Goal: Task Accomplishment & Management: Manage account settings

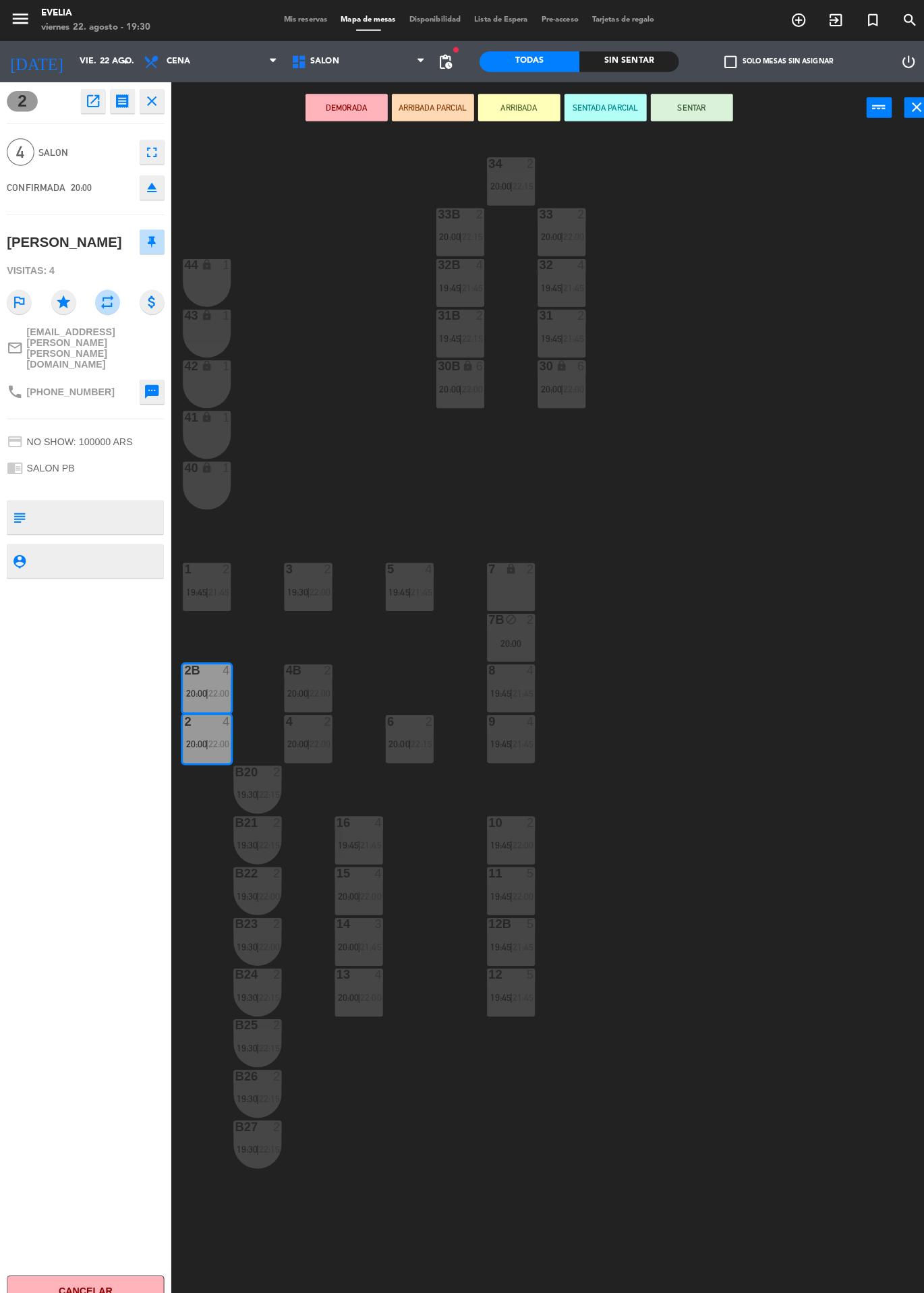
click at [820, 931] on div "34 2 20:00 | 22:15 33B 2 20:00 | 22:15 33 2 20:00 | 22:00 44 lock 1 32B 4 19:45…" at bounding box center [551, 712] width 746 height 1162
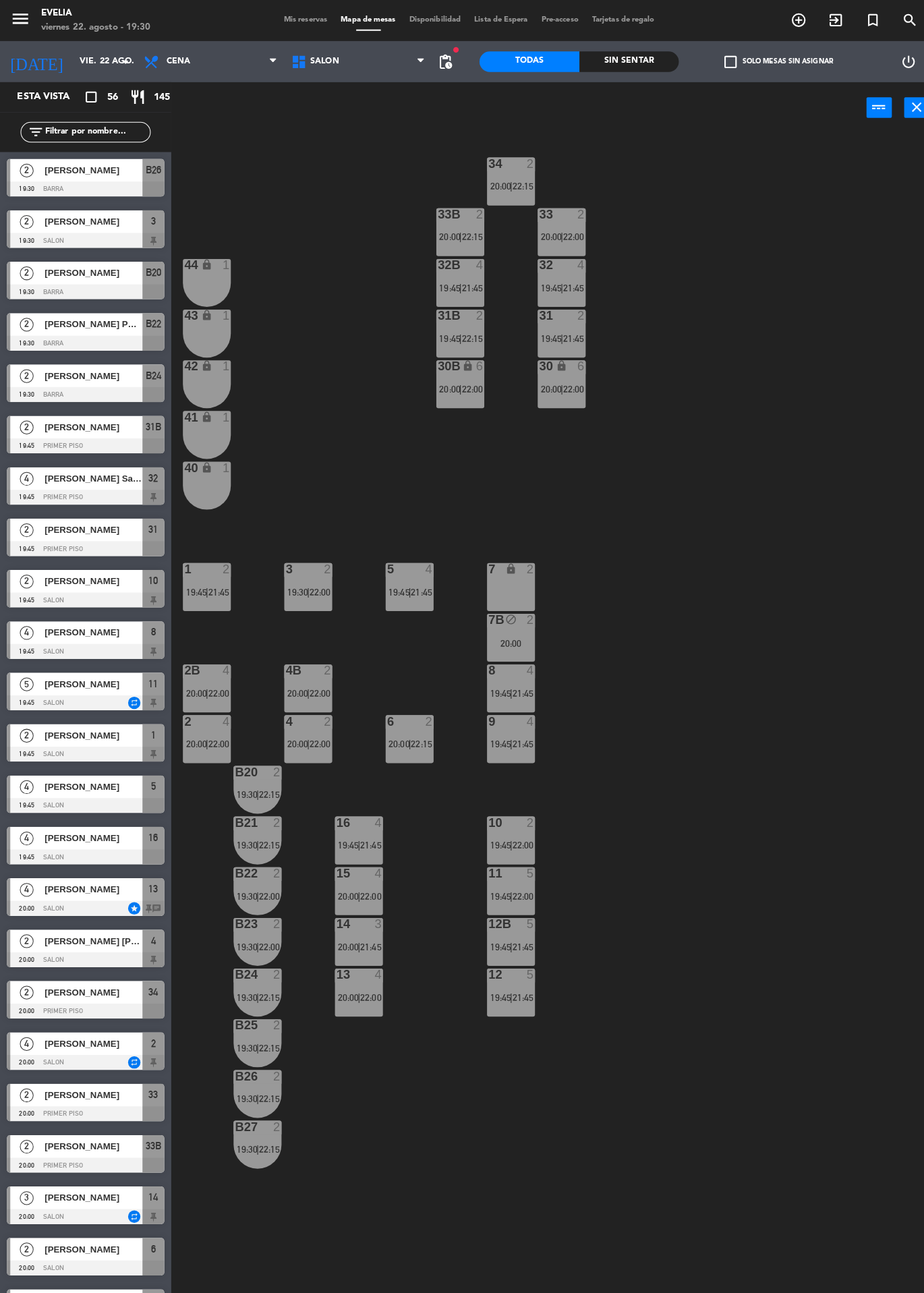
click at [797, 431] on div "34 2 20:00 | 22:15 33B 2 20:00 | 22:15 33 2 20:00 | 22:00 44 lock 1 32B 4 19:45…" at bounding box center [551, 712] width 746 height 1162
click at [720, 642] on div "34 2 20:00 | 22:15 33B 2 20:00 | 22:15 33 2 20:00 | 22:00 44 lock 1 32B 4 19:45…" at bounding box center [551, 712] width 746 height 1162
click at [653, 565] on div "34 2 20:00 | 22:15 33B 2 20:00 | 22:15 33 2 20:00 | 22:00 44 lock 1 32B 4 19:45…" at bounding box center [551, 712] width 746 height 1162
click at [727, 490] on div "34 2 20:00 | 22:15 33B 2 20:00 | 22:15 33 2 20:00 | 22:00 44 lock 1 32B 4 19:45…" at bounding box center [551, 712] width 746 height 1162
click at [223, 261] on div "1" at bounding box center [223, 261] width 8 height 12
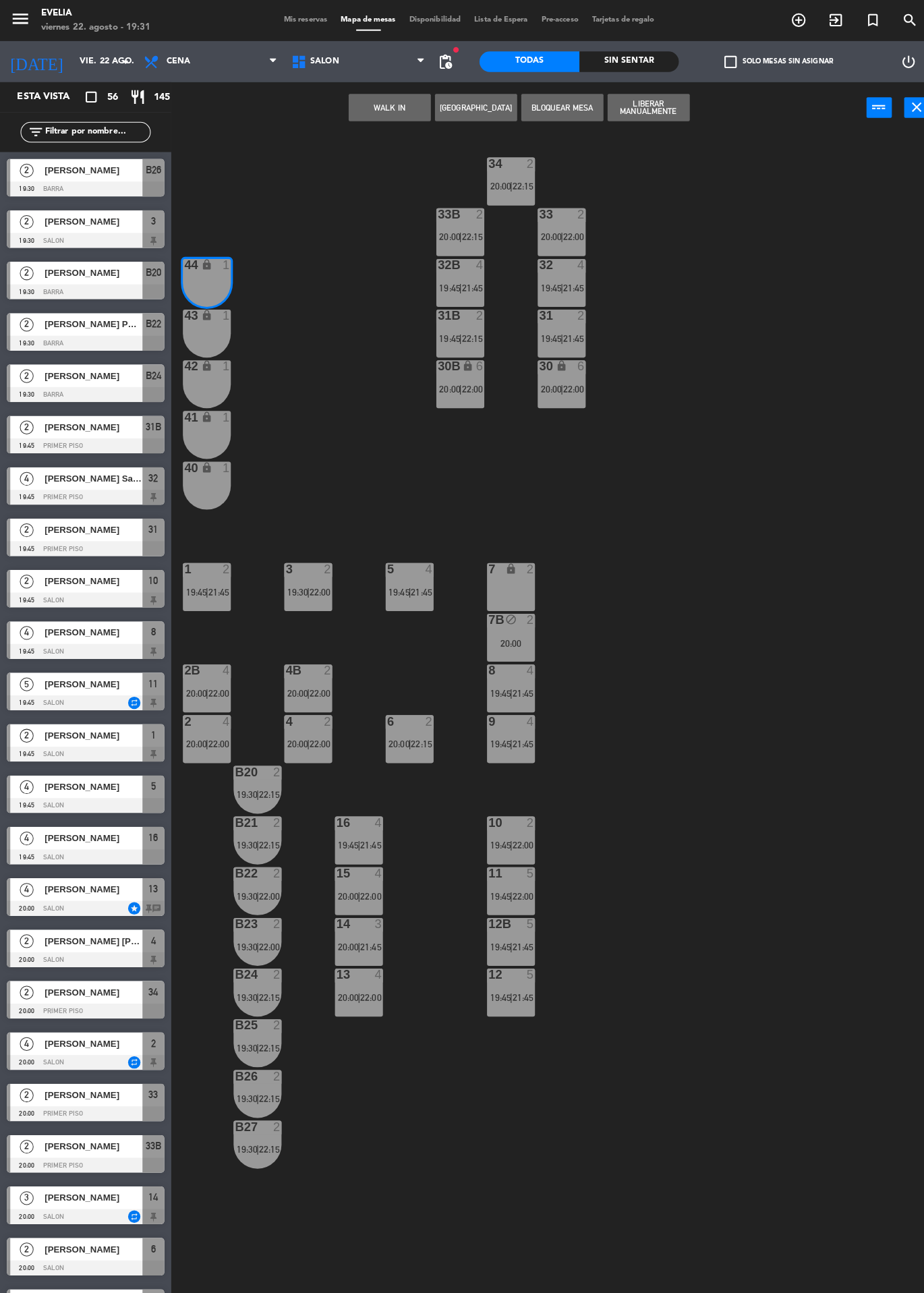
click at [306, 387] on div "34 2 20:00 | 22:15 33B 2 20:00 | 22:15 33 2 20:00 | 22:00 44 lock 1 32B 4 19:45…" at bounding box center [551, 712] width 746 height 1162
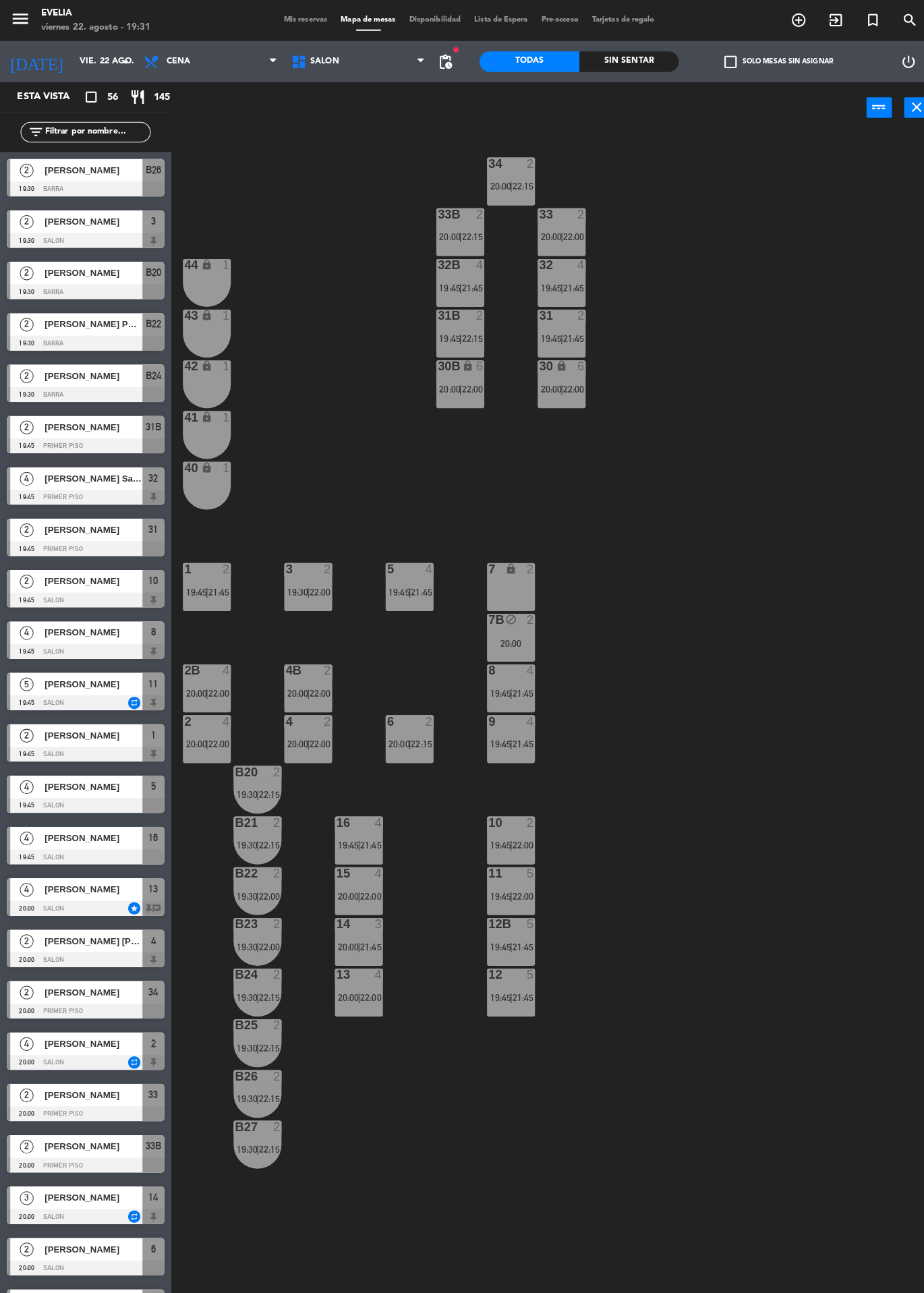
click at [211, 261] on div "lock" at bounding box center [204, 262] width 22 height 13
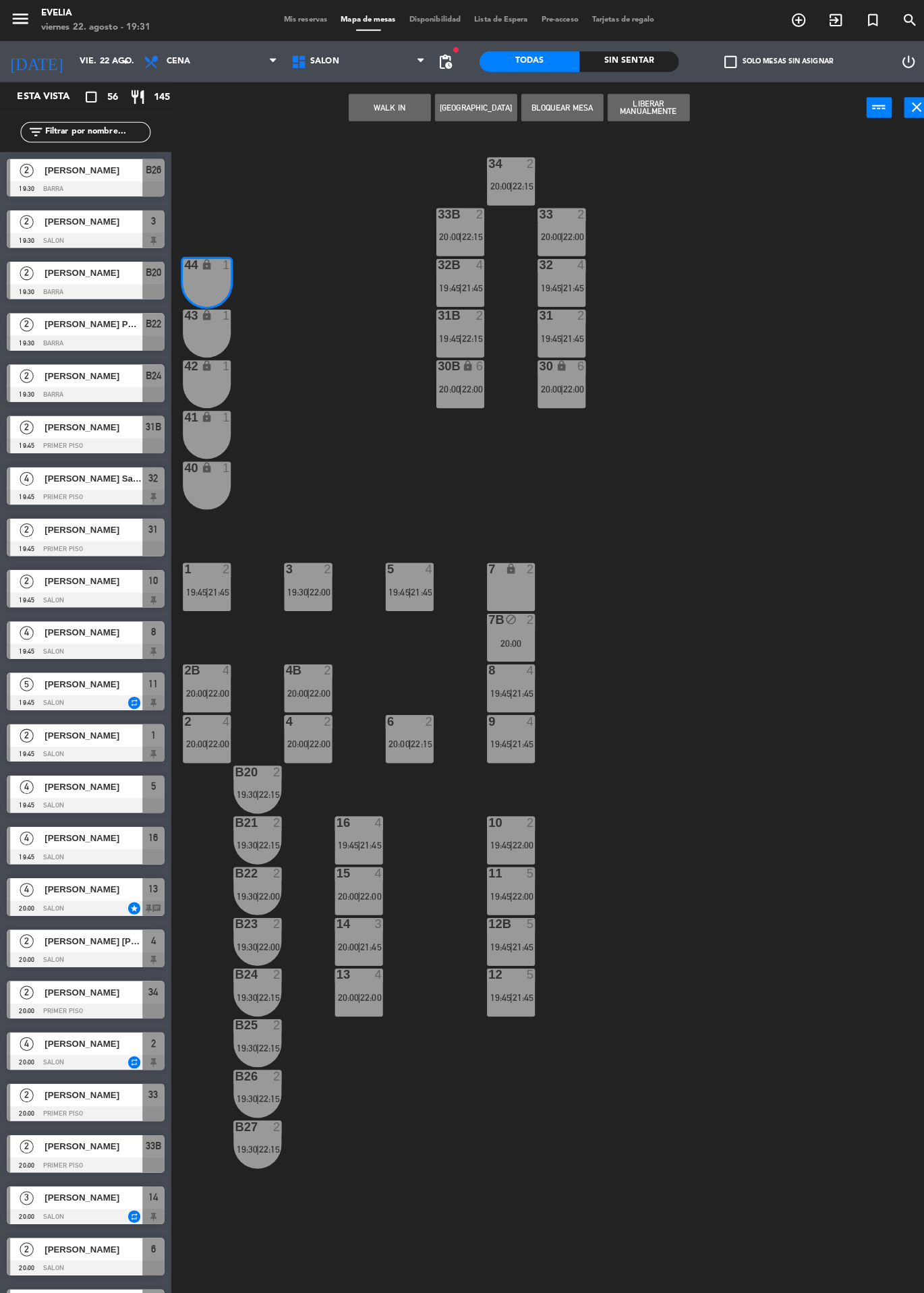
click at [814, 451] on div "34 2 20:00 | 22:15 33B 2 20:00 | 22:15 33 2 20:00 | 22:00 44 lock 1 32B 4 19:45…" at bounding box center [551, 712] width 746 height 1162
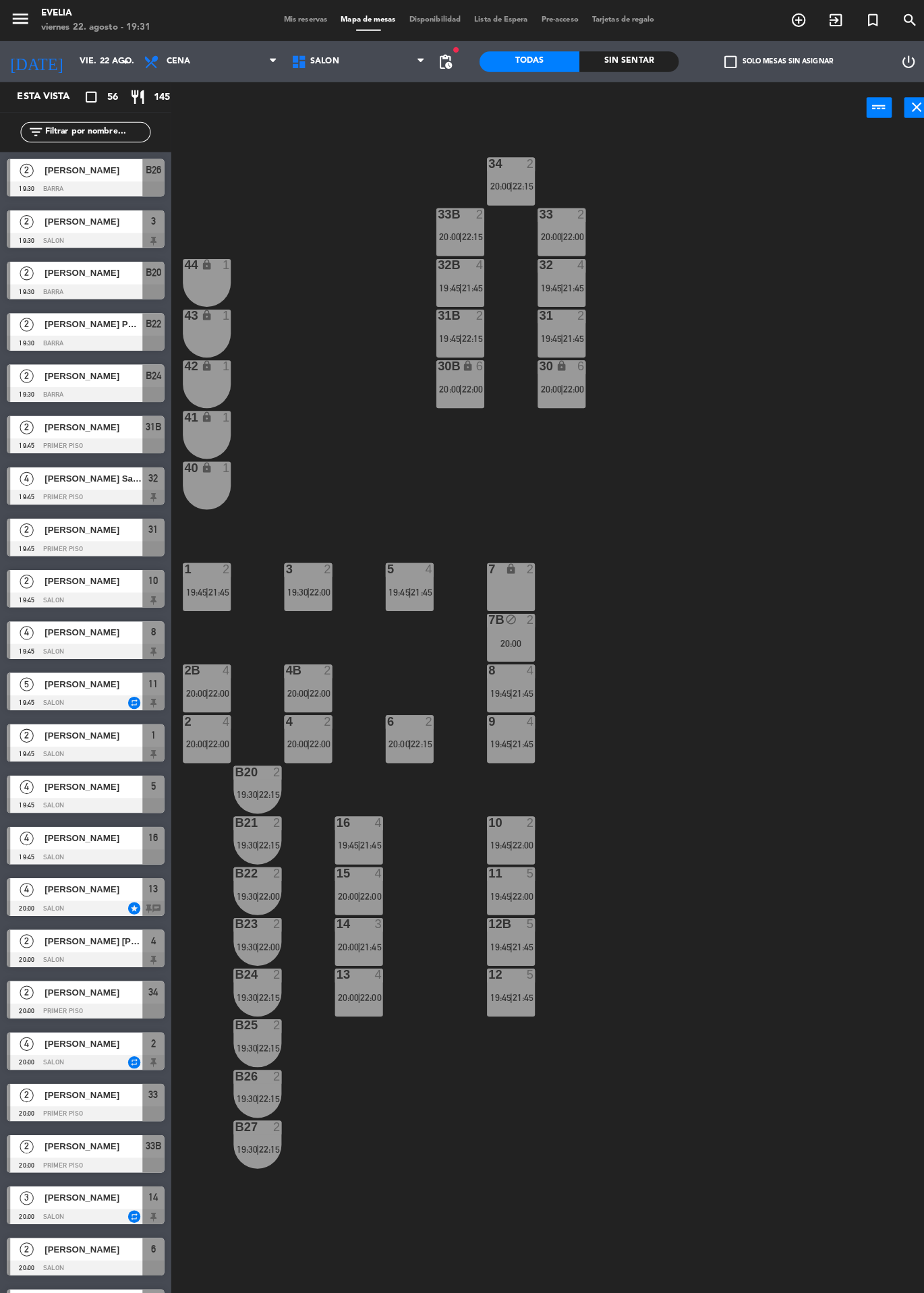
click at [768, 323] on div "34 2 20:00 | 22:15 33B 2 20:00 | 22:15 33 2 20:00 | 22:00 44 lock 1 32B 4 19:45…" at bounding box center [551, 712] width 746 height 1162
click at [727, 541] on div "34 2 20:00 | 22:15 33B 2 20:00 | 22:15 33 2 20:00 | 22:00 44 lock 1 32B 4 19:45…" at bounding box center [551, 712] width 746 height 1162
click at [128, 234] on div at bounding box center [84, 236] width 155 height 15
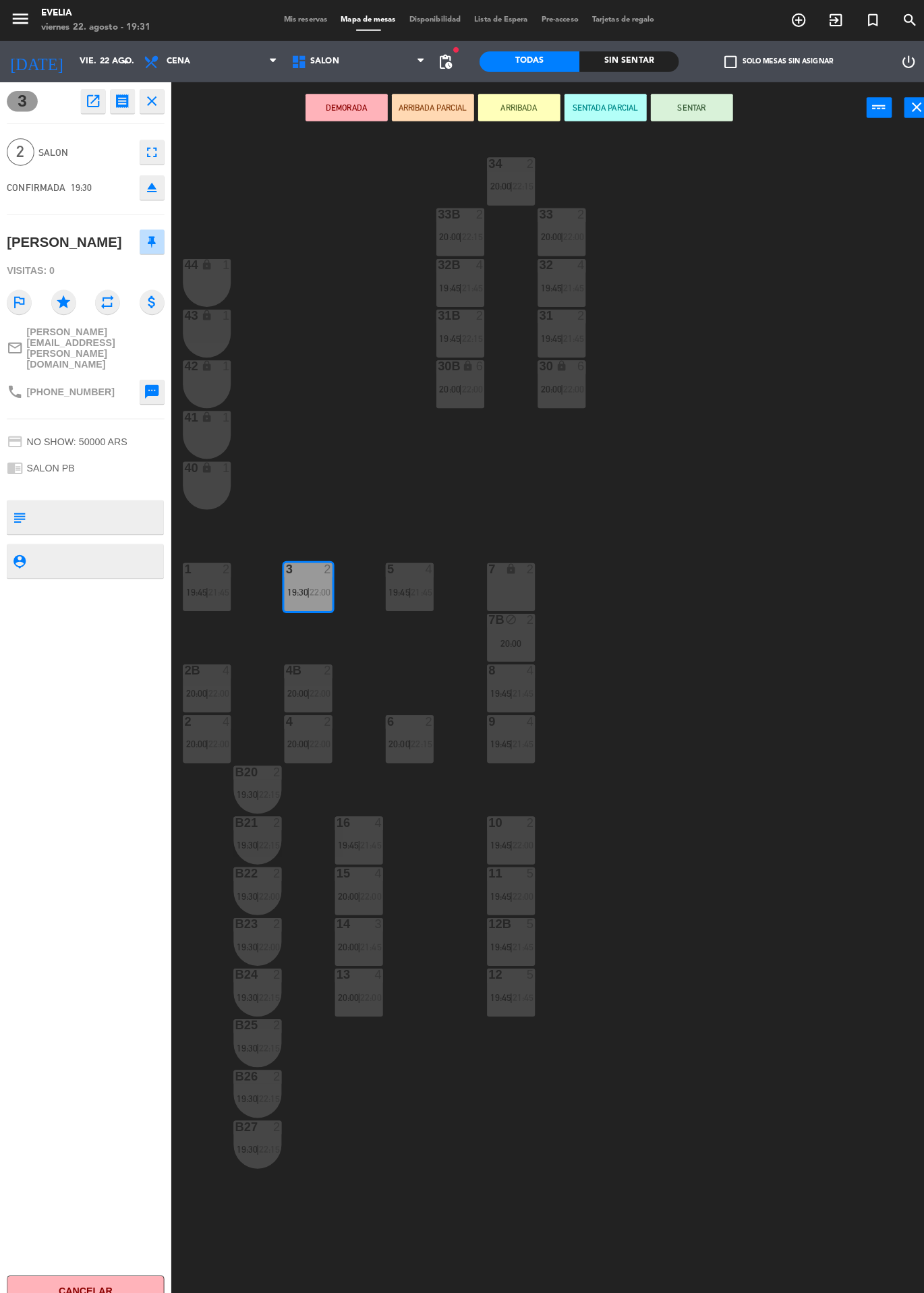
click at [702, 114] on button "SENTAR" at bounding box center [682, 105] width 81 height 27
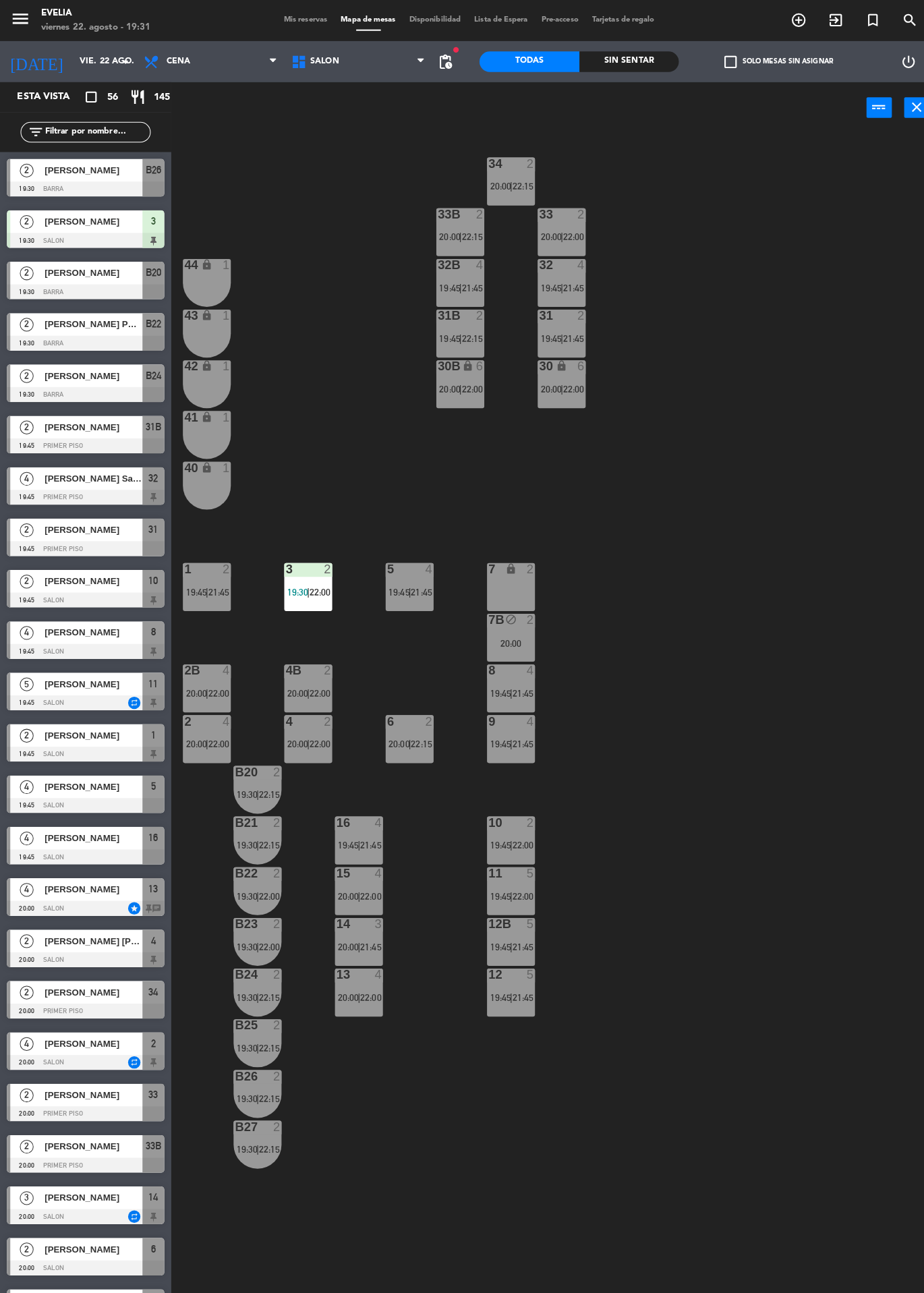
click at [140, 179] on div at bounding box center [84, 186] width 155 height 15
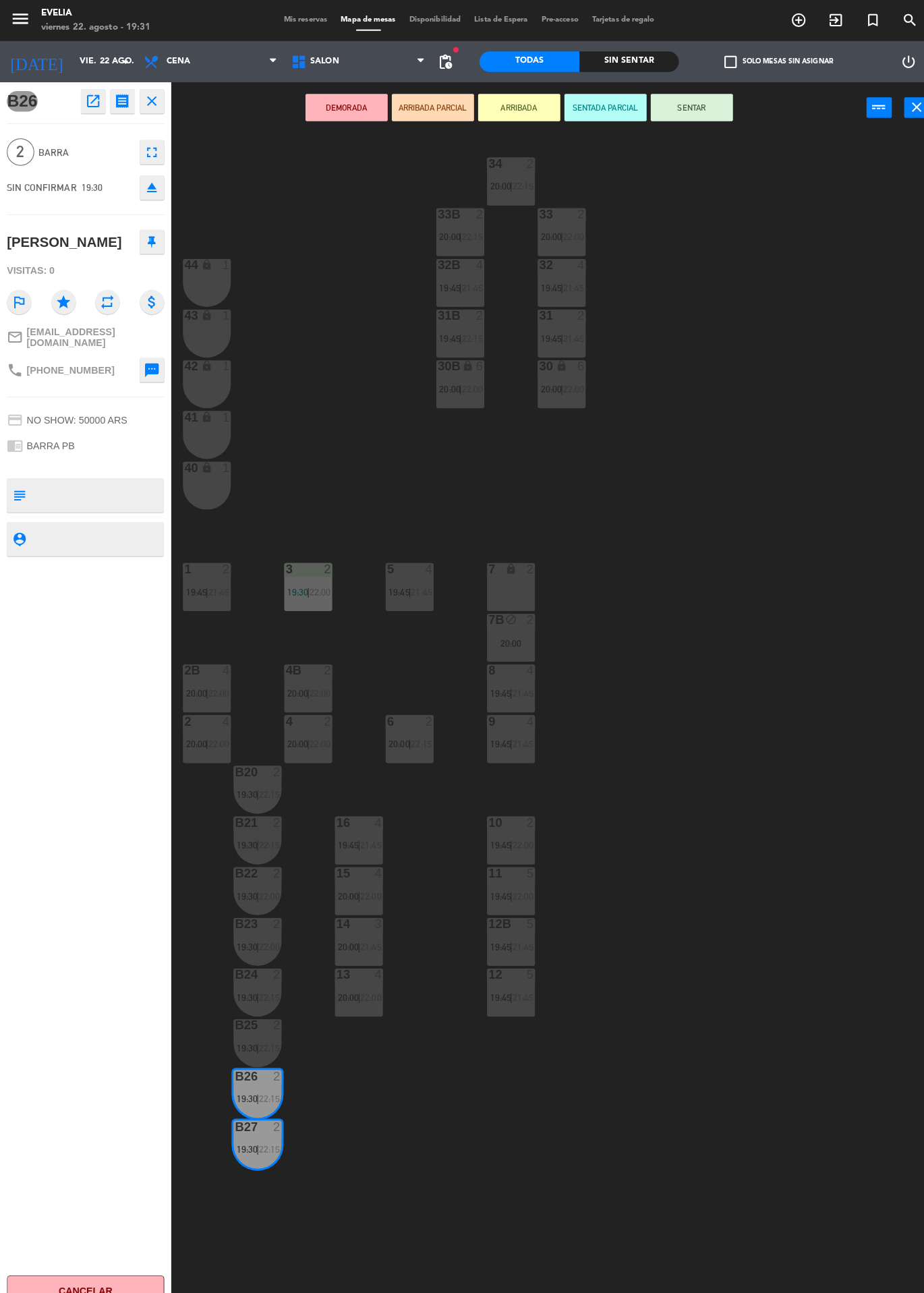
click at [709, 94] on button "SENTAR" at bounding box center [682, 105] width 81 height 27
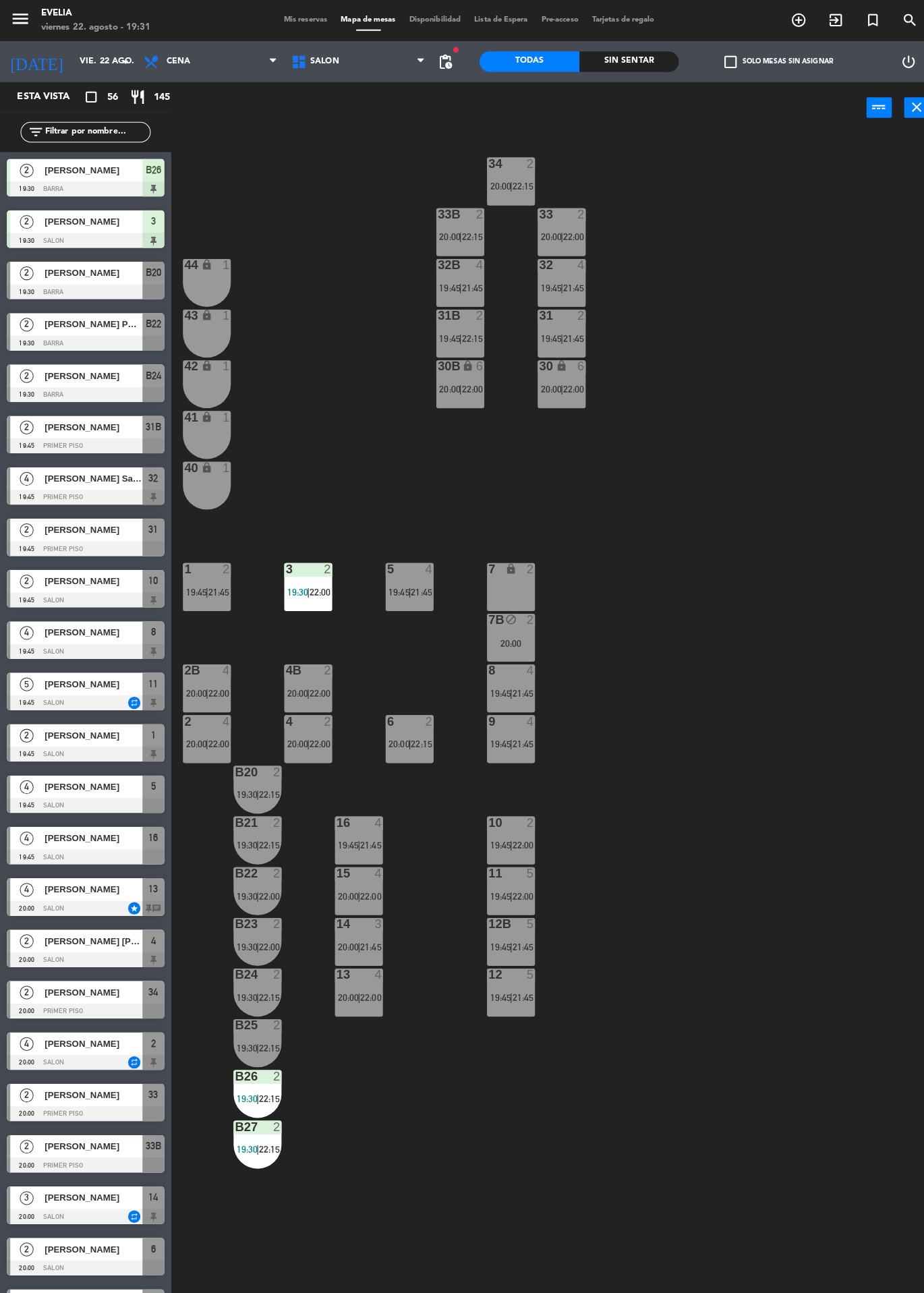
click at [759, 643] on div "34 2 20:00 | 22:15 33B 2 20:00 | 22:15 33 2 20:00 | 22:00 44 lock 1 32B 4 19:45…" at bounding box center [551, 712] width 746 height 1162
click at [533, 558] on div "2" at bounding box center [526, 561] width 22 height 13
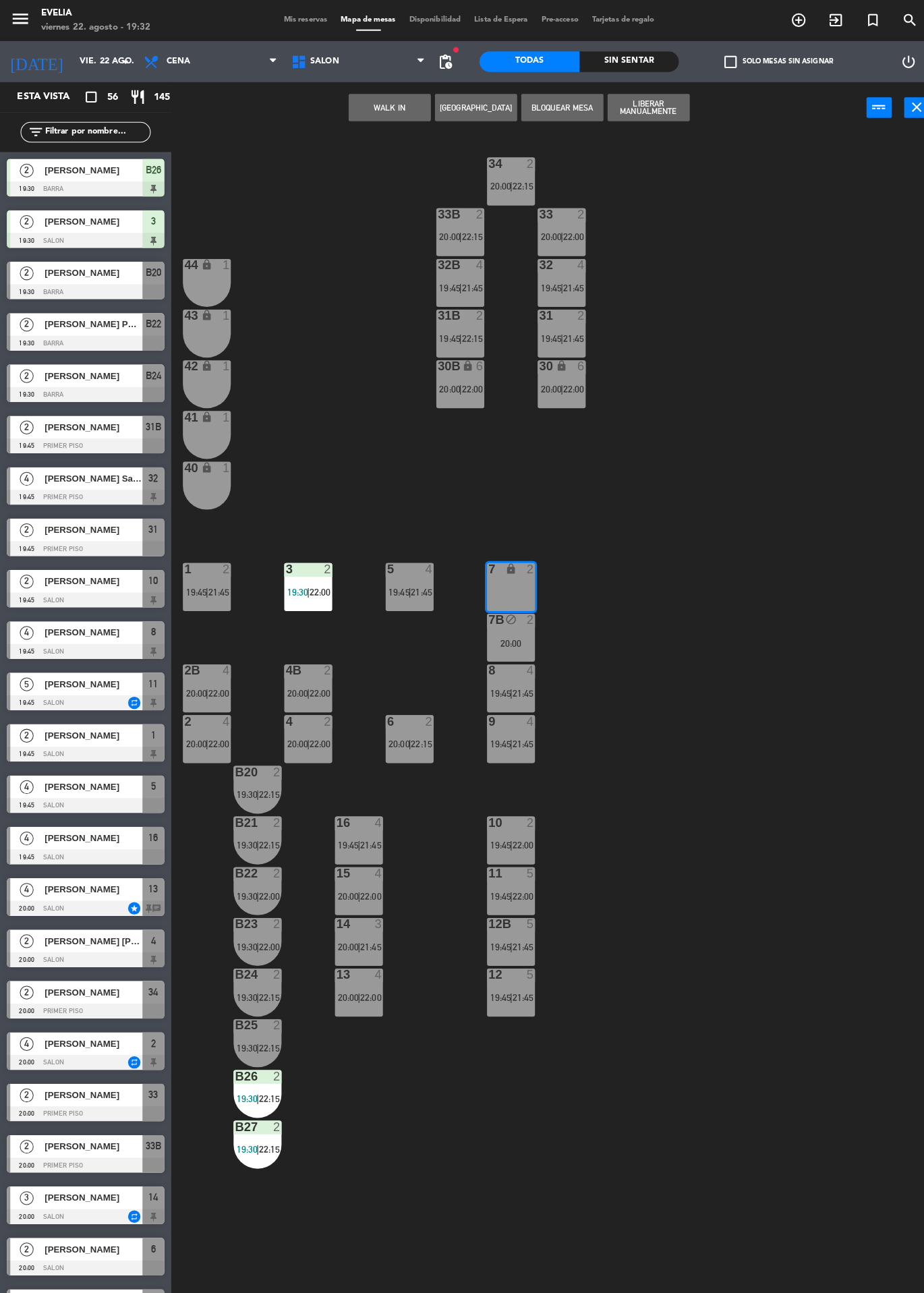
click at [403, 111] on button "WALK IN" at bounding box center [384, 105] width 81 height 27
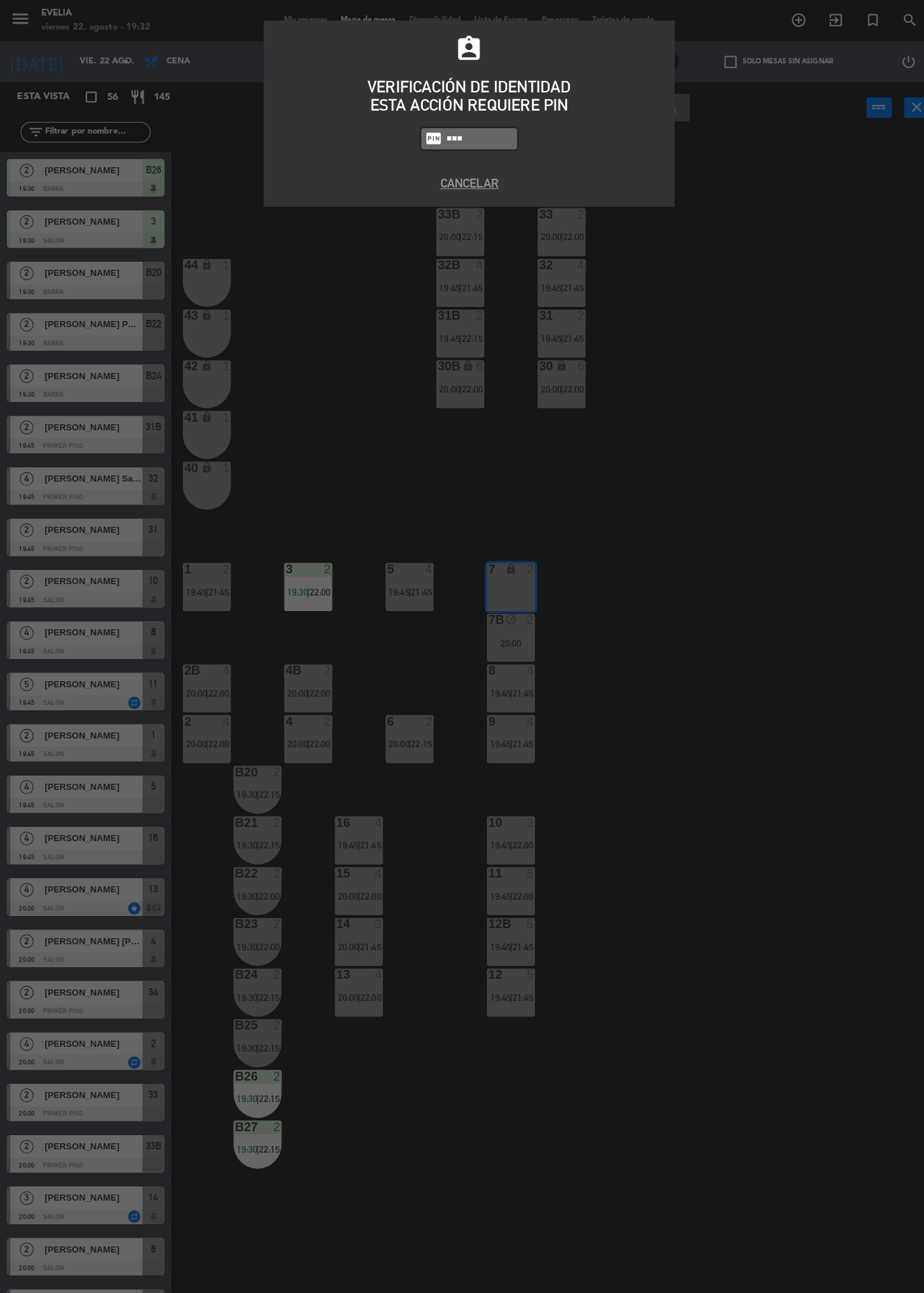
type input "6389"
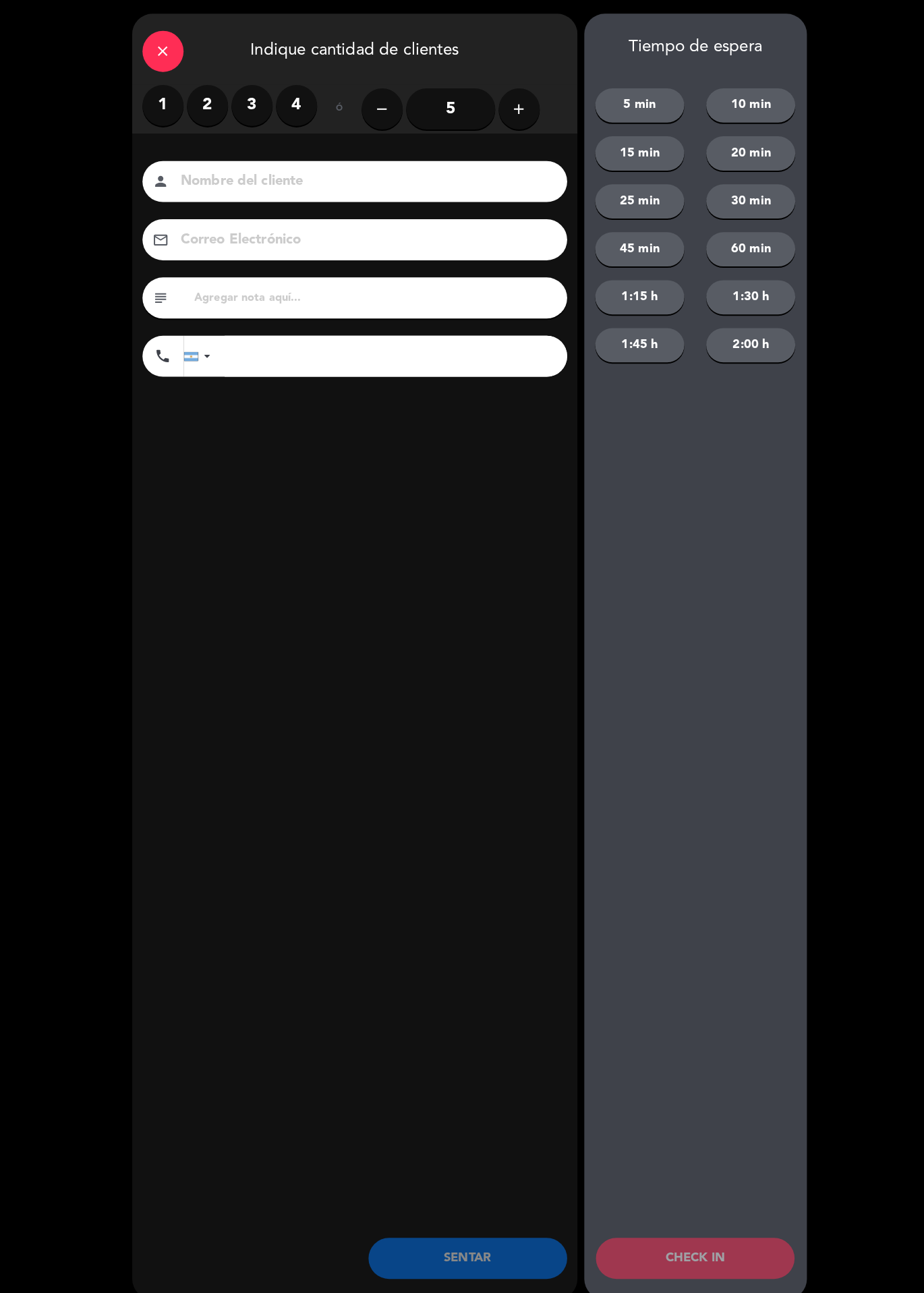
click at [207, 96] on label "2" at bounding box center [205, 104] width 41 height 41
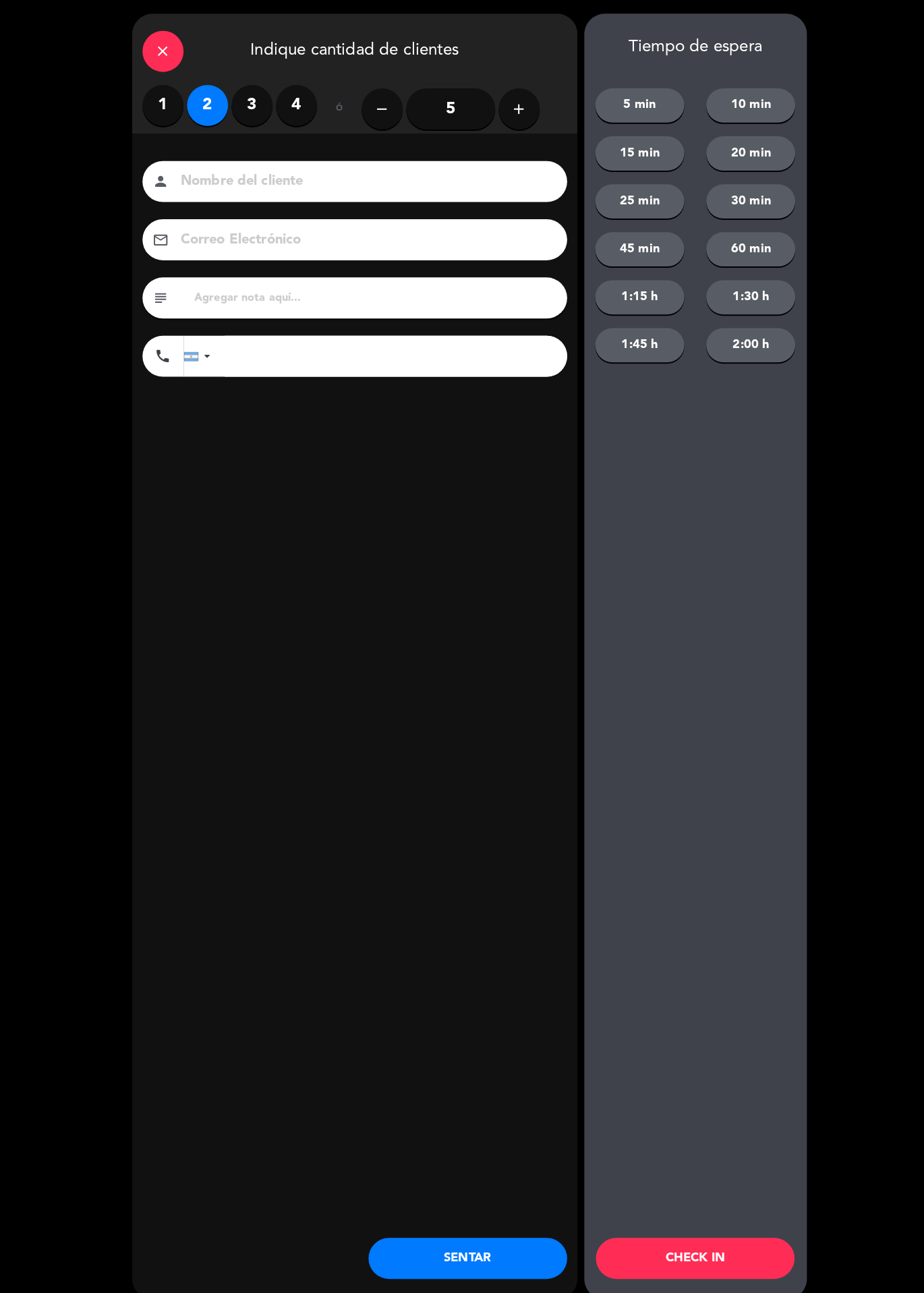
click at [722, 1249] on button "CHECK IN" at bounding box center [685, 1239] width 196 height 41
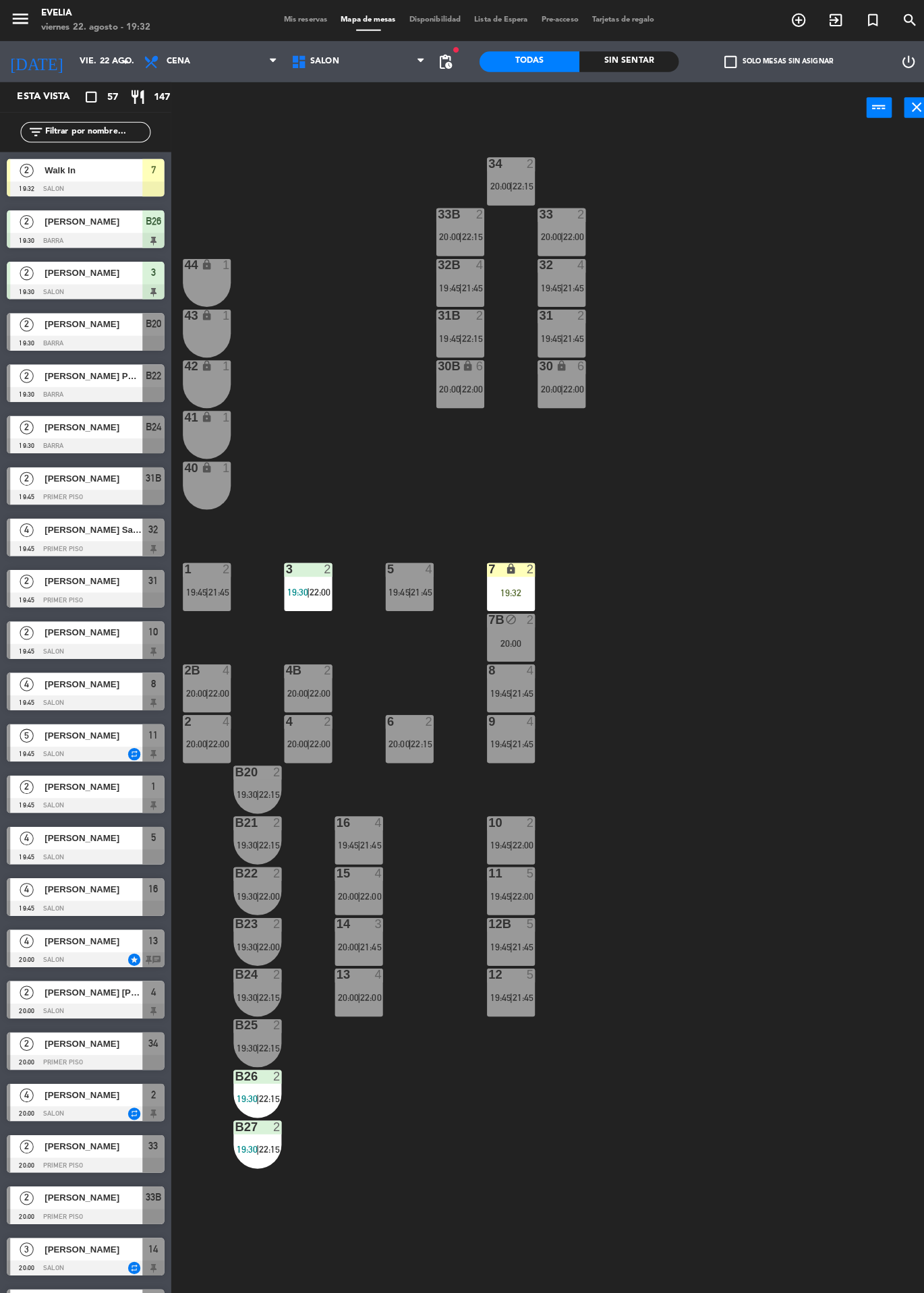
click at [869, 677] on div "34 2 20:00 | 22:15 33B 2 20:00 | 22:15 33 2 20:00 | 22:00 44 lock 1 32B 4 19:45…" at bounding box center [551, 712] width 746 height 1162
click at [503, 558] on icon "lock" at bounding box center [503, 561] width 12 height 12
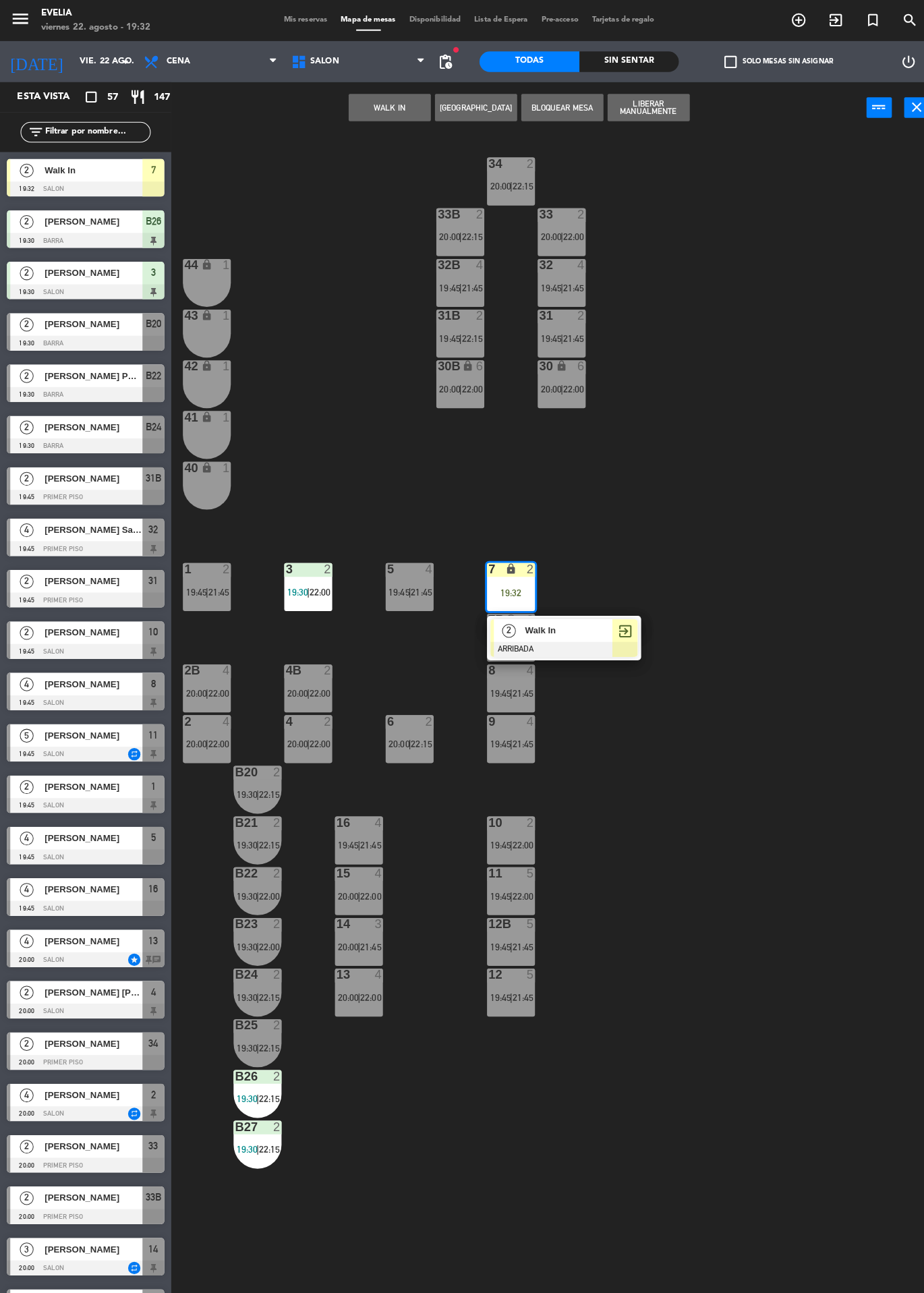
click at [575, 625] on span "Walk In" at bounding box center [560, 621] width 86 height 15
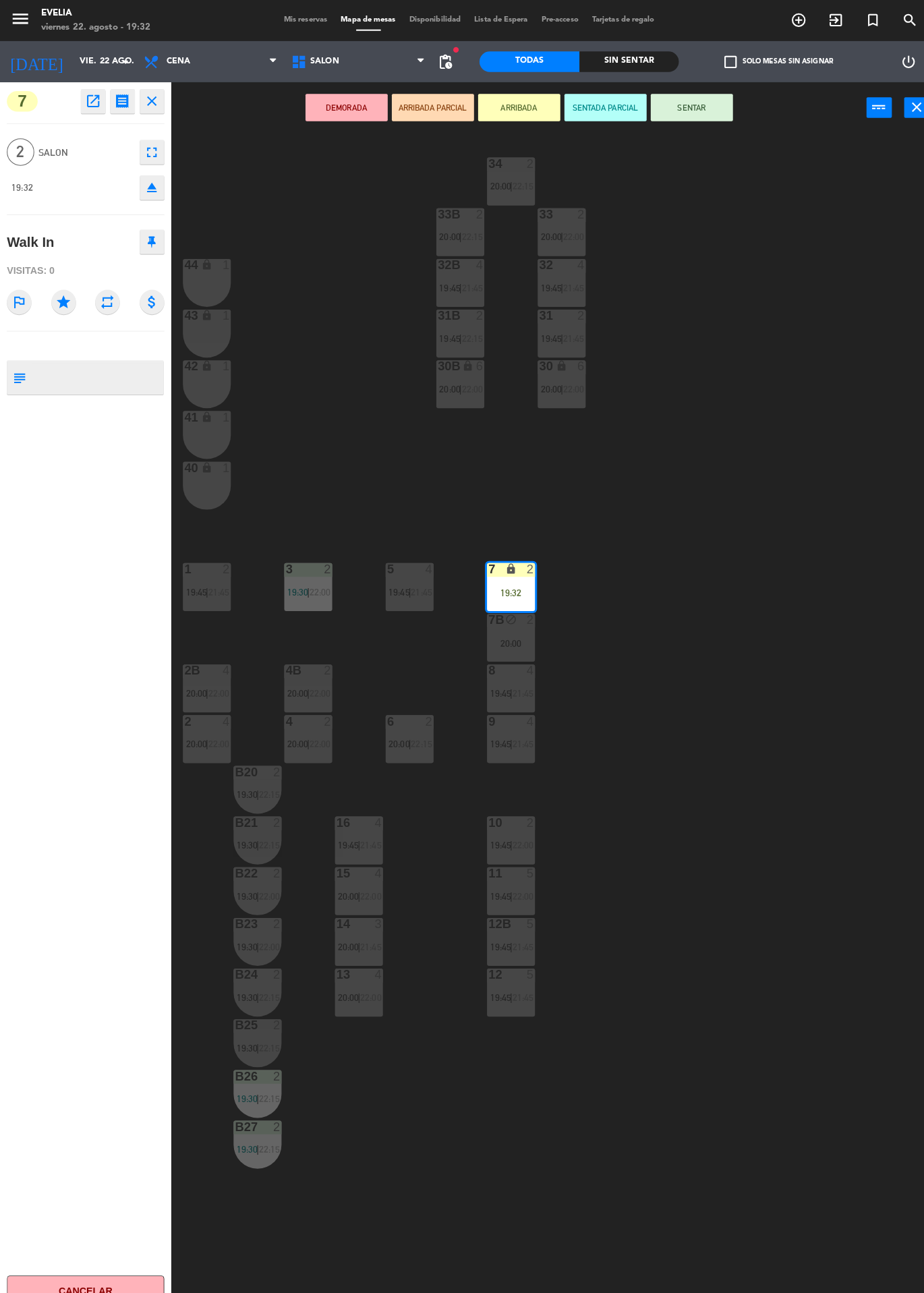
click at [708, 116] on button "SENTAR" at bounding box center [682, 105] width 81 height 27
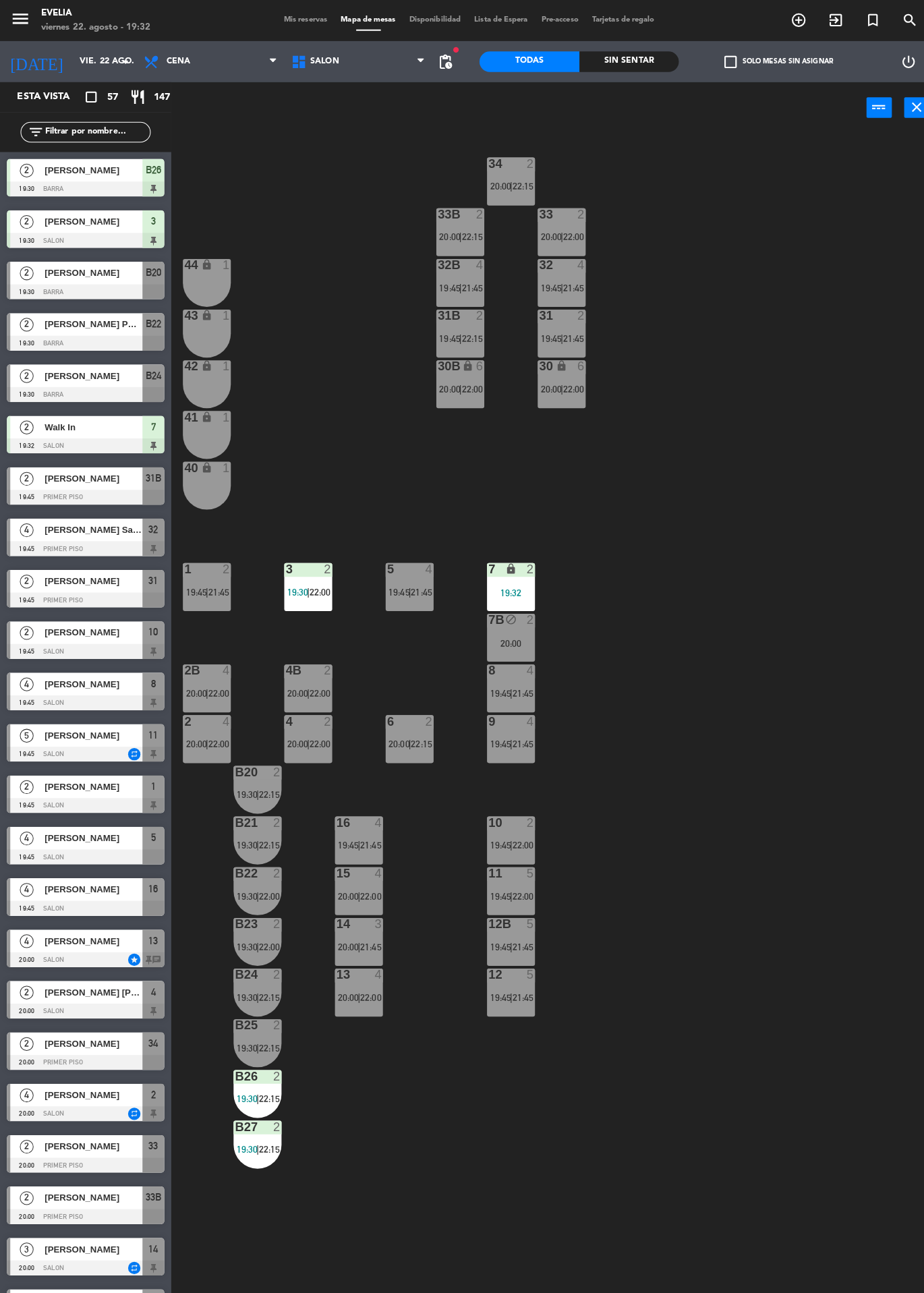
click at [199, 274] on div "44 lock 1" at bounding box center [203, 278] width 47 height 47
click at [205, 310] on icon "lock" at bounding box center [204, 310] width 12 height 12
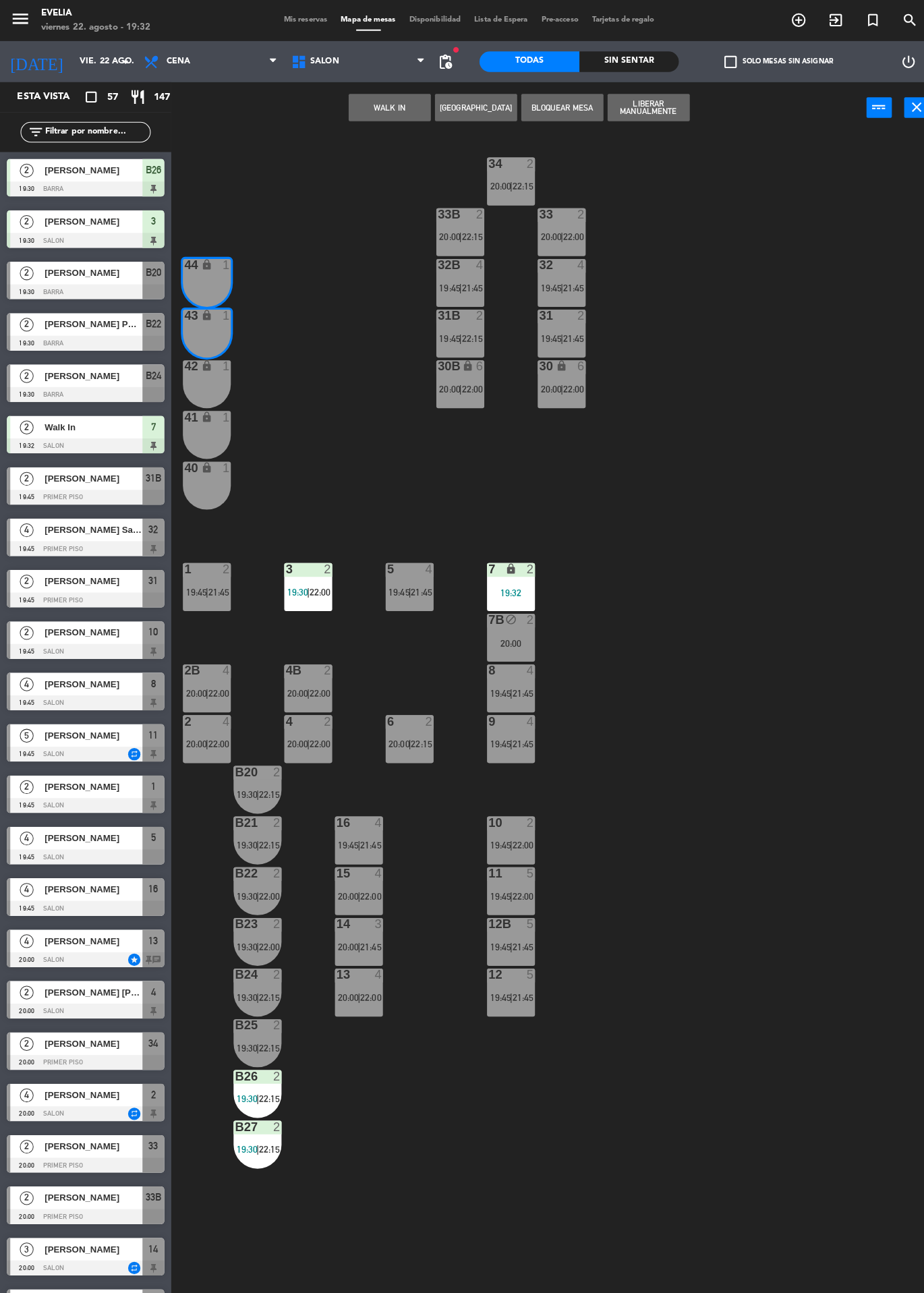
click at [391, 115] on button "WALK IN" at bounding box center [384, 105] width 81 height 27
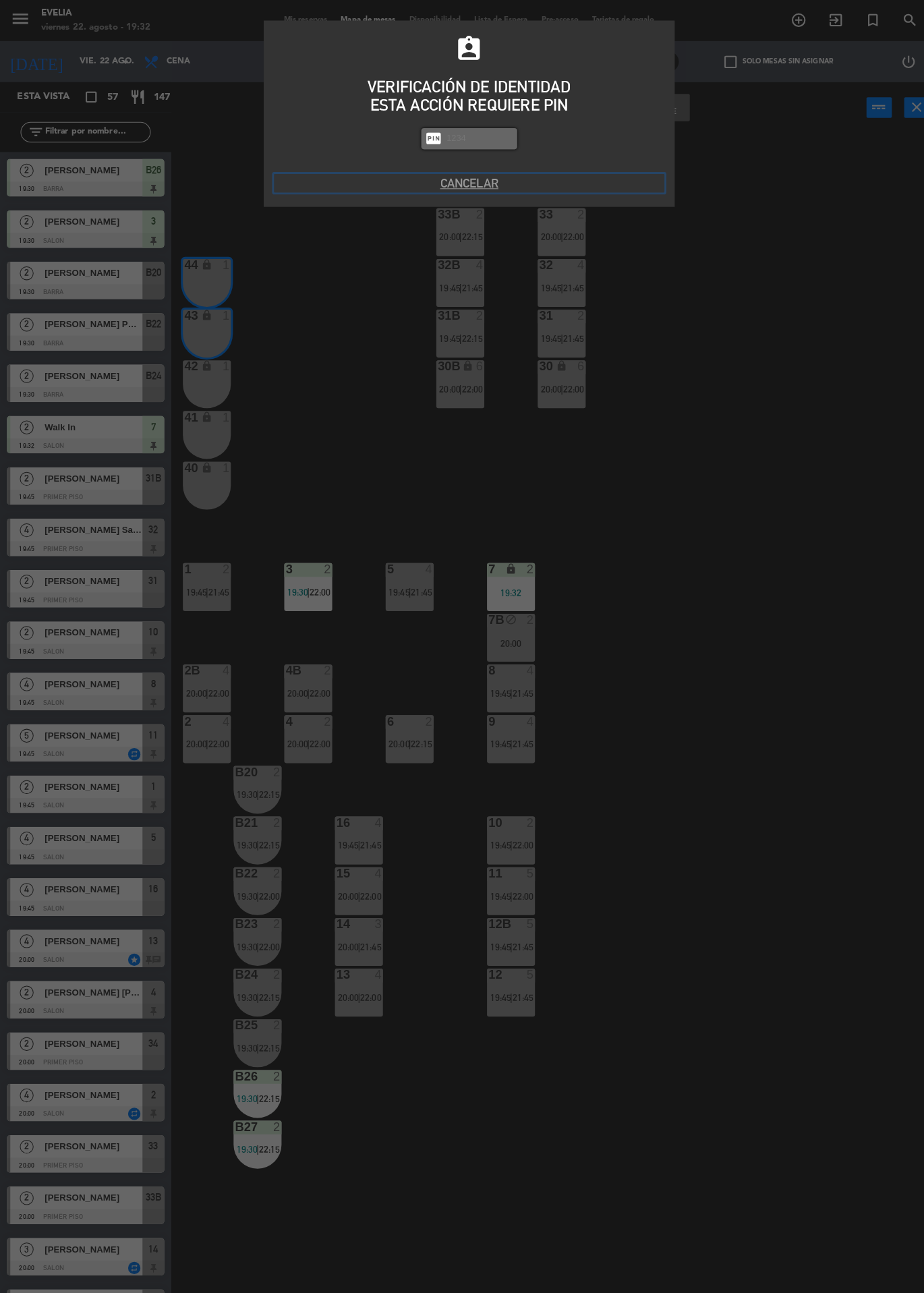
click at [456, 180] on button "Cancelar" at bounding box center [462, 180] width 384 height 18
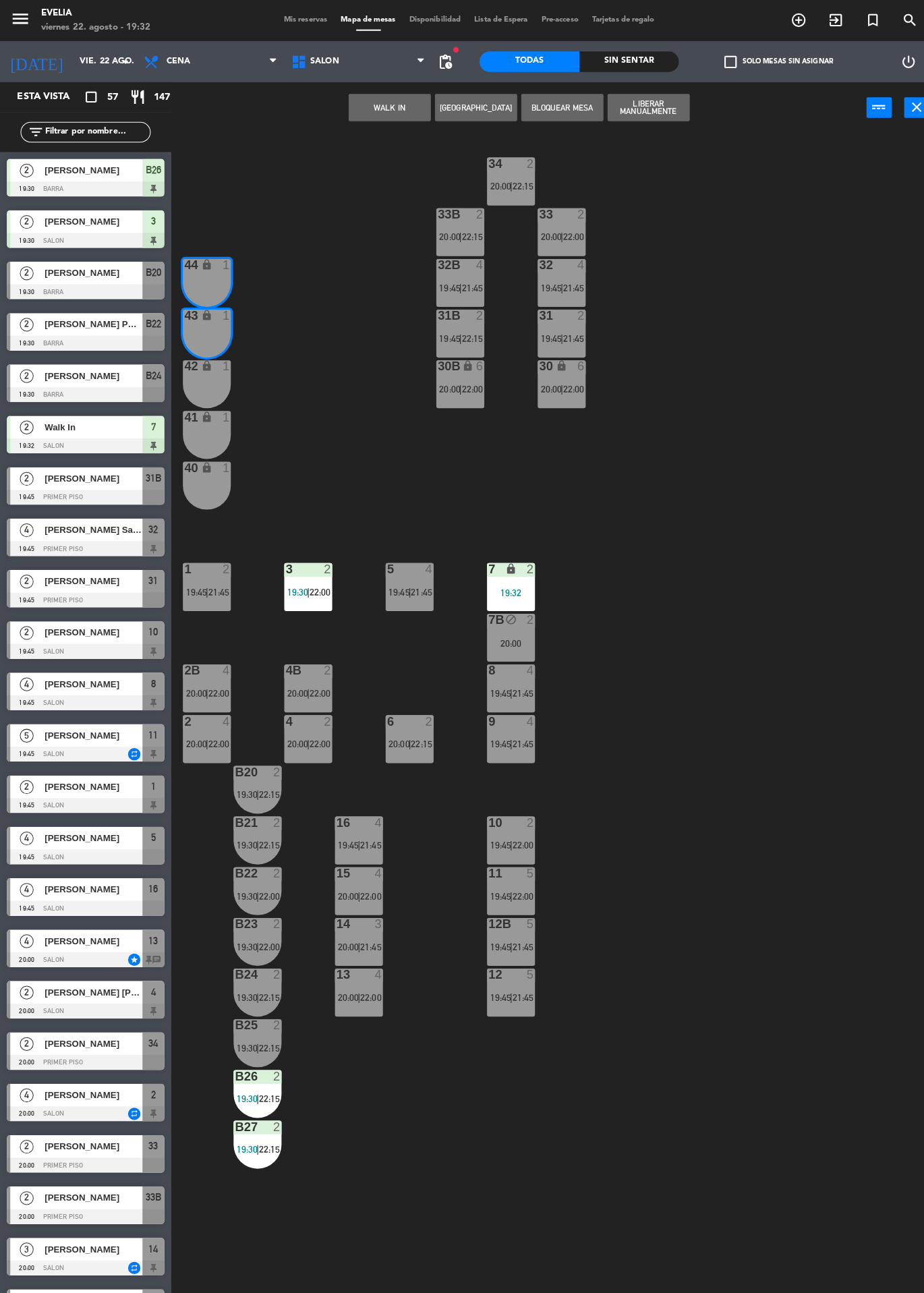
click at [791, 530] on div "34 2 20:00 | 22:15 33B 2 20:00 | 22:15 33 2 20:00 | 22:00 44 lock 1 32B 4 19:45…" at bounding box center [551, 712] width 746 height 1162
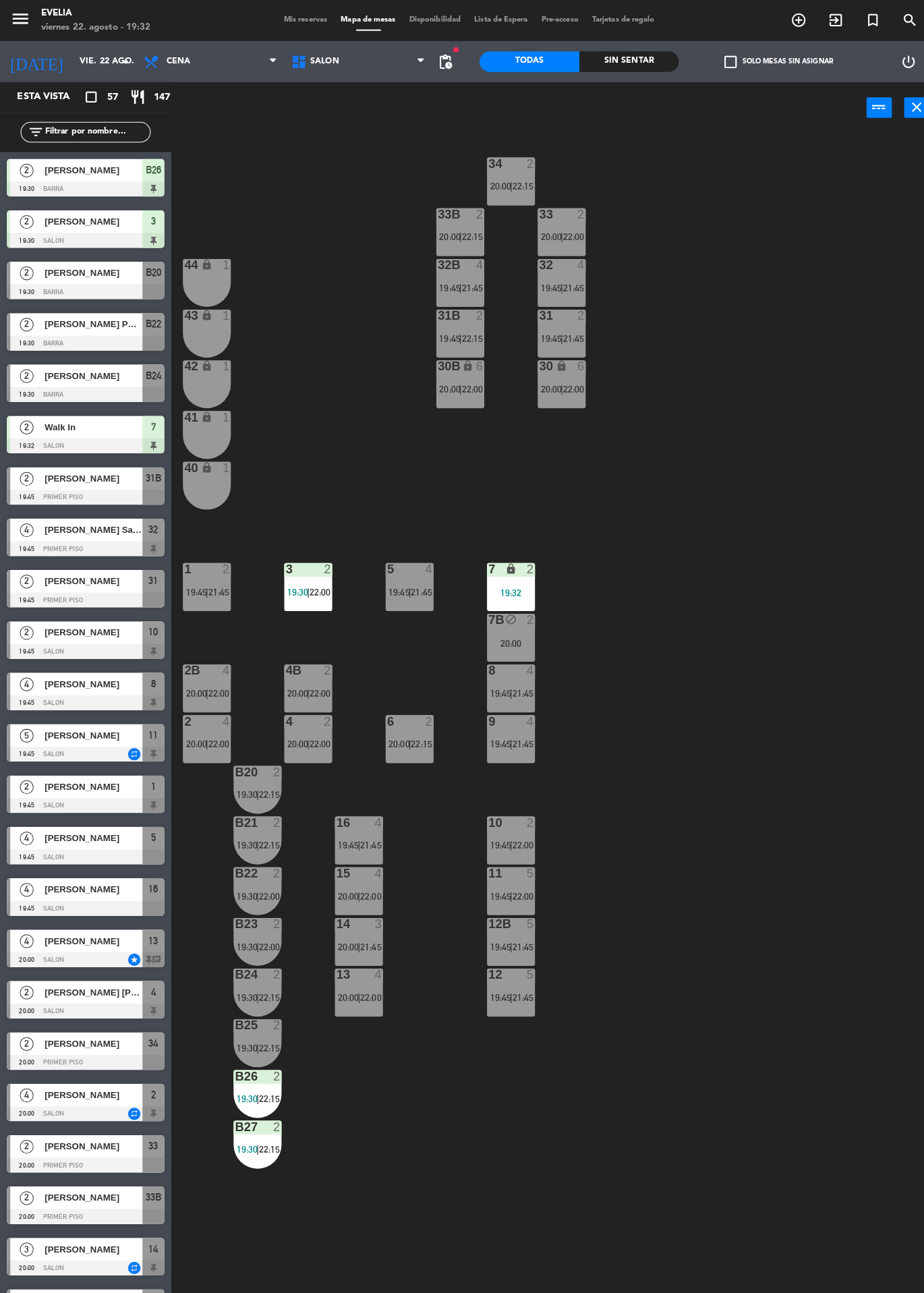
click at [207, 479] on div "40 lock 1" at bounding box center [203, 478] width 47 height 47
click at [213, 425] on div "41 lock 1" at bounding box center [203, 428] width 47 height 47
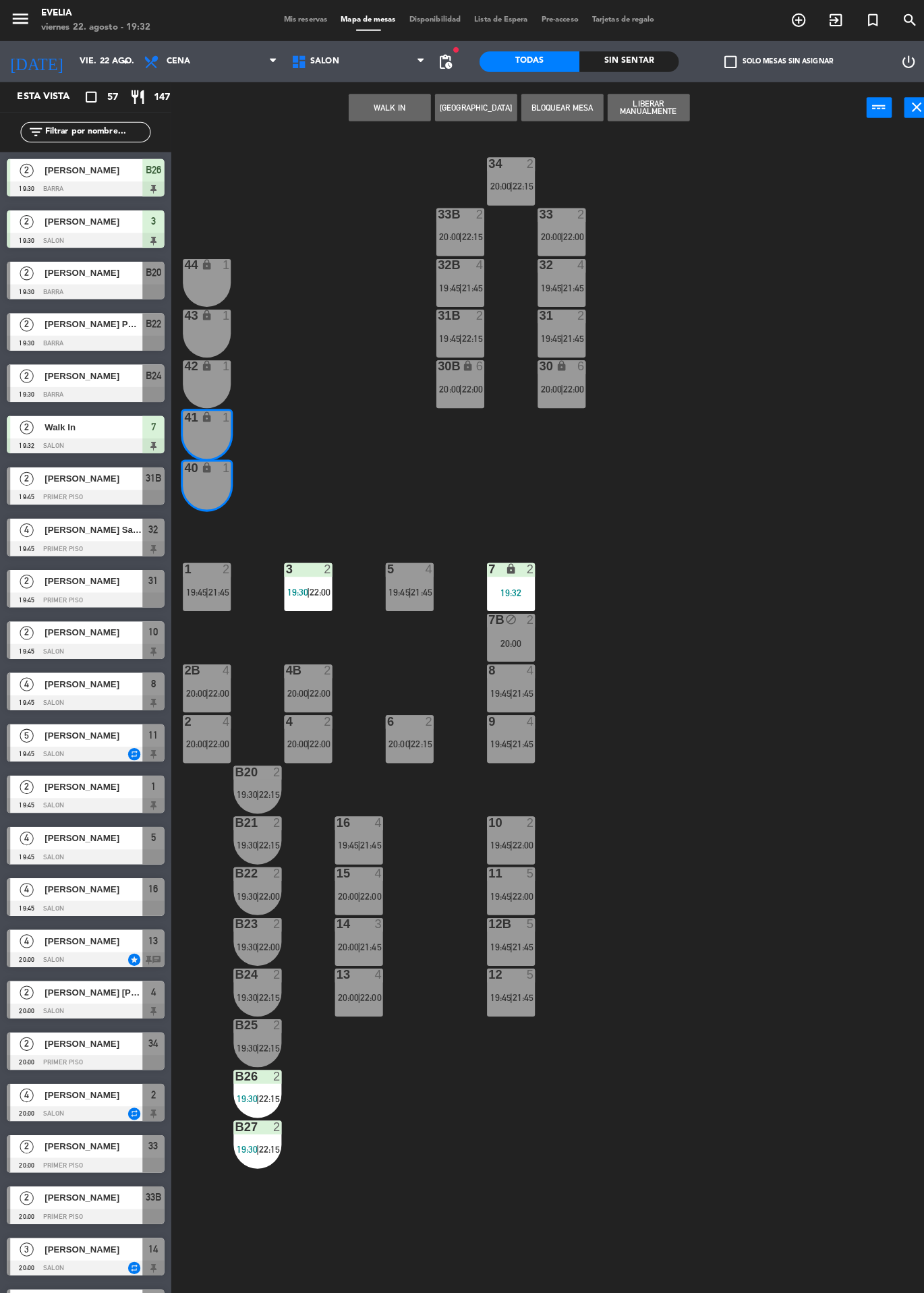
click at [401, 107] on button "WALK IN" at bounding box center [384, 105] width 81 height 27
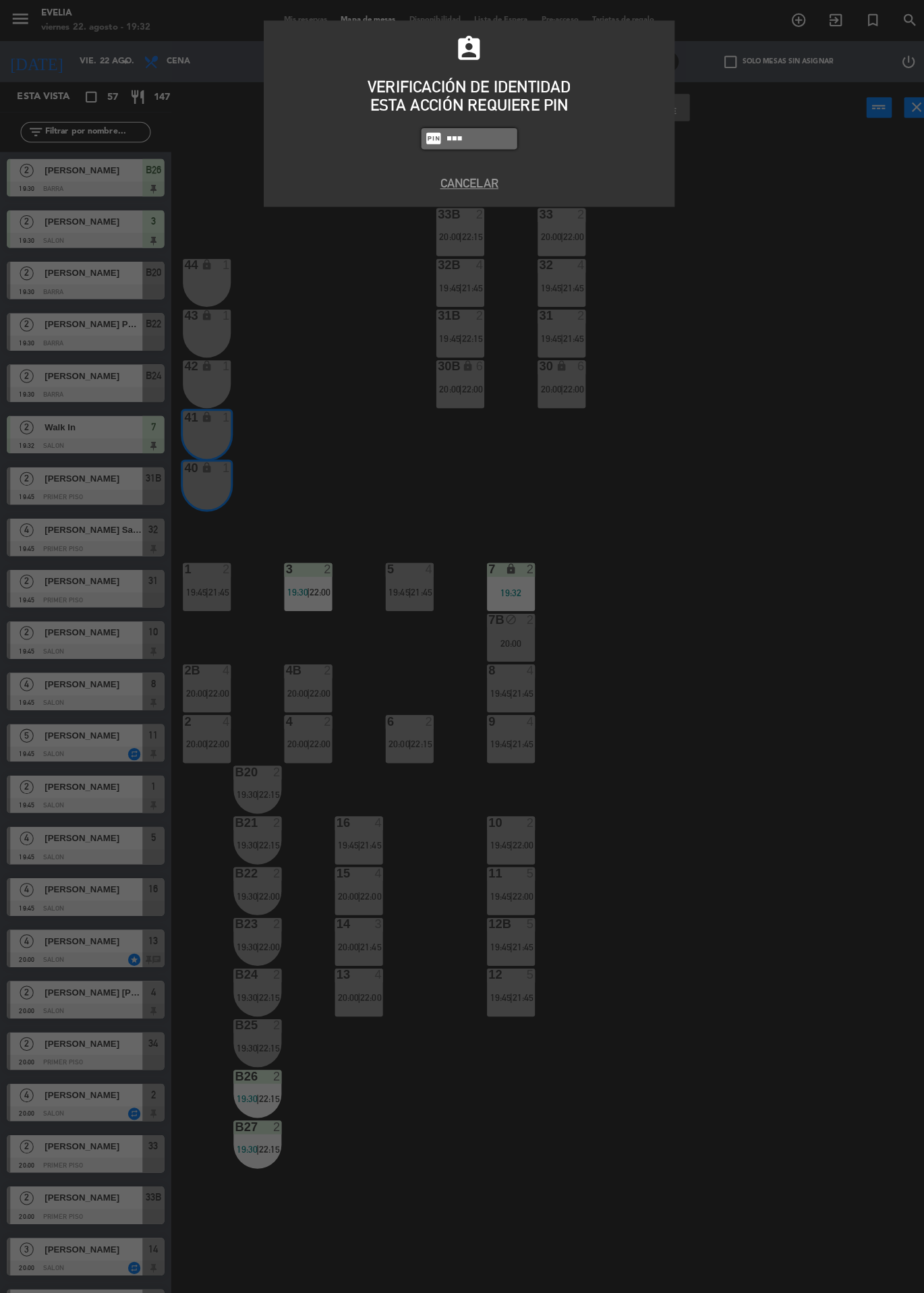
type input "6388"
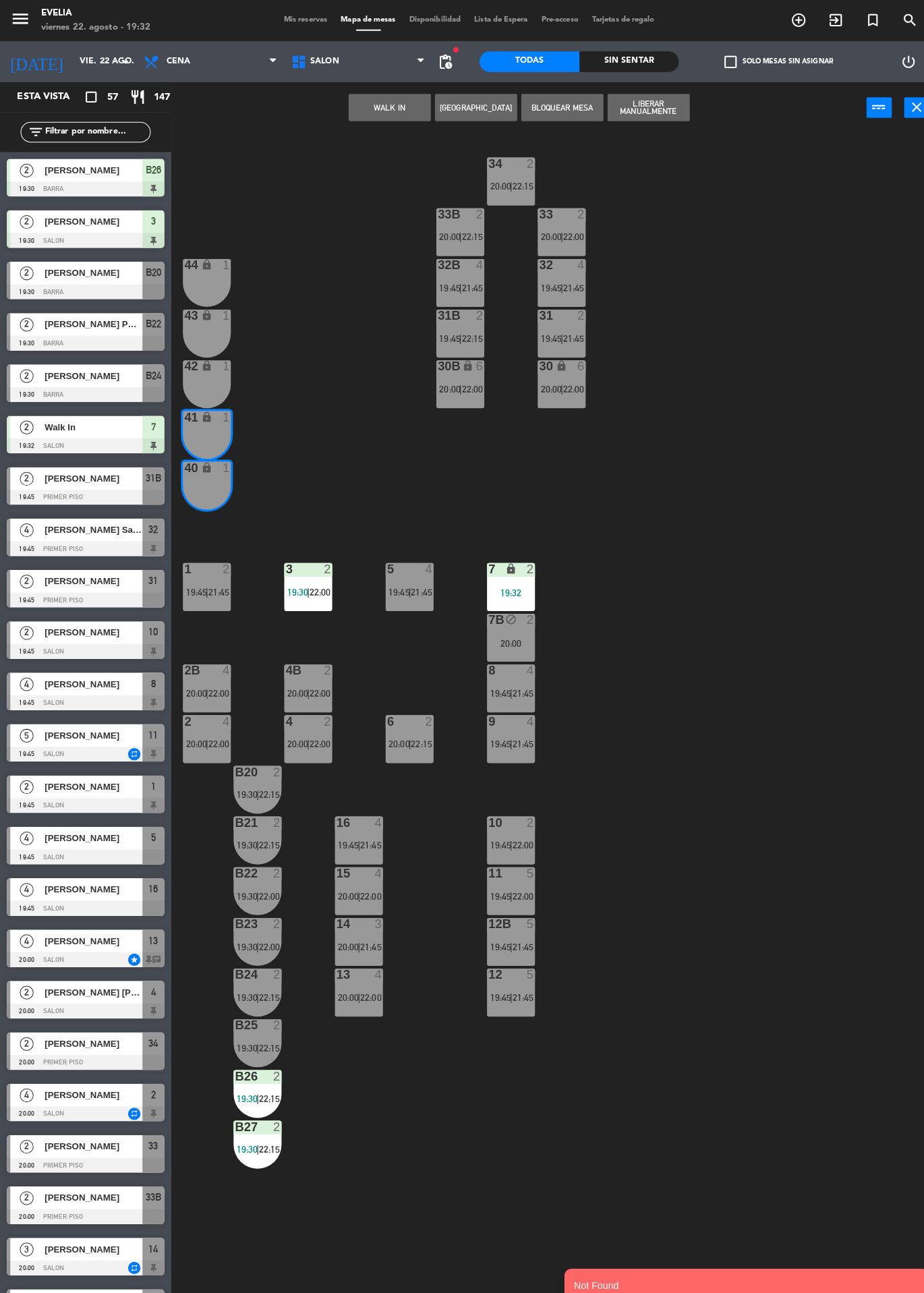
click at [791, 384] on div "34 2 20:00 | 22:15 33B 2 20:00 | 22:15 33 2 20:00 | 22:00 44 lock 1 32B 4 19:45…" at bounding box center [551, 712] width 746 height 1162
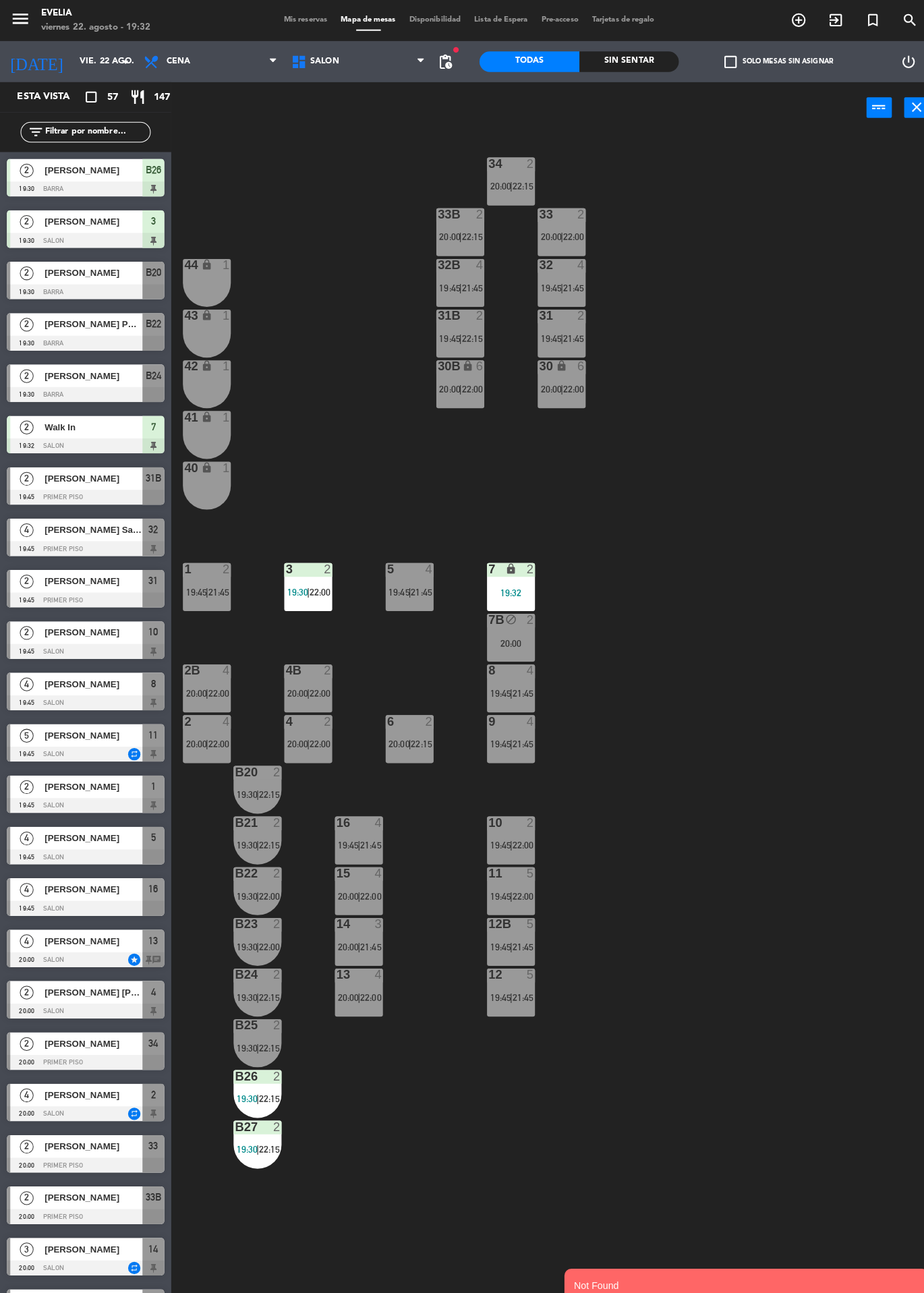
click at [190, 441] on div "41 lock 1" at bounding box center [203, 428] width 47 height 47
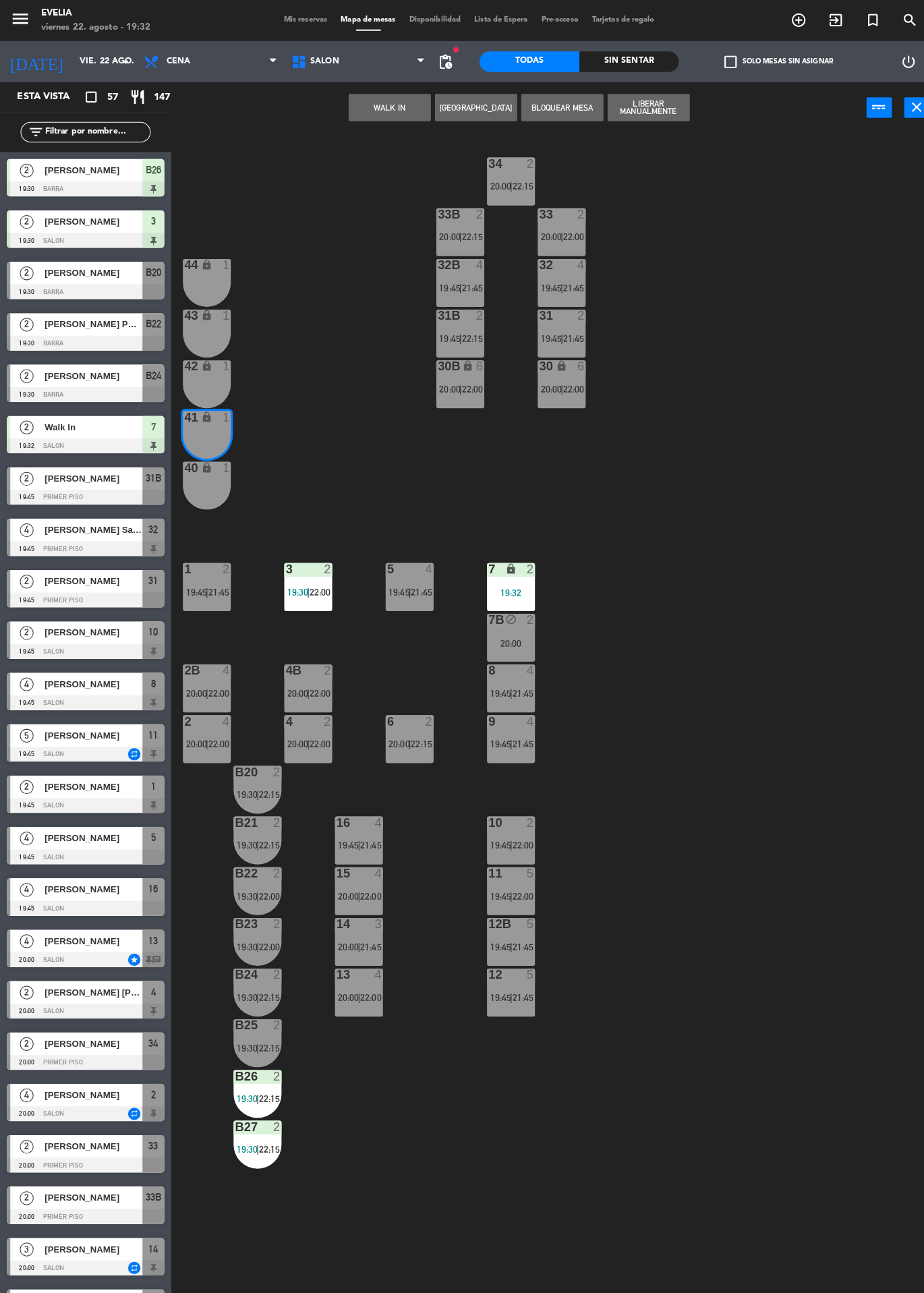
click at [206, 479] on div "40 lock 1" at bounding box center [203, 478] width 47 height 47
click at [424, 115] on button "WALK IN" at bounding box center [384, 105] width 81 height 27
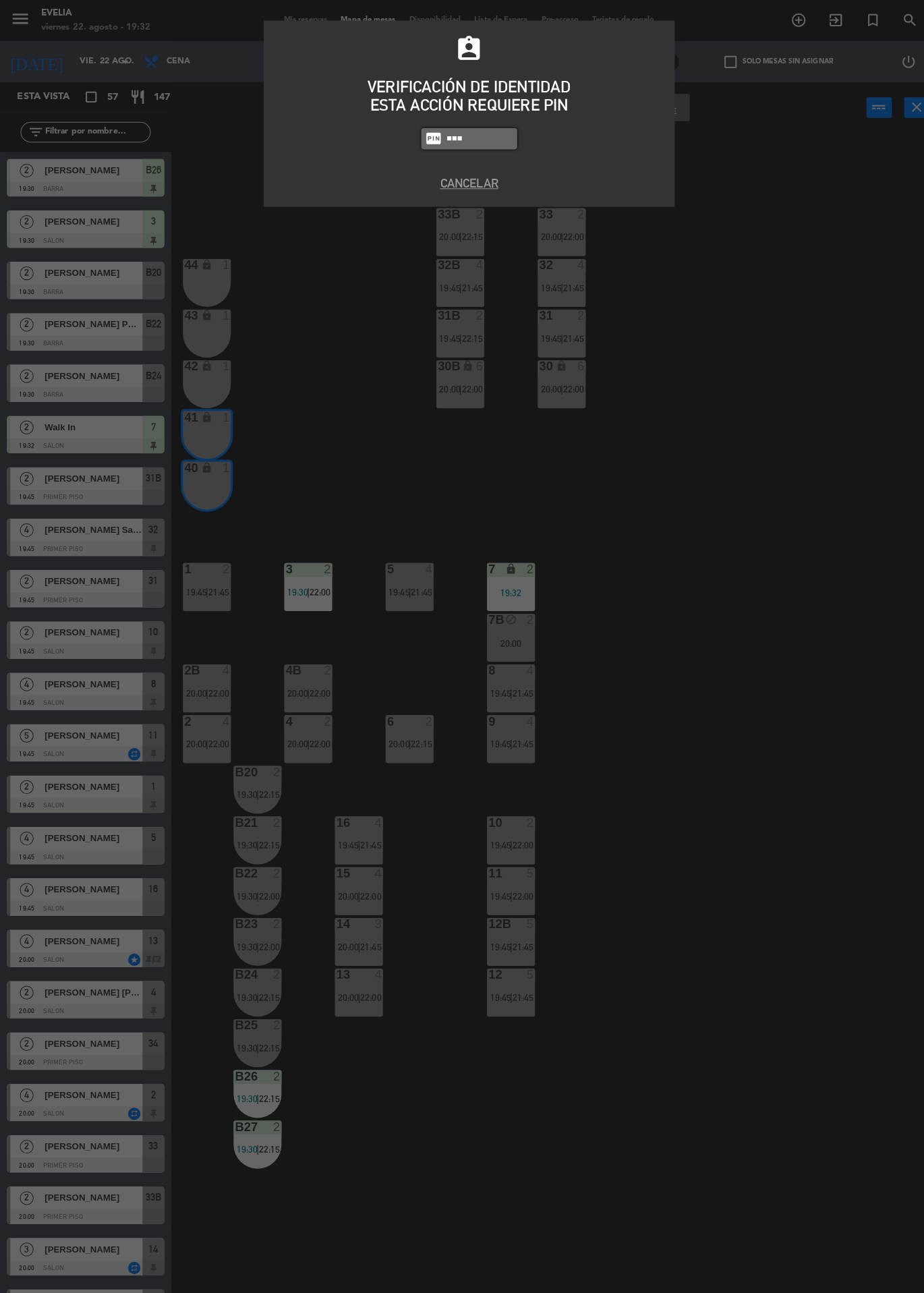
type input "6389"
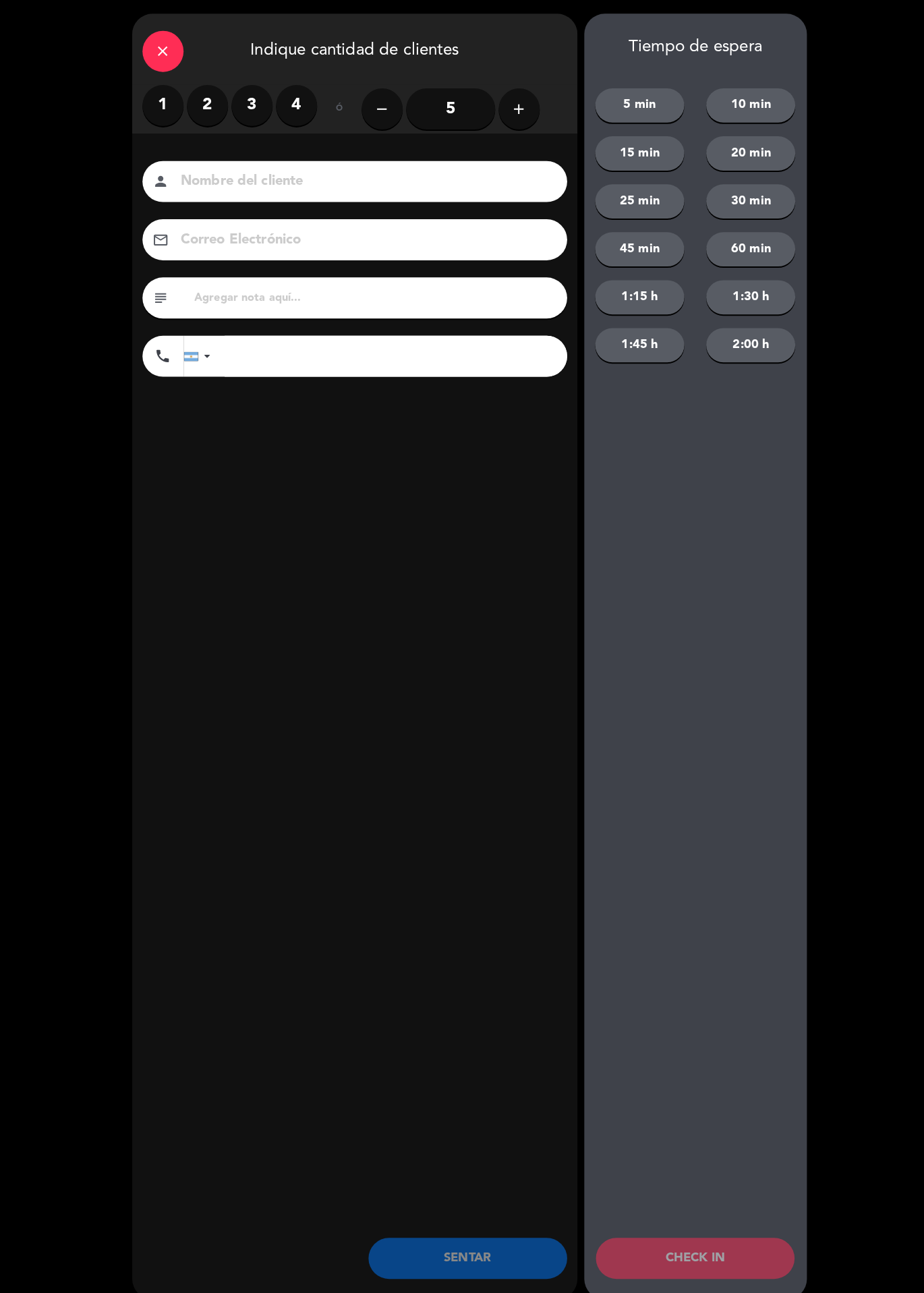
click at [195, 84] on div "1 2 3 4" at bounding box center [226, 104] width 172 height 41
click at [207, 98] on label "2" at bounding box center [205, 104] width 41 height 41
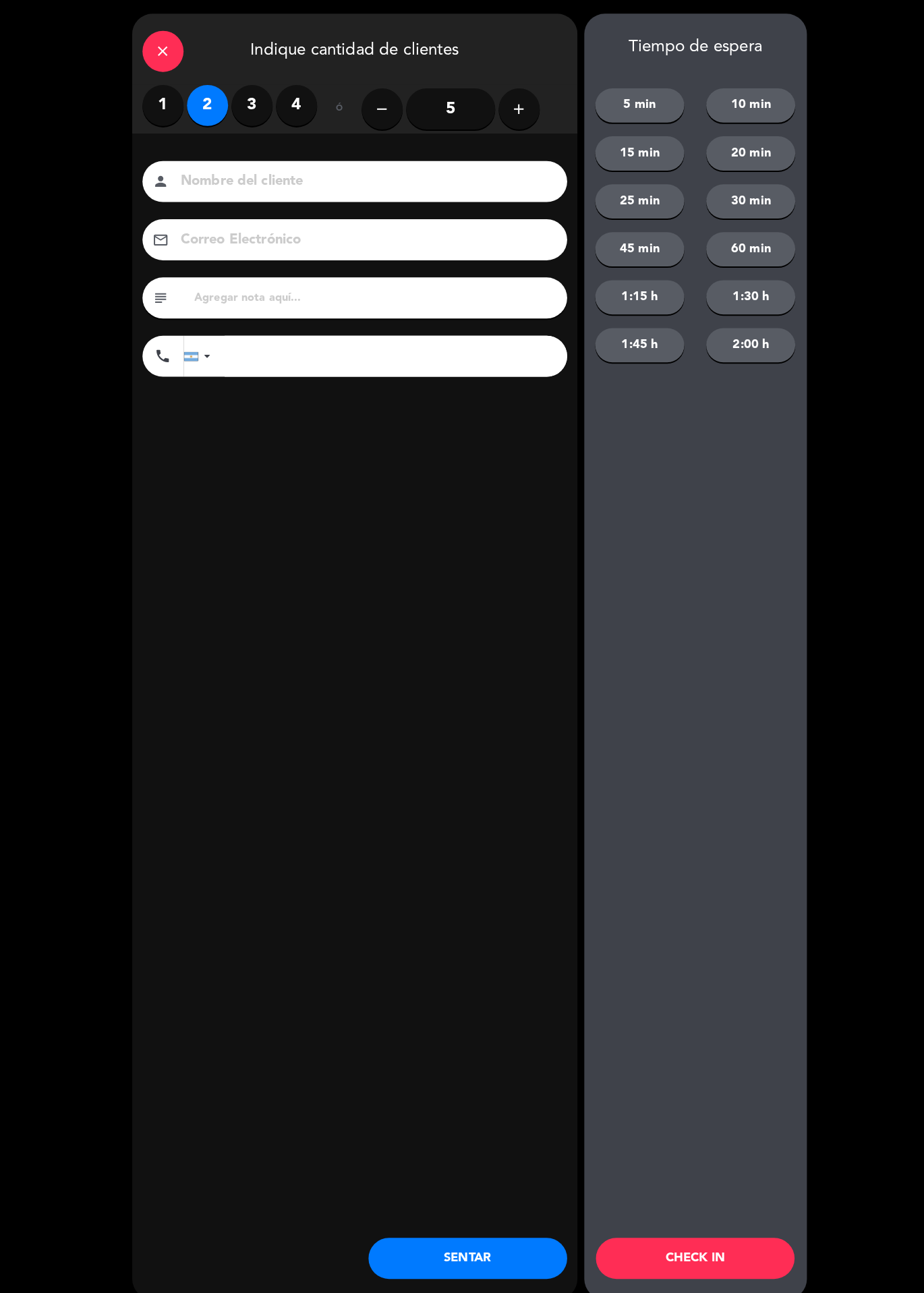
click at [717, 1219] on button "CHECK IN" at bounding box center [685, 1239] width 196 height 41
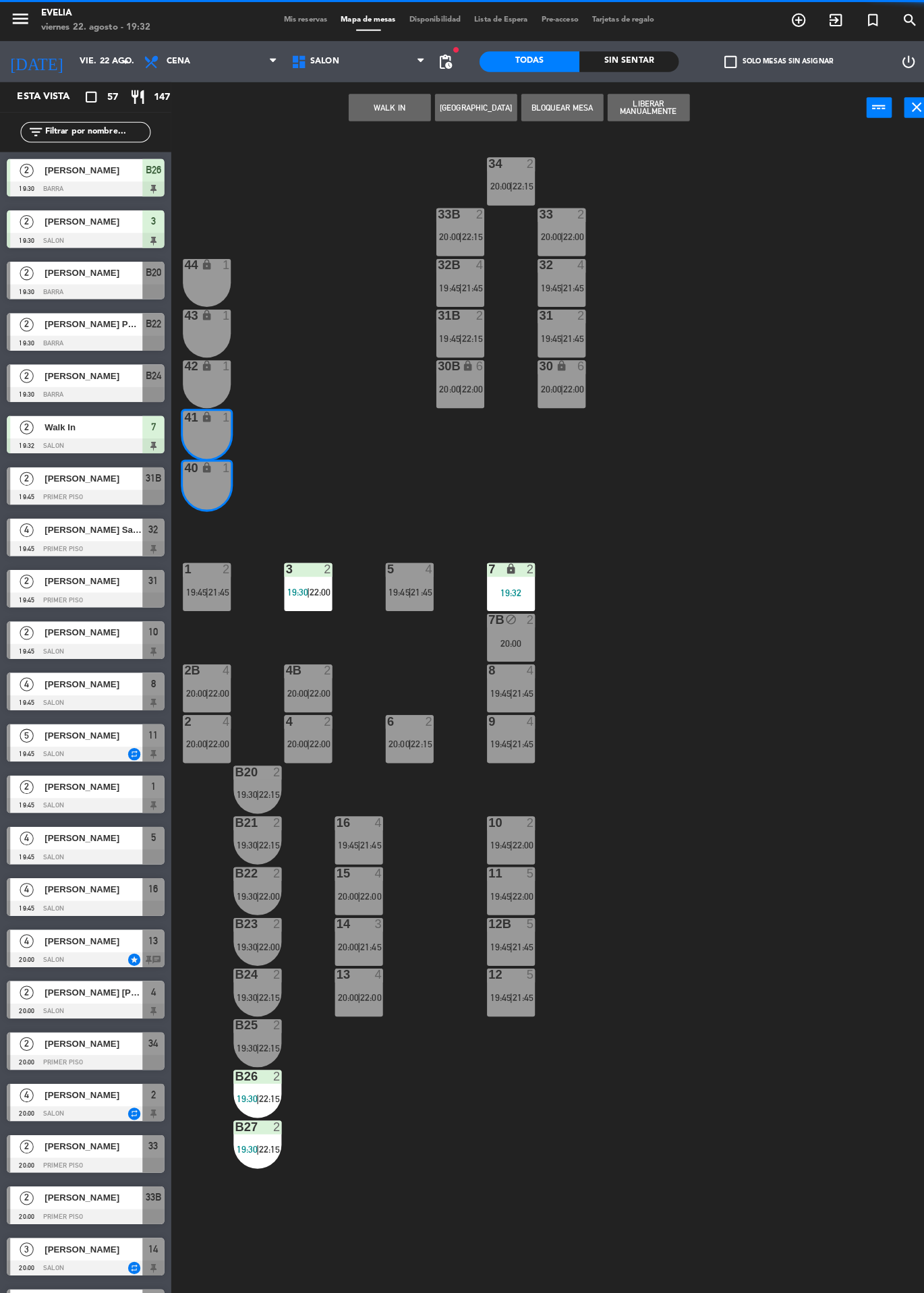
click at [738, 1236] on div "34 2 20:00 | 22:15 33B 2 20:00 | 22:15 33 2 20:00 | 22:00 44 lock 1 32B 4 19:45…" at bounding box center [551, 712] width 746 height 1162
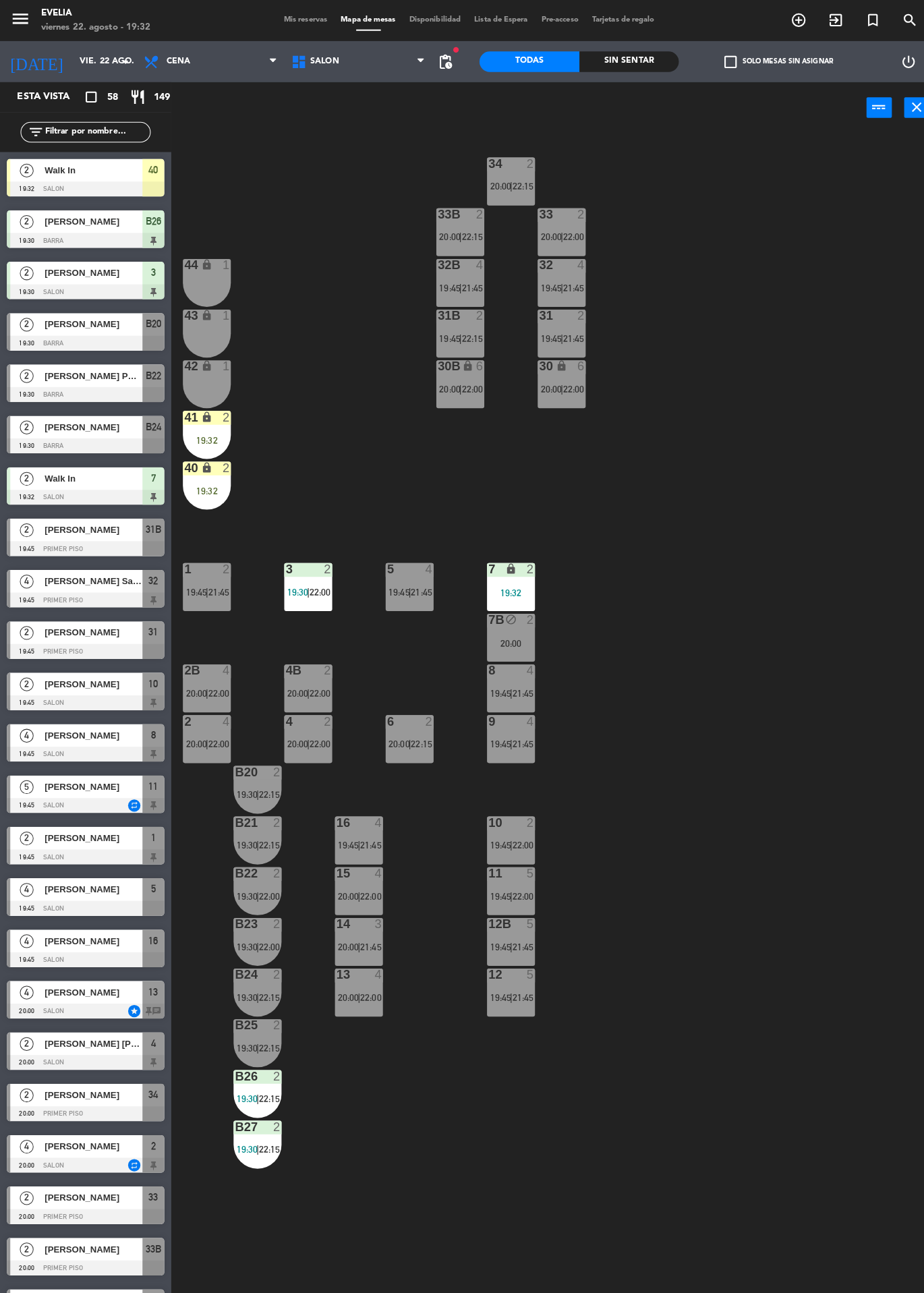
click at [198, 426] on div "41 lock 2 19:32" at bounding box center [203, 428] width 47 height 47
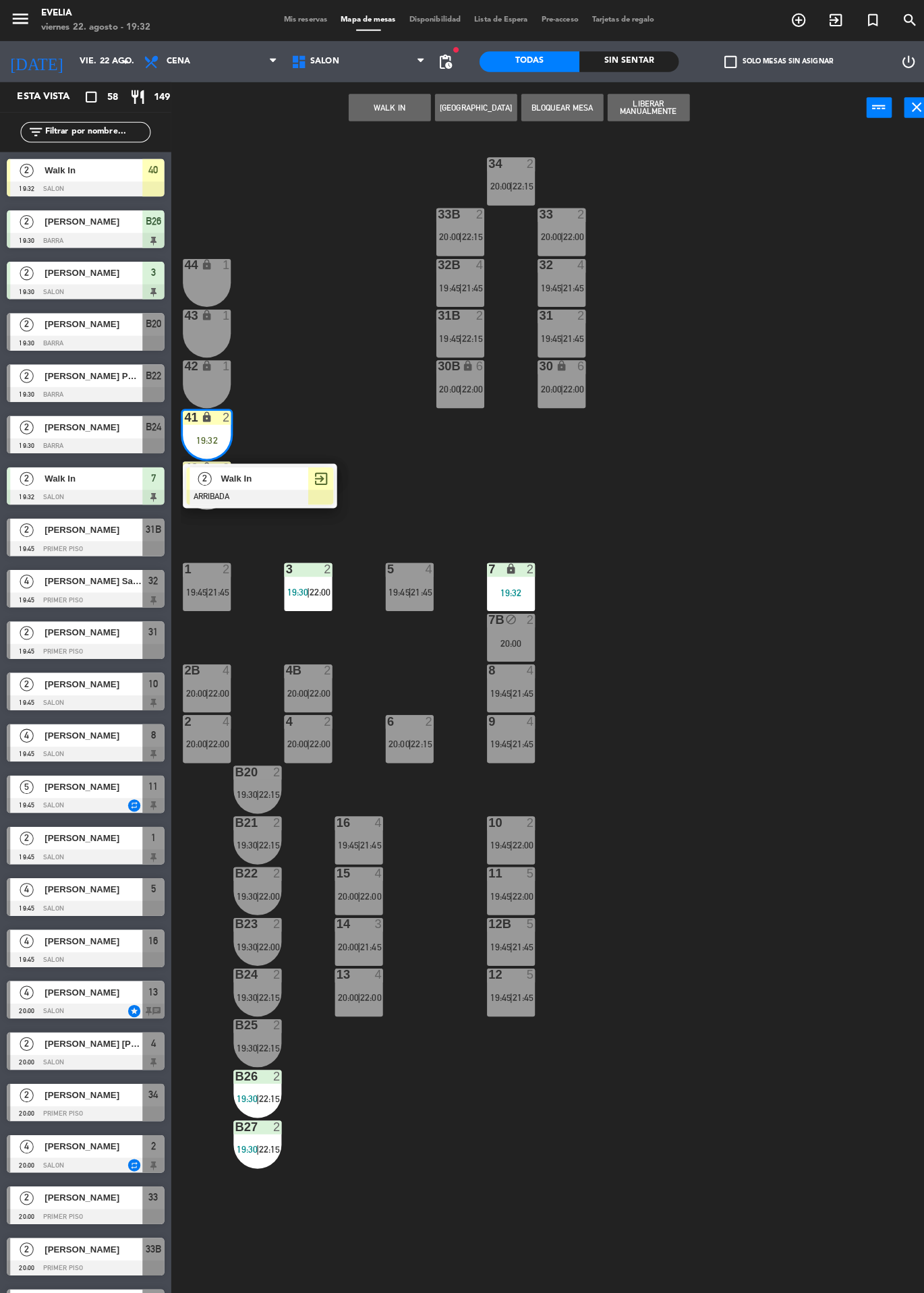
click at [263, 467] on span "Walk In" at bounding box center [260, 471] width 86 height 15
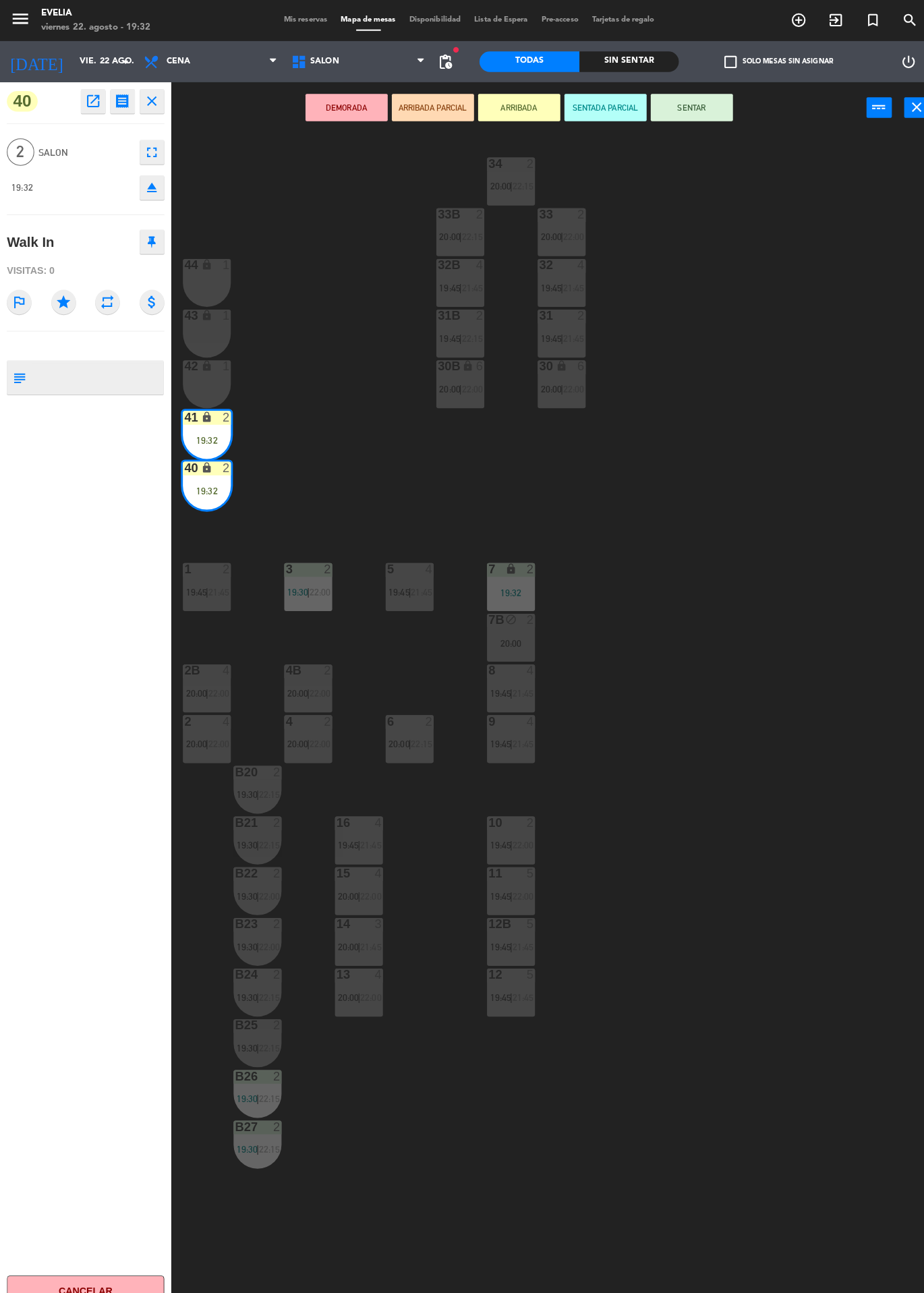
click at [690, 110] on button "SENTAR" at bounding box center [682, 105] width 81 height 27
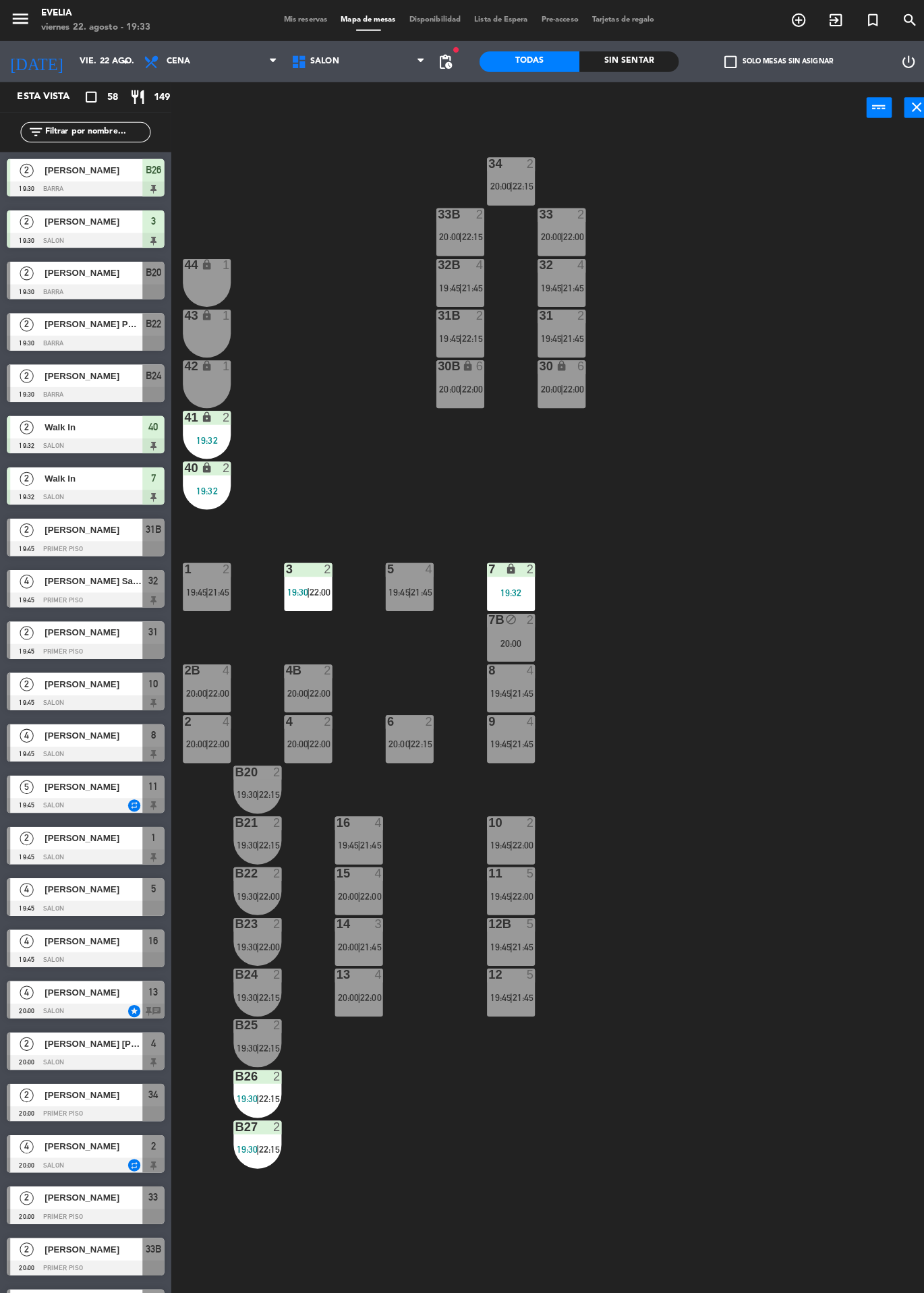
click at [53, 381] on div at bounding box center [84, 389] width 155 height 15
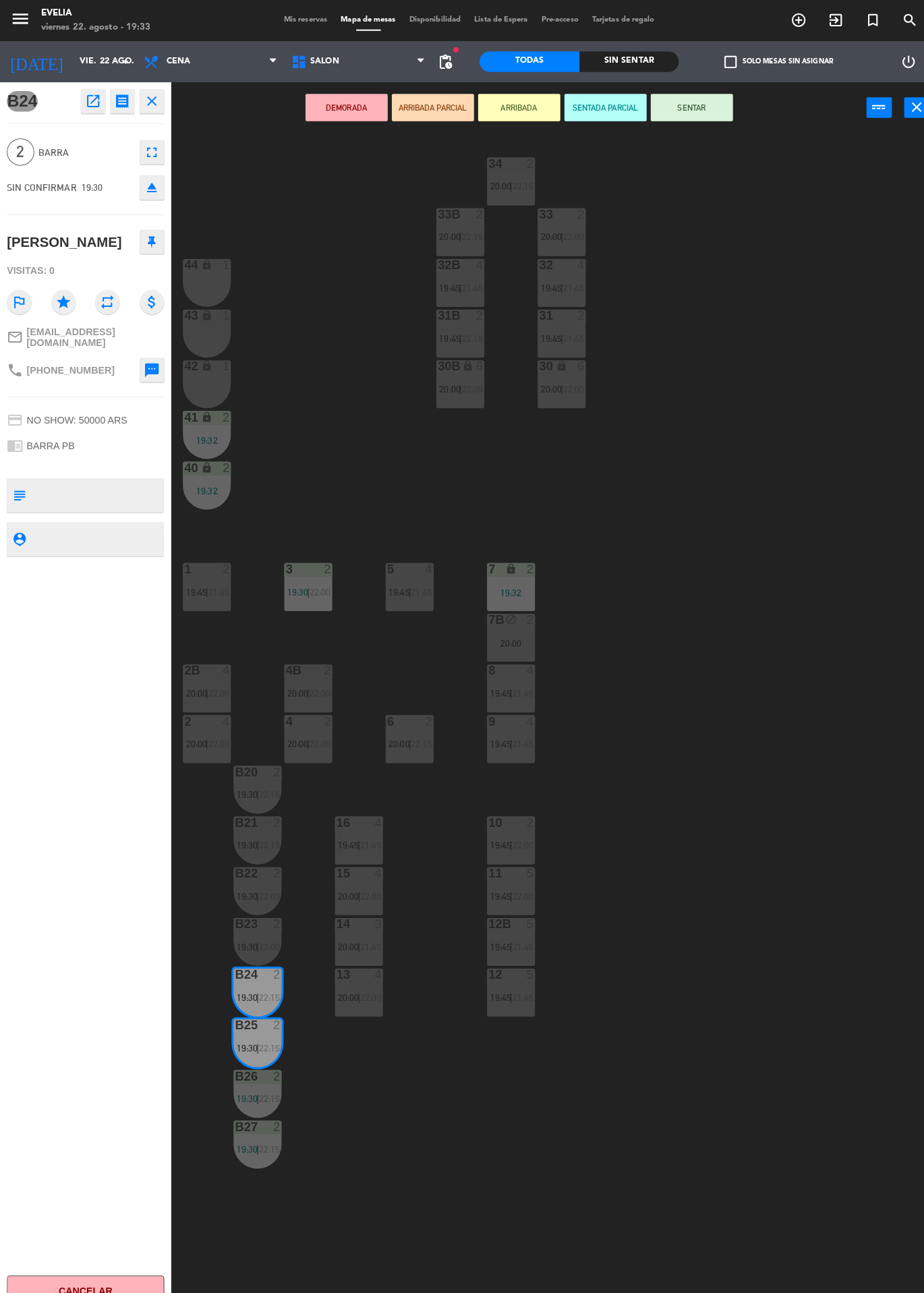
click at [651, 98] on button "SENTAR" at bounding box center [682, 105] width 81 height 27
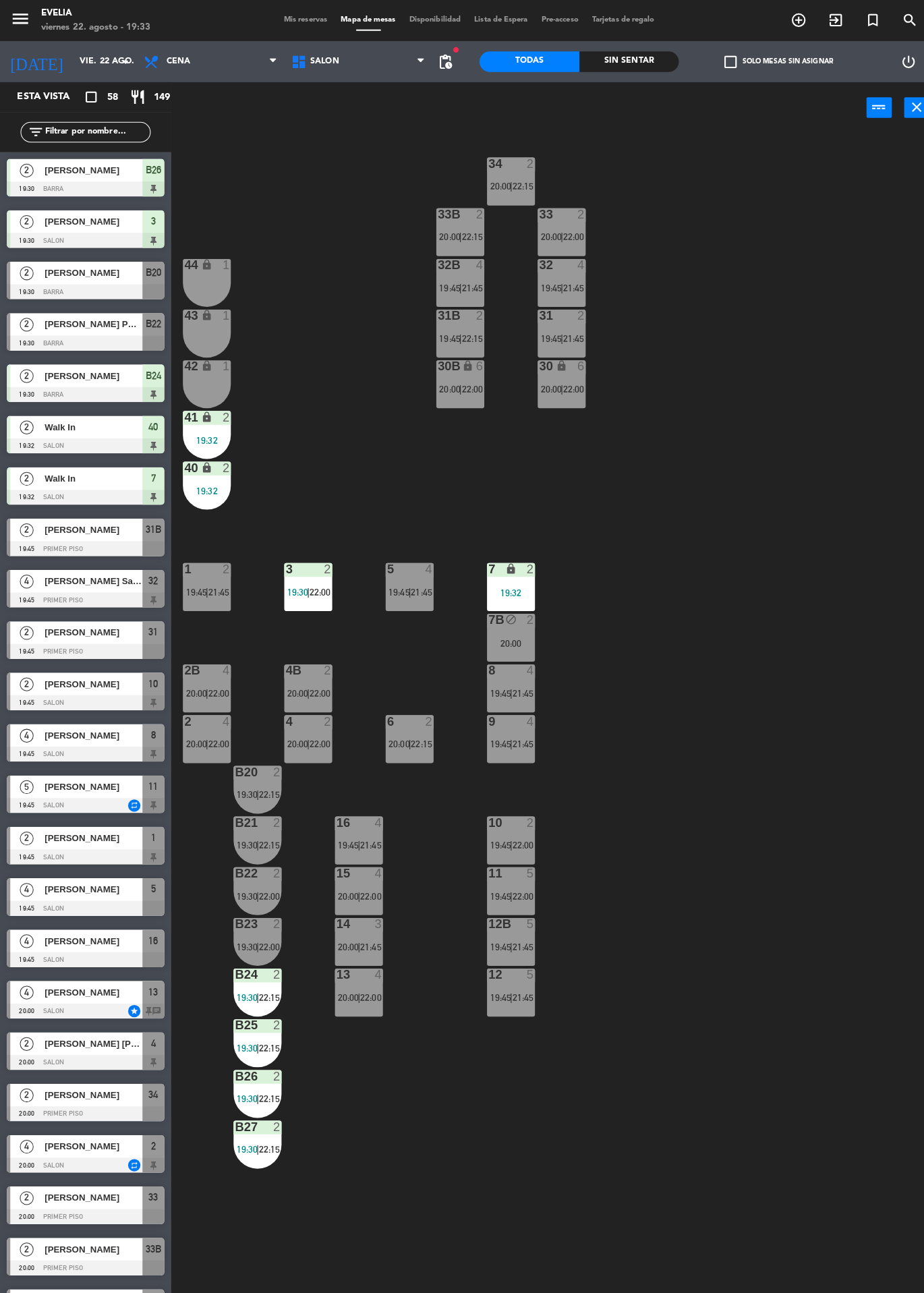
click at [8, 737] on div at bounding box center [84, 743] width 155 height 15
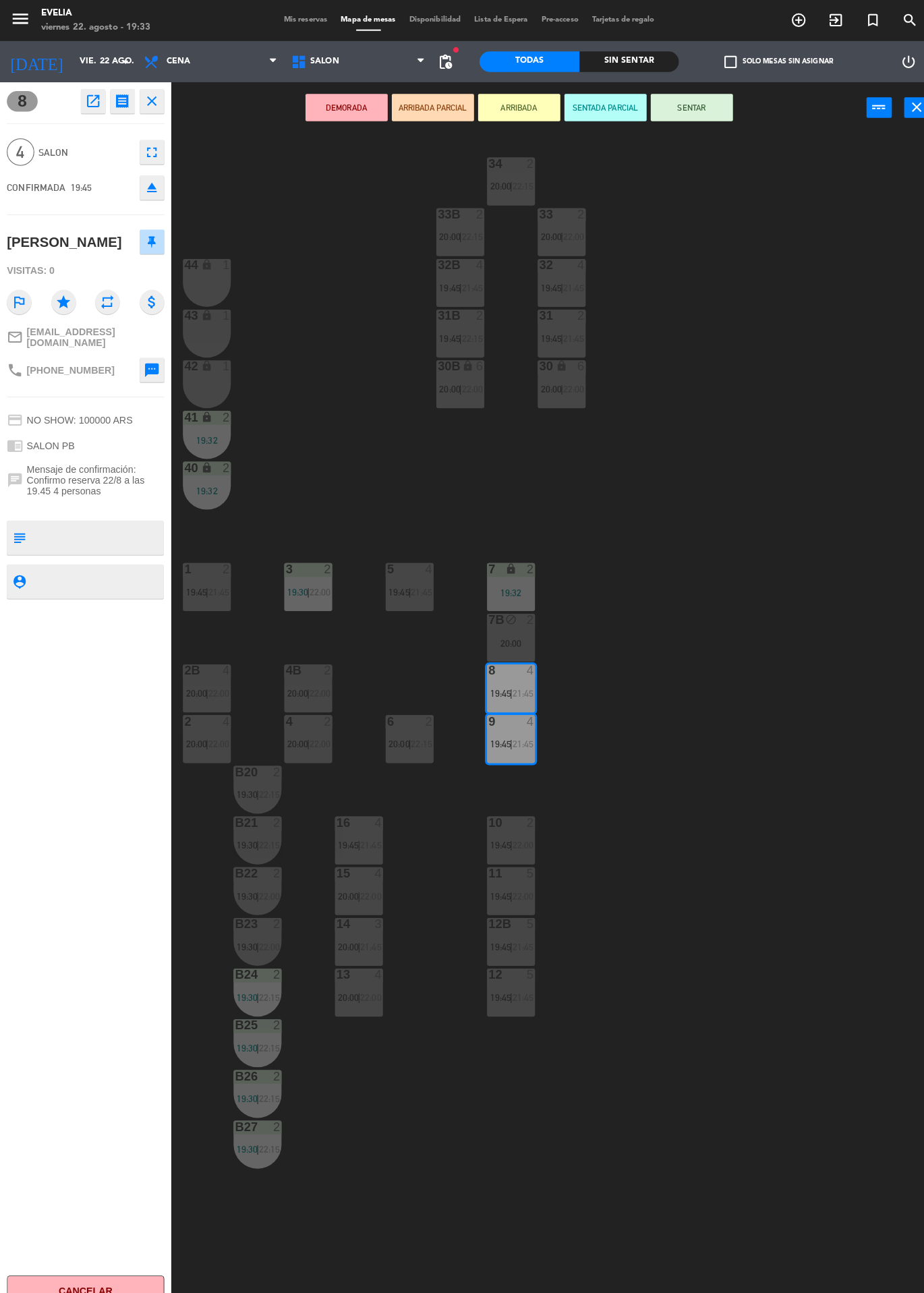
click at [799, 656] on div "34 2 20:00 | 22:15 33B 2 20:00 | 22:15 33 2 20:00 | 22:00 44 lock 1 32B 4 19:45…" at bounding box center [551, 712] width 746 height 1162
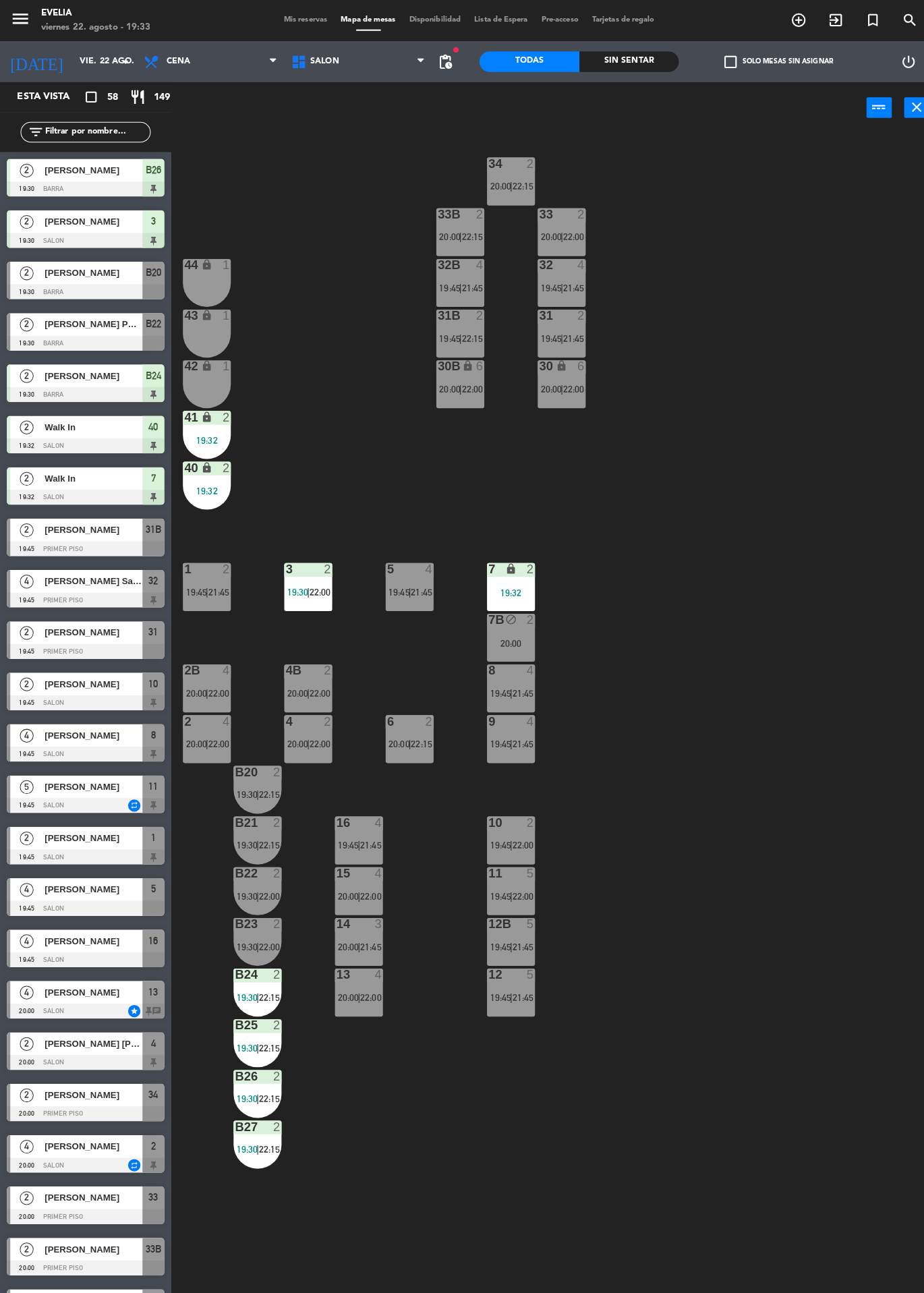
click at [506, 745] on div "9 4 19:45 | 21:45" at bounding box center [503, 727] width 47 height 47
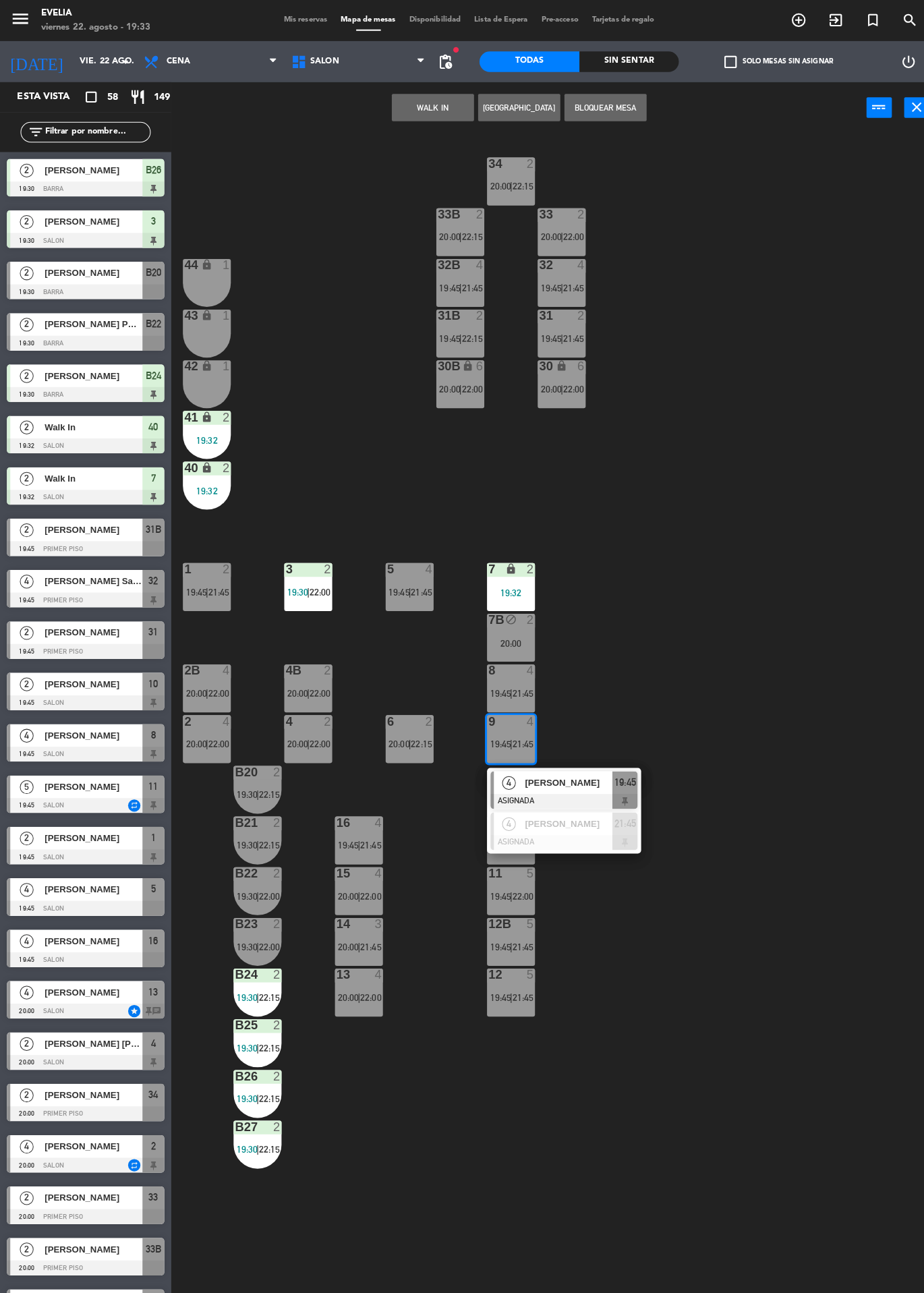
click at [591, 756] on div "4 [PERSON_NAME] ASIGNADA 19:45" at bounding box center [555, 778] width 152 height 44
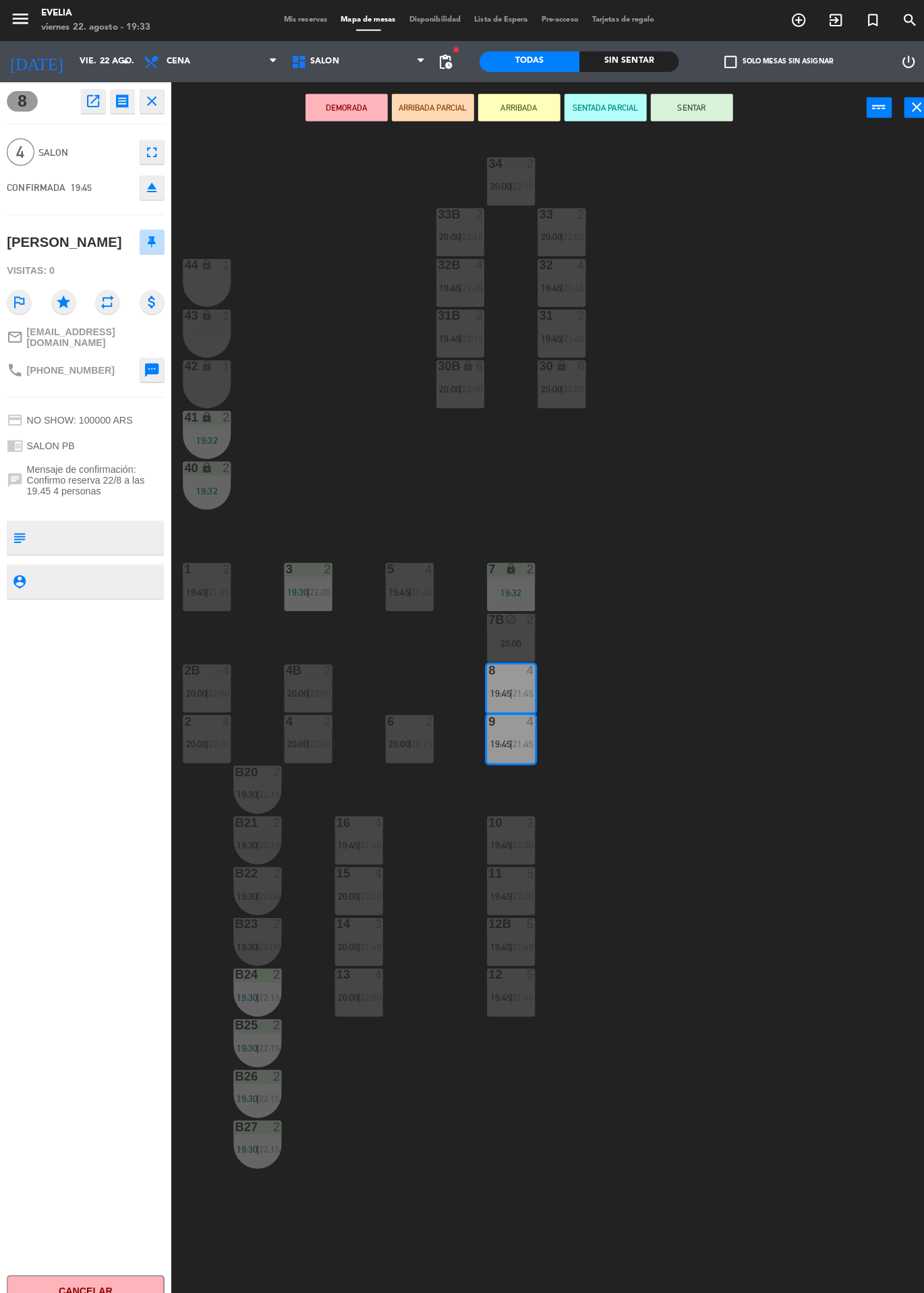
click at [349, 809] on div at bounding box center [354, 810] width 22 height 12
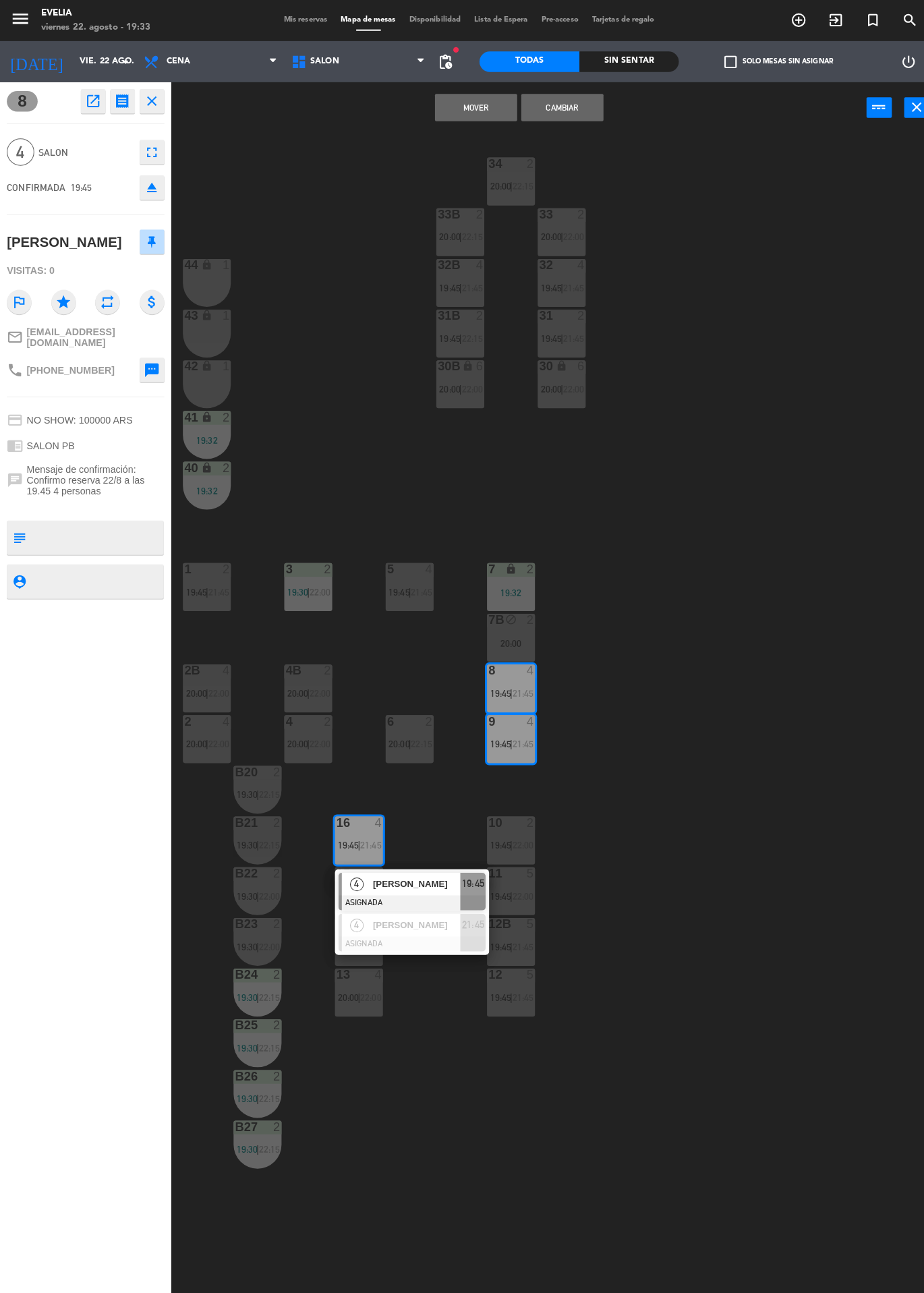
click at [429, 867] on span "[PERSON_NAME]" at bounding box center [410, 871] width 86 height 15
click at [564, 137] on div "34 2 20:00 | 22:15 33B 2 20:00 | 22:15 33 2 20:00 | 22:00 44 lock 1 32B 4 19:45…" at bounding box center [551, 712] width 746 height 1162
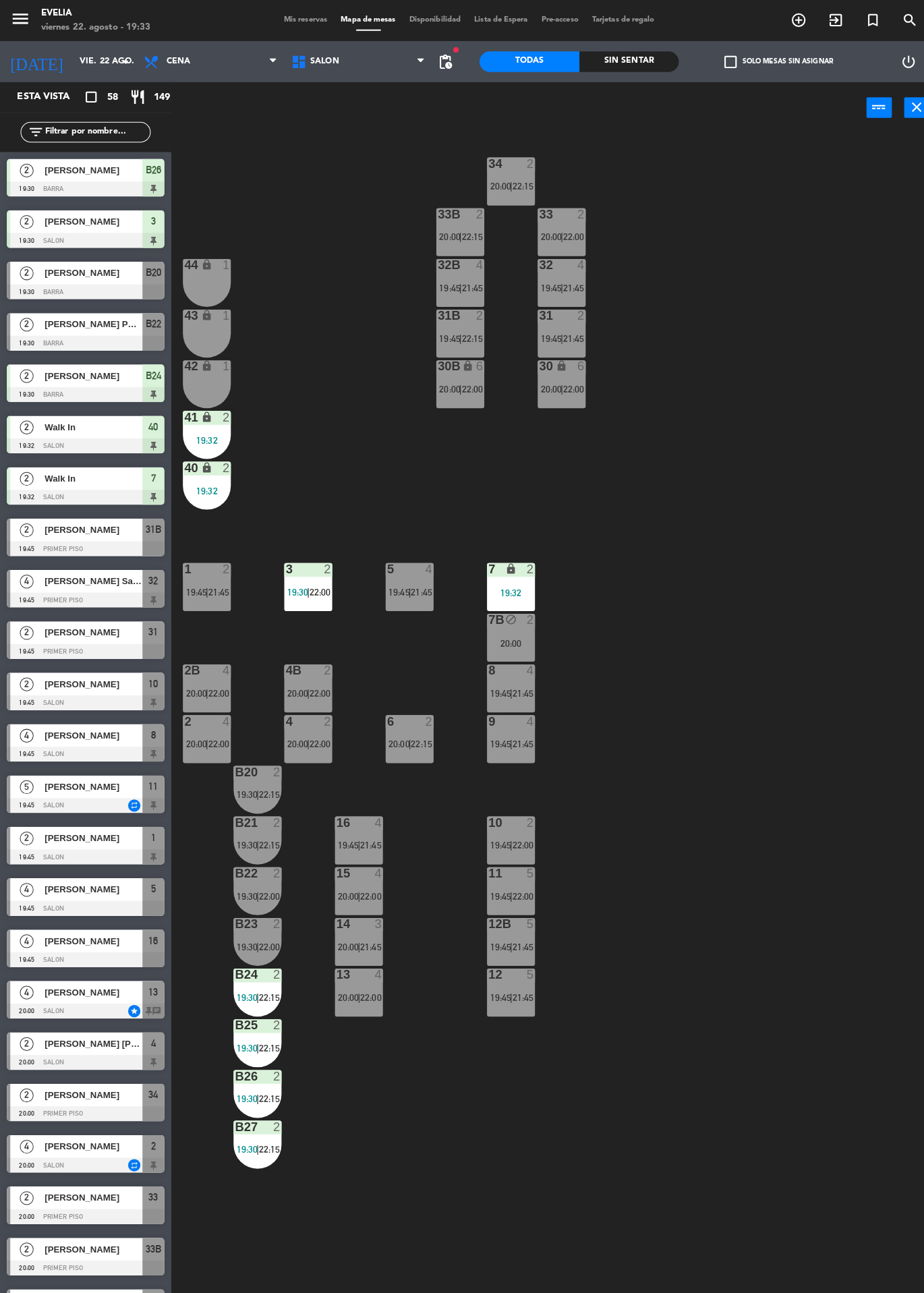
click at [516, 673] on div "8 4 19:45 | 21:45" at bounding box center [503, 677] width 47 height 47
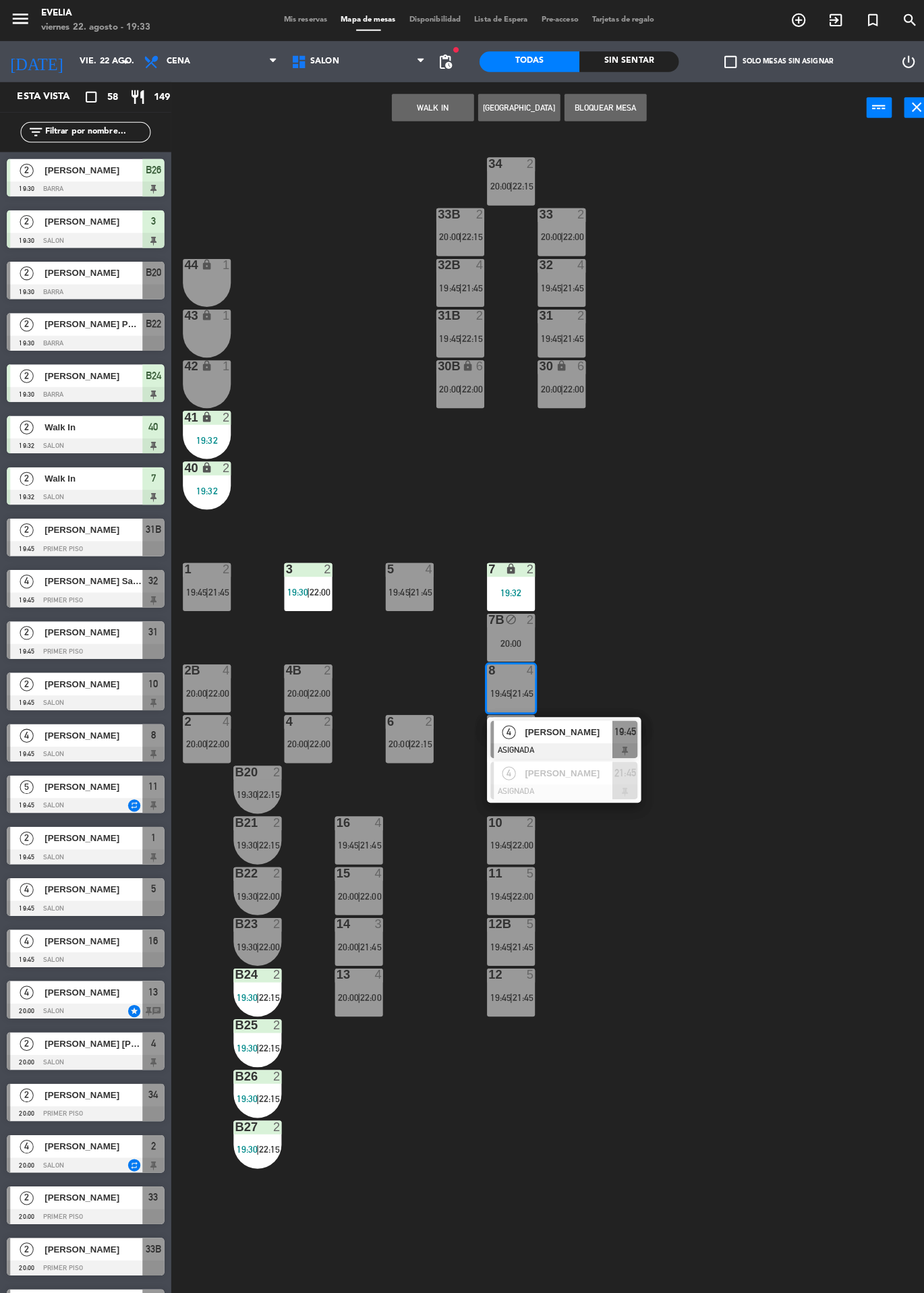
click at [571, 710] on div "[PERSON_NAME]" at bounding box center [559, 721] width 88 height 22
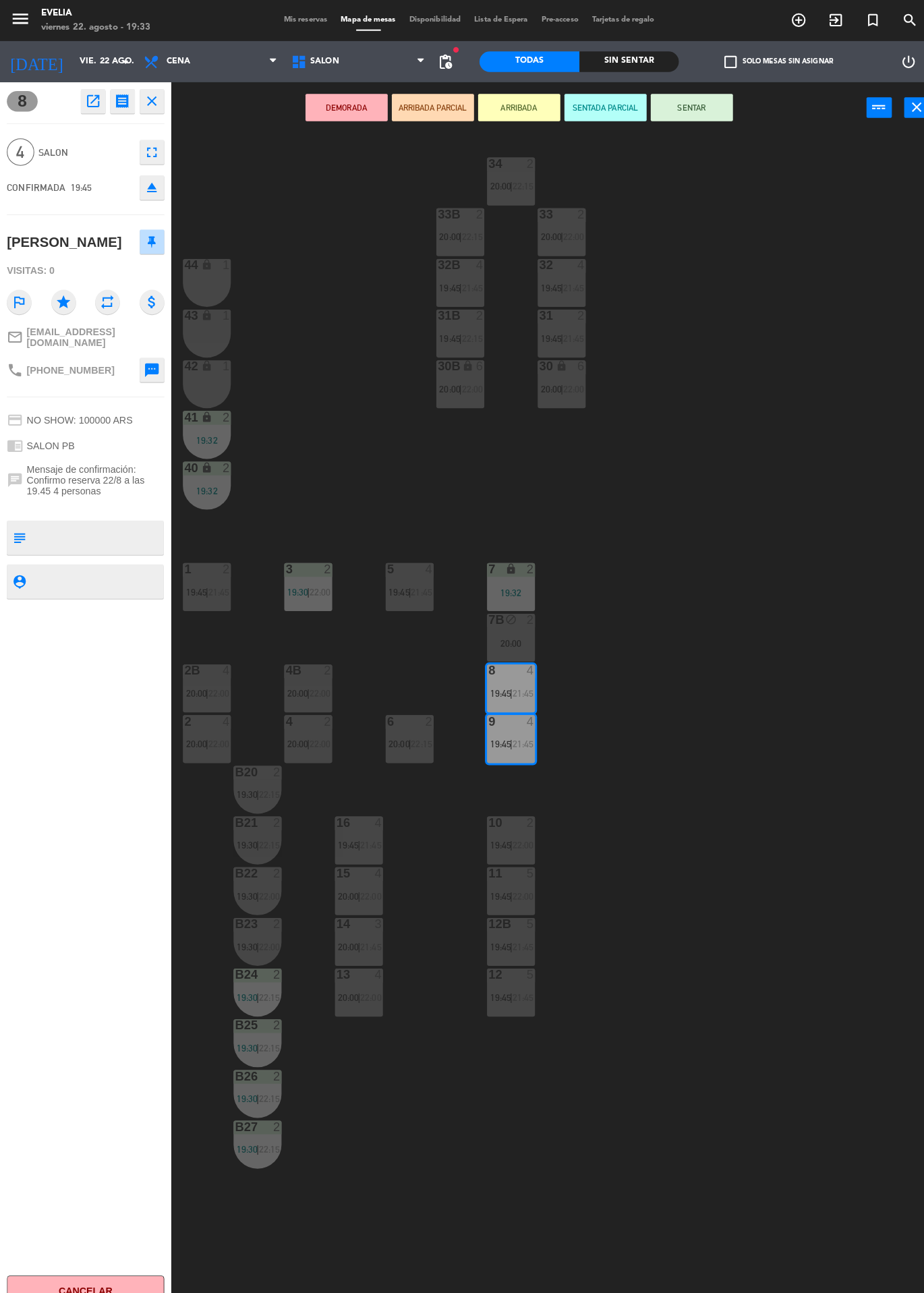
click at [652, 650] on div "34 2 20:00 | 22:15 33B 2 20:00 | 22:15 33 2 20:00 | 22:00 44 lock 1 32B 4 19:45…" at bounding box center [551, 712] width 746 height 1162
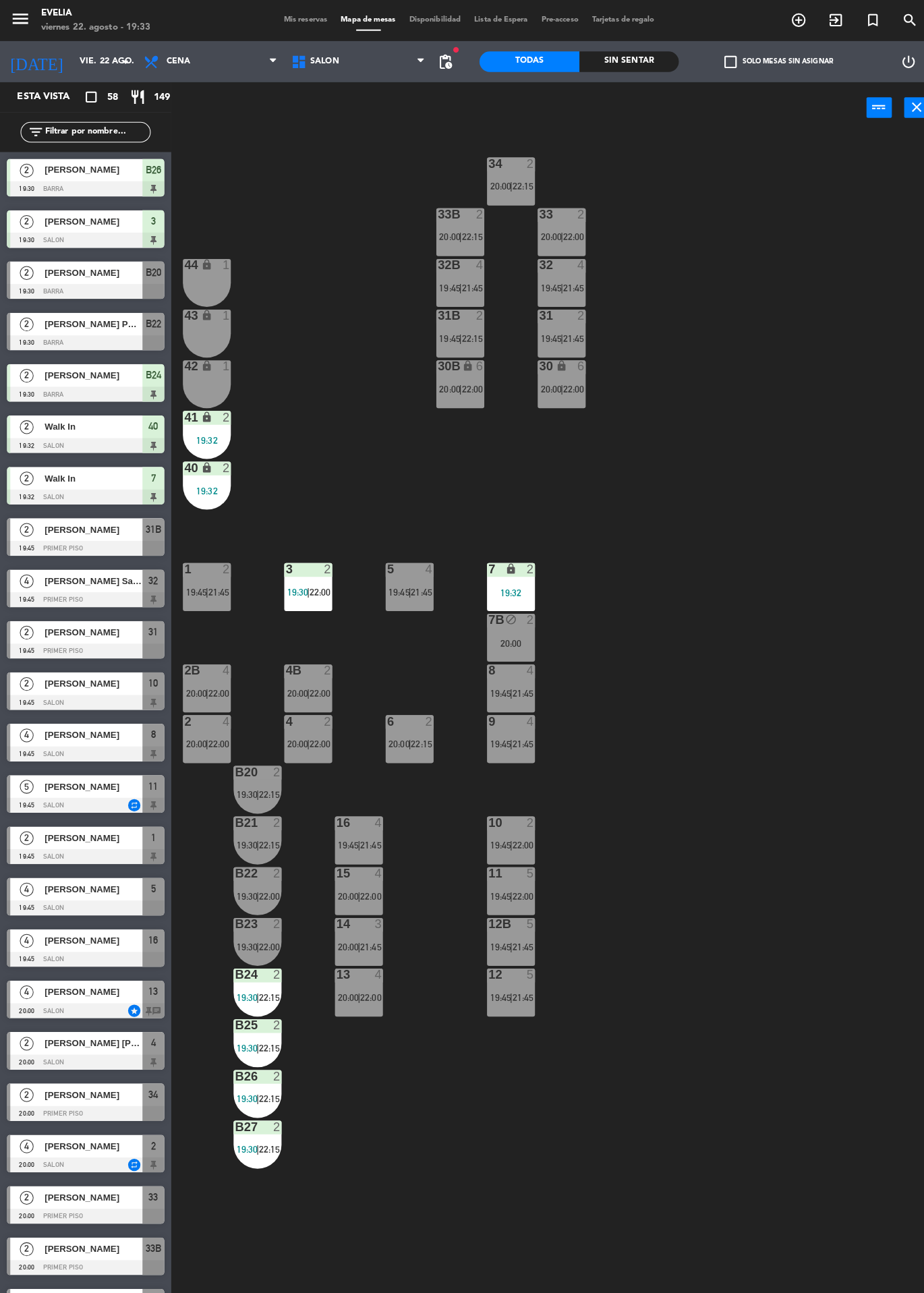
click at [521, 706] on div "4" at bounding box center [522, 710] width 8 height 12
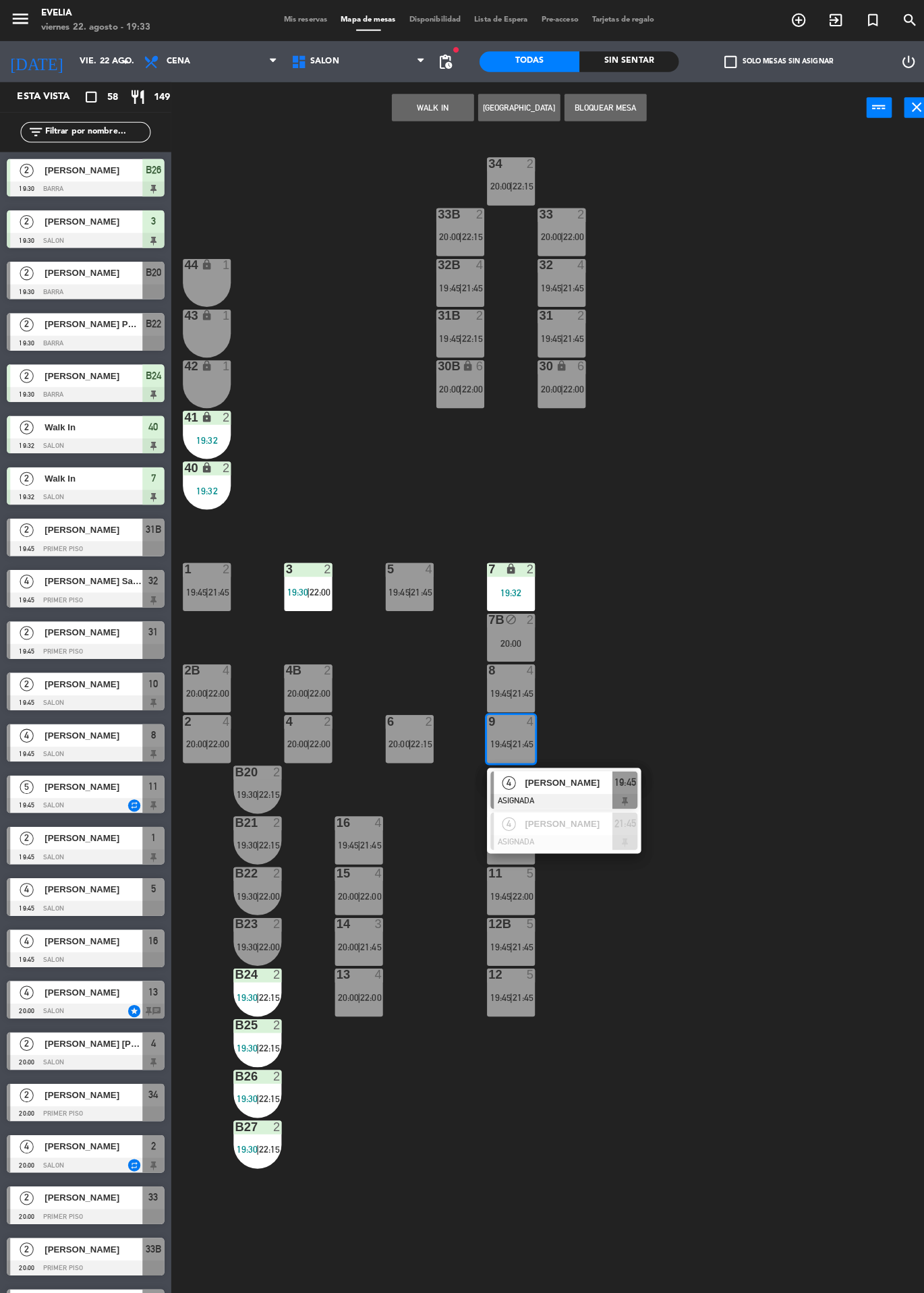
click at [560, 771] on span "[PERSON_NAME]" at bounding box center [560, 771] width 86 height 15
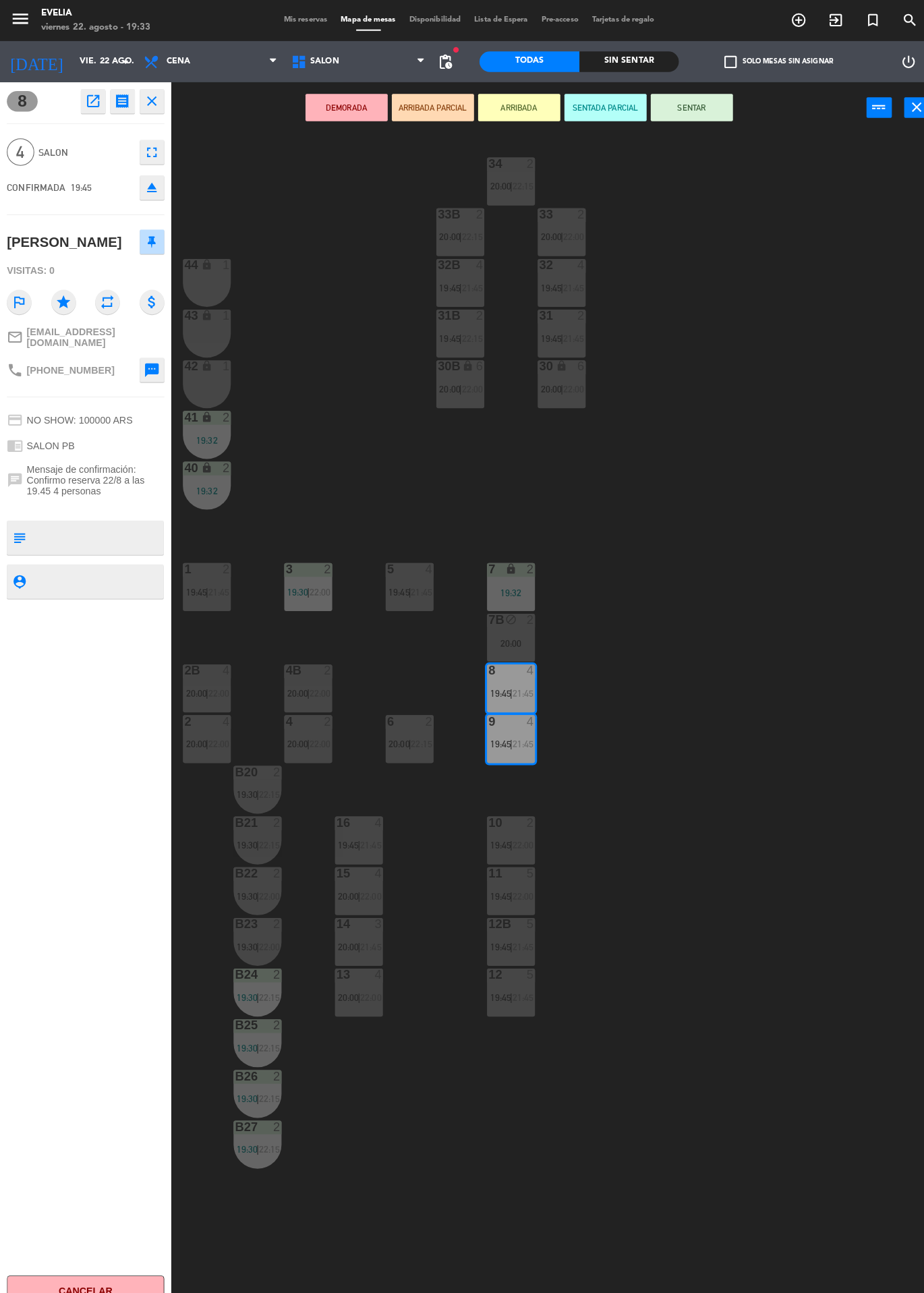
click at [369, 834] on span "21:45" at bounding box center [365, 832] width 21 height 11
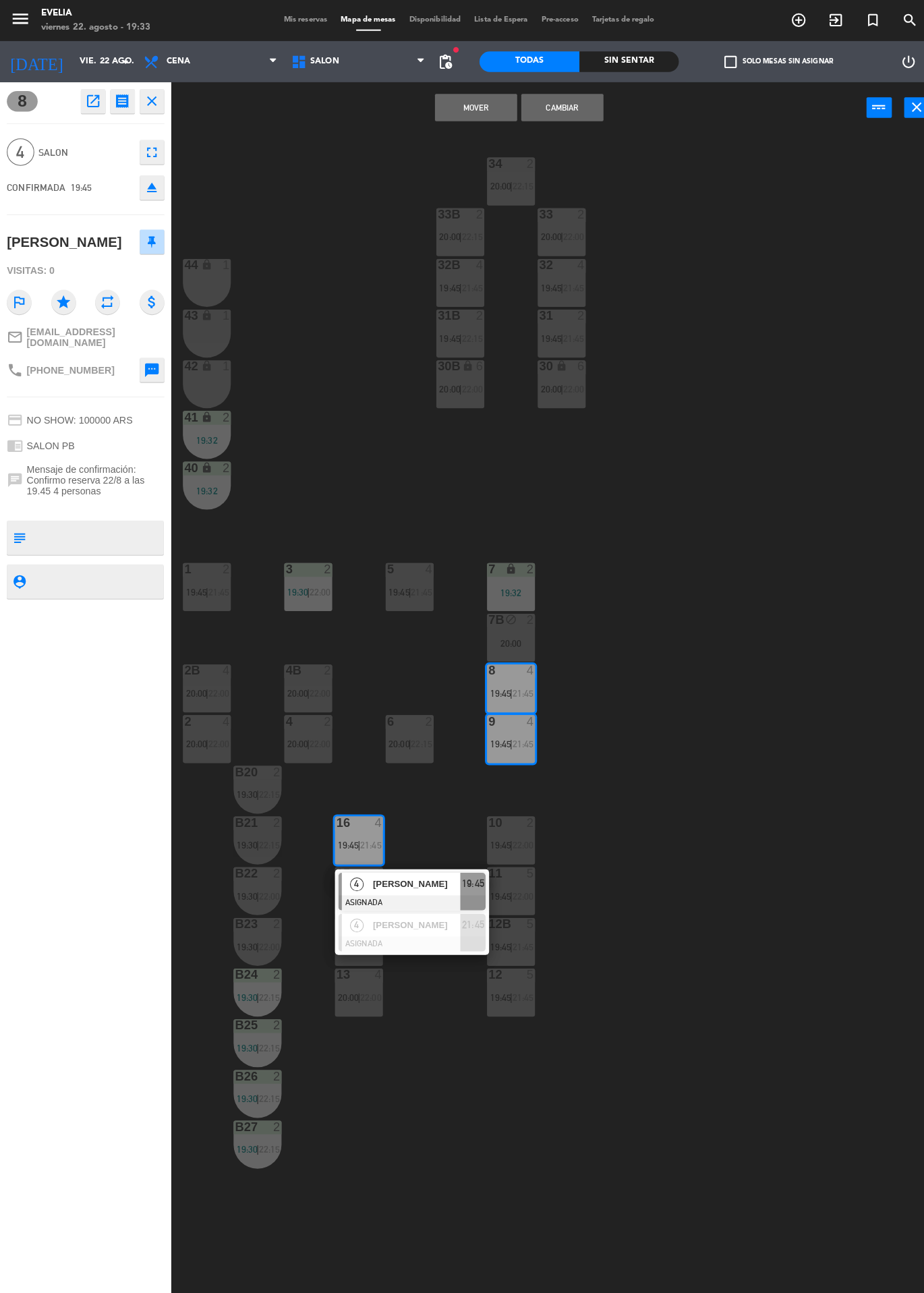
click at [434, 880] on div "[PERSON_NAME]" at bounding box center [409, 870] width 88 height 22
click at [566, 110] on button "Cambiar" at bounding box center [554, 105] width 81 height 27
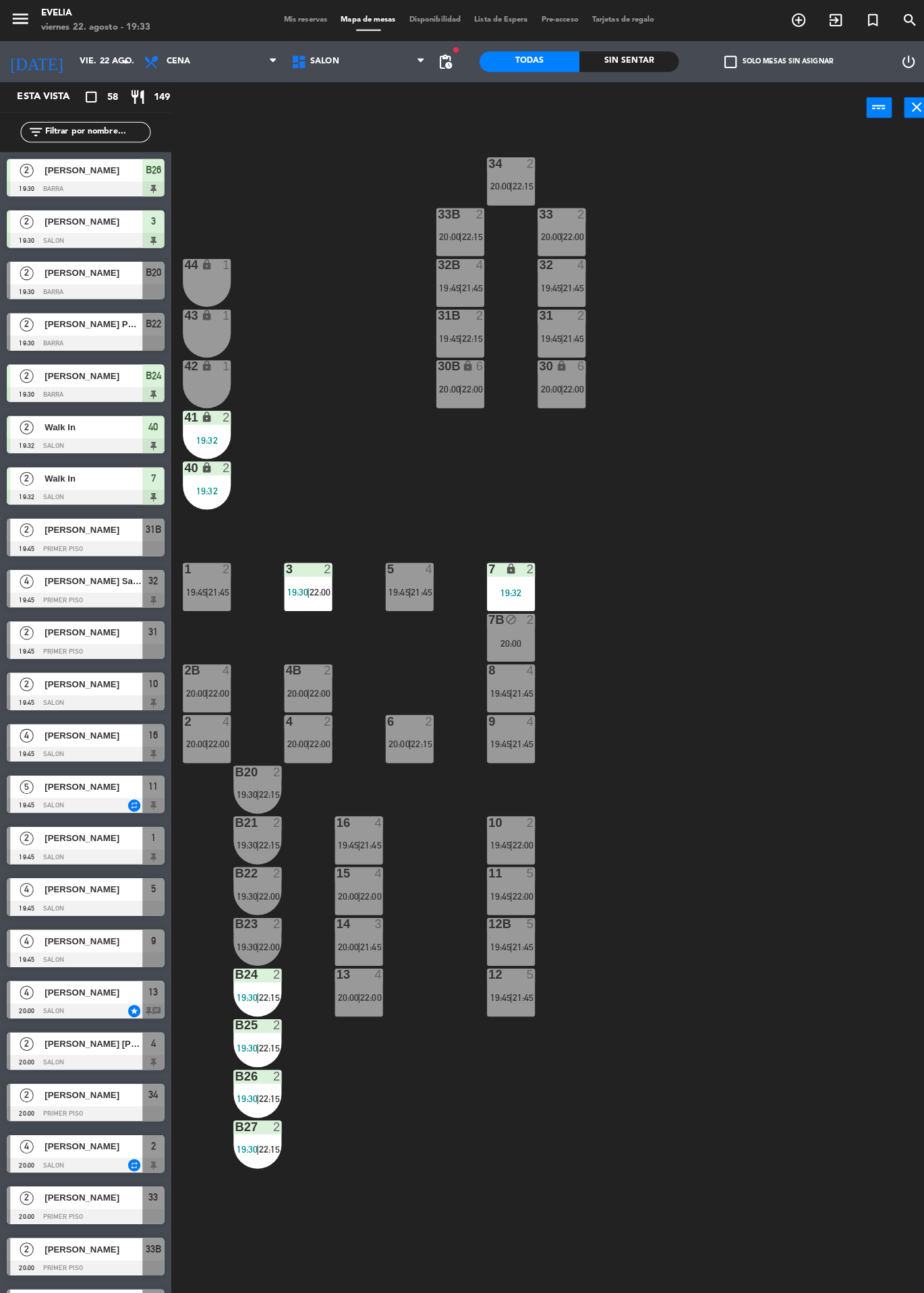
click at [359, 811] on div at bounding box center [354, 810] width 22 height 12
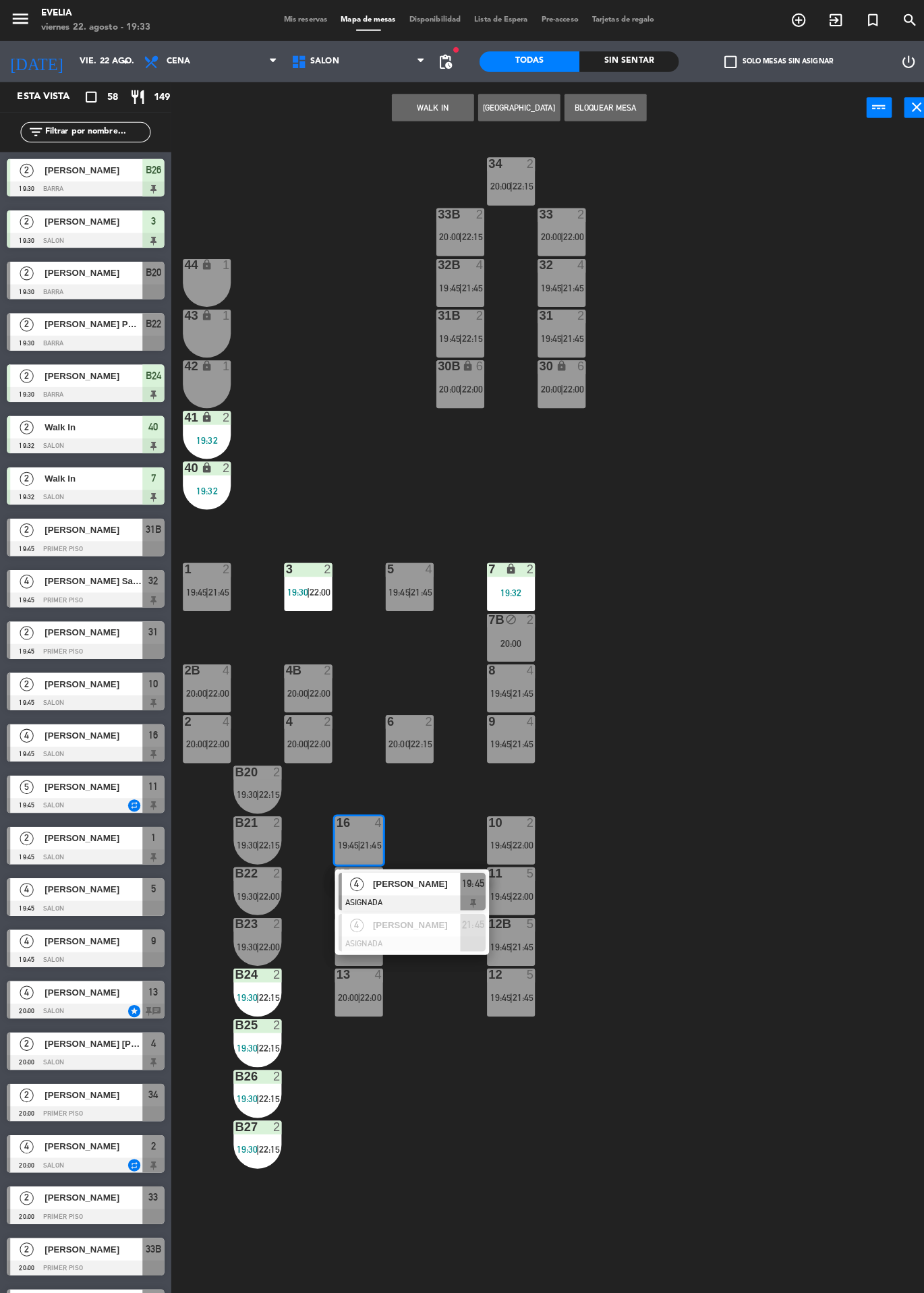
click at [428, 873] on span "[PERSON_NAME]" at bounding box center [410, 871] width 86 height 15
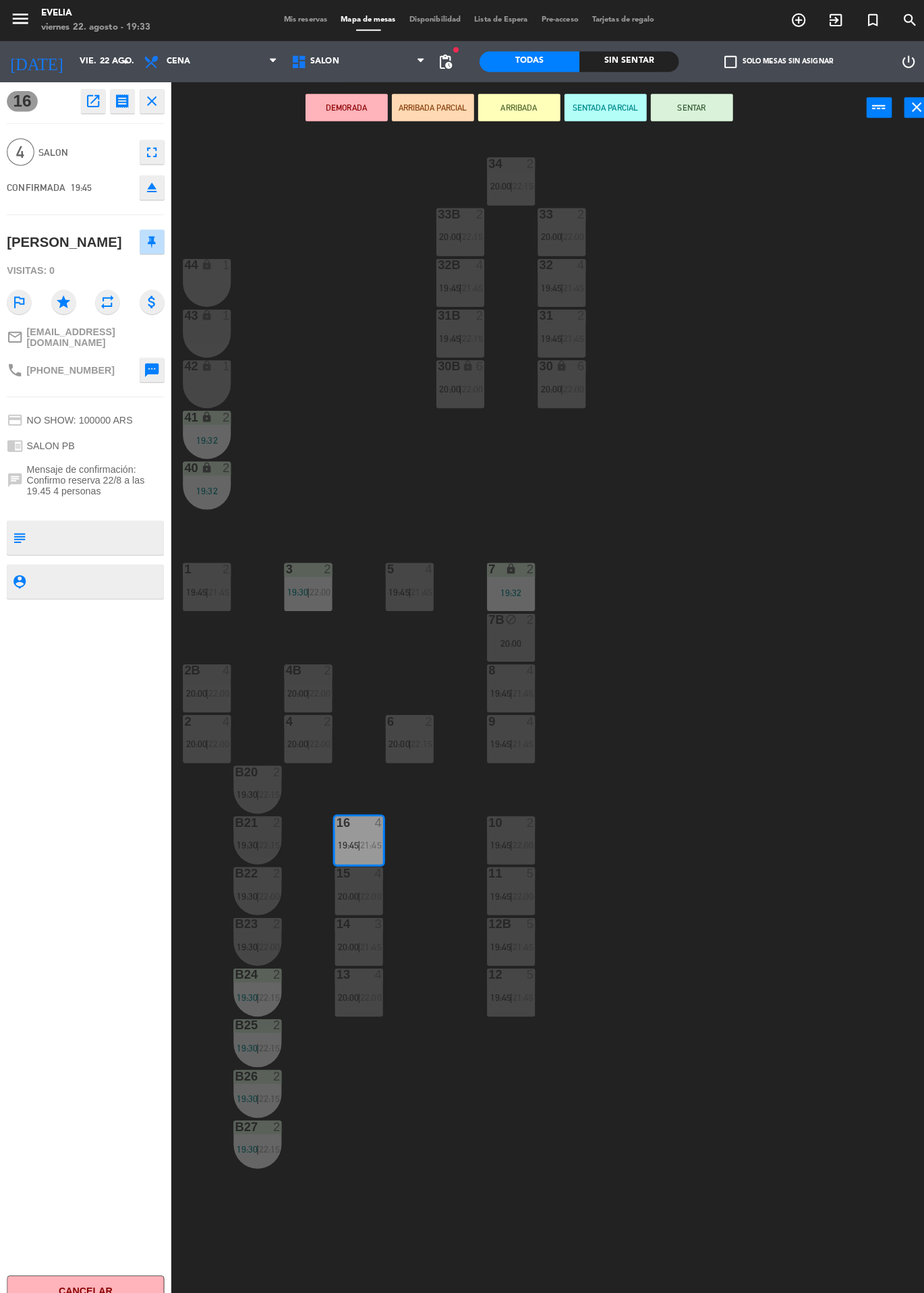
click at [710, 96] on button "SENTAR" at bounding box center [682, 105] width 81 height 27
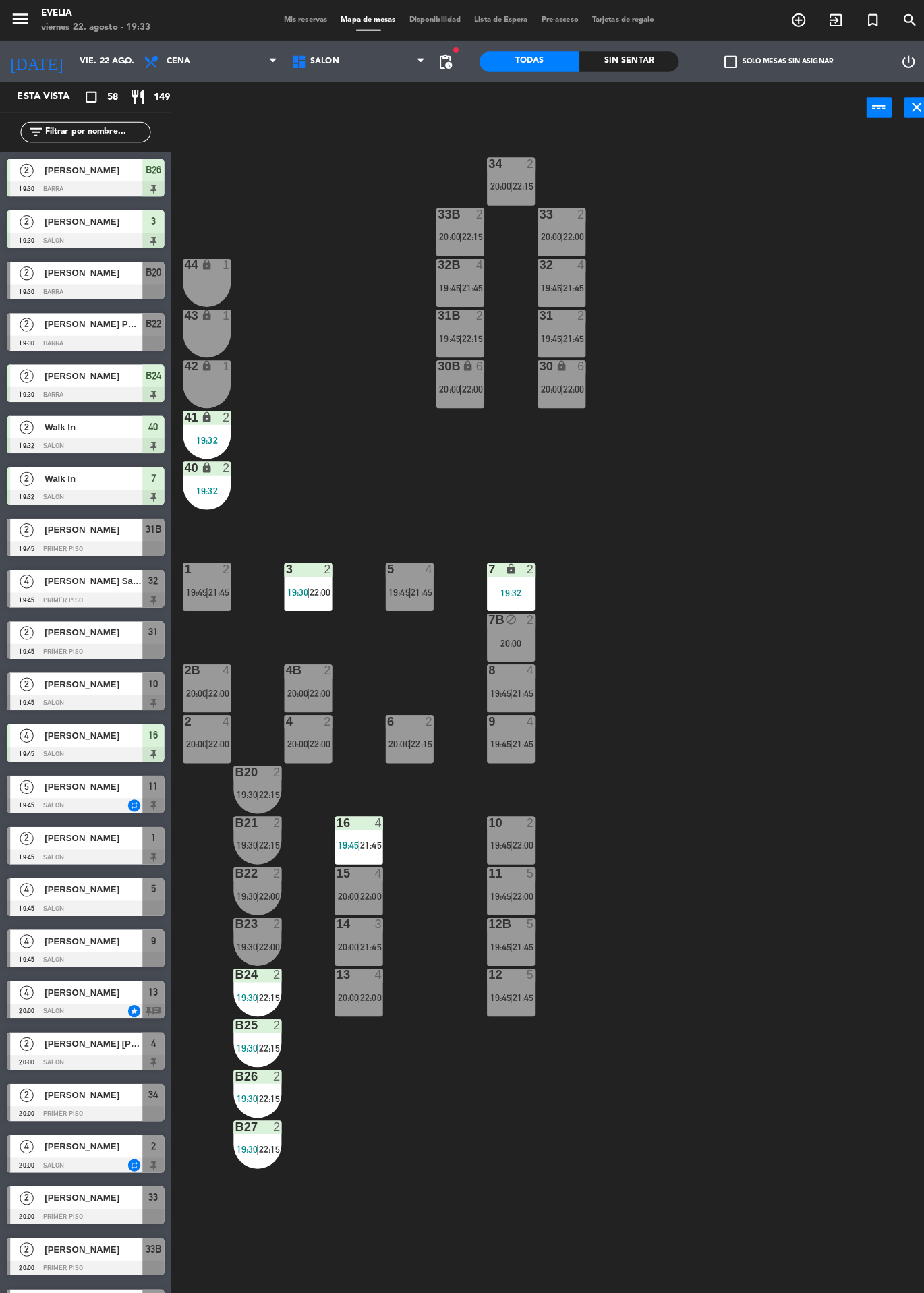
click at [684, 687] on div "34 2 20:00 | 22:15 33B 2 20:00 | 22:15 33 2 20:00 | 22:00 44 lock 1 32B 4 19:45…" at bounding box center [551, 712] width 746 height 1162
click at [349, 809] on div at bounding box center [354, 810] width 22 height 12
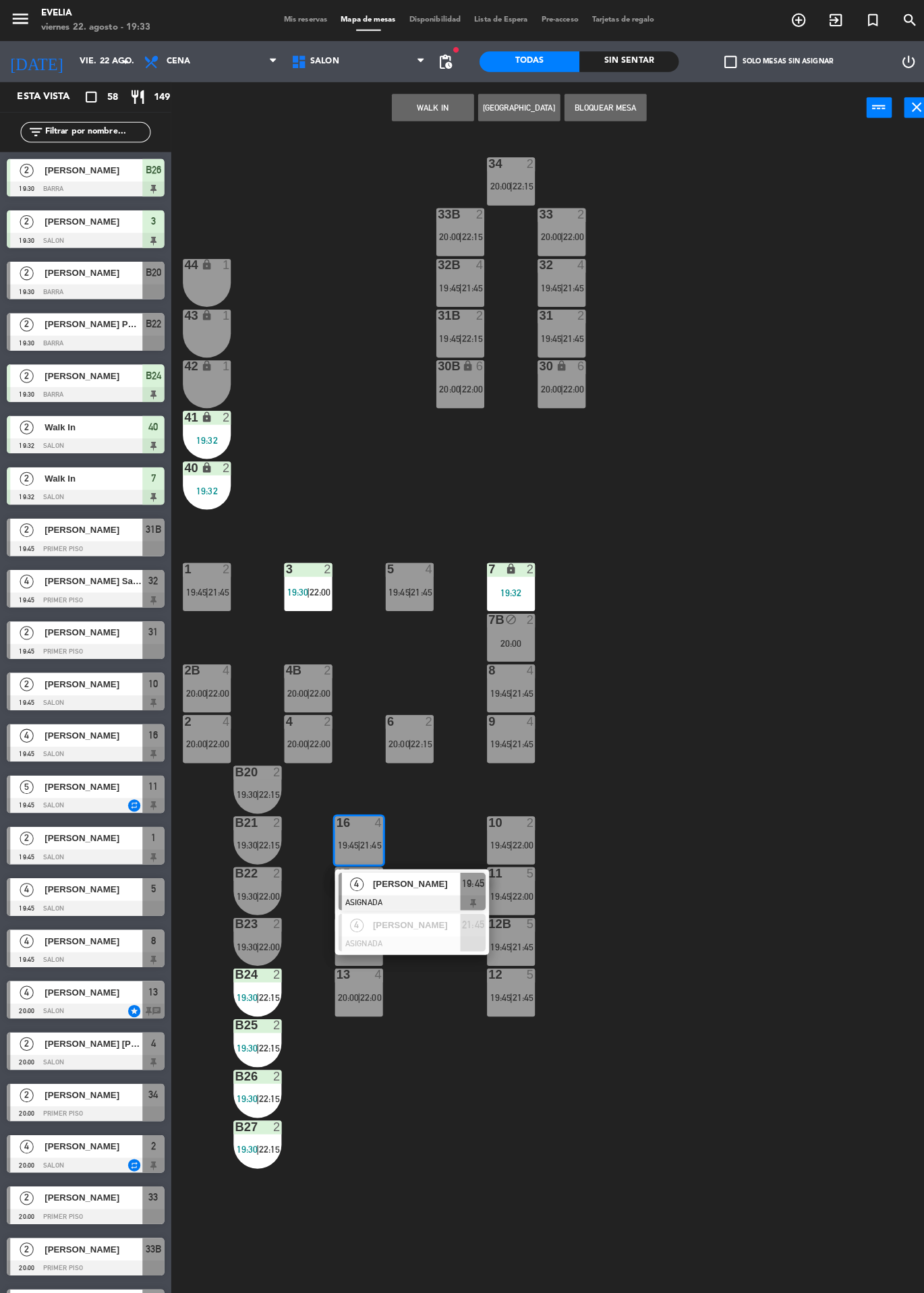
click at [409, 869] on span "[PERSON_NAME]" at bounding box center [410, 871] width 86 height 15
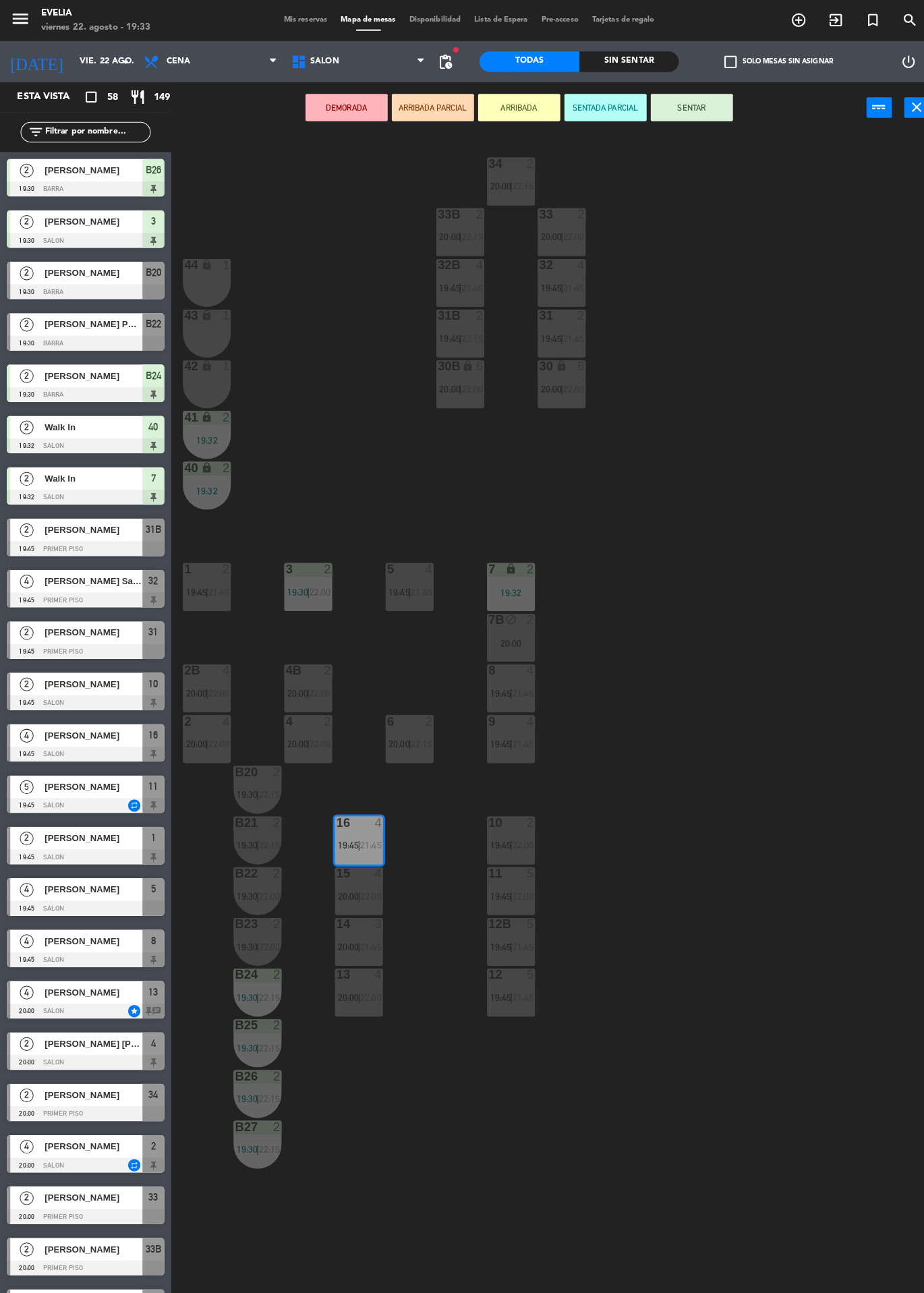
click at [716, 661] on div "34 2 20:00 | 22:15 33B 2 20:00 | 22:15 33 2 20:00 | 22:00 44 lock 1 32B 4 19:45…" at bounding box center [551, 712] width 746 height 1162
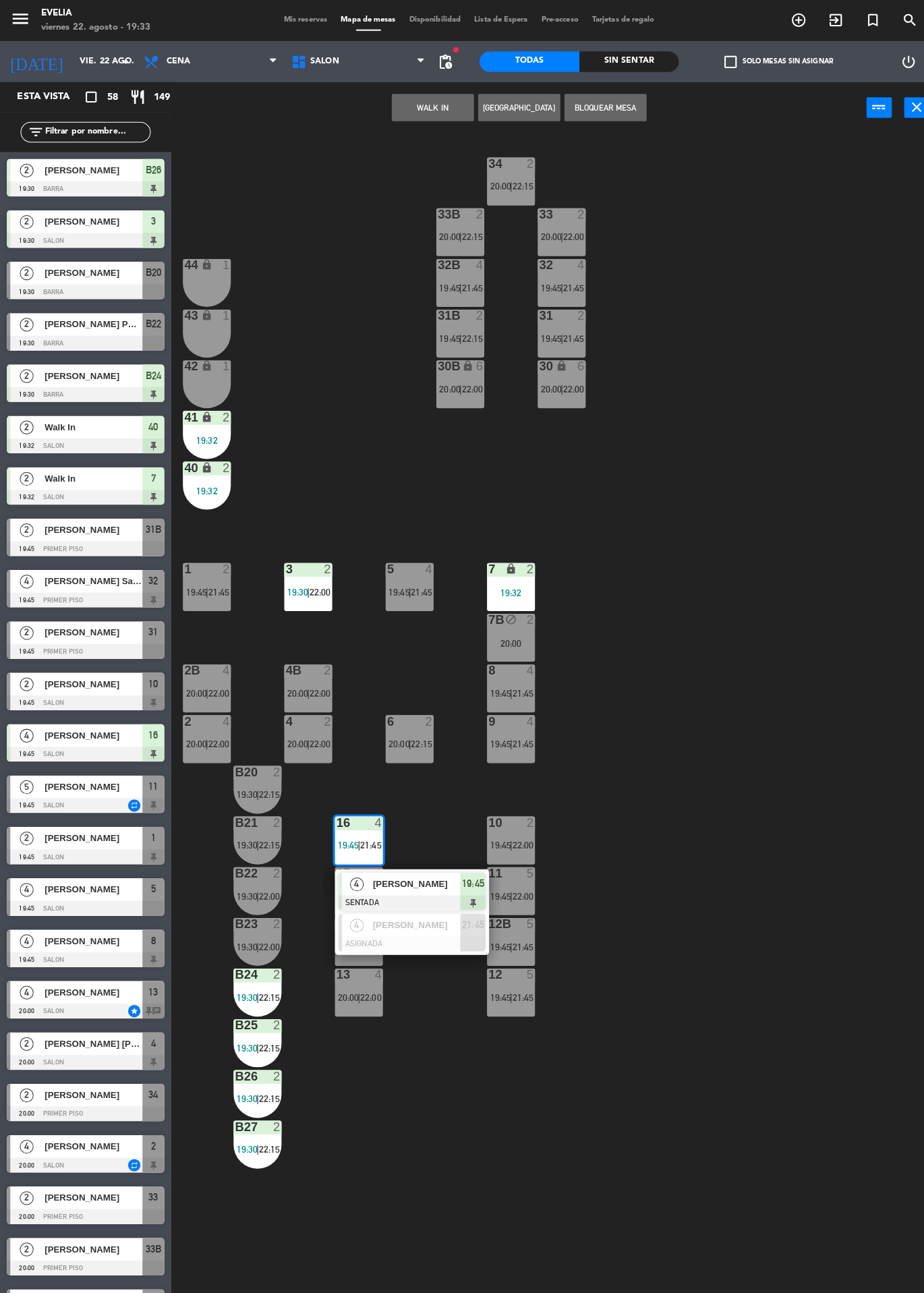
click at [691, 734] on div "34 2 20:00 | 22:15 33B 2 20:00 | 22:15 33 2 20:00 | 22:00 44 lock 1 32B 4 19:45…" at bounding box center [551, 712] width 746 height 1162
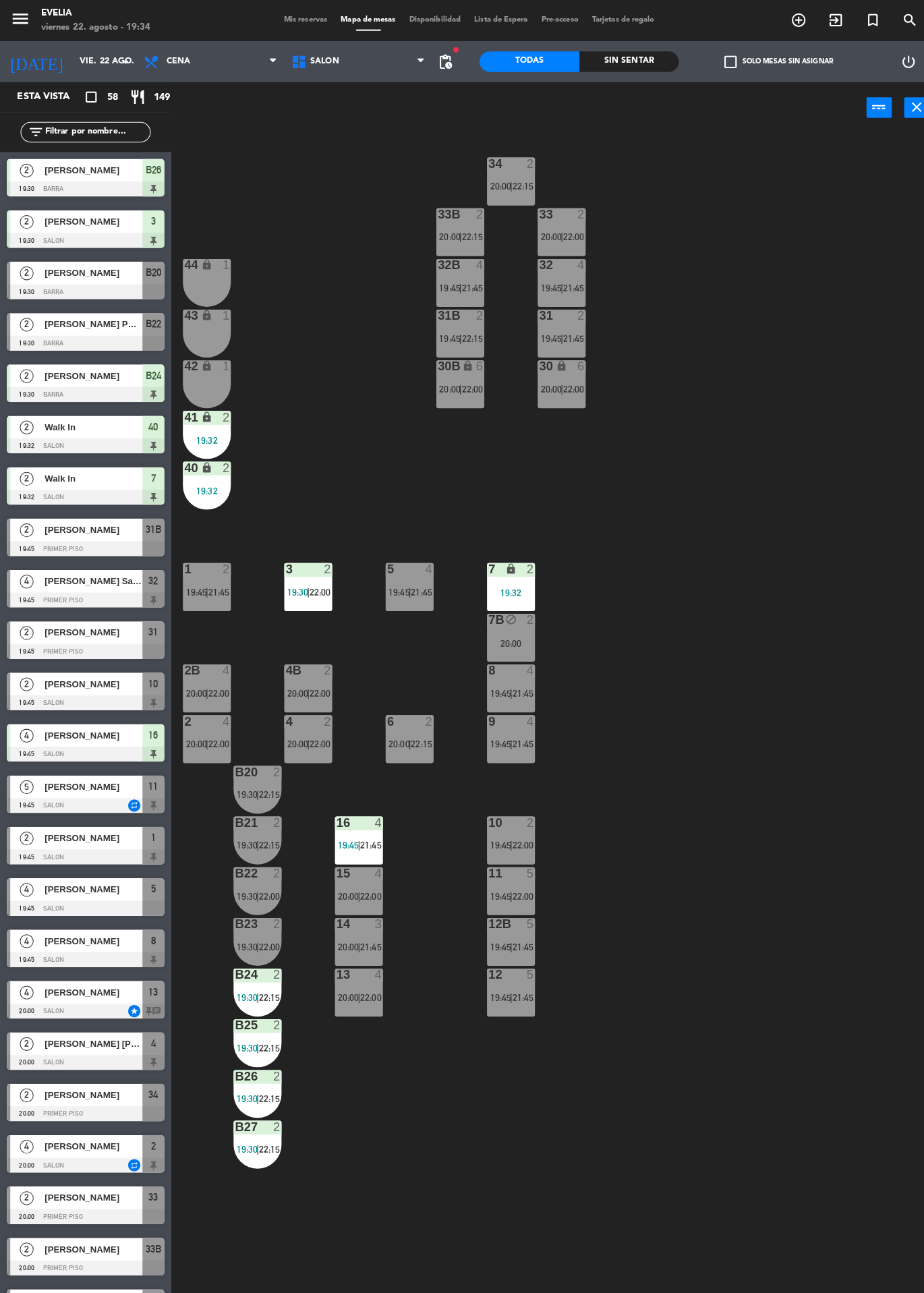
click at [702, 680] on div "34 2 20:00 | 22:15 33B 2 20:00 | 22:15 33 2 20:00 | 22:00 44 lock 1 32B 4 19:45…" at bounding box center [551, 712] width 746 height 1162
click at [804, 674] on div "34 2 20:00 | 22:15 33B 2 20:00 | 22:15 33 2 20:00 | 22:00 44 lock 1 32B 4 19:45…" at bounding box center [551, 712] width 746 height 1162
click at [375, 811] on div "4" at bounding box center [373, 810] width 8 height 12
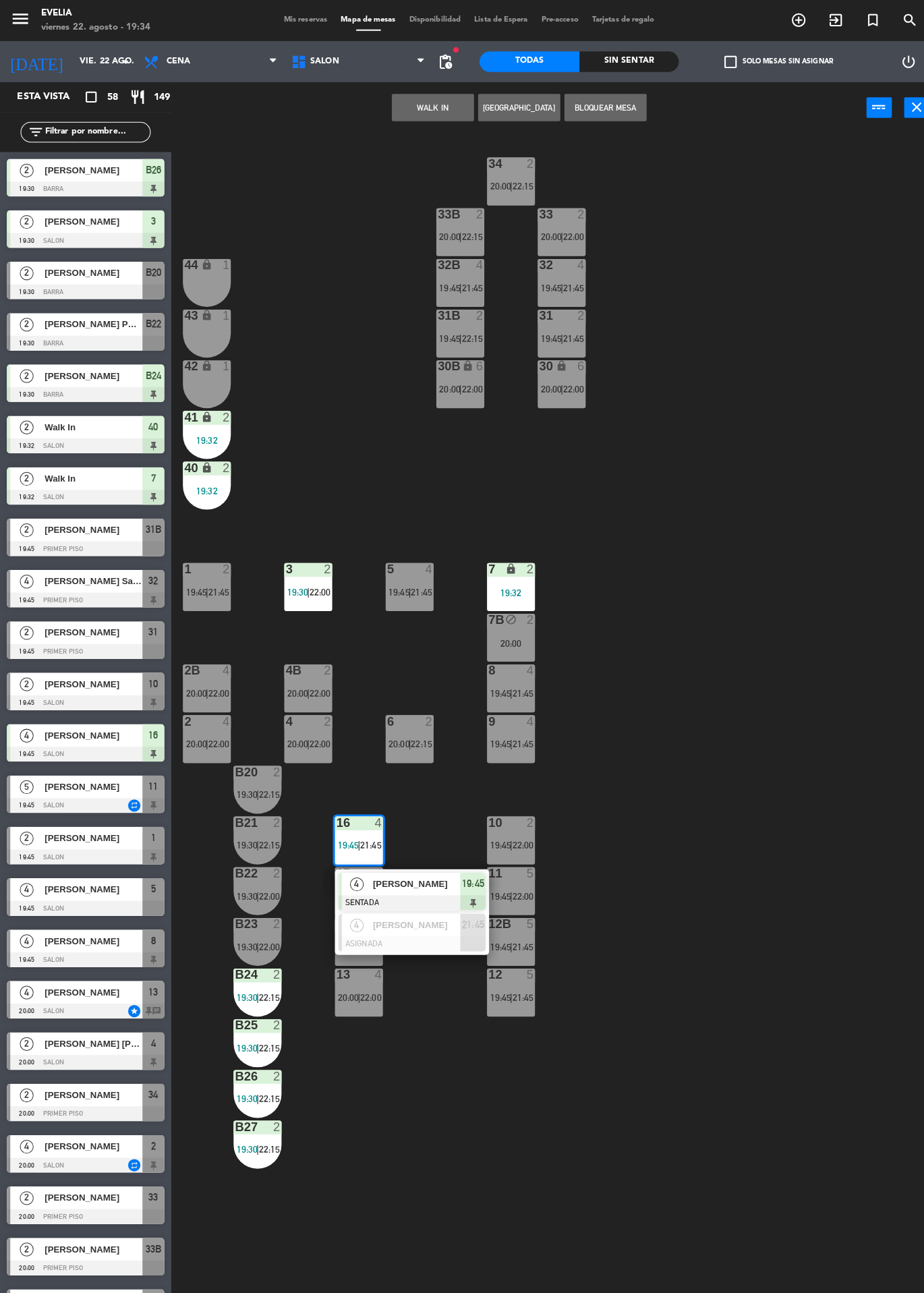
click at [449, 920] on div "[PERSON_NAME]" at bounding box center [409, 911] width 88 height 22
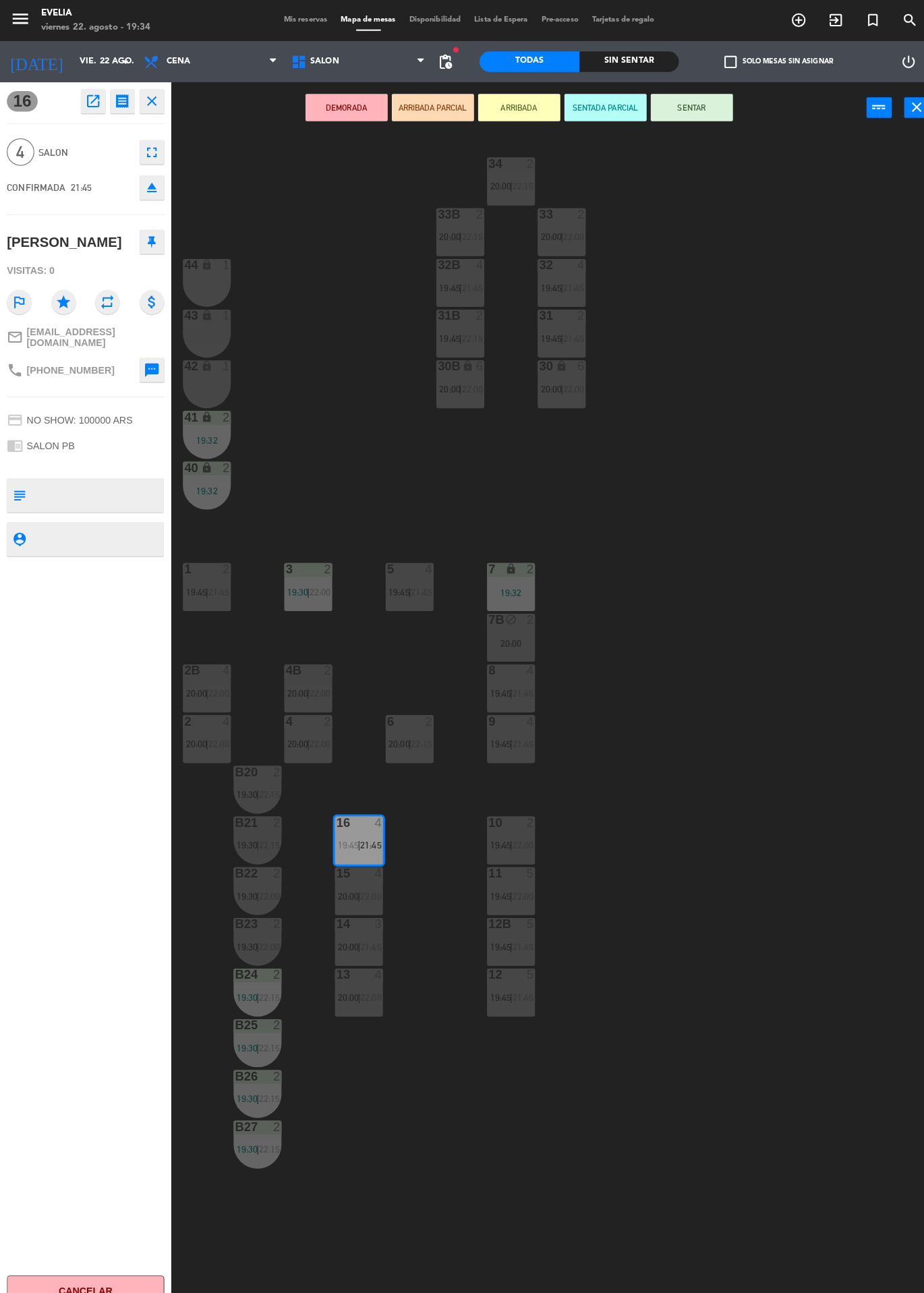
click at [360, 887] on span "22:00" at bounding box center [365, 882] width 21 height 11
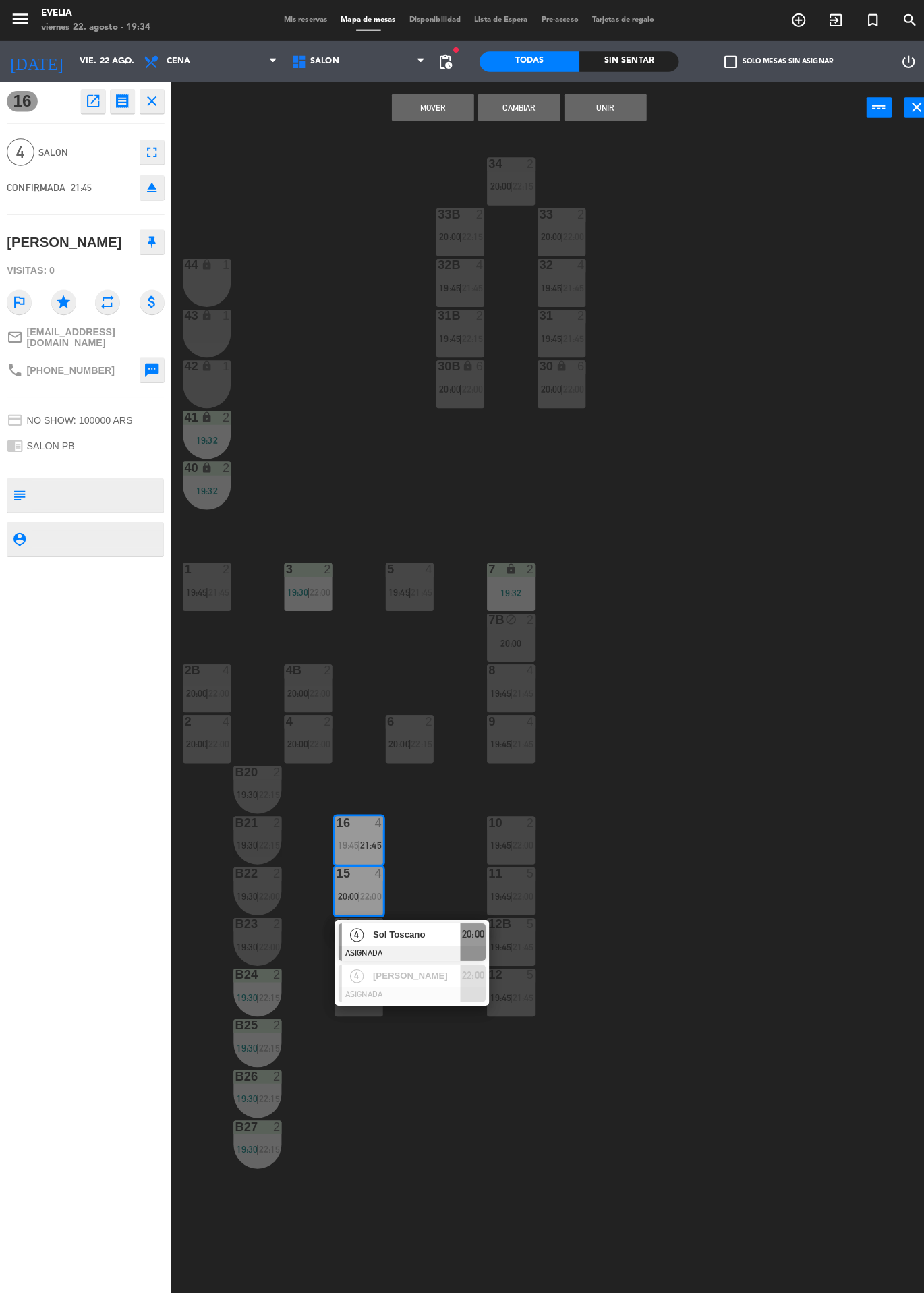
click at [747, 793] on div "34 2 20:00 | 22:15 33B 2 20:00 | 22:15 33 2 20:00 | 22:00 44 lock 1 32B 4 19:45…" at bounding box center [551, 712] width 746 height 1162
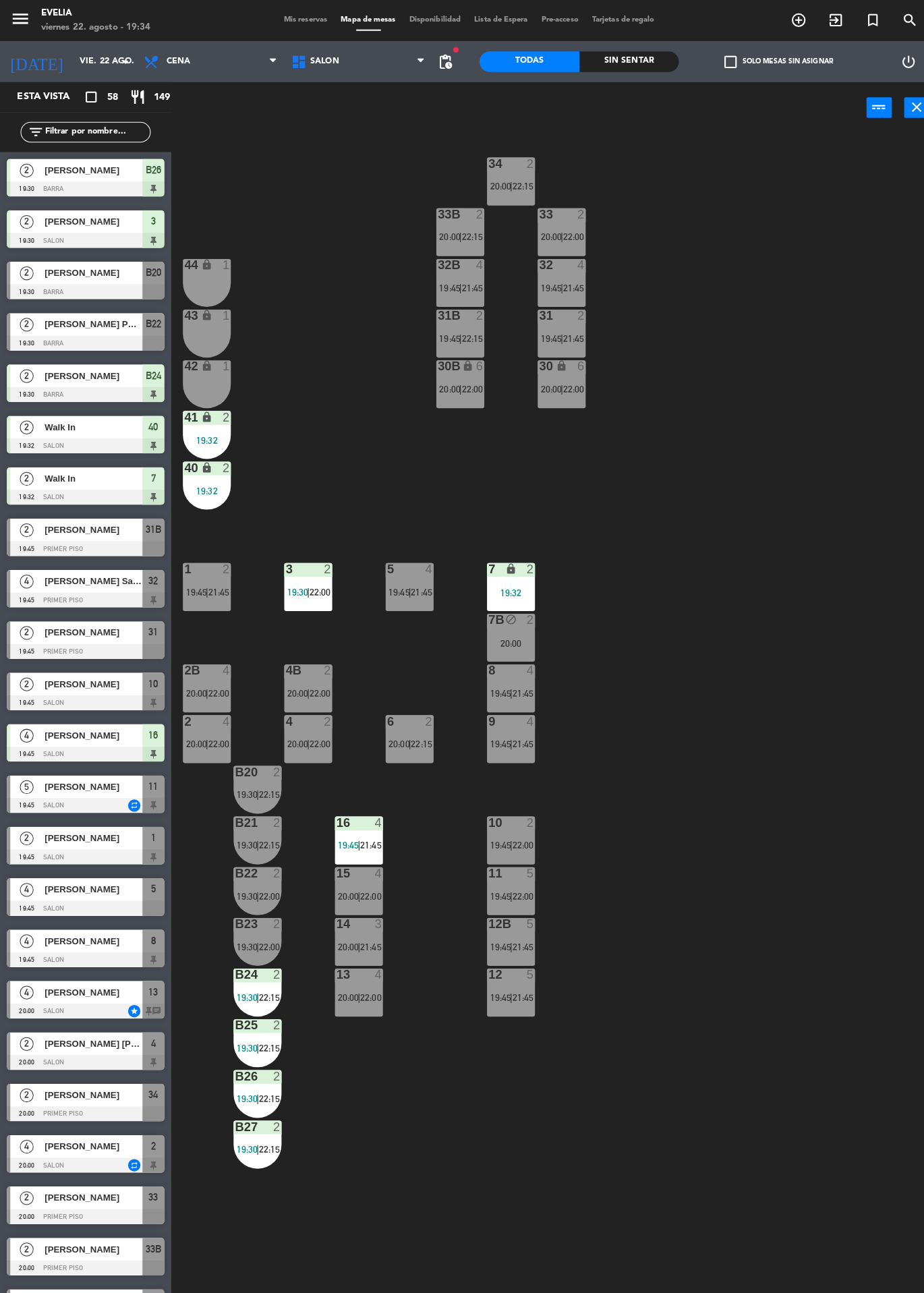
click at [372, 857] on div "4" at bounding box center [373, 860] width 8 height 12
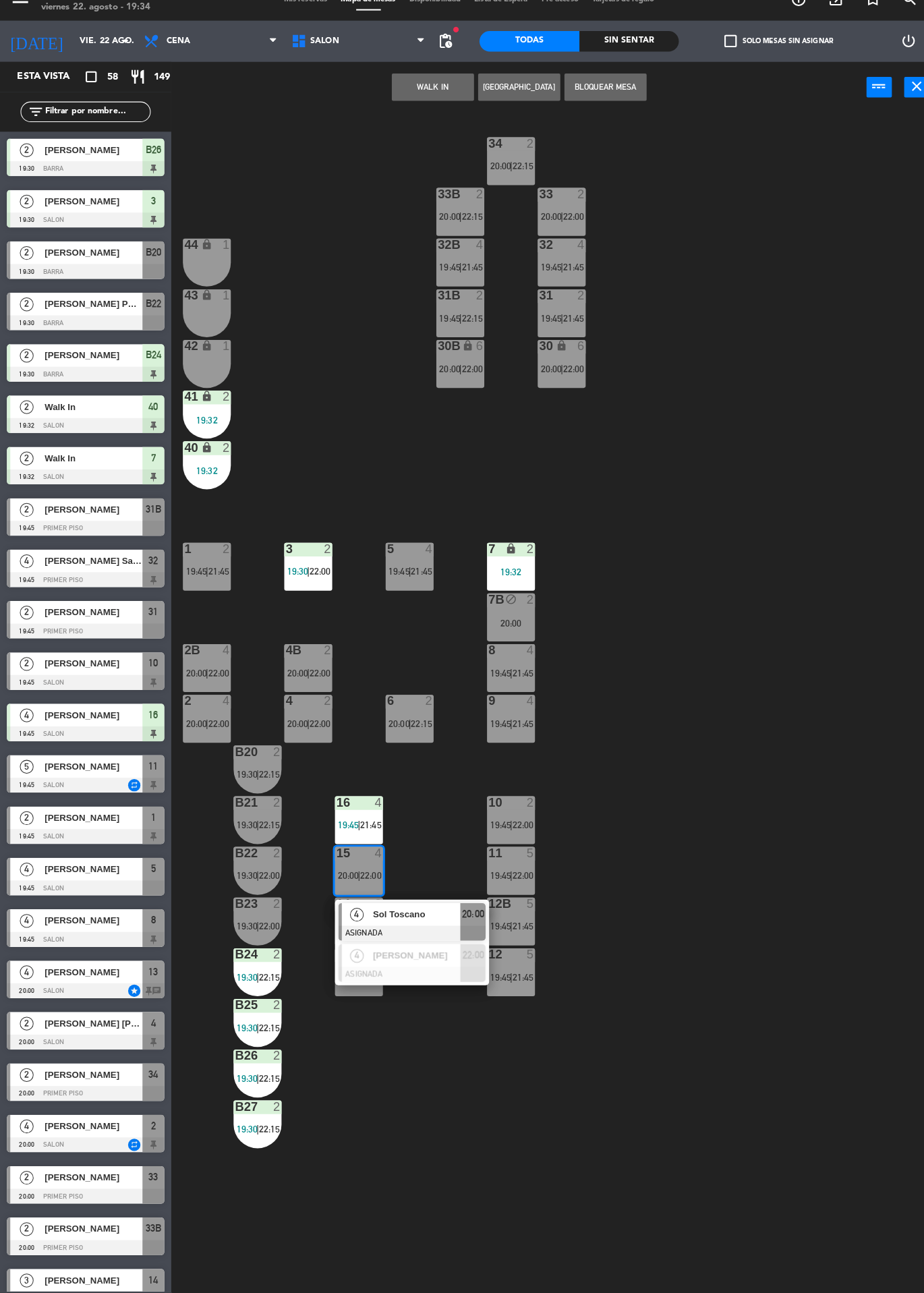
click at [424, 969] on div "[PERSON_NAME]" at bounding box center [409, 961] width 88 height 22
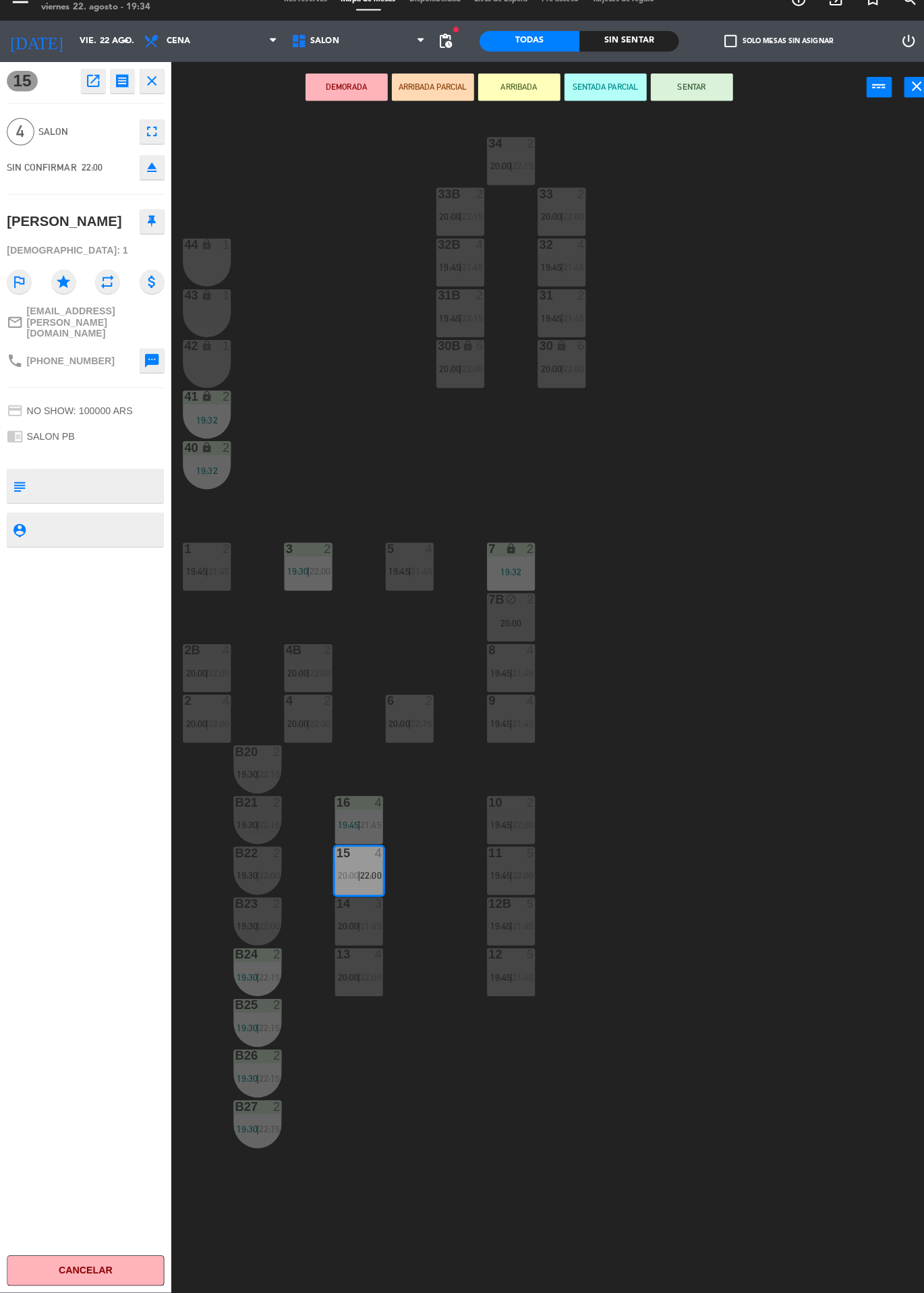
click at [693, 788] on div "34 2 20:00 | 22:15 33B 2 20:00 | 22:15 33 2 20:00 | 22:00 44 lock 1 32B 4 19:45…" at bounding box center [551, 712] width 746 height 1162
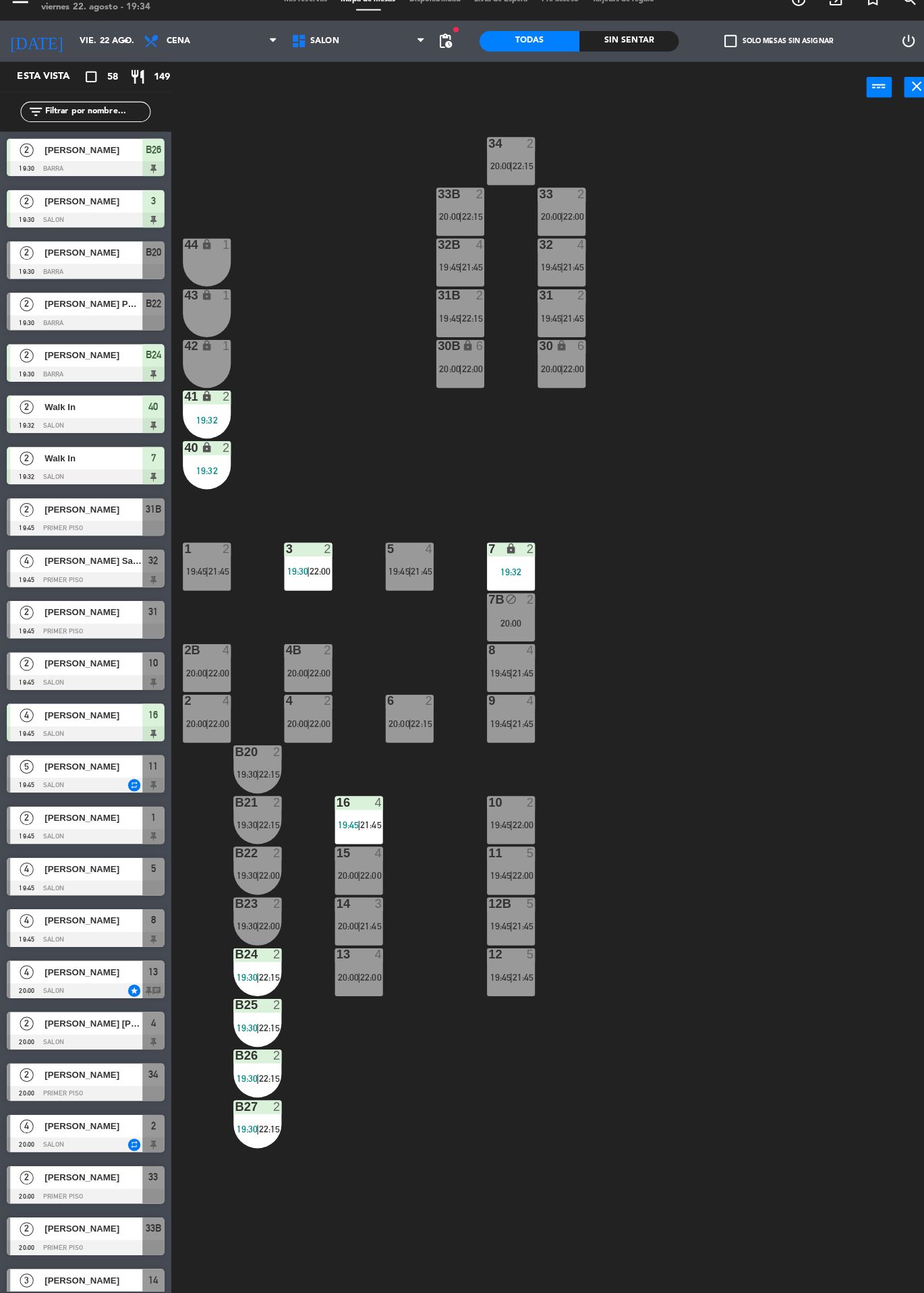
scroll to position [72, 0]
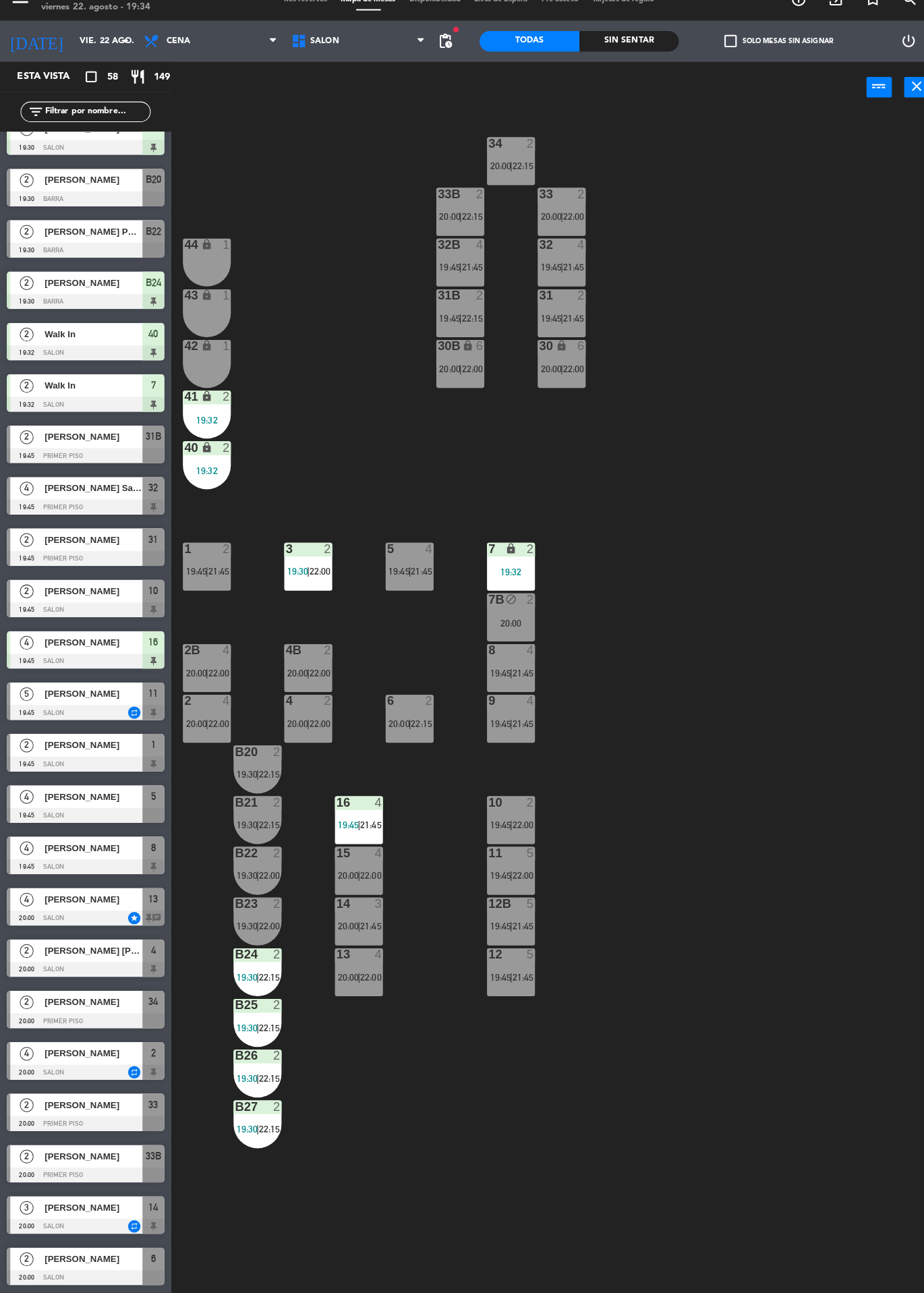
click at [372, 811] on div "4" at bounding box center [373, 810] width 8 height 12
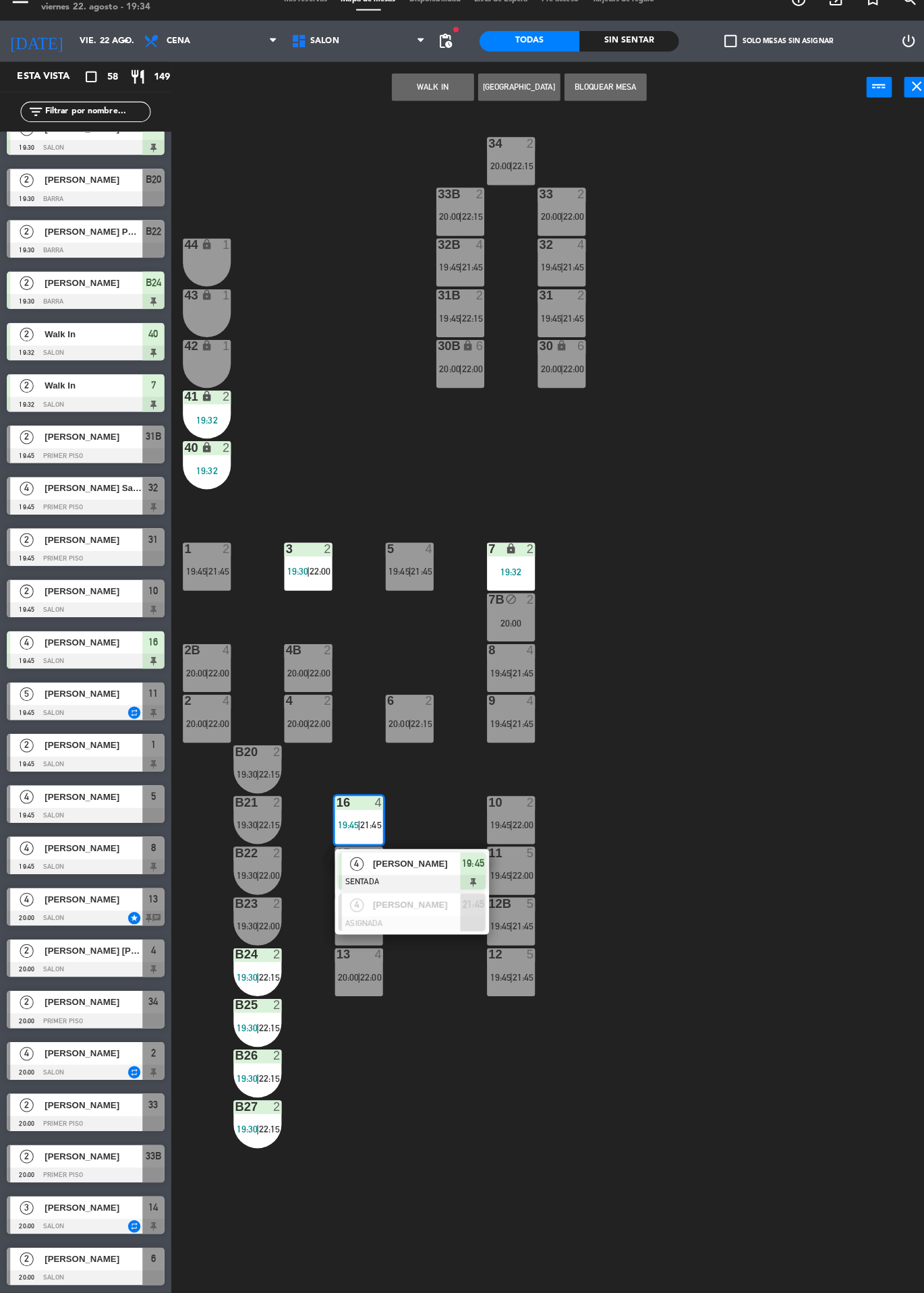
click at [434, 922] on div at bounding box center [406, 930] width 145 height 15
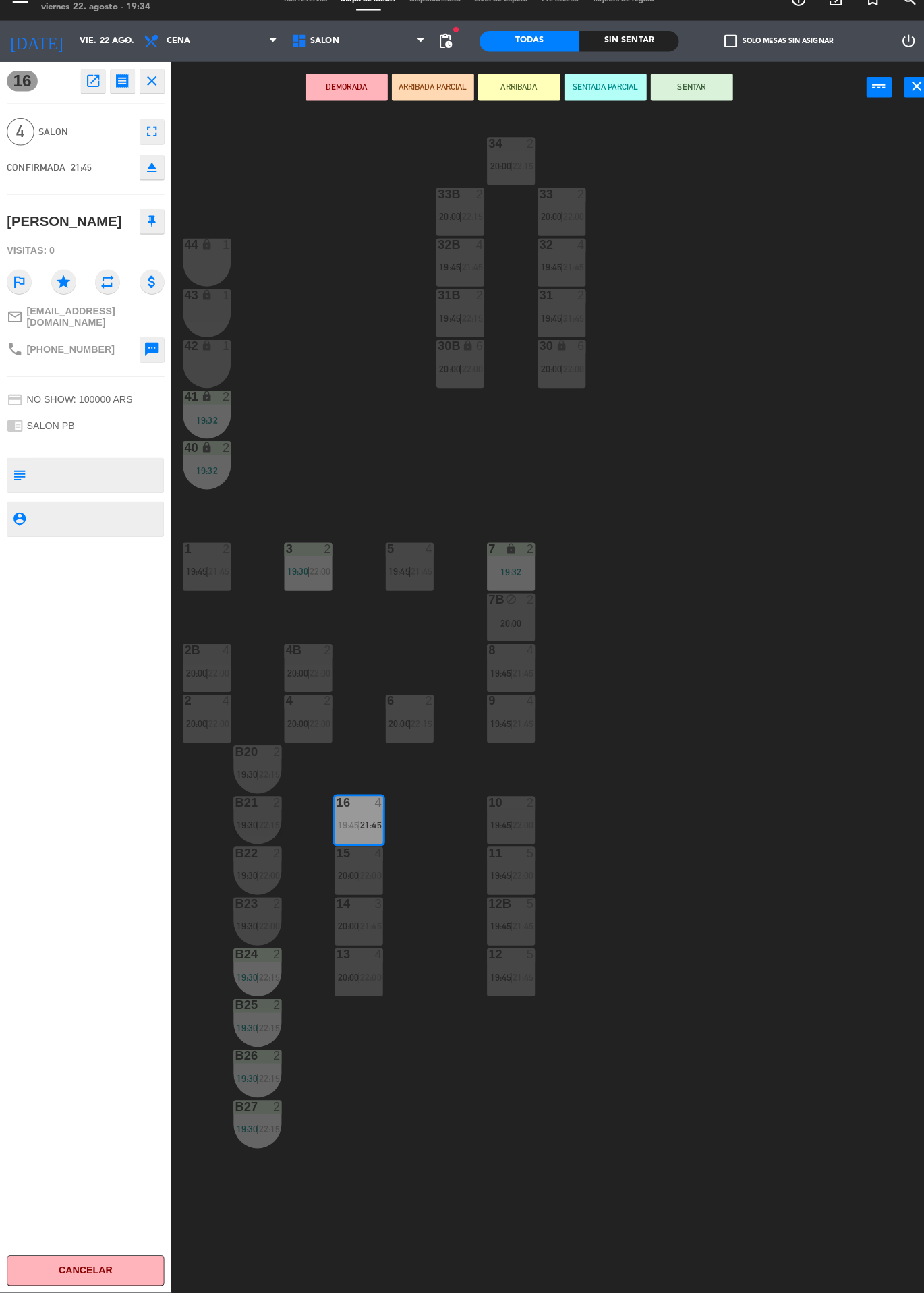
click at [359, 931] on span "21:45" at bounding box center [365, 932] width 21 height 11
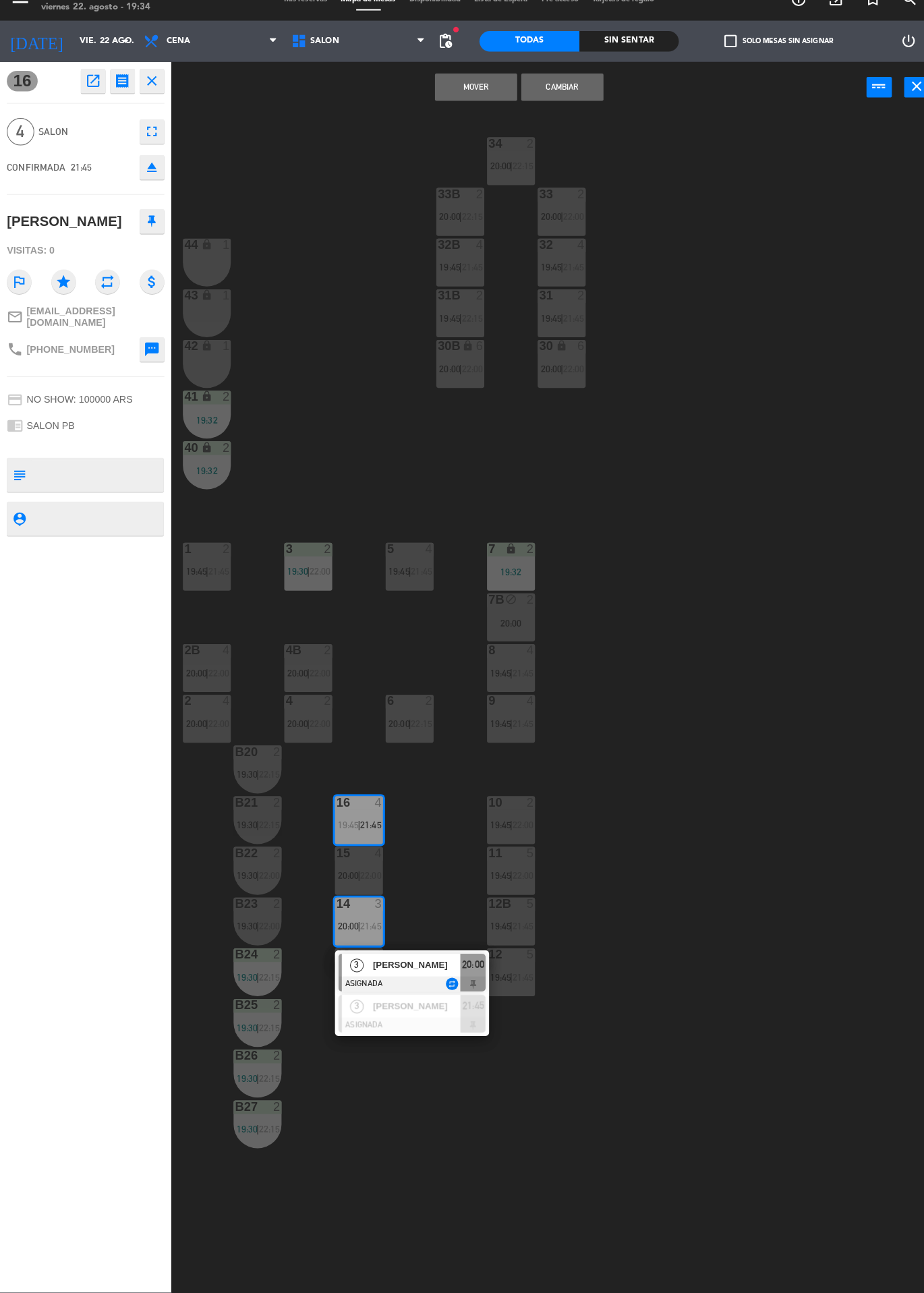
click at [441, 1034] on div at bounding box center [406, 1029] width 145 height 15
click at [554, 104] on button "Cambiar" at bounding box center [554, 105] width 81 height 27
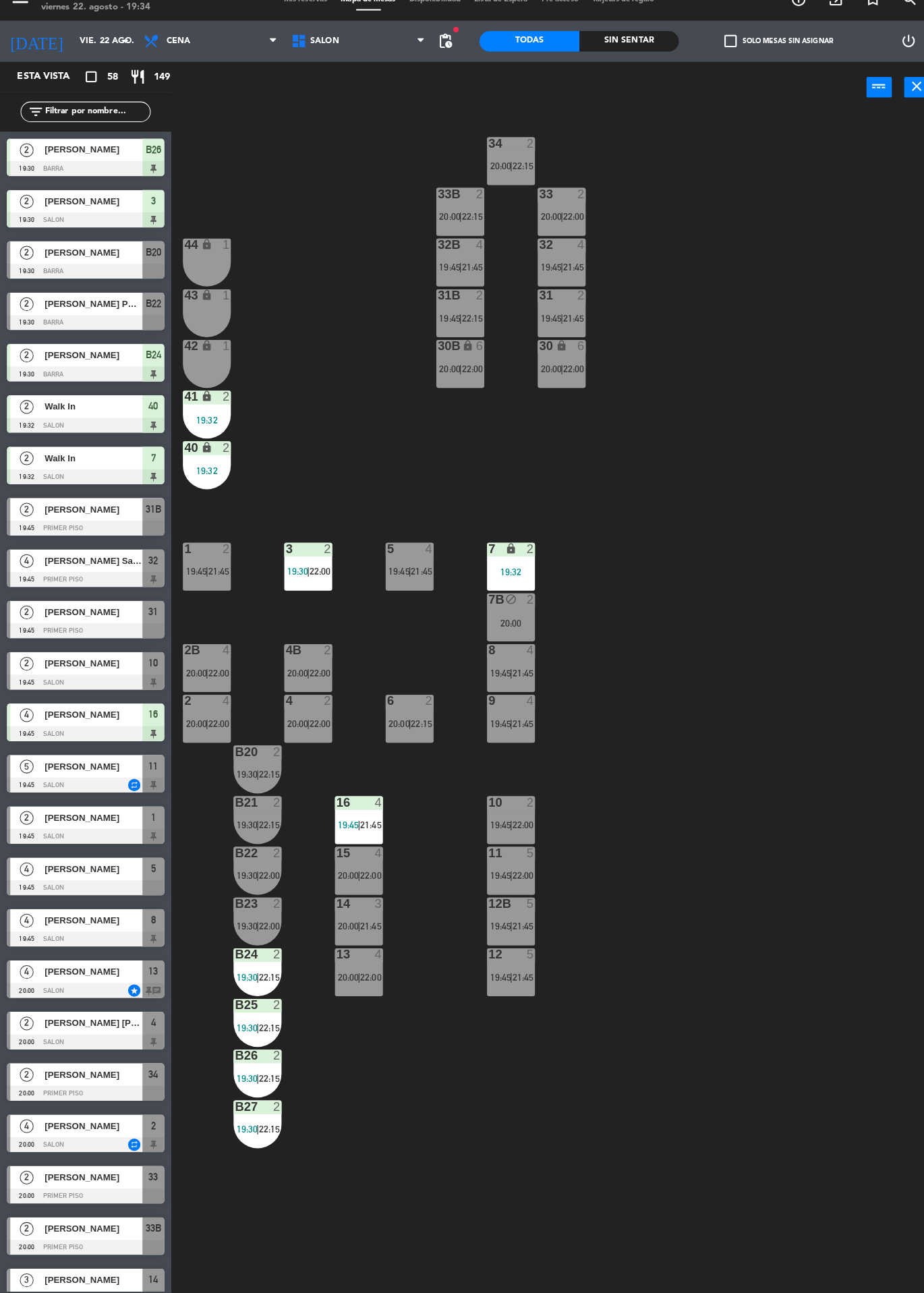
scroll to position [0, 0]
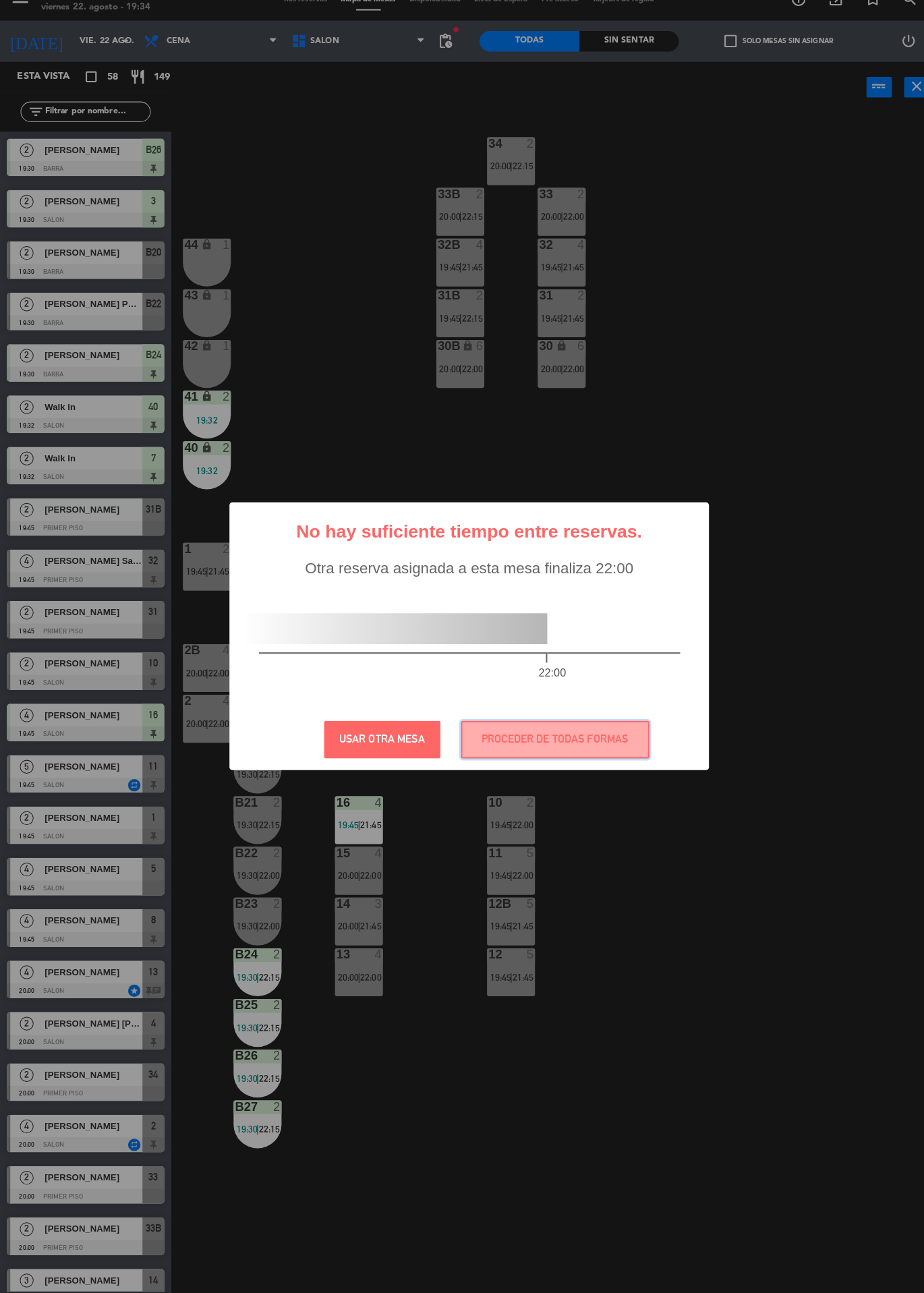
click at [600, 730] on button "PROCEDER DE TODAS FORMAS" at bounding box center [547, 748] width 186 height 37
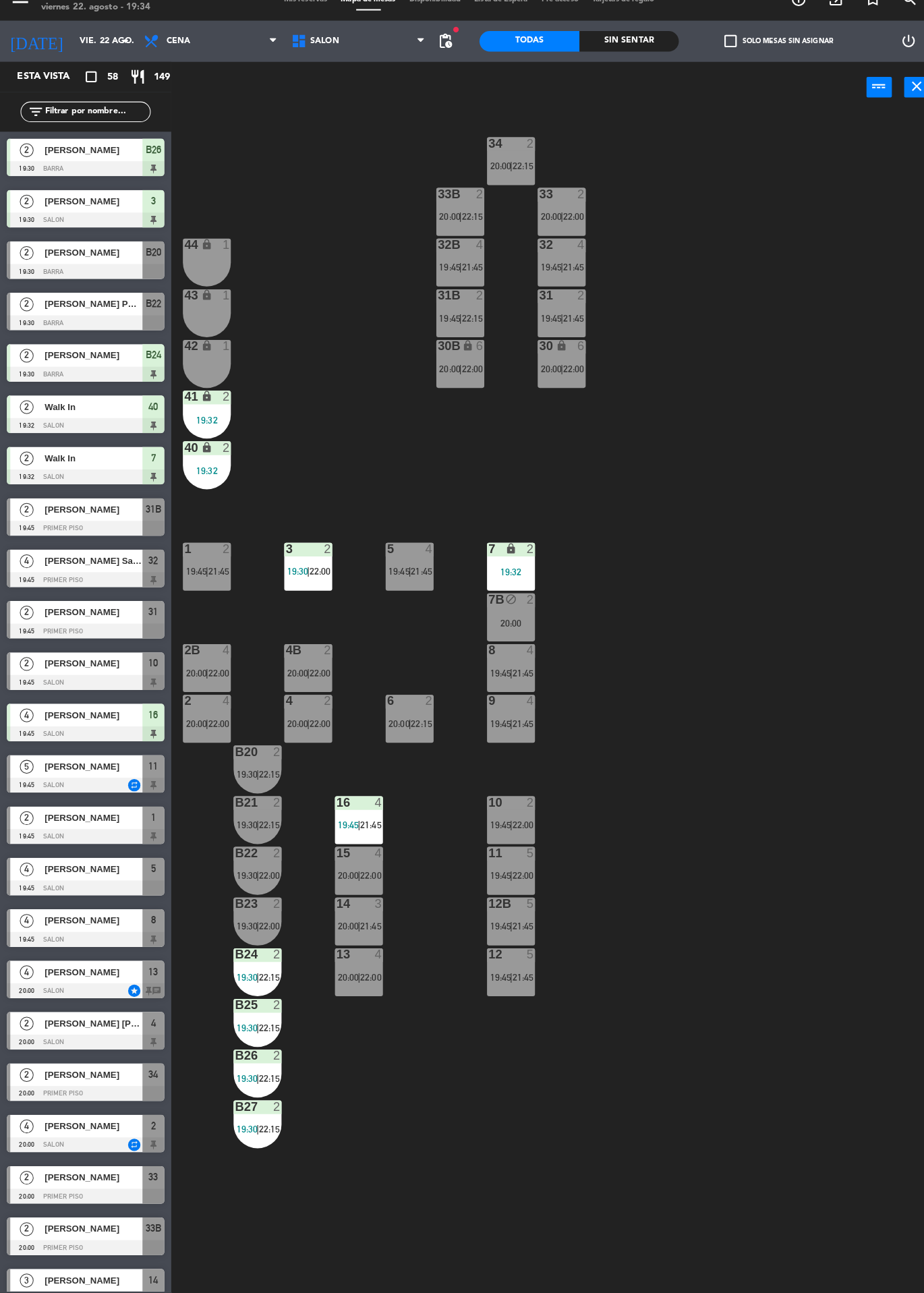
click at [356, 804] on div at bounding box center [354, 810] width 22 height 12
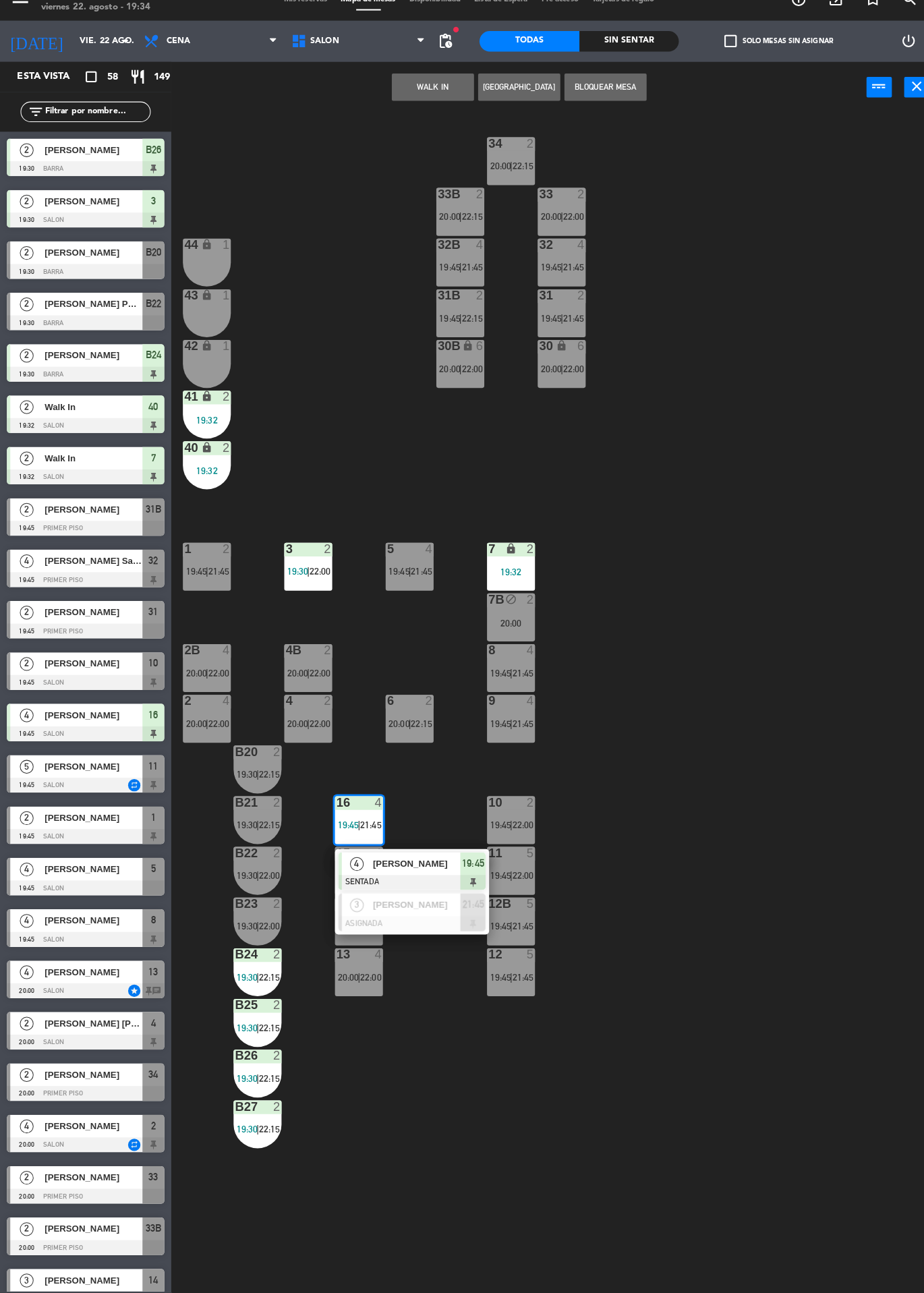
click at [393, 880] on div "[PERSON_NAME]" at bounding box center [409, 870] width 88 height 22
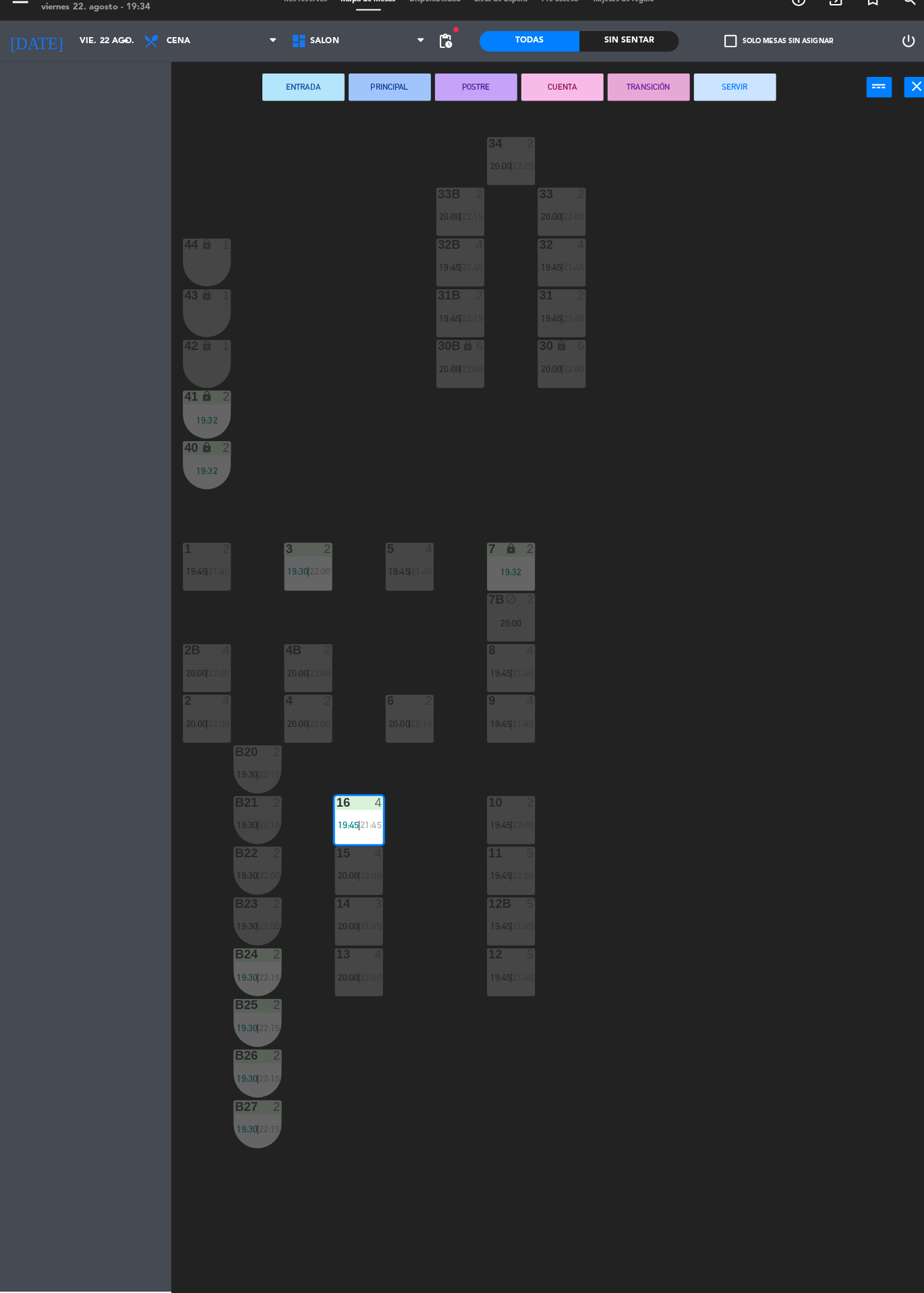
click at [366, 932] on span "21:45" at bounding box center [365, 932] width 21 height 11
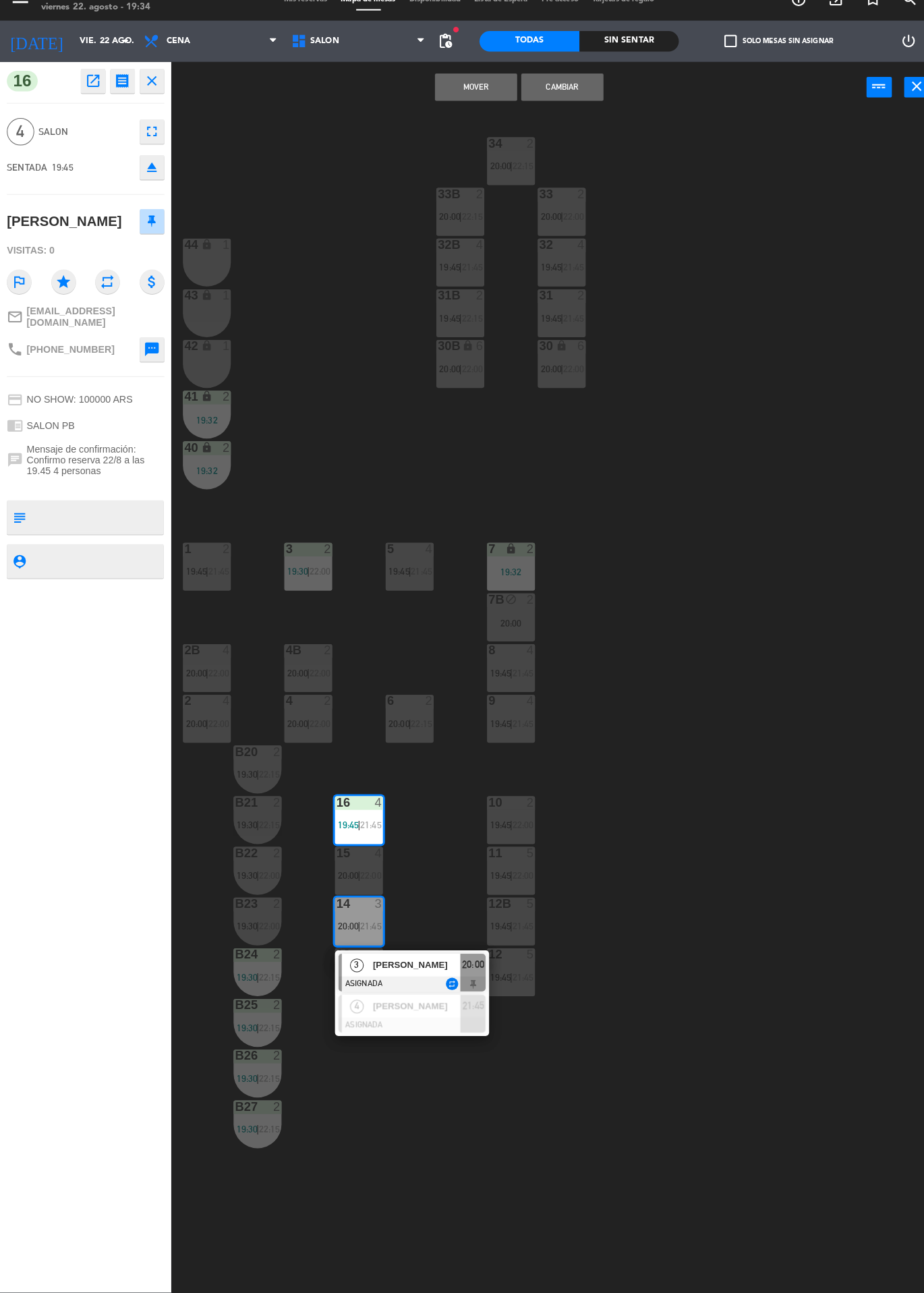
click at [590, 102] on button "Cambiar" at bounding box center [554, 105] width 81 height 27
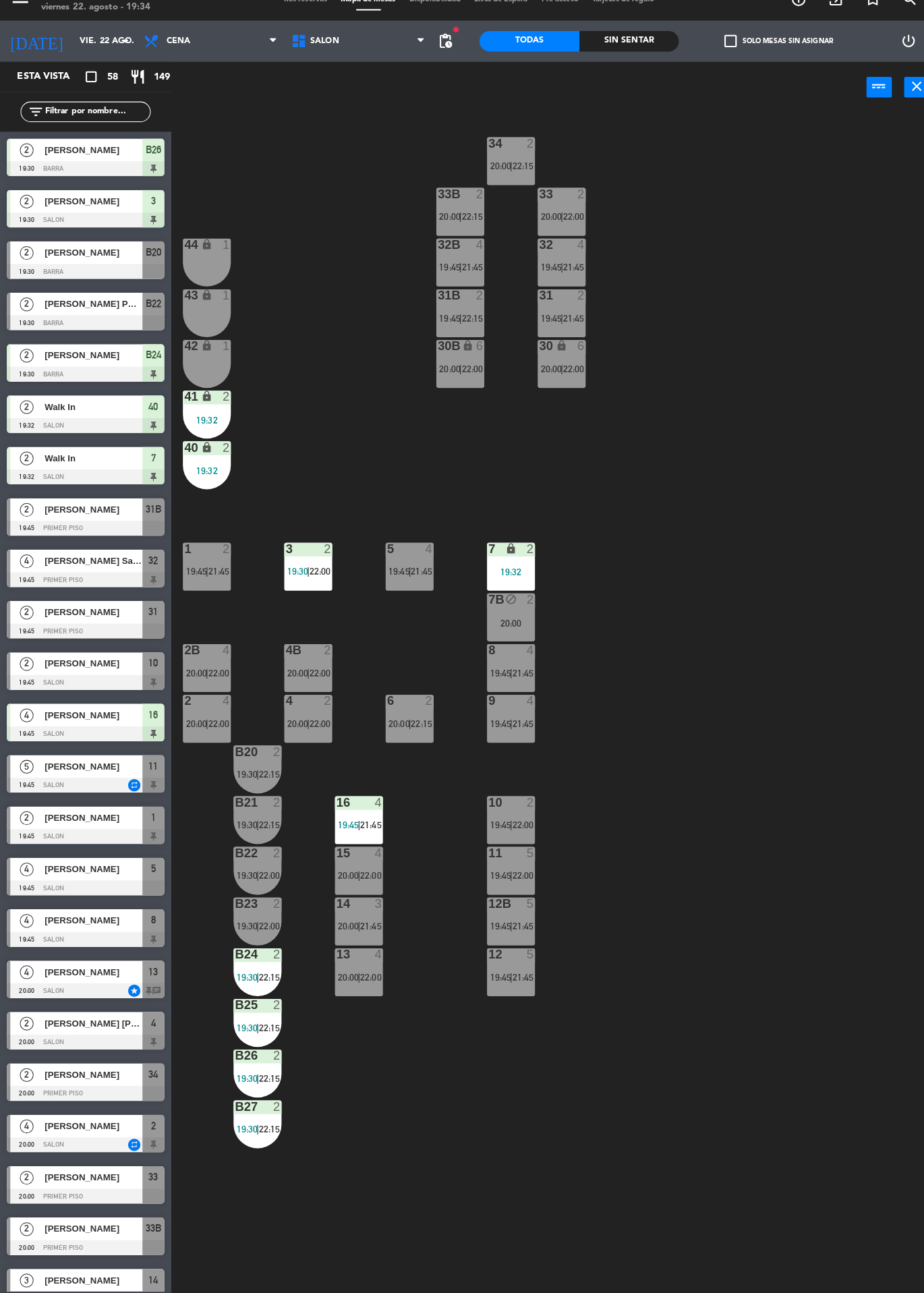
click at [369, 883] on span "22:00" at bounding box center [365, 882] width 21 height 11
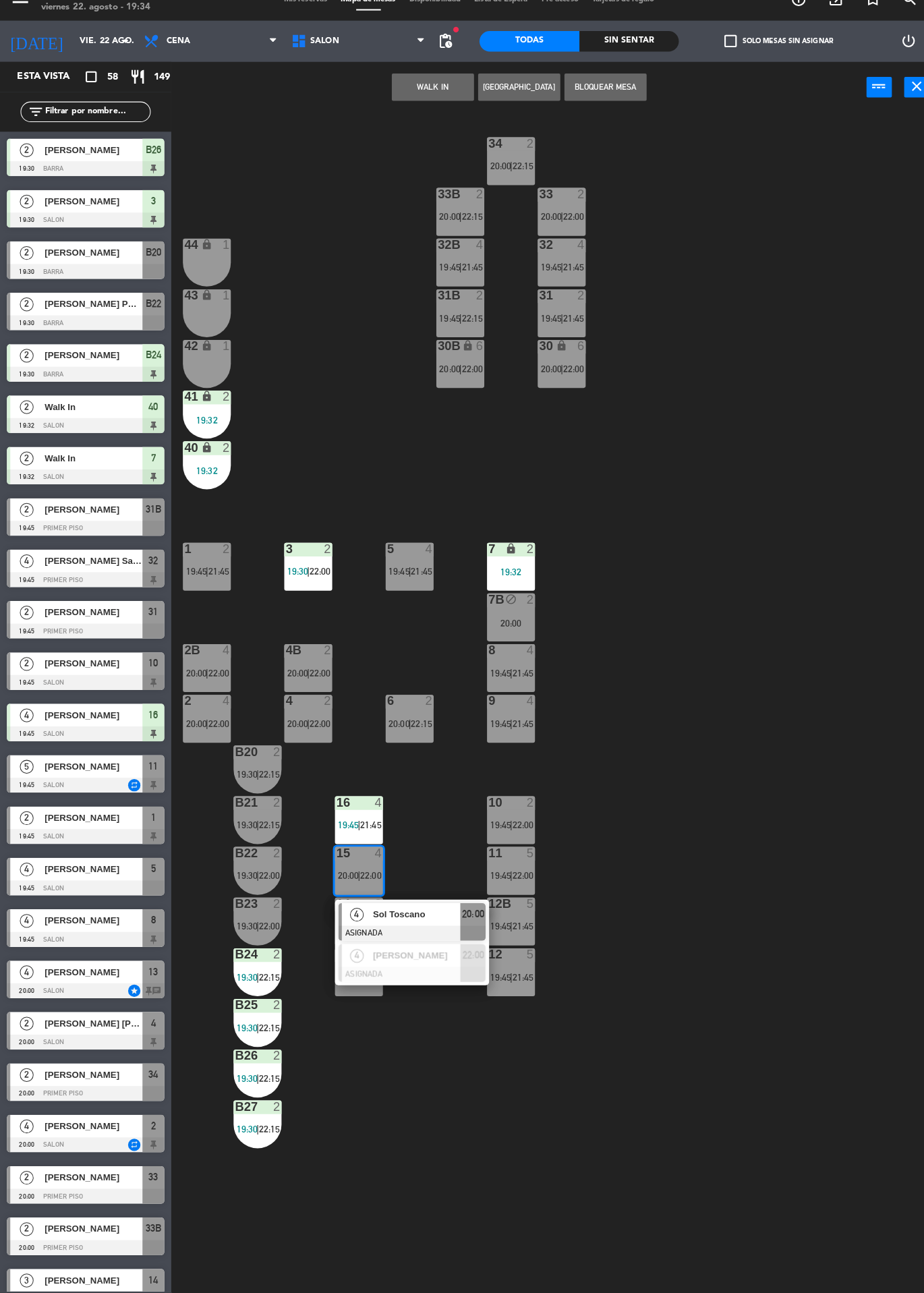
click at [647, 859] on div "34 2 20:00 | 22:15 33B 2 20:00 | 22:15 33 2 20:00 | 22:00 44 lock 1 32B 4 19:45…" at bounding box center [551, 712] width 746 height 1162
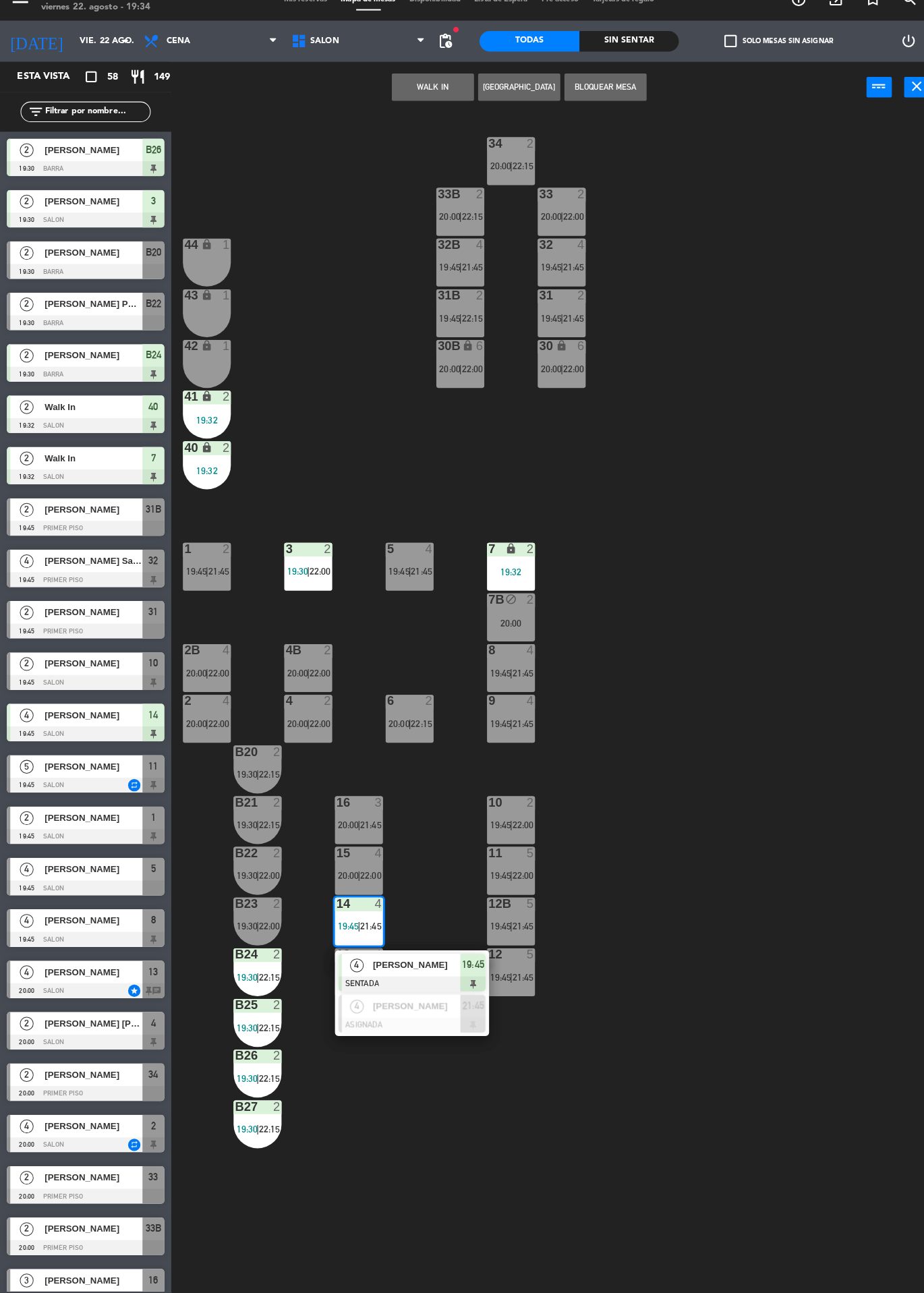
click at [639, 866] on div "34 2 20:00 | 22:15 33B 2 20:00 | 22:15 33 2 20:00 | 22:00 44 lock 1 32B 4 19:45…" at bounding box center [551, 712] width 746 height 1162
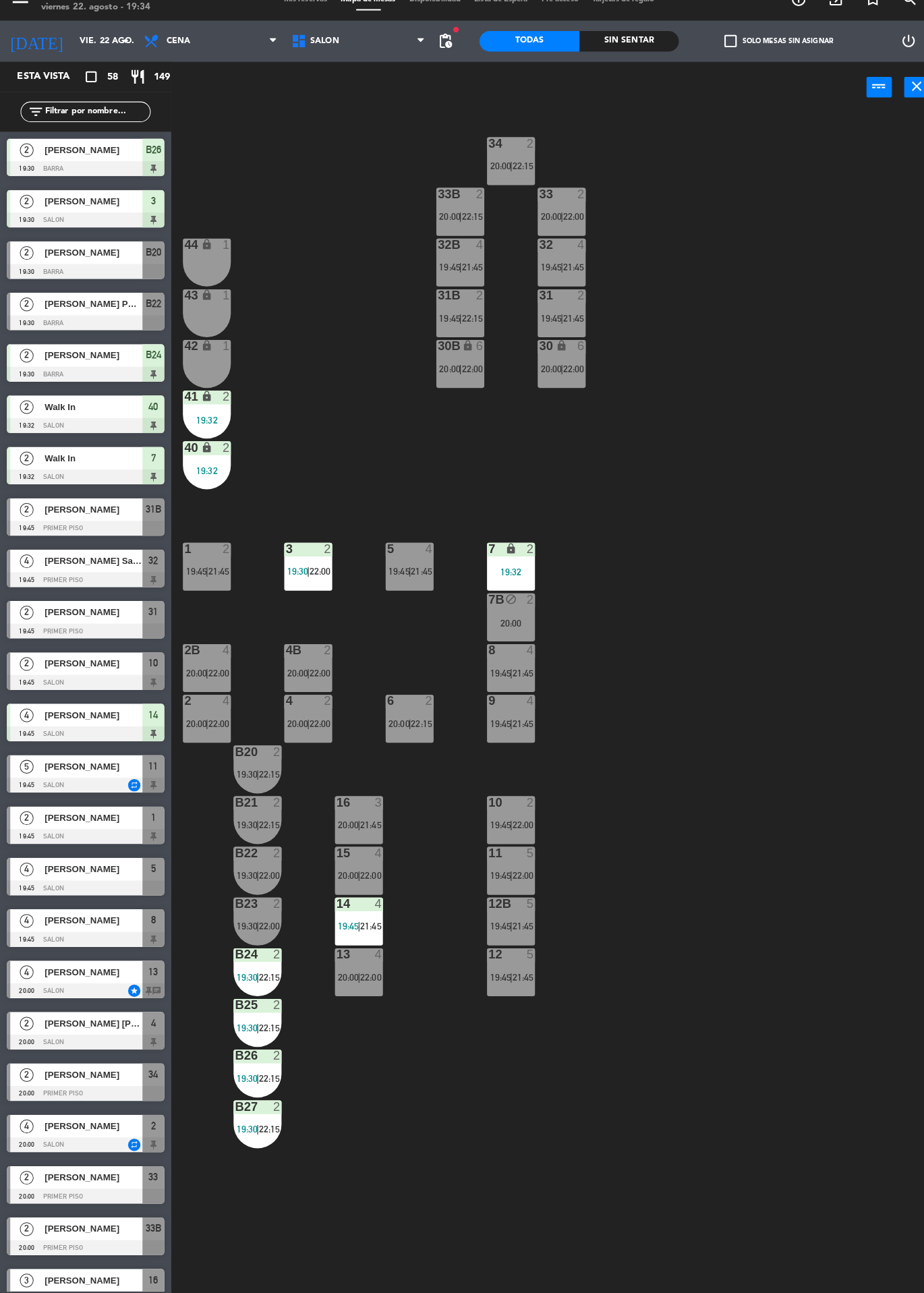
click at [345, 804] on div at bounding box center [354, 810] width 22 height 12
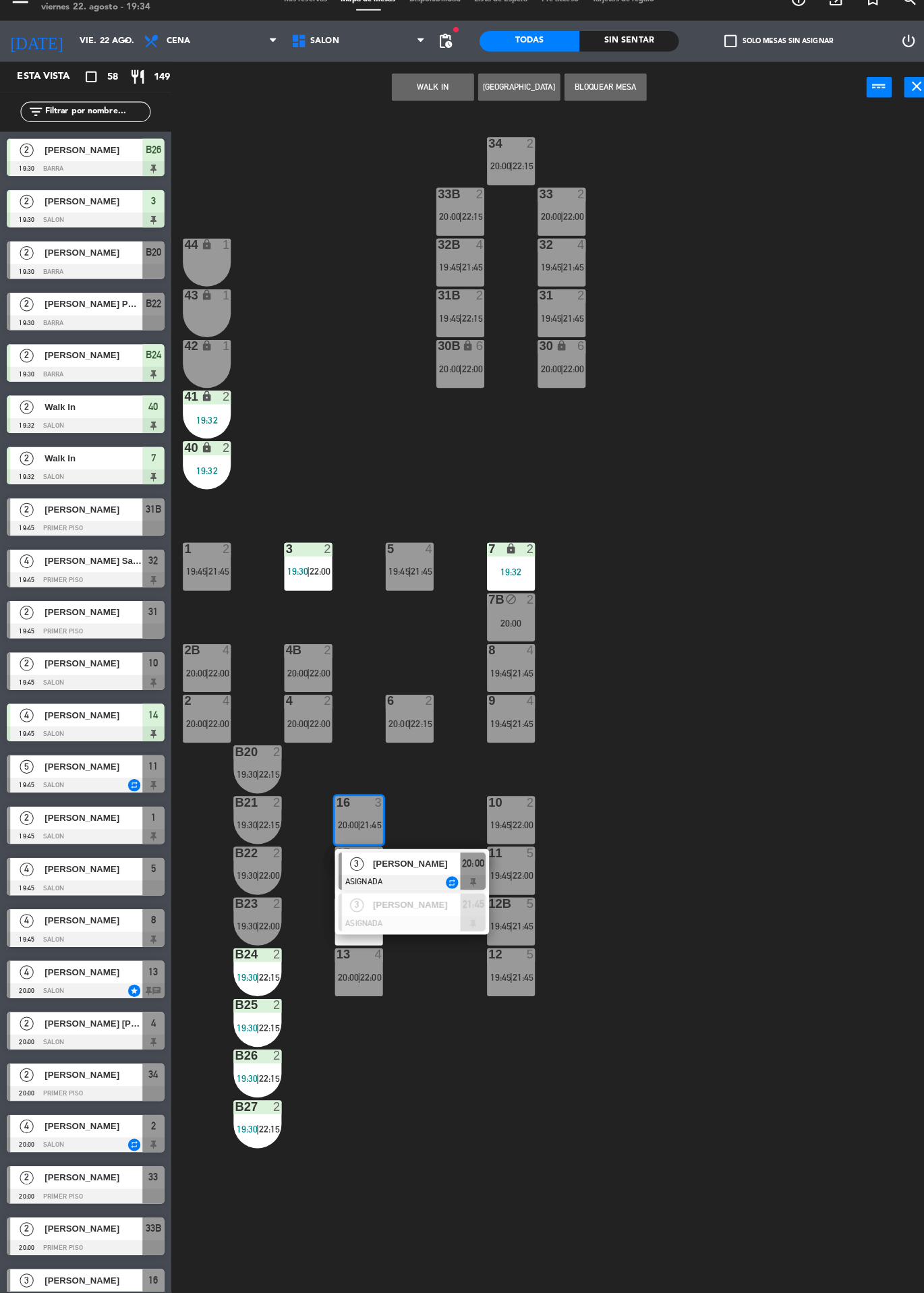
click at [411, 883] on div at bounding box center [406, 889] width 145 height 15
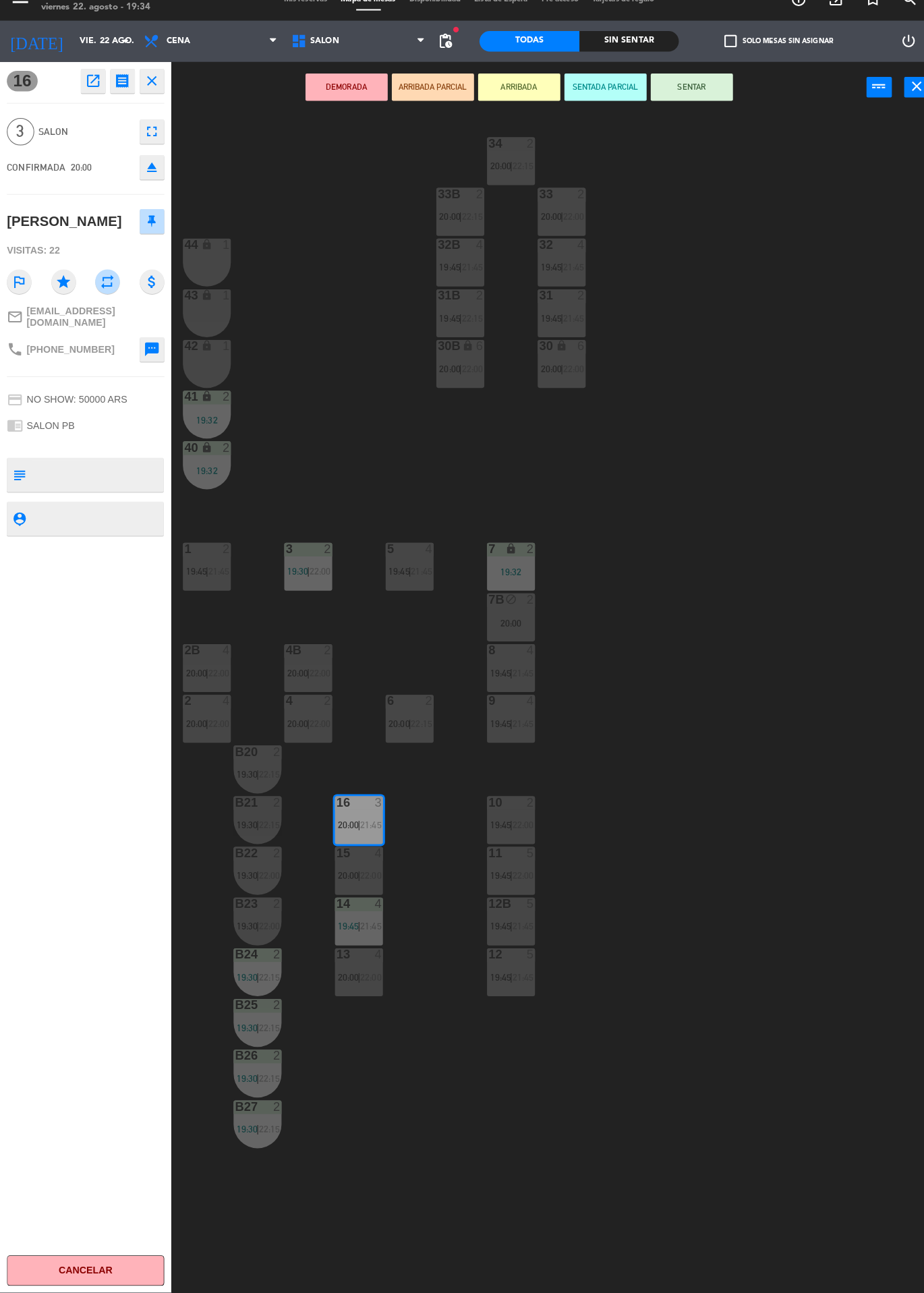
click at [684, 759] on div "34 2 20:00 | 22:15 33B 2 20:00 | 22:15 33 2 20:00 | 22:00 44 lock 1 32B 4 19:45…" at bounding box center [551, 712] width 746 height 1162
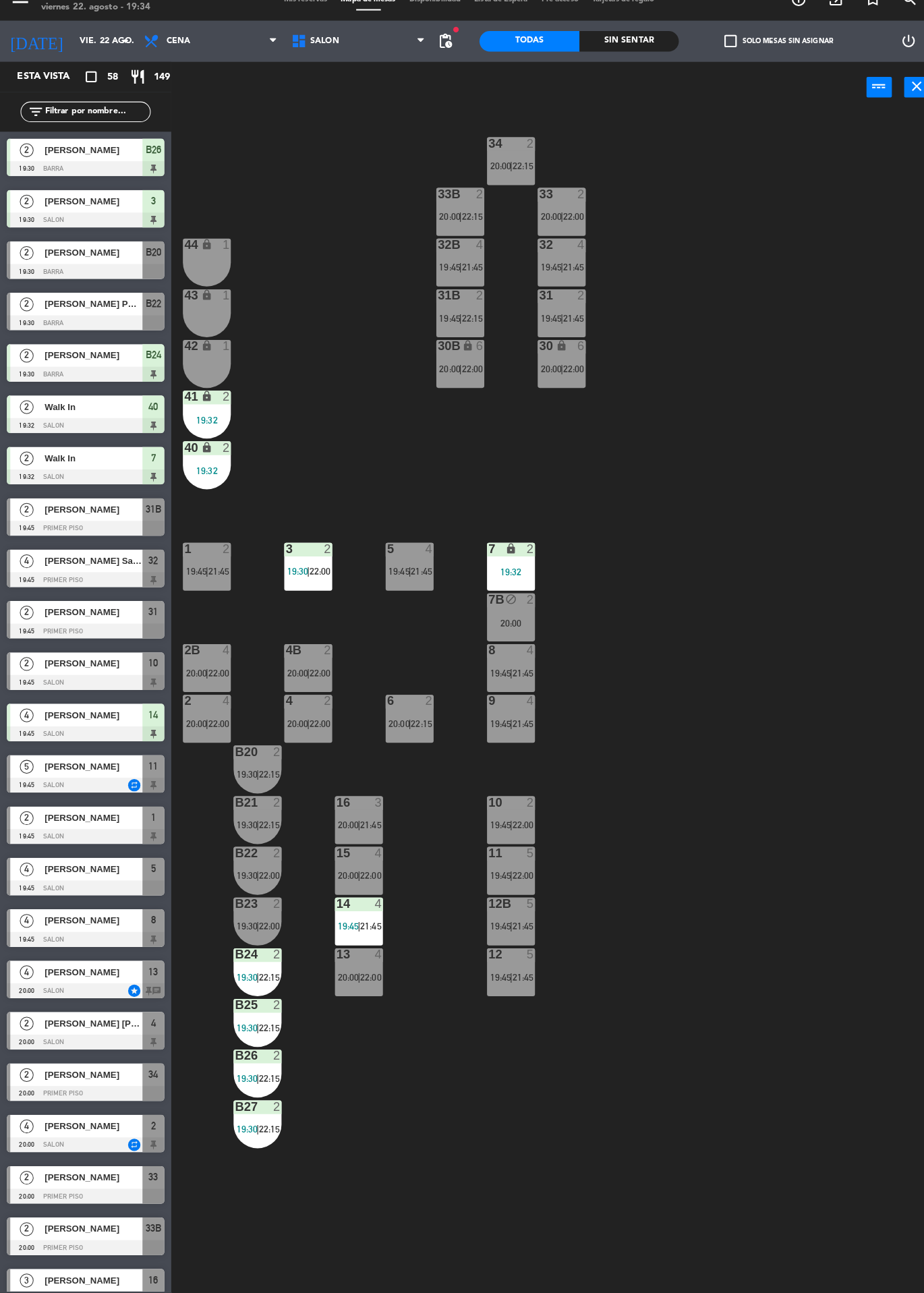
click at [367, 835] on span "21:45" at bounding box center [365, 832] width 21 height 11
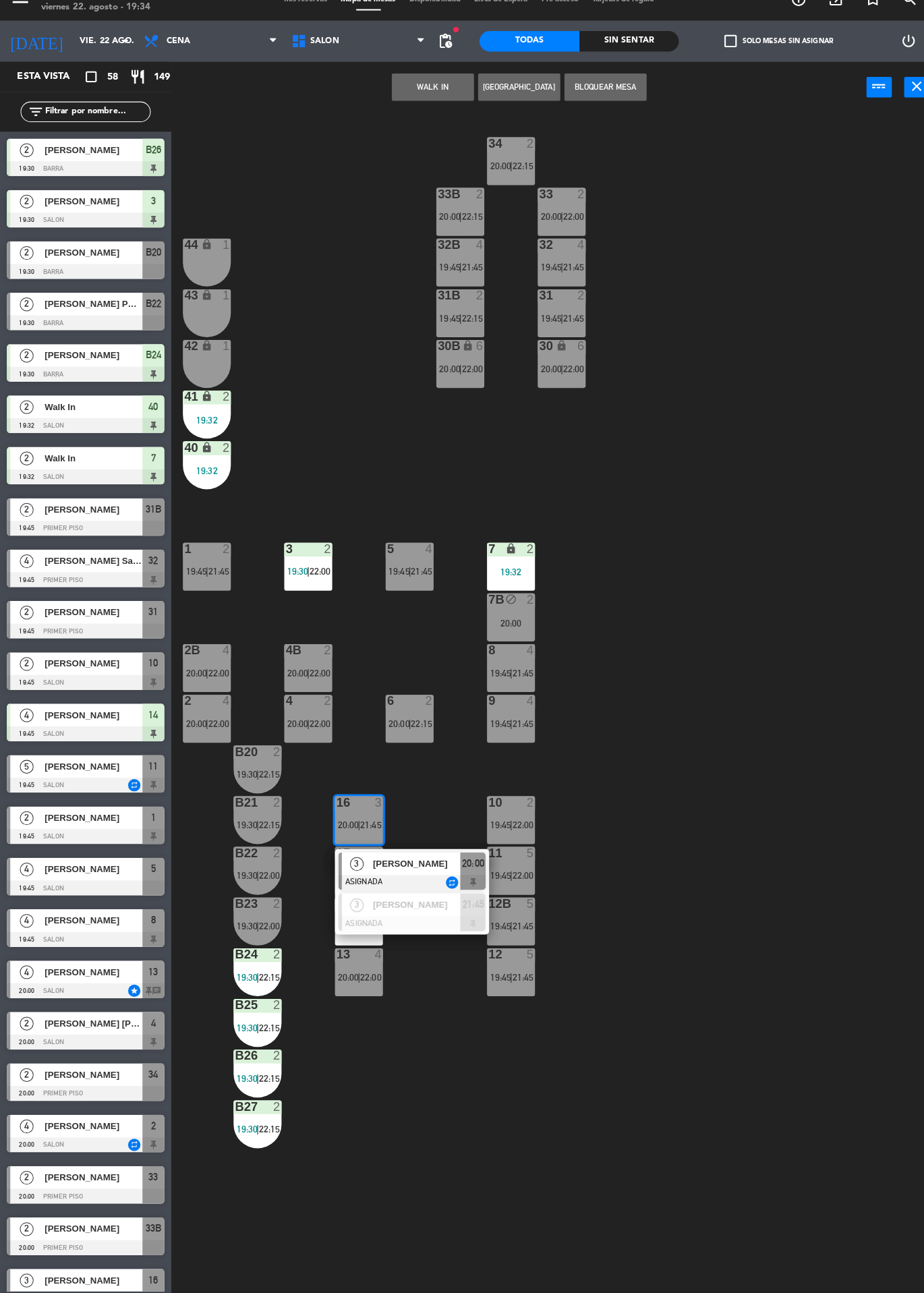
click at [435, 867] on span "[PERSON_NAME]" at bounding box center [410, 871] width 86 height 15
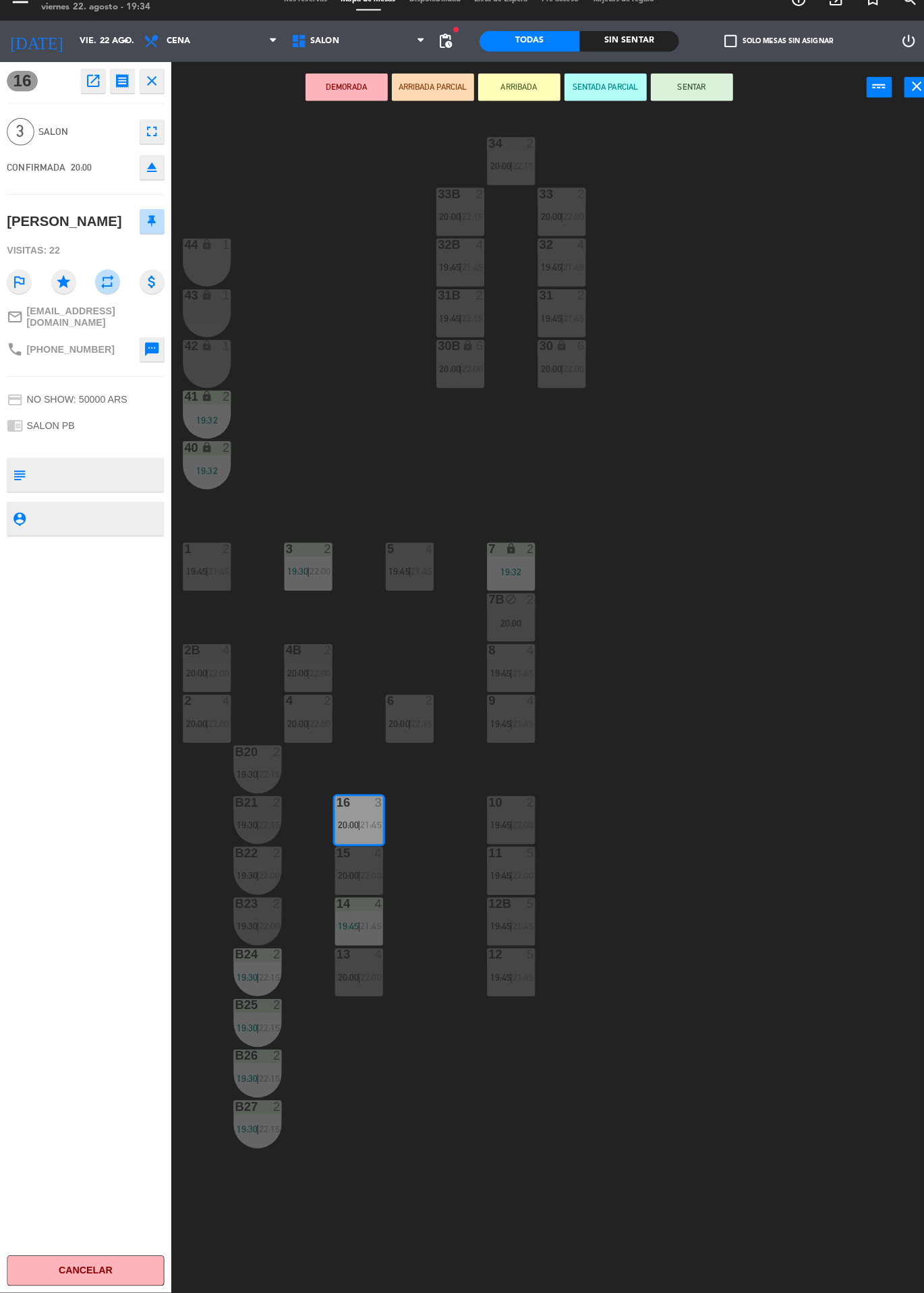
click at [355, 895] on div "15 4 20:00 | 22:00" at bounding box center [353, 877] width 47 height 47
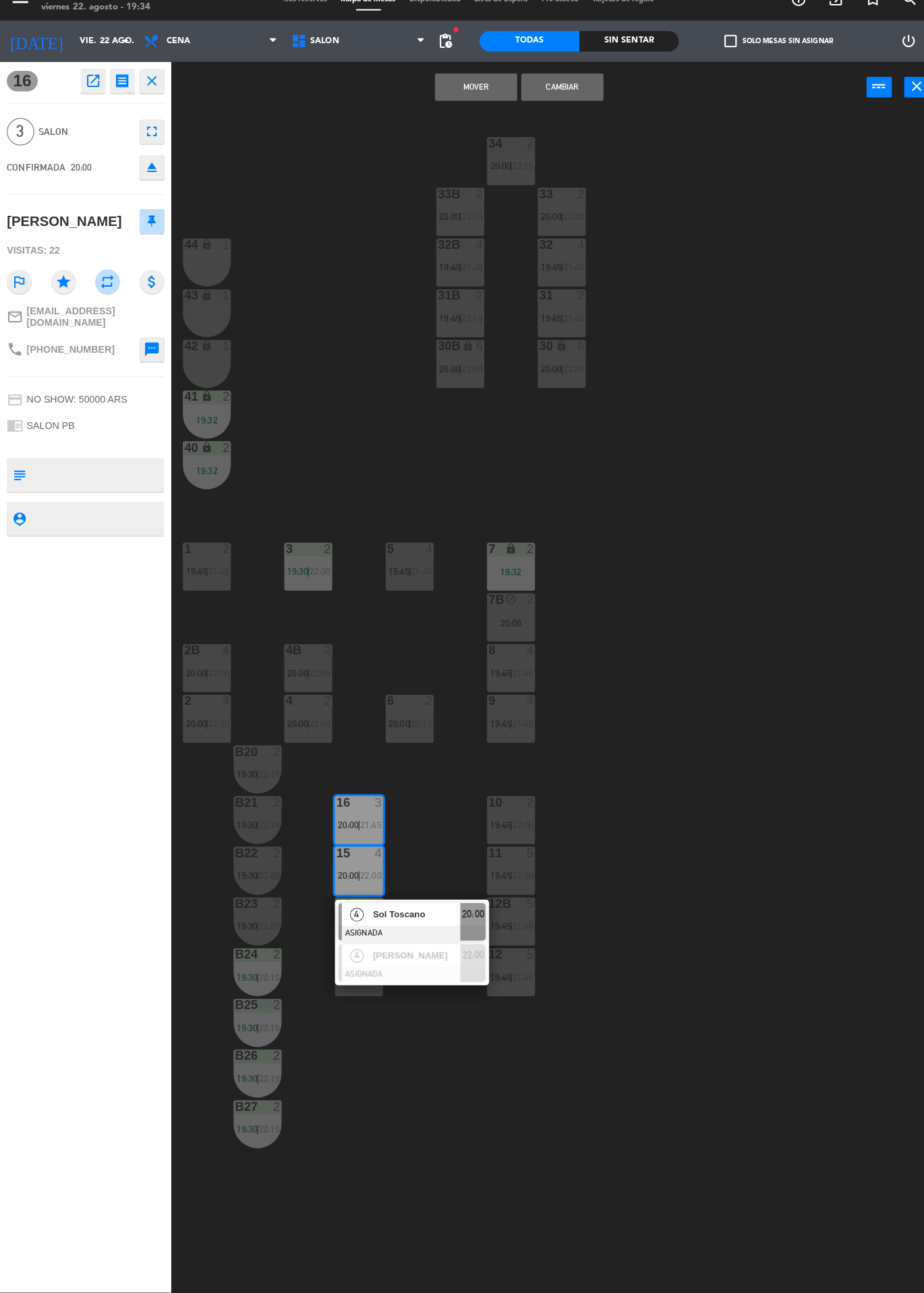
click at [420, 918] on span "Sol Toscano" at bounding box center [410, 920] width 86 height 15
click at [580, 112] on button "Cambiar" at bounding box center [554, 105] width 81 height 27
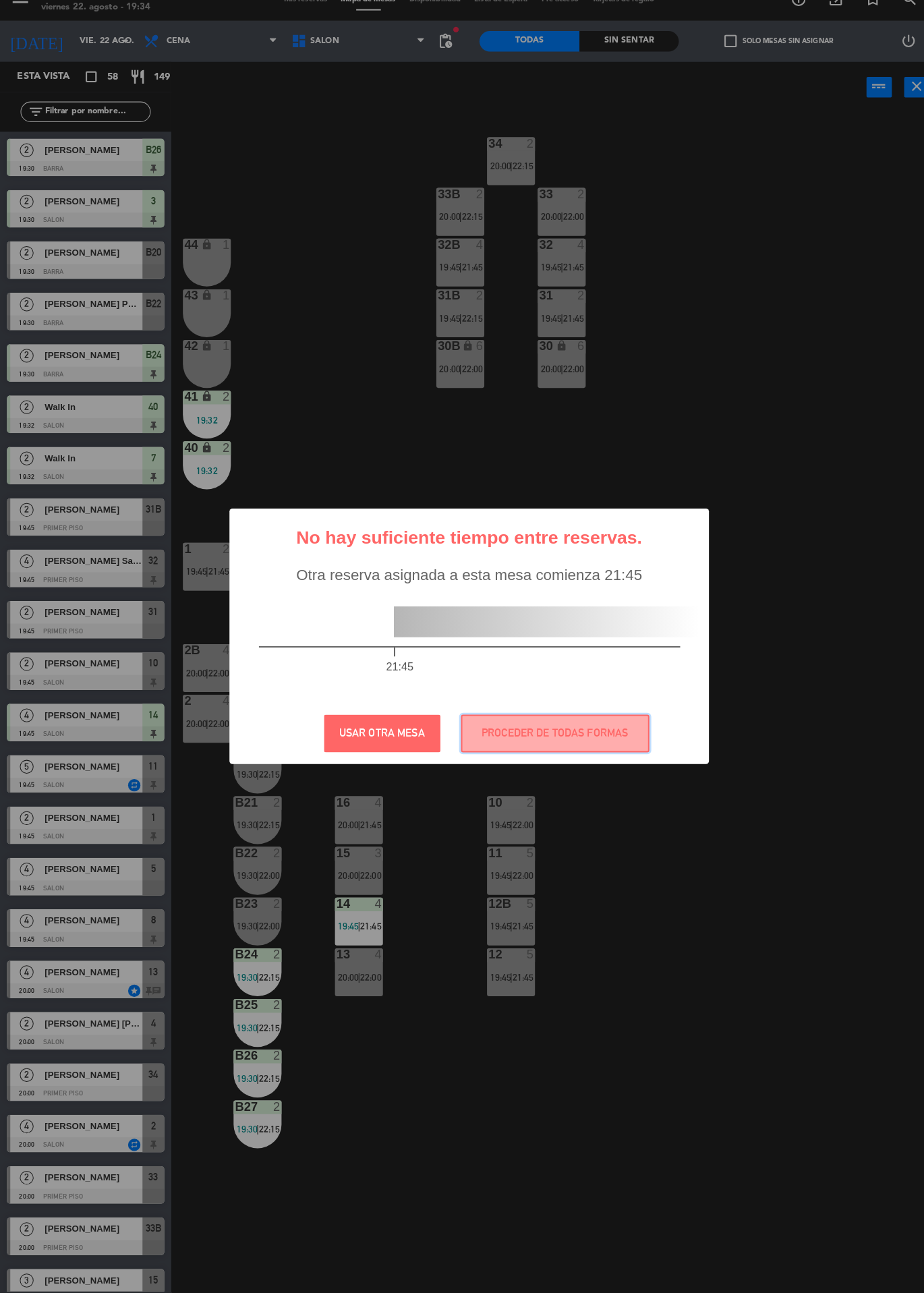
click at [585, 756] on button "PROCEDER DE TODAS FORMAS" at bounding box center [547, 742] width 186 height 37
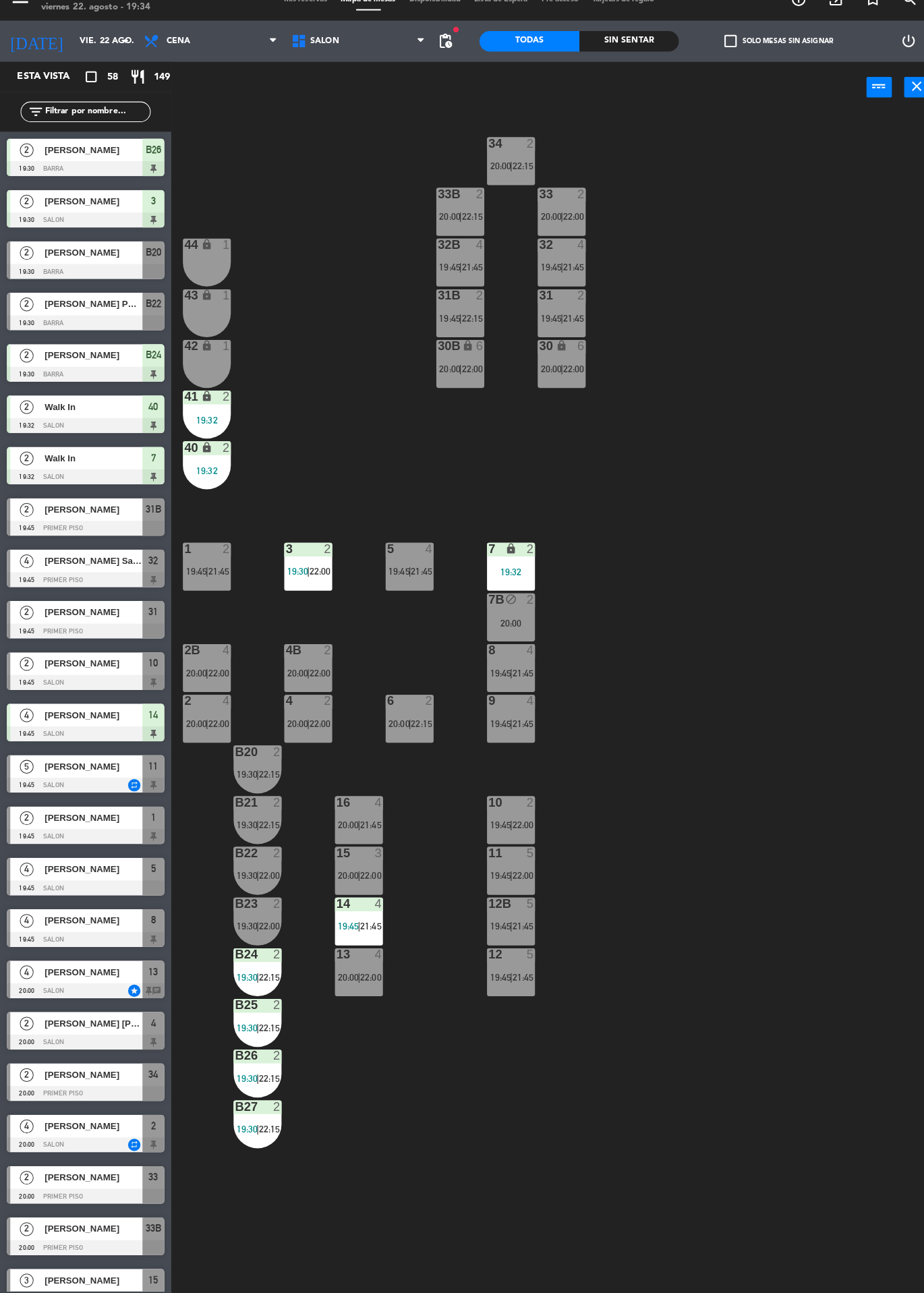
click at [368, 829] on span "21:45" at bounding box center [365, 832] width 21 height 11
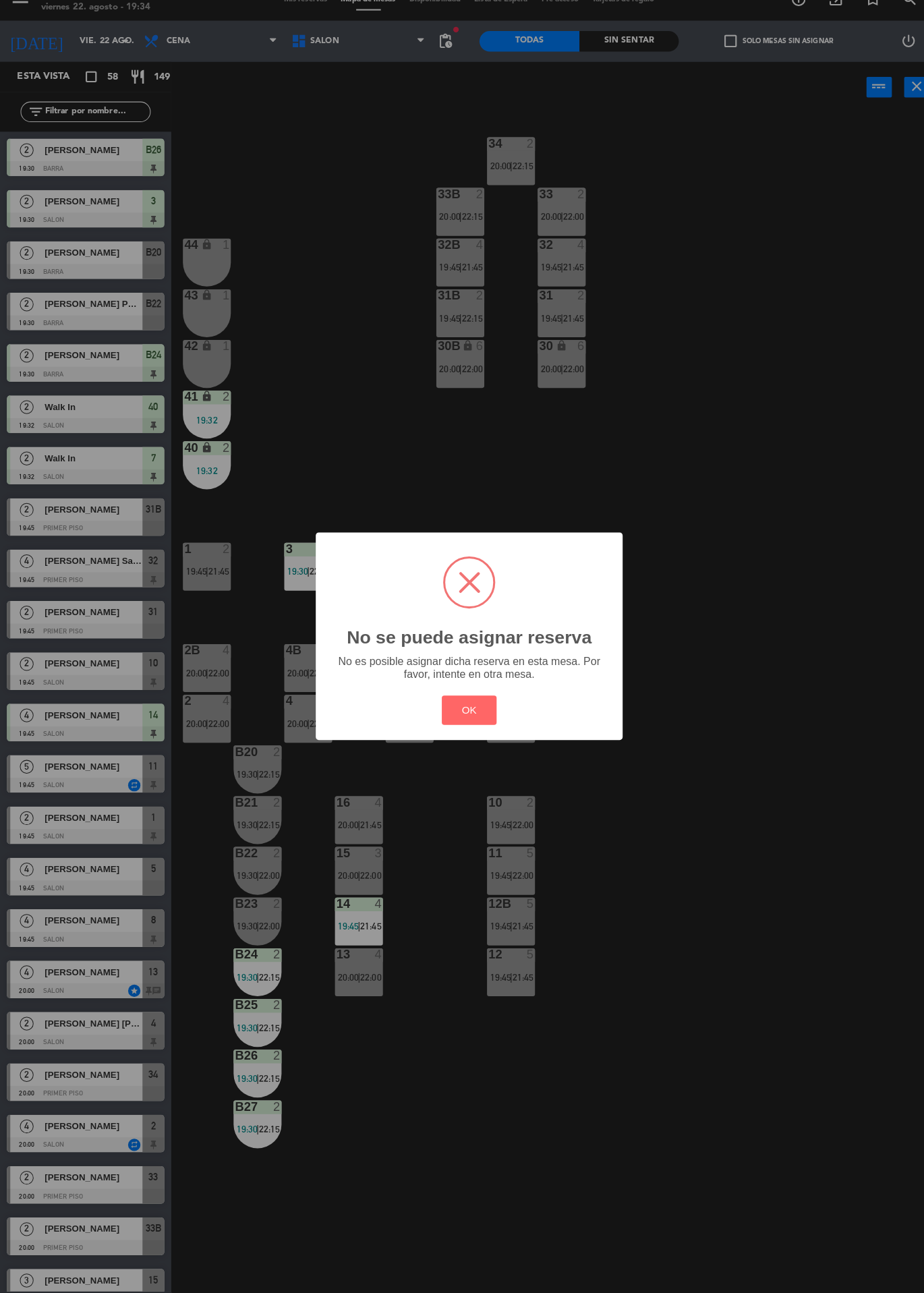
click at [462, 721] on button "OK" at bounding box center [462, 719] width 54 height 29
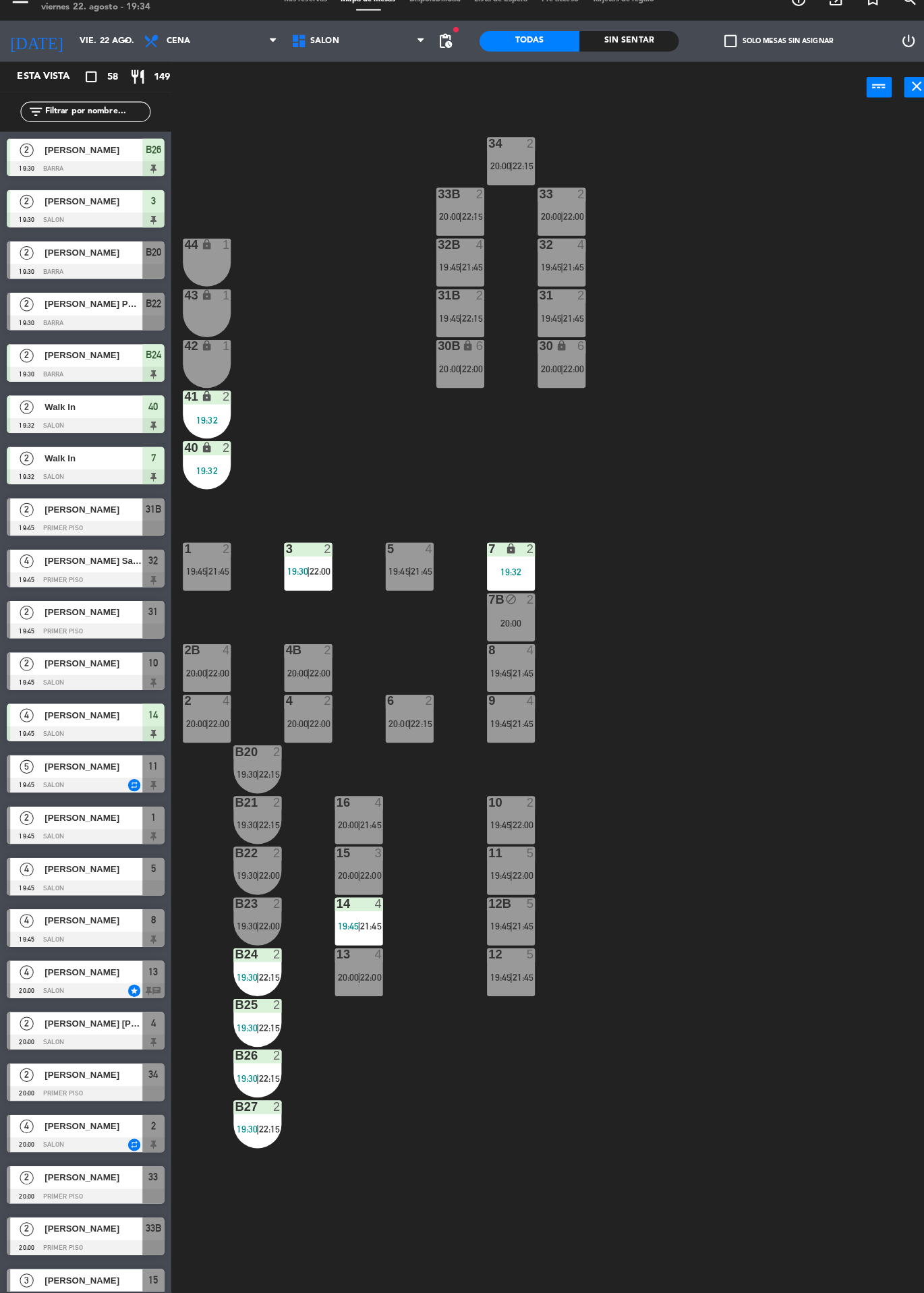
click at [366, 822] on div "16 4 20:00 | 21:45" at bounding box center [353, 827] width 47 height 47
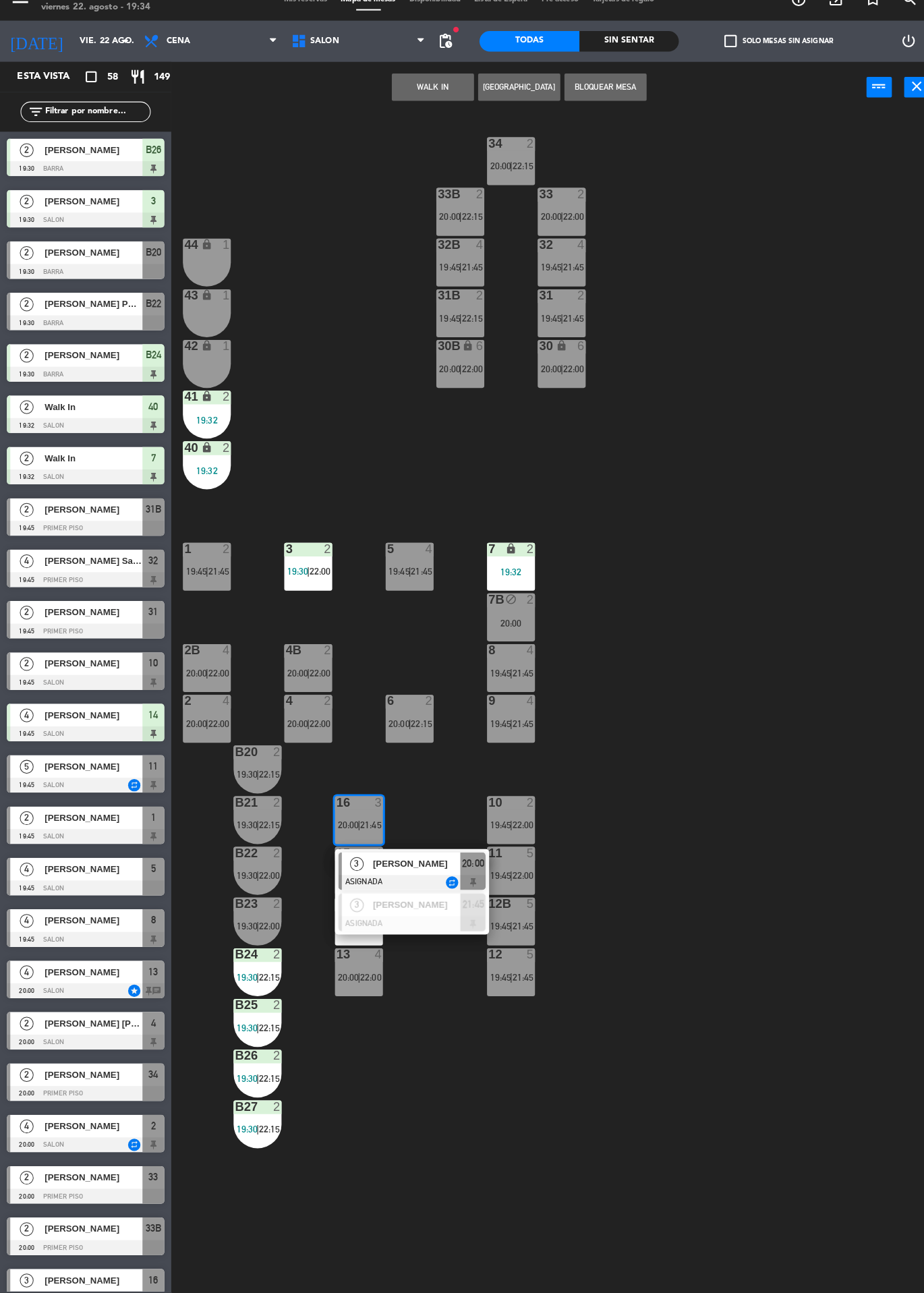
click at [739, 761] on div "34 2 20:00 | 22:15 33B 2 20:00 | 22:15 33 2 20:00 | 22:00 44 lock 1 32B 4 19:45…" at bounding box center [551, 712] width 746 height 1162
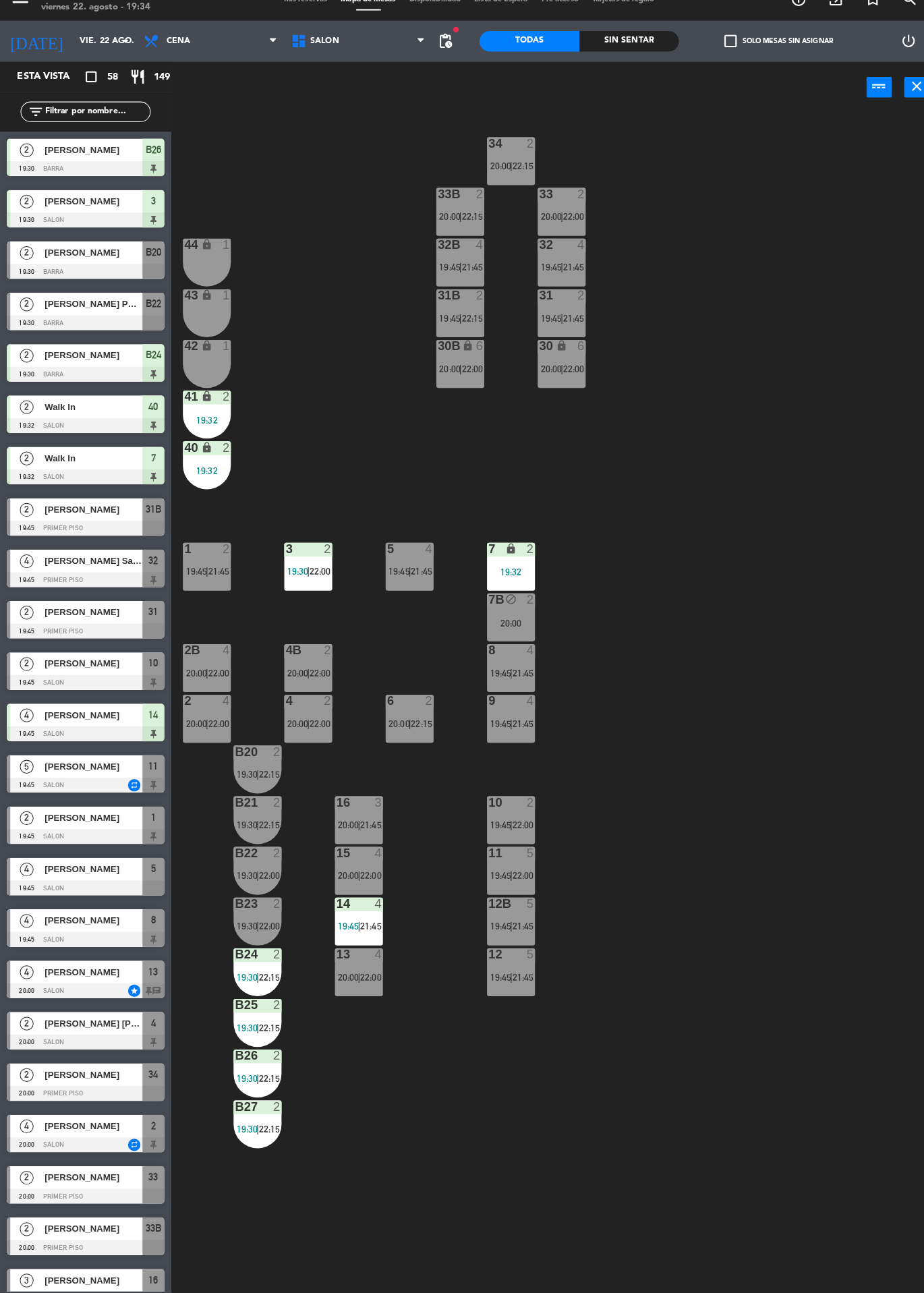
click at [367, 810] on div "3" at bounding box center [376, 810] width 22 height 12
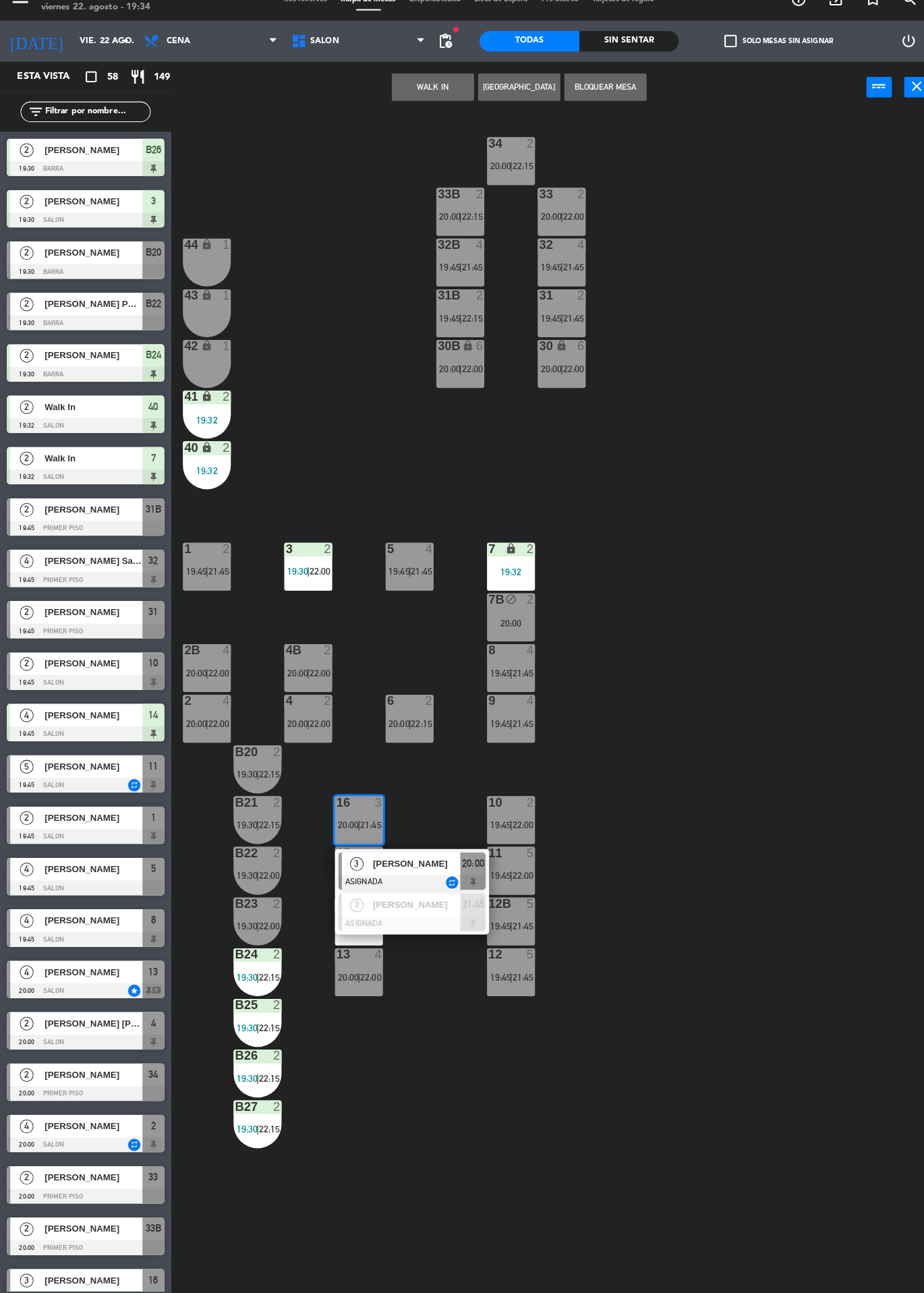
click at [688, 733] on div "34 2 20:00 | 22:15 33B 2 20:00 | 22:15 33 2 20:00 | 22:00 44 lock 1 32B 4 19:45…" at bounding box center [551, 712] width 746 height 1162
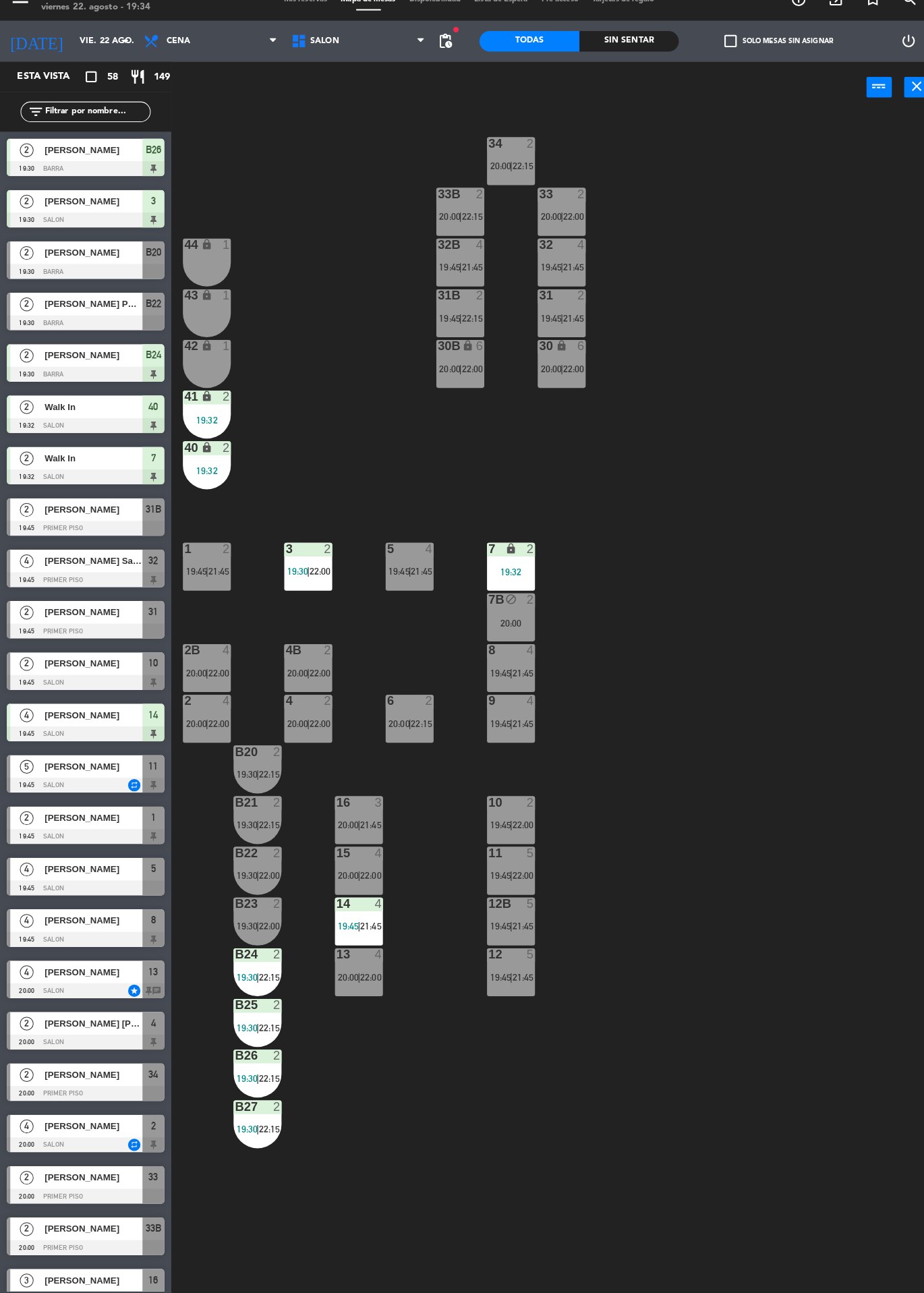
click at [375, 814] on div "3" at bounding box center [373, 810] width 8 height 12
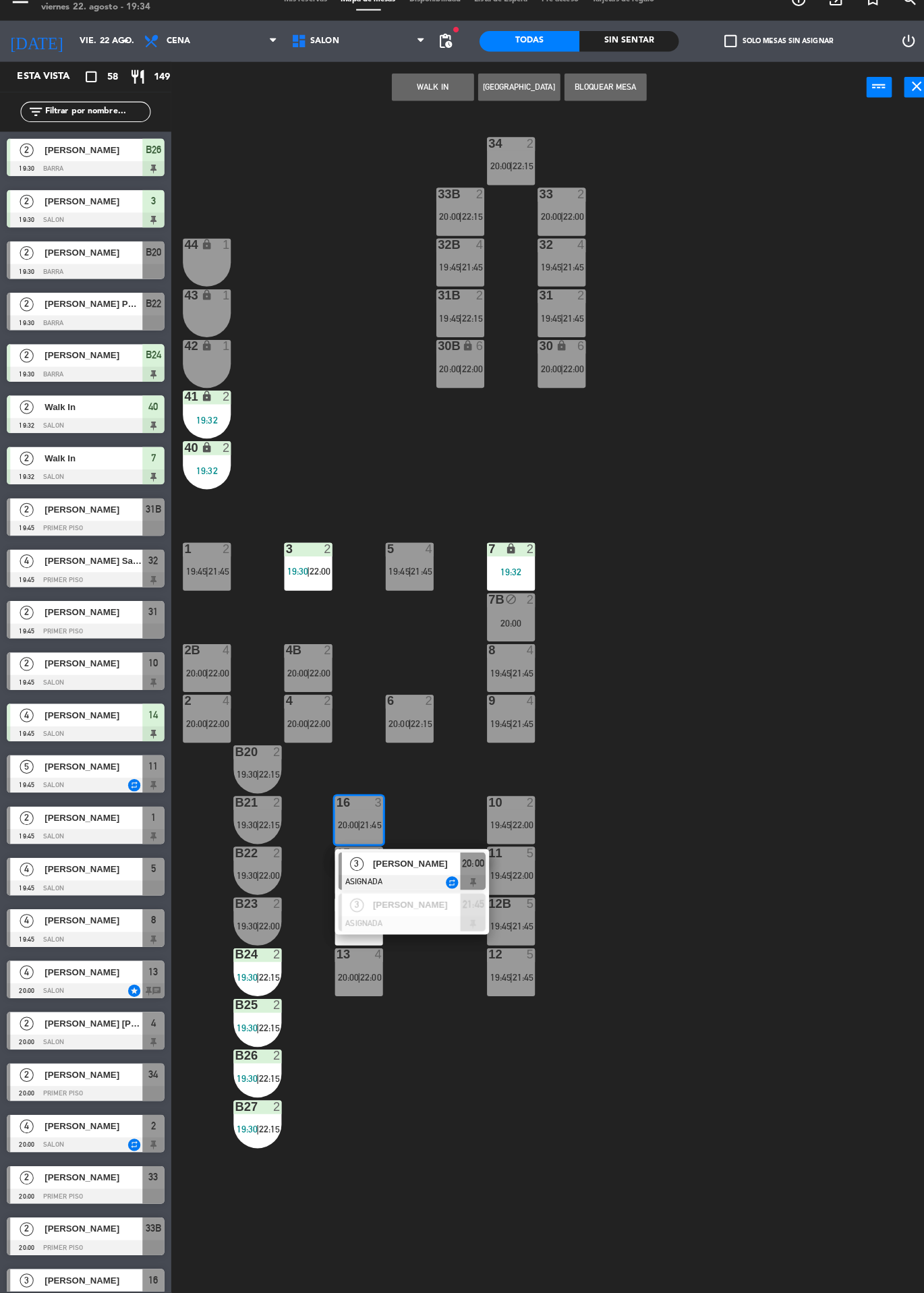
click at [418, 880] on div "[PERSON_NAME]" at bounding box center [409, 870] width 88 height 22
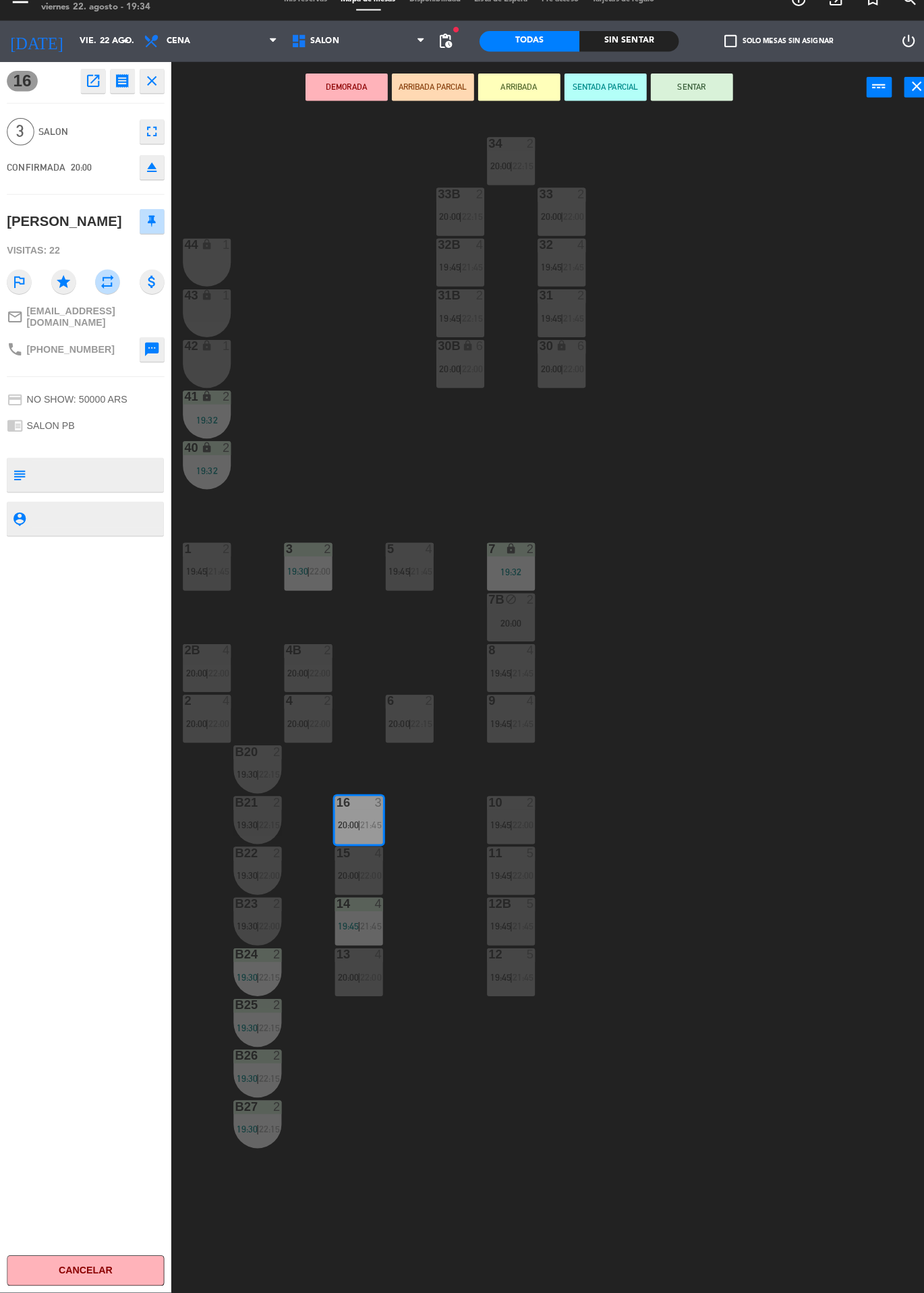
click at [363, 873] on div "15 4 20:00 | 22:00" at bounding box center [353, 877] width 47 height 47
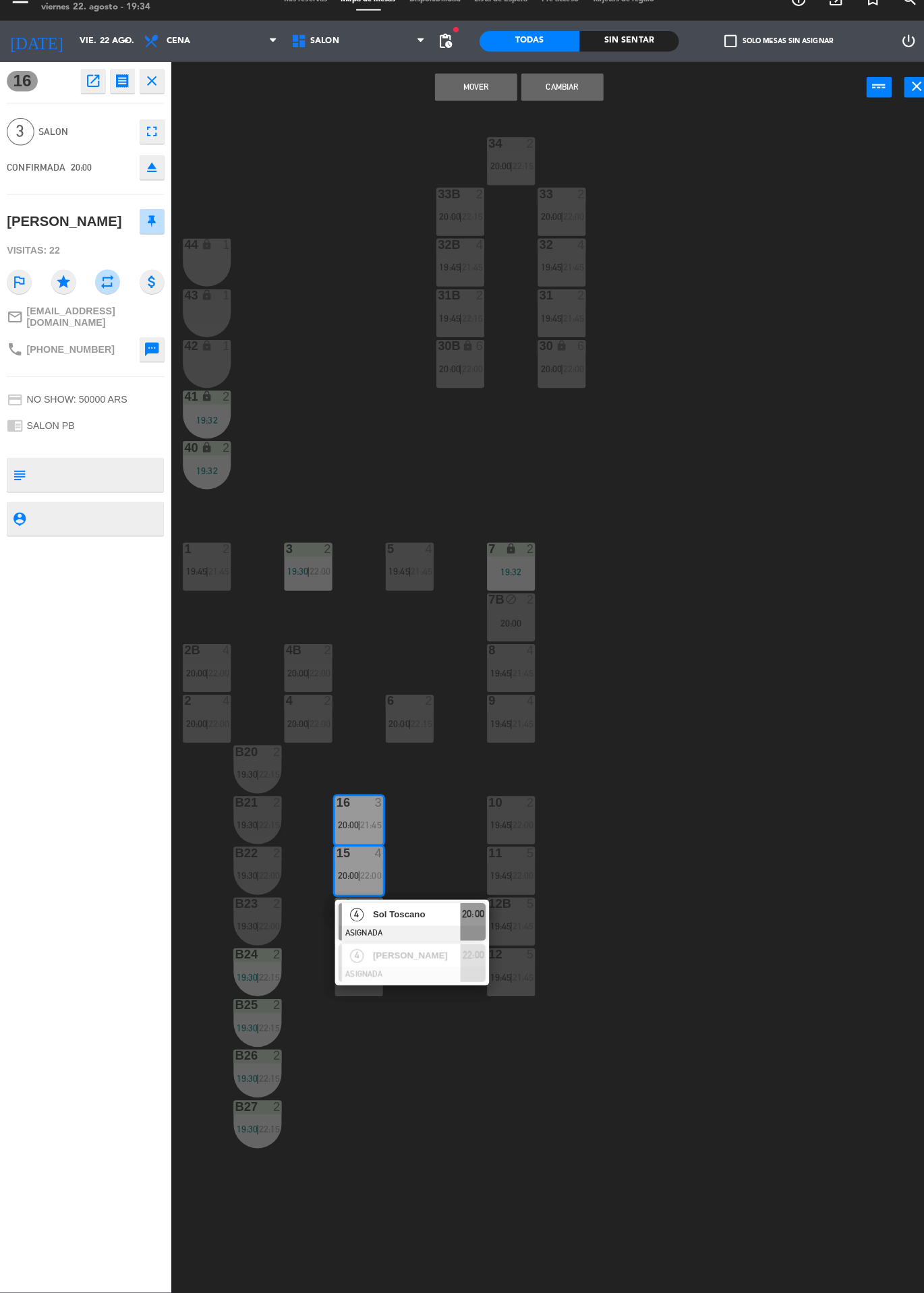
click at [425, 919] on span "Sol Toscano" at bounding box center [410, 920] width 86 height 15
click at [572, 115] on button "Cambiar" at bounding box center [554, 105] width 81 height 27
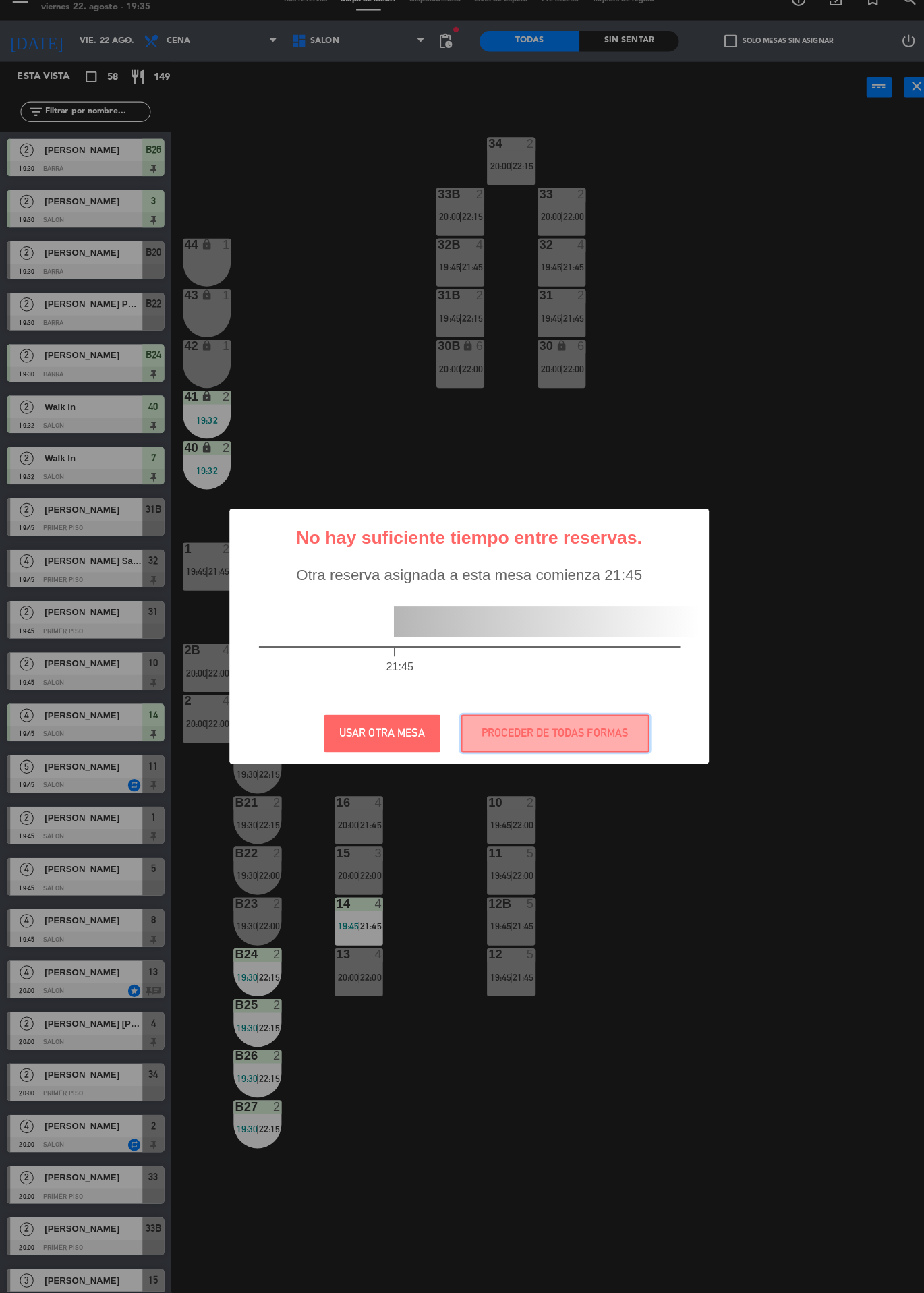
click at [569, 740] on button "PROCEDER DE TODAS FORMAS" at bounding box center [547, 742] width 186 height 37
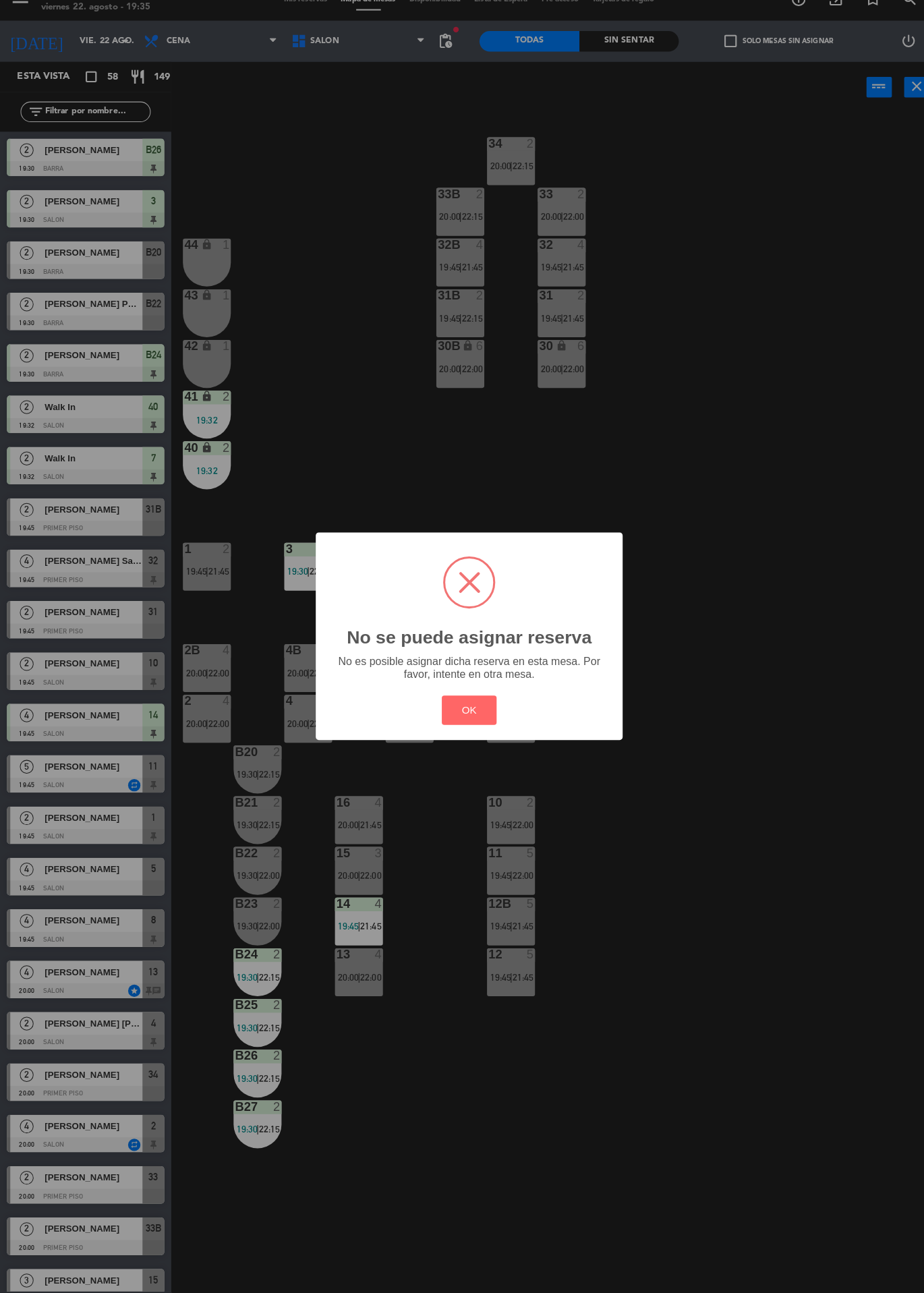
click at [482, 720] on button "OK" at bounding box center [462, 719] width 54 height 29
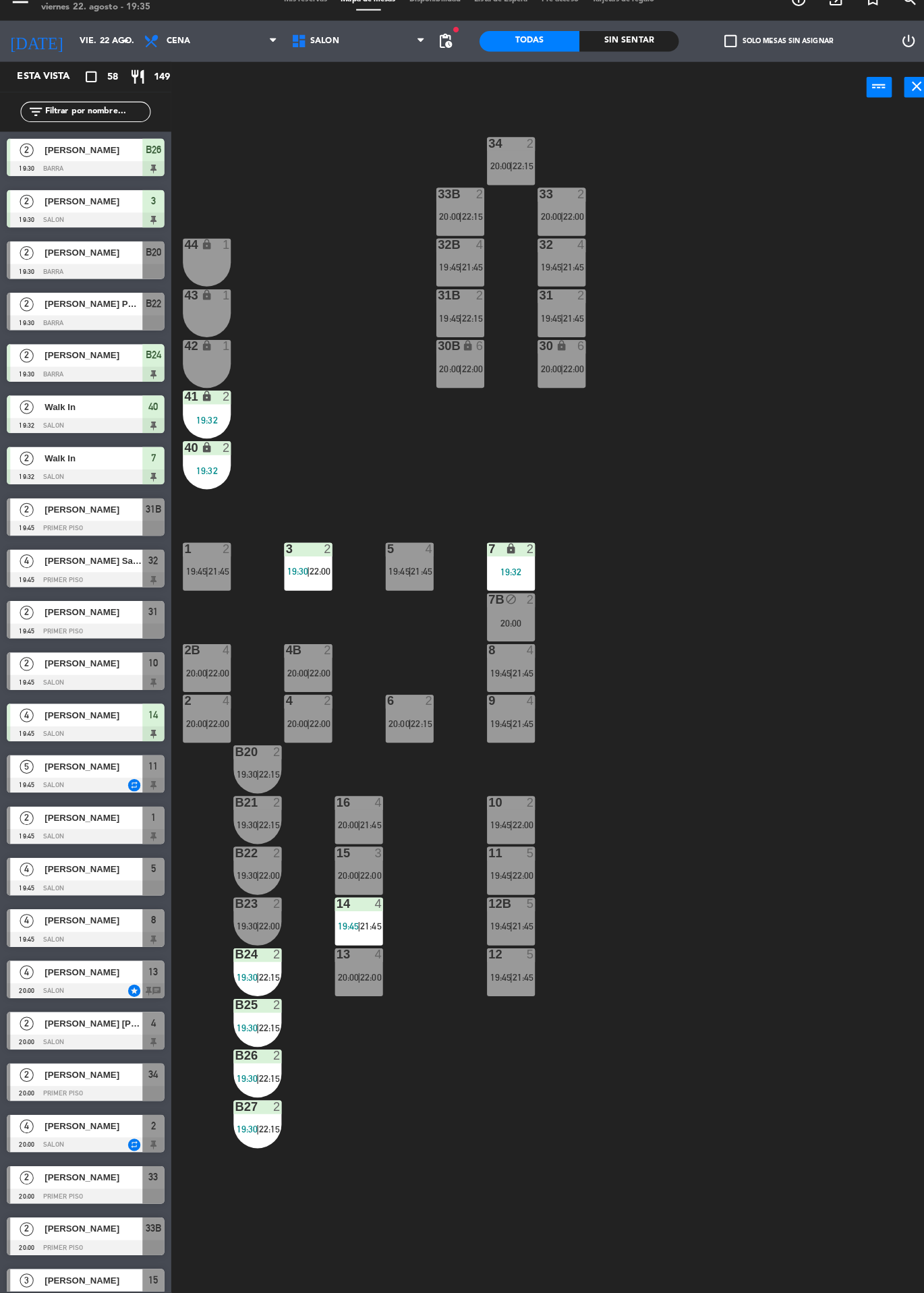
click at [355, 818] on div "16 4 20:00 | 21:45" at bounding box center [353, 827] width 47 height 47
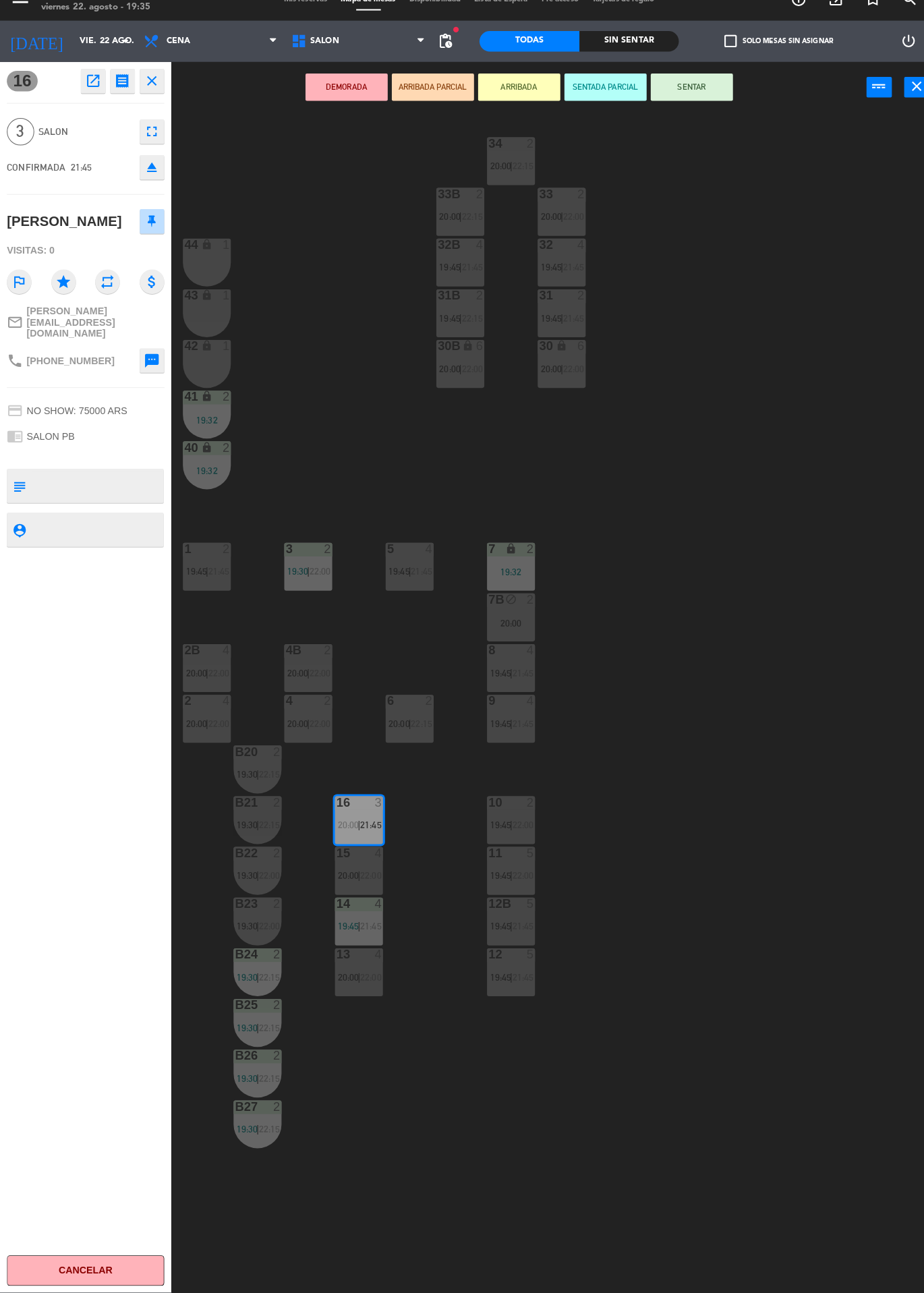
click at [154, 191] on icon "eject" at bounding box center [149, 185] width 16 height 16
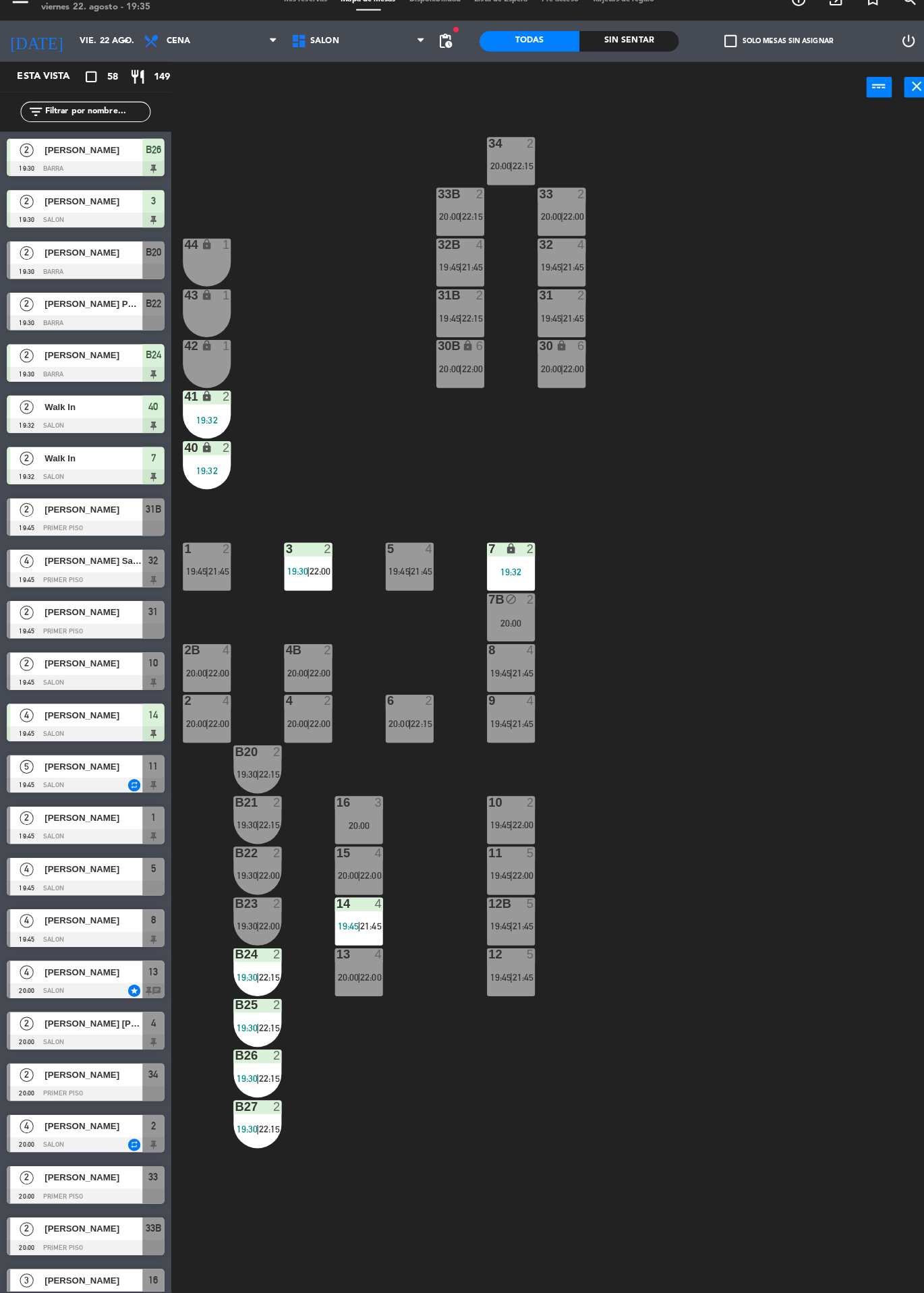
click at [371, 832] on div "20:00" at bounding box center [353, 833] width 47 height 9
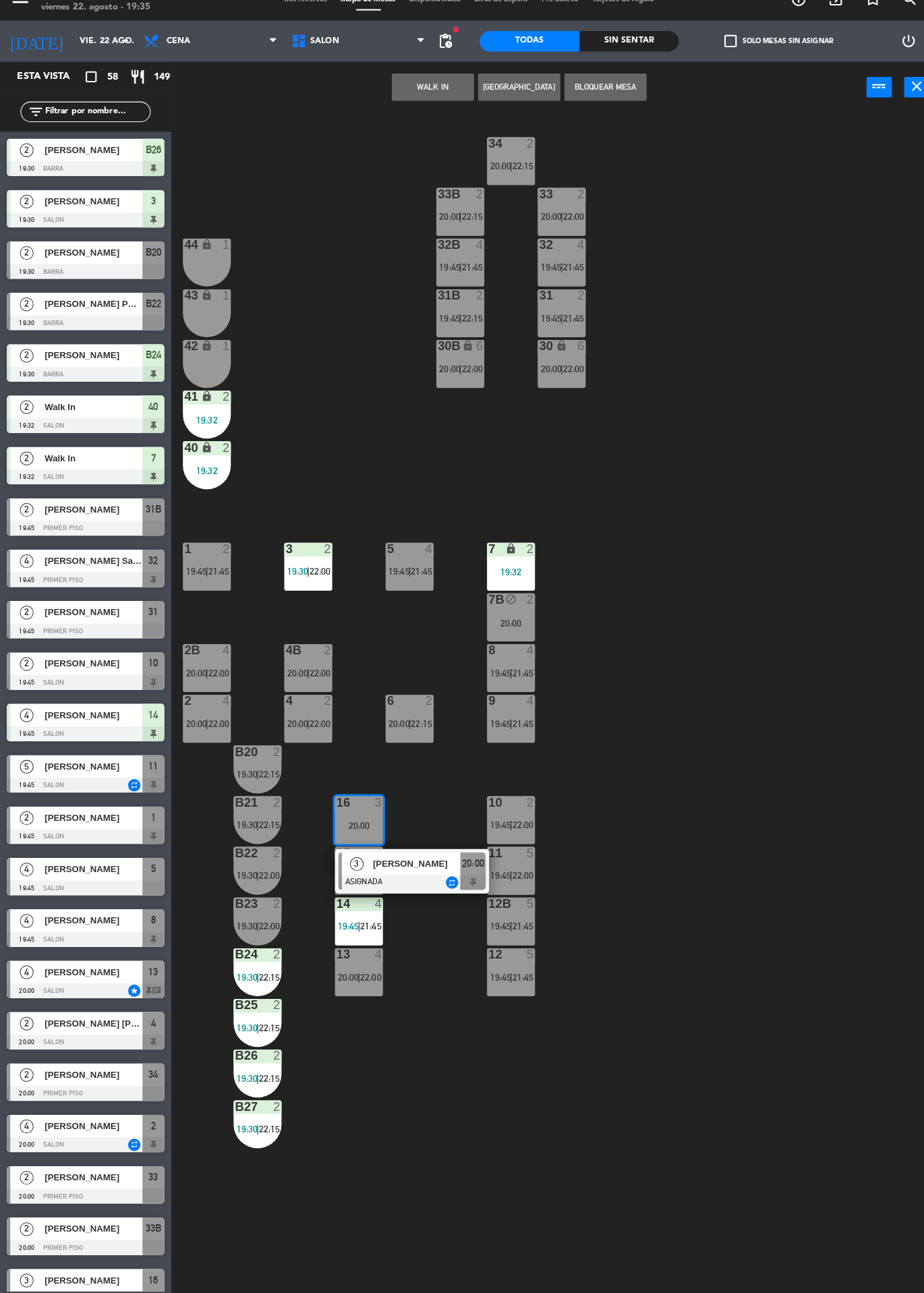
click at [434, 868] on span "[PERSON_NAME]" at bounding box center [410, 871] width 86 height 15
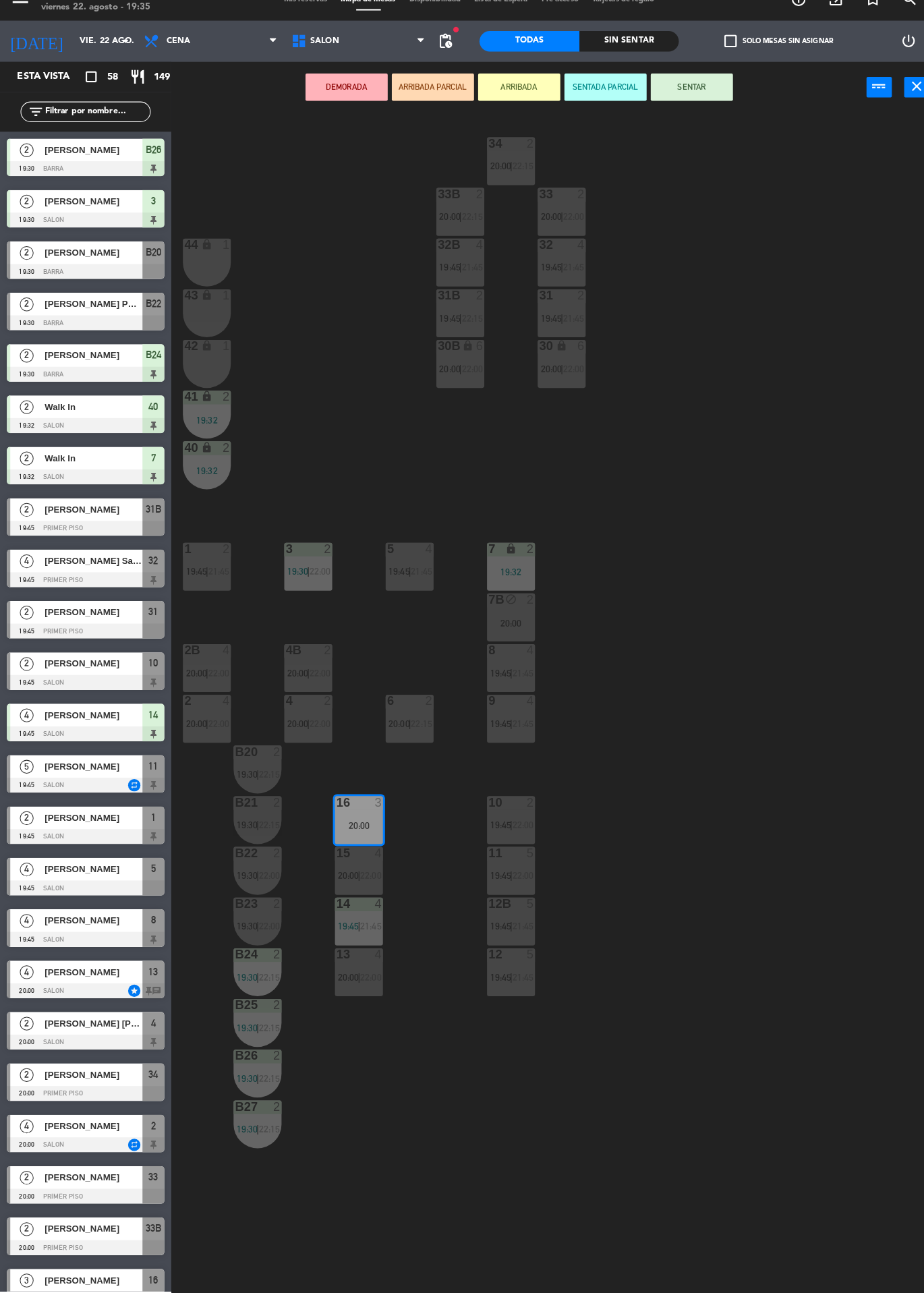
click at [349, 877] on span "20:00" at bounding box center [343, 882] width 21 height 11
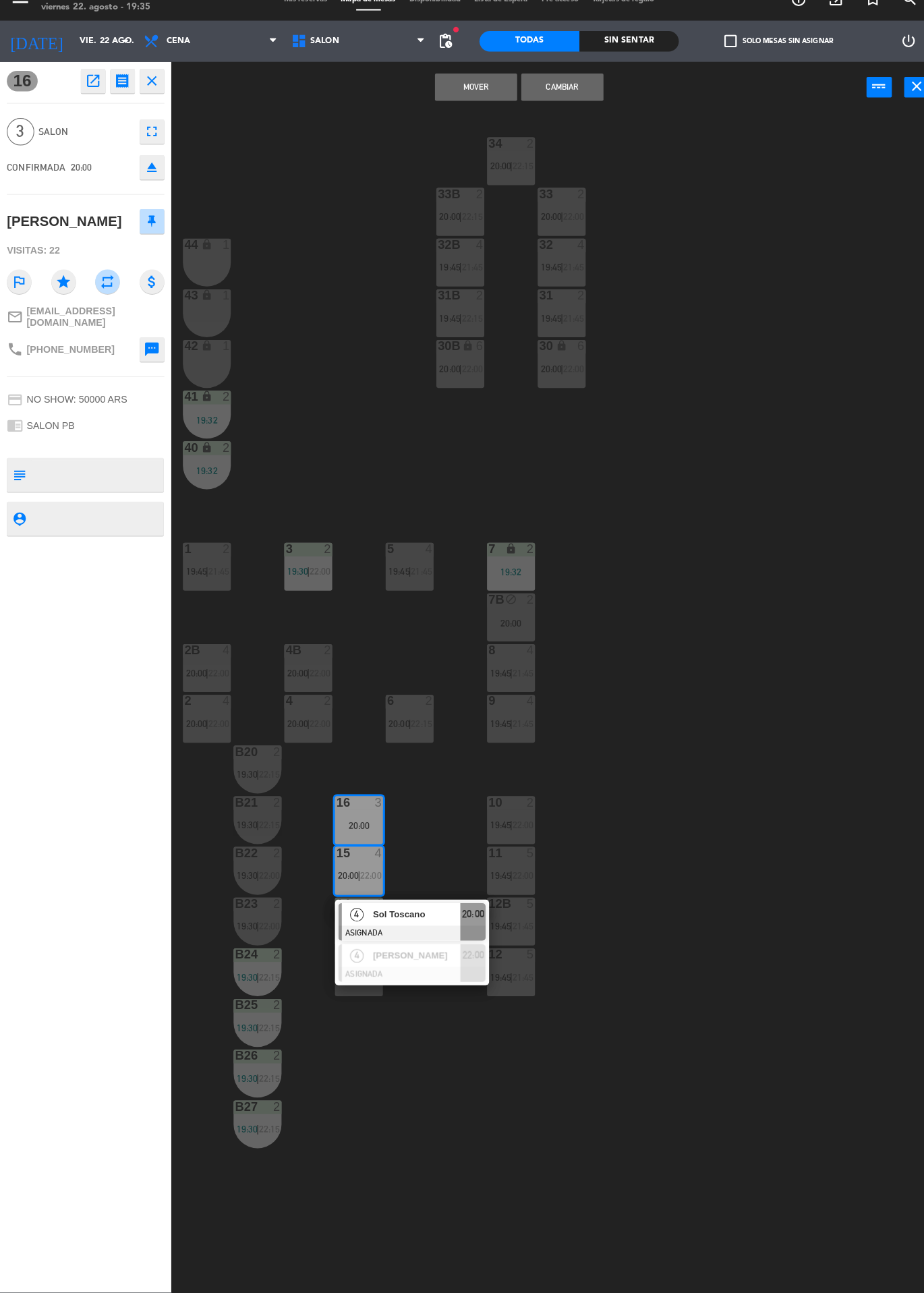
click at [572, 112] on button "Cambiar" at bounding box center [554, 105] width 81 height 27
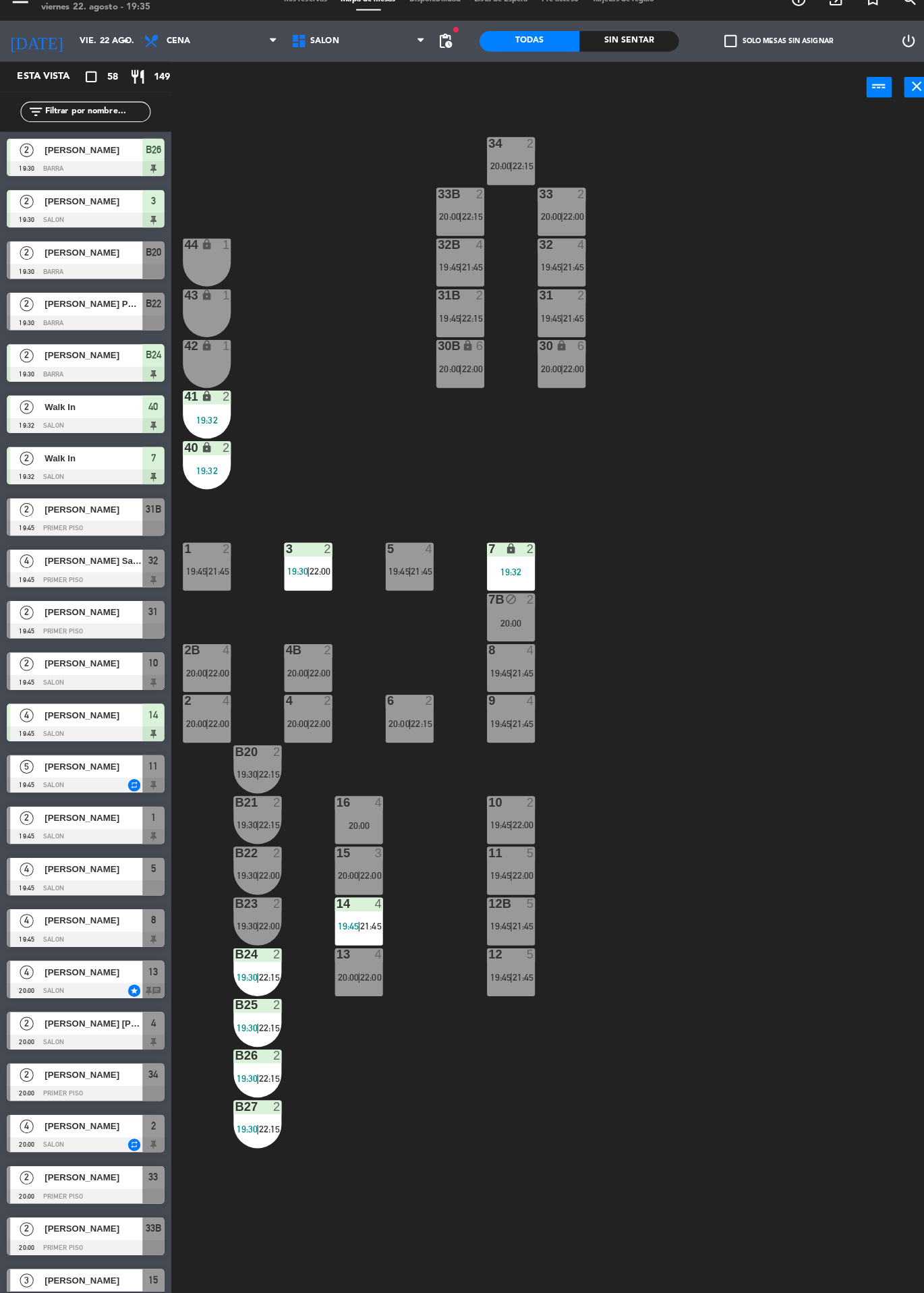
click at [777, 66] on label "check_box_outline_blank Solo mesas sin asignar" at bounding box center [767, 60] width 107 height 12
click at [767, 61] on input "check_box_outline_blank Solo mesas sin asignar" at bounding box center [767, 61] width 0 height 0
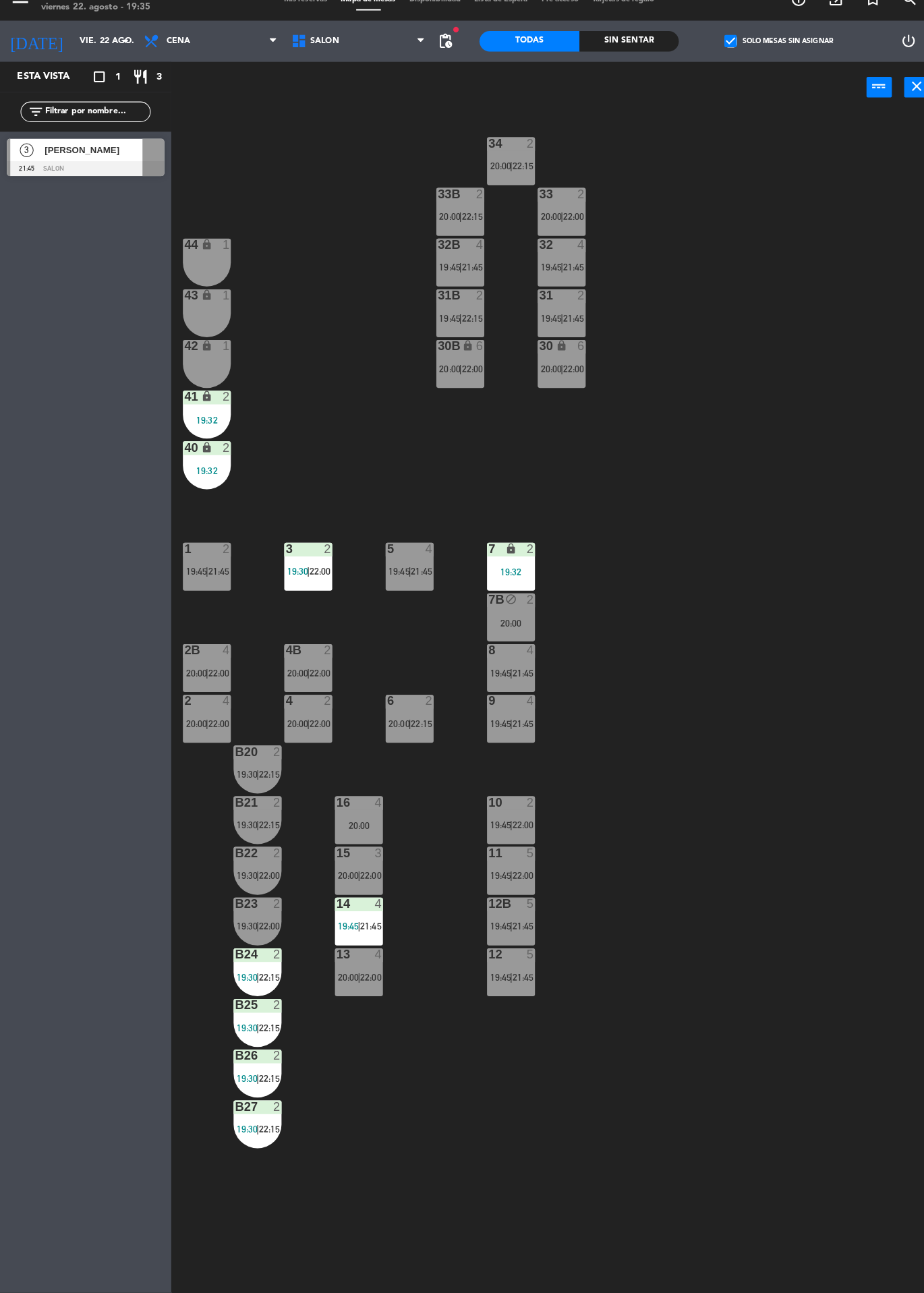
click at [139, 192] on div at bounding box center [84, 186] width 155 height 15
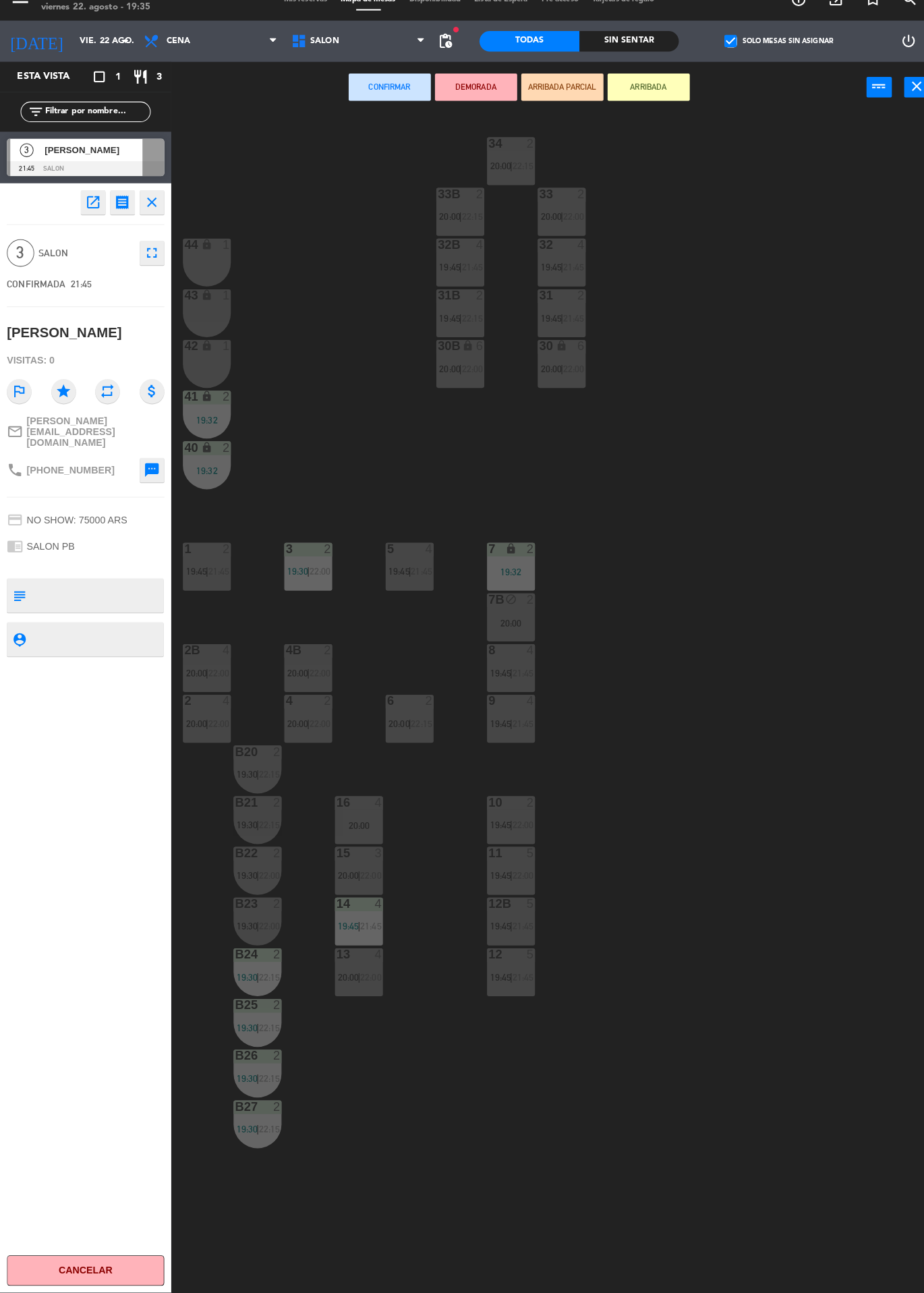
click at [369, 806] on div "4" at bounding box center [373, 810] width 8 height 12
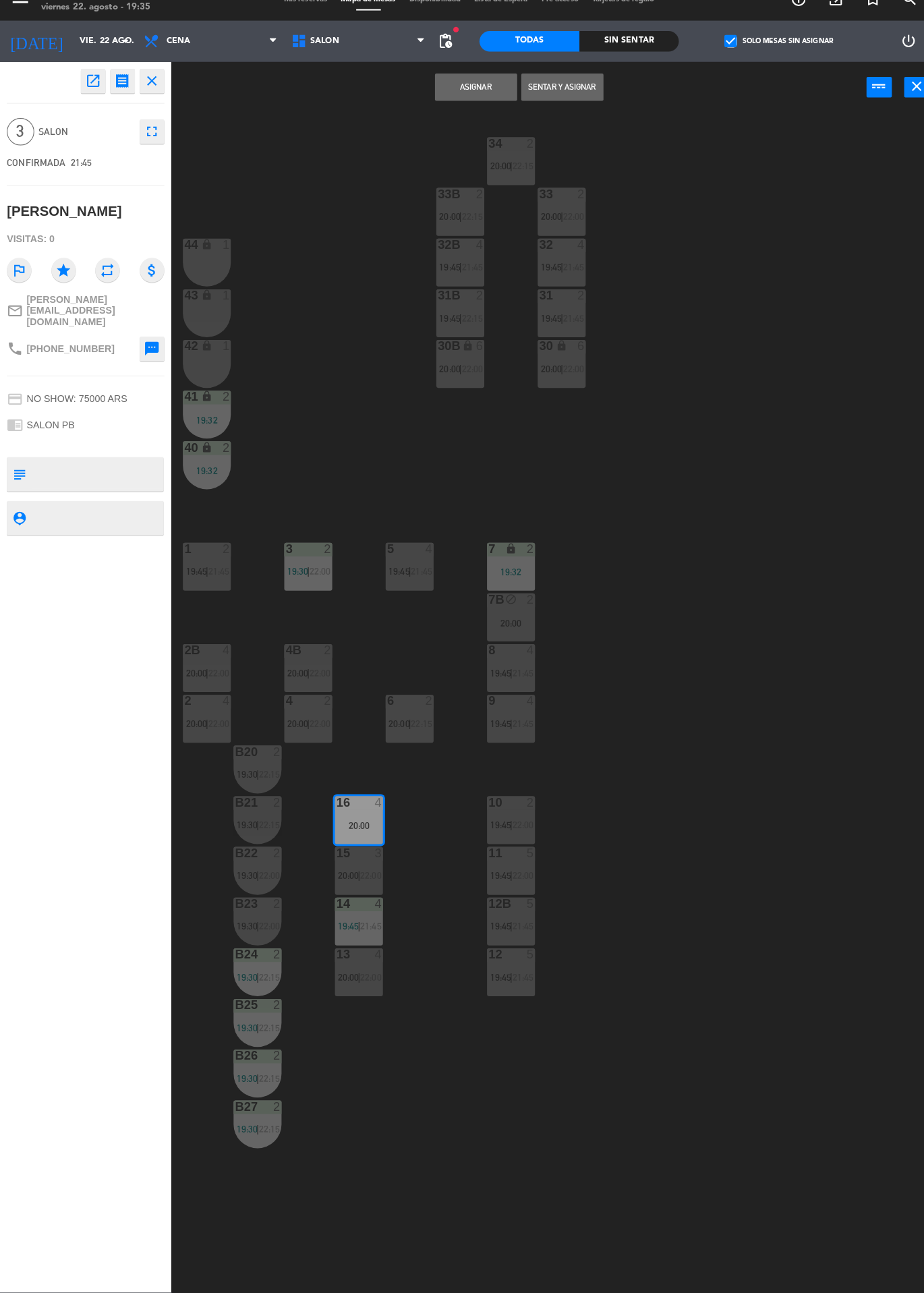
click at [473, 104] on button "Asignar" at bounding box center [469, 105] width 81 height 27
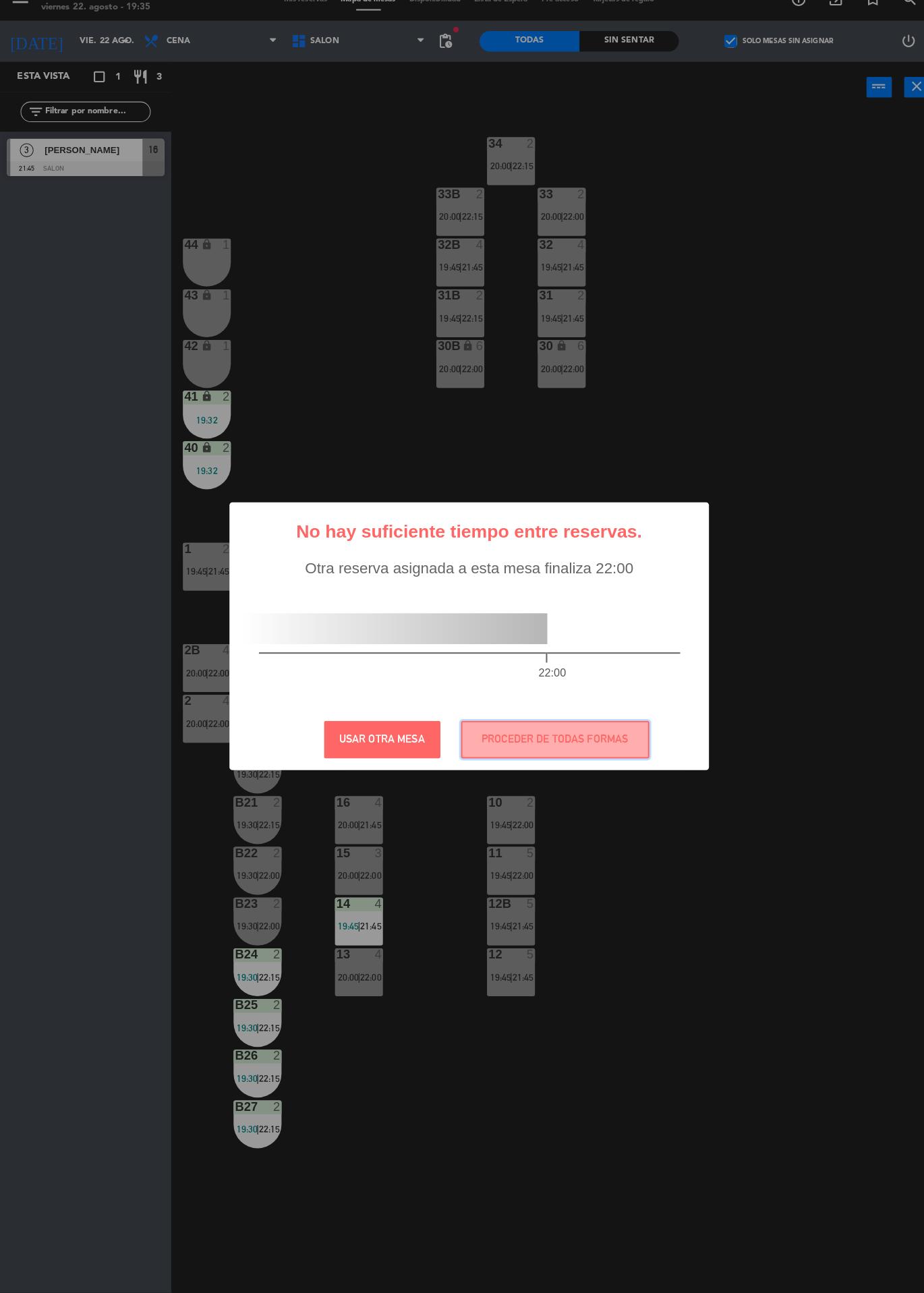
click at [566, 763] on button "PROCEDER DE TODAS FORMAS" at bounding box center [547, 748] width 186 height 37
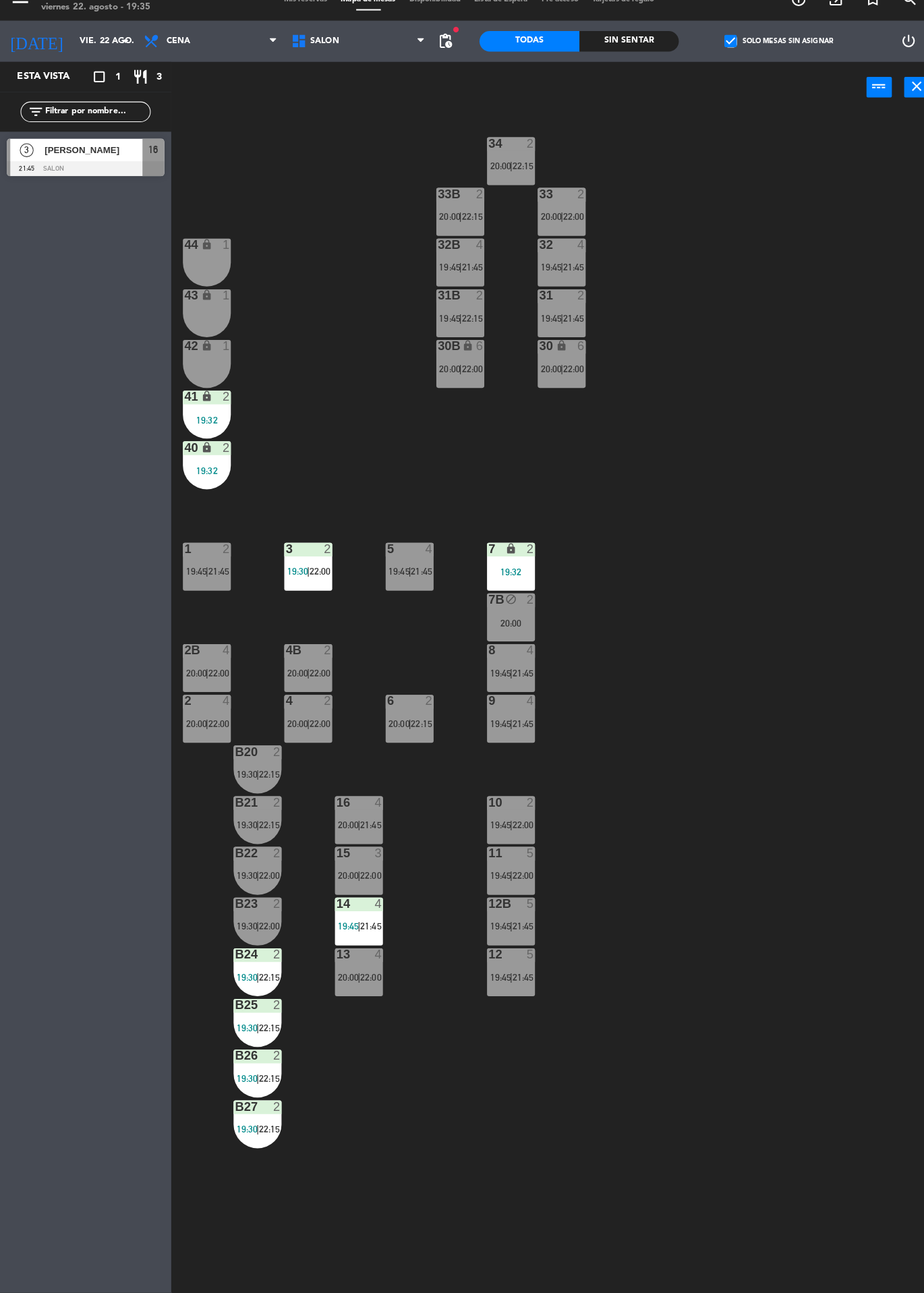
click at [759, 60] on label "check_box Solo mesas sin asignar" at bounding box center [767, 60] width 107 height 12
click at [767, 61] on input "check_box Solo mesas sin asignar" at bounding box center [767, 61] width 0 height 0
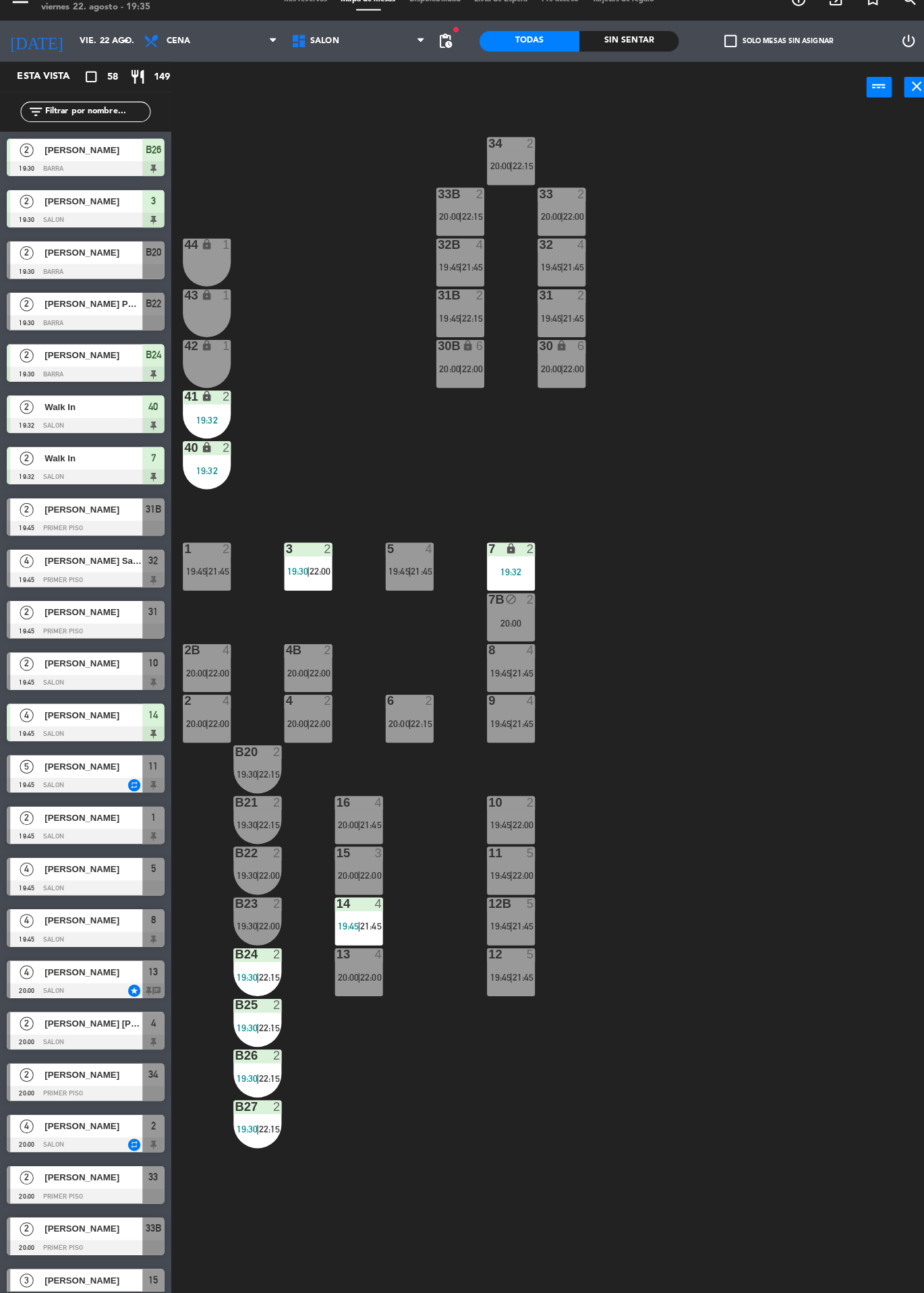
click at [355, 818] on div "16 4 20:00 | 21:45" at bounding box center [353, 827] width 47 height 47
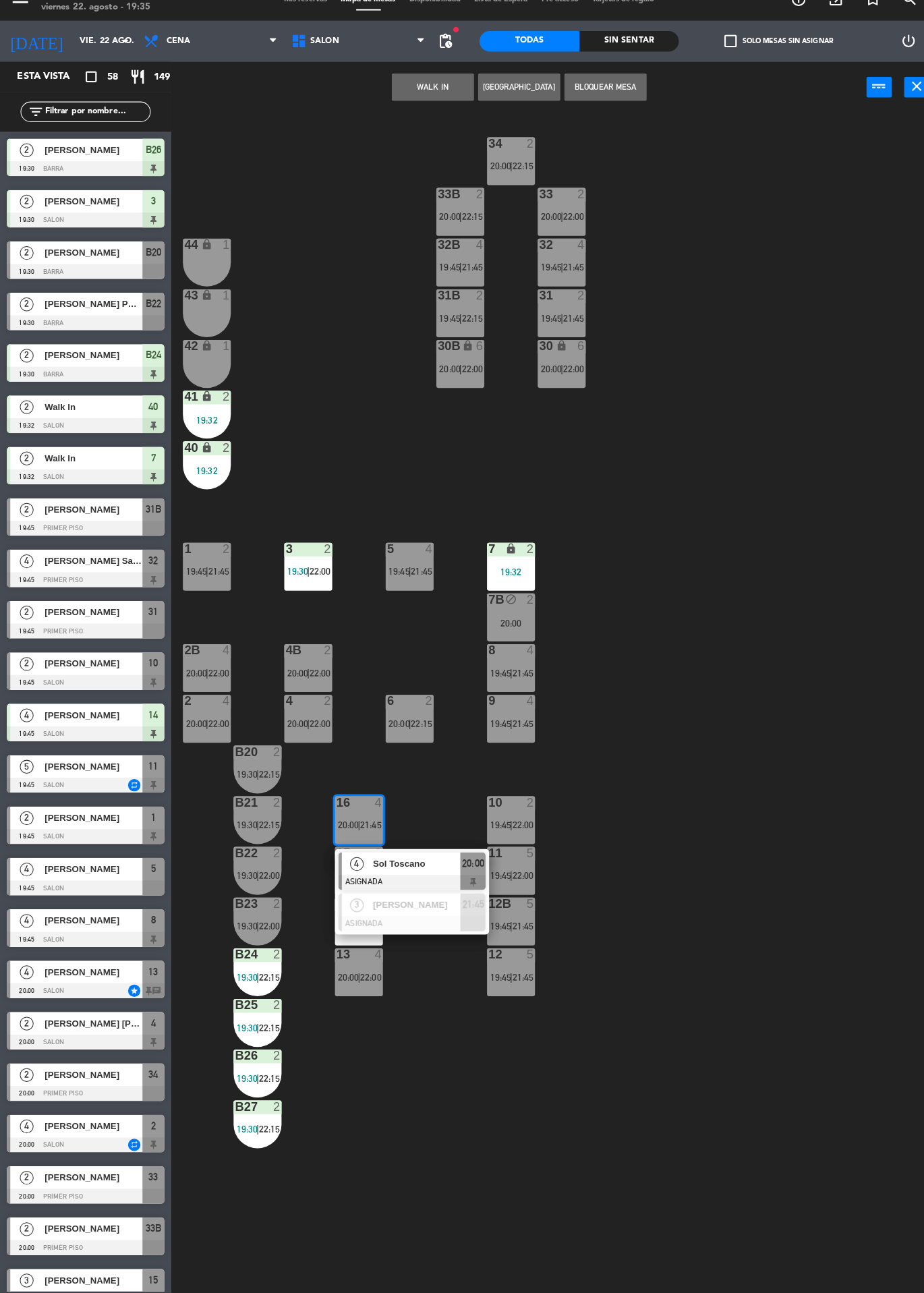
click at [678, 705] on div "34 2 20:00 | 22:15 33B 2 20:00 | 22:15 33 2 20:00 | 22:00 44 lock 1 32B 4 19:45…" at bounding box center [551, 712] width 746 height 1162
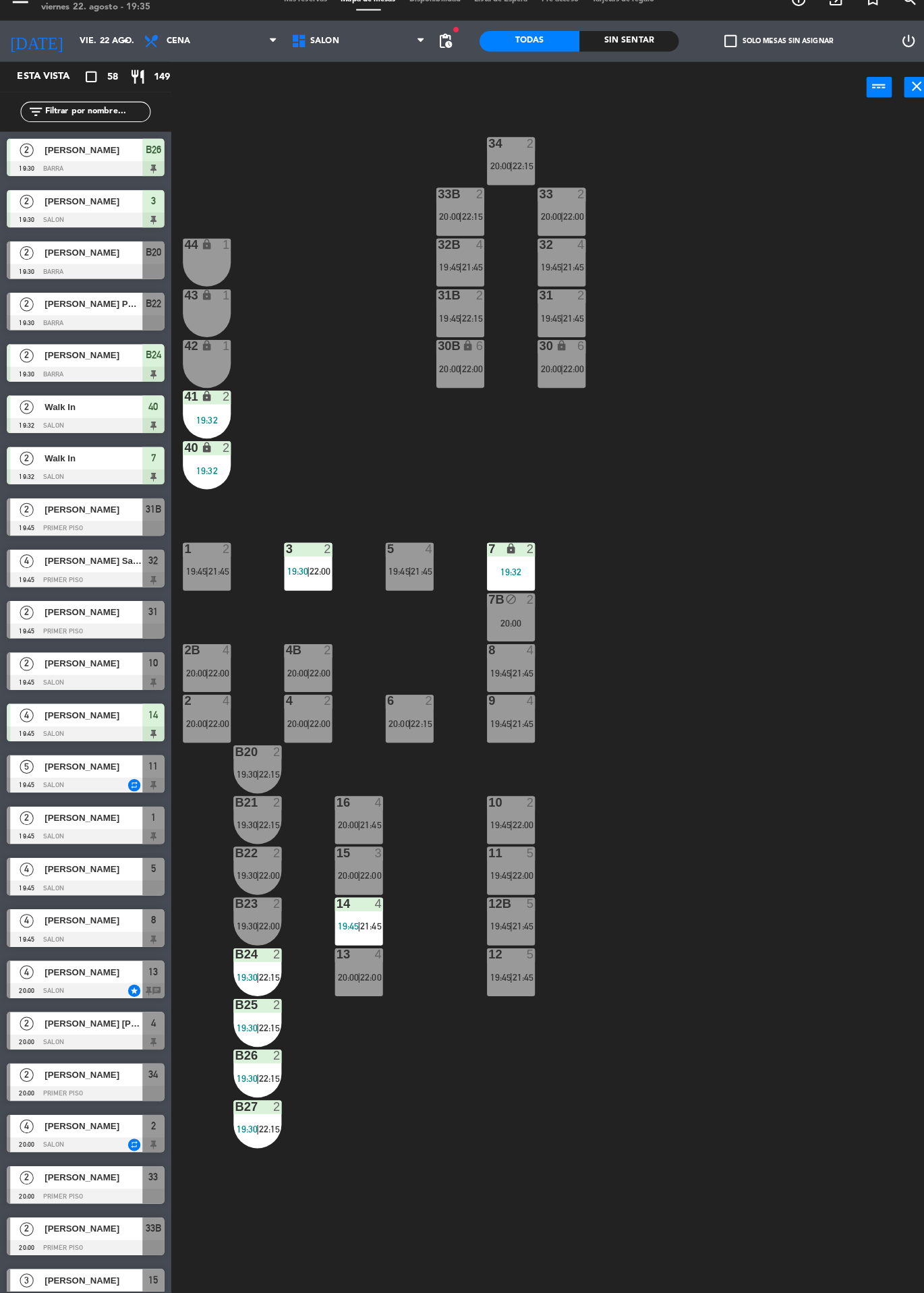
click at [358, 883] on span "22:00" at bounding box center [365, 882] width 21 height 11
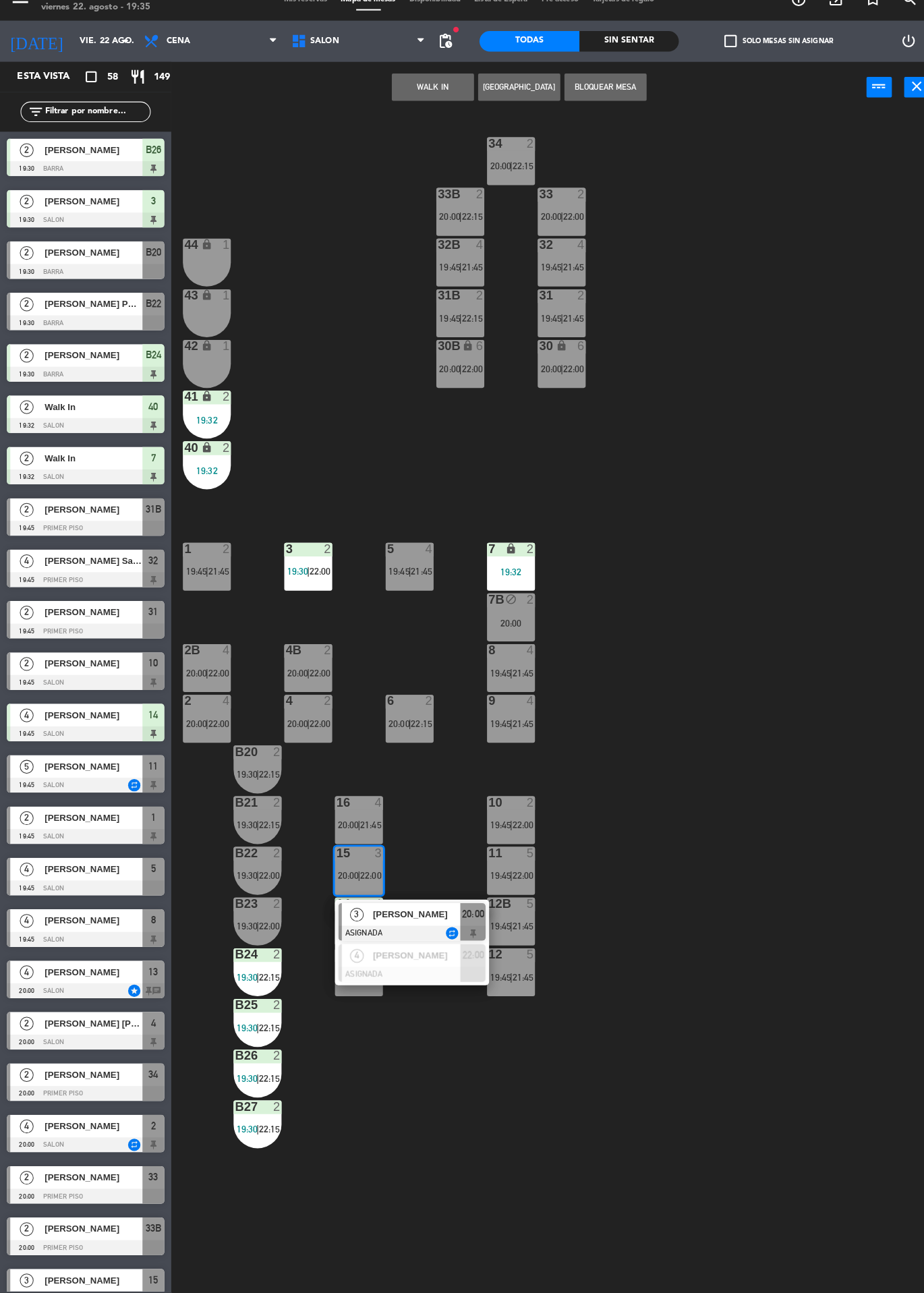
click at [707, 706] on div "34 2 20:00 | 22:15 33B 2 20:00 | 22:15 33 2 20:00 | 22:00 44 lock 1 32B 4 19:45…" at bounding box center [551, 712] width 746 height 1162
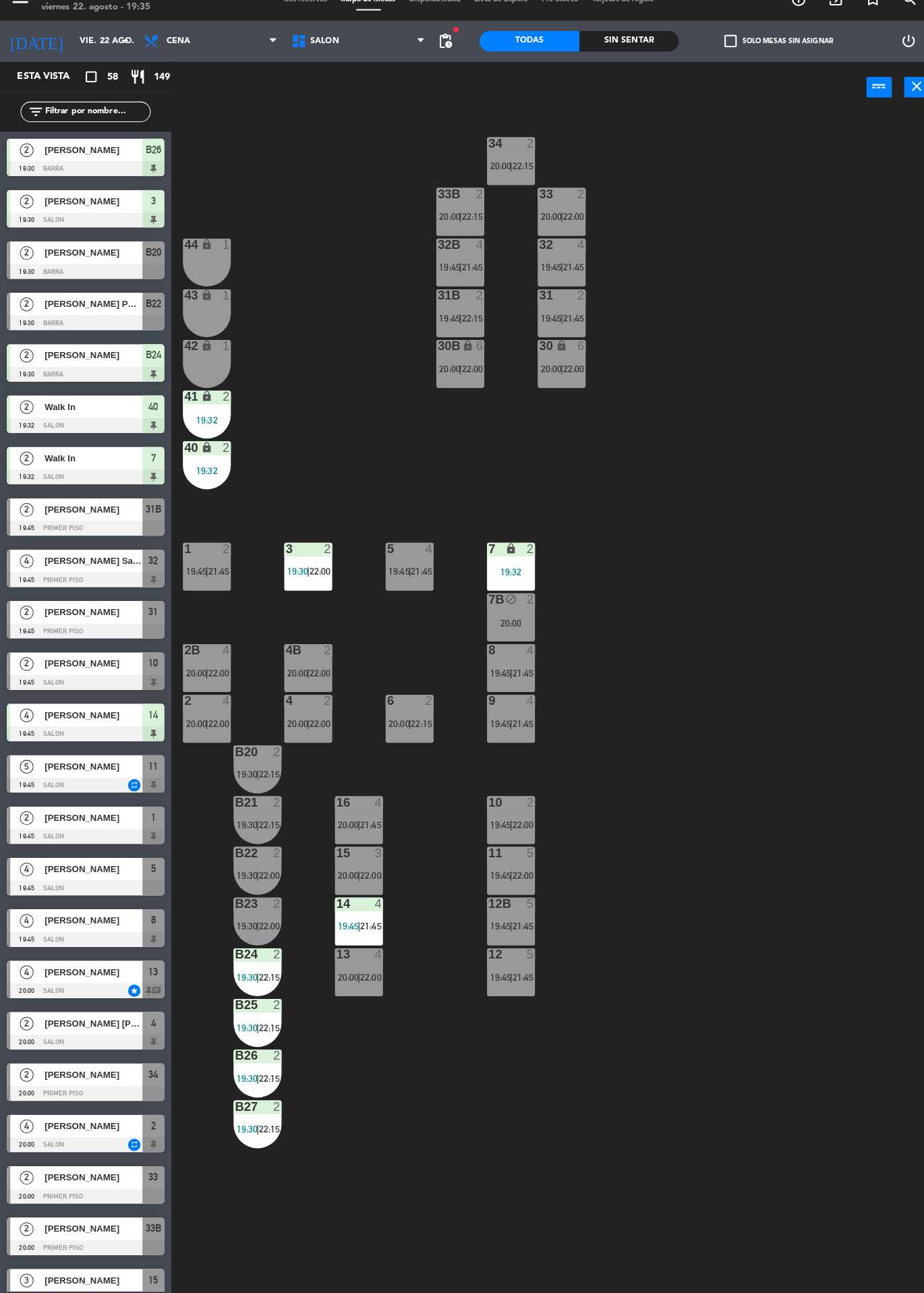
click at [522, 709] on div "4" at bounding box center [522, 710] width 8 height 12
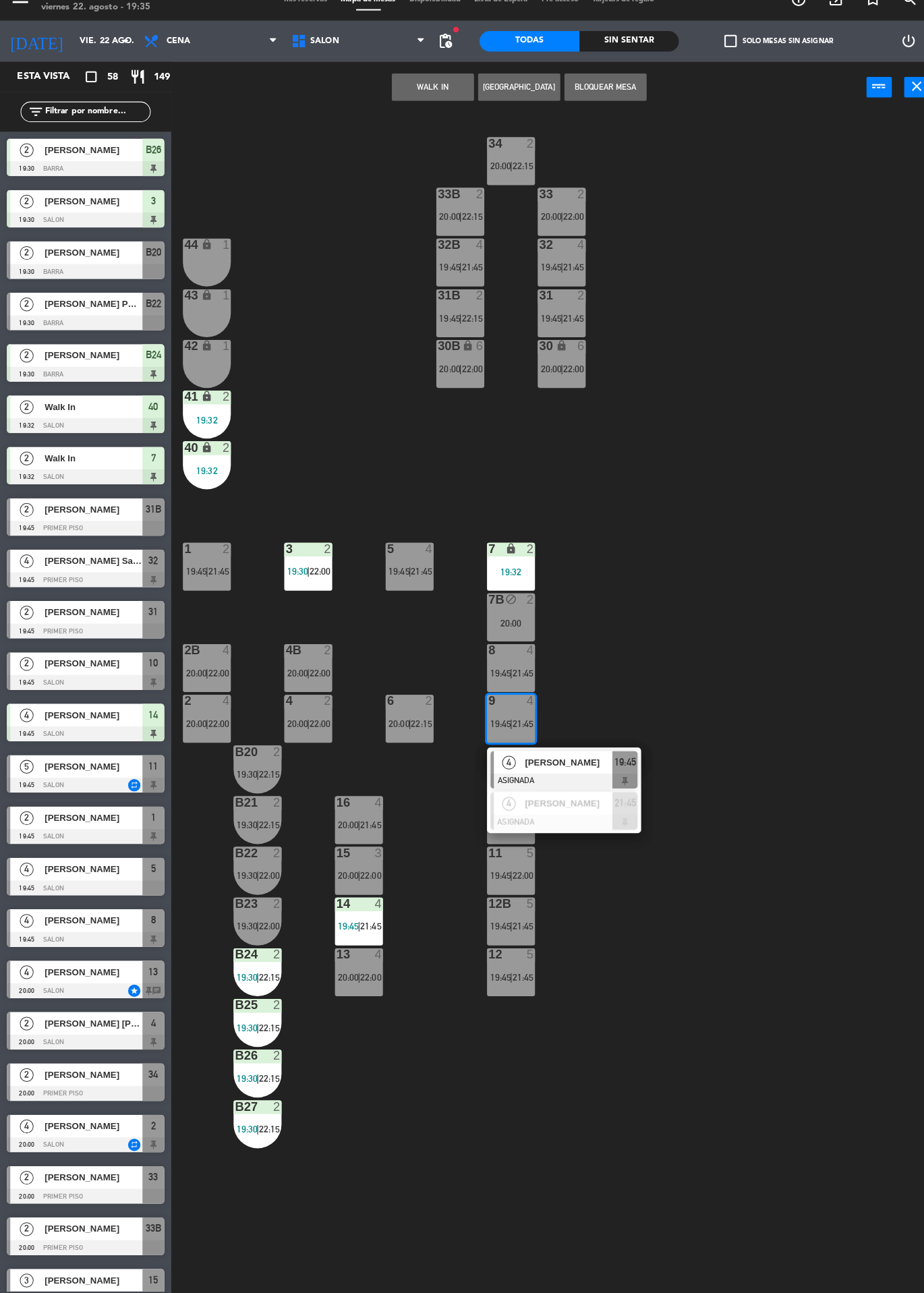
click at [755, 489] on div "34 2 20:00 | 22:15 33B 2 20:00 | 22:15 33 2 20:00 | 22:00 44 lock 1 32B 4 19:45…" at bounding box center [551, 712] width 746 height 1162
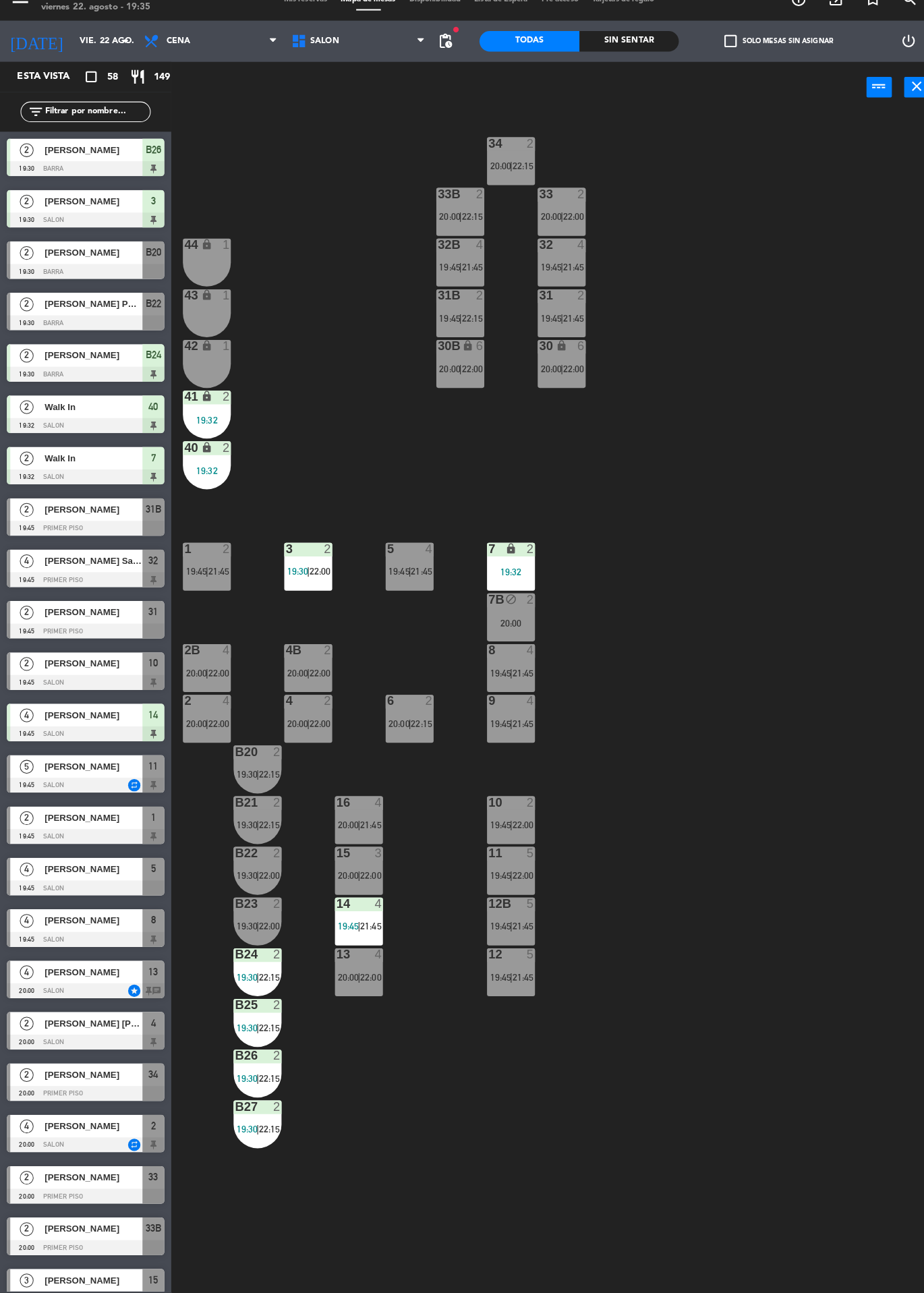
click at [416, 583] on span "21:45" at bounding box center [415, 582] width 21 height 11
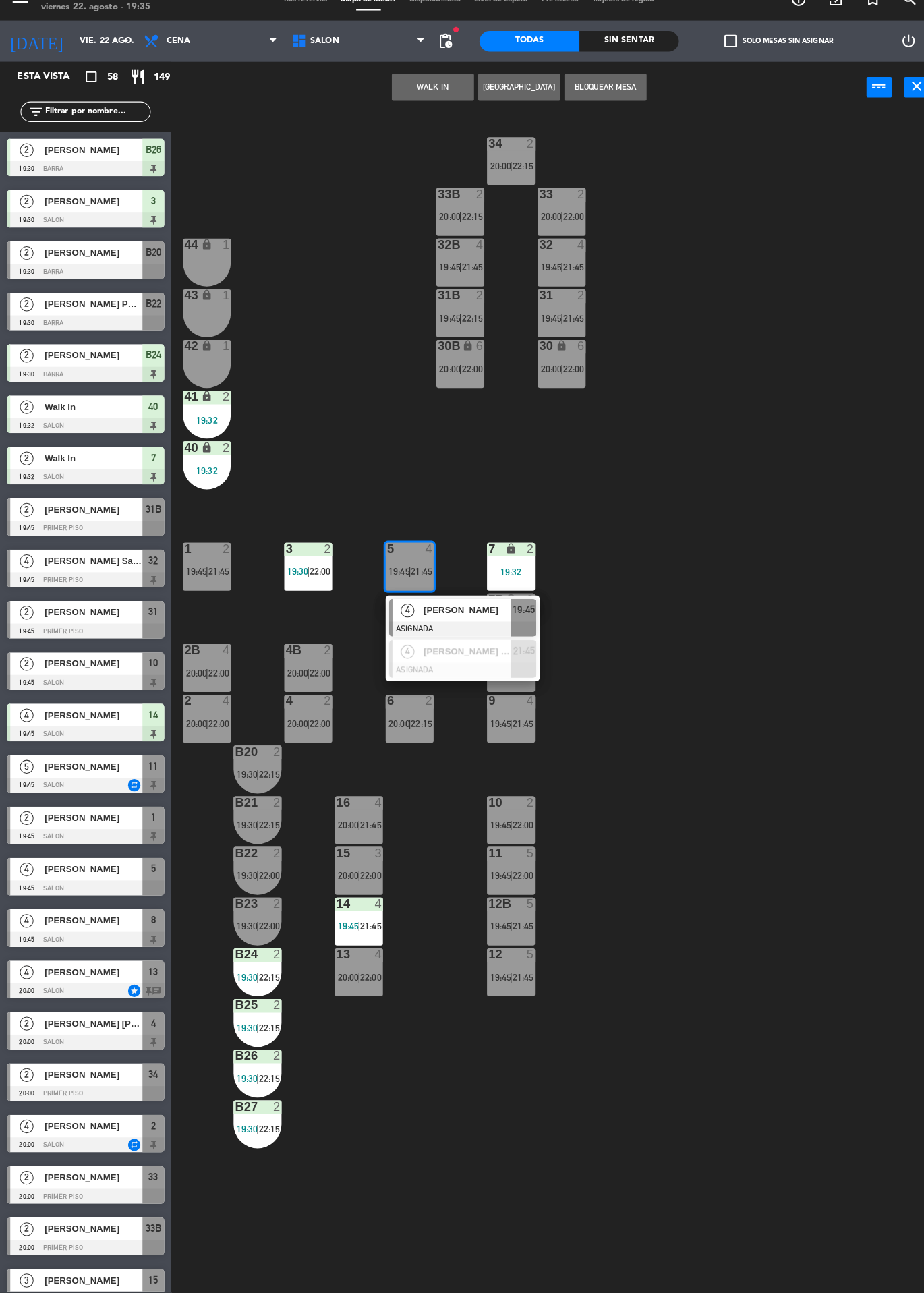
click at [743, 407] on div "34 2 20:00 | 22:15 33B 2 20:00 | 22:15 33 2 20:00 | 22:00 44 lock 1 32B 4 19:45…" at bounding box center [551, 712] width 746 height 1162
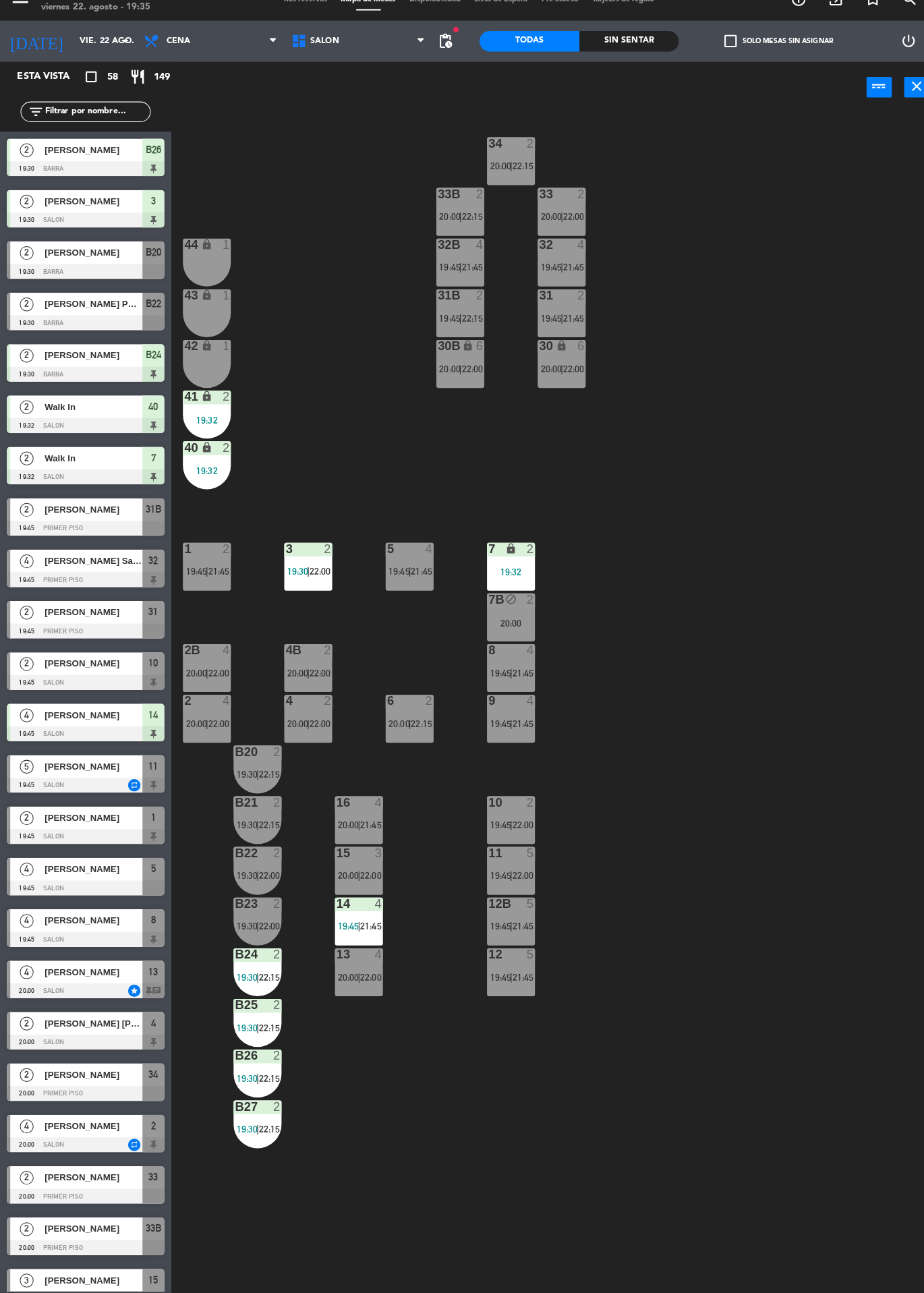
click at [367, 812] on div "4" at bounding box center [376, 810] width 22 height 12
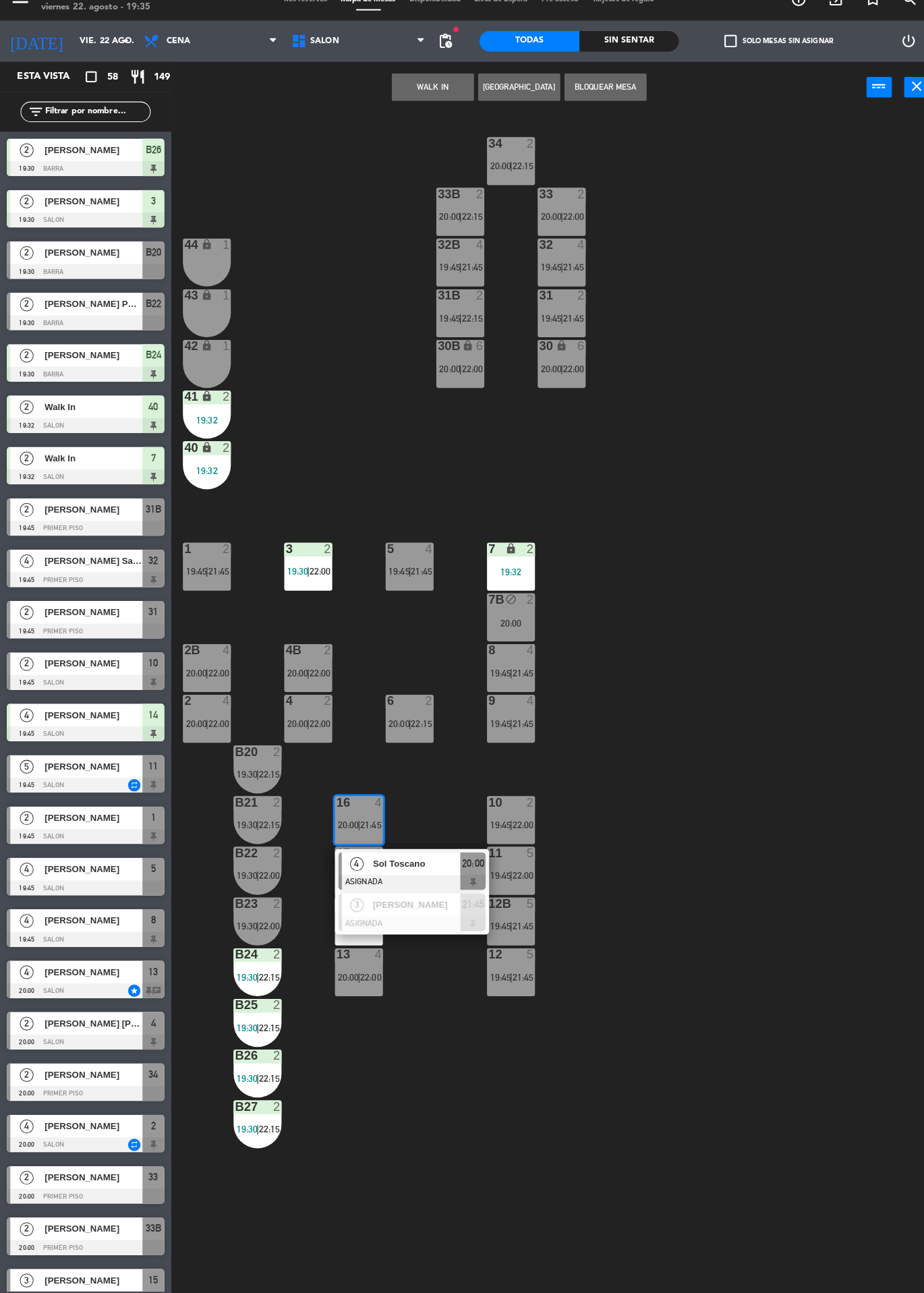
click at [669, 656] on div "34 2 20:00 | 22:15 33B 2 20:00 | 22:15 33 2 20:00 | 22:00 44 lock 1 32B 4 19:45…" at bounding box center [551, 712] width 746 height 1162
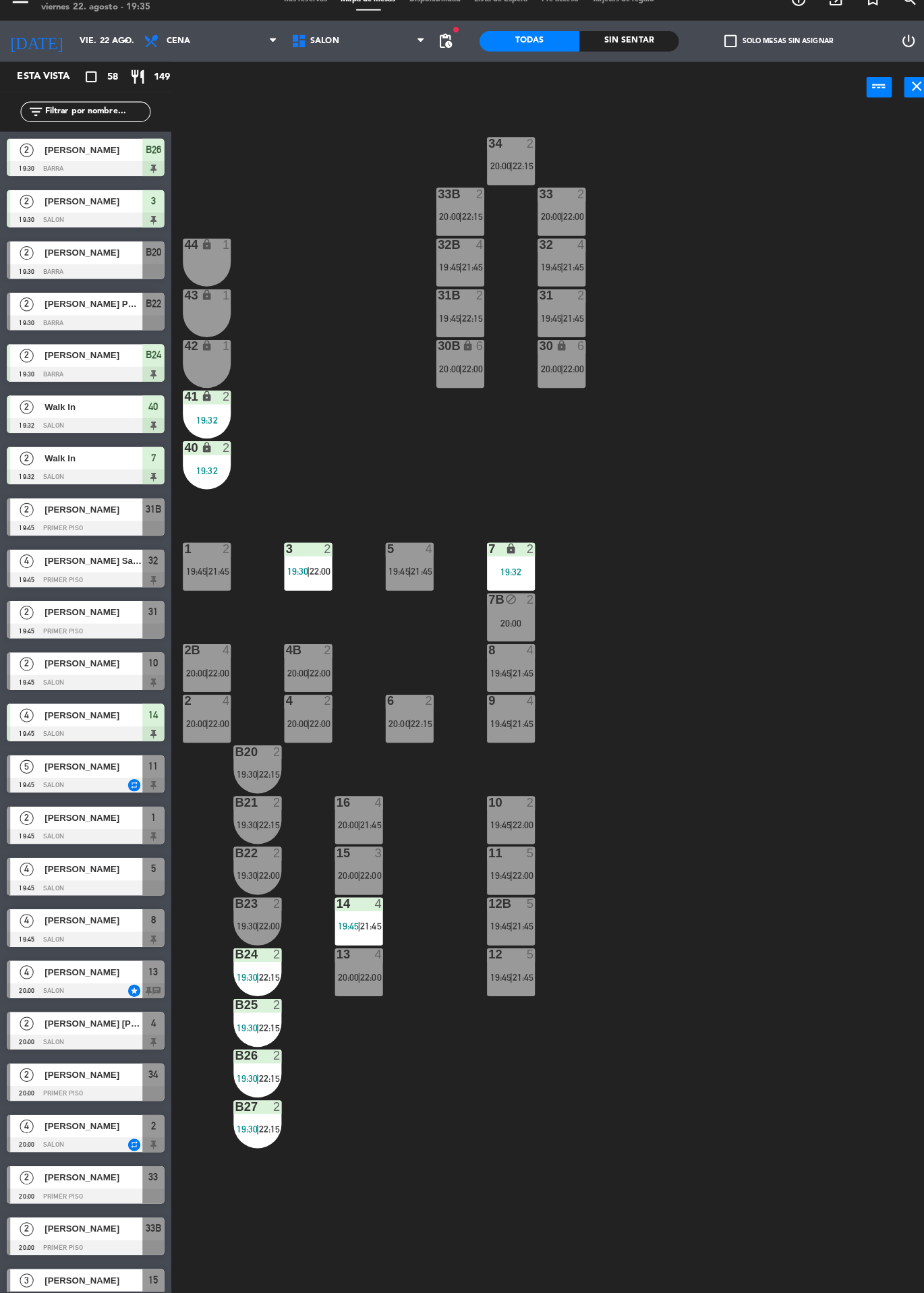
click at [363, 829] on span "21:45" at bounding box center [365, 832] width 21 height 11
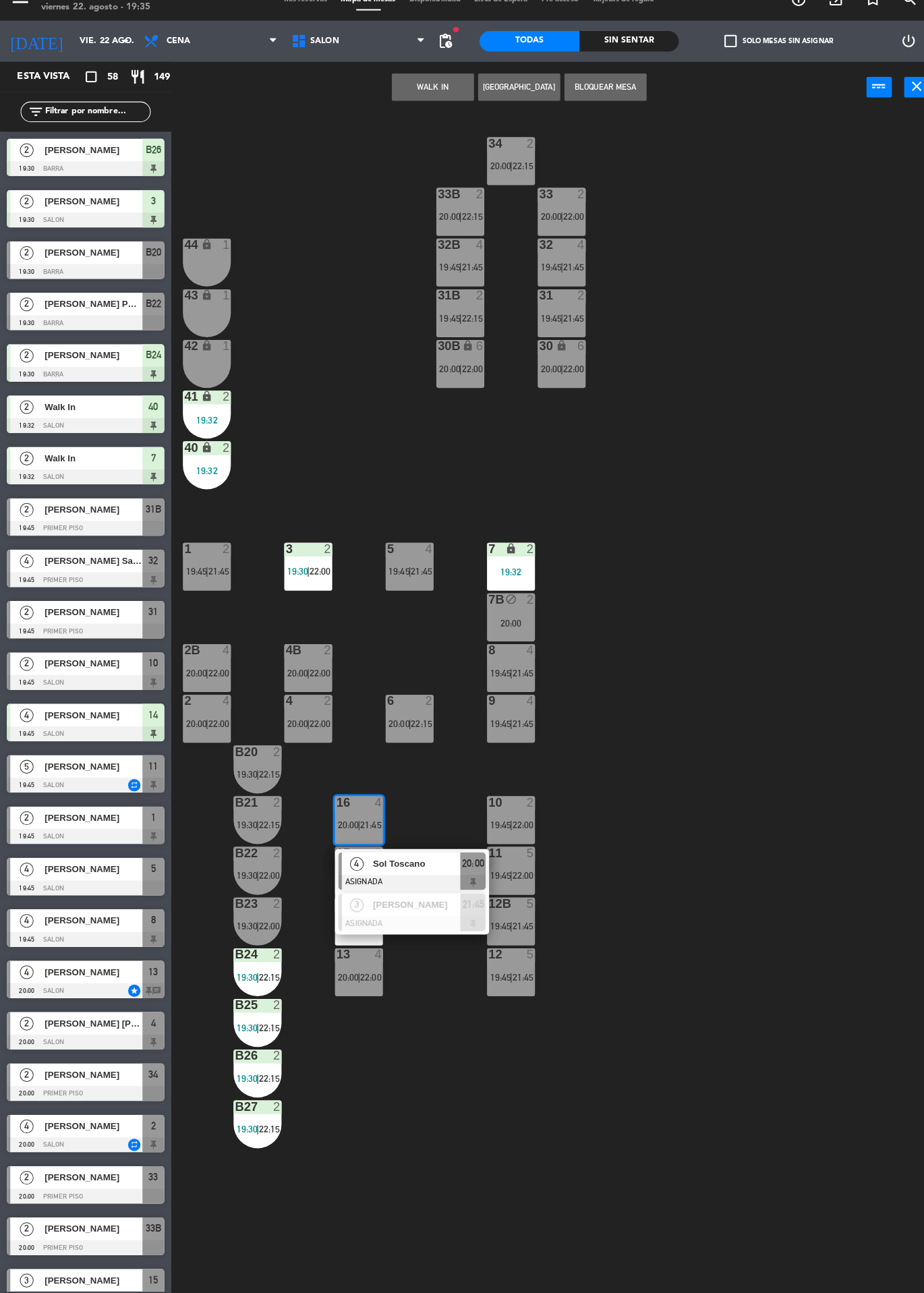
click at [697, 679] on div "34 2 20:00 | 22:15 33B 2 20:00 | 22:15 33 2 20:00 | 22:00 44 lock 1 32B 4 19:45…" at bounding box center [551, 712] width 746 height 1162
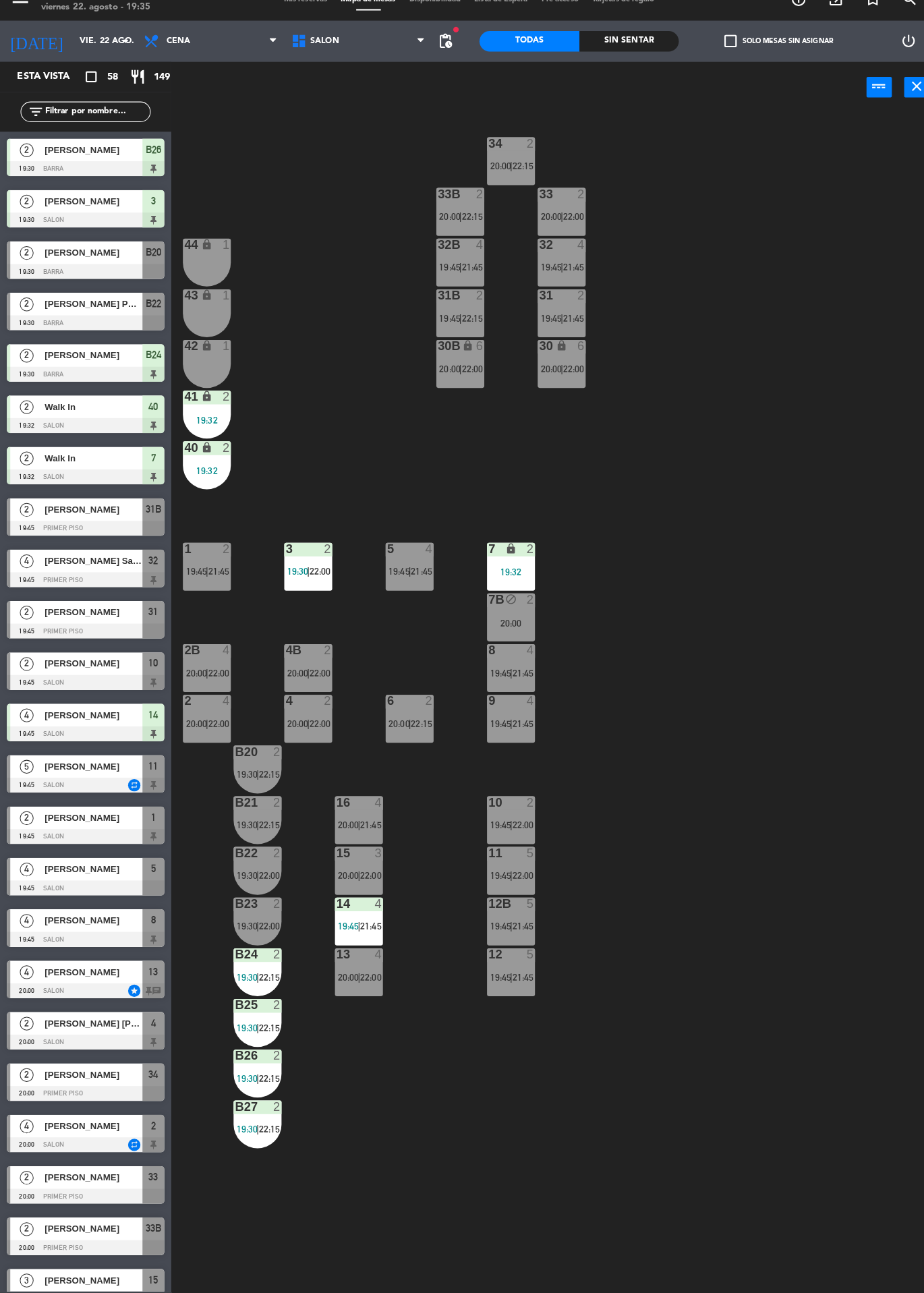
click at [352, 828] on span "20:00" at bounding box center [343, 832] width 21 height 11
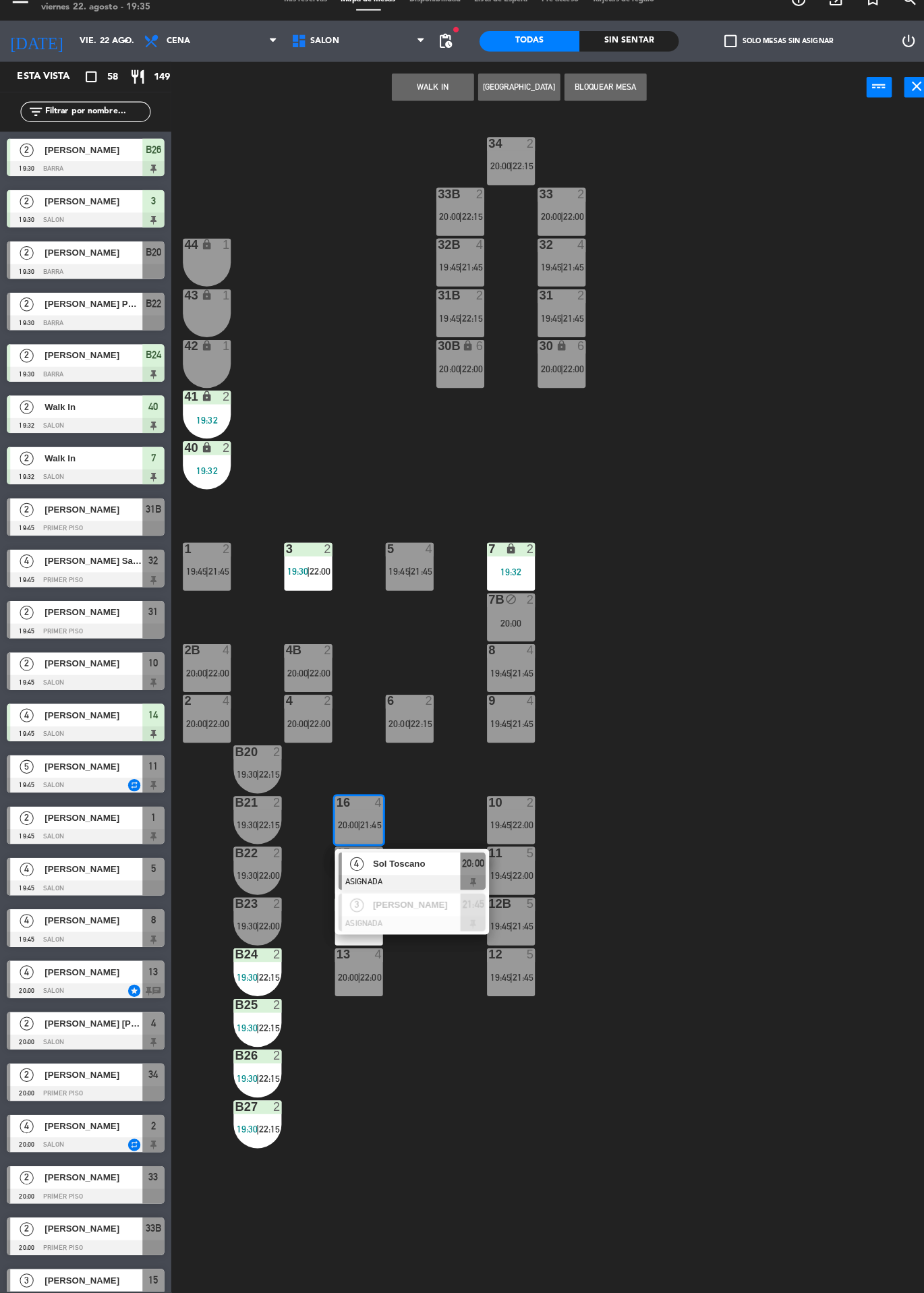
click at [682, 680] on div "34 2 20:00 | 22:15 33B 2 20:00 | 22:15 33 2 20:00 | 22:00 44 lock 1 32B 4 19:45…" at bounding box center [551, 712] width 746 height 1162
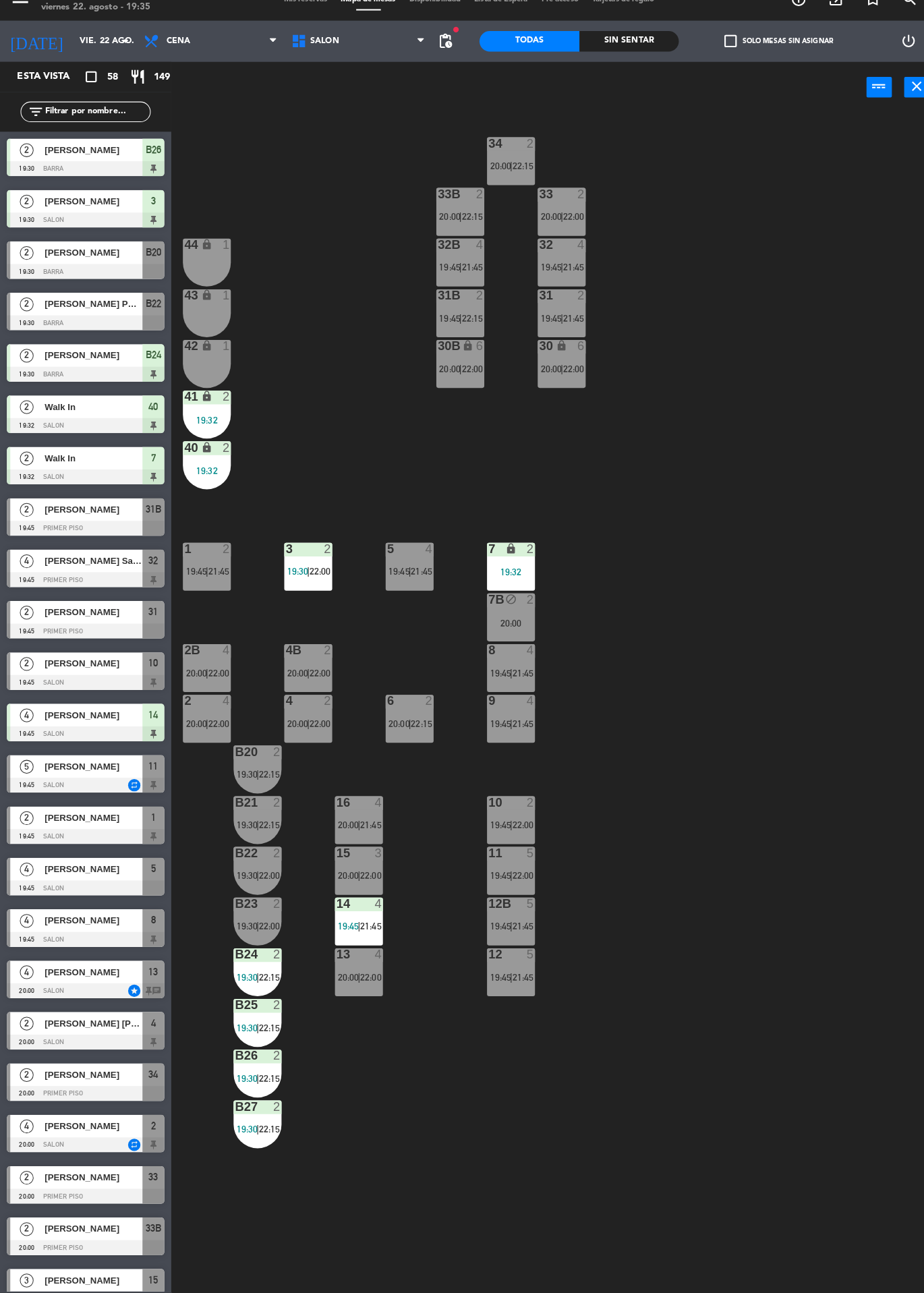
click at [371, 832] on span "21:45" at bounding box center [365, 832] width 21 height 11
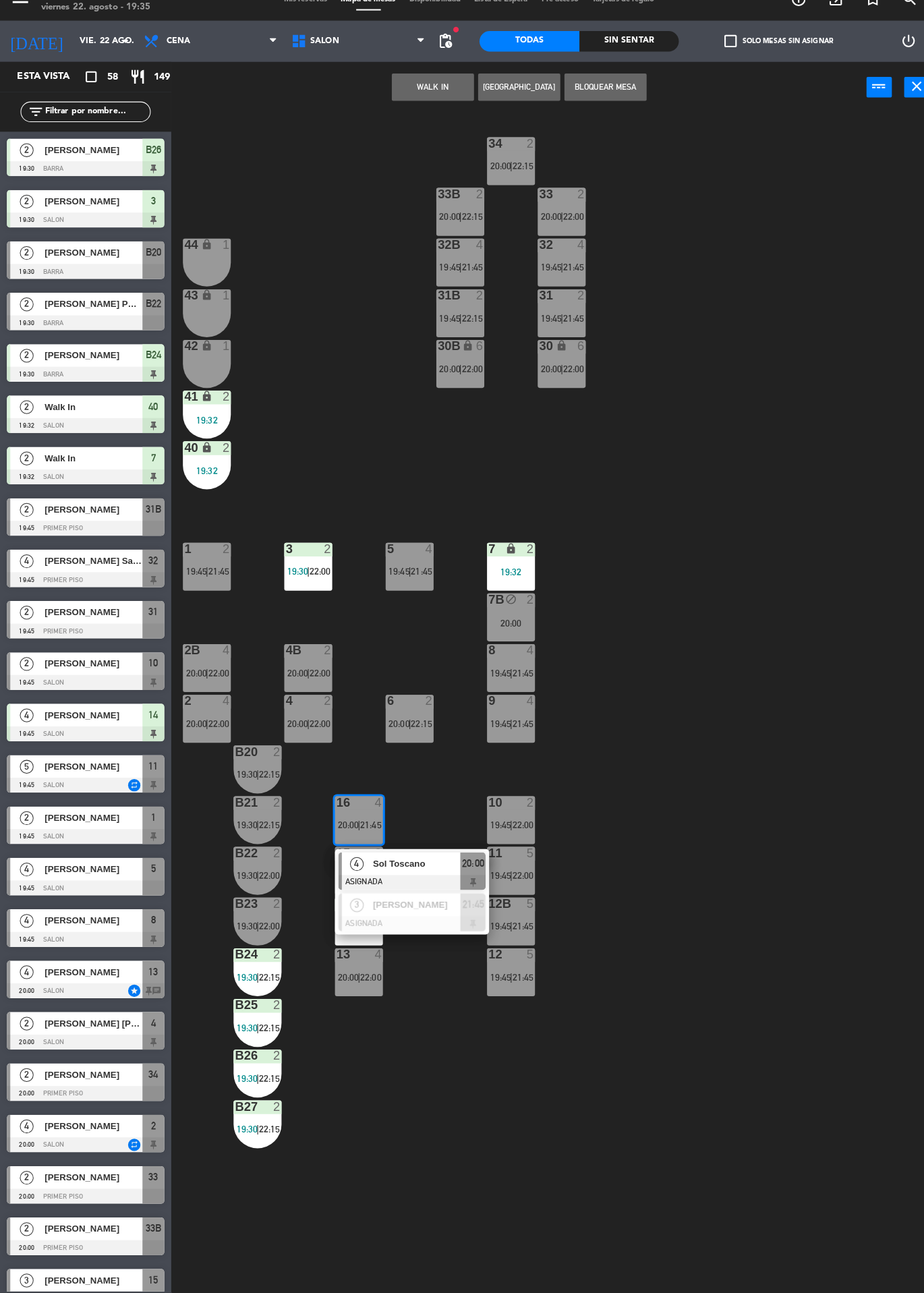
click at [836, 630] on div "34 2 20:00 | 22:15 33B 2 20:00 | 22:15 33 2 20:00 | 22:00 44 lock 1 32B 4 19:45…" at bounding box center [551, 712] width 746 height 1162
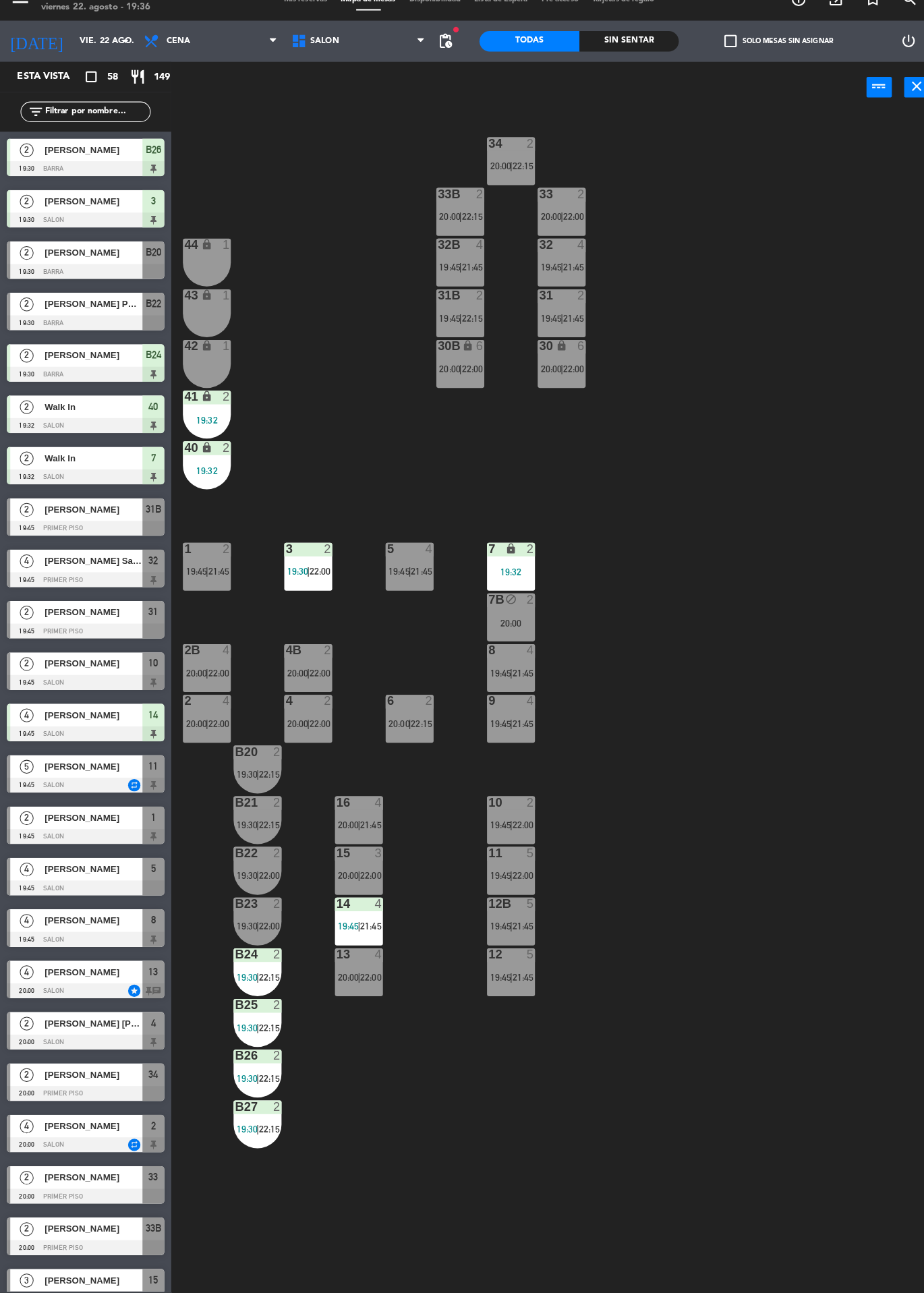
click at [31, 1186] on div "2" at bounding box center [26, 1179] width 33 height 22
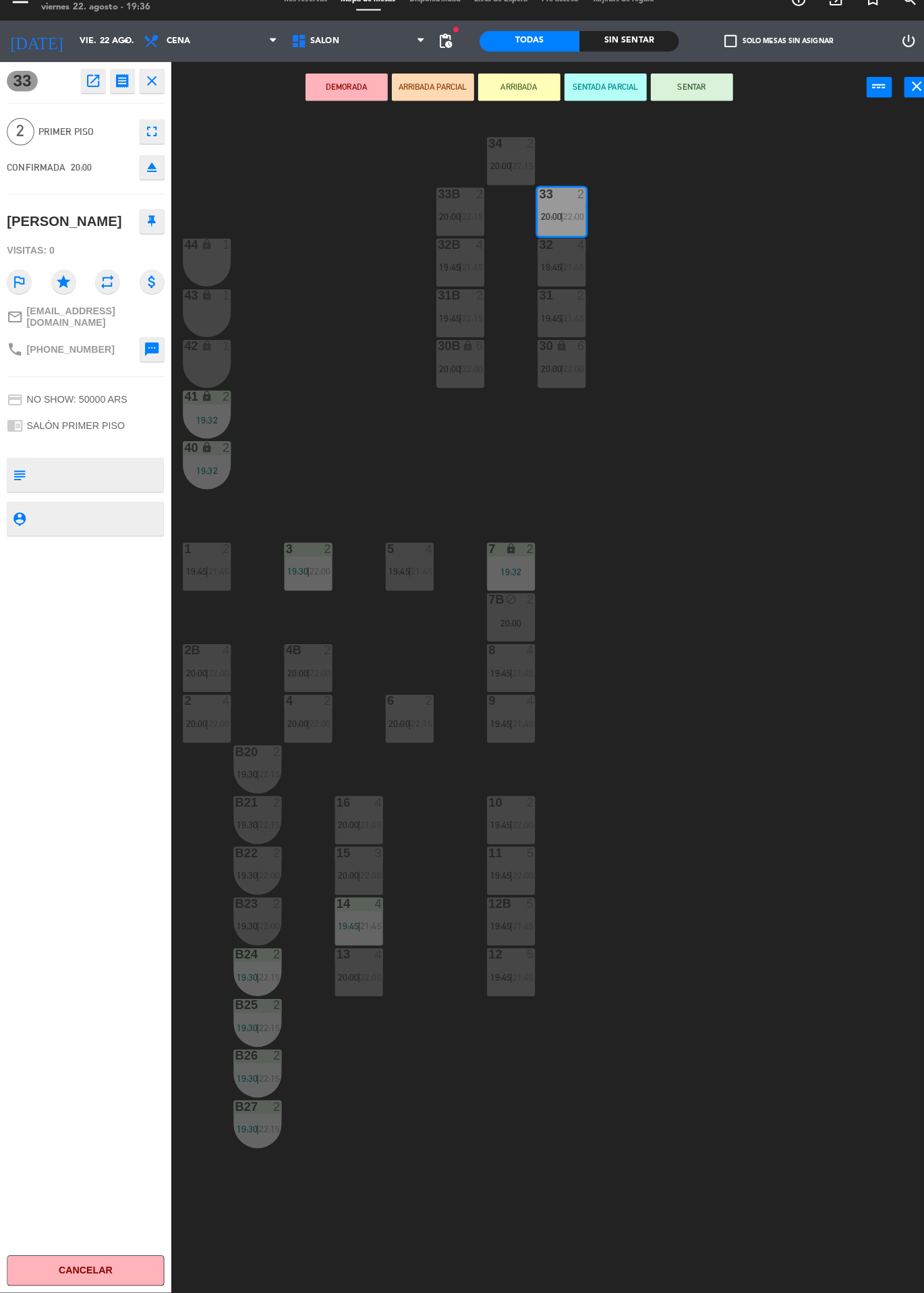
click at [694, 116] on button "SENTAR" at bounding box center [682, 105] width 81 height 27
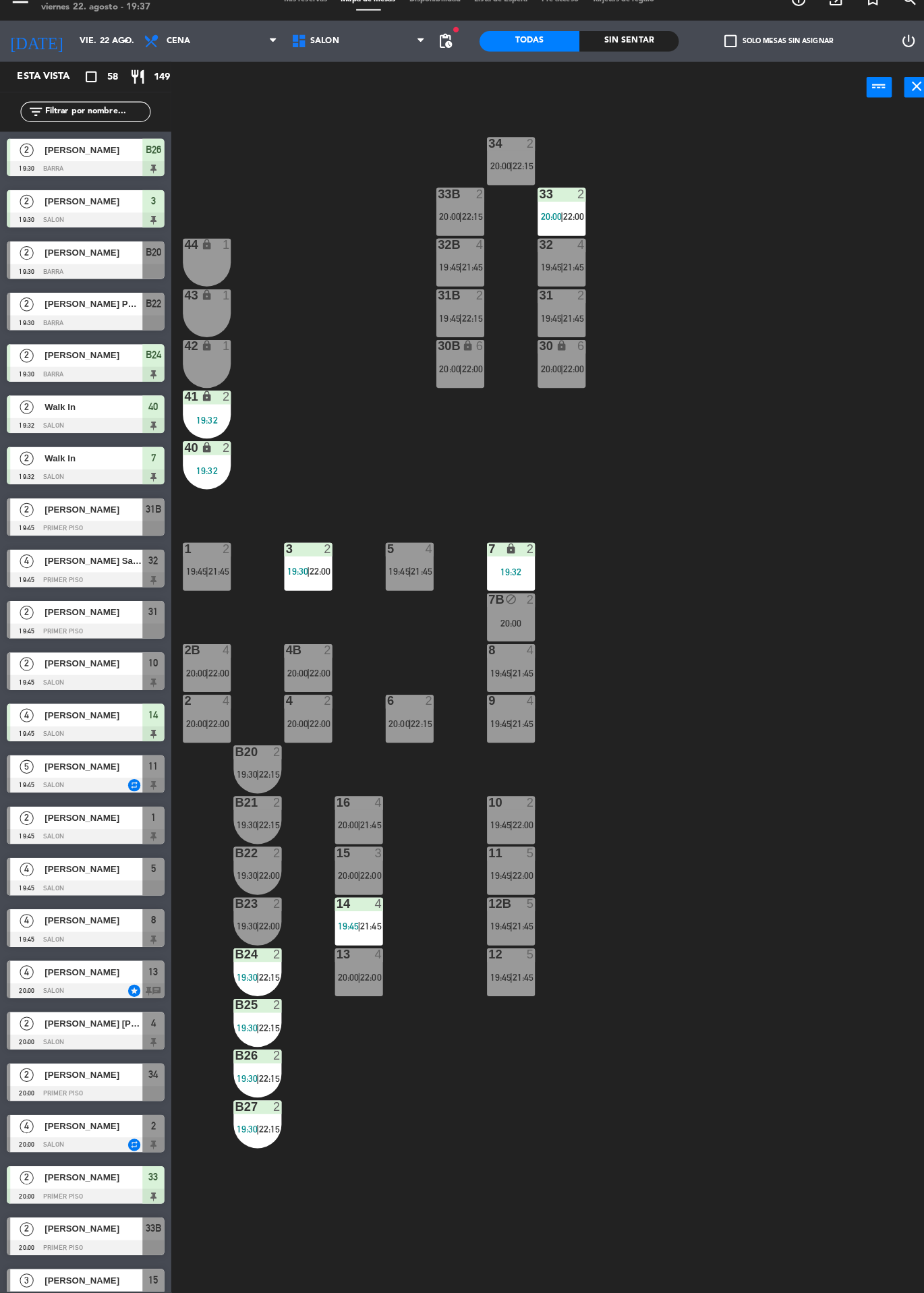
click at [219, 285] on div "44 lock 1" at bounding box center [203, 278] width 47 height 47
click at [185, 329] on div "43 lock 1" at bounding box center [203, 328] width 47 height 47
click at [203, 360] on icon "lock" at bounding box center [204, 360] width 12 height 12
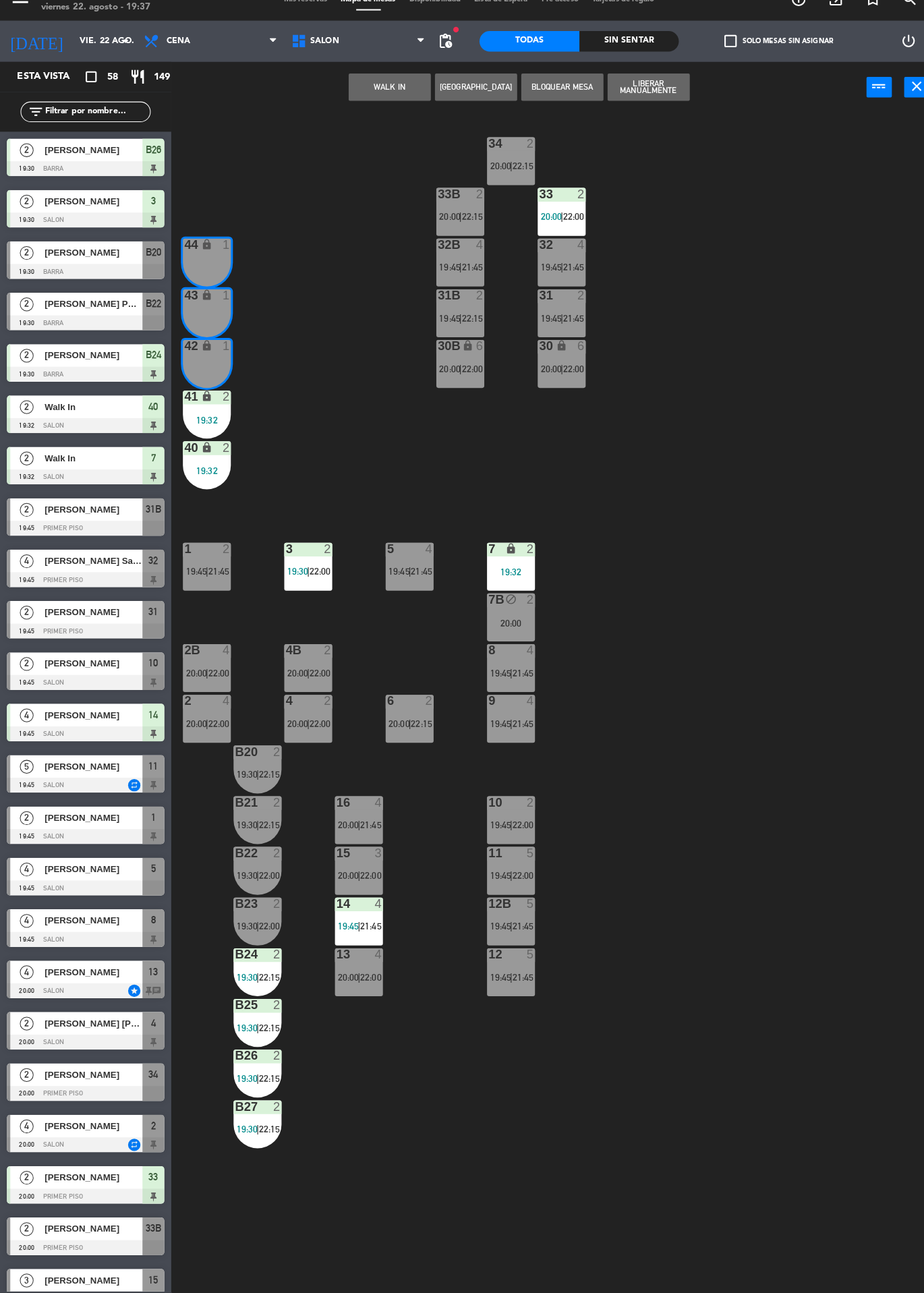
click at [434, 110] on button "[GEOGRAPHIC_DATA]" at bounding box center [469, 105] width 81 height 27
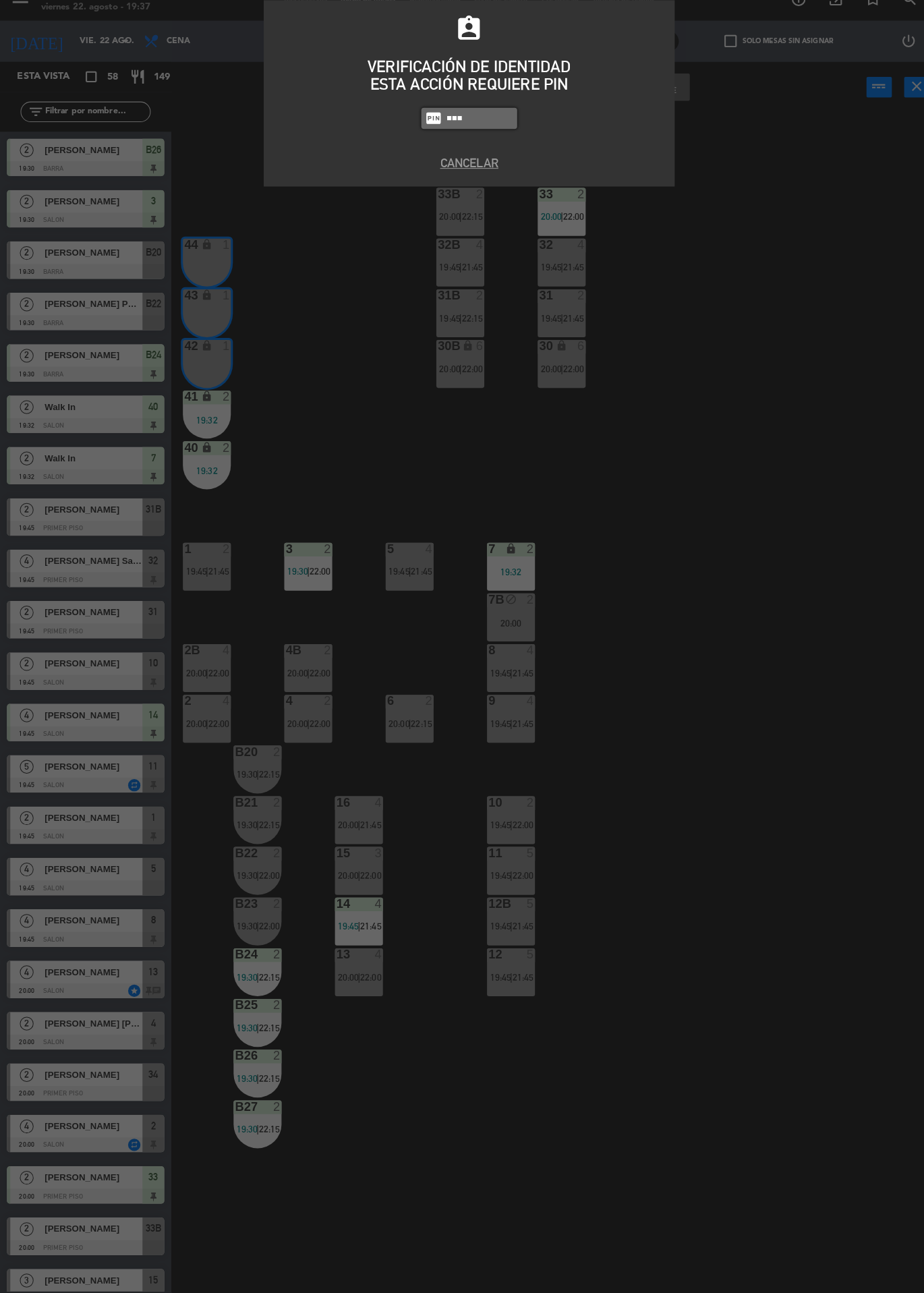
type input "6389"
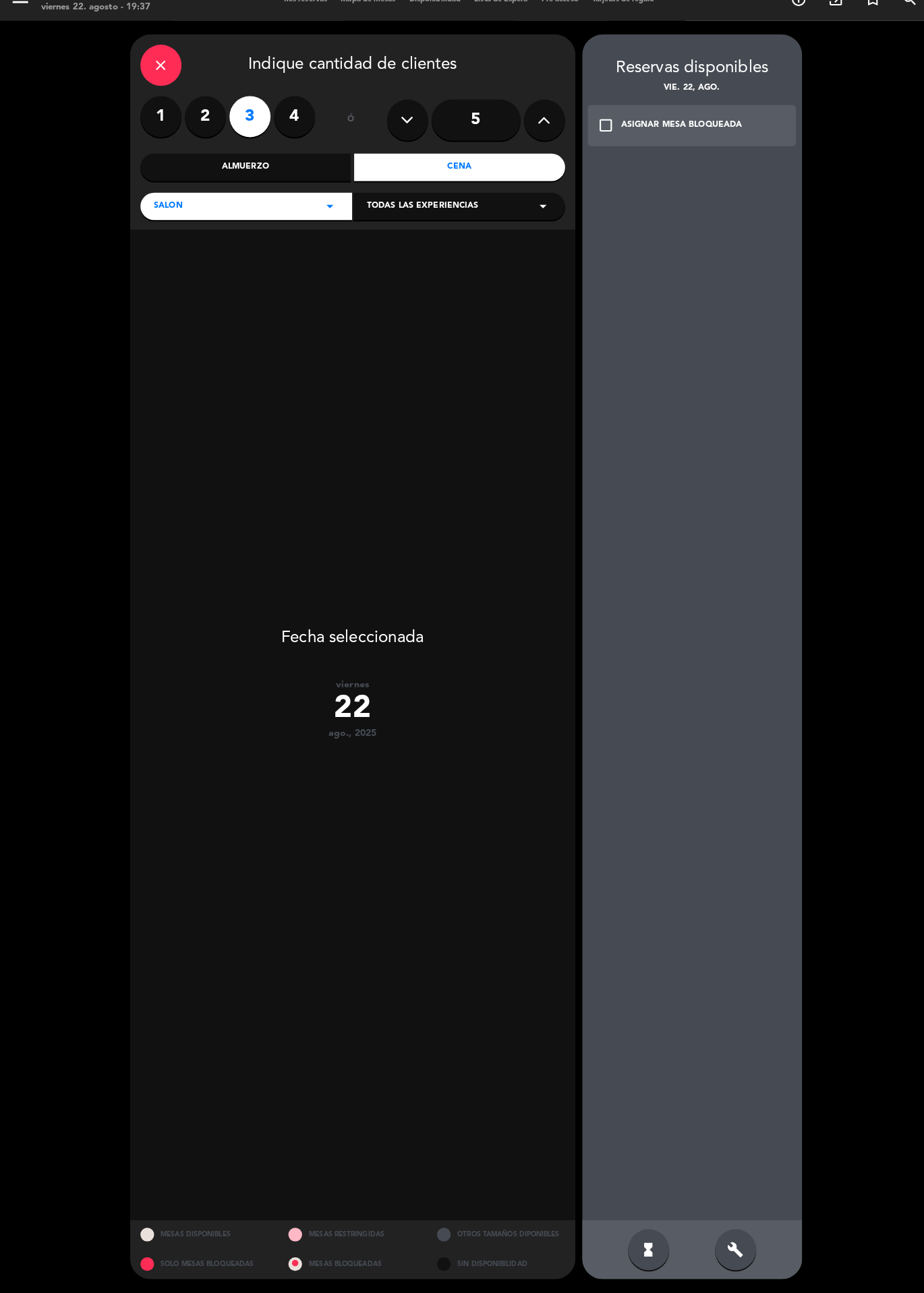
click at [178, 101] on div "close Indique cantidad de clientes" at bounding box center [347, 84] width 418 height 41
click at [148, 96] on div "close" at bounding box center [159, 84] width 41 height 41
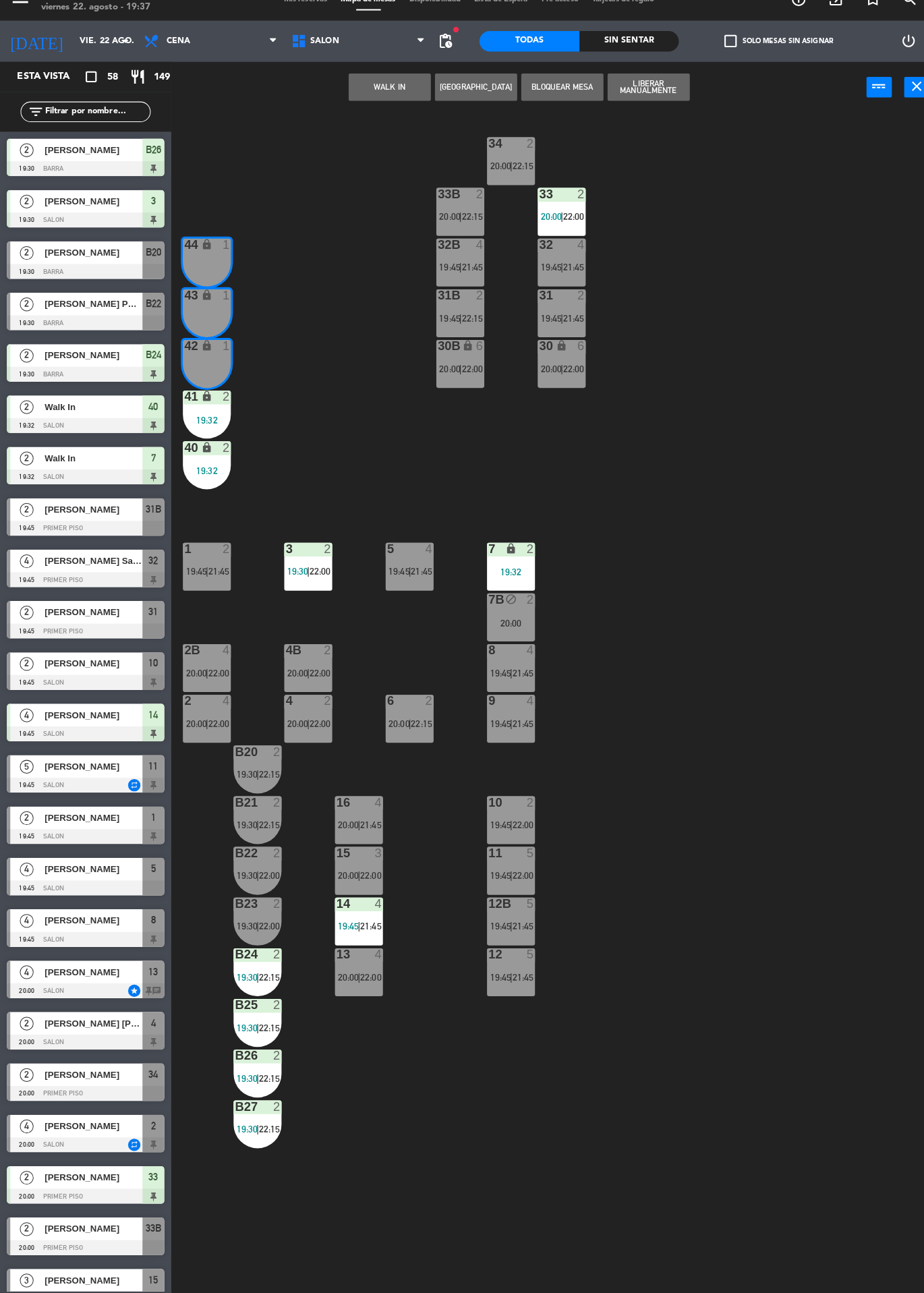
click at [403, 107] on button "WALK IN" at bounding box center [384, 105] width 81 height 27
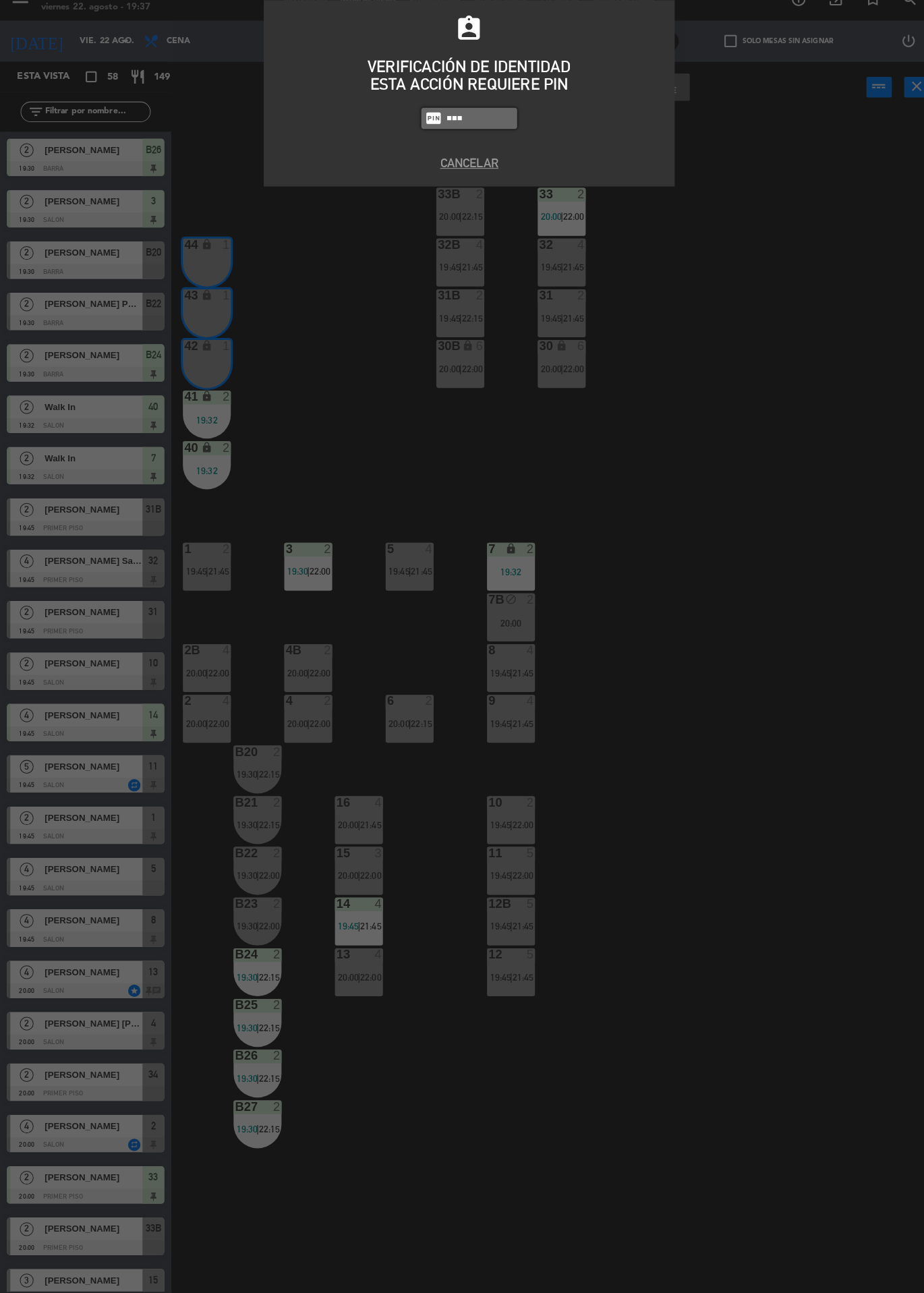
type input "6389"
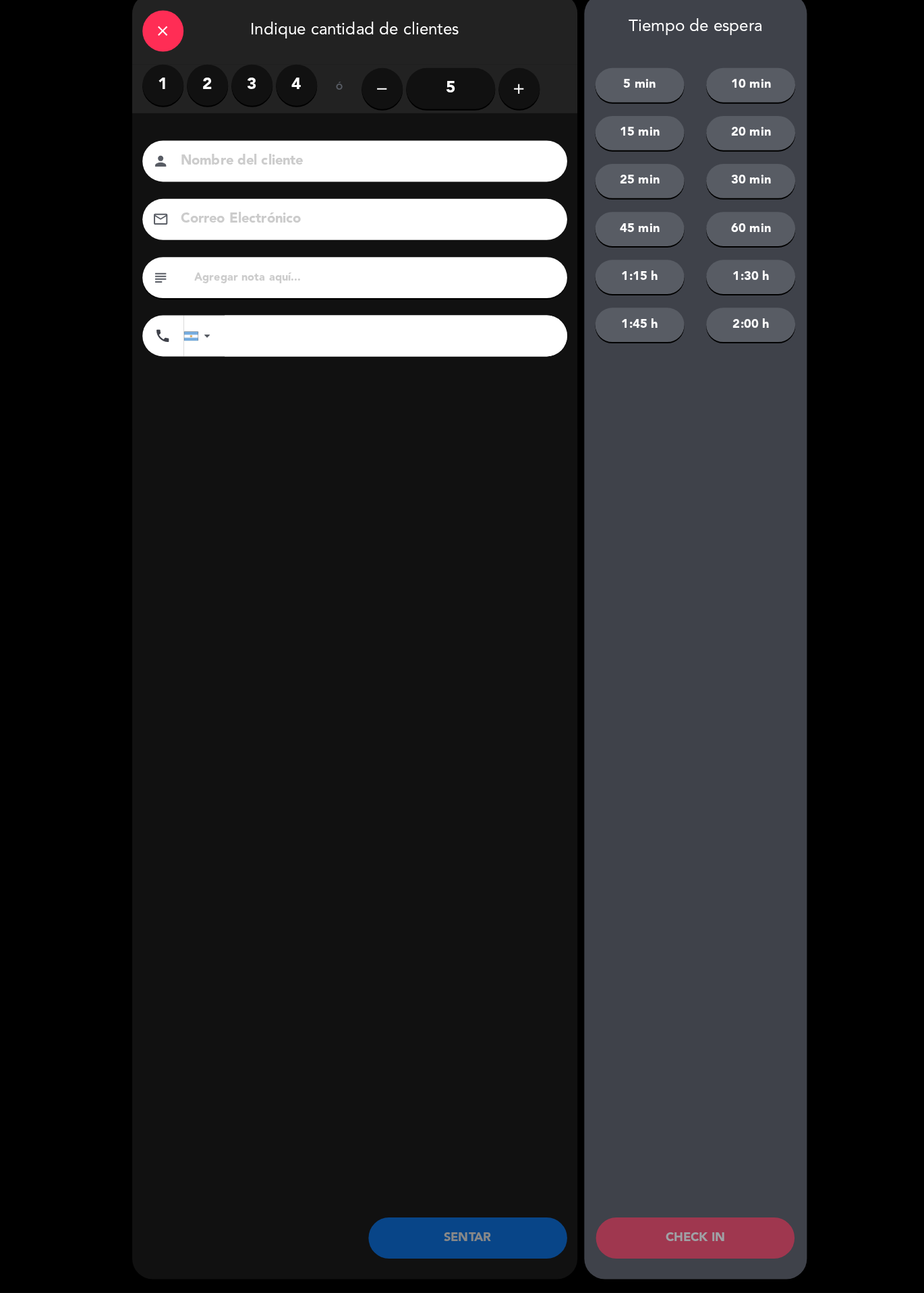
click at [251, 98] on label "3" at bounding box center [248, 104] width 41 height 41
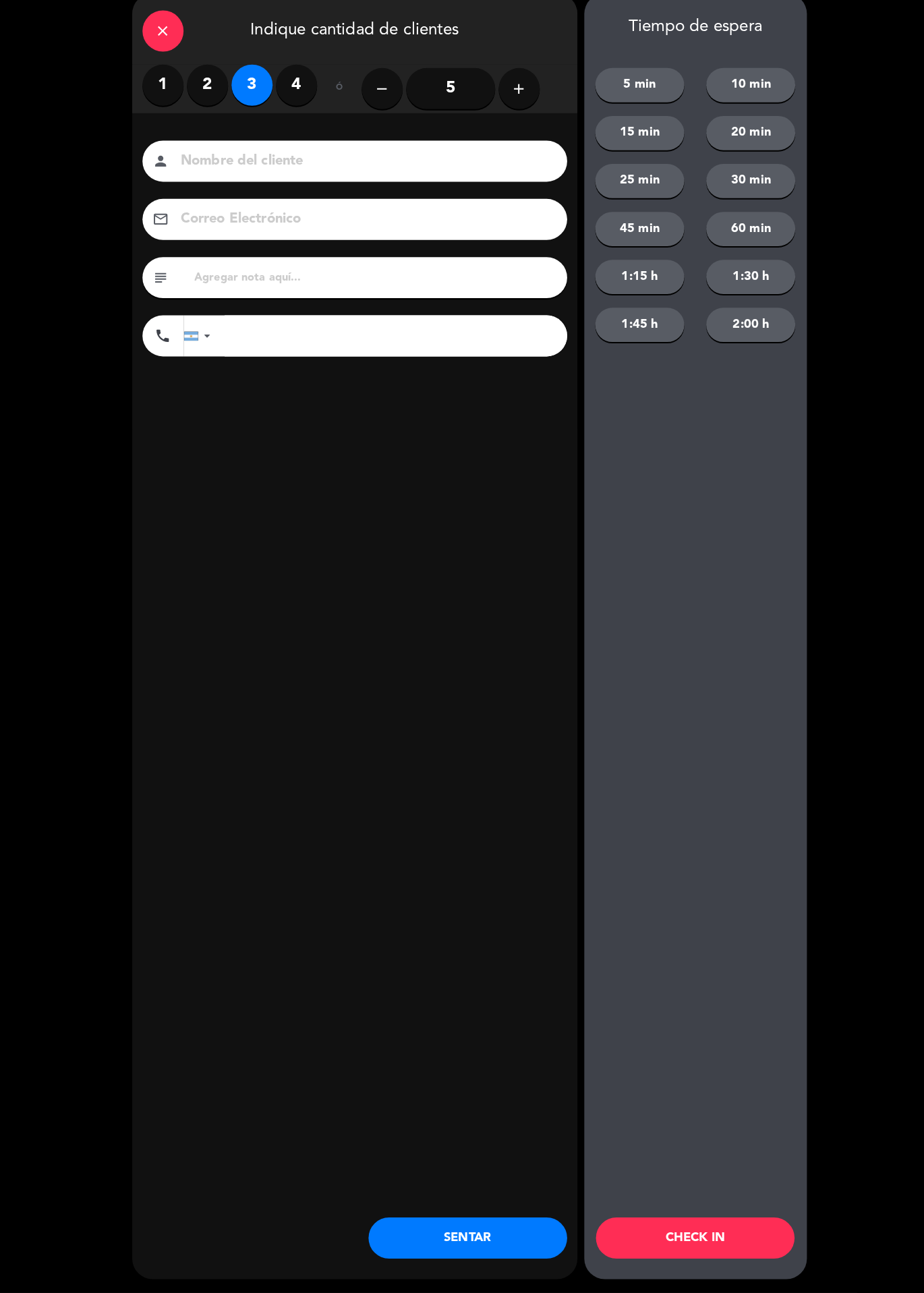
click at [708, 1252] on button "CHECK IN" at bounding box center [685, 1239] width 196 height 41
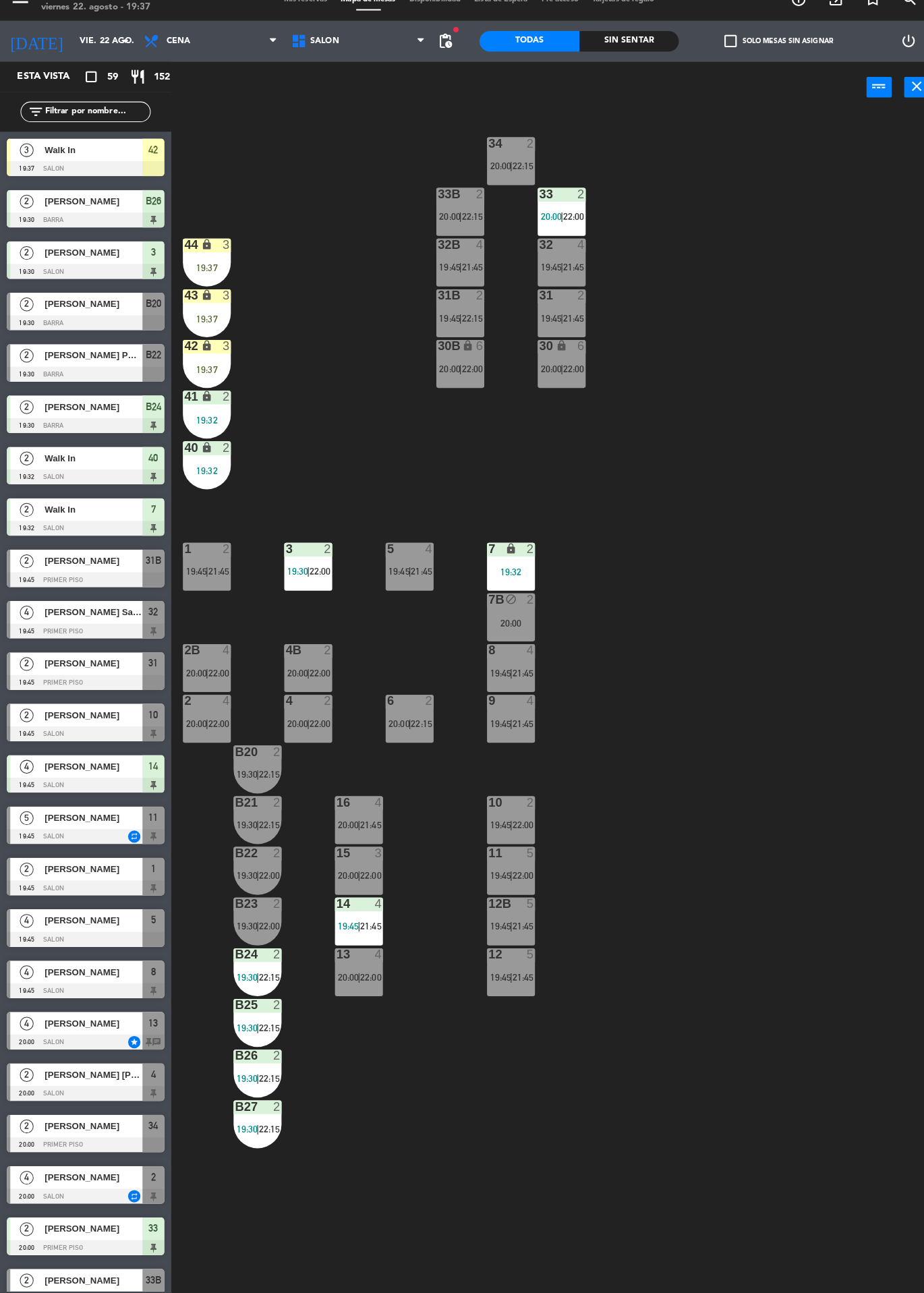
click at [231, 261] on div "3" at bounding box center [226, 262] width 22 height 13
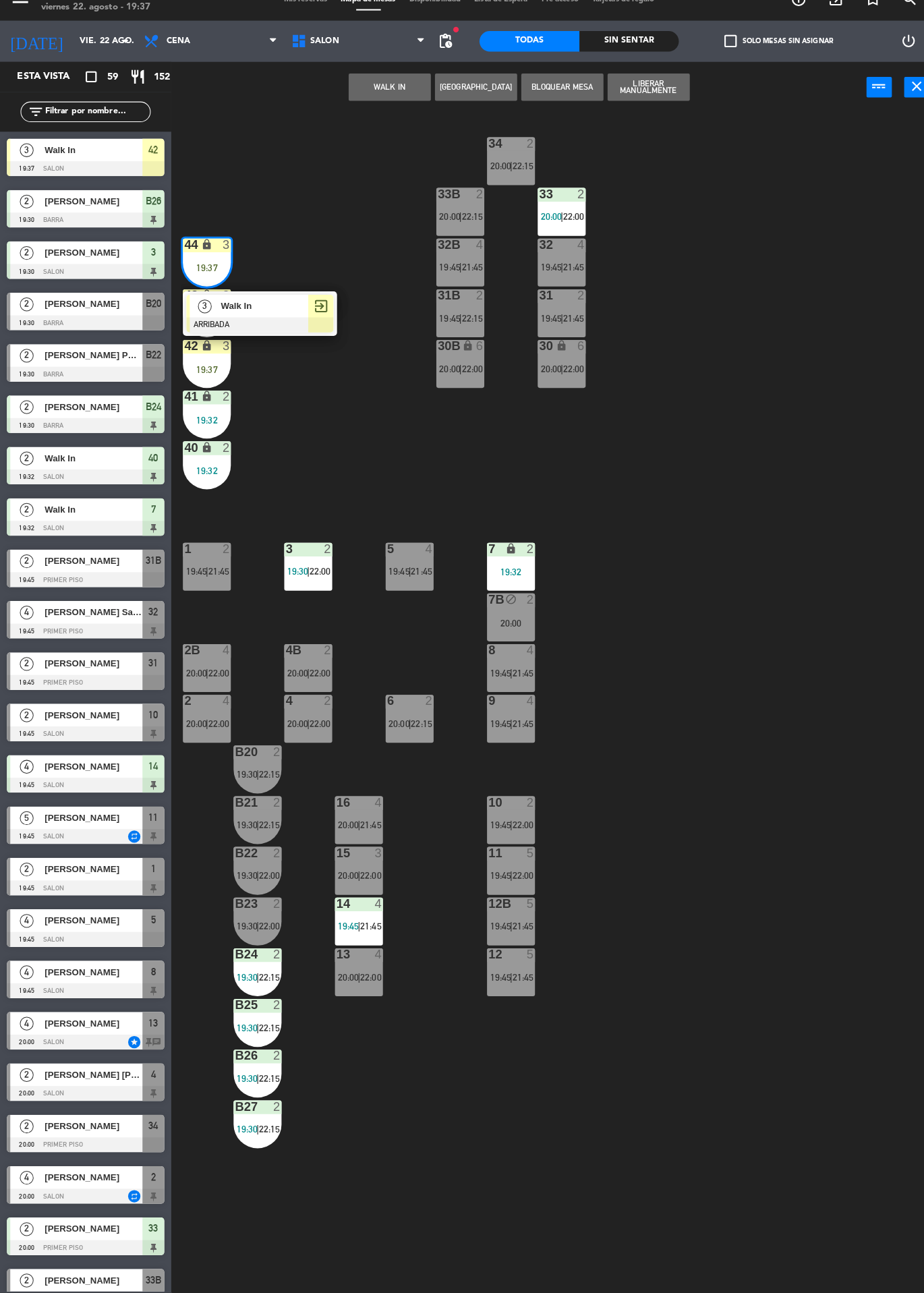
click at [284, 342] on div at bounding box center [256, 340] width 145 height 15
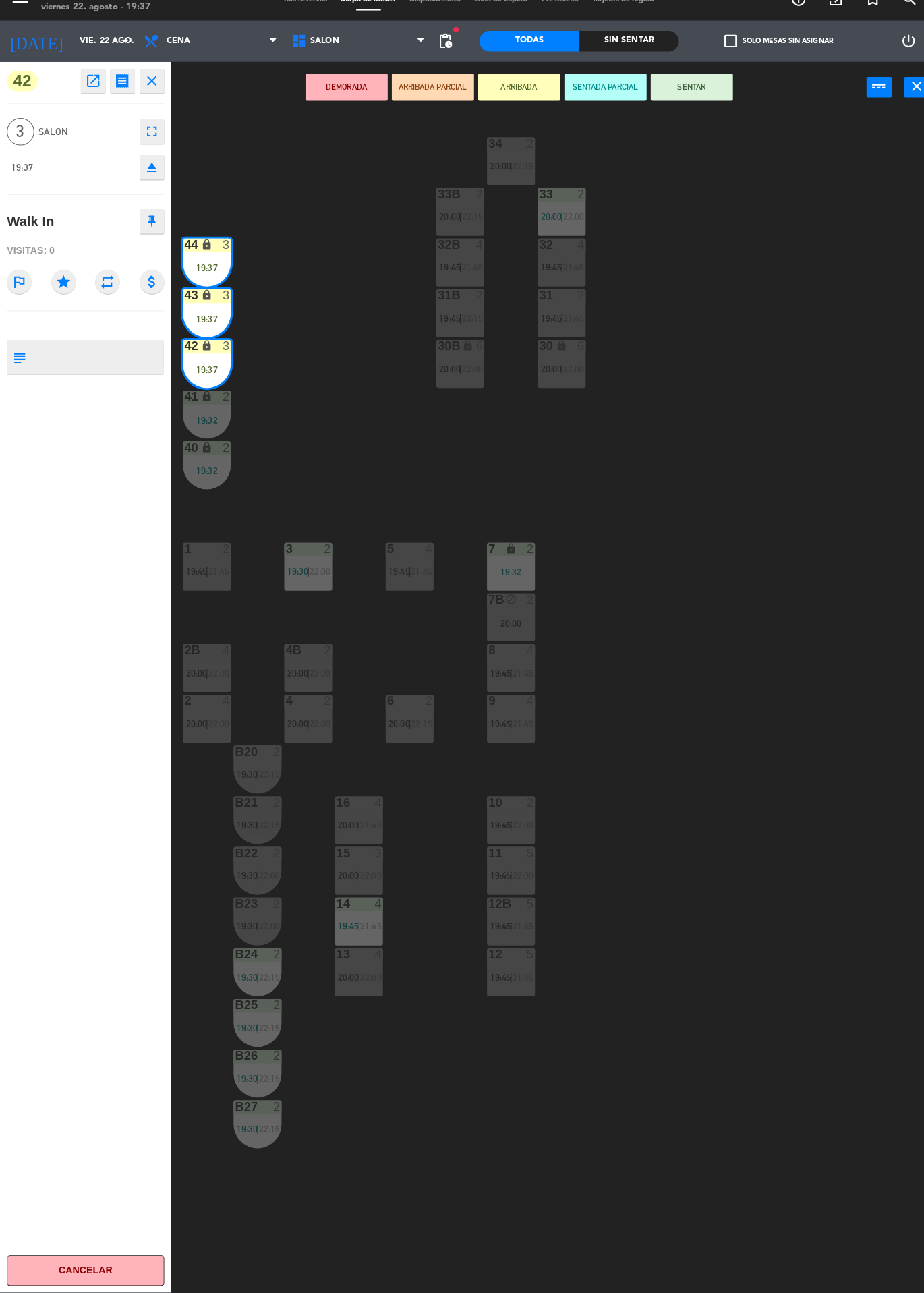
click at [681, 112] on button "SENTAR" at bounding box center [682, 105] width 81 height 27
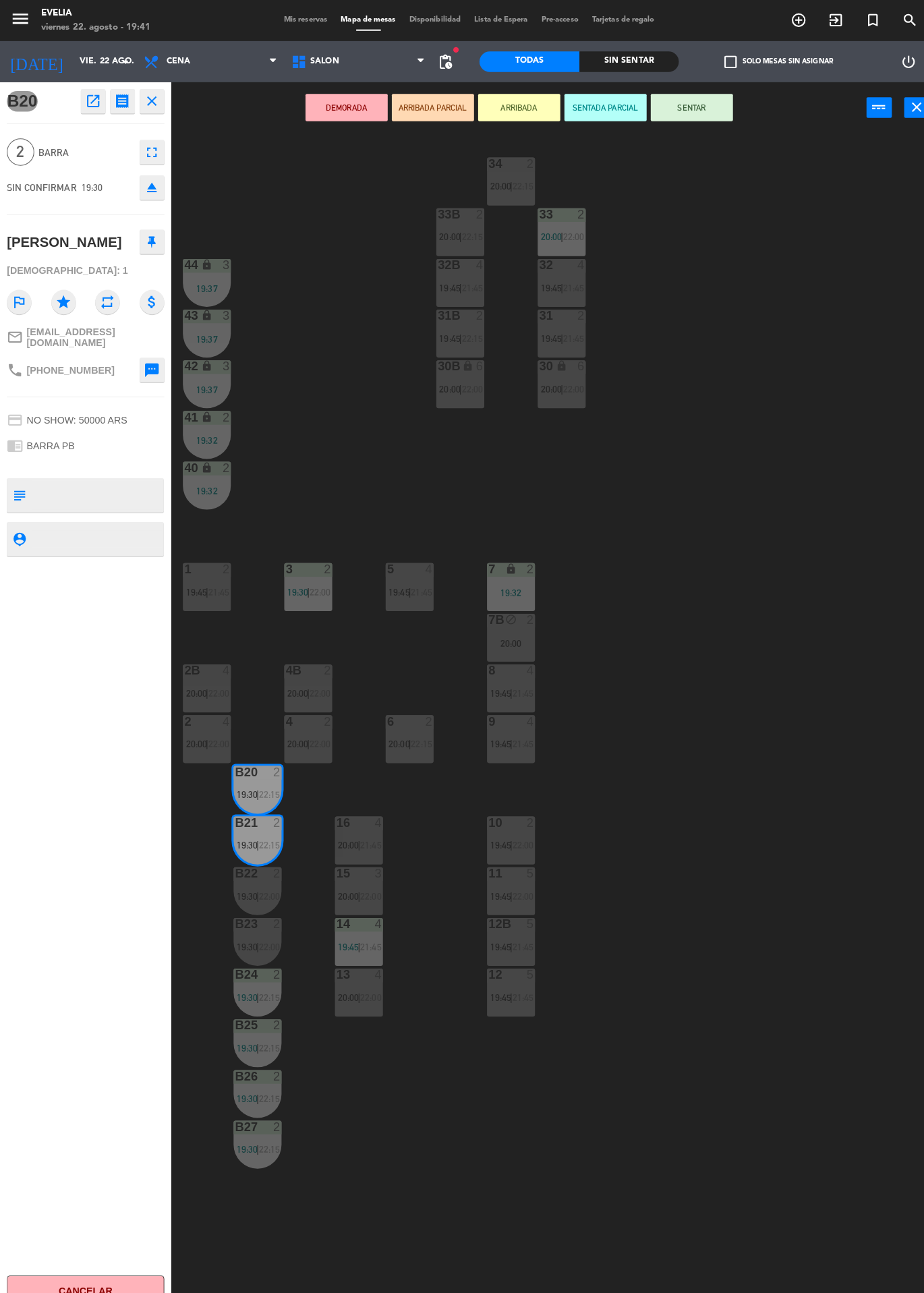
click at [297, 286] on div "34 2 20:00 | 22:15 33B 2 20:00 | 22:15 33 2 20:00 | 22:00 44 lock 3 19:37 32B 4…" at bounding box center [551, 712] width 746 height 1162
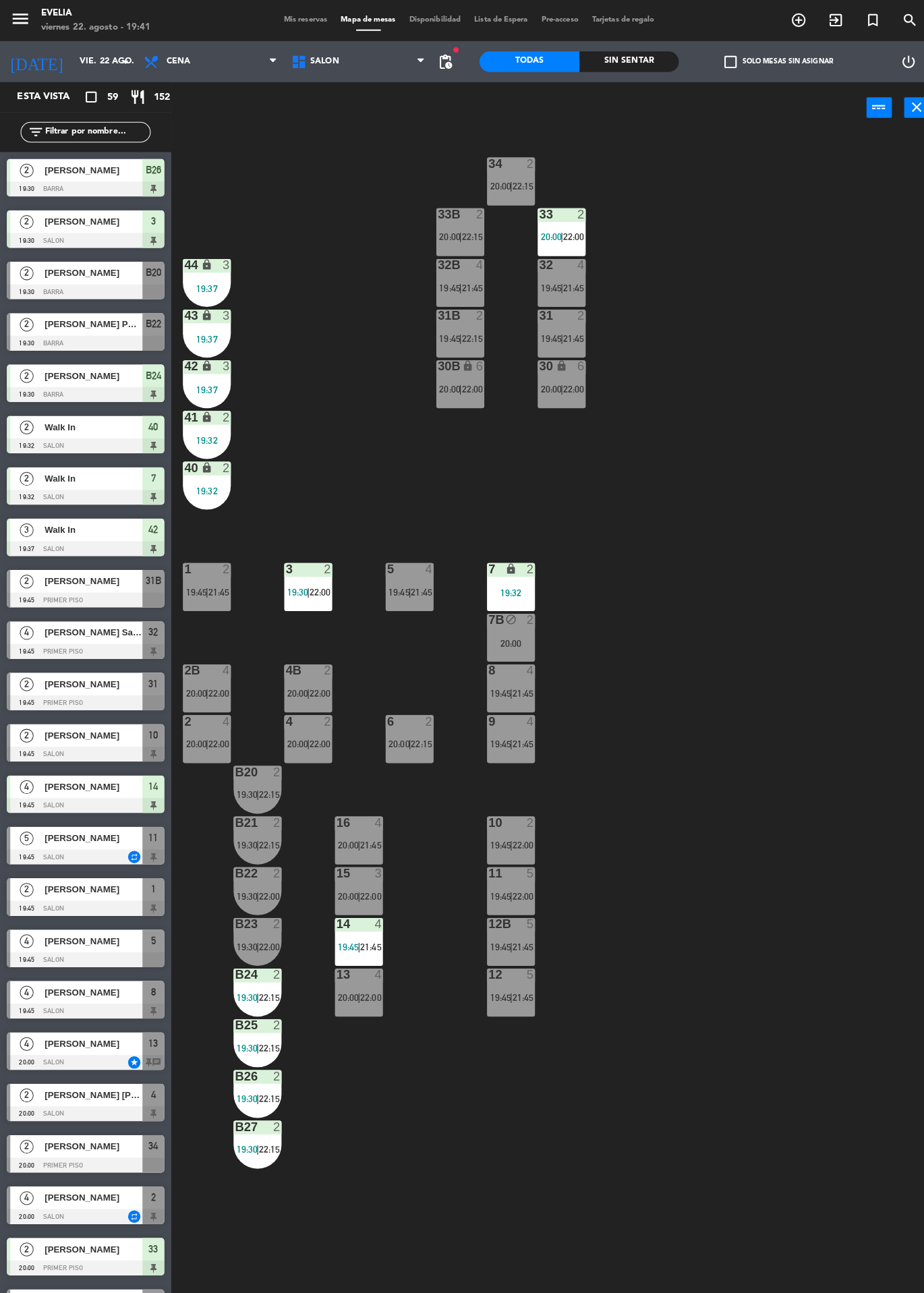
click at [294, 18] on span "Mis reservas" at bounding box center [301, 20] width 56 height 7
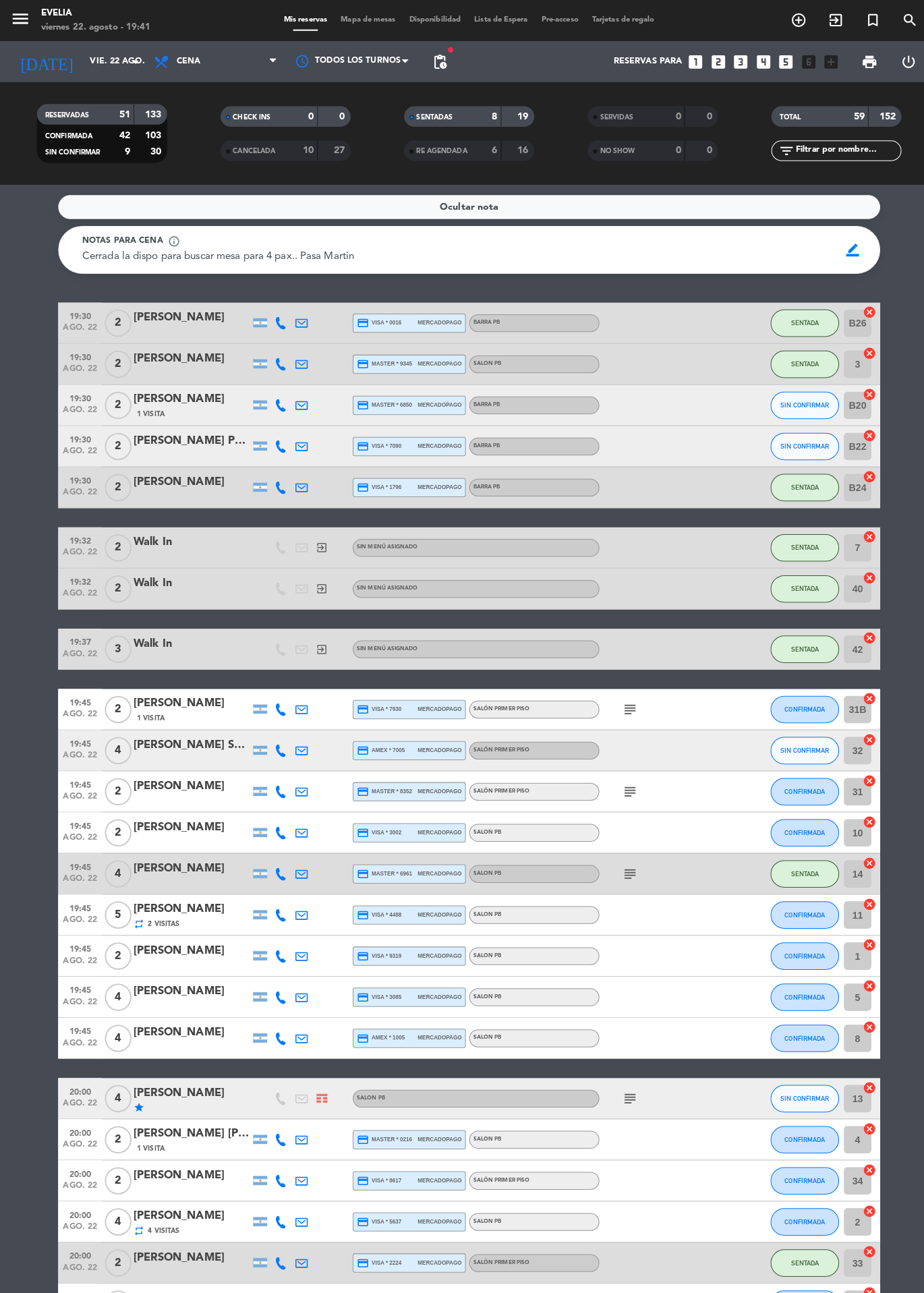
click at [366, 21] on span "Mapa de mesas" at bounding box center [363, 20] width 67 height 7
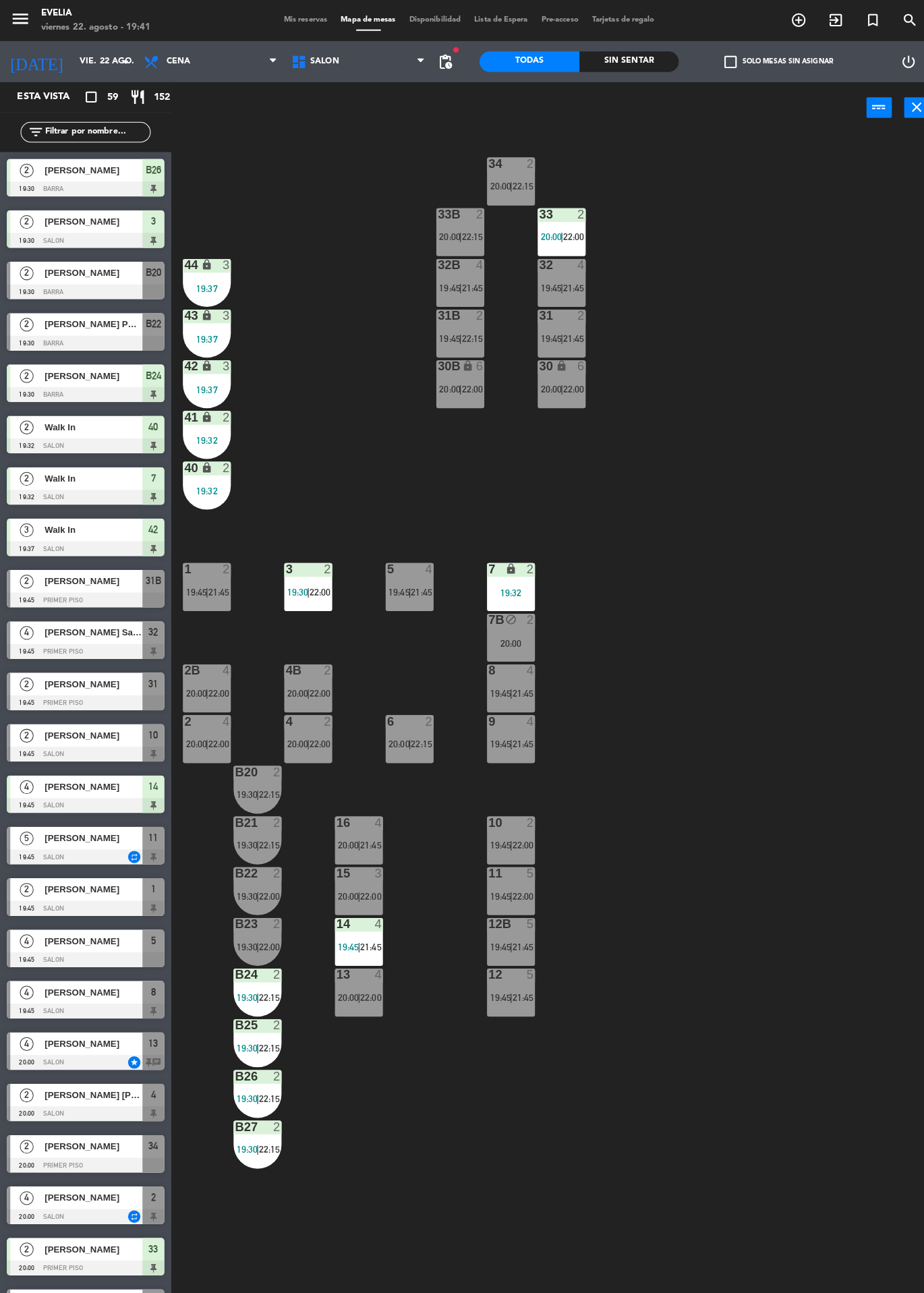
click at [232, 1005] on div "B25" at bounding box center [231, 1009] width 1 height 12
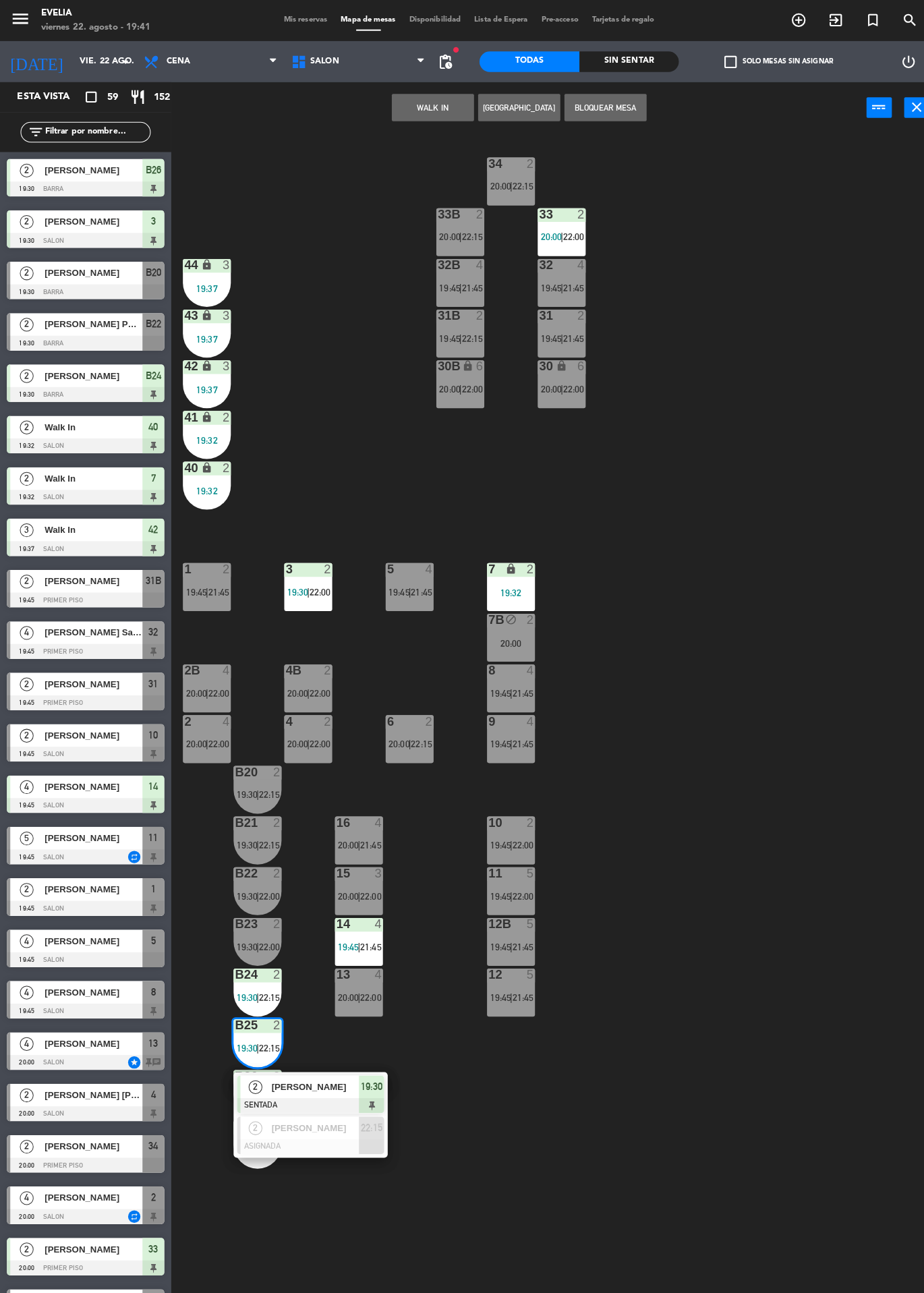
click at [244, 1086] on div at bounding box center [306, 1088] width 145 height 15
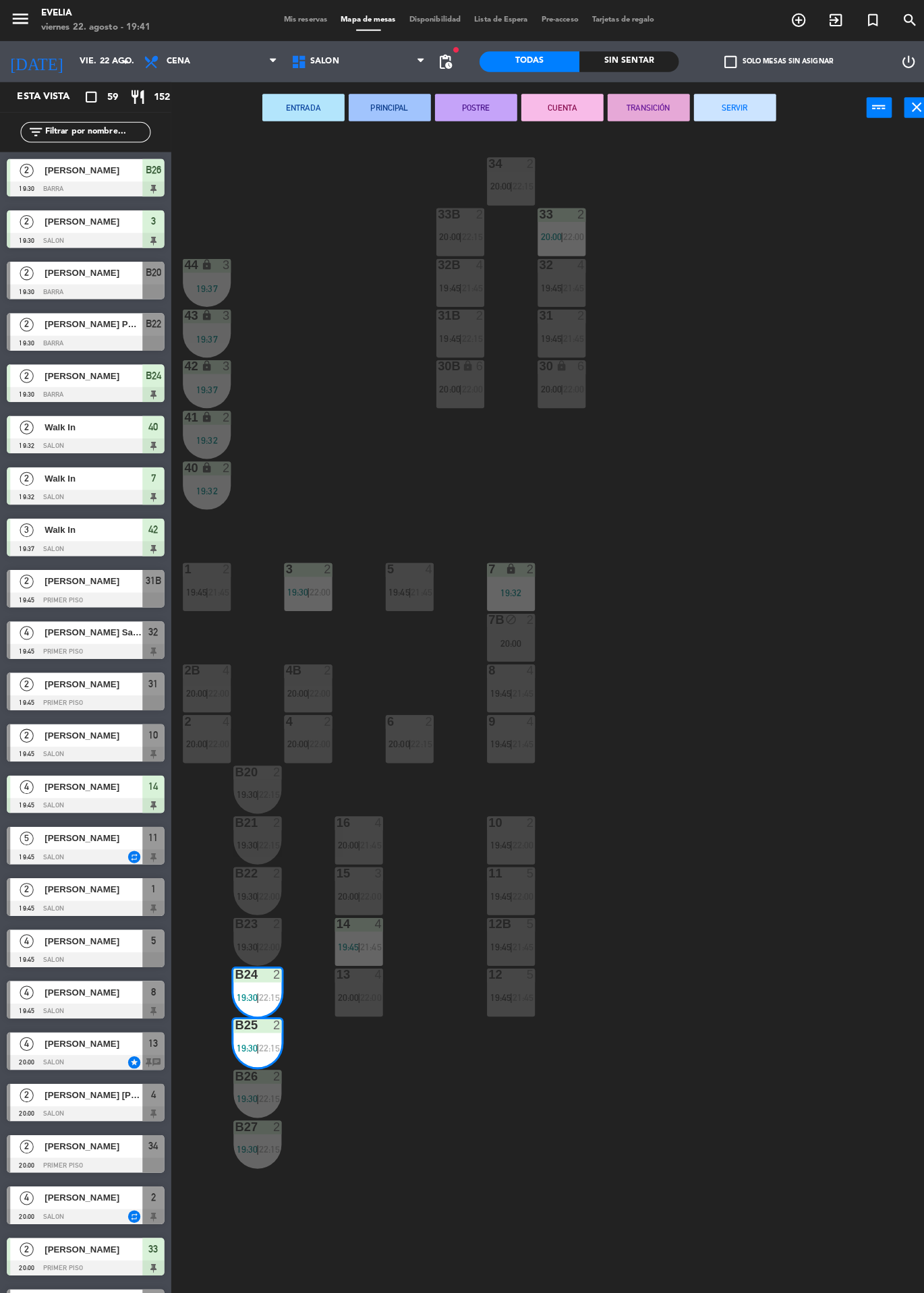
click at [238, 869] on div "B22 2 19:30 | 22:00" at bounding box center [253, 877] width 47 height 47
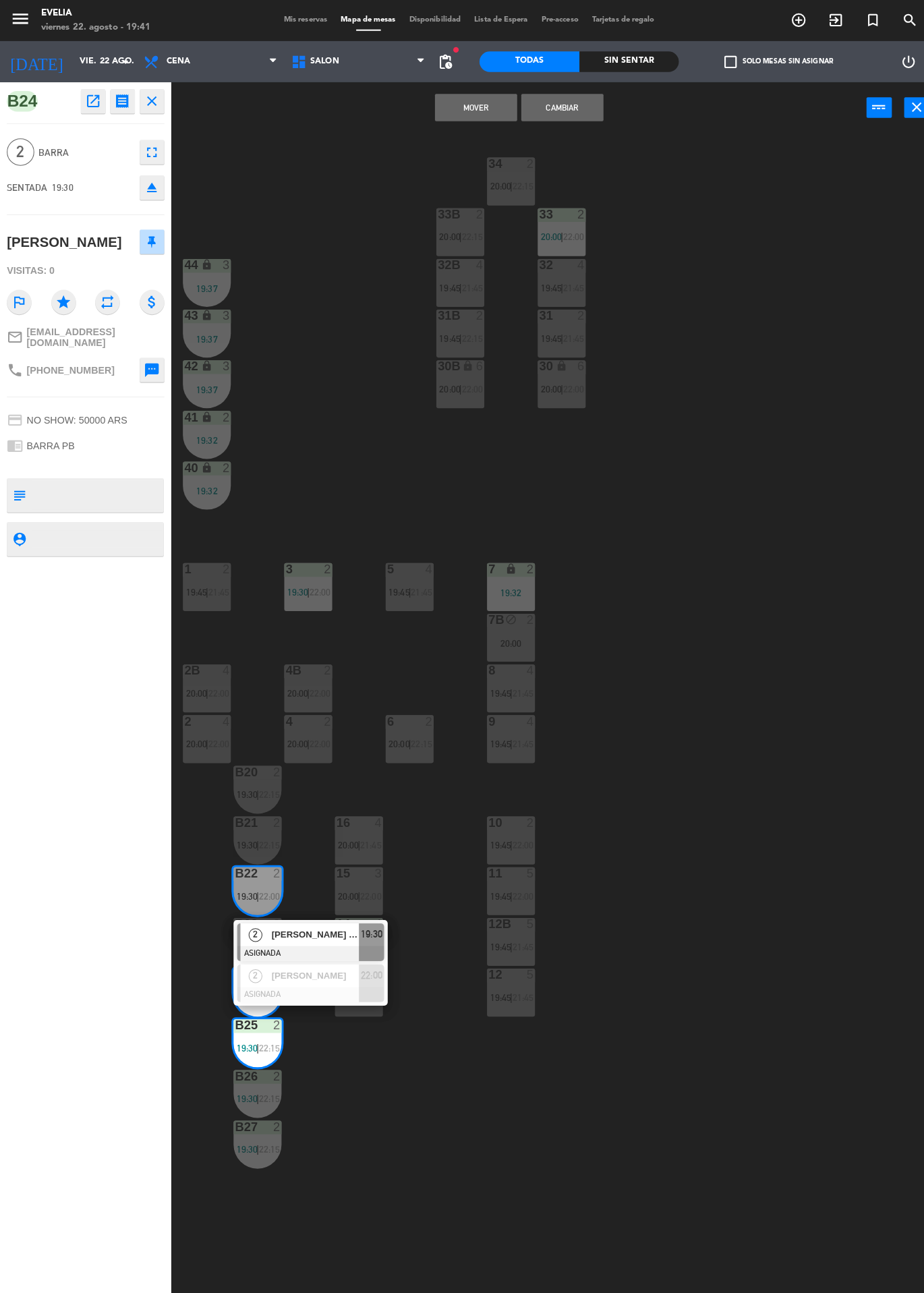
click at [255, 943] on div at bounding box center [306, 939] width 145 height 15
click at [568, 98] on button "Cambiar" at bounding box center [554, 105] width 81 height 27
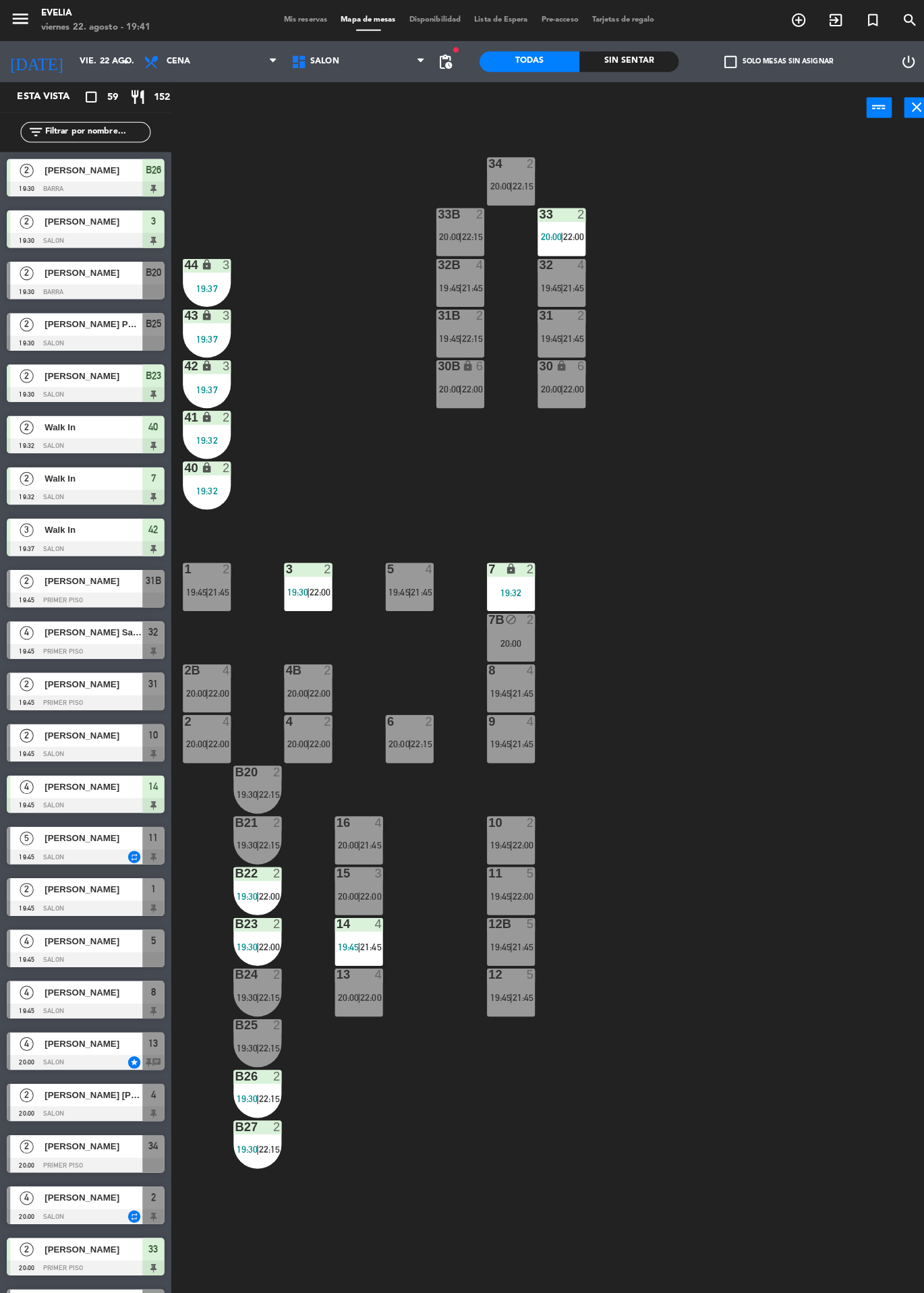
click at [311, 322] on div "34 2 20:00 | 22:15 33B 2 20:00 | 22:15 33 2 20:00 | 22:00 44 lock 3 19:37 32B 4…" at bounding box center [551, 712] width 746 height 1162
click at [202, 595] on div "1 2 19:45 | 21:45" at bounding box center [203, 578] width 47 height 47
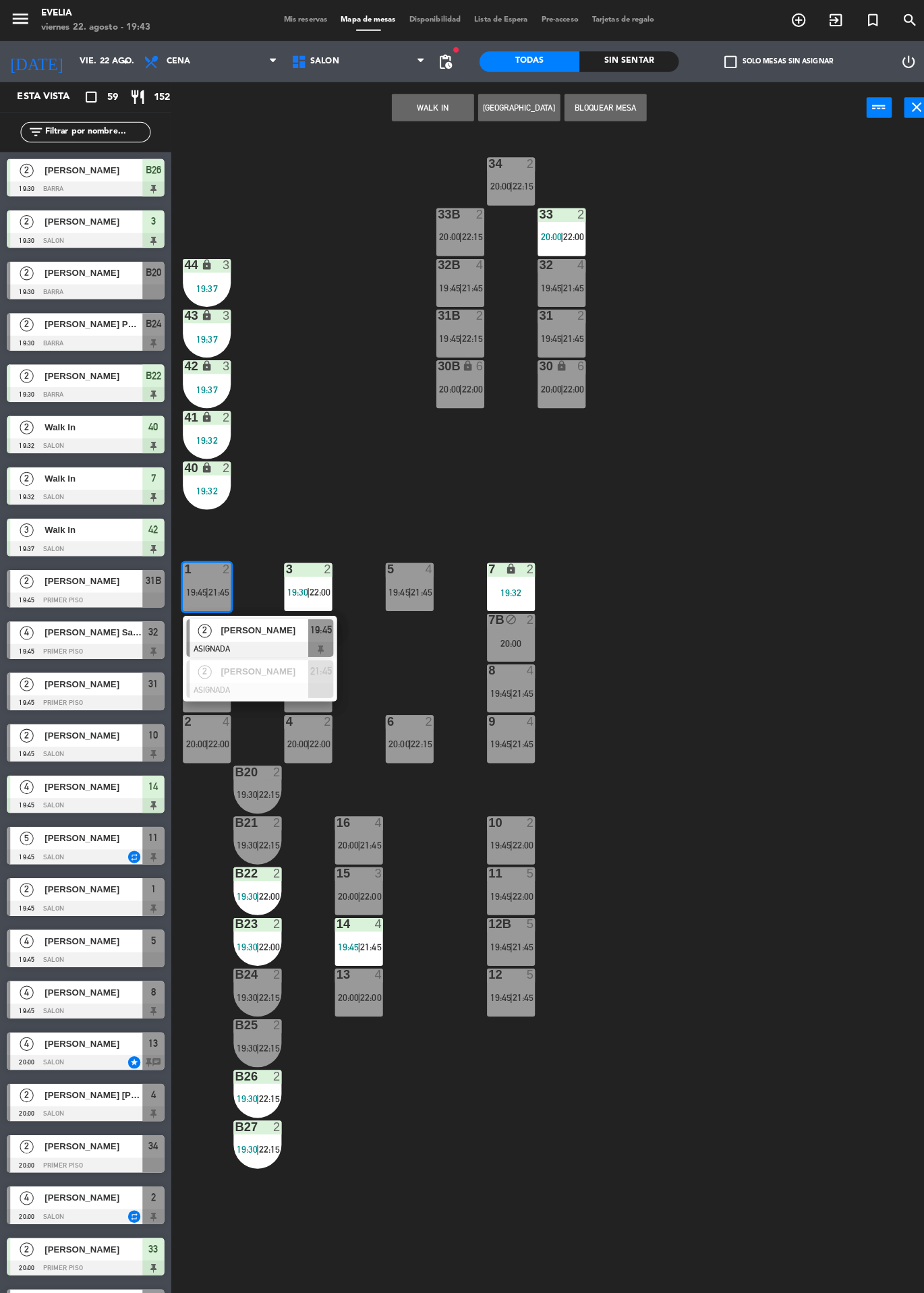
click at [223, 621] on span "[PERSON_NAME]" at bounding box center [260, 621] width 86 height 15
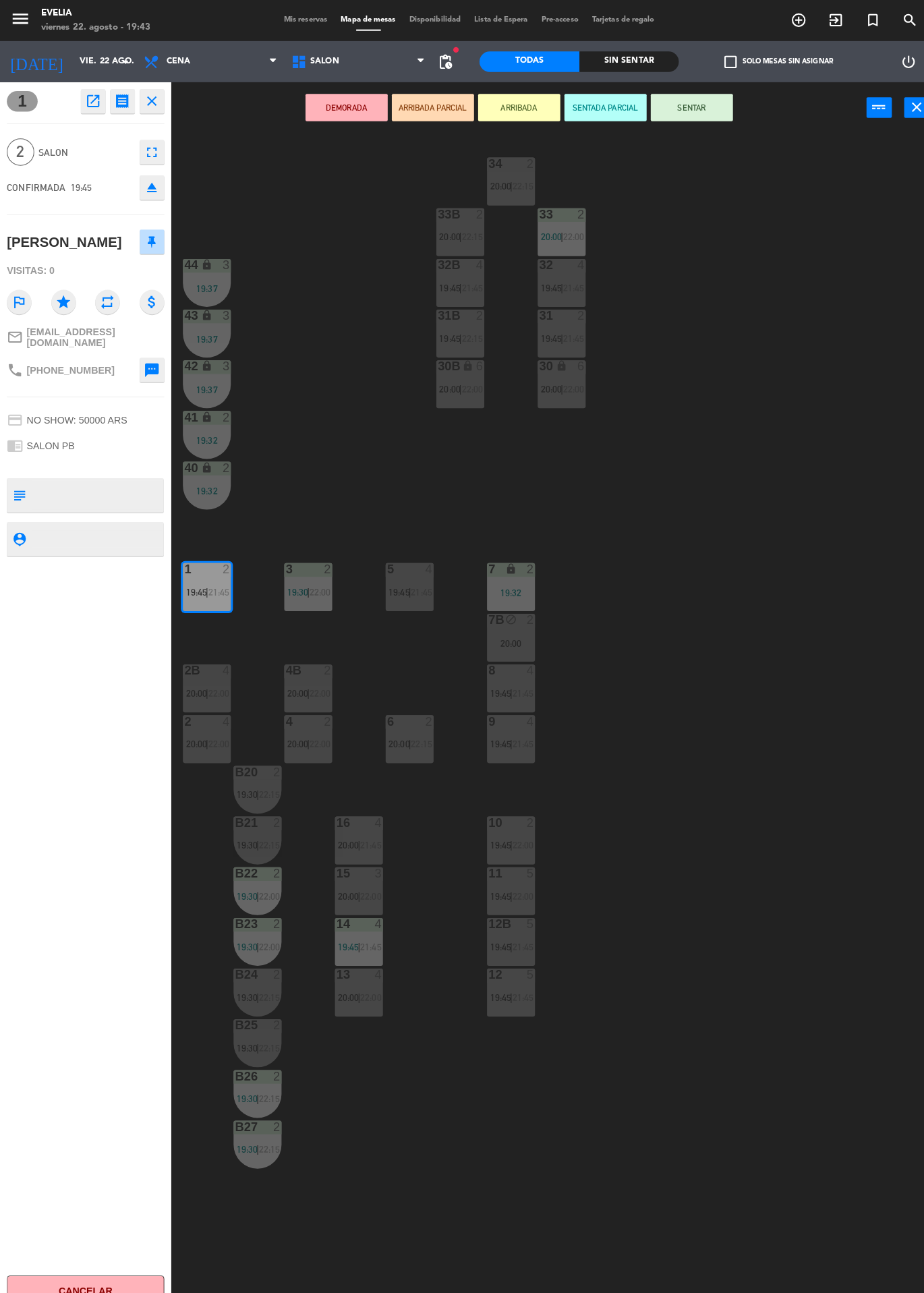
click at [266, 292] on div "34 2 20:00 | 22:15 33B 2 20:00 | 22:15 33 2 20:00 | 22:00 44 lock 3 19:37 32B 4…" at bounding box center [551, 712] width 746 height 1162
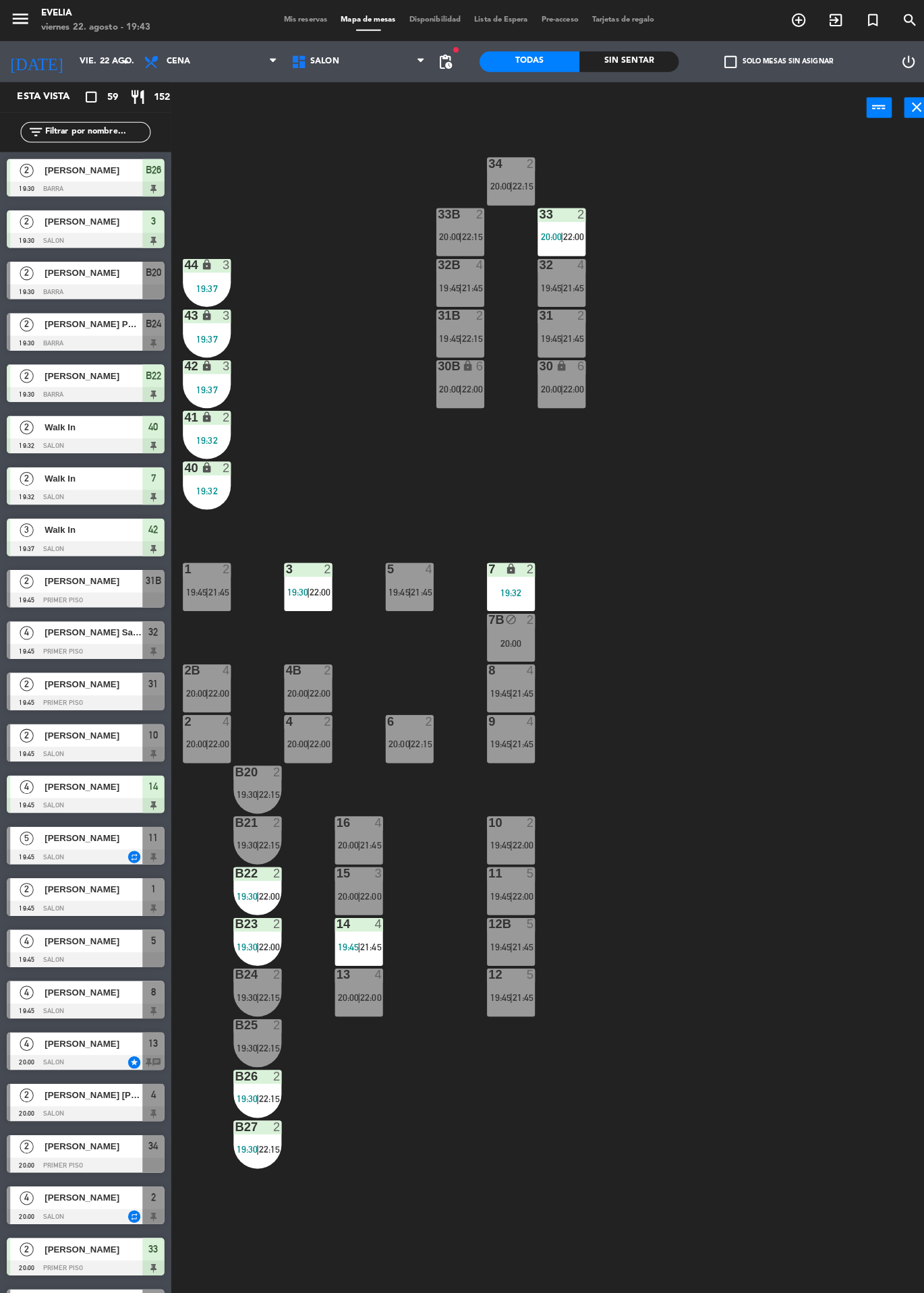
click at [249, 761] on div at bounding box center [254, 760] width 22 height 12
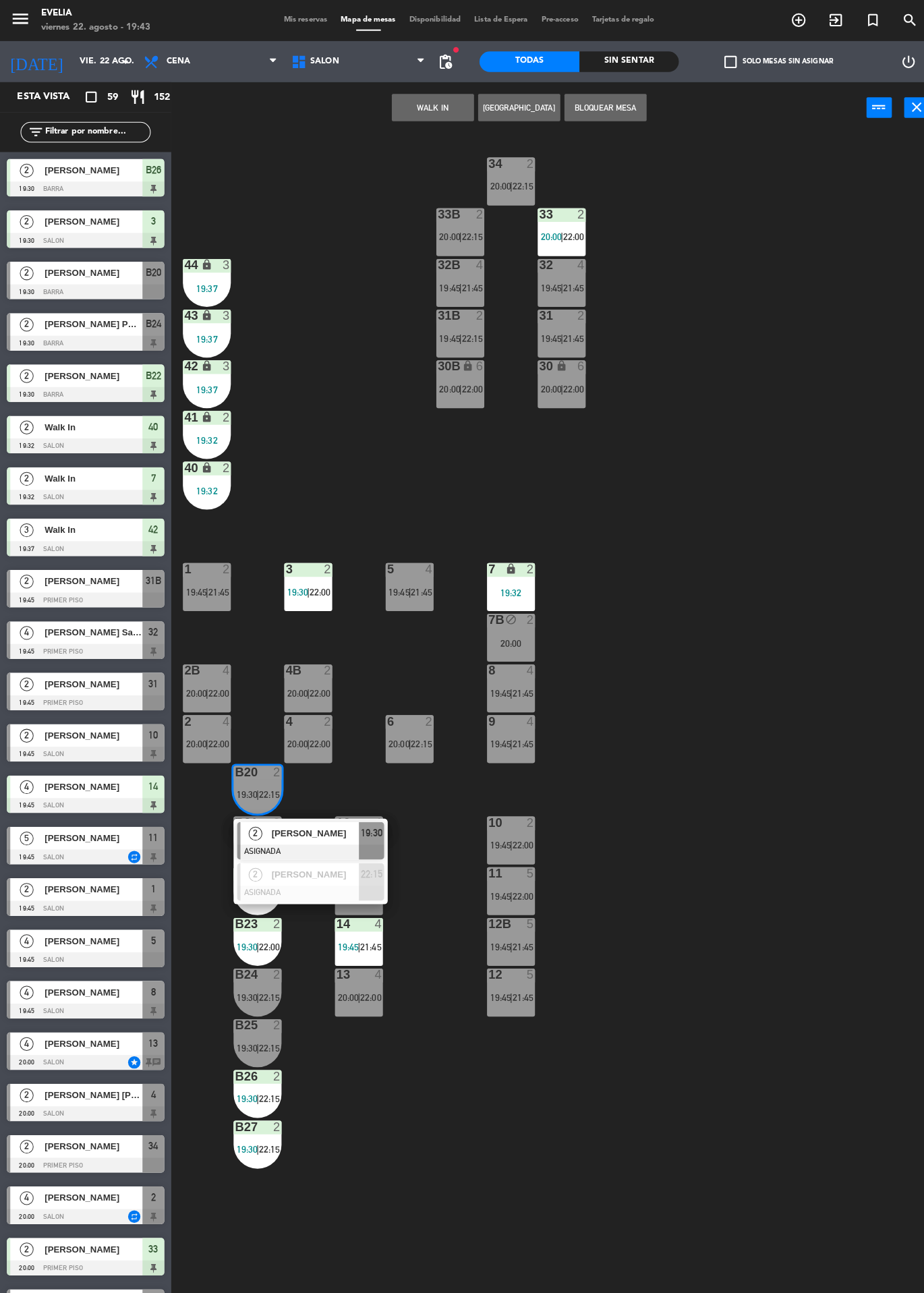
click at [249, 824] on span "2" at bounding box center [252, 821] width 14 height 14
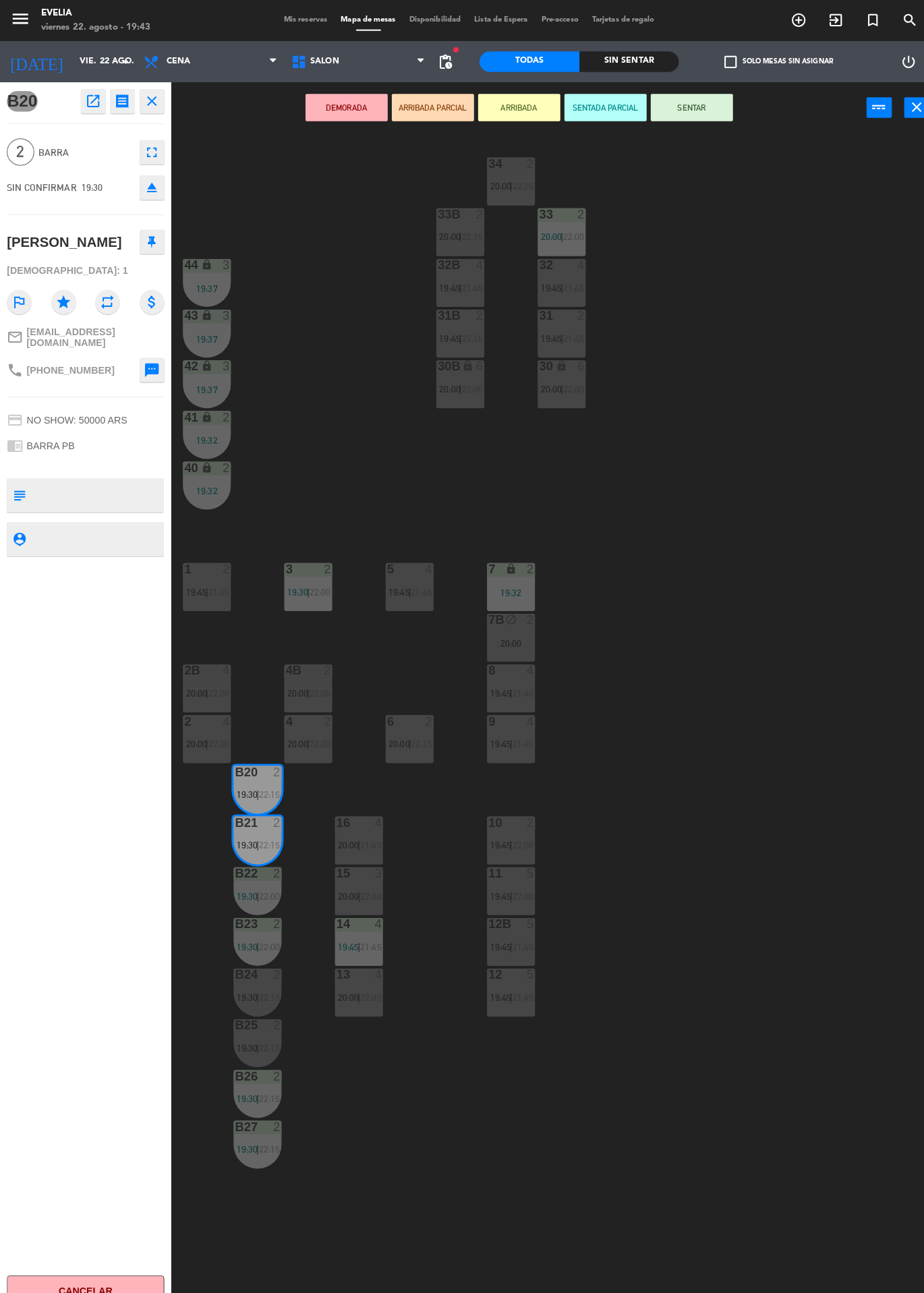
click at [268, 288] on div "34 2 20:00 | 22:15 33B 2 20:00 | 22:15 33 2 20:00 | 22:00 44 lock 3 19:37 32B 4…" at bounding box center [551, 712] width 746 height 1162
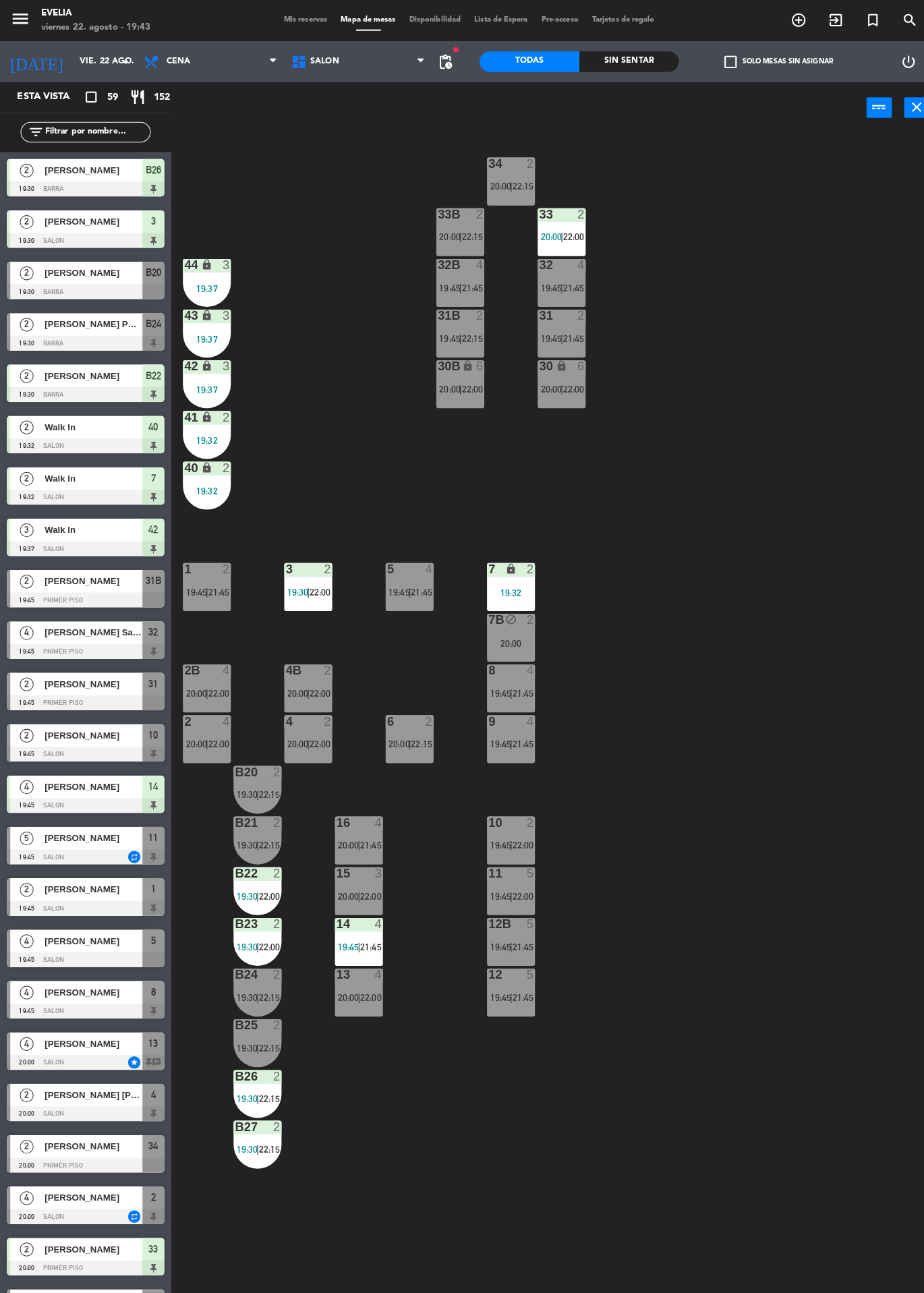
click at [282, 706] on div "4" at bounding box center [281, 710] width 1 height 12
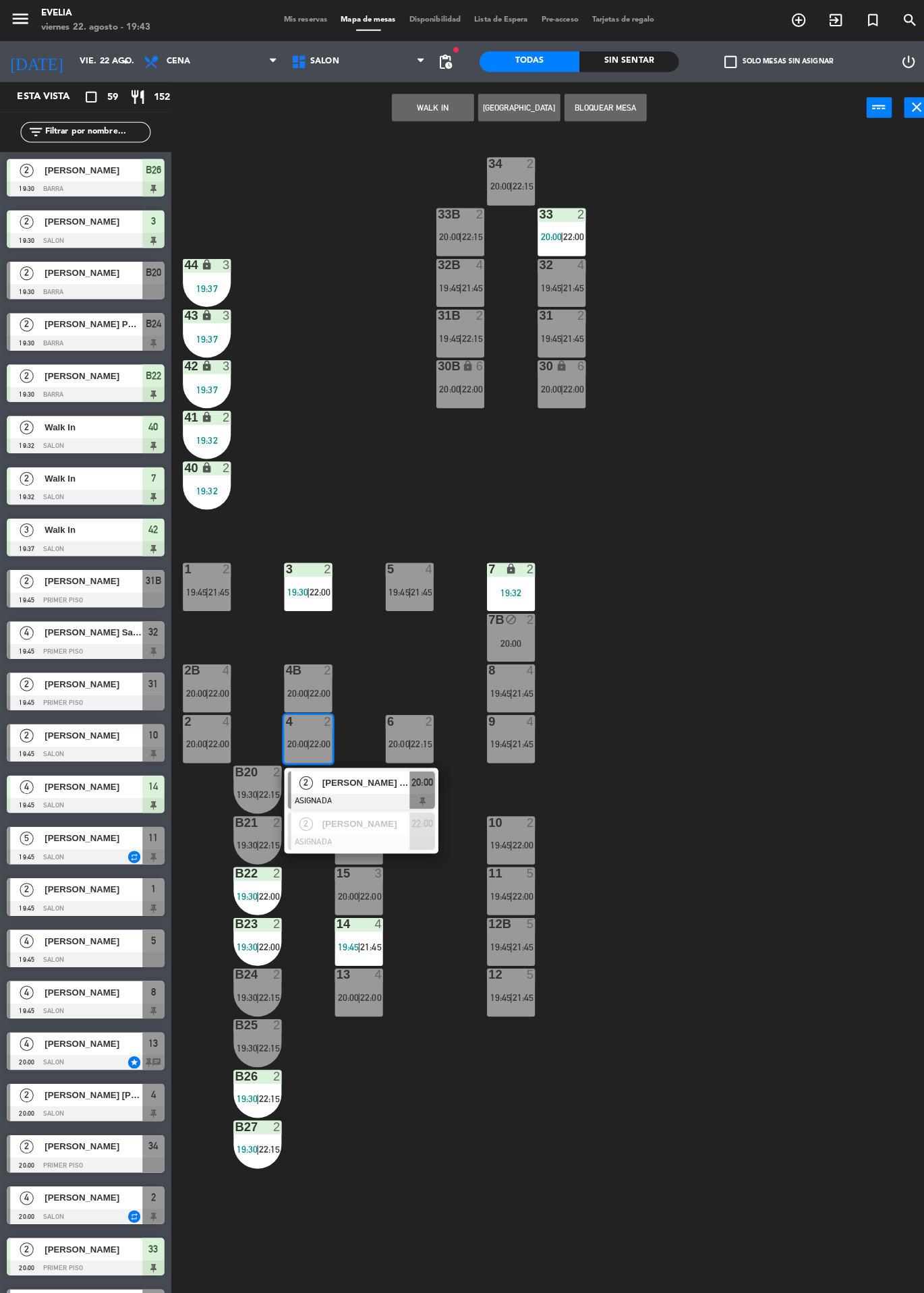
click at [277, 420] on div "34 2 20:00 | 22:15 33B 2 20:00 | 22:15 33 2 20:00 | 22:00 44 lock 3 19:37 32B 4…" at bounding box center [551, 712] width 746 height 1162
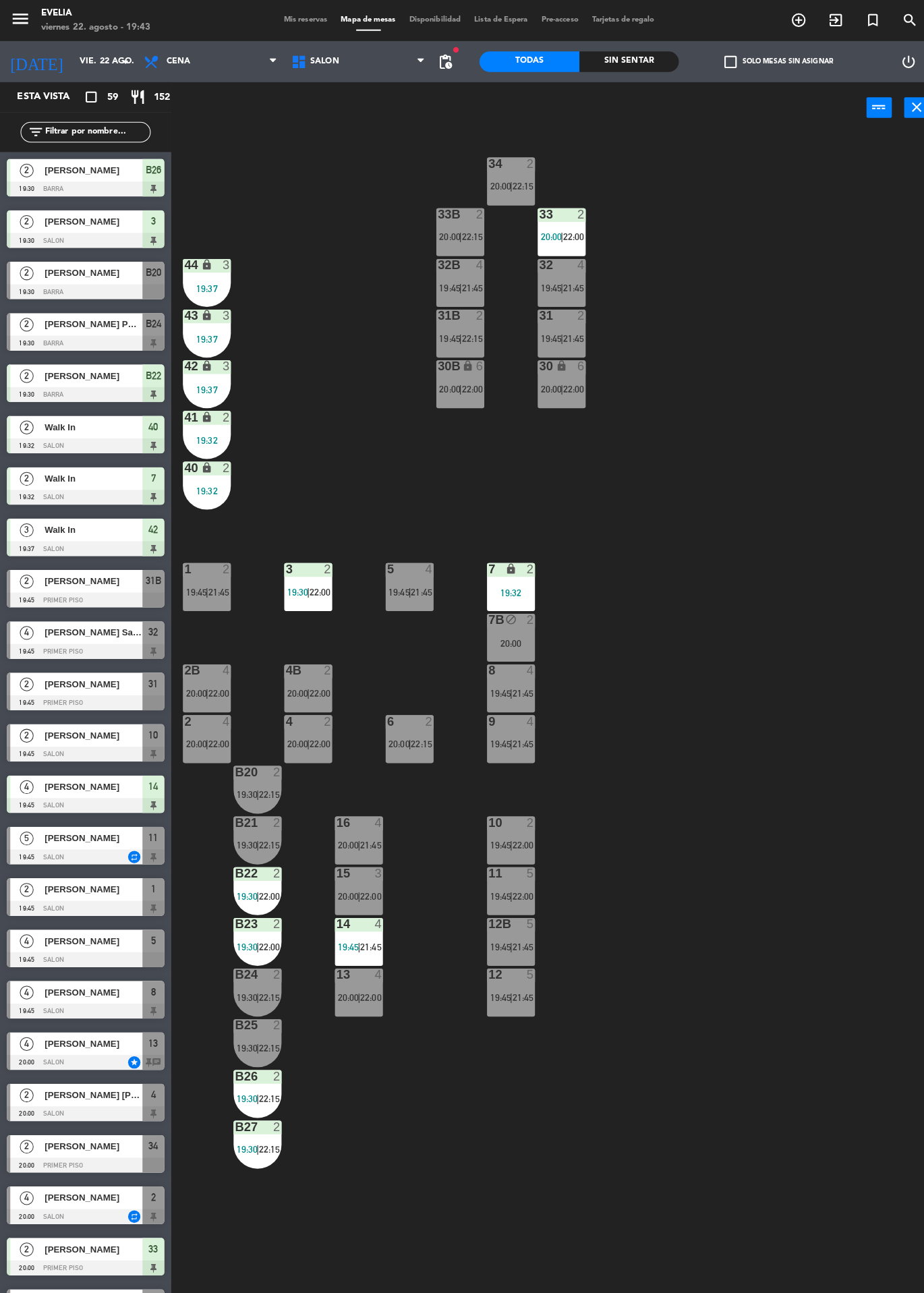
click at [780, 751] on div "34 2 20:00 | 22:15 33B 2 20:00 | 22:15 33 2 20:00 | 22:00 44 lock 3 19:37 32B 4…" at bounding box center [551, 712] width 746 height 1162
click at [285, 740] on div "4 2 20:00 | 22:00" at bounding box center [303, 727] width 47 height 47
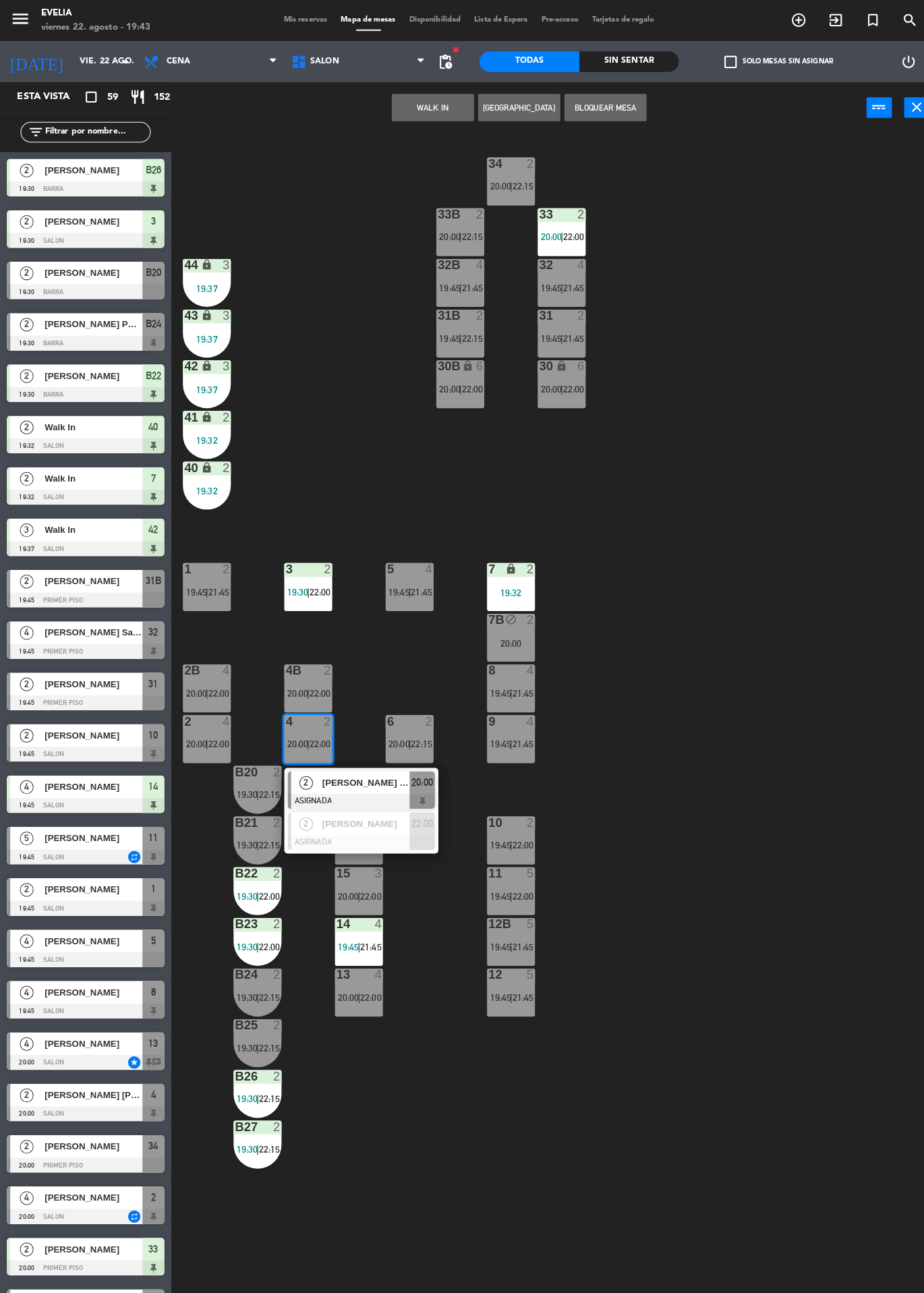
click at [772, 655] on div "34 2 20:00 | 22:15 33B 2 20:00 | 22:15 33 2 20:00 | 22:00 44 lock 3 19:37 32B 4…" at bounding box center [551, 712] width 746 height 1162
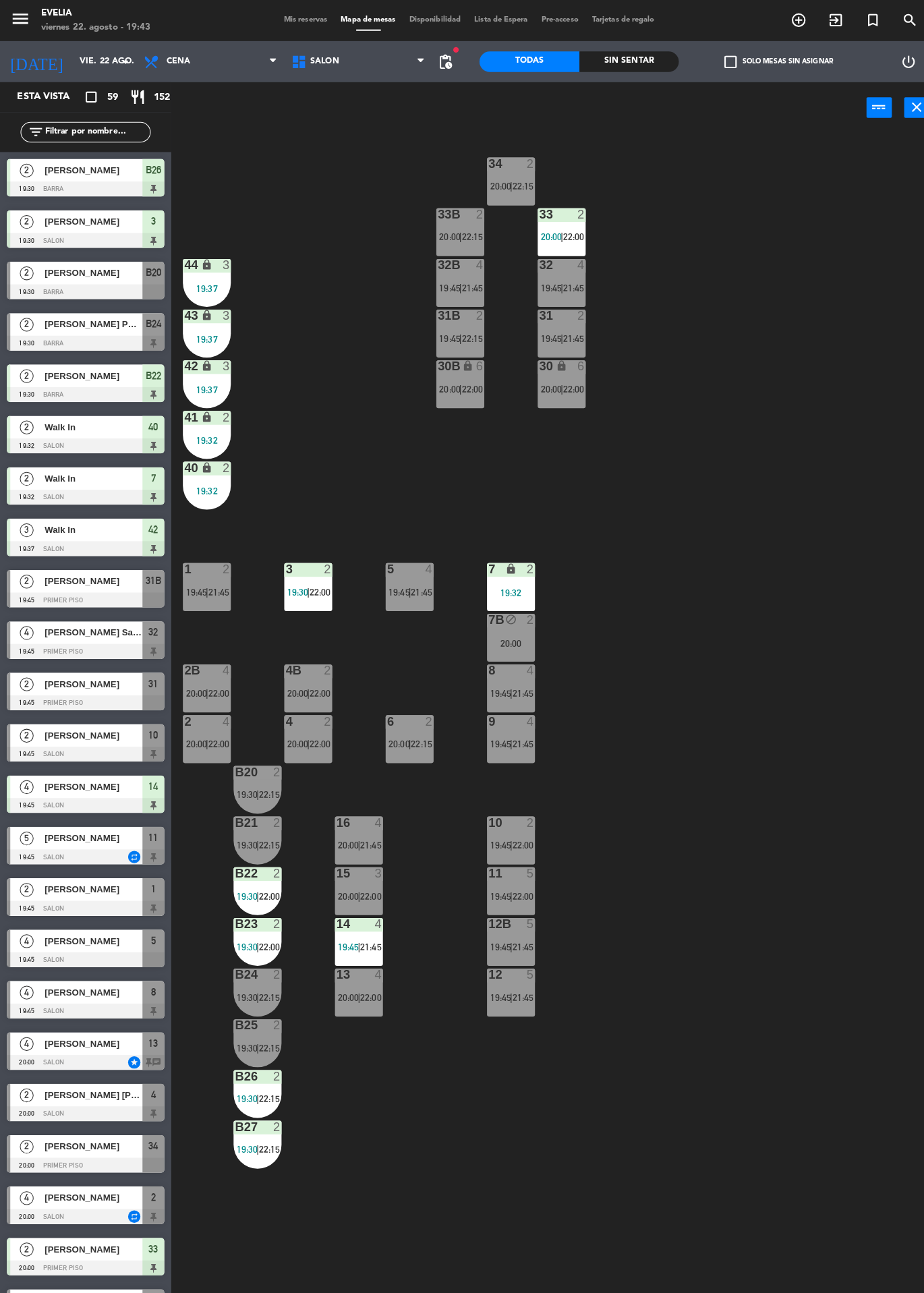
click at [257, 809] on div at bounding box center [254, 810] width 22 height 12
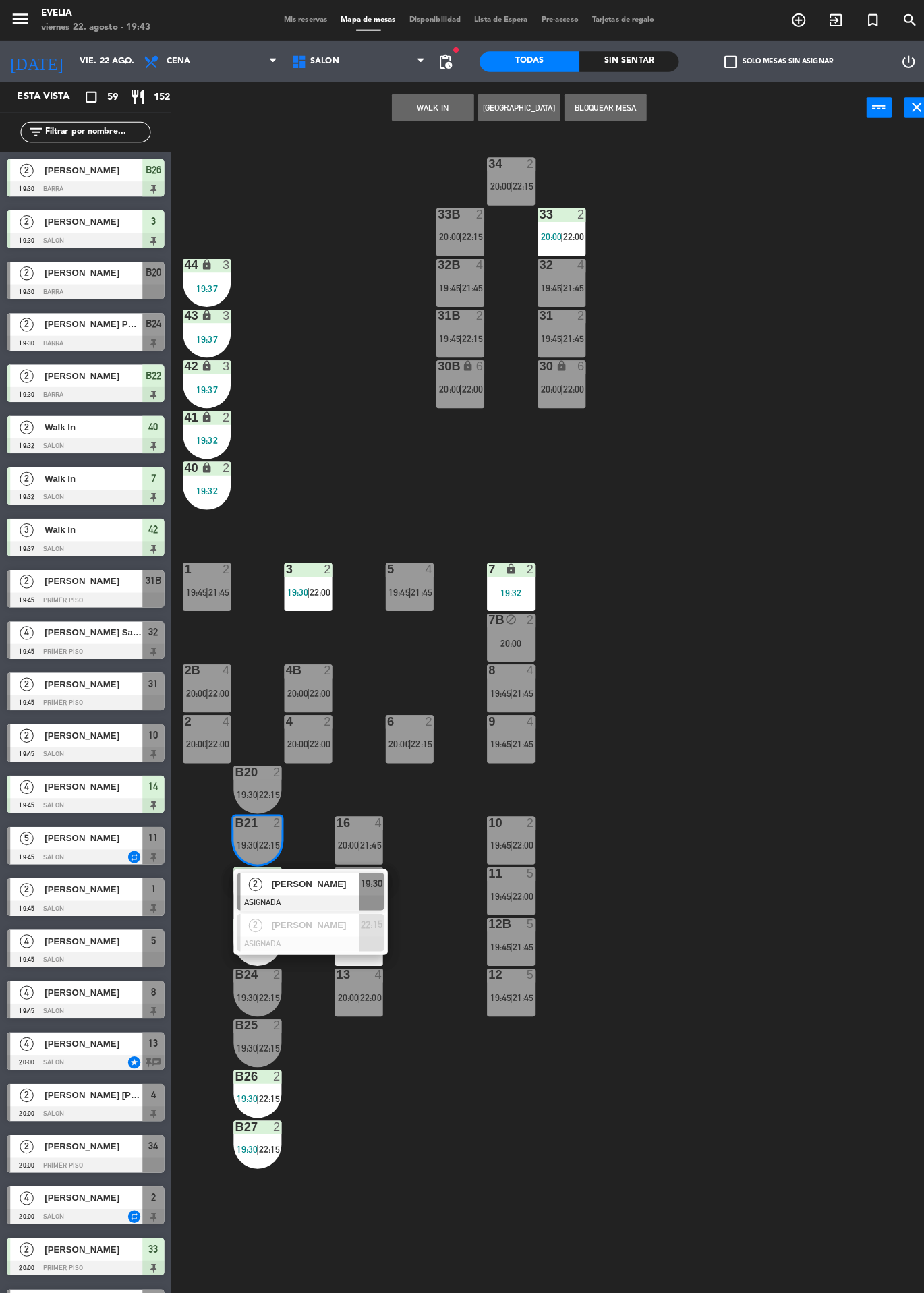
click at [307, 867] on span "[PERSON_NAME]" at bounding box center [310, 871] width 86 height 15
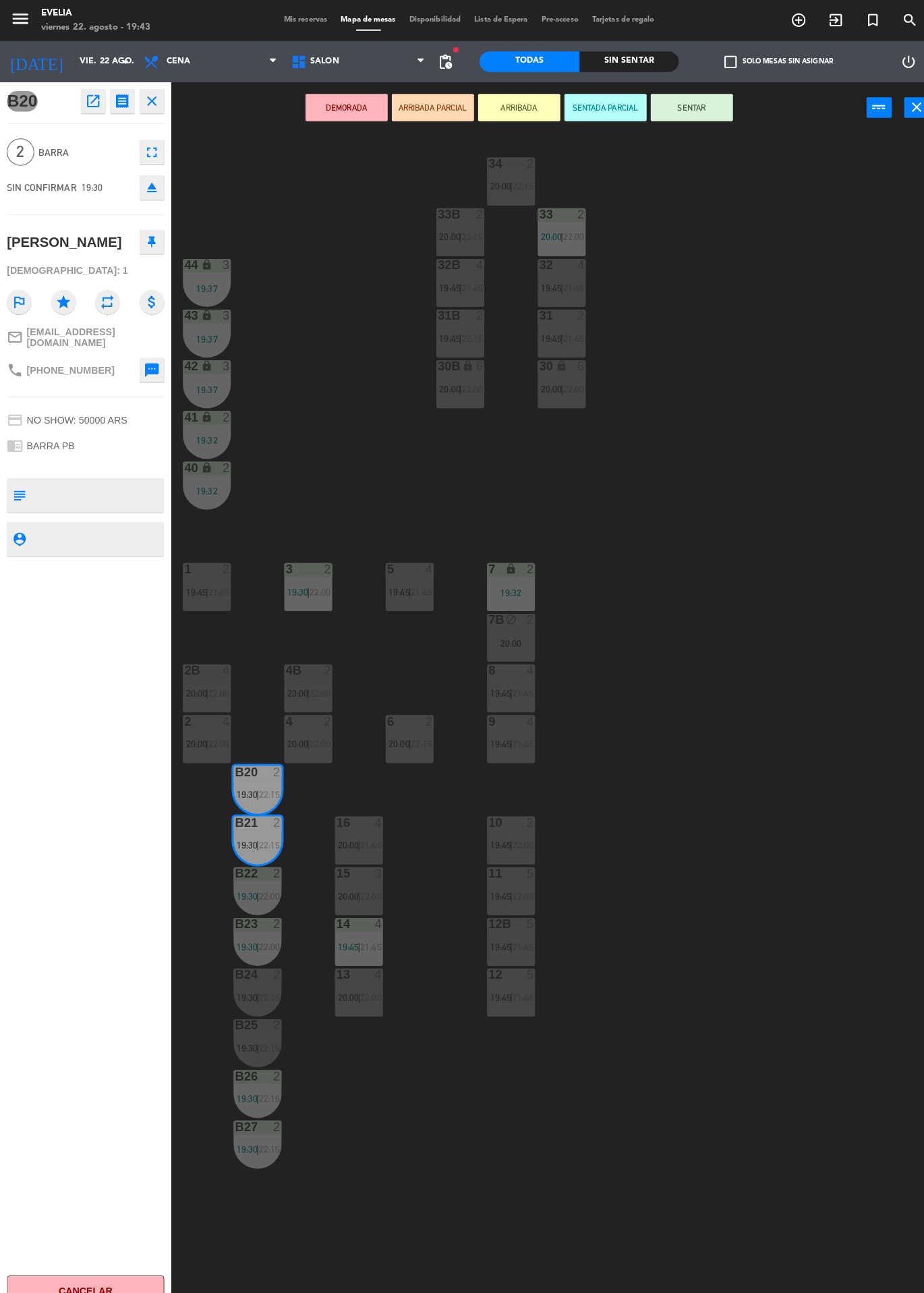
click at [342, 100] on button "DEMORADA" at bounding box center [342, 105] width 81 height 27
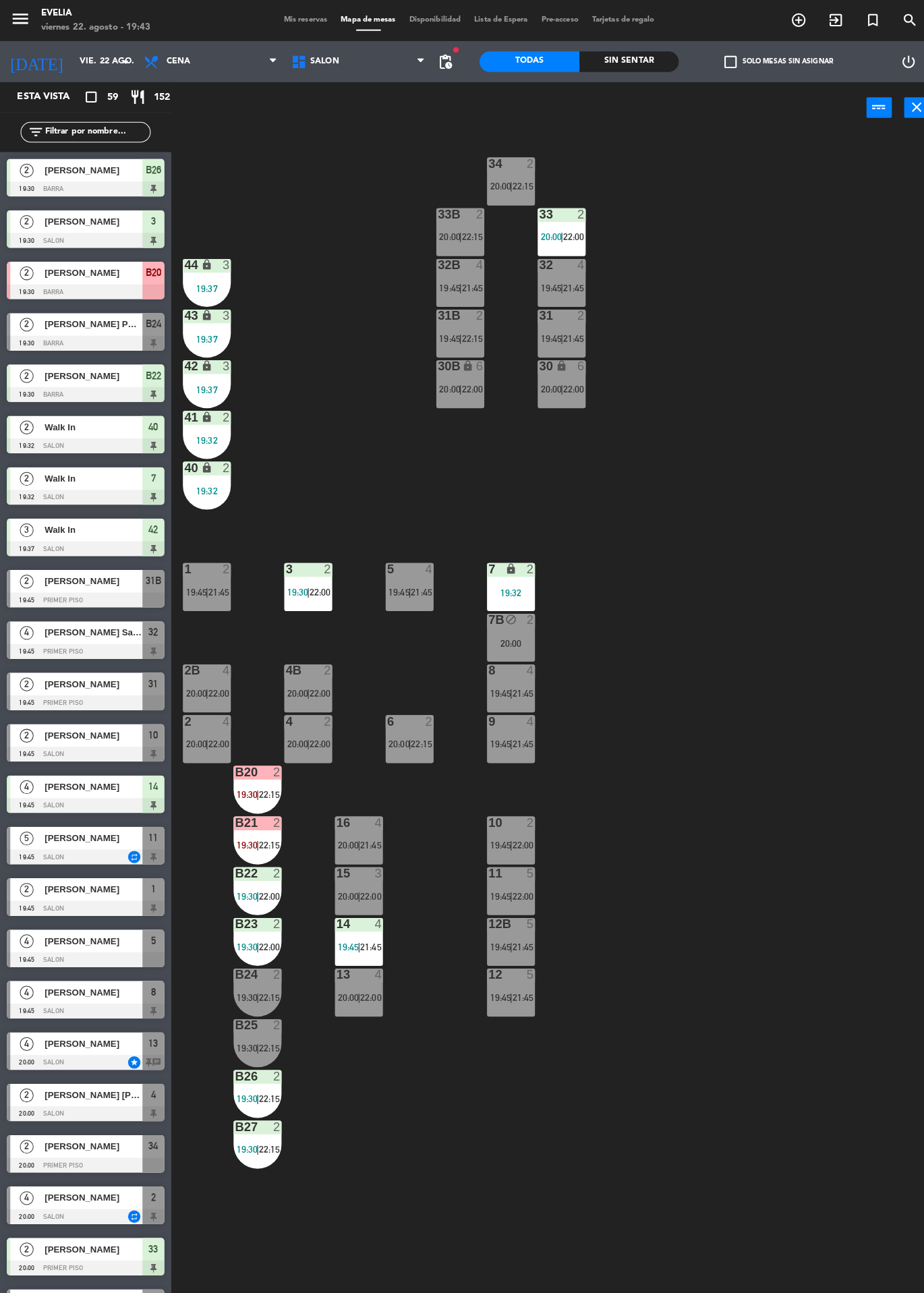
click at [245, 954] on div at bounding box center [254, 959] width 22 height 12
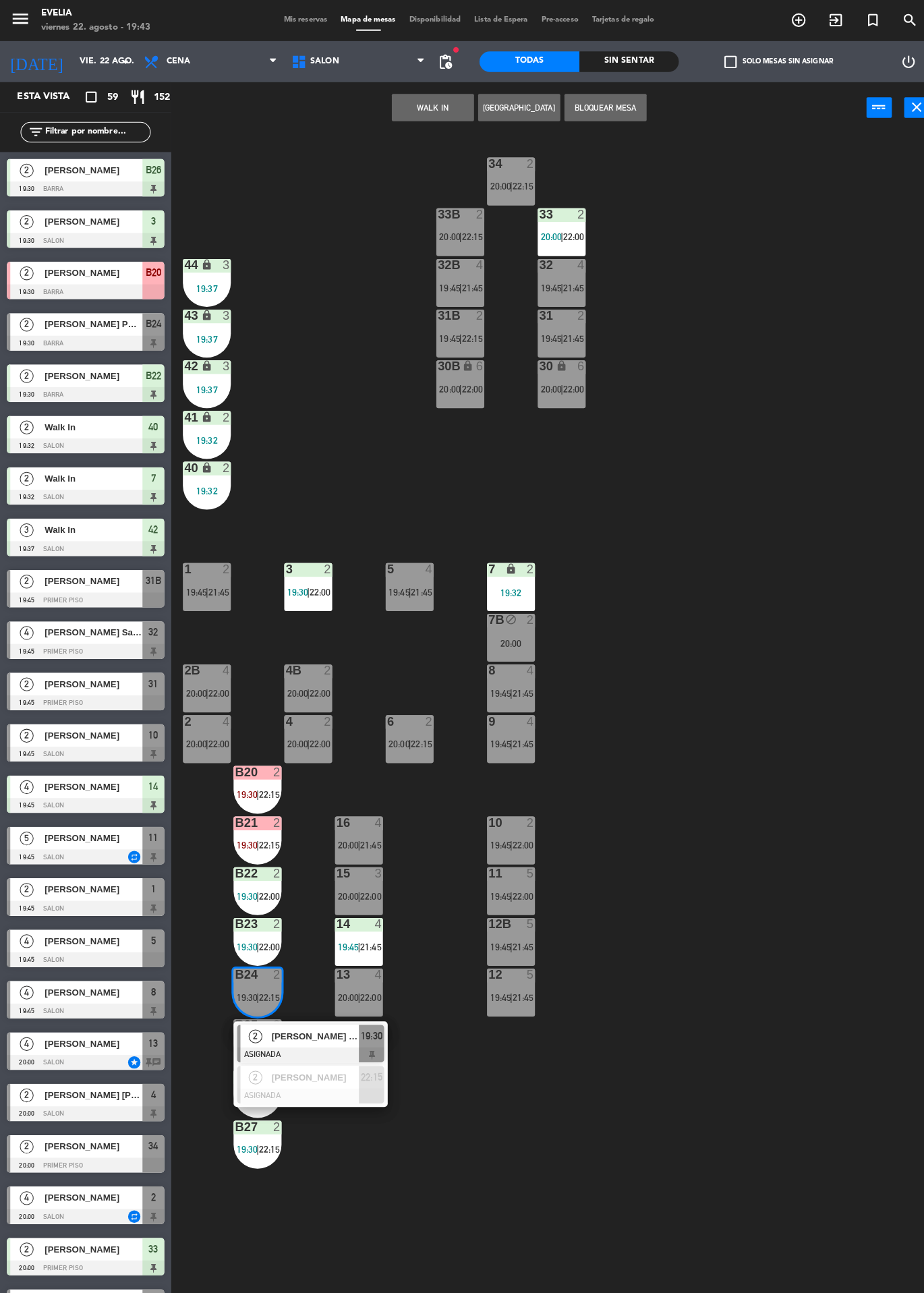
click at [327, 1025] on span "[PERSON_NAME] PROPIEDADES" at bounding box center [310, 1020] width 86 height 15
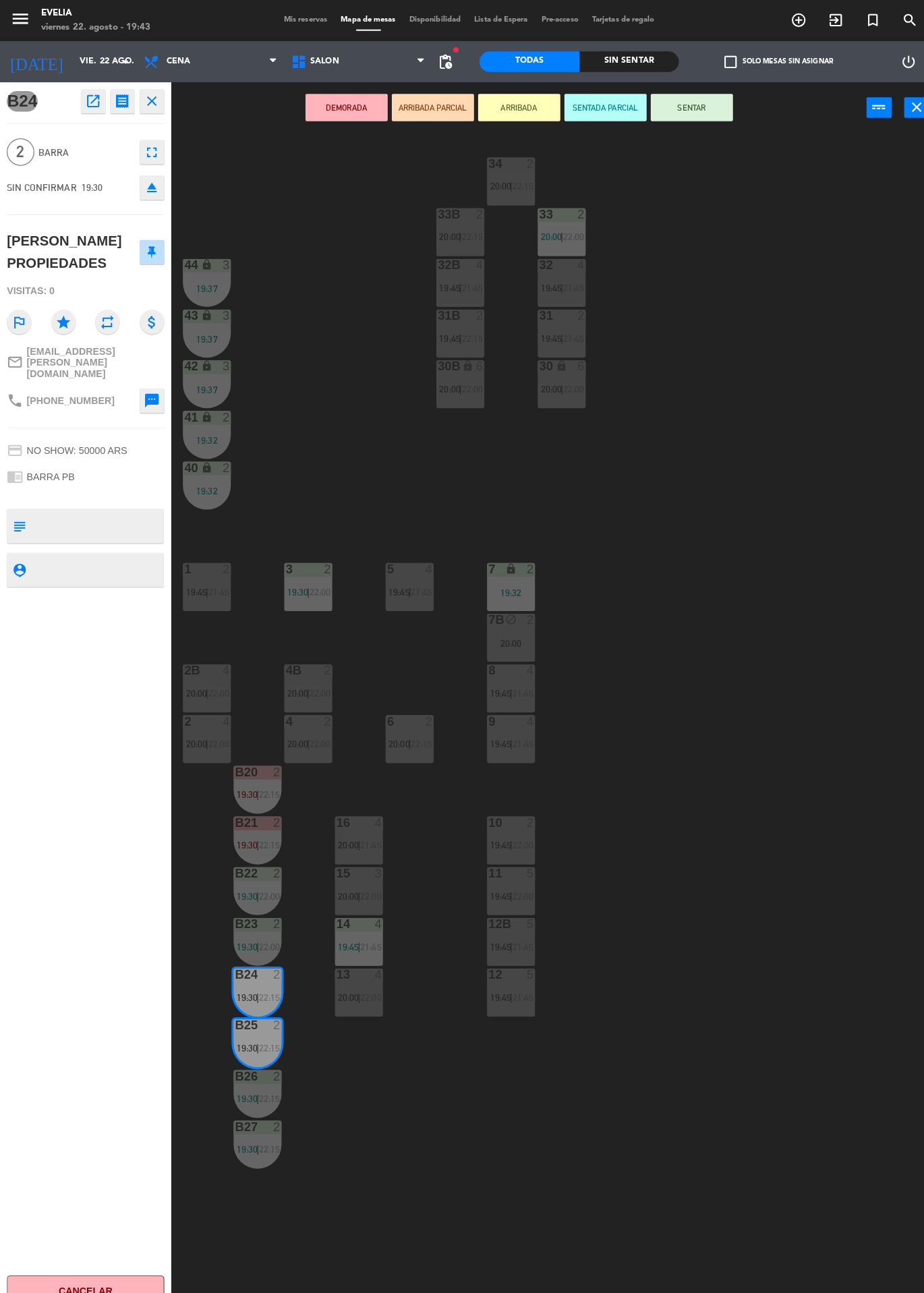
click at [348, 104] on button "DEMORADA" at bounding box center [342, 105] width 81 height 27
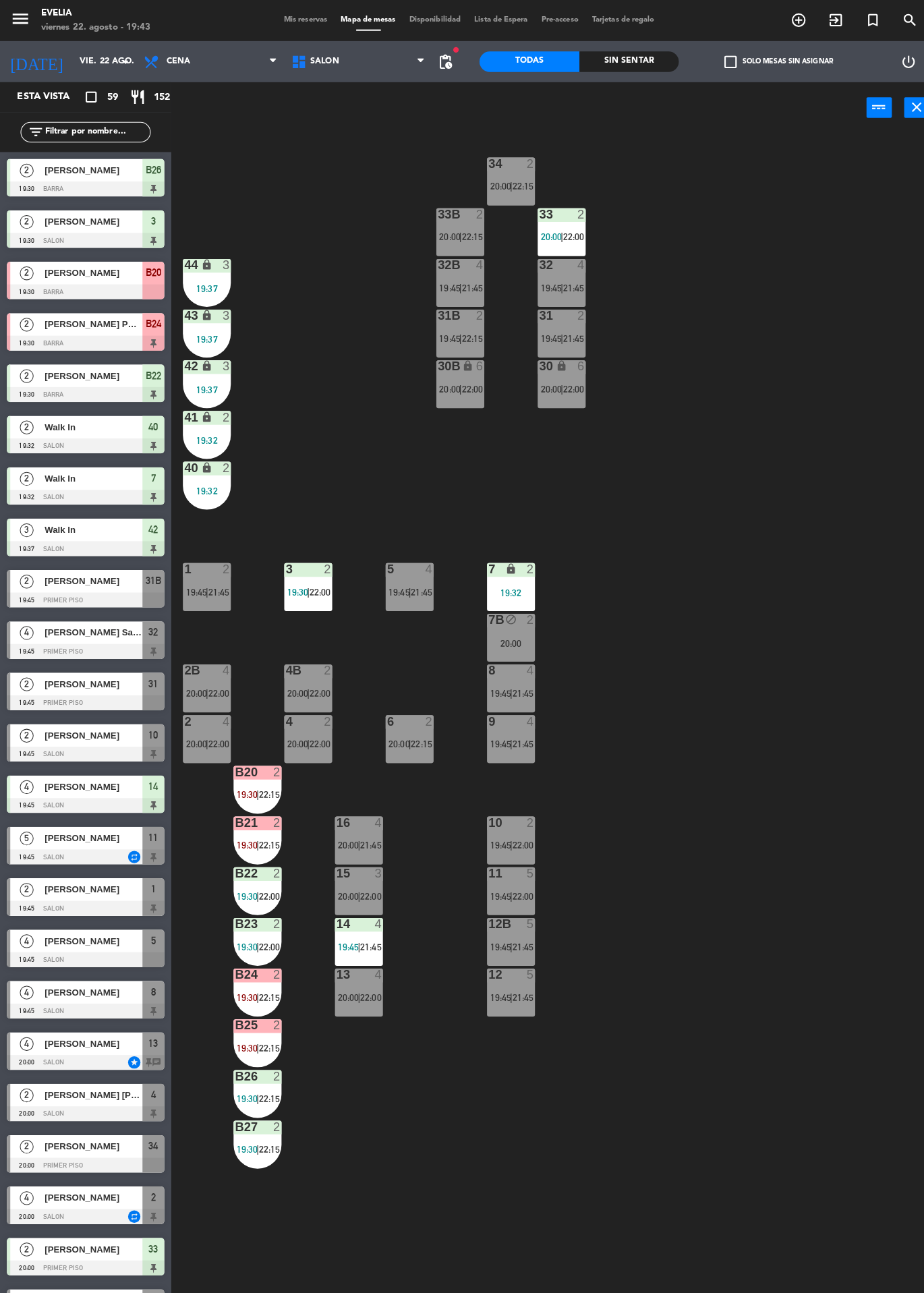
click at [732, 668] on div "34 2 20:00 | 22:15 33B 2 20:00 | 22:15 33 2 20:00 | 22:00 44 lock 3 19:37 32B 4…" at bounding box center [551, 712] width 746 height 1162
click at [315, 662] on div "2" at bounding box center [326, 660] width 22 height 12
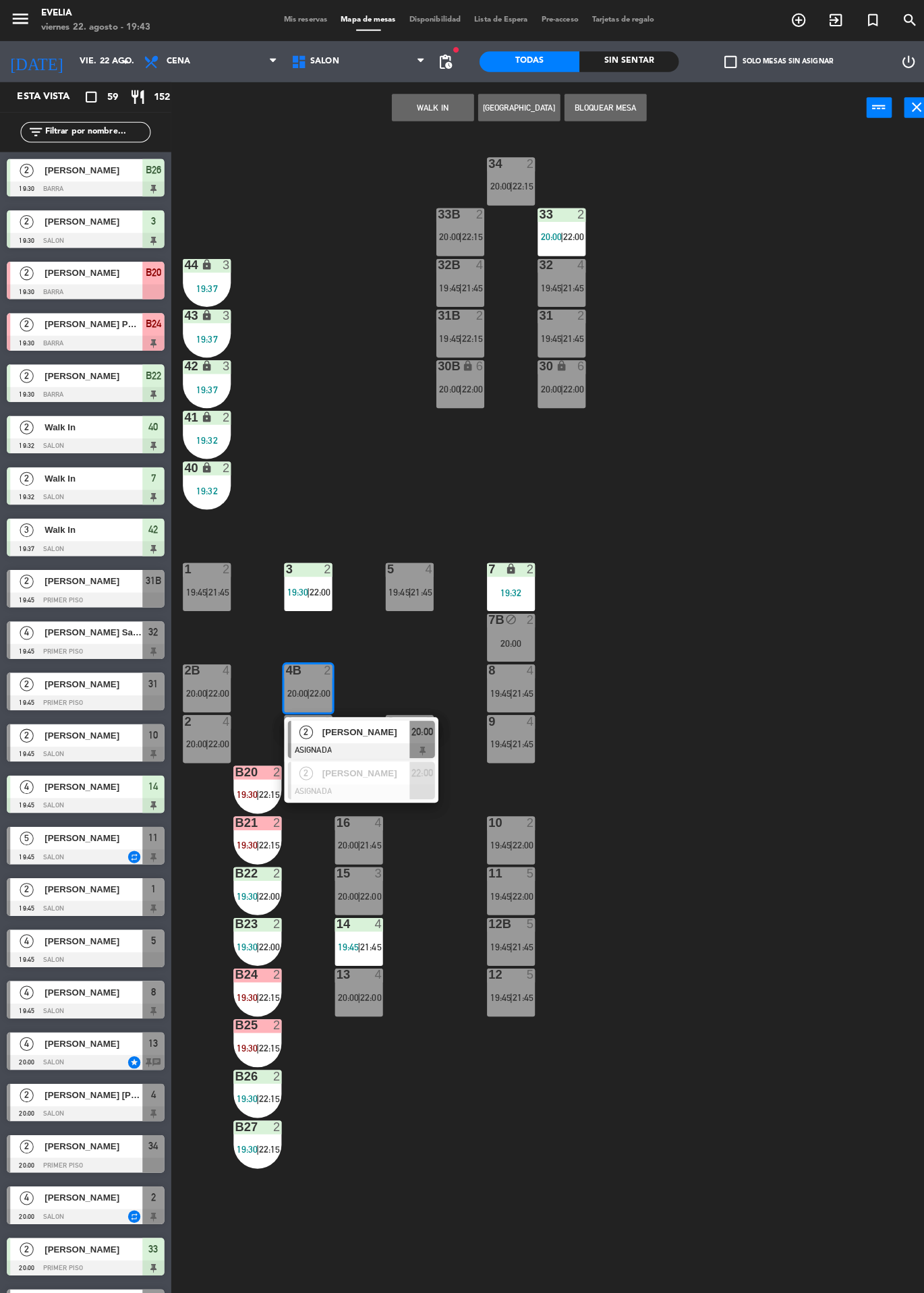
click at [772, 643] on div "34 2 20:00 | 22:15 33B 2 20:00 | 22:15 33 2 20:00 | 22:00 44 lock 3 19:37 32B 4…" at bounding box center [551, 712] width 746 height 1162
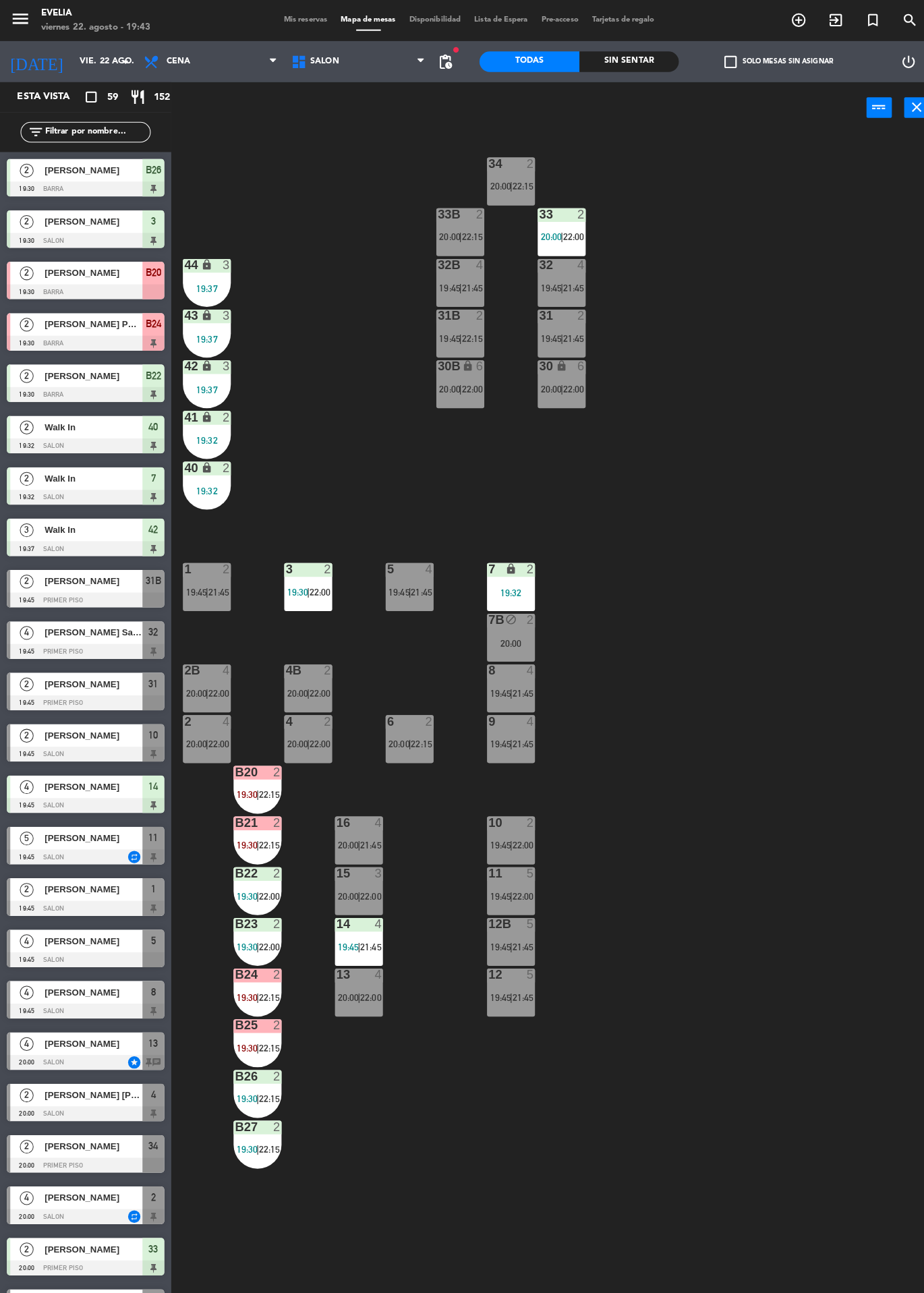
click at [315, 673] on div "4B 2 20:00 | 22:00" at bounding box center [303, 677] width 47 height 47
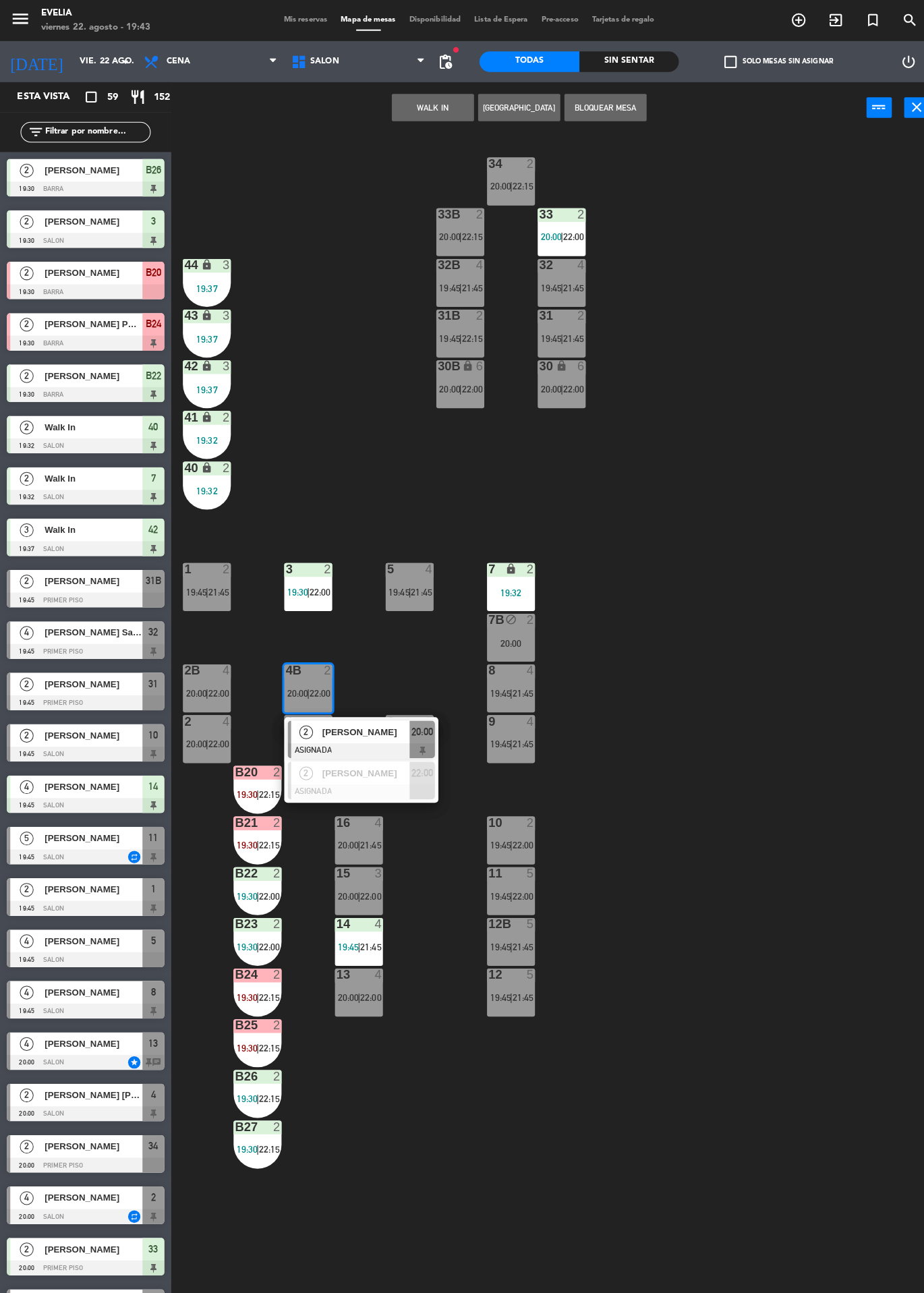
click at [770, 612] on div "34 2 20:00 | 22:15 33B 2 20:00 | 22:15 33 2 20:00 | 22:00 44 lock 3 19:37 32B 4…" at bounding box center [551, 712] width 746 height 1162
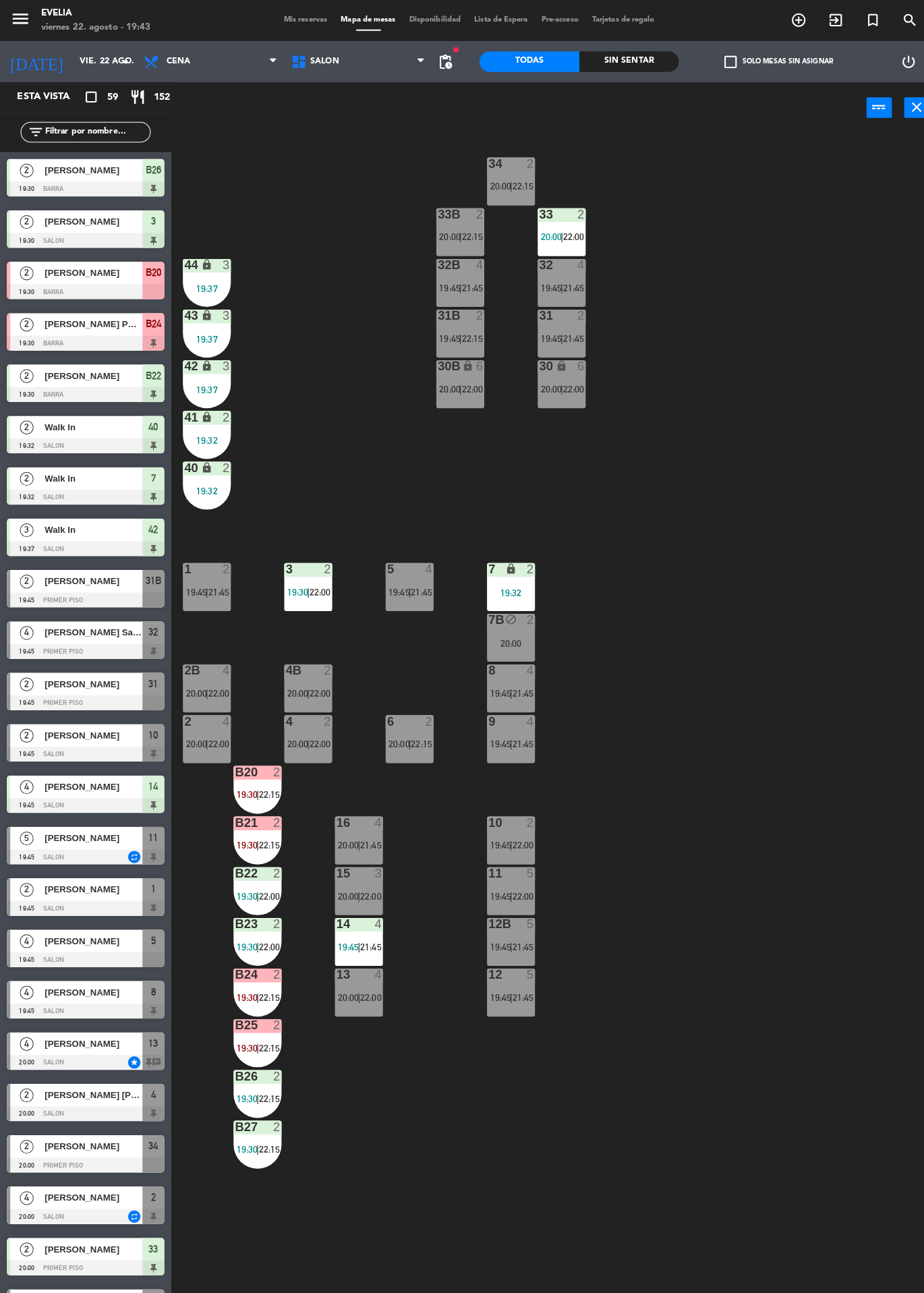
click at [323, 661] on div "2" at bounding box center [323, 660] width 8 height 12
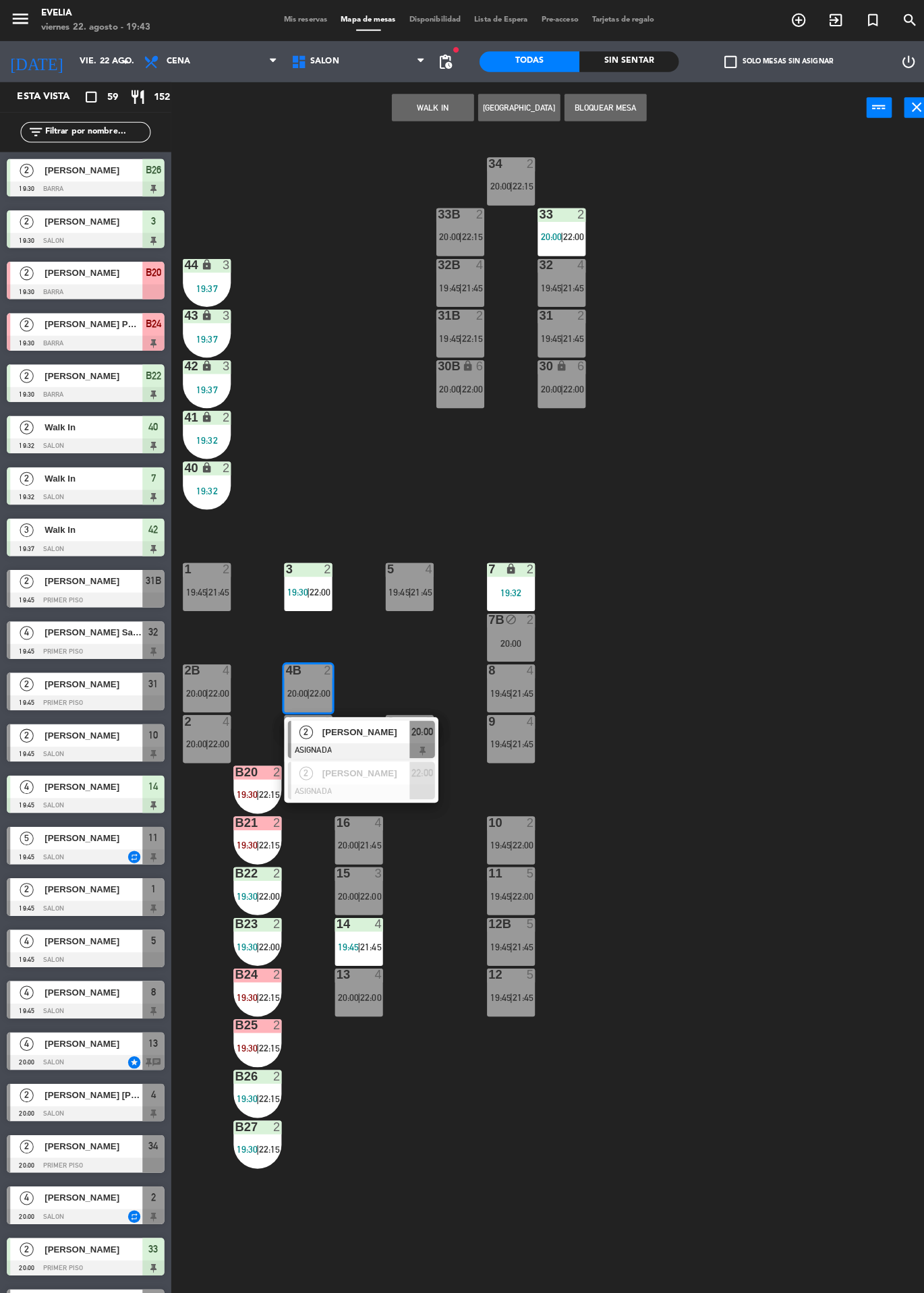
click at [393, 707] on div "2 [PERSON_NAME] ASIGNADA 20:00" at bounding box center [355, 728] width 152 height 44
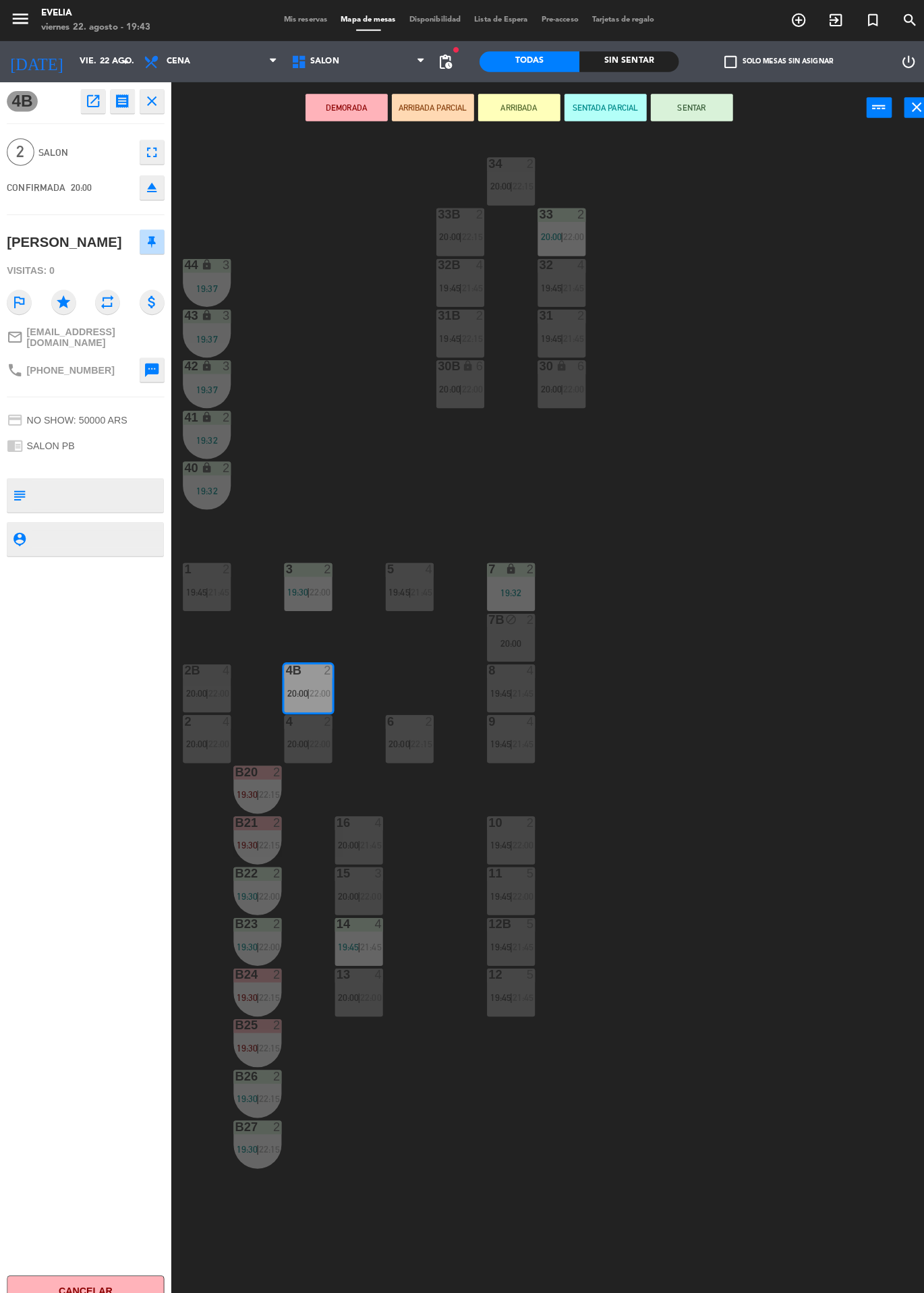
click at [147, 188] on icon "eject" at bounding box center [149, 185] width 16 height 16
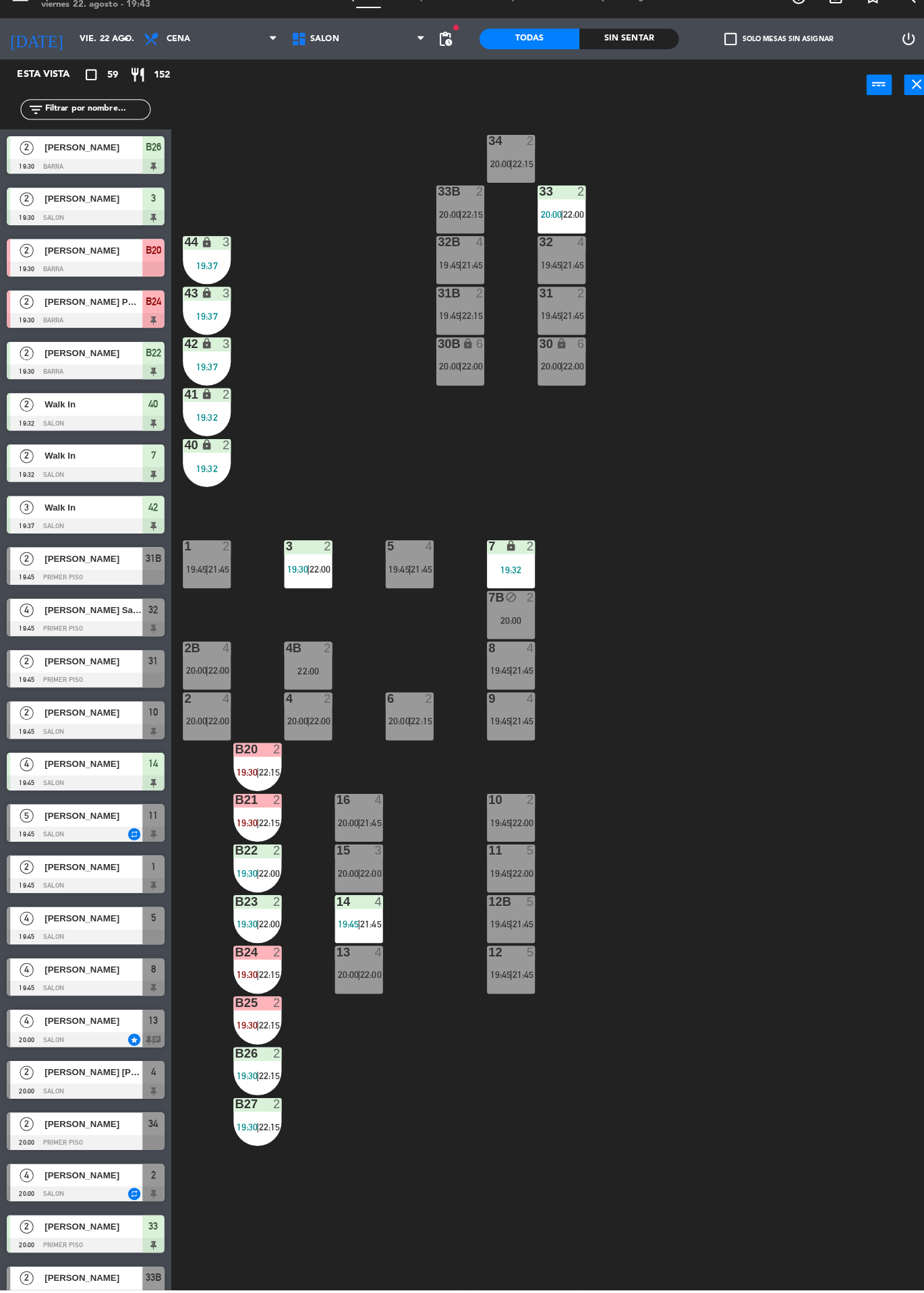
click at [317, 657] on div "2" at bounding box center [326, 660] width 22 height 12
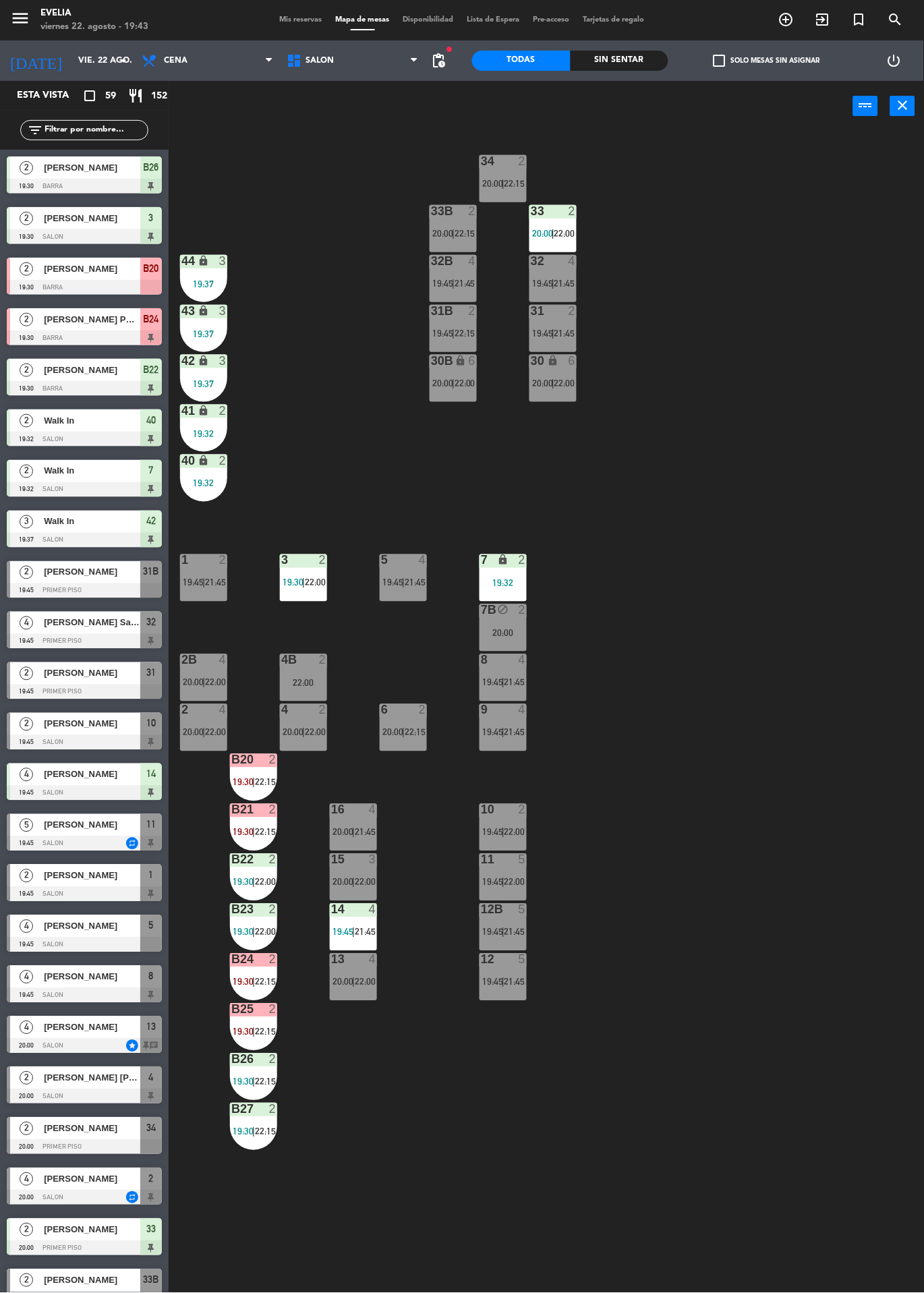
click at [323, 666] on div "2" at bounding box center [323, 660] width 8 height 12
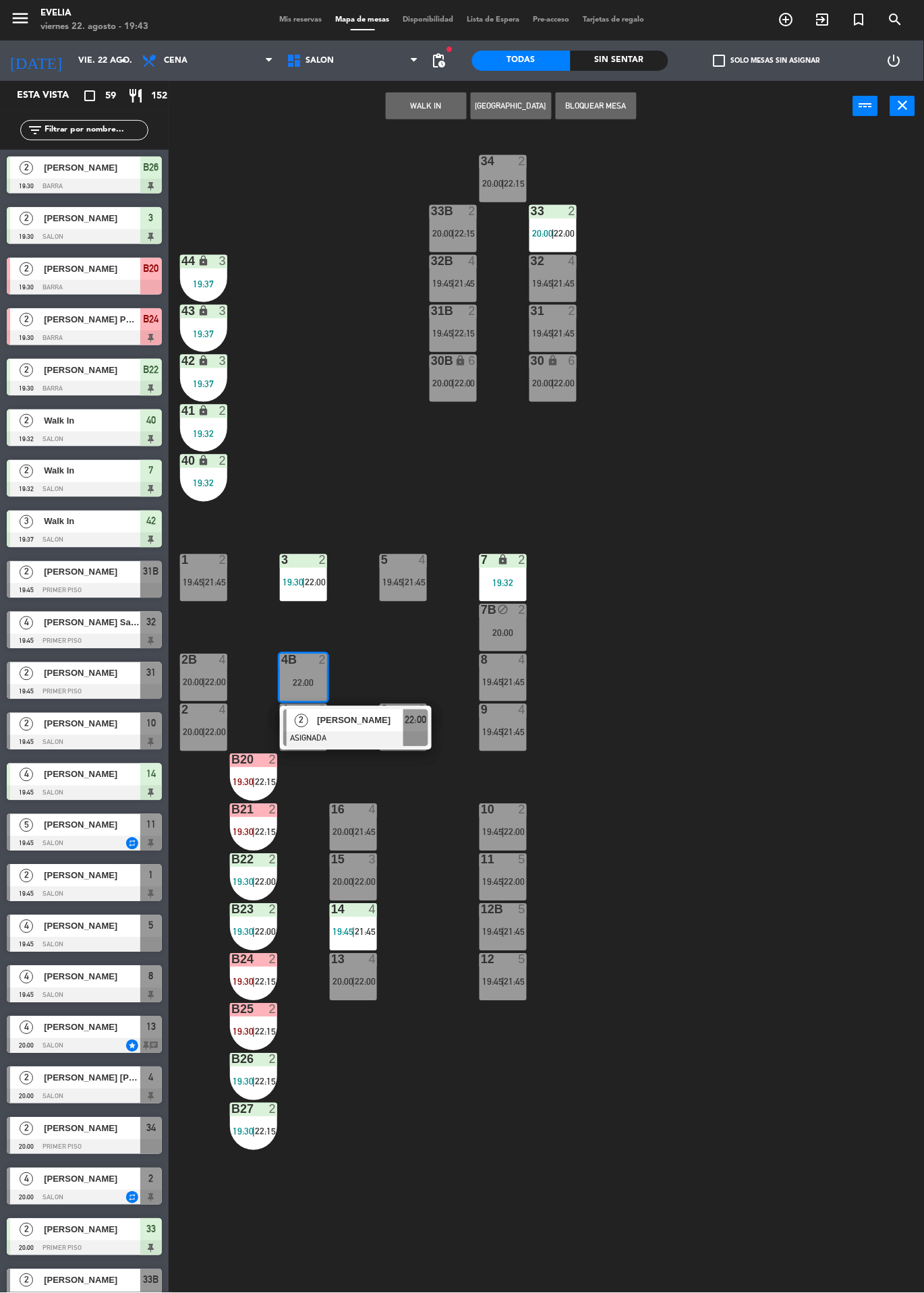
click at [424, 102] on button "WALK IN" at bounding box center [426, 105] width 81 height 27
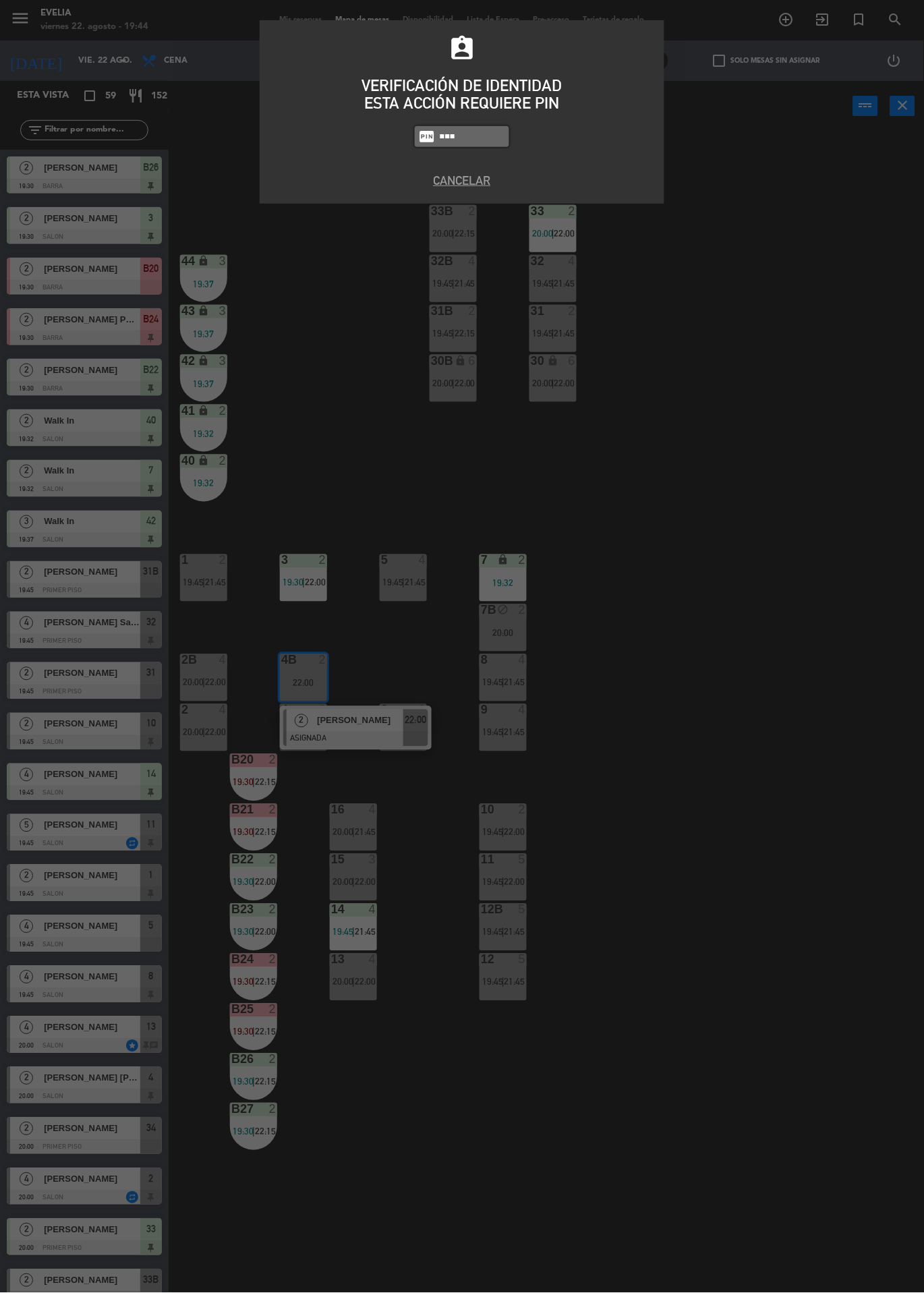
type input "6389"
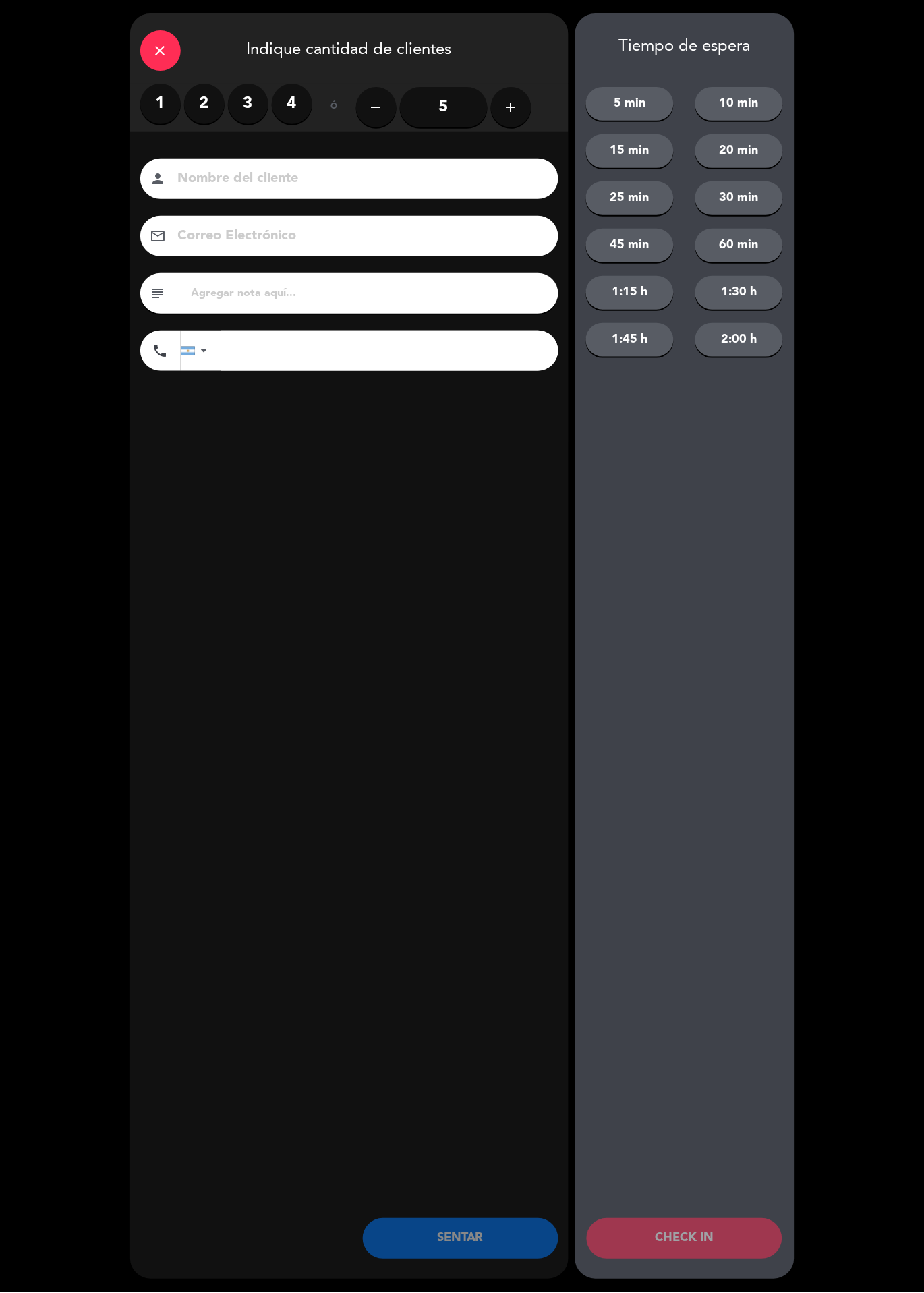
click at [212, 96] on label "2" at bounding box center [205, 104] width 41 height 41
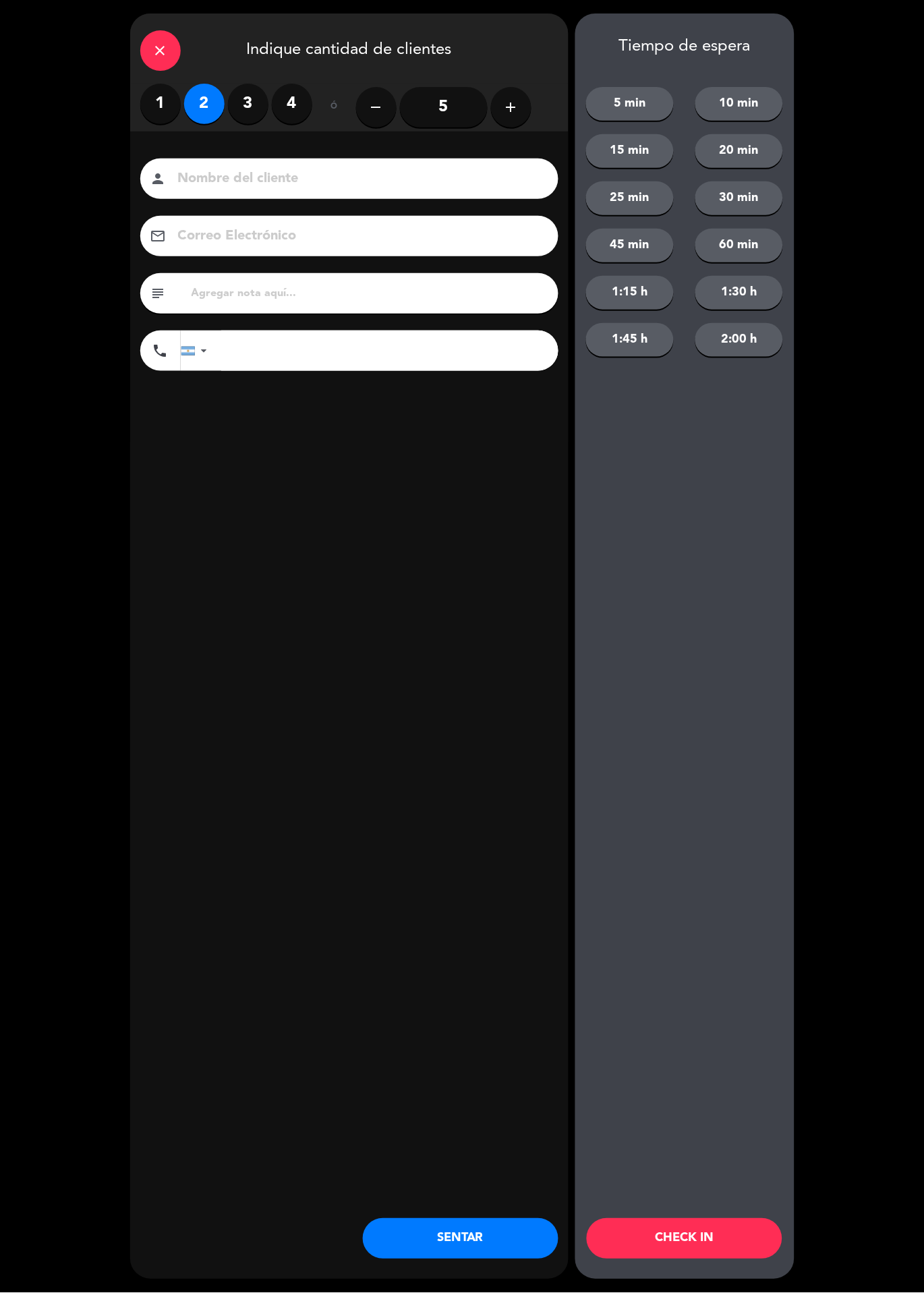
click at [743, 1241] on button "CHECK IN" at bounding box center [685, 1239] width 196 height 41
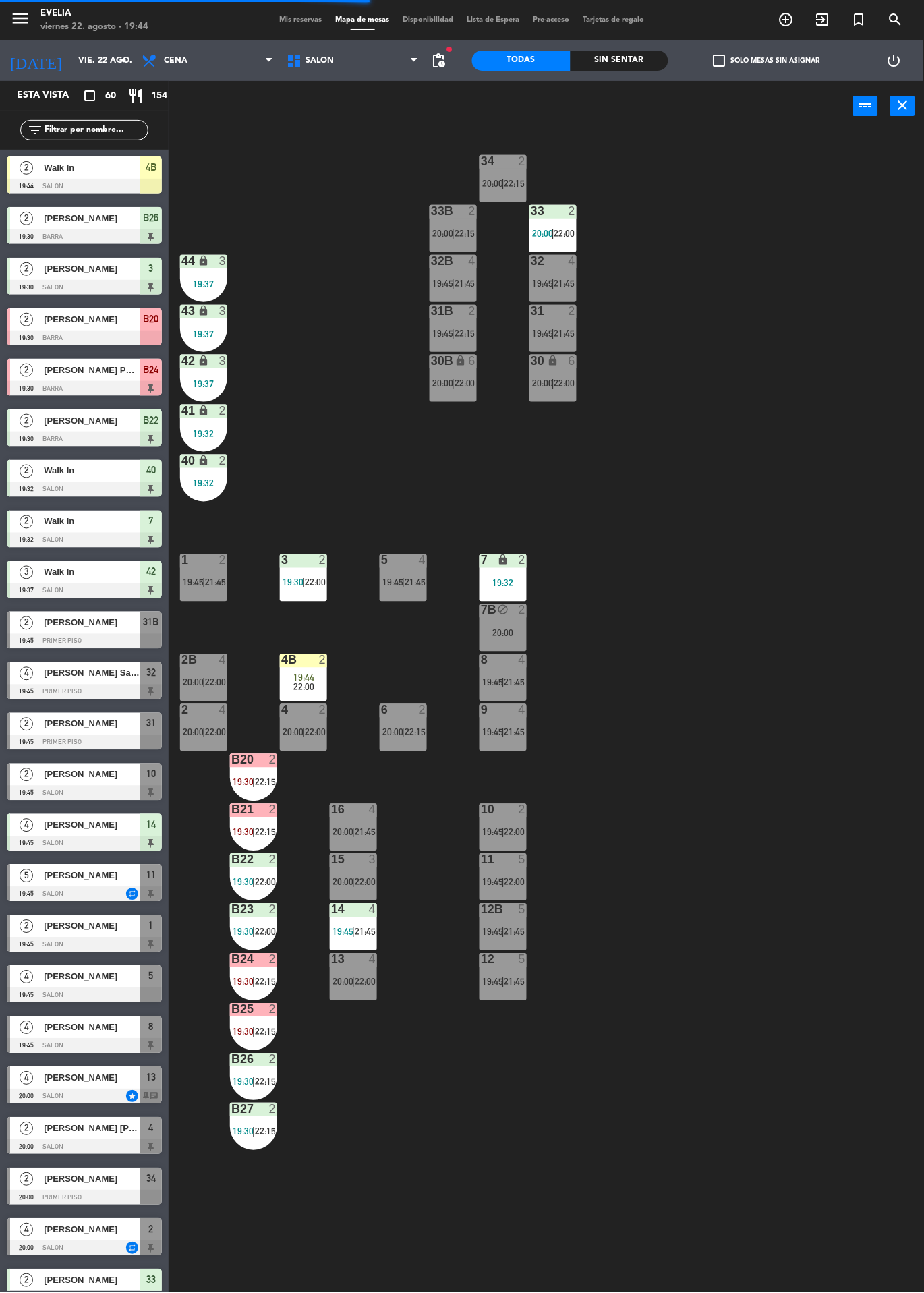
click at [323, 661] on div "2" at bounding box center [323, 660] width 8 height 12
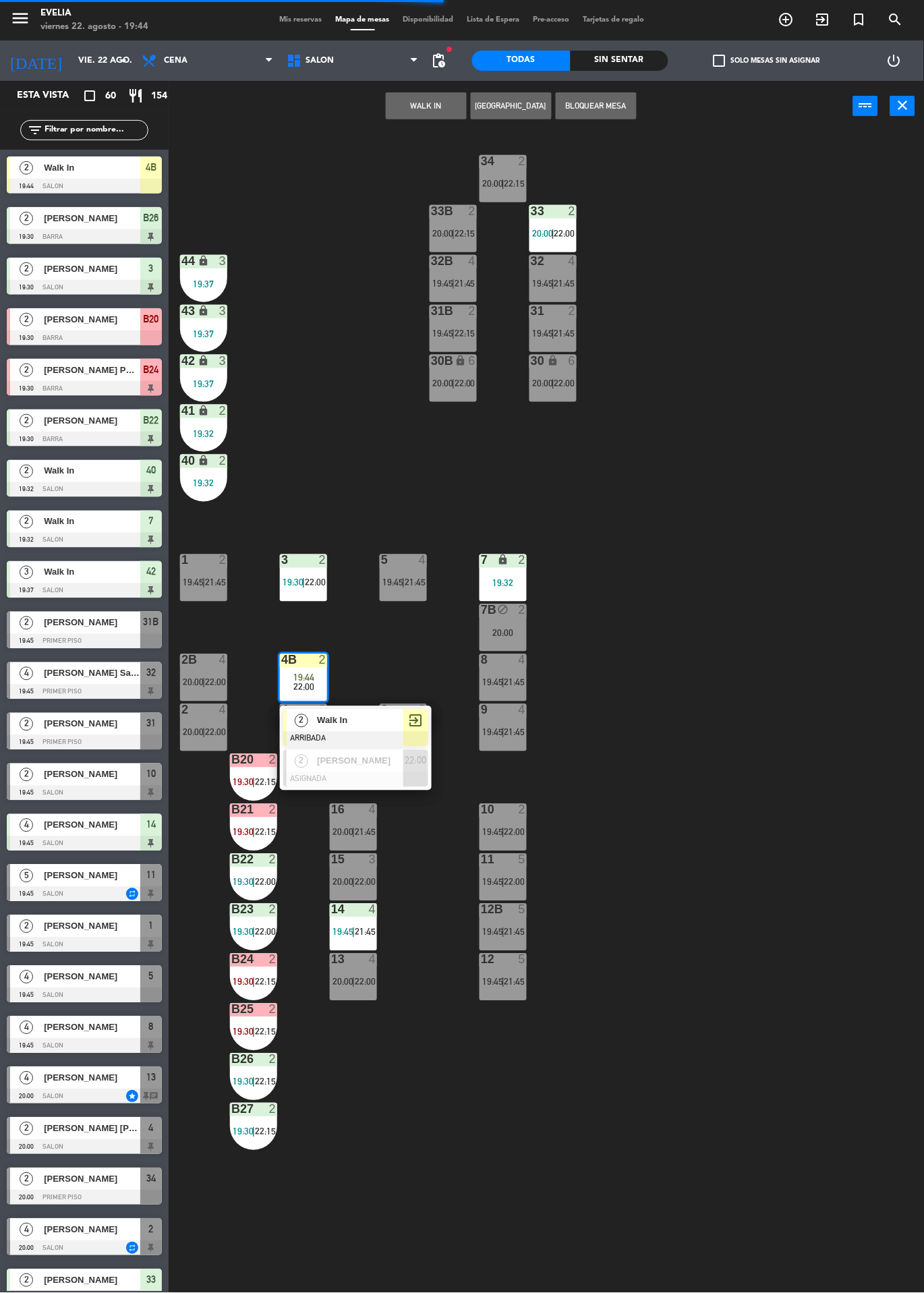
click at [388, 716] on span "Walk In" at bounding box center [360, 721] width 86 height 15
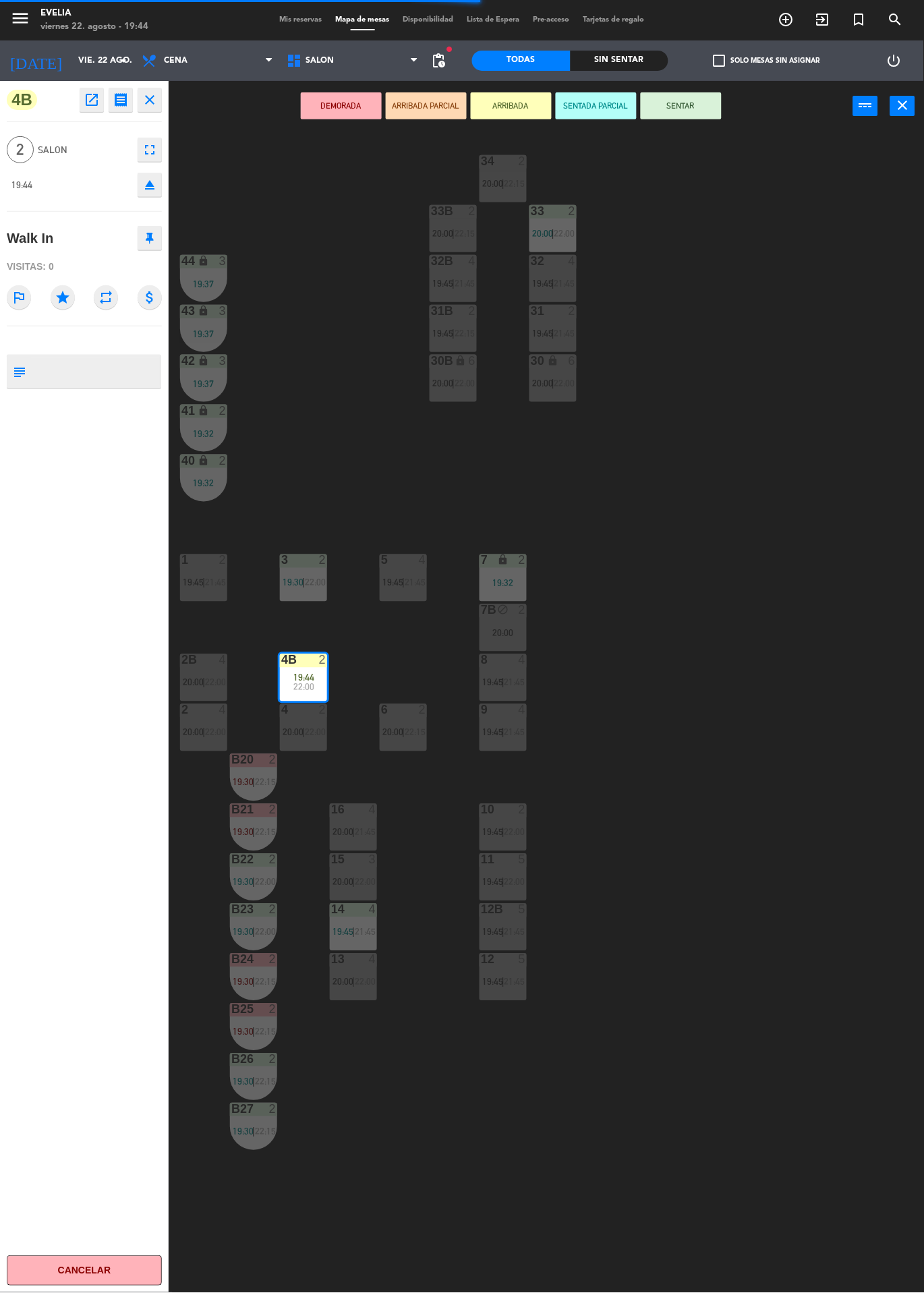
click at [696, 117] on button "SENTAR" at bounding box center [682, 105] width 81 height 27
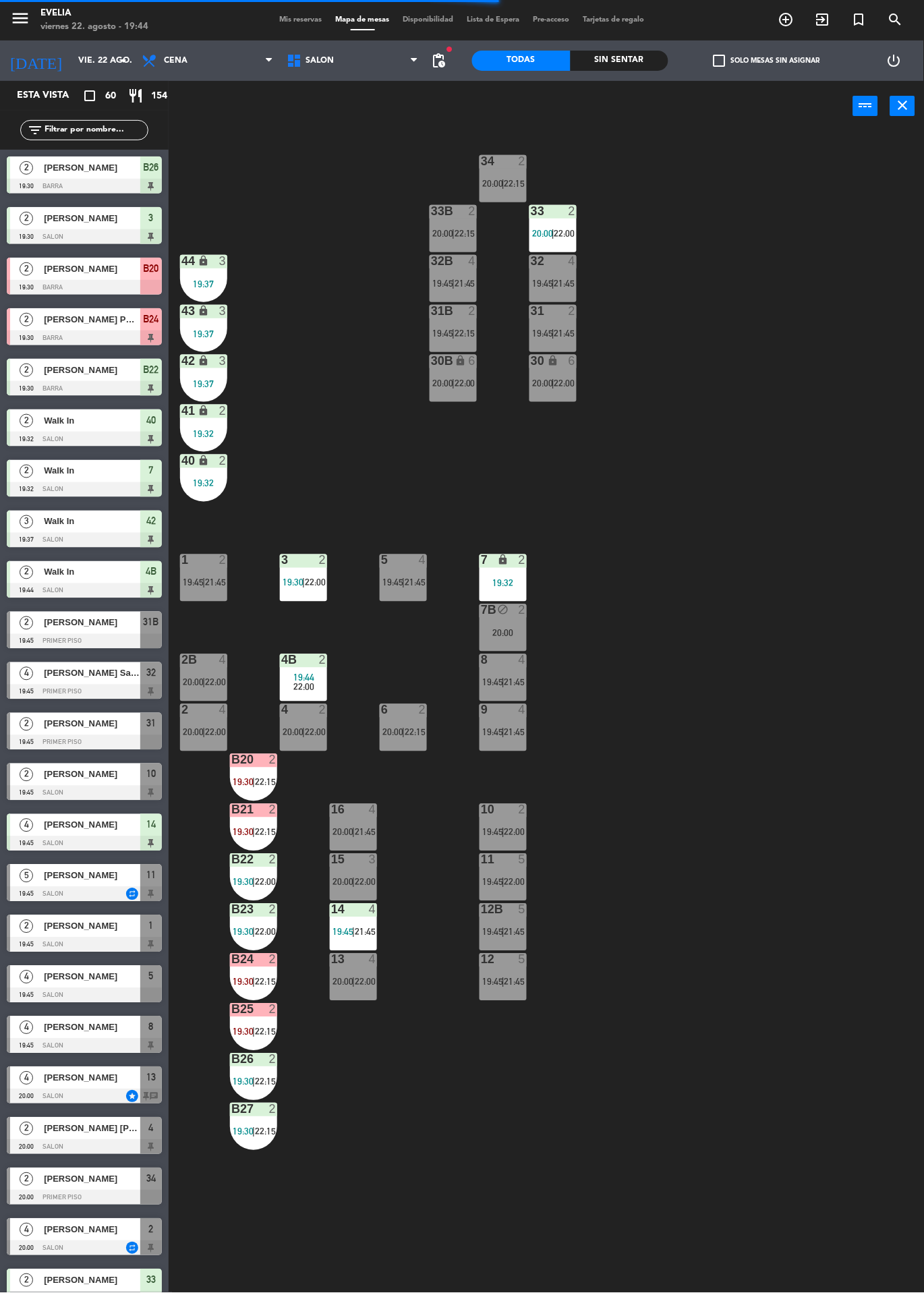
click at [779, 430] on div "34 2 20:00 | 22:15 33B 2 20:00 | 22:15 33 2 20:00 | 22:00 44 lock 3 19:37 32B 4…" at bounding box center [551, 712] width 746 height 1162
click at [262, 775] on div "B20 2 19:30 | 22:15" at bounding box center [253, 777] width 47 height 47
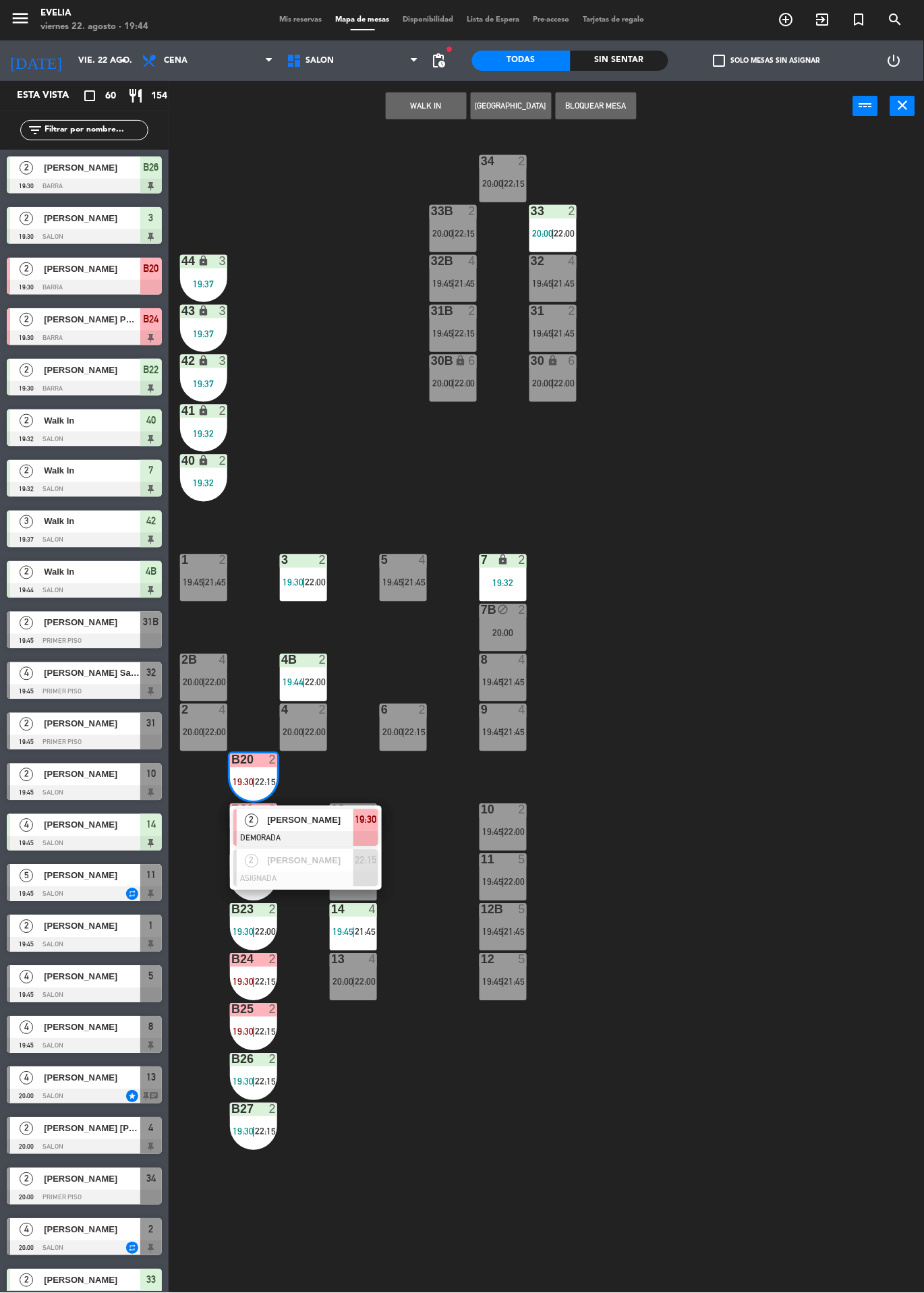
click at [355, 814] on span "19:30" at bounding box center [366, 820] width 22 height 16
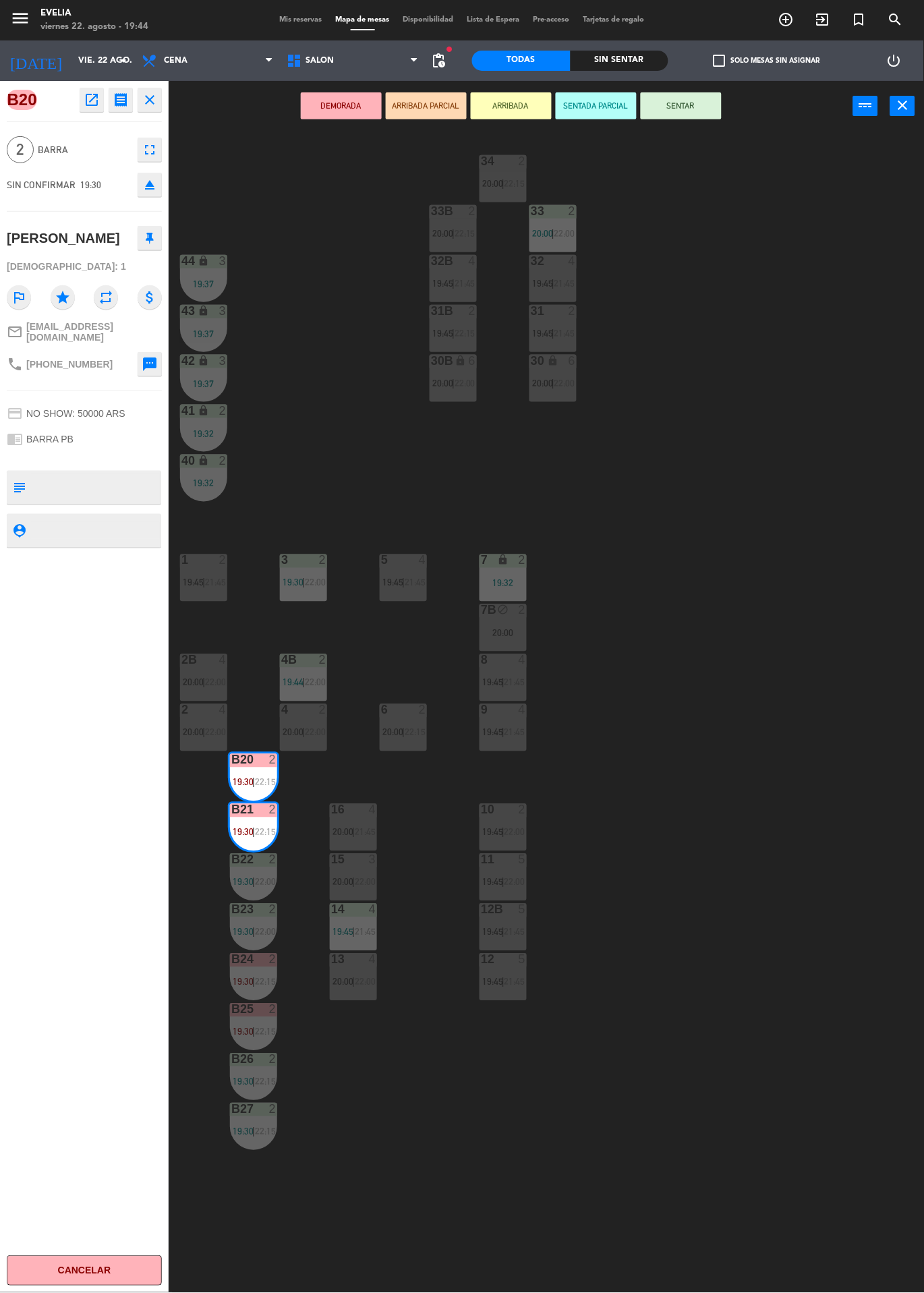
click at [758, 287] on div "34 2 20:00 | 22:15 33B 2 20:00 | 22:15 33 2 20:00 | 22:00 44 lock 3 19:37 32B 4…" at bounding box center [551, 712] width 746 height 1162
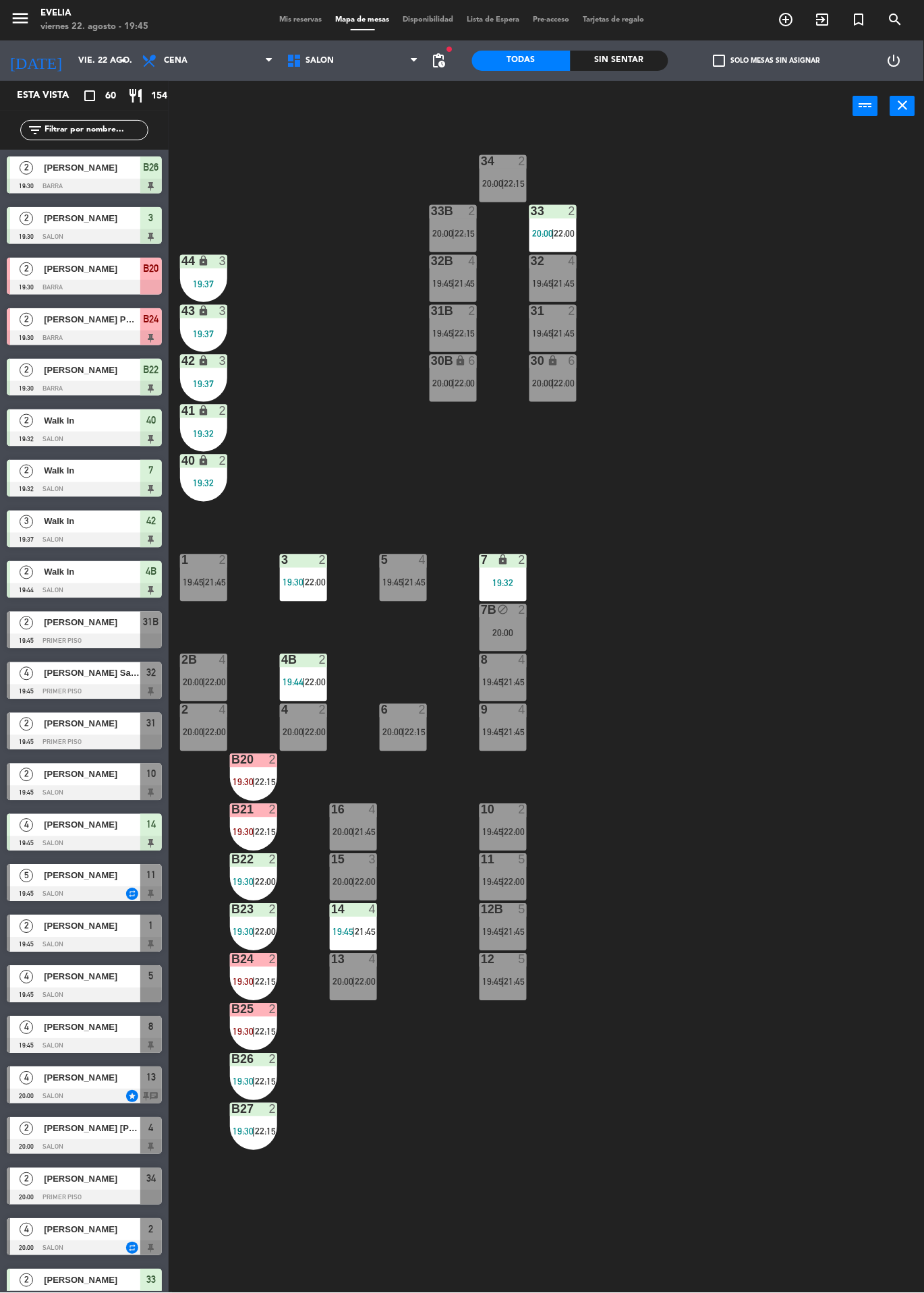
click at [49, 713] on div "[PERSON_NAME]" at bounding box center [91, 724] width 98 height 22
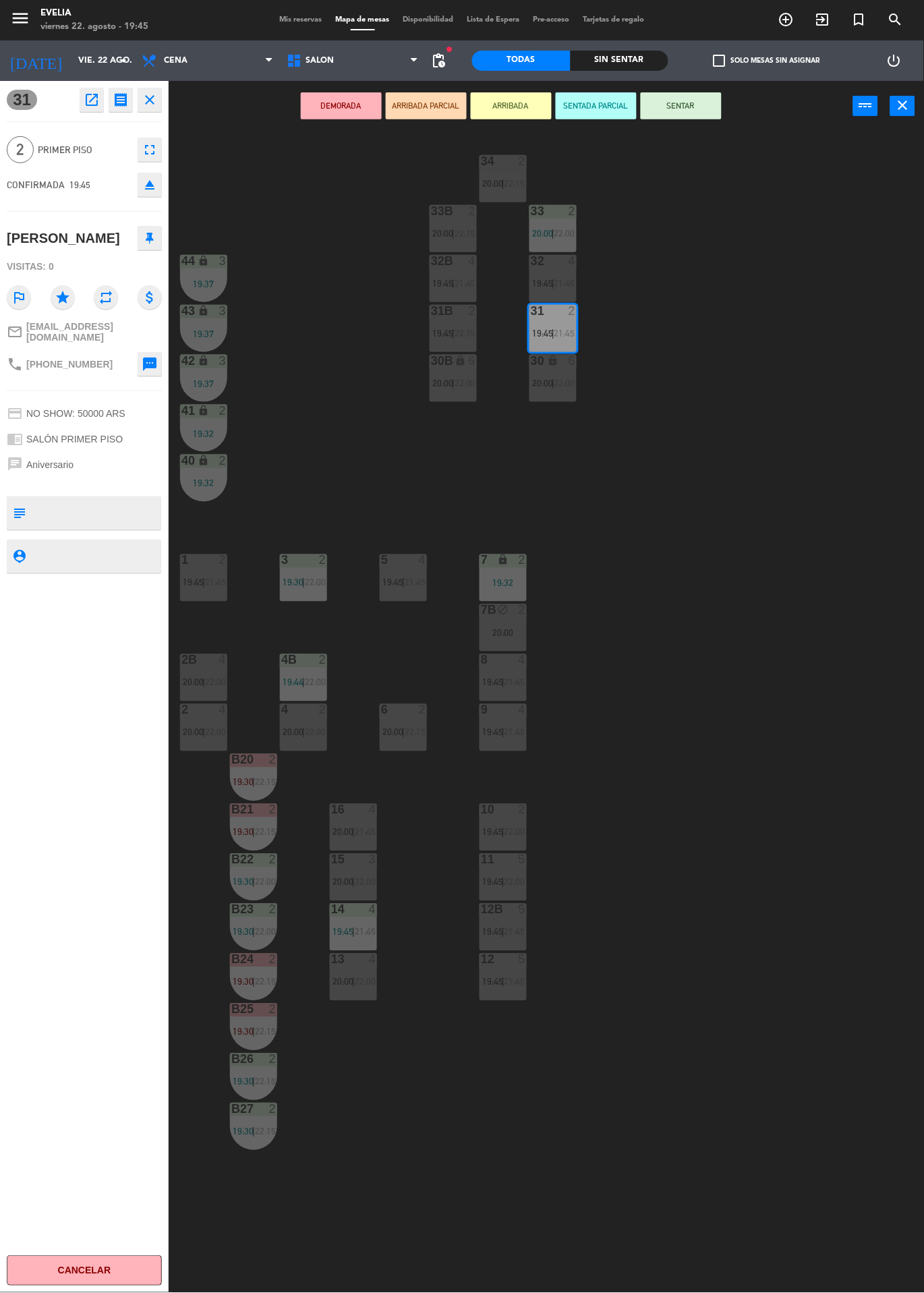
click at [339, 286] on div "34 2 20:00 | 22:15 33B 2 20:00 | 22:15 33 2 20:00 | 22:00 44 lock 3 19:37 32B 4…" at bounding box center [551, 712] width 746 height 1162
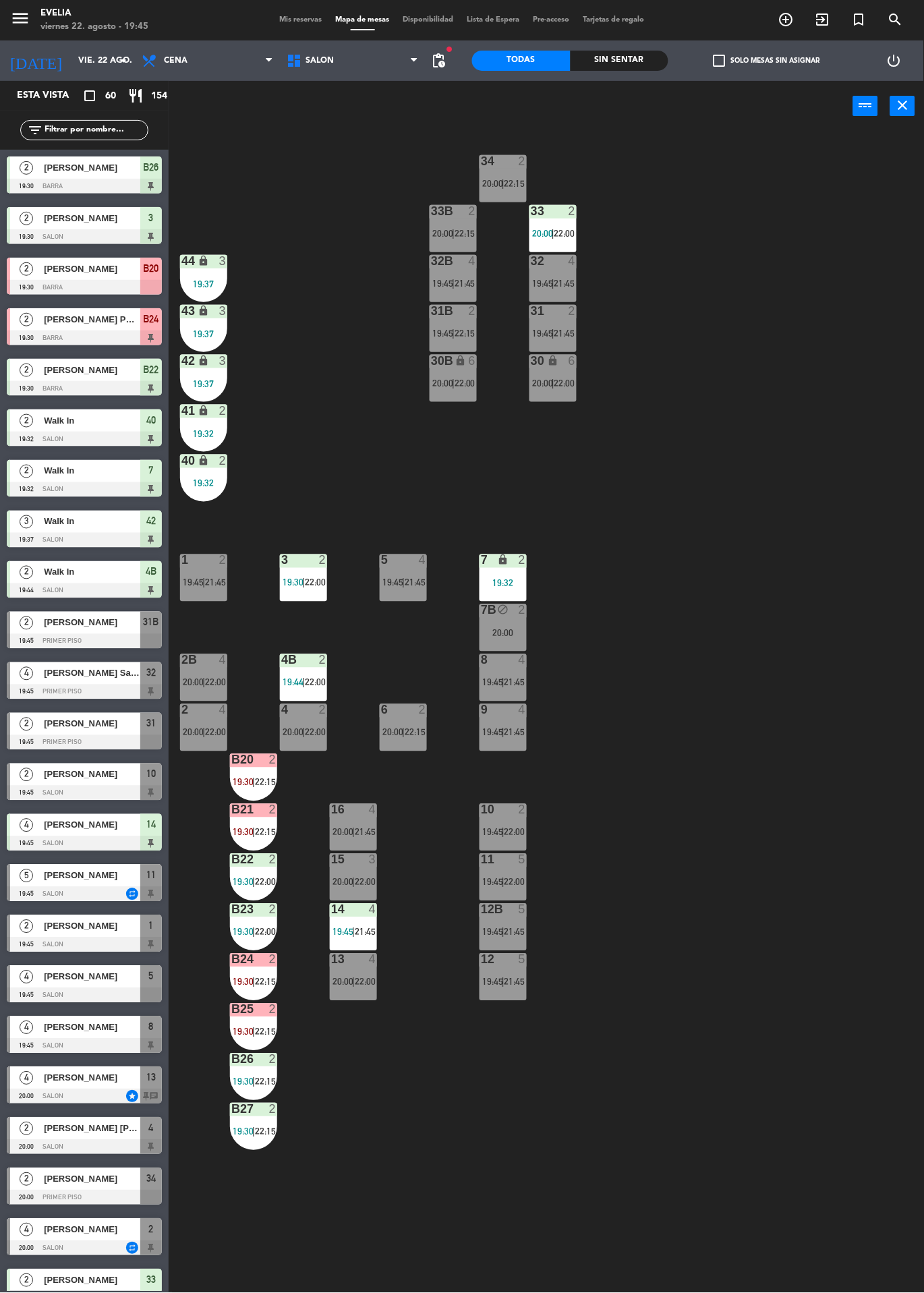
click at [561, 262] on div at bounding box center [553, 261] width 22 height 12
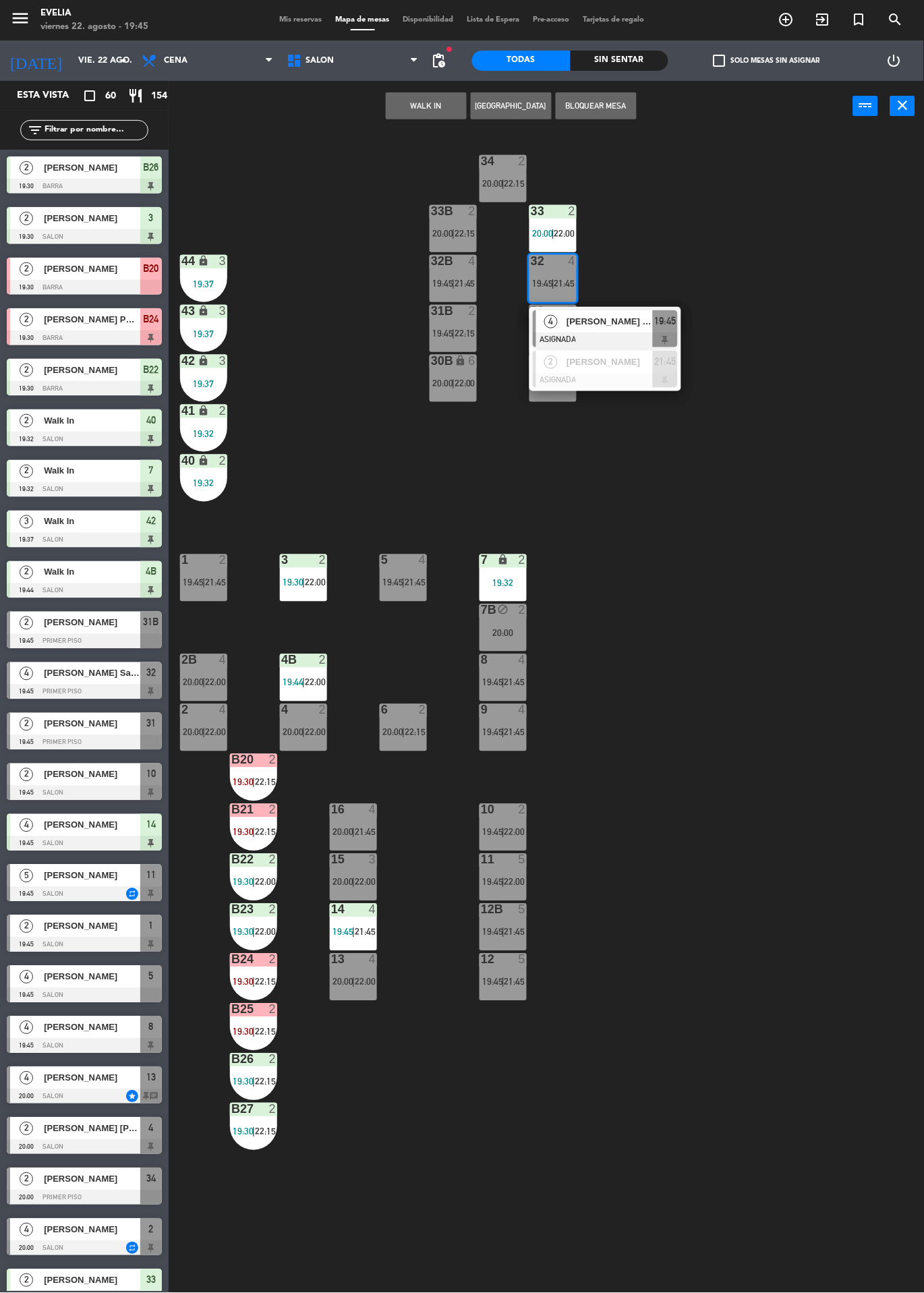
click at [580, 315] on span "[PERSON_NAME] San [PERSON_NAME]" at bounding box center [609, 321] width 86 height 15
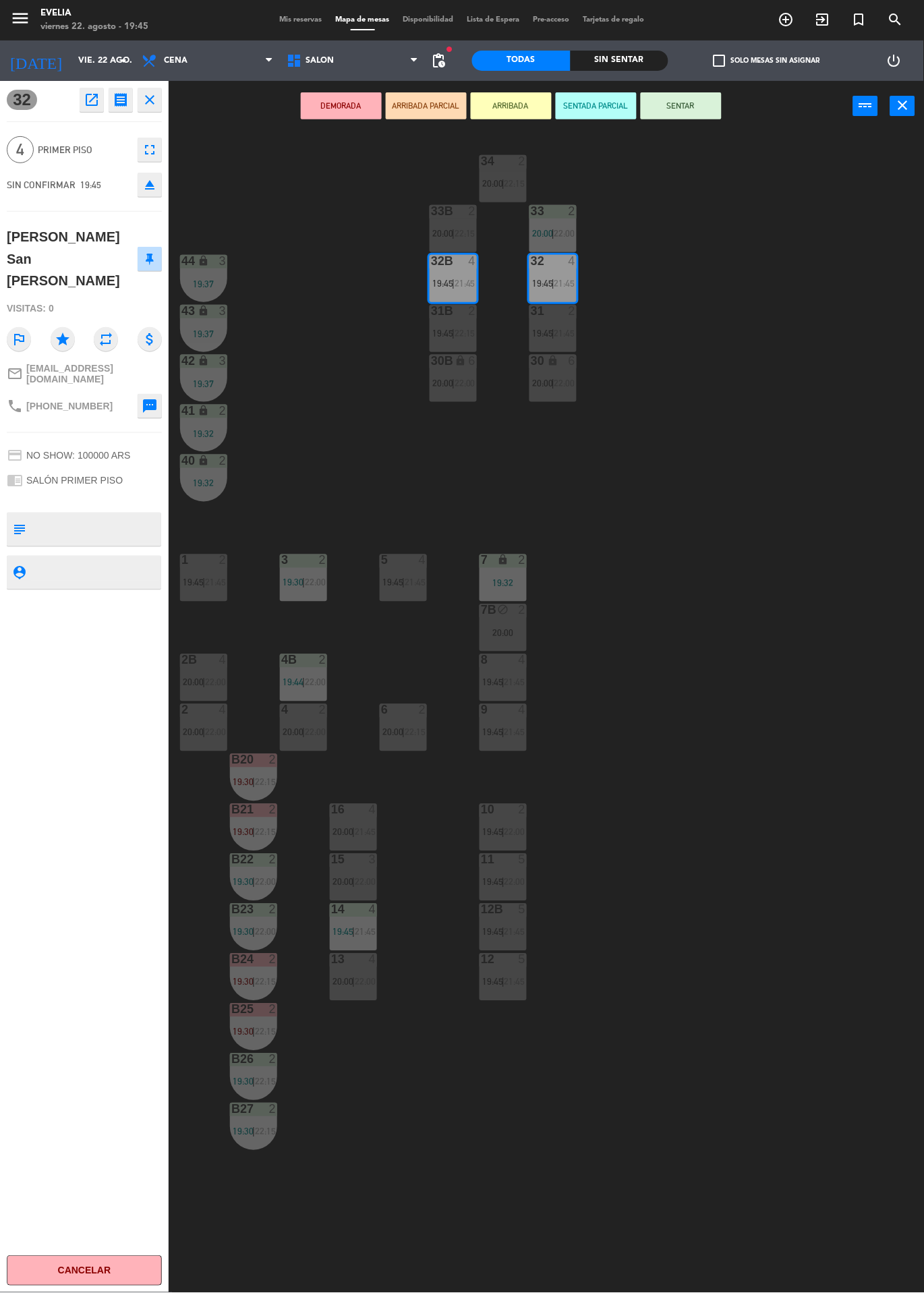
click at [763, 408] on div "34 2 20:00 | 22:15 33B 2 20:00 | 22:15 33 2 20:00 | 22:00 44 lock 3 19:37 32B 4…" at bounding box center [551, 712] width 746 height 1162
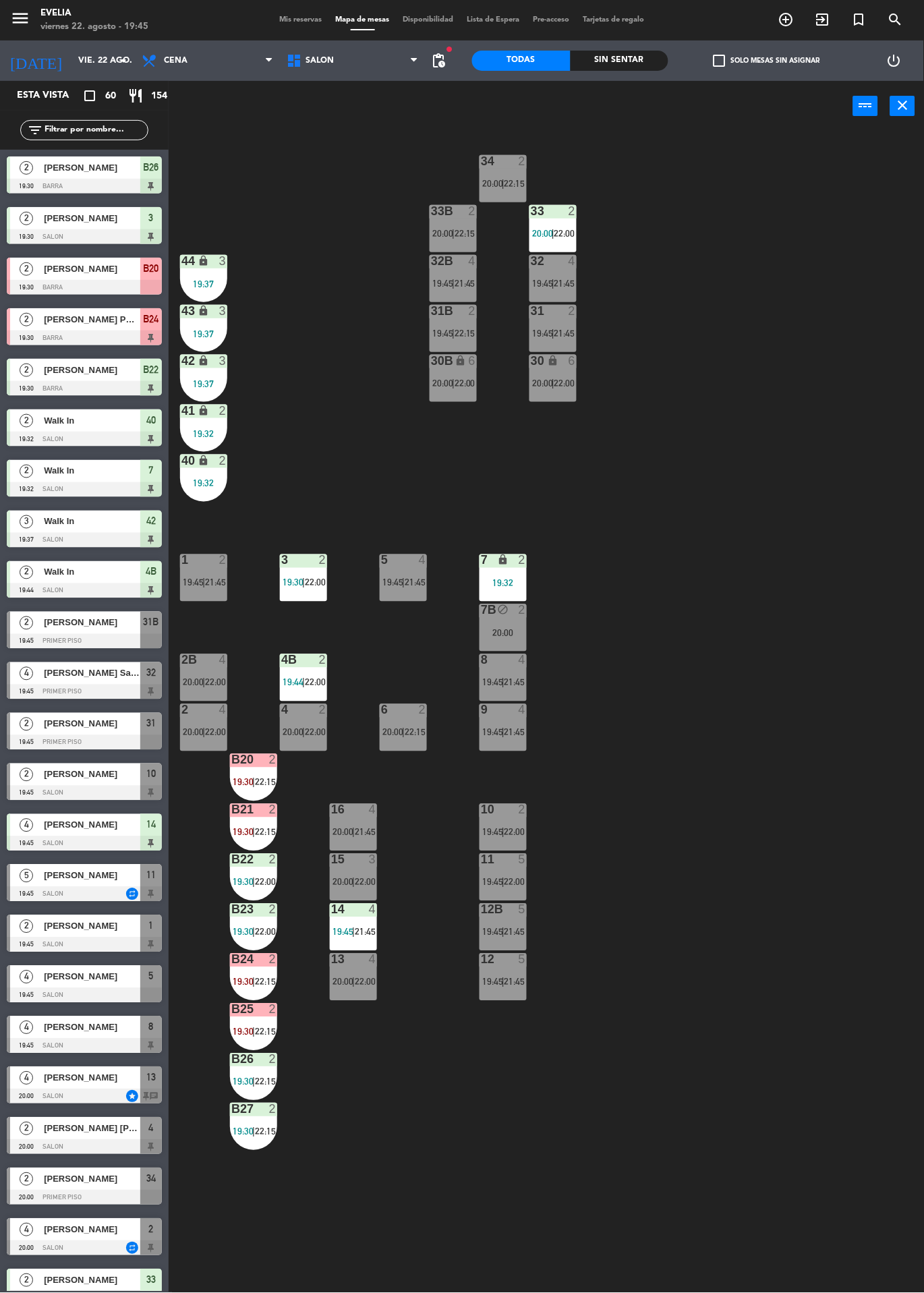
click at [572, 383] on span "22:00" at bounding box center [565, 383] width 21 height 11
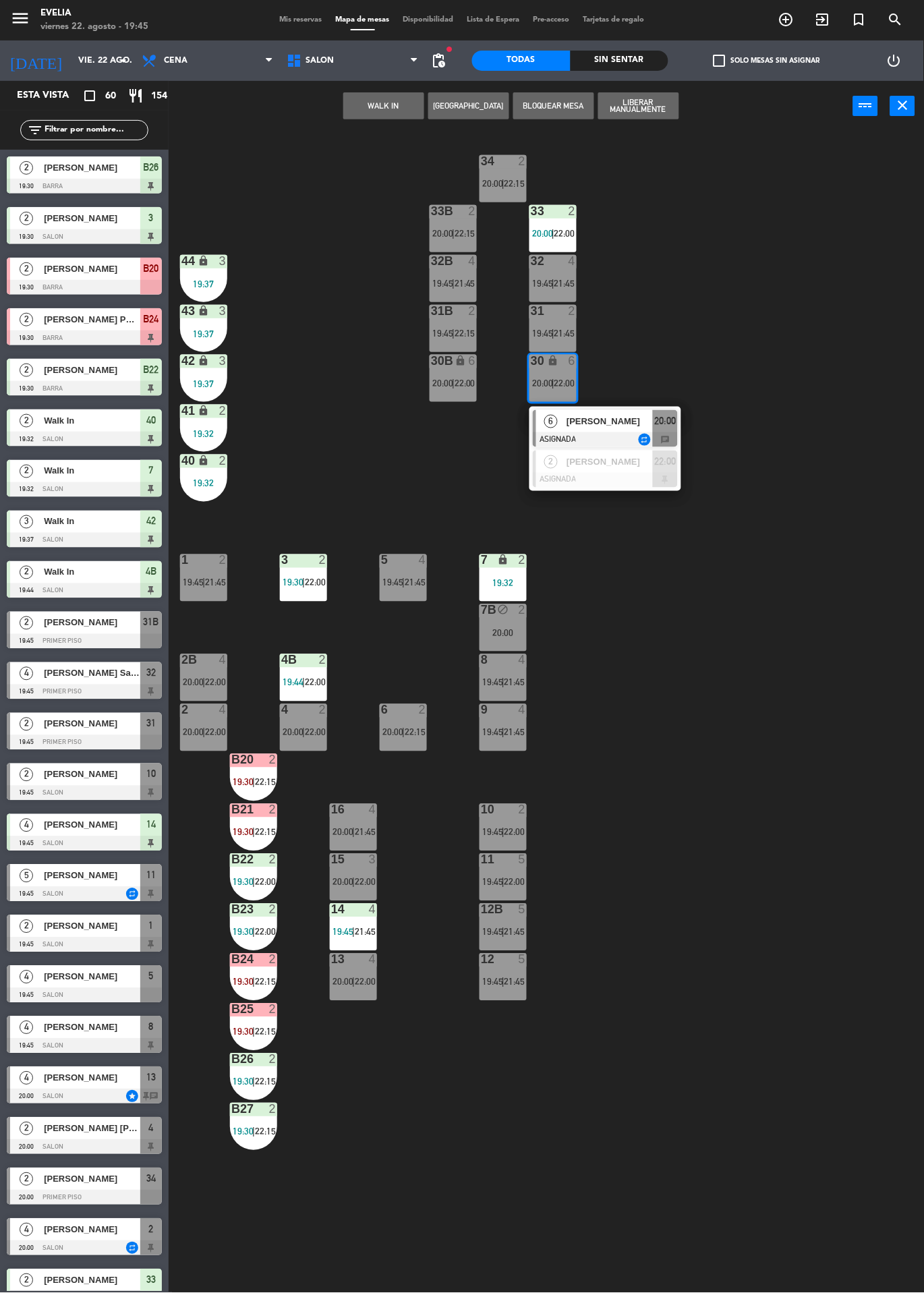
click at [652, 484] on div at bounding box center [606, 480] width 145 height 15
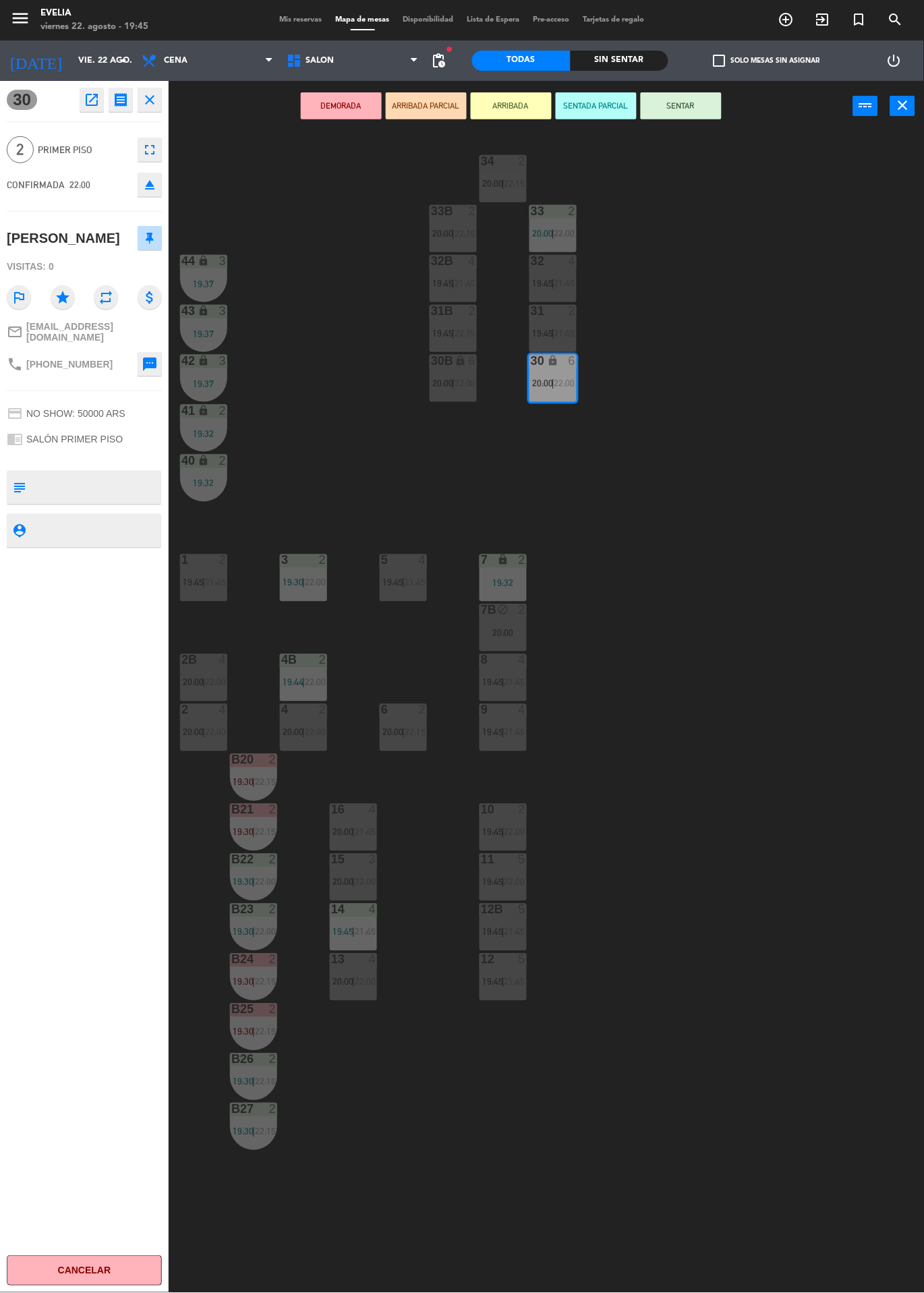
click at [150, 185] on icon "eject" at bounding box center [149, 185] width 16 height 16
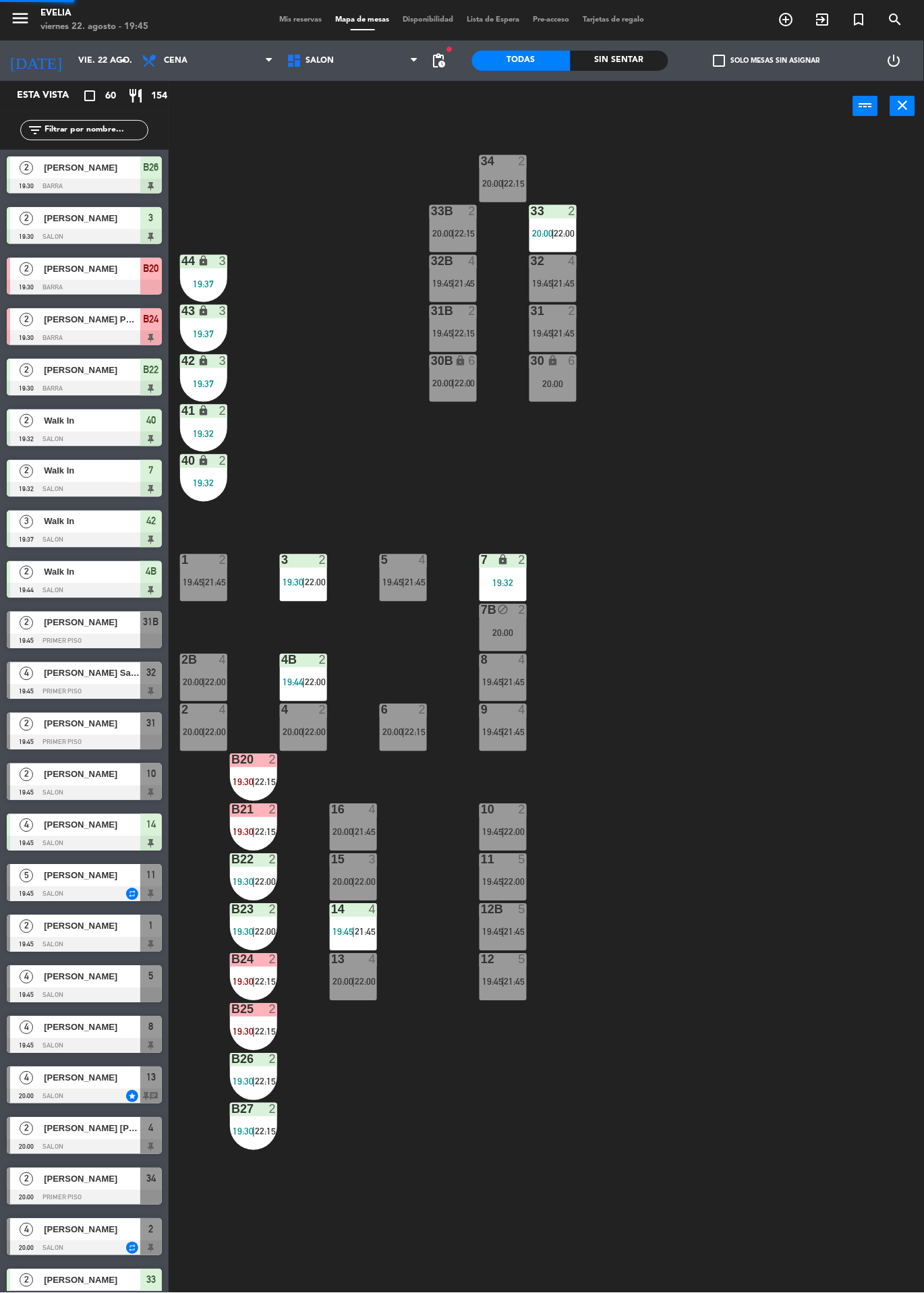
click at [450, 394] on div "30B lock 6 20:00 | 22:00" at bounding box center [453, 378] width 47 height 47
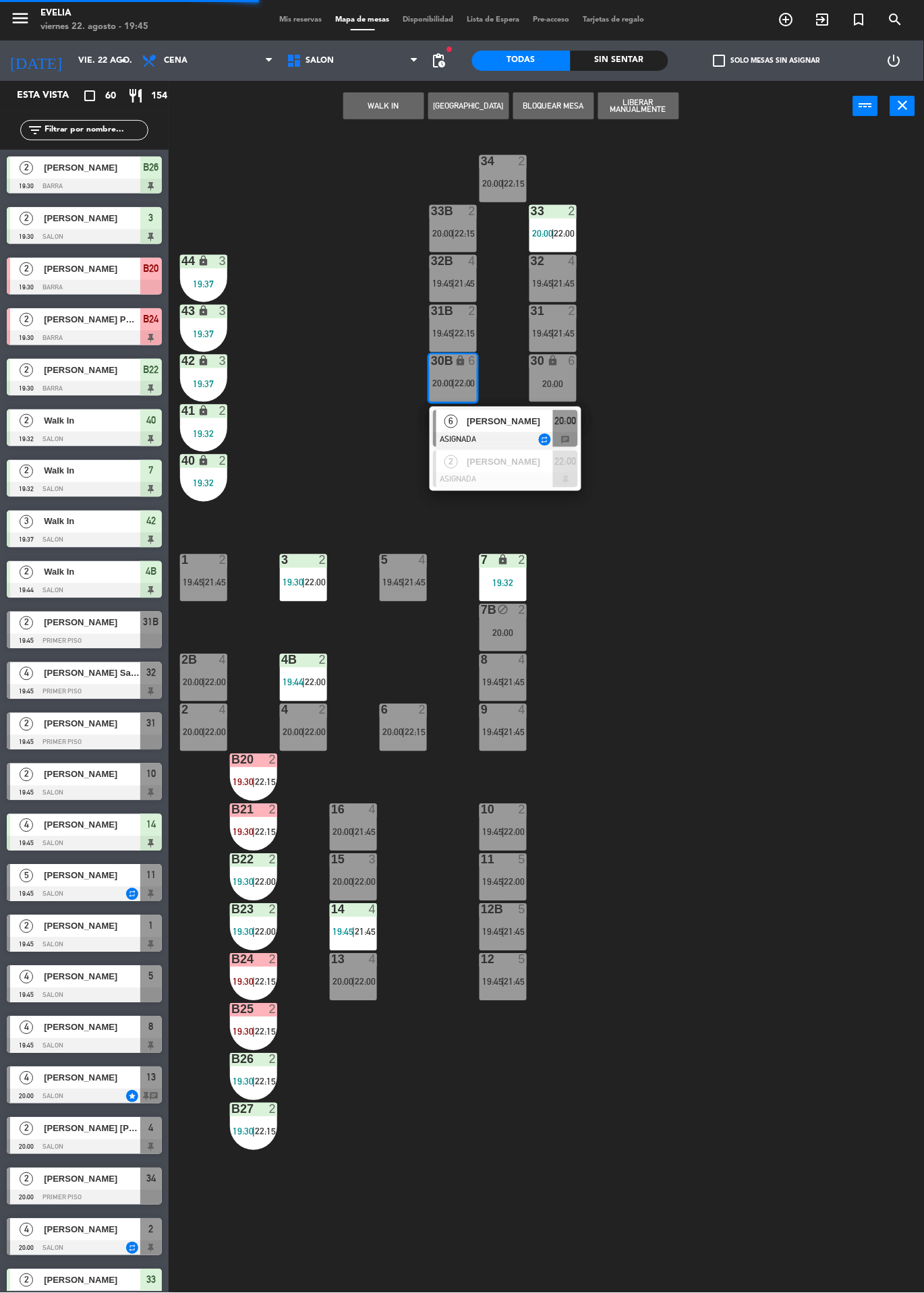
scroll to position [460, 0]
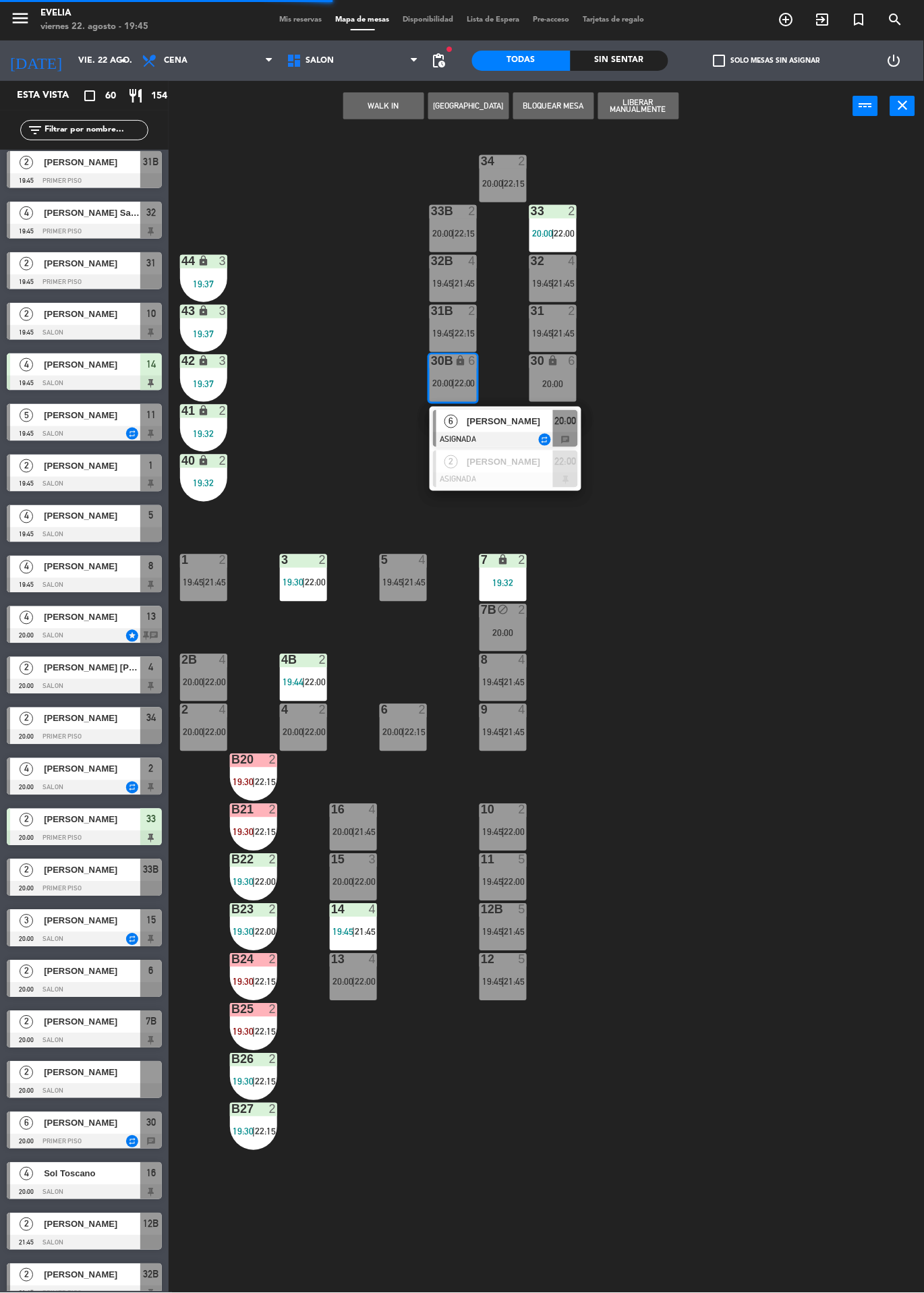
click at [517, 475] on div at bounding box center [506, 480] width 145 height 15
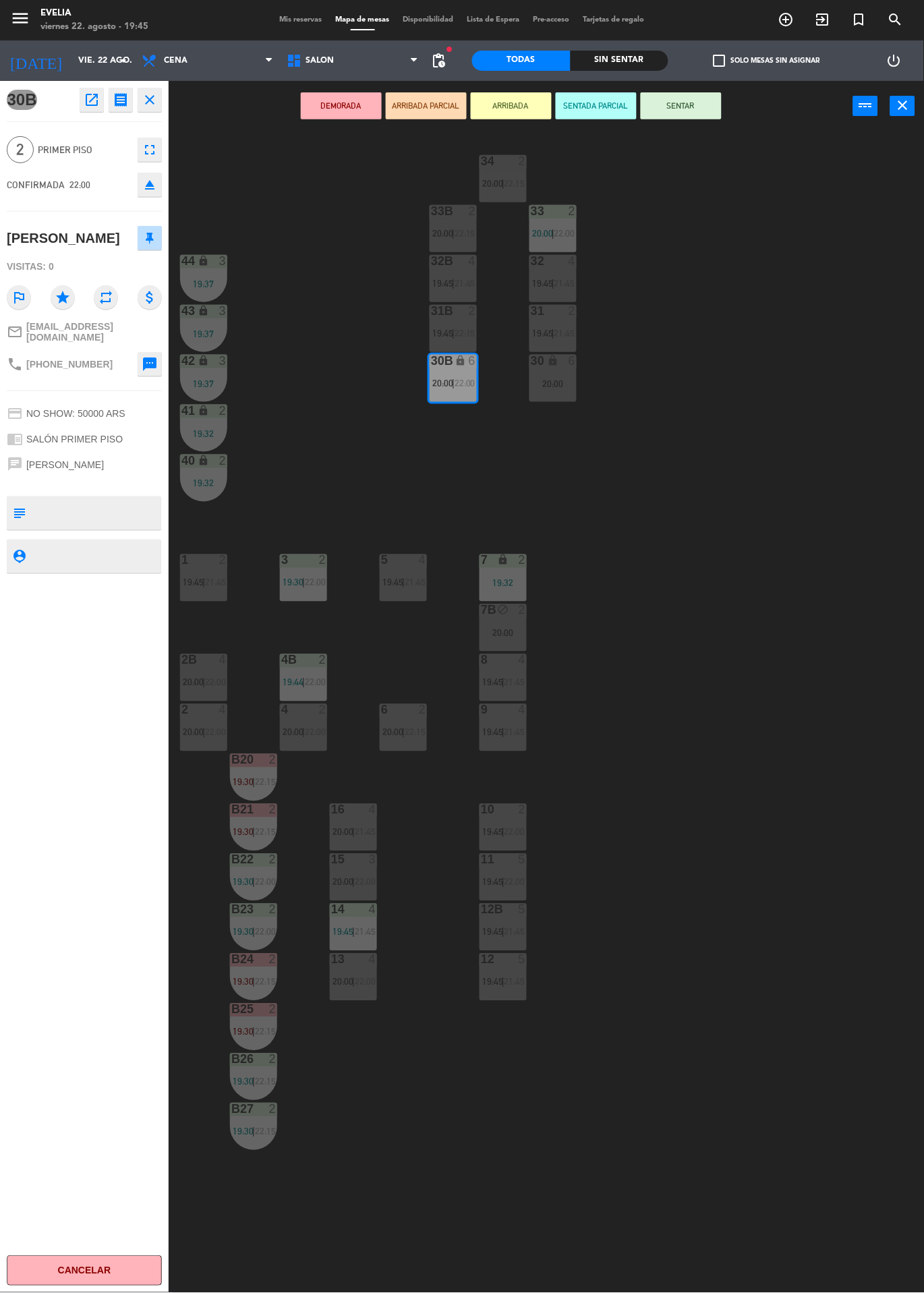
click at [706, 338] on div "34 2 20:00 | 22:15 33B 2 20:00 | 22:15 33 2 20:00 | 22:00 44 lock 3 19:37 32B 4…" at bounding box center [551, 712] width 746 height 1162
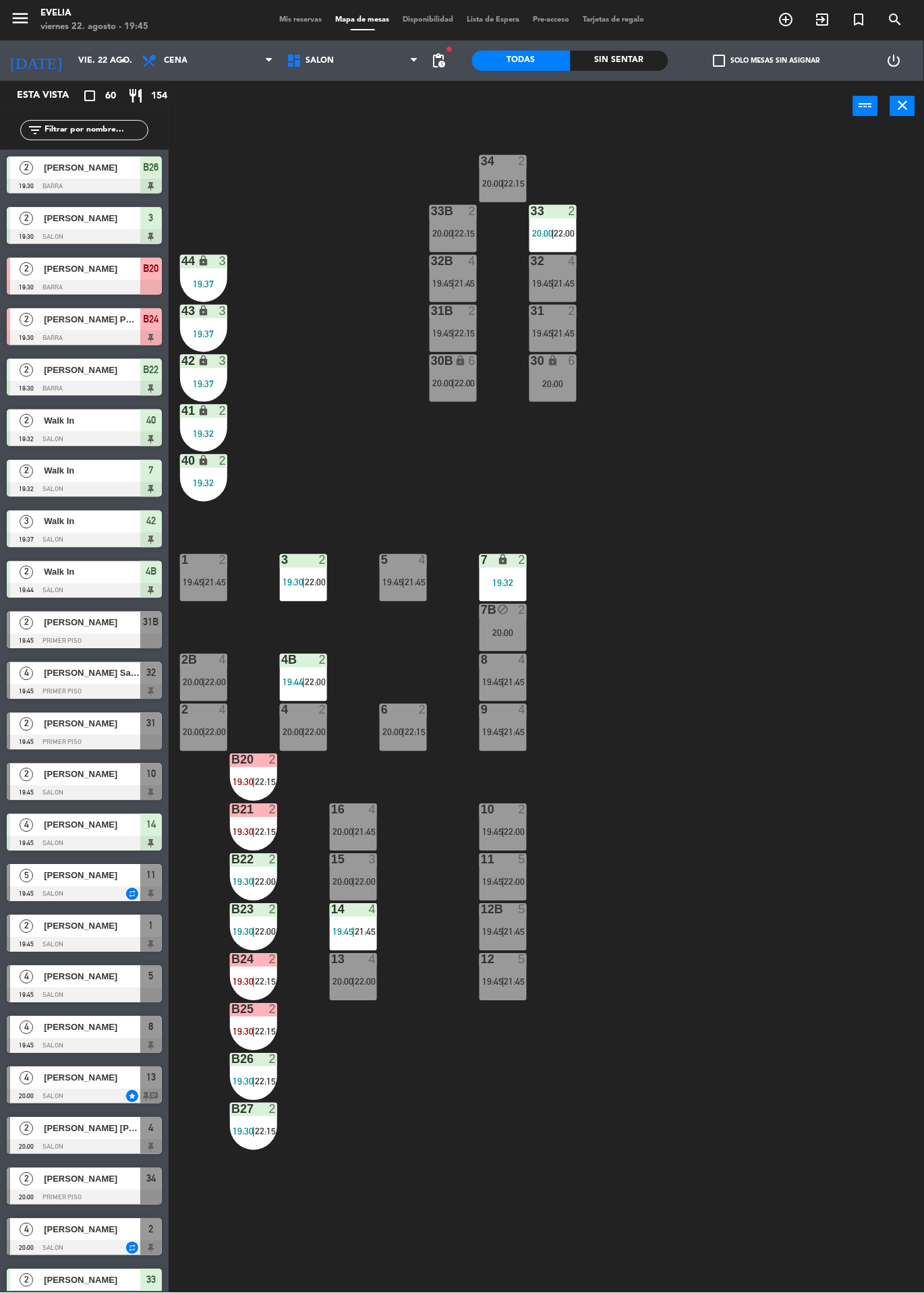
click at [756, 60] on label "check_box_outline_blank Solo mesas sin asignar" at bounding box center [767, 60] width 107 height 12
click at [767, 61] on input "check_box_outline_blank Solo mesas sin asignar" at bounding box center [767, 61] width 0 height 0
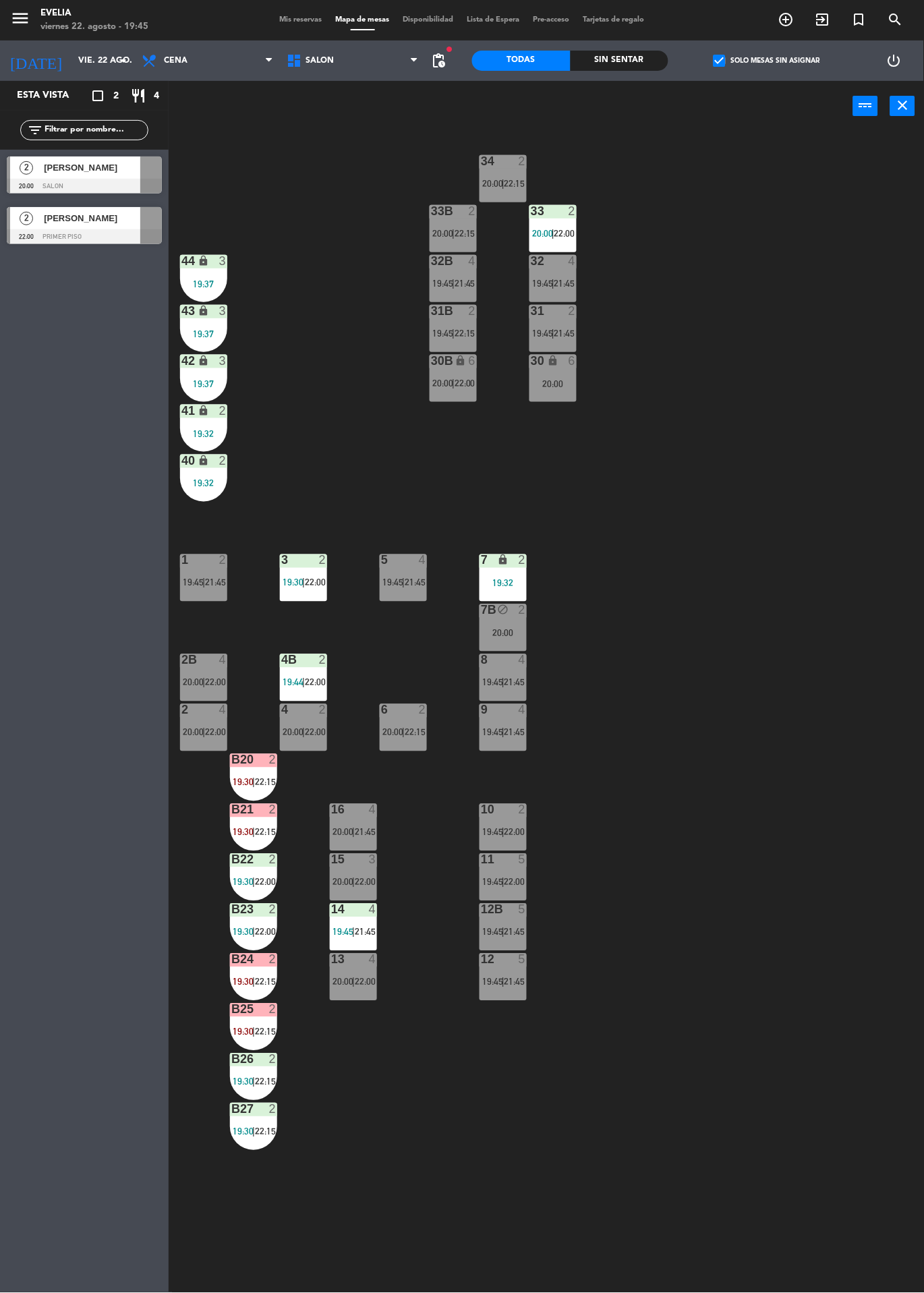
scroll to position [0, 0]
click at [117, 181] on div at bounding box center [84, 186] width 155 height 15
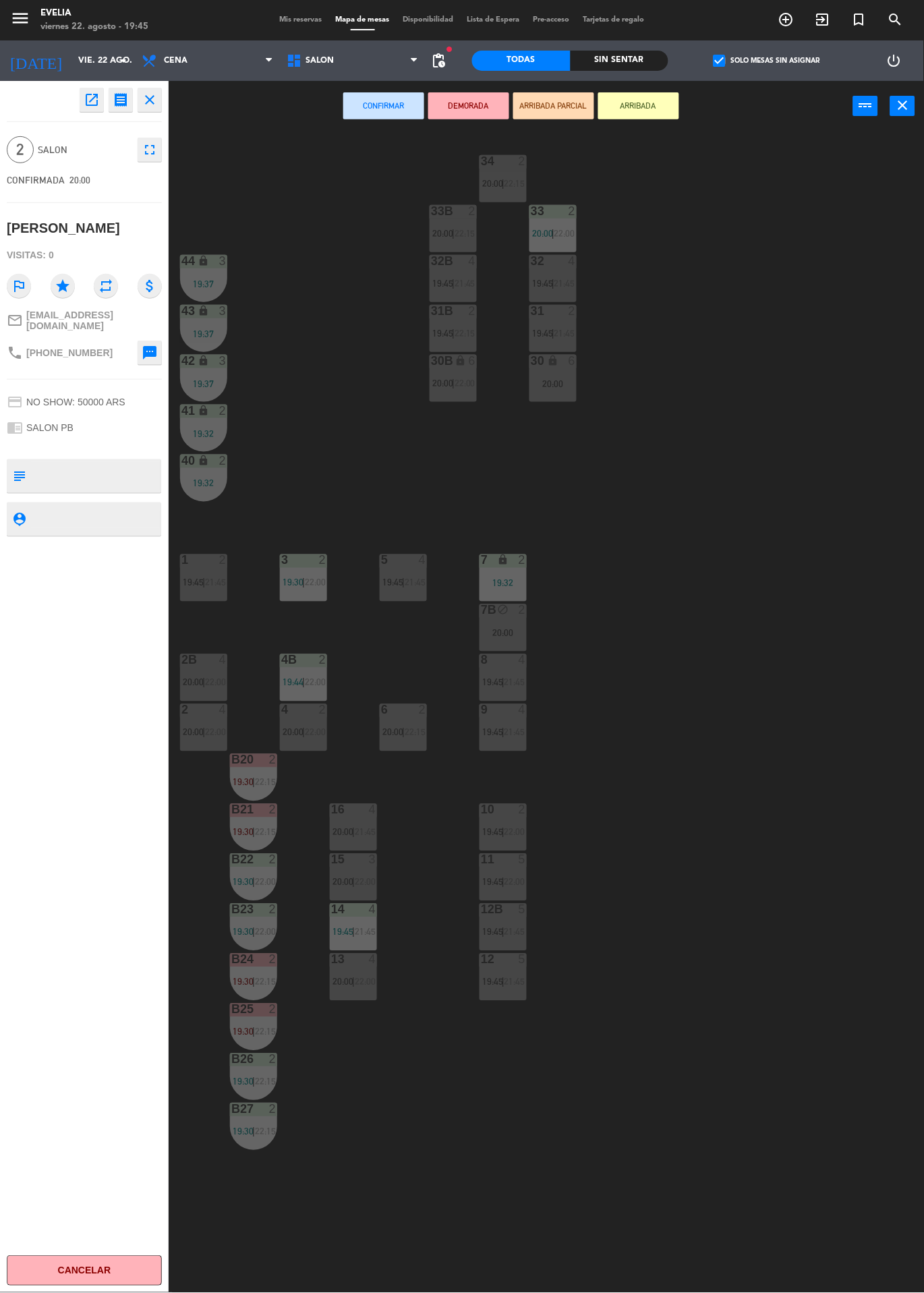
click at [552, 382] on div "20:00" at bounding box center [553, 384] width 47 height 9
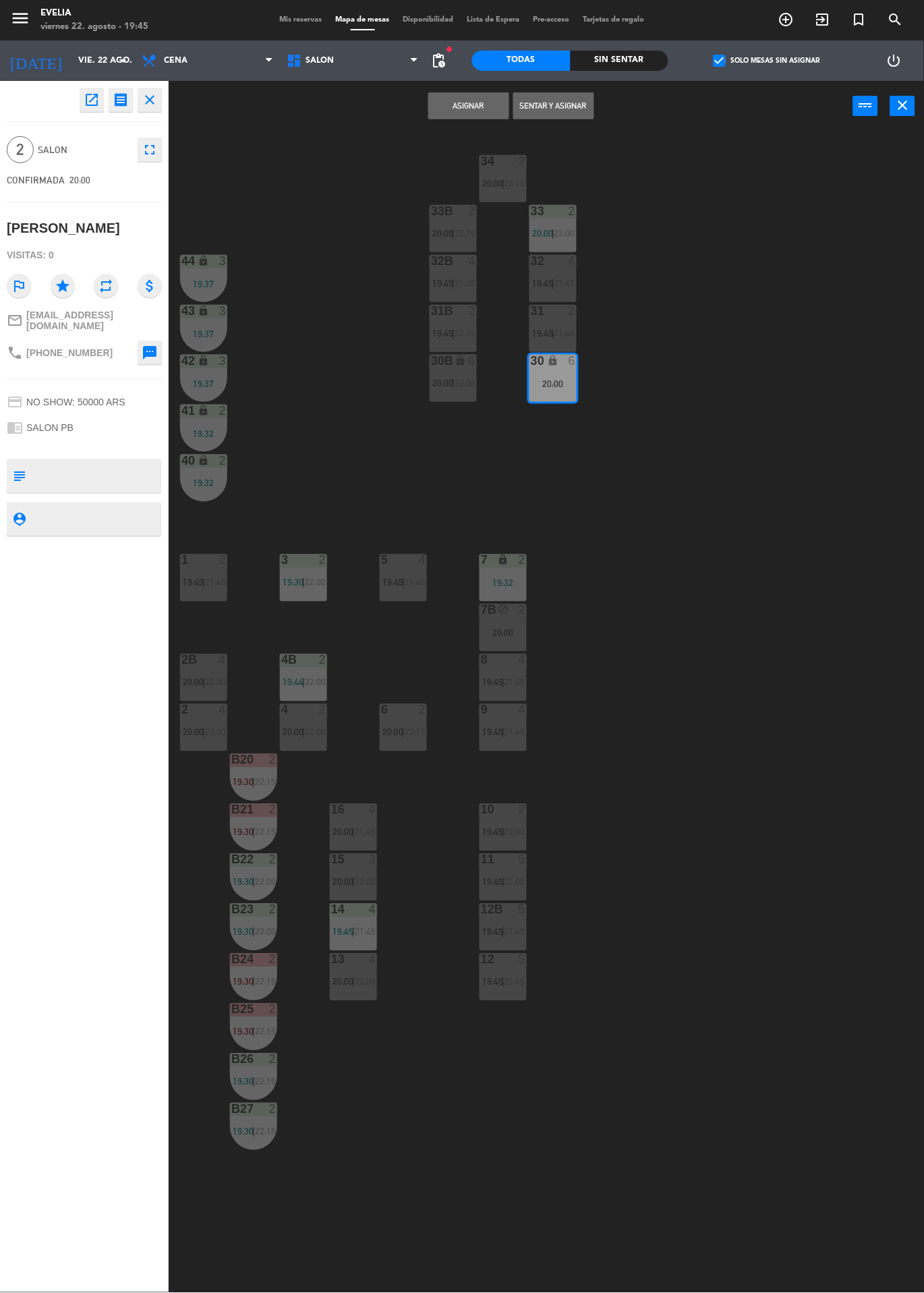
click at [748, 326] on div "34 2 20:00 | 22:15 33B 2 20:00 | 22:15 33 2 20:00 | 22:00 44 lock 3 19:37 32B 4…" at bounding box center [551, 712] width 746 height 1162
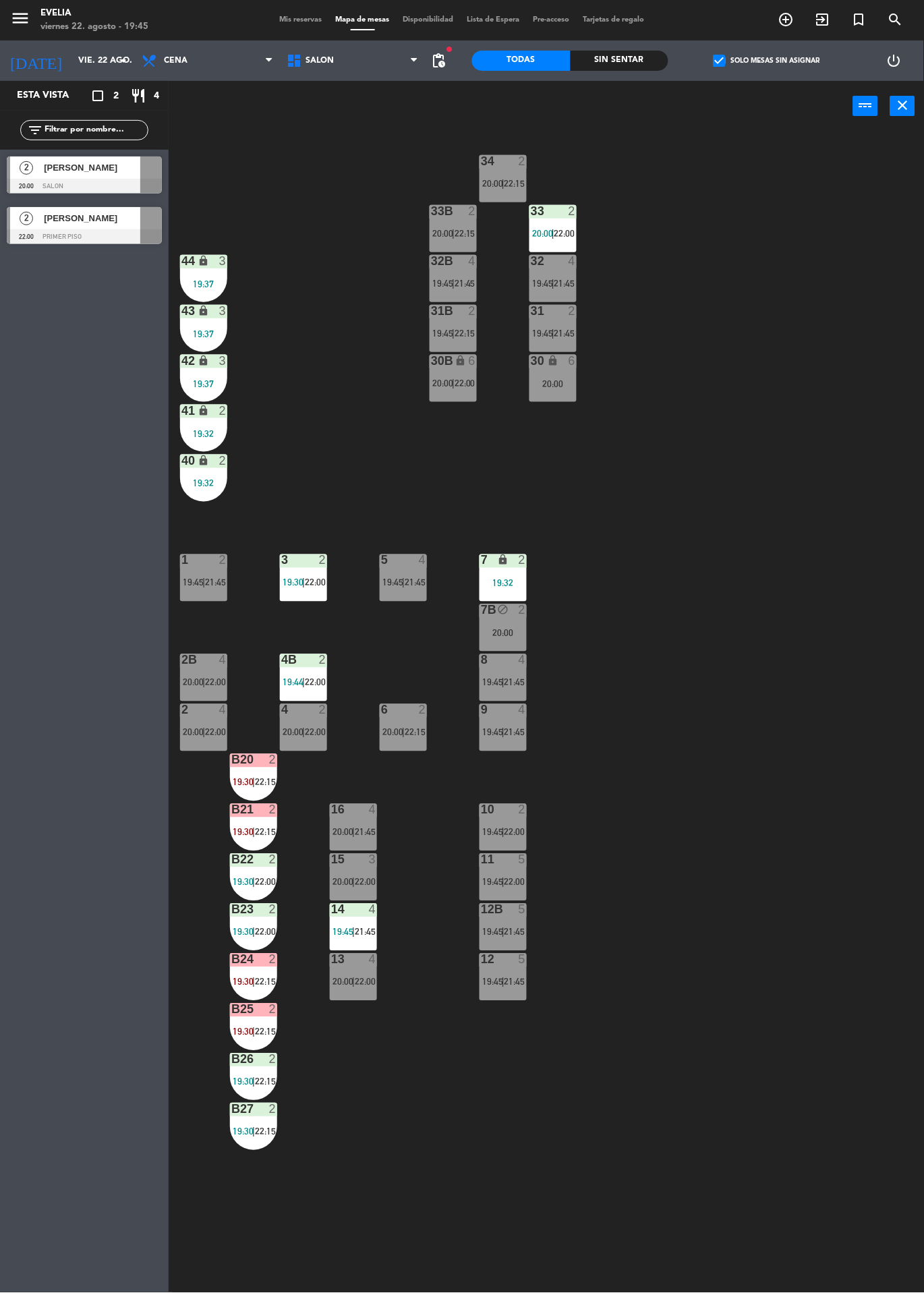
click at [98, 240] on div at bounding box center [84, 236] width 155 height 15
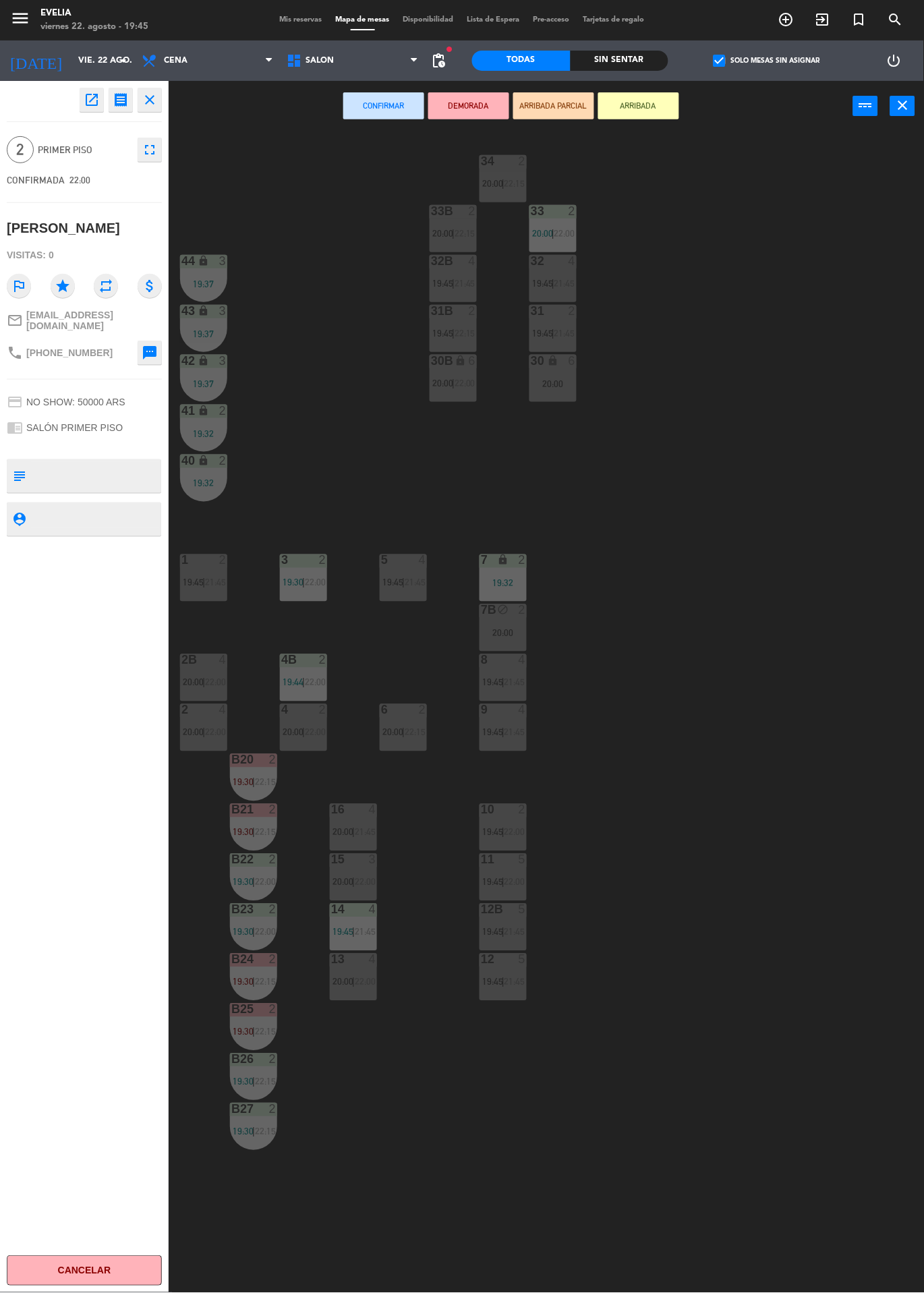
click at [559, 383] on div "20:00" at bounding box center [553, 384] width 47 height 9
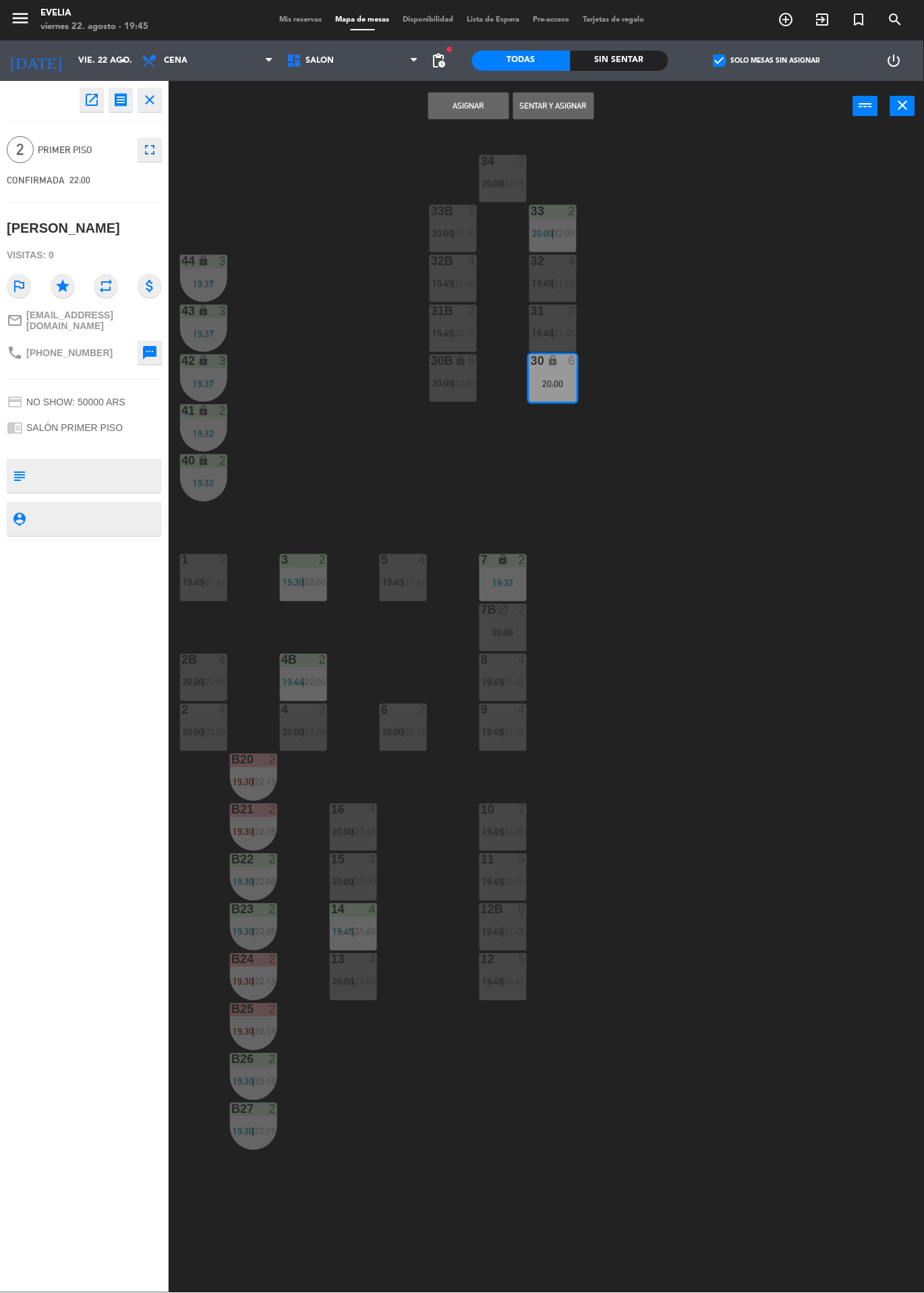
click at [472, 107] on button "Asignar" at bounding box center [469, 105] width 81 height 27
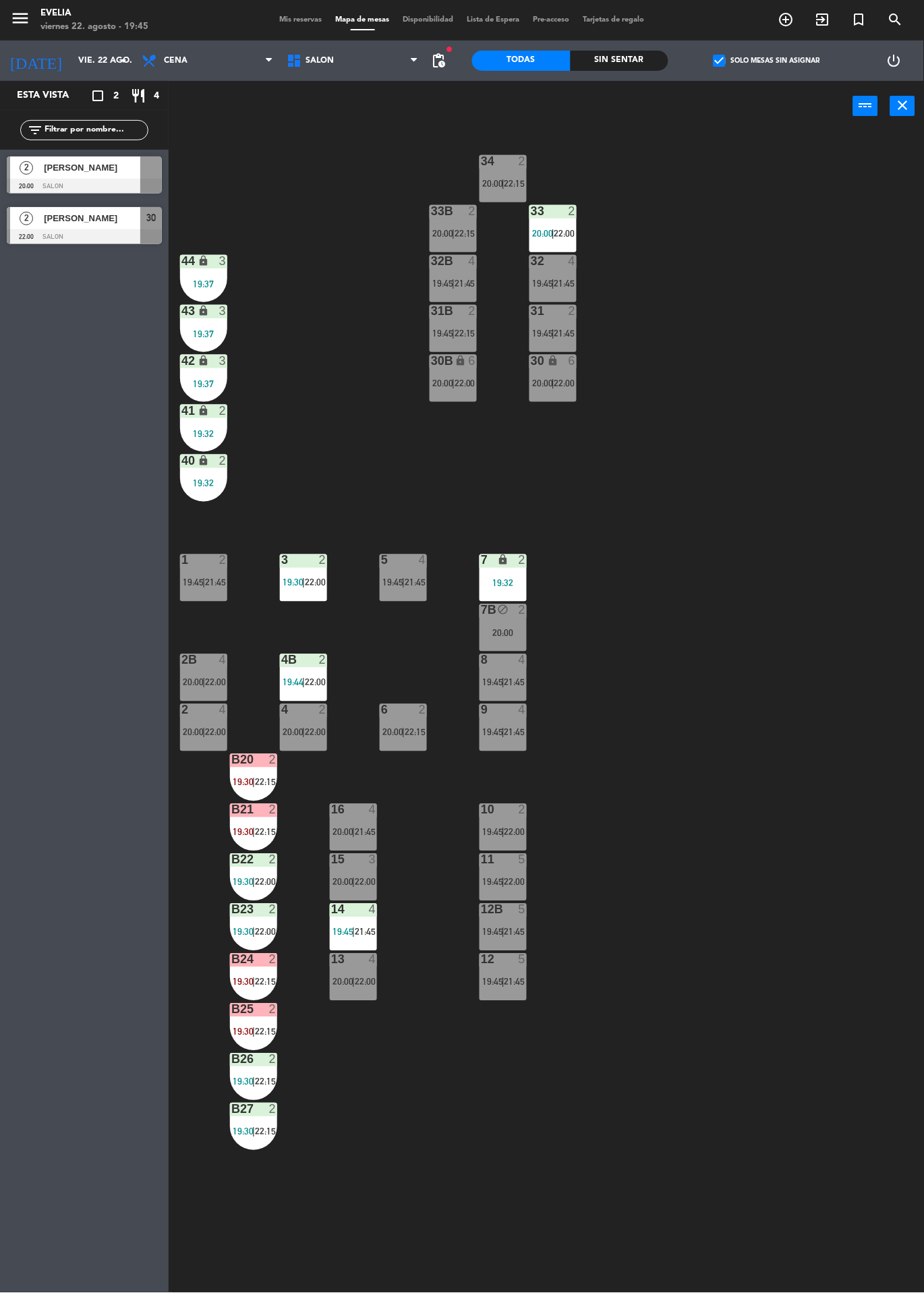
click at [731, 66] on label "check_box Solo mesas sin asignar" at bounding box center [767, 60] width 107 height 12
click at [767, 61] on input "check_box Solo mesas sin asignar" at bounding box center [767, 61] width 0 height 0
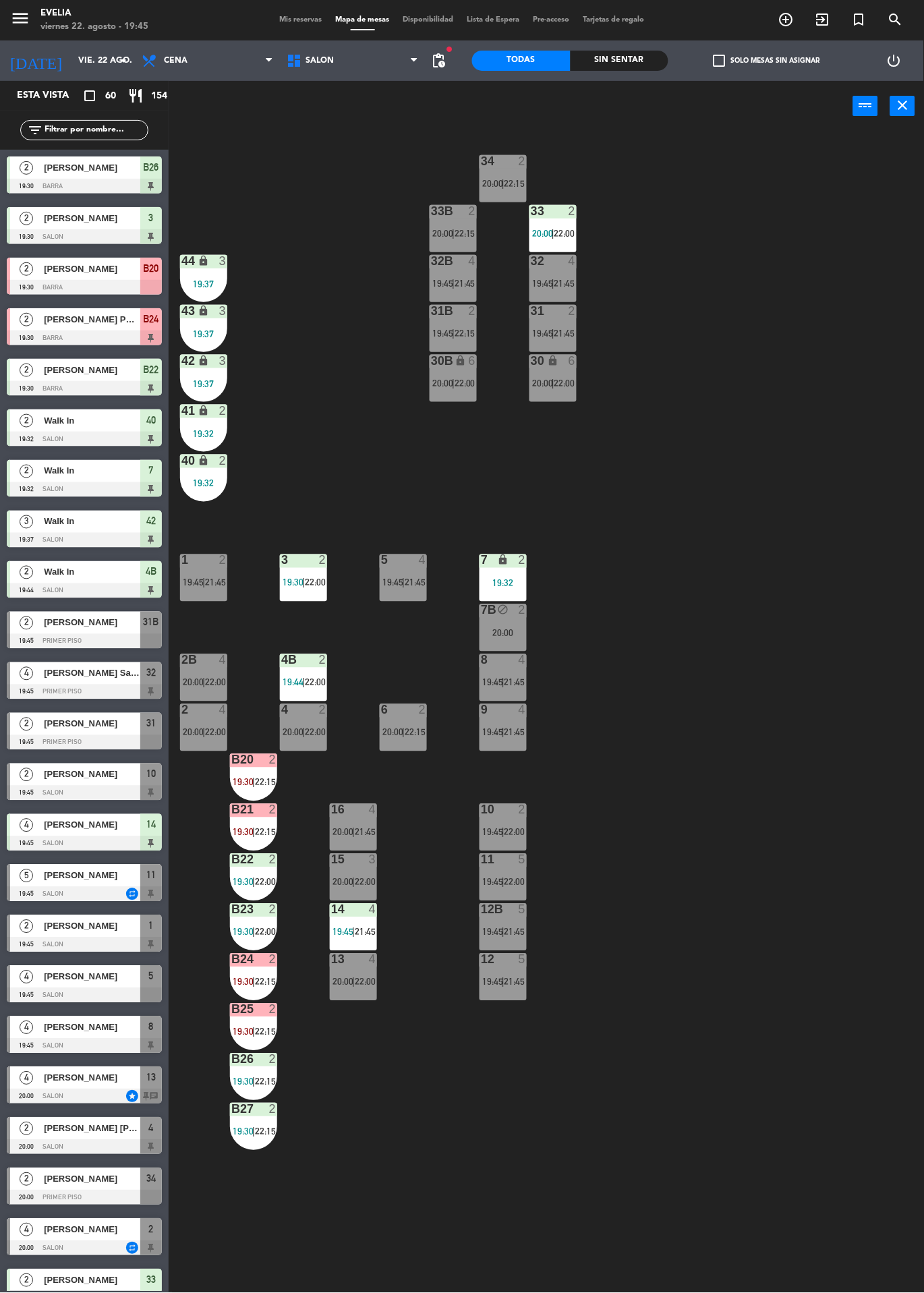
click at [779, 60] on label "check_box_outline_blank Solo mesas sin asignar" at bounding box center [767, 60] width 107 height 12
click at [767, 61] on input "check_box_outline_blank Solo mesas sin asignar" at bounding box center [767, 61] width 0 height 0
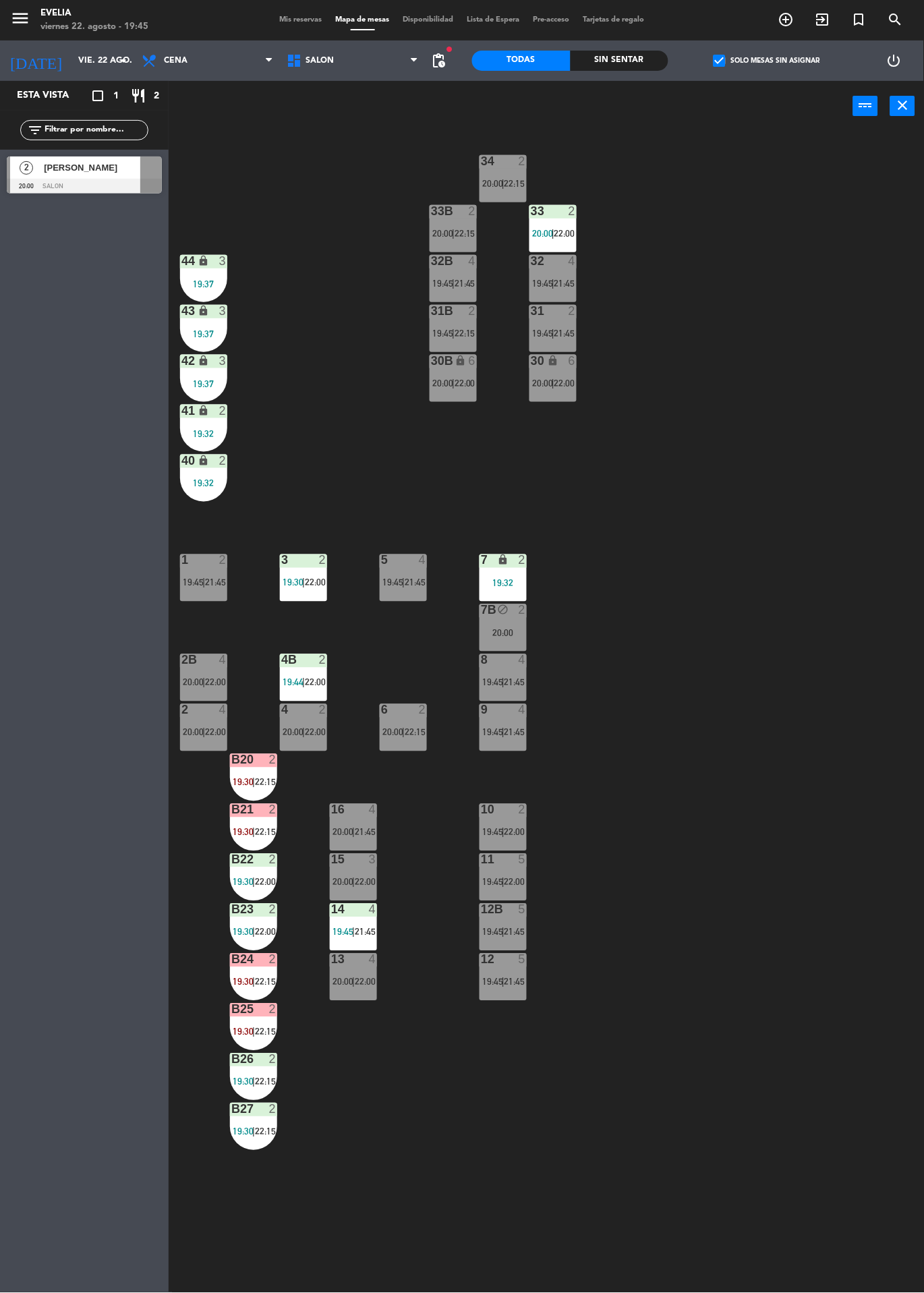
click at [768, 66] on label "check_box Solo mesas sin asignar" at bounding box center [767, 60] width 107 height 12
click at [767, 61] on input "check_box Solo mesas sin asignar" at bounding box center [767, 61] width 0 height 0
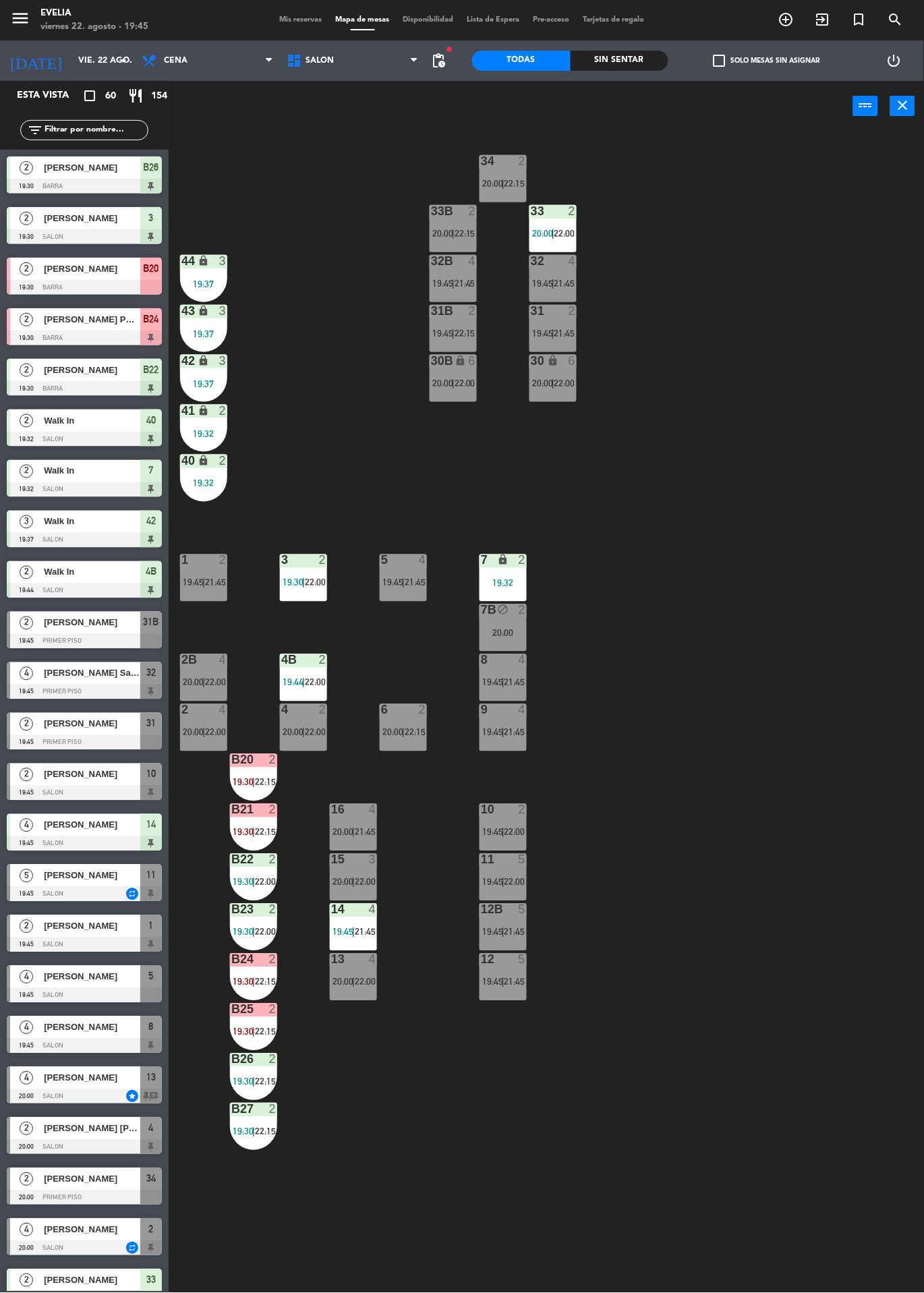
click at [559, 275] on div "32 4 19:45 | 21:45" at bounding box center [553, 278] width 47 height 47
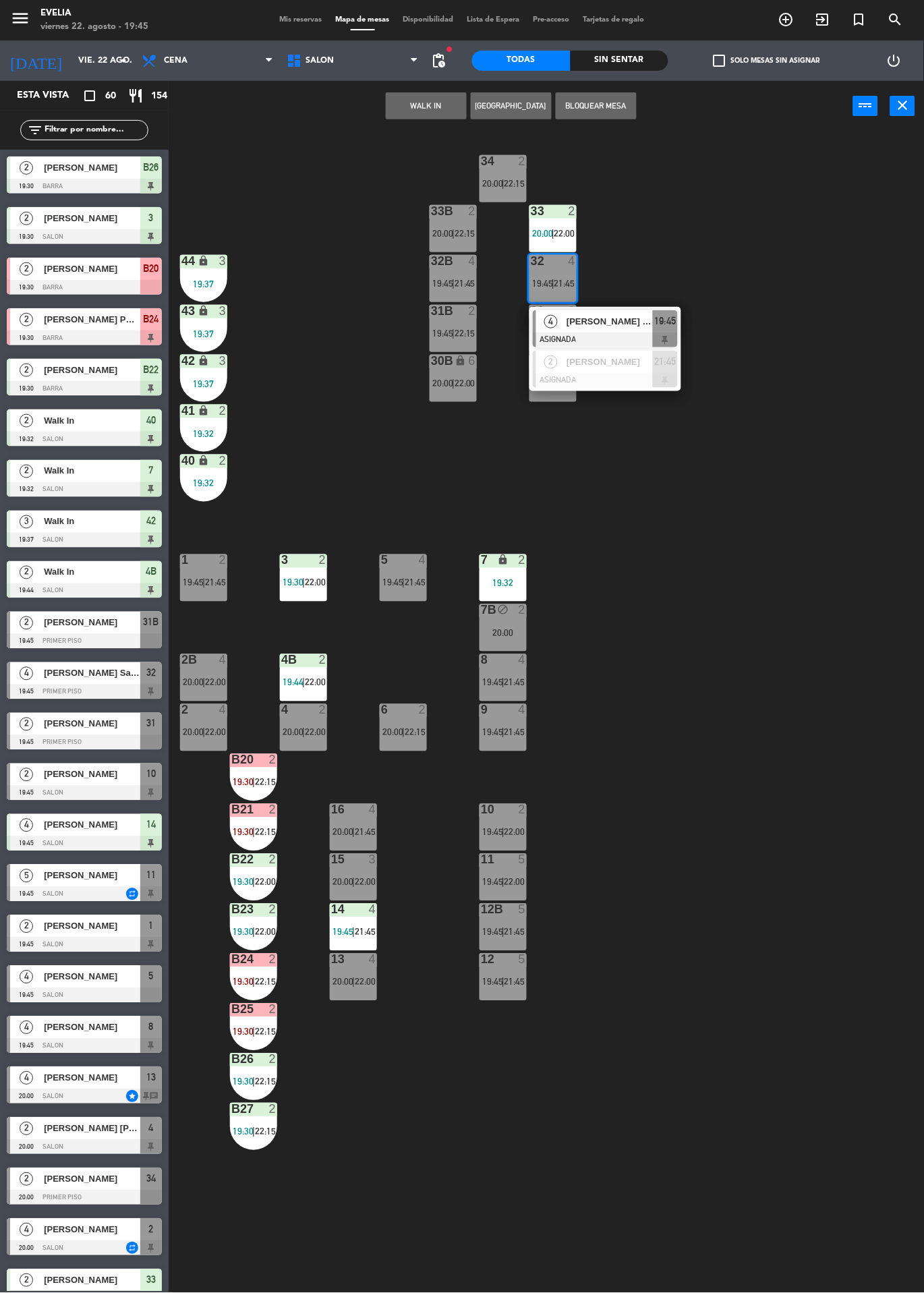
click at [620, 323] on span "[PERSON_NAME] San [PERSON_NAME]" at bounding box center [609, 321] width 86 height 15
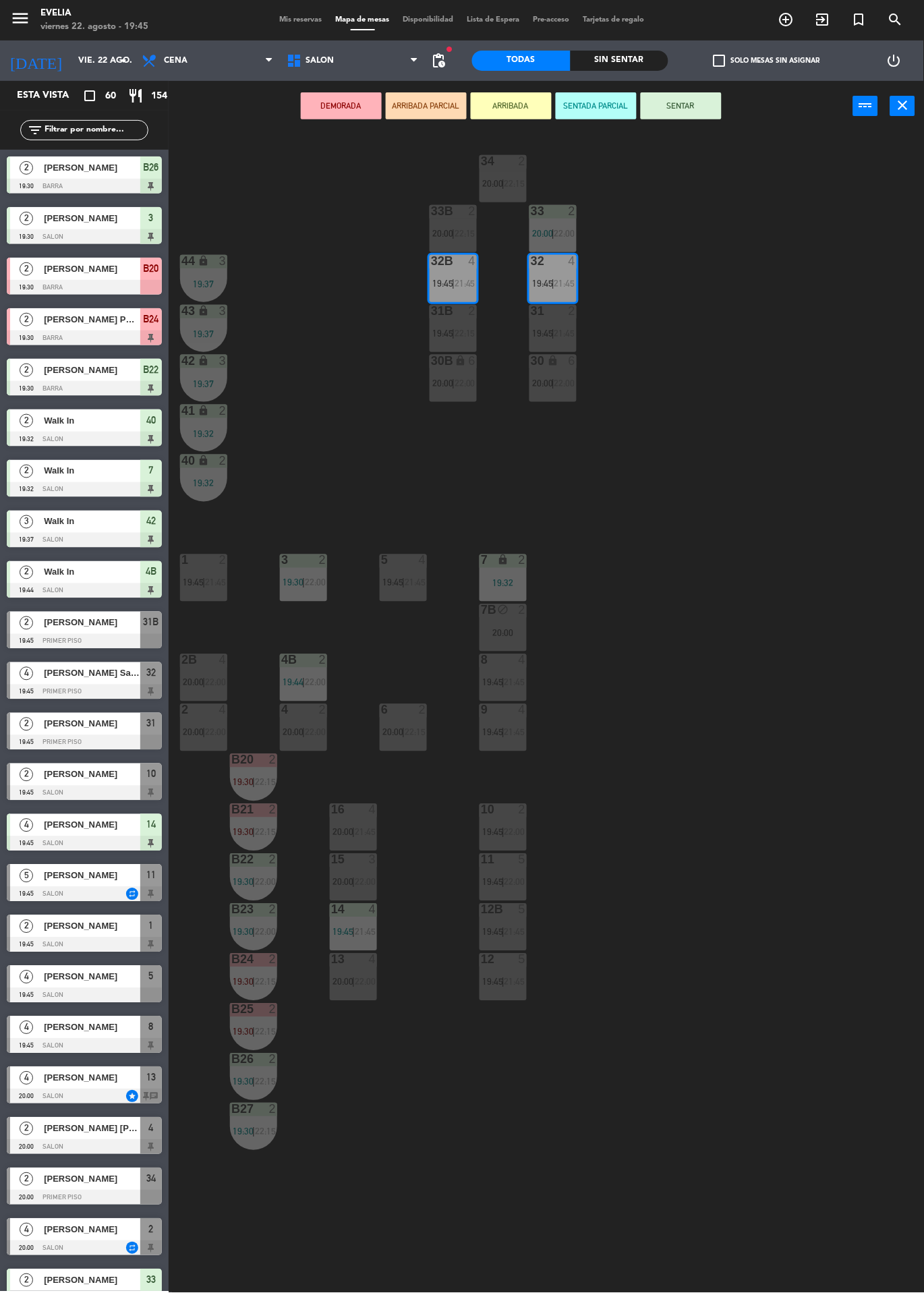
click at [690, 110] on button "SENTAR" at bounding box center [682, 105] width 81 height 27
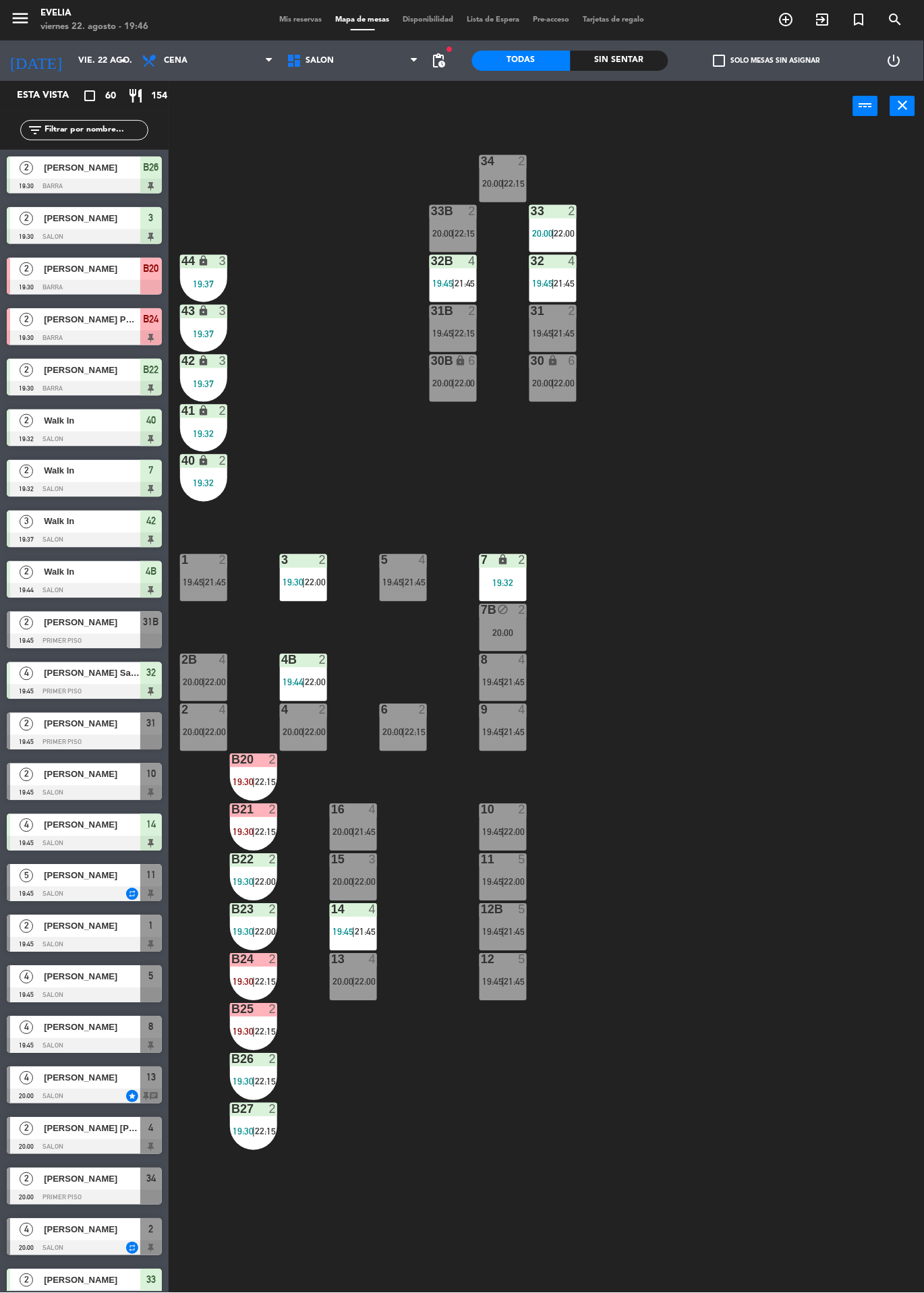
click at [517, 827] on span "22:00" at bounding box center [515, 832] width 21 height 11
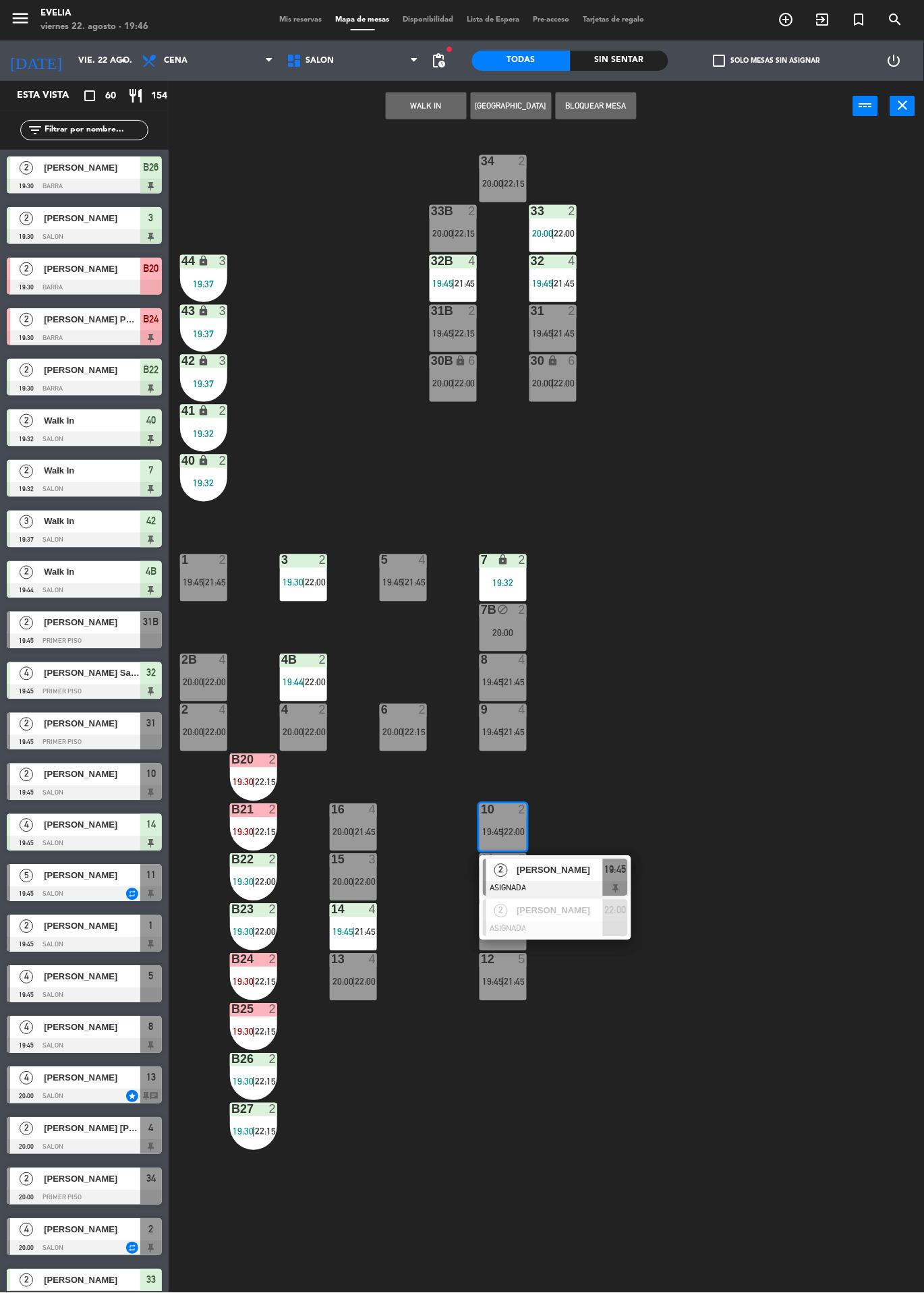
click at [669, 782] on div "34 2 20:00 | 22:15 33B 2 20:00 | 22:15 33 2 20:00 | 22:00 44 lock 3 19:37 32B 4…" at bounding box center [551, 712] width 746 height 1162
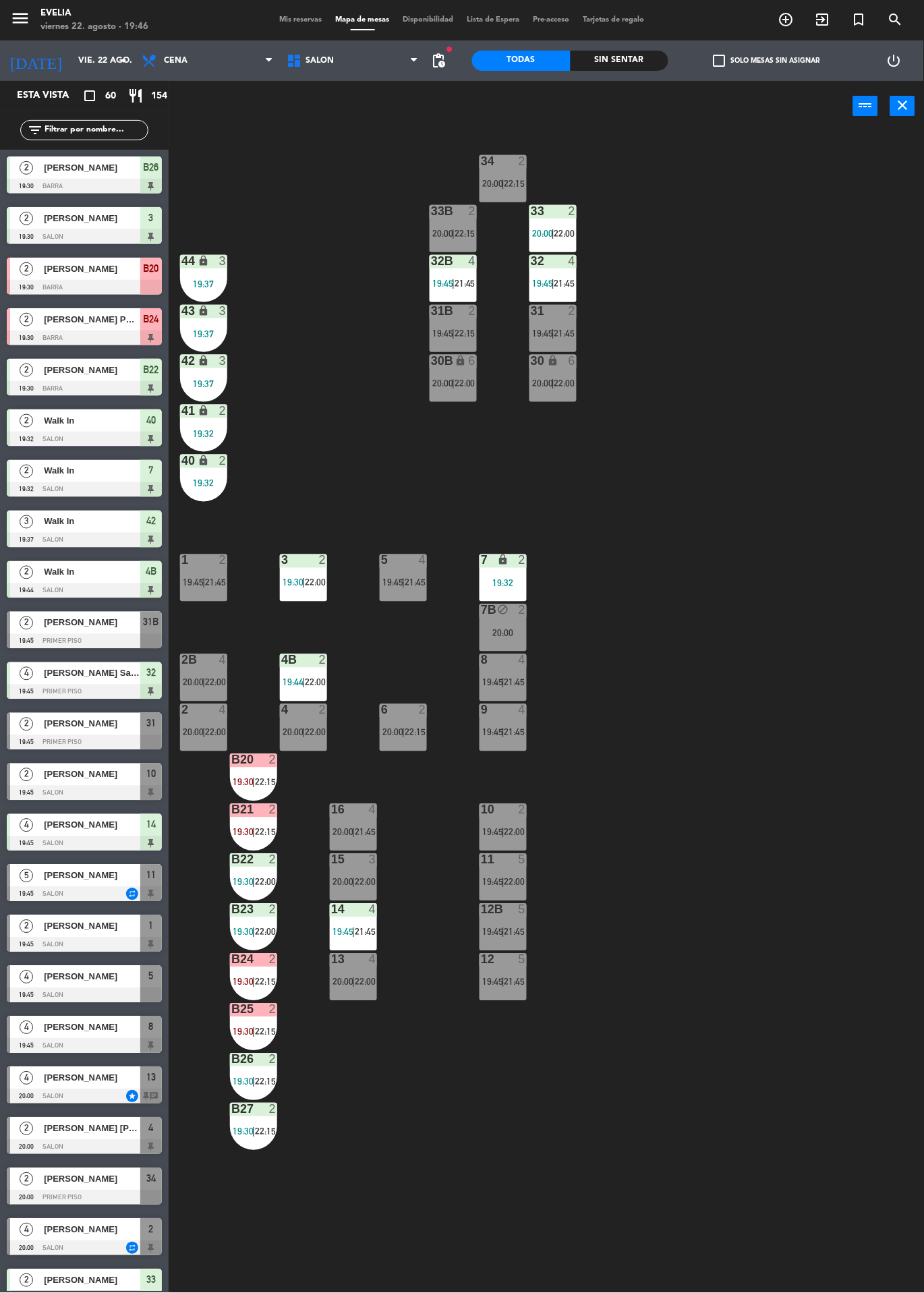
click at [343, 961] on div at bounding box center [354, 959] width 22 height 12
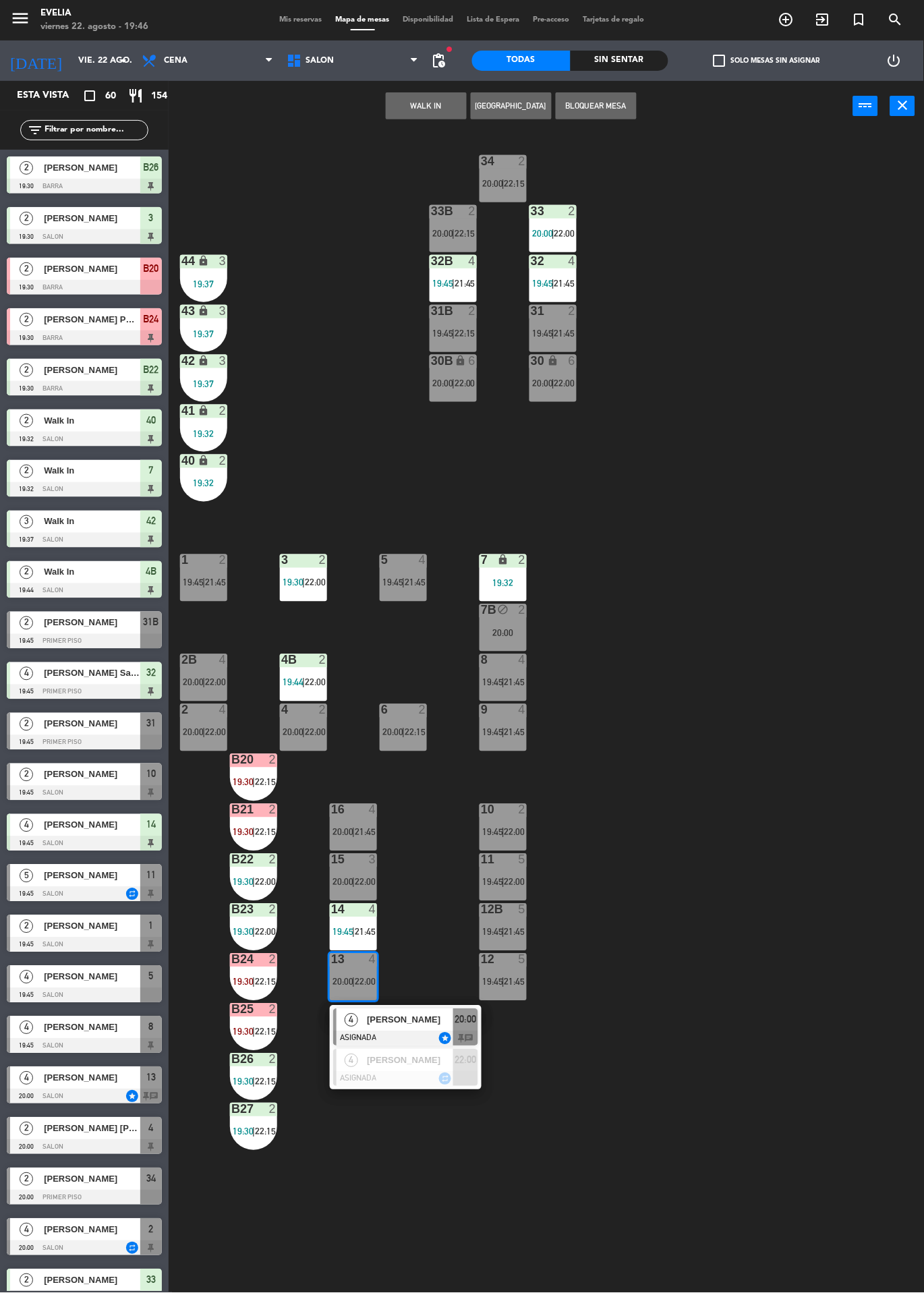
click at [435, 1031] on div at bounding box center [406, 1038] width 145 height 15
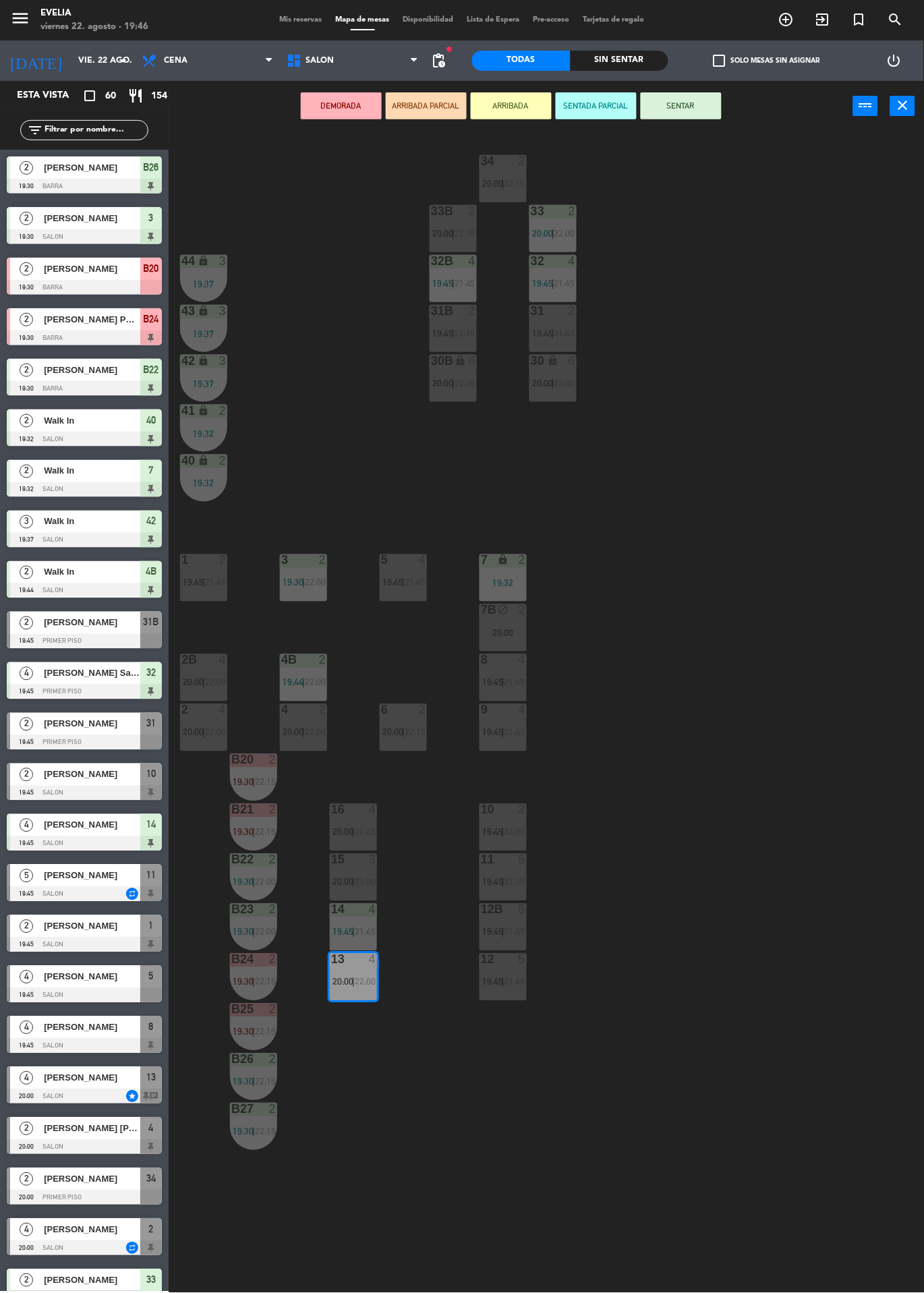
click at [403, 555] on div at bounding box center [403, 561] width 22 height 12
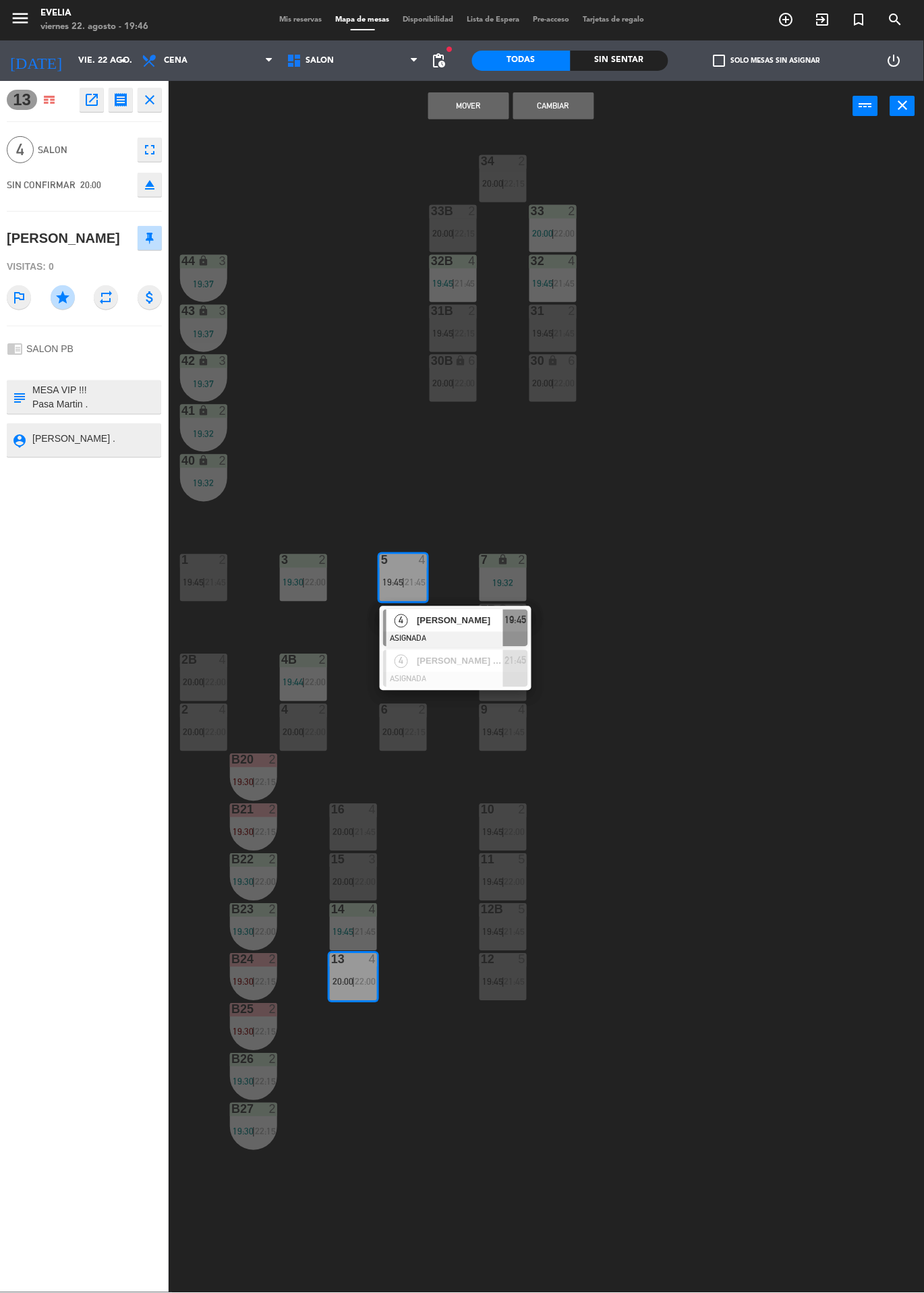
click at [775, 553] on div "34 2 20:00 | 22:15 33B 2 20:00 | 22:15 33 2 20:00 | 22:00 44 lock 3 19:37 32B 4…" at bounding box center [551, 712] width 746 height 1162
click at [423, 560] on div "4" at bounding box center [423, 561] width 8 height 12
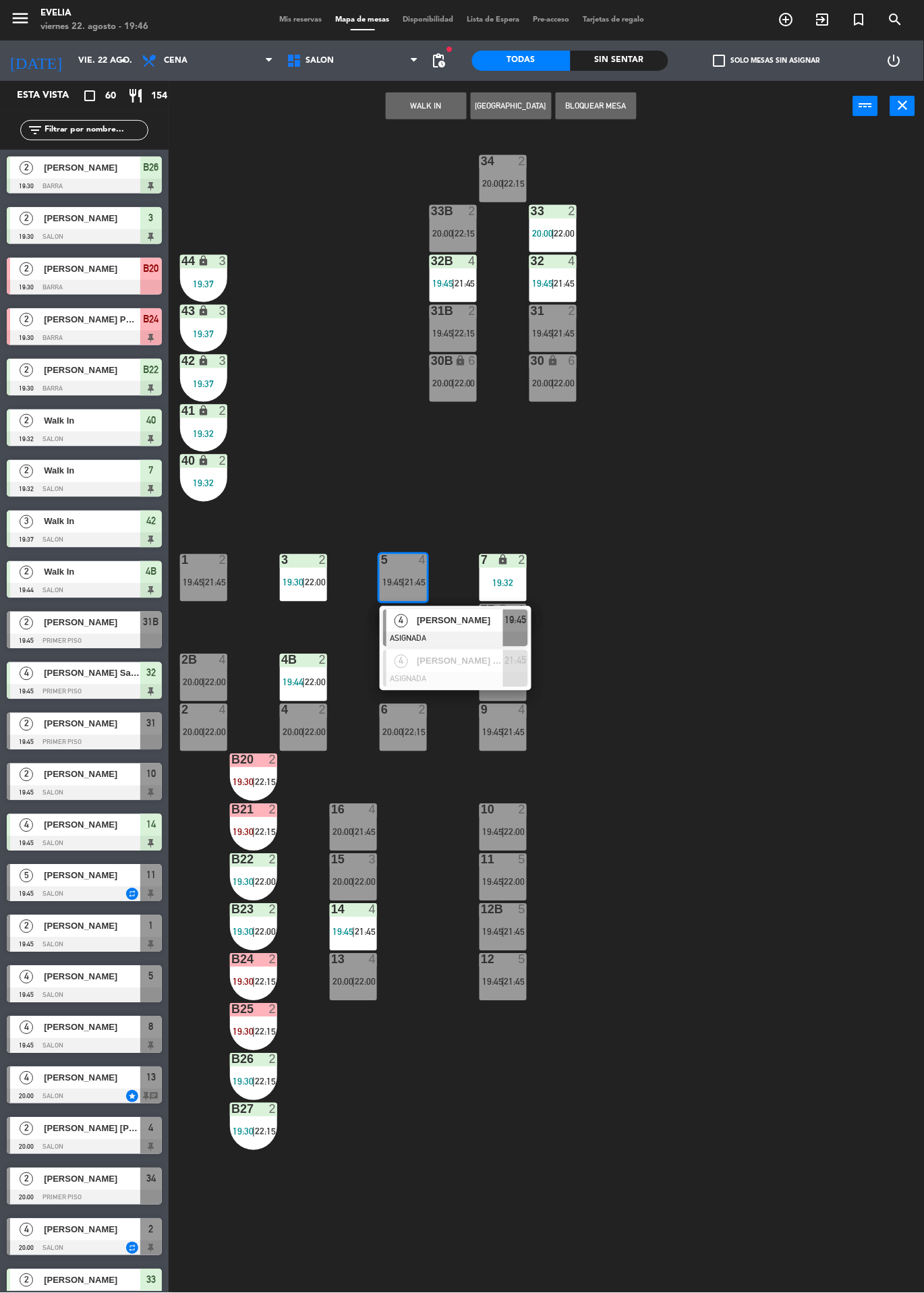
click at [460, 672] on div at bounding box center [455, 679] width 145 height 15
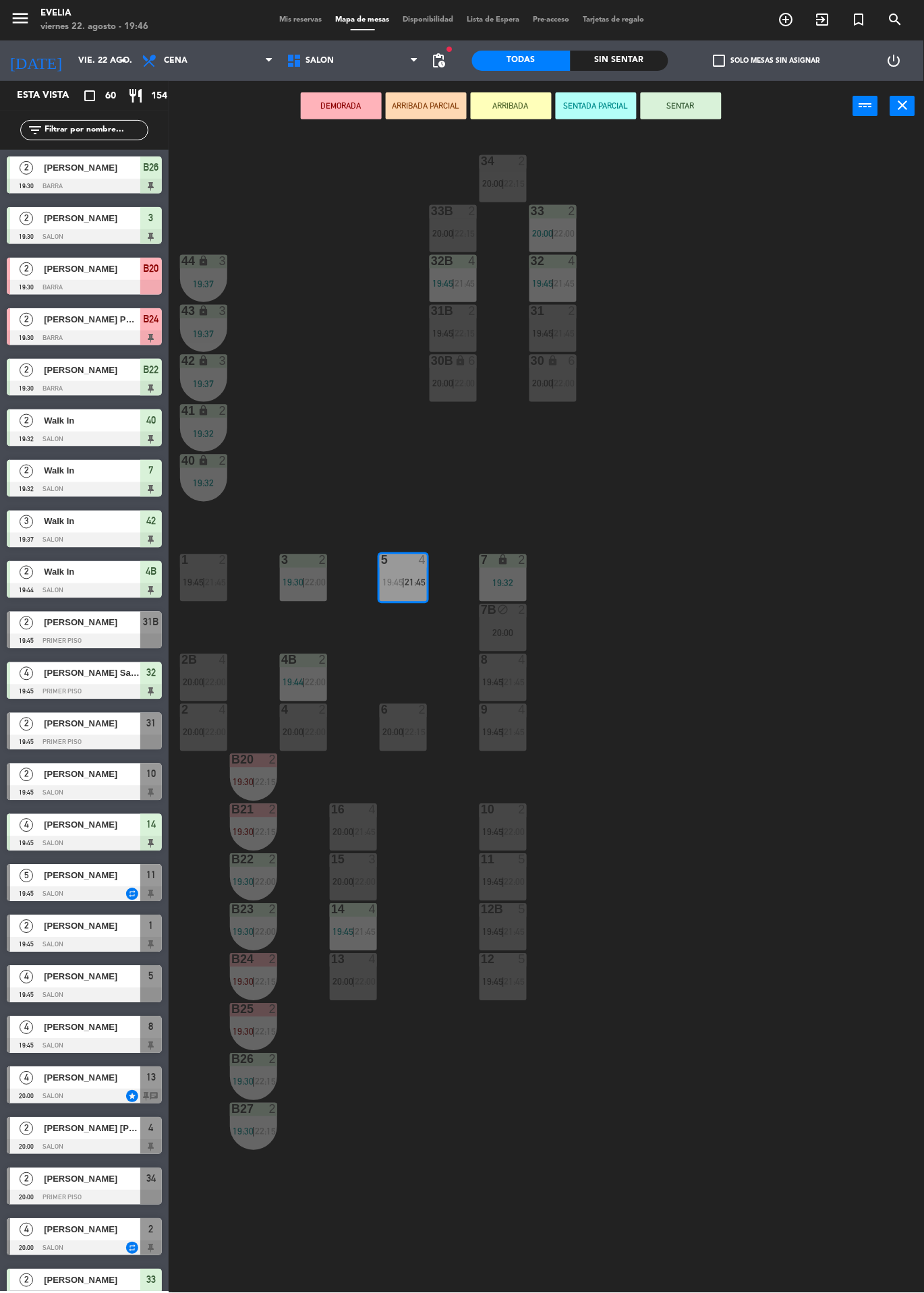
click at [350, 981] on span "20:00" at bounding box center [343, 982] width 21 height 11
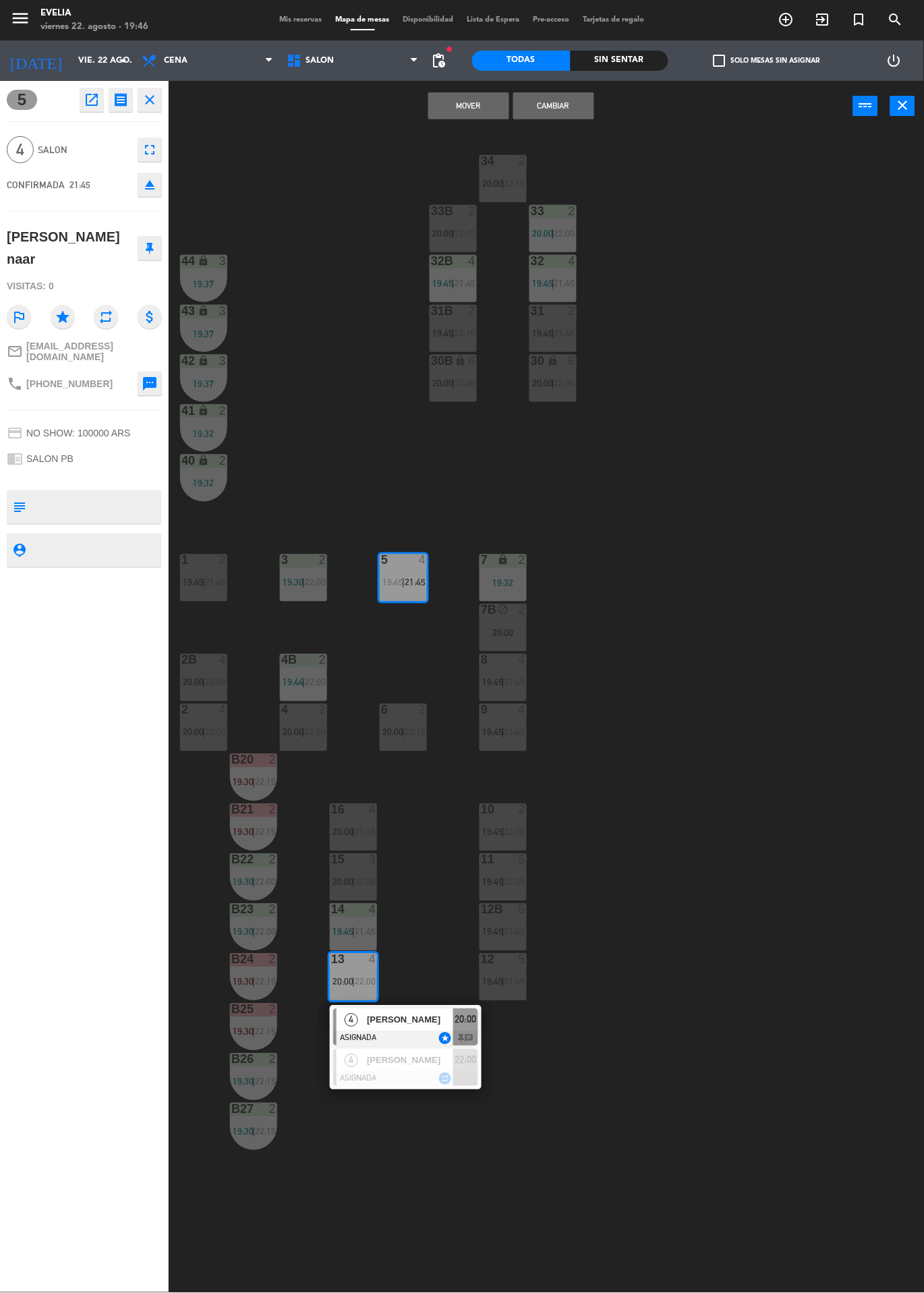
click at [429, 1057] on span "[PERSON_NAME]" at bounding box center [410, 1061] width 86 height 15
click at [558, 104] on button "Cambiar" at bounding box center [554, 105] width 81 height 27
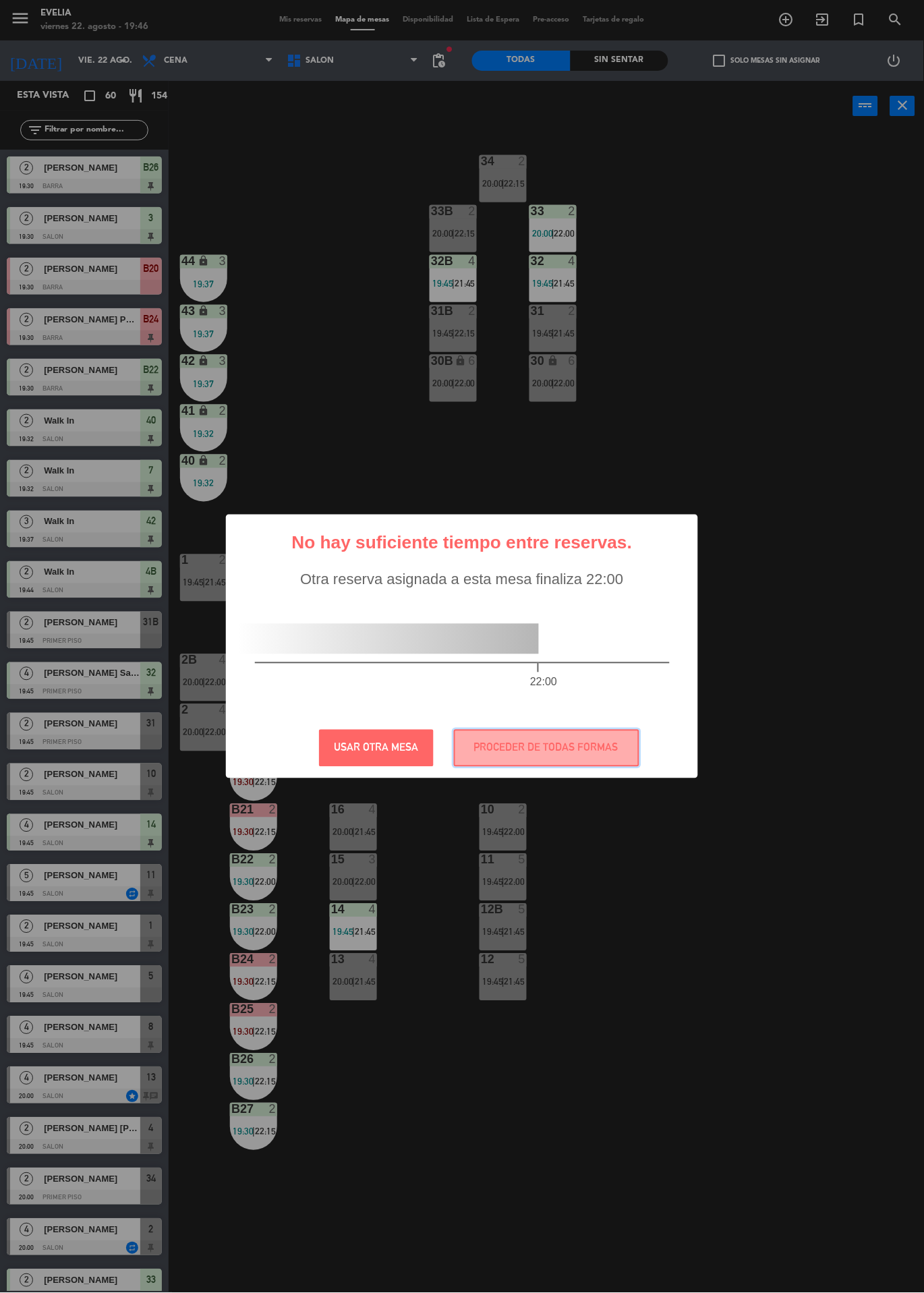
click at [560, 748] on button "PROCEDER DE TODAS FORMAS" at bounding box center [547, 748] width 186 height 37
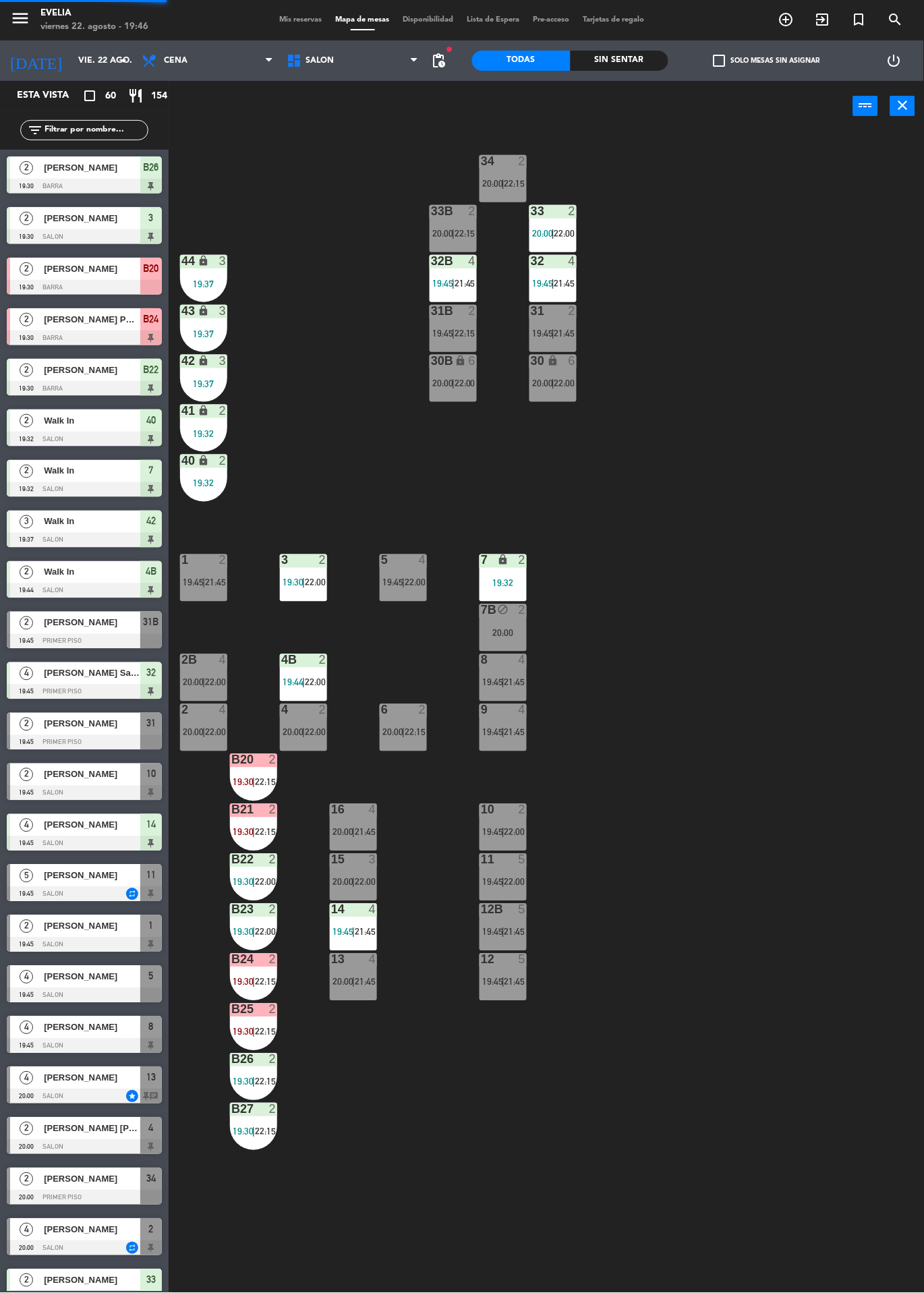
click at [412, 582] on span "22:00" at bounding box center [415, 582] width 21 height 11
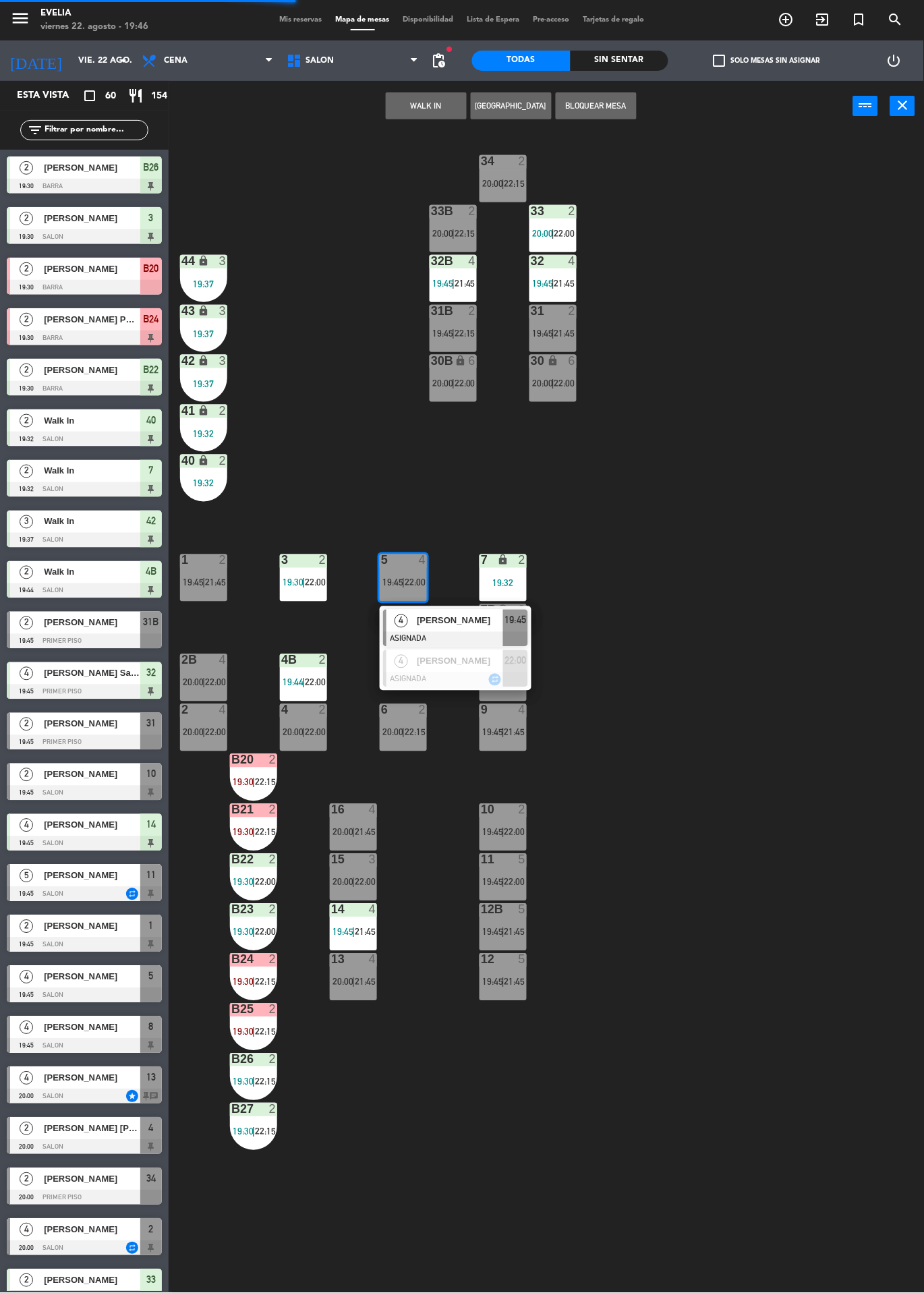
click at [460, 623] on span "[PERSON_NAME]" at bounding box center [460, 621] width 86 height 15
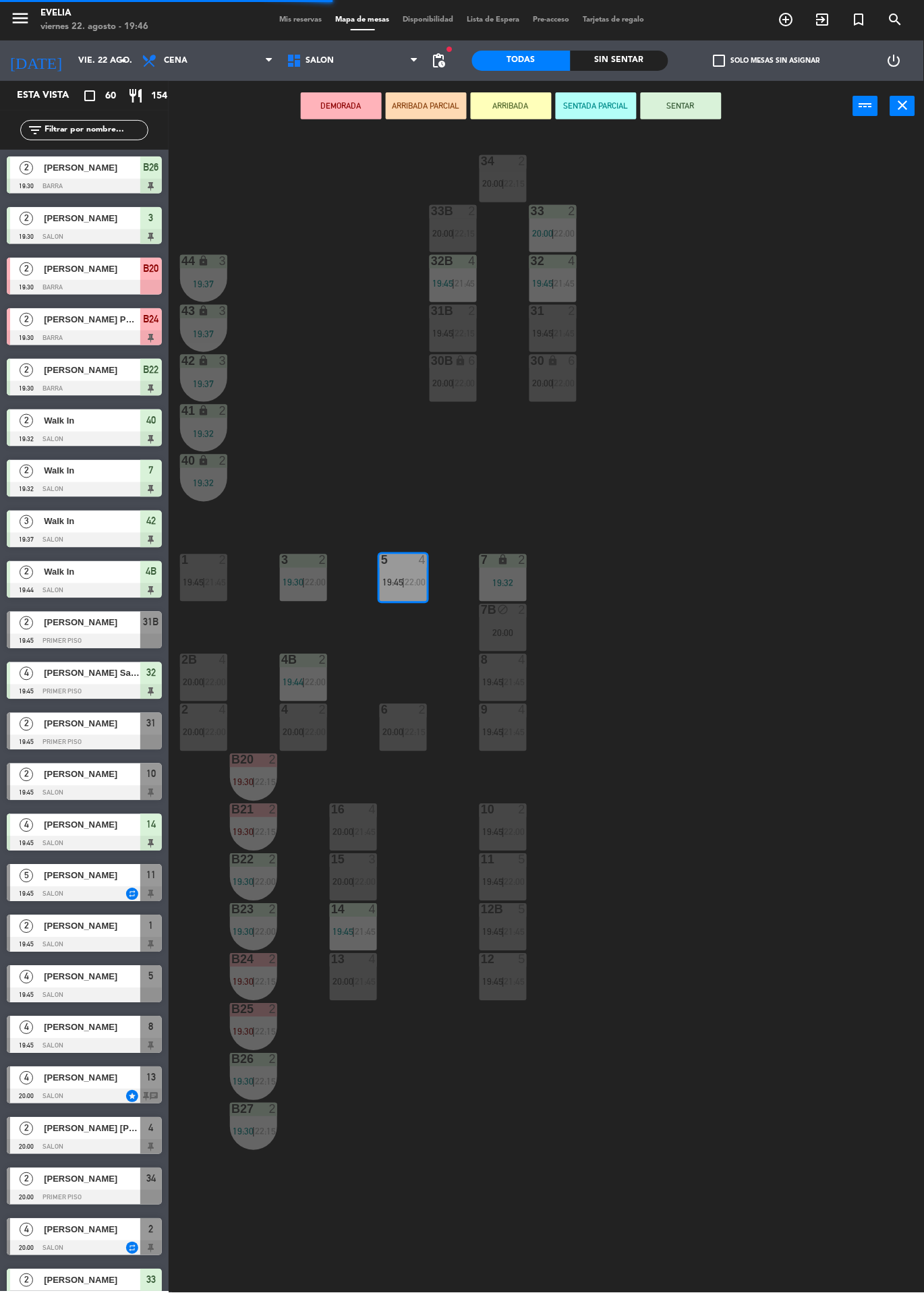
click at [359, 981] on span "21:45" at bounding box center [365, 982] width 21 height 11
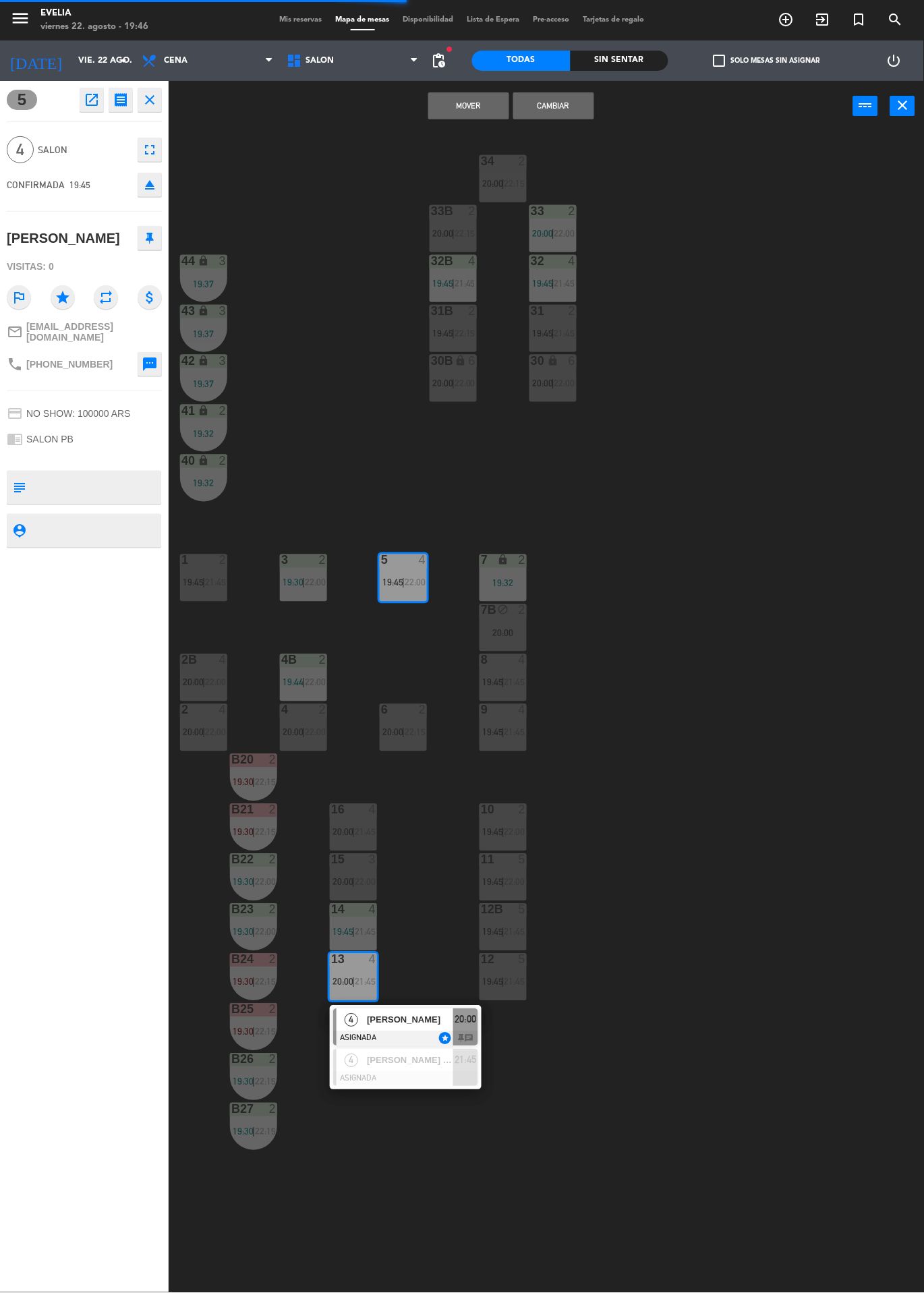
click at [441, 1041] on div at bounding box center [406, 1038] width 145 height 15
click at [583, 107] on button "Cambiar" at bounding box center [554, 105] width 81 height 27
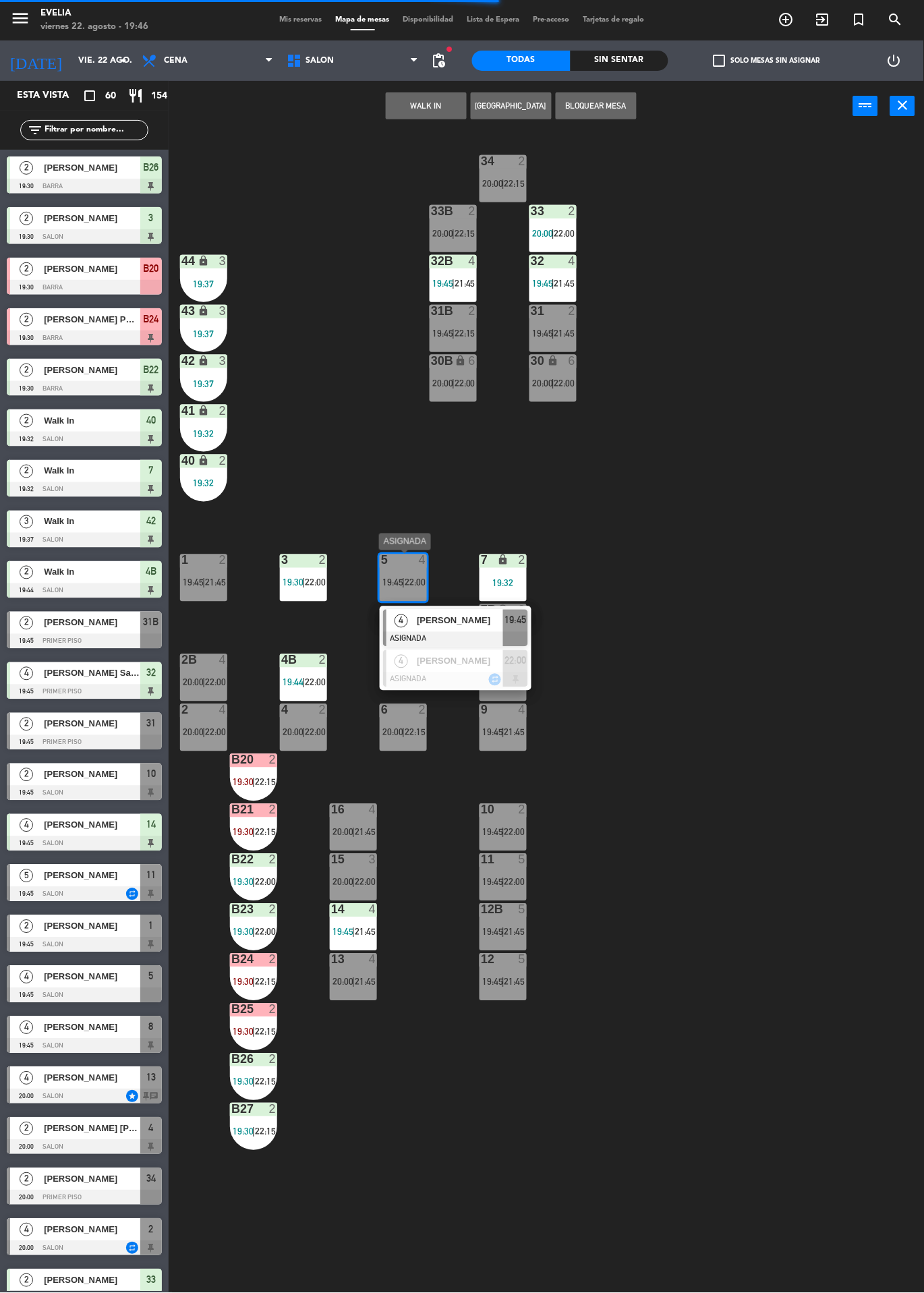
click at [770, 639] on div "34 2 20:00 | 22:15 33B 2 20:00 | 22:15 33 2 20:00 | 22:00 44 lock 3 19:37 32B 4…" at bounding box center [551, 712] width 746 height 1162
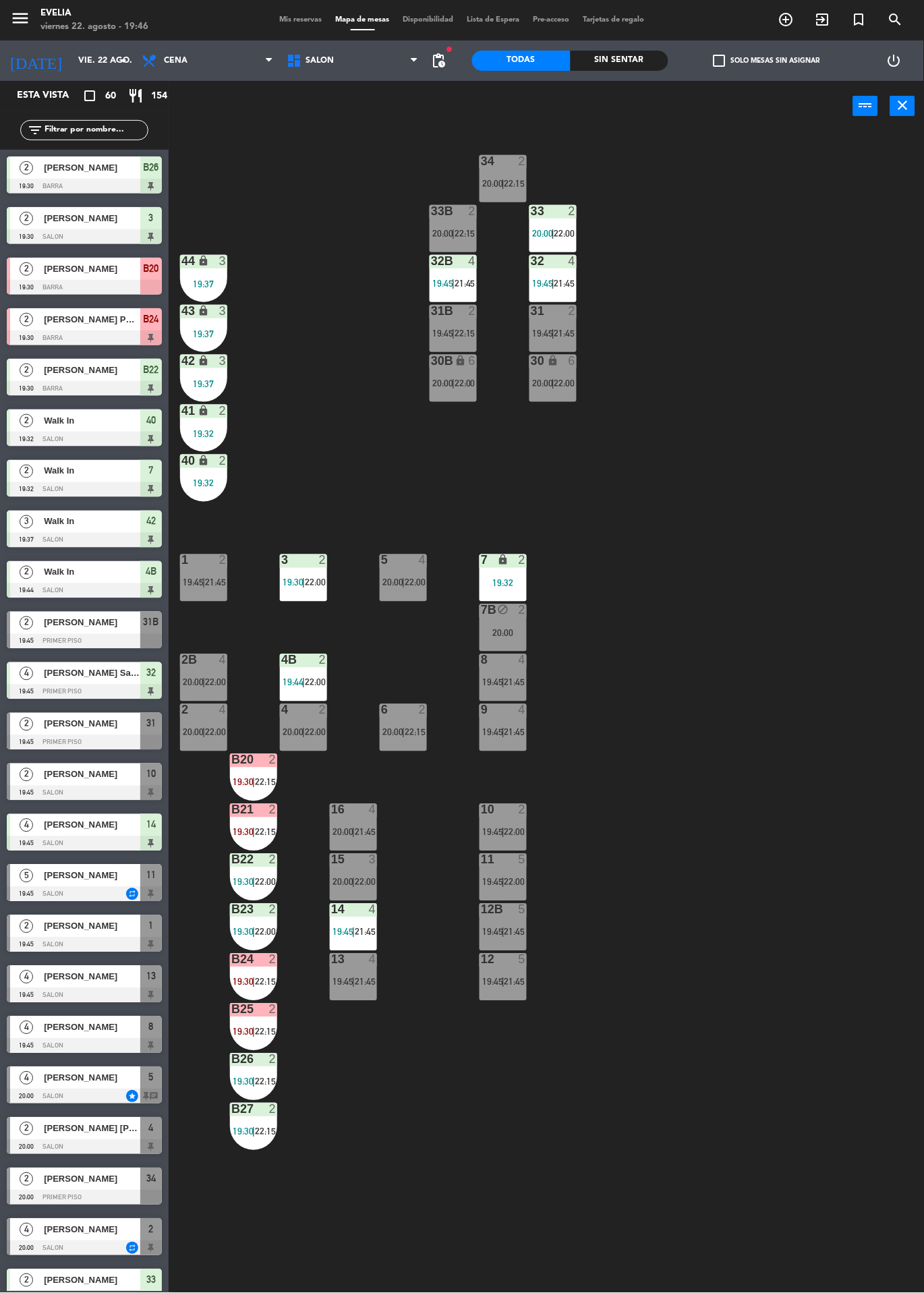
click at [408, 565] on div at bounding box center [403, 561] width 22 height 12
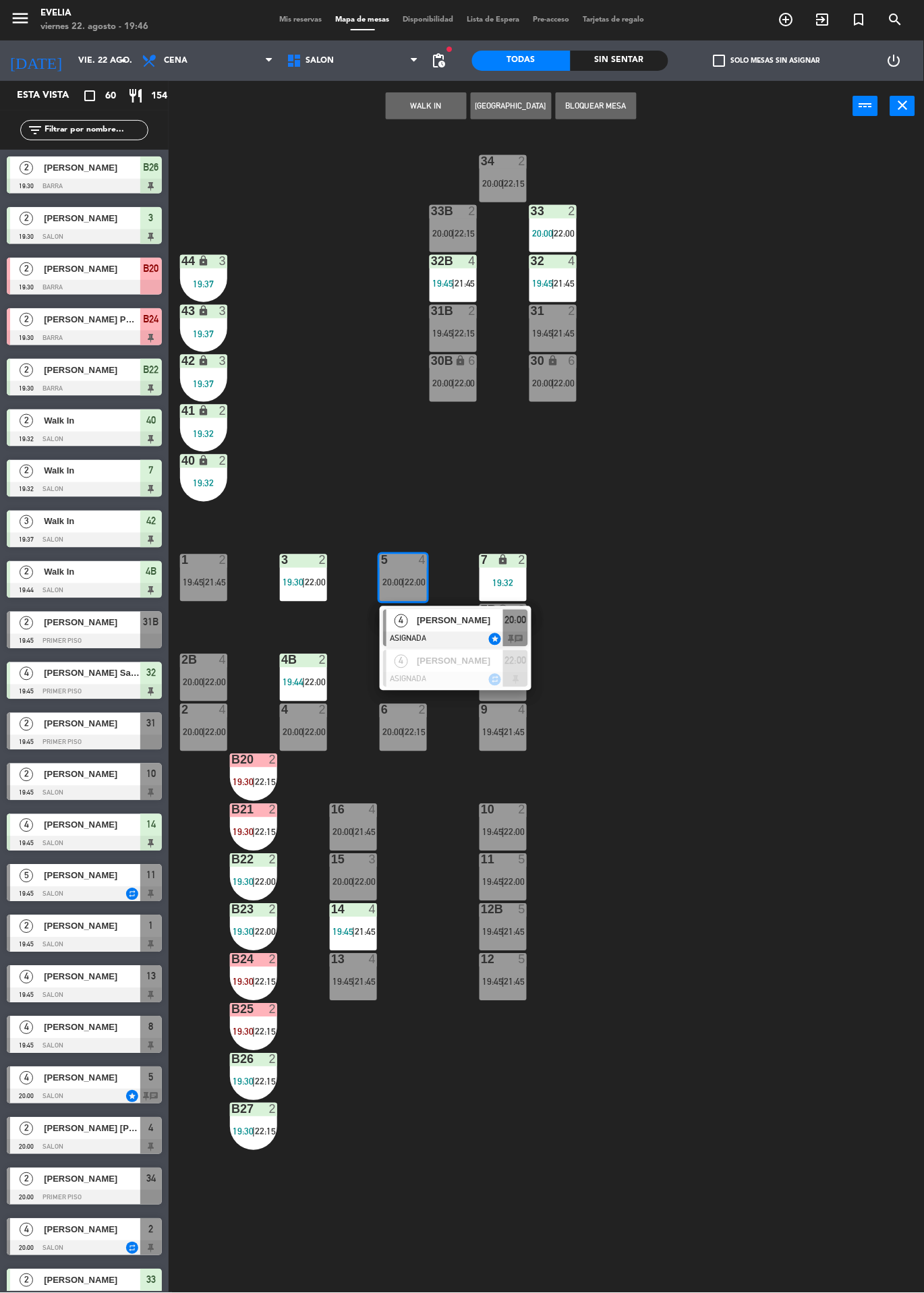
click at [342, 356] on div "34 2 20:00 | 22:15 33B 2 20:00 | 22:15 33 2 20:00 | 22:00 44 lock 3 19:37 32B 4…" at bounding box center [551, 712] width 746 height 1162
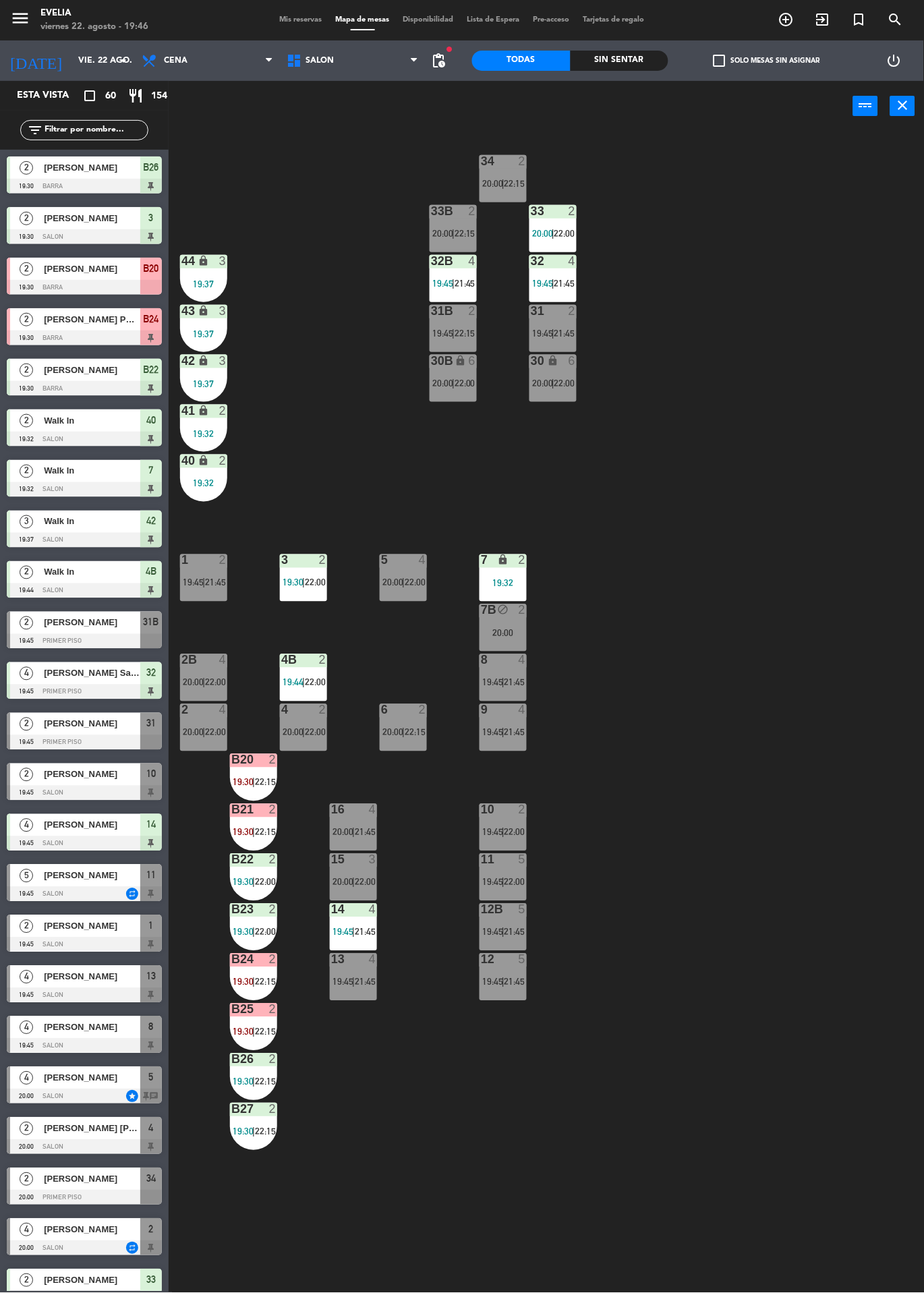
click at [46, 730] on span "[PERSON_NAME]" at bounding box center [91, 724] width 96 height 15
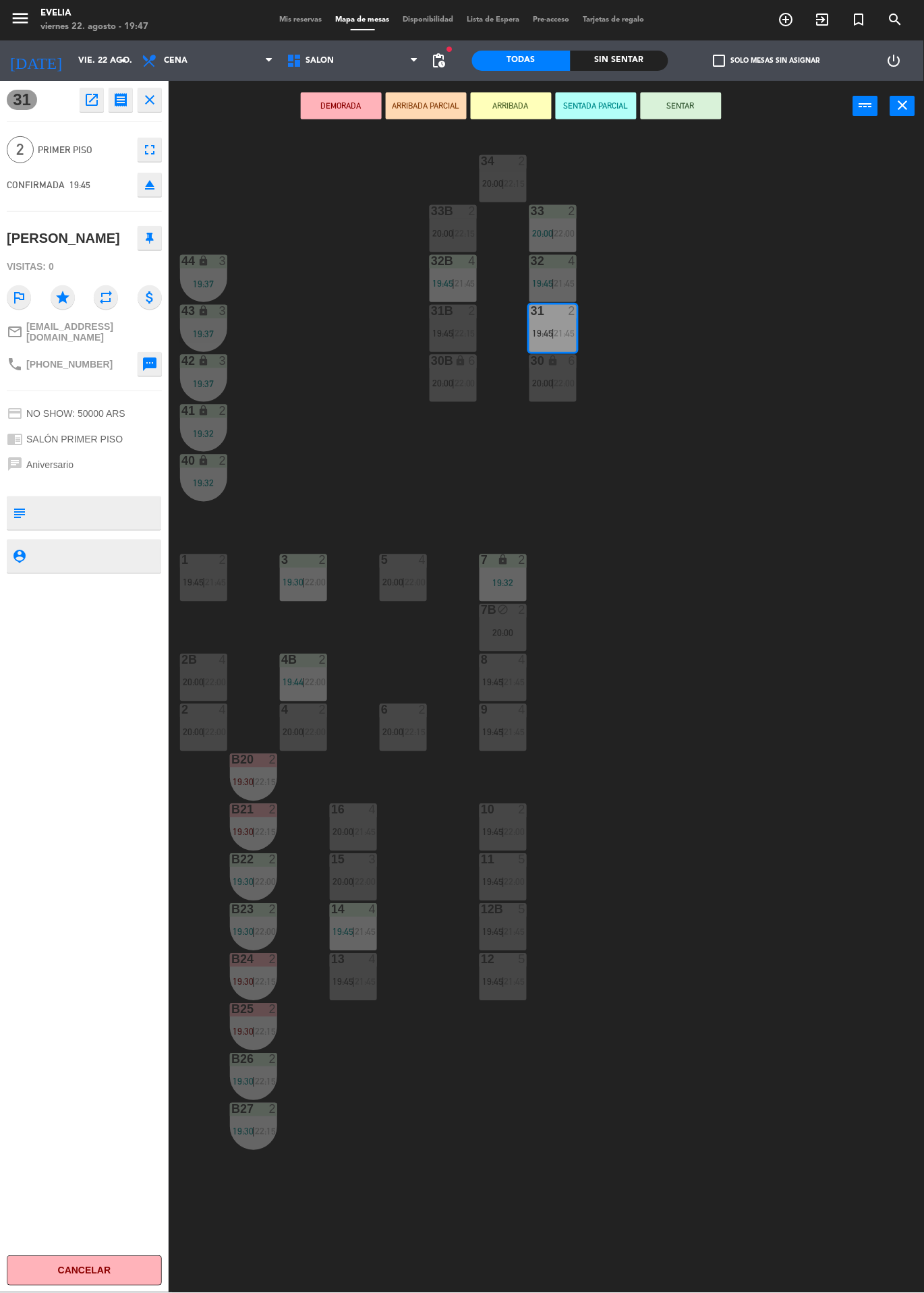
click at [700, 114] on button "SENTAR" at bounding box center [682, 105] width 81 height 27
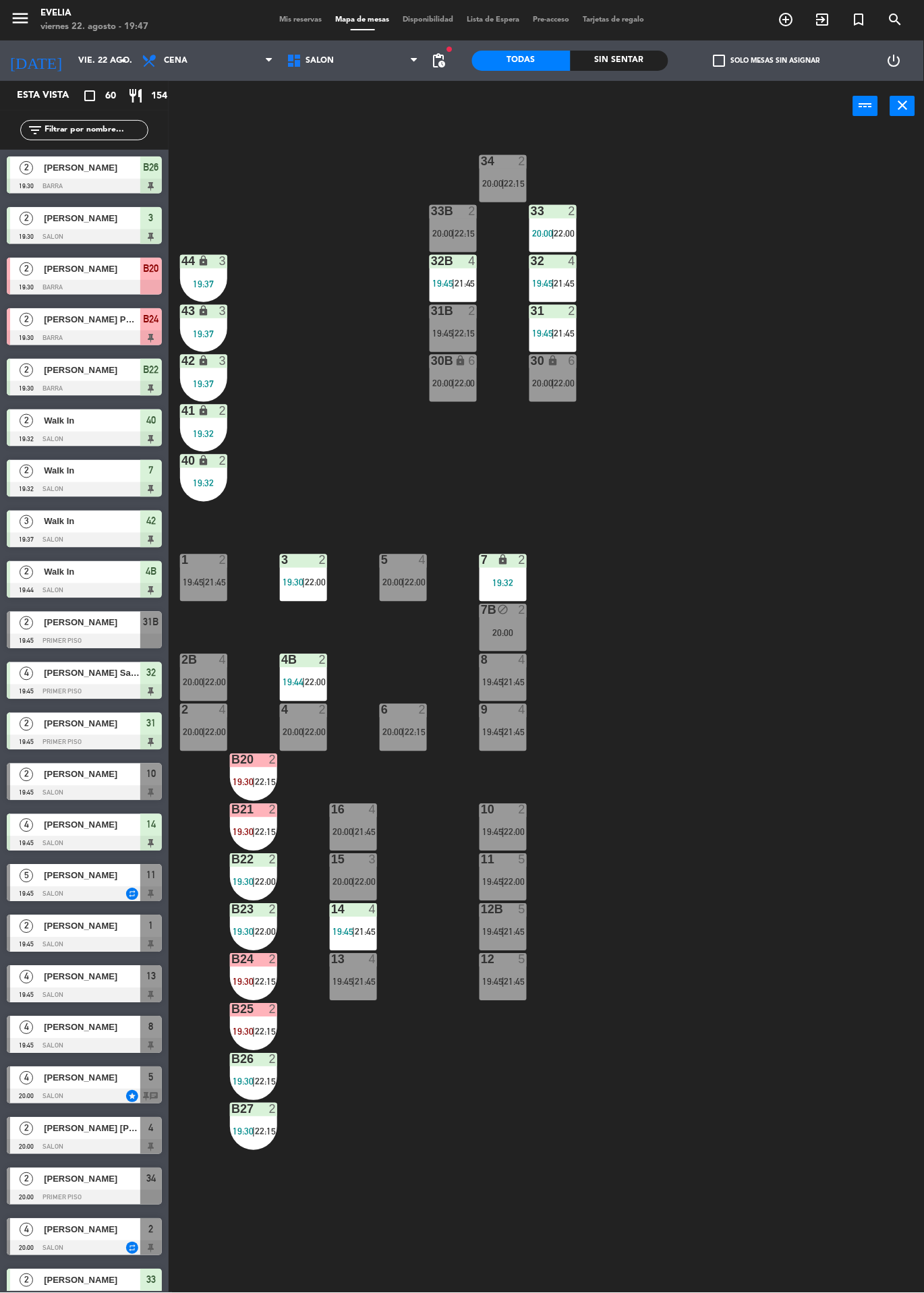
click at [490, 833] on span "19:45" at bounding box center [492, 832] width 21 height 11
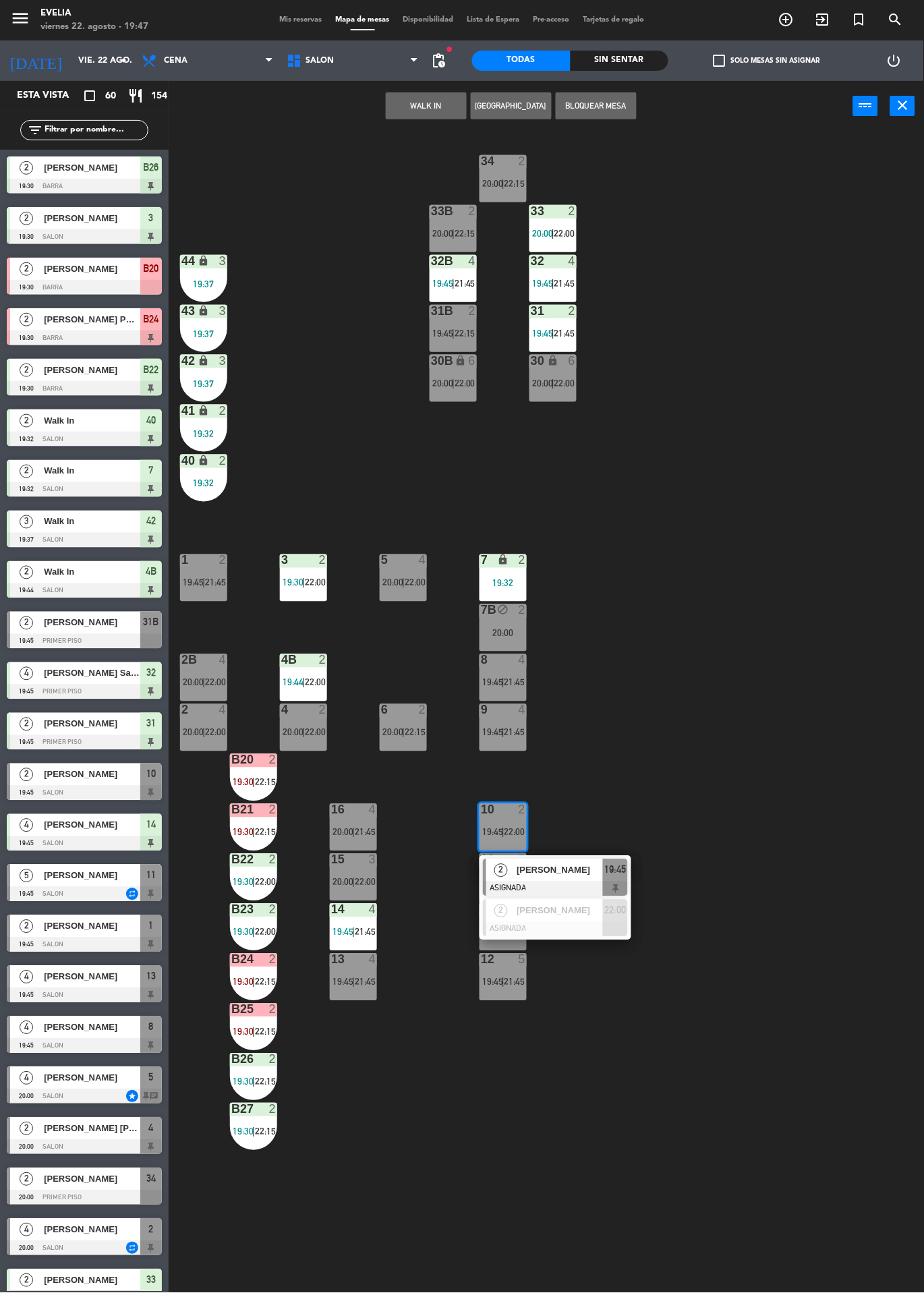
click at [401, 722] on div "6 2 20:00 | 22:15" at bounding box center [403, 727] width 47 height 47
click at [498, 695] on div "8 4 19:45 | 21:45" at bounding box center [503, 677] width 47 height 47
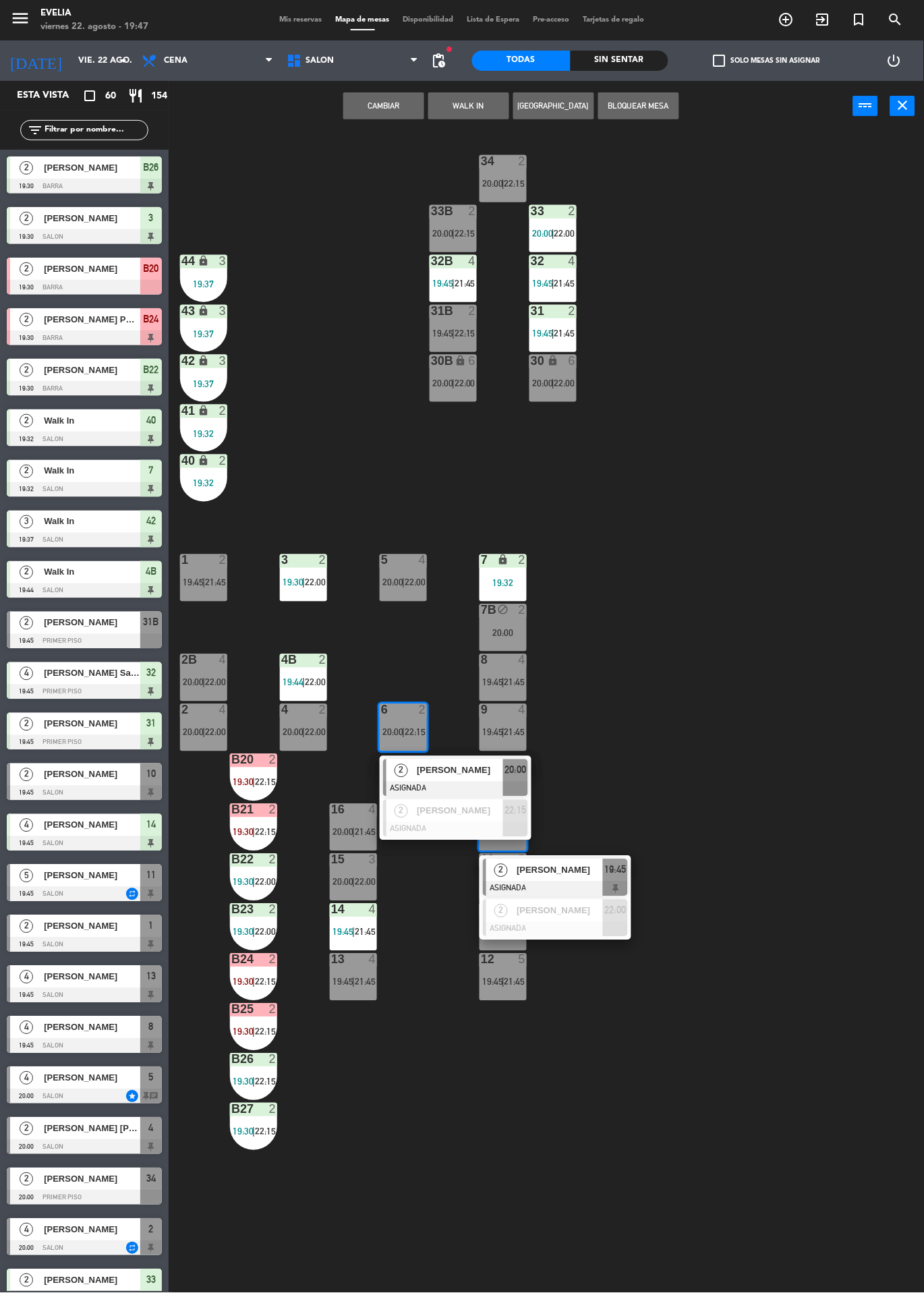
click at [422, 555] on div "4" at bounding box center [423, 561] width 8 height 12
click at [298, 337] on div "34 2 20:00 | 22:15 33B 2 20:00 | 22:15 33 2 20:00 | 22:00 44 lock 3 19:37 32B 4…" at bounding box center [551, 712] width 746 height 1162
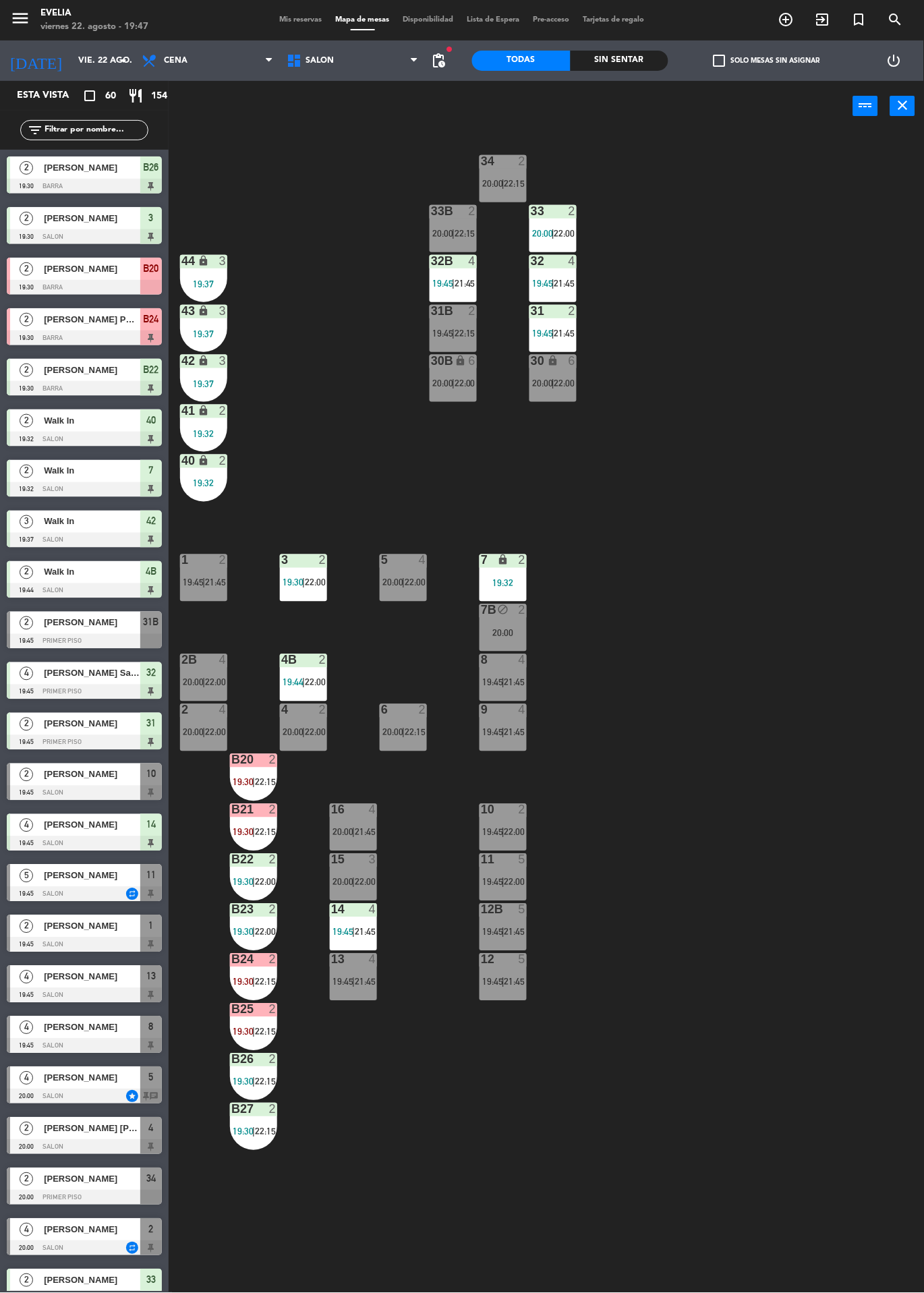
click at [453, 383] on span "|" at bounding box center [453, 383] width 3 height 11
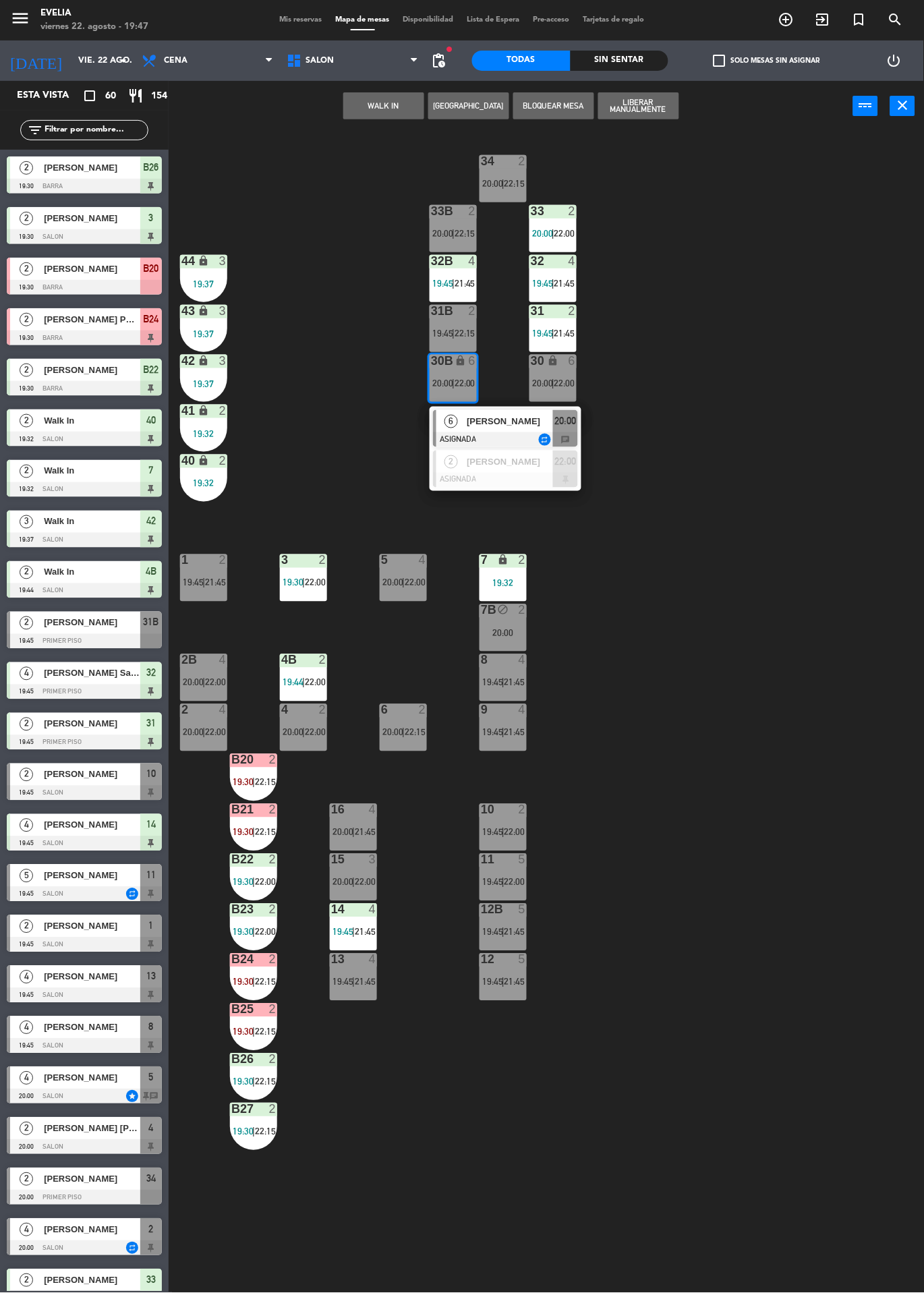
click at [350, 302] on div "34 2 20:00 | 22:15 33B 2 20:00 | 22:15 33 2 20:00 | 22:00 44 lock 3 19:37 32B 4…" at bounding box center [551, 712] width 746 height 1162
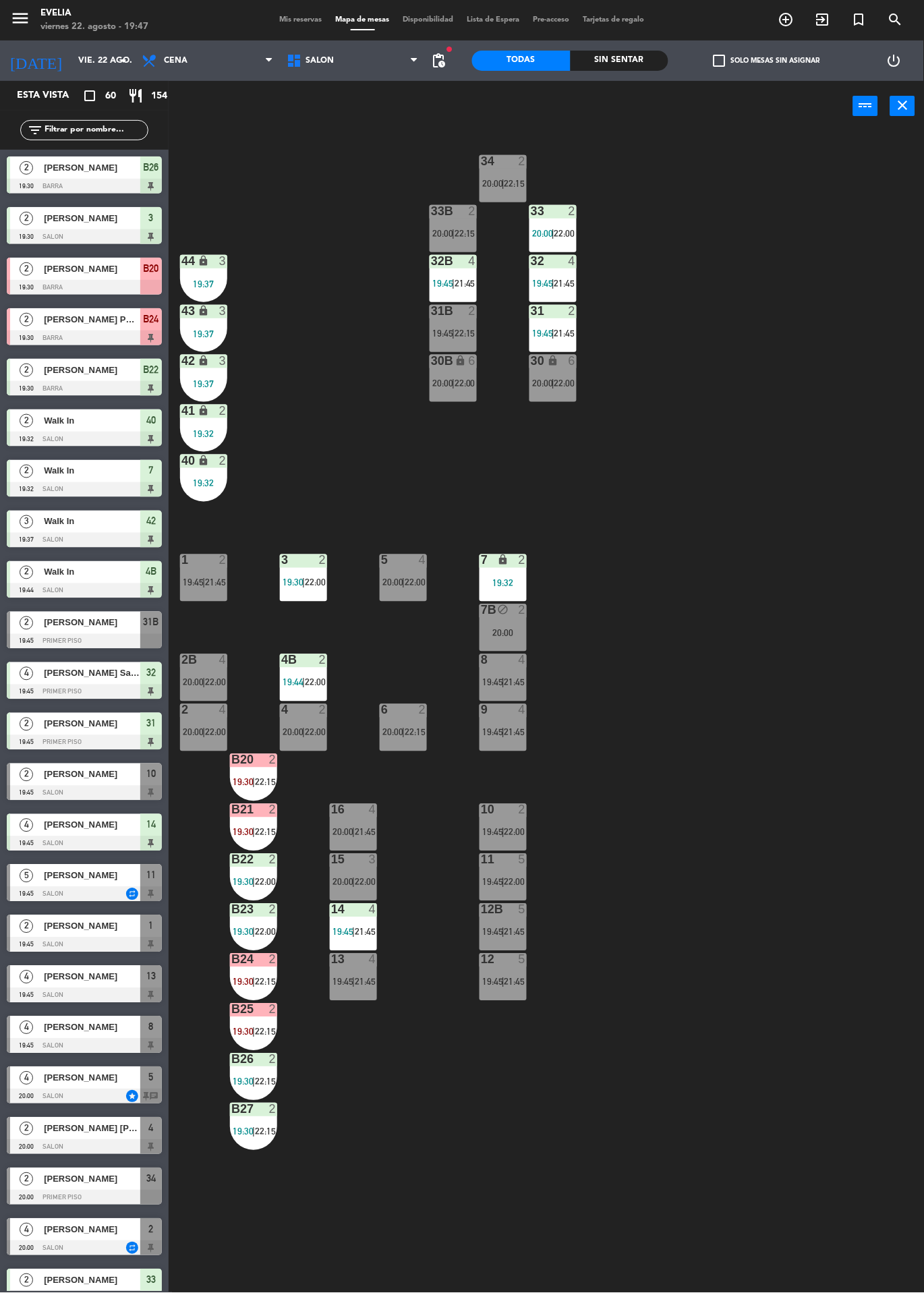
click at [515, 964] on div "5" at bounding box center [526, 959] width 22 height 12
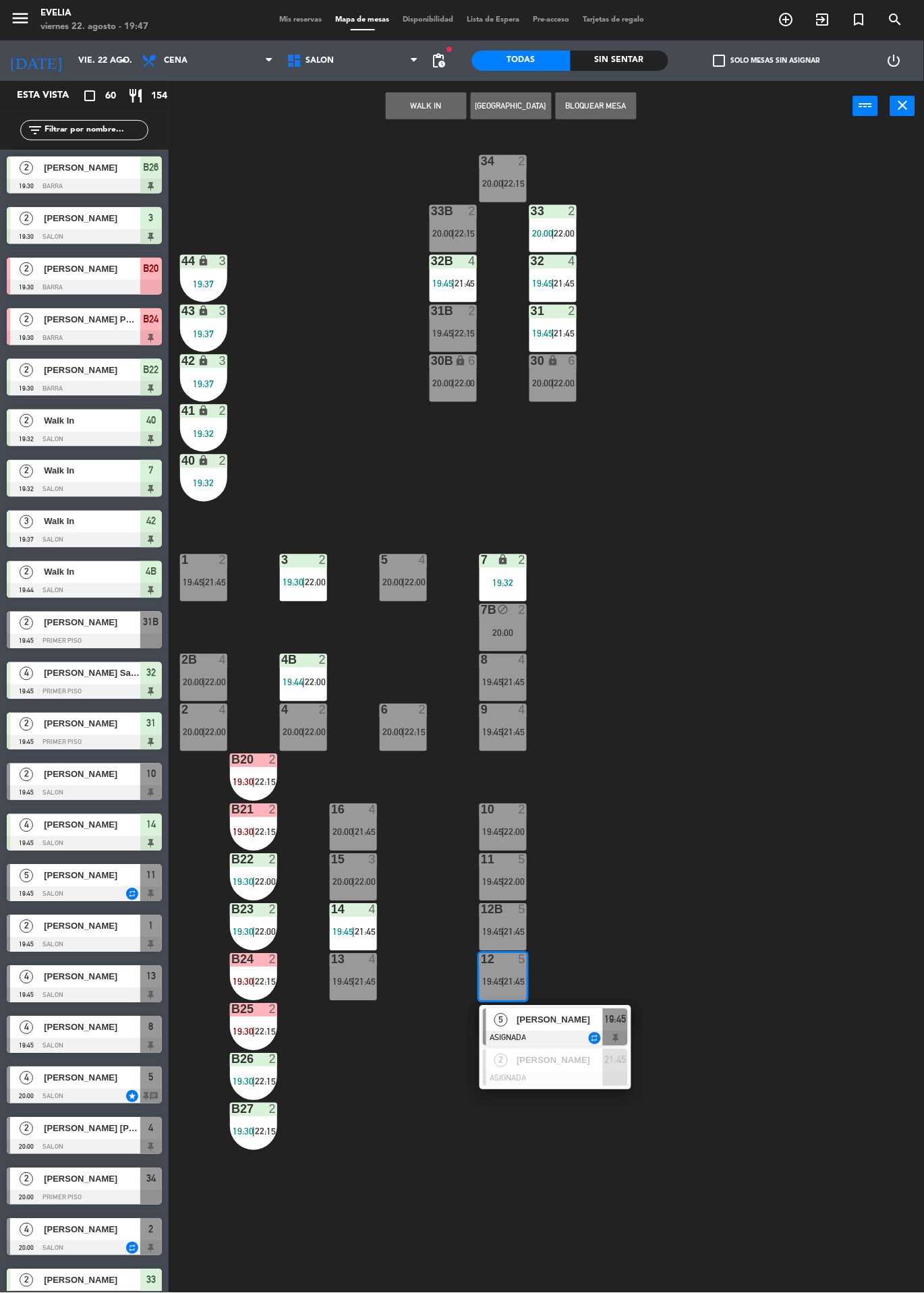
click at [613, 1021] on span "19:45" at bounding box center [616, 1020] width 22 height 16
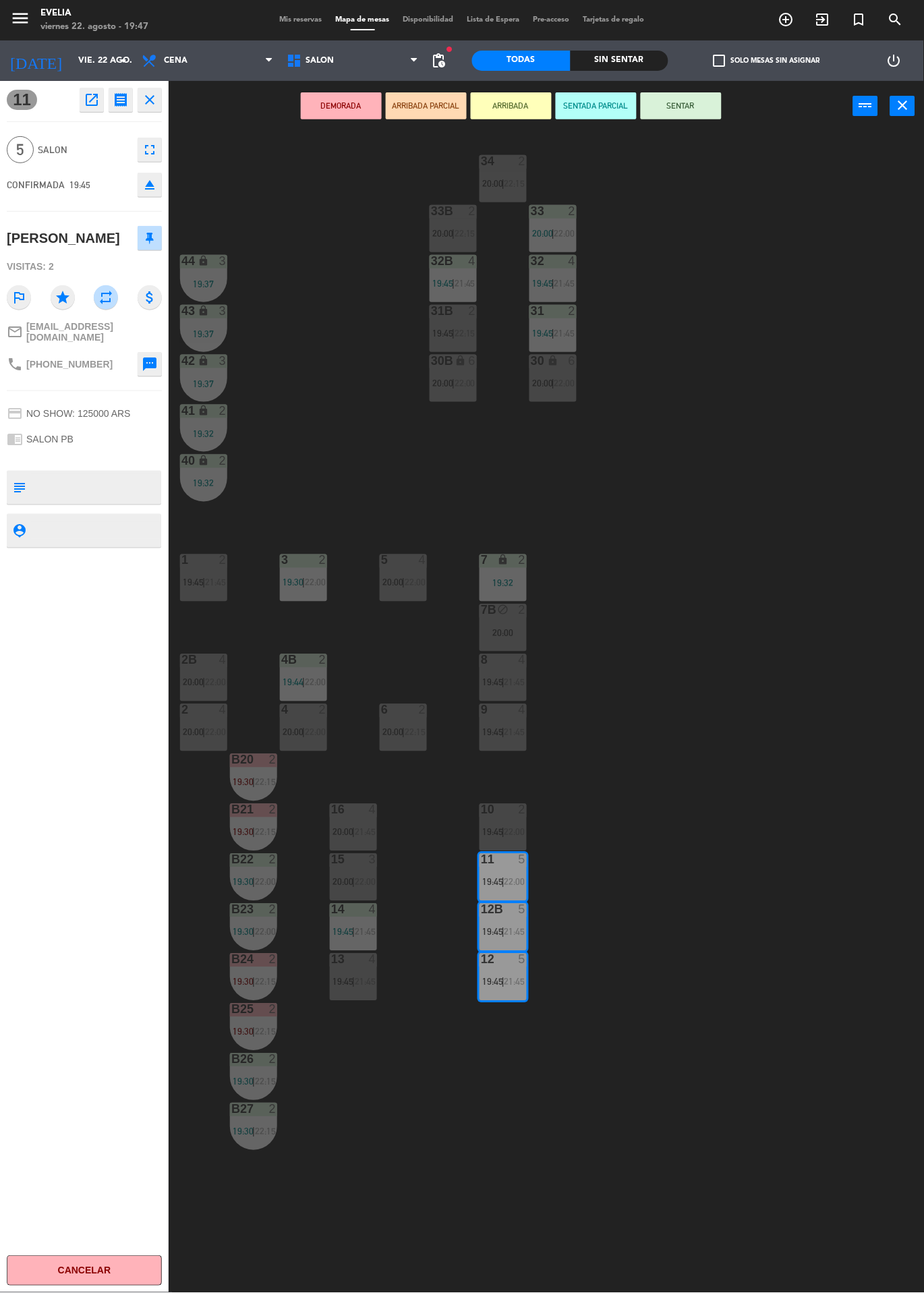
click at [699, 100] on button "SENTAR" at bounding box center [682, 105] width 81 height 27
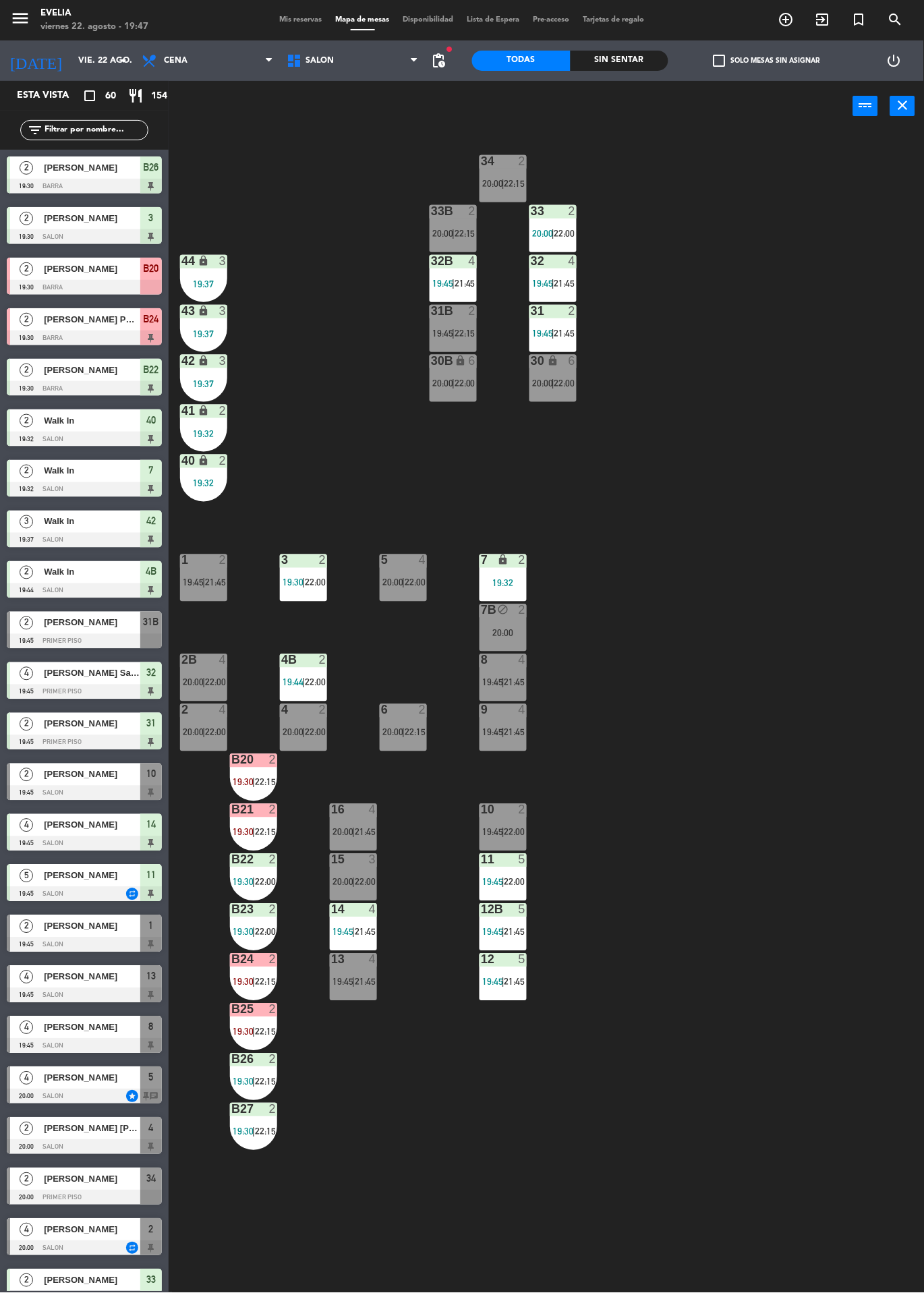
click at [43, 783] on div "[PERSON_NAME]" at bounding box center [91, 774] width 98 height 22
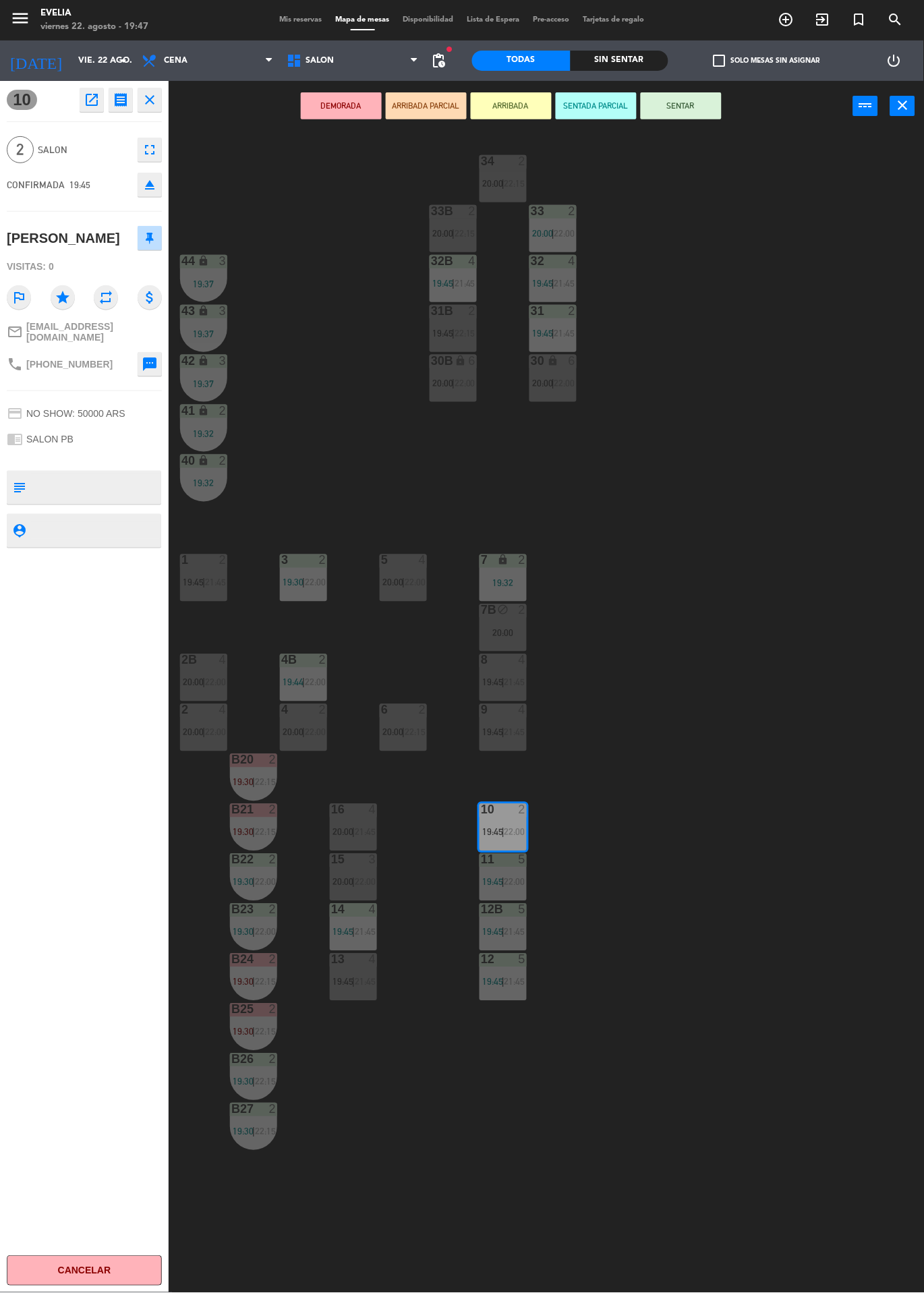
click at [717, 117] on button "SENTAR" at bounding box center [682, 105] width 81 height 27
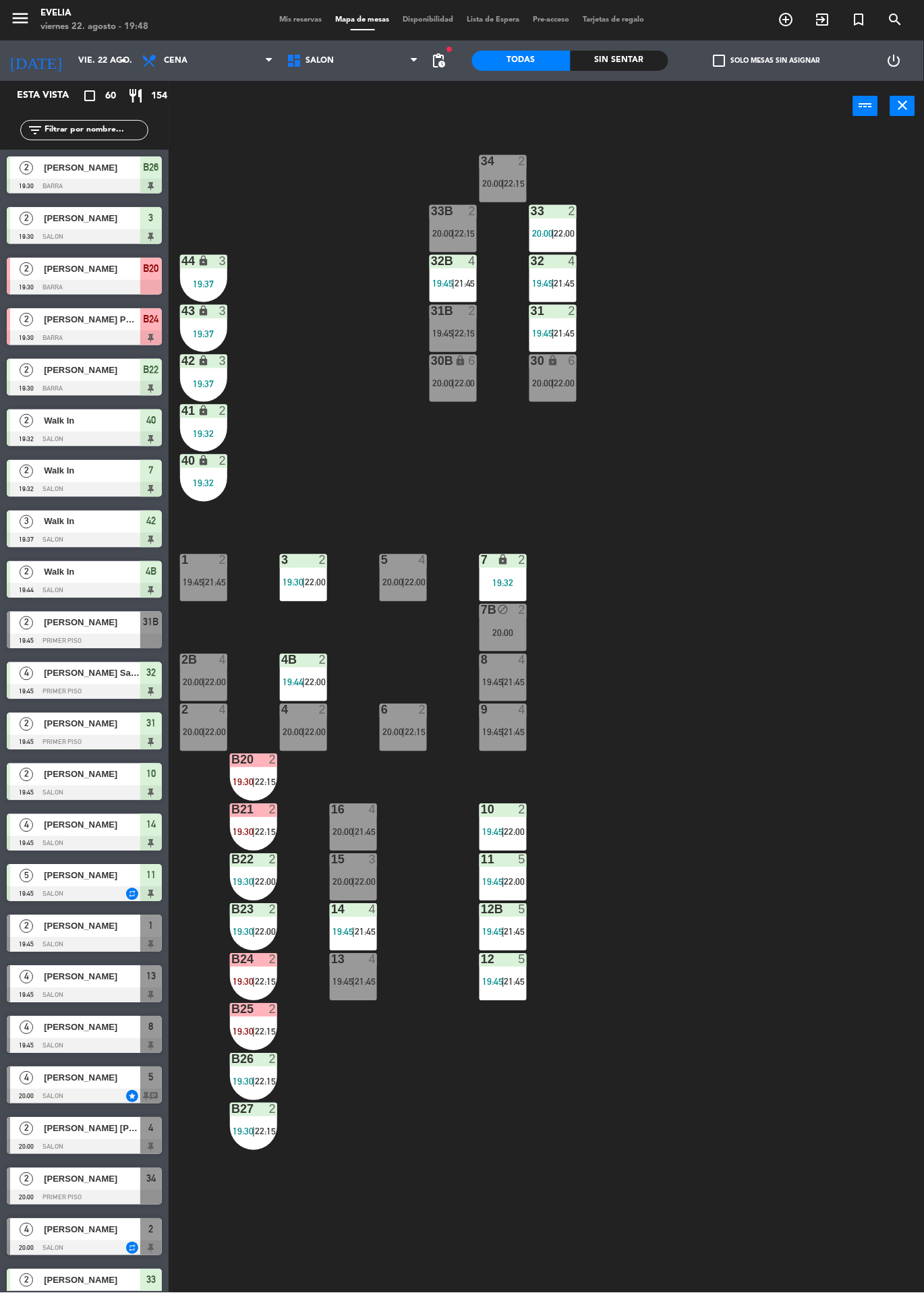
click at [265, 981] on span "22:15" at bounding box center [265, 982] width 21 height 11
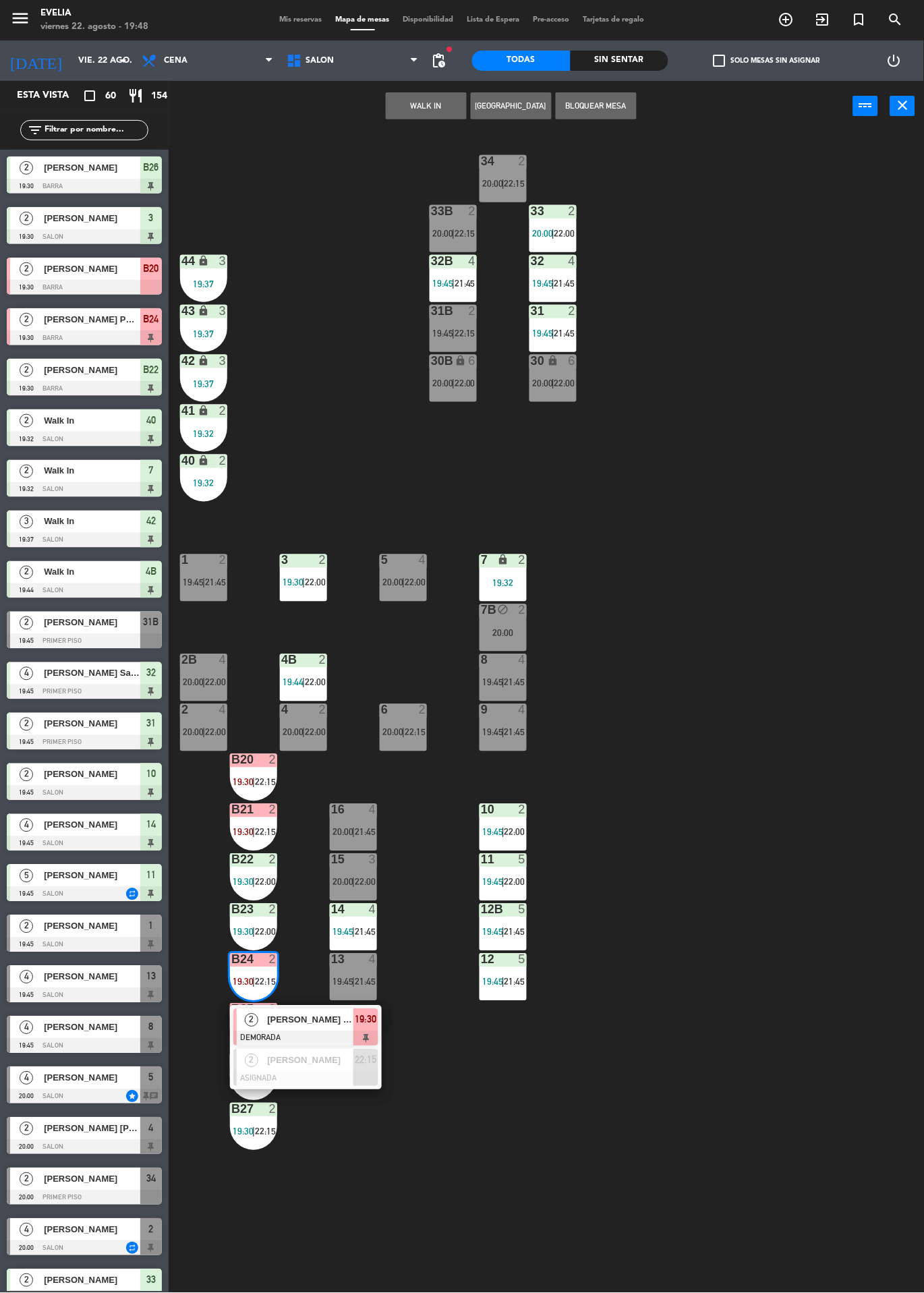
click at [256, 1016] on span "2" at bounding box center [252, 1020] width 14 height 14
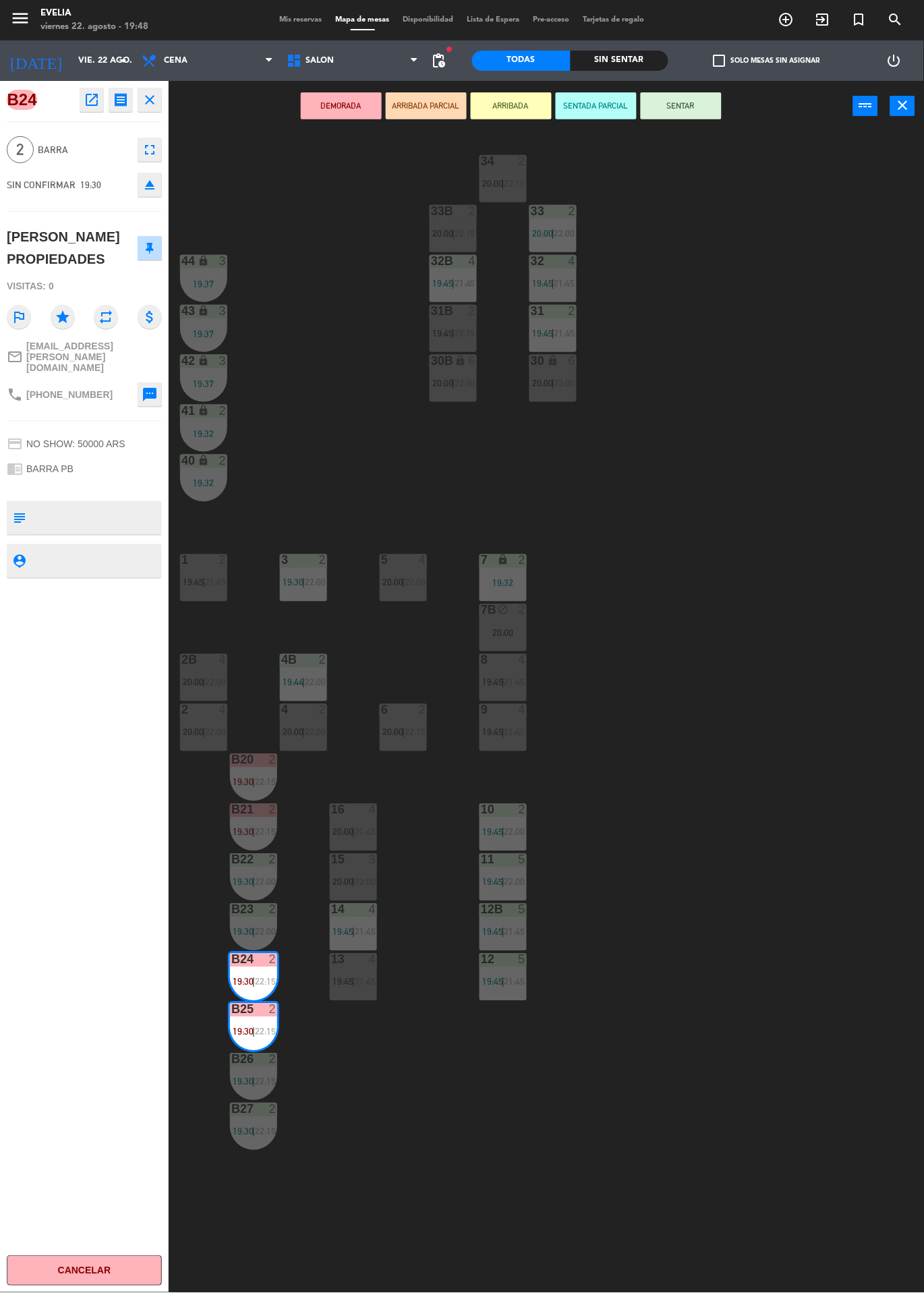
click at [144, 193] on button "eject" at bounding box center [149, 184] width 24 height 24
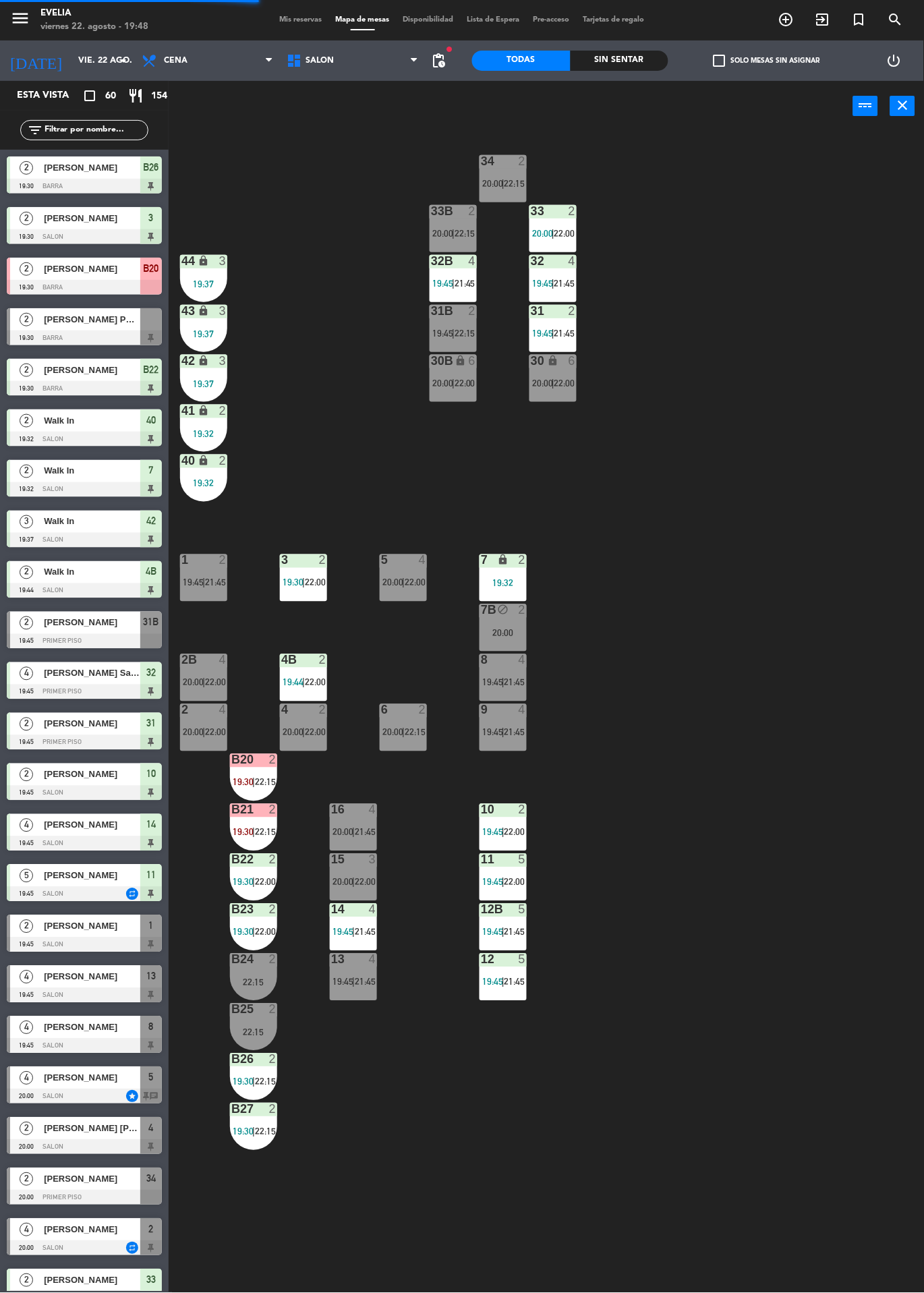
click at [743, 58] on label "check_box_outline_blank Solo mesas sin asignar" at bounding box center [767, 60] width 107 height 12
click at [767, 61] on input "check_box_outline_blank Solo mesas sin asignar" at bounding box center [767, 61] width 0 height 0
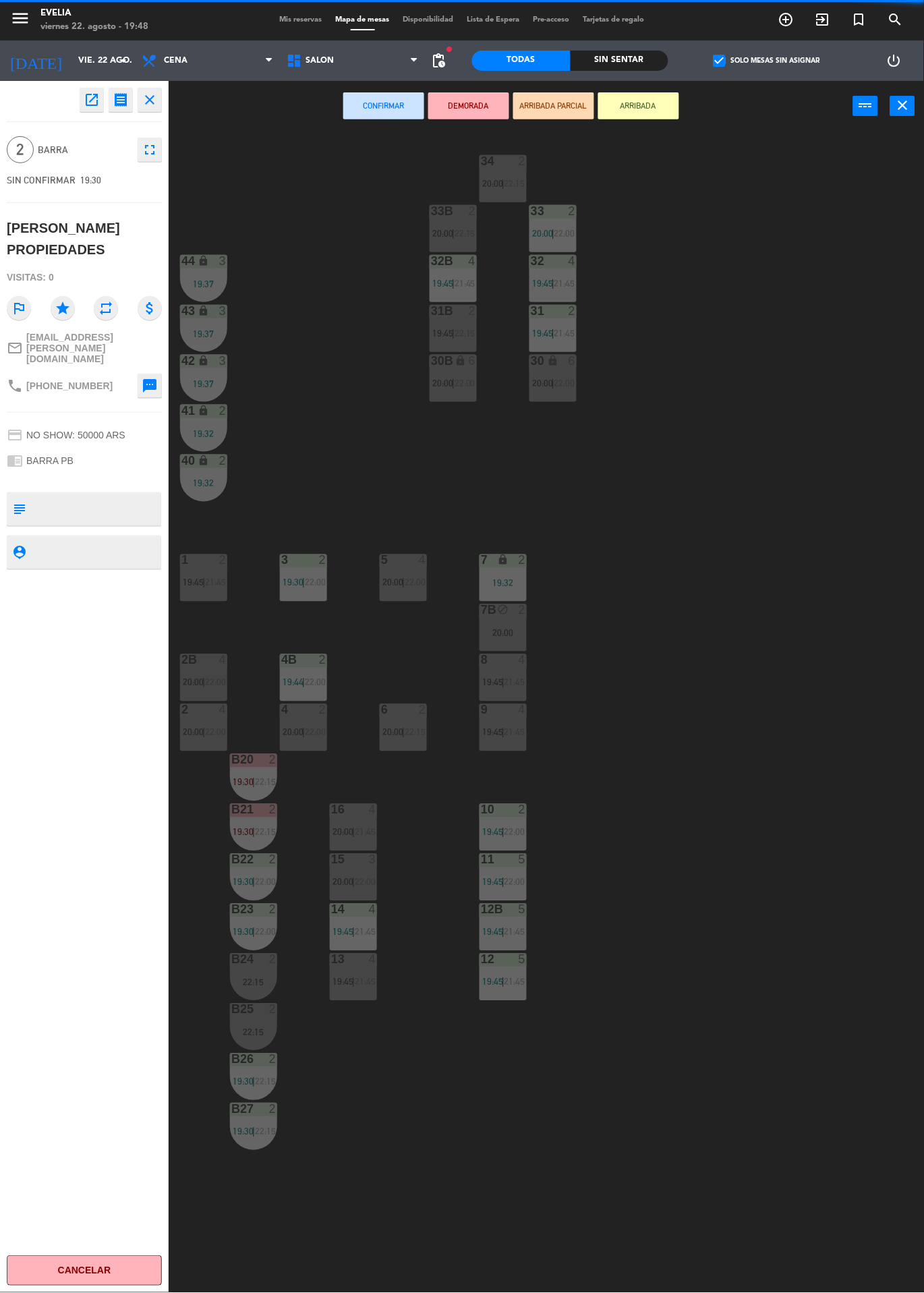
click at [257, 964] on div at bounding box center [254, 959] width 22 height 12
click at [249, 1025] on div "B25 2 22:15" at bounding box center [253, 1027] width 47 height 47
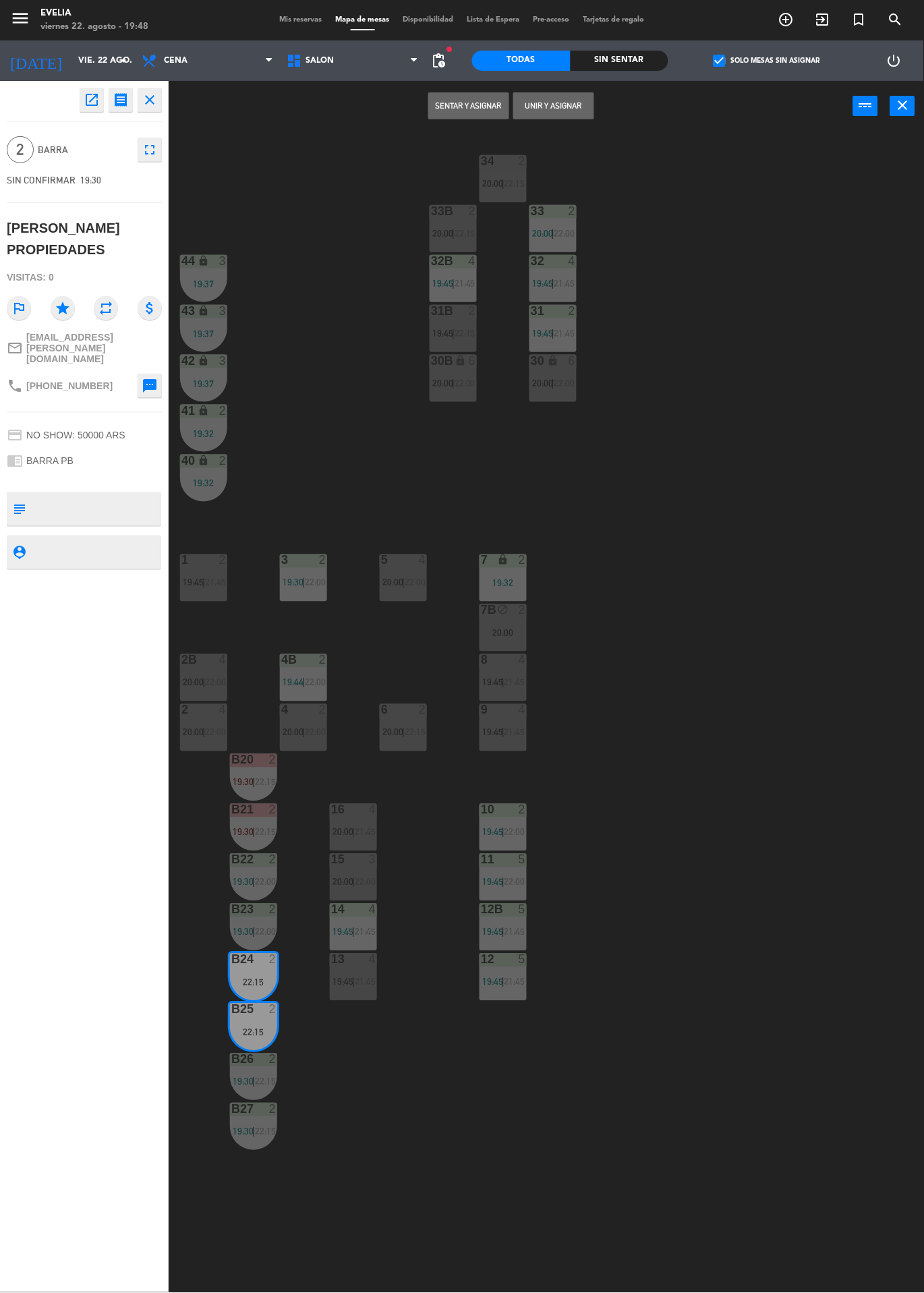
click at [543, 92] on button "Unir y asignar" at bounding box center [554, 105] width 81 height 27
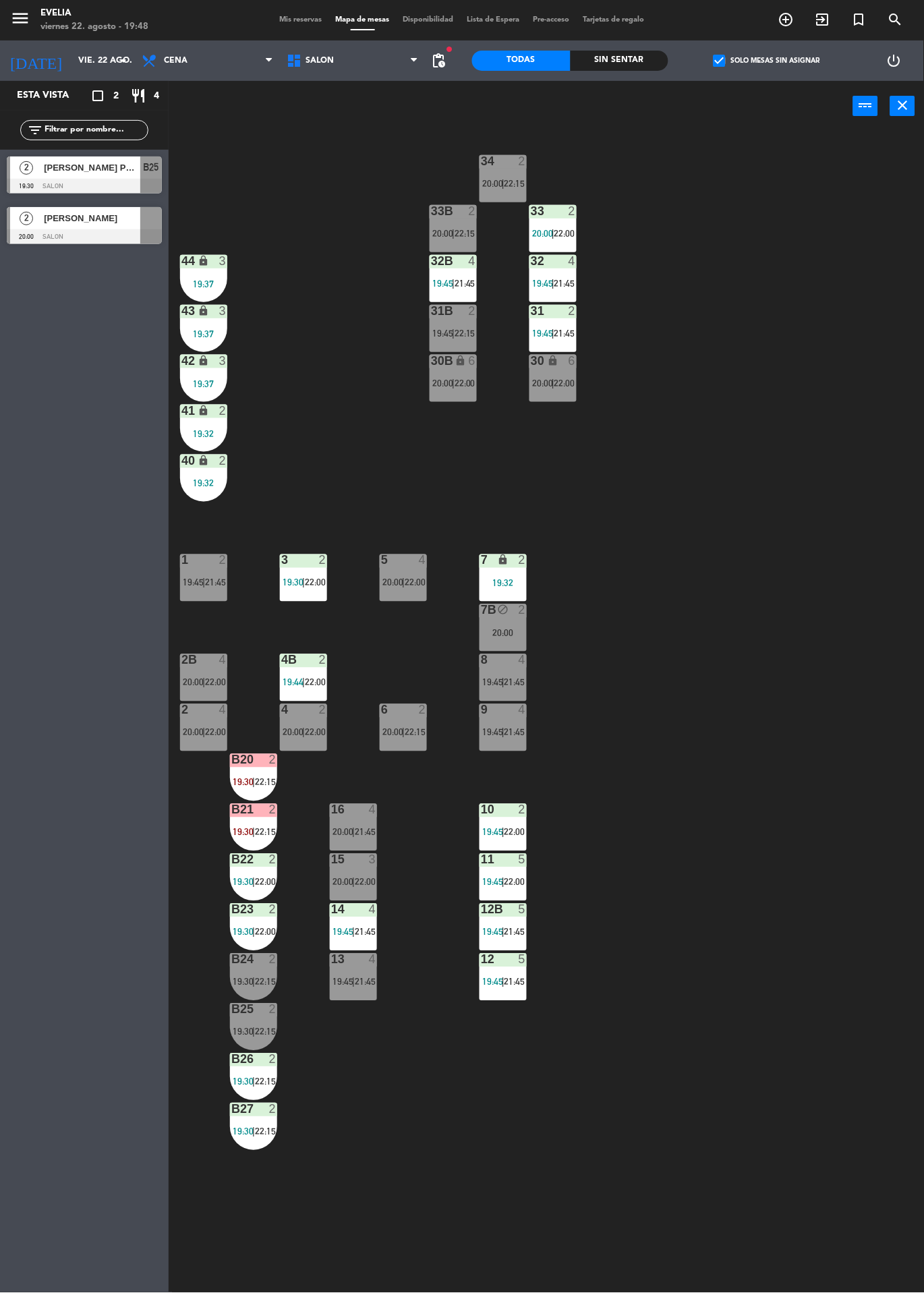
click at [726, 63] on span "check_box" at bounding box center [719, 60] width 12 height 12
click at [767, 61] on input "check_box Solo mesas sin asignar" at bounding box center [767, 61] width 0 height 0
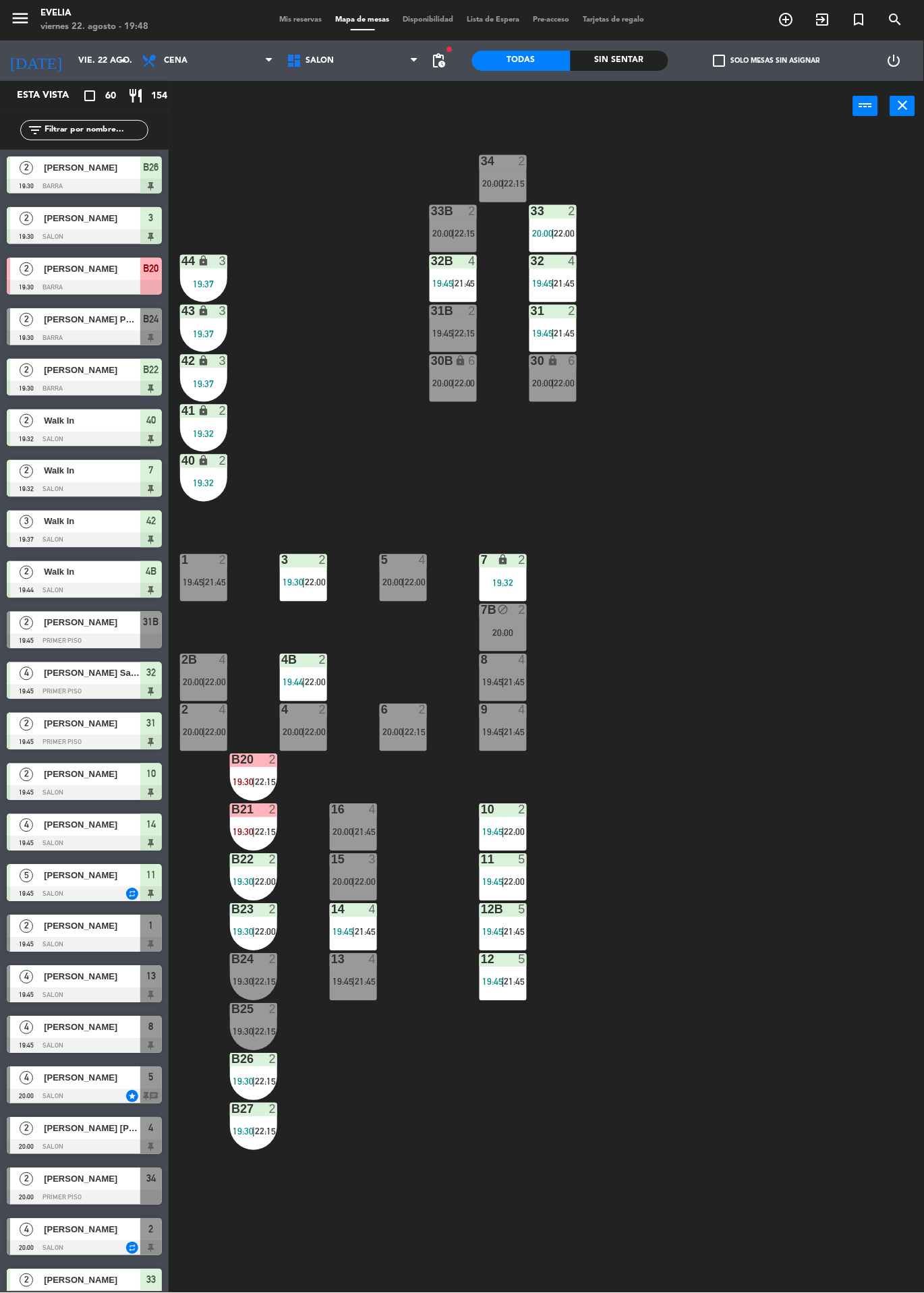
click at [759, 58] on label "check_box_outline_blank Solo mesas sin asignar" at bounding box center [767, 60] width 107 height 12
click at [767, 61] on input "check_box_outline_blank Solo mesas sin asignar" at bounding box center [767, 61] width 0 height 0
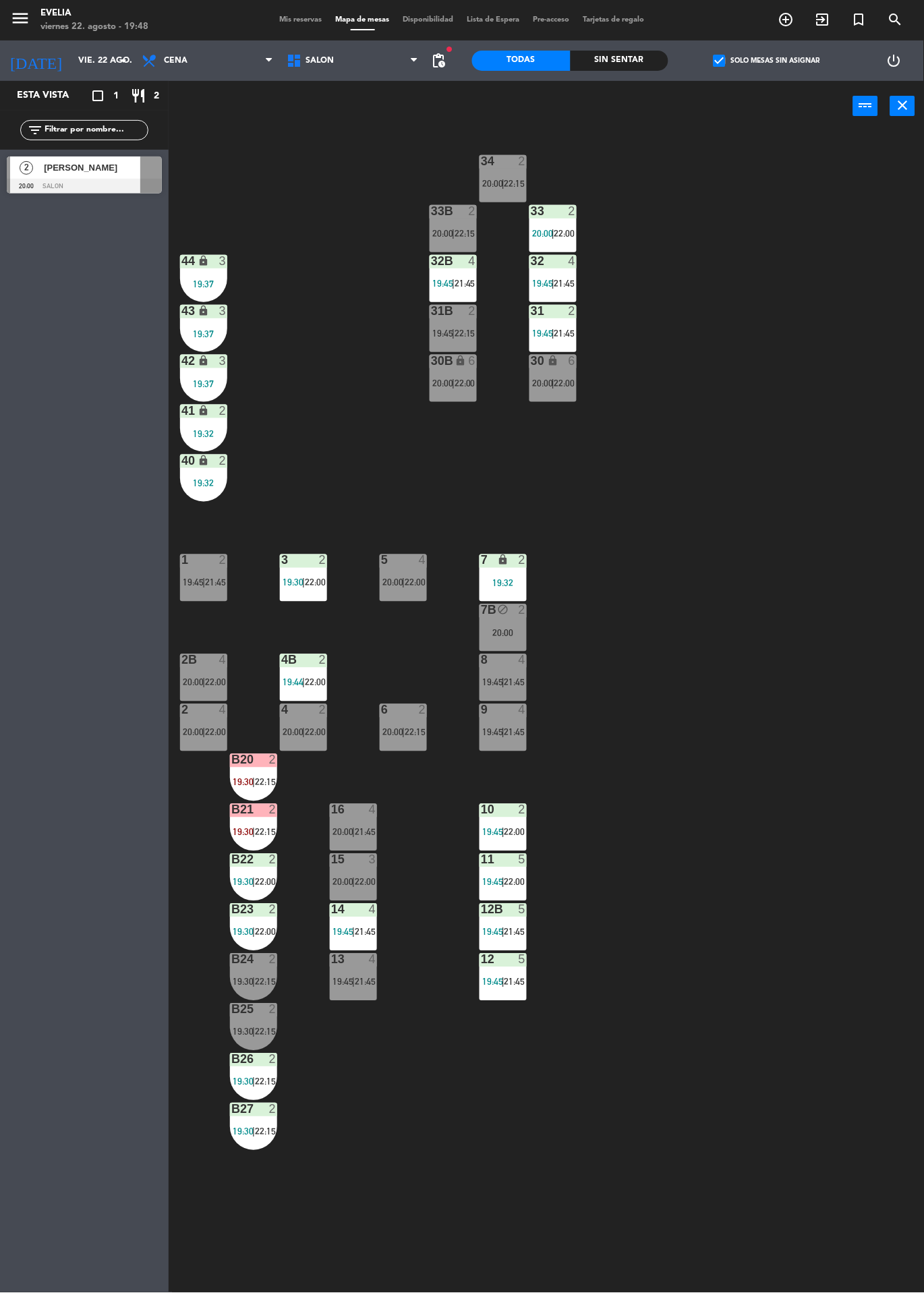
click at [10, 174] on div "2" at bounding box center [26, 168] width 33 height 22
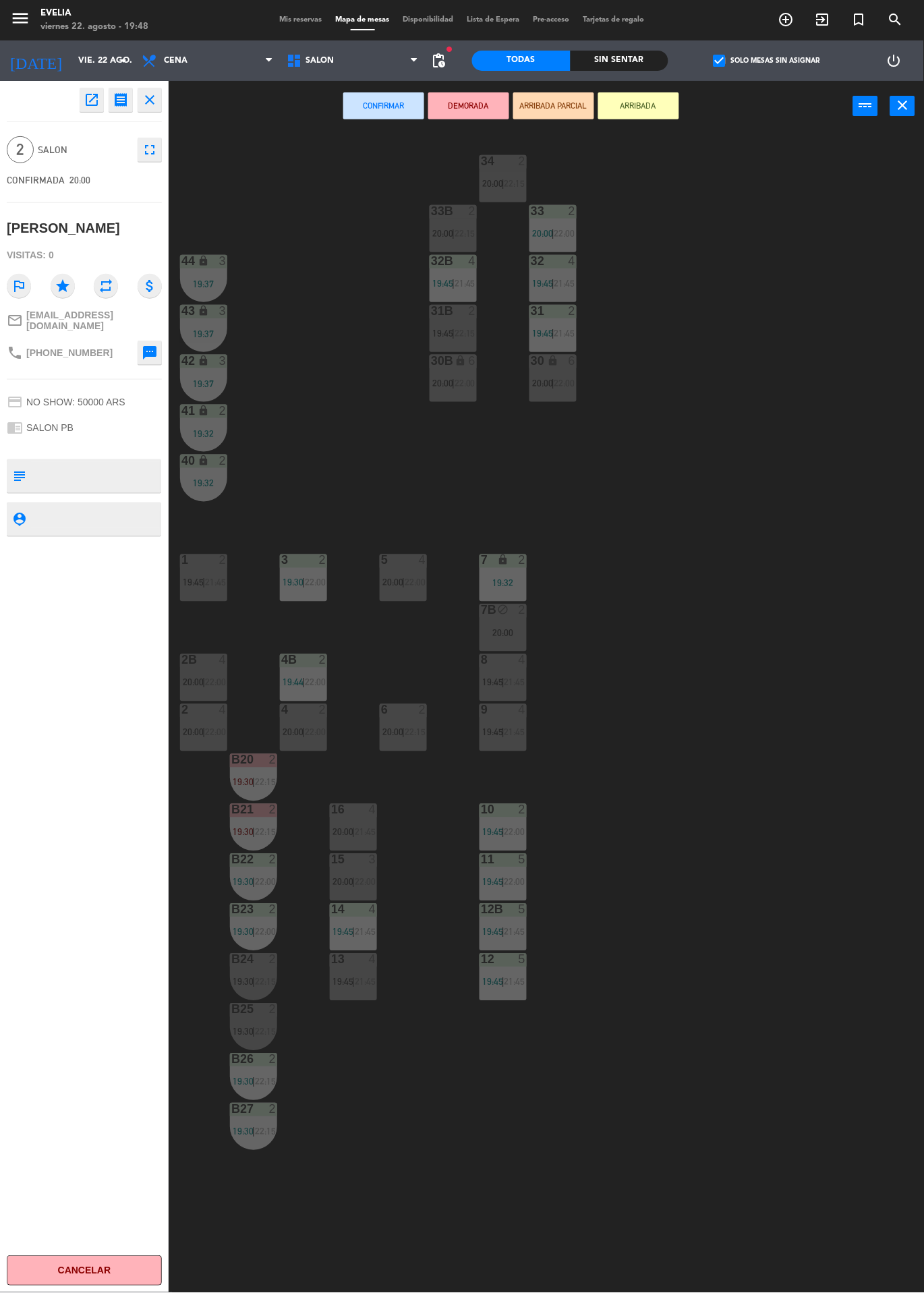
click at [89, 101] on icon "open_in_new" at bounding box center [91, 100] width 16 height 16
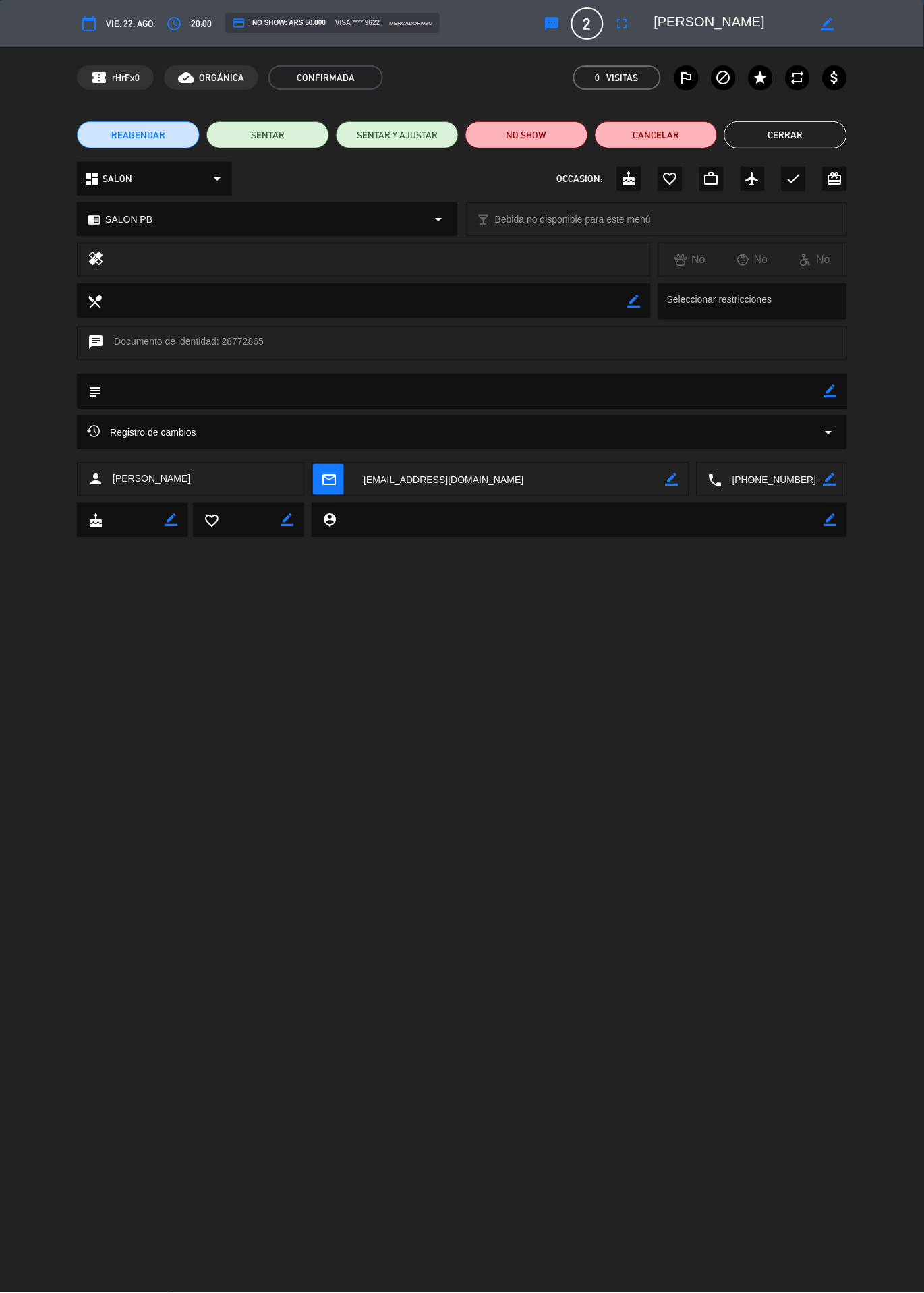
click at [144, 420] on div "Registro de cambios arrow_drop_down" at bounding box center [462, 432] width 770 height 34
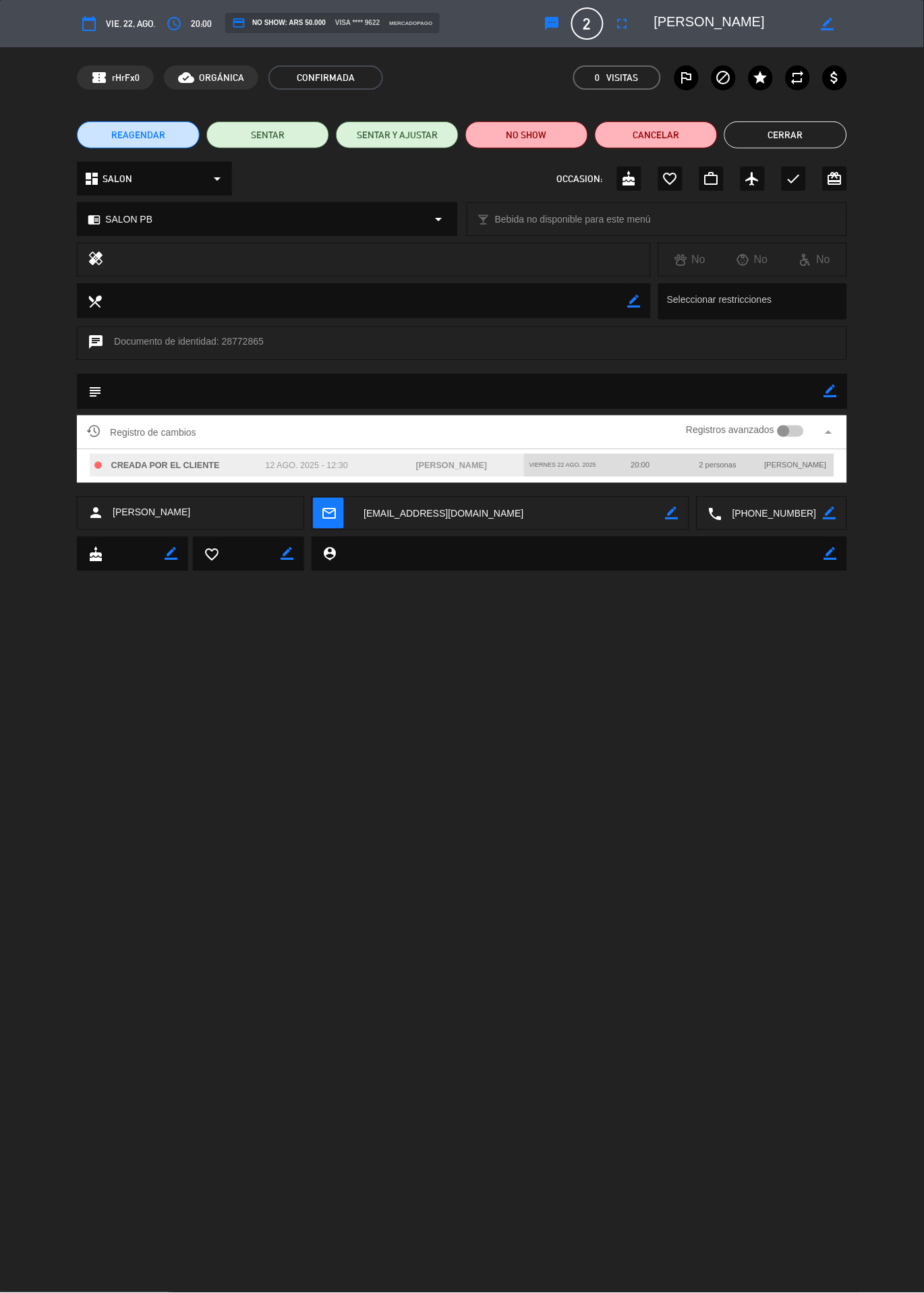
click at [797, 127] on button "Cerrar" at bounding box center [785, 134] width 123 height 27
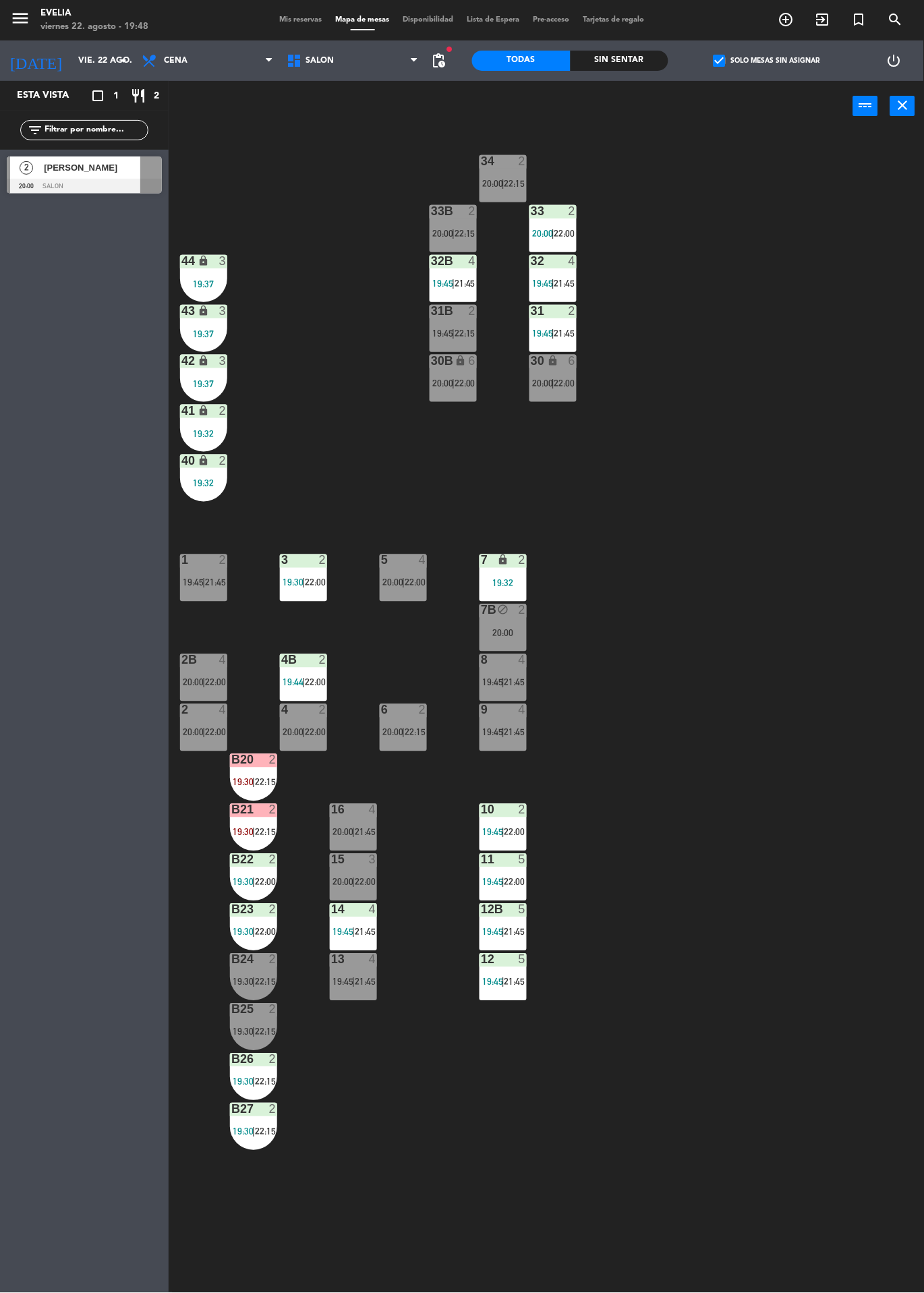
click at [767, 55] on label "check_box Solo mesas sin asignar" at bounding box center [767, 60] width 107 height 12
click at [767, 61] on input "check_box Solo mesas sin asignar" at bounding box center [767, 61] width 0 height 0
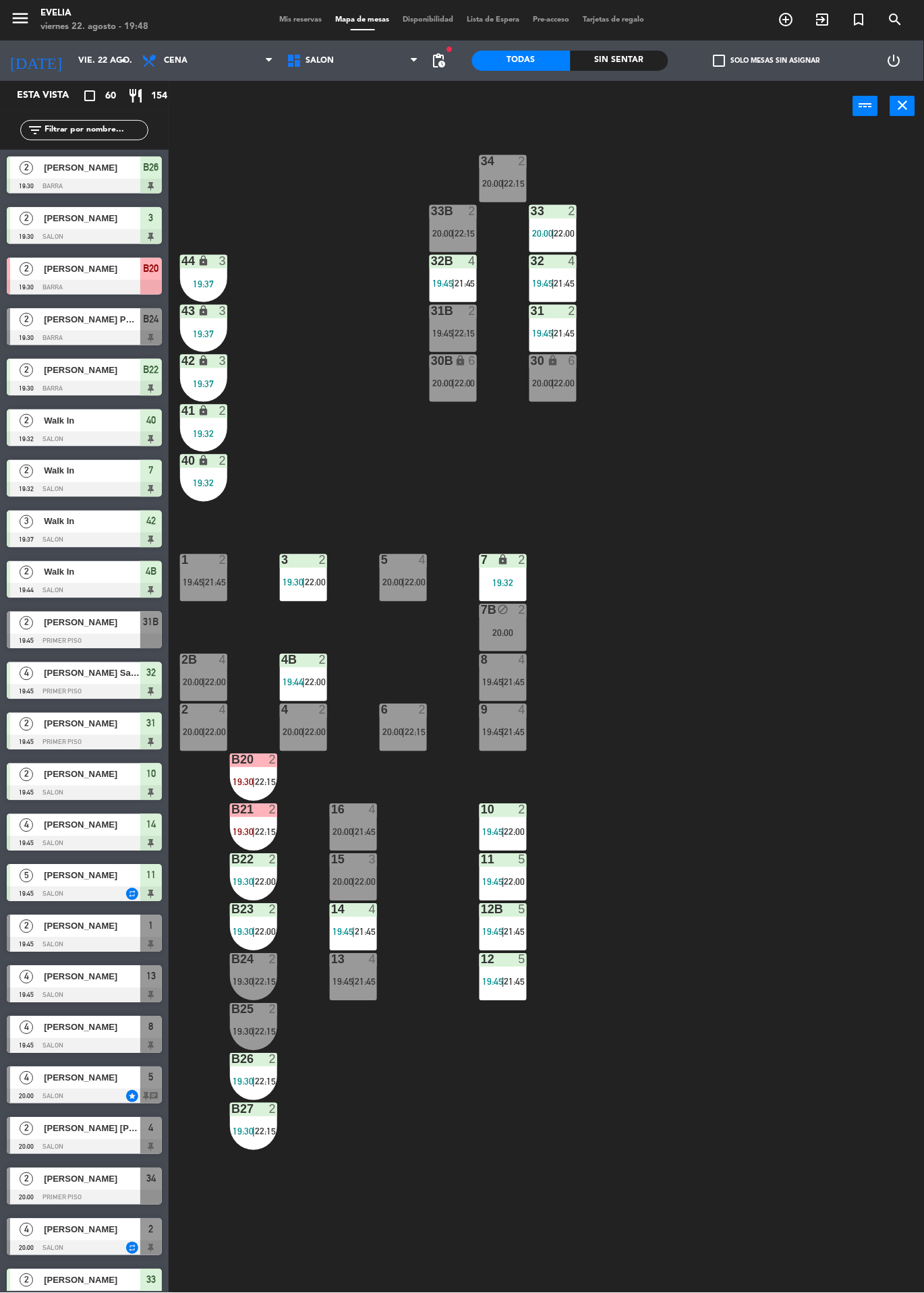
click at [200, 576] on div "1 2 19:45 | 21:45" at bounding box center [203, 578] width 47 height 47
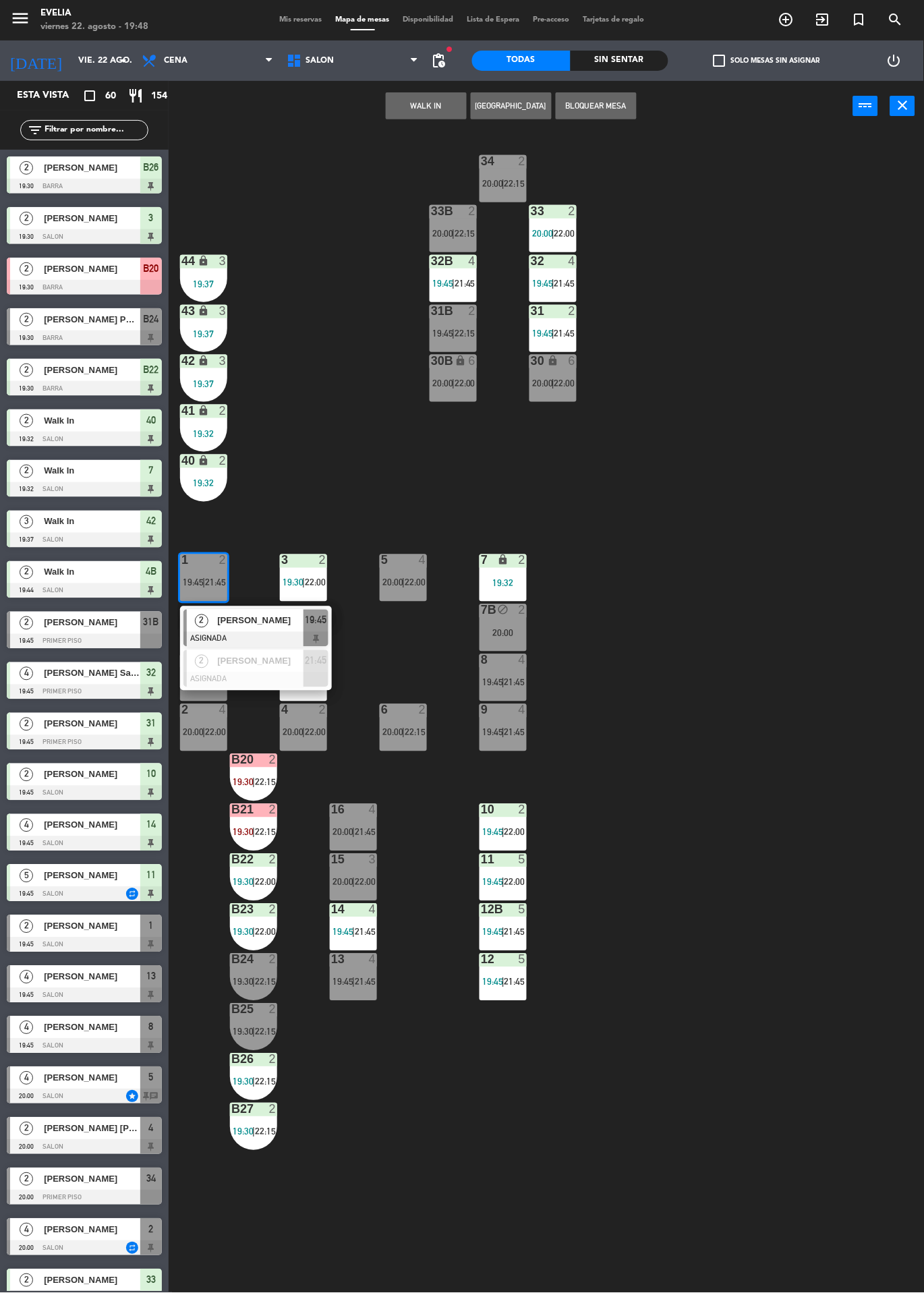
click at [208, 628] on div "2" at bounding box center [202, 621] width 29 height 22
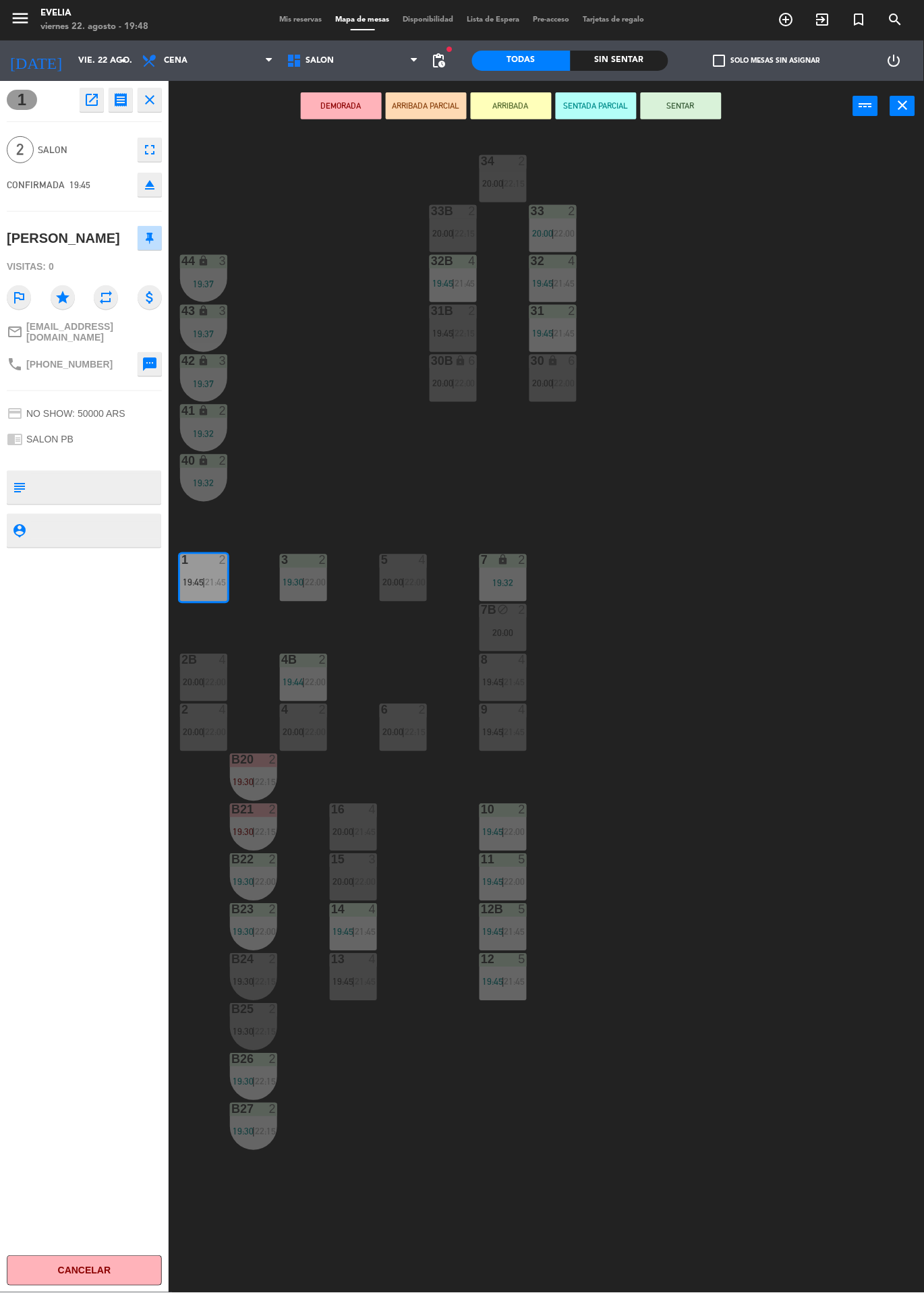
click at [88, 100] on icon "open_in_new" at bounding box center [91, 100] width 16 height 16
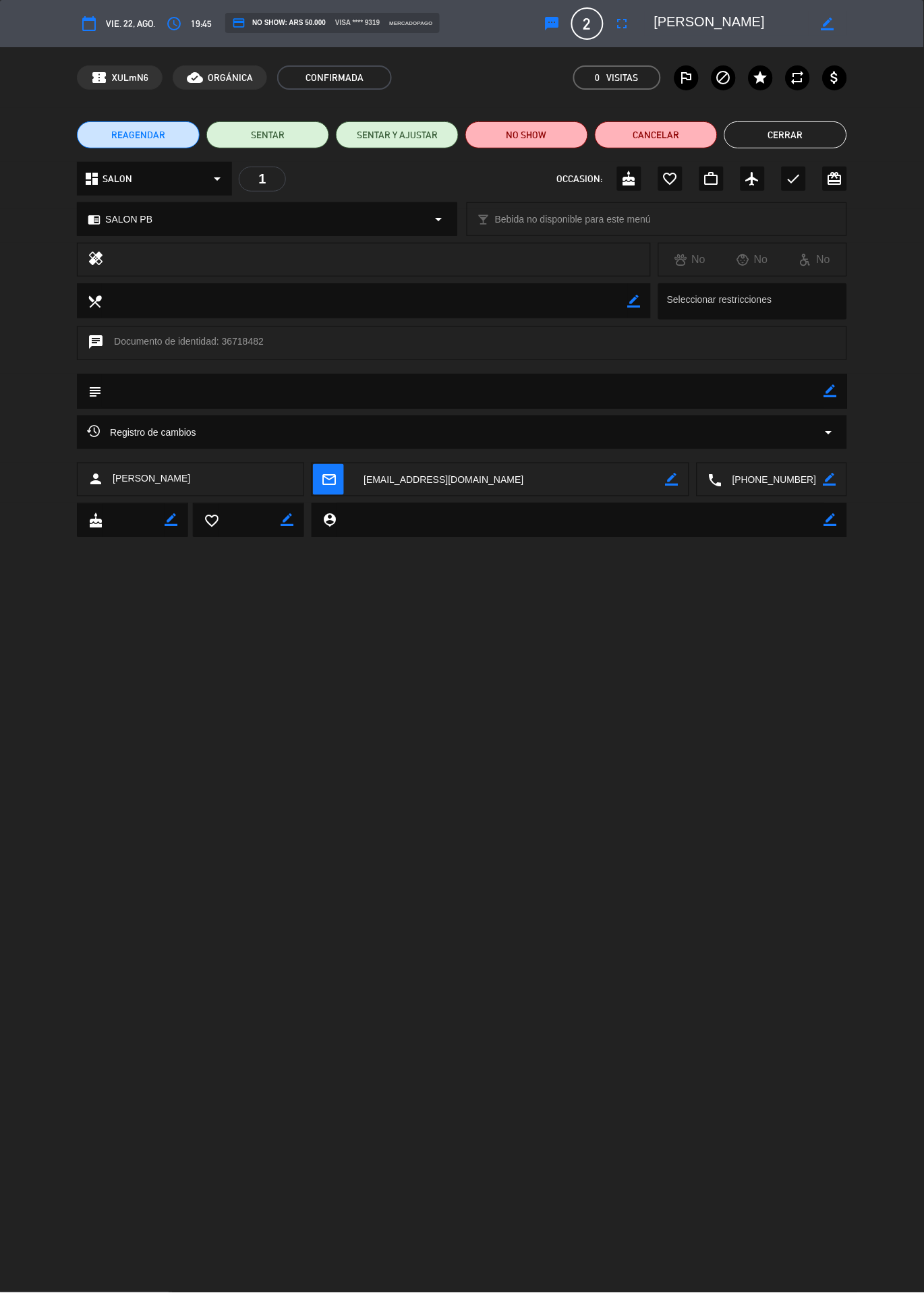
click at [152, 431] on span "Registro de cambios" at bounding box center [141, 432] width 110 height 16
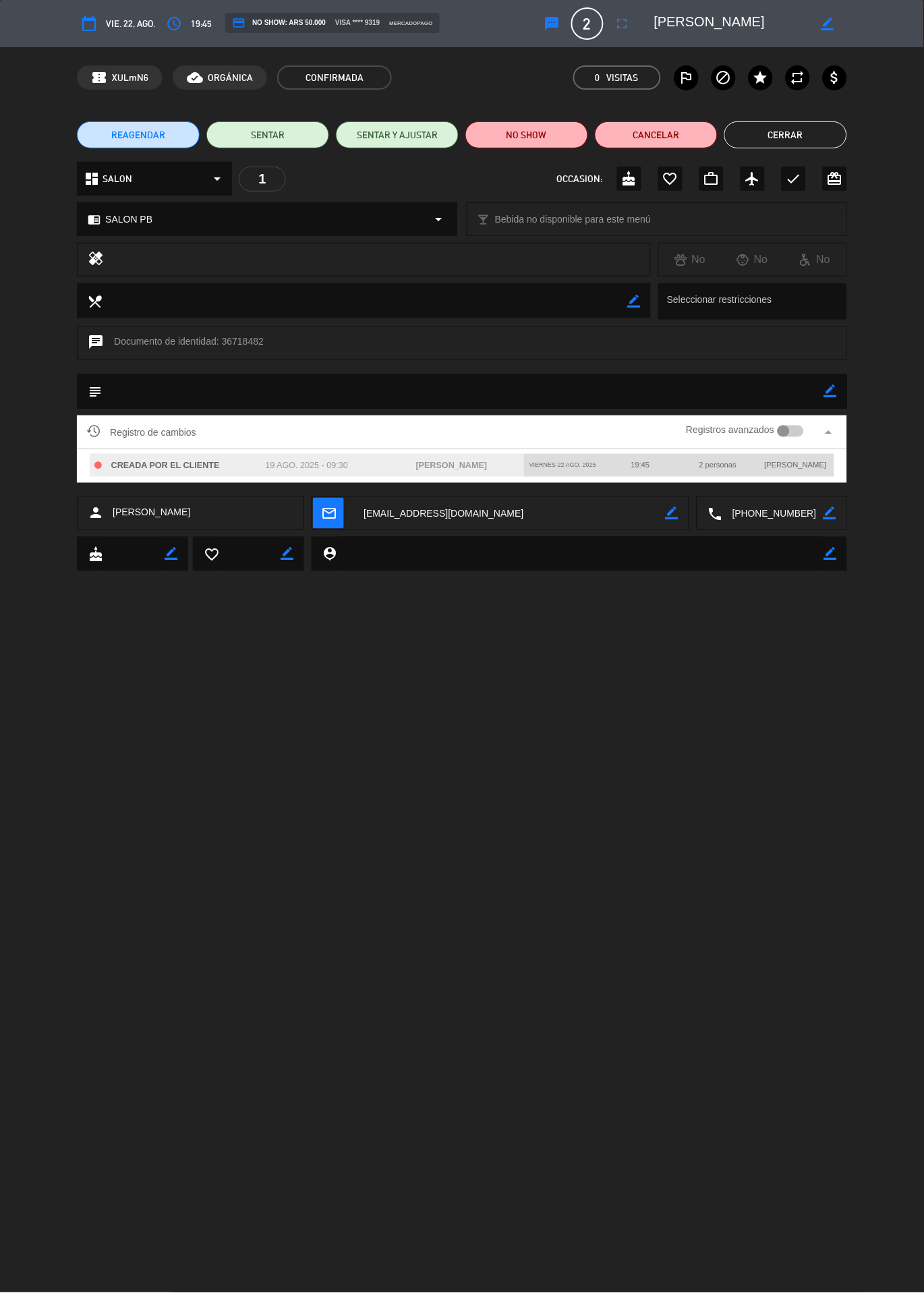
click at [820, 131] on button "Cerrar" at bounding box center [785, 134] width 123 height 27
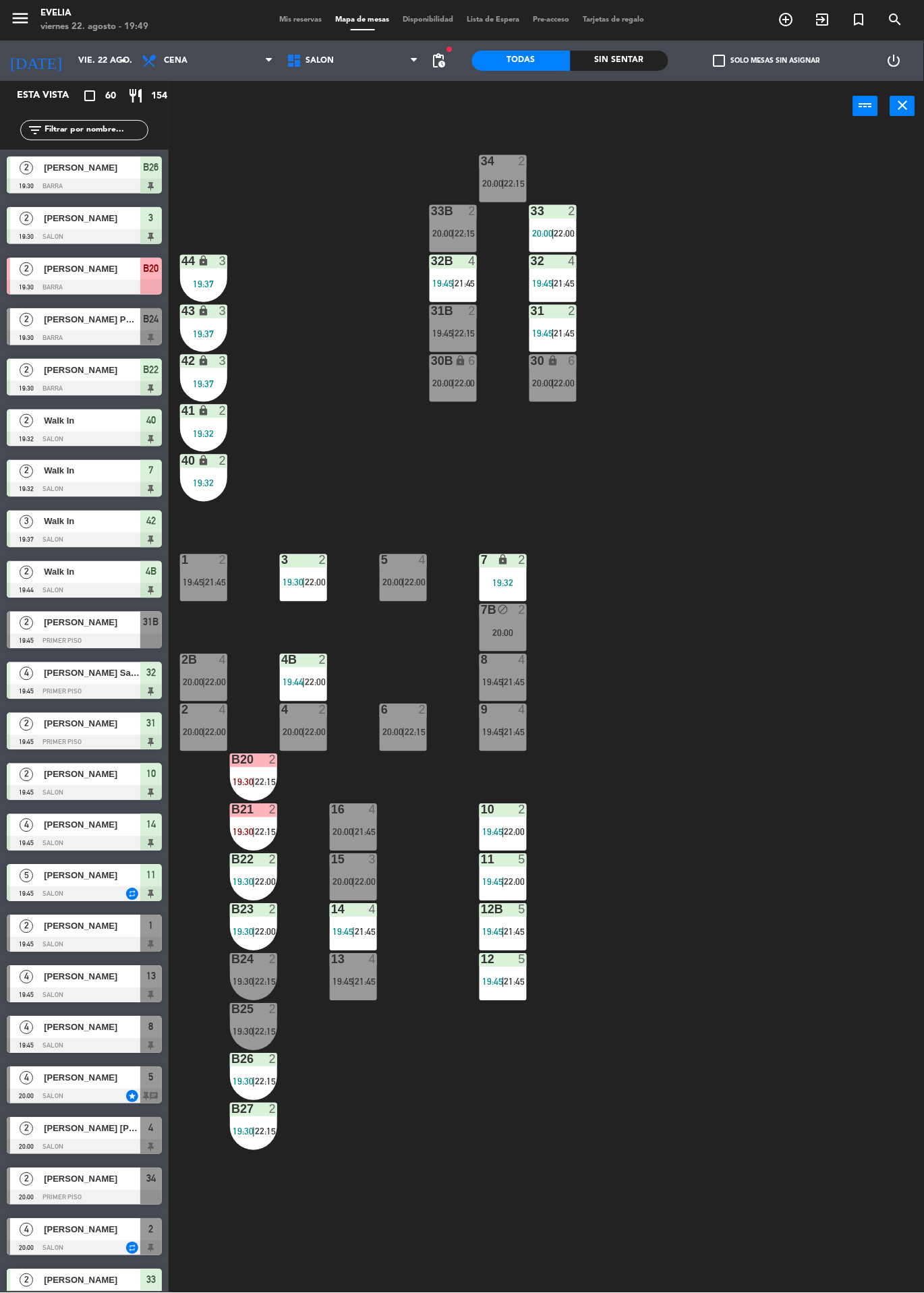
click at [500, 666] on div at bounding box center [503, 660] width 22 height 12
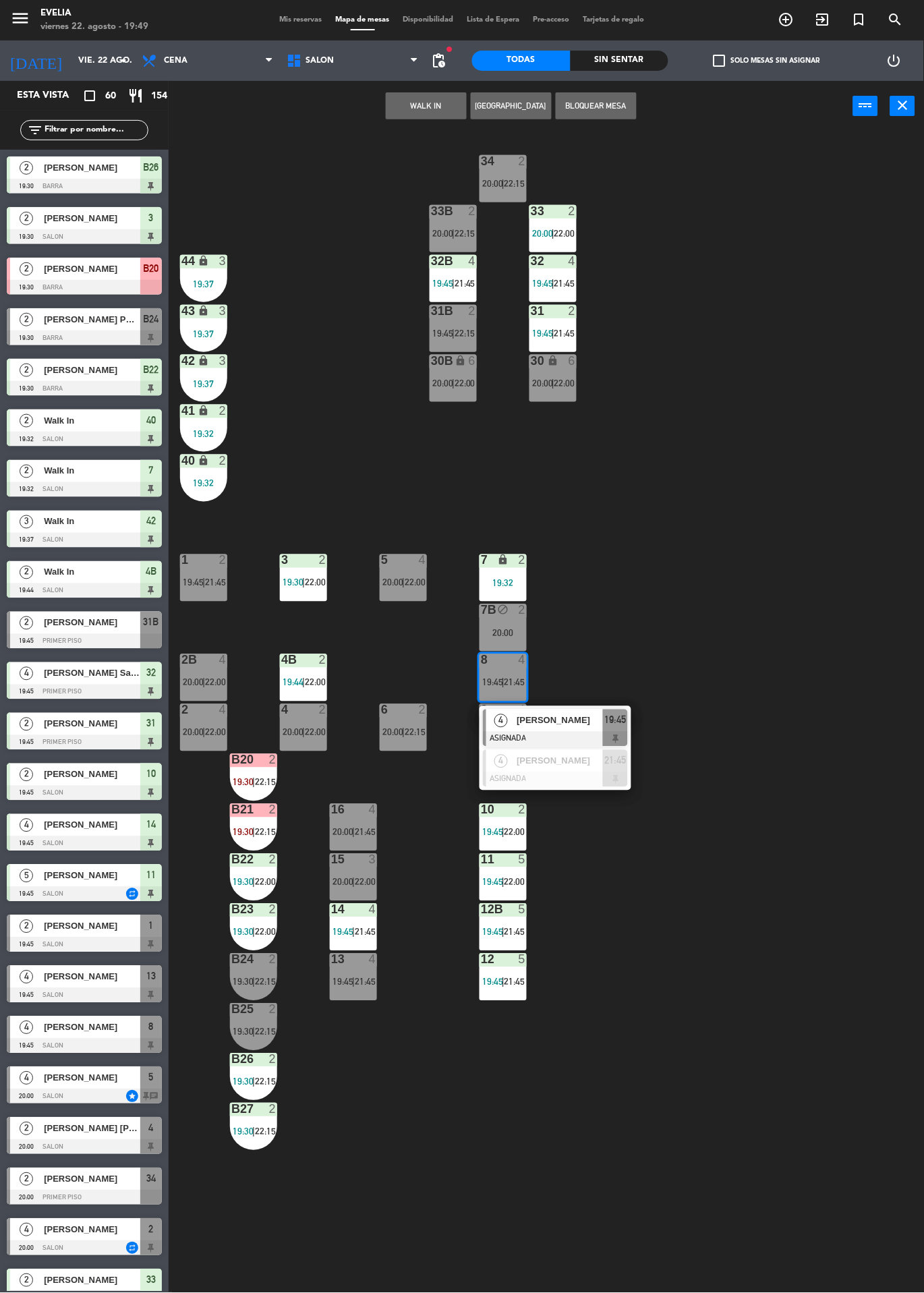
click at [316, 305] on div "34 2 20:00 | 22:15 33B 2 20:00 | 22:15 33 2 20:00 | 22:00 44 lock 3 19:37 32B 4…" at bounding box center [551, 712] width 746 height 1162
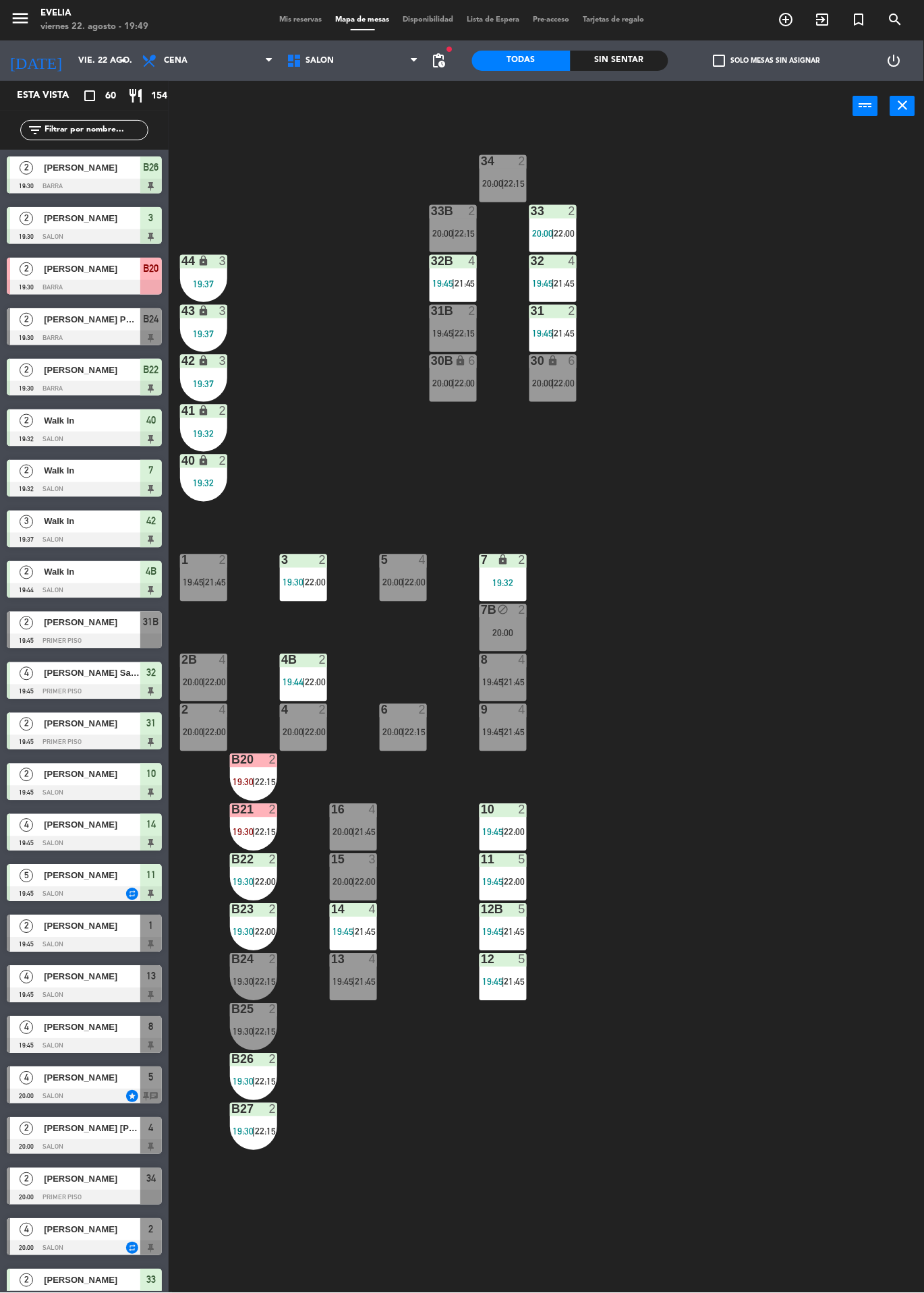
click at [511, 635] on div "20:00" at bounding box center [503, 633] width 47 height 9
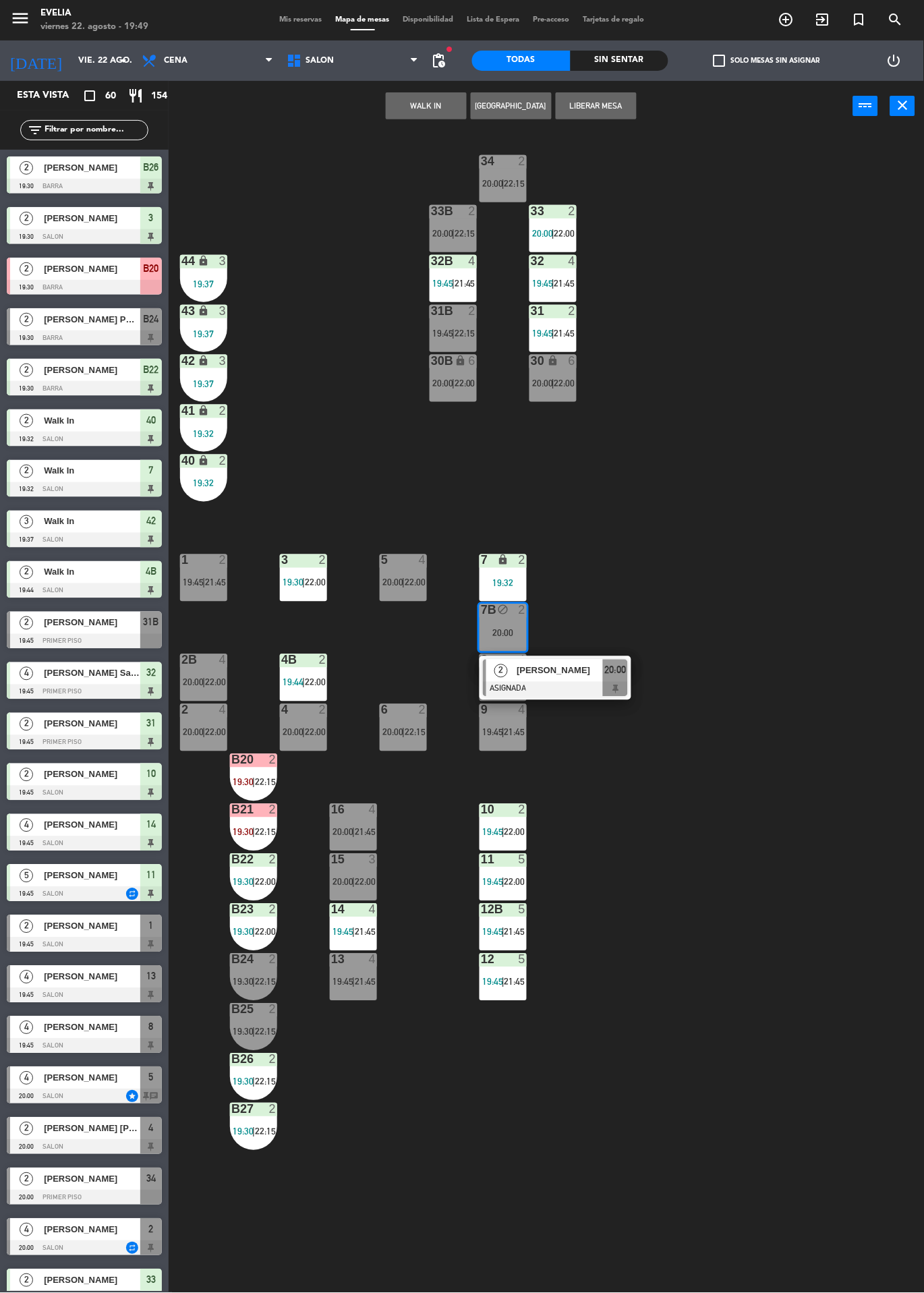
click at [268, 361] on div "34 2 20:00 | 22:15 33B 2 20:00 | 22:15 33 2 20:00 | 22:00 44 lock 3 19:37 32B 4…" at bounding box center [551, 712] width 746 height 1162
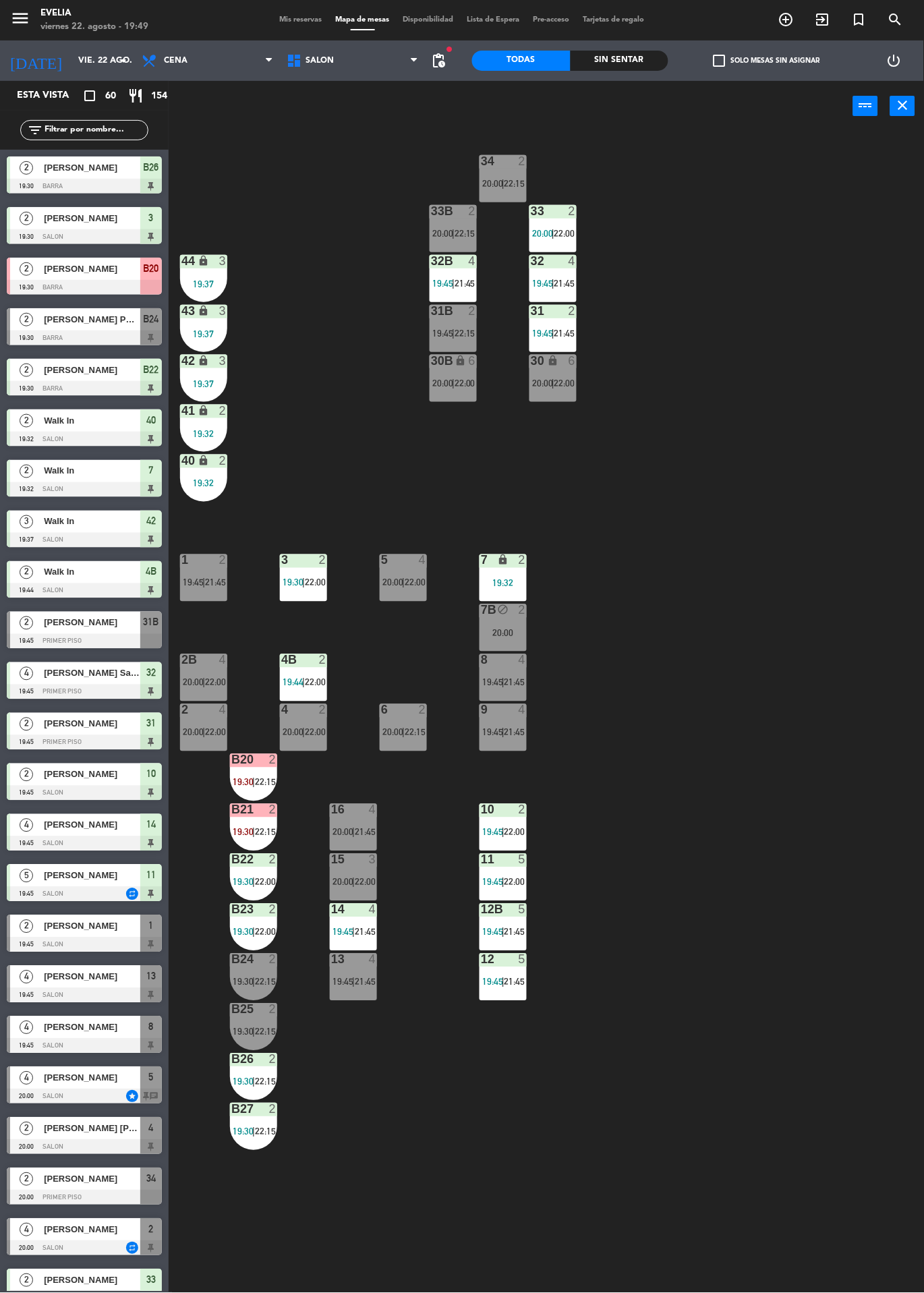
click at [452, 322] on div "31B 2 19:45 | 22:15" at bounding box center [453, 328] width 47 height 47
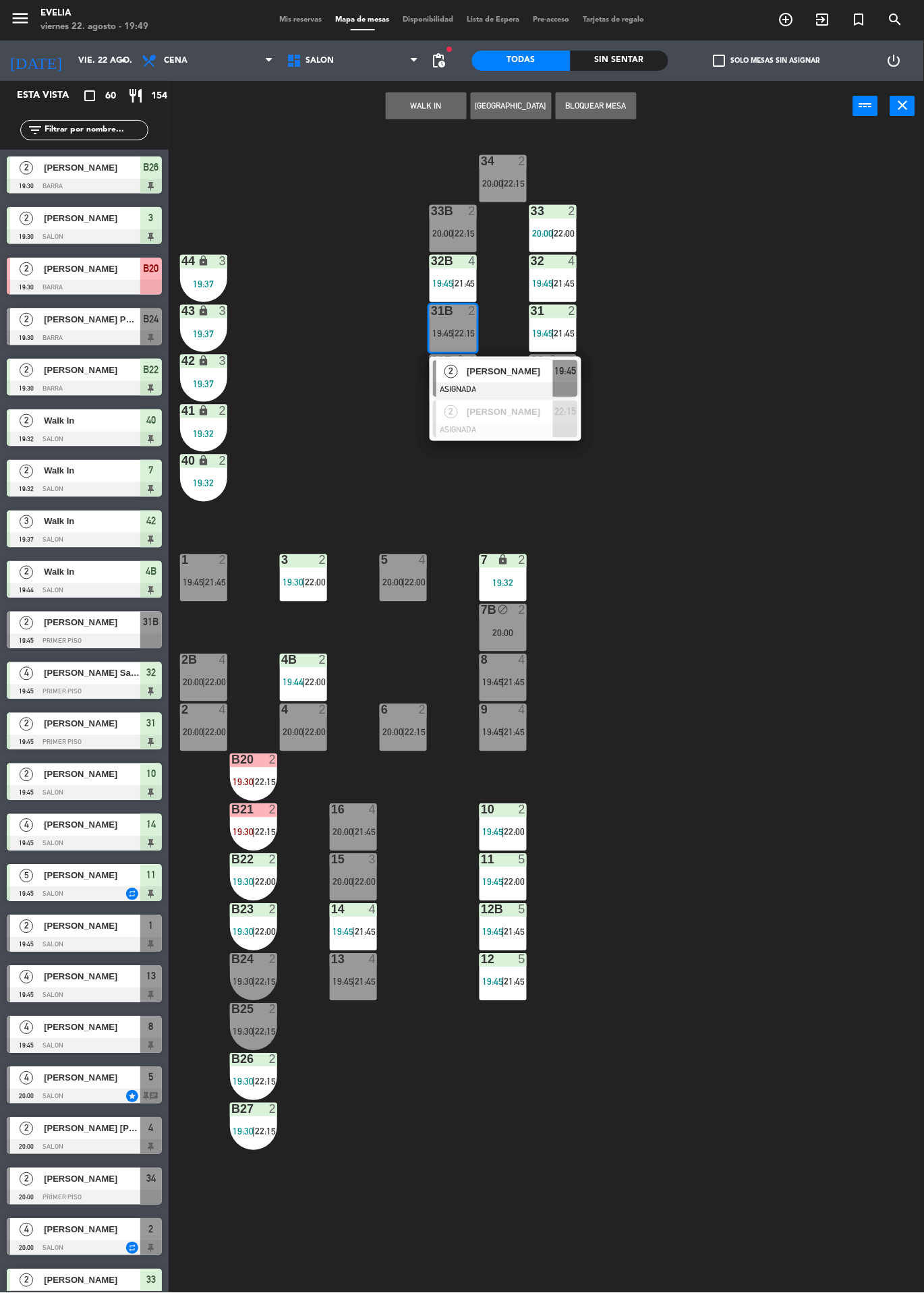
click at [434, 372] on div at bounding box center [434, 379] width 4 height 37
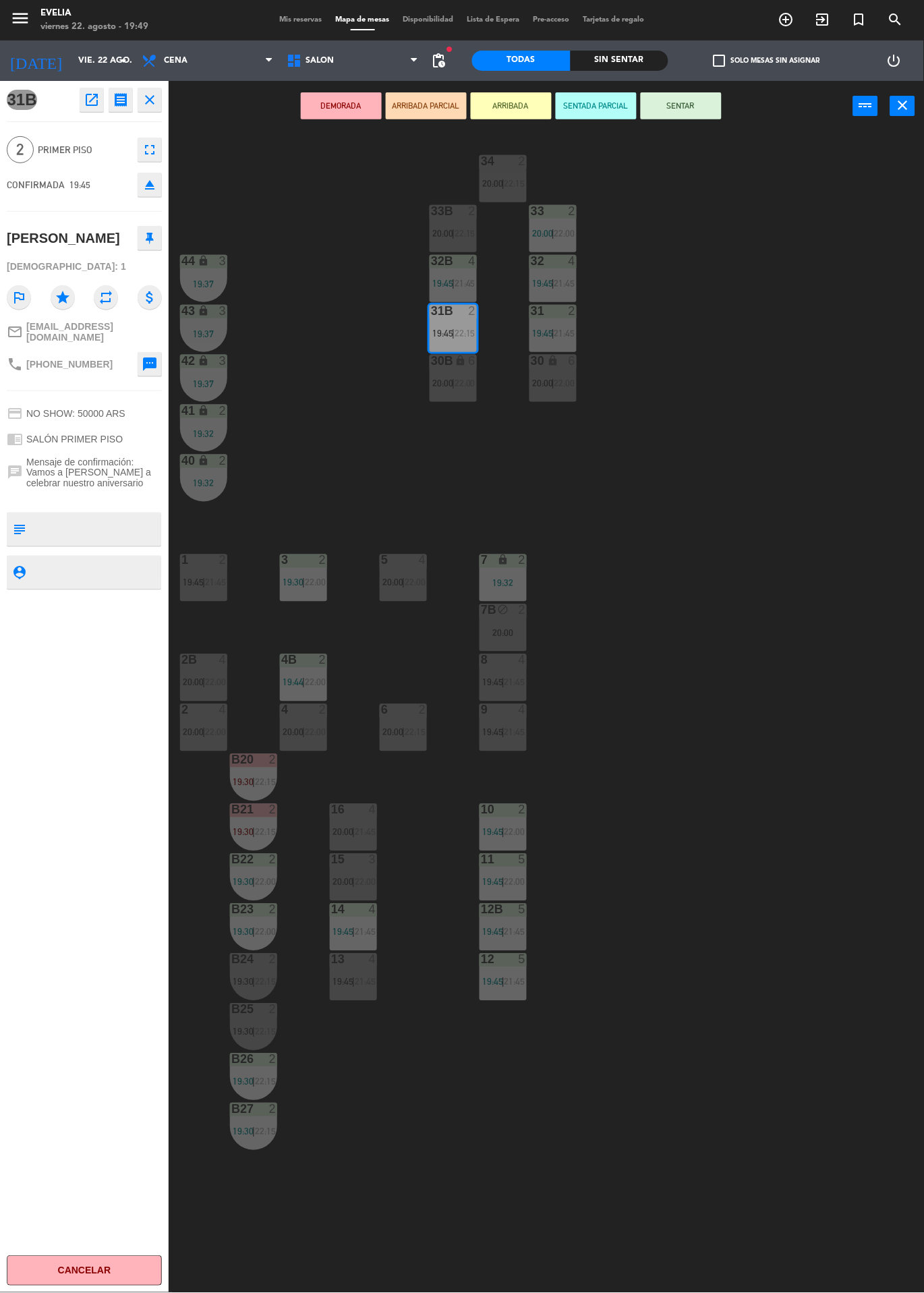
click at [91, 103] on icon "open_in_new" at bounding box center [91, 100] width 16 height 16
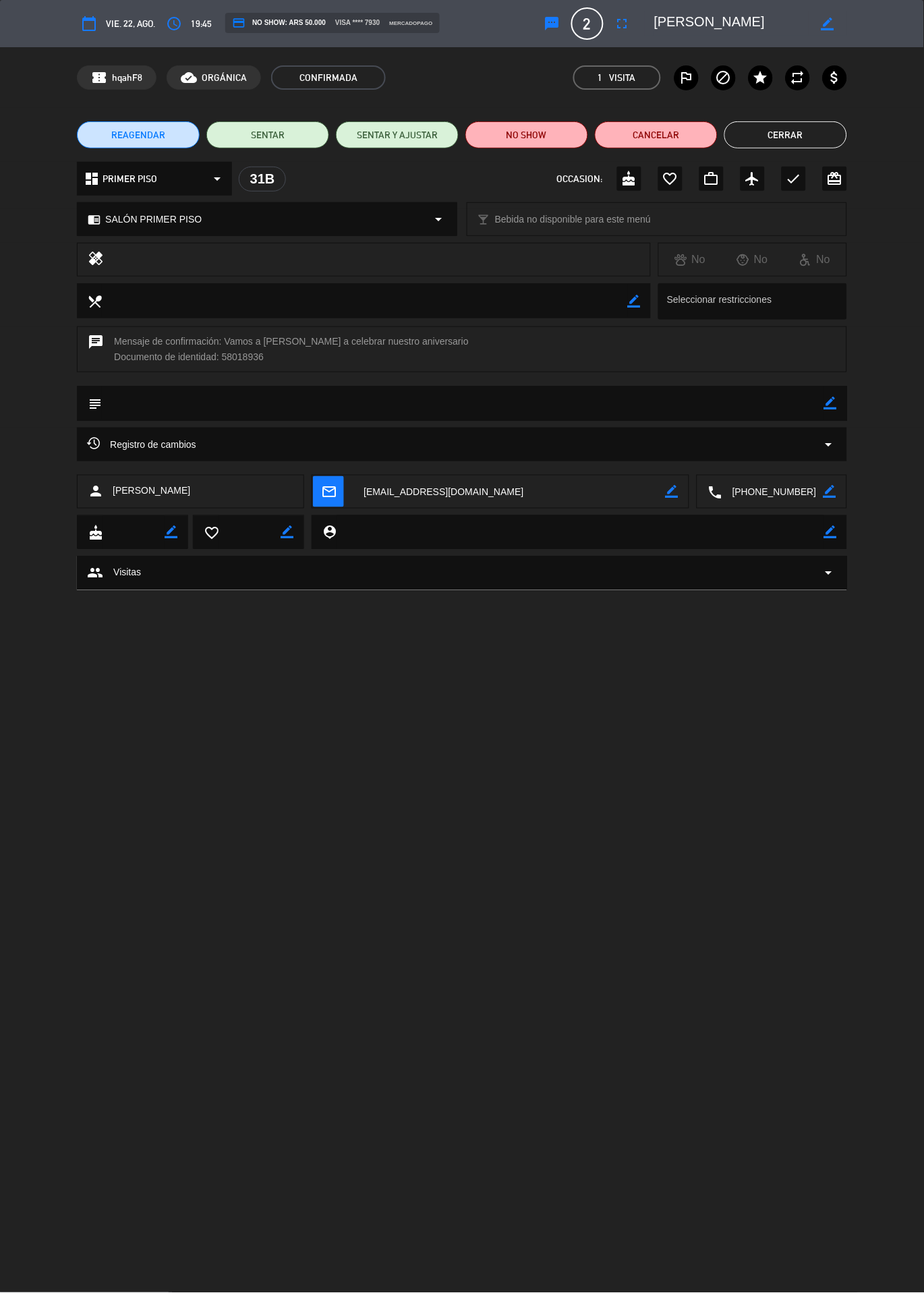
click at [173, 446] on span "Registro de cambios" at bounding box center [141, 445] width 110 height 16
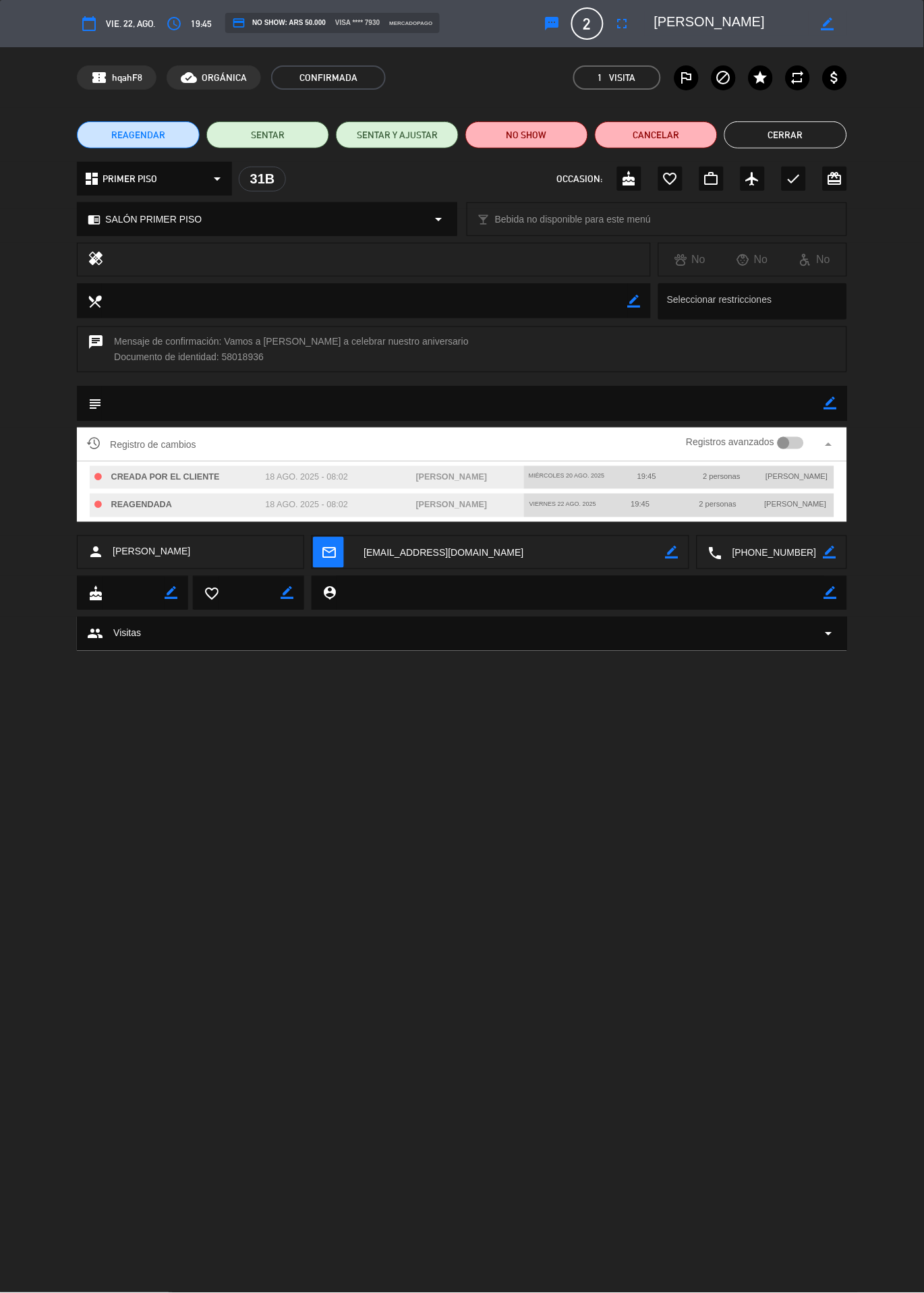
click at [820, 132] on button "Cerrar" at bounding box center [785, 134] width 123 height 27
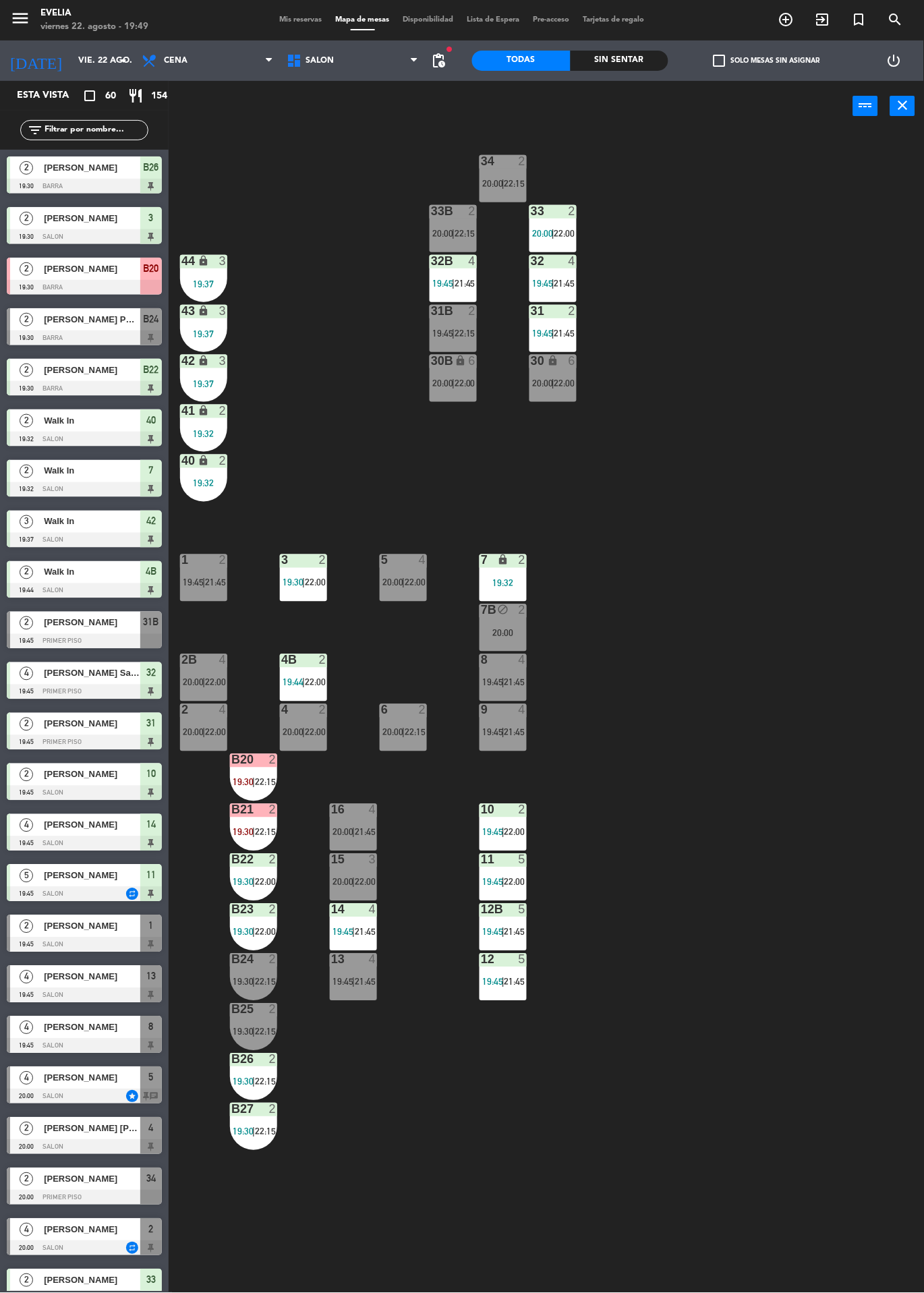
click at [8, 942] on div at bounding box center [84, 945] width 155 height 15
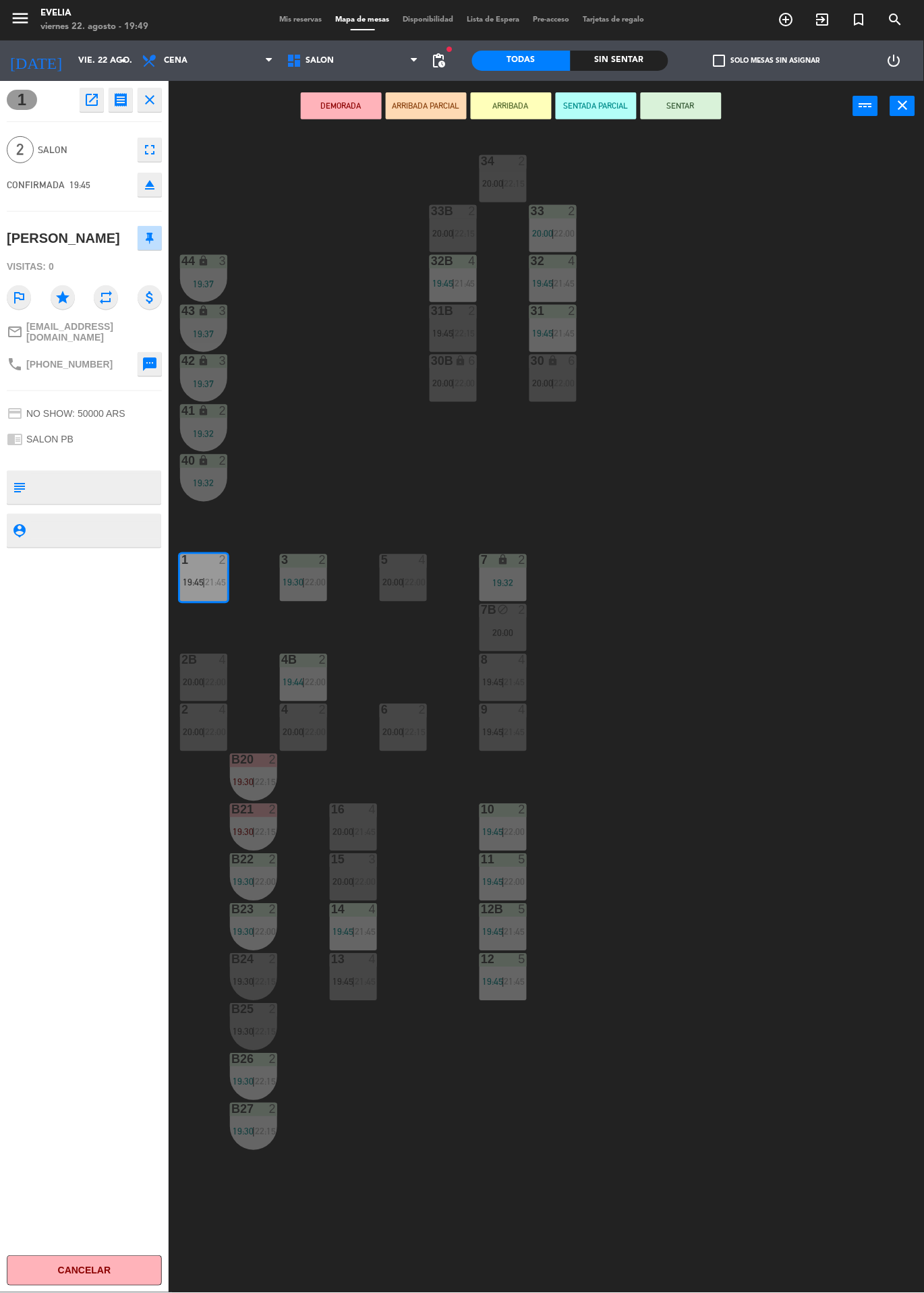
click at [340, 1143] on div "34 2 20:00 | 22:15 33B 2 20:00 | 22:15 33 2 20:00 | 22:00 44 lock 3 19:37 32B 4…" at bounding box center [551, 712] width 746 height 1162
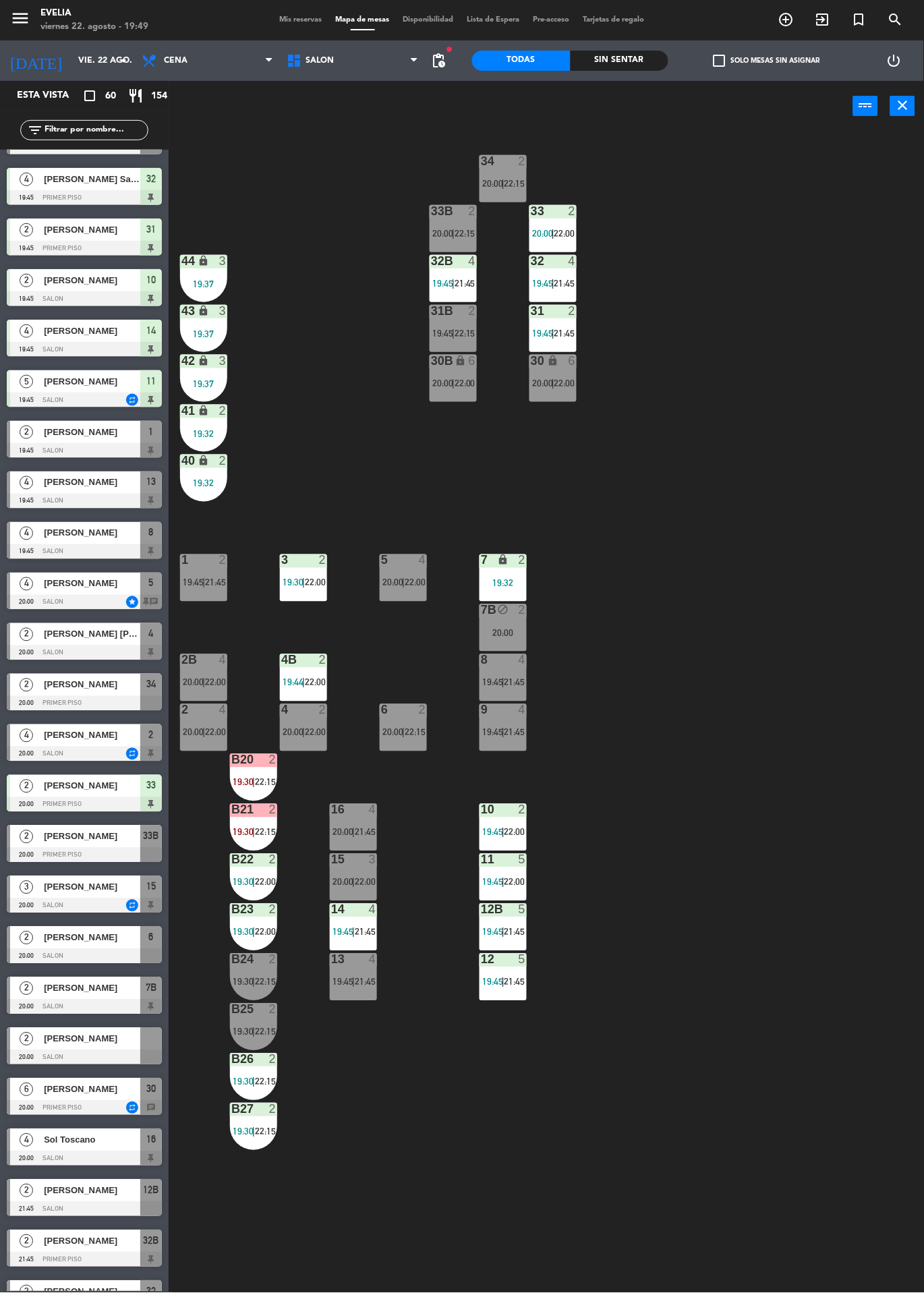
scroll to position [484, 0]
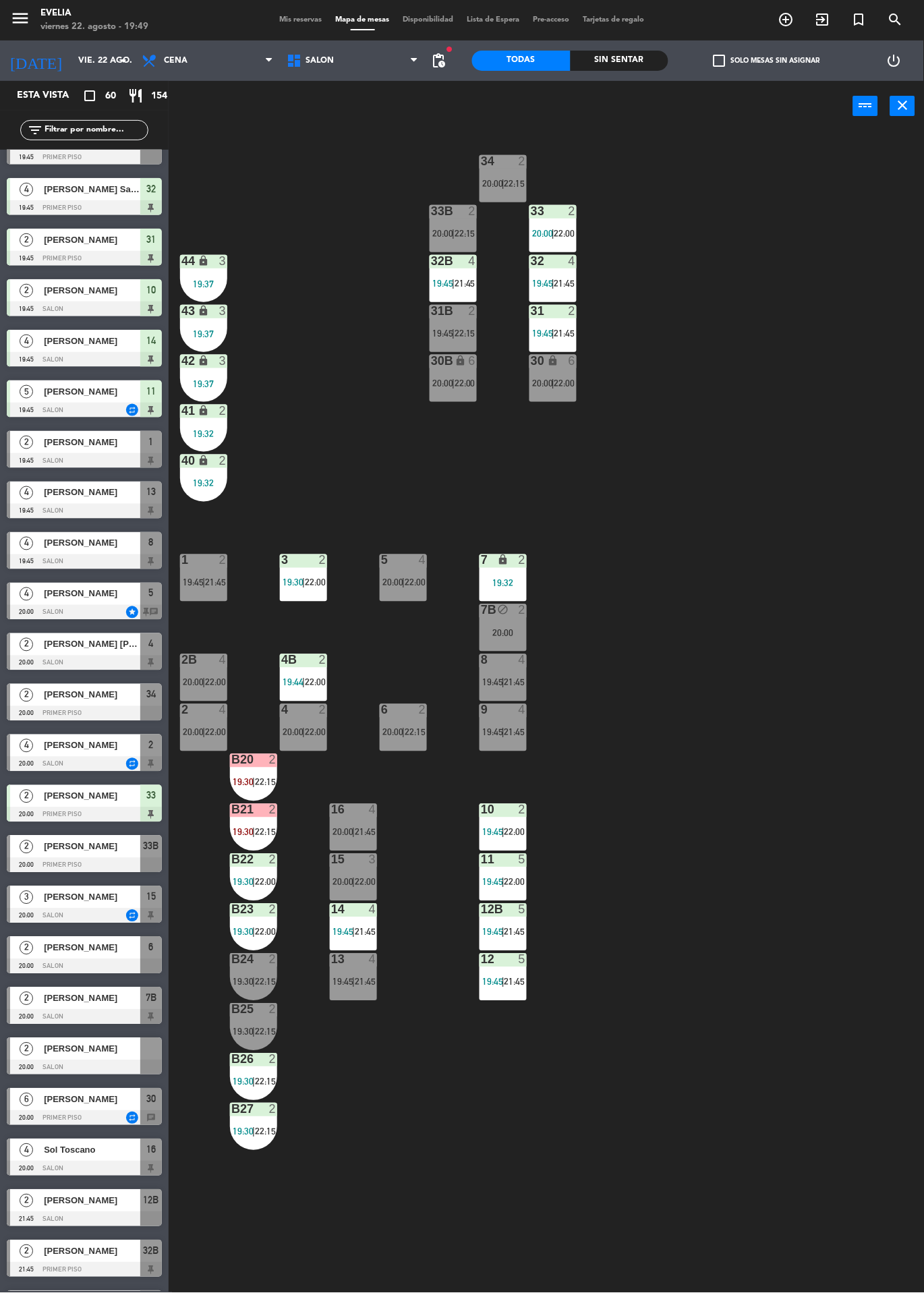
click at [20, 760] on div at bounding box center [84, 764] width 155 height 15
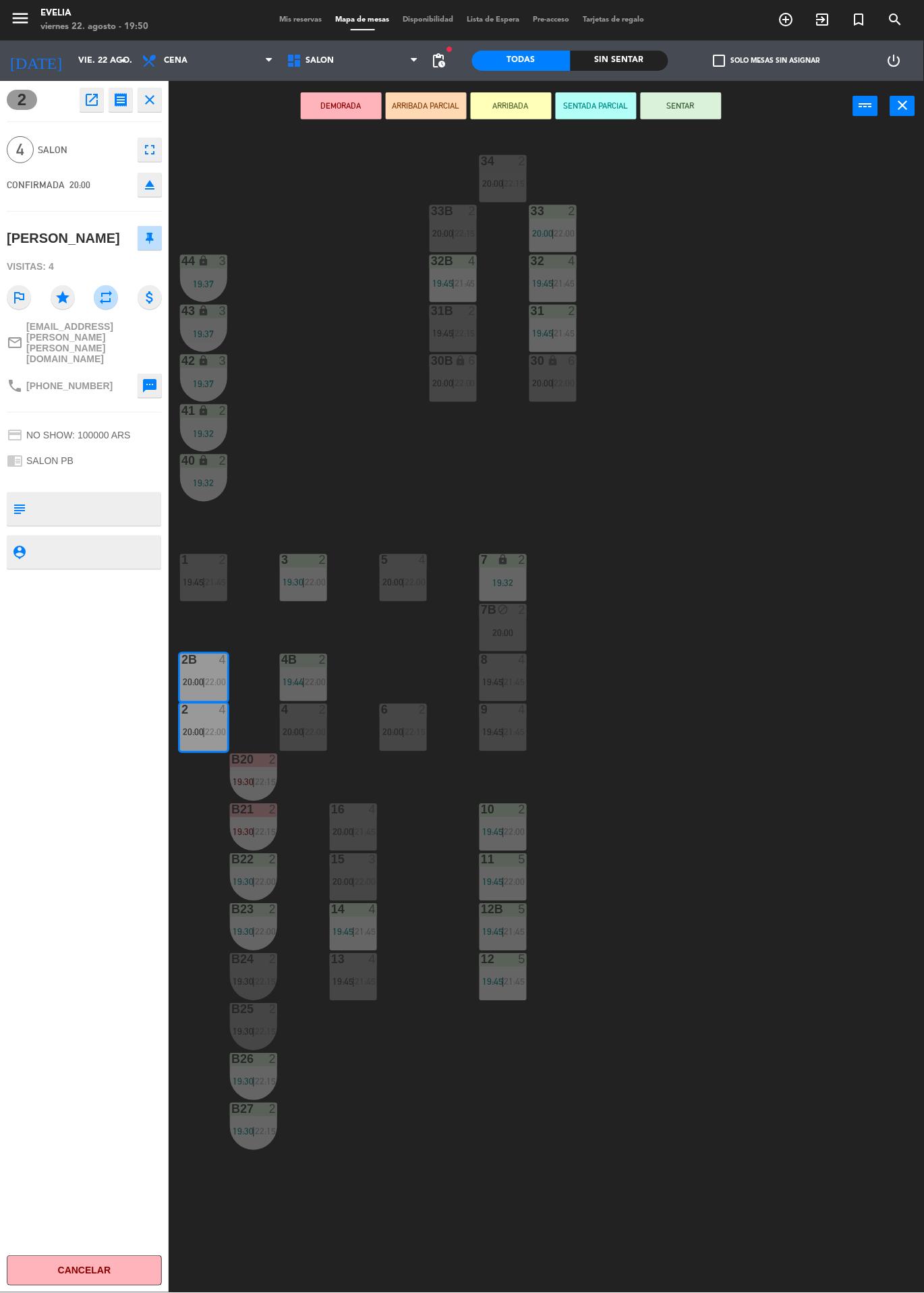
click at [327, 322] on div "34 2 20:00 | 22:15 33B 2 20:00 | 22:15 33 2 20:00 | 22:00 44 lock 3 19:37 32B 4…" at bounding box center [551, 712] width 746 height 1162
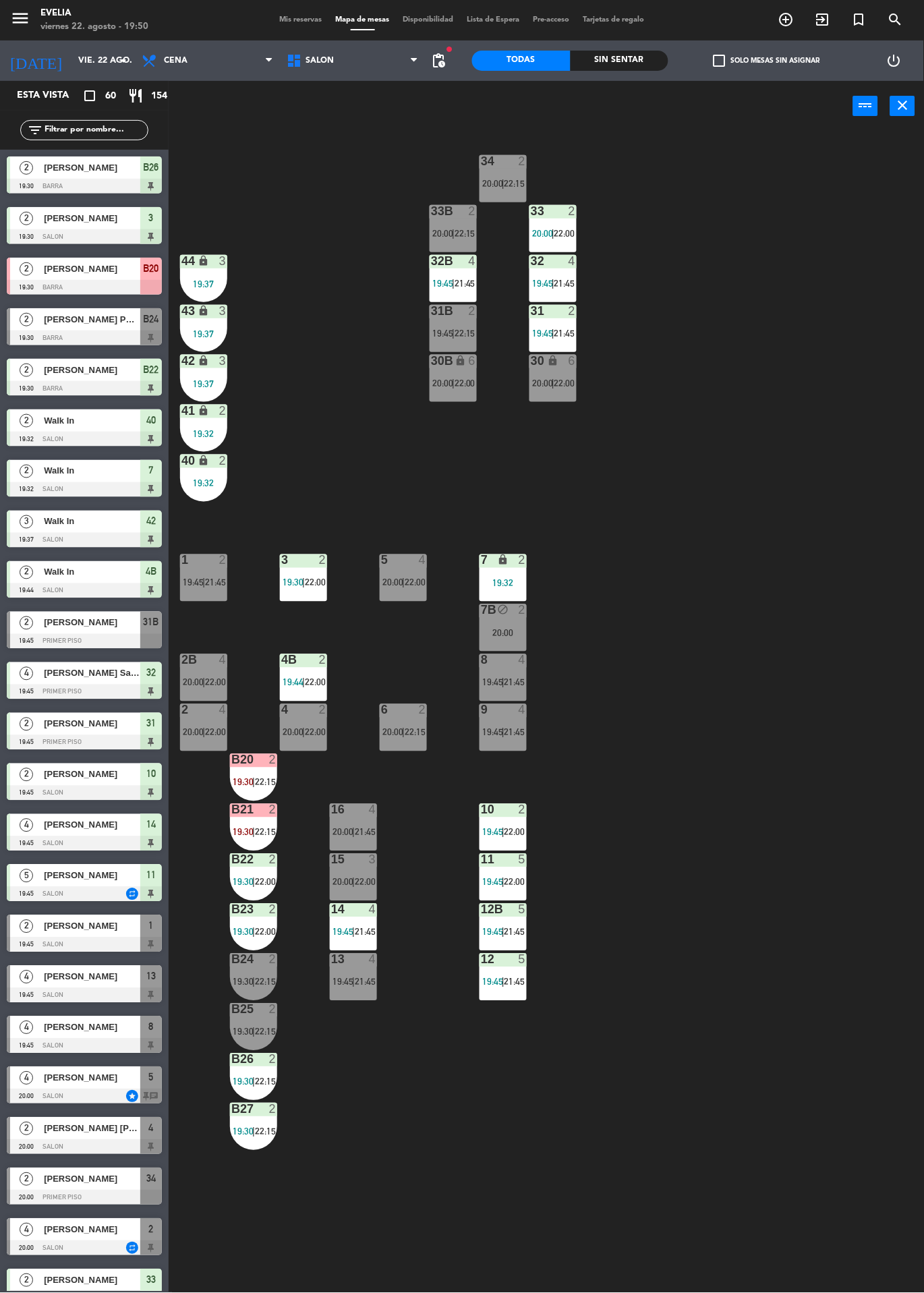
click at [184, 682] on span "20:00" at bounding box center [193, 682] width 21 height 11
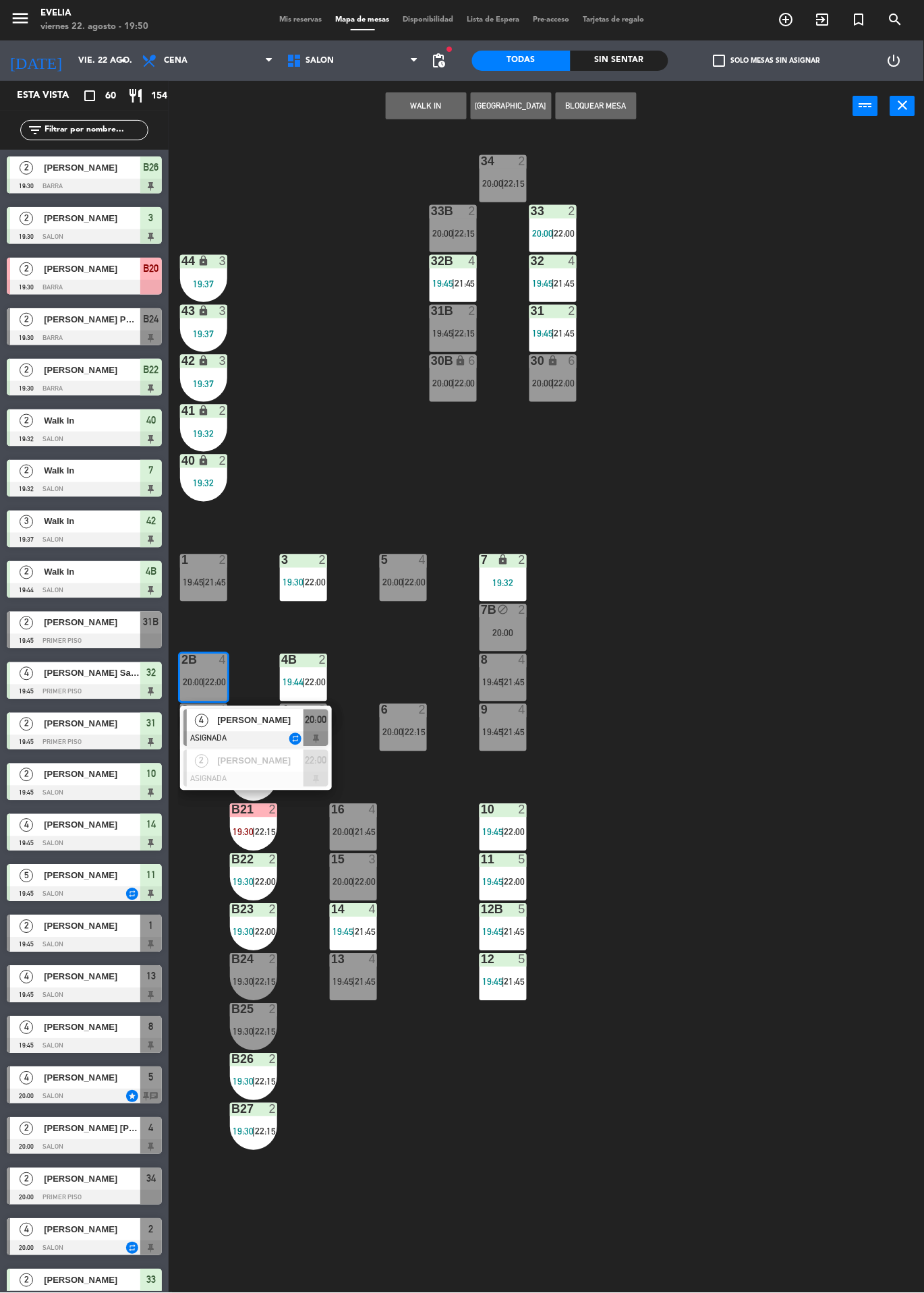
click at [263, 471] on div "34 2 20:00 | 22:15 33B 2 20:00 | 22:15 33 2 20:00 | 22:00 44 lock 3 19:37 32B 4…" at bounding box center [551, 712] width 746 height 1162
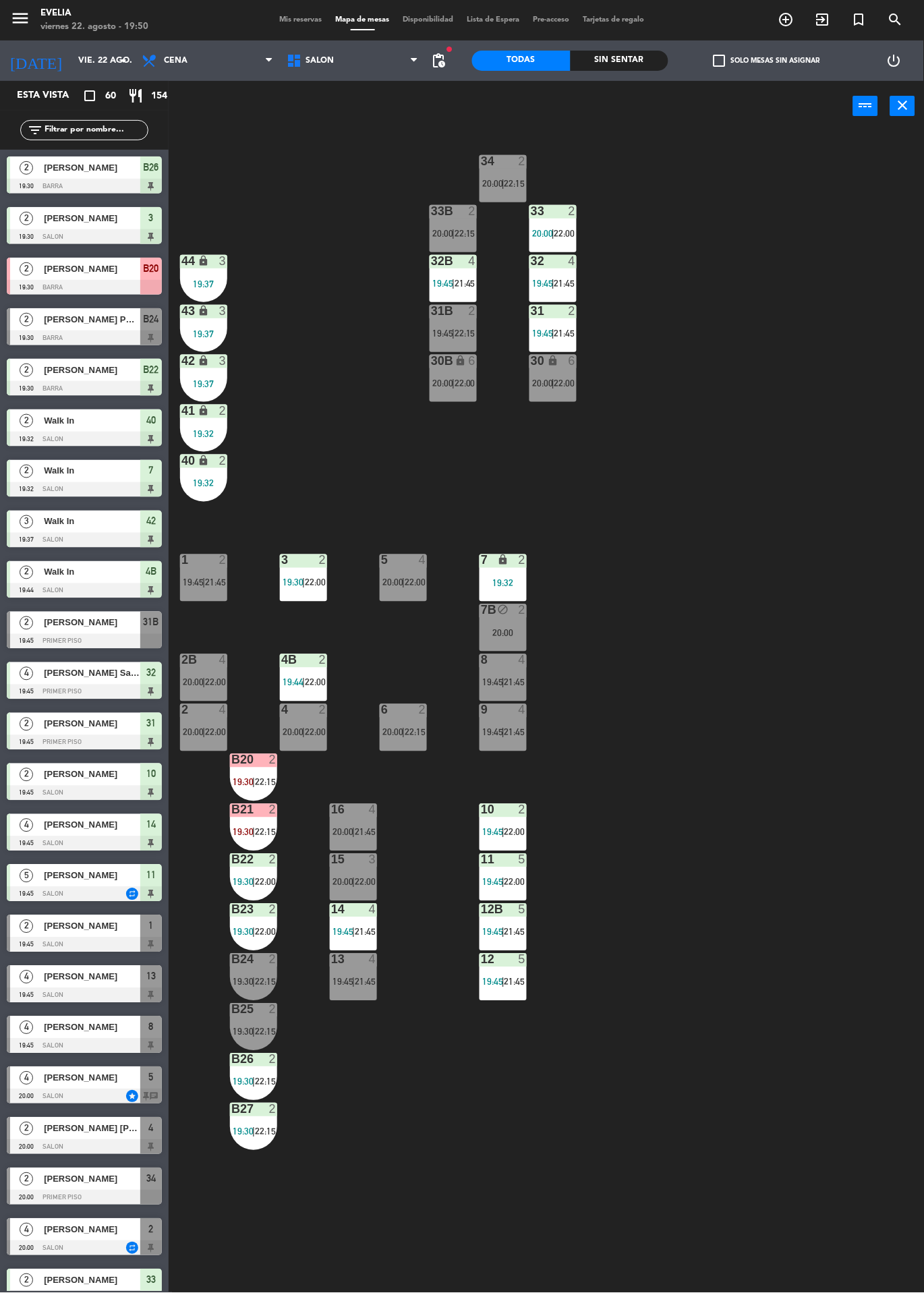
click at [187, 686] on span "20:00" at bounding box center [193, 682] width 21 height 11
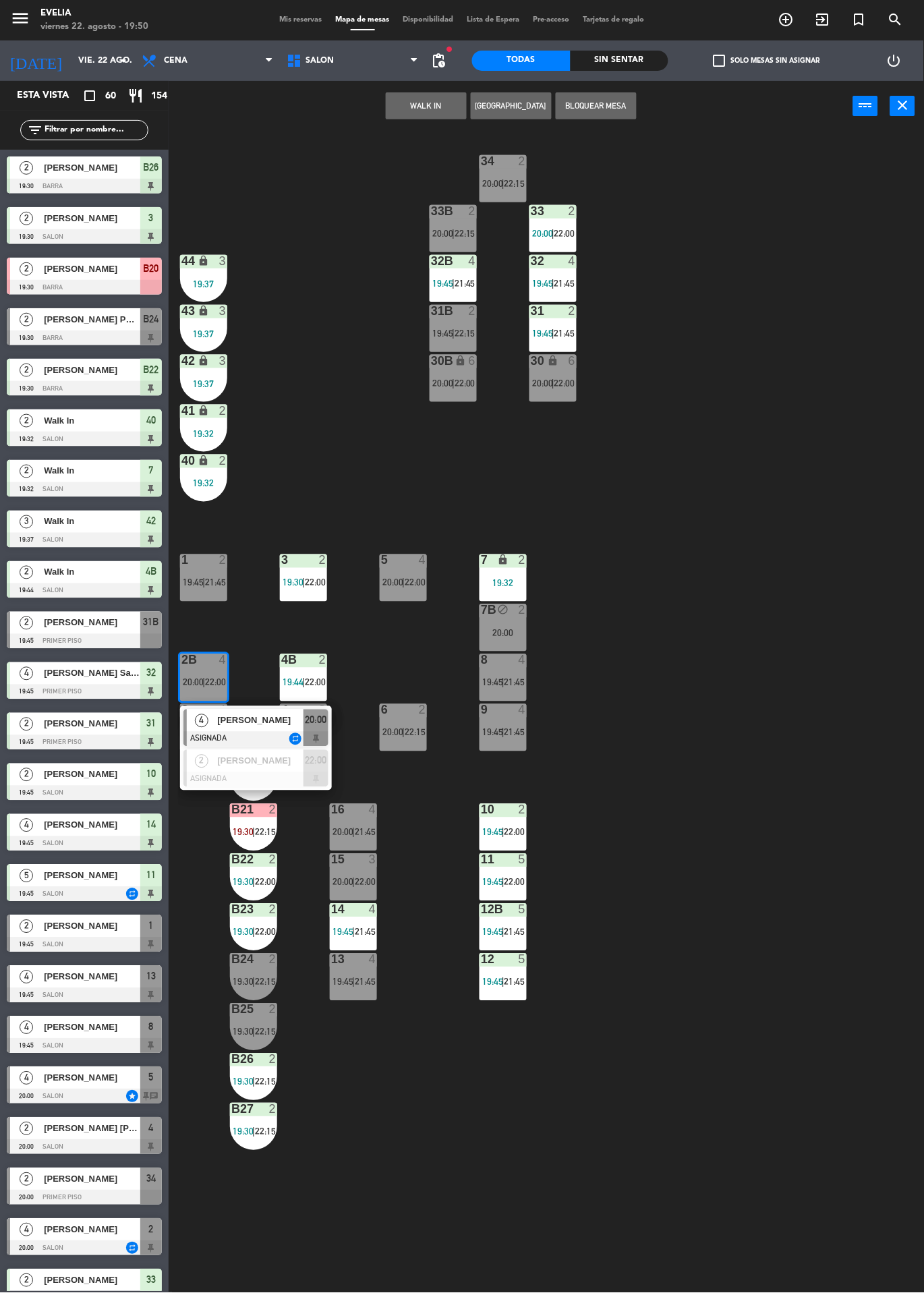
click at [250, 722] on span "[PERSON_NAME]" at bounding box center [260, 721] width 86 height 15
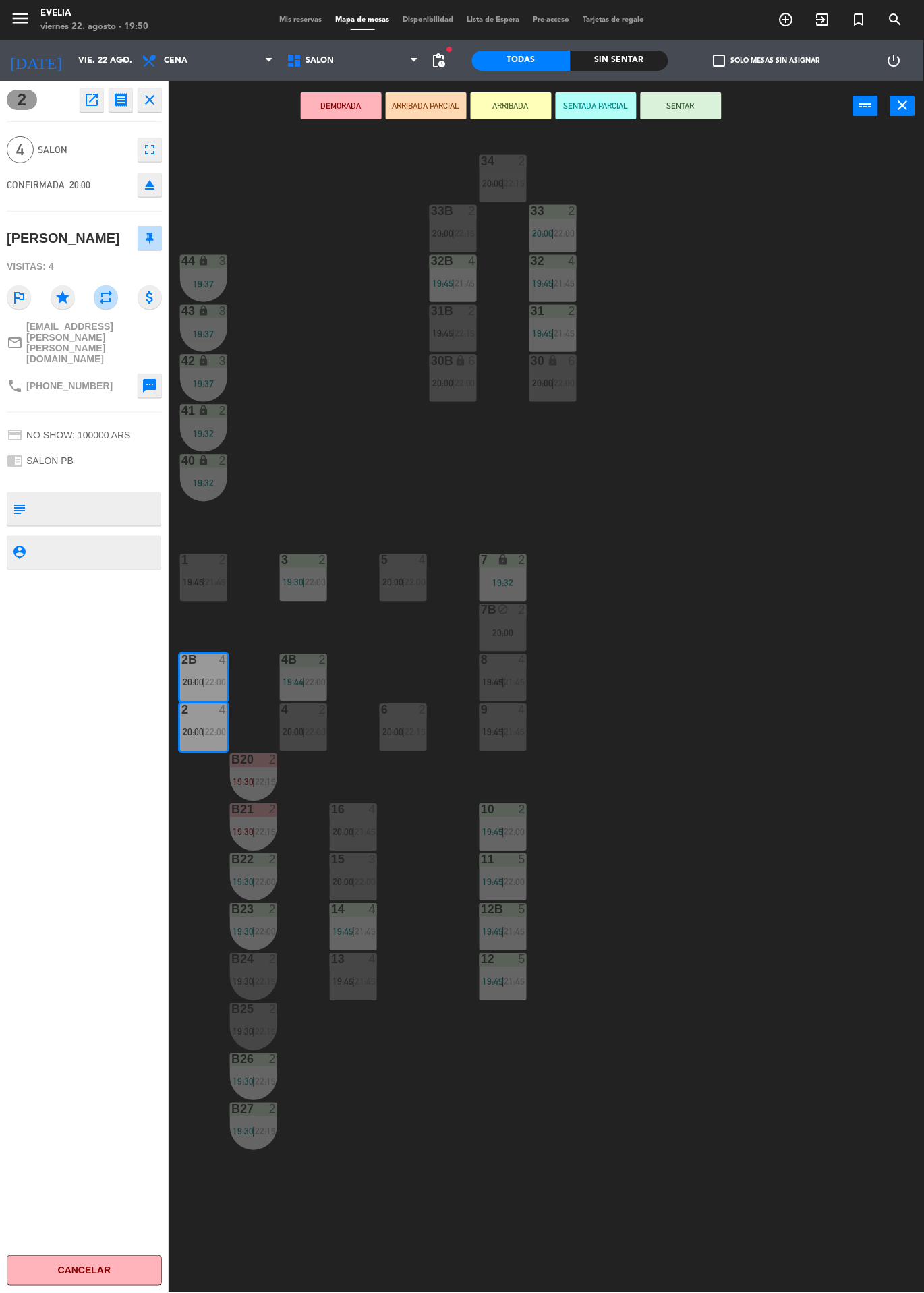
click at [360, 813] on div at bounding box center [354, 810] width 22 height 12
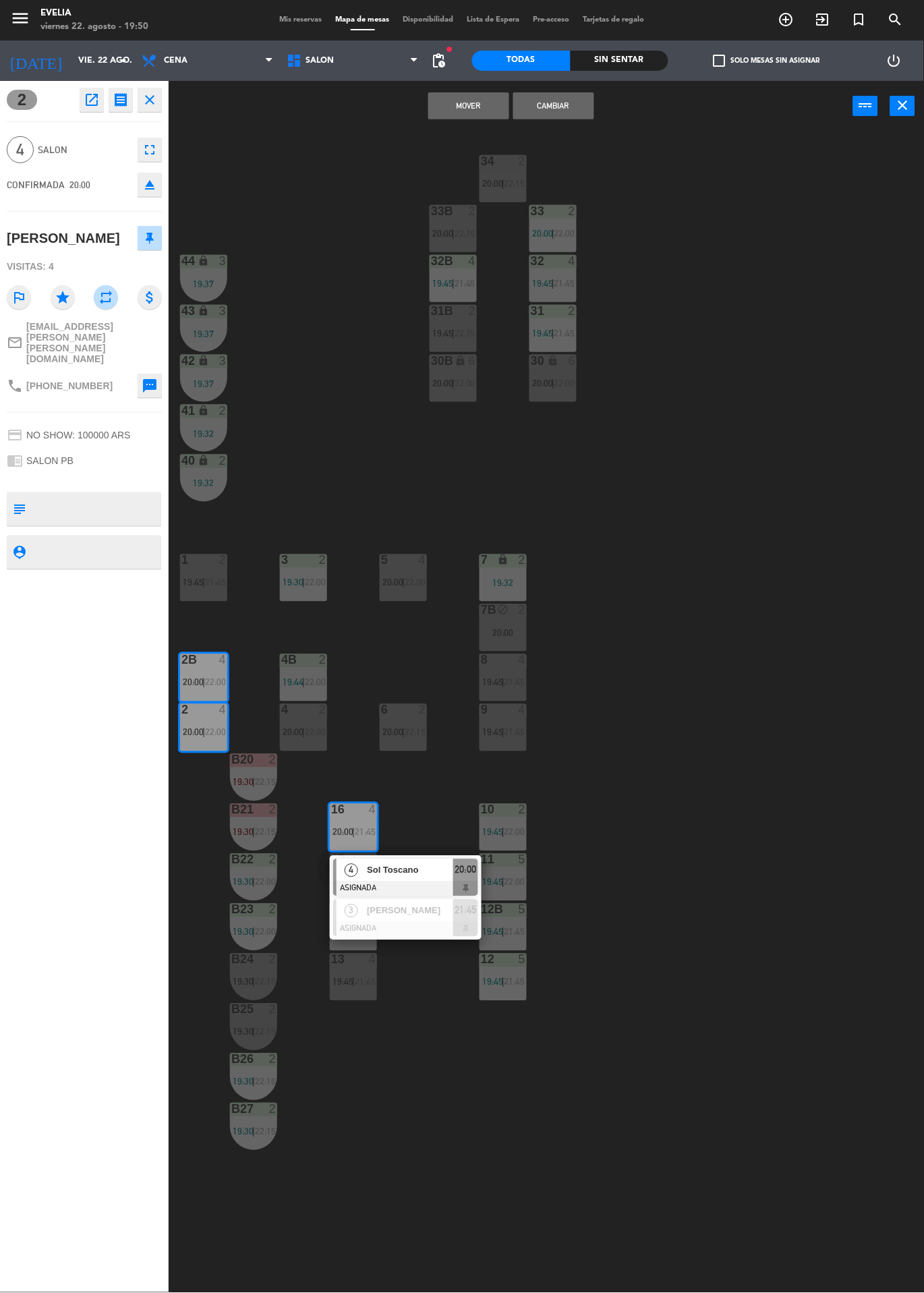
click at [424, 864] on span "Sol Toscano" at bounding box center [410, 871] width 86 height 15
click at [565, 115] on button "Cambiar" at bounding box center [554, 105] width 81 height 27
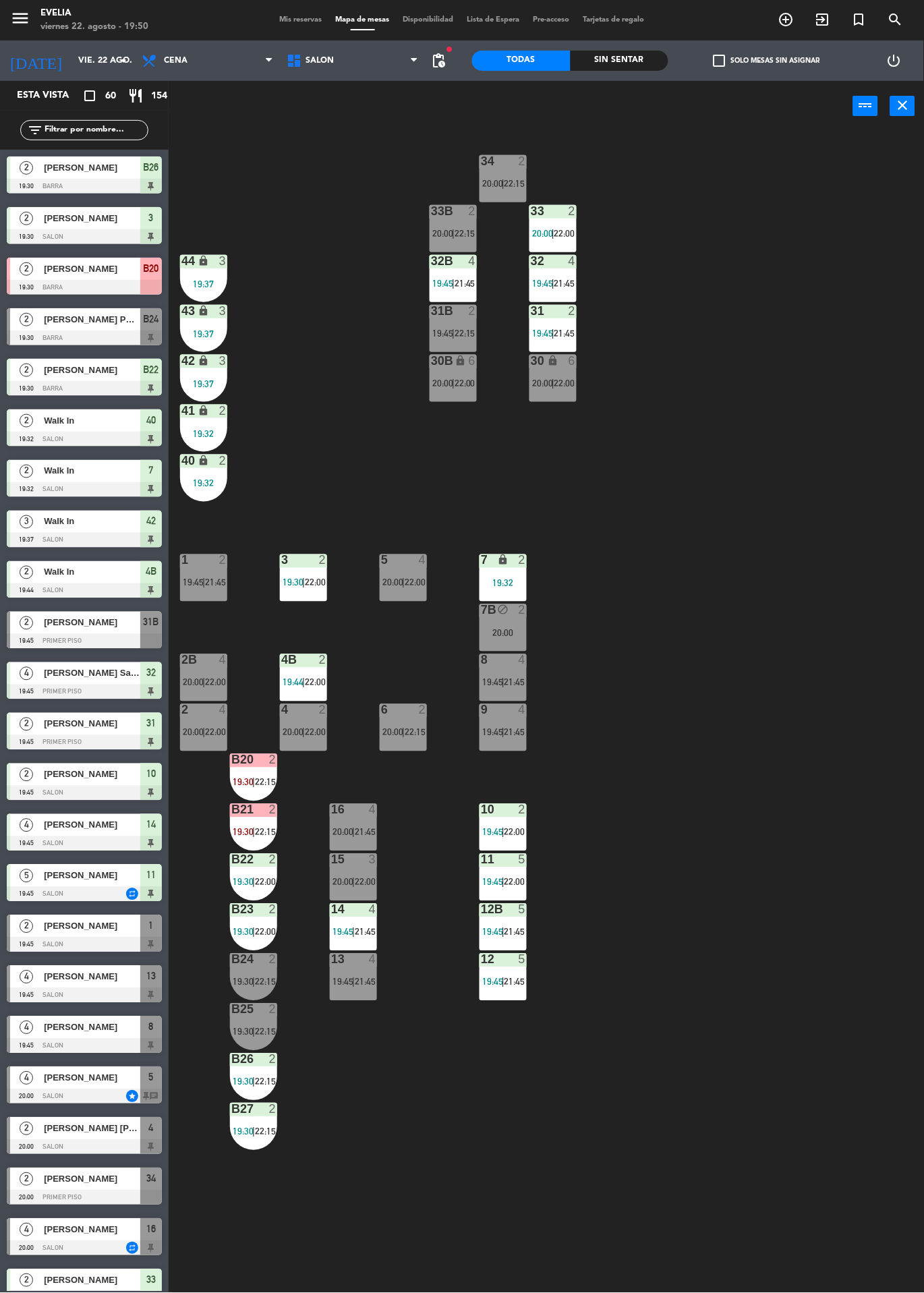
click at [365, 808] on div "4" at bounding box center [376, 810] width 22 height 12
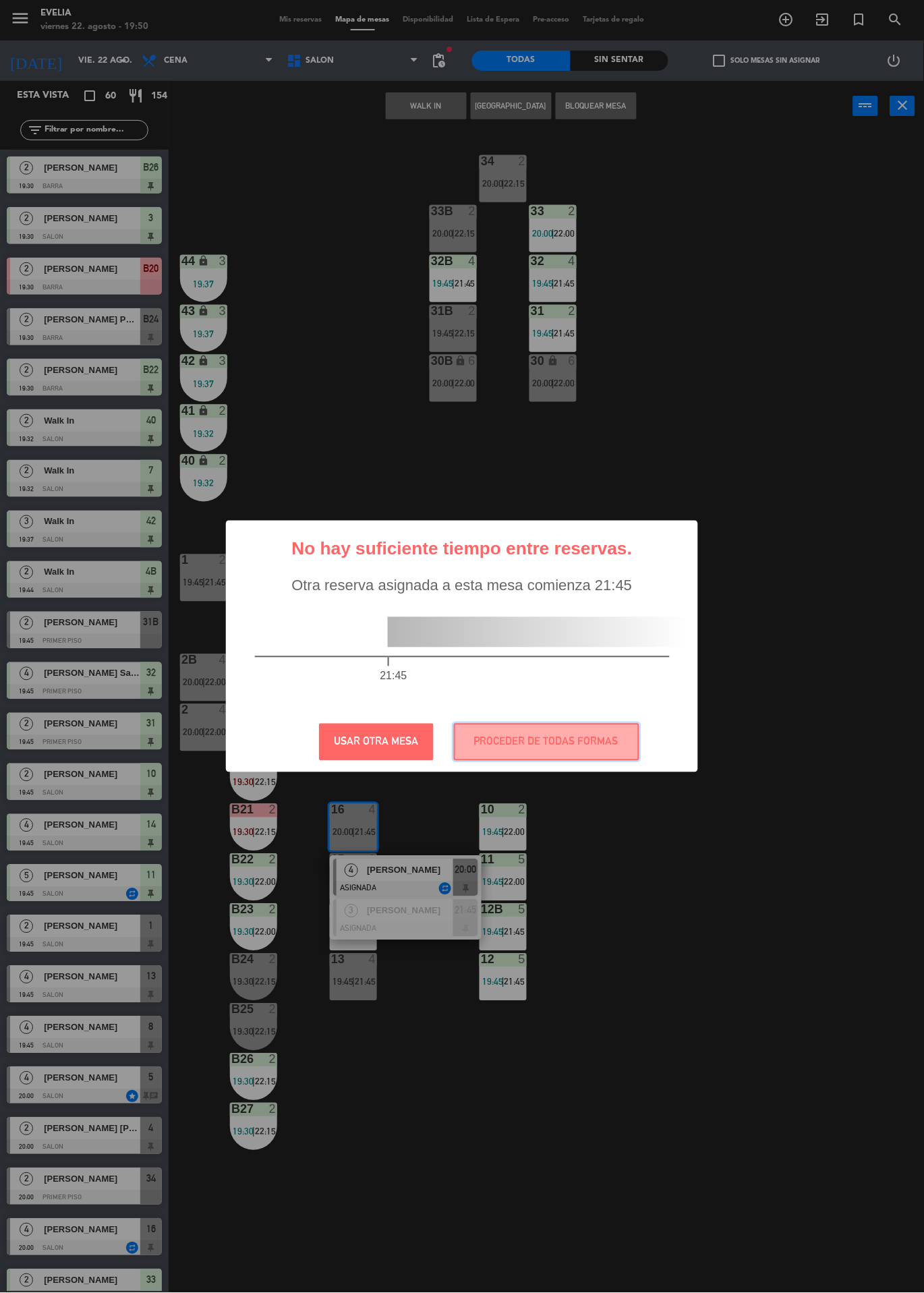
click at [583, 732] on button "PROCEDER DE TODAS FORMAS" at bounding box center [547, 742] width 186 height 37
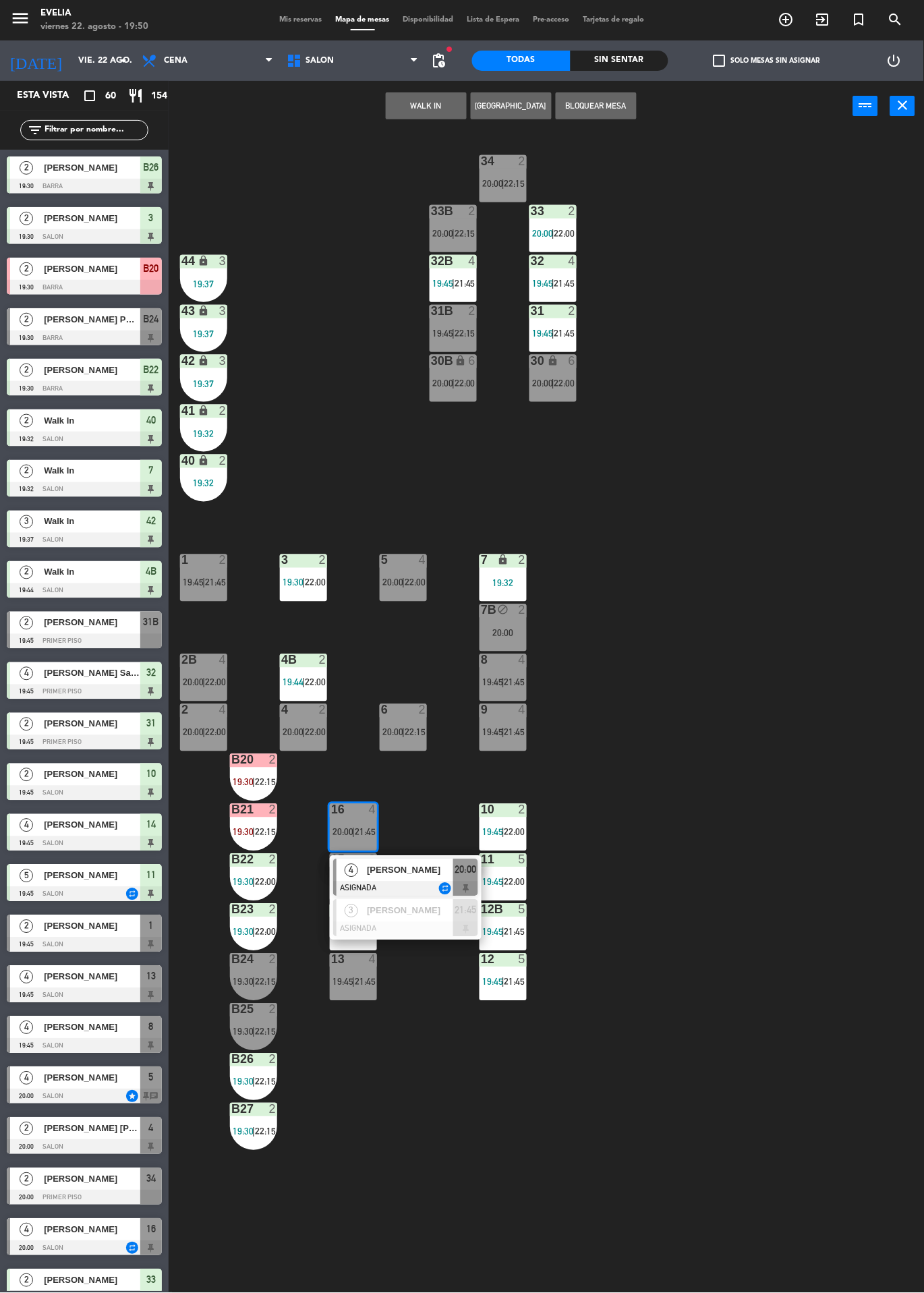
click at [411, 864] on span "[PERSON_NAME]" at bounding box center [410, 871] width 86 height 15
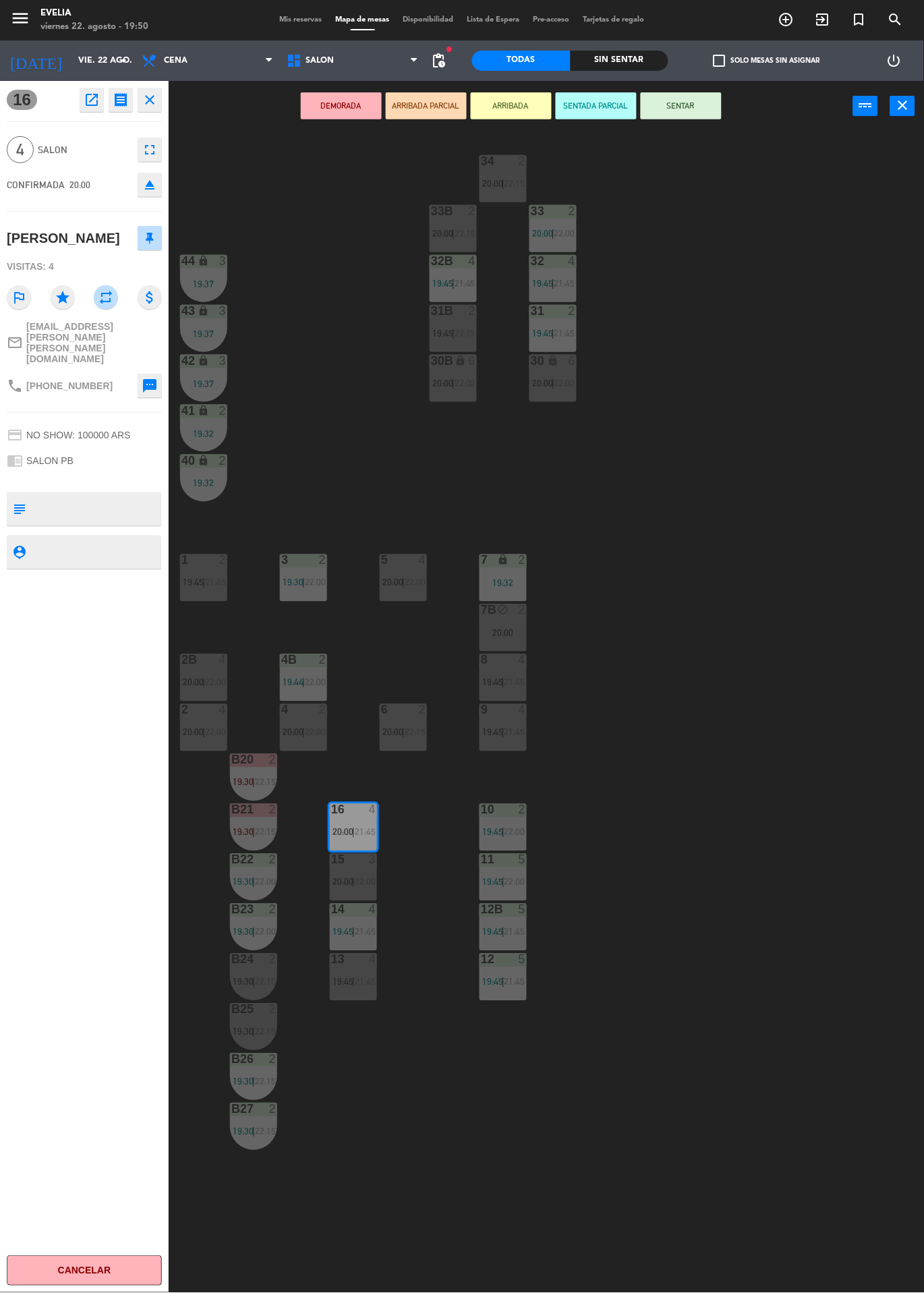
click at [688, 99] on button "SENTAR" at bounding box center [682, 105] width 81 height 27
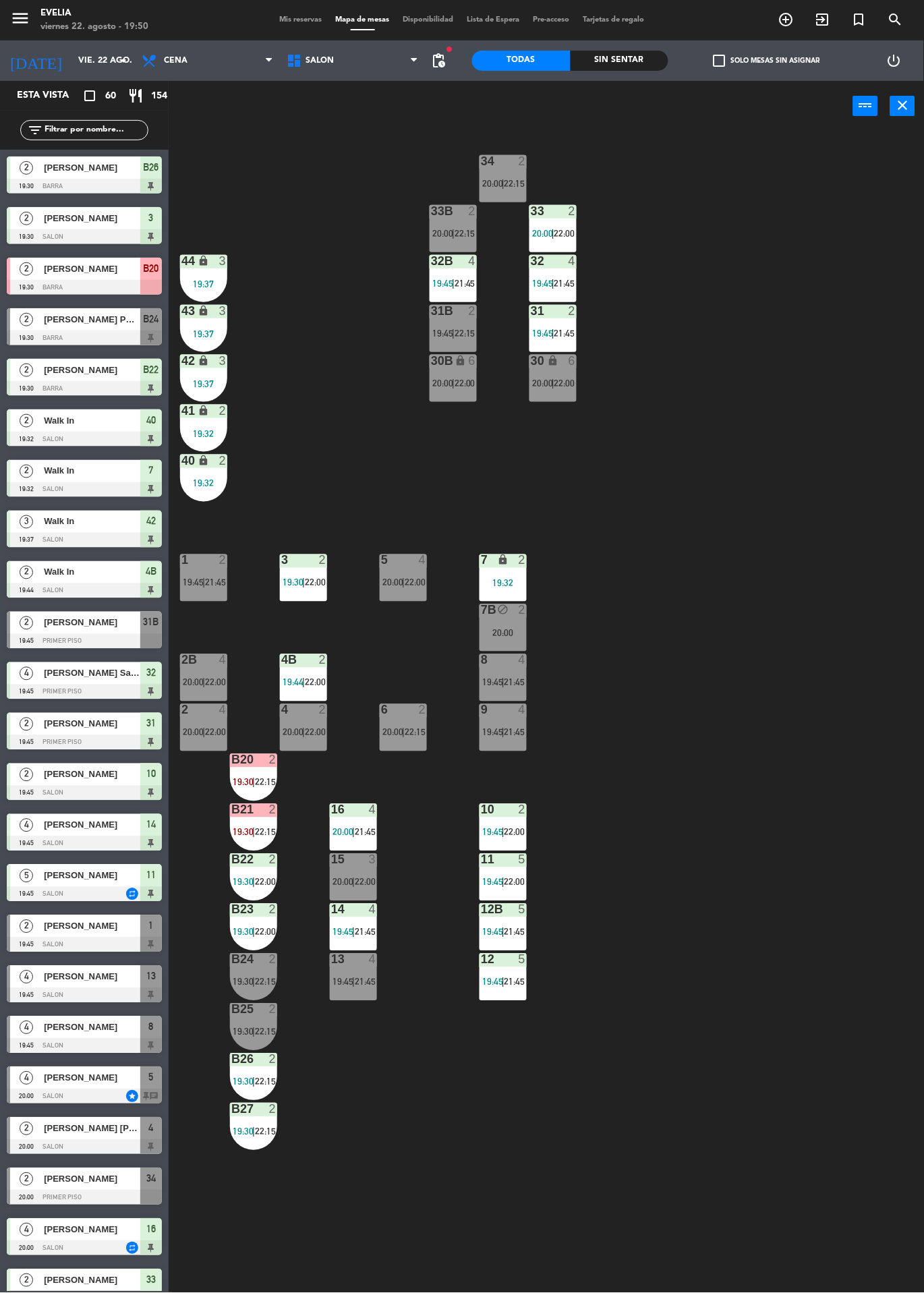
click at [372, 804] on div "4" at bounding box center [373, 810] width 8 height 12
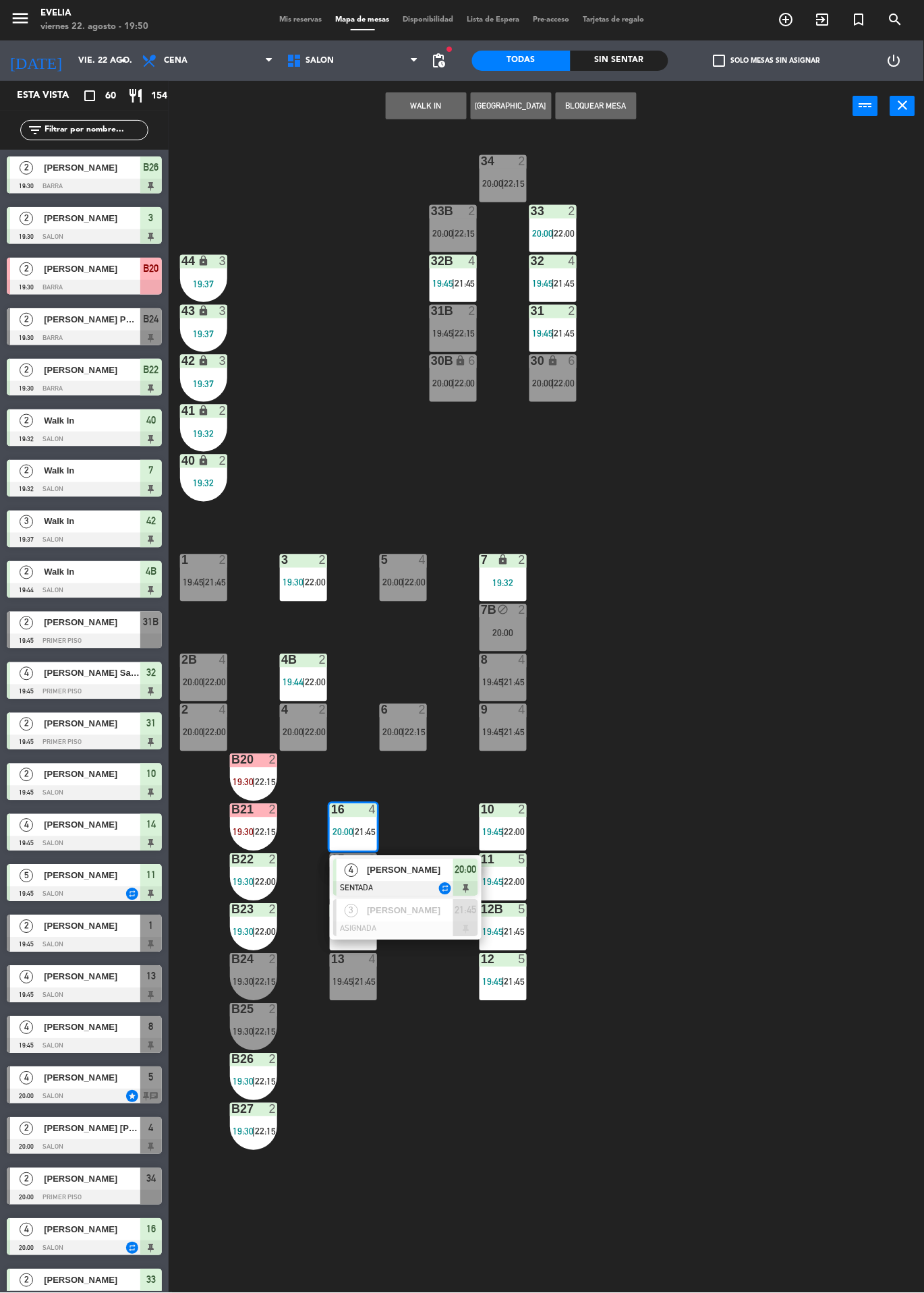
click at [585, 690] on div "34 2 20:00 | 22:15 33B 2 20:00 | 22:15 33 2 20:00 | 22:00 44 lock 3 19:37 32B 4…" at bounding box center [551, 712] width 746 height 1162
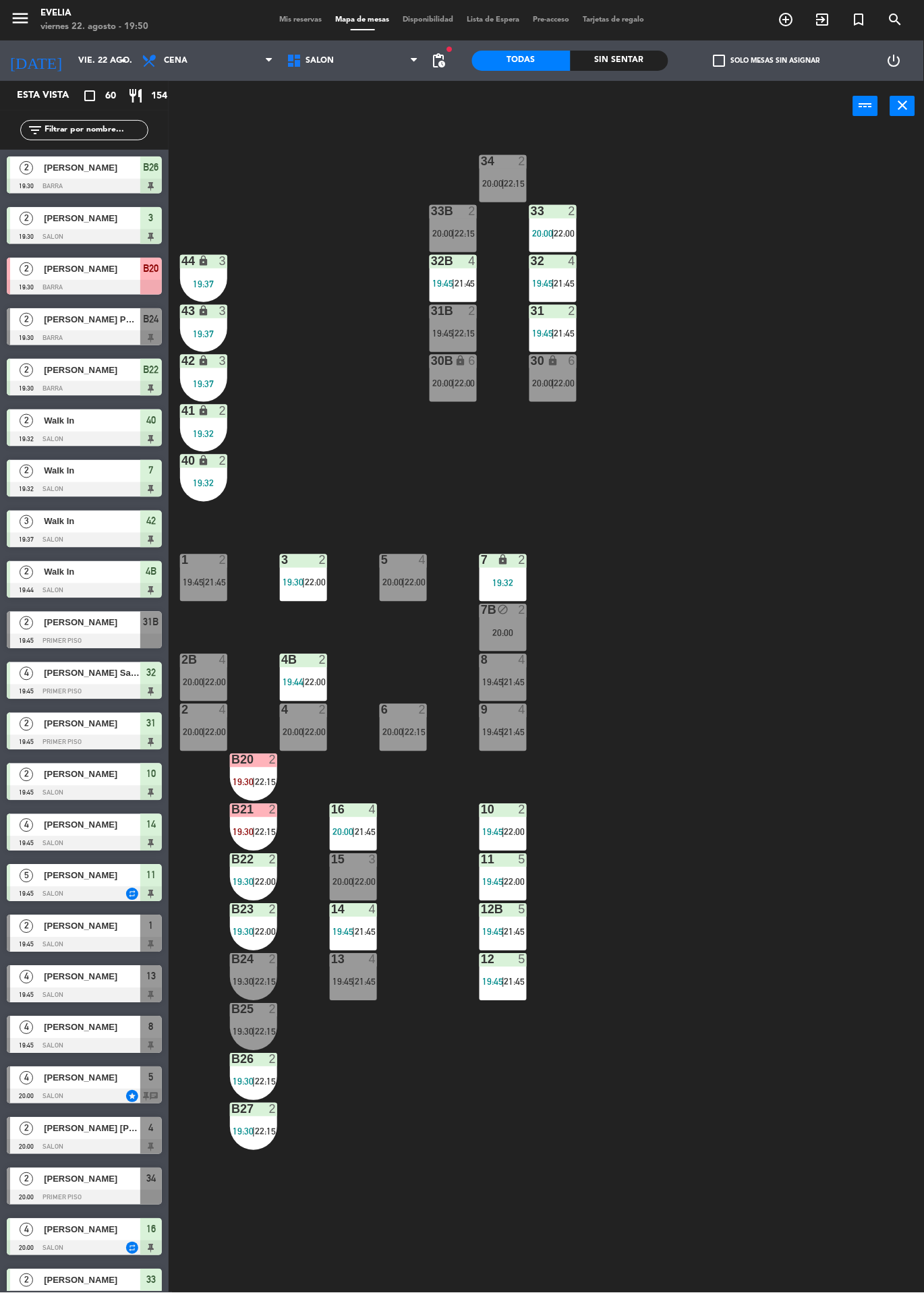
click at [618, 62] on div "Sin sentar" at bounding box center [620, 61] width 99 height 20
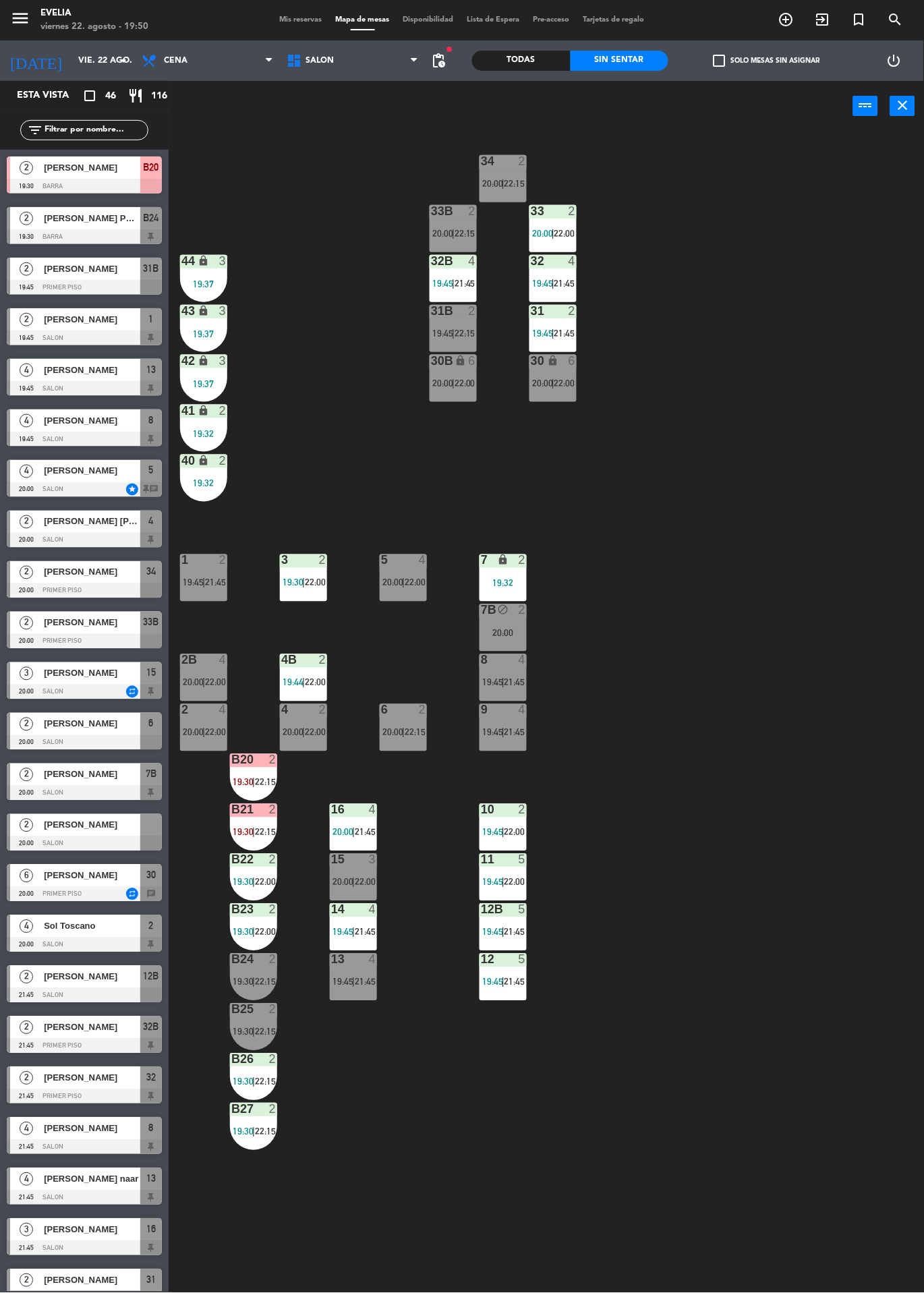
click at [550, 63] on div "Todas" at bounding box center [521, 61] width 99 height 20
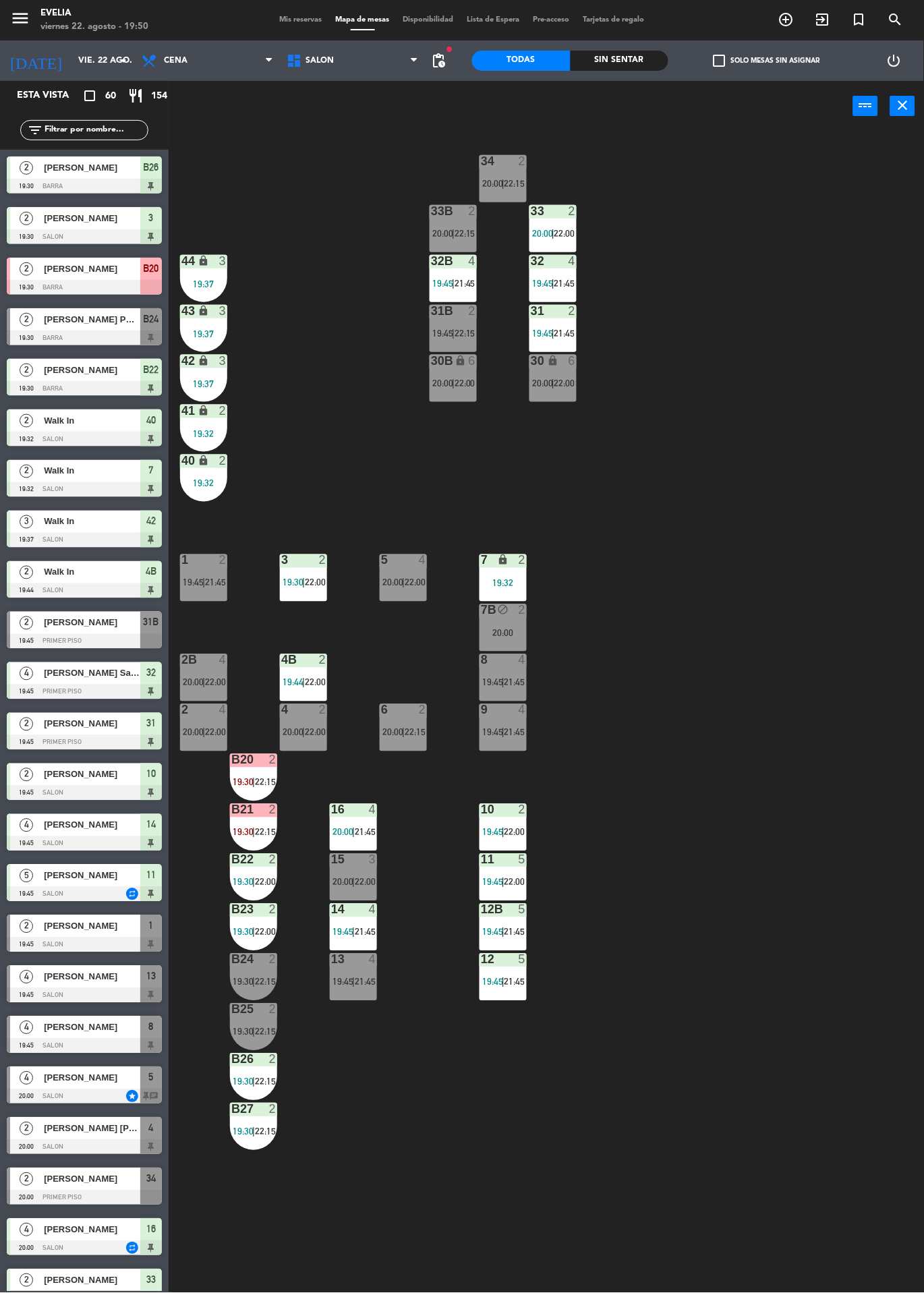
click at [372, 809] on div "4" at bounding box center [373, 810] width 8 height 12
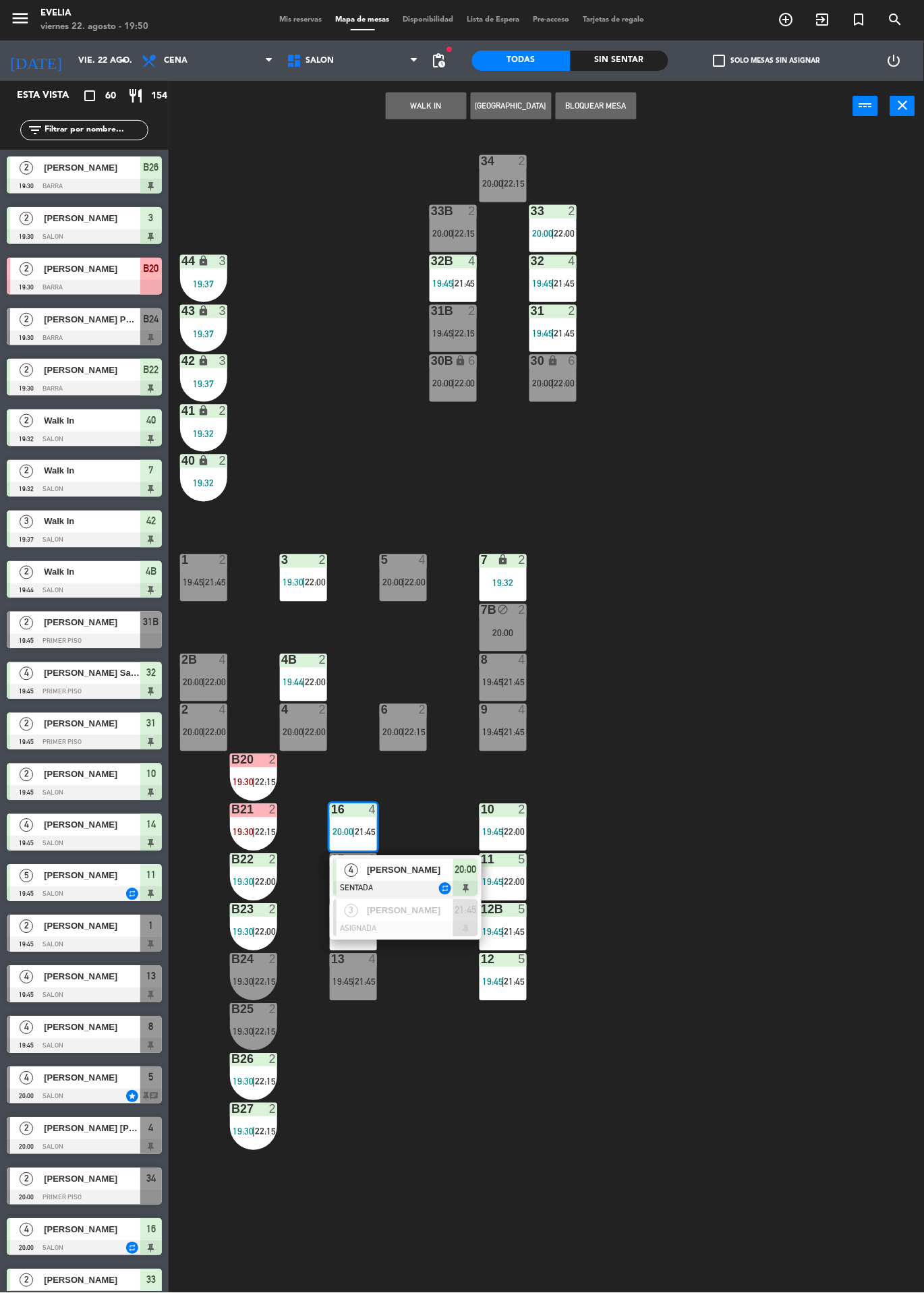
click at [419, 862] on div "[PERSON_NAME]" at bounding box center [409, 870] width 88 height 22
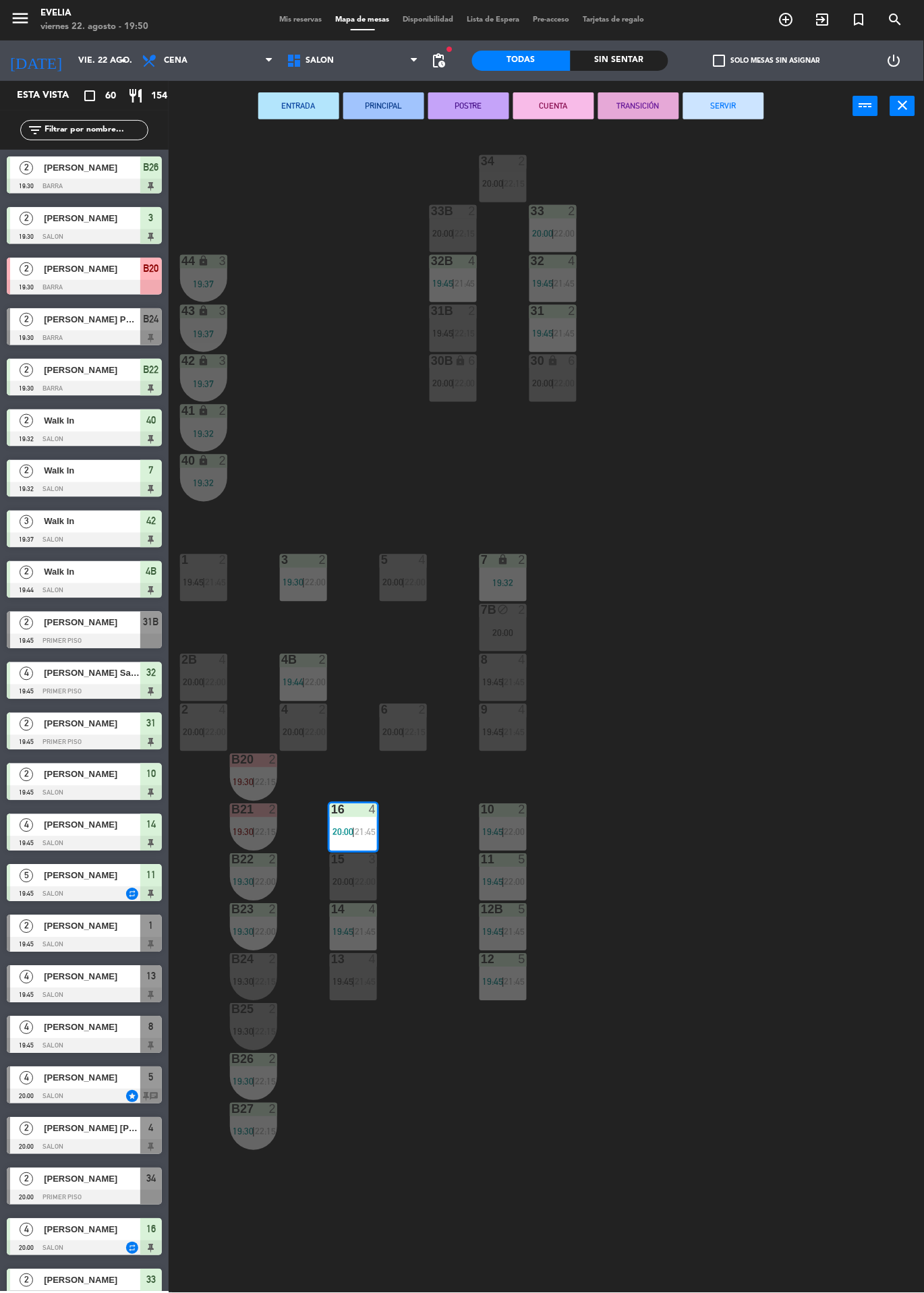
click at [366, 882] on span "22:00" at bounding box center [365, 882] width 21 height 11
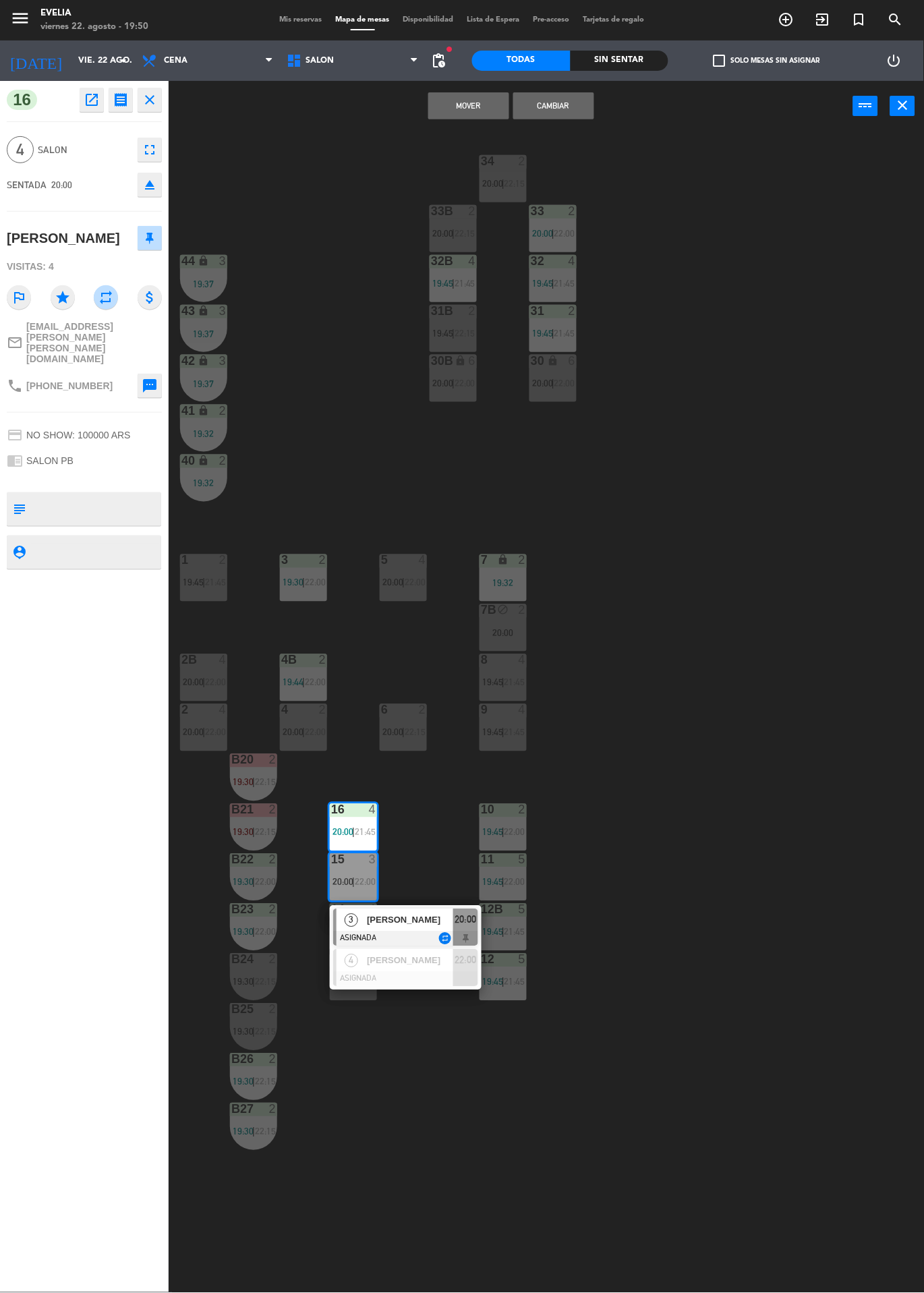
click at [426, 908] on div "3 [PERSON_NAME] ASIGNADA repeat 20:00" at bounding box center [405, 928] width 152 height 44
click at [579, 112] on button "Cambiar" at bounding box center [554, 105] width 81 height 27
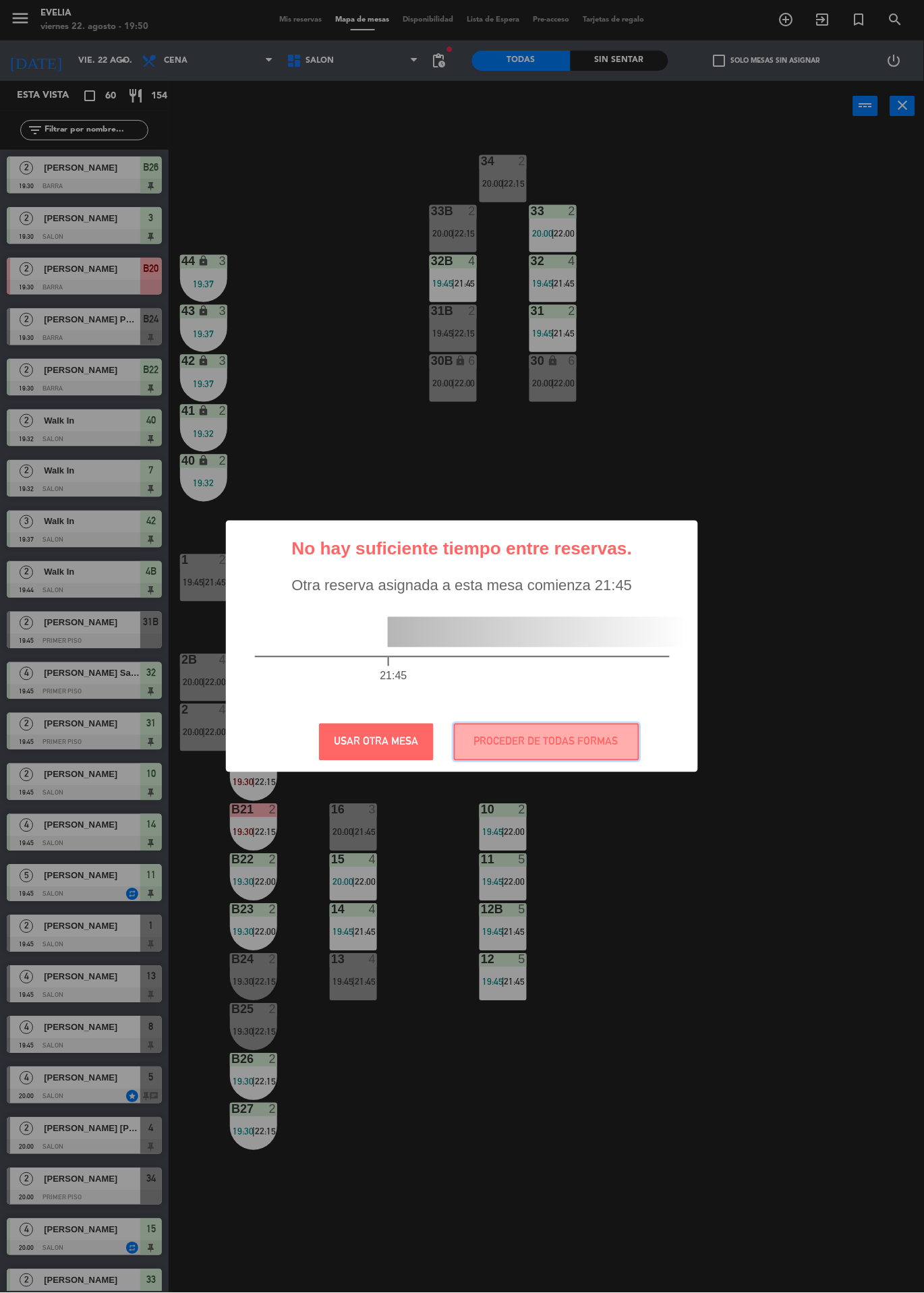
click at [577, 738] on button "PROCEDER DE TODAS FORMAS" at bounding box center [547, 742] width 186 height 37
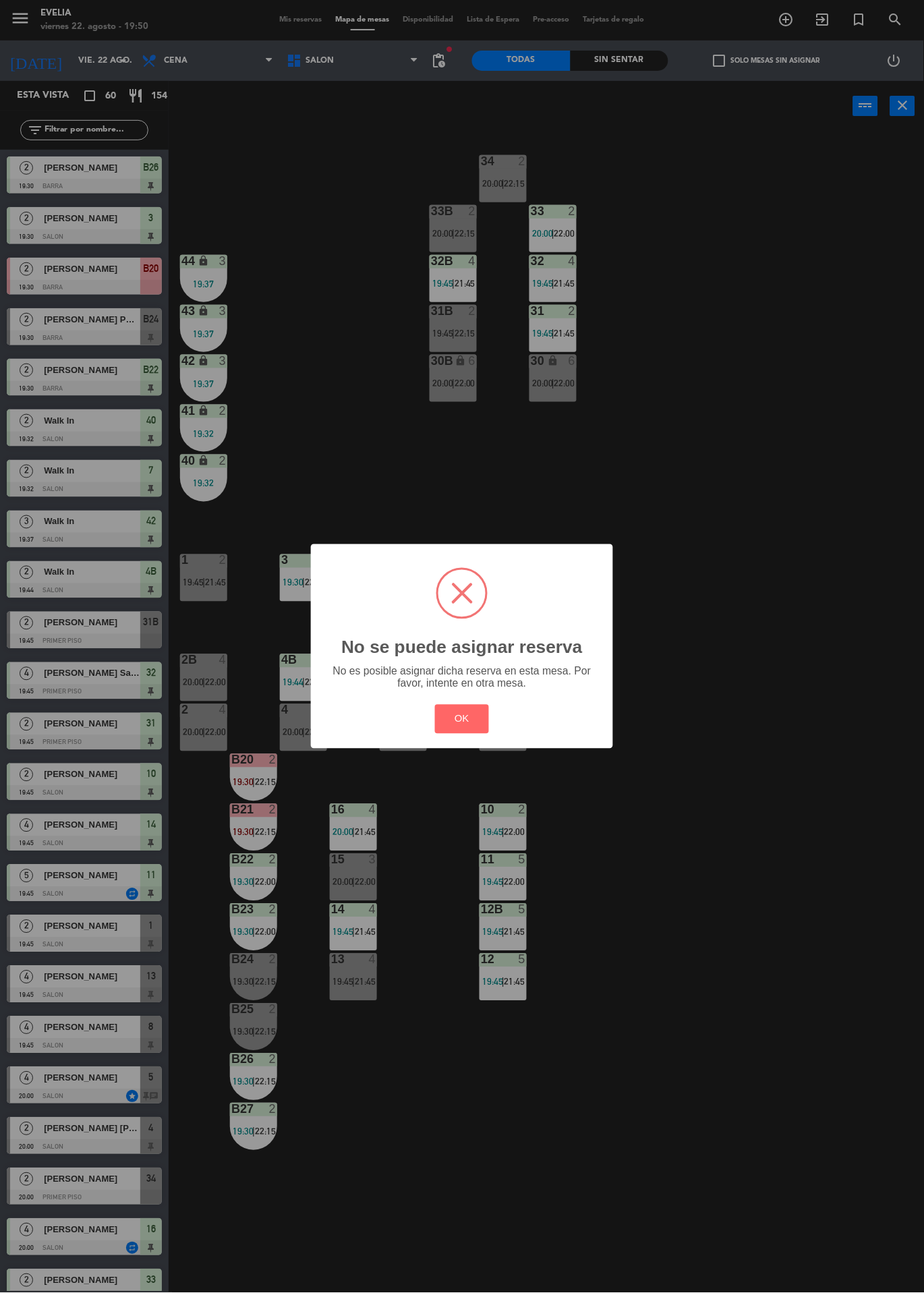
click at [462, 711] on button "OK" at bounding box center [462, 719] width 54 height 29
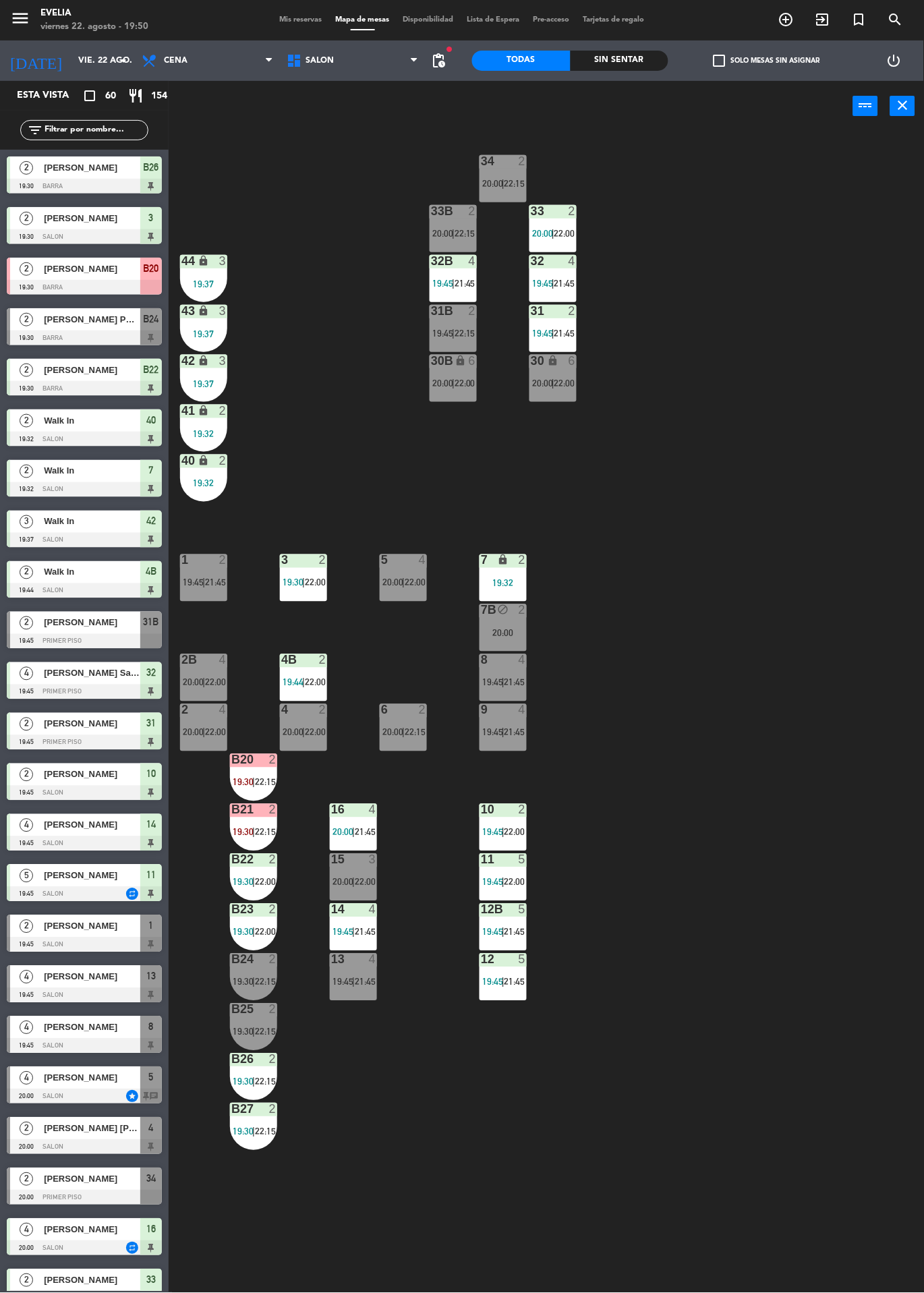
click at [345, 809] on div at bounding box center [354, 810] width 22 height 12
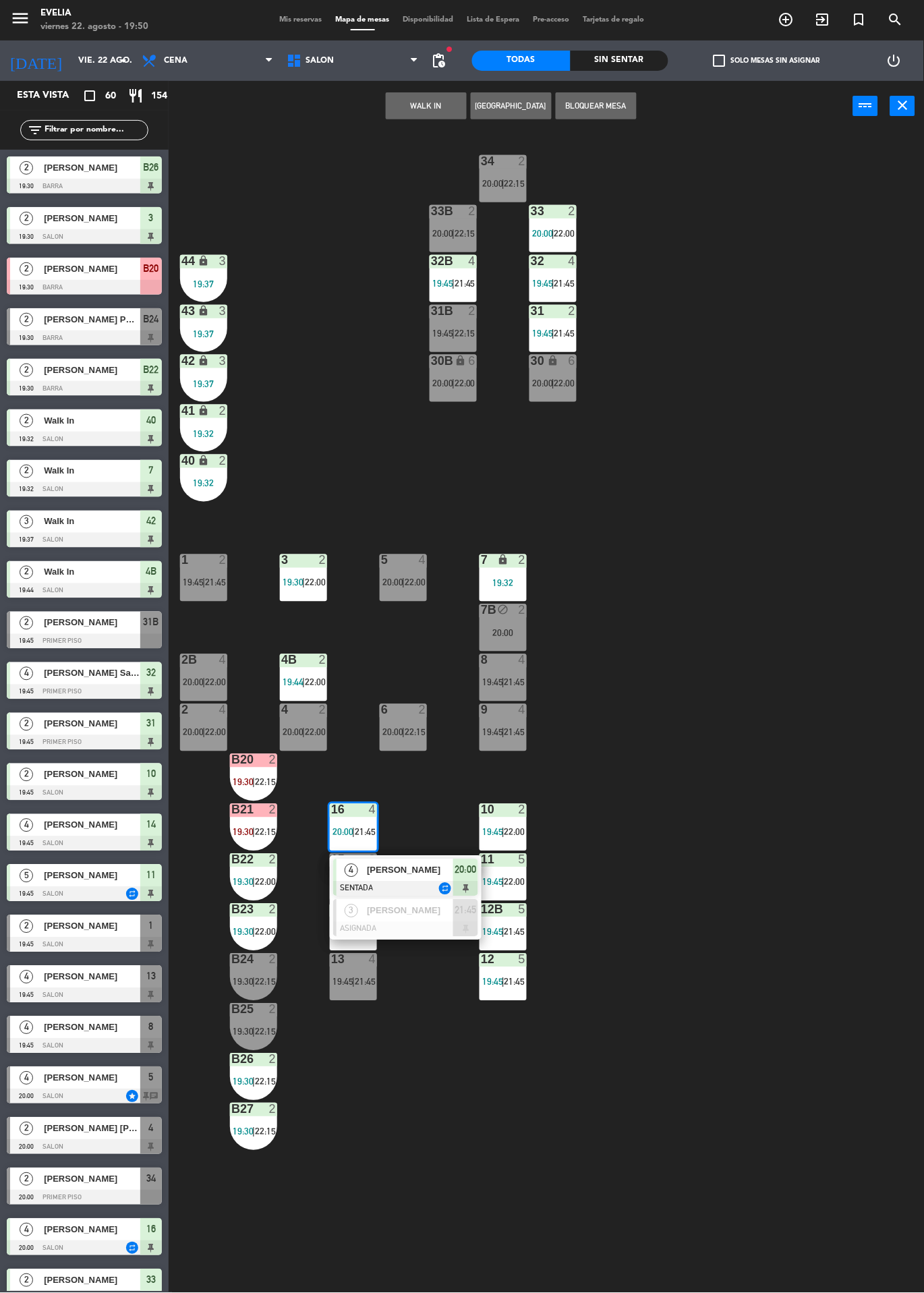
click at [366, 877] on div "[PERSON_NAME]" at bounding box center [409, 870] width 88 height 22
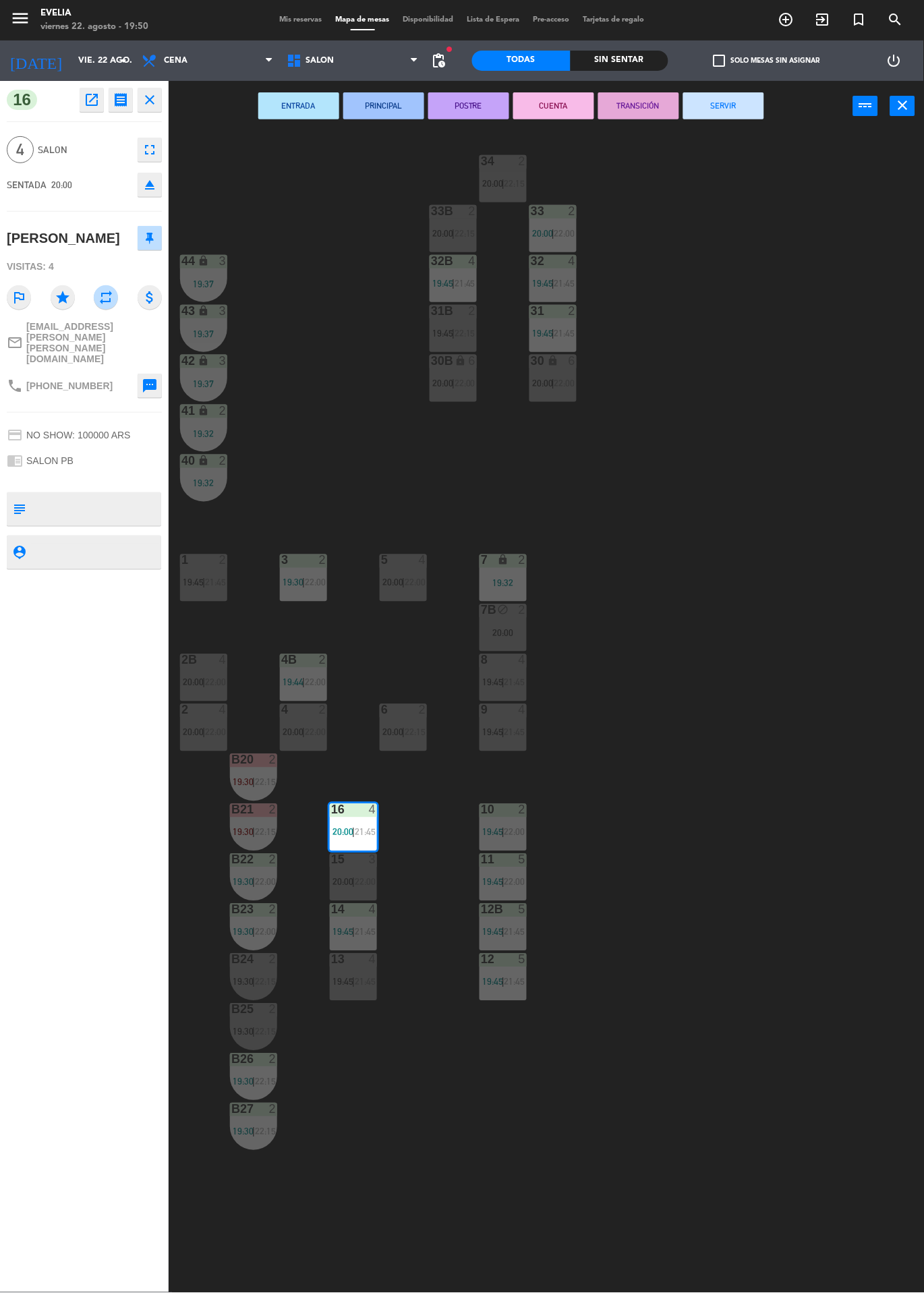
click at [343, 882] on span "20:00" at bounding box center [343, 882] width 21 height 11
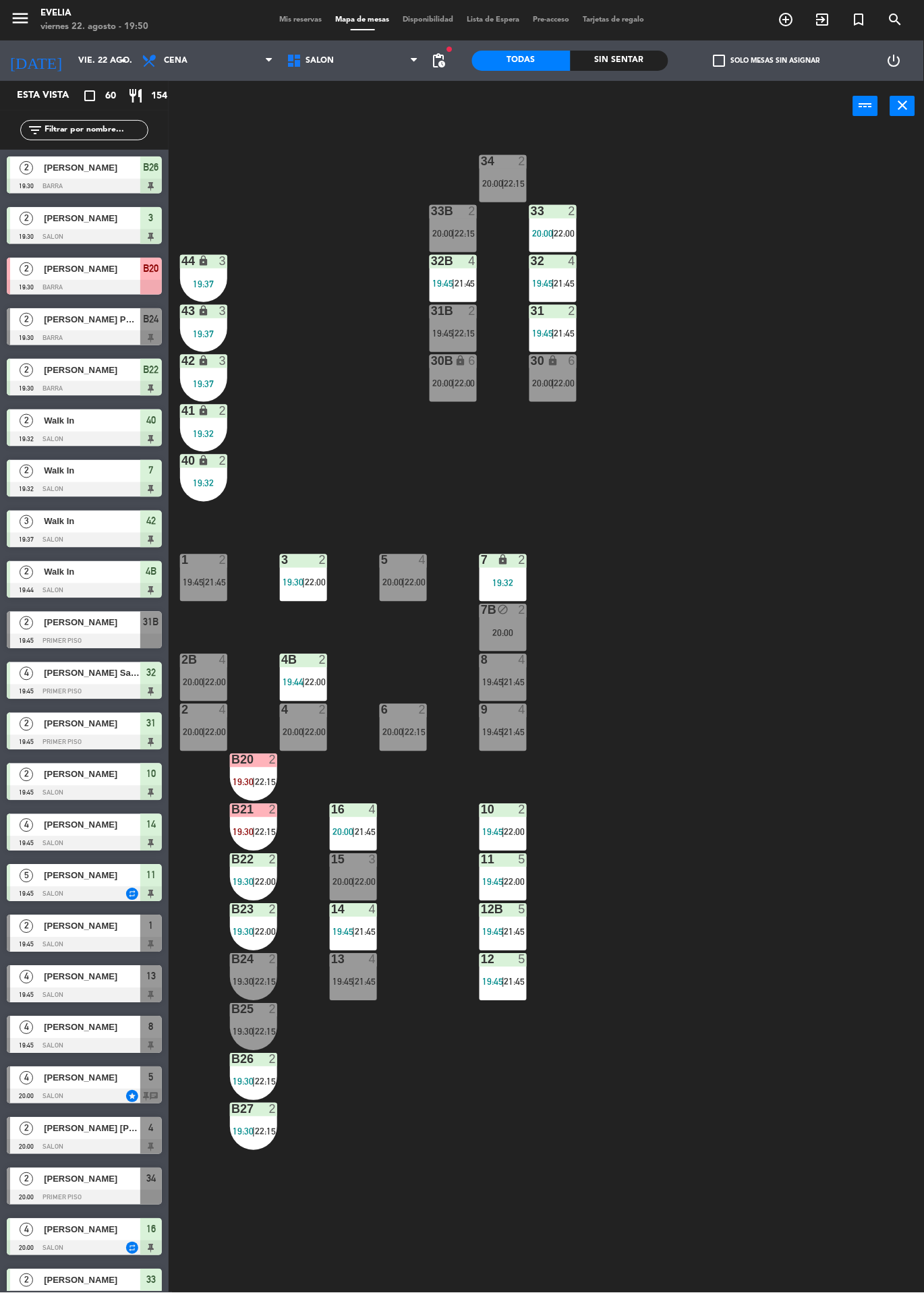
click at [333, 885] on span "20:00" at bounding box center [343, 882] width 21 height 11
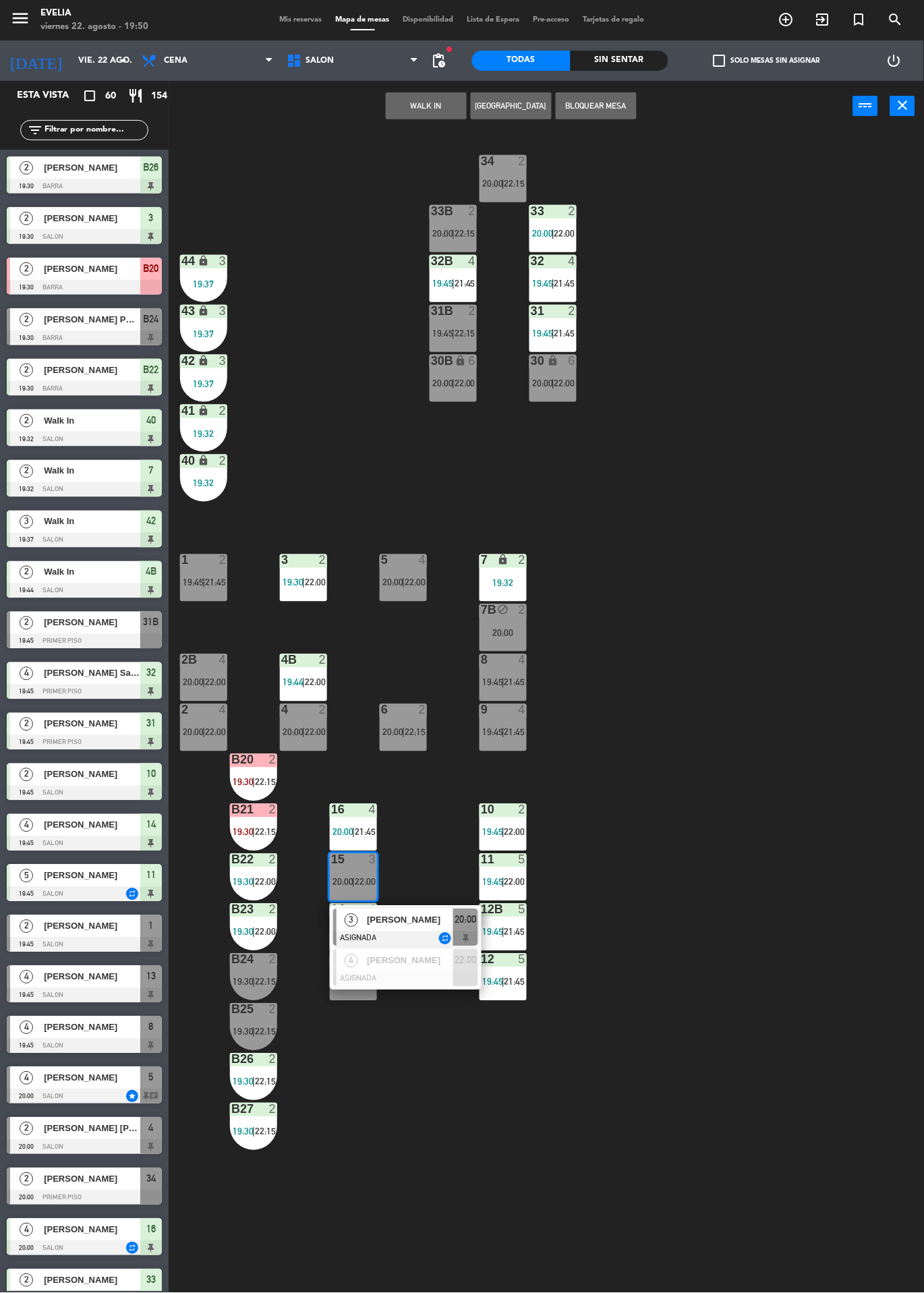
click at [352, 924] on span "3" at bounding box center [351, 920] width 14 height 14
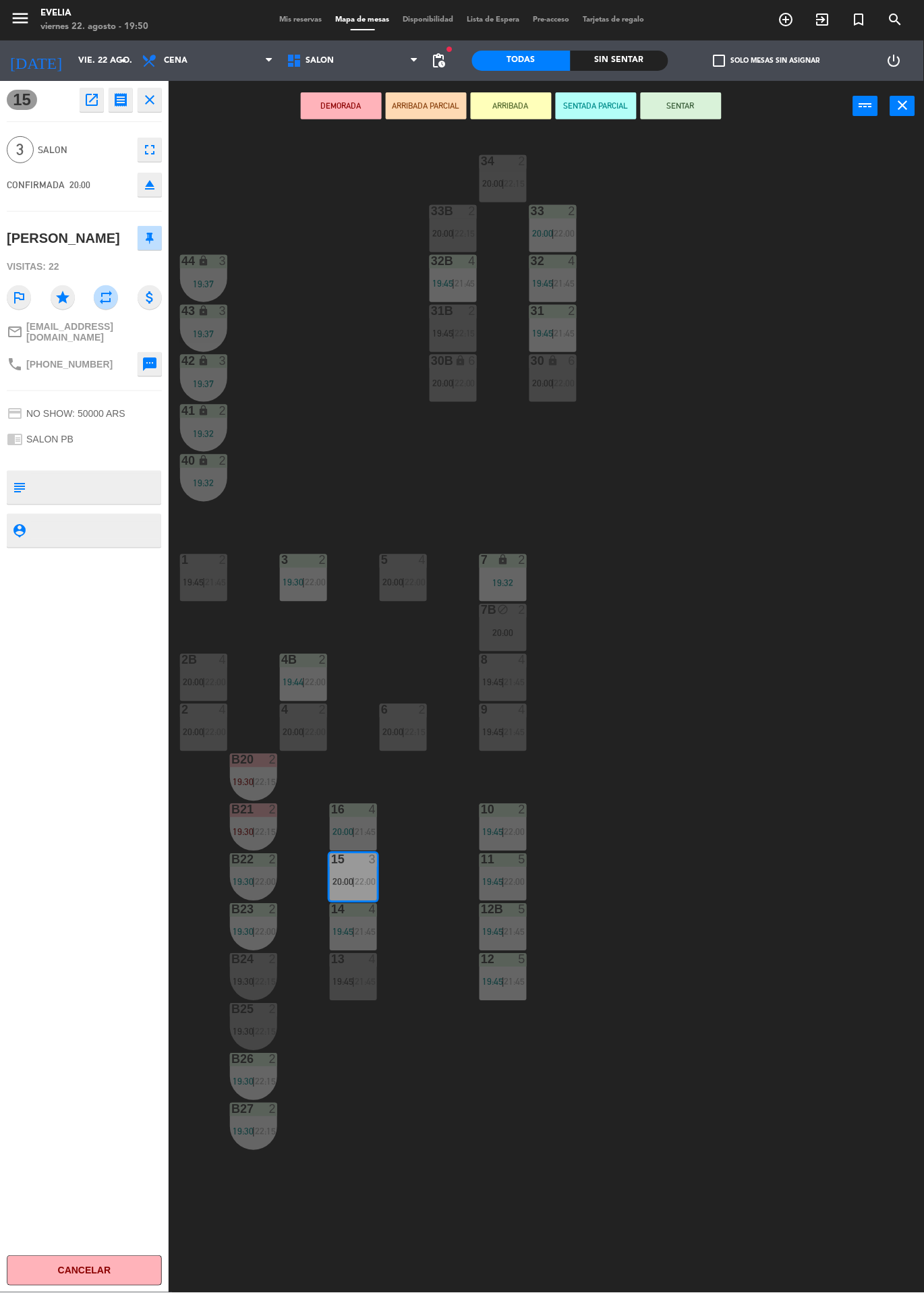
click at [149, 182] on icon "eject" at bounding box center [149, 185] width 16 height 16
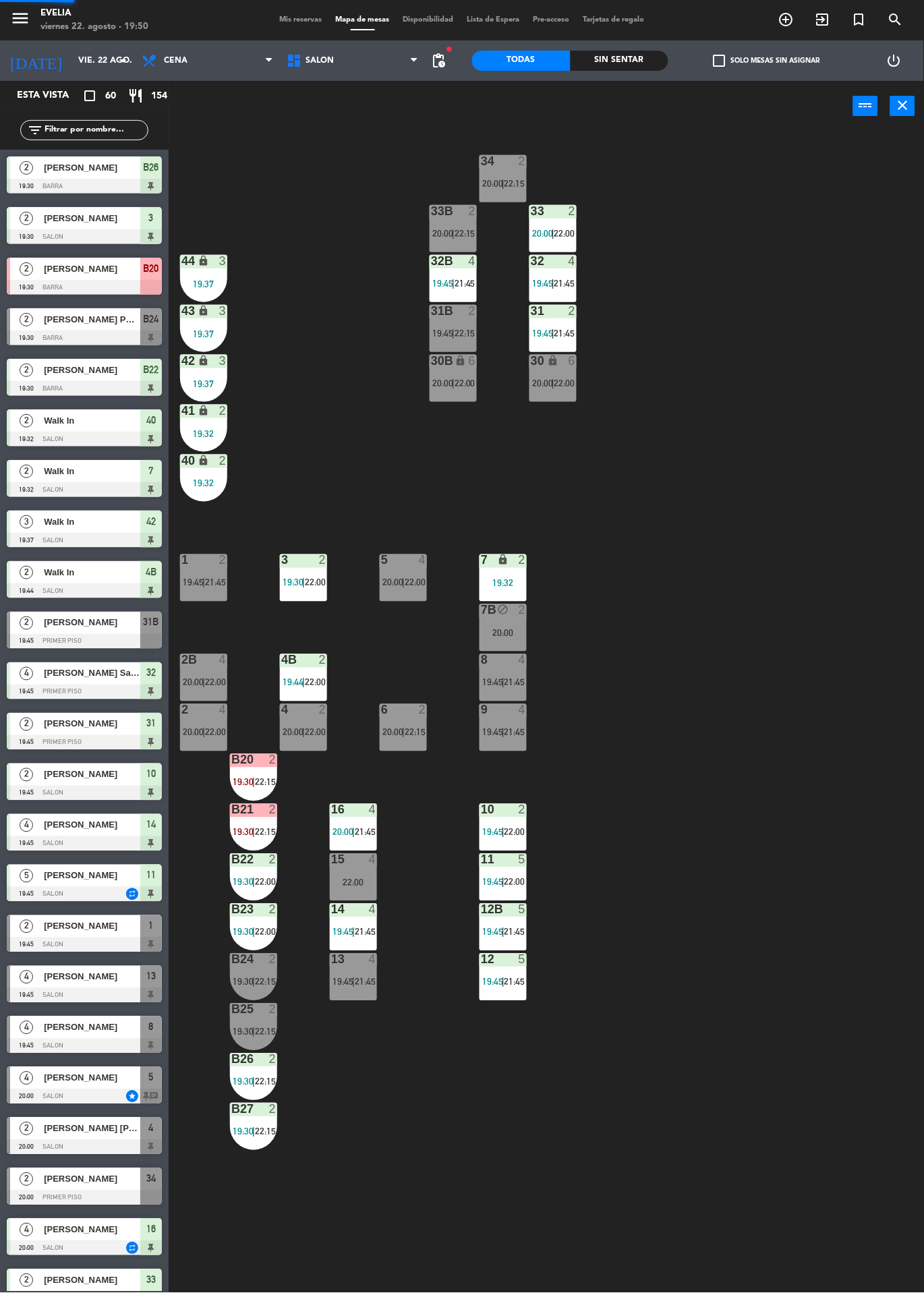
scroll to position [0, 0]
click at [125, 634] on div at bounding box center [84, 641] width 155 height 15
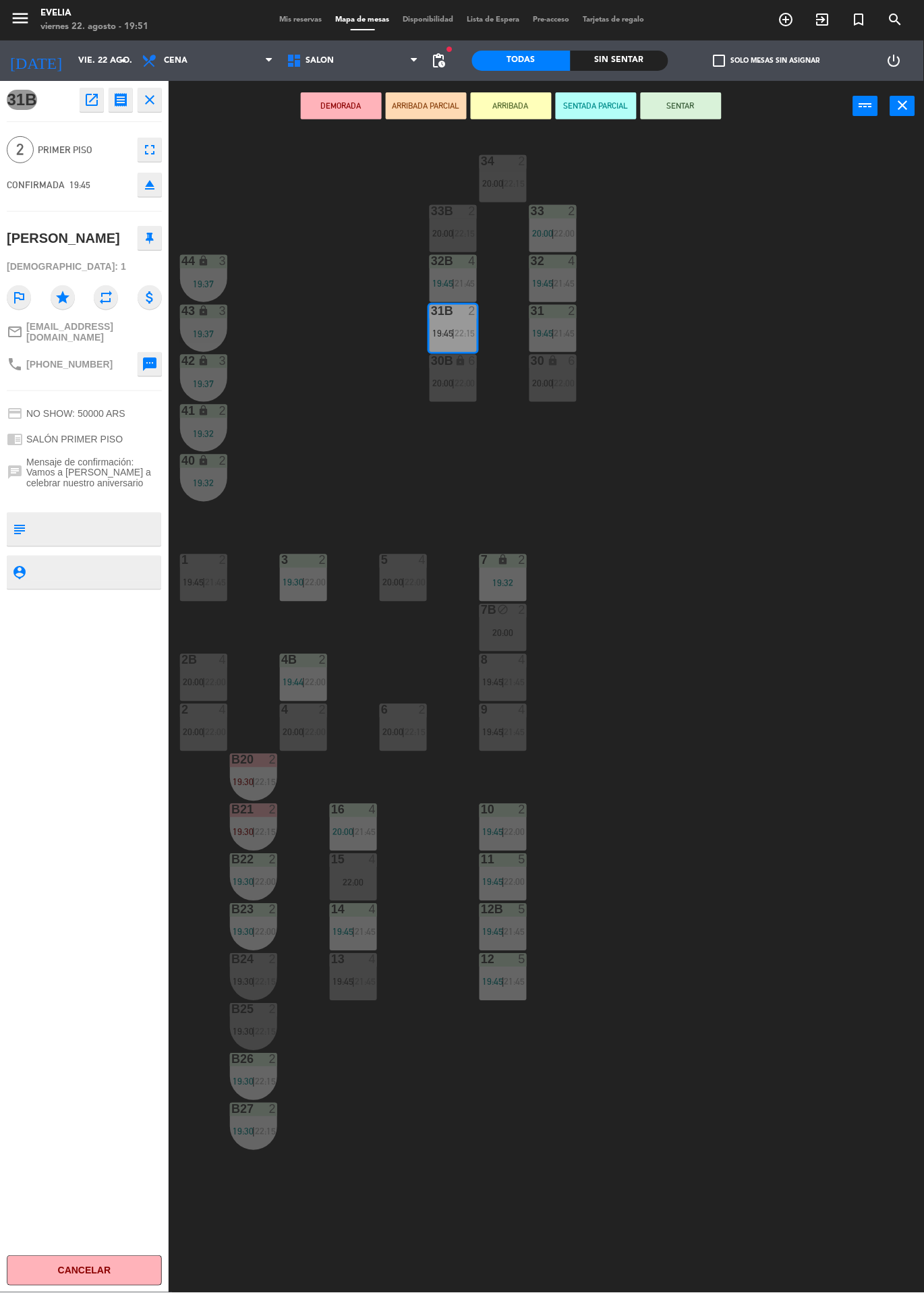
click at [754, 790] on div "34 2 20:00 | 22:15 33B 2 20:00 | 22:15 33 2 20:00 | 22:00 44 lock 3 19:37 32B 4…" at bounding box center [551, 712] width 746 height 1162
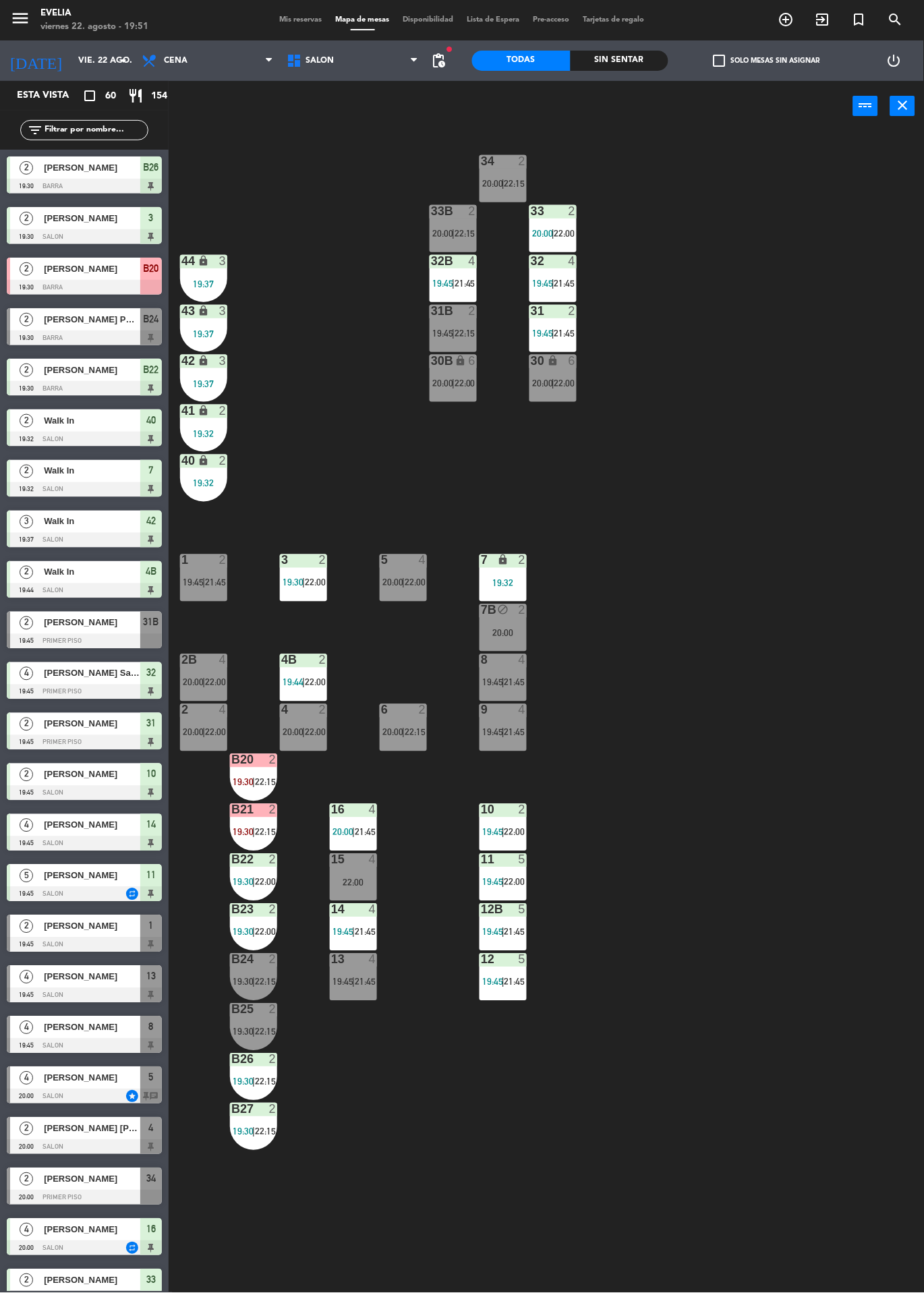
click at [372, 810] on div "4" at bounding box center [373, 810] width 8 height 12
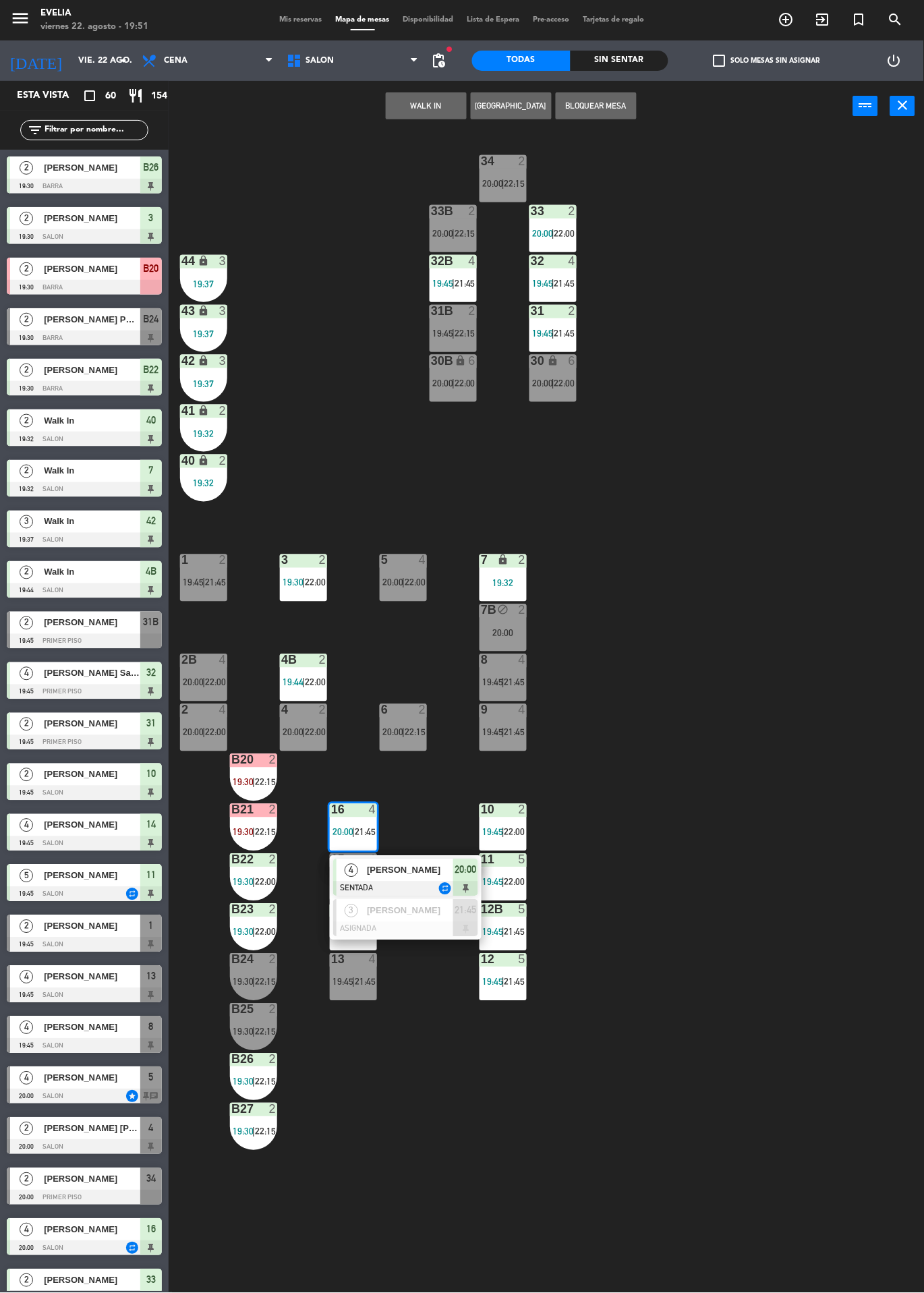
click at [422, 885] on div at bounding box center [406, 889] width 145 height 15
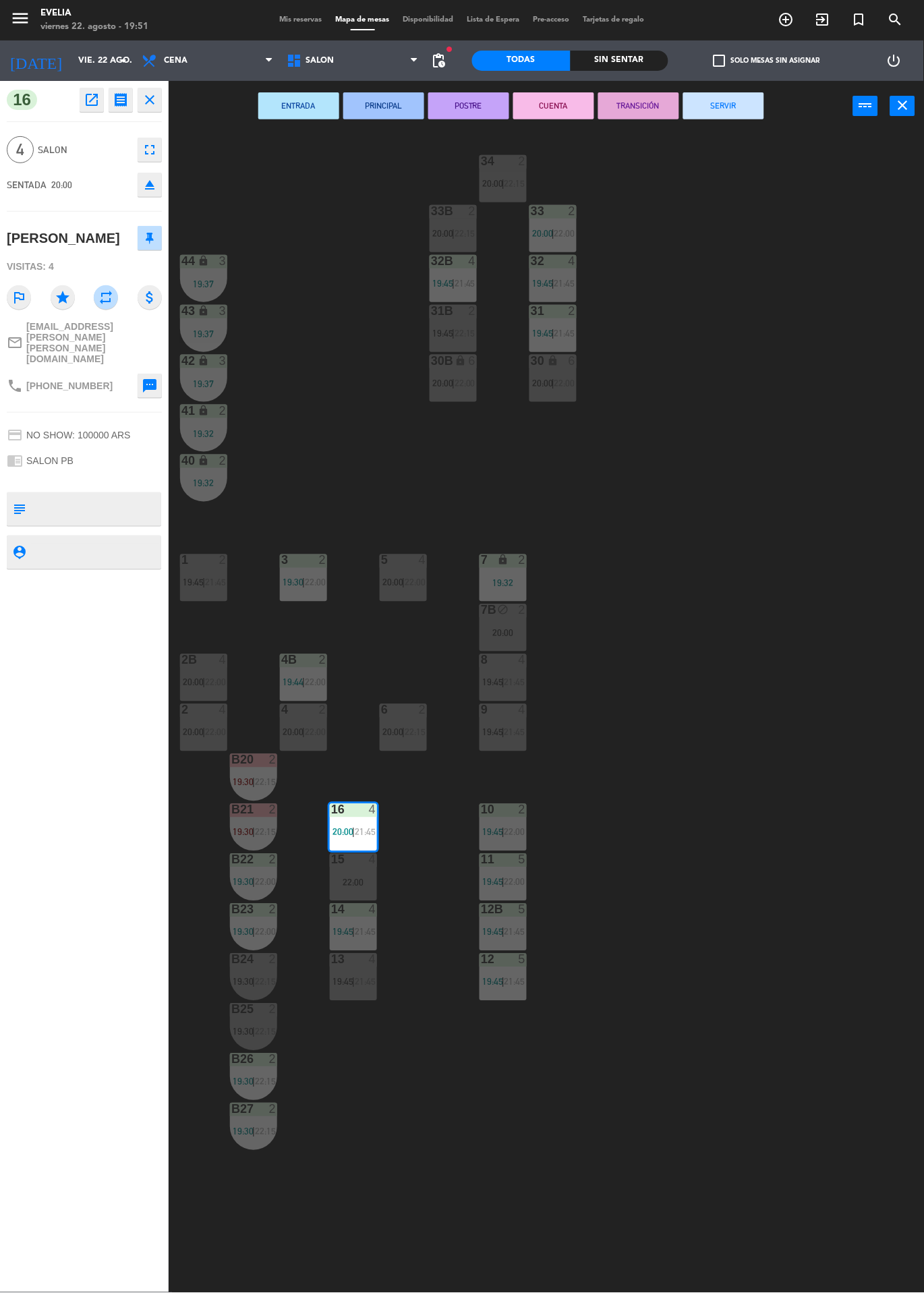
click at [355, 906] on div at bounding box center [354, 909] width 22 height 12
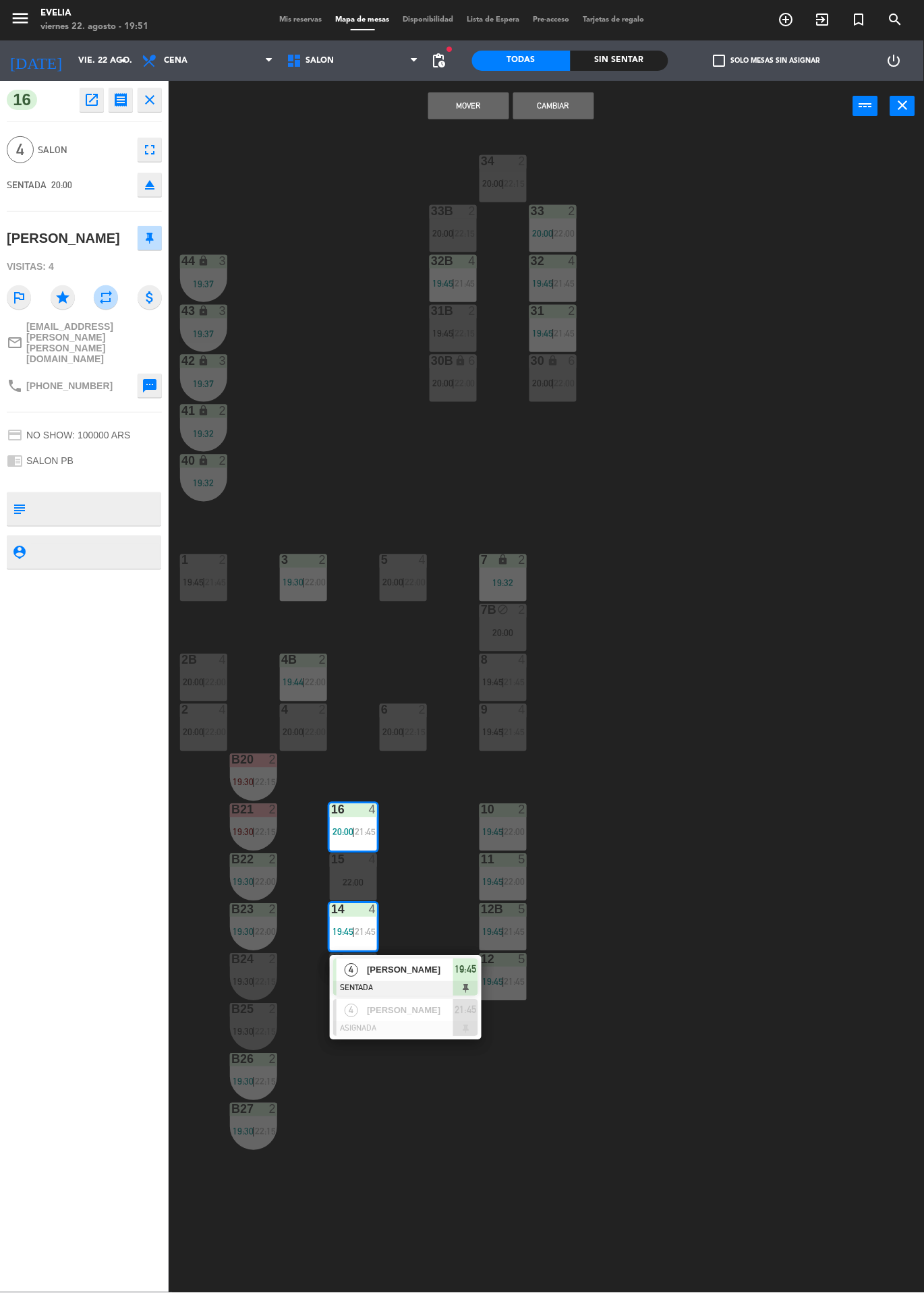
click at [754, 455] on div "34 2 20:00 | 22:15 33B 2 20:00 | 22:15 33 2 20:00 | 22:00 44 lock 3 19:37 32B 4…" at bounding box center [551, 712] width 746 height 1162
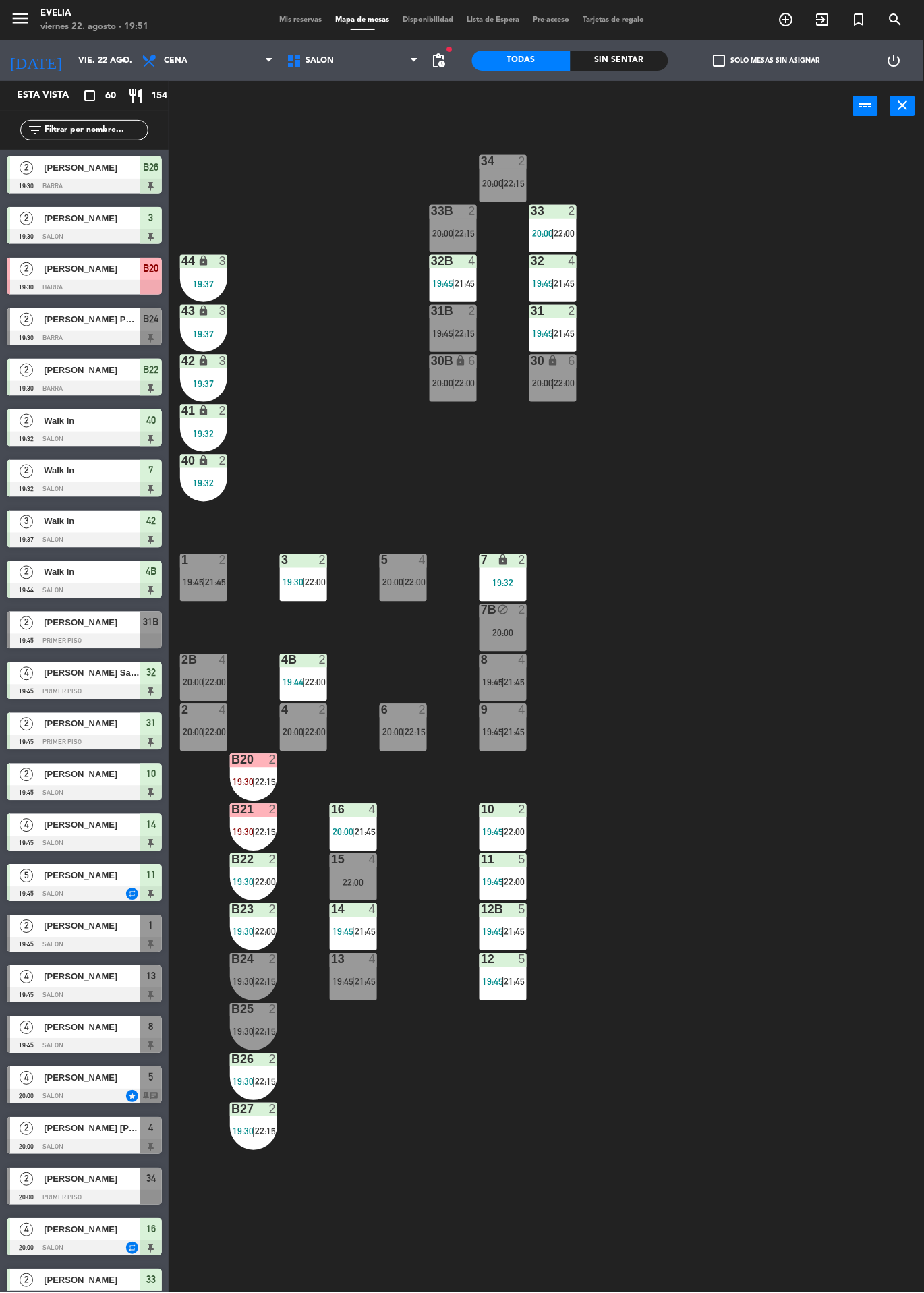
click at [332, 804] on div "16" at bounding box center [331, 810] width 1 height 12
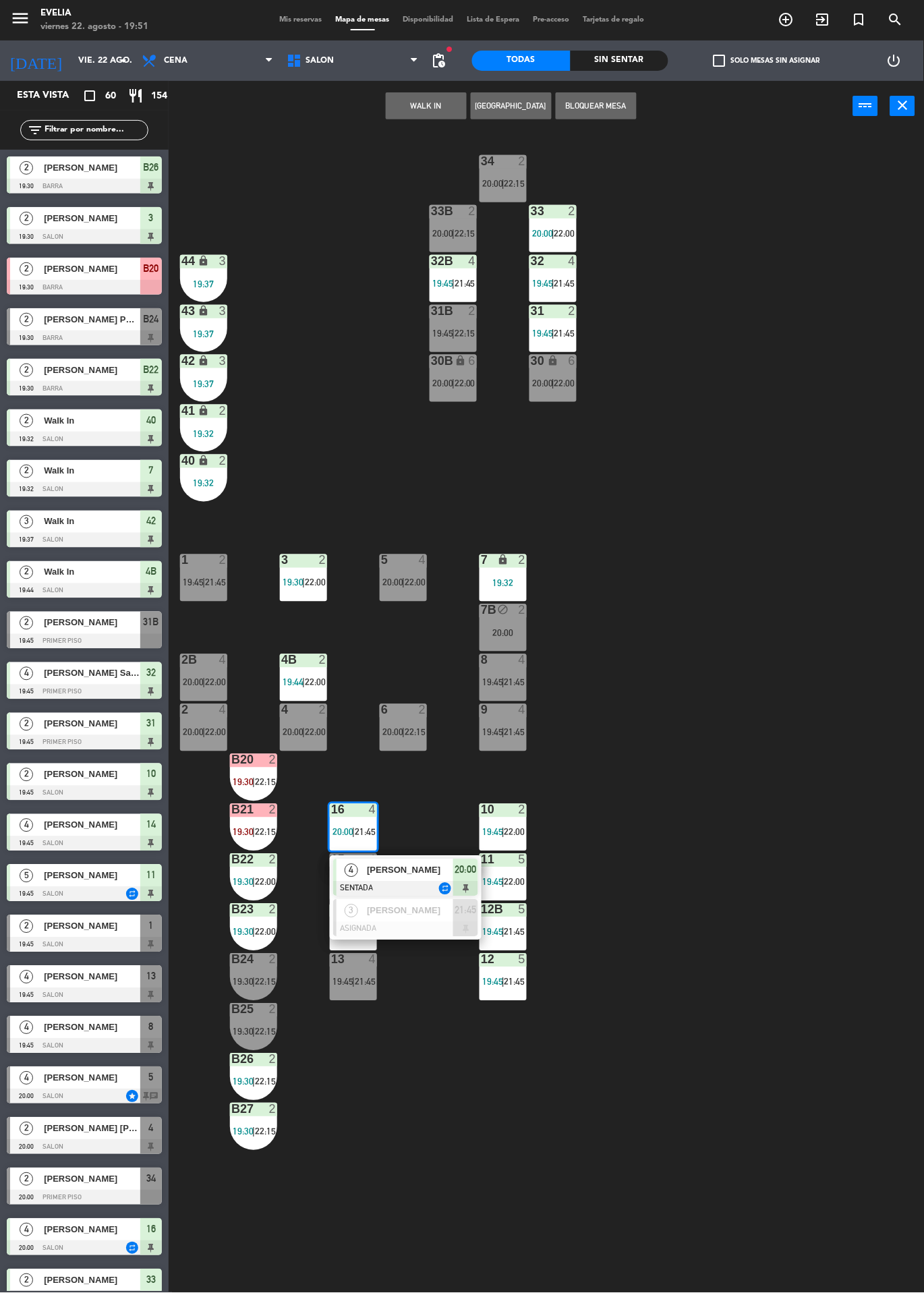
click at [414, 867] on span "[PERSON_NAME]" at bounding box center [410, 871] width 86 height 15
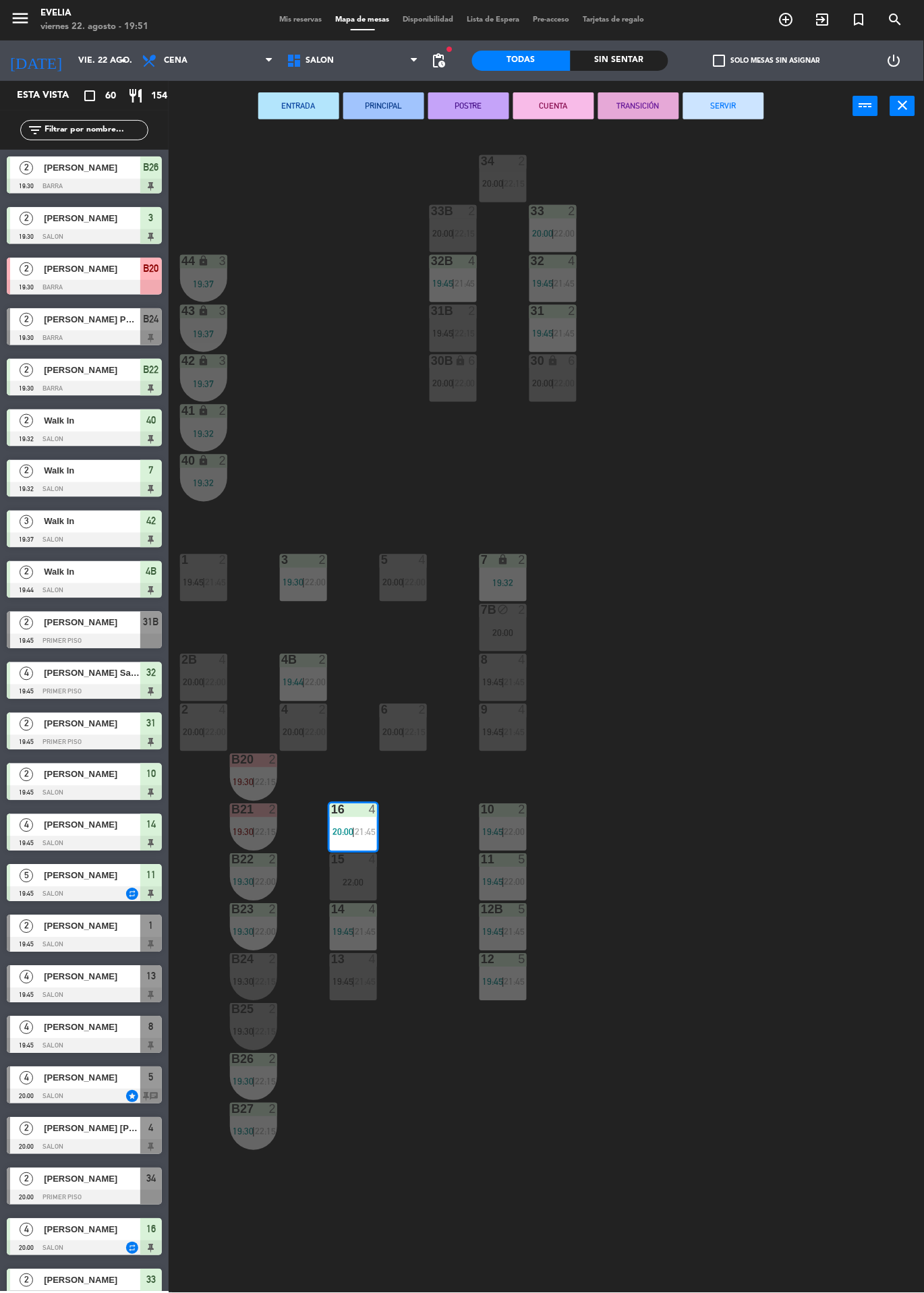
click at [349, 880] on div "22:00" at bounding box center [353, 883] width 47 height 9
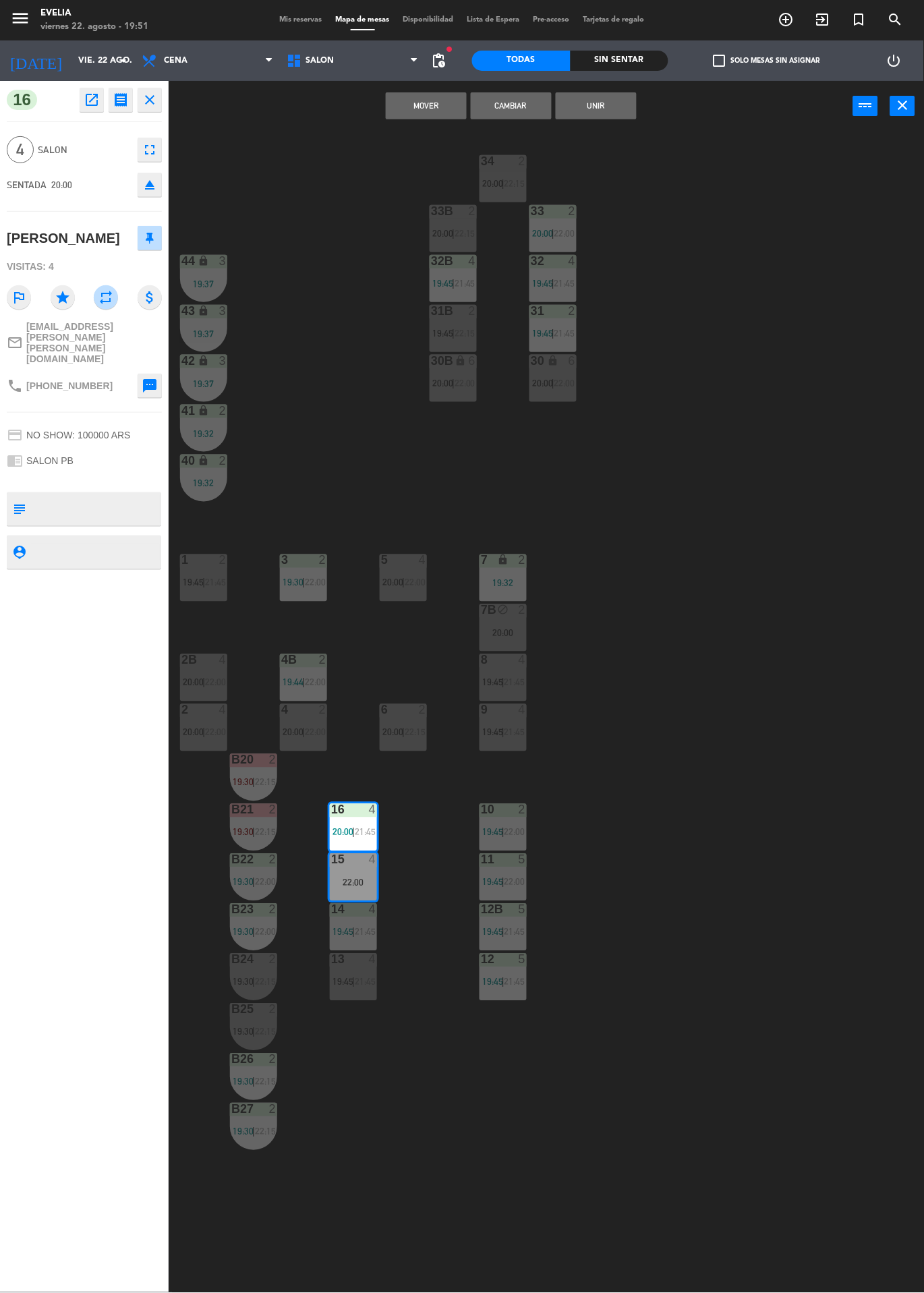
click at [428, 104] on button "Mover" at bounding box center [426, 105] width 81 height 27
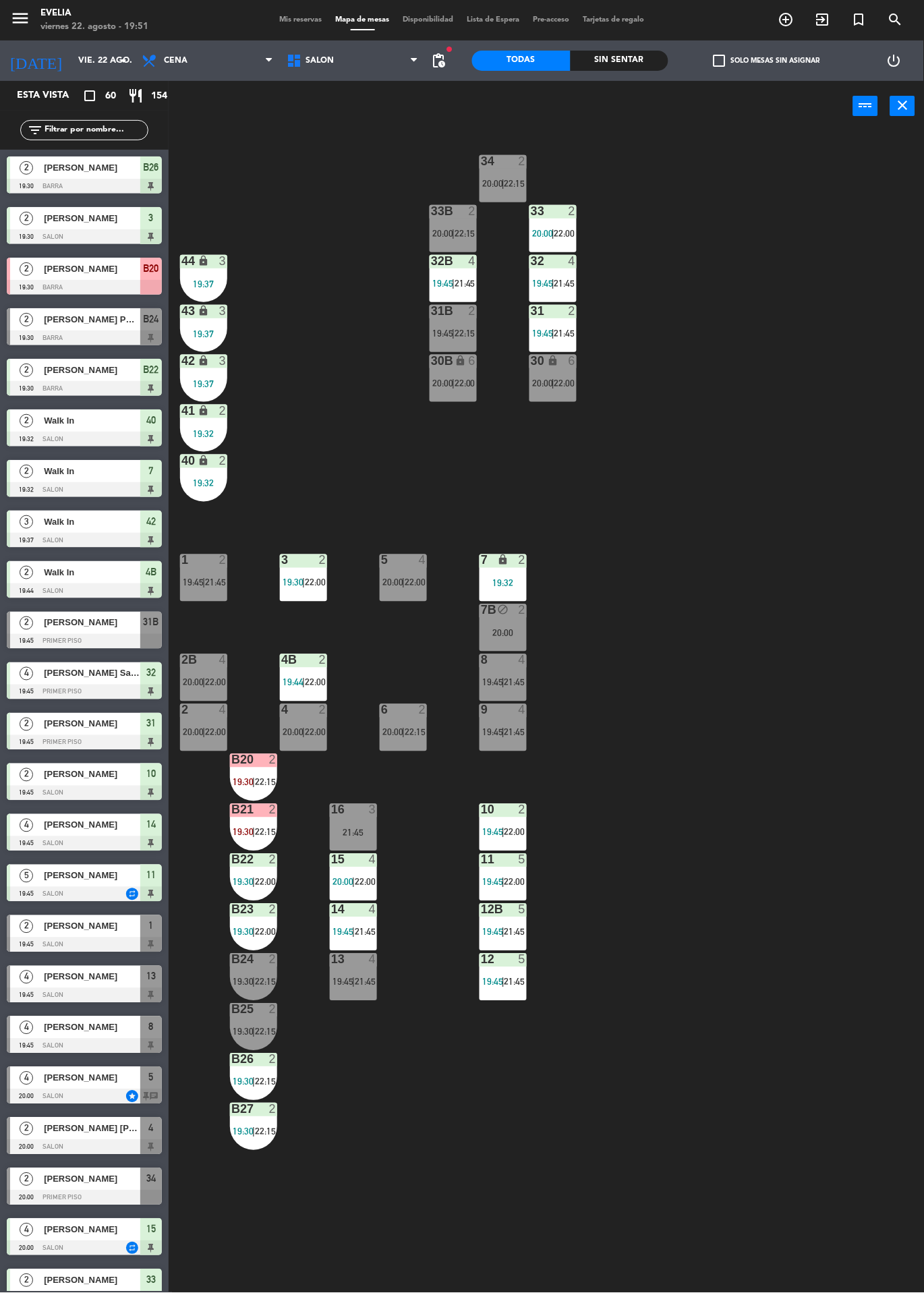
click at [719, 63] on span "check_box_outline_blank" at bounding box center [719, 60] width 12 height 12
click at [767, 61] on input "check_box_outline_blank Solo mesas sin asignar" at bounding box center [767, 61] width 0 height 0
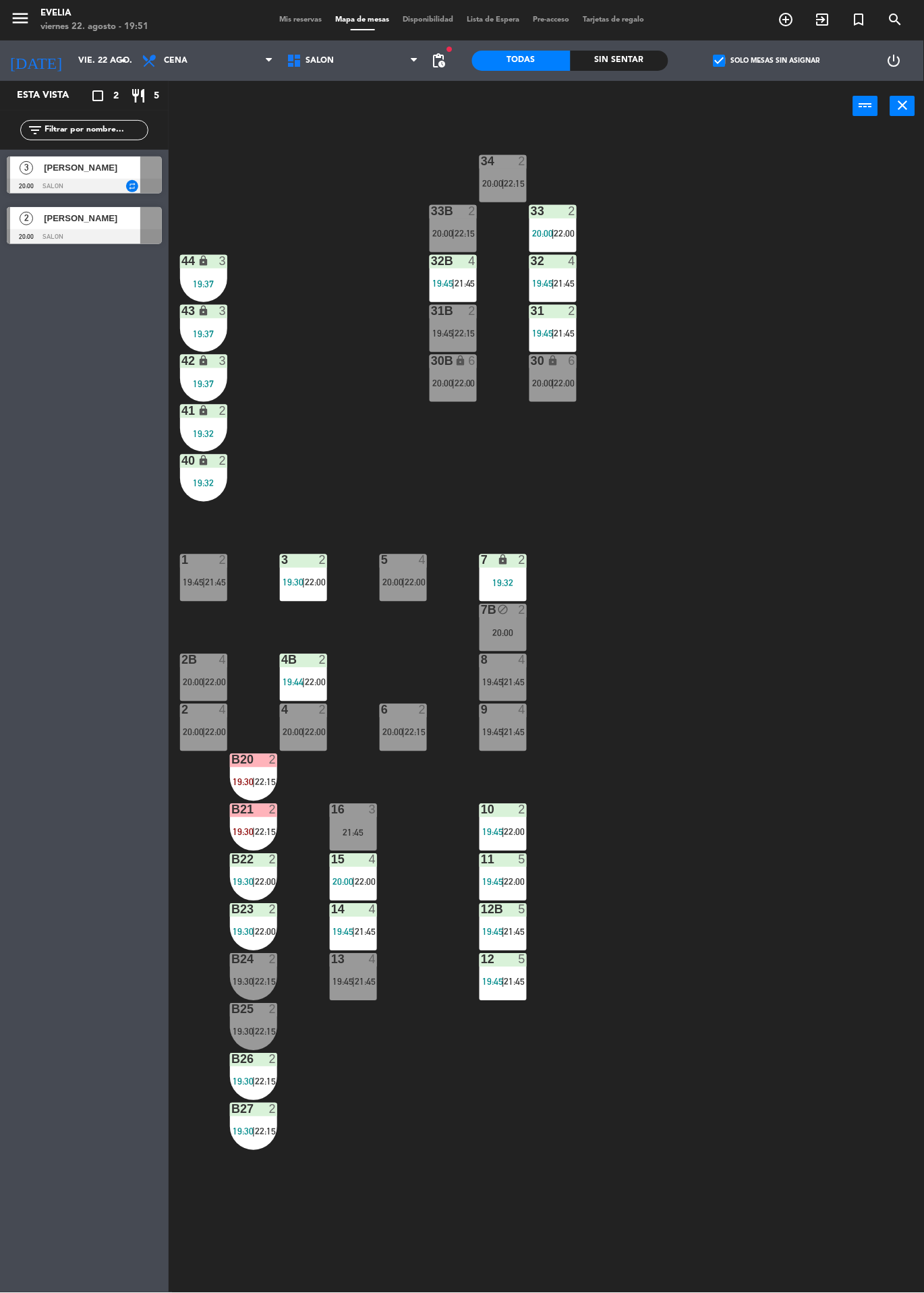
click at [43, 167] on div "[PERSON_NAME]" at bounding box center [91, 168] width 98 height 22
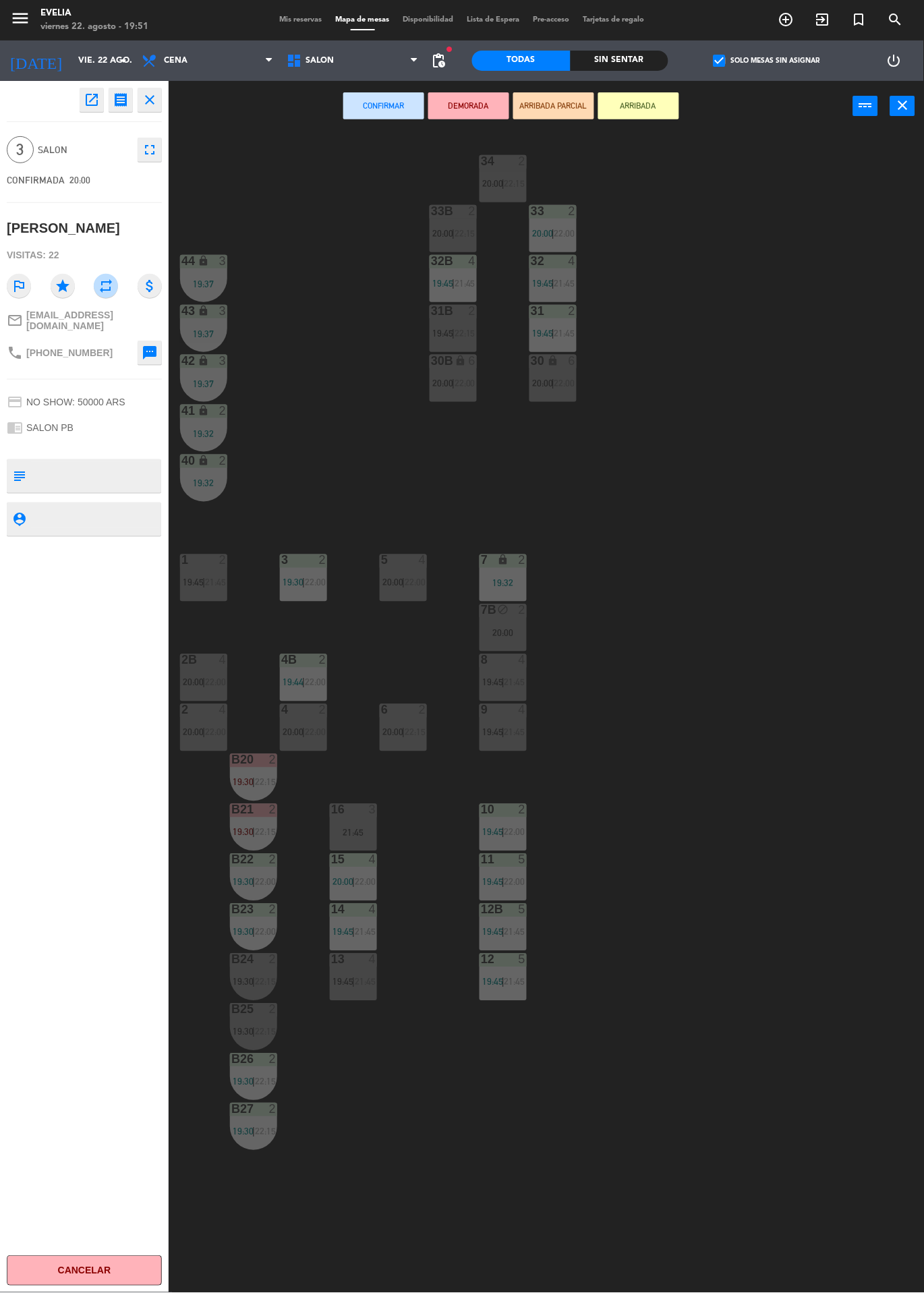
click at [342, 826] on div "16 3 21:45" at bounding box center [353, 827] width 47 height 47
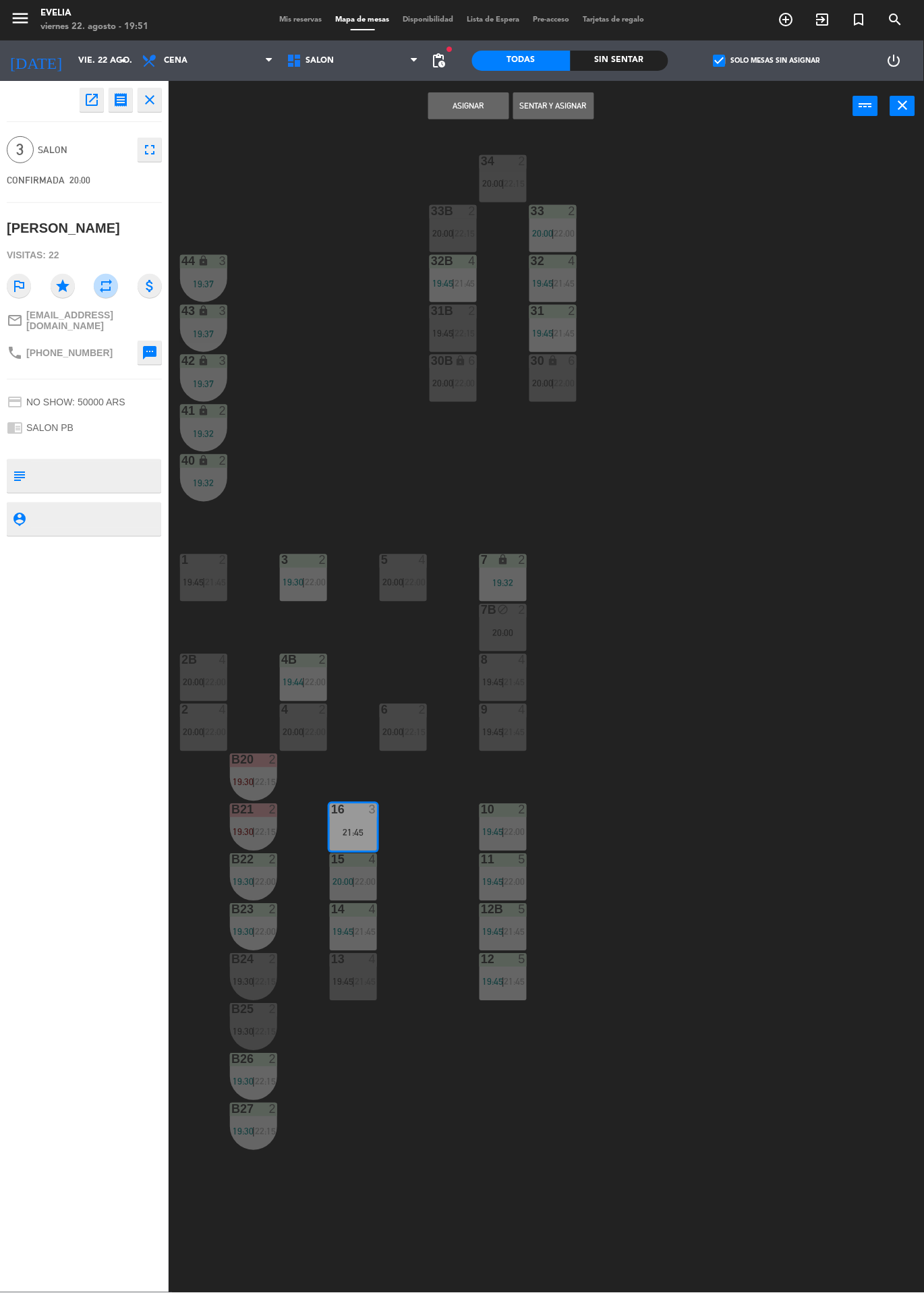
click at [459, 101] on button "Asignar" at bounding box center [469, 105] width 81 height 27
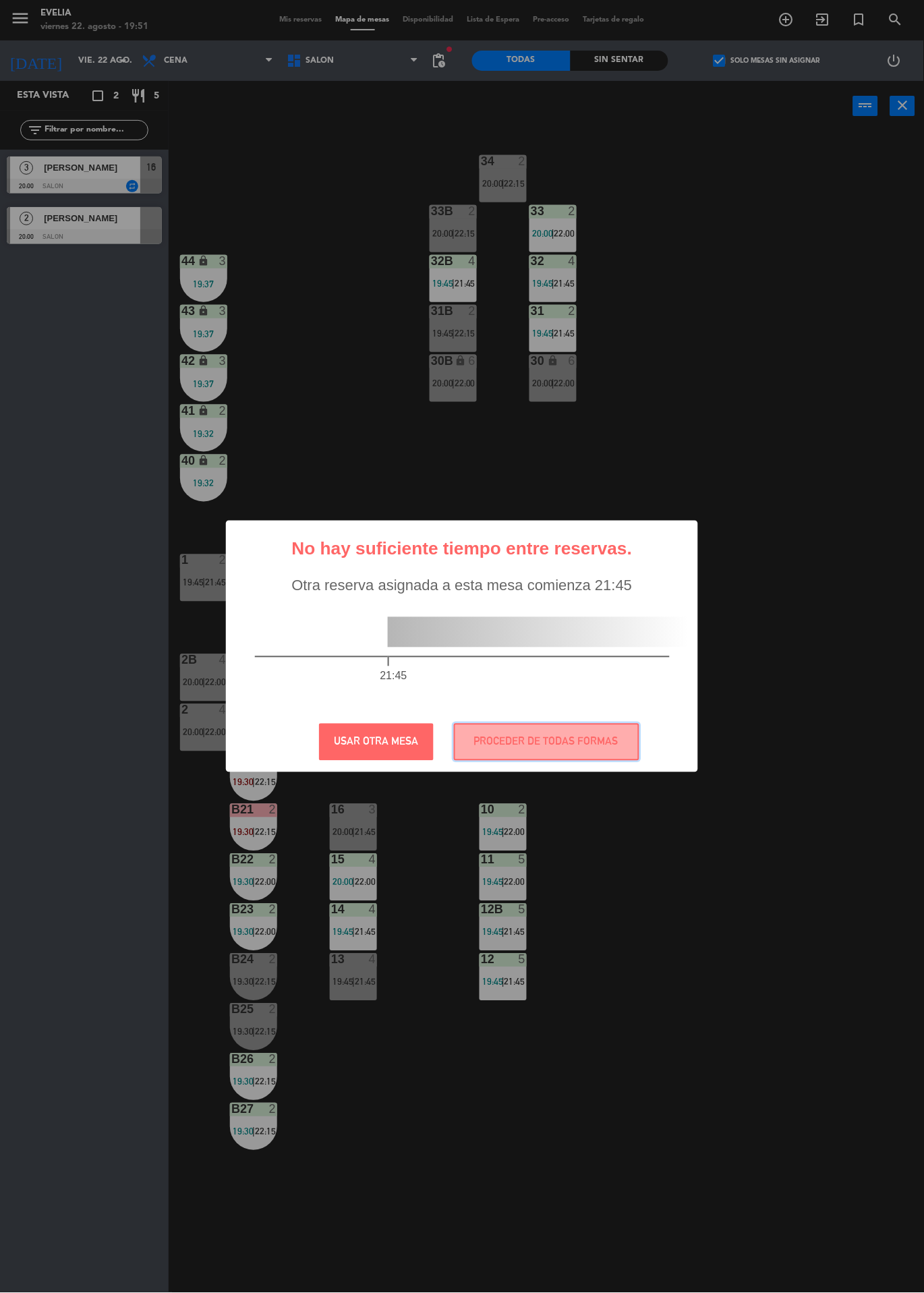
click at [598, 735] on button "PROCEDER DE TODAS FORMAS" at bounding box center [547, 742] width 186 height 37
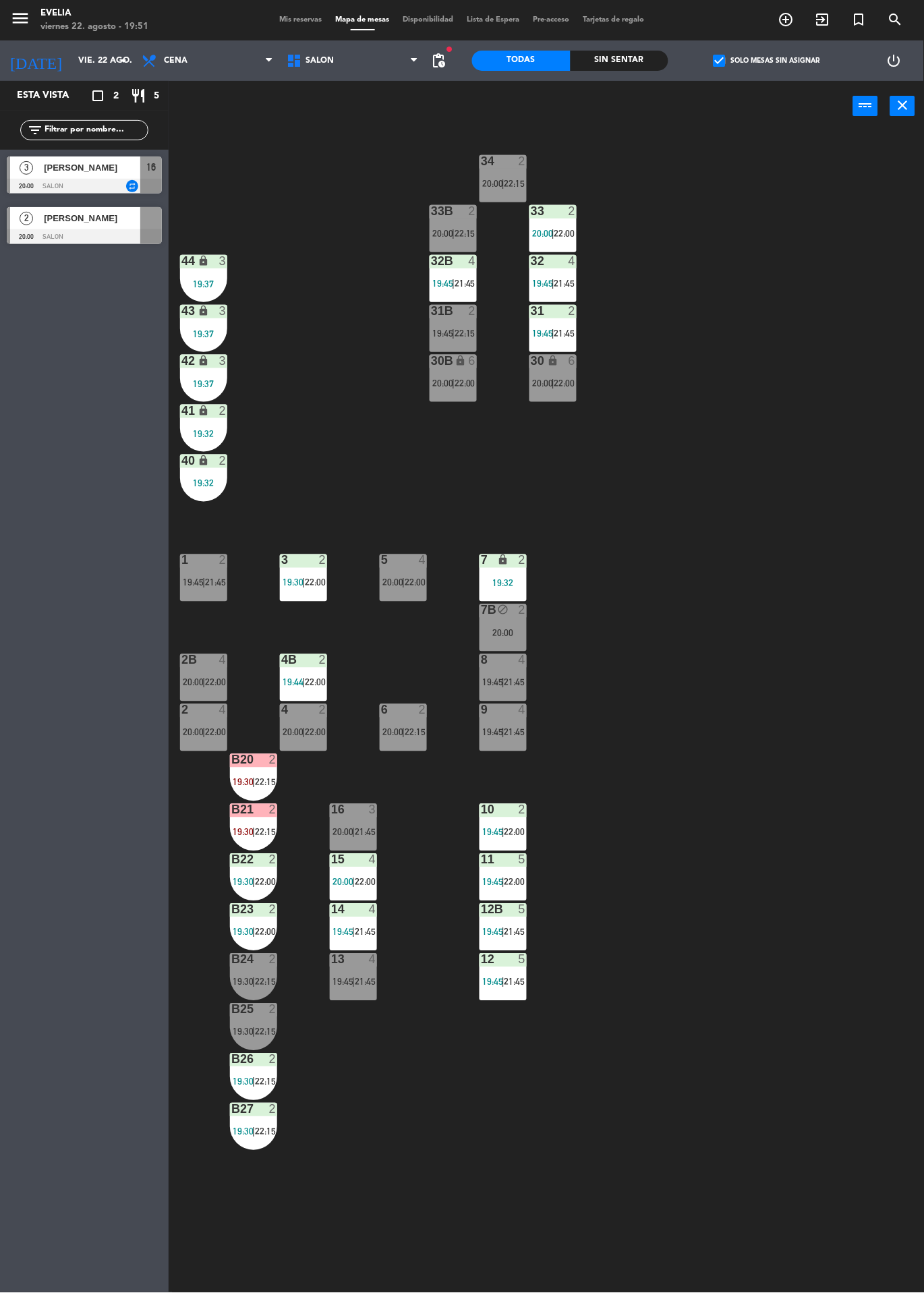
click at [360, 821] on div "16 3 20:00 | 21:45" at bounding box center [353, 827] width 47 height 47
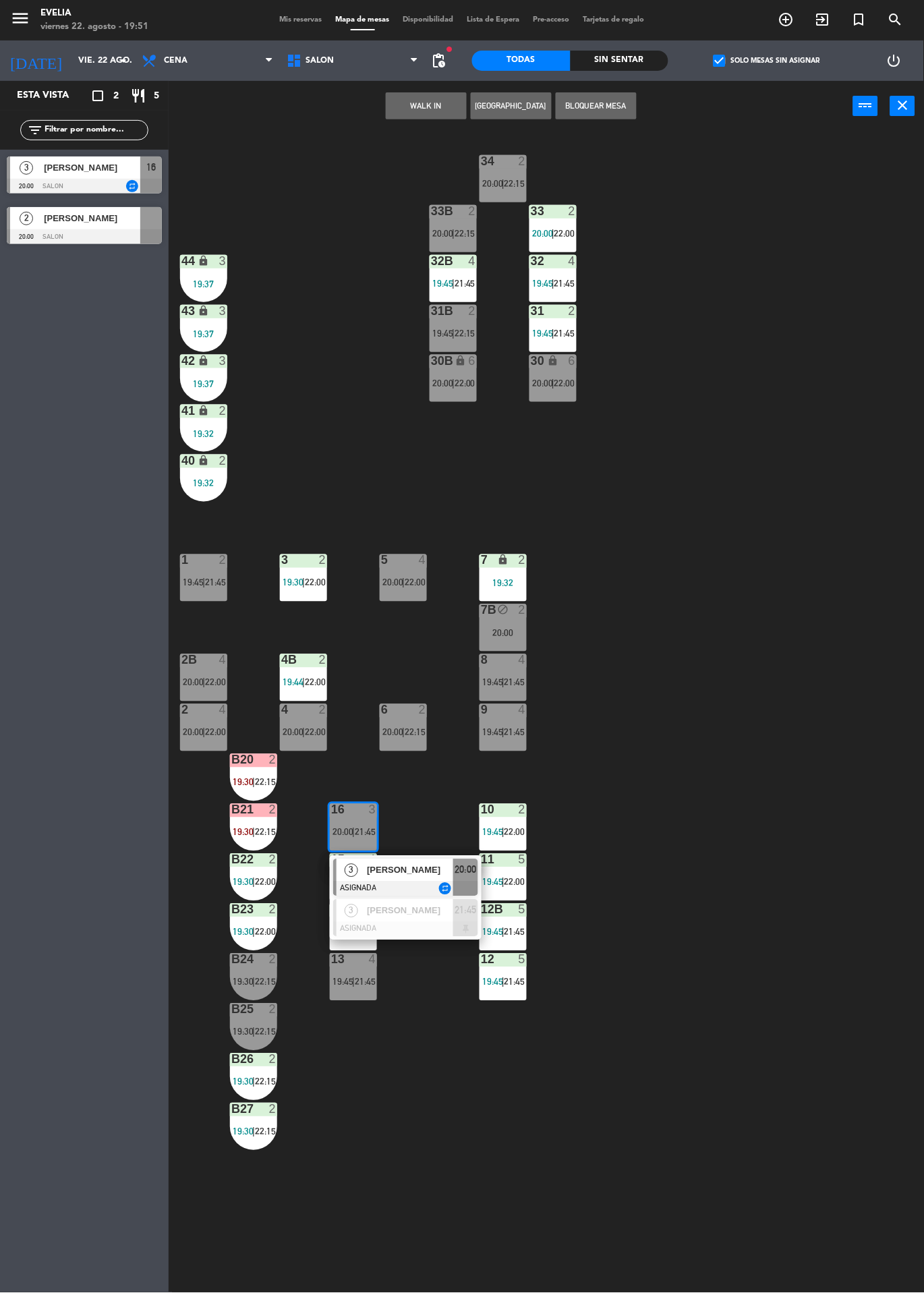
click at [743, 670] on div "34 2 20:00 | 22:15 33B 2 20:00 | 22:15 33 2 20:00 | 22:00 44 lock 3 19:37 32B 4…" at bounding box center [551, 712] width 746 height 1162
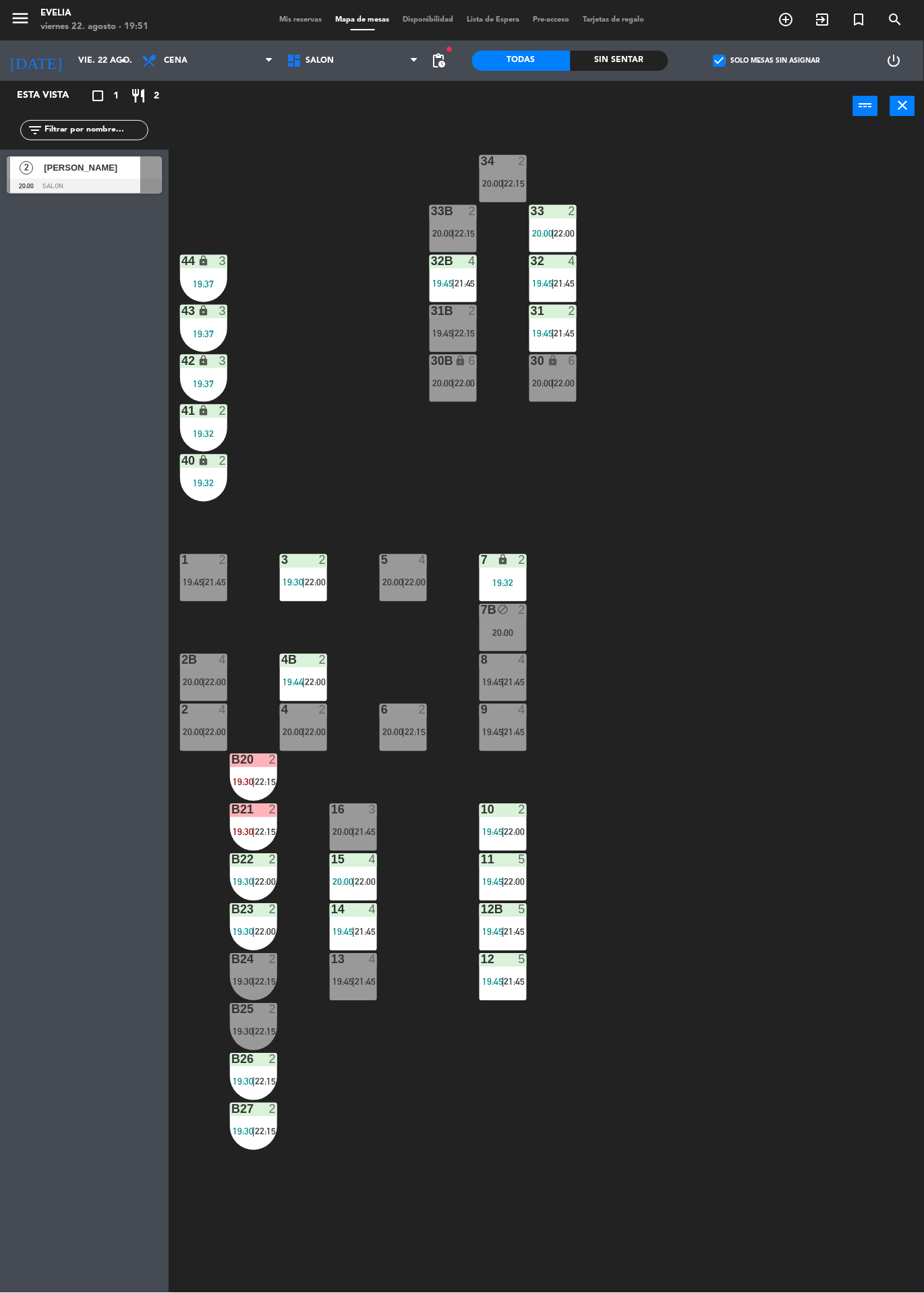
click at [763, 64] on label "check_box Solo mesas sin asignar" at bounding box center [767, 60] width 107 height 12
click at [767, 61] on input "check_box Solo mesas sin asignar" at bounding box center [767, 61] width 0 height 0
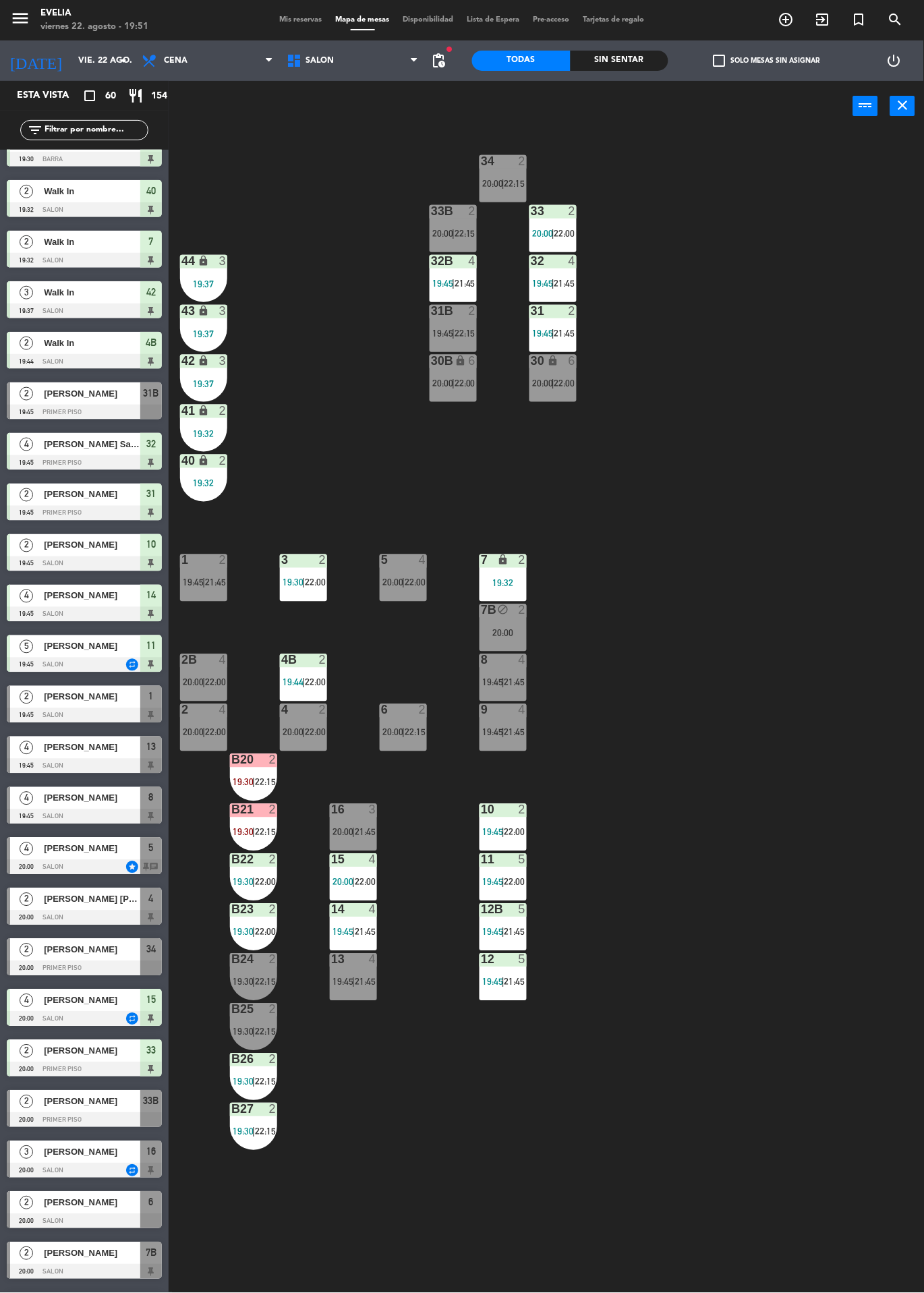
scroll to position [220, 0]
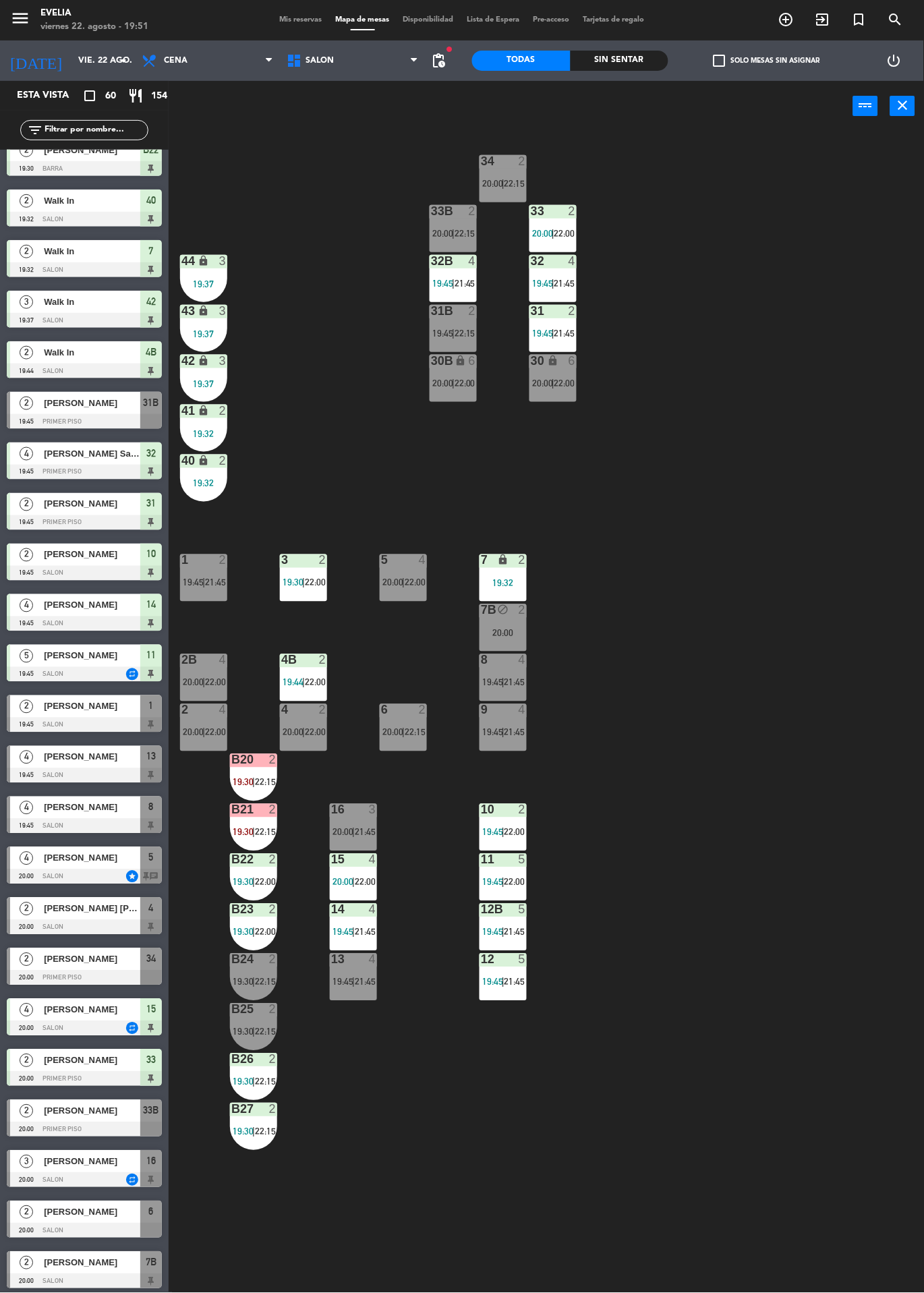
click at [8, 1274] on div at bounding box center [84, 1281] width 155 height 15
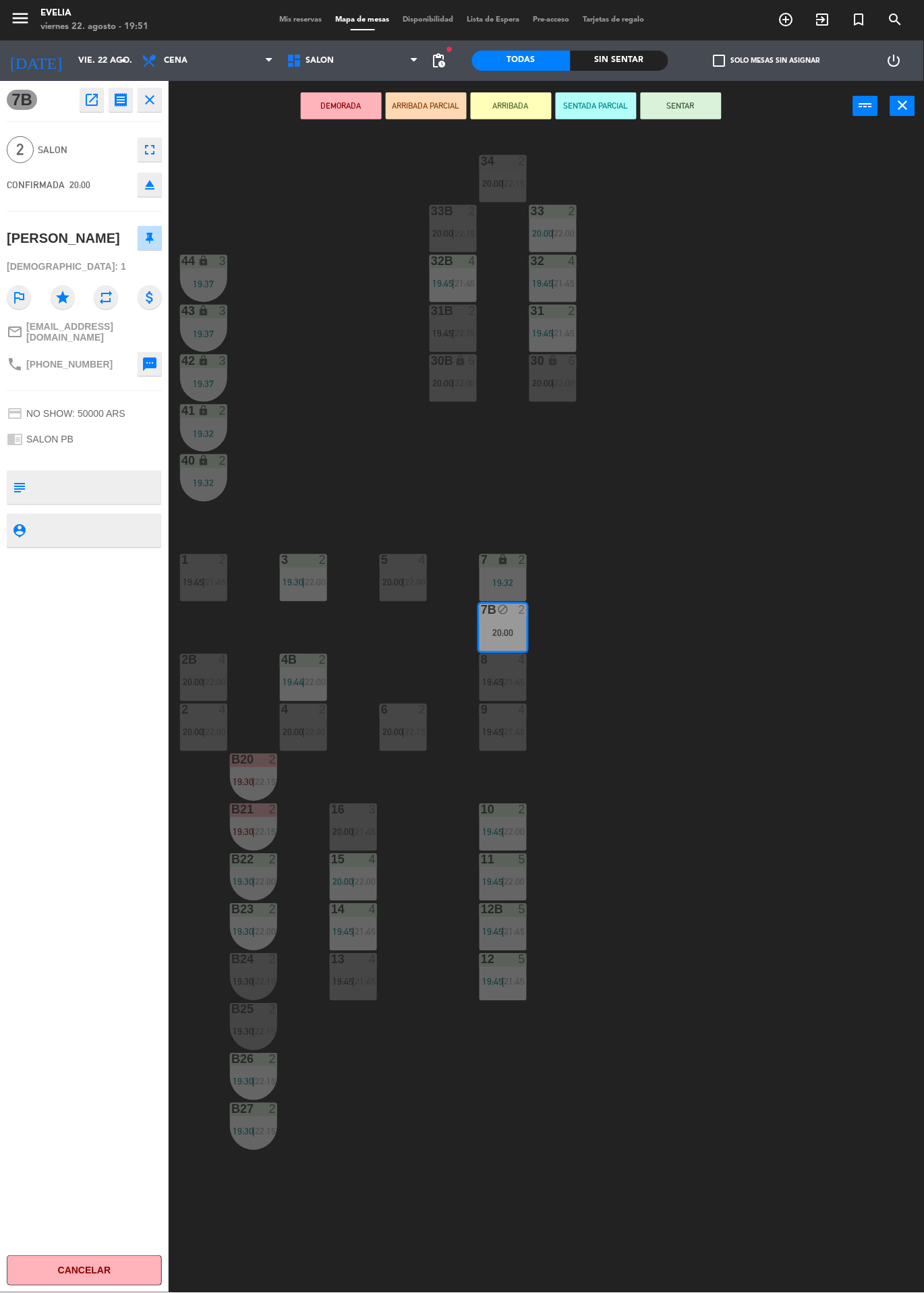
click at [758, 732] on div "34 2 20:00 | 22:15 33B 2 20:00 | 22:15 33 2 20:00 | 22:00 44 lock 3 19:37 32B 4…" at bounding box center [551, 712] width 746 height 1162
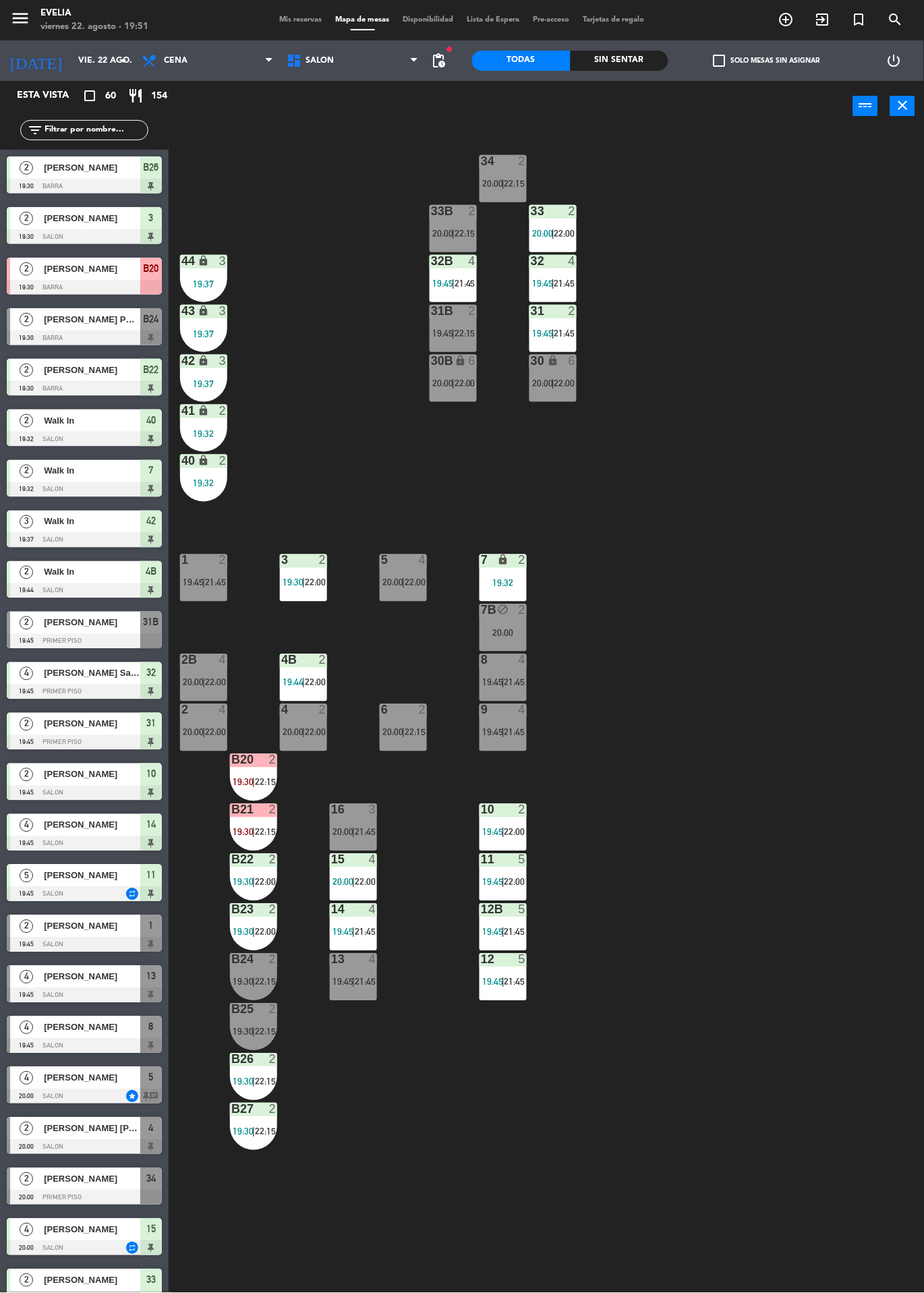
scroll to position [0, 0]
click at [520, 625] on div "7B block 2 20:00" at bounding box center [503, 627] width 47 height 47
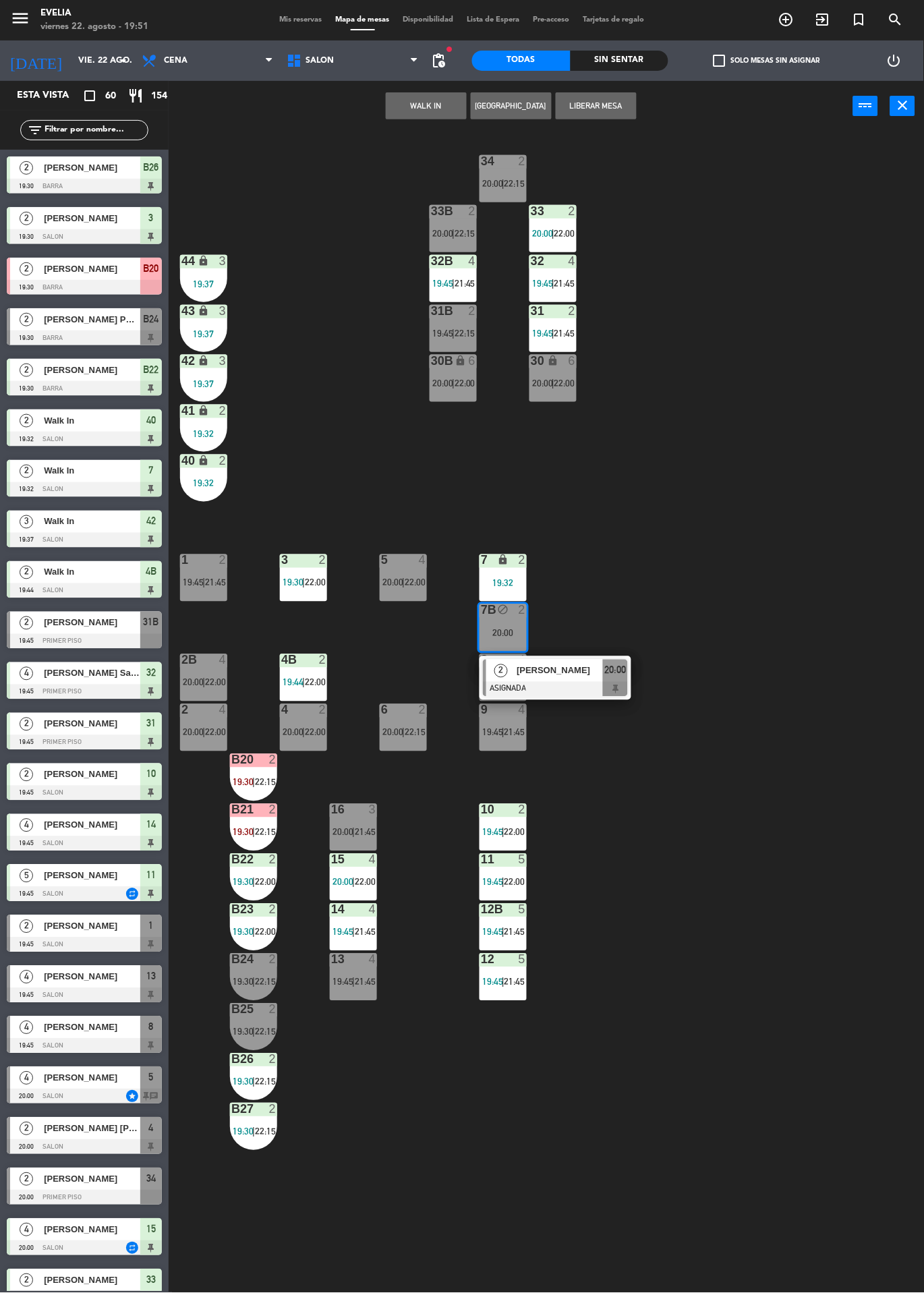
click at [565, 670] on span "[PERSON_NAME]" at bounding box center [560, 671] width 86 height 15
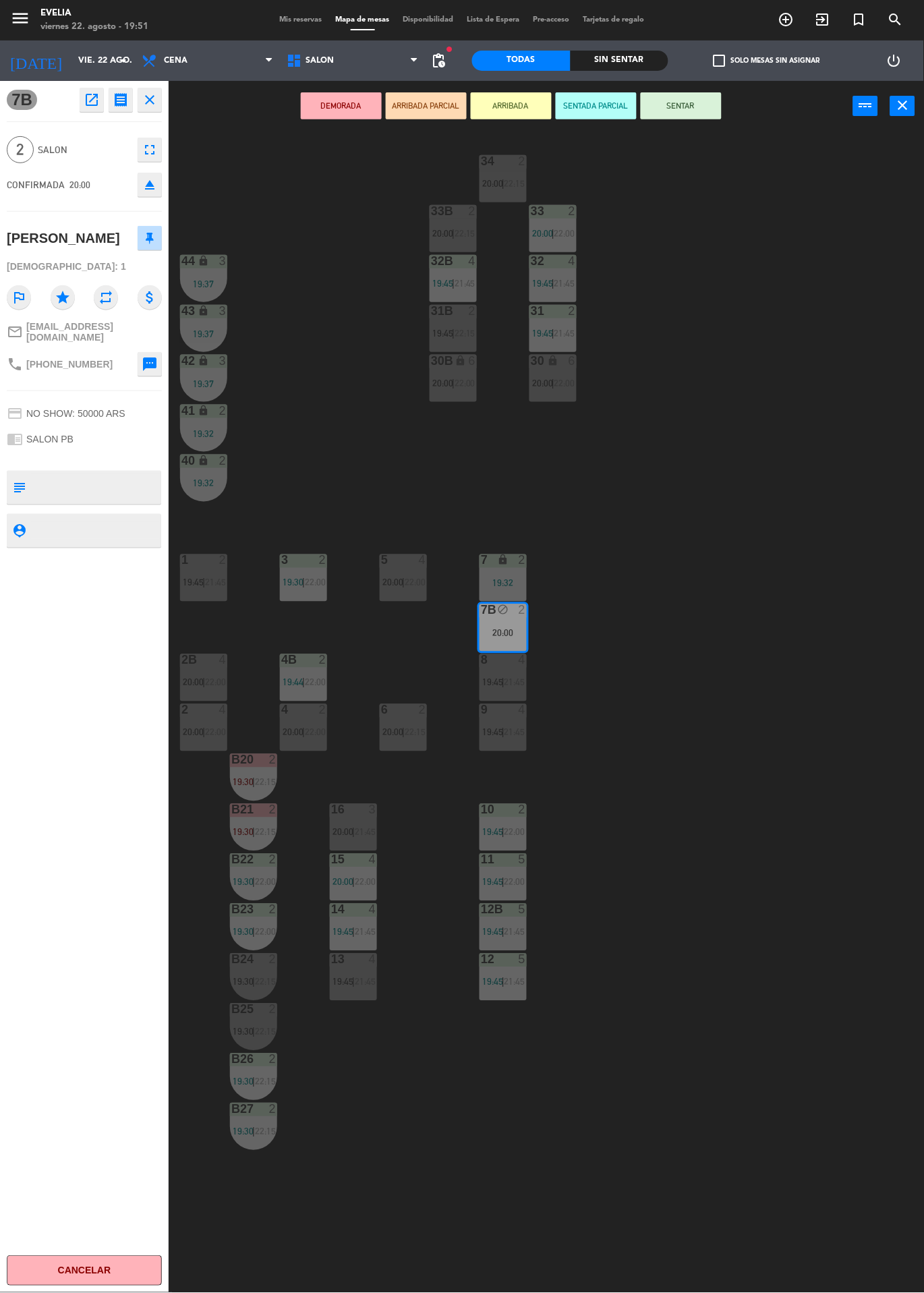
click at [412, 727] on div "6 2 20:00 | 22:15" at bounding box center [403, 727] width 47 height 47
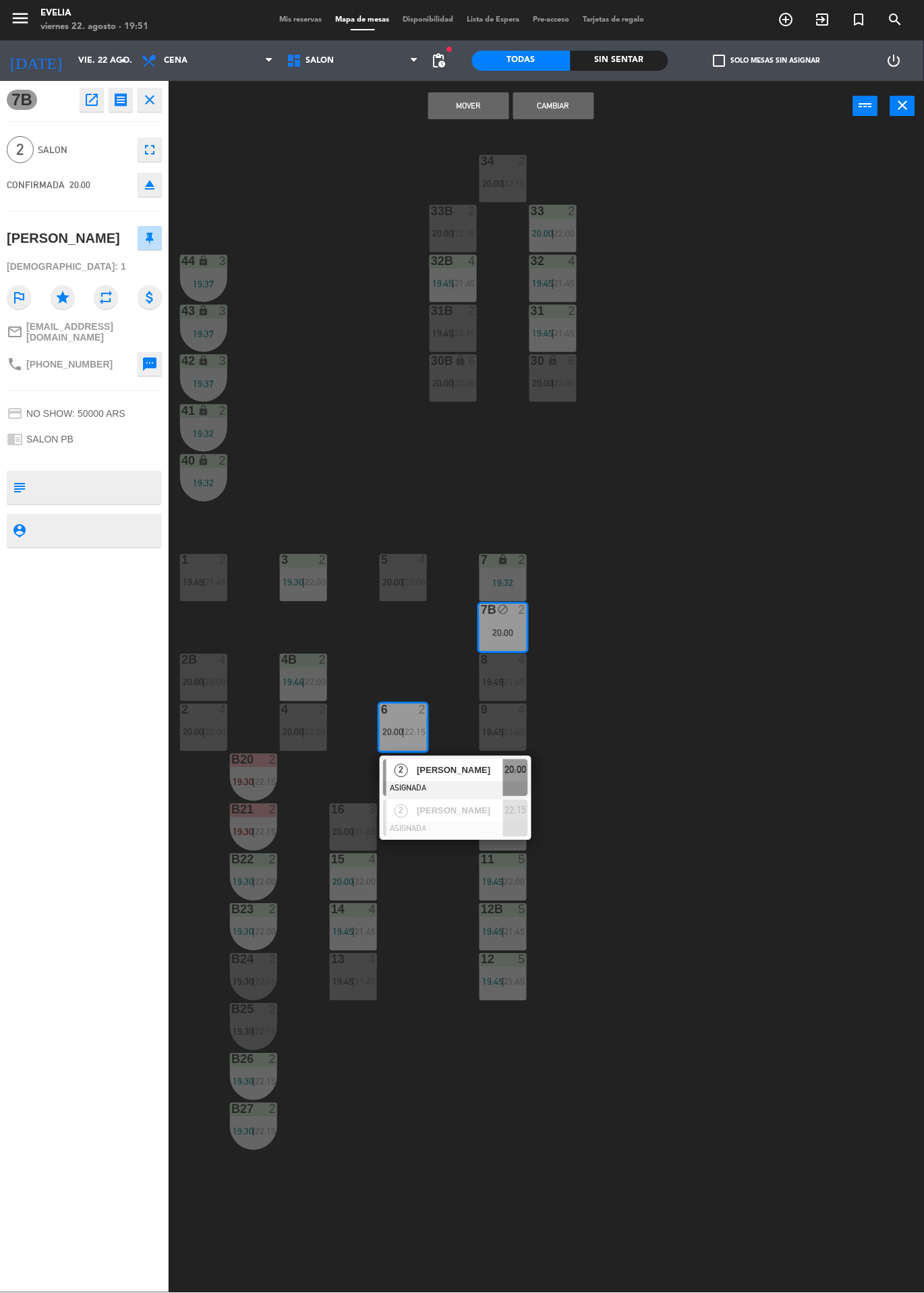
click at [788, 785] on div "34 2 20:00 | 22:15 33B 2 20:00 | 22:15 33 2 20:00 | 22:00 44 lock 3 19:37 32B 4…" at bounding box center [551, 712] width 746 height 1162
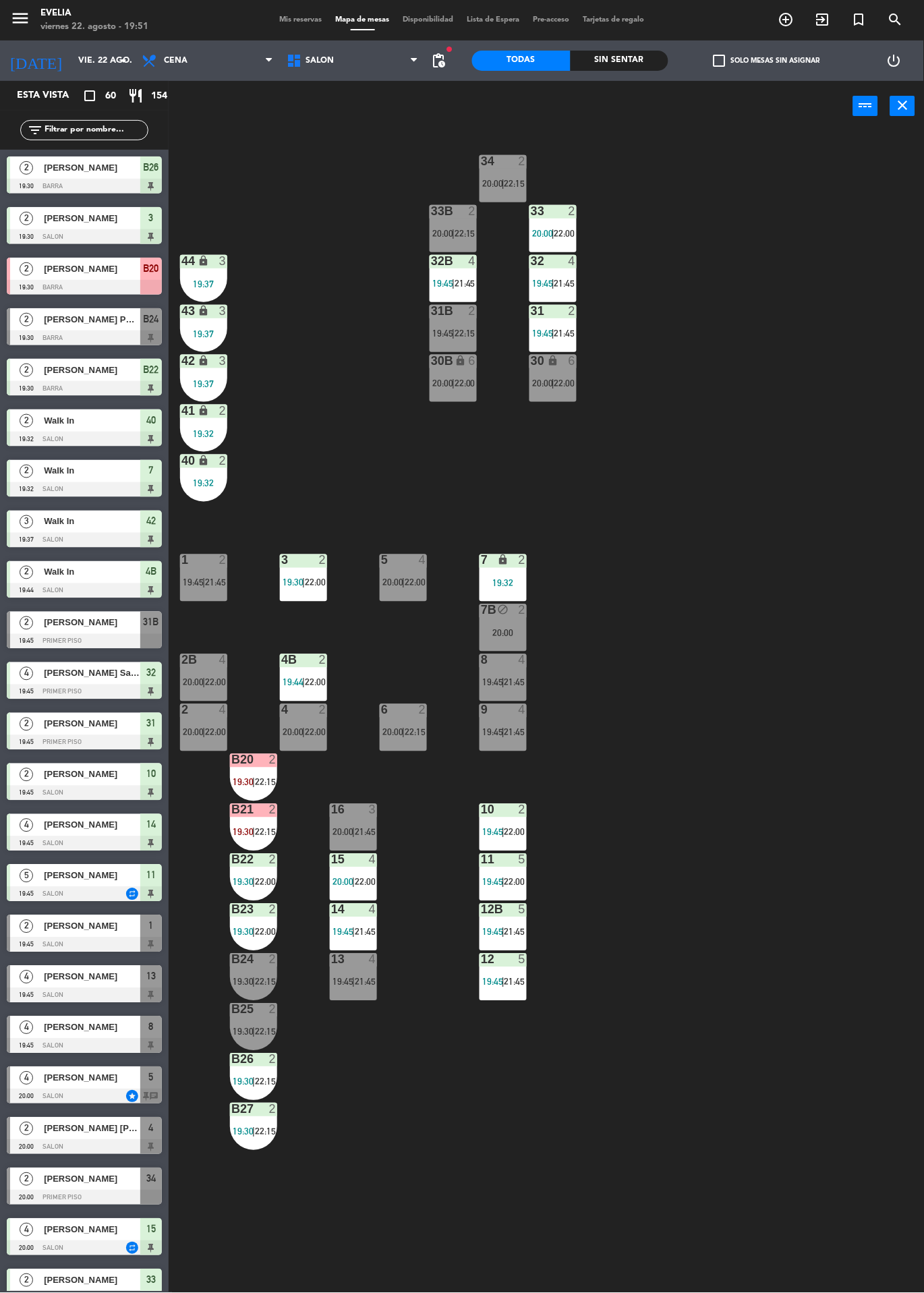
click at [523, 633] on div "20:00" at bounding box center [503, 633] width 47 height 9
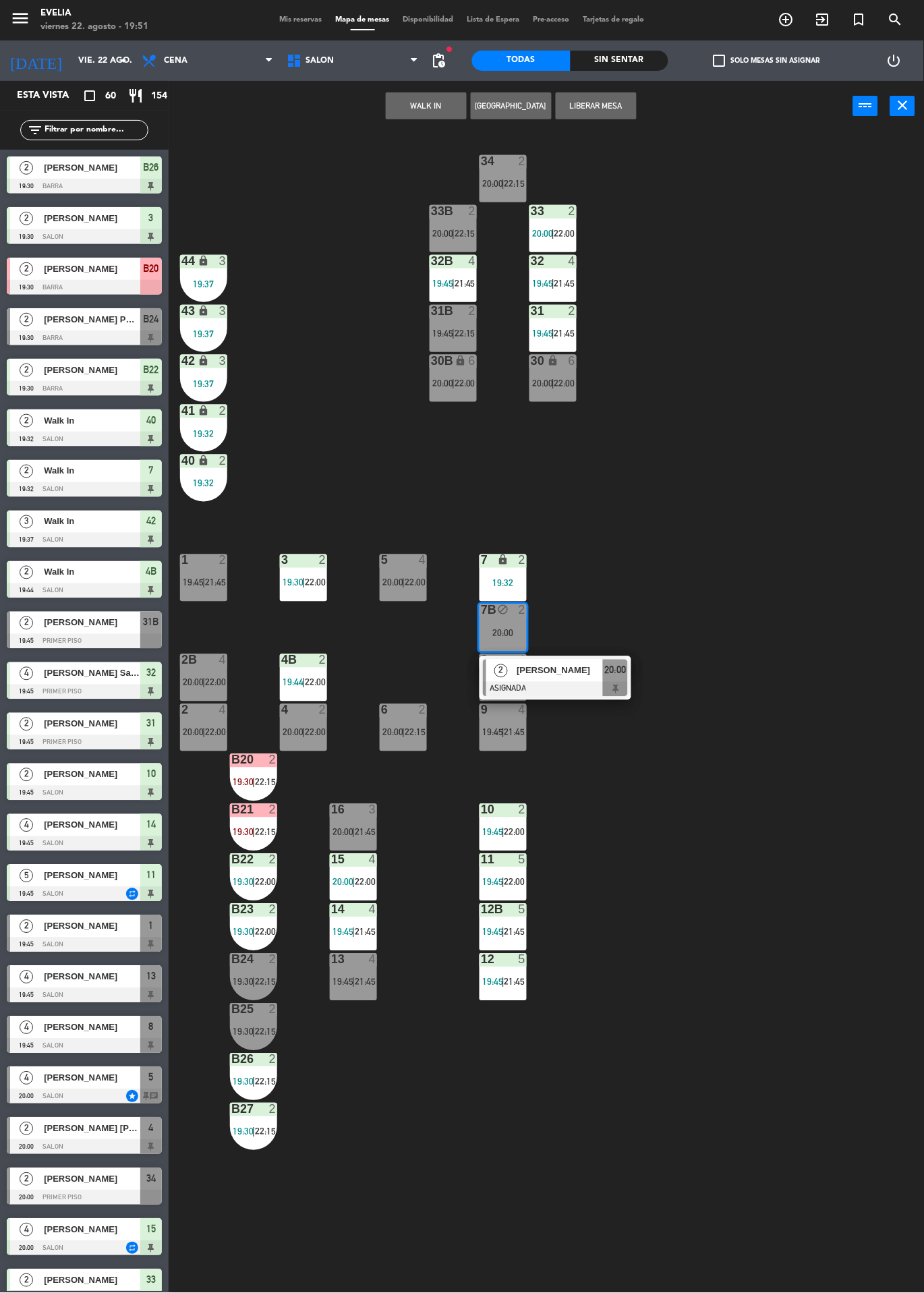
click at [601, 666] on span "[PERSON_NAME]" at bounding box center [560, 671] width 86 height 15
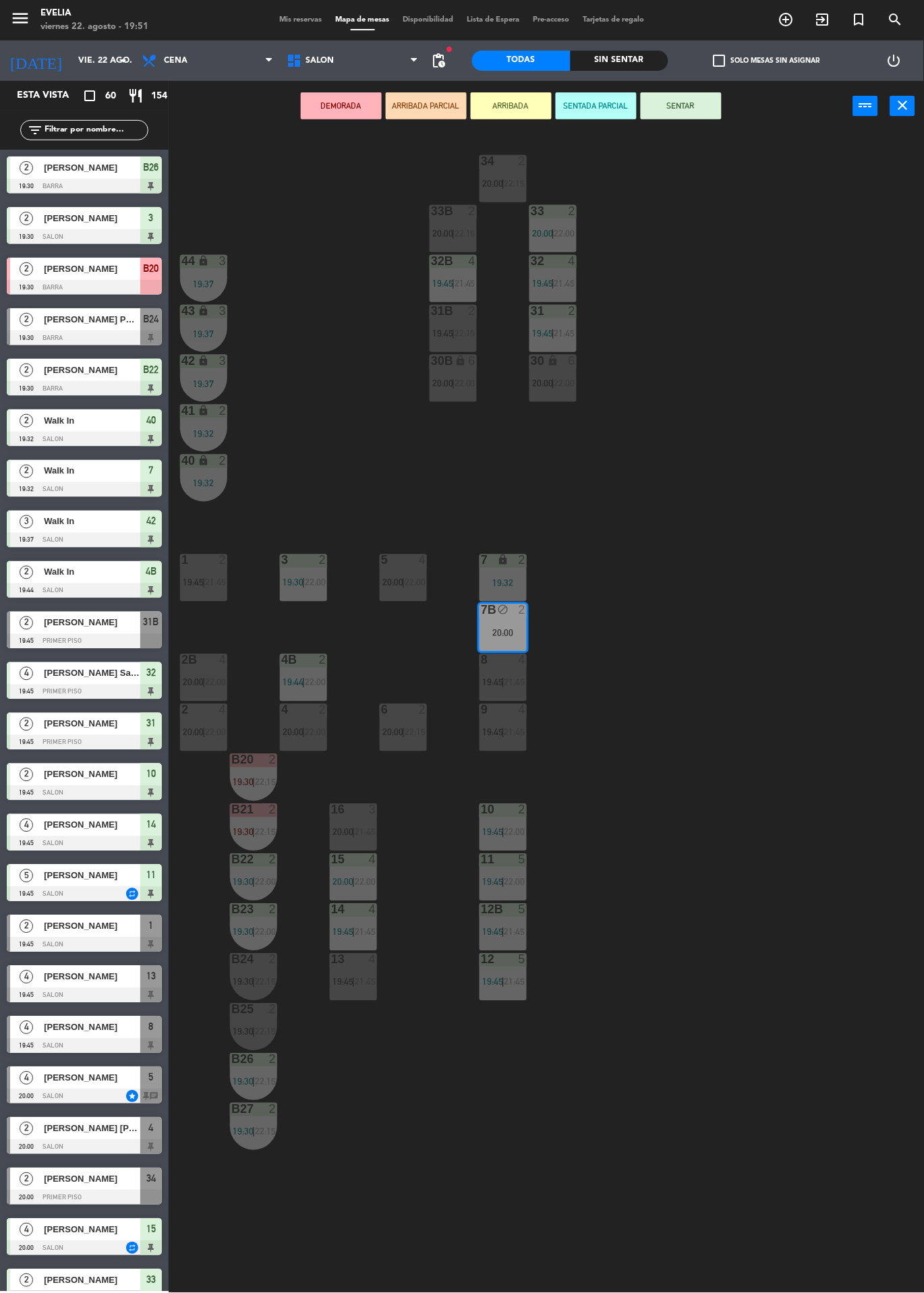
click at [415, 732] on span "22:15" at bounding box center [415, 732] width 21 height 11
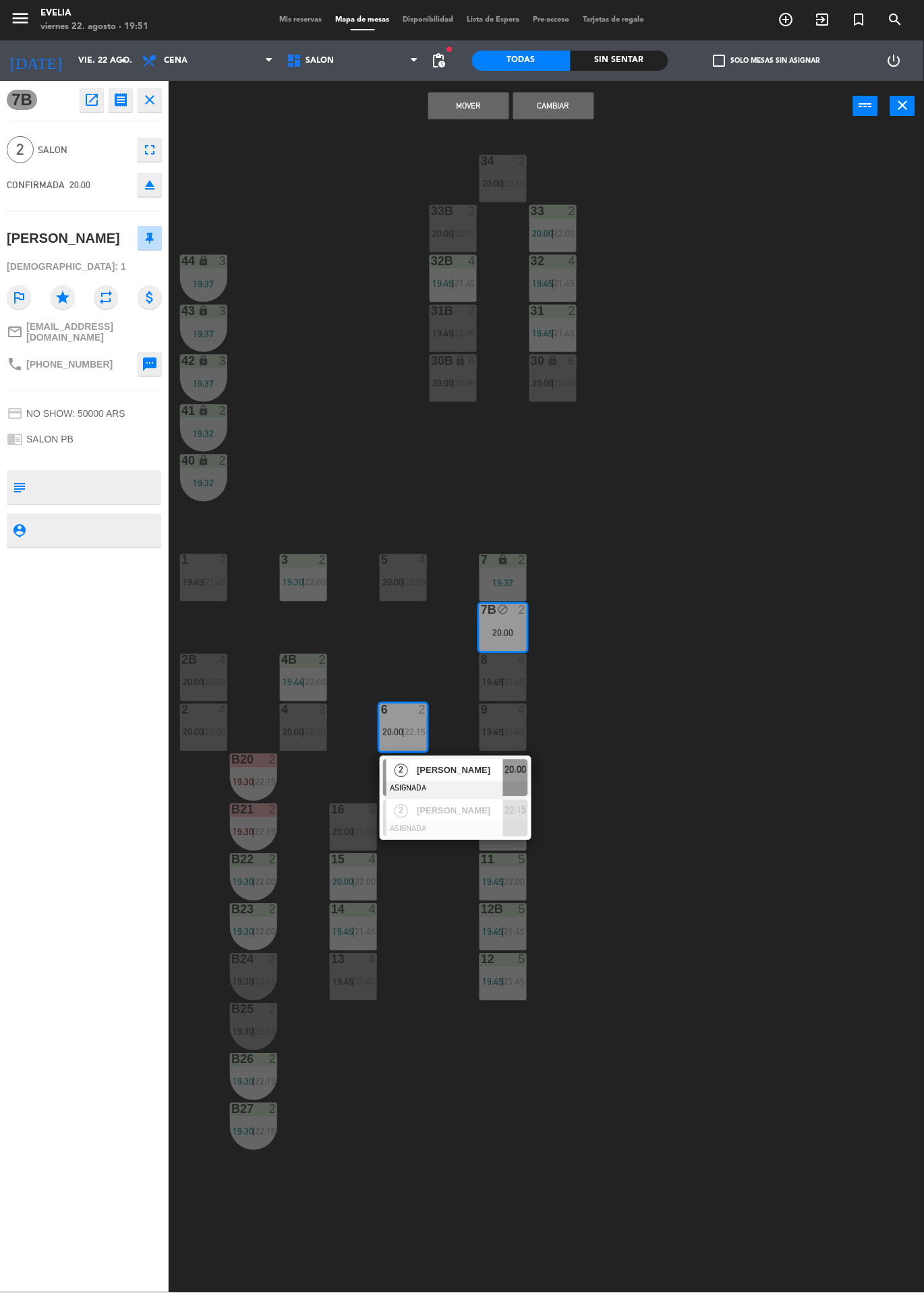
click at [461, 767] on span "[PERSON_NAME]" at bounding box center [460, 771] width 86 height 15
click at [803, 523] on div "34 2 20:00 | 22:15 33B 2 20:00 | 22:15 33 2 20:00 | 22:00 44 lock 3 19:37 32B 4…" at bounding box center [551, 712] width 746 height 1162
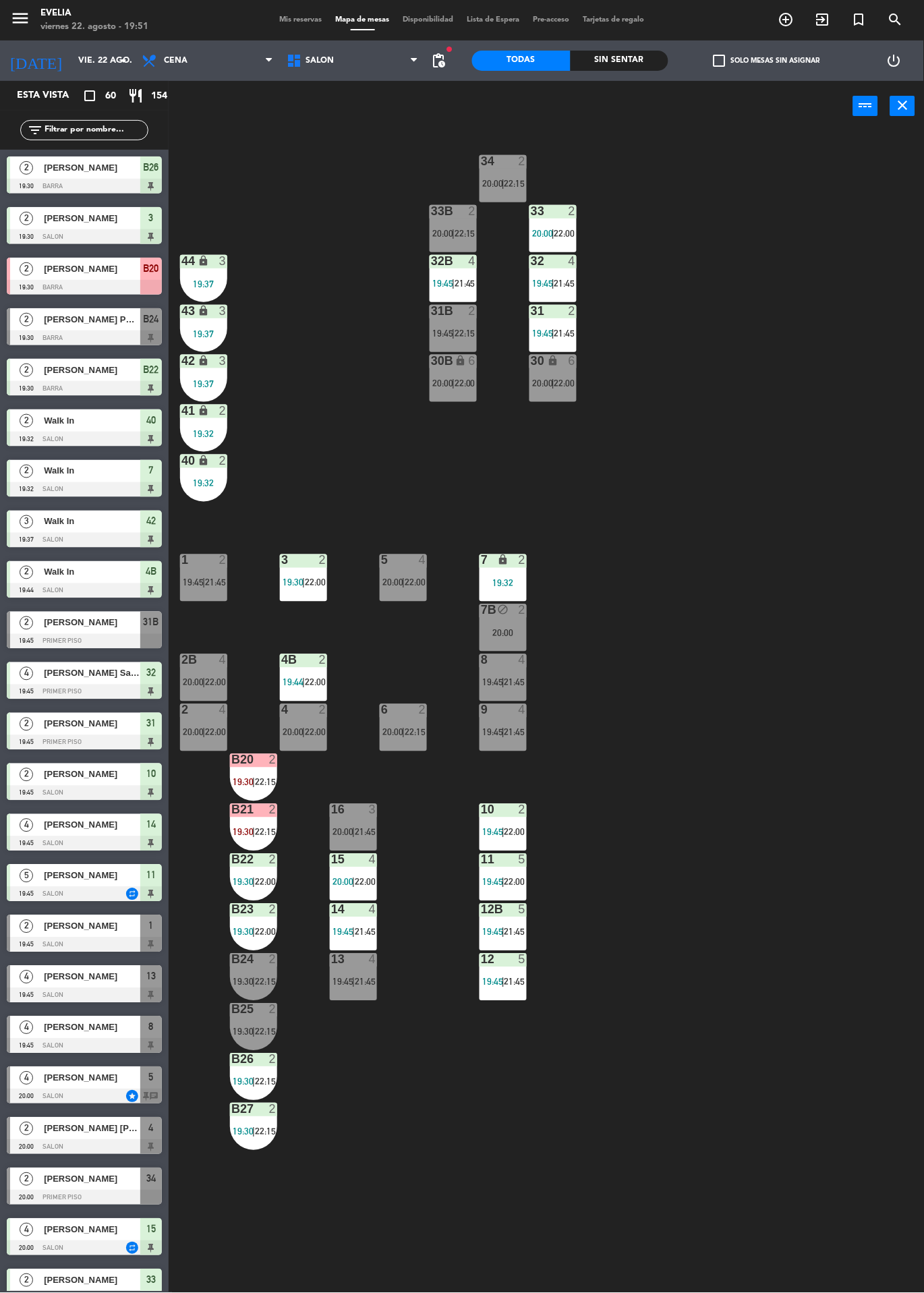
click at [518, 632] on div "20:00" at bounding box center [503, 633] width 47 height 9
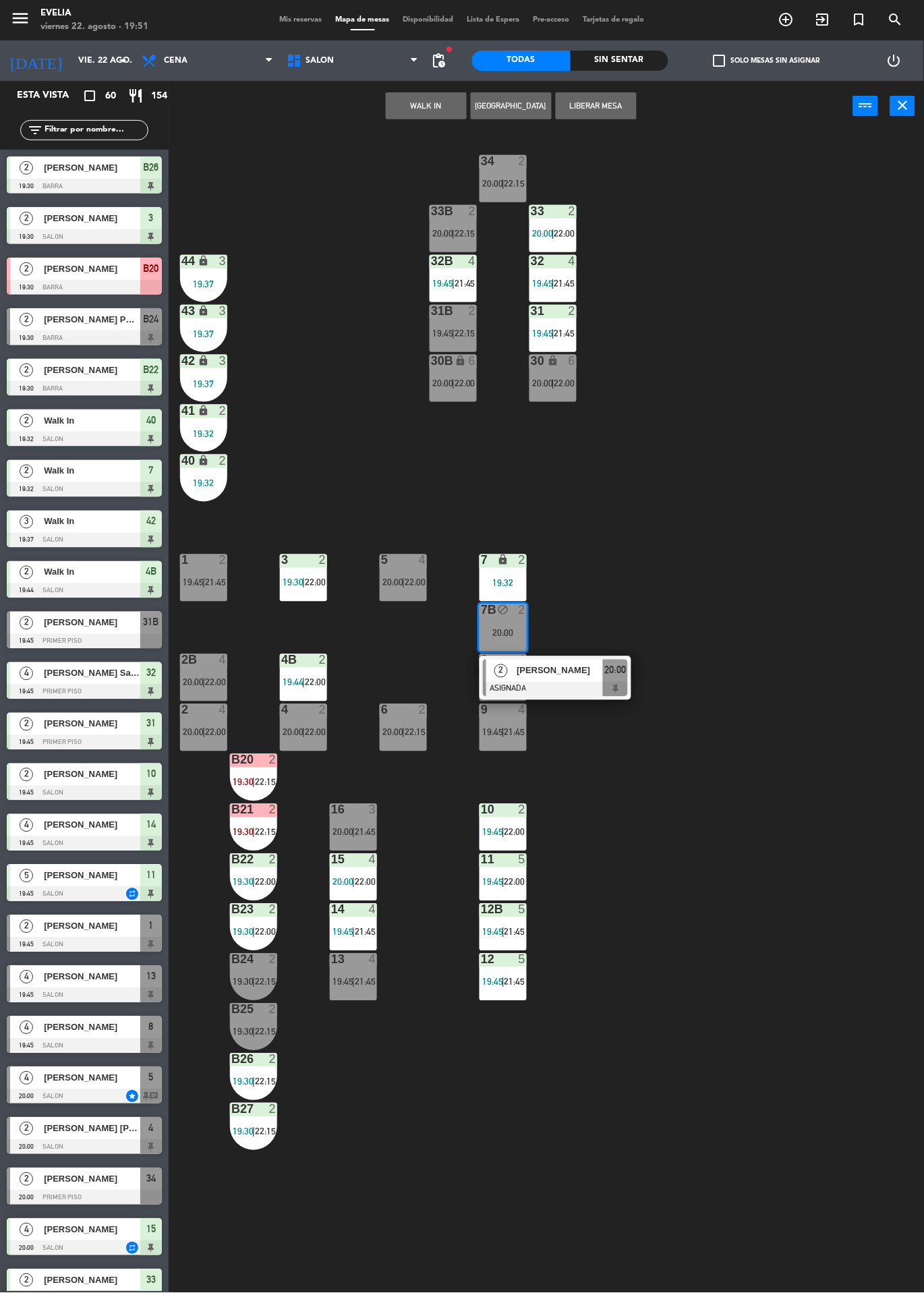
click at [610, 693] on div at bounding box center [556, 689] width 145 height 15
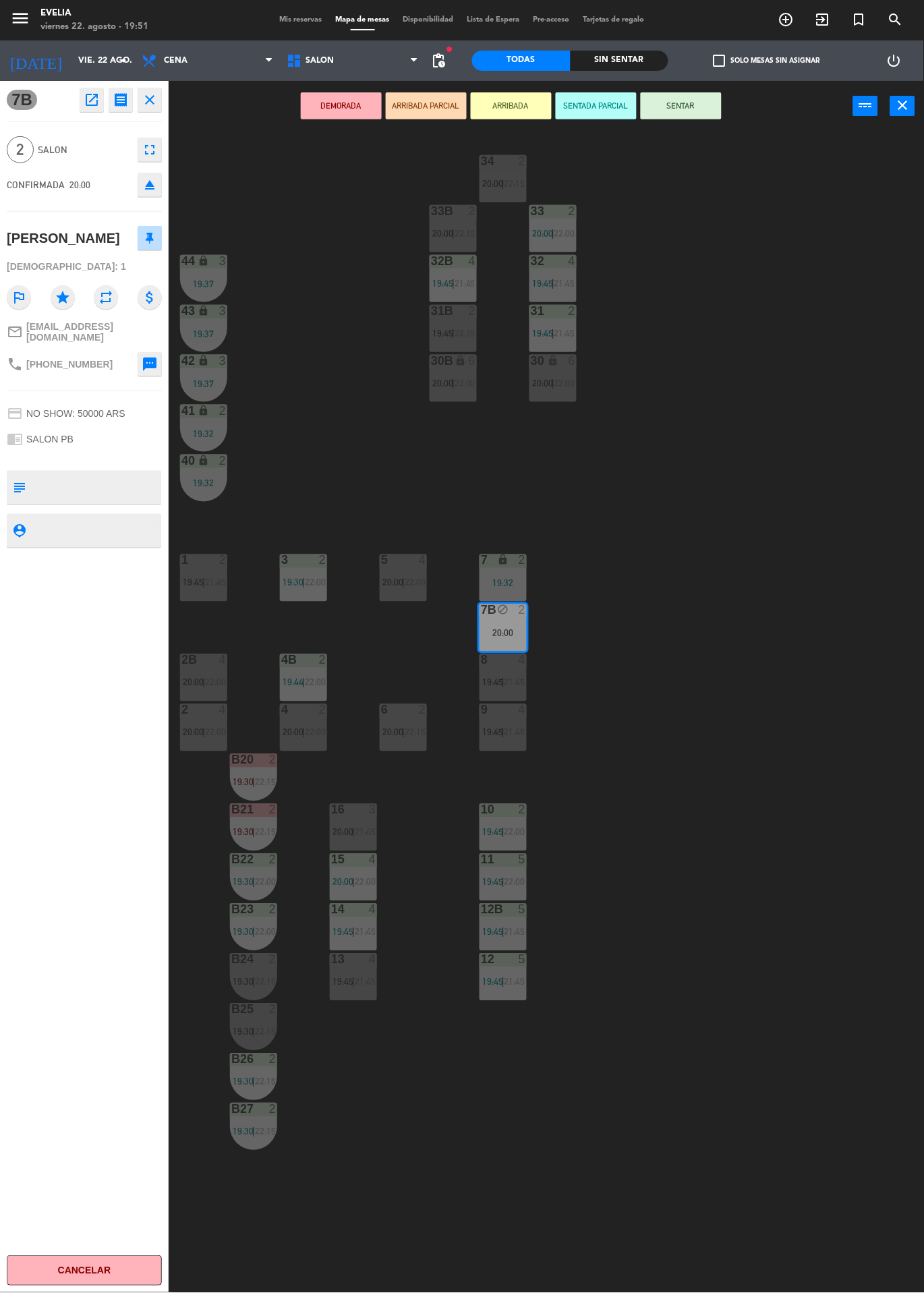
click at [696, 115] on button "SENTAR" at bounding box center [682, 105] width 81 height 27
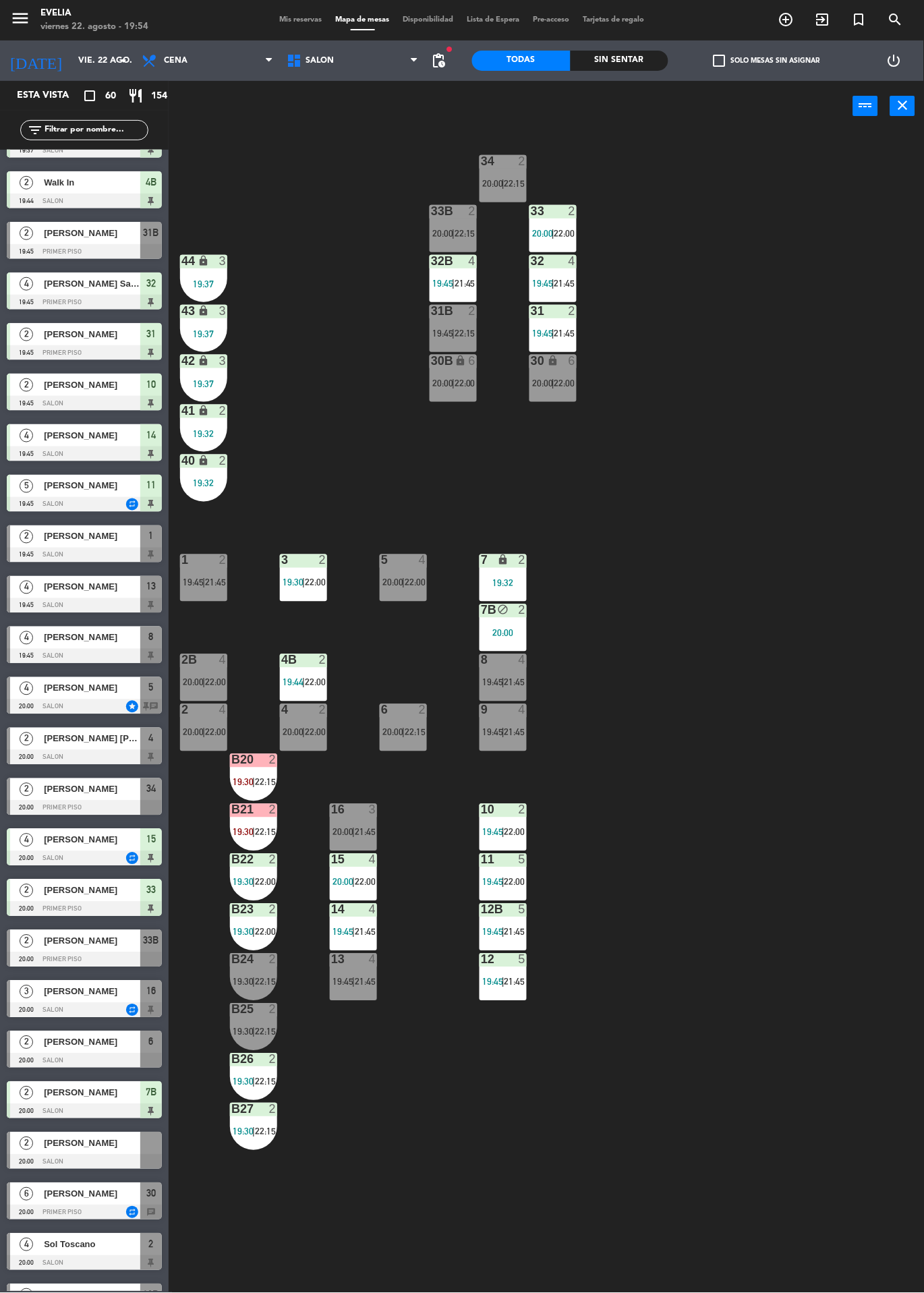
scroll to position [410, 0]
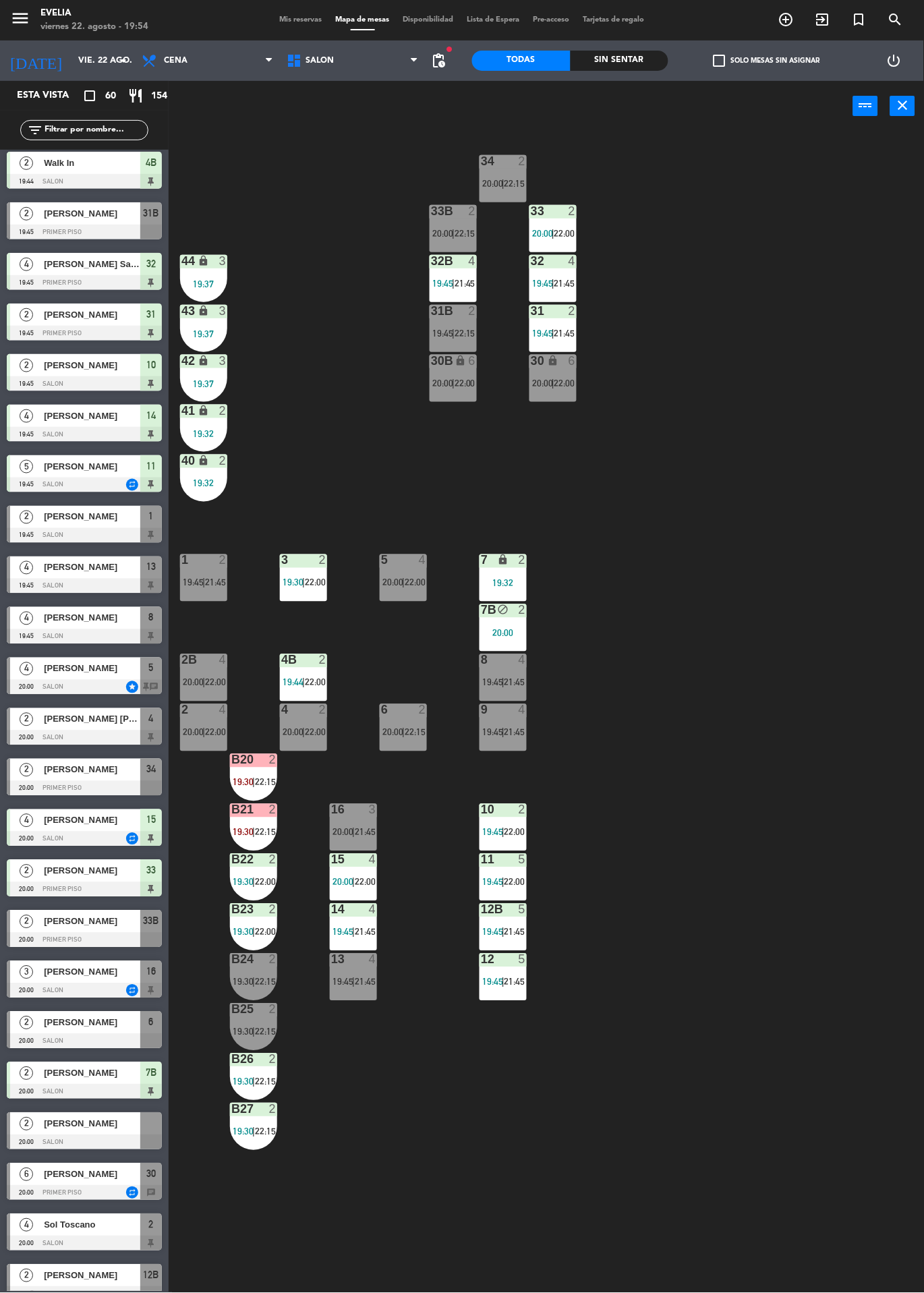
click at [38, 1236] on div at bounding box center [84, 1244] width 155 height 15
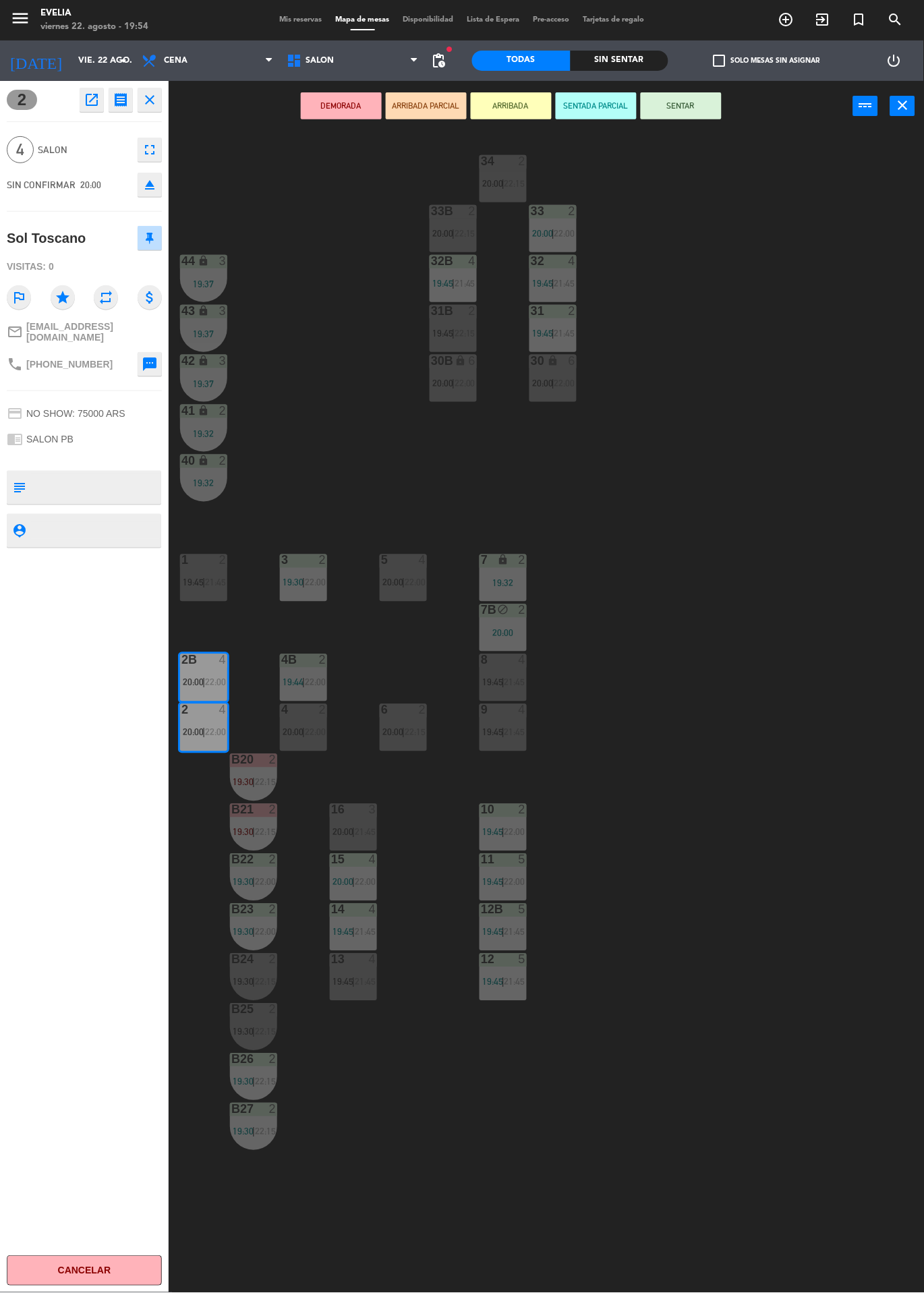
click at [704, 114] on button "SENTAR" at bounding box center [682, 105] width 81 height 27
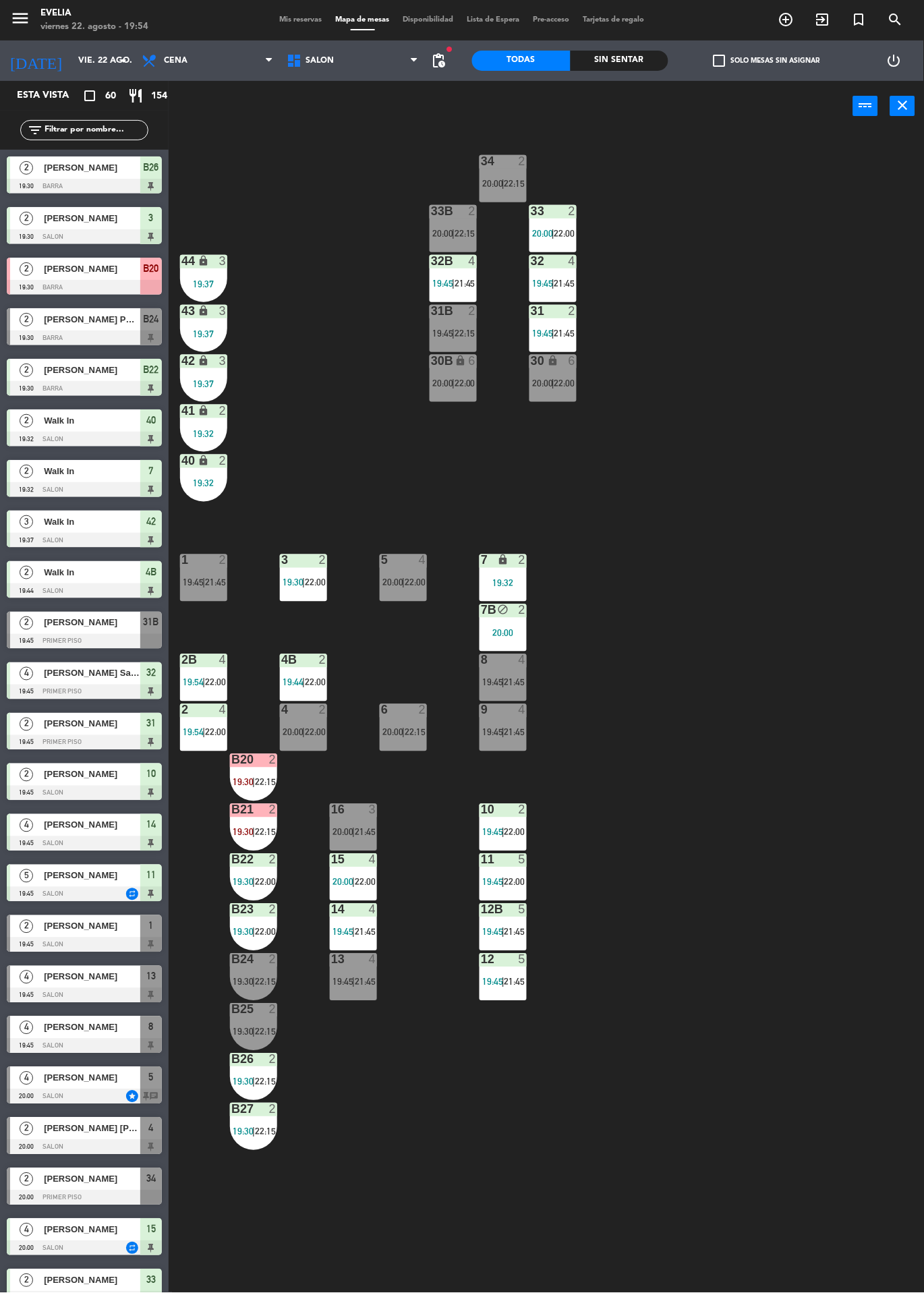
scroll to position [0, 0]
click at [67, 923] on span "[PERSON_NAME]" at bounding box center [91, 927] width 96 height 15
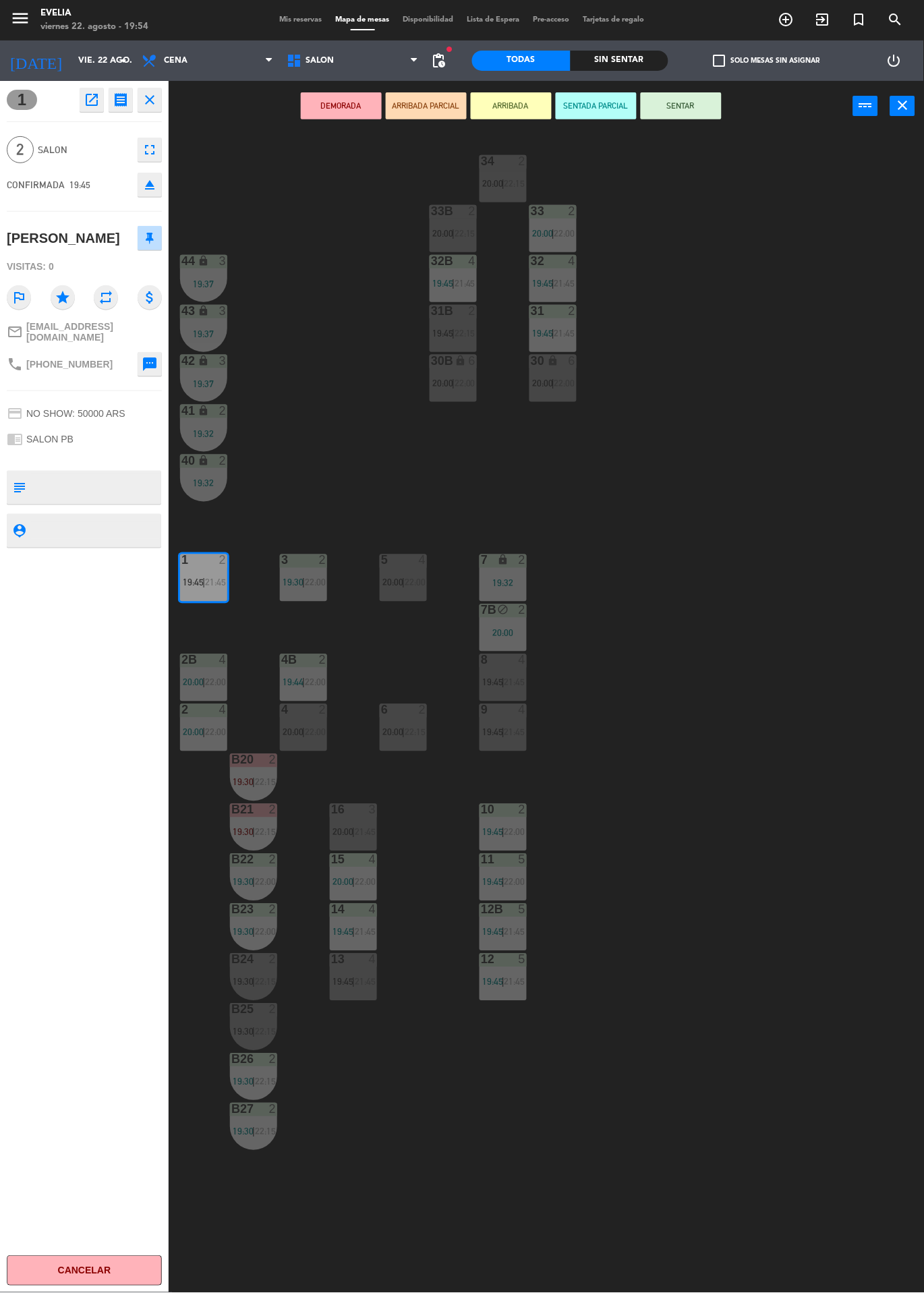
click at [706, 100] on button "SENTAR" at bounding box center [682, 105] width 81 height 27
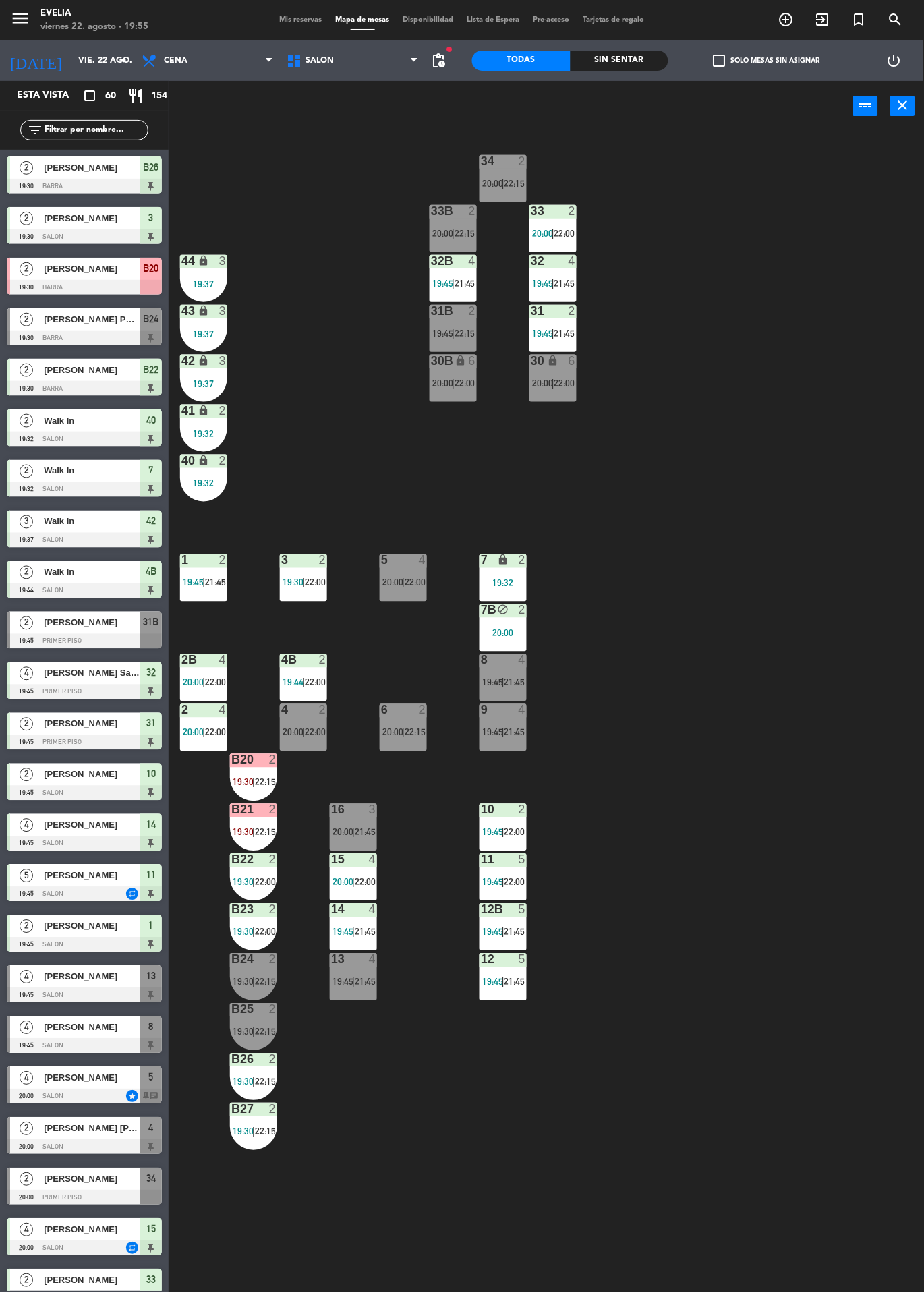
click at [67, 976] on span "[PERSON_NAME]" at bounding box center [91, 978] width 96 height 15
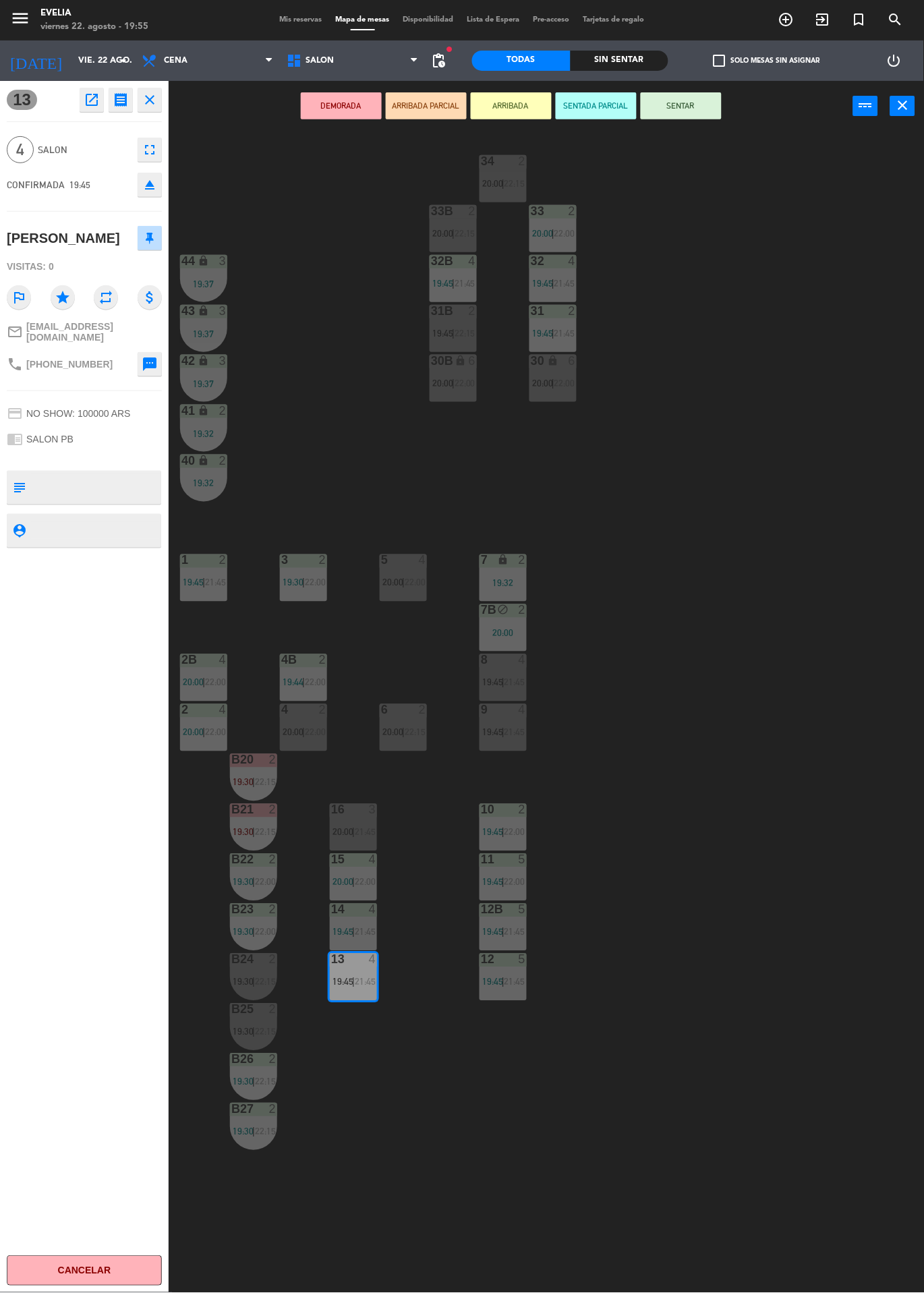
click at [397, 1110] on div "34 2 20:00 | 22:15 33B 2 20:00 | 22:15 33 2 20:00 | 22:00 44 lock 3 19:37 32B 4…" at bounding box center [551, 712] width 746 height 1162
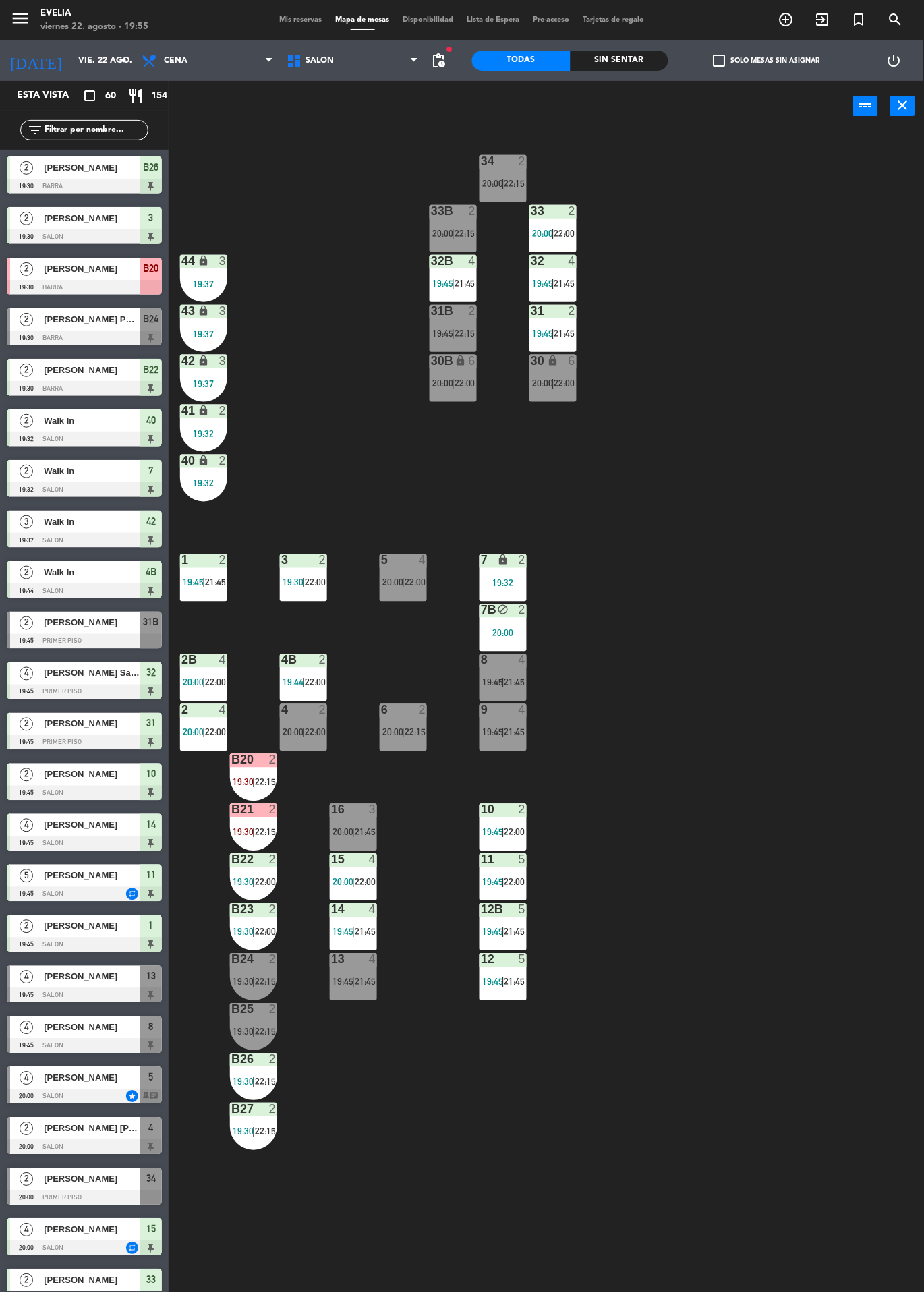
click at [351, 982] on span "19:45" at bounding box center [343, 982] width 21 height 11
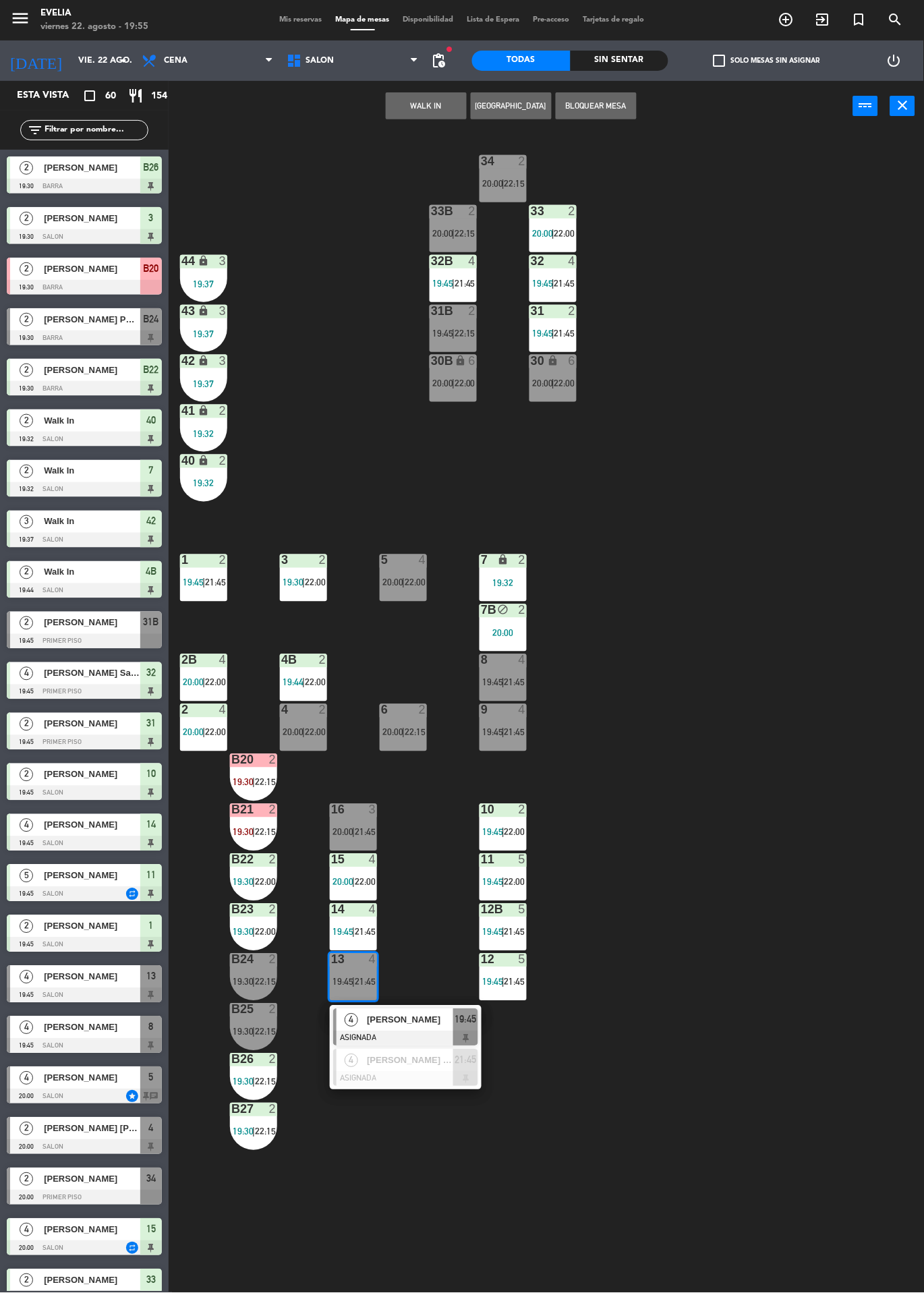
click at [361, 1007] on div "4 [PERSON_NAME] ASIGNADA 19:45" at bounding box center [405, 1028] width 152 height 44
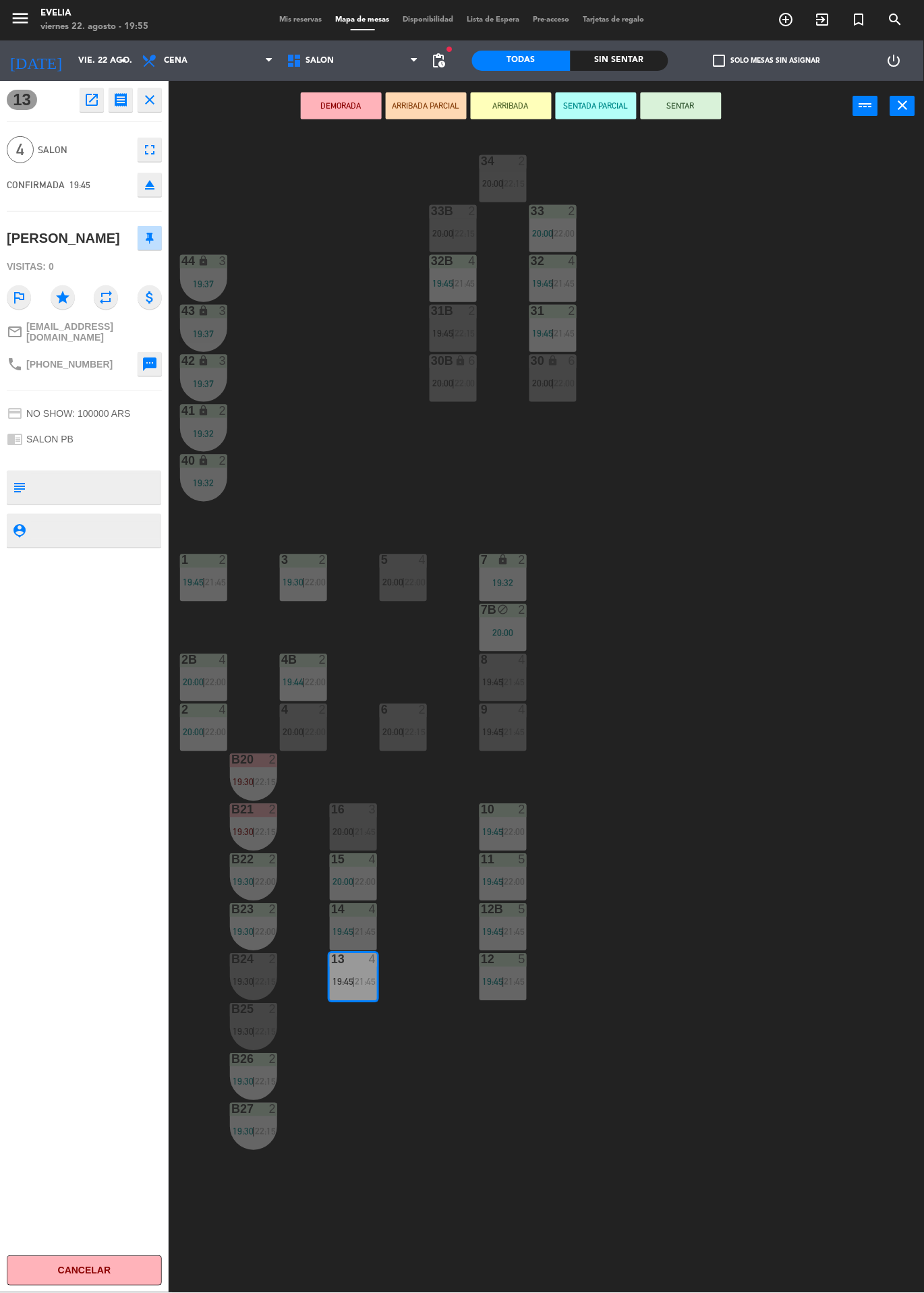
click at [704, 95] on button "SENTAR" at bounding box center [682, 105] width 81 height 27
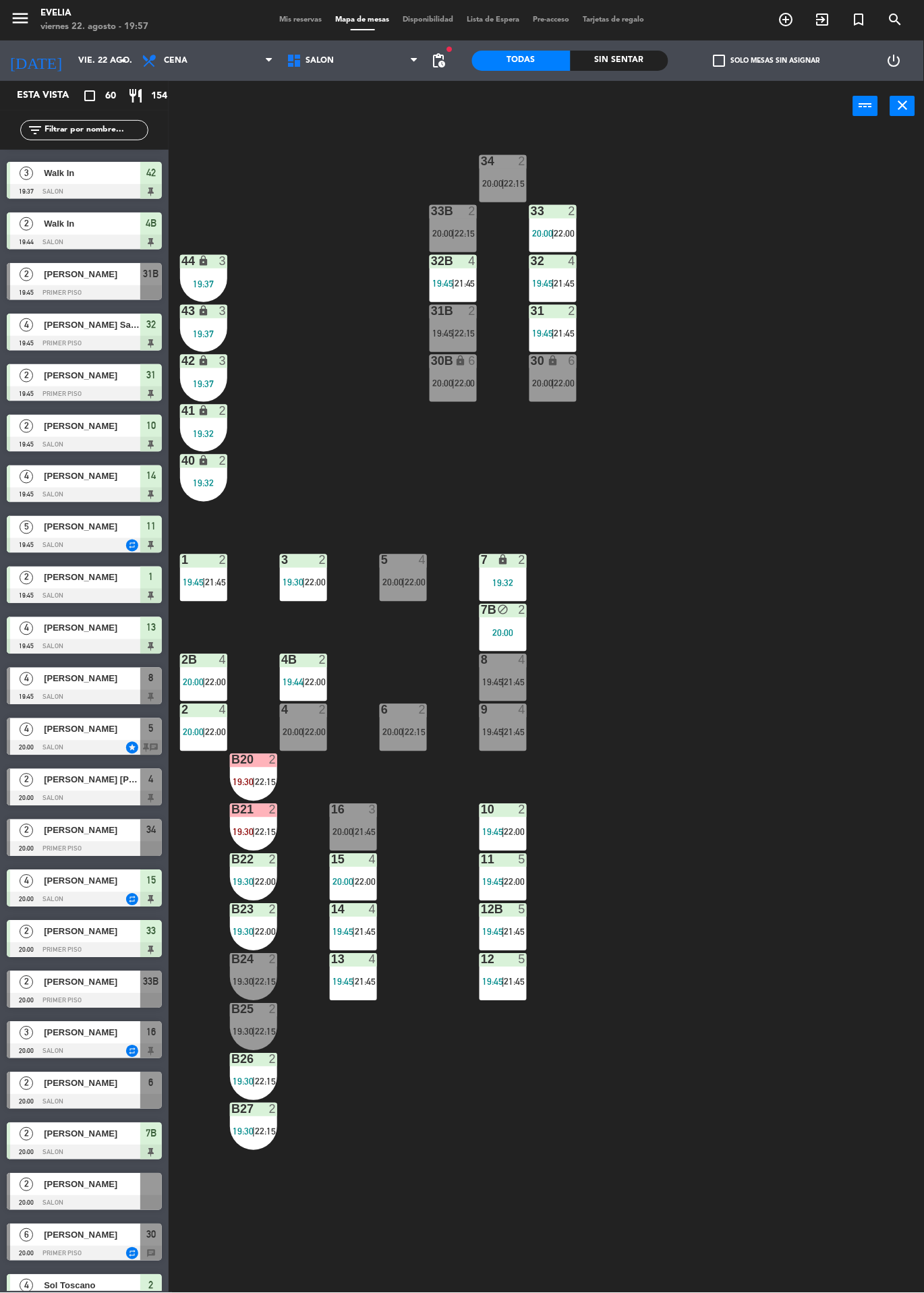
scroll to position [355, 0]
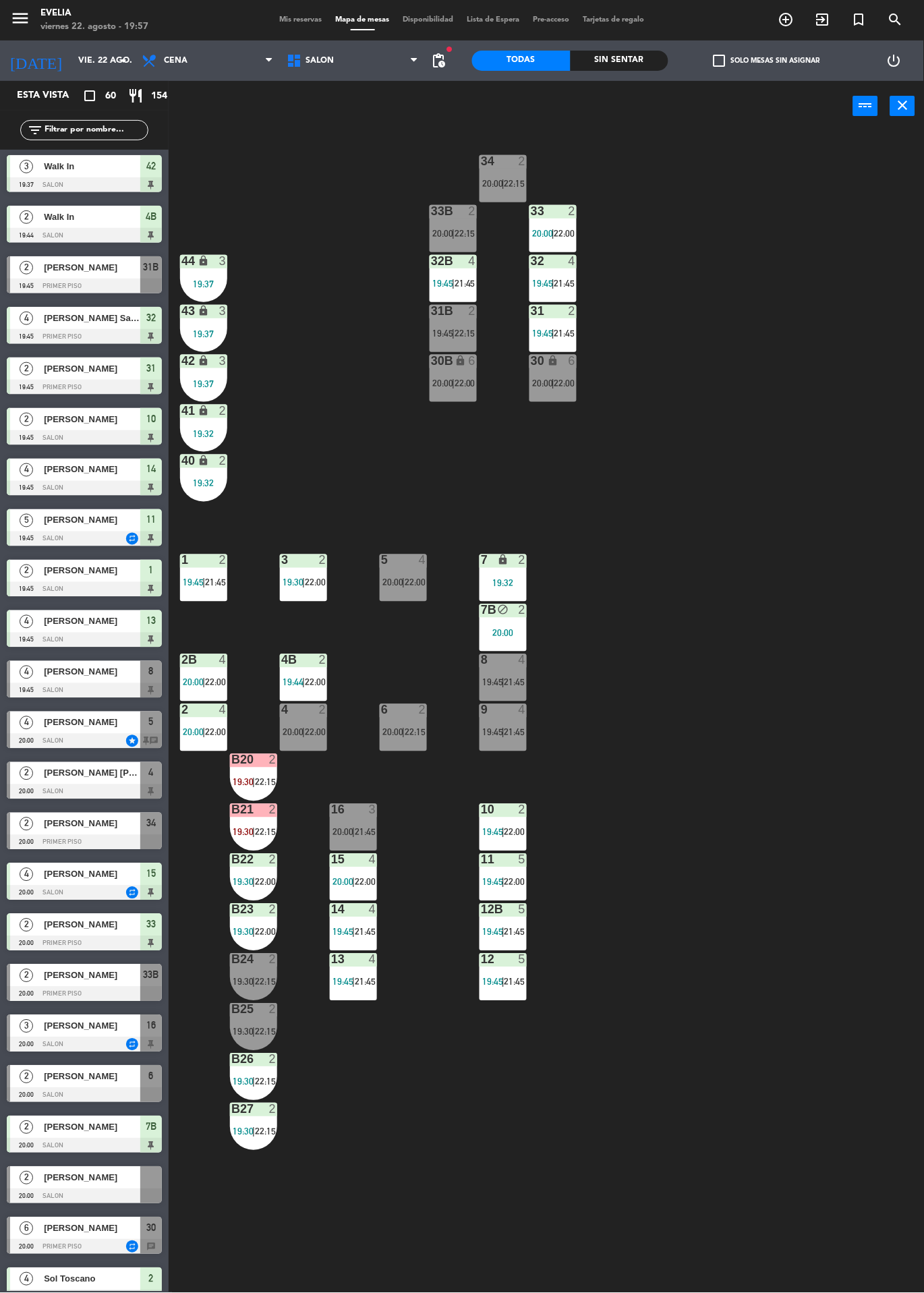
click at [50, 1173] on span "[PERSON_NAME]" at bounding box center [91, 1178] width 96 height 15
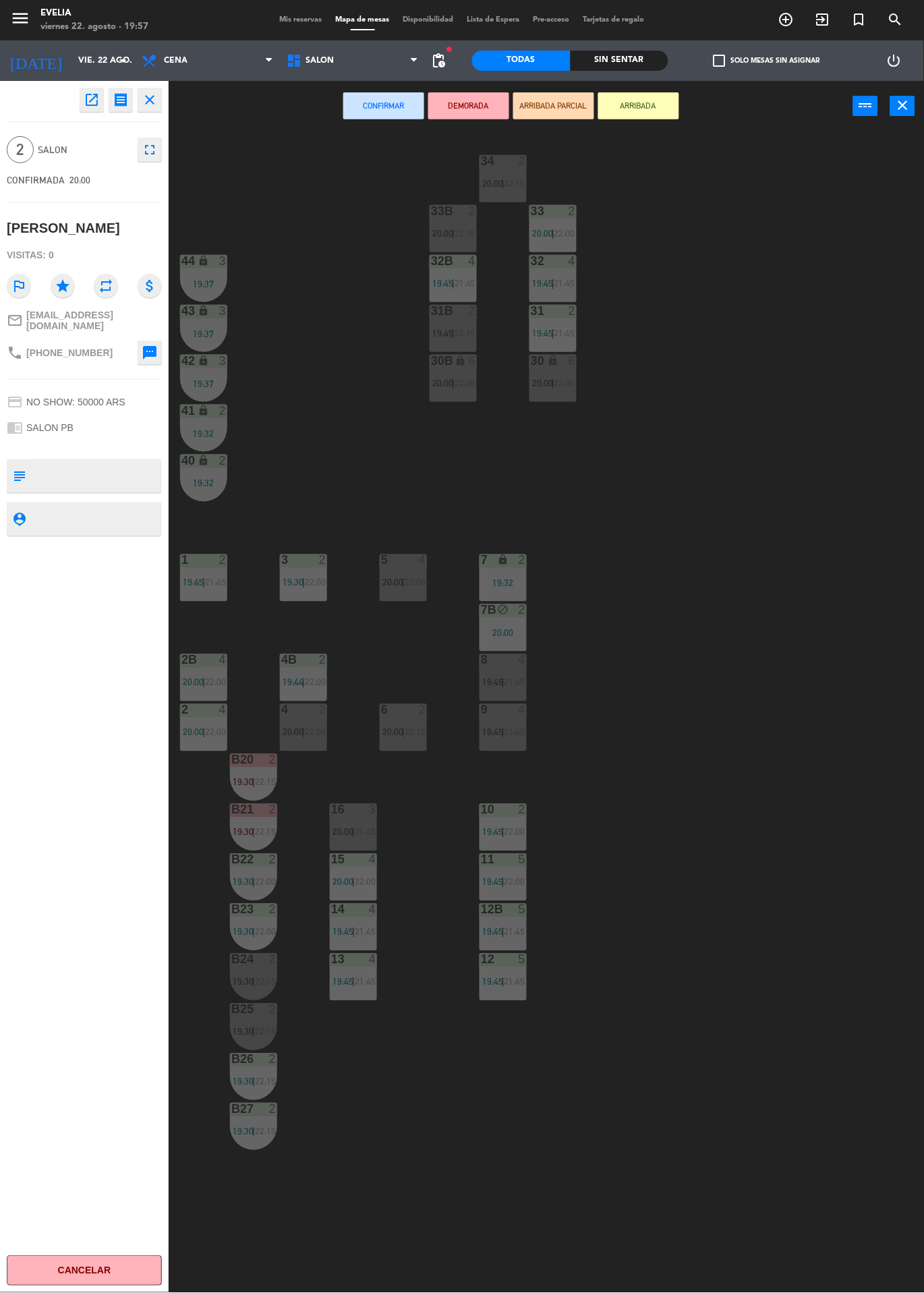
click at [828, 423] on div "34 2 20:00 | 22:15 33B 2 20:00 | 22:15 33 2 20:00 | 22:00 44 lock 3 19:37 32B 4…" at bounding box center [551, 712] width 746 height 1162
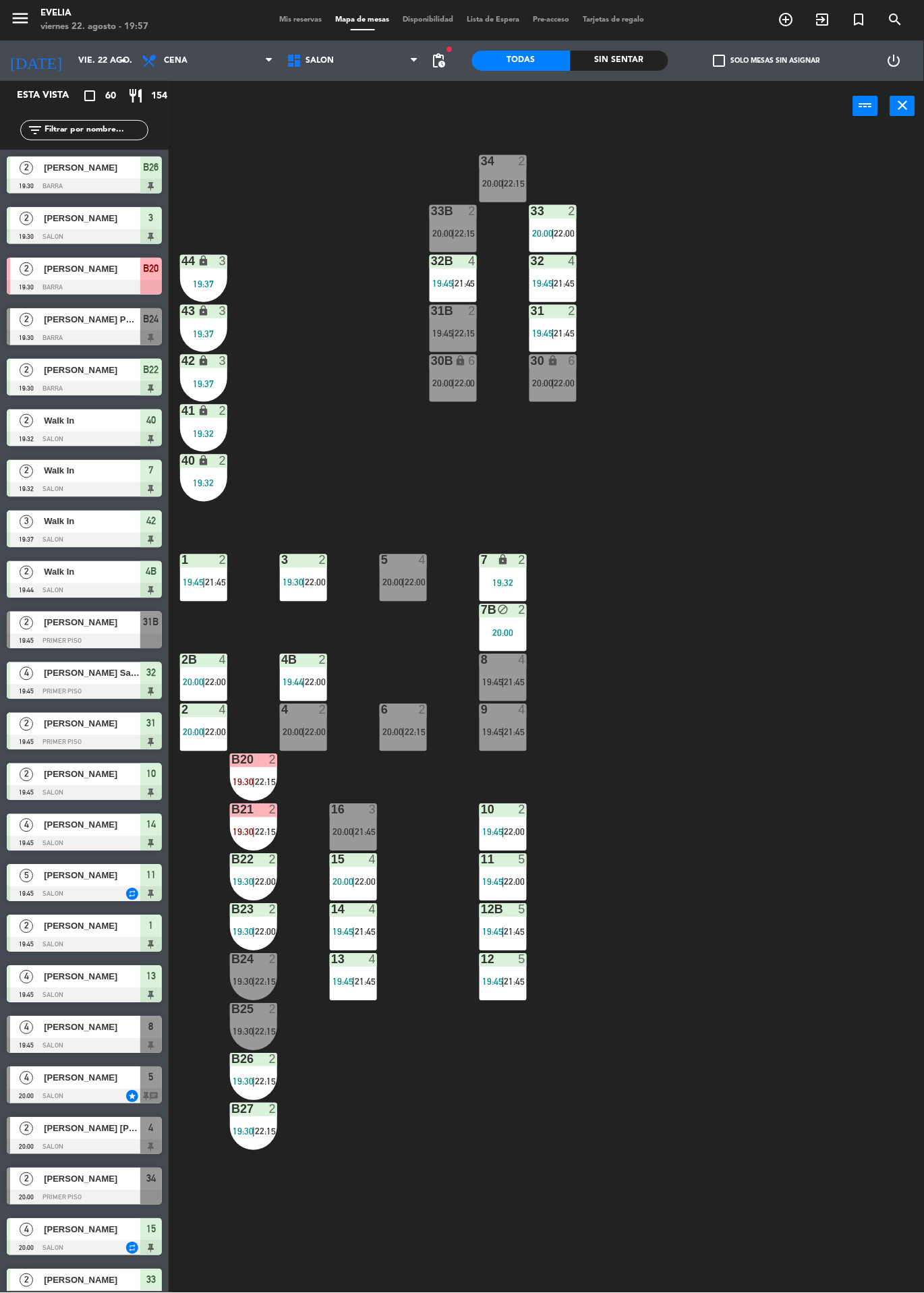
scroll to position [0, 0]
click at [420, 732] on span "22:15" at bounding box center [415, 732] width 21 height 11
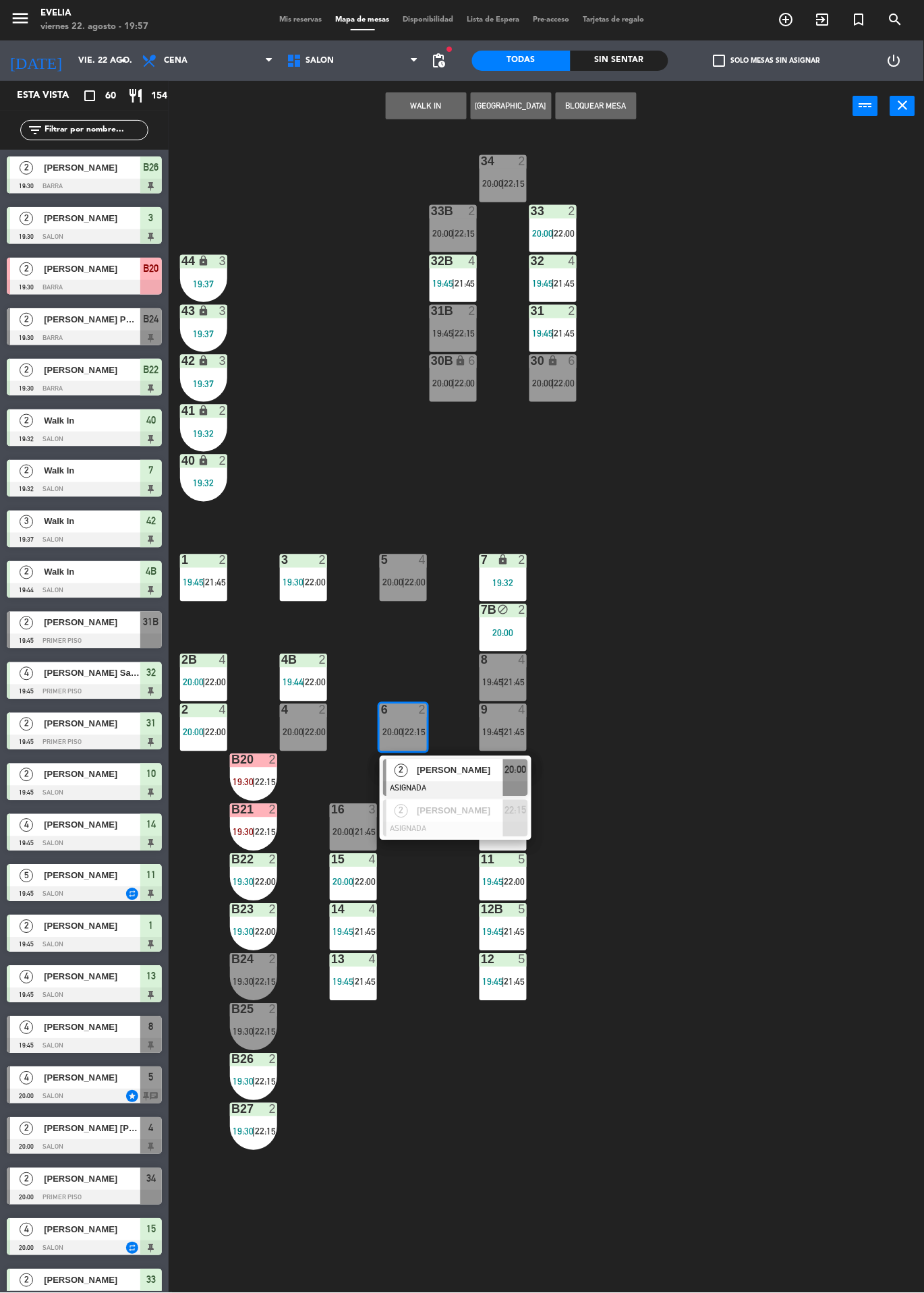
click at [777, 593] on div "34 2 20:00 | 22:15 33B 2 20:00 | 22:15 33 2 20:00 | 22:00 44 lock 3 19:37 32B 4…" at bounding box center [551, 712] width 746 height 1162
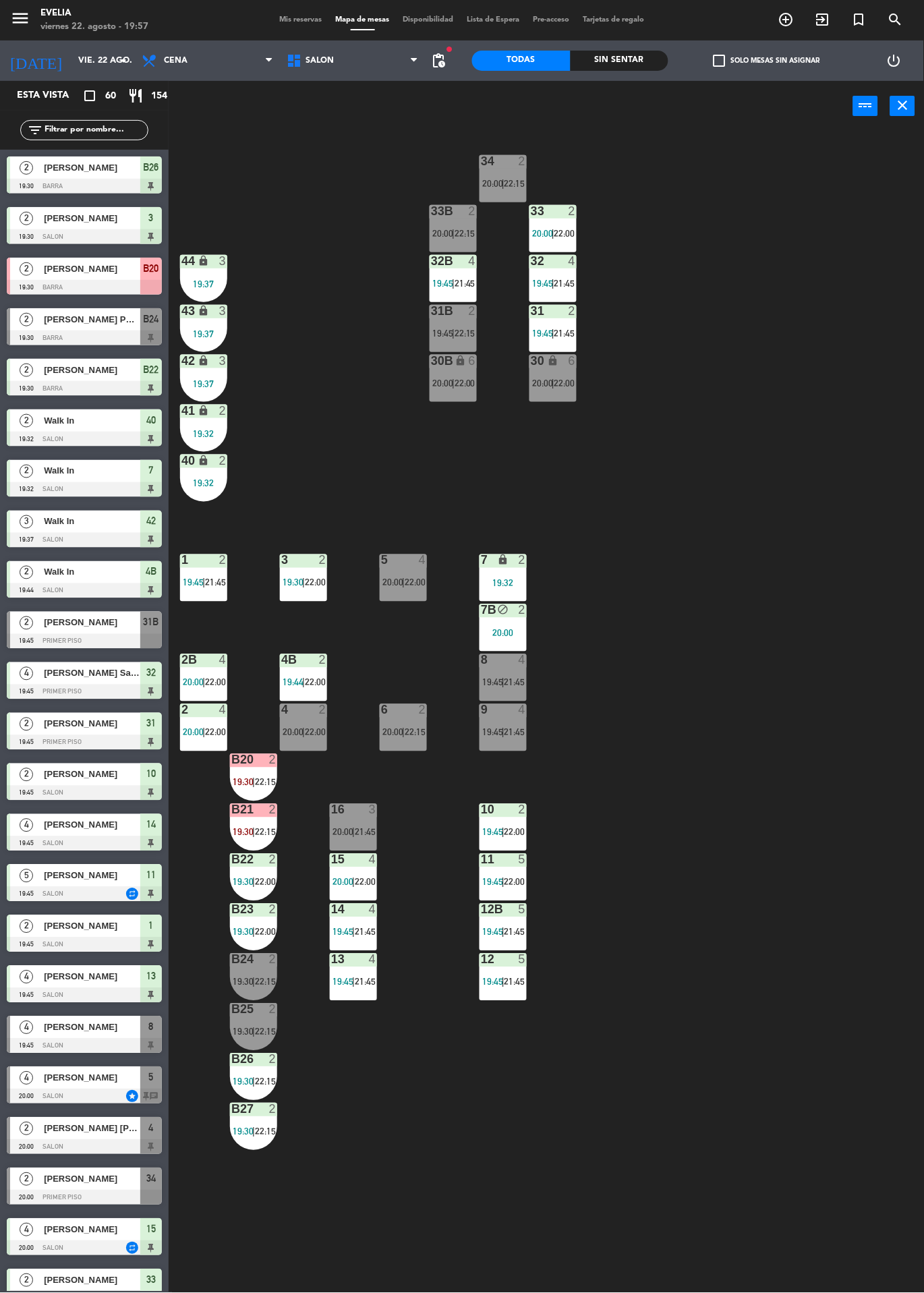
click at [408, 711] on div at bounding box center [403, 710] width 22 height 12
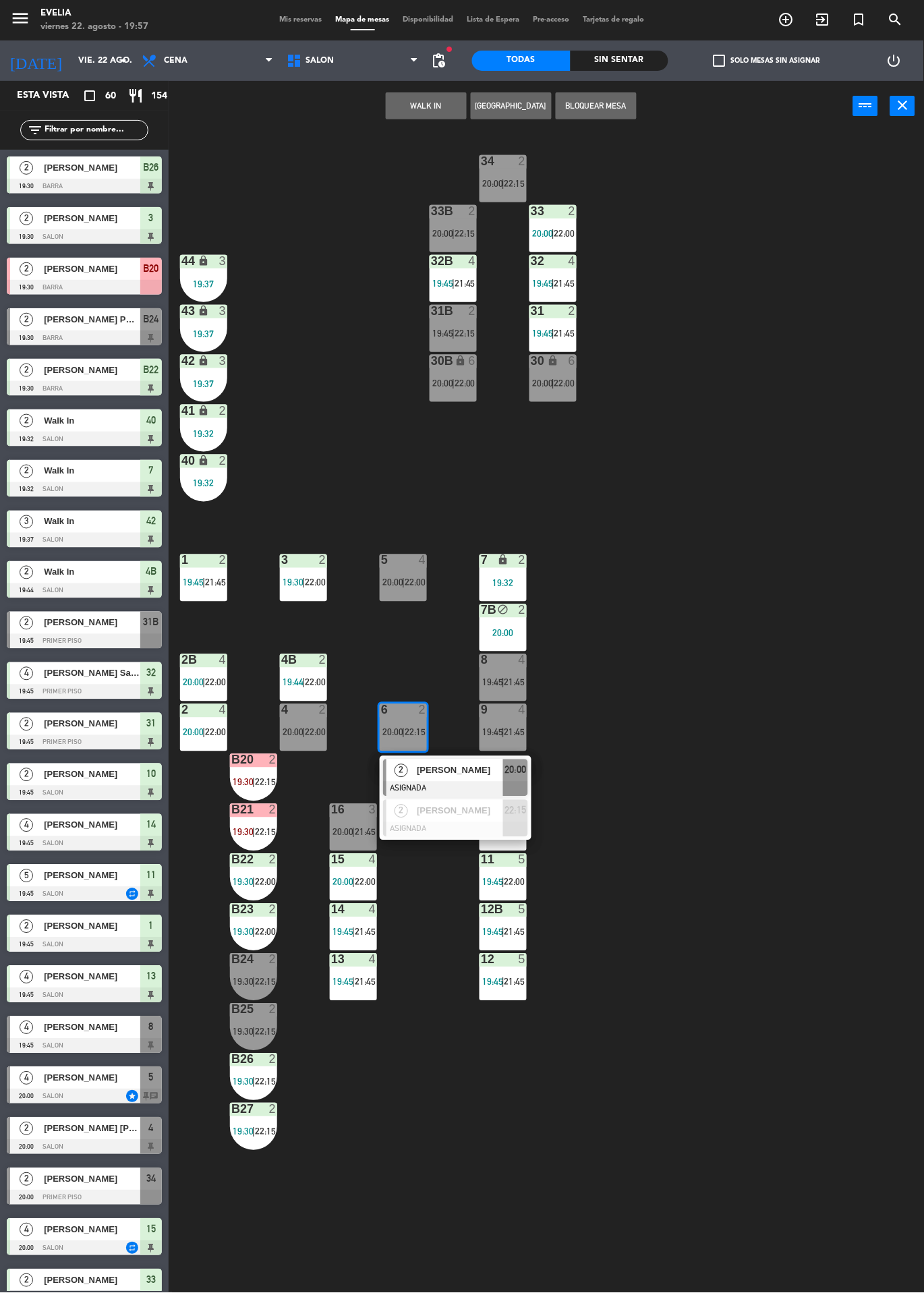
click at [457, 777] on span "[PERSON_NAME]" at bounding box center [460, 771] width 86 height 15
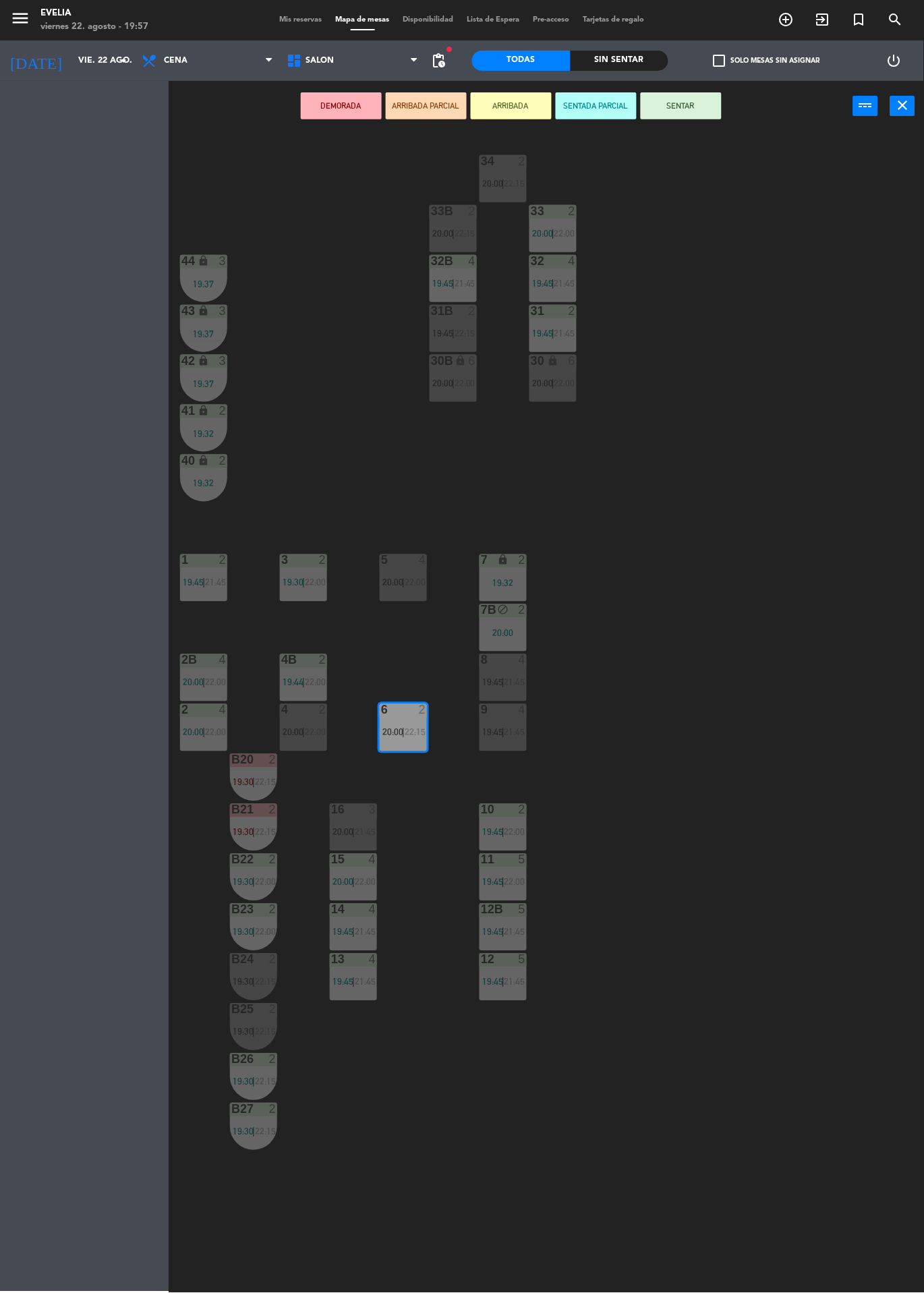
click at [791, 629] on div "34 2 20:00 | 22:15 33B 2 20:00 | 22:15 33 2 20:00 | 22:00 44 lock 3 19:37 32B 4…" at bounding box center [551, 712] width 746 height 1162
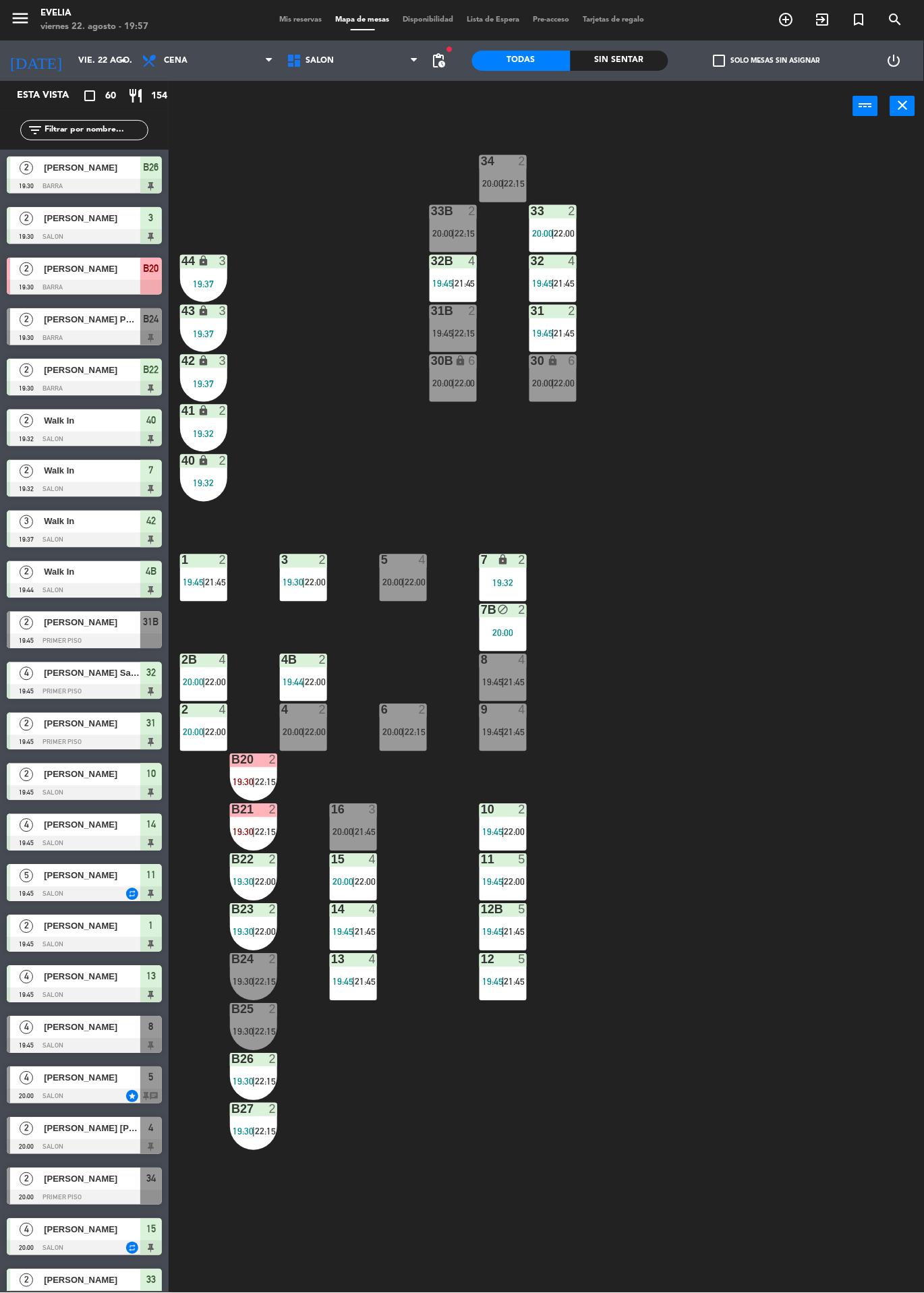
click at [315, 732] on span "22:00" at bounding box center [315, 732] width 21 height 11
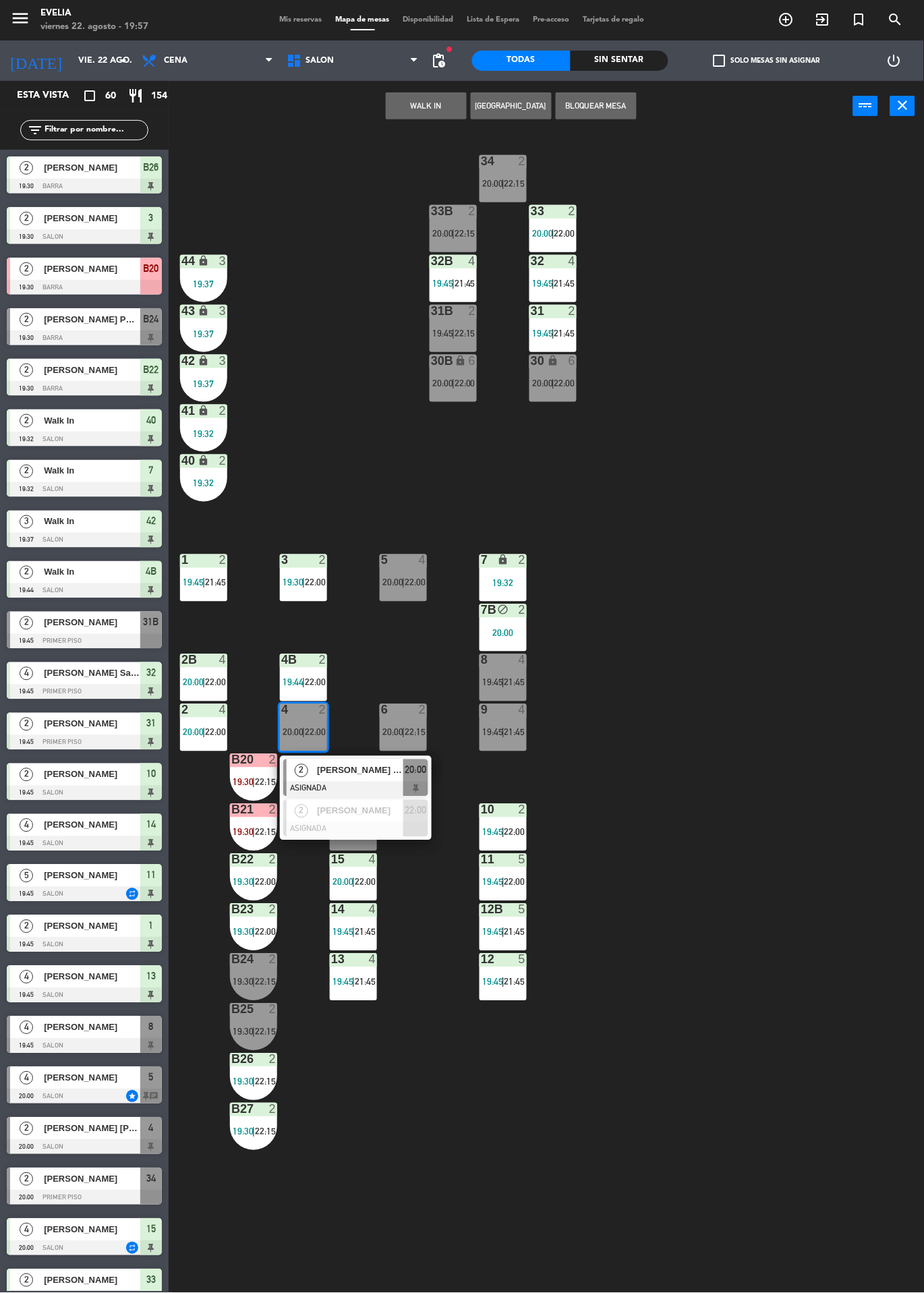
click at [378, 782] on div at bounding box center [356, 789] width 145 height 15
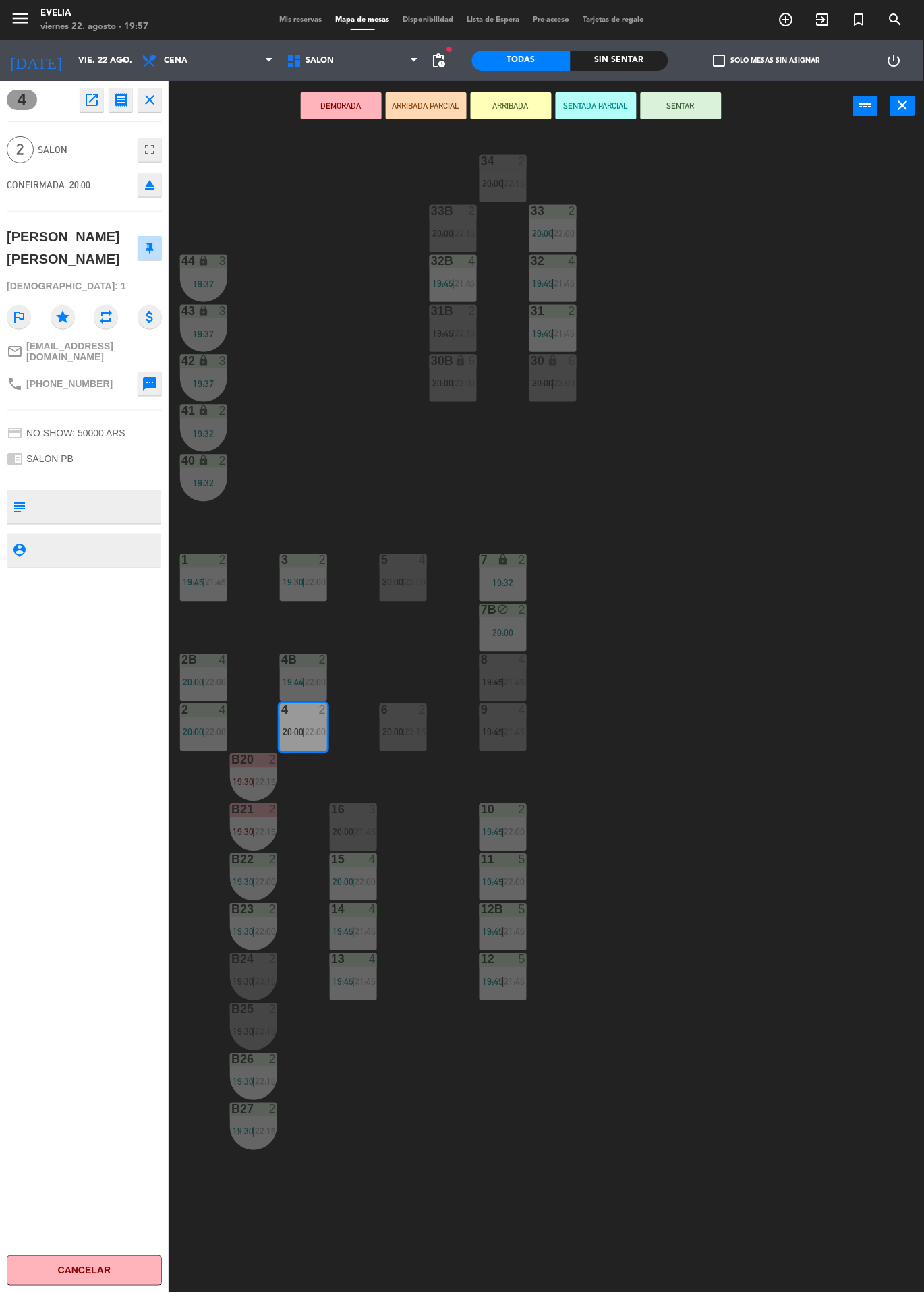
click at [157, 192] on icon "eject" at bounding box center [149, 185] width 16 height 16
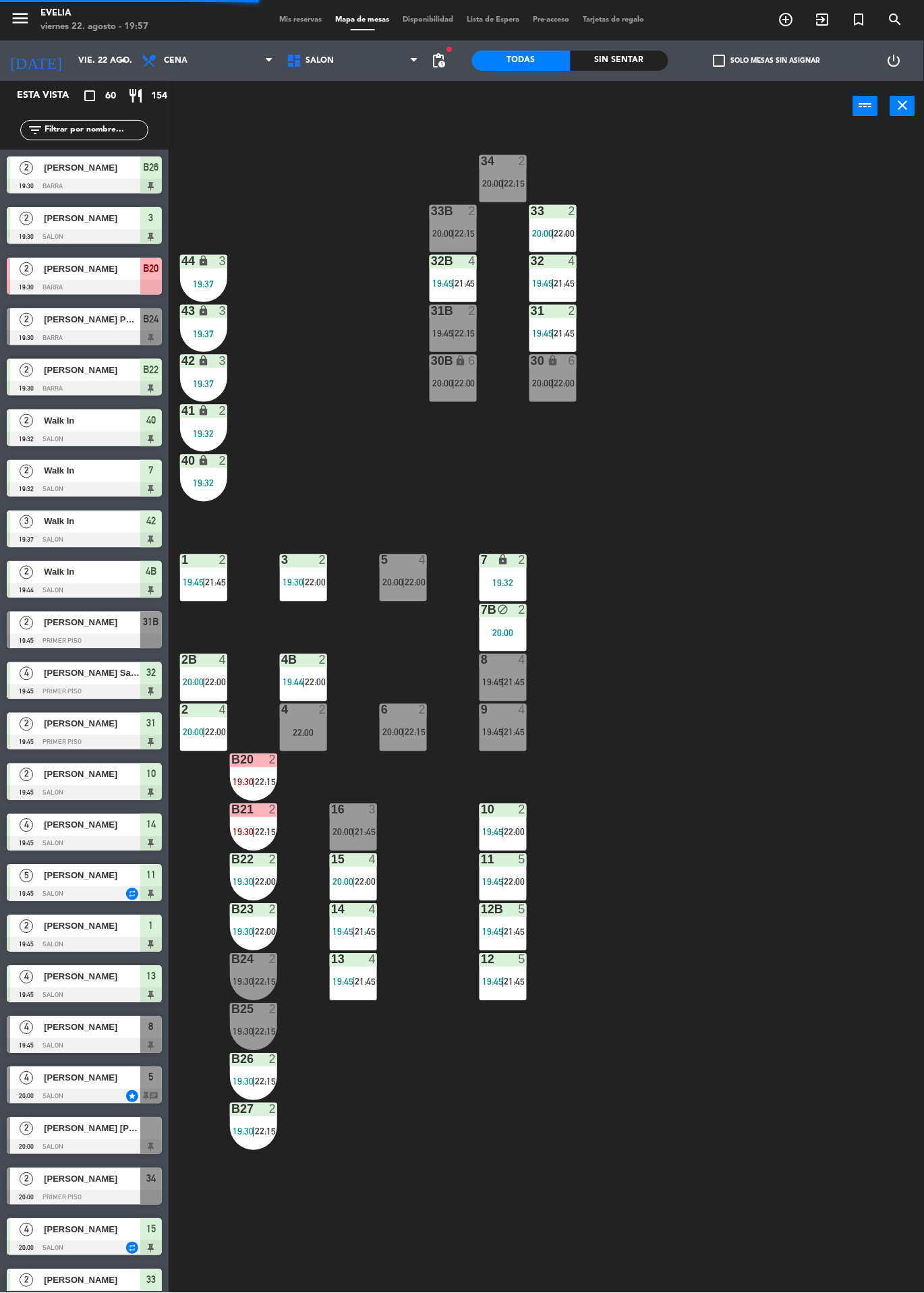
click at [759, 64] on label "check_box_outline_blank Solo mesas sin asignar" at bounding box center [767, 60] width 107 height 12
click at [767, 61] on input "check_box_outline_blank Solo mesas sin asignar" at bounding box center [767, 61] width 0 height 0
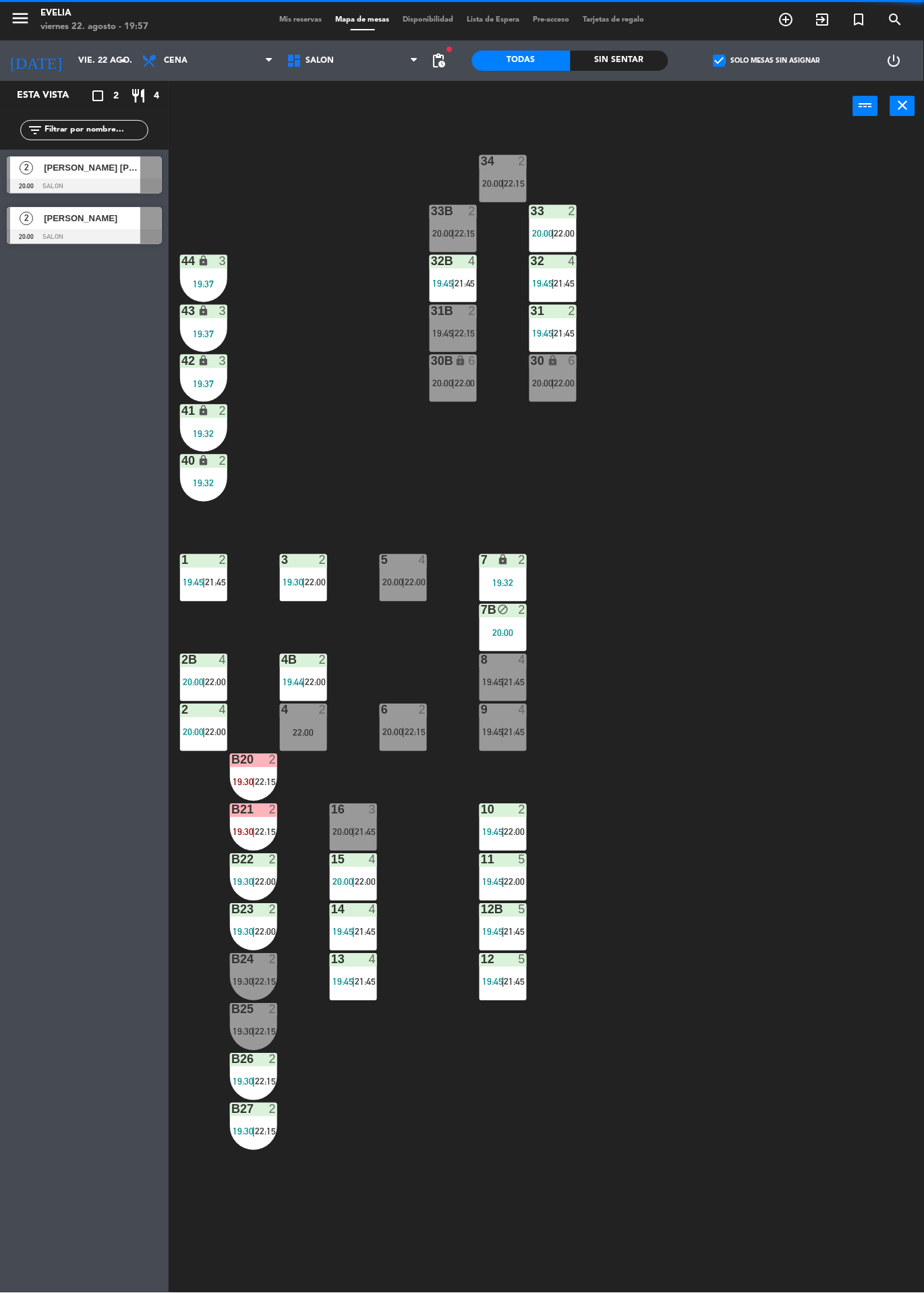
click at [100, 239] on div at bounding box center [84, 236] width 155 height 15
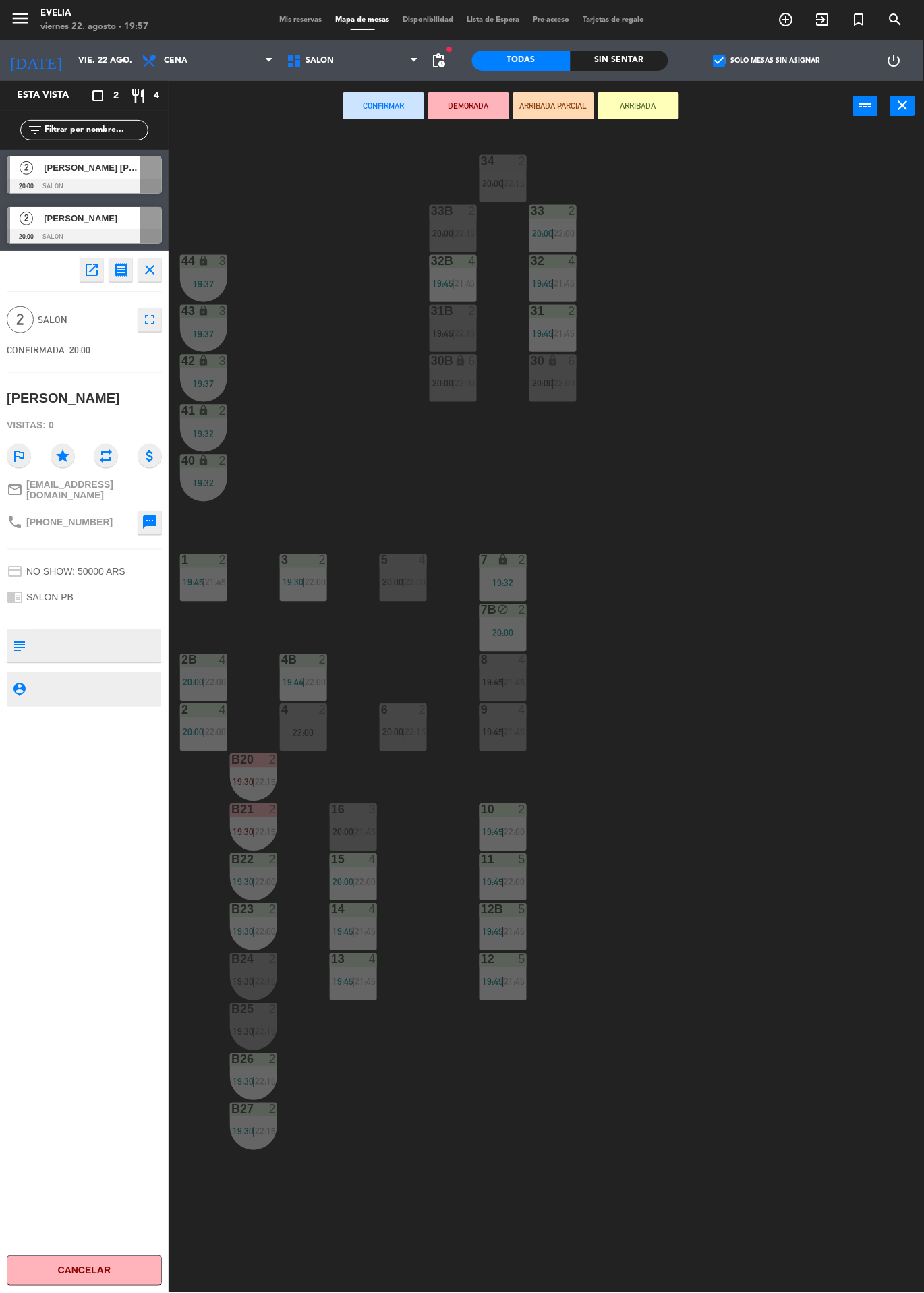
click at [312, 717] on div "4 2" at bounding box center [303, 711] width 47 height 14
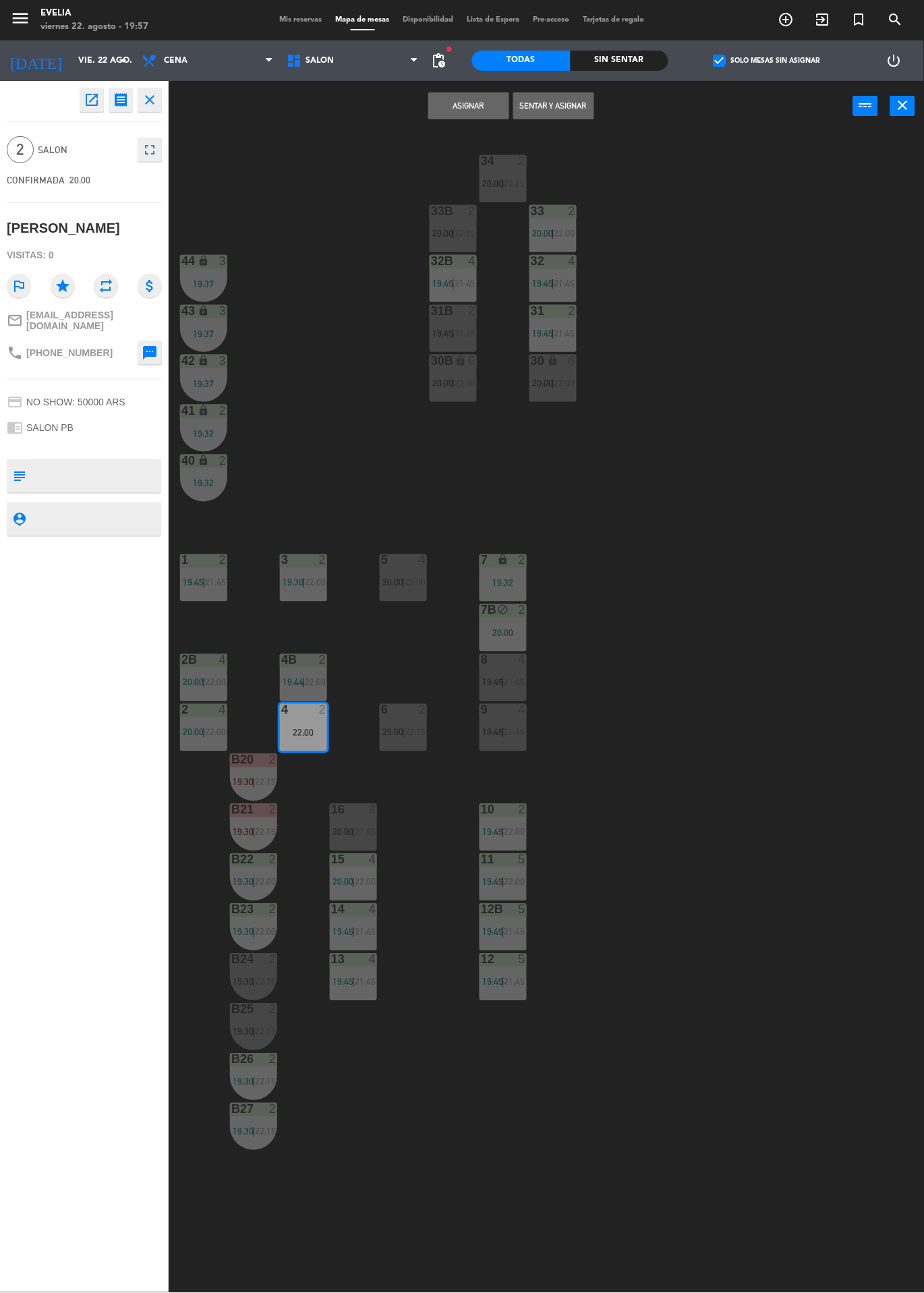
click at [466, 104] on button "Asignar" at bounding box center [469, 105] width 81 height 27
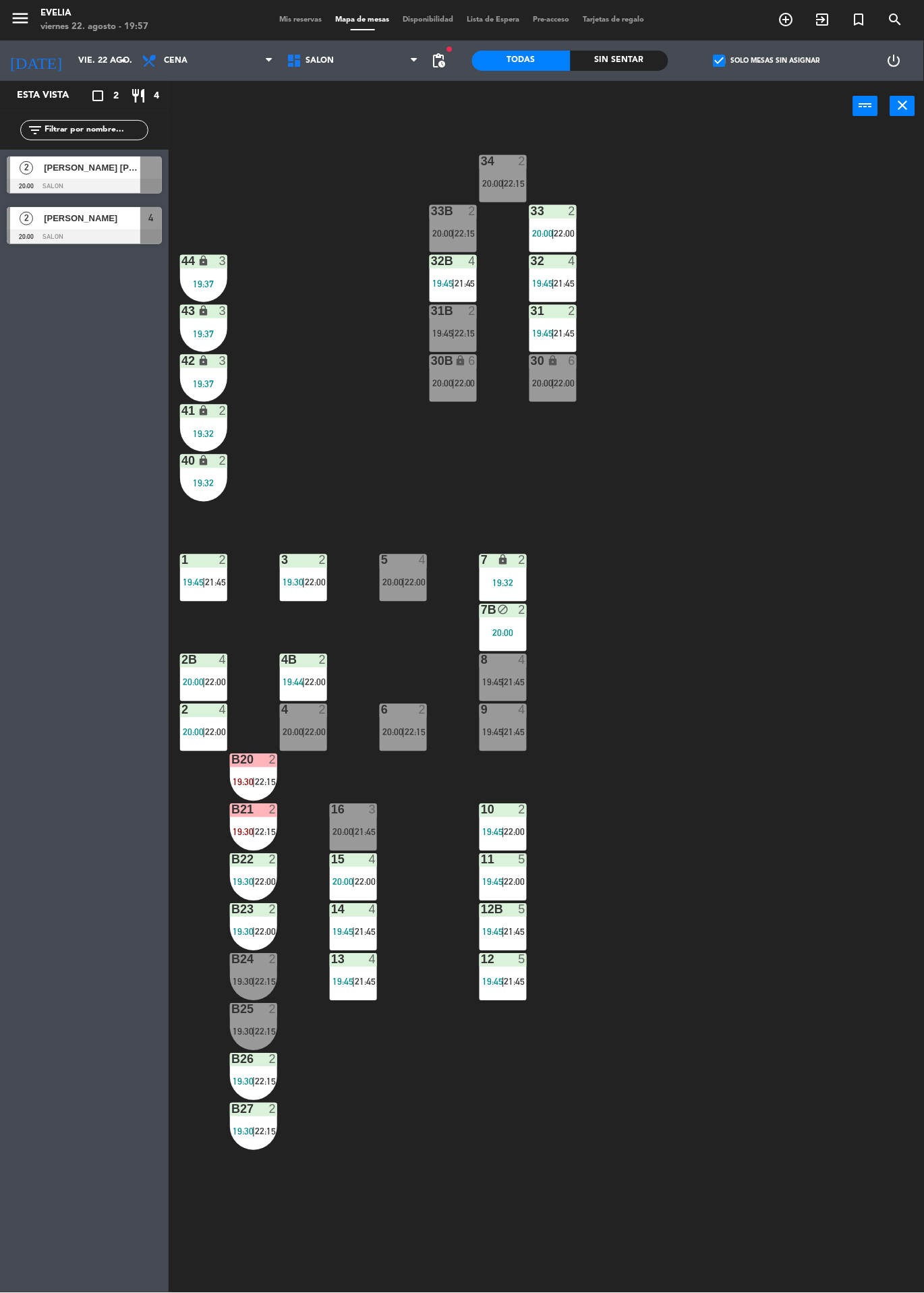
click at [777, 60] on label "check_box Solo mesas sin asignar" at bounding box center [767, 60] width 107 height 12
click at [767, 61] on input "check_box Solo mesas sin asignar" at bounding box center [767, 61] width 0 height 0
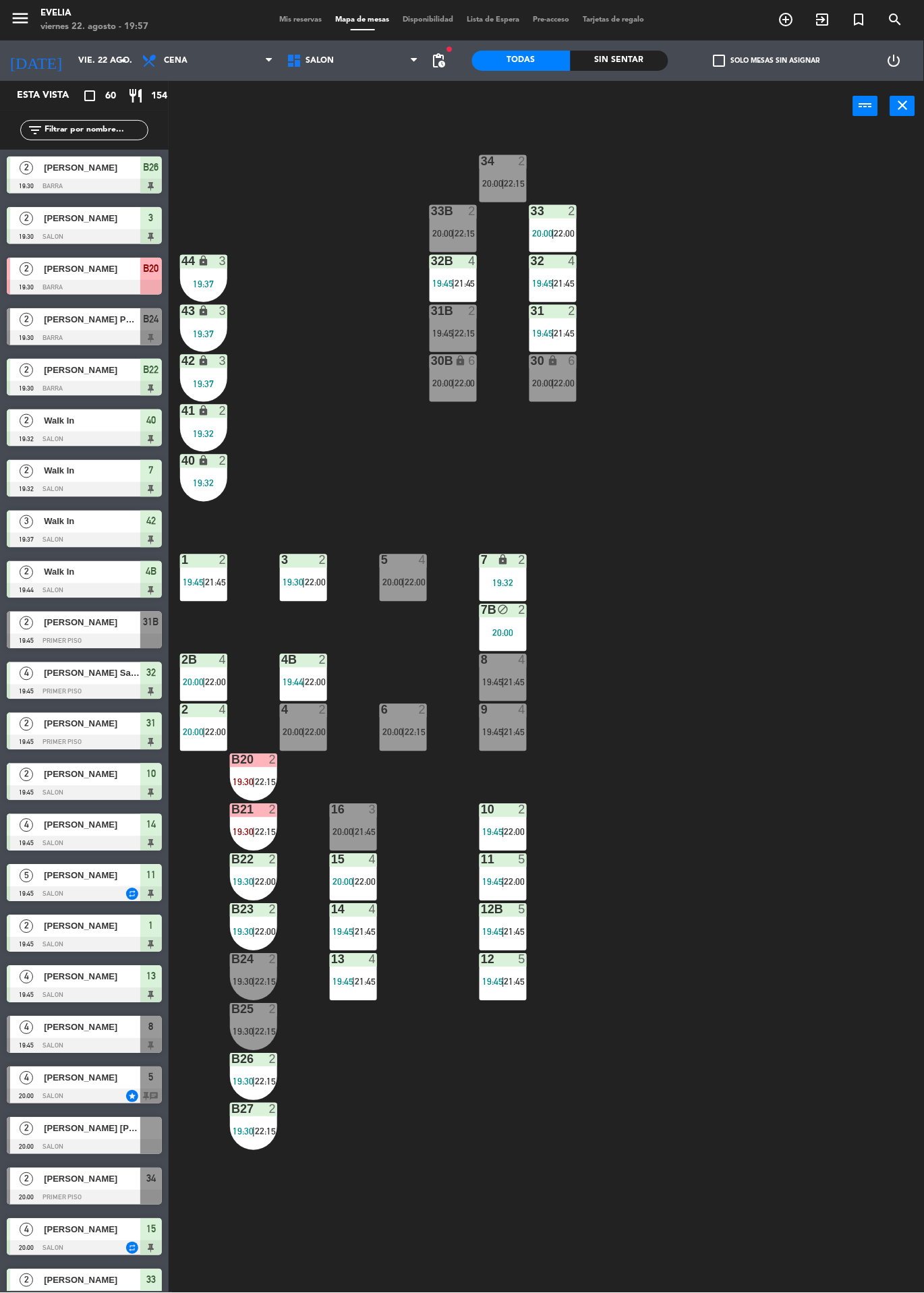
click at [315, 719] on div "4 2 20:00 | 22:00" at bounding box center [303, 727] width 47 height 47
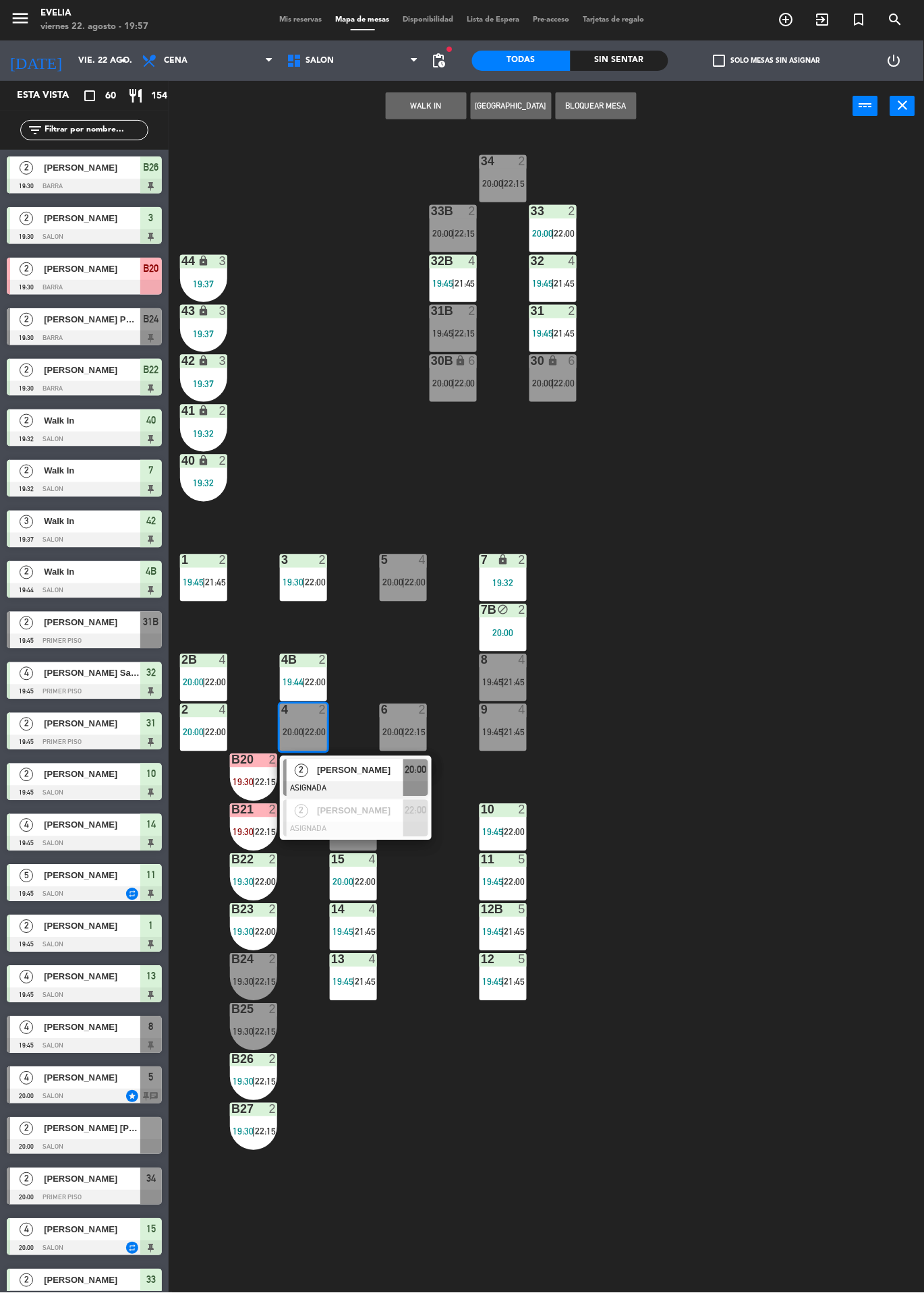
click at [711, 560] on div "34 2 20:00 | 22:15 33B 2 20:00 | 22:15 33 2 20:00 | 22:00 44 lock 3 19:37 32B 4…" at bounding box center [551, 712] width 746 height 1162
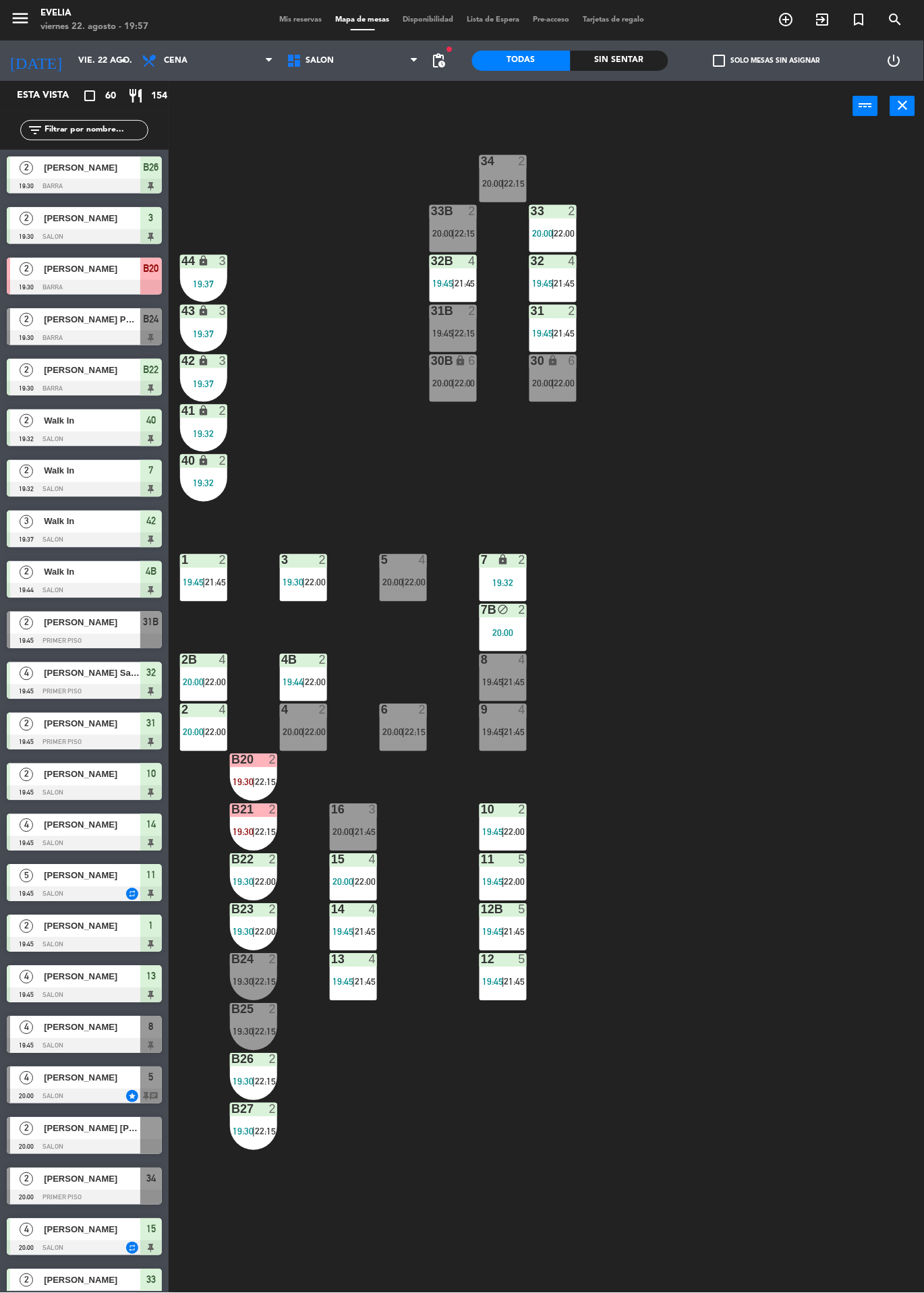
click at [302, 719] on div "4 2 20:00 | 22:00" at bounding box center [303, 727] width 47 height 47
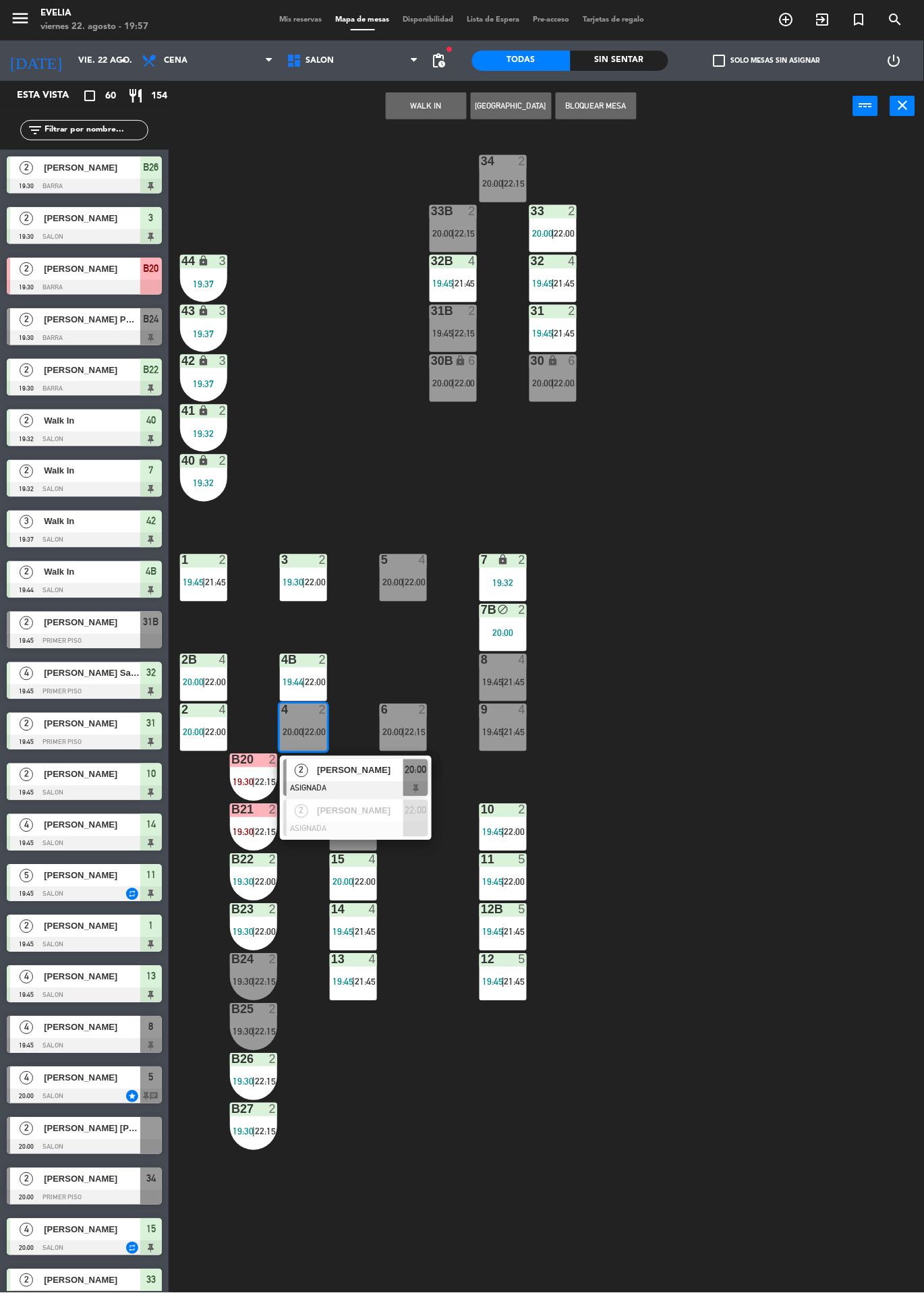
click at [372, 769] on span "[PERSON_NAME]" at bounding box center [360, 771] width 86 height 15
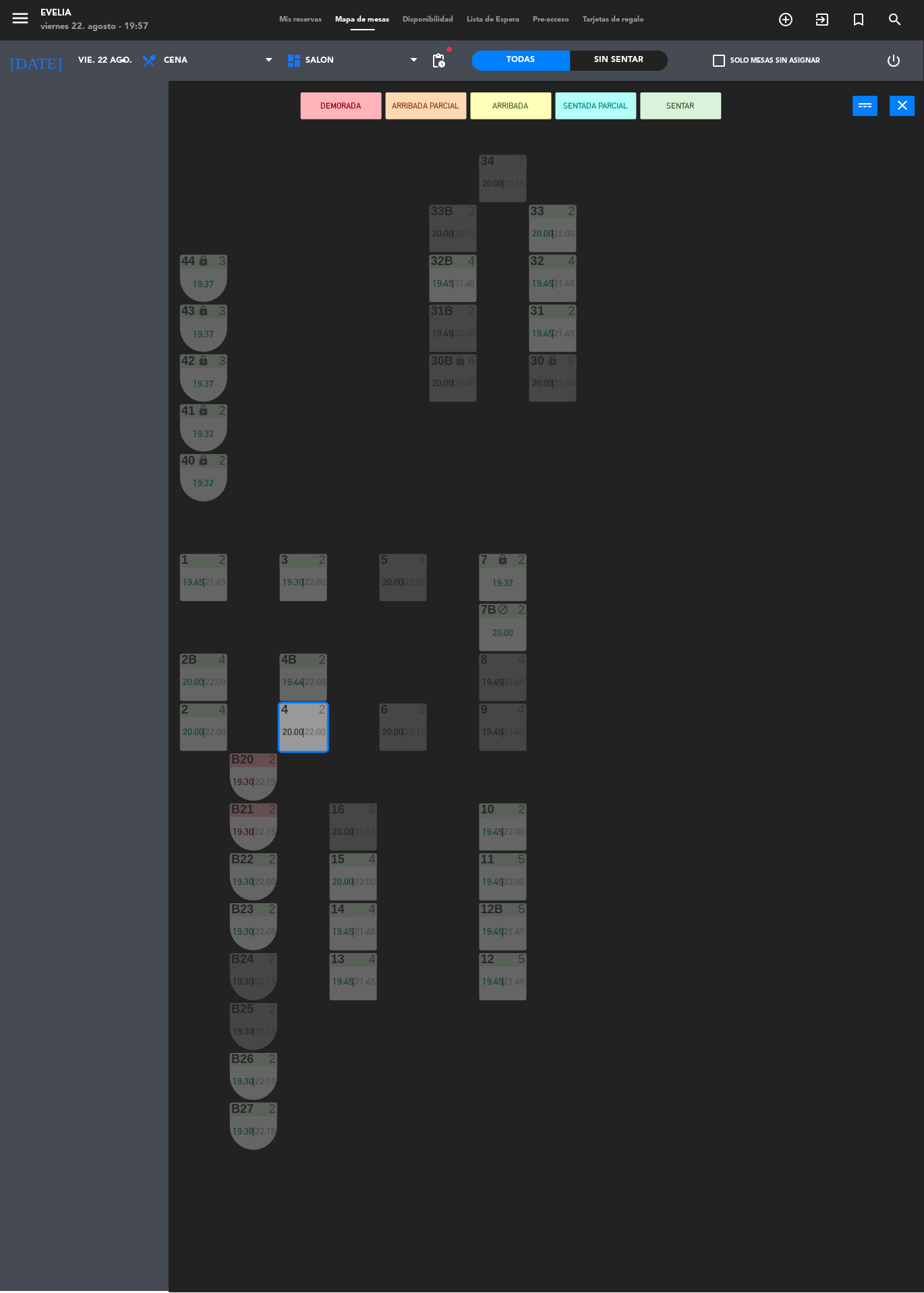
click at [402, 719] on div "6 2 20:00 | 22:15" at bounding box center [403, 727] width 47 height 47
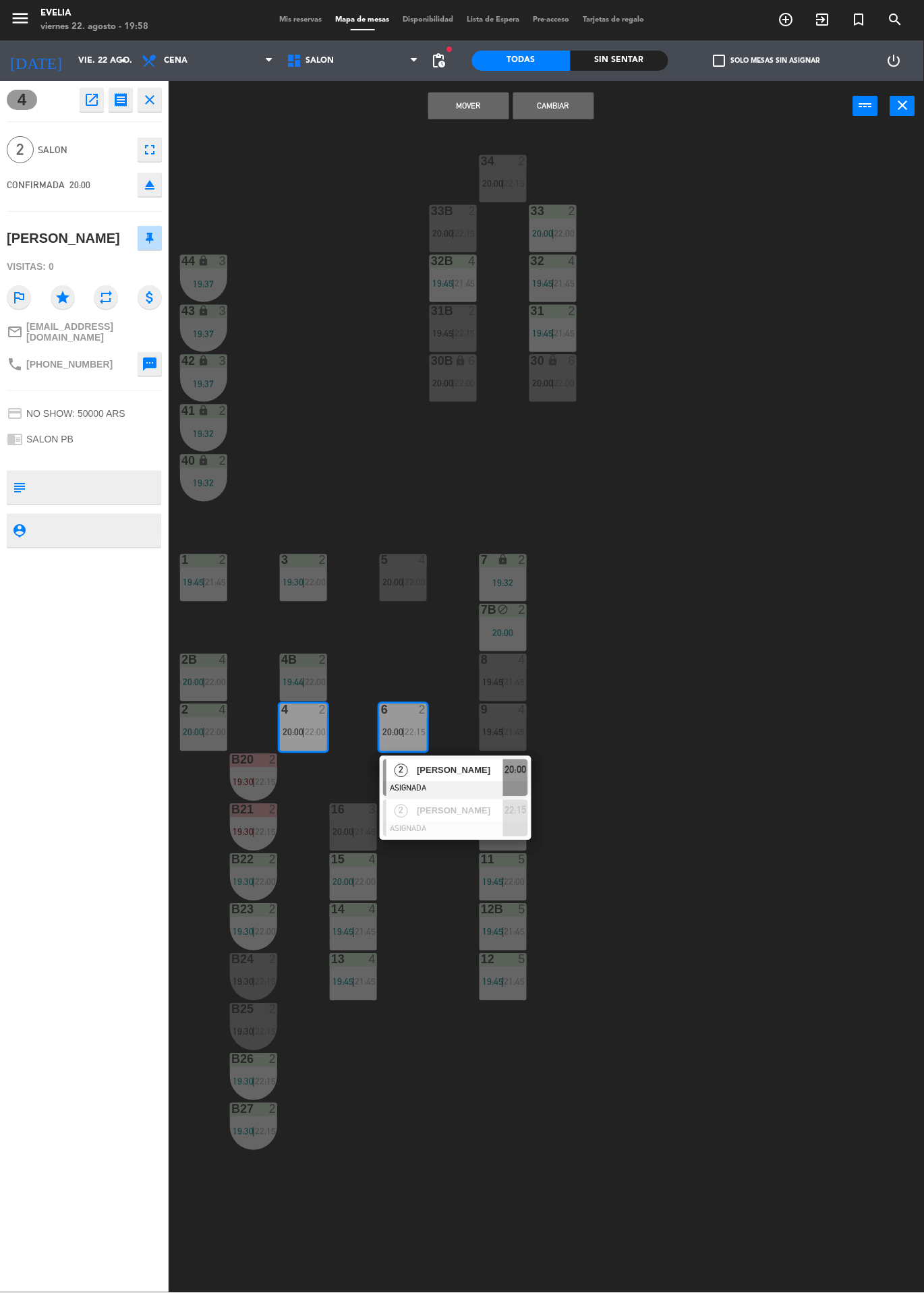
click at [453, 766] on span "[PERSON_NAME]" at bounding box center [460, 771] width 86 height 15
click at [594, 103] on button "Cambiar" at bounding box center [554, 105] width 81 height 27
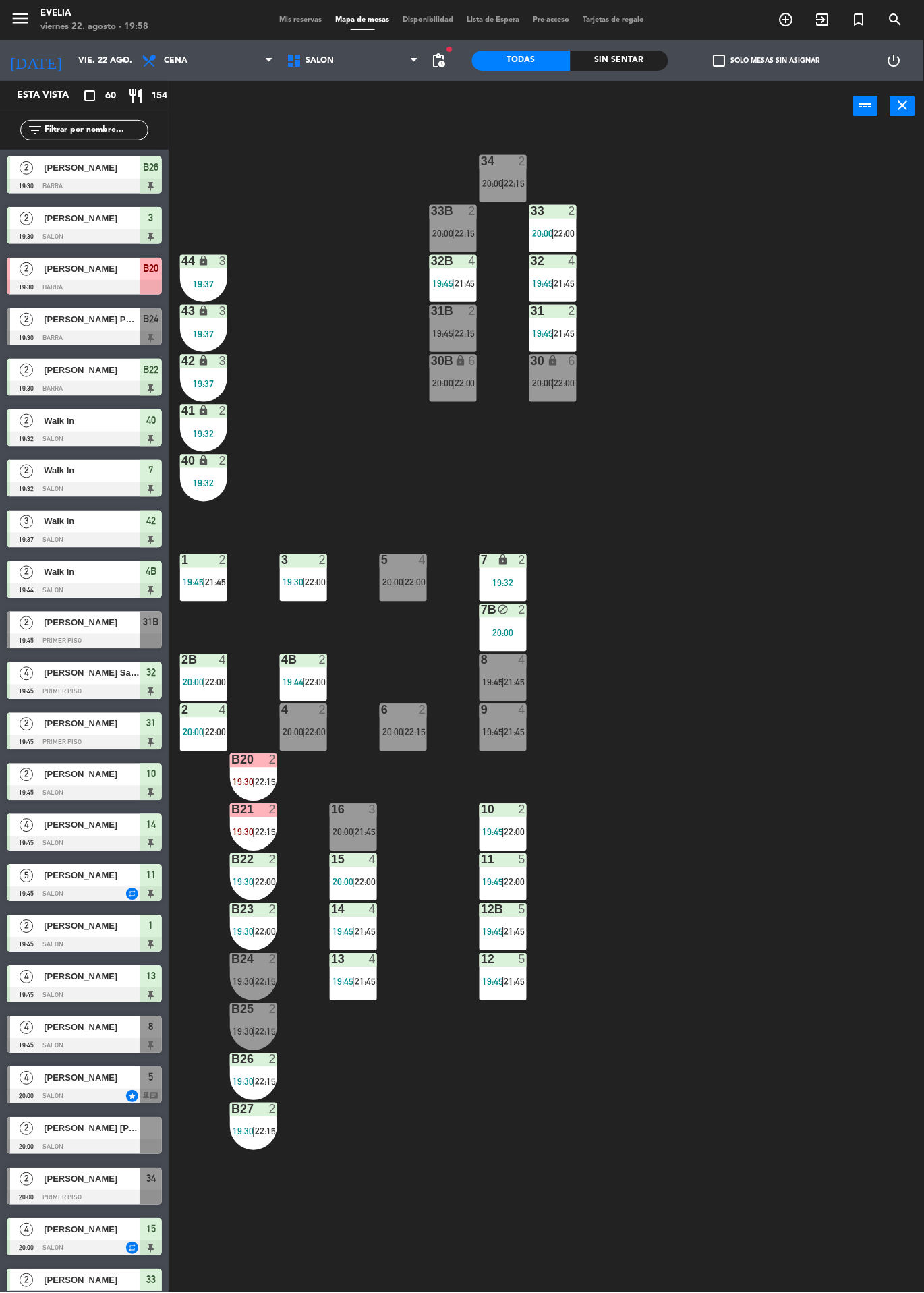
click at [411, 711] on div at bounding box center [403, 710] width 22 height 12
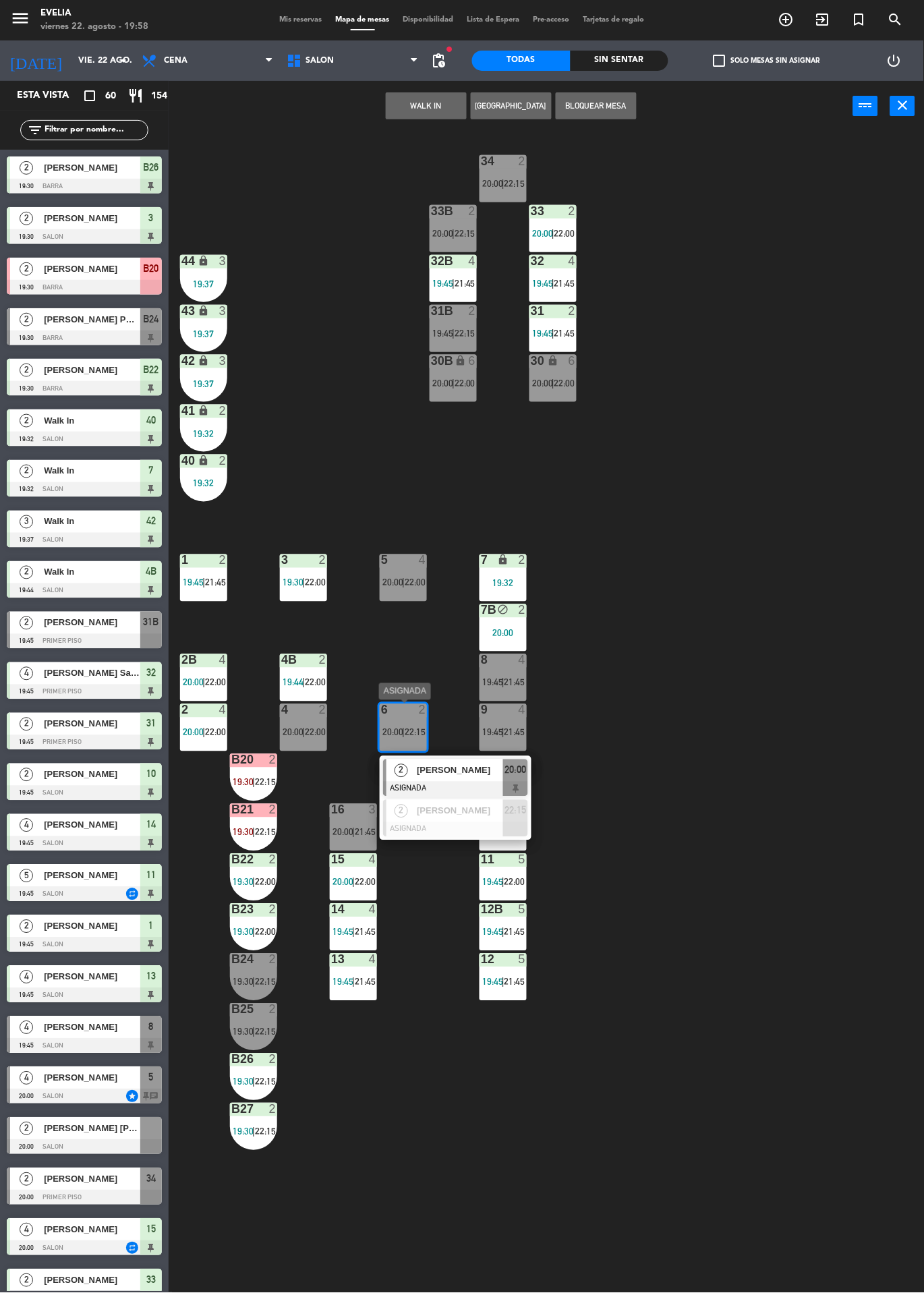
click at [463, 756] on div "2 [PERSON_NAME] ASIGNADA 20:00" at bounding box center [455, 778] width 152 height 44
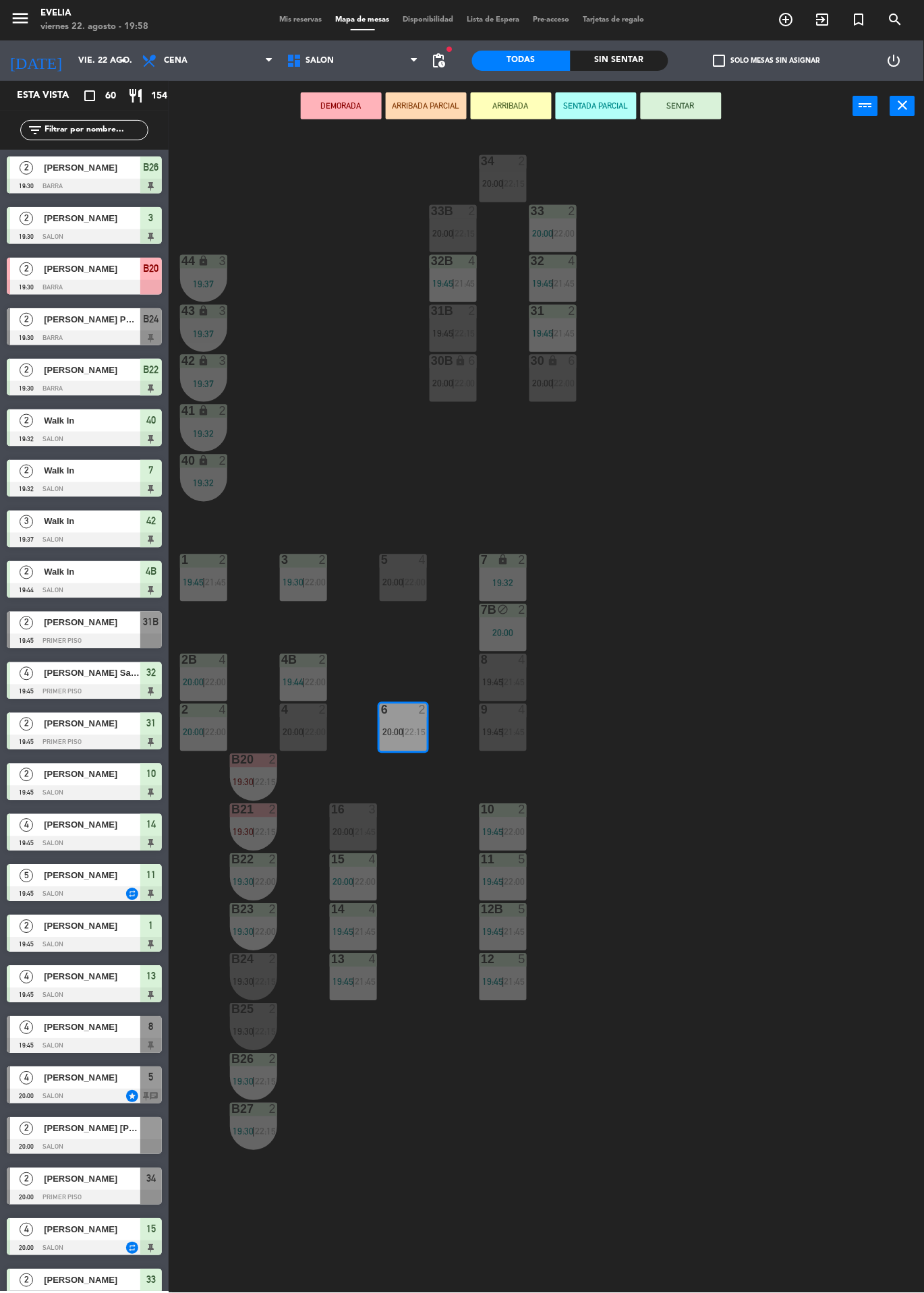
click at [668, 96] on button "SENTAR" at bounding box center [682, 105] width 81 height 27
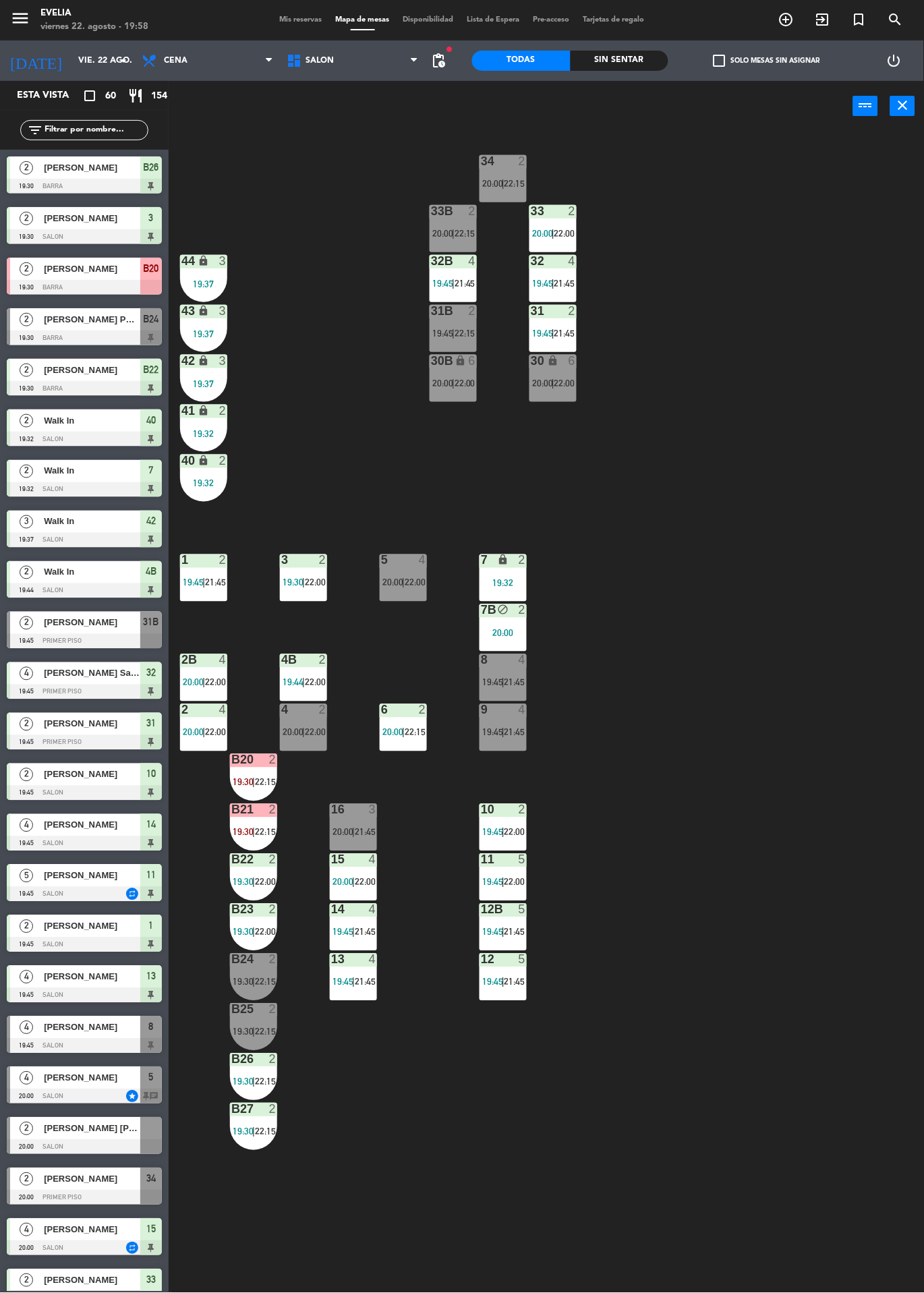
click at [381, 954] on div "4" at bounding box center [376, 959] width 22 height 12
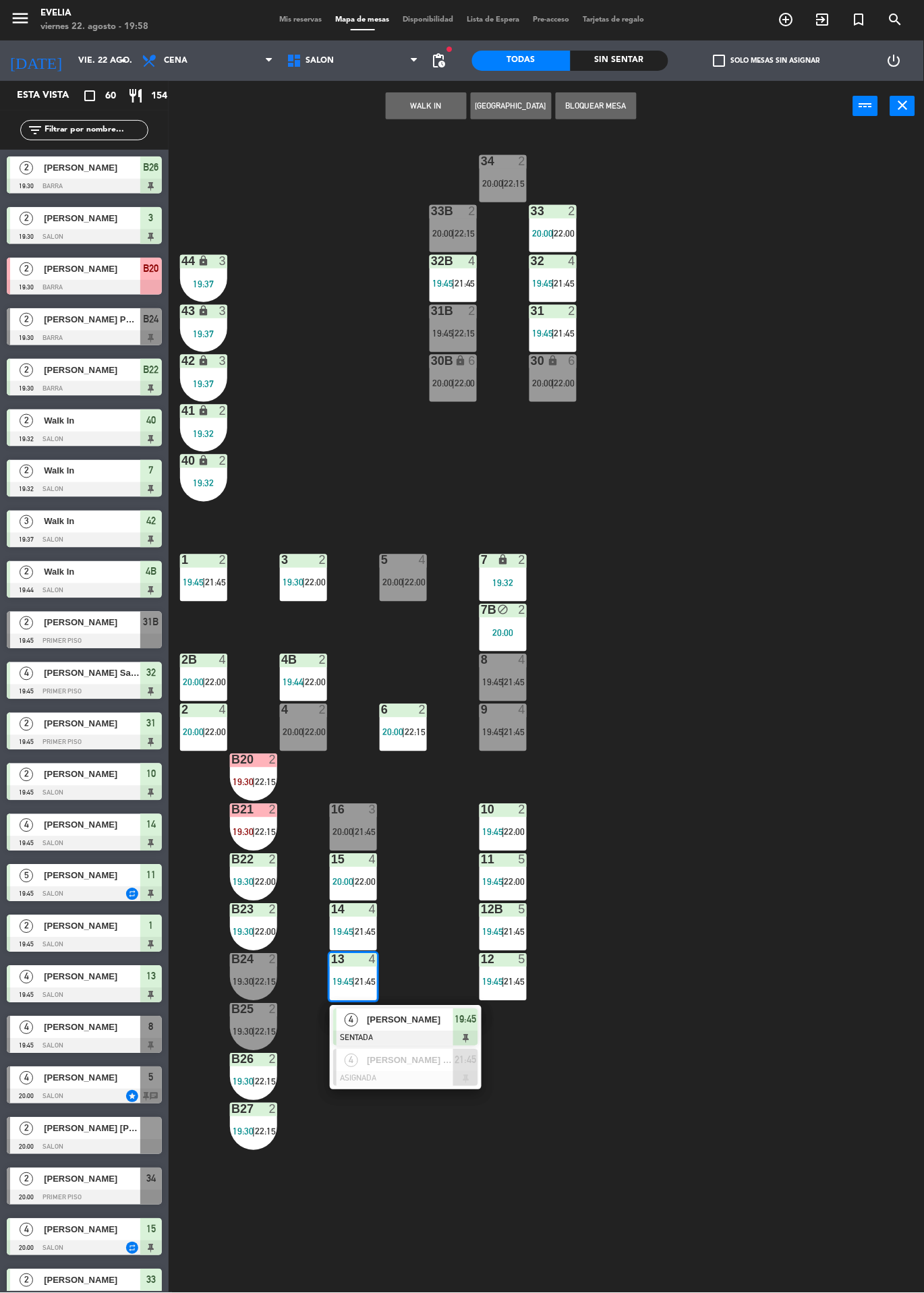
click at [751, 468] on div "34 2 20:00 | 22:15 33B 2 20:00 | 22:15 33 2 20:00 | 22:00 44 lock 3 19:37 32B 4…" at bounding box center [551, 712] width 746 height 1162
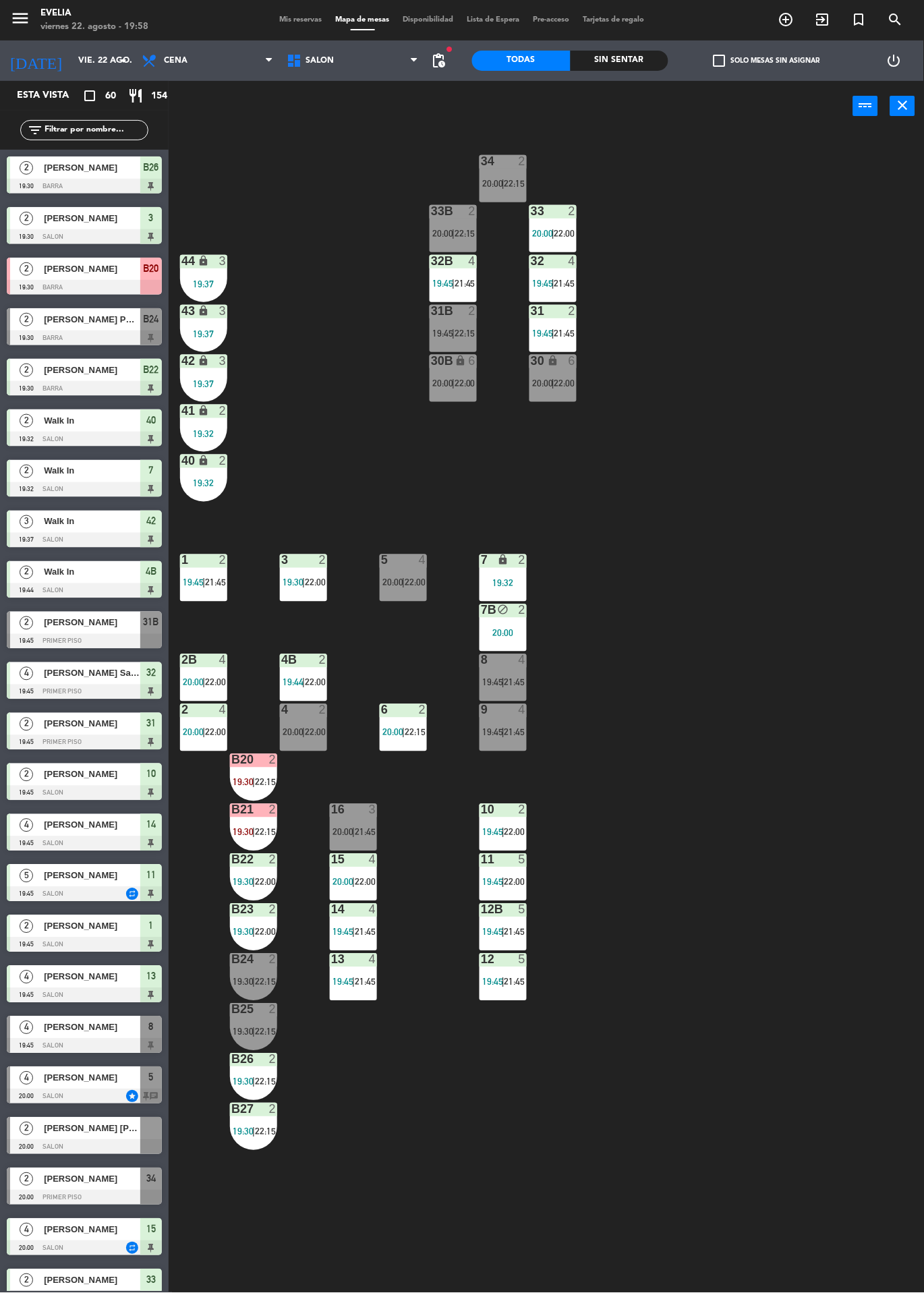
click at [44, 1125] on span "[PERSON_NAME] [PERSON_NAME]" at bounding box center [91, 1129] width 96 height 15
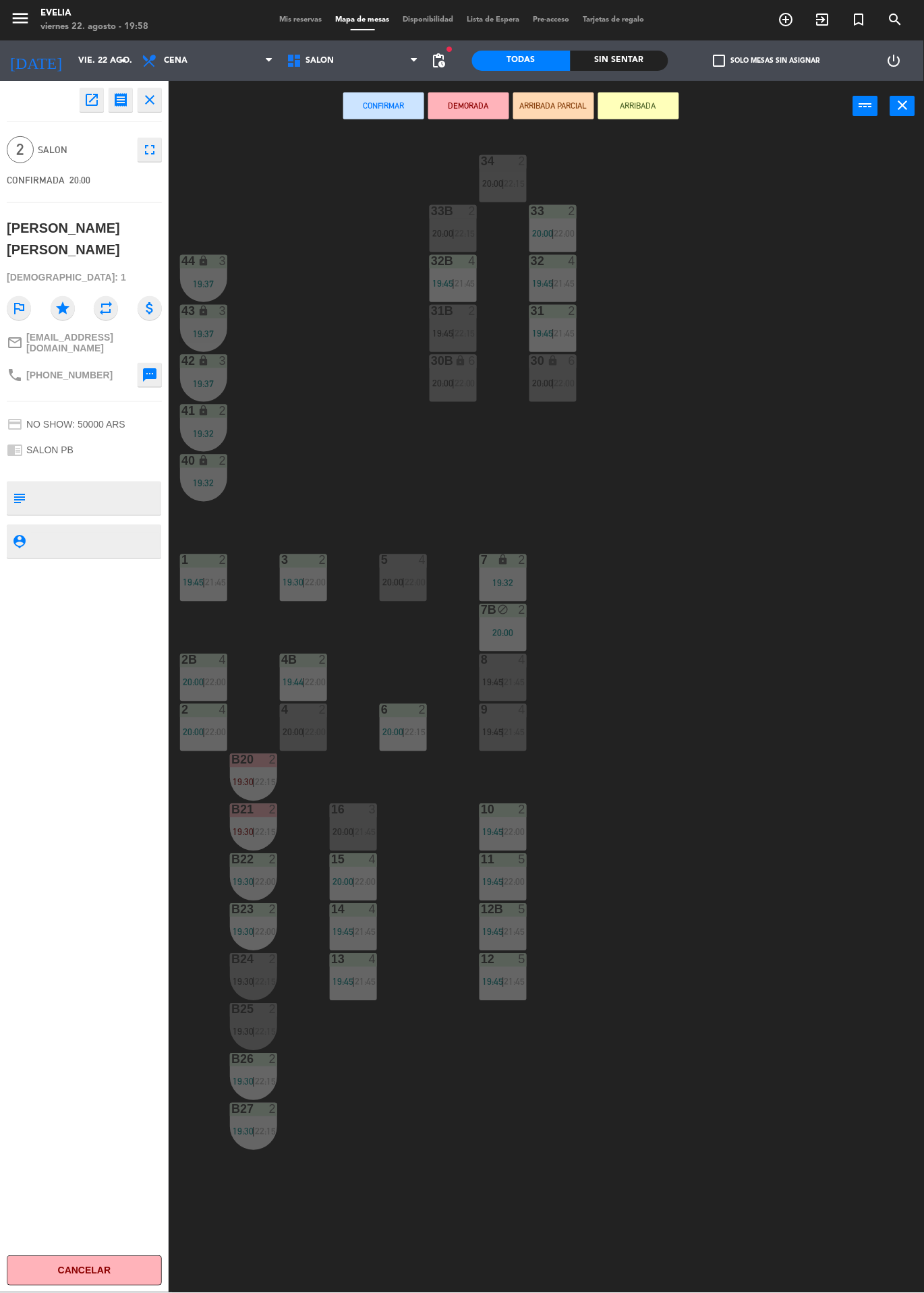
click at [763, 596] on div "34 2 20:00 | 22:15 33B 2 20:00 | 22:15 33 2 20:00 | 22:00 44 lock 3 19:37 32B 4…" at bounding box center [551, 712] width 746 height 1162
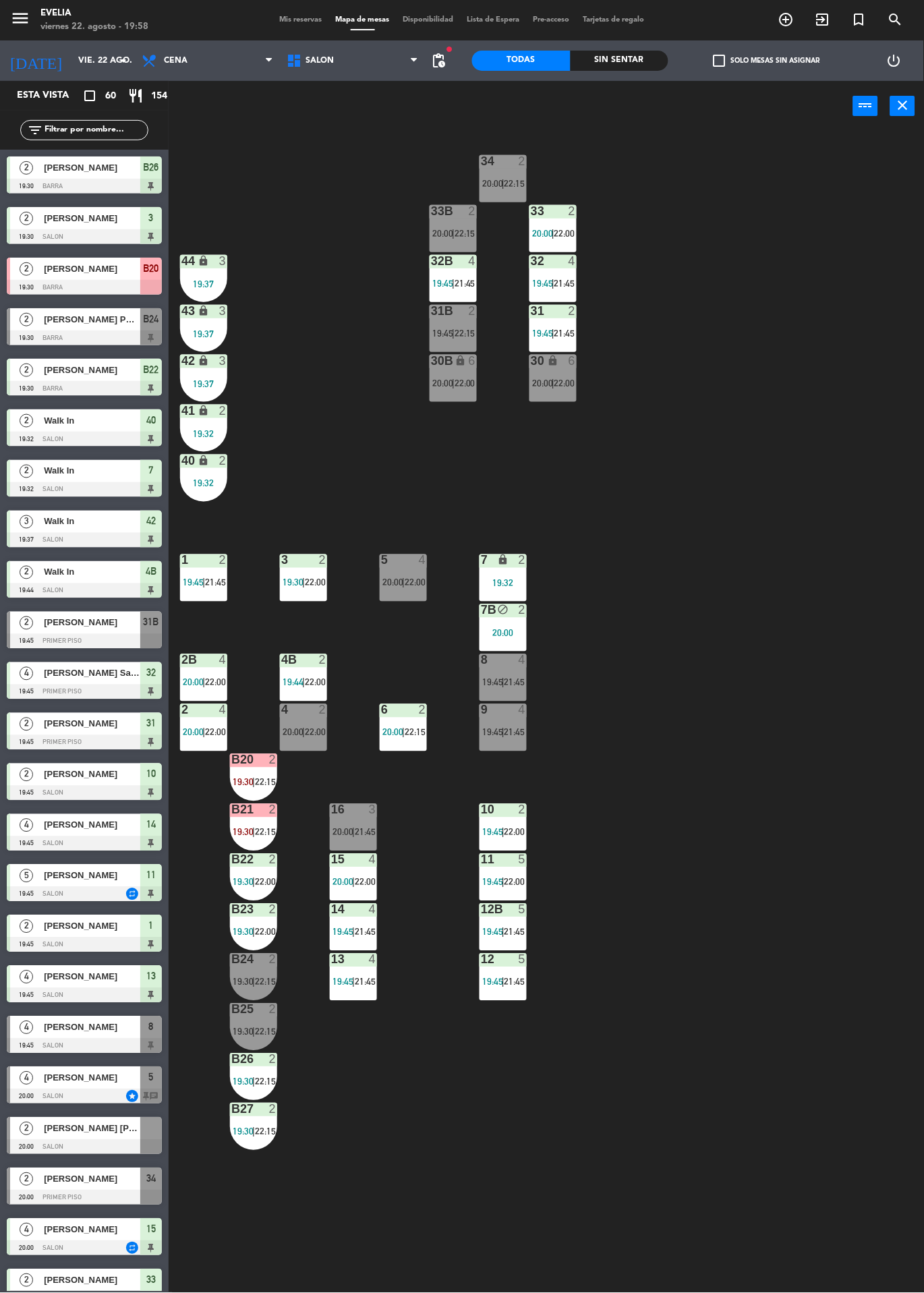
click at [316, 731] on span "22:00" at bounding box center [315, 732] width 21 height 11
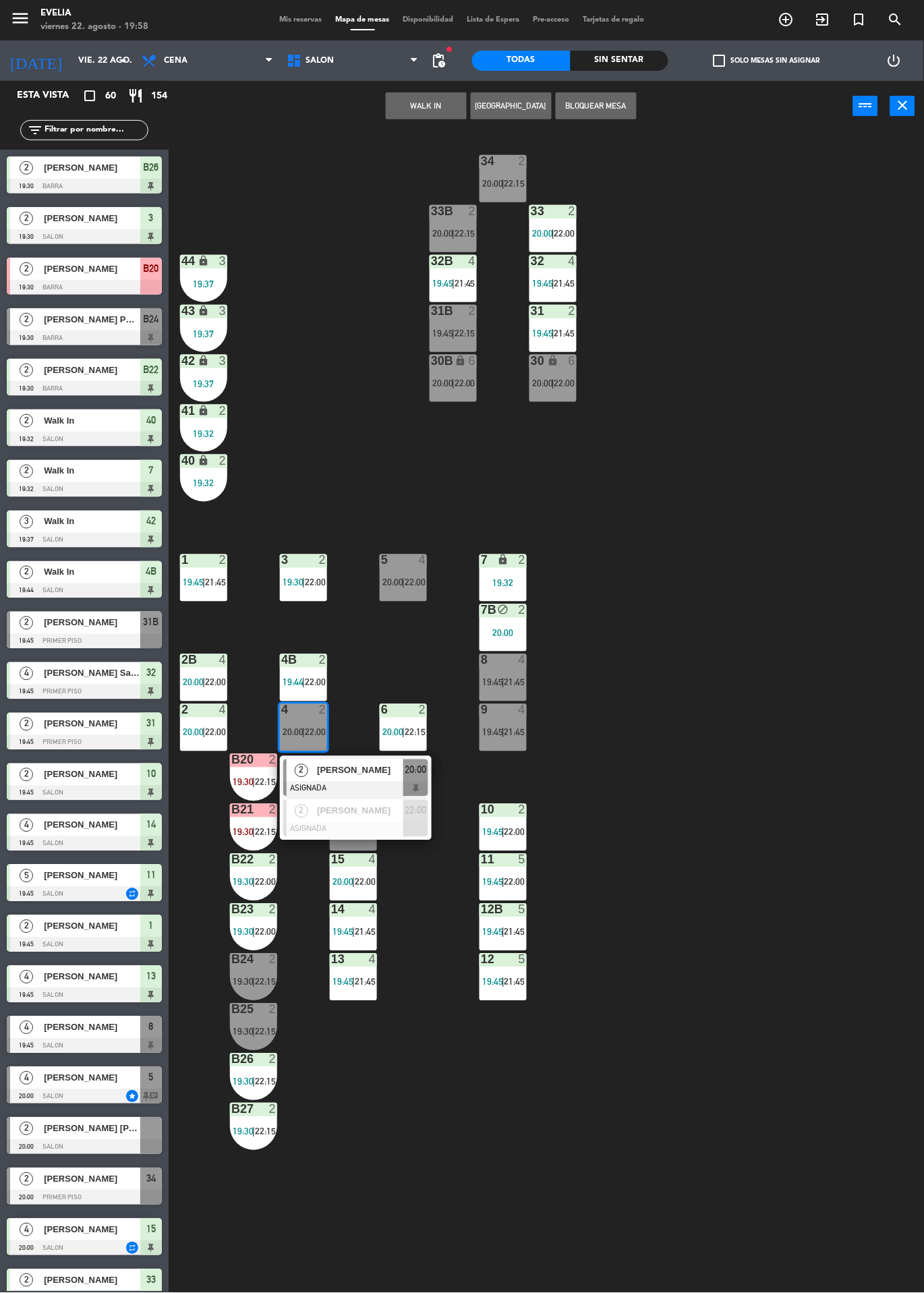
click at [381, 774] on span "[PERSON_NAME]" at bounding box center [360, 771] width 86 height 15
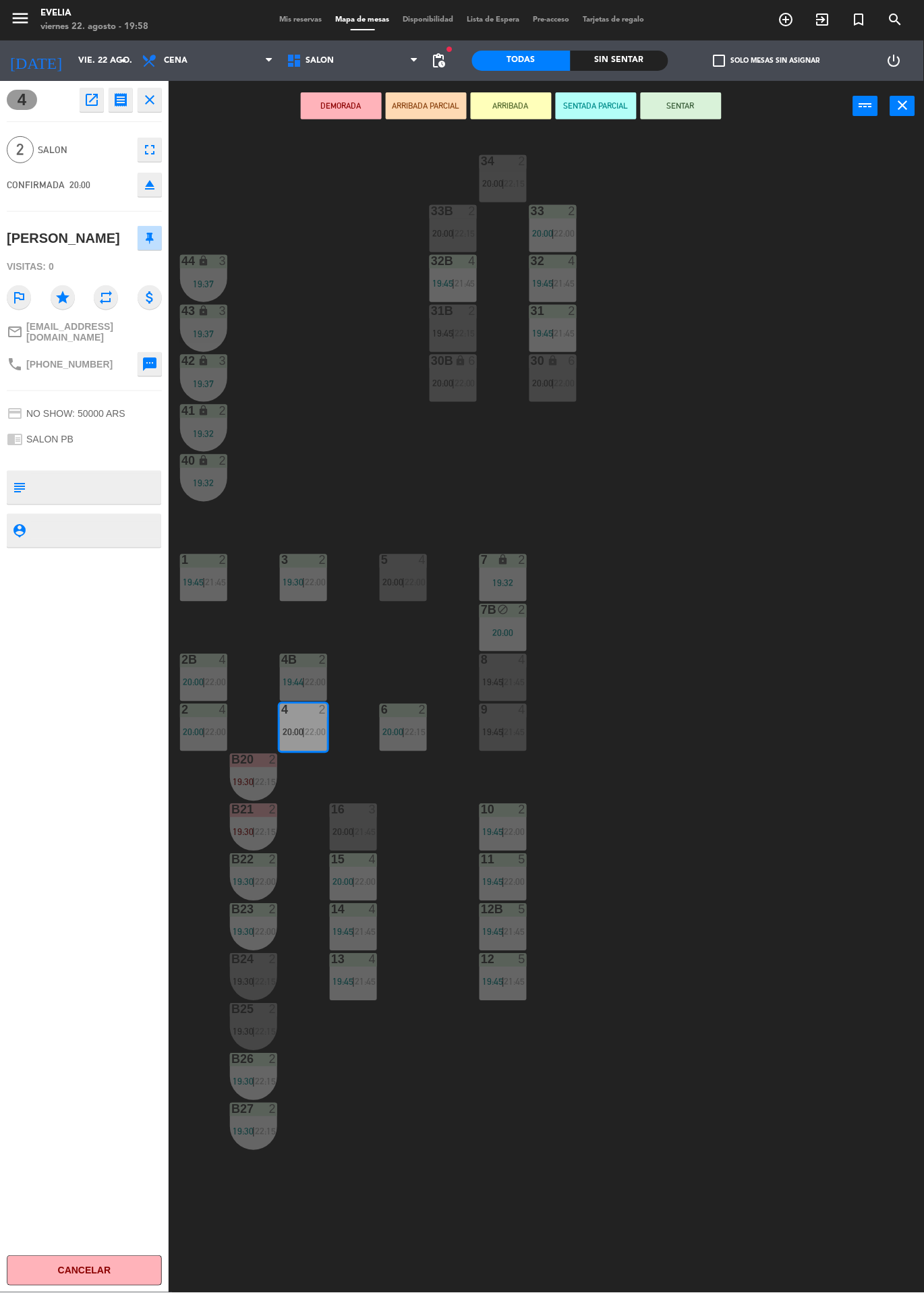
click at [154, 178] on icon "eject" at bounding box center [149, 185] width 16 height 16
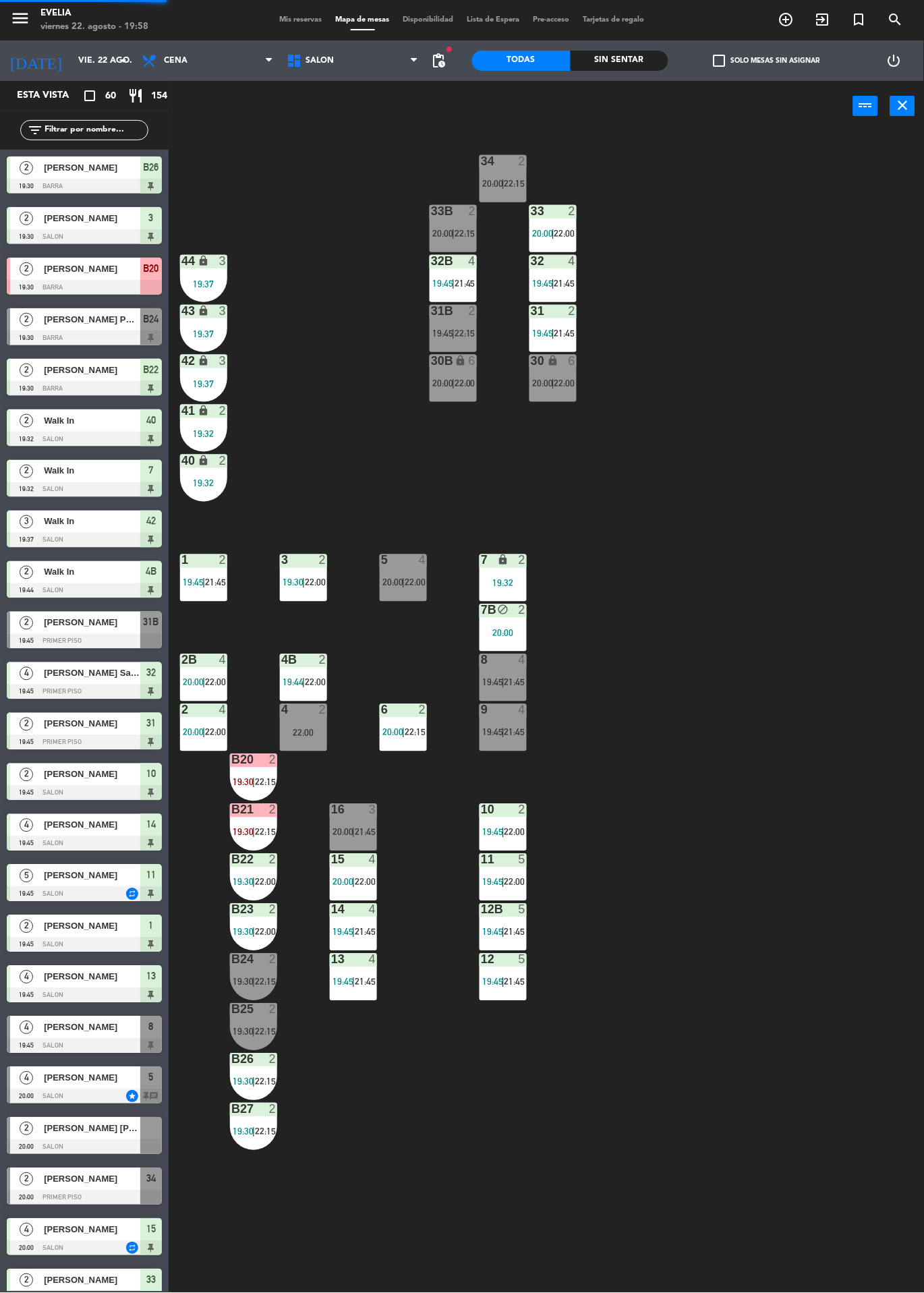
click at [770, 58] on label "check_box_outline_blank Solo mesas sin asignar" at bounding box center [767, 60] width 107 height 12
click at [767, 61] on input "check_box_outline_blank Solo mesas sin asignar" at bounding box center [767, 61] width 0 height 0
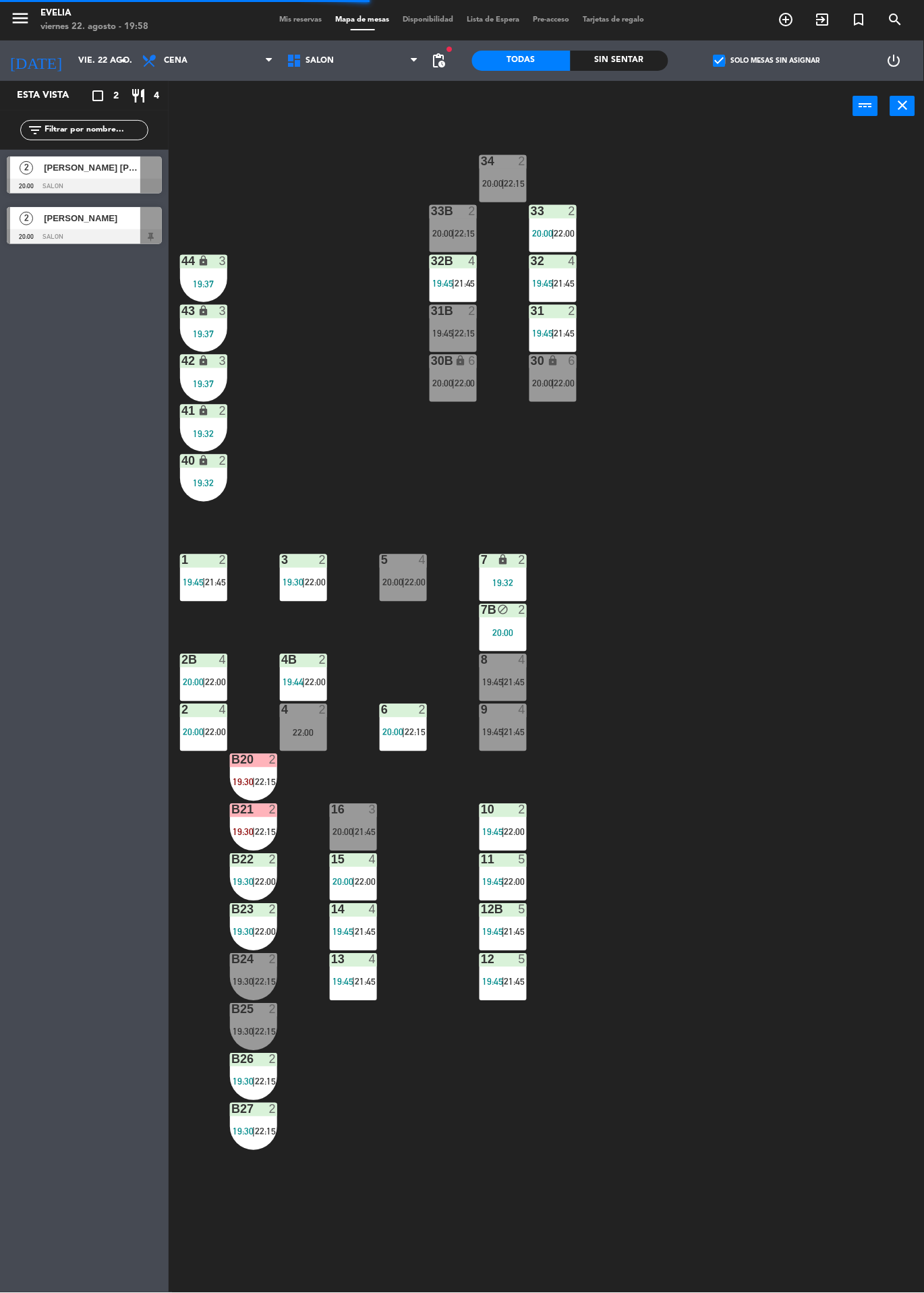
click at [141, 176] on div at bounding box center [151, 168] width 22 height 22
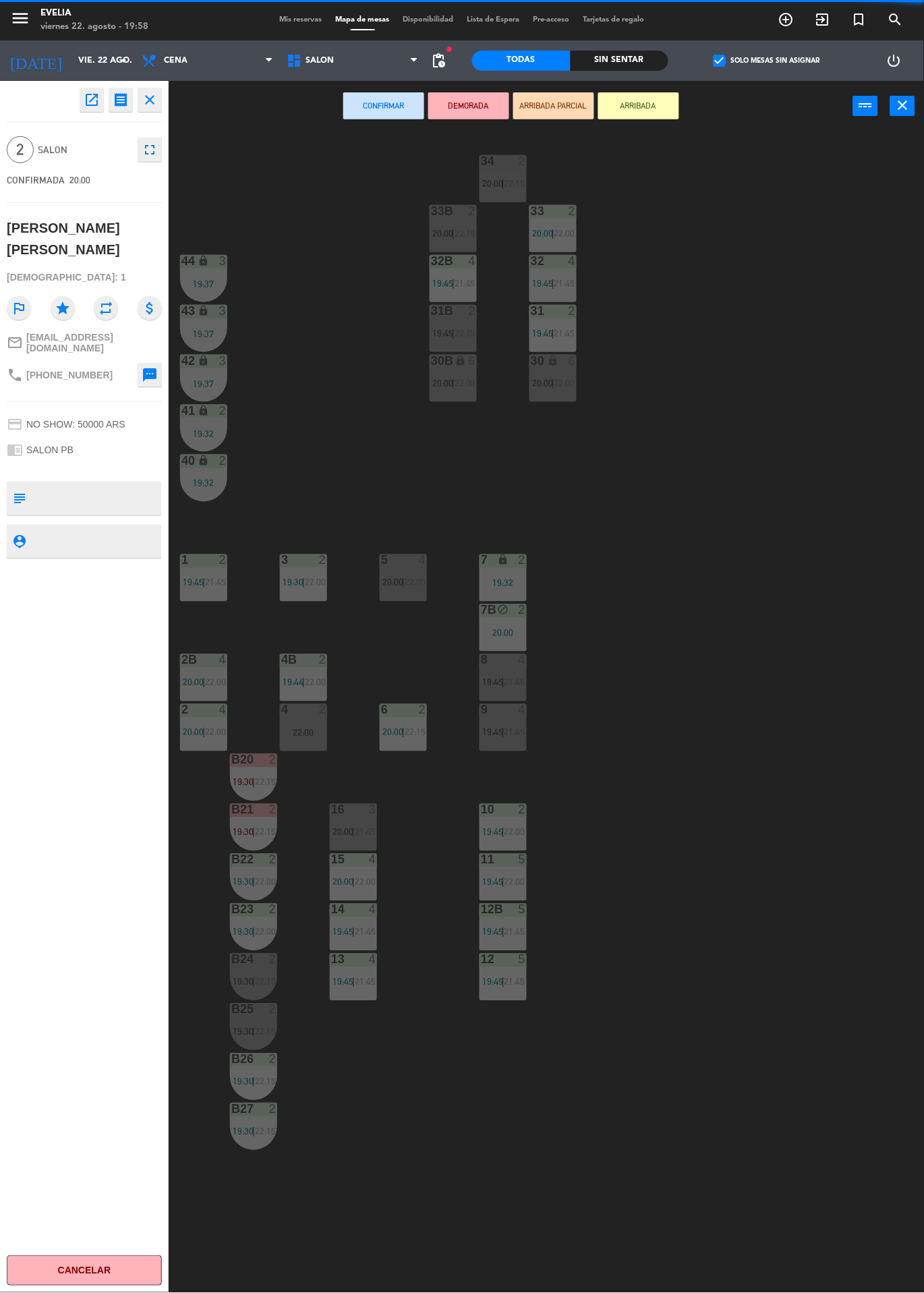
click at [312, 730] on div "22:00" at bounding box center [303, 733] width 47 height 9
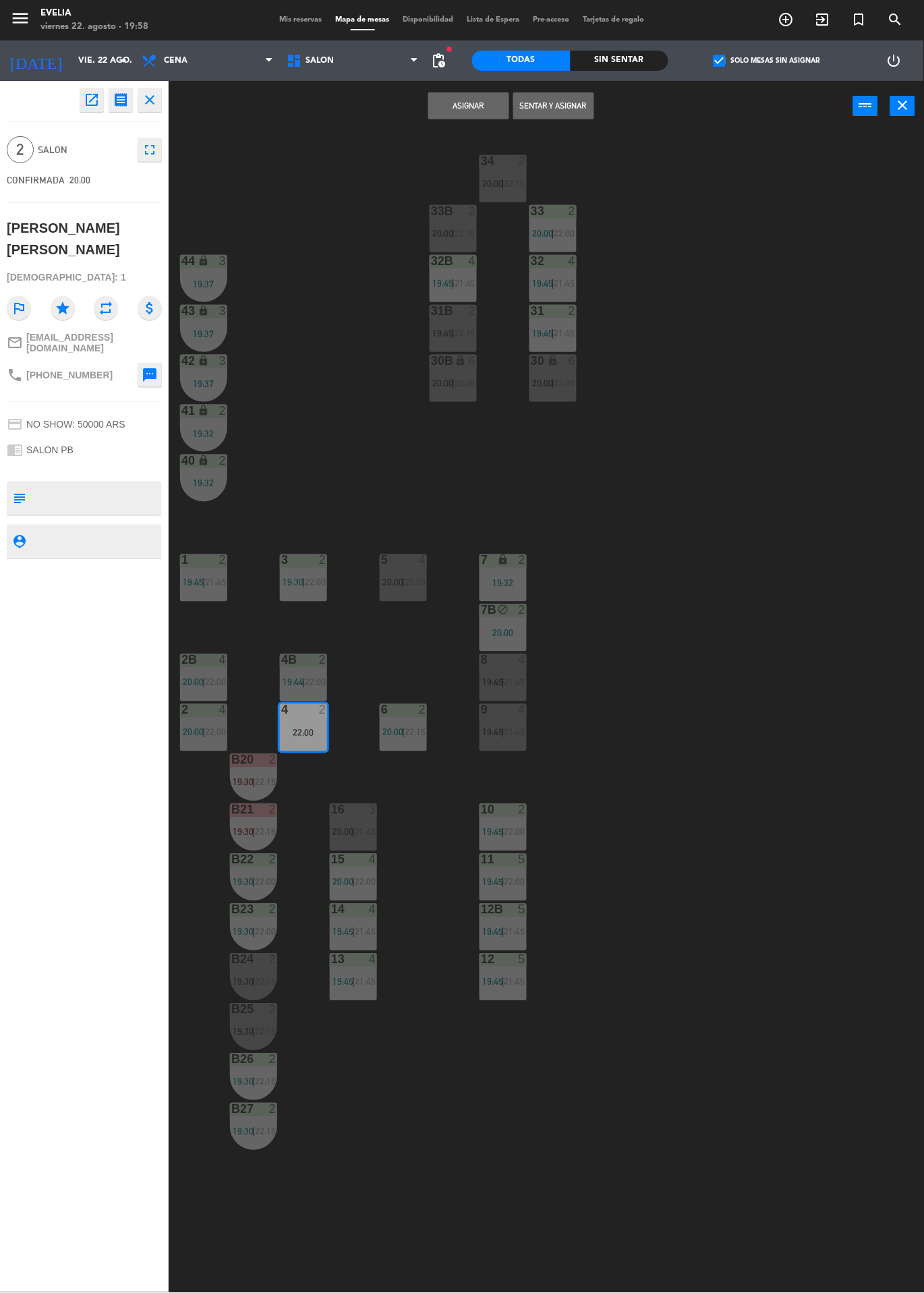
click at [490, 96] on button "Asignar" at bounding box center [469, 105] width 81 height 27
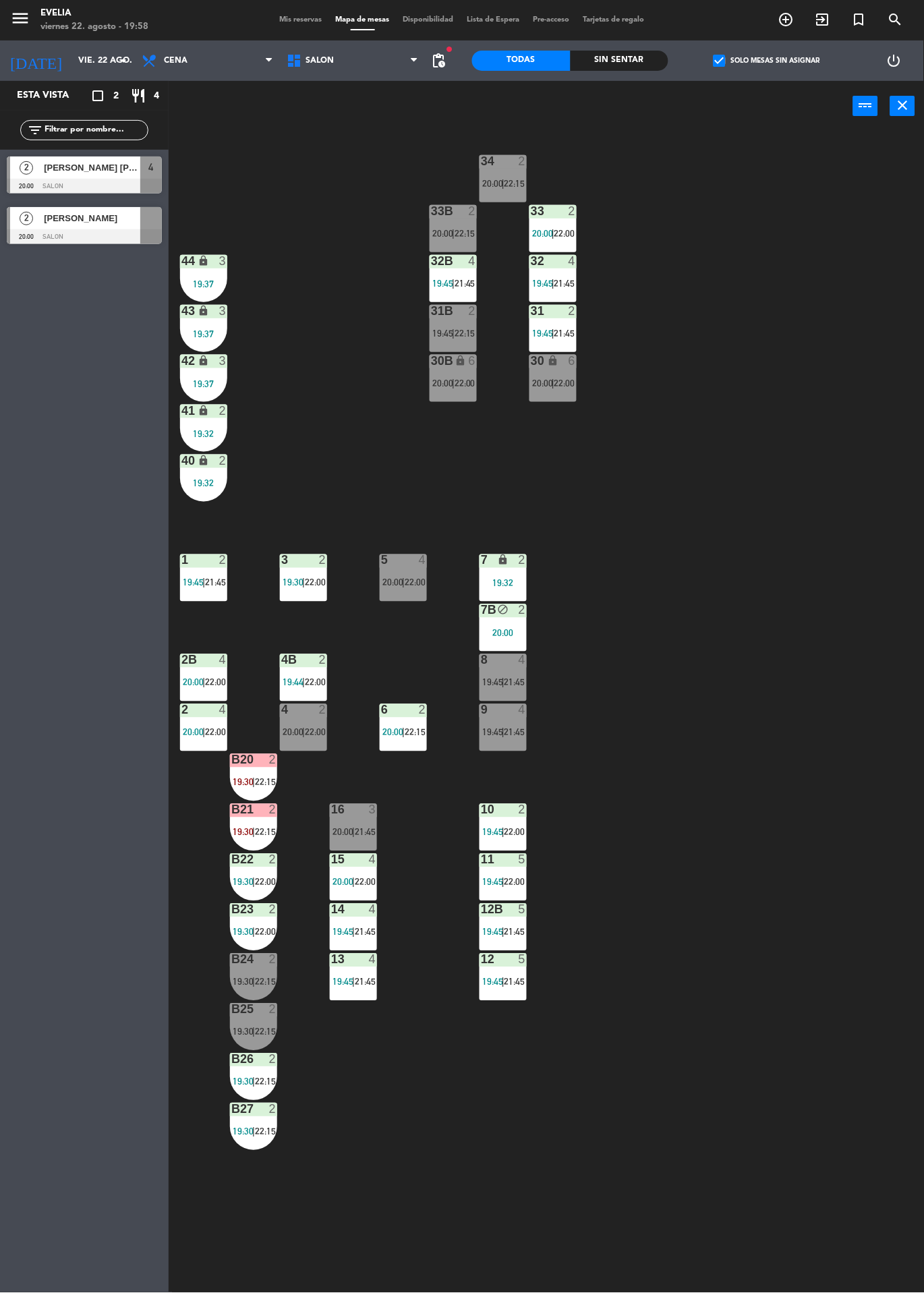
click at [469, 336] on span "22:15" at bounding box center [465, 333] width 21 height 11
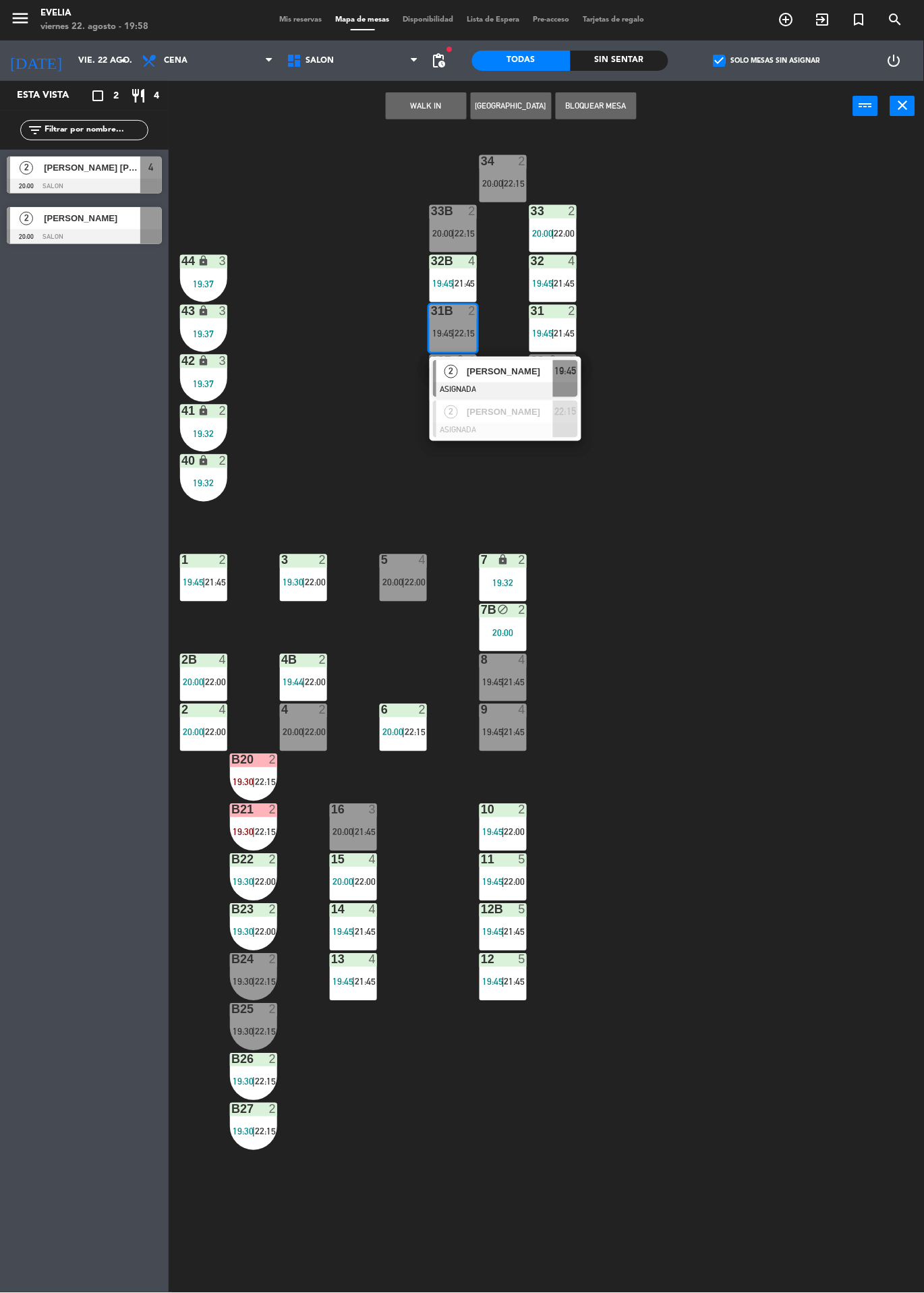
click at [761, 377] on div "34 2 20:00 | 22:15 33B 2 20:00 | 22:15 33 2 20:00 | 22:00 44 lock 3 19:37 32B 4…" at bounding box center [551, 712] width 746 height 1162
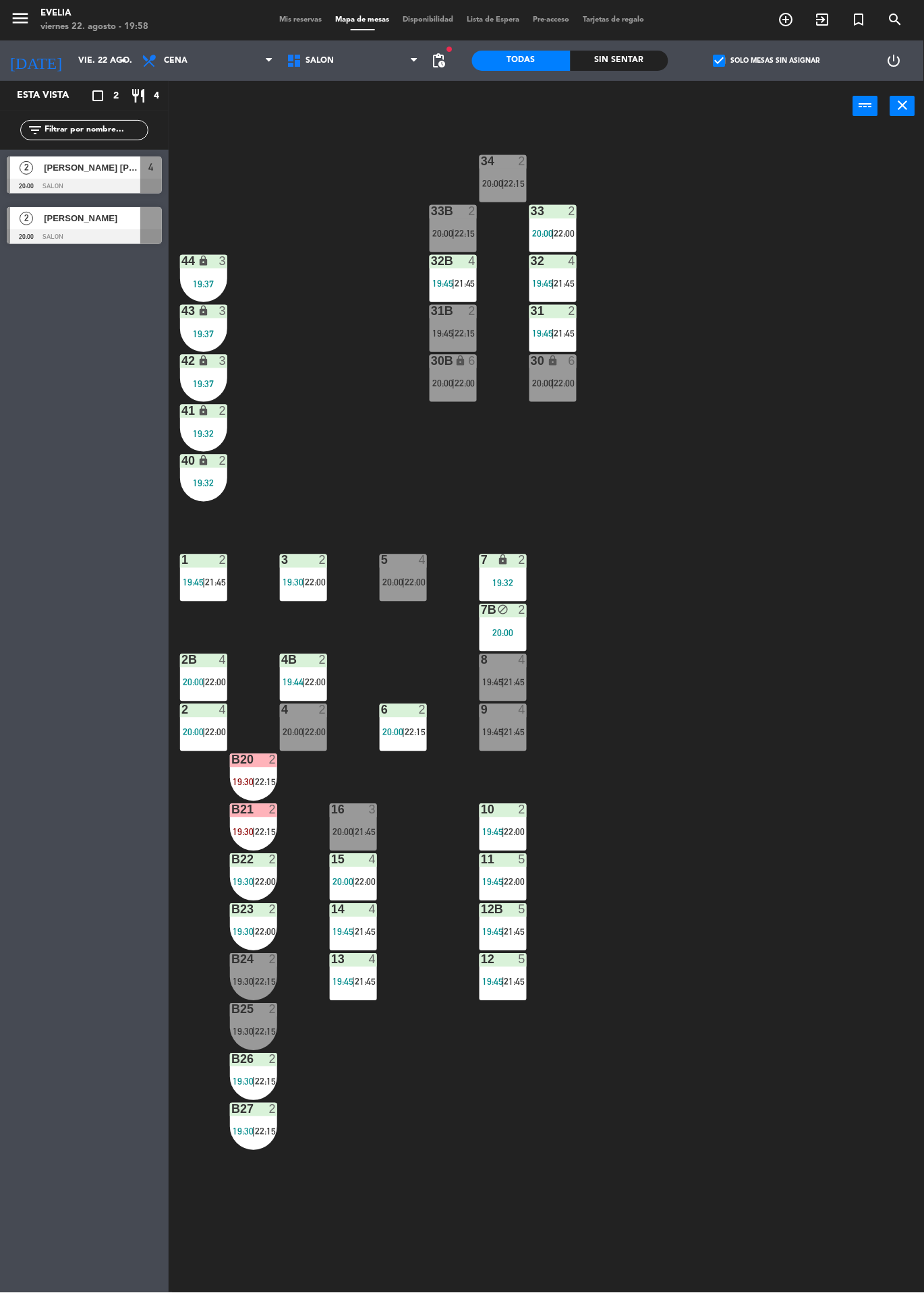
click at [318, 732] on span "22:00" at bounding box center [315, 732] width 21 height 11
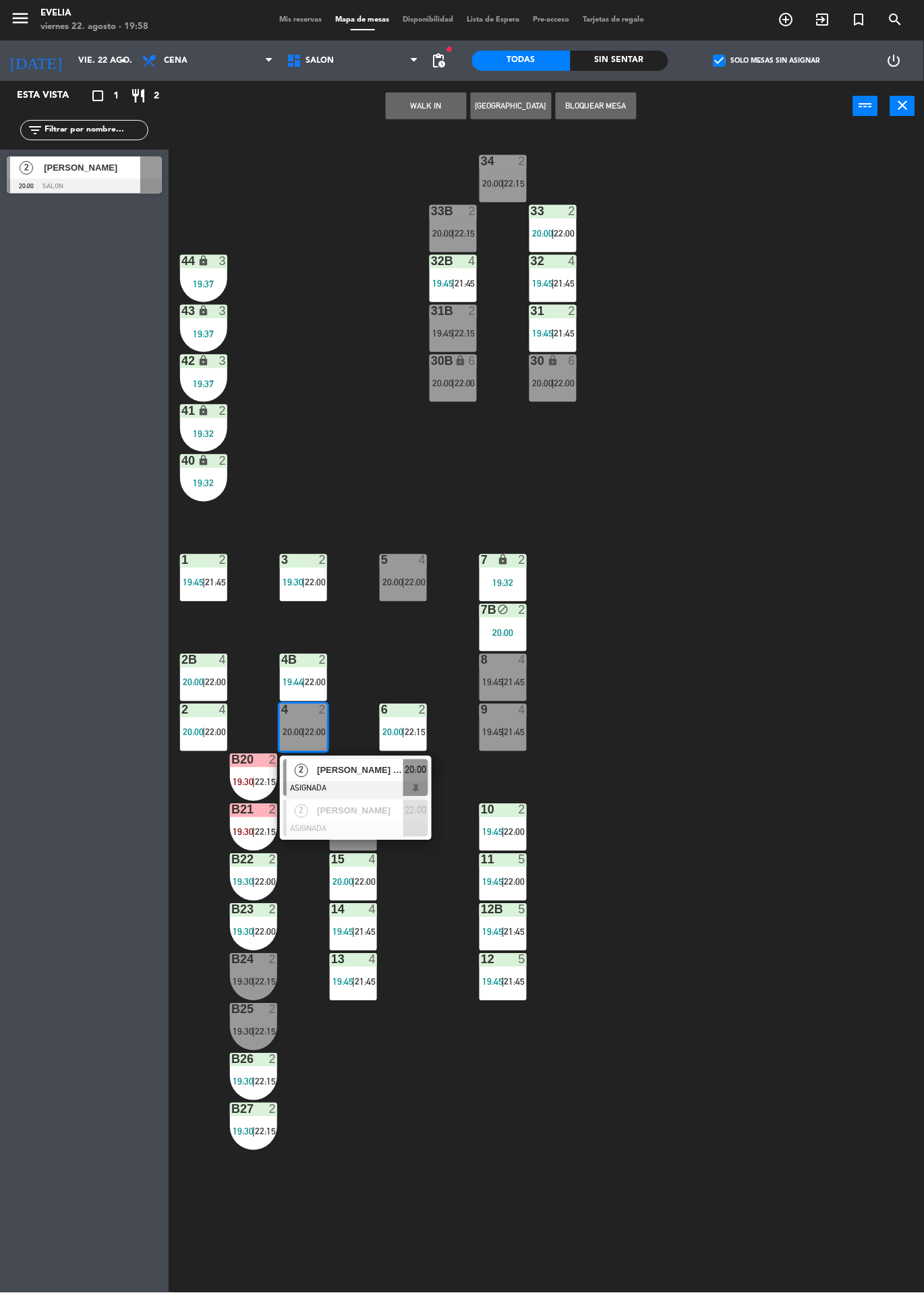
click at [398, 769] on span "[PERSON_NAME] [PERSON_NAME]" at bounding box center [360, 771] width 86 height 15
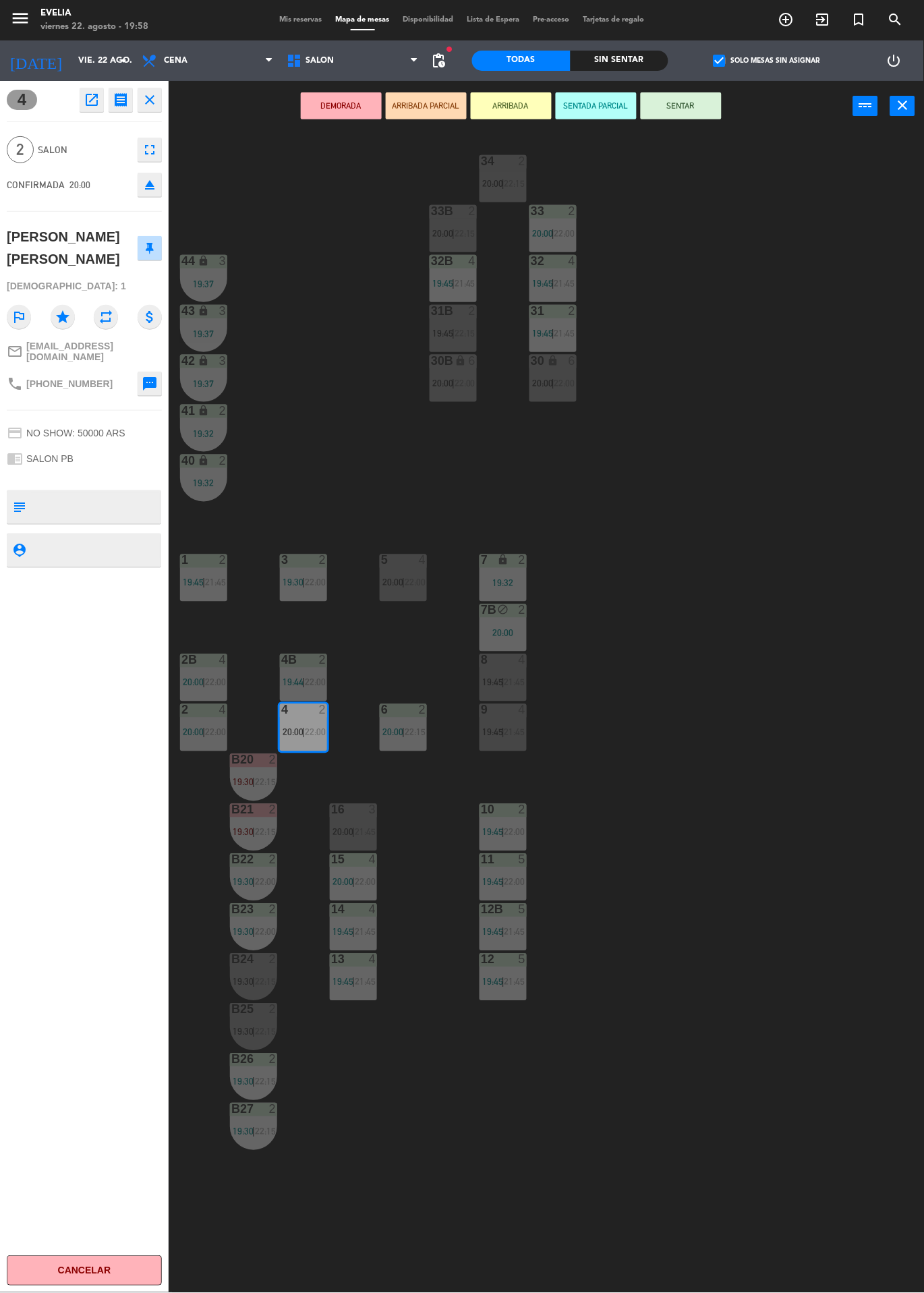
click at [708, 114] on button "SENTAR" at bounding box center [682, 105] width 81 height 27
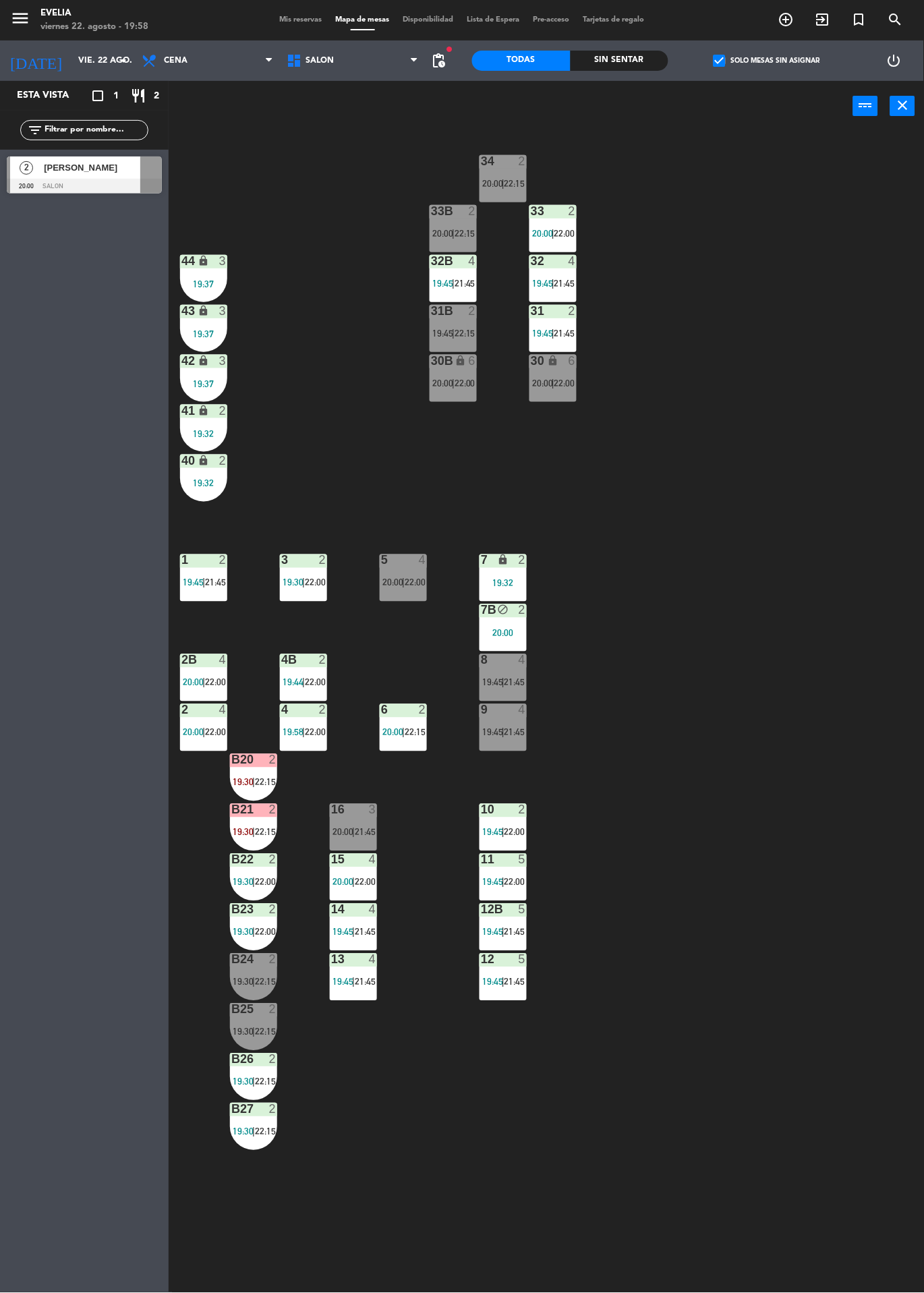
click at [472, 311] on div "2" at bounding box center [472, 310] width 8 height 12
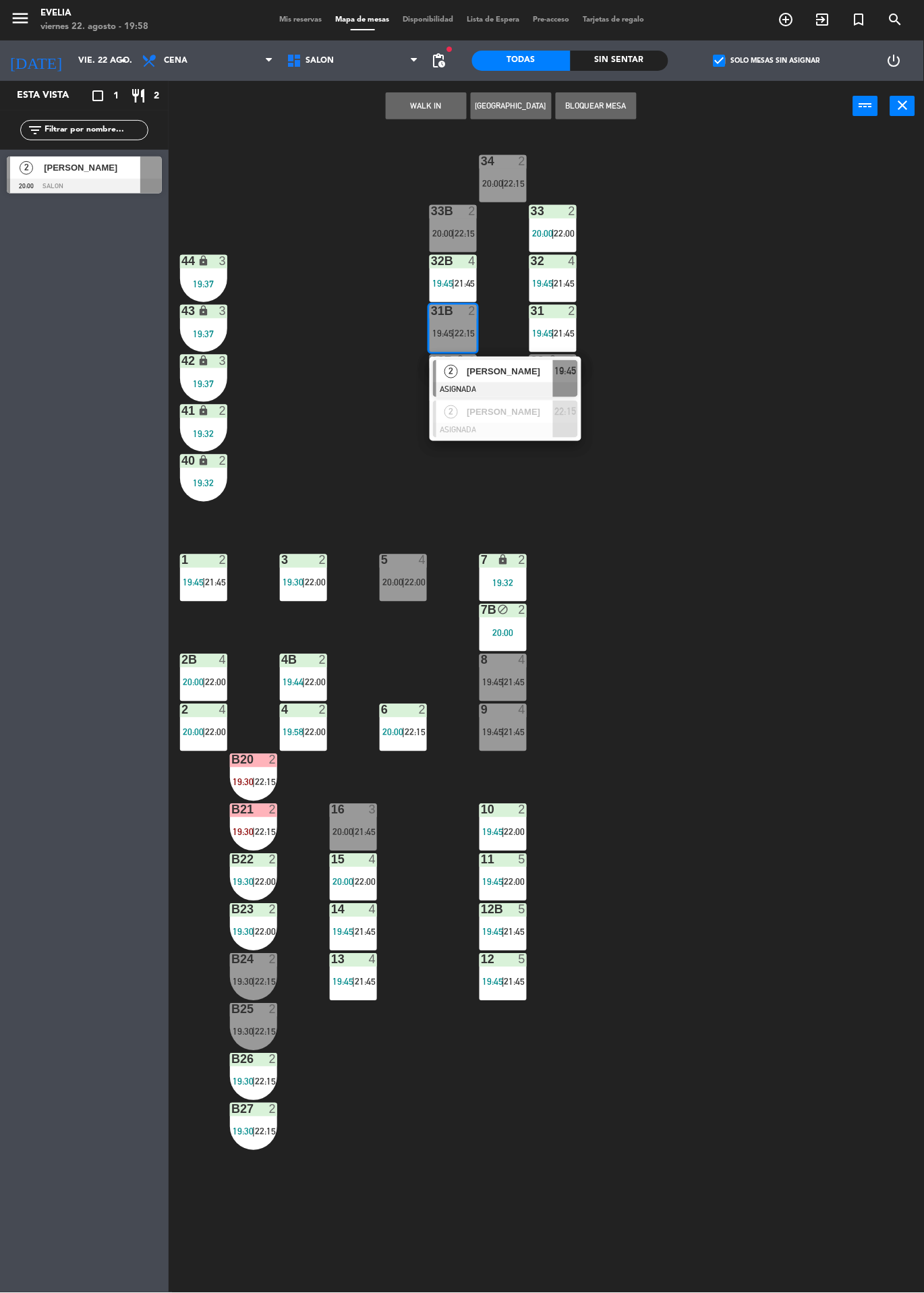
click at [513, 370] on span "[PERSON_NAME]" at bounding box center [510, 371] width 86 height 15
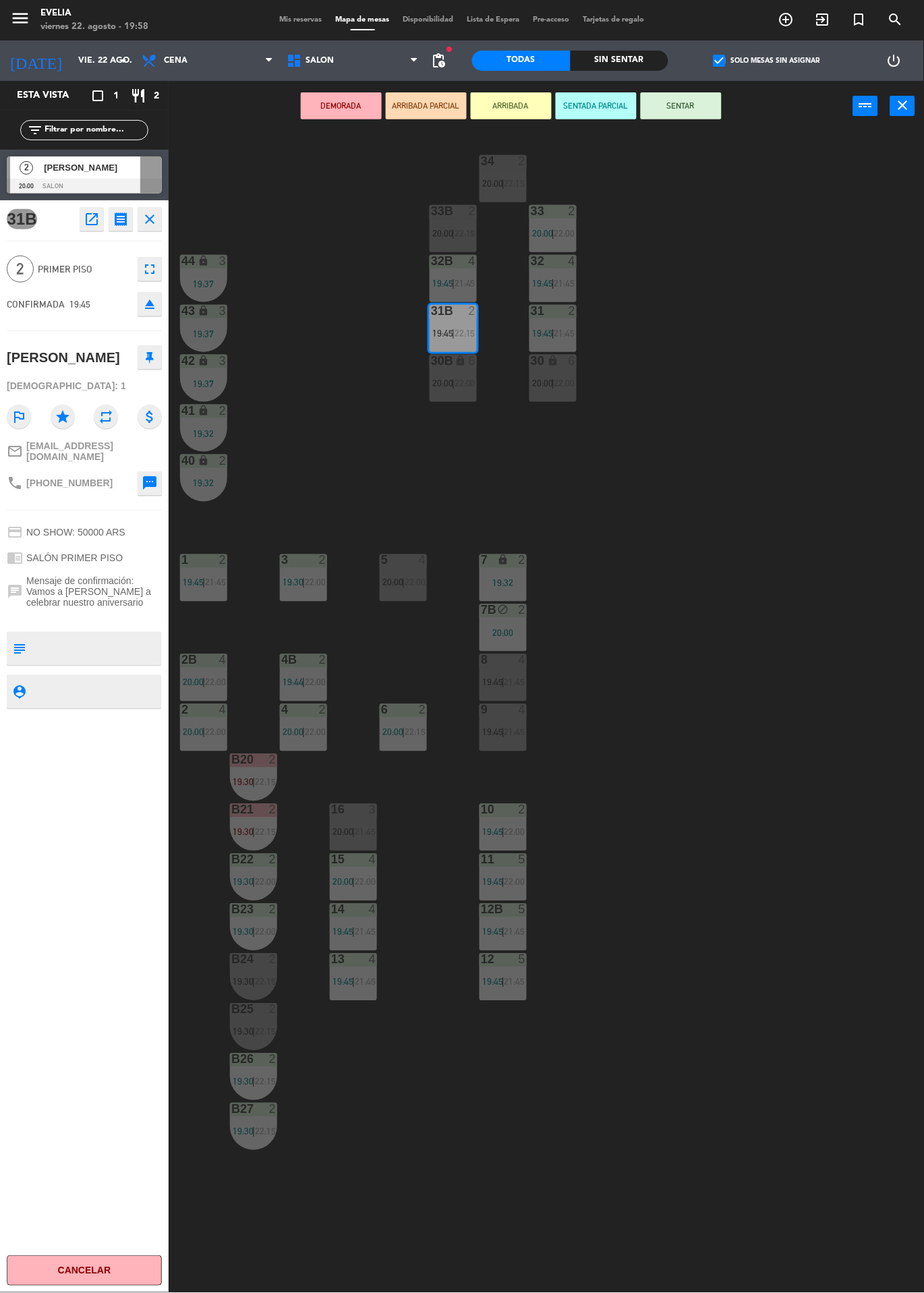
click at [696, 114] on button "SENTAR" at bounding box center [682, 105] width 81 height 27
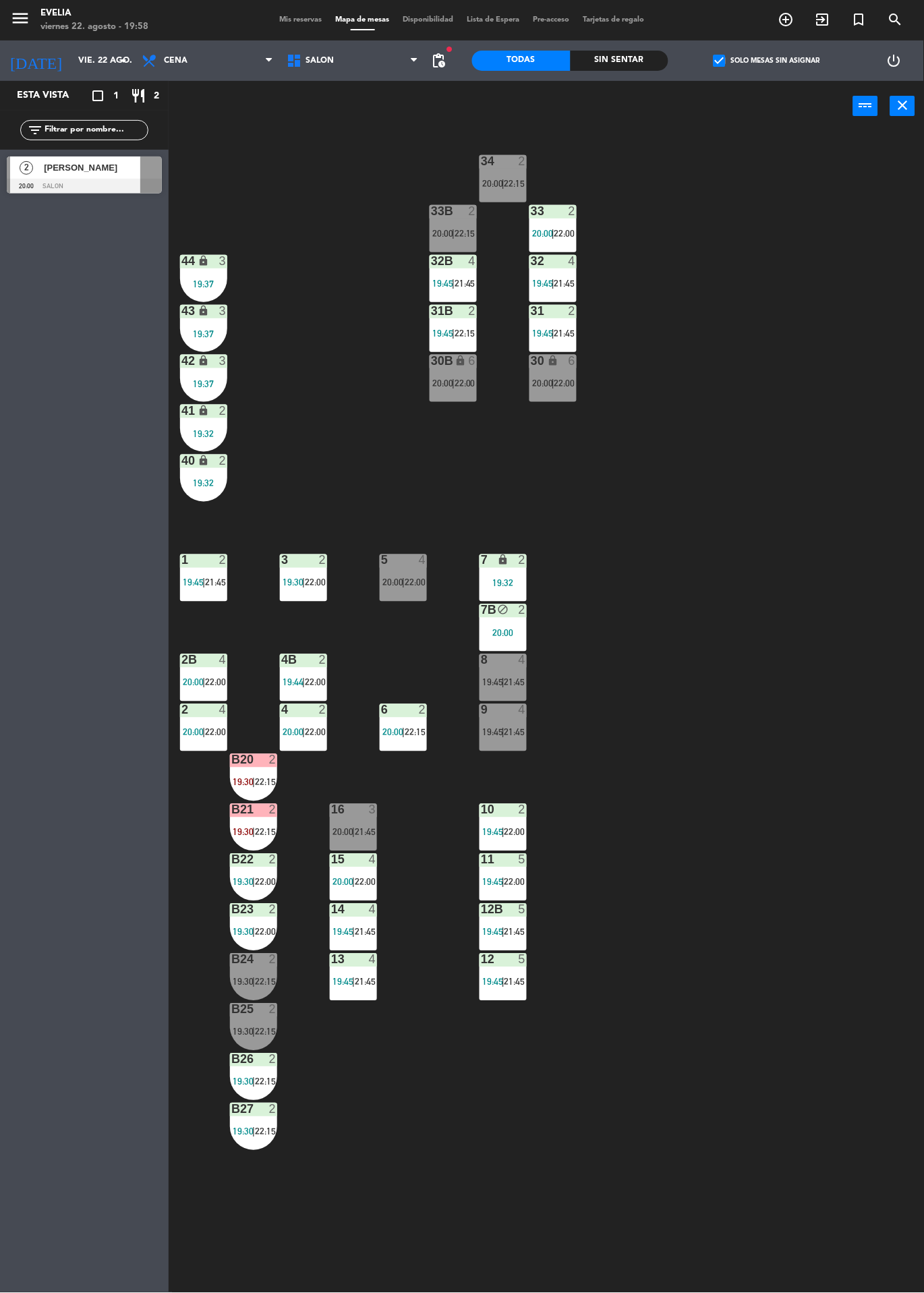
click at [760, 60] on label "check_box Solo mesas sin asignar" at bounding box center [767, 60] width 107 height 12
click at [767, 61] on input "check_box Solo mesas sin asignar" at bounding box center [767, 61] width 0 height 0
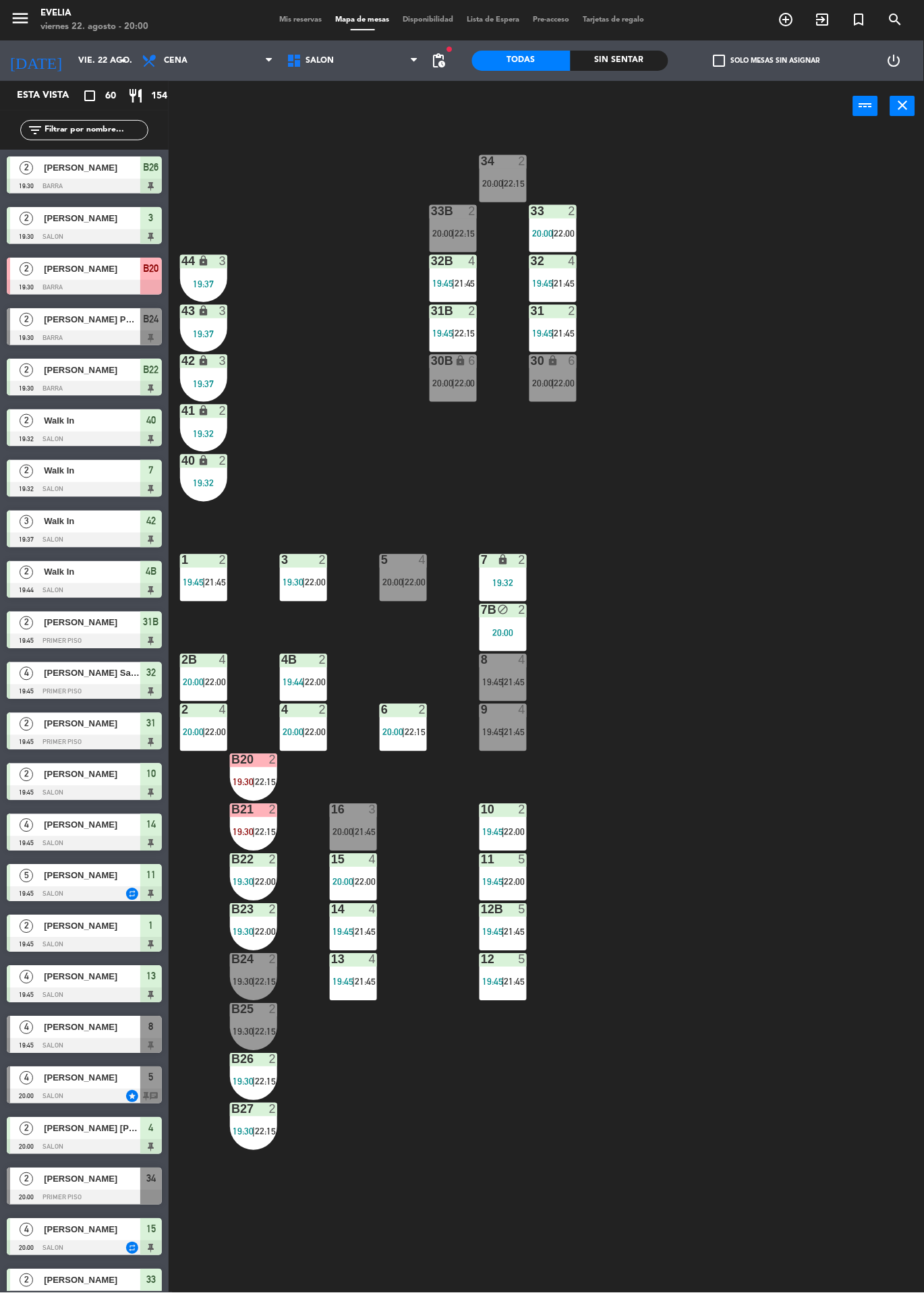
click at [273, 20] on span "Mis reservas" at bounding box center [301, 20] width 56 height 7
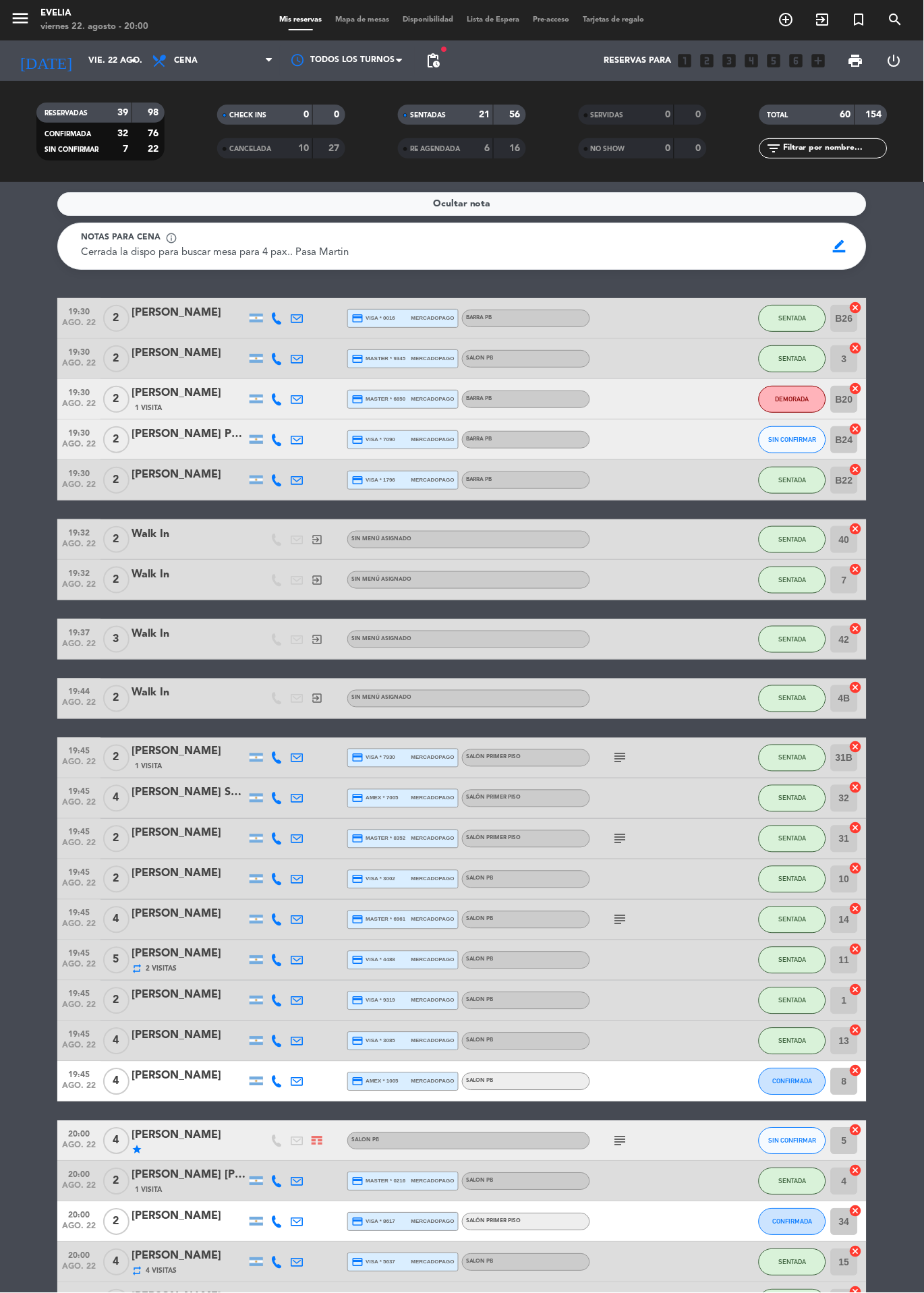
click at [347, 20] on span "Mapa de mesas" at bounding box center [363, 20] width 67 height 7
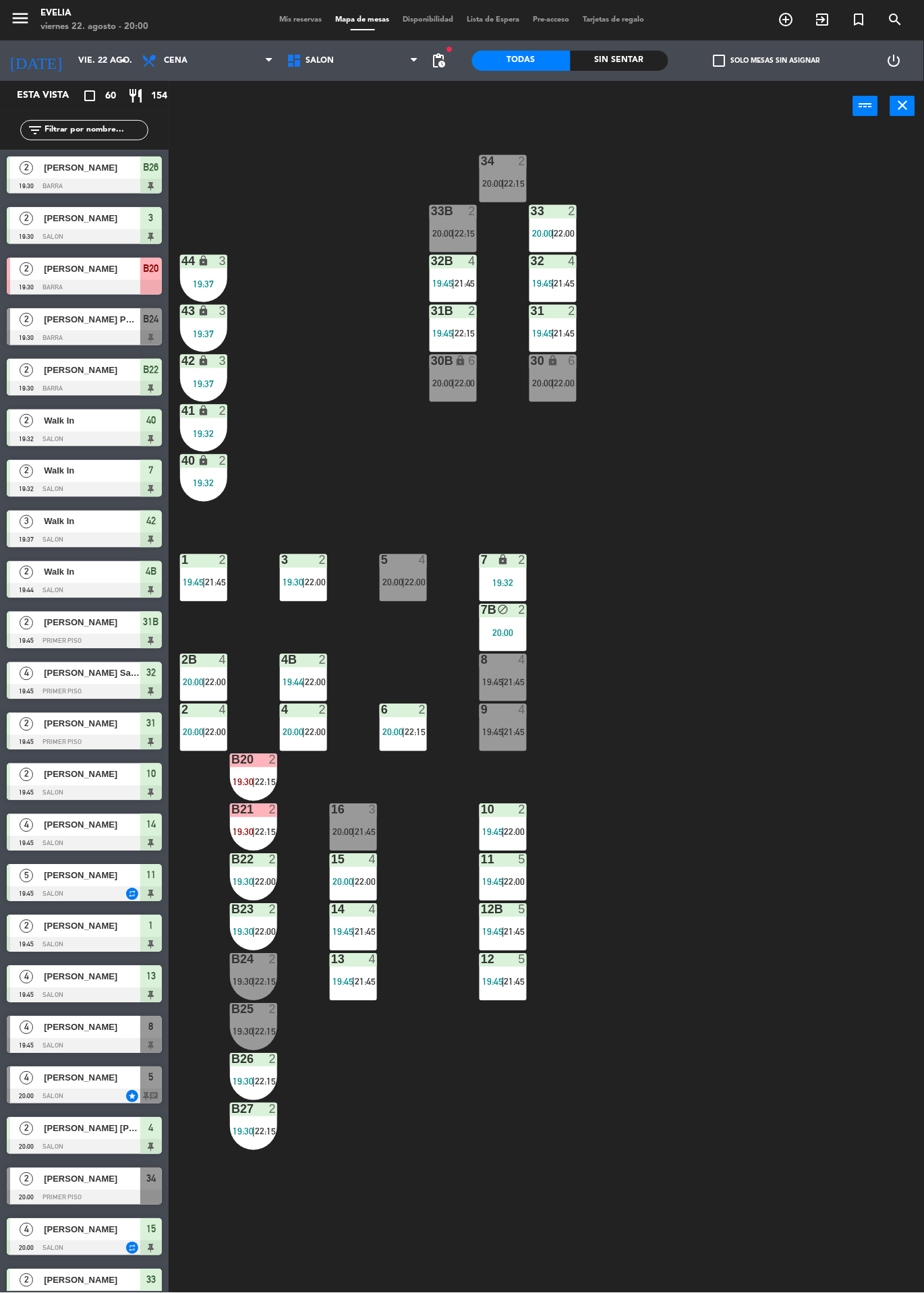
click at [432, 264] on div "32B" at bounding box center [431, 261] width 1 height 12
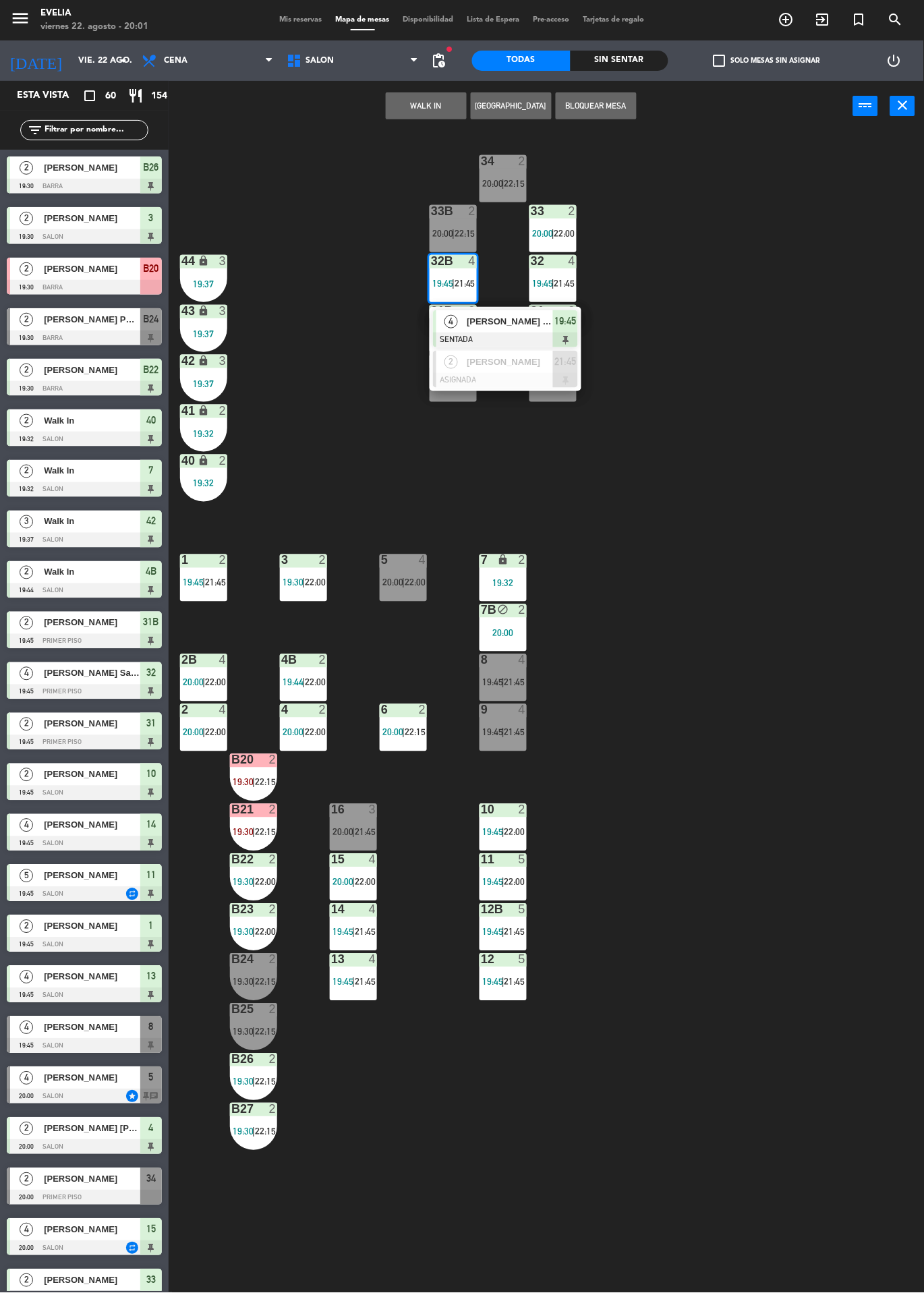
click at [278, 343] on div "34 2 20:00 | 22:15 33B 2 20:00 | 22:15 33 2 20:00 | 22:00 44 lock 3 19:37 32B 4…" at bounding box center [551, 712] width 746 height 1162
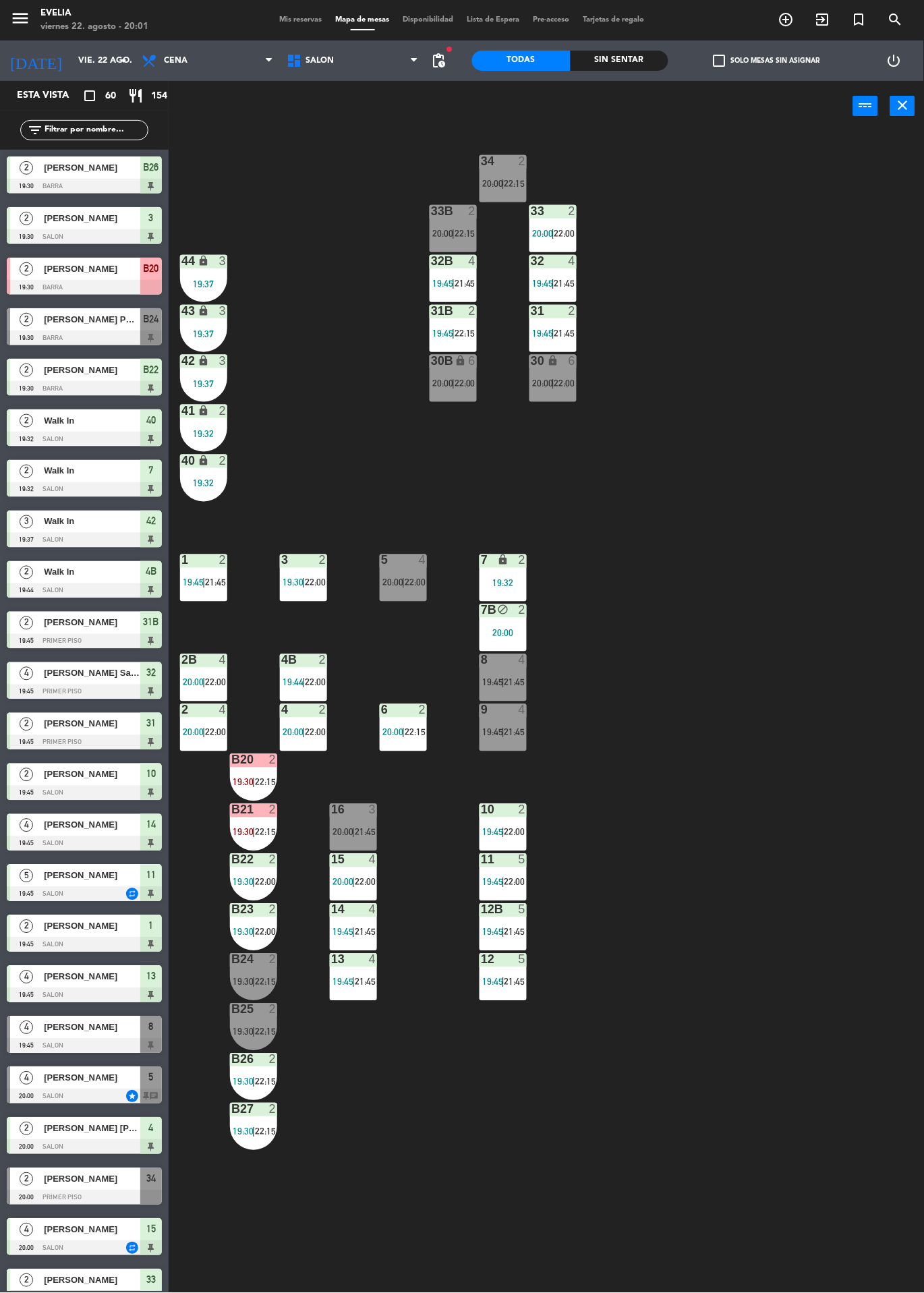
click at [506, 706] on div at bounding box center [503, 710] width 22 height 12
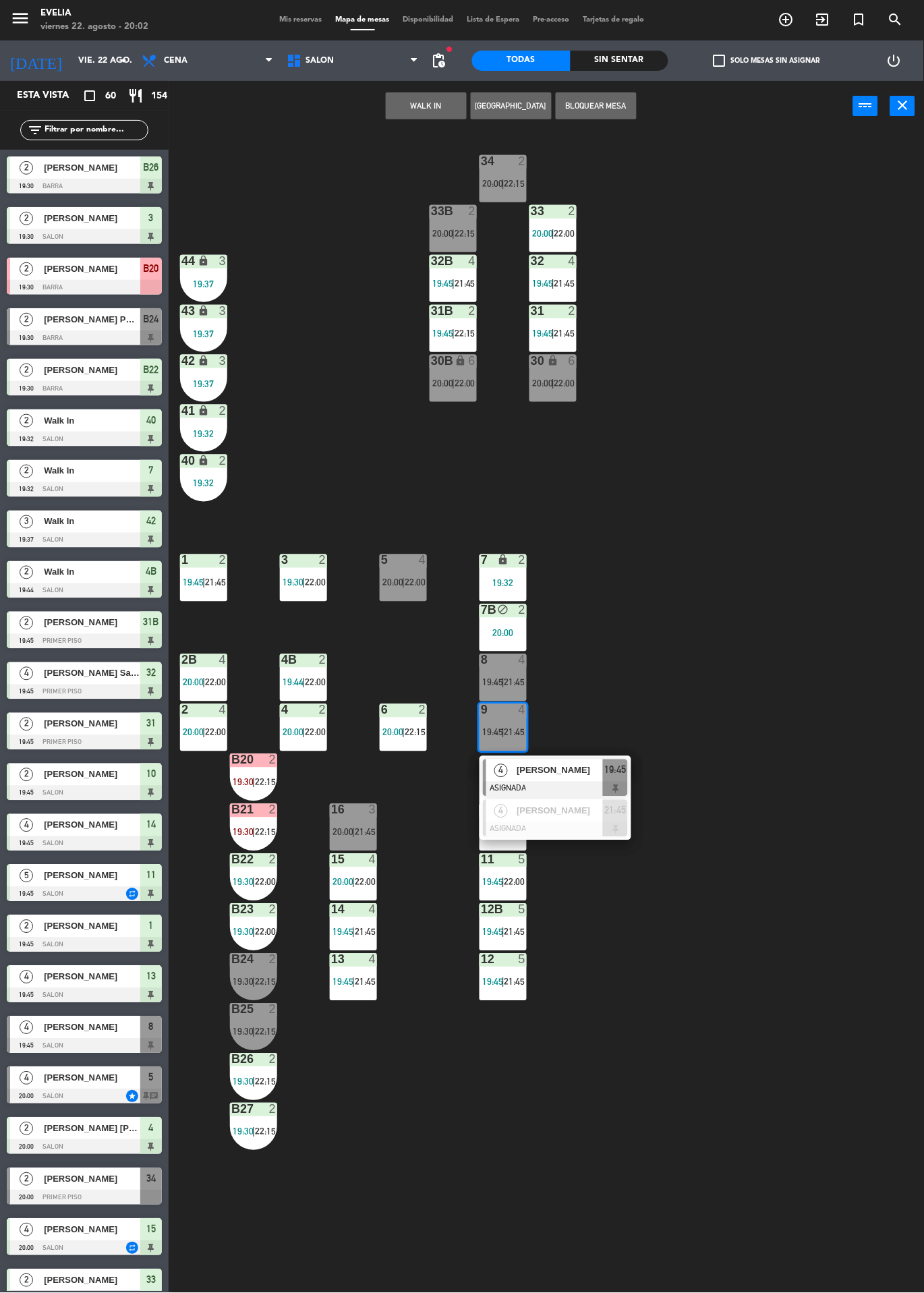
click at [291, 418] on div "34 2 20:00 | 22:15 33B 2 20:00 | 22:15 33 2 20:00 | 22:00 44 lock 3 19:37 32B 4…" at bounding box center [551, 712] width 746 height 1162
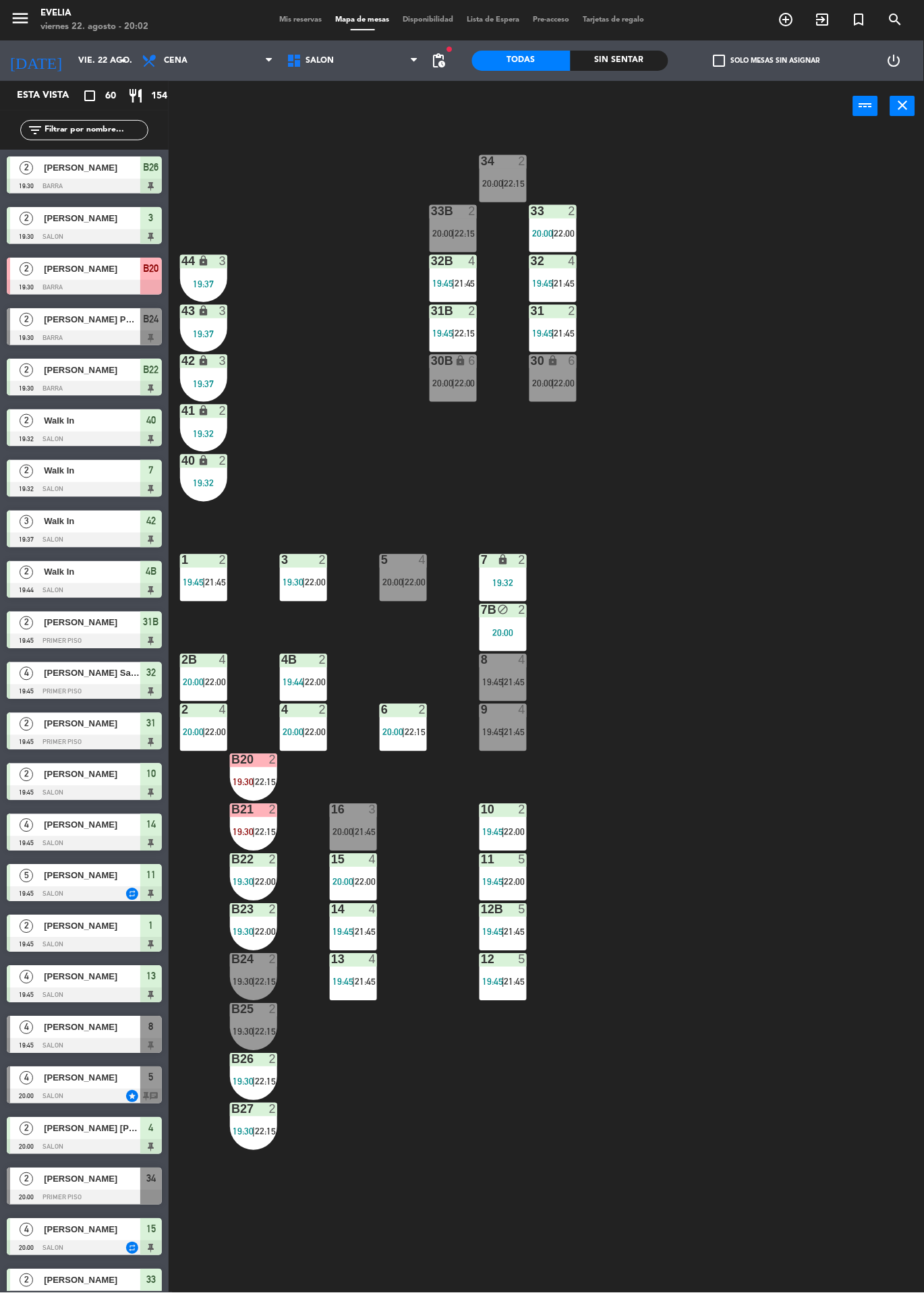
click at [500, 675] on div "8 4 19:45 | 21:45" at bounding box center [503, 677] width 47 height 47
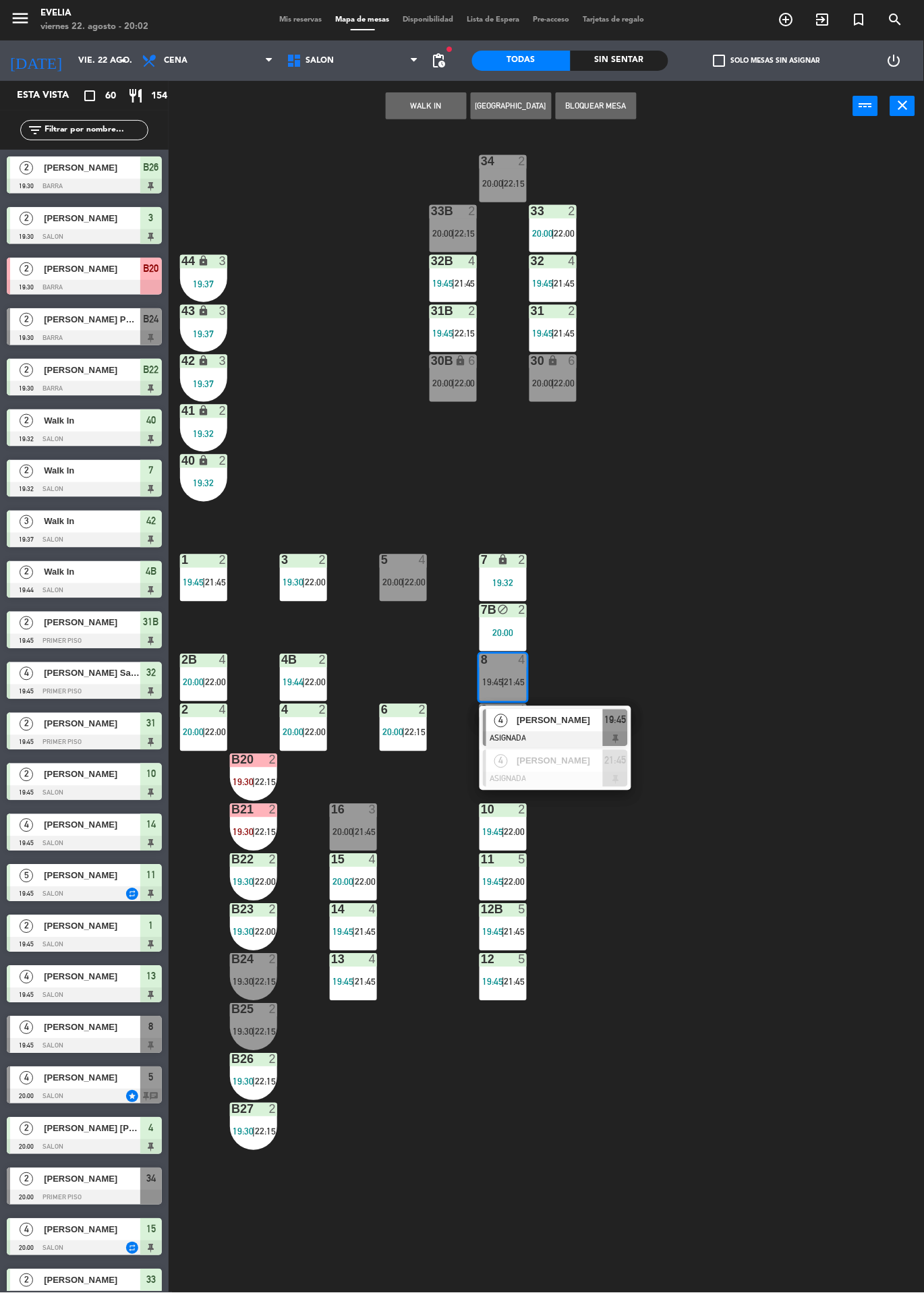
click at [547, 710] on div "[PERSON_NAME]" at bounding box center [559, 721] width 88 height 22
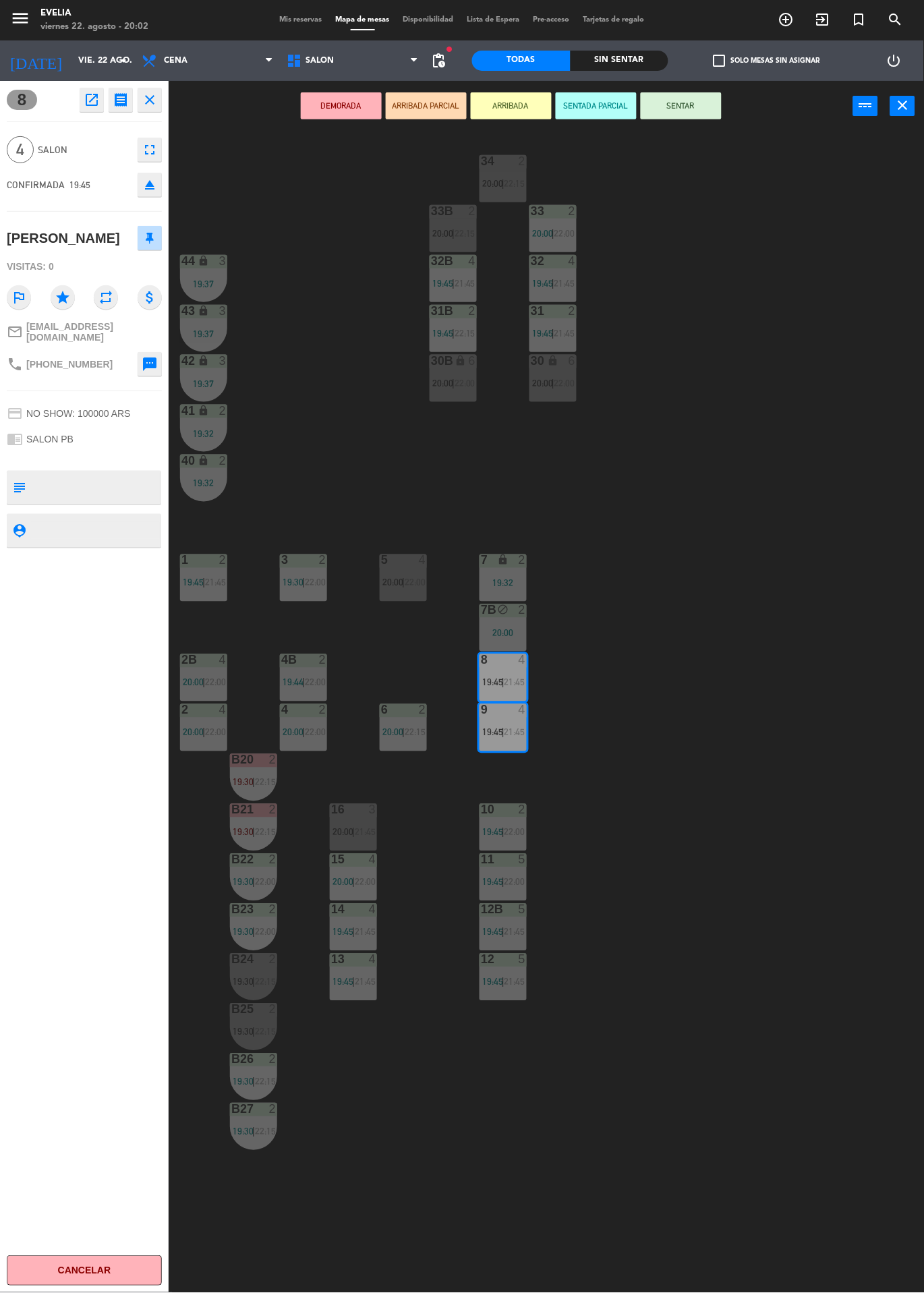
click at [294, 276] on div "34 2 20:00 | 22:15 33B 2 20:00 | 22:15 33 2 20:00 | 22:00 44 lock 3 19:37 32B 4…" at bounding box center [551, 712] width 746 height 1162
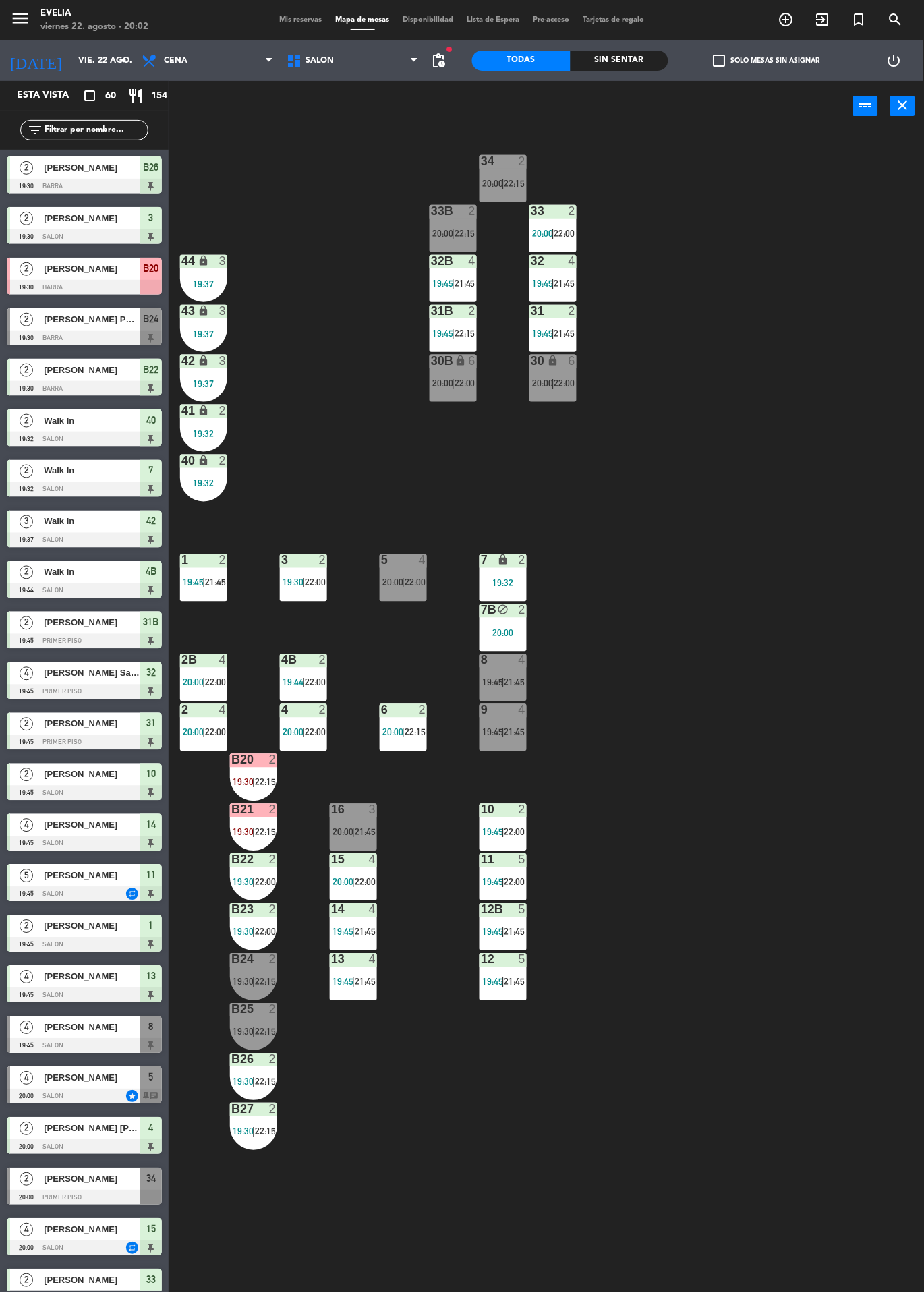
click at [521, 661] on div "4" at bounding box center [522, 660] width 8 height 12
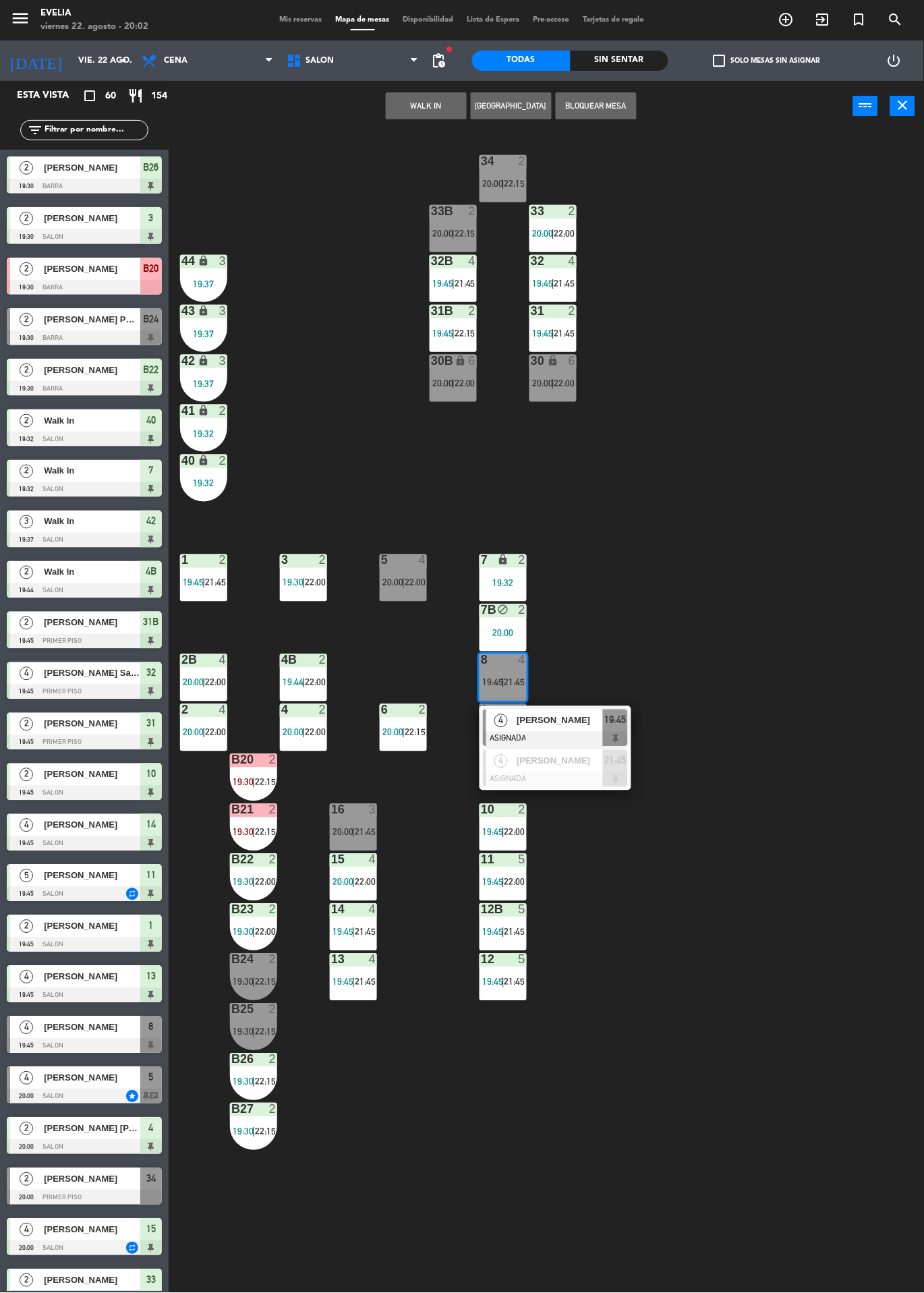
click at [569, 726] on span "[PERSON_NAME]" at bounding box center [560, 721] width 86 height 15
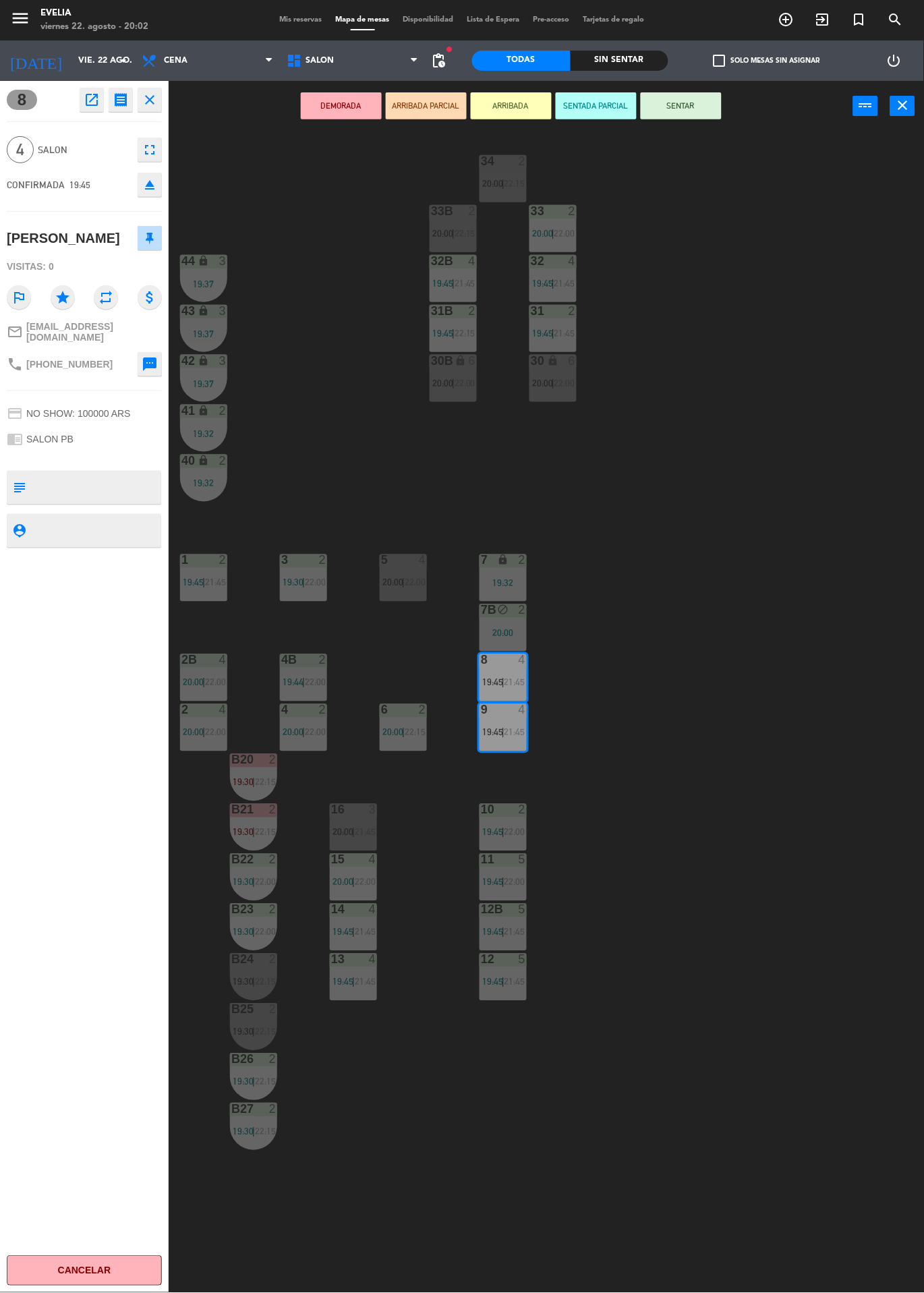
click at [706, 117] on button "SENTAR" at bounding box center [682, 105] width 81 height 27
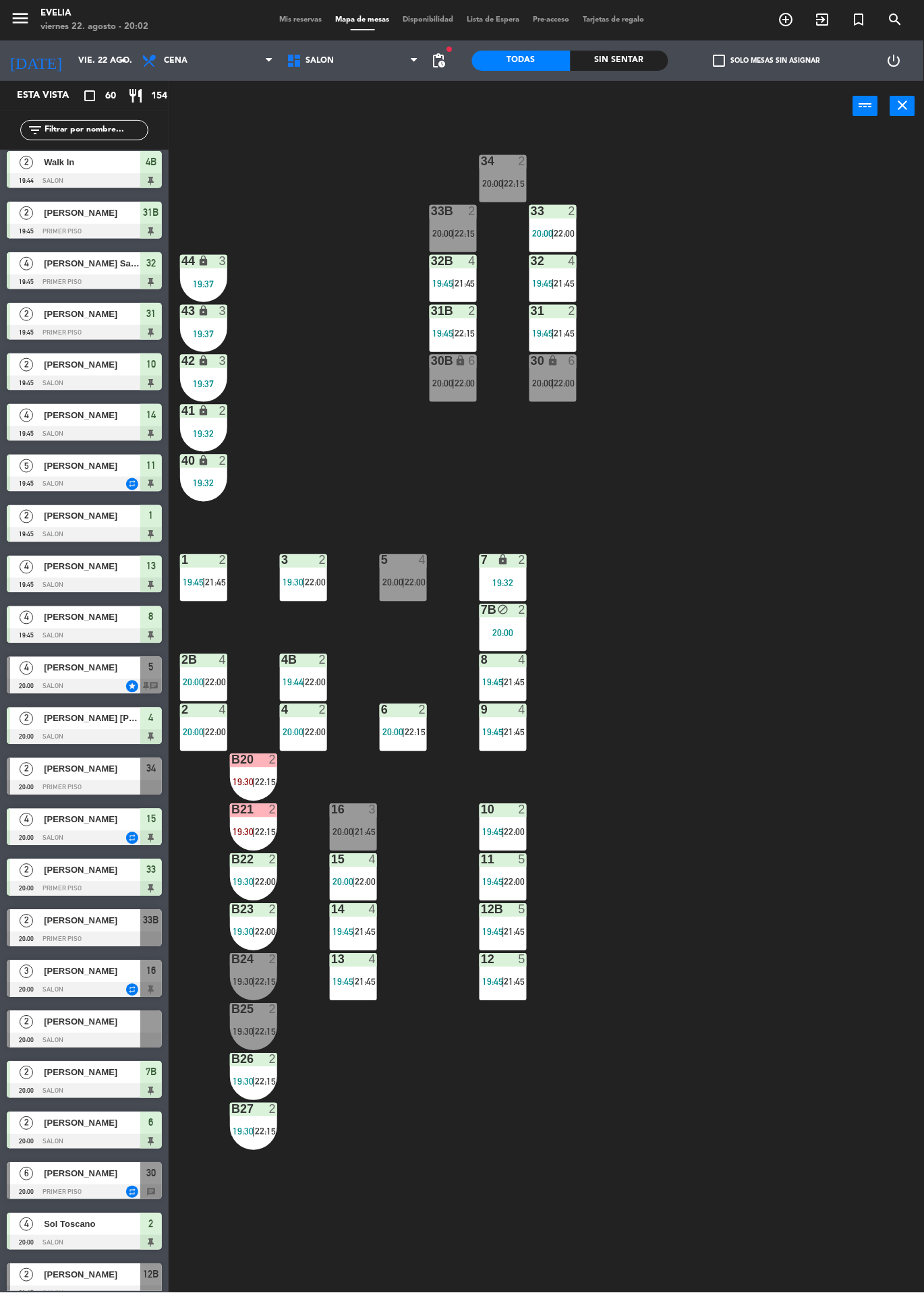
scroll to position [412, 0]
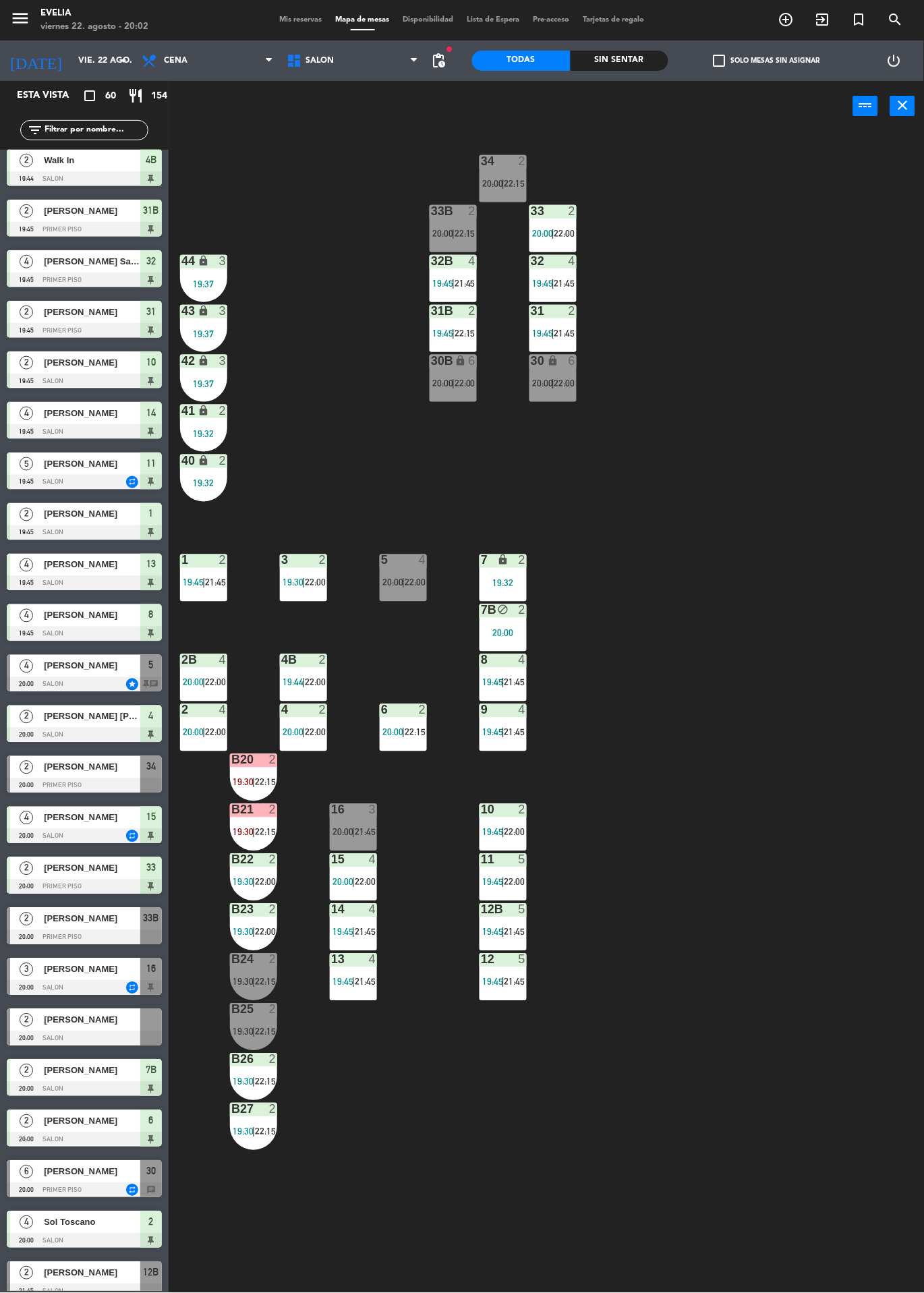
click at [36, 783] on div at bounding box center [84, 785] width 155 height 15
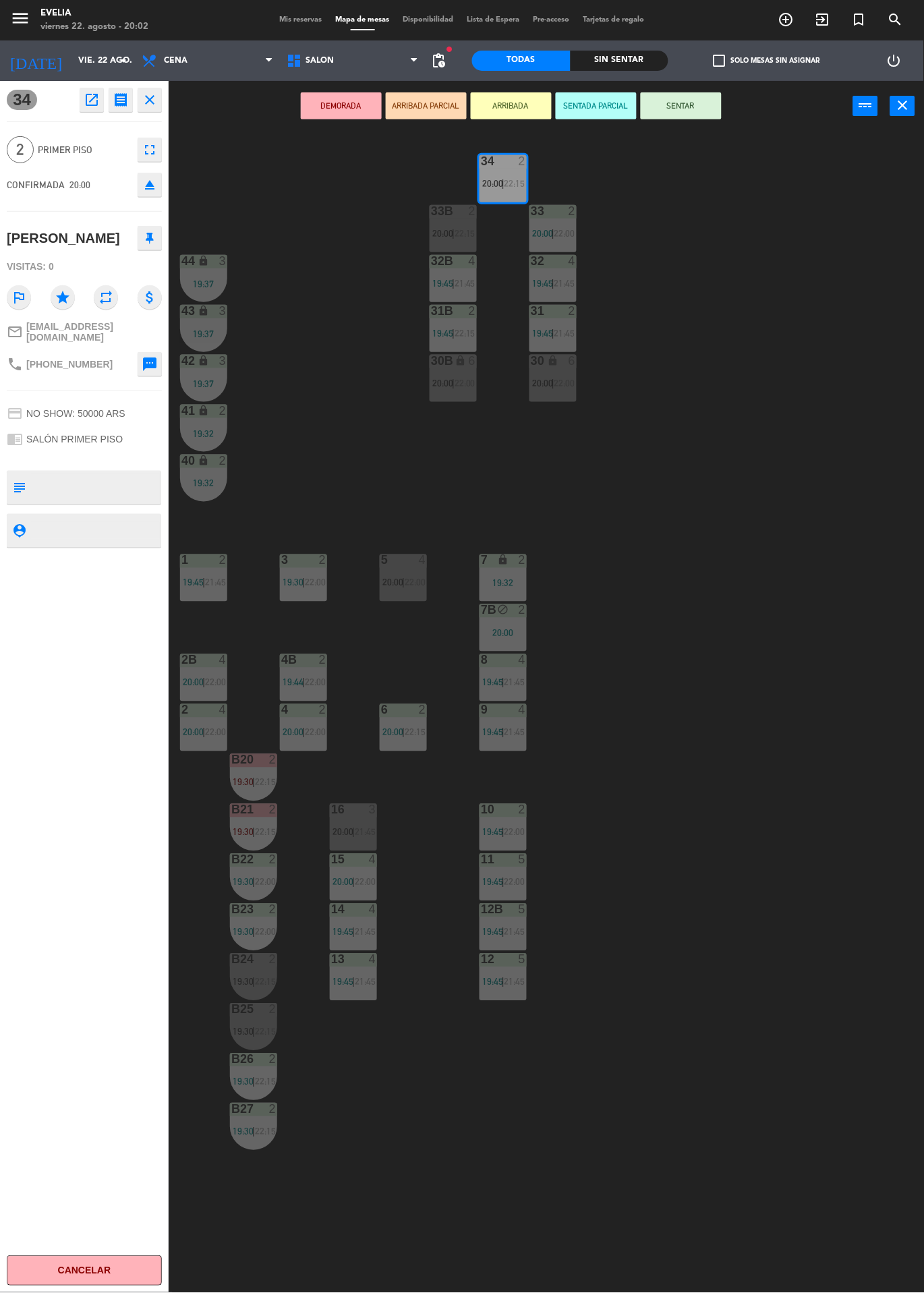
click at [695, 116] on button "SENTAR" at bounding box center [682, 105] width 81 height 27
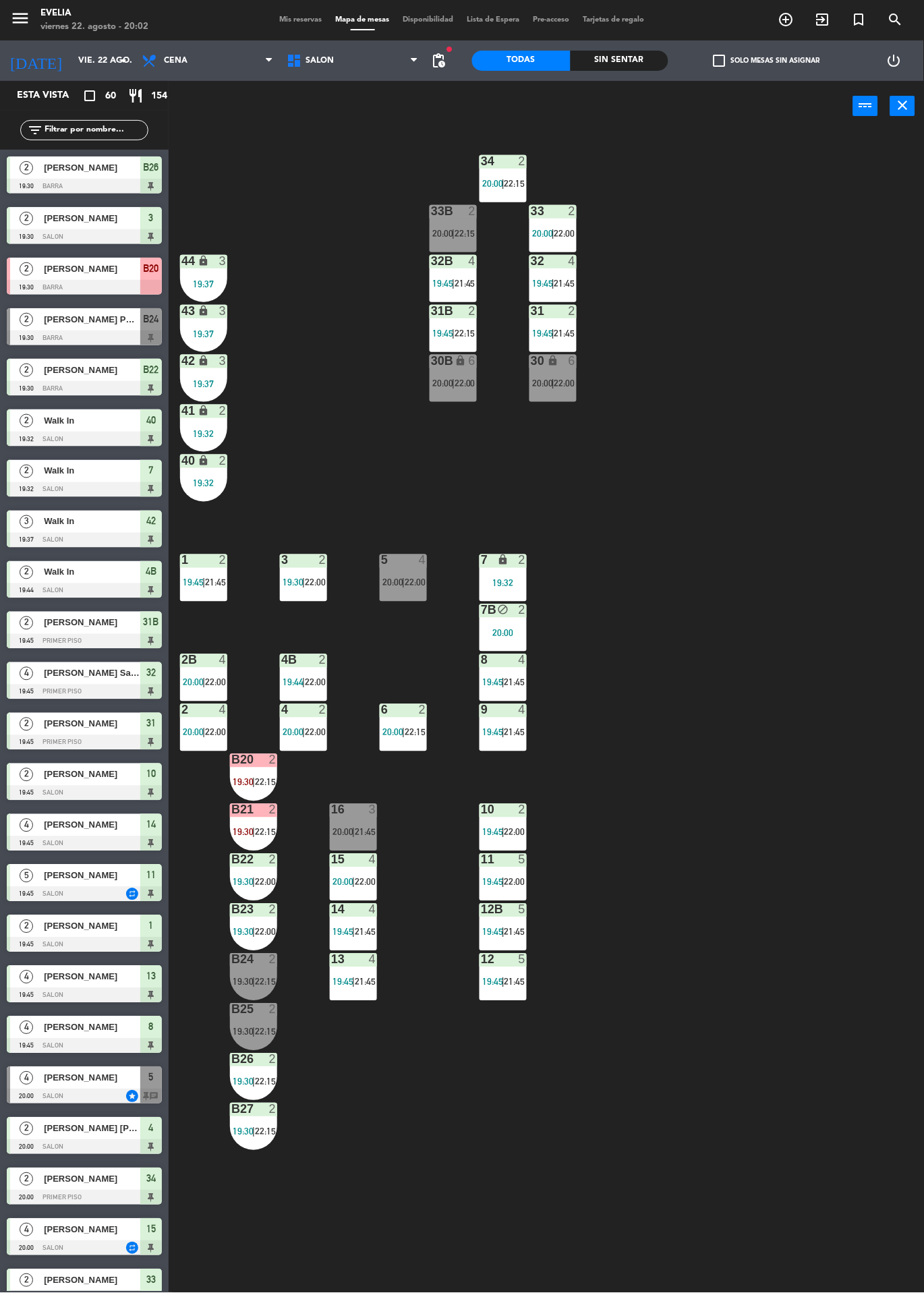
click at [754, 65] on label "check_box_outline_blank Solo mesas sin asignar" at bounding box center [767, 60] width 107 height 12
click at [767, 61] on input "check_box_outline_blank Solo mesas sin asignar" at bounding box center [767, 61] width 0 height 0
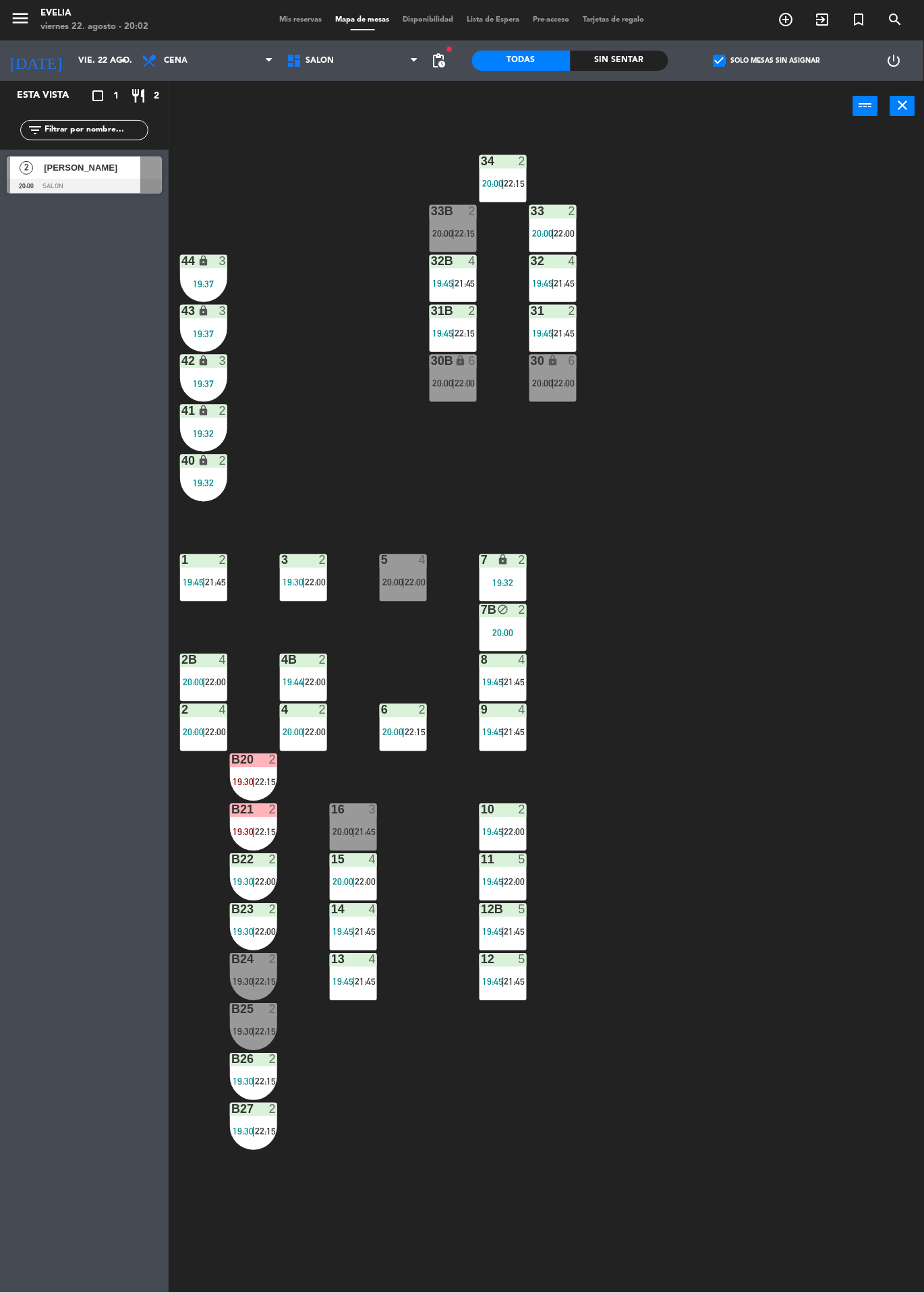
click at [735, 65] on label "check_box Solo mesas sin asignar" at bounding box center [767, 60] width 107 height 12
click at [767, 61] on input "check_box Solo mesas sin asignar" at bounding box center [767, 61] width 0 height 0
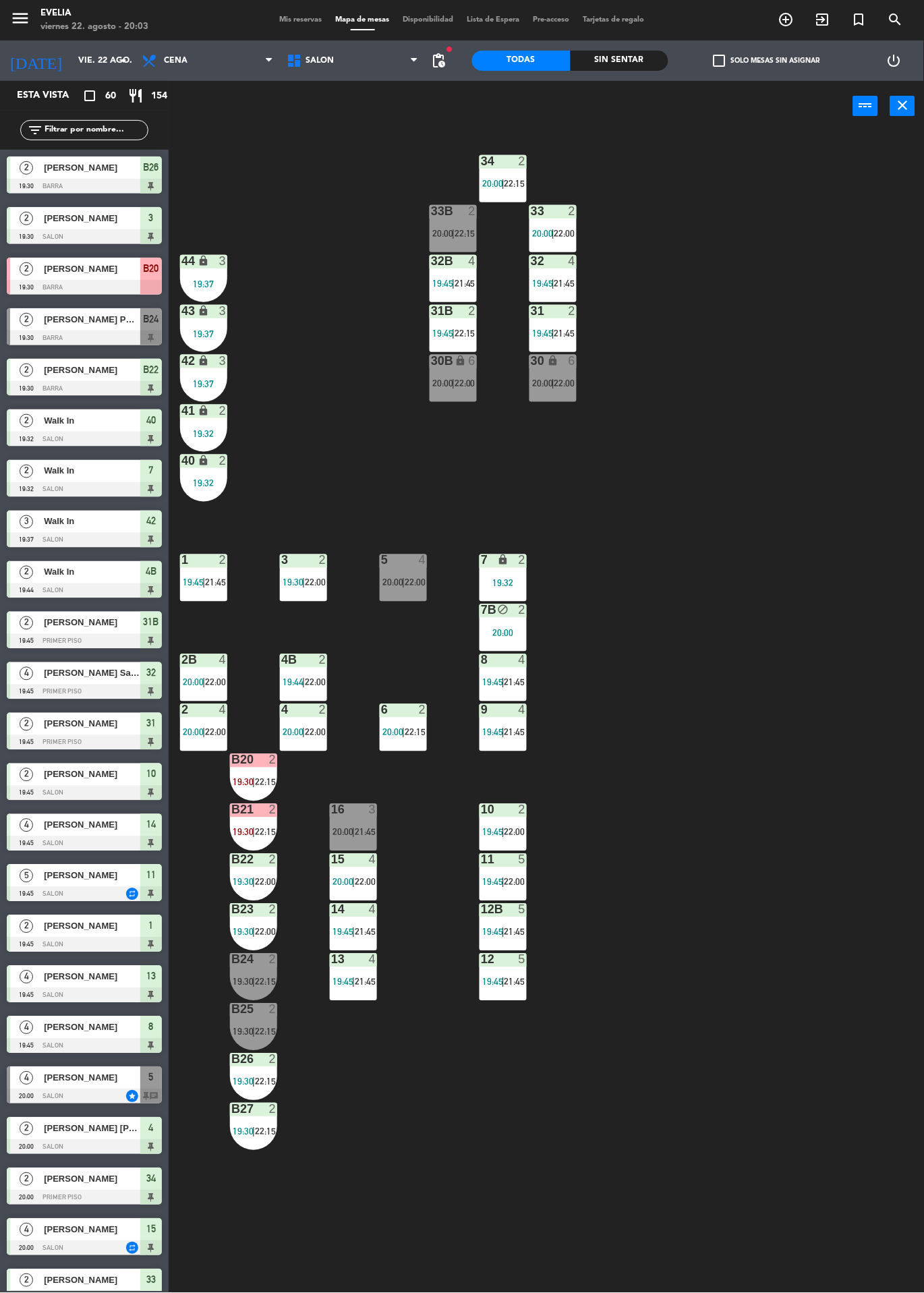
click at [615, 61] on div "Sin sentar" at bounding box center [620, 61] width 99 height 20
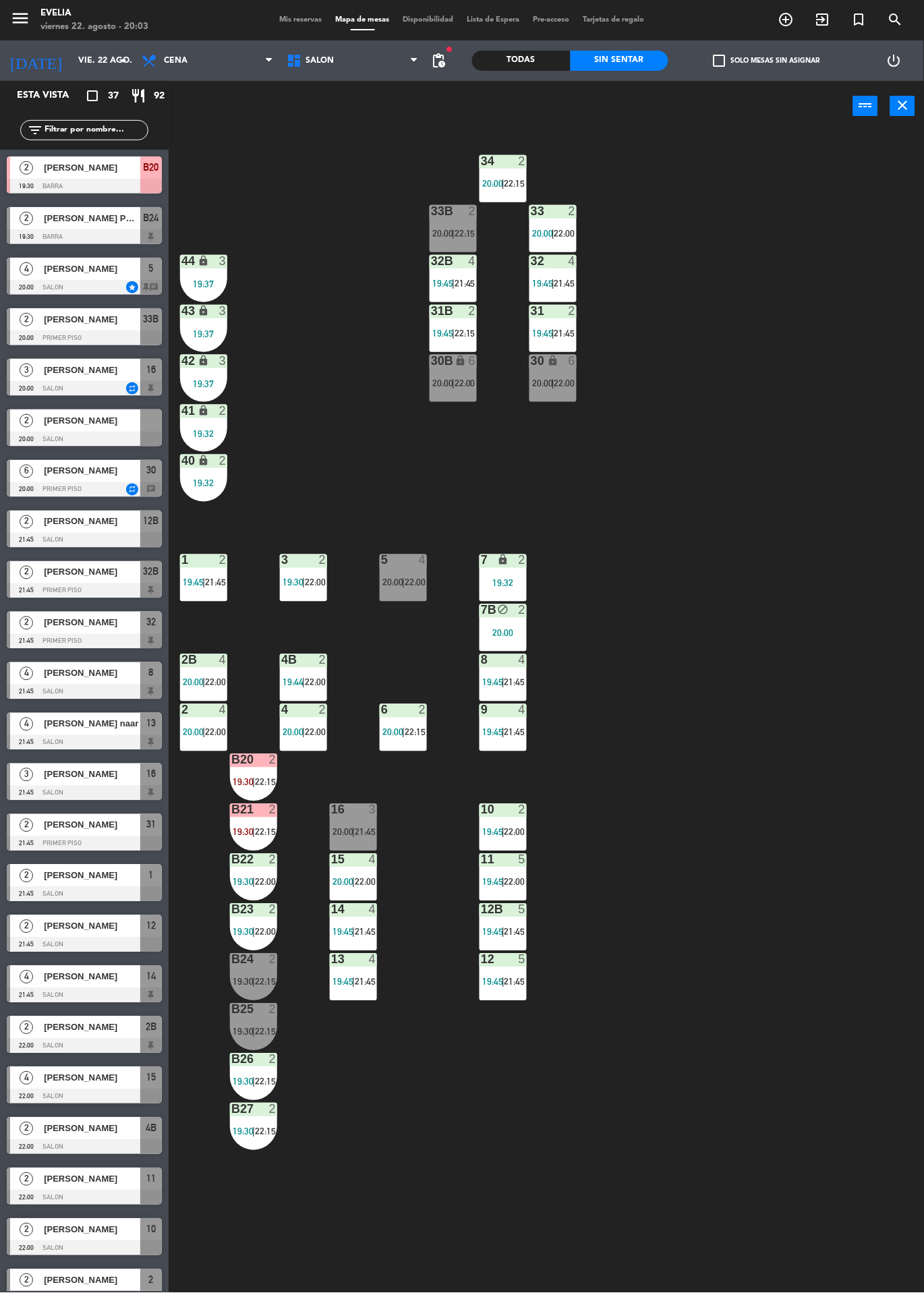
click at [491, 51] on div "Todas" at bounding box center [521, 61] width 99 height 20
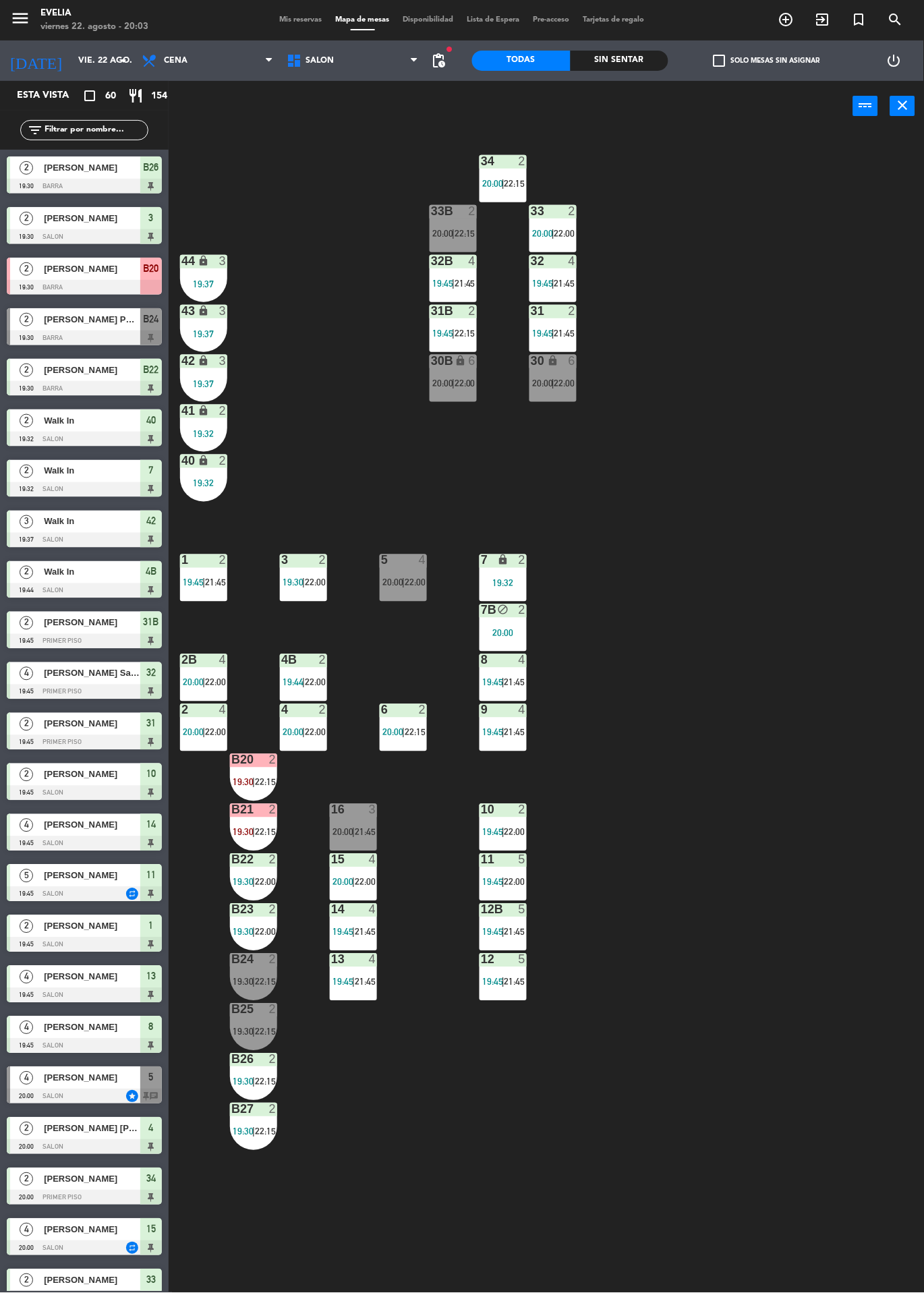
click at [440, 233] on span "20:00" at bounding box center [442, 233] width 21 height 11
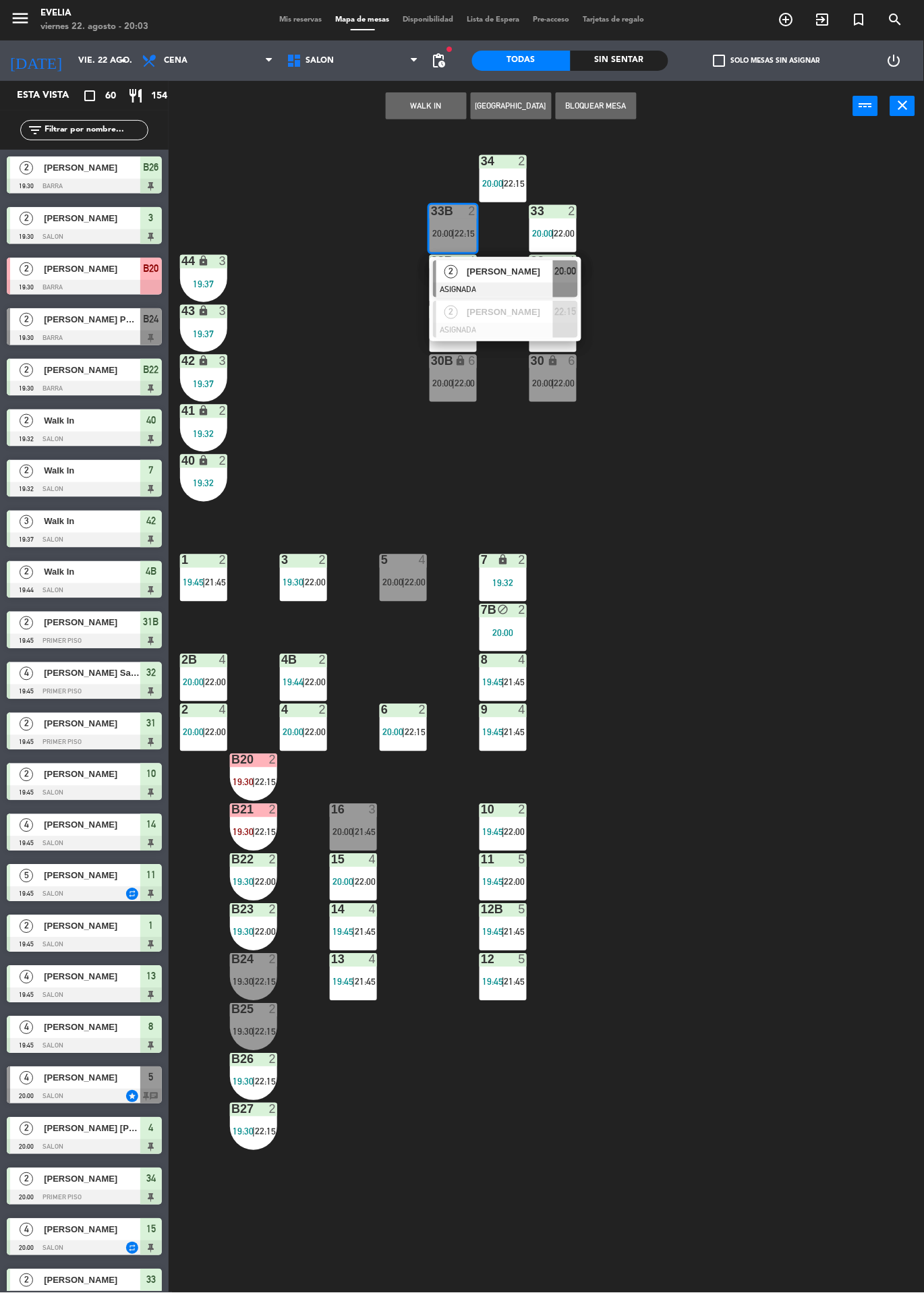
click at [461, 249] on div "33B 2 20:00 | 22:15" at bounding box center [453, 228] width 47 height 47
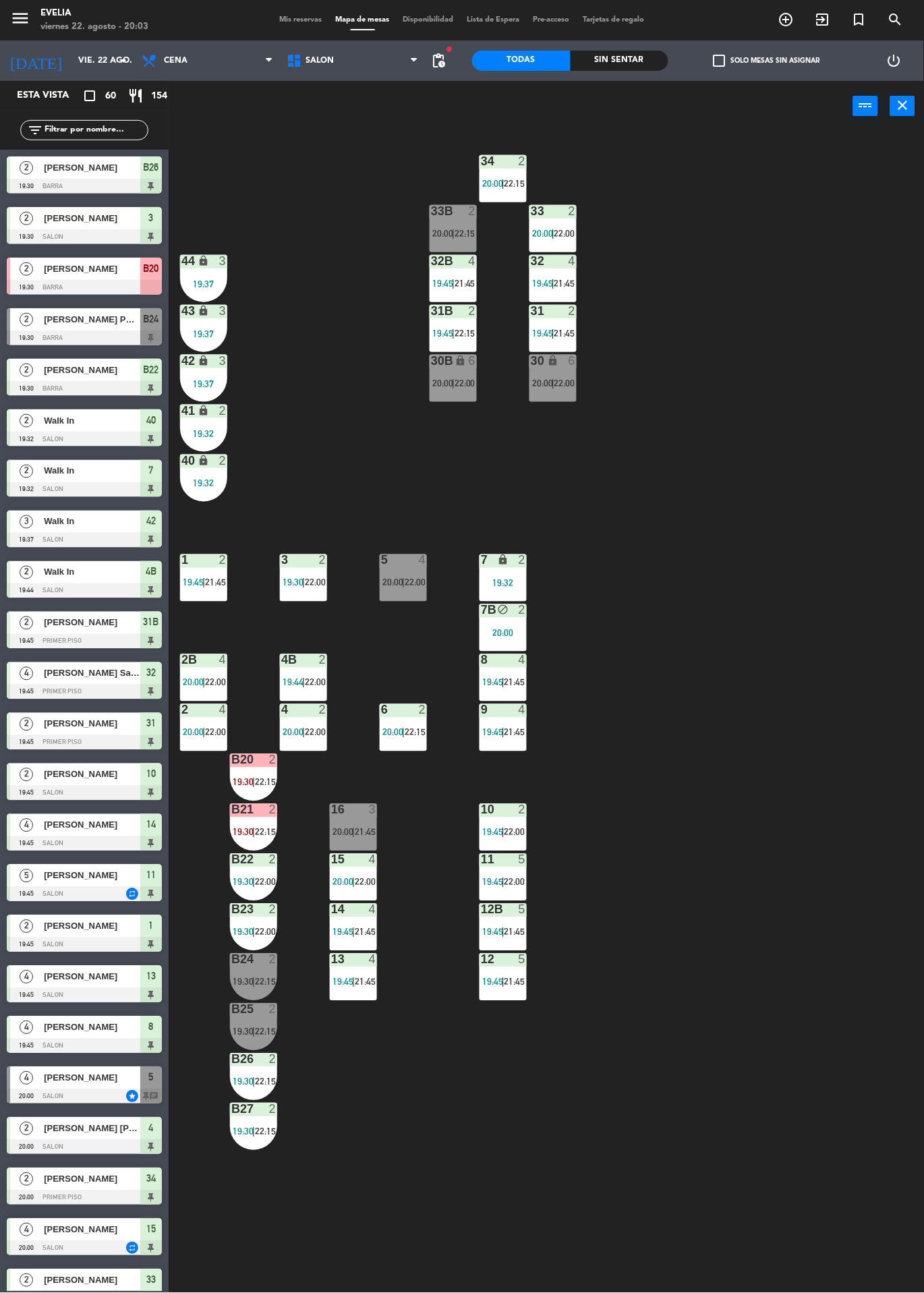
click at [471, 207] on div "2" at bounding box center [472, 211] width 8 height 12
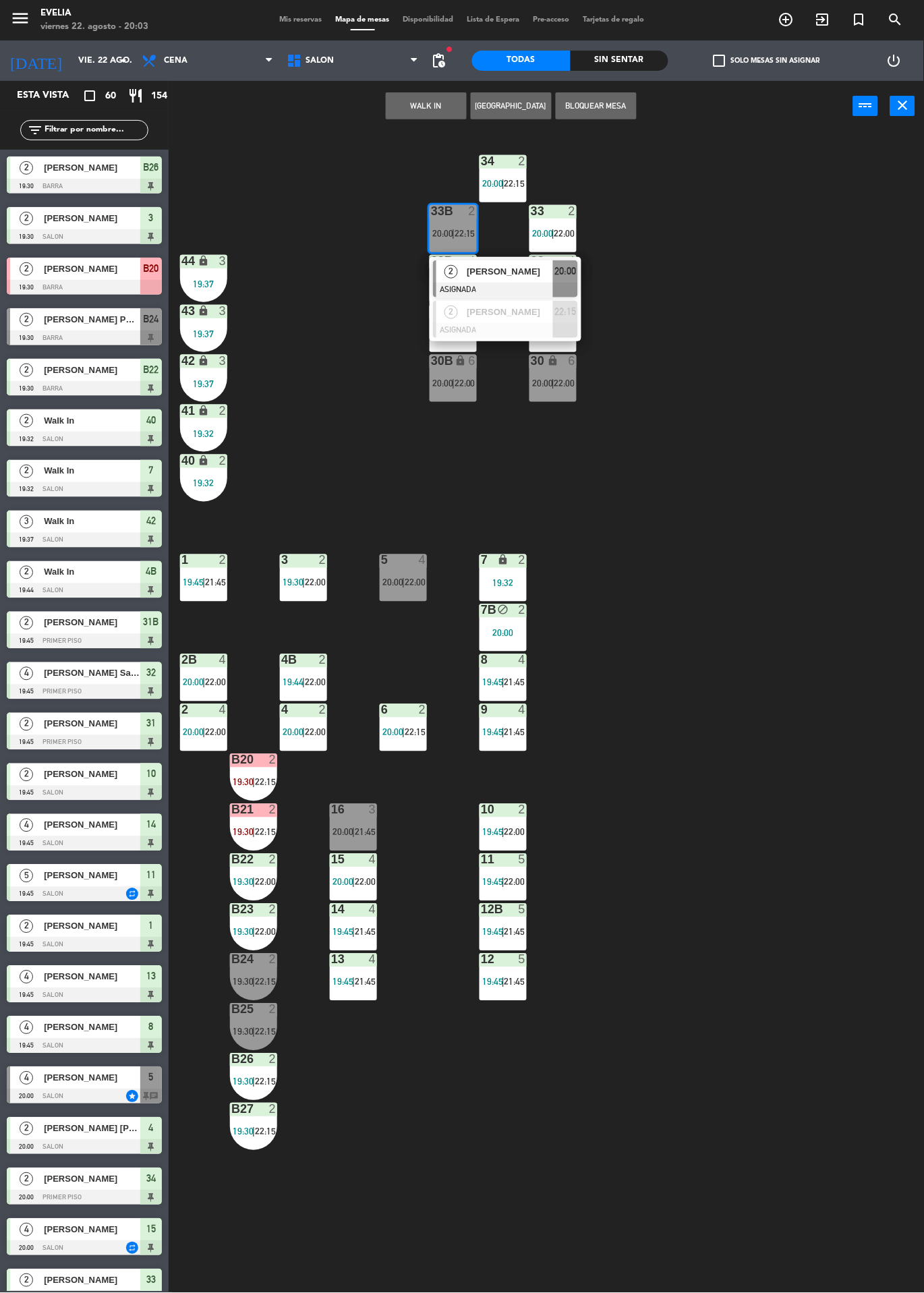
click at [521, 273] on span "[PERSON_NAME]" at bounding box center [510, 272] width 86 height 15
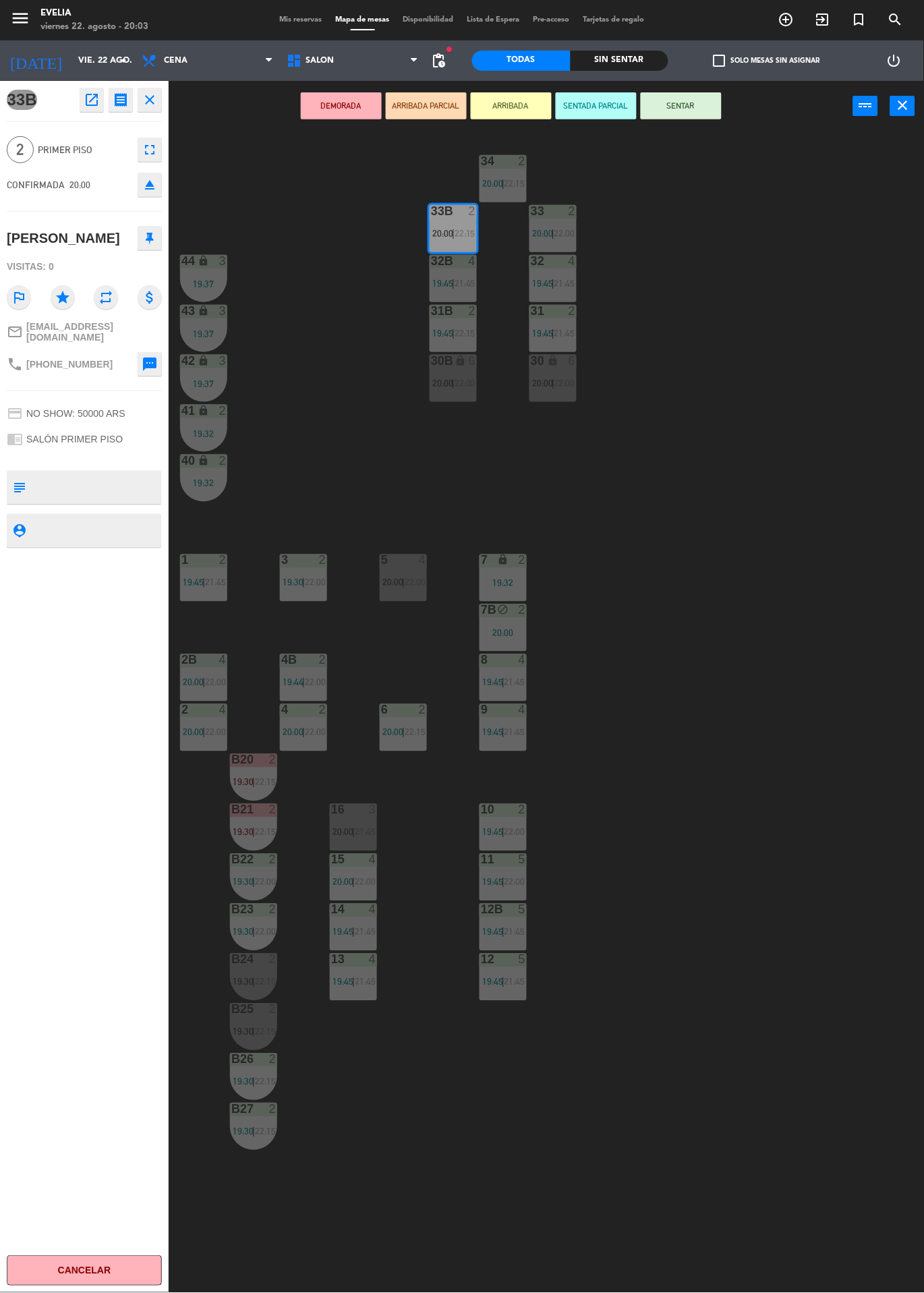
click at [157, 190] on icon "eject" at bounding box center [149, 185] width 16 height 16
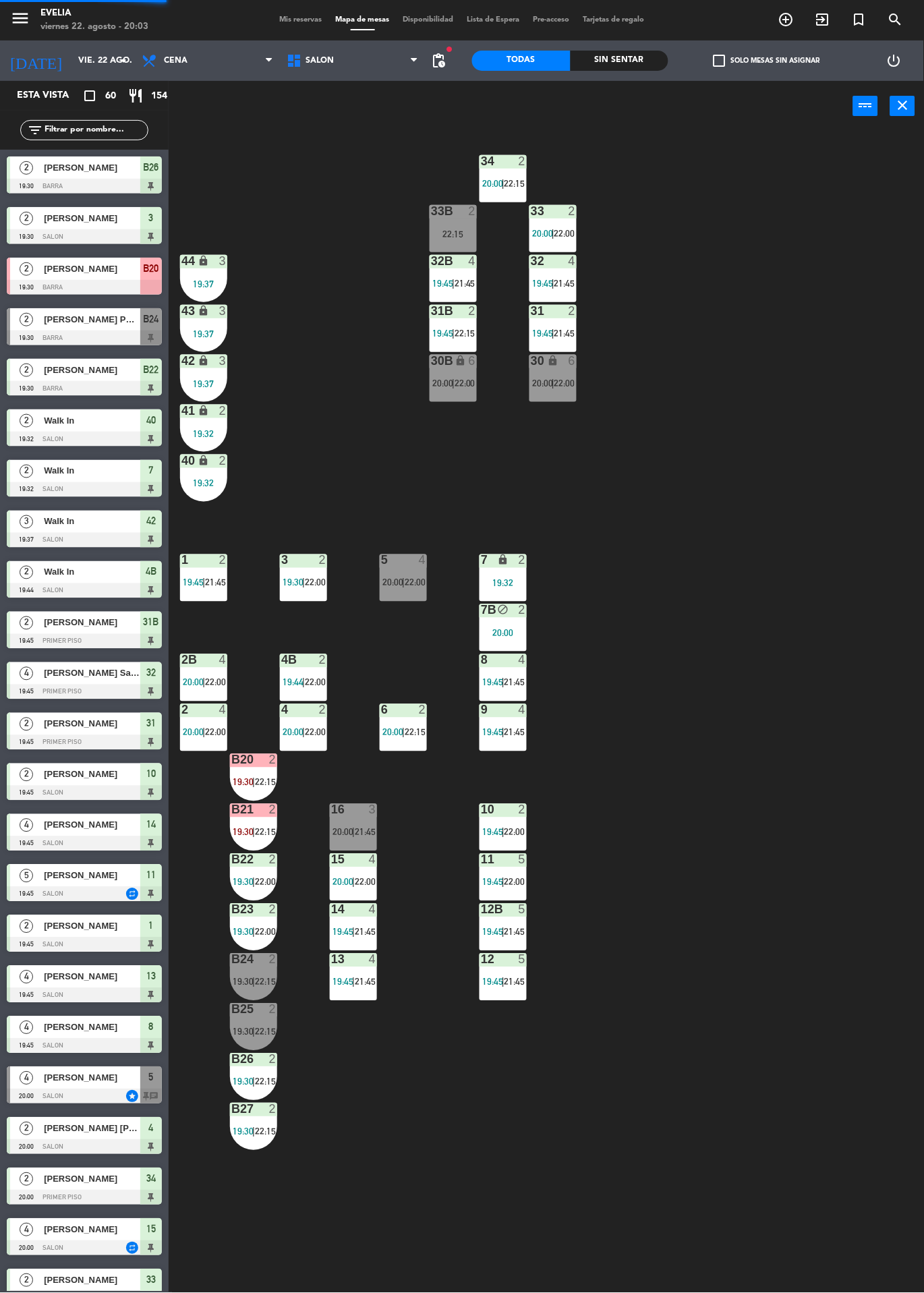
scroll to position [0, 0]
click at [783, 62] on label "check_box_outline_blank Solo mesas sin asignar" at bounding box center [767, 60] width 107 height 12
click at [767, 61] on input "check_box_outline_blank Solo mesas sin asignar" at bounding box center [767, 61] width 0 height 0
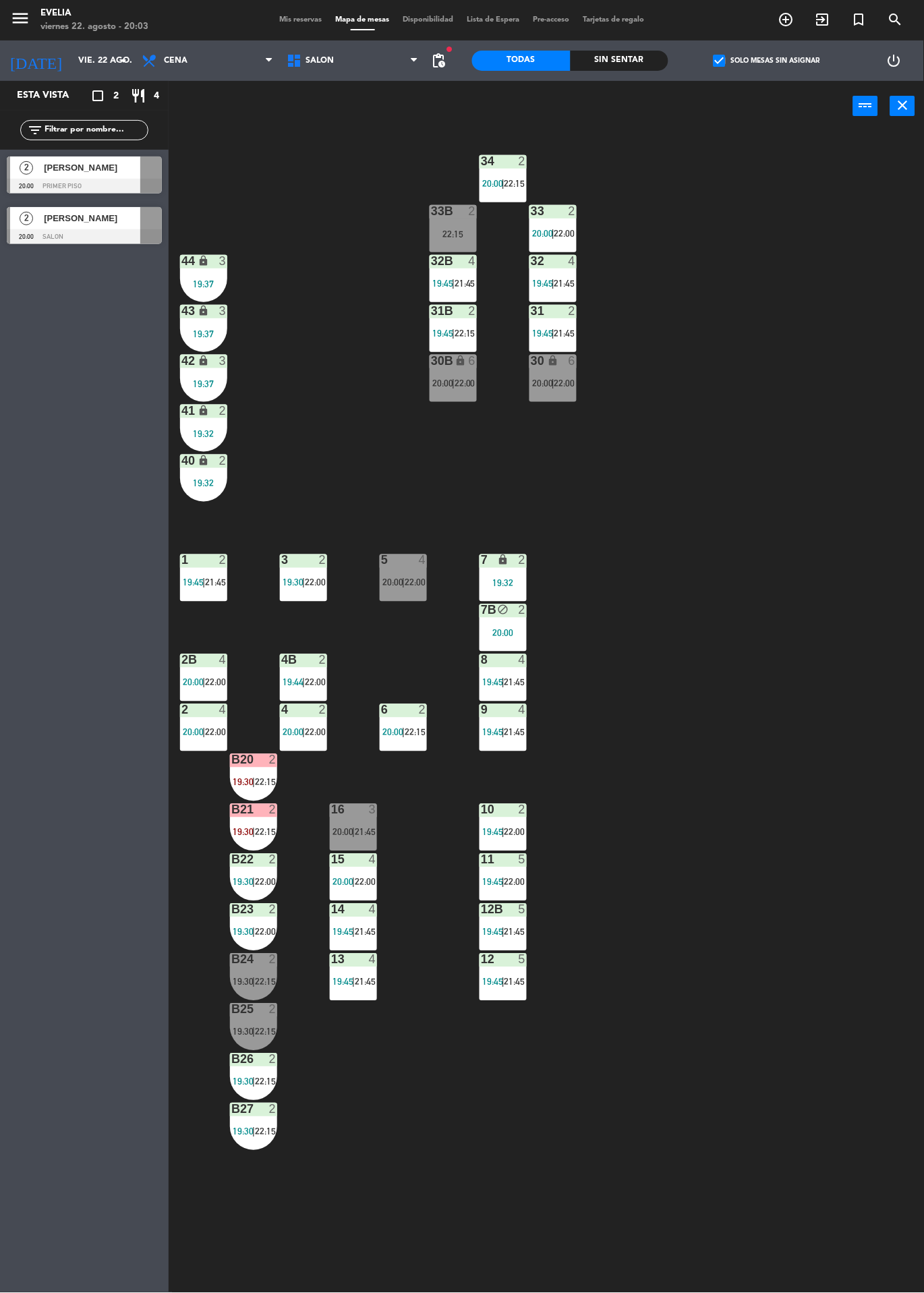
click at [117, 223] on span "[PERSON_NAME]" at bounding box center [91, 218] width 96 height 15
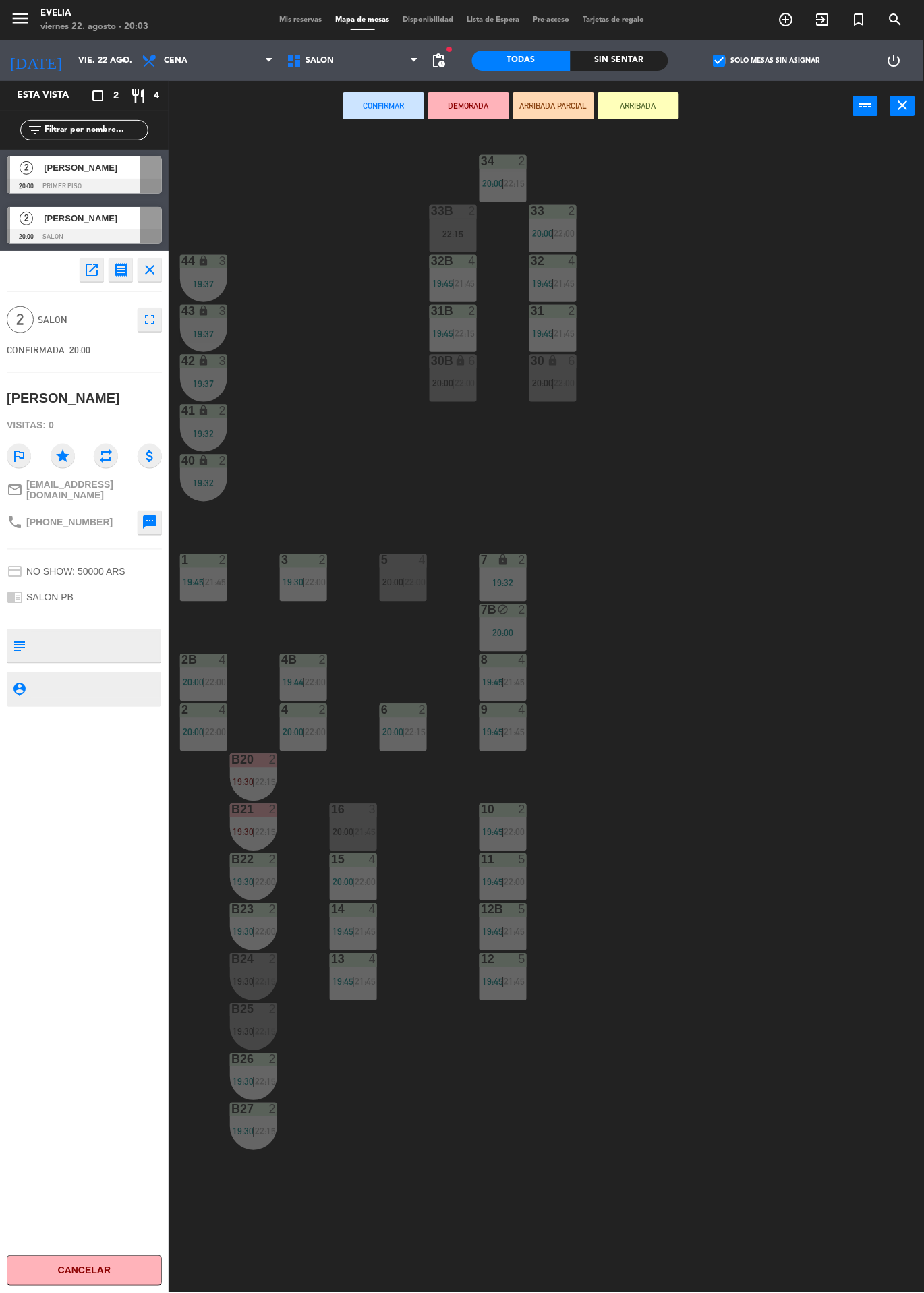
click at [442, 215] on div at bounding box center [453, 211] width 22 height 12
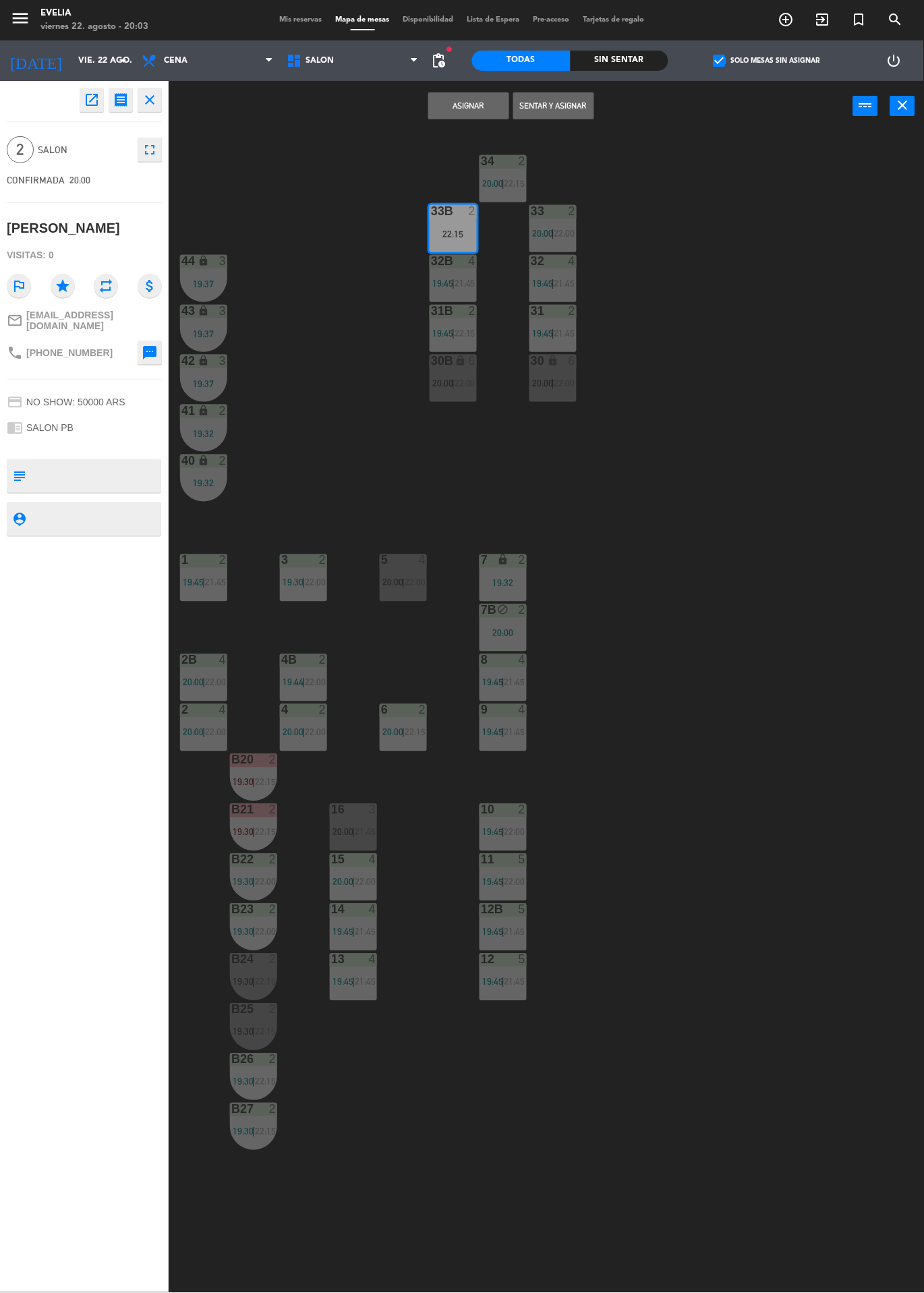
click at [473, 104] on button "Asignar" at bounding box center [469, 105] width 81 height 27
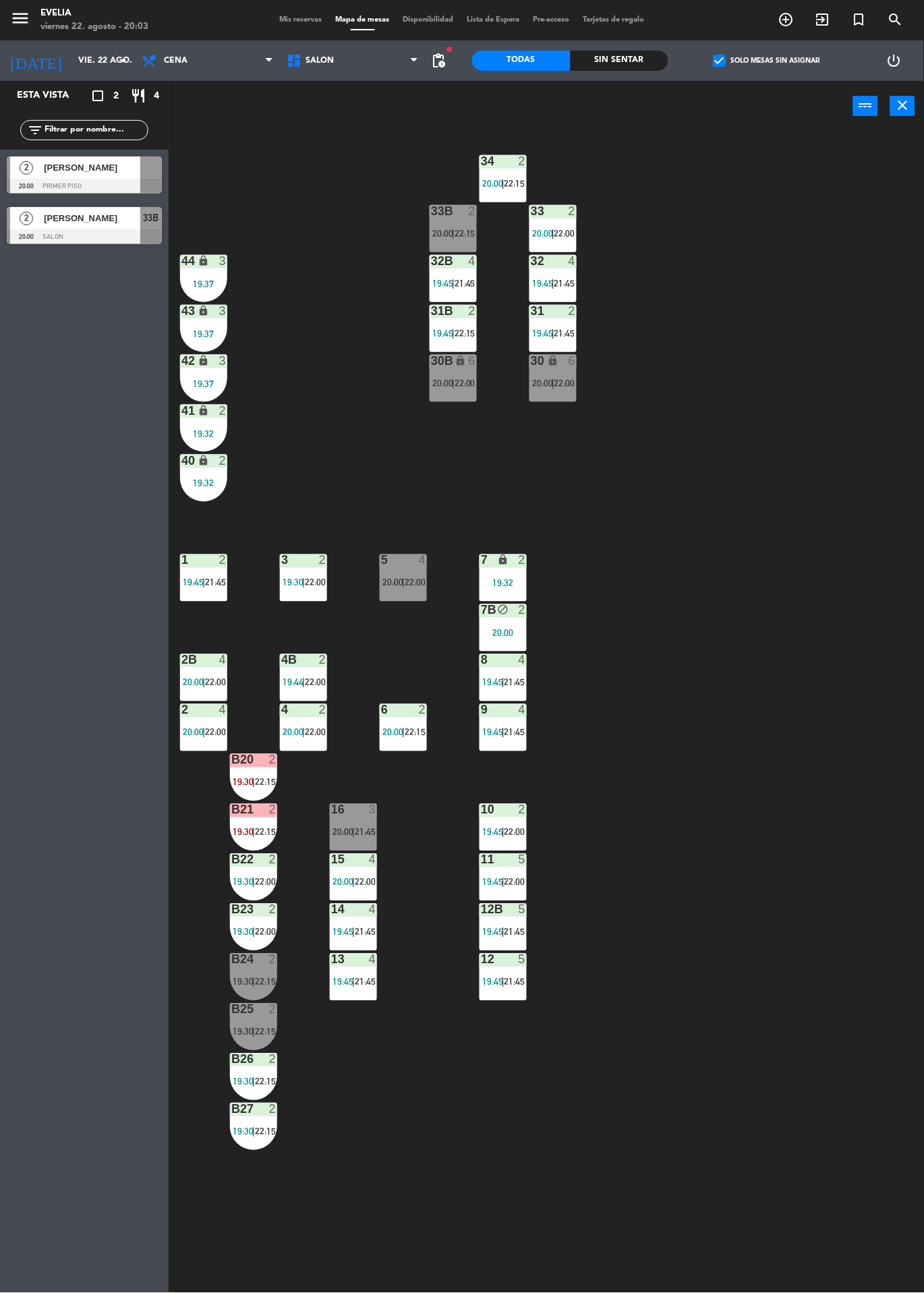
click at [455, 222] on div "33B 2 20:00 | 22:15" at bounding box center [453, 228] width 47 height 47
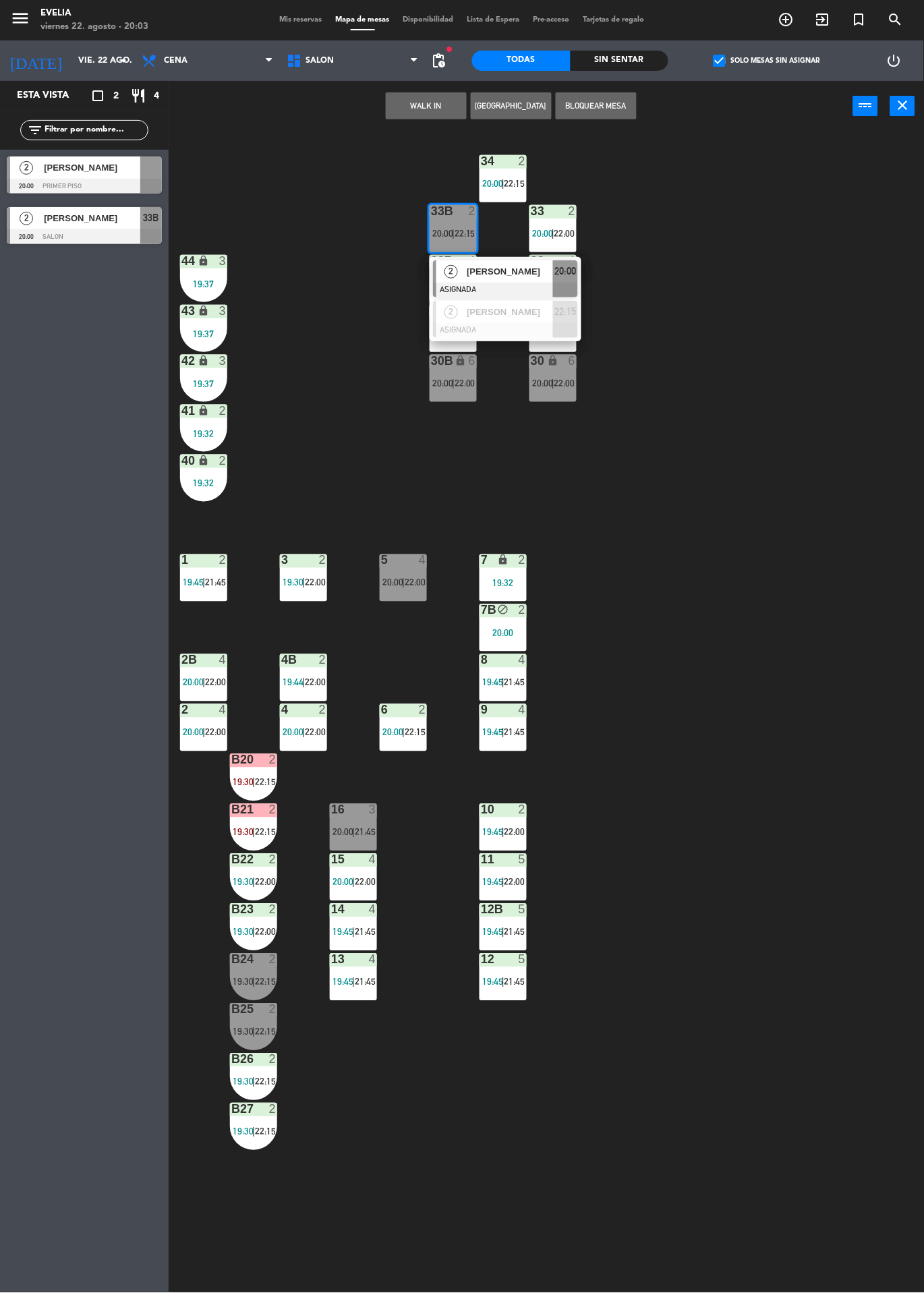
click at [515, 271] on span "[PERSON_NAME]" at bounding box center [510, 272] width 86 height 15
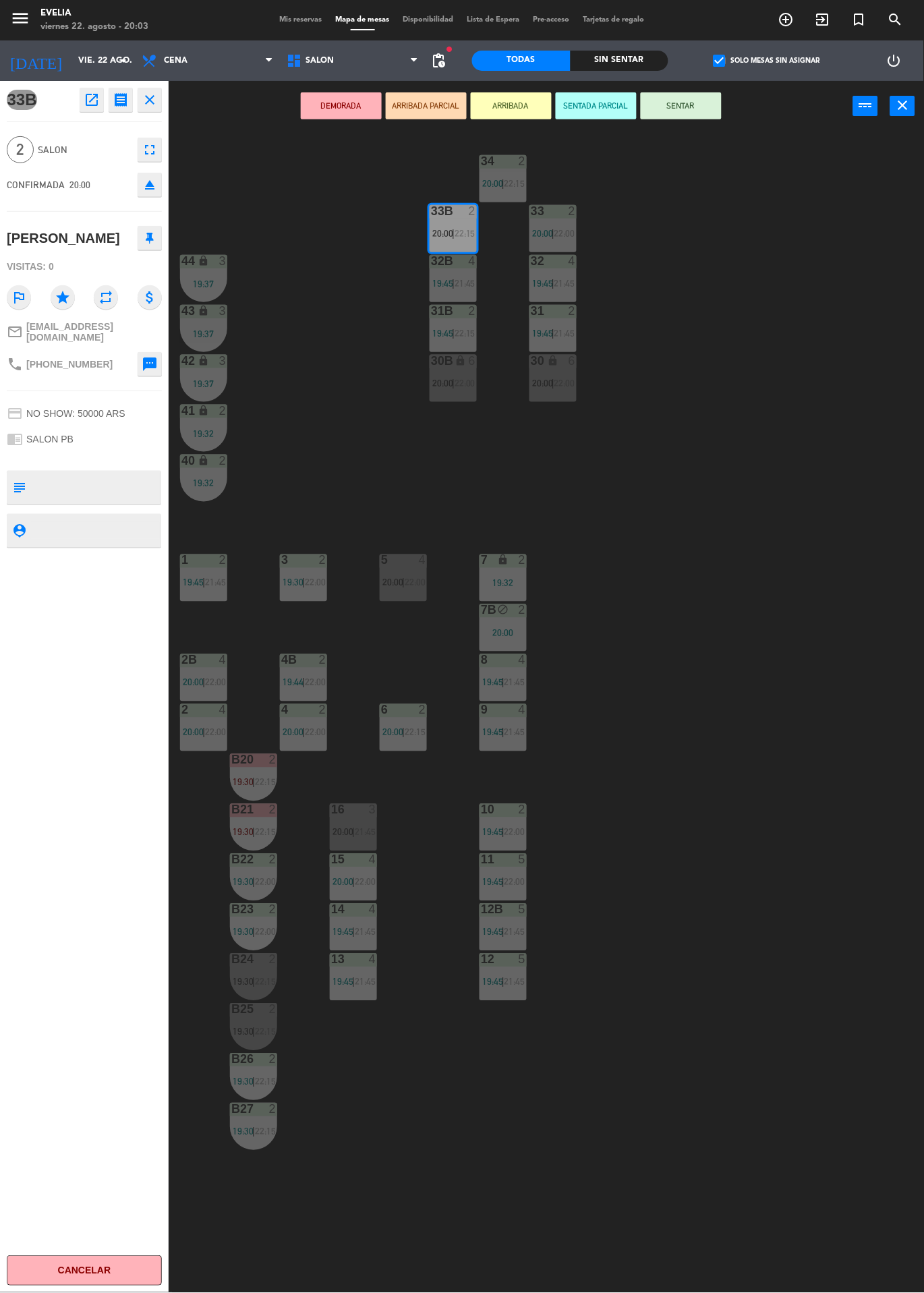
click at [772, 63] on label "check_box Solo mesas sin asignar" at bounding box center [767, 60] width 107 height 12
click at [767, 61] on input "check_box Solo mesas sin asignar" at bounding box center [767, 61] width 0 height 0
click at [770, 279] on div "34 2 20:00 | 22:15 33B 2 20:00 | 22:15 33 2 20:00 | 22:00 44 lock 3 19:37 32B 4…" at bounding box center [551, 712] width 746 height 1162
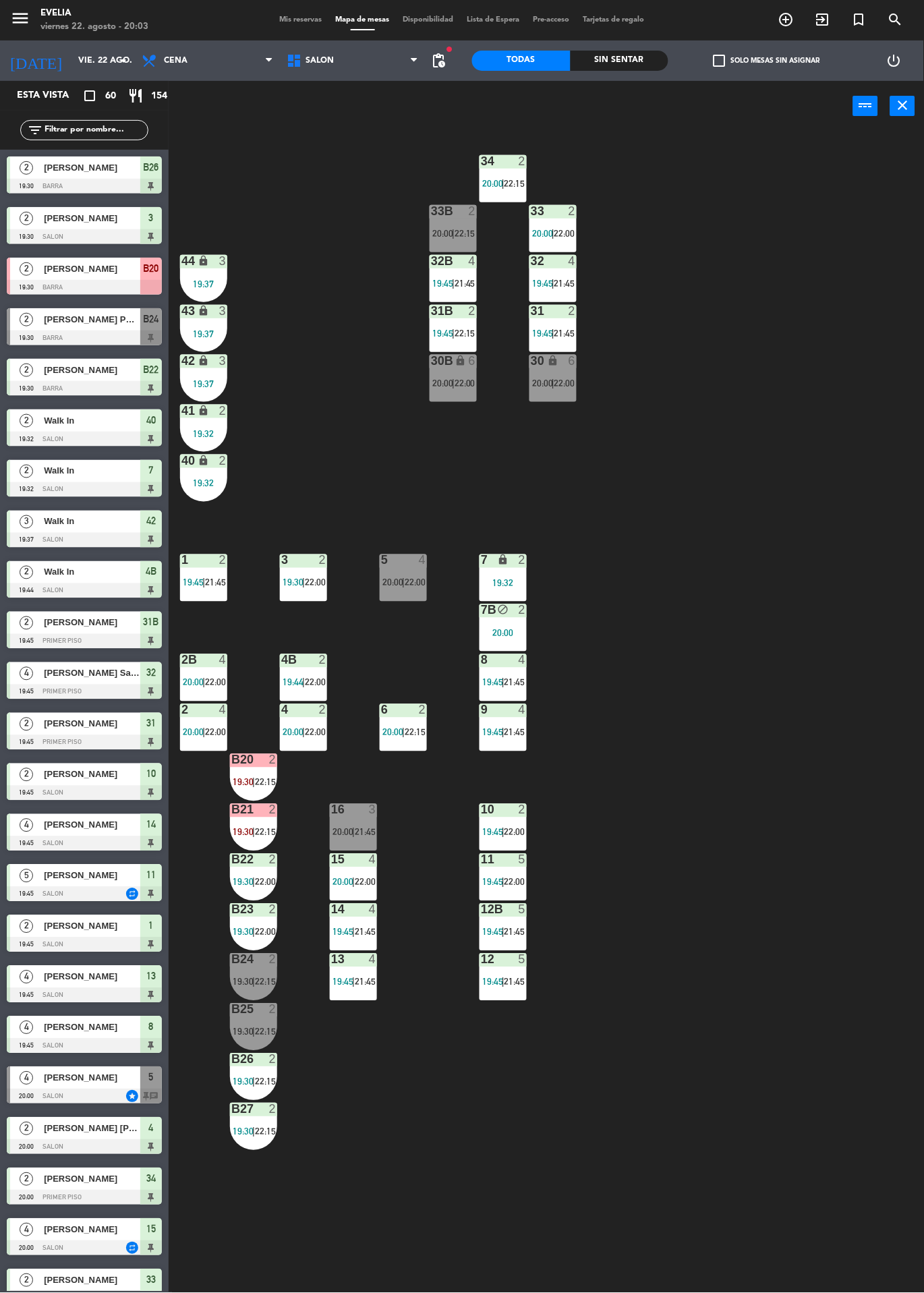
click at [434, 234] on span "20:00" at bounding box center [442, 233] width 21 height 11
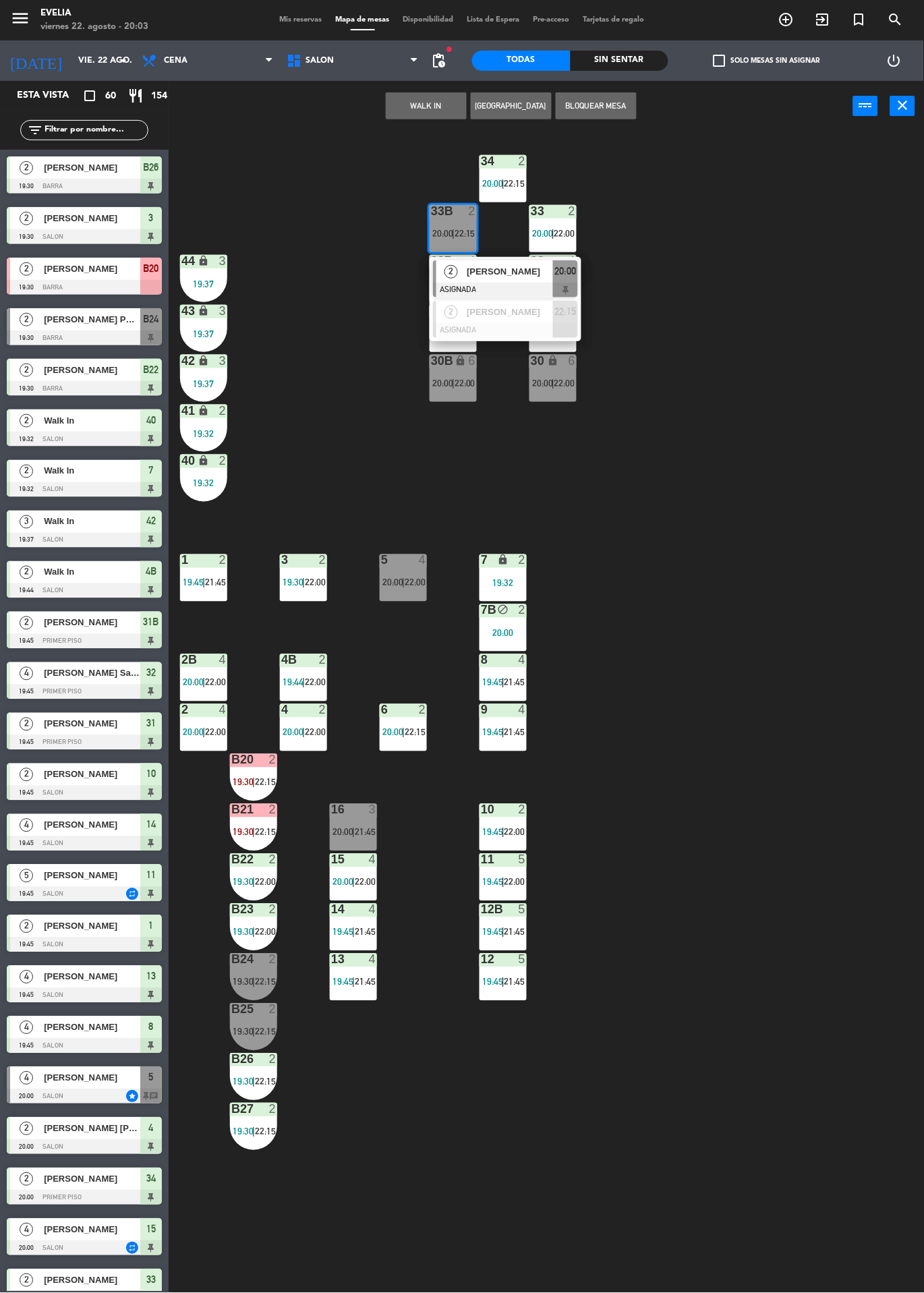
click at [535, 265] on span "[PERSON_NAME]" at bounding box center [510, 272] width 86 height 15
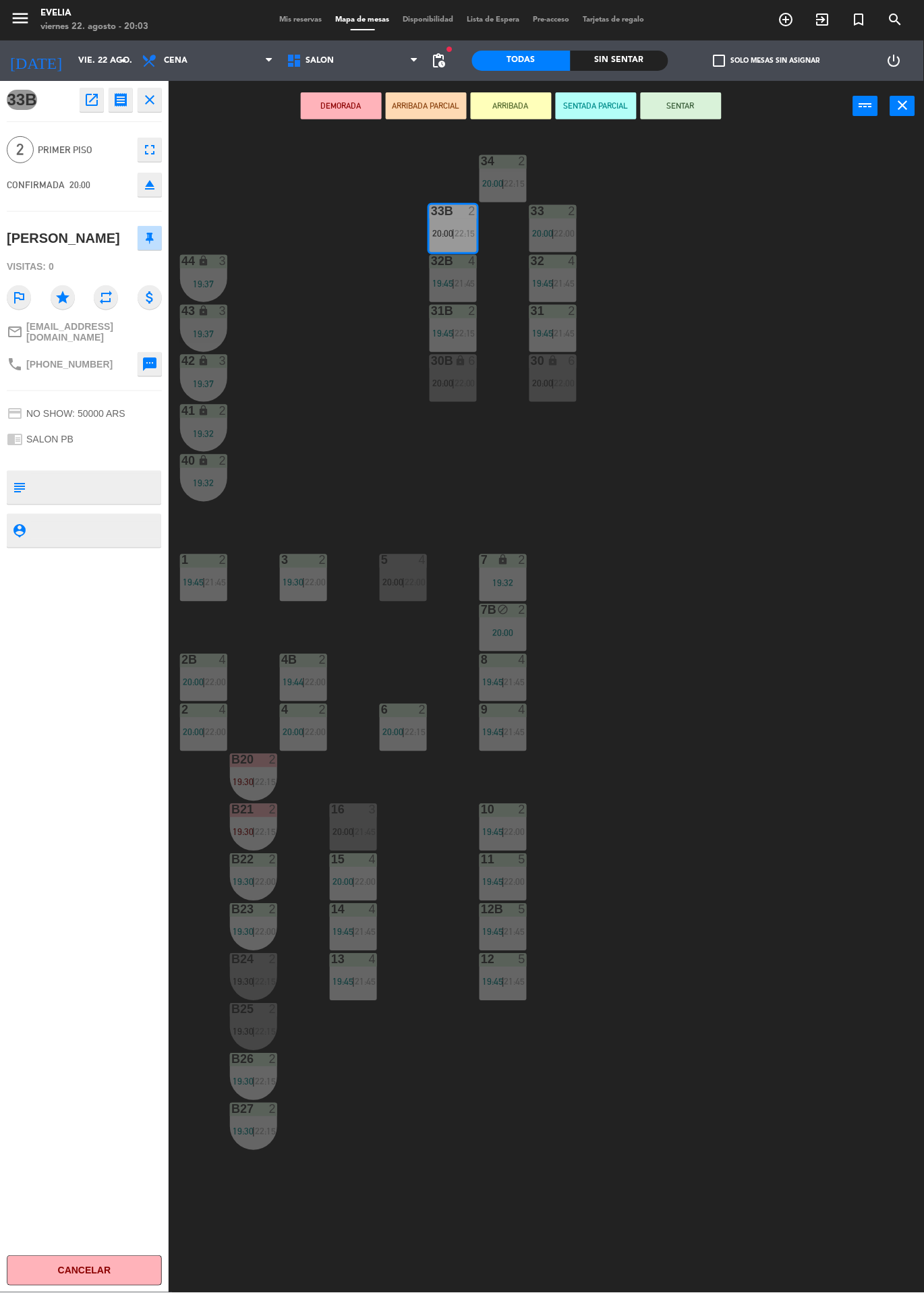
click at [700, 112] on button "SENTAR" at bounding box center [682, 105] width 81 height 27
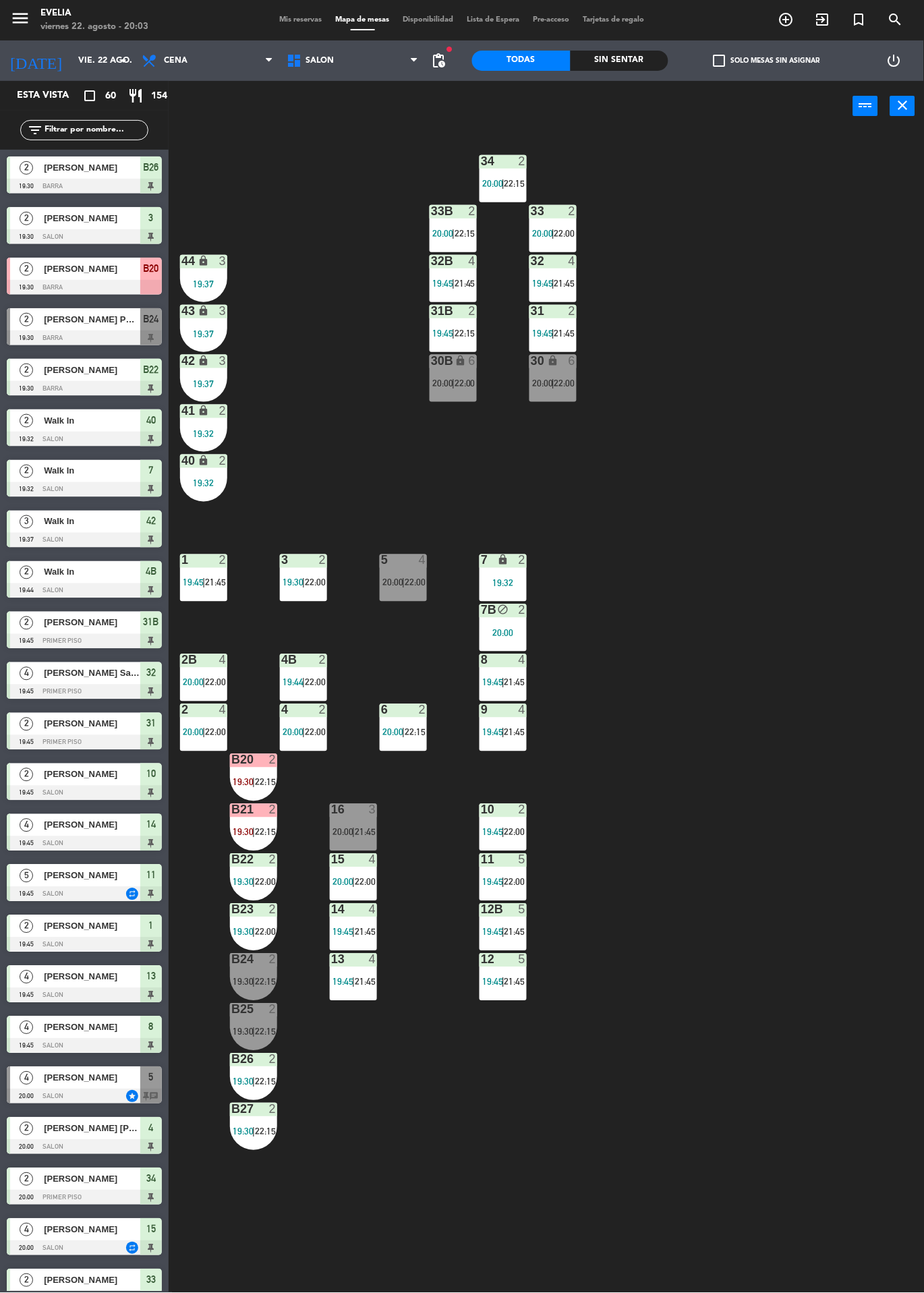
click at [255, 981] on span "|" at bounding box center [254, 982] width 3 height 11
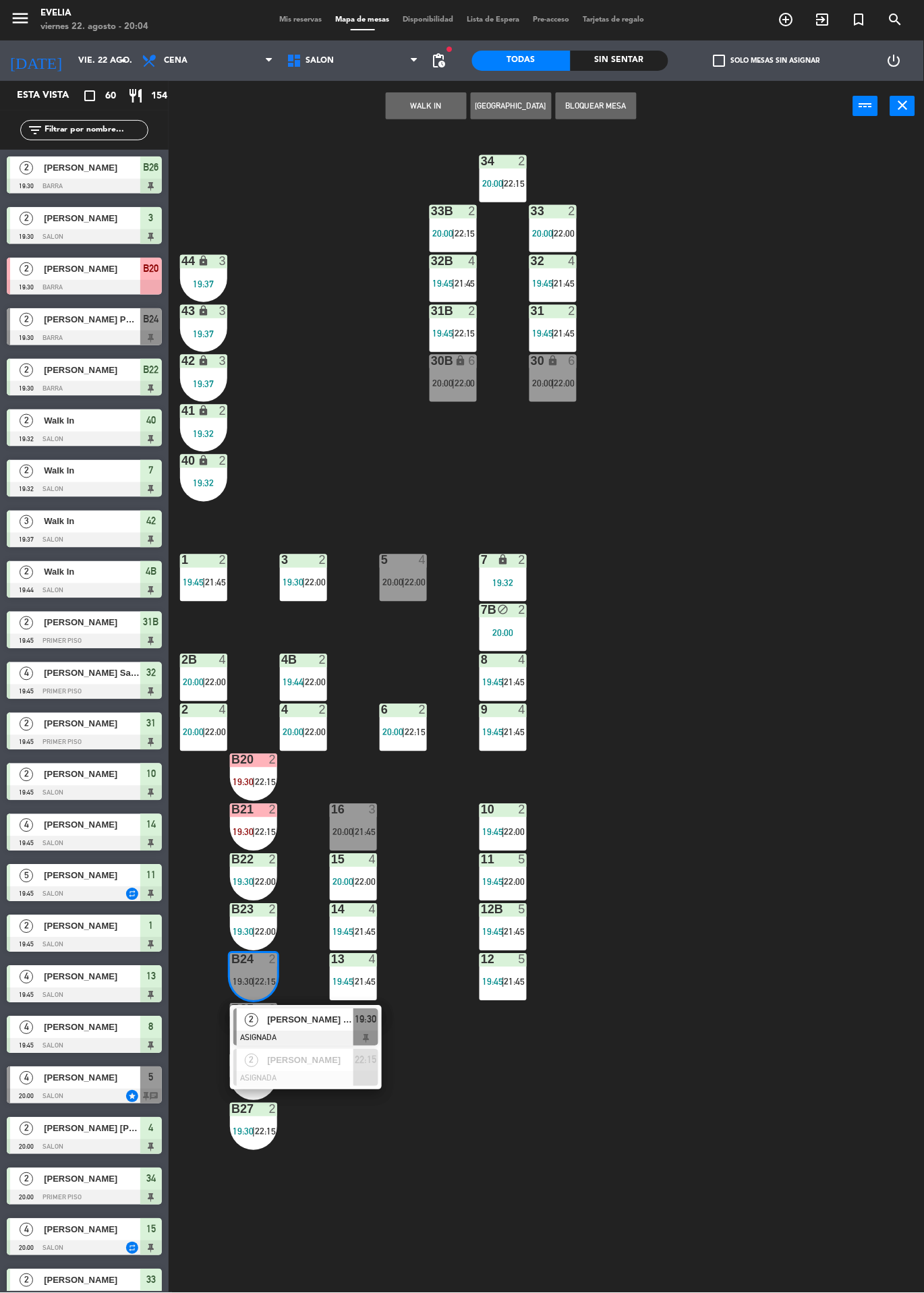
click at [342, 1019] on span "[PERSON_NAME] PROPIEDADES" at bounding box center [310, 1020] width 86 height 15
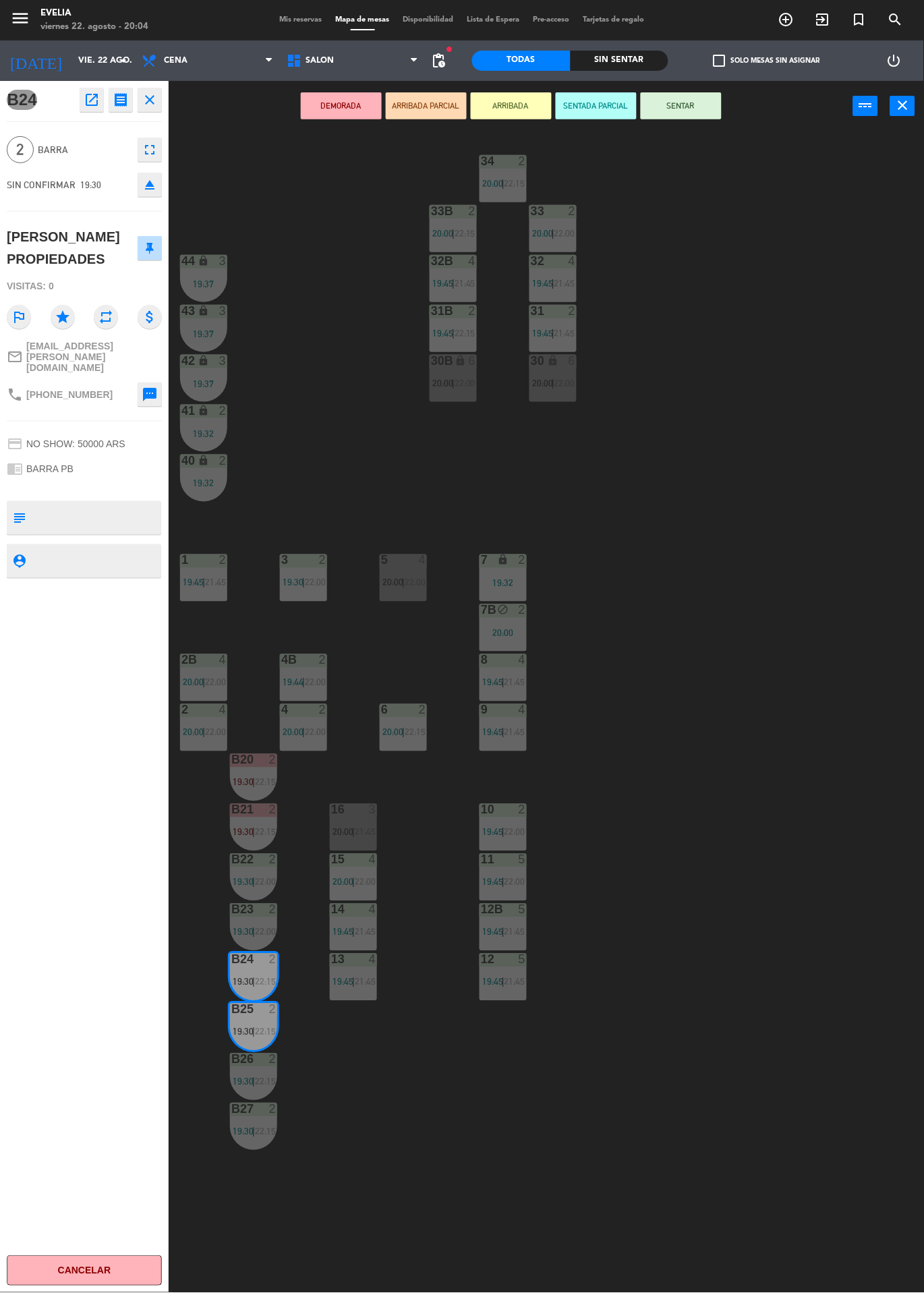
click at [689, 570] on div "34 2 20:00 | 22:15 33B 2 20:00 | 22:15 33 2 20:00 | 22:00 44 lock 3 19:37 32B 4…" at bounding box center [551, 712] width 746 height 1162
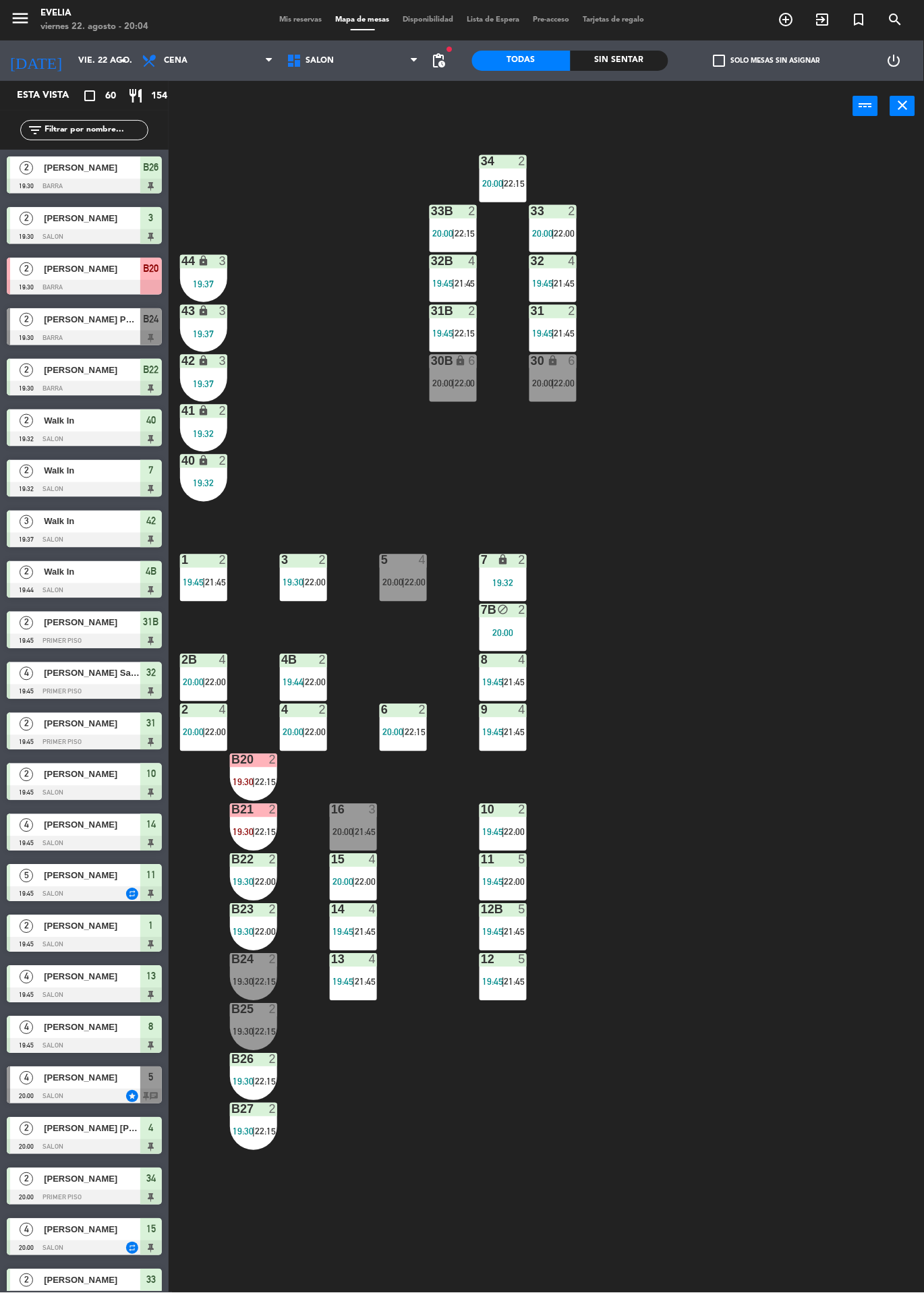
click at [265, 754] on div "2" at bounding box center [276, 760] width 22 height 12
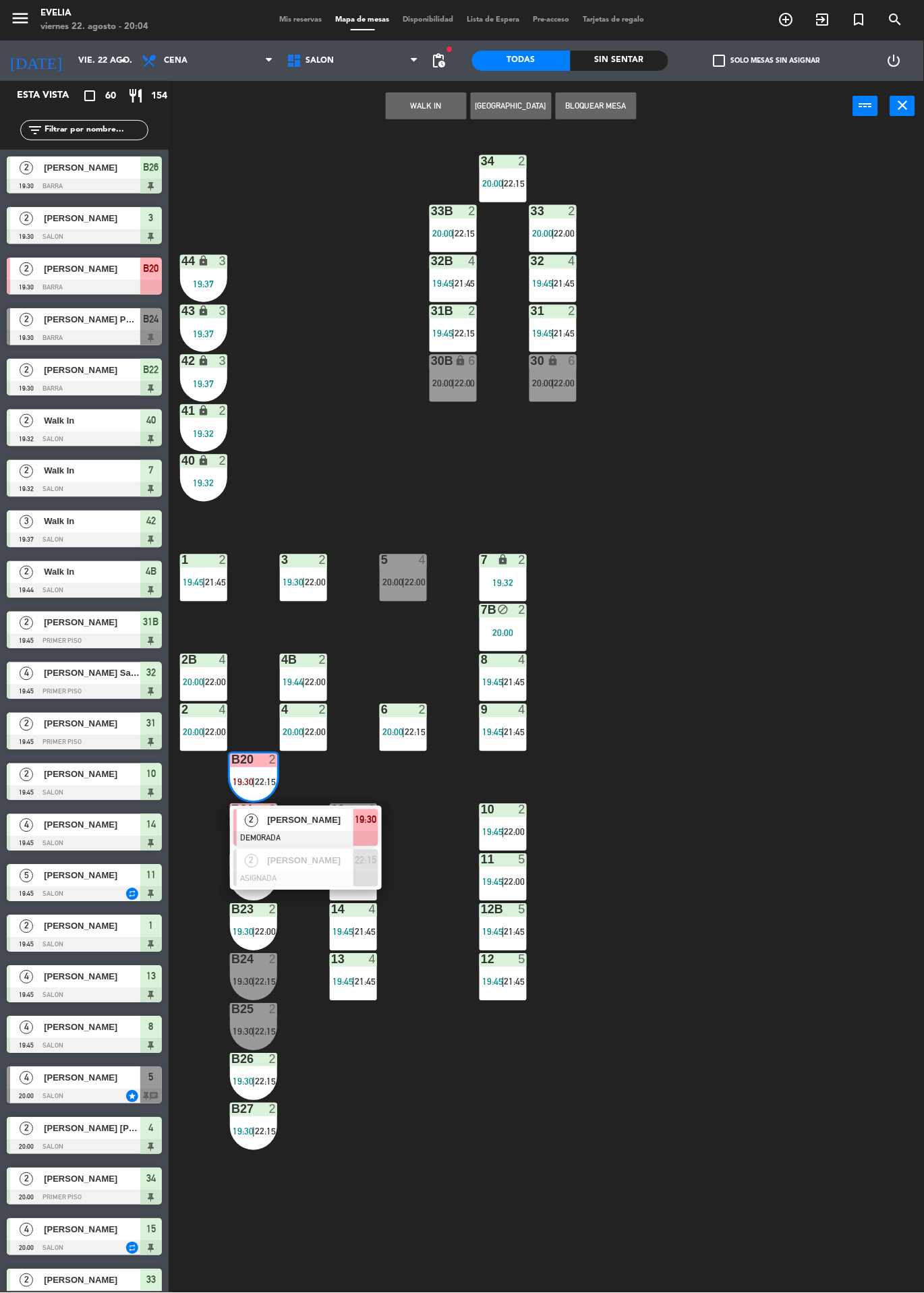
click at [323, 825] on span "[PERSON_NAME]" at bounding box center [310, 821] width 86 height 15
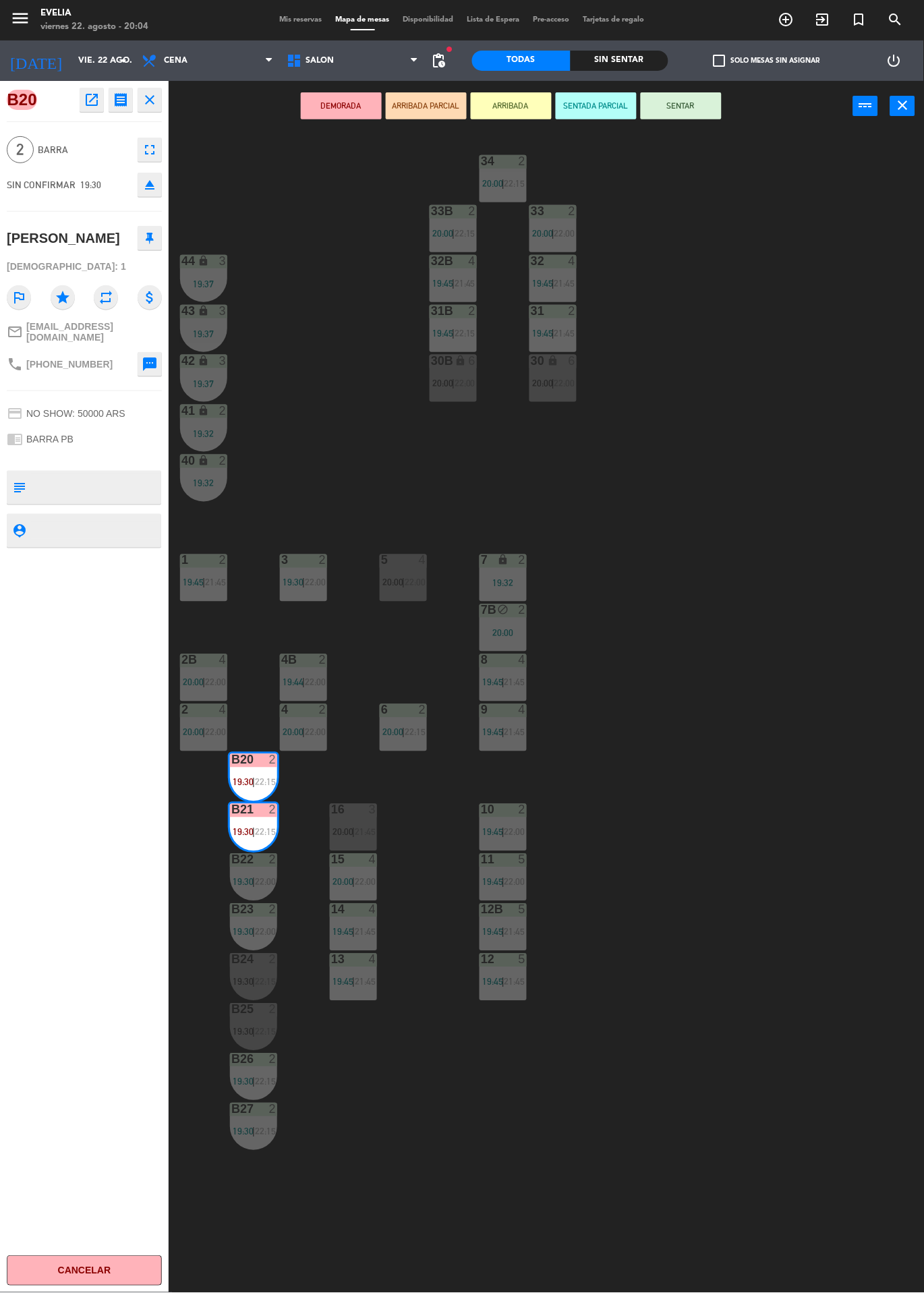
click at [158, 187] on button "eject" at bounding box center [149, 184] width 24 height 24
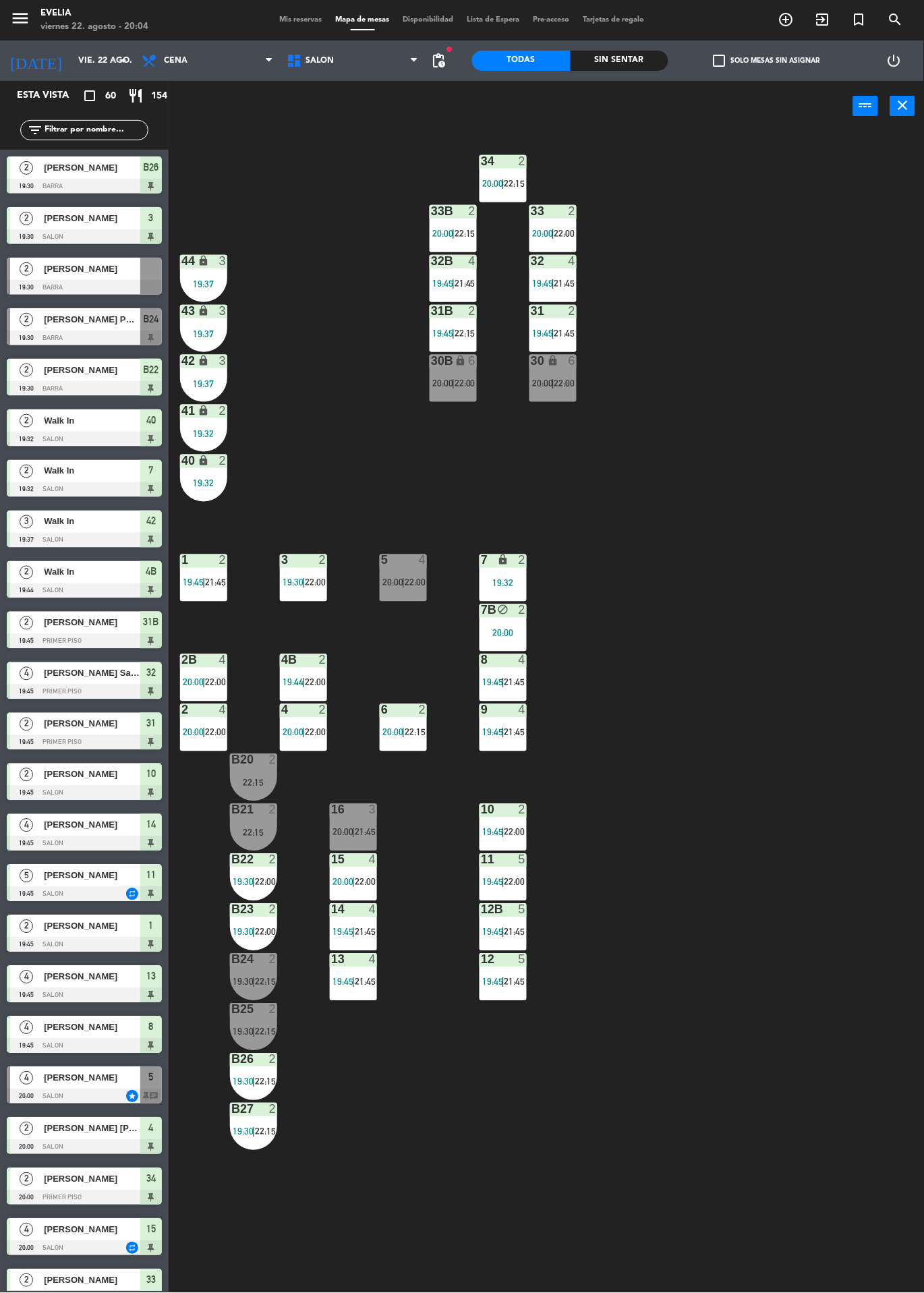
click at [764, 61] on label "check_box_outline_blank Solo mesas sin asignar" at bounding box center [767, 60] width 107 height 12
click at [767, 61] on input "check_box_outline_blank Solo mesas sin asignar" at bounding box center [767, 61] width 0 height 0
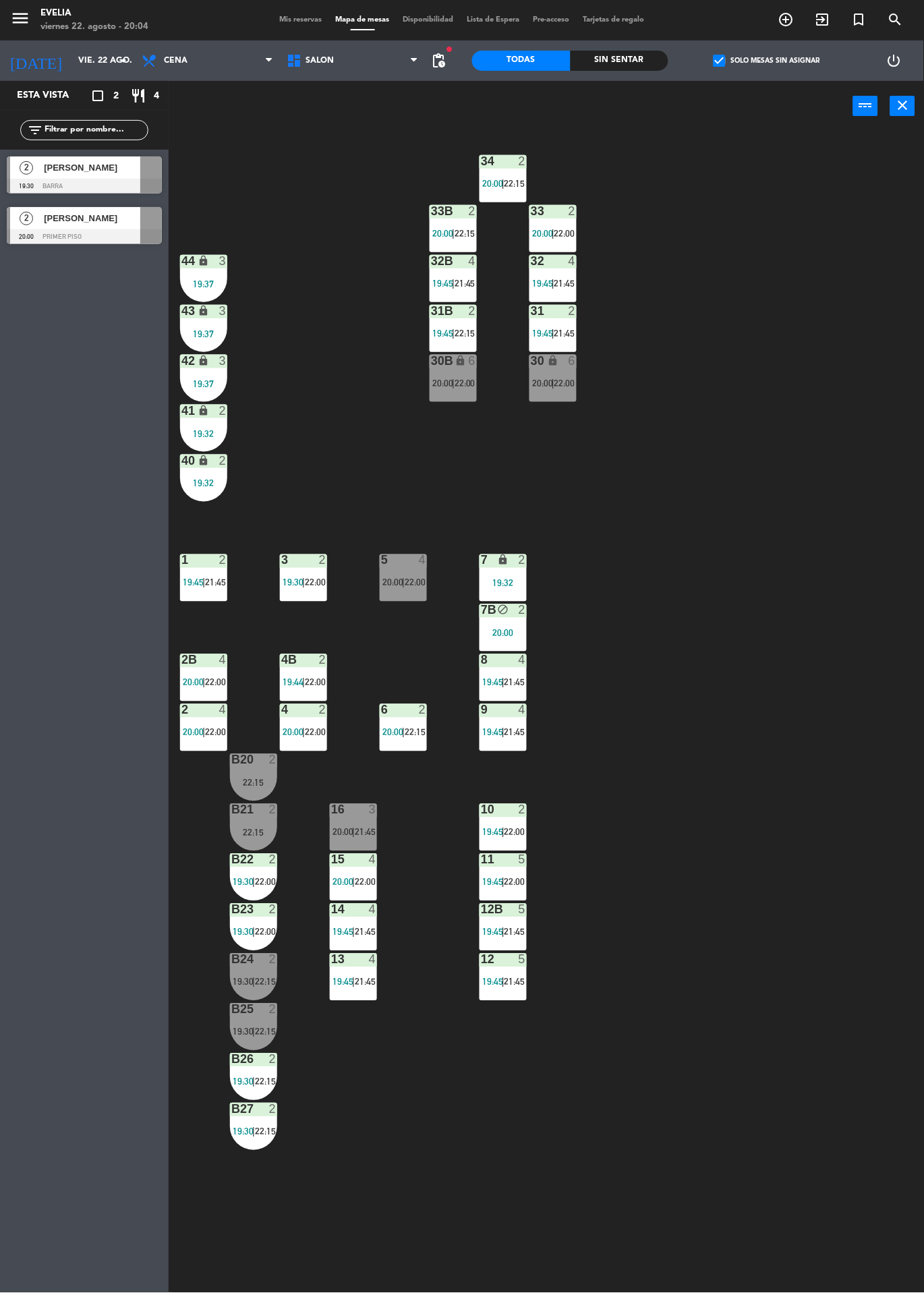
click at [88, 241] on div at bounding box center [84, 236] width 155 height 15
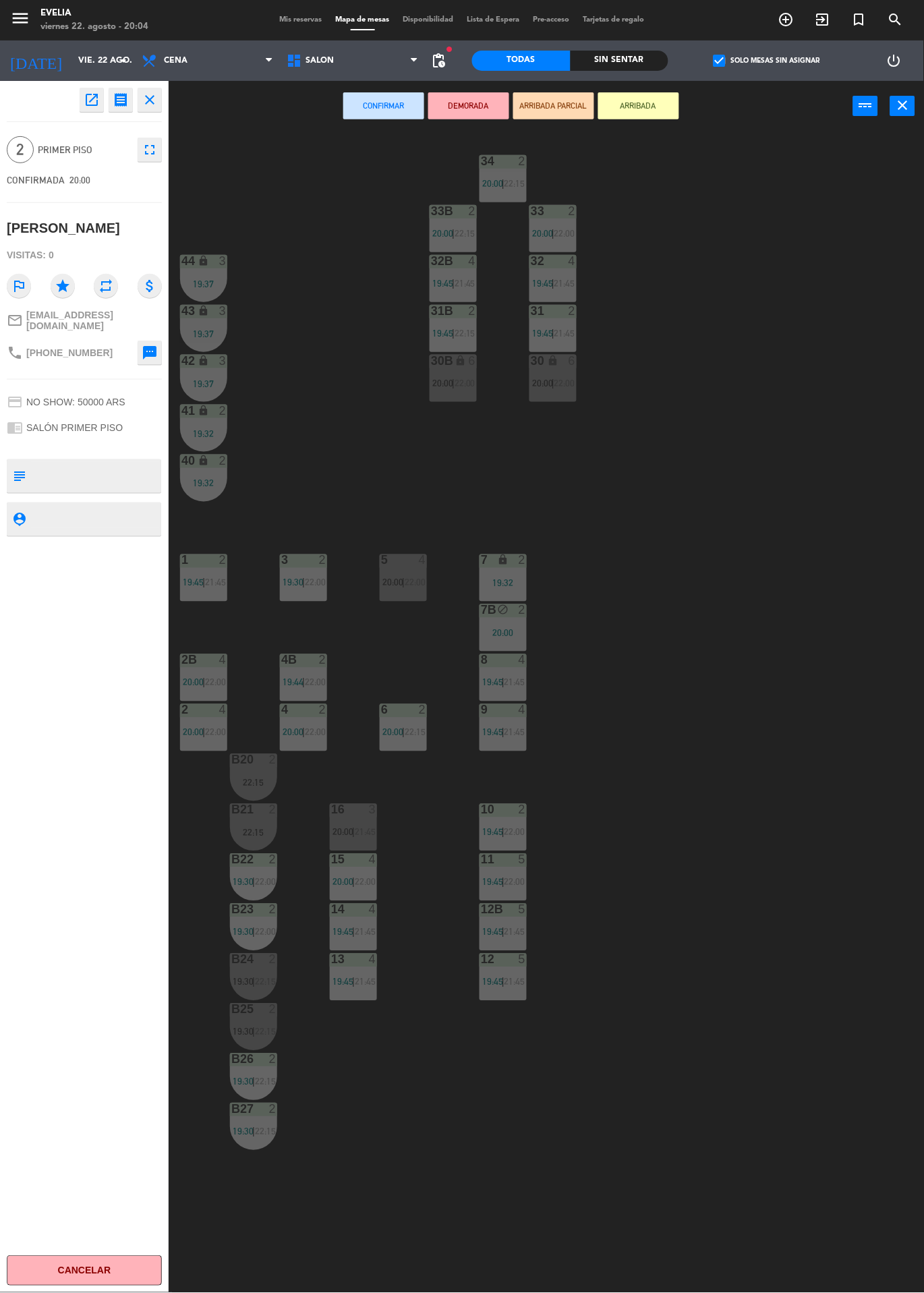
click at [91, 102] on icon "open_in_new" at bounding box center [91, 100] width 16 height 16
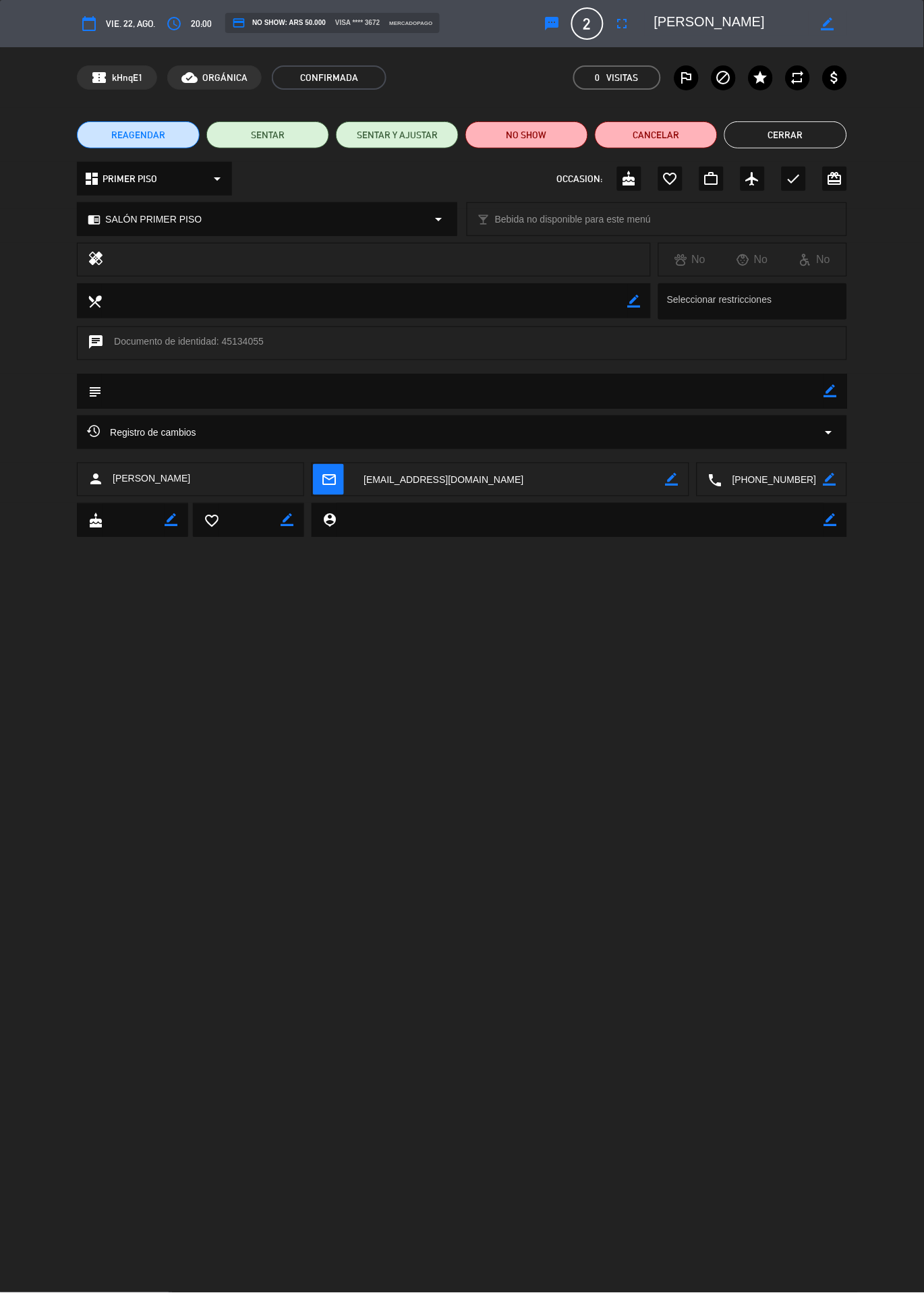
click at [801, 129] on button "Cerrar" at bounding box center [785, 134] width 123 height 27
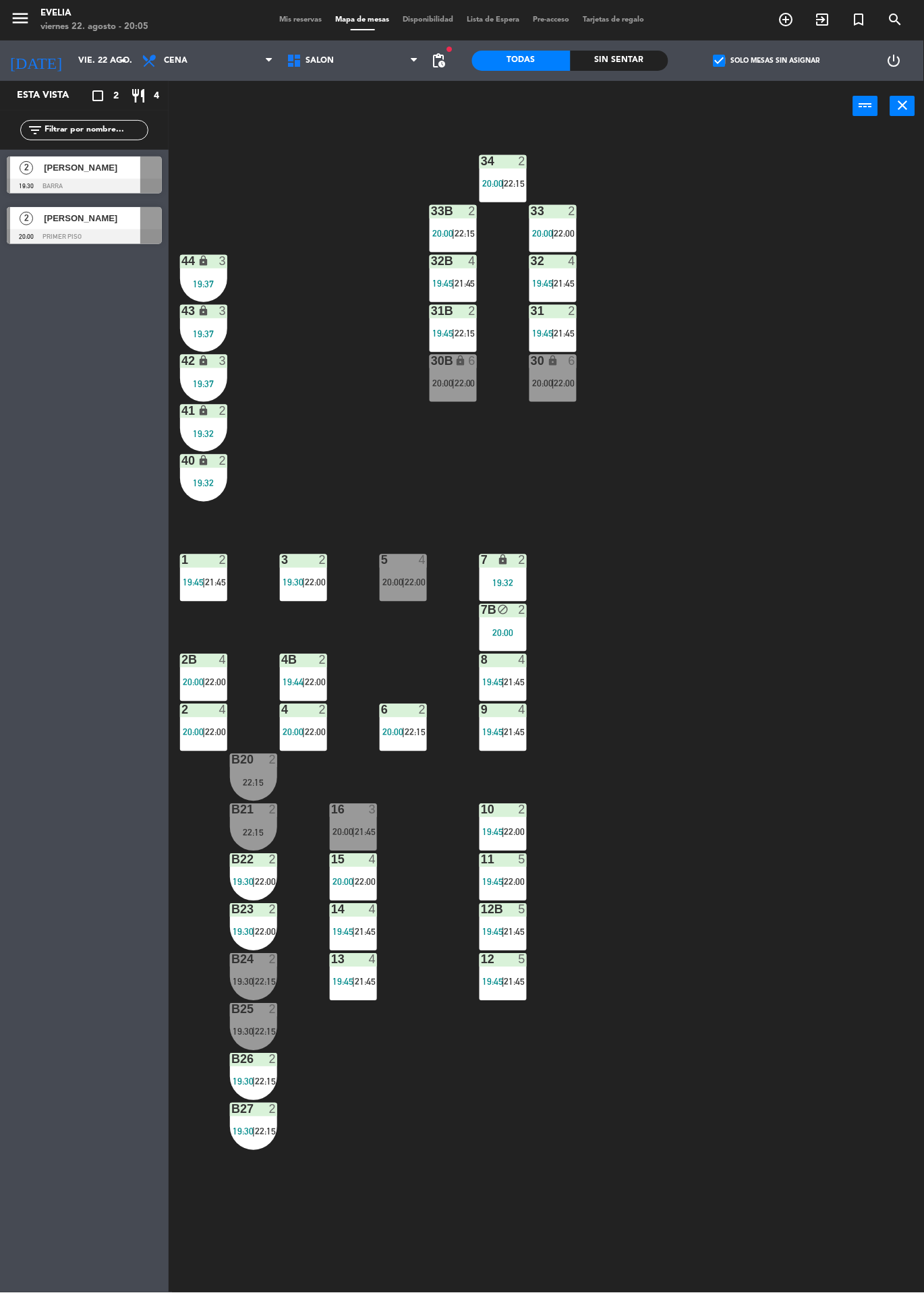
click at [767, 65] on label "check_box Solo mesas sin asignar" at bounding box center [767, 60] width 107 height 12
click at [767, 61] on input "check_box Solo mesas sin asignar" at bounding box center [767, 61] width 0 height 0
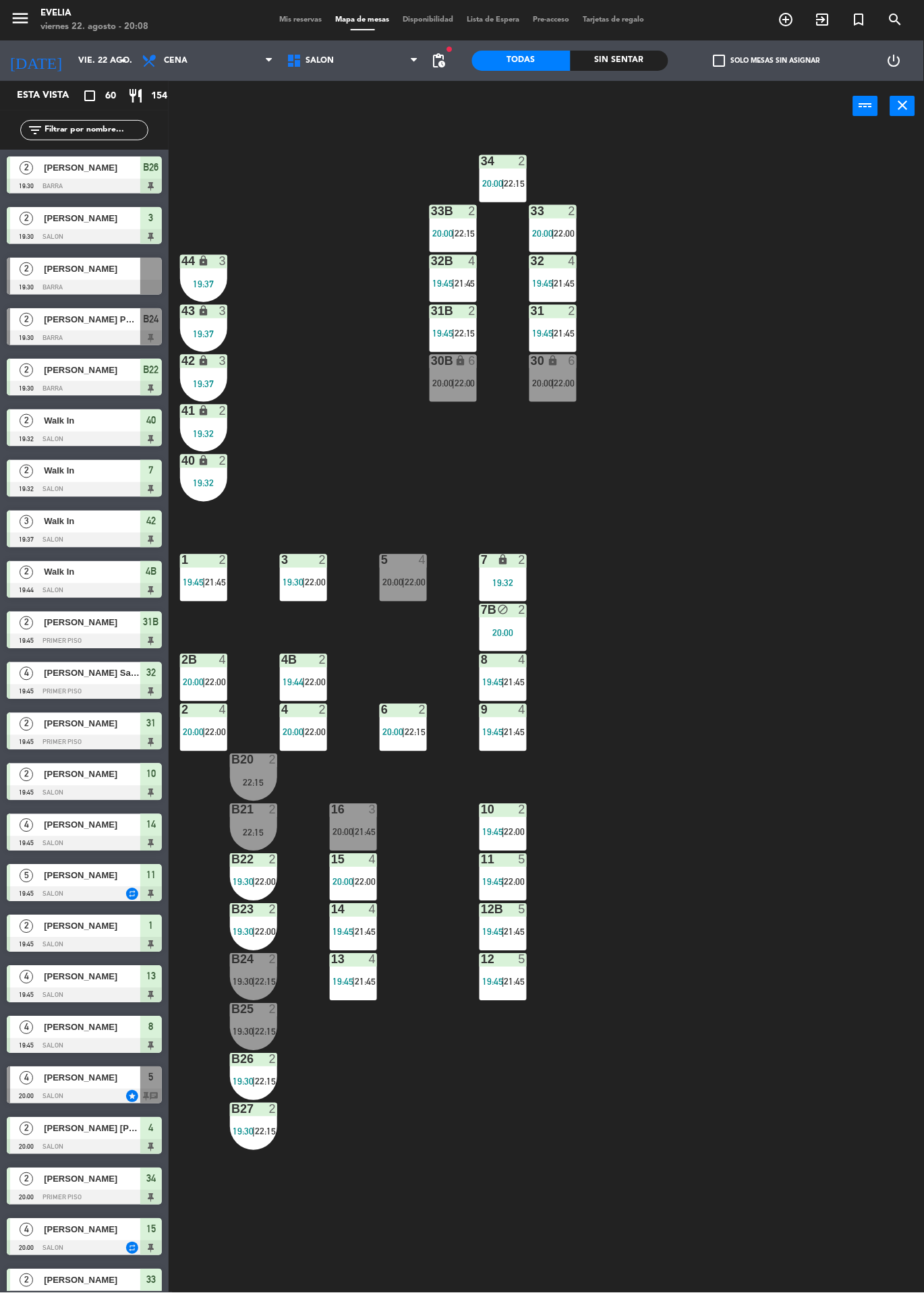
click at [355, 819] on div "16 3 20:00 | 21:45" at bounding box center [353, 827] width 47 height 47
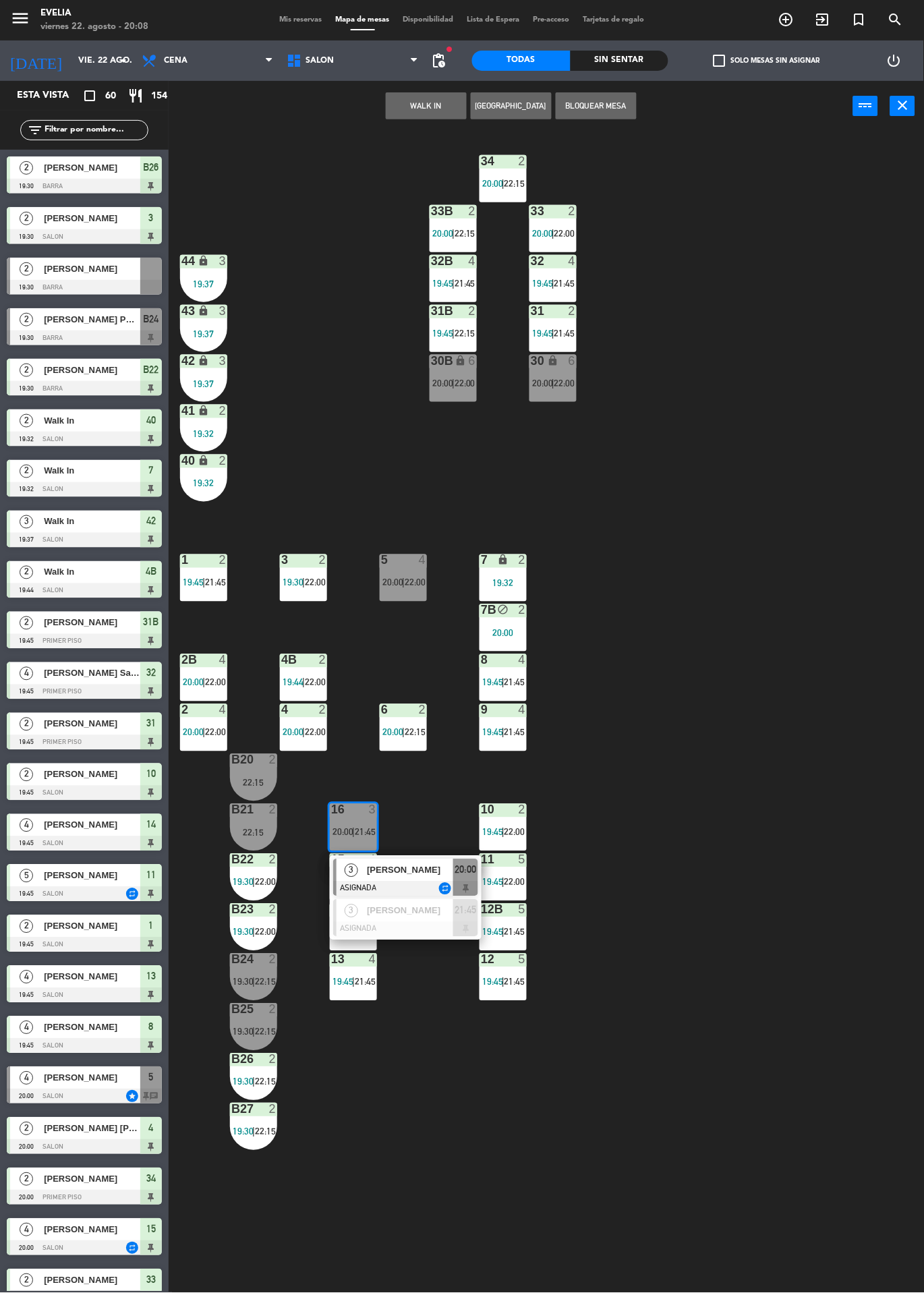
click at [421, 884] on div at bounding box center [406, 889] width 145 height 15
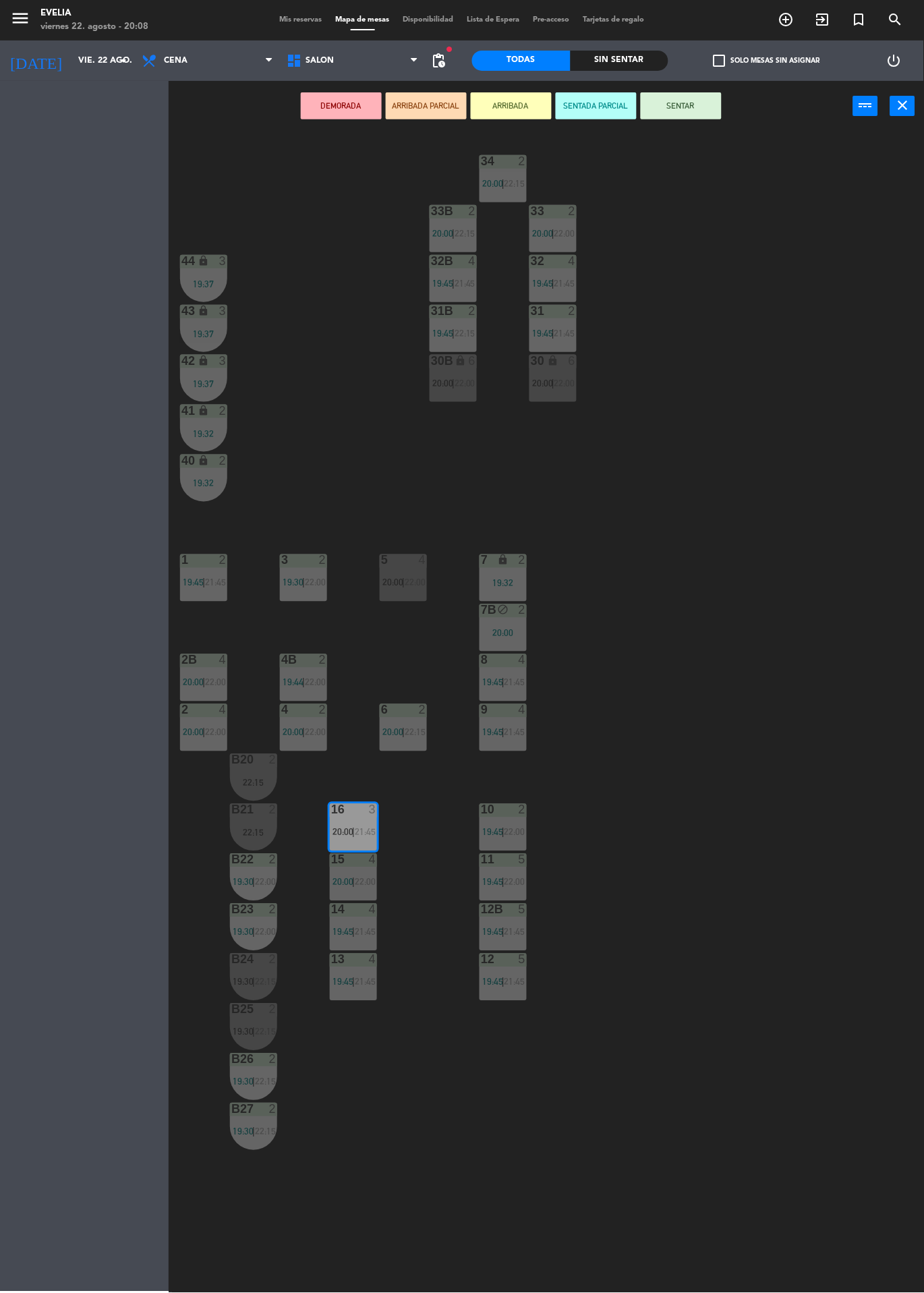
click at [415, 582] on span "22:00" at bounding box center [415, 582] width 21 height 11
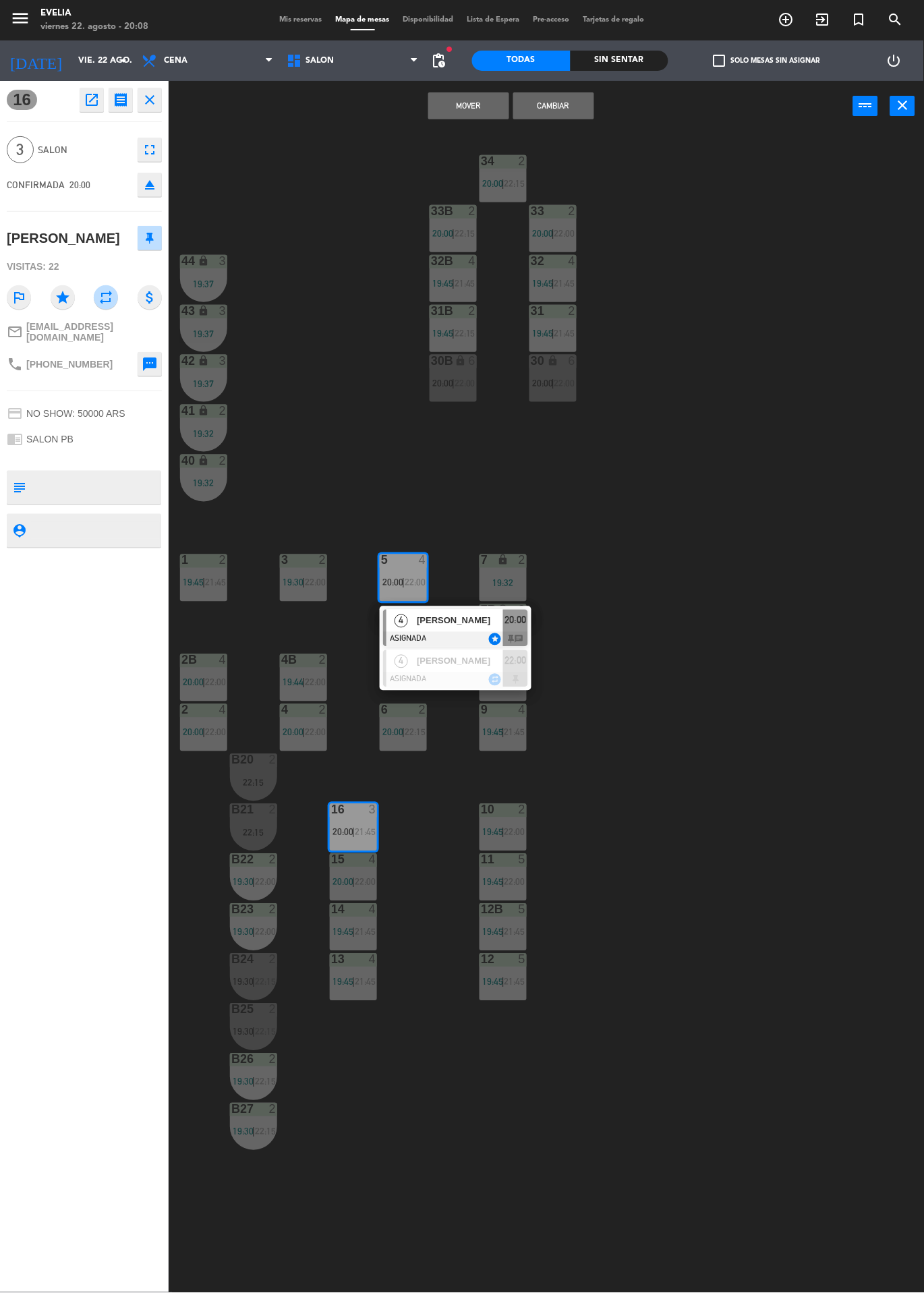
click at [469, 620] on span "[PERSON_NAME]" at bounding box center [460, 621] width 86 height 15
click at [571, 102] on button "Cambiar" at bounding box center [554, 105] width 81 height 27
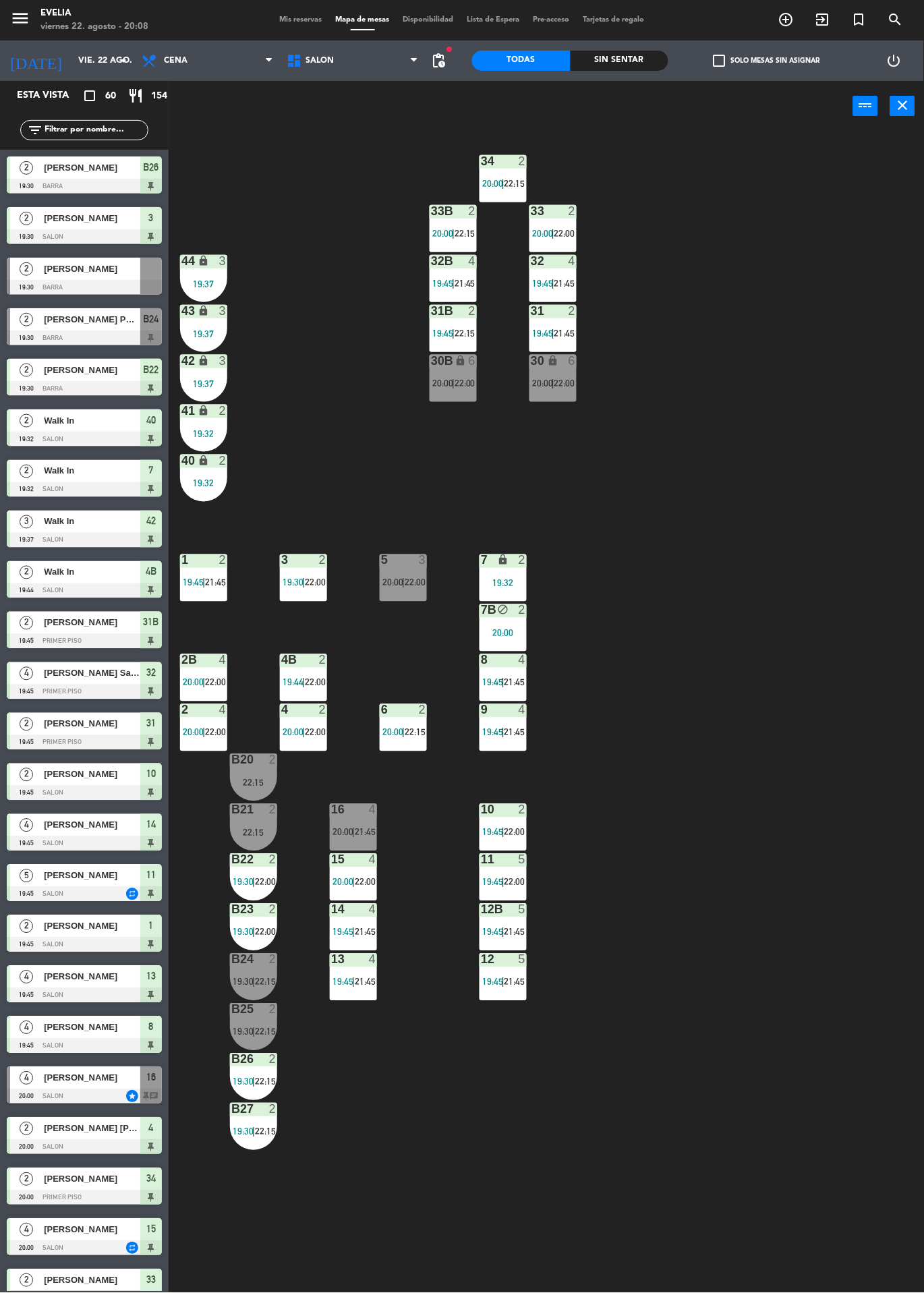
click at [415, 574] on div "5 3 20:00 | 22:00" at bounding box center [403, 578] width 47 height 47
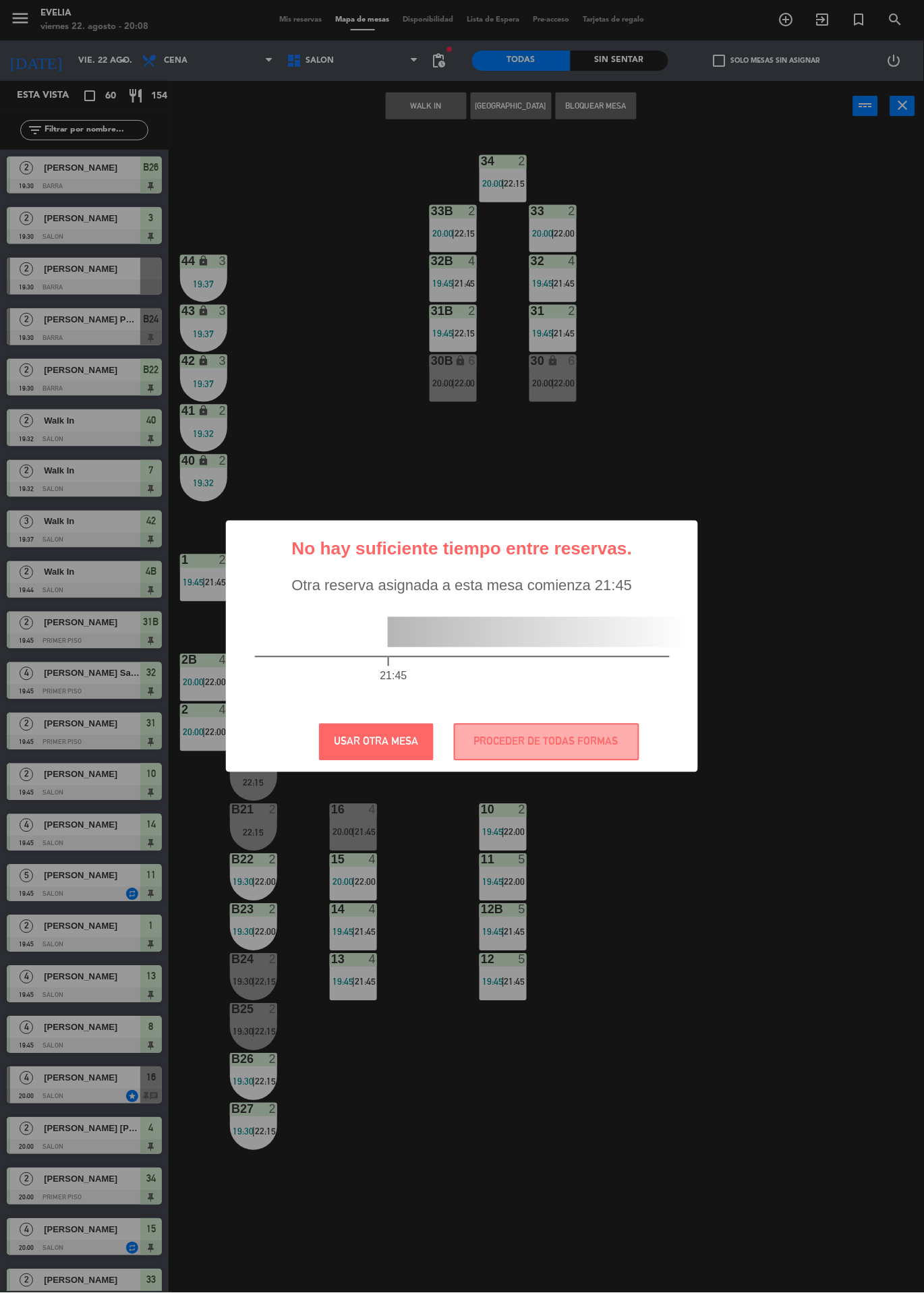
click at [469, 621] on div at bounding box center [538, 632] width 301 height 30
click at [579, 738] on button "PROCEDER DE TODAS FORMAS" at bounding box center [547, 742] width 186 height 37
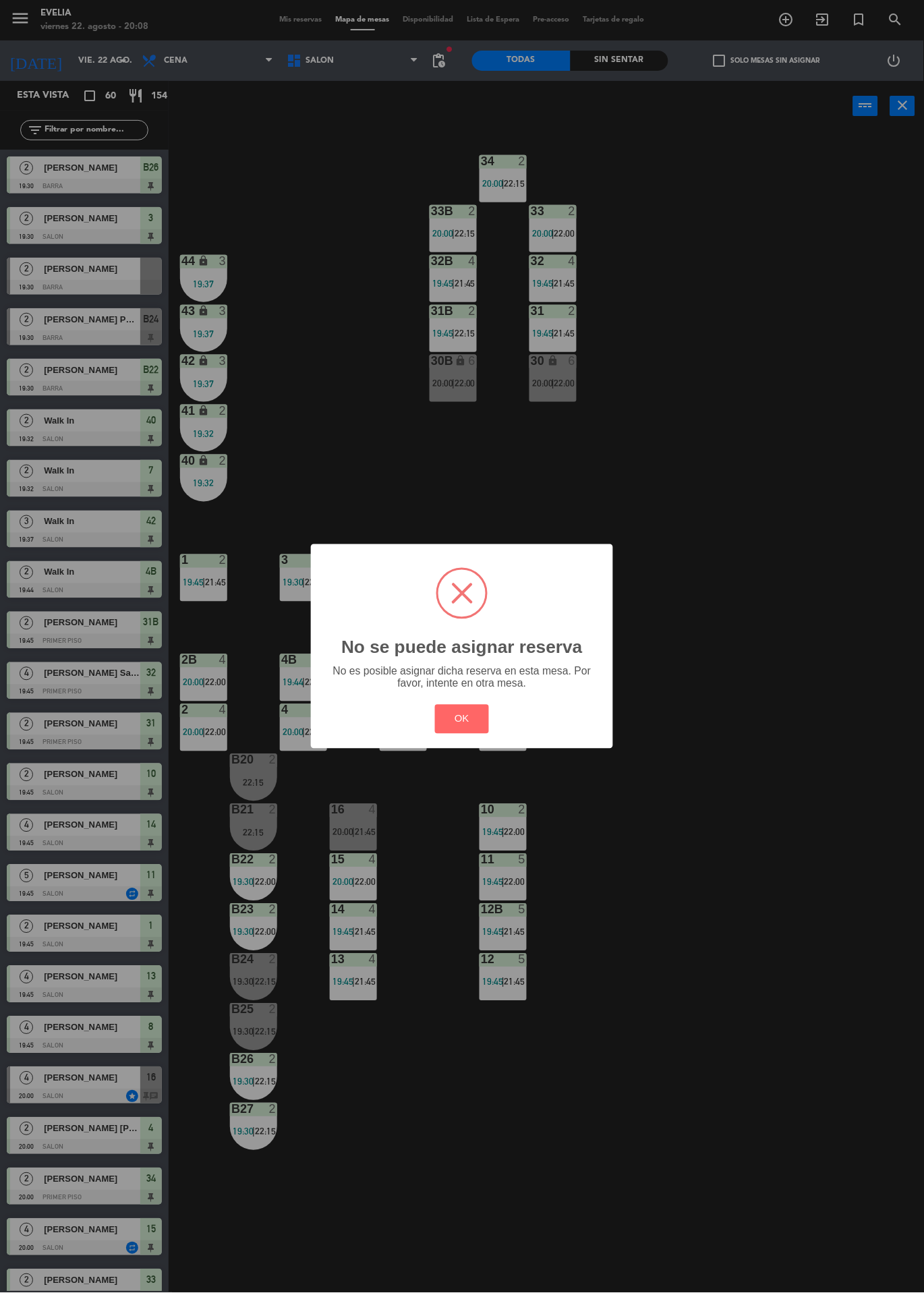
click at [462, 719] on button "OK" at bounding box center [462, 719] width 54 height 29
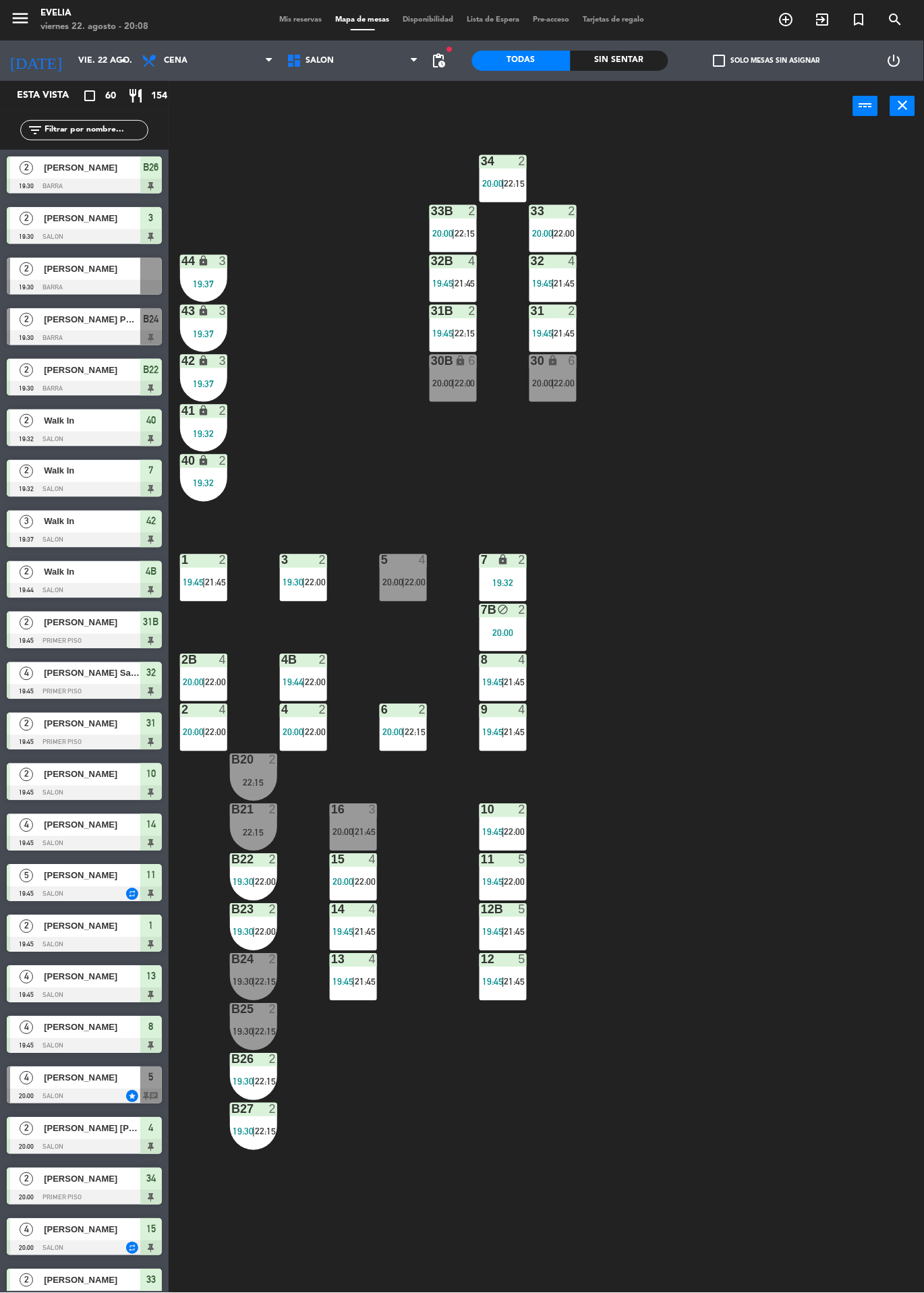
click at [846, 566] on div "34 2 20:00 | 22:15 33B 2 20:00 | 22:15 33 2 20:00 | 22:00 44 lock 3 19:37 32B 4…" at bounding box center [551, 712] width 746 height 1162
click at [355, 827] on span "|" at bounding box center [354, 832] width 3 height 11
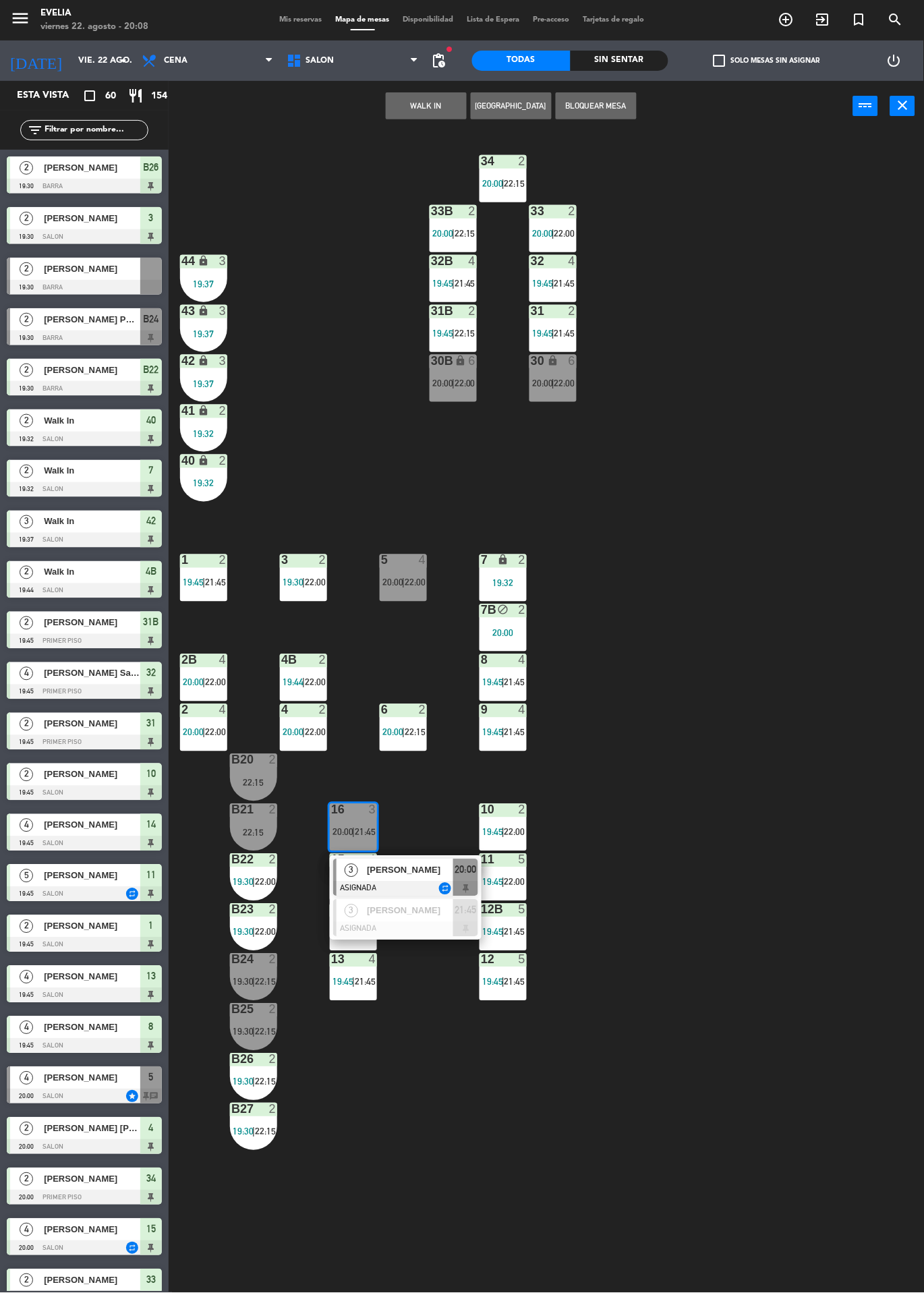
click at [411, 557] on div at bounding box center [403, 561] width 22 height 12
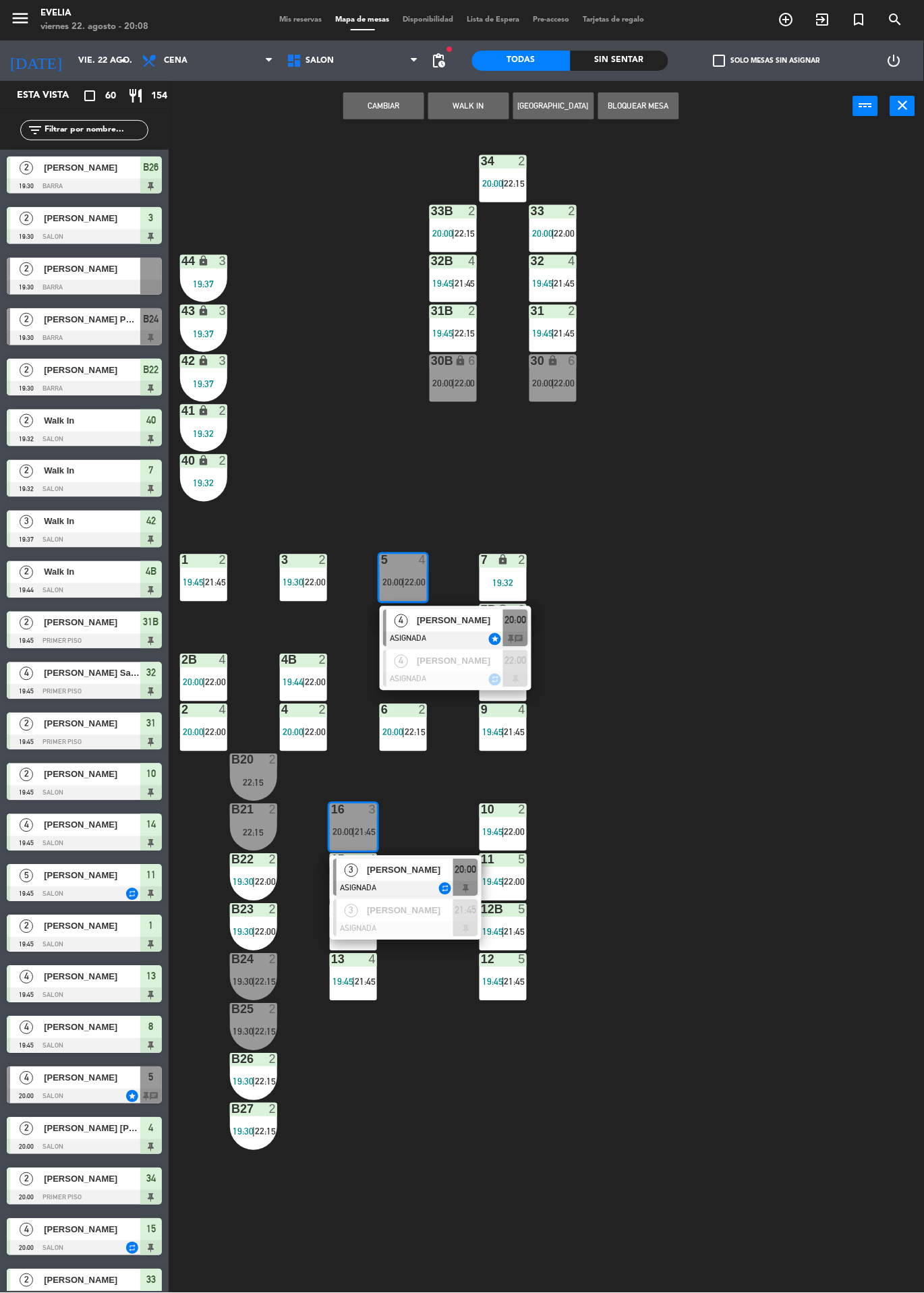
click at [705, 571] on div "34 2 20:00 | 22:15 33B 2 20:00 | 22:15 33 2 20:00 | 22:00 44 lock 3 19:37 32B 4…" at bounding box center [551, 712] width 746 height 1162
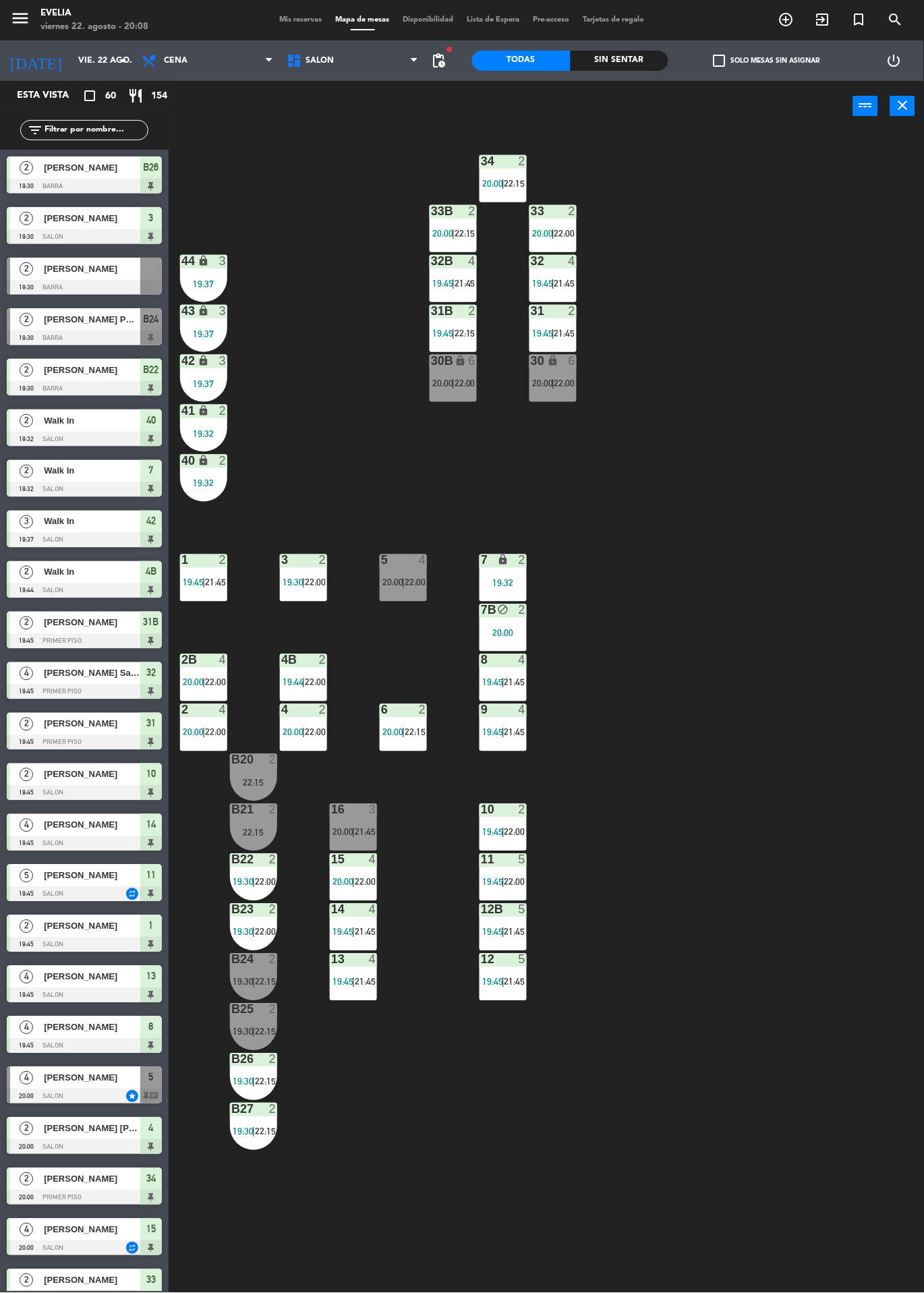
click at [409, 584] on span "22:00" at bounding box center [415, 582] width 21 height 11
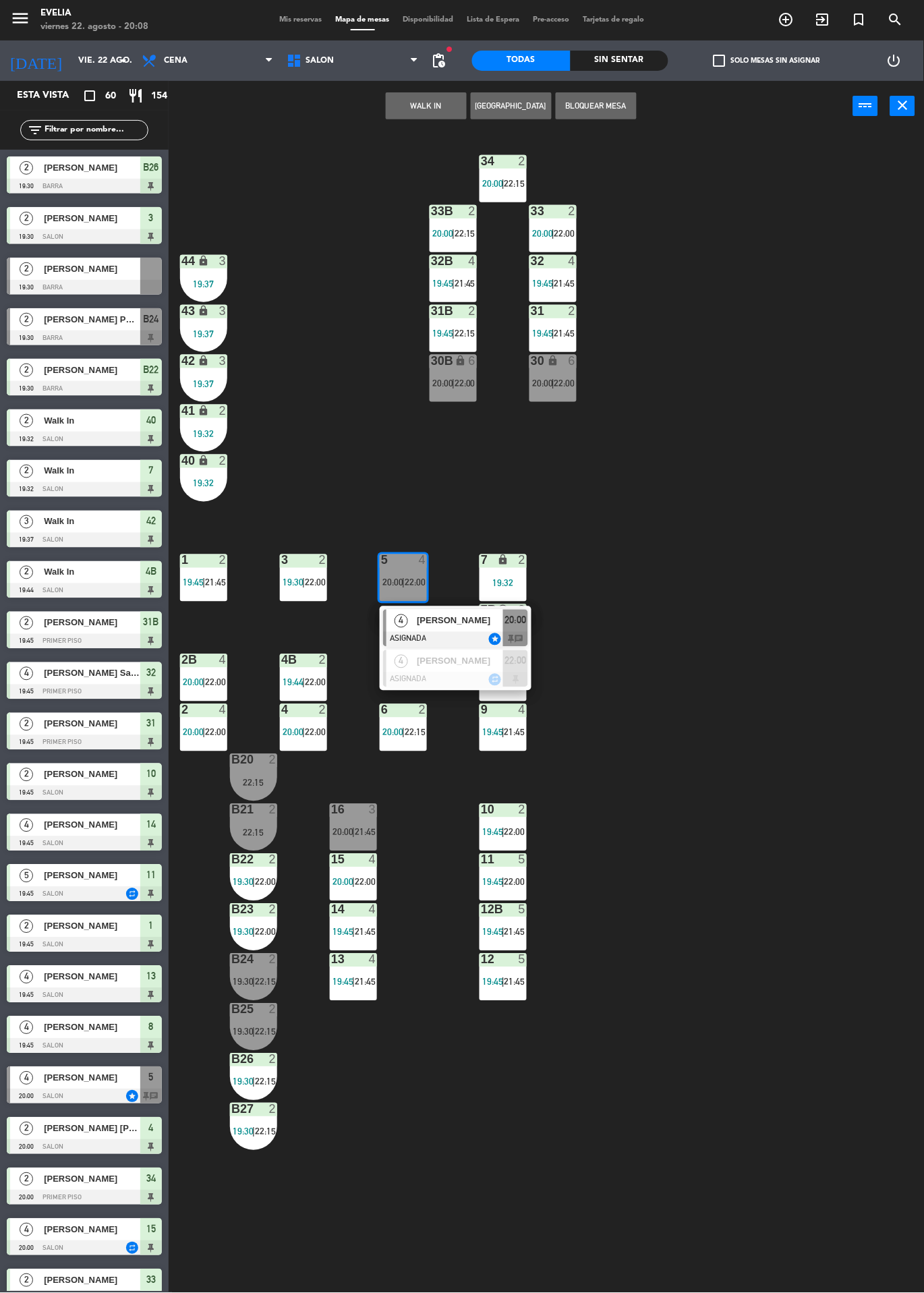
click at [466, 614] on span "[PERSON_NAME]" at bounding box center [460, 621] width 86 height 15
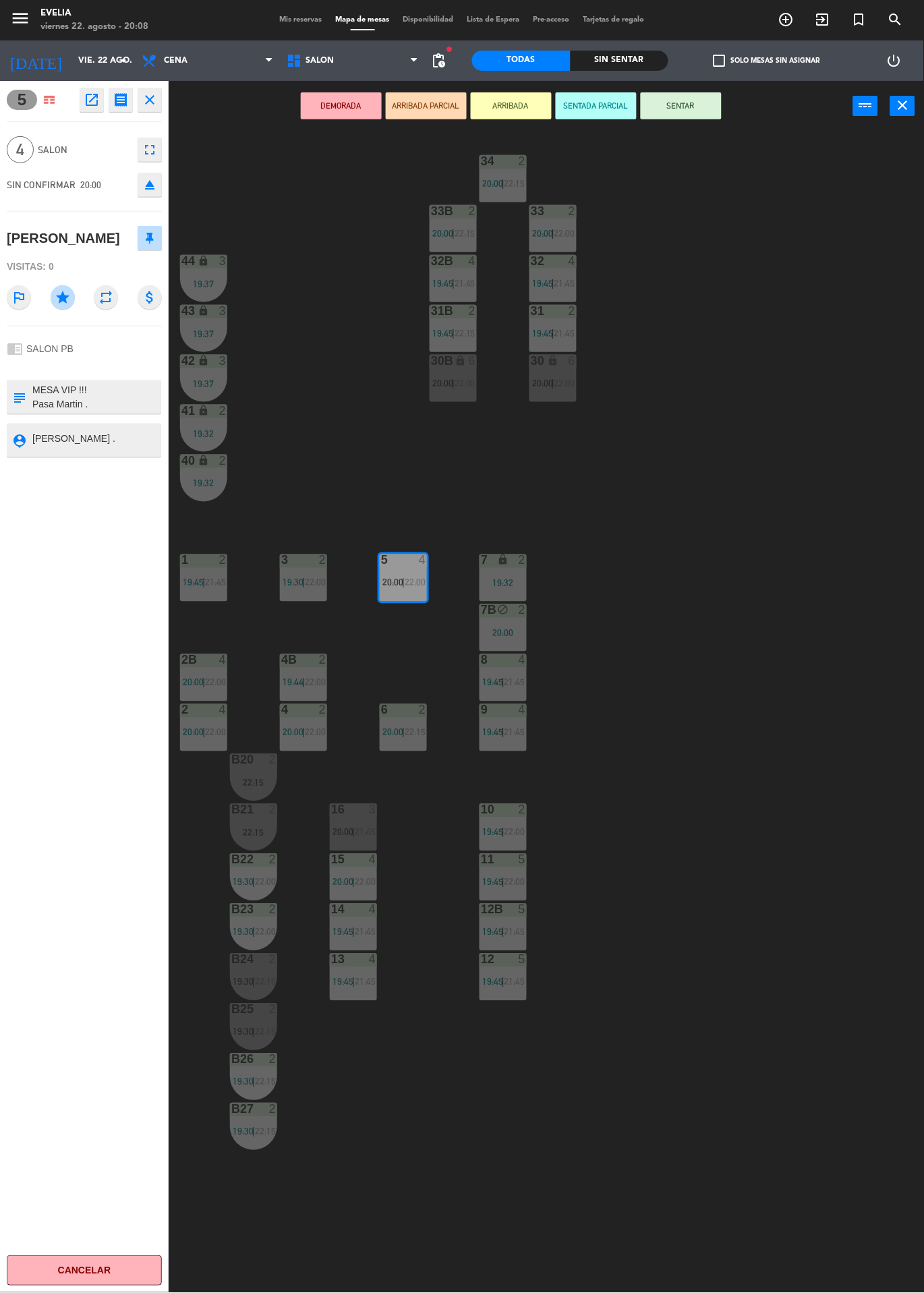
click at [777, 690] on div "34 2 20:00 | 22:15 33B 2 20:00 | 22:15 33 2 20:00 | 22:00 44 lock 3 19:37 32B 4…" at bounding box center [551, 712] width 746 height 1162
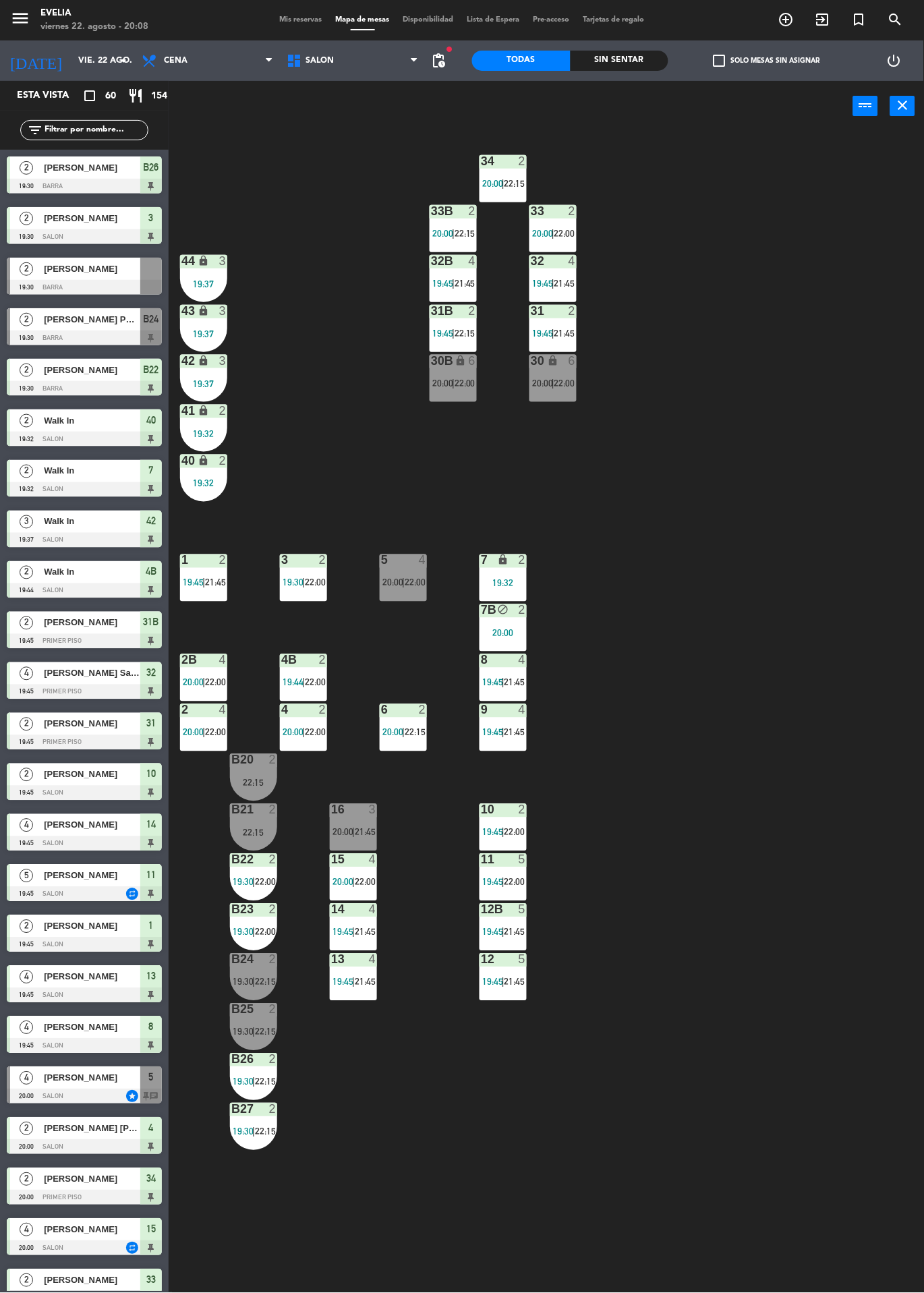
click at [425, 582] on span "22:00" at bounding box center [415, 582] width 21 height 11
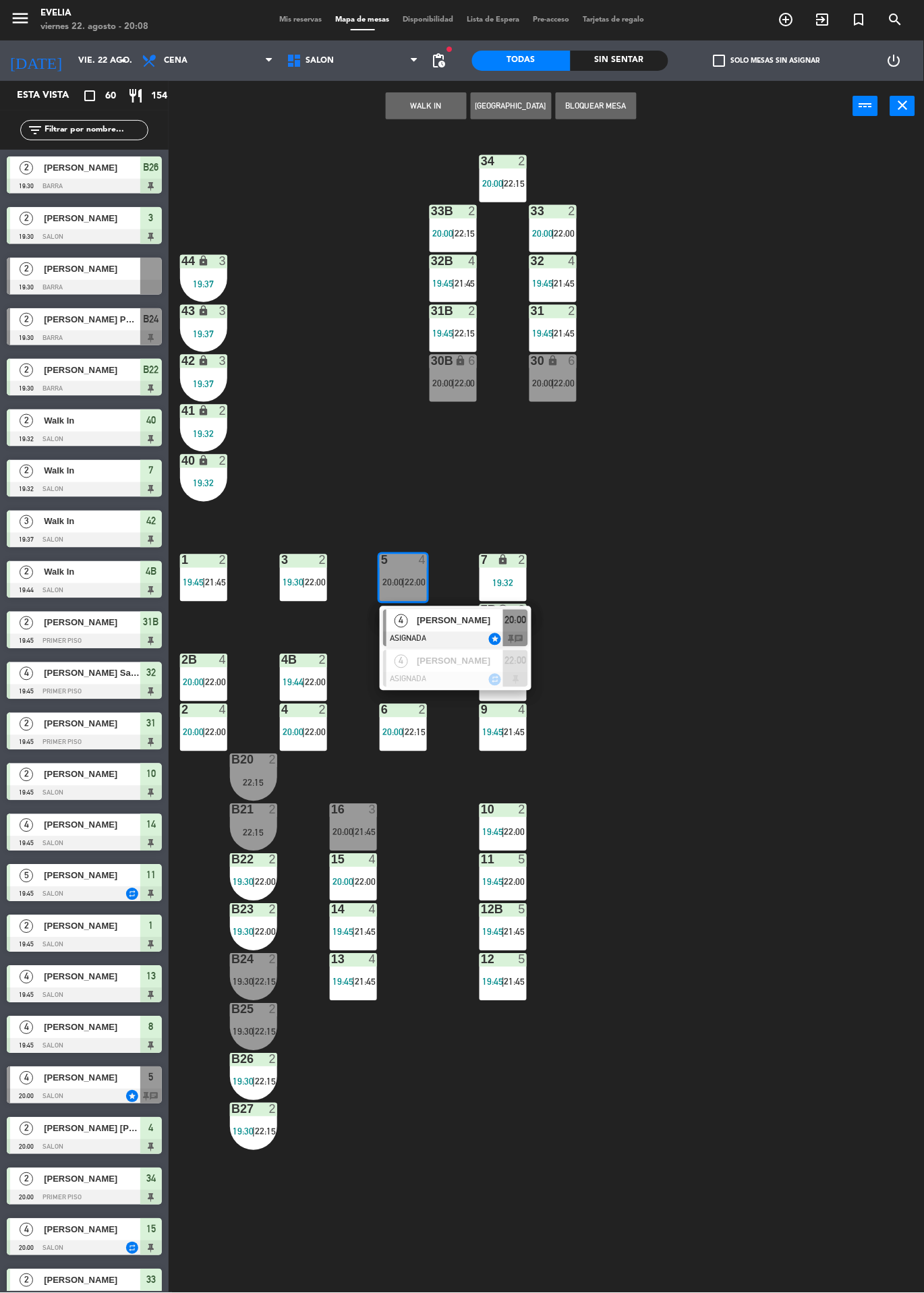
click at [485, 606] on div "4 [PERSON_NAME] ASIGNADA star 20:00 chat" at bounding box center [455, 628] width 152 height 44
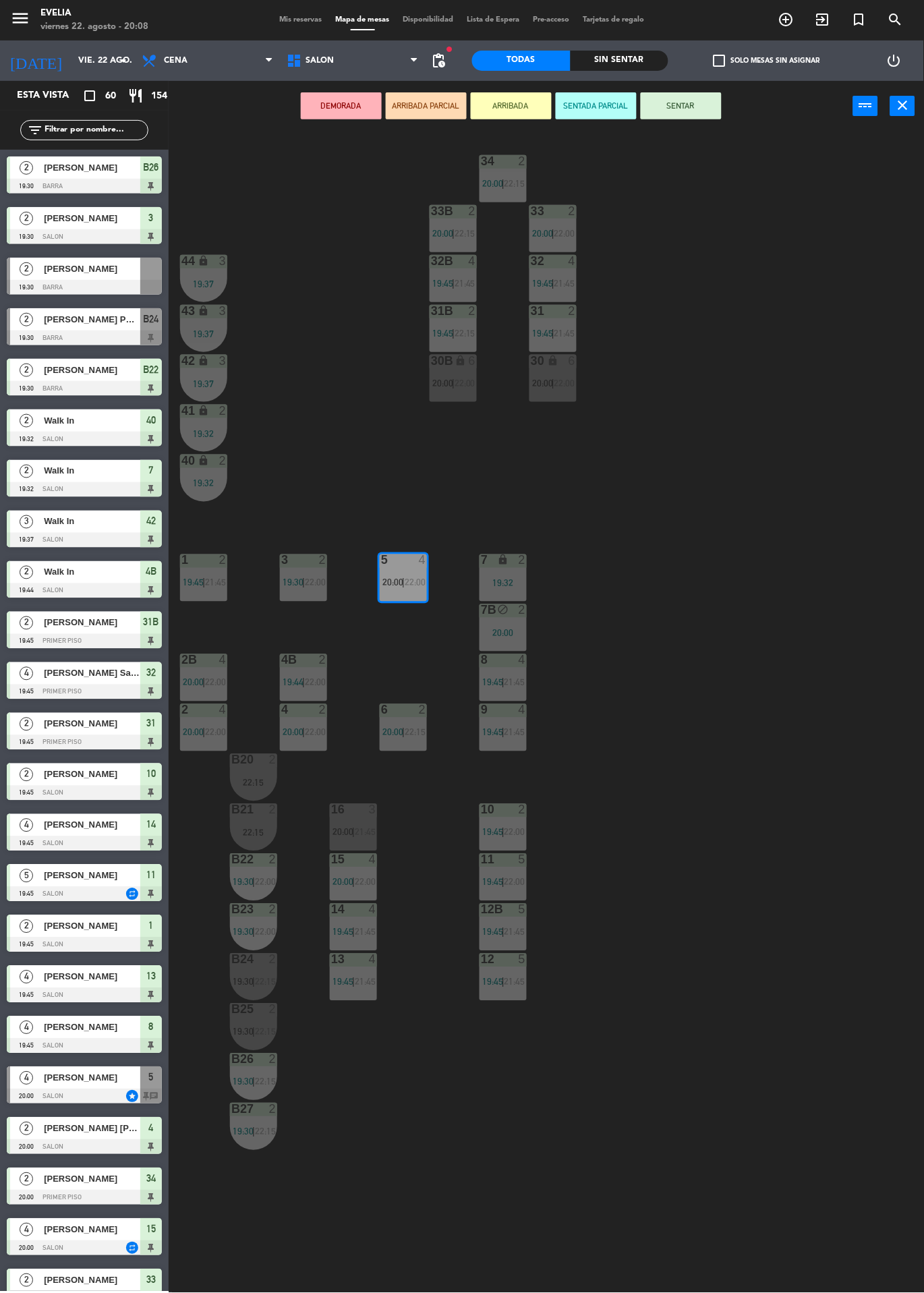
click at [714, 554] on div "34 2 20:00 | 22:15 33B 2 20:00 | 22:15 33 2 20:00 | 22:00 44 lock 3 19:37 32B 4…" at bounding box center [551, 712] width 746 height 1162
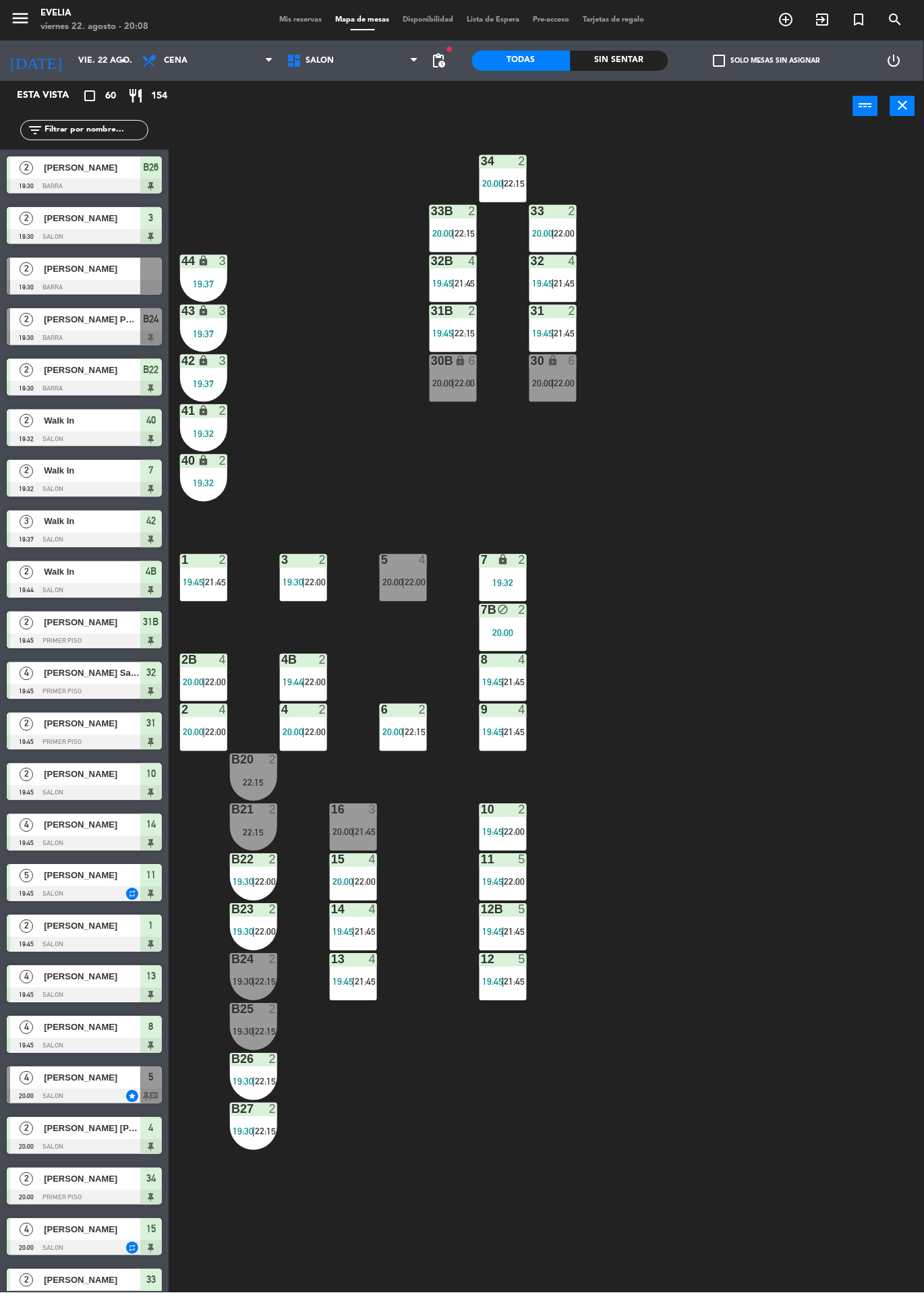
click at [672, 437] on div "34 2 20:00 | 22:15 33B 2 20:00 | 22:15 33 2 20:00 | 22:00 44 lock 3 19:37 32B 4…" at bounding box center [551, 712] width 746 height 1162
click at [401, 557] on div at bounding box center [403, 561] width 22 height 12
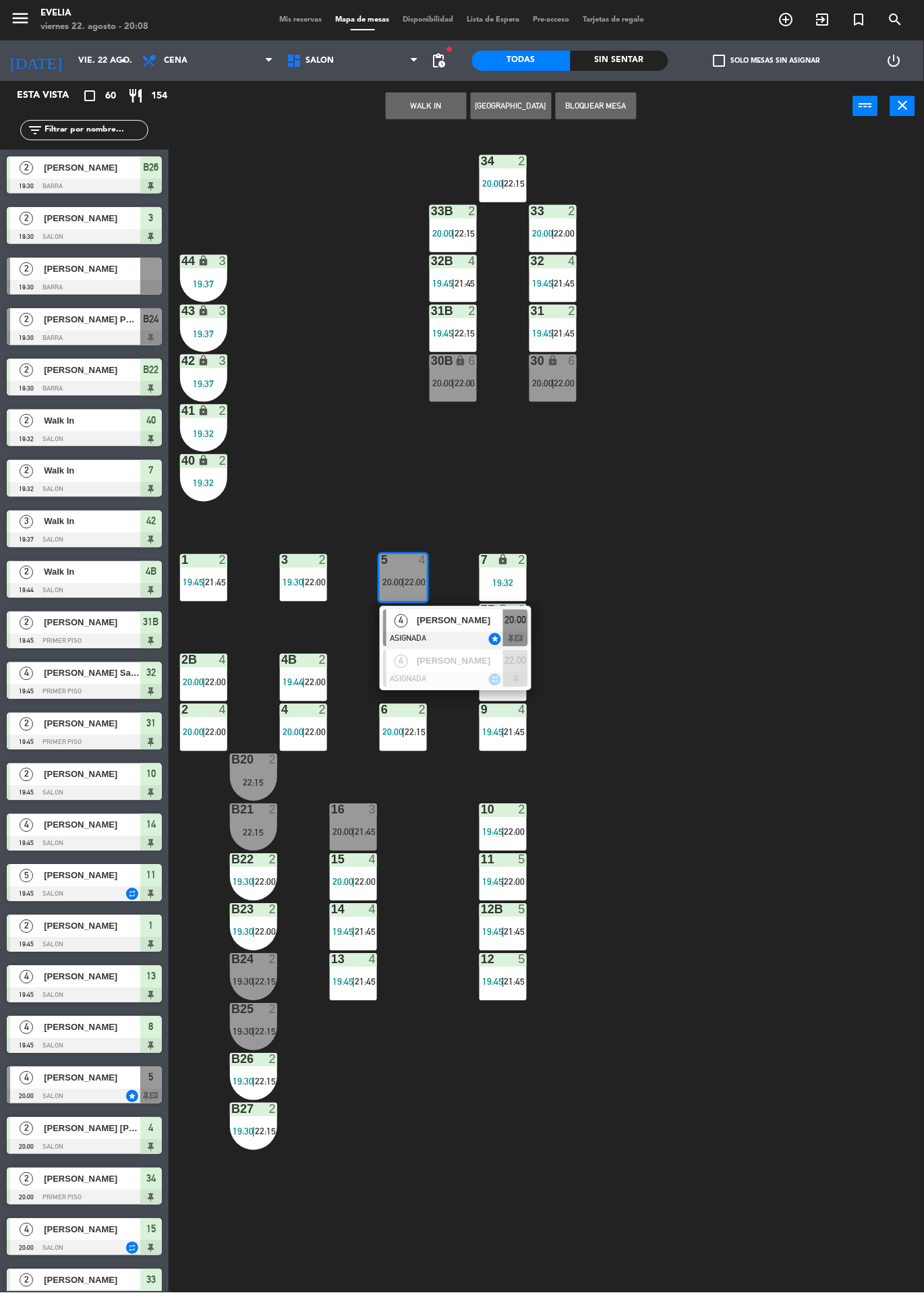
click at [459, 615] on span "[PERSON_NAME]" at bounding box center [460, 621] width 86 height 15
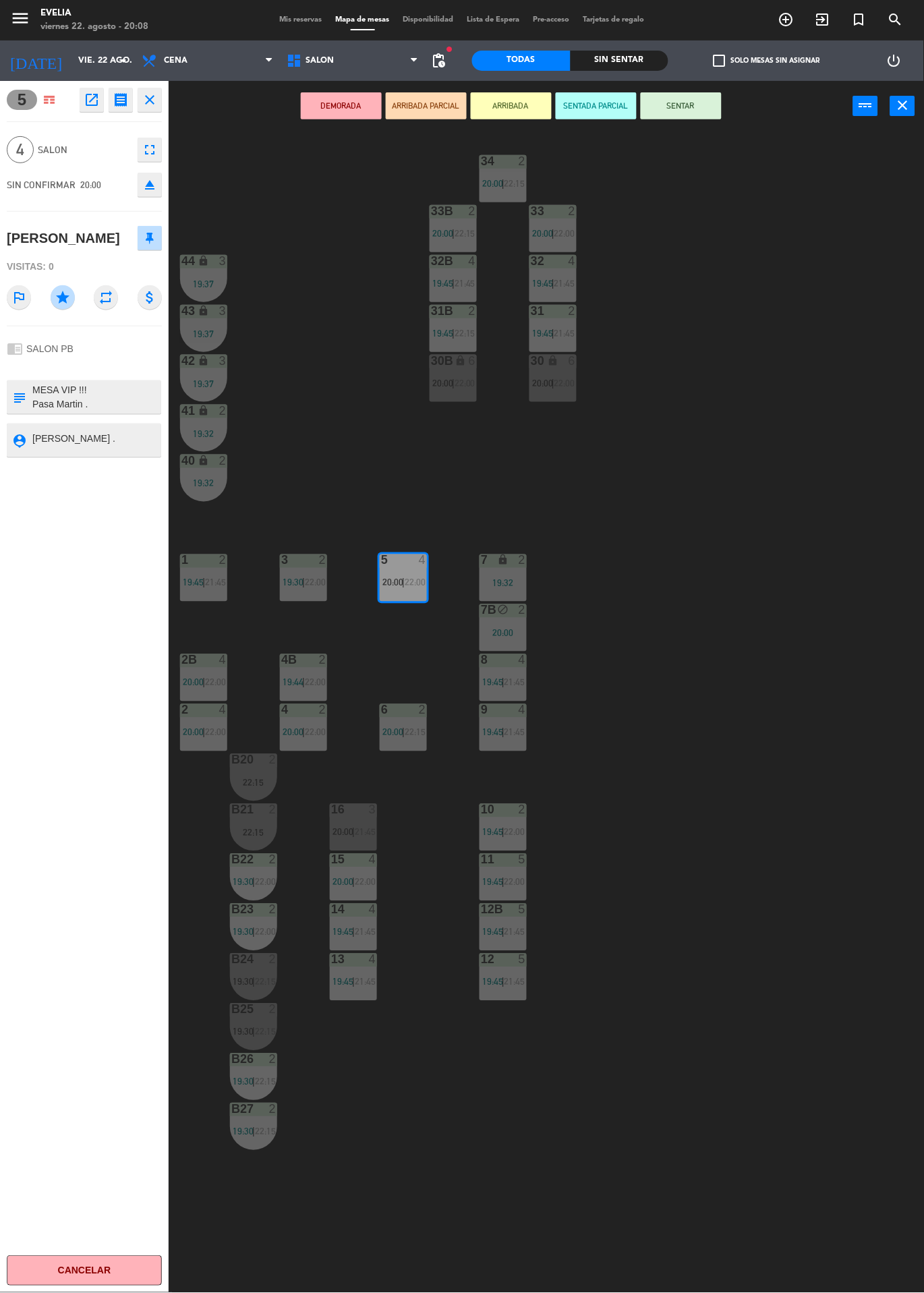
click at [701, 434] on div "34 2 20:00 | 22:15 33B 2 20:00 | 22:15 33 2 20:00 | 22:00 44 lock 3 19:37 32B 4…" at bounding box center [551, 712] width 746 height 1162
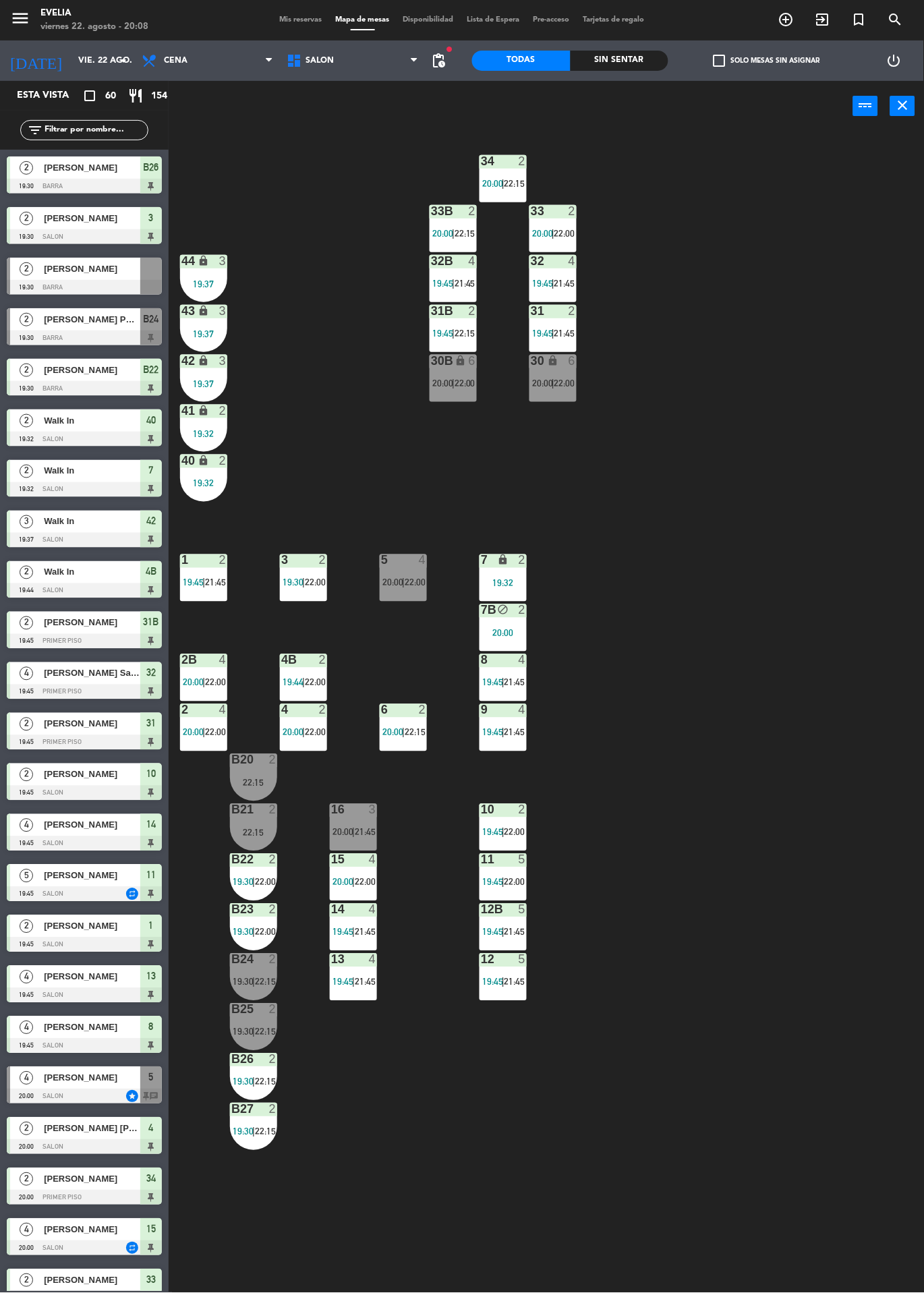
click at [408, 571] on div "5 4 20:00 | 22:00" at bounding box center [403, 578] width 47 height 47
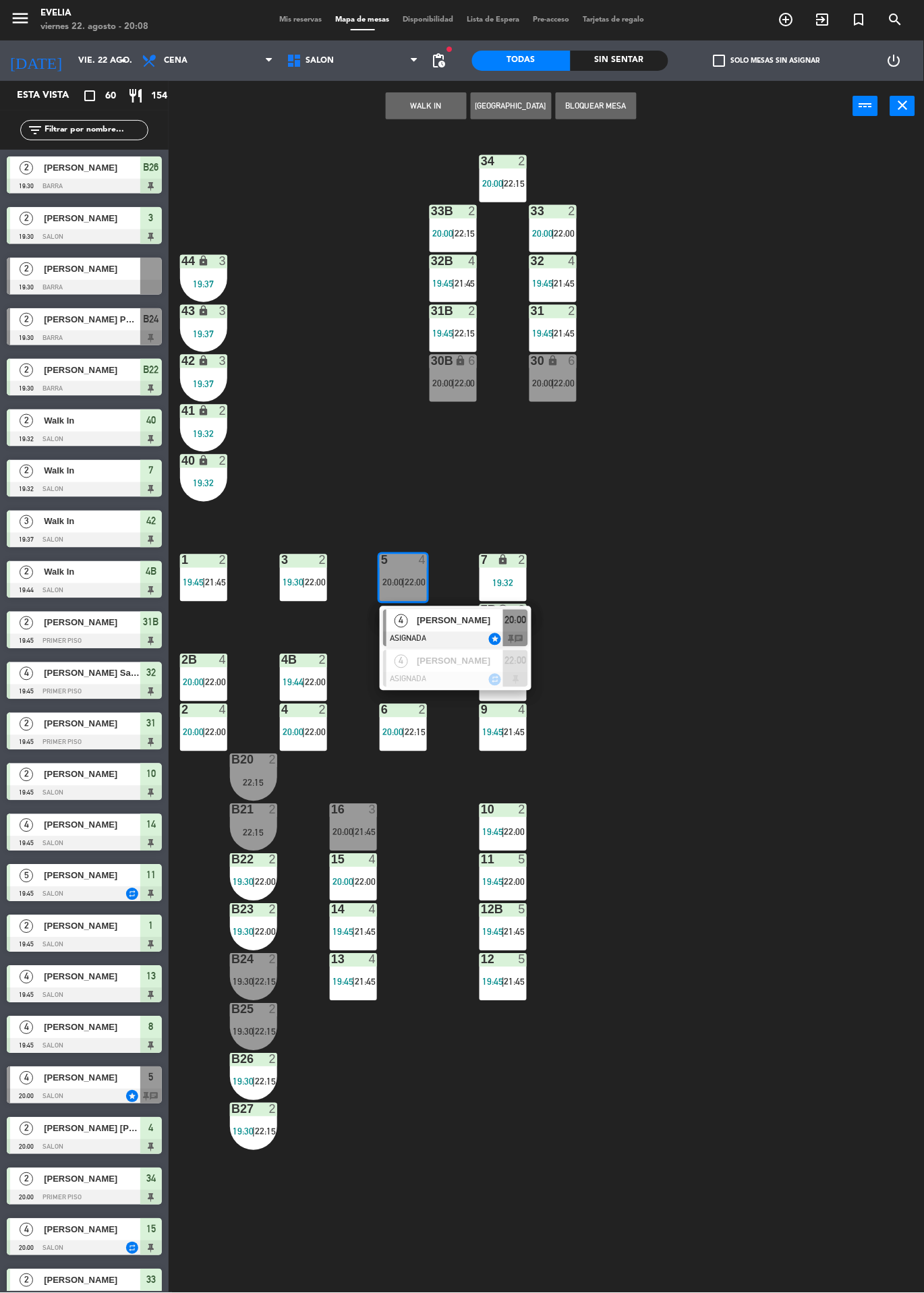
click at [698, 734] on div "34 2 20:00 | 22:15 33B 2 20:00 | 22:15 33 2 20:00 | 22:00 44 lock 3 19:37 32B 4…" at bounding box center [551, 712] width 746 height 1162
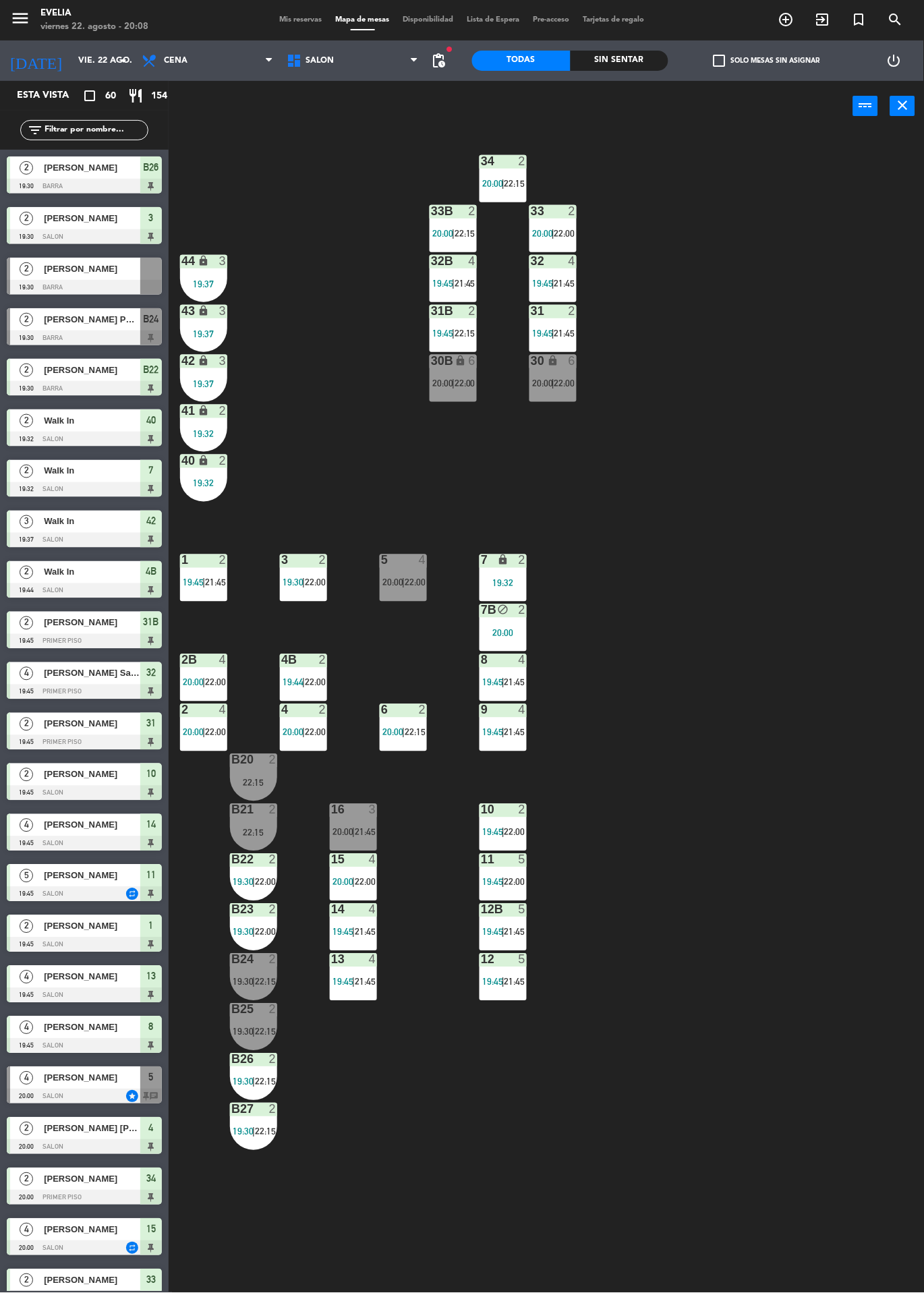
click at [358, 814] on div at bounding box center [354, 810] width 22 height 12
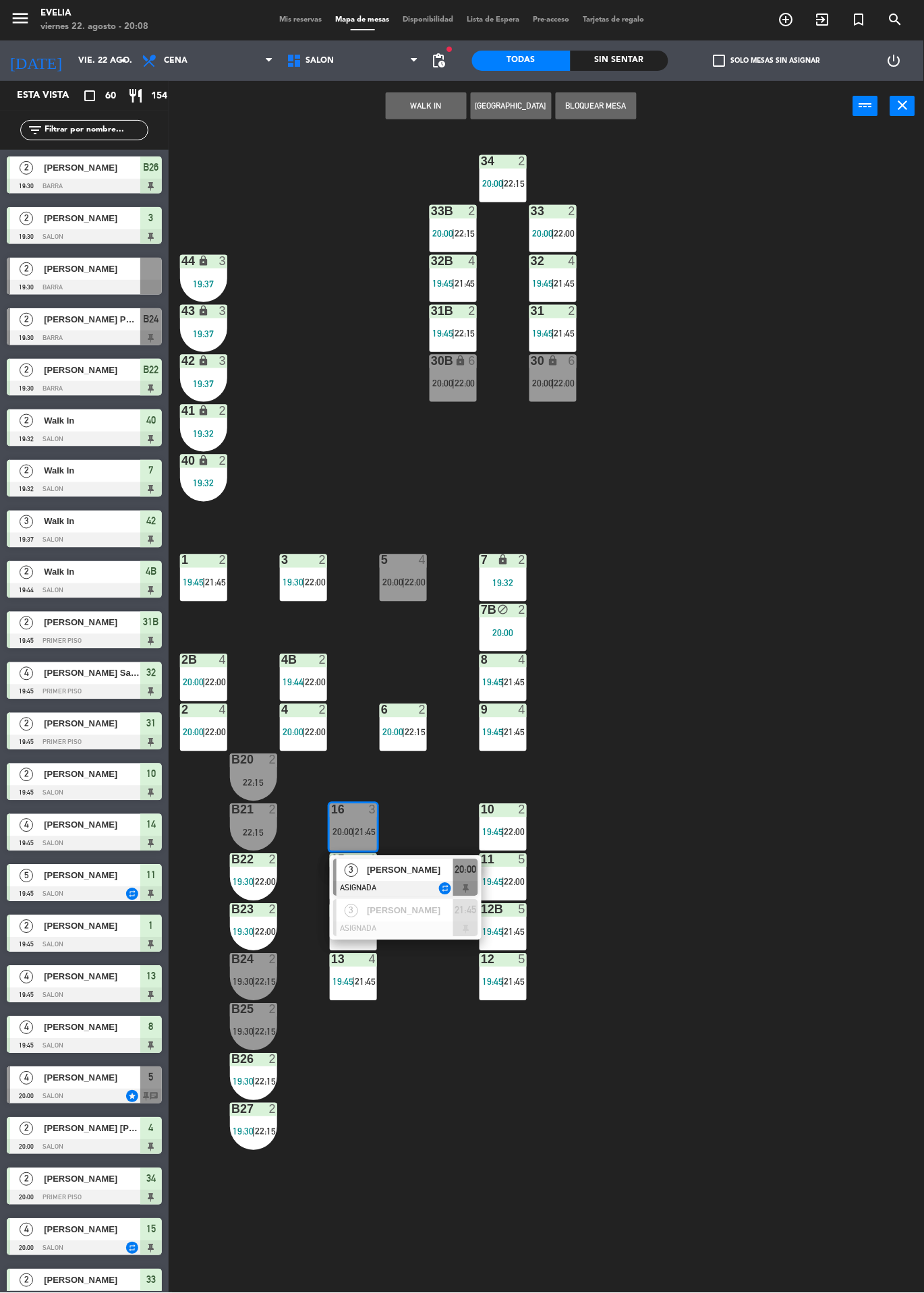
click at [428, 924] on div at bounding box center [406, 930] width 145 height 15
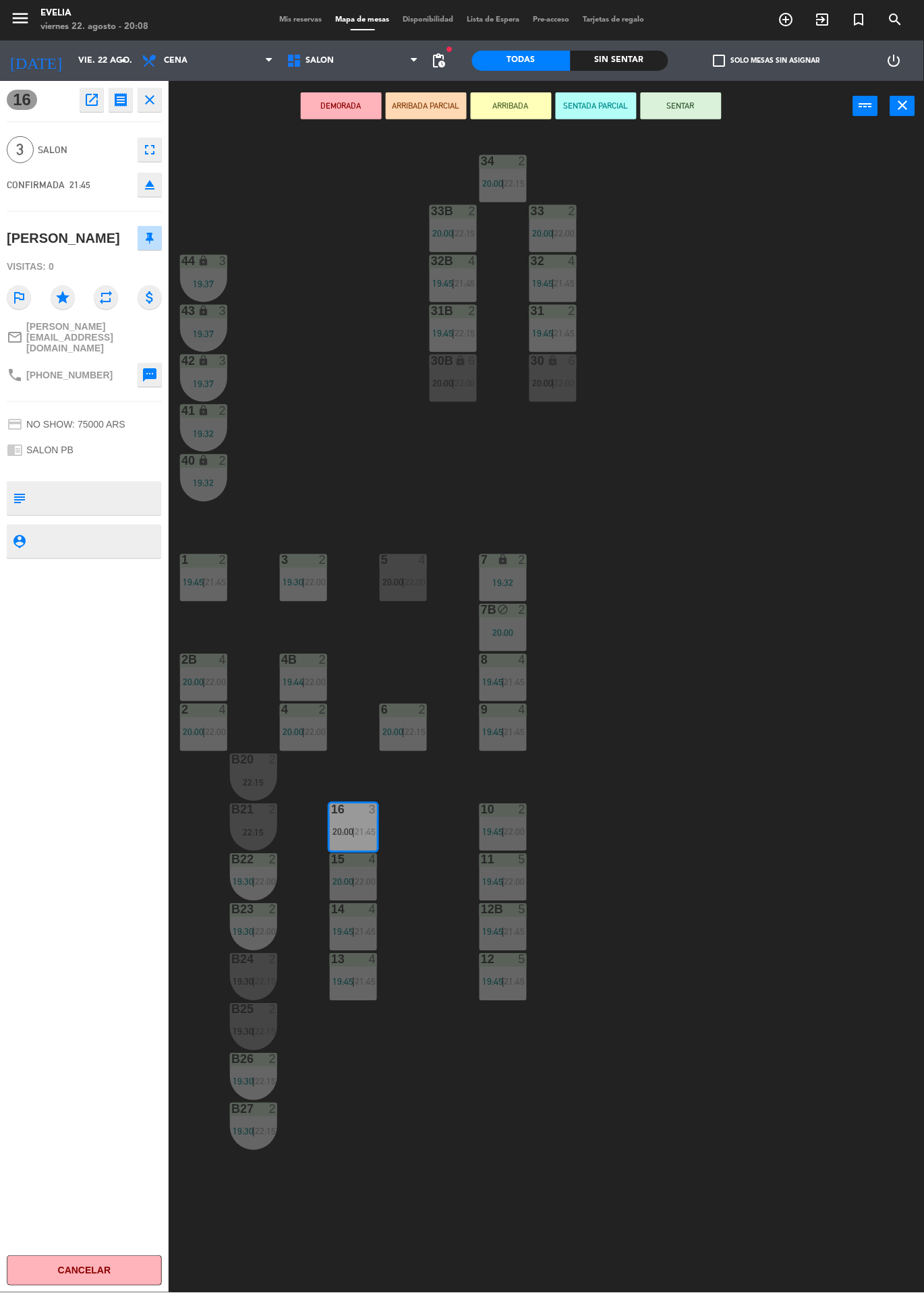
click at [154, 194] on button "eject" at bounding box center [149, 184] width 24 height 24
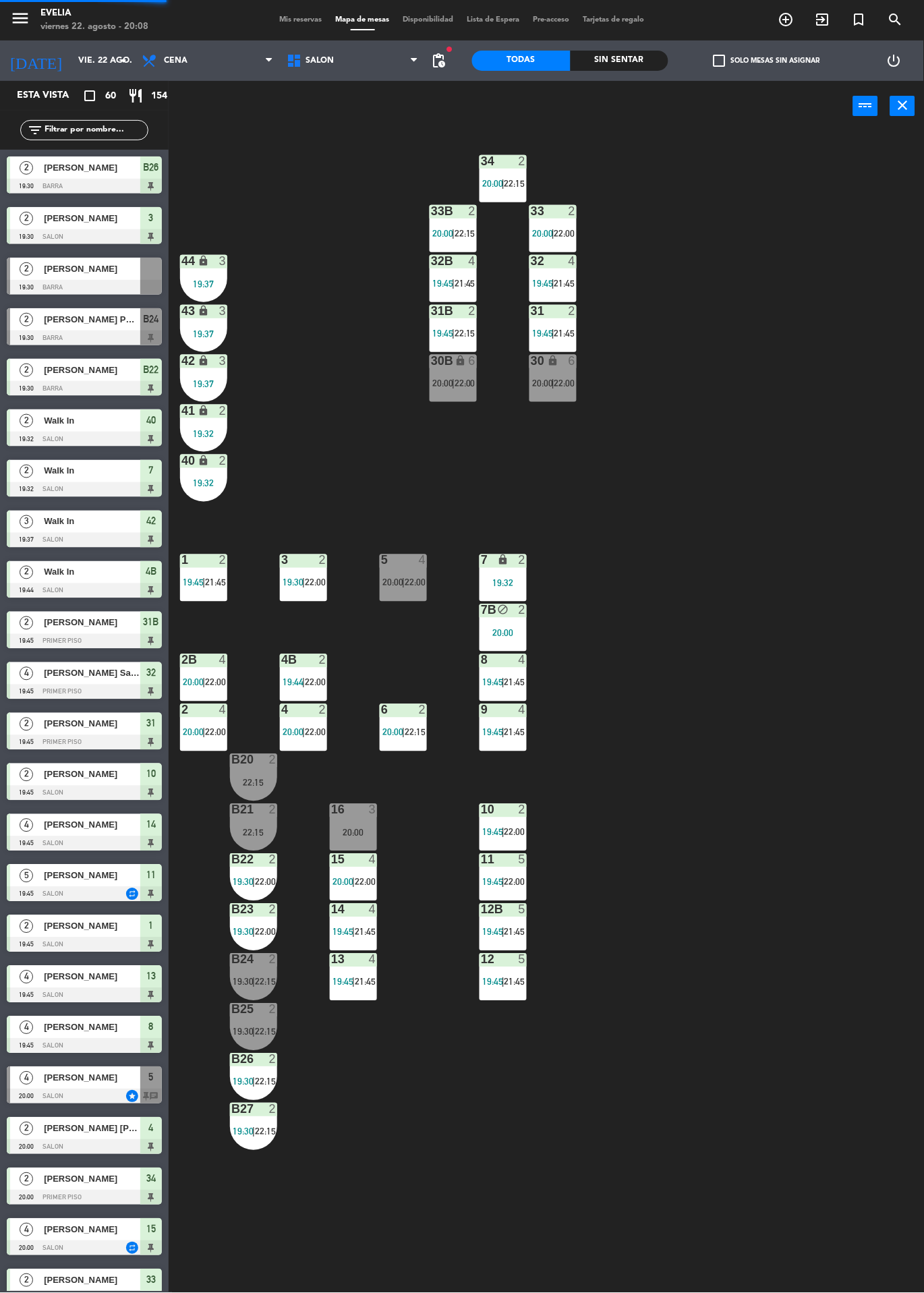
click at [399, 581] on span "20:00" at bounding box center [392, 582] width 21 height 11
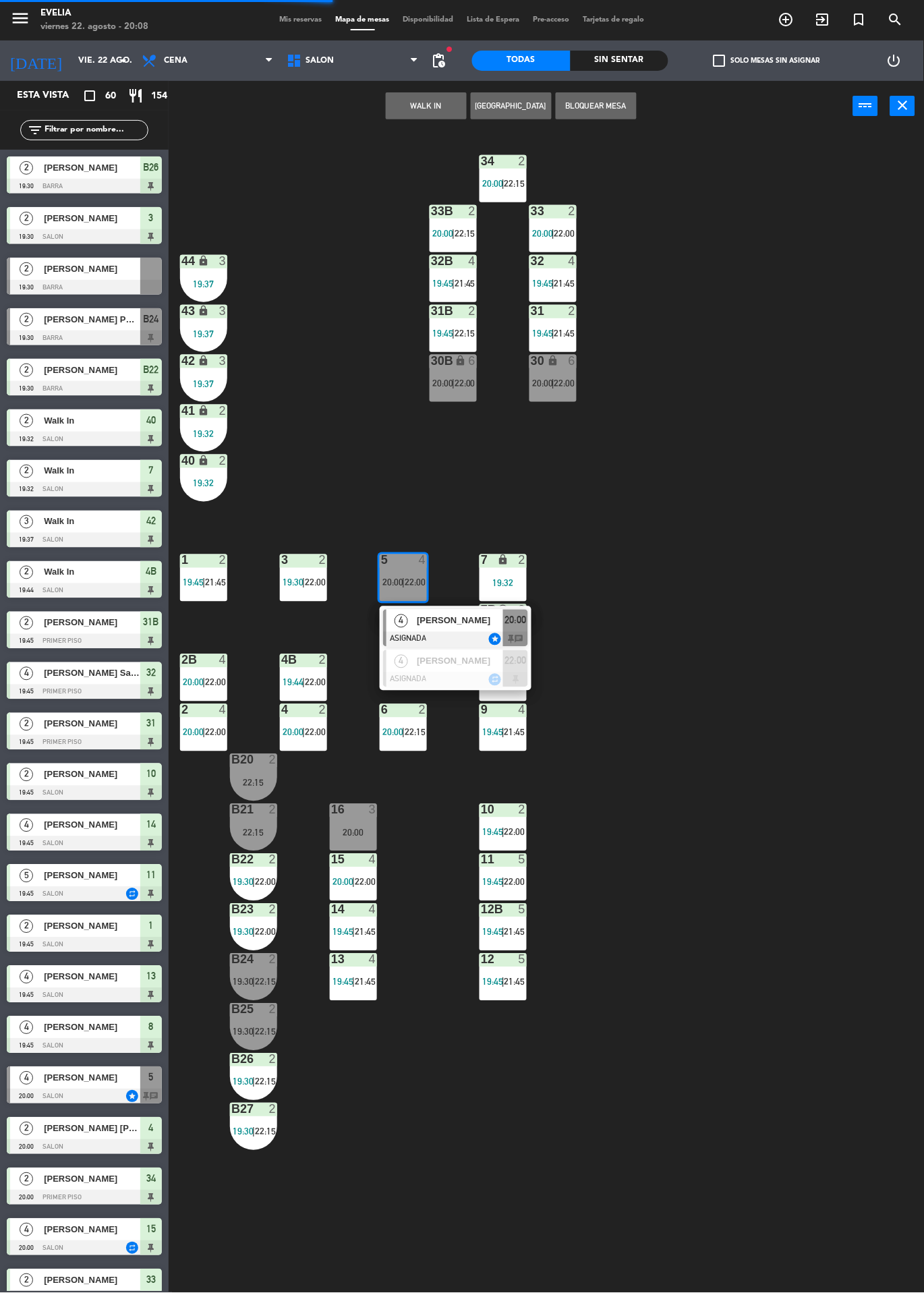
click at [459, 618] on span "[PERSON_NAME]" at bounding box center [460, 621] width 86 height 15
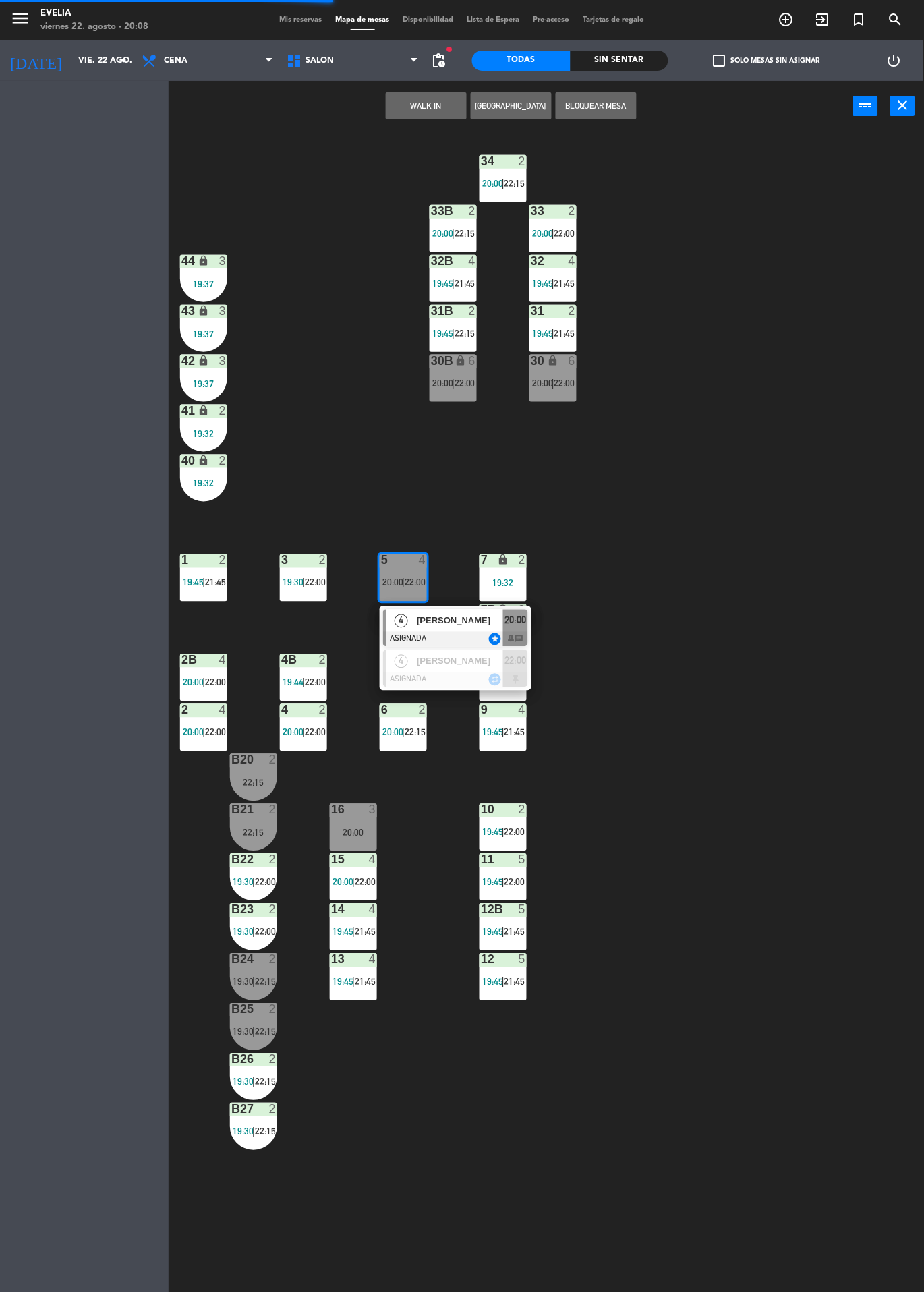
click at [361, 815] on div at bounding box center [354, 810] width 22 height 12
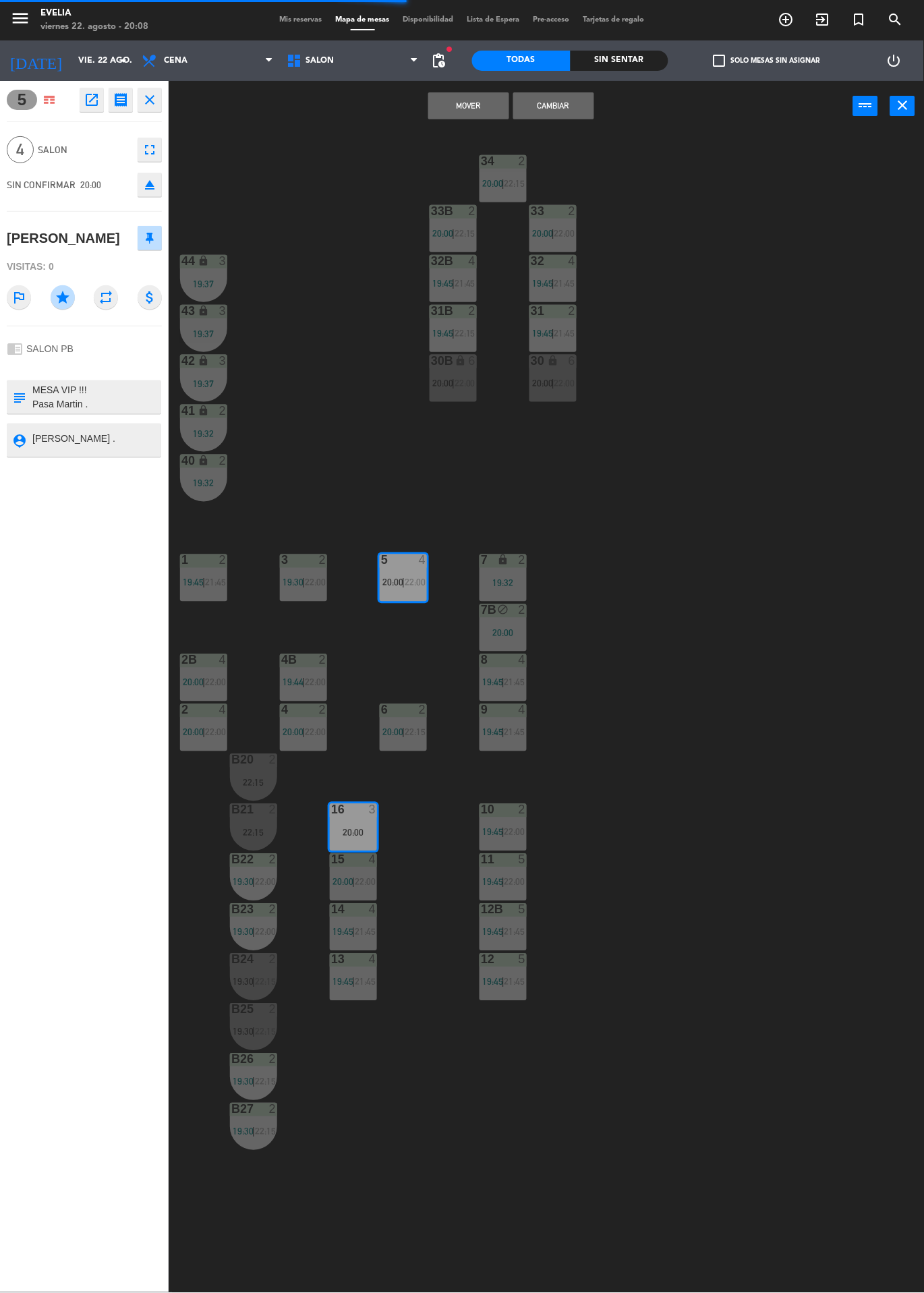
click at [572, 109] on button "Cambiar" at bounding box center [554, 105] width 81 height 27
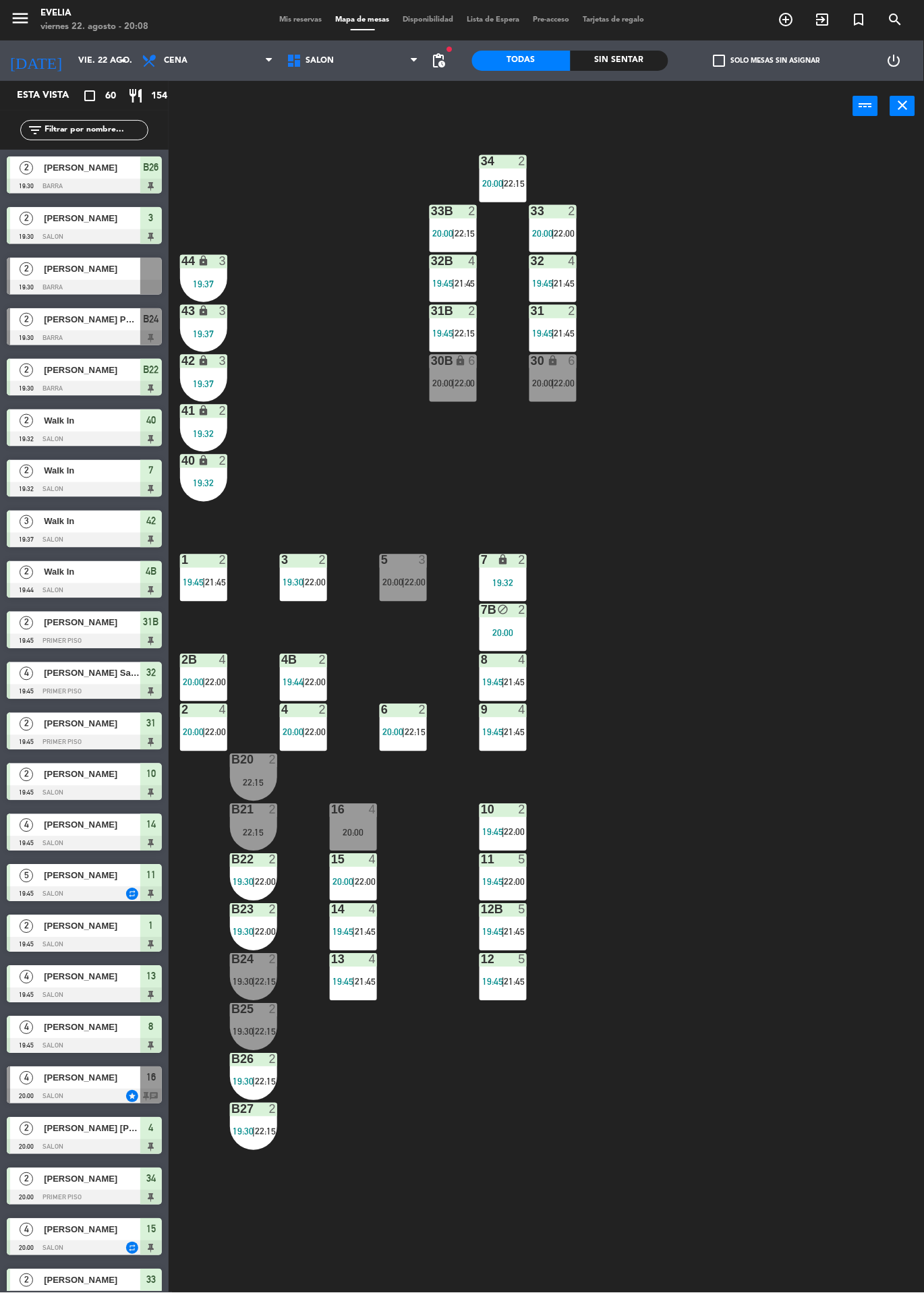
click at [408, 799] on div "34 2 20:00 | 22:15 33B 2 20:00 | 22:15 33 2 20:00 | 22:00 44 lock 3 19:37 32B 4…" at bounding box center [551, 712] width 746 height 1162
click at [363, 816] on div at bounding box center [354, 810] width 22 height 12
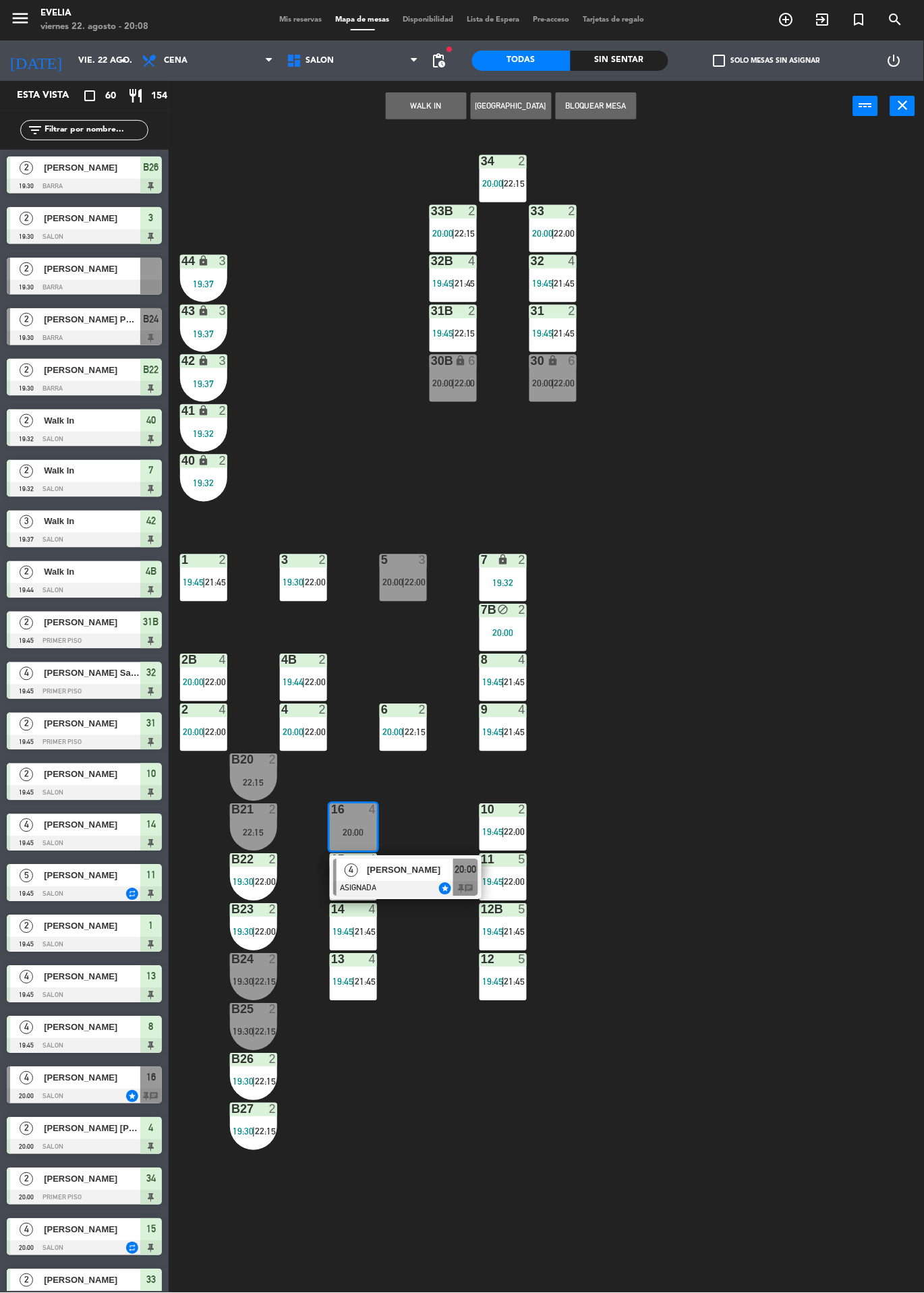
click at [408, 883] on div at bounding box center [406, 889] width 145 height 15
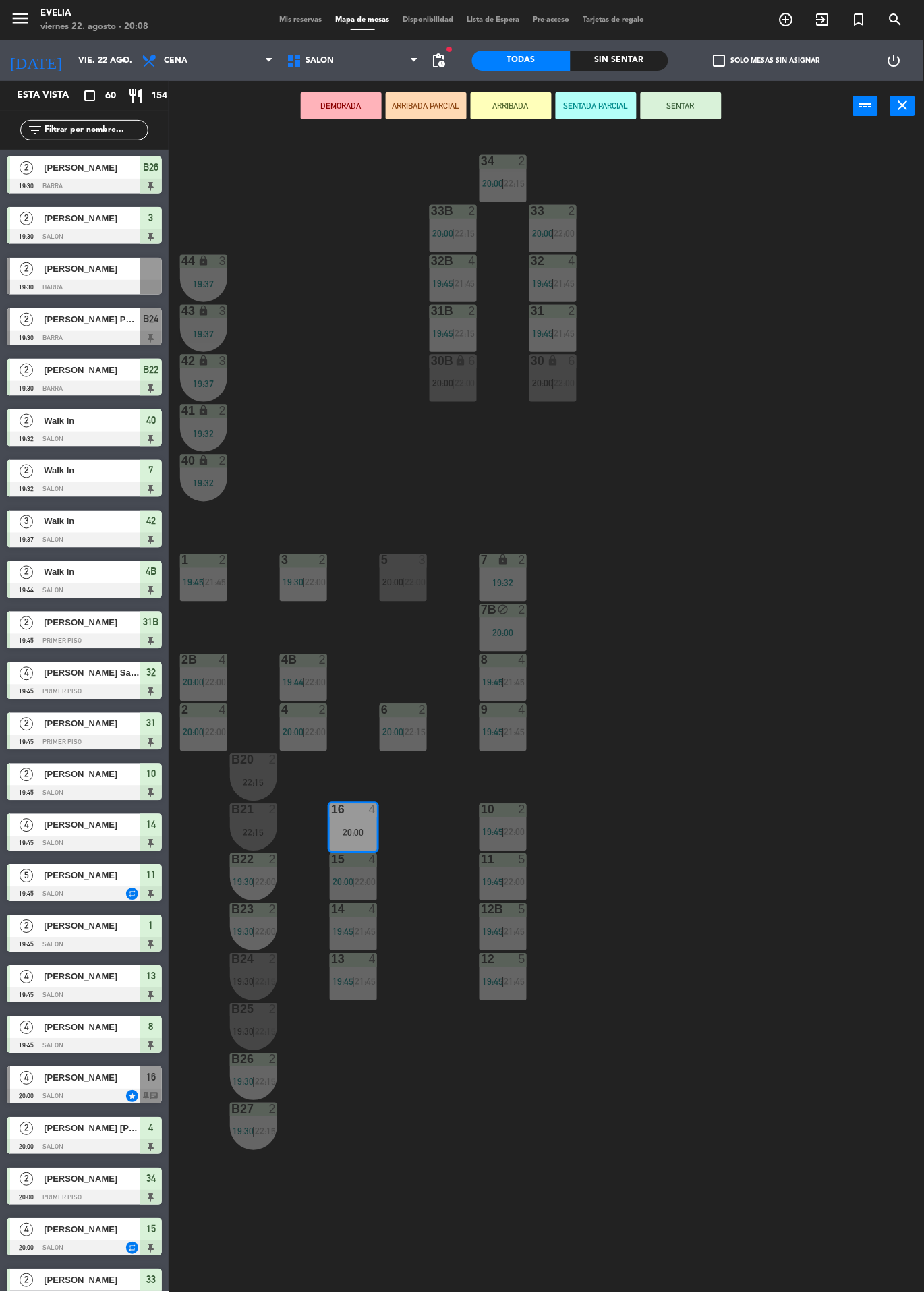
click at [669, 116] on button "SENTAR" at bounding box center [682, 105] width 81 height 27
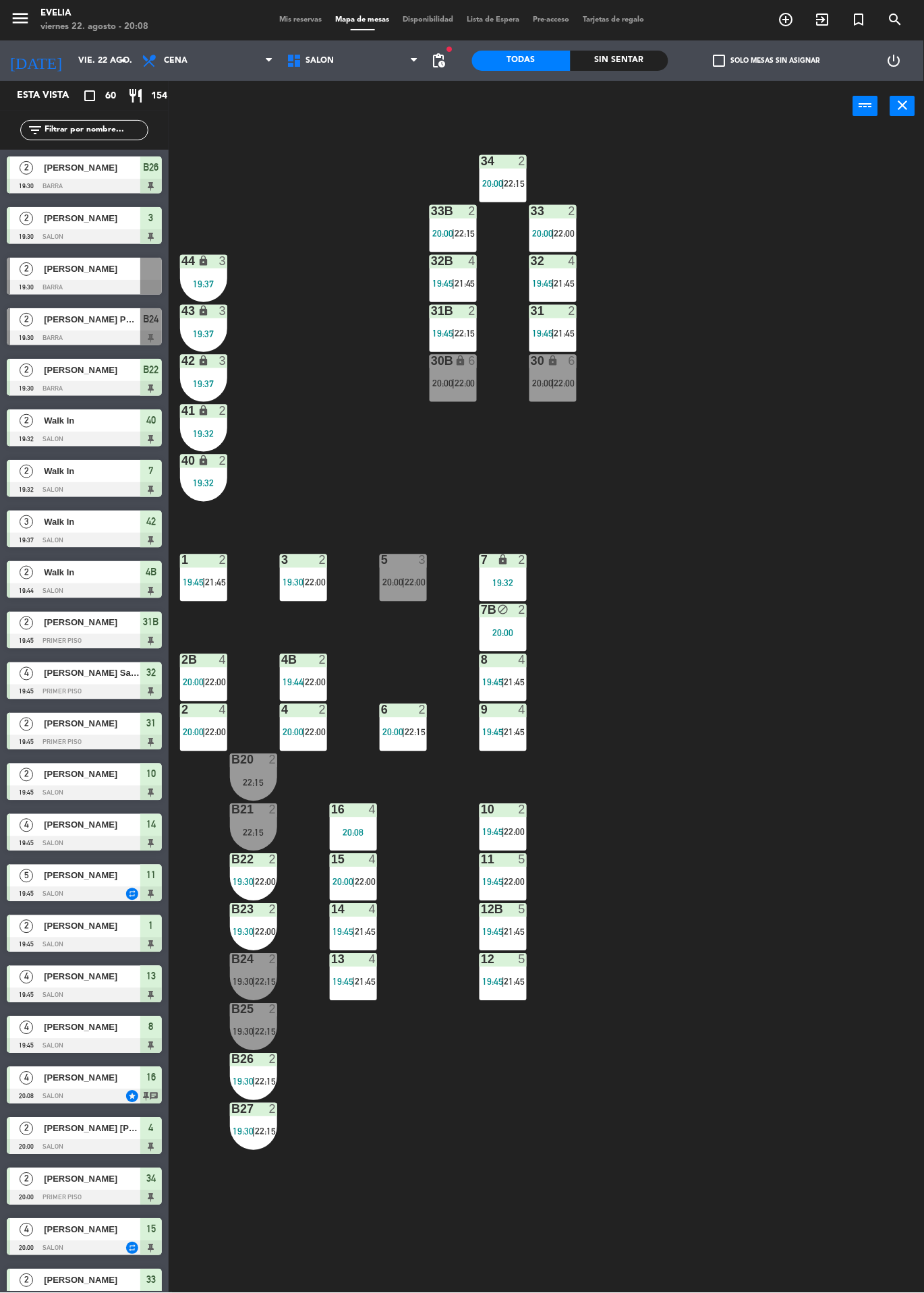
click at [719, 592] on div "34 2 20:00 | 22:15 33B 2 20:00 | 22:15 33 2 20:00 | 22:00 44 lock 3 19:37 32B 4…" at bounding box center [551, 712] width 746 height 1162
click at [381, 557] on div "5" at bounding box center [381, 561] width 1 height 12
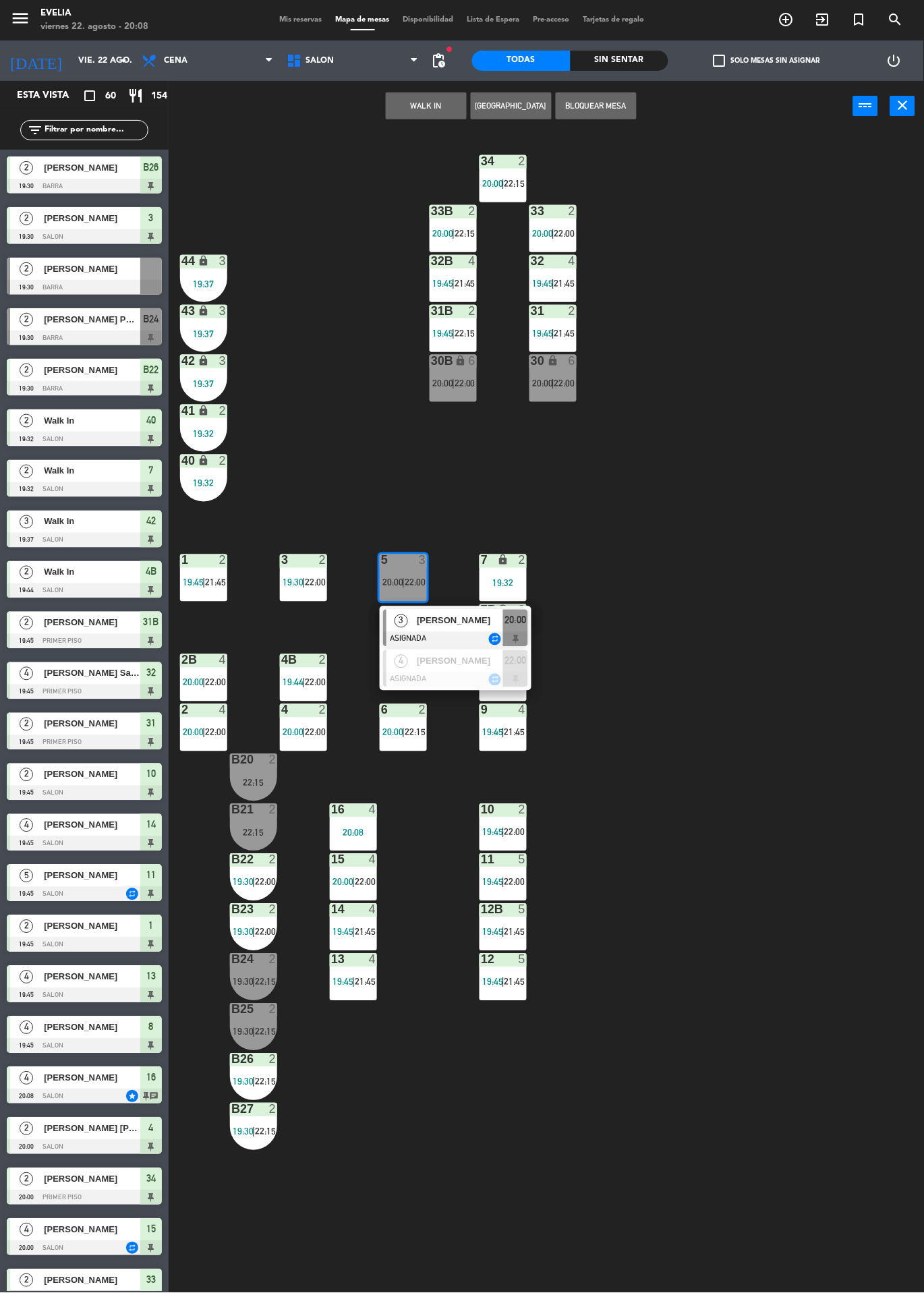
click at [452, 629] on div "[PERSON_NAME]" at bounding box center [459, 621] width 88 height 22
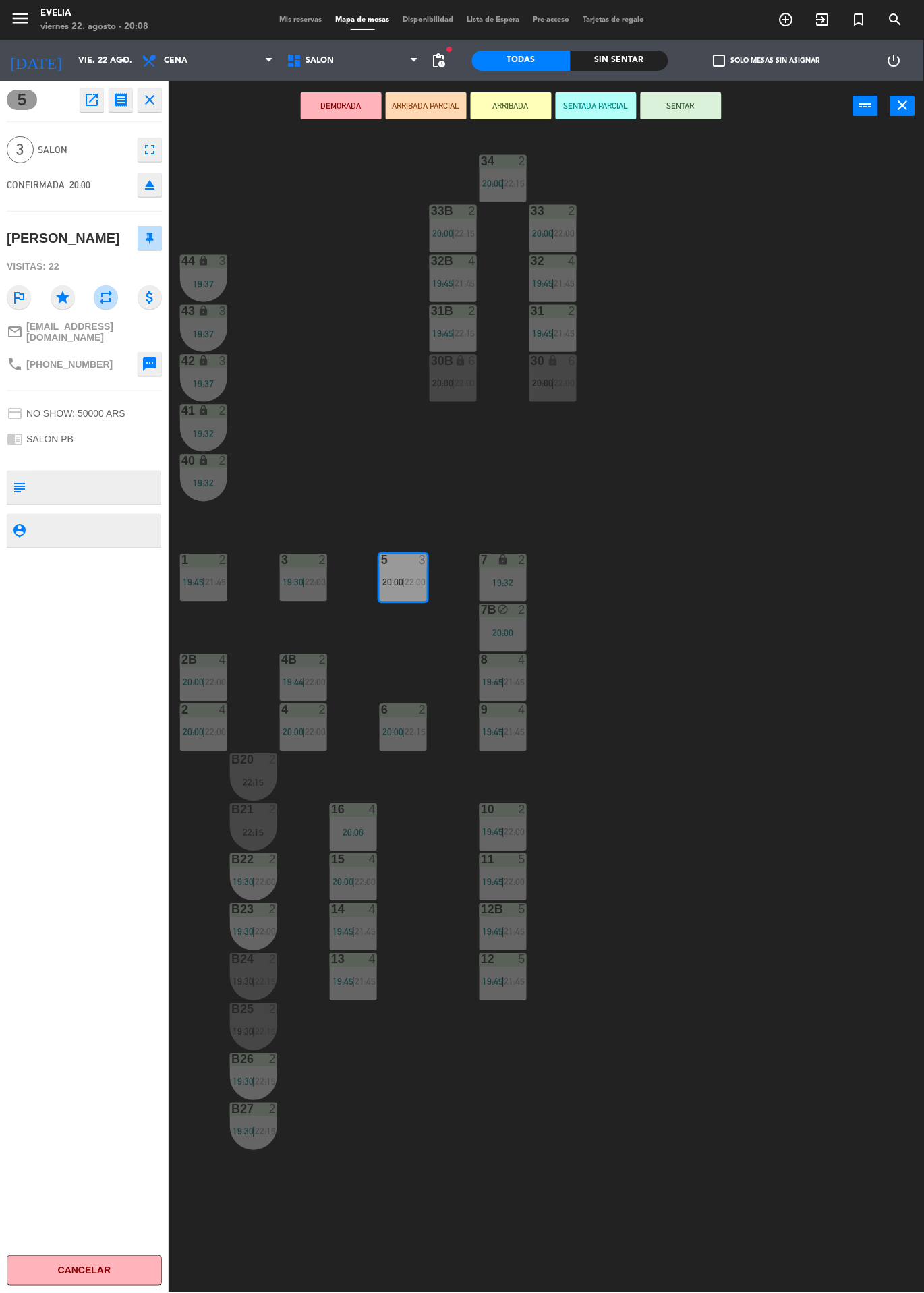
click at [701, 112] on button "SENTAR" at bounding box center [682, 105] width 81 height 27
click at [755, 450] on div "34 2 20:00 | 22:15 33B 2 20:00 | 22:15 33 2 20:00 | 22:00 44 lock 3 19:37 32B 4…" at bounding box center [551, 712] width 746 height 1162
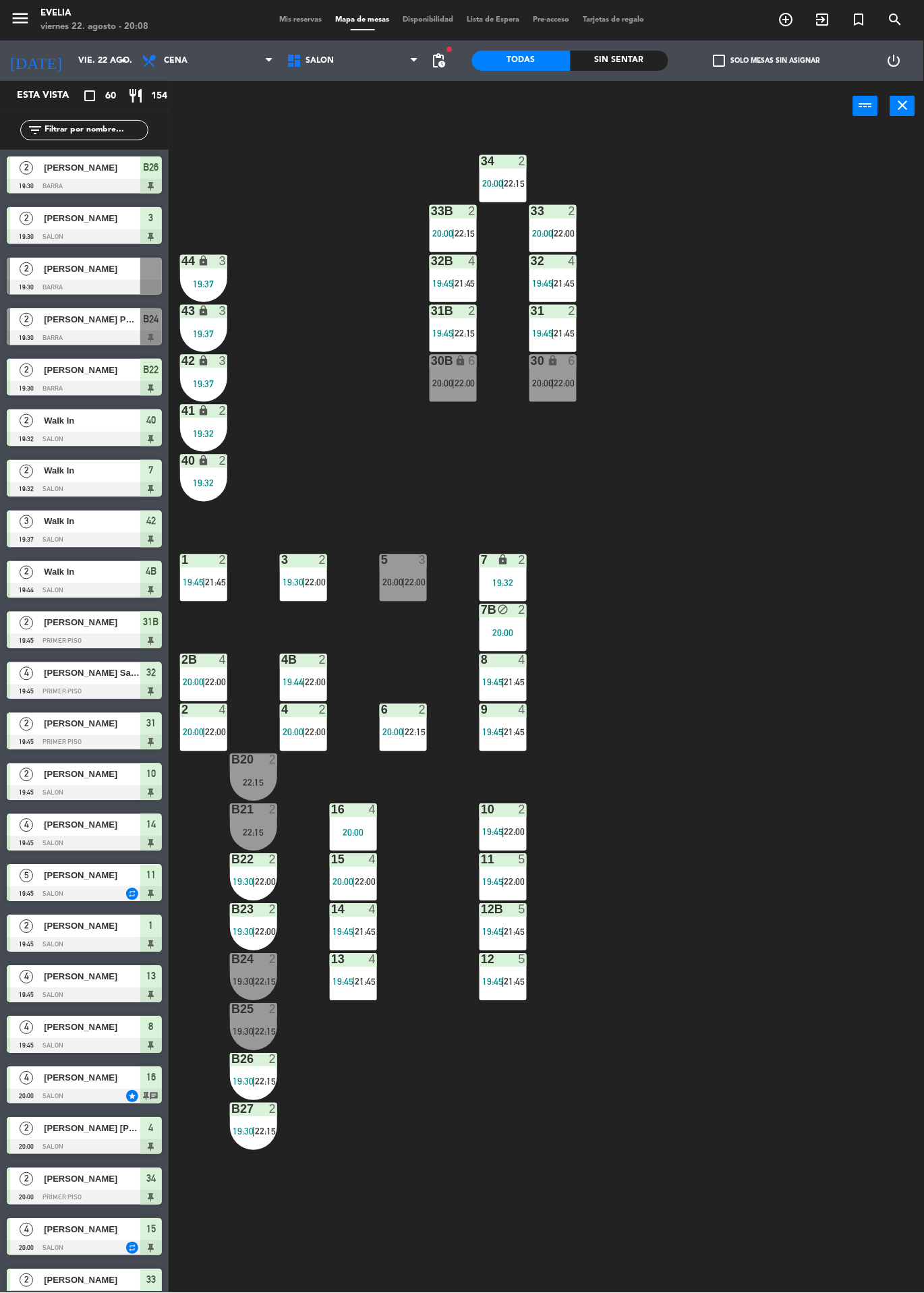
click at [860, 917] on div "34 2 20:00 | 22:15 33B 2 20:00 | 22:15 33 2 20:00 | 22:00 44 lock 3 19:37 32B 4…" at bounding box center [551, 712] width 746 height 1162
click at [809, 664] on div "34 2 20:00 | 22:15 33B 2 20:00 | 22:15 33 2 20:00 | 22:00 44 lock 3 19:37 32B 4…" at bounding box center [551, 712] width 746 height 1162
click at [766, 57] on label "check_box_outline_blank Solo mesas sin asignar" at bounding box center [767, 60] width 107 height 12
click at [767, 61] on input "check_box_outline_blank Solo mesas sin asignar" at bounding box center [767, 61] width 0 height 0
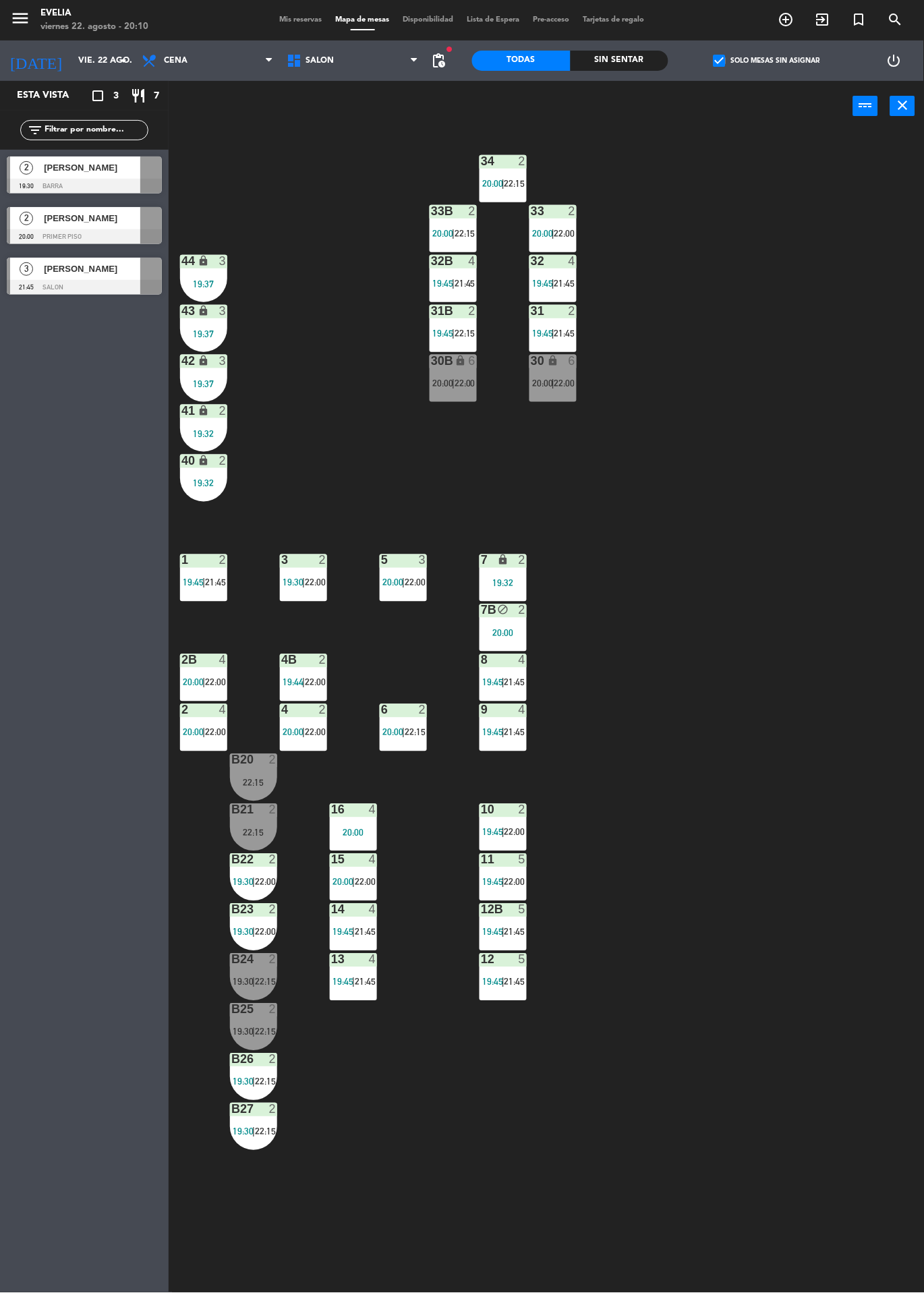
click at [777, 619] on div "34 2 20:00 | 22:15 33B 2 20:00 | 22:15 33 2 20:00 | 22:00 44 lock 3 19:37 32B 4…" at bounding box center [551, 712] width 746 height 1162
click at [786, 60] on label "check_box Solo mesas sin asignar" at bounding box center [767, 60] width 107 height 12
click at [767, 61] on input "check_box Solo mesas sin asignar" at bounding box center [767, 61] width 0 height 0
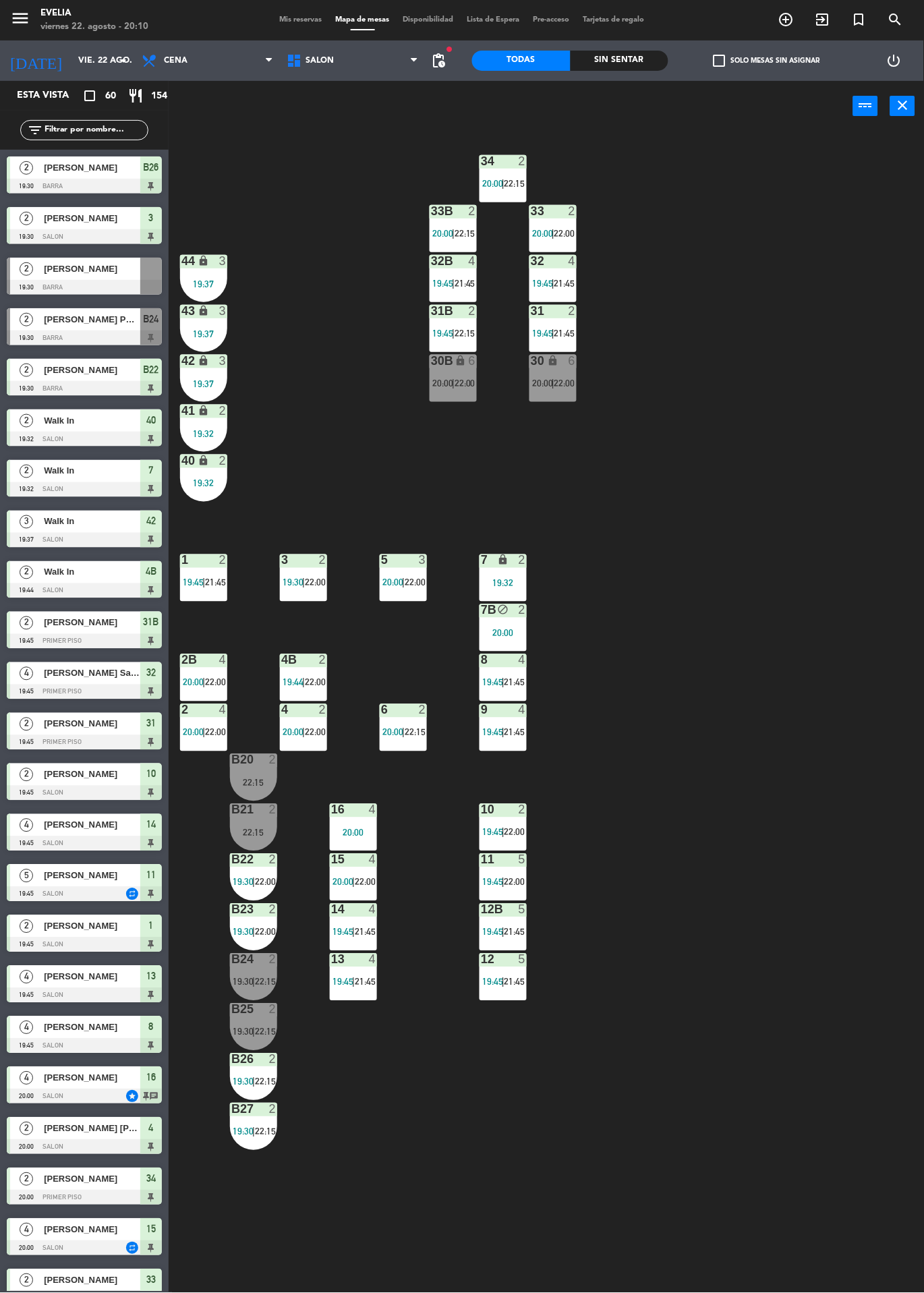
click at [807, 726] on div "34 2 20:00 | 22:15 33B 2 20:00 | 22:15 33 2 20:00 | 22:00 44 lock 3 19:37 32B 4…" at bounding box center [551, 712] width 746 height 1162
click at [268, 981] on span "22:15" at bounding box center [265, 982] width 21 height 11
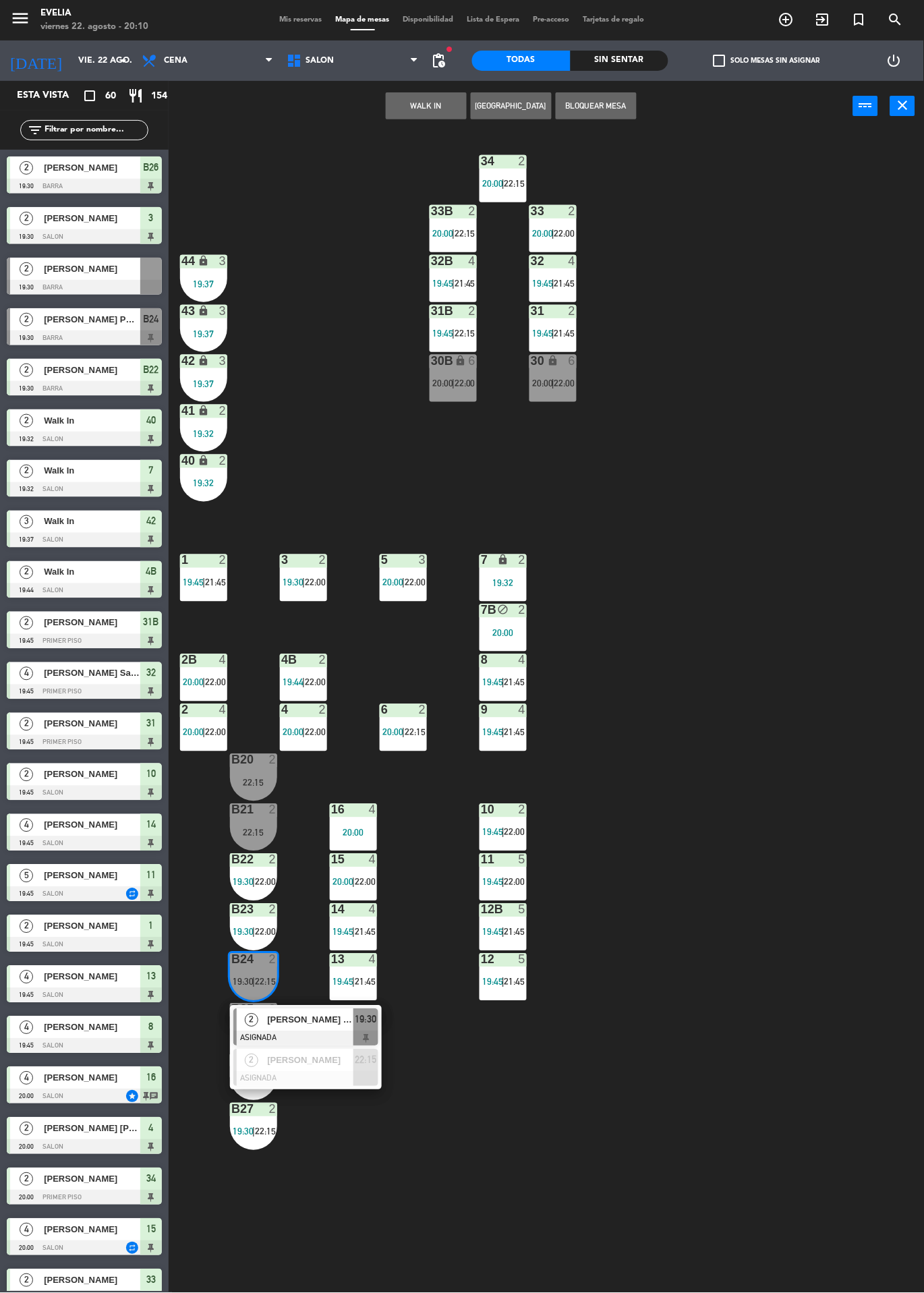
click at [347, 1014] on span "[PERSON_NAME] PROPIEDADES" at bounding box center [310, 1020] width 86 height 15
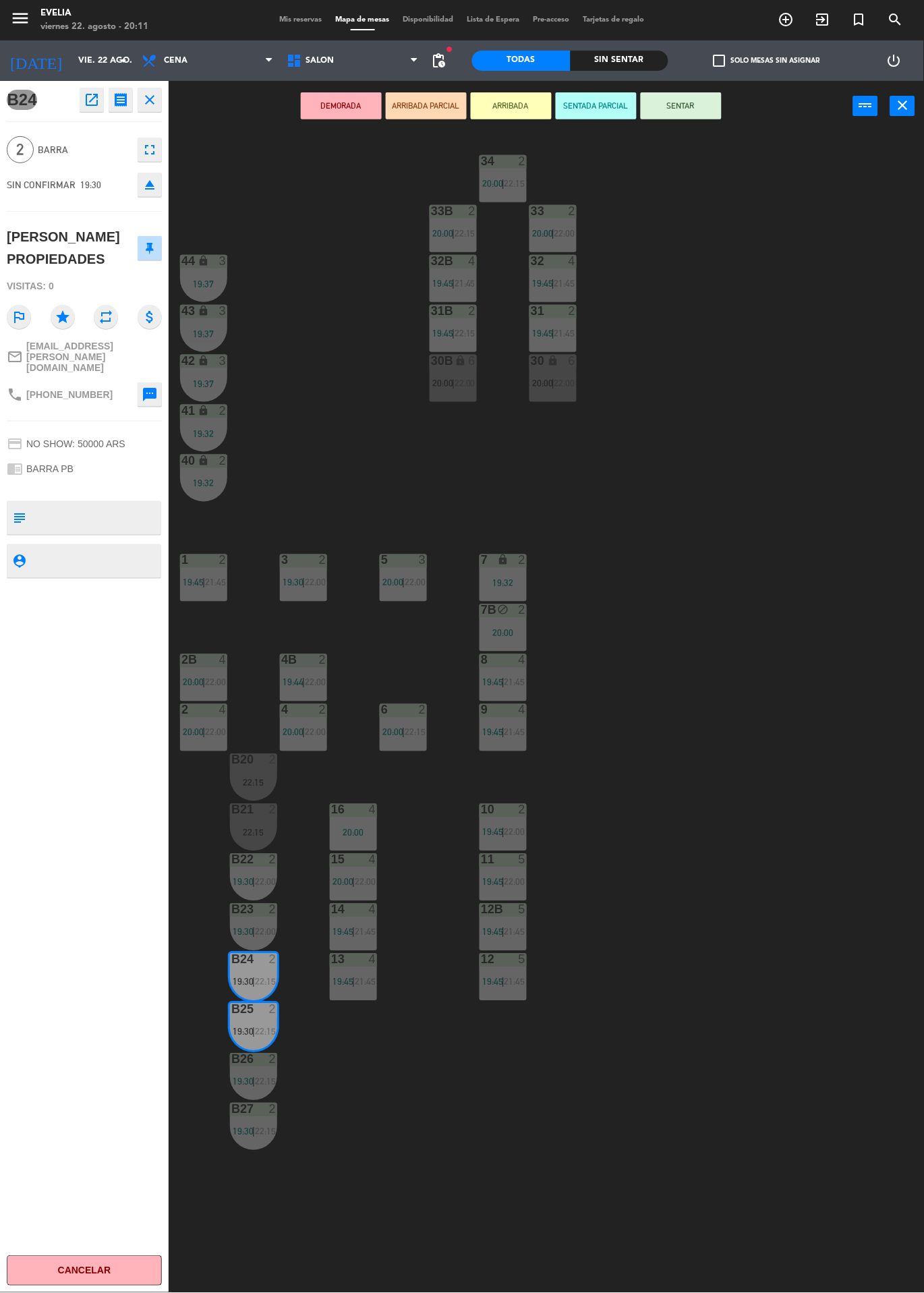
click at [711, 117] on button "SENTAR" at bounding box center [682, 105] width 81 height 27
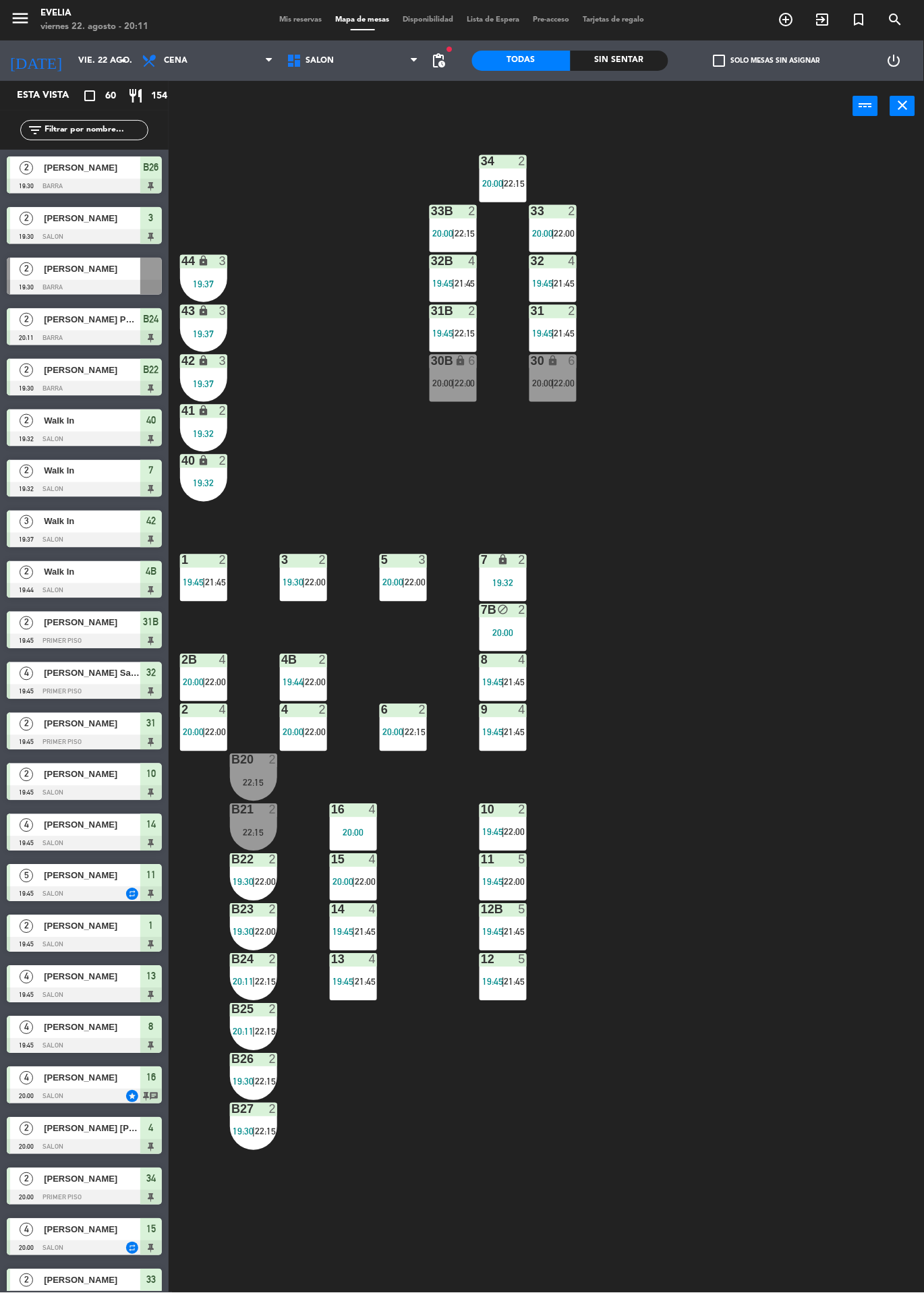
click at [822, 621] on div "34 2 20:00 | 22:15 33B 2 20:00 | 22:15 33 2 20:00 | 22:00 44 lock 3 19:37 32B 4…" at bounding box center [551, 712] width 746 height 1162
click at [585, 362] on div "6" at bounding box center [576, 361] width 22 height 13
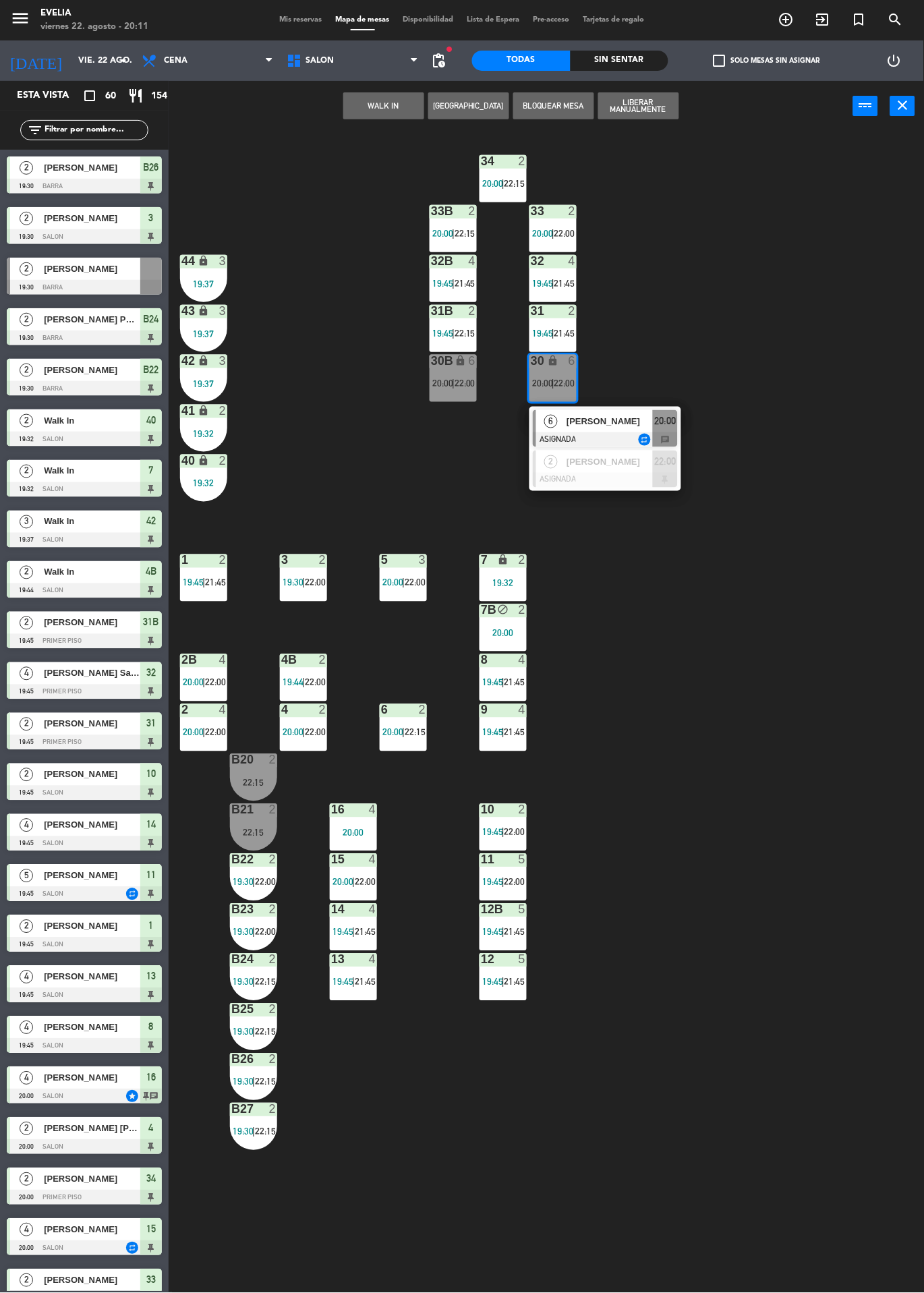
click at [648, 411] on div "[PERSON_NAME]" at bounding box center [609, 421] width 88 height 22
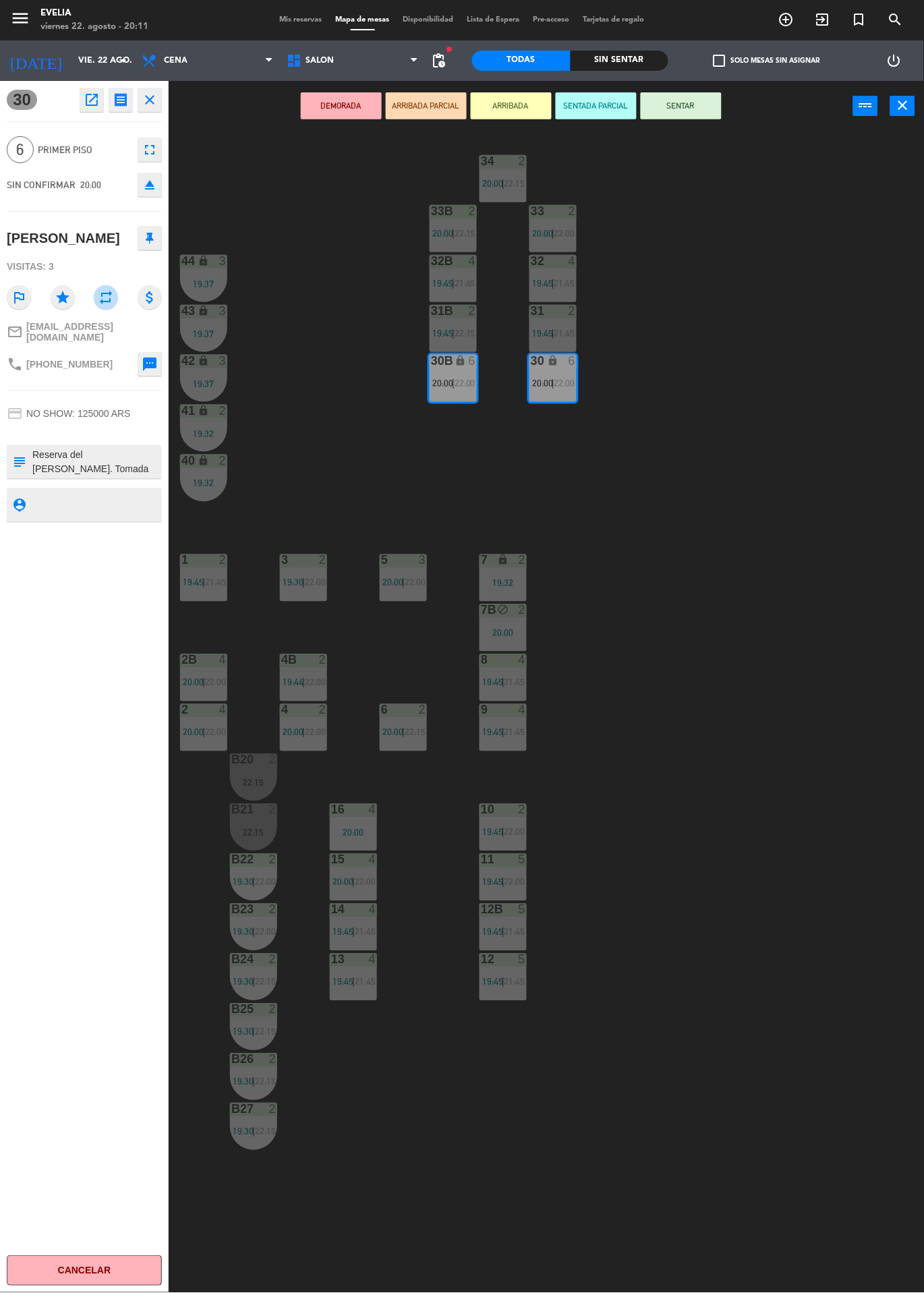
click at [693, 57] on div "check_box_outline_blank Solo mesas sin asignar" at bounding box center [767, 61] width 197 height 41
click at [678, 106] on button "SENTAR" at bounding box center [682, 105] width 81 height 27
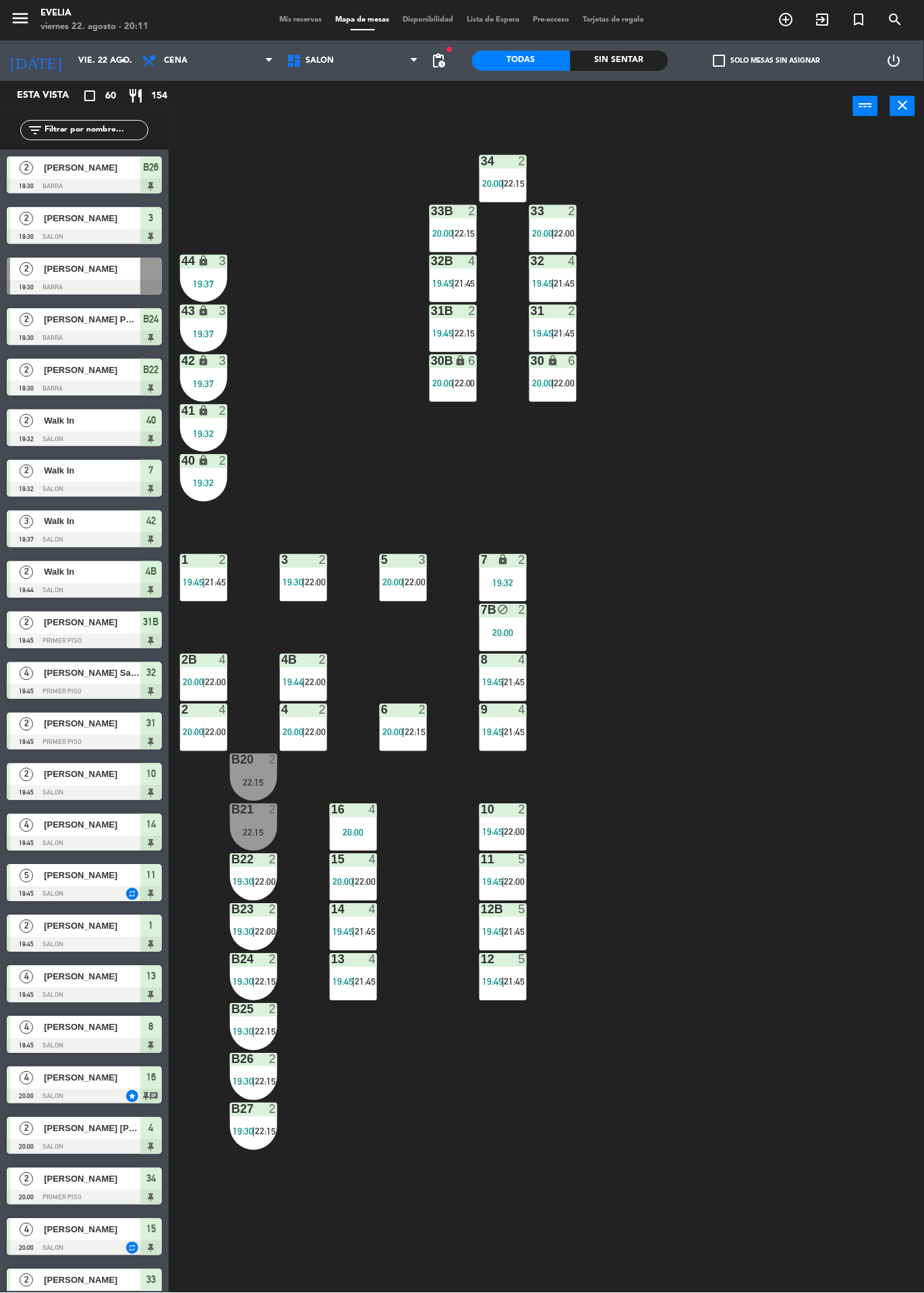
click at [353, 809] on div at bounding box center [354, 810] width 22 height 12
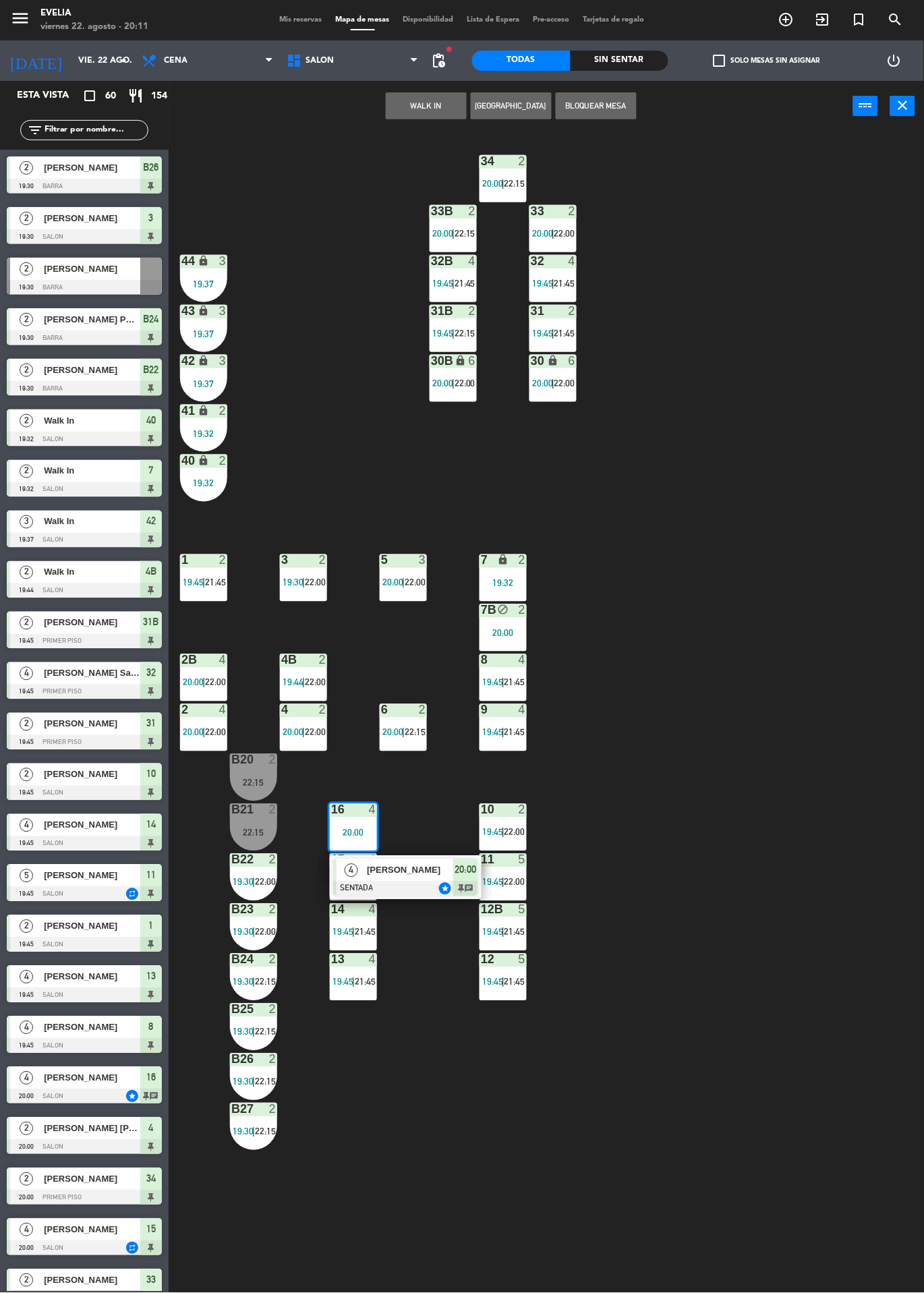
click at [756, 619] on div "34 2 20:00 | 22:15 33B 2 20:00 | 22:15 33 2 20:00 | 22:00 44 lock 3 19:37 32B 4…" at bounding box center [551, 712] width 746 height 1162
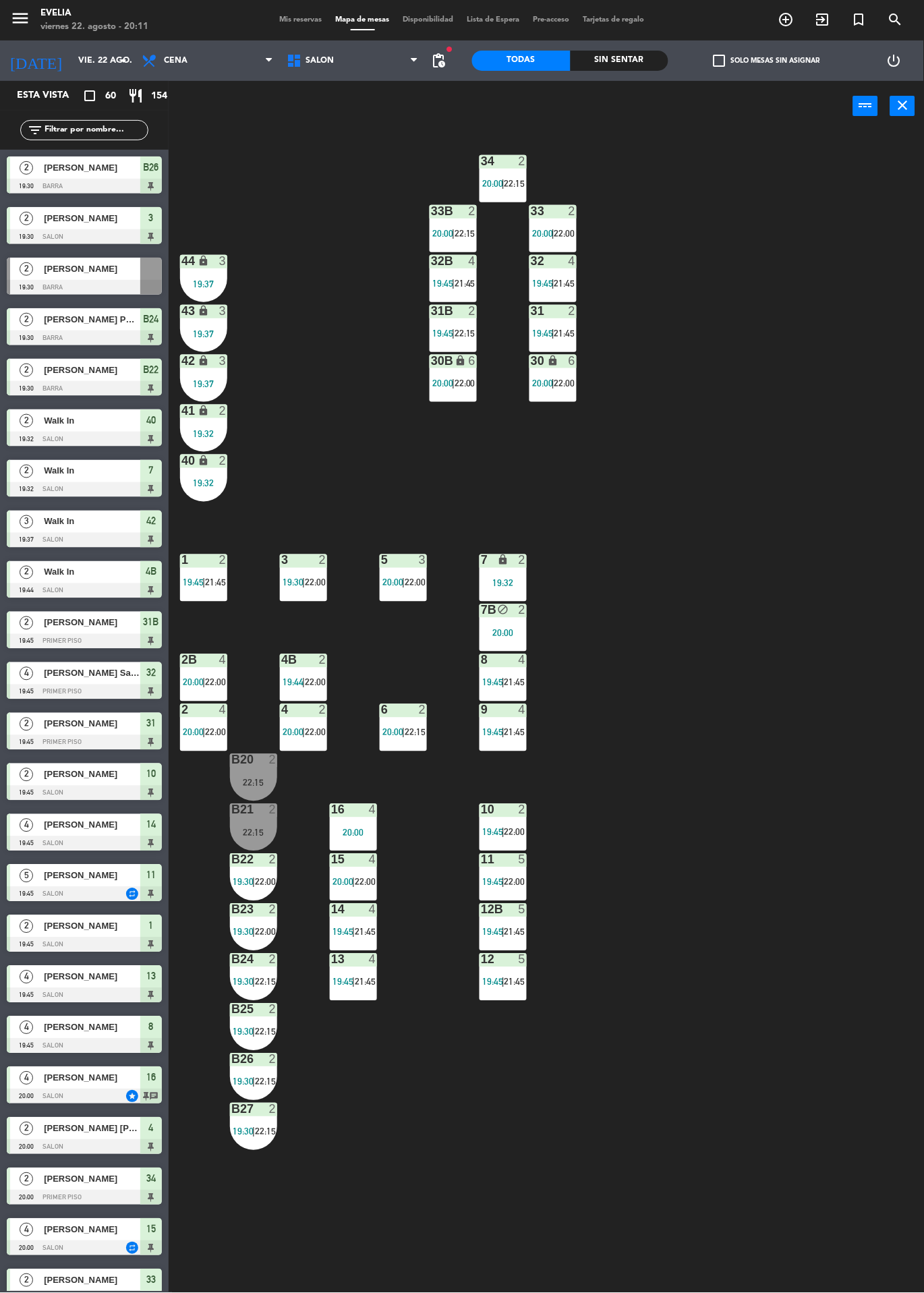
click at [780, 62] on label "check_box_outline_blank Solo mesas sin asignar" at bounding box center [767, 60] width 107 height 12
click at [767, 61] on input "check_box_outline_blank Solo mesas sin asignar" at bounding box center [767, 61] width 0 height 0
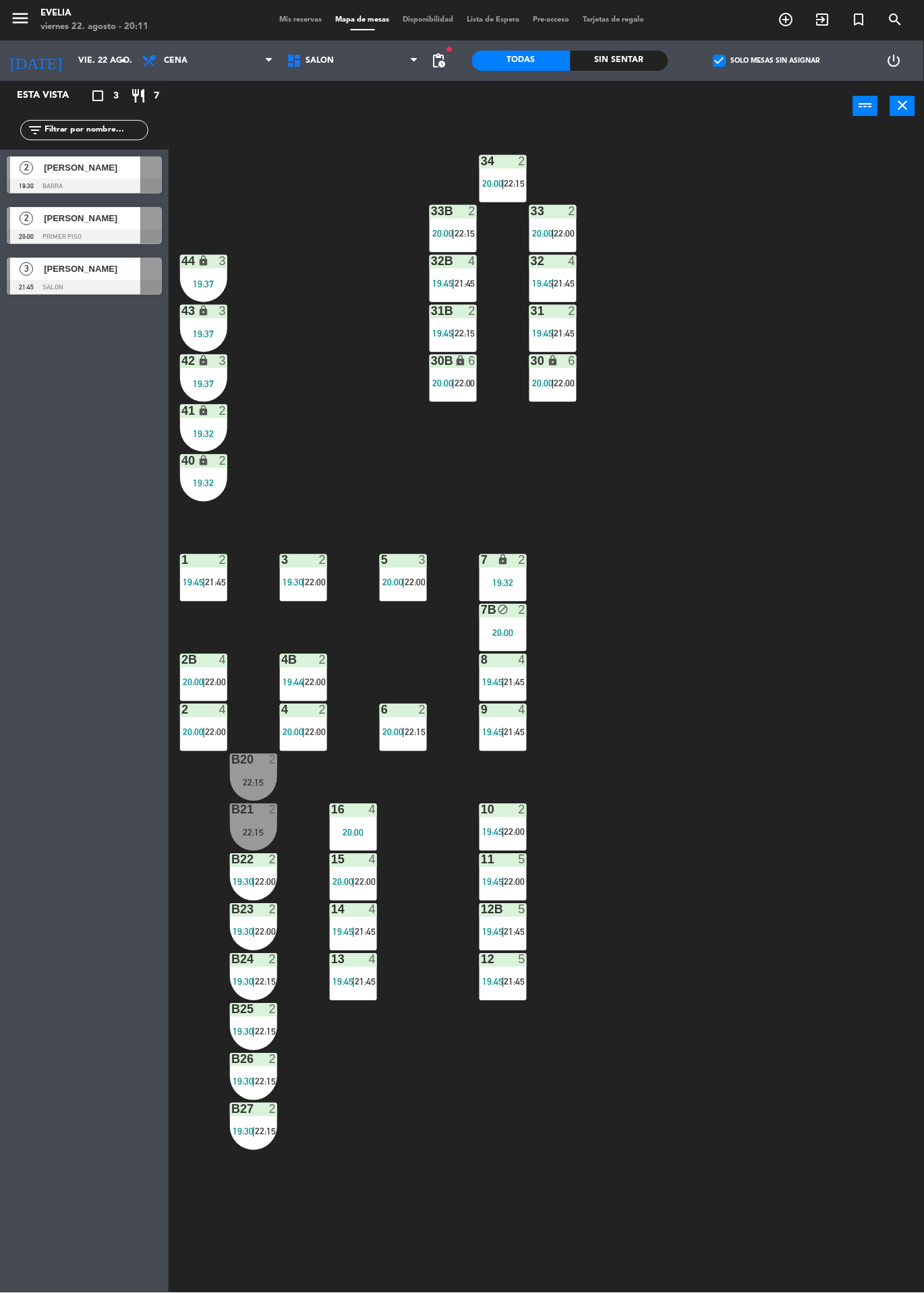
click at [117, 277] on div "[PERSON_NAME]" at bounding box center [91, 268] width 98 height 22
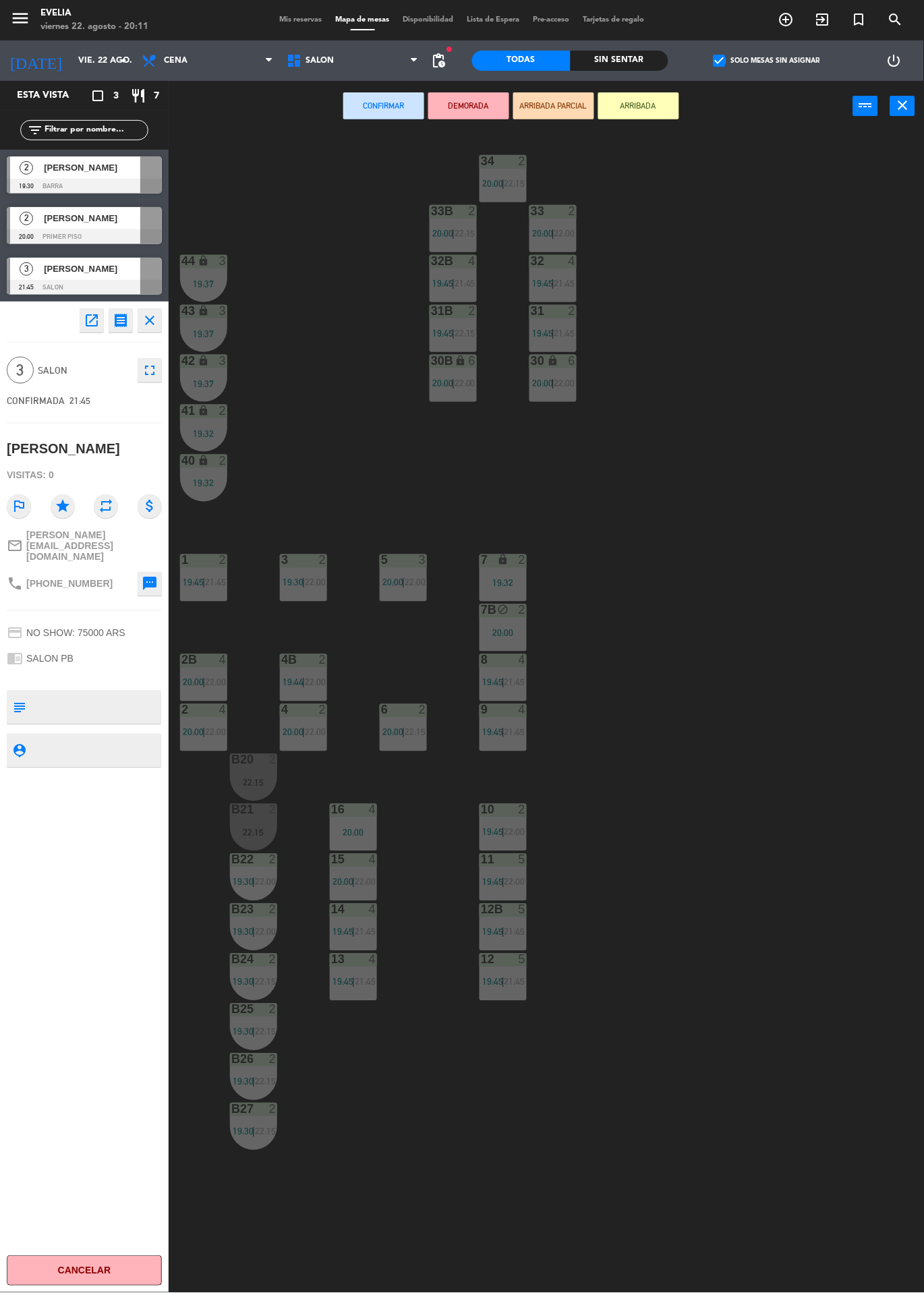
click at [355, 828] on div "20:00" at bounding box center [353, 833] width 47 height 9
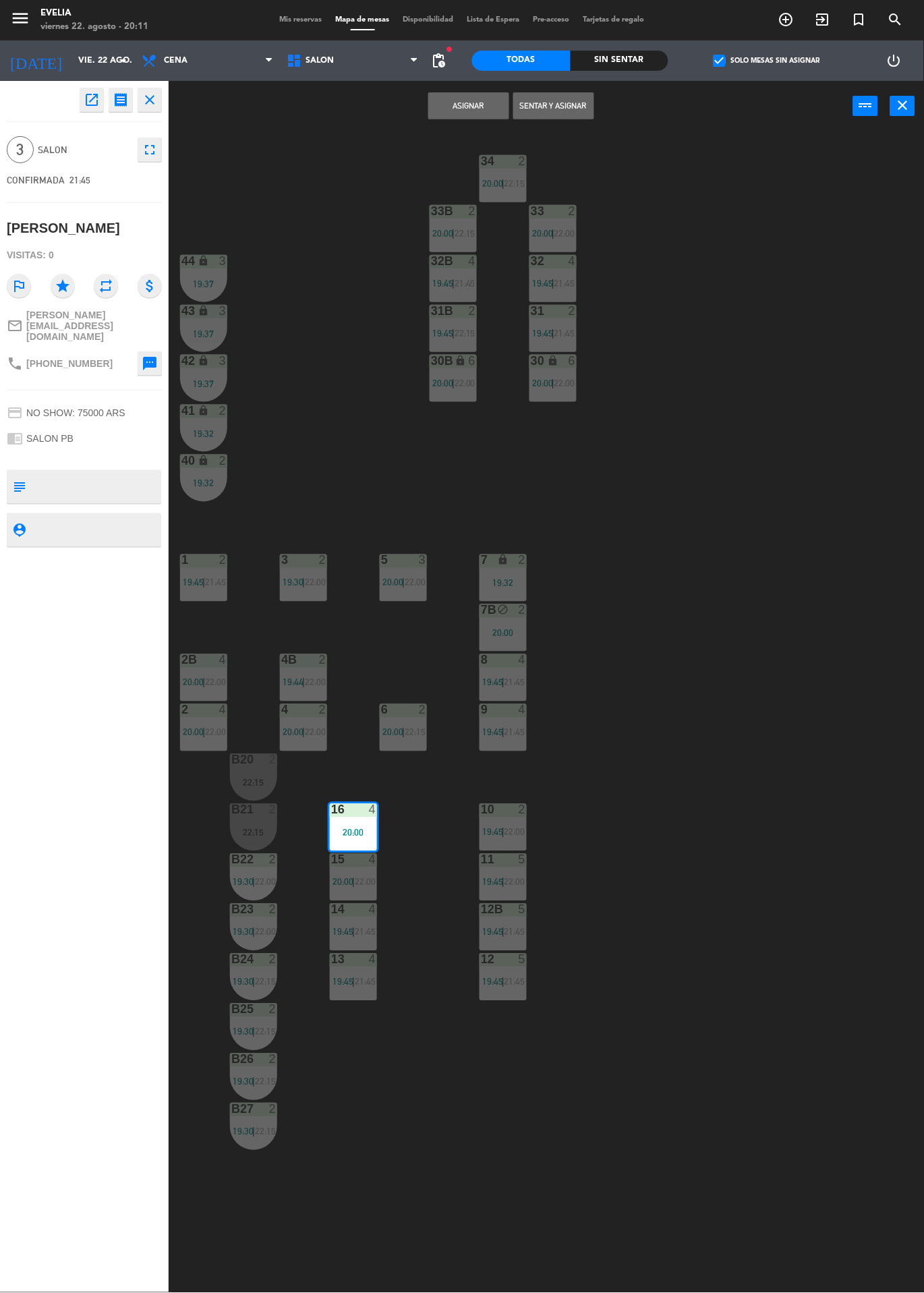
click at [782, 368] on div "34 2 20:00 | 22:15 33B 2 20:00 | 22:15 33 2 20:00 | 22:00 44 lock 3 19:37 32B 4…" at bounding box center [551, 712] width 746 height 1162
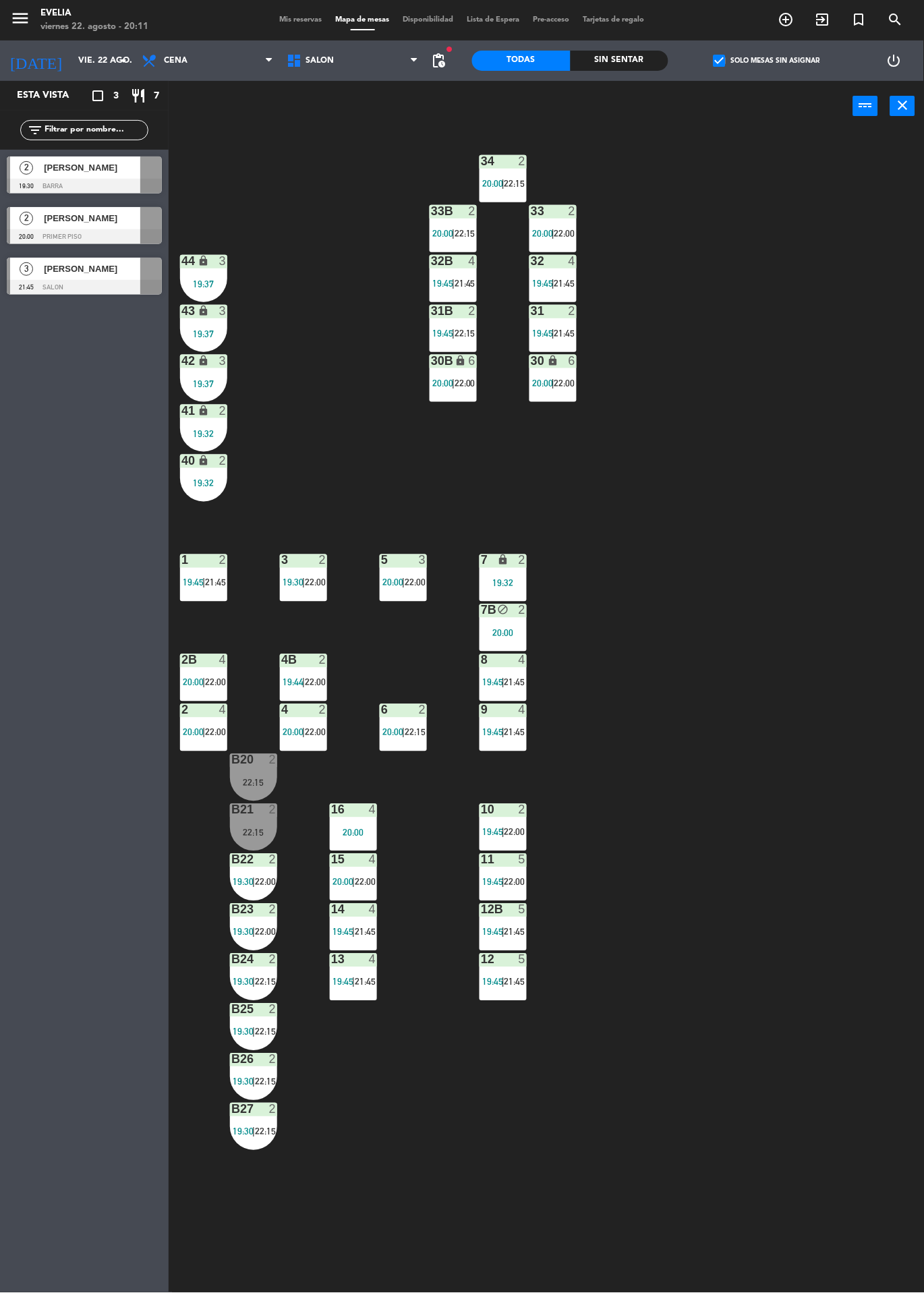
click at [424, 577] on span "22:00" at bounding box center [415, 582] width 21 height 11
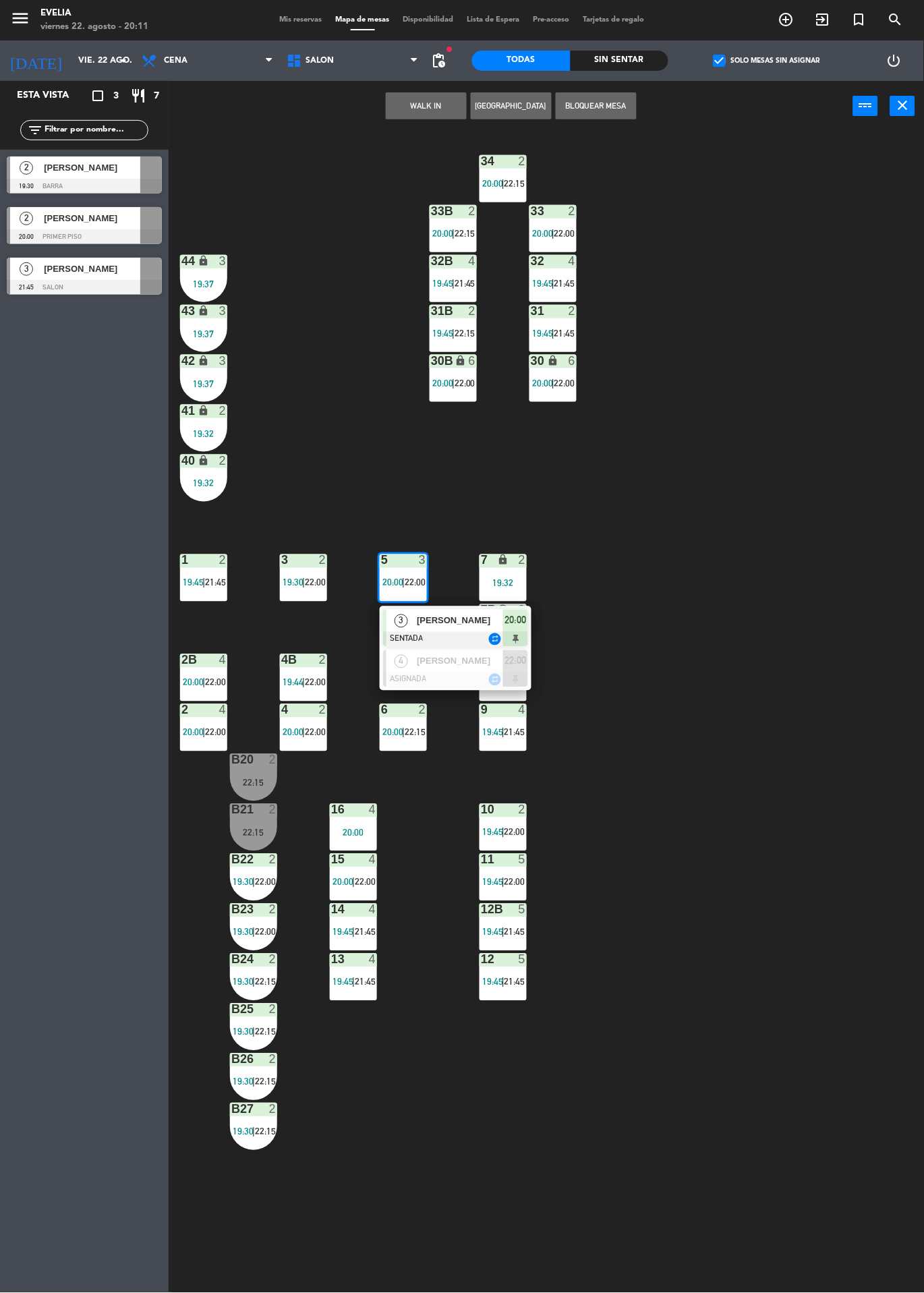
click at [474, 681] on div at bounding box center [455, 679] width 145 height 15
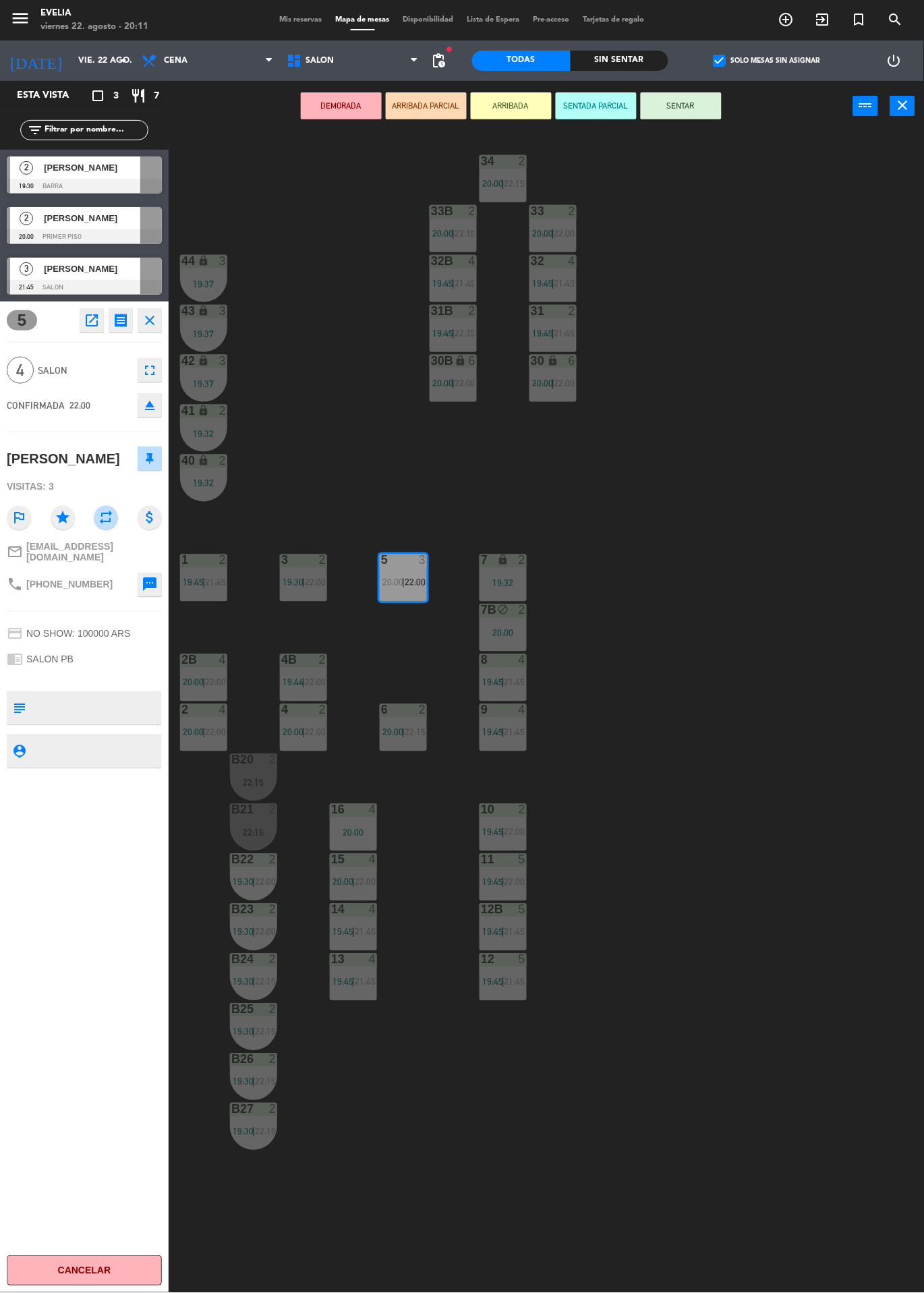
click at [348, 815] on div at bounding box center [354, 810] width 22 height 12
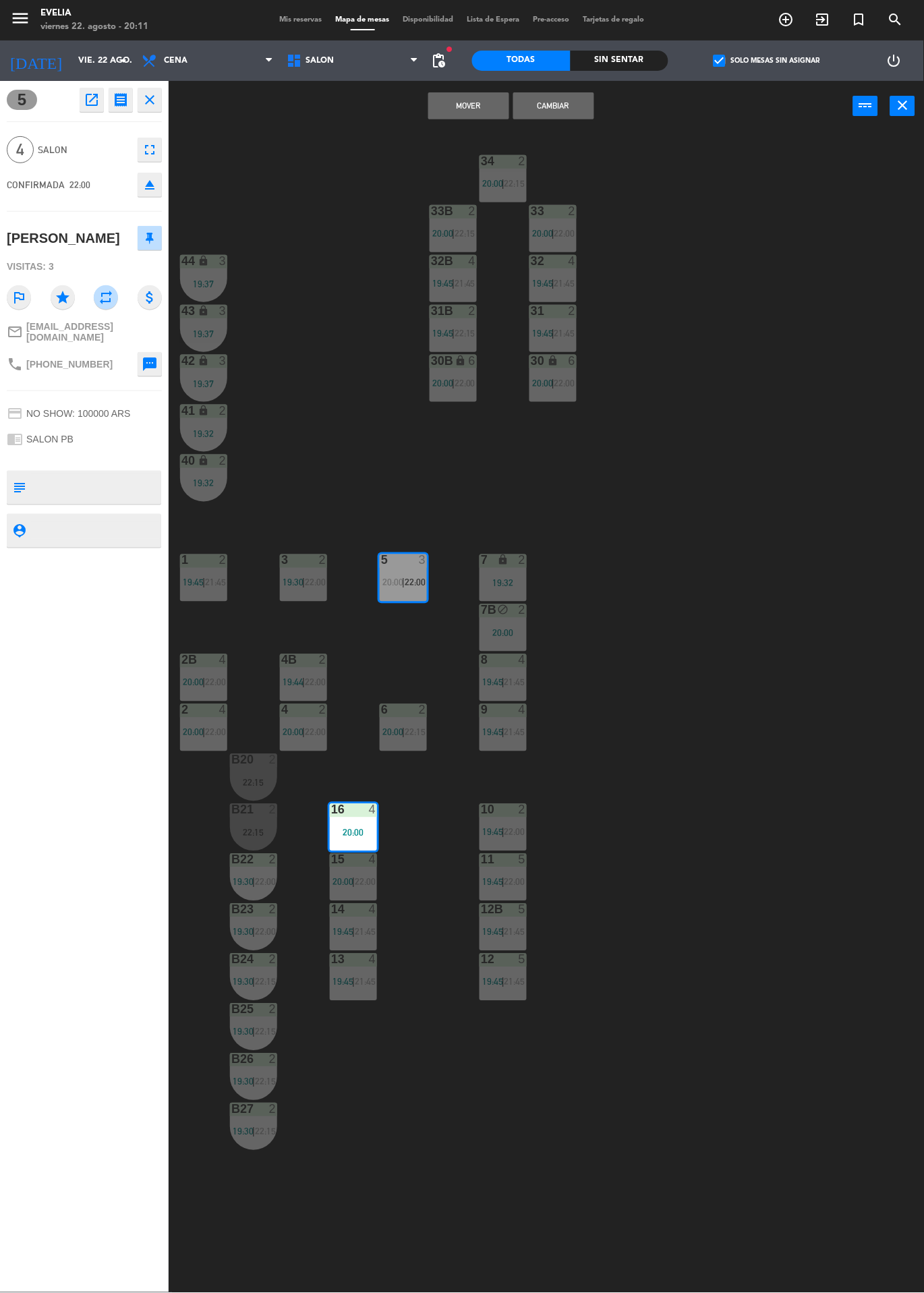
click at [468, 107] on button "Mover" at bounding box center [469, 105] width 81 height 27
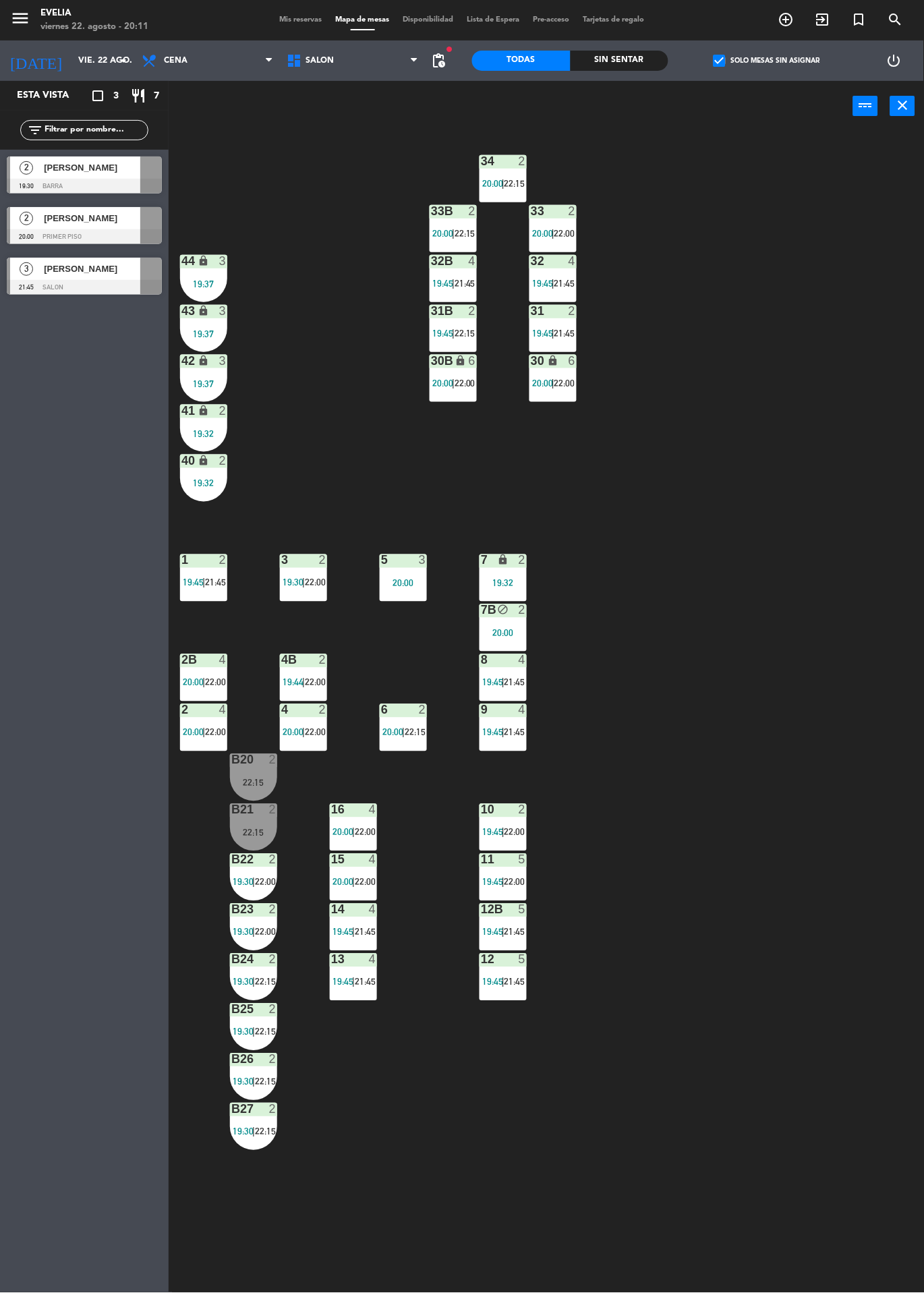
click at [105, 282] on div at bounding box center [84, 287] width 155 height 15
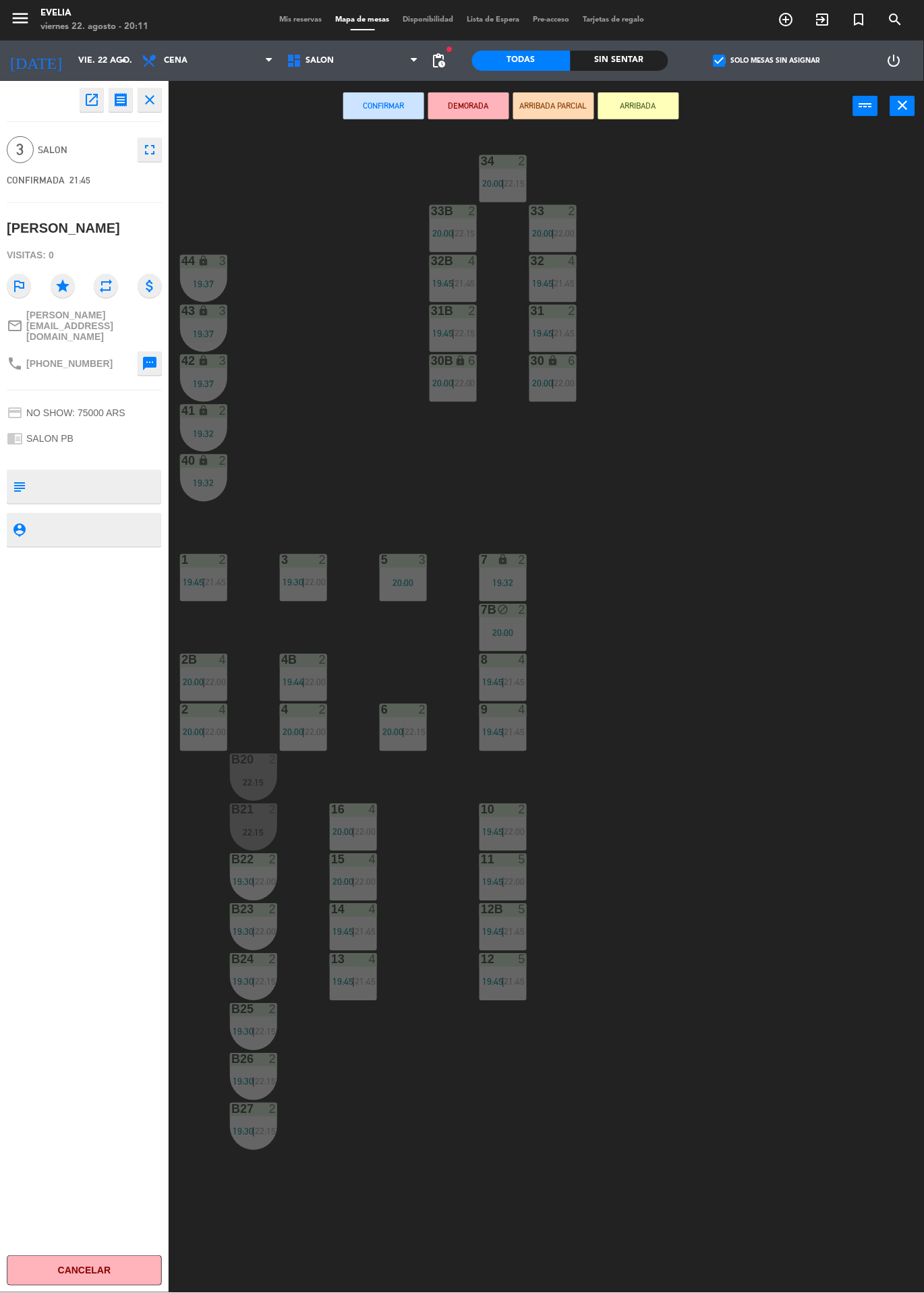
click at [403, 558] on div at bounding box center [403, 561] width 22 height 12
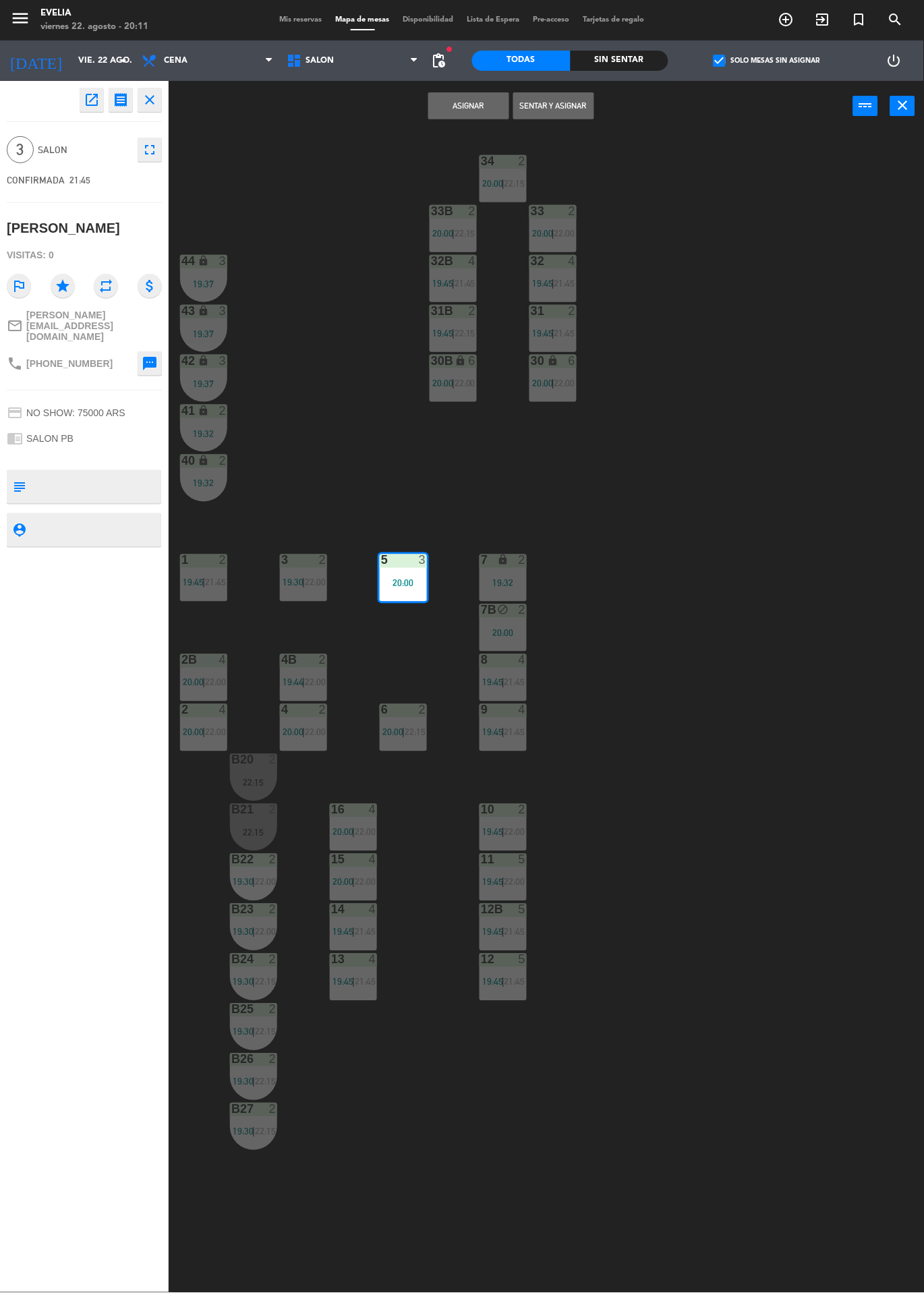
click at [477, 117] on button "Asignar" at bounding box center [469, 105] width 81 height 27
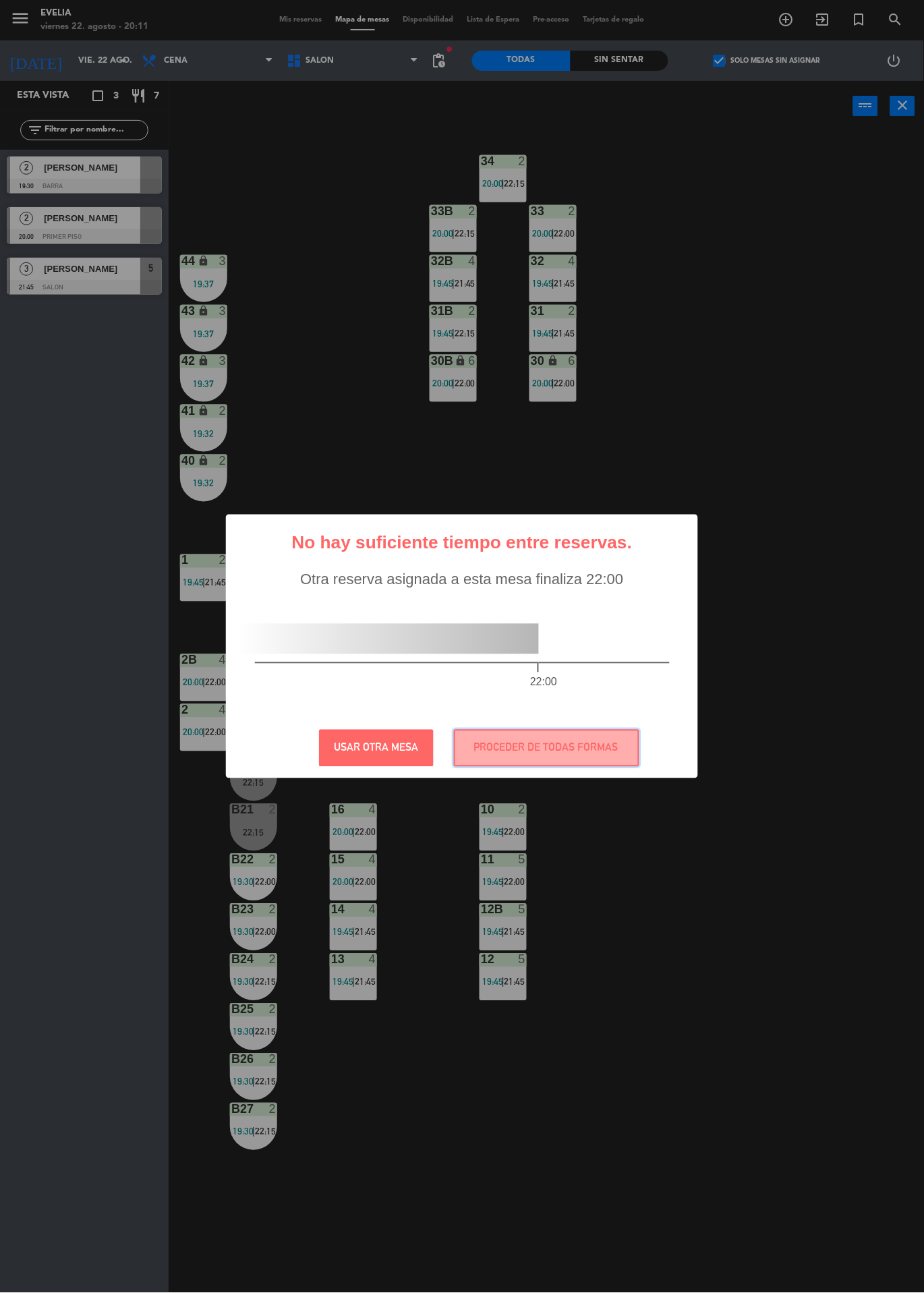
click at [555, 761] on button "PROCEDER DE TODAS FORMAS" at bounding box center [547, 748] width 186 height 37
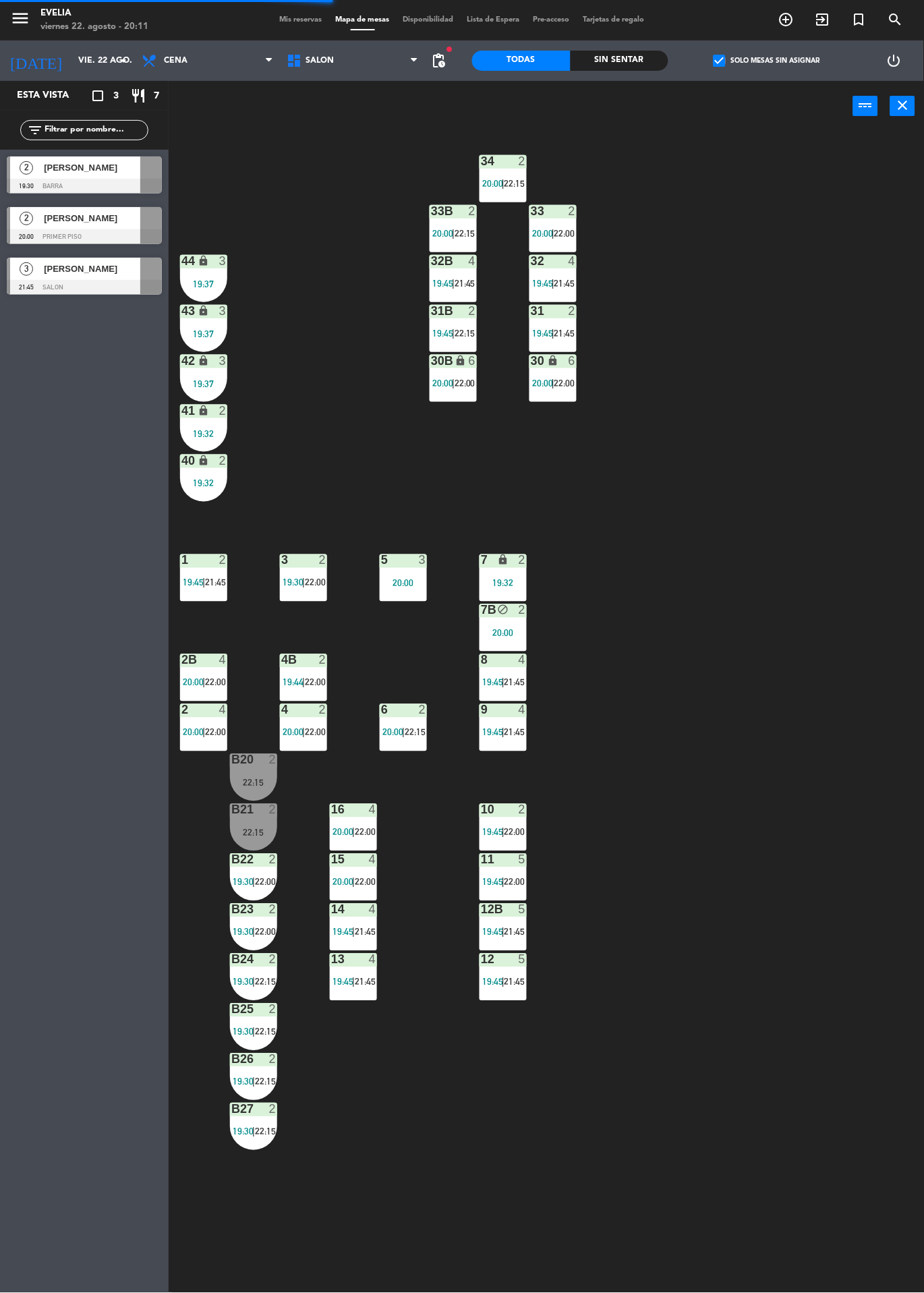
click at [107, 235] on div at bounding box center [84, 236] width 155 height 15
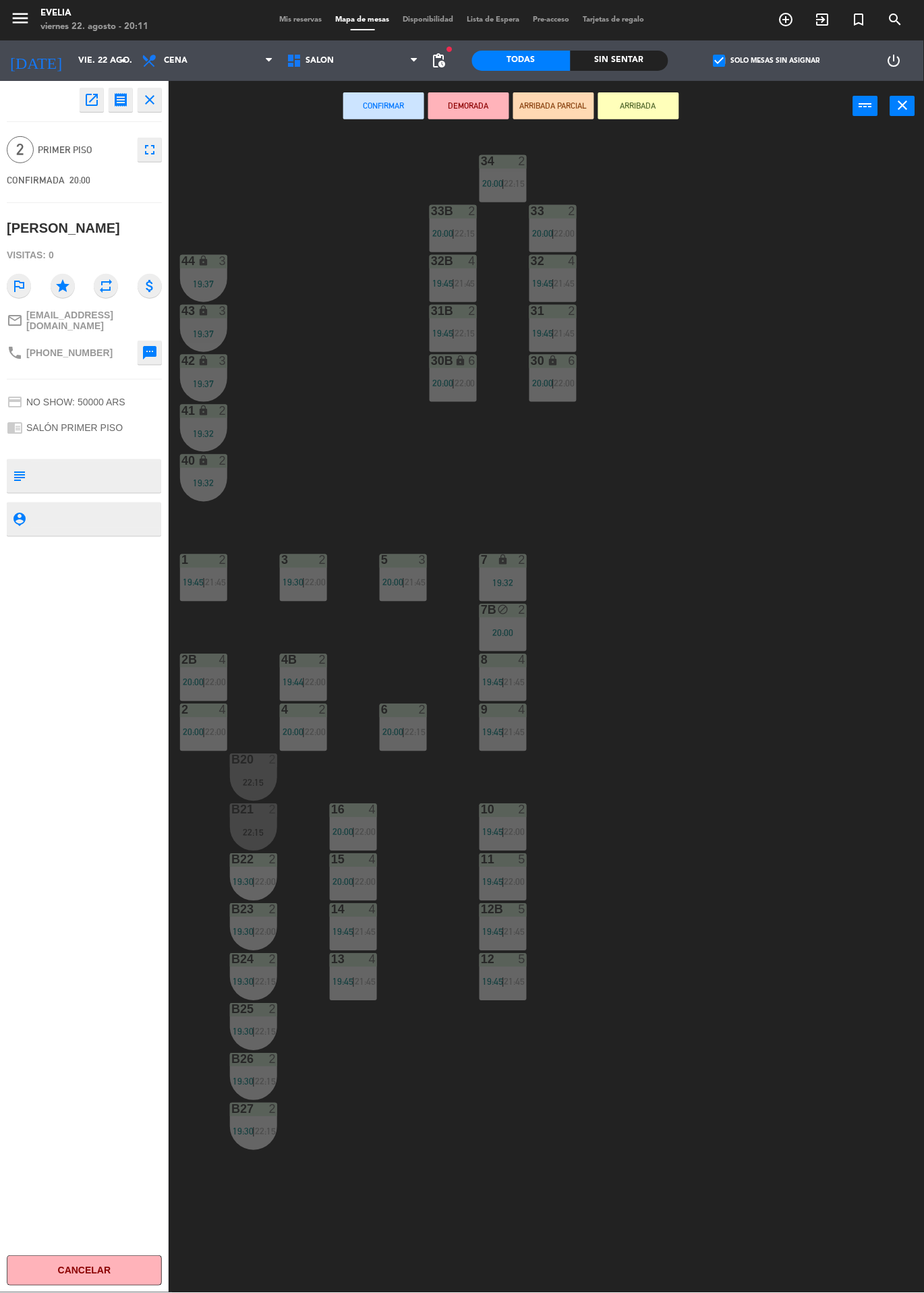
click at [91, 103] on icon "open_in_new" at bounding box center [91, 100] width 16 height 16
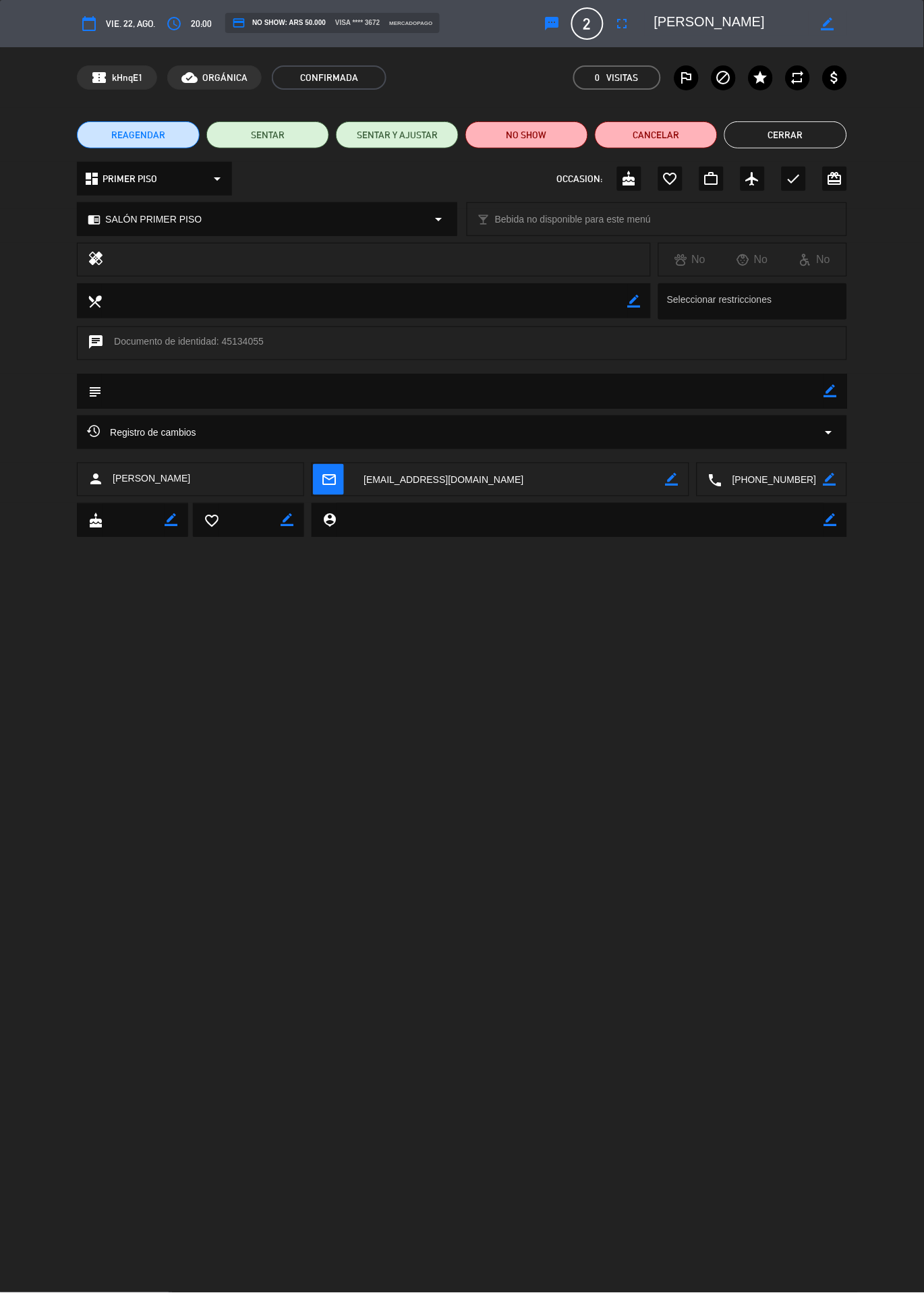
click at [447, 434] on div "Registro de cambios arrow_drop_down" at bounding box center [462, 432] width 750 height 16
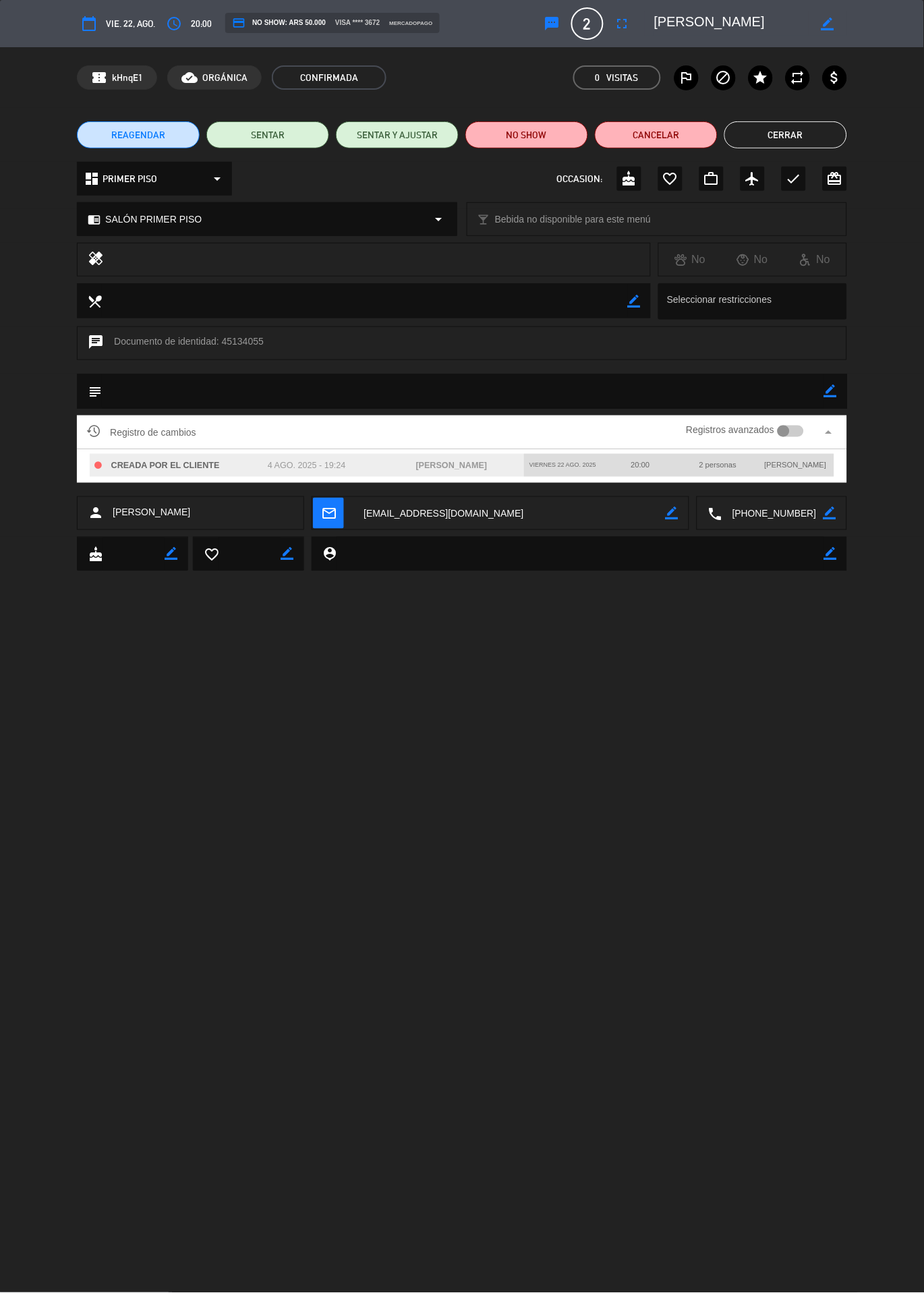
click at [807, 140] on button "Cerrar" at bounding box center [785, 134] width 123 height 27
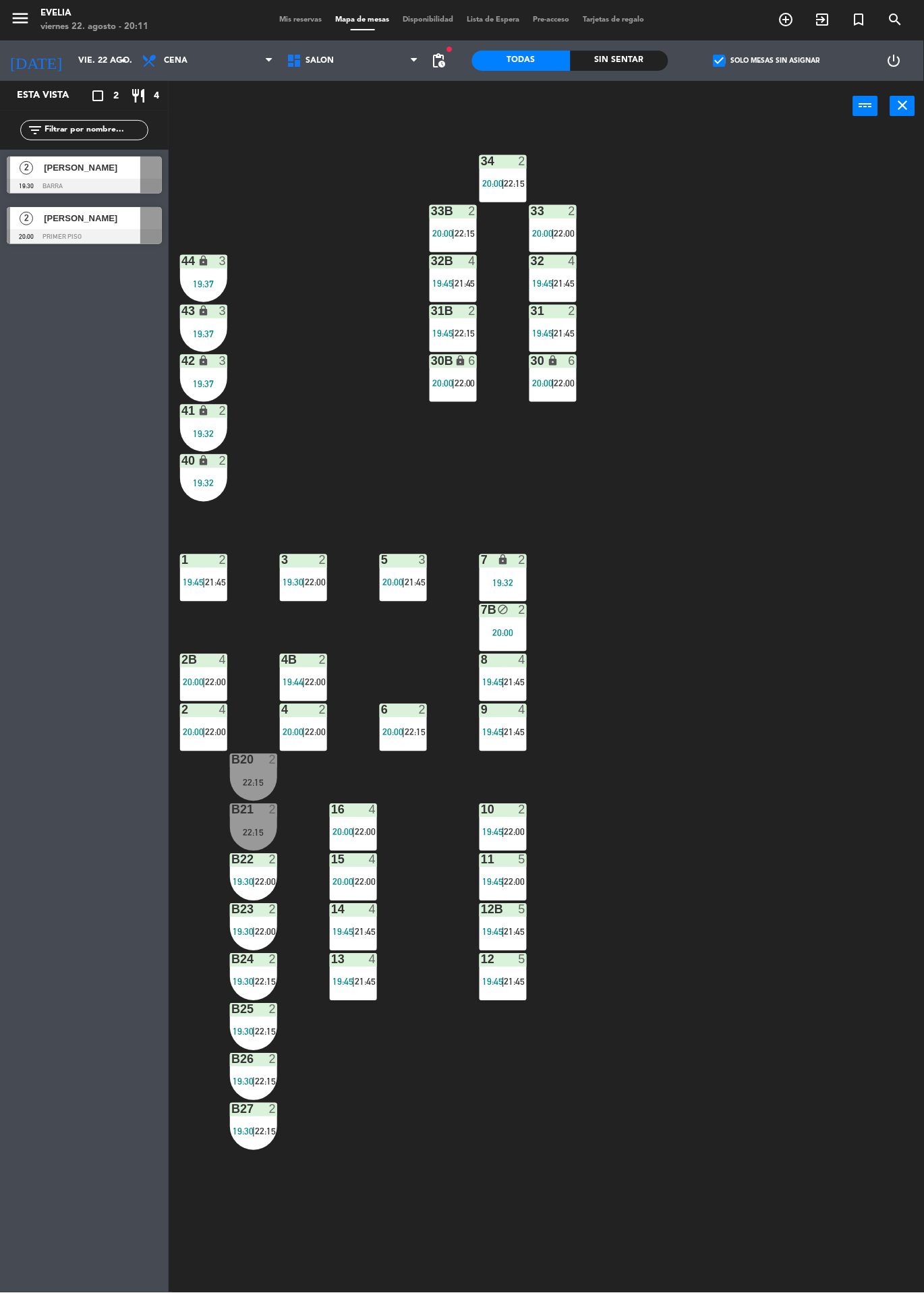
click at [774, 54] on label "check_box Solo mesas sin asignar" at bounding box center [767, 60] width 107 height 12
click at [767, 61] on input "check_box Solo mesas sin asignar" at bounding box center [767, 61] width 0 height 0
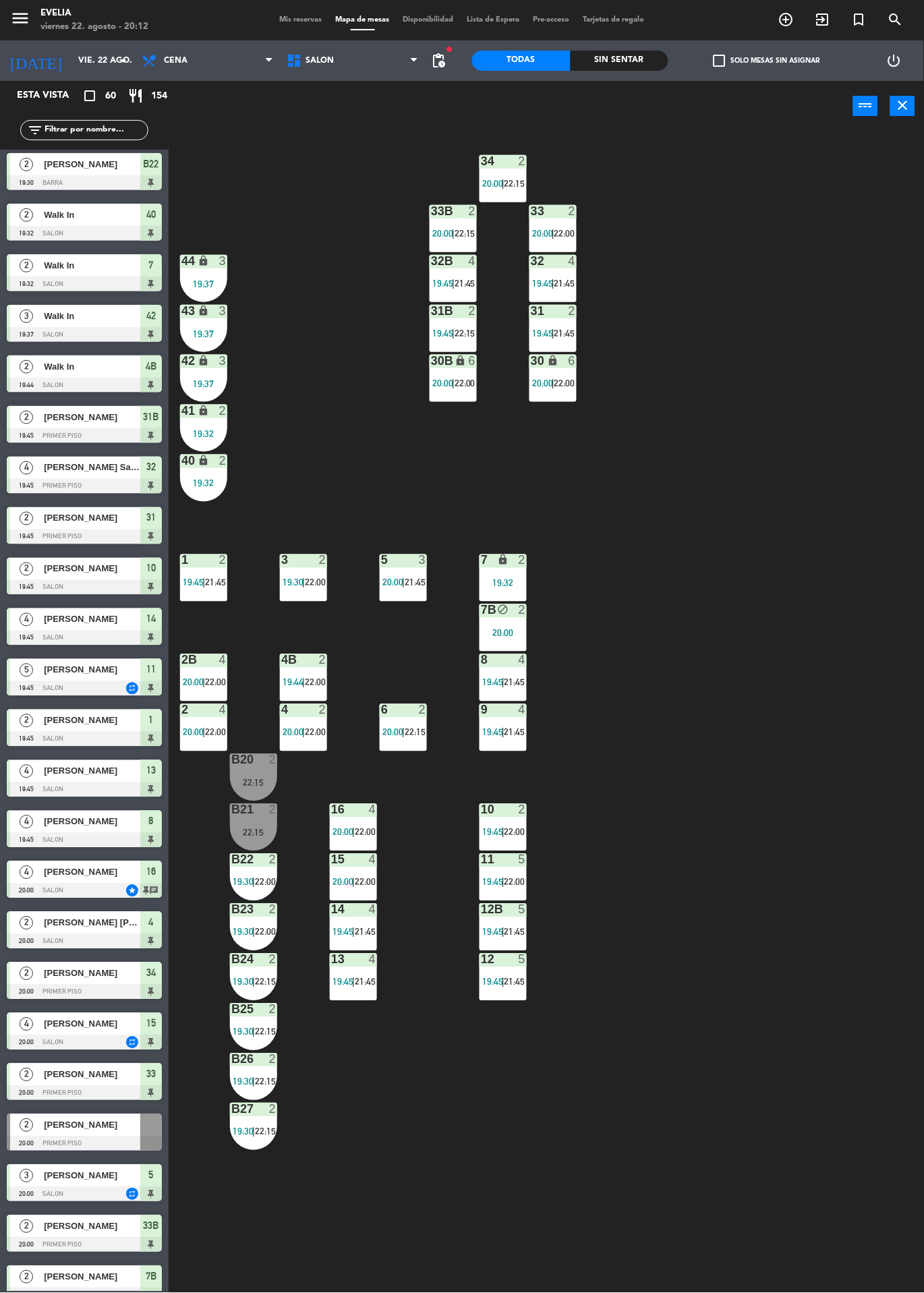
scroll to position [212, 0]
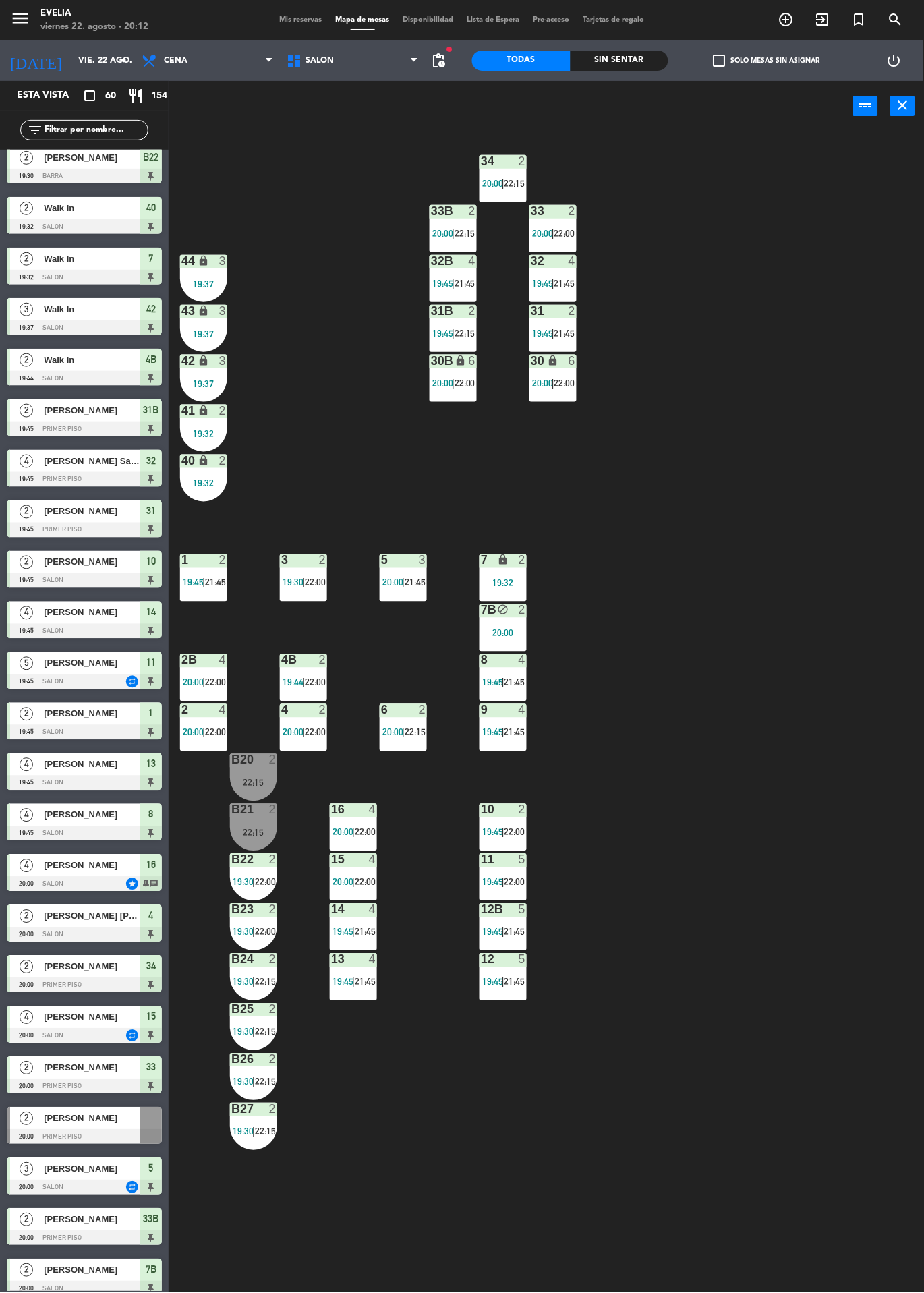
click at [765, 706] on div "34 2 20:00 | 22:15 33B 2 20:00 | 22:15 33 2 20:00 | 22:00 44 lock 3 19:37 32B 4…" at bounding box center [551, 712] width 746 height 1162
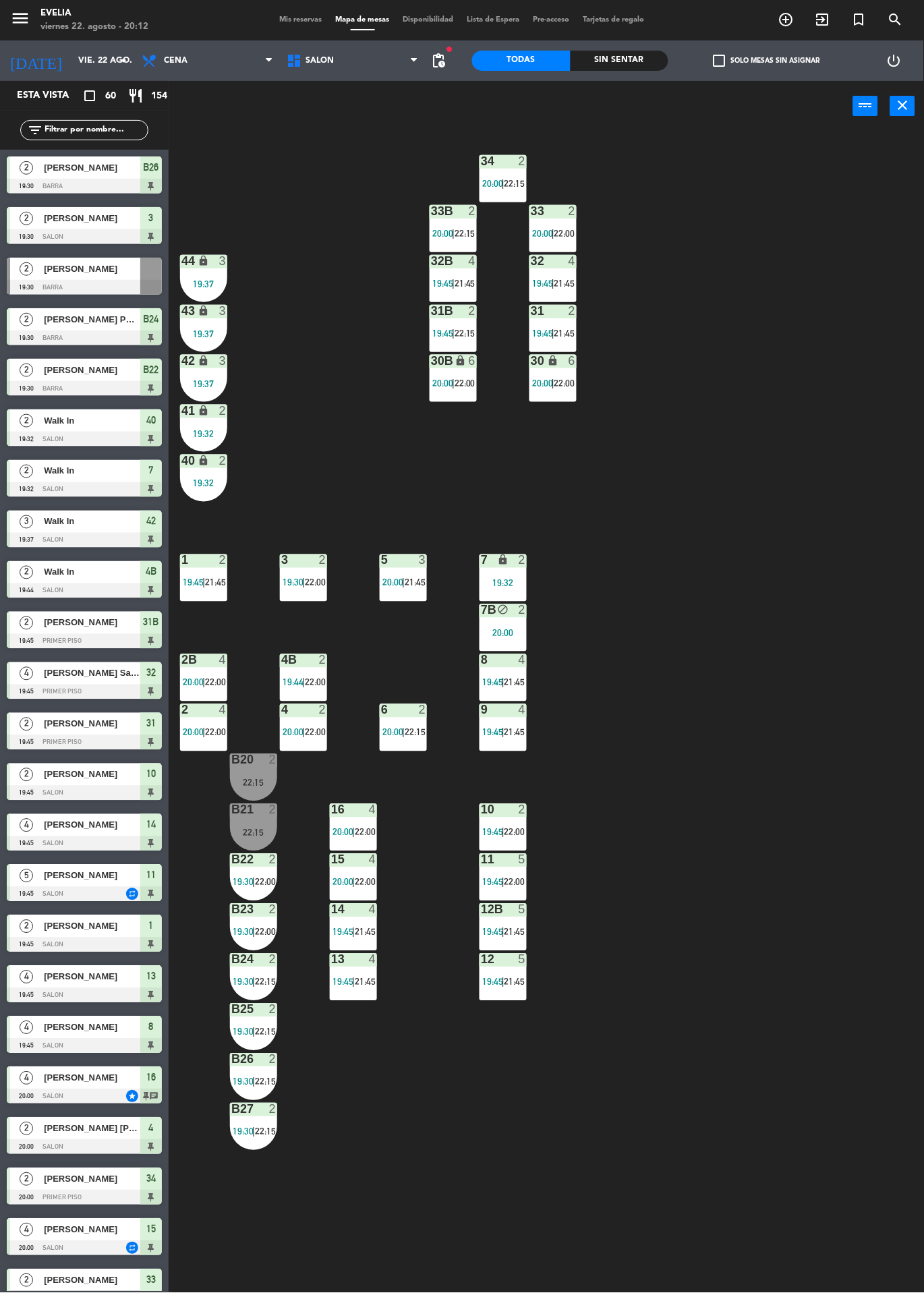
click at [797, 748] on div "34 2 20:00 | 22:15 33B 2 20:00 | 22:15 33 2 20:00 | 22:00 44 lock 3 19:37 32B 4…" at bounding box center [551, 712] width 746 height 1162
click at [745, 704] on div "34 2 20:00 | 22:15 33B 2 20:00 | 22:15 33 2 20:00 | 22:00 44 lock 3 19:37 32B 4…" at bounding box center [551, 712] width 746 height 1162
click at [8, 320] on div at bounding box center [8, 326] width 4 height 37
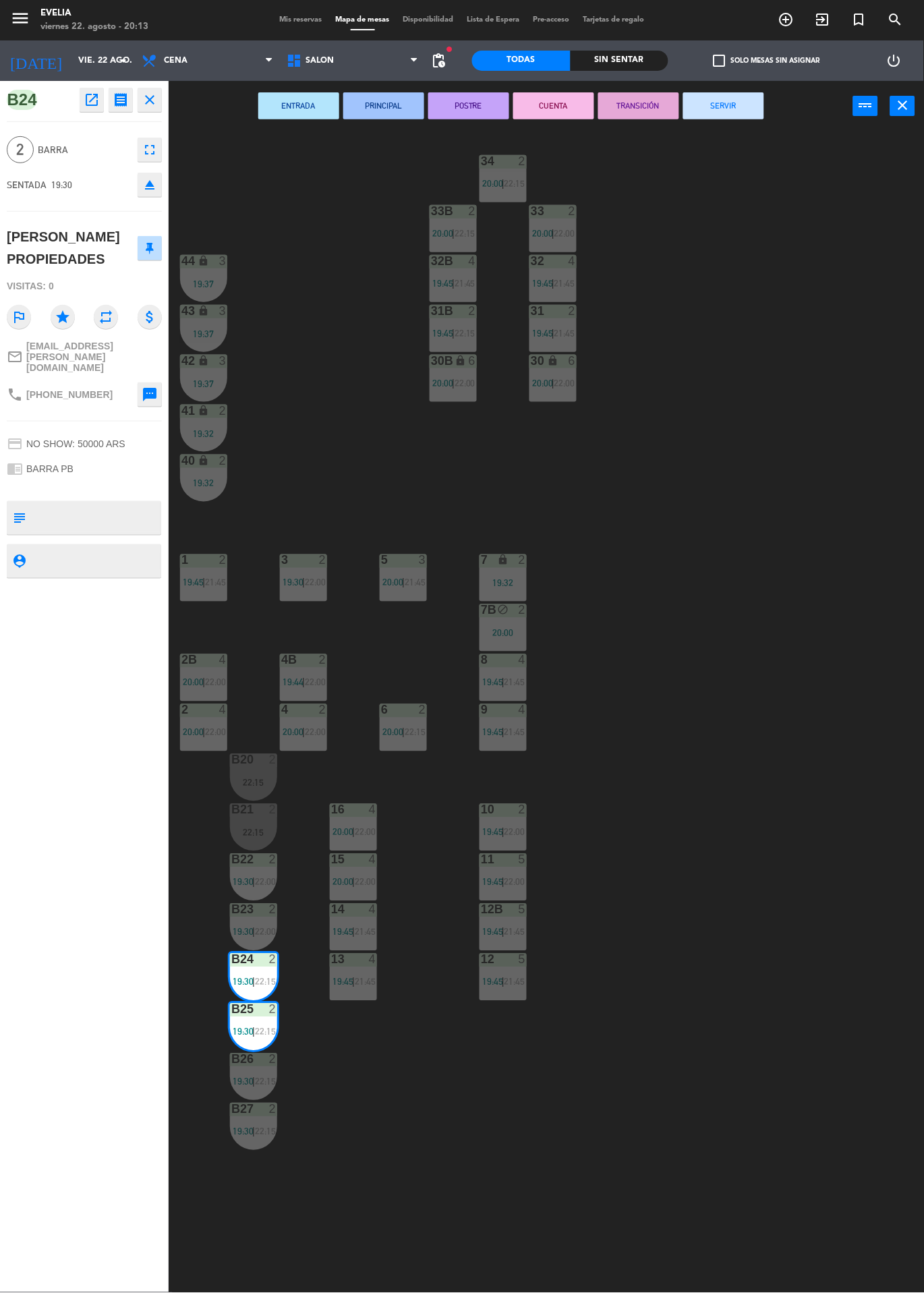
click at [814, 646] on div "34 2 20:00 | 22:15 33B 2 20:00 | 22:15 33 2 20:00 | 22:00 44 lock 3 19:37 32B 4…" at bounding box center [551, 712] width 746 height 1162
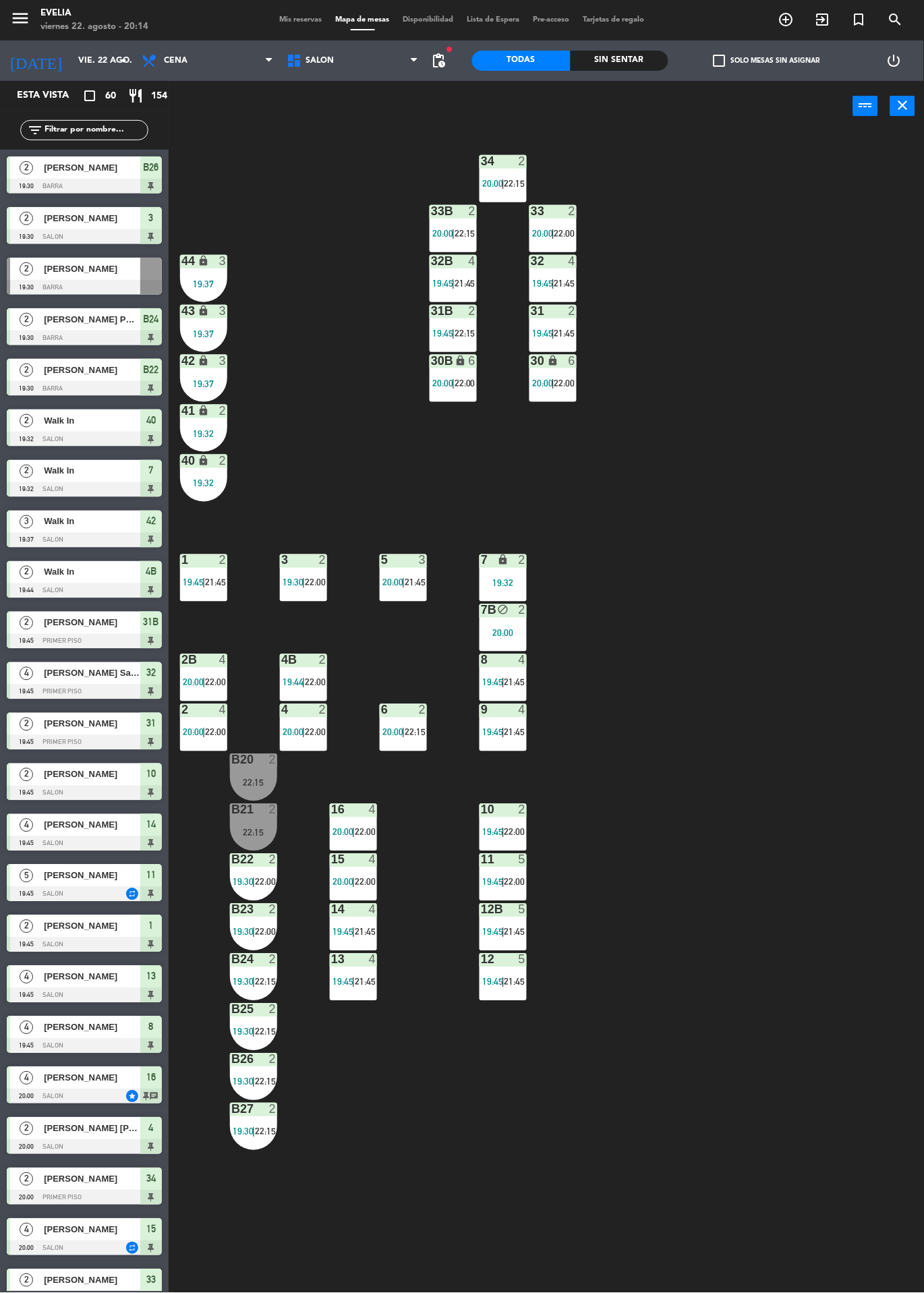
click at [839, 597] on div "34 2 20:00 | 22:15 33B 2 20:00 | 22:15 33 2 20:00 | 22:00 44 lock 3 19:37 32B 4…" at bounding box center [551, 712] width 746 height 1162
click at [737, 609] on div "34 2 20:00 | 22:15 33B 2 20:00 | 22:15 33 2 20:00 | 22:00 44 lock 3 19:37 32B 4…" at bounding box center [551, 712] width 746 height 1162
click at [315, 16] on span "Mis reservas" at bounding box center [301, 20] width 56 height 7
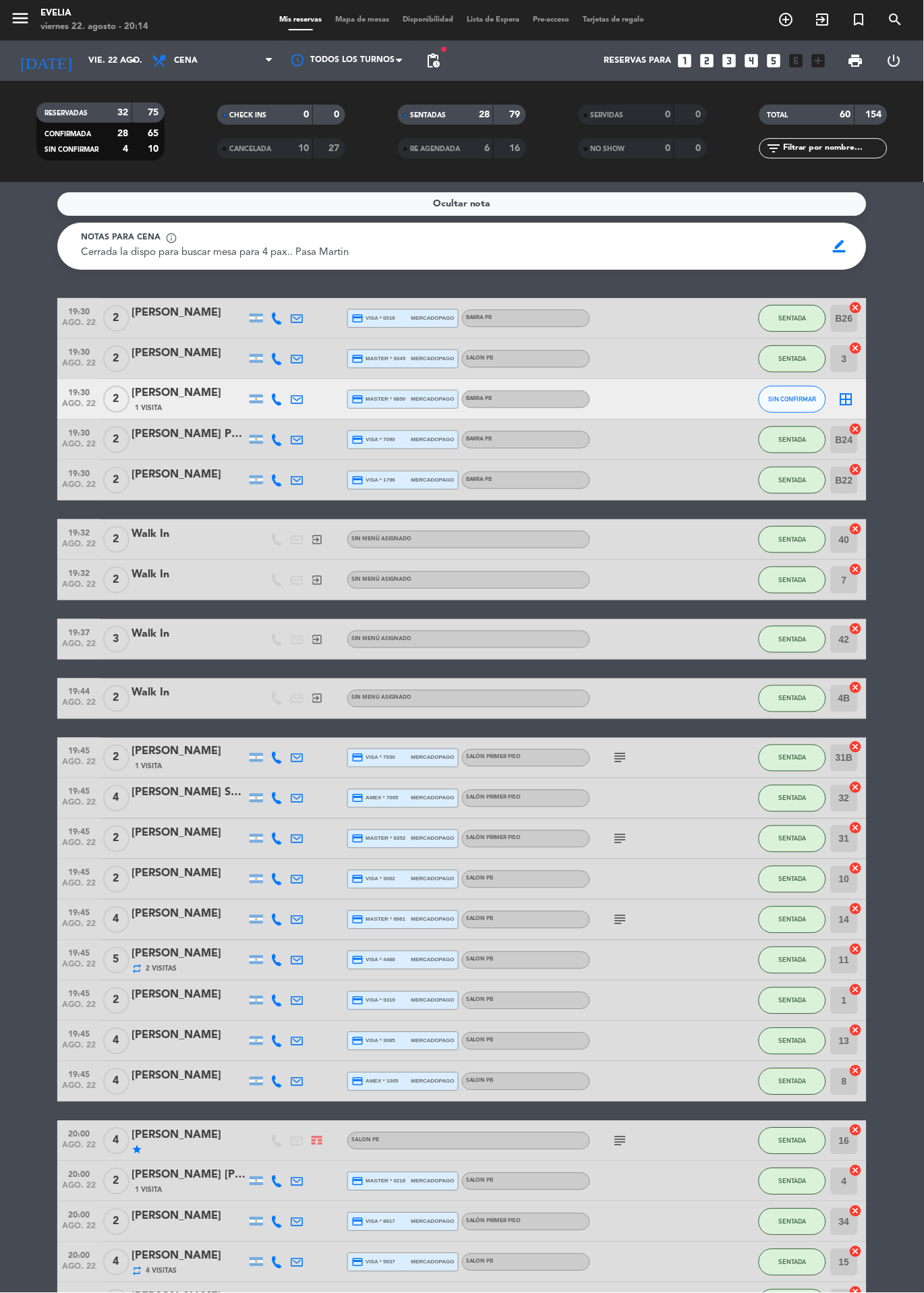
click at [379, 23] on div "Mis reservas Mapa de mesas Disponibilidad Lista de Espera Pre-acceso Tarjetas d…" at bounding box center [463, 20] width 379 height 12
click at [384, 16] on span "Mapa de mesas" at bounding box center [363, 20] width 67 height 7
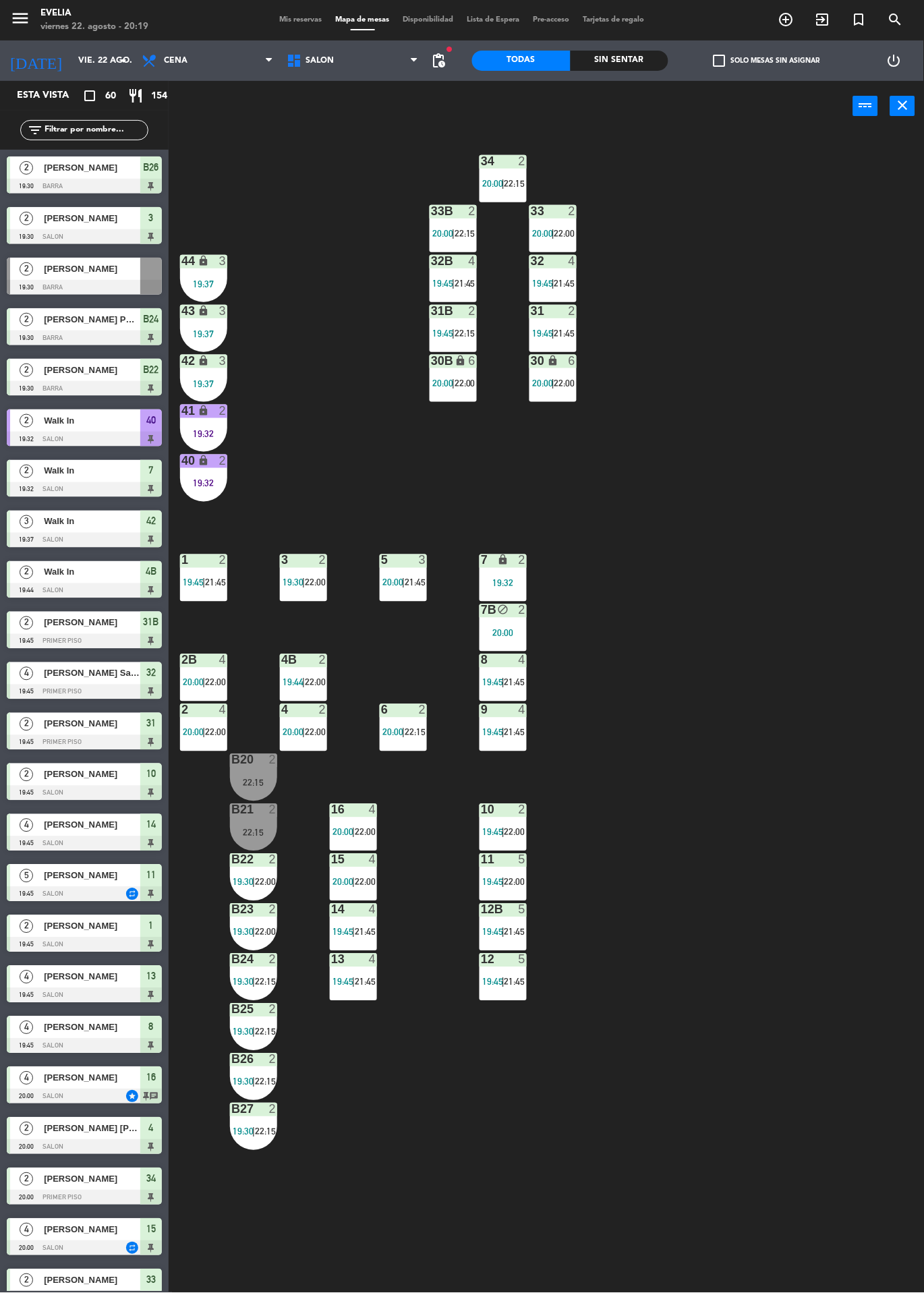
click at [608, 61] on div "Sin sentar" at bounding box center [620, 61] width 99 height 20
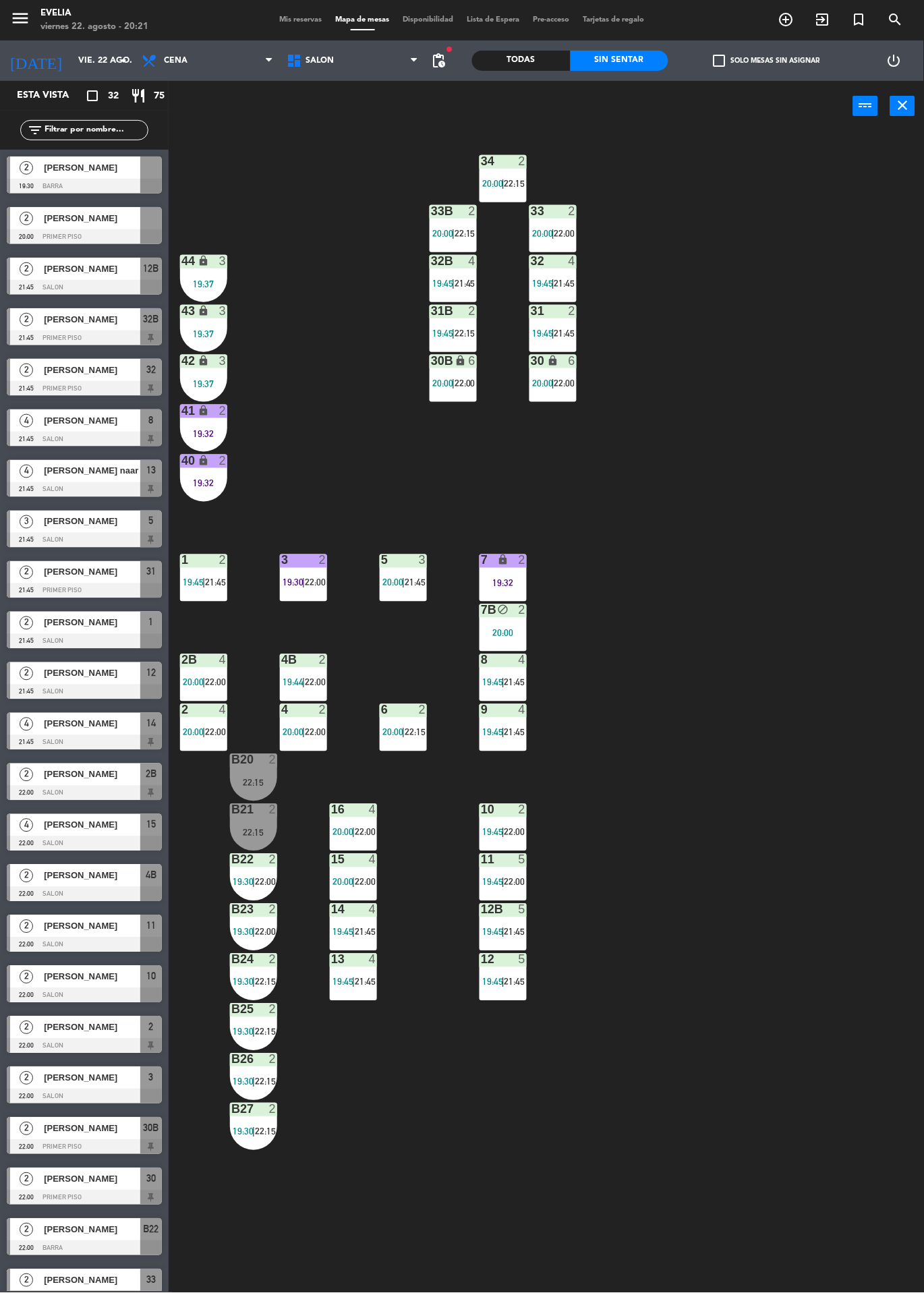
click at [795, 20] on icon "search" at bounding box center [786, 20] width 16 height 16
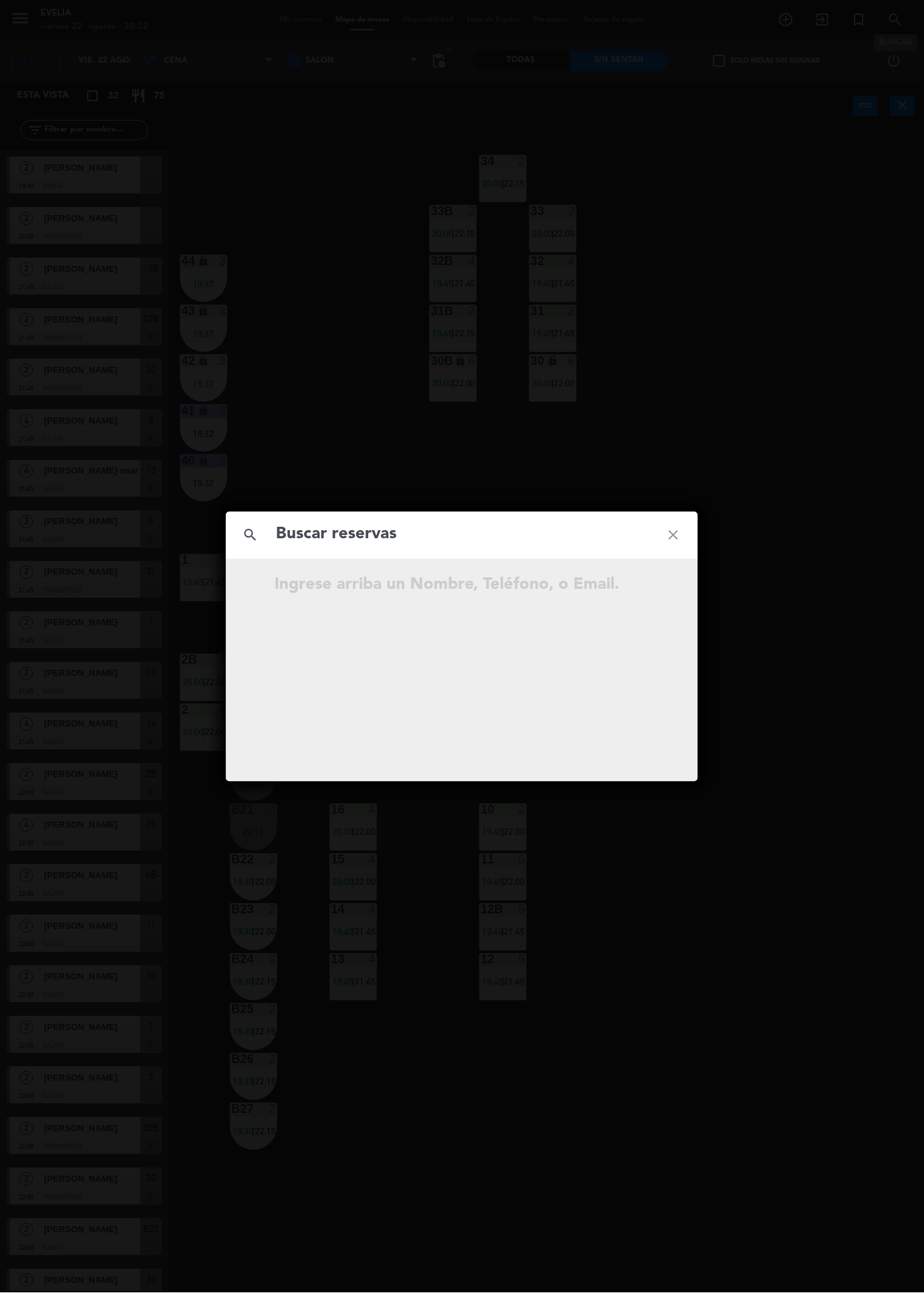
click at [675, 547] on icon "close" at bounding box center [674, 535] width 49 height 49
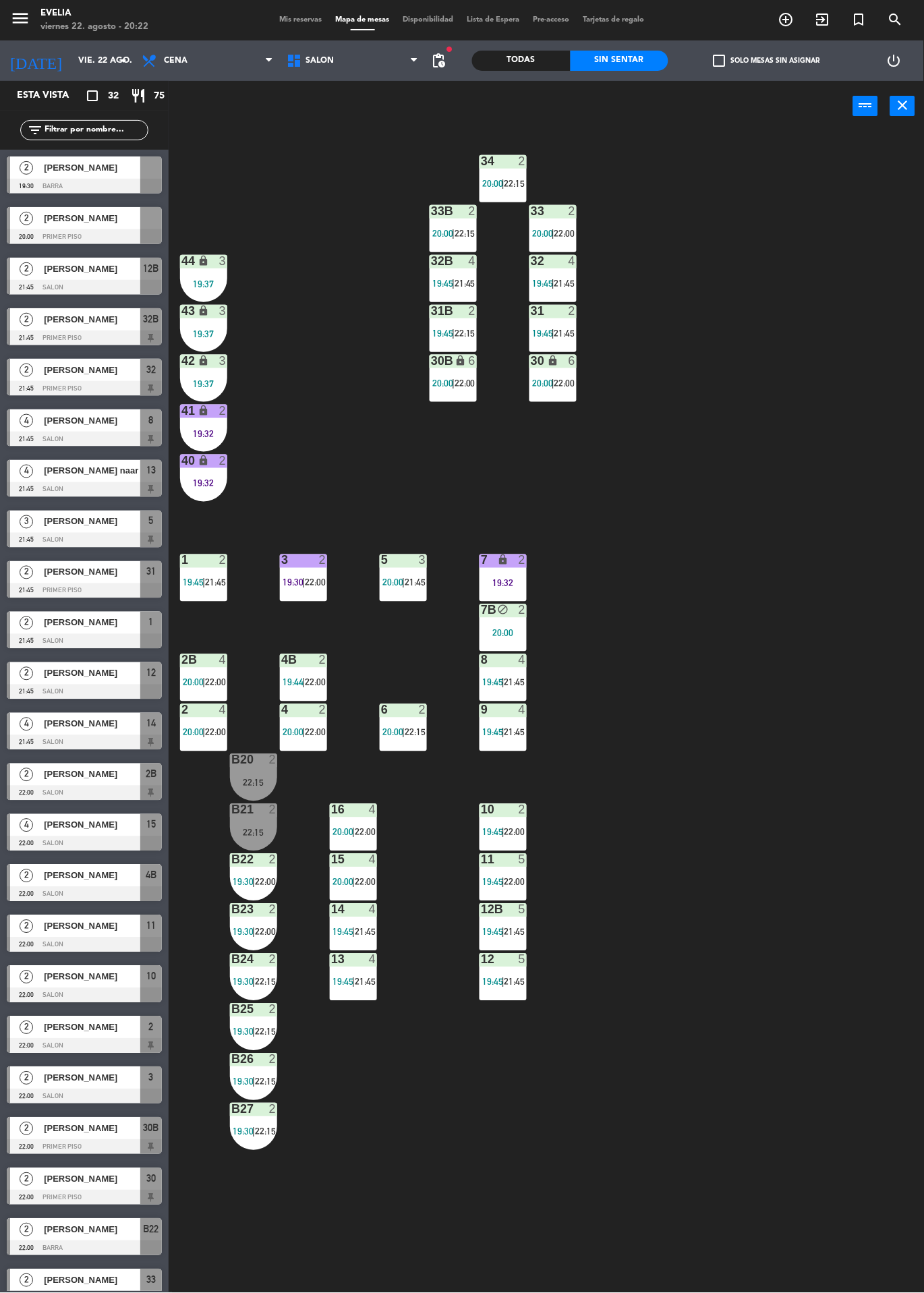
click at [273, 761] on div "2" at bounding box center [273, 760] width 8 height 12
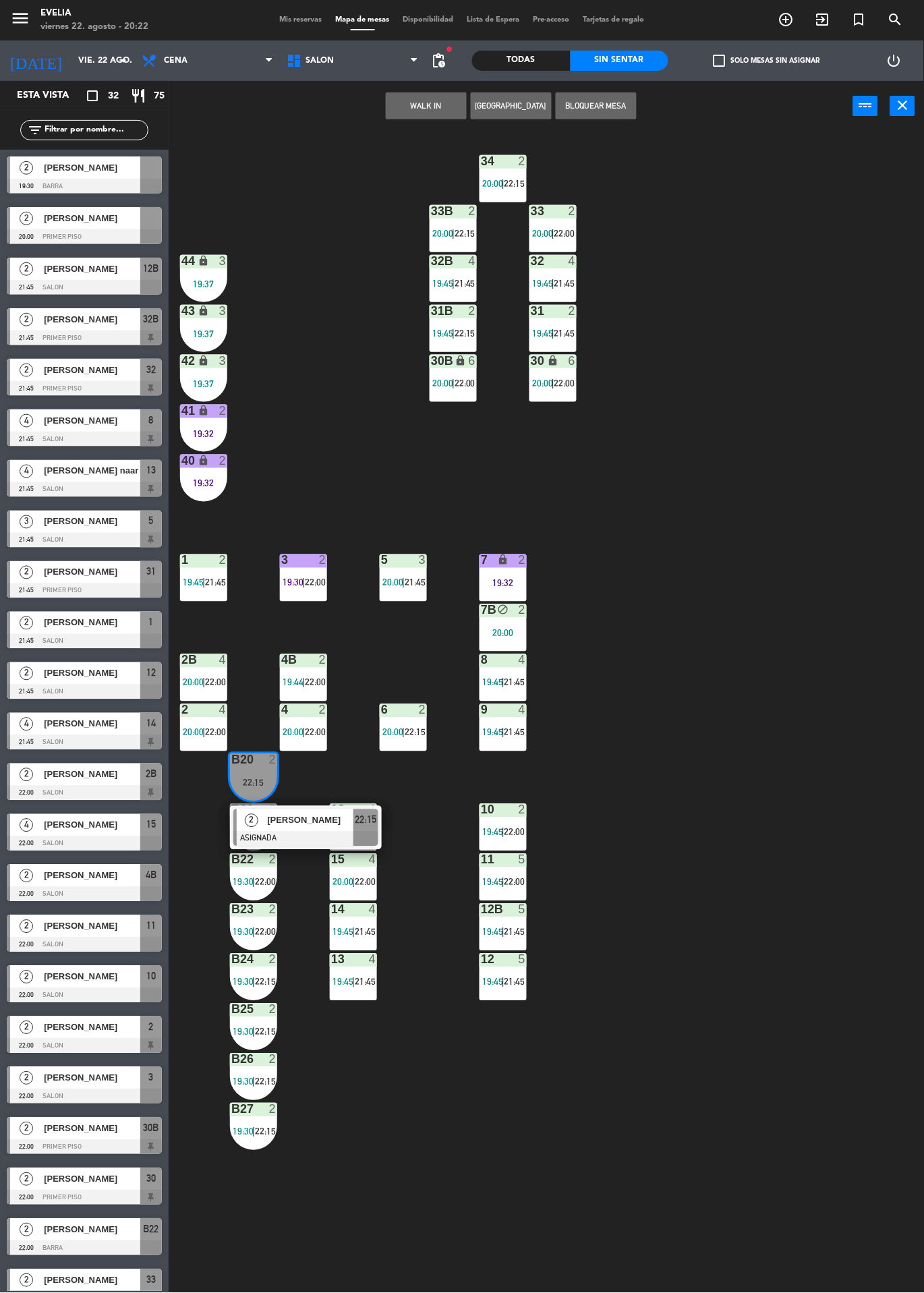
click at [738, 563] on div "34 2 20:00 | 22:15 33B 2 20:00 | 22:15 33 2 20:00 | 22:00 44 lock 3 19:37 32B 4…" at bounding box center [551, 712] width 746 height 1162
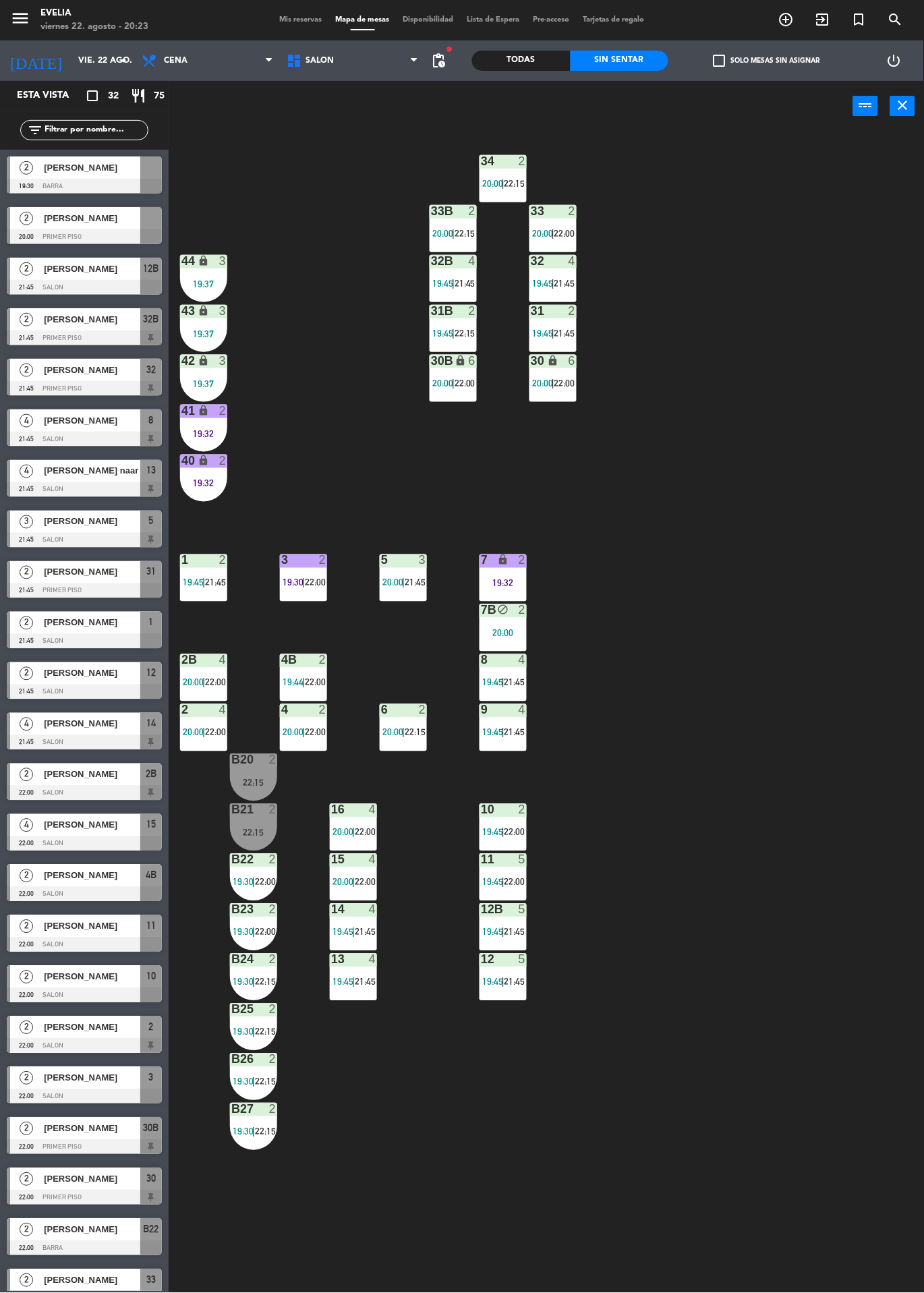
click at [738, 66] on label "check_box_outline_blank Solo mesas sin asignar" at bounding box center [767, 60] width 107 height 12
click at [767, 61] on input "check_box_outline_blank Solo mesas sin asignar" at bounding box center [767, 61] width 0 height 0
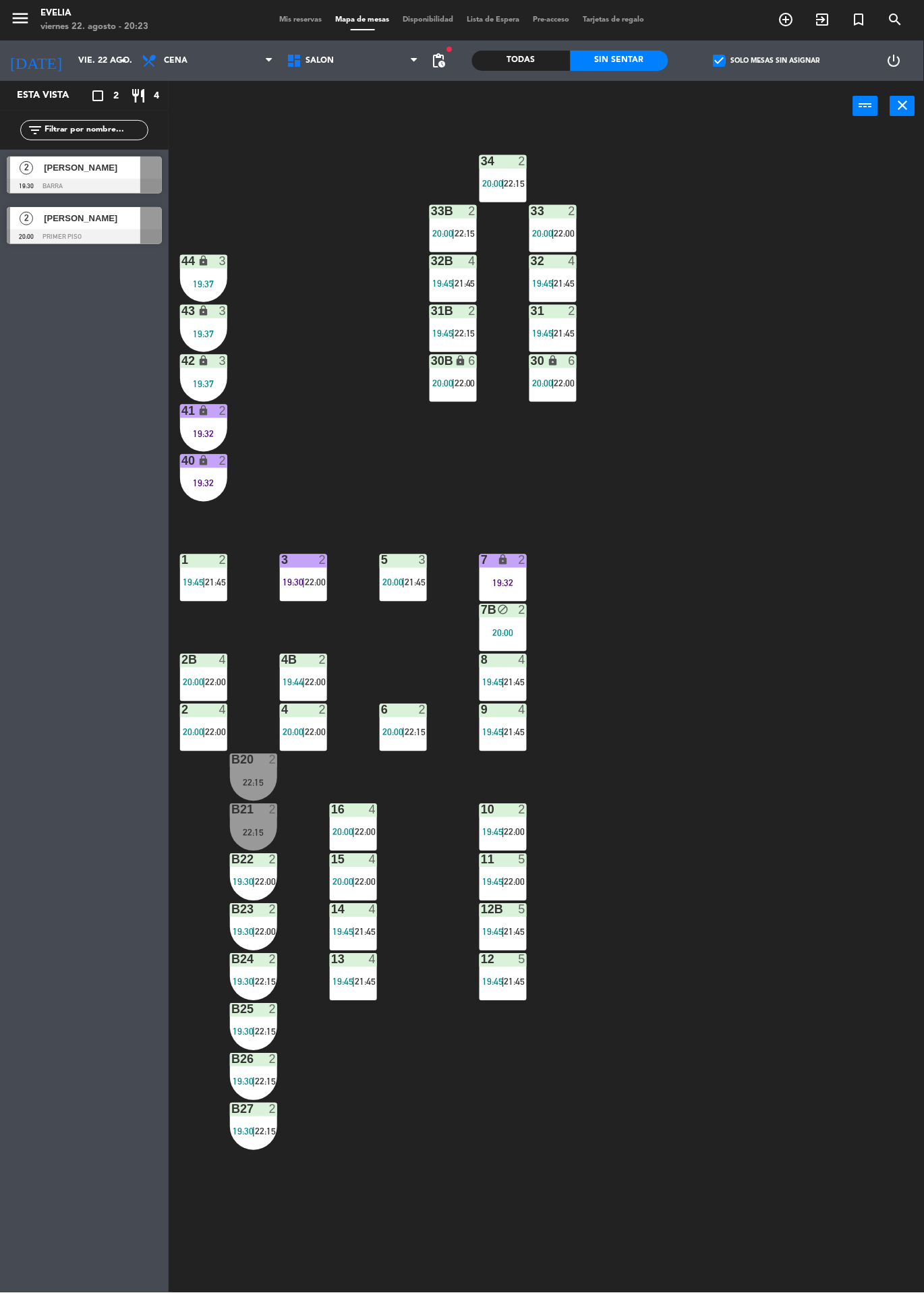
click at [720, 67] on span "check_box" at bounding box center [719, 60] width 12 height 12
click at [767, 61] on input "check_box Solo mesas sin asignar" at bounding box center [767, 61] width 0 height 0
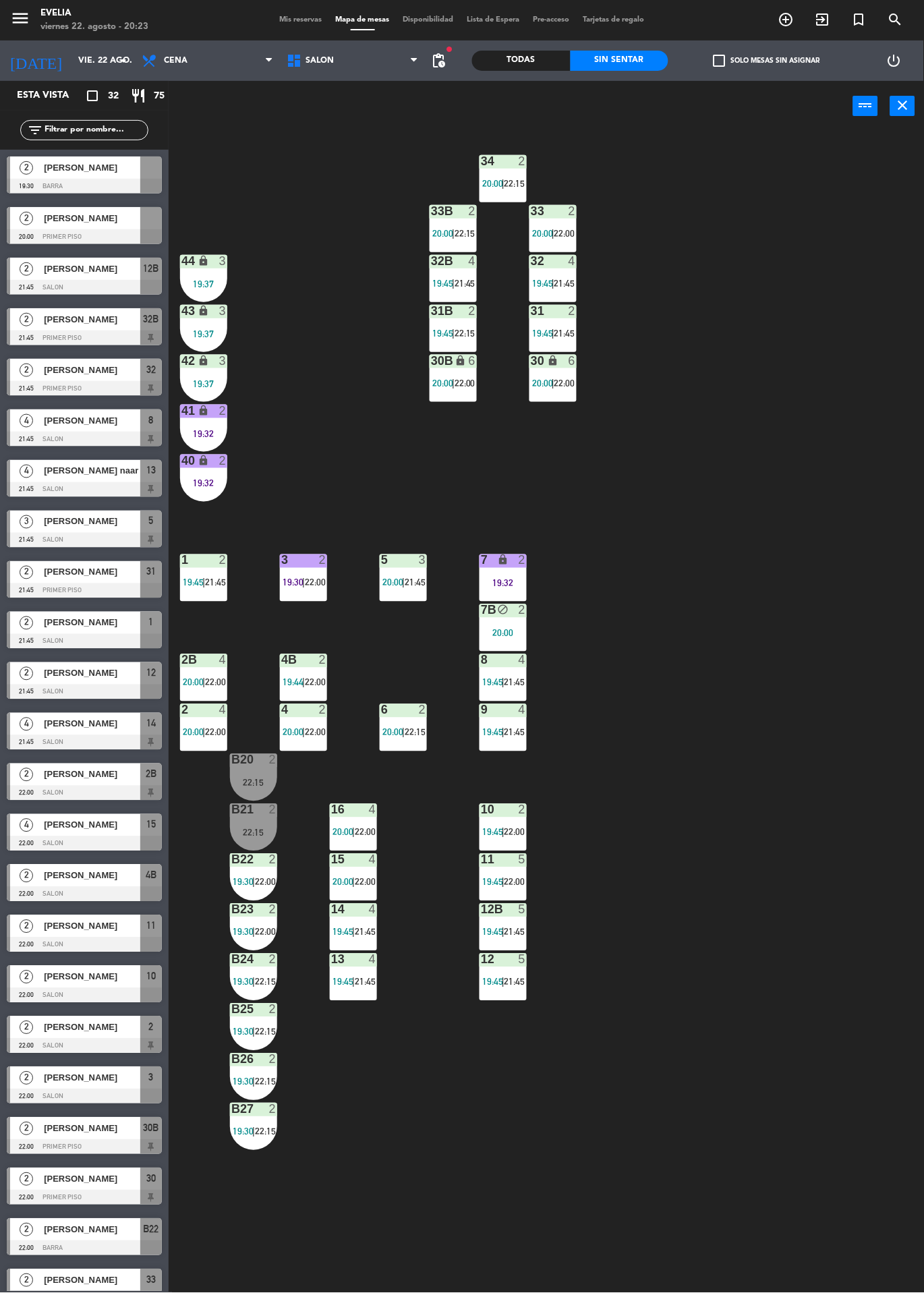
click at [733, 62] on label "check_box_outline_blank Solo mesas sin asignar" at bounding box center [767, 60] width 107 height 12
click at [767, 61] on input "check_box_outline_blank Solo mesas sin asignar" at bounding box center [767, 61] width 0 height 0
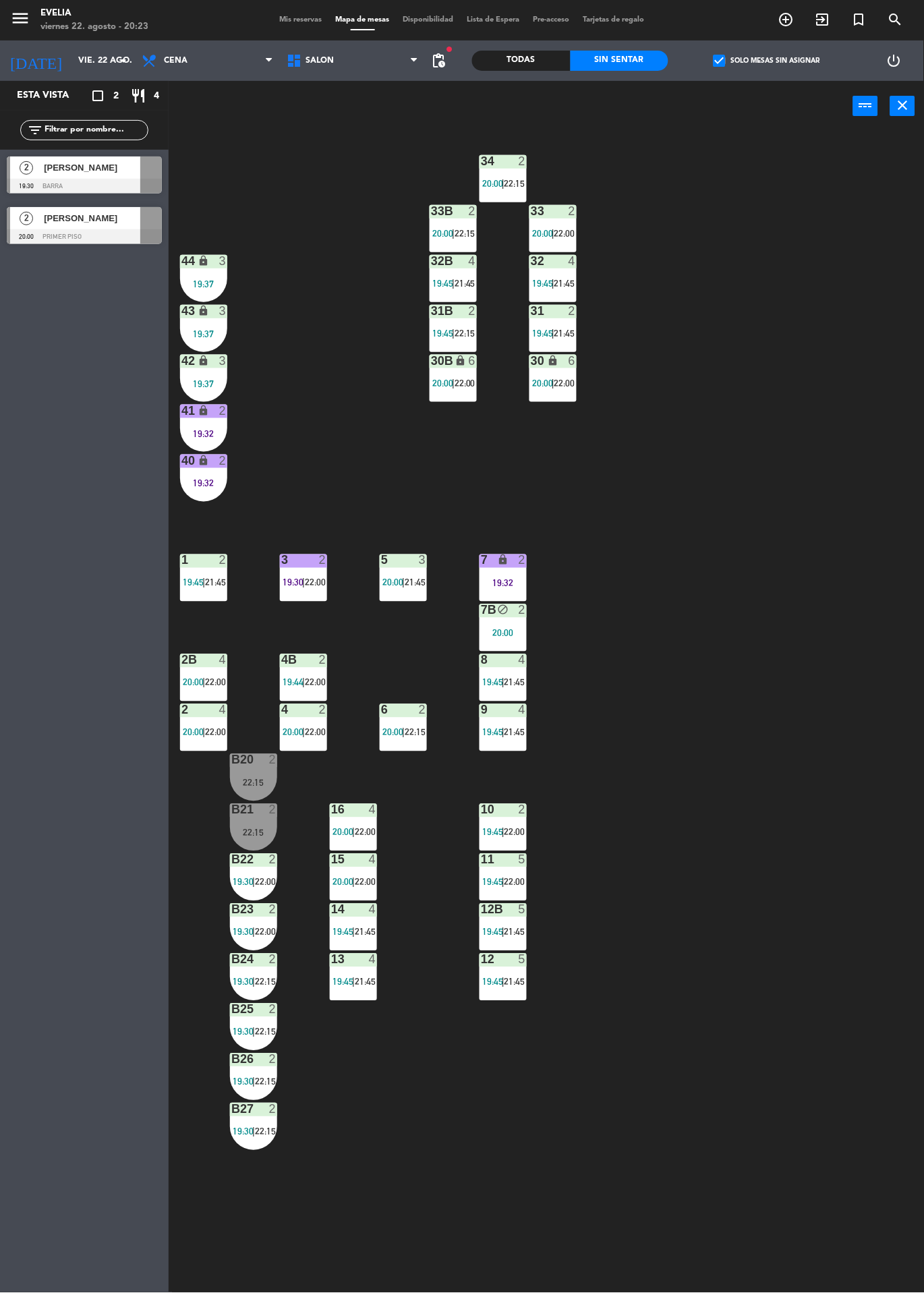
click at [738, 63] on label "check_box Solo mesas sin asignar" at bounding box center [767, 60] width 107 height 12
click at [767, 61] on input "check_box Solo mesas sin asignar" at bounding box center [767, 61] width 0 height 0
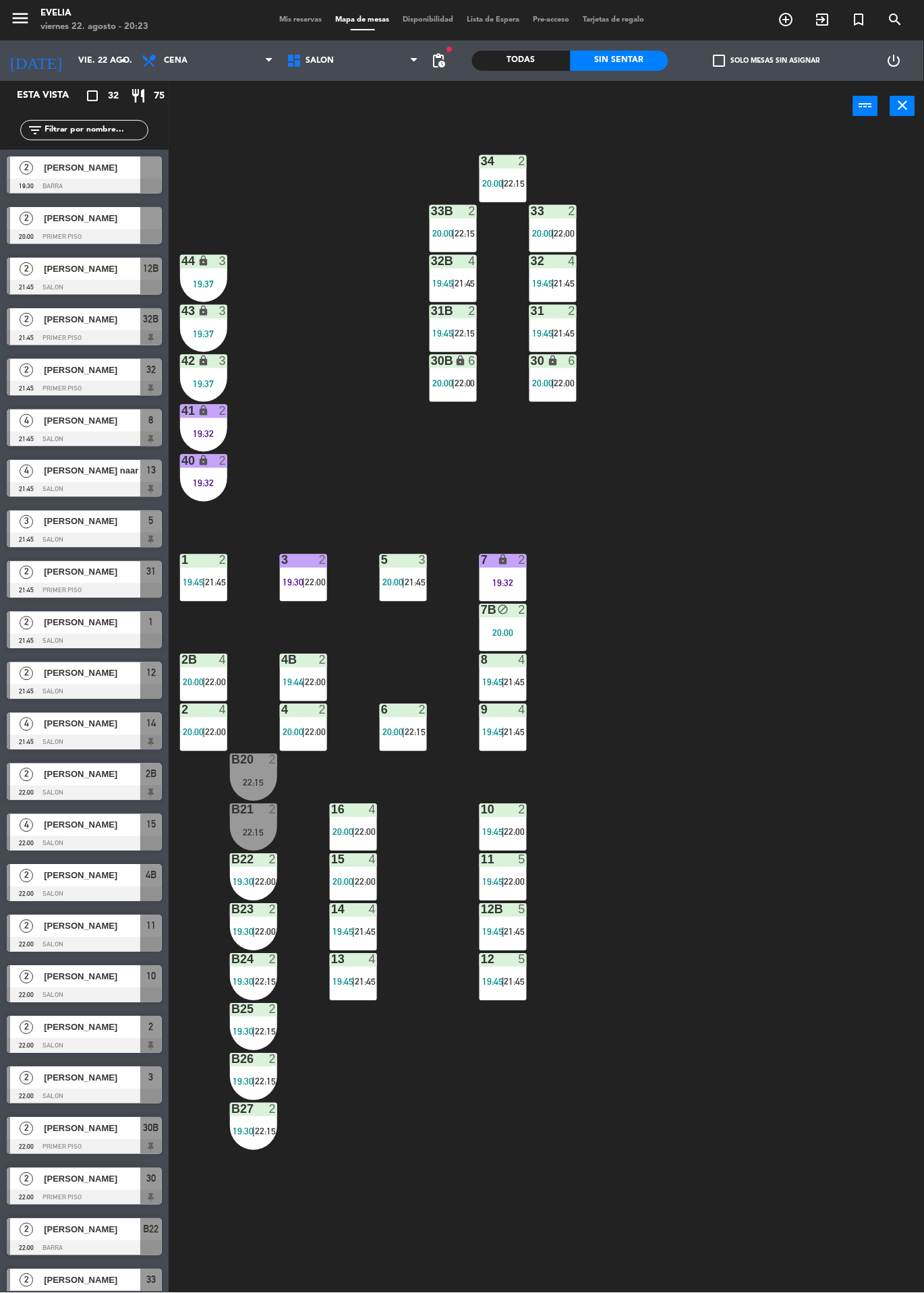
click at [729, 60] on label "check_box_outline_blank Solo mesas sin asignar" at bounding box center [767, 60] width 107 height 12
click at [767, 61] on input "check_box_outline_blank Solo mesas sin asignar" at bounding box center [767, 61] width 0 height 0
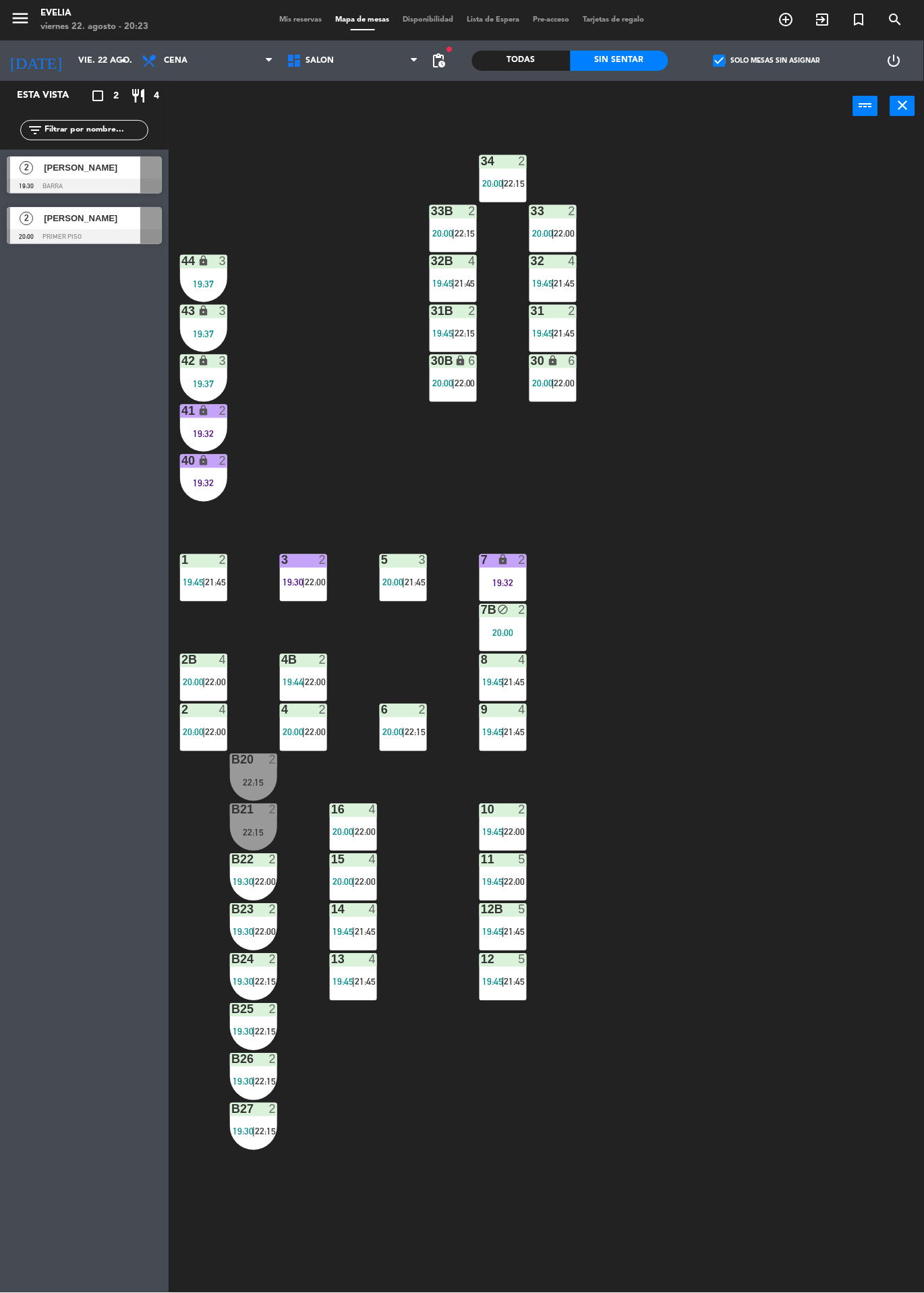
click at [724, 67] on span "check_box" at bounding box center [719, 60] width 12 height 12
click at [767, 61] on input "check_box Solo mesas sin asignar" at bounding box center [767, 61] width 0 height 0
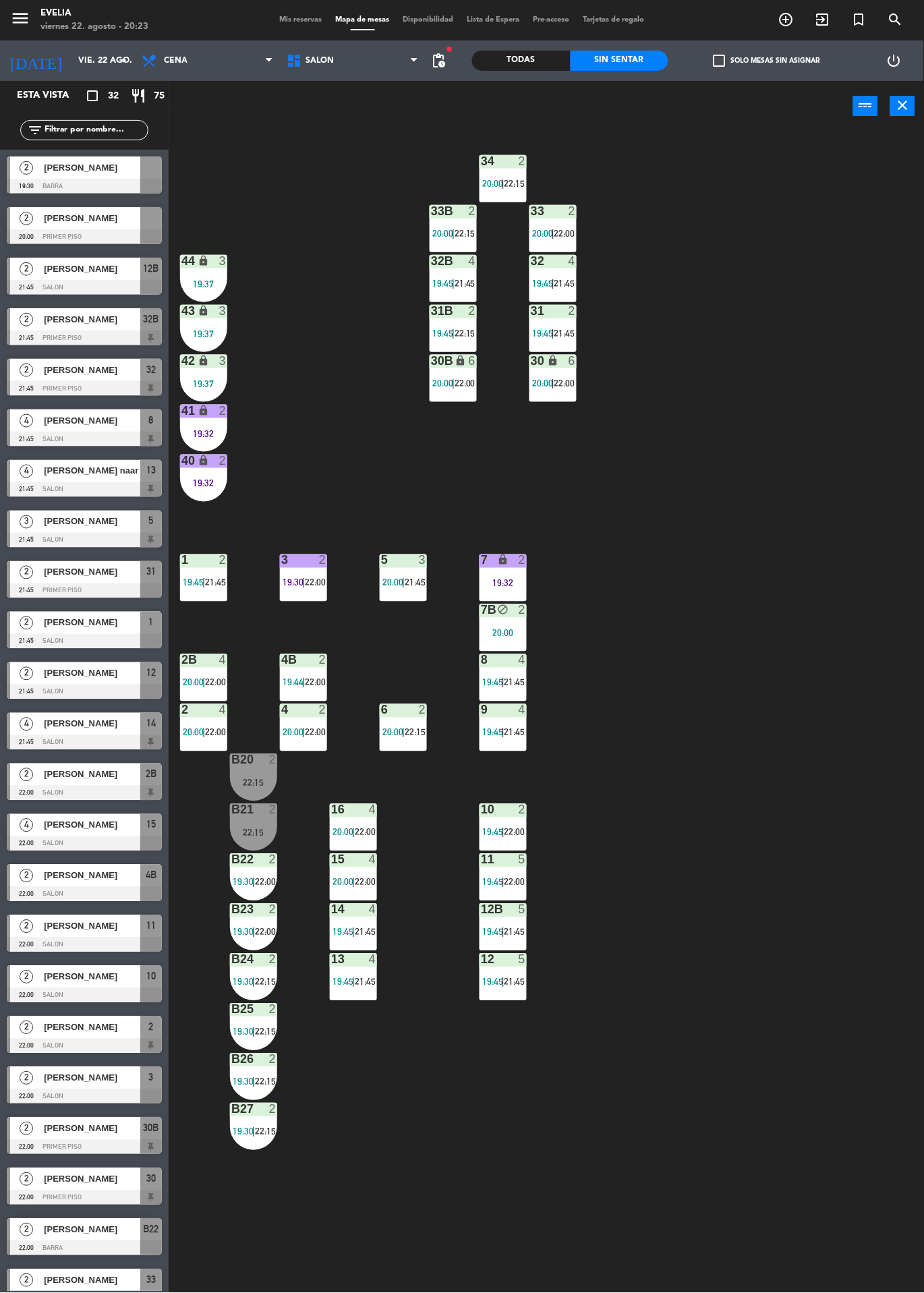
click at [740, 85] on div "power_input close" at bounding box center [511, 107] width 685 height 51
click at [725, 65] on span "check_box_outline_blank" at bounding box center [719, 60] width 12 height 12
click at [767, 61] on input "check_box_outline_blank Solo mesas sin asignar" at bounding box center [767, 61] width 0 height 0
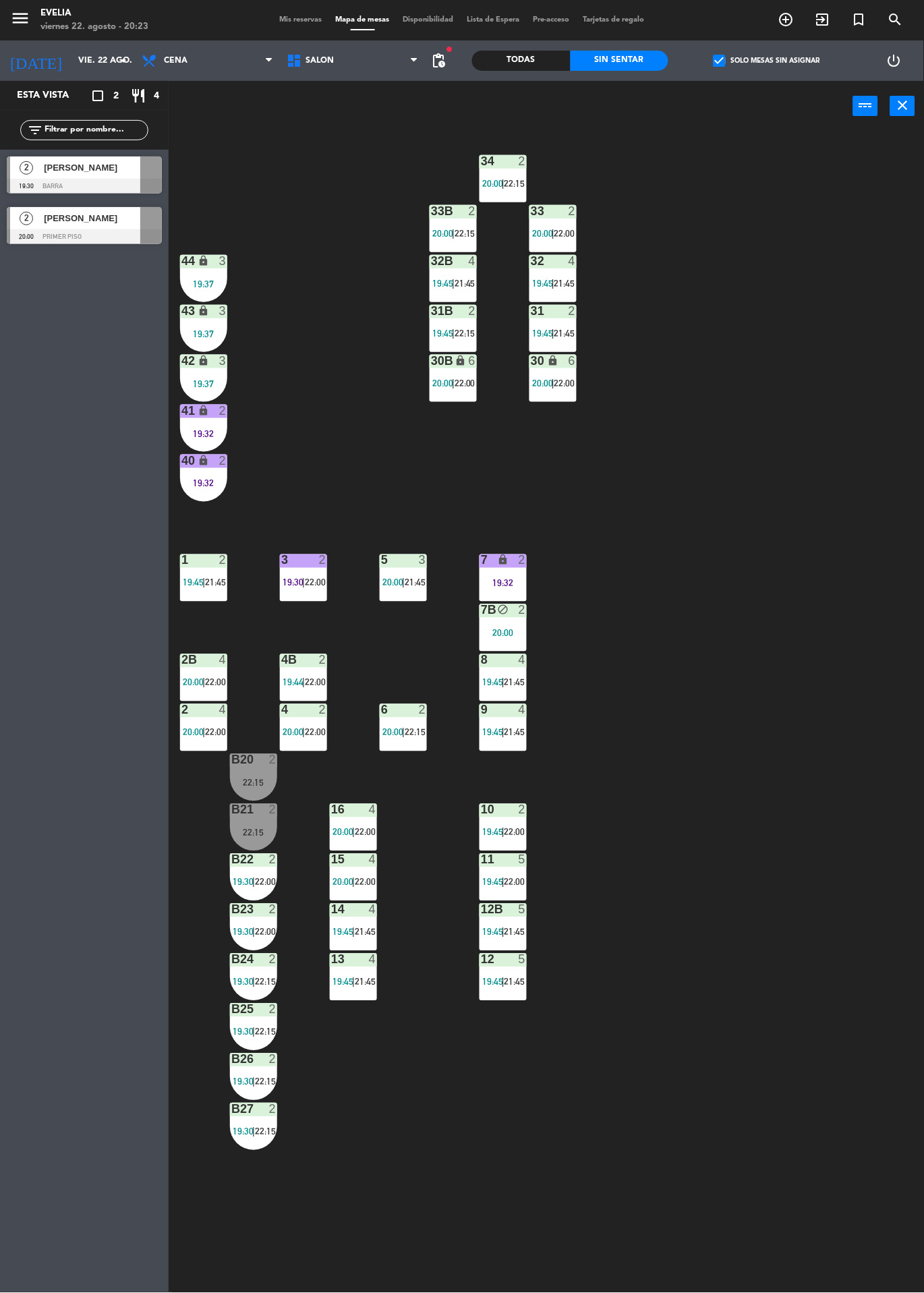
click at [733, 59] on label "check_box Solo mesas sin asignar" at bounding box center [767, 60] width 107 height 12
click at [767, 61] on input "check_box Solo mesas sin asignar" at bounding box center [767, 61] width 0 height 0
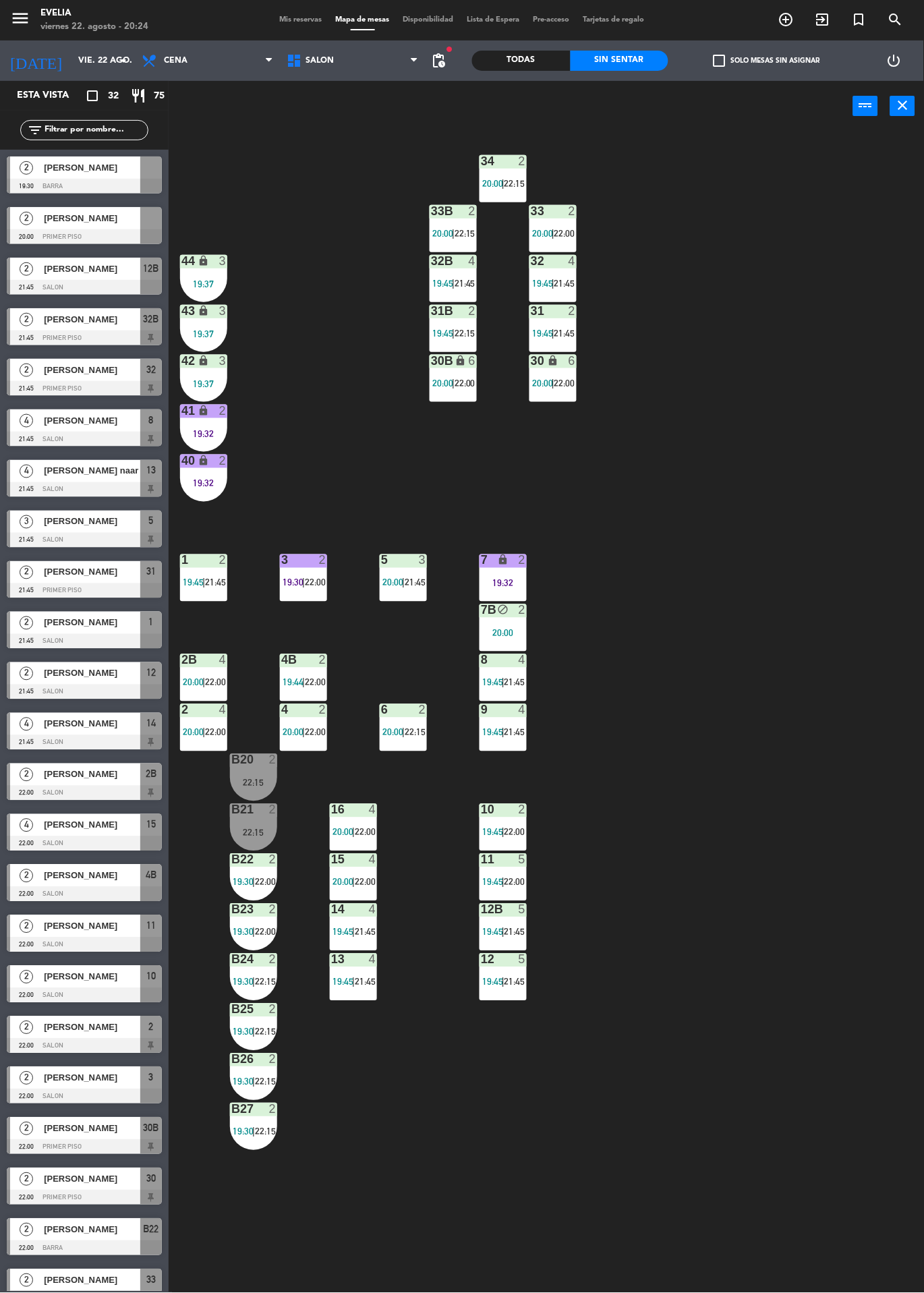
click at [795, 26] on icon "exit_to_app" at bounding box center [786, 20] width 16 height 16
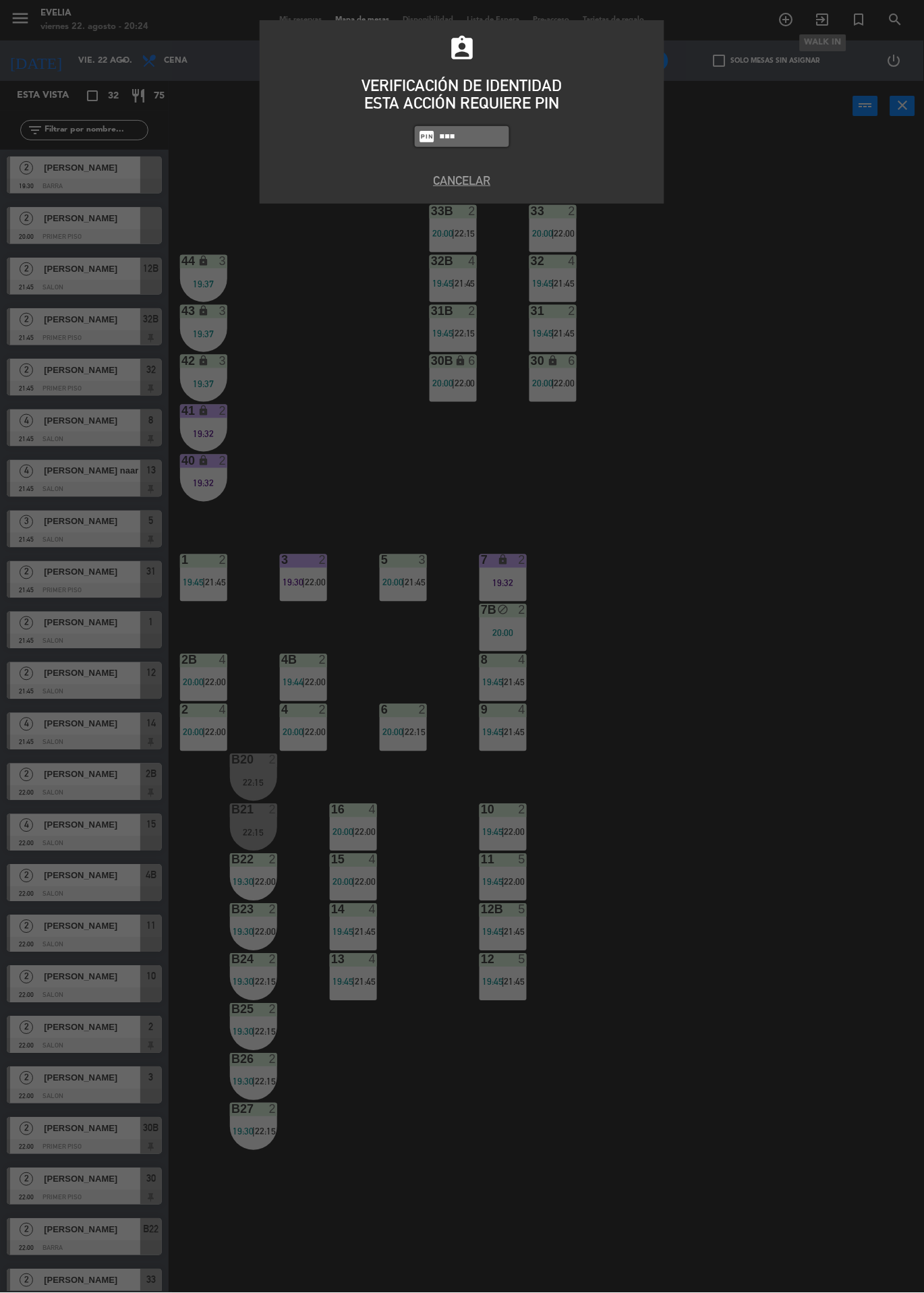
type input "7980"
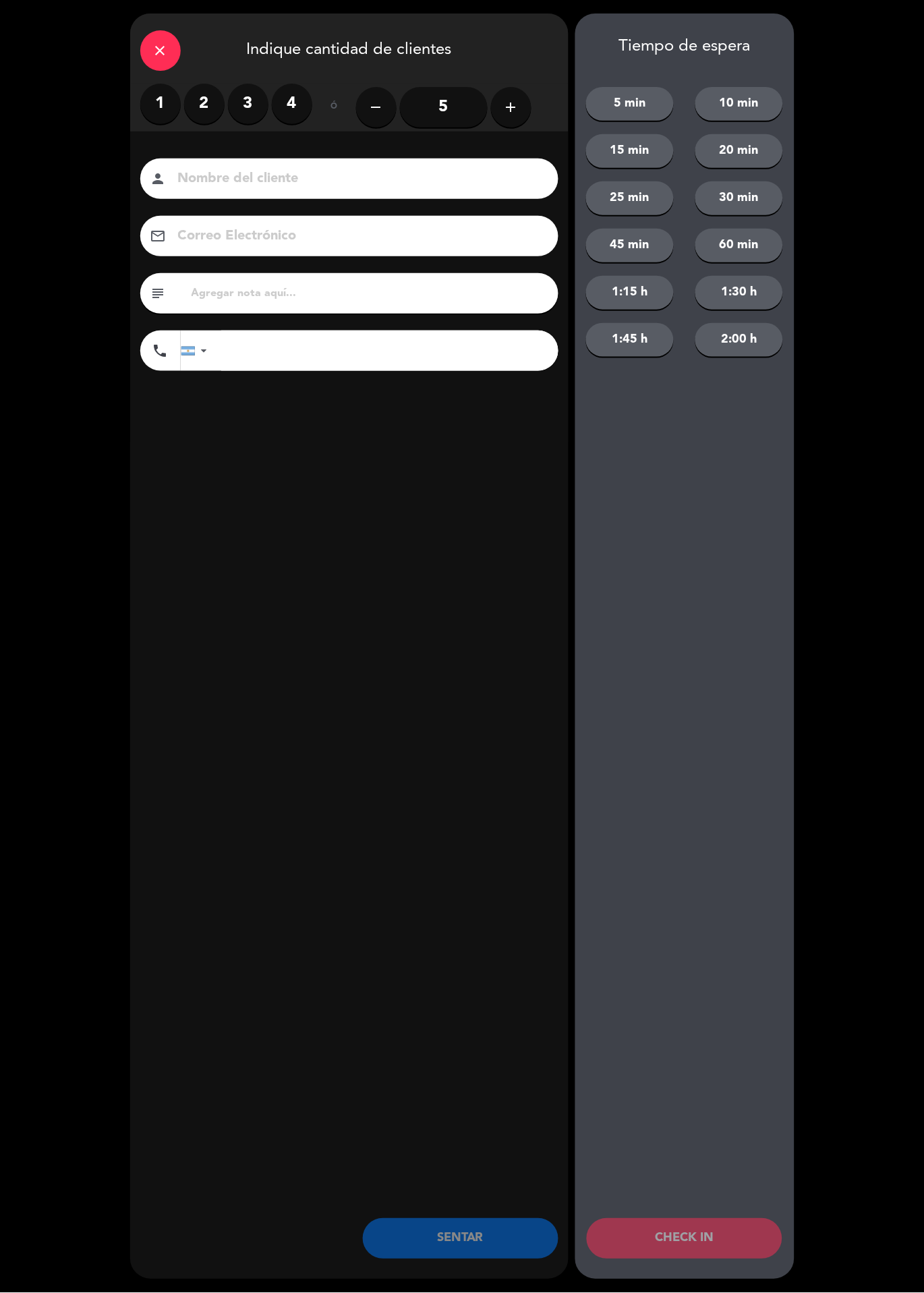
click at [458, 172] on input at bounding box center [359, 179] width 364 height 24
type input "Rodrigo"
click at [191, 110] on label "2" at bounding box center [205, 104] width 41 height 41
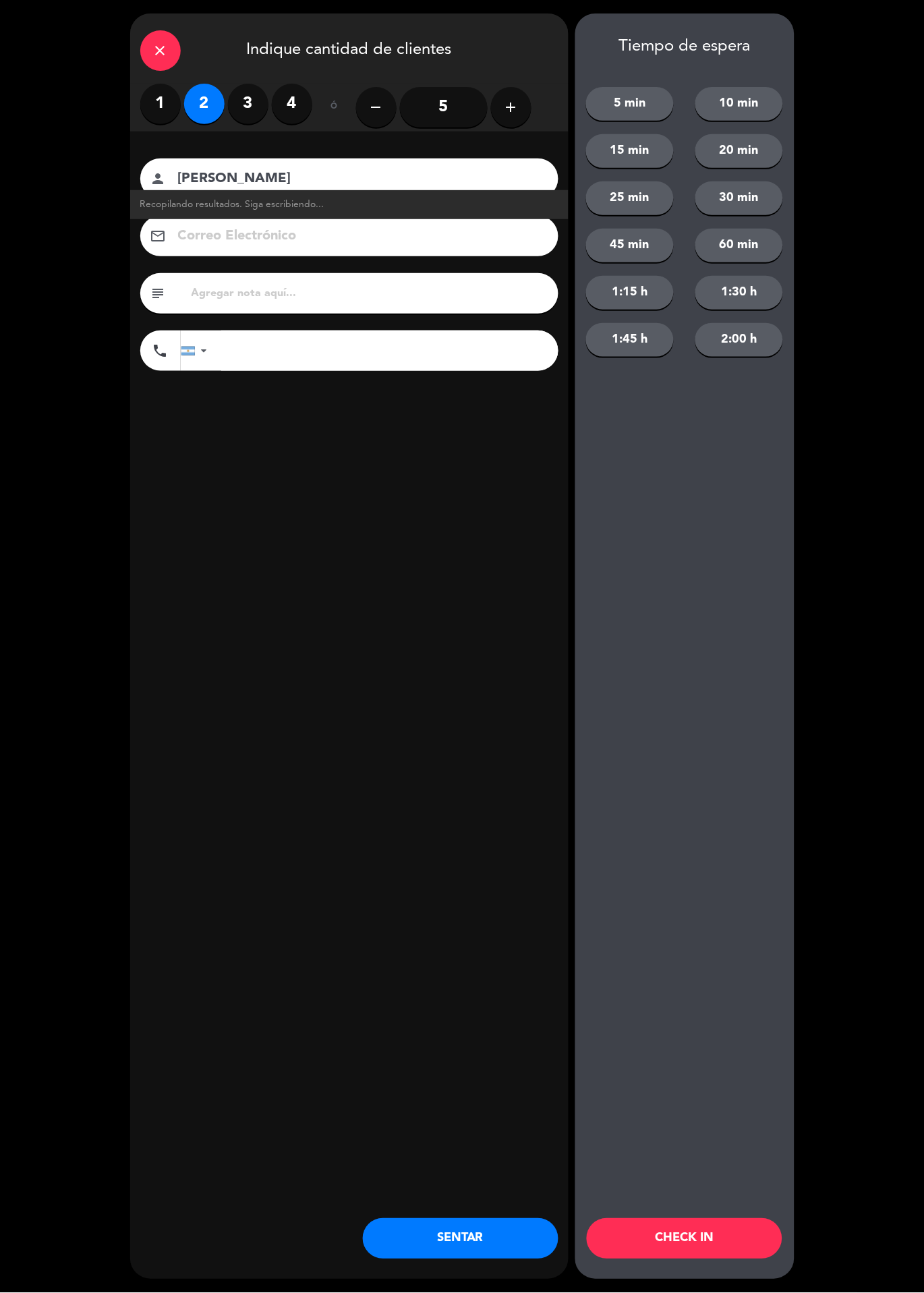
click at [648, 209] on button "25 min" at bounding box center [630, 198] width 88 height 34
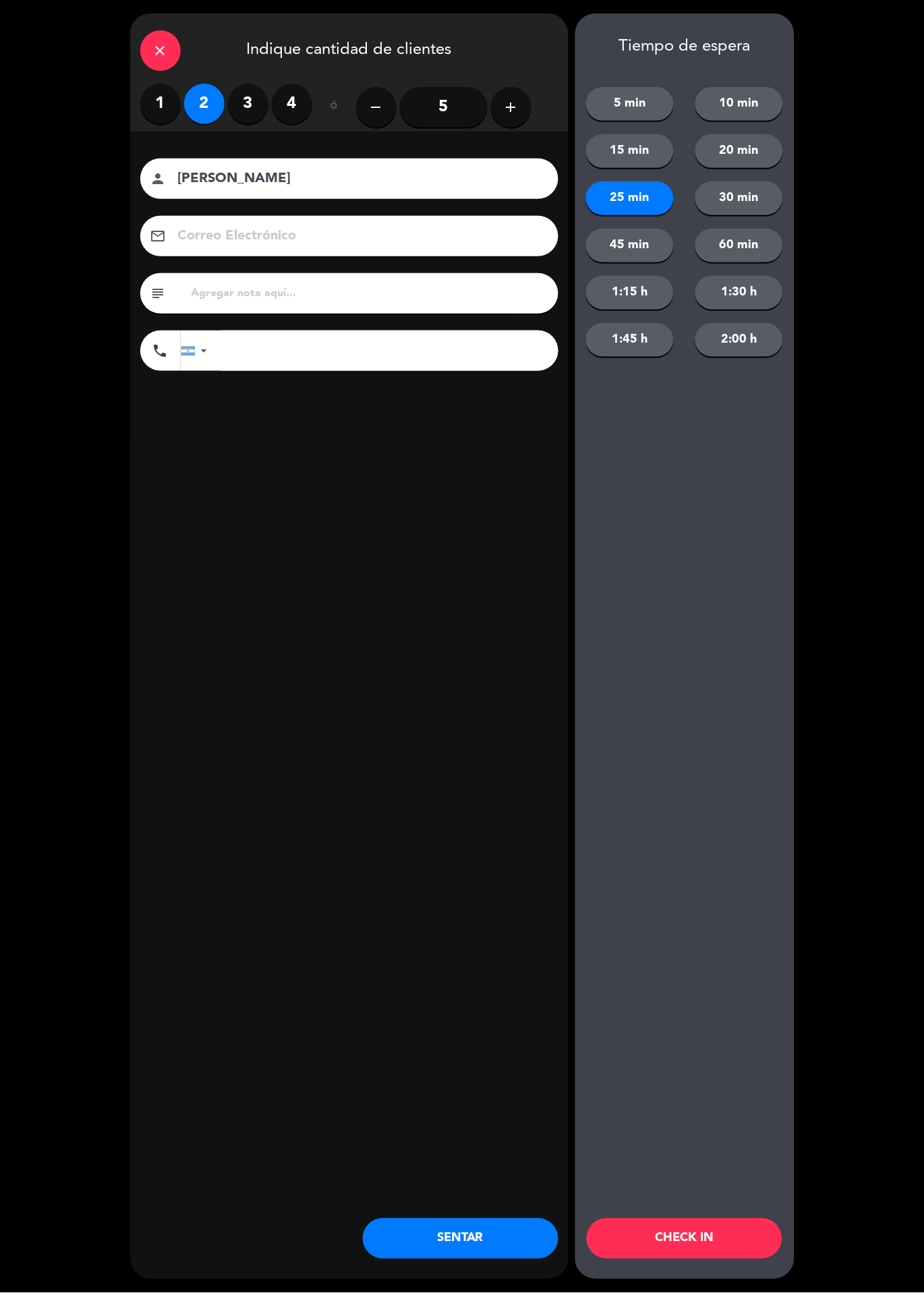
click at [698, 1244] on button "CHECK IN" at bounding box center [685, 1239] width 196 height 41
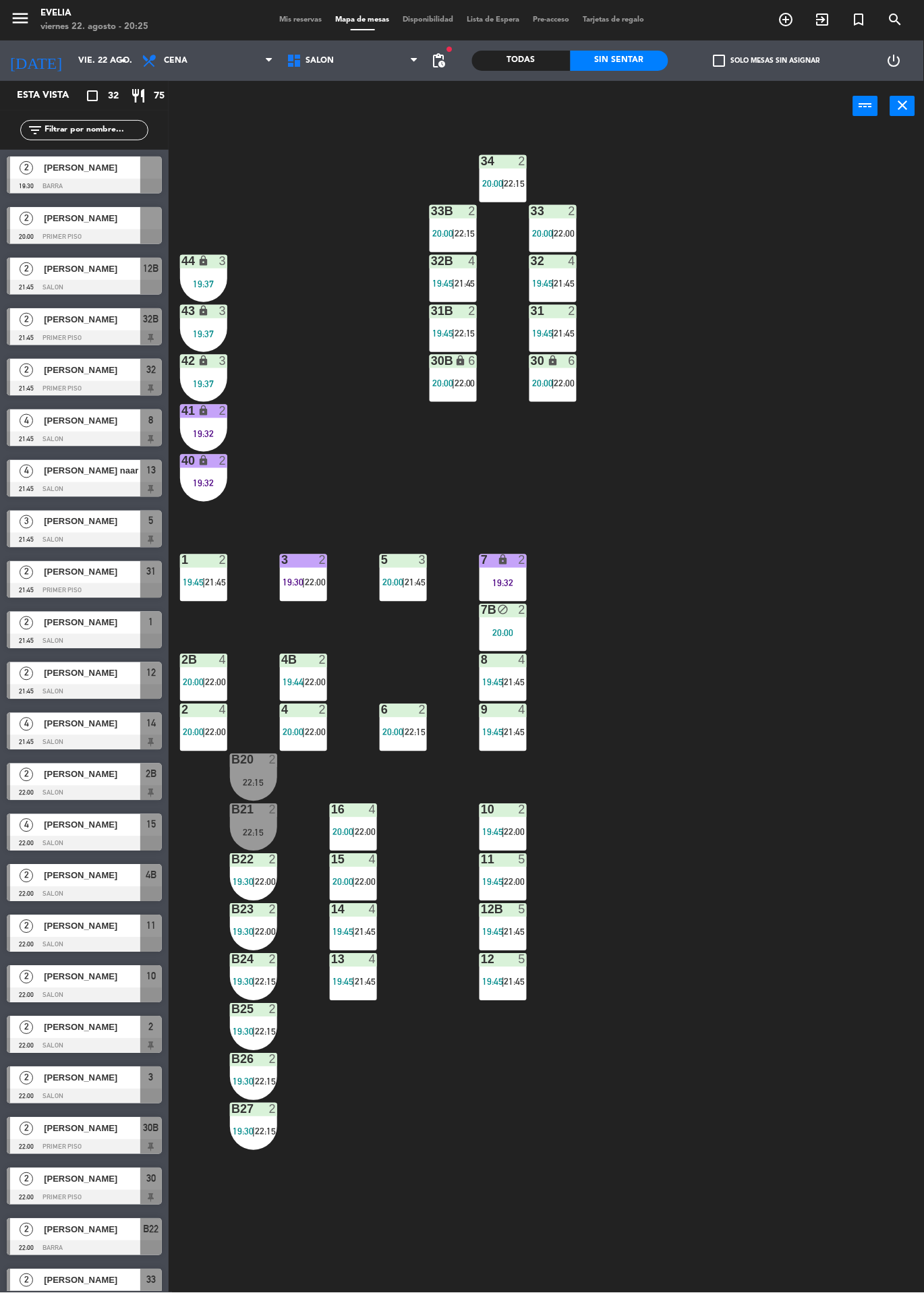
click at [291, 21] on span "Mis reservas" at bounding box center [301, 20] width 56 height 7
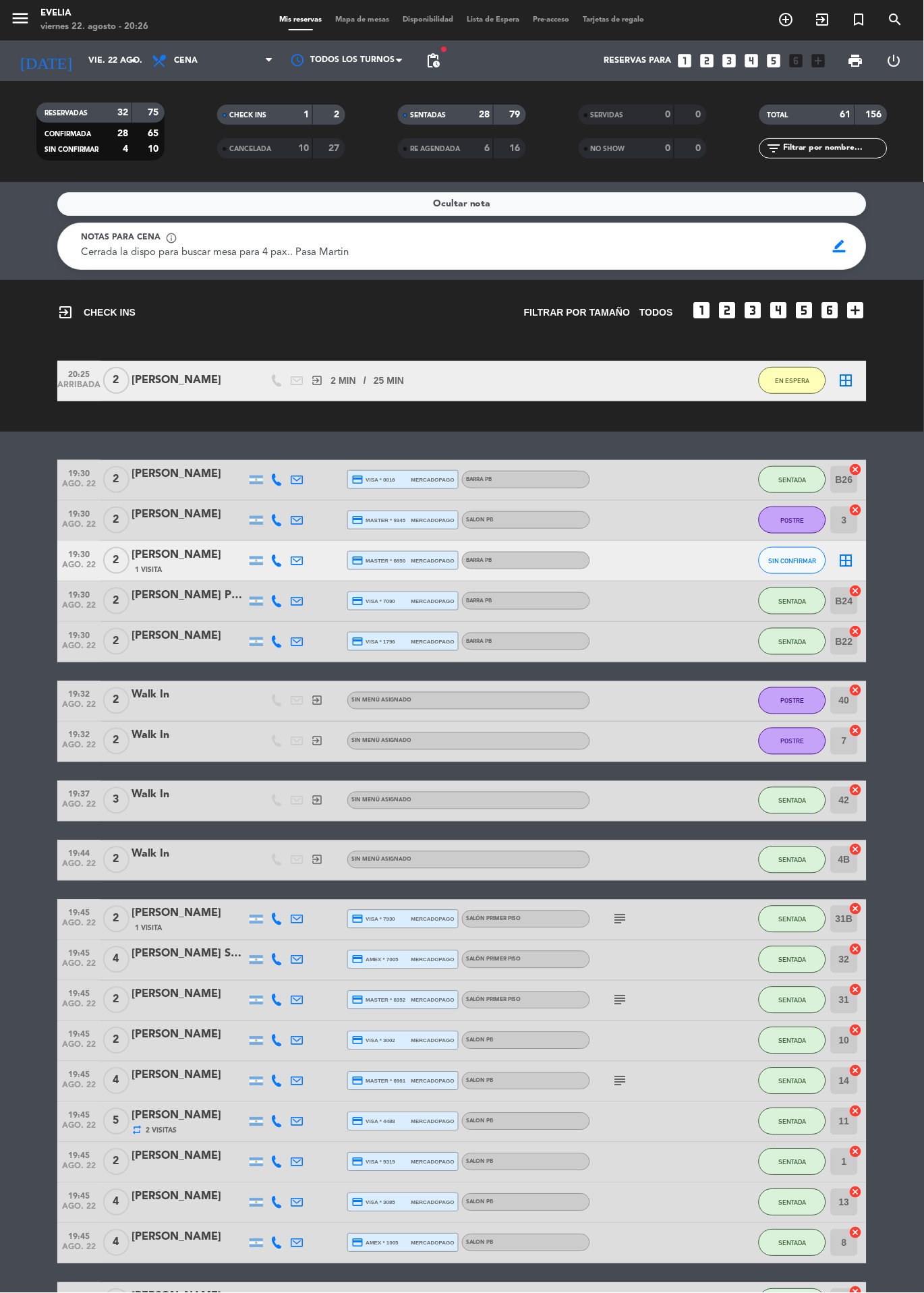
click at [376, 1248] on span "credit_card amex * 1005" at bounding box center [375, 1243] width 47 height 12
click at [386, 1249] on span "credit_card amex * 1005" at bounding box center [375, 1243] width 47 height 12
click at [374, 1249] on span "credit_card amex * 1005" at bounding box center [375, 1243] width 47 height 12
click at [375, 1249] on span "credit_card amex * 1005" at bounding box center [375, 1243] width 47 height 12
click at [372, 1249] on span "credit_card amex * 1005" at bounding box center [375, 1243] width 47 height 12
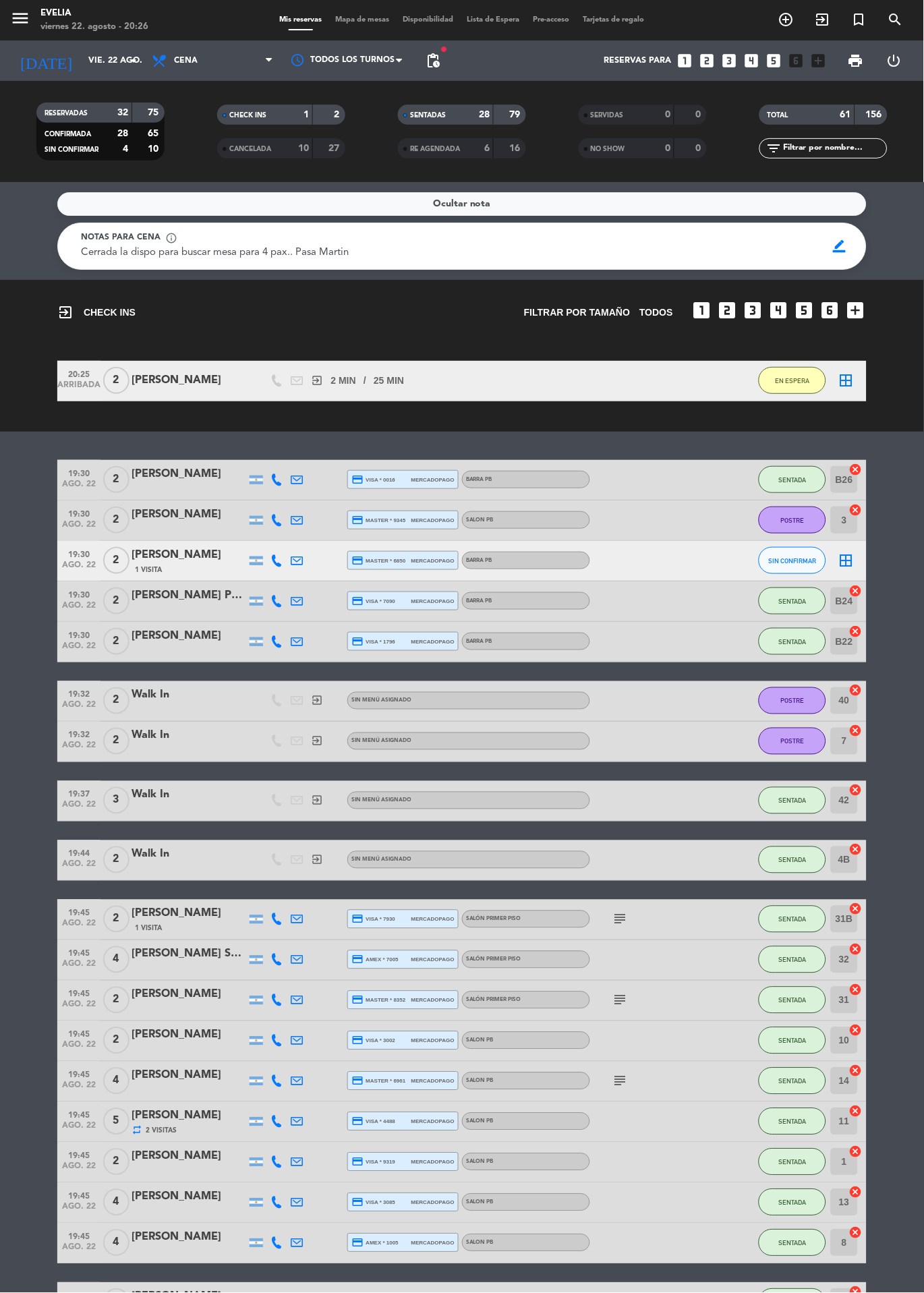
click at [366, 1249] on span "credit_card amex * 1005" at bounding box center [375, 1243] width 47 height 12
click at [403, 1251] on div "credit_card amex * 1005 mercadopago" at bounding box center [403, 1243] width 103 height 17
click at [375, 1252] on div "credit_card amex * 1005 mercadopago" at bounding box center [403, 1243] width 103 height 17
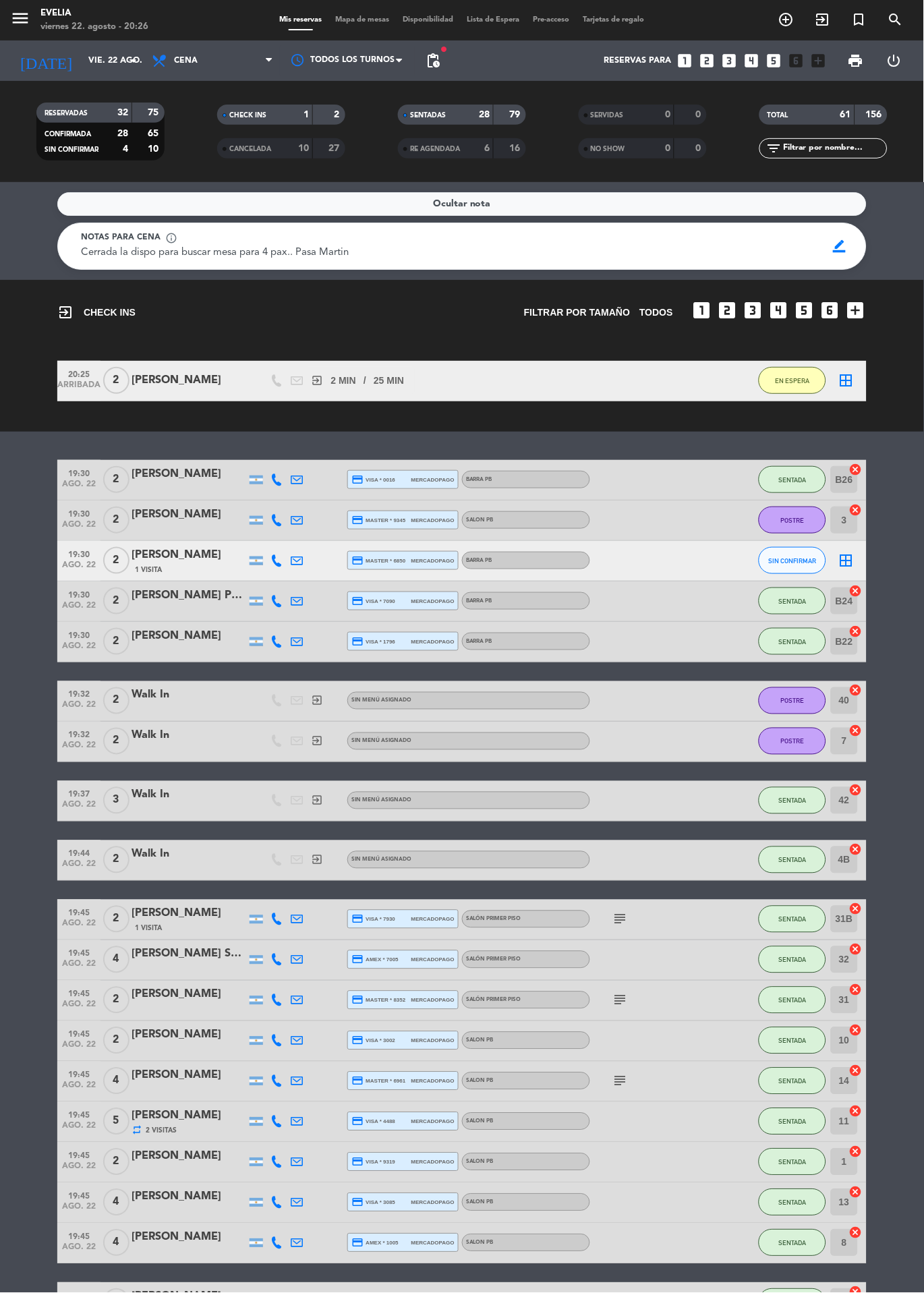
click at [333, 20] on span "Mapa de mesas" at bounding box center [363, 20] width 67 height 7
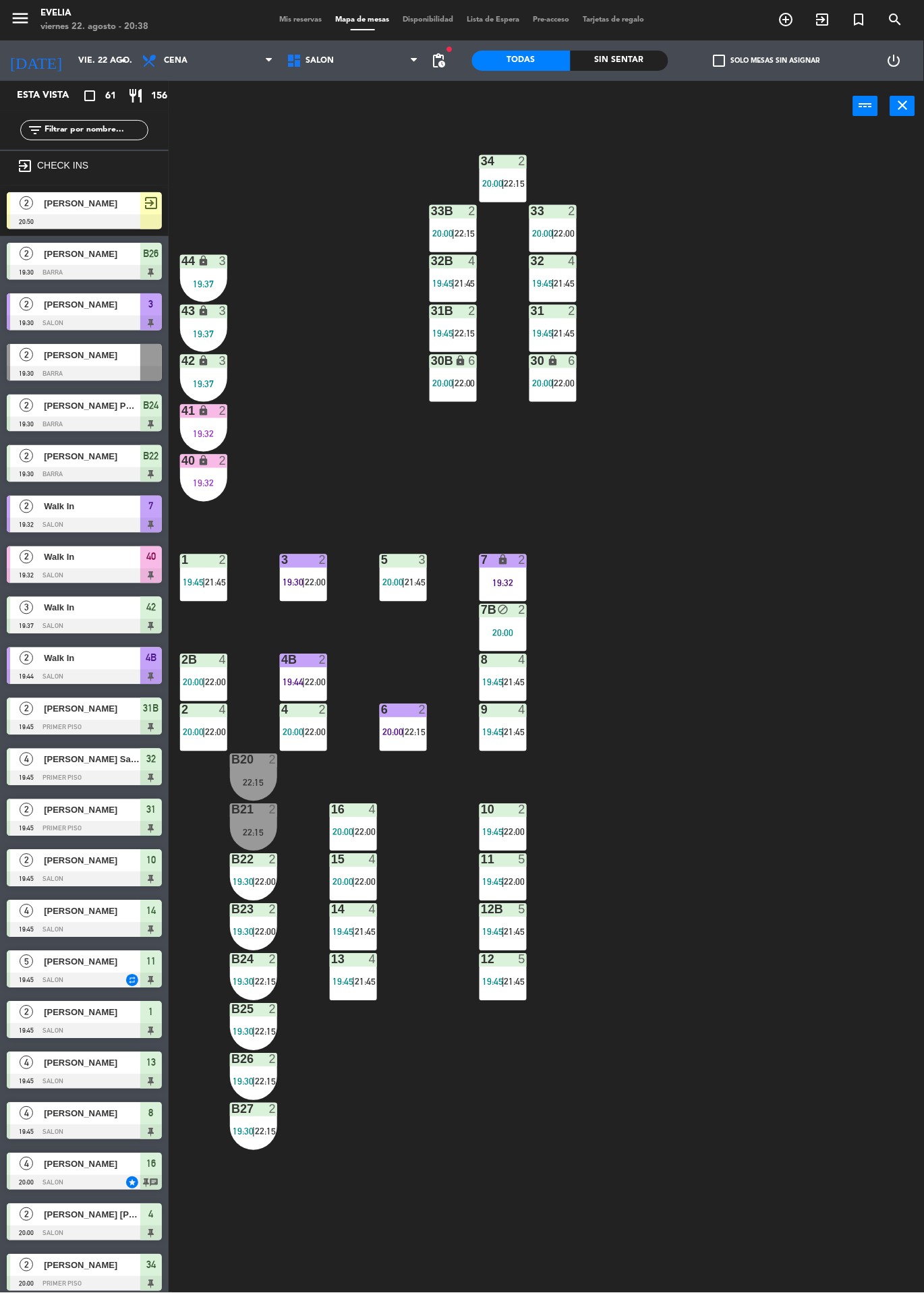
click at [239, 793] on div "B20 2 22:15" at bounding box center [253, 777] width 47 height 47
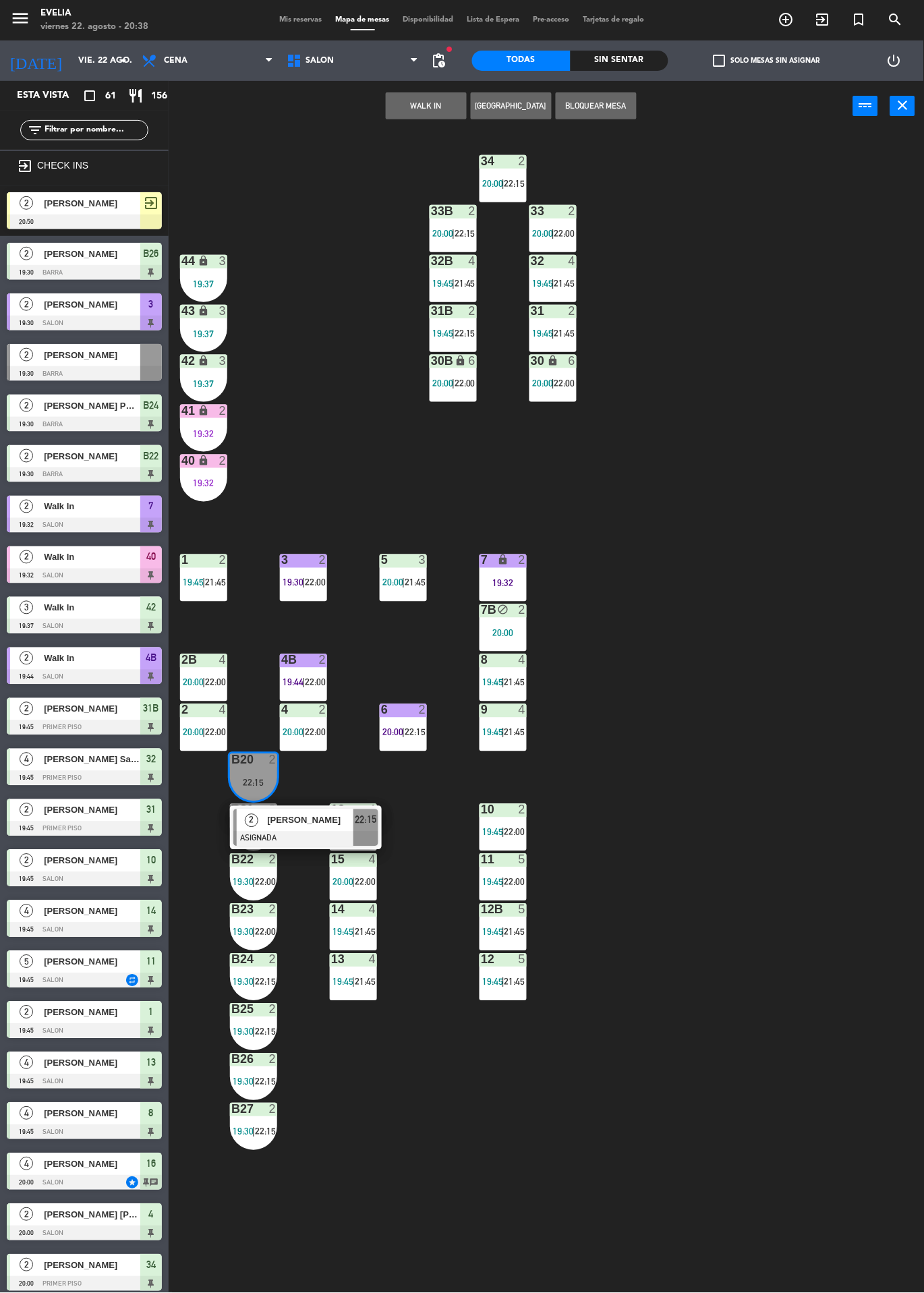
click at [850, 537] on div "34 2 20:00 | 22:15 33B 2 20:00 | 22:15 33 2 20:00 | 22:00 44 lock 3 19:37 32B 4…" at bounding box center [551, 712] width 746 height 1162
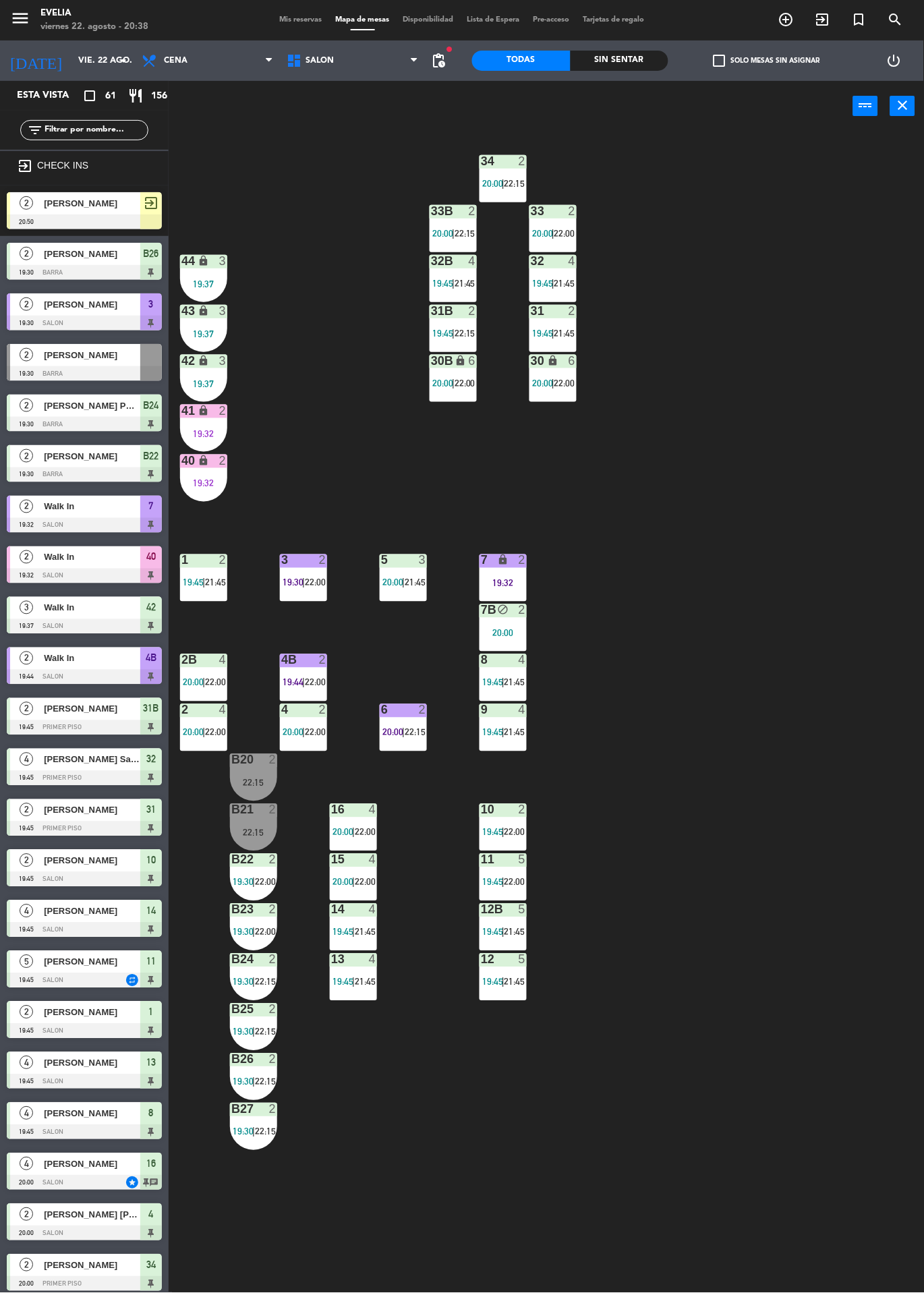
click at [244, 832] on div "22:15" at bounding box center [253, 833] width 47 height 9
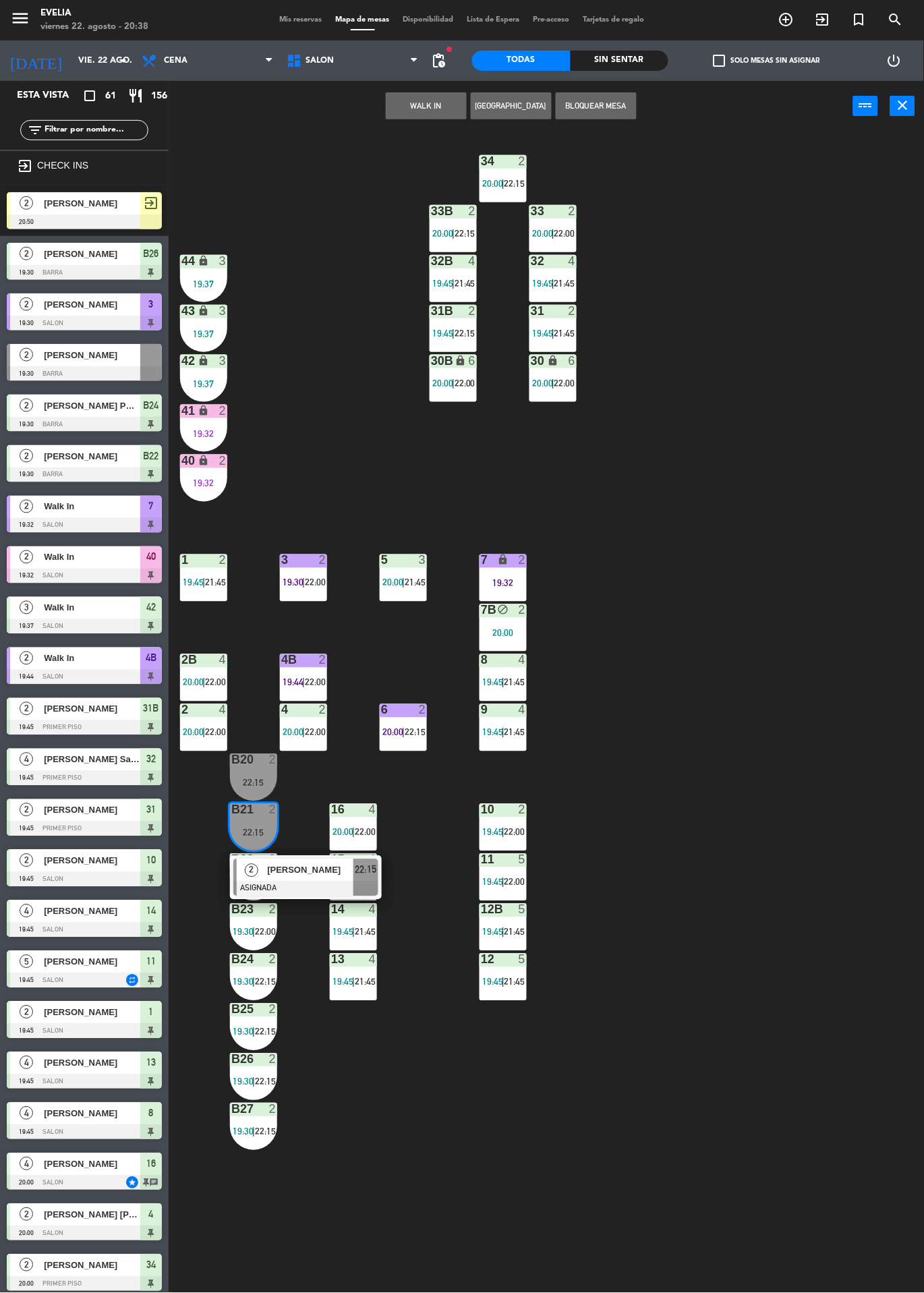
click at [239, 782] on div "22:15" at bounding box center [253, 782] width 47 height 9
click at [433, 110] on button "WALK IN" at bounding box center [426, 105] width 81 height 27
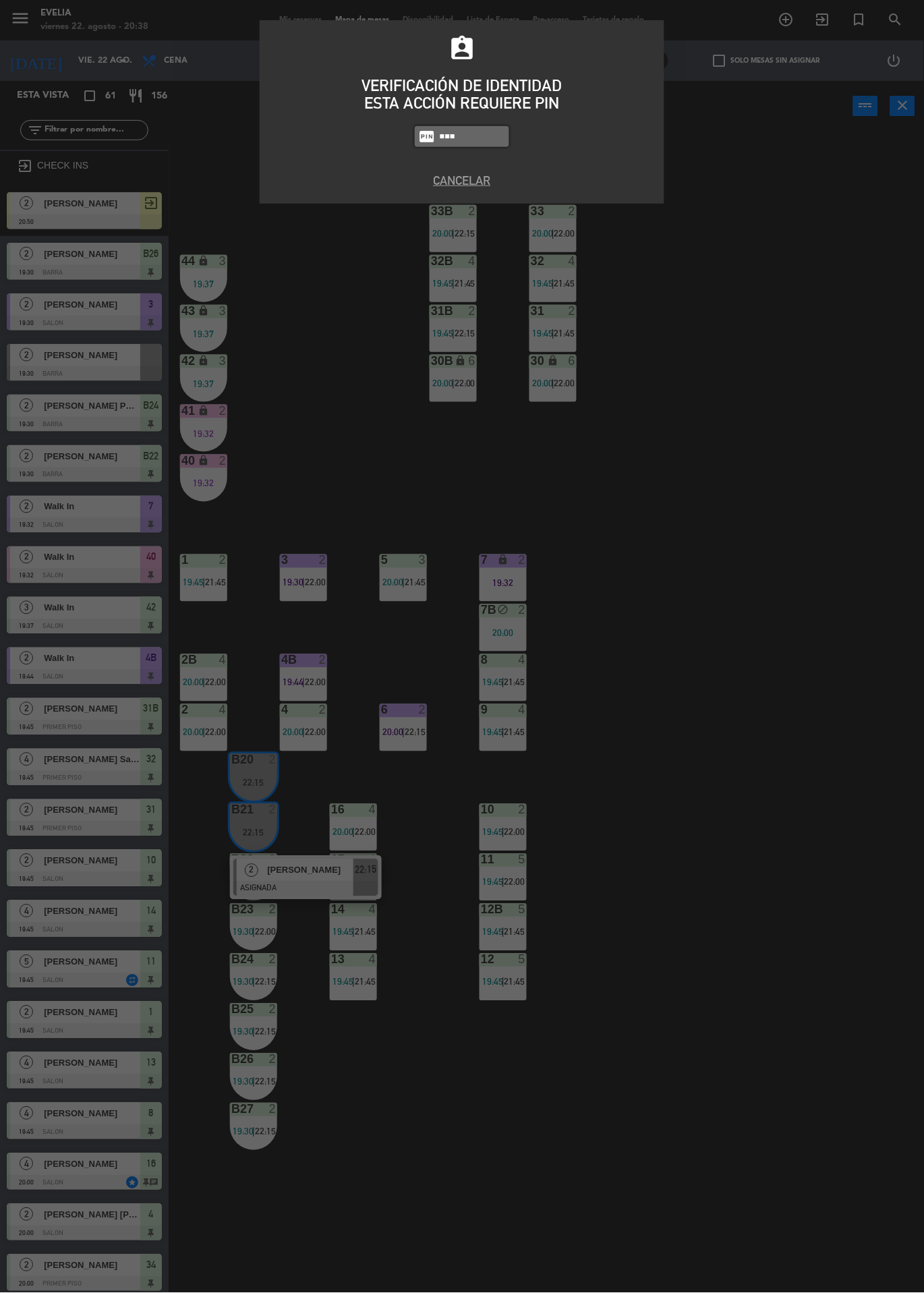
type input "6389"
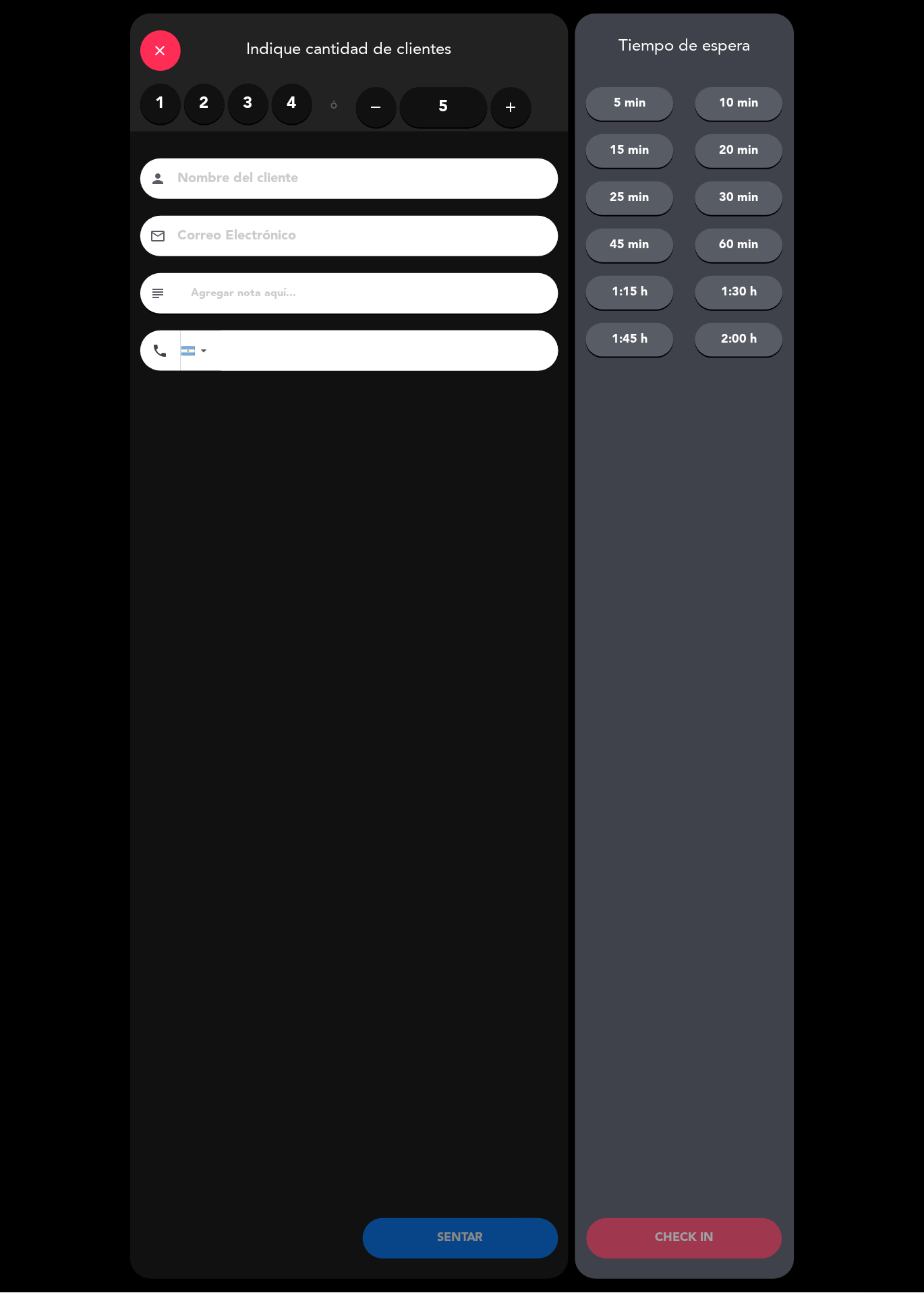
click at [212, 114] on label "2" at bounding box center [205, 104] width 41 height 41
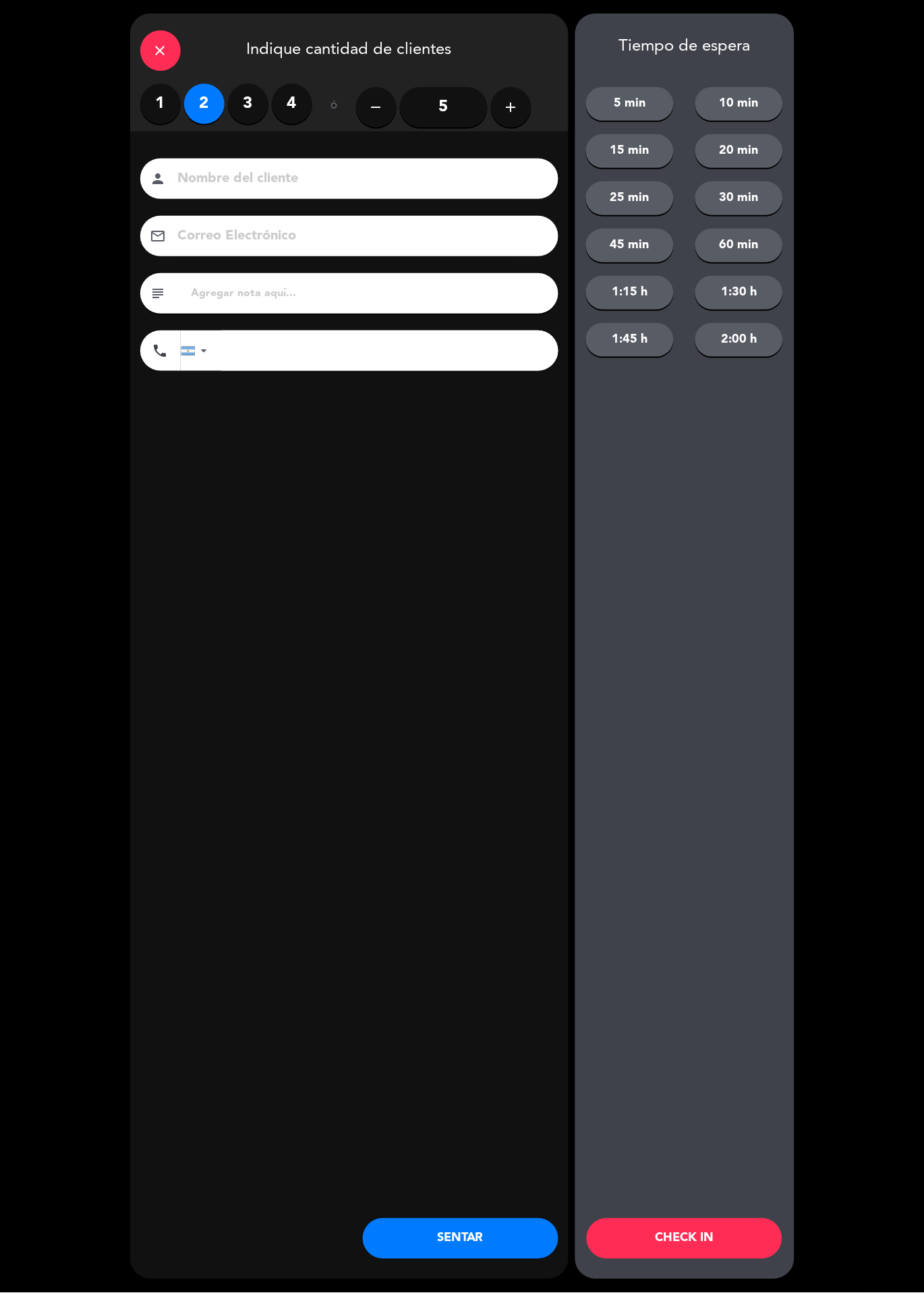
click at [672, 1231] on button "CHECK IN" at bounding box center [685, 1239] width 196 height 41
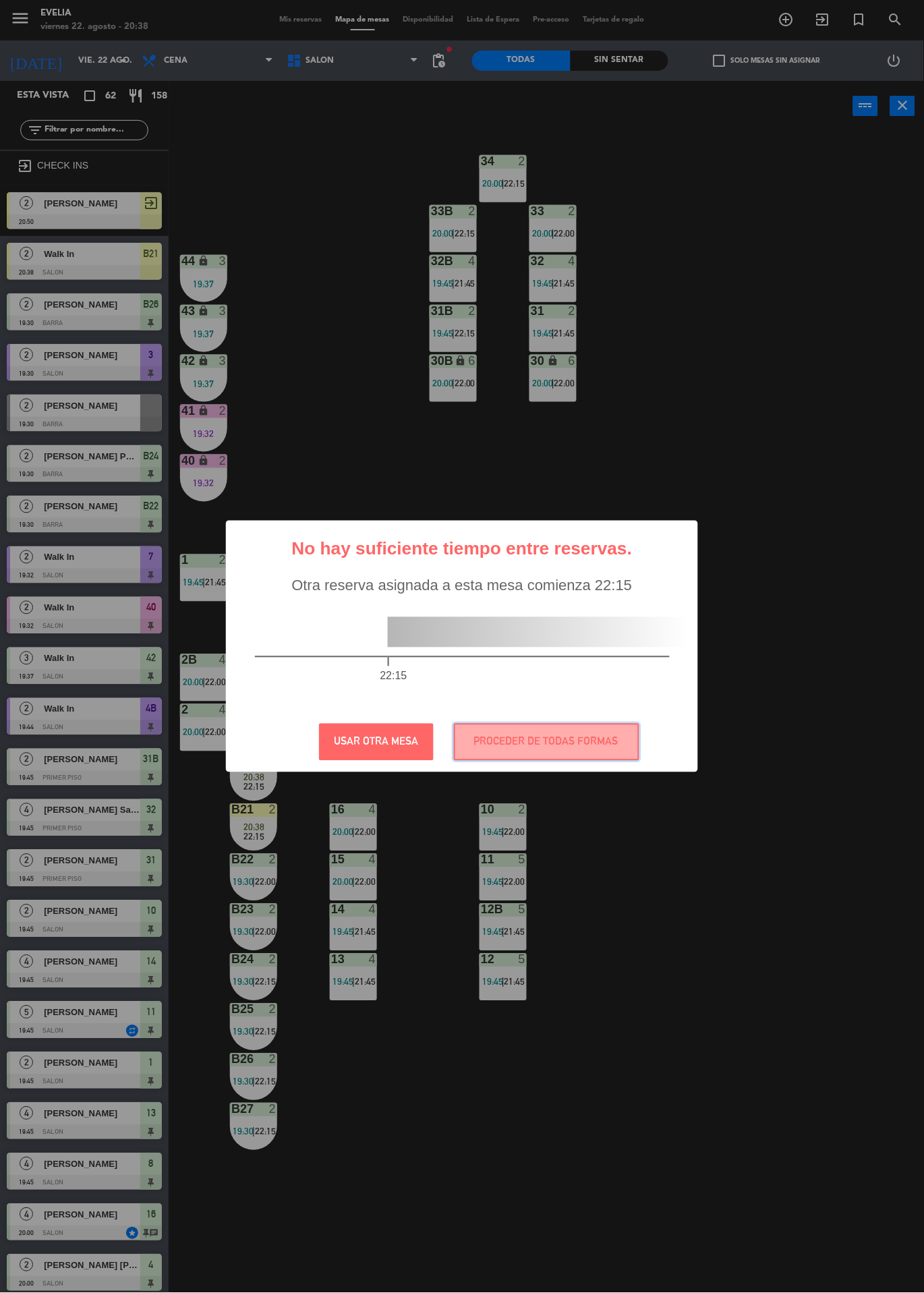
click at [613, 741] on button "PROCEDER DE TODAS FORMAS" at bounding box center [547, 742] width 186 height 37
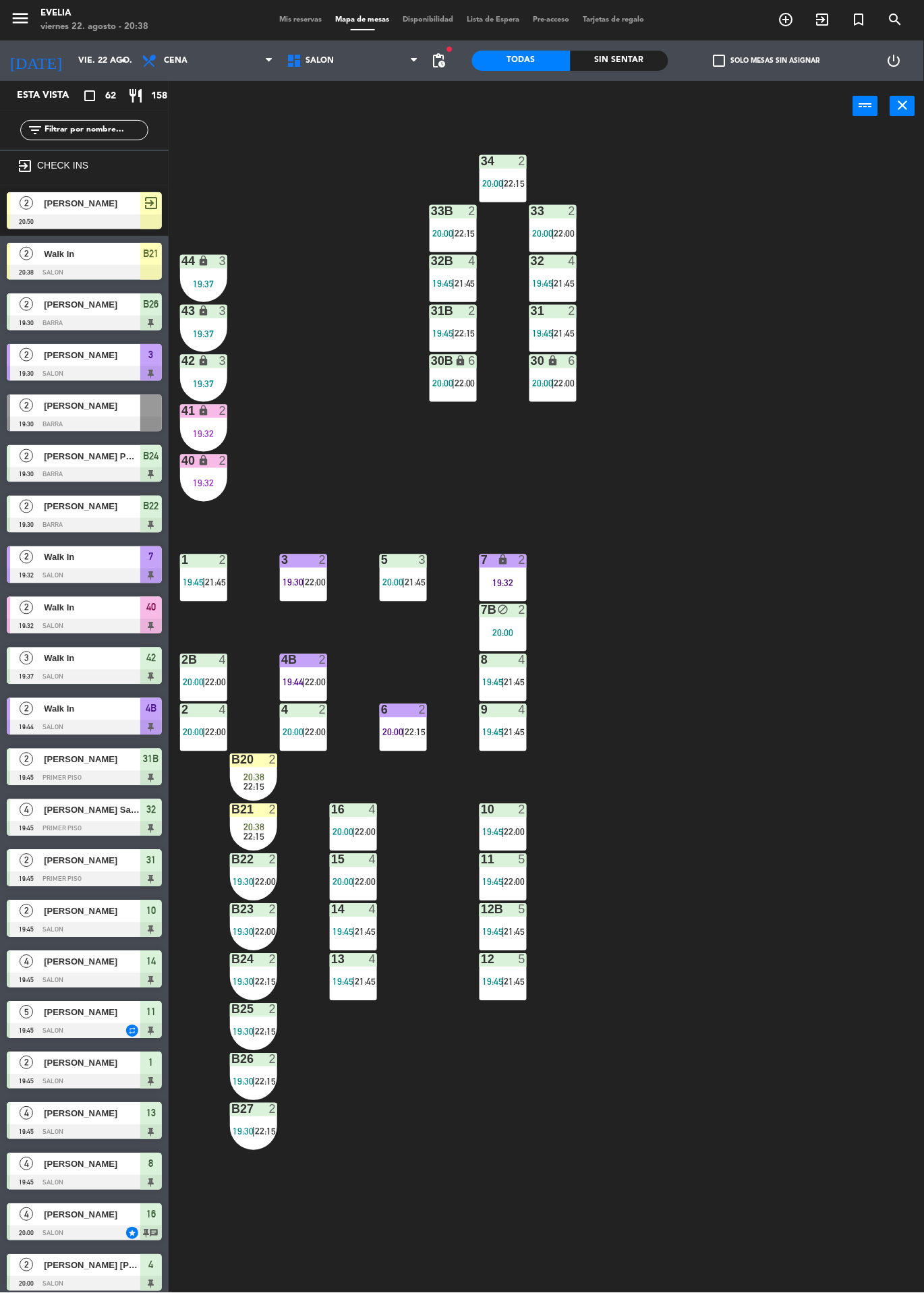
click at [266, 777] on div "20:38" at bounding box center [253, 777] width 47 height 9
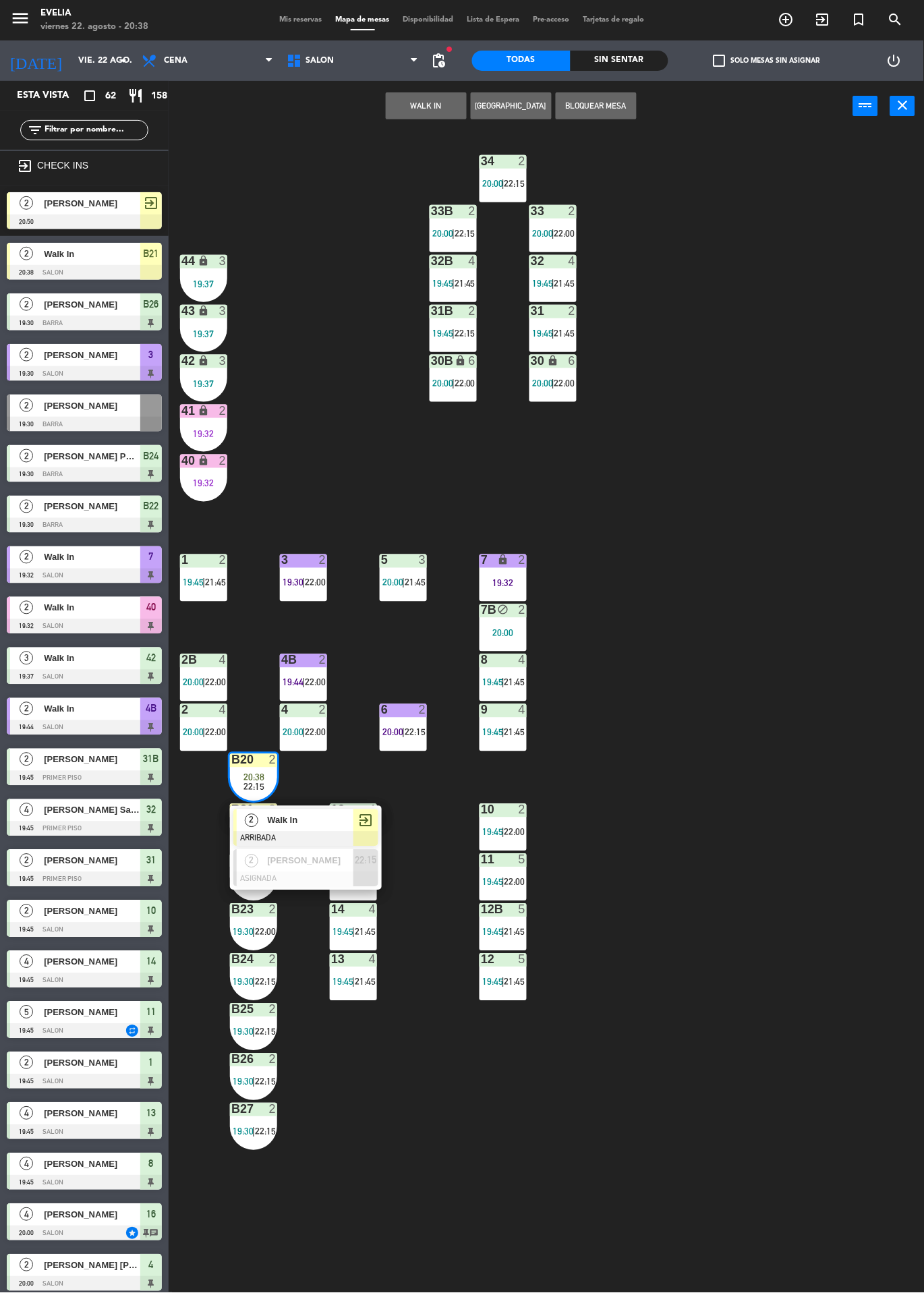
click at [329, 824] on span "Walk In" at bounding box center [310, 821] width 86 height 15
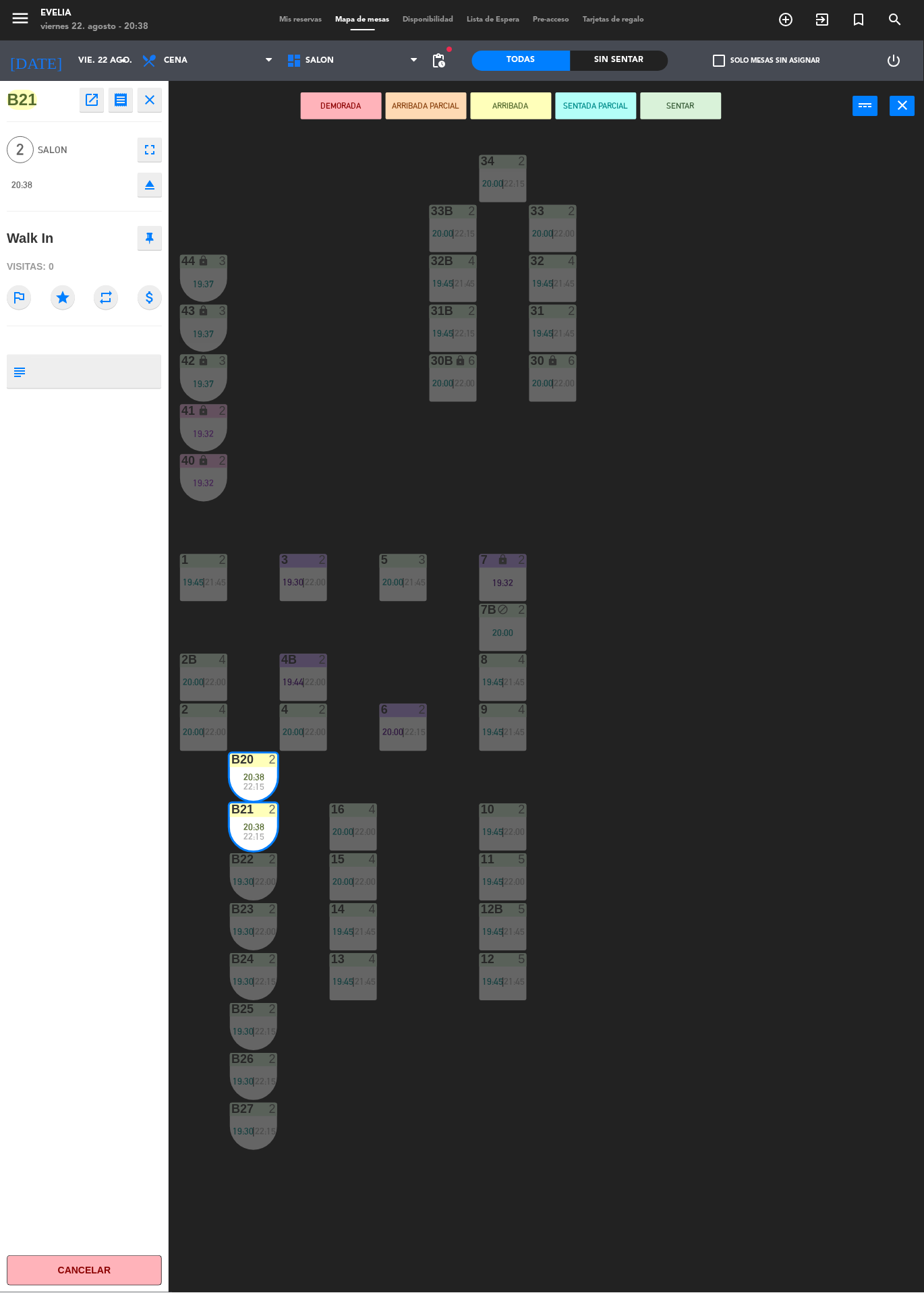
click at [704, 102] on button "SENTAR" at bounding box center [682, 105] width 81 height 27
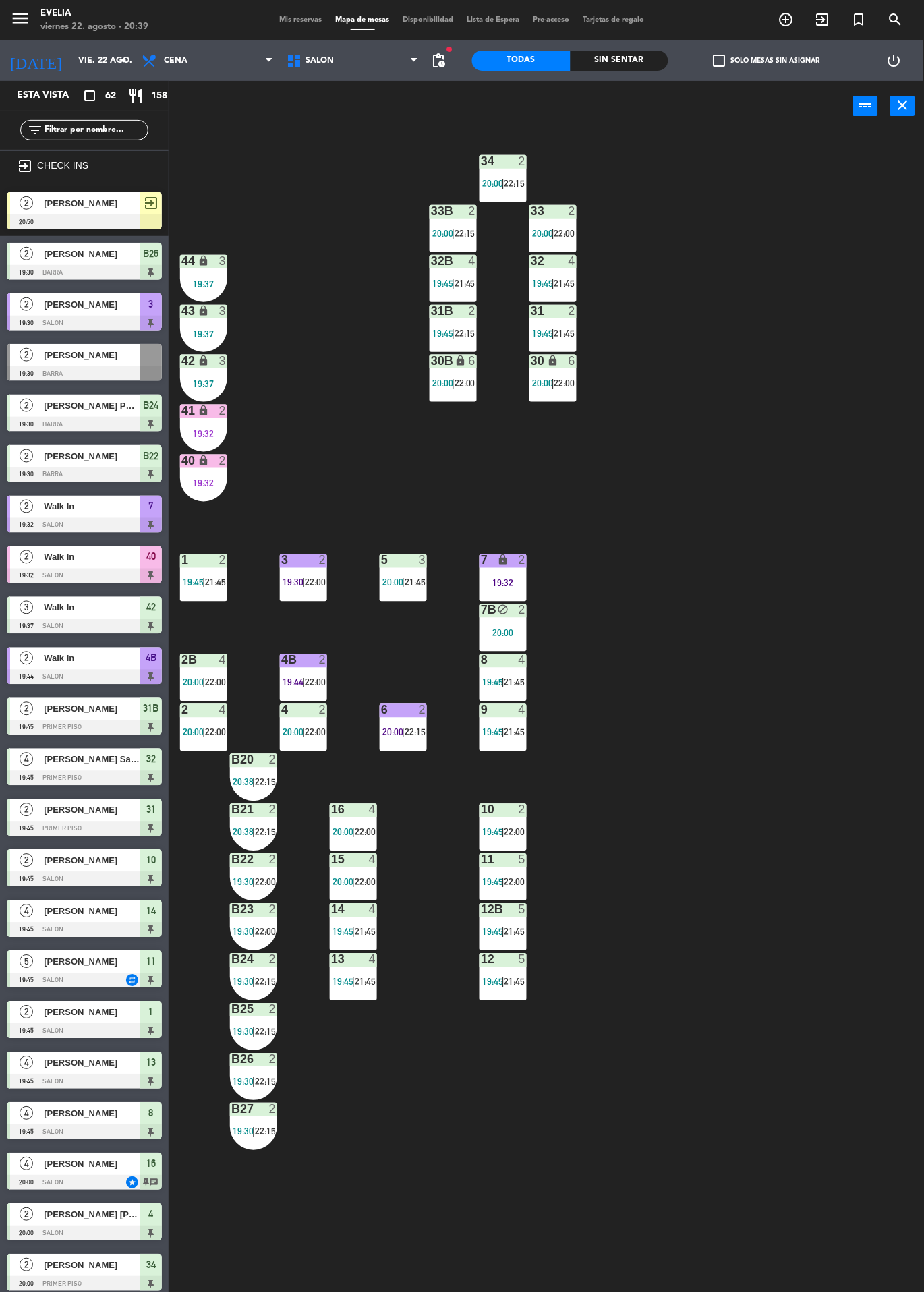
click at [795, 15] on icon "exit_to_app" at bounding box center [786, 20] width 16 height 16
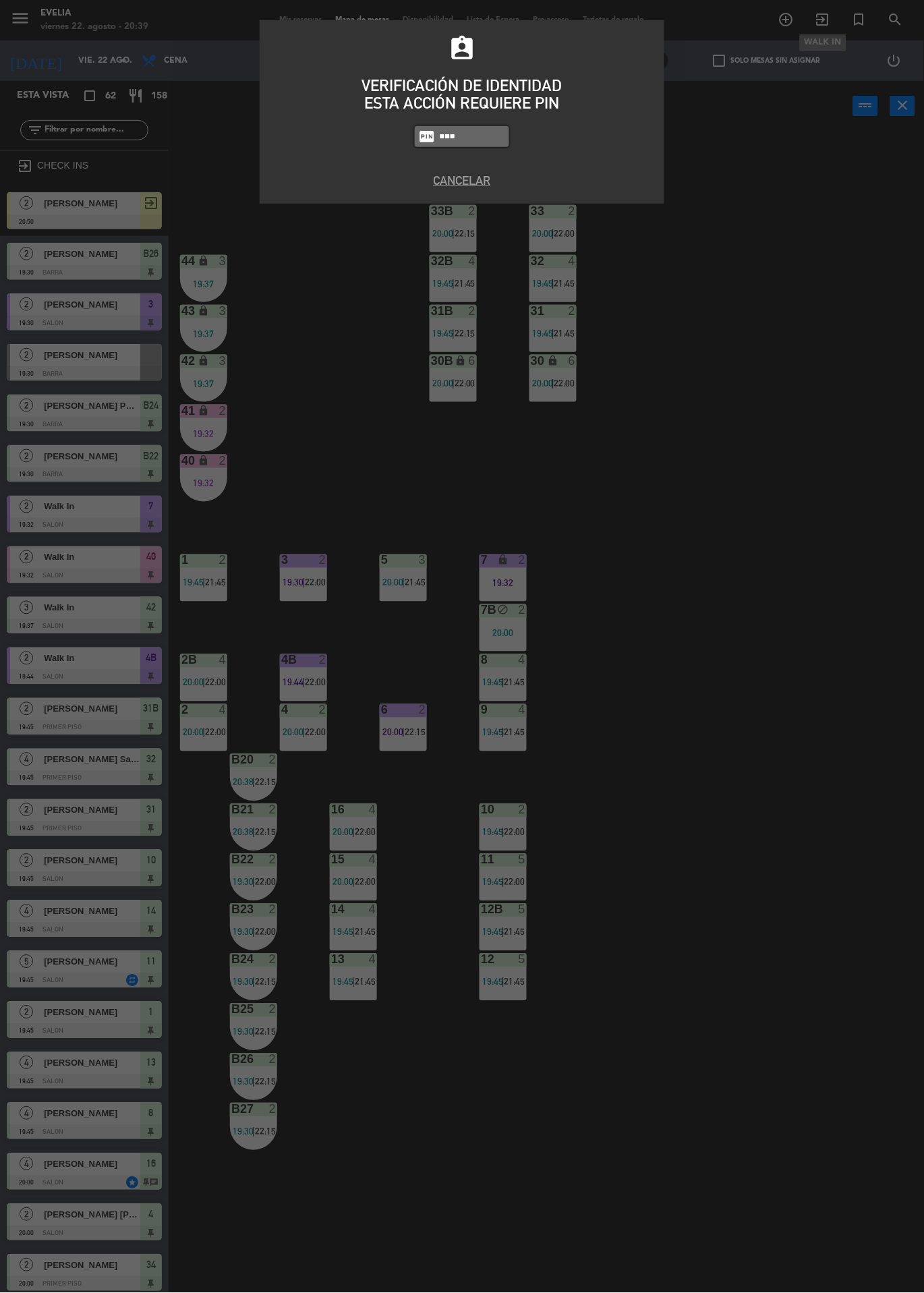
type input "6389"
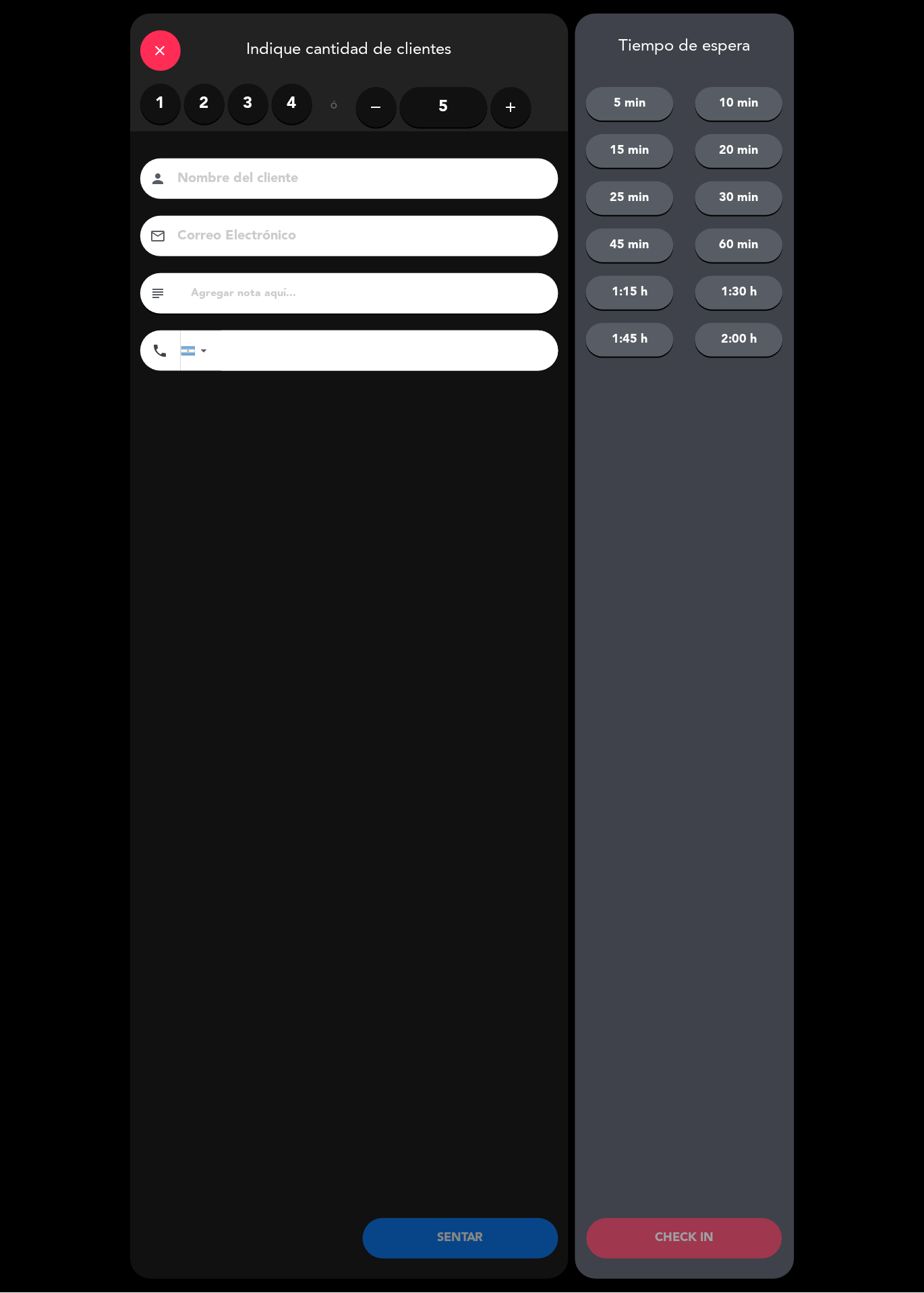
click at [219, 94] on label "2" at bounding box center [205, 104] width 41 height 41
click at [329, 189] on input at bounding box center [359, 179] width 364 height 24
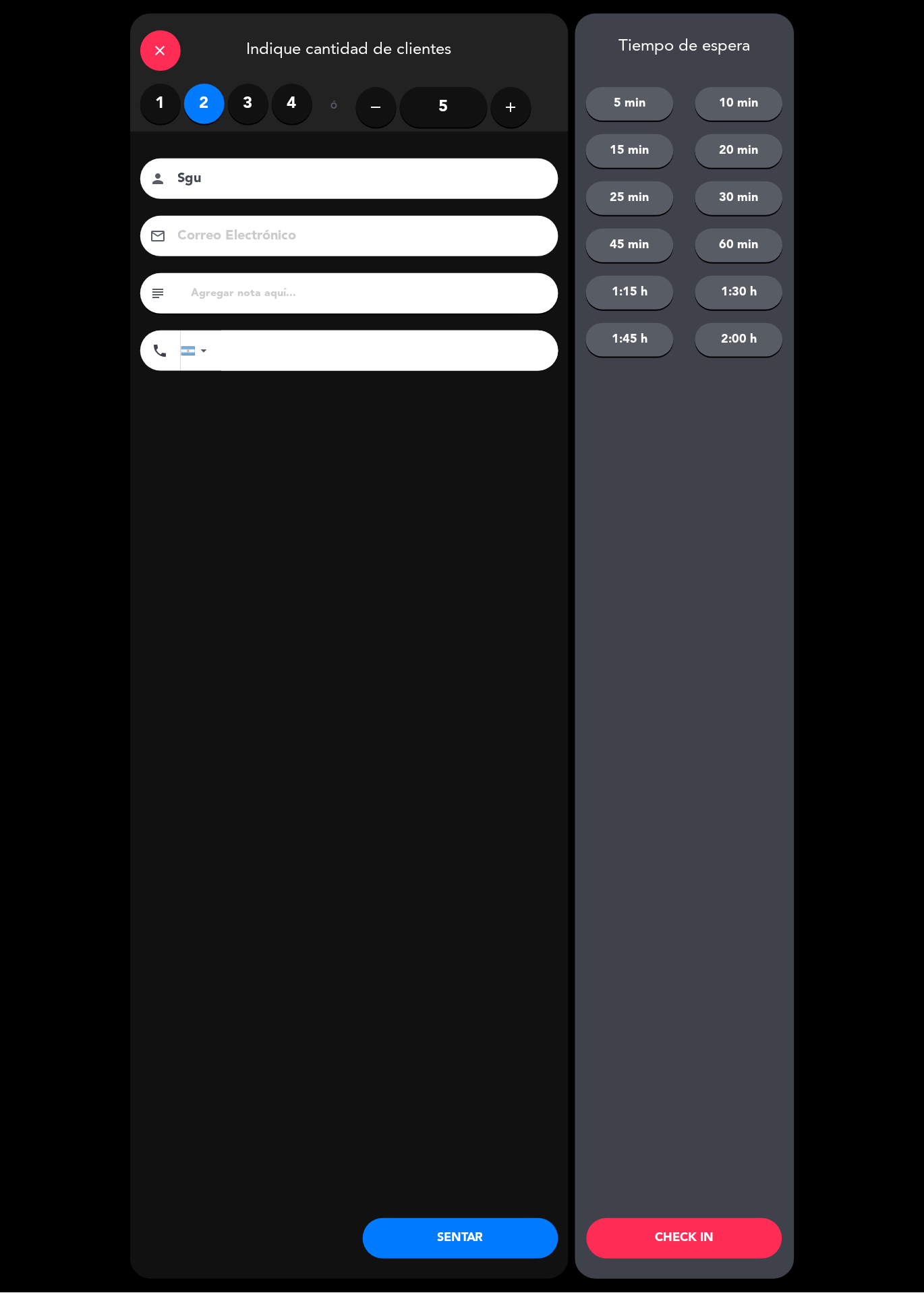
type input "Sgus"
type input "Agustina"
click at [396, 569] on div "close Indique cantidad de clientes 1 2 3 4 ó remove 5 add Nombre del cliente pe…" at bounding box center [350, 647] width 439 height 1266
click at [441, 299] on input "text" at bounding box center [369, 294] width 358 height 19
type input "22:30hs"
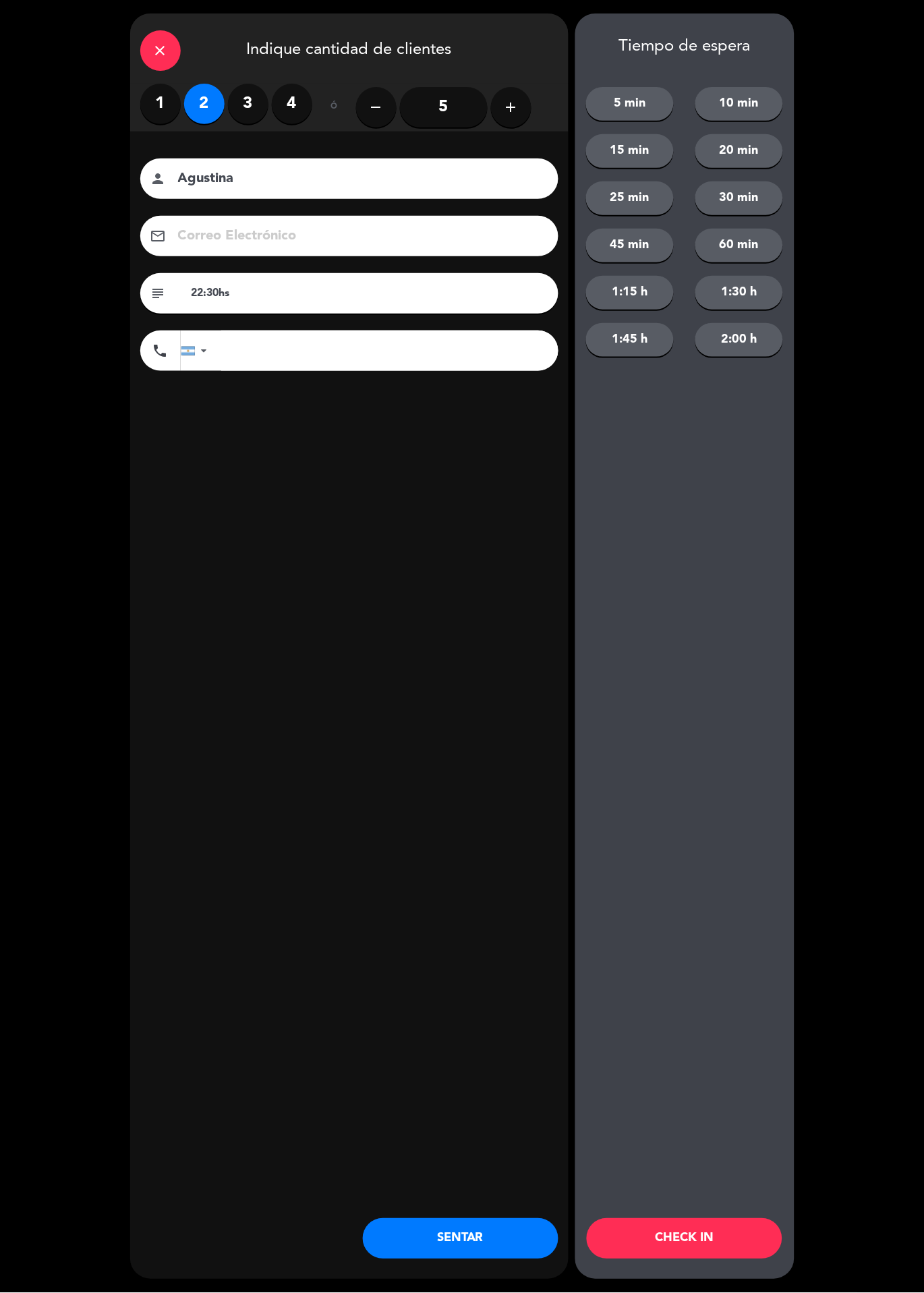
click at [321, 591] on div "close Indique cantidad de clientes 1 2 3 4 ó remove 5 add Nombre del cliente pe…" at bounding box center [350, 647] width 439 height 1266
click at [712, 1242] on button "CHECK IN" at bounding box center [685, 1239] width 196 height 41
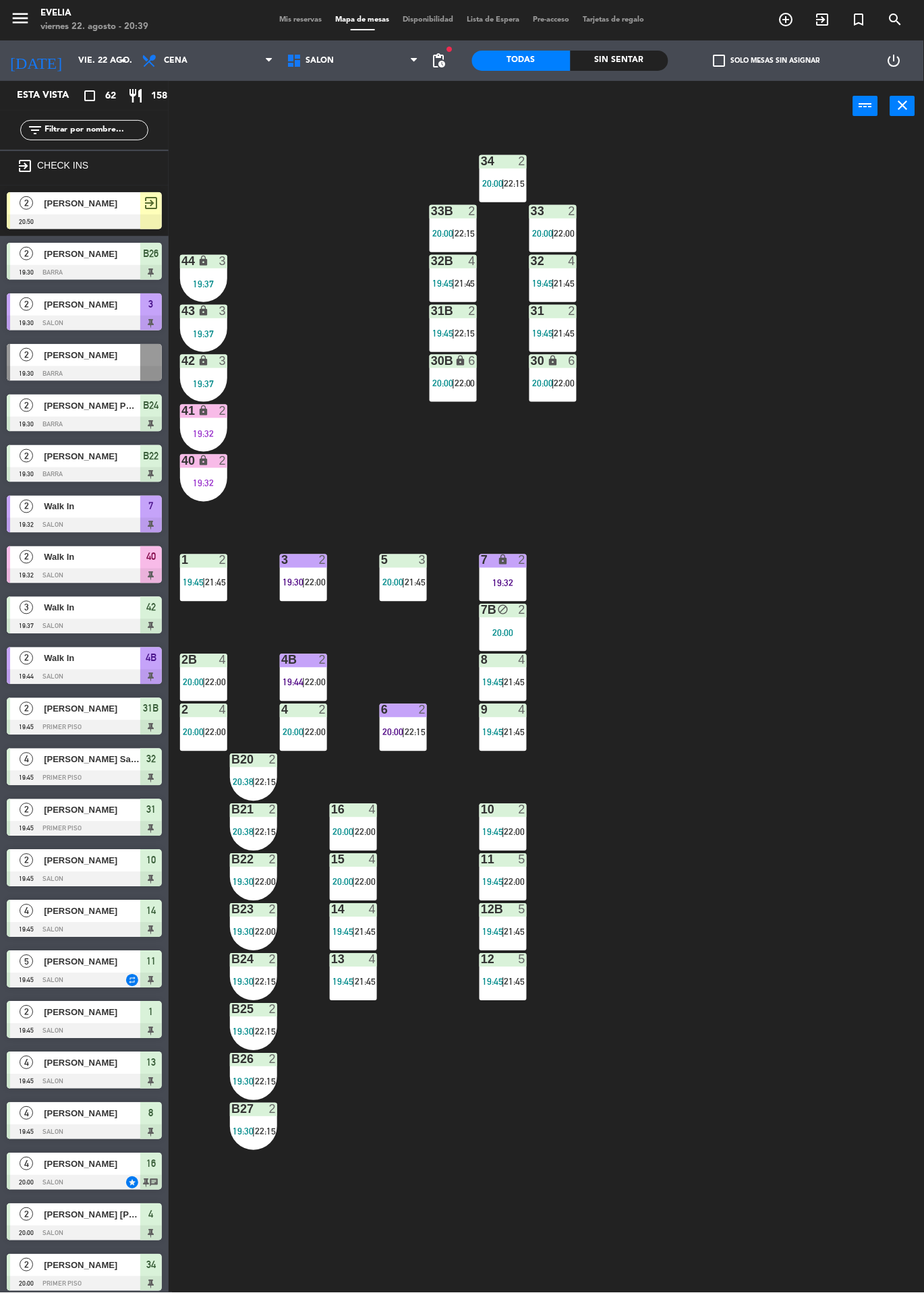
click at [603, 67] on div "Sin sentar" at bounding box center [620, 61] width 99 height 20
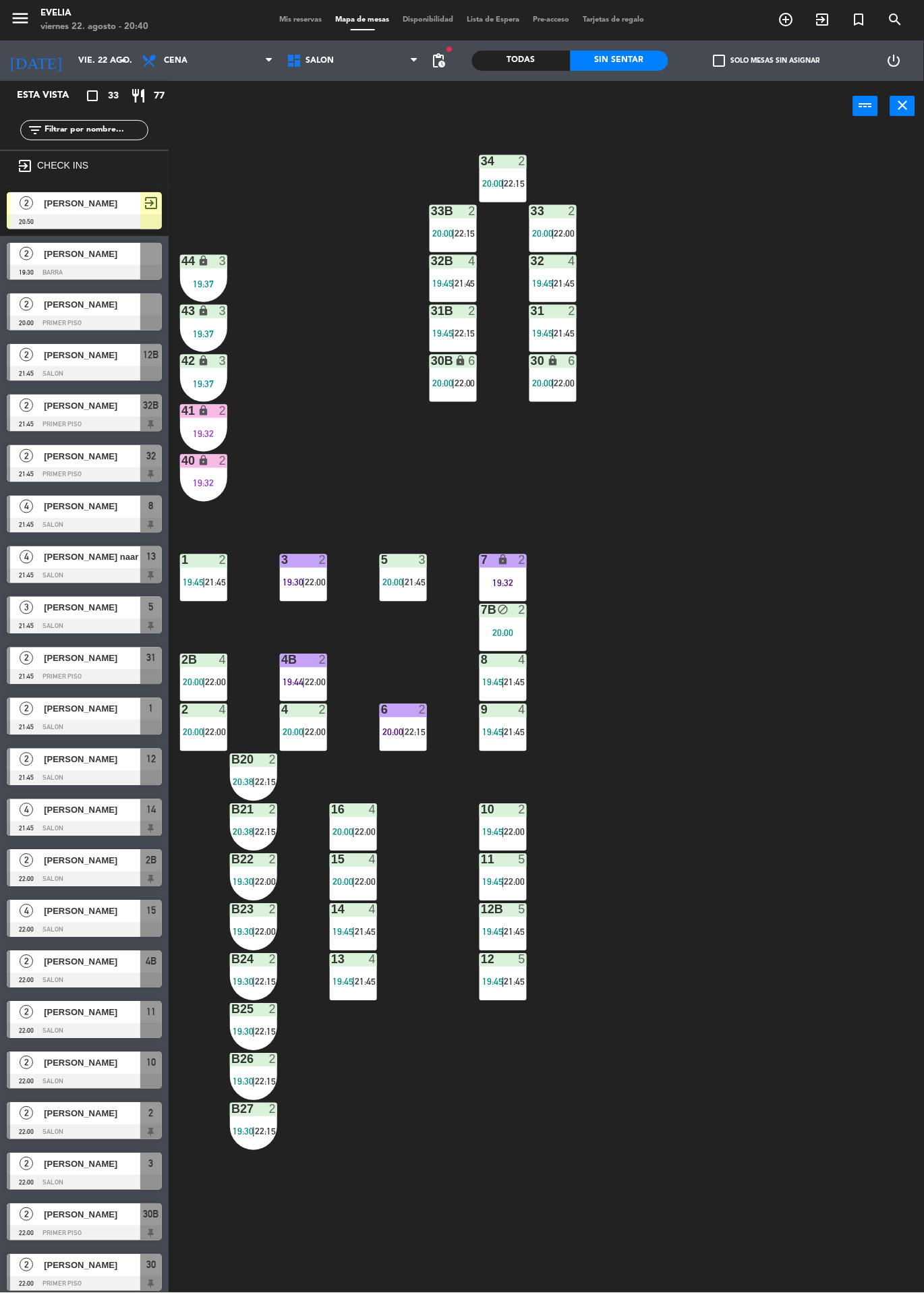
click at [514, 56] on div "Todas" at bounding box center [521, 61] width 99 height 20
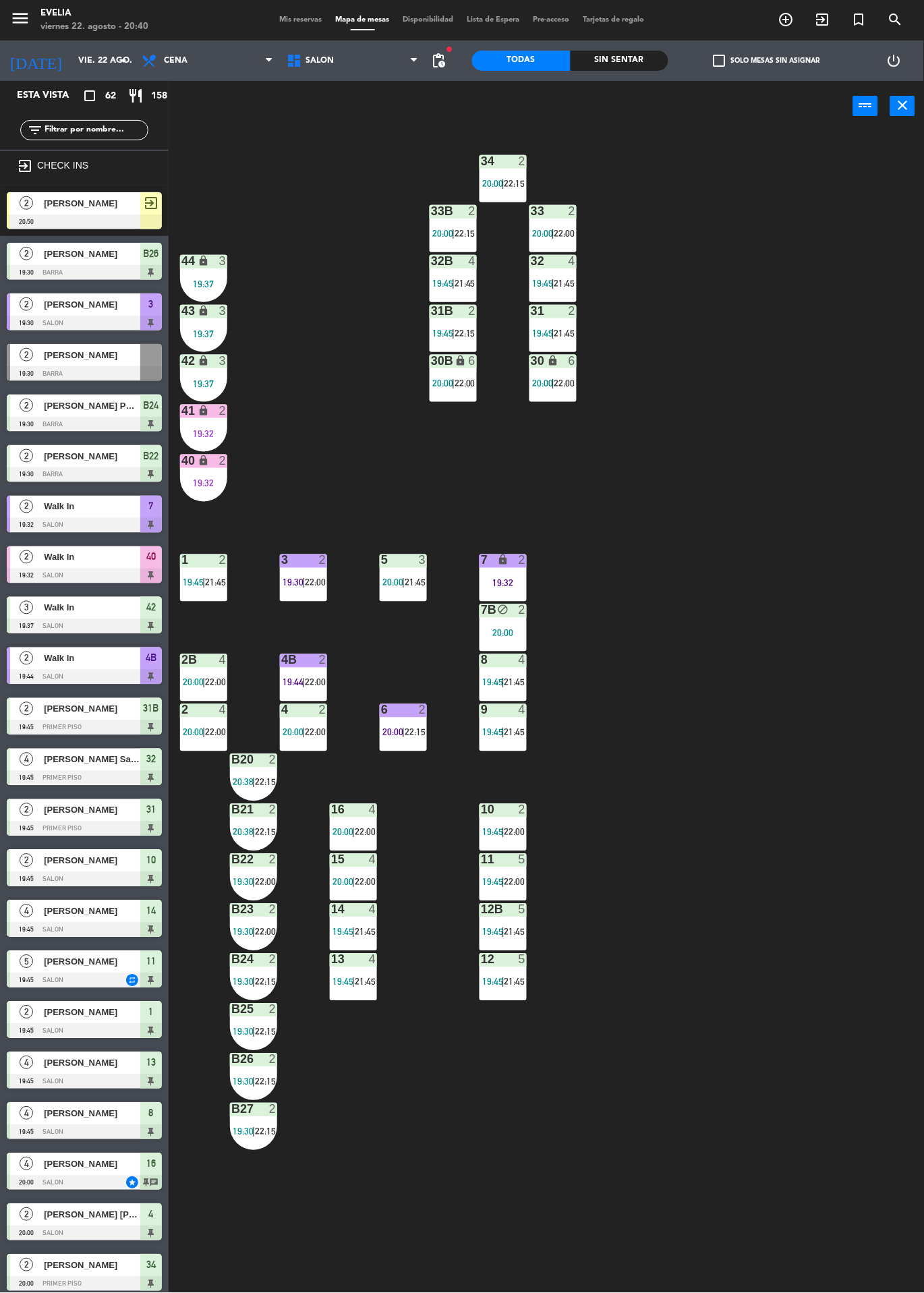
click at [616, 65] on div "Sin sentar" at bounding box center [620, 61] width 99 height 20
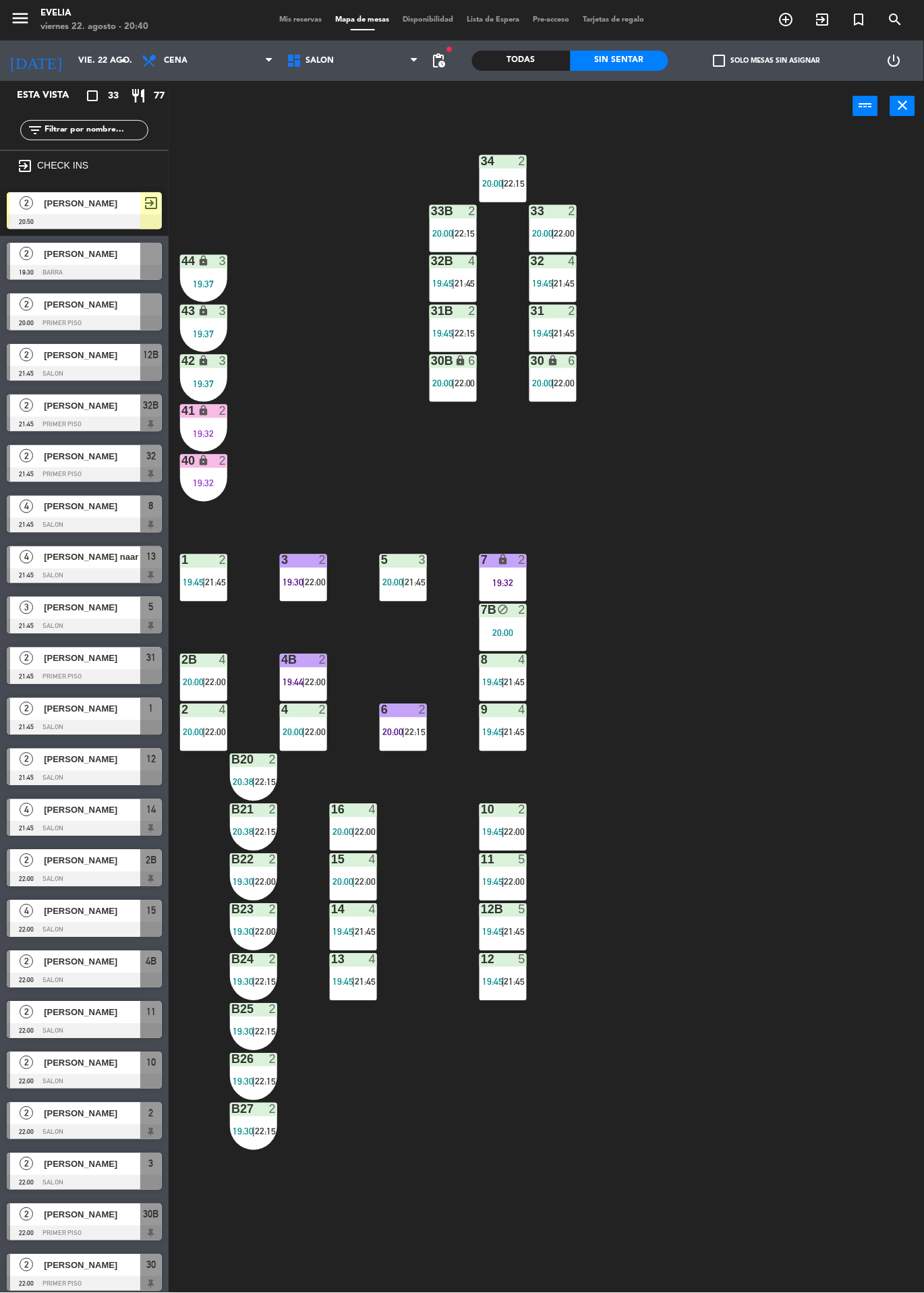
click at [268, 877] on span "22:00" at bounding box center [265, 882] width 21 height 11
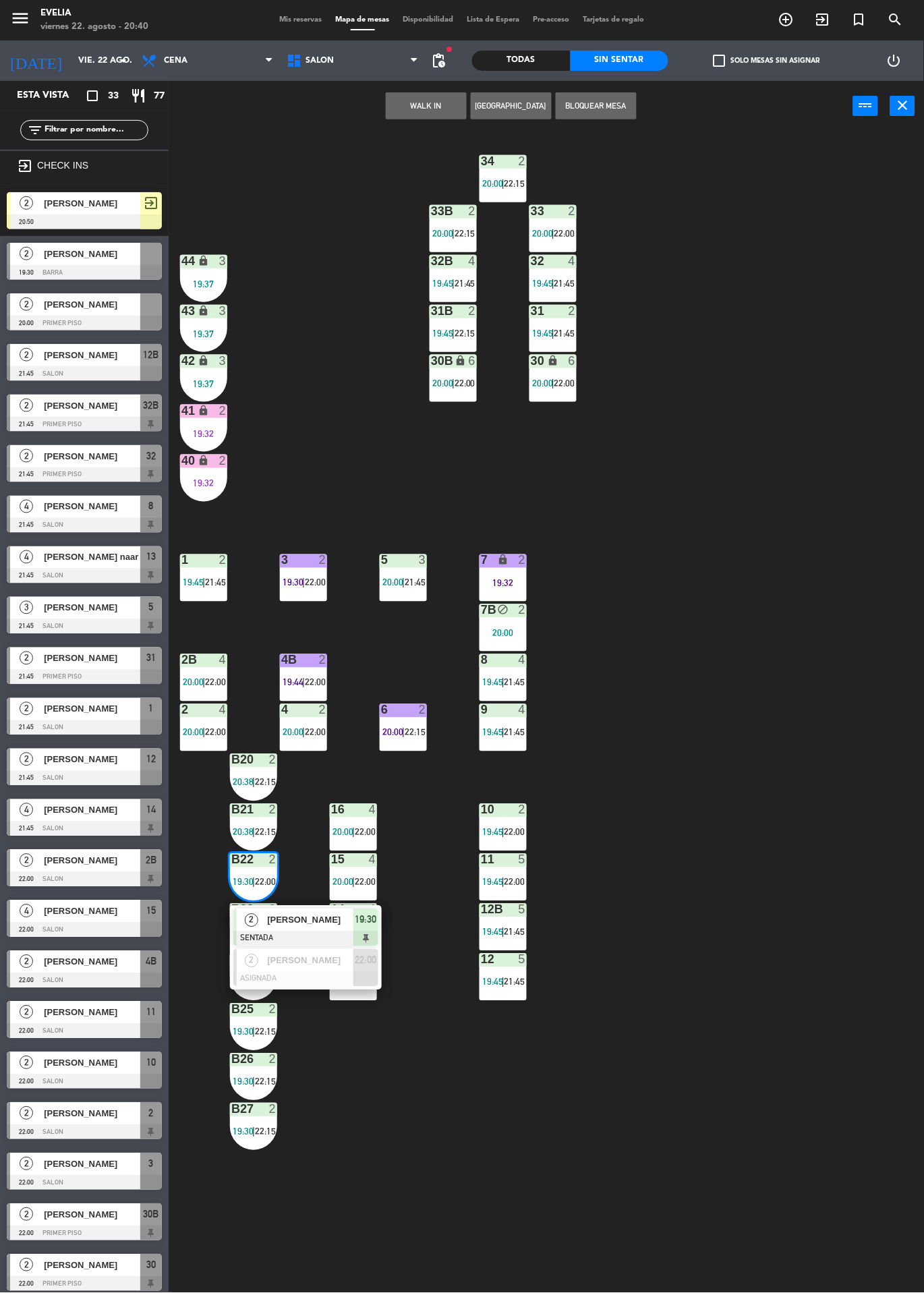
click at [321, 920] on span "[PERSON_NAME]" at bounding box center [310, 920] width 86 height 15
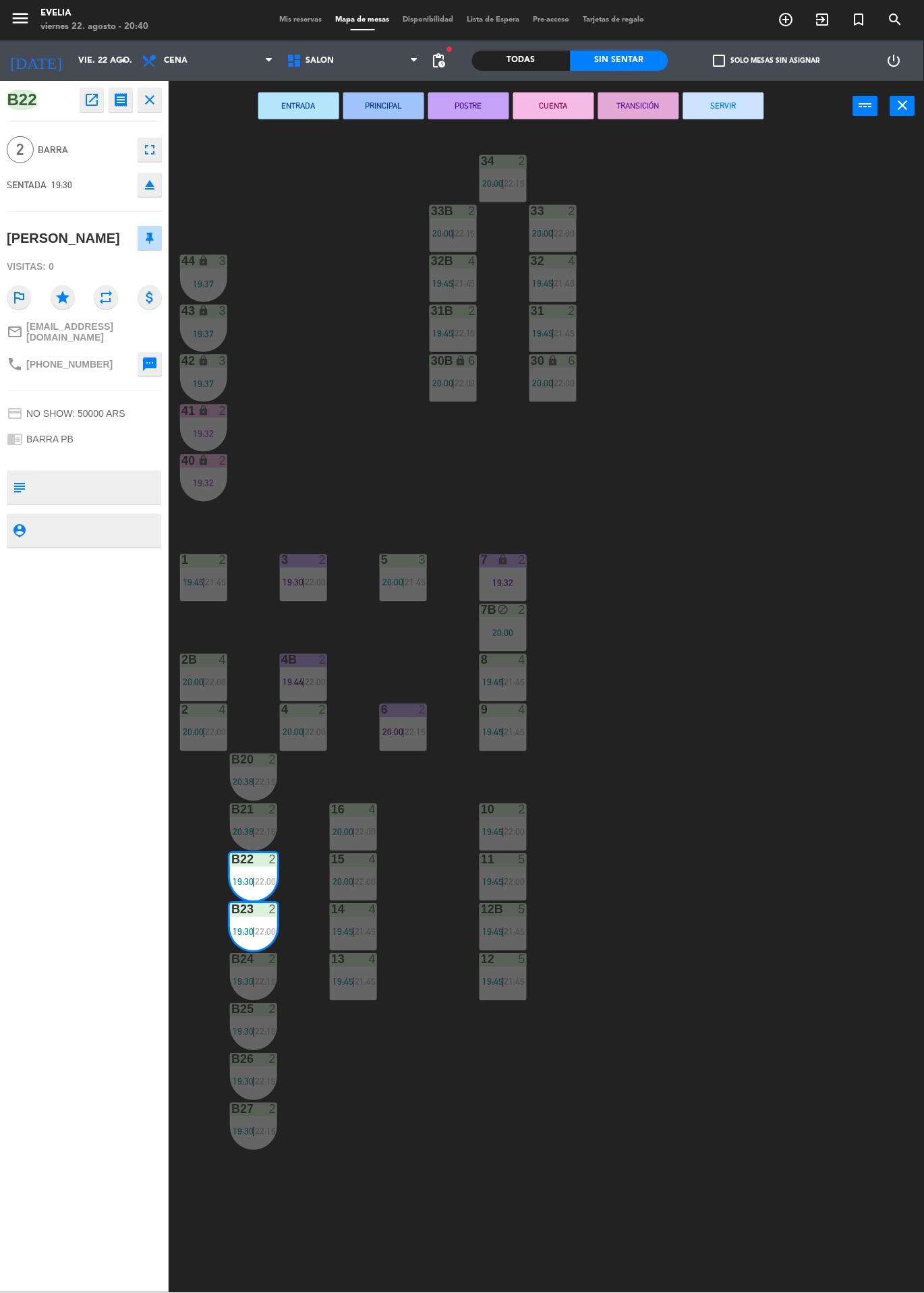
click at [727, 96] on button "SERVIR" at bounding box center [724, 105] width 81 height 27
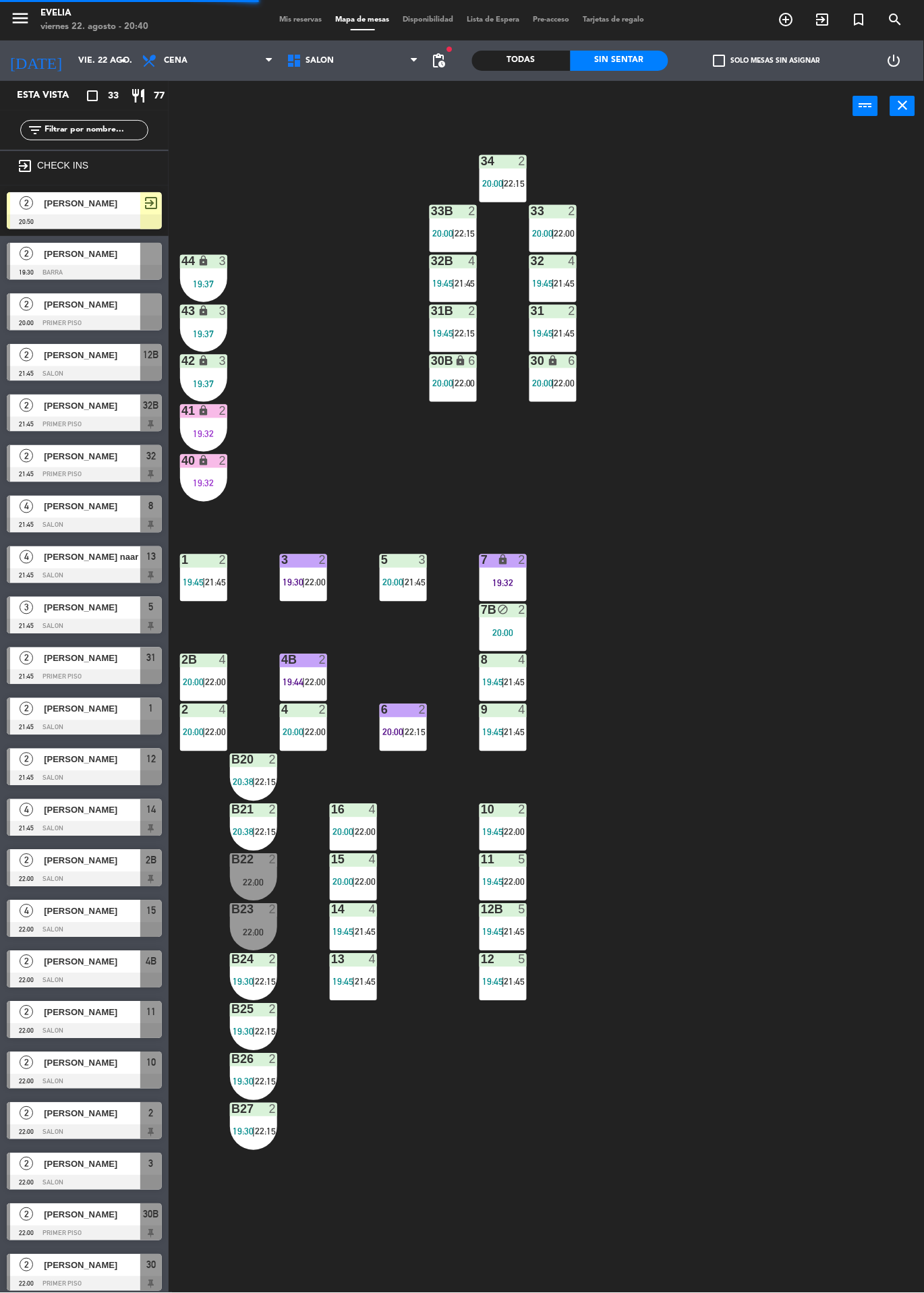
click at [717, 363] on div "34 2 20:00 | 22:15 33B 2 20:00 | 22:15 33 2 20:00 | 22:00 44 lock 3 19:37 32B 4…" at bounding box center [551, 712] width 746 height 1162
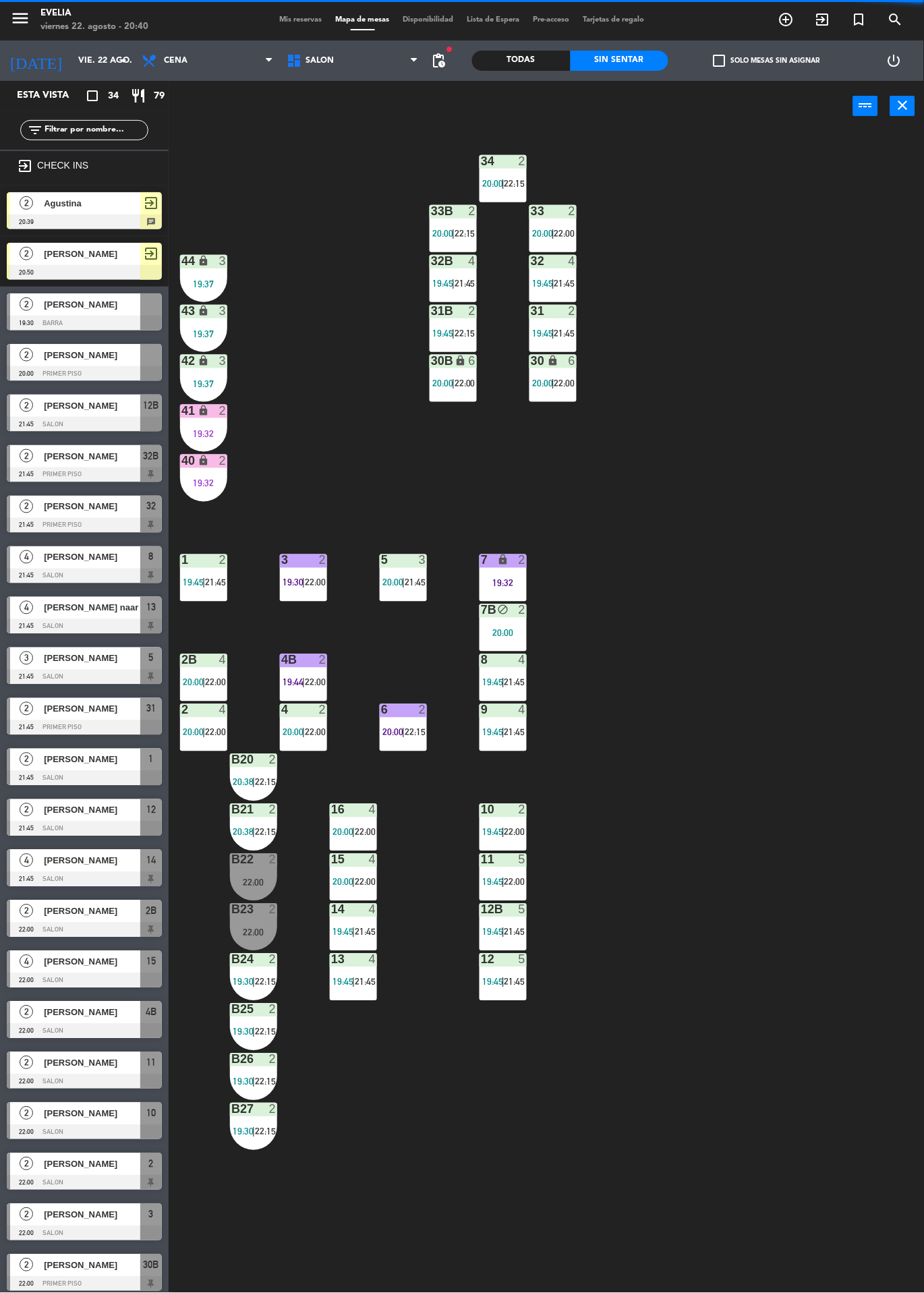
click at [218, 430] on div "19:32" at bounding box center [203, 434] width 47 height 9
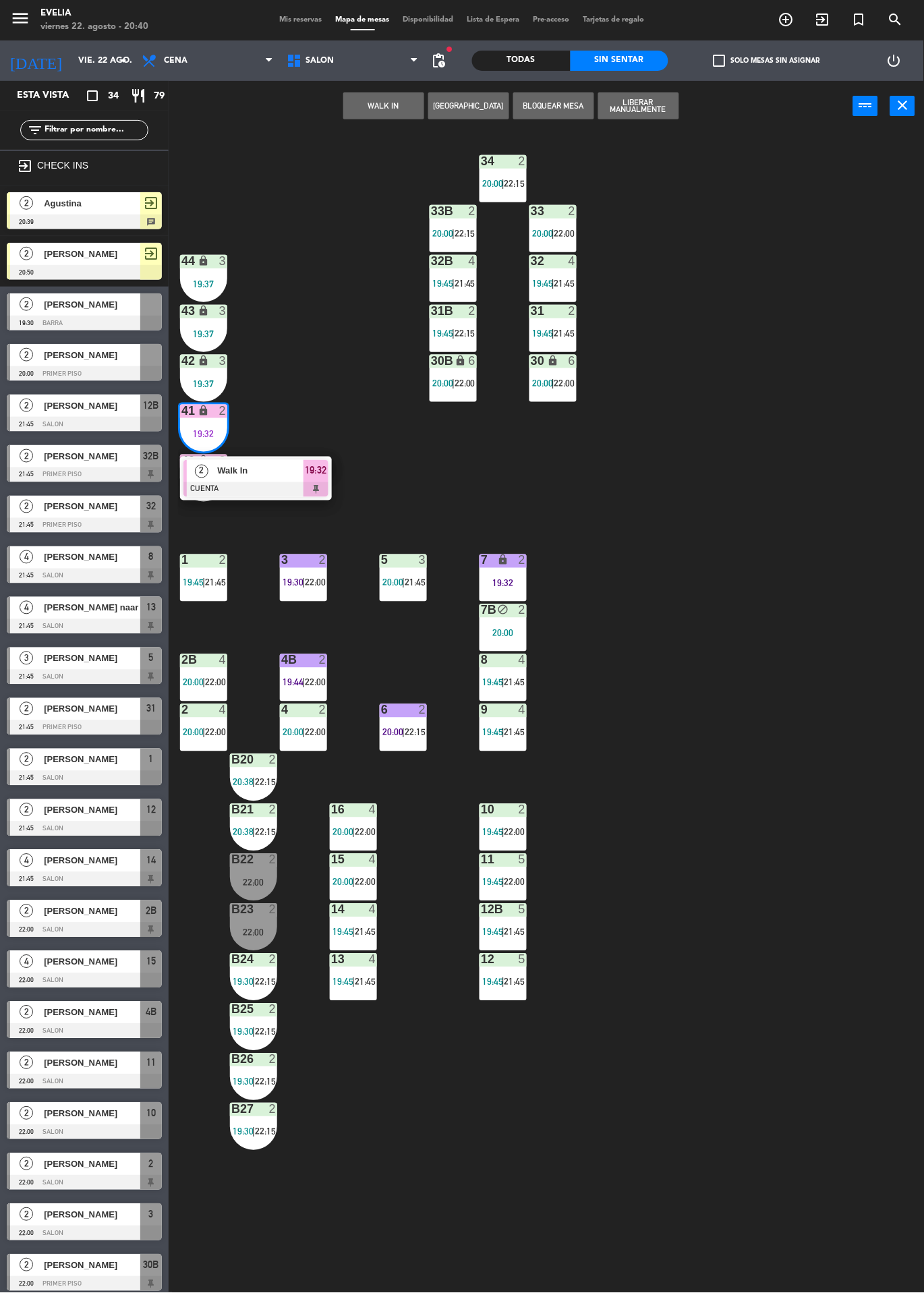
click at [284, 466] on span "Walk In" at bounding box center [260, 471] width 86 height 15
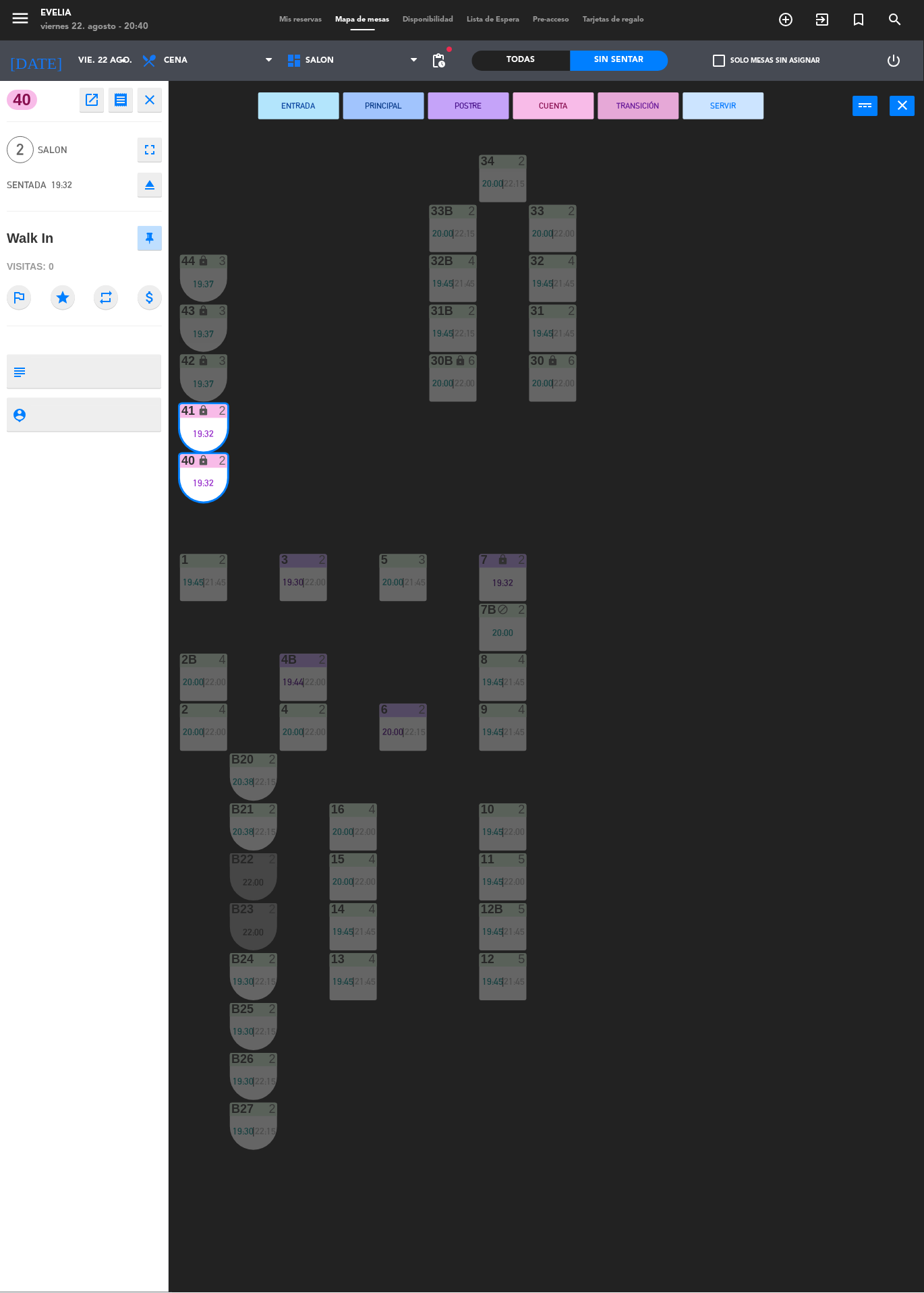
click at [727, 110] on button "SERVIR" at bounding box center [724, 105] width 81 height 27
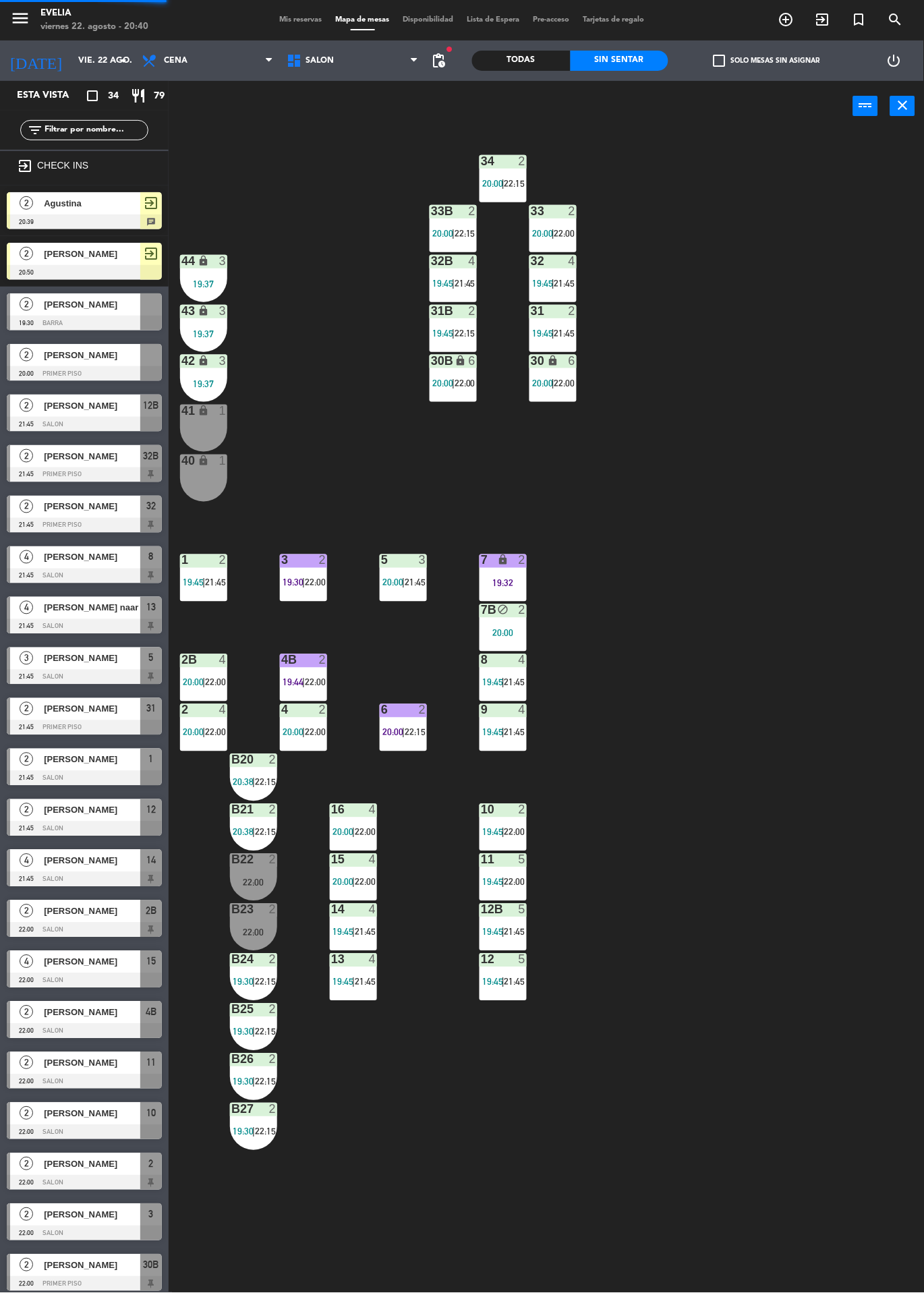
click at [206, 422] on div "41 lock 1" at bounding box center [203, 428] width 47 height 47
click at [220, 458] on div "1" at bounding box center [223, 460] width 8 height 12
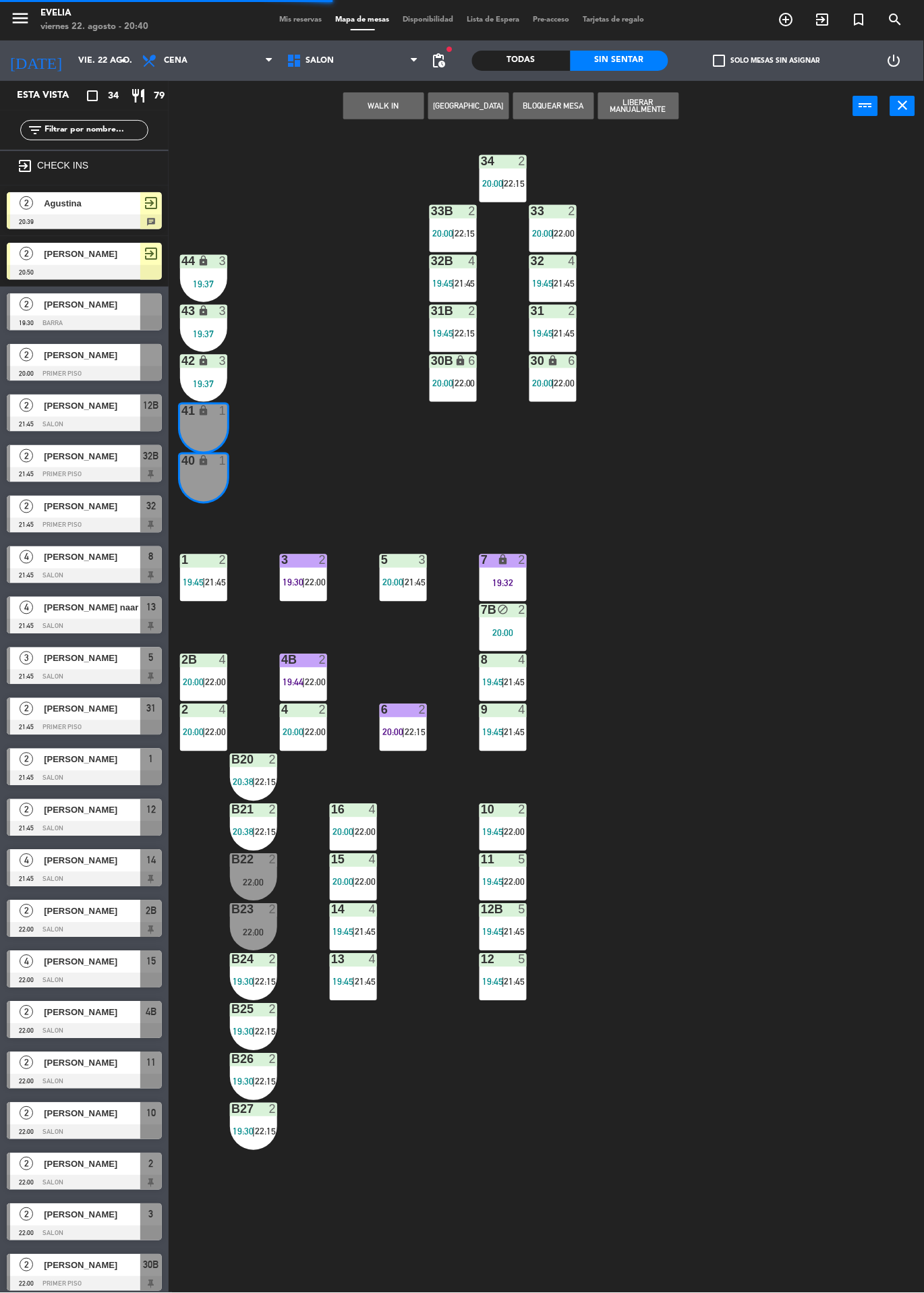
click at [761, 450] on div "34 2 20:00 | 22:15 33B 2 20:00 | 22:15 33 2 20:00 | 22:00 44 lock 3 19:37 32B 4…" at bounding box center [551, 712] width 746 height 1162
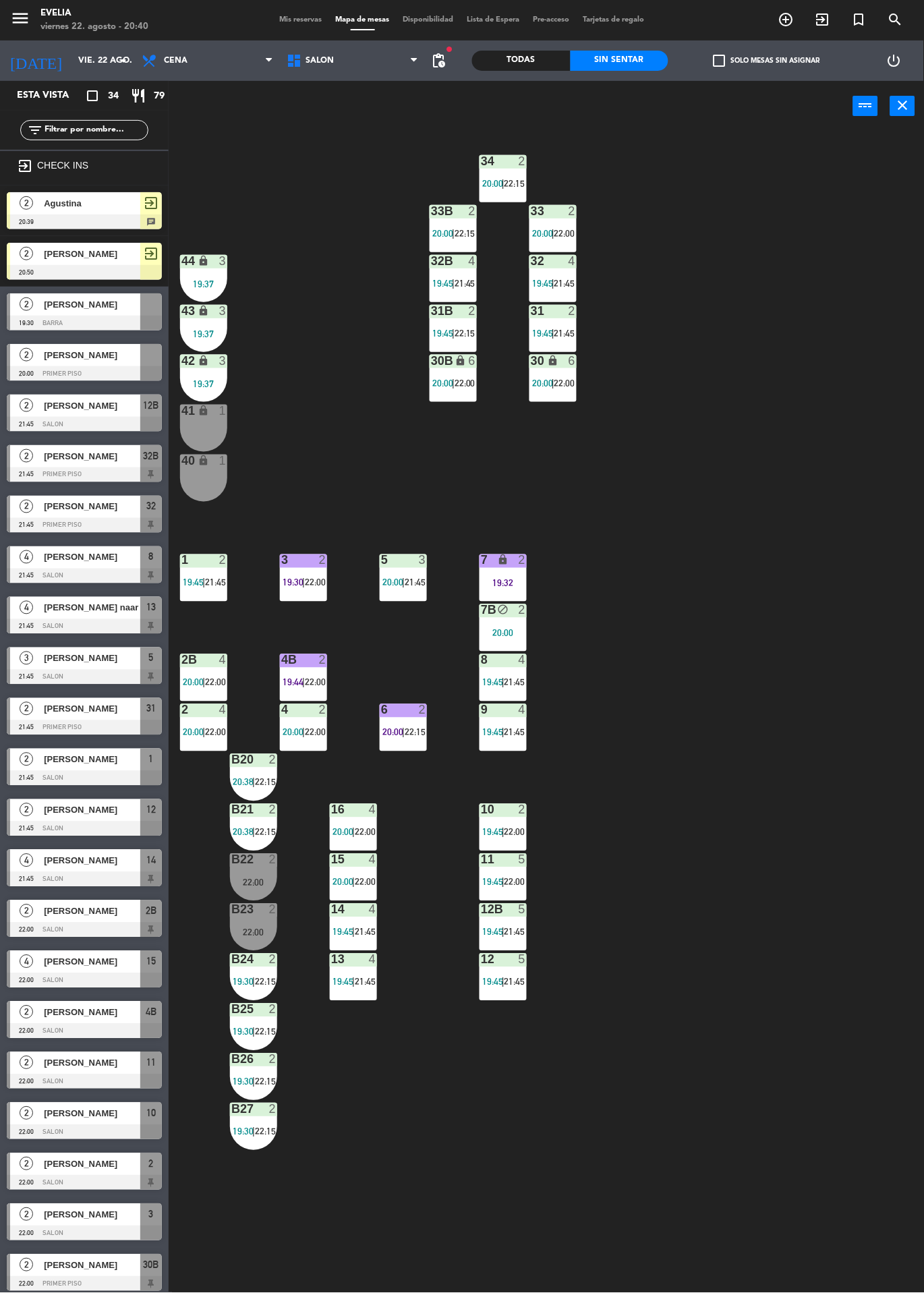
click at [748, 60] on label "check_box_outline_blank Solo mesas sin asignar" at bounding box center [767, 60] width 107 height 12
click at [767, 61] on input "check_box_outline_blank Solo mesas sin asignar" at bounding box center [767, 61] width 0 height 0
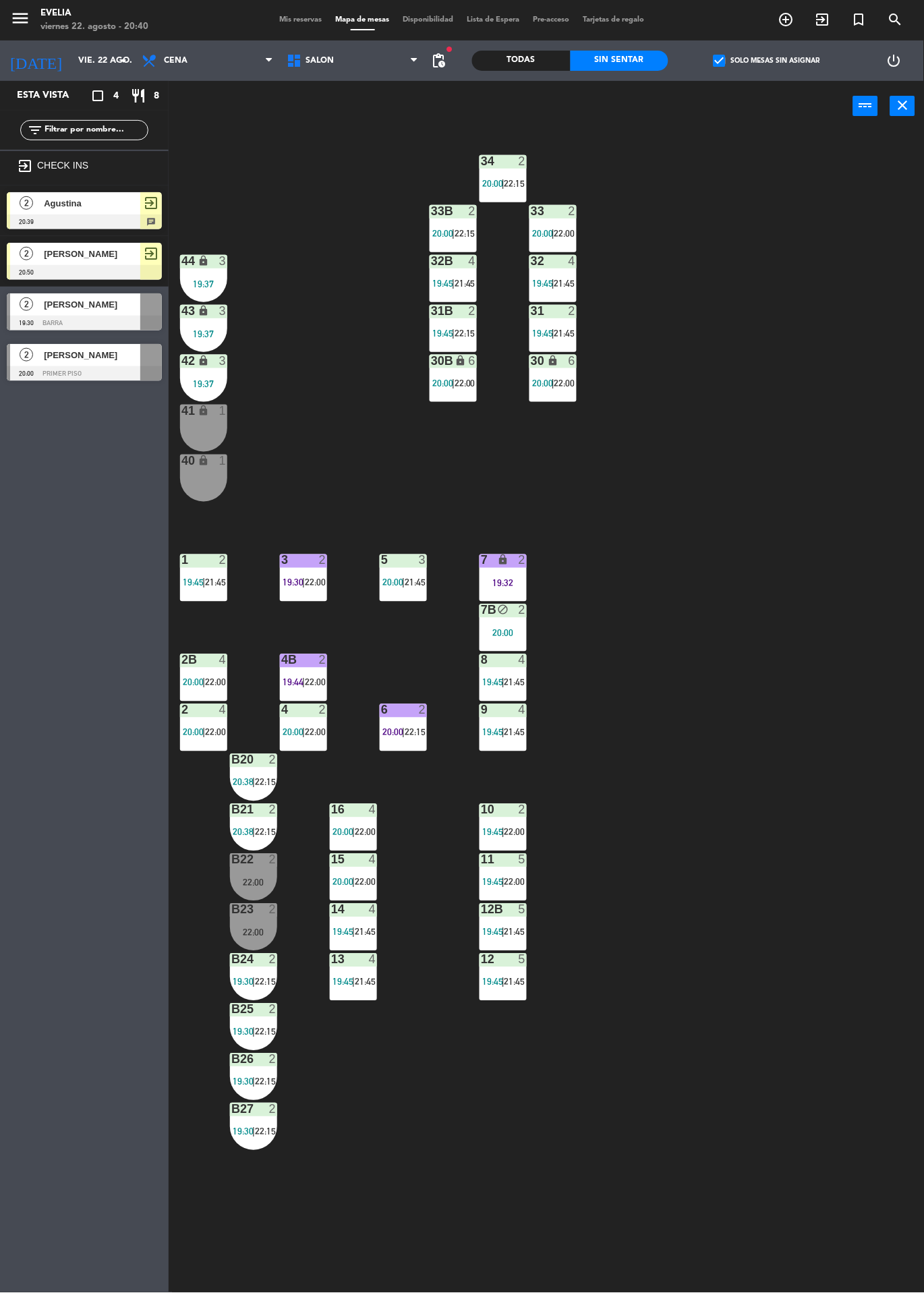
click at [115, 374] on div at bounding box center [84, 373] width 155 height 15
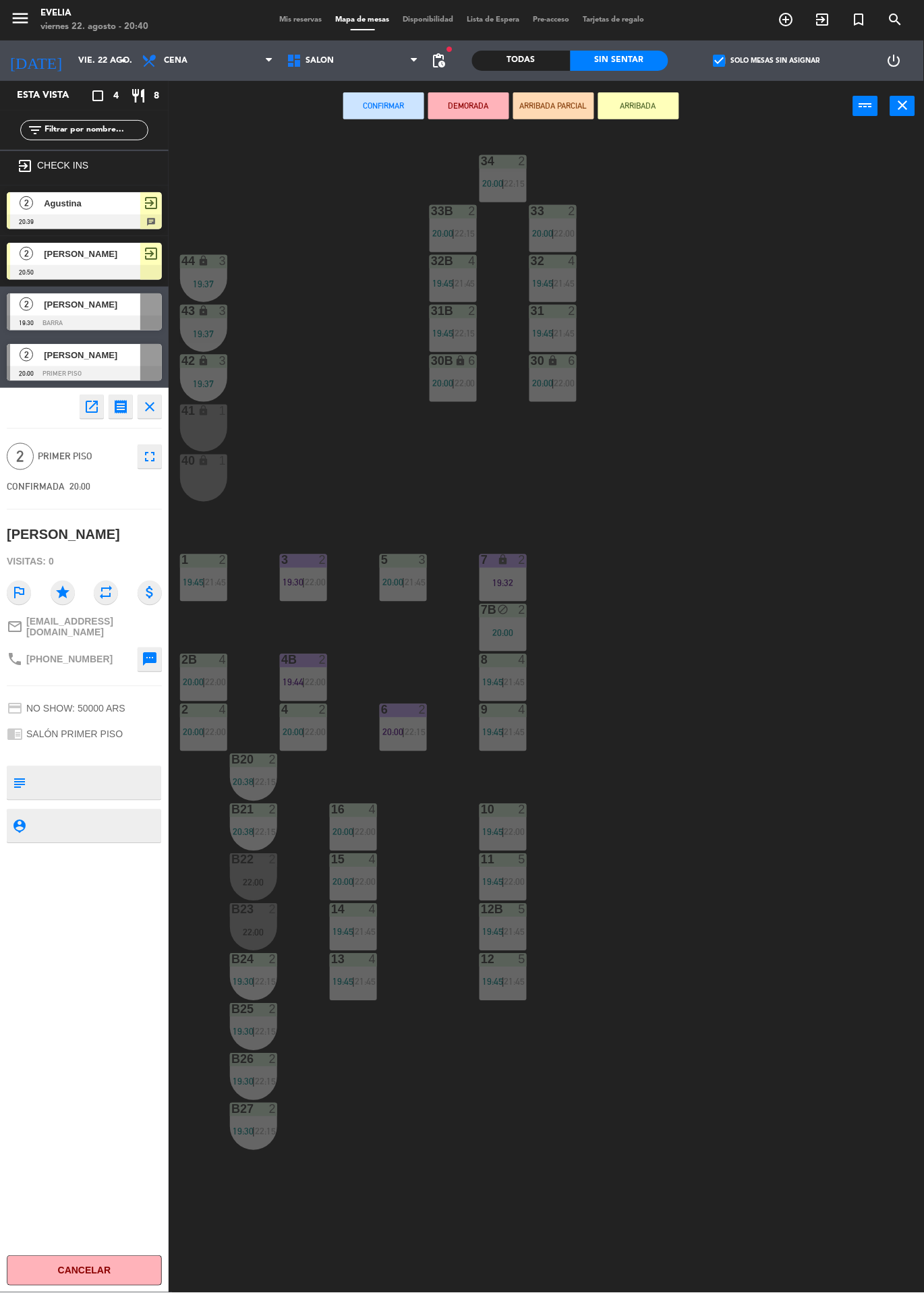
click at [218, 433] on div "41 lock 1" at bounding box center [203, 428] width 47 height 47
click at [208, 489] on div "40 lock 1" at bounding box center [203, 478] width 47 height 47
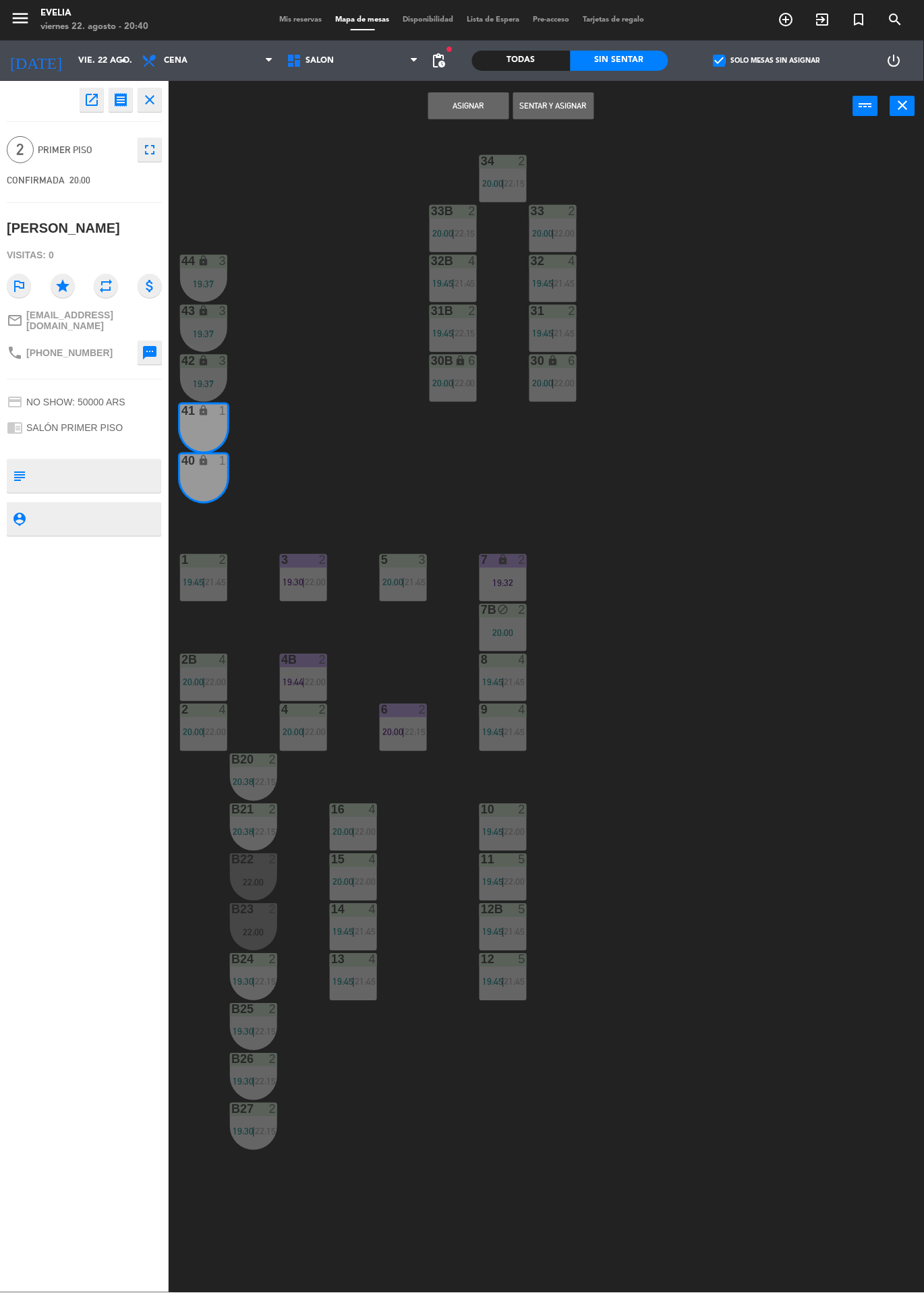
click at [475, 102] on button "Asignar" at bounding box center [469, 105] width 81 height 27
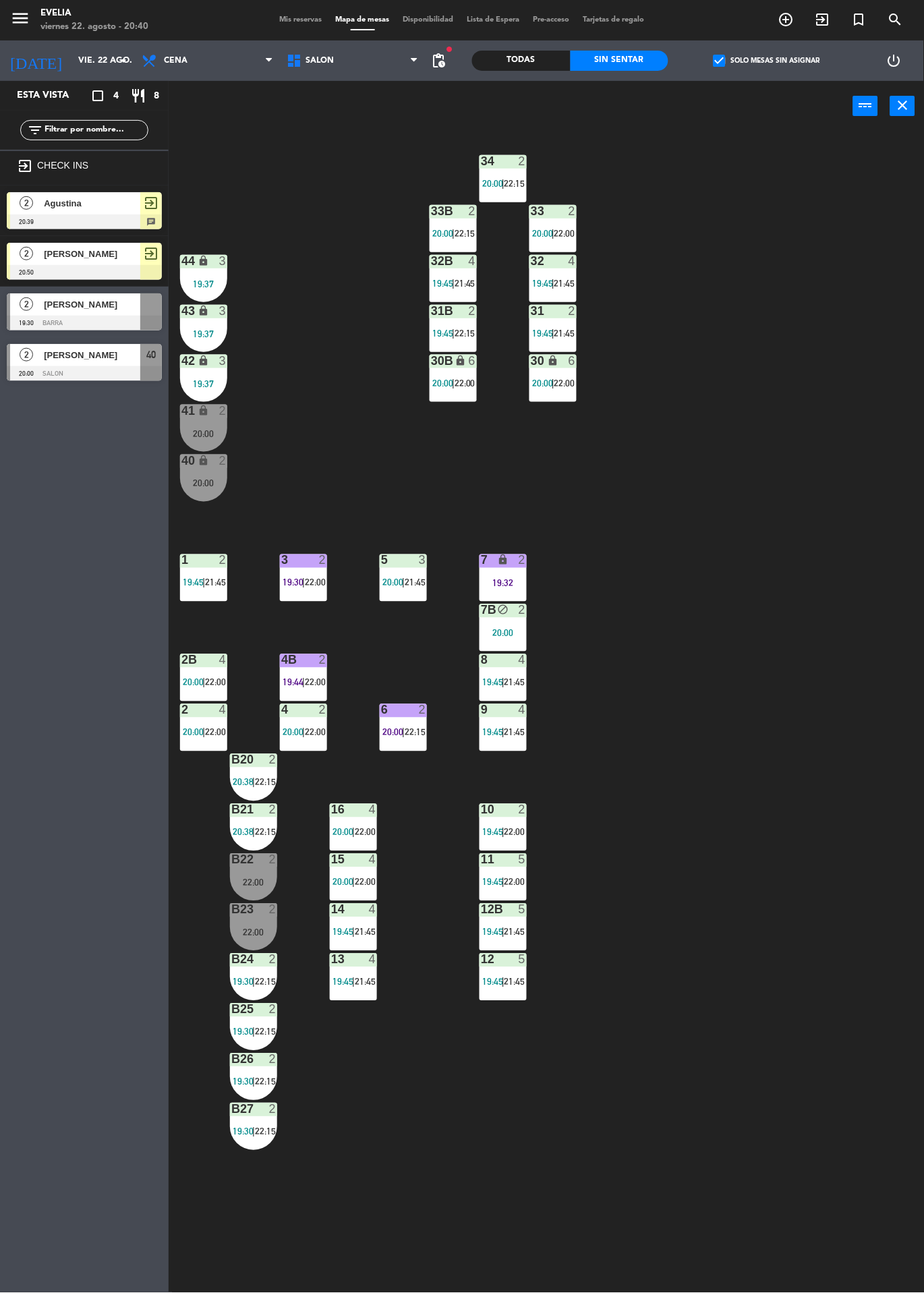
click at [207, 439] on div "41 lock 2 20:00" at bounding box center [203, 428] width 47 height 47
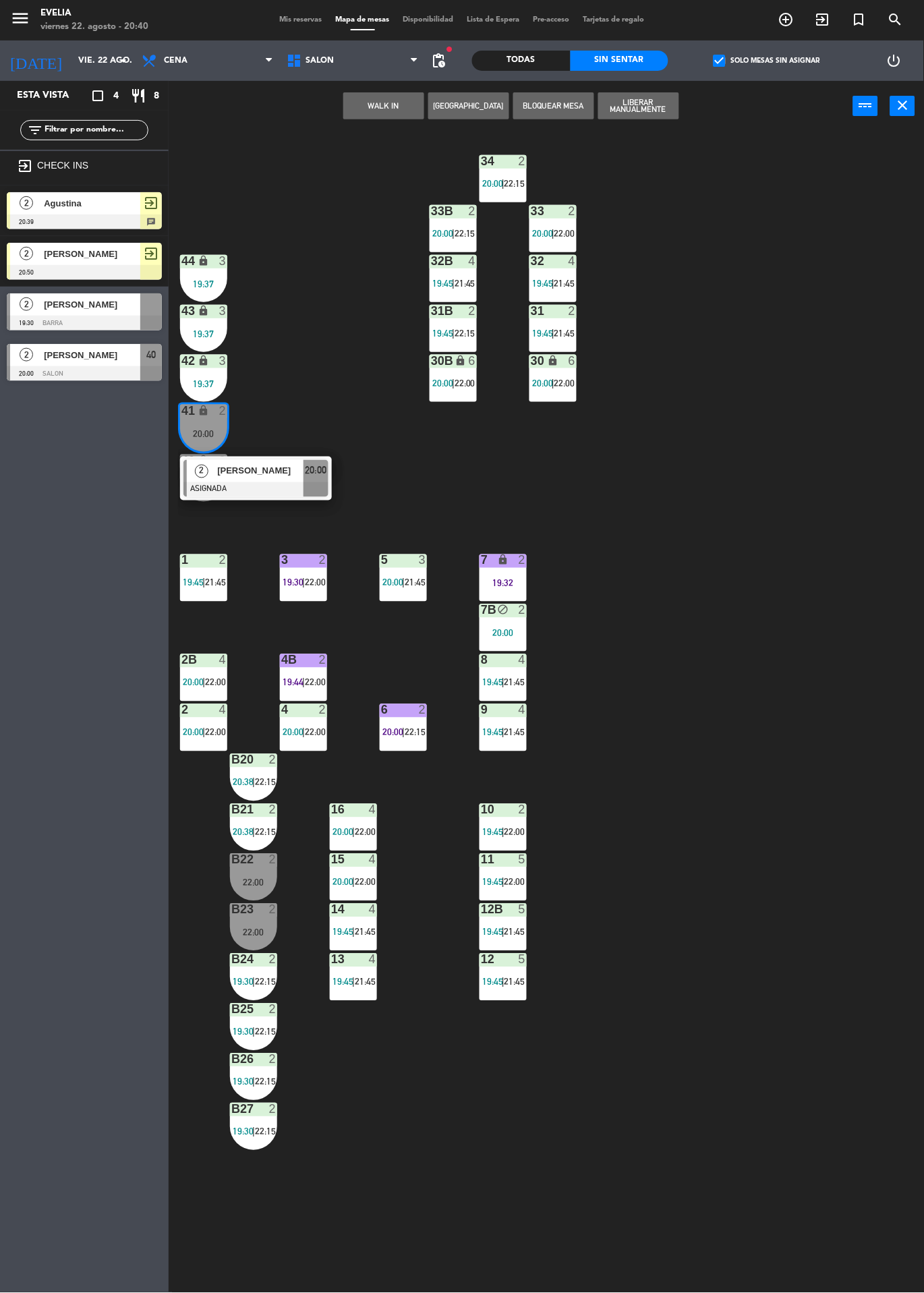
click at [285, 495] on div at bounding box center [256, 489] width 145 height 15
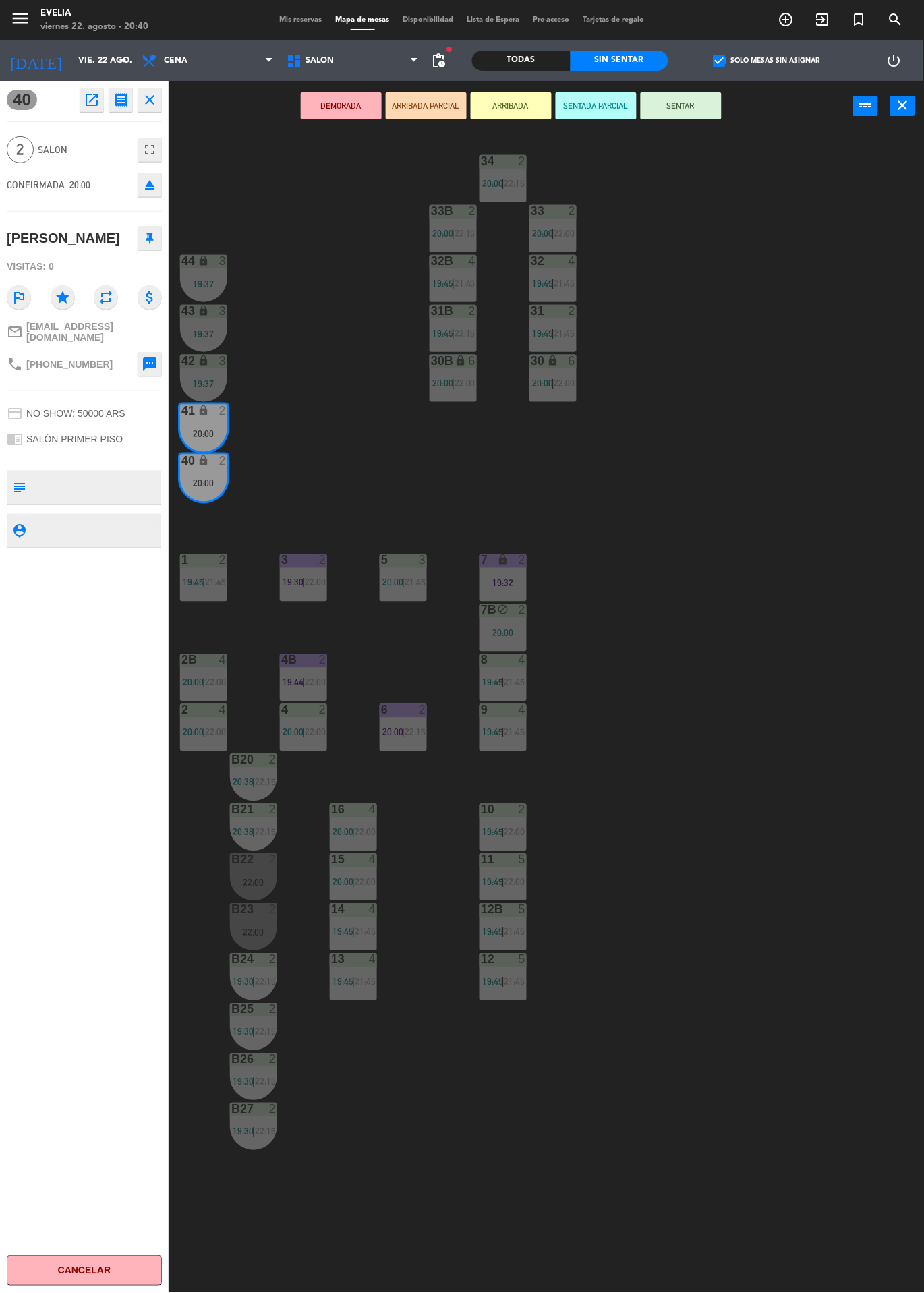
click at [704, 111] on button "SENTAR" at bounding box center [682, 105] width 81 height 27
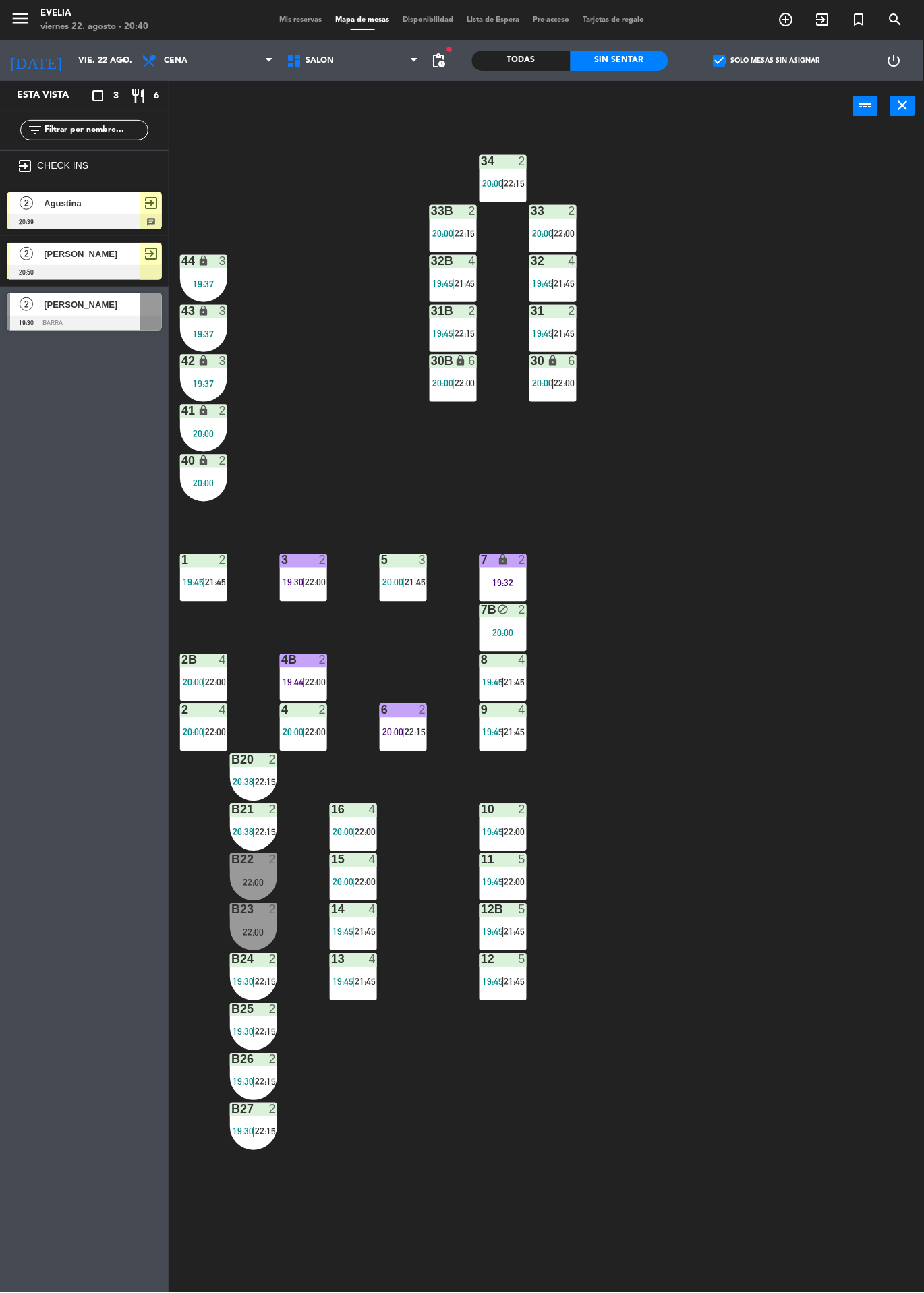
click at [759, 66] on label "check_box Solo mesas sin asignar" at bounding box center [767, 60] width 107 height 12
click at [767, 61] on input "check_box Solo mesas sin asignar" at bounding box center [767, 61] width 0 height 0
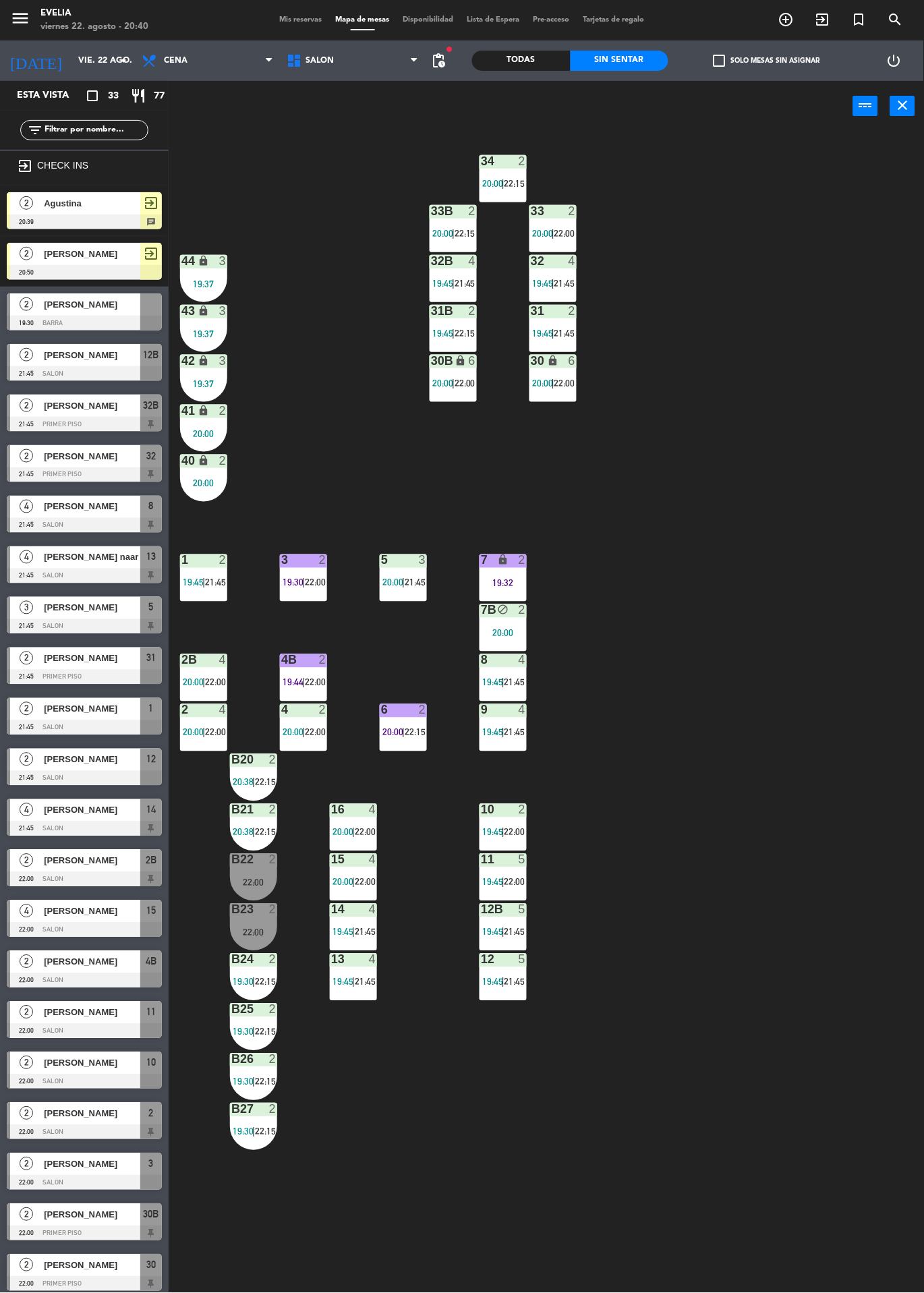
click at [768, 463] on div "34 2 20:00 | 22:15 33B 2 20:00 | 22:15 33 2 20:00 | 22:00 44 lock 3 19:37 32B 4…" at bounding box center [551, 712] width 746 height 1162
click at [276, 883] on div "22:00" at bounding box center [253, 883] width 47 height 9
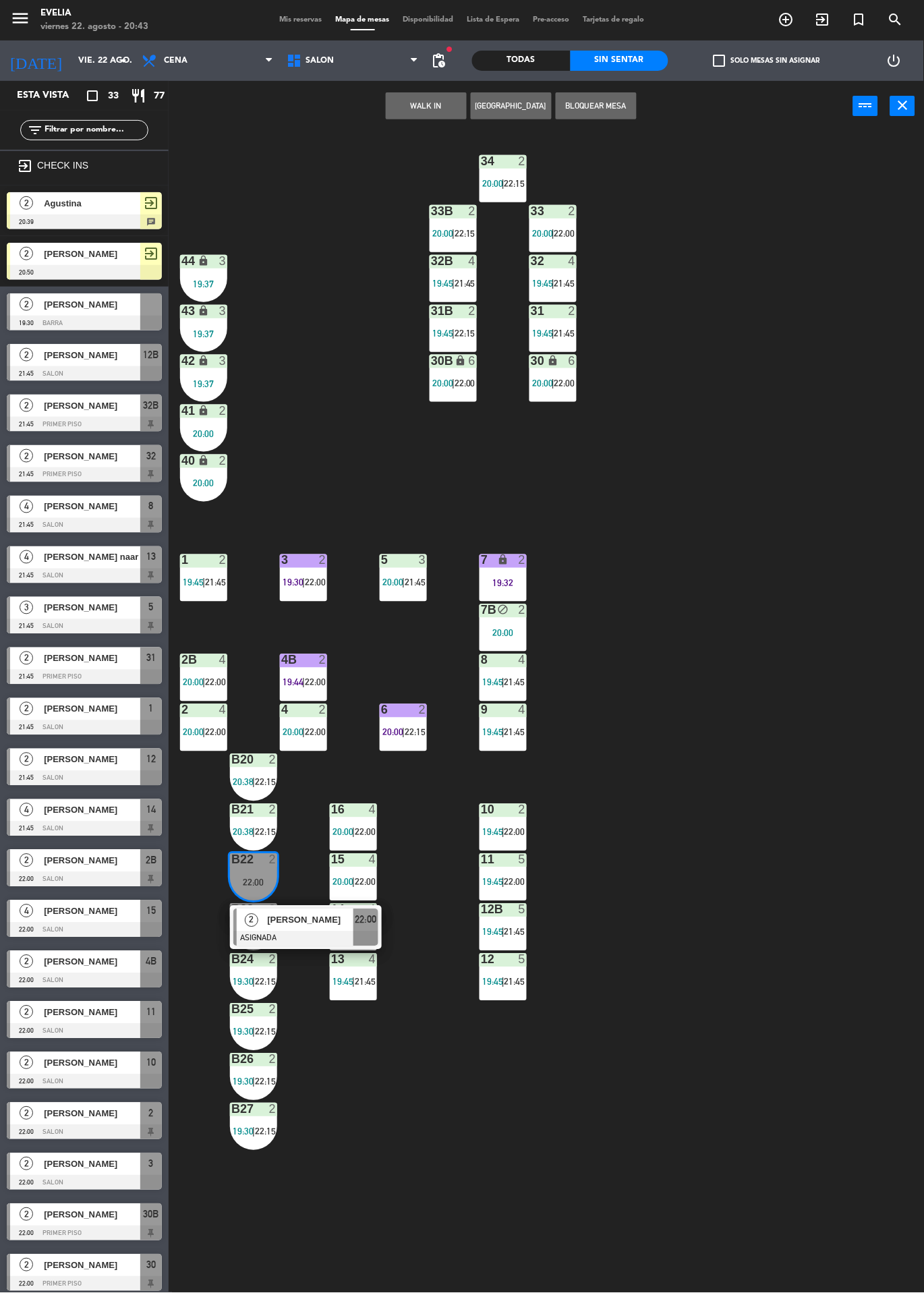
click at [826, 729] on div "34 2 20:00 | 22:15 33B 2 20:00 | 22:15 33 2 20:00 | 22:00 44 lock 3 19:37 32B 4…" at bounding box center [551, 712] width 746 height 1162
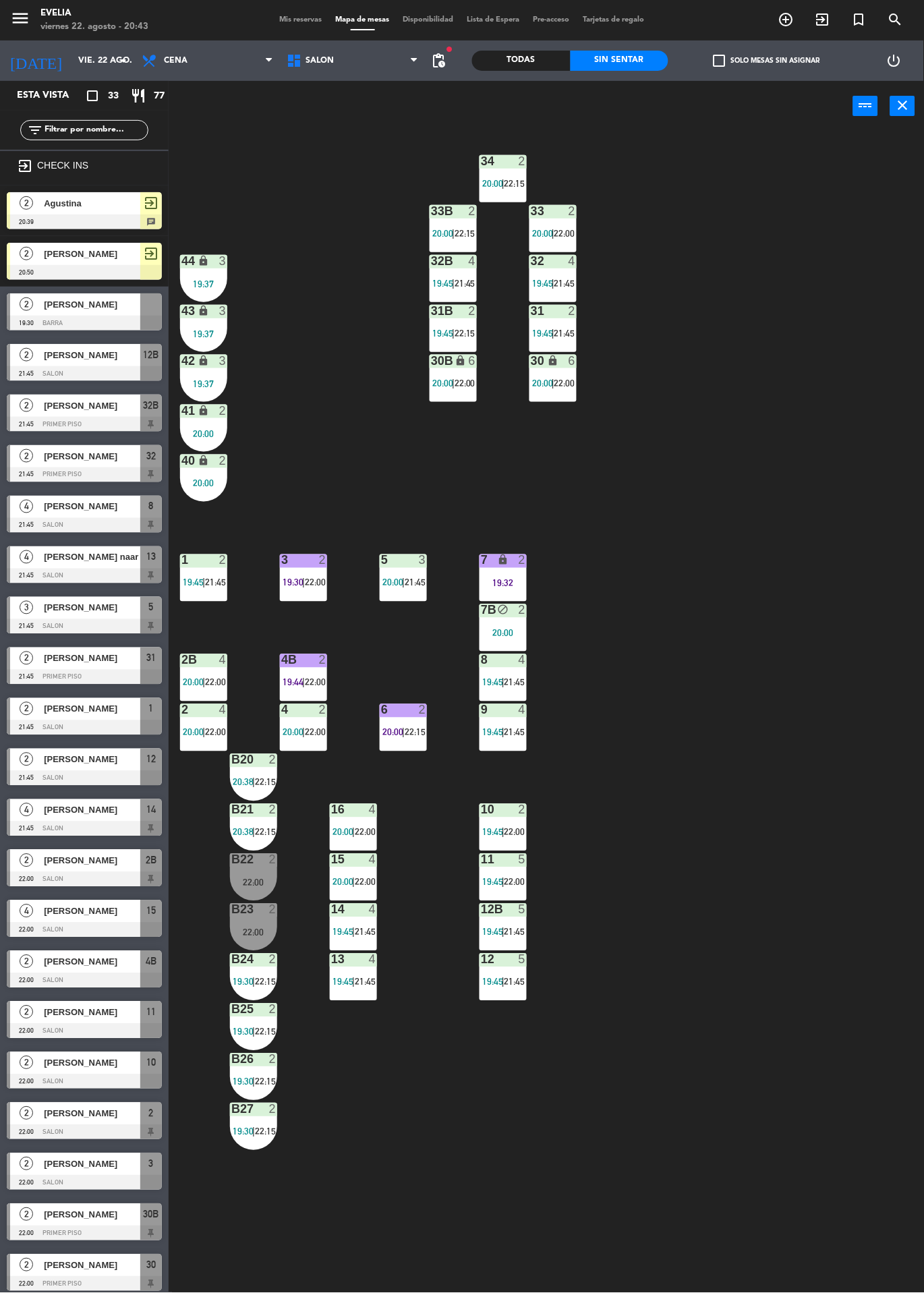
click at [257, 884] on div "22:00" at bounding box center [253, 883] width 47 height 9
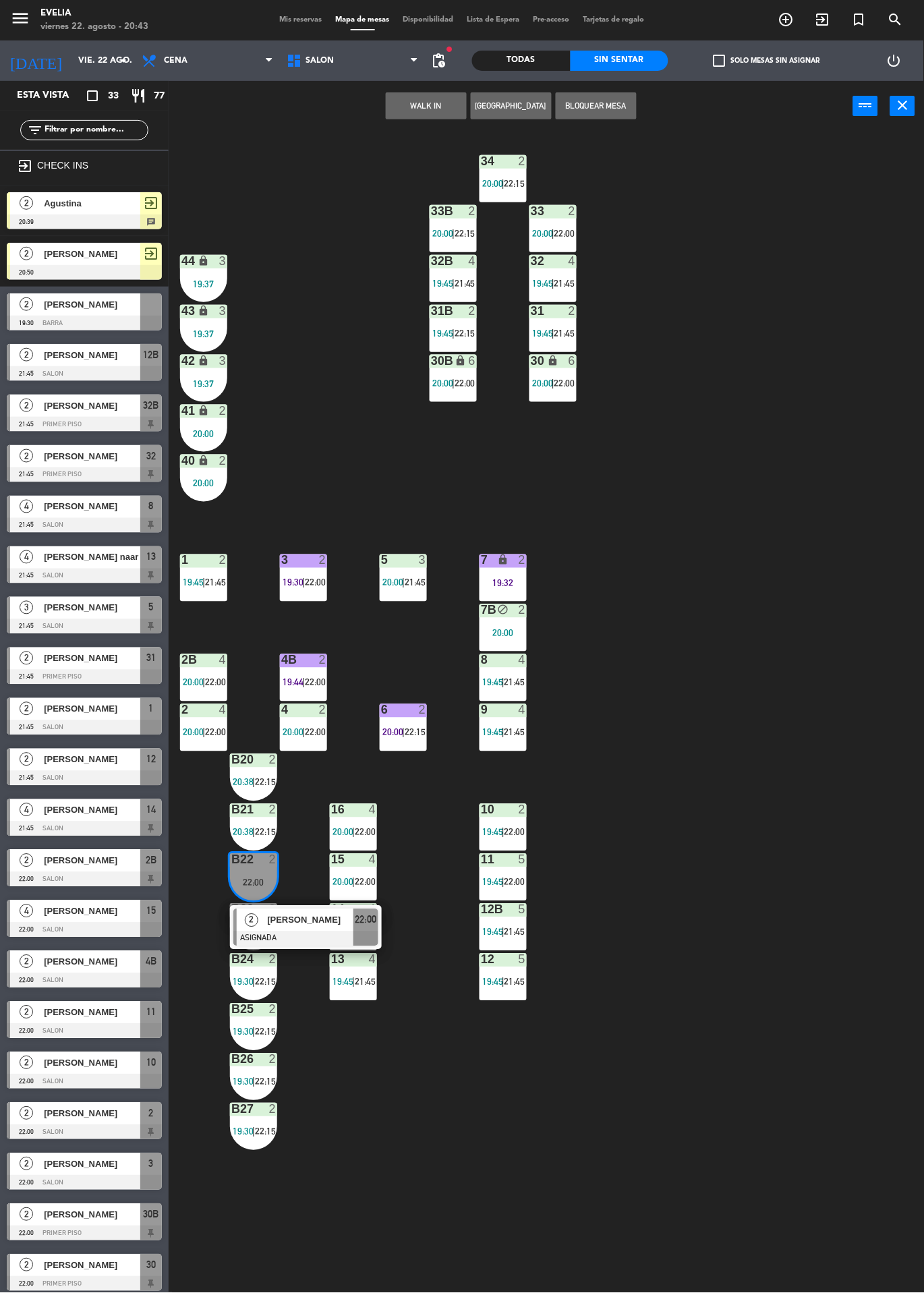
click at [770, 732] on div "34 2 20:00 | 22:15 33B 2 20:00 | 22:15 33 2 20:00 | 22:00 44 lock 3 19:37 32B 4…" at bounding box center [551, 712] width 746 height 1162
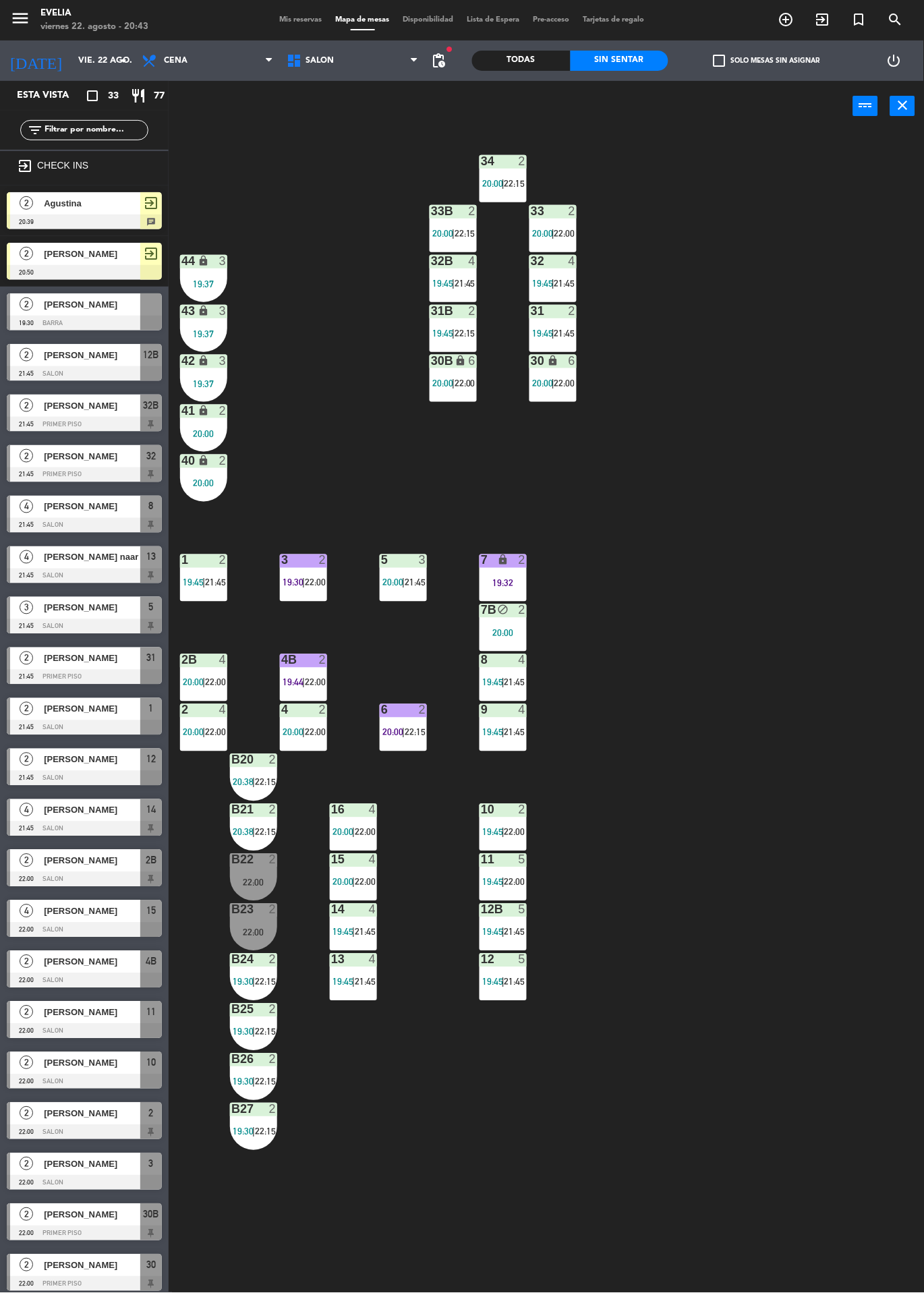
click at [247, 913] on div at bounding box center [254, 909] width 22 height 12
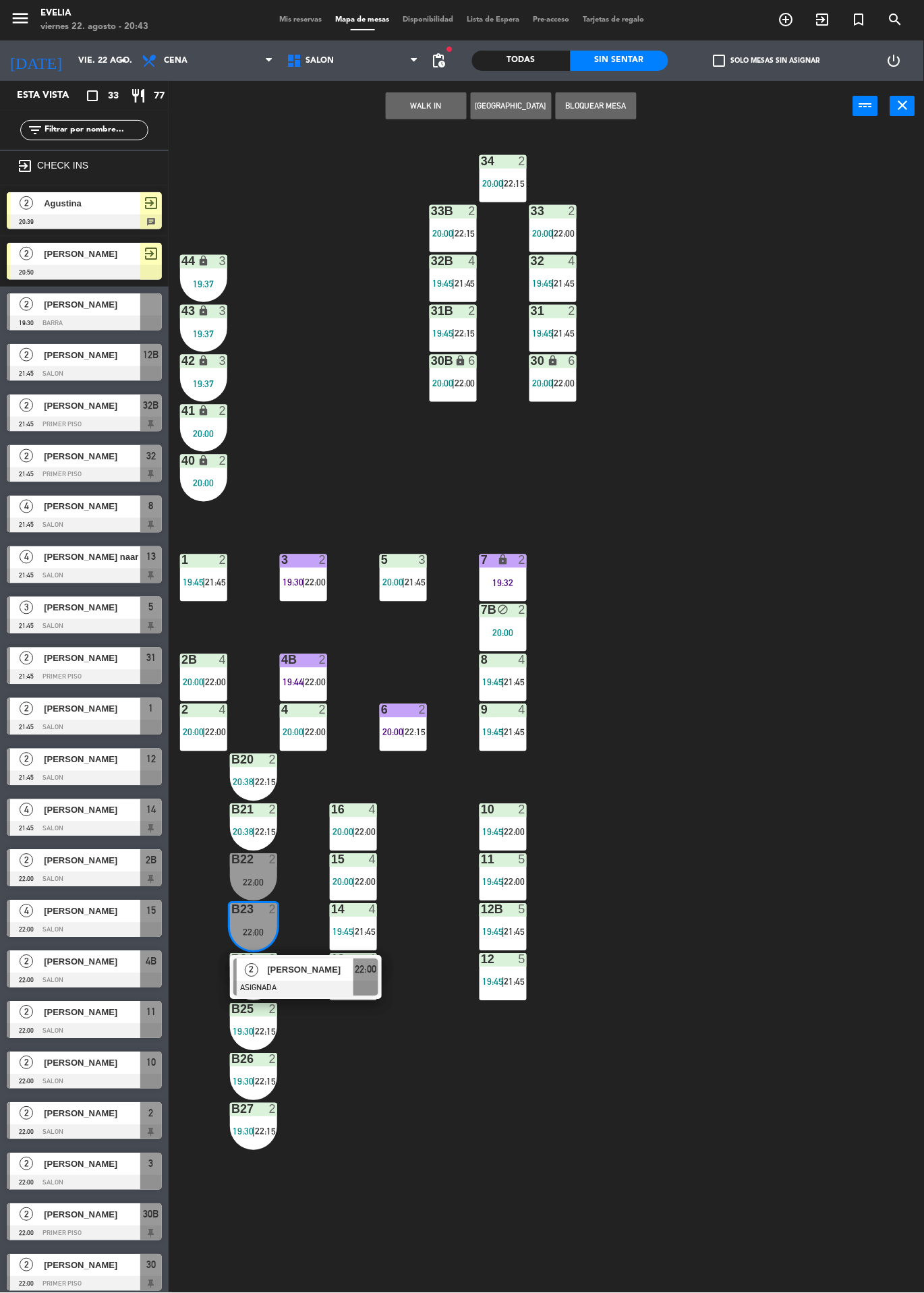
click at [244, 869] on div "B22 2 22:00" at bounding box center [253, 877] width 47 height 47
click at [425, 104] on button "WALK IN" at bounding box center [426, 105] width 81 height 27
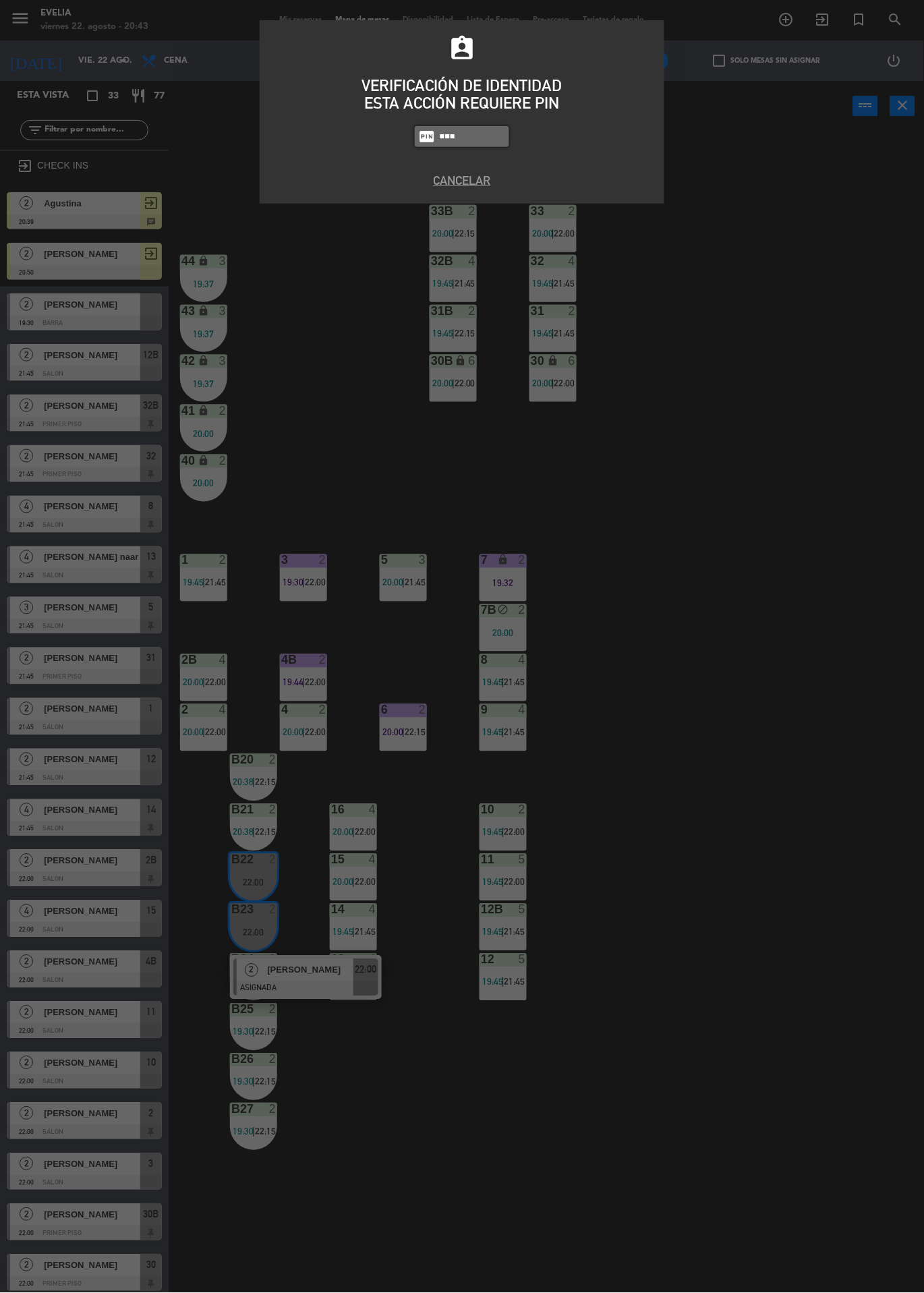
type input "6389"
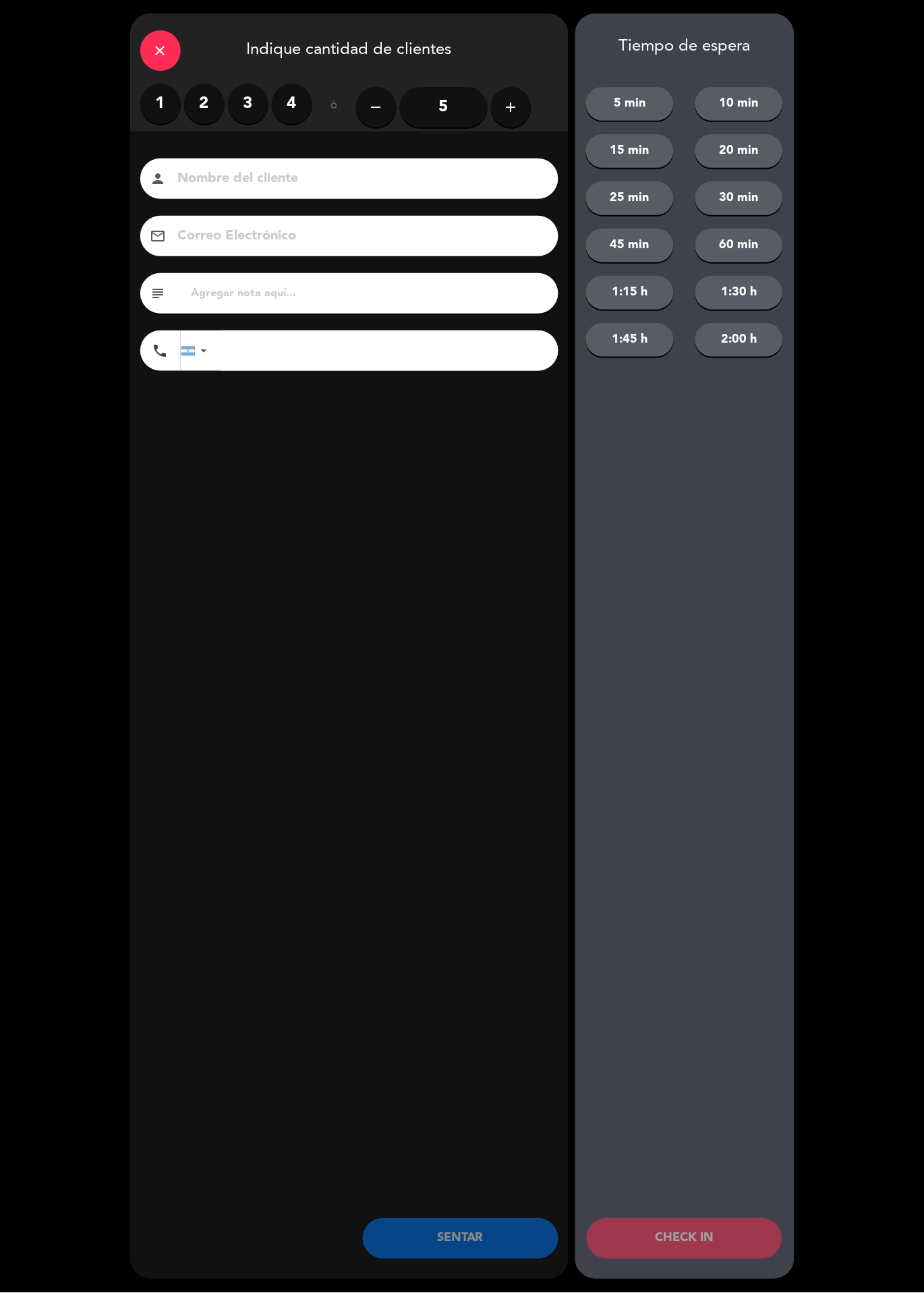
click at [198, 95] on label "2" at bounding box center [205, 104] width 41 height 41
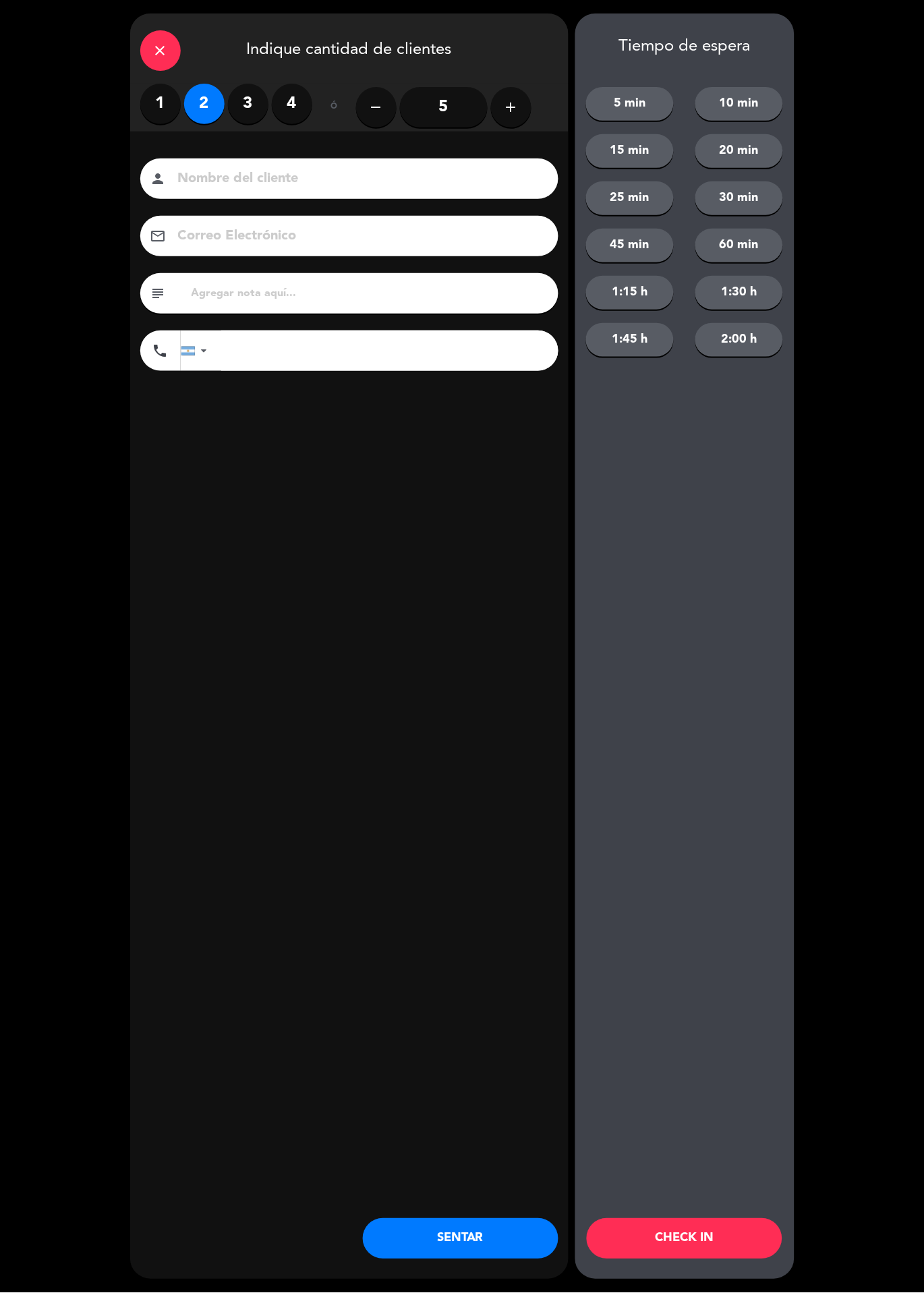
click at [725, 1231] on button "CHECK IN" at bounding box center [685, 1239] width 196 height 41
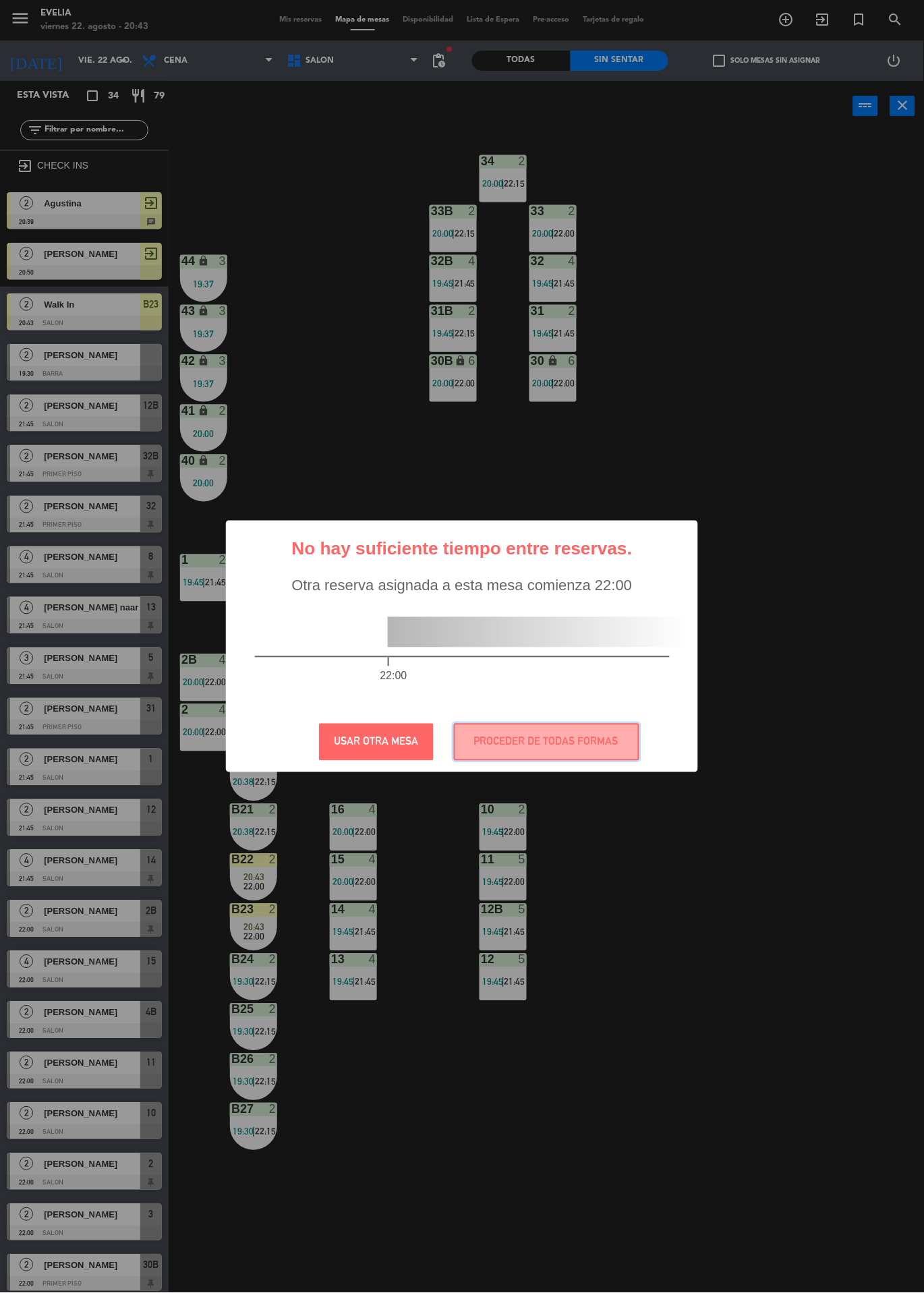
click at [585, 739] on button "PROCEDER DE TODAS FORMAS" at bounding box center [547, 742] width 186 height 37
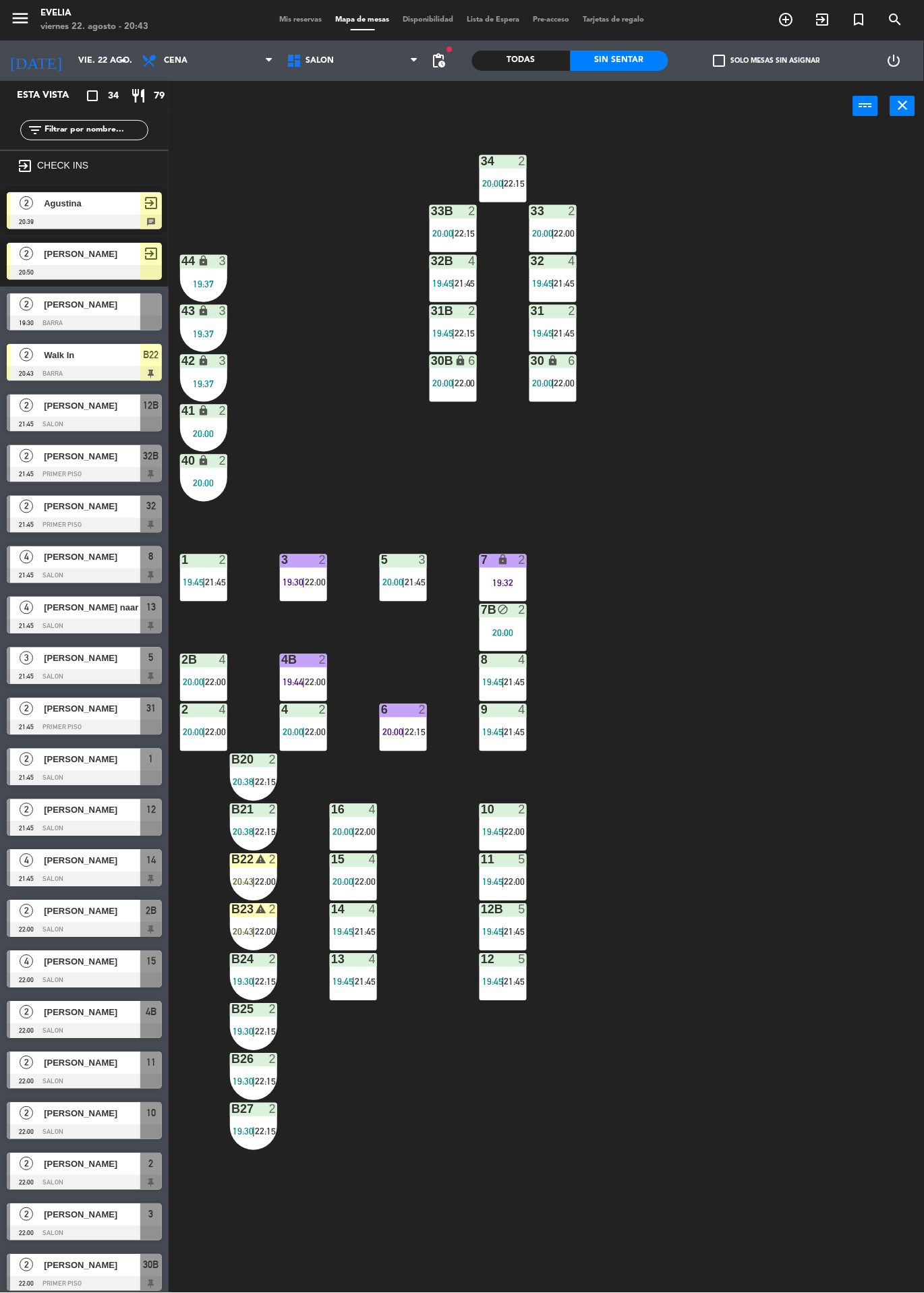
click at [246, 872] on div "B22 warning 2 20:43 | 22:00" at bounding box center [253, 877] width 47 height 47
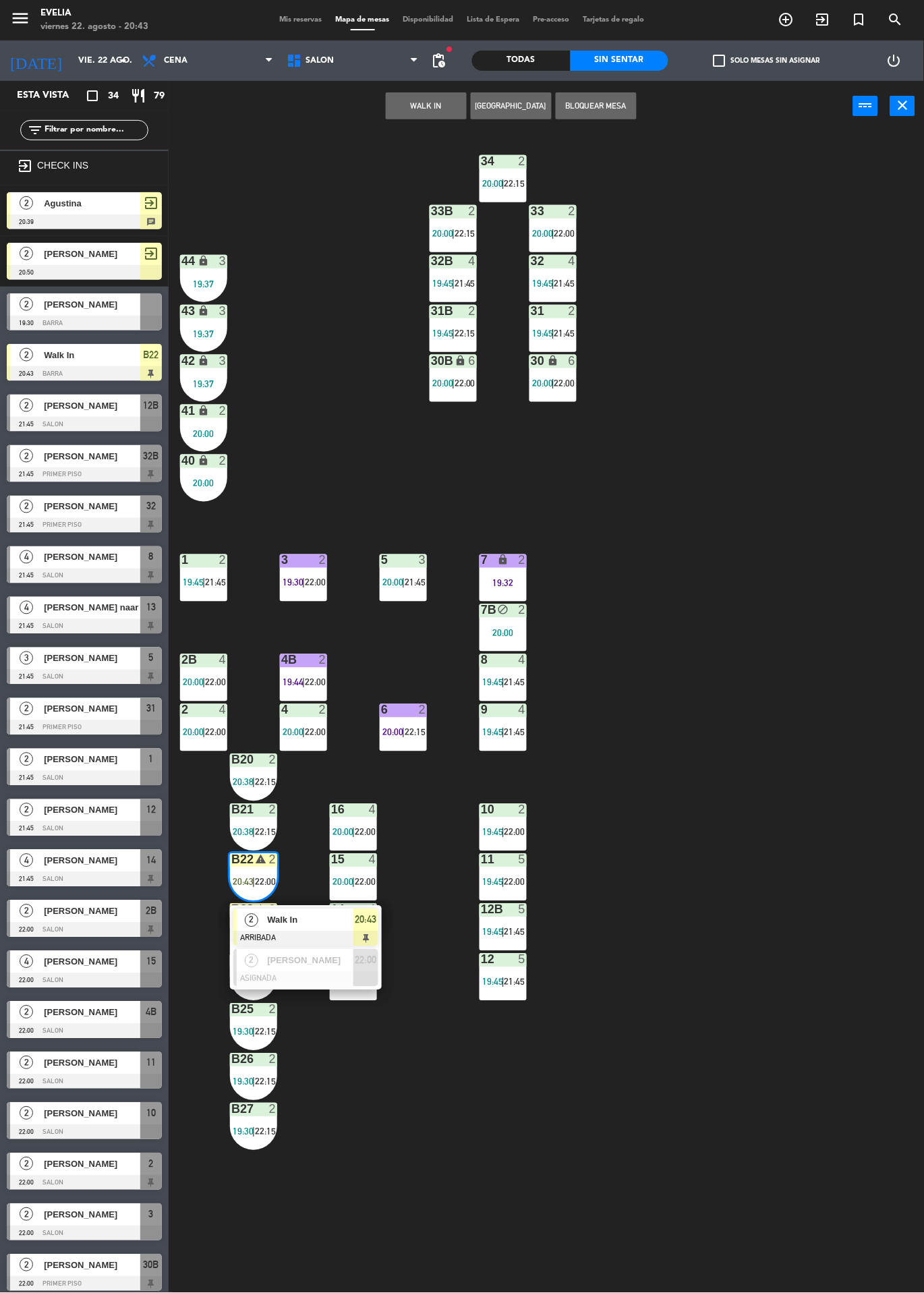
click at [318, 921] on span "Walk In" at bounding box center [310, 920] width 86 height 15
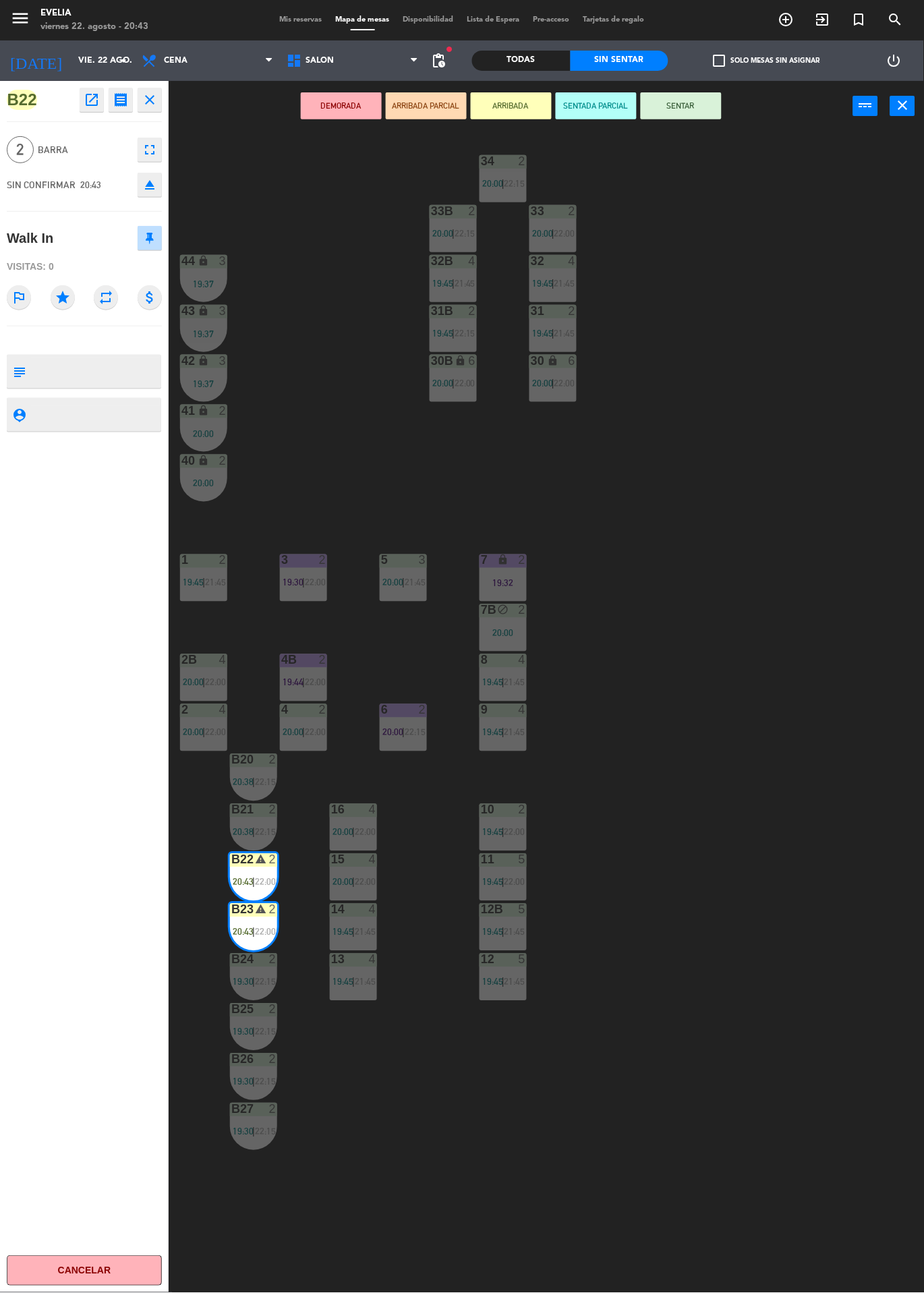
click at [674, 112] on button "SENTAR" at bounding box center [682, 105] width 81 height 27
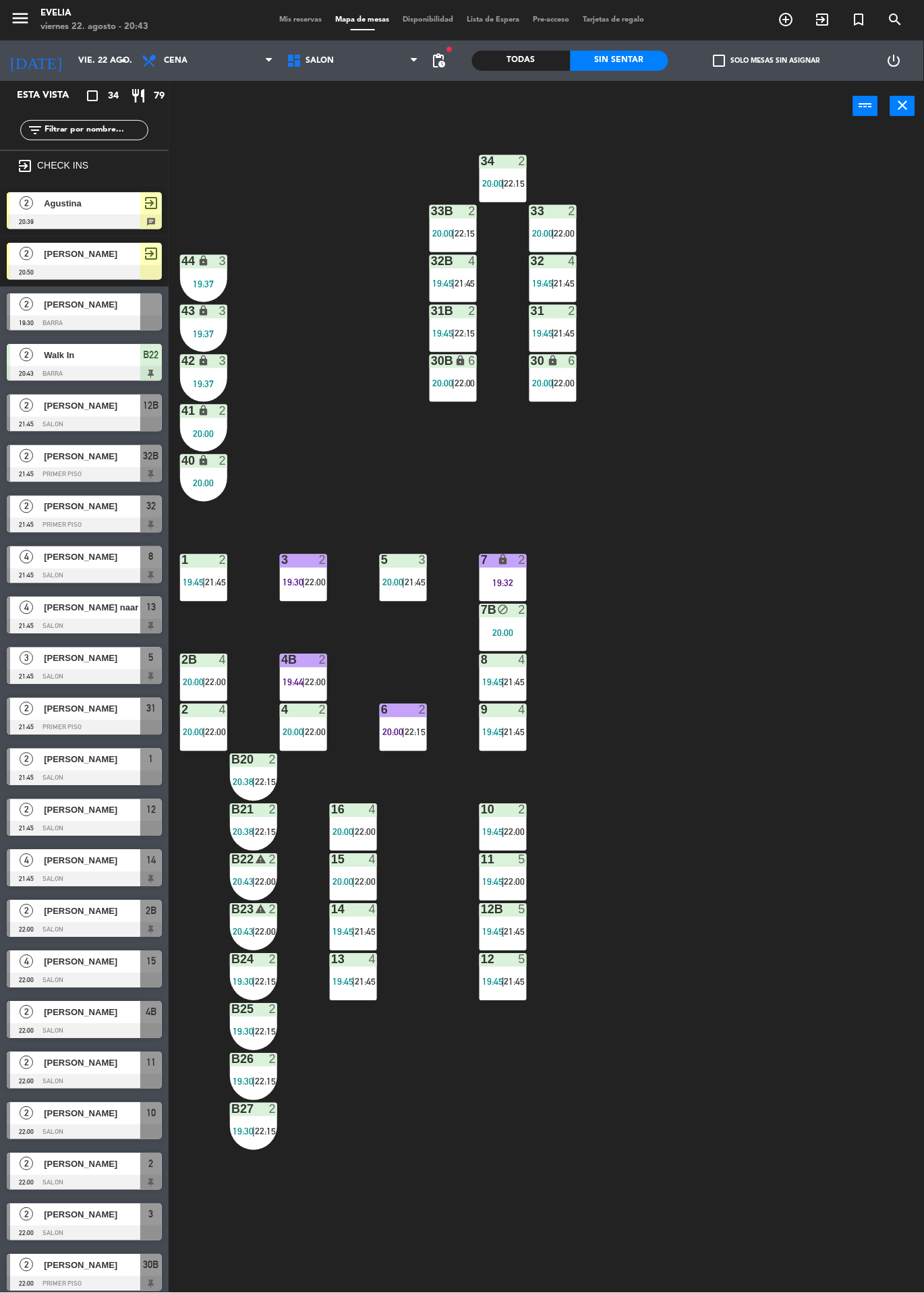
click at [795, 15] on icon "exit_to_app" at bounding box center [786, 20] width 16 height 16
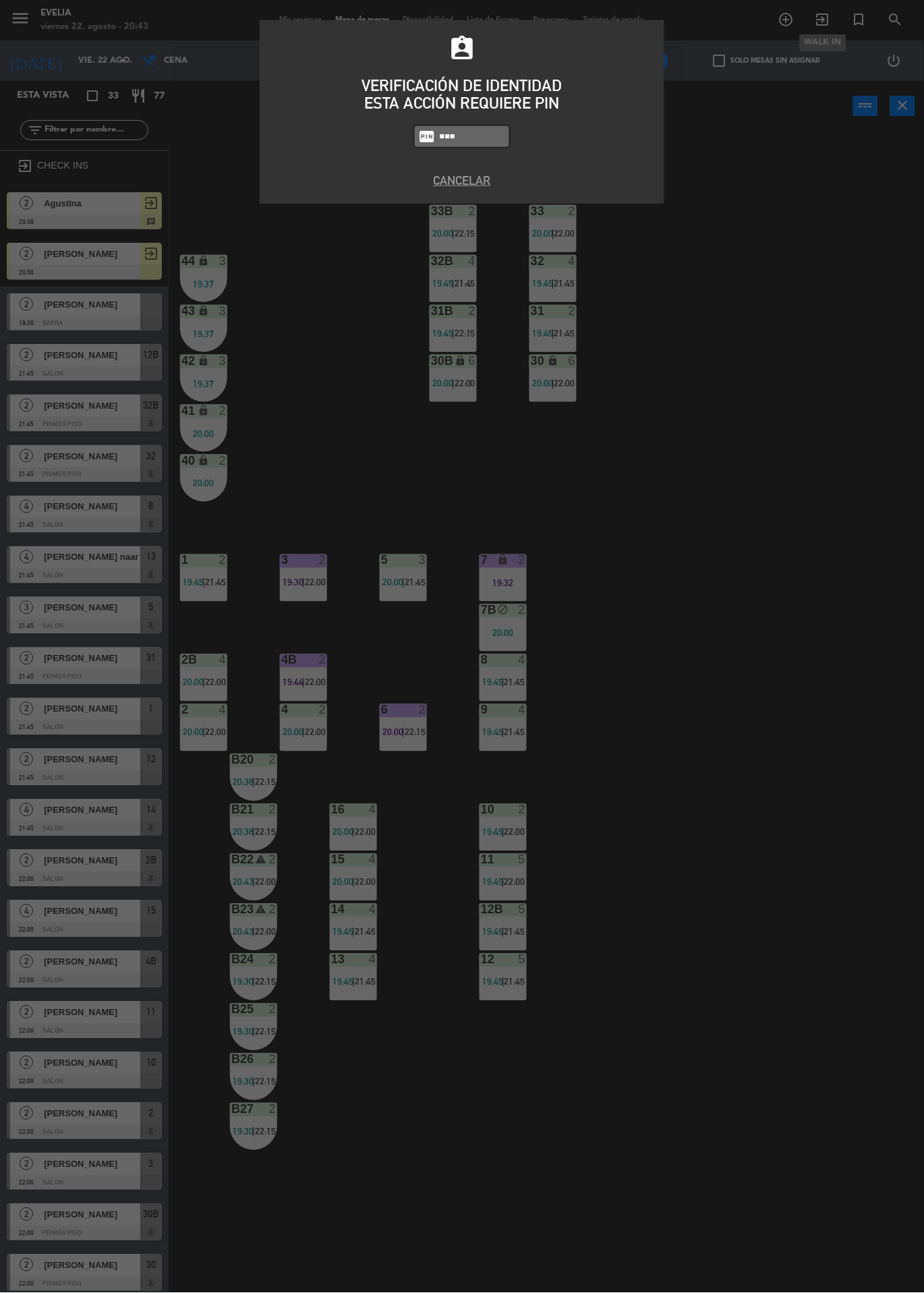
type input "6359"
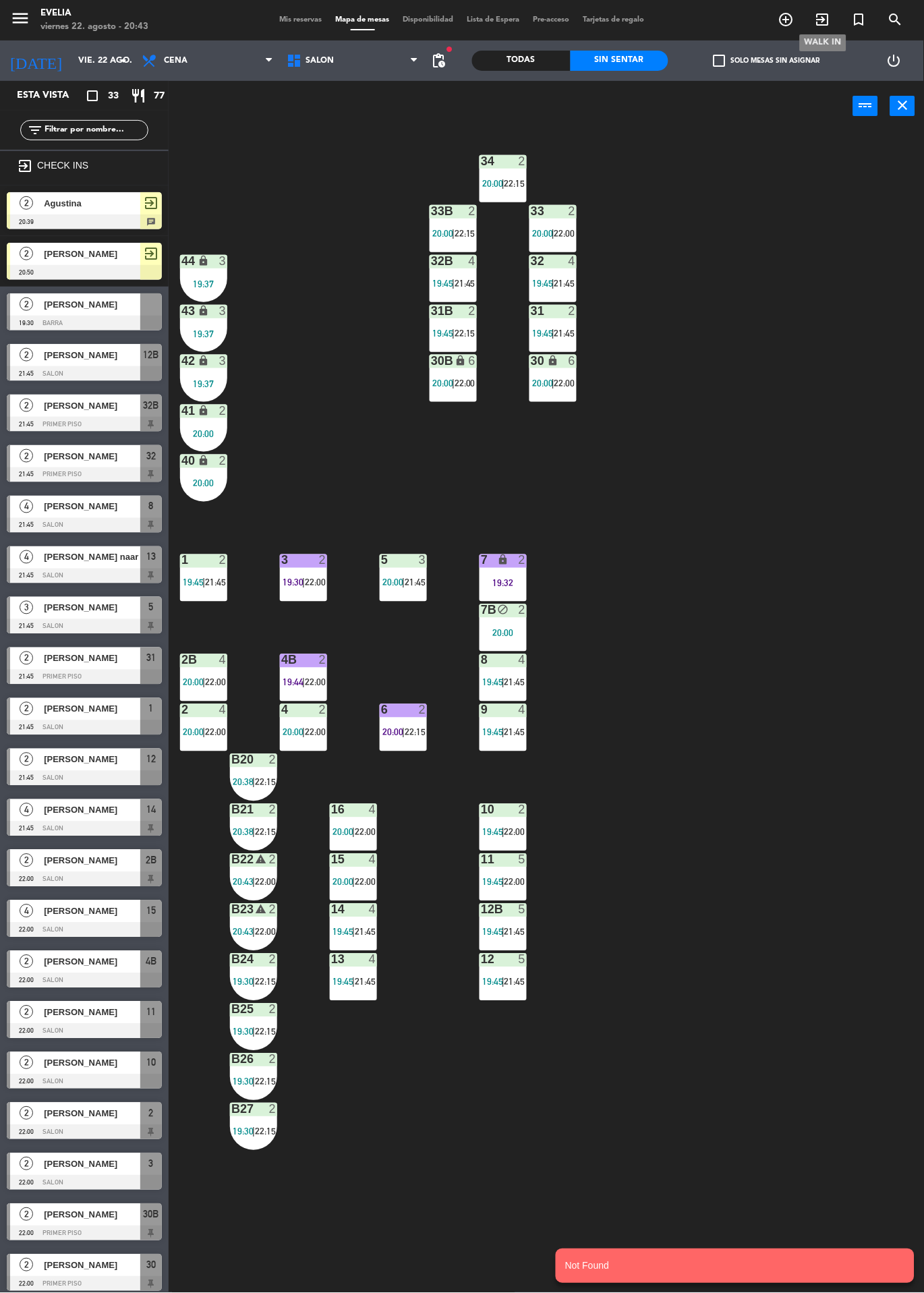
click at [820, 25] on icon "exit_to_app" at bounding box center [823, 20] width 16 height 16
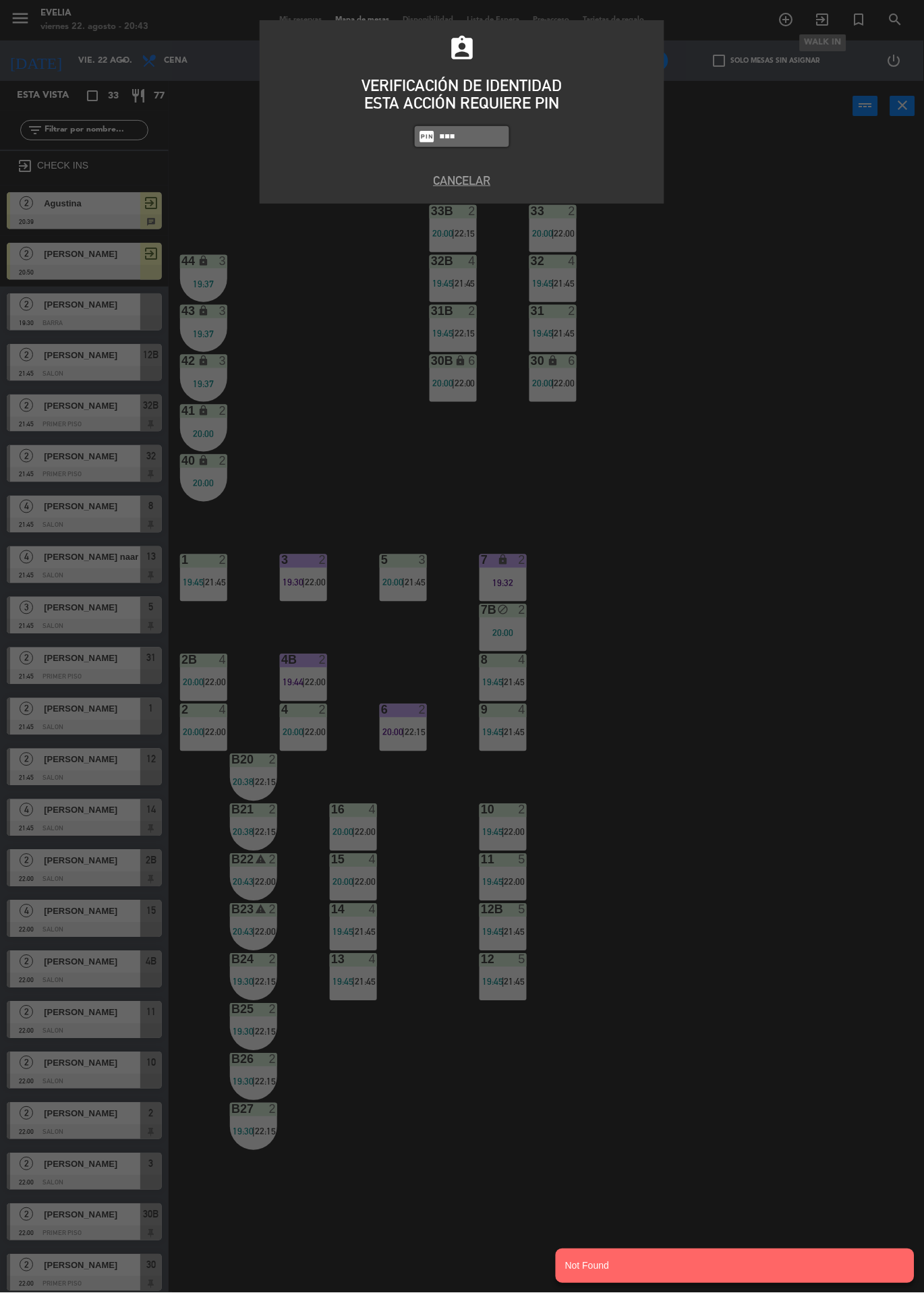
type input "6389"
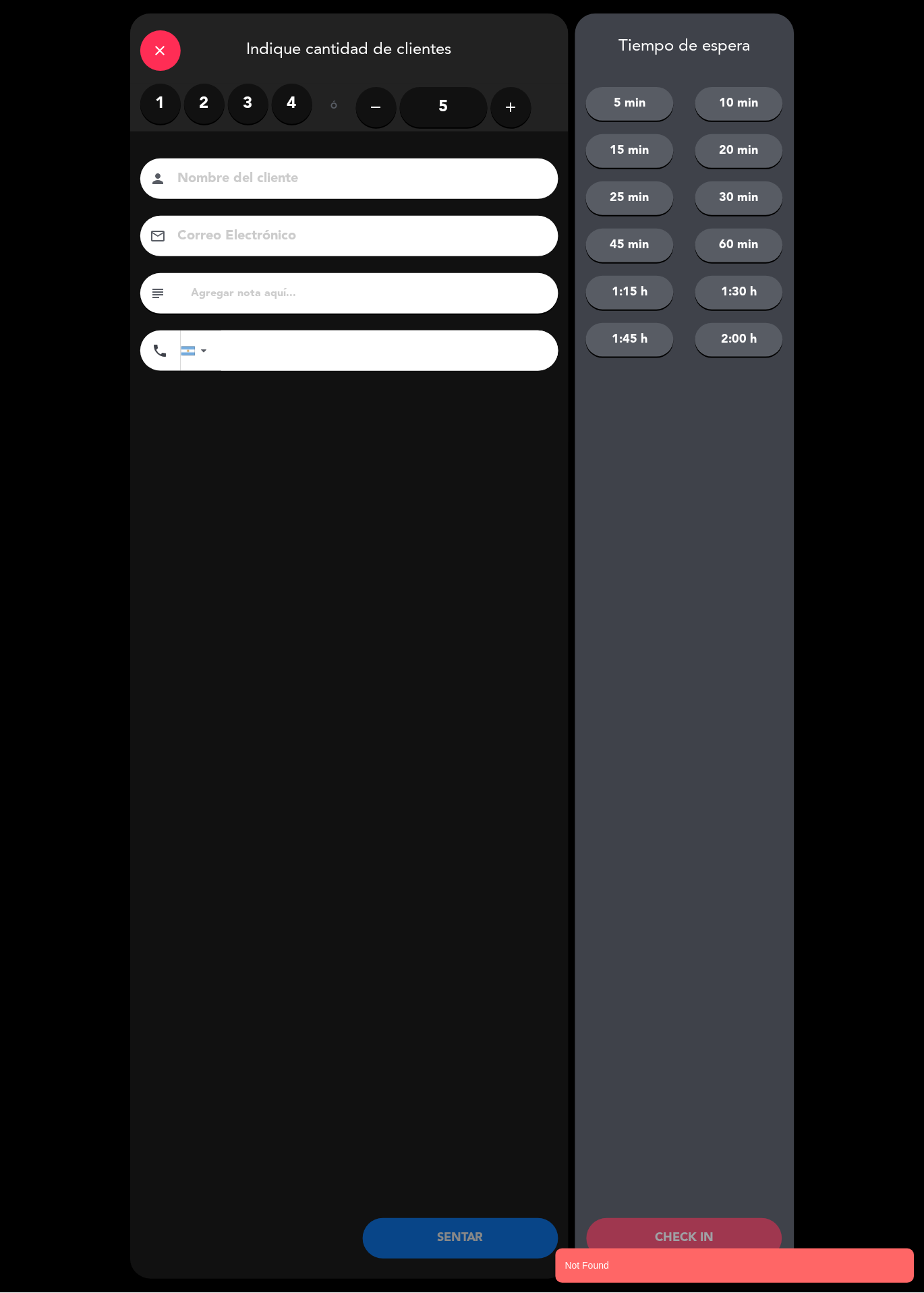
click at [207, 104] on label "2" at bounding box center [205, 104] width 41 height 41
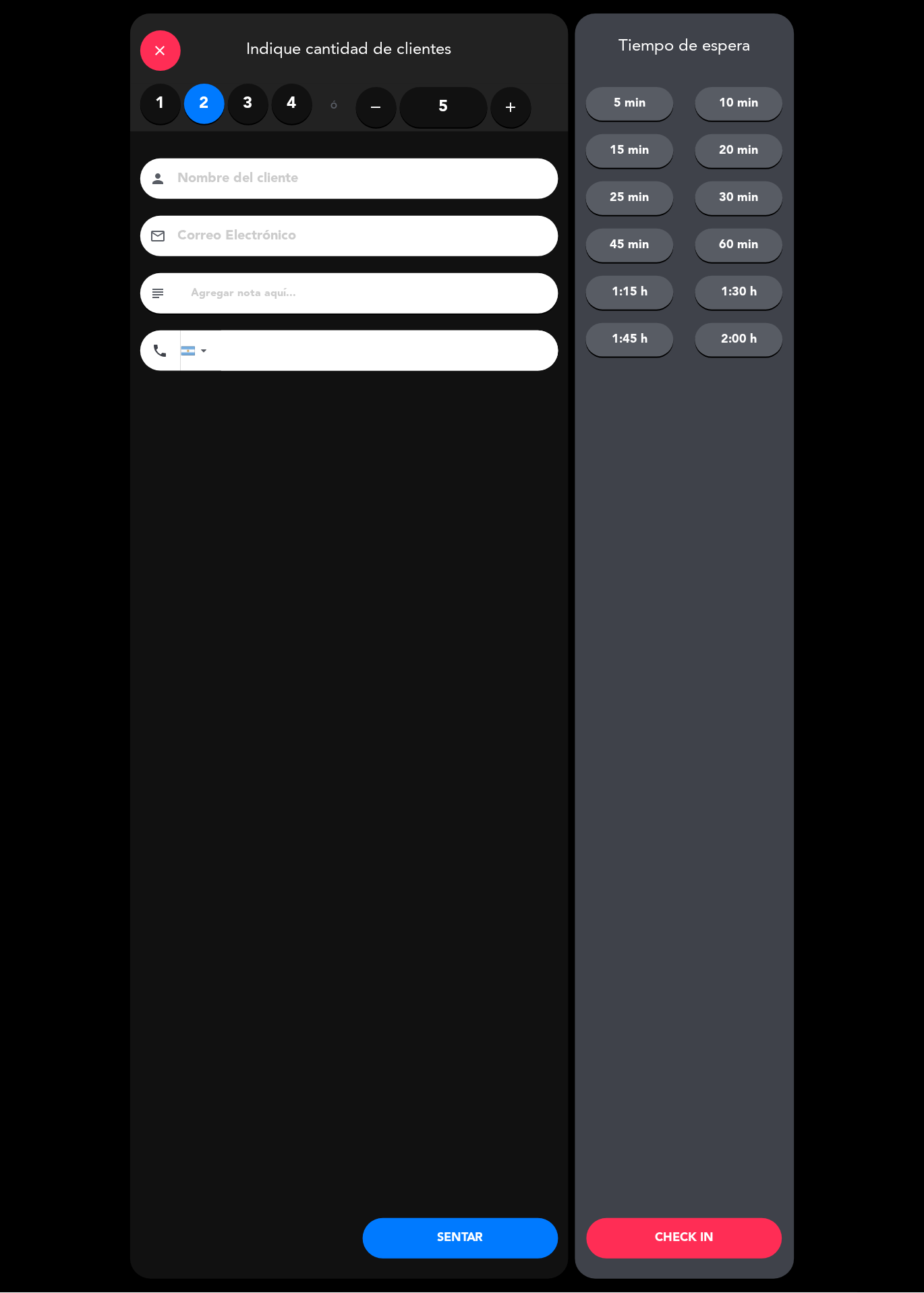
click at [355, 176] on input at bounding box center [359, 179] width 364 height 24
type input "Eve"
click at [331, 552] on div "close Indique cantidad de clientes 1 2 3 4 ó remove 5 add Nombre del cliente pe…" at bounding box center [350, 647] width 439 height 1266
click at [452, 284] on input "text" at bounding box center [369, 294] width 358 height 19
click at [415, 286] on input "text" at bounding box center [369, 294] width 358 height 19
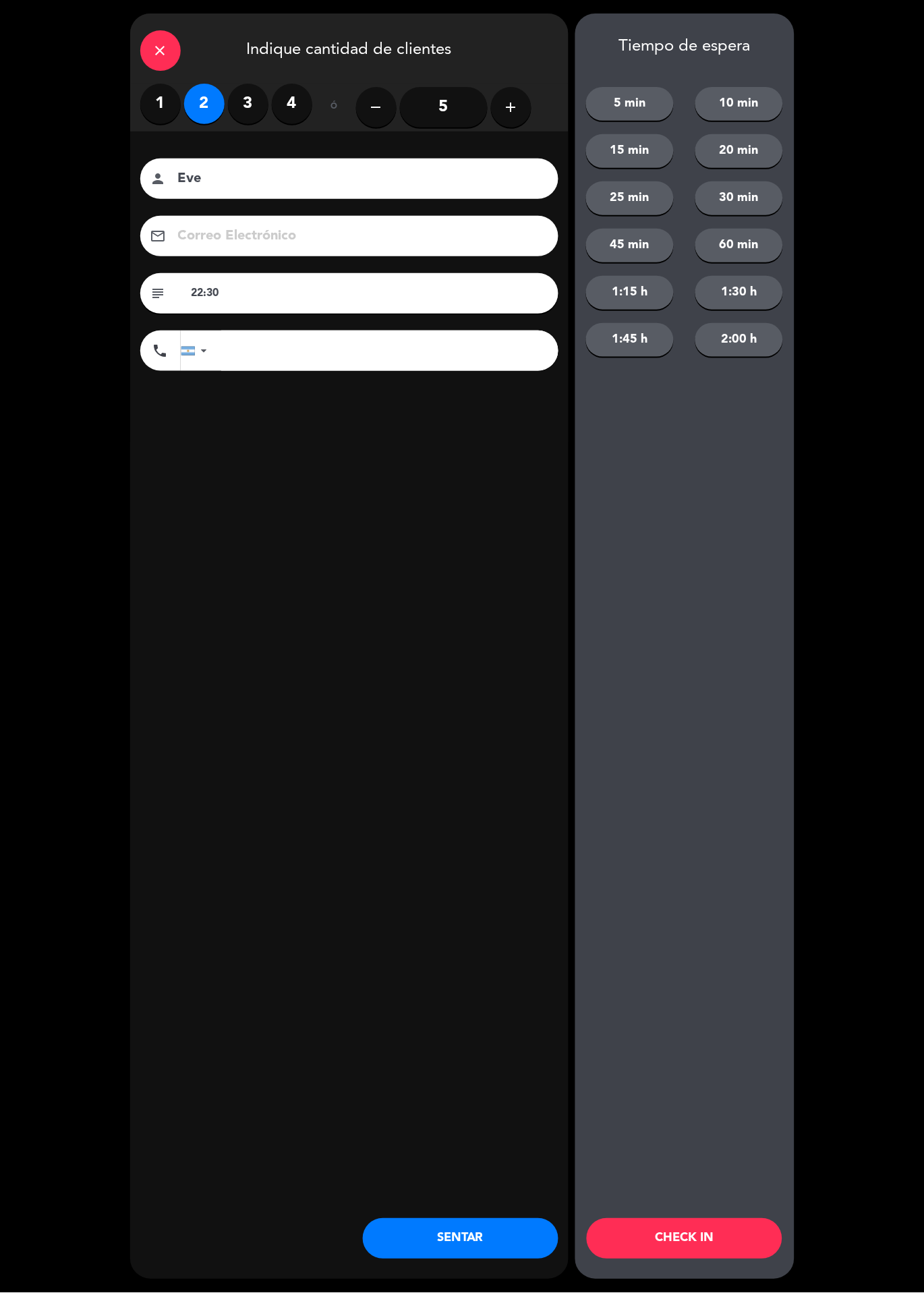
type input "22:30"
click at [325, 525] on div "close Indique cantidad de clientes 1 2 3 4 ó remove 5 add Nombre del cliente pe…" at bounding box center [350, 647] width 439 height 1266
click at [711, 1228] on button "CHECK IN" at bounding box center [685, 1239] width 196 height 41
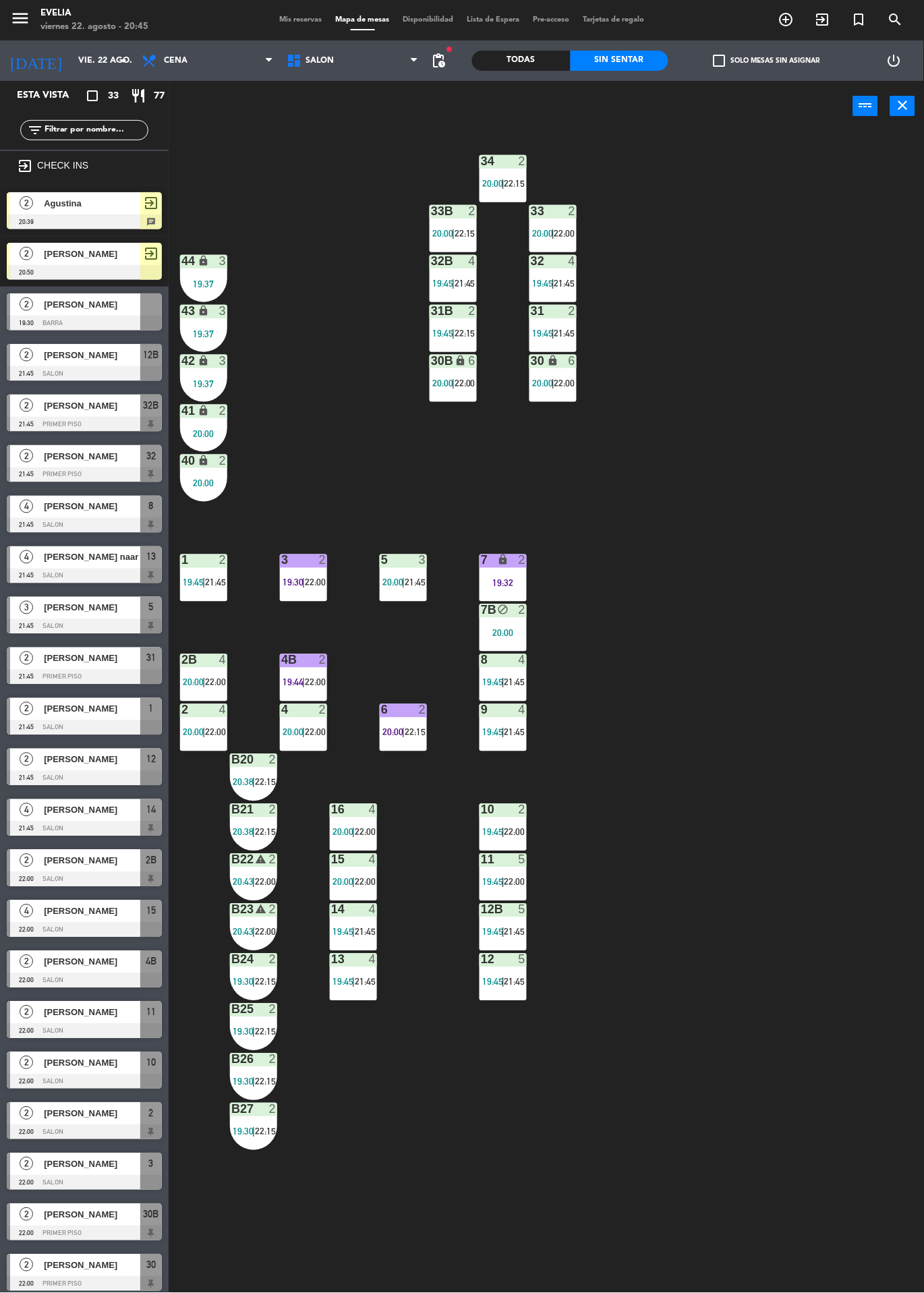
click at [774, 500] on div "34 2 20:00 | 22:15 33B 2 20:00 | 22:15 33 2 20:00 | 22:00 44 lock 3 19:37 32B 4…" at bounding box center [551, 712] width 746 height 1162
click at [522, 959] on div "5" at bounding box center [522, 959] width 8 height 12
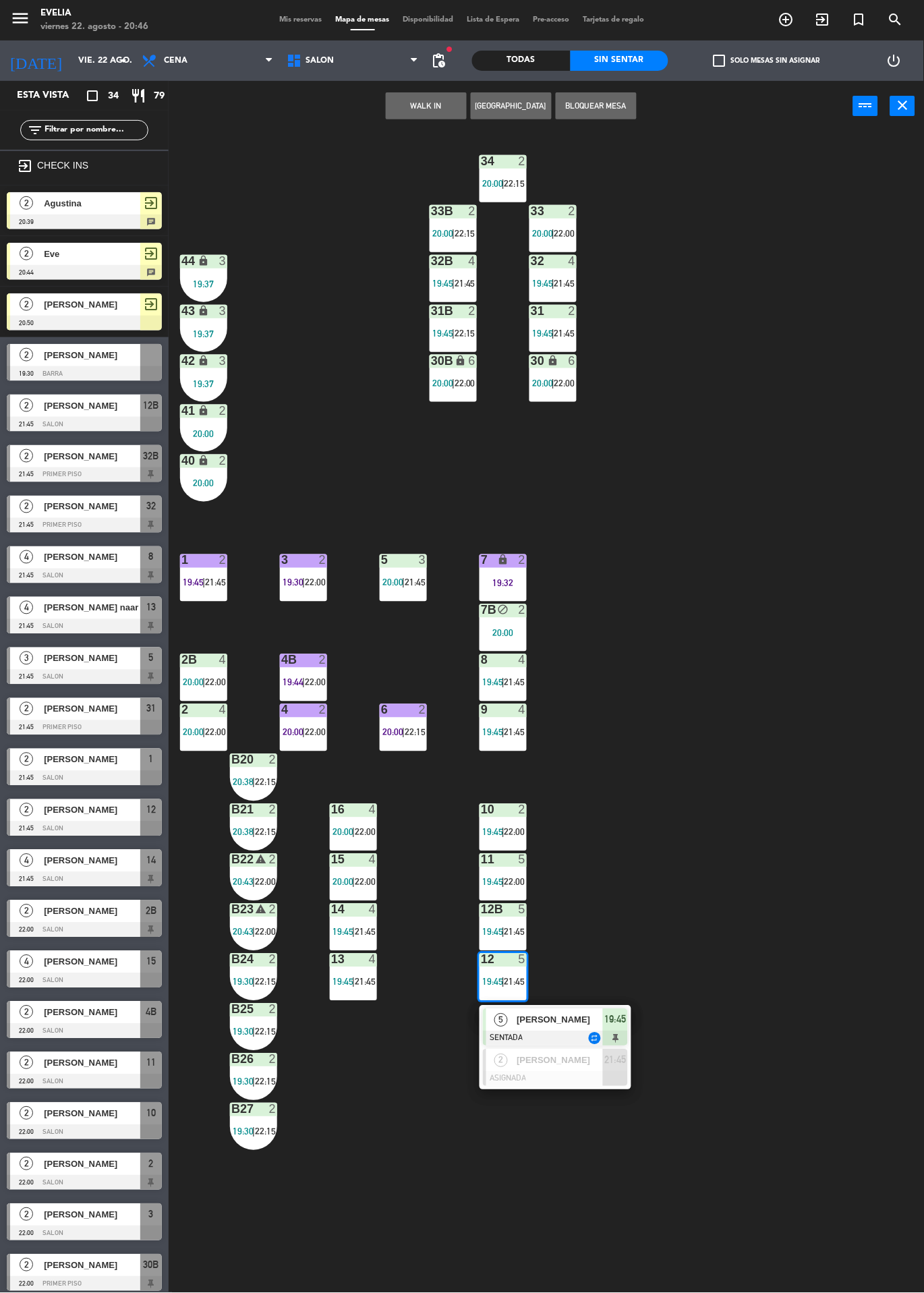
click at [590, 1019] on span "[PERSON_NAME]" at bounding box center [560, 1020] width 86 height 15
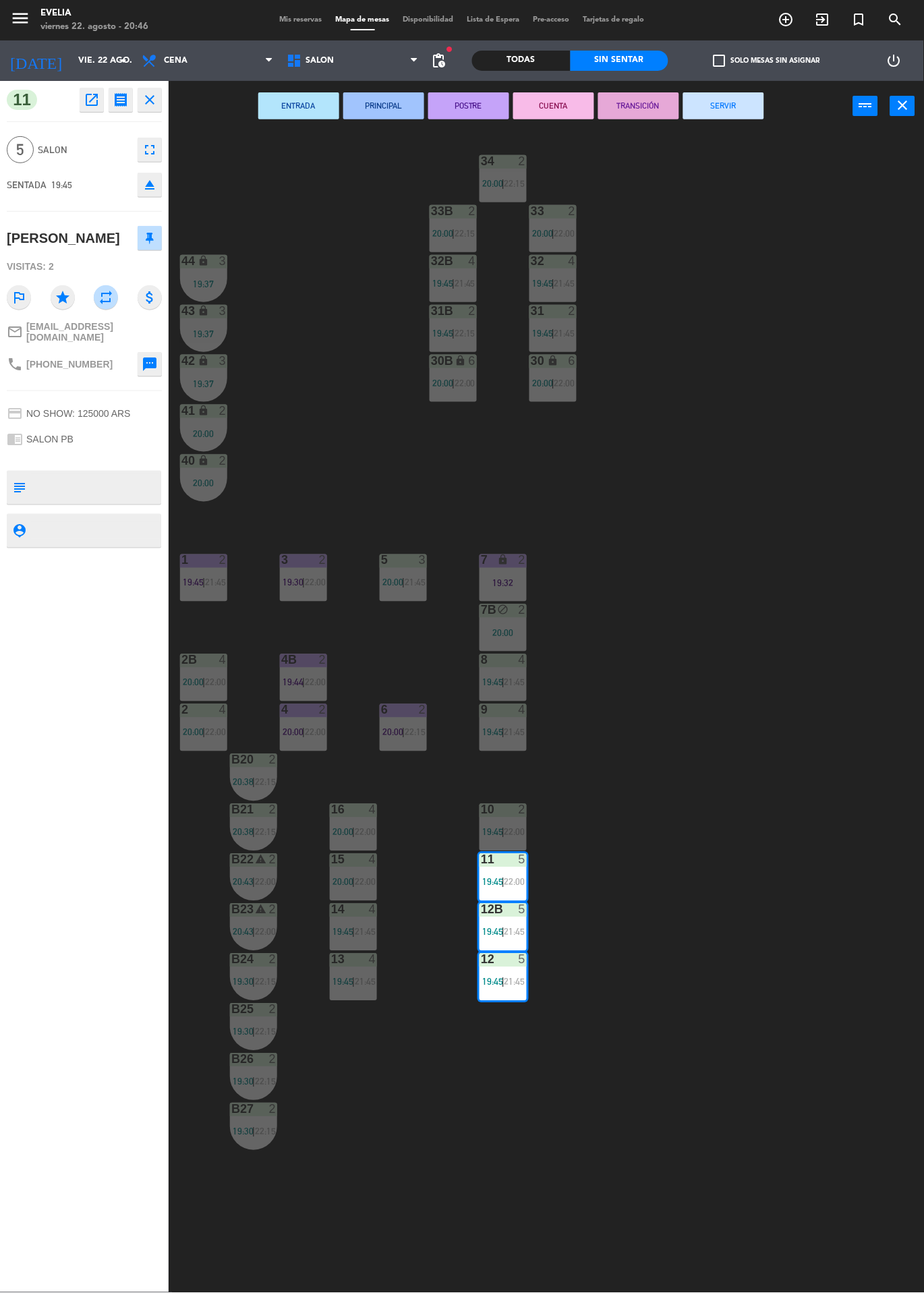
click at [469, 107] on button "POSTRE" at bounding box center [469, 105] width 81 height 27
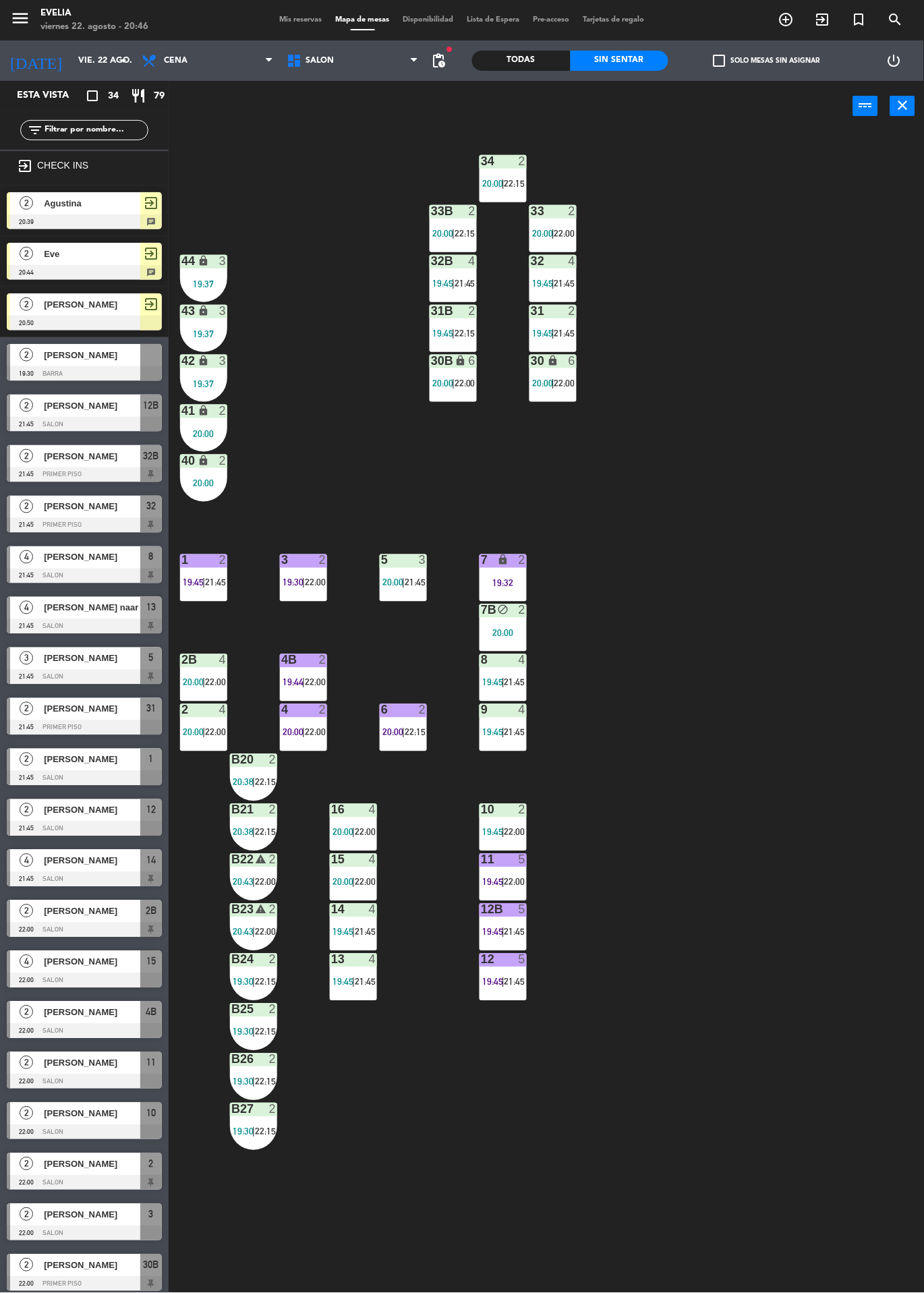
click at [767, 642] on div "34 2 20:00 | 22:15 33B 2 20:00 | 22:15 33 2 20:00 | 22:00 44 lock 3 19:37 32B 4…" at bounding box center [551, 712] width 746 height 1162
click at [531, 610] on div "2" at bounding box center [526, 611] width 22 height 13
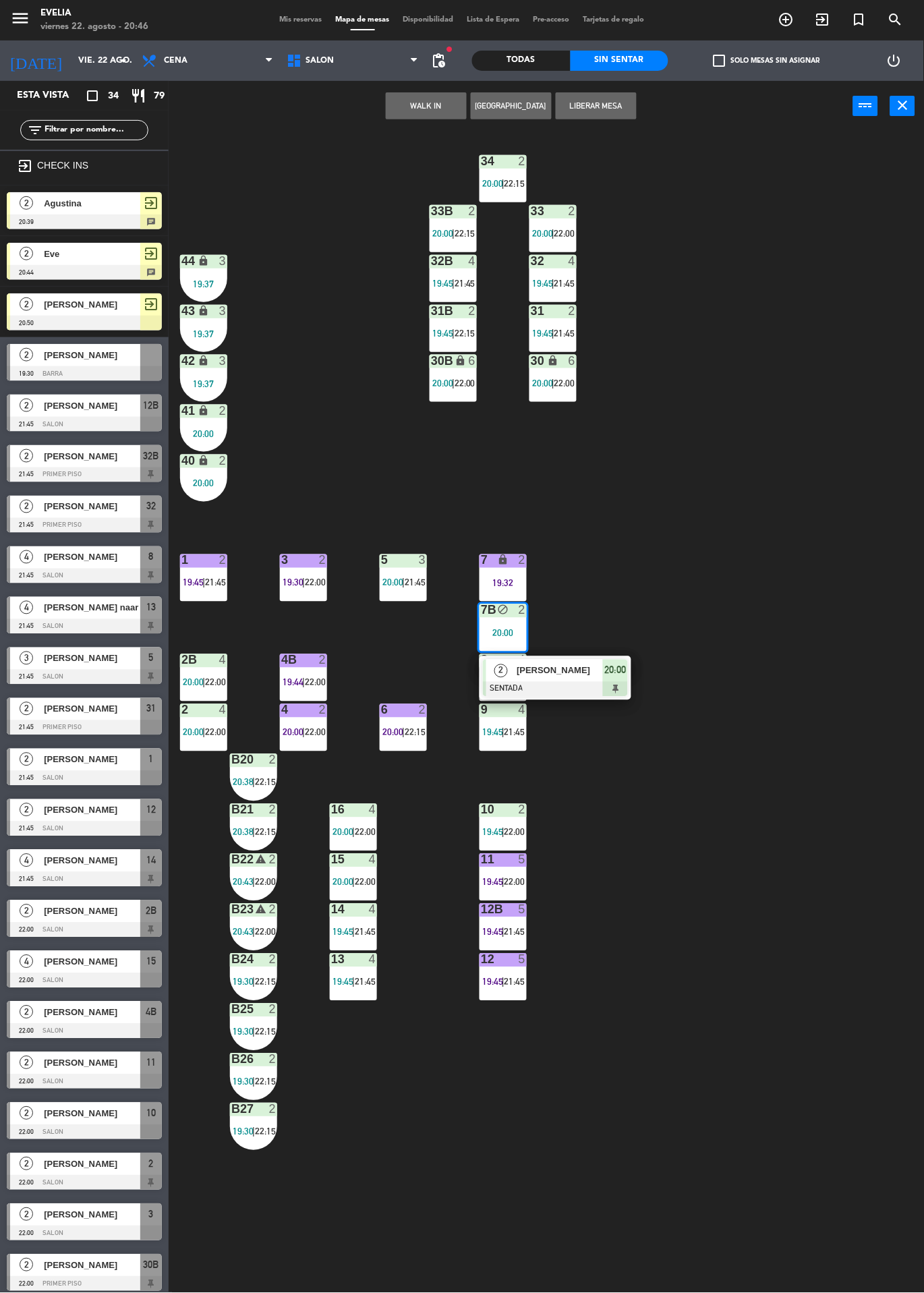
click at [603, 666] on div "20:00" at bounding box center [616, 671] width 25 height 22
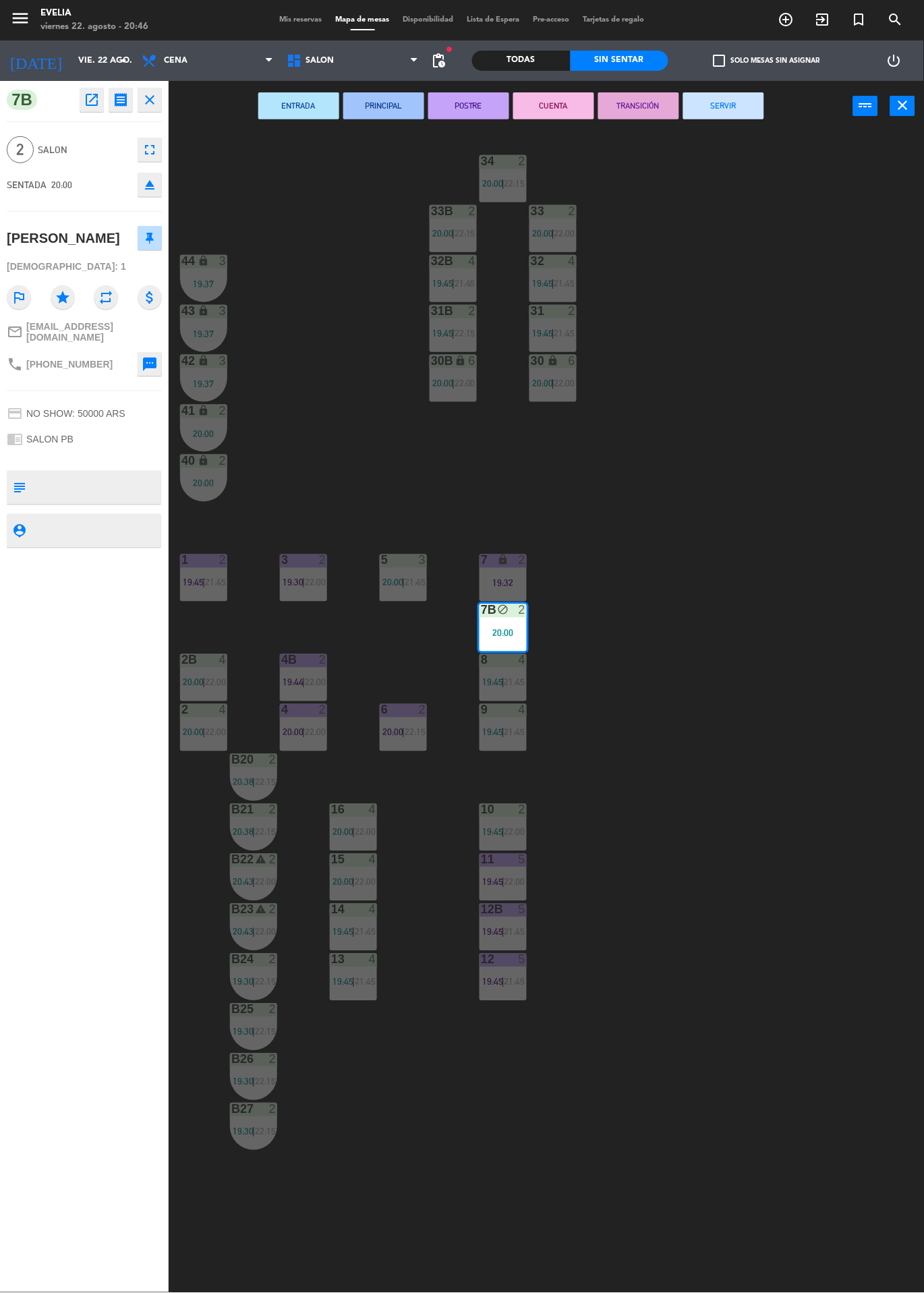
click at [742, 693] on div "34 2 20:00 | 22:15 33B 2 20:00 | 22:15 33 2 20:00 | 22:00 44 lock 3 19:37 32B 4…" at bounding box center [551, 712] width 746 height 1162
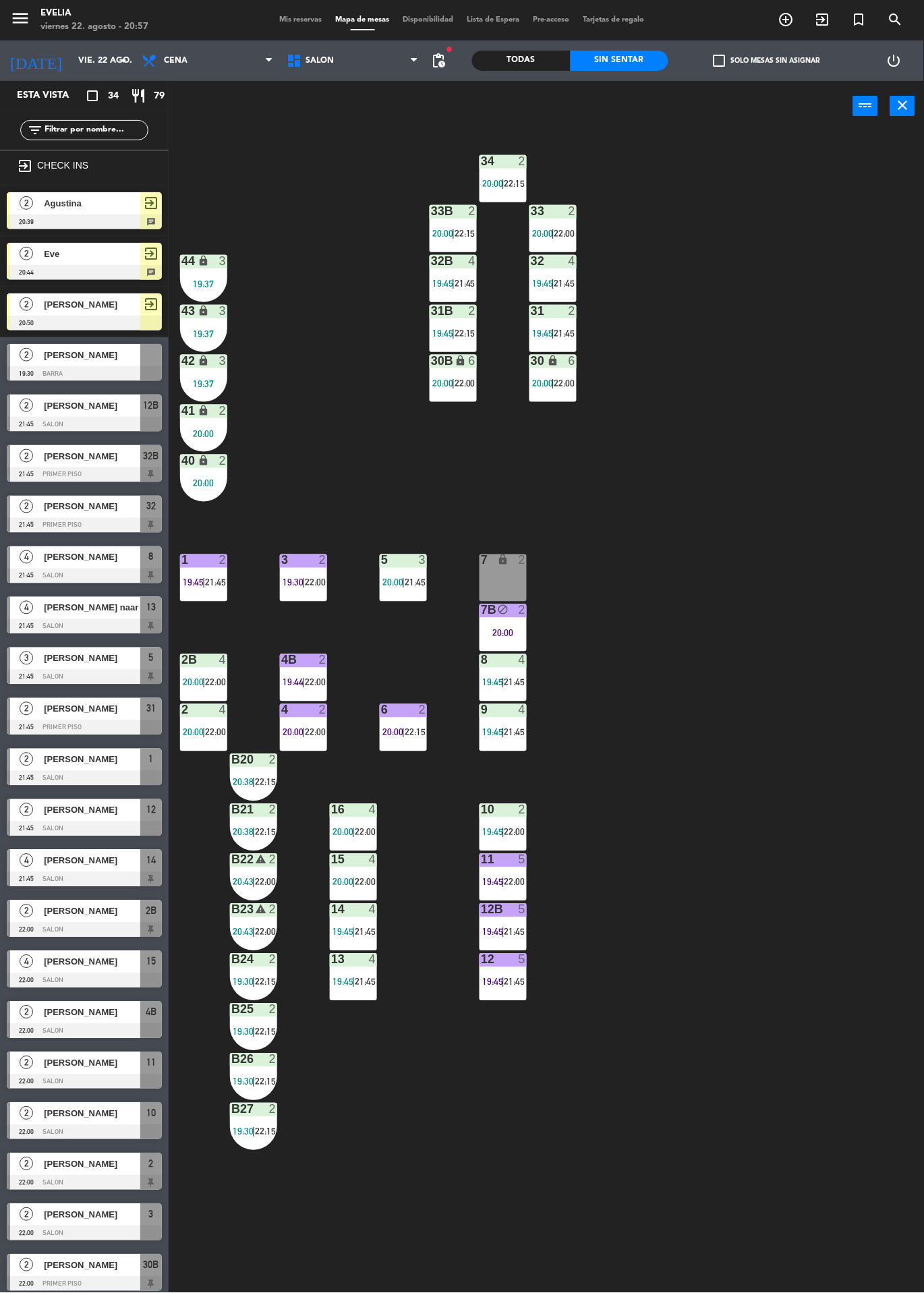
click at [28, 258] on span "2" at bounding box center [26, 253] width 14 height 14
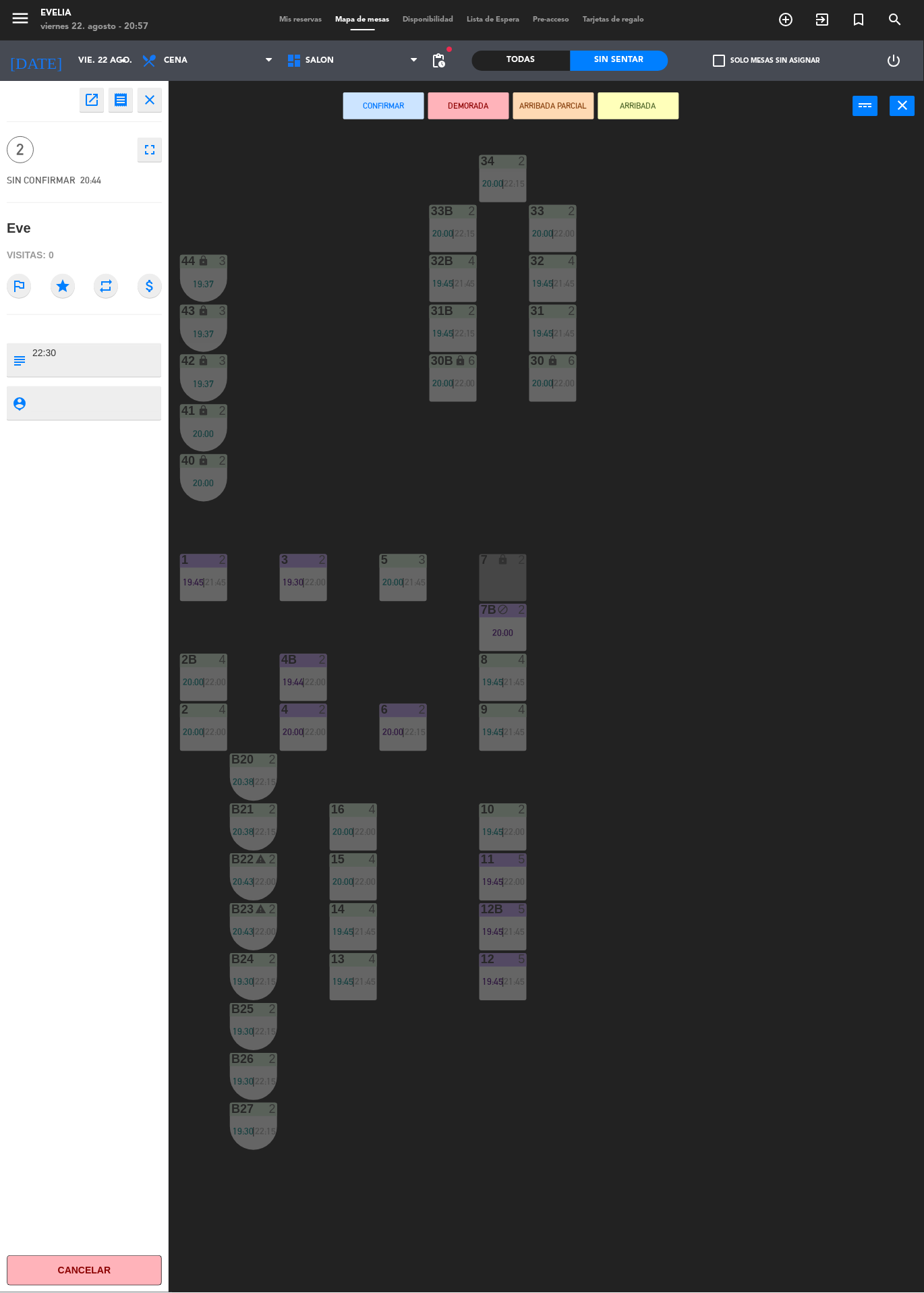
click at [480, 540] on div "34 2 20:00 | 22:15 33B 2 20:00 | 22:15 33 2 20:00 | 22:00 44 lock 3 19:37 32B 4…" at bounding box center [551, 712] width 746 height 1162
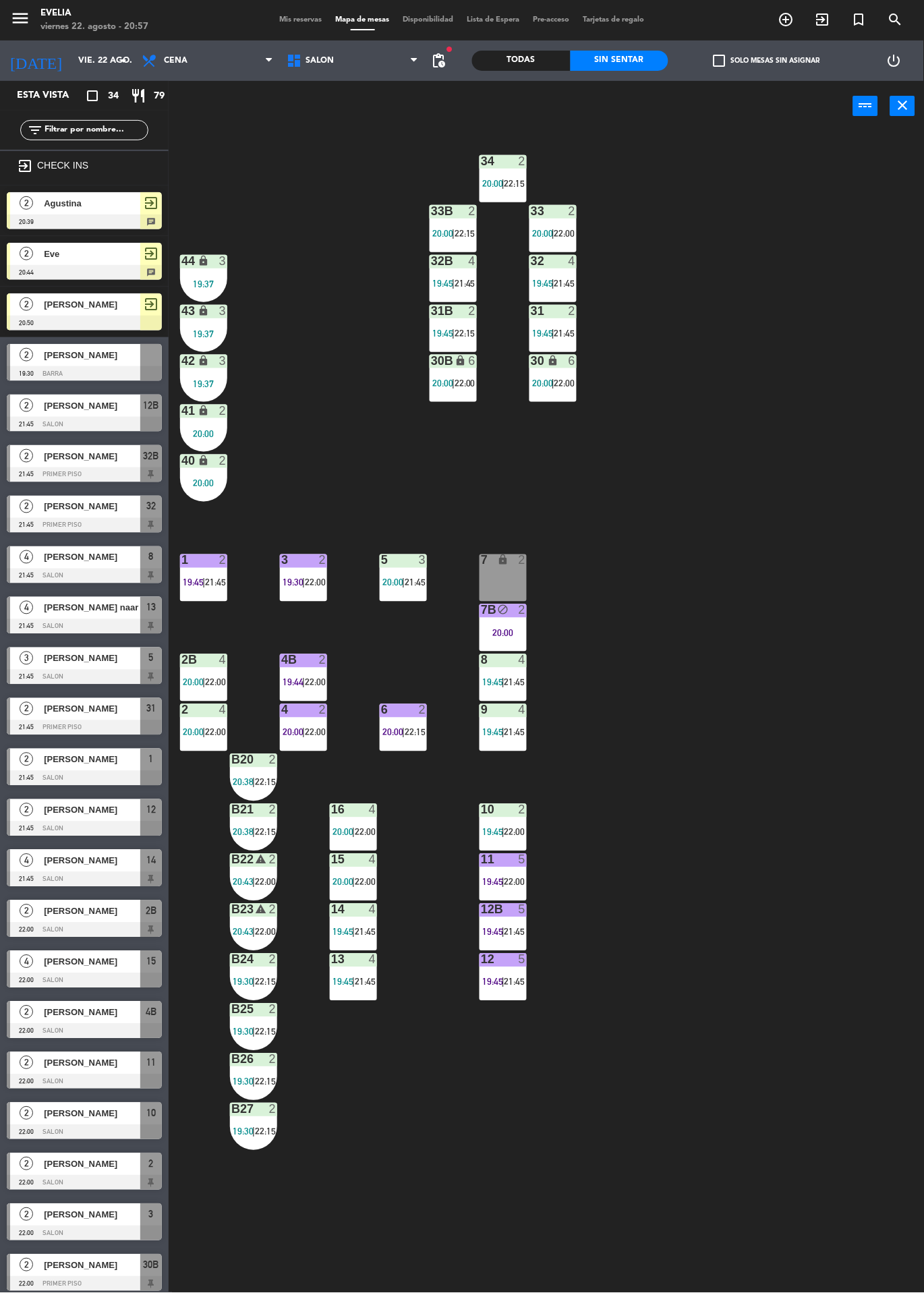
click at [92, 258] on span "Eve" at bounding box center [91, 254] width 96 height 15
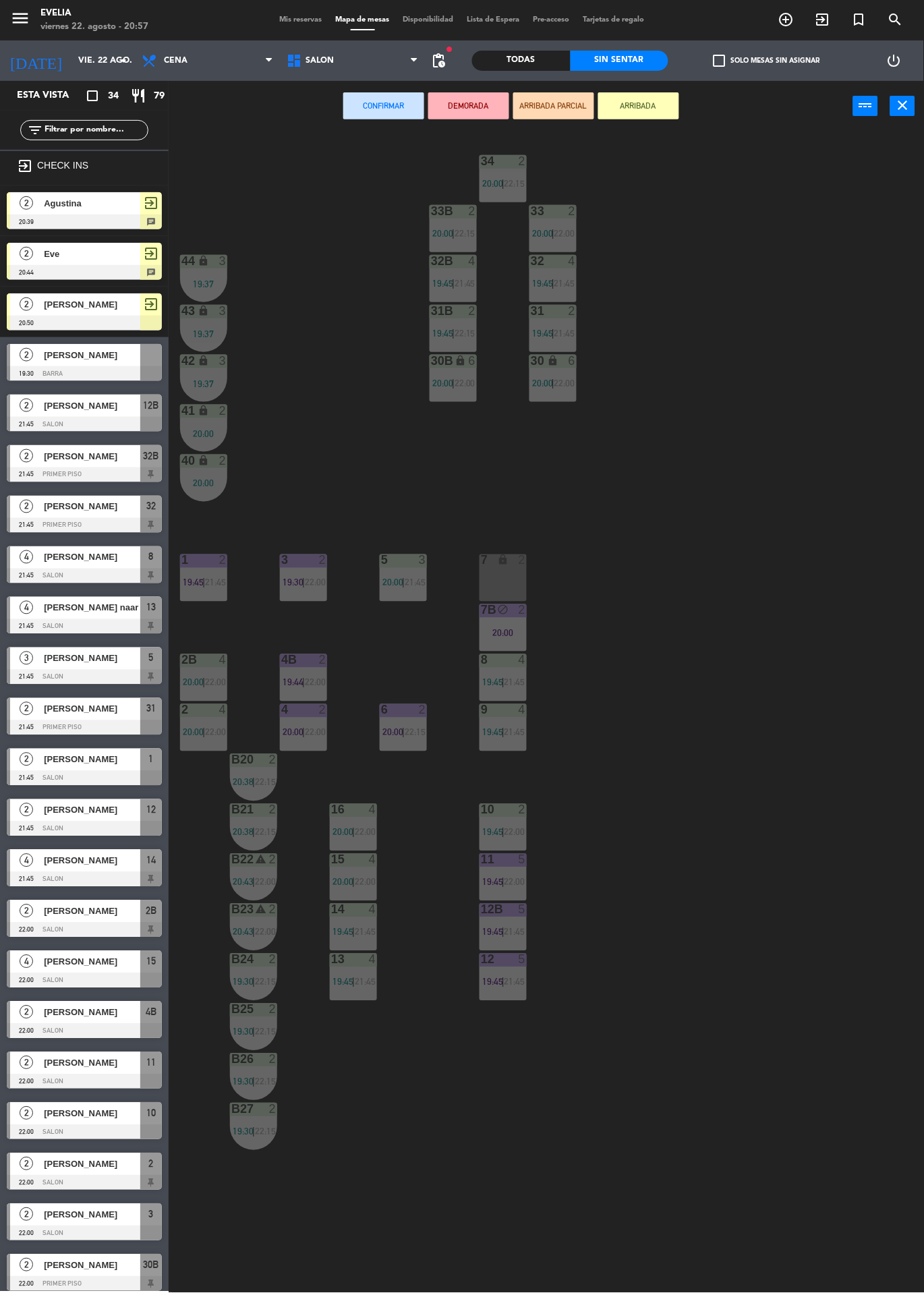
click at [507, 584] on div "7 lock 2" at bounding box center [503, 578] width 47 height 47
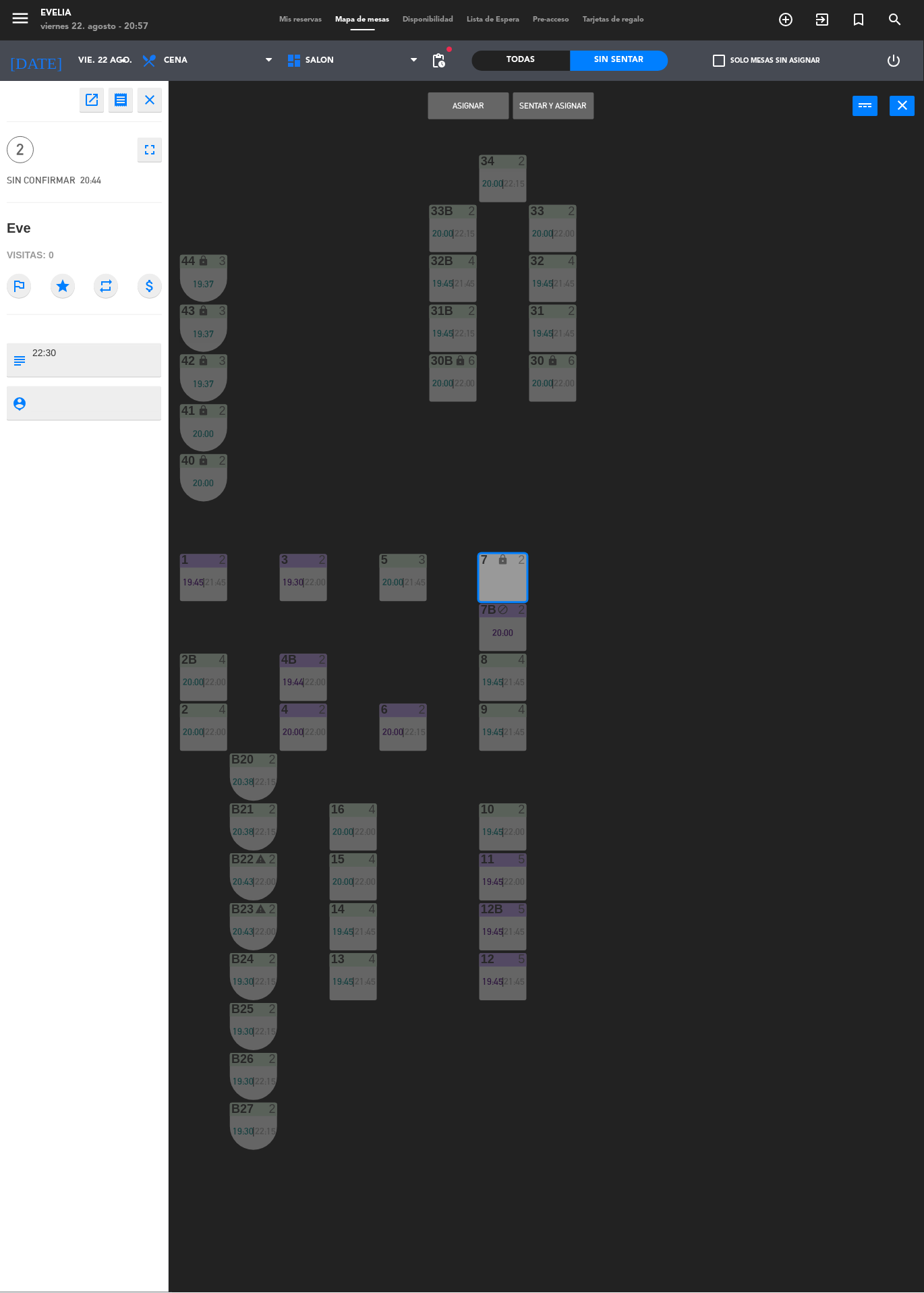
click at [575, 103] on button "Sentar y Asignar" at bounding box center [554, 105] width 81 height 27
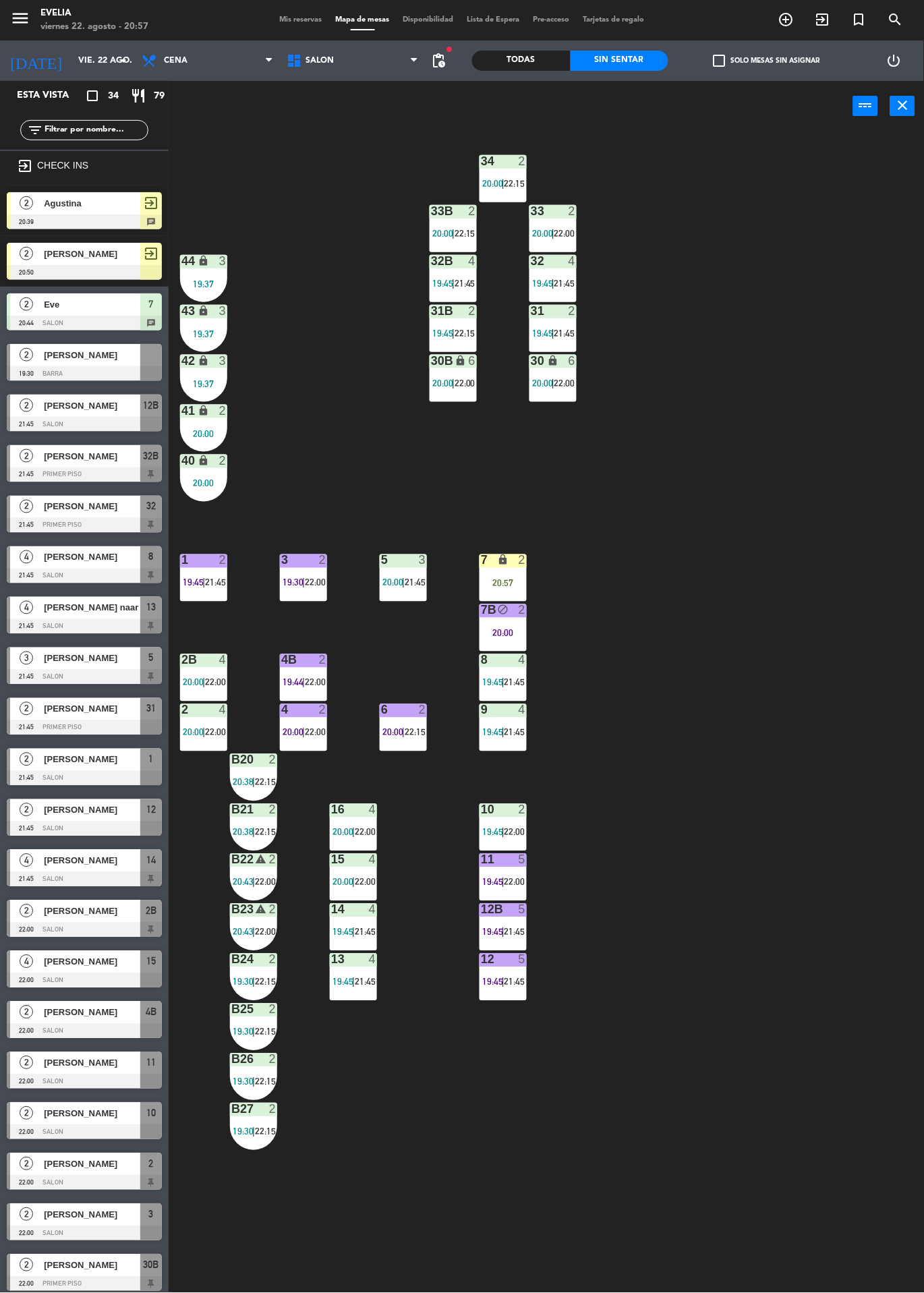
click at [490, 565] on div "7" at bounding box center [480, 561] width 22 height 13
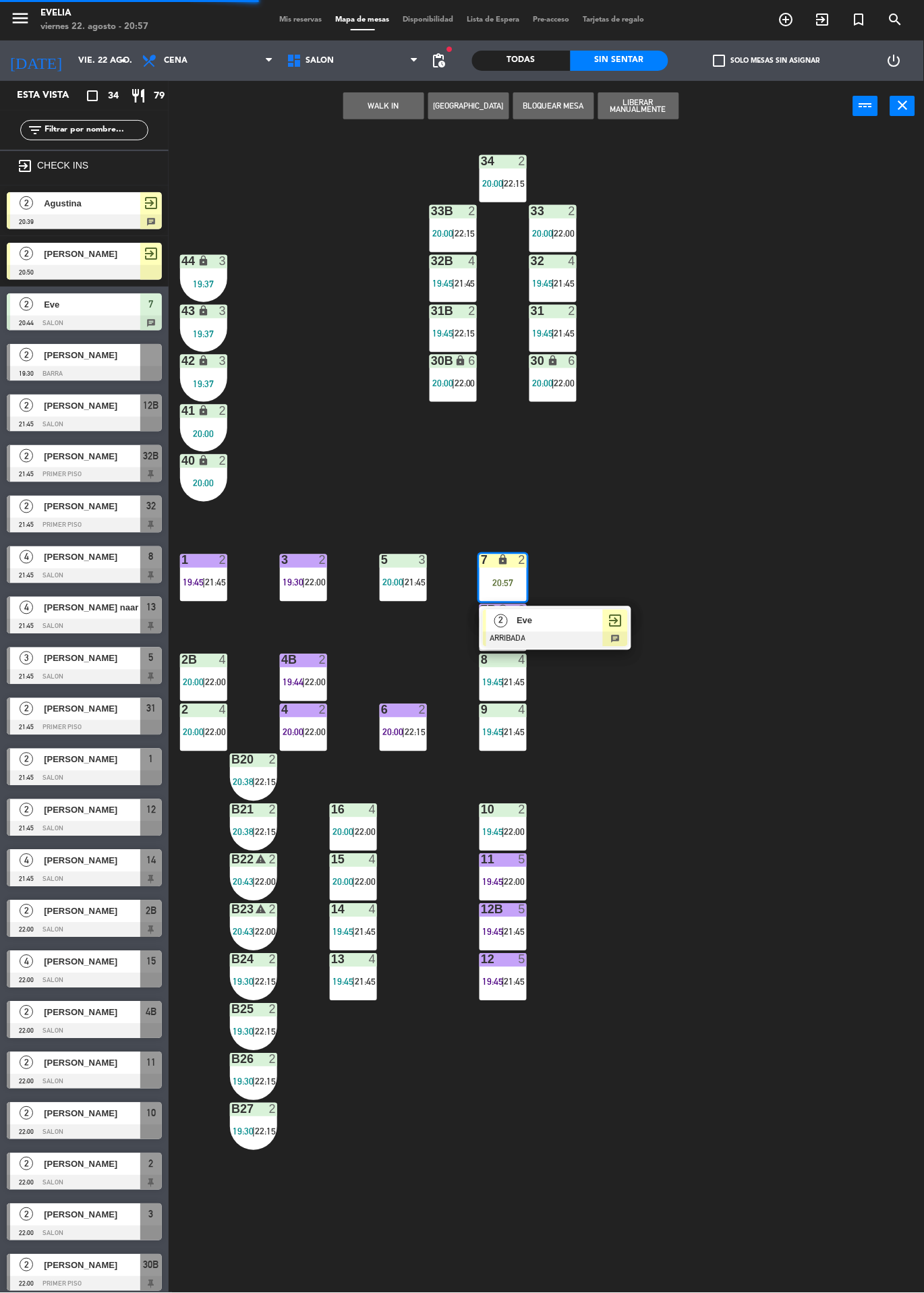
click at [606, 606] on div "2 Eve ARRIBADA exit_to_app chat" at bounding box center [555, 628] width 152 height 44
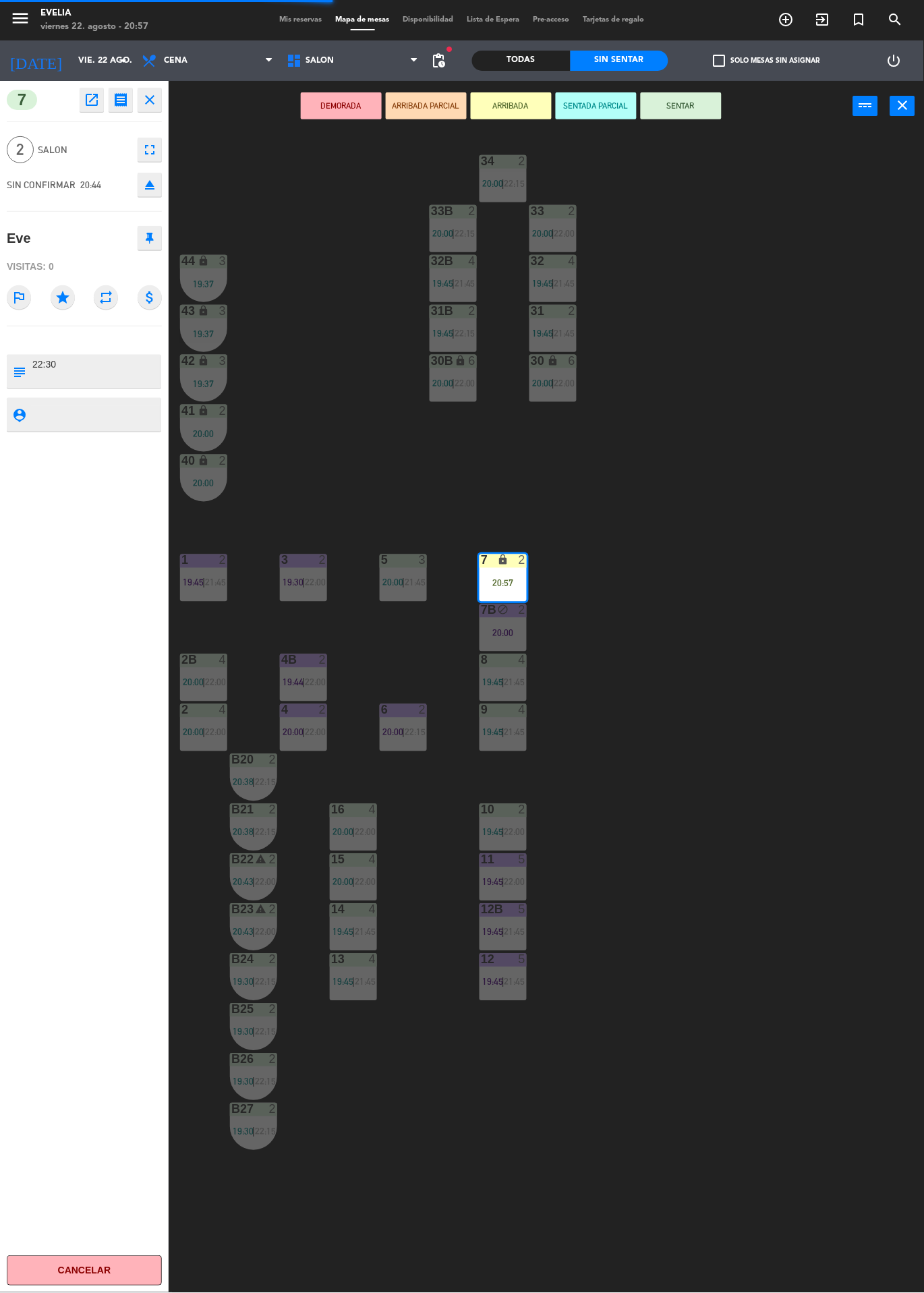
click at [684, 102] on button "SENTAR" at bounding box center [682, 105] width 81 height 27
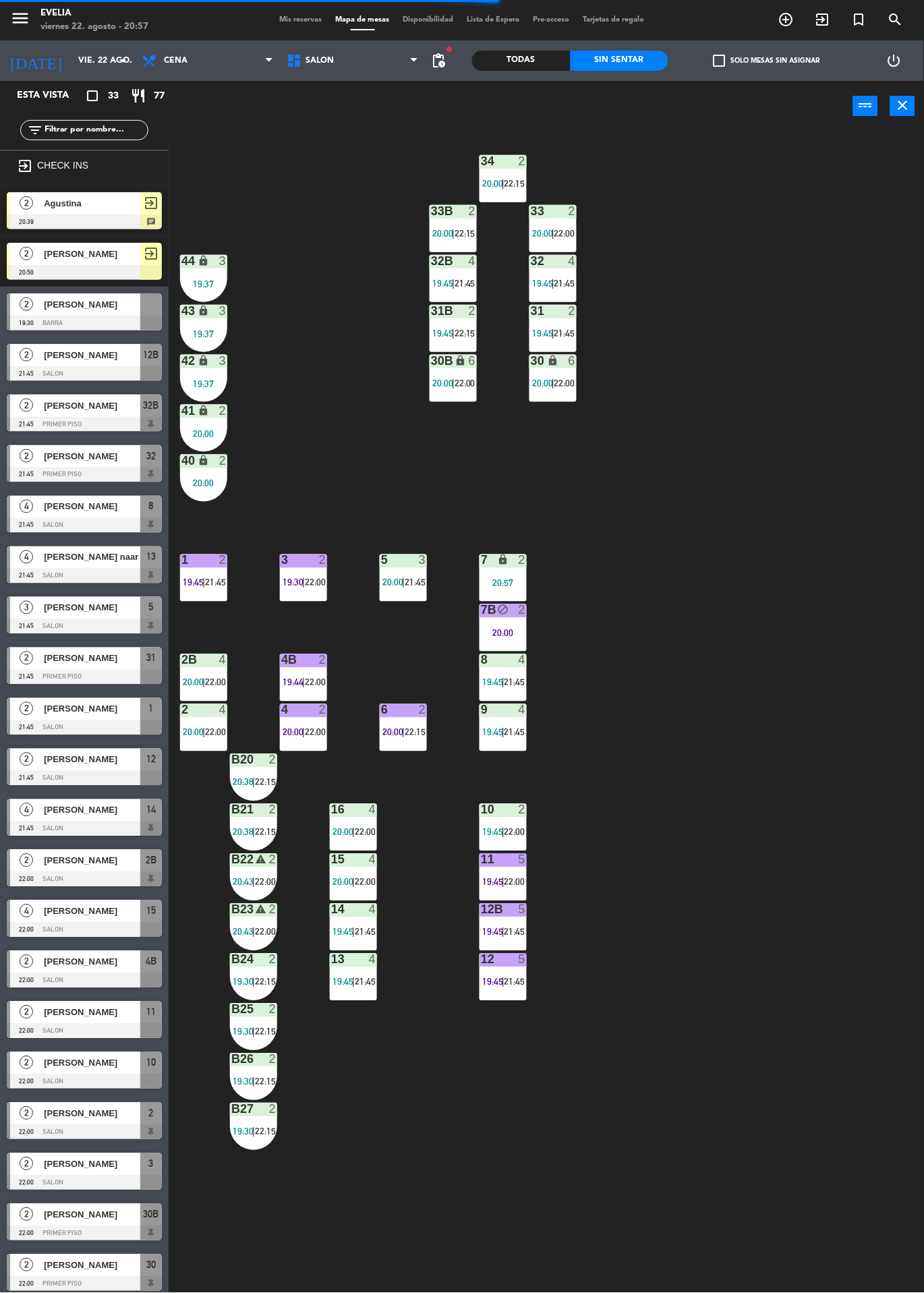
click at [199, 434] on div "20:00" at bounding box center [203, 434] width 47 height 9
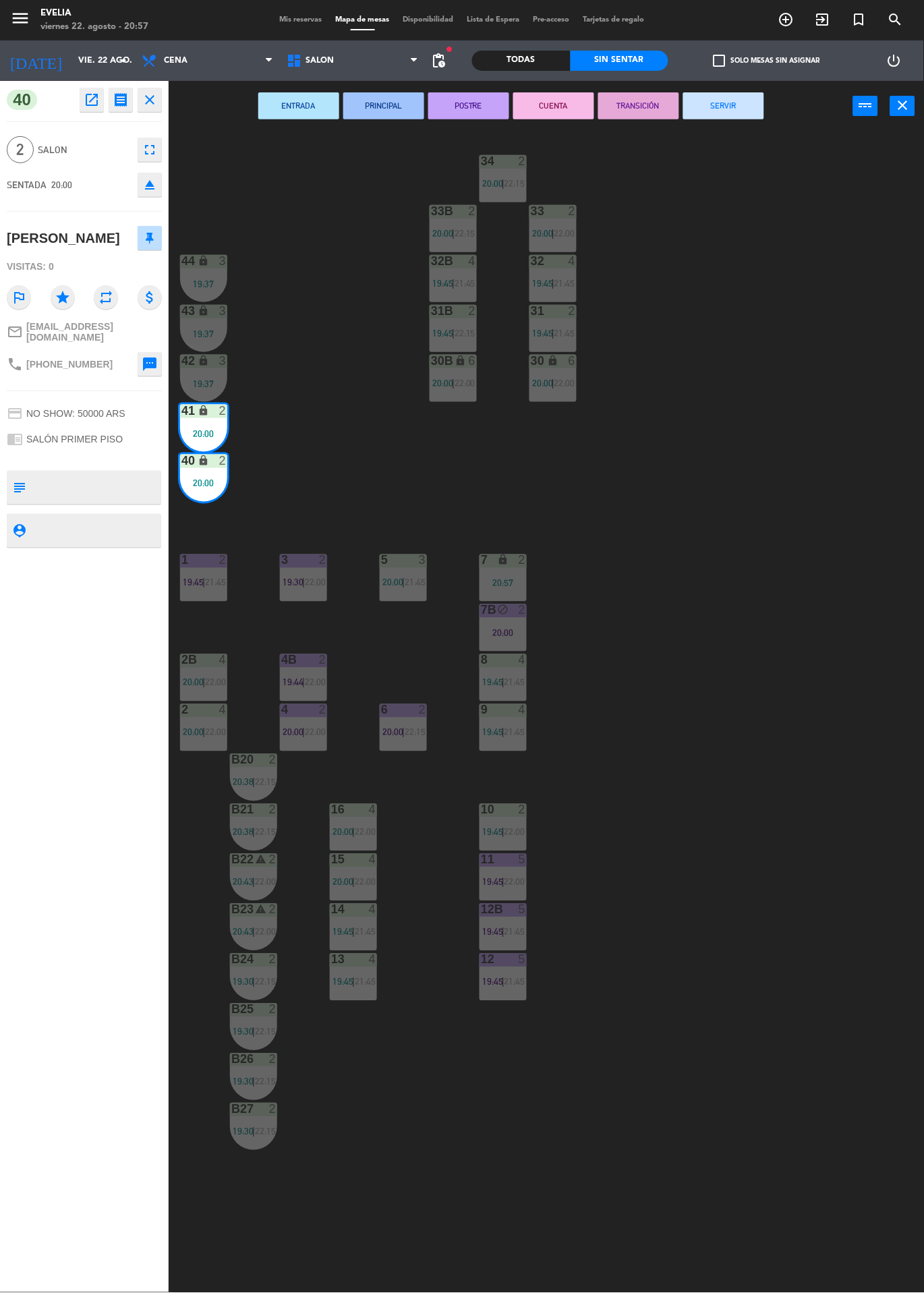
click at [701, 574] on div "34 2 20:00 | 22:15 33B 2 20:00 | 22:15 33 2 20:00 | 22:00 44 lock 3 19:37 32B 4…" at bounding box center [551, 712] width 746 height 1162
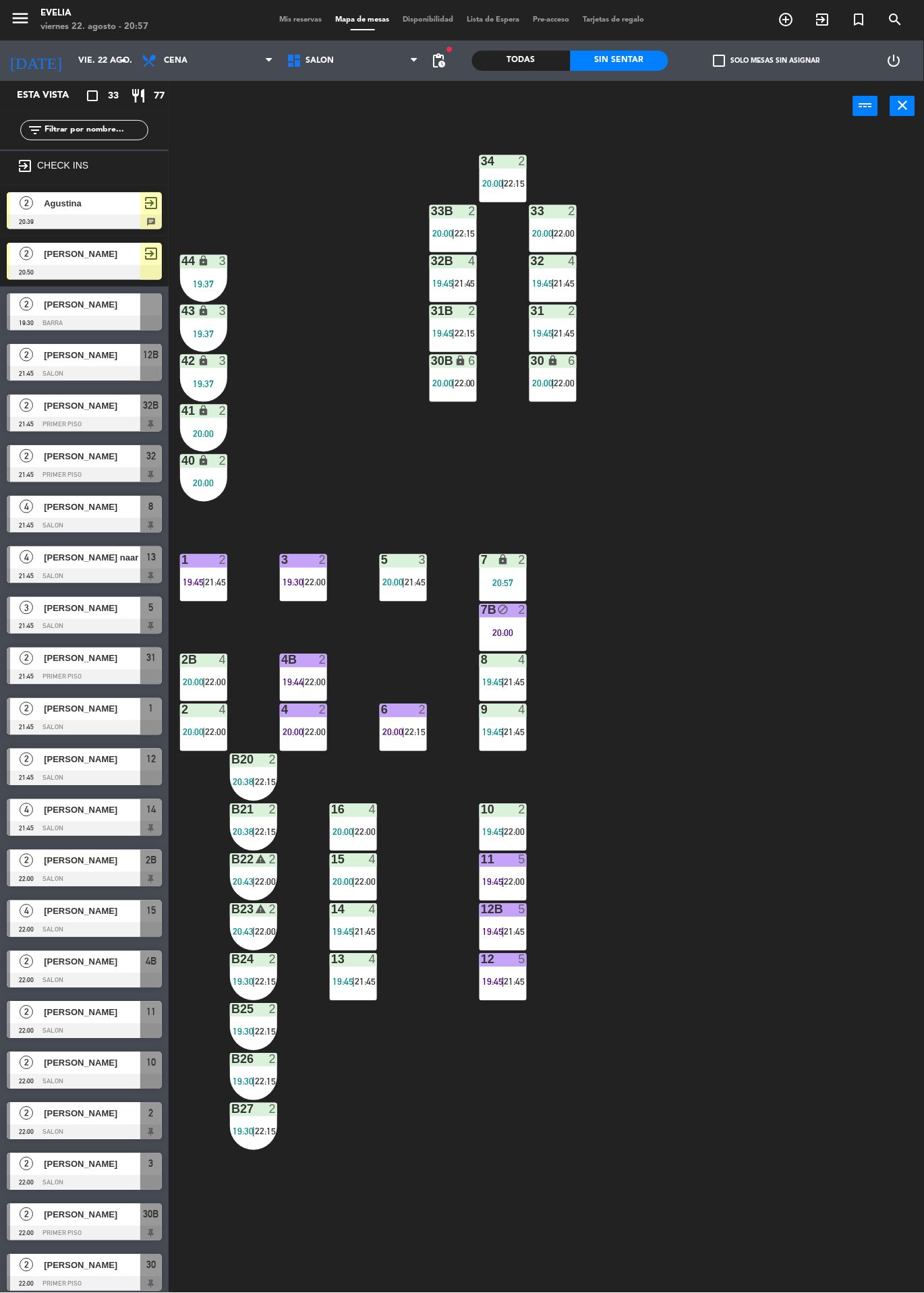
click at [295, 666] on div at bounding box center [304, 660] width 22 height 12
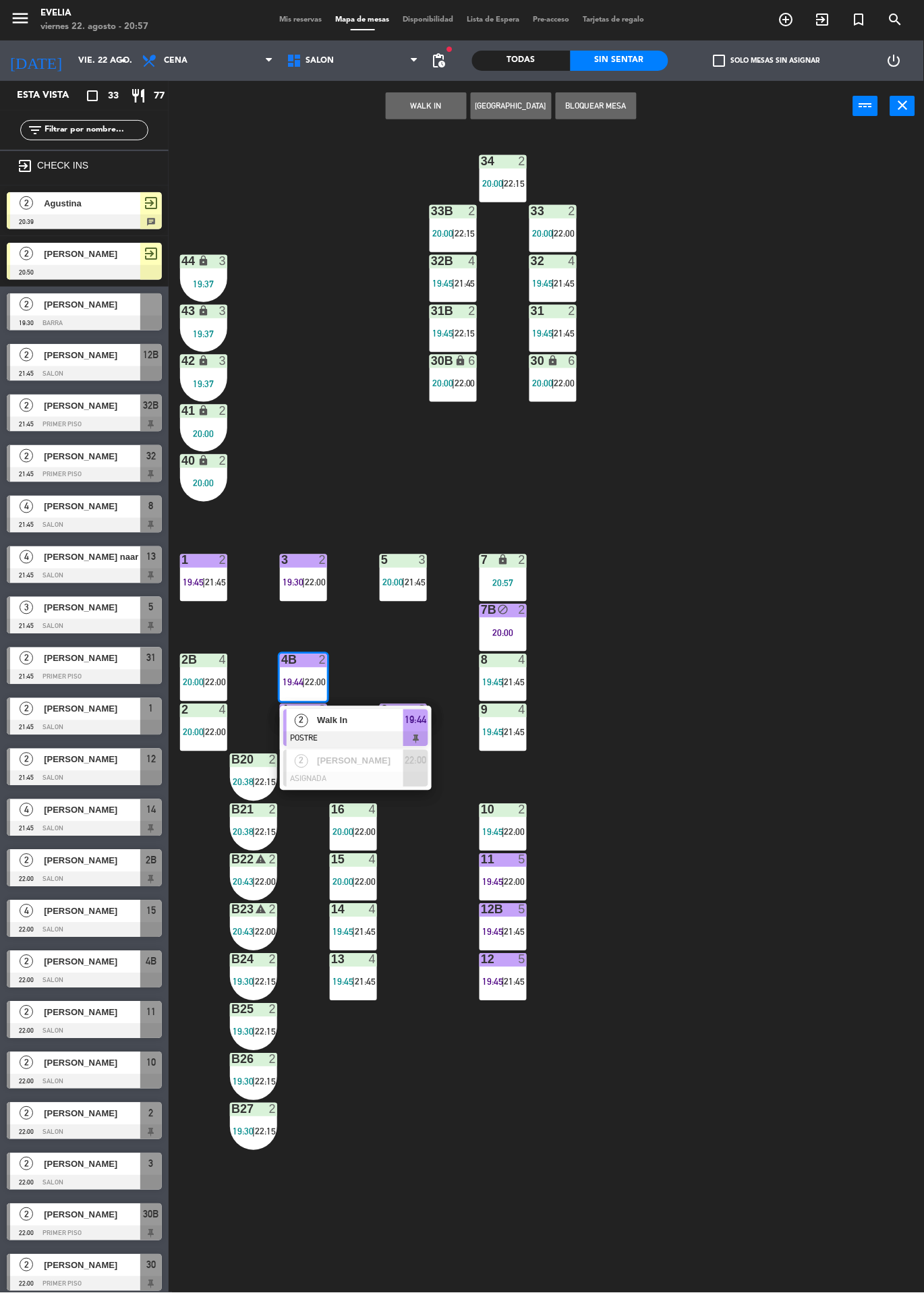
click at [384, 710] on div "Walk In" at bounding box center [359, 721] width 88 height 22
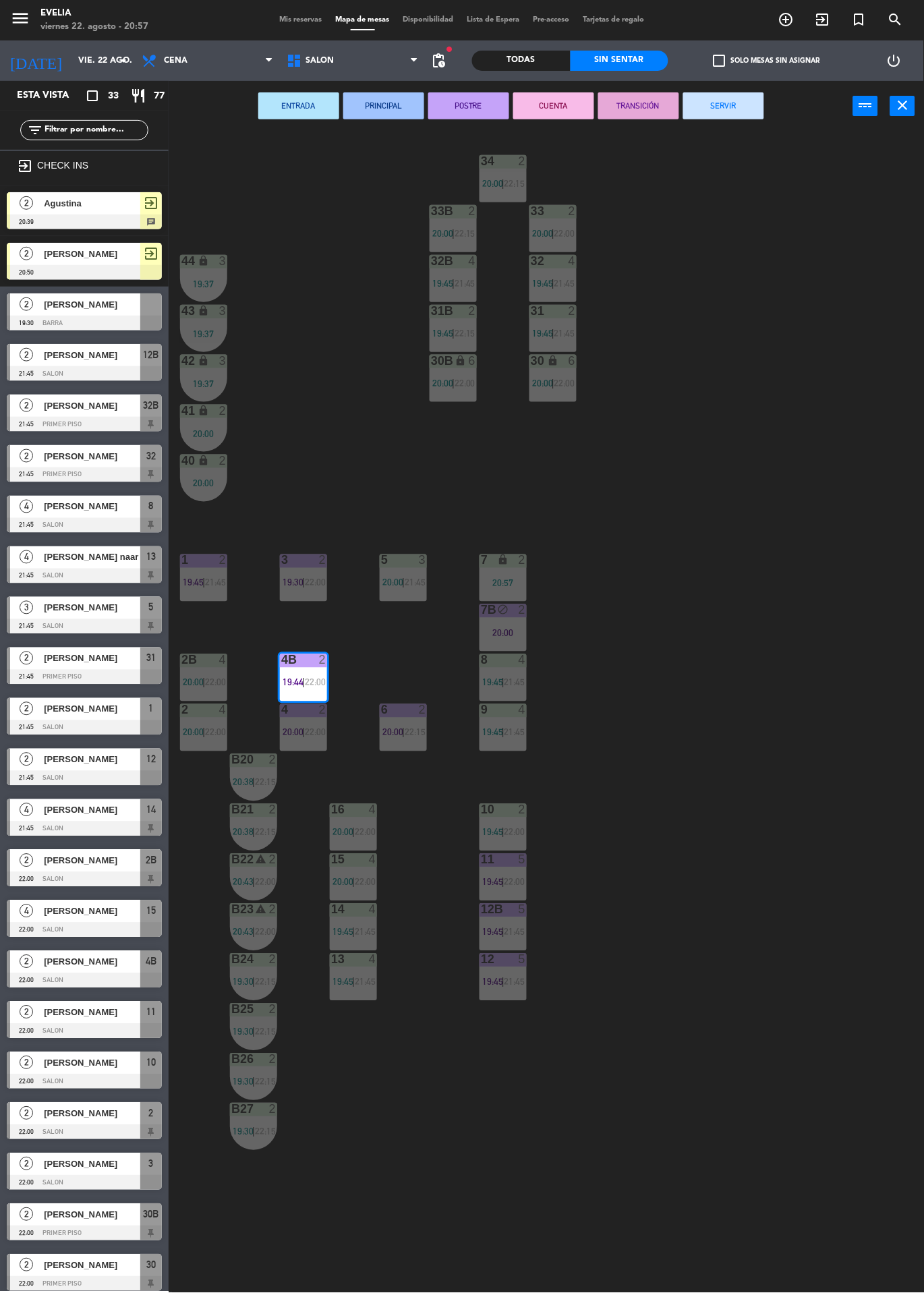
click at [667, 104] on button "TRANSICIÓN" at bounding box center [639, 105] width 81 height 27
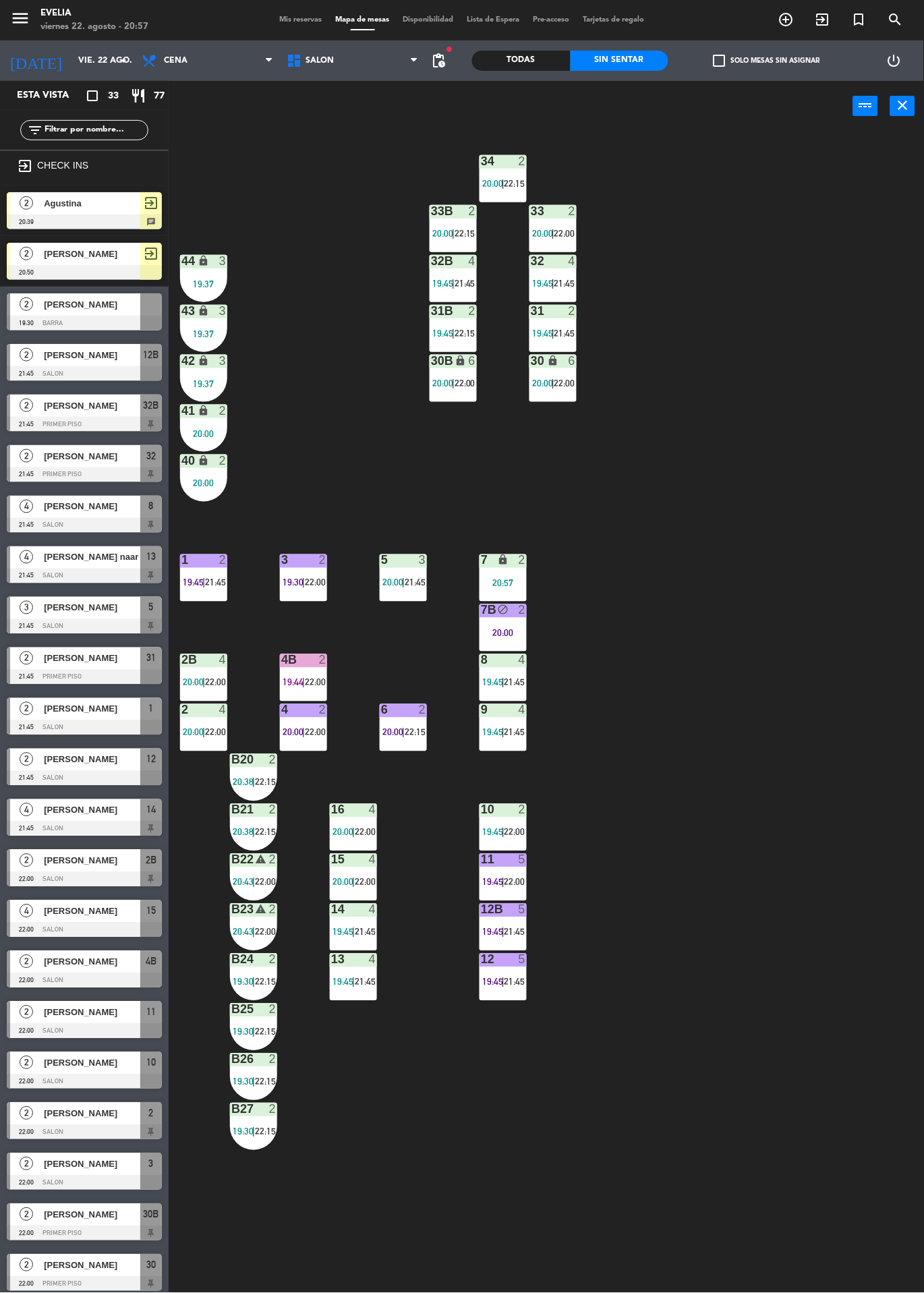
click at [323, 661] on div "2" at bounding box center [323, 660] width 8 height 12
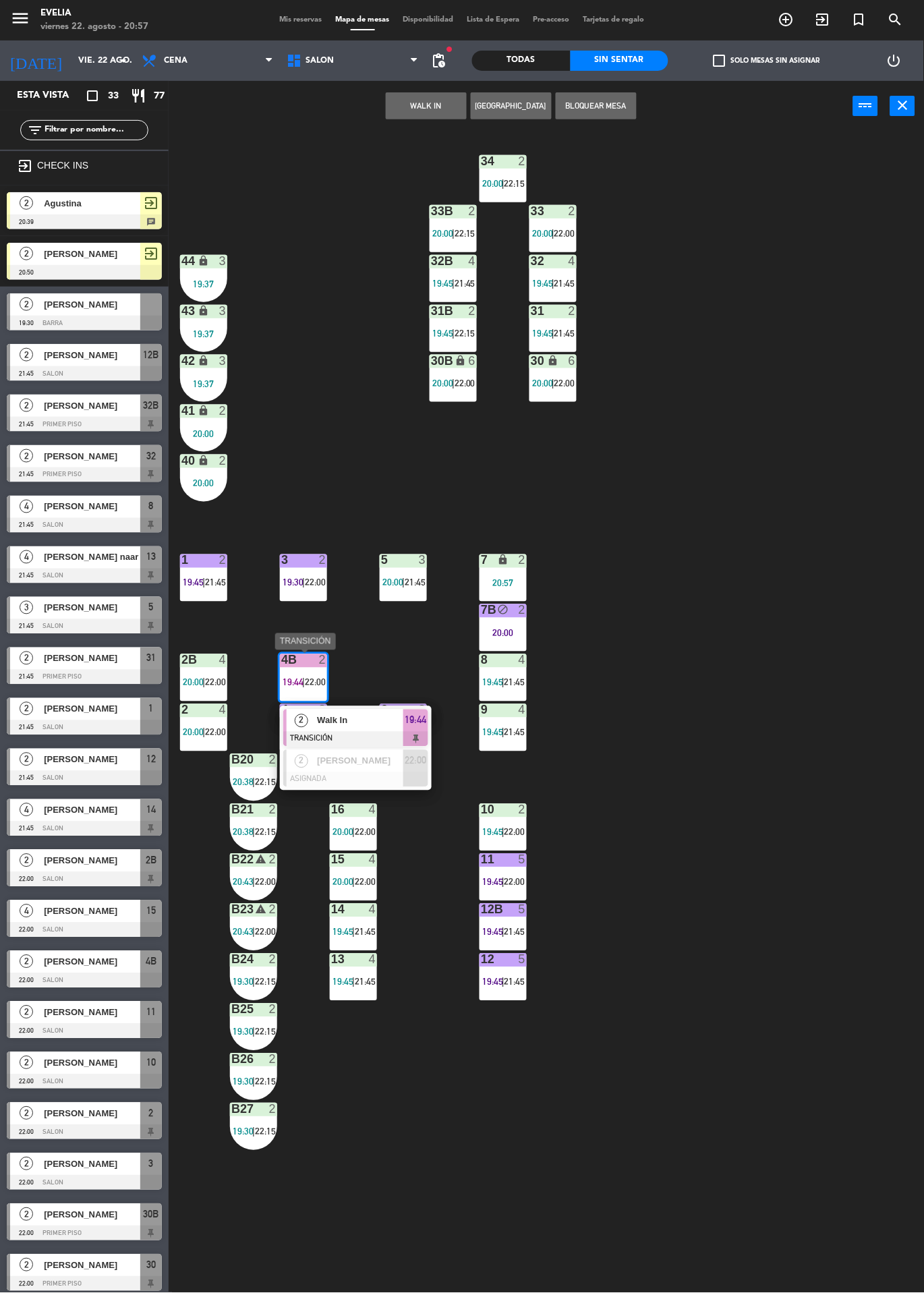
click at [386, 708] on div "2 Walk In TRANSICIÓN 19:44" at bounding box center [355, 728] width 152 height 44
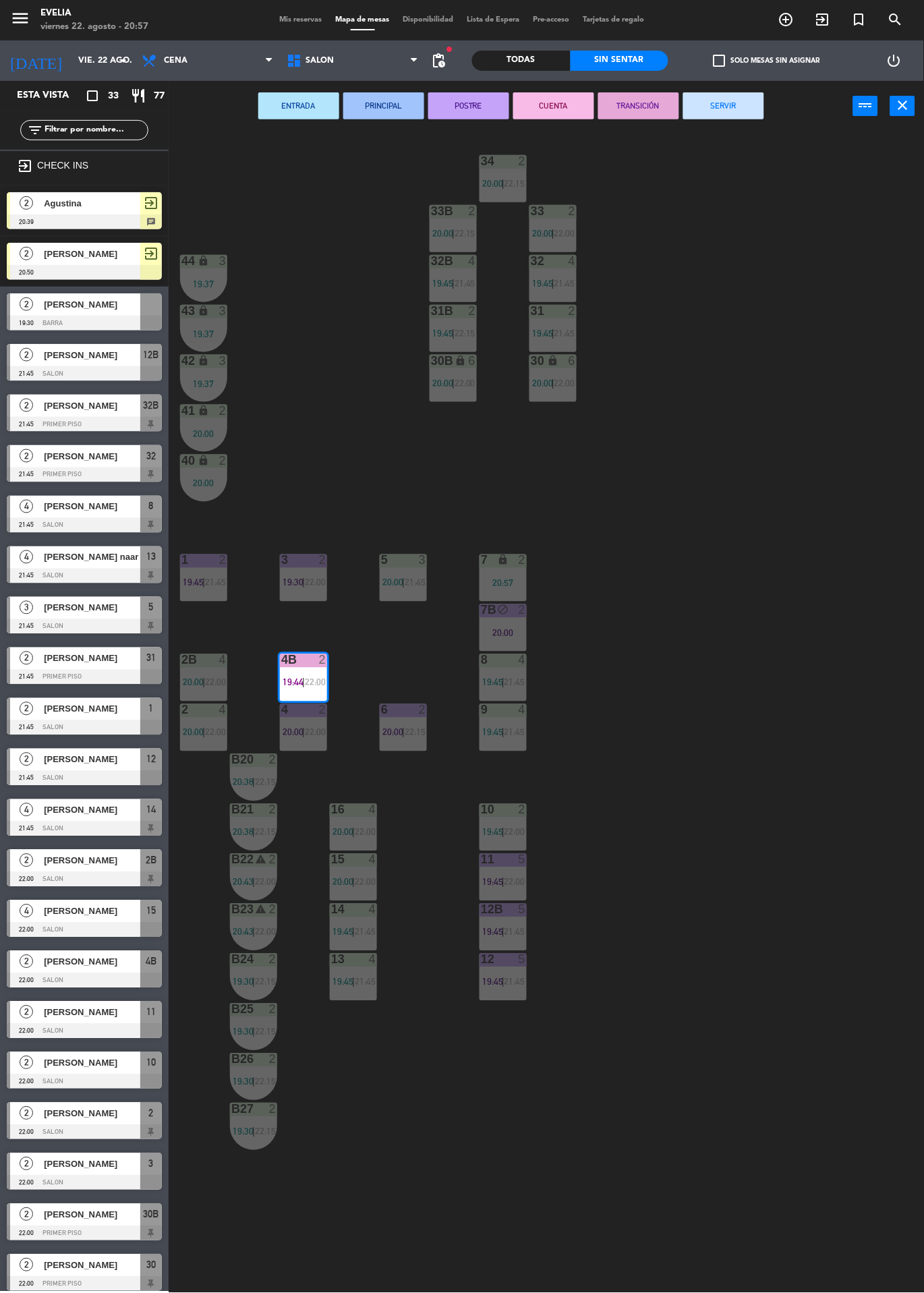
click at [748, 111] on button "SERVIR" at bounding box center [724, 105] width 81 height 27
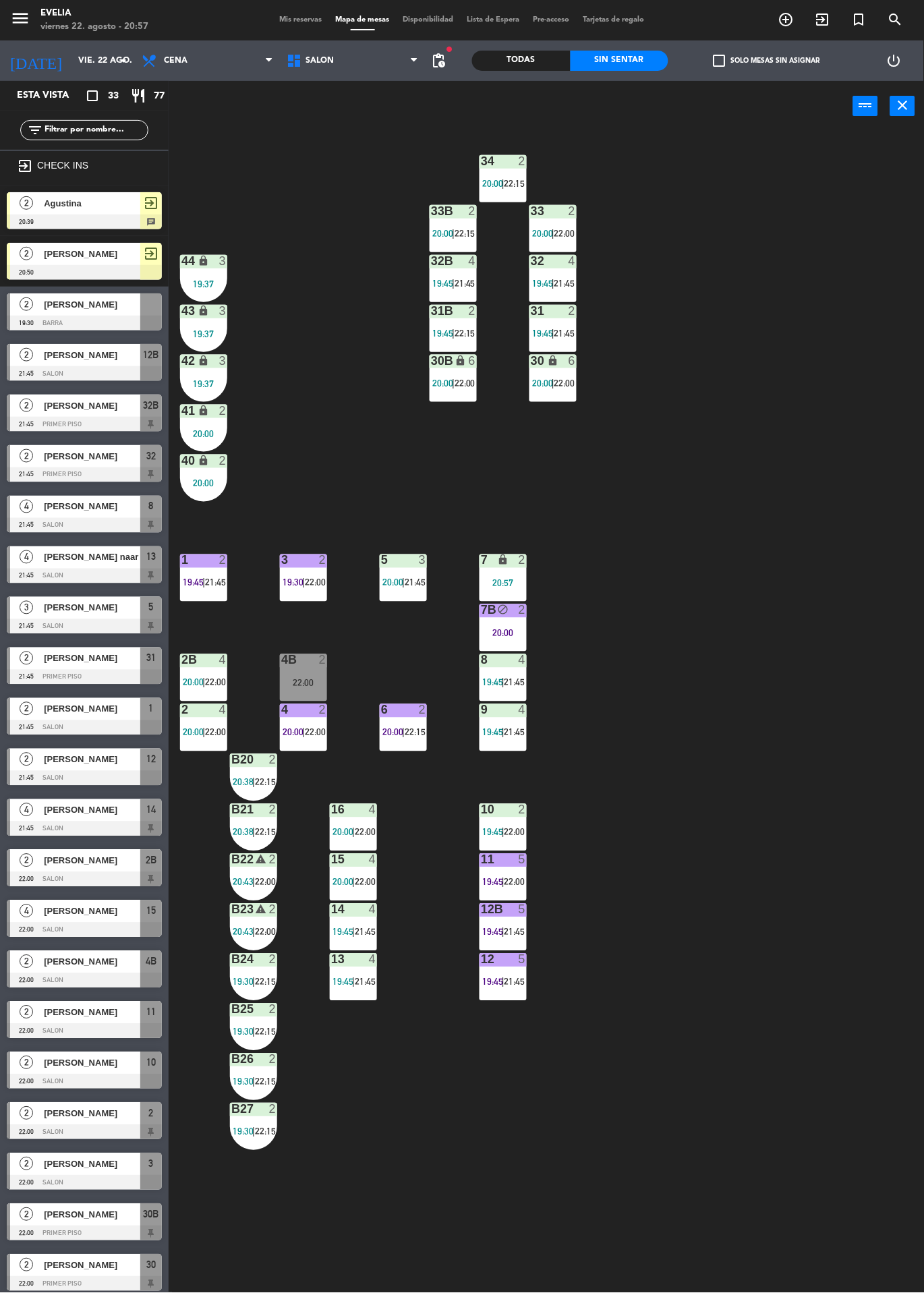
click at [783, 565] on div "34 2 20:00 | 22:15 33B 2 20:00 | 22:15 33 2 20:00 | 22:00 44 lock 3 19:37 32B 4…" at bounding box center [551, 712] width 746 height 1162
click at [204, 434] on div "20:00" at bounding box center [203, 434] width 47 height 9
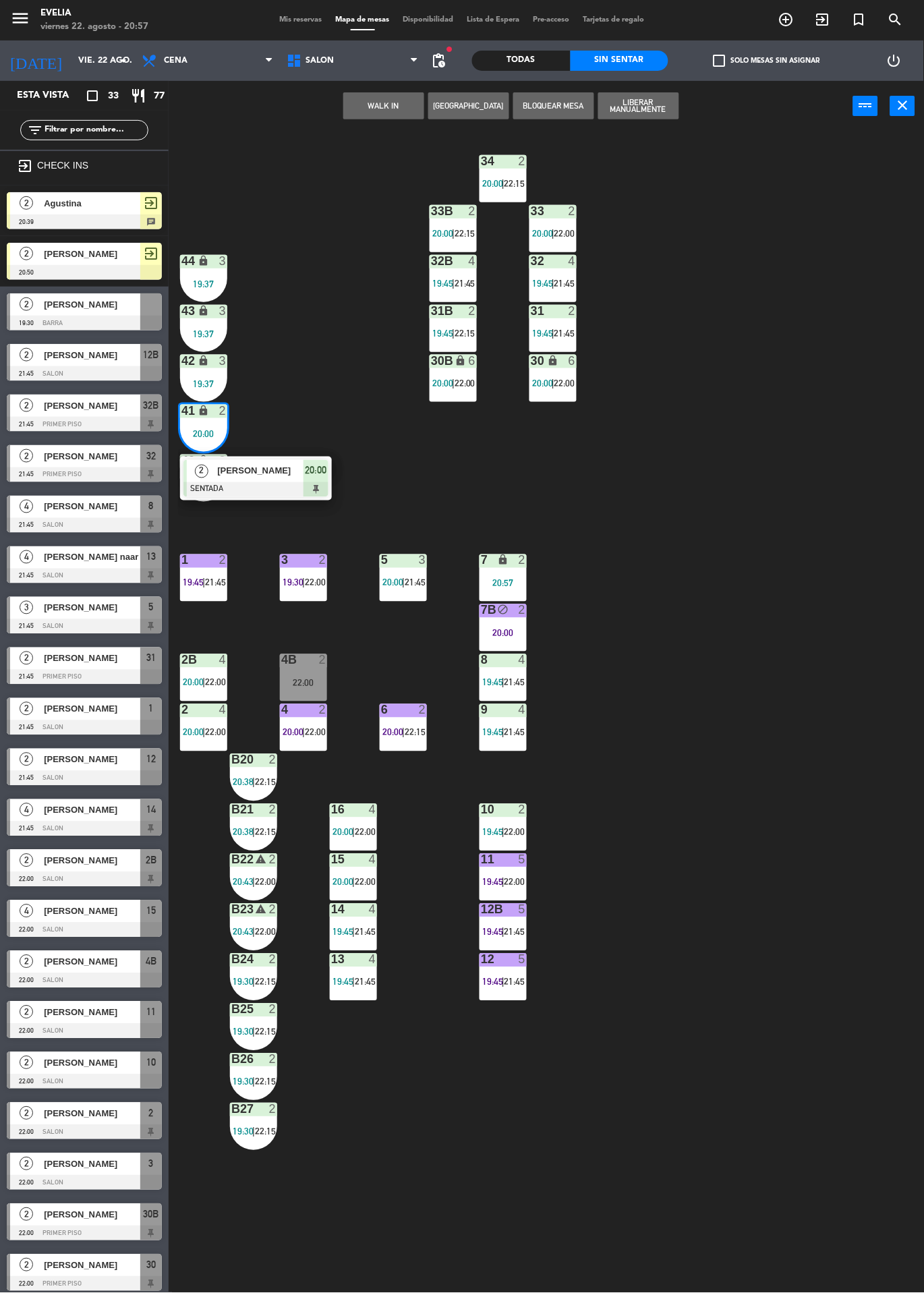
click at [707, 507] on div "34 2 20:00 | 22:15 33B 2 20:00 | 22:15 33 2 20:00 | 22:00 44 lock 3 19:37 32B 4…" at bounding box center [551, 712] width 746 height 1162
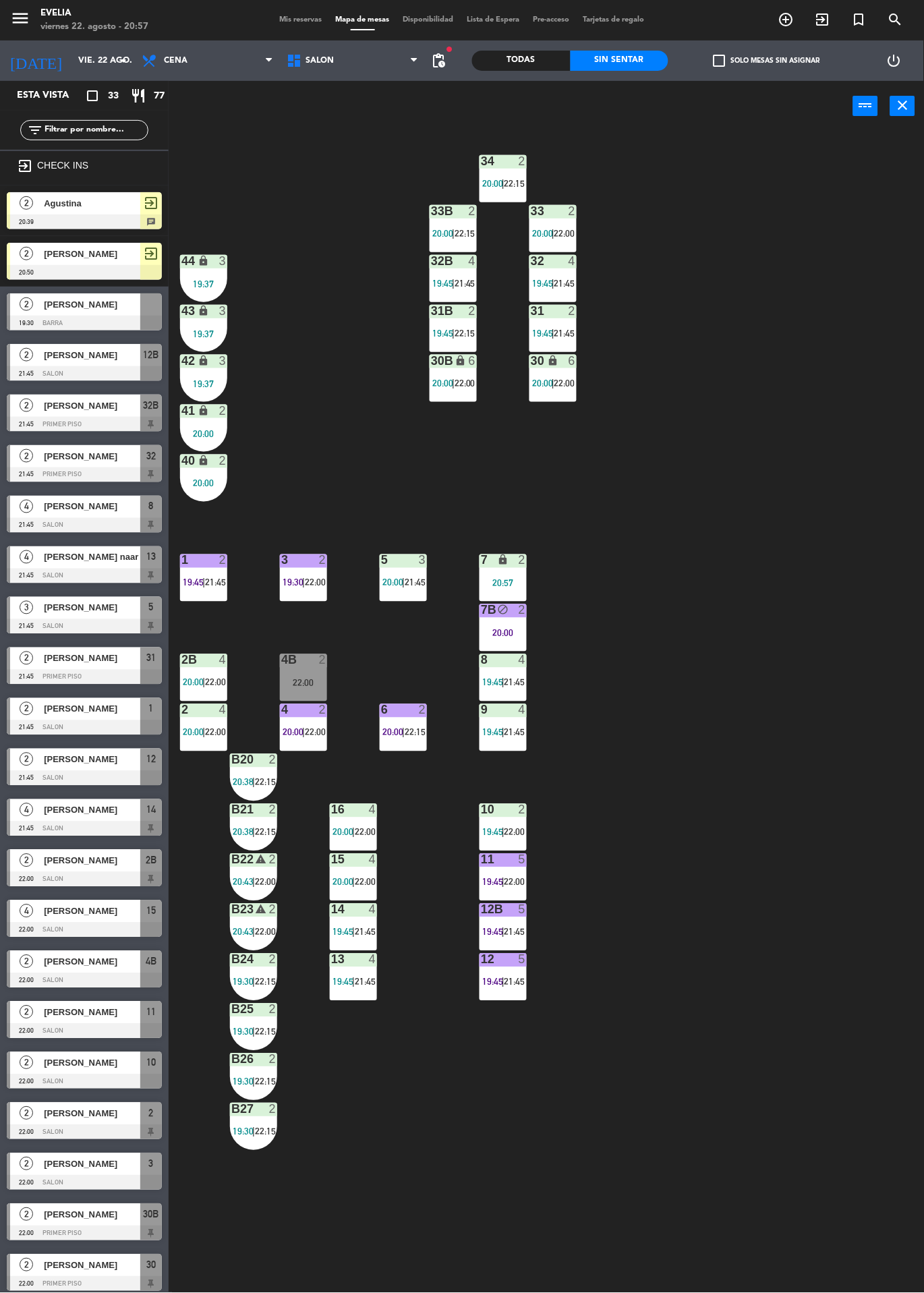
click at [222, 461] on div "2" at bounding box center [223, 460] width 8 height 12
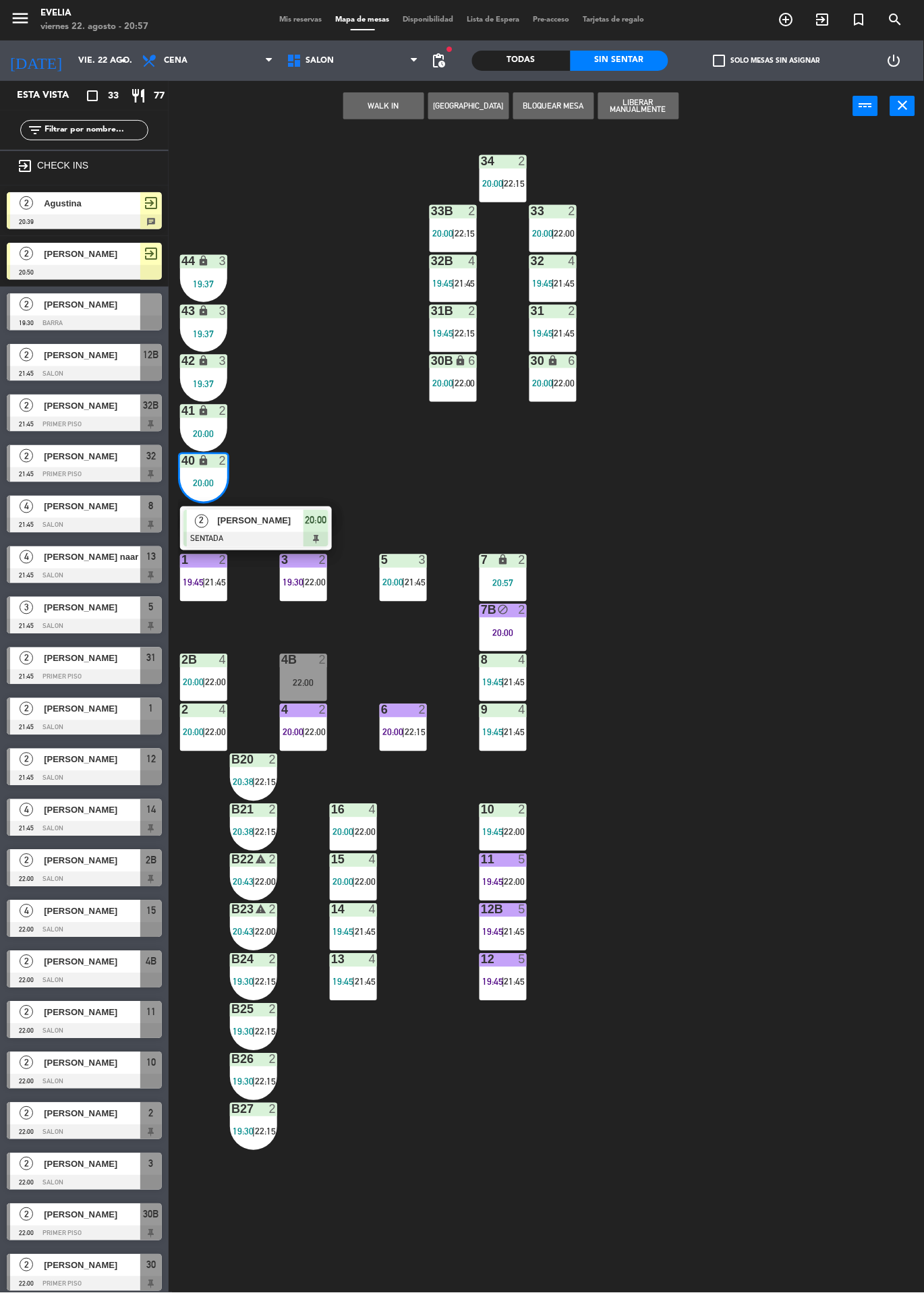
click at [282, 522] on span "[PERSON_NAME]" at bounding box center [260, 521] width 86 height 15
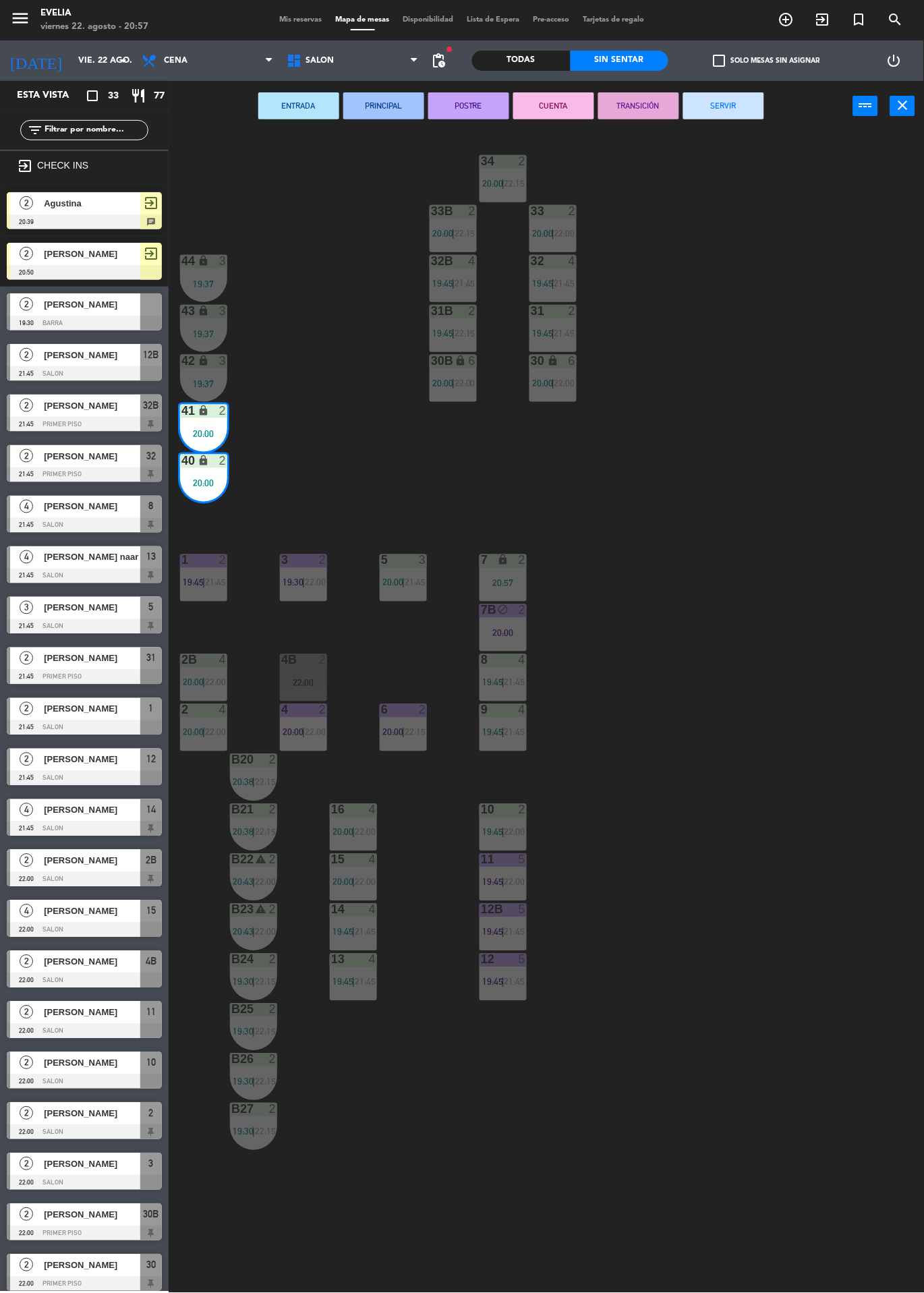
click at [302, 661] on div at bounding box center [304, 660] width 22 height 12
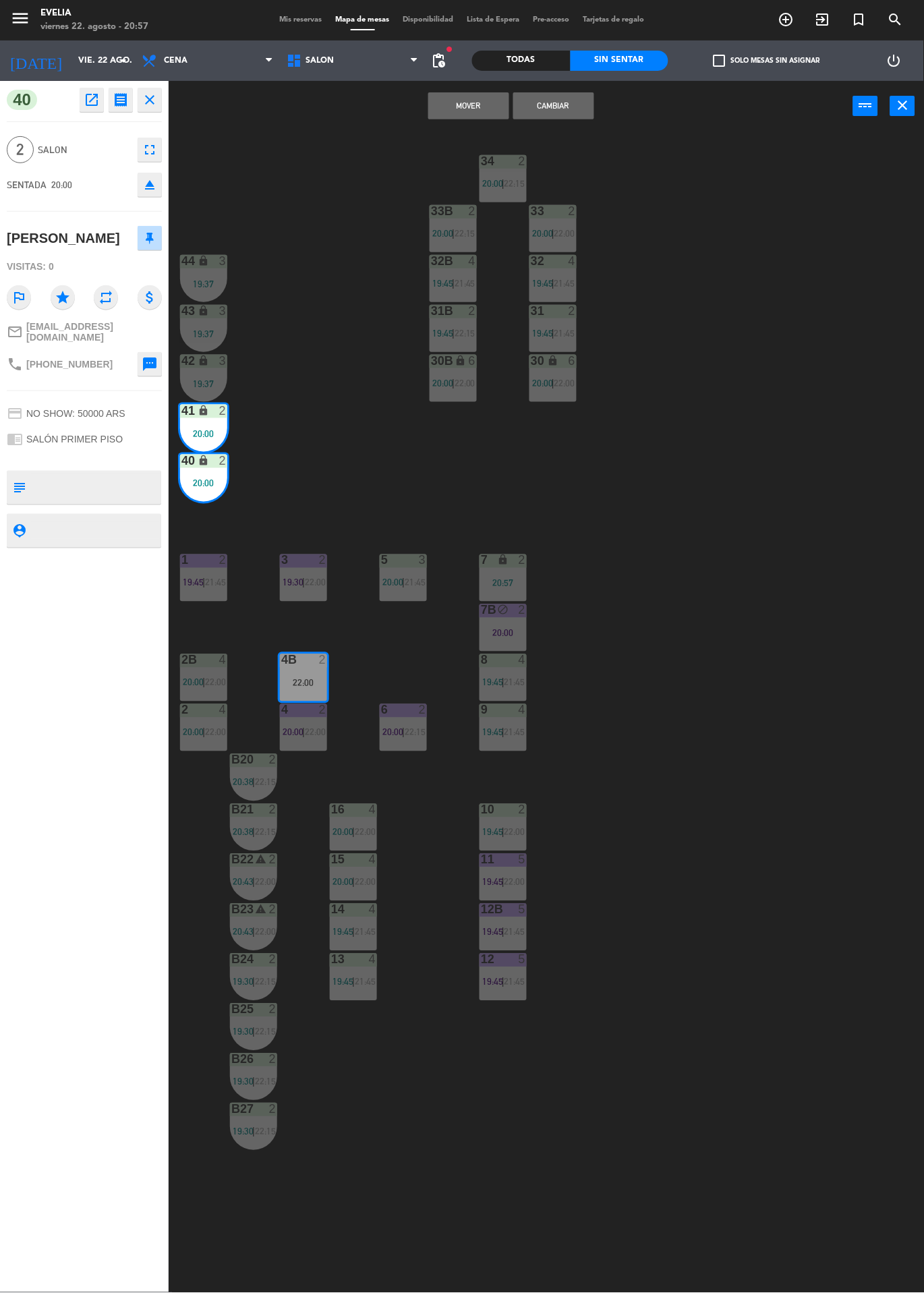
click at [466, 118] on button "Mover" at bounding box center [469, 105] width 81 height 27
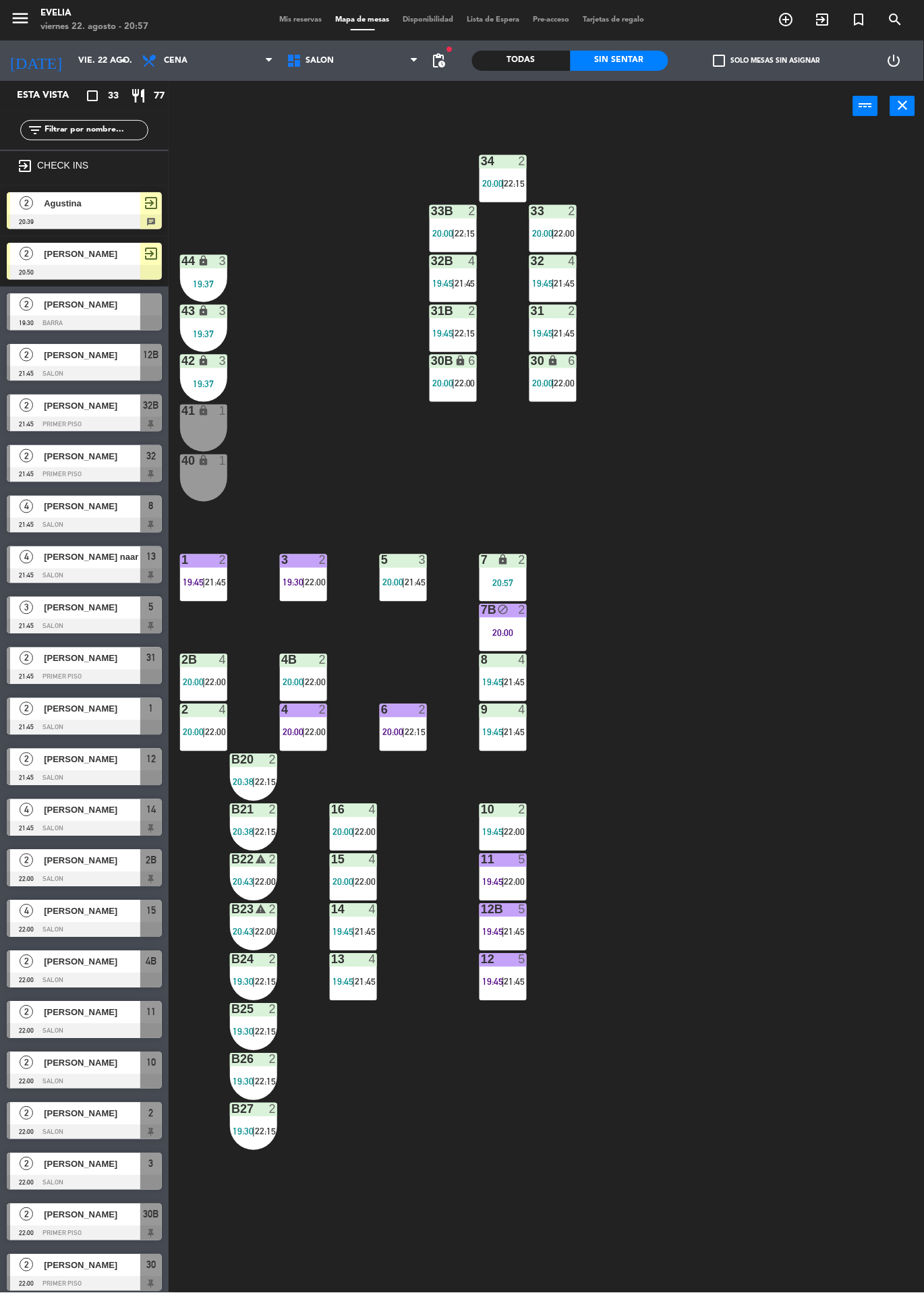
click at [742, 526] on div "34 2 20:00 | 22:15 33B 2 20:00 | 22:15 33 2 20:00 | 22:00 44 lock 3 19:37 32B 4…" at bounding box center [551, 712] width 746 height 1162
click at [780, 785] on div "34 2 20:00 | 22:15 33B 2 20:00 | 22:15 33 2 20:00 | 22:00 44 lock 3 19:37 32B 4…" at bounding box center [551, 712] width 746 height 1162
click at [809, 458] on div "34 2 20:00 | 22:15 33B 2 20:00 | 22:15 33 2 20:00 | 22:00 44 lock 3 19:37 32B 4…" at bounding box center [551, 712] width 746 height 1162
click at [795, 20] on icon "exit_to_app" at bounding box center [786, 20] width 16 height 16
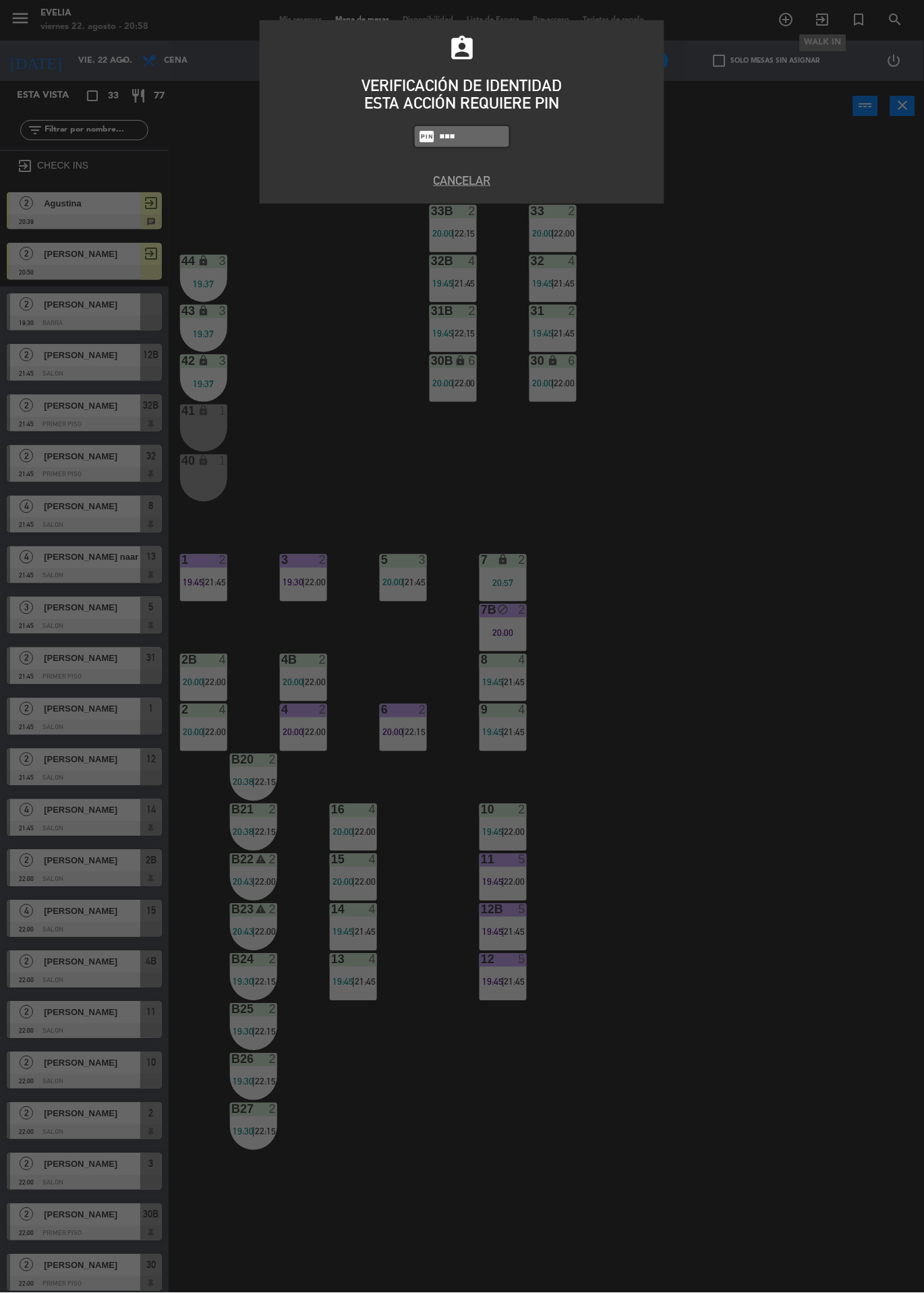
type input "6359"
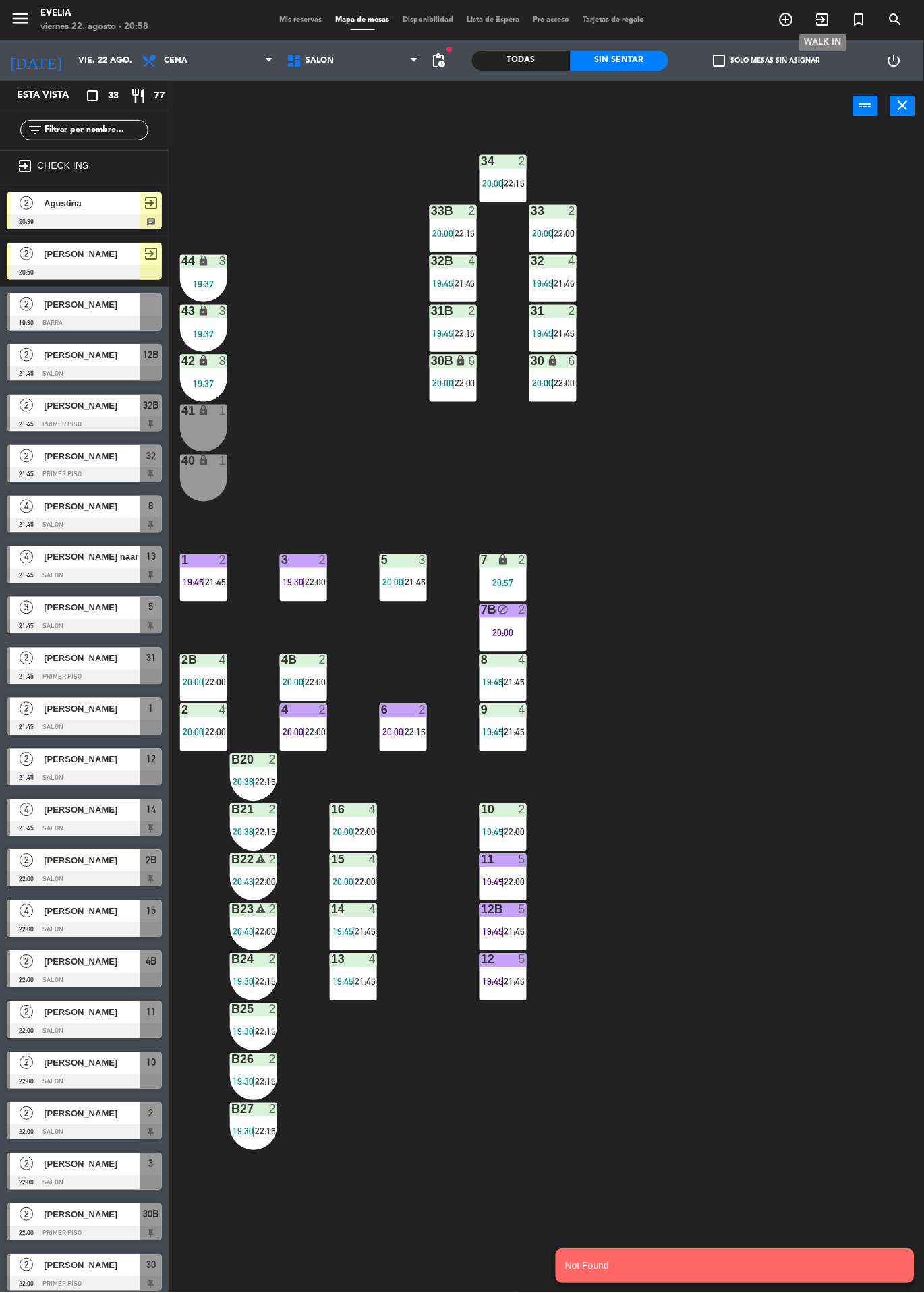
click at [825, 20] on icon "exit_to_app" at bounding box center [823, 20] width 16 height 16
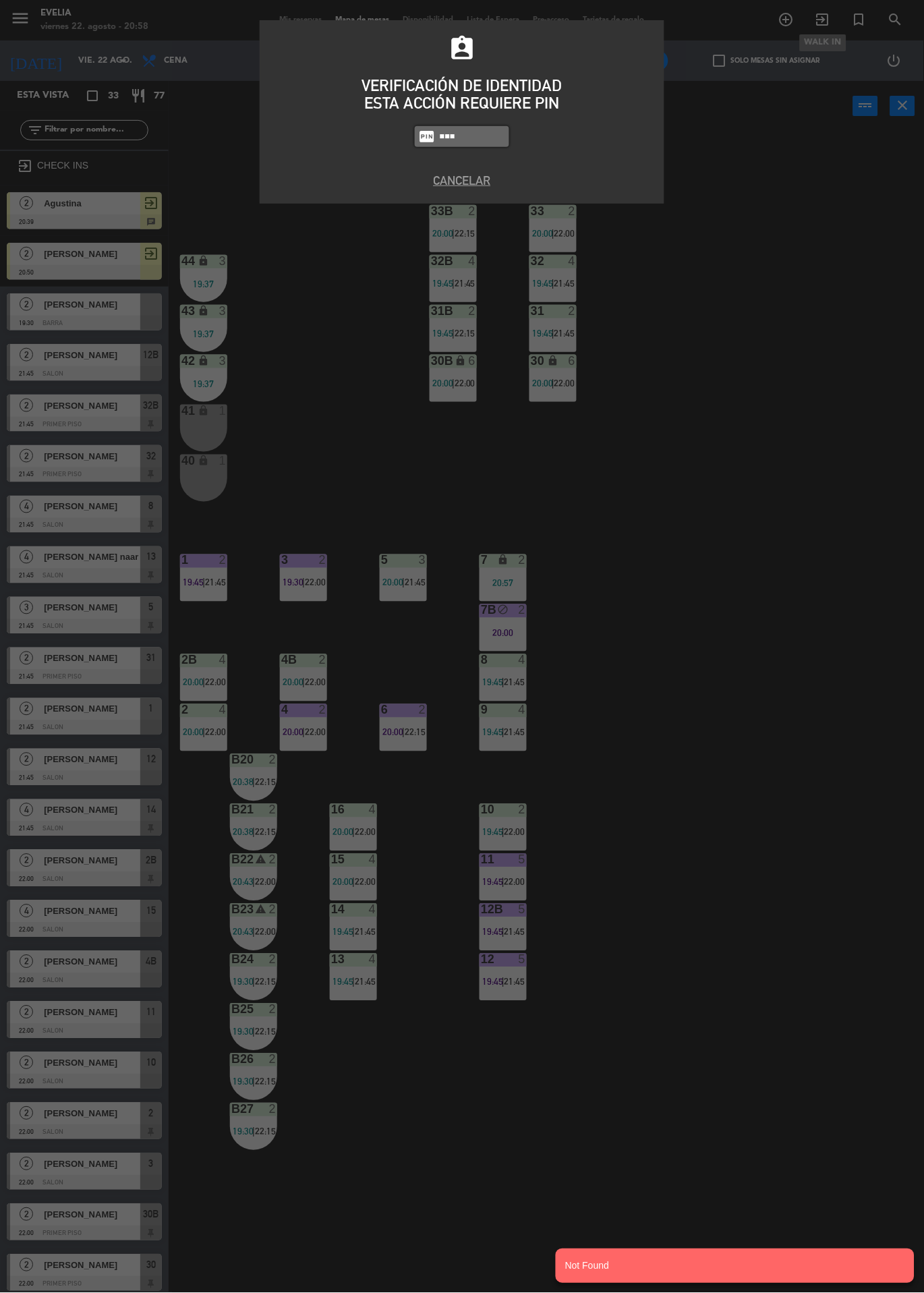
type input "6389"
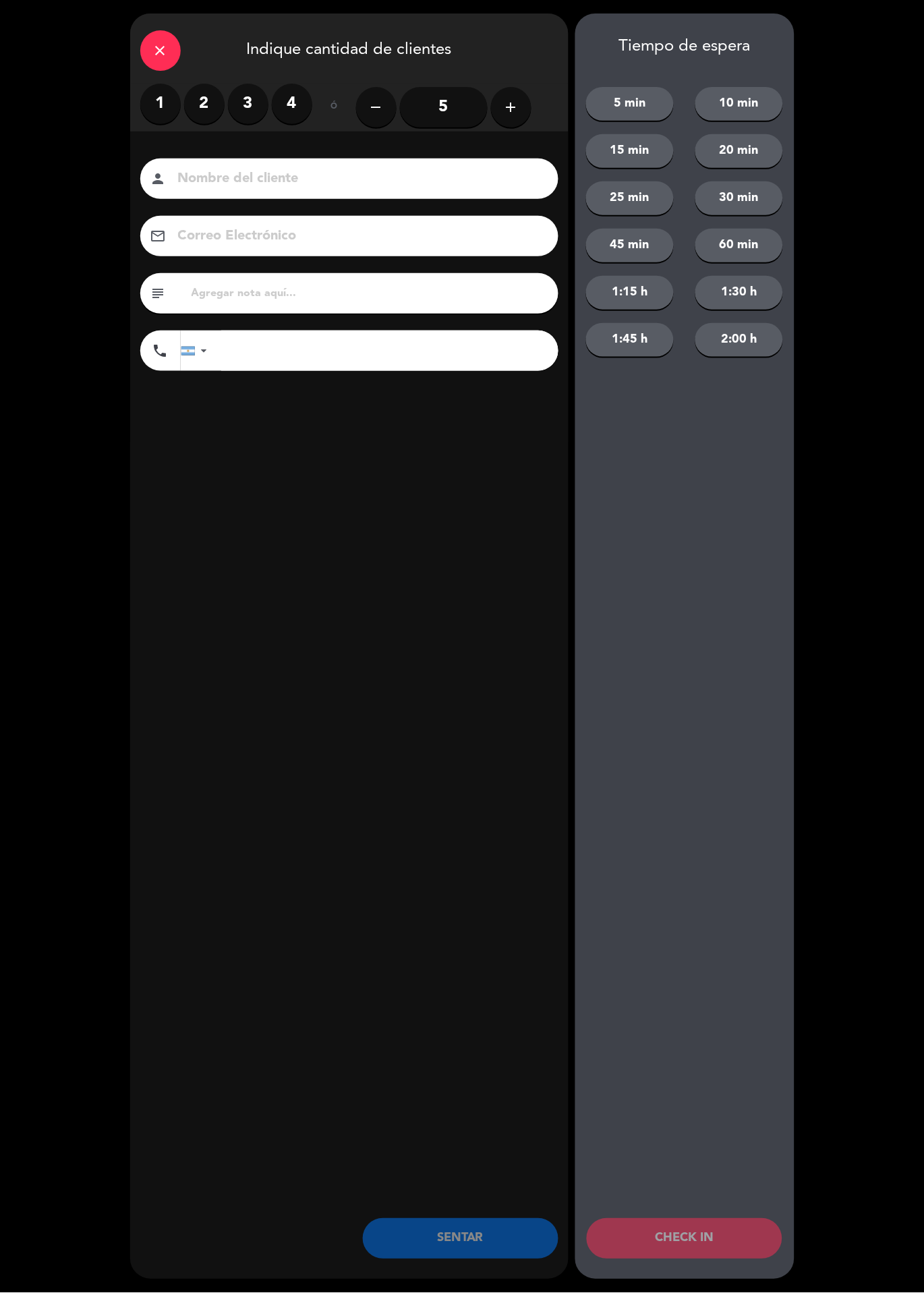
click at [441, 88] on input "5" at bounding box center [444, 107] width 88 height 41
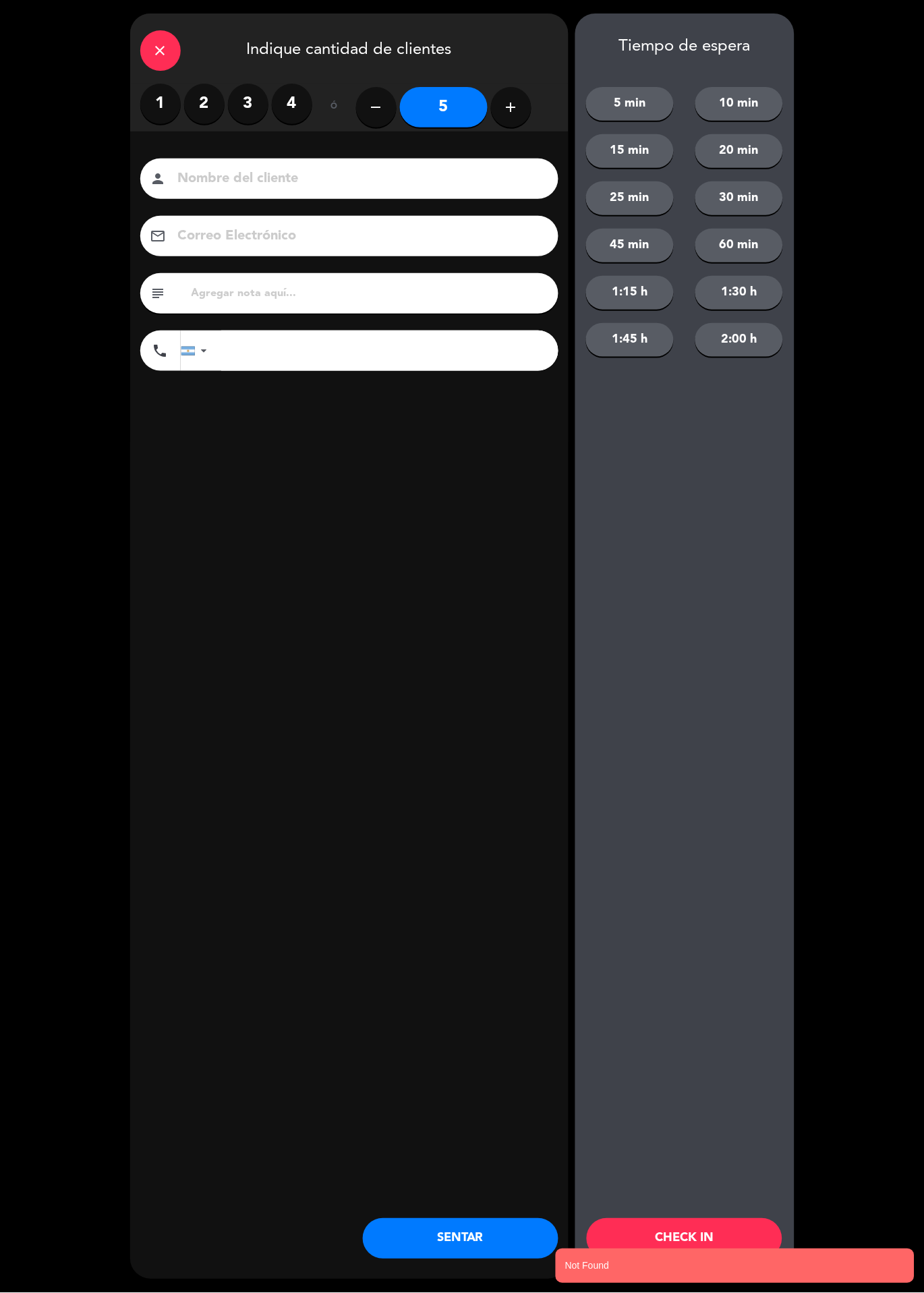
click at [463, 172] on input at bounding box center [359, 179] width 364 height 24
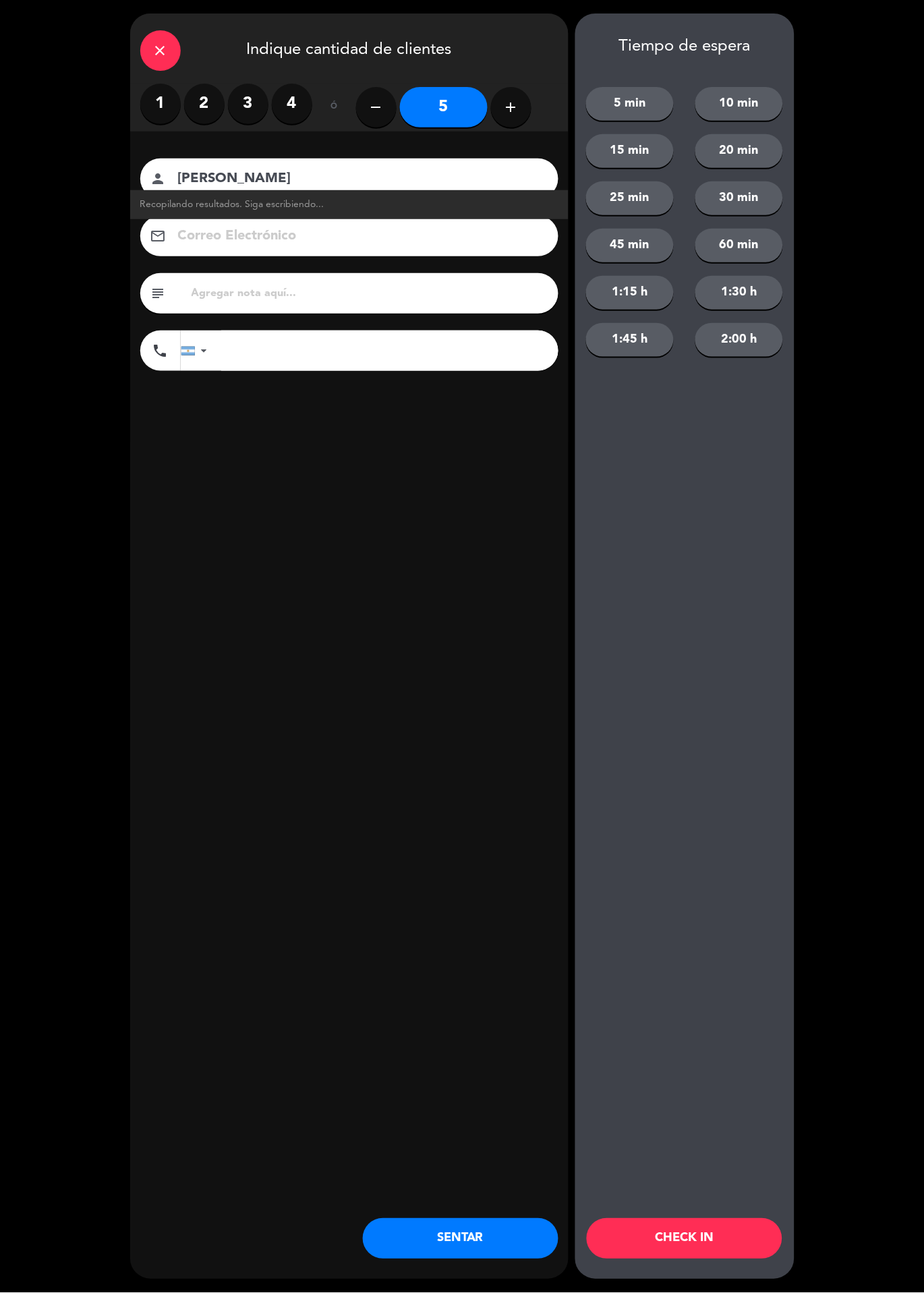
type input "Pablo G"
click at [406, 285] on input "text" at bounding box center [369, 294] width 358 height 19
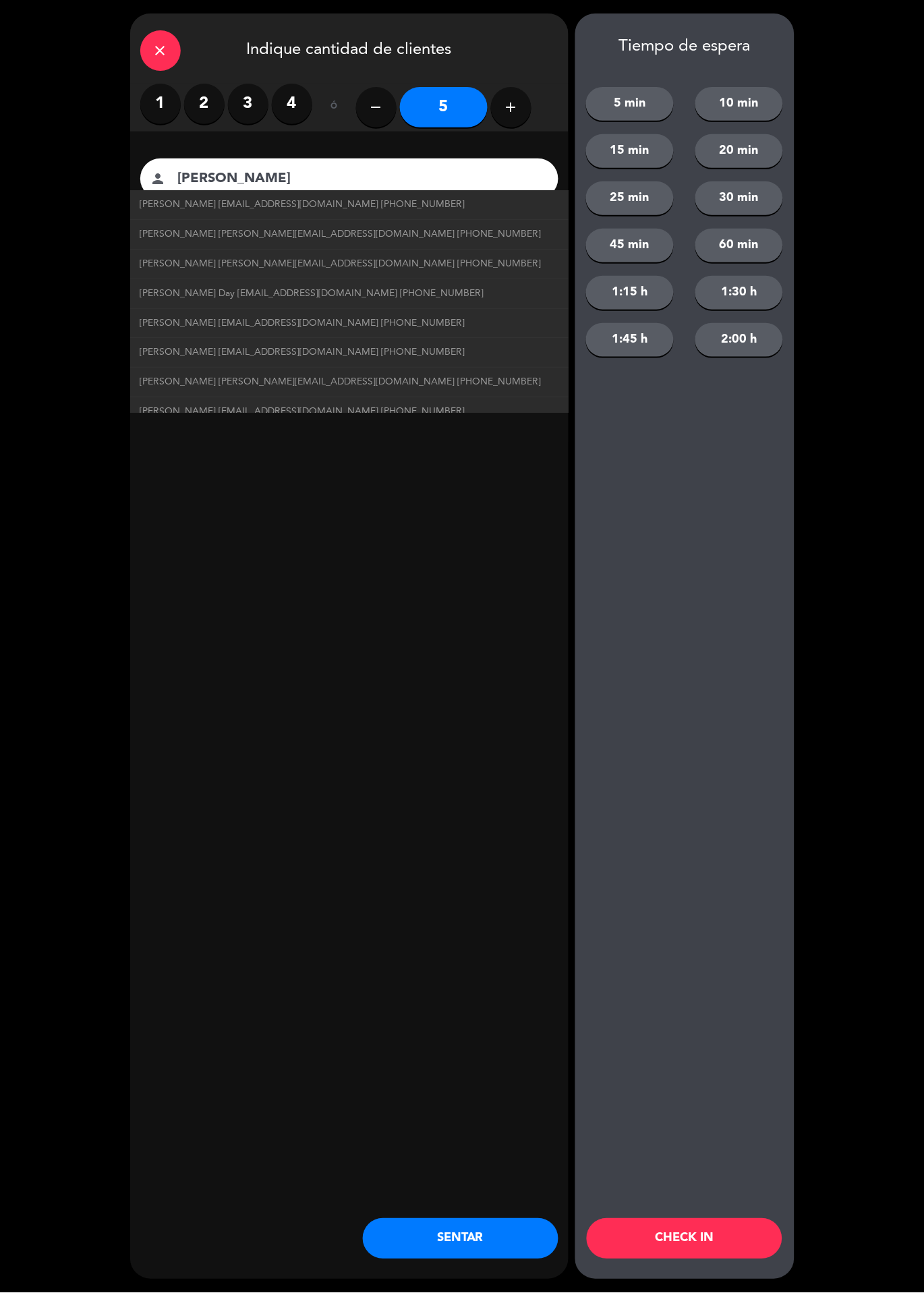
click at [331, 555] on div "close Indique cantidad de clientes 1 2 3 4 ó remove 5 add Nombre del cliente pe…" at bounding box center [350, 647] width 439 height 1266
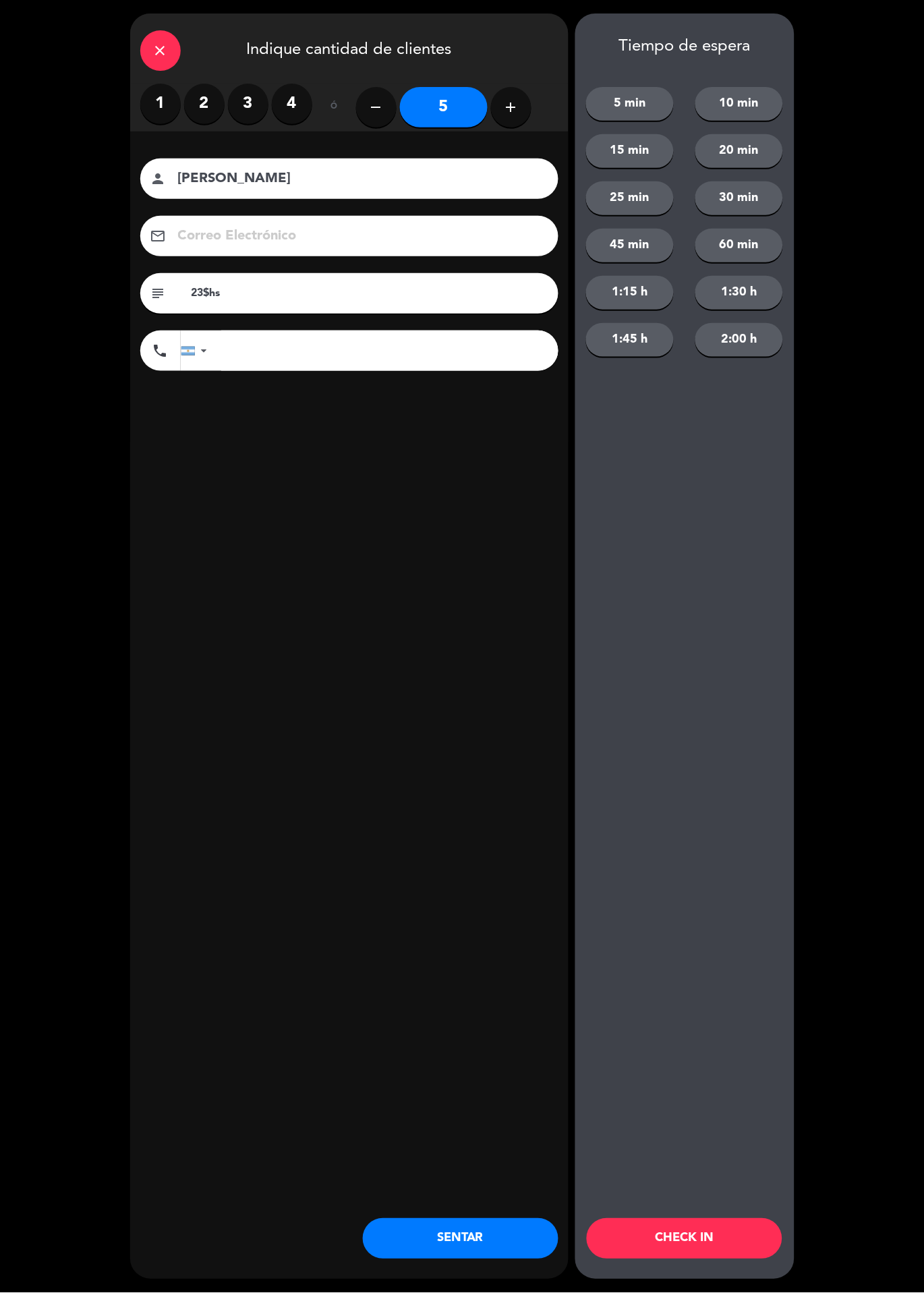
click at [358, 296] on input "23$hs" at bounding box center [369, 294] width 358 height 19
type input "23hs"
click at [440, 491] on div "close Indique cantidad de clientes 1 2 3 4 ó remove 5 add Nombre del cliente pe…" at bounding box center [350, 647] width 439 height 1266
click at [722, 1242] on button "CHECK IN" at bounding box center [685, 1239] width 196 height 41
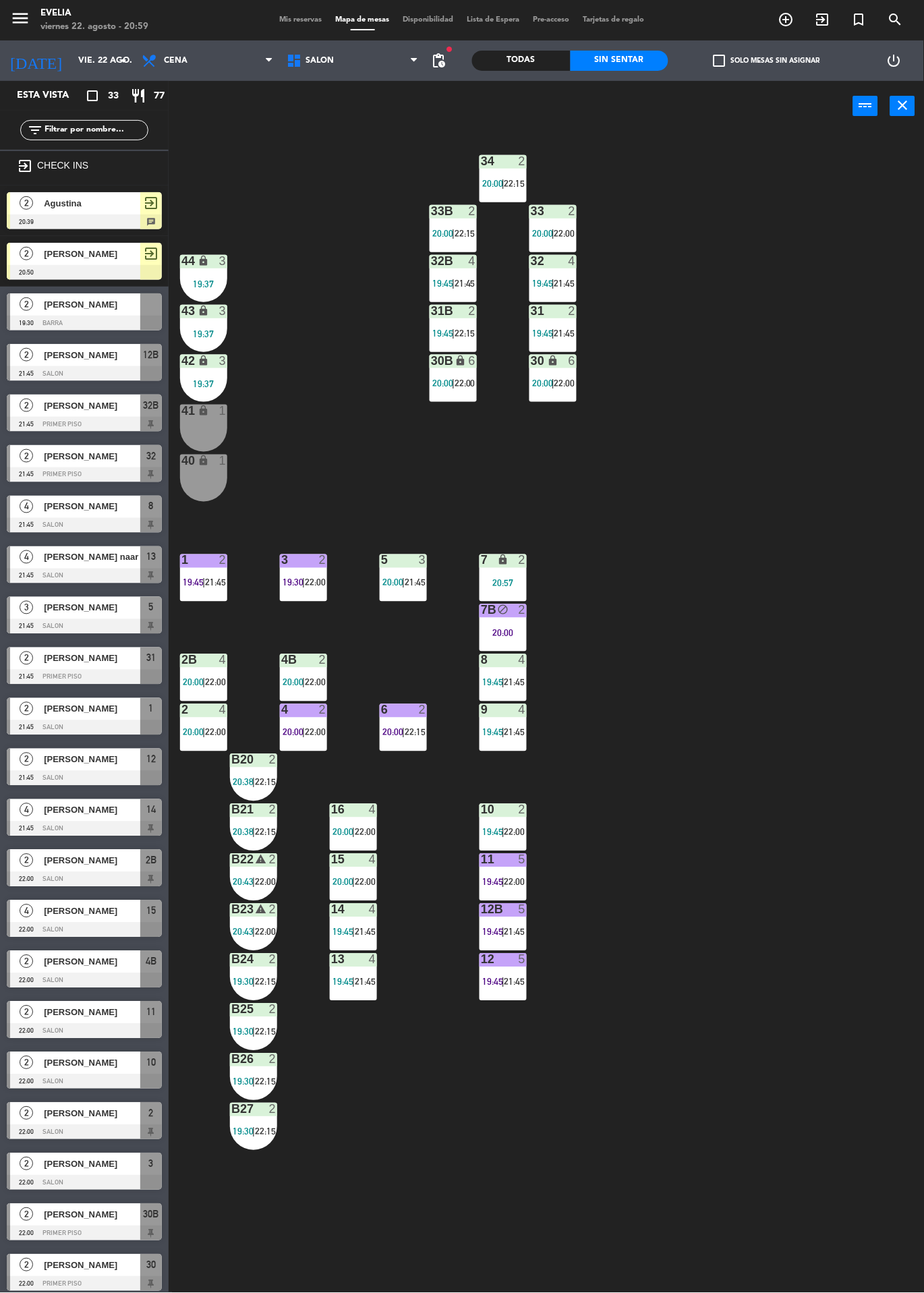
click at [213, 430] on div "41 lock 1" at bounding box center [203, 428] width 47 height 47
click at [212, 468] on div "40 lock 1" at bounding box center [203, 478] width 47 height 47
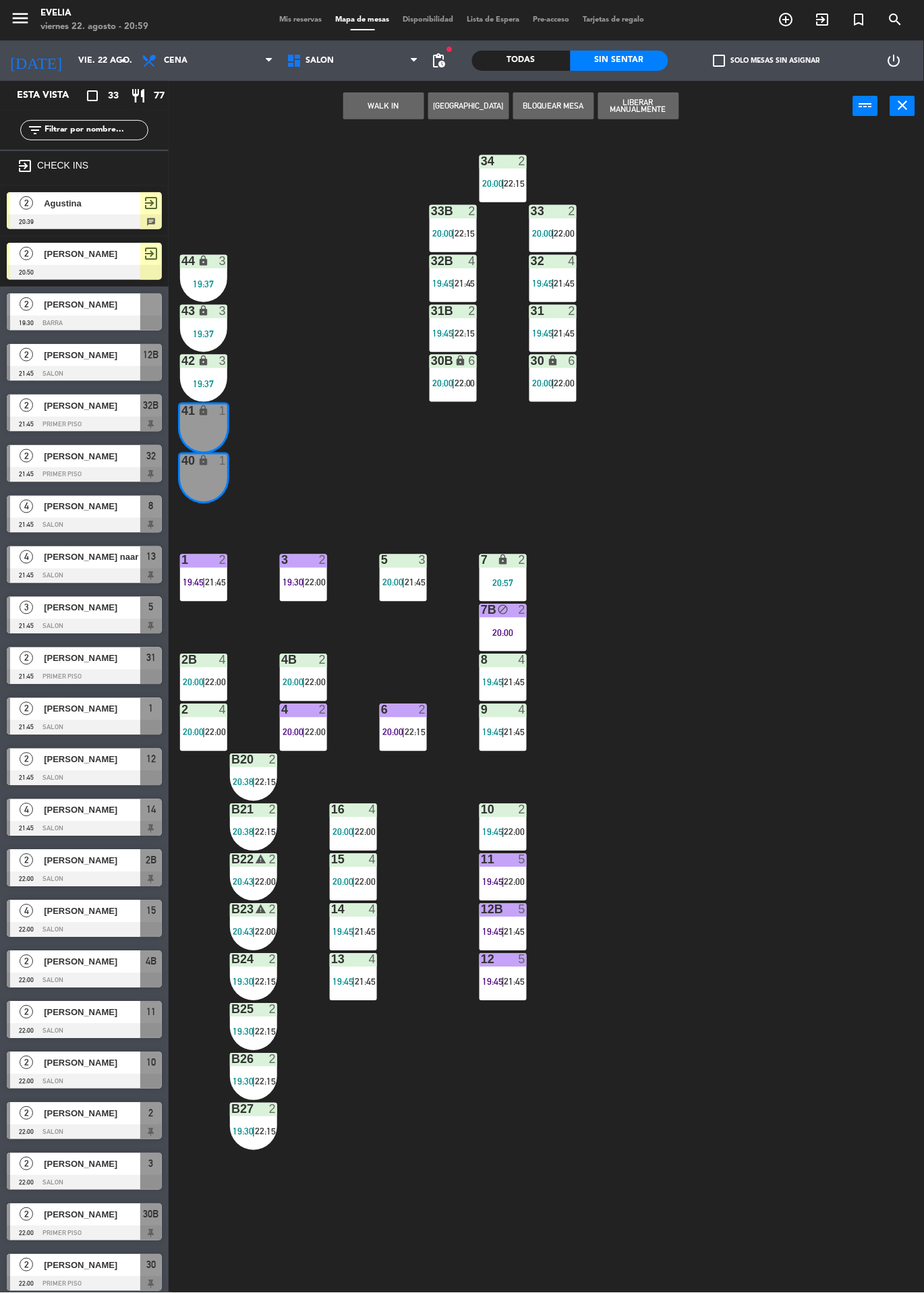
click at [413, 112] on button "WALK IN" at bounding box center [384, 105] width 81 height 27
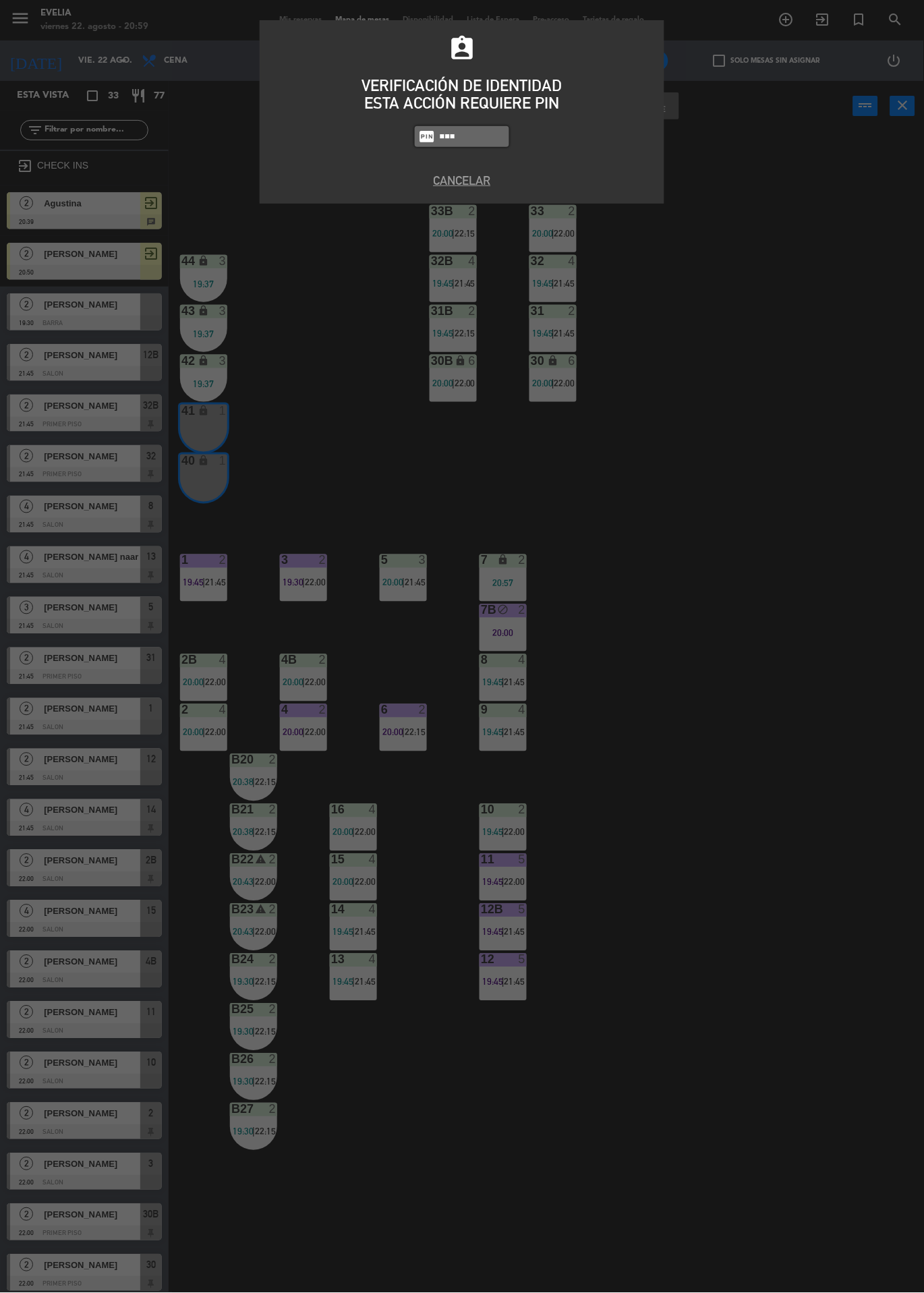
type input "6389"
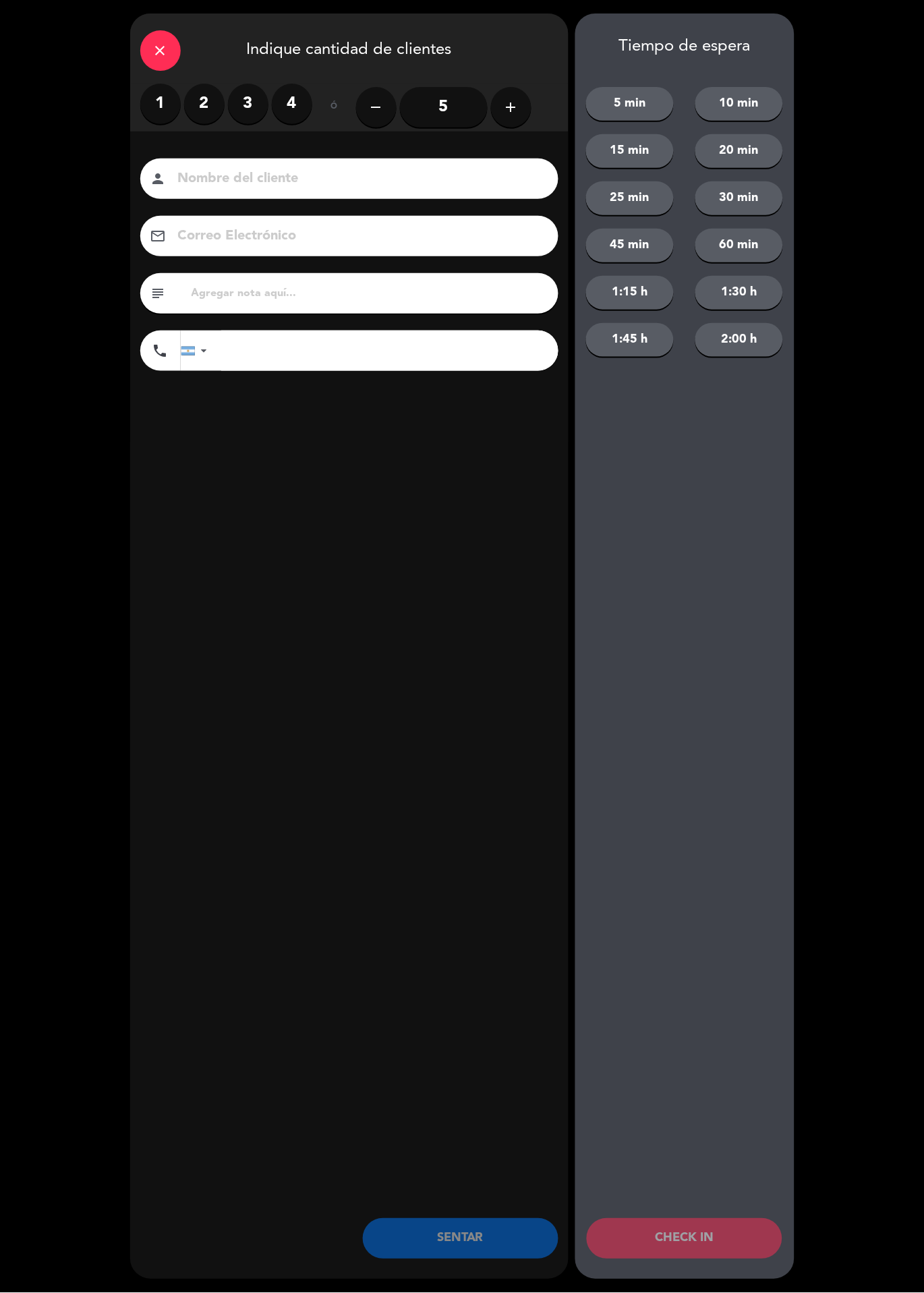
click at [218, 107] on label "2" at bounding box center [205, 104] width 41 height 41
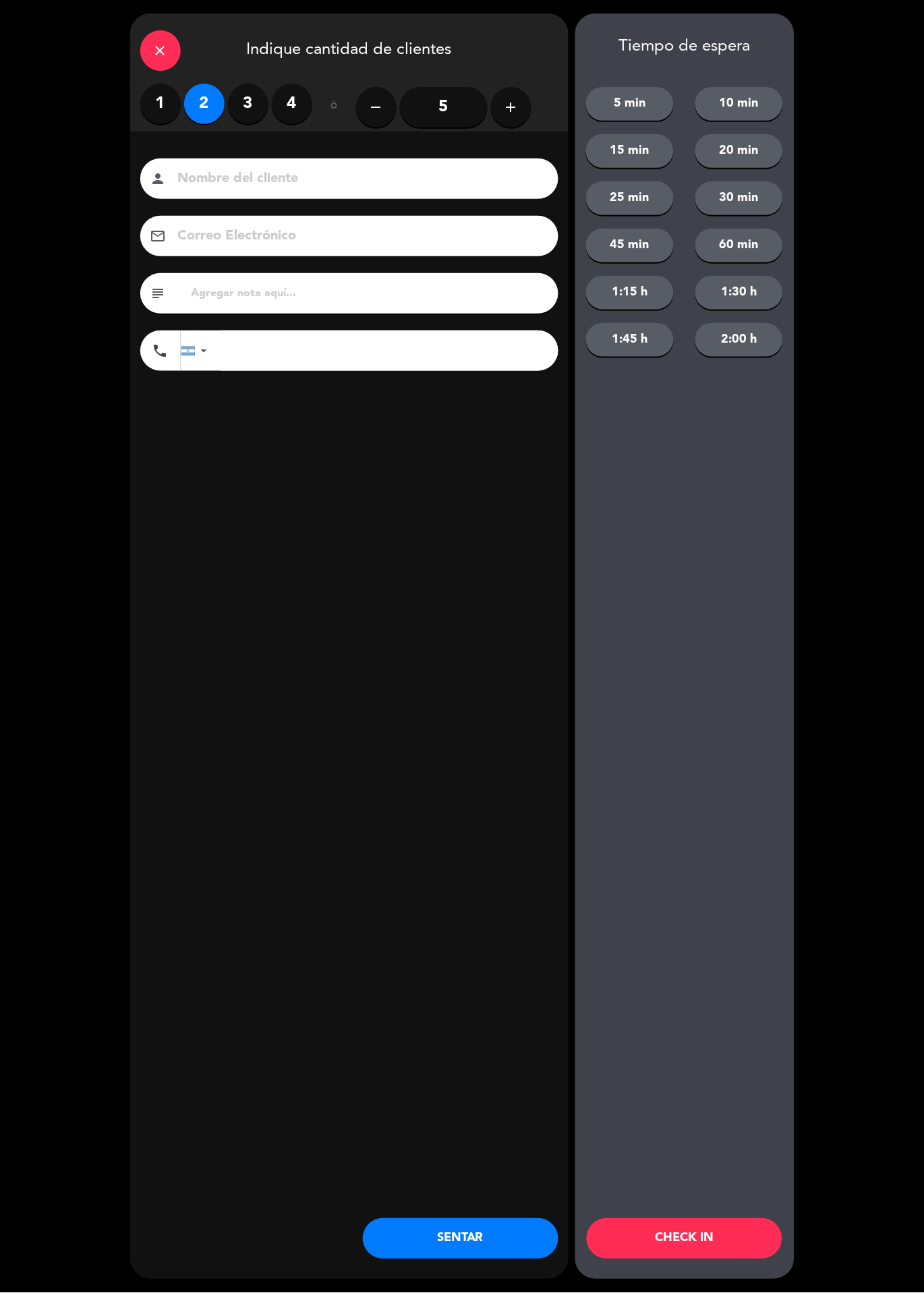
click at [713, 1247] on button "CHECK IN" at bounding box center [685, 1239] width 196 height 41
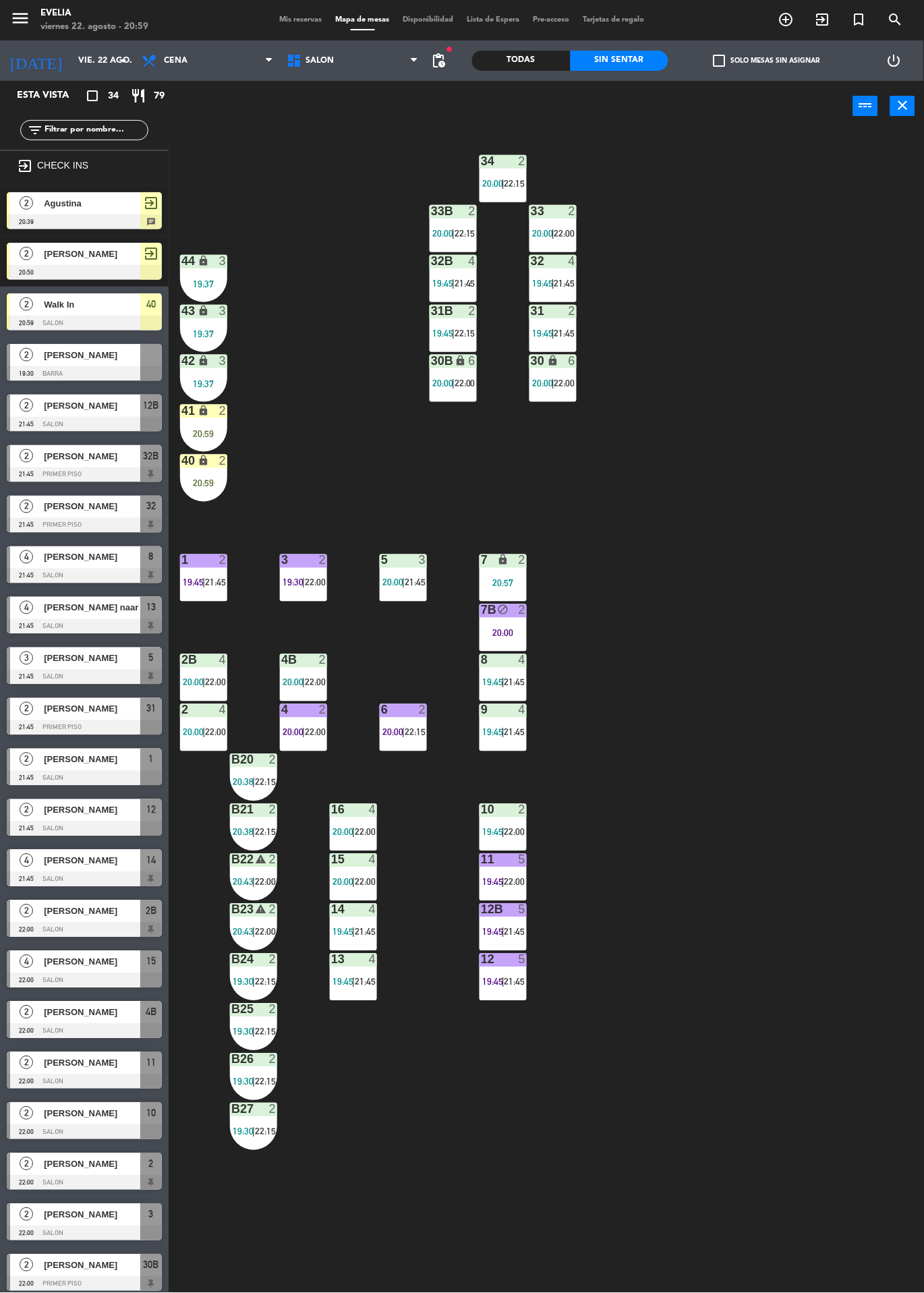
click at [199, 436] on div "20:59" at bounding box center [203, 434] width 47 height 9
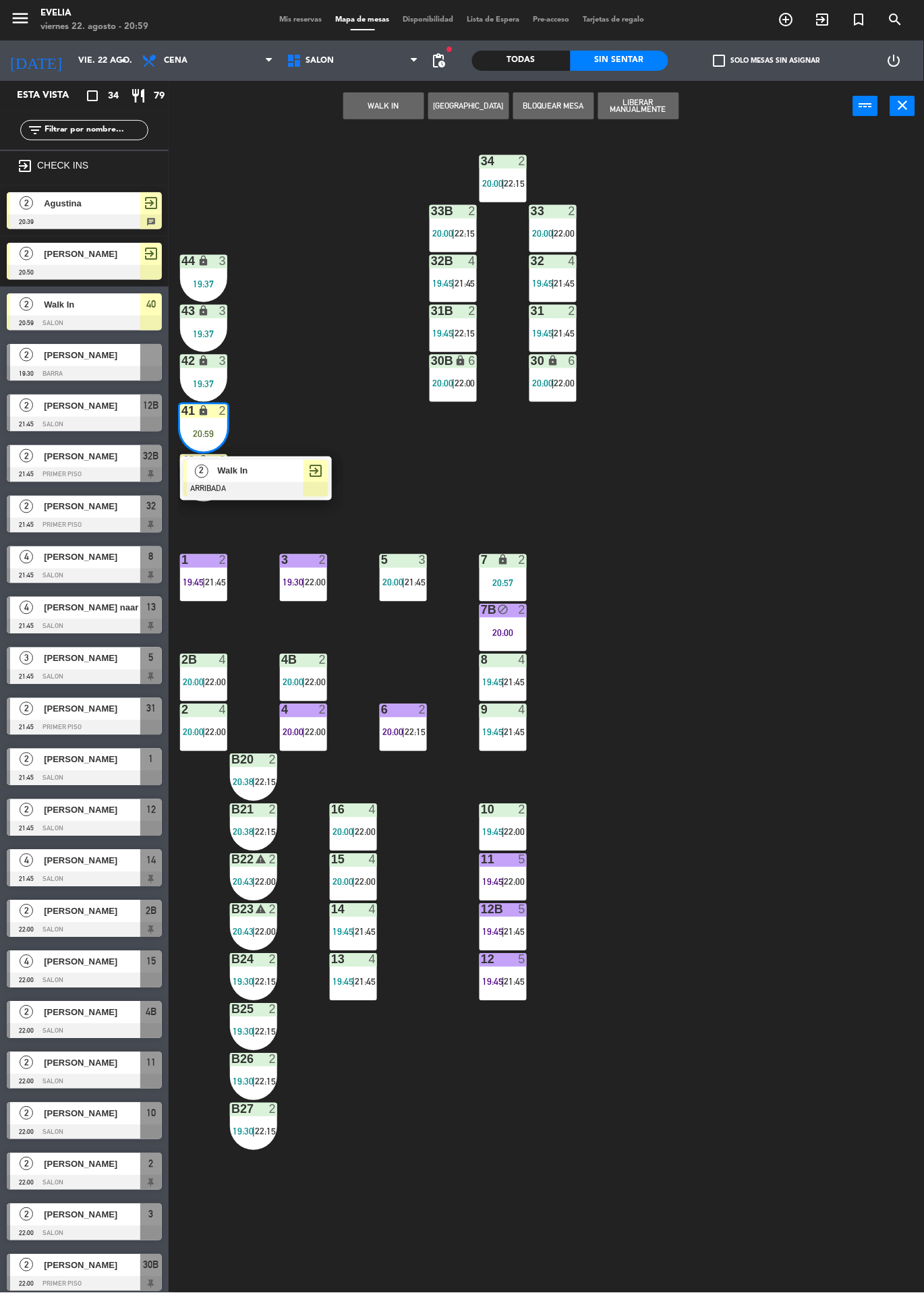
click at [279, 460] on div "Walk In" at bounding box center [260, 471] width 88 height 22
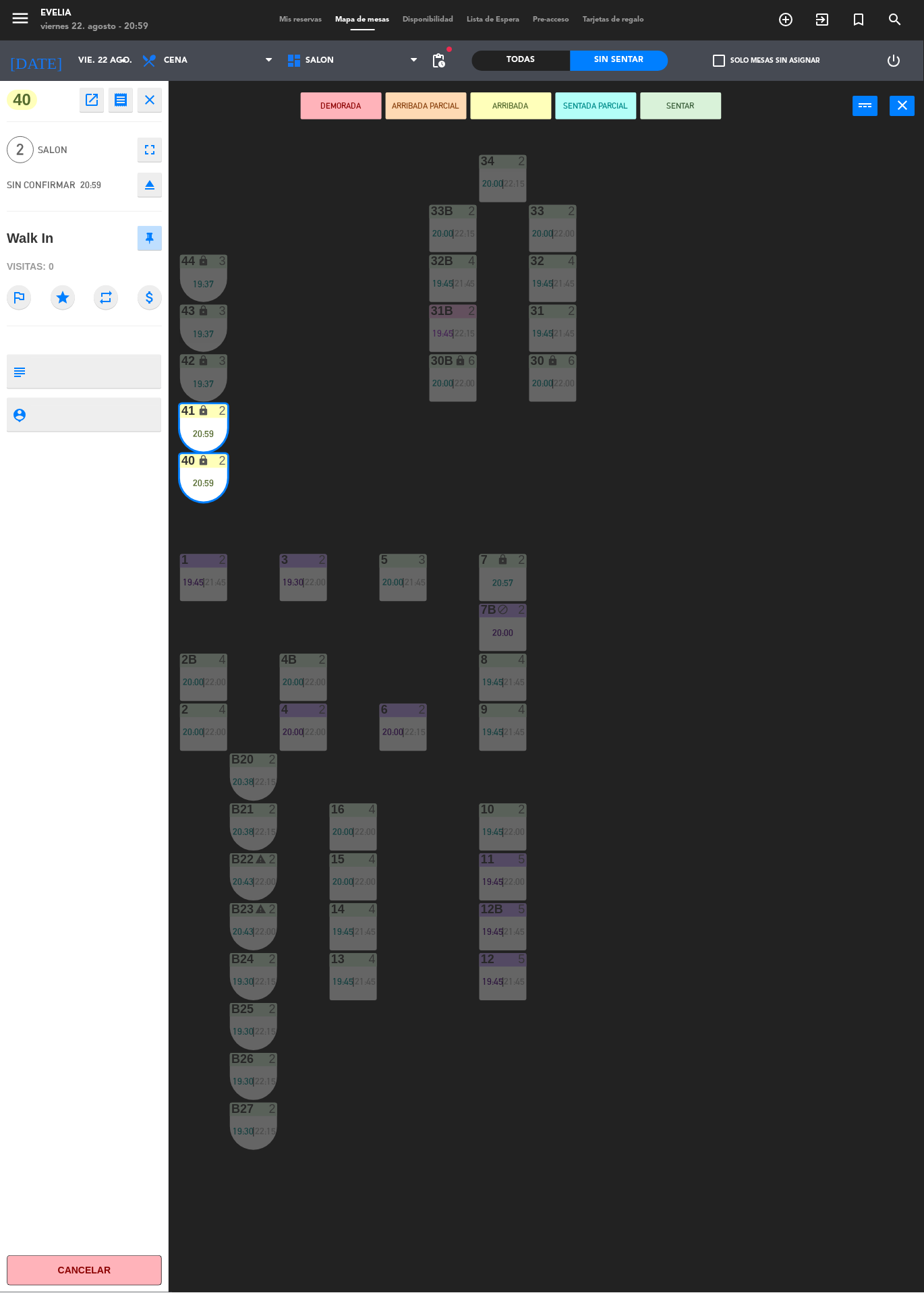
click at [698, 115] on button "SENTAR" at bounding box center [682, 105] width 81 height 27
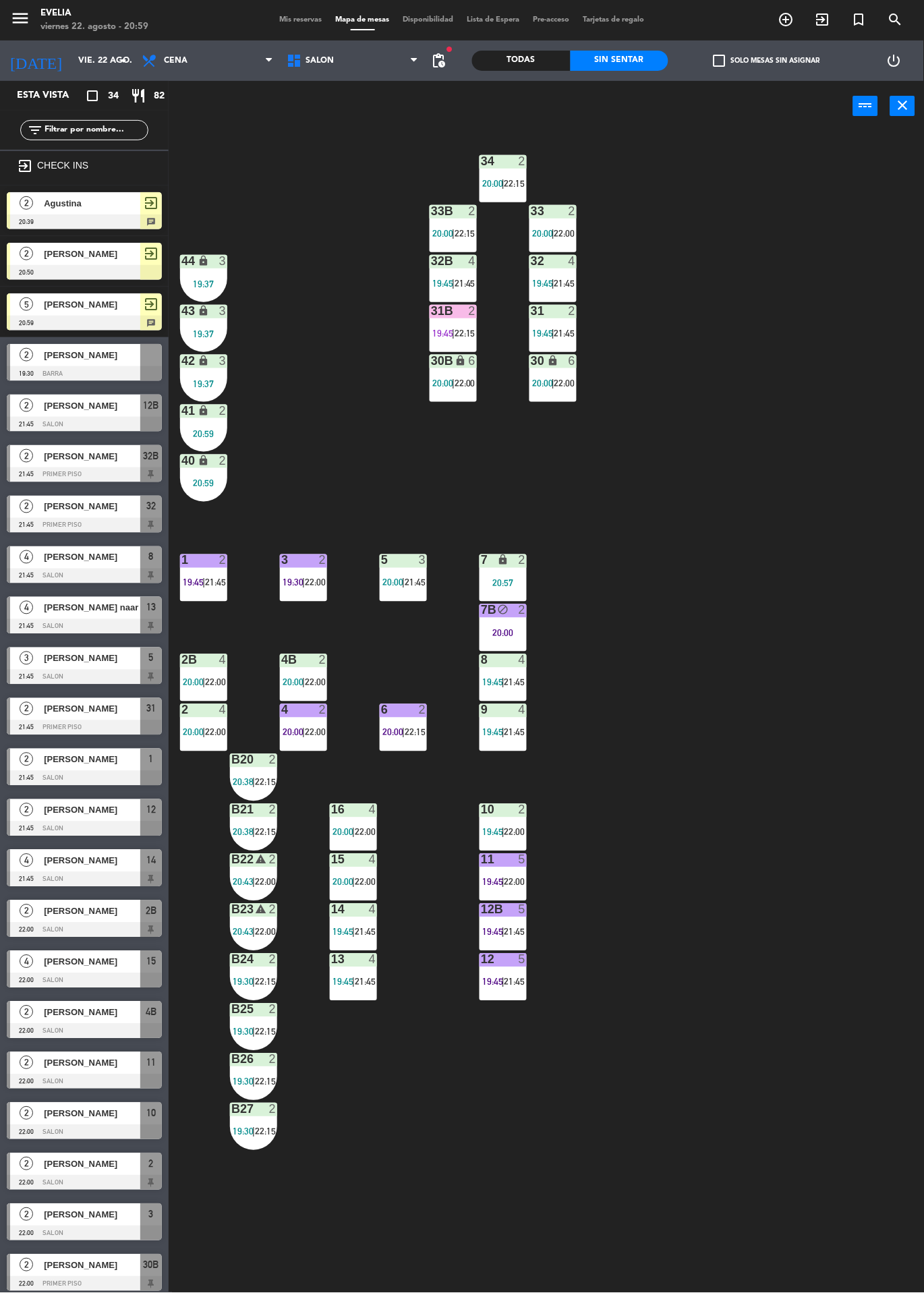
click at [884, 257] on div "34 2 20:00 | 22:15 33B 2 20:00 | 22:15 33 2 20:00 | 22:00 44 lock 3 19:37 32B 4…" at bounding box center [551, 712] width 746 height 1162
click at [879, 265] on div "34 2 20:00 | 22:15 33B 2 20:00 | 22:15 33 2 20:00 | 22:00 44 lock 3 19:37 32B 4…" at bounding box center [551, 712] width 746 height 1162
click at [891, 288] on div "34 2 20:00 | 22:15 33B 2 20:00 | 22:15 33 2 20:00 | 22:00 44 lock 3 19:37 32B 4…" at bounding box center [551, 712] width 746 height 1162
click at [894, 282] on div "34 2 20:00 | 22:15 33B 2 20:00 | 22:15 33 2 20:00 | 22:00 44 lock 3 19:37 32B 4…" at bounding box center [551, 712] width 746 height 1162
click at [841, 109] on div "power_input close" at bounding box center [511, 107] width 685 height 51
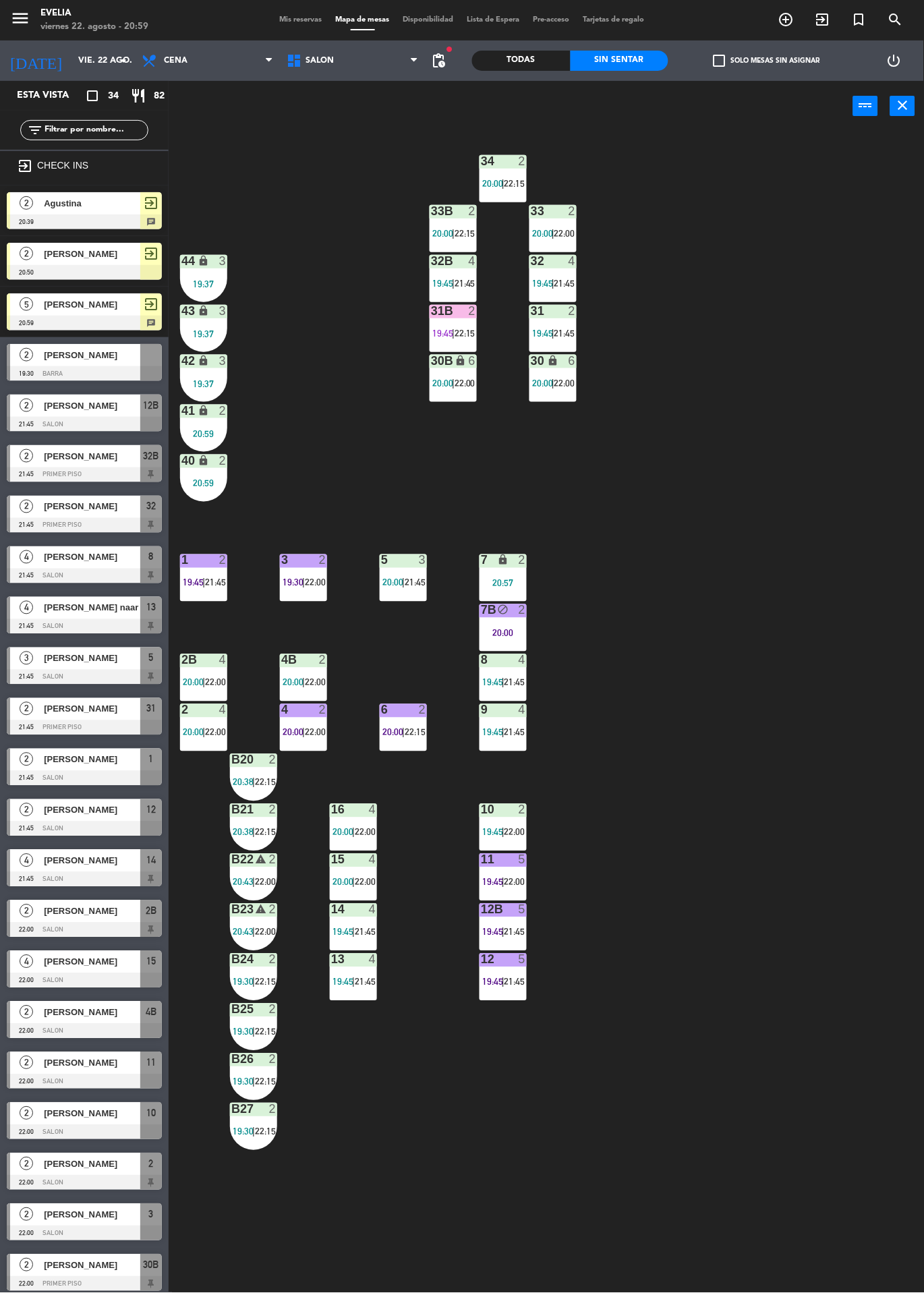
click at [839, 110] on div "power_input close" at bounding box center [511, 107] width 685 height 51
click at [837, 123] on div "power_input close" at bounding box center [511, 107] width 685 height 51
click at [833, 123] on div "power_input close" at bounding box center [511, 107] width 685 height 51
click at [825, 131] on div "34 2 20:00 | 22:15 33B 2 20:00 | 22:15 33 2 20:00 | 22:00 44 lock 3 19:37 32B 4…" at bounding box center [551, 712] width 746 height 1162
click at [832, 117] on div "power_input close" at bounding box center [511, 107] width 685 height 51
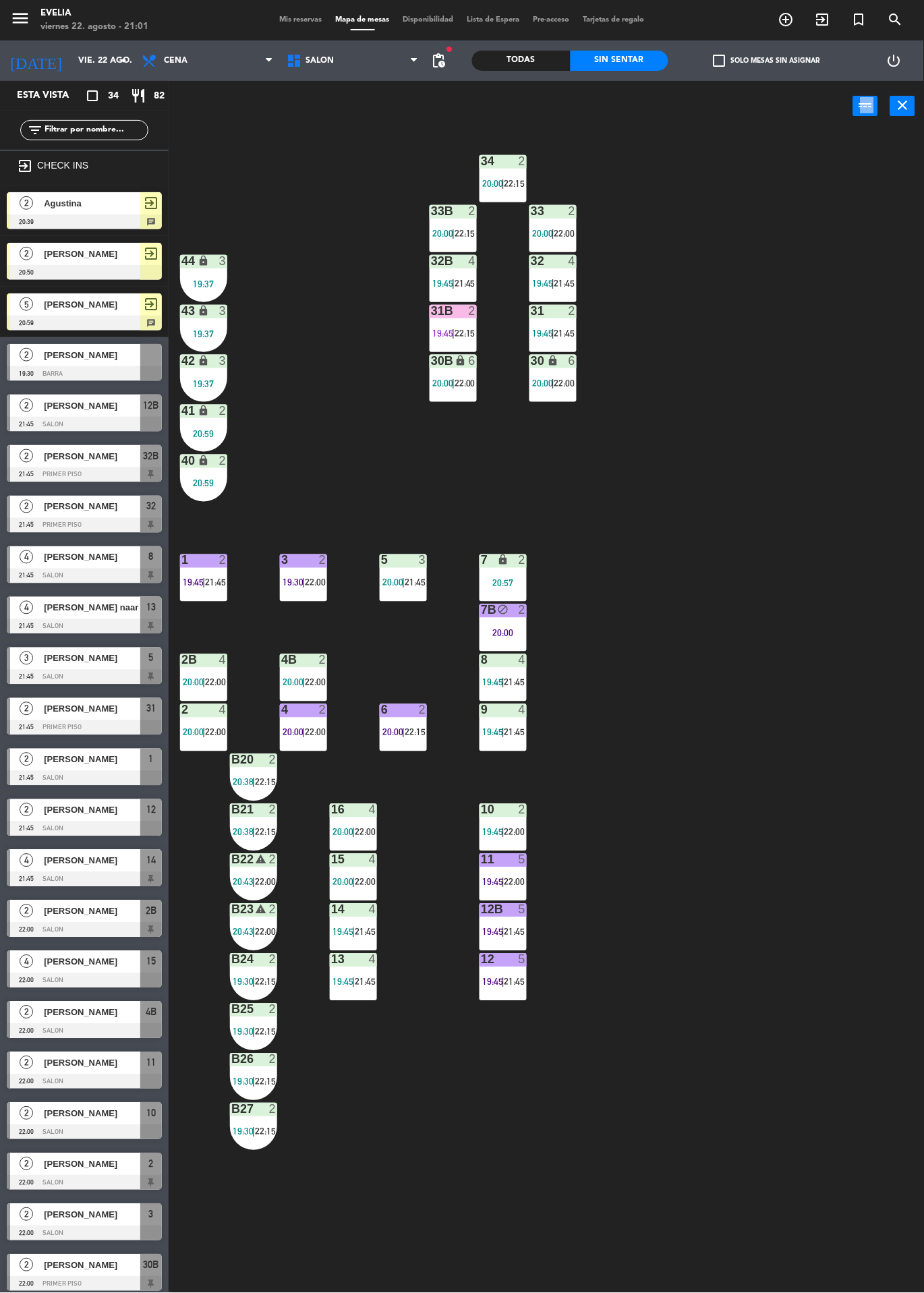
click at [352, 980] on span "|" at bounding box center [354, 982] width 3 height 11
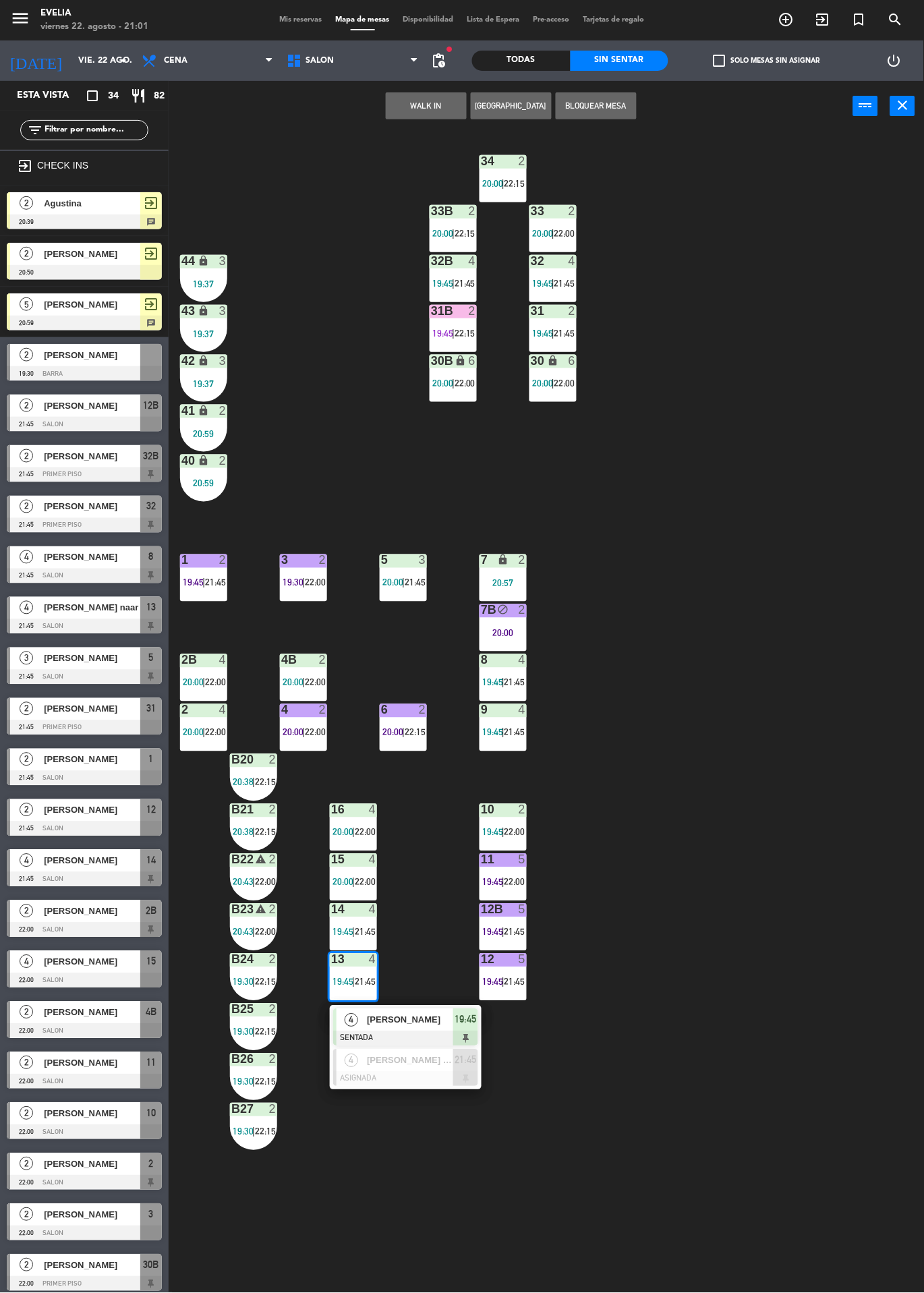
click at [855, 345] on div "34 2 20:00 | 22:15 33B 2 20:00 | 22:15 33 2 20:00 | 22:00 44 lock 3 19:37 32B 4…" at bounding box center [551, 712] width 746 height 1162
click at [847, 347] on div "34 2 20:00 | 22:15 33B 2 20:00 | 22:15 33 2 20:00 | 22:00 44 lock 3 19:37 32B 4…" at bounding box center [551, 712] width 746 height 1162
click at [846, 305] on div "34 2 20:00 | 22:15 33B 2 20:00 | 22:15 33 2 20:00 | 22:00 44 lock 3 19:37 32B 4…" at bounding box center [551, 712] width 746 height 1162
click at [842, 302] on div "34 2 20:00 | 22:15 33B 2 20:00 | 22:15 33 2 20:00 | 22:00 44 lock 3 19:37 32B 4…" at bounding box center [551, 712] width 746 height 1162
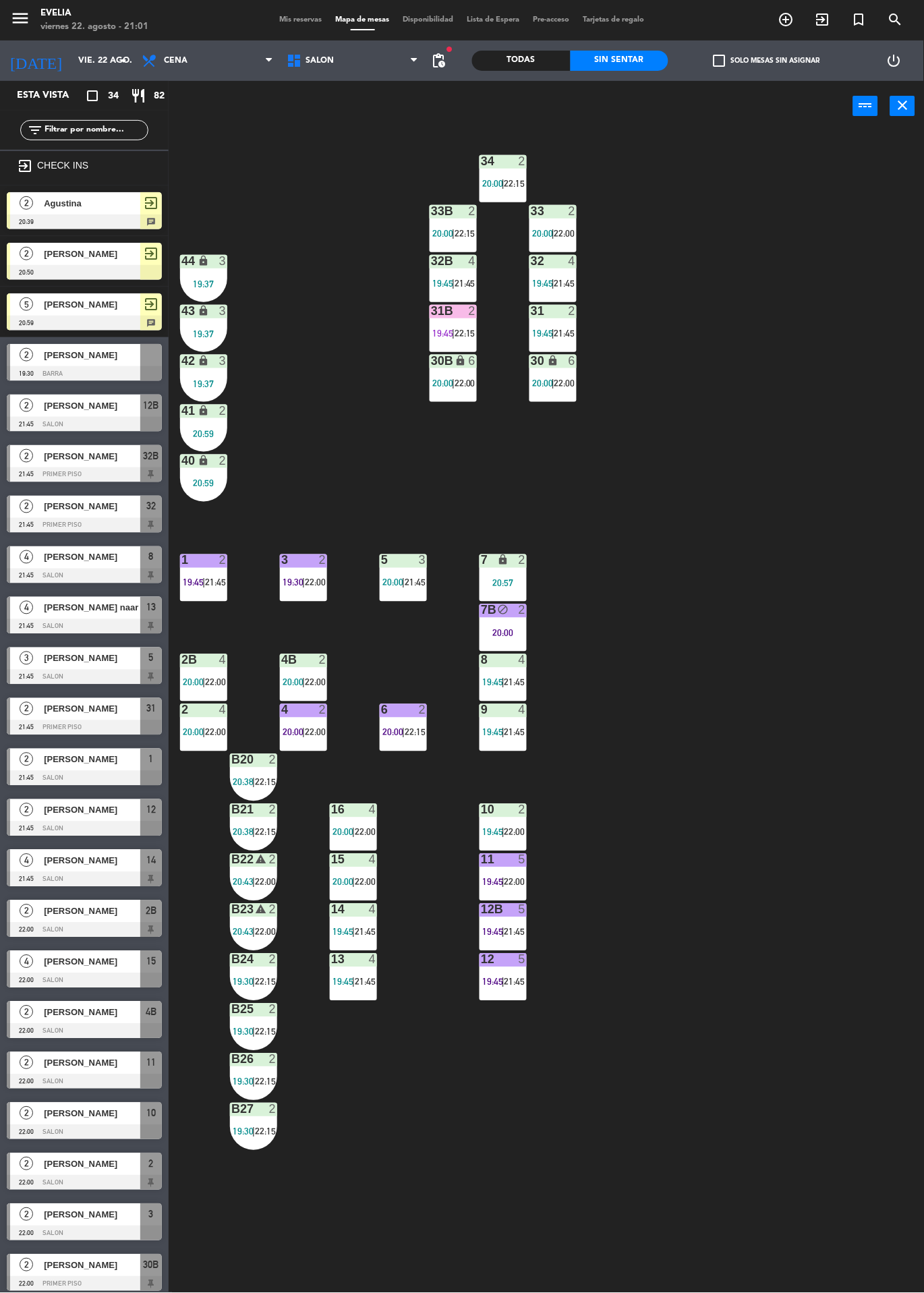
click at [842, 302] on div "34 2 20:00 | 22:15 33B 2 20:00 | 22:15 33 2 20:00 | 22:00 44 lock 3 19:37 32B 4…" at bounding box center [551, 712] width 746 height 1162
click at [843, 304] on div "34 2 20:00 | 22:15 33B 2 20:00 | 22:15 33 2 20:00 | 22:00 44 lock 3 19:37 32B 4…" at bounding box center [551, 712] width 746 height 1162
click at [841, 305] on div "34 2 20:00 | 22:15 33B 2 20:00 | 22:15 33 2 20:00 | 22:00 44 lock 3 19:37 32B 4…" at bounding box center [551, 712] width 746 height 1162
click at [490, 1105] on div "34 2 20:00 | 22:15 33B 2 20:00 | 22:15 33 2 20:00 | 22:00 44 lock 3 19:37 32B 4…" at bounding box center [551, 712] width 746 height 1162
click at [838, 305] on div "34 2 20:00 | 22:15 33B 2 20:00 | 22:15 33 2 20:00 | 22:00 44 lock 3 19:37 32B 4…" at bounding box center [551, 712] width 746 height 1162
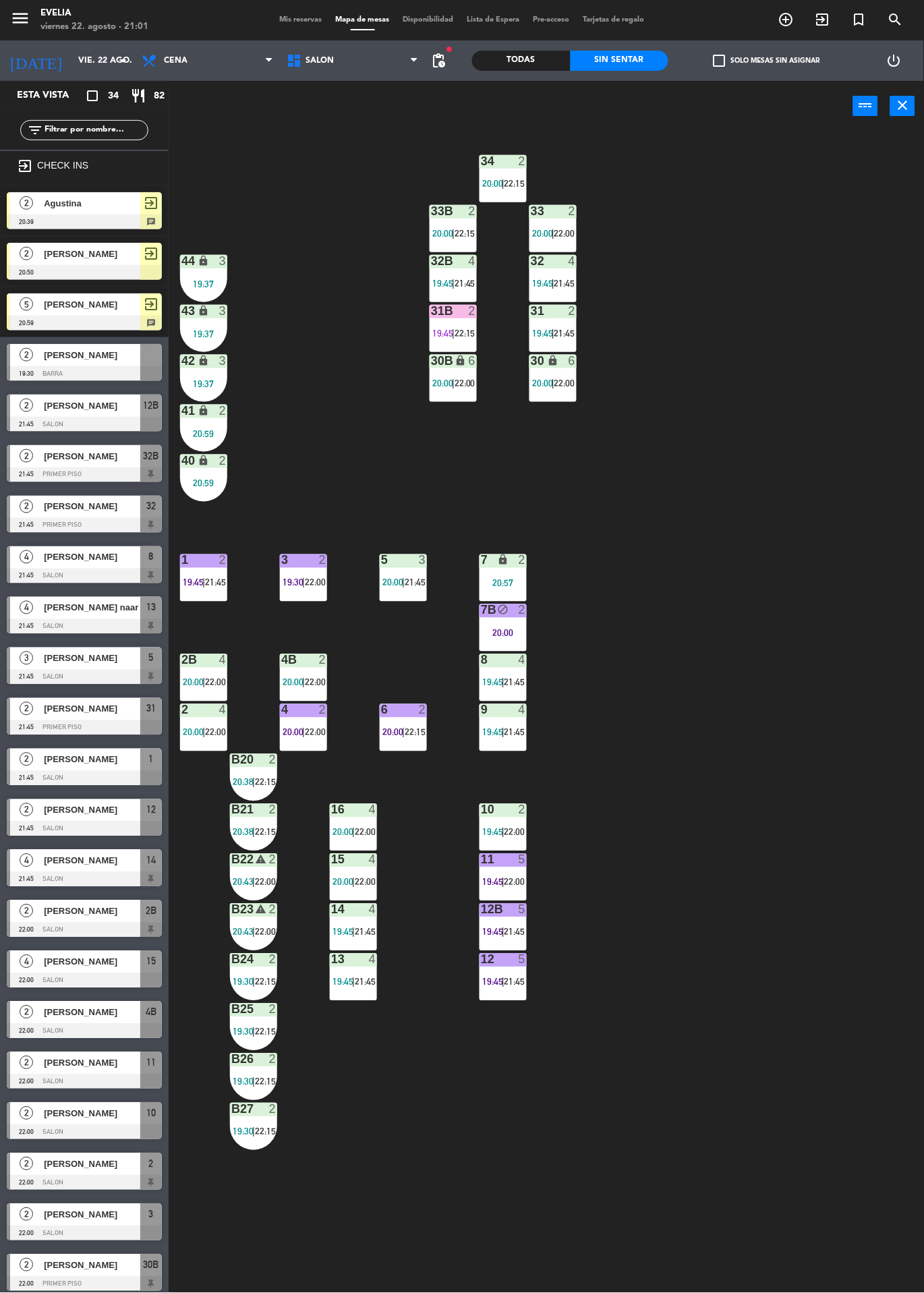
click at [839, 305] on div "34 2 20:00 | 22:15 33B 2 20:00 | 22:15 33 2 20:00 | 22:00 44 lock 3 19:37 32B 4…" at bounding box center [551, 712] width 746 height 1162
click at [839, 307] on div "34 2 20:00 | 22:15 33B 2 20:00 | 22:15 33 2 20:00 | 22:00 44 lock 3 19:37 32B 4…" at bounding box center [551, 712] width 746 height 1162
click at [564, 1030] on div "34 2 20:00 | 22:15 33B 2 20:00 | 22:15 33 2 20:00 | 22:00 44 lock 3 19:37 32B 4…" at bounding box center [551, 712] width 746 height 1162
click at [844, 314] on div "34 2 20:00 | 22:15 33B 2 20:00 | 22:15 33 2 20:00 | 22:00 44 lock 3 19:37 32B 4…" at bounding box center [551, 712] width 746 height 1162
click at [845, 315] on div "34 2 20:00 | 22:15 33B 2 20:00 | 22:15 33 2 20:00 | 22:00 44 lock 3 19:37 32B 4…" at bounding box center [551, 712] width 746 height 1162
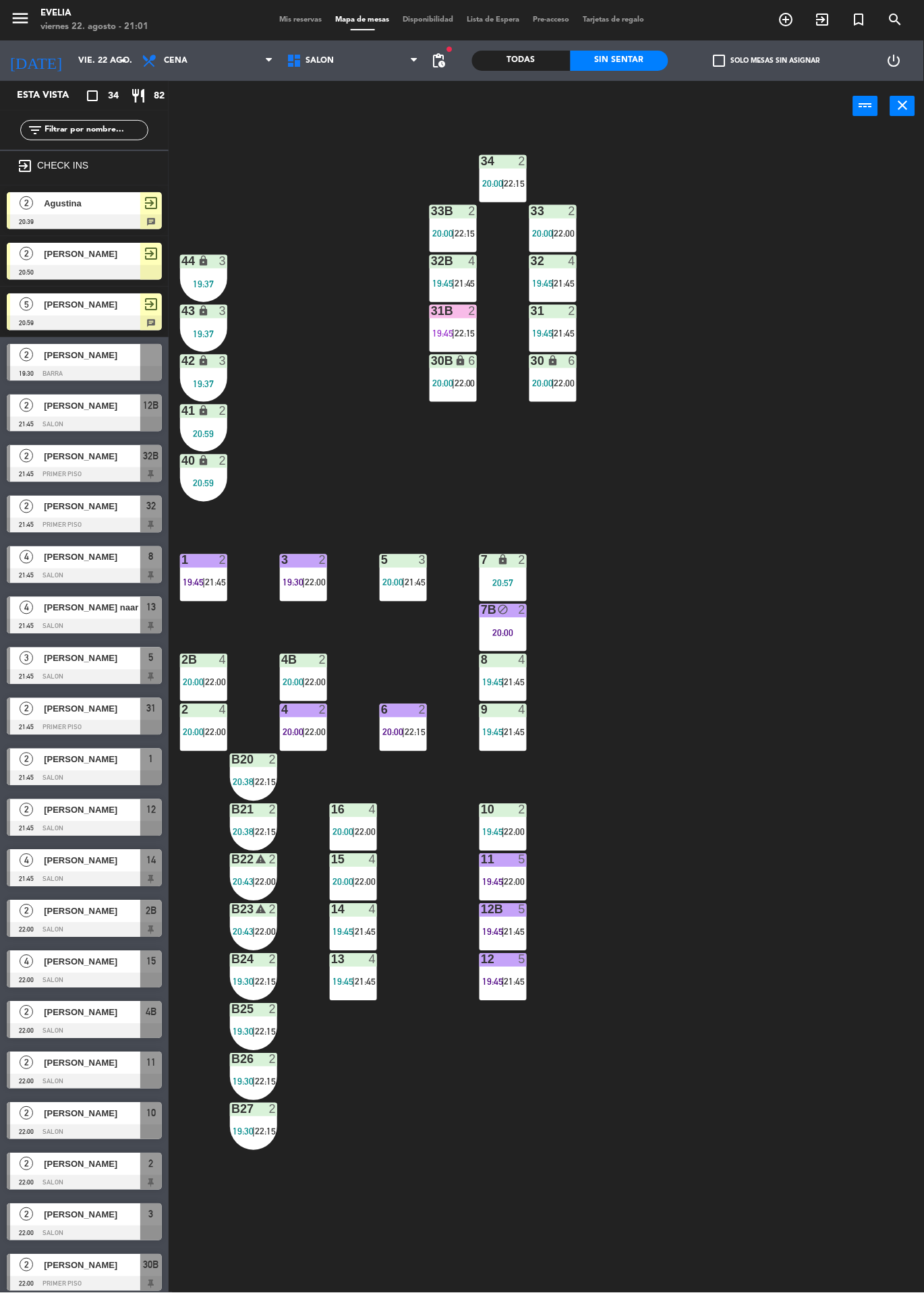
click at [845, 314] on div "34 2 20:00 | 22:15 33B 2 20:00 | 22:15 33 2 20:00 | 22:00 44 lock 3 19:37 32B 4…" at bounding box center [551, 712] width 746 height 1162
click at [845, 369] on div "34 2 20:00 | 22:15 33B 2 20:00 | 22:15 33 2 20:00 | 22:00 44 lock 3 19:37 32B 4…" at bounding box center [551, 712] width 746 height 1162
click at [852, 313] on div "34 2 20:00 | 22:15 33B 2 20:00 | 22:15 33 2 20:00 | 22:00 44 lock 3 19:37 32B 4…" at bounding box center [551, 712] width 746 height 1162
click at [852, 325] on div "34 2 20:00 | 22:15 33B 2 20:00 | 22:15 33 2 20:00 | 22:00 44 lock 3 19:37 32B 4…" at bounding box center [551, 712] width 746 height 1162
click at [859, 310] on div "34 2 20:00 | 22:15 33B 2 20:00 | 22:15 33 2 20:00 | 22:00 44 lock 3 19:37 32B 4…" at bounding box center [551, 712] width 746 height 1162
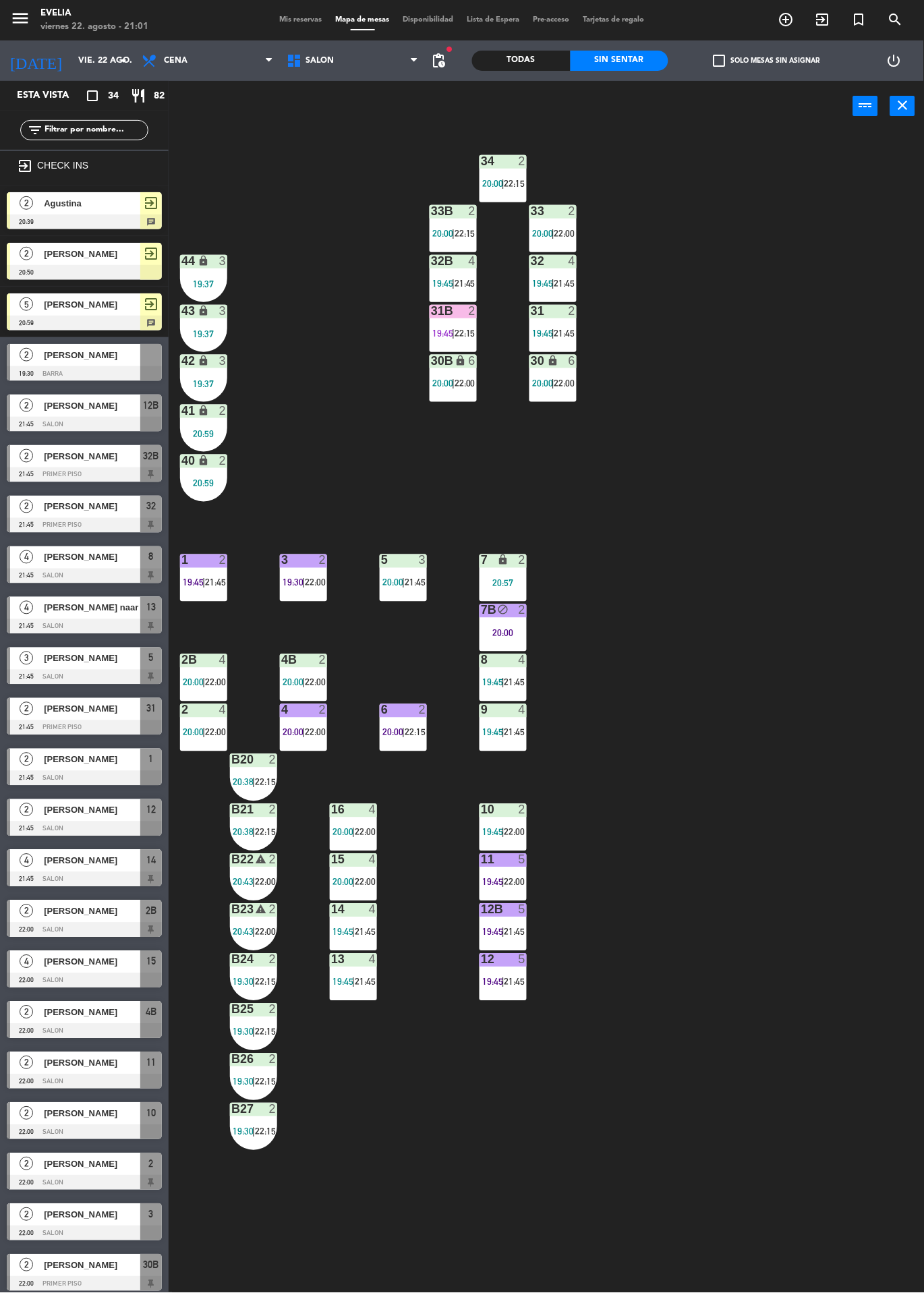
click at [858, 322] on div "34 2 20:00 | 22:15 33B 2 20:00 | 22:15 33 2 20:00 | 22:00 44 lock 3 19:37 32B 4…" at bounding box center [551, 712] width 746 height 1162
click at [859, 310] on div "34 2 20:00 | 22:15 33B 2 20:00 | 22:15 33 2 20:00 | 22:00 44 lock 3 19:37 32B 4…" at bounding box center [551, 712] width 746 height 1162
click at [861, 307] on div "34 2 20:00 | 22:15 33B 2 20:00 | 22:15 33 2 20:00 | 22:00 44 lock 3 19:37 32B 4…" at bounding box center [551, 712] width 746 height 1162
click at [226, 486] on div "20:59" at bounding box center [203, 483] width 47 height 9
click at [886, 218] on div "34 2 20:00 | 22:15 33B 2 20:00 | 22:15 33 2 20:00 | 22:00 44 lock 3 19:37 32B 4…" at bounding box center [551, 712] width 746 height 1162
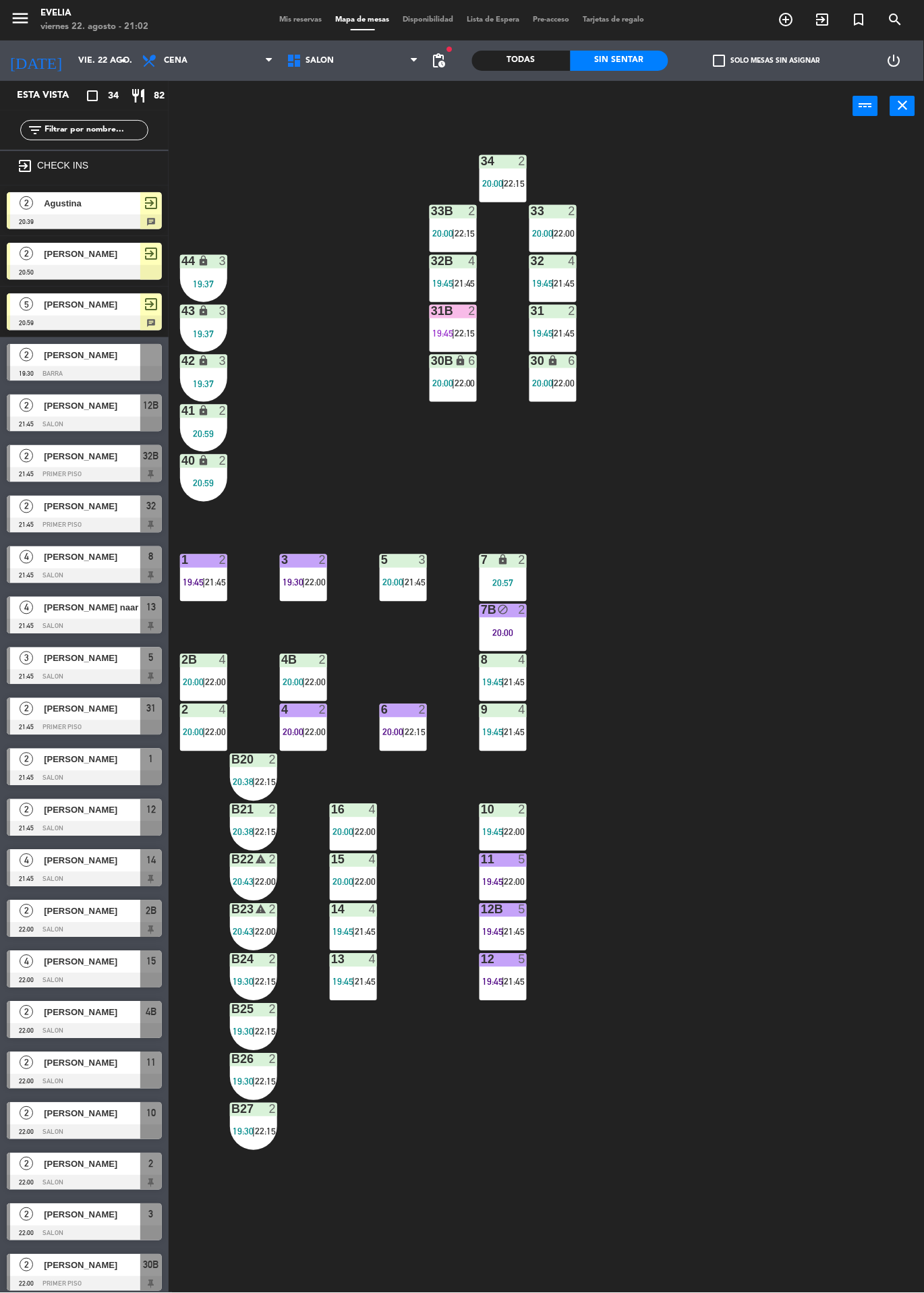
click at [873, 240] on div "34 2 20:00 | 22:15 33B 2 20:00 | 22:15 33 2 20:00 | 22:00 44 lock 3 19:37 32B 4…" at bounding box center [551, 712] width 746 height 1162
click at [872, 239] on div "34 2 20:00 | 22:15 33B 2 20:00 | 22:15 33 2 20:00 | 22:00 44 lock 3 19:37 32B 4…" at bounding box center [551, 712] width 746 height 1162
click at [870, 236] on div "34 2 20:00 | 22:15 33B 2 20:00 | 22:15 33 2 20:00 | 22:00 44 lock 3 19:37 32B 4…" at bounding box center [551, 712] width 746 height 1162
click at [662, 592] on div "34 2 20:00 | 22:15 33B 2 20:00 | 22:15 33 2 20:00 | 22:00 44 lock 3 19:37 32B 4…" at bounding box center [551, 712] width 746 height 1162
click at [838, 331] on div "34 2 20:00 | 22:15 33B 2 20:00 | 22:15 33 2 20:00 | 22:00 44 lock 3 19:37 32B 4…" at bounding box center [551, 712] width 746 height 1162
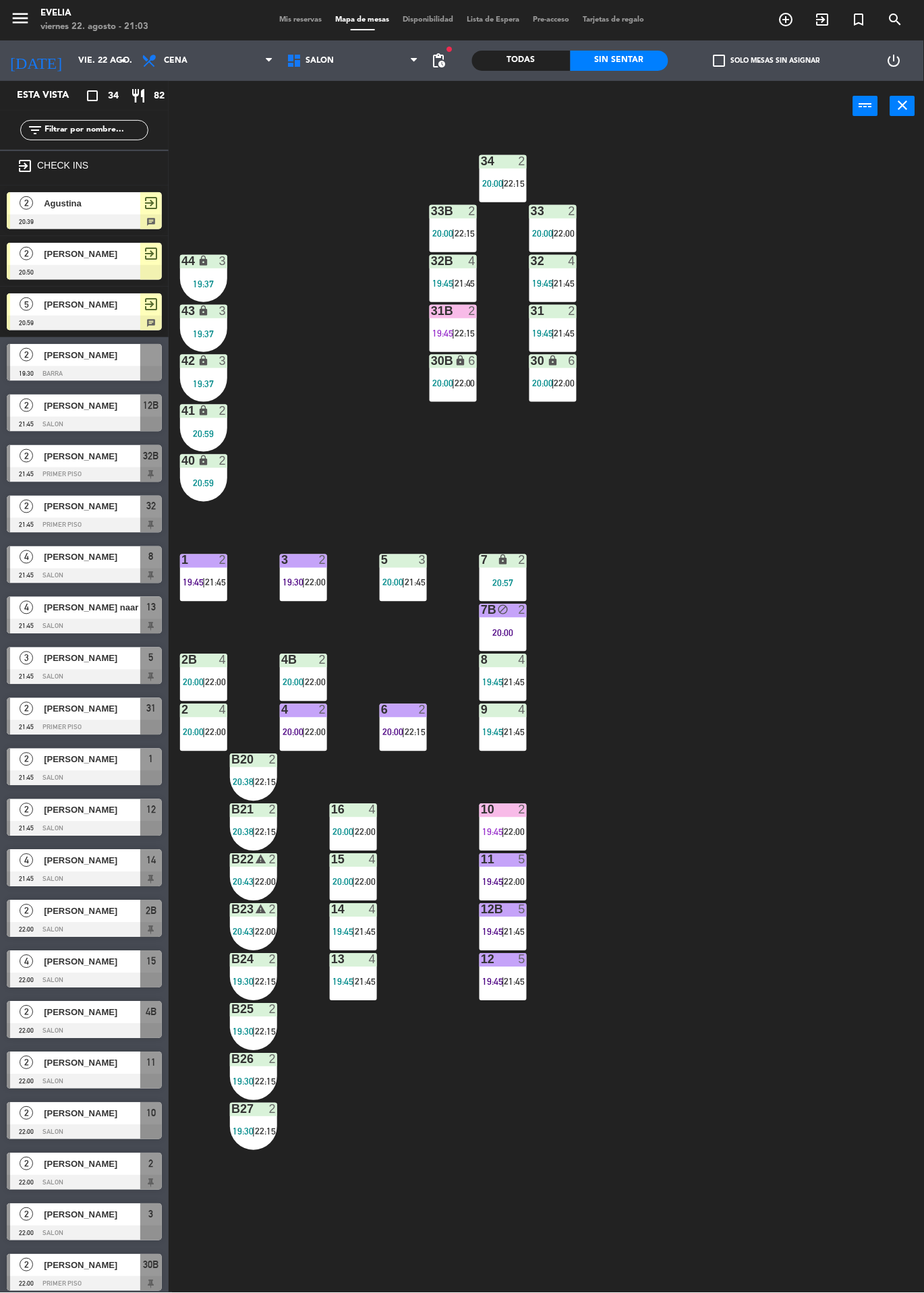
click at [836, 329] on div "34 2 20:00 | 22:15 33B 2 20:00 | 22:15 33 2 20:00 | 22:00 44 lock 3 19:37 32B 4…" at bounding box center [551, 712] width 746 height 1162
click at [838, 326] on div "34 2 20:00 | 22:15 33B 2 20:00 | 22:15 33 2 20:00 | 22:00 44 lock 3 19:37 32B 4…" at bounding box center [551, 712] width 746 height 1162
click at [836, 327] on div "34 2 20:00 | 22:15 33B 2 20:00 | 22:15 33 2 20:00 | 22:00 44 lock 3 19:37 32B 4…" at bounding box center [551, 712] width 746 height 1162
click at [836, 325] on div "34 2 20:00 | 22:15 33B 2 20:00 | 22:15 33 2 20:00 | 22:00 44 lock 3 19:37 32B 4…" at bounding box center [551, 712] width 746 height 1162
click at [837, 333] on div "34 2 20:00 | 22:15 33B 2 20:00 | 22:15 33 2 20:00 | 22:00 44 lock 3 19:37 32B 4…" at bounding box center [551, 712] width 746 height 1162
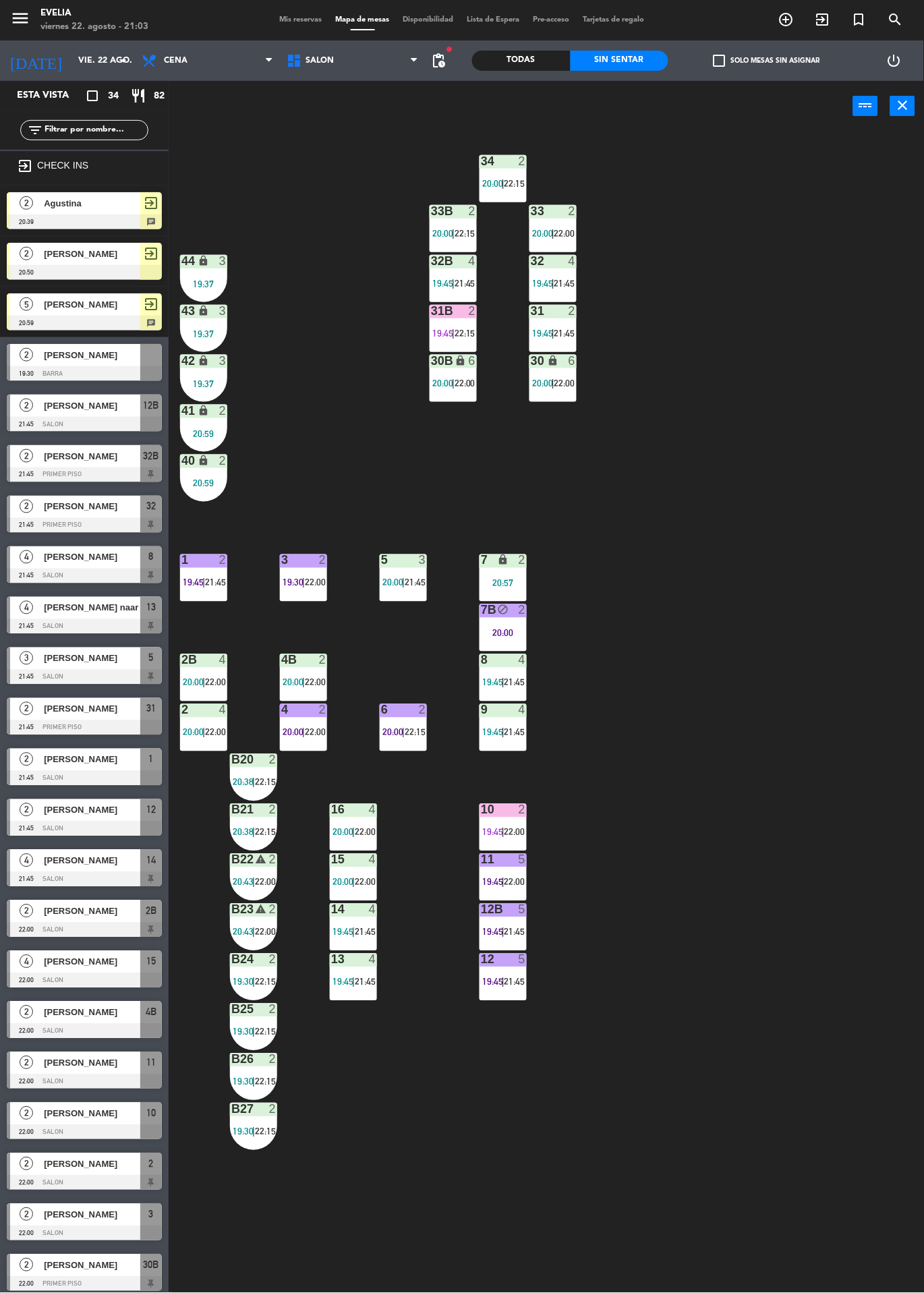
click at [838, 333] on div "34 2 20:00 | 22:15 33B 2 20:00 | 22:15 33 2 20:00 | 22:00 44 lock 3 19:37 32B 4…" at bounding box center [551, 712] width 746 height 1162
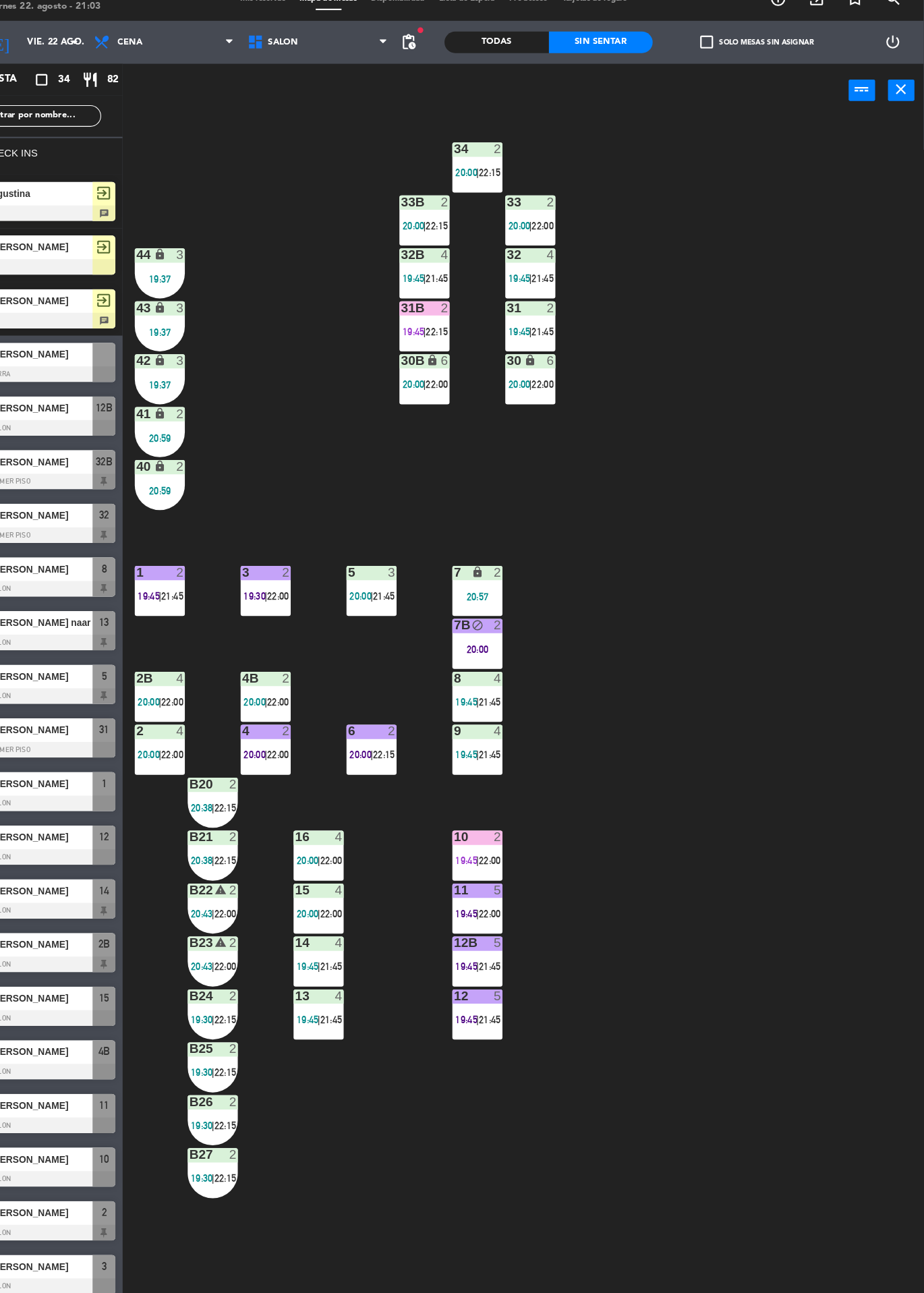
click at [905, 459] on div "34 2 20:00 | 22:15 33B 2 20:00 | 22:15 33 2 20:00 | 22:00 44 lock 3 19:37 32B 4…" at bounding box center [551, 712] width 746 height 1162
click at [843, 336] on div "34 2 20:00 | 22:15 33B 2 20:00 | 22:15 33 2 20:00 | 22:00 44 lock 3 19:37 32B 4…" at bounding box center [551, 712] width 746 height 1162
click at [845, 328] on div "34 2 20:00 | 22:15 33B 2 20:00 | 22:15 33 2 20:00 | 22:00 44 lock 3 19:37 32B 4…" at bounding box center [551, 712] width 746 height 1162
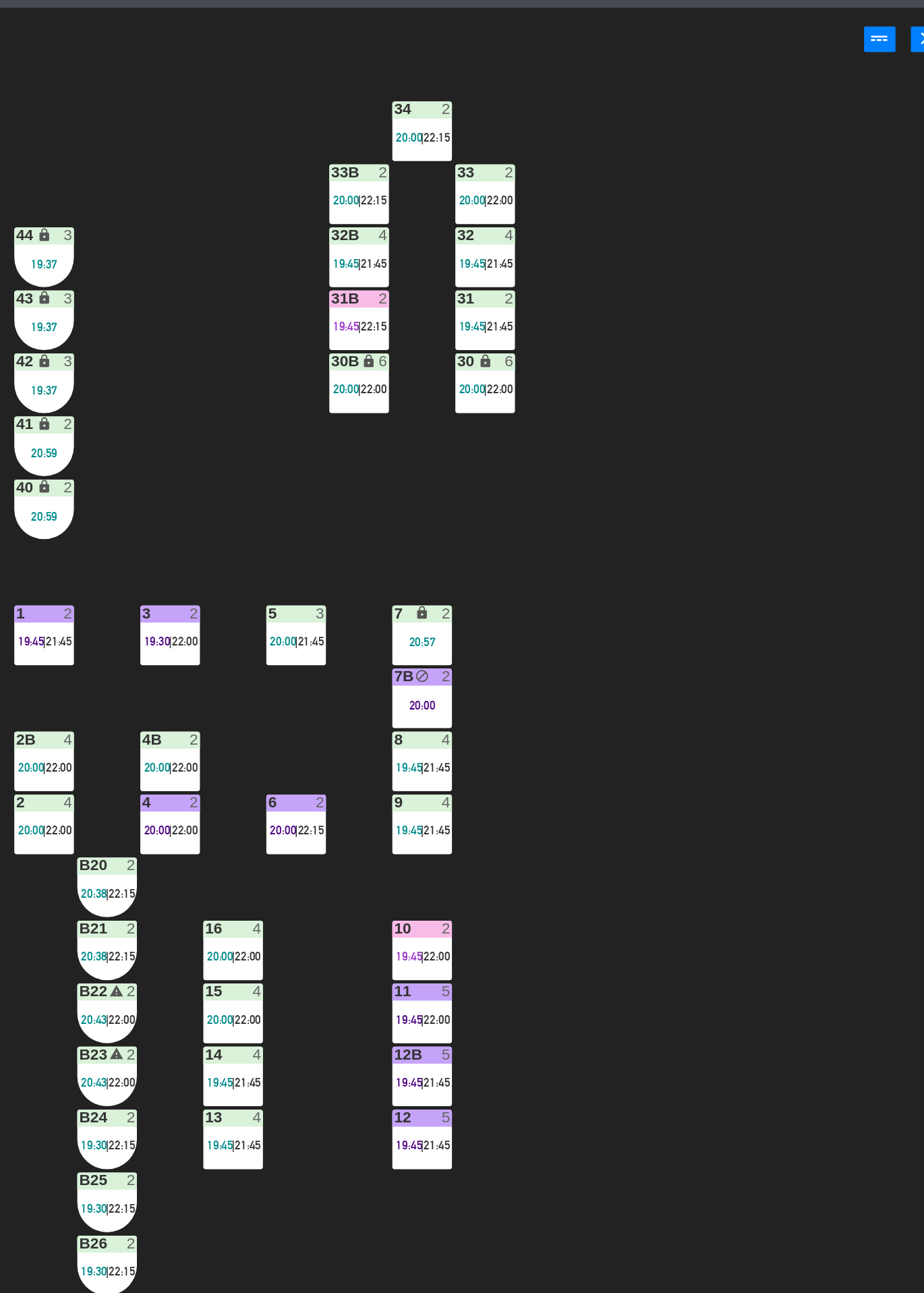
click at [886, 442] on div "34 2 20:00 | 22:15 33B 2 20:00 | 22:15 33 2 20:00 | 22:00 44 lock 3 19:37 32B 4…" at bounding box center [551, 712] width 746 height 1162
click at [836, 343] on div "34 2 20:00 | 22:15 33B 2 20:00 | 22:15 33 2 20:00 | 22:00 44 lock 3 19:37 32B 4…" at bounding box center [551, 712] width 746 height 1162
click at [838, 329] on div "34 2 20:00 | 22:15 33B 2 20:00 | 22:15 33 2 20:00 | 22:00 44 lock 3 19:37 32B 4…" at bounding box center [551, 712] width 746 height 1162
click at [838, 343] on div "34 2 20:00 | 22:15 33B 2 20:00 | 22:15 33 2 20:00 | 22:00 44 lock 3 19:37 32B 4…" at bounding box center [551, 712] width 746 height 1162
click at [839, 344] on div "34 2 20:00 | 22:15 33B 2 20:00 | 22:15 33 2 20:00 | 22:00 44 lock 3 19:37 32B 4…" at bounding box center [551, 712] width 746 height 1162
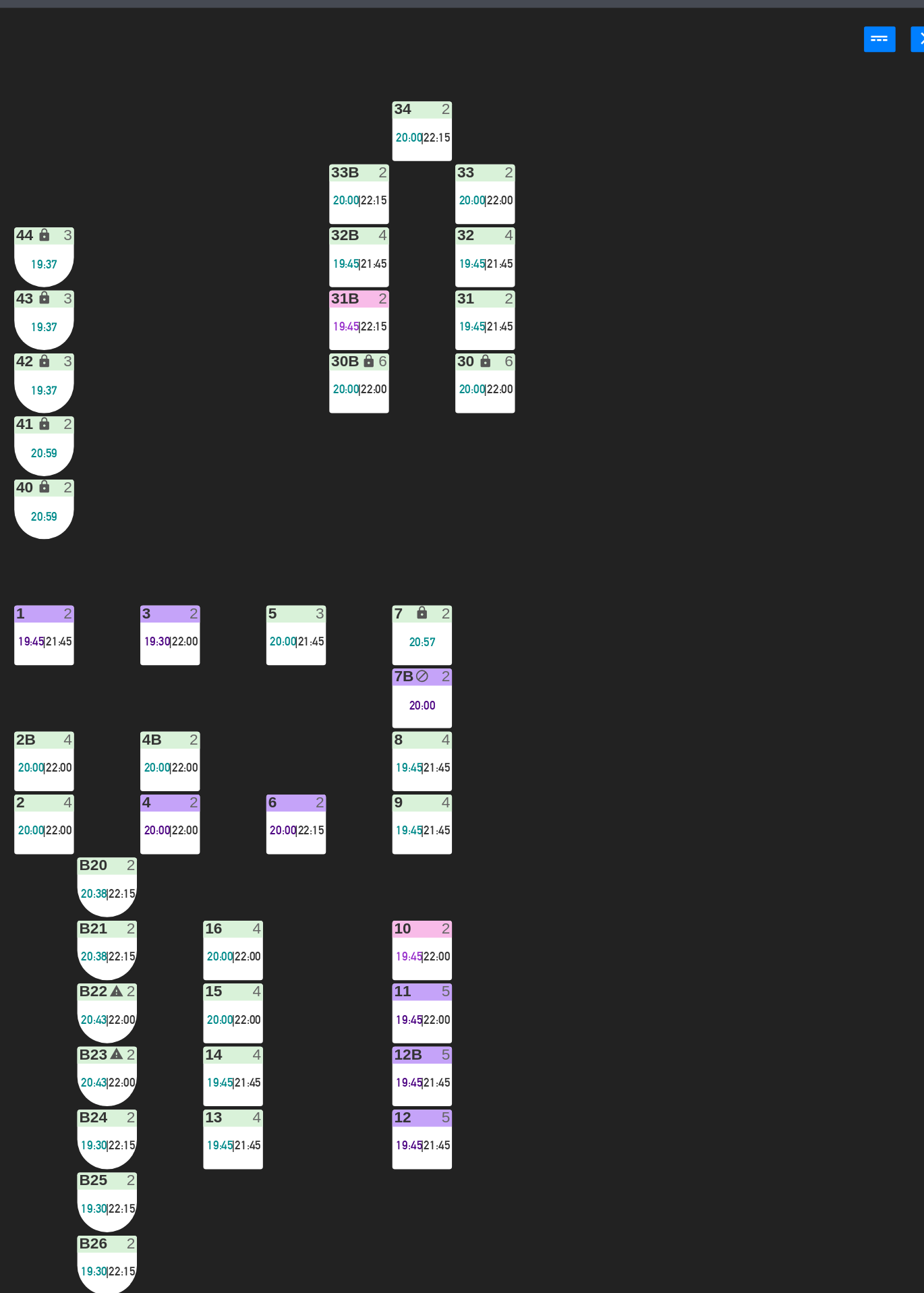
click at [844, 342] on div "34 2 20:00 | 22:15 33B 2 20:00 | 22:15 33 2 20:00 | 22:00 44 lock 3 19:37 32B 4…" at bounding box center [551, 712] width 746 height 1162
click at [839, 343] on div "34 2 20:00 | 22:15 33B 2 20:00 | 22:15 33 2 20:00 | 22:00 44 lock 3 19:37 32B 4…" at bounding box center [551, 712] width 746 height 1162
click at [845, 342] on div "34 2 20:00 | 22:15 33B 2 20:00 | 22:15 33 2 20:00 | 22:00 44 lock 3 19:37 32B 4…" at bounding box center [551, 712] width 746 height 1162
click at [839, 334] on div "34 2 20:00 | 22:15 33B 2 20:00 | 22:15 33 2 20:00 | 22:00 44 lock 3 19:37 32B 4…" at bounding box center [551, 712] width 746 height 1162
click at [876, 284] on div "34 2 20:00 | 22:15 33B 2 20:00 | 22:15 33 2 20:00 | 22:00 44 lock 3 19:37 32B 4…" at bounding box center [551, 712] width 746 height 1162
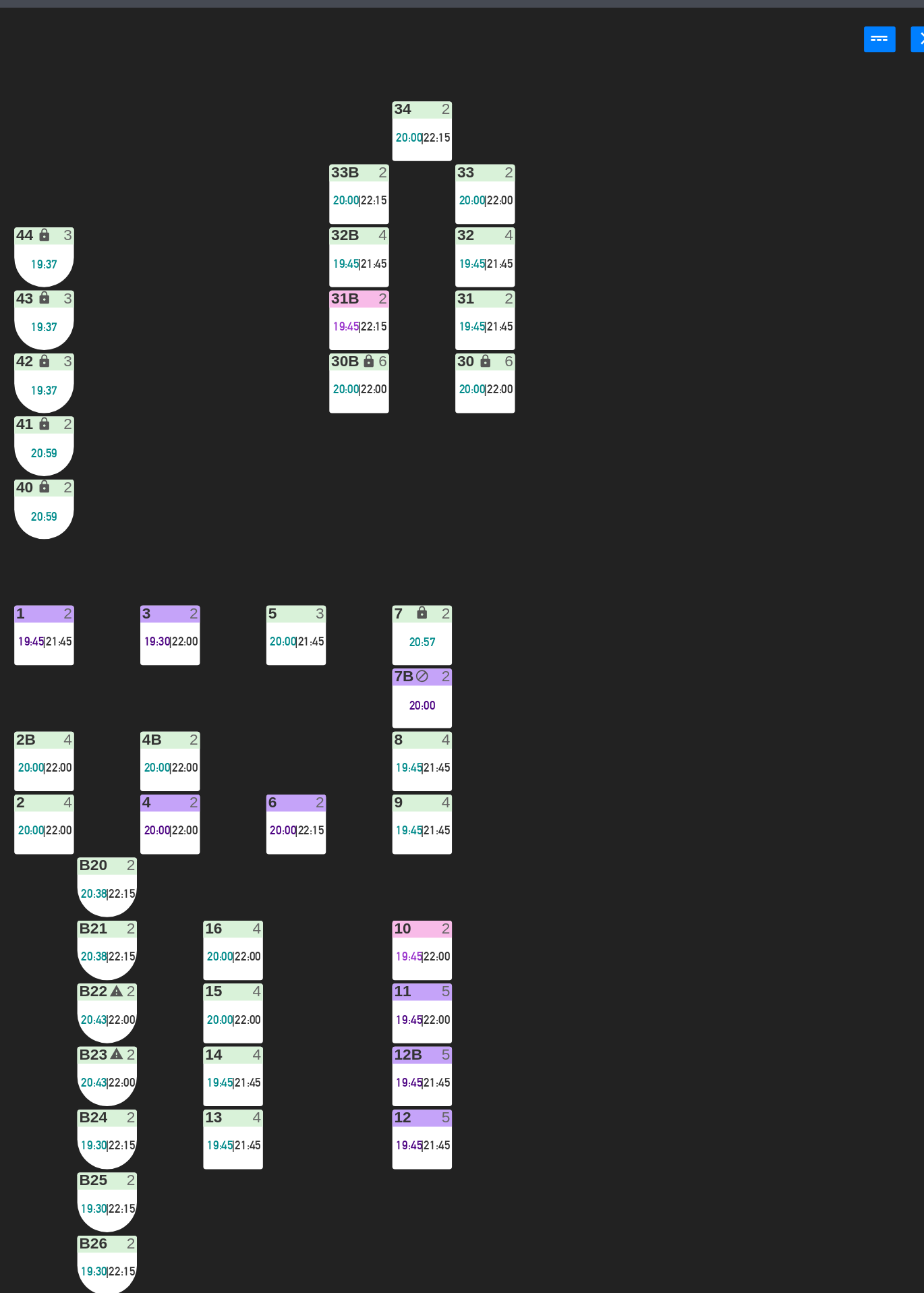
click at [888, 442] on div "34 2 20:00 | 22:15 33B 2 20:00 | 22:15 33 2 20:00 | 22:00 44 lock 3 19:37 32B 4…" at bounding box center [551, 712] width 746 height 1162
click at [838, 343] on div "34 2 20:00 | 22:15 33B 2 20:00 | 22:15 33 2 20:00 | 22:00 44 lock 3 19:37 32B 4…" at bounding box center [551, 712] width 746 height 1162
click at [837, 334] on div "34 2 20:00 | 22:15 33B 2 20:00 | 22:15 33 2 20:00 | 22:00 44 lock 3 19:37 32B 4…" at bounding box center [551, 712] width 746 height 1162
click at [837, 343] on div "34 2 20:00 | 22:15 33B 2 20:00 | 22:15 33 2 20:00 | 22:00 44 lock 3 19:37 32B 4…" at bounding box center [551, 712] width 746 height 1162
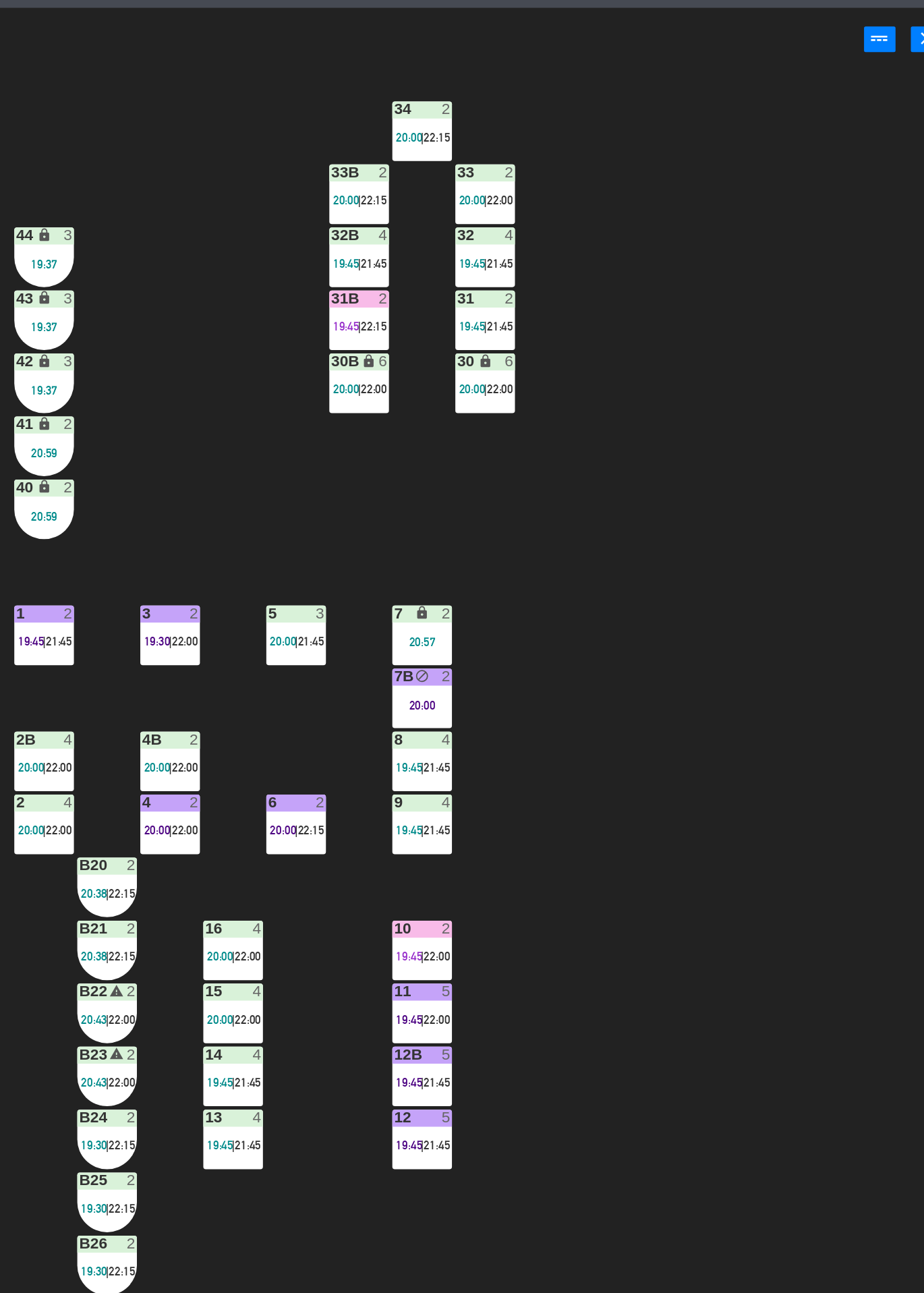
click at [836, 343] on div "34 2 20:00 | 22:15 33B 2 20:00 | 22:15 33 2 20:00 | 22:00 44 lock 3 19:37 32B 4…" at bounding box center [551, 712] width 746 height 1162
click at [836, 343] on div "34 2 20:00 | 22:15 33B 2 20:00 | 22:15 33 2 20:00 | 22:00 44 lock 3 19:37 32B 4…" at bounding box center [551, 712] width 746 height 1162
click at [835, 334] on div "34 2 20:00 | 22:15 33B 2 20:00 | 22:15 33 2 20:00 | 22:00 44 lock 3 19:37 32B 4…" at bounding box center [551, 712] width 746 height 1162
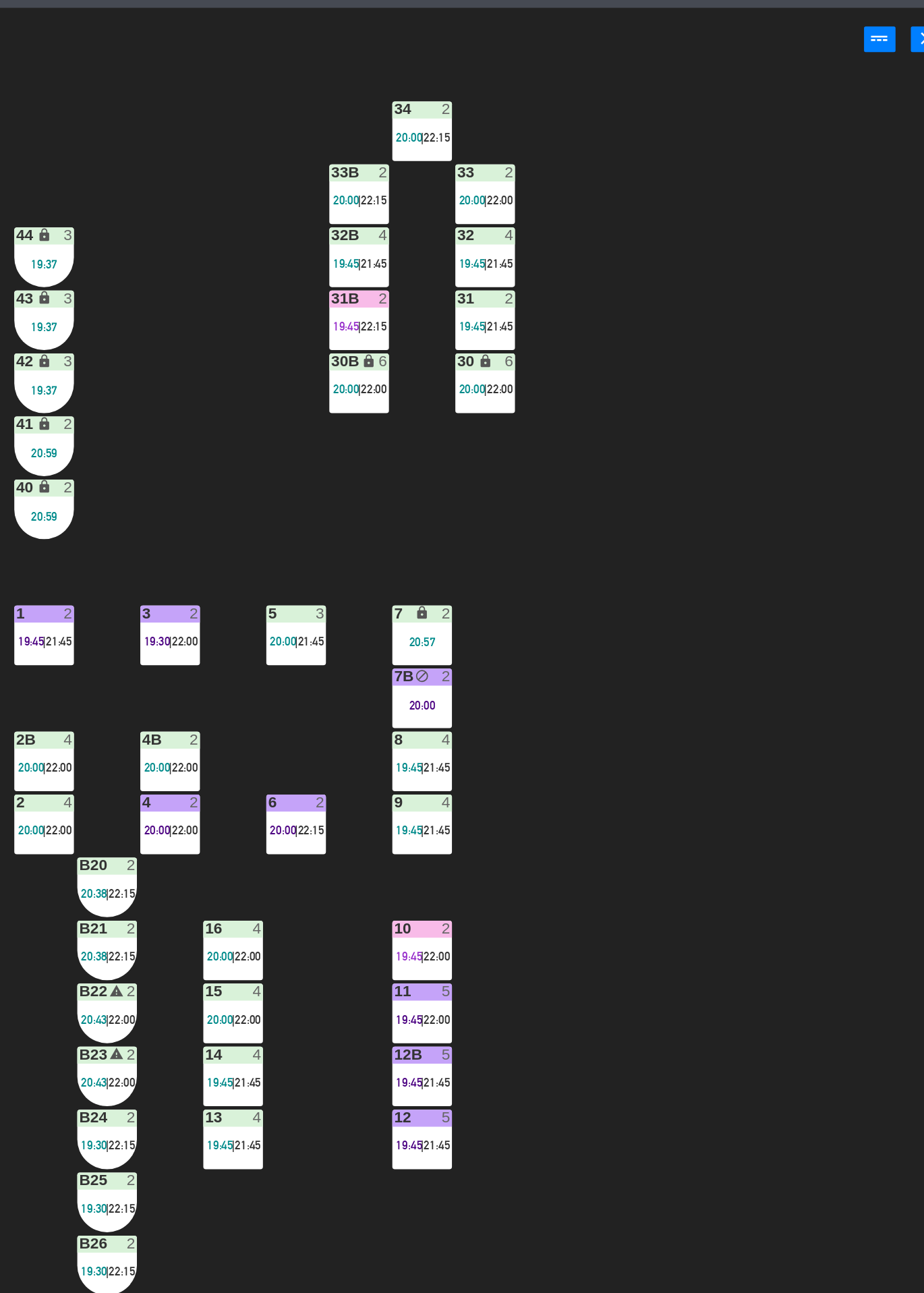
click at [885, 442] on div "34 2 20:00 | 22:15 33B 2 20:00 | 22:15 33 2 20:00 | 22:00 44 lock 3 19:37 32B 4…" at bounding box center [551, 712] width 746 height 1162
click at [836, 343] on div "34 2 20:00 | 22:15 33B 2 20:00 | 22:15 33 2 20:00 | 22:00 44 lock 3 19:37 32B 4…" at bounding box center [551, 712] width 746 height 1162
click at [833, 336] on div "34 2 20:00 | 22:15 33B 2 20:00 | 22:15 33 2 20:00 | 22:00 44 lock 3 19:37 32B 4…" at bounding box center [551, 712] width 746 height 1162
click at [885, 442] on div "34 2 20:00 | 22:15 33B 2 20:00 | 22:15 33 2 20:00 | 22:00 44 lock 3 19:37 32B 4…" at bounding box center [551, 712] width 746 height 1162
click at [836, 345] on div "34 2 20:00 | 22:15 33B 2 20:00 | 22:15 33 2 20:00 | 22:00 44 lock 3 19:37 32B 4…" at bounding box center [551, 712] width 746 height 1162
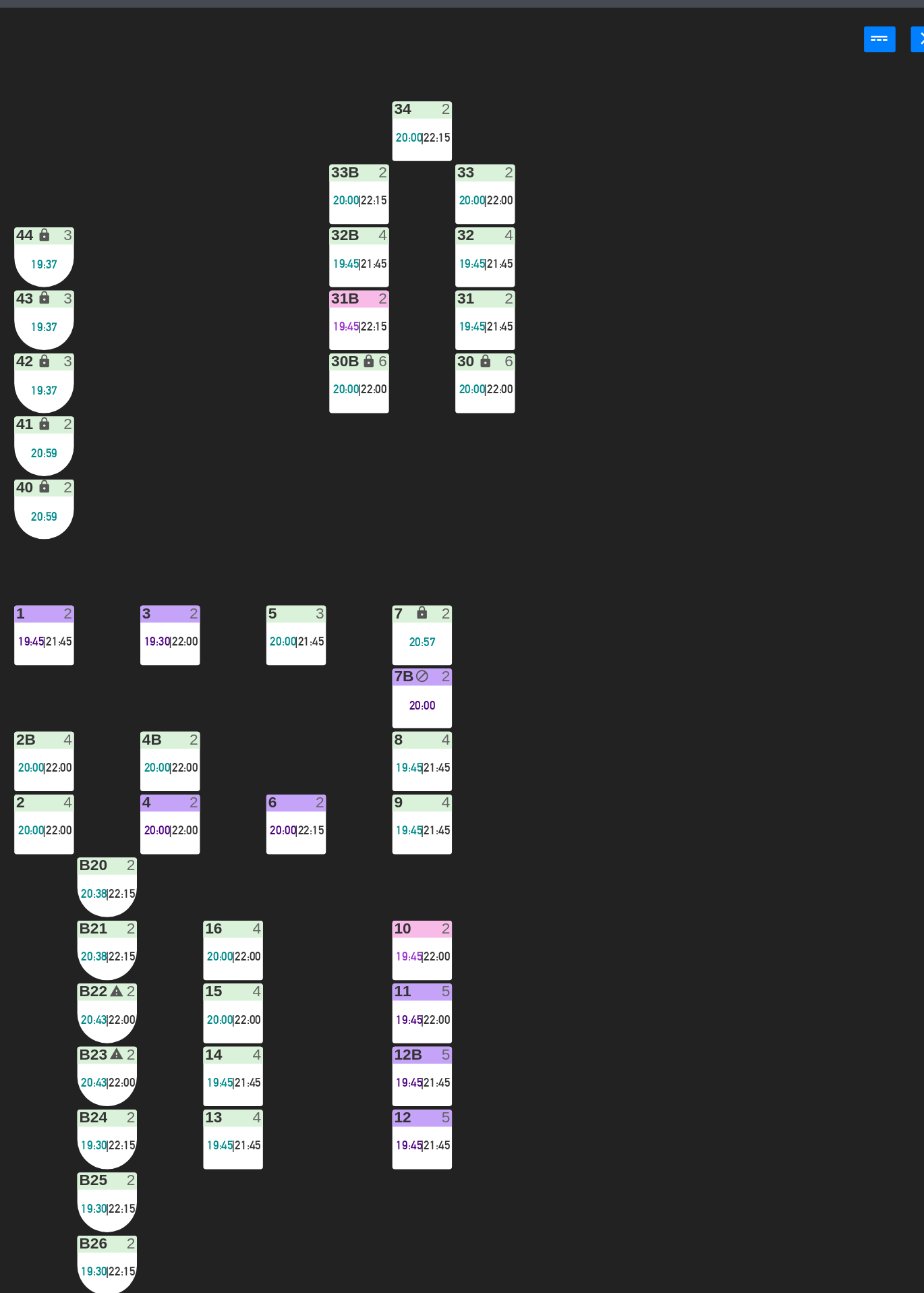
click at [836, 348] on div "34 2 20:00 | 22:15 33B 2 20:00 | 22:15 33 2 20:00 | 22:00 44 lock 3 19:37 32B 4…" at bounding box center [551, 712] width 746 height 1162
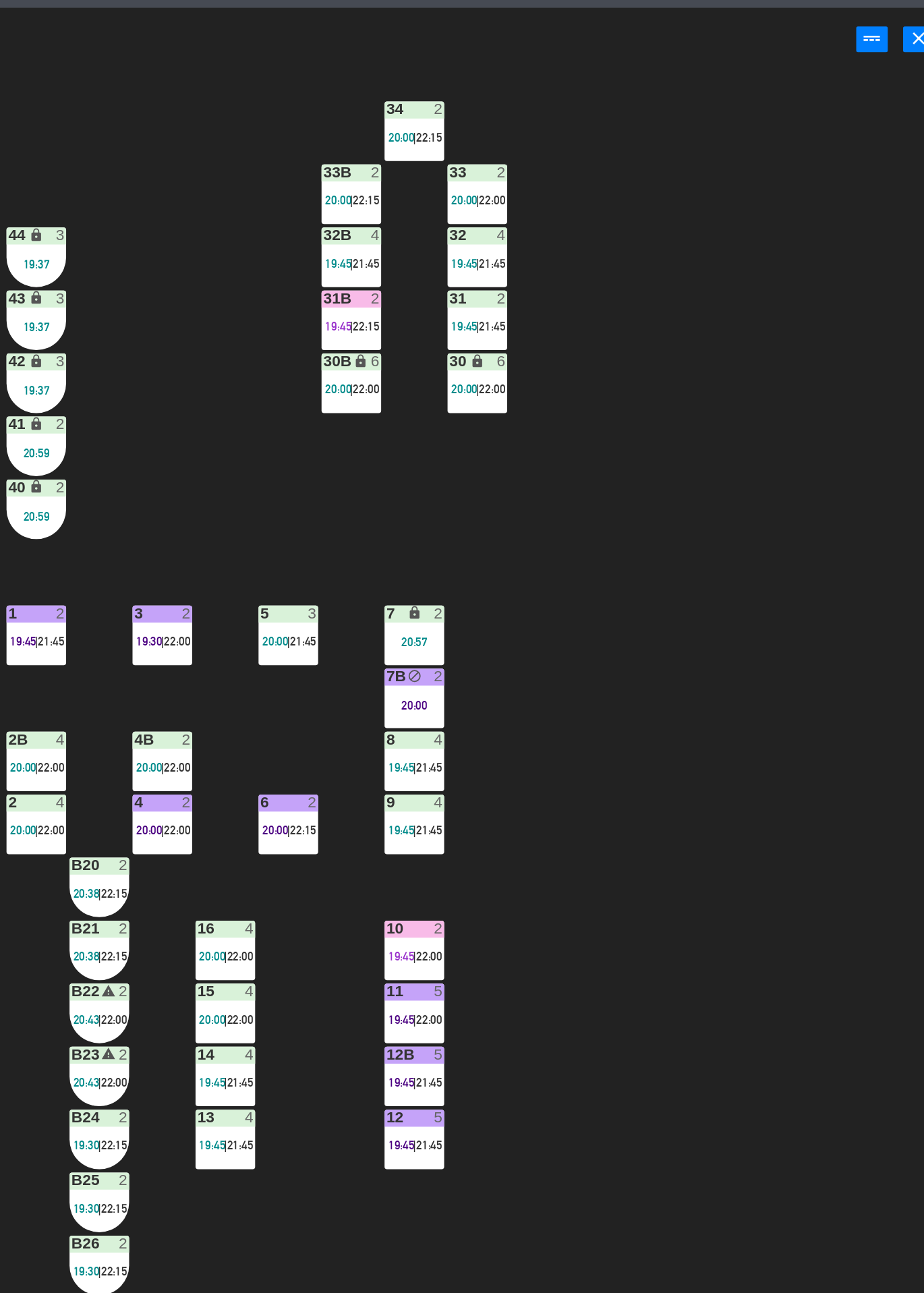
click at [836, 359] on div "34 2 20:00 | 22:15 33B 2 20:00 | 22:15 33 2 20:00 | 22:00 44 lock 3 19:37 32B 4…" at bounding box center [551, 712] width 746 height 1162
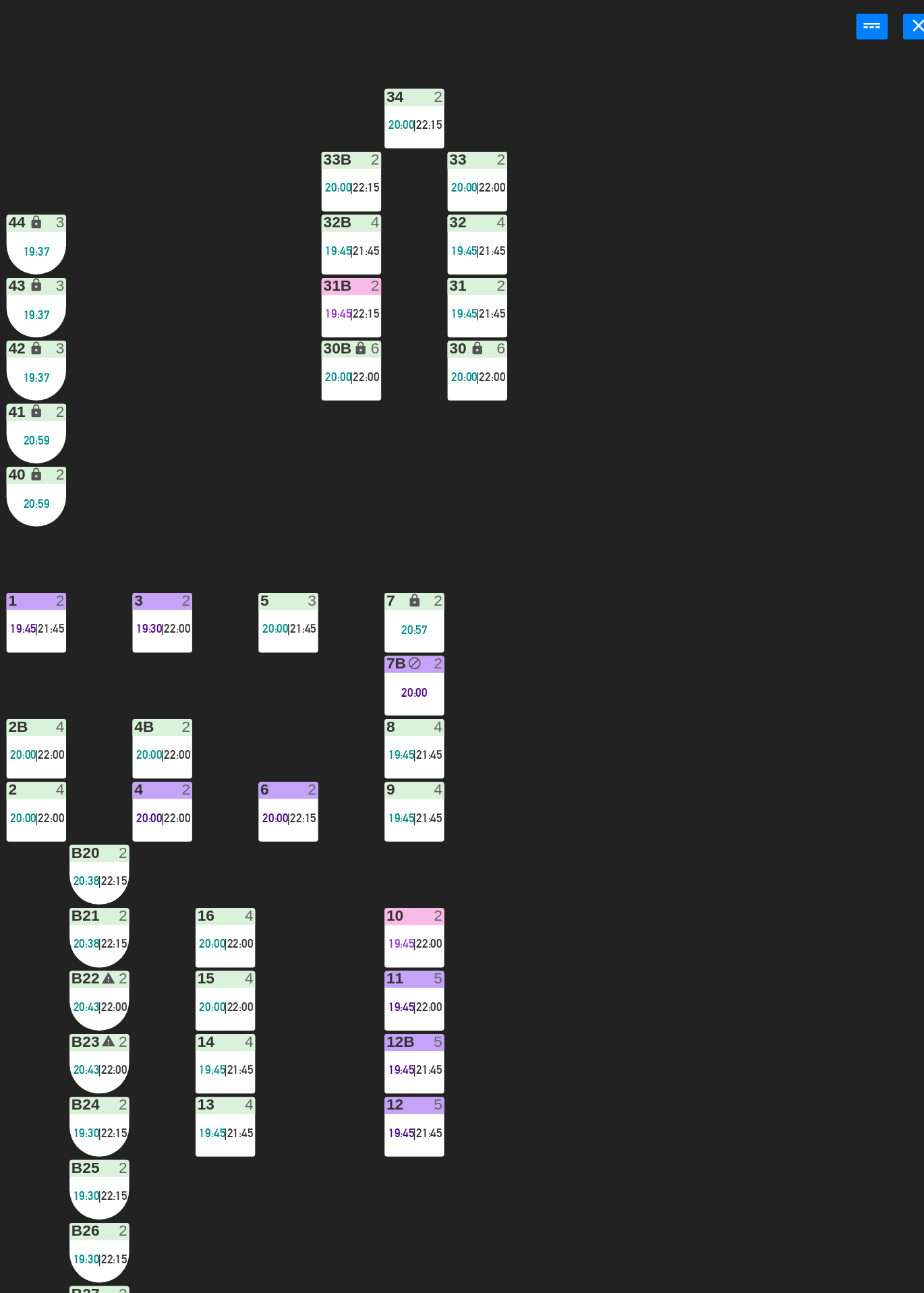
click at [837, 360] on div "34 2 20:00 | 22:15 33B 2 20:00 | 22:15 33 2 20:00 | 22:00 44 lock 3 19:37 32B 4…" at bounding box center [551, 712] width 746 height 1162
click at [837, 359] on div "34 2 20:00 | 22:15 33B 2 20:00 | 22:15 33 2 20:00 | 22:00 44 lock 3 19:37 32B 4…" at bounding box center [551, 712] width 746 height 1162
click at [838, 360] on div "34 2 20:00 | 22:15 33B 2 20:00 | 22:15 33 2 20:00 | 22:00 44 lock 3 19:37 32B 4…" at bounding box center [551, 712] width 746 height 1162
click at [841, 362] on div "34 2 20:00 | 22:15 33B 2 20:00 | 22:15 33 2 20:00 | 22:00 44 lock 3 19:37 32B 4…" at bounding box center [551, 712] width 746 height 1162
click at [366, 527] on div "34 2 20:00 | 22:15 33B 2 20:00 | 22:15 33 2 20:00 | 22:00 44 lock 3 19:37 32B 4…" at bounding box center [551, 712] width 746 height 1162
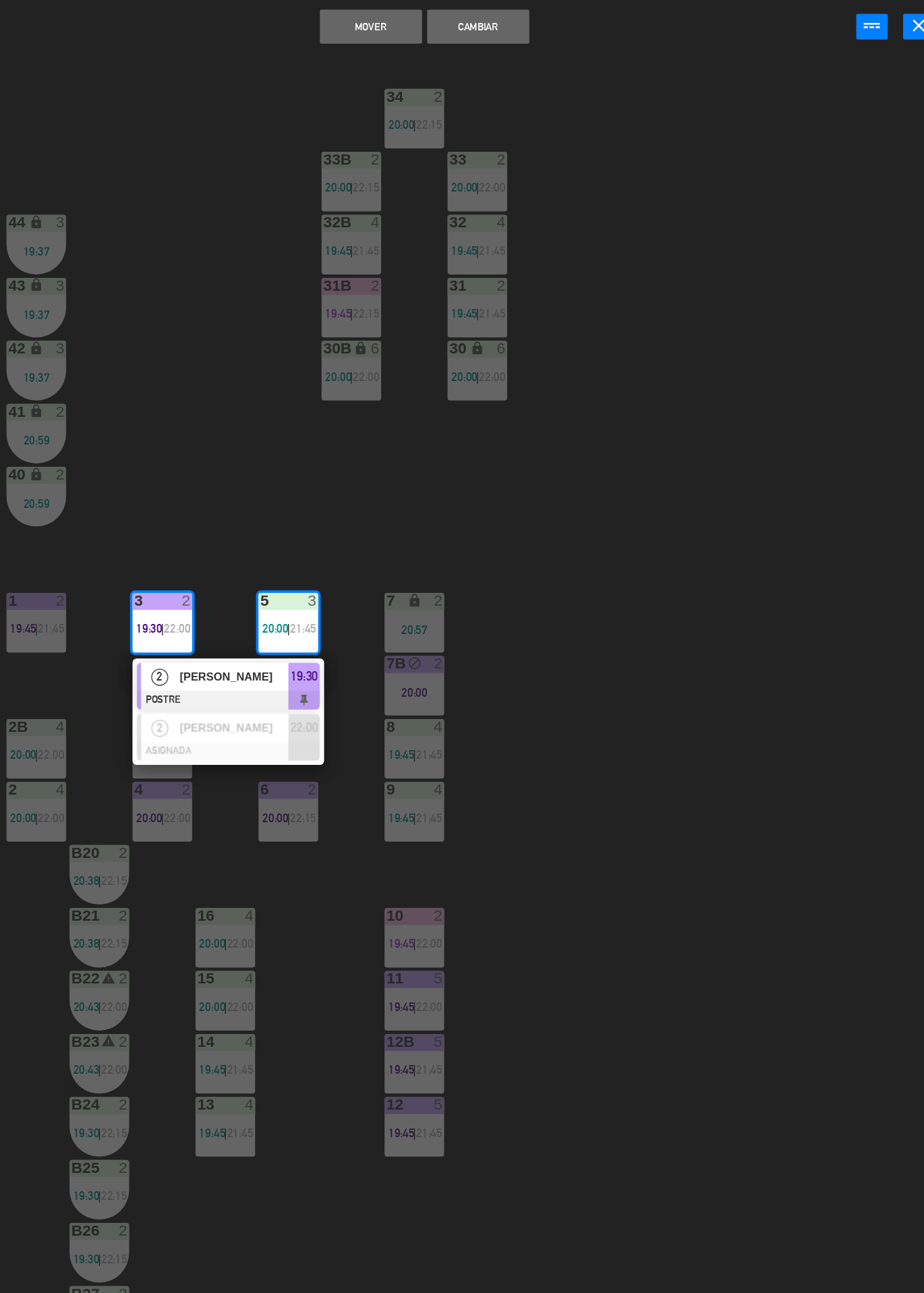
click at [857, 184] on div "34 2 20:00 | 22:15 33B 2 20:00 | 22:15 33 2 20:00 | 22:00 44 lock 3 19:37 32B 4…" at bounding box center [551, 712] width 746 height 1162
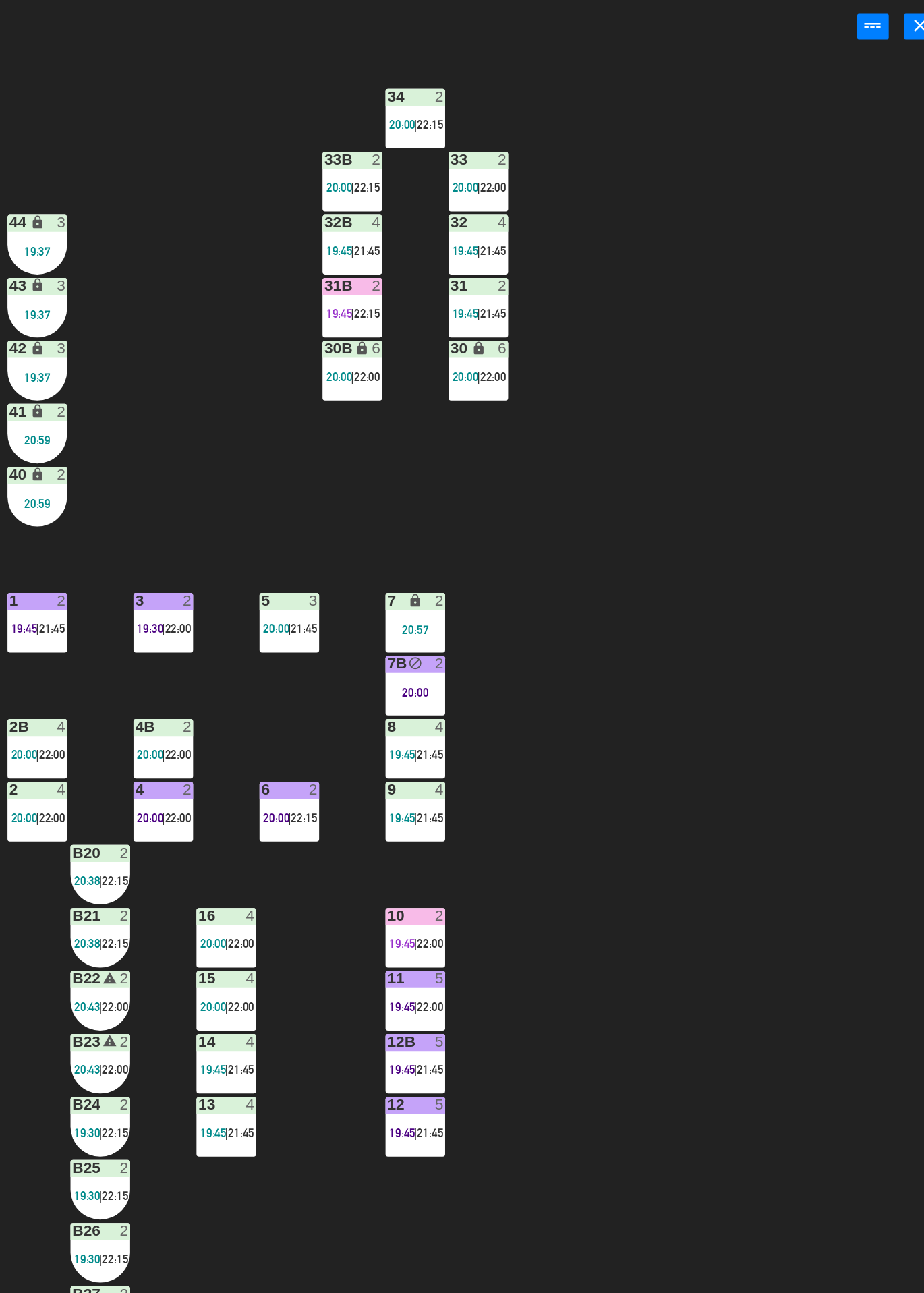
click at [865, 175] on div "34 2 20:00 | 22:15 33B 2 20:00 | 22:15 33 2 20:00 | 22:00 44 lock 3 19:37 32B 4…" at bounding box center [551, 712] width 746 height 1162
click at [851, 191] on div "34 2 20:00 | 22:15 33B 2 20:00 | 22:15 33 2 20:00 | 22:00 44 lock 3 19:37 32B 4…" at bounding box center [551, 712] width 746 height 1162
click at [844, 197] on div "34 2 20:00 | 22:15 33B 2 20:00 | 22:15 33 2 20:00 | 22:00 44 lock 3 19:37 32B 4…" at bounding box center [551, 712] width 746 height 1162
click at [894, 302] on div "34 2 20:00 | 22:15 33B 2 20:00 | 22:15 33 2 20:00 | 22:00 44 lock 3 19:37 32B 4…" at bounding box center [551, 712] width 746 height 1162
click at [844, 239] on div "34 2 20:00 | 22:15 33B 2 20:00 | 22:15 33 2 20:00 | 22:00 44 lock 3 19:37 32B 4…" at bounding box center [551, 712] width 746 height 1162
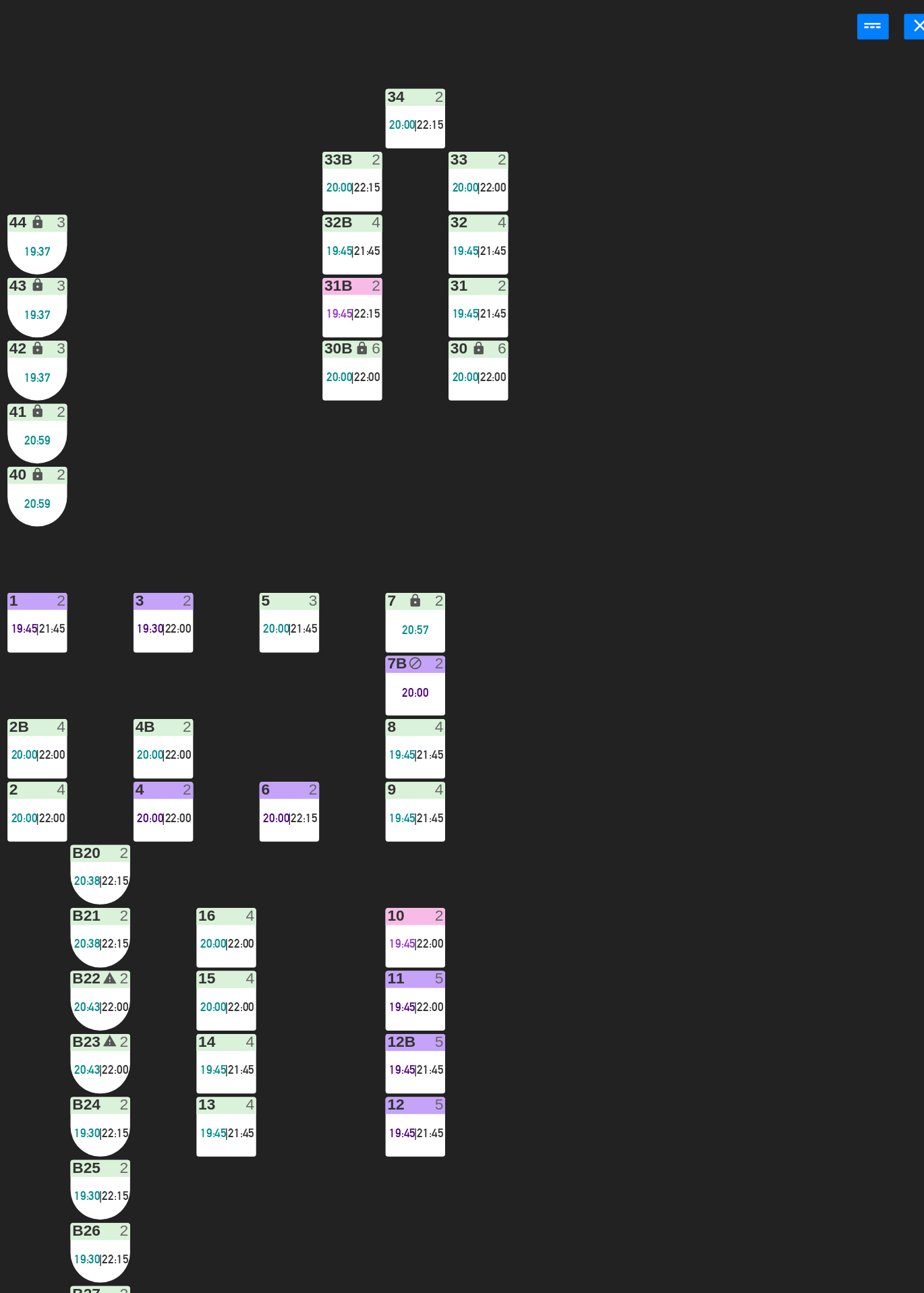
click at [844, 239] on div "34 2 20:00 | 22:15 33B 2 20:00 | 22:15 33 2 20:00 | 22:00 44 lock 3 19:37 32B 4…" at bounding box center [551, 712] width 746 height 1162
click at [846, 195] on div "34 2 20:00 | 22:15 33B 2 20:00 | 22:15 33 2 20:00 | 22:00 44 lock 3 19:37 32B 4…" at bounding box center [551, 712] width 746 height 1162
click at [894, 305] on div "34 2 20:00 | 22:15 33B 2 20:00 | 22:15 33 2 20:00 | 22:00 44 lock 3 19:37 32B 4…" at bounding box center [551, 712] width 746 height 1162
click at [847, 240] on div "34 2 20:00 | 22:15 33B 2 20:00 | 22:15 33 2 20:00 | 22:00 44 lock 3 19:37 32B 4…" at bounding box center [551, 712] width 746 height 1162
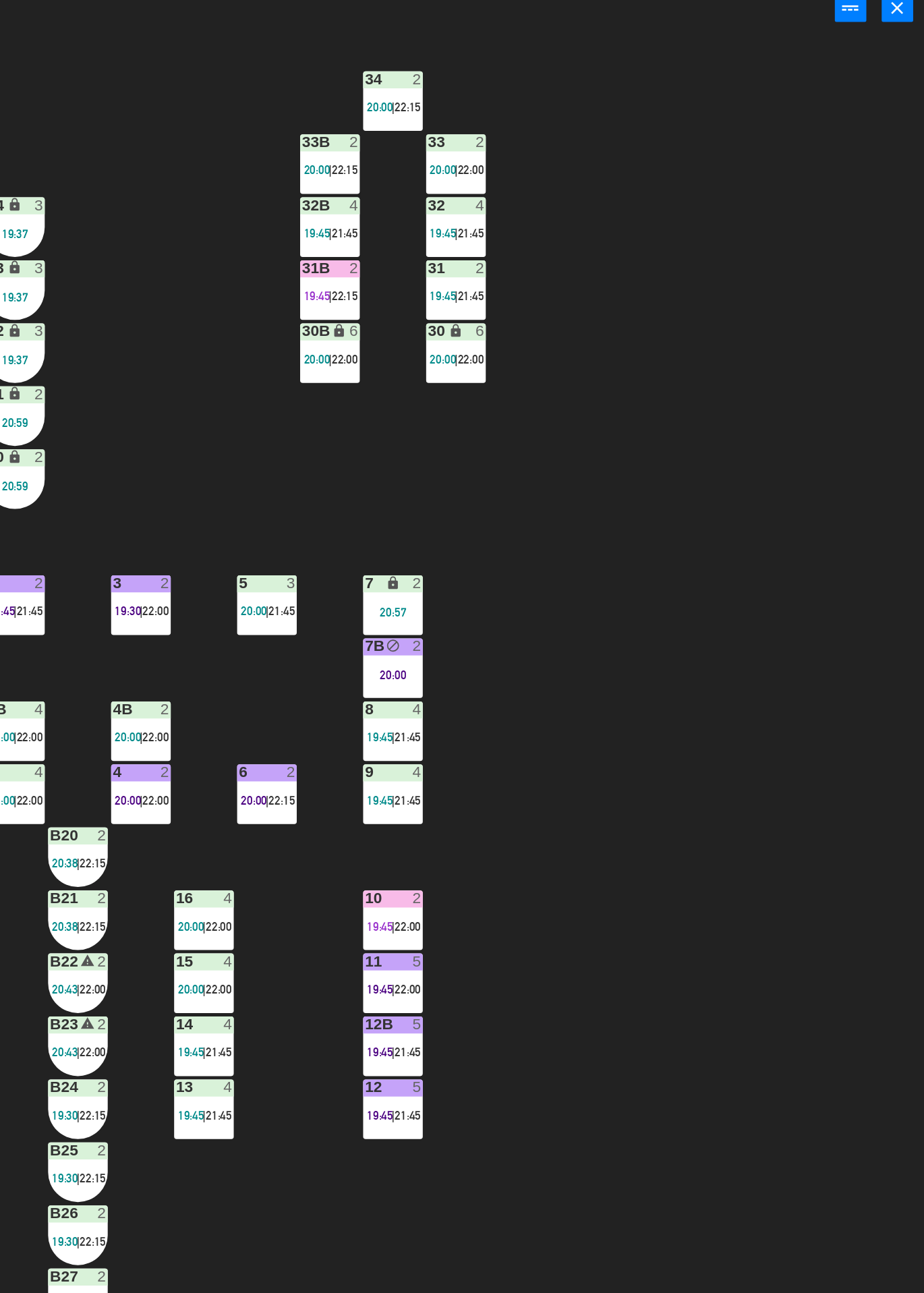
click at [861, 257] on div "34 2 20:00 | 22:15 33B 2 20:00 | 22:15 33 2 20:00 | 22:00 44 lock 3 19:37 32B 4…" at bounding box center [551, 712] width 746 height 1162
click at [863, 212] on div "34 2 20:00 | 22:15 33B 2 20:00 | 22:15 33 2 20:00 | 22:00 44 lock 3 19:37 32B 4…" at bounding box center [551, 712] width 746 height 1162
click at [862, 222] on div "34 2 20:00 | 22:15 33B 2 20:00 | 22:15 33 2 20:00 | 22:00 44 lock 3 19:37 32B 4…" at bounding box center [551, 712] width 746 height 1162
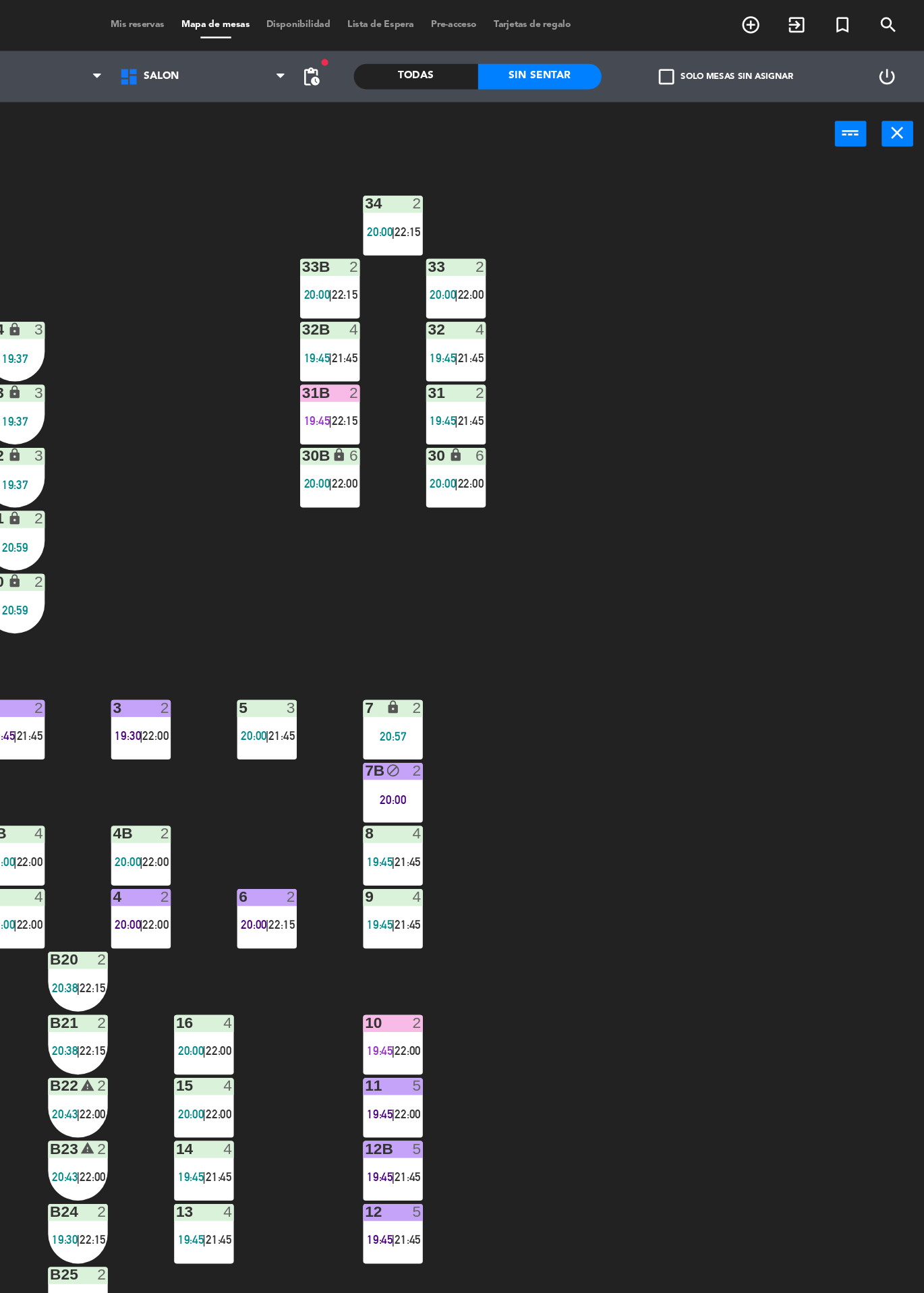
click at [902, 61] on icon "power_settings_new" at bounding box center [894, 61] width 16 height 16
click at [865, 102] on icon "power_input" at bounding box center [866, 105] width 16 height 16
click at [864, 178] on div "34 2 20:00 | 22:15 33B 2 20:00 | 22:15 33 2 20:00 | 22:00 44 lock 3 19:37 32B 4…" at bounding box center [551, 712] width 746 height 1162
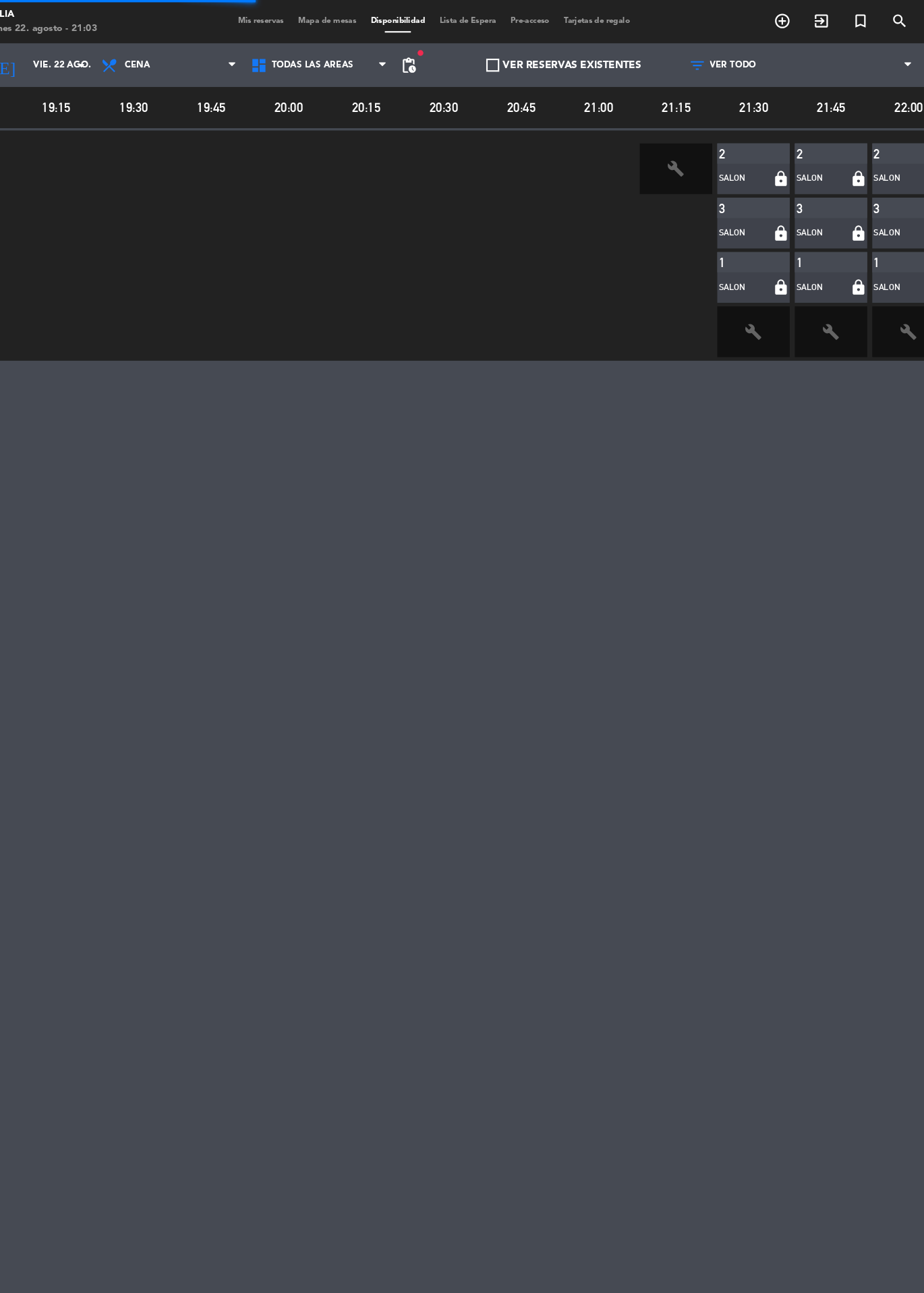
scroll to position [0, 158]
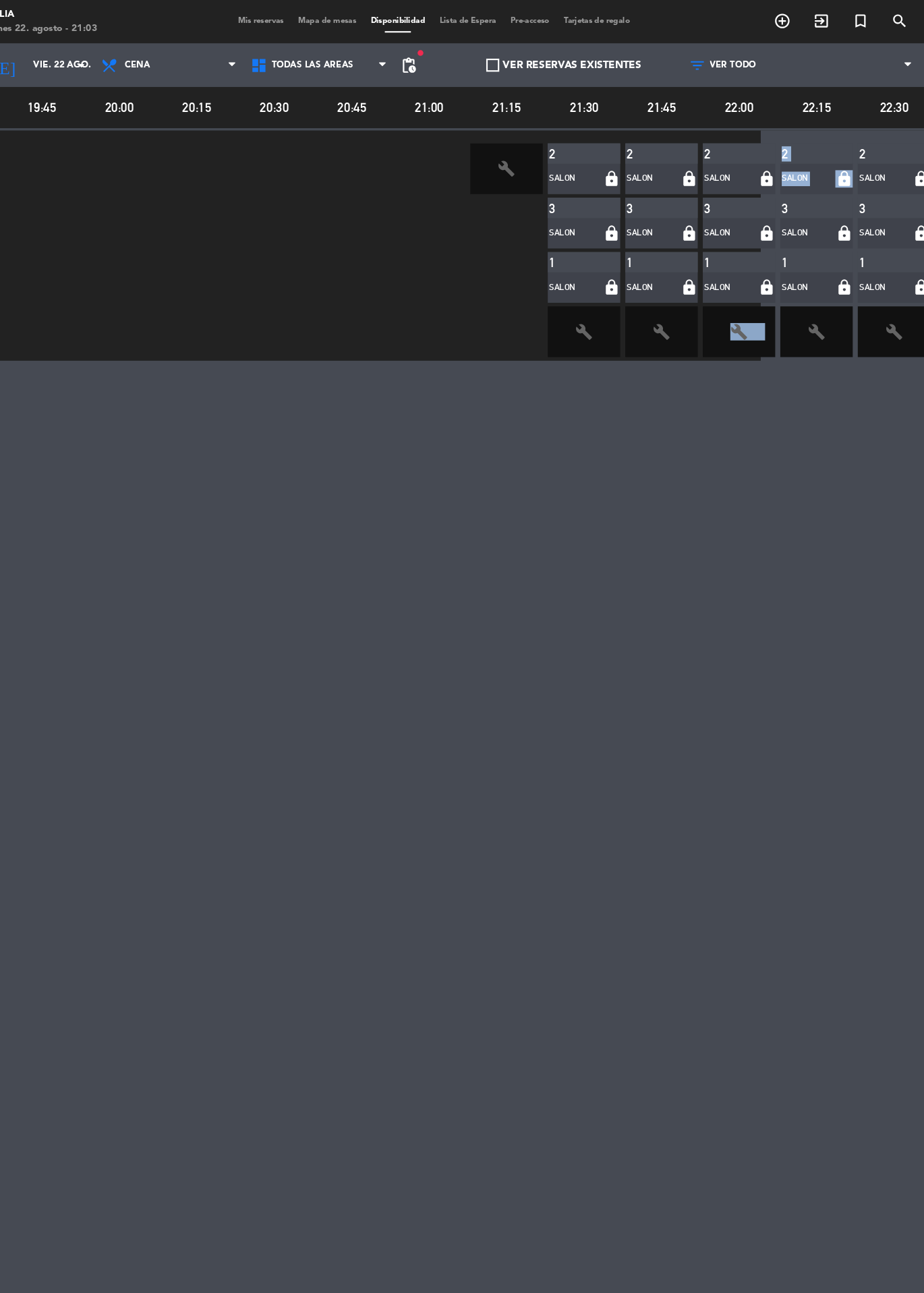
click at [842, 160] on icon "lock" at bounding box center [842, 167] width 20 height 16
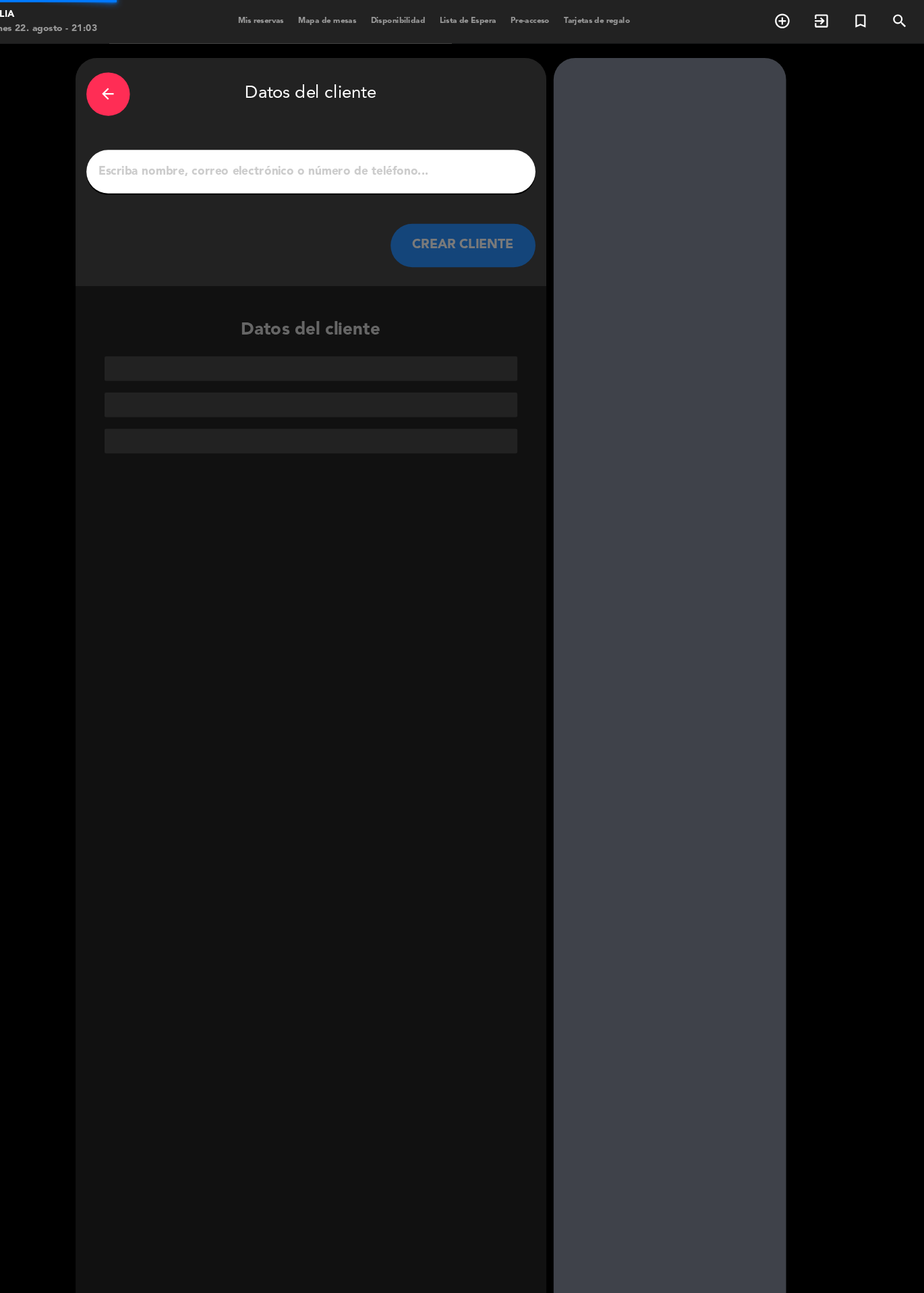
click at [839, 197] on div "arrow_back Datos del cliente CREAR CLIENTE Datos del cliente" at bounding box center [462, 666] width 924 height 1252
click at [845, 206] on div "arrow_back Datos del cliente CREAR CLIENTE Datos del cliente" at bounding box center [462, 666] width 924 height 1252
click at [917, 1177] on div "arrow_back Datos del cliente CREAR CLIENTE Datos del cliente" at bounding box center [462, 666] width 924 height 1252
click at [847, 189] on div "arrow_back Datos del cliente CREAR CLIENTE Datos del cliente" at bounding box center [462, 666] width 924 height 1252
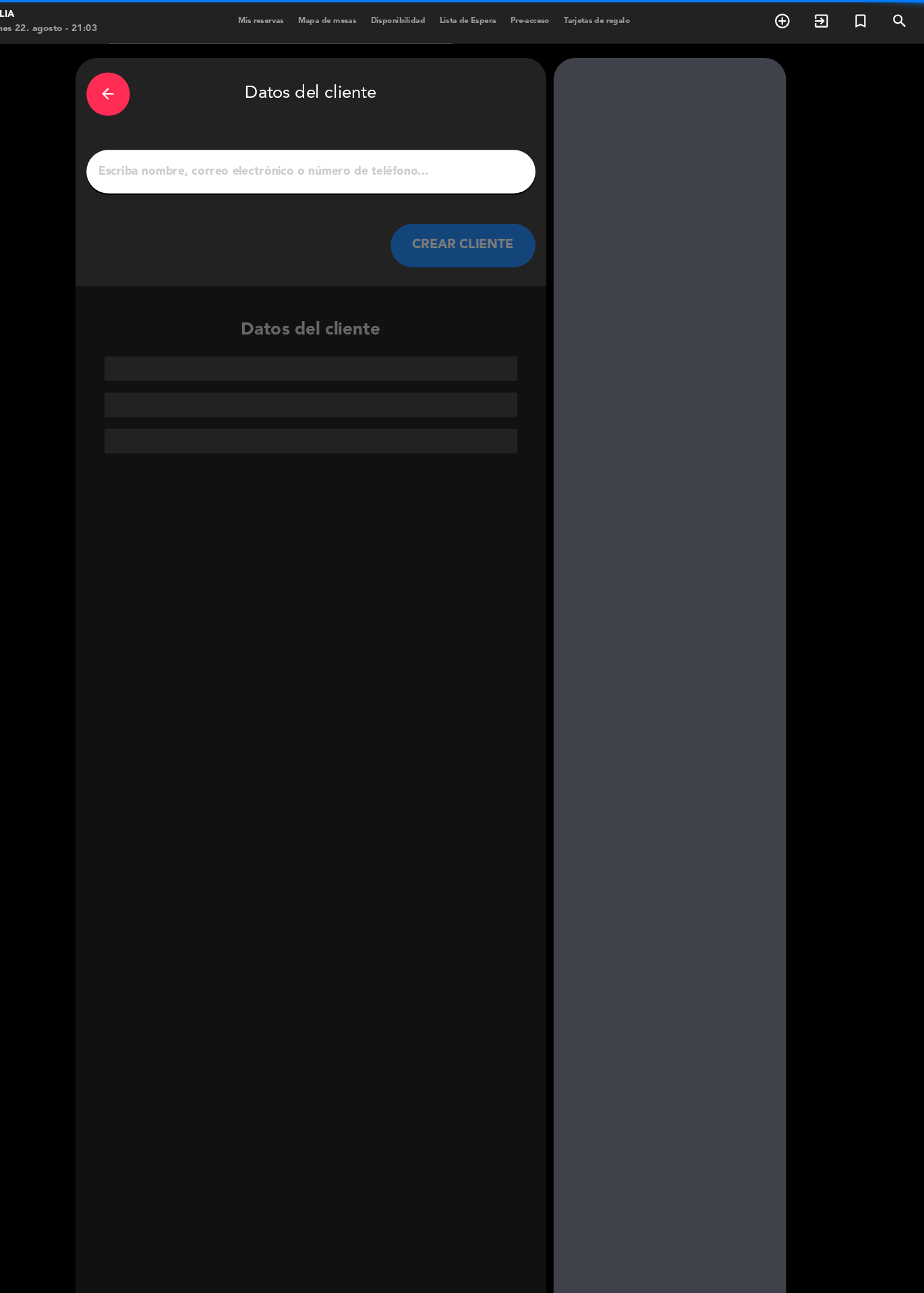
click at [907, 318] on div "arrow_back Datos del cliente CREAR CLIENTE Datos del cliente" at bounding box center [462, 666] width 924 height 1252
click at [847, 189] on div "arrow_back Datos del cliente CREAR CLIENTE Datos del cliente" at bounding box center [462, 666] width 924 height 1252
click at [847, 241] on div "arrow_back Datos del cliente CREAR CLIENTE Datos del cliente" at bounding box center [462, 666] width 924 height 1252
click at [871, 708] on div "arrow_back Datos del cliente CREAR CLIENTE Datos del cliente" at bounding box center [462, 666] width 924 height 1252
click at [845, 761] on div "arrow_back Datos del cliente CREAR CLIENTE Datos del cliente" at bounding box center [462, 666] width 924 height 1252
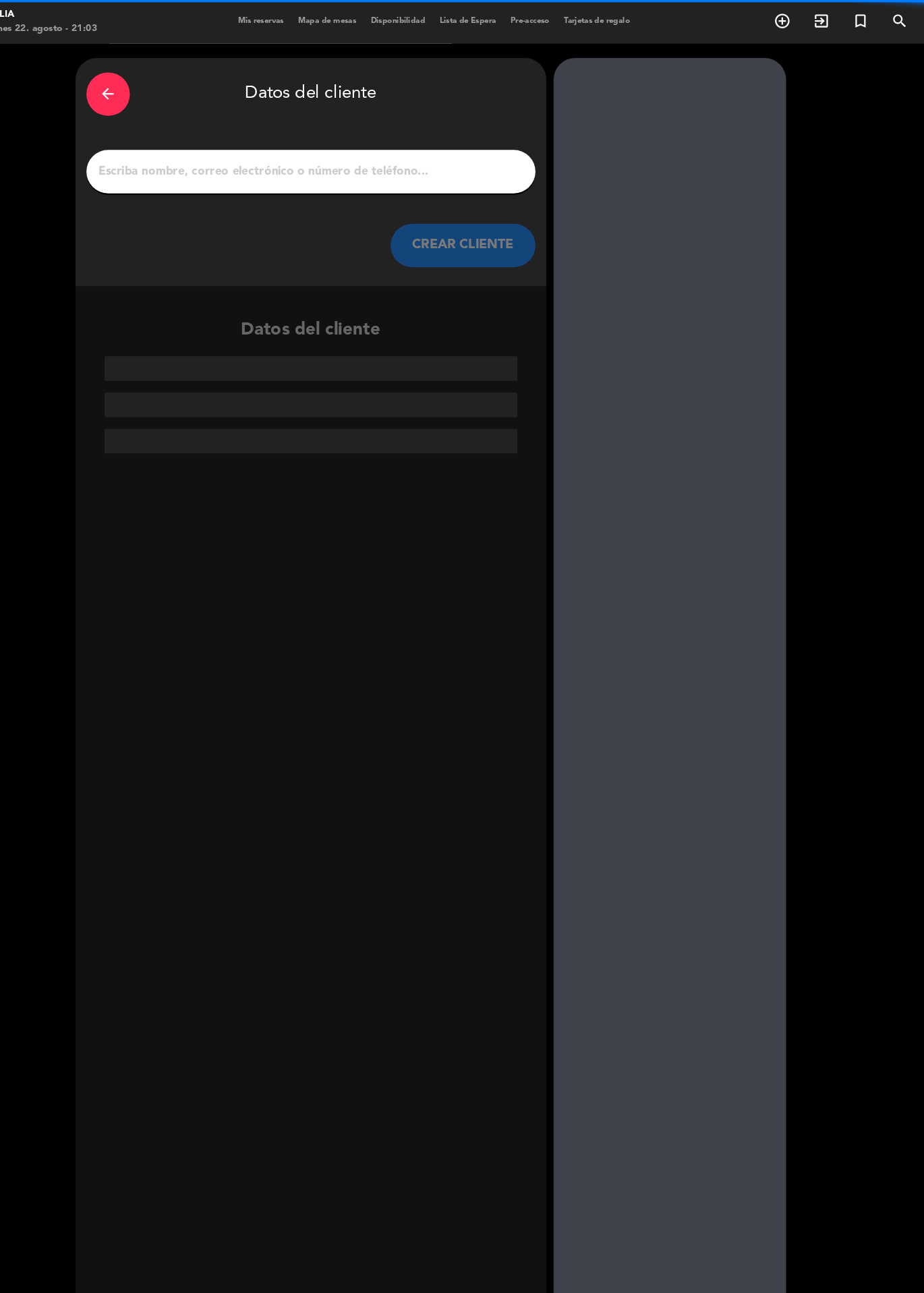
click at [849, 241] on div "arrow_back Datos del cliente CREAR CLIENTE Datos del cliente" at bounding box center [462, 666] width 924 height 1252
click at [845, 182] on div "arrow_back Datos del cliente CREAR CLIENTE Datos del cliente" at bounding box center [462, 666] width 924 height 1252
click at [843, 751] on div "arrow_back Datos del cliente CREAR CLIENTE Datos del cliente" at bounding box center [462, 666] width 924 height 1252
click at [843, 756] on div "arrow_back Datos del cliente CREAR CLIENTE Datos del cliente" at bounding box center [462, 666] width 924 height 1252
click at [850, 774] on div "arrow_back Datos del cliente CREAR CLIENTE Datos del cliente" at bounding box center [462, 666] width 924 height 1252
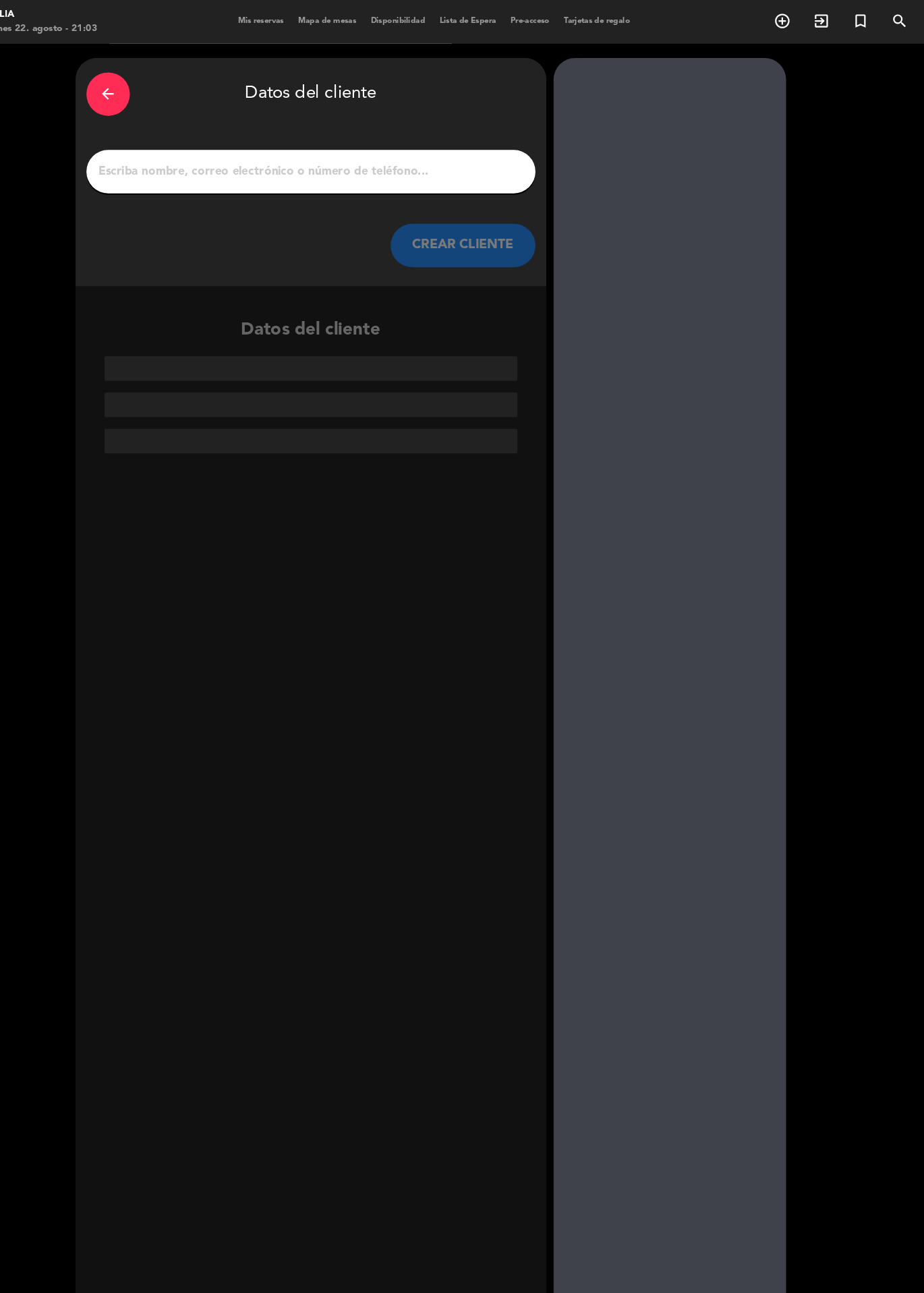
click at [846, 240] on div "arrow_back Datos del cliente CREAR CLIENTE Datos del cliente" at bounding box center [462, 666] width 924 height 1252
click at [846, 211] on div "arrow_back Datos del cliente CREAR CLIENTE Datos del cliente" at bounding box center [462, 666] width 924 height 1252
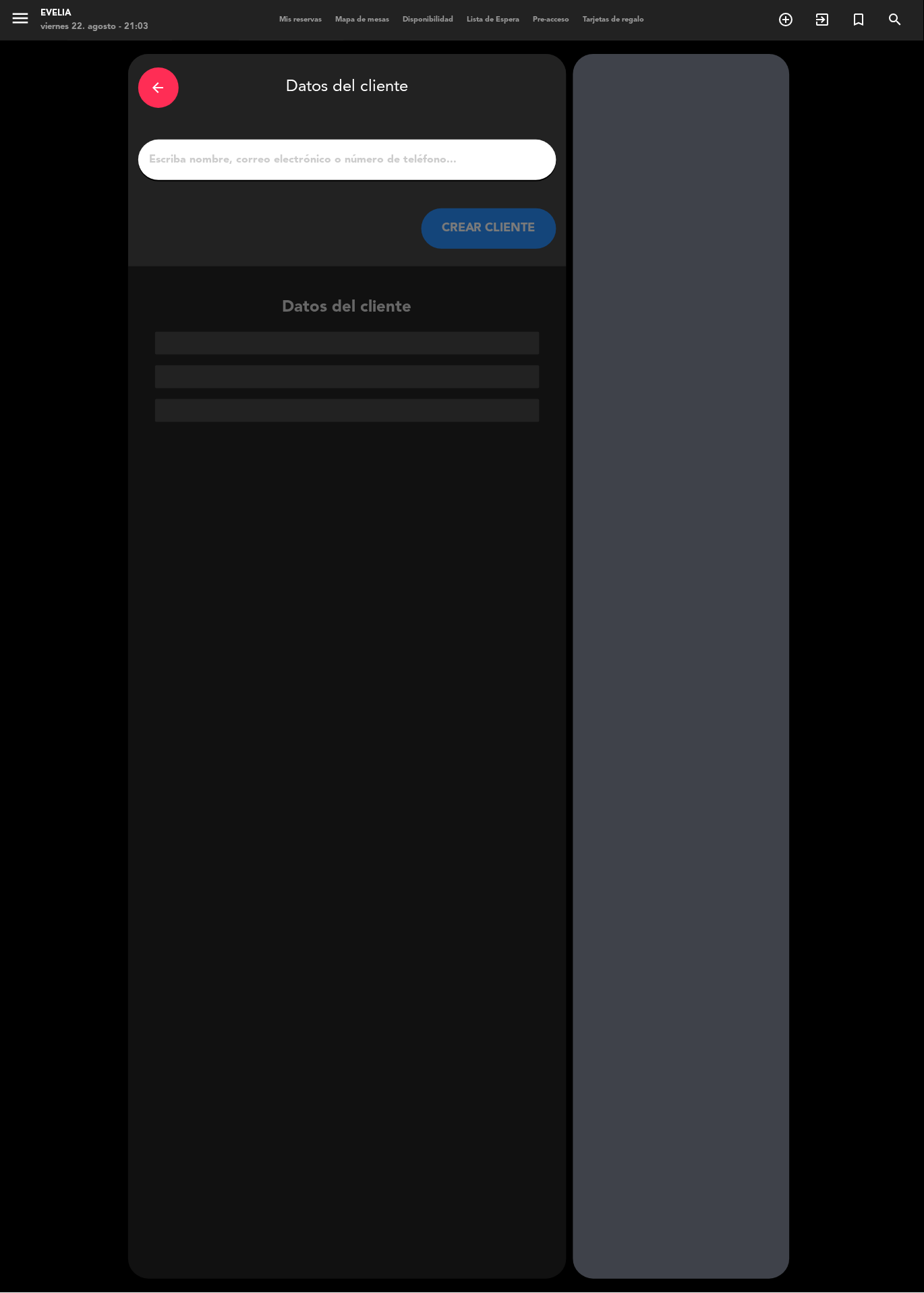
click at [848, 186] on div "arrow_back Datos del cliente CREAR CLIENTE Datos del cliente" at bounding box center [462, 666] width 924 height 1252
click at [851, 249] on div "arrow_back Datos del cliente CREAR CLIENTE Datos del cliente" at bounding box center [462, 666] width 924 height 1252
click at [177, 94] on div "arrow_back" at bounding box center [159, 88] width 41 height 41
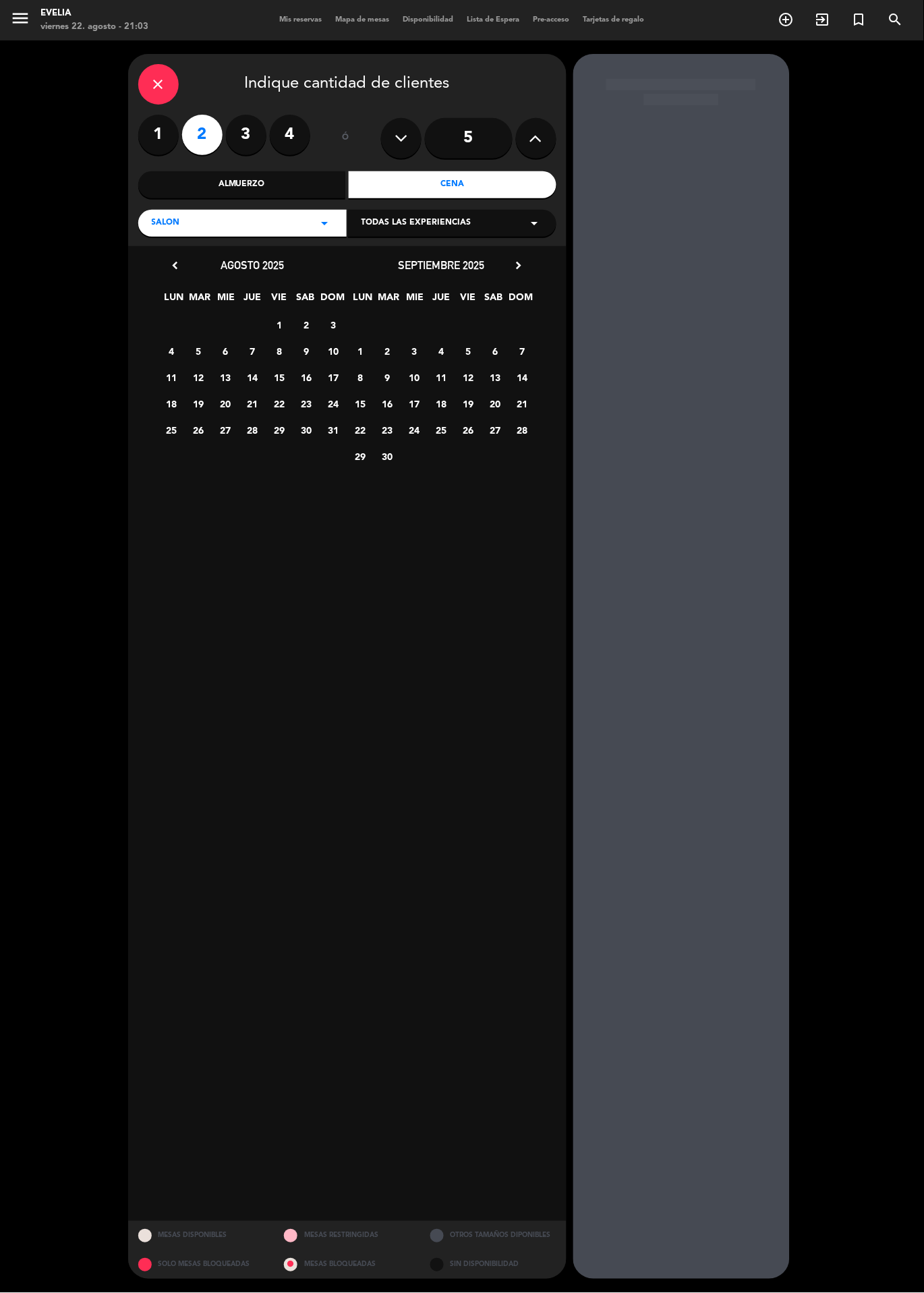
click at [148, 99] on div "close" at bounding box center [159, 84] width 41 height 41
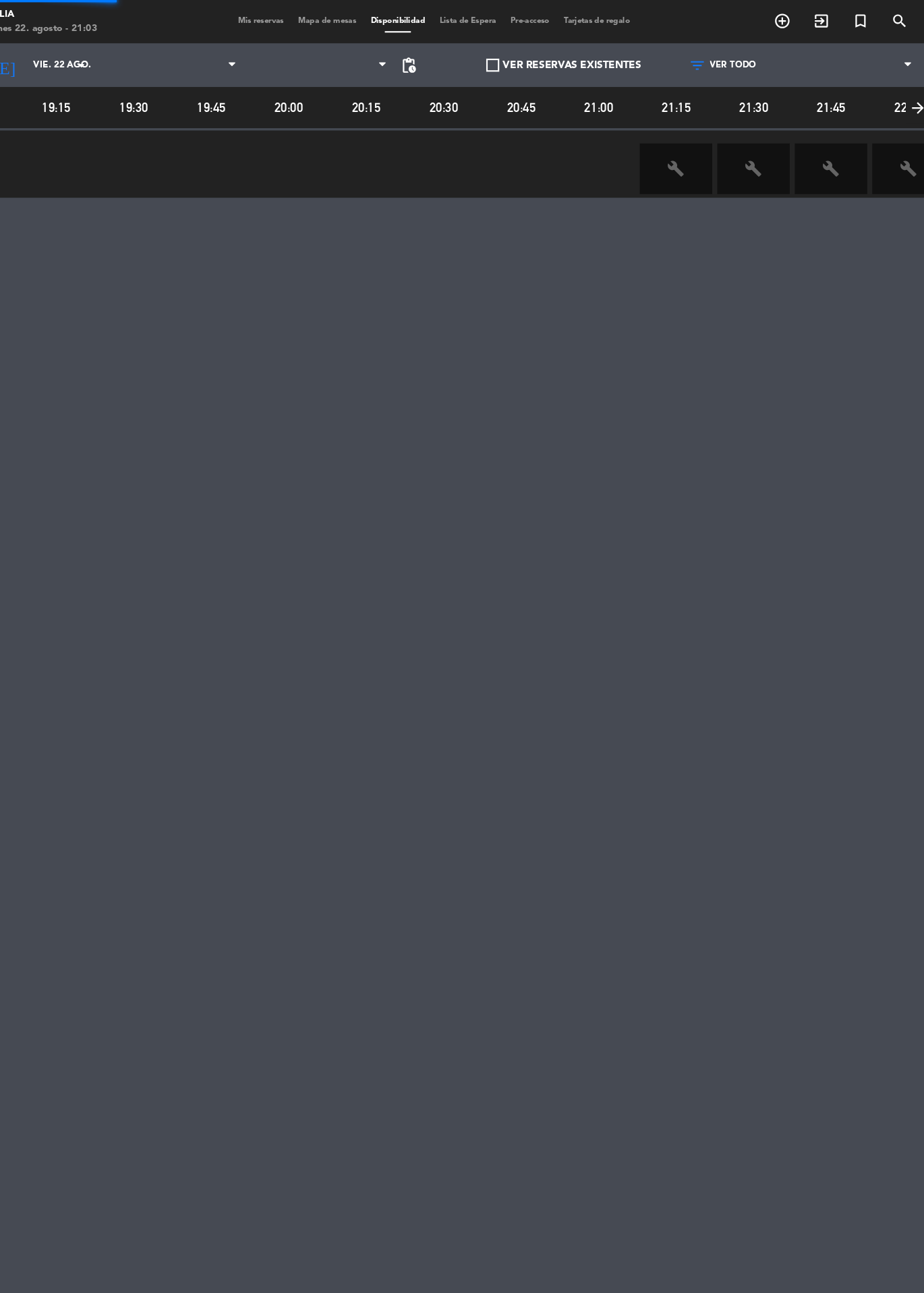
scroll to position [0, 158]
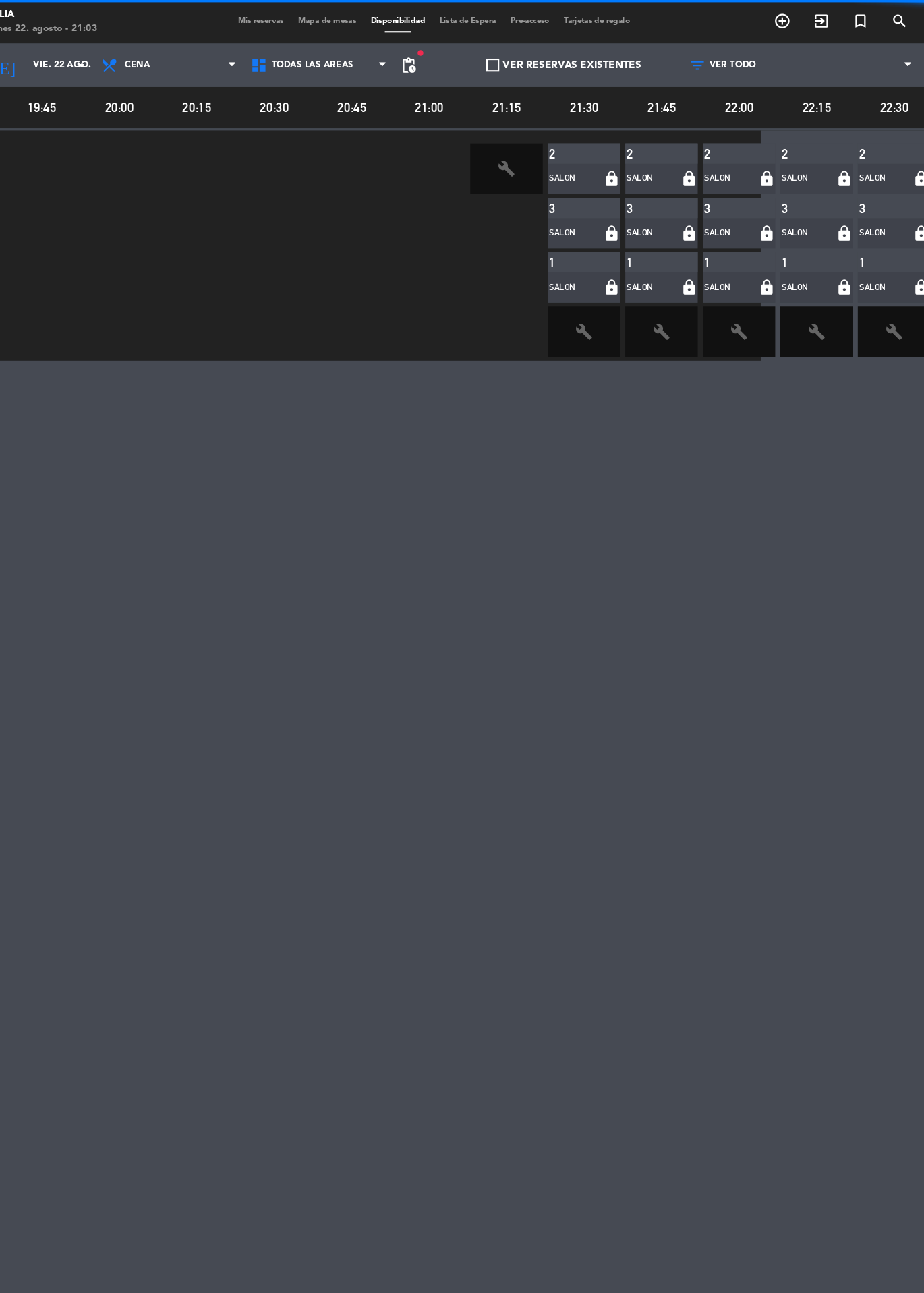
click at [365, 23] on div "Mis reservas Mapa de mesas Disponibilidad Lista de Espera Pre-acceso Tarjetas d…" at bounding box center [463, 20] width 379 height 12
click at [334, 17] on span "Mapa de mesas" at bounding box center [363, 20] width 67 height 7
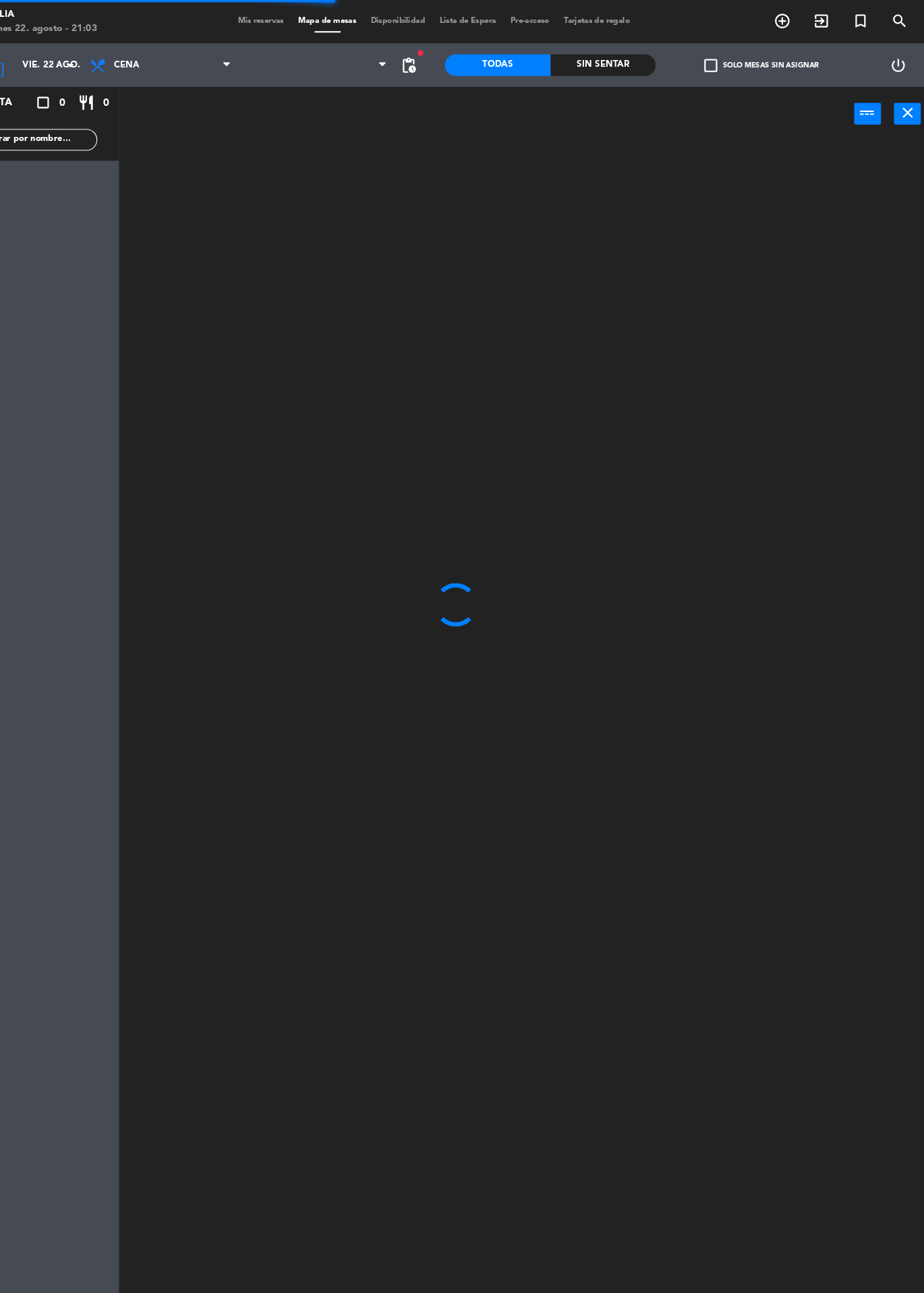
click at [863, 169] on div at bounding box center [551, 712] width 746 height 1162
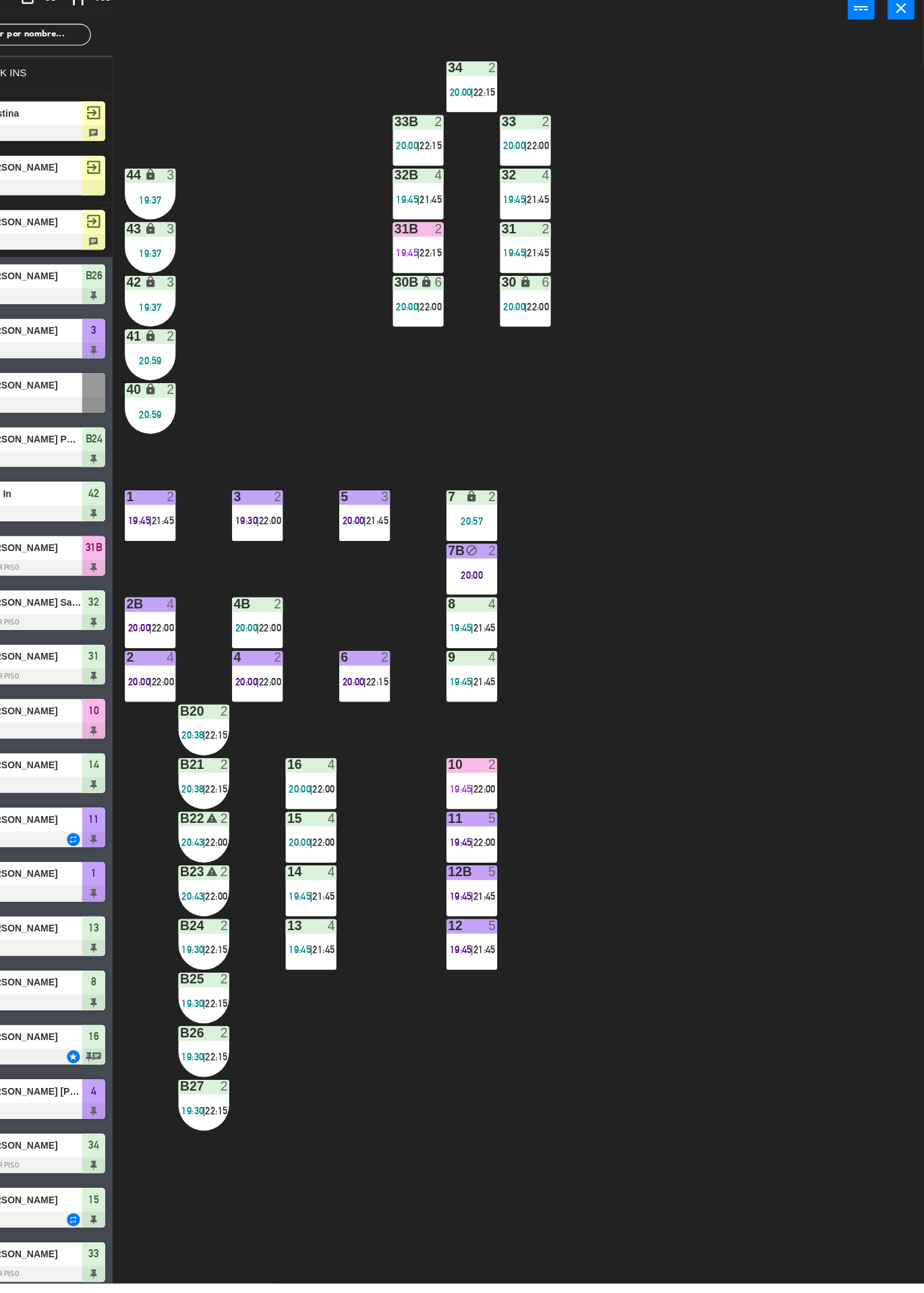
click at [858, 390] on div "34 2 20:00 | 22:15 33B 2 20:00 | 22:15 33 2 20:00 | 22:00 44 lock 3 19:37 32B 4…" at bounding box center [551, 712] width 746 height 1162
click at [859, 390] on div "34 2 20:00 | 22:15 33B 2 20:00 | 22:15 33 2 20:00 | 22:00 44 lock 3 19:37 32B 4…" at bounding box center [551, 712] width 746 height 1162
click at [865, 387] on div "34 2 20:00 | 22:15 33B 2 20:00 | 22:15 33 2 20:00 | 22:00 44 lock 3 19:37 32B 4…" at bounding box center [551, 712] width 746 height 1162
click at [864, 387] on div "34 2 20:00 | 22:15 33B 2 20:00 | 22:15 33 2 20:00 | 22:00 44 lock 3 19:37 32B 4…" at bounding box center [551, 712] width 746 height 1162
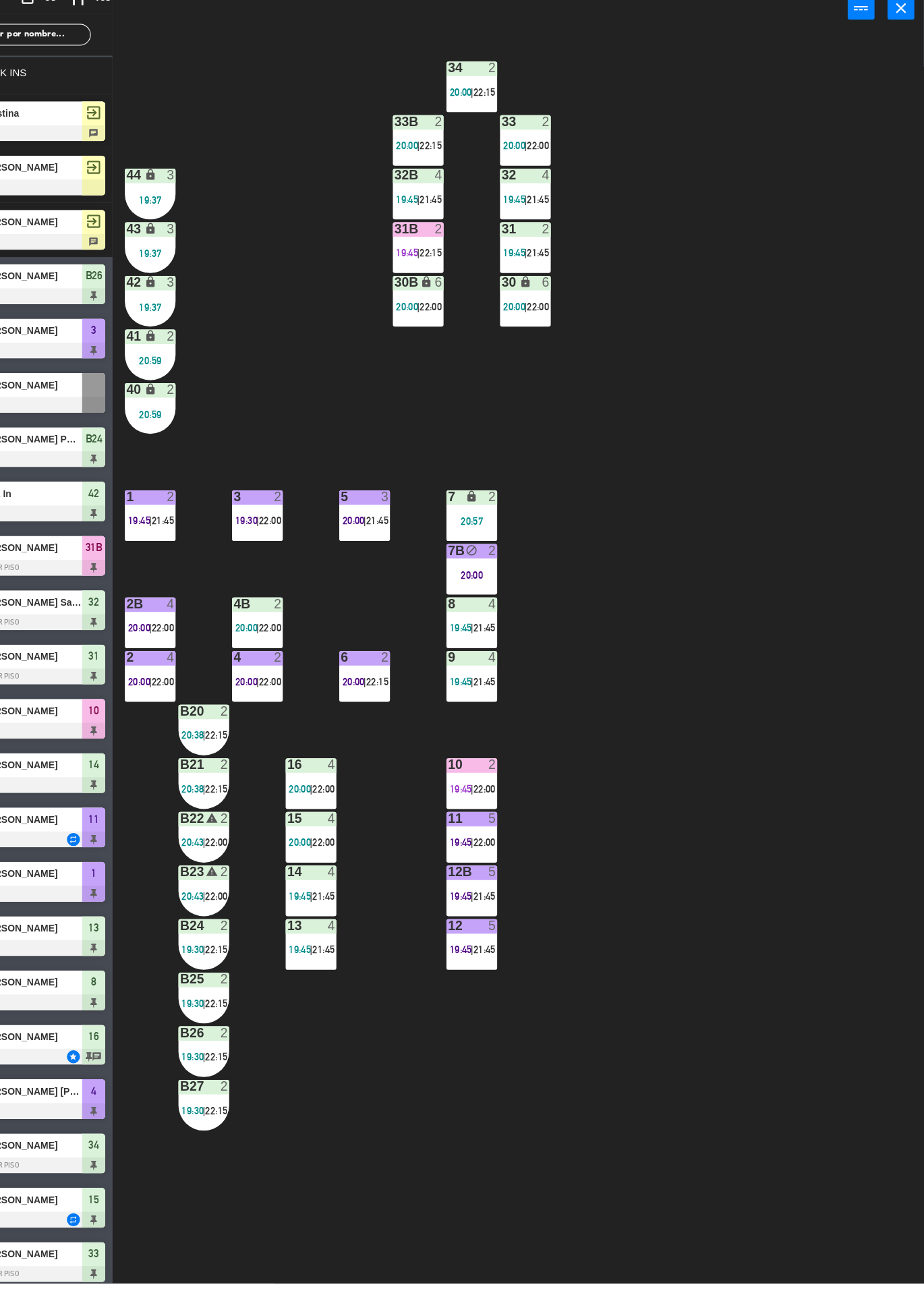
click at [860, 389] on div "34 2 20:00 | 22:15 33B 2 20:00 | 22:15 33 2 20:00 | 22:00 44 lock 3 19:37 32B 4…" at bounding box center [551, 712] width 746 height 1162
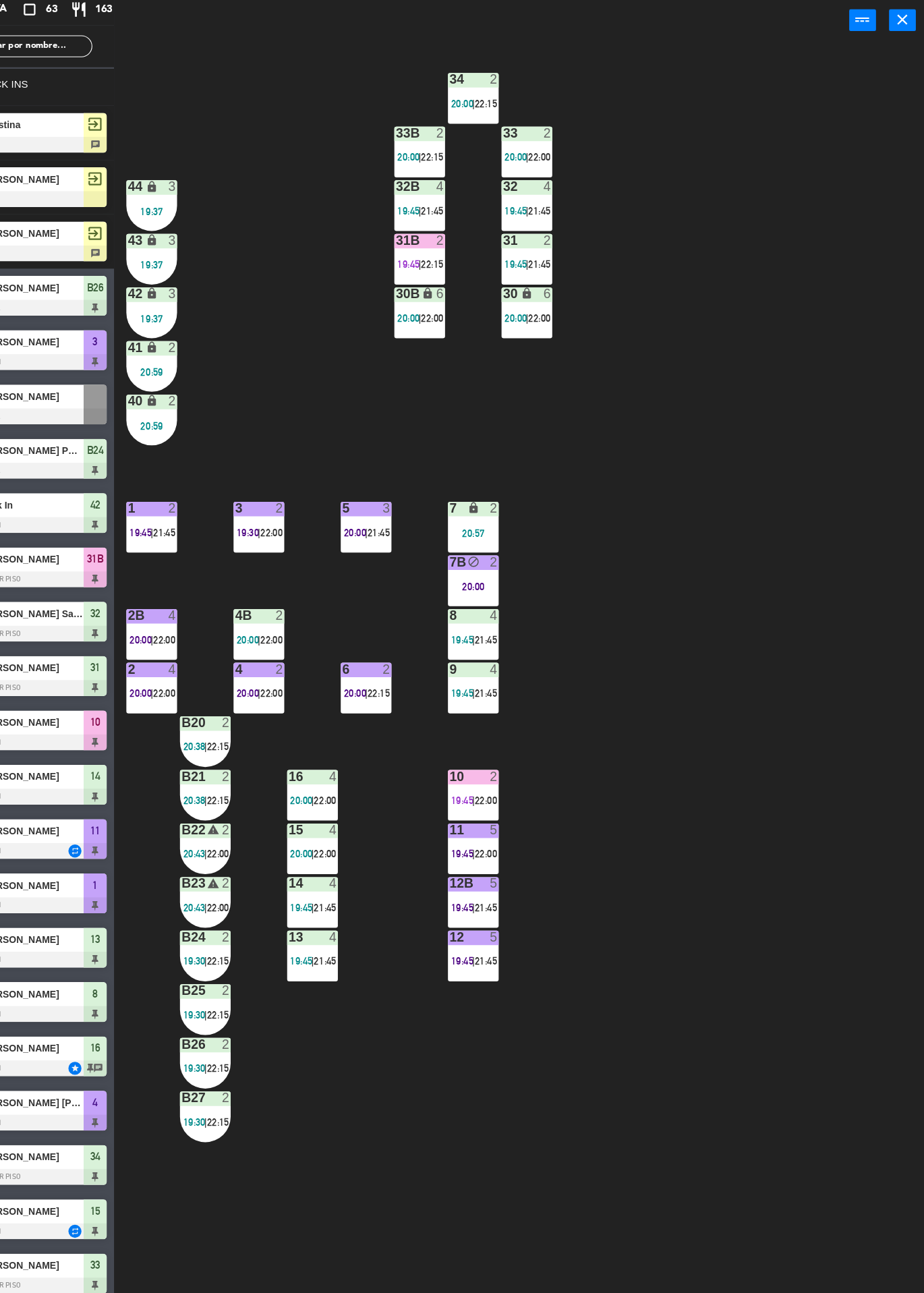
click at [865, 376] on div "34 2 20:00 | 22:15 33B 2 20:00 | 22:15 33 2 20:00 | 22:00 44 lock 3 19:37 32B 4…" at bounding box center [551, 712] width 746 height 1162
click at [857, 380] on div "34 2 20:00 | 22:15 33B 2 20:00 | 22:15 33 2 20:00 | 22:00 44 lock 3 19:37 32B 4…" at bounding box center [551, 712] width 746 height 1162
click at [857, 379] on div "34 2 20:00 | 22:15 33B 2 20:00 | 22:15 33 2 20:00 | 22:00 44 lock 3 19:37 32B 4…" at bounding box center [551, 712] width 746 height 1162
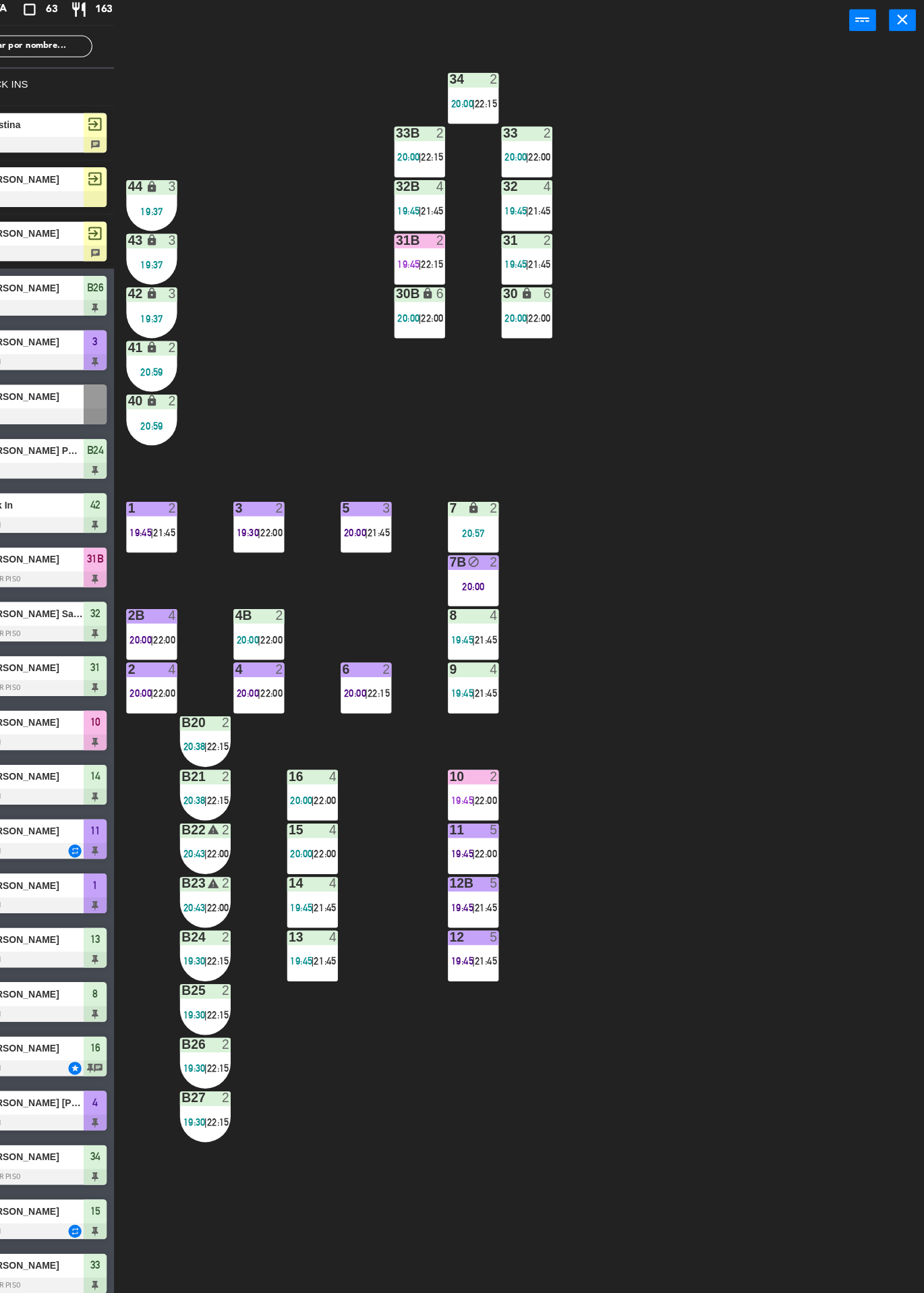
click at [858, 380] on div "34 2 20:00 | 22:15 33B 2 20:00 | 22:15 33 2 20:00 | 22:00 44 lock 3 19:37 32B 4…" at bounding box center [551, 712] width 746 height 1162
click at [858, 381] on div "34 2 20:00 | 22:15 33B 2 20:00 | 22:15 33 2 20:00 | 22:00 44 lock 3 19:37 32B 4…" at bounding box center [551, 712] width 746 height 1162
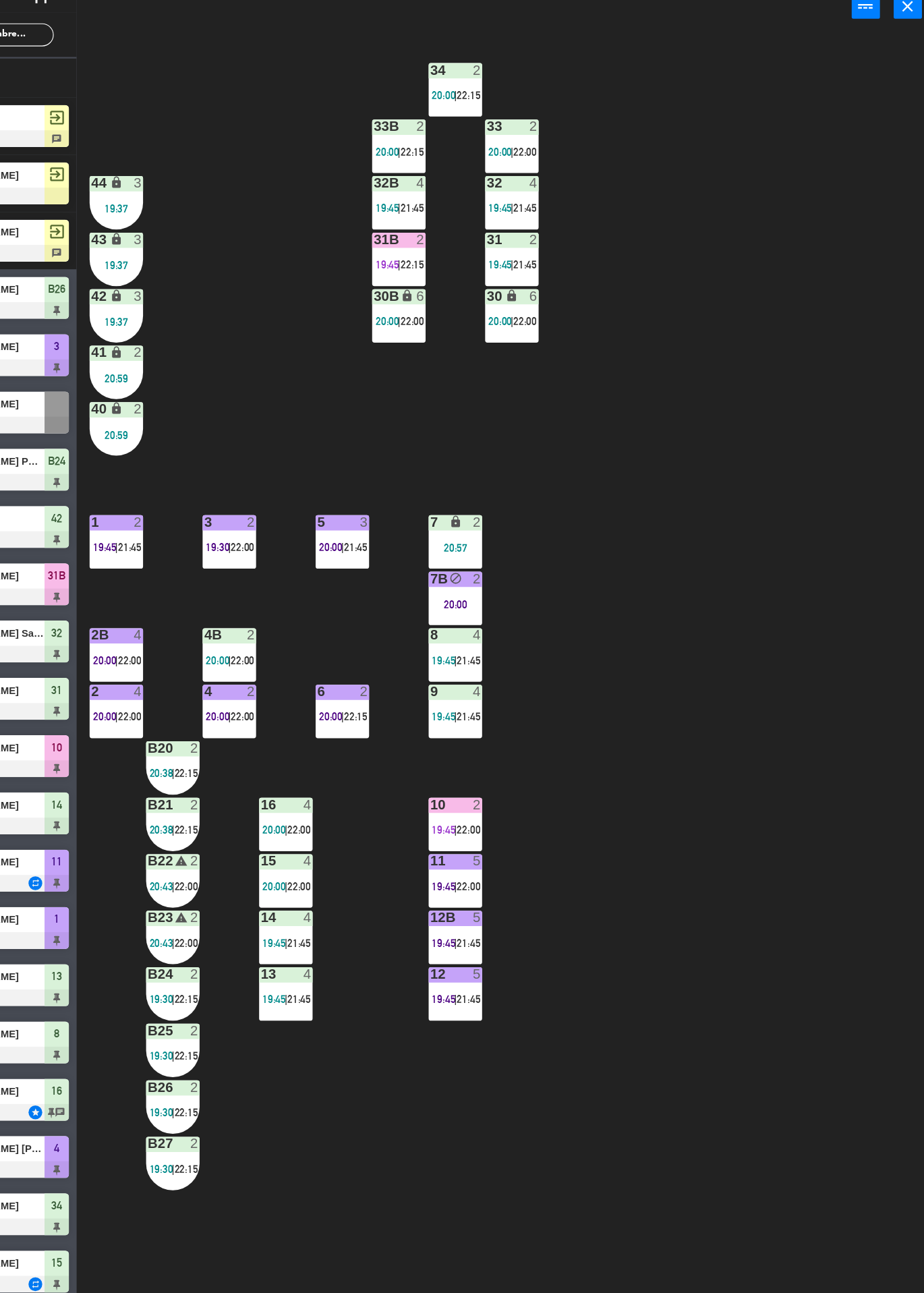
click at [856, 376] on div "34 2 20:00 | 22:15 33B 2 20:00 | 22:15 33 2 20:00 | 22:00 44 lock 3 19:37 32B 4…" at bounding box center [551, 712] width 746 height 1162
click at [858, 384] on div "34 2 20:00 | 22:15 33B 2 20:00 | 22:15 33 2 20:00 | 22:00 44 lock 3 19:37 32B 4…" at bounding box center [551, 712] width 746 height 1162
click at [859, 396] on div "34 2 20:00 | 22:15 33B 2 20:00 | 22:15 33 2 20:00 | 22:00 44 lock 3 19:37 32B 4…" at bounding box center [551, 712] width 746 height 1162
click at [860, 384] on div "34 2 20:00 | 22:15 33B 2 20:00 | 22:15 33 2 20:00 | 22:00 44 lock 3 19:37 32B 4…" at bounding box center [551, 712] width 746 height 1162
click at [862, 393] on div "34 2 20:00 | 22:15 33B 2 20:00 | 22:15 33 2 20:00 | 22:00 44 lock 3 19:37 32B 4…" at bounding box center [551, 712] width 746 height 1162
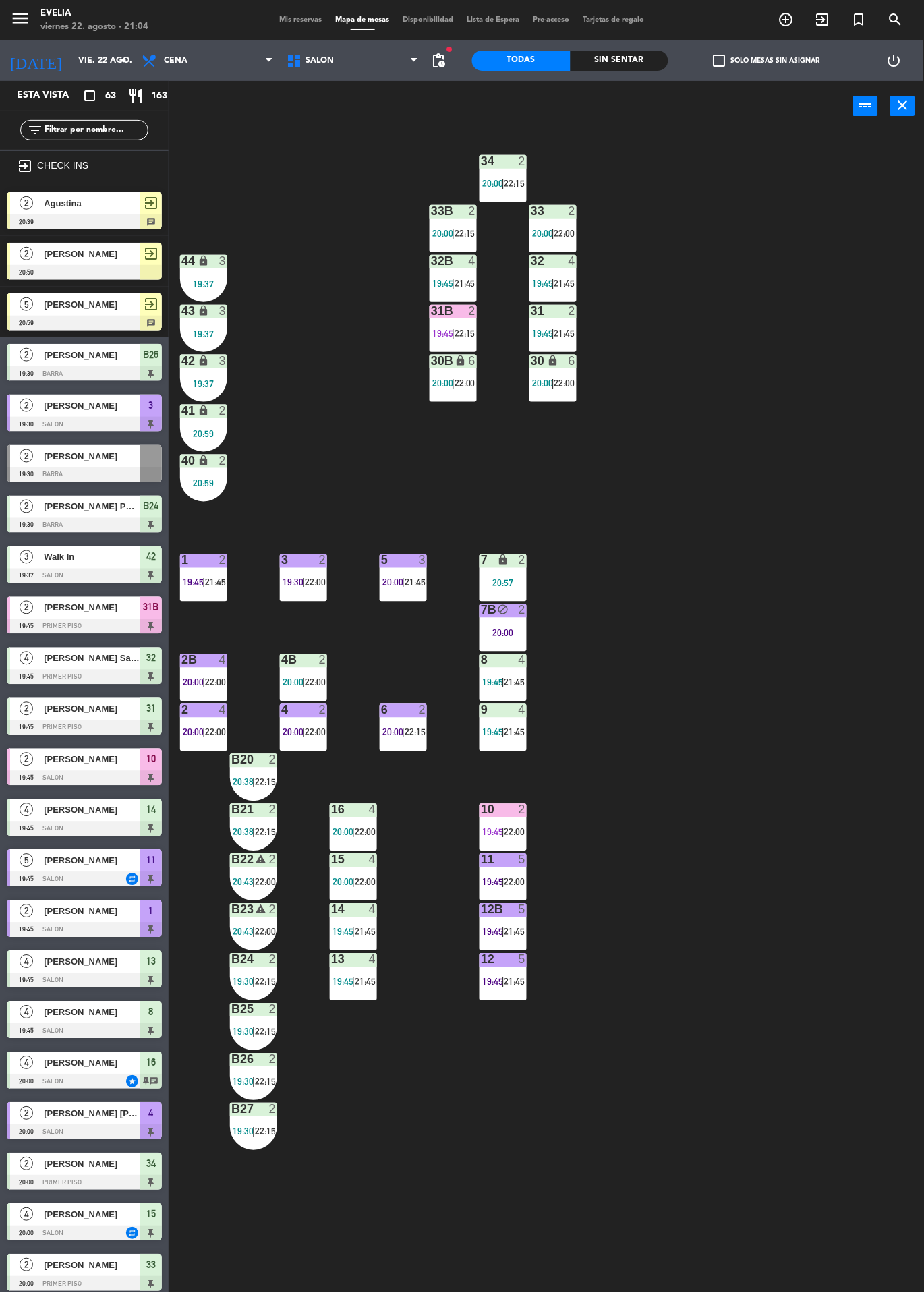
click at [652, 67] on div "Sin sentar" at bounding box center [620, 61] width 99 height 20
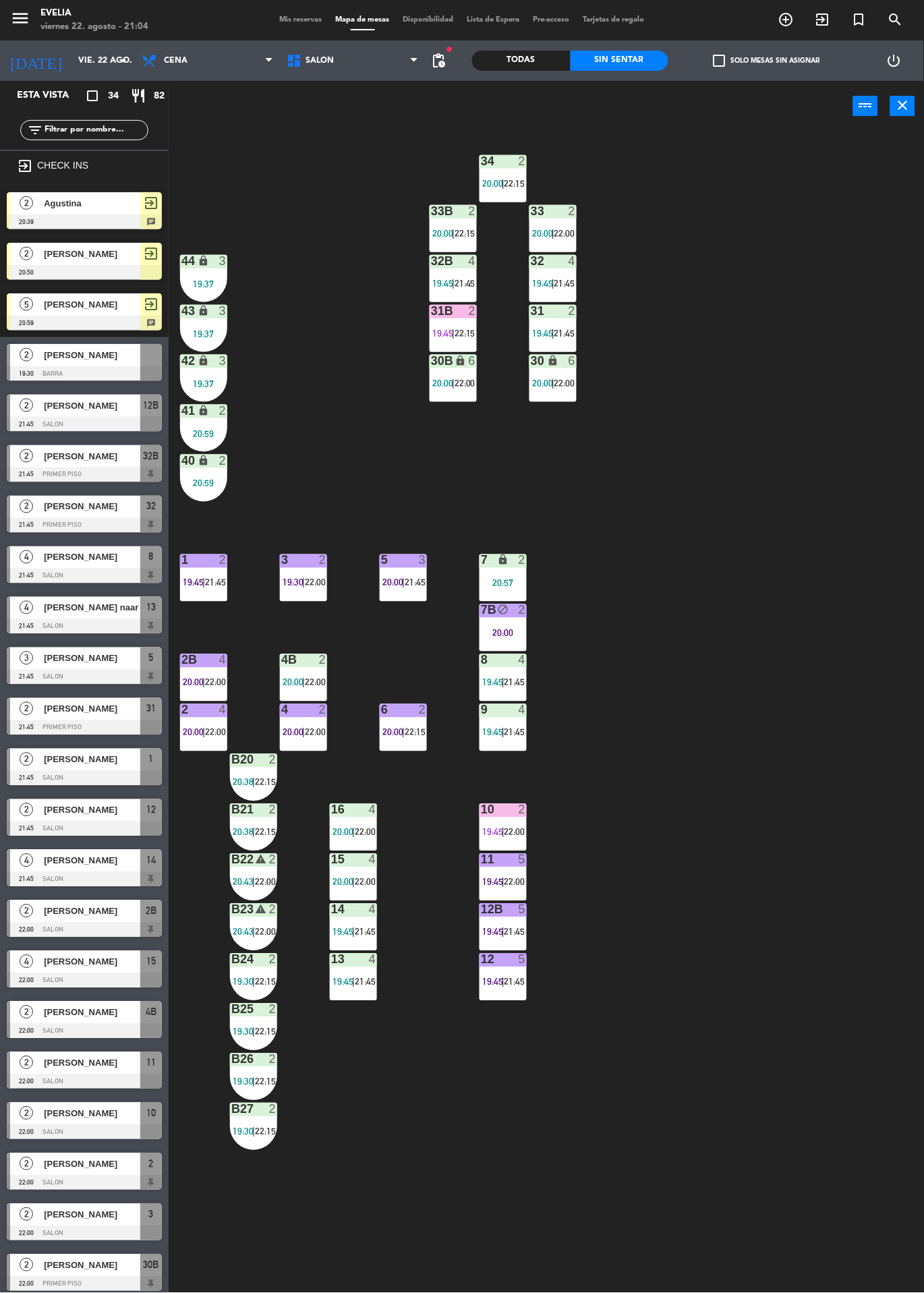
click at [527, 67] on div "Todas" at bounding box center [521, 61] width 99 height 20
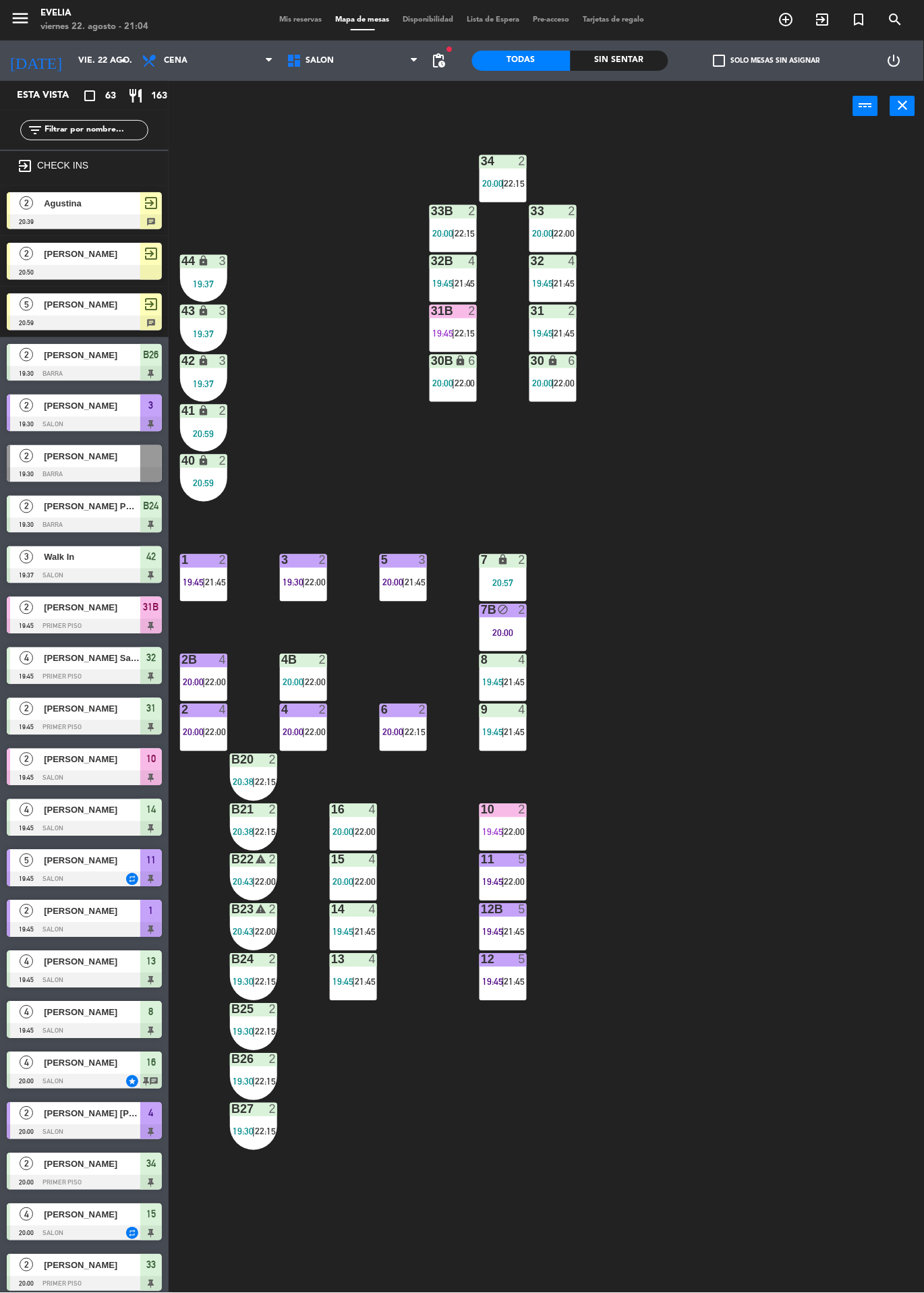
click at [857, 455] on div "34 2 20:00 | 22:15 33B 2 20:00 | 22:15 33 2 20:00 | 22:00 44 lock 3 19:37 32B 4…" at bounding box center [551, 712] width 746 height 1162
click at [844, 310] on div "34 2 20:00 | 22:15 33B 2 20:00 | 22:15 33 2 20:00 | 22:00 44 lock 3 19:37 32B 4…" at bounding box center [551, 712] width 746 height 1162
click at [730, 505] on div "34 2 20:00 | 22:15 33B 2 20:00 | 22:15 33 2 20:00 | 22:00 44 lock 3 19:37 32B 4…" at bounding box center [551, 712] width 746 height 1162
click at [701, 529] on div "34 2 20:00 | 22:15 33B 2 20:00 | 22:15 33 2 20:00 | 22:00 44 lock 3 19:37 32B 4…" at bounding box center [551, 712] width 746 height 1162
click at [751, 489] on div "34 2 20:00 | 22:15 33B 2 20:00 | 22:15 33 2 20:00 | 22:00 44 lock 3 19:37 32B 4…" at bounding box center [551, 712] width 746 height 1162
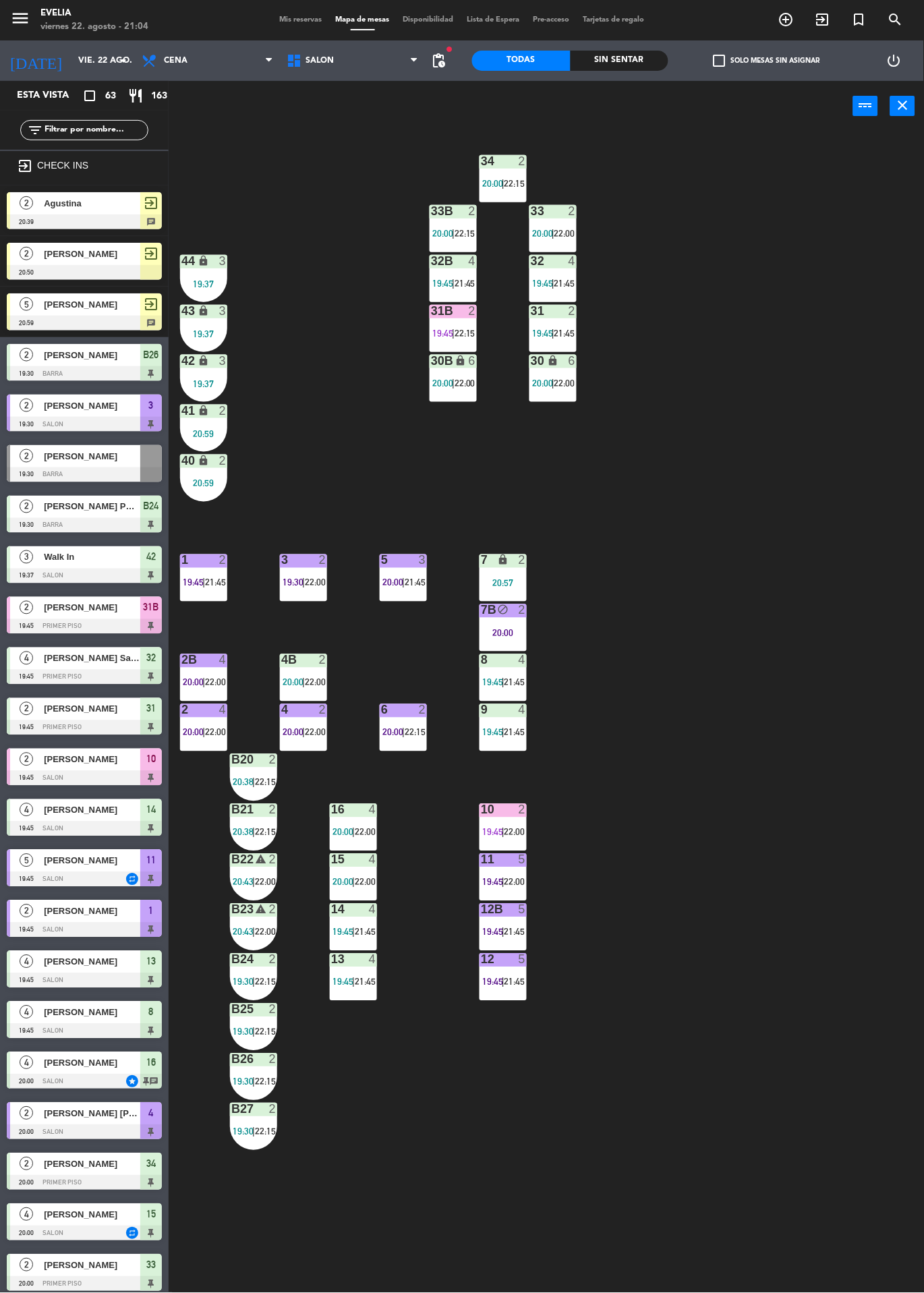
click at [748, 496] on div "34 2 20:00 | 22:15 33B 2 20:00 | 22:15 33 2 20:00 | 22:00 44 lock 3 19:37 32B 4…" at bounding box center [551, 712] width 746 height 1162
click at [846, 391] on div "34 2 20:00 | 22:15 33B 2 20:00 | 22:15 33 2 20:00 | 22:00 44 lock 3 19:37 32B 4…" at bounding box center [551, 712] width 746 height 1162
click at [659, 558] on div "34 2 20:00 | 22:15 33B 2 20:00 | 22:15 33 2 20:00 | 22:00 44 lock 3 19:37 32B 4…" at bounding box center [551, 712] width 746 height 1162
click at [664, 547] on div "34 2 20:00 | 22:15 33B 2 20:00 | 22:15 33 2 20:00 | 22:00 44 lock 3 19:37 32B 4…" at bounding box center [551, 712] width 746 height 1162
click at [670, 544] on div "34 2 20:00 | 22:15 33B 2 20:00 | 22:15 33 2 20:00 | 22:00 44 lock 3 19:37 32B 4…" at bounding box center [551, 712] width 746 height 1162
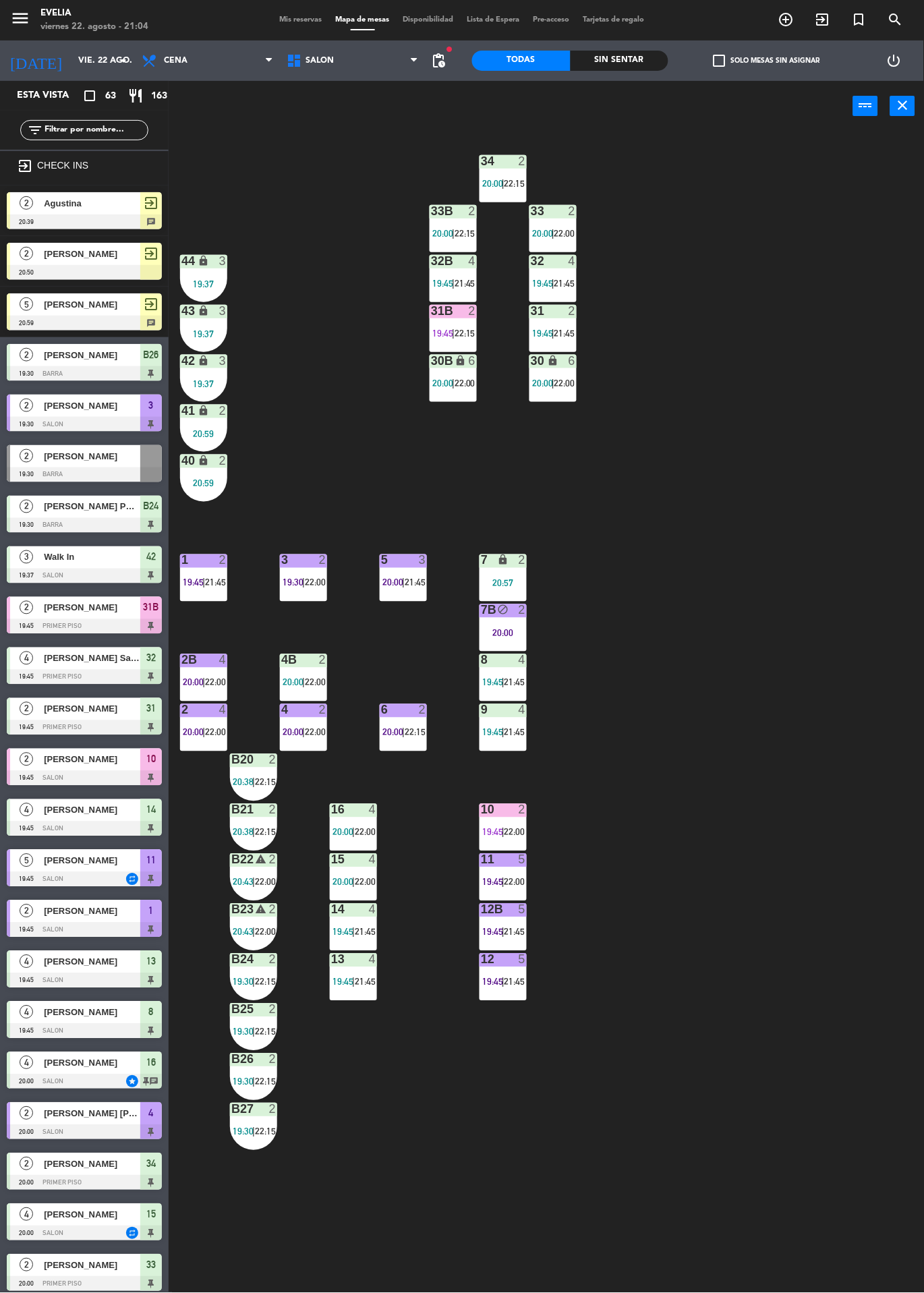
click at [675, 542] on div "34 2 20:00 | 22:15 33B 2 20:00 | 22:15 33 2 20:00 | 22:00 44 lock 3 19:37 32B 4…" at bounding box center [551, 712] width 746 height 1162
click at [718, 505] on div "34 2 20:00 | 22:15 33B 2 20:00 | 22:15 33 2 20:00 | 22:00 44 lock 3 19:37 32B 4…" at bounding box center [551, 712] width 746 height 1162
click at [595, 1035] on div "34 2 20:00 | 22:15 33B 2 20:00 | 22:15 33 2 20:00 | 22:00 44 lock 3 19:37 32B 4…" at bounding box center [551, 712] width 746 height 1162
click at [771, 526] on div "34 2 20:00 | 22:15 33B 2 20:00 | 22:15 33 2 20:00 | 22:00 44 lock 3 19:37 32B 4…" at bounding box center [551, 712] width 746 height 1162
click at [774, 528] on div "34 2 20:00 | 22:15 33B 2 20:00 | 22:15 33 2 20:00 | 22:00 44 lock 3 19:37 32B 4…" at bounding box center [551, 712] width 746 height 1162
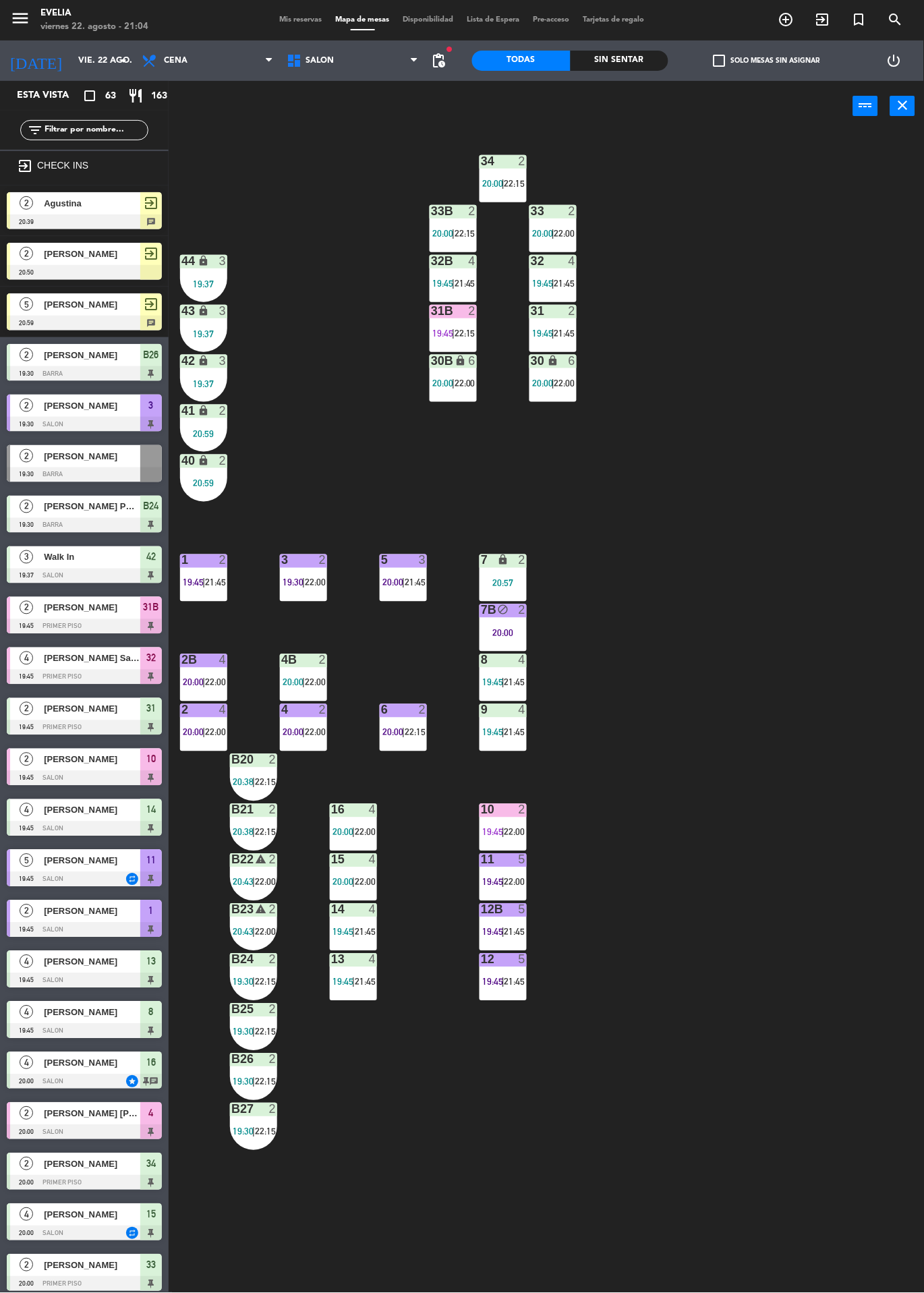
click at [770, 534] on div "34 2 20:00 | 22:15 33B 2 20:00 | 22:15 33 2 20:00 | 22:00 44 lock 3 19:37 32B 4…" at bounding box center [551, 712] width 746 height 1162
click at [252, 586] on div "34 2 20:00 | 22:15 33B 2 20:00 | 22:15 33 2 20:00 | 22:00 44 lock 3 19:37 32B 4…" at bounding box center [551, 712] width 746 height 1162
click at [385, 777] on div "34 2 20:00 | 22:15 33B 2 20:00 | 22:15 33 2 20:00 | 22:00 44 lock 3 19:37 32B 4…" at bounding box center [551, 712] width 746 height 1162
click at [370, 832] on span "22:00" at bounding box center [365, 832] width 21 height 11
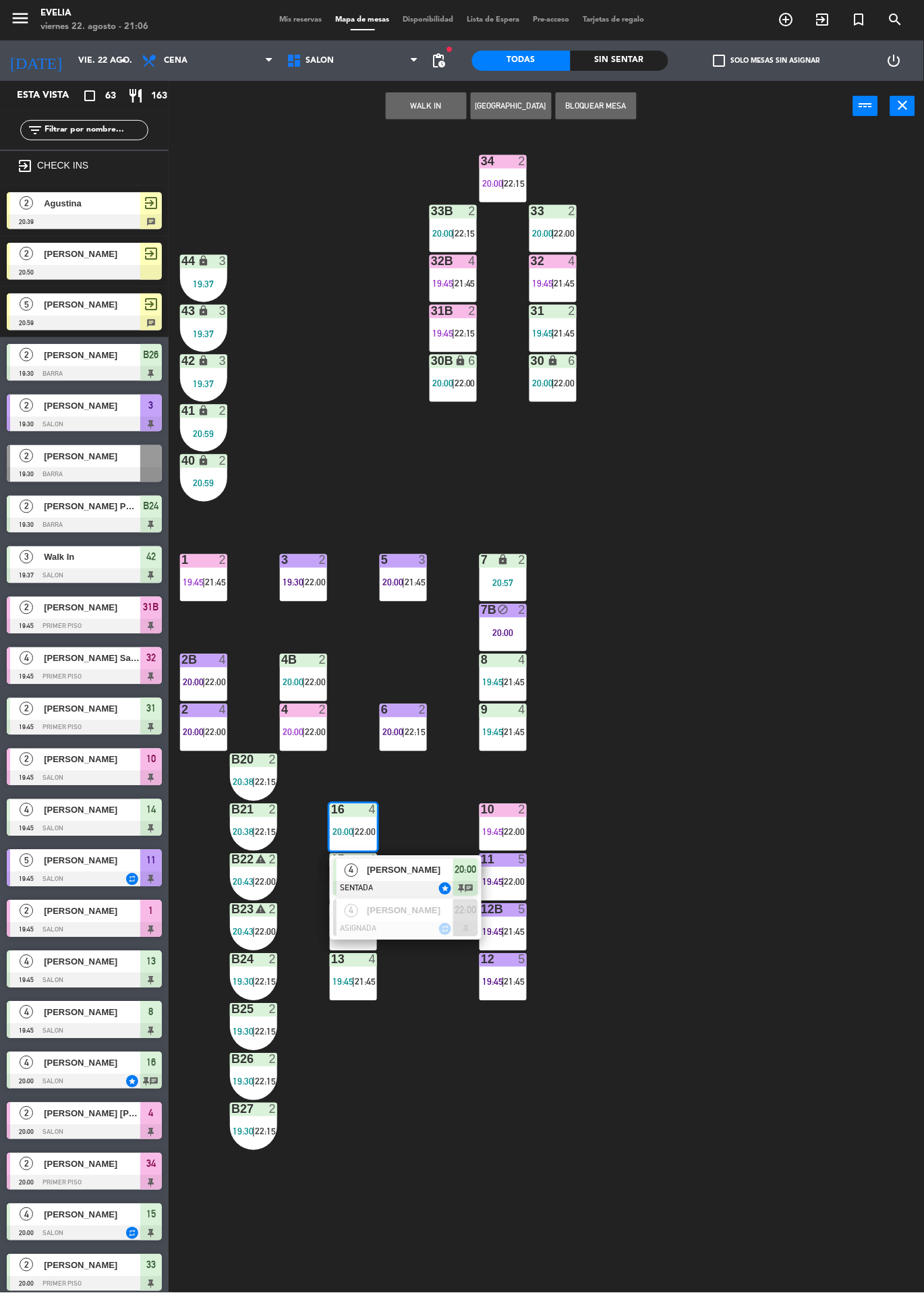
click at [446, 866] on span "[PERSON_NAME]" at bounding box center [410, 871] width 86 height 15
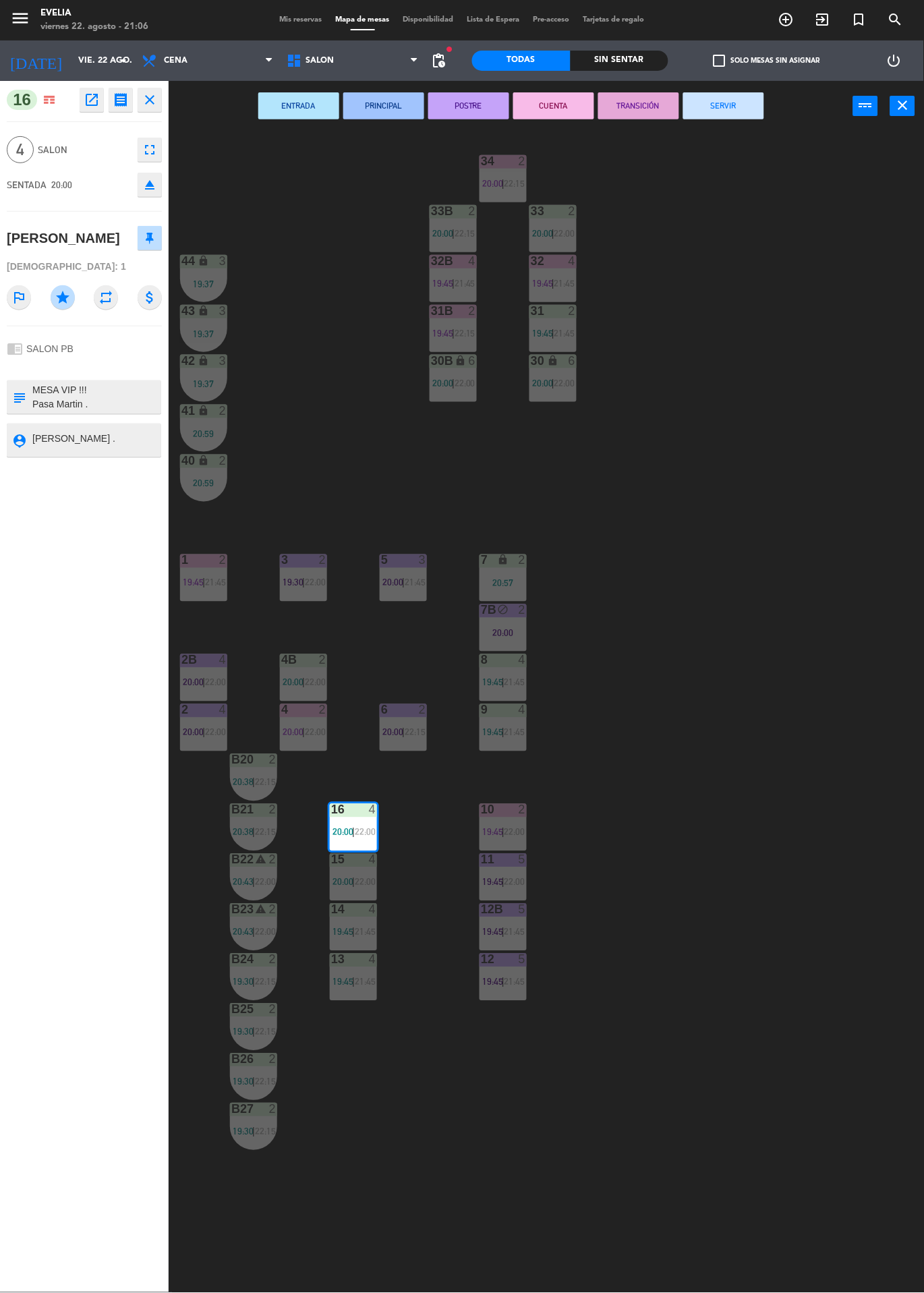
click at [451, 102] on button "POSTRE" at bounding box center [469, 105] width 81 height 27
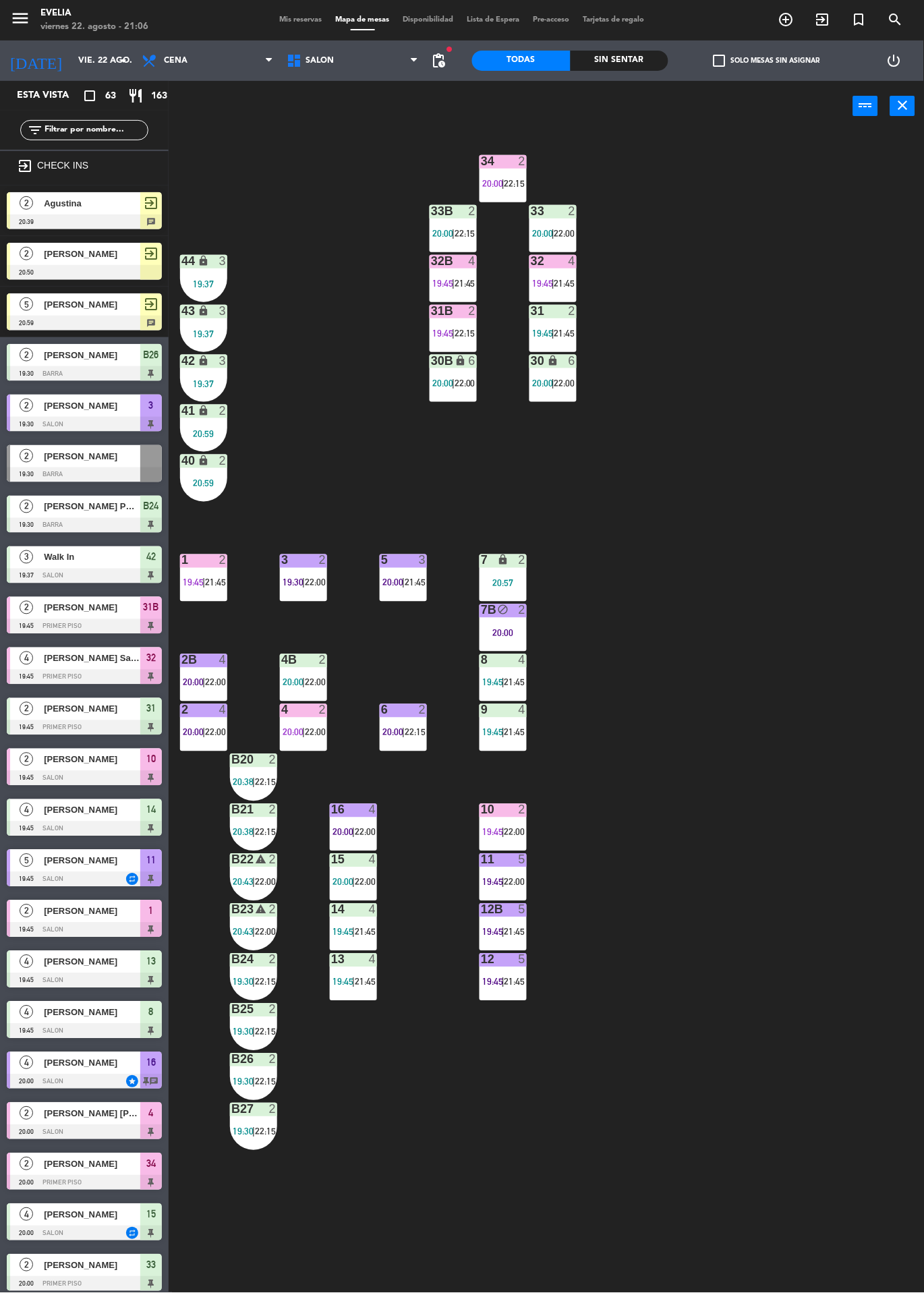
click at [372, 981] on span "21:45" at bounding box center [365, 982] width 21 height 11
click at [777, 808] on div "34 2 20:00 | 22:15 33B 2 20:00 | 22:15 33 2 20:00 | 22:00 44 lock 3 19:37 32B 4…" at bounding box center [551, 712] width 746 height 1162
click at [370, 932] on span "21:45" at bounding box center [365, 932] width 21 height 11
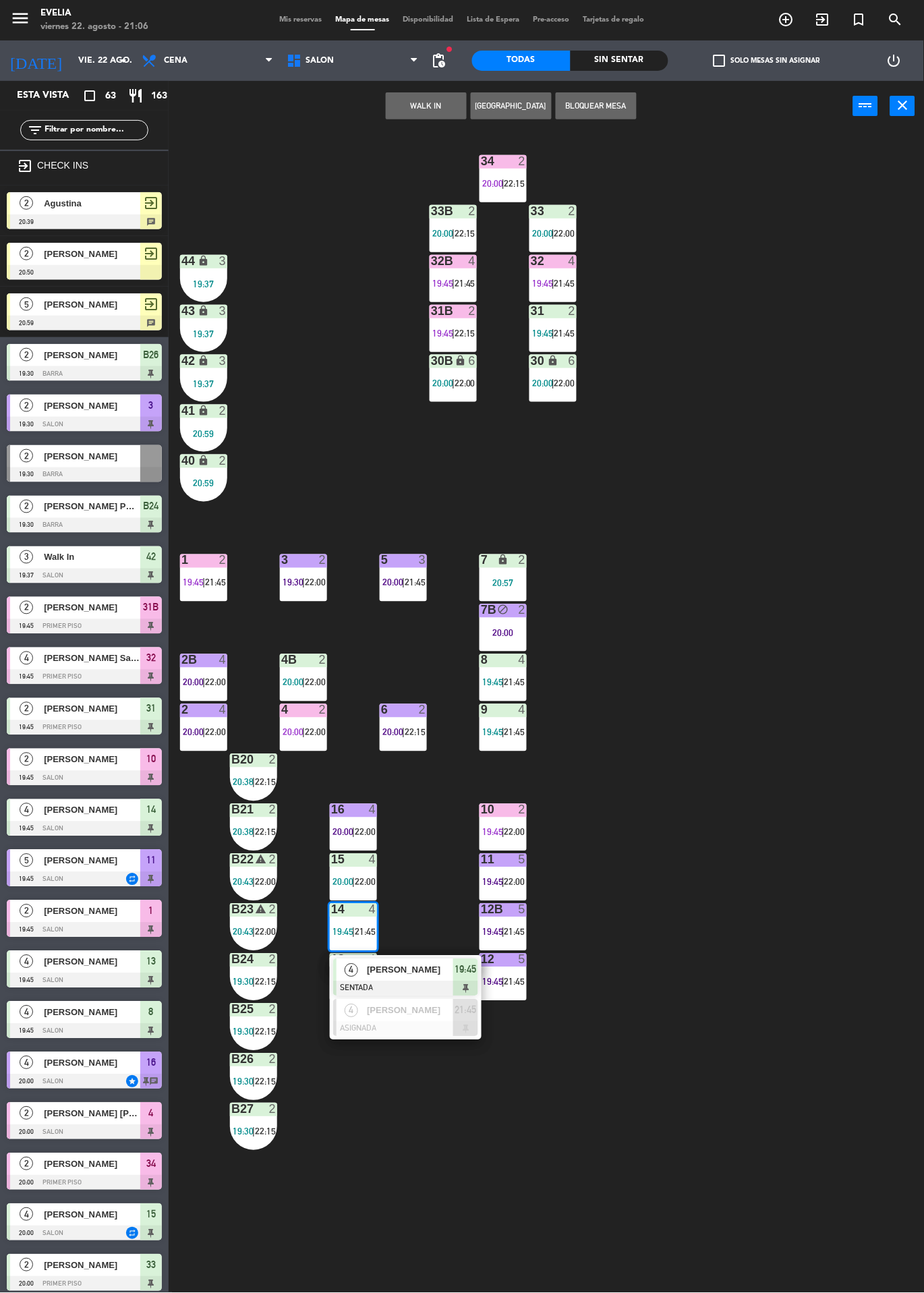
click at [434, 976] on span "[PERSON_NAME]" at bounding box center [410, 970] width 86 height 15
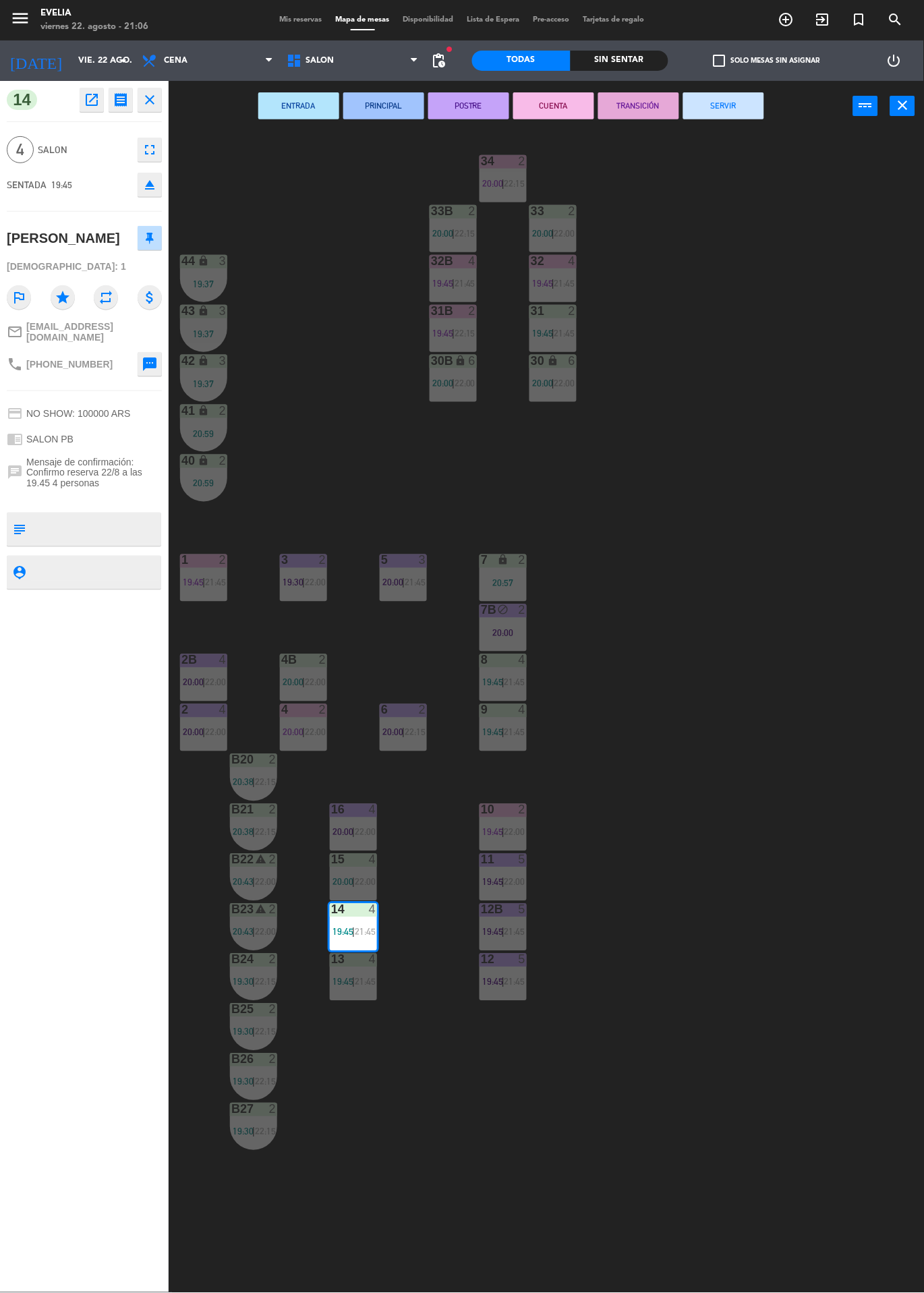
click at [492, 112] on button "POSTRE" at bounding box center [469, 105] width 81 height 27
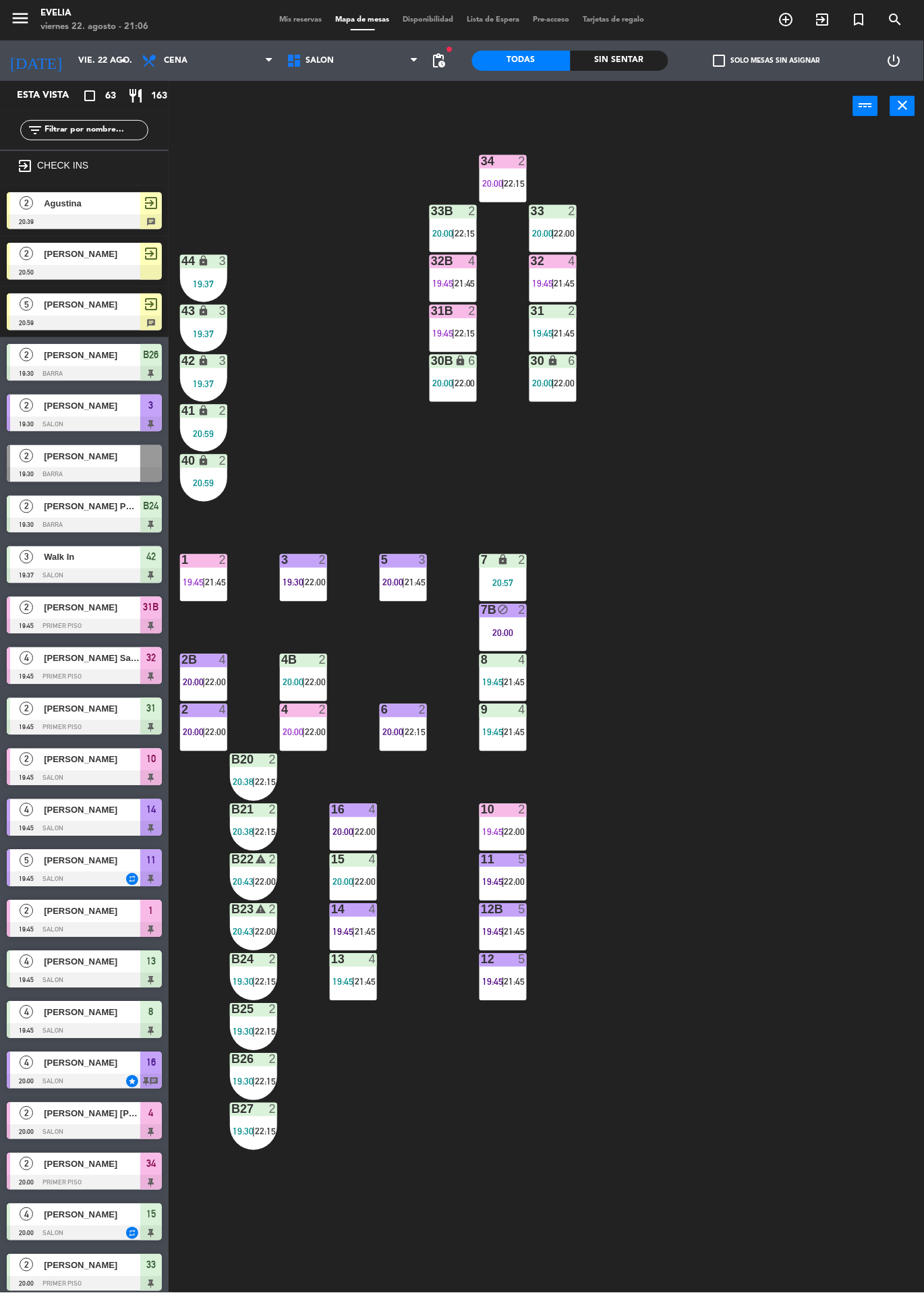
click at [896, 97] on icon "close" at bounding box center [903, 105] width 16 height 16
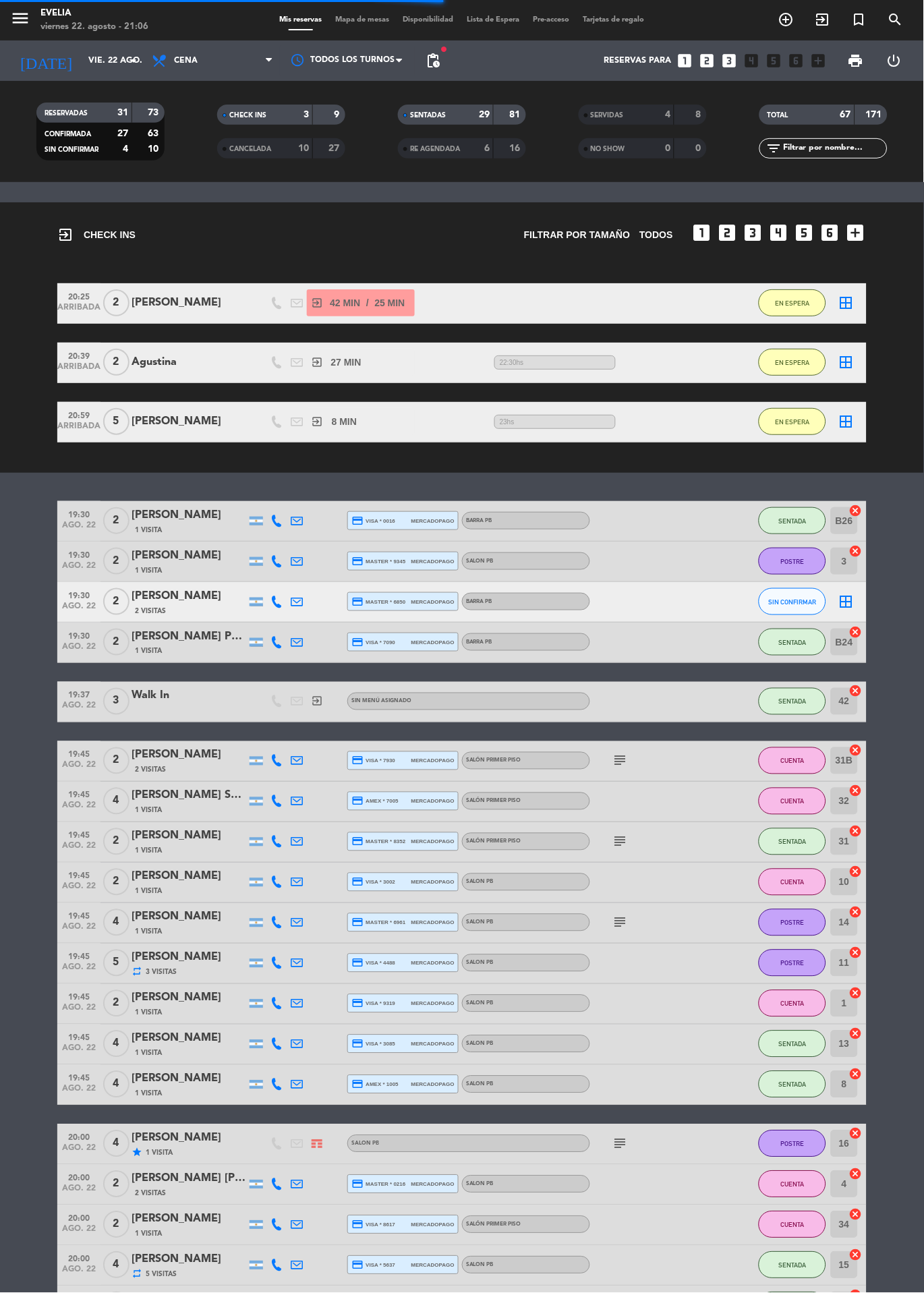
click at [358, 20] on span "Mapa de mesas" at bounding box center [363, 20] width 67 height 7
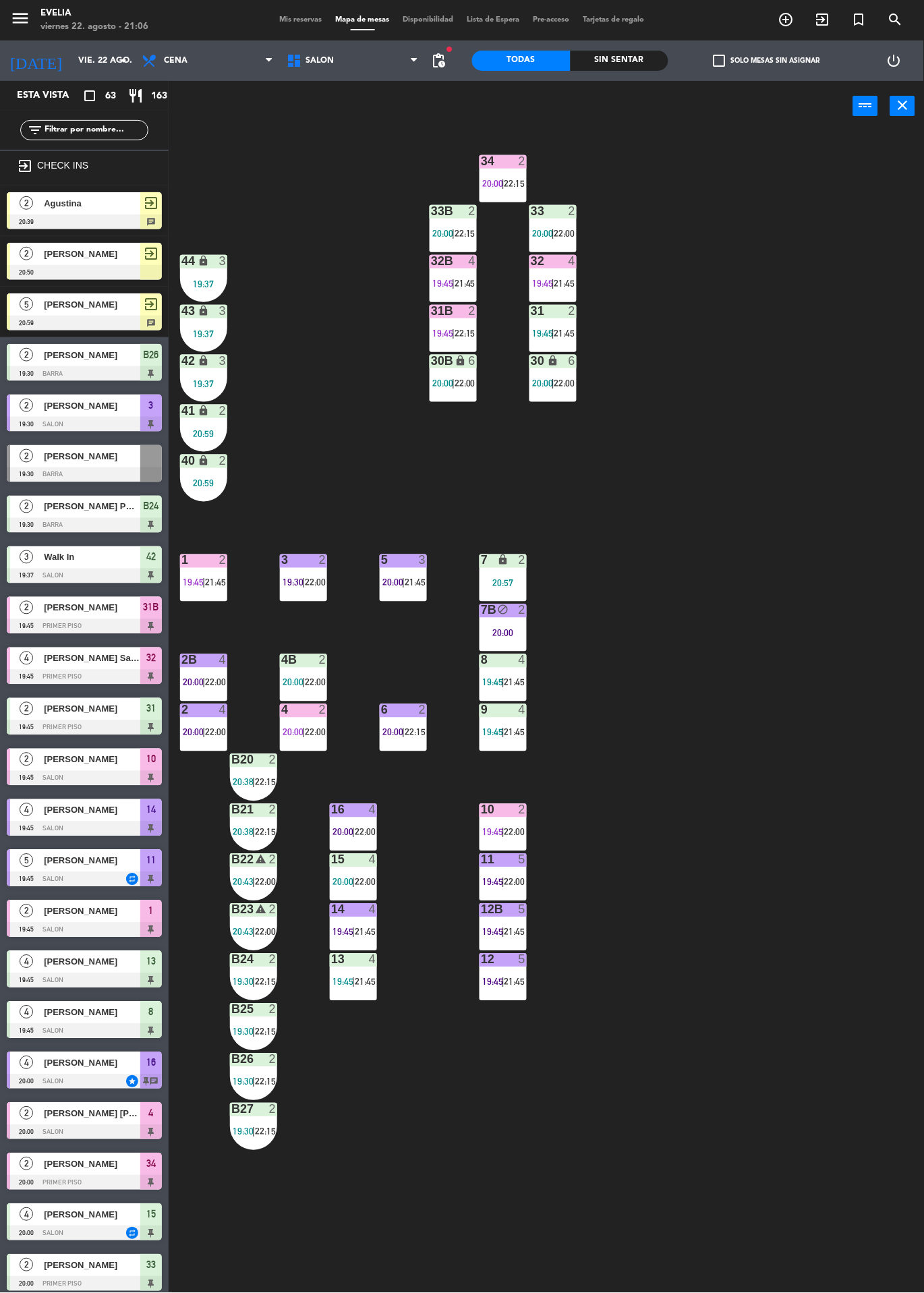
click at [507, 1222] on div "34 2 20:00 | 22:15 33B 2 20:00 | 22:15 33 2 20:00 | 22:00 44 lock 3 19:37 32B 4…" at bounding box center [551, 712] width 746 height 1162
click at [856, 107] on button "power_input" at bounding box center [866, 106] width 25 height 20
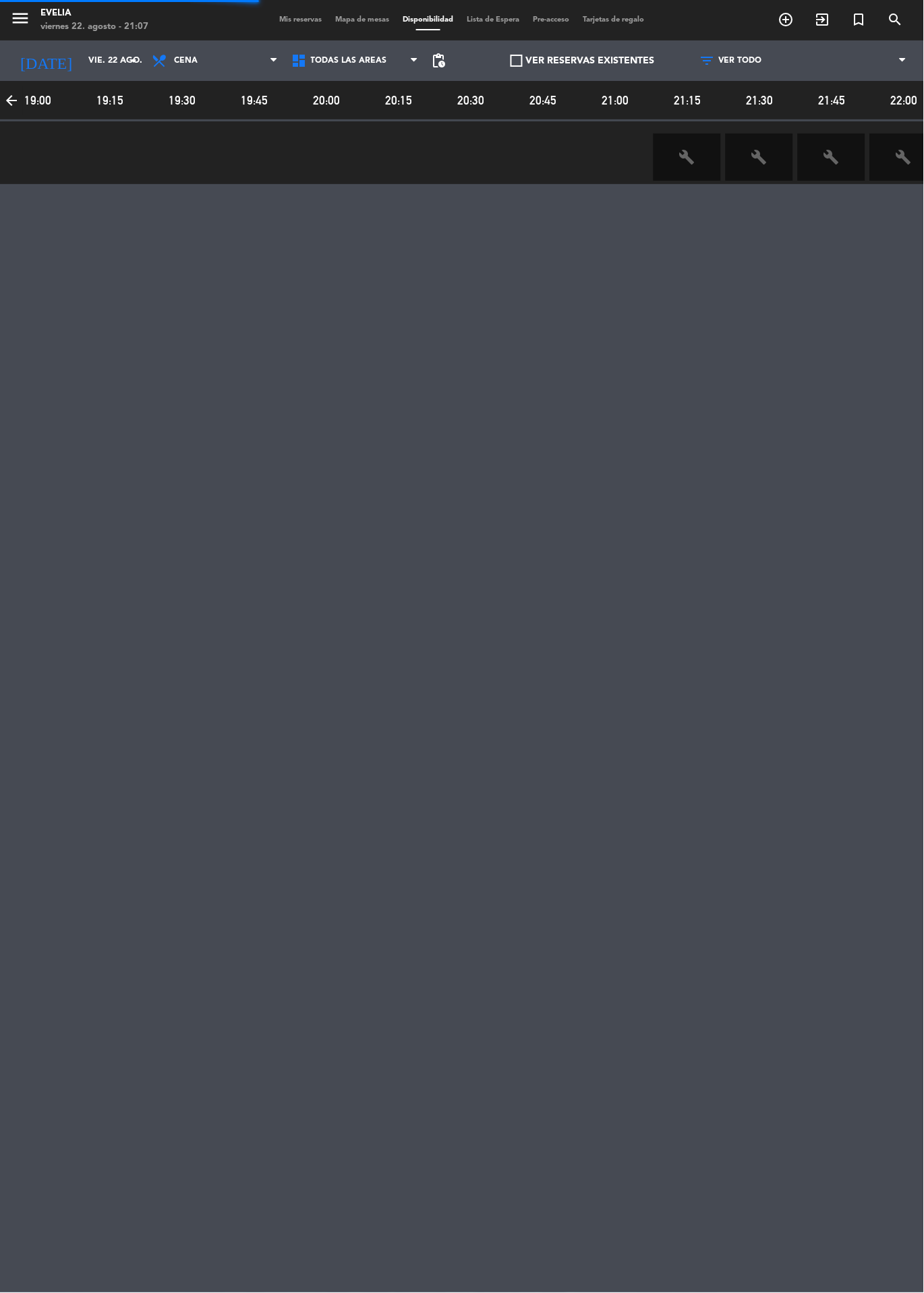
click at [850, 117] on div "arrow_back 19:00 19:15 19:30 19:45 20:00 20:15 20:30 20:45 21:00 21:15 21:30 21…" at bounding box center [541, 102] width 1083 height 41
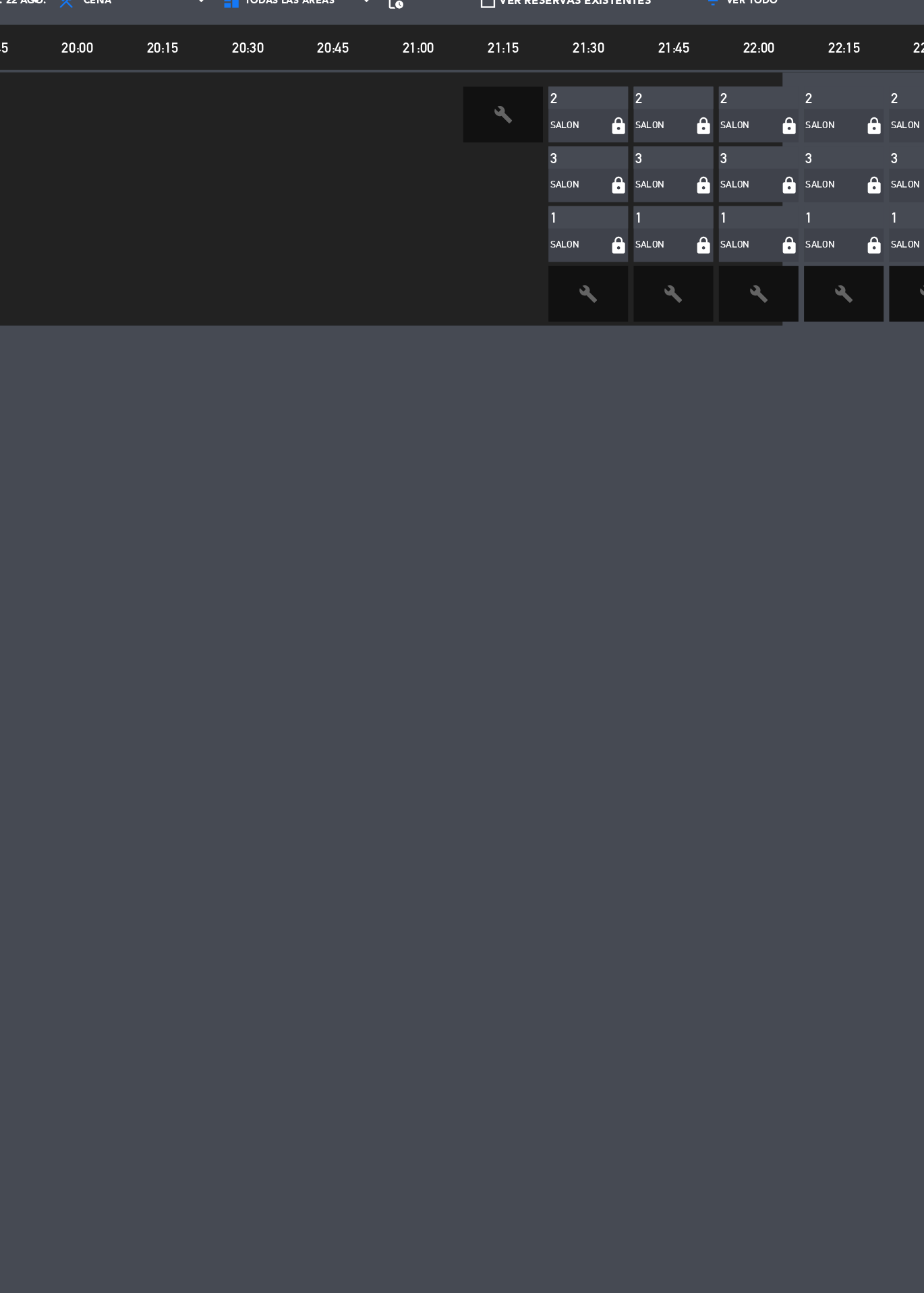
click at [826, 160] on div "SALON" at bounding box center [809, 166] width 46 height 14
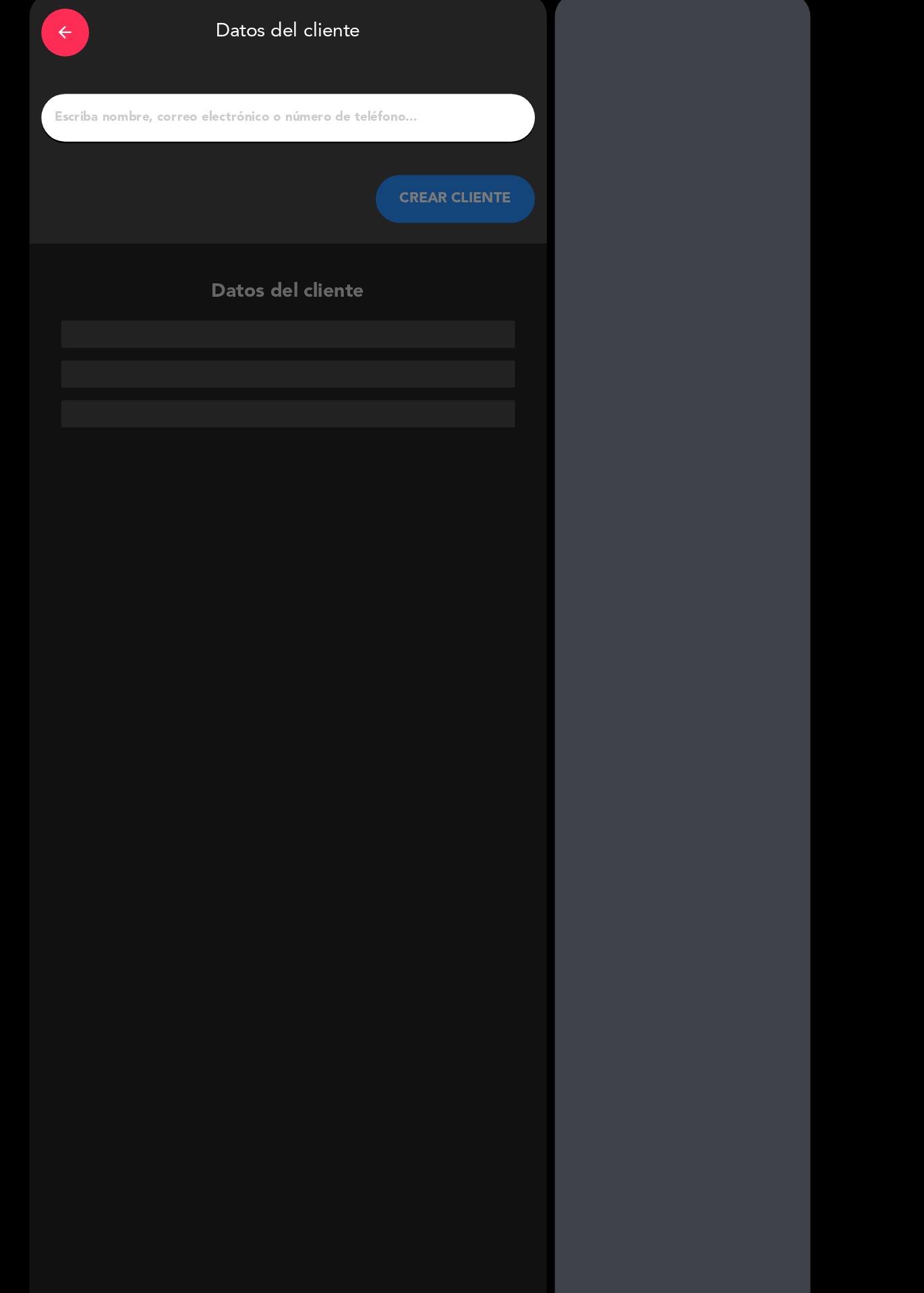
click at [801, 263] on div "arrow_back Datos del cliente CREAR CLIENTE Datos del cliente" at bounding box center [462, 666] width 924 height 1252
click at [803, 265] on div "arrow_back Datos del cliente CREAR CLIENTE Datos del cliente" at bounding box center [462, 666] width 924 height 1252
click at [801, 264] on div "arrow_back Datos del cliente CREAR CLIENTE Datos del cliente" at bounding box center [462, 666] width 924 height 1252
click at [801, 264] on div "arrow_back Datos del cliente CREAR CLIENTE Datos del cliente" at bounding box center [462, 666] width 924 height 1252
click at [162, 80] on icon "arrow_back" at bounding box center [158, 88] width 16 height 16
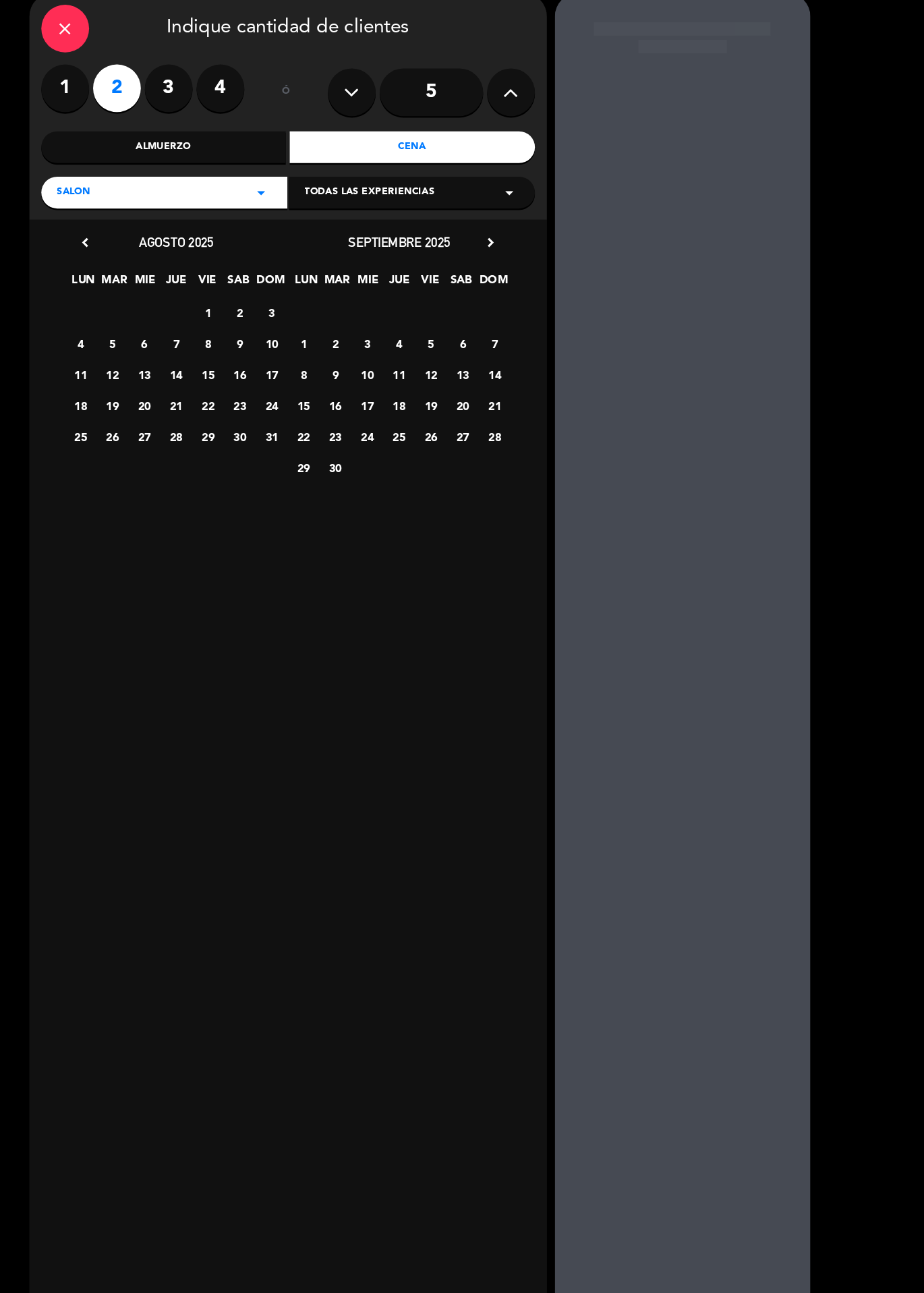
click at [159, 91] on icon "close" at bounding box center [158, 84] width 16 height 16
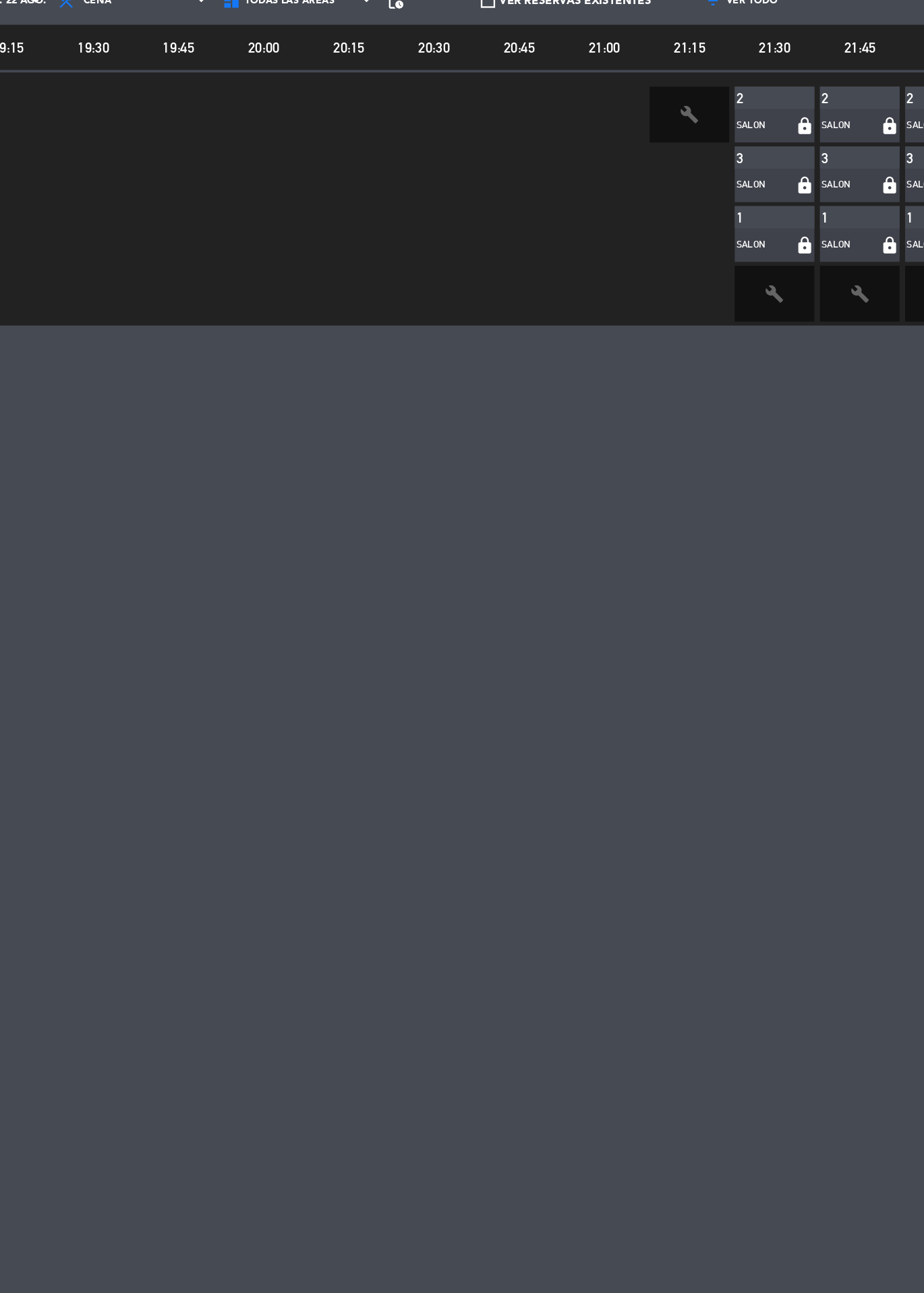
scroll to position [0, 158]
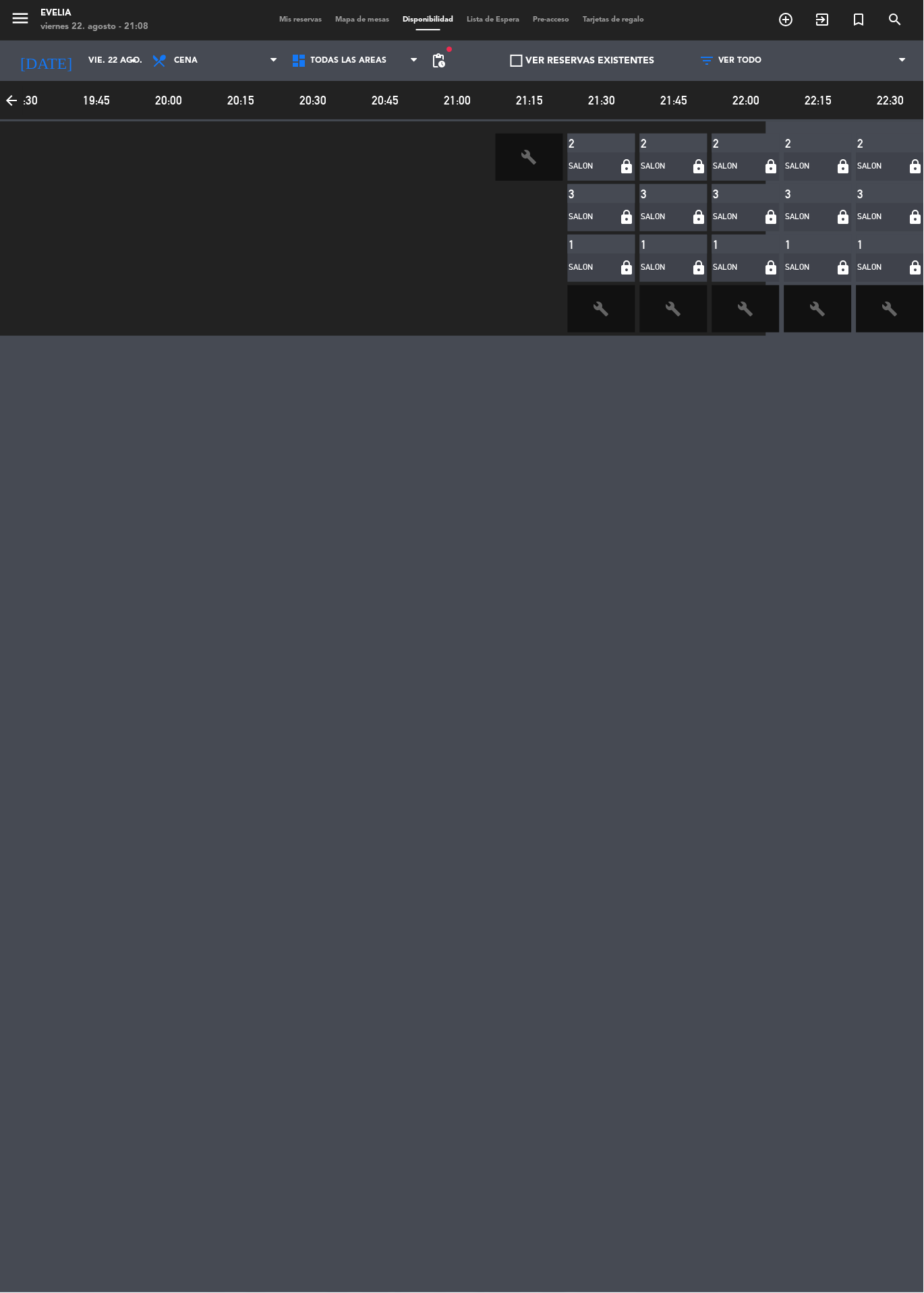
click at [365, 22] on span "Mapa de mesas" at bounding box center [363, 20] width 67 height 7
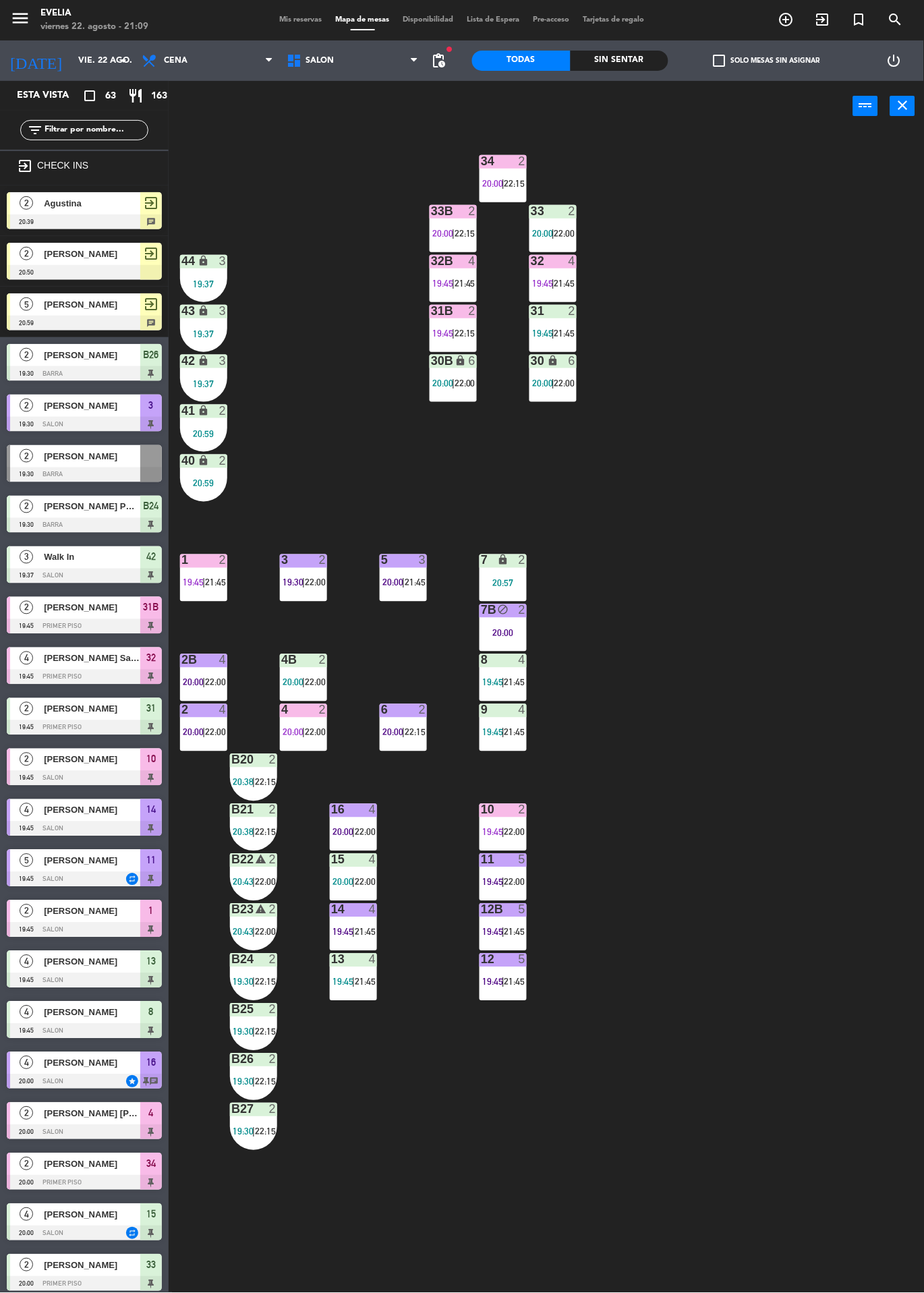
click at [294, 738] on span "20:00" at bounding box center [293, 732] width 21 height 11
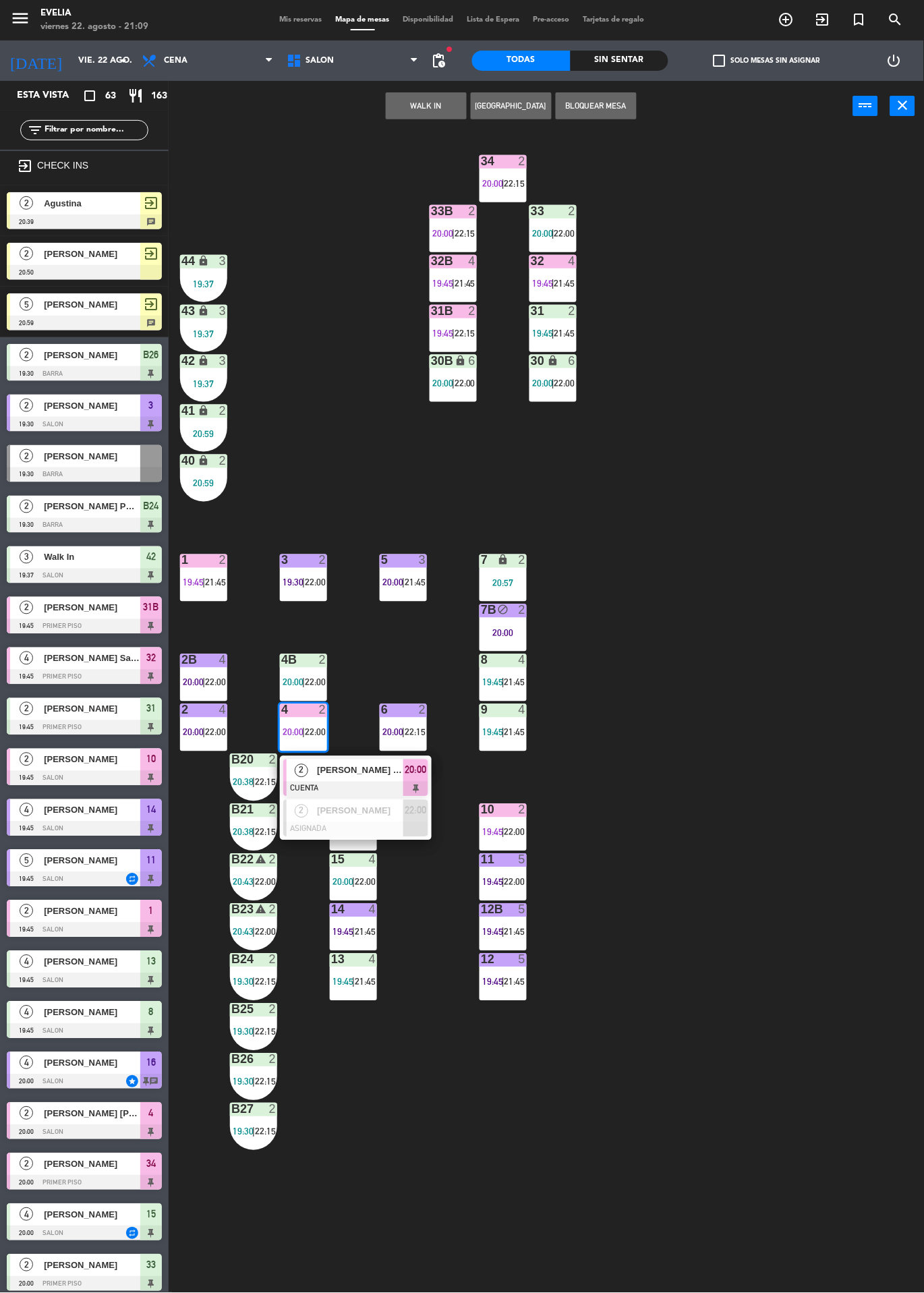
click at [360, 761] on div "[PERSON_NAME] [PERSON_NAME]" at bounding box center [359, 770] width 88 height 22
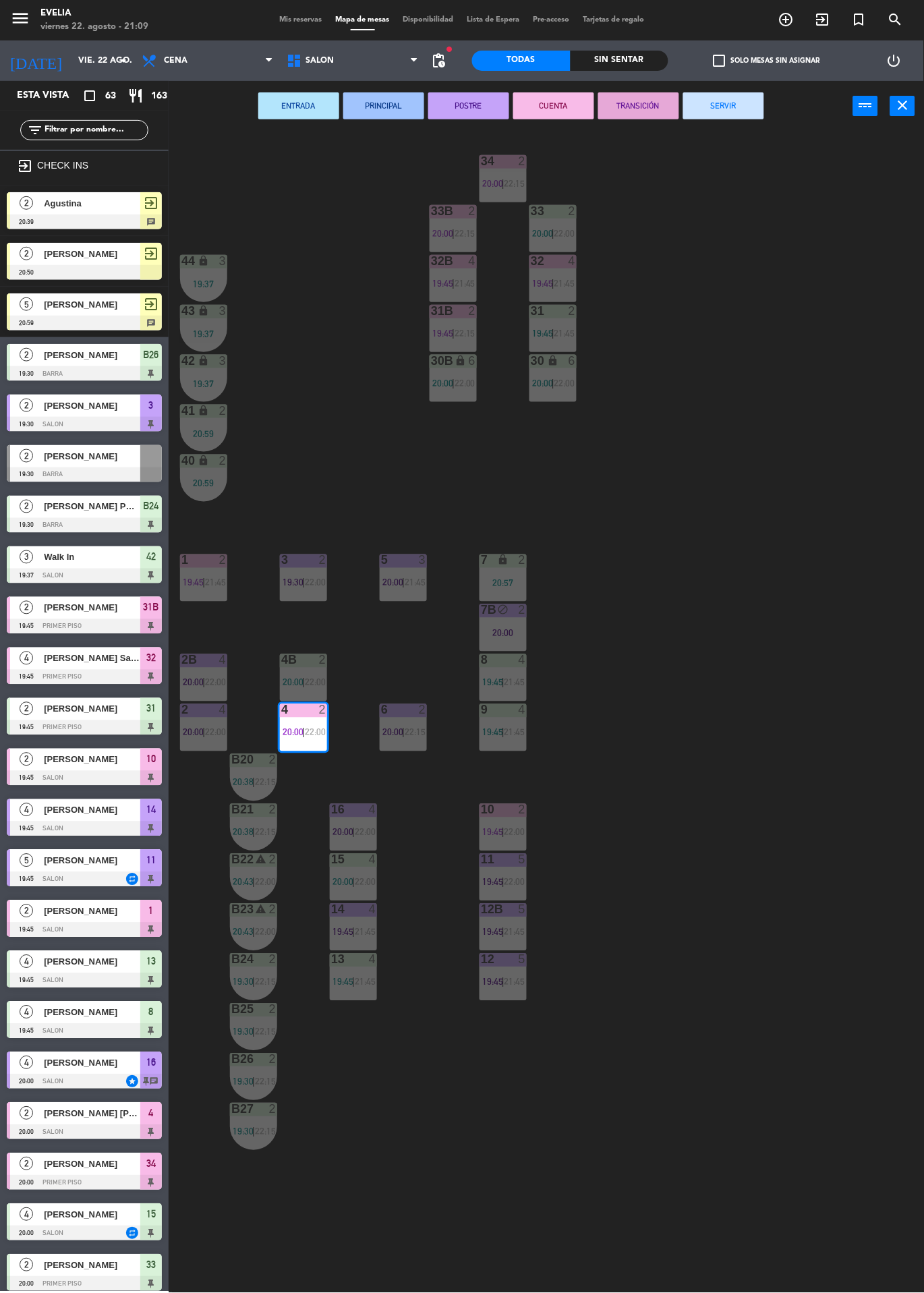
click at [674, 99] on button "TRANSICIÓN" at bounding box center [639, 105] width 81 height 27
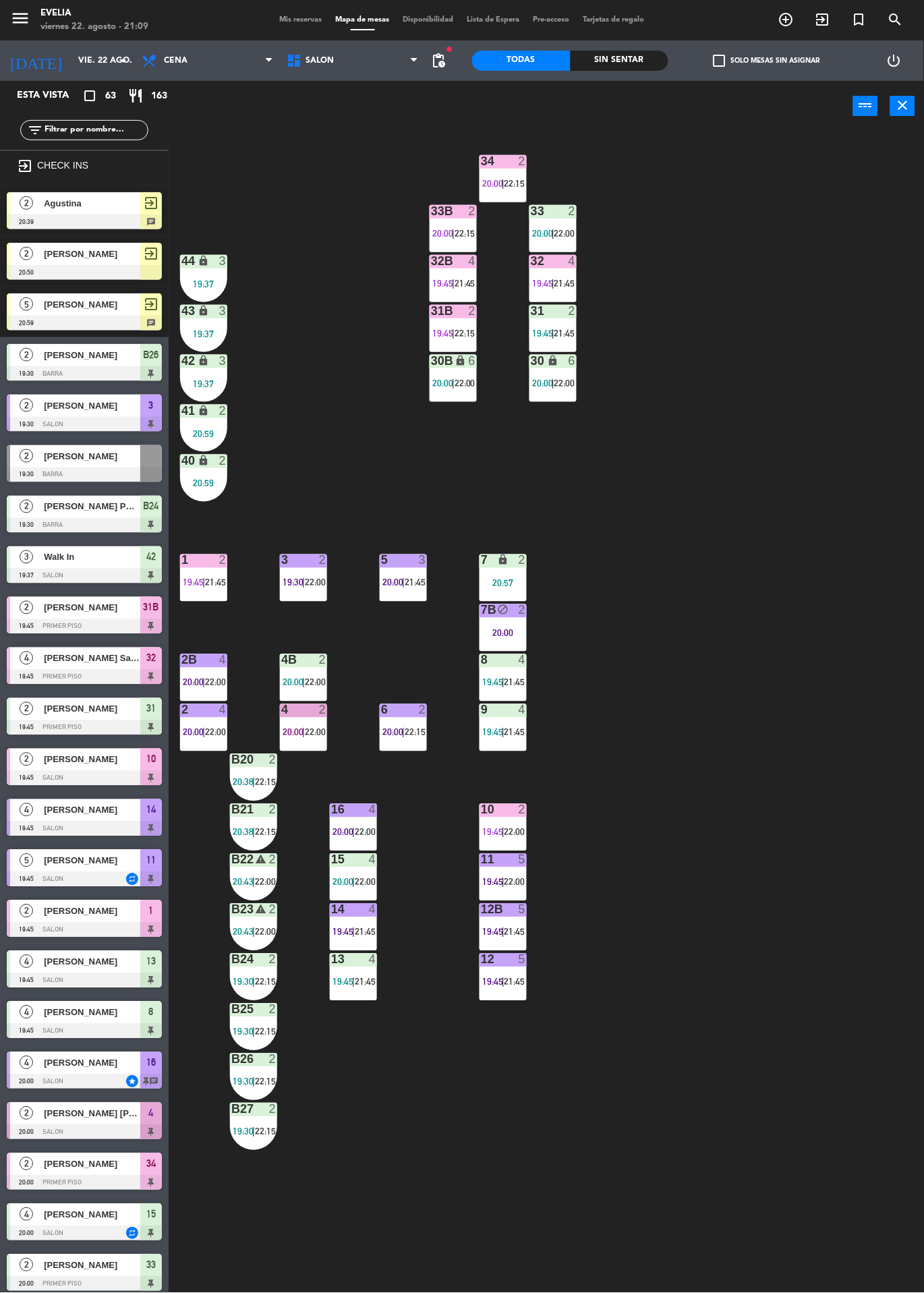
click at [305, 732] on span "|" at bounding box center [304, 732] width 3 height 11
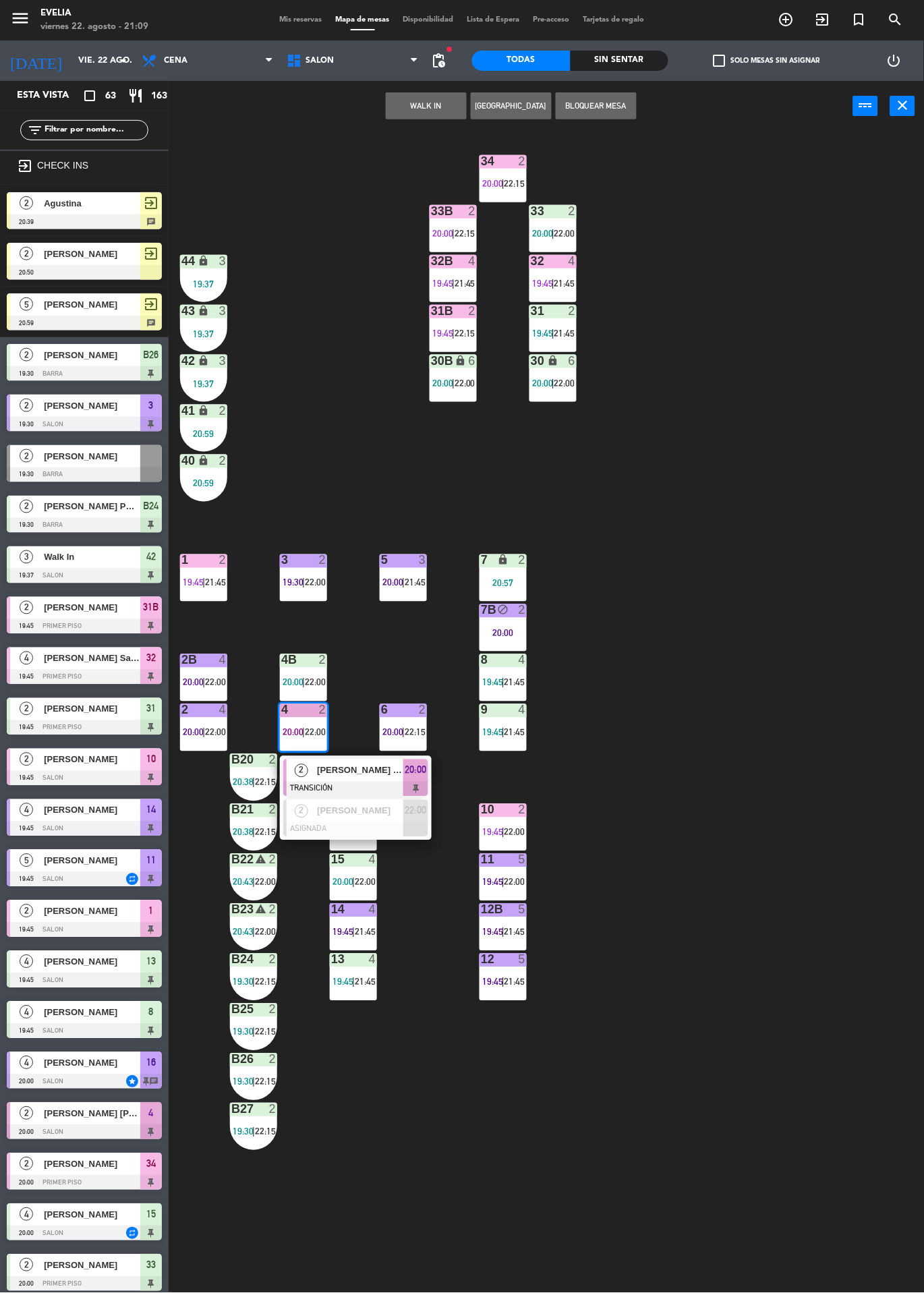
click at [366, 774] on span "[PERSON_NAME] [PERSON_NAME]" at bounding box center [360, 771] width 86 height 15
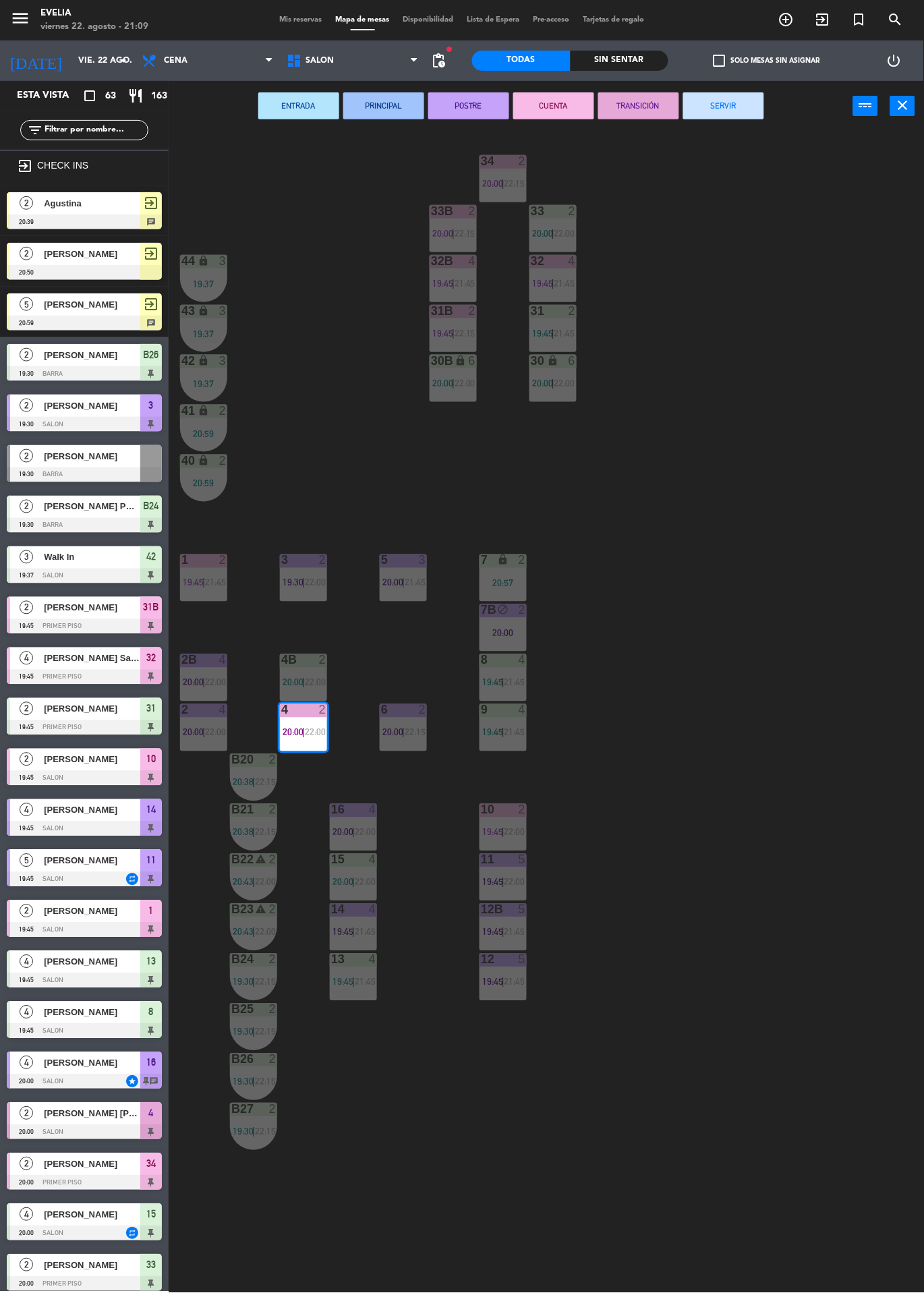
click at [731, 107] on button "SERVIR" at bounding box center [724, 105] width 81 height 27
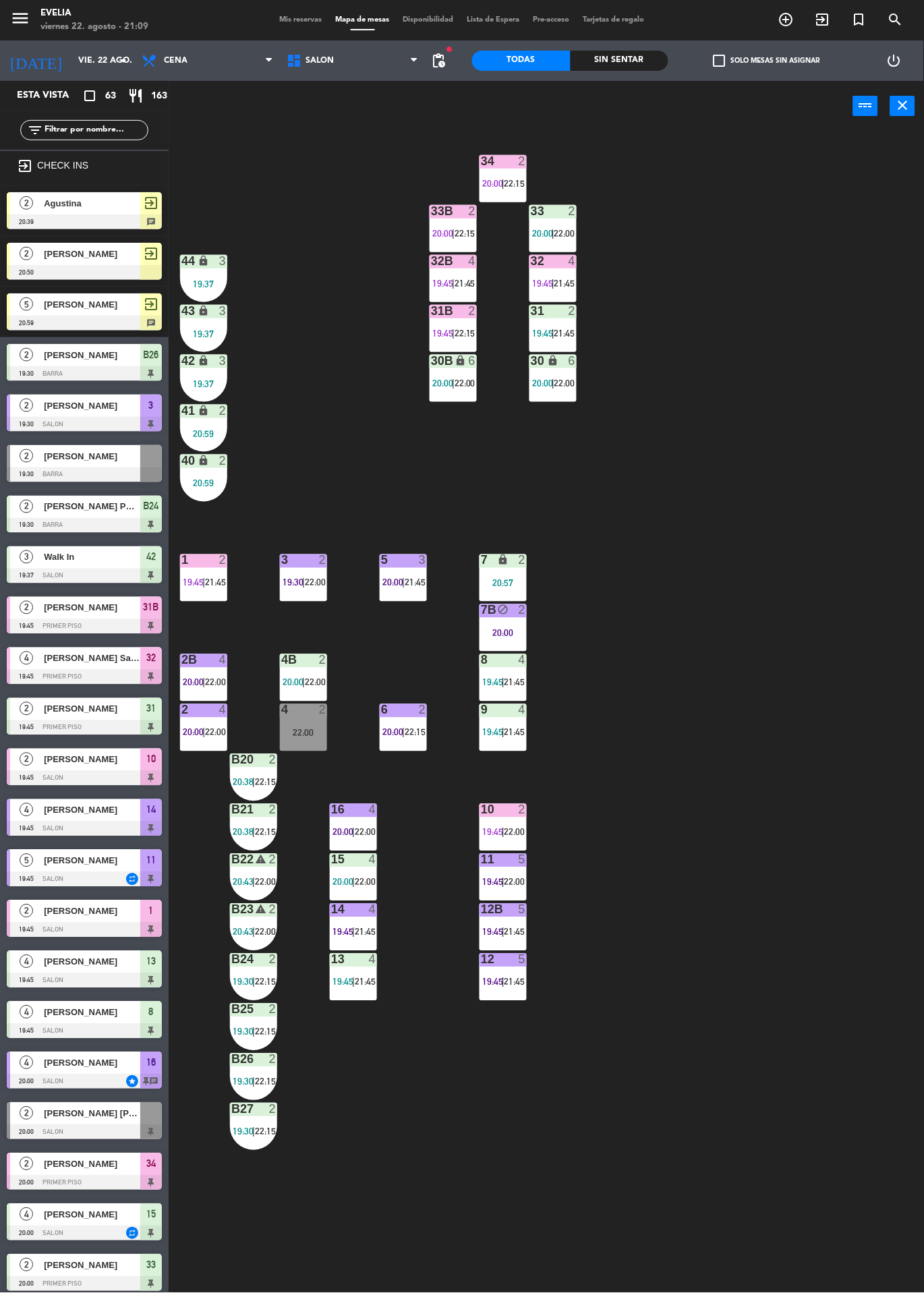
click at [521, 807] on div "2" at bounding box center [522, 810] width 8 height 12
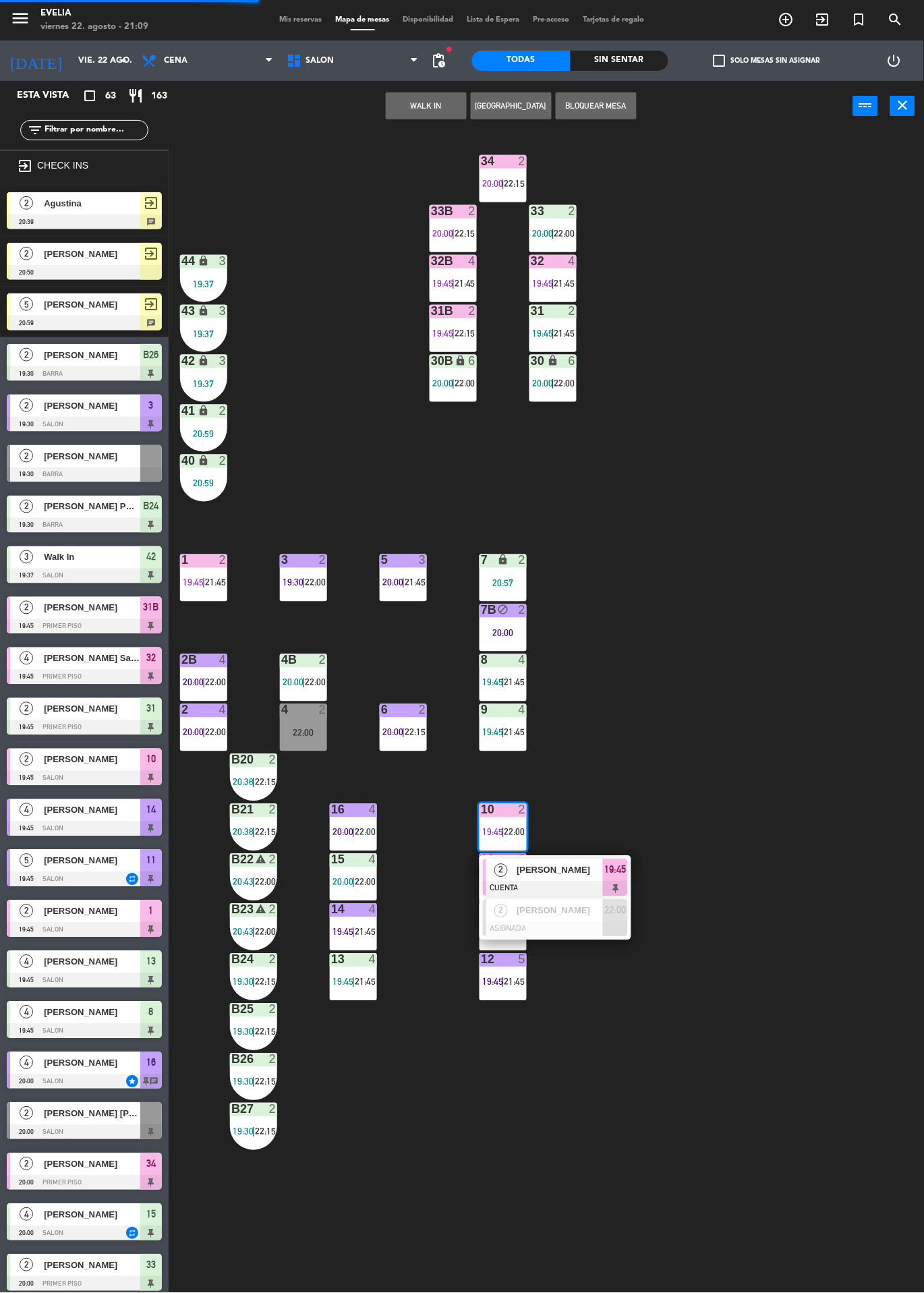
click at [585, 874] on span "[PERSON_NAME]" at bounding box center [560, 871] width 86 height 15
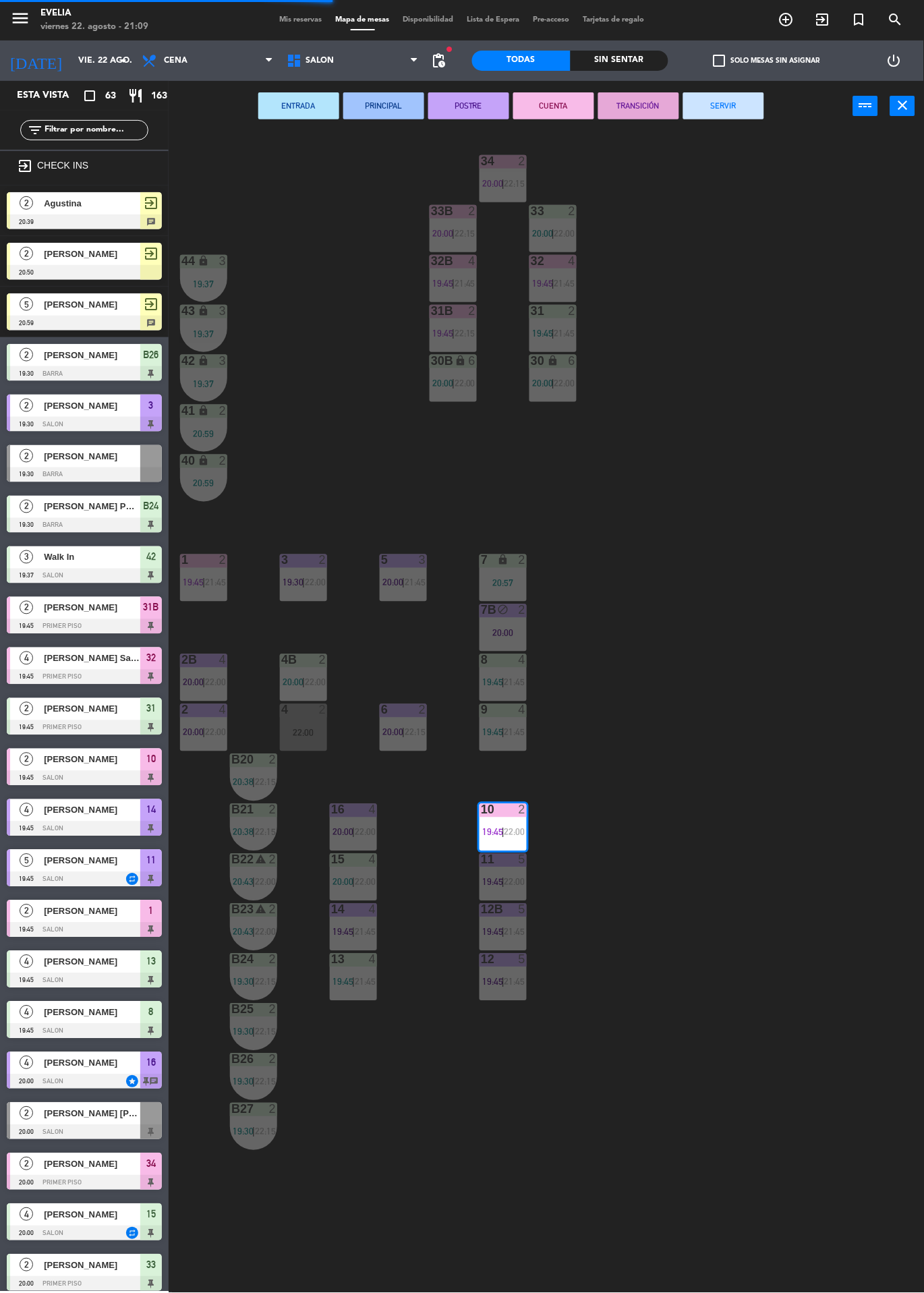
click at [723, 104] on button "SERVIR" at bounding box center [724, 105] width 81 height 27
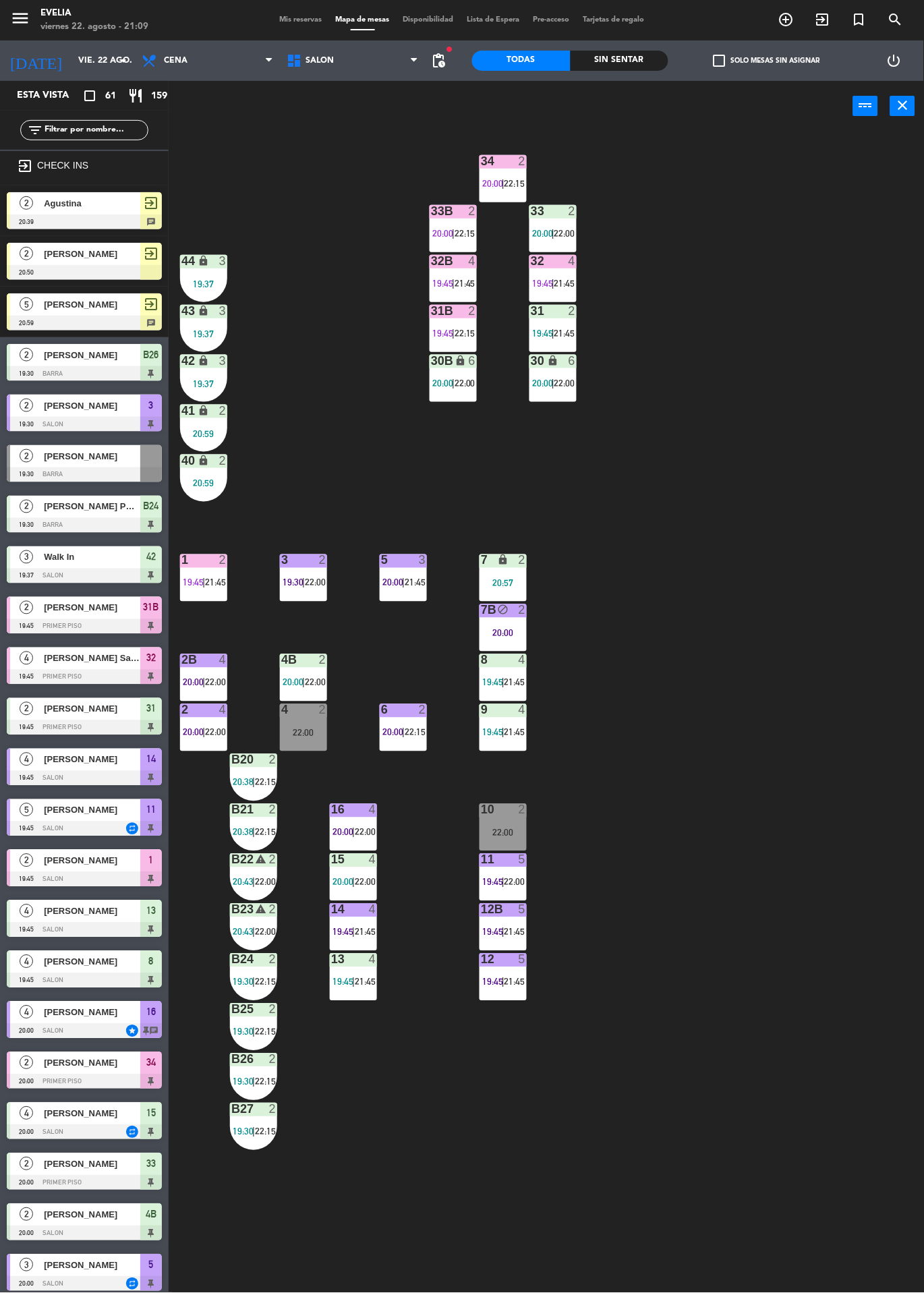
click at [210, 565] on div at bounding box center [204, 561] width 22 height 12
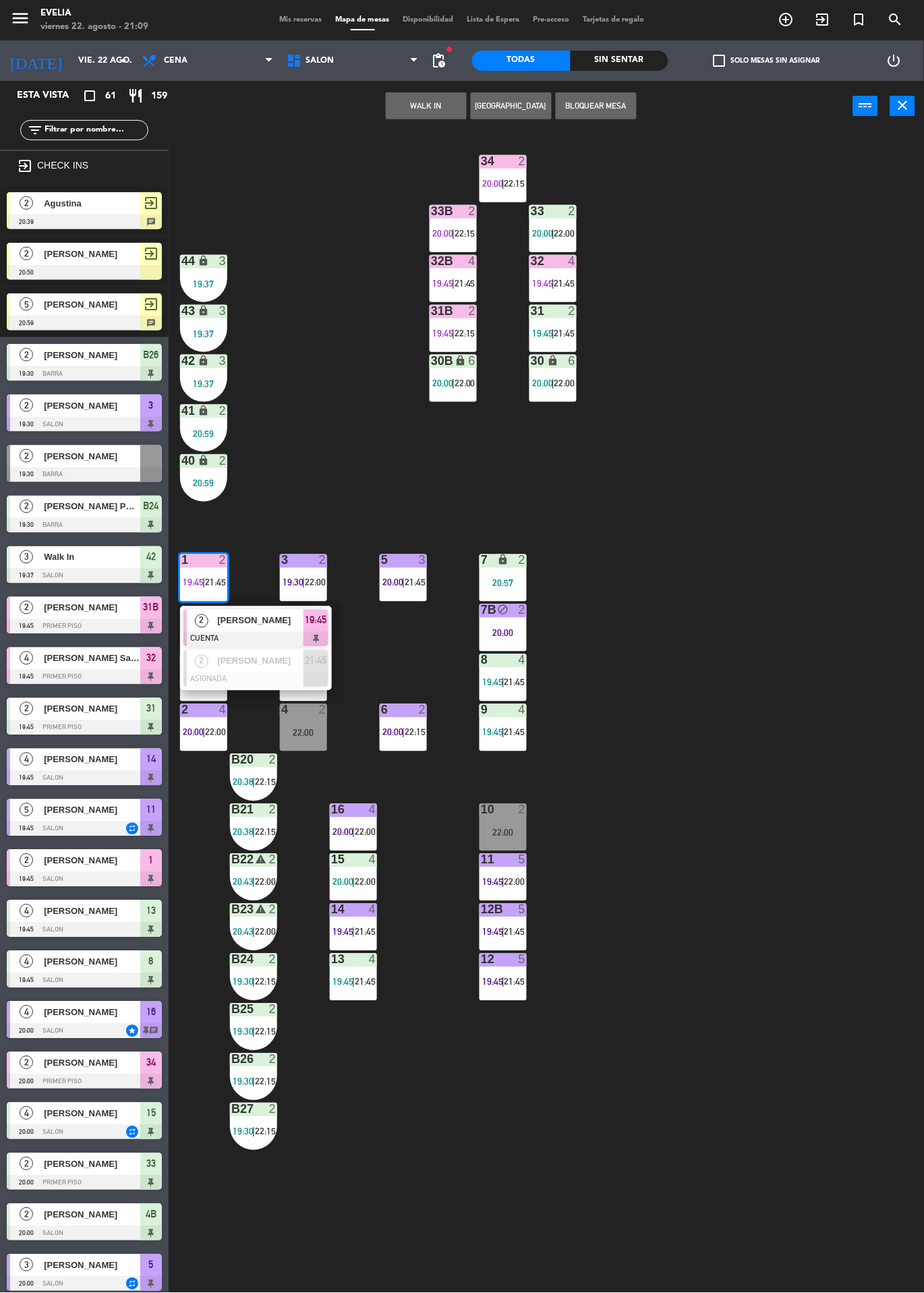
click at [273, 679] on div at bounding box center [256, 679] width 145 height 15
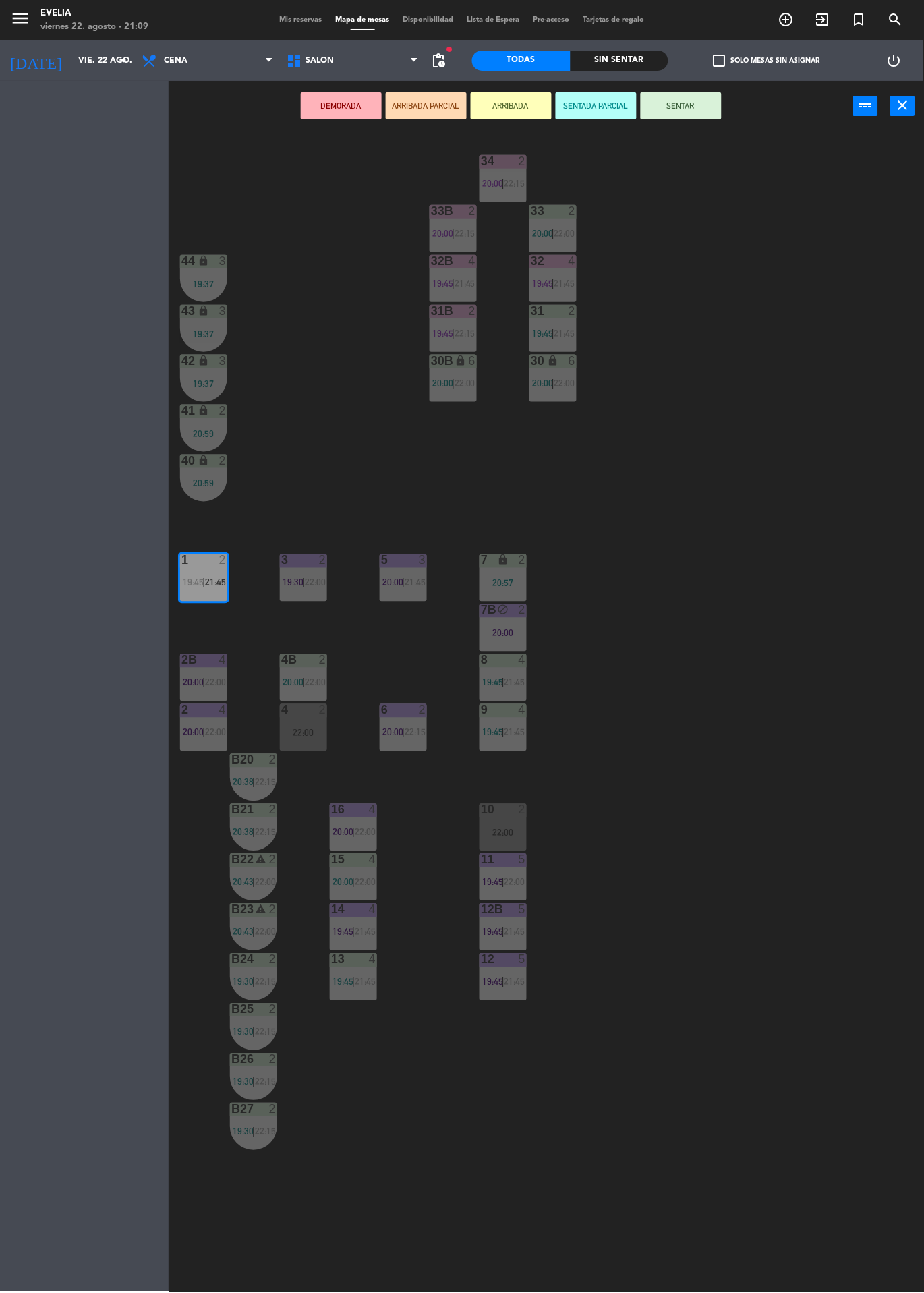
click at [296, 734] on div "22:00" at bounding box center [303, 733] width 47 height 9
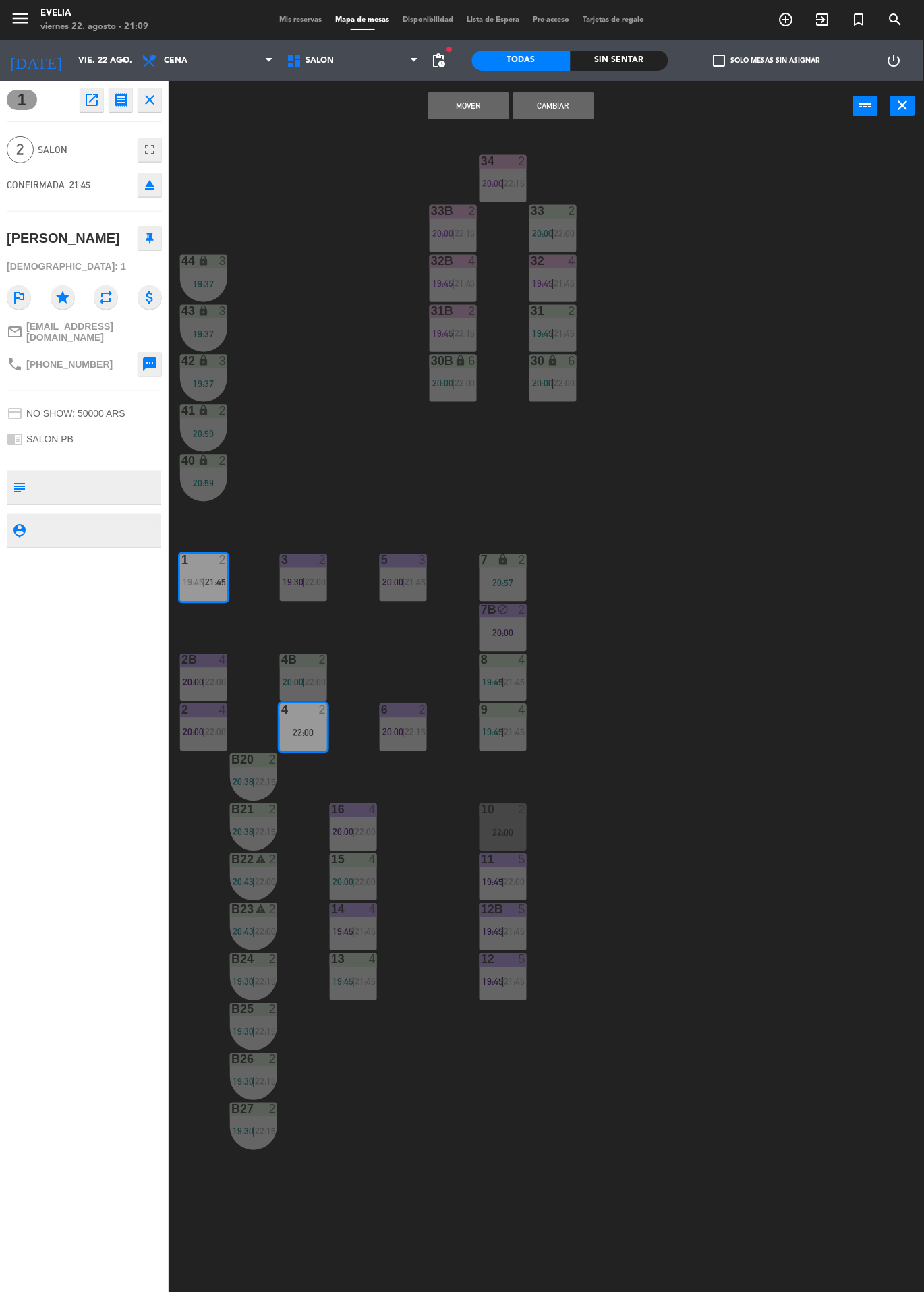
click at [555, 105] on button "Cambiar" at bounding box center [554, 105] width 81 height 27
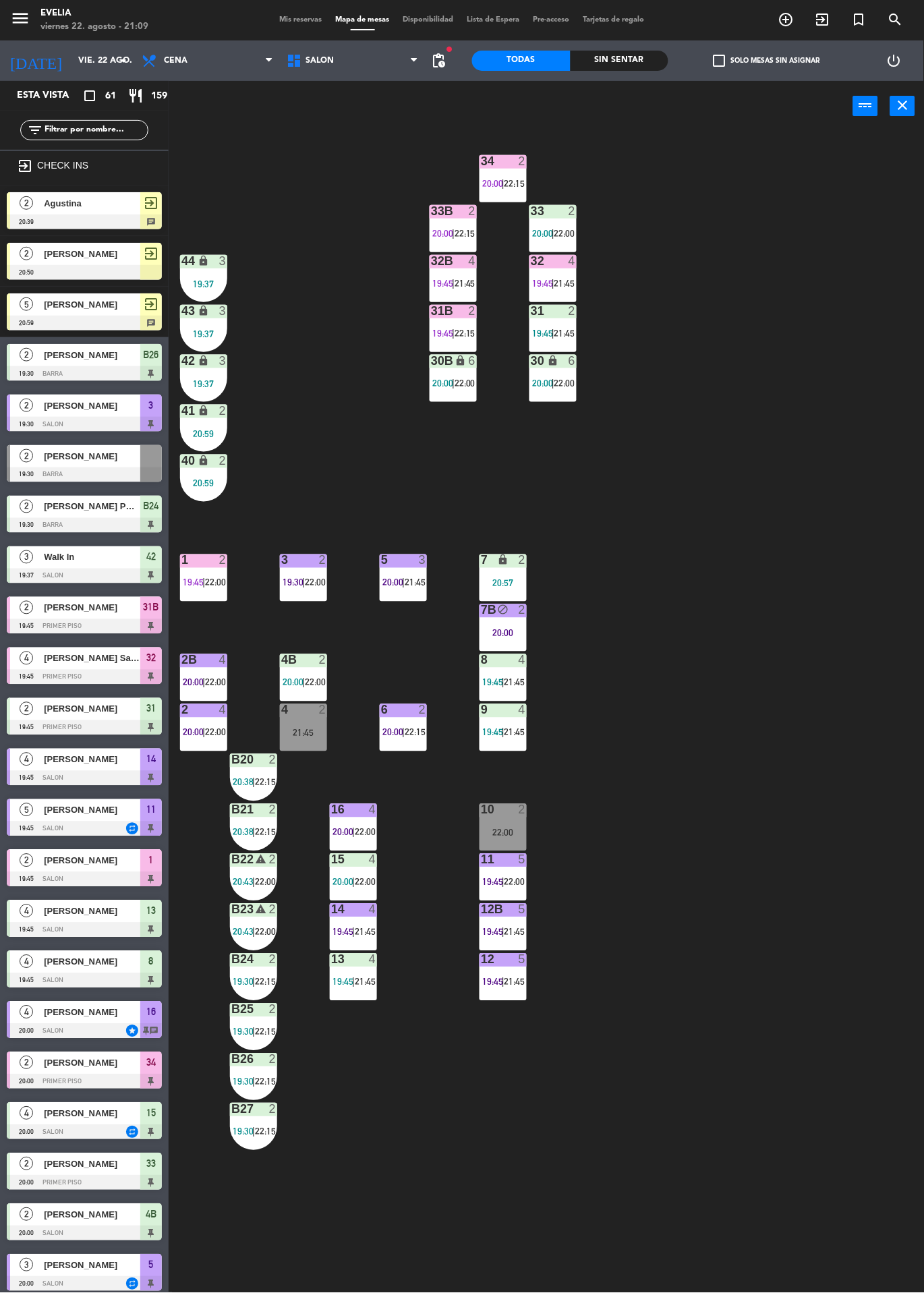
click at [521, 932] on span "21:45" at bounding box center [515, 932] width 21 height 11
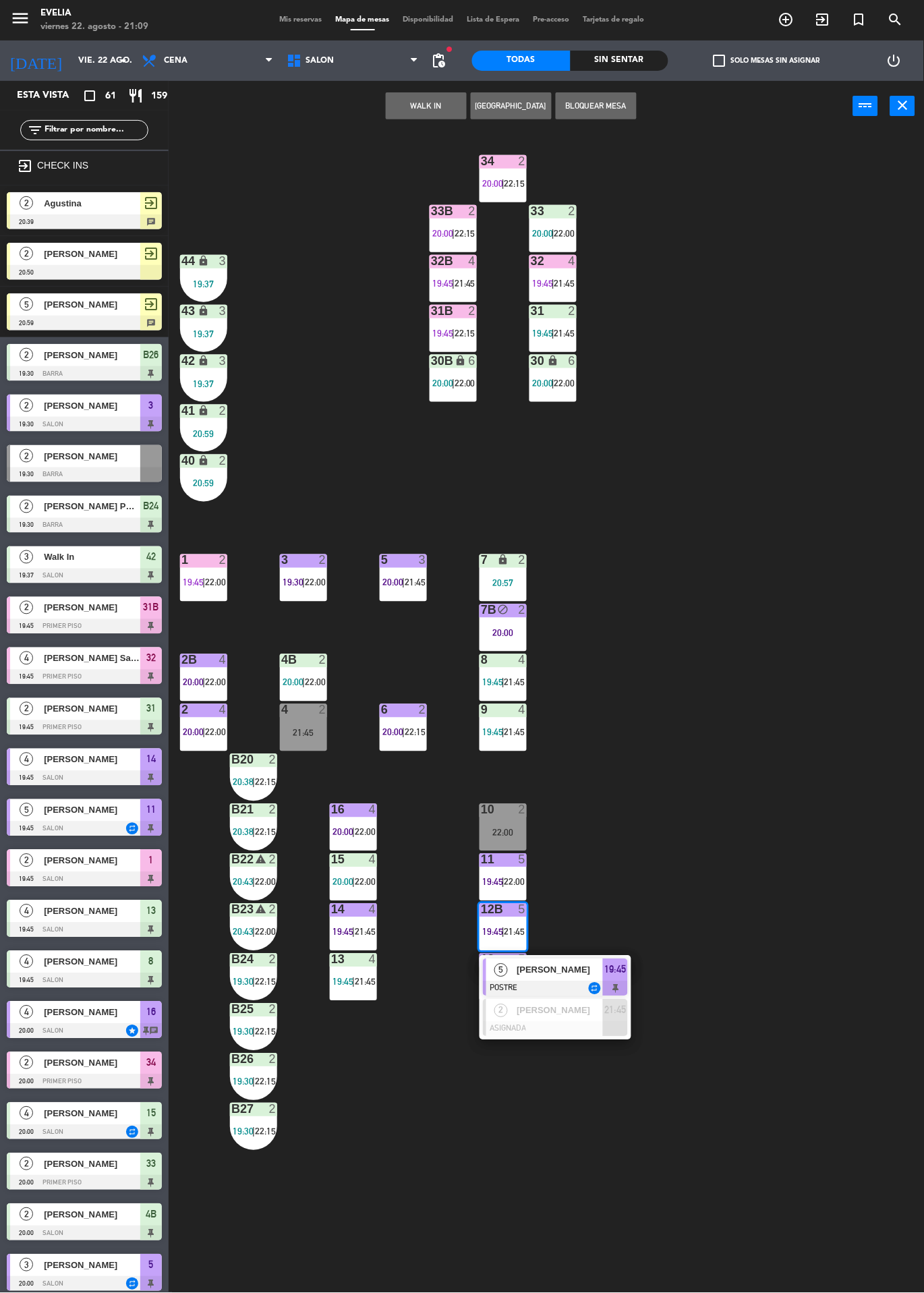
click at [590, 1027] on div at bounding box center [556, 1029] width 145 height 15
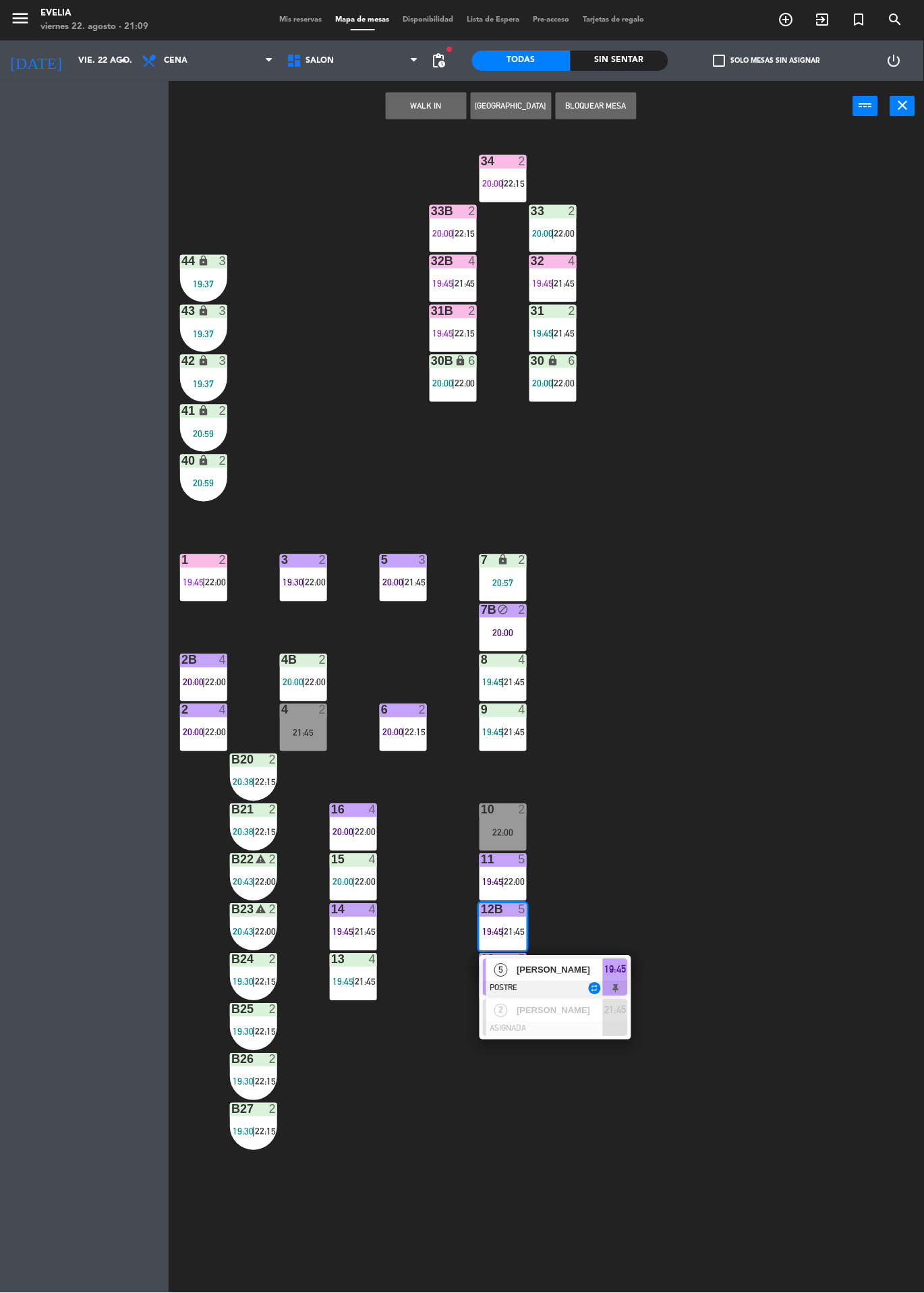
click at [522, 810] on div "2" at bounding box center [522, 810] width 8 height 12
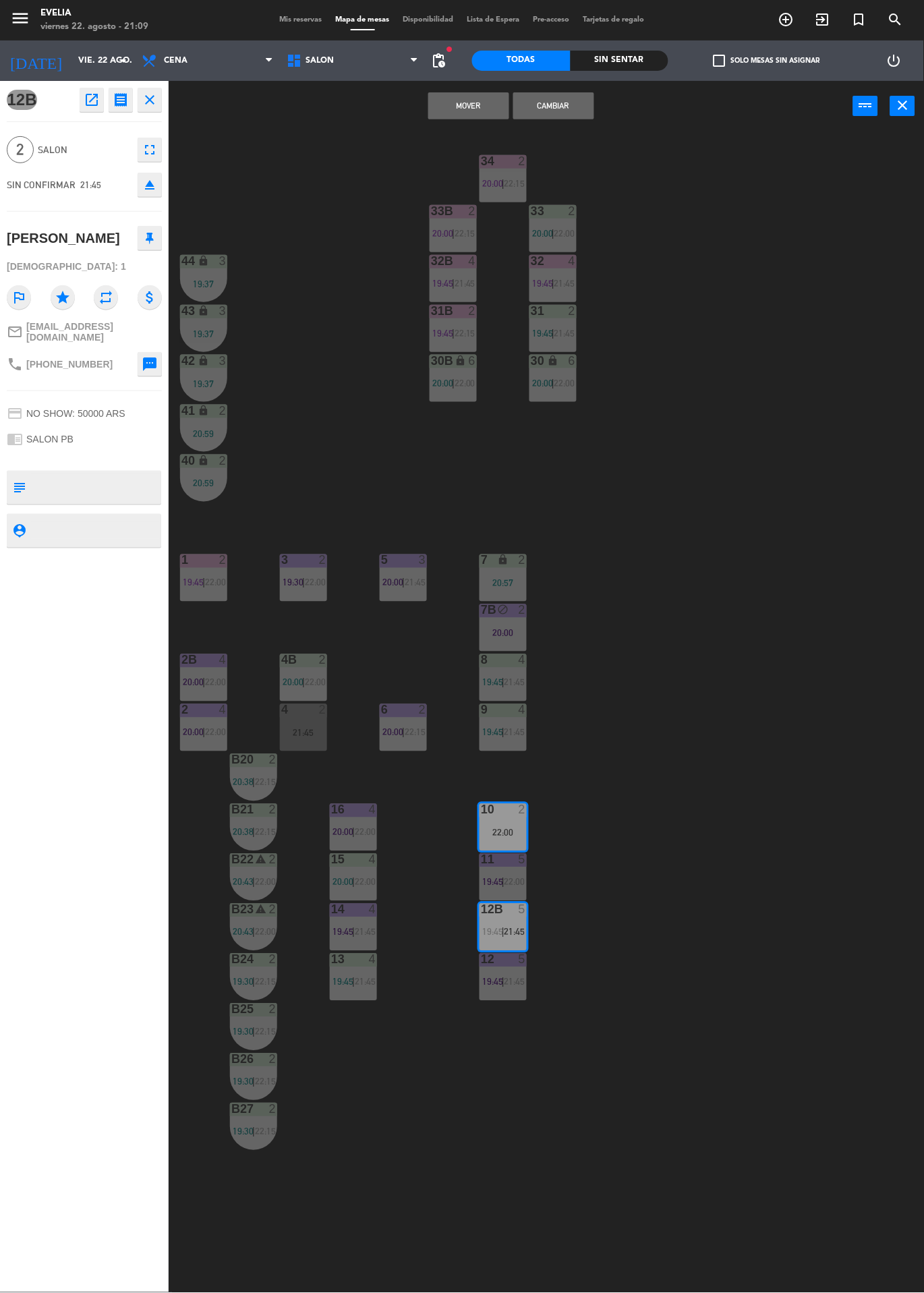
click at [581, 110] on button "Cambiar" at bounding box center [554, 105] width 81 height 27
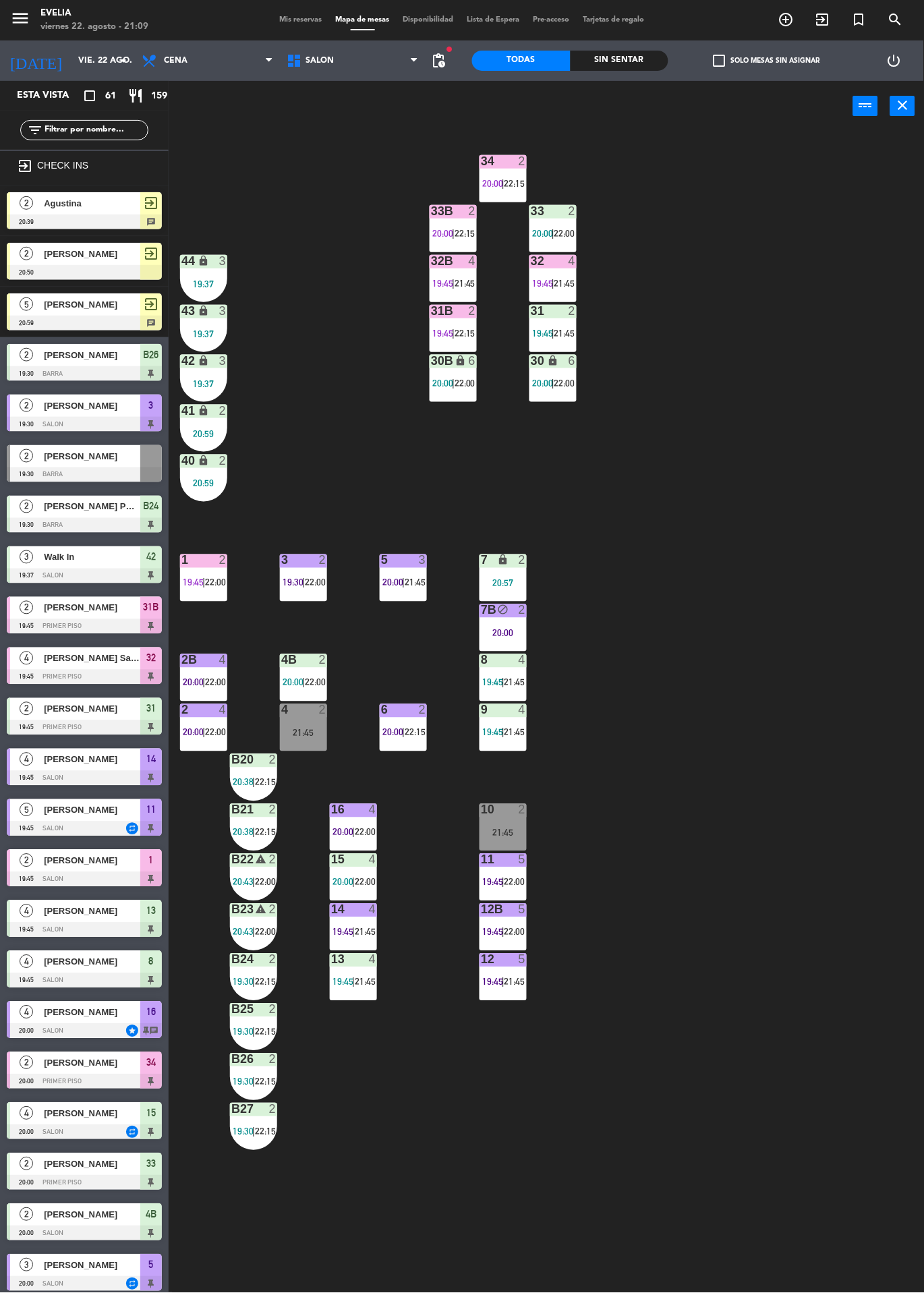
click at [525, 983] on span "21:45" at bounding box center [515, 982] width 21 height 11
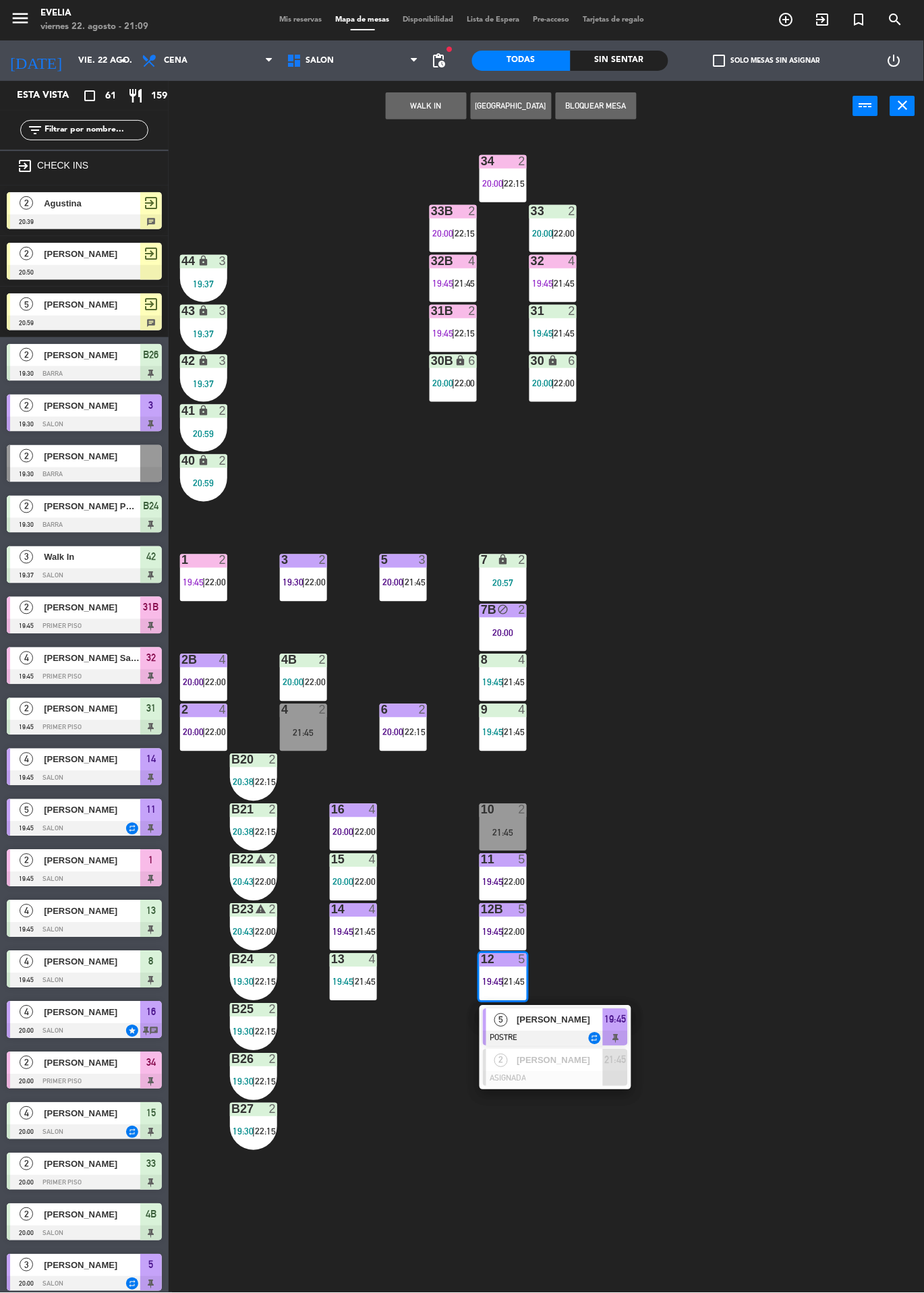
click at [582, 1065] on span "[PERSON_NAME]" at bounding box center [560, 1061] width 86 height 15
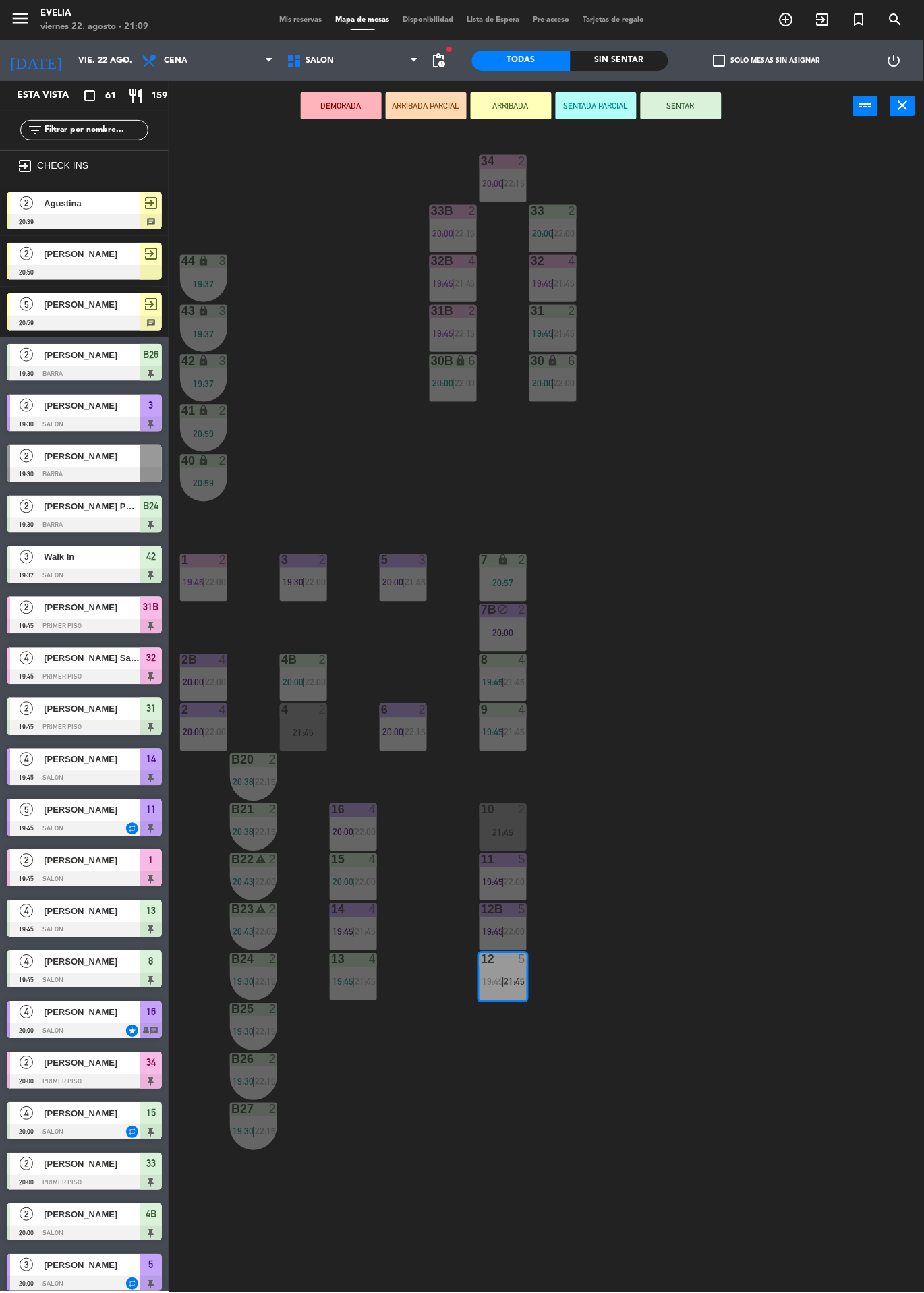
click at [209, 596] on div "1 2 19:45 | 22:00" at bounding box center [203, 578] width 47 height 47
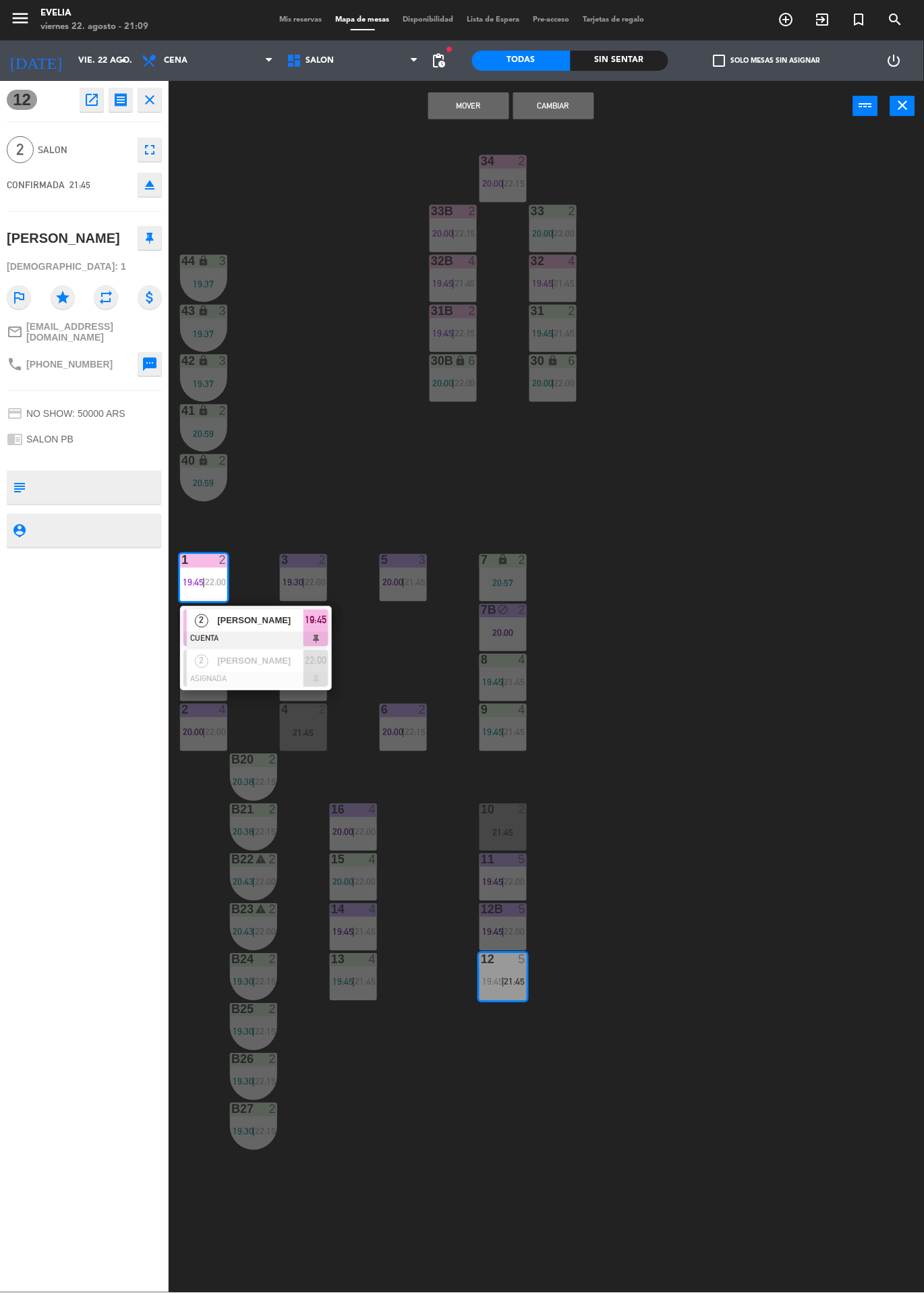
click at [295, 669] on div "[PERSON_NAME]" at bounding box center [260, 661] width 88 height 22
click at [572, 101] on button "Cambiar" at bounding box center [554, 105] width 81 height 27
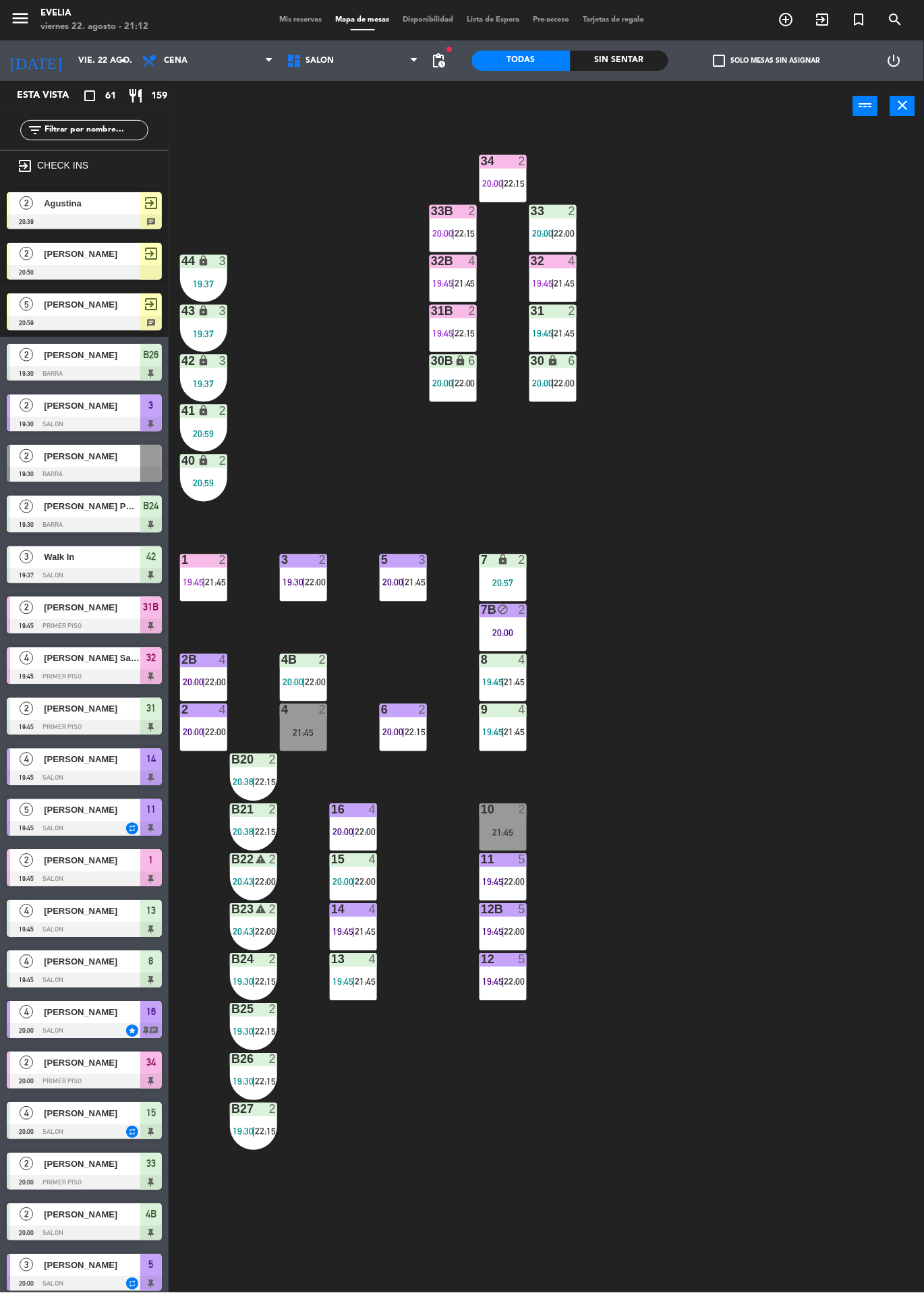
click at [825, 453] on div "34 2 20:00 | 22:15 33B 2 20:00 | 22:15 33 2 20:00 | 22:00 44 lock 3 19:37 32B 4…" at bounding box center [551, 712] width 746 height 1162
click at [193, 580] on span "19:45" at bounding box center [193, 582] width 21 height 11
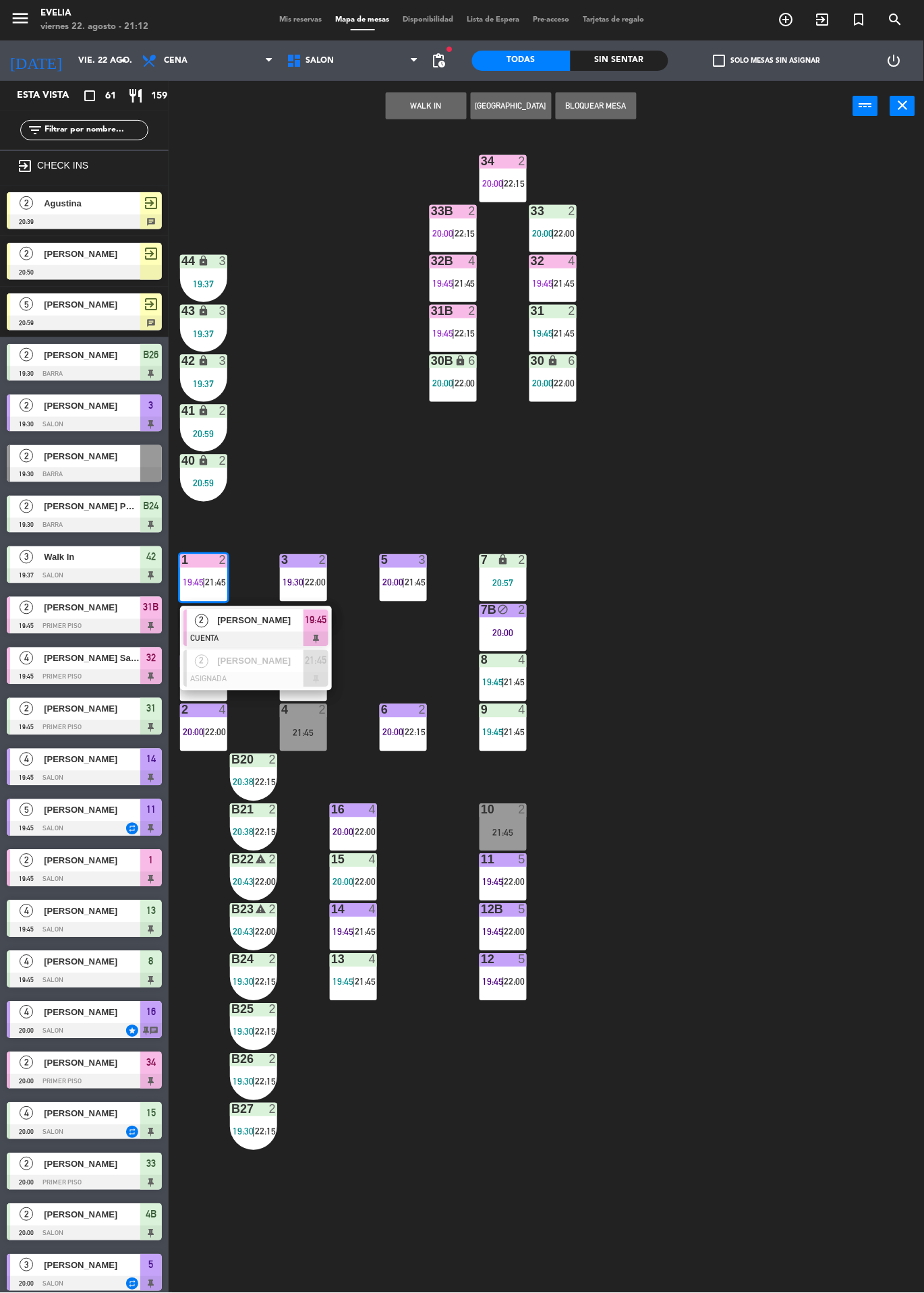
click at [225, 627] on span "[PERSON_NAME]" at bounding box center [260, 621] width 86 height 15
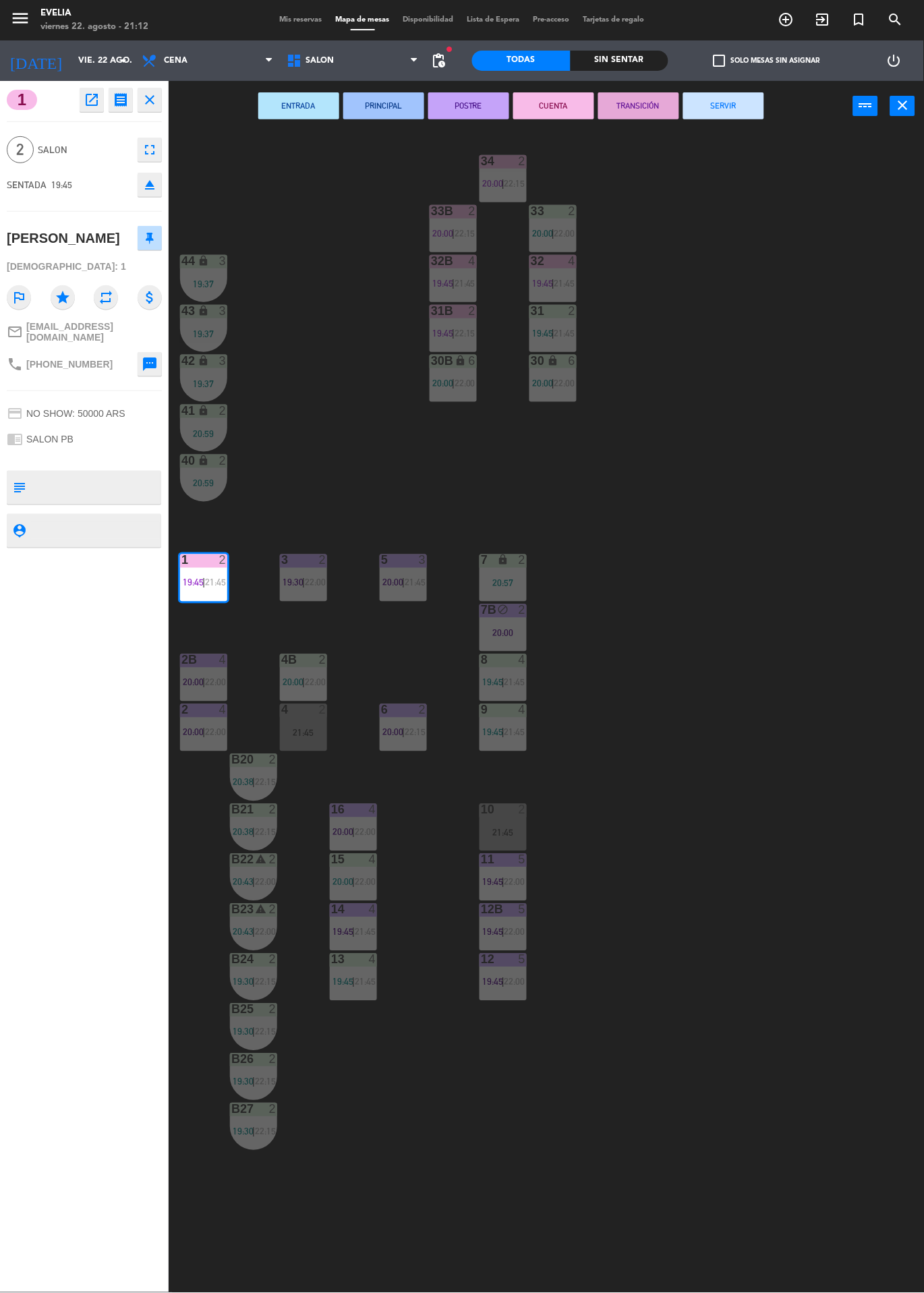
click at [733, 105] on button "SERVIR" at bounding box center [724, 105] width 81 height 27
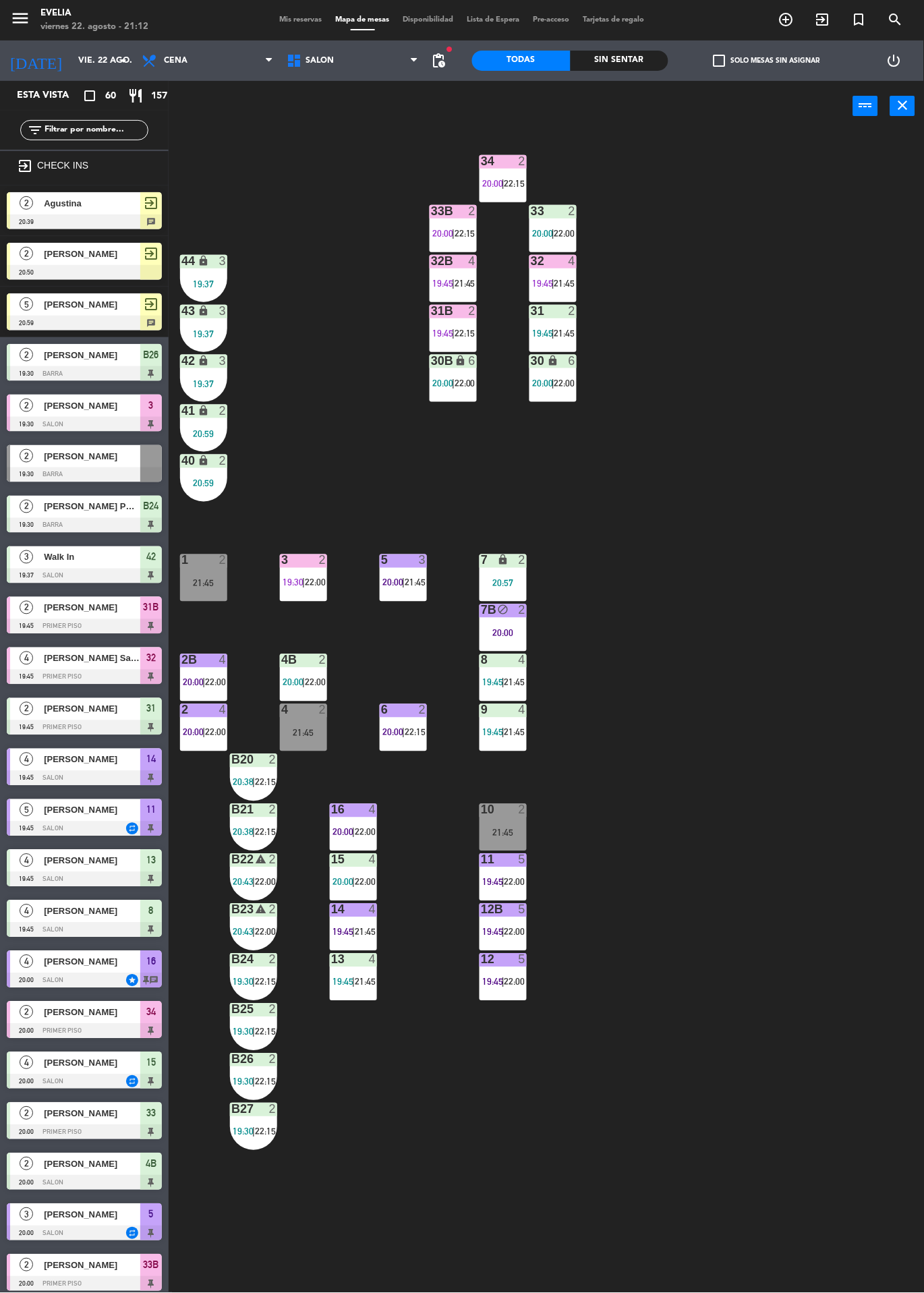
click at [718, 745] on div "34 2 20:00 | 22:15 33B 2 20:00 | 22:15 33 2 20:00 | 22:00 44 lock 3 19:37 32B 4…" at bounding box center [551, 712] width 746 height 1162
click at [323, 710] on div "2" at bounding box center [323, 710] width 8 height 12
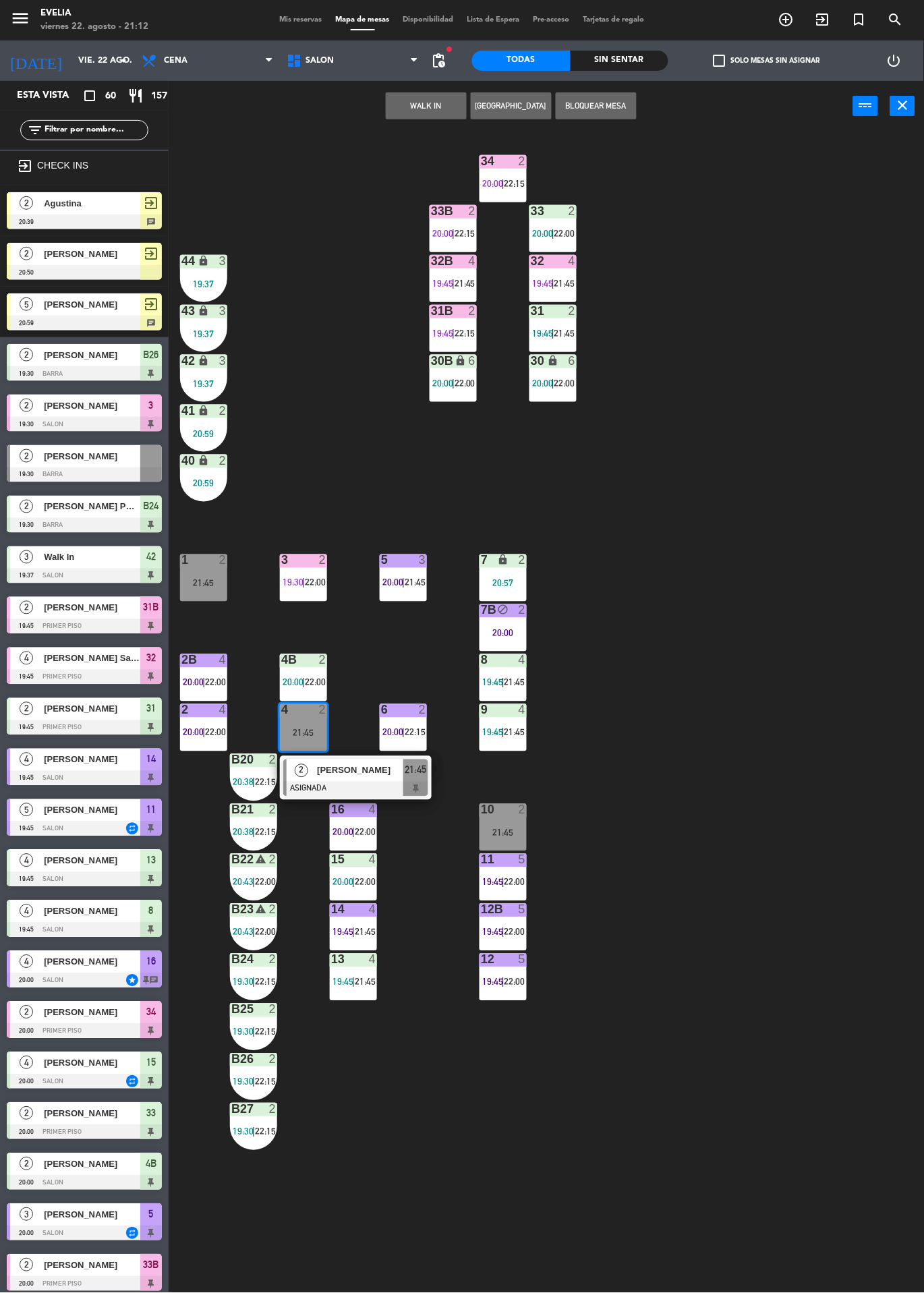
click at [677, 719] on div "34 2 20:00 | 22:15 33B 2 20:00 | 22:15 33 2 20:00 | 22:00 44 lock 3 19:37 32B 4…" at bounding box center [551, 712] width 746 height 1162
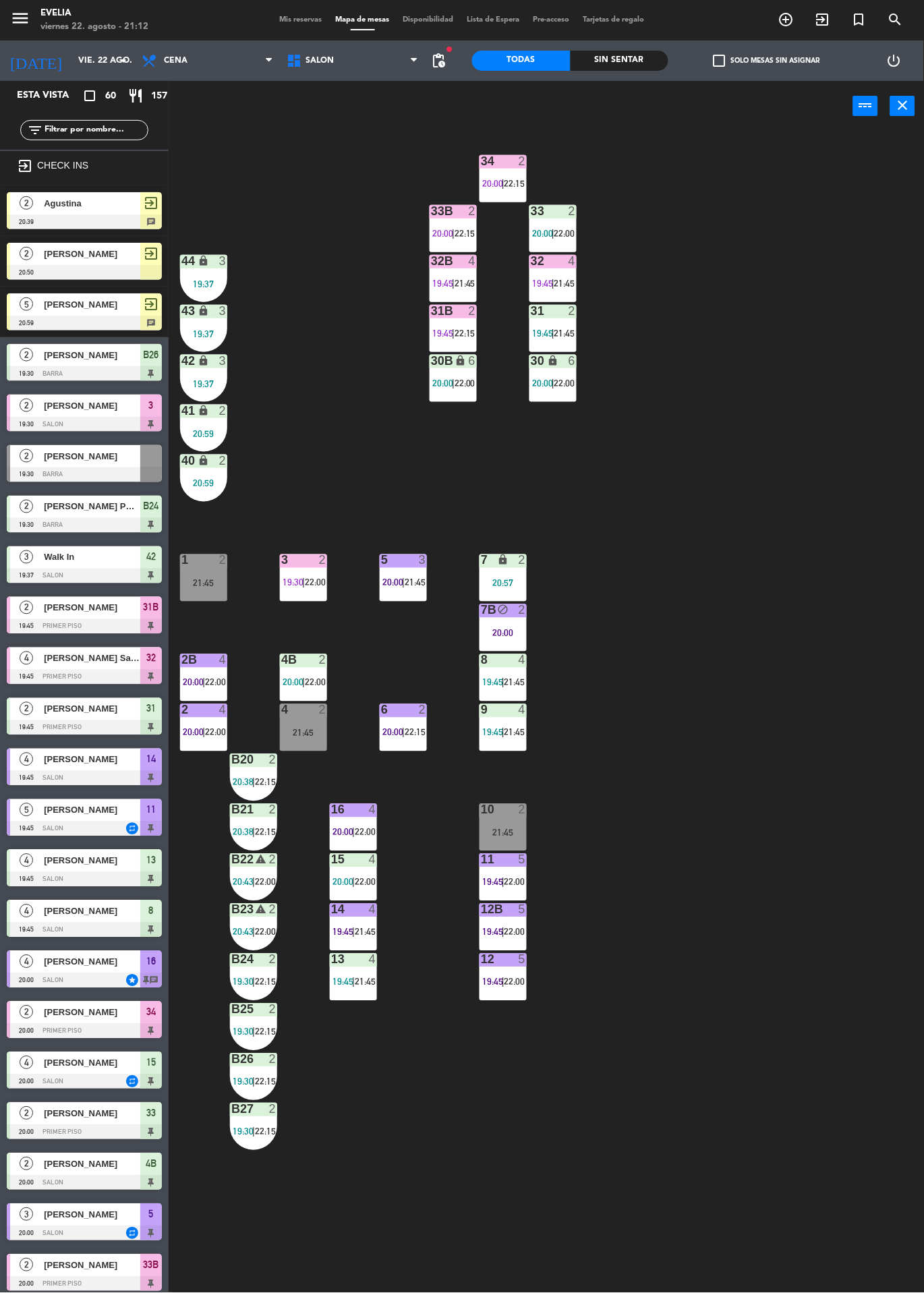
click at [635, 53] on div "Sin sentar" at bounding box center [620, 61] width 99 height 20
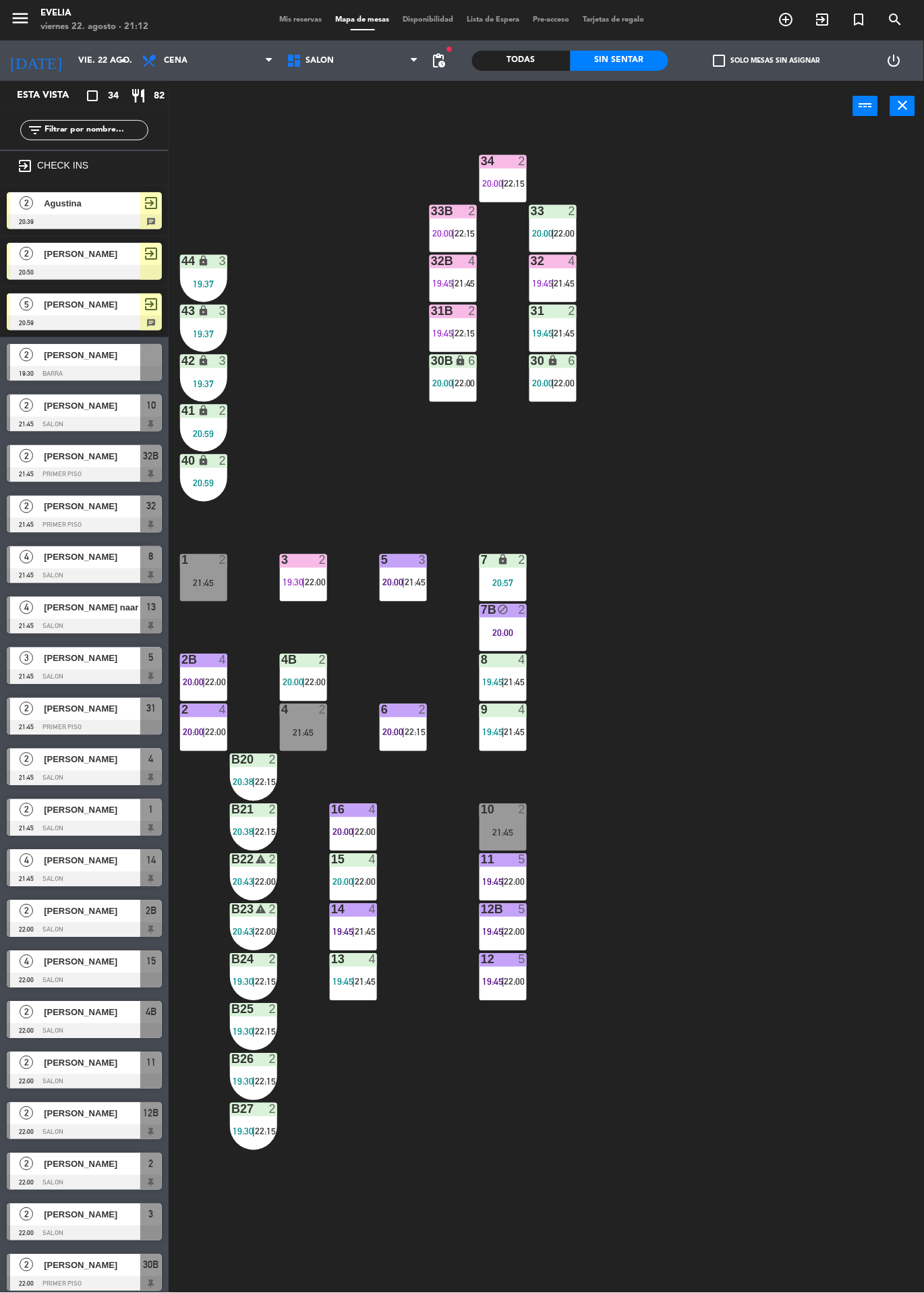
click at [133, 1125] on div at bounding box center [84, 1133] width 155 height 15
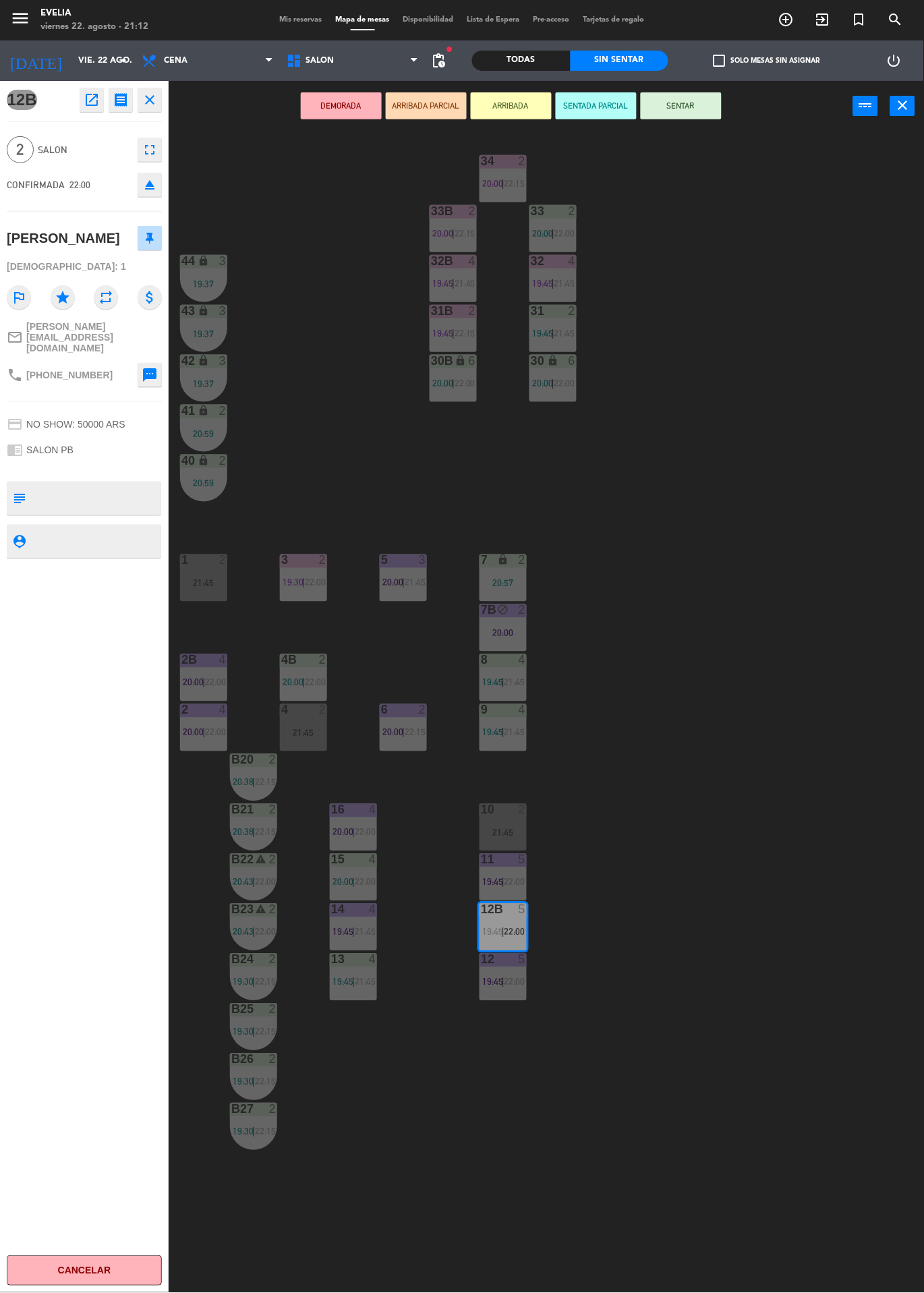
click at [516, 932] on span "22:00" at bounding box center [515, 932] width 21 height 11
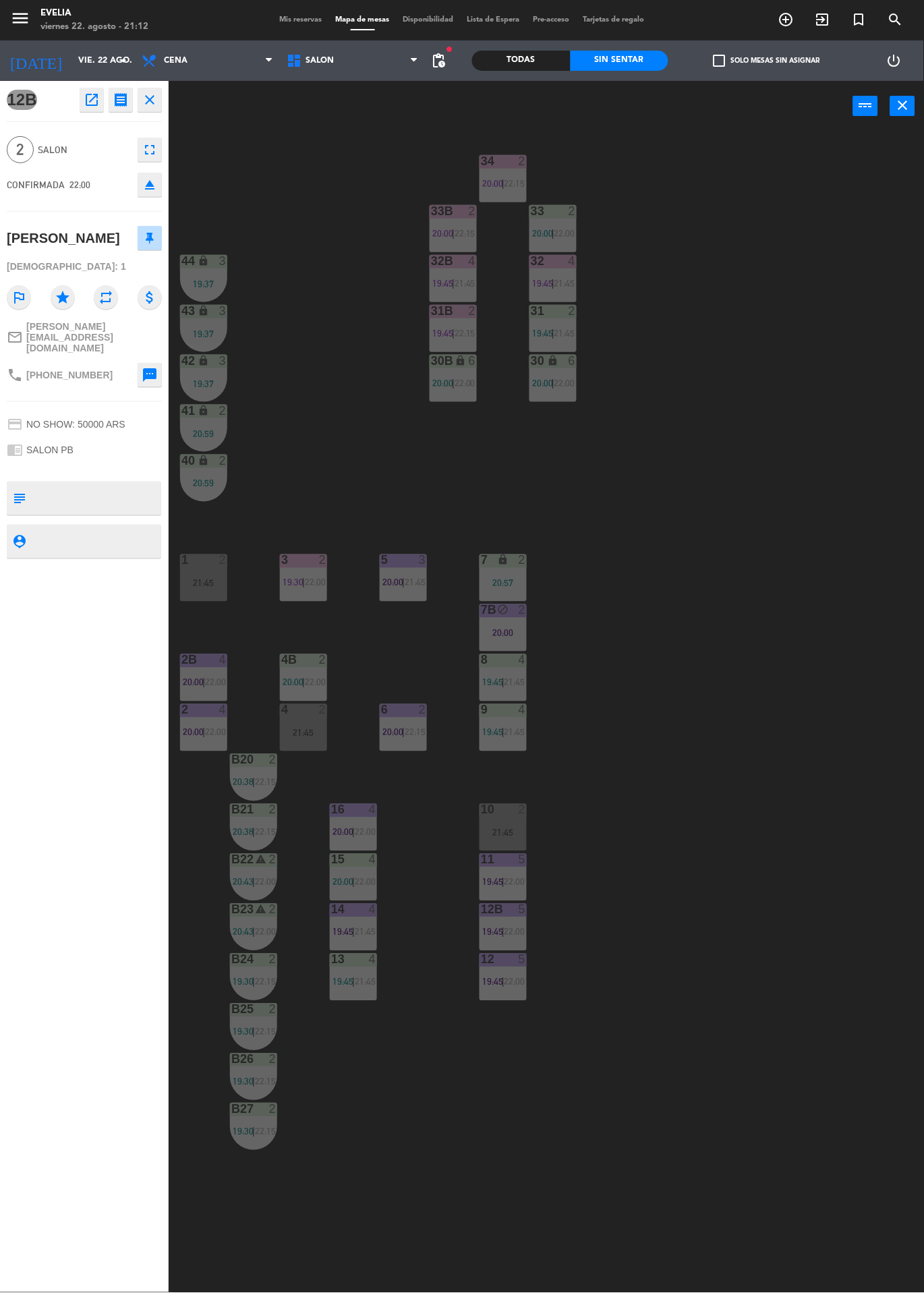
click at [516, 943] on div "12B 5 19:45 | 22:00" at bounding box center [503, 927] width 47 height 47
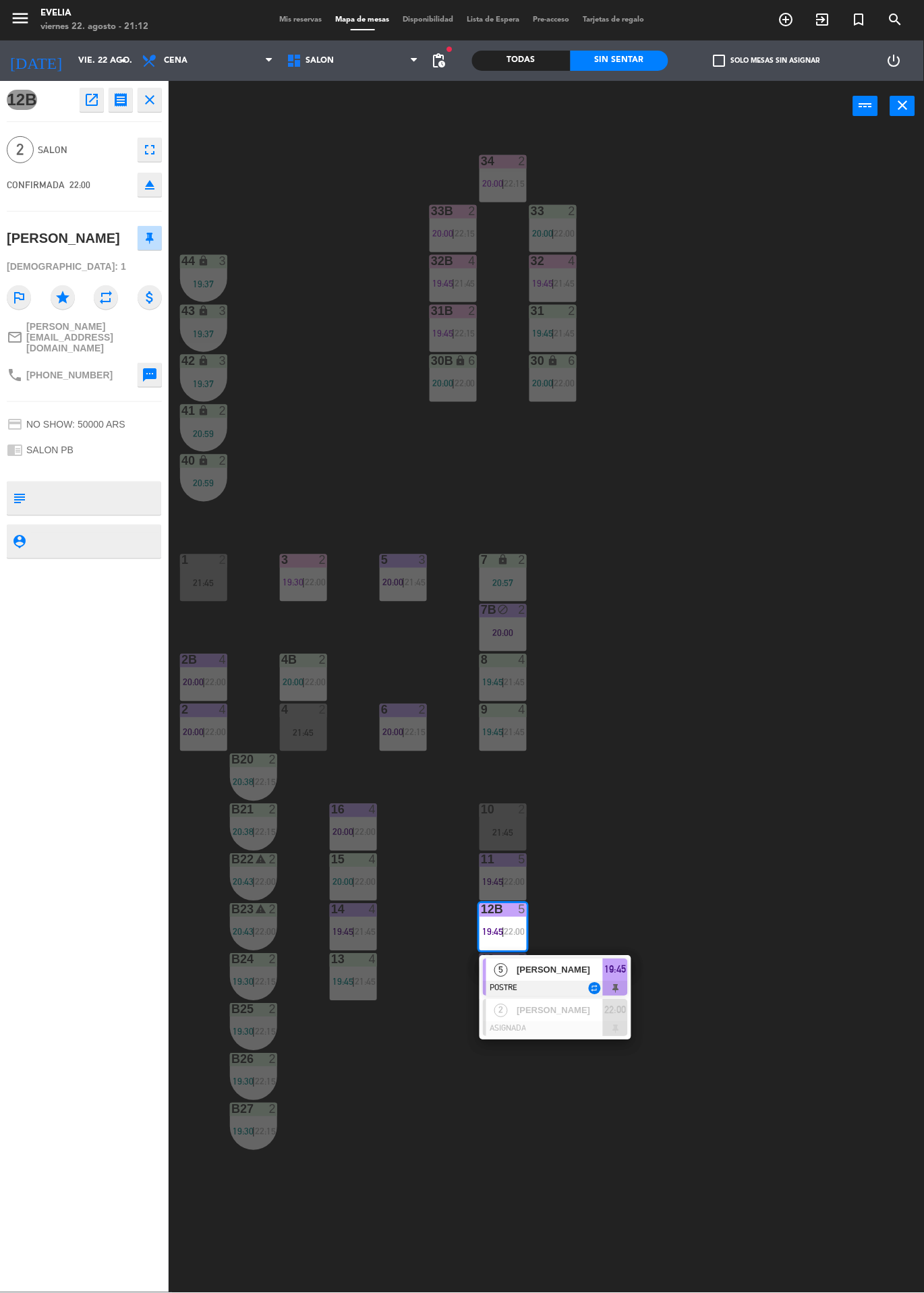
click at [609, 1027] on div at bounding box center [556, 1029] width 145 height 15
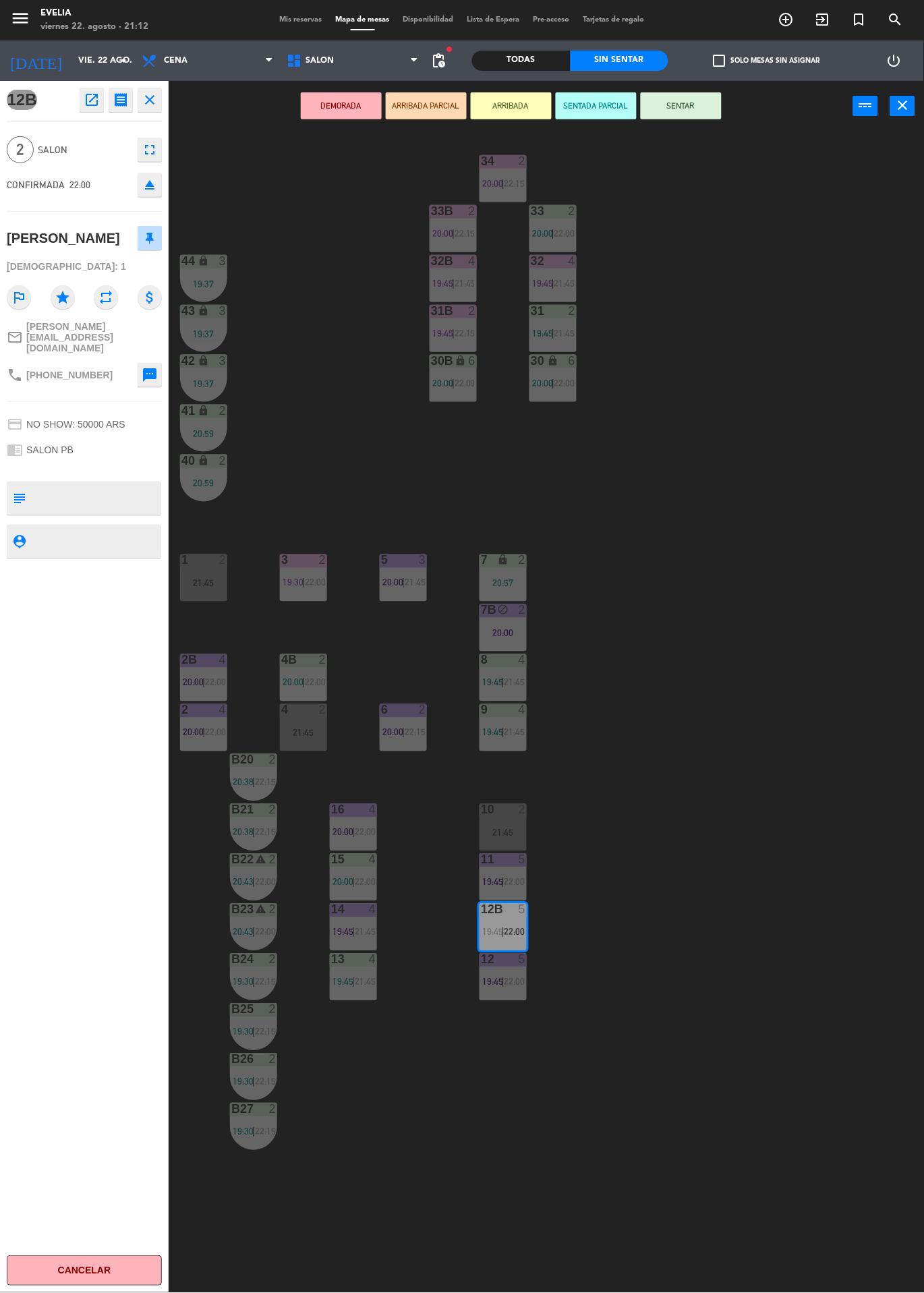
click at [302, 750] on div "4 2 21:45" at bounding box center [303, 727] width 47 height 47
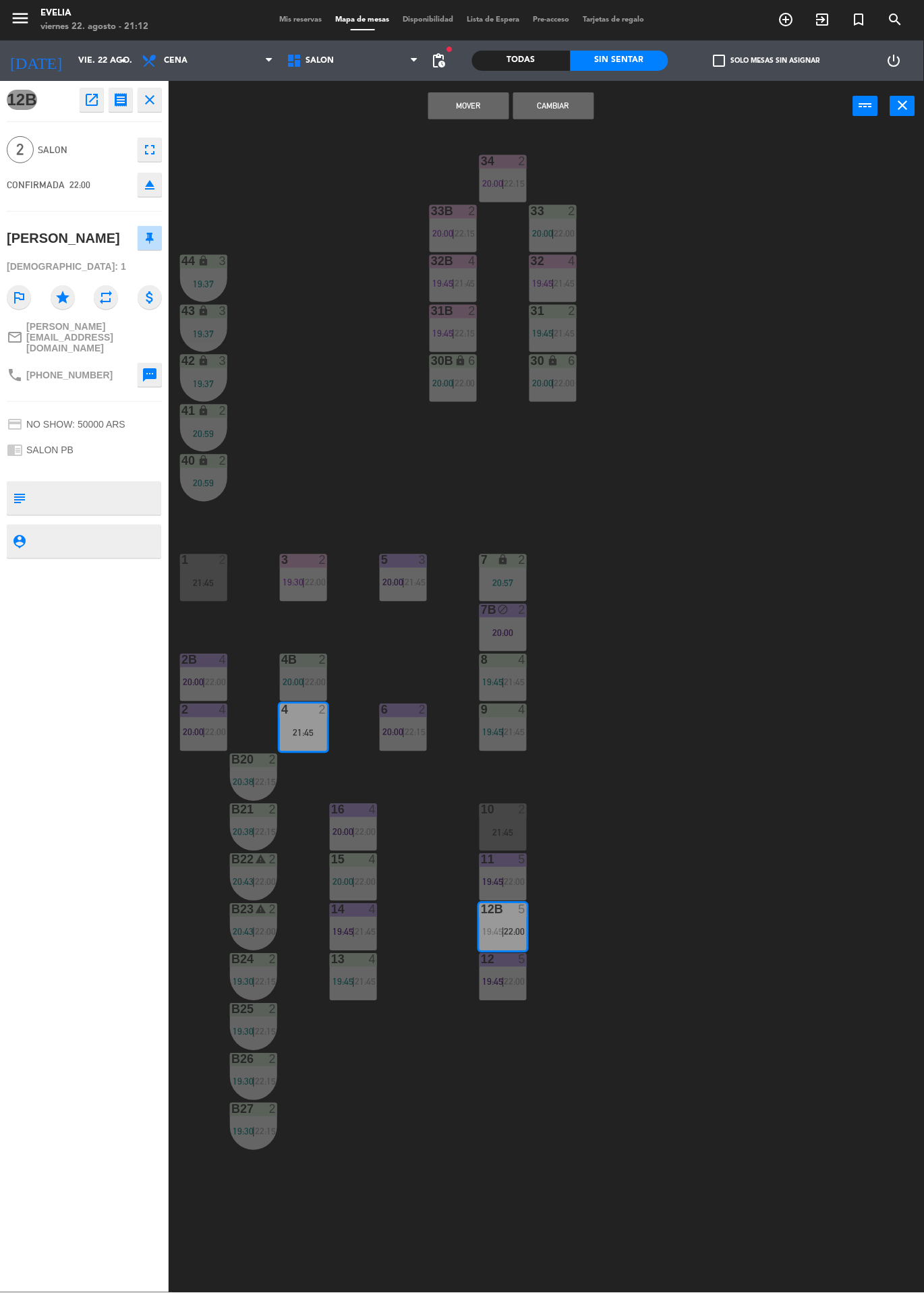
click at [558, 104] on button "Cambiar" at bounding box center [554, 105] width 81 height 27
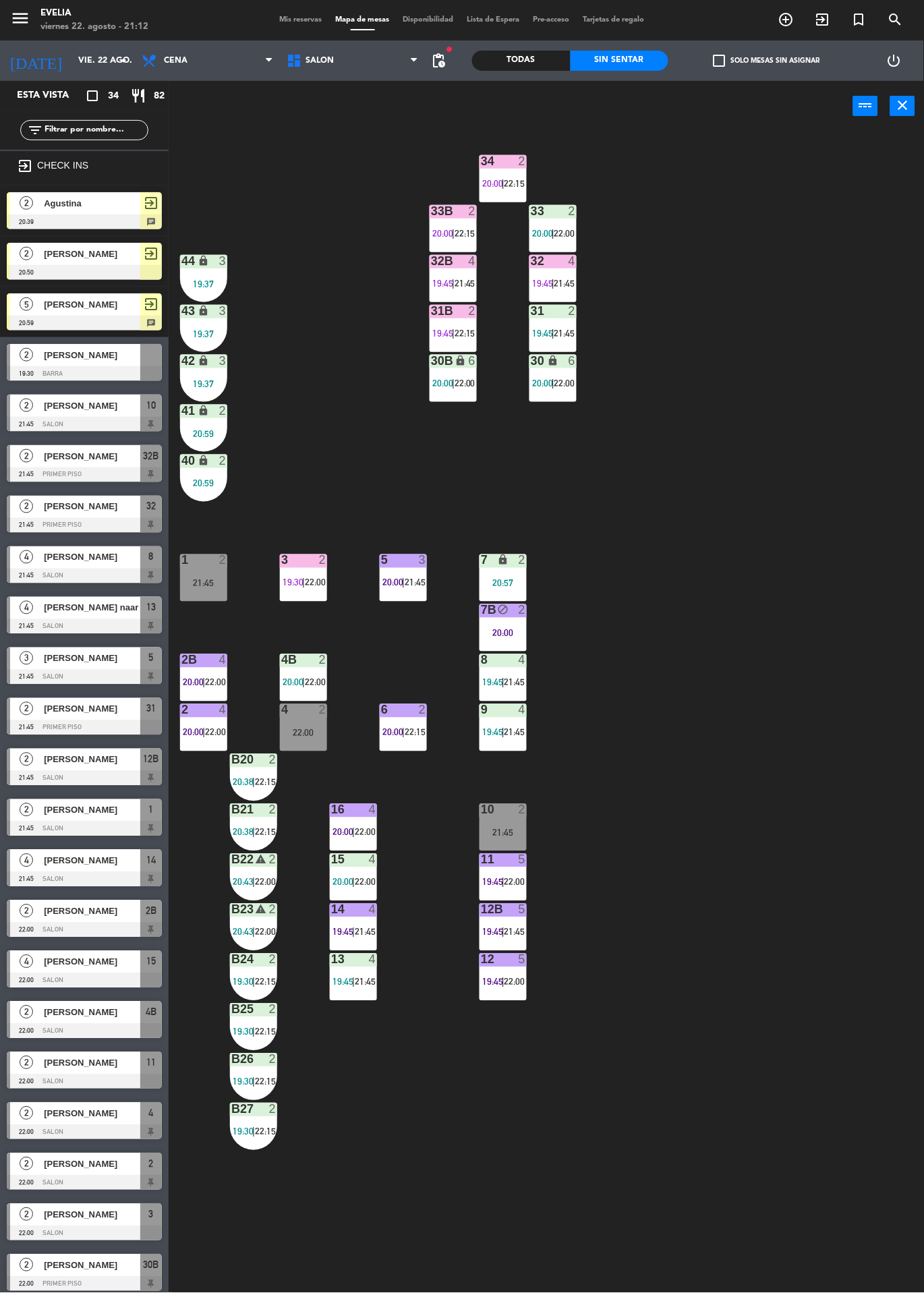
click at [304, 732] on div "22:00" at bounding box center [303, 733] width 47 height 9
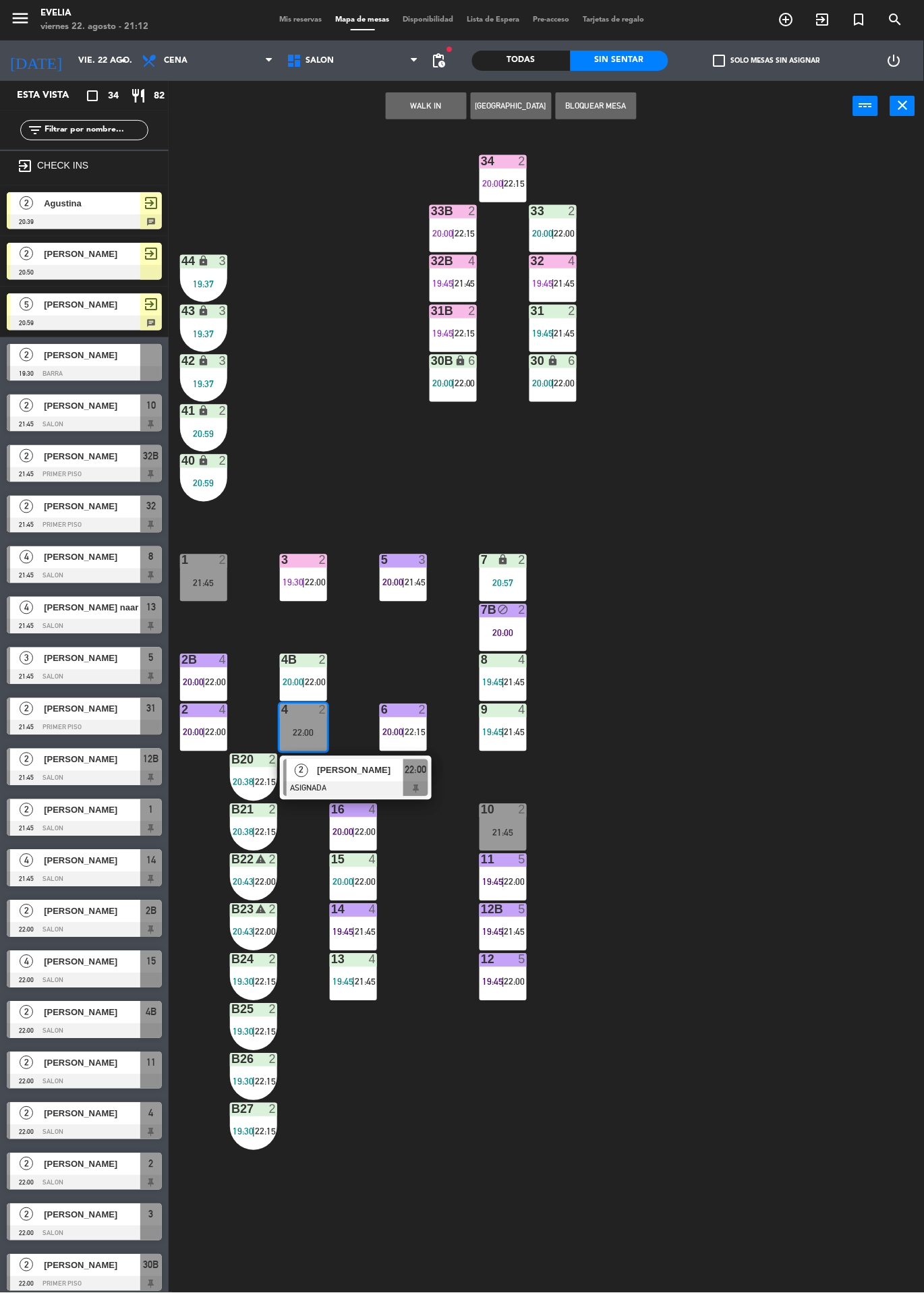
click at [631, 107] on button "Bloquear Mesa" at bounding box center [596, 105] width 81 height 27
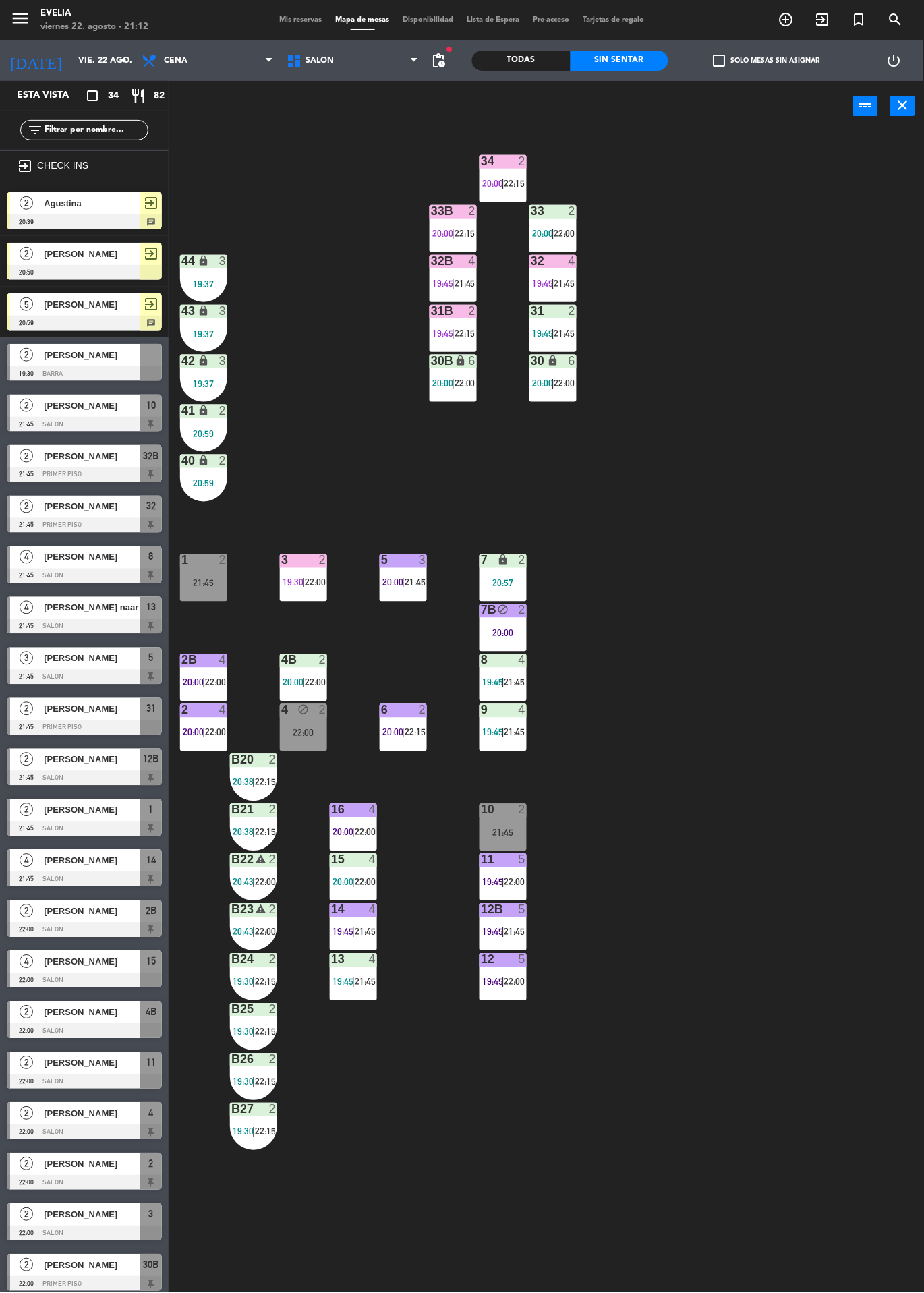
click at [293, 732] on div "22:00" at bounding box center [303, 733] width 47 height 9
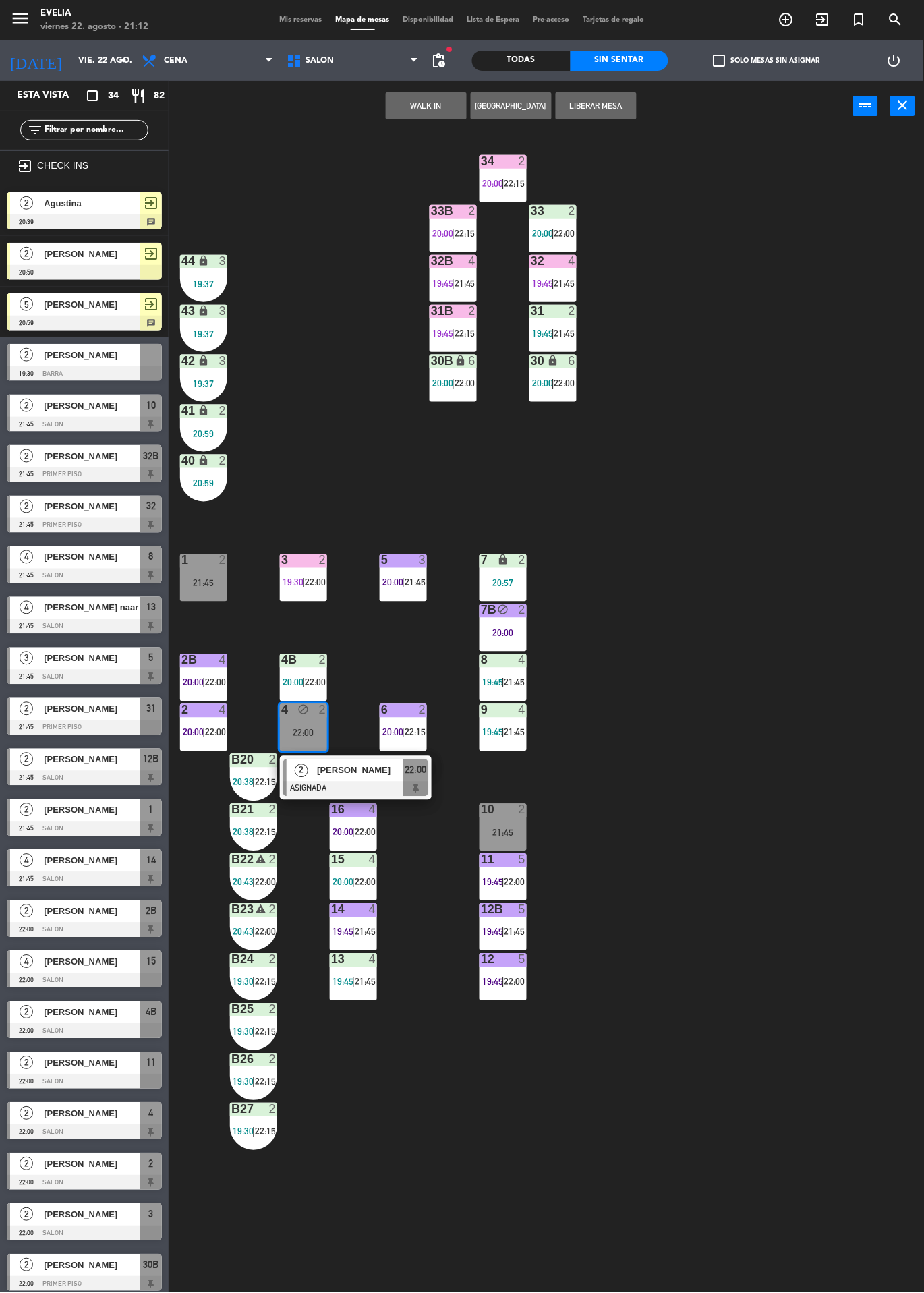
click at [310, 786] on div at bounding box center [356, 789] width 145 height 15
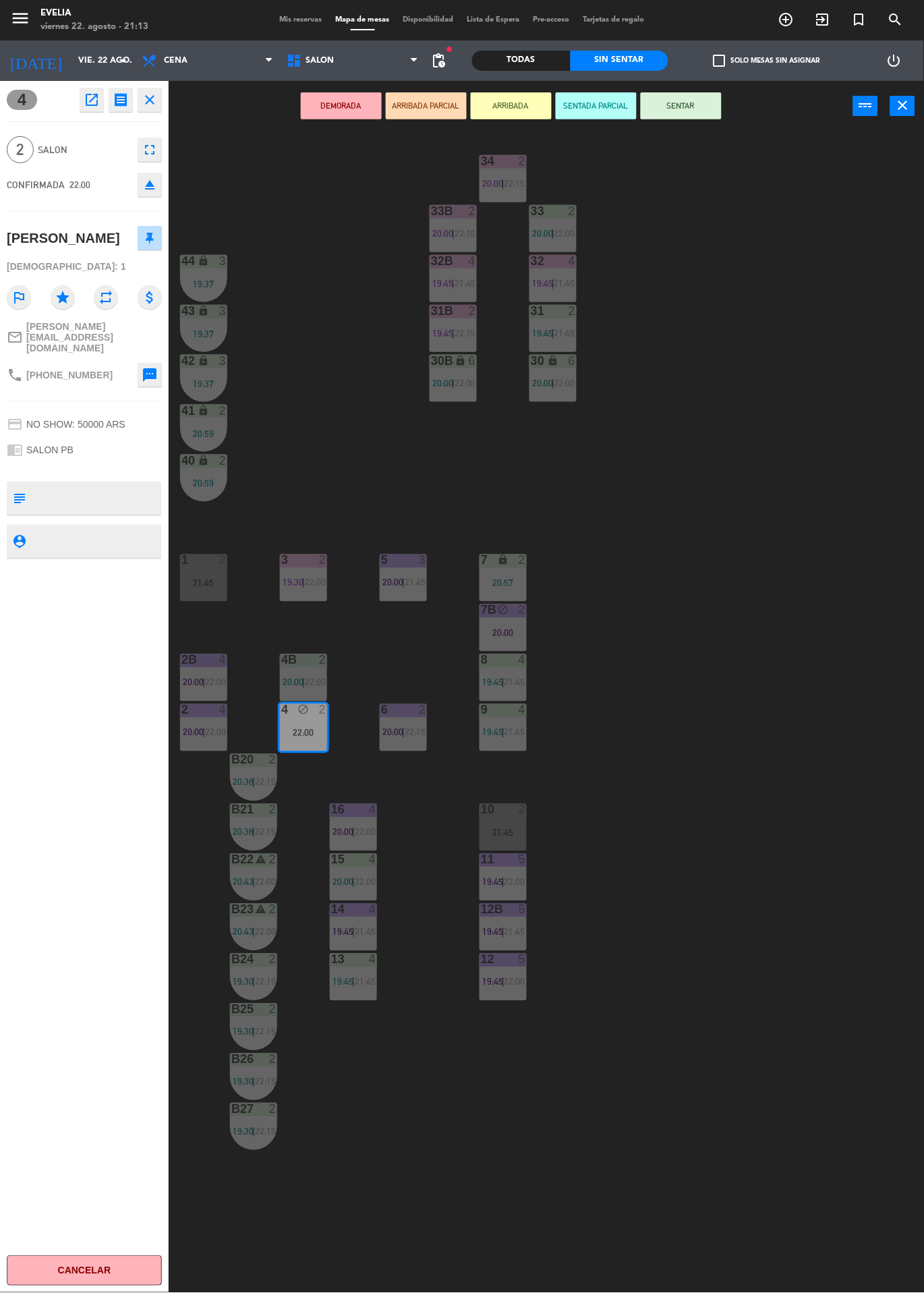
click at [690, 100] on button "SENTAR" at bounding box center [682, 105] width 81 height 27
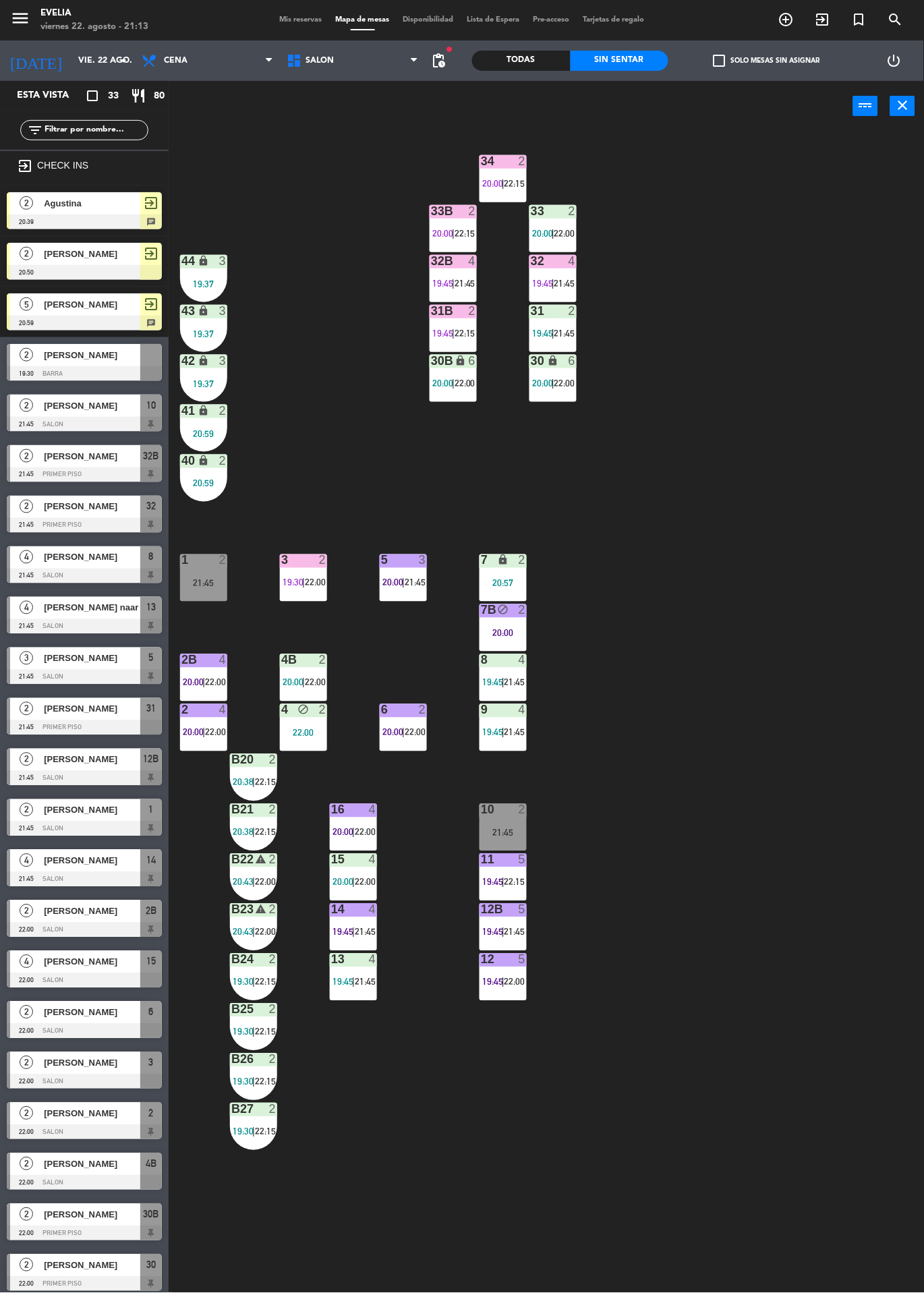
click at [316, 743] on div "4 block 2 22:00" at bounding box center [303, 727] width 47 height 47
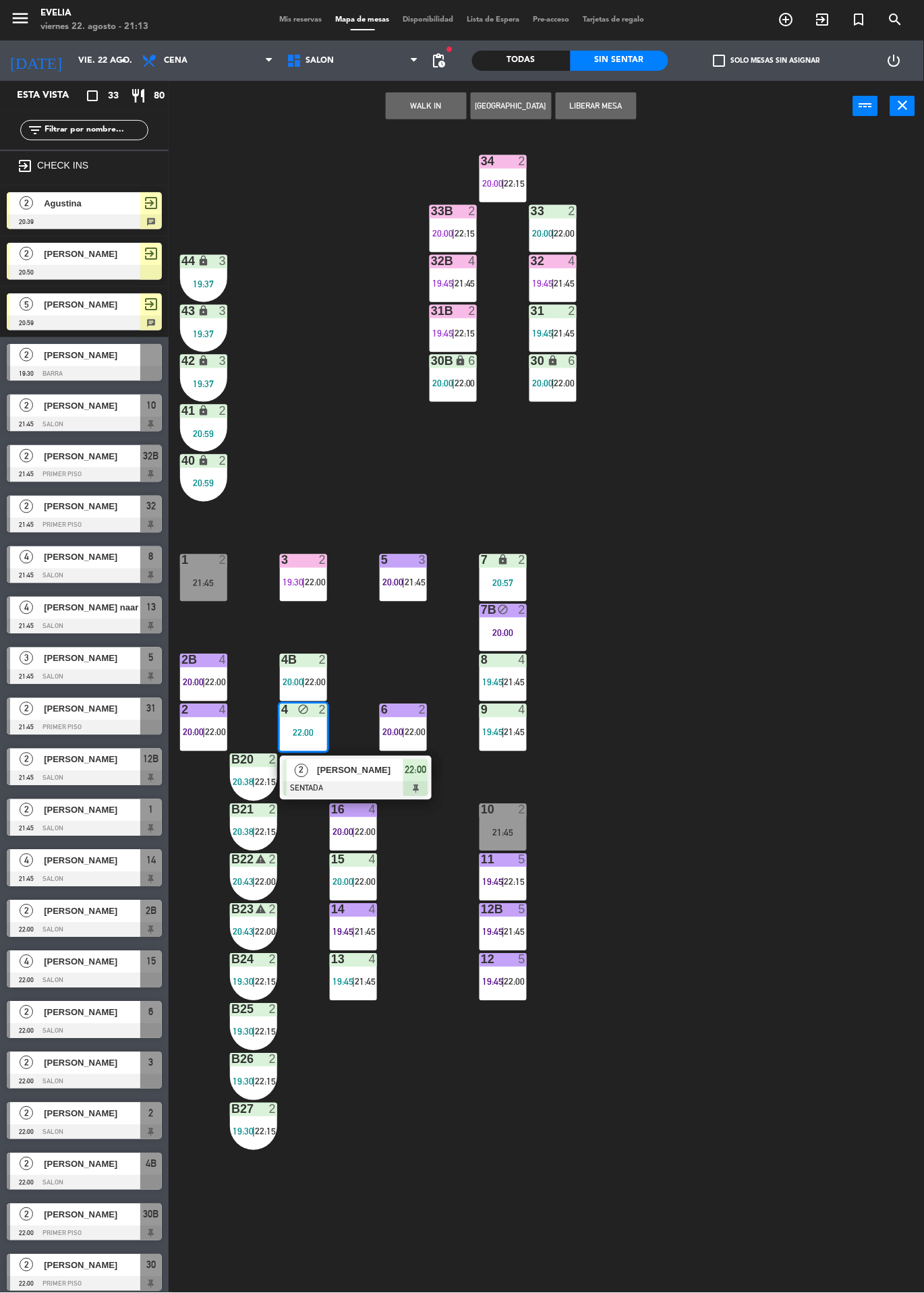
click at [376, 768] on span "[PERSON_NAME]" at bounding box center [360, 771] width 86 height 15
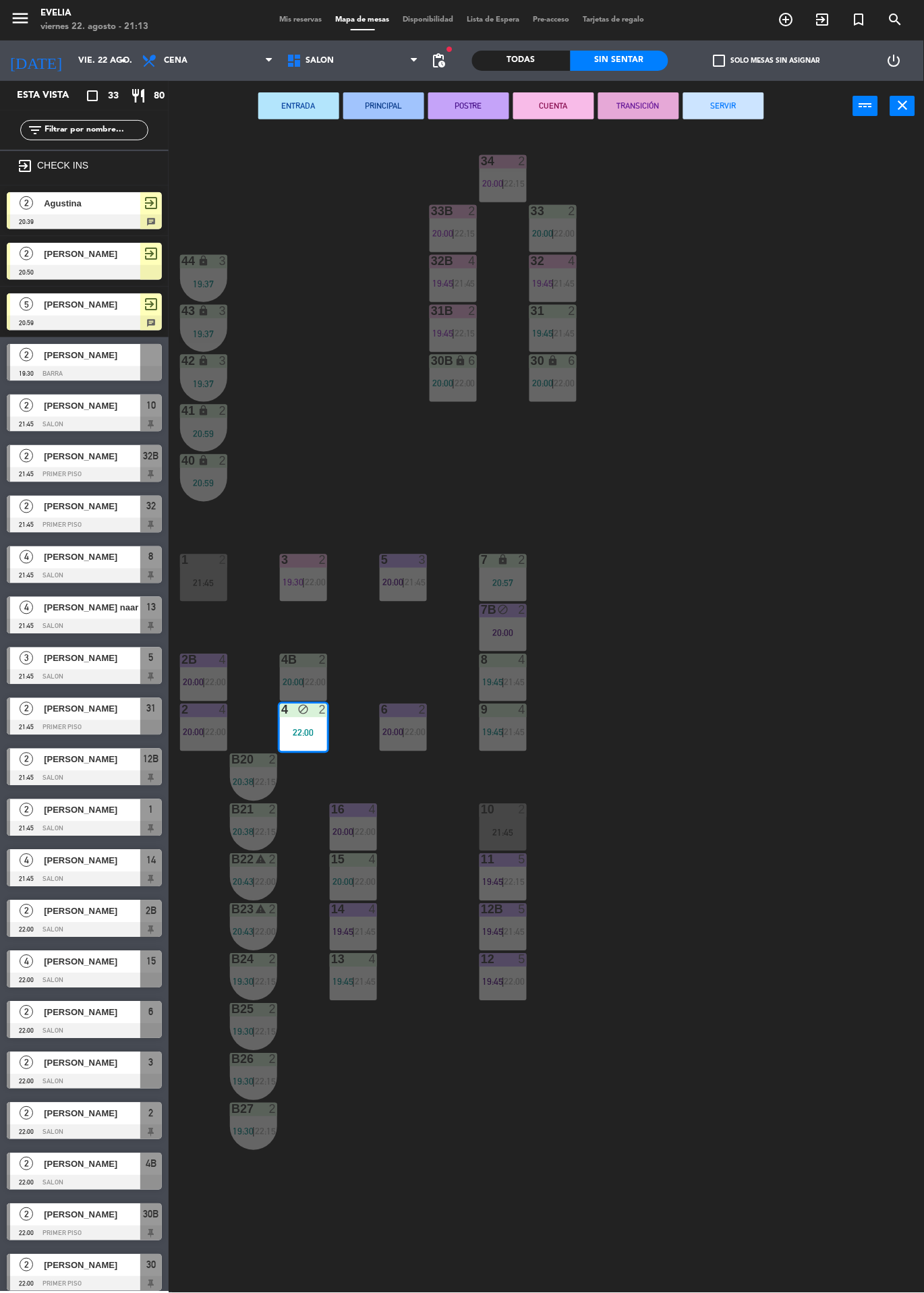
click at [230, 564] on div "2" at bounding box center [226, 561] width 22 height 12
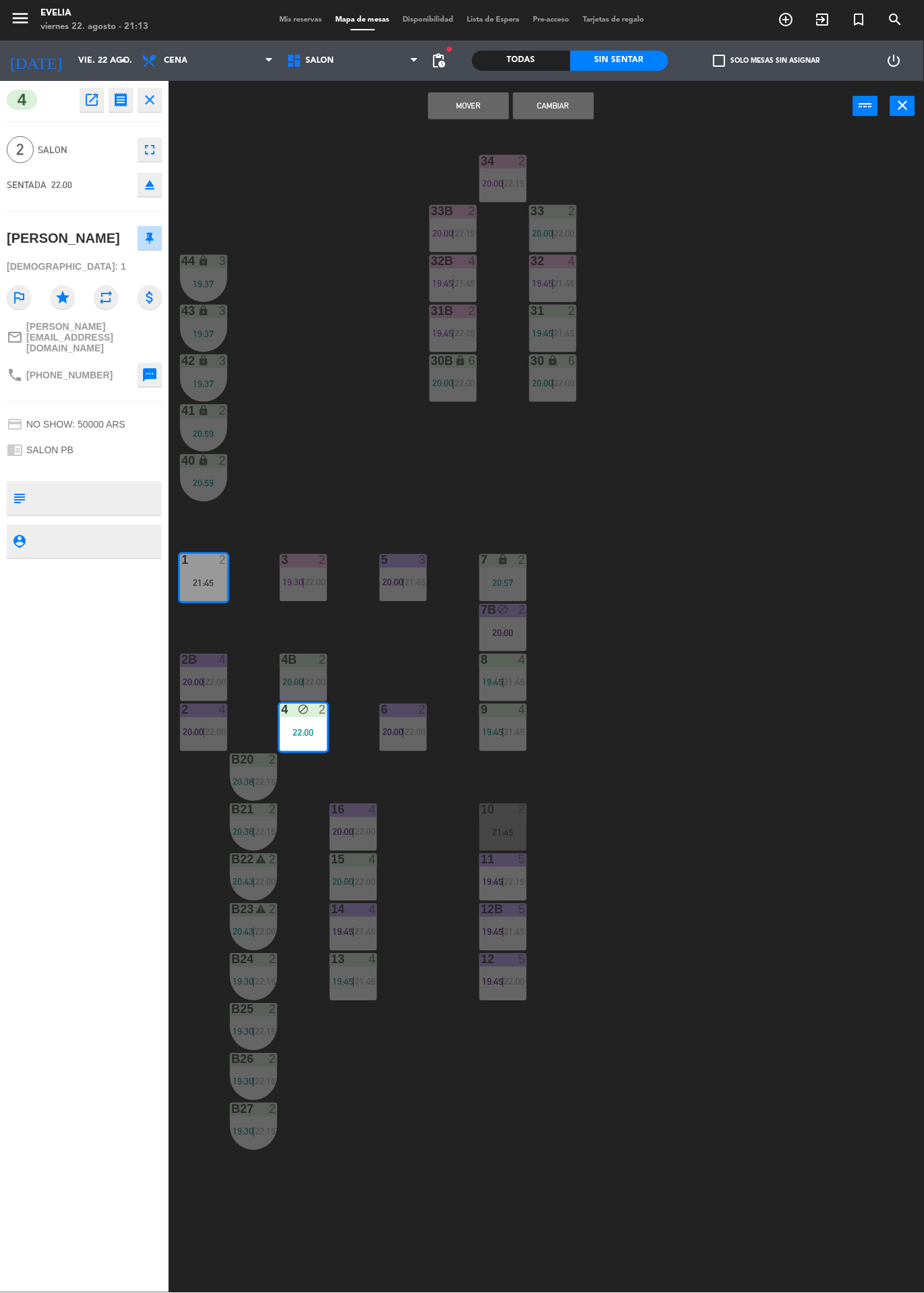
click at [519, 109] on button "Cambiar" at bounding box center [554, 105] width 81 height 27
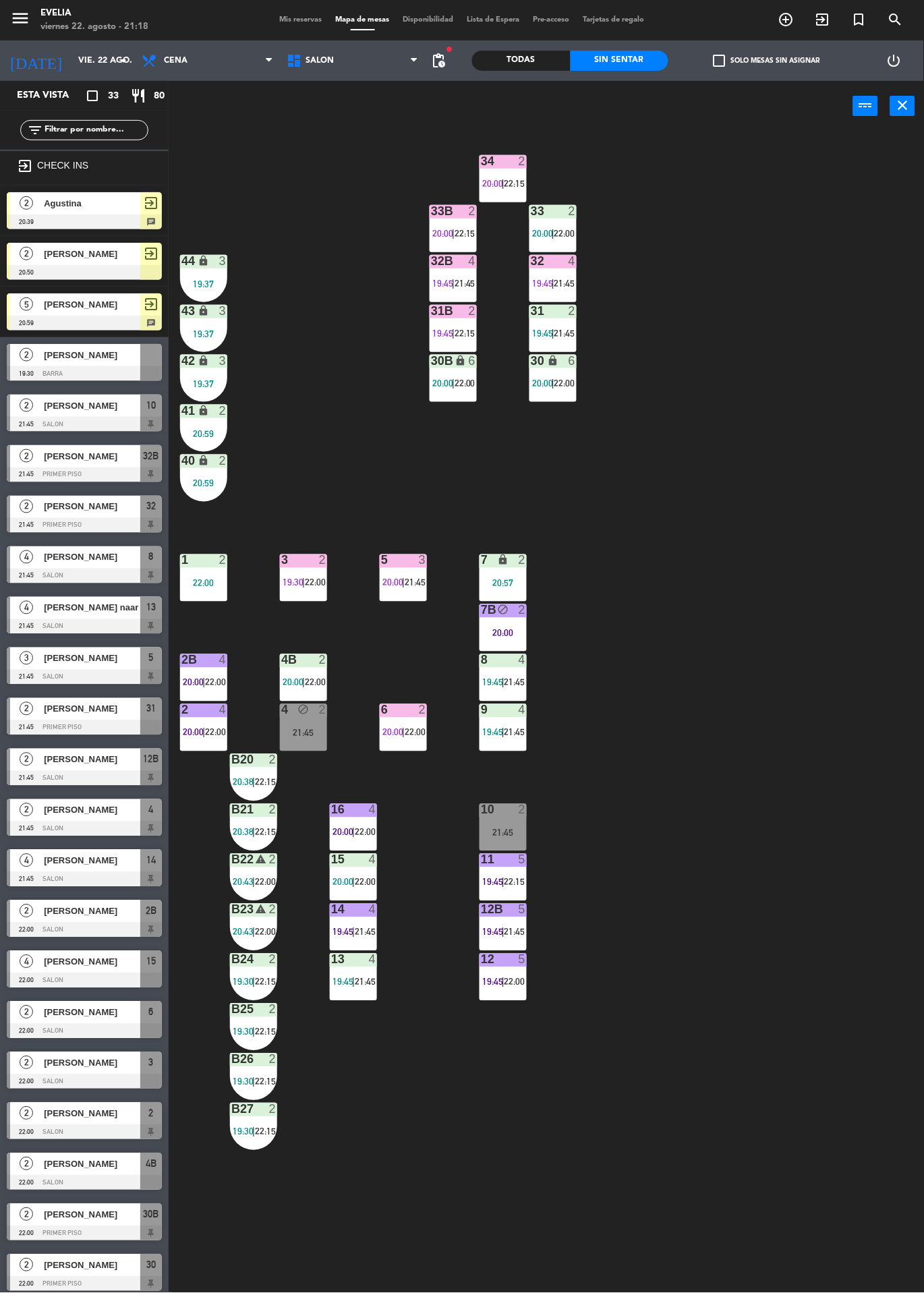
click at [403, 587] on span "|" at bounding box center [403, 582] width 3 height 11
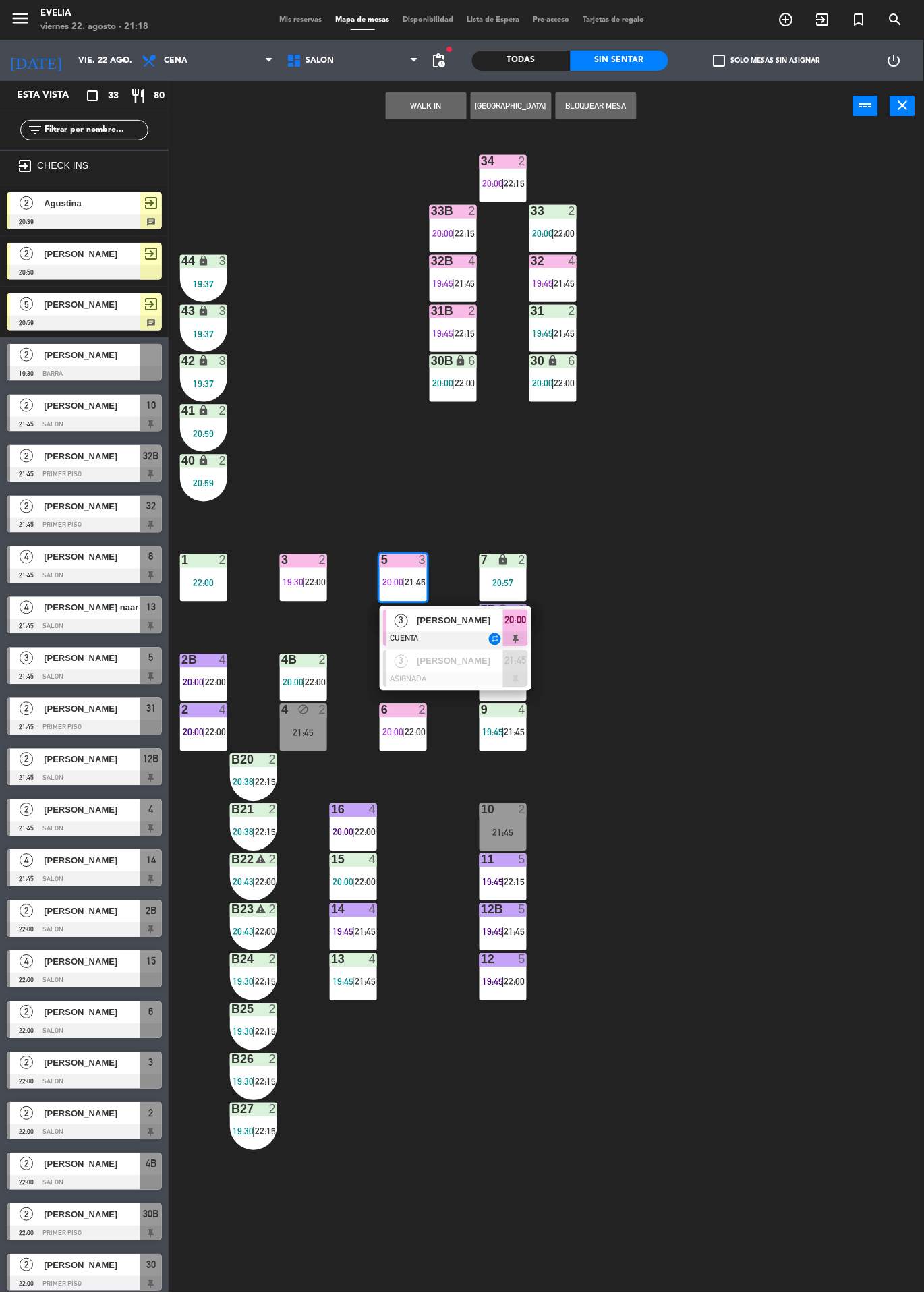
click at [728, 463] on div "34 2 20:00 | 22:15 33B 2 20:00 | 22:15 33 2 20:00 | 22:00 44 lock 3 19:37 32B 4…" at bounding box center [551, 712] width 746 height 1162
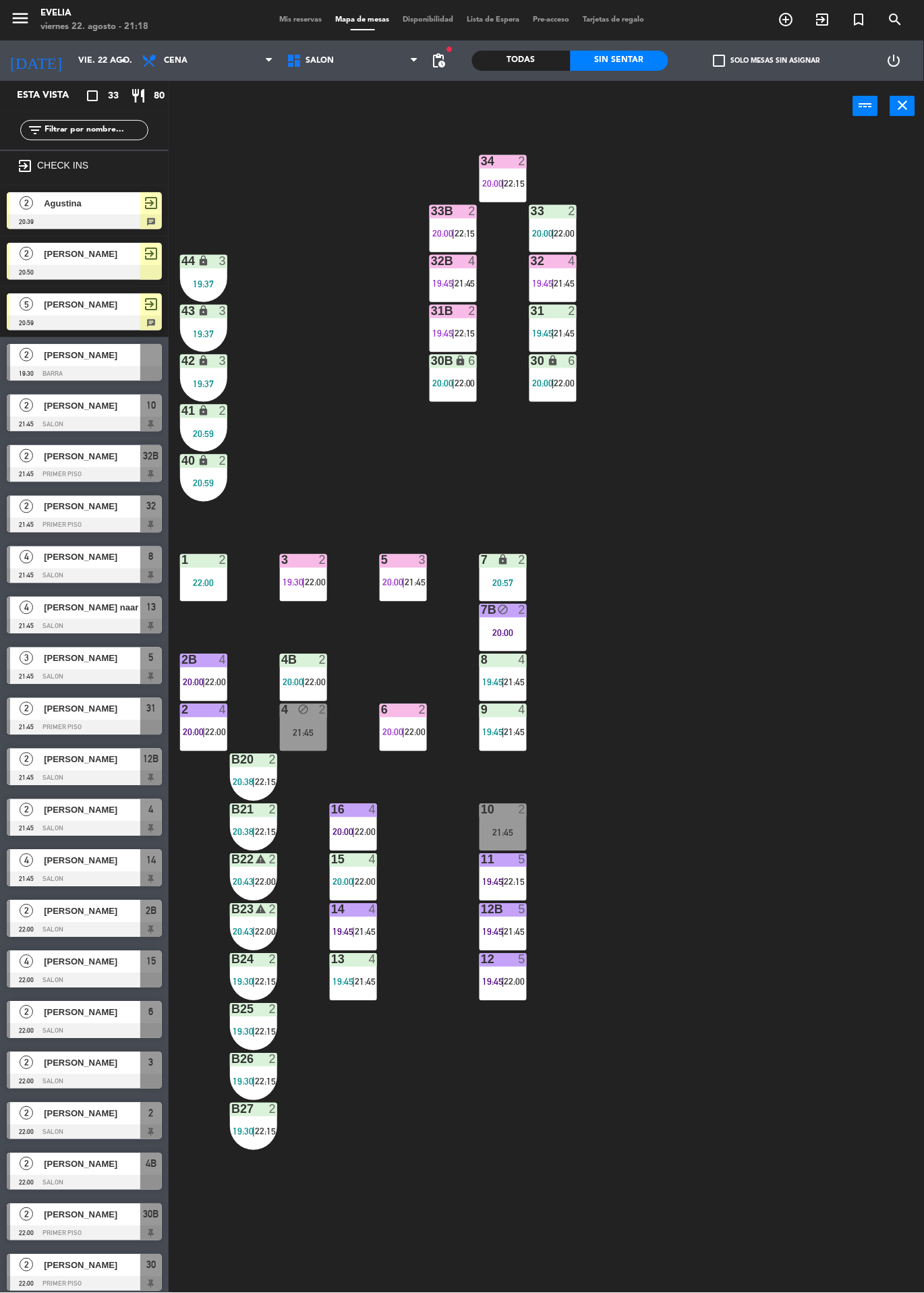
click at [411, 710] on div at bounding box center [403, 710] width 22 height 12
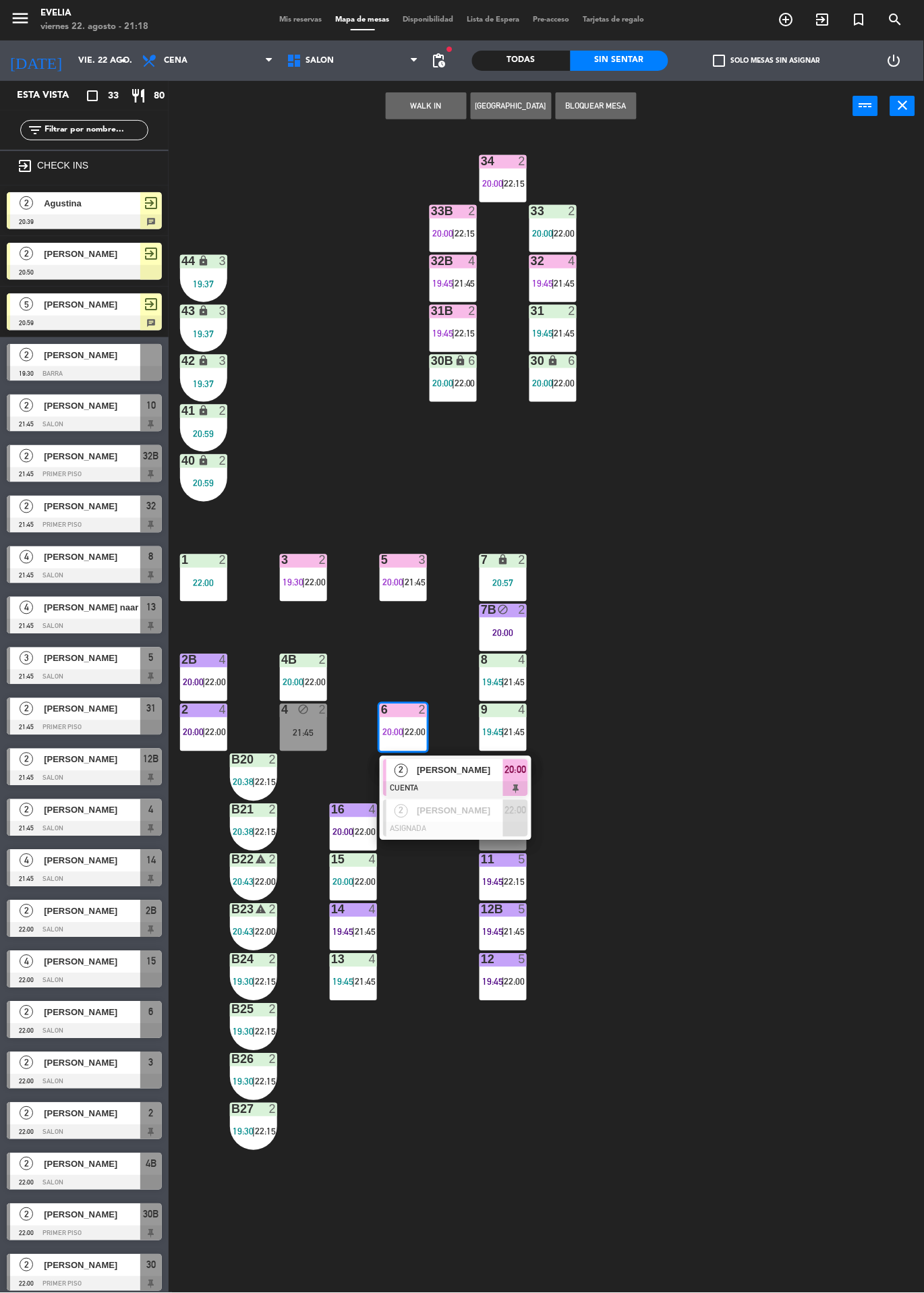
click at [466, 767] on span "[PERSON_NAME]" at bounding box center [460, 771] width 86 height 15
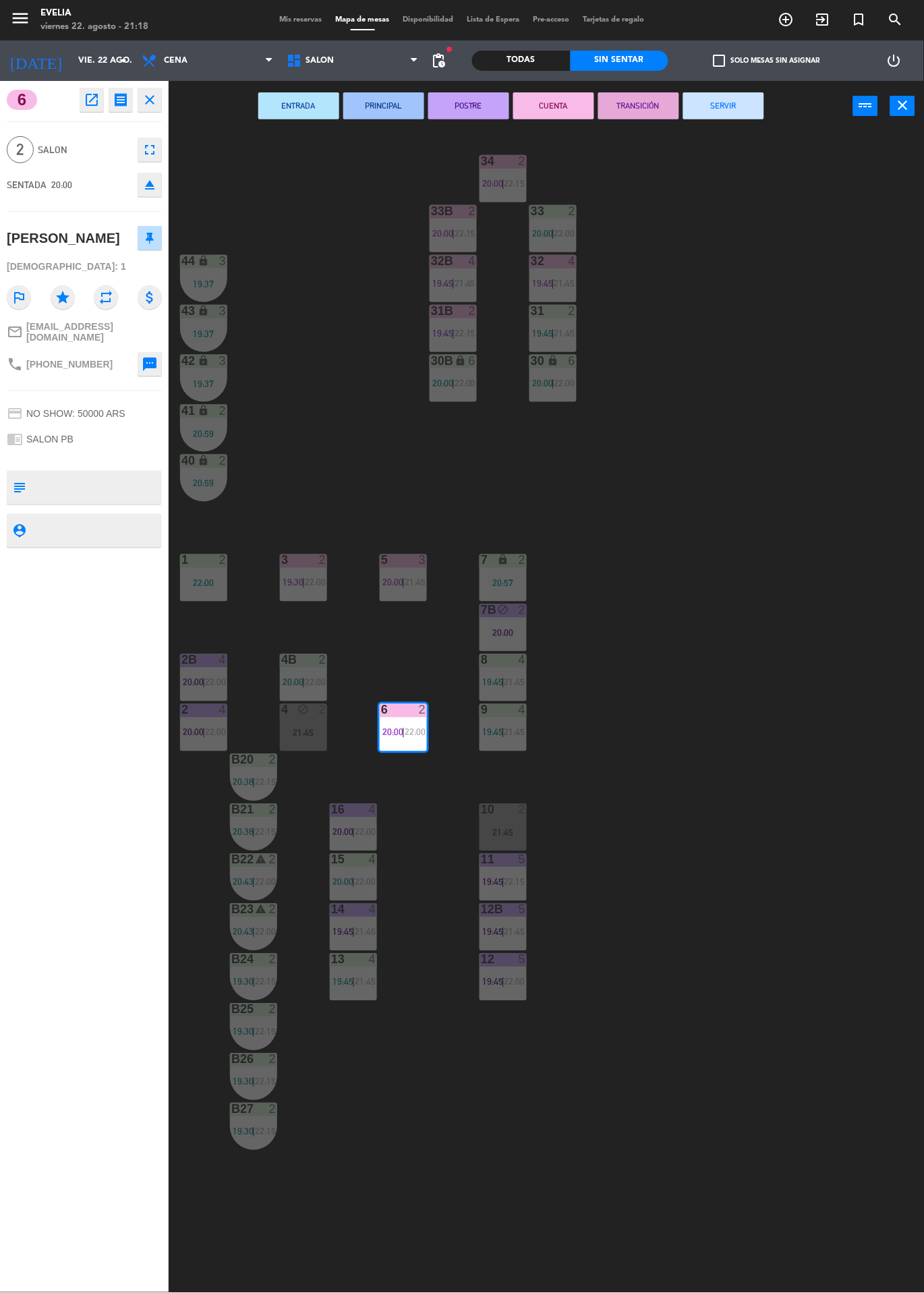
click at [747, 96] on button "SERVIR" at bounding box center [724, 105] width 81 height 27
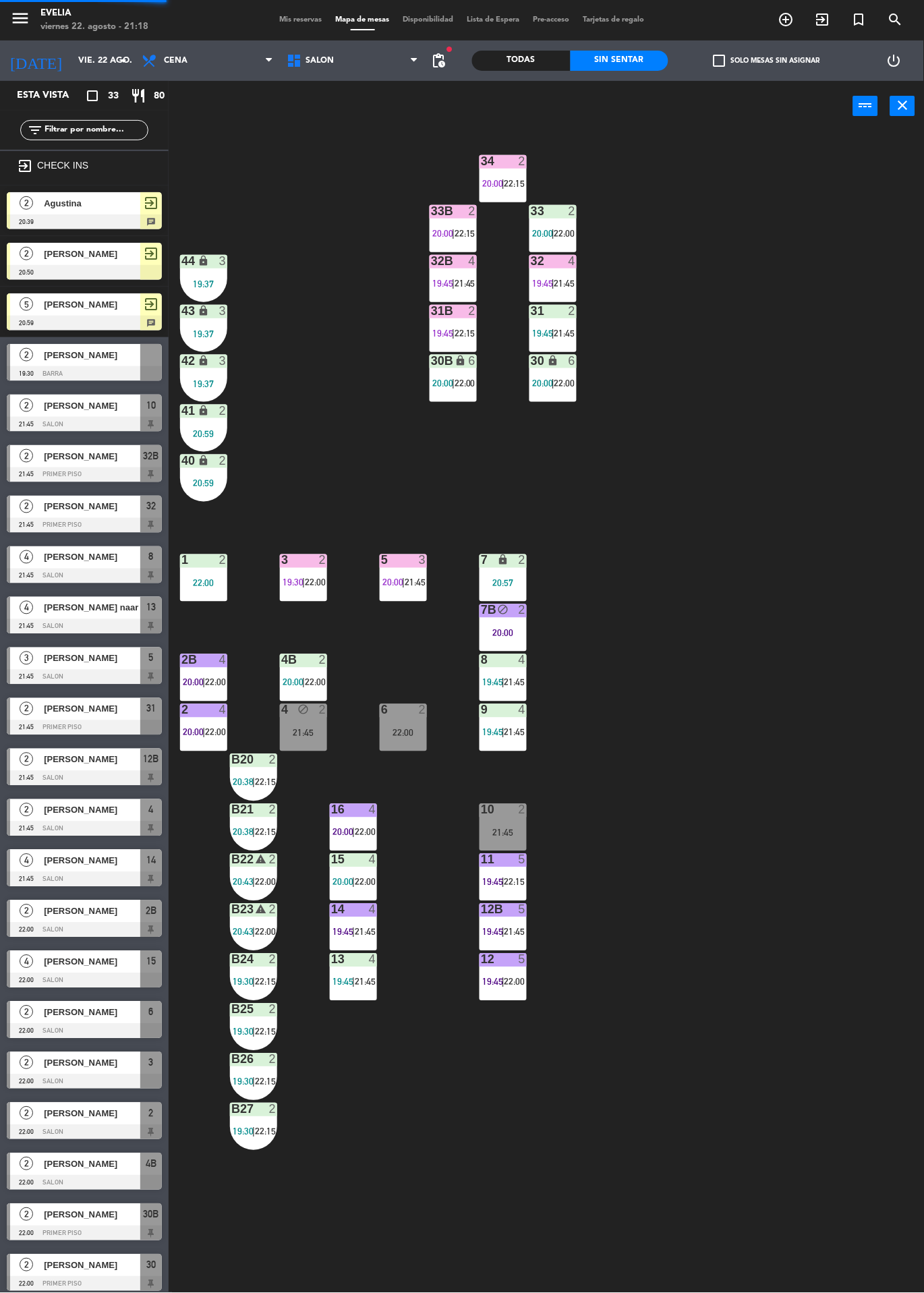
click at [313, 730] on div "21:45" at bounding box center [303, 733] width 47 height 9
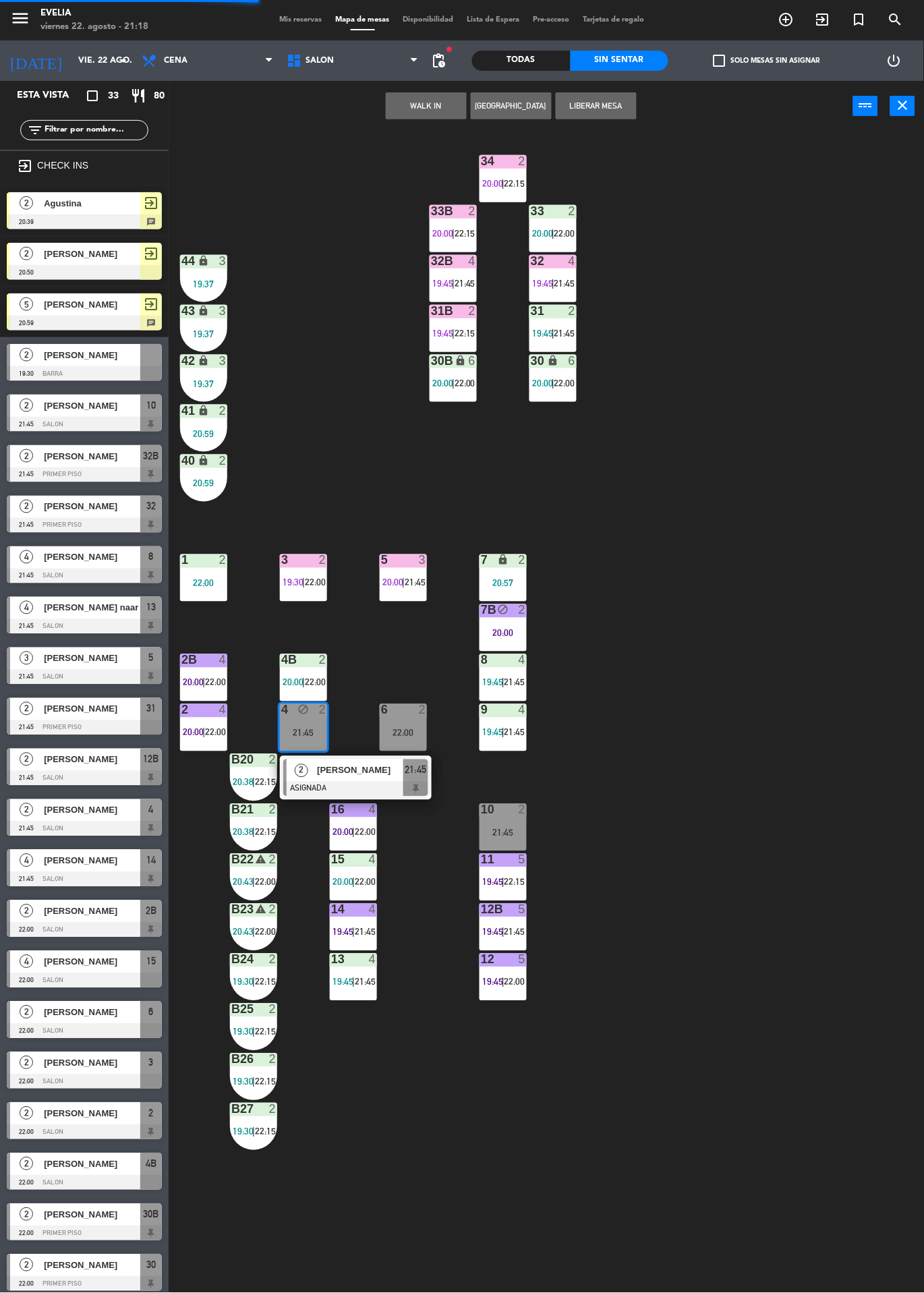
click at [370, 787] on div at bounding box center [356, 789] width 145 height 15
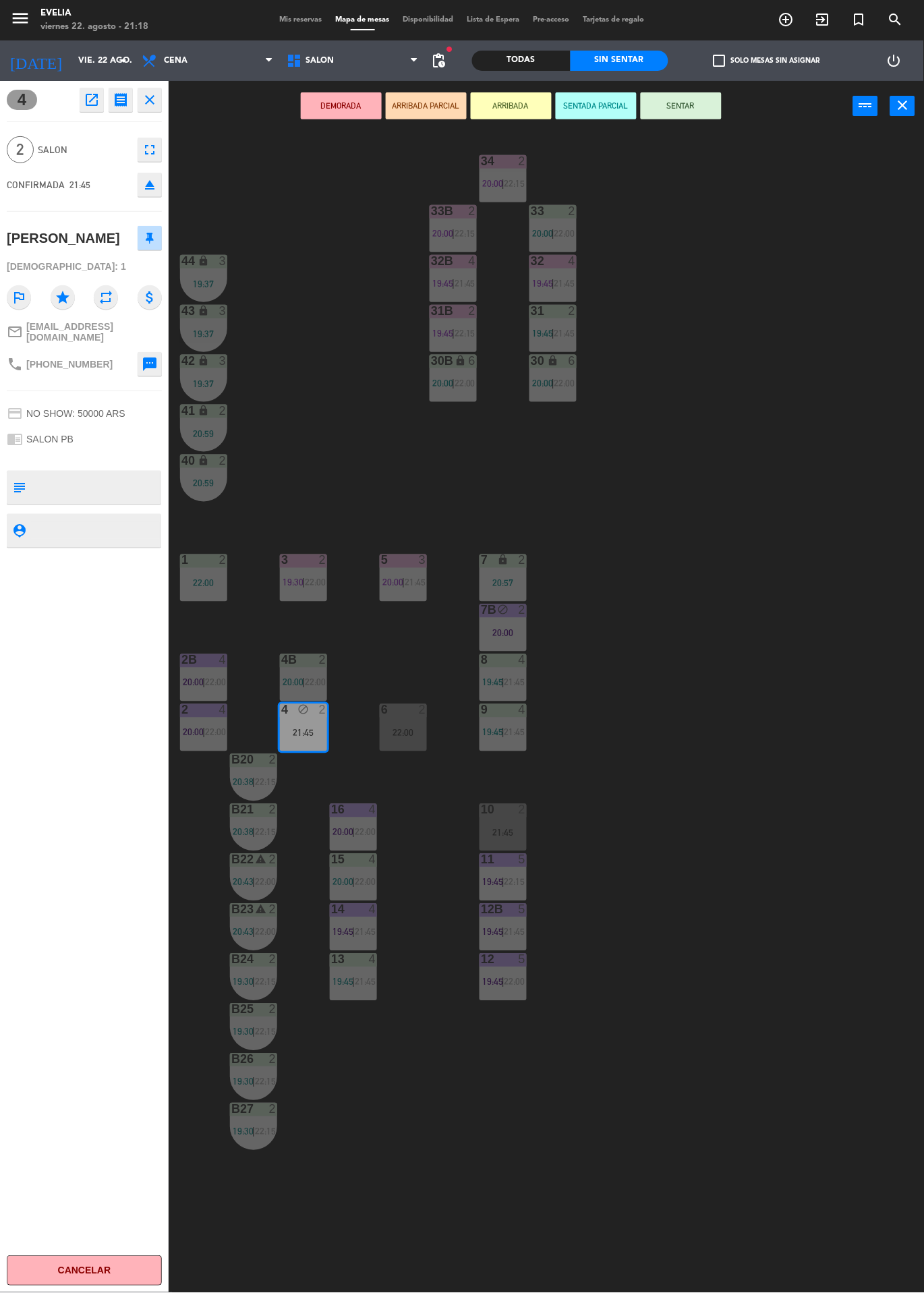
click at [739, 547] on div "34 2 20:00 | 22:15 33B 2 20:00 | 22:15 33 2 20:00 | 22:00 44 lock 3 19:37 32B 4…" at bounding box center [551, 712] width 746 height 1162
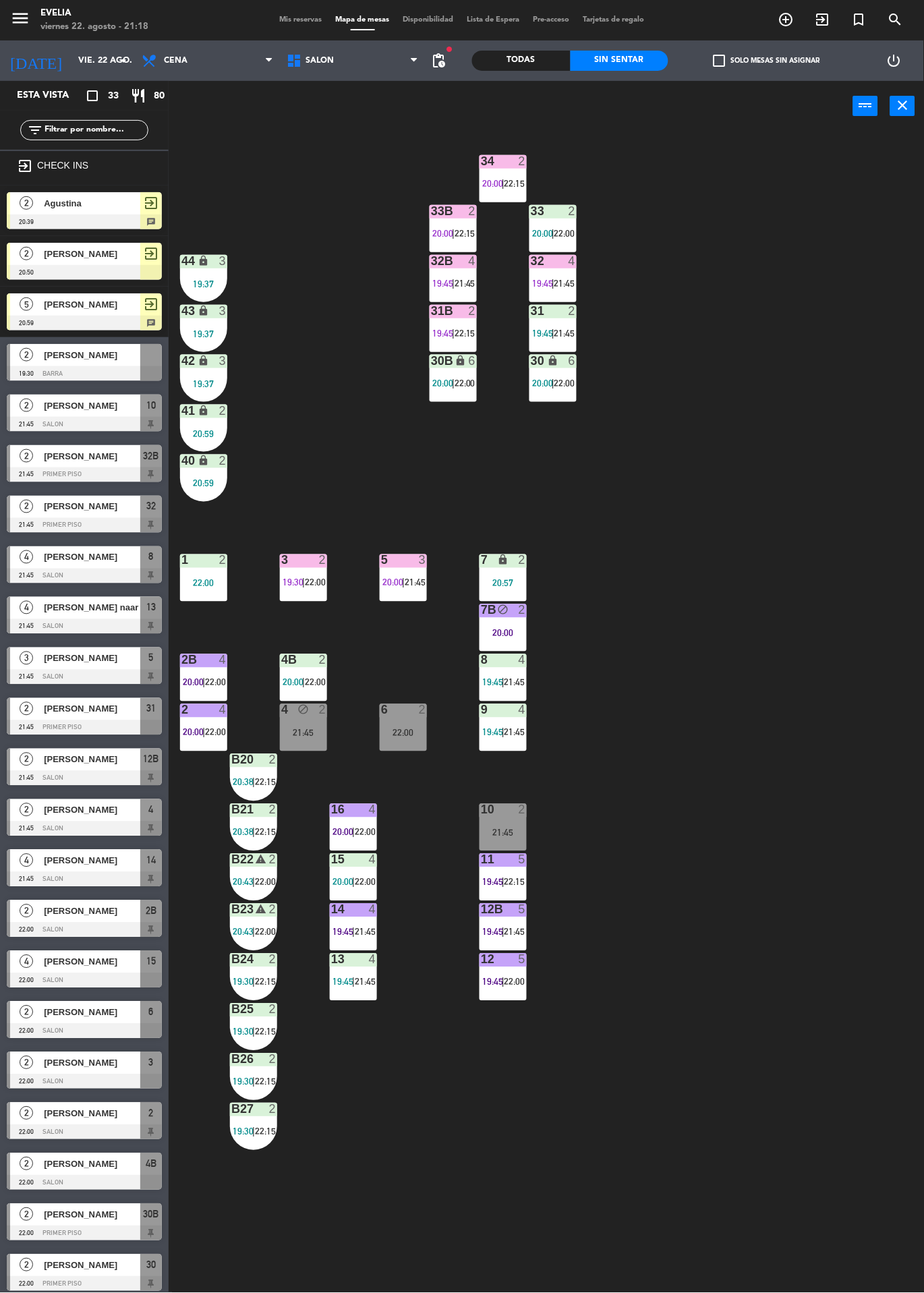
click at [302, 732] on div "21:45" at bounding box center [303, 733] width 47 height 9
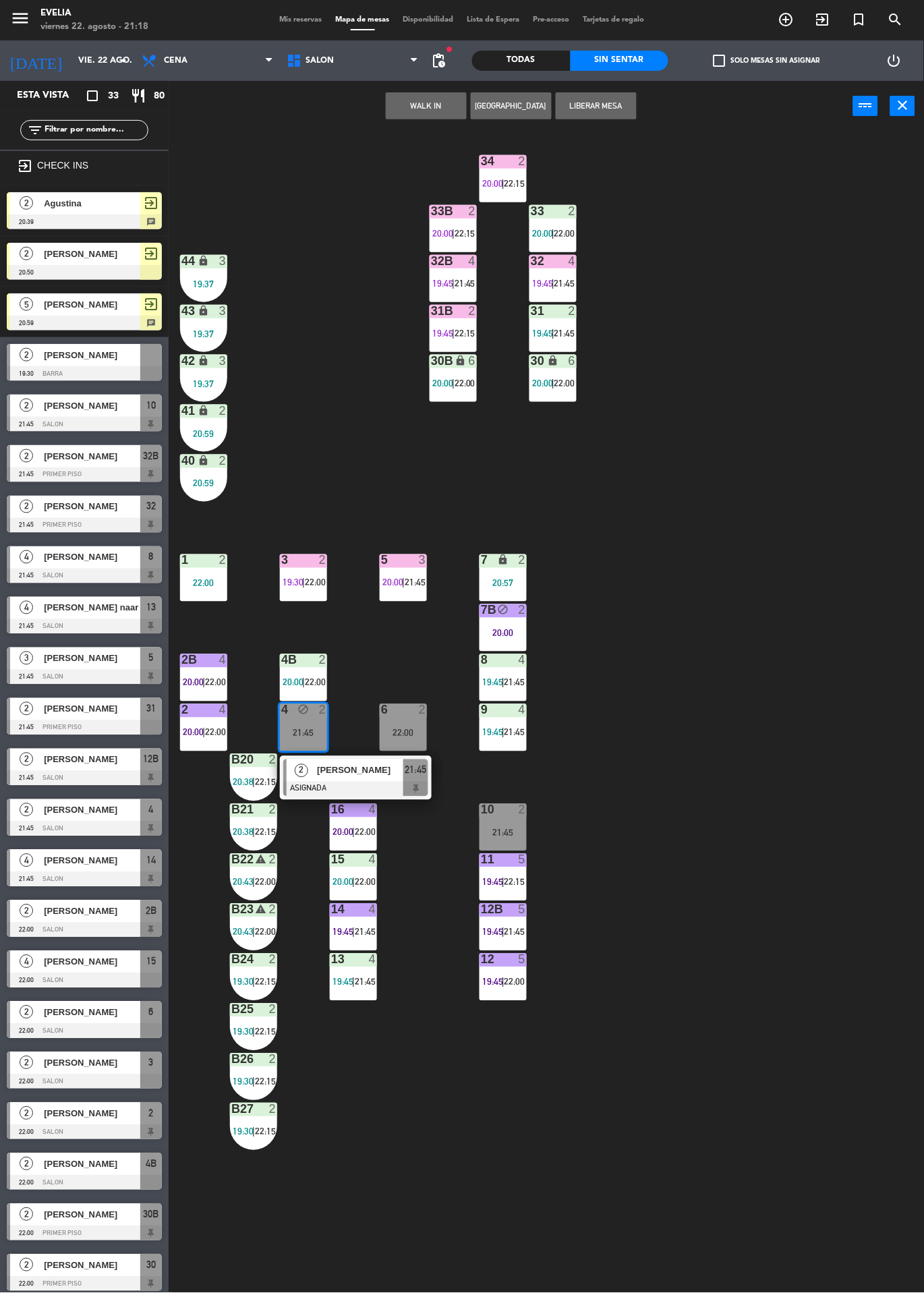
click at [337, 772] on span "[PERSON_NAME]" at bounding box center [360, 771] width 86 height 15
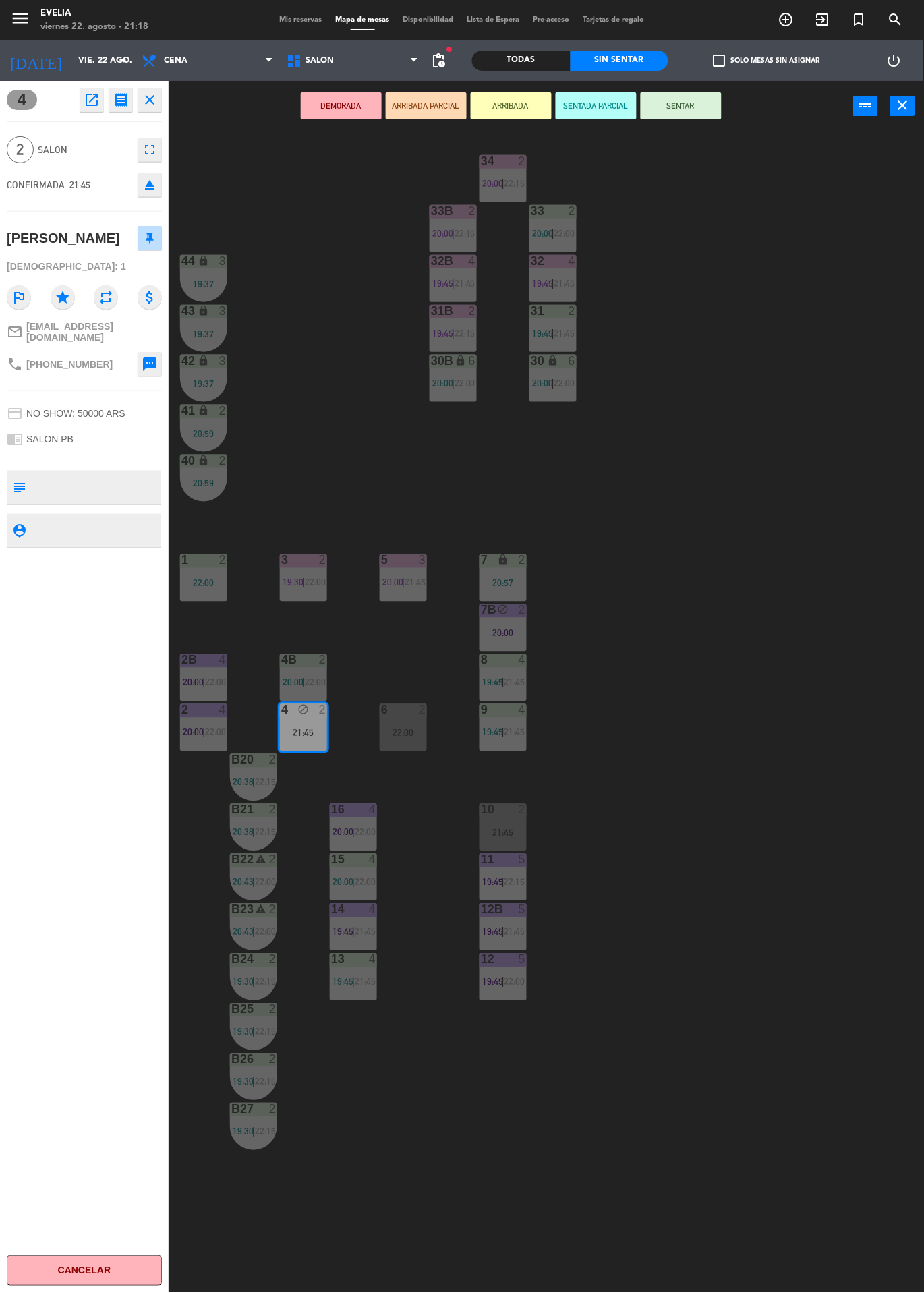
click at [799, 683] on div "34 2 20:00 | 22:15 33B 2 20:00 | 22:15 33 2 20:00 | 22:00 44 lock 3 19:37 32B 4…" at bounding box center [551, 712] width 746 height 1162
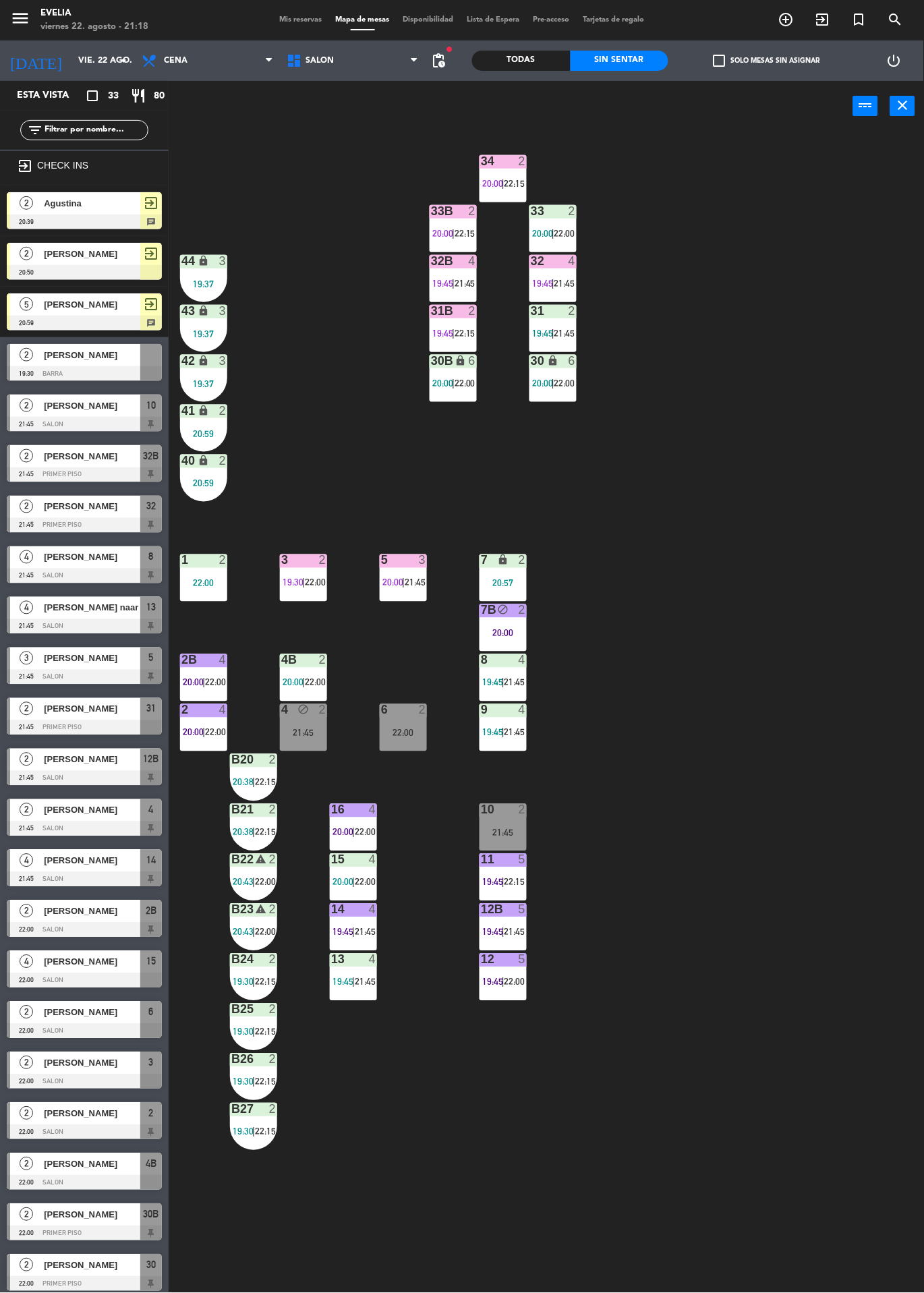
click at [289, 722] on div "4 block 2 21:45" at bounding box center [303, 727] width 47 height 47
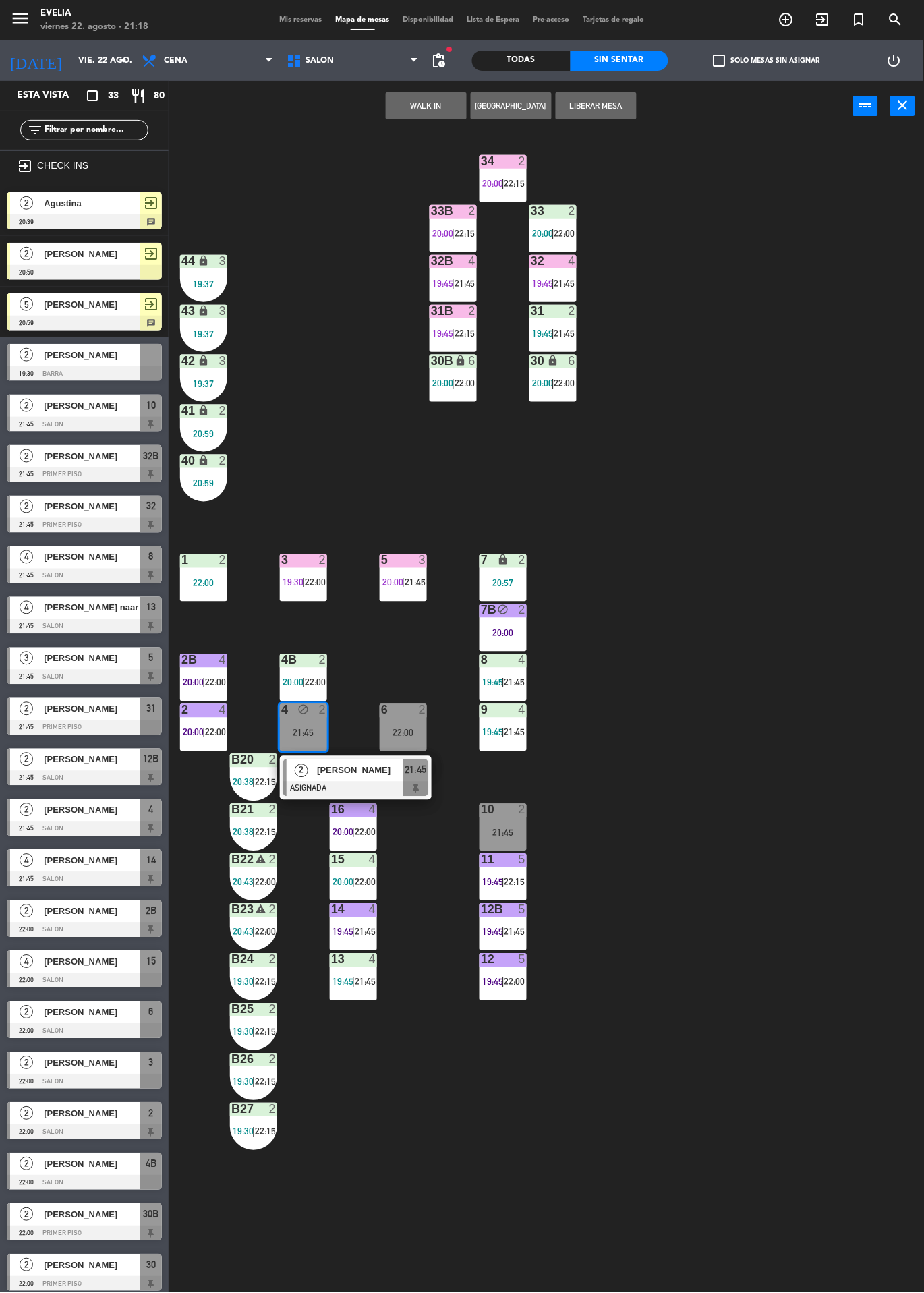
click at [607, 107] on button "Liberar Mesa" at bounding box center [596, 105] width 81 height 27
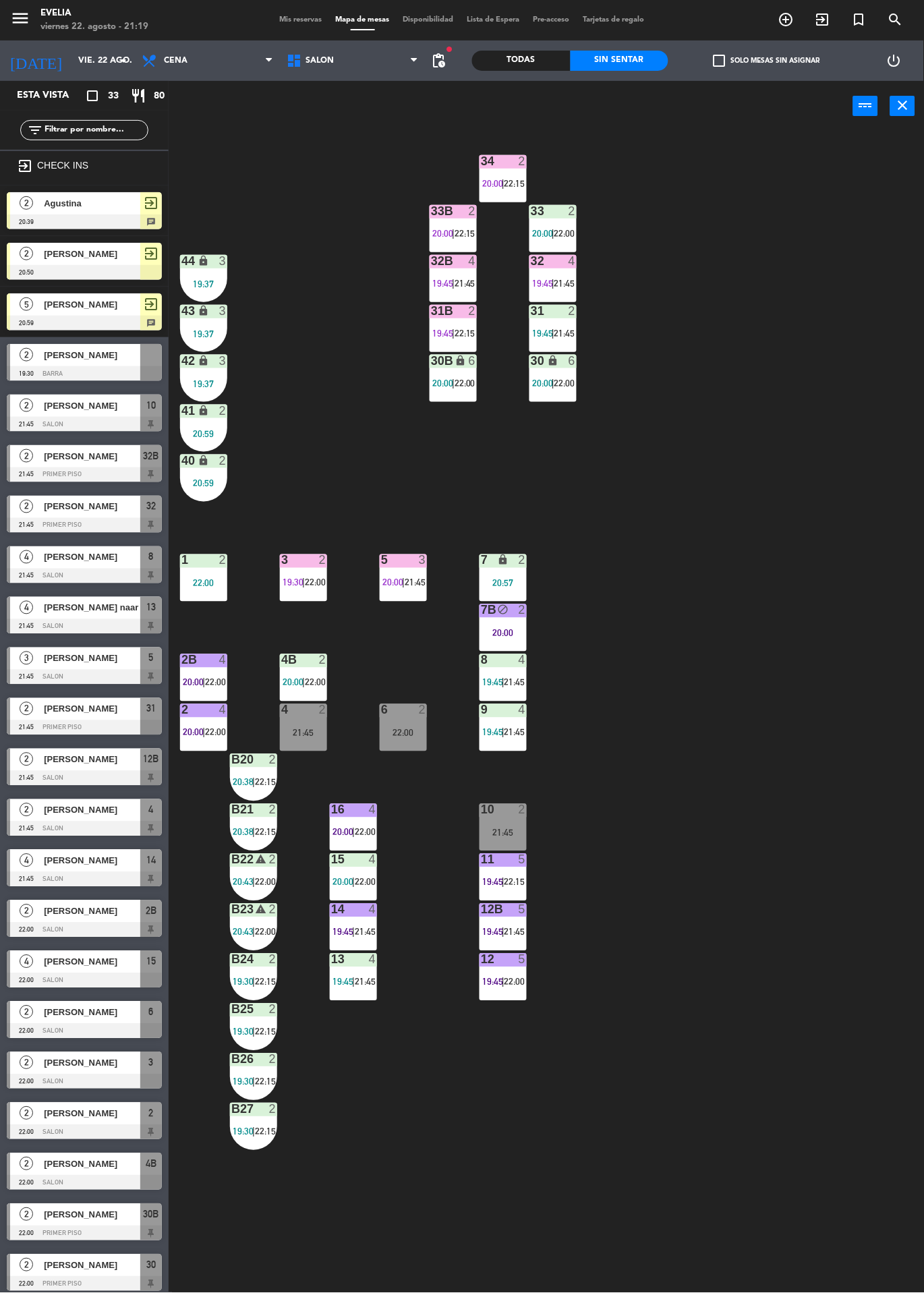
click at [517, 629] on div "20:00" at bounding box center [503, 633] width 47 height 9
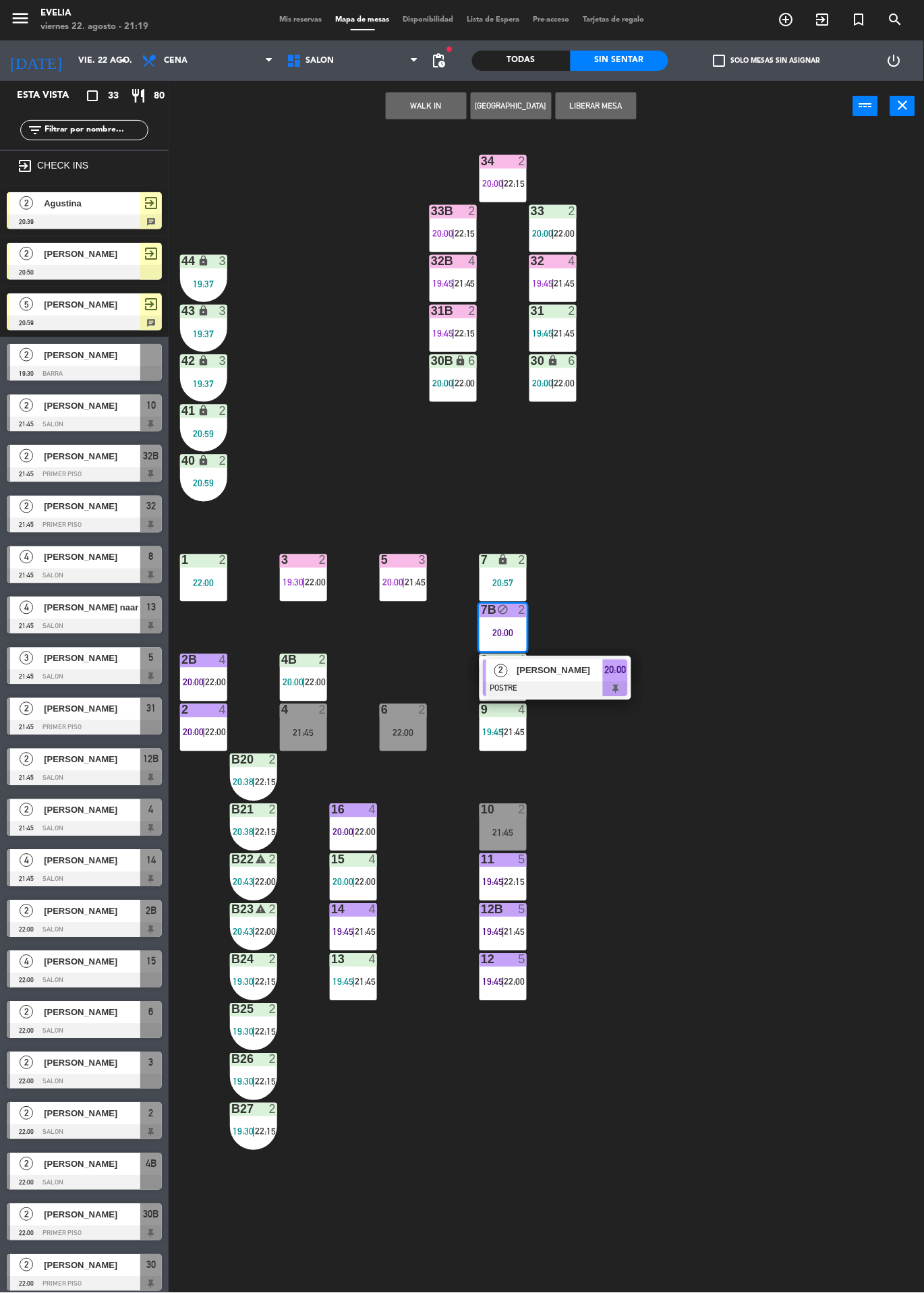
click at [579, 669] on span "[PERSON_NAME]" at bounding box center [560, 671] width 86 height 15
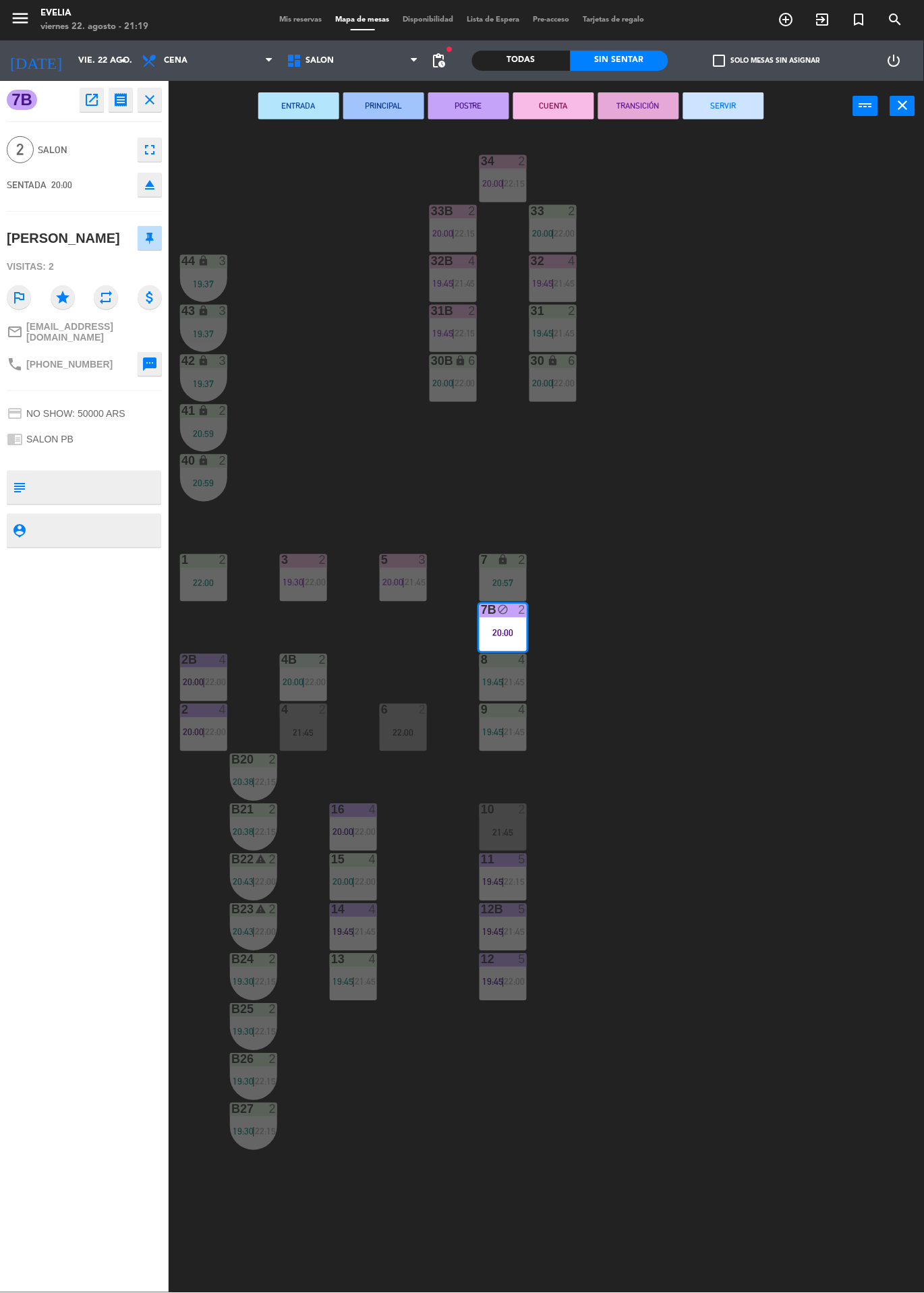
click at [555, 104] on button "CUENTA" at bounding box center [554, 105] width 81 height 27
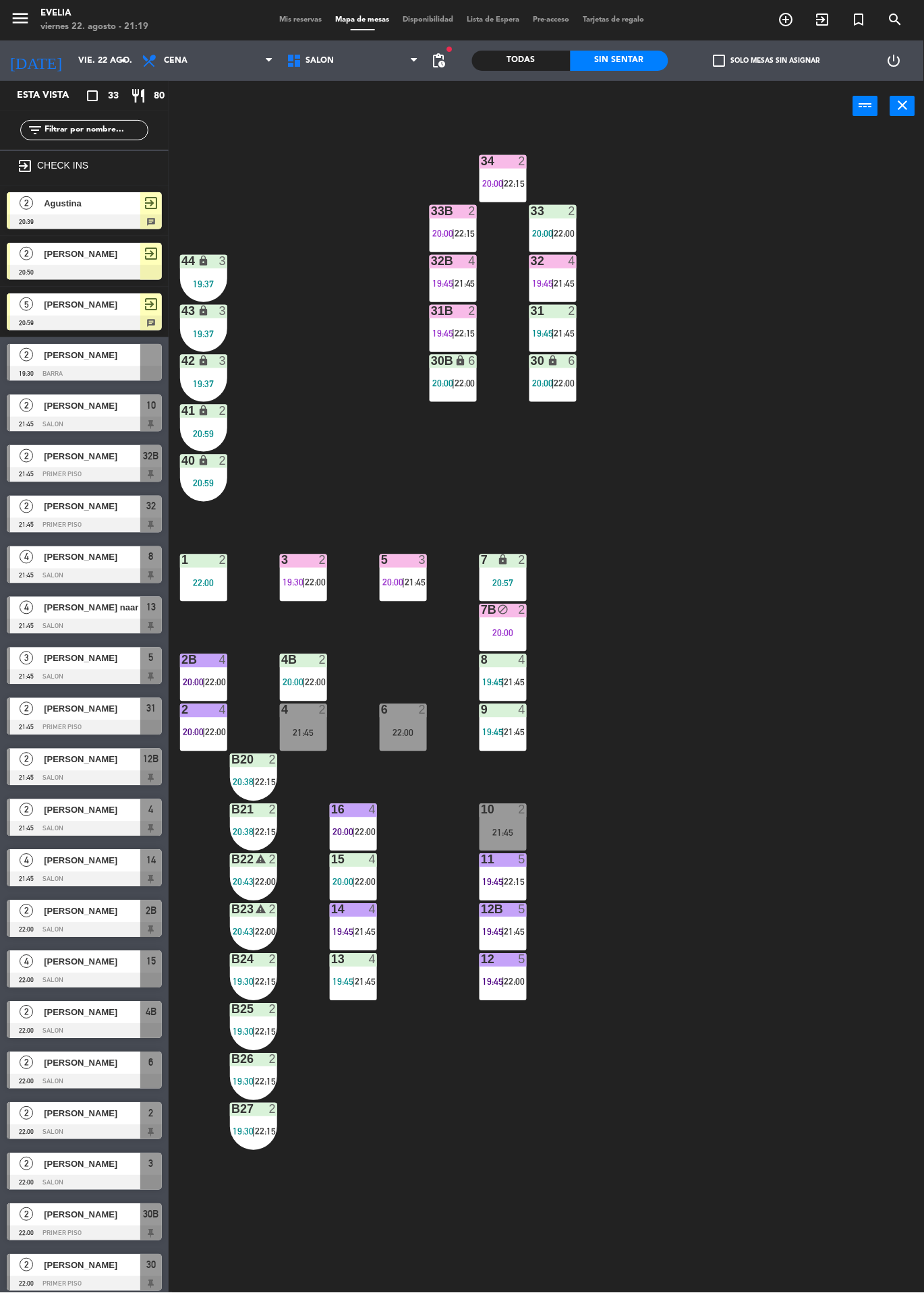
click at [447, 215] on div at bounding box center [453, 211] width 22 height 12
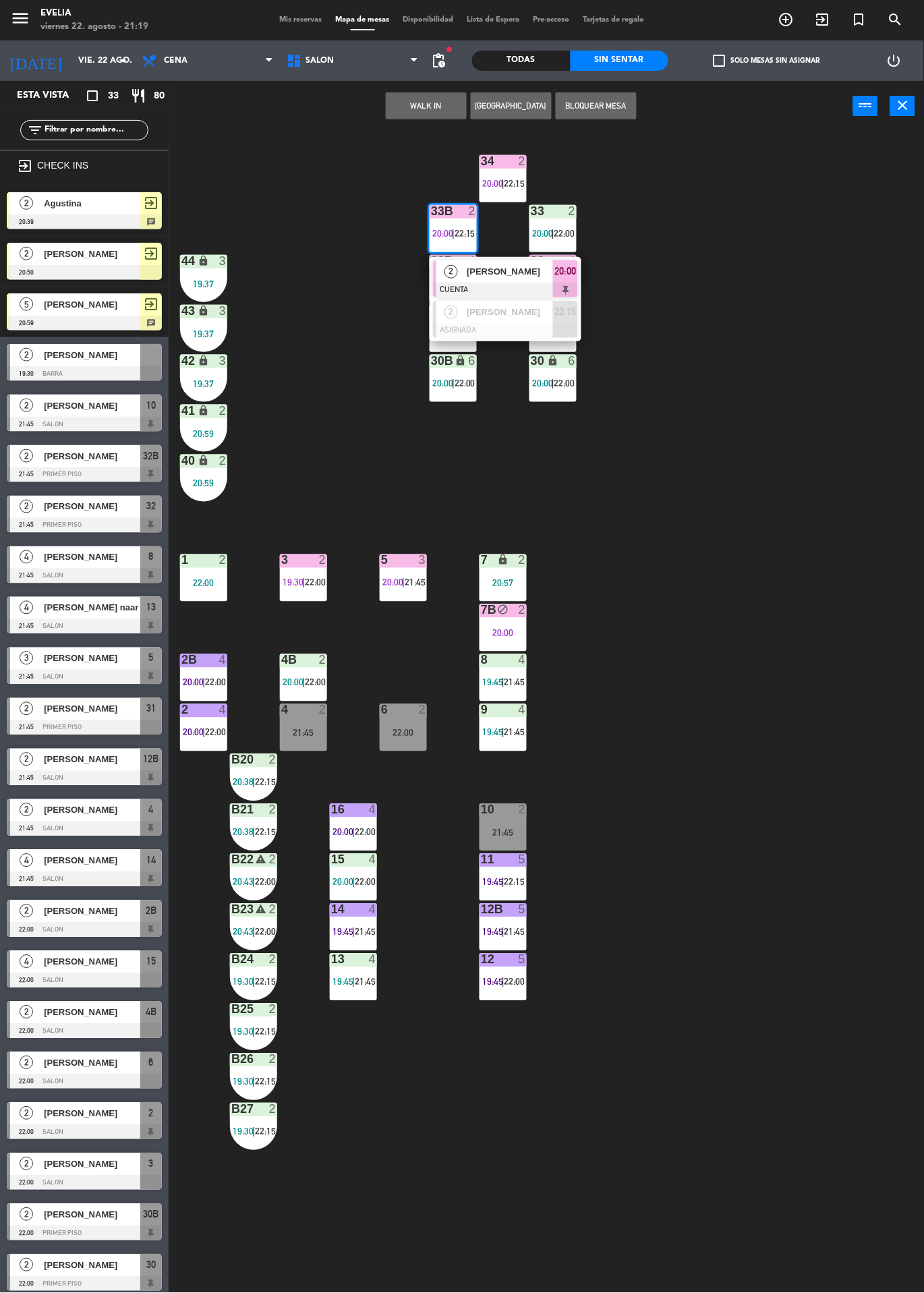
click at [558, 285] on div at bounding box center [506, 290] width 145 height 15
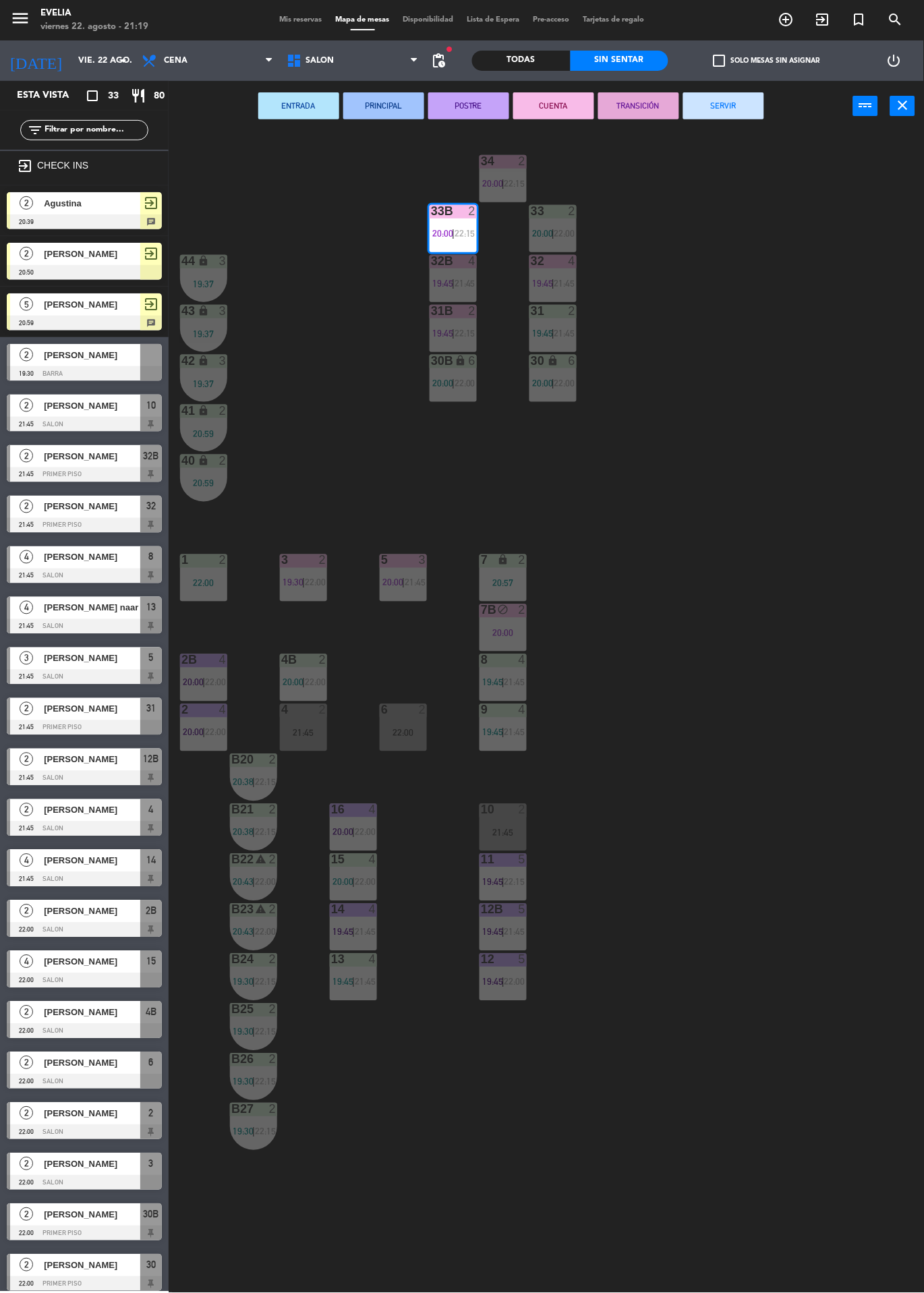
click at [743, 112] on button "SERVIR" at bounding box center [724, 105] width 81 height 27
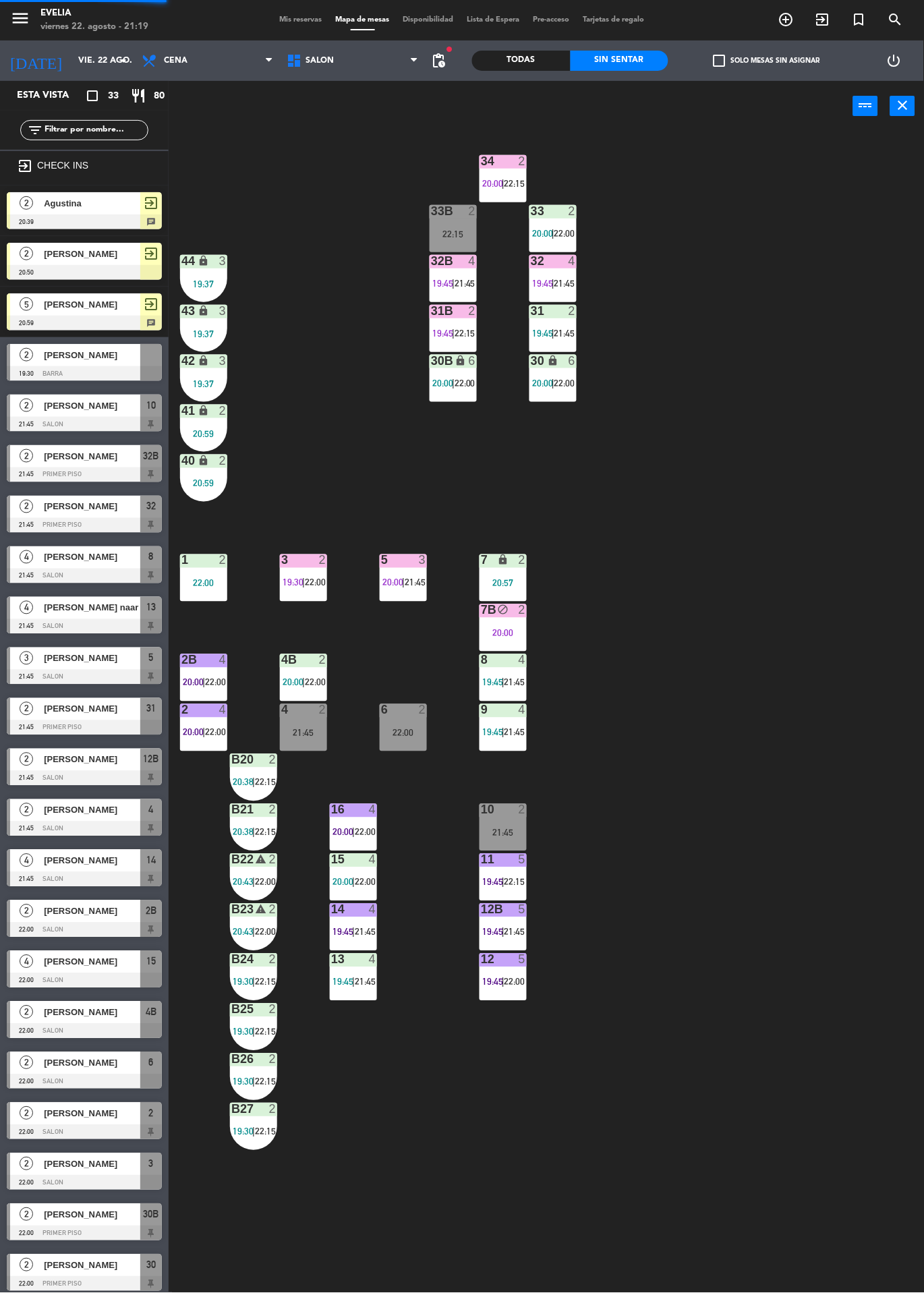
click at [513, 166] on div at bounding box center [503, 161] width 22 height 12
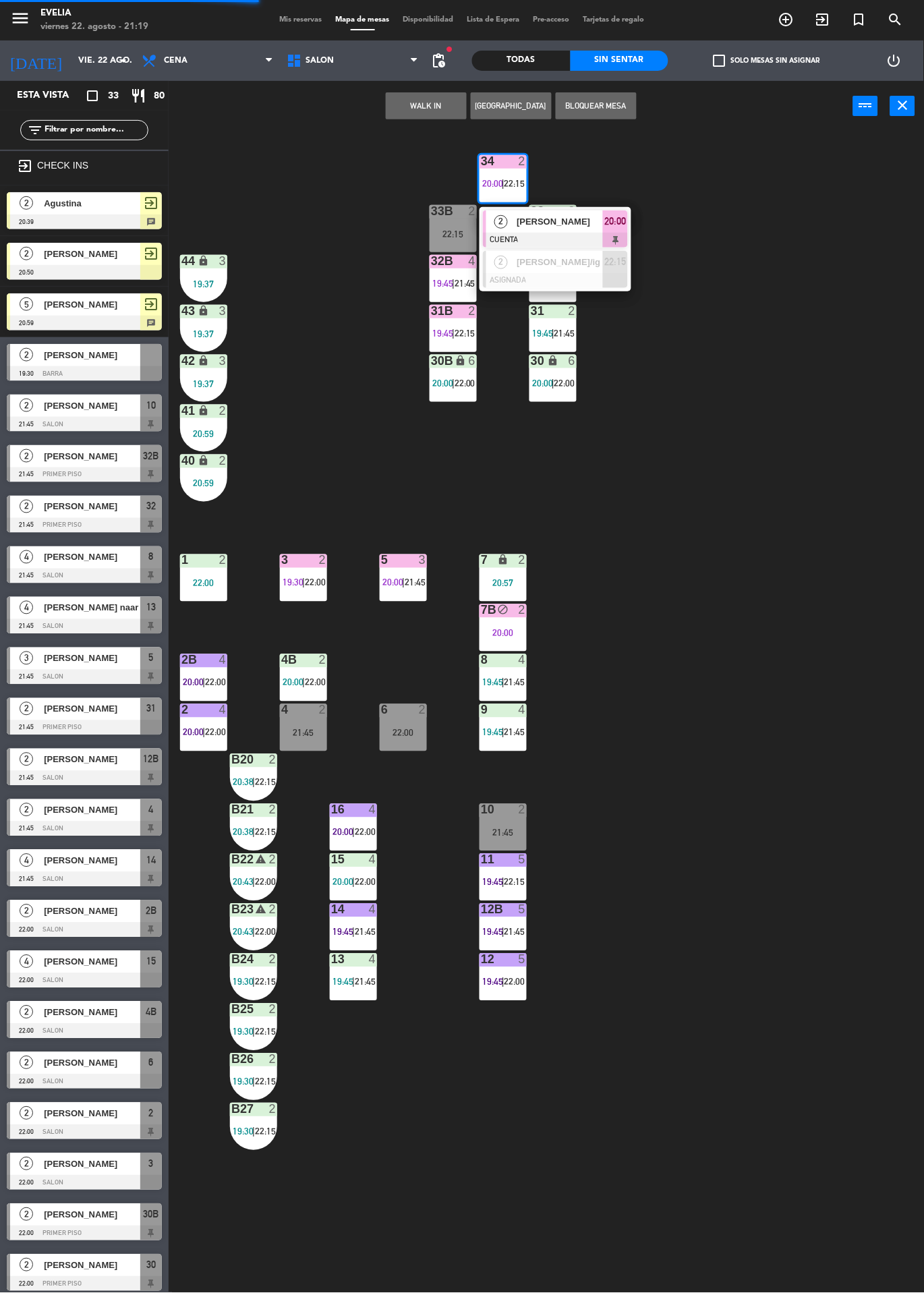
click at [605, 214] on span "20:00" at bounding box center [616, 221] width 22 height 16
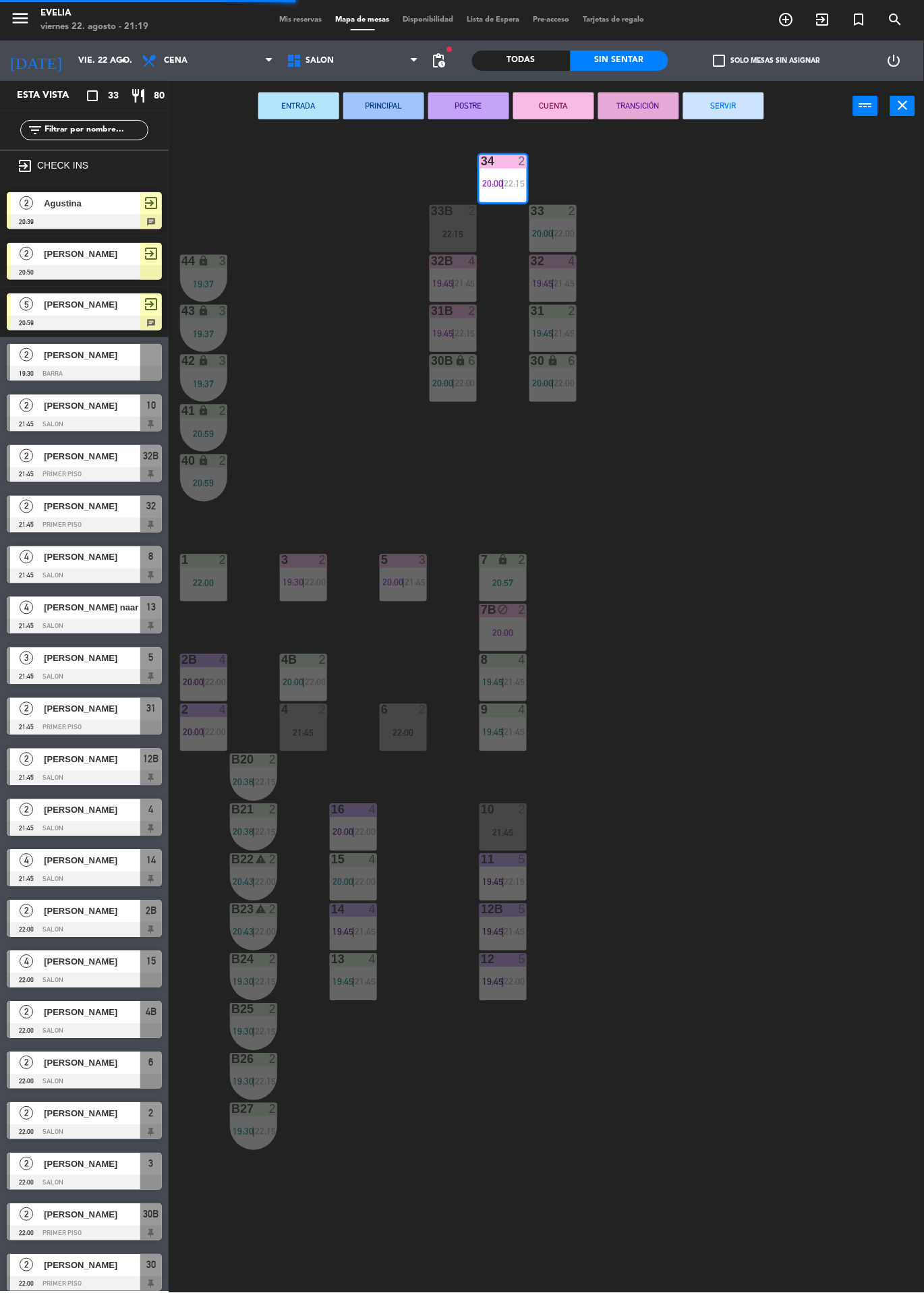
click at [748, 99] on button "SERVIR" at bounding box center [724, 105] width 81 height 27
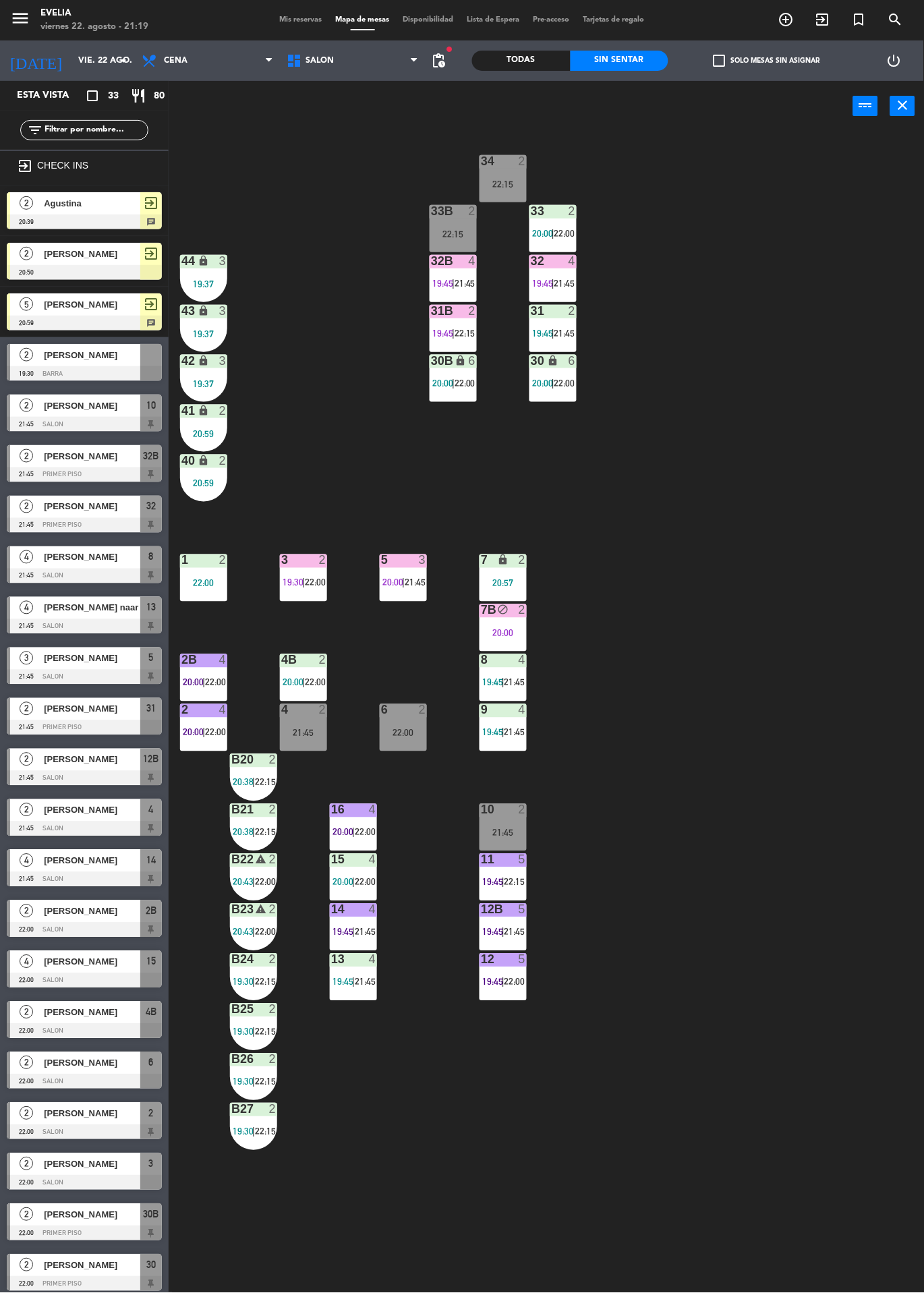
click at [466, 333] on span "22:15" at bounding box center [465, 333] width 21 height 11
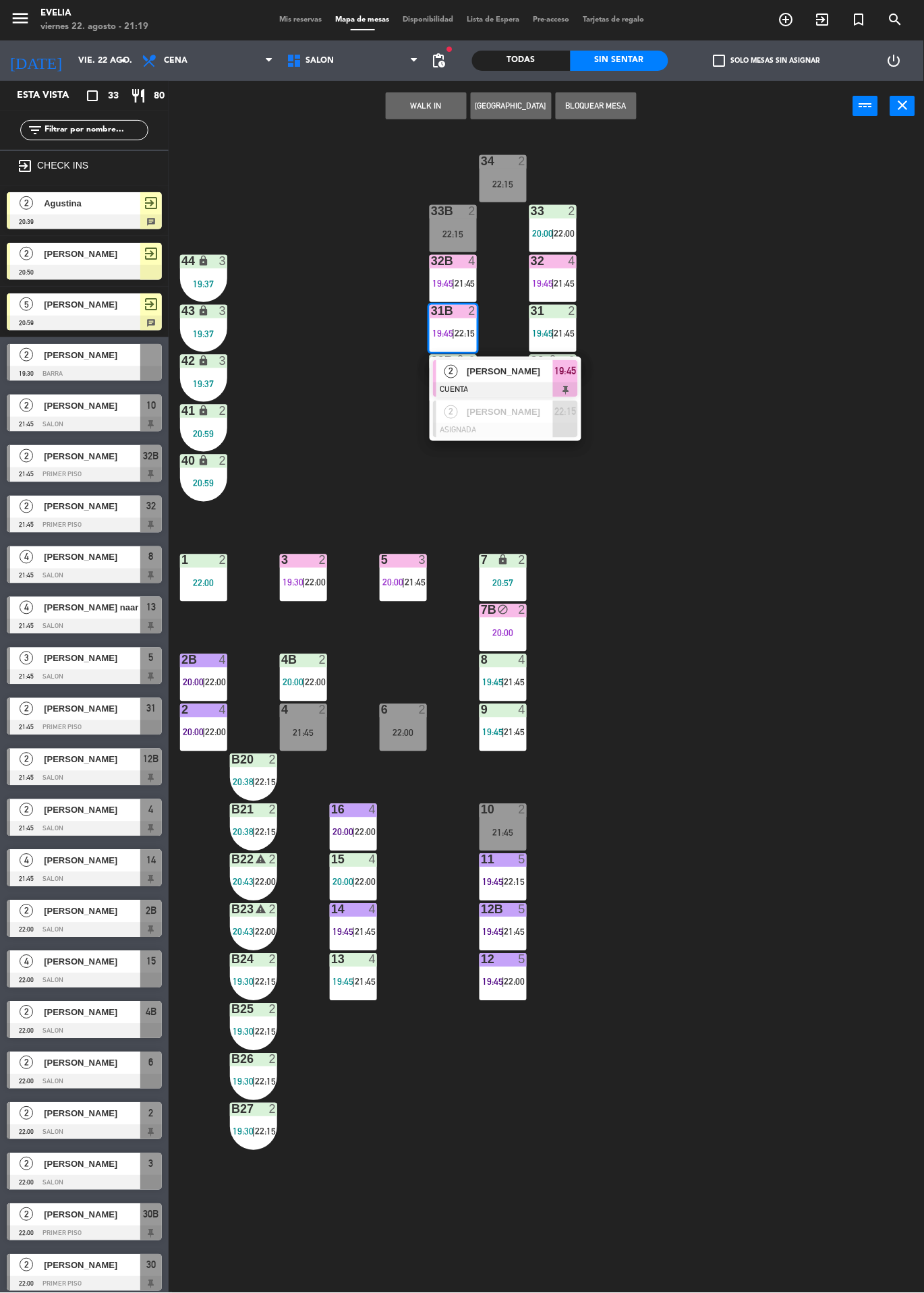
click at [512, 371] on span "[PERSON_NAME]" at bounding box center [510, 371] width 86 height 15
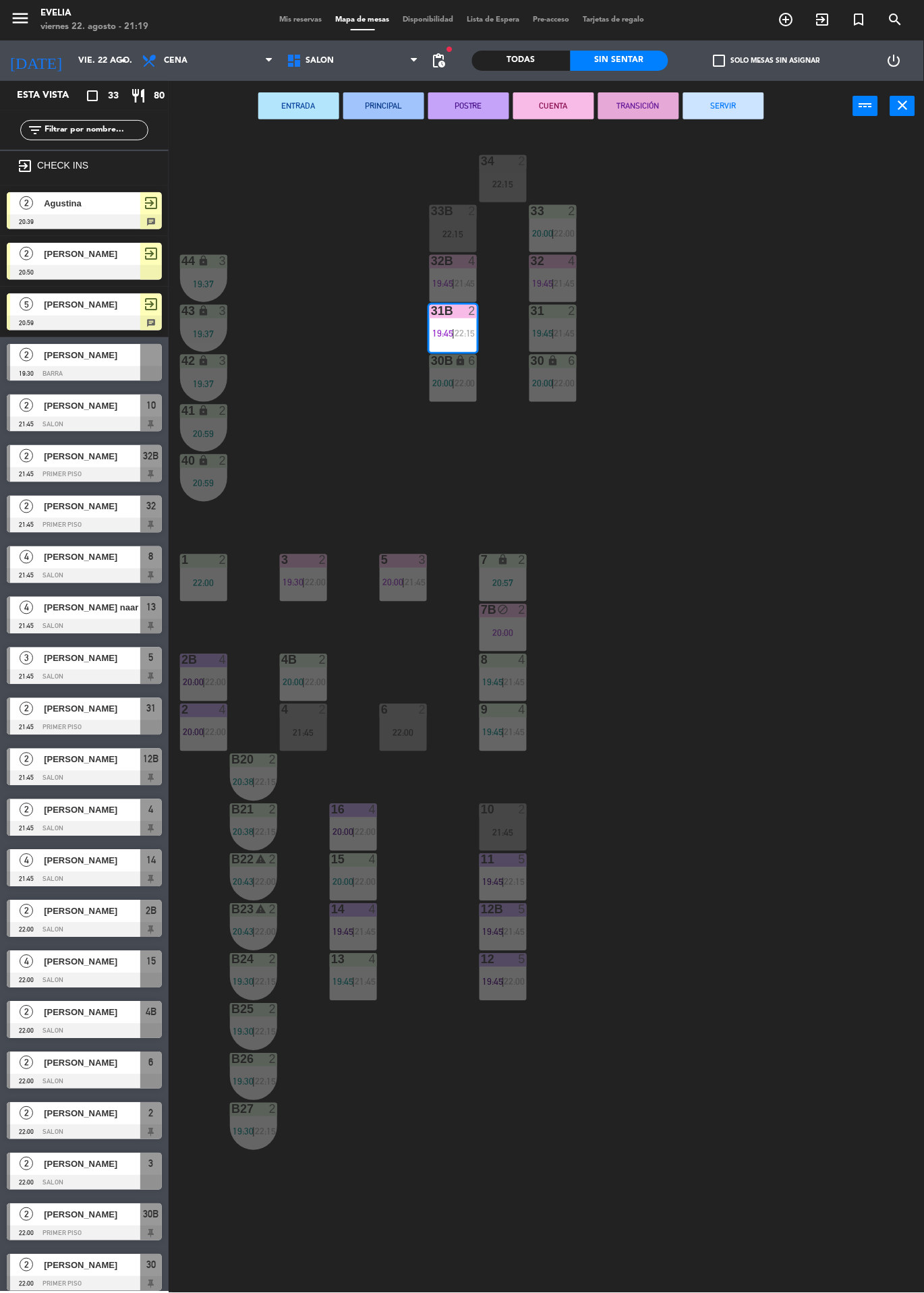
click at [672, 117] on button "TRANSICIÓN" at bounding box center [639, 105] width 81 height 27
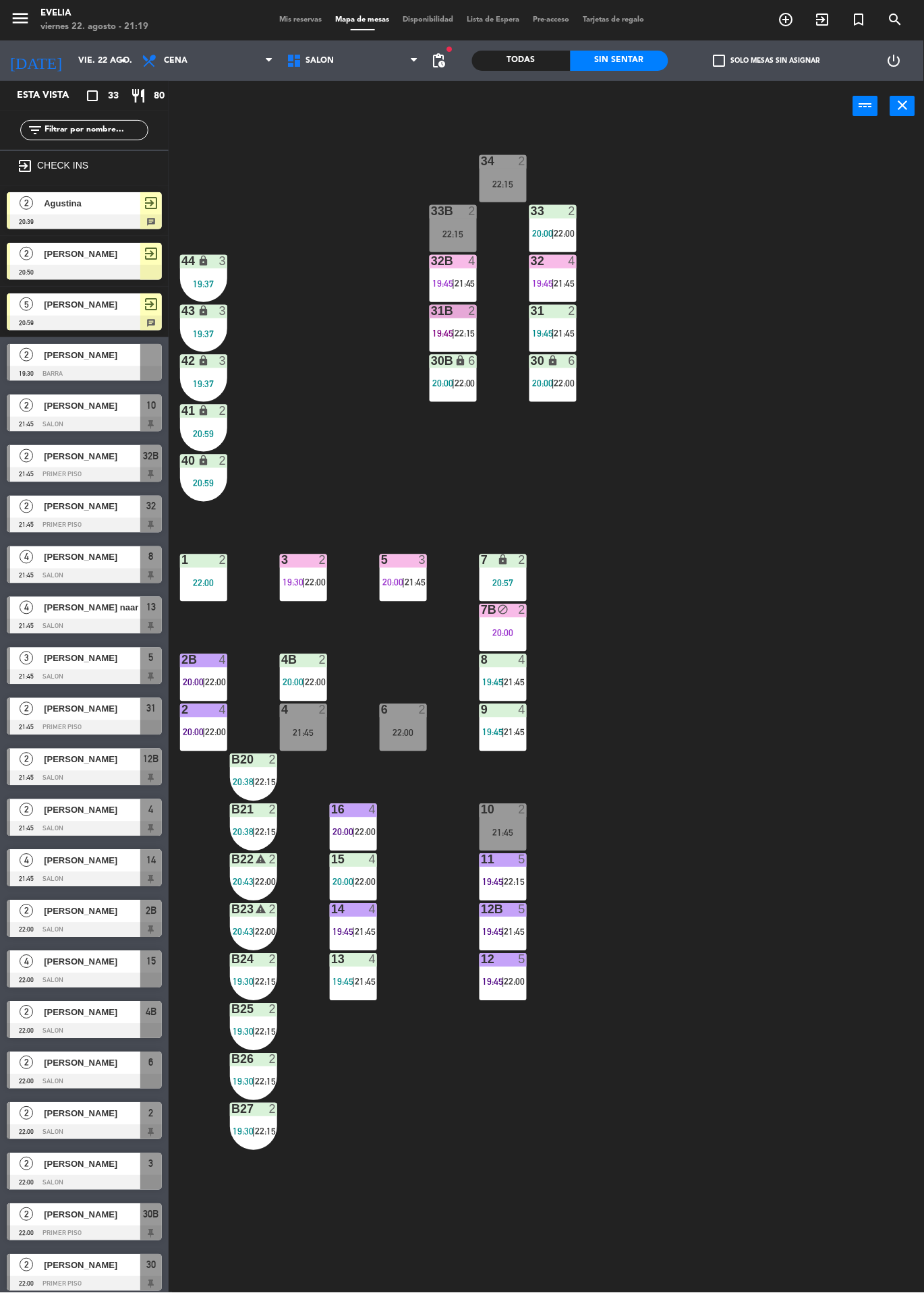
click at [566, 261] on div "4" at bounding box center [576, 261] width 22 height 12
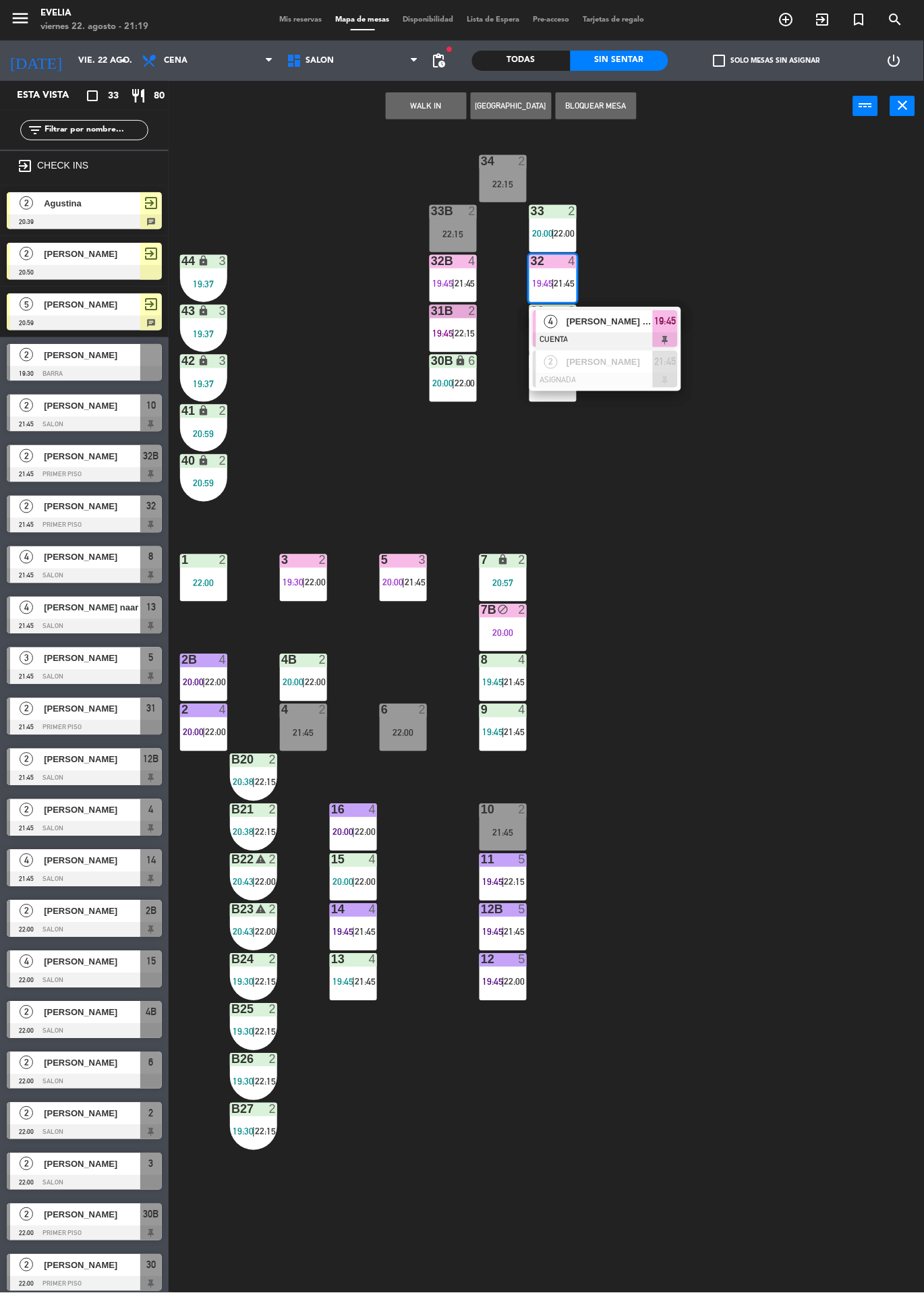
click at [625, 322] on span "[PERSON_NAME] San [PERSON_NAME]" at bounding box center [609, 321] width 86 height 15
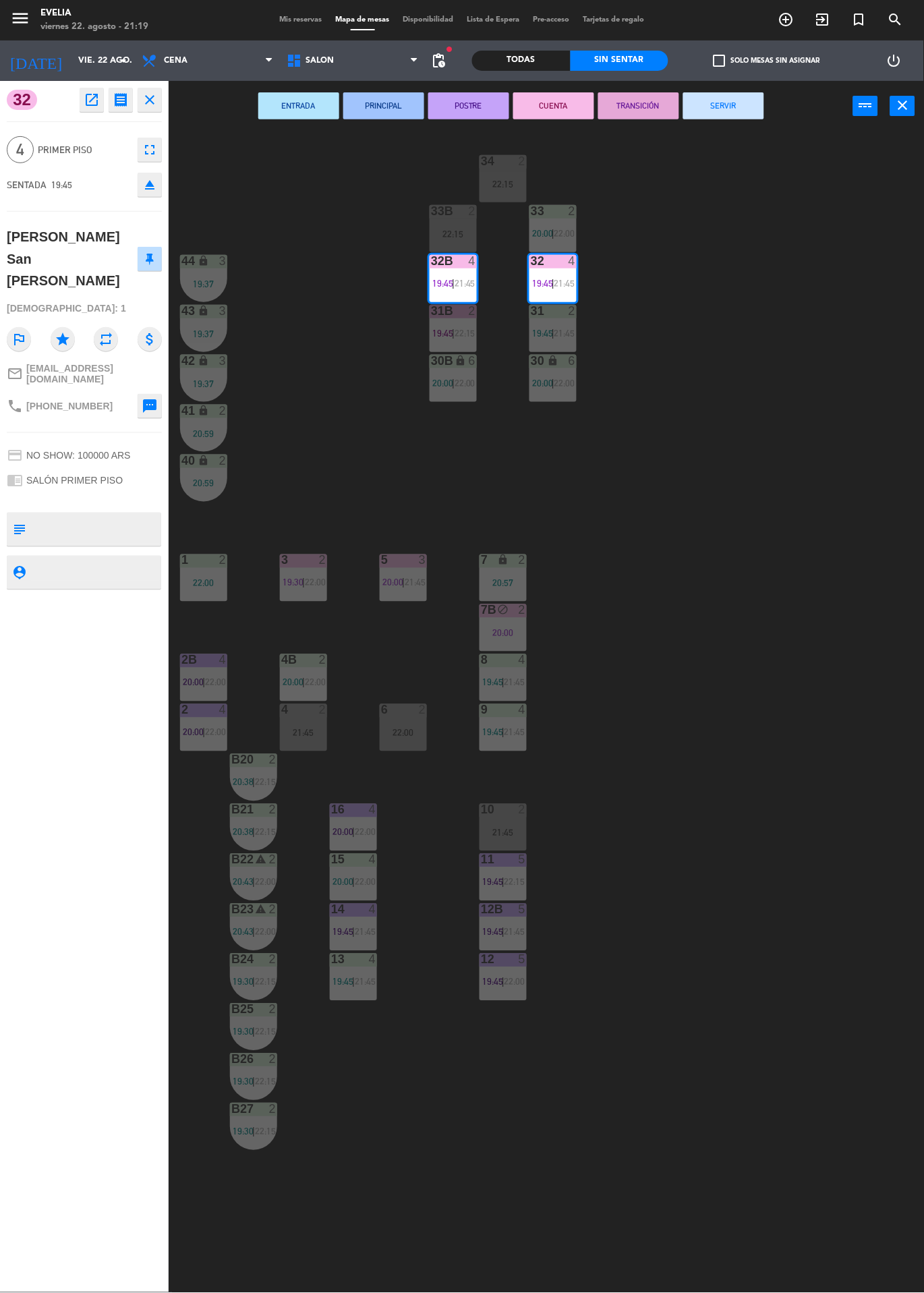
click at [722, 118] on button "SERVIR" at bounding box center [724, 105] width 81 height 27
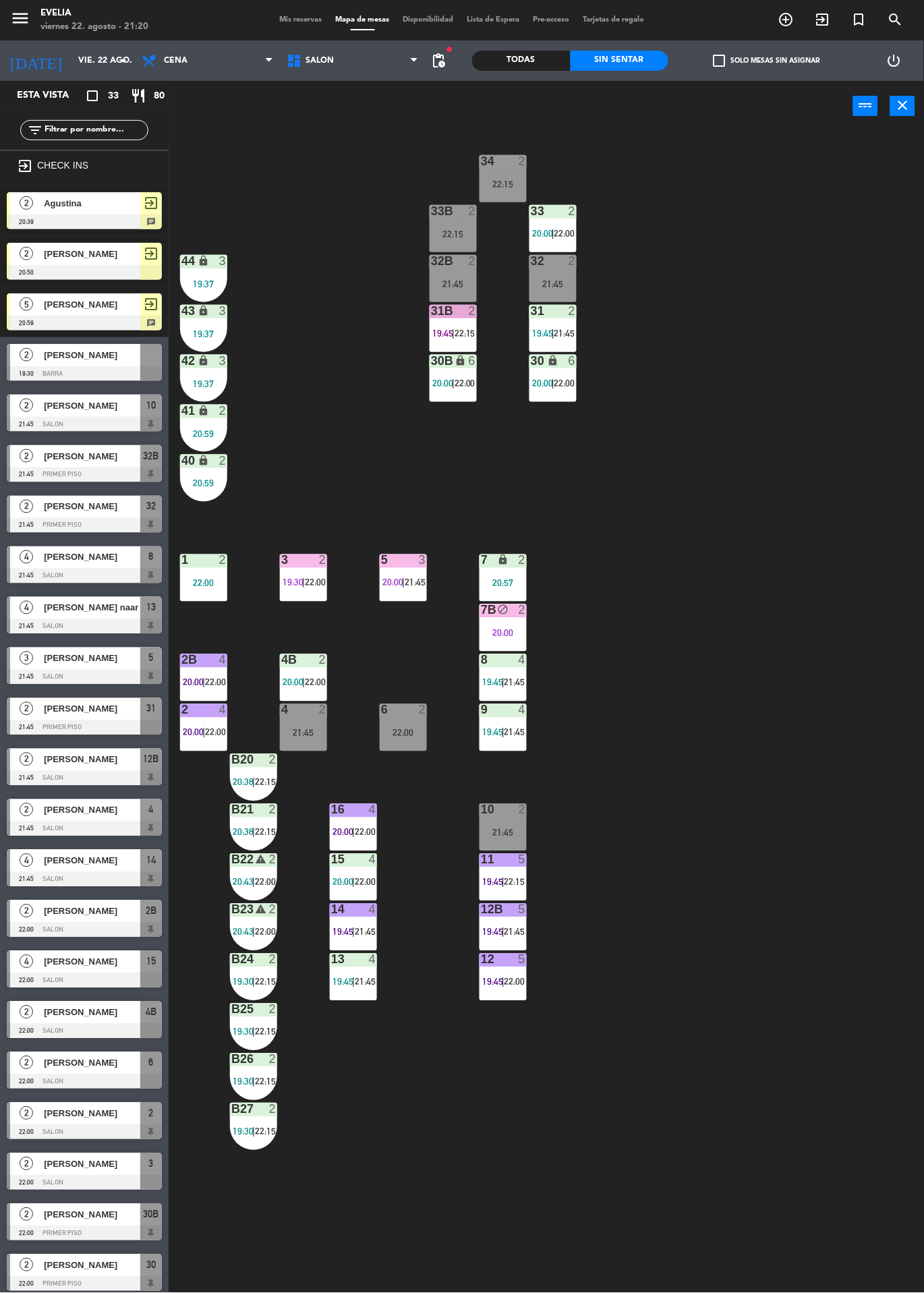
click at [471, 360] on div "6" at bounding box center [472, 360] width 8 height 12
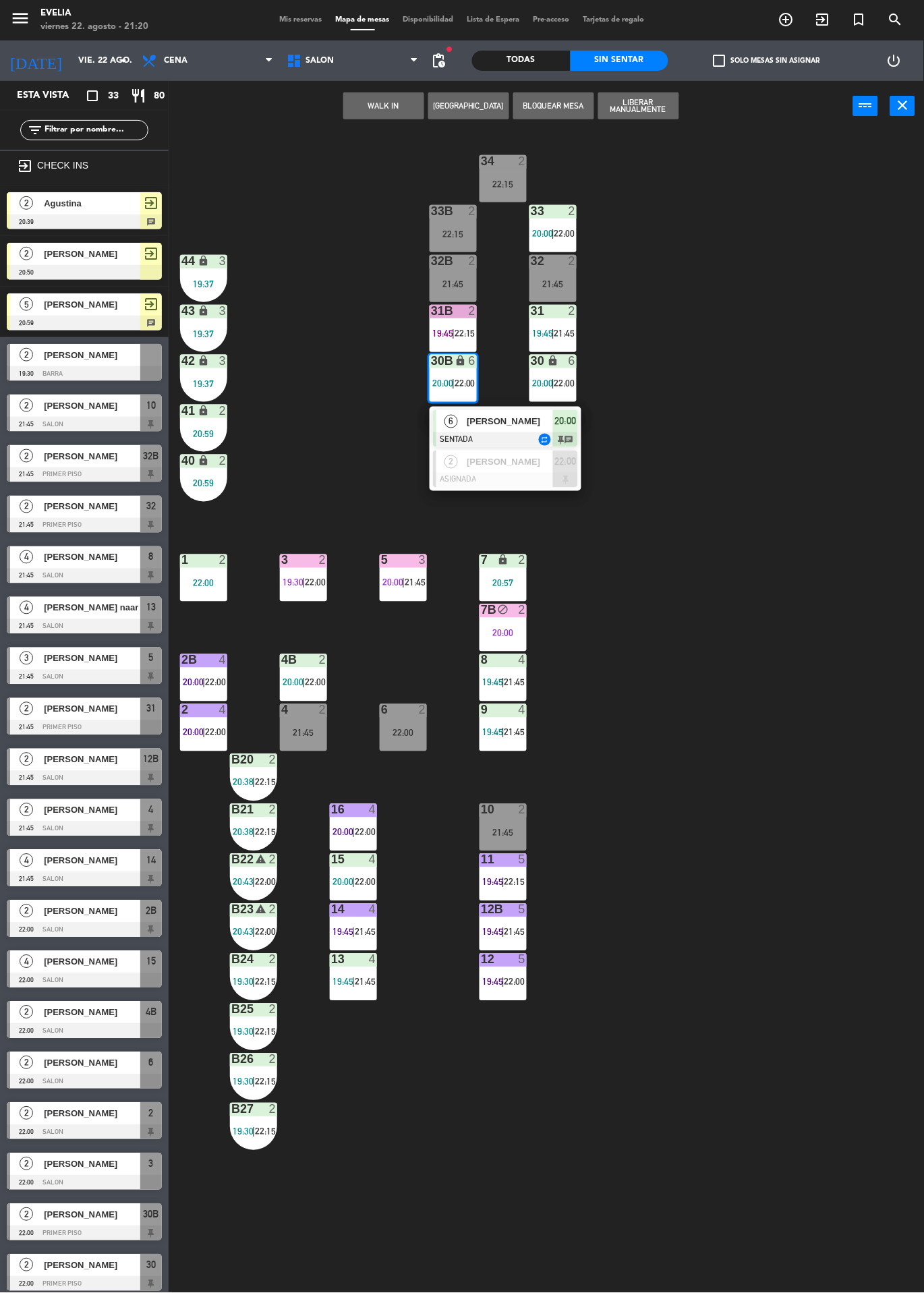
click at [743, 283] on div "34 2 22:15 33B 2 22:15 33 2 20:00 | 22:00 44 lock 3 19:37 32B 2 21:45 32 2 21:4…" at bounding box center [551, 712] width 746 height 1162
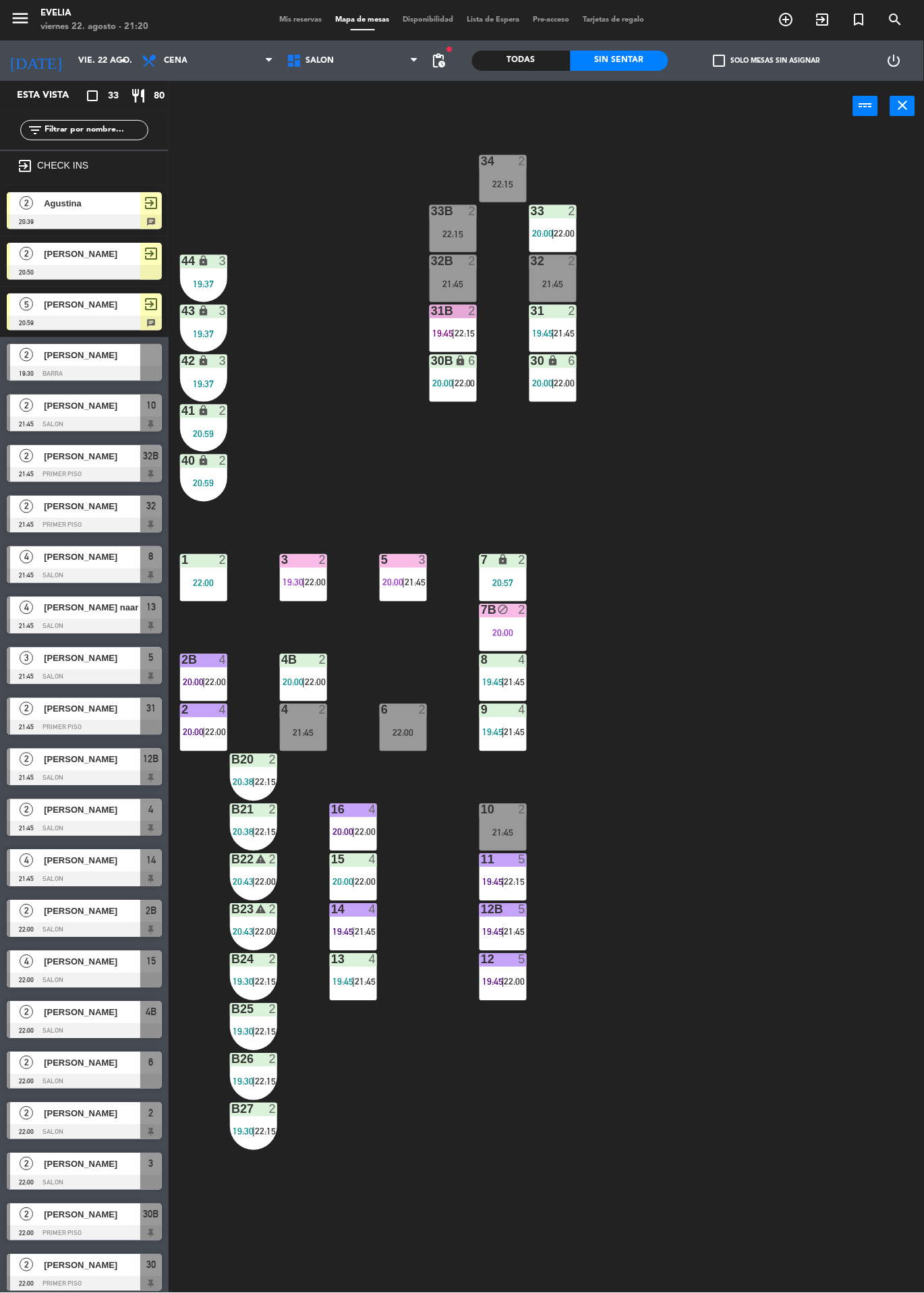
click at [457, 322] on div "31B 2 19:45 | 22:15" at bounding box center [453, 328] width 47 height 47
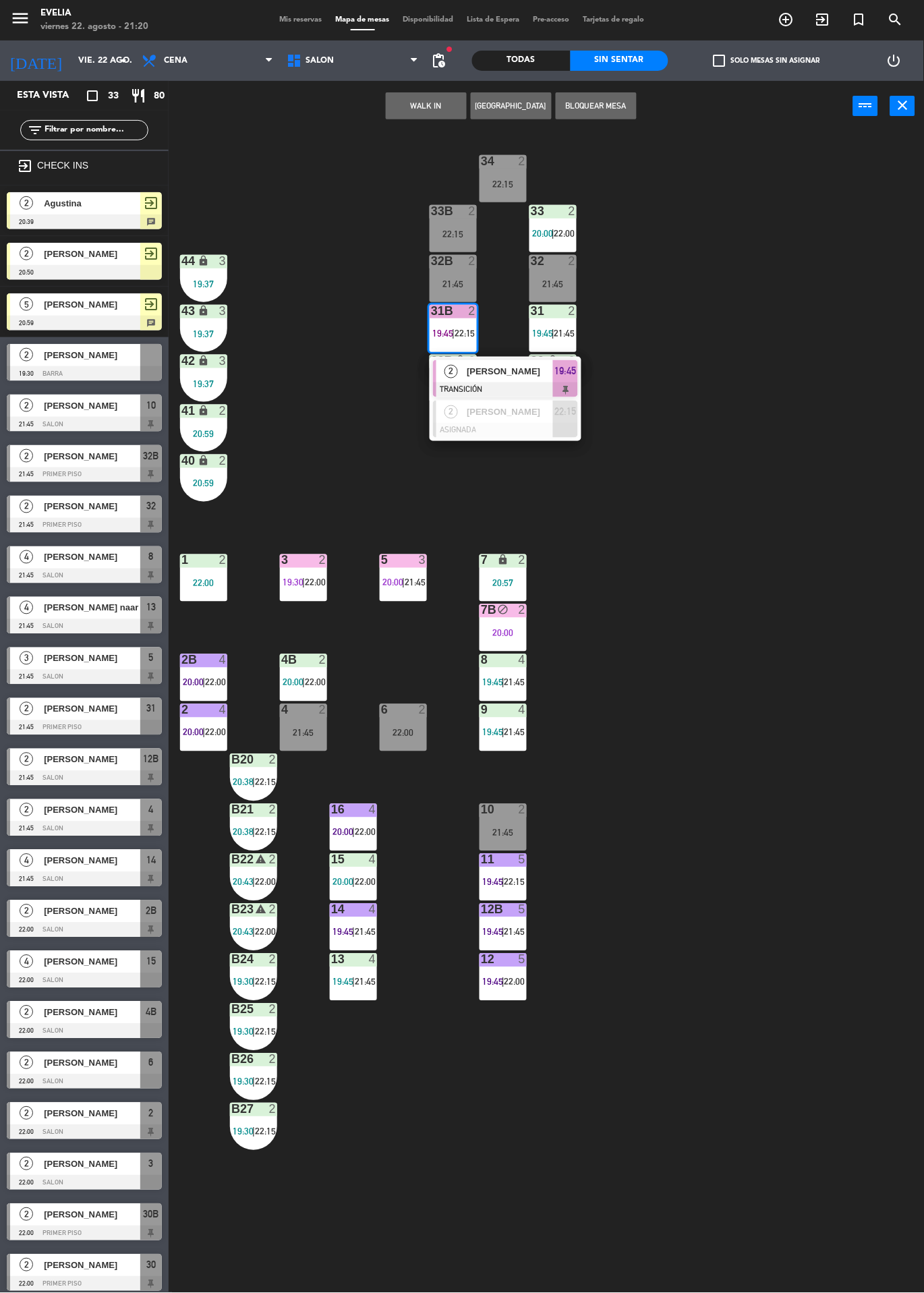
click at [545, 382] on div at bounding box center [506, 389] width 145 height 15
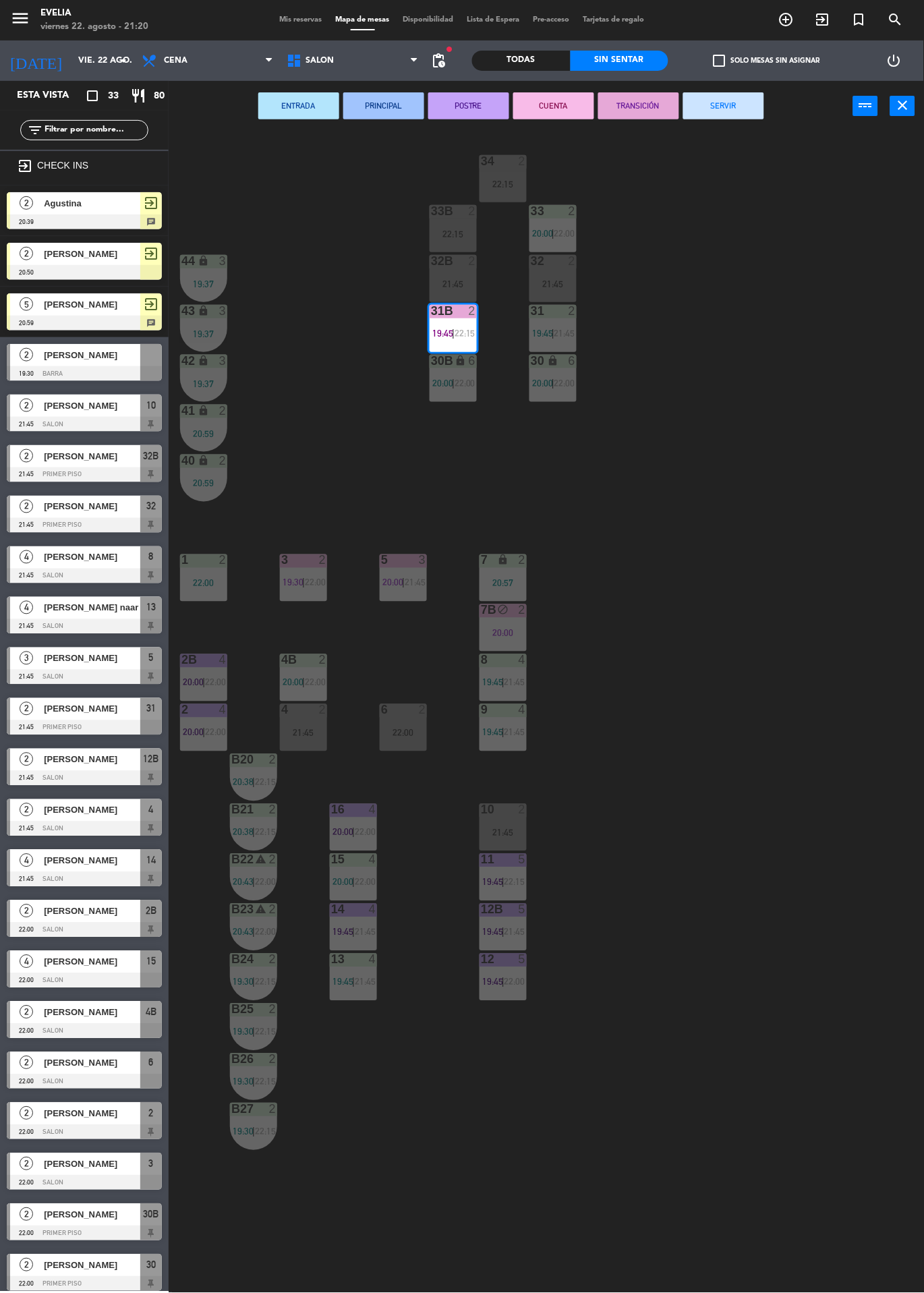
click at [762, 118] on button "SERVIR" at bounding box center [724, 105] width 81 height 27
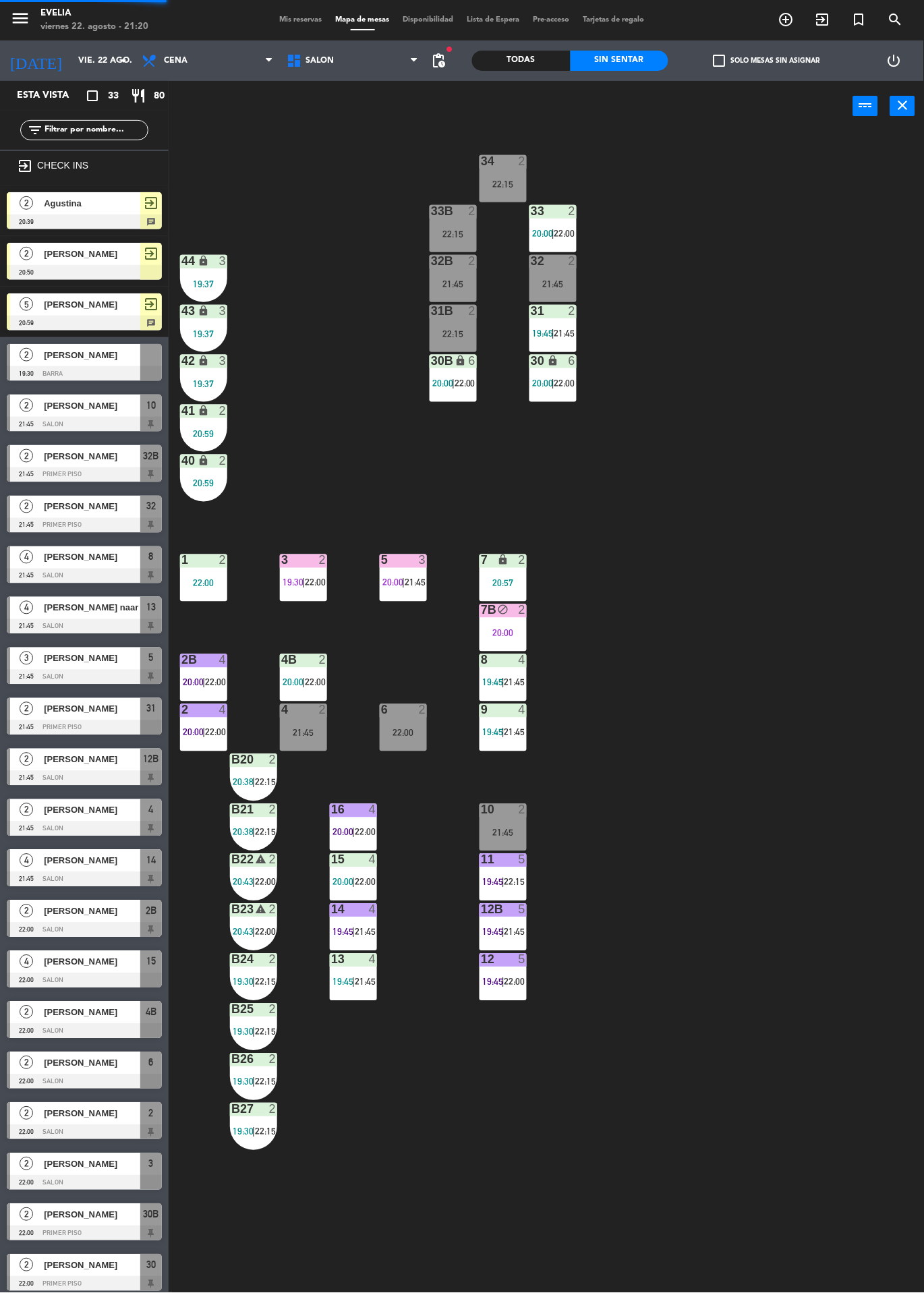
click at [565, 214] on div "2" at bounding box center [576, 211] width 22 height 12
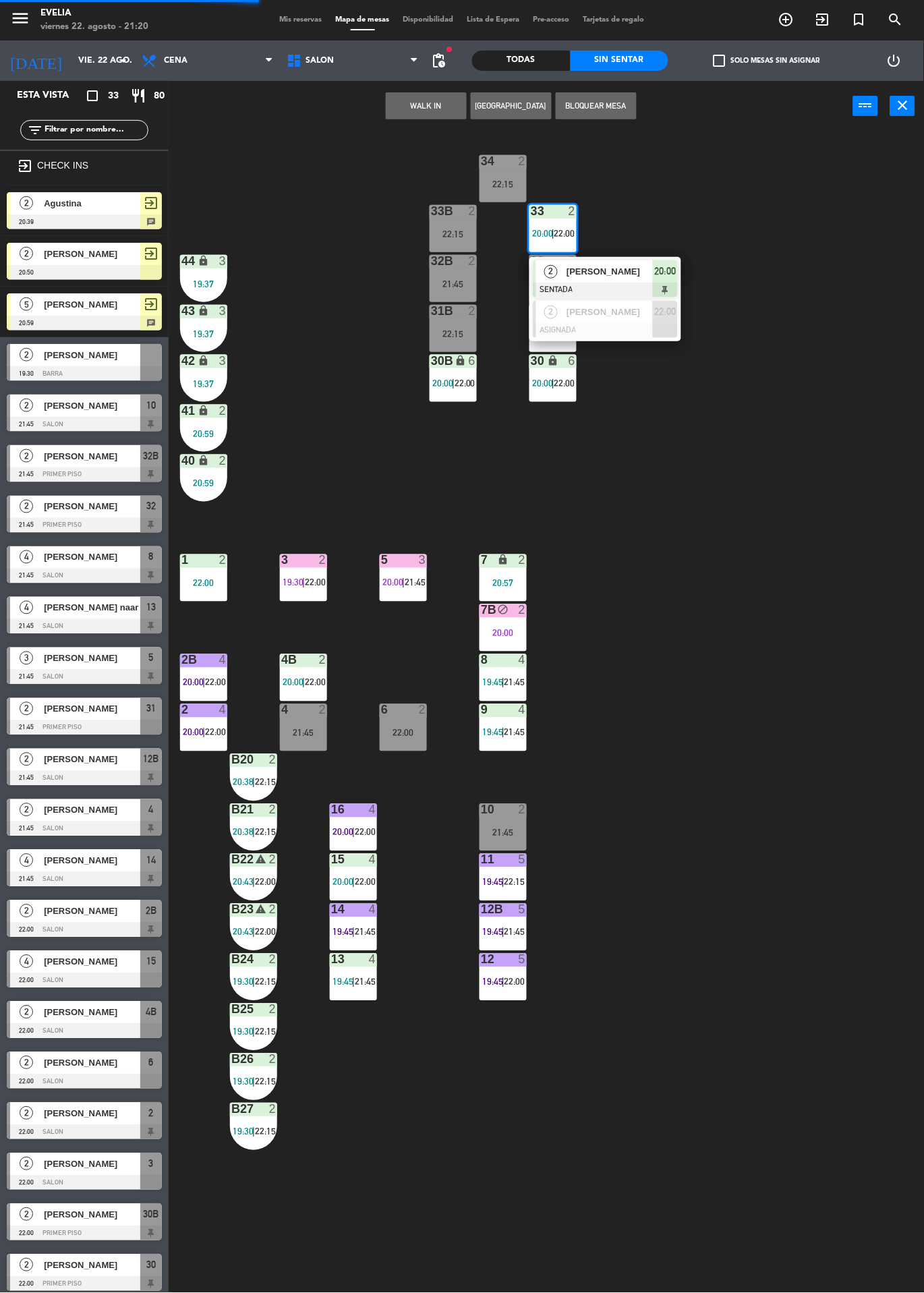
click at [653, 273] on div "20:00" at bounding box center [665, 271] width 25 height 22
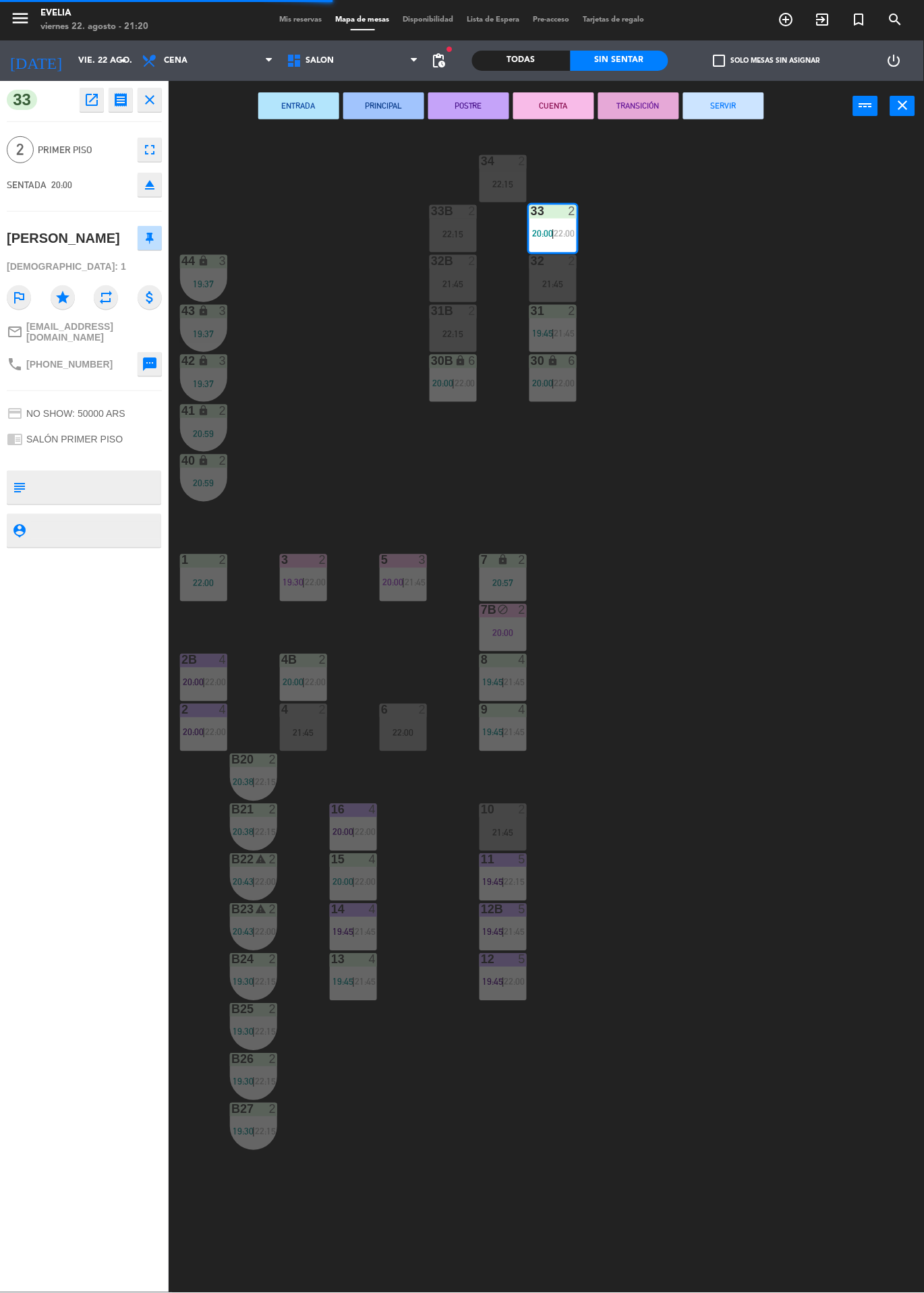
click at [754, 112] on button "SERVIR" at bounding box center [724, 105] width 81 height 27
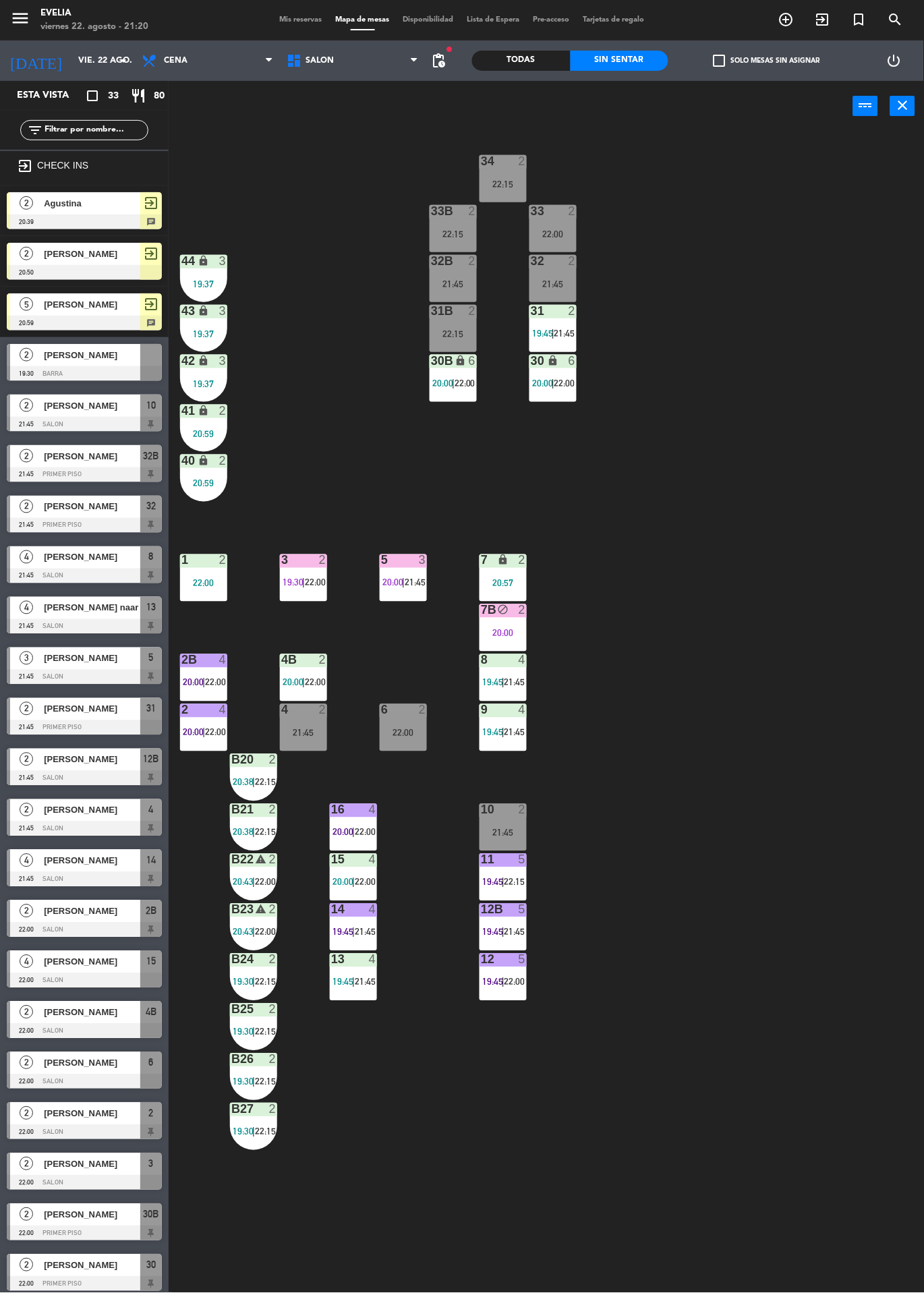
click at [555, 383] on div "22:00" at bounding box center [564, 383] width 20 height 9
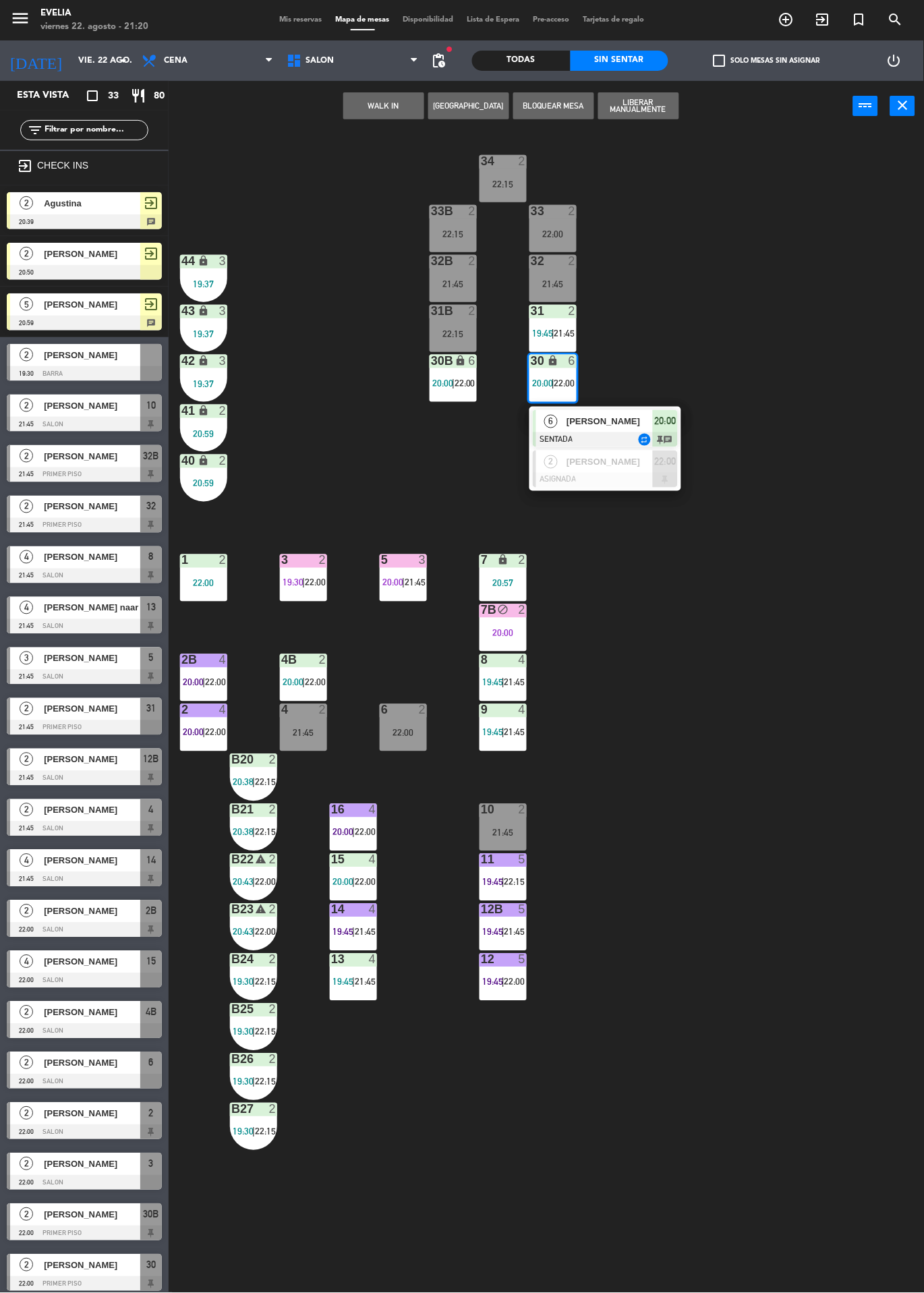
click at [808, 406] on div "34 2 22:15 33B 2 22:15 33 2 22:00 44 lock 3 19:37 32B 2 21:45 32 2 21:45 43 loc…" at bounding box center [551, 712] width 746 height 1162
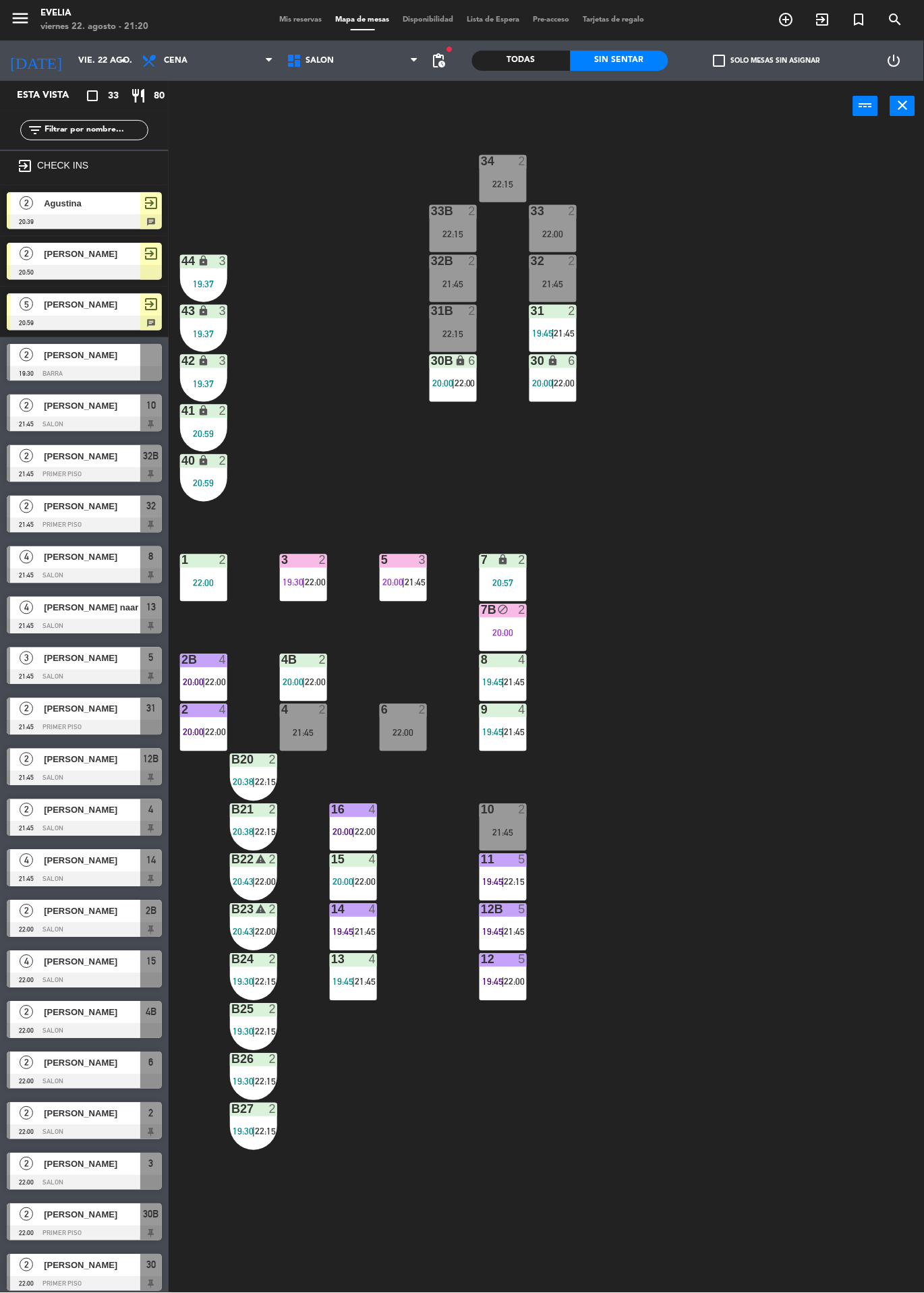
click at [304, 19] on span "Mis reservas" at bounding box center [301, 20] width 56 height 7
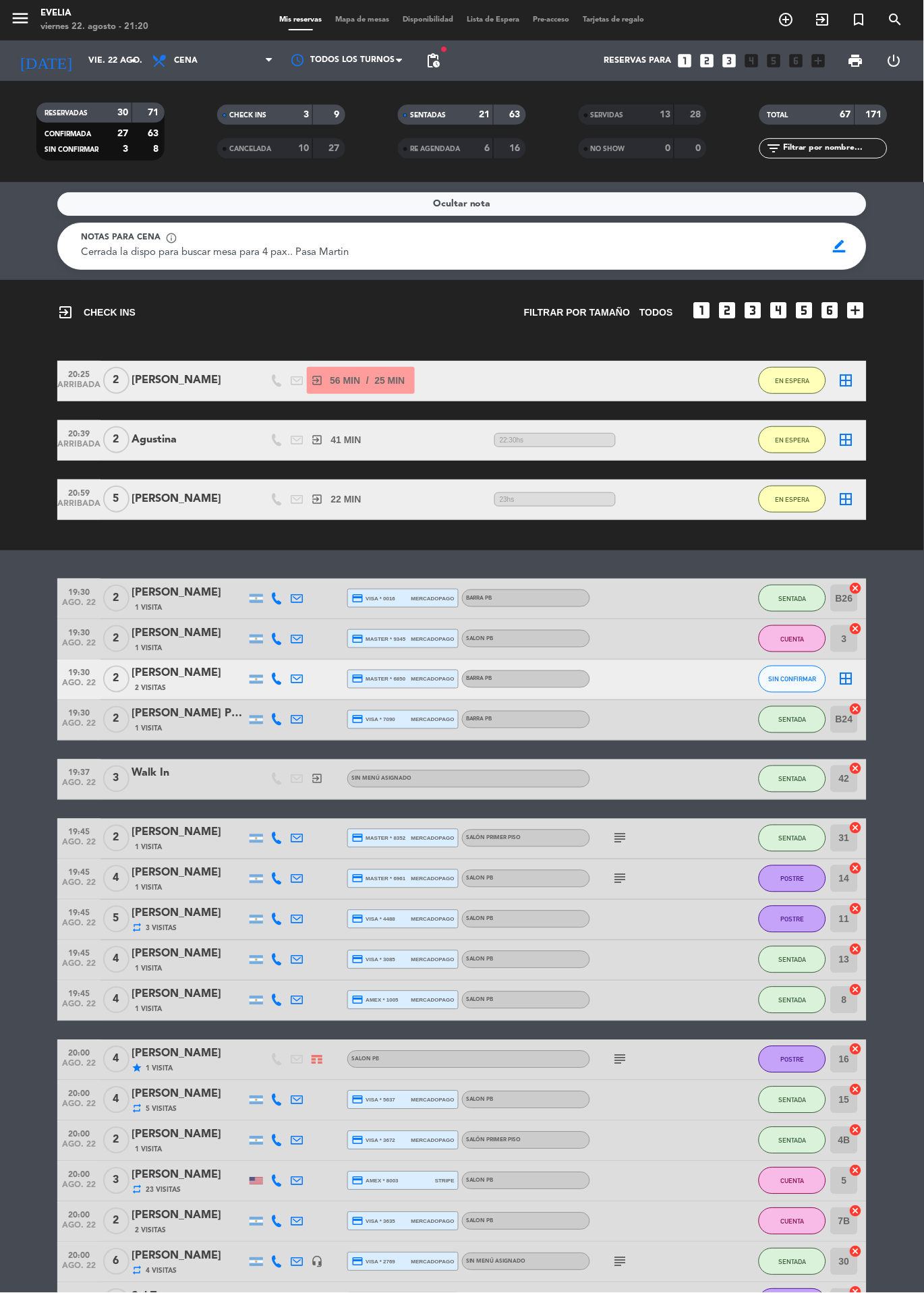
click at [353, 20] on span "Mapa de mesas" at bounding box center [363, 20] width 67 height 7
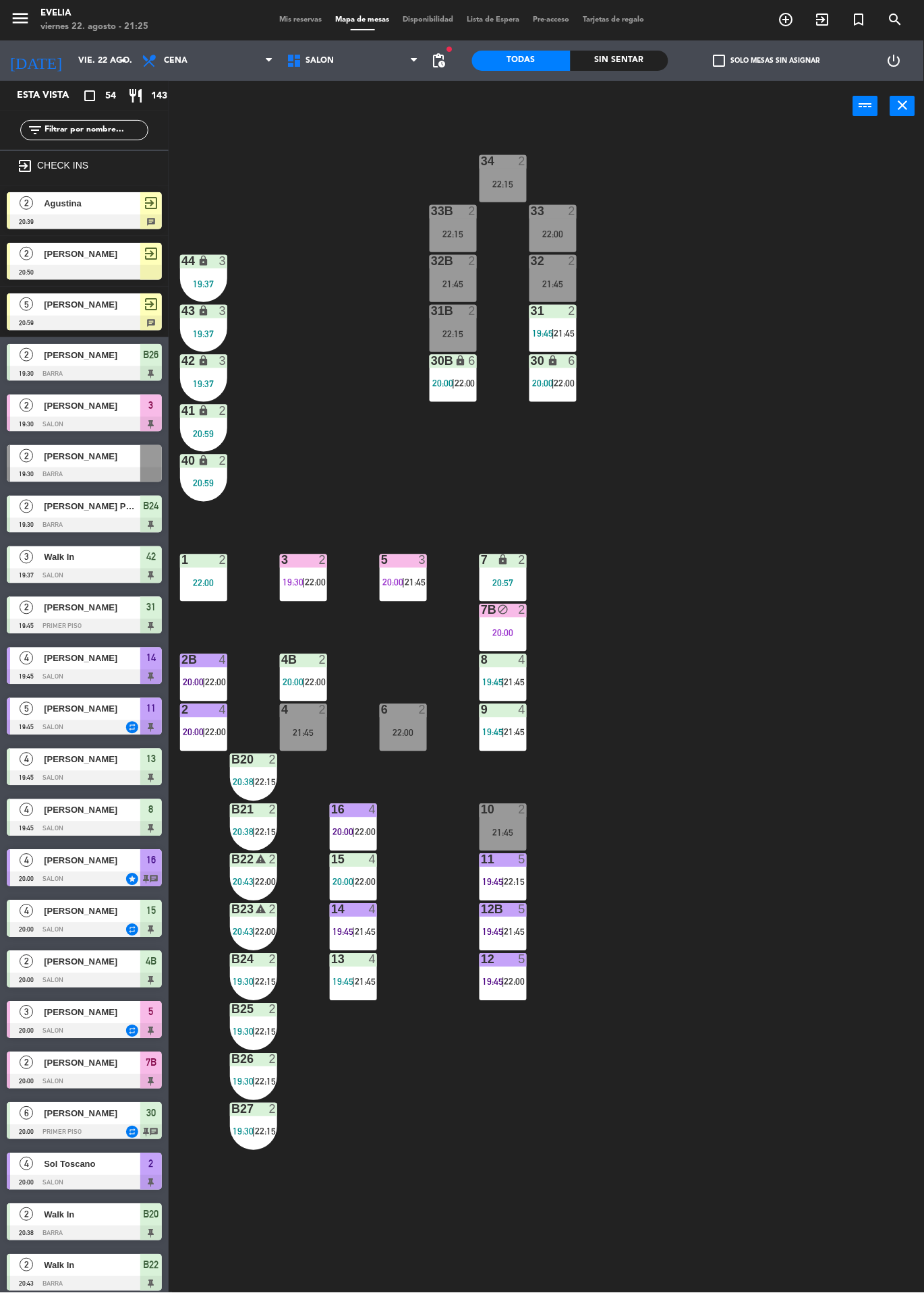
click at [323, 709] on div "2" at bounding box center [323, 710] width 8 height 12
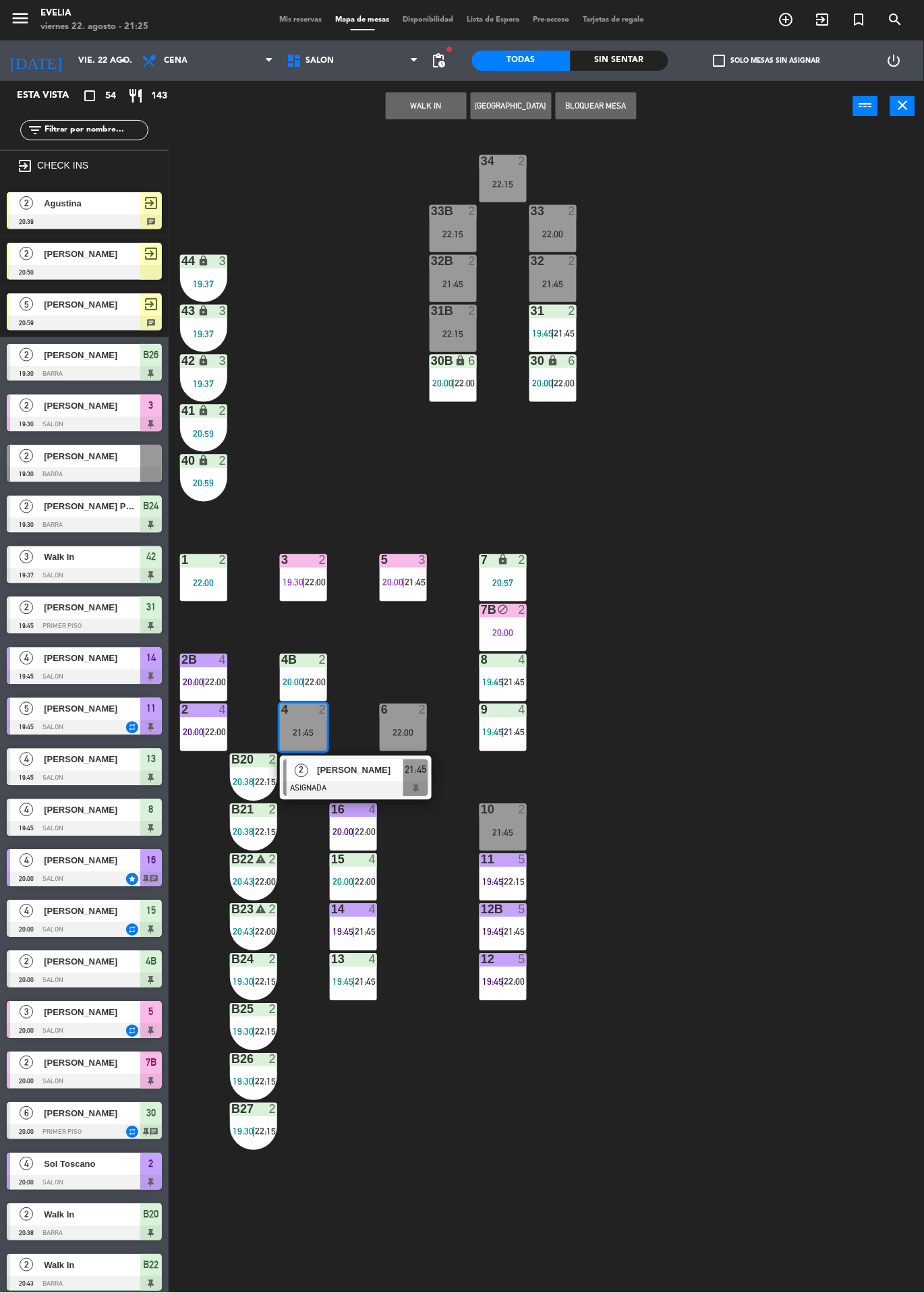
click at [701, 602] on div "34 2 22:15 33B 2 22:15 33 2 22:00 44 lock 3 19:37 32B 2 21:45 32 2 21:45 43 loc…" at bounding box center [551, 712] width 746 height 1162
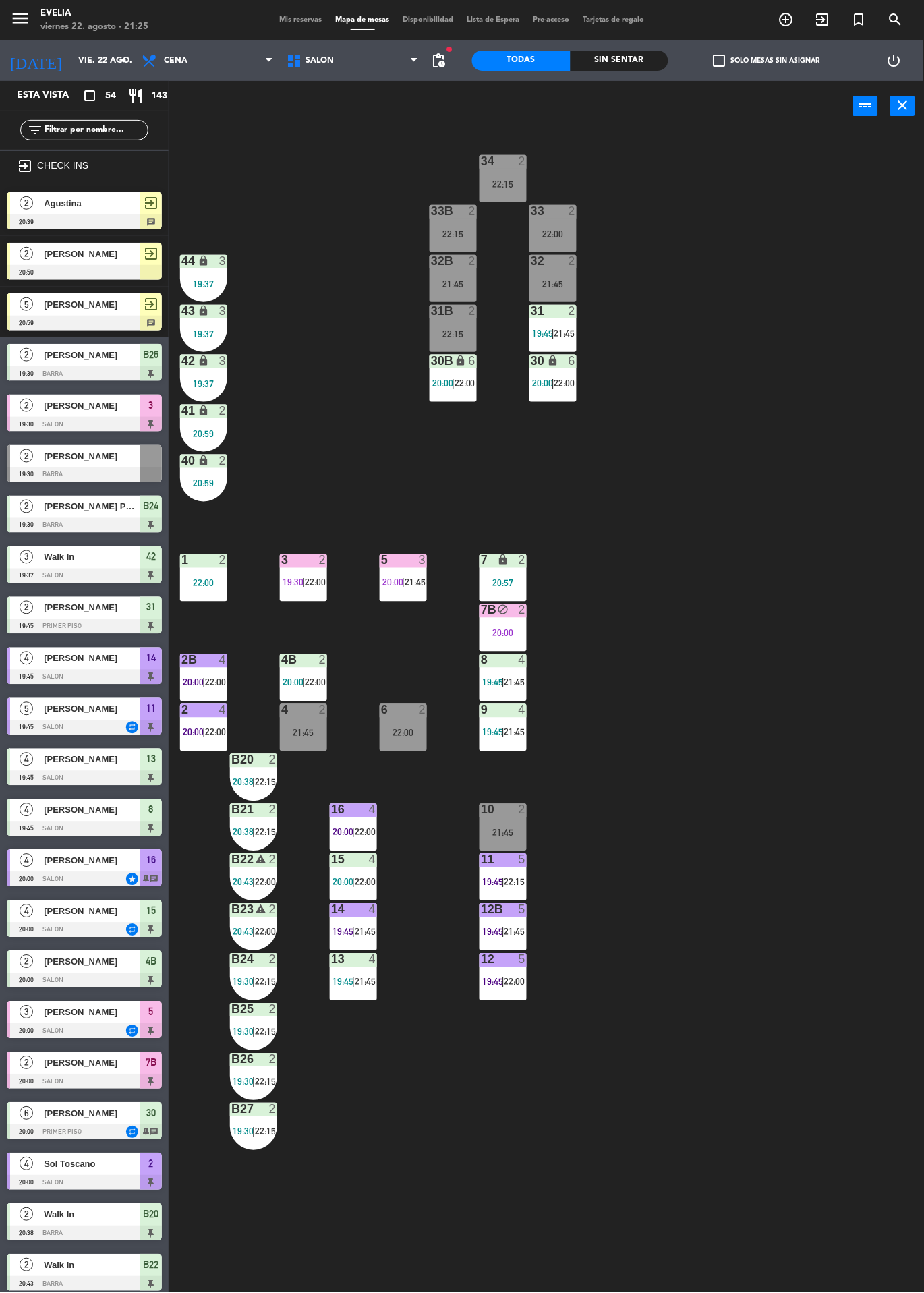
click at [312, 674] on div "4B 2 20:00 | 22:00" at bounding box center [303, 677] width 47 height 47
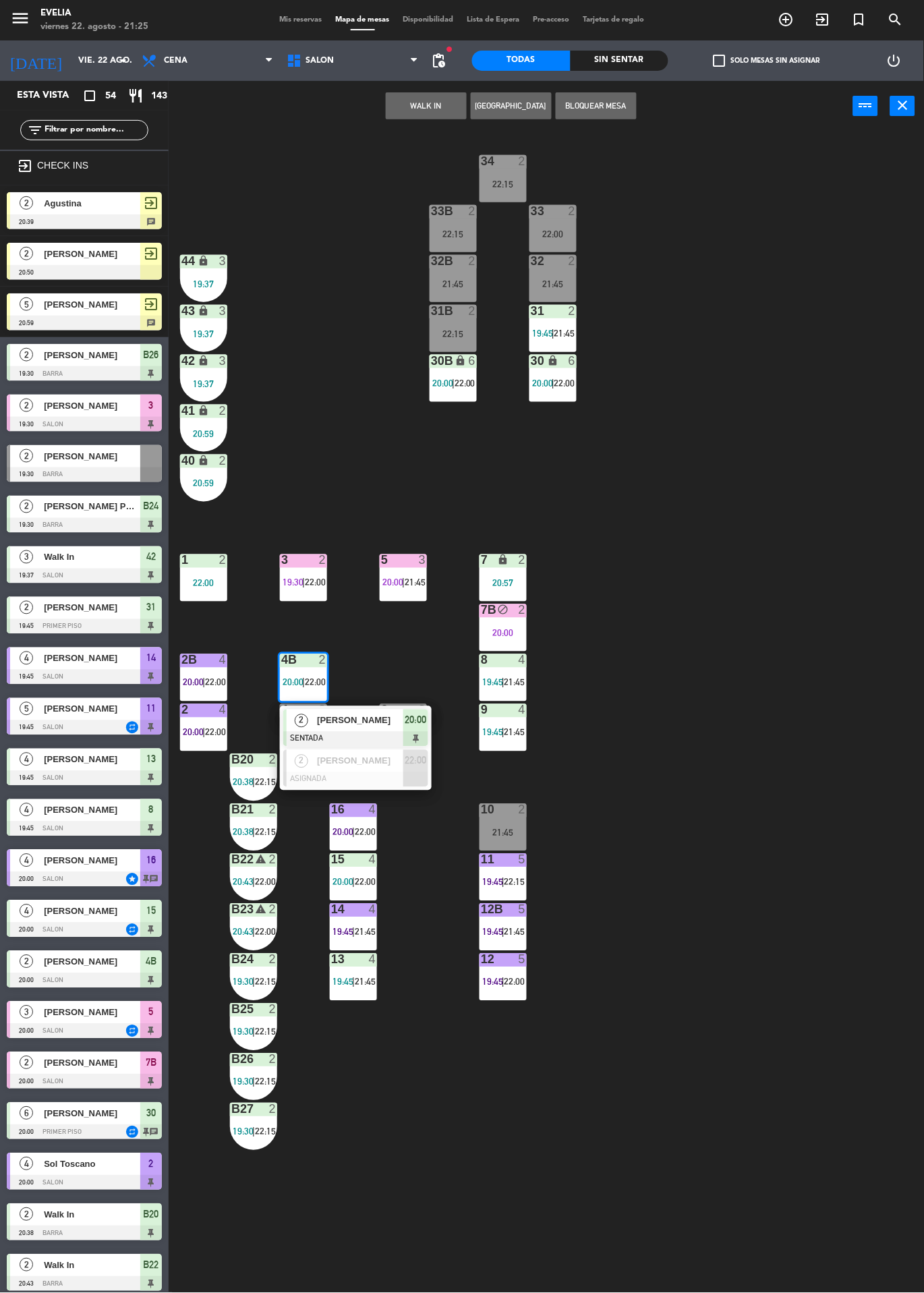
click at [374, 715] on span "[PERSON_NAME]" at bounding box center [360, 721] width 86 height 15
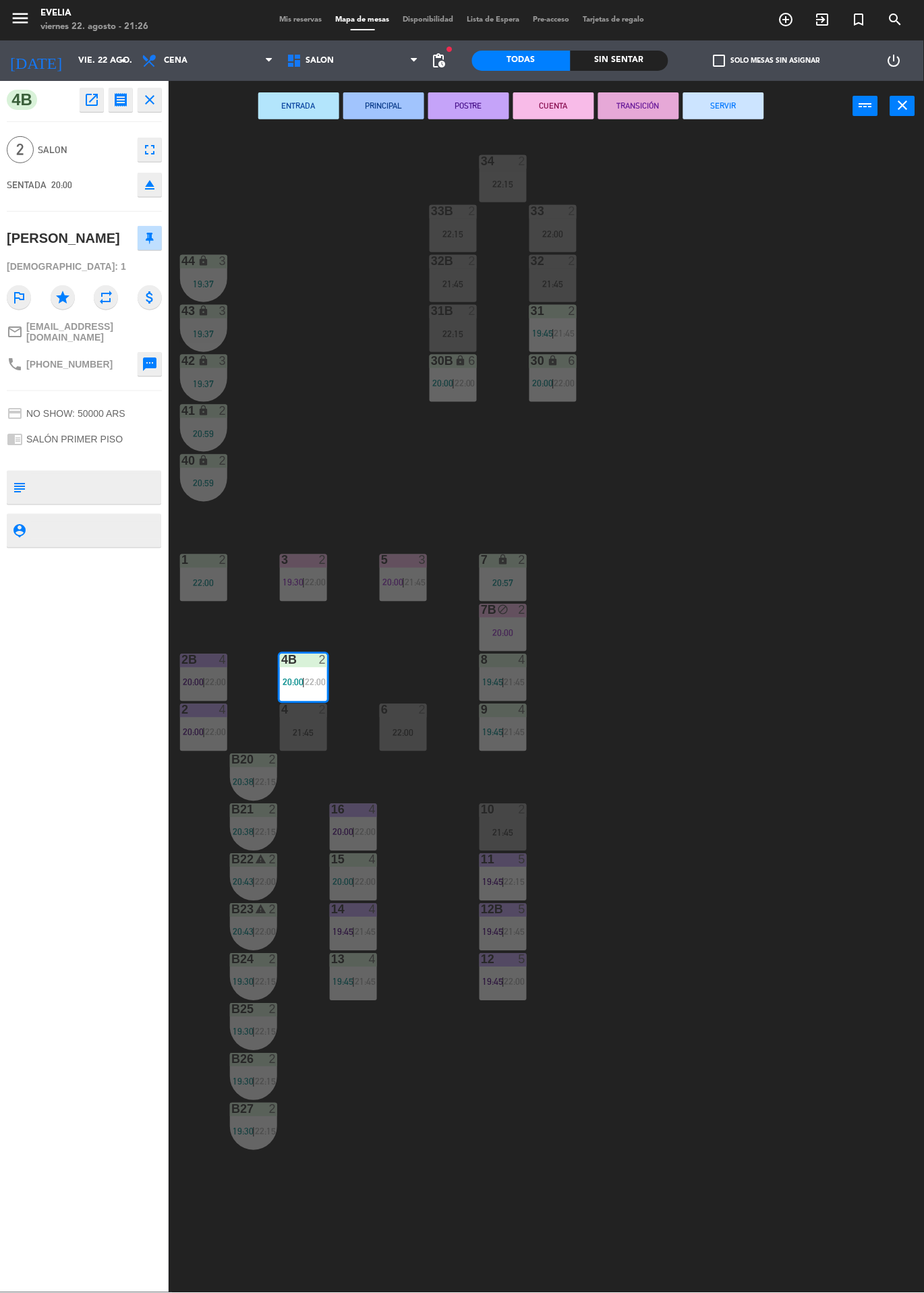
click at [746, 608] on div "34 2 22:15 33B 2 22:15 33 2 22:00 44 lock 3 19:37 32B 2 21:45 32 2 21:45 43 loc…" at bounding box center [551, 712] width 746 height 1162
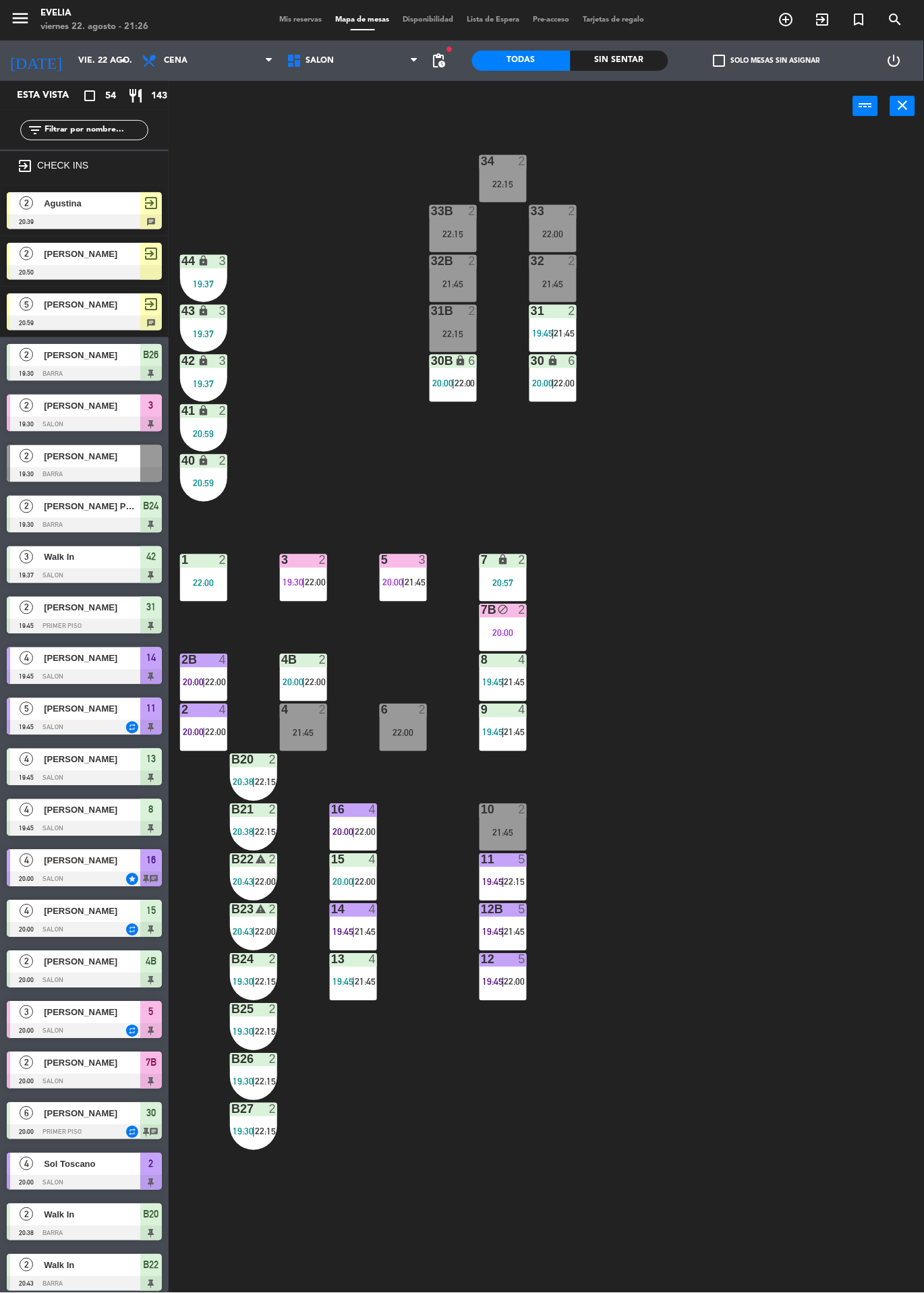
click at [521, 658] on div "4" at bounding box center [522, 660] width 8 height 12
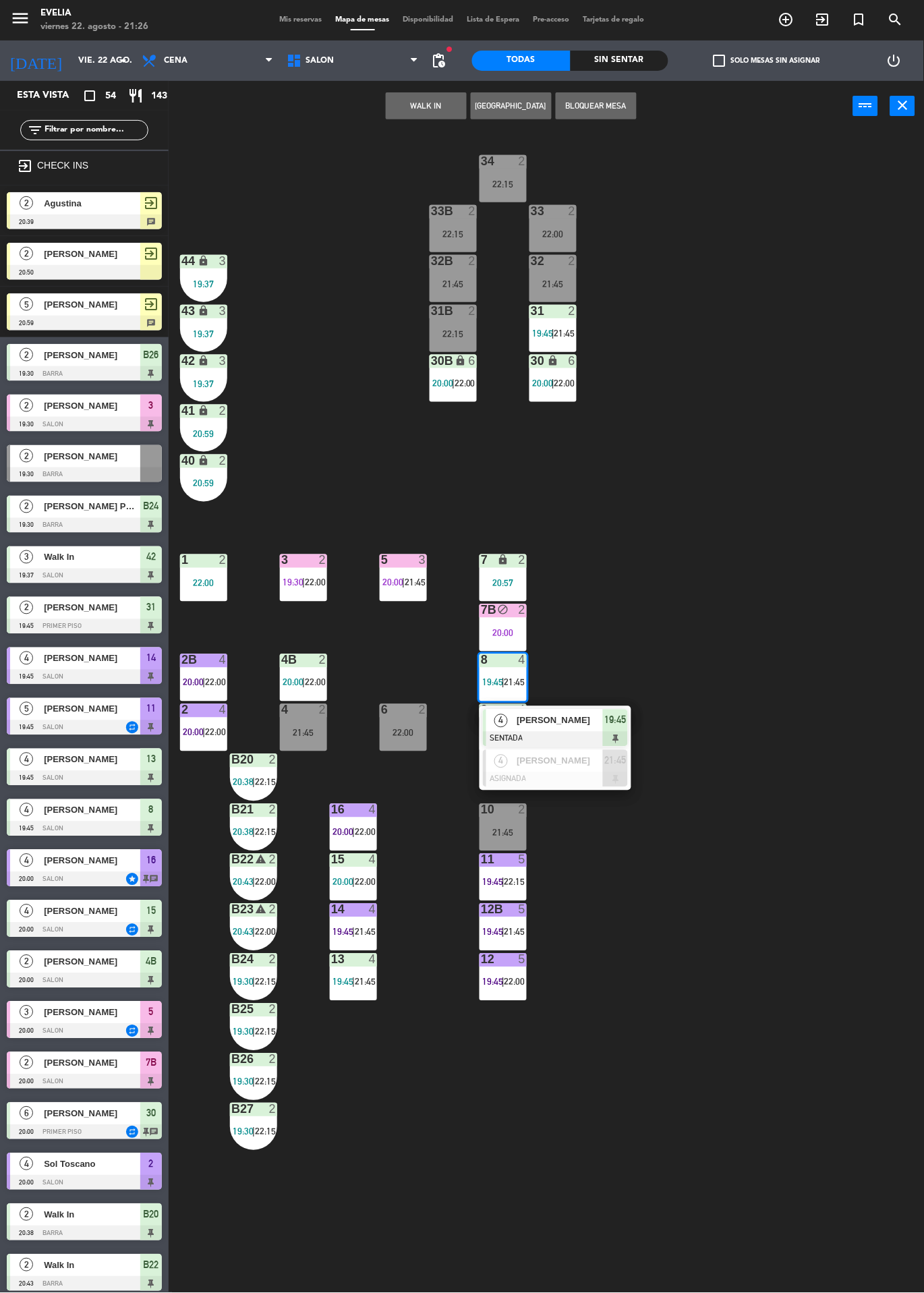
click at [785, 452] on div "34 2 22:15 33B 2 22:15 33 2 22:00 44 lock 3 19:37 32B 2 21:45 32 2 21:45 43 loc…" at bounding box center [551, 712] width 746 height 1162
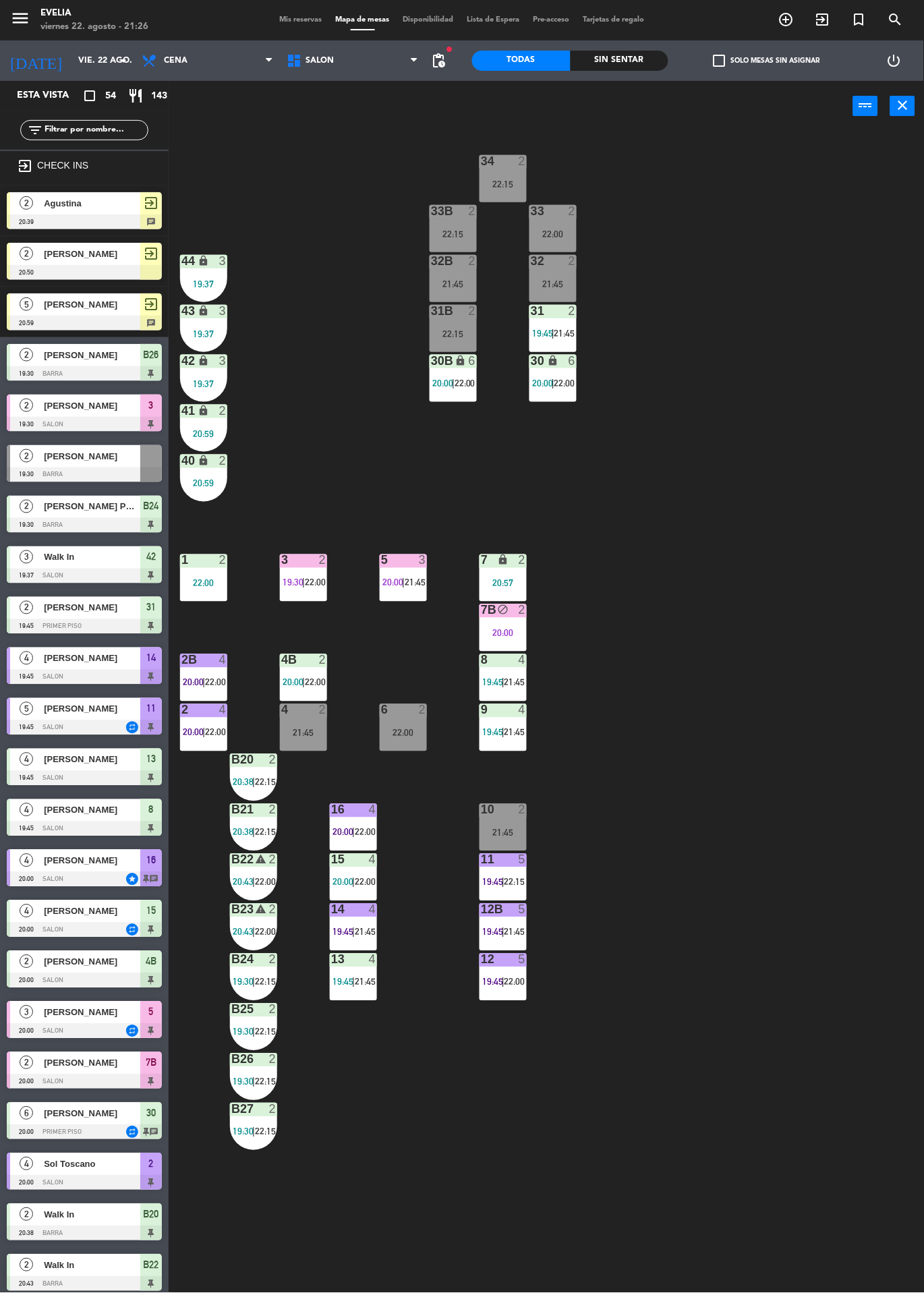
click at [495, 963] on div at bounding box center [503, 959] width 22 height 12
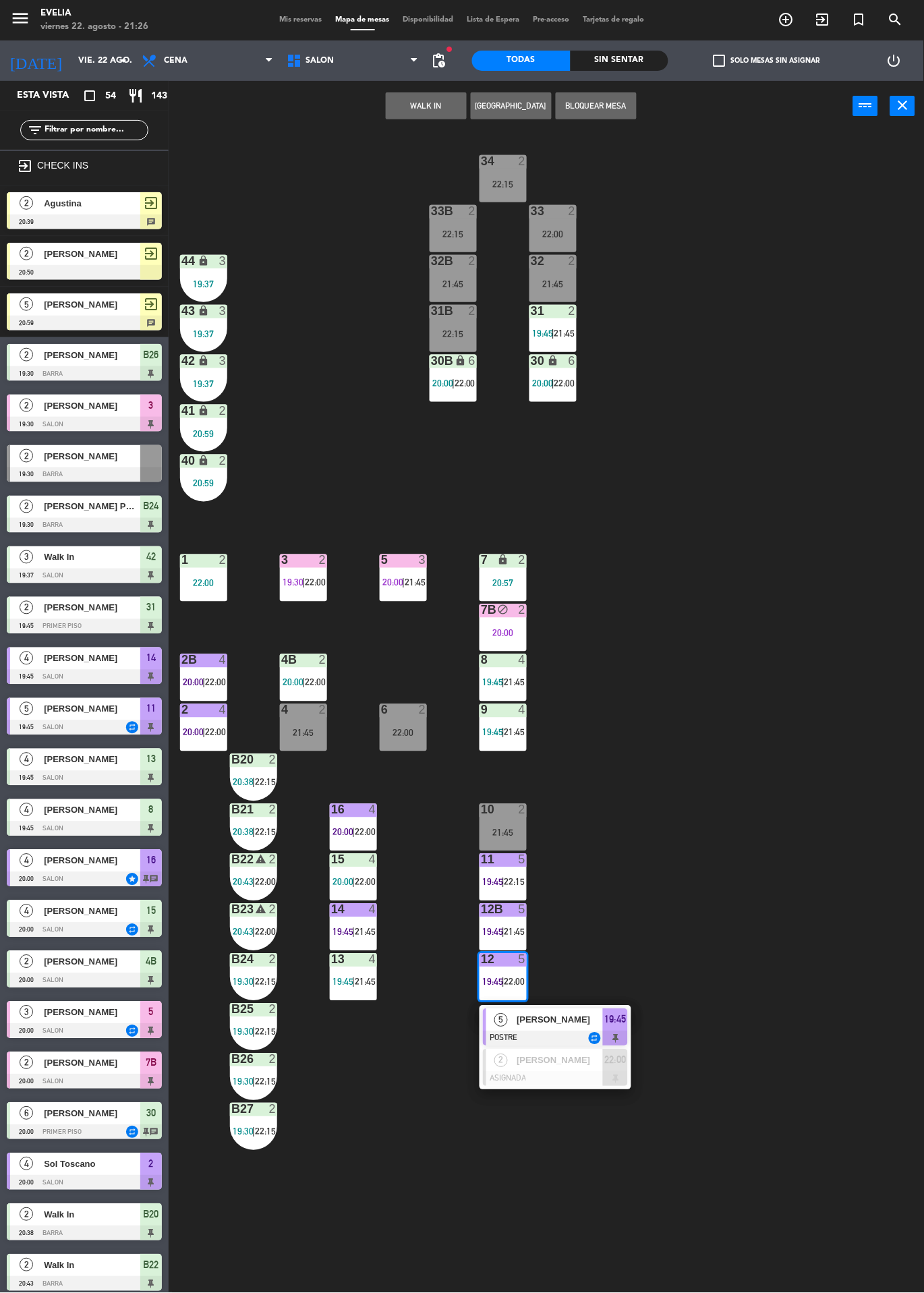
click at [760, 626] on div "34 2 22:15 33B 2 22:15 33 2 22:00 44 lock 3 19:37 32B 2 21:45 32 2 21:45 43 loc…" at bounding box center [551, 712] width 746 height 1162
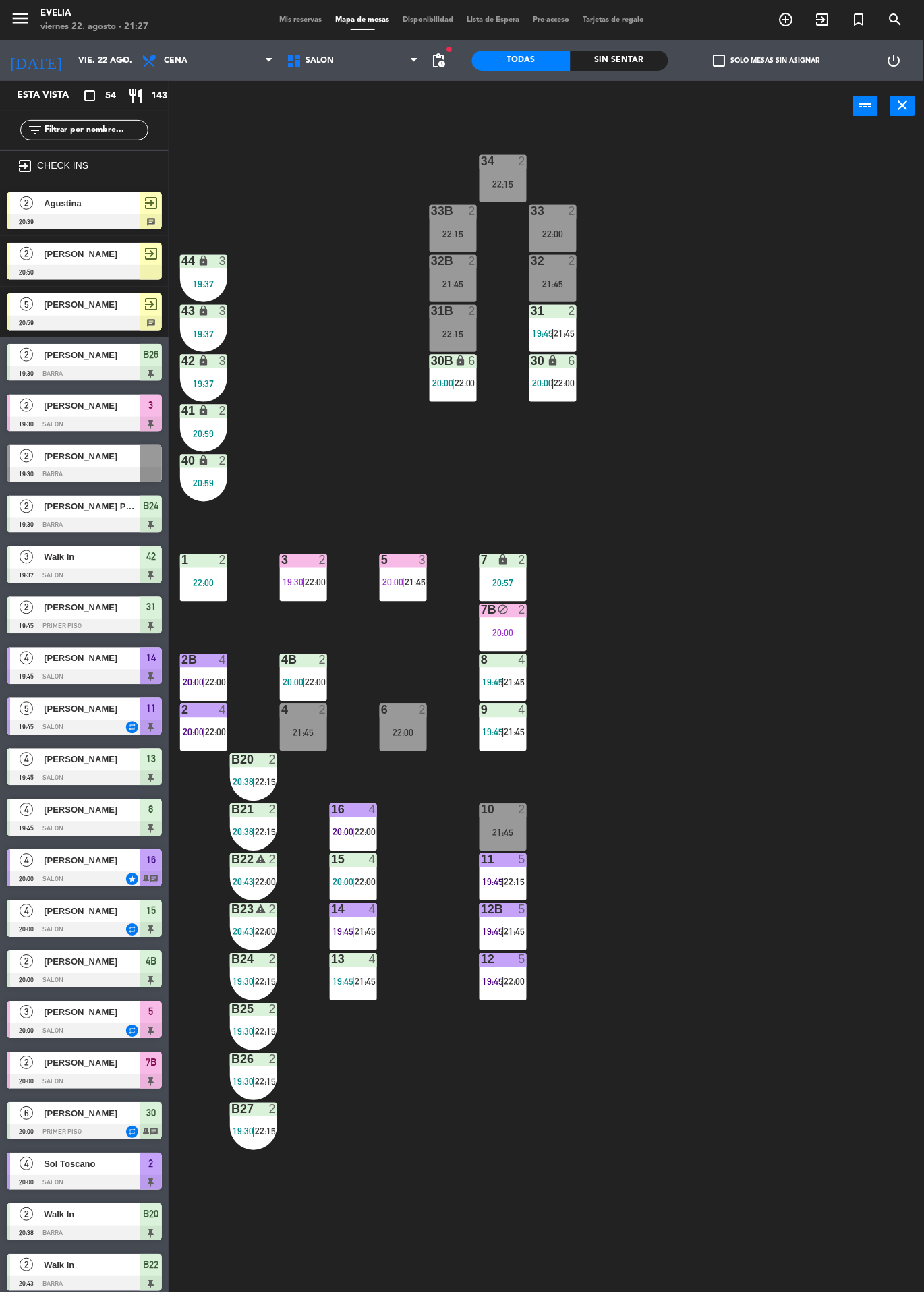
click at [329, 563] on div "2" at bounding box center [326, 561] width 22 height 12
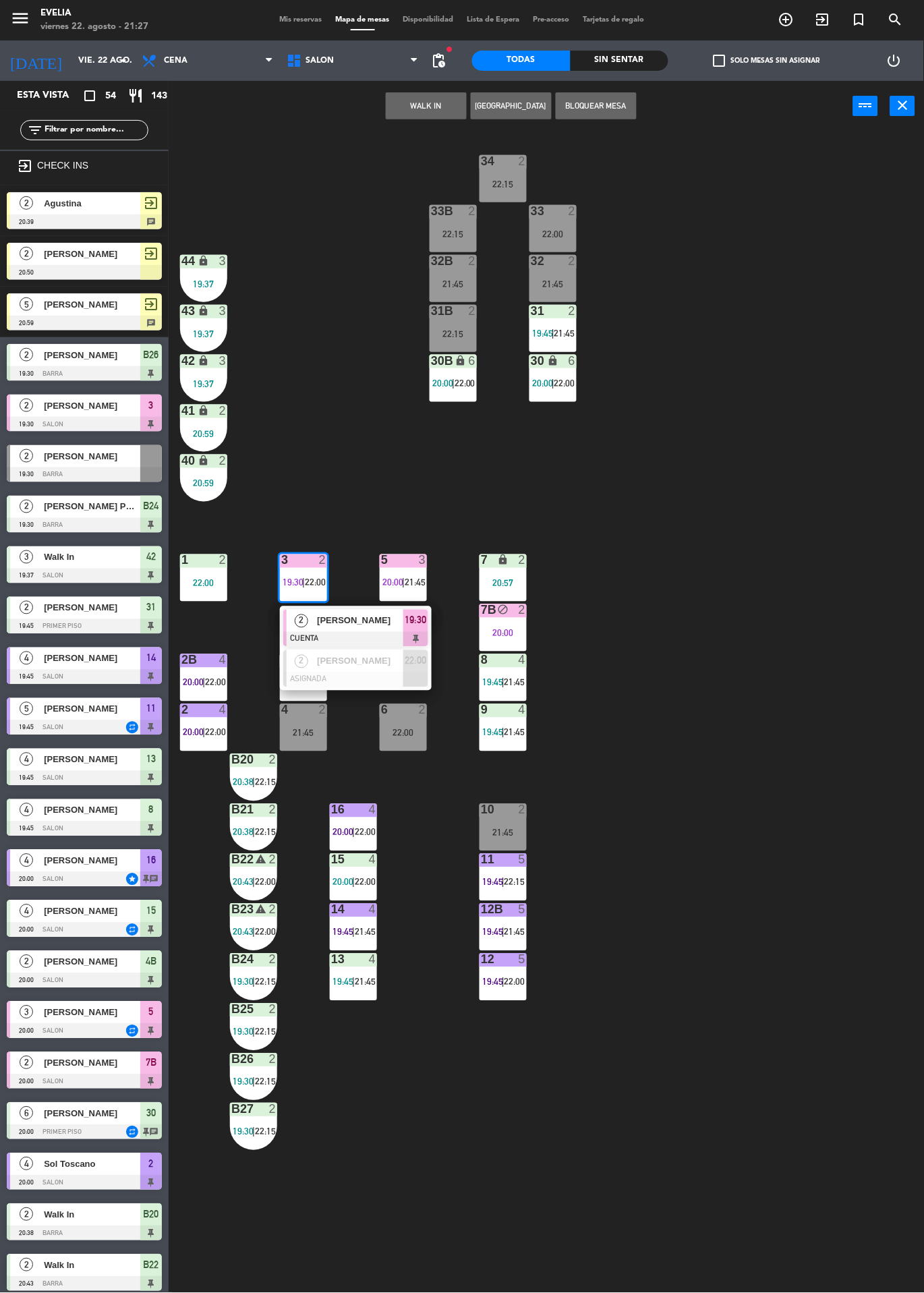
click at [369, 616] on span "[PERSON_NAME]" at bounding box center [360, 621] width 86 height 15
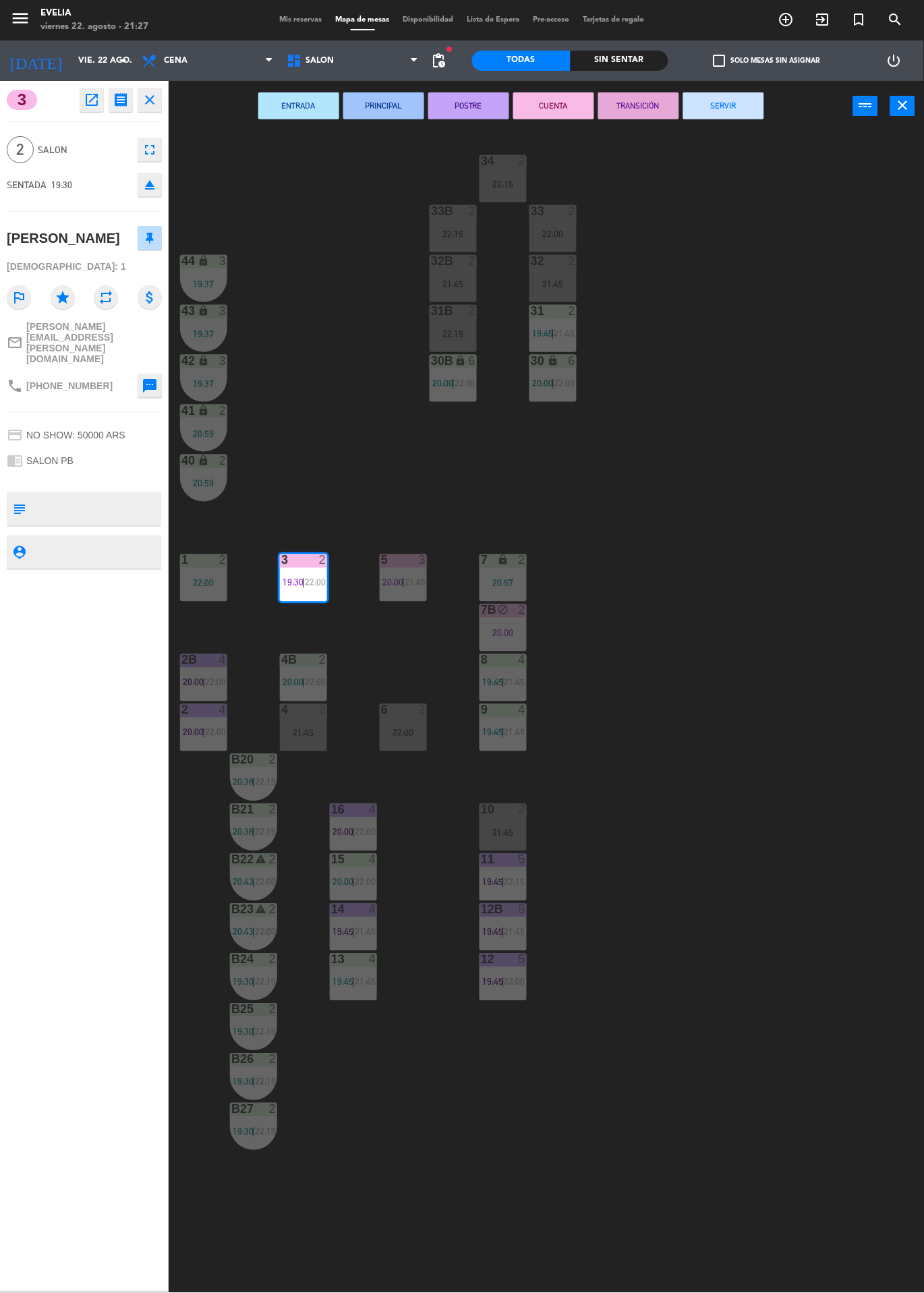
click at [738, 112] on button "SERVIR" at bounding box center [724, 105] width 81 height 27
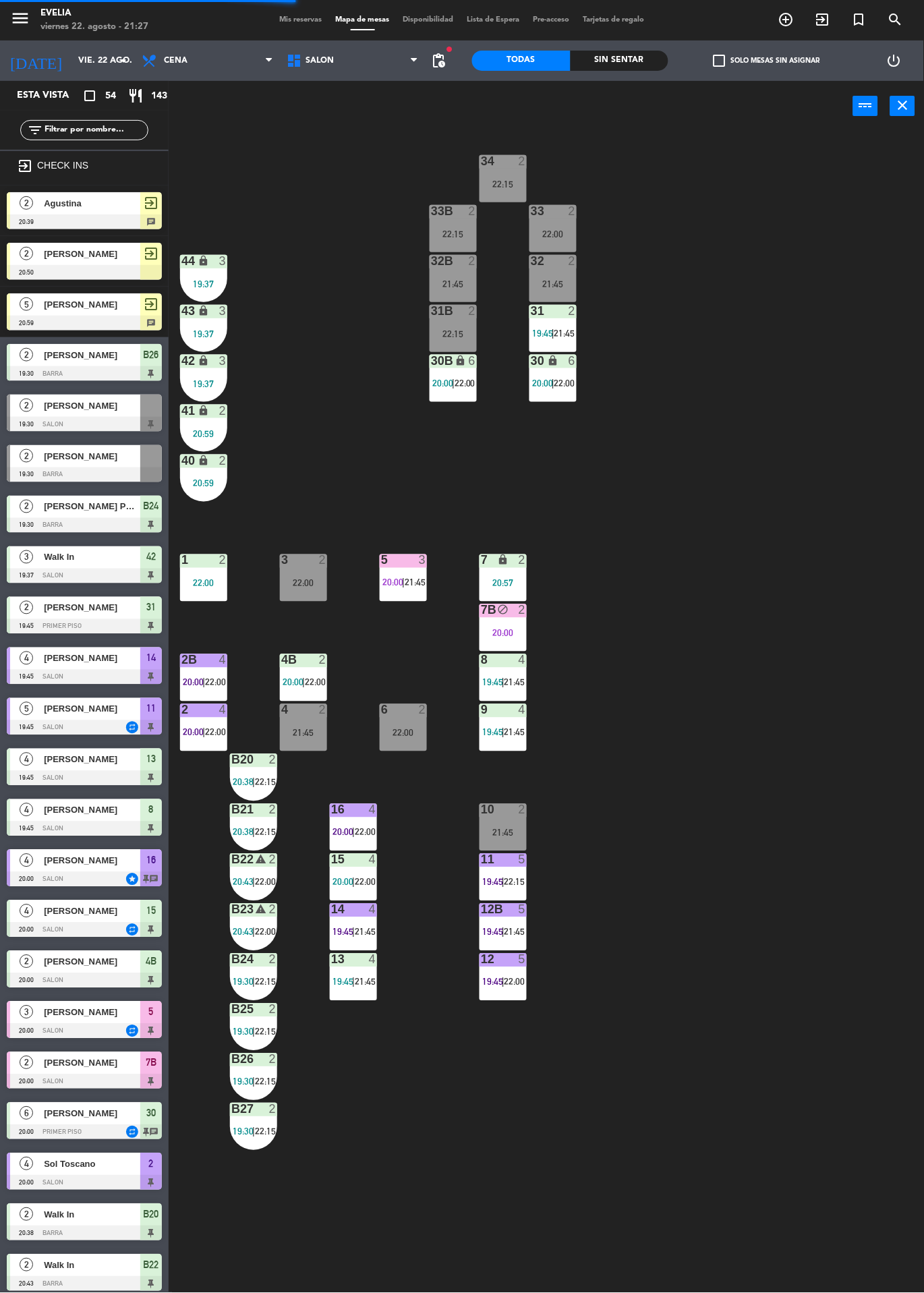
click at [638, 62] on div "Sin sentar" at bounding box center [620, 61] width 99 height 20
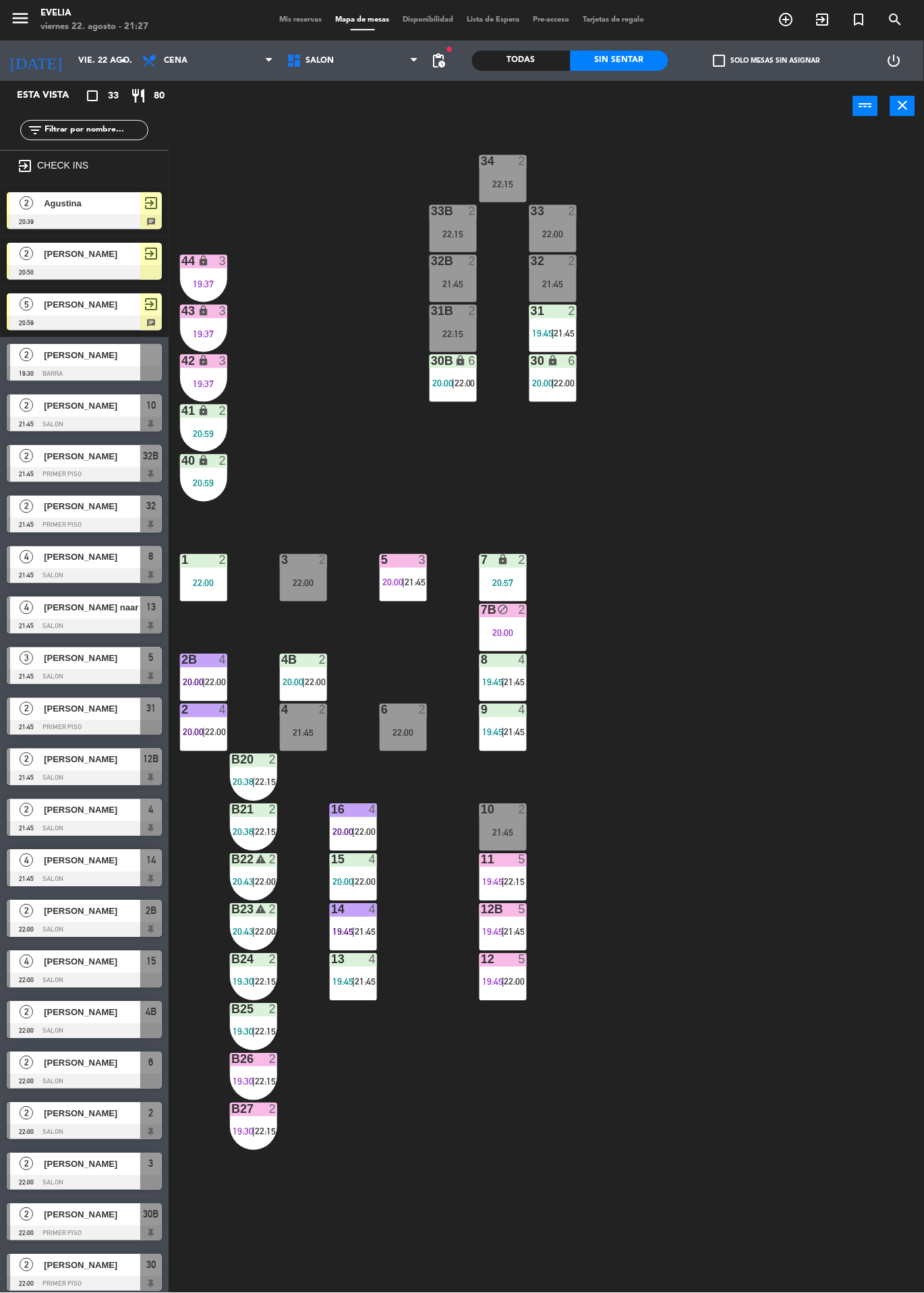
click at [147, 862] on span "14" at bounding box center [151, 861] width 9 height 16
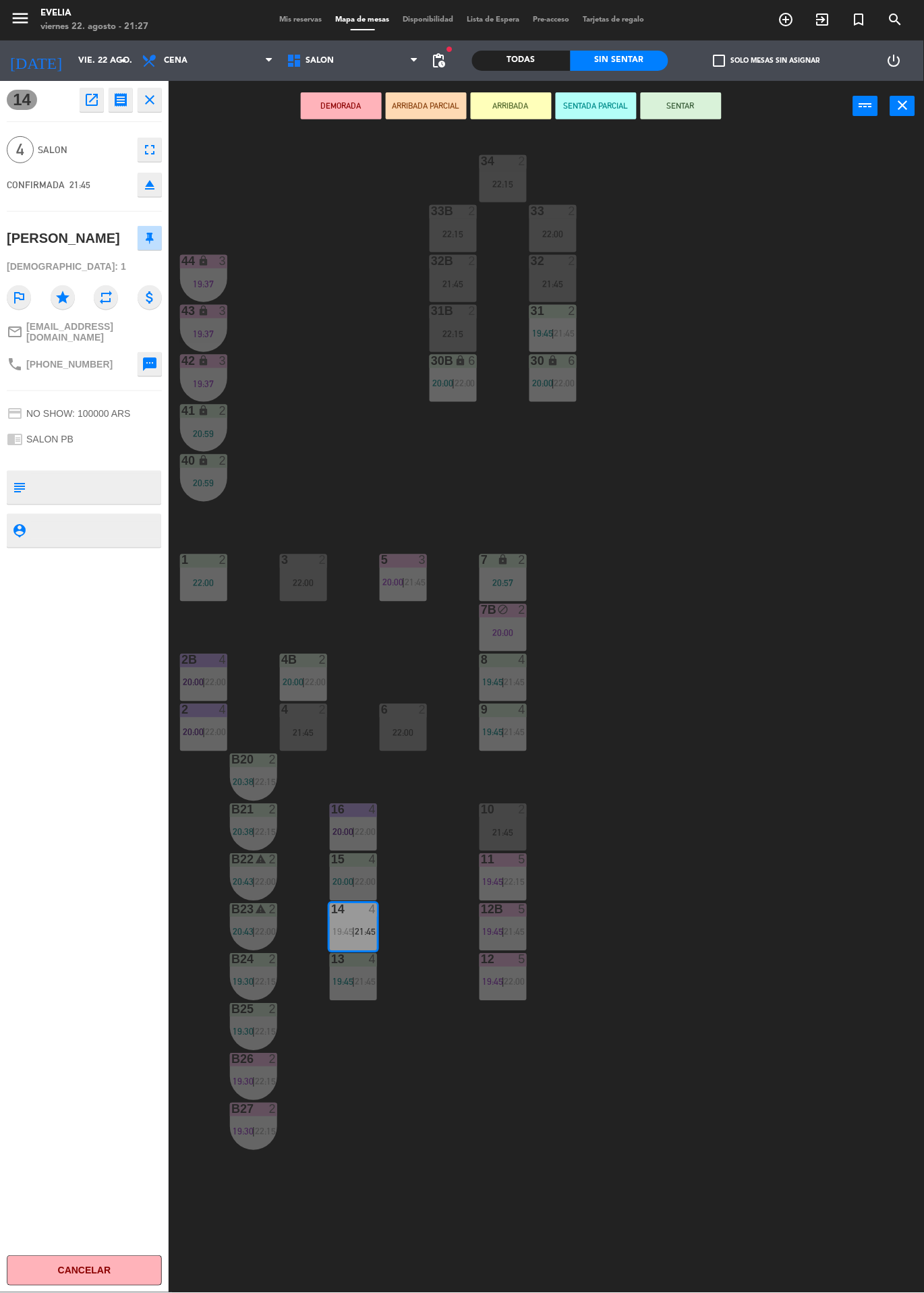
click at [531, 112] on button "ARRIBADA" at bounding box center [511, 105] width 81 height 27
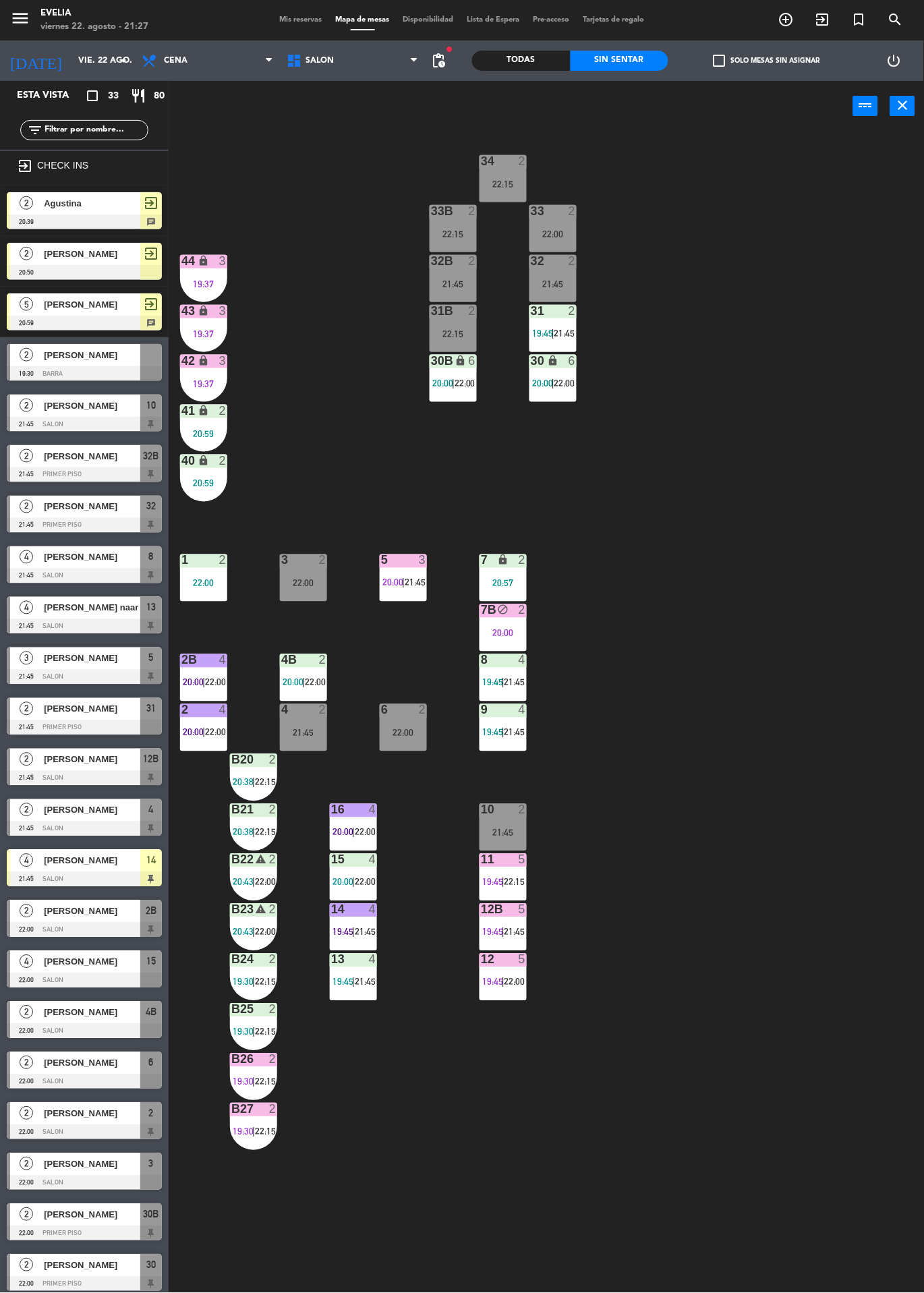
click at [355, 911] on div at bounding box center [354, 909] width 22 height 12
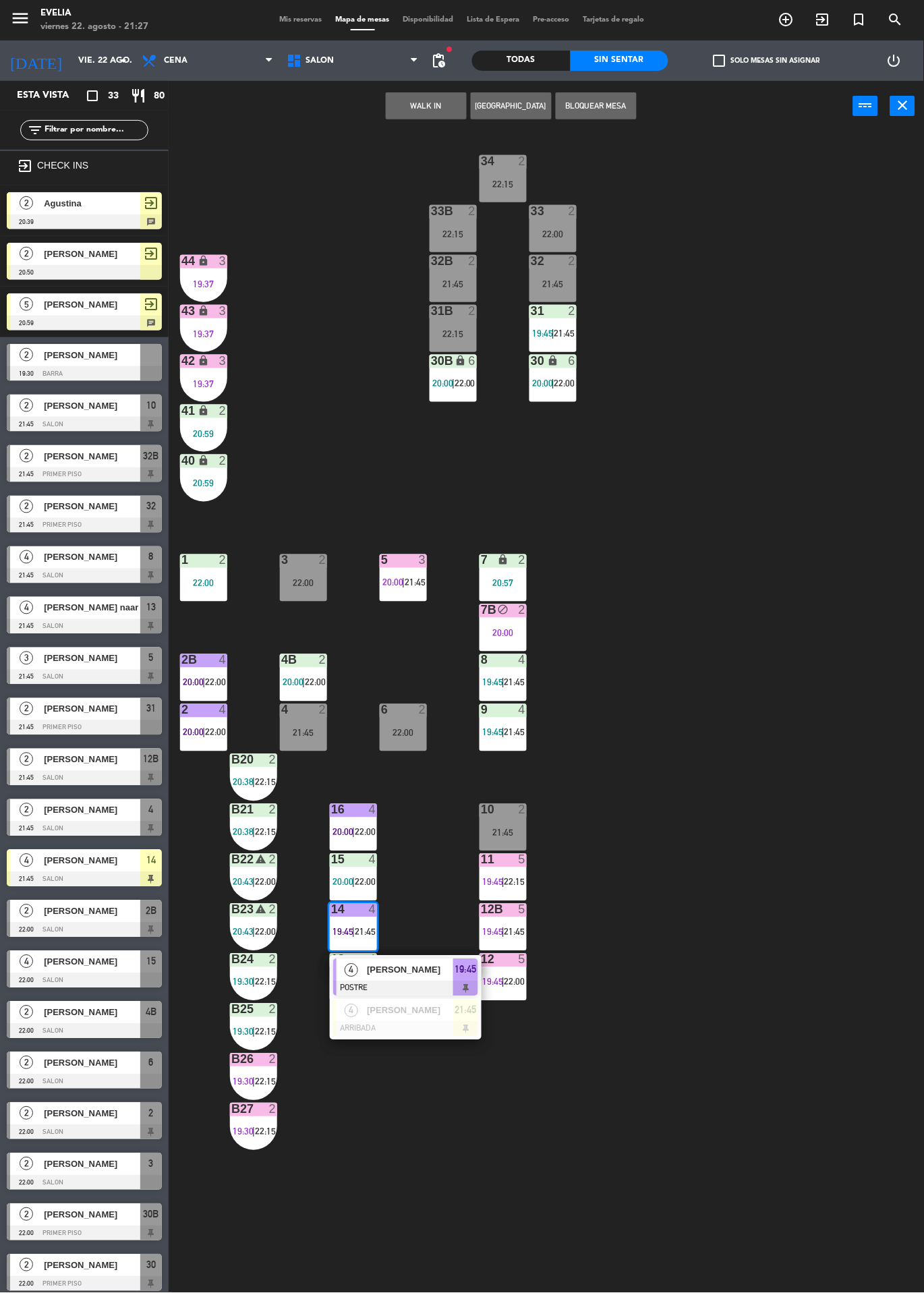
click at [688, 752] on div "34 2 22:15 33B 2 22:15 33 2 22:00 44 lock 3 19:37 32B 2 21:45 32 2 21:45 43 loc…" at bounding box center [551, 712] width 746 height 1162
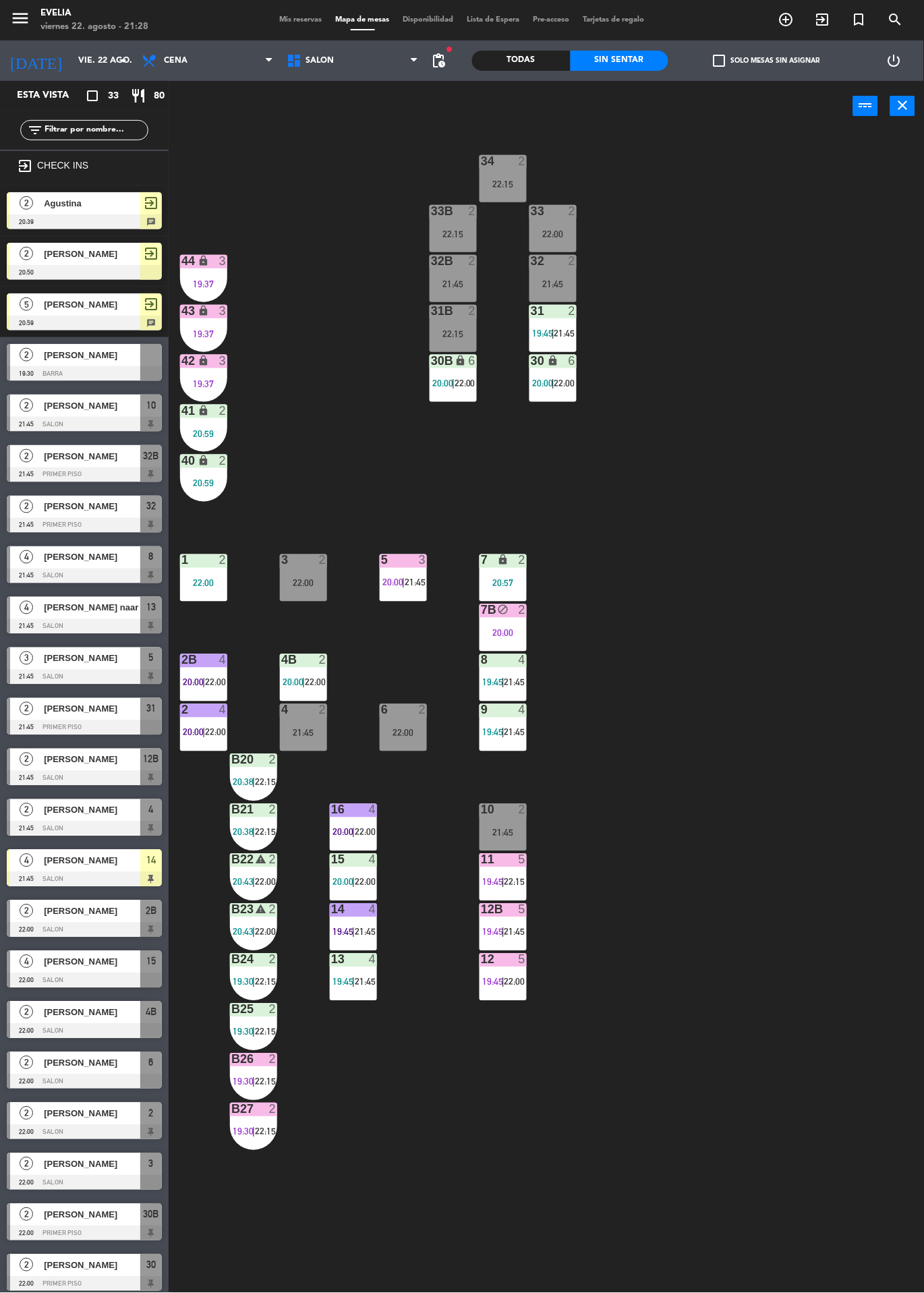
click at [222, 279] on div "19:37" at bounding box center [203, 284] width 47 height 9
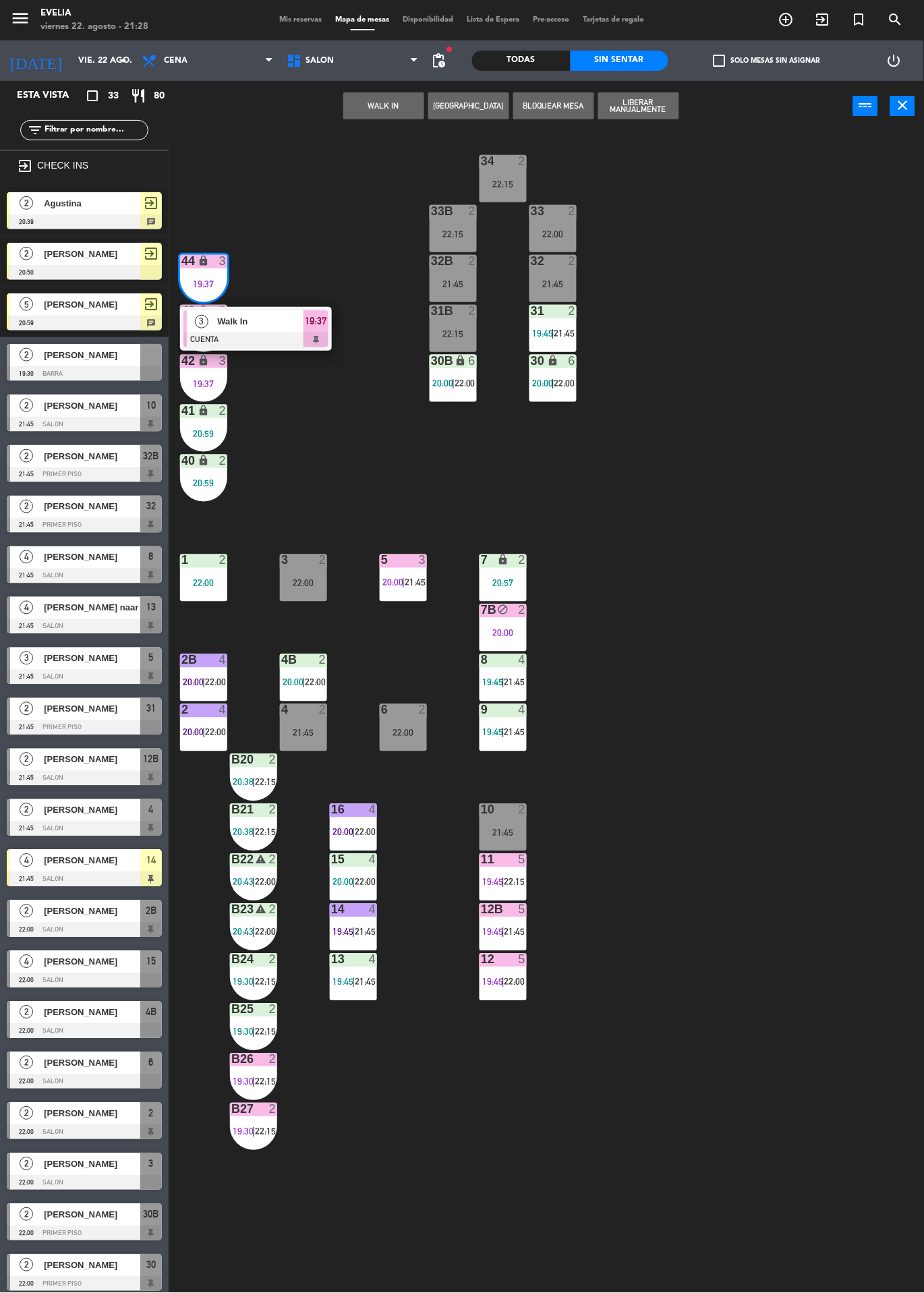
click at [282, 326] on span "Walk In" at bounding box center [260, 321] width 86 height 15
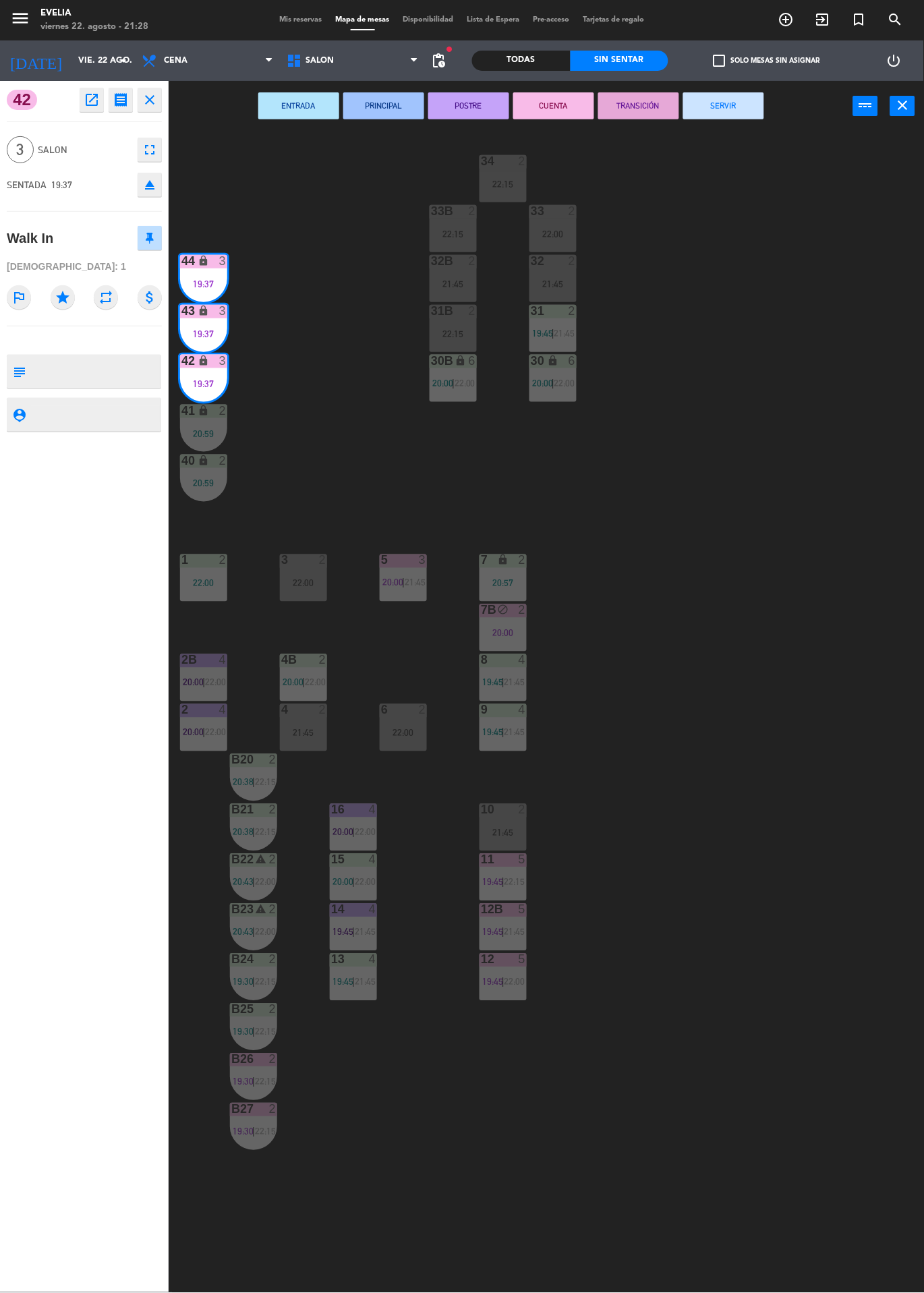
click at [720, 105] on button "SERVIR" at bounding box center [724, 105] width 81 height 27
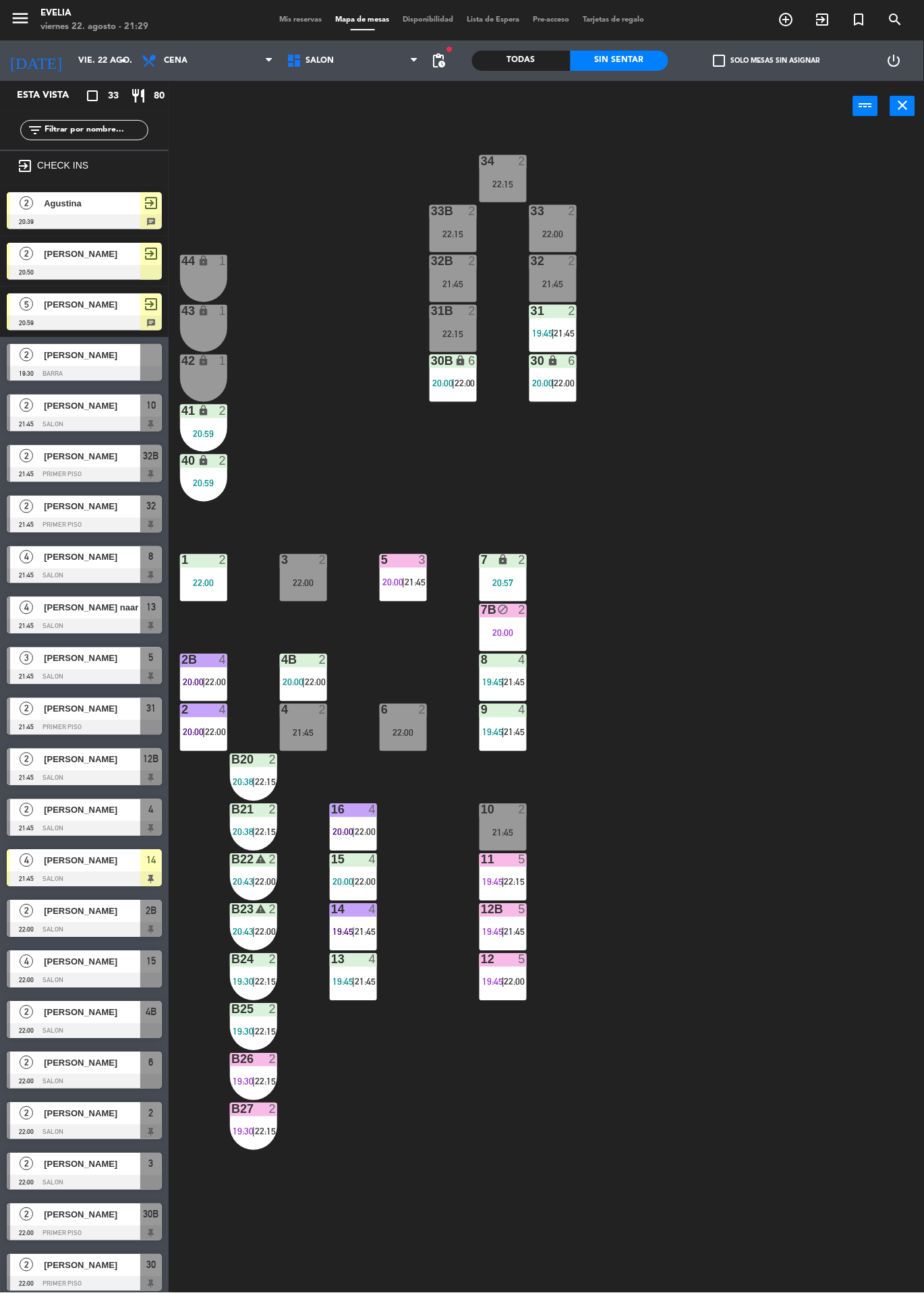
click at [182, 258] on div "44" at bounding box center [181, 261] width 1 height 12
click at [199, 294] on div "44 lock 1" at bounding box center [203, 278] width 47 height 47
click at [211, 261] on div "lock" at bounding box center [204, 262] width 22 height 13
click at [207, 326] on div "43 lock 1" at bounding box center [203, 328] width 47 height 47
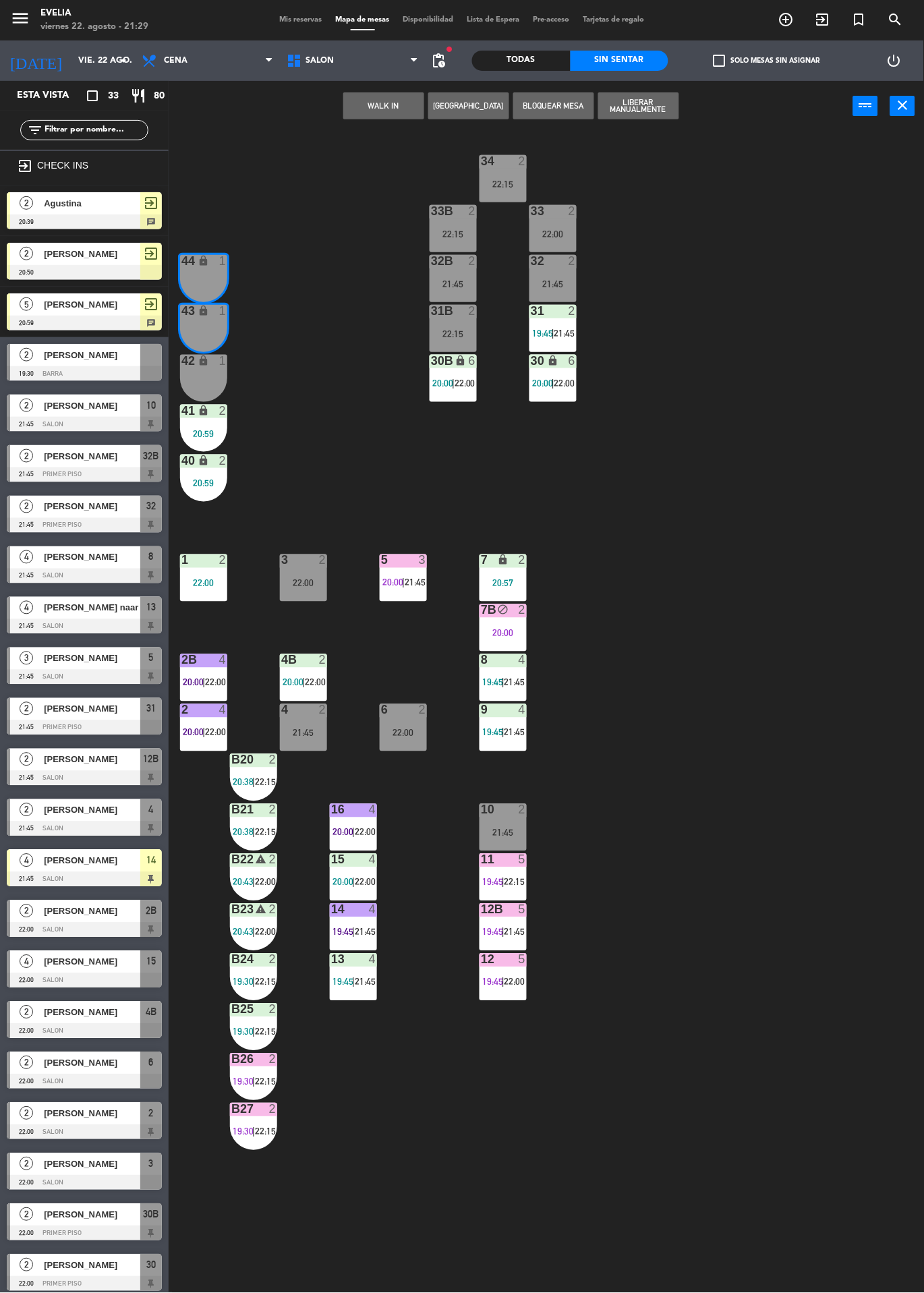
click at [407, 112] on button "WALK IN" at bounding box center [384, 105] width 81 height 27
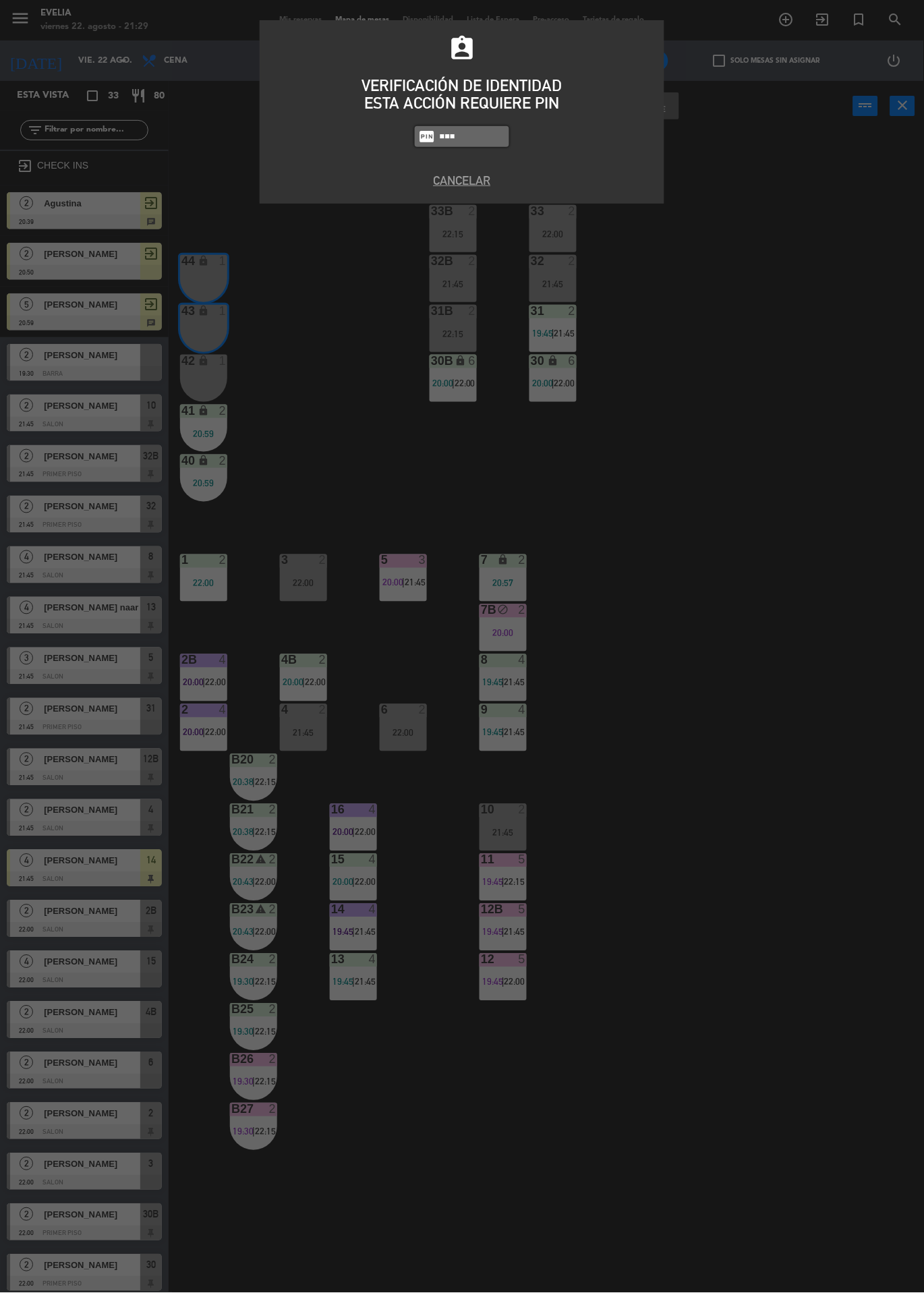
type input "6389"
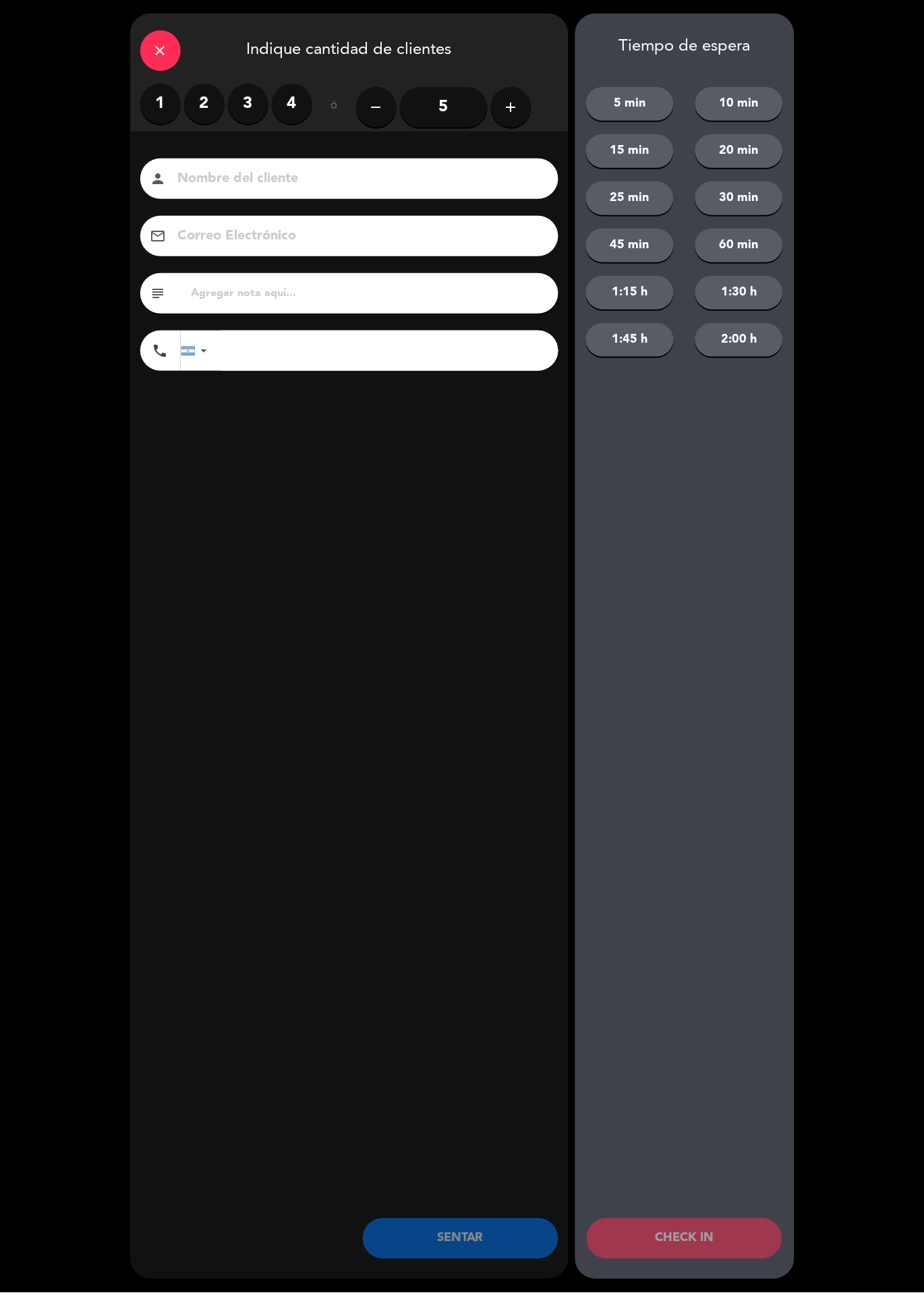
click at [219, 112] on label "2" at bounding box center [205, 104] width 41 height 41
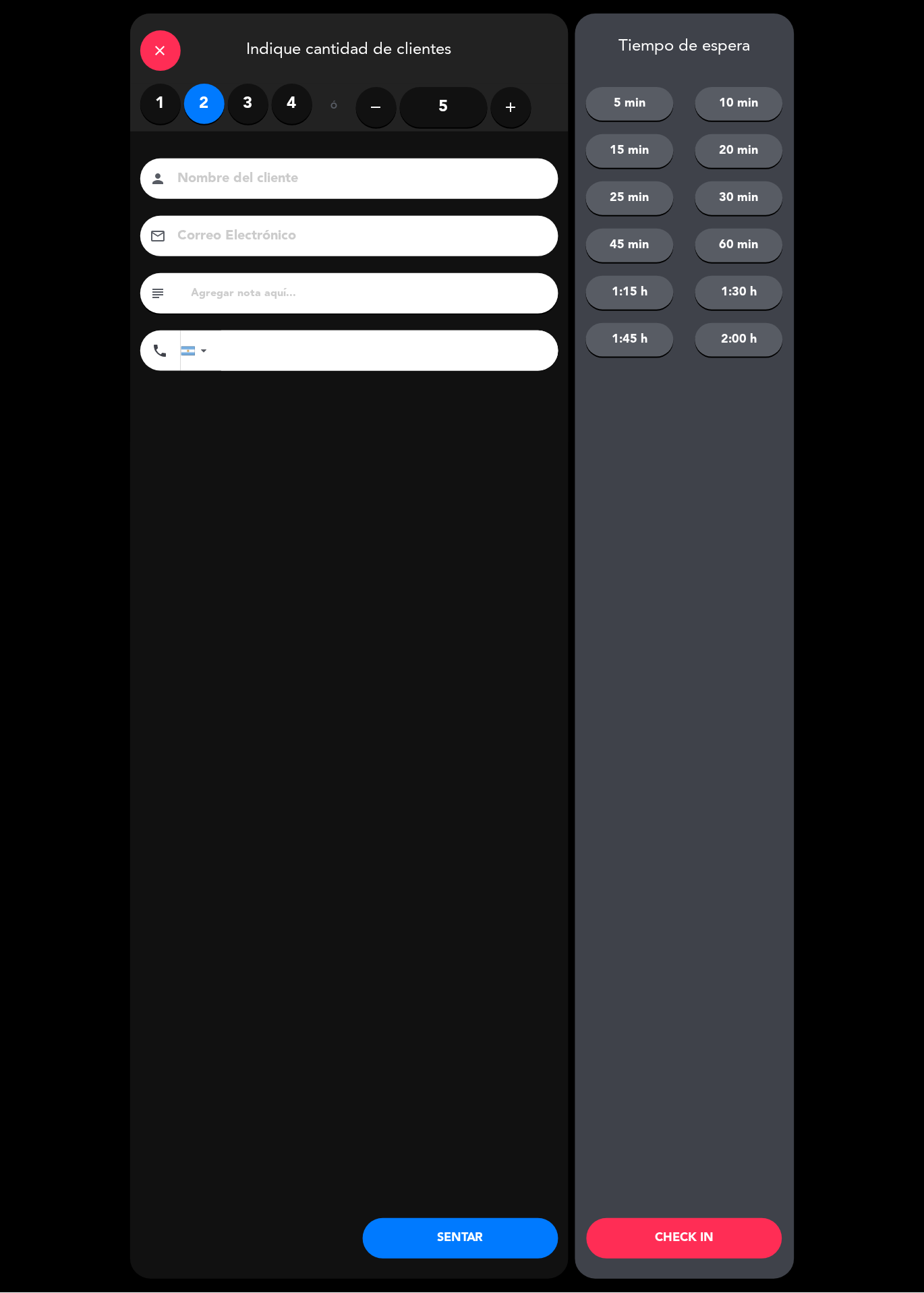
click at [217, 178] on input at bounding box center [359, 179] width 364 height 24
type input "Pablo bpp"
click at [244, 441] on div "Nombre del cliente person Pablo bpp Correo Electrónico email subject phone Unit…" at bounding box center [350, 286] width 439 height 311
click at [730, 1236] on button "CHECK IN" at bounding box center [685, 1239] width 196 height 41
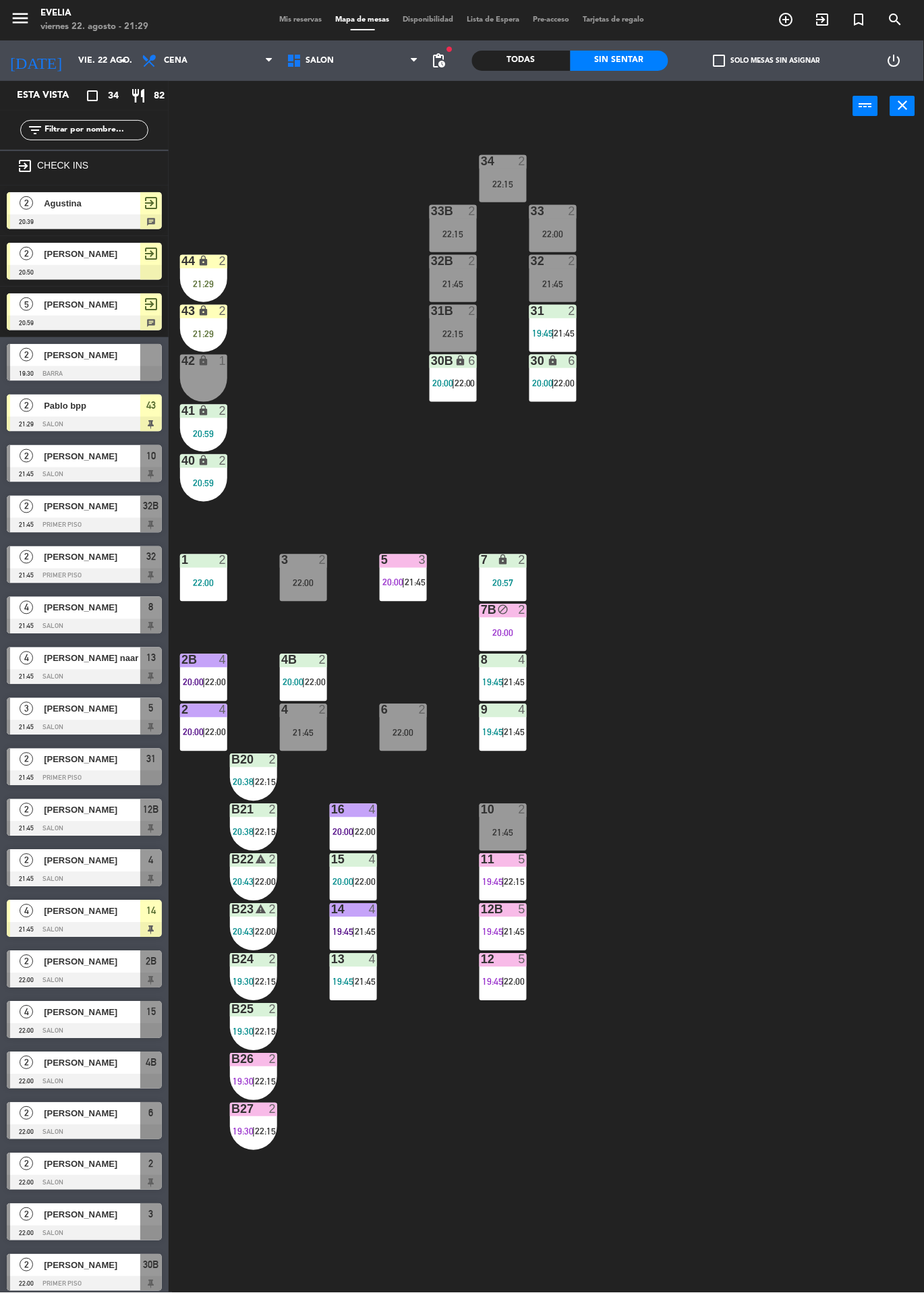
click at [282, 656] on div "4B" at bounding box center [281, 660] width 1 height 12
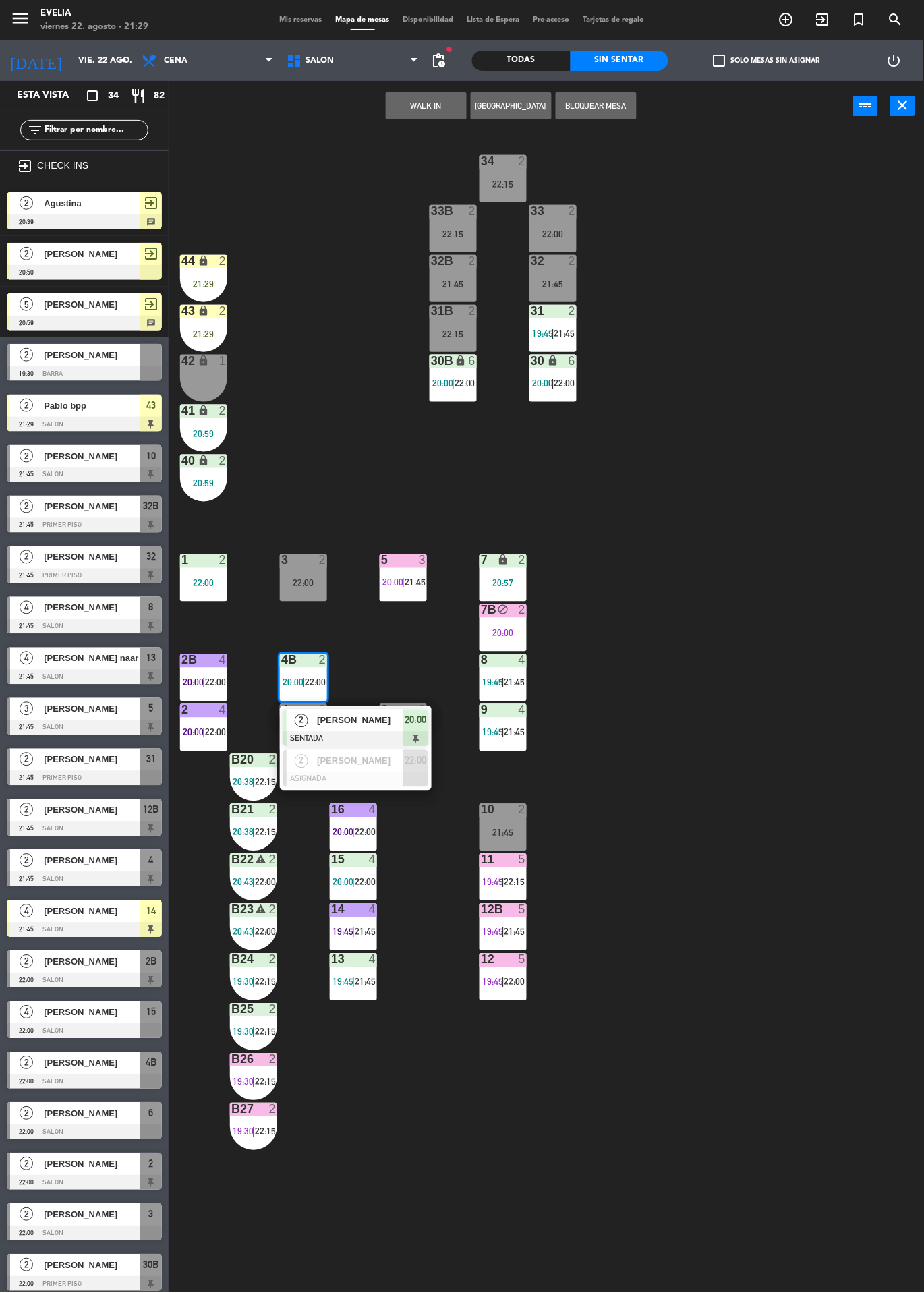
click at [301, 721] on span "2" at bounding box center [301, 721] width 14 height 14
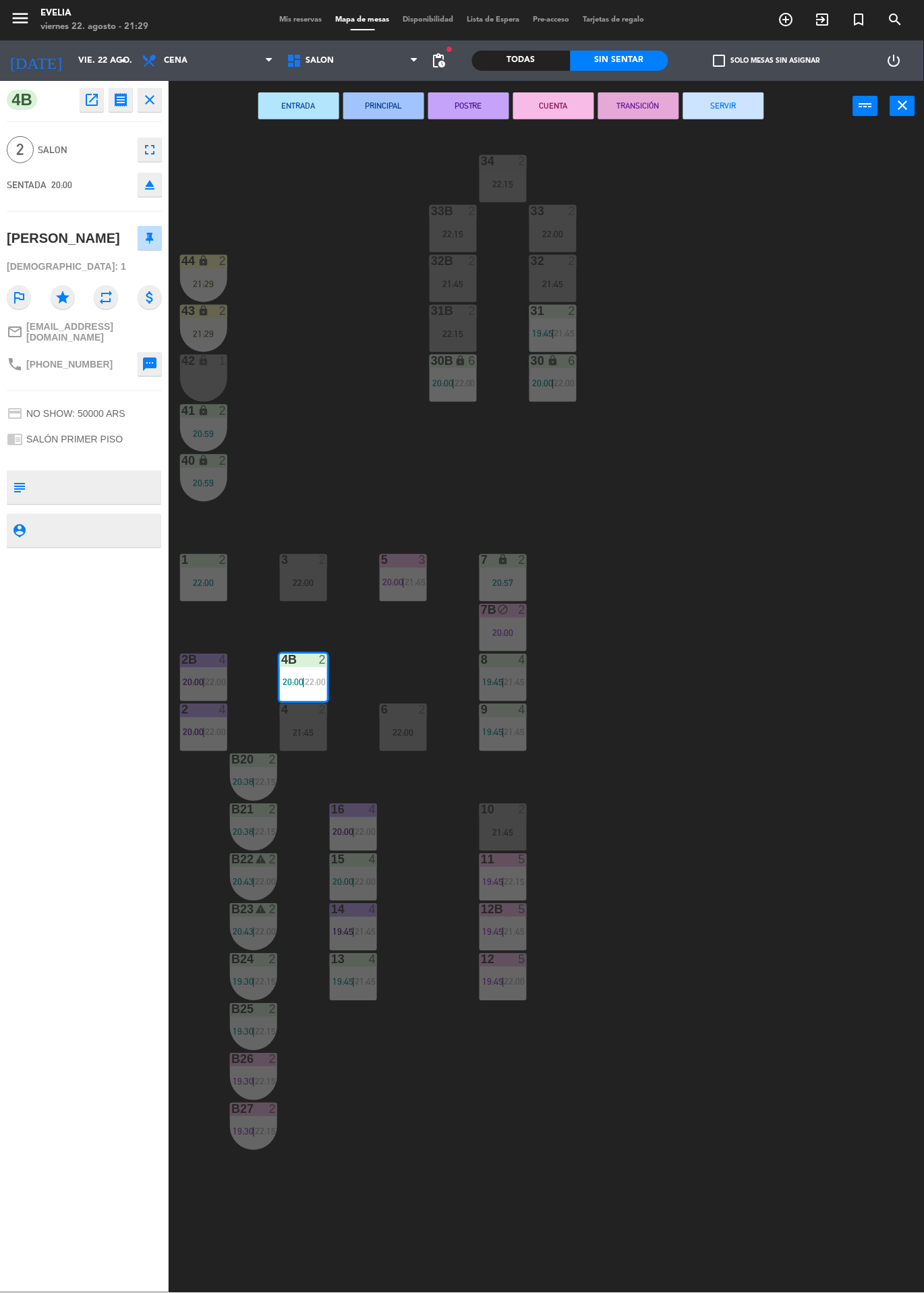
click at [456, 98] on button "POSTRE" at bounding box center [469, 105] width 81 height 27
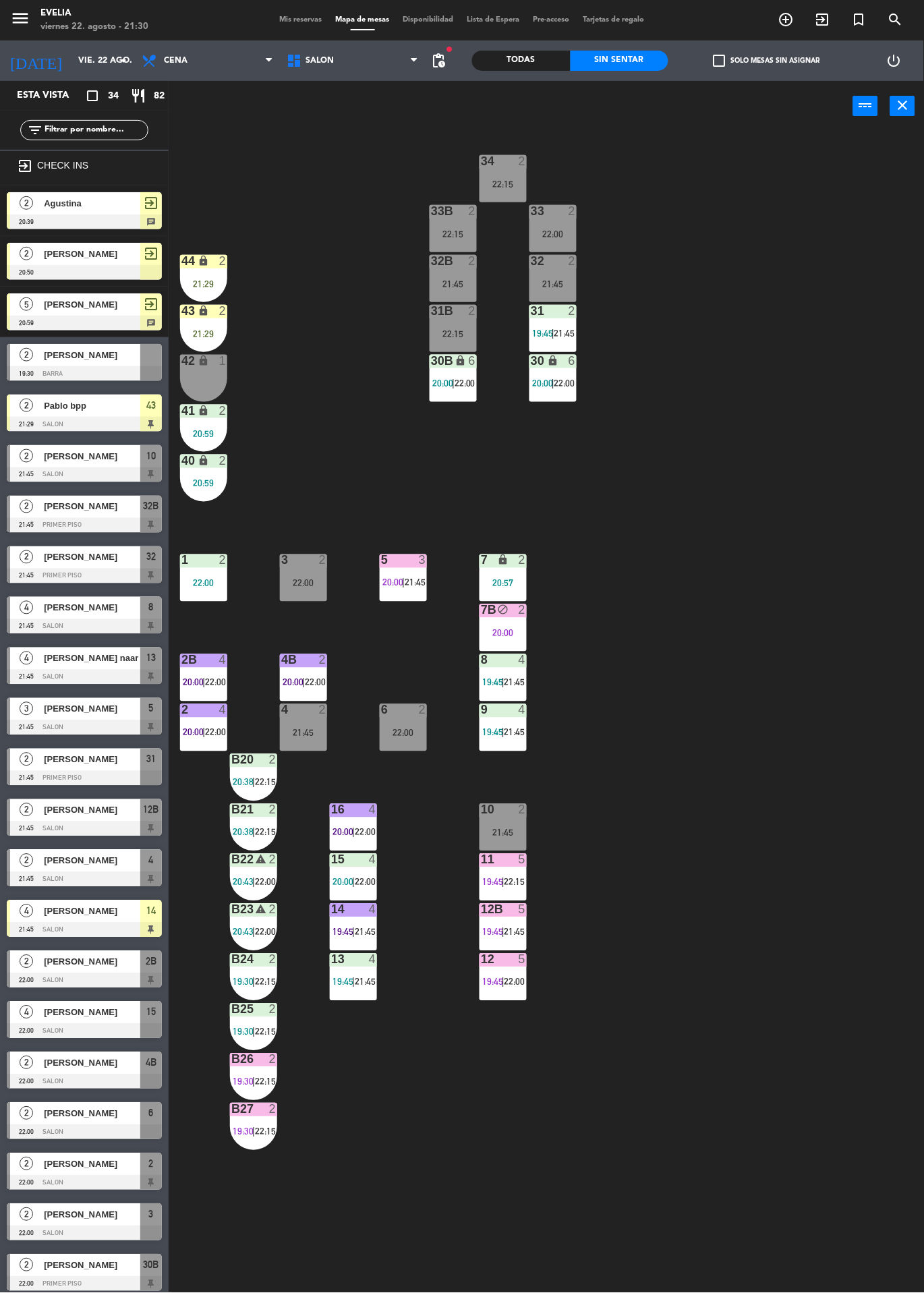
click at [767, 591] on div "34 2 22:15 33B 2 22:15 33 2 22:00 44 lock 2 21:29 32B 2 21:45 32 2 21:45 43 loc…" at bounding box center [551, 712] width 746 height 1162
click at [523, 981] on span "22:00" at bounding box center [515, 982] width 21 height 11
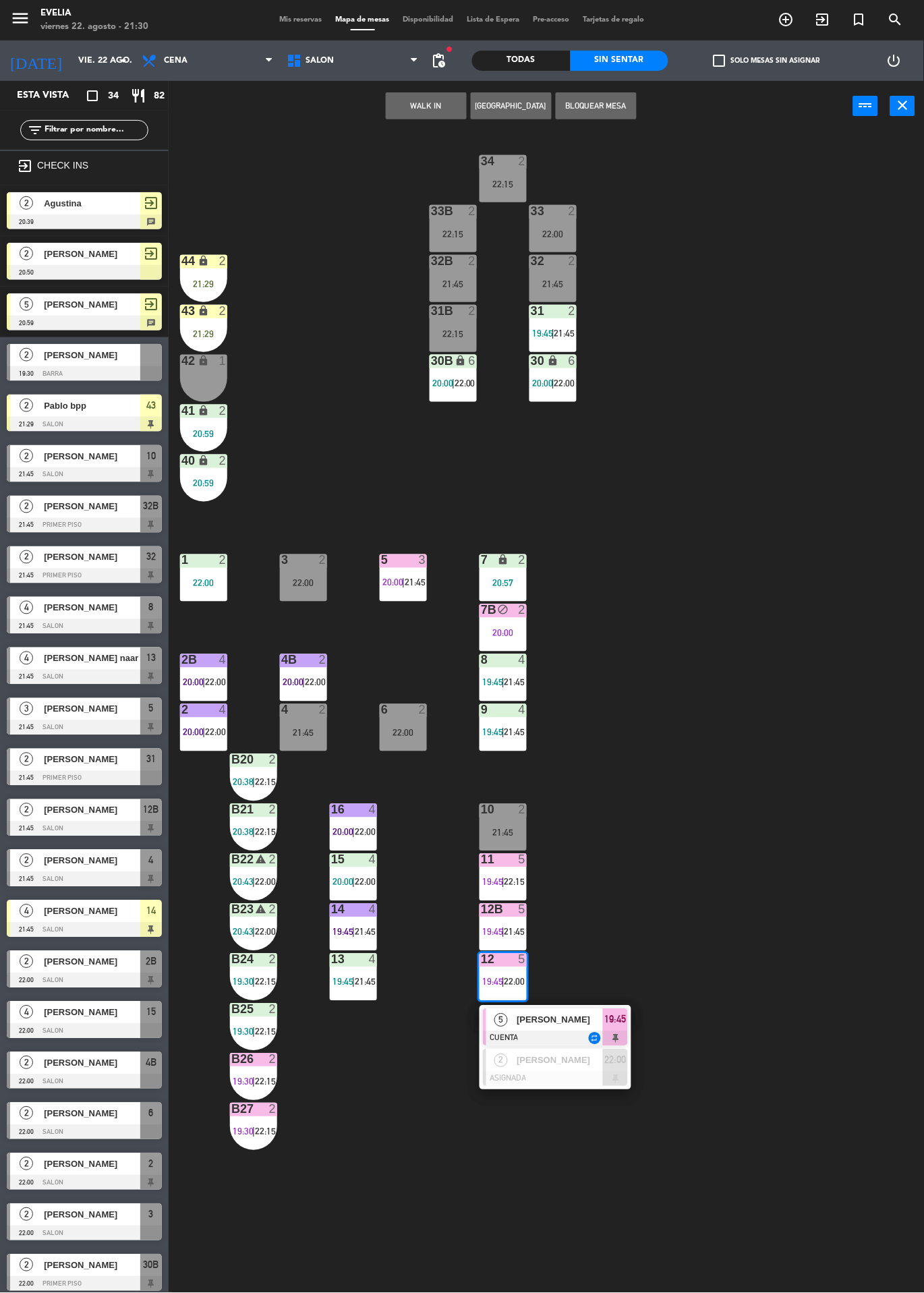
click at [723, 796] on div "34 2 22:15 33B 2 22:15 33 2 22:00 44 lock 2 21:29 32B 2 21:45 32 2 21:45 43 loc…" at bounding box center [551, 712] width 746 height 1162
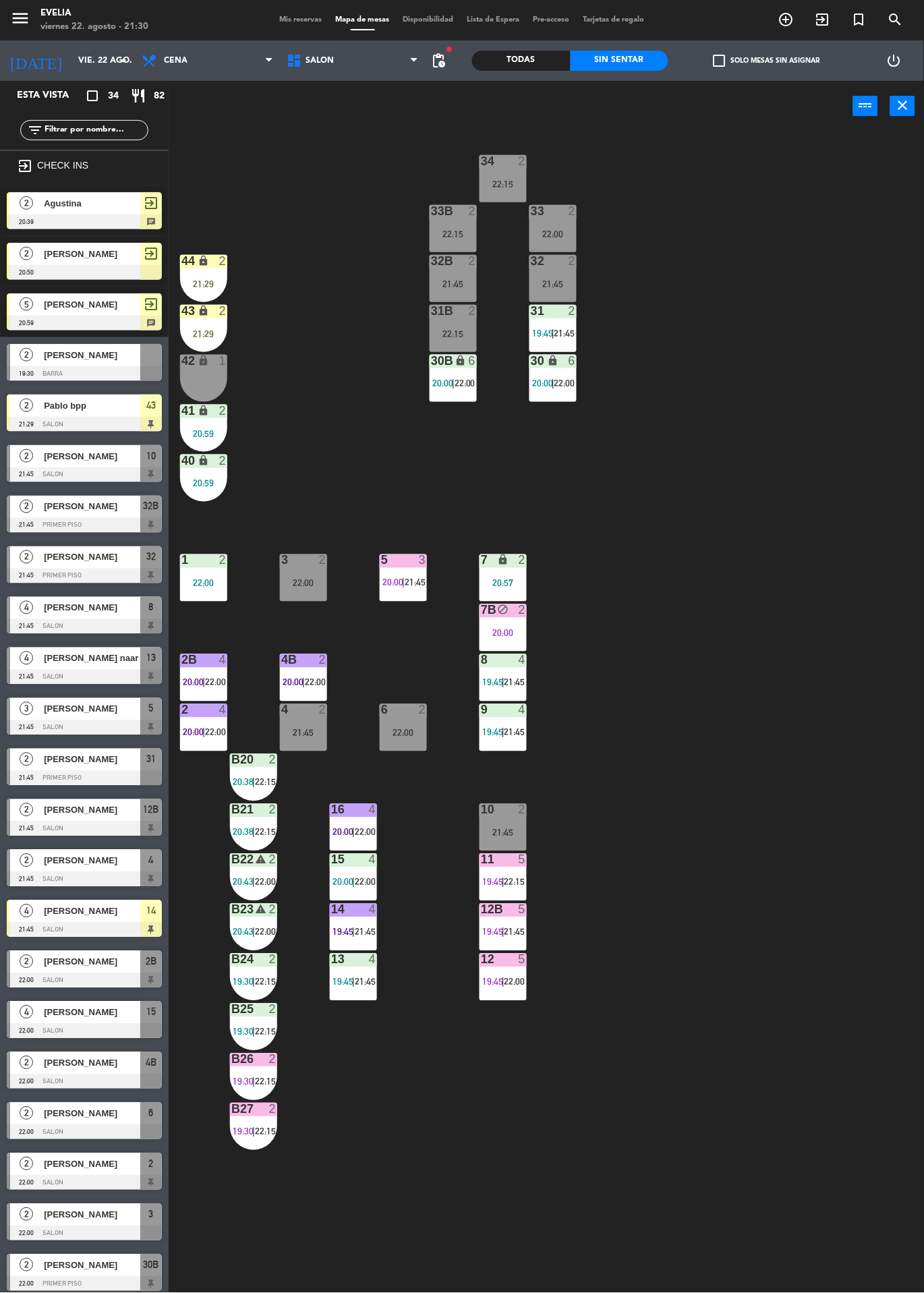
click at [511, 678] on span "21:45" at bounding box center [515, 682] width 21 height 11
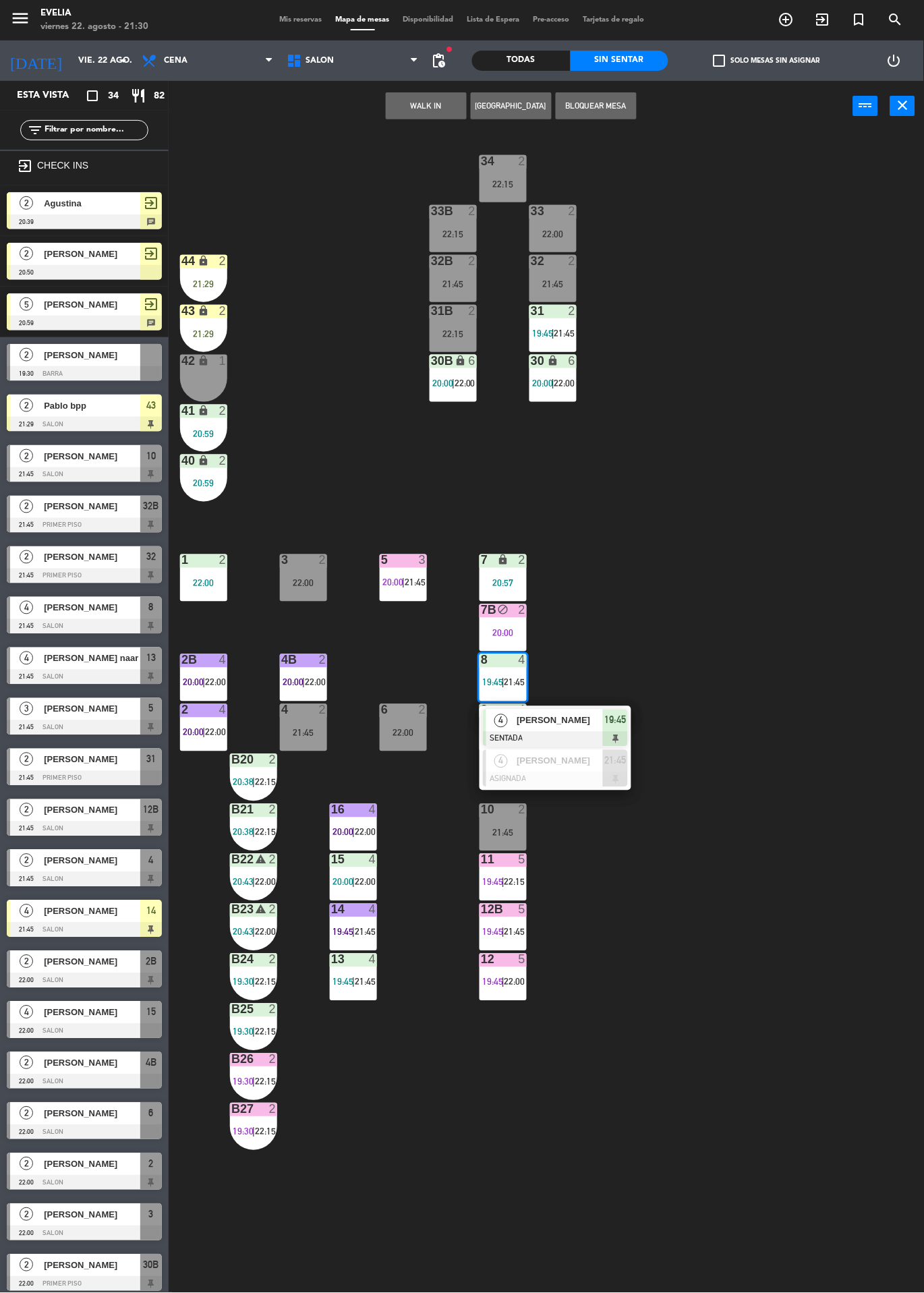
click at [765, 624] on div "34 2 22:15 33B 2 22:15 33 2 22:00 44 lock 2 21:29 32B 2 21:45 32 2 21:45 43 loc…" at bounding box center [551, 712] width 746 height 1162
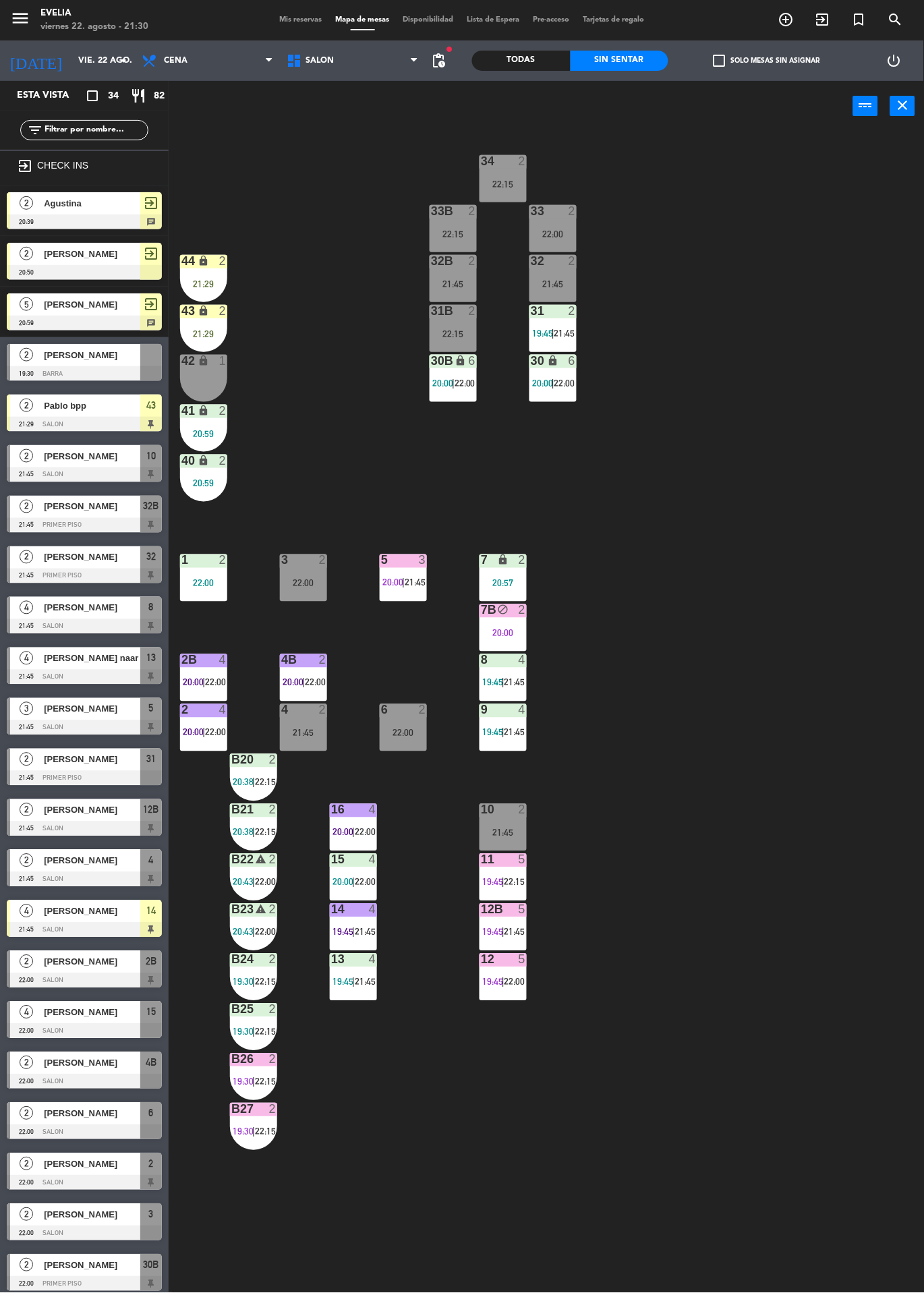
click at [520, 882] on span "22:15" at bounding box center [515, 882] width 21 height 11
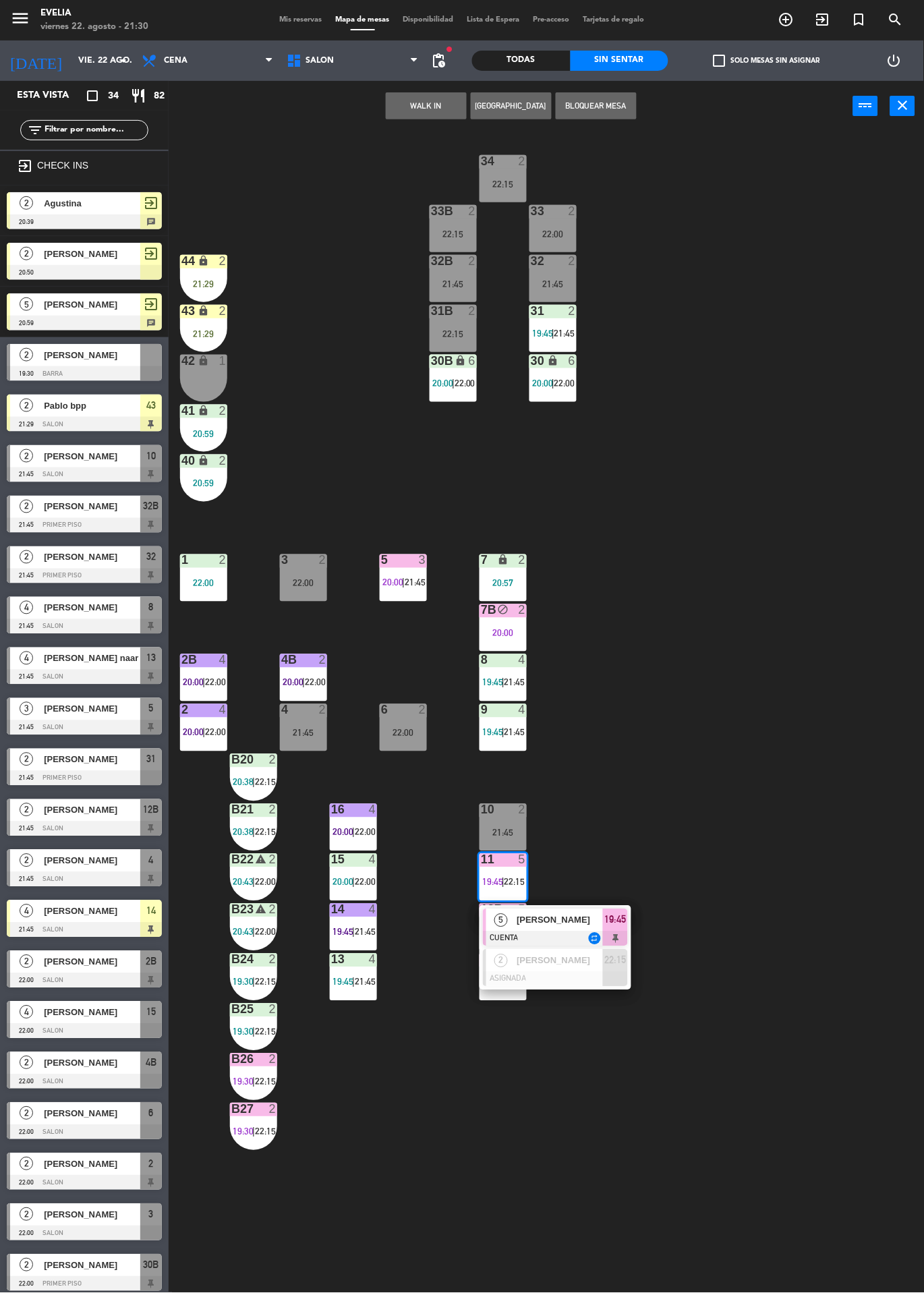
click at [731, 647] on div "34 2 22:15 33B 2 22:15 33 2 22:00 44 lock 2 21:29 32B 2 21:45 32 2 21:45 43 loc…" at bounding box center [551, 712] width 746 height 1162
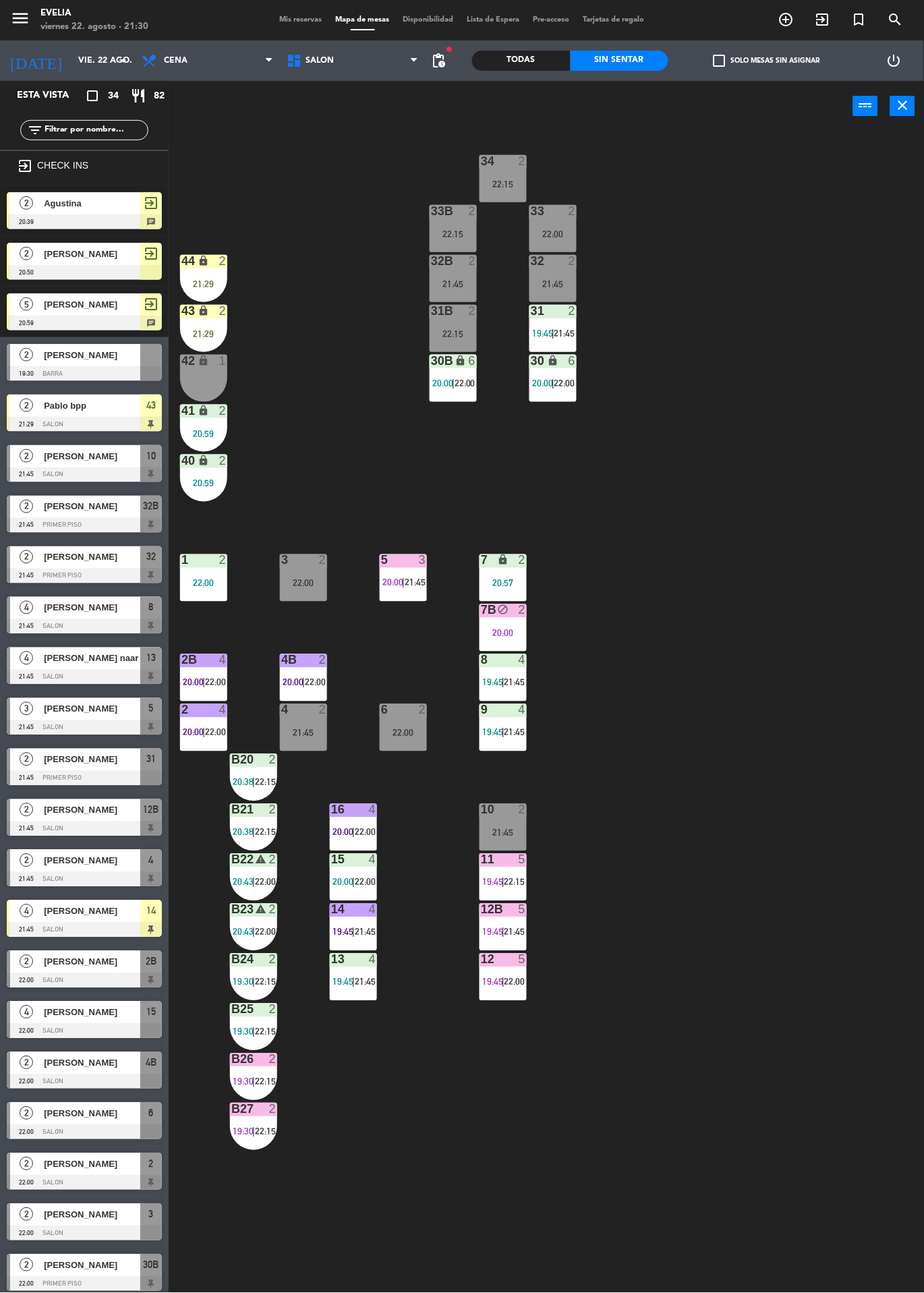
click at [120, 674] on div at bounding box center [84, 677] width 155 height 15
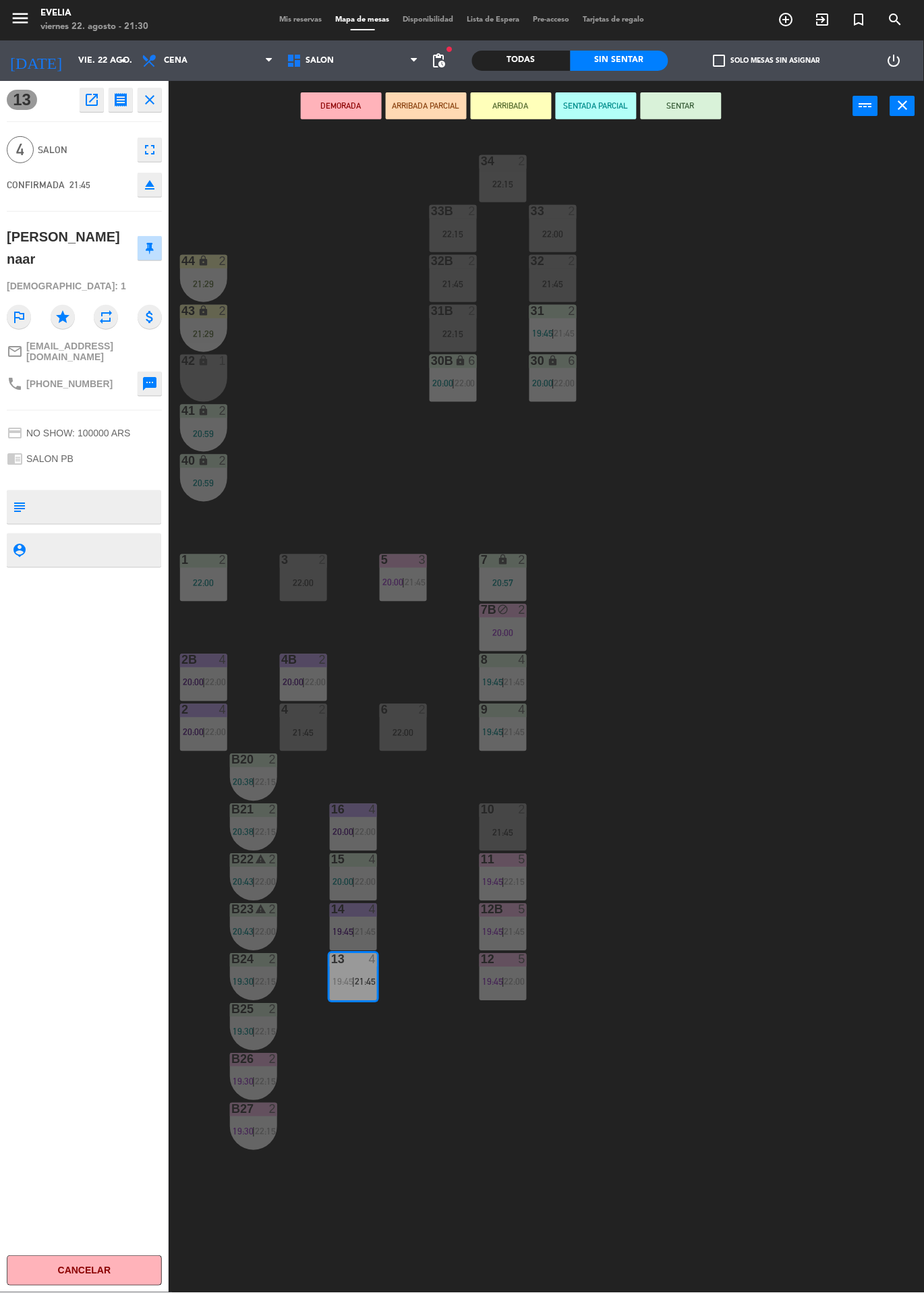
click at [546, 107] on button "ARRIBADA" at bounding box center [511, 105] width 81 height 27
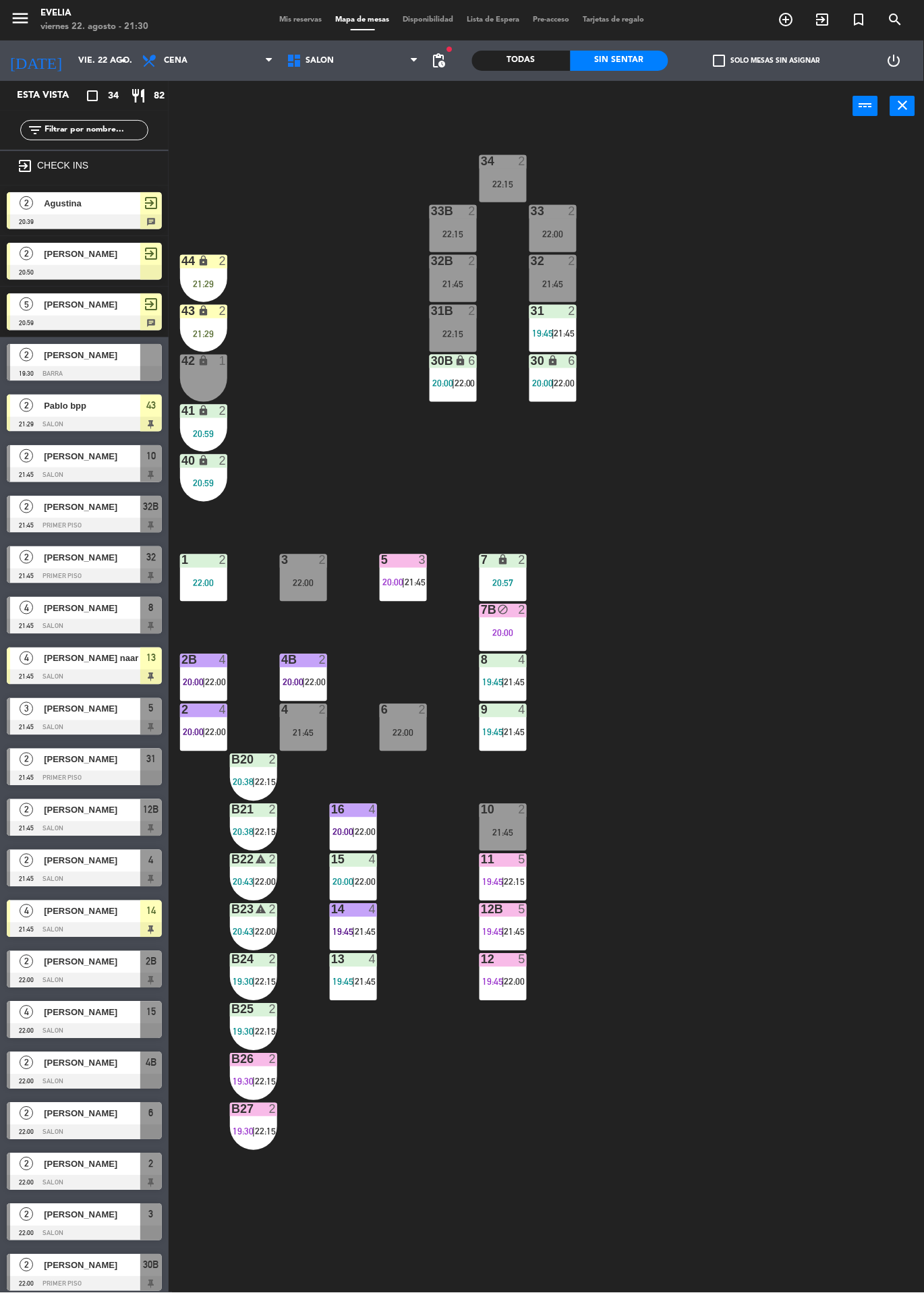
click at [722, 543] on div "34 2 22:15 33B 2 22:15 33 2 22:00 44 lock 2 21:29 32B 2 21:45 32 2 21:45 43 loc…" at bounding box center [551, 712] width 746 height 1162
click at [348, 971] on div "13 4 19:45 | 21:45" at bounding box center [353, 977] width 47 height 47
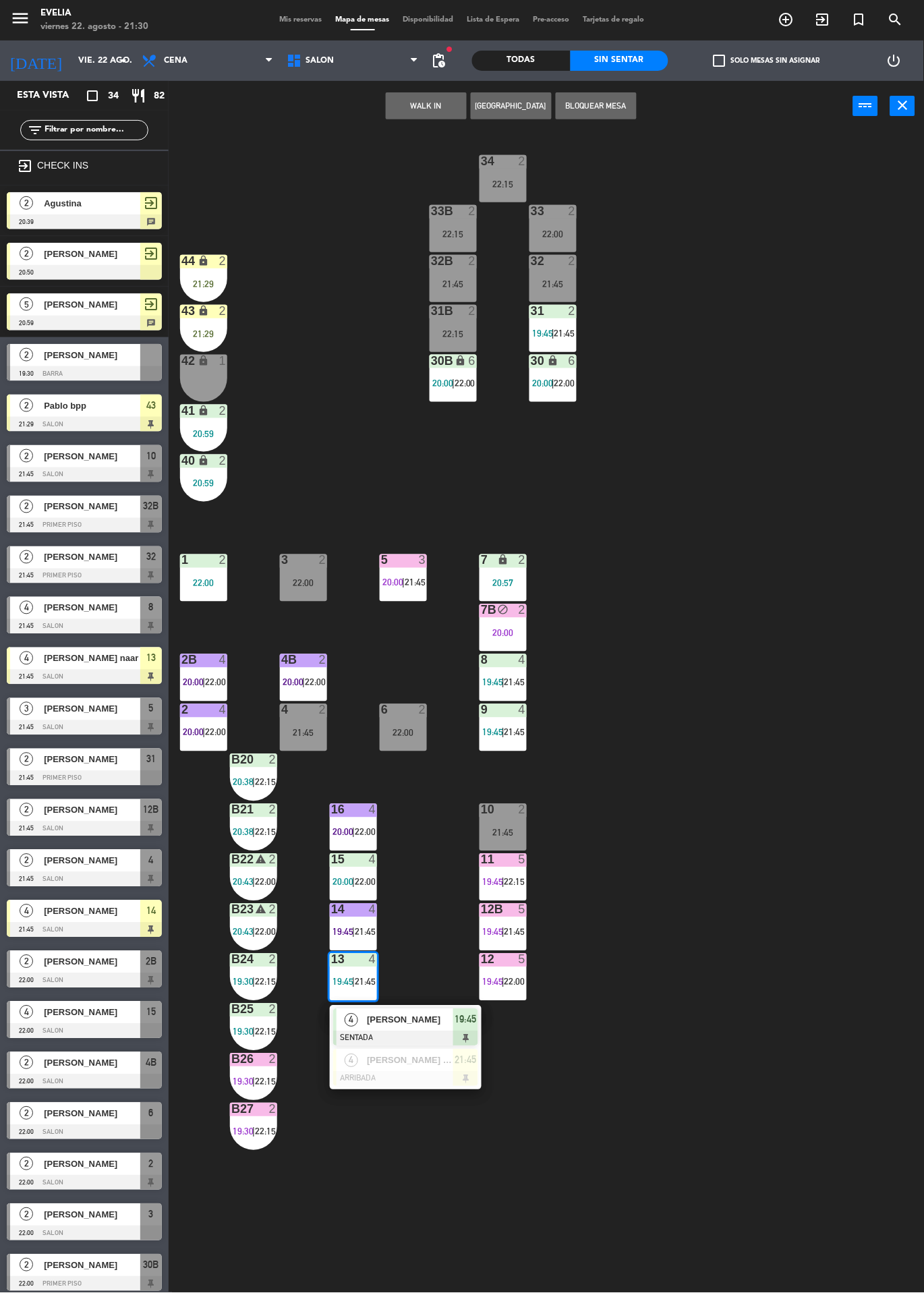
click at [437, 1084] on div at bounding box center [406, 1079] width 145 height 15
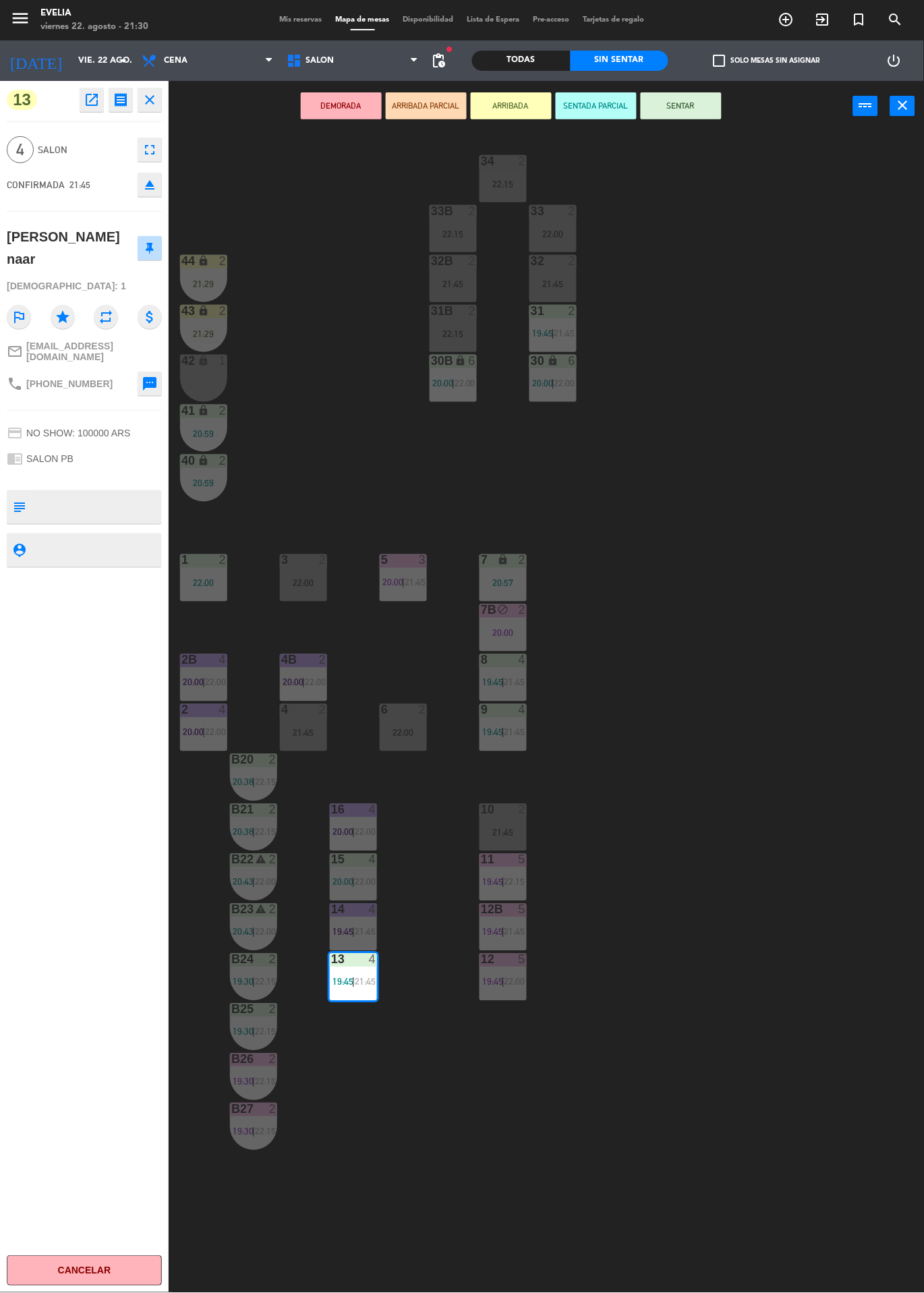
click at [104, 493] on textarea at bounding box center [96, 507] width 129 height 28
type textarea "Camp choco rodete rubia"
click at [98, 716] on div "13 open_in_new receipt 9:45 PM vie., 22 ago. 4 personas Francisca Gómez naar Me…" at bounding box center [84, 687] width 169 height 1213
click at [717, 697] on div "34 2 22:15 33B 2 22:15 33 2 22:00 44 lock 2 21:29 32B 2 21:45 32 2 21:45 43 loc…" at bounding box center [551, 712] width 746 height 1162
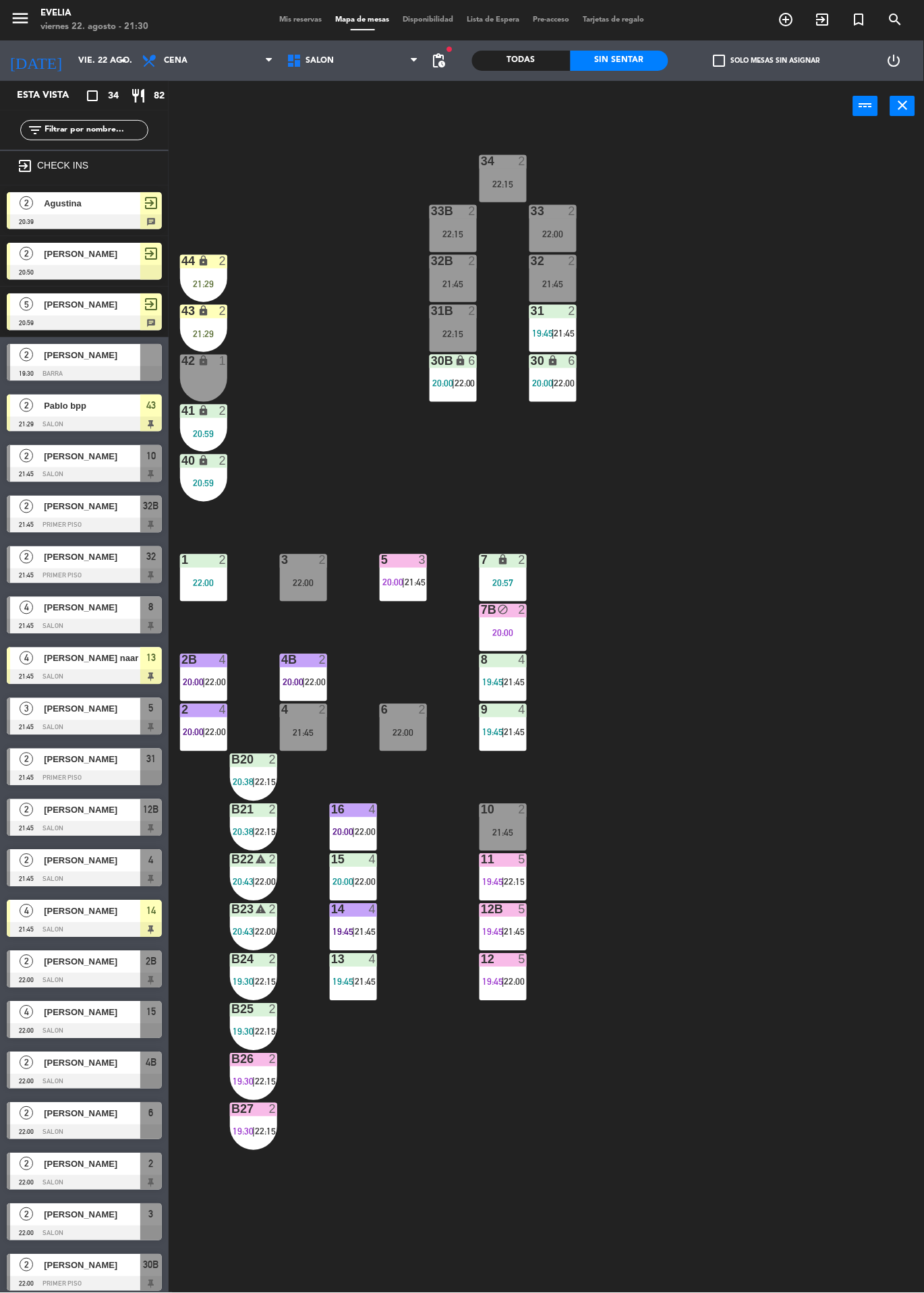
click at [374, 977] on span "21:45" at bounding box center [365, 982] width 21 height 11
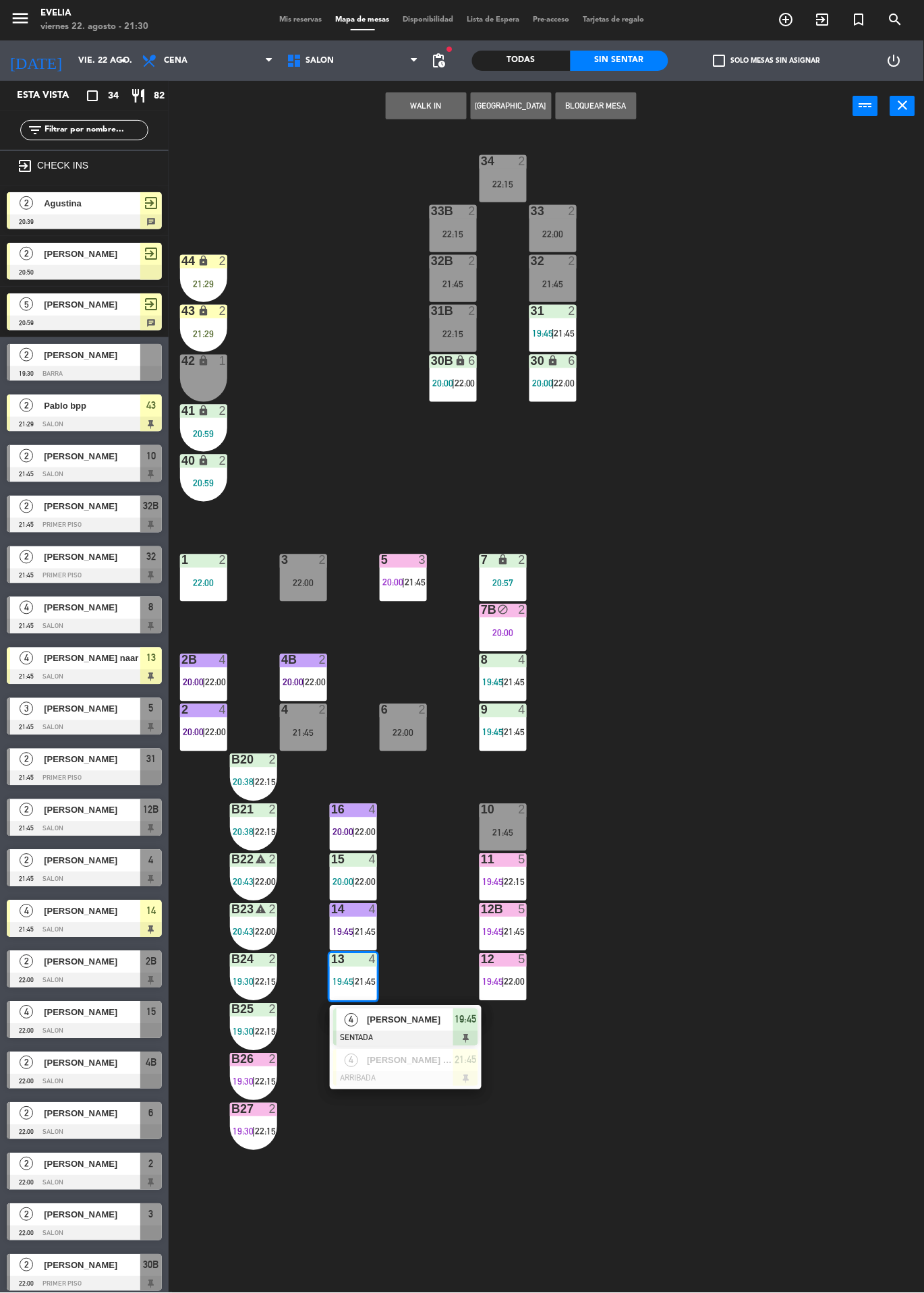
click at [428, 1075] on div at bounding box center [406, 1079] width 145 height 15
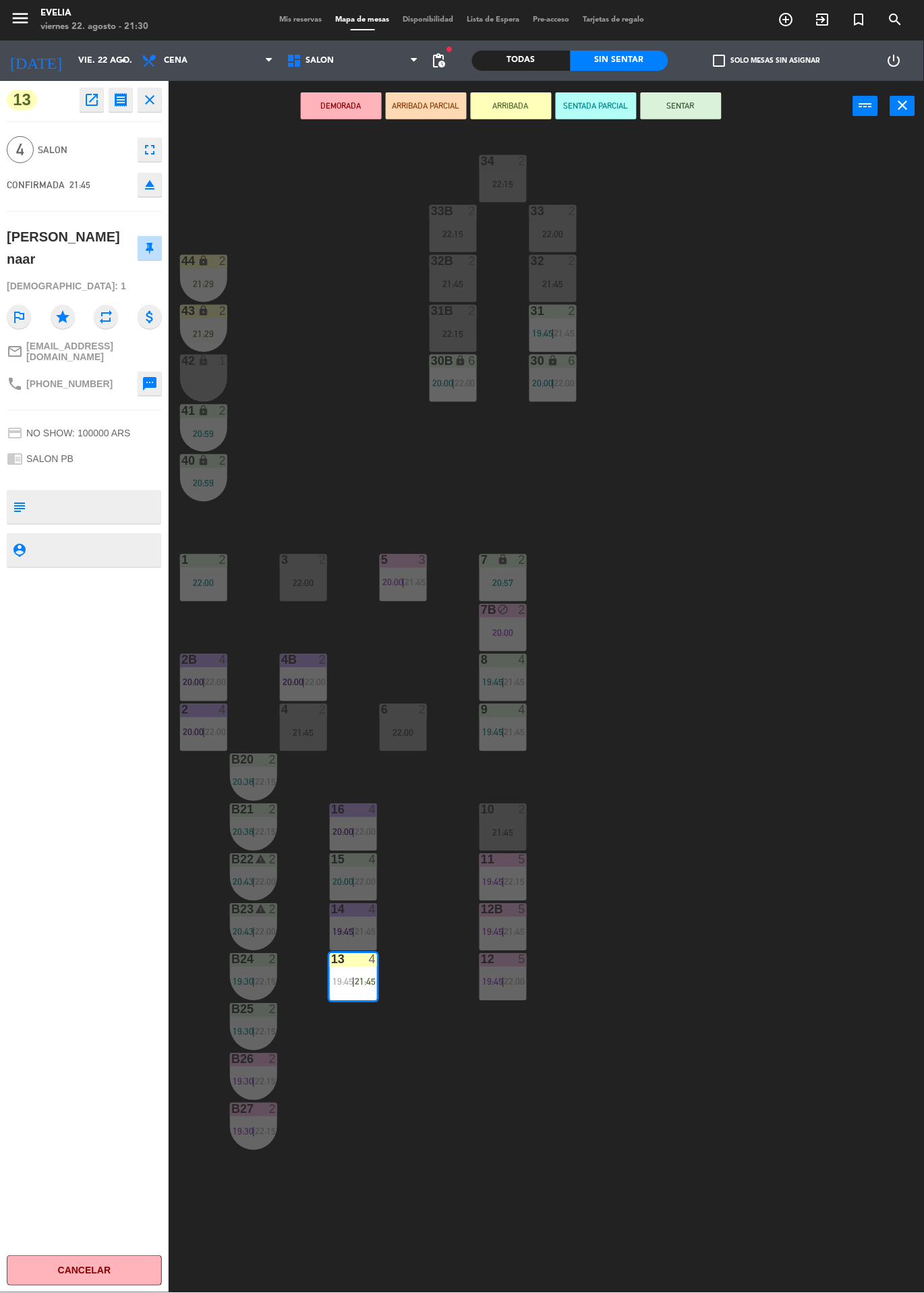
click at [123, 553] on textarea at bounding box center [96, 550] width 129 height 17
type textarea "2"
click at [73, 675] on div "13 open_in_new receipt 9:45 PM vie., 22 ago. 4 personas Francisca Gómez naar Me…" at bounding box center [84, 687] width 169 height 1213
click at [774, 608] on div "34 2 22:15 33B 2 22:15 33 2 22:00 44 lock 2 21:29 32B 2 21:45 32 2 21:45 43 loc…" at bounding box center [551, 712] width 746 height 1162
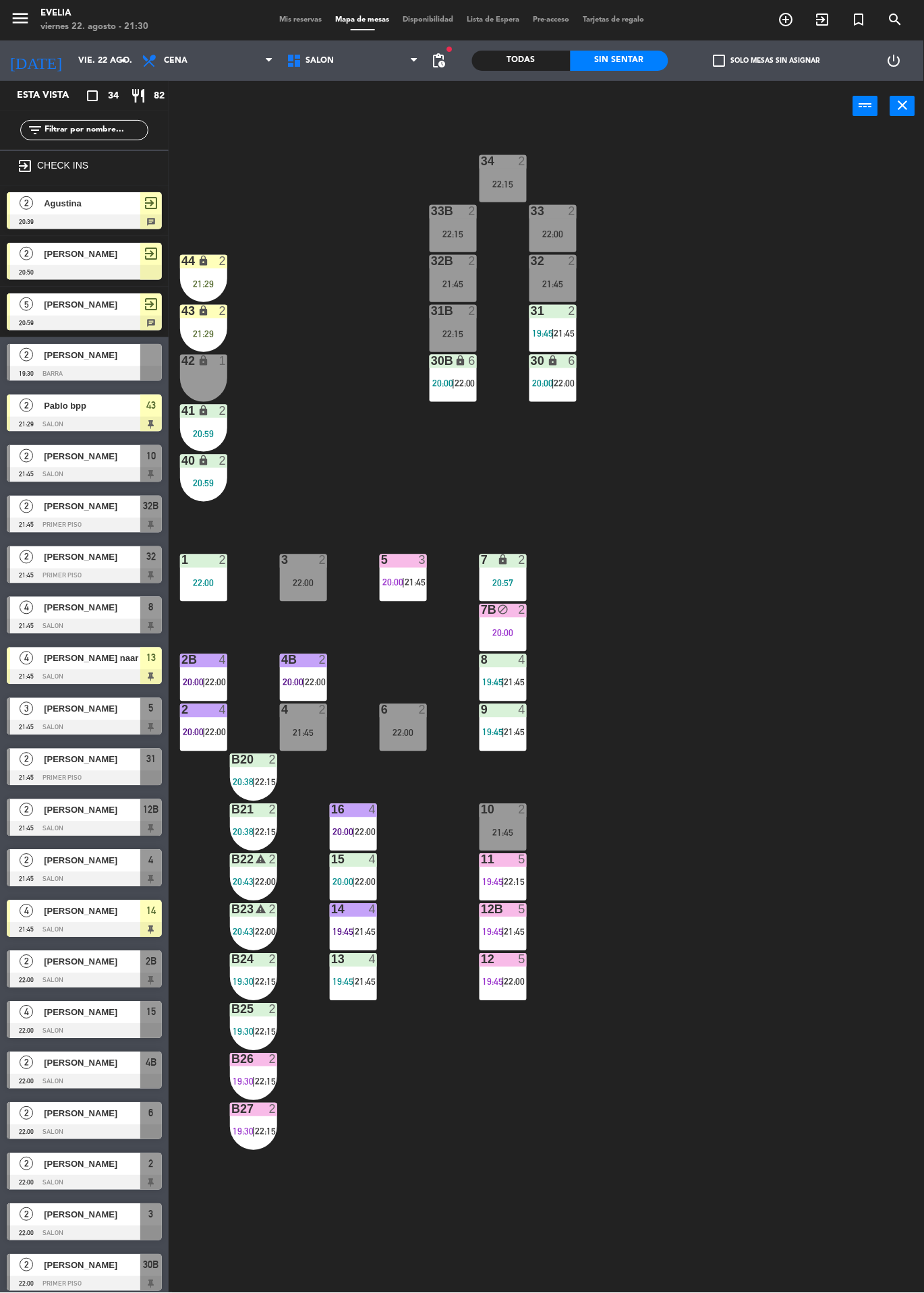
click at [366, 932] on span "21:45" at bounding box center [365, 932] width 21 height 11
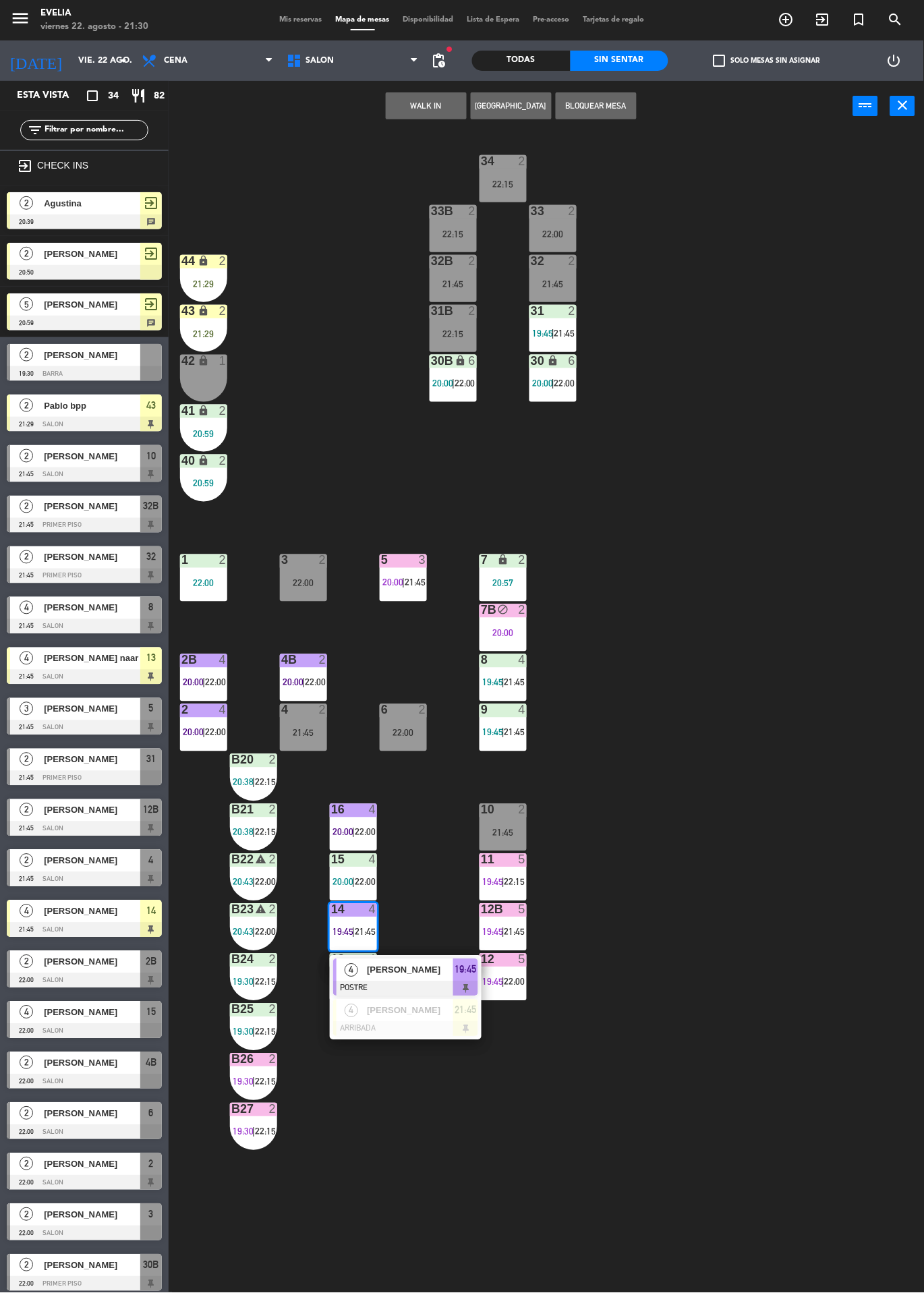
click at [436, 1018] on span "[PERSON_NAME]" at bounding box center [410, 1011] width 86 height 15
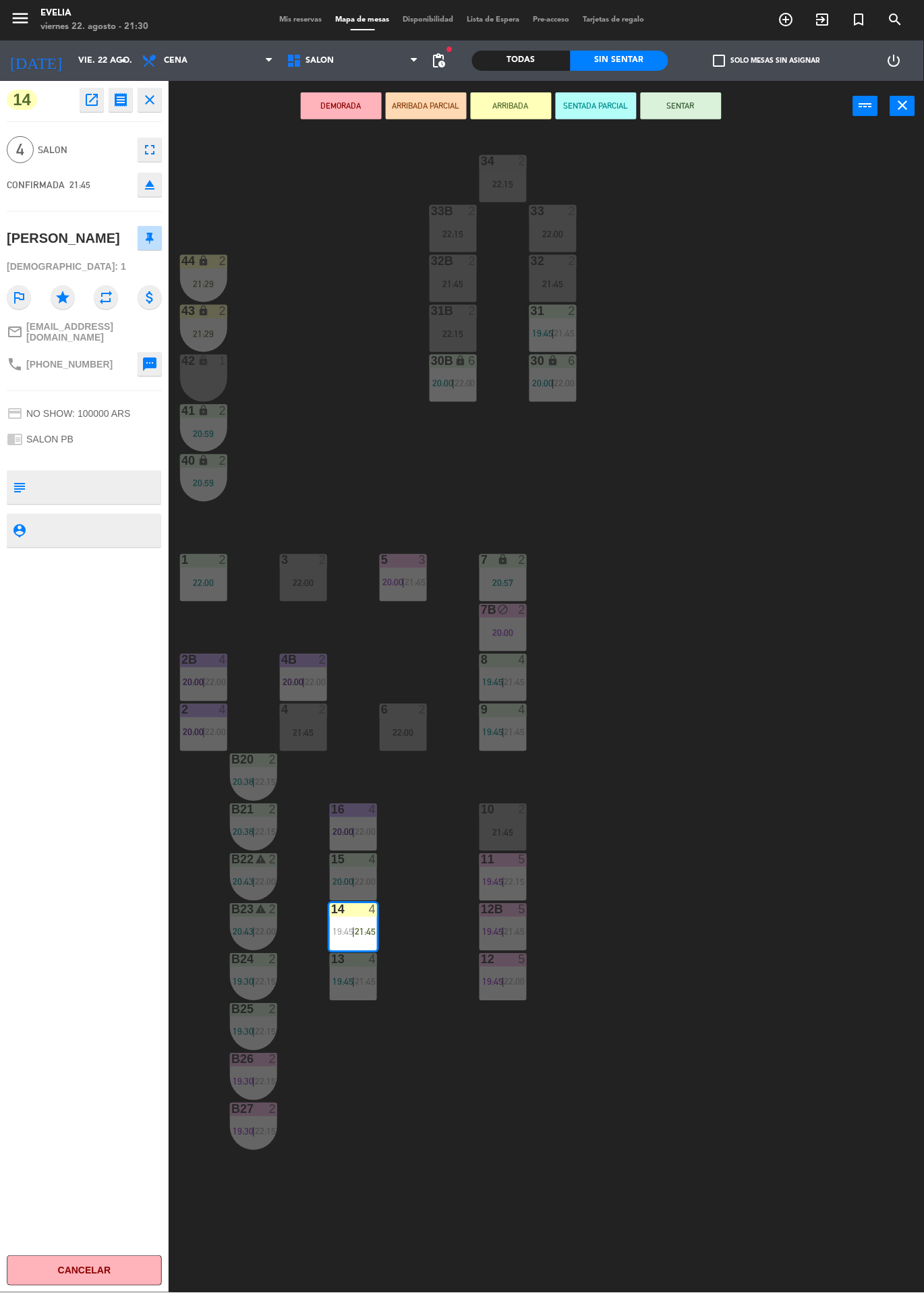
click at [123, 530] on textarea at bounding box center [96, 530] width 129 height 17
type textarea "1"
click at [109, 514] on div at bounding box center [96, 531] width 129 height 34
click at [114, 479] on textarea at bounding box center [96, 487] width 129 height 28
click at [115, 652] on div "14 open_in_new receipt 9:45 PM vie., 22 ago. 4 personas Sofía Costantino Mesa 1…" at bounding box center [84, 687] width 169 height 1213
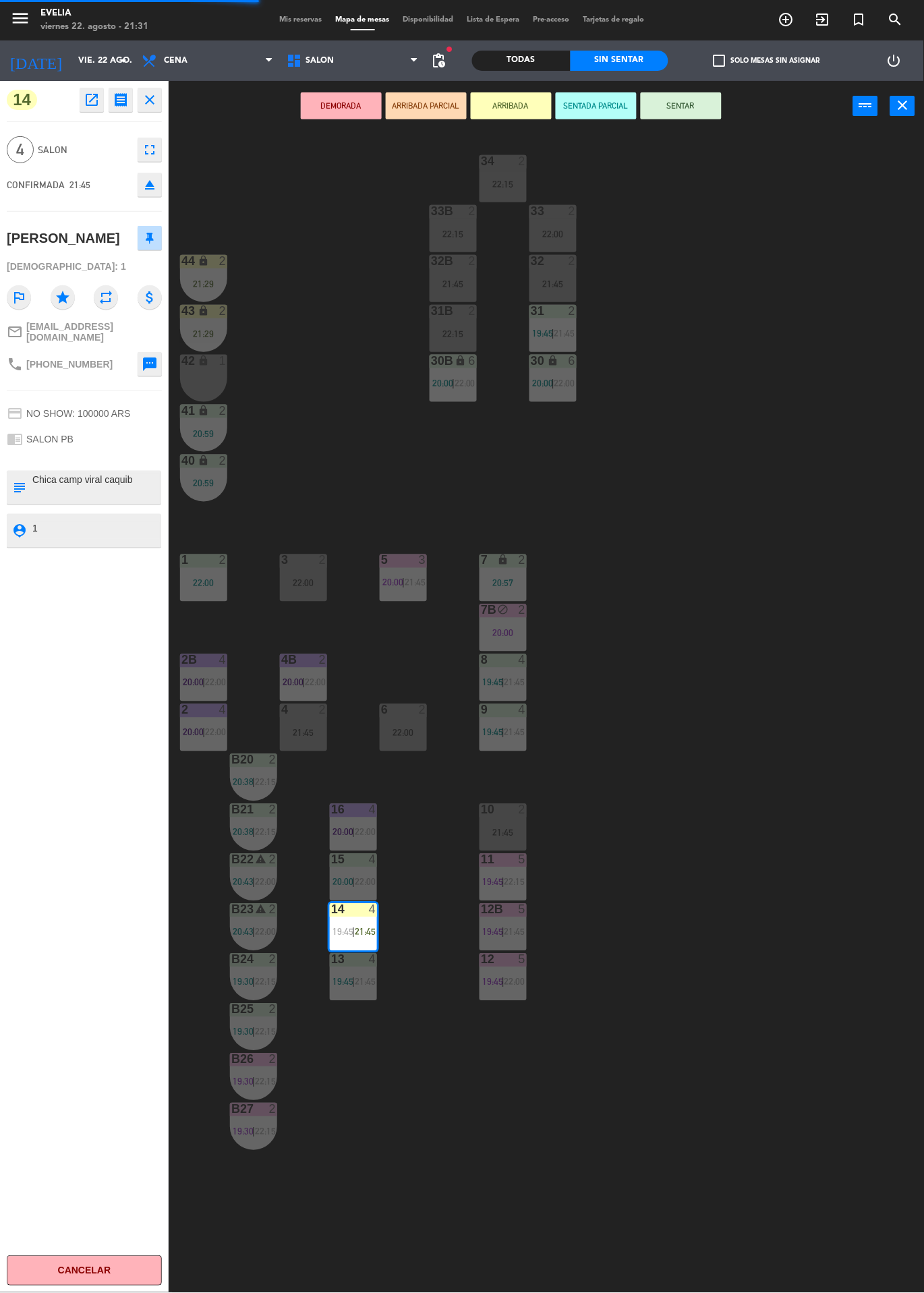
click at [143, 479] on textarea at bounding box center [96, 487] width 129 height 28
type textarea "Chica camp viral caqui"
click at [117, 637] on div "14 open_in_new receipt 9:45 PM vie., 22 ago. 4 personas Sofía Costantino Mesa 1…" at bounding box center [84, 687] width 169 height 1213
click at [760, 623] on div "34 2 22:15 33B 2 22:15 33 2 22:00 44 lock 2 21:29 32B 2 21:45 32 2 21:45 43 loc…" at bounding box center [551, 712] width 746 height 1162
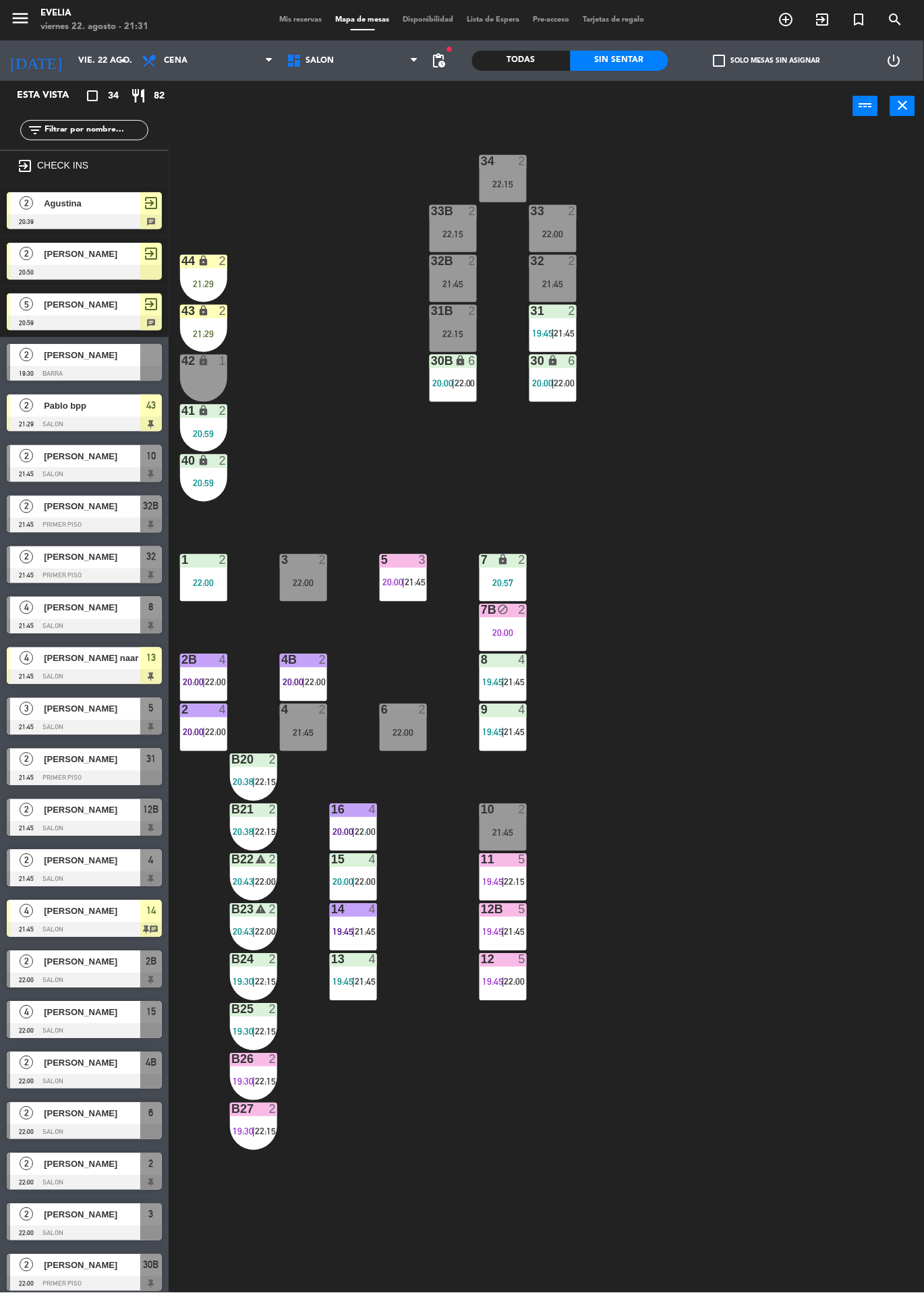
click at [500, 619] on div "7B block 2 20:00" at bounding box center [503, 627] width 47 height 47
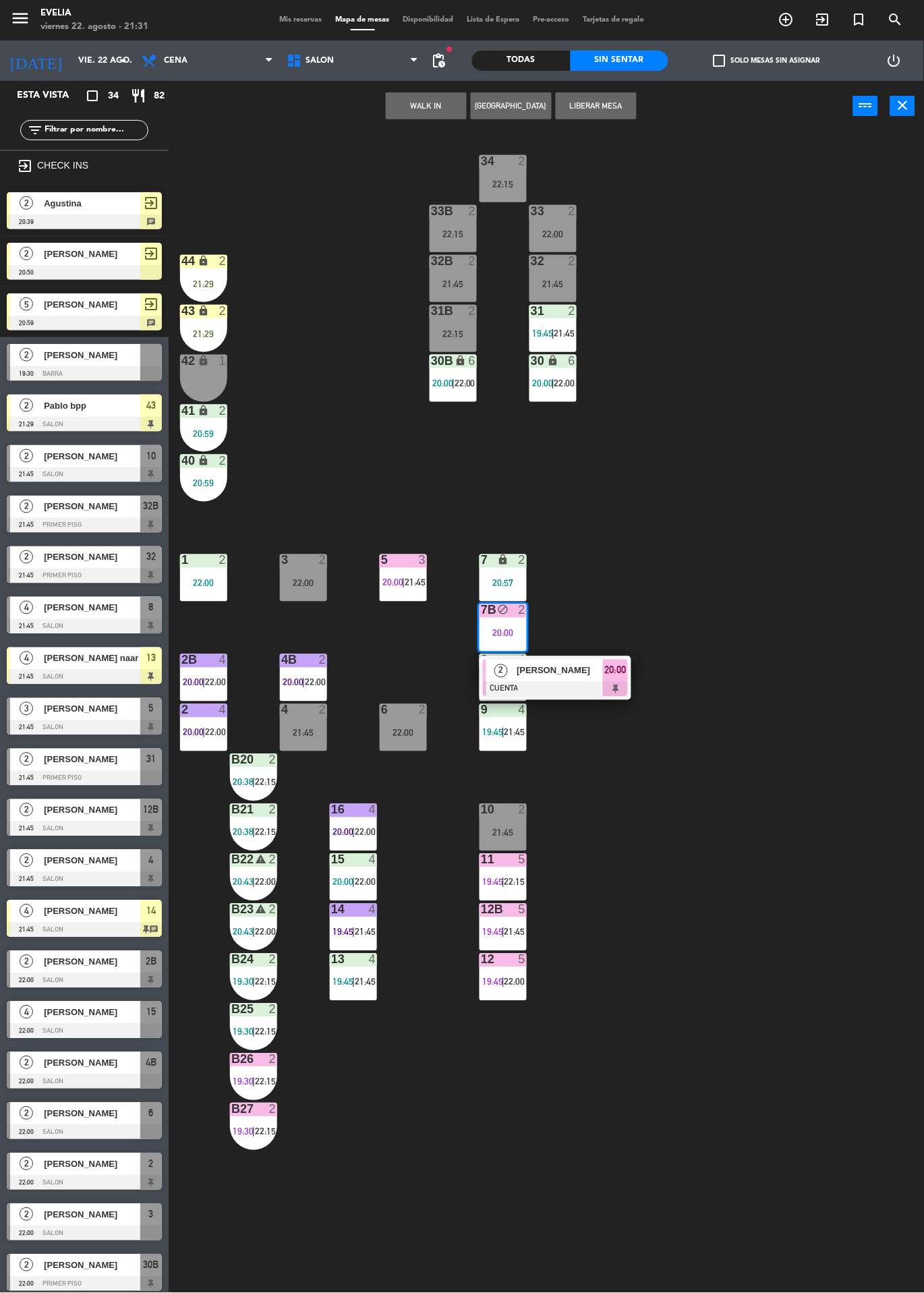
click at [526, 682] on div at bounding box center [556, 689] width 145 height 15
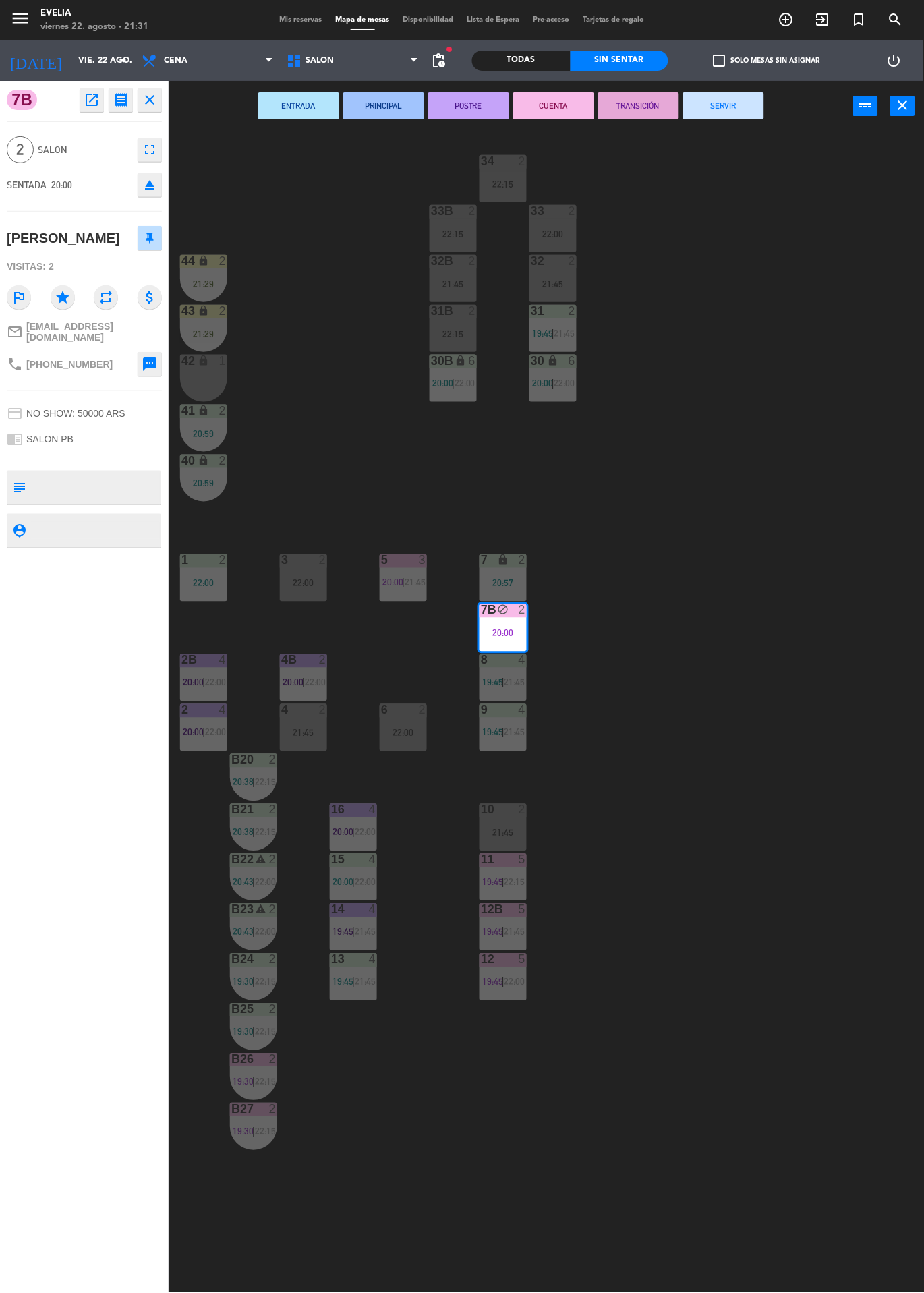
click at [705, 102] on button "SERVIR" at bounding box center [724, 105] width 81 height 27
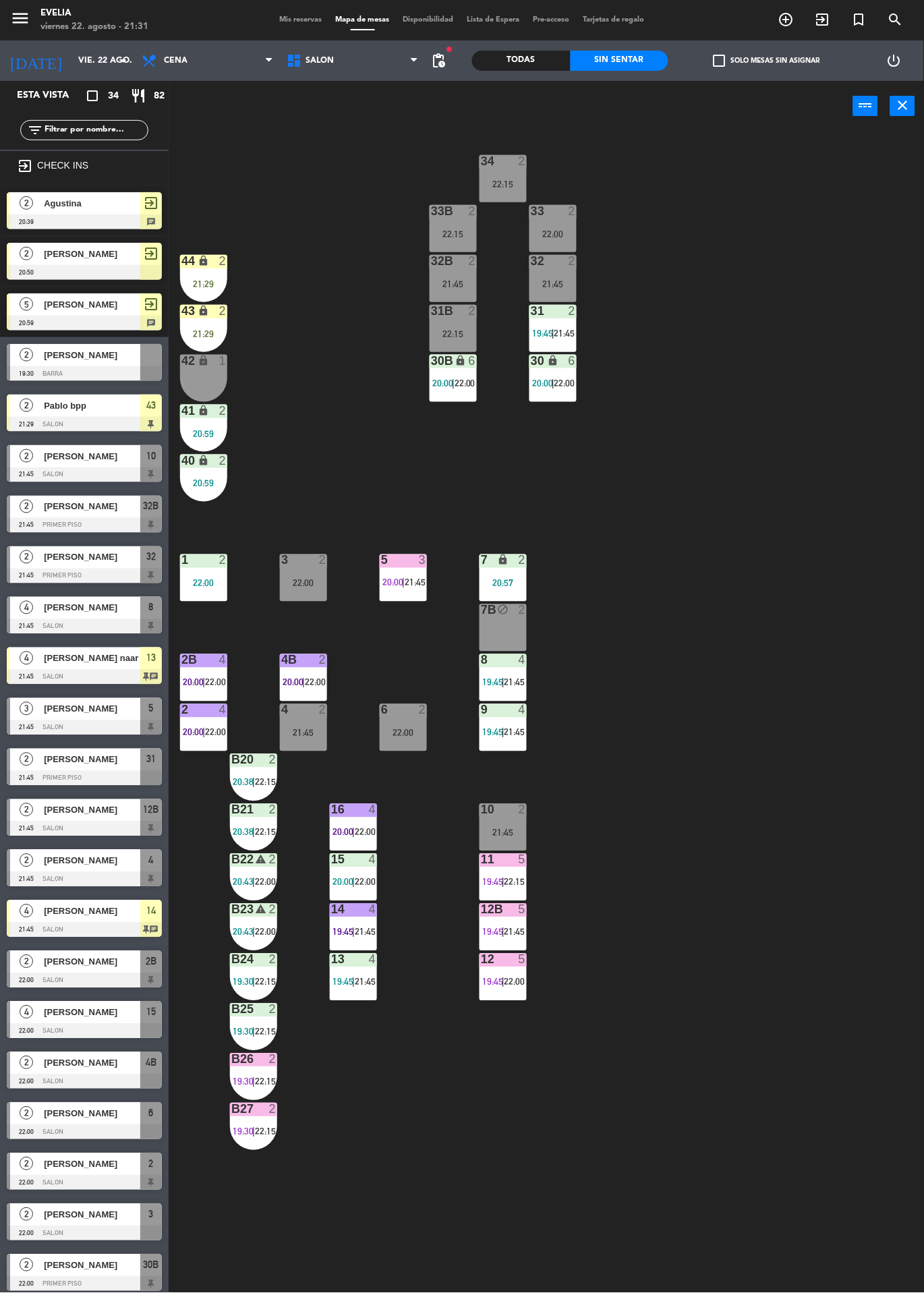
click at [504, 992] on div "12 5 19:45 | 22:00" at bounding box center [503, 977] width 47 height 47
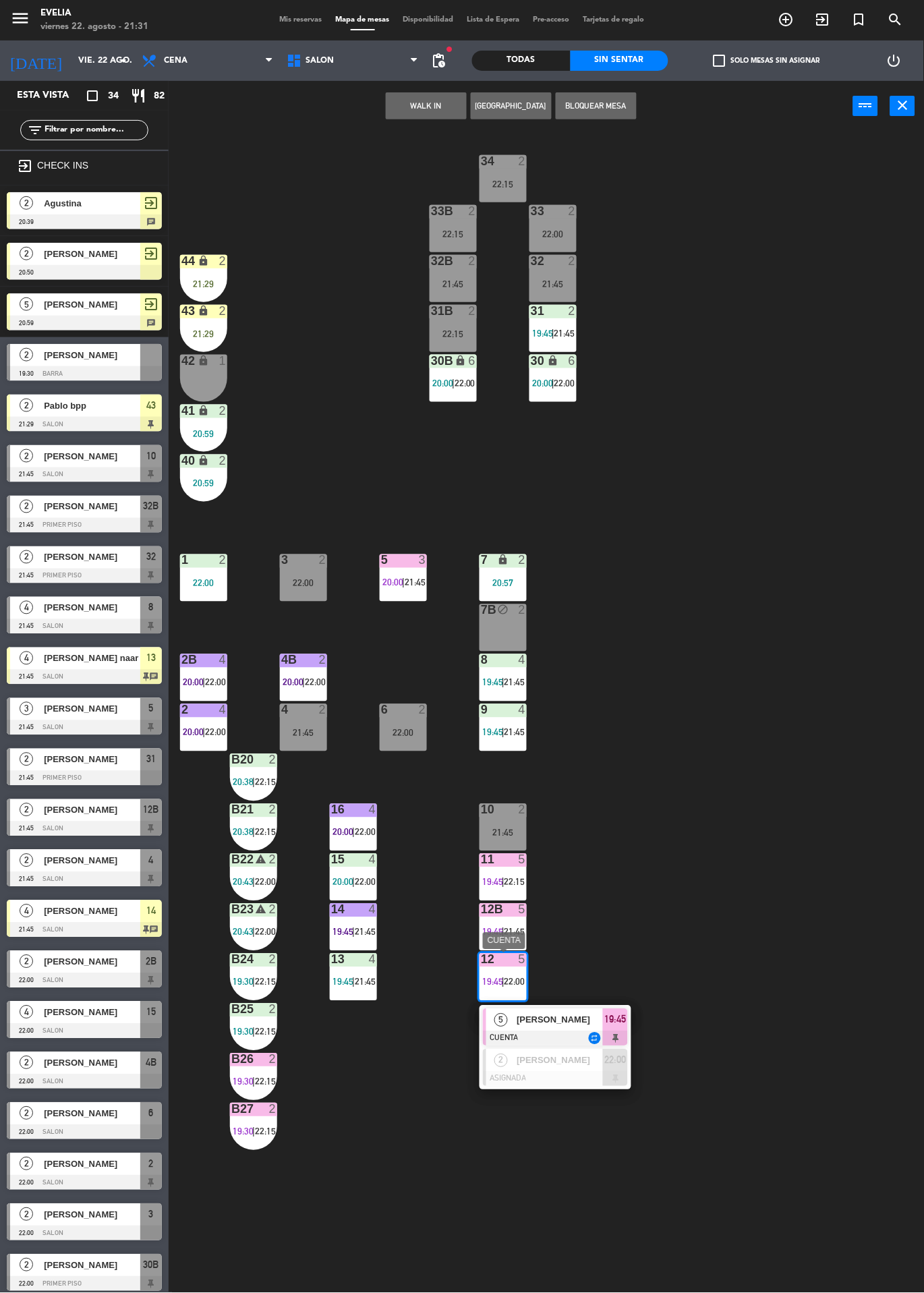
click at [500, 1023] on span "5" at bounding box center [501, 1020] width 14 height 14
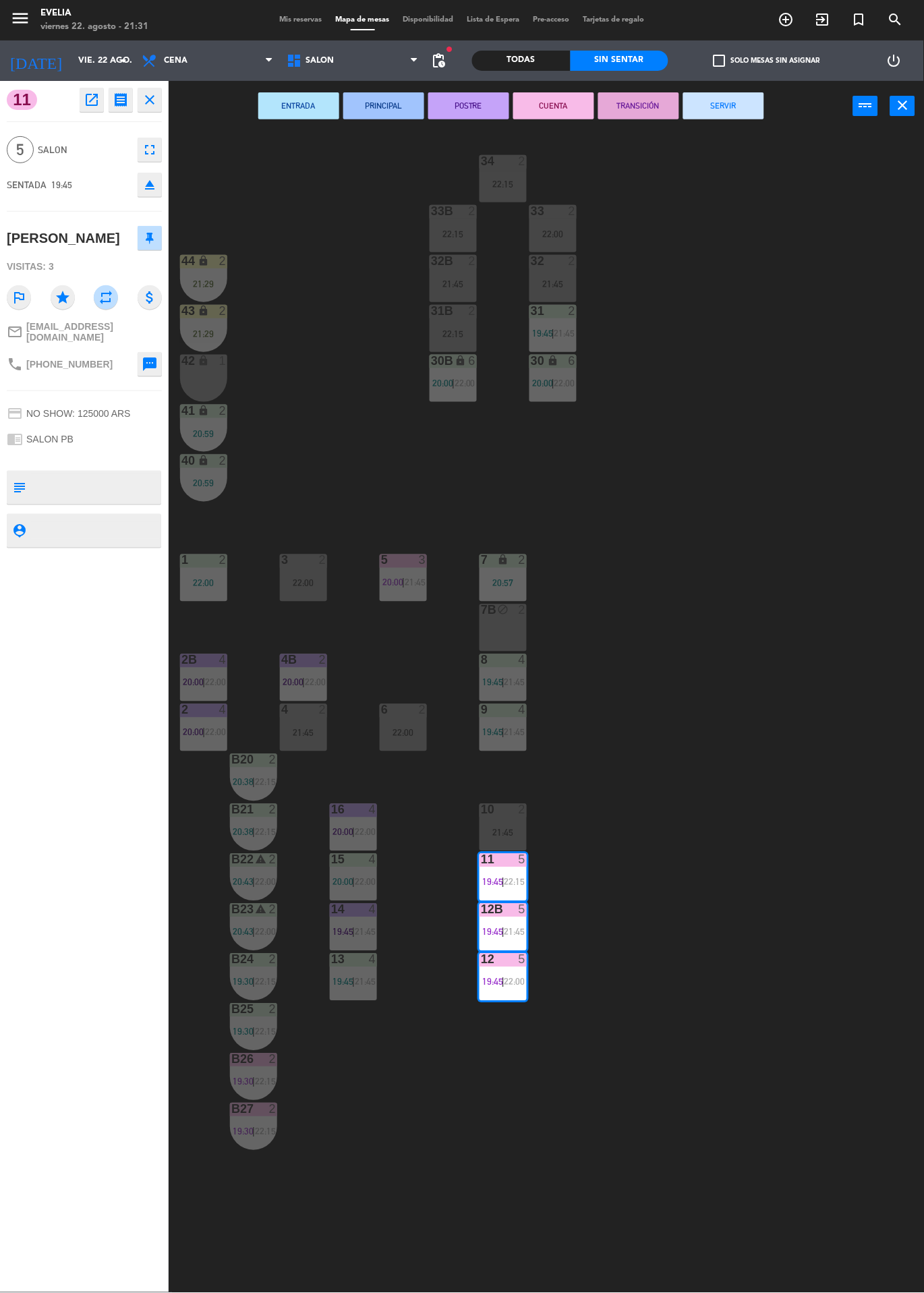
click at [751, 102] on button "SERVIR" at bounding box center [724, 105] width 81 height 27
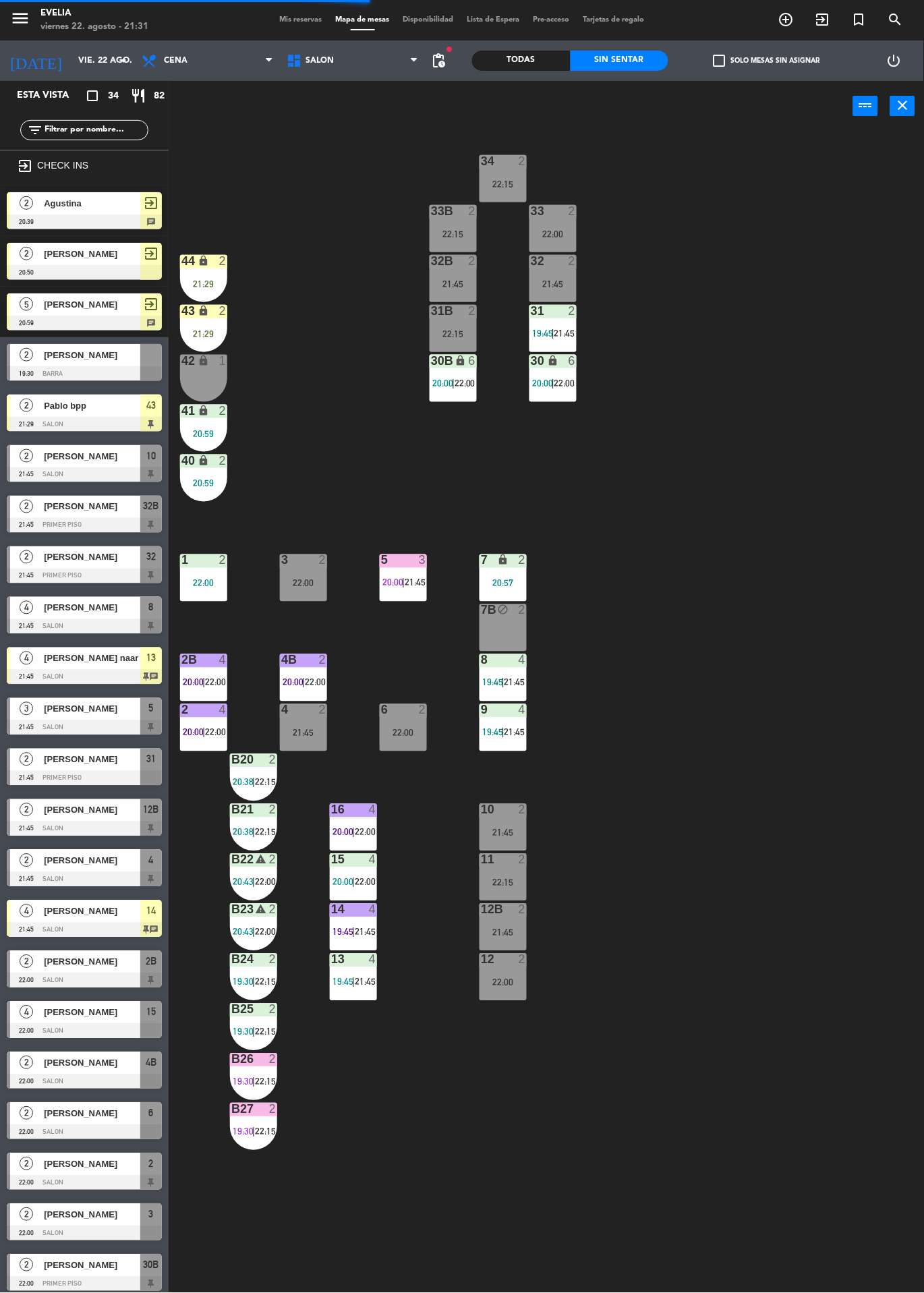
click at [559, 696] on div "34 2 22:15 33B 2 22:15 33 2 22:00 44 lock 2 21:29 32B 2 21:45 32 2 21:45 43 loc…" at bounding box center [551, 712] width 746 height 1162
click at [512, 684] on span "21:45" at bounding box center [515, 682] width 21 height 11
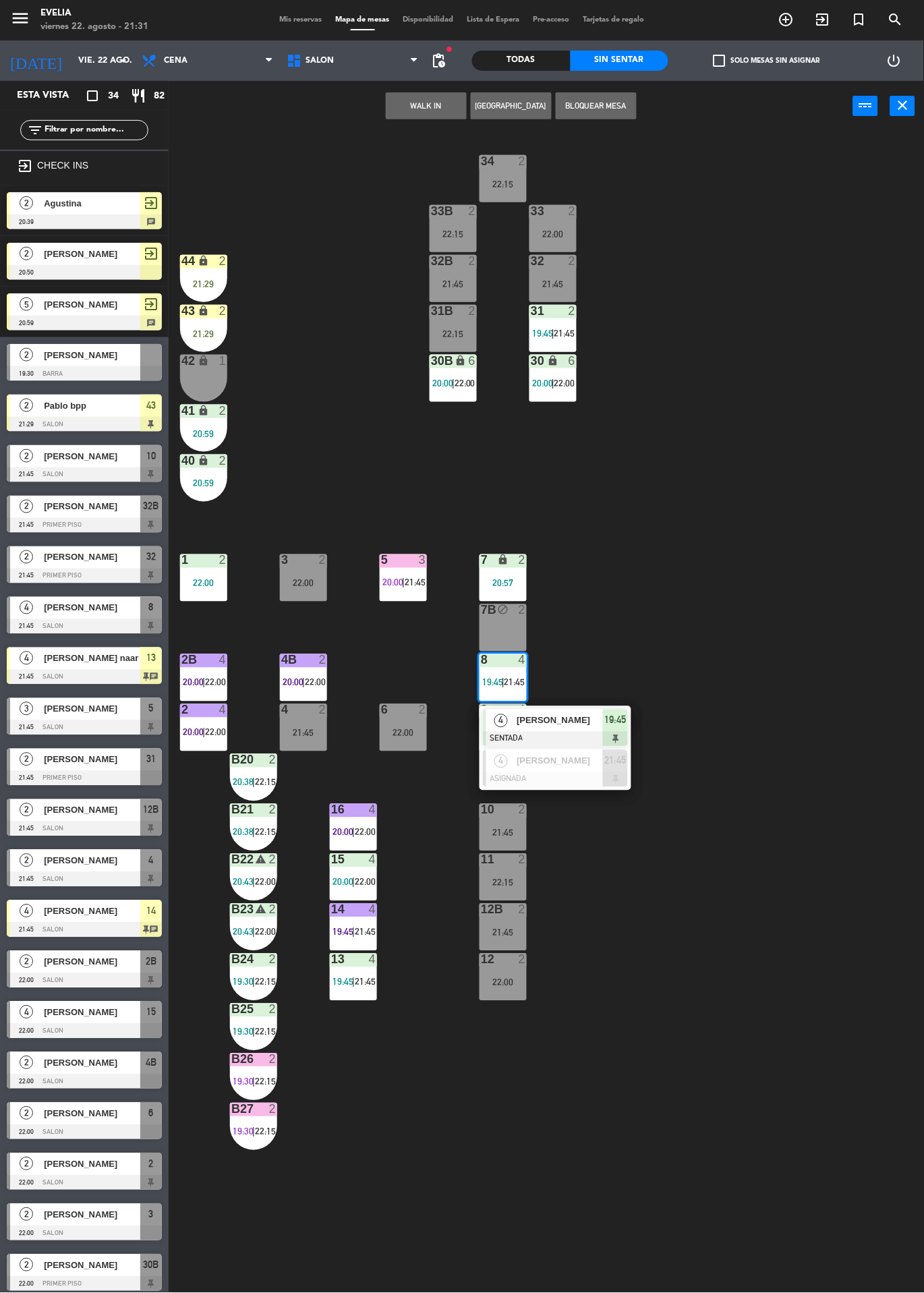
click at [700, 922] on div "34 2 22:15 33B 2 22:15 33 2 22:00 44 lock 2 21:29 32B 2 21:45 32 2 21:45 43 loc…" at bounding box center [551, 712] width 746 height 1162
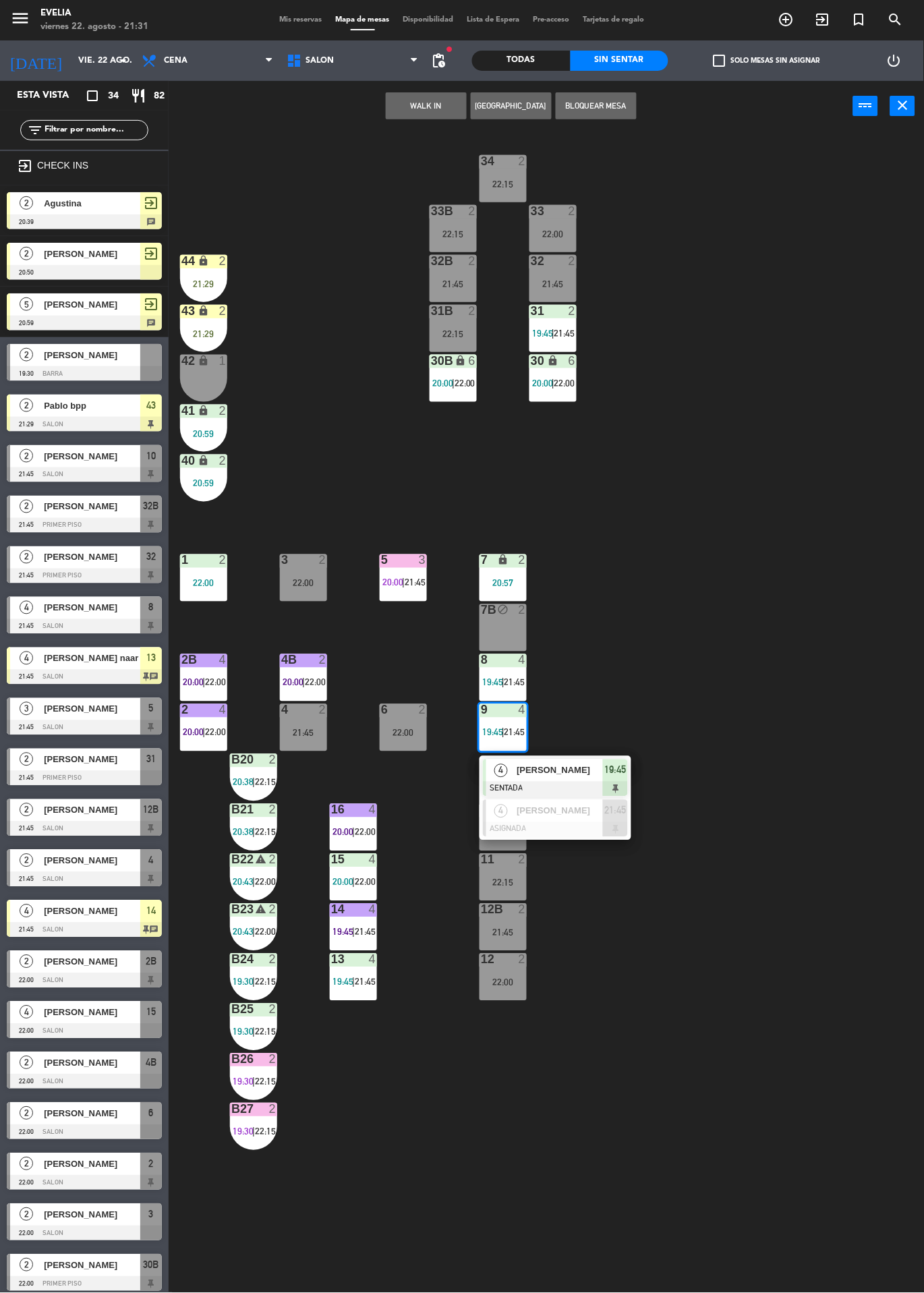
click at [588, 826] on div at bounding box center [556, 830] width 145 height 15
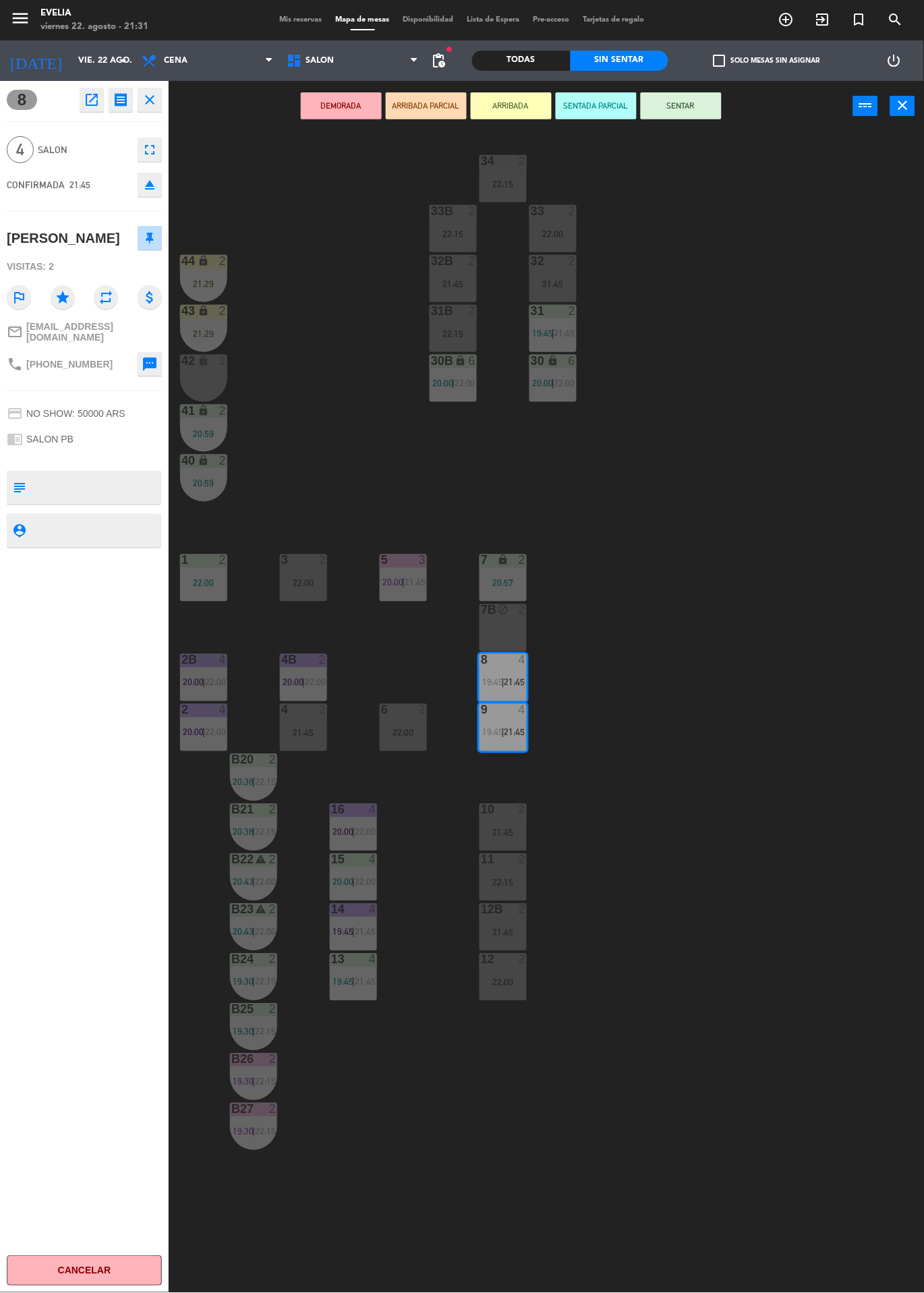
click at [152, 191] on icon "eject" at bounding box center [149, 185] width 16 height 16
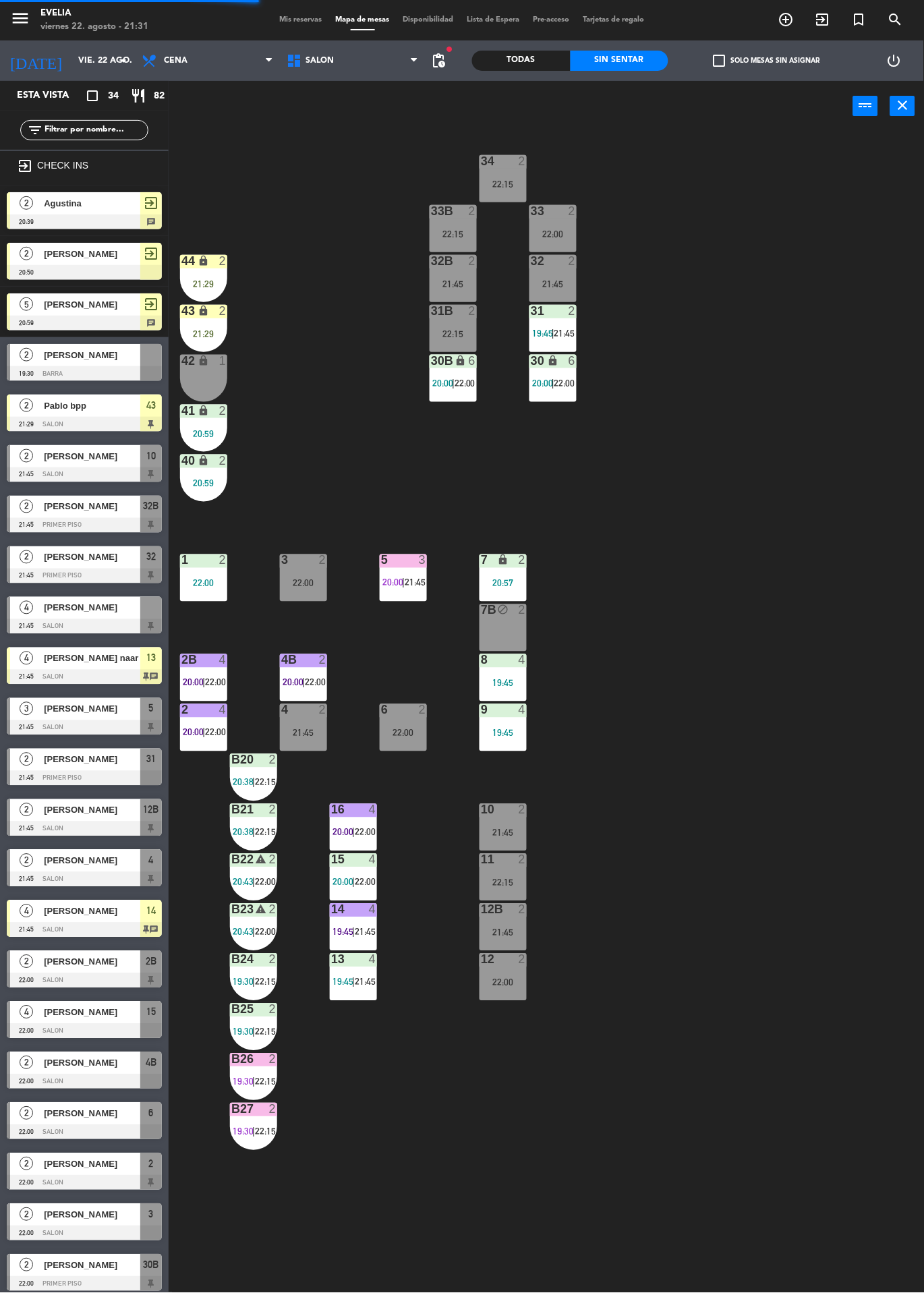
click at [522, 810] on div "2" at bounding box center [522, 810] width 8 height 12
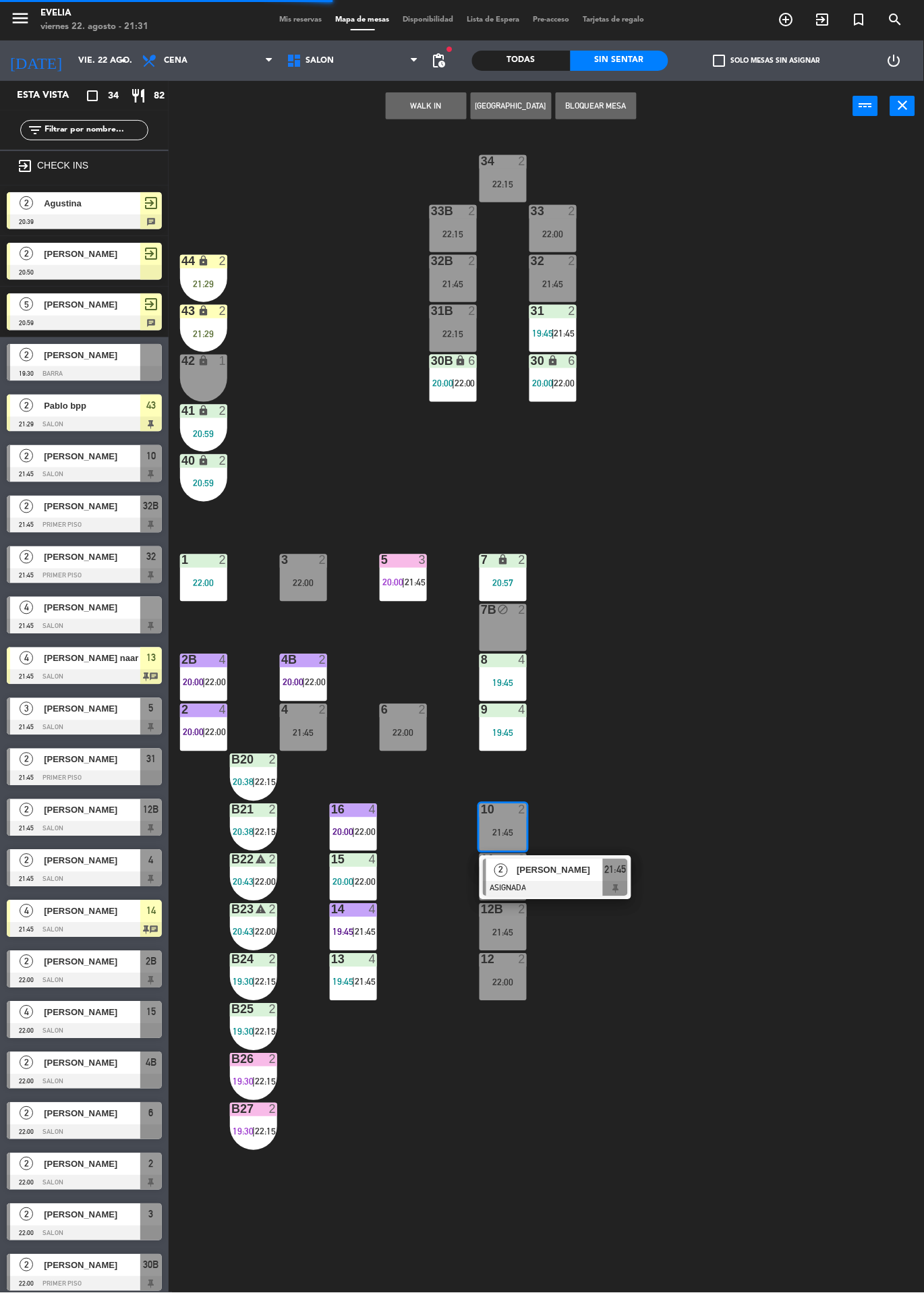
click at [582, 878] on div "[PERSON_NAME]" at bounding box center [559, 870] width 88 height 22
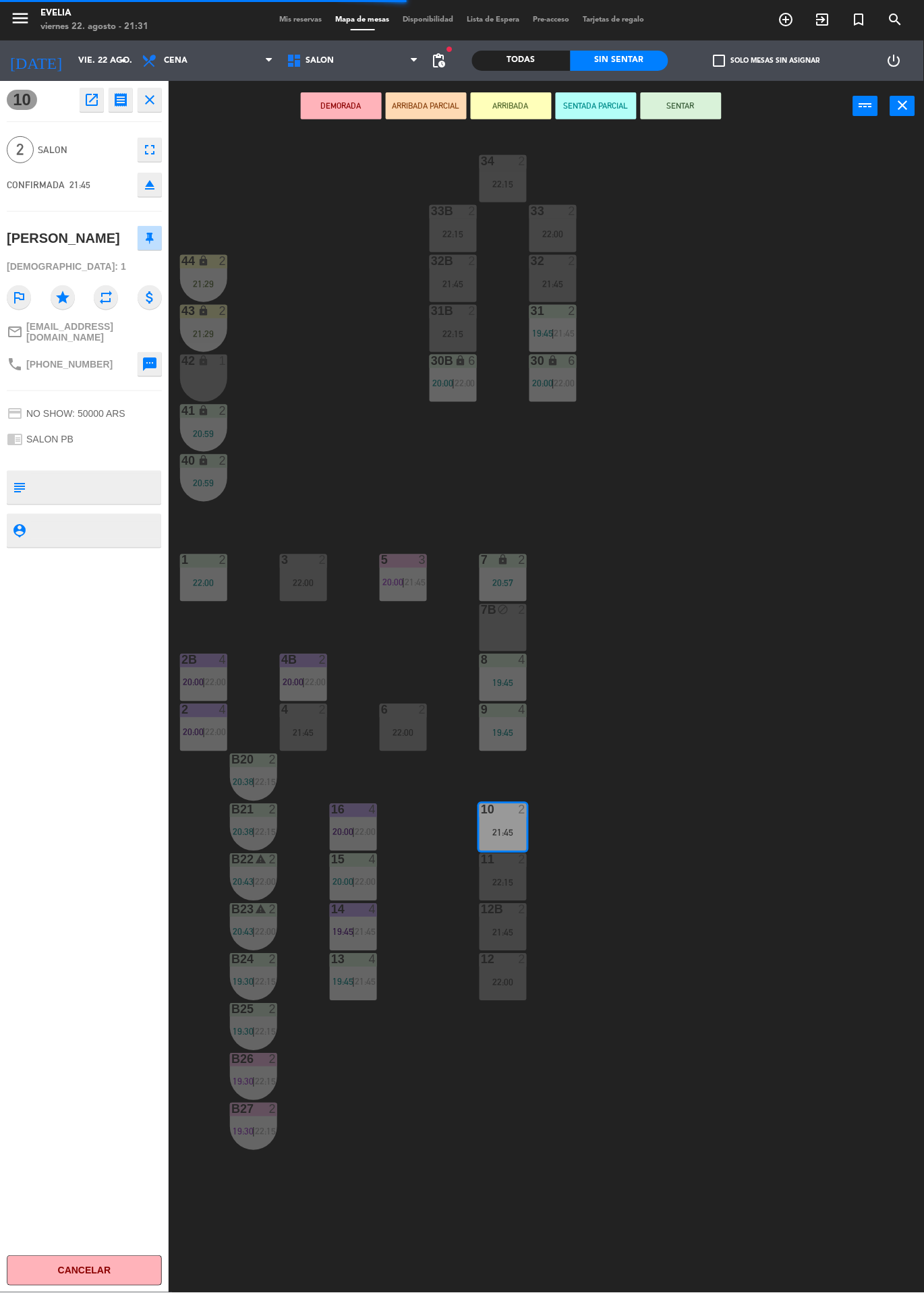
click at [507, 628] on div "7B block 2" at bounding box center [503, 627] width 47 height 47
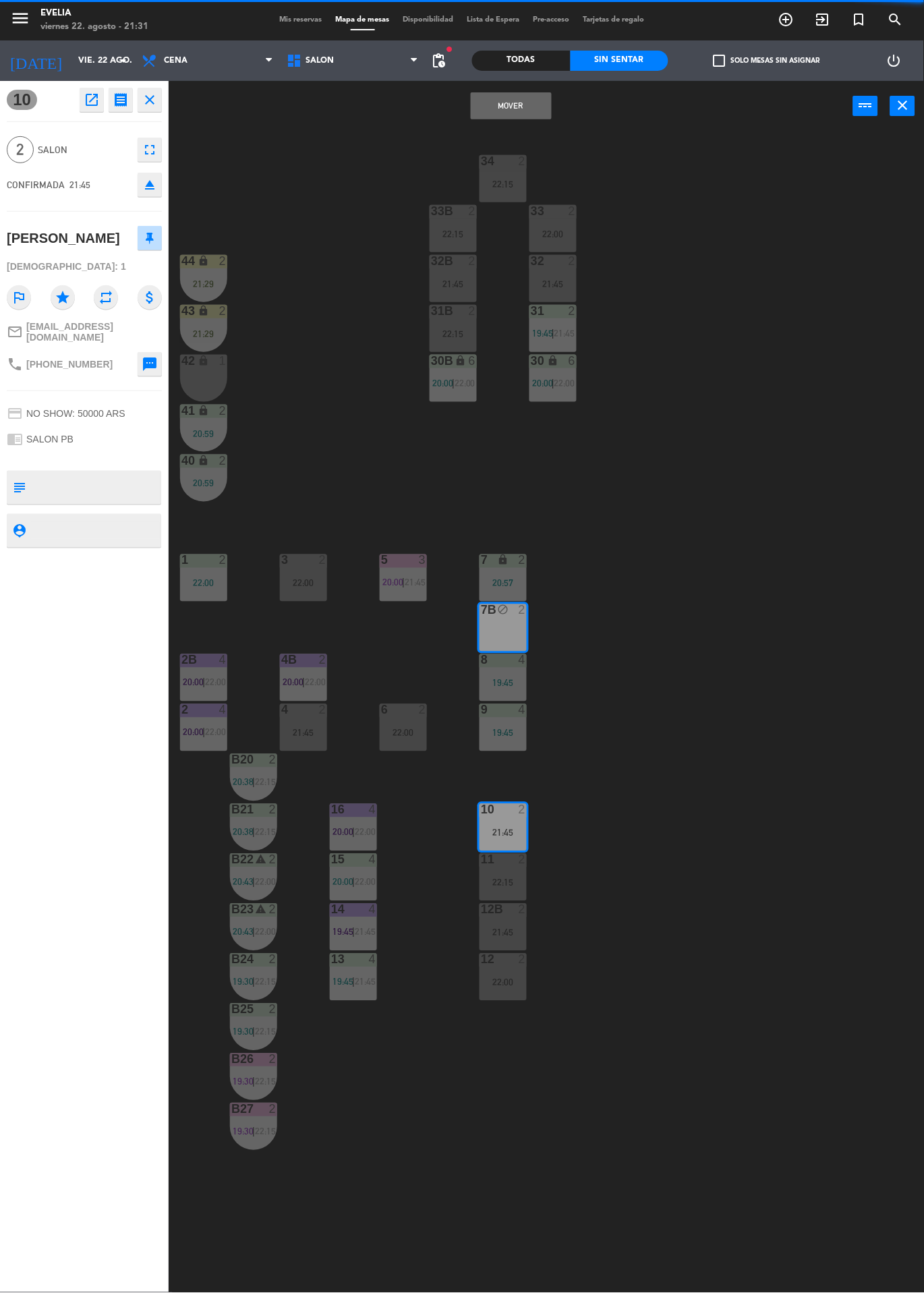
click at [527, 110] on button "Mover" at bounding box center [511, 105] width 81 height 27
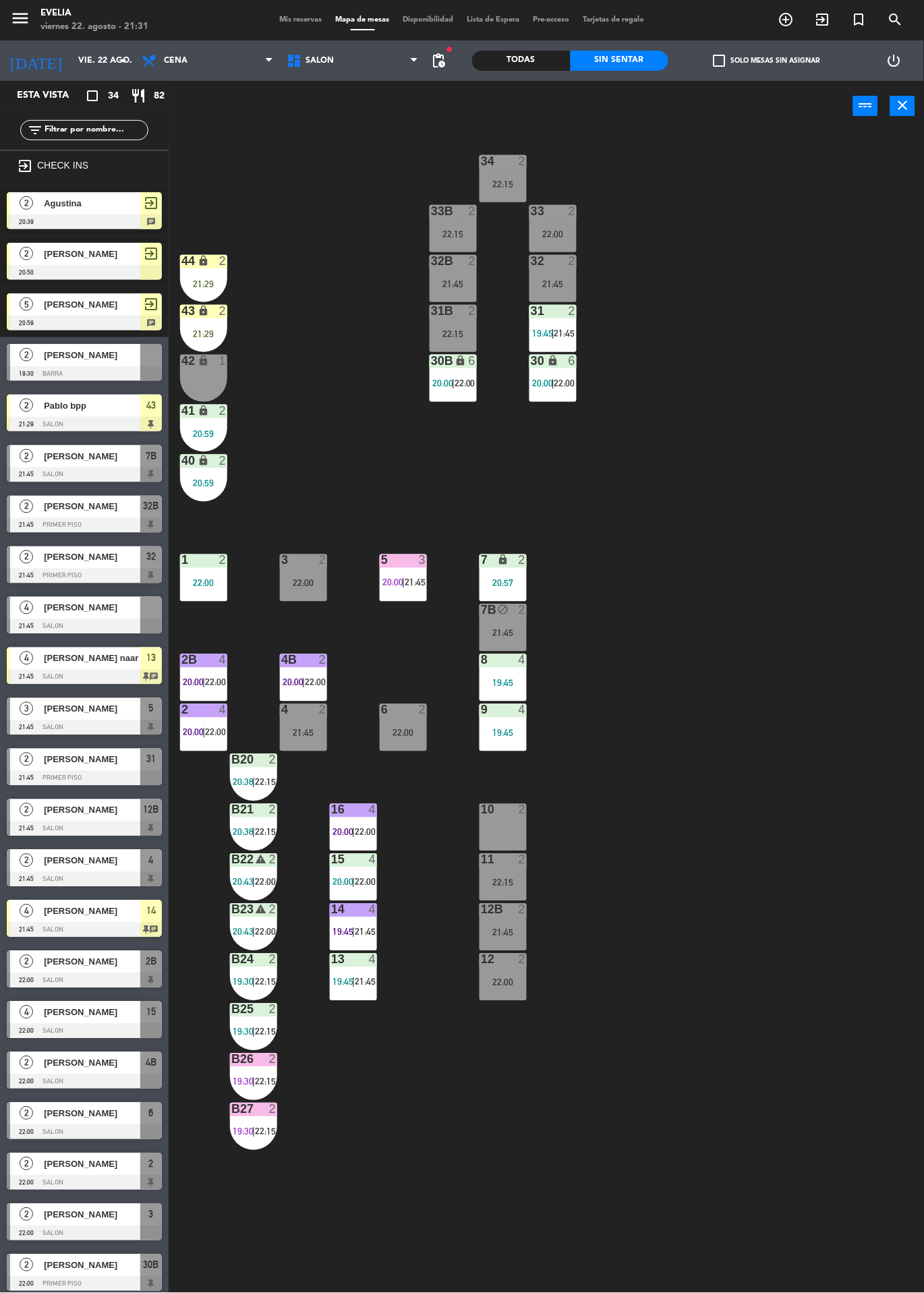
click at [523, 874] on div "11 2 22:15" at bounding box center [503, 877] width 47 height 47
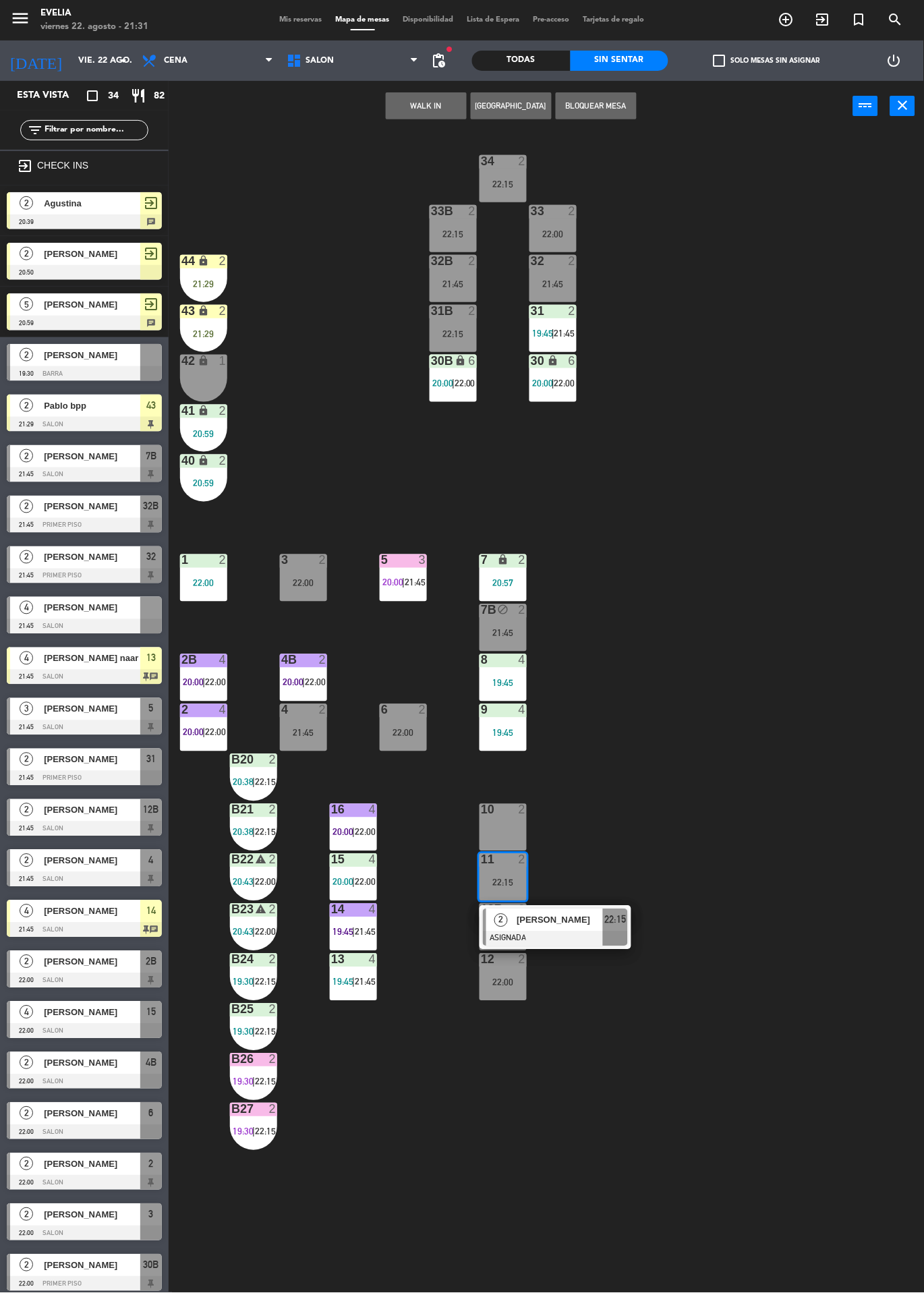
click at [598, 914] on span "[PERSON_NAME]" at bounding box center [560, 920] width 86 height 15
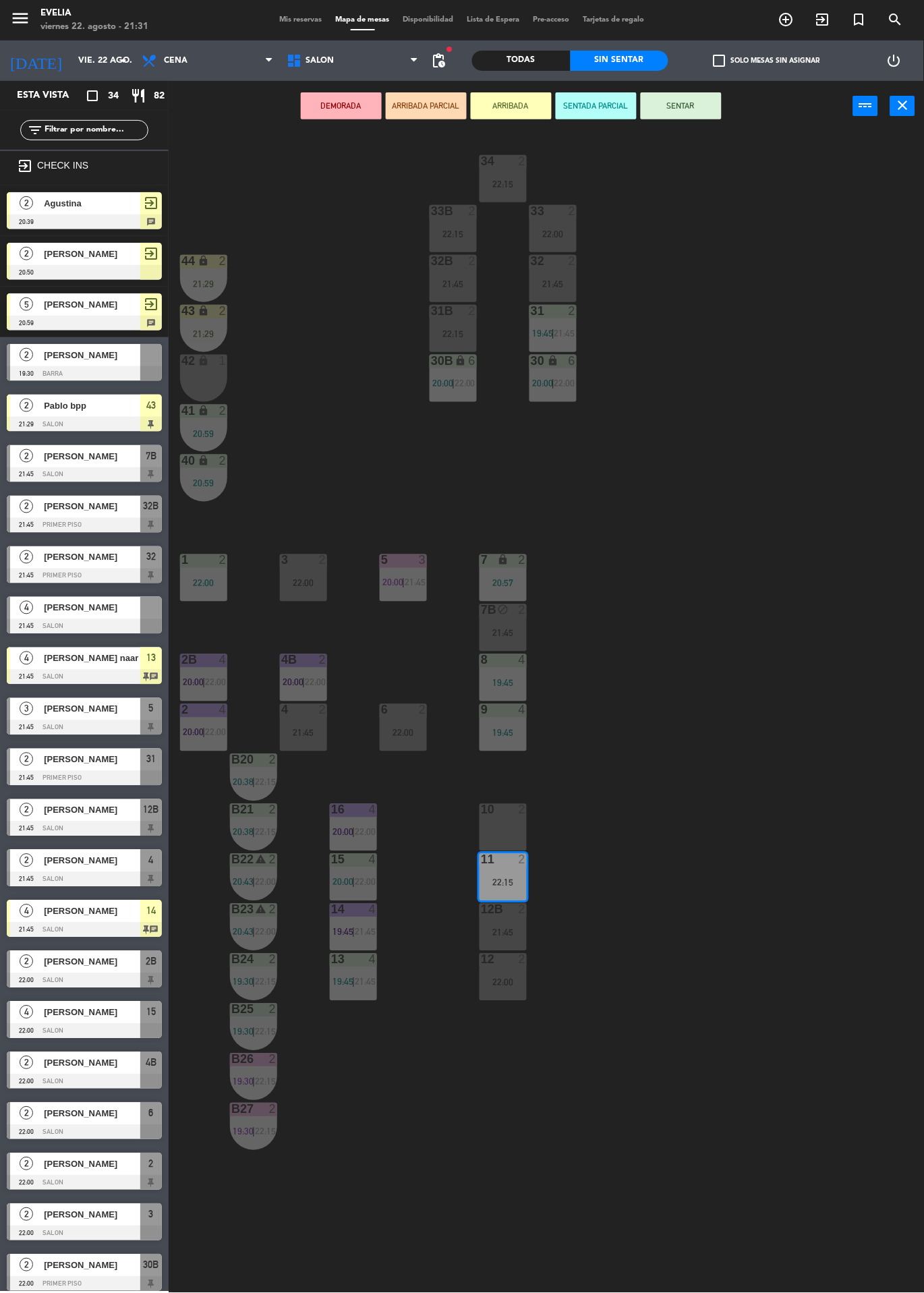
click at [515, 674] on div "8 4 19:45" at bounding box center [503, 677] width 47 height 47
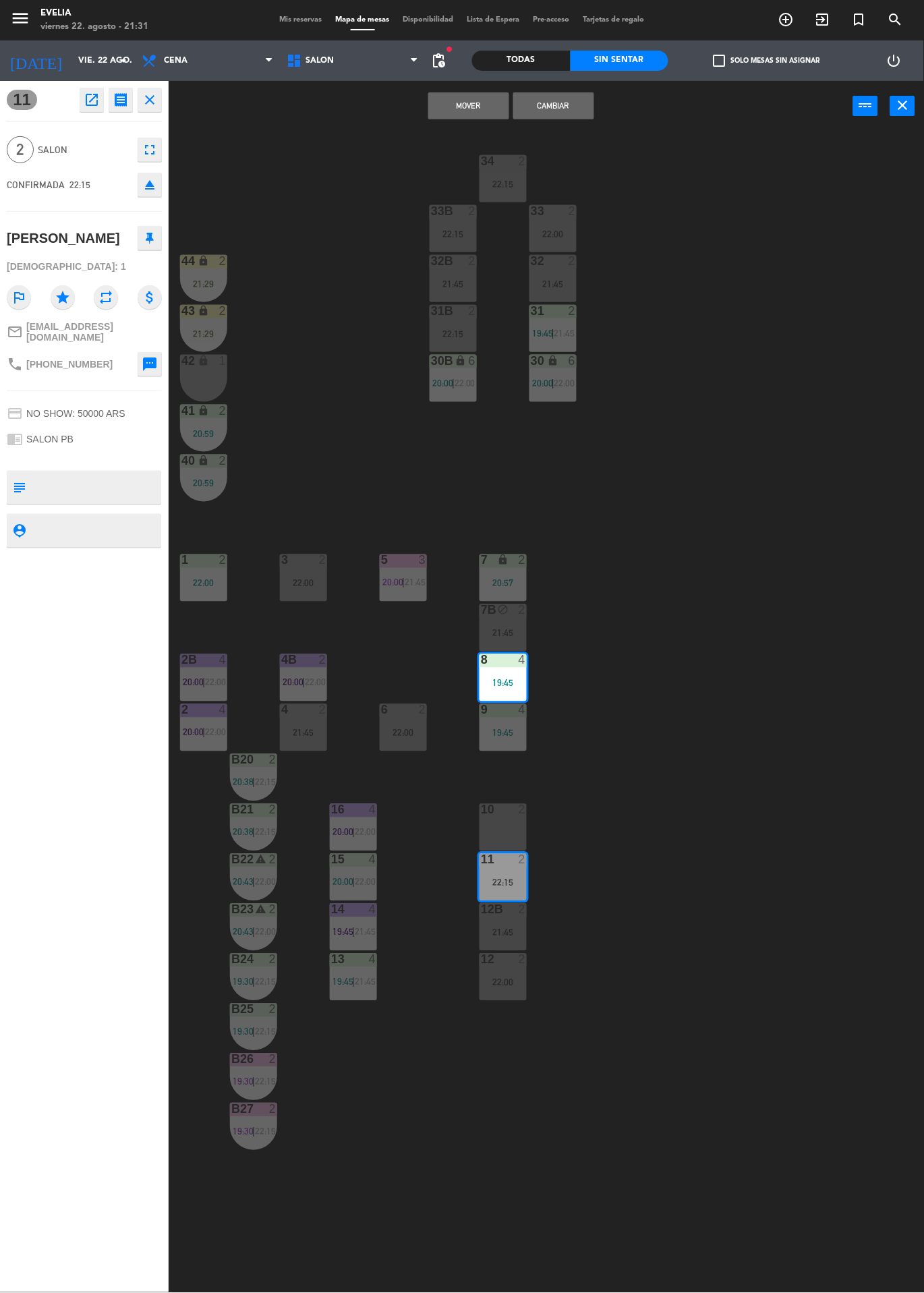
click at [472, 112] on button "Mover" at bounding box center [469, 105] width 81 height 27
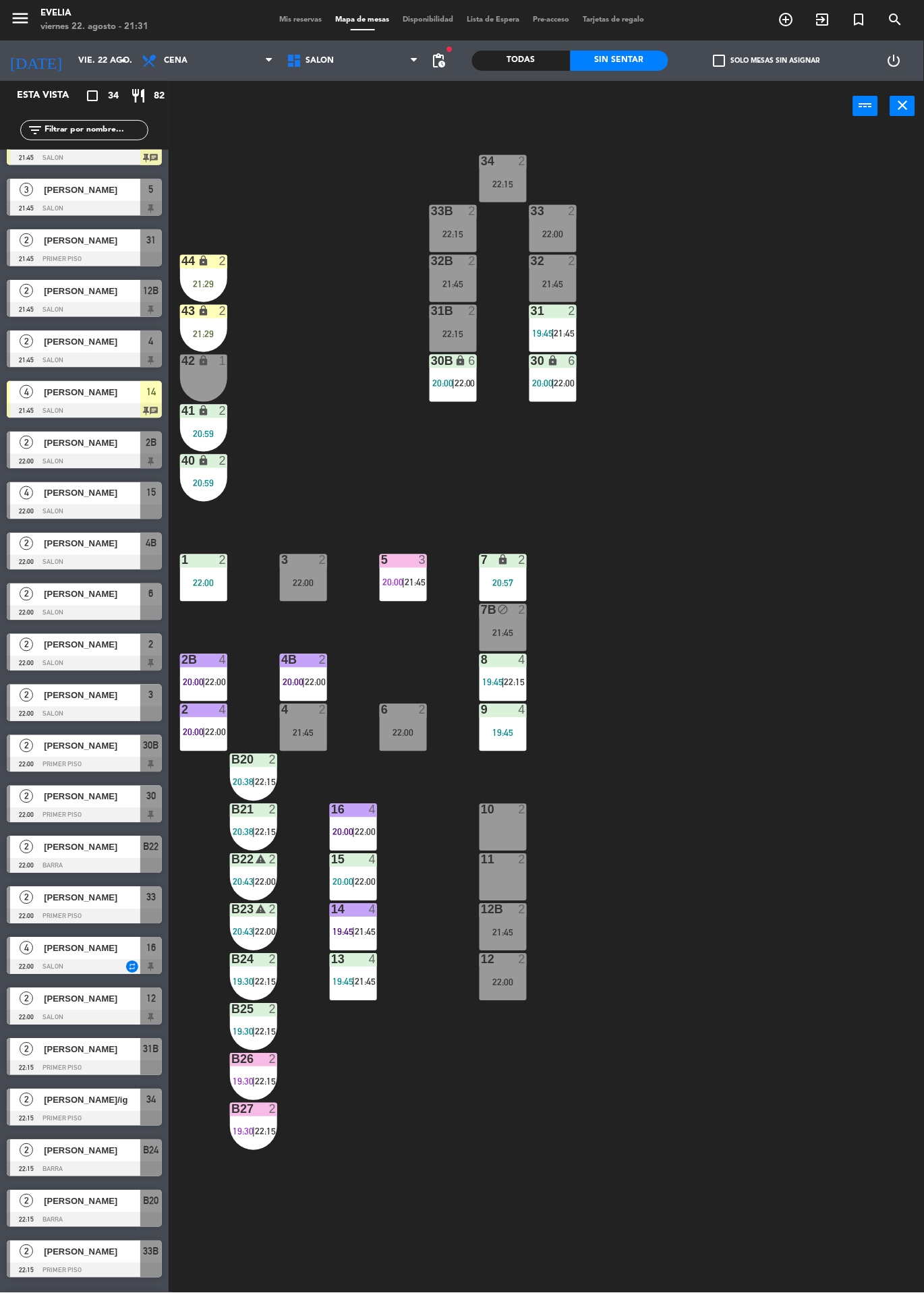
click at [528, 912] on div "2" at bounding box center [526, 909] width 22 height 12
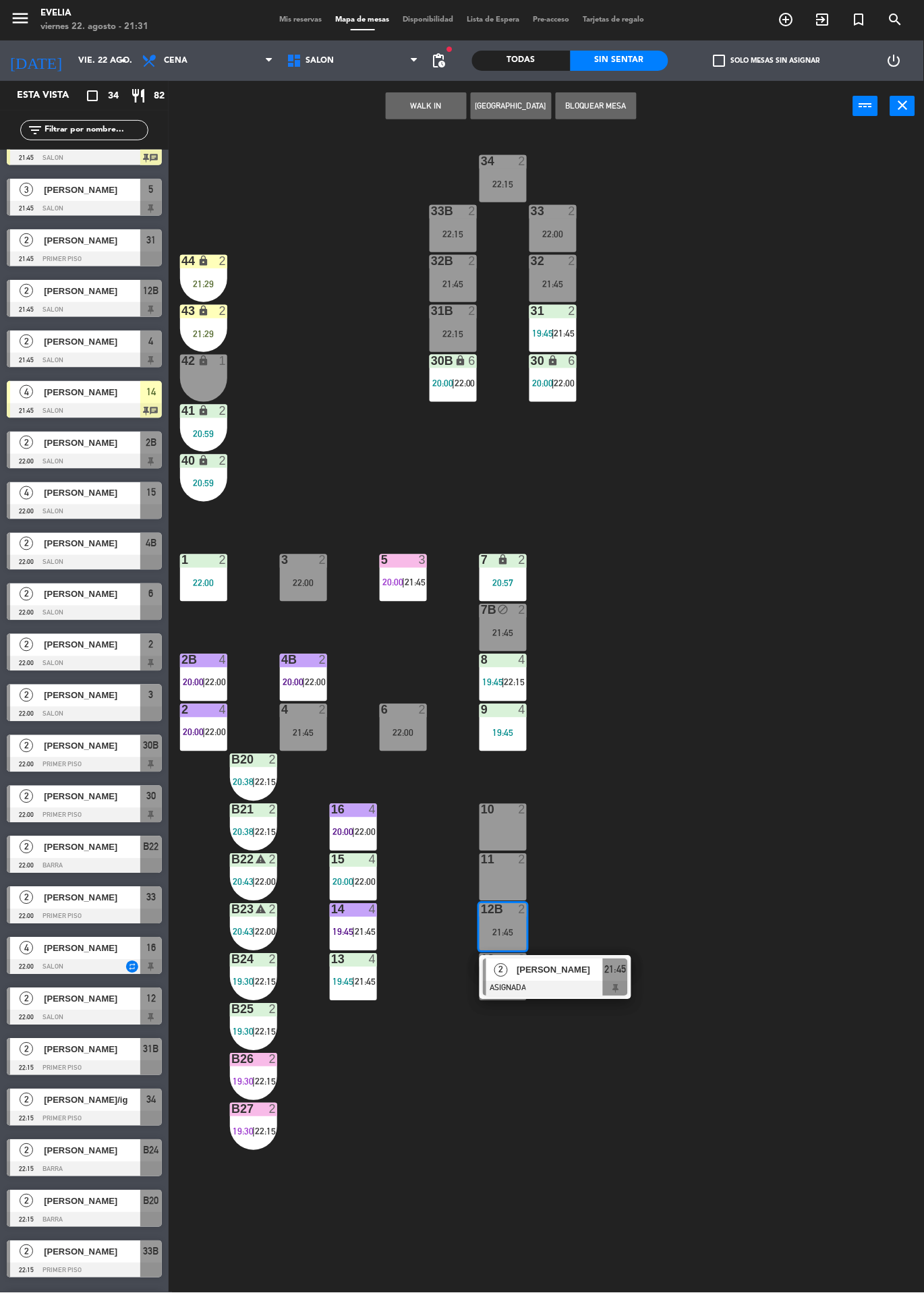
click at [577, 978] on div "[PERSON_NAME]" at bounding box center [559, 970] width 88 height 22
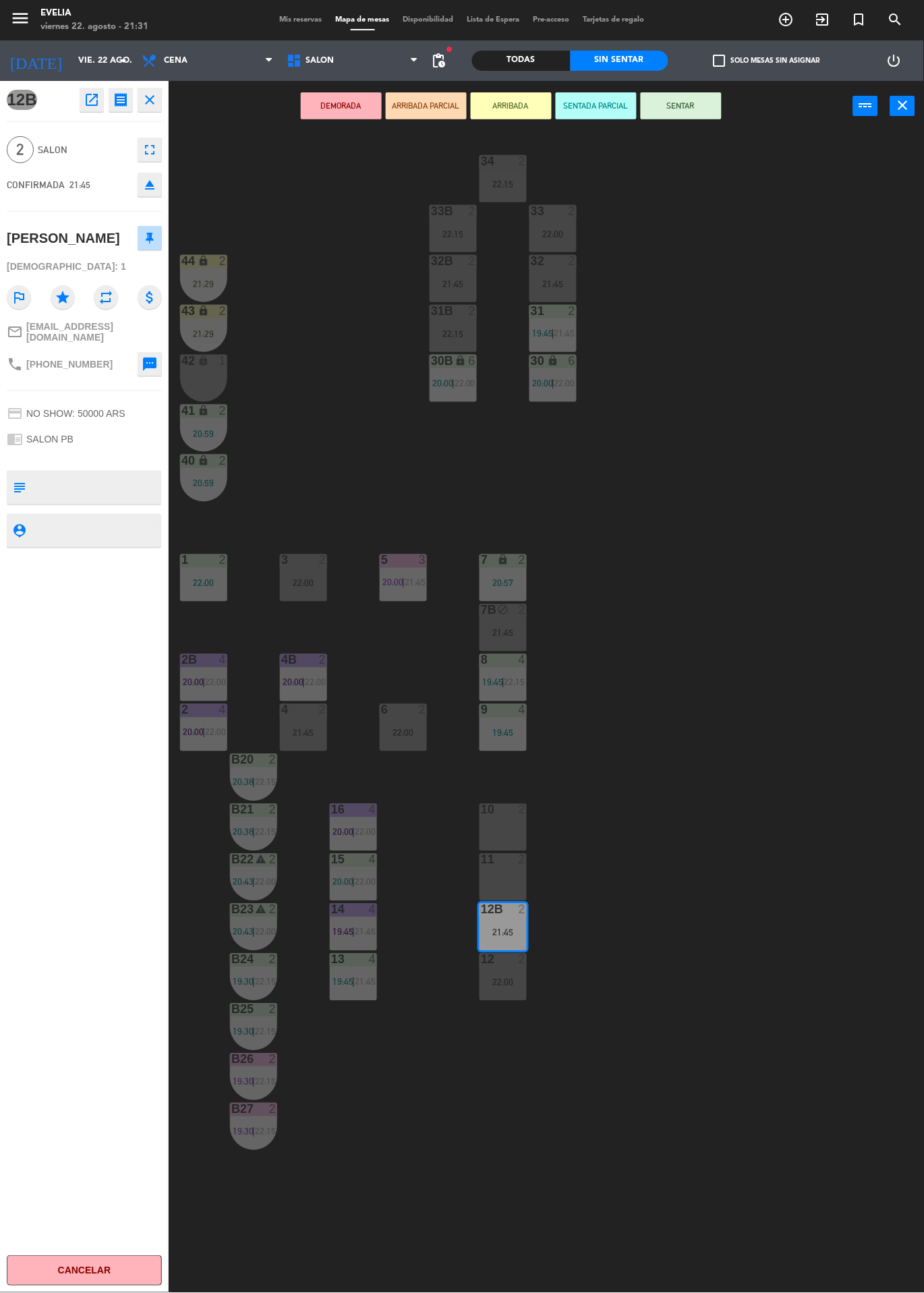
click at [525, 732] on div "19:45" at bounding box center [503, 733] width 47 height 9
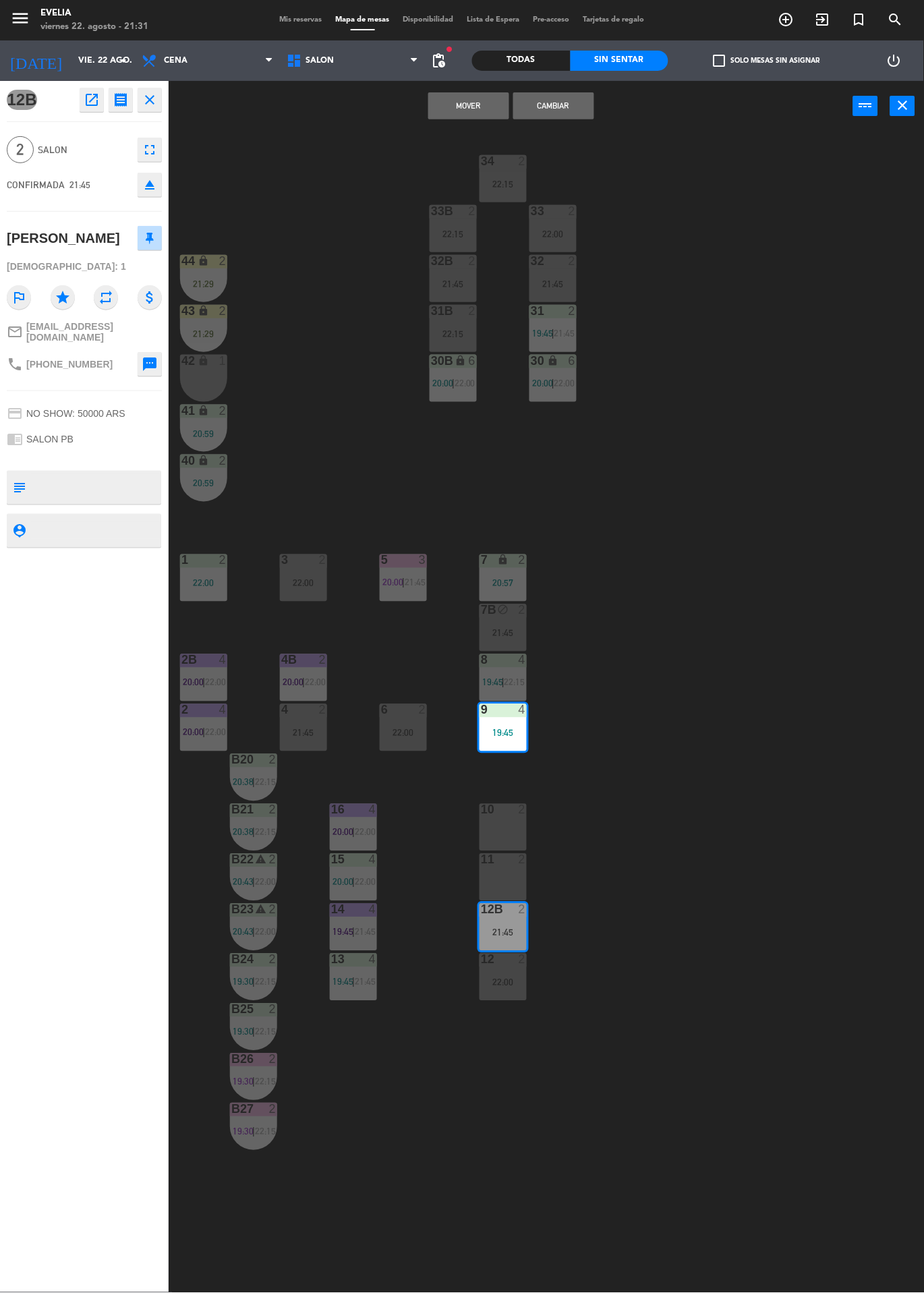
click at [466, 116] on button "Mover" at bounding box center [469, 105] width 81 height 27
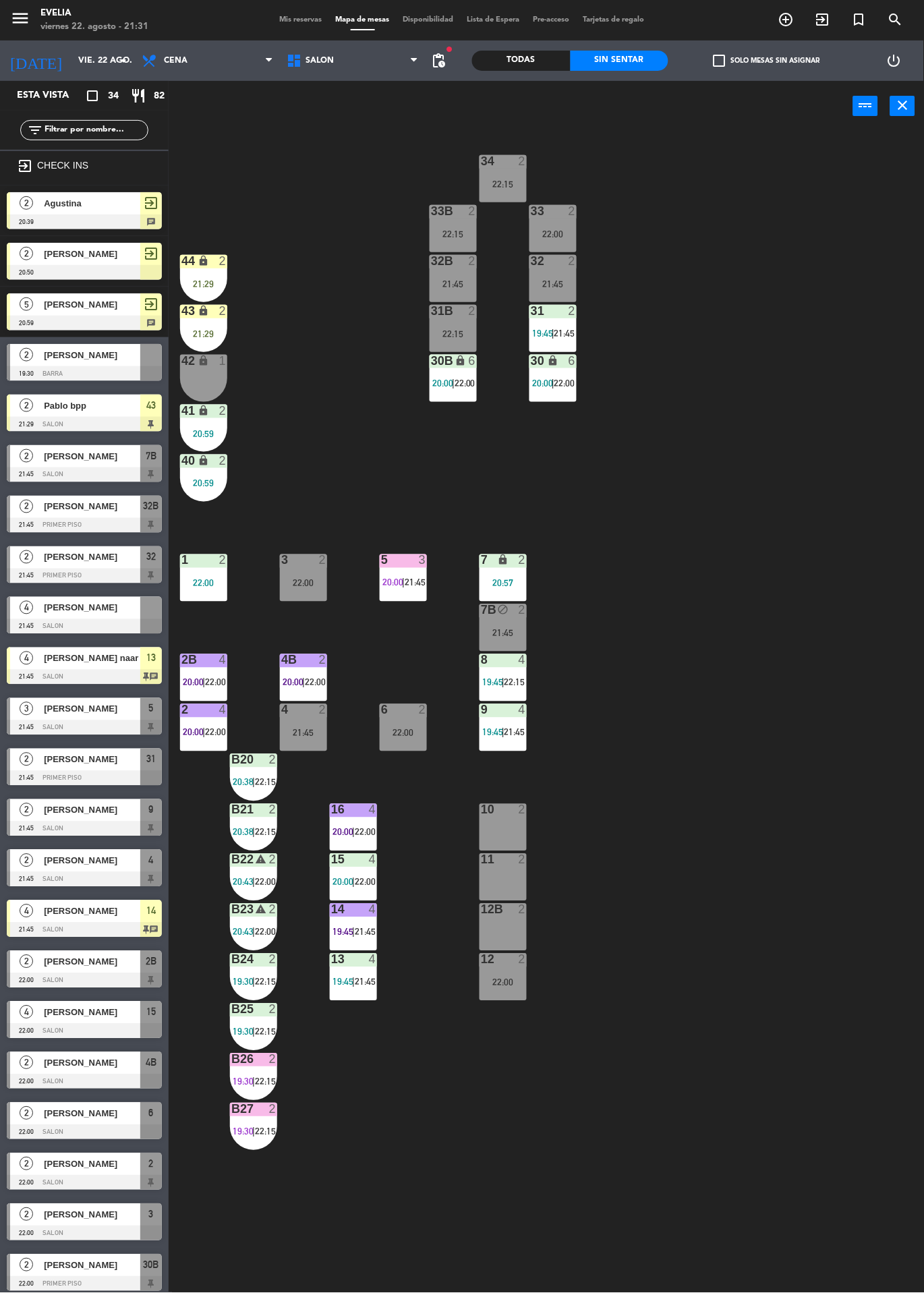
click at [496, 988] on div "12 2 22:00" at bounding box center [503, 977] width 47 height 47
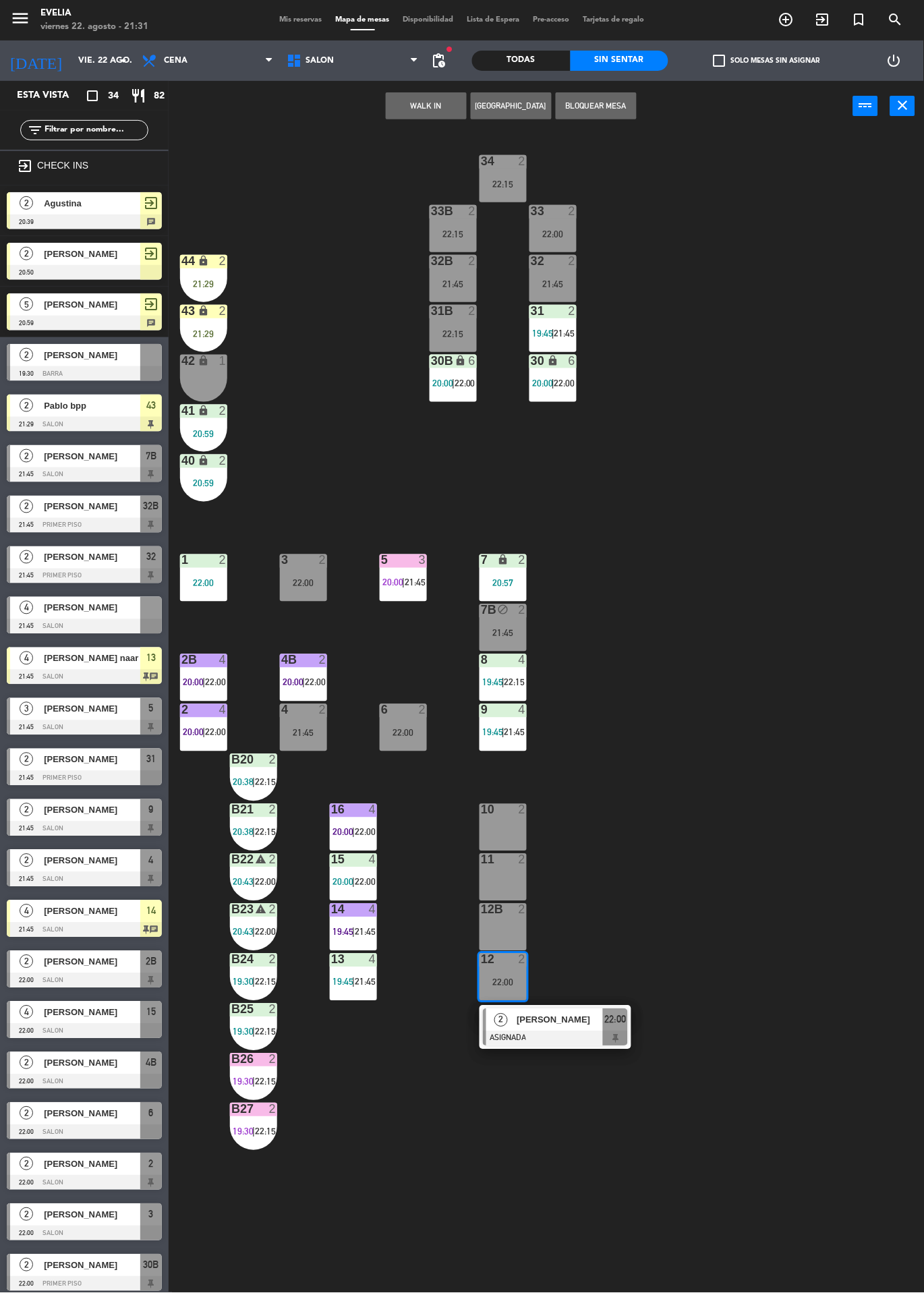
click at [577, 1024] on span "[PERSON_NAME]" at bounding box center [560, 1020] width 86 height 15
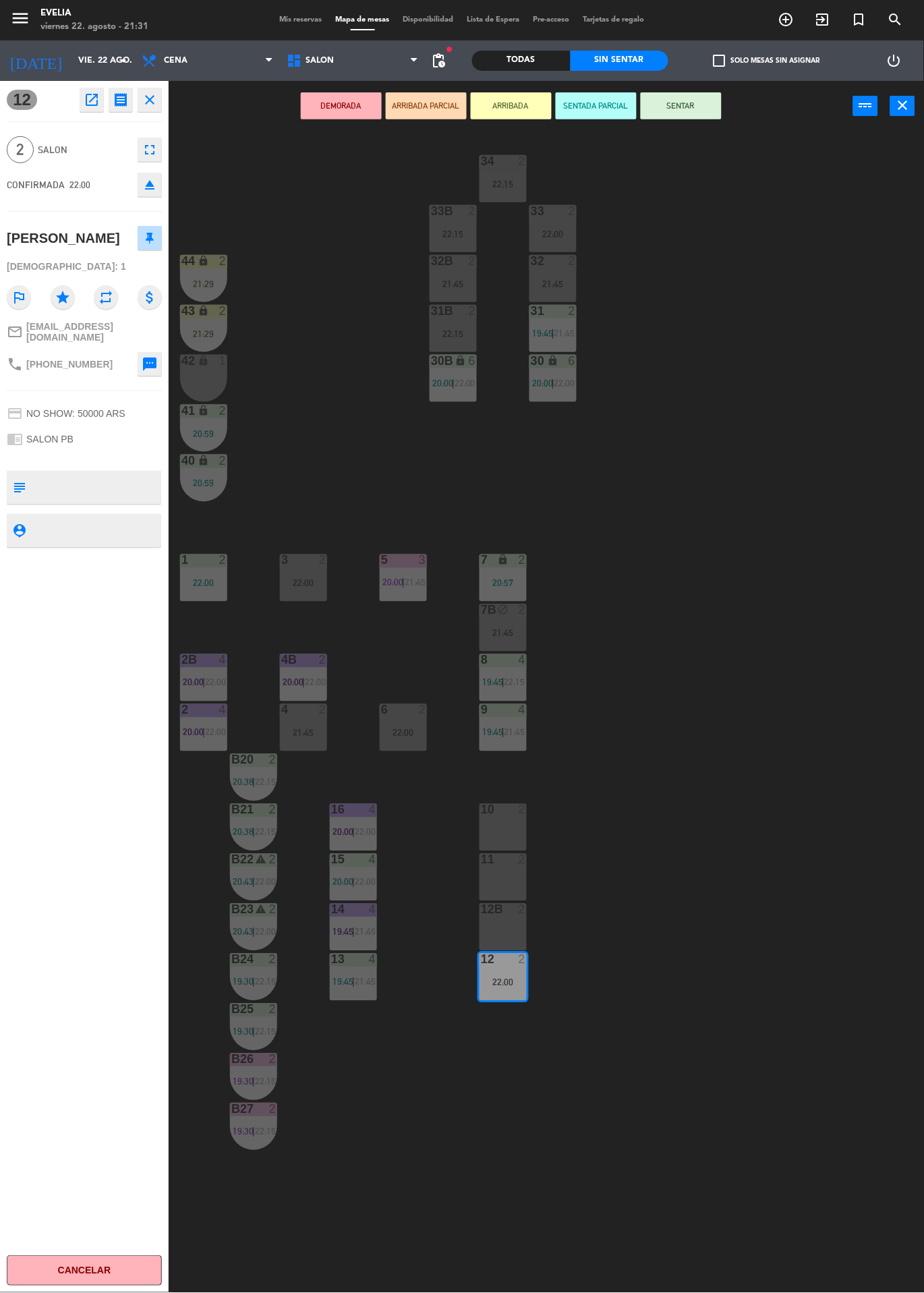
click at [522, 809] on div "2" at bounding box center [522, 810] width 8 height 12
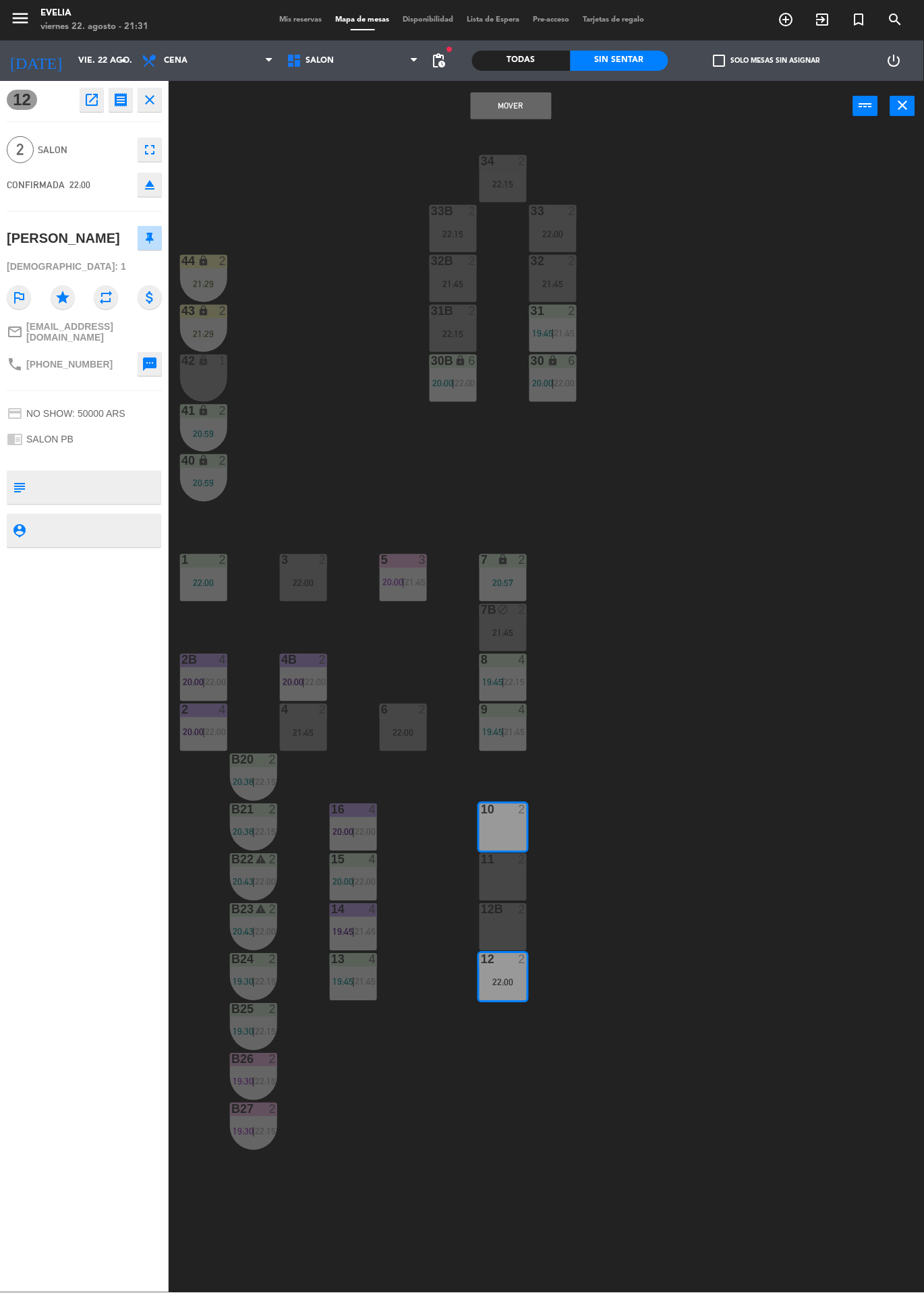
click at [518, 112] on button "Mover" at bounding box center [511, 105] width 81 height 27
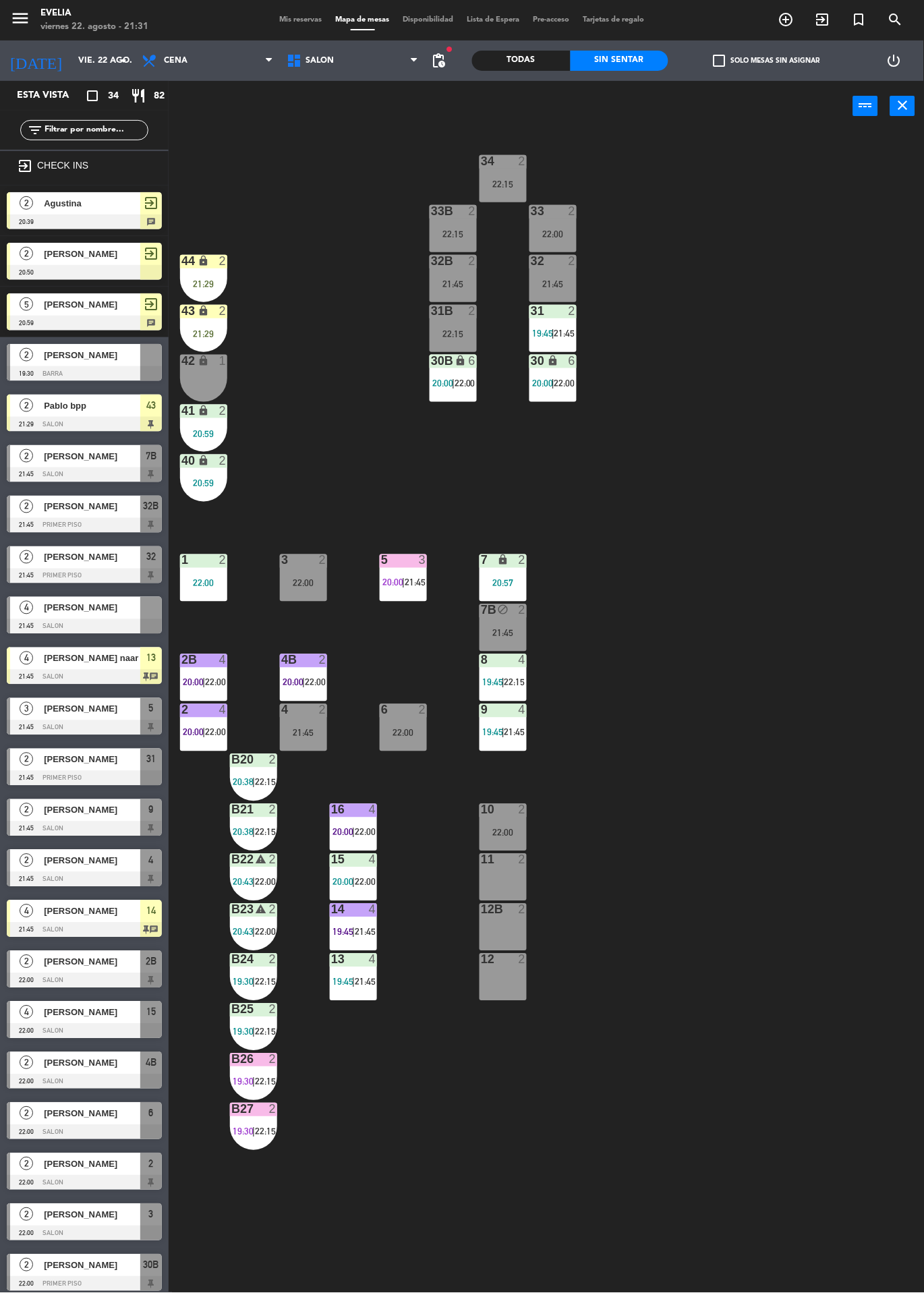
scroll to position [215, 0]
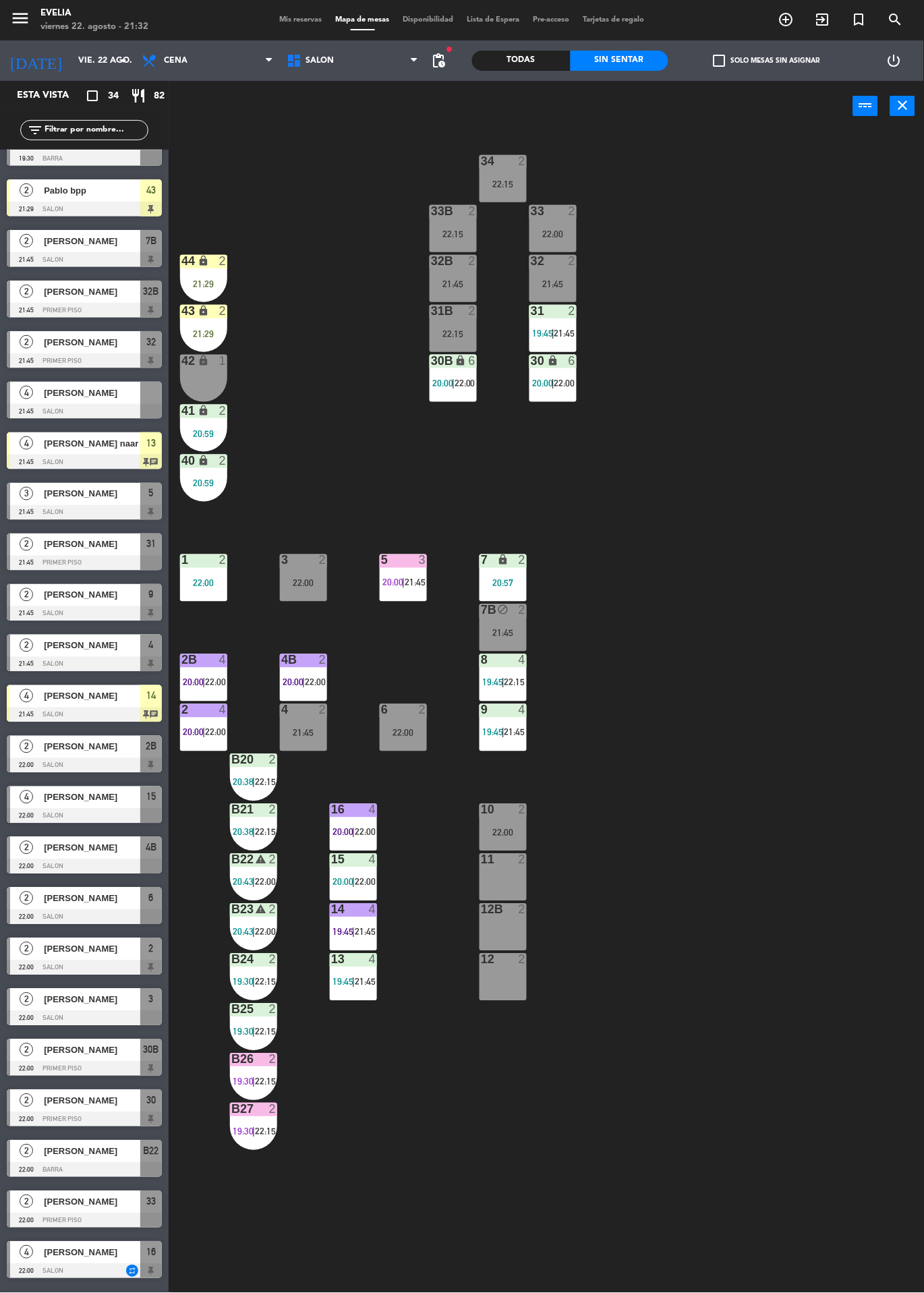
click at [781, 62] on label "check_box_outline_blank Solo mesas sin asignar" at bounding box center [767, 60] width 107 height 12
click at [767, 61] on input "check_box_outline_blank Solo mesas sin asignar" at bounding box center [767, 61] width 0 height 0
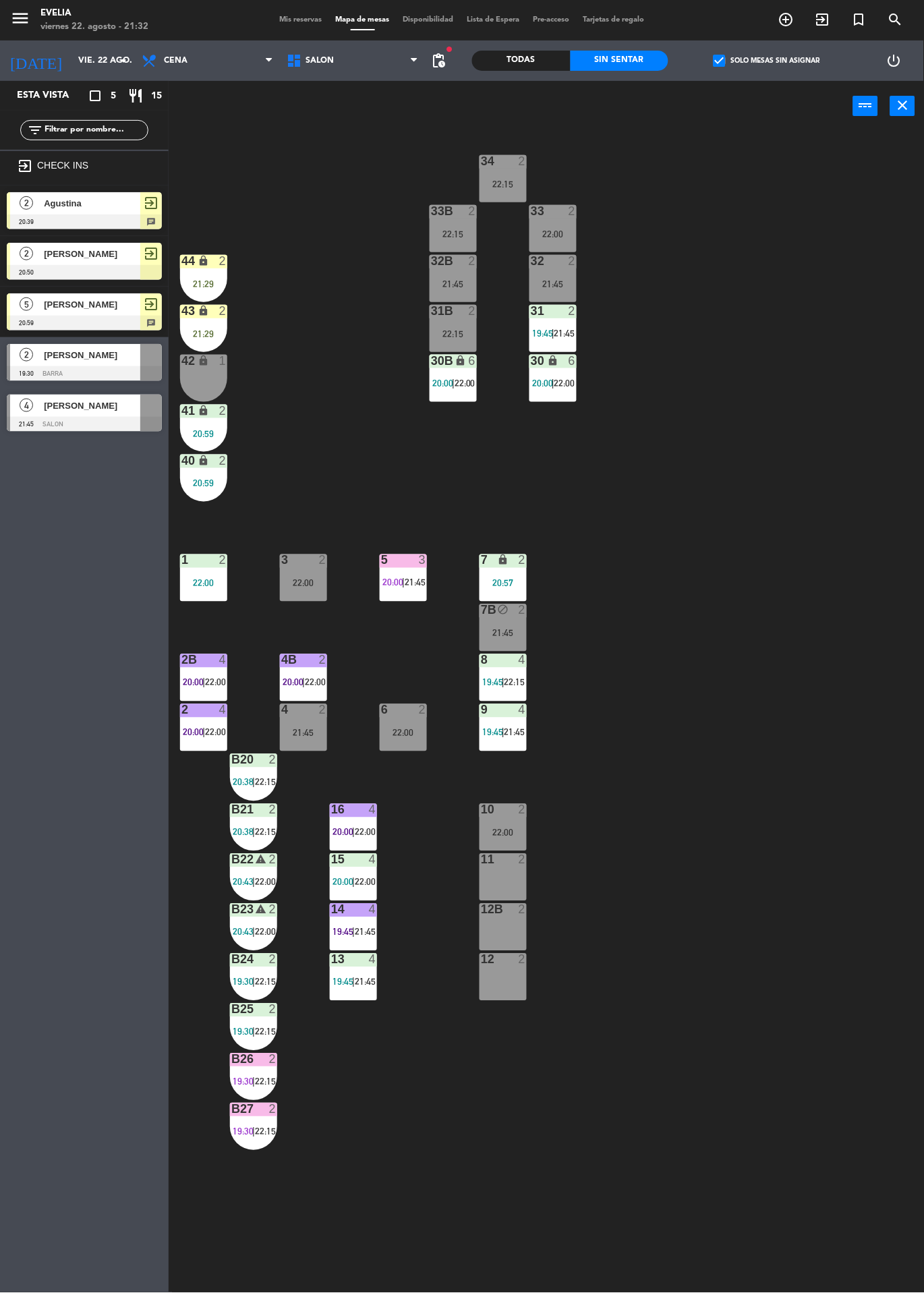
scroll to position [0, 0]
click at [111, 418] on div at bounding box center [84, 424] width 155 height 15
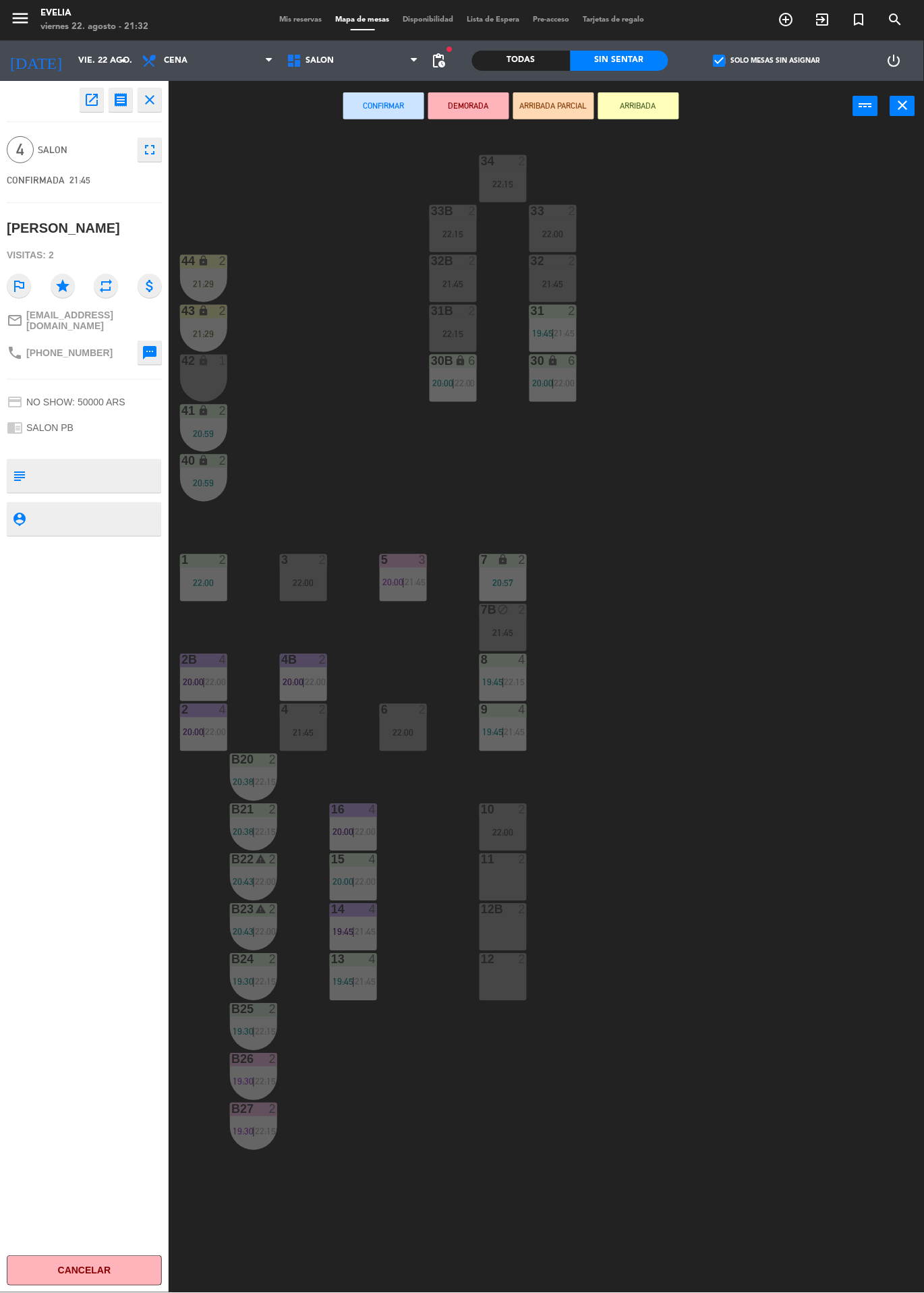
click at [497, 977] on div "12 2" at bounding box center [503, 977] width 47 height 47
click at [503, 922] on div "12B 2" at bounding box center [503, 927] width 47 height 47
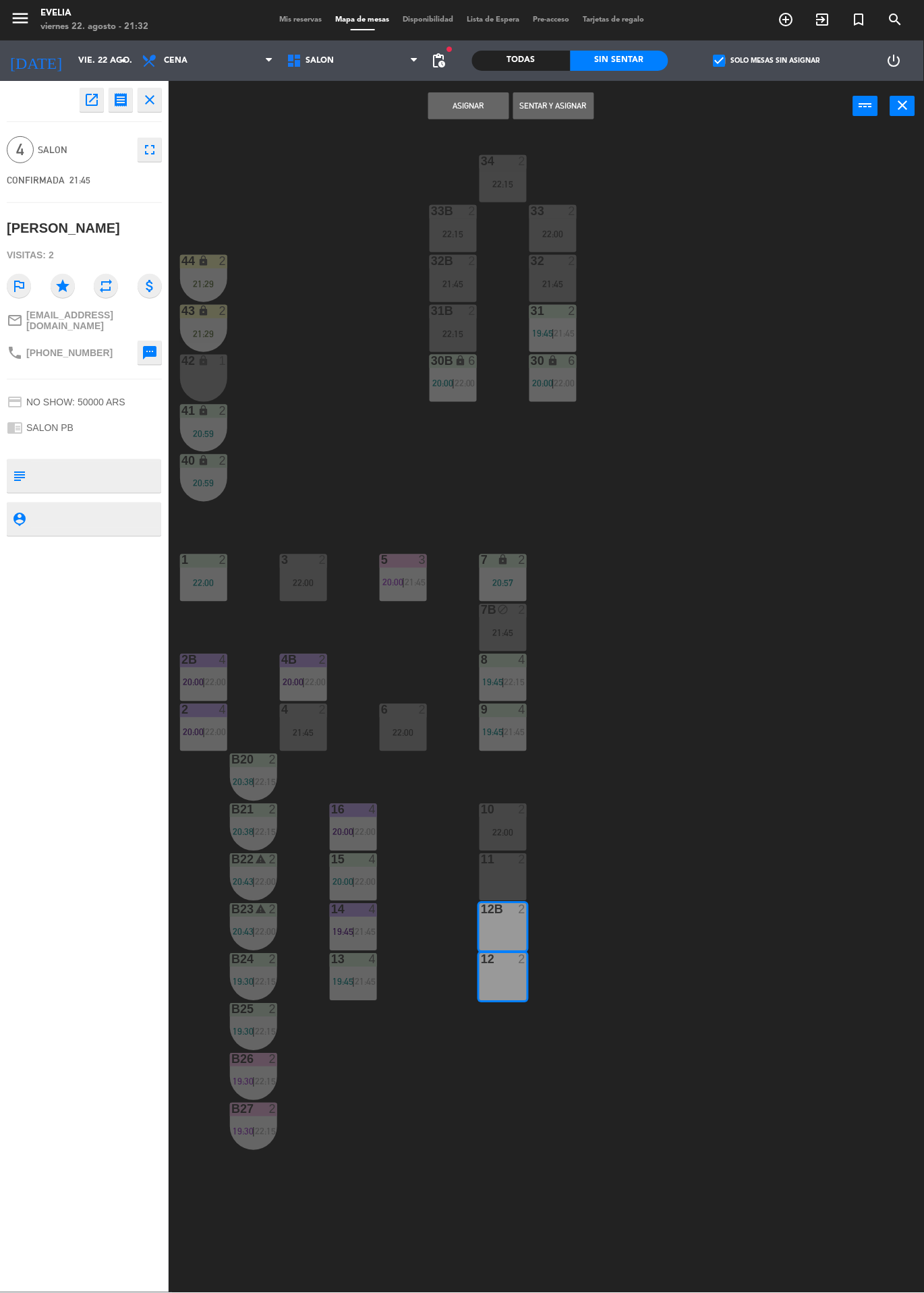
click at [479, 118] on button "Asignar" at bounding box center [469, 105] width 81 height 27
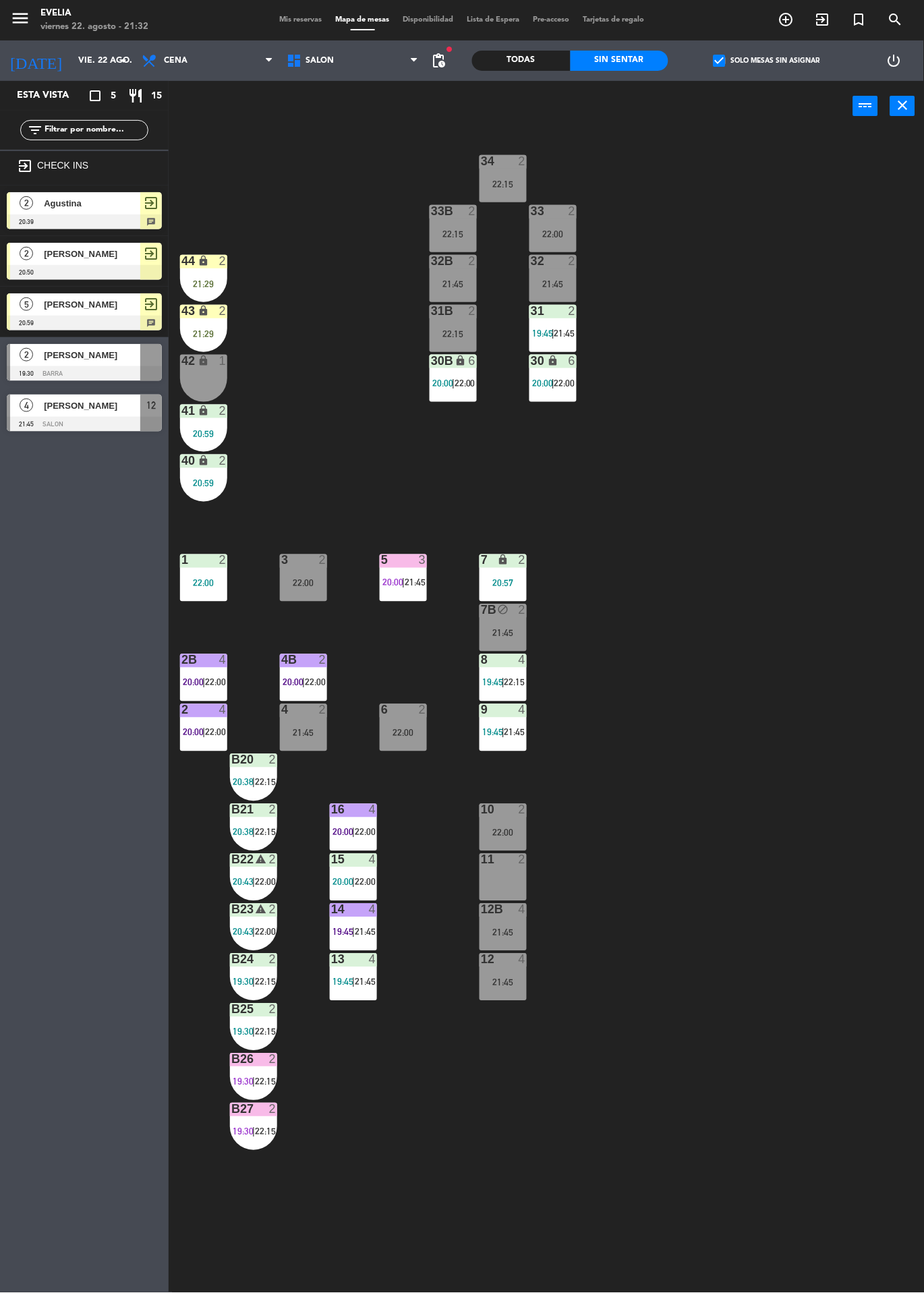
click at [779, 60] on label "check_box Solo mesas sin asignar" at bounding box center [767, 60] width 107 height 12
click at [767, 61] on input "check_box Solo mesas sin asignar" at bounding box center [767, 61] width 0 height 0
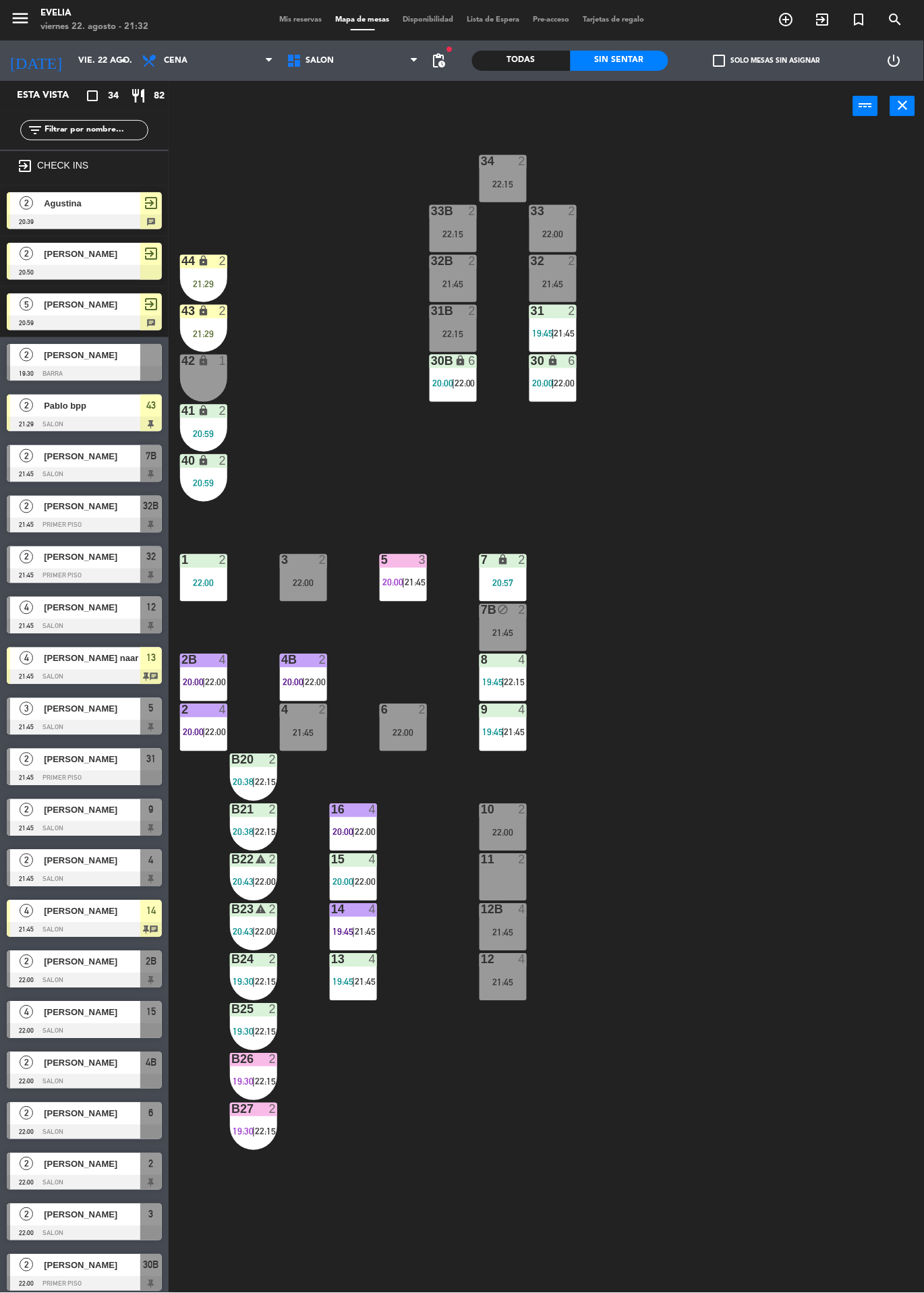
click at [351, 866] on div at bounding box center [354, 860] width 22 height 12
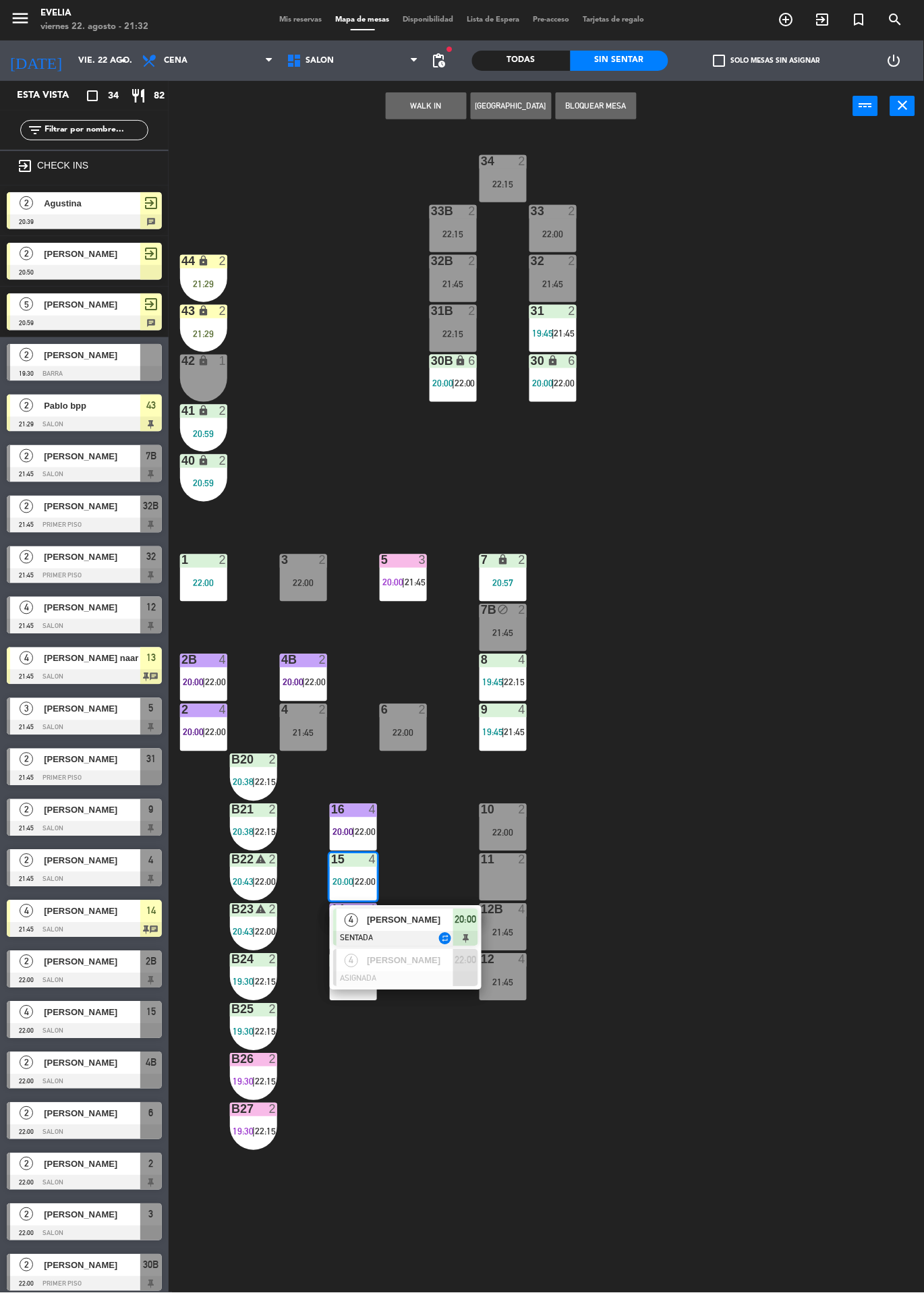
click at [746, 777] on div "34 2 22:15 33B 2 22:15 33 2 22:00 44 lock 2 21:29 32B 2 21:45 32 2 21:45 43 loc…" at bounding box center [551, 712] width 746 height 1162
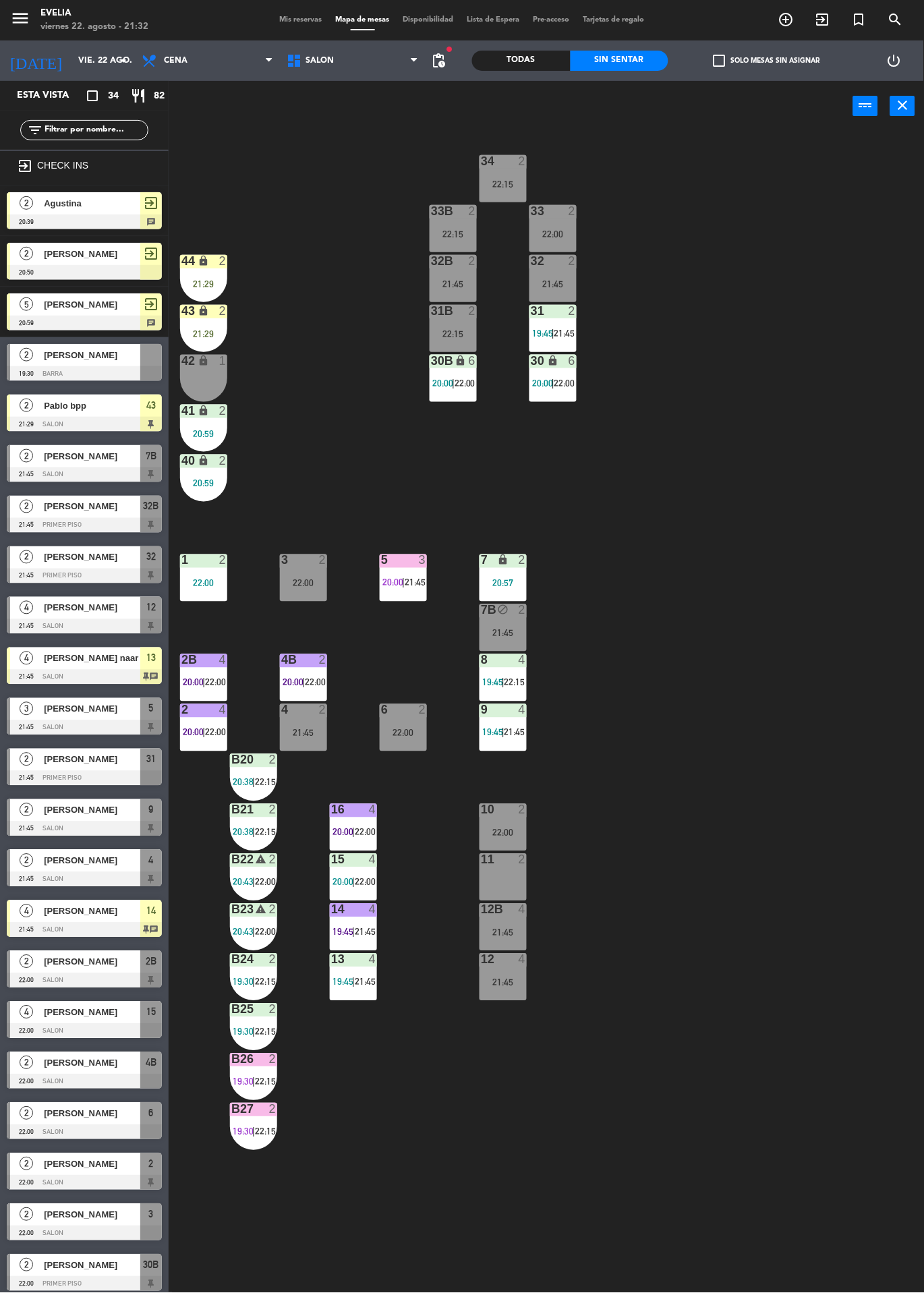
click at [371, 913] on div "4" at bounding box center [373, 909] width 8 height 12
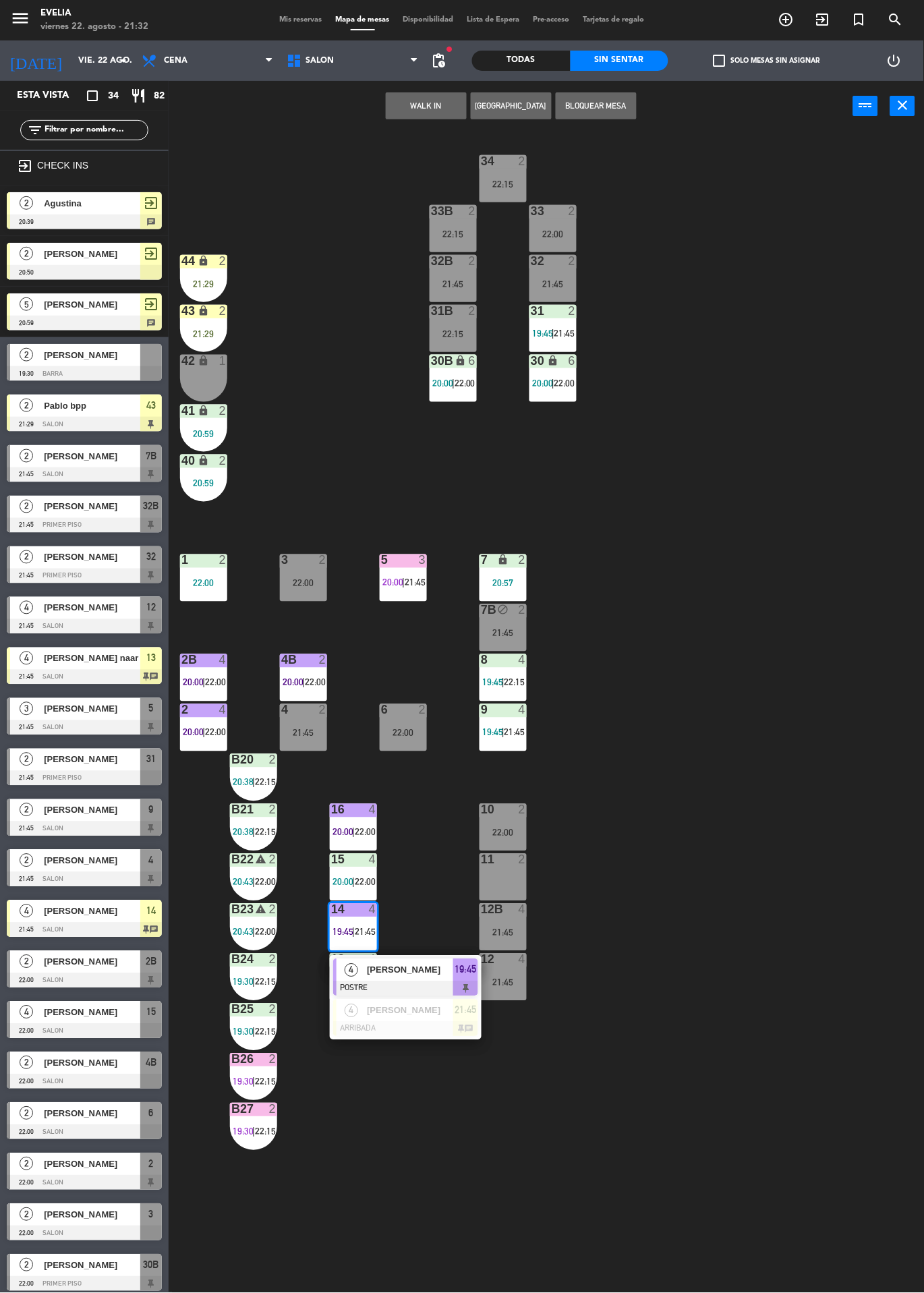
click at [417, 1031] on div at bounding box center [406, 1029] width 145 height 15
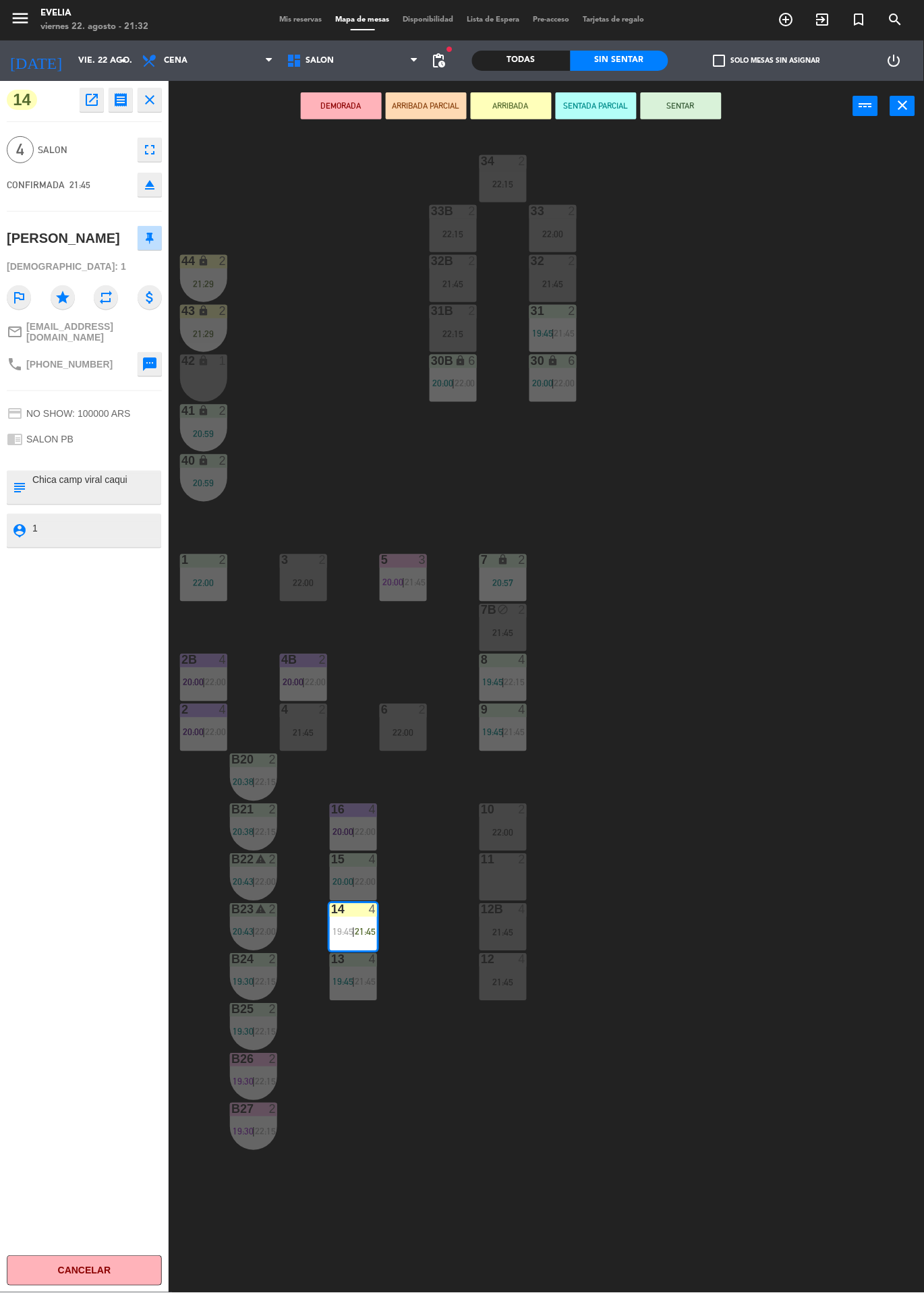
click at [495, 922] on div "12B 4 21:45" at bounding box center [503, 927] width 47 height 47
click at [506, 997] on div "12 4 21:45" at bounding box center [503, 977] width 47 height 47
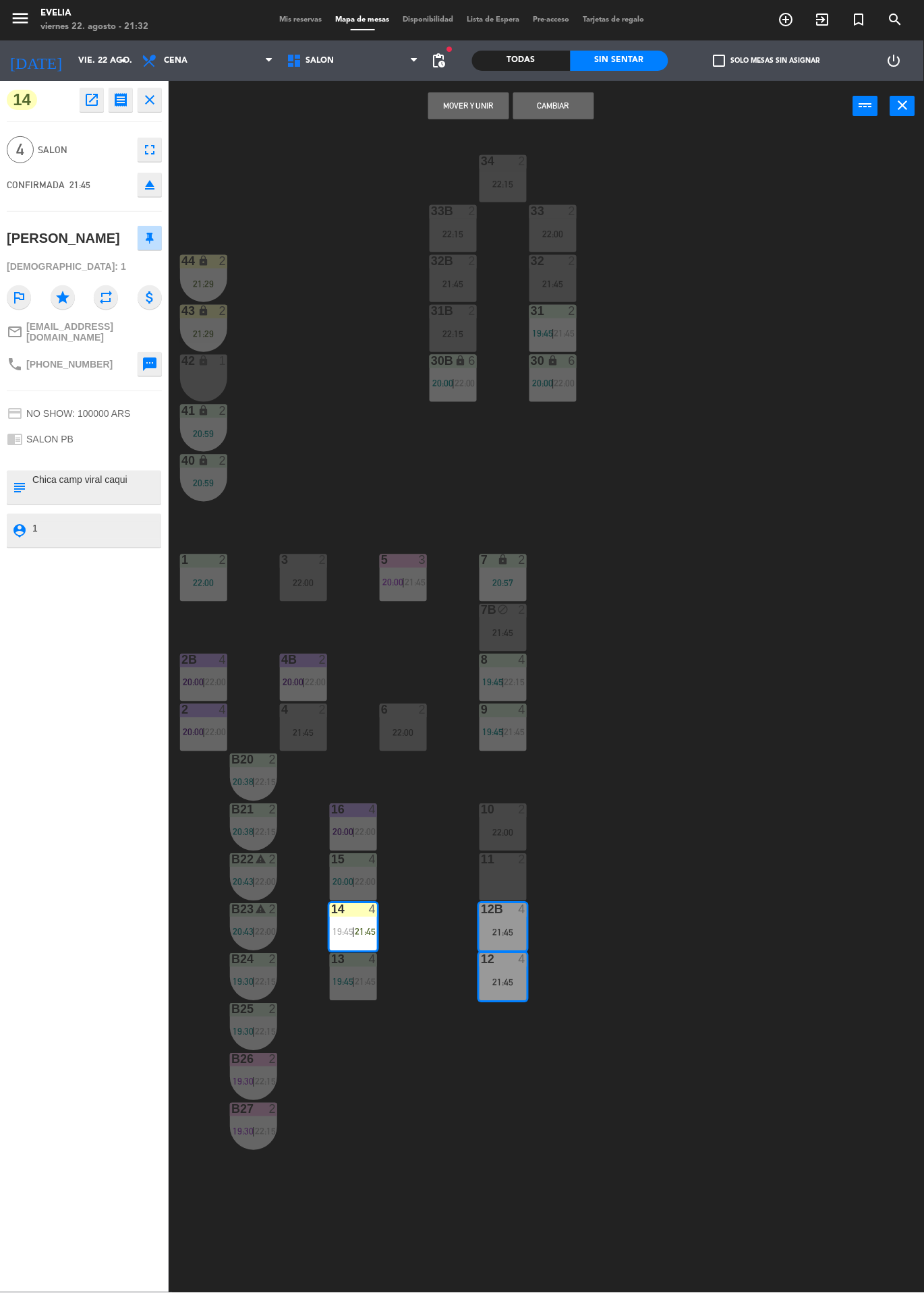
click at [560, 102] on button "Cambiar" at bounding box center [554, 105] width 81 height 27
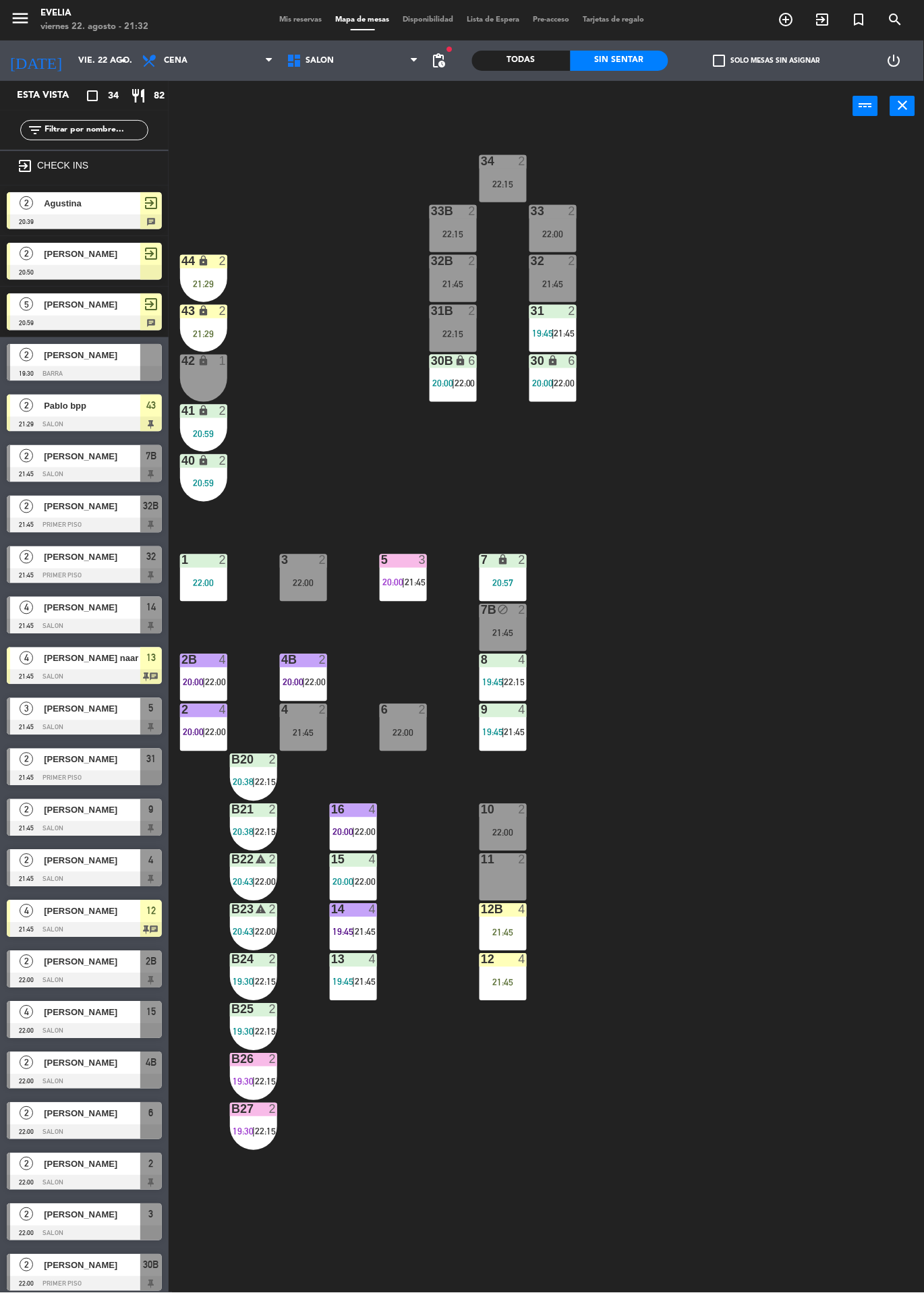
click at [766, 653] on div "34 2 22:15 33B 2 22:15 33 2 22:00 44 lock 2 21:29 32B 2 21:45 32 2 21:45 43 loc…" at bounding box center [551, 712] width 746 height 1162
click at [774, 64] on label "check_box_outline_blank Solo mesas sin asignar" at bounding box center [767, 60] width 107 height 12
click at [767, 61] on input "check_box_outline_blank Solo mesas sin asignar" at bounding box center [767, 61] width 0 height 0
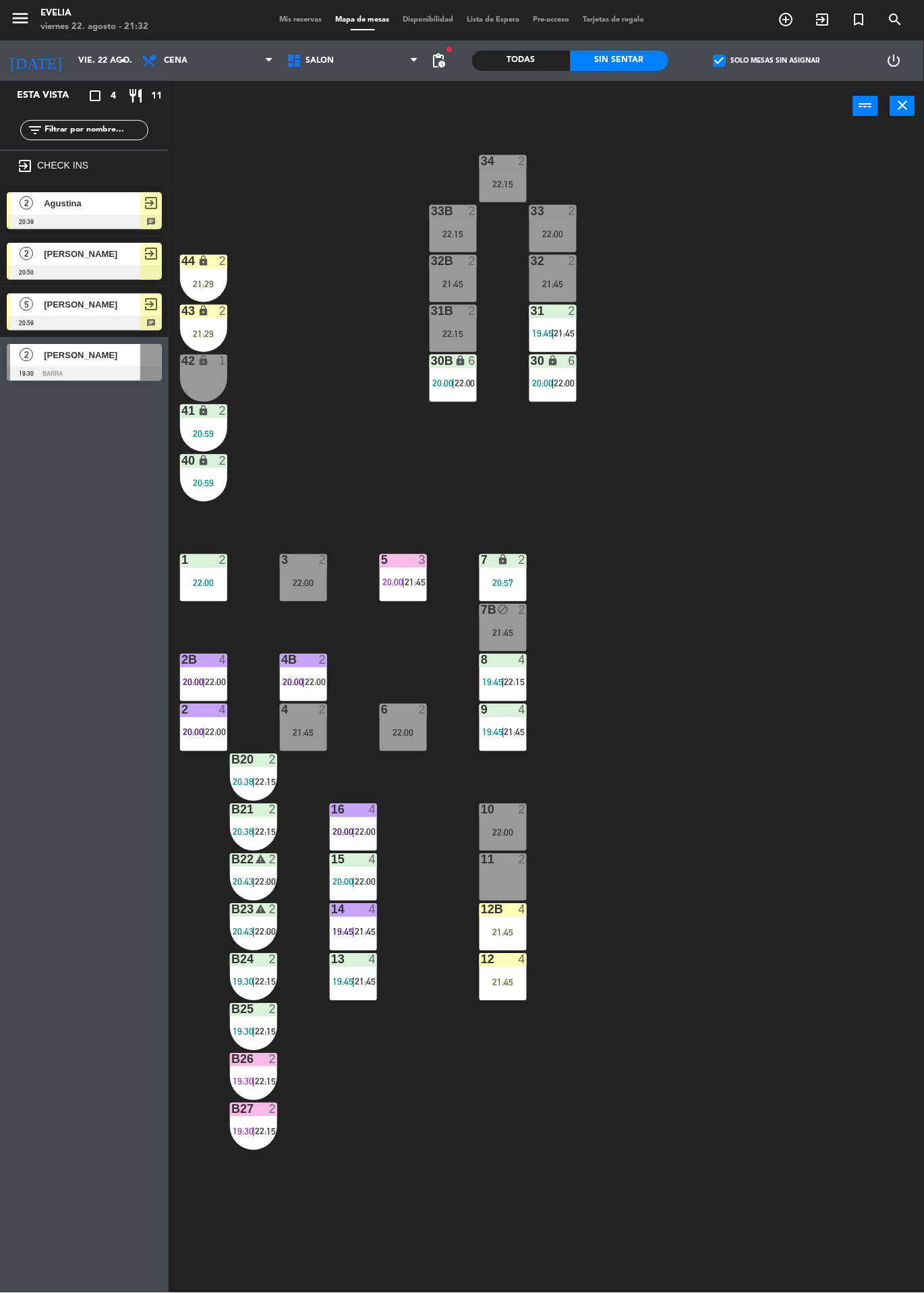
click at [798, 59] on label "check_box Solo mesas sin asignar" at bounding box center [767, 60] width 107 height 12
click at [767, 61] on input "check_box Solo mesas sin asignar" at bounding box center [767, 61] width 0 height 0
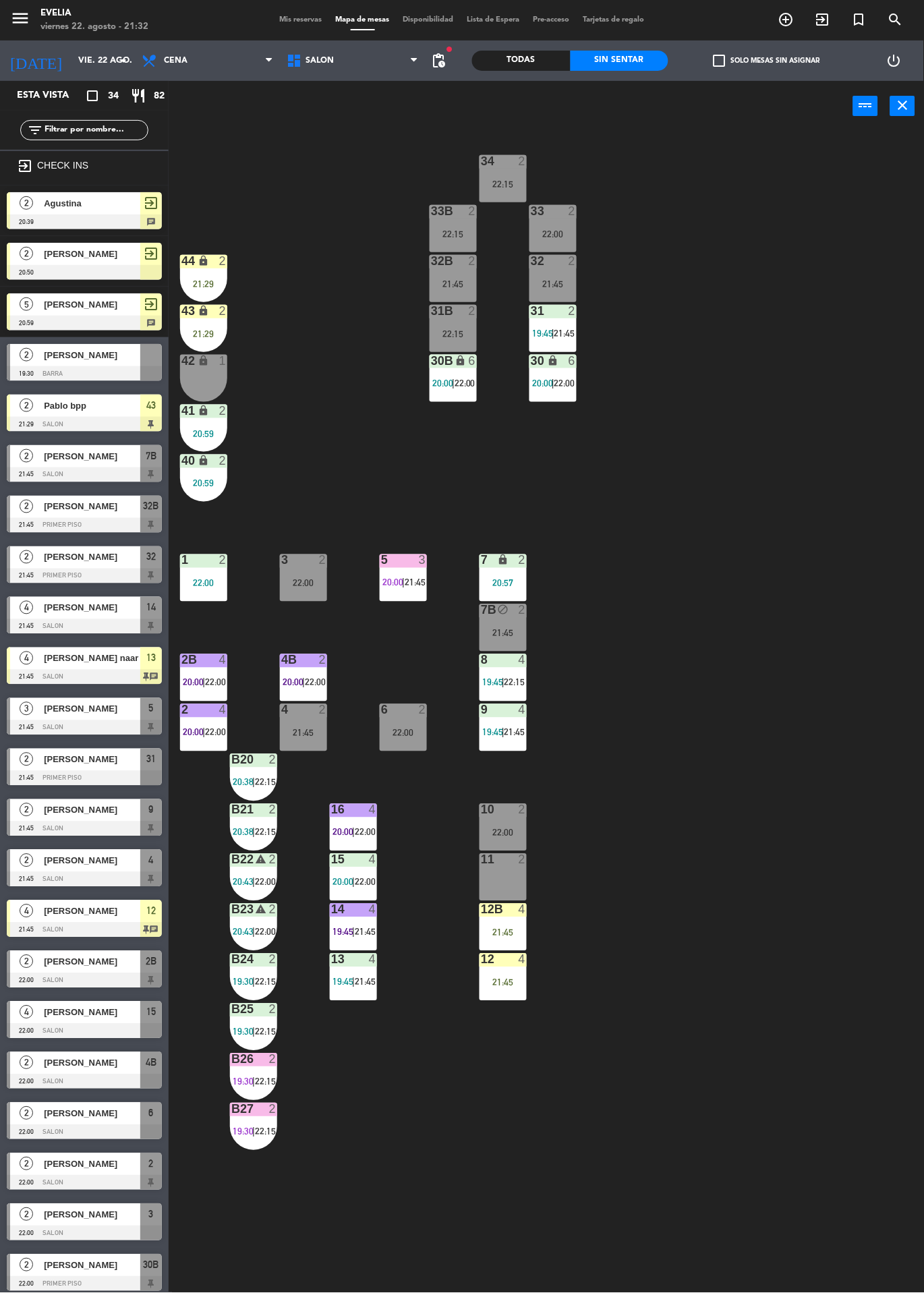
click at [511, 623] on div "7B block 2 21:45" at bounding box center [503, 627] width 47 height 47
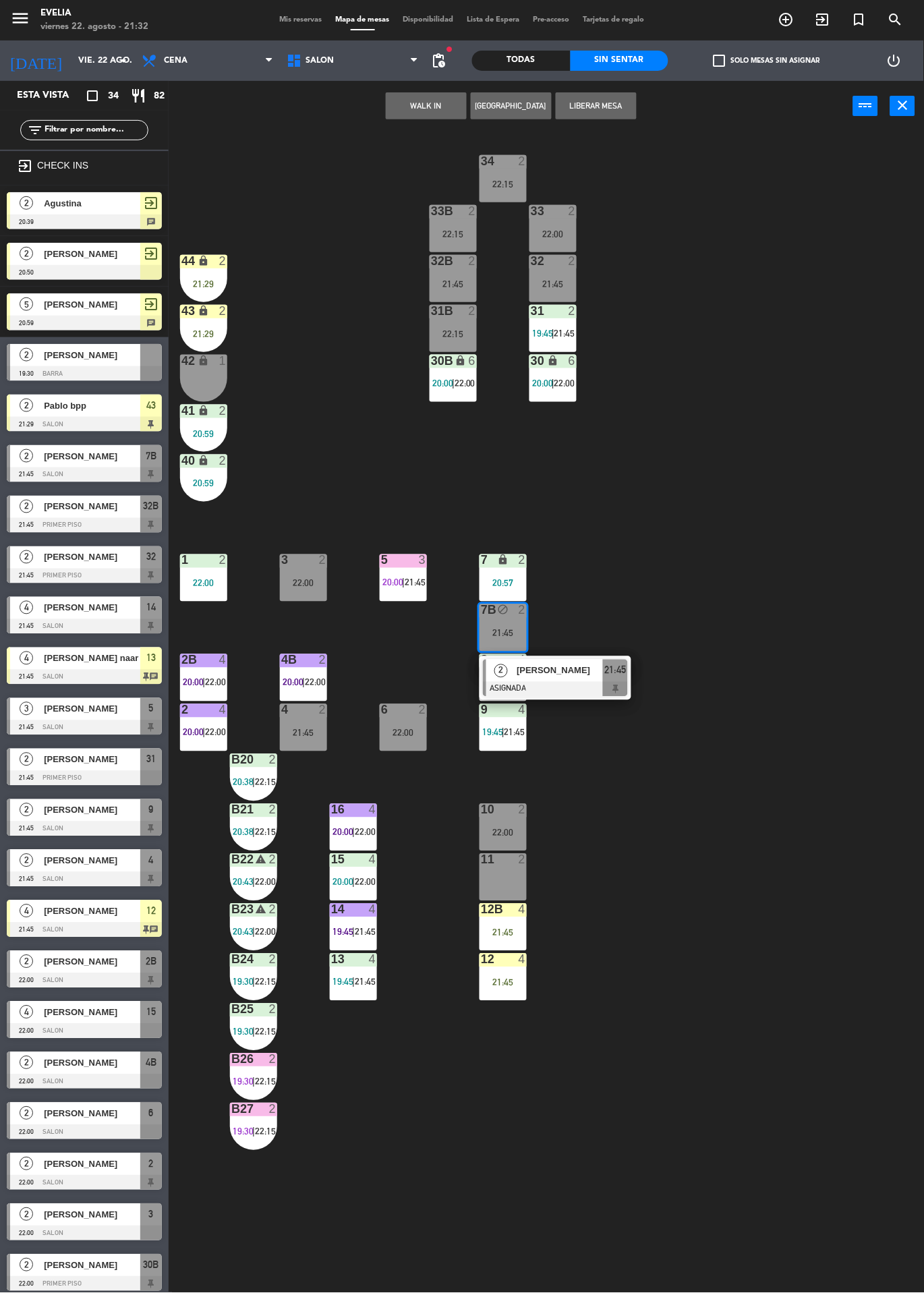
click at [582, 669] on span "[PERSON_NAME]" at bounding box center [560, 671] width 86 height 15
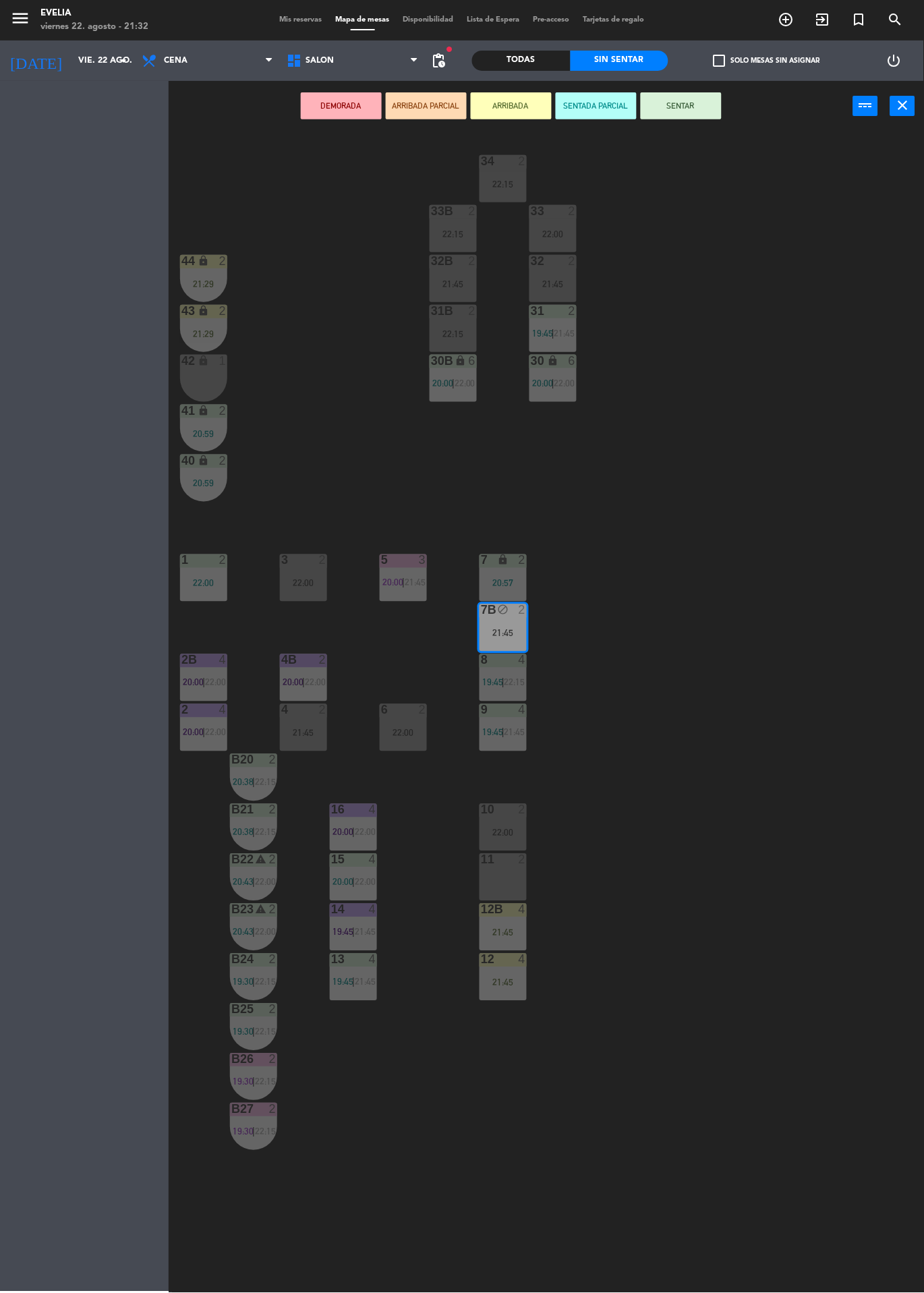
click at [519, 857] on div "2" at bounding box center [522, 860] width 8 height 12
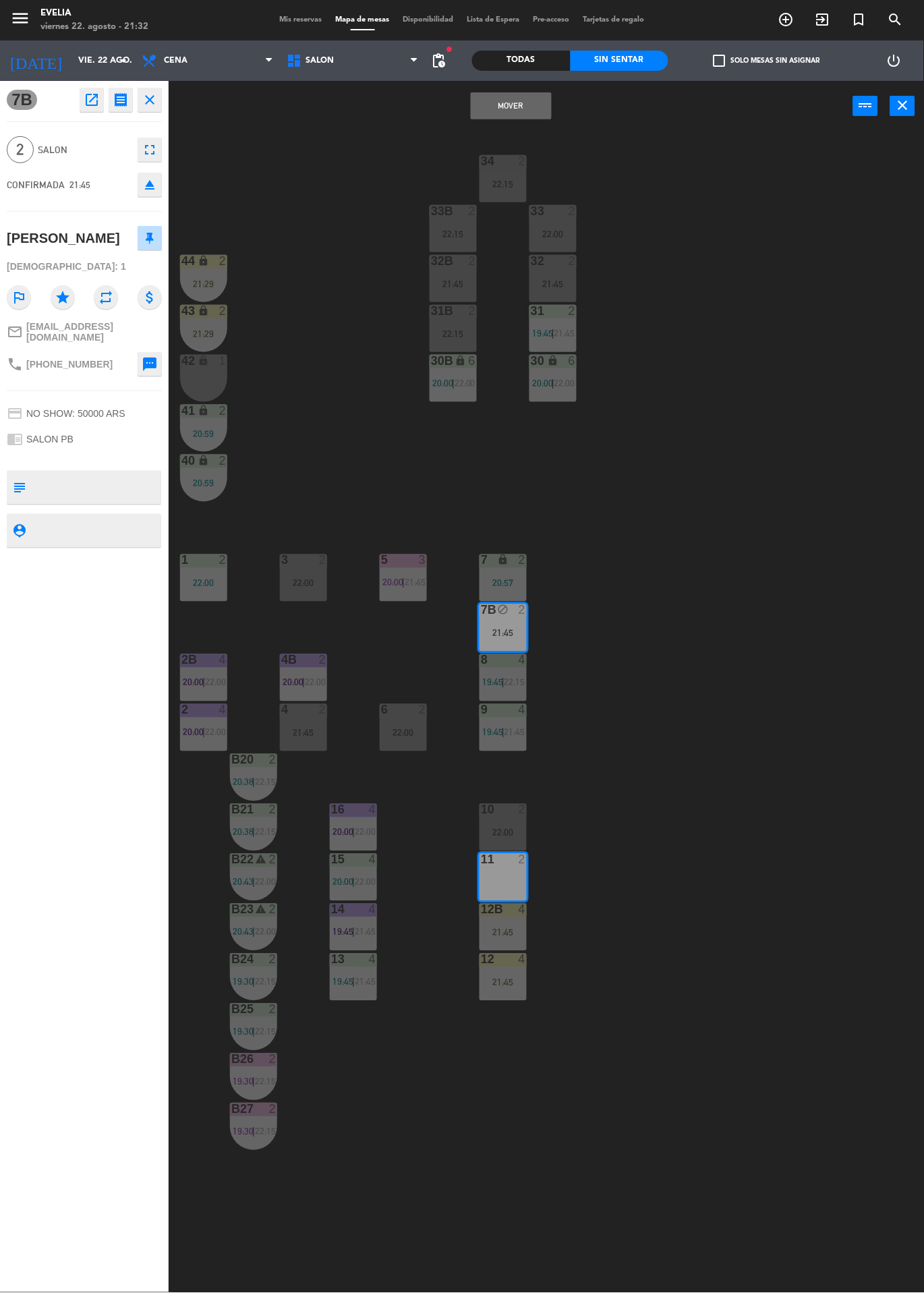
click at [534, 114] on button "Mover" at bounding box center [511, 105] width 81 height 27
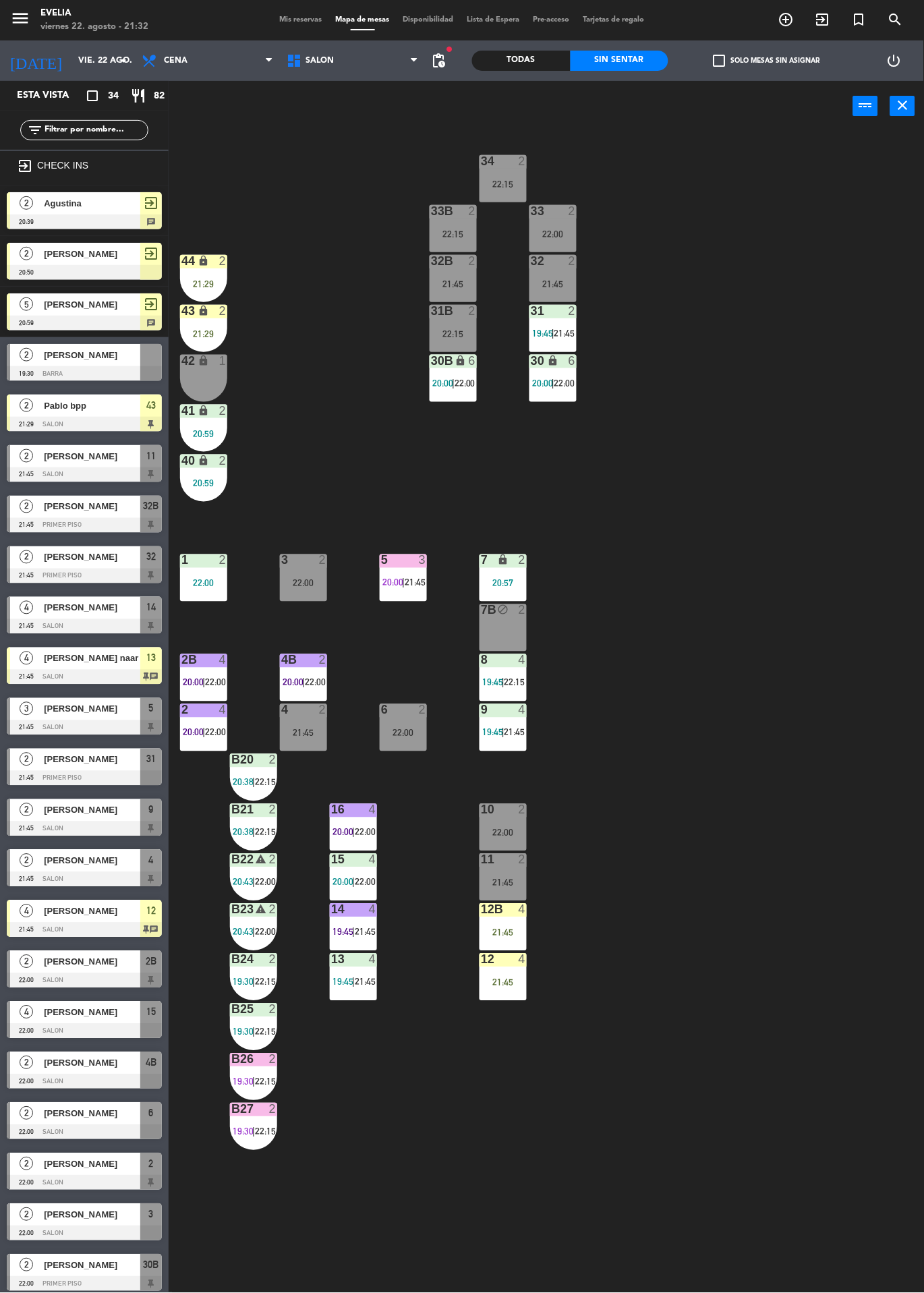
click at [522, 661] on div "4" at bounding box center [522, 660] width 8 height 12
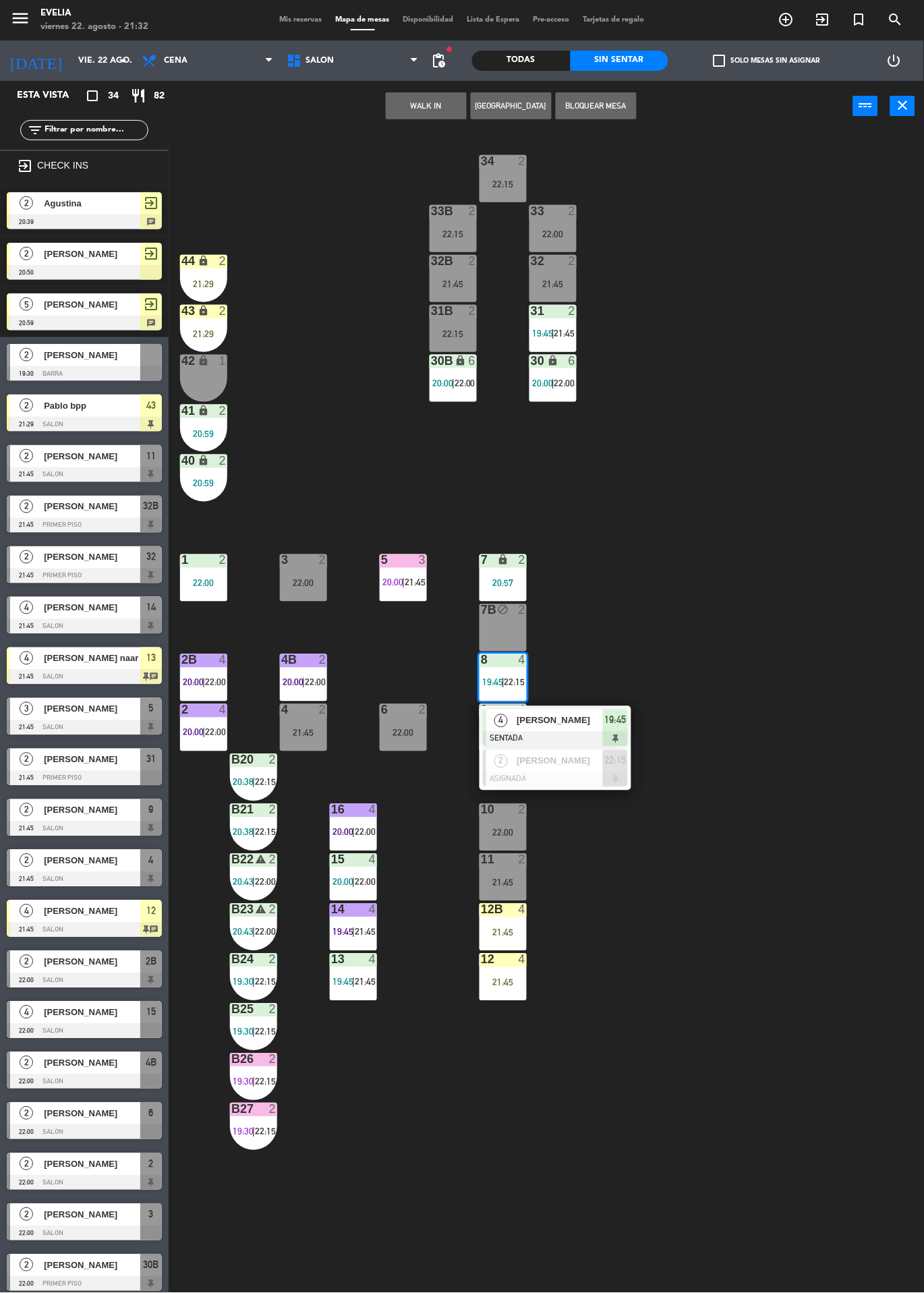
click at [759, 584] on div "34 2 22:15 33B 2 22:15 33 2 22:00 44 lock 2 21:29 32B 2 21:45 32 2 21:45 43 loc…" at bounding box center [551, 712] width 746 height 1162
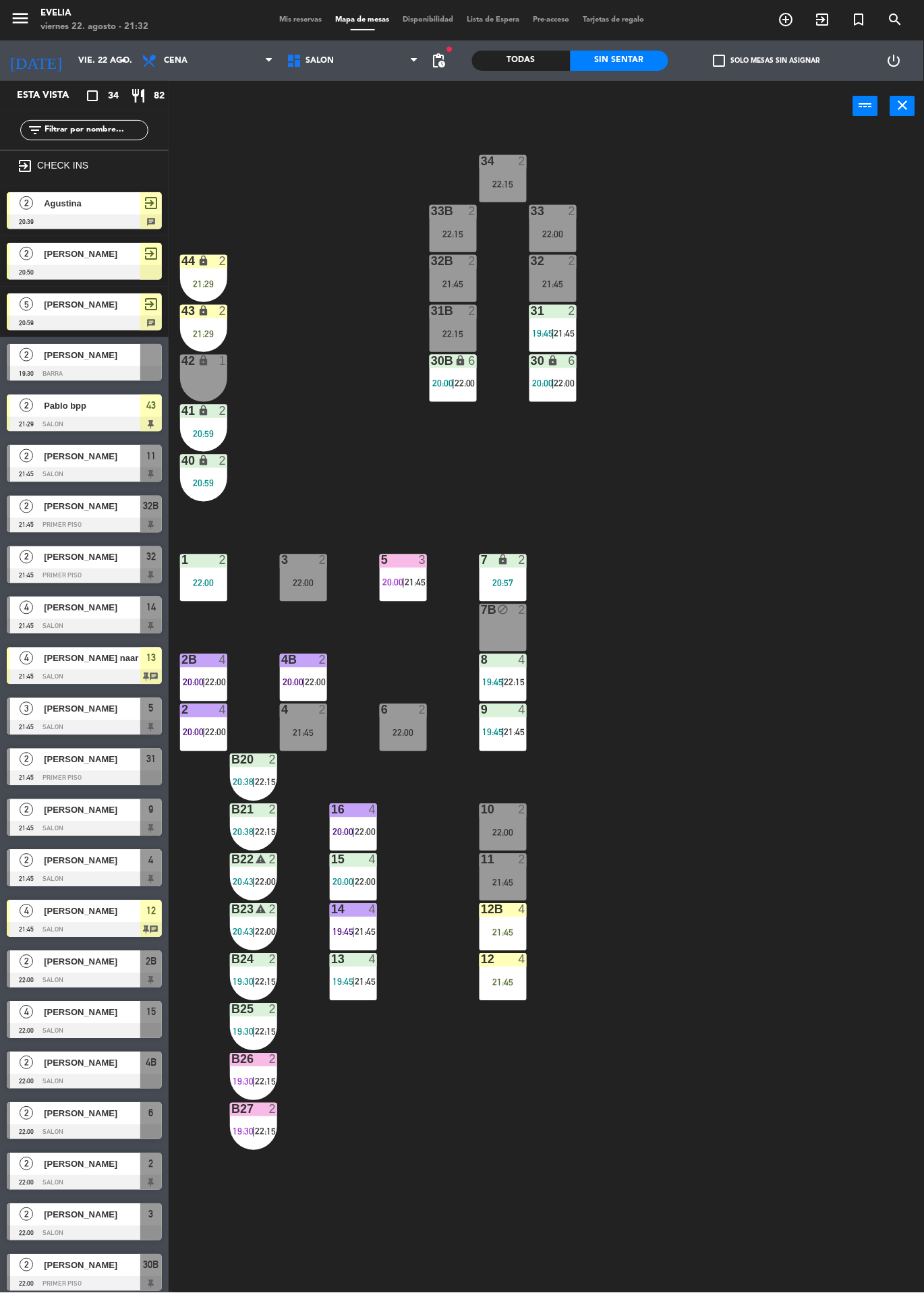
click at [535, 711] on div "4" at bounding box center [526, 710] width 22 height 12
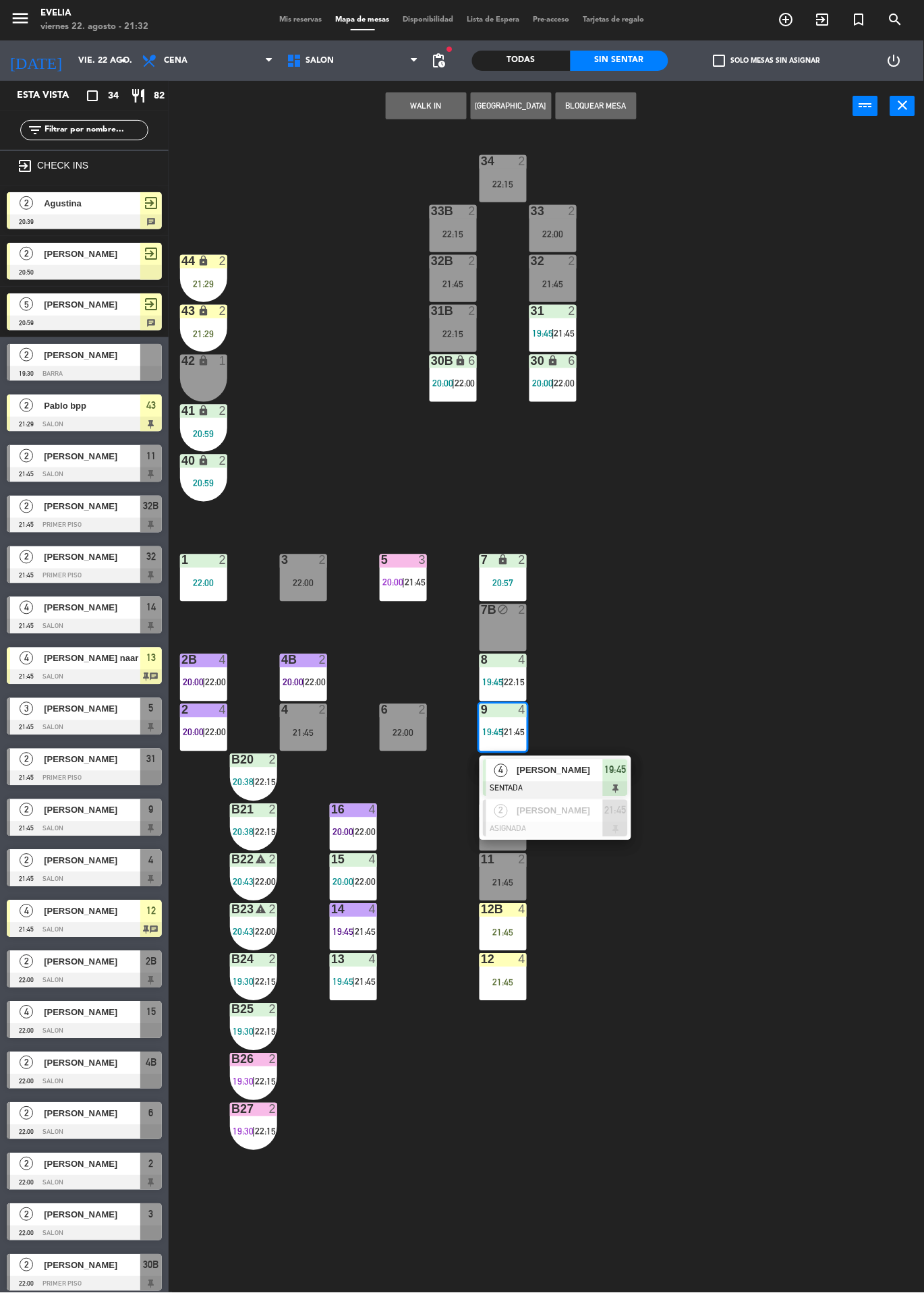
click at [740, 595] on div "34 2 22:15 33B 2 22:15 33 2 22:00 44 lock 2 21:29 32B 2 21:45 32 2 21:45 43 loc…" at bounding box center [551, 712] width 746 height 1162
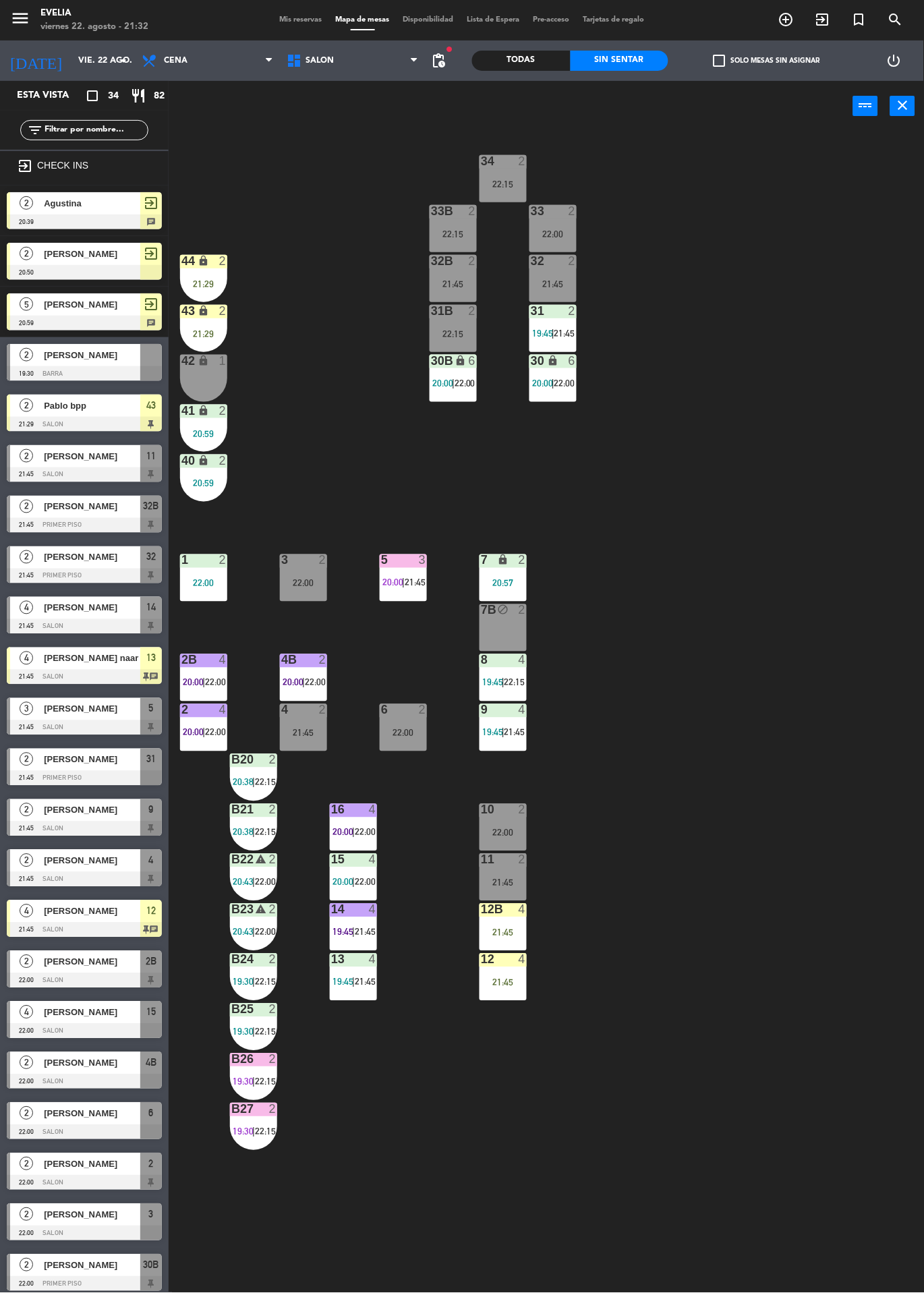
click at [785, 60] on label "check_box_outline_blank Solo mesas sin asignar" at bounding box center [767, 60] width 107 height 12
click at [767, 61] on input "check_box_outline_blank Solo mesas sin asignar" at bounding box center [767, 61] width 0 height 0
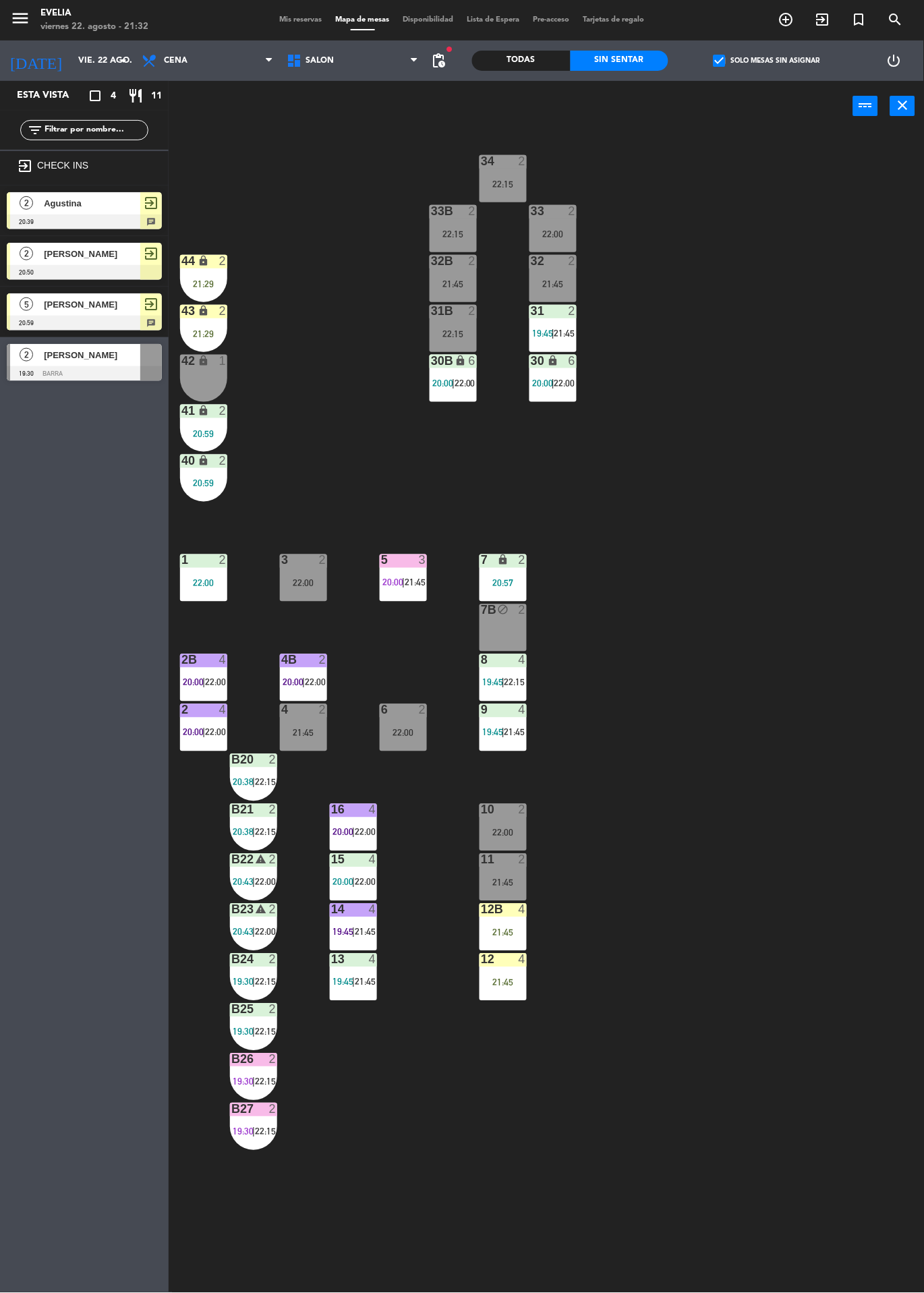
click at [777, 60] on label "check_box Solo mesas sin asignar" at bounding box center [767, 60] width 107 height 12
click at [767, 61] on input "check_box Solo mesas sin asignar" at bounding box center [767, 61] width 0 height 0
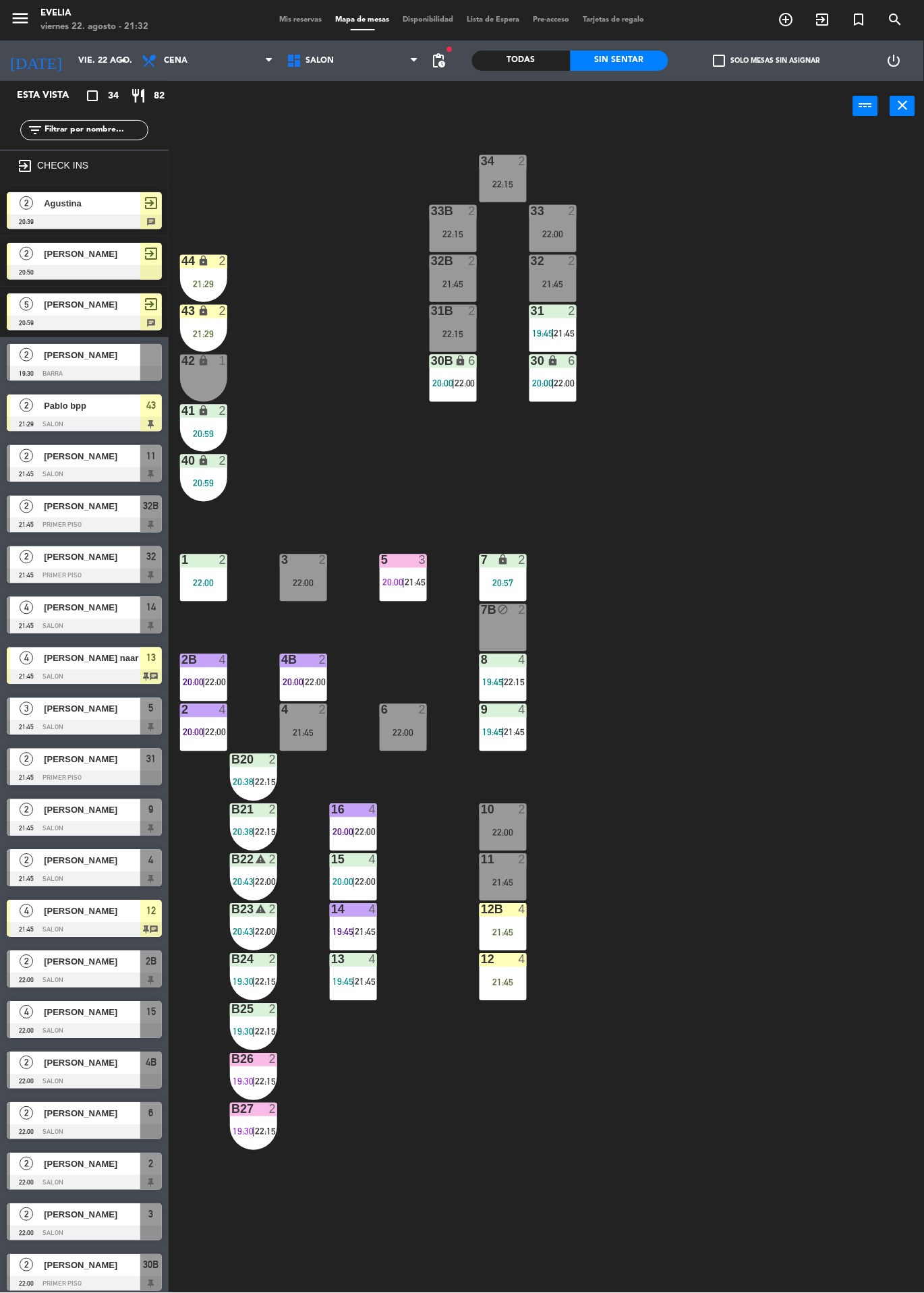
click at [521, 812] on div "2" at bounding box center [522, 810] width 8 height 12
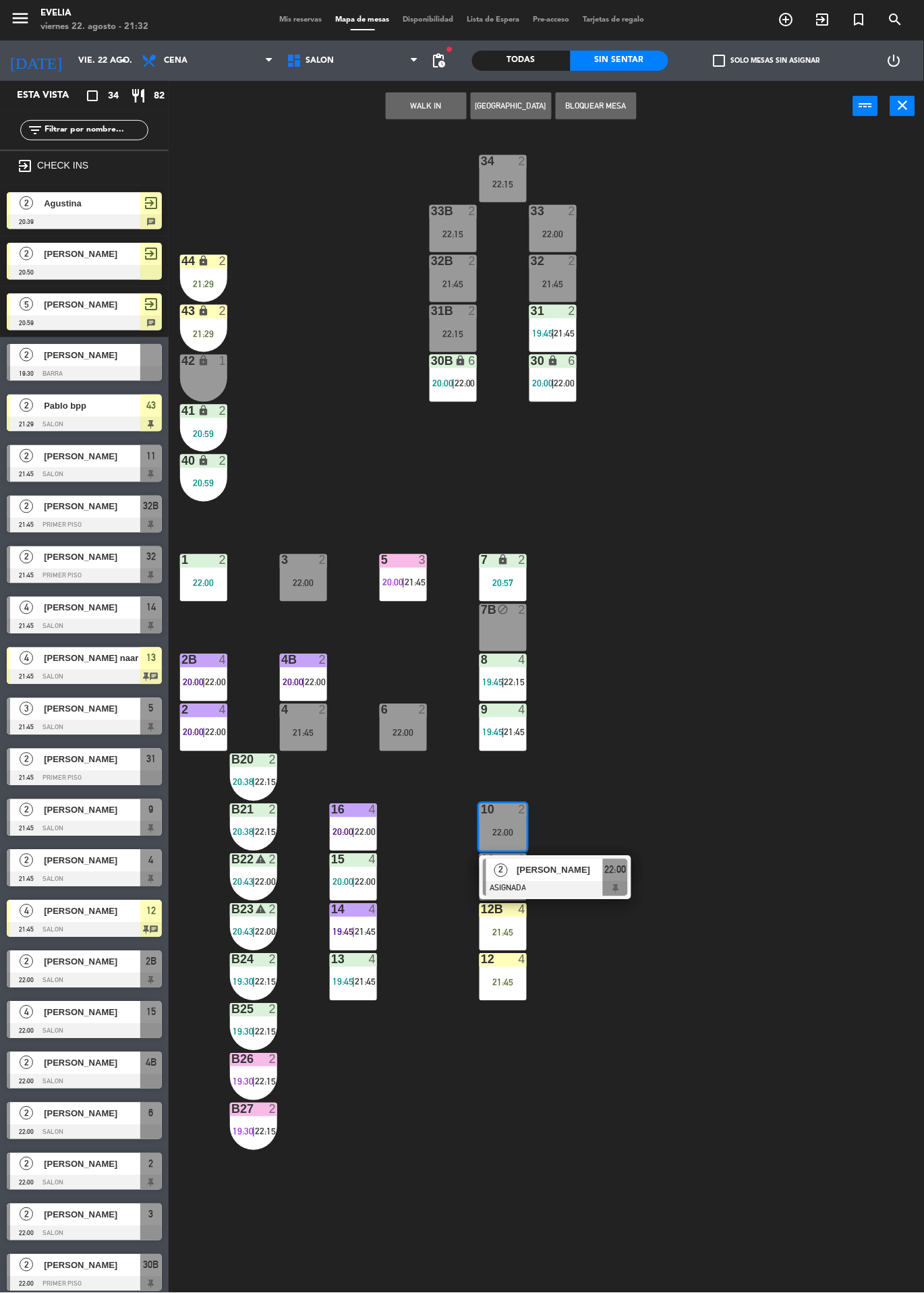
click at [581, 867] on span "[PERSON_NAME]" at bounding box center [560, 871] width 86 height 15
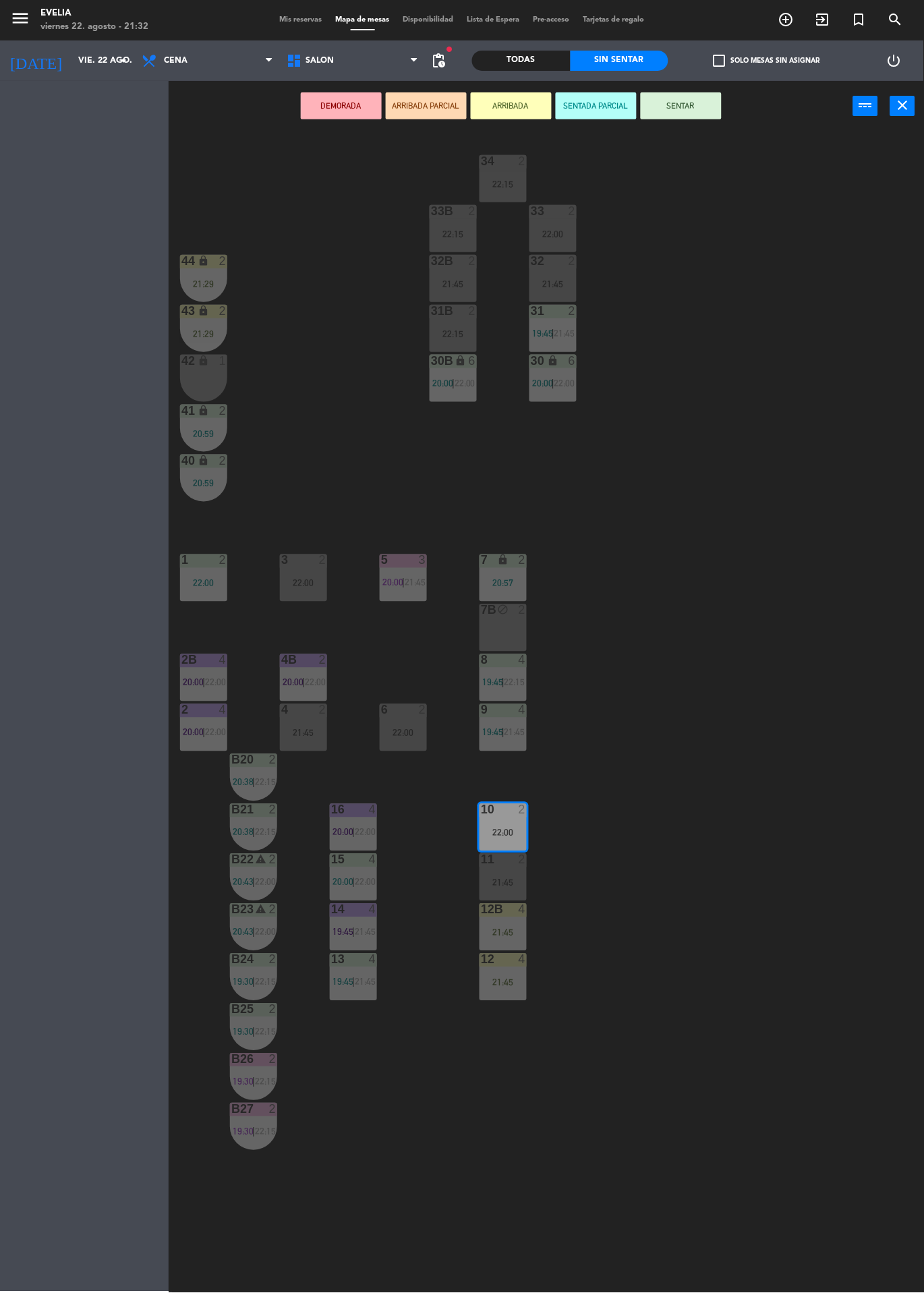
click at [507, 728] on span "21:45" at bounding box center [515, 732] width 21 height 11
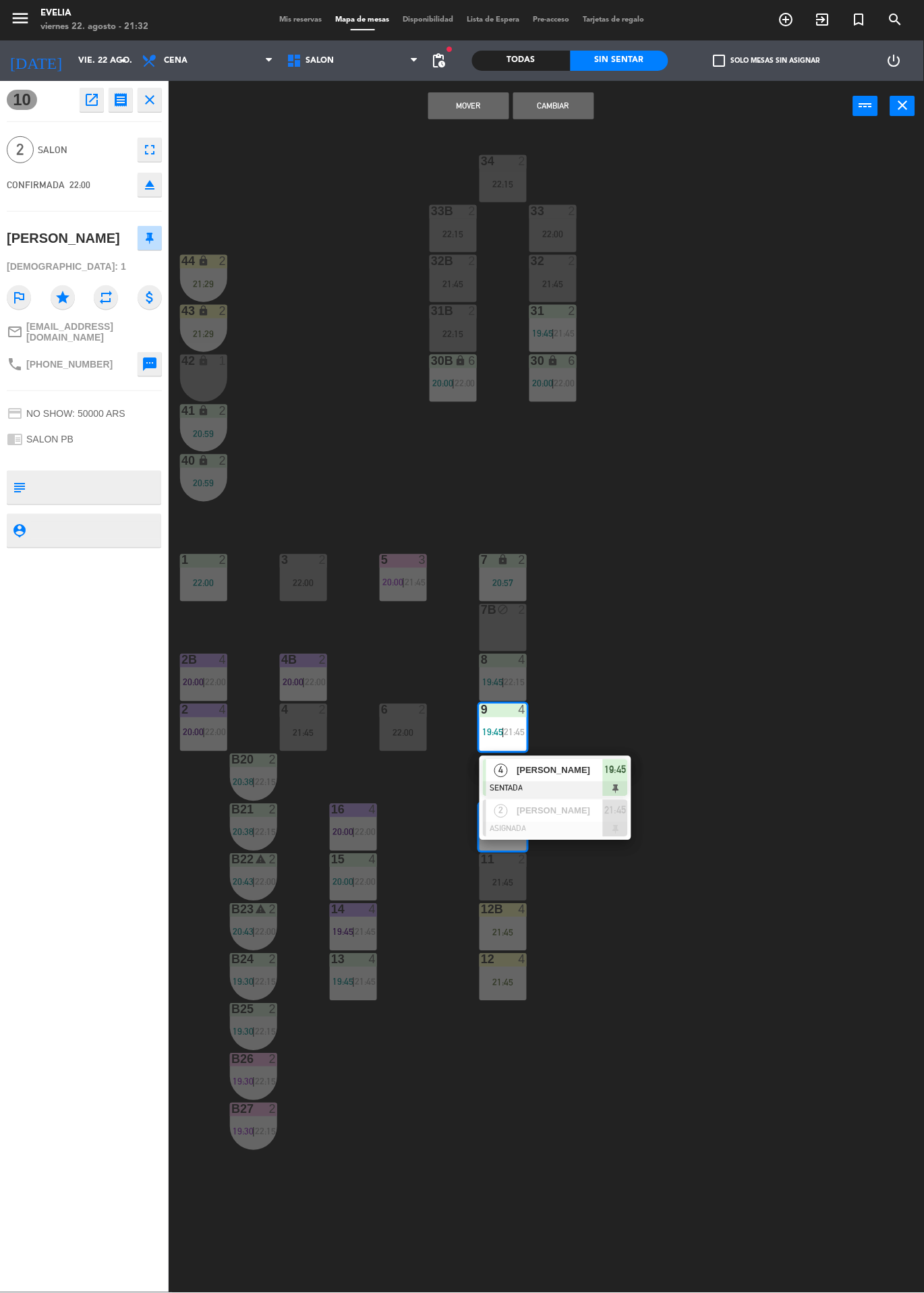
click at [593, 832] on div at bounding box center [556, 830] width 145 height 15
click at [577, 115] on button "Cambiar" at bounding box center [554, 105] width 81 height 27
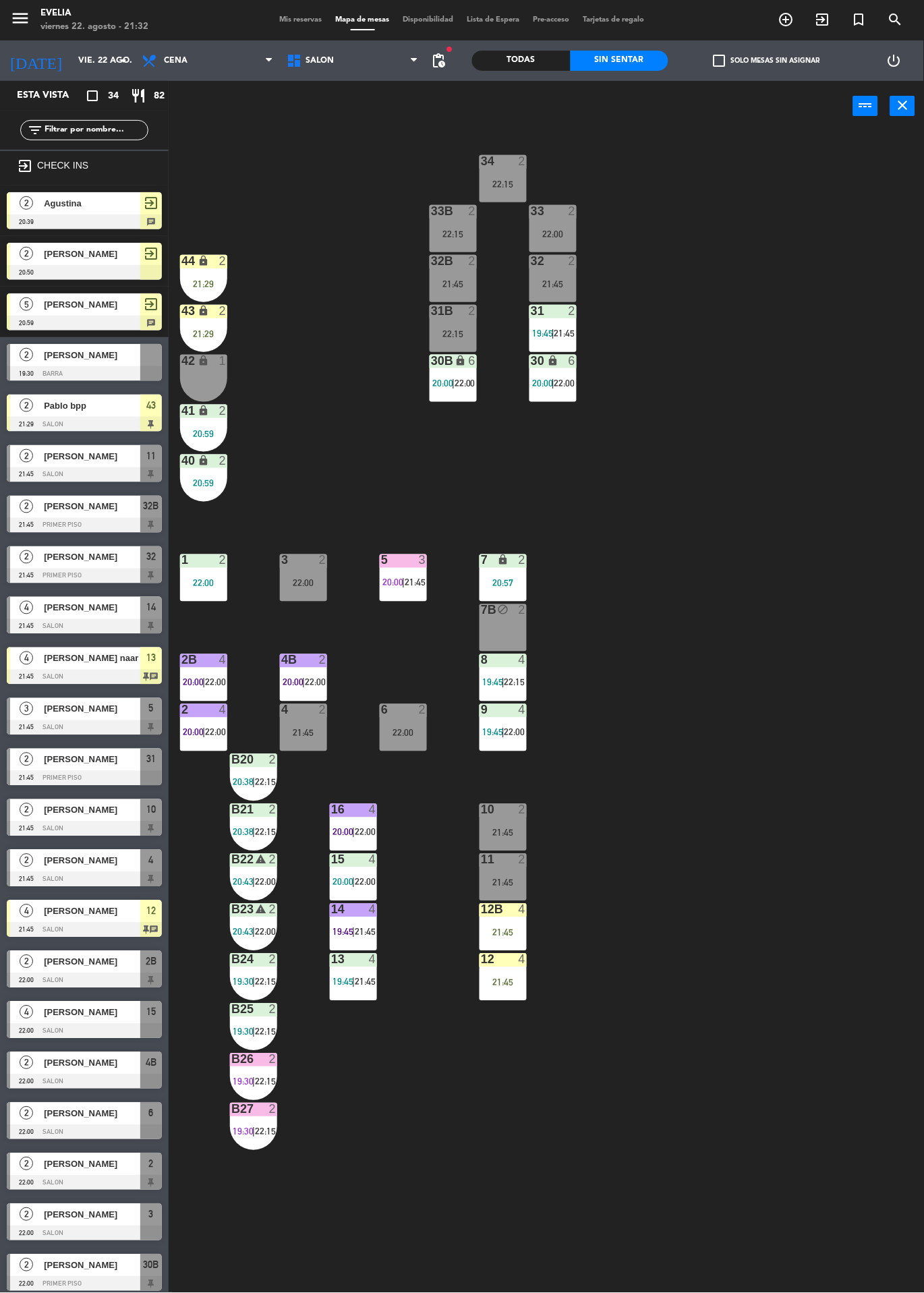
scroll to position [215, 0]
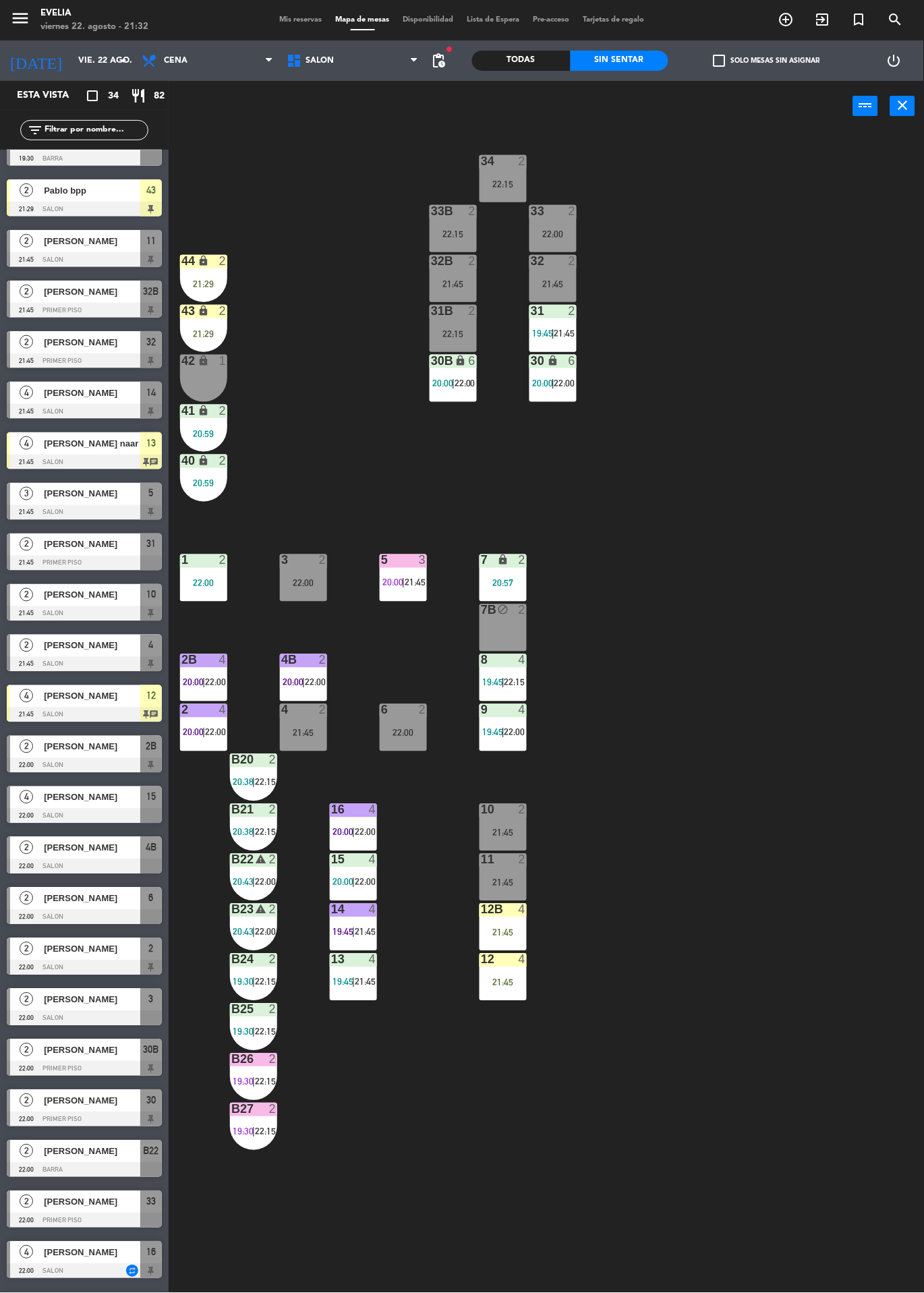
click at [517, 935] on div "21:45" at bounding box center [503, 933] width 47 height 9
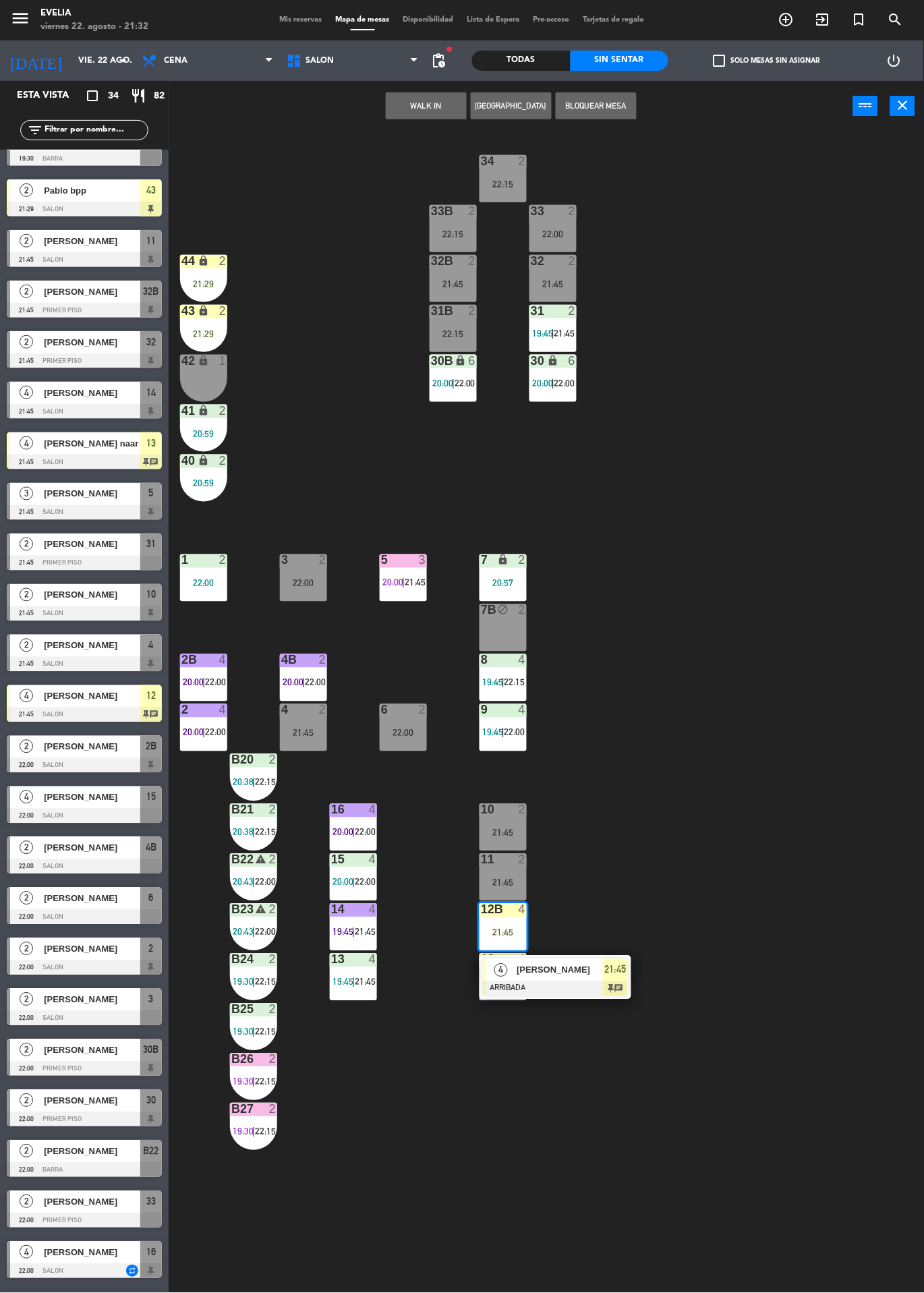
click at [695, 729] on div "34 2 22:15 33B 2 22:15 33 2 22:00 44 lock 2 21:29 32B 2 21:45 32 2 21:45 43 loc…" at bounding box center [551, 712] width 746 height 1162
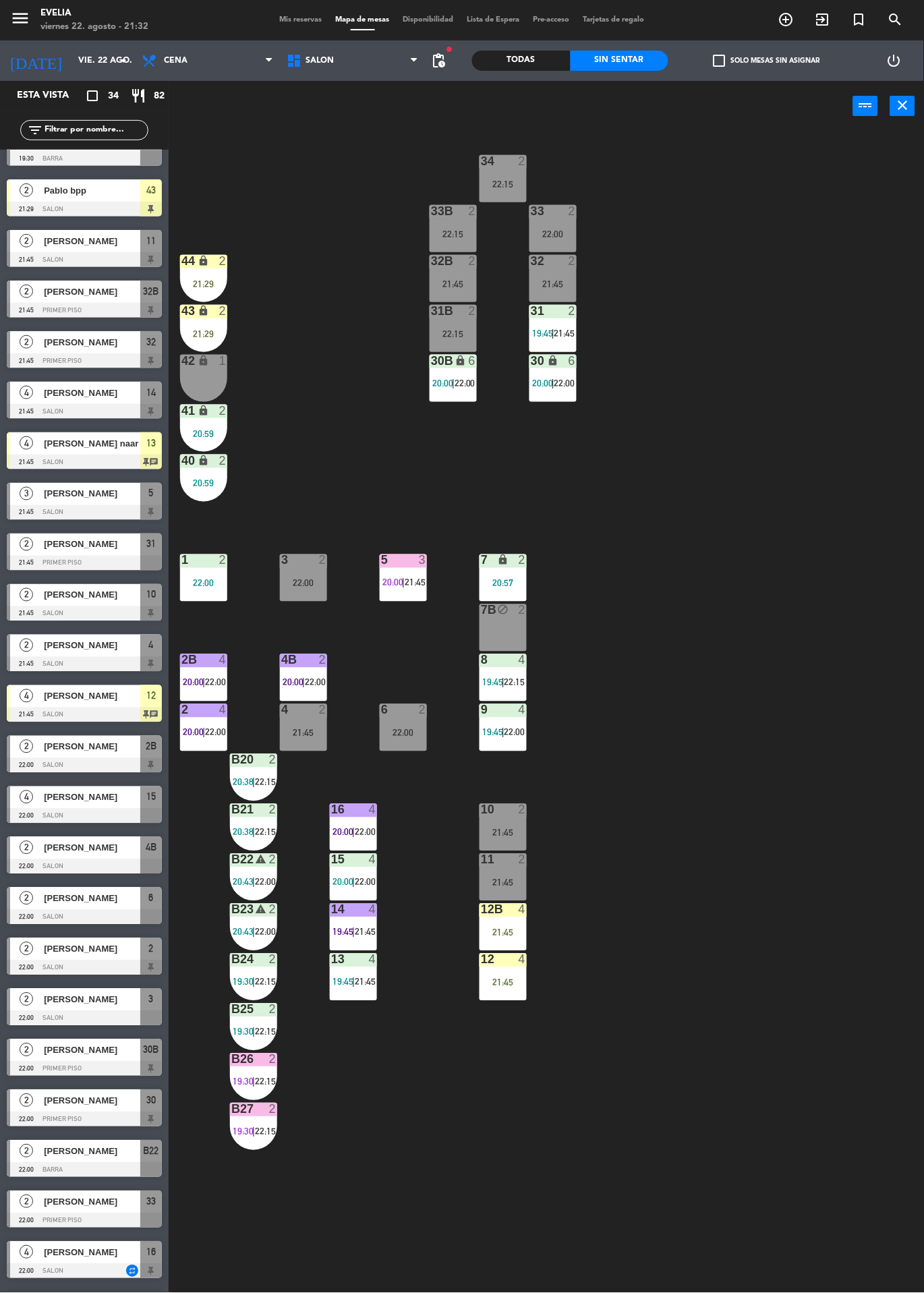
click at [522, 710] on div "4" at bounding box center [522, 710] width 8 height 12
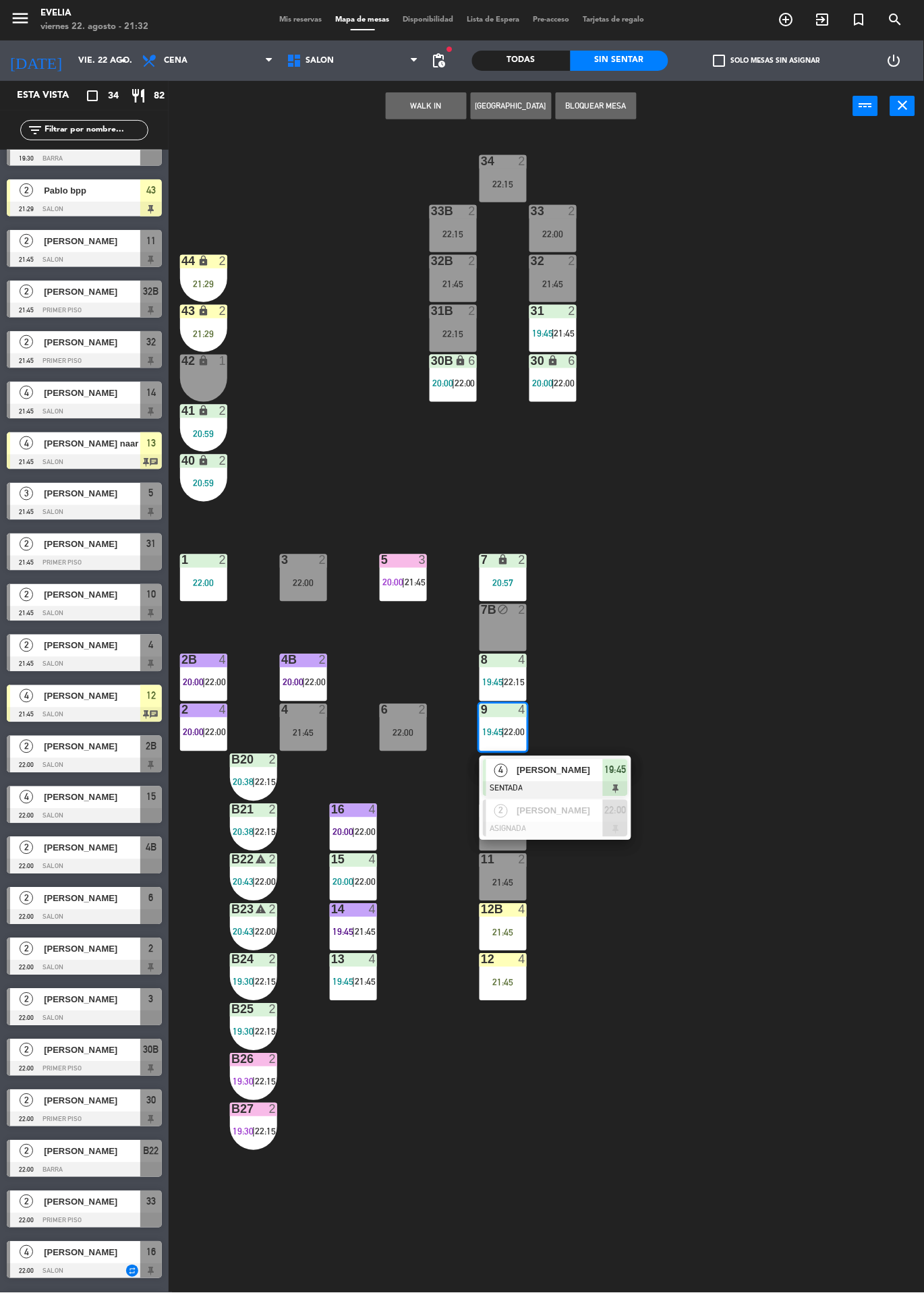
click at [717, 617] on div "34 2 22:15 33B 2 22:15 33 2 22:00 44 lock 2 21:29 32B 2 21:45 32 2 21:45 43 loc…" at bounding box center [551, 712] width 746 height 1162
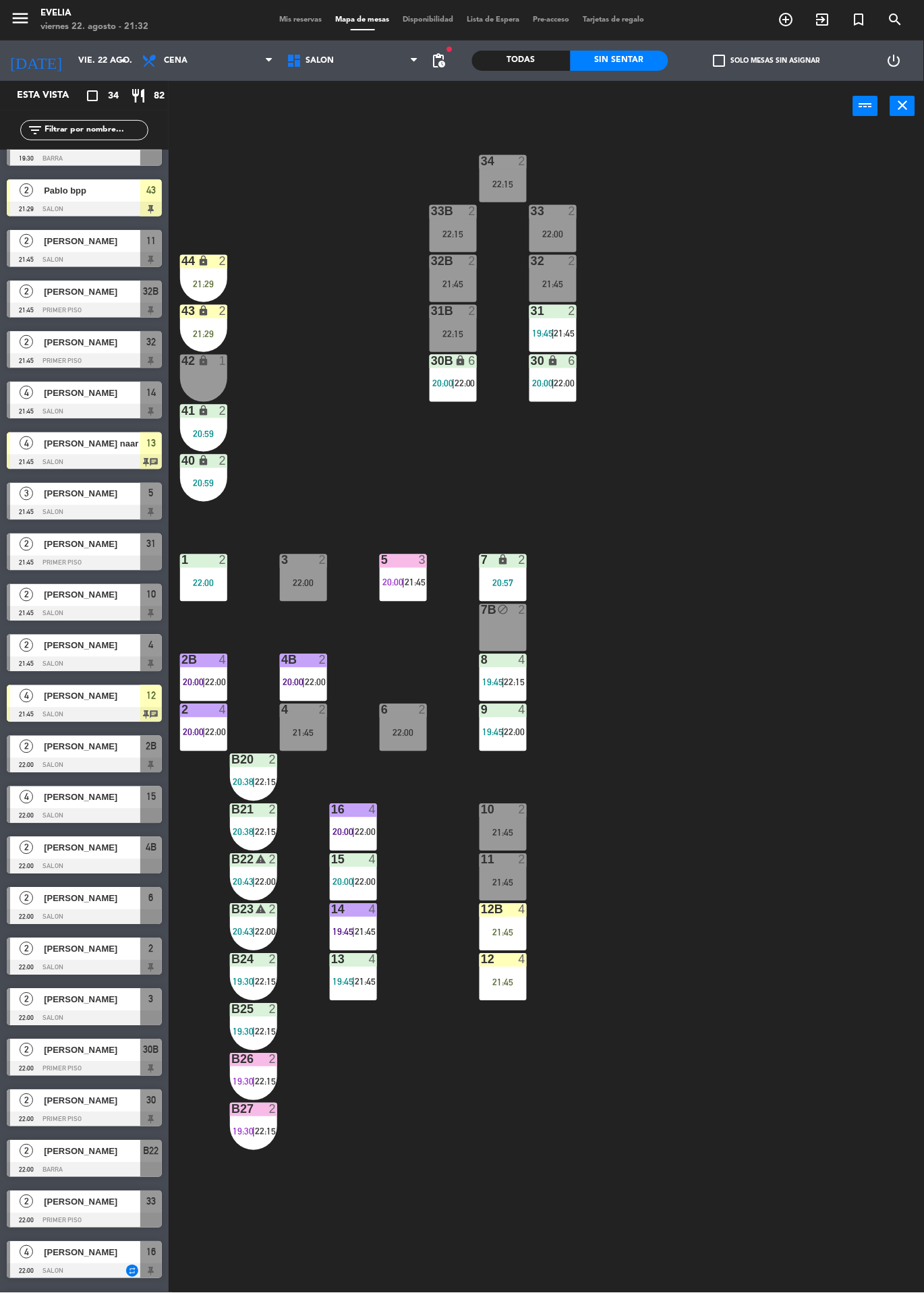
click at [524, 664] on div "4" at bounding box center [522, 660] width 8 height 12
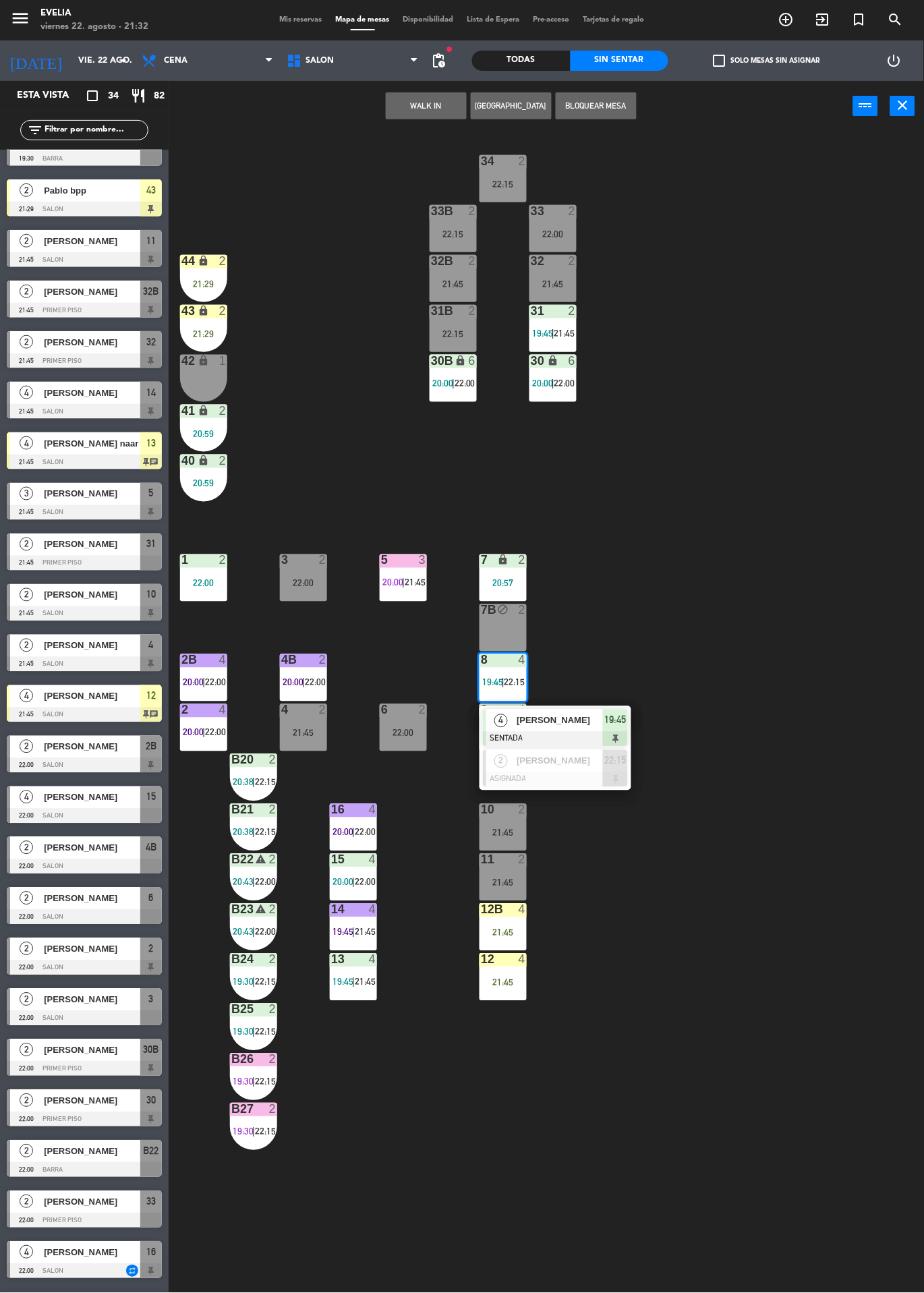
click at [759, 575] on div "34 2 22:15 33B 2 22:15 33 2 22:00 44 lock 2 21:29 32B 2 21:45 32 2 21:45 43 loc…" at bounding box center [551, 712] width 746 height 1162
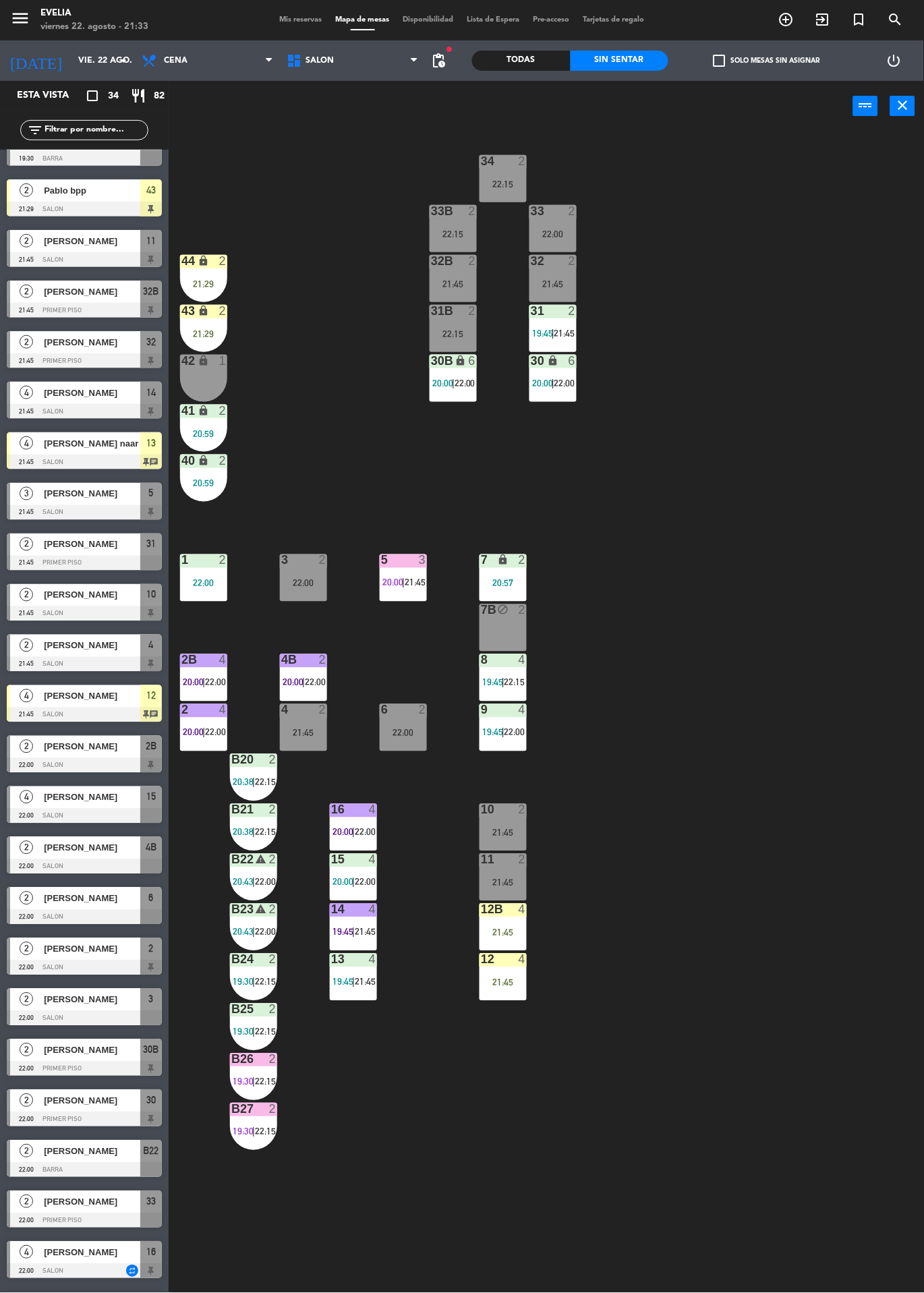
click at [381, 555] on div "5" at bounding box center [381, 561] width 1 height 12
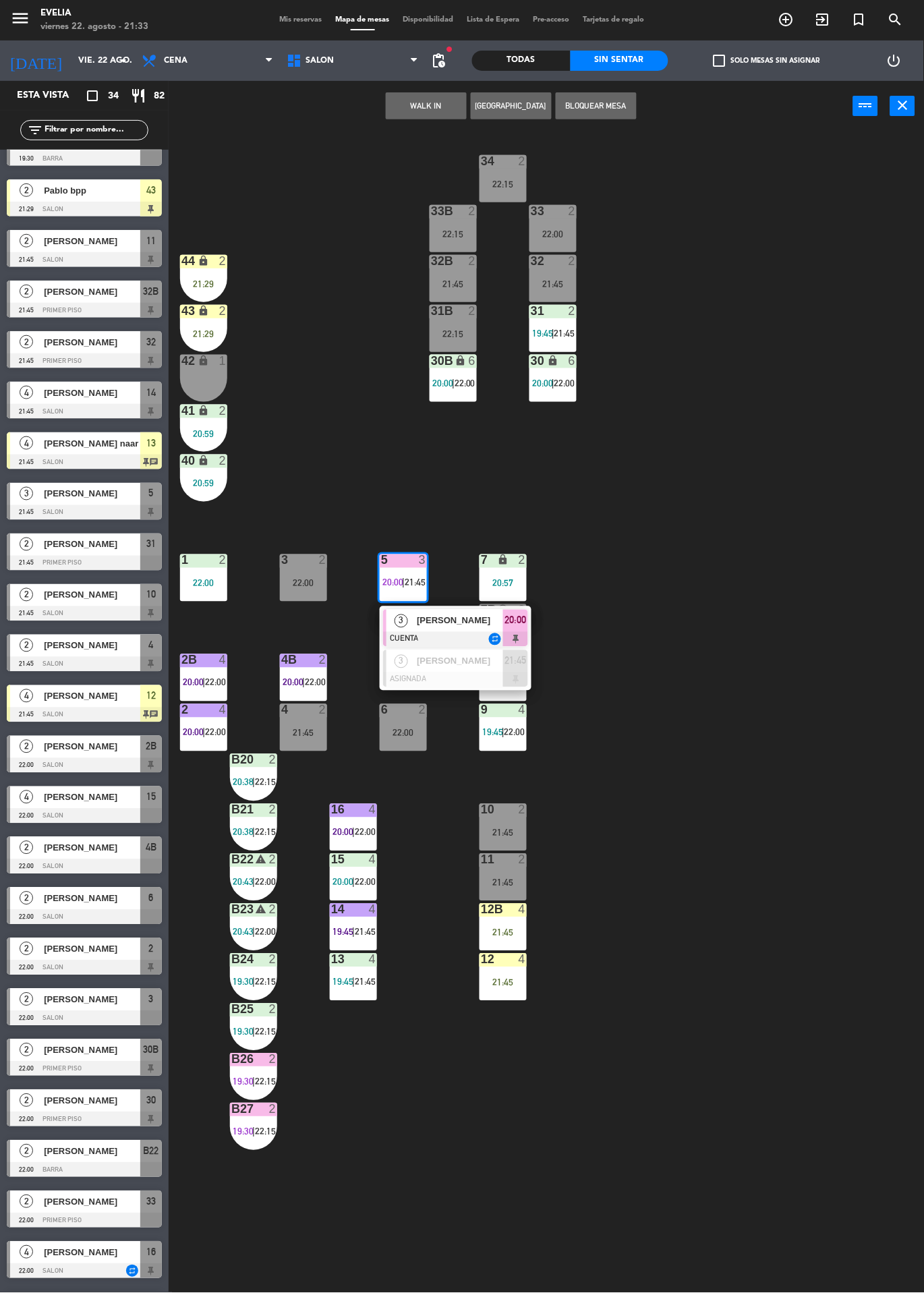
click at [455, 619] on span "[PERSON_NAME]" at bounding box center [460, 621] width 86 height 15
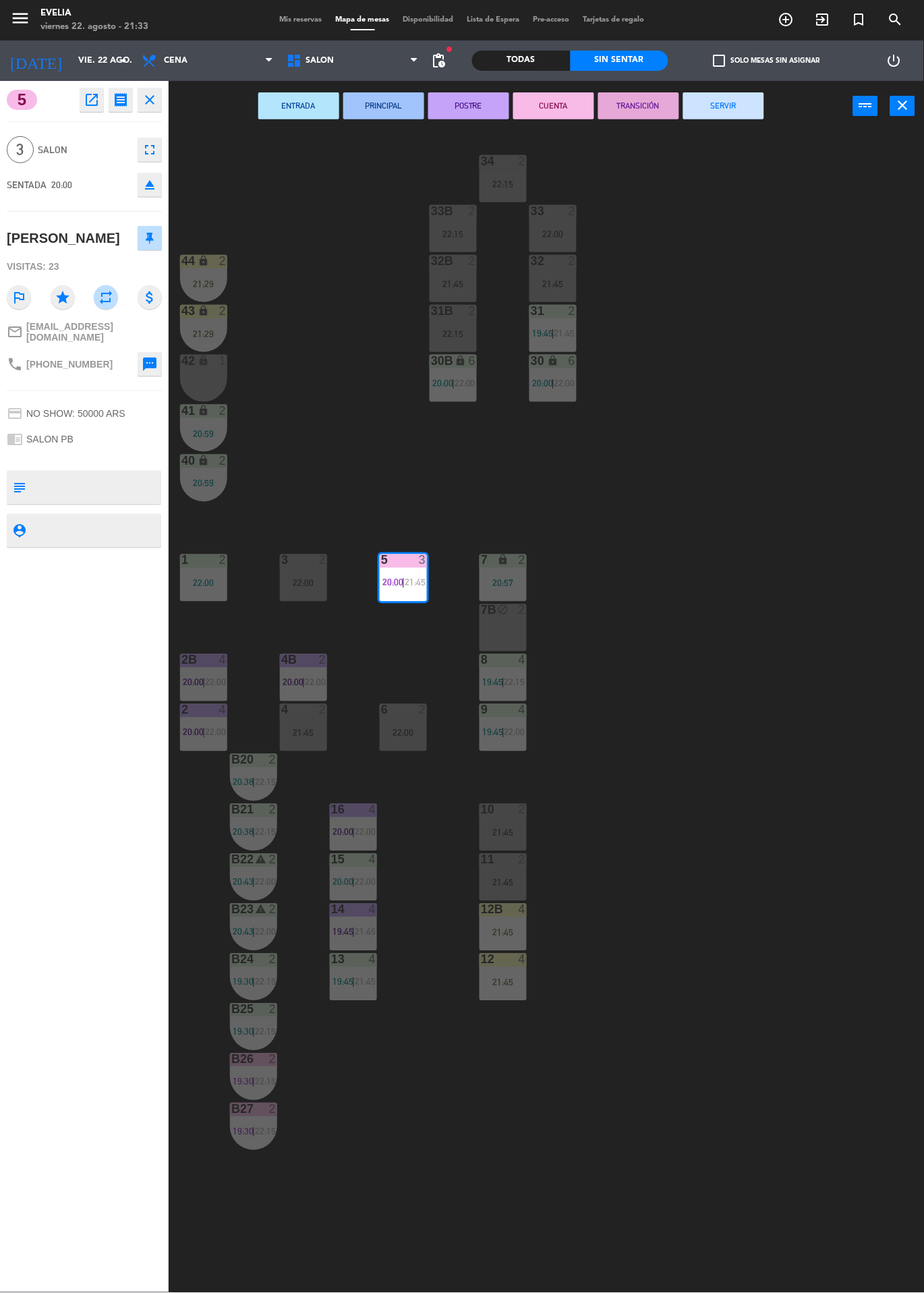
click at [729, 141] on div "34 2 22:15 33B 2 22:15 33 2 22:00 44 lock 2 21:29 32B 2 21:45 32 2 21:45 43 loc…" at bounding box center [551, 712] width 746 height 1162
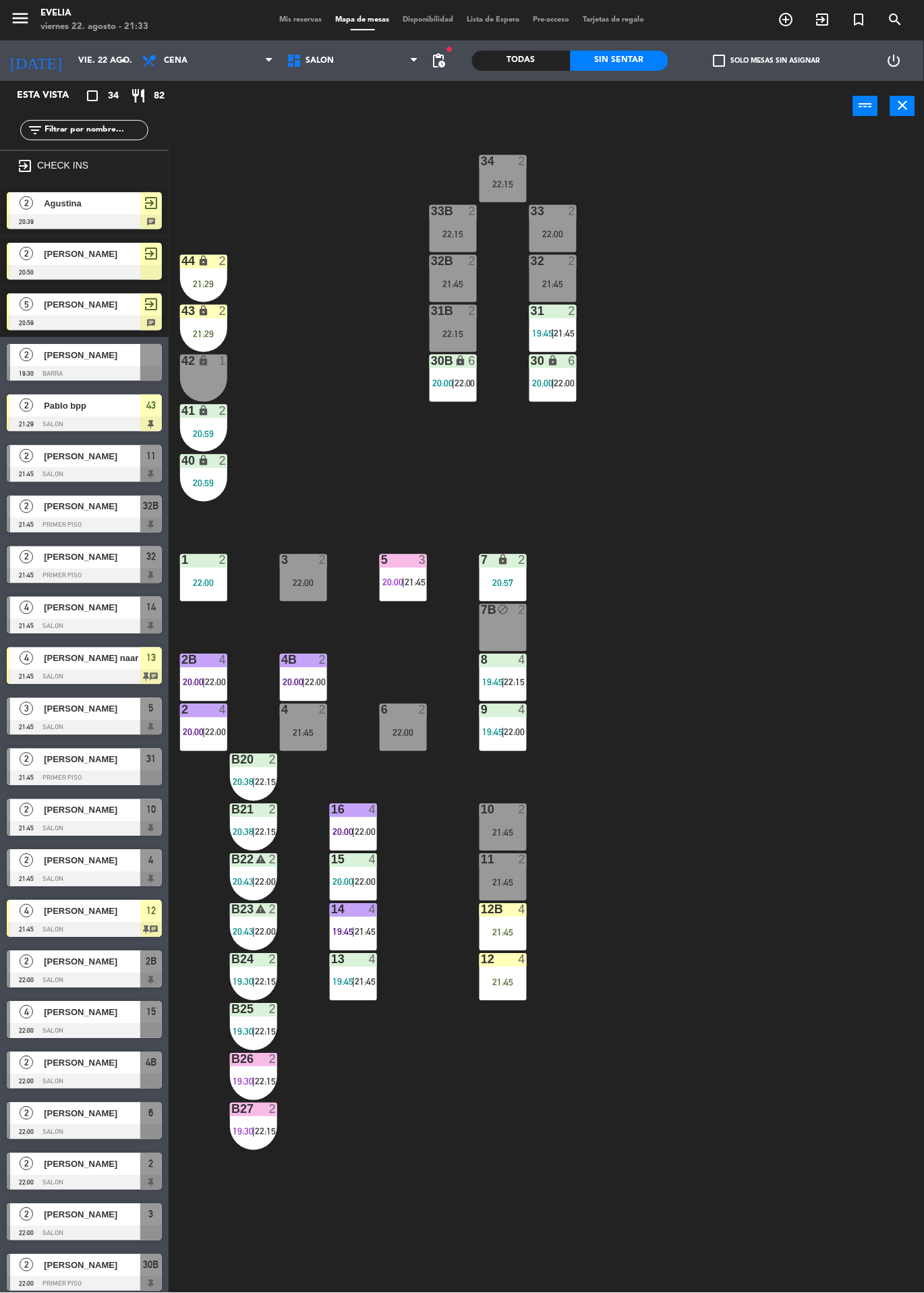
click at [417, 555] on div "3" at bounding box center [426, 561] width 22 height 12
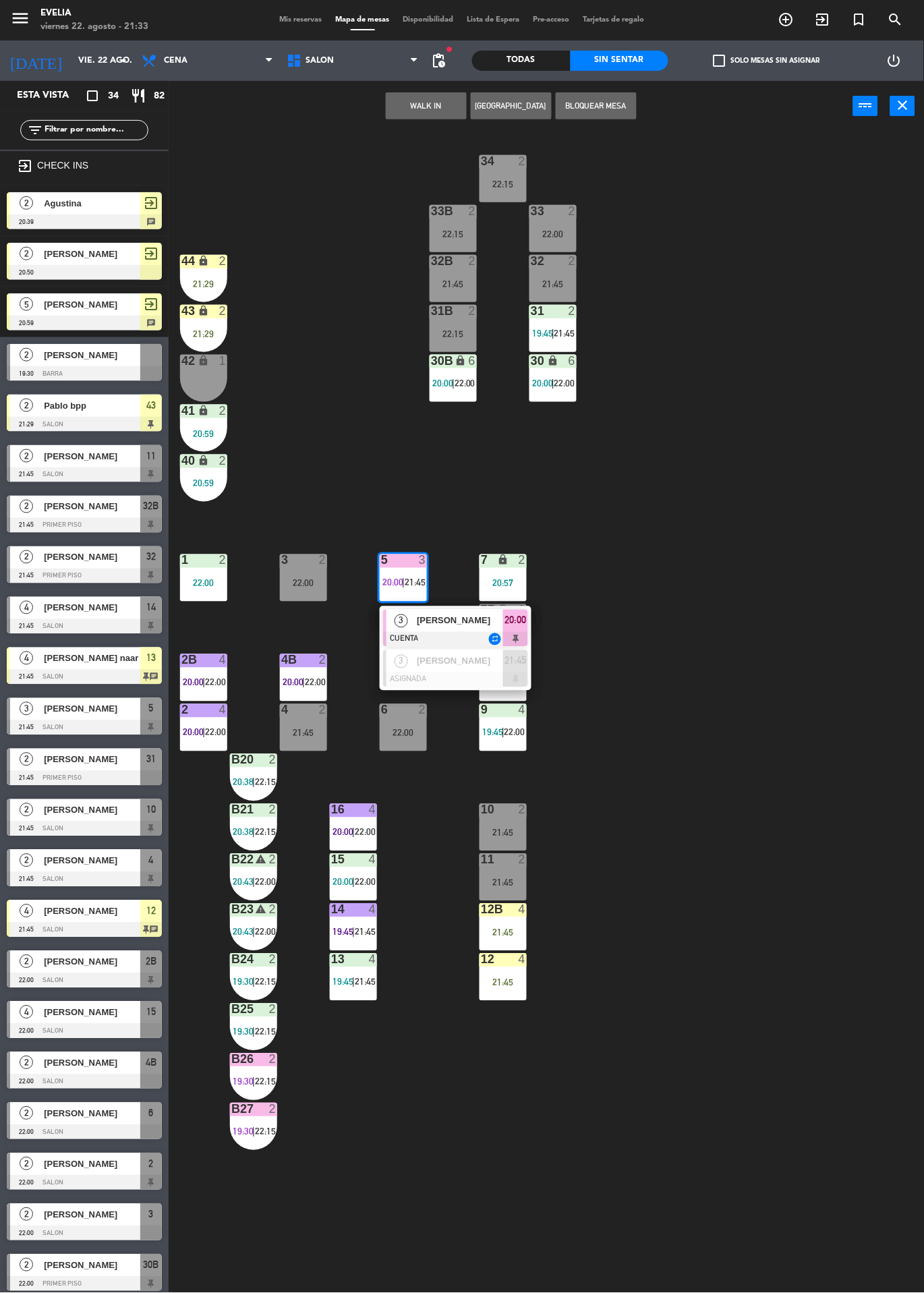
click at [462, 632] on div at bounding box center [455, 640] width 145 height 15
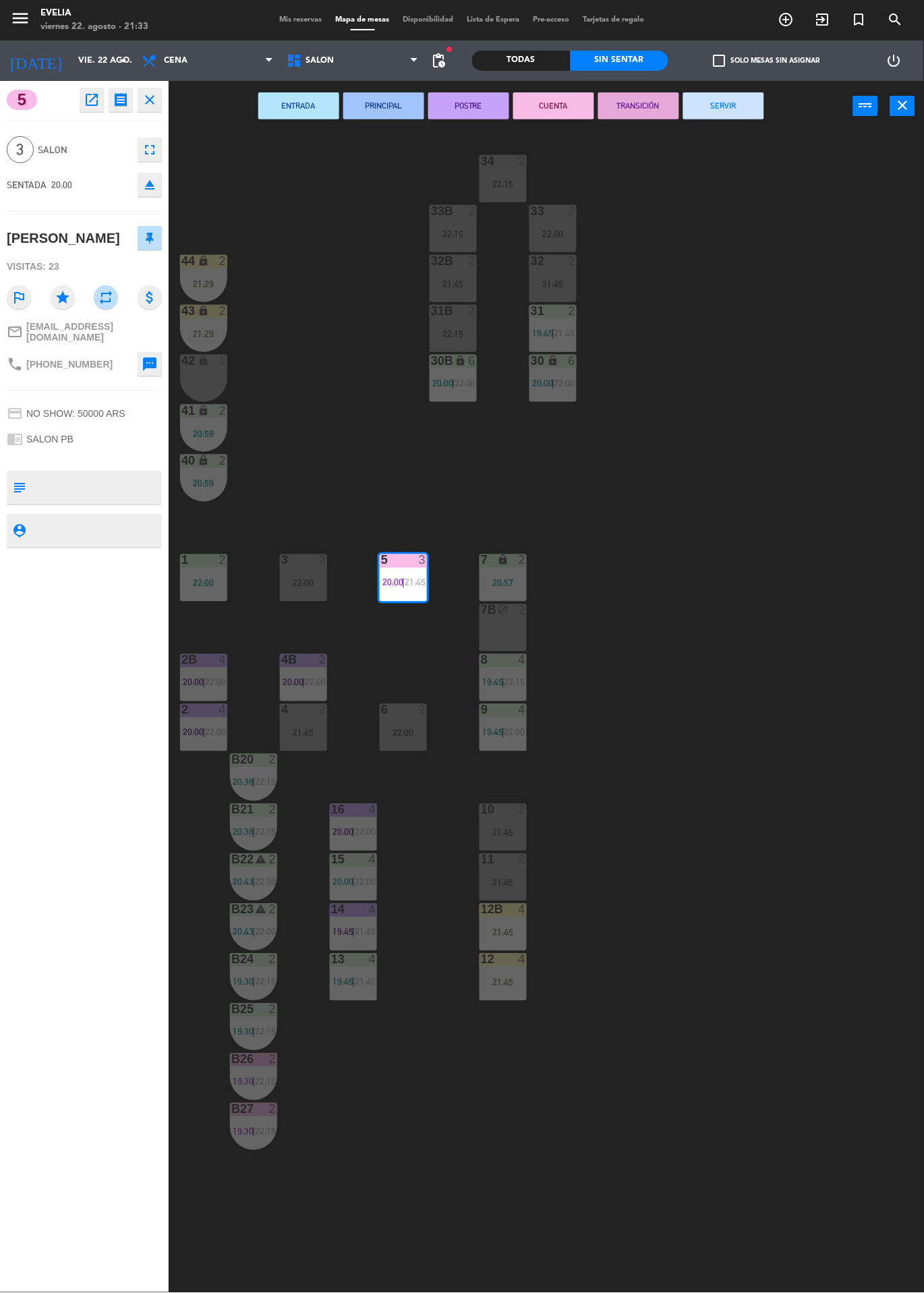
click at [722, 107] on button "SERVIR" at bounding box center [724, 105] width 81 height 27
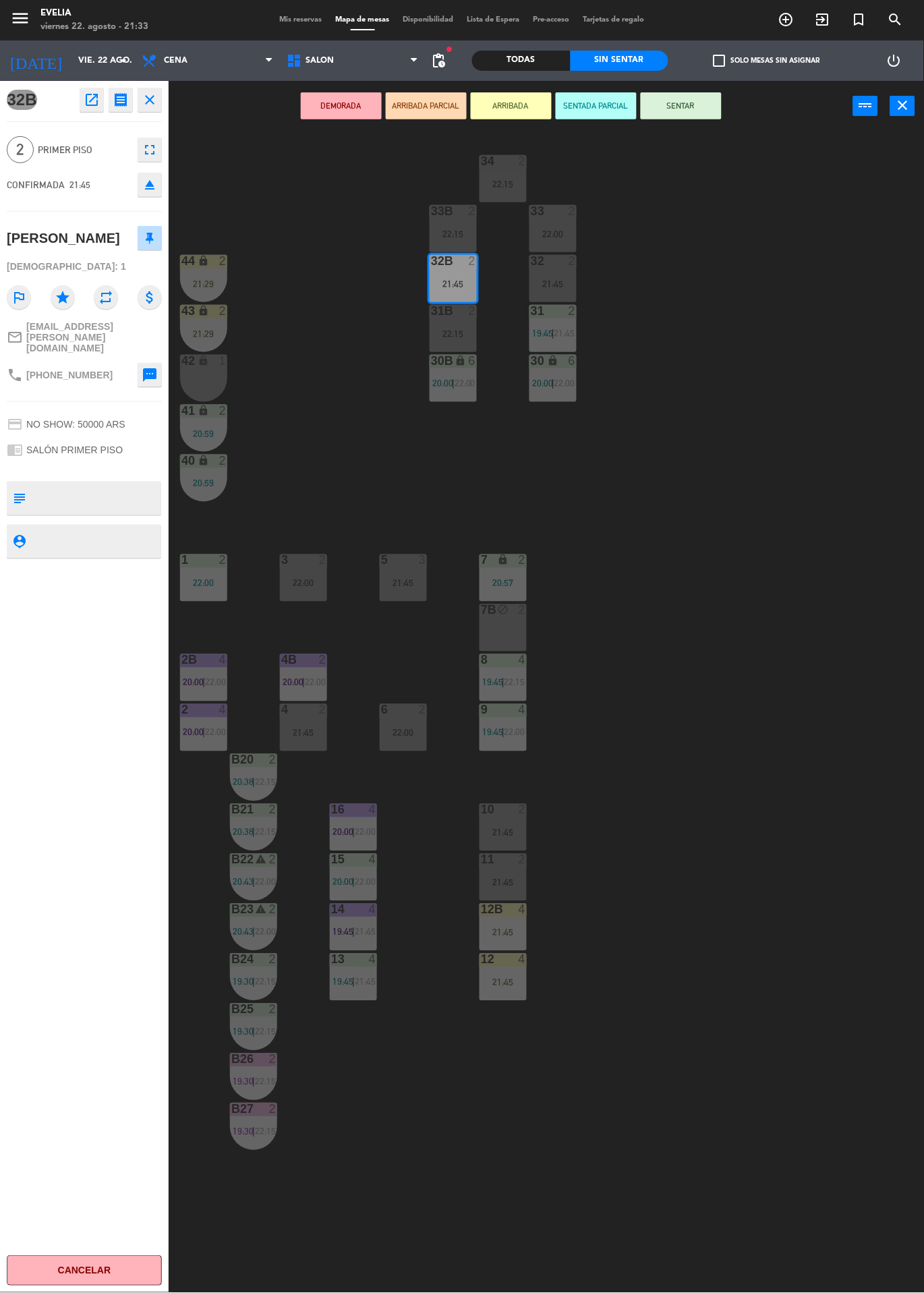
click at [701, 111] on button "SENTAR" at bounding box center [682, 105] width 81 height 27
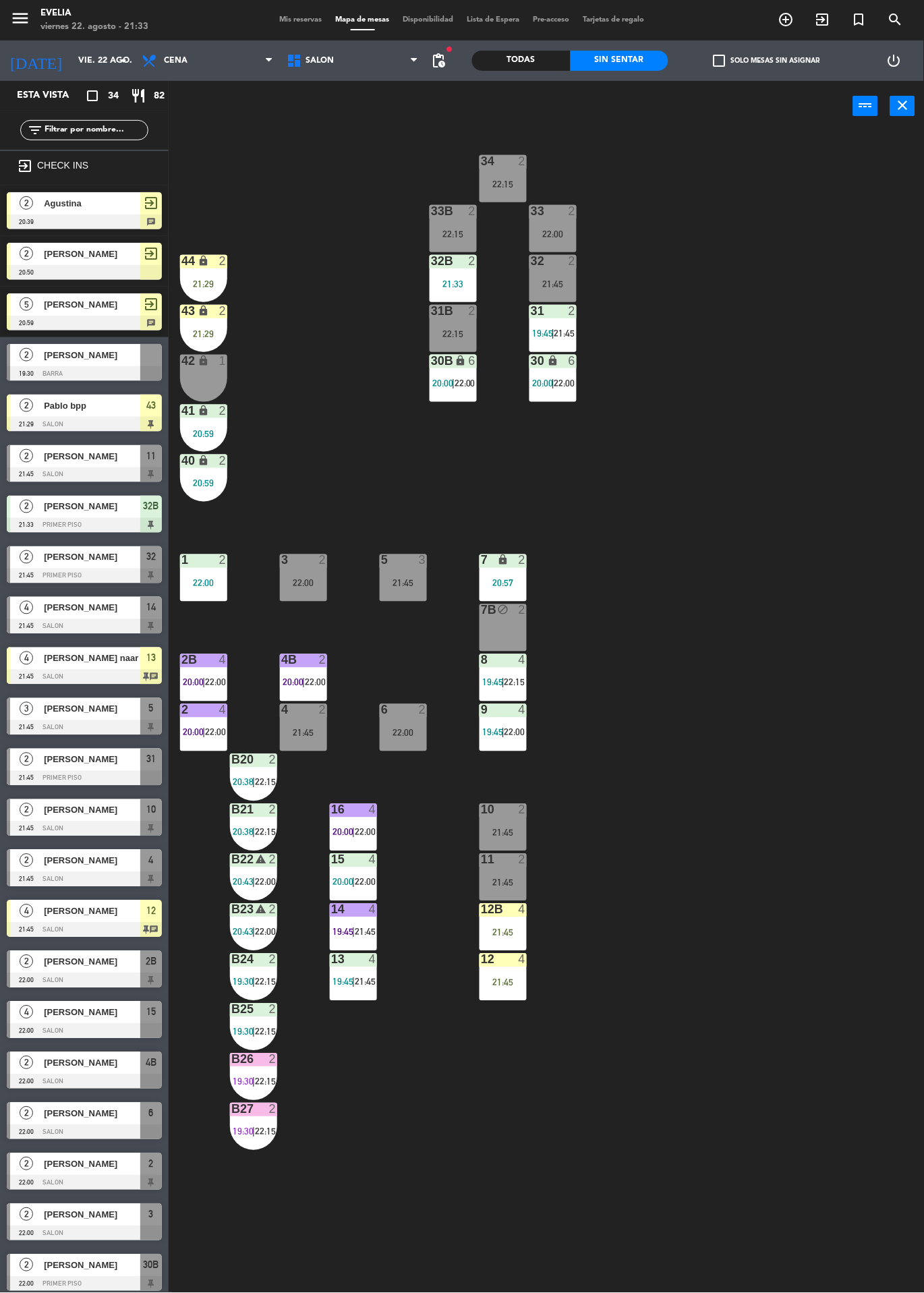
click at [466, 284] on div "21:33" at bounding box center [453, 284] width 47 height 9
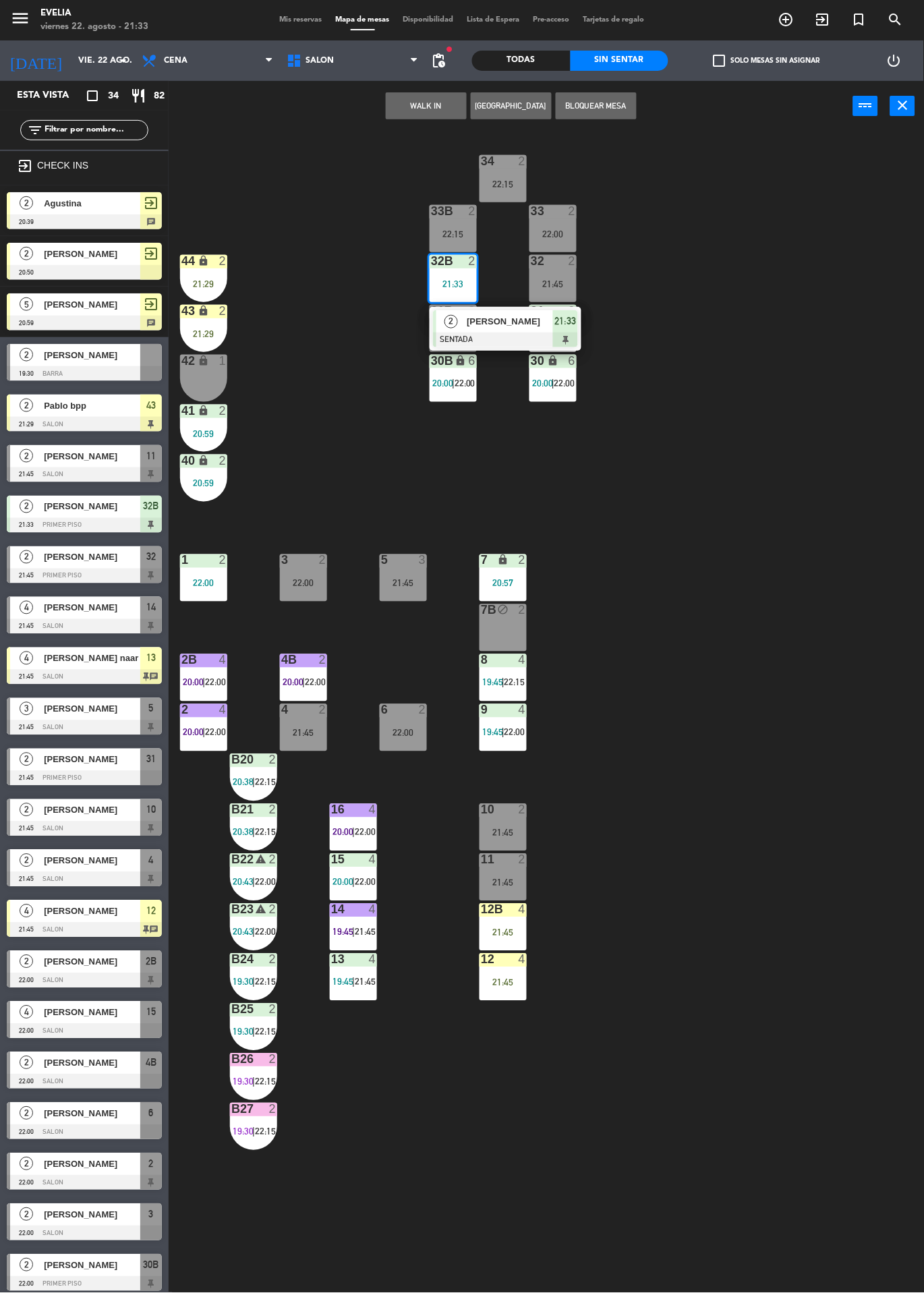
click at [541, 347] on div at bounding box center [506, 340] width 145 height 15
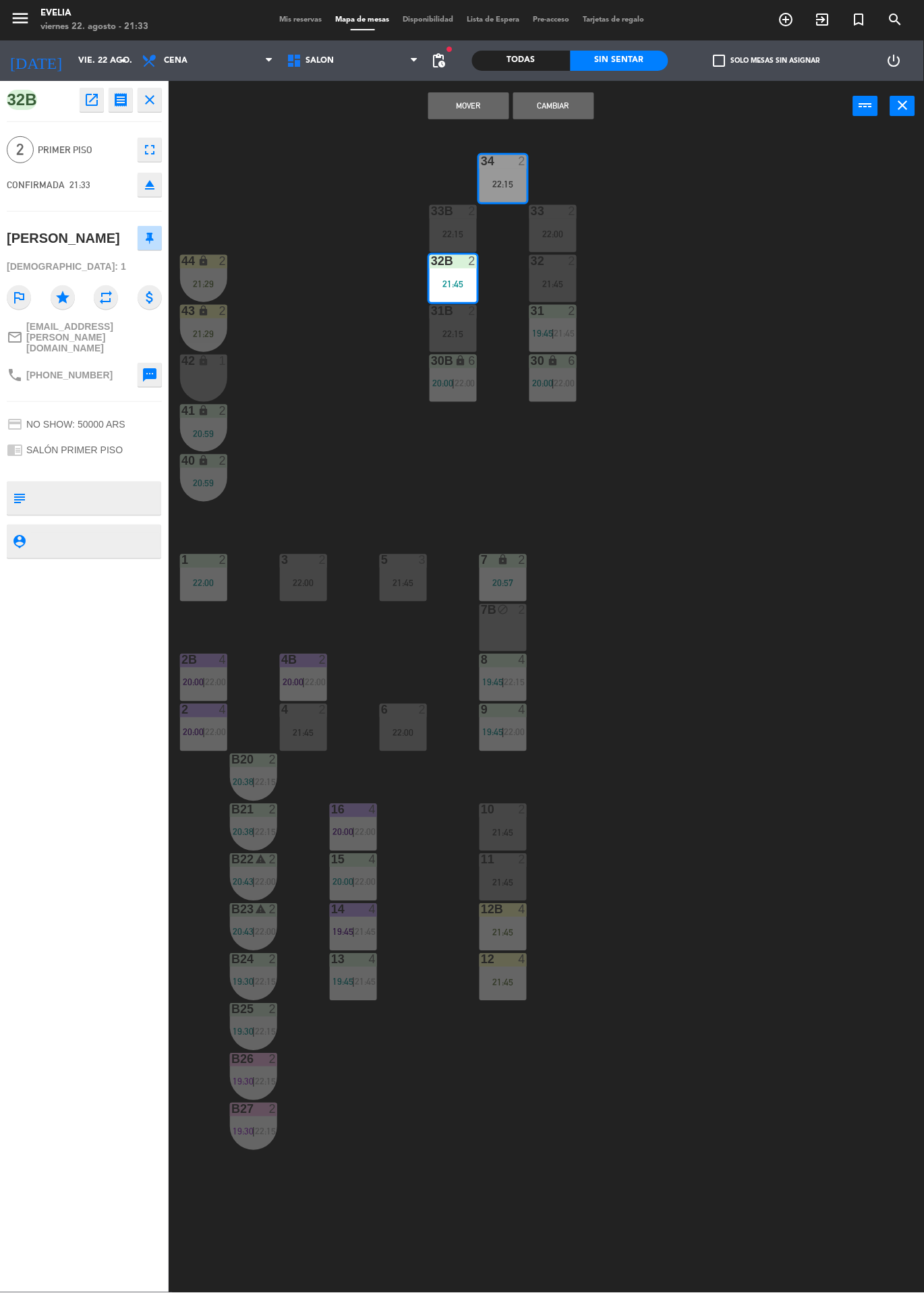
click at [557, 109] on button "Cambiar" at bounding box center [554, 105] width 81 height 27
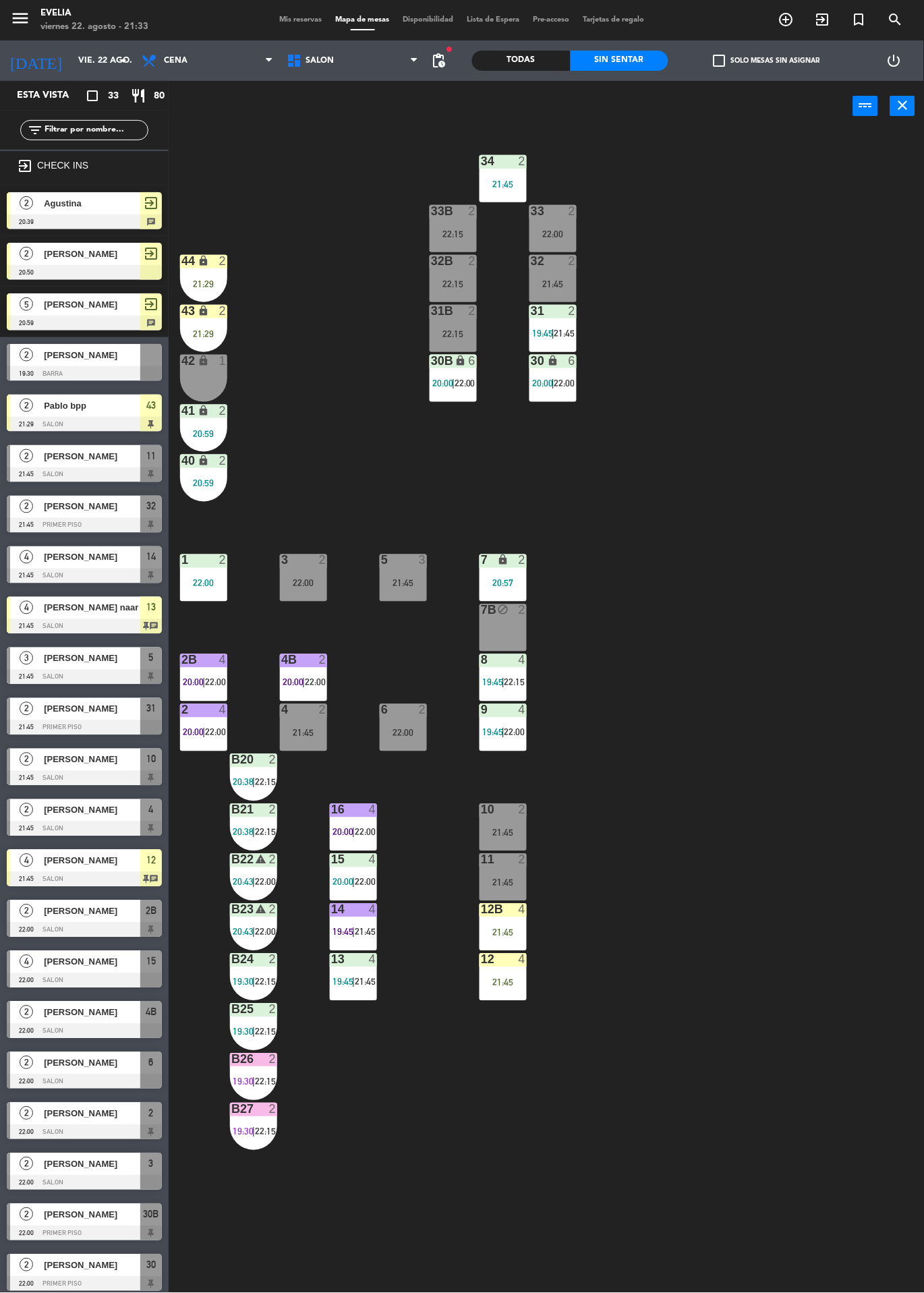
click at [787, 405] on div "34 2 21:45 33B 2 22:15 33 2 22:00 44 lock 2 21:29 32B 2 22:15 32 2 21:45 43 loc…" at bounding box center [551, 712] width 746 height 1162
click at [521, 155] on div "2" at bounding box center [522, 161] width 8 height 12
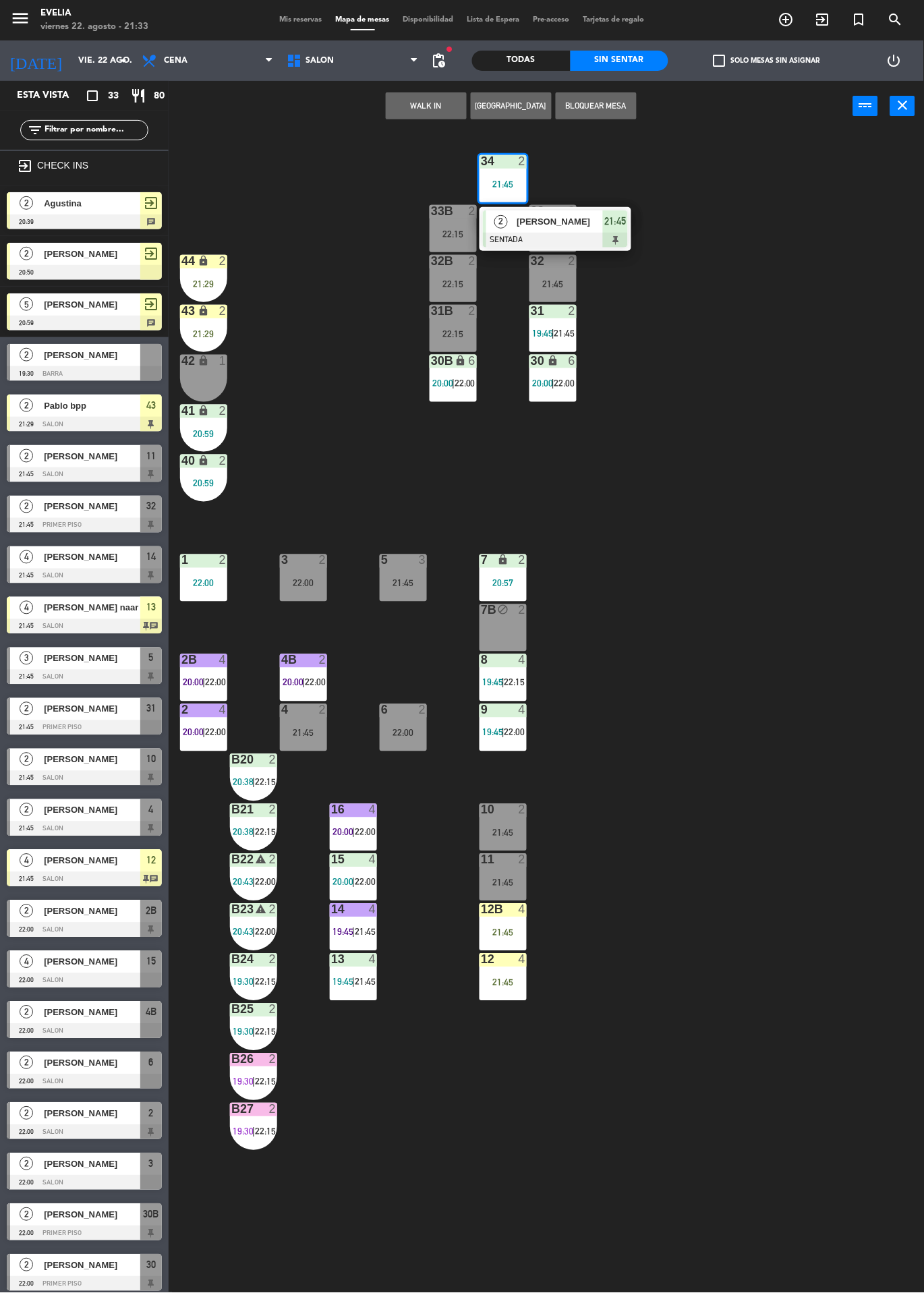
click at [777, 268] on div "34 2 21:45 2 Carla Di Benedetto SENTADA 21:45 33B 2 22:15 33 2 22:00 44 lock 2 …" at bounding box center [551, 712] width 746 height 1162
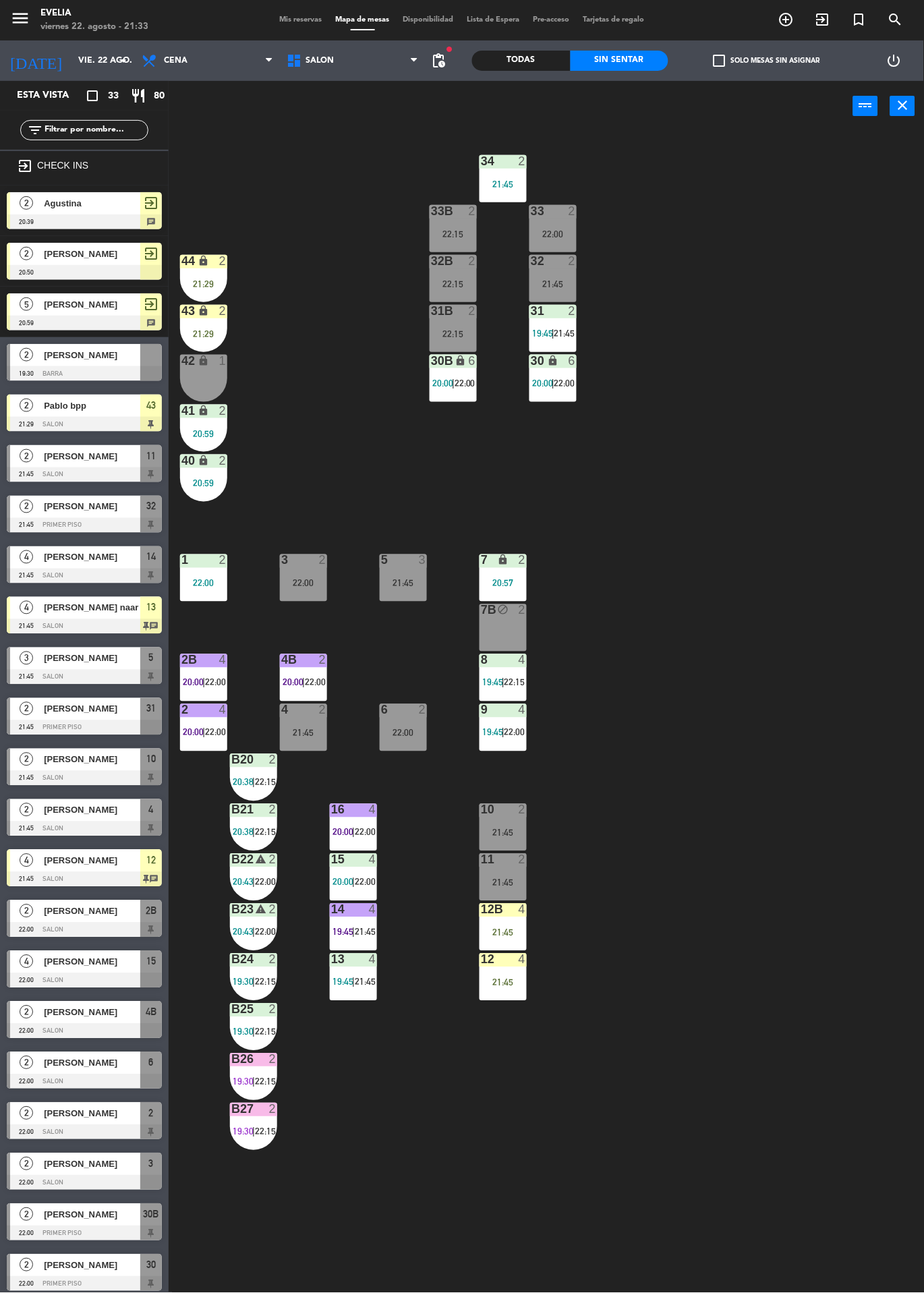
click at [552, 961] on div "34 2 21:45 33B 2 22:15 33 2 22:00 44 lock 2 21:29 32B 2 22:15 32 2 21:45 43 loc…" at bounding box center [551, 712] width 746 height 1162
click at [767, 716] on div "34 2 21:45 33B 2 22:15 33 2 22:00 44 lock 2 21:29 32B 2 22:15 32 2 21:45 43 loc…" at bounding box center [551, 712] width 746 height 1162
click at [370, 981] on span "21:45" at bounding box center [365, 982] width 21 height 11
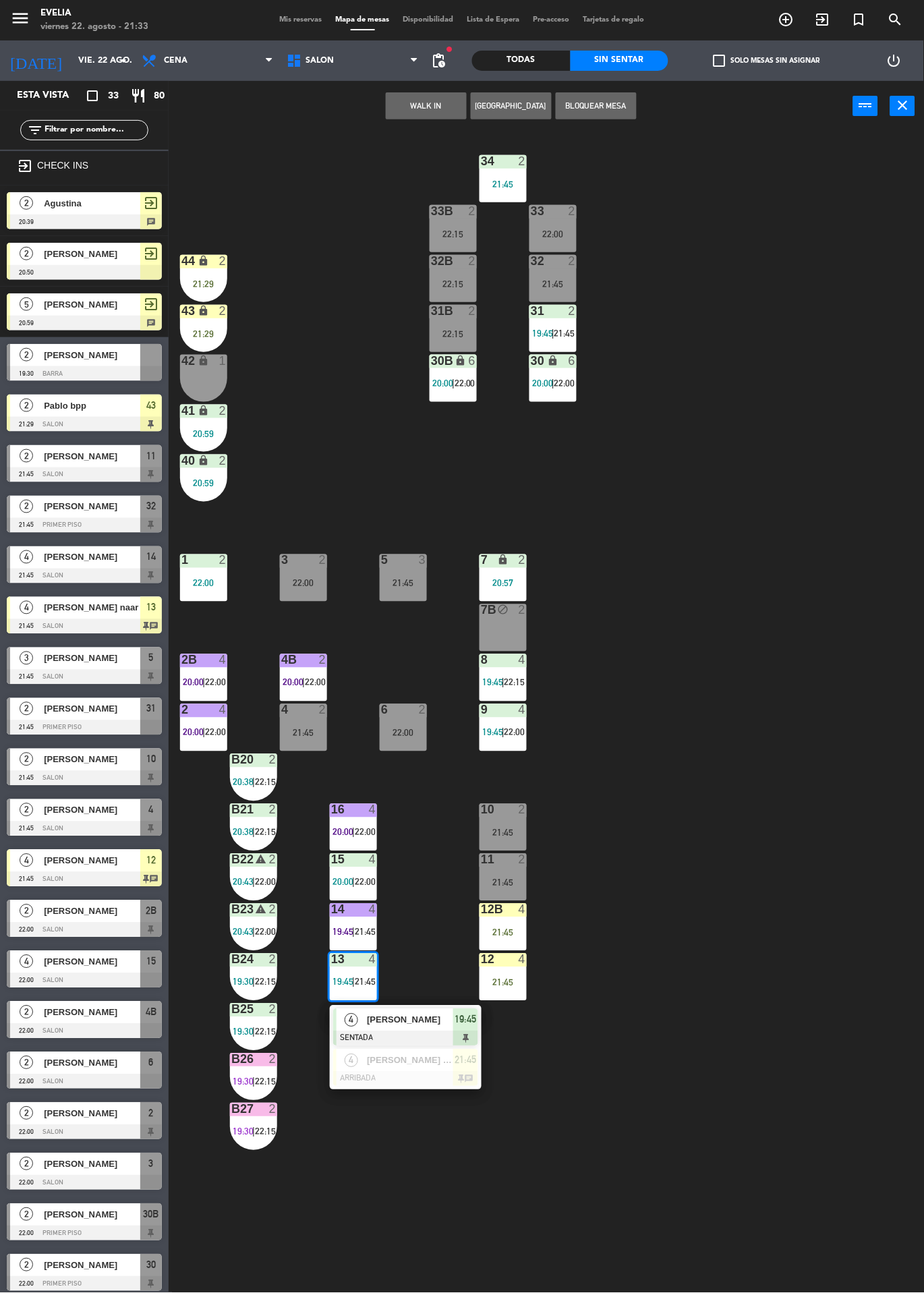
click at [455, 1080] on div at bounding box center [406, 1079] width 145 height 15
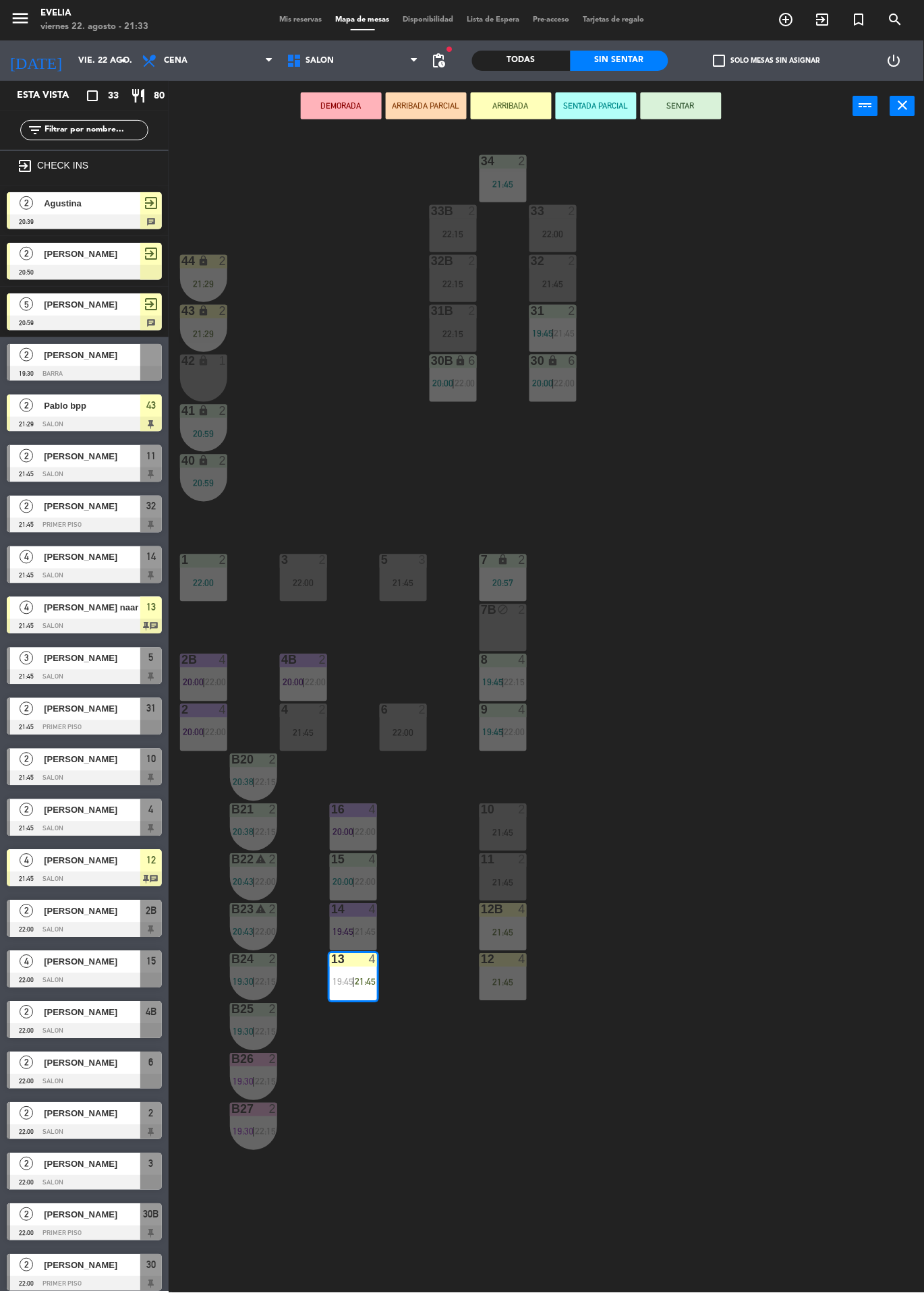
click at [415, 560] on div "3" at bounding box center [426, 561] width 22 height 12
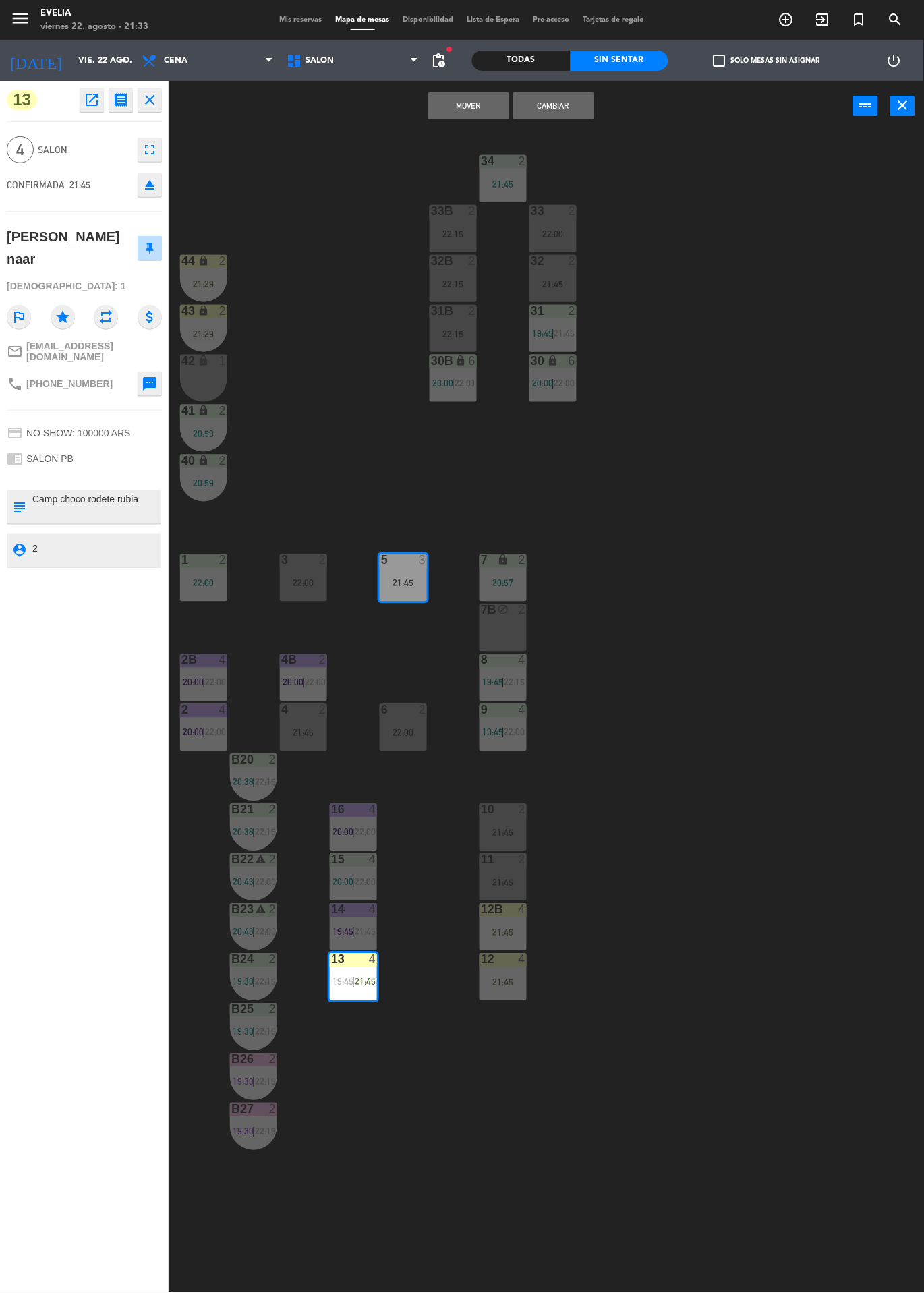
click at [575, 114] on button "Cambiar" at bounding box center [554, 105] width 81 height 27
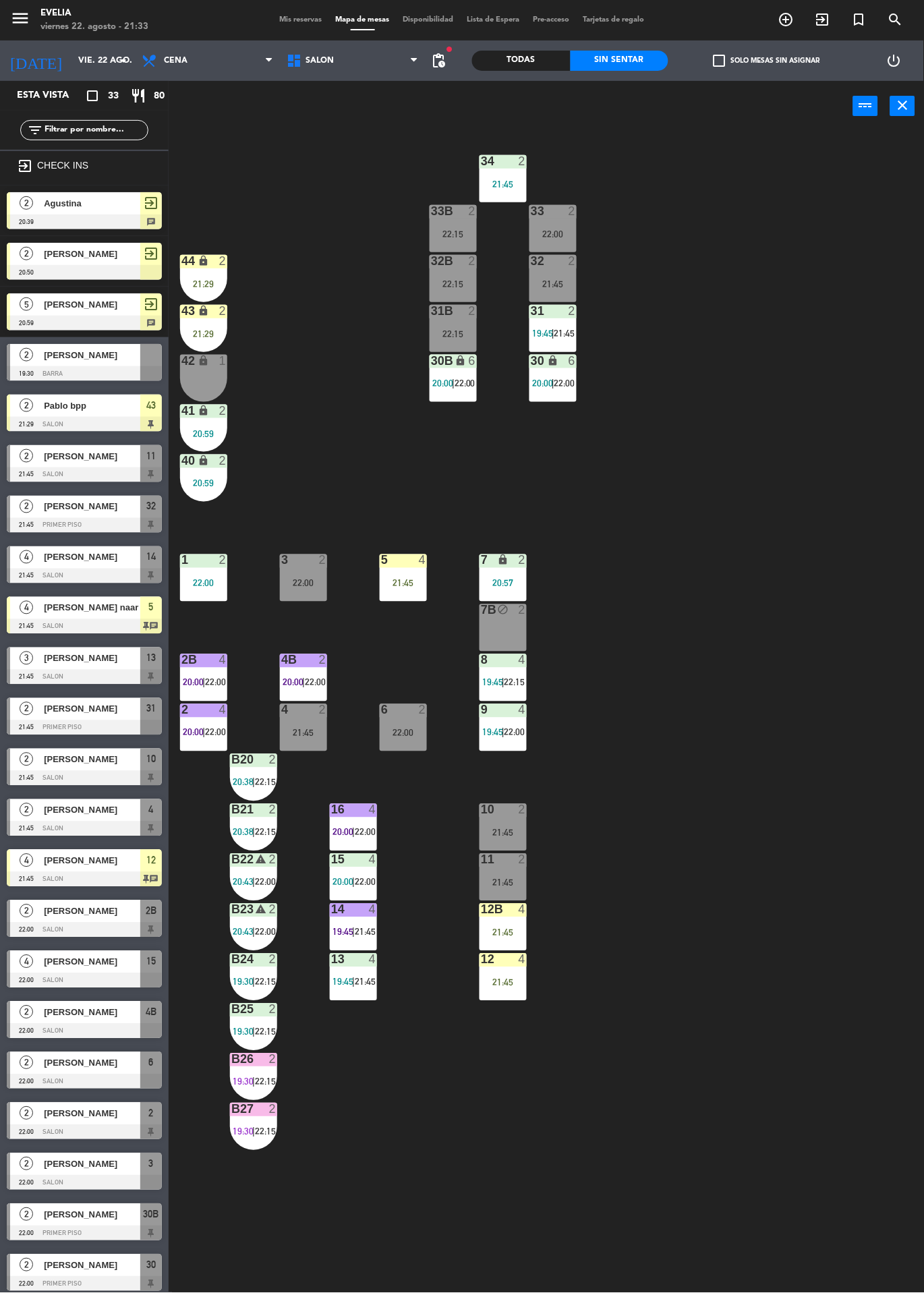
click at [372, 813] on div "4" at bounding box center [373, 810] width 8 height 12
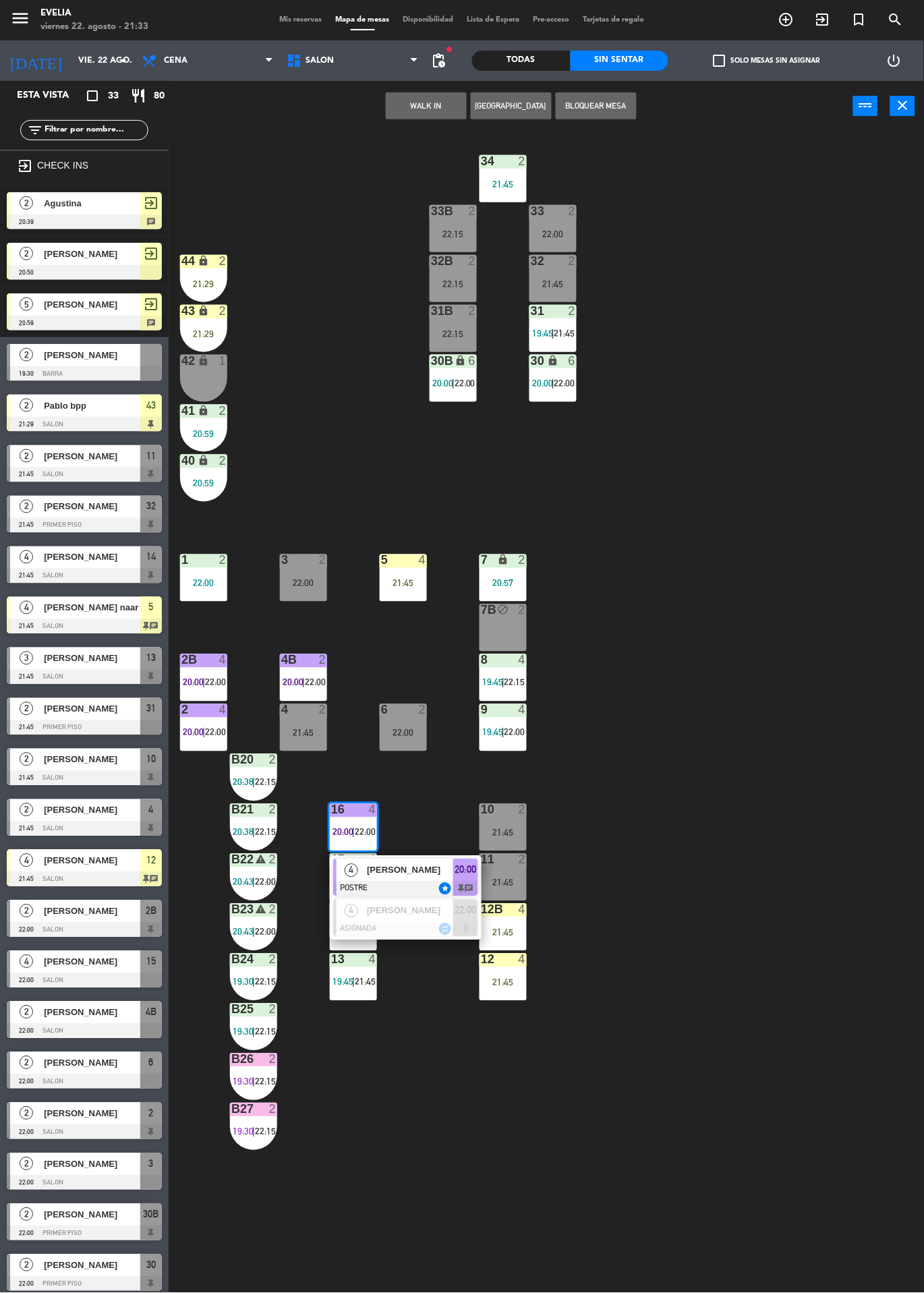
click at [673, 759] on div "34 2 21:45 33B 2 22:15 33 2 22:00 44 lock 2 21:29 32B 2 22:15 32 2 21:45 43 loc…" at bounding box center [551, 712] width 746 height 1162
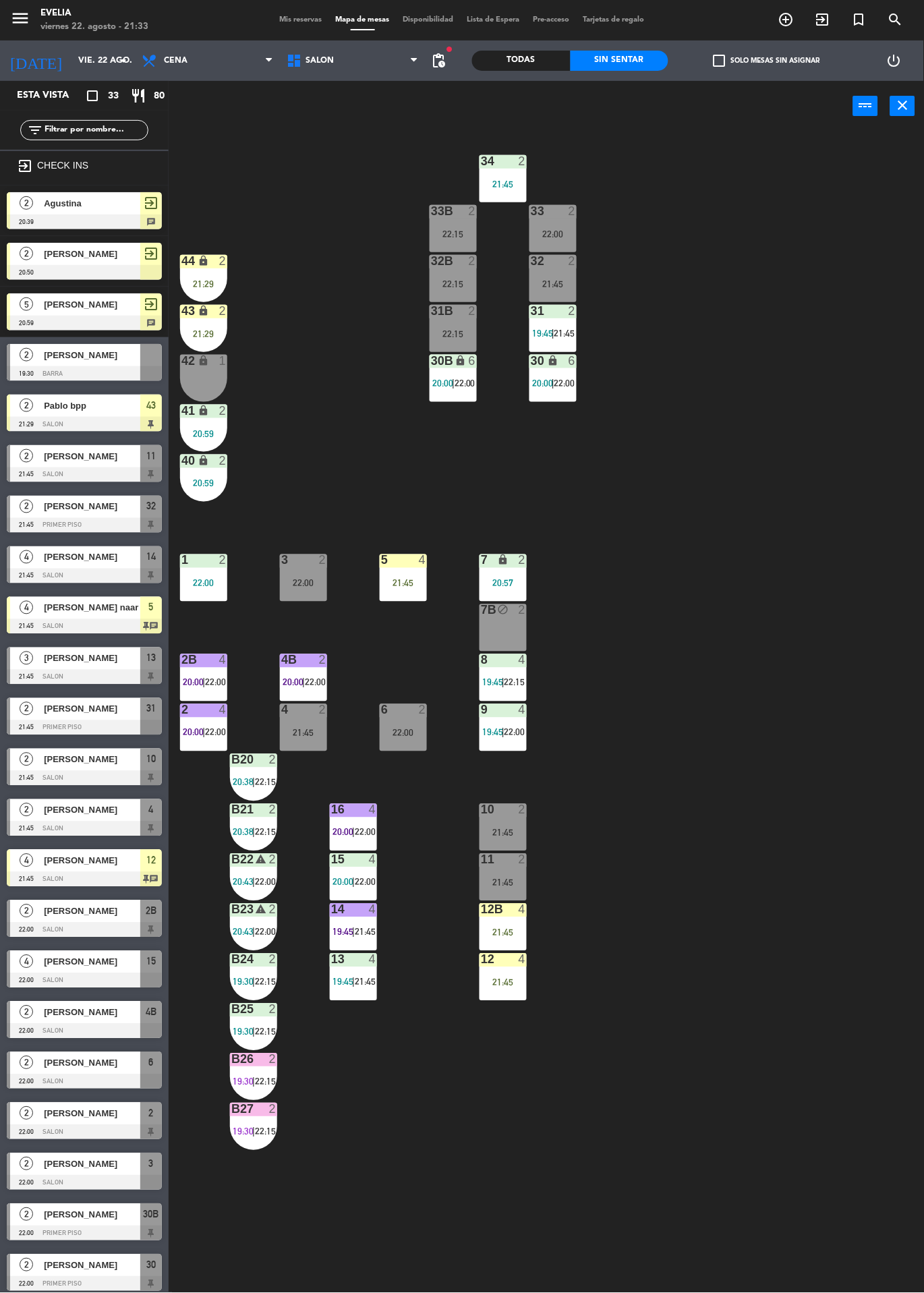
click at [786, 61] on label "check_box_outline_blank Solo mesas sin asignar" at bounding box center [767, 60] width 107 height 12
click at [767, 61] on input "check_box_outline_blank Solo mesas sin asignar" at bounding box center [767, 61] width 0 height 0
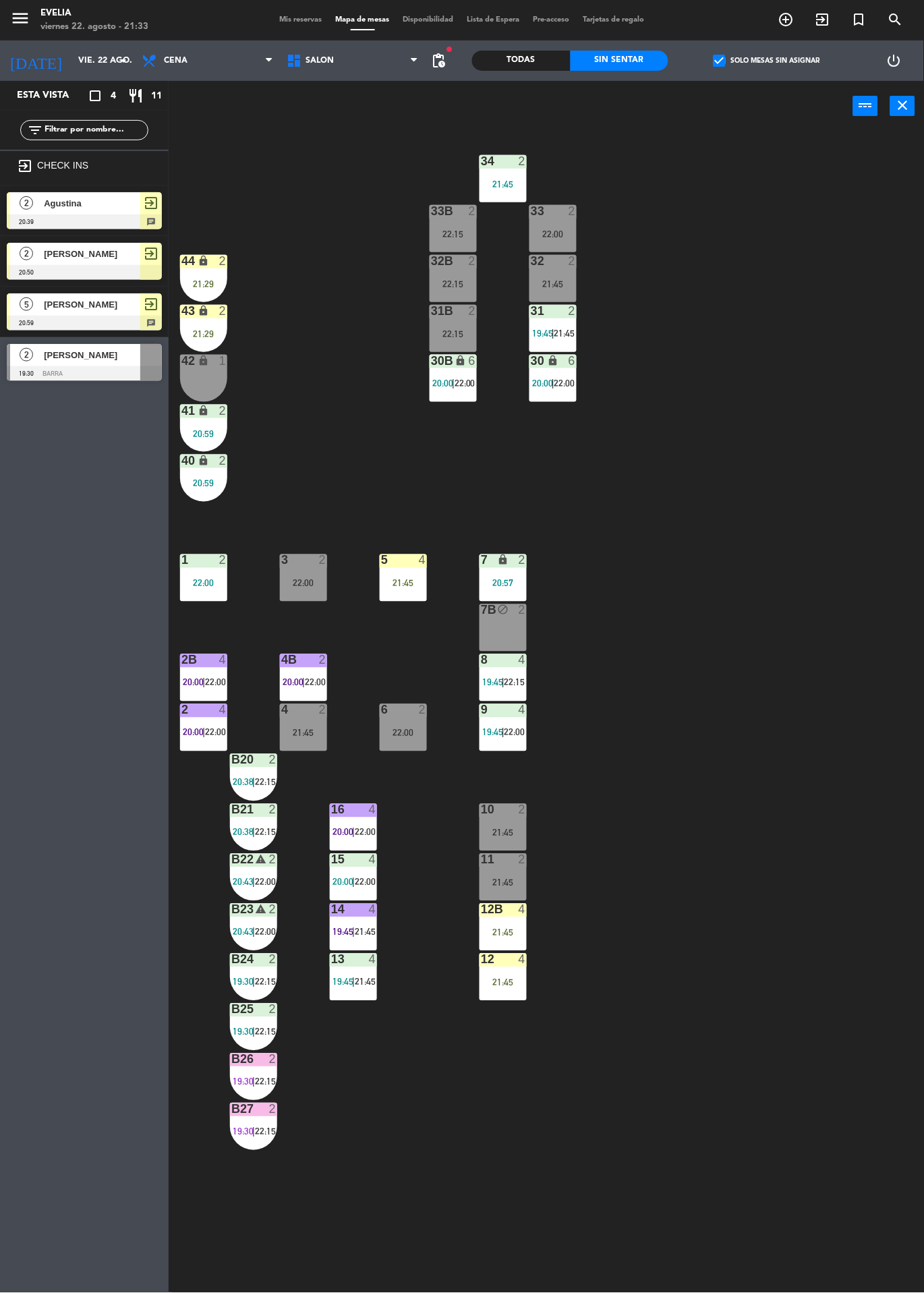
click at [780, 60] on label "check_box Solo mesas sin asignar" at bounding box center [767, 60] width 107 height 12
click at [767, 61] on input "check_box Solo mesas sin asignar" at bounding box center [767, 61] width 0 height 0
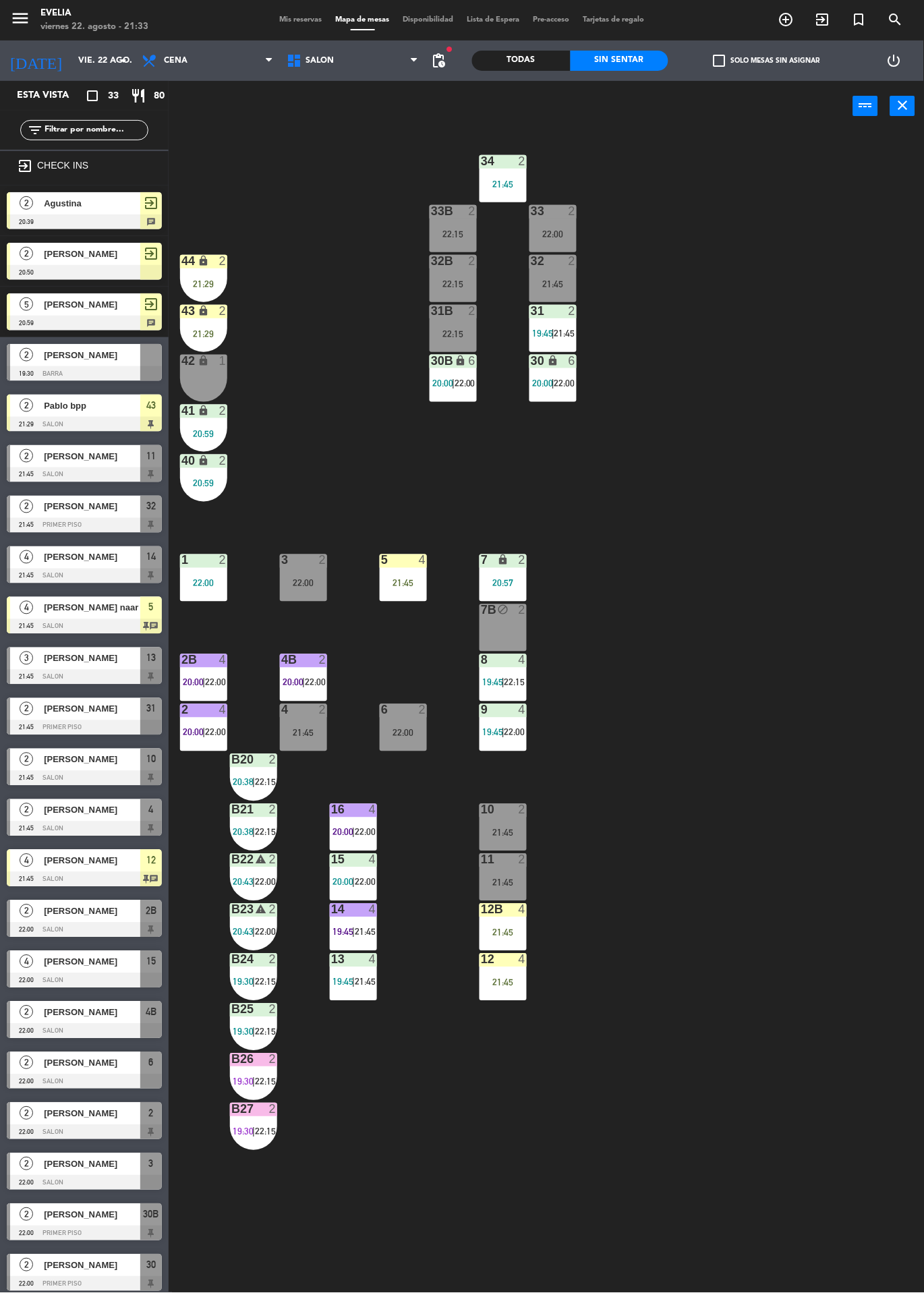
click at [777, 382] on div "34 2 21:45 33B 2 22:15 33 2 22:00 44 lock 2 21:29 32B 2 22:15 32 2 21:45 43 loc…" at bounding box center [551, 712] width 746 height 1162
click at [795, 19] on icon "exit_to_app" at bounding box center [786, 20] width 16 height 16
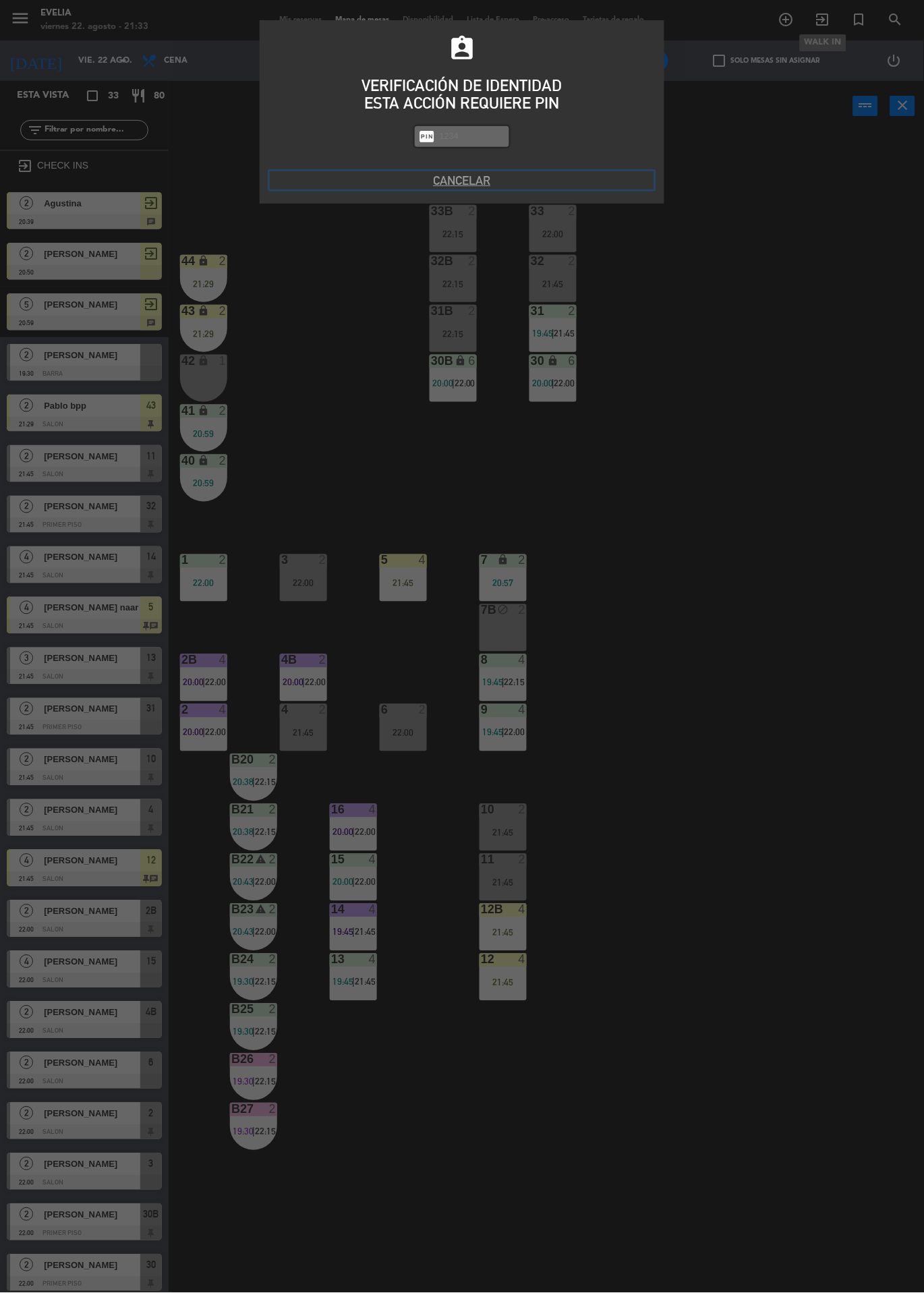
click at [466, 187] on button "Cancelar" at bounding box center [462, 180] width 384 height 18
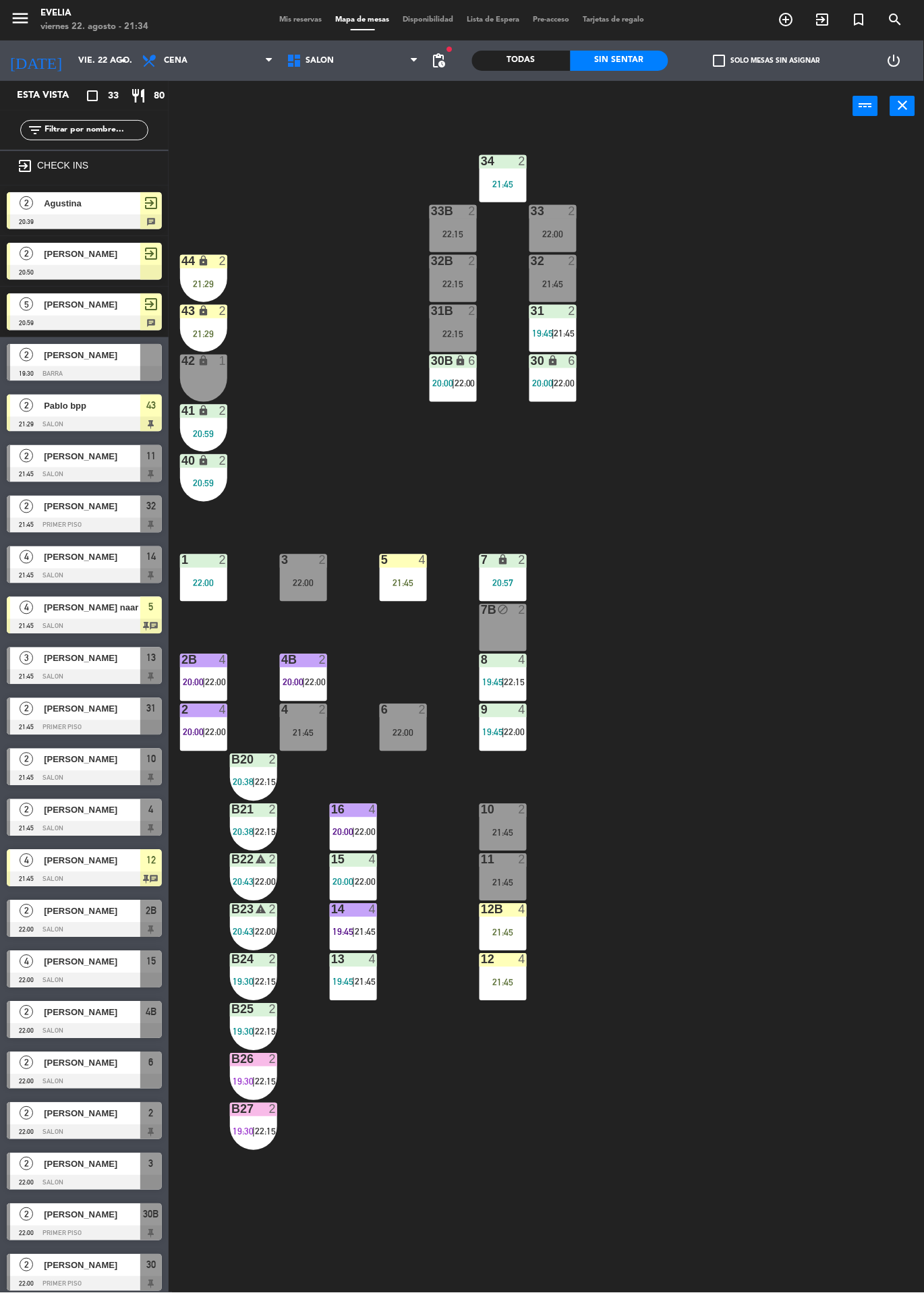
click at [503, 609] on icon "block" at bounding box center [503, 610] width 12 height 12
click at [424, 104] on button "WALK IN" at bounding box center [426, 105] width 81 height 27
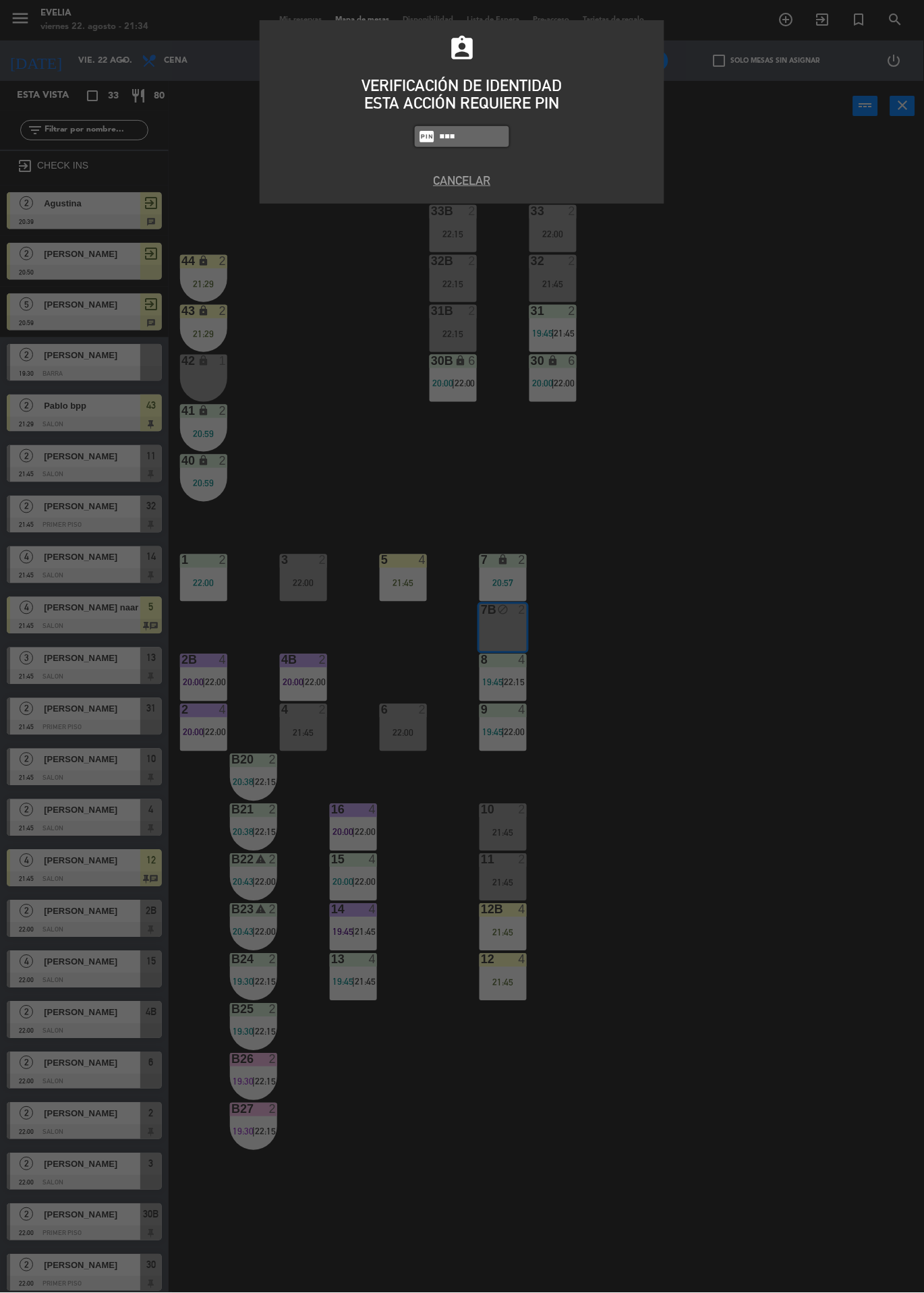
type input "6386"
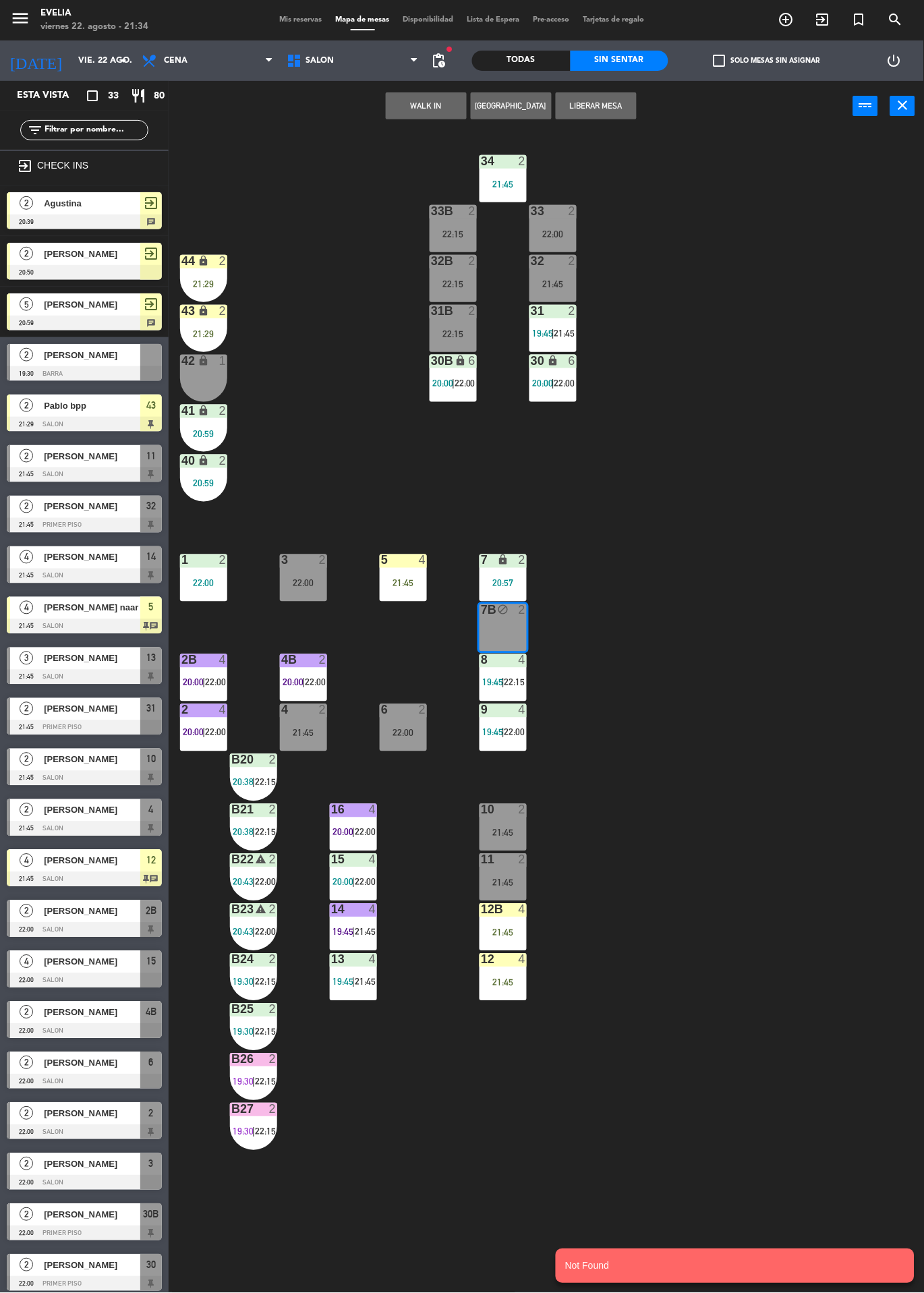
click at [446, 106] on button "WALK IN" at bounding box center [426, 105] width 81 height 27
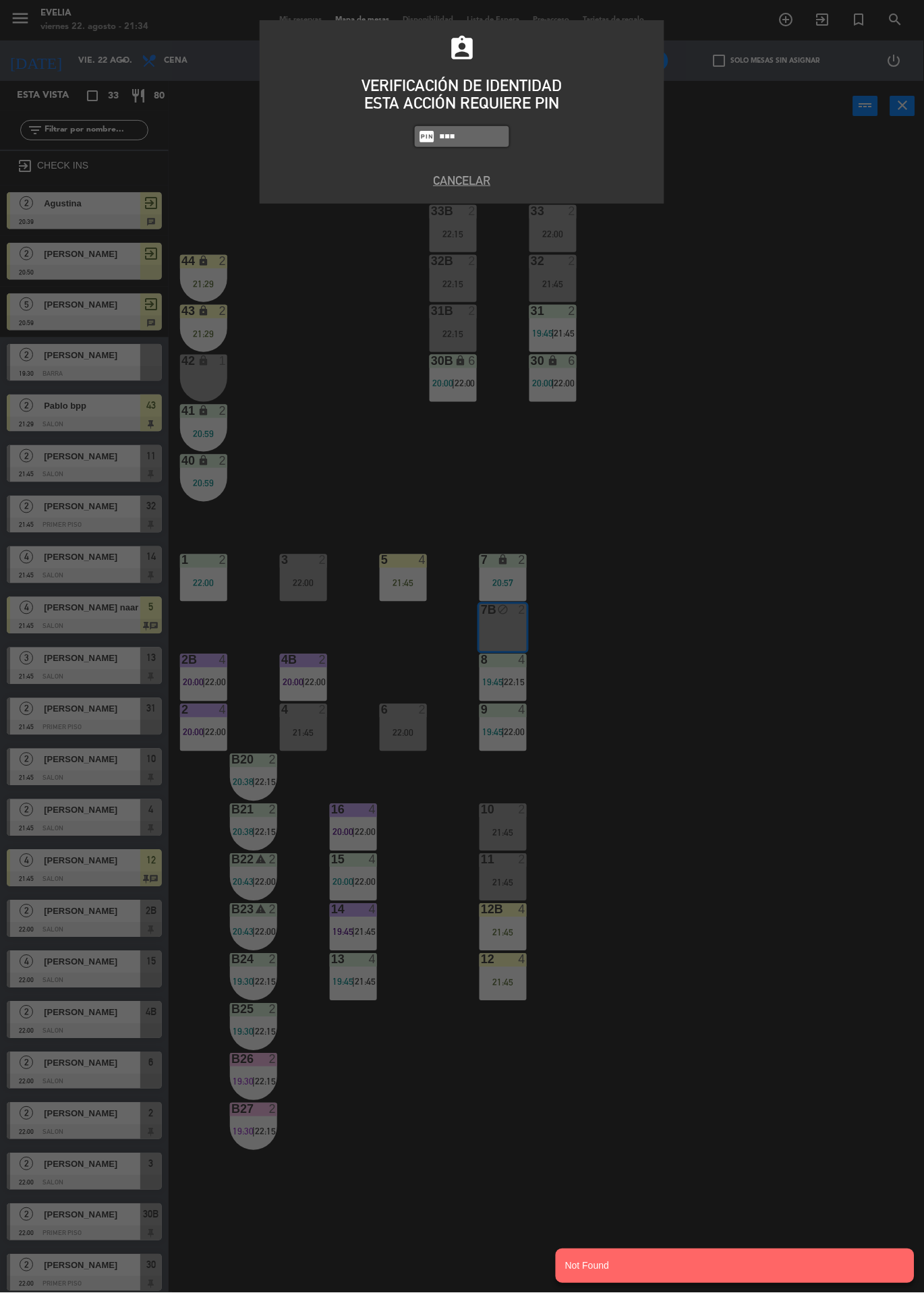
type input "6389"
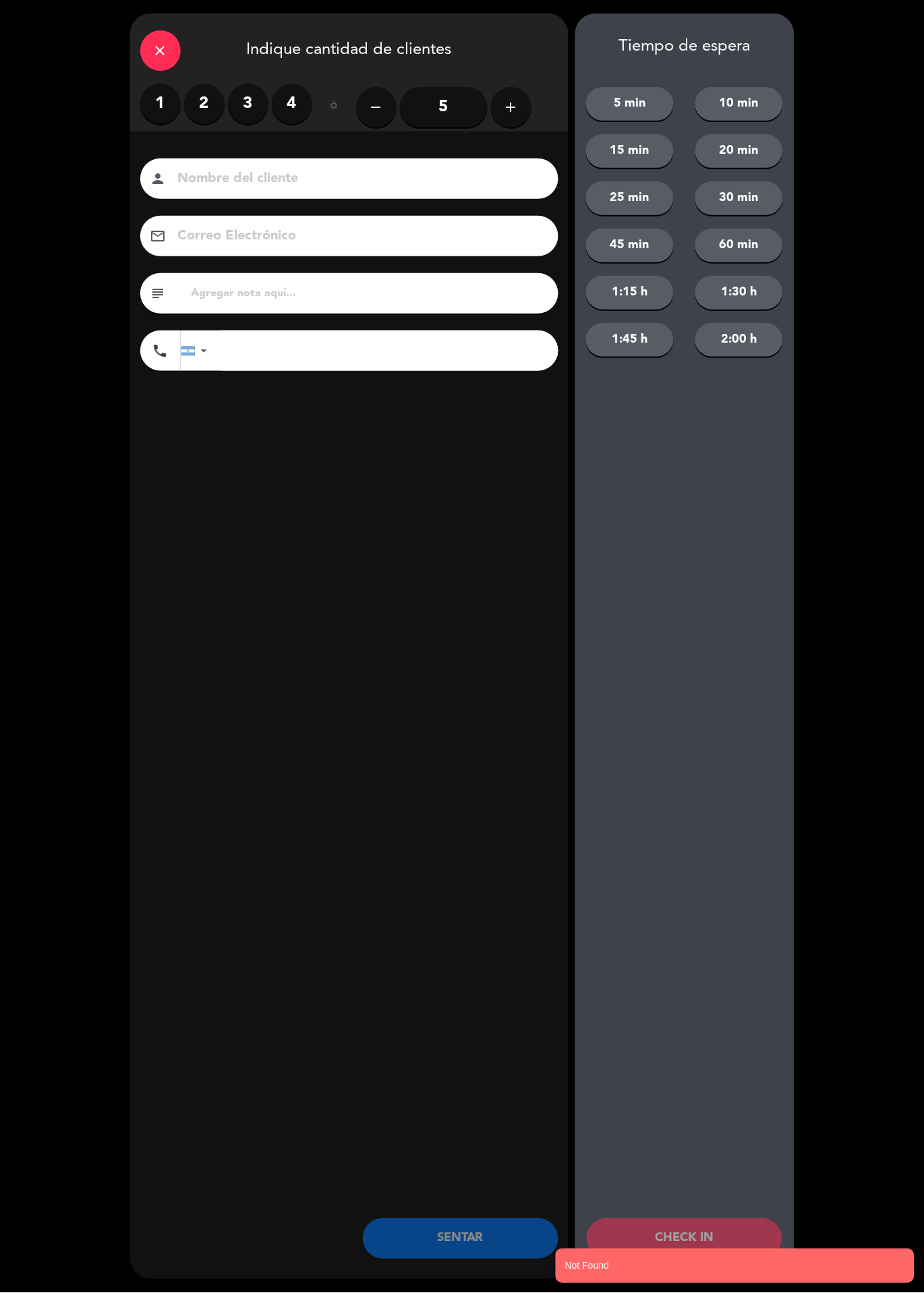
click at [202, 96] on label "2" at bounding box center [205, 104] width 41 height 41
click at [307, 174] on input at bounding box center [359, 179] width 364 height 24
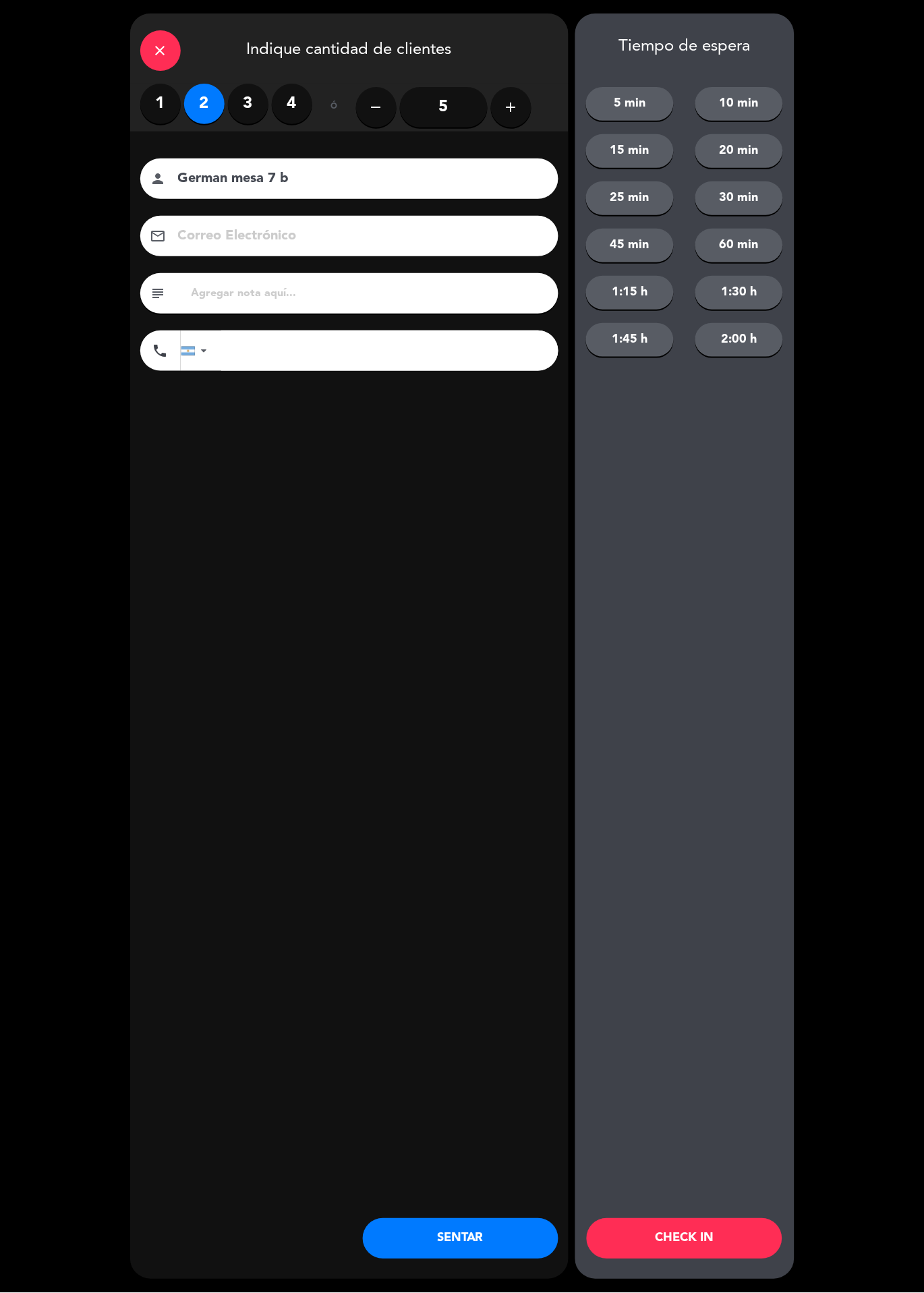
type input "German mesa 7 b"
click at [401, 553] on div "close Indique cantidad de clientes 1 2 3 4 ó remove 5 add Nombre del cliente pe…" at bounding box center [350, 647] width 439 height 1266
click at [717, 1235] on button "CHECK IN" at bounding box center [685, 1239] width 196 height 41
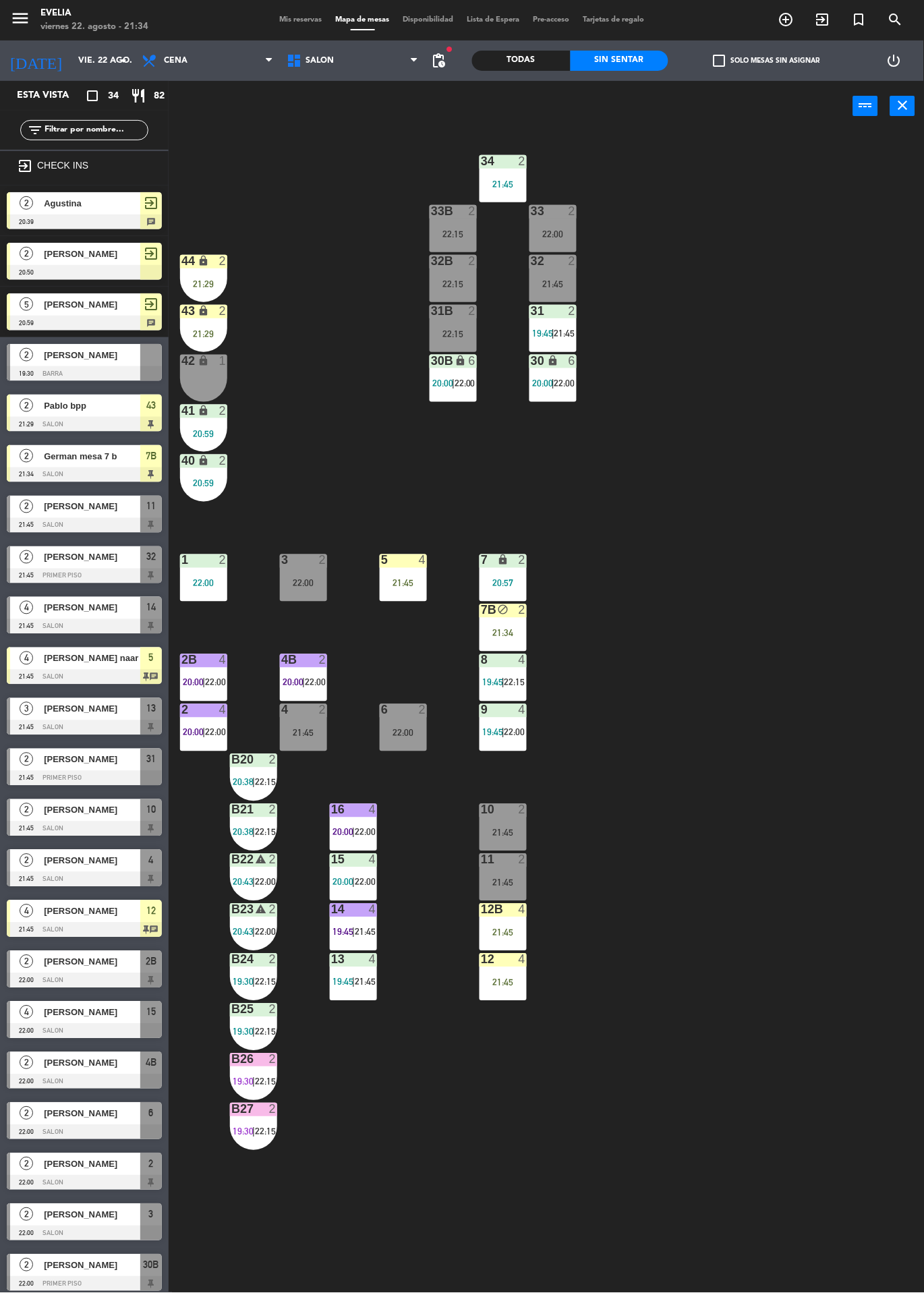
click at [234, 260] on div "2" at bounding box center [226, 262] width 22 height 13
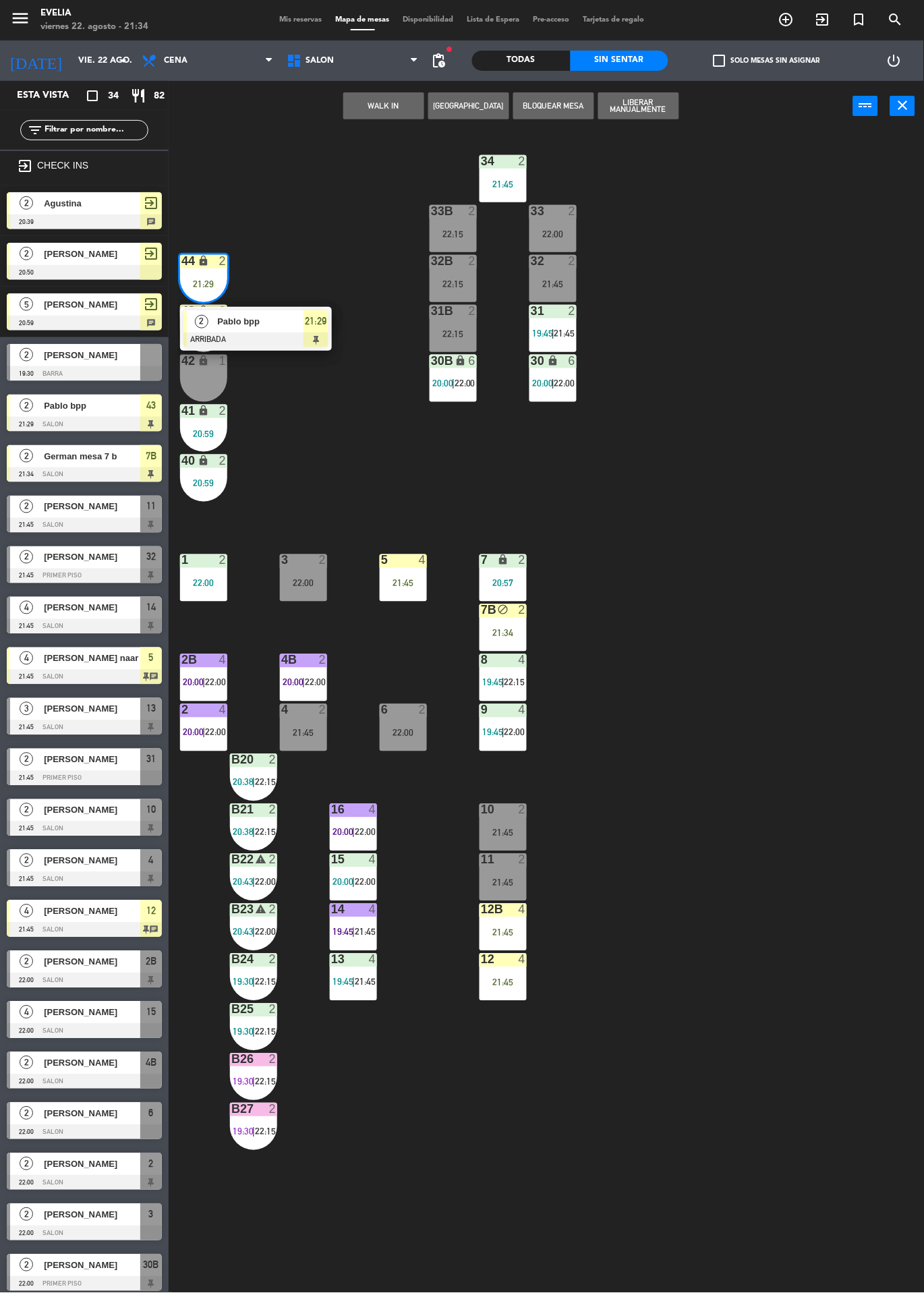
click at [288, 318] on span "Pablo bpp" at bounding box center [260, 321] width 86 height 15
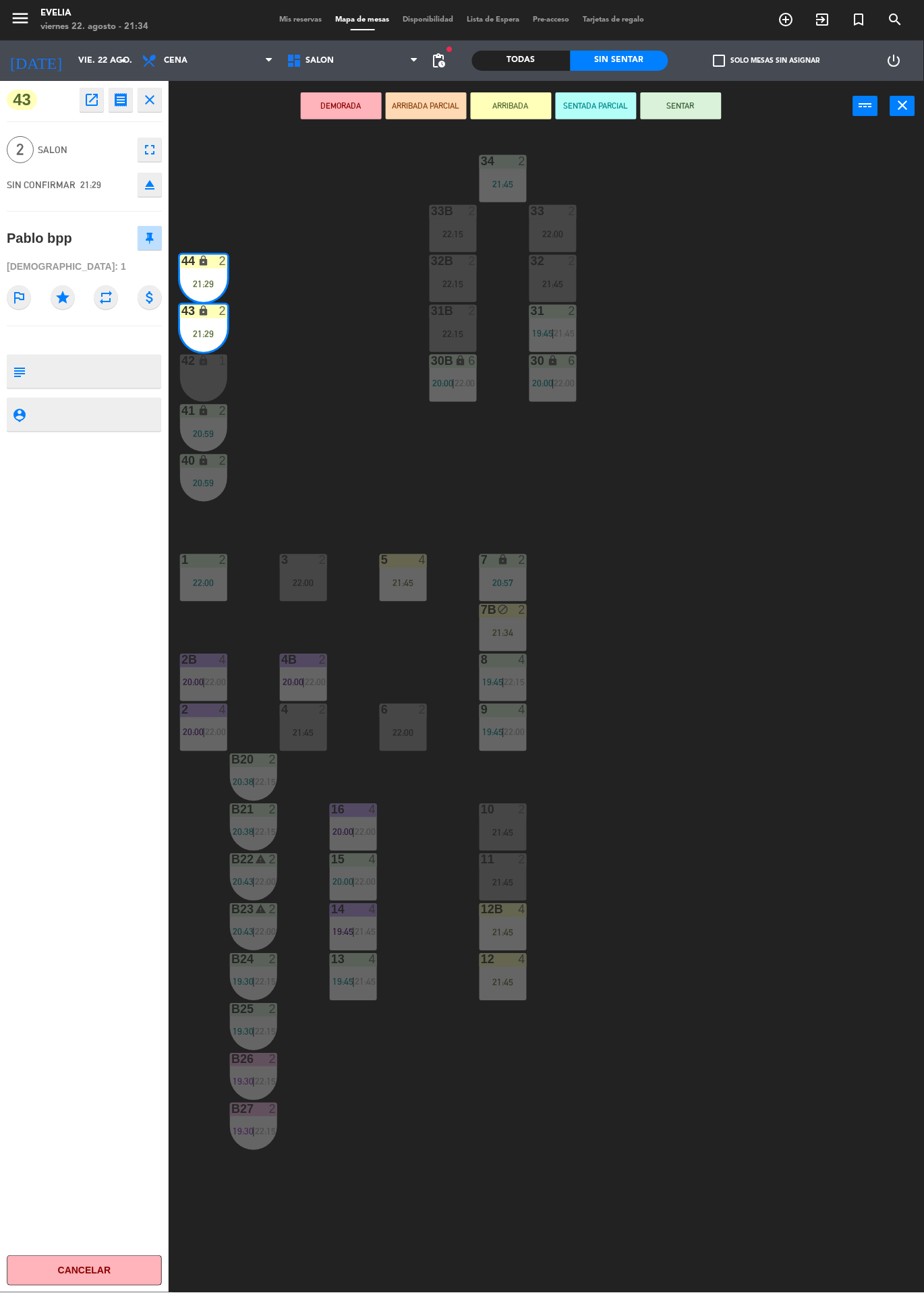
click at [433, 397] on div "30B lock 6 20:00 | 22:00" at bounding box center [453, 378] width 47 height 47
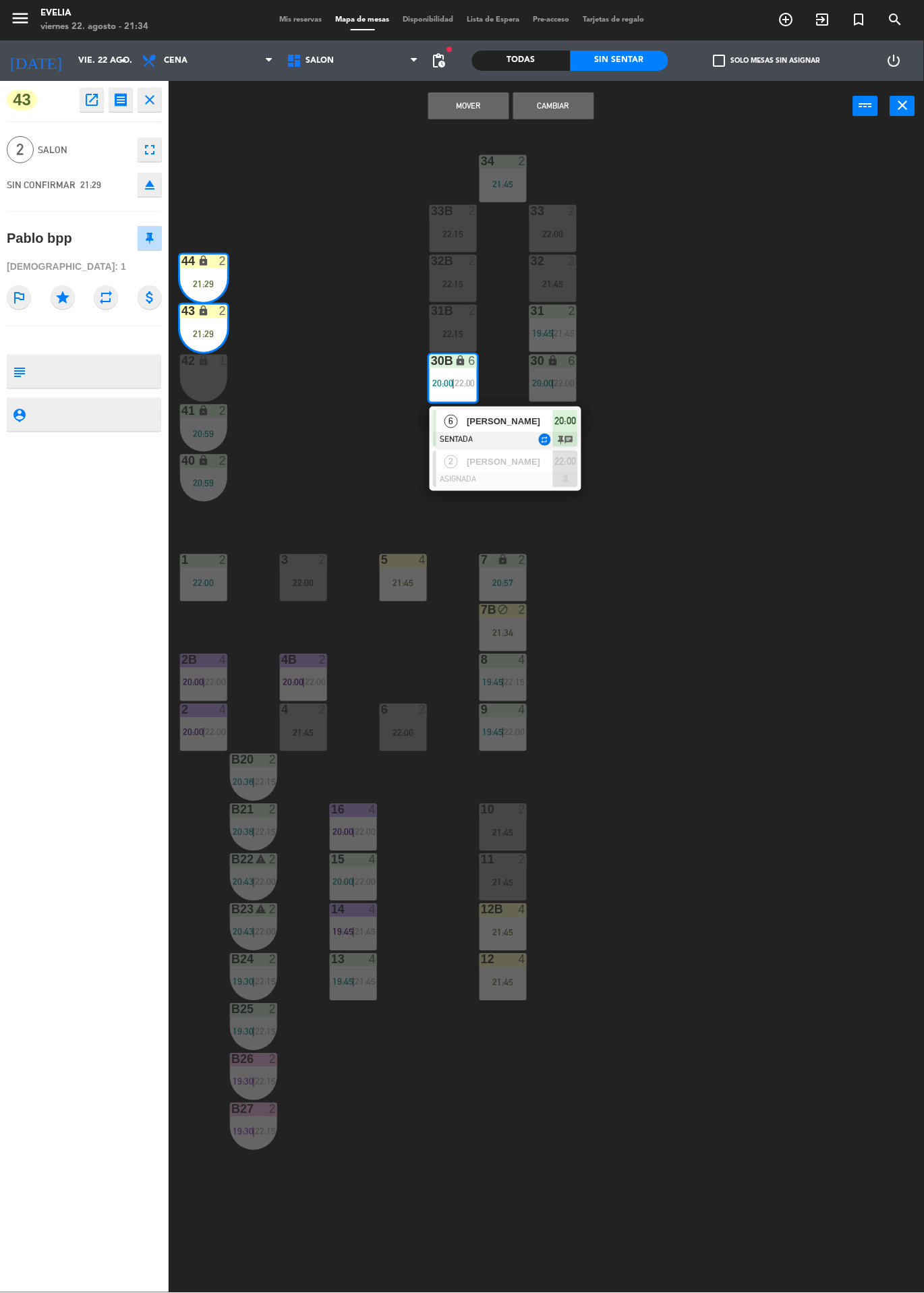
click at [312, 337] on div "34 2 21:45 33B 2 22:15 33 2 22:00 44 lock 2 21:29 32B 2 22:15 32 2 21:45 43 loc…" at bounding box center [551, 712] width 746 height 1162
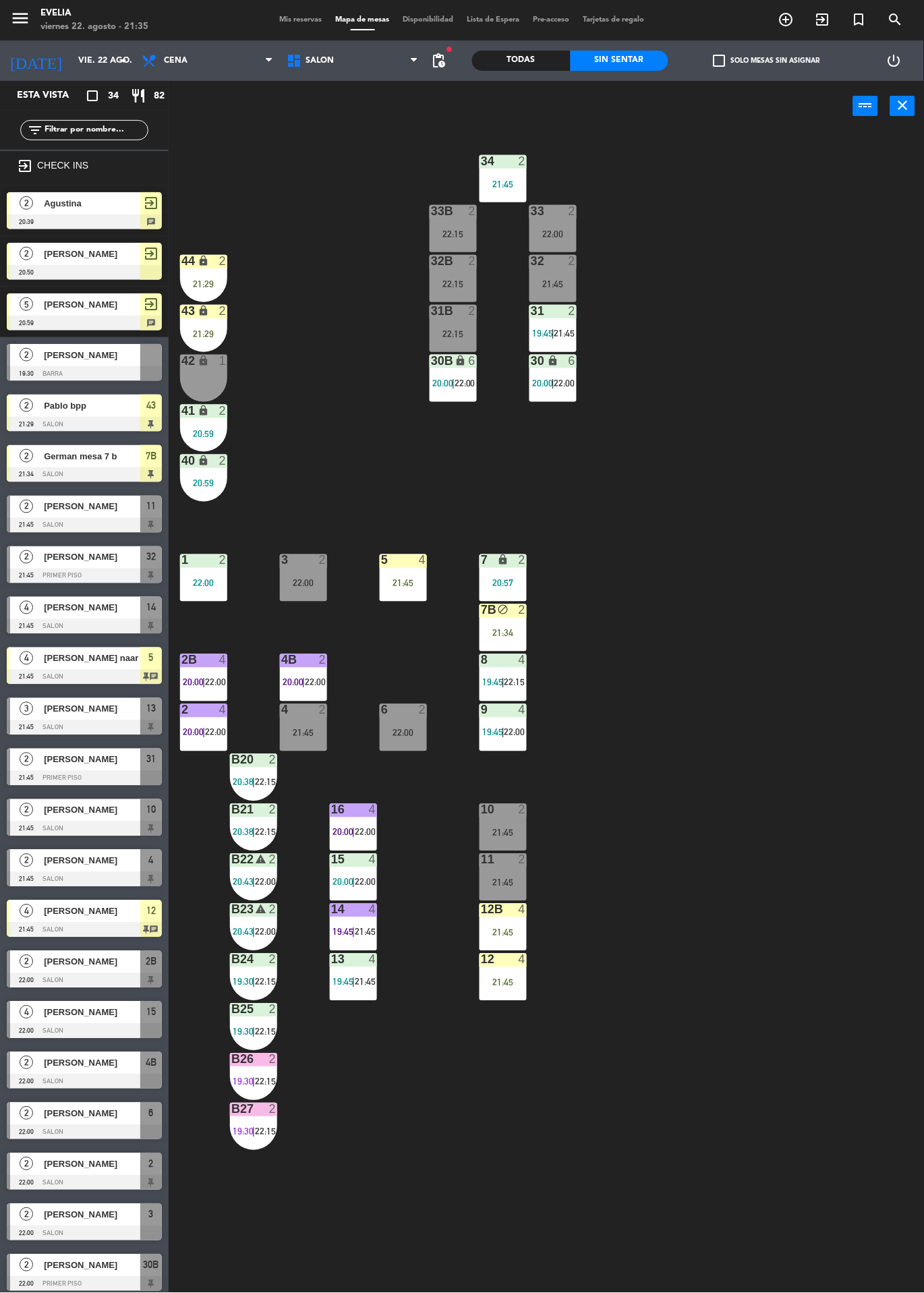
click at [345, 908] on div at bounding box center [354, 909] width 22 height 12
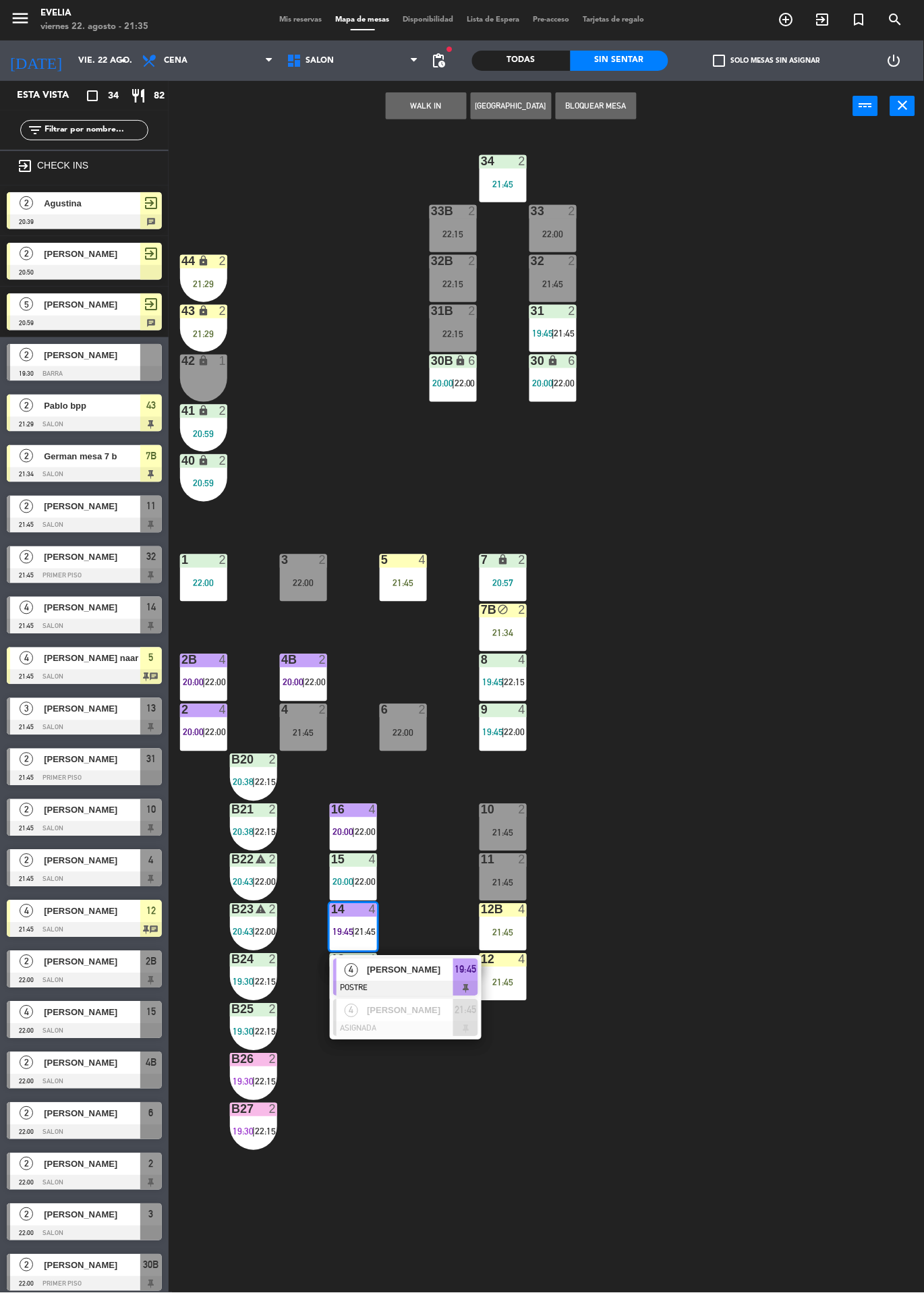
click at [370, 1027] on div at bounding box center [406, 1029] width 145 height 15
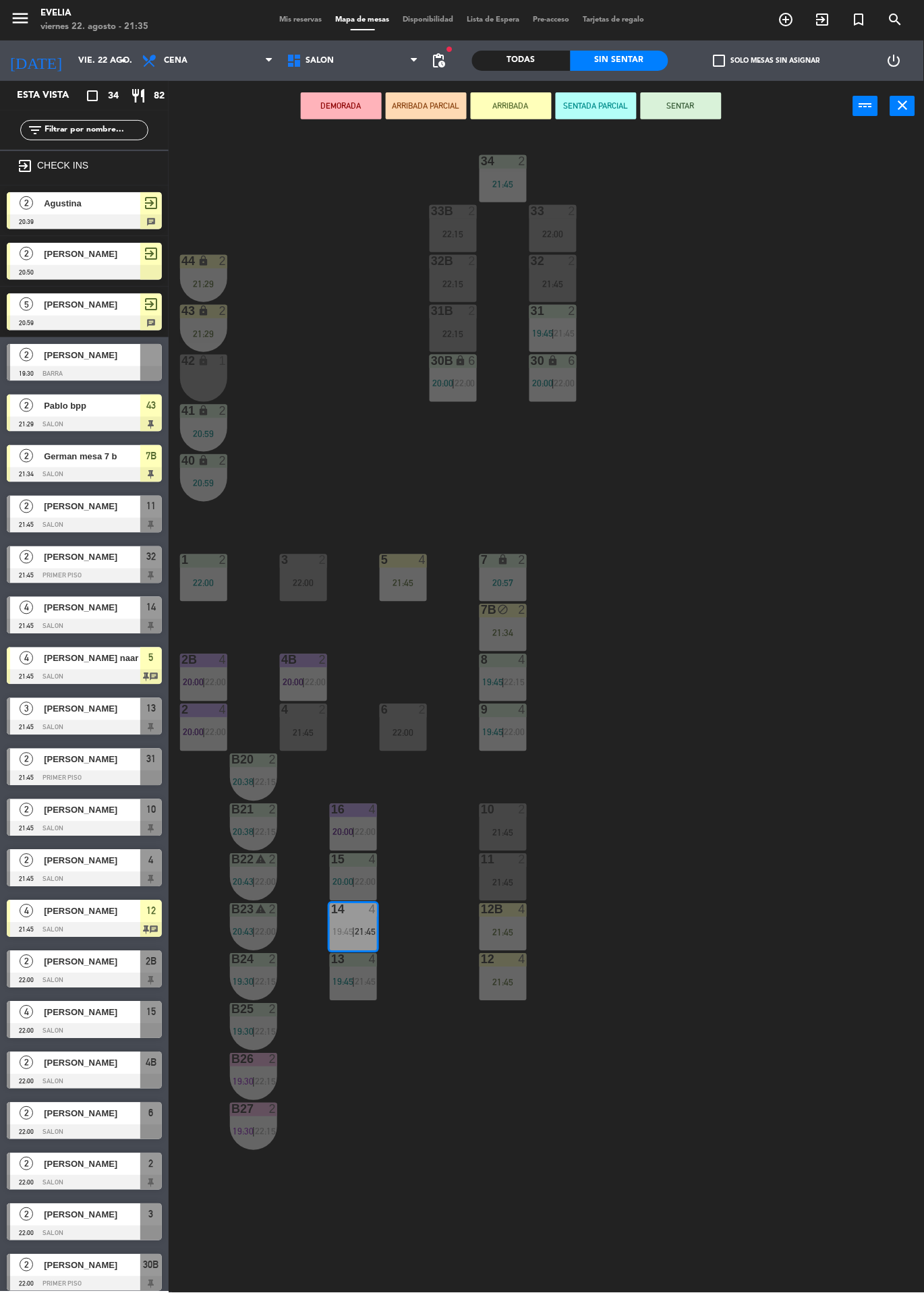
click at [430, 1107] on div "34 2 21:45 33B 2 22:15 33 2 22:00 44 lock 2 21:29 32B 2 22:15 32 2 21:45 43 loc…" at bounding box center [551, 712] width 746 height 1162
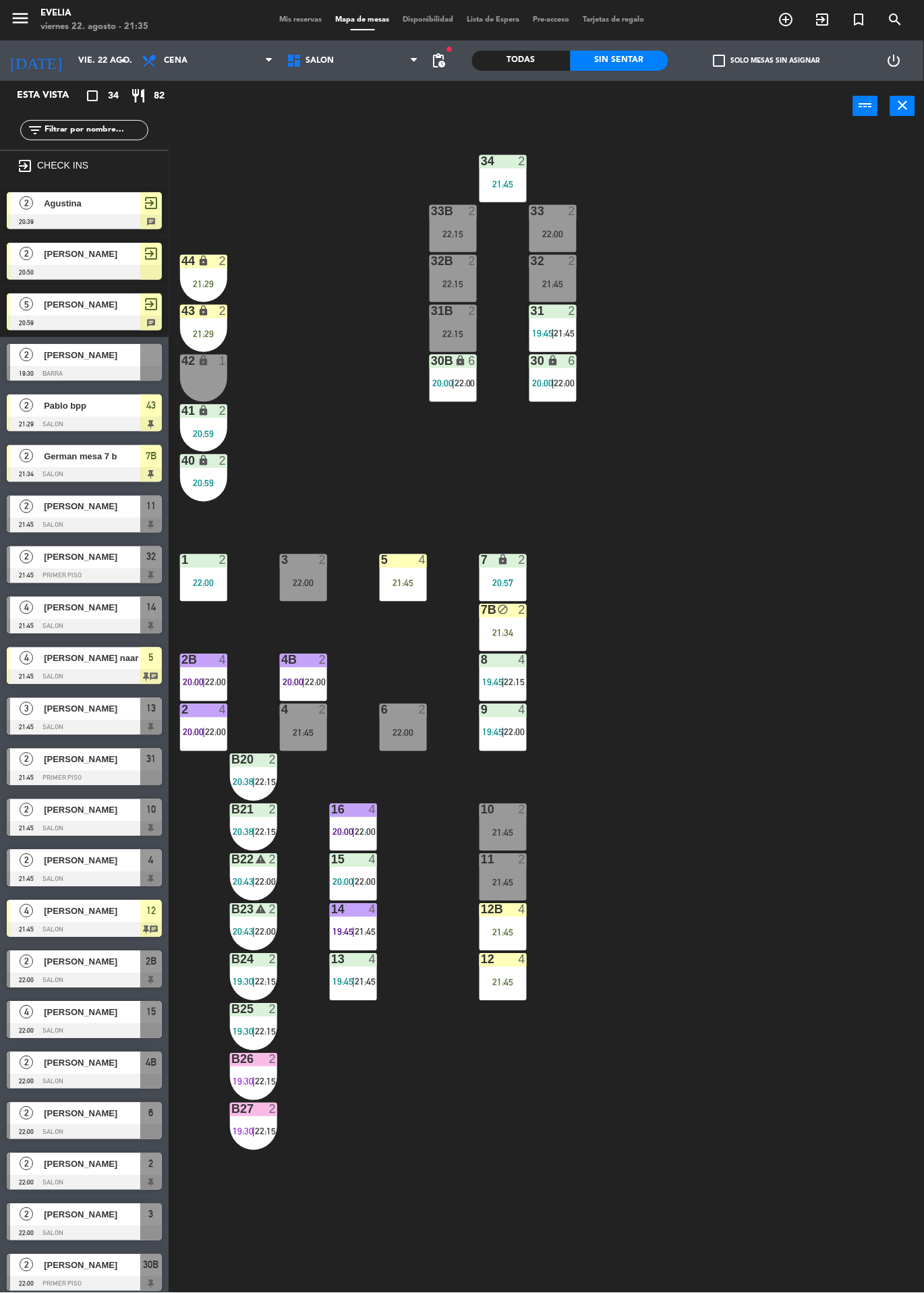
click at [506, 965] on div at bounding box center [503, 959] width 22 height 12
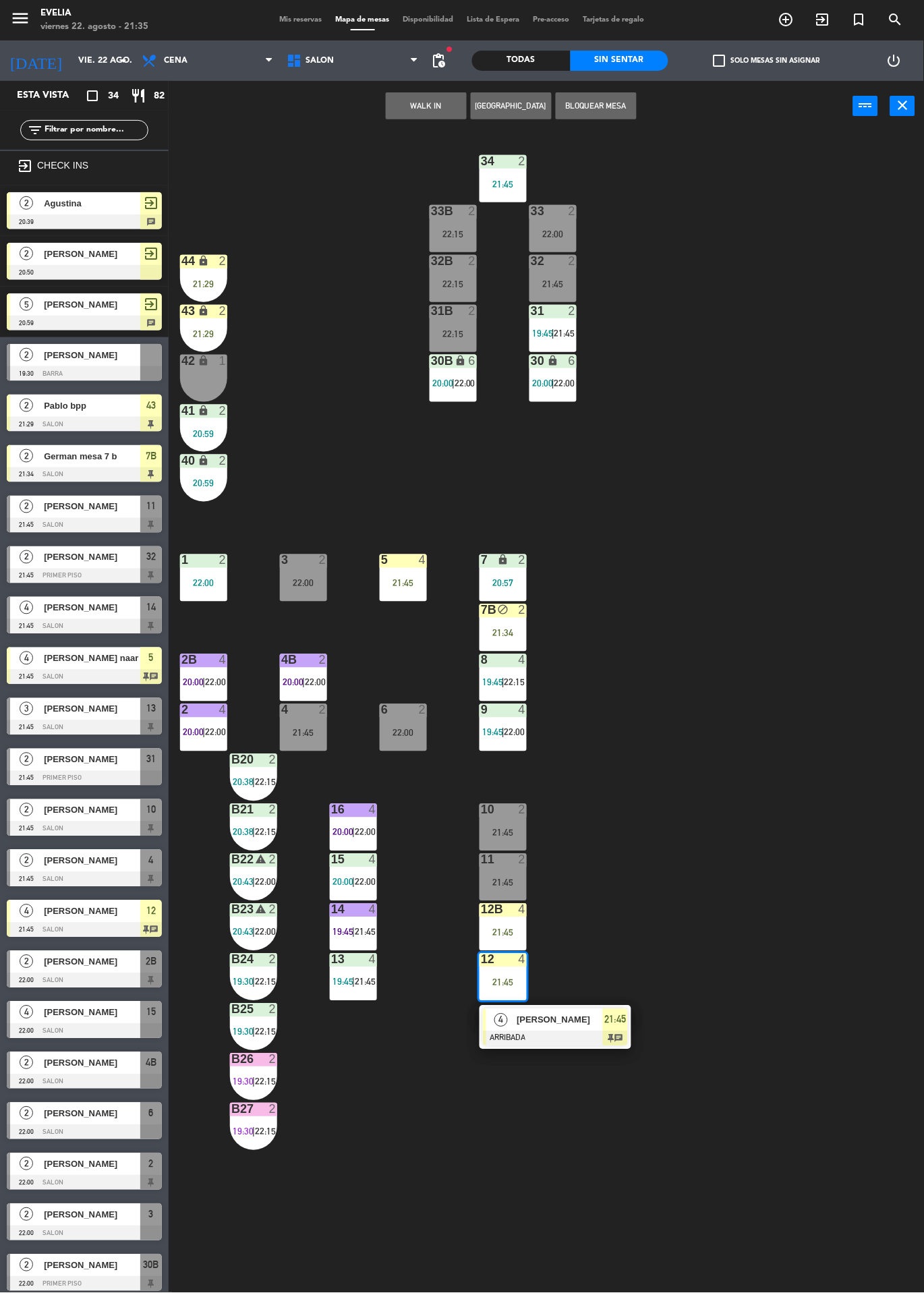
click at [512, 1012] on div "4" at bounding box center [501, 1020] width 29 height 22
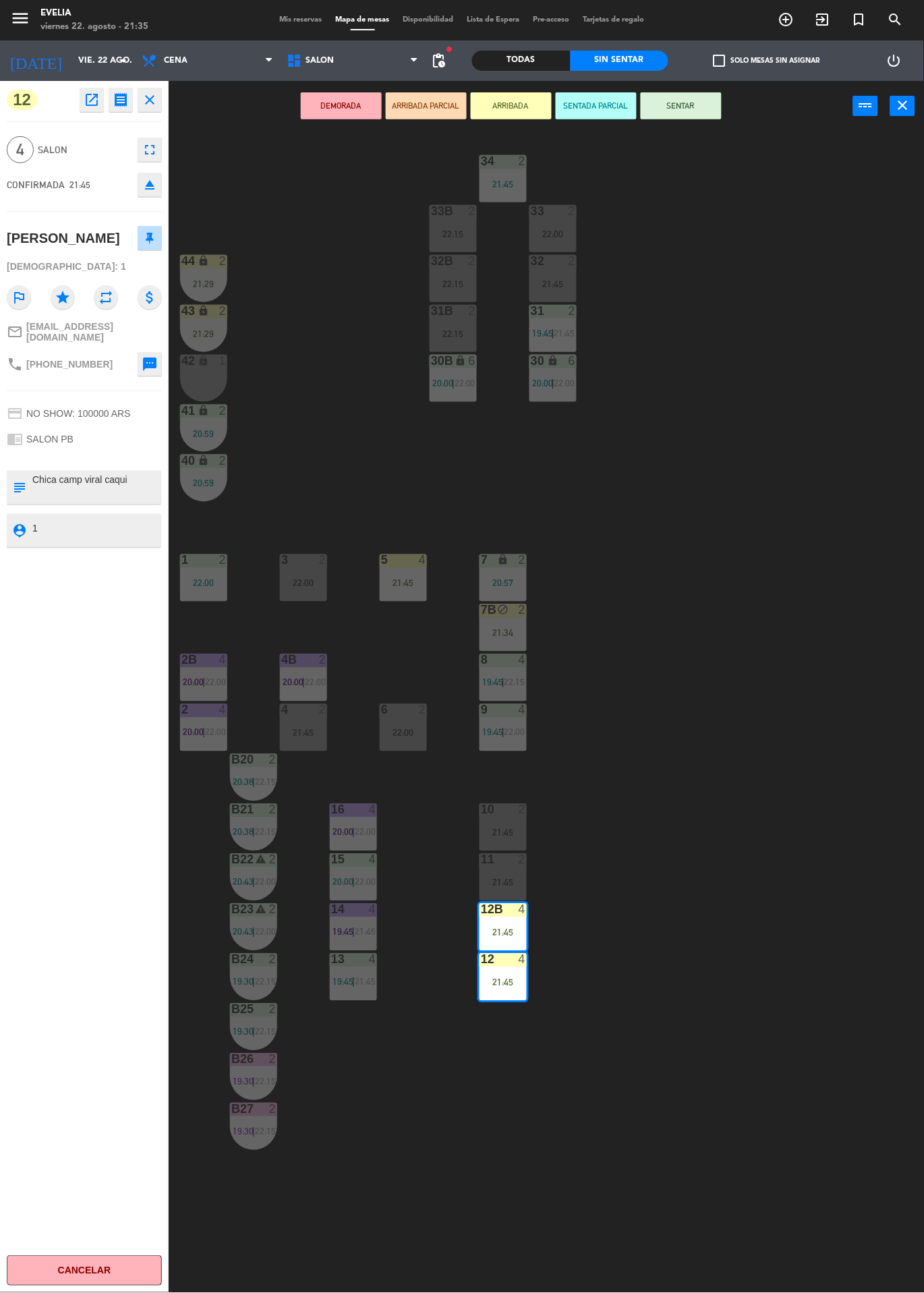
click at [372, 256] on div "34 2 21:45 33B 2 22:15 33 2 22:00 44 lock 2 21:29 32B 2 22:15 32 2 21:45 43 loc…" at bounding box center [551, 712] width 746 height 1162
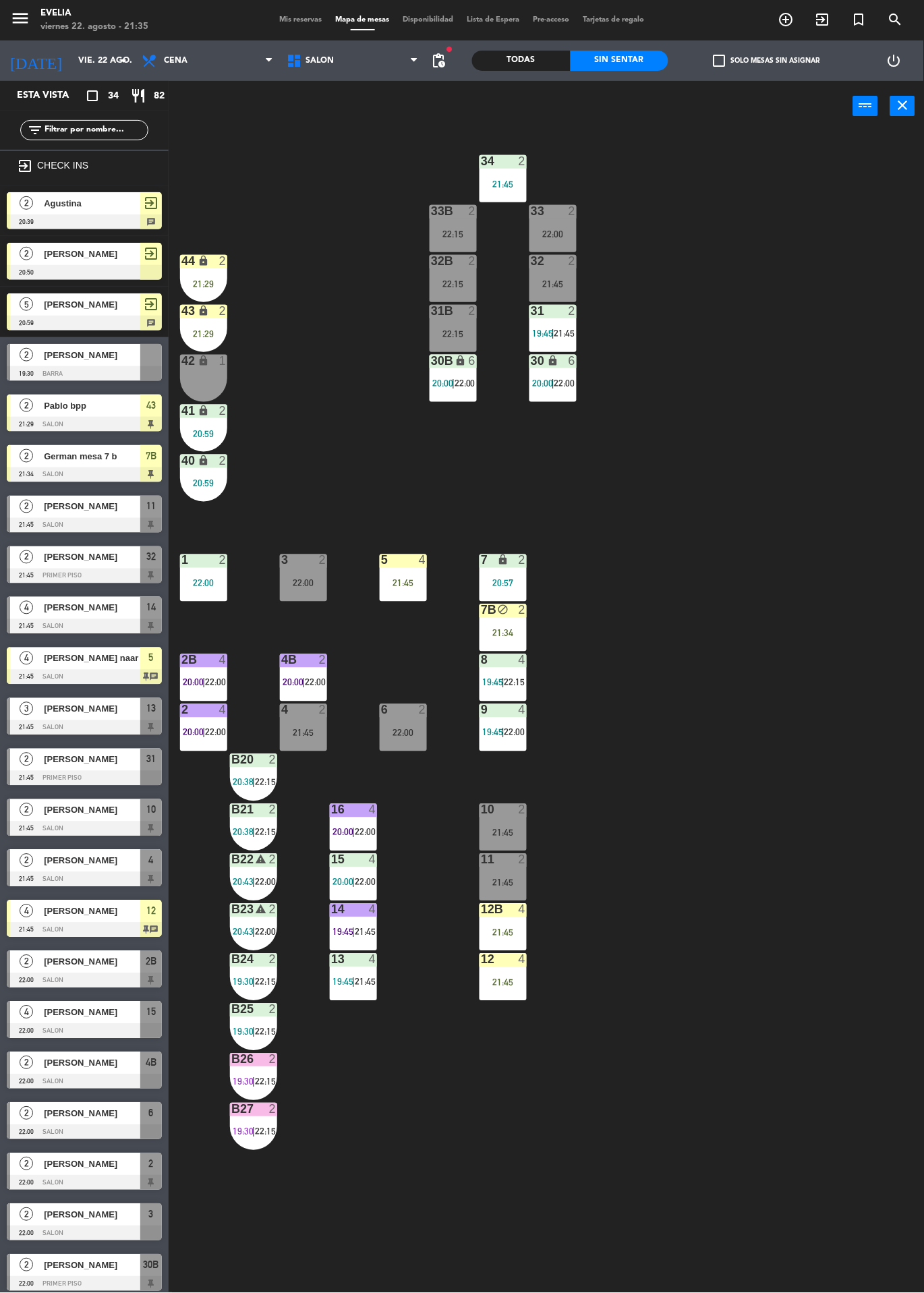
click at [264, 289] on div "34 2 21:45 33B 2 22:15 33 2 22:00 44 lock 2 21:29 32B 2 22:15 32 2 21:45 43 loc…" at bounding box center [551, 712] width 746 height 1162
click at [206, 263] on icon "lock" at bounding box center [204, 261] width 12 height 12
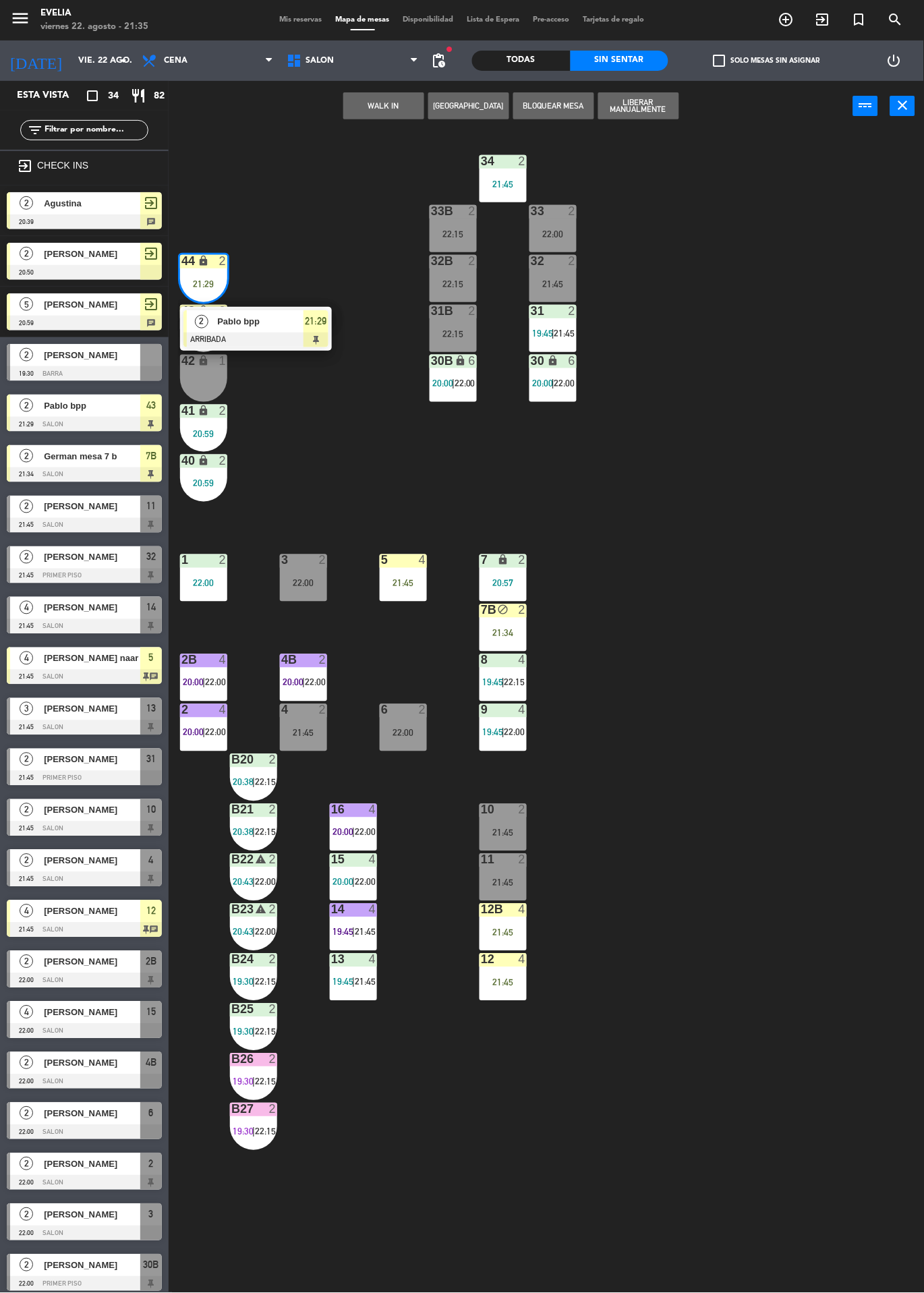
click at [228, 326] on span "Pablo bpp" at bounding box center [260, 321] width 86 height 15
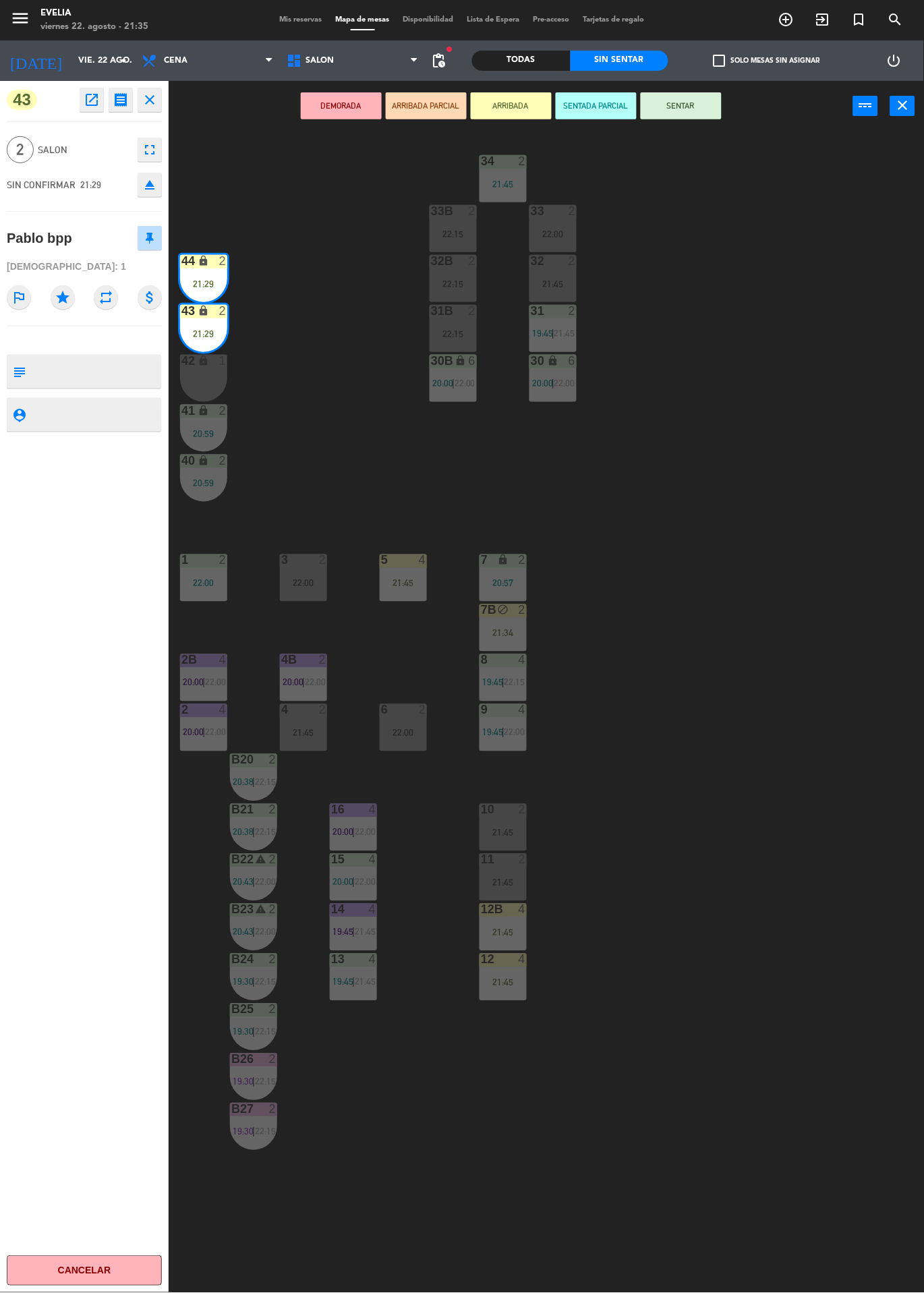
click at [685, 104] on button "SENTAR" at bounding box center [682, 105] width 81 height 27
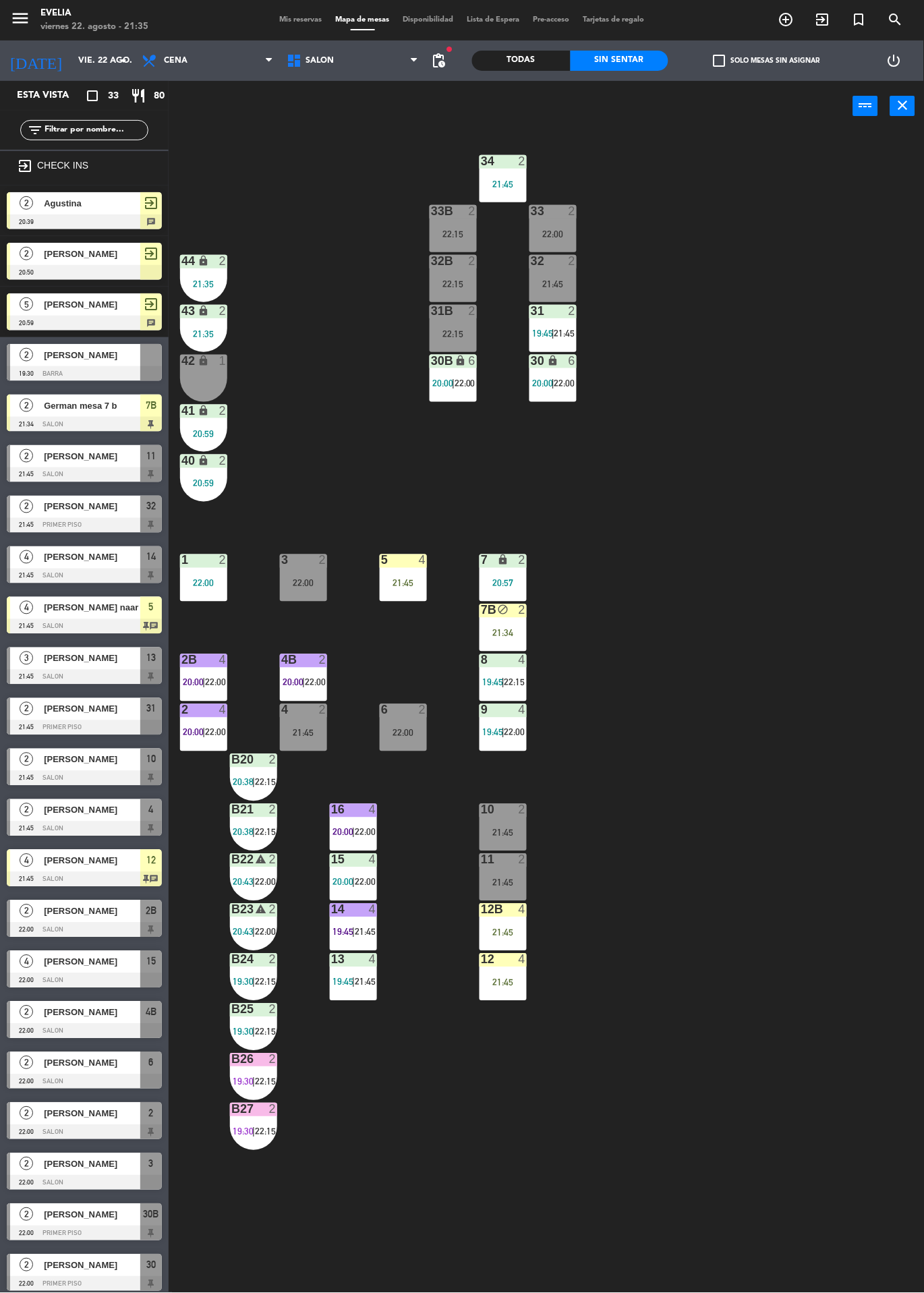
click at [521, 634] on div "21:34" at bounding box center [503, 633] width 47 height 9
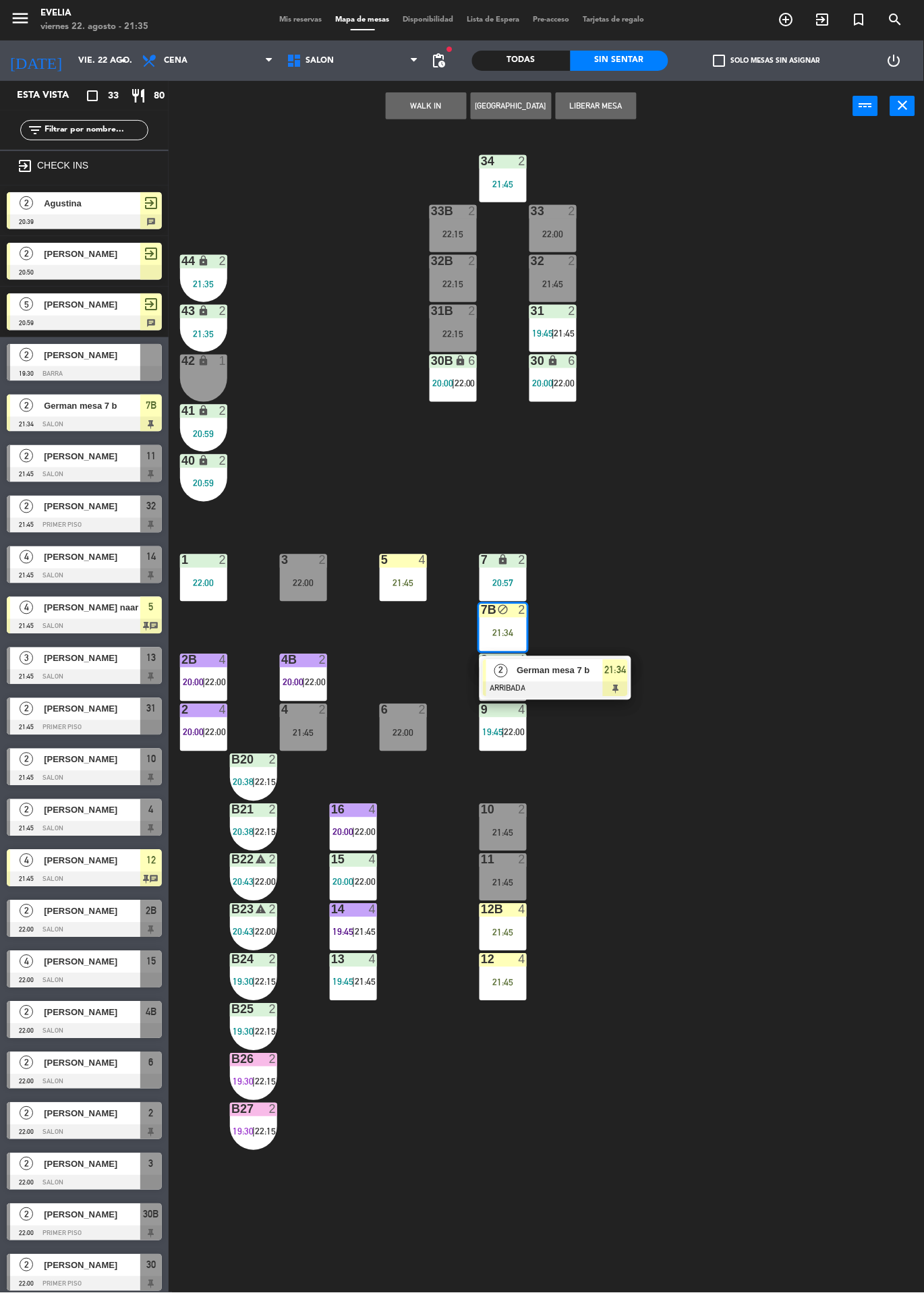
click at [337, 389] on div "34 2 21:45 33B 2 22:15 33 2 22:00 44 lock 2 21:35 32B 2 22:15 32 2 21:45 43 loc…" at bounding box center [551, 712] width 746 height 1162
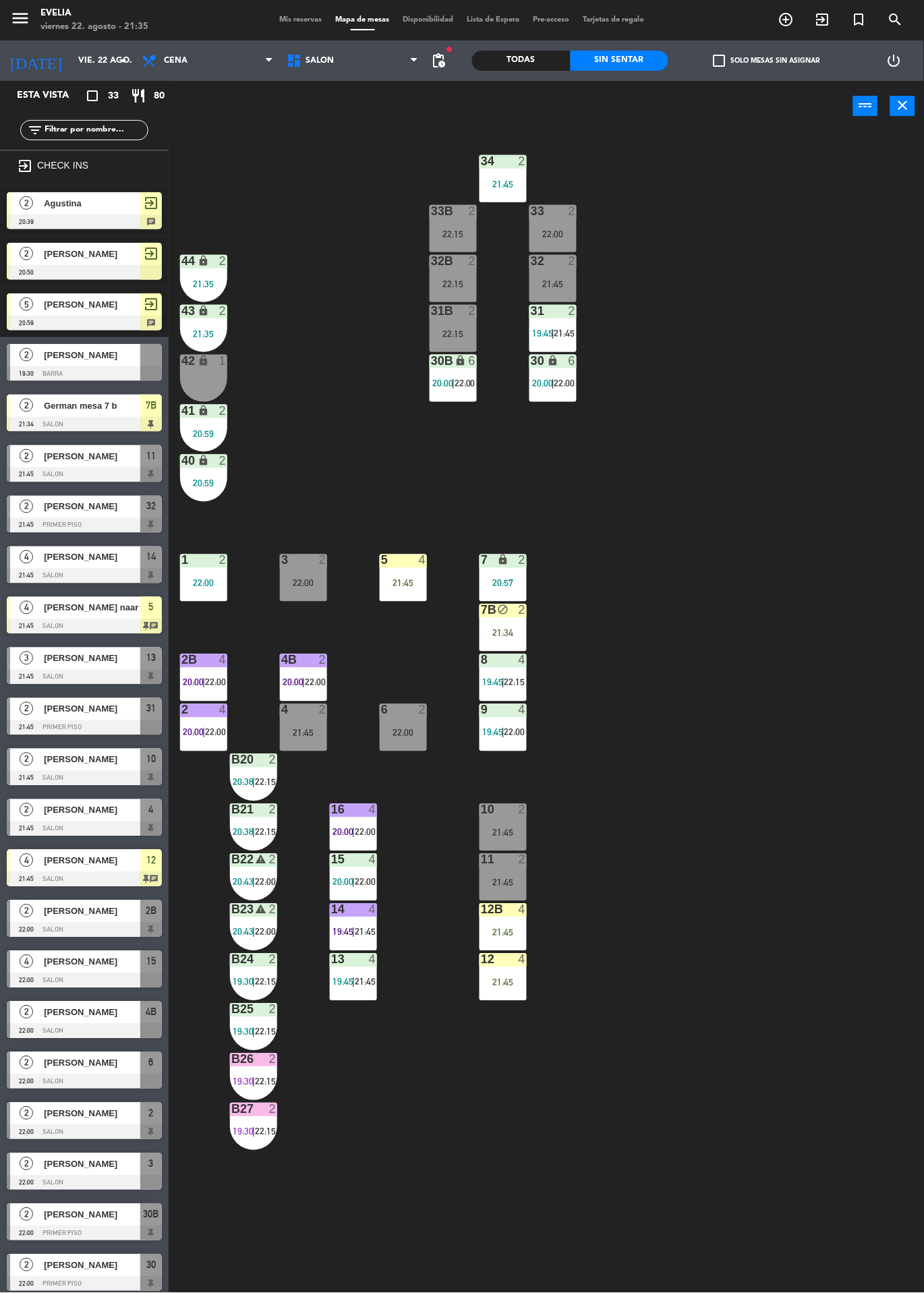
click at [755, 729] on div "34 2 21:45 33B 2 22:15 33 2 22:00 44 lock 2 21:35 32B 2 22:15 32 2 21:45 43 loc…" at bounding box center [551, 712] width 746 height 1162
click at [403, 555] on div at bounding box center [403, 561] width 22 height 12
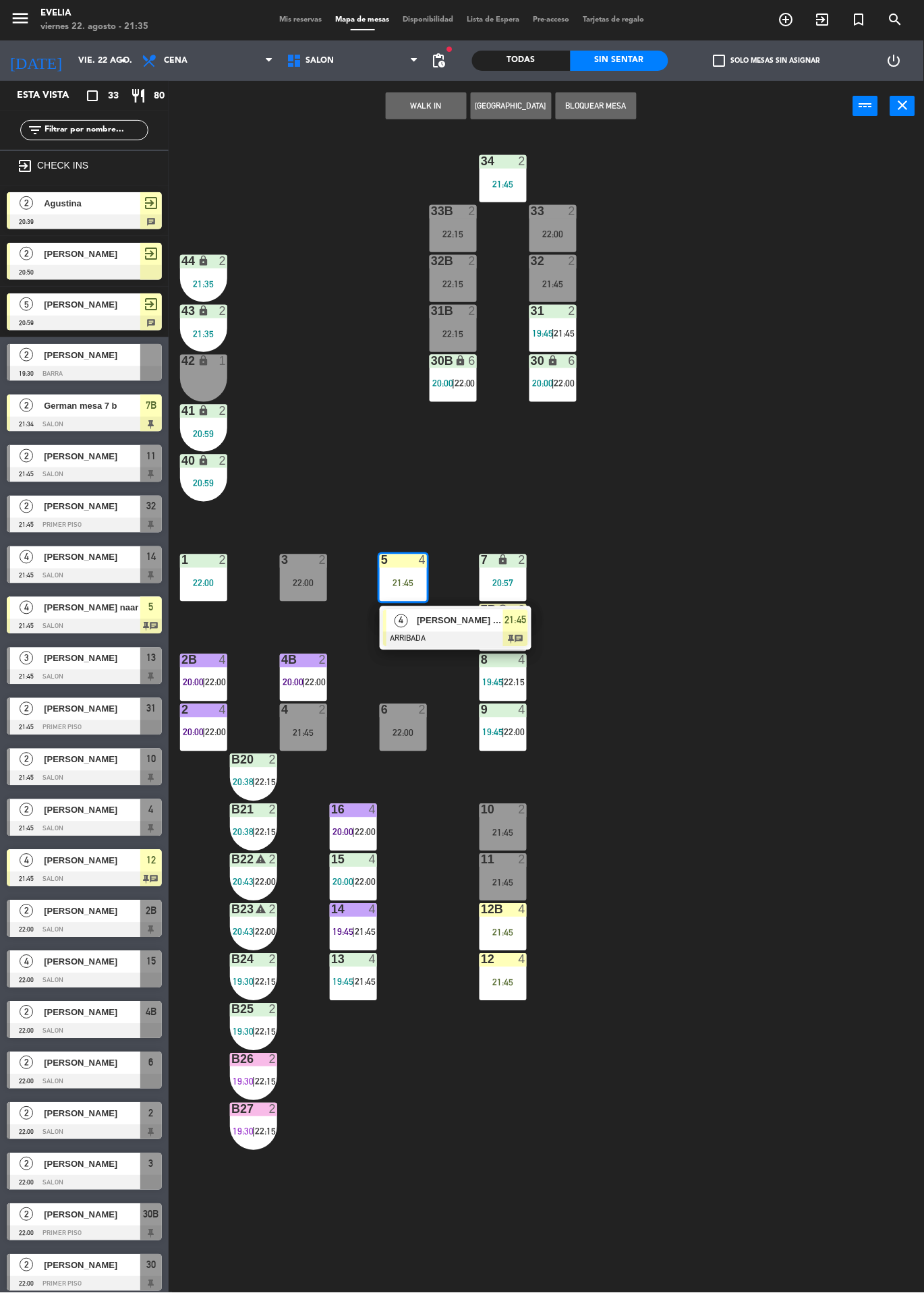
click at [440, 623] on span "[PERSON_NAME] naar" at bounding box center [460, 621] width 86 height 15
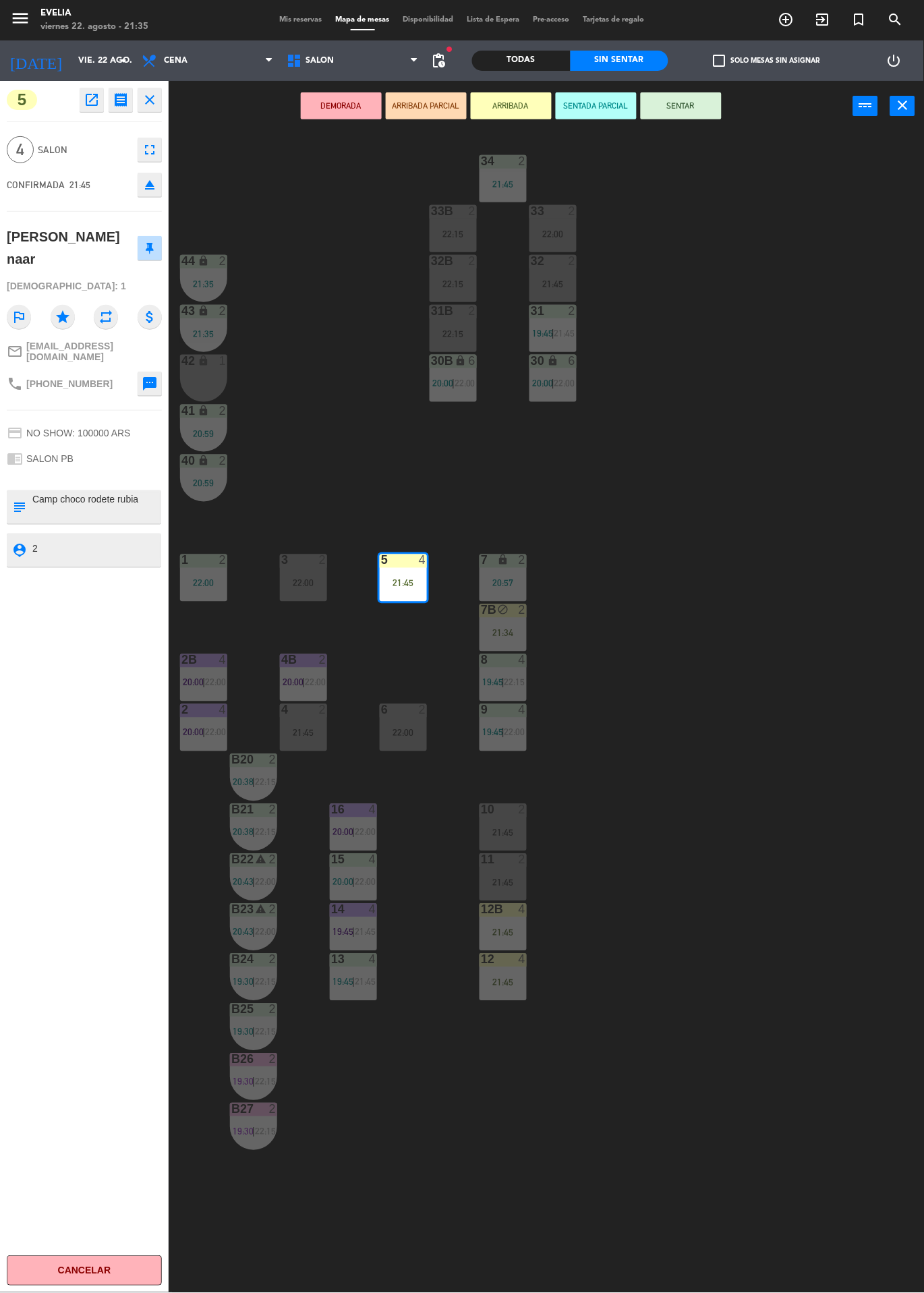
click at [694, 661] on div "34 2 21:45 33B 2 22:15 33 2 22:00 44 lock 2 21:35 32B 2 22:15 32 2 21:45 43 loc…" at bounding box center [551, 712] width 746 height 1162
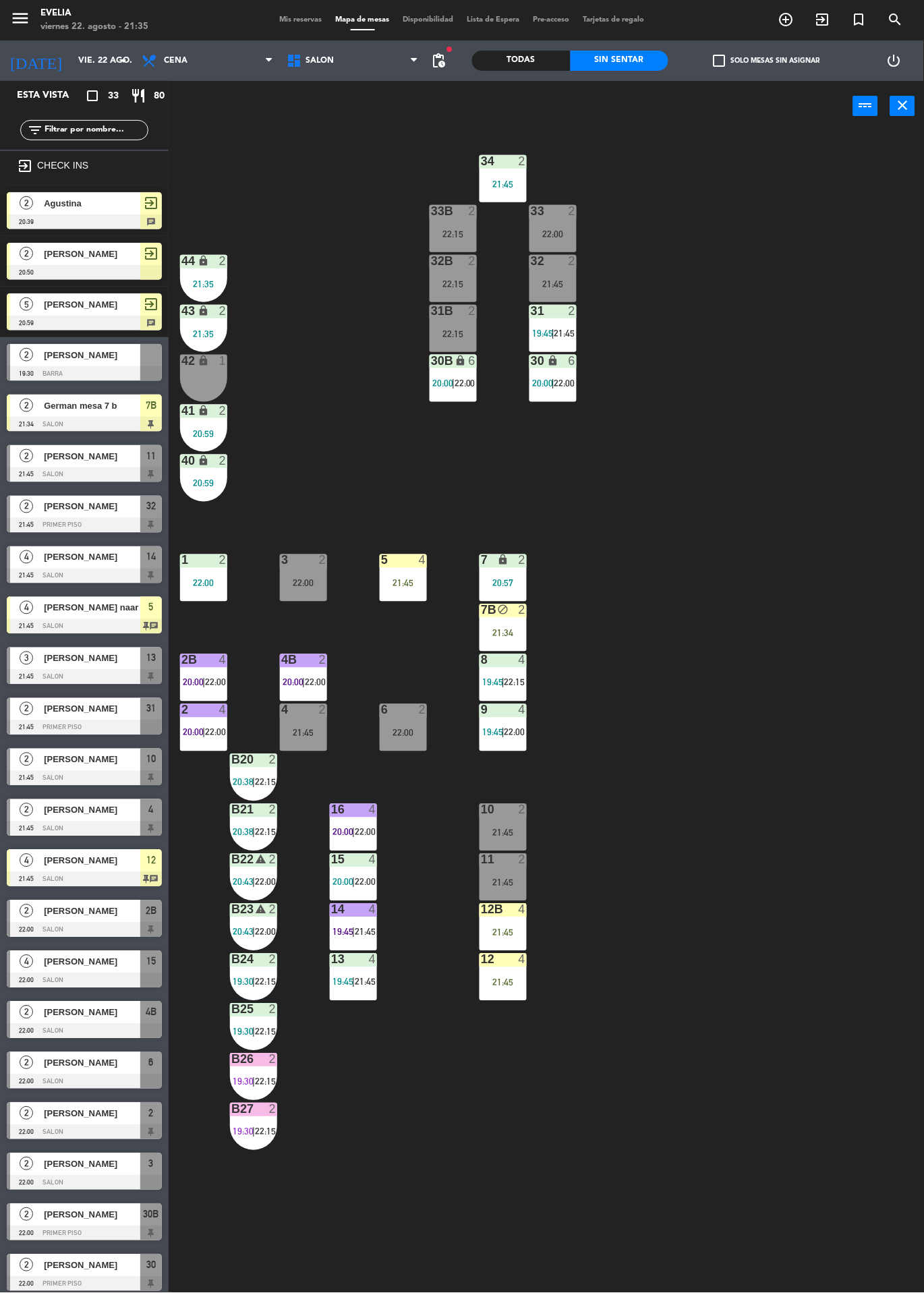
click at [521, 982] on div "21:45" at bounding box center [503, 983] width 47 height 9
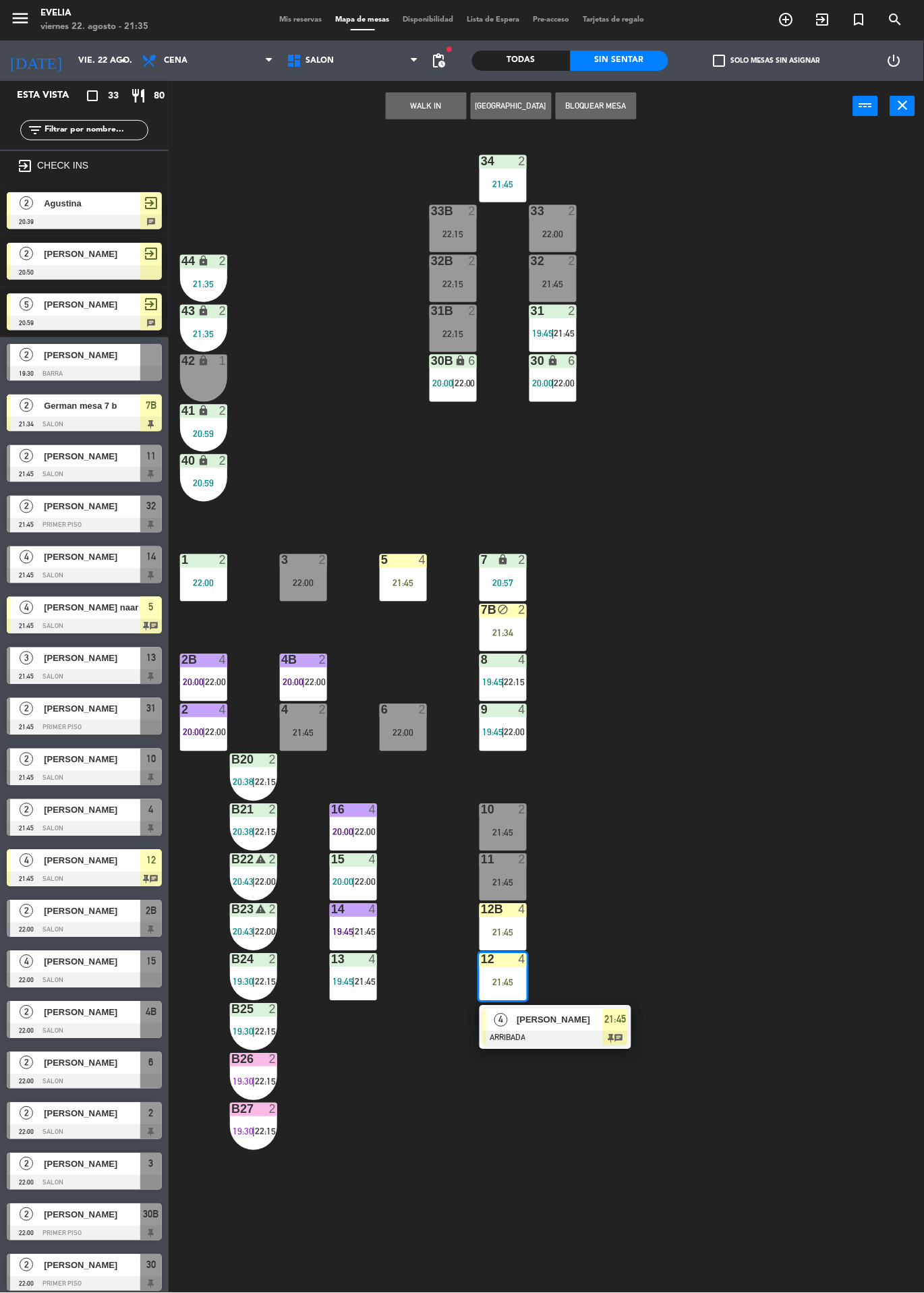
click at [599, 1040] on div at bounding box center [556, 1038] width 145 height 15
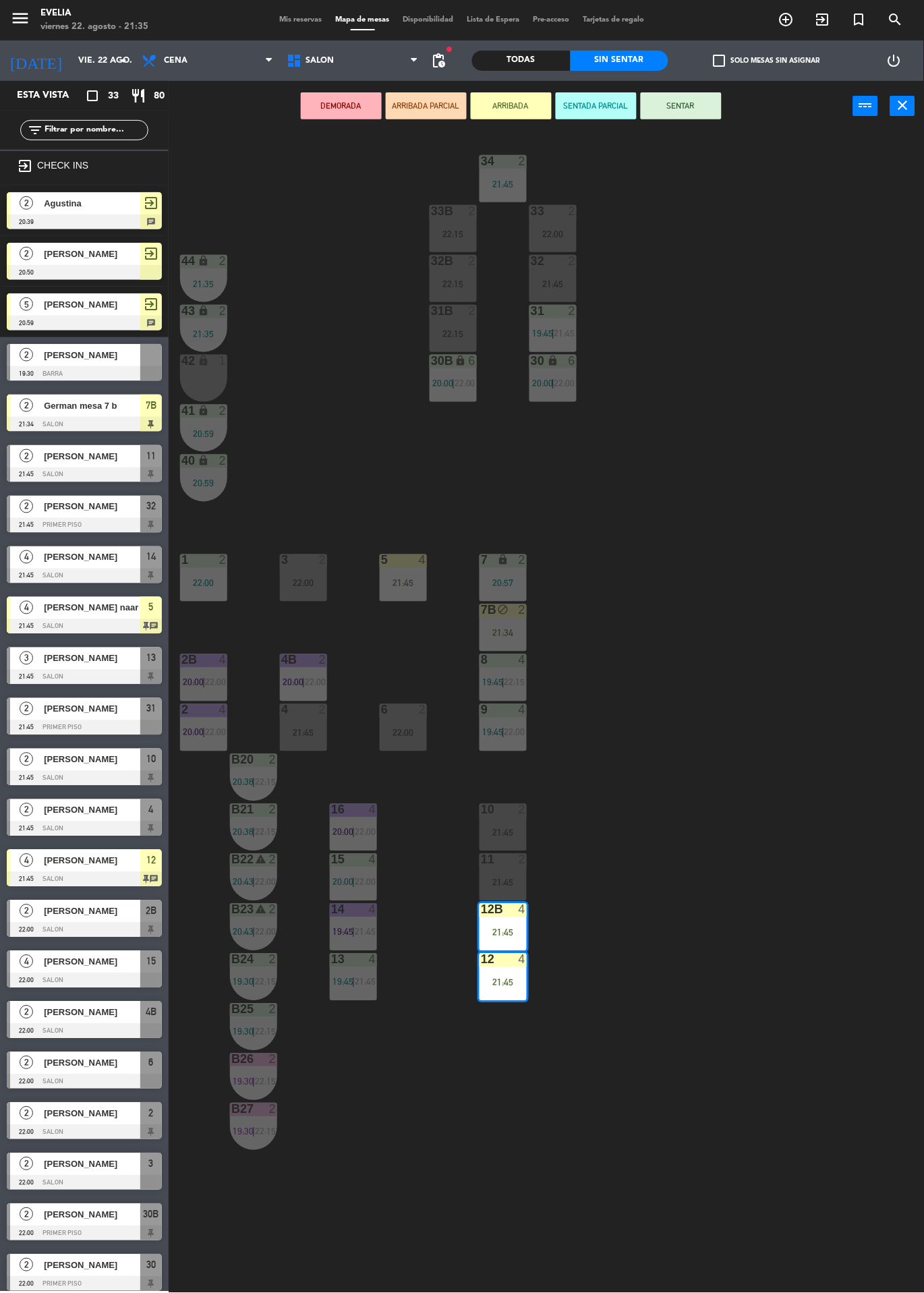
click at [394, 571] on div "5 4 21:45" at bounding box center [403, 578] width 47 height 47
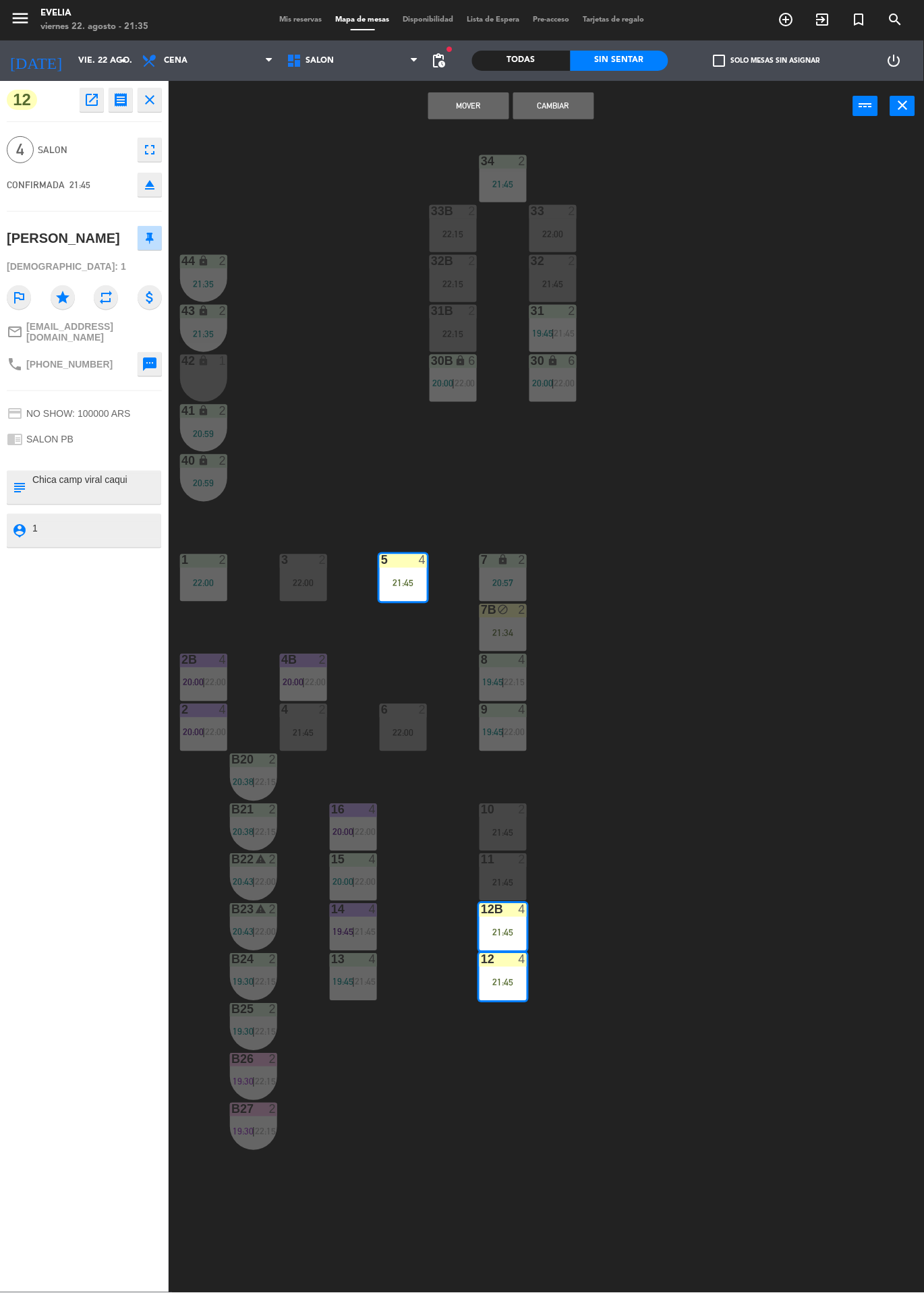
click at [582, 106] on button "Cambiar" at bounding box center [554, 105] width 81 height 27
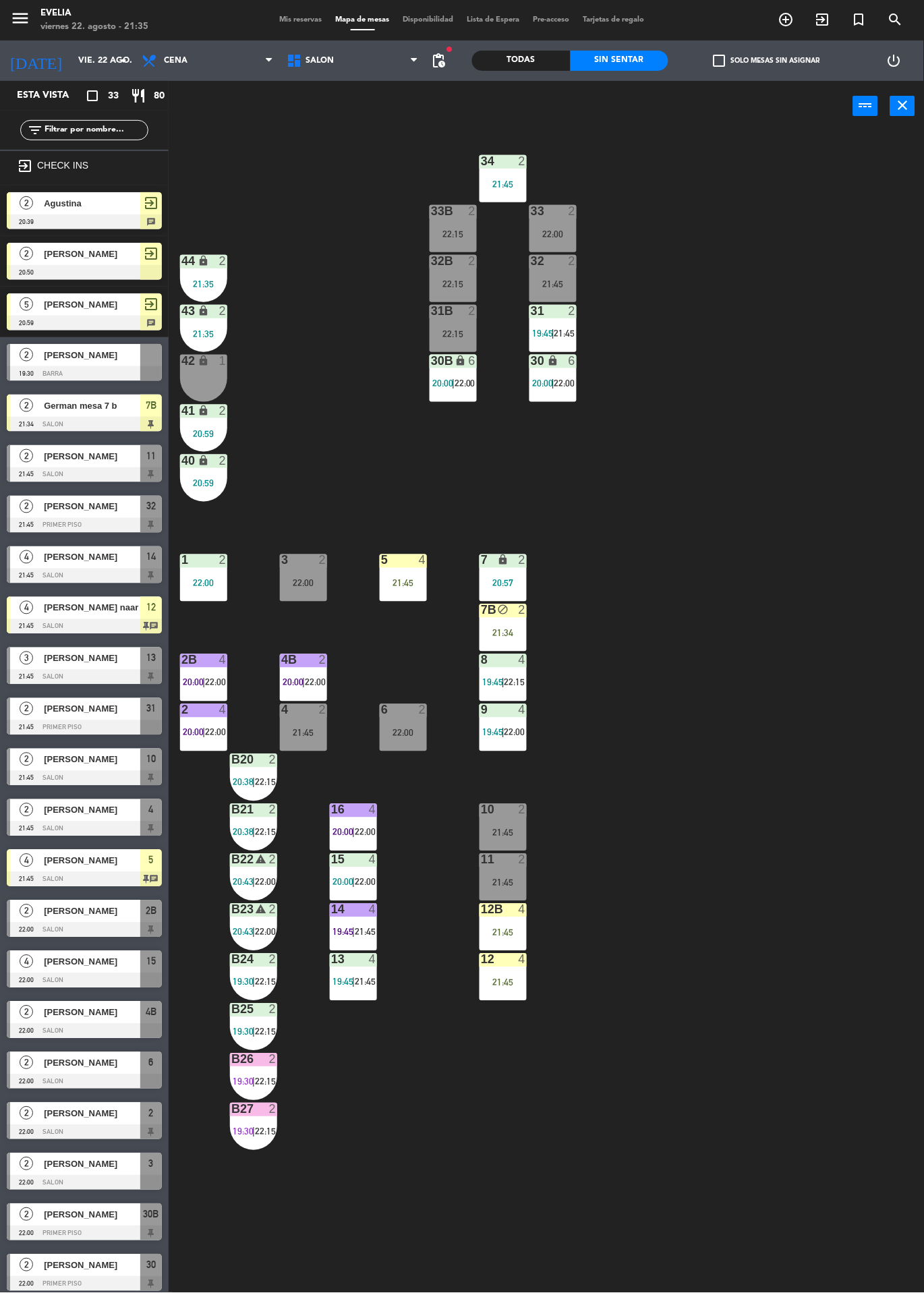
click at [401, 584] on div "21:45" at bounding box center [403, 583] width 47 height 9
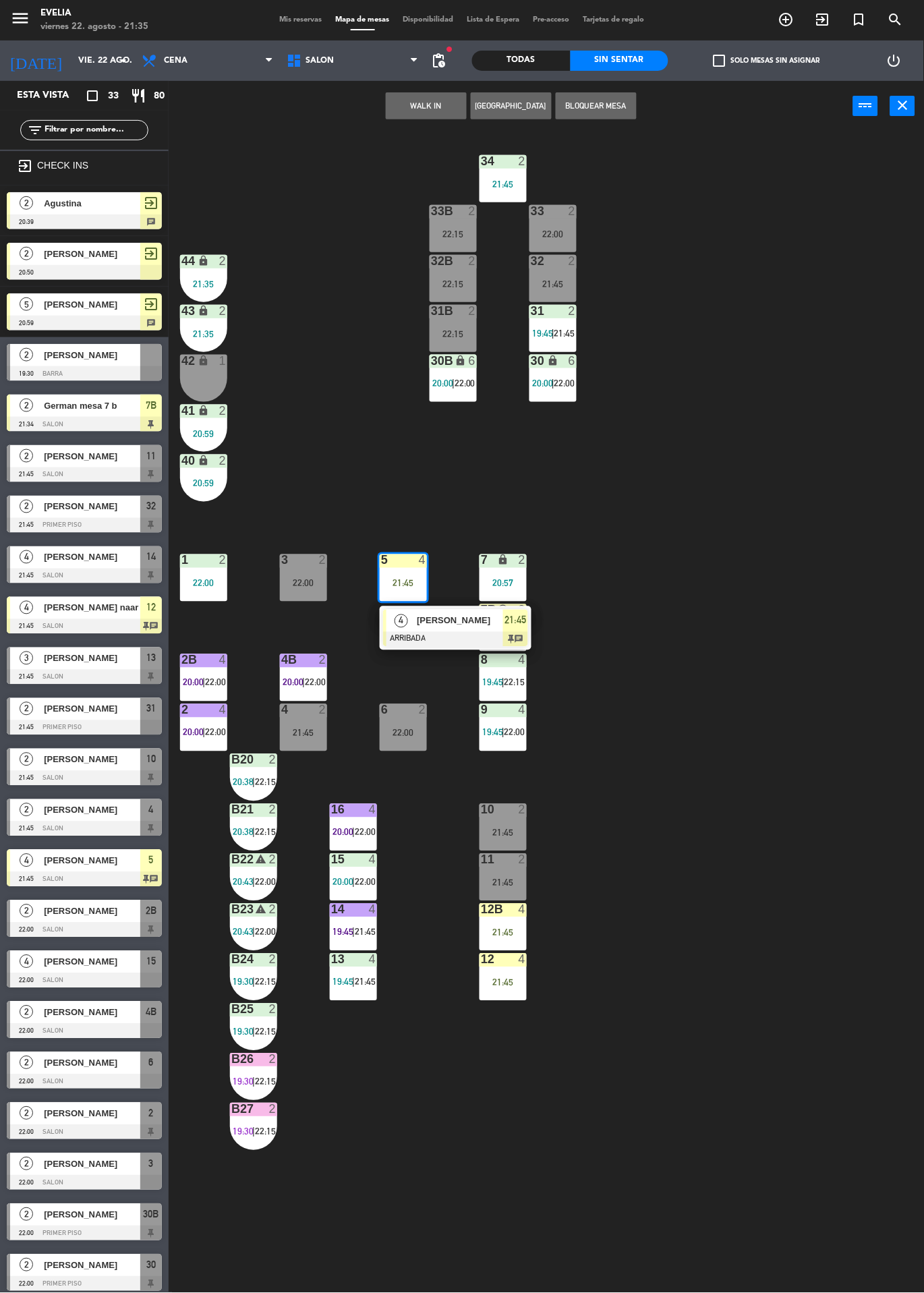
click at [466, 632] on div at bounding box center [455, 640] width 145 height 15
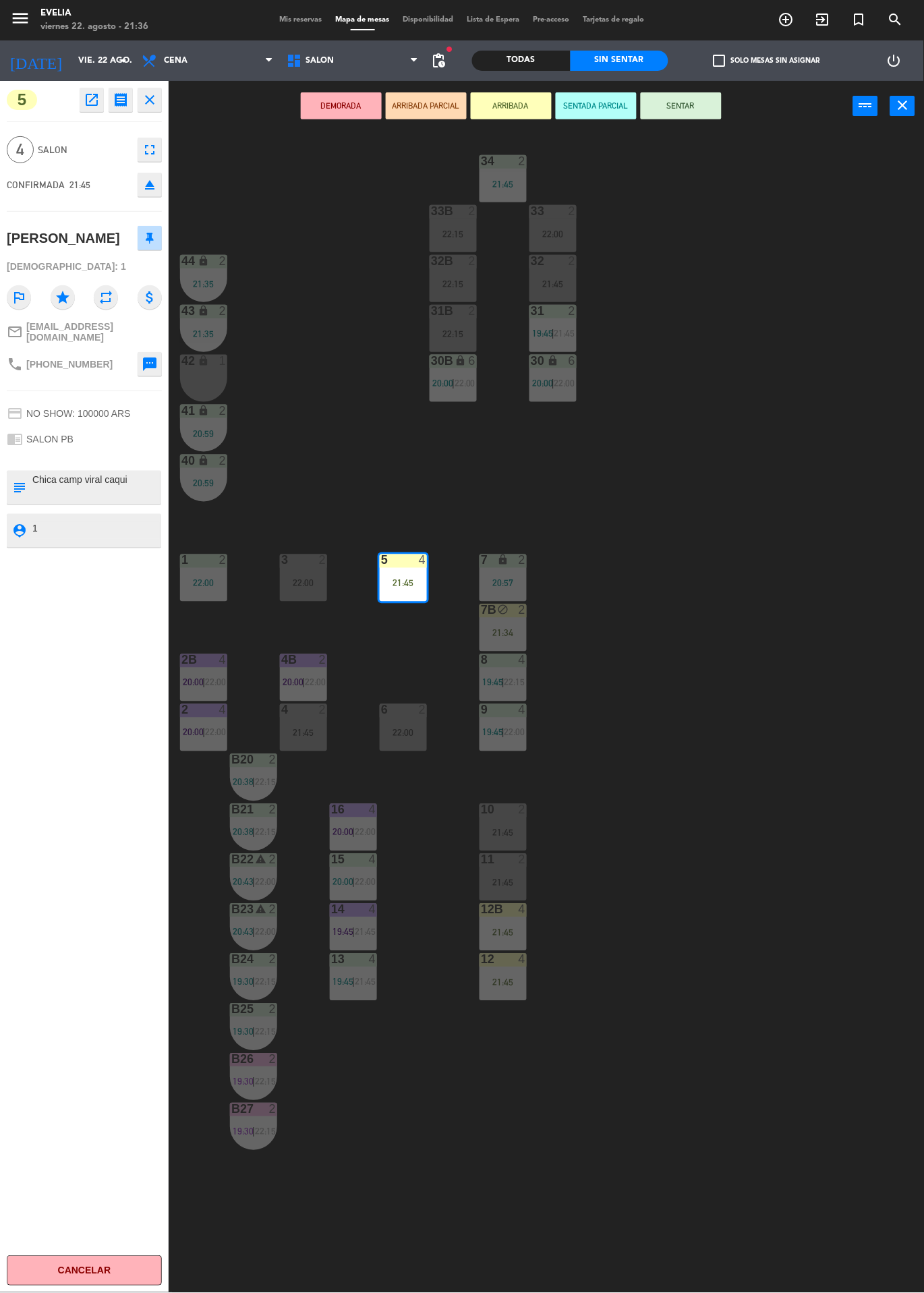
click at [688, 92] on button "SENTAR" at bounding box center [682, 105] width 81 height 27
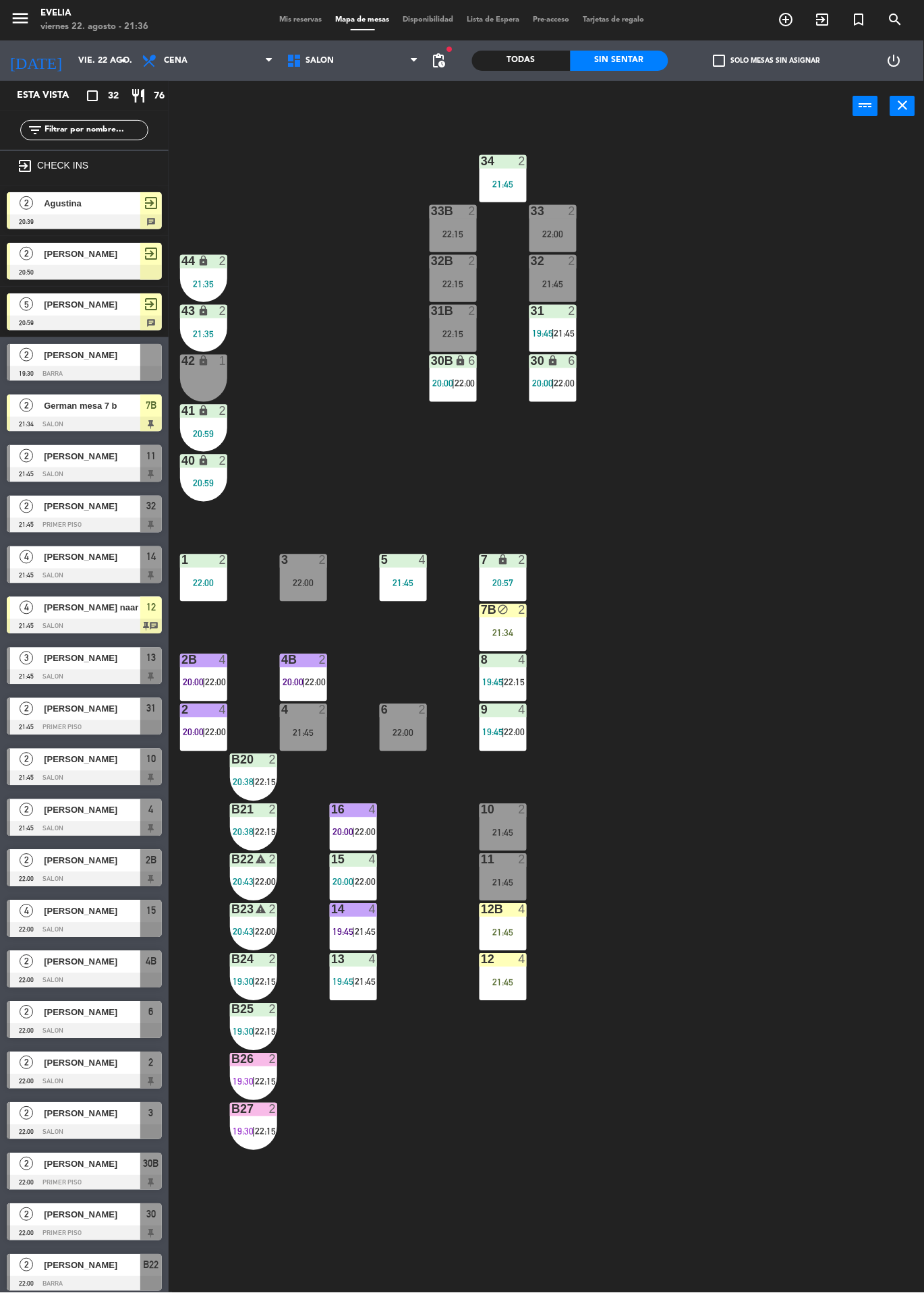
click at [53, 605] on span "[PERSON_NAME] naar" at bounding box center [91, 608] width 96 height 15
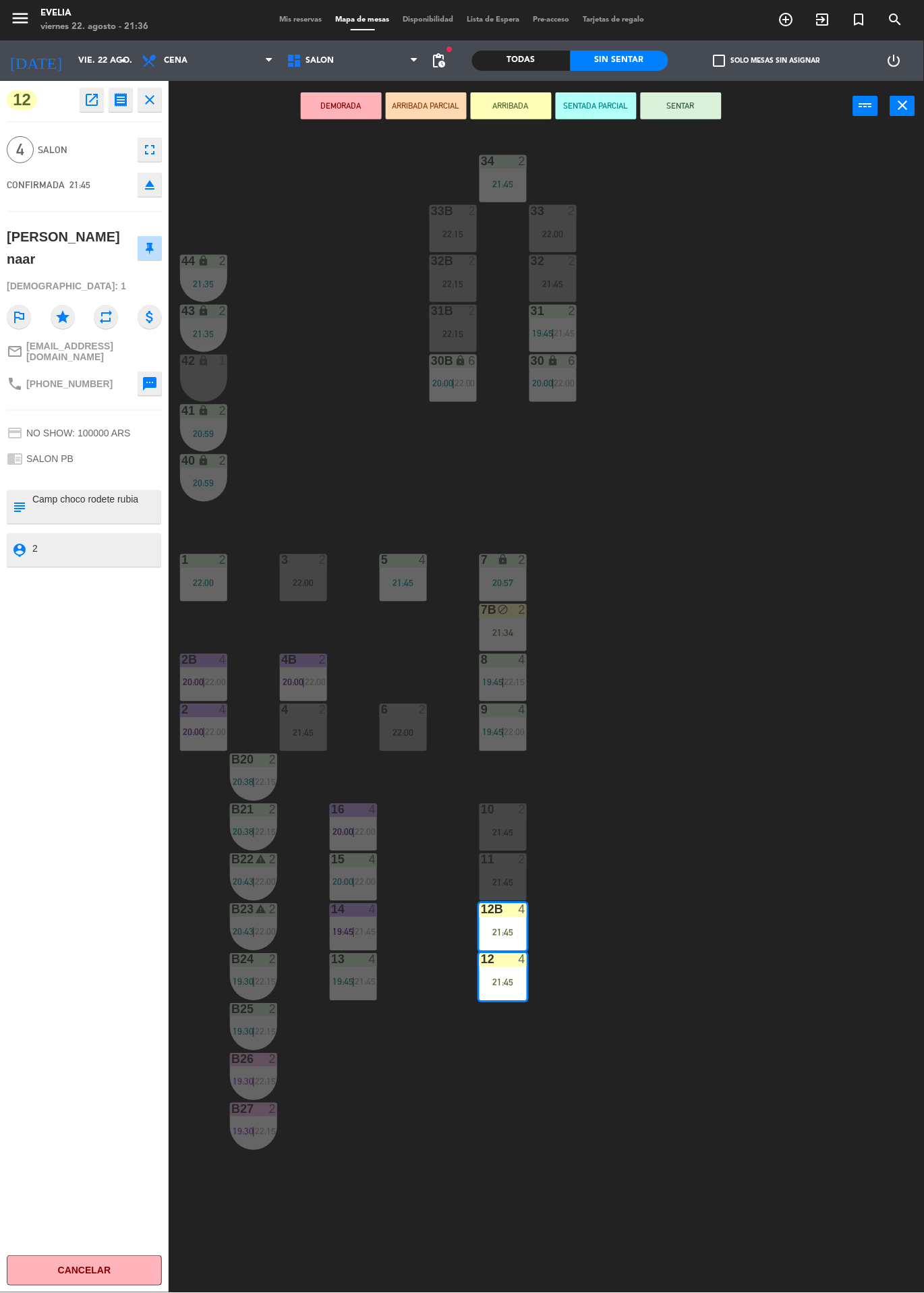
click at [693, 102] on button "SENTAR" at bounding box center [682, 105] width 81 height 27
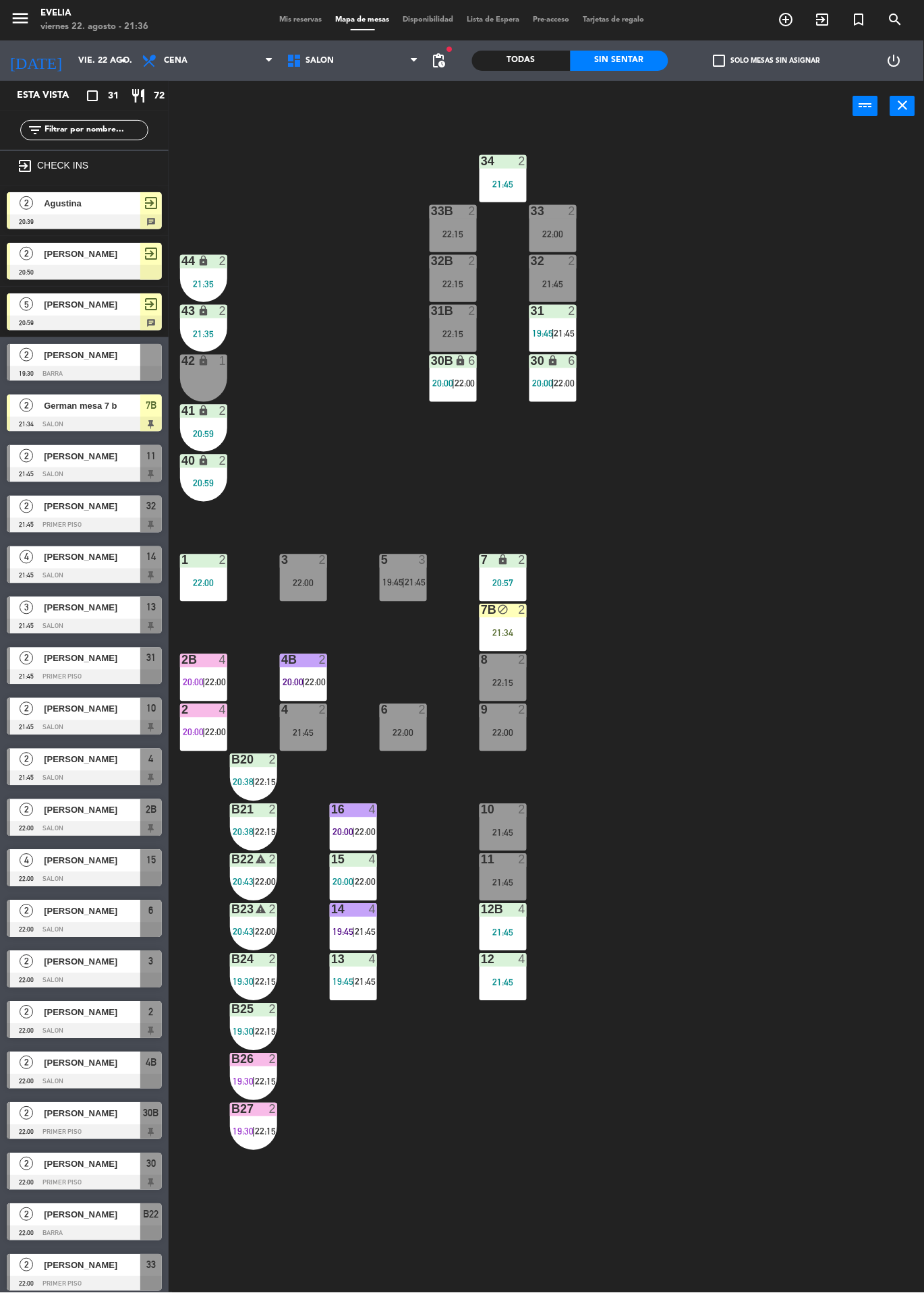
click at [522, 610] on div "2" at bounding box center [522, 610] width 8 height 12
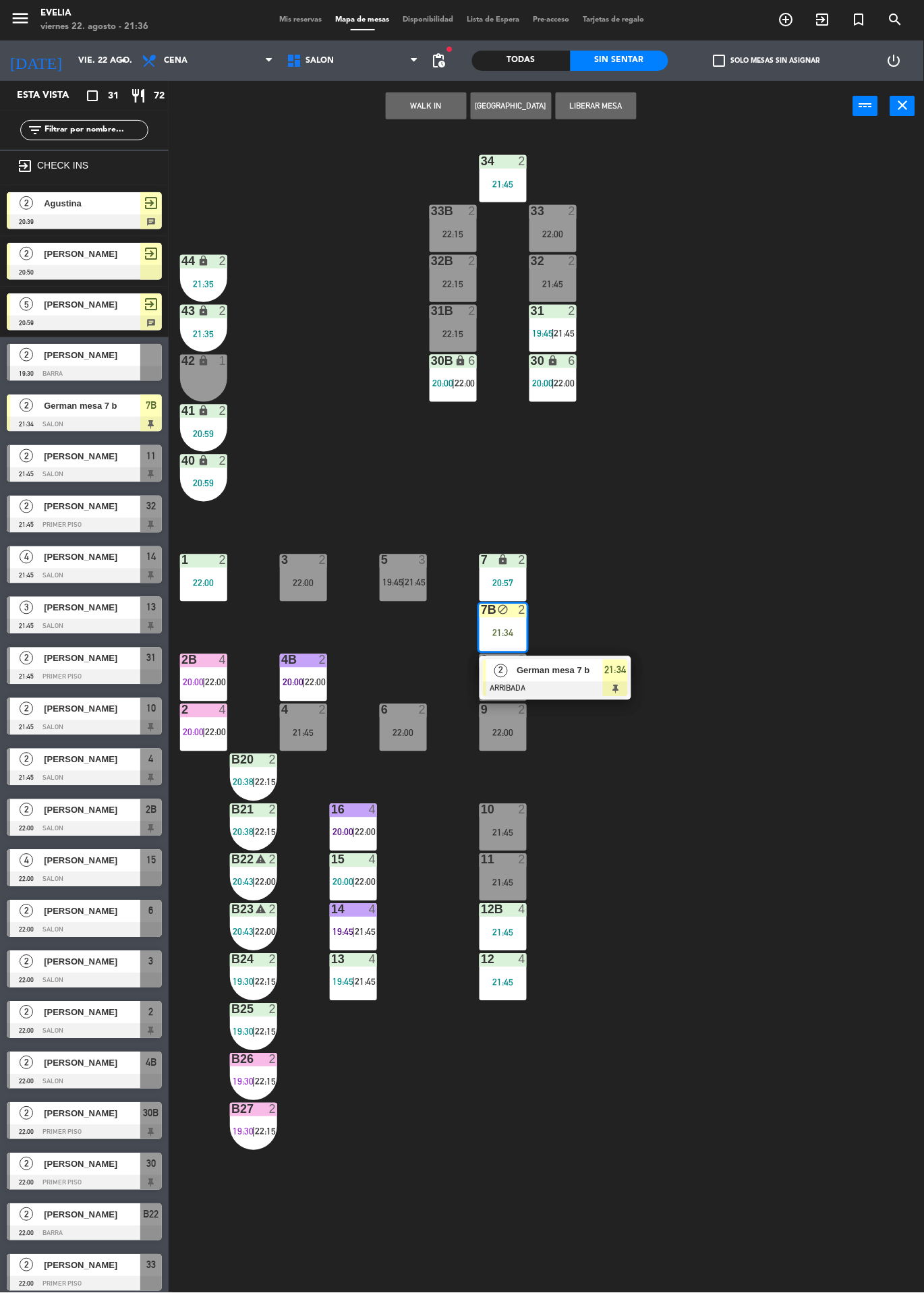
click at [502, 658] on div "2 German mesa 7 b ARRIBADA 21:34" at bounding box center [555, 678] width 152 height 44
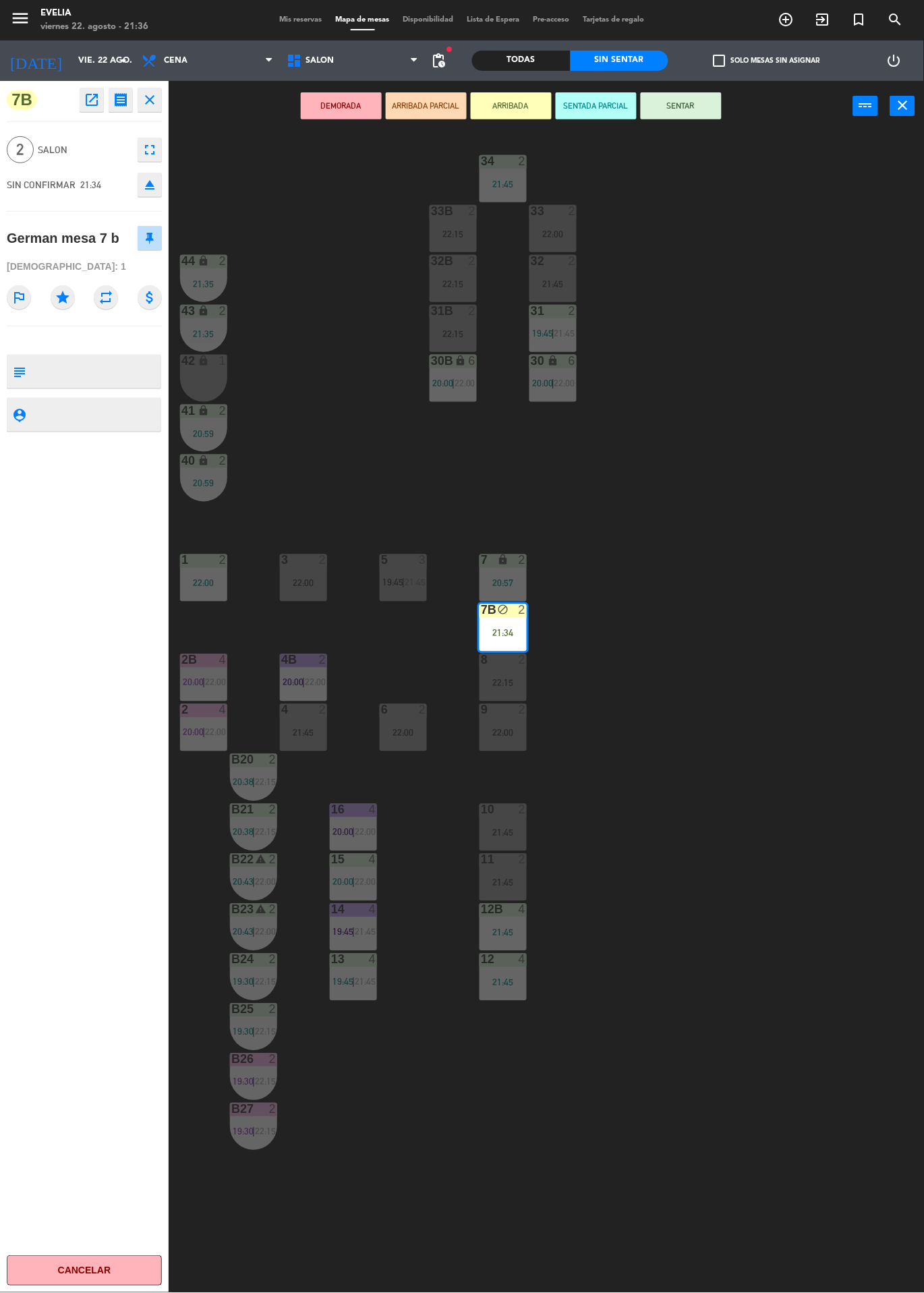
click at [672, 92] on button "SENTAR" at bounding box center [682, 105] width 81 height 27
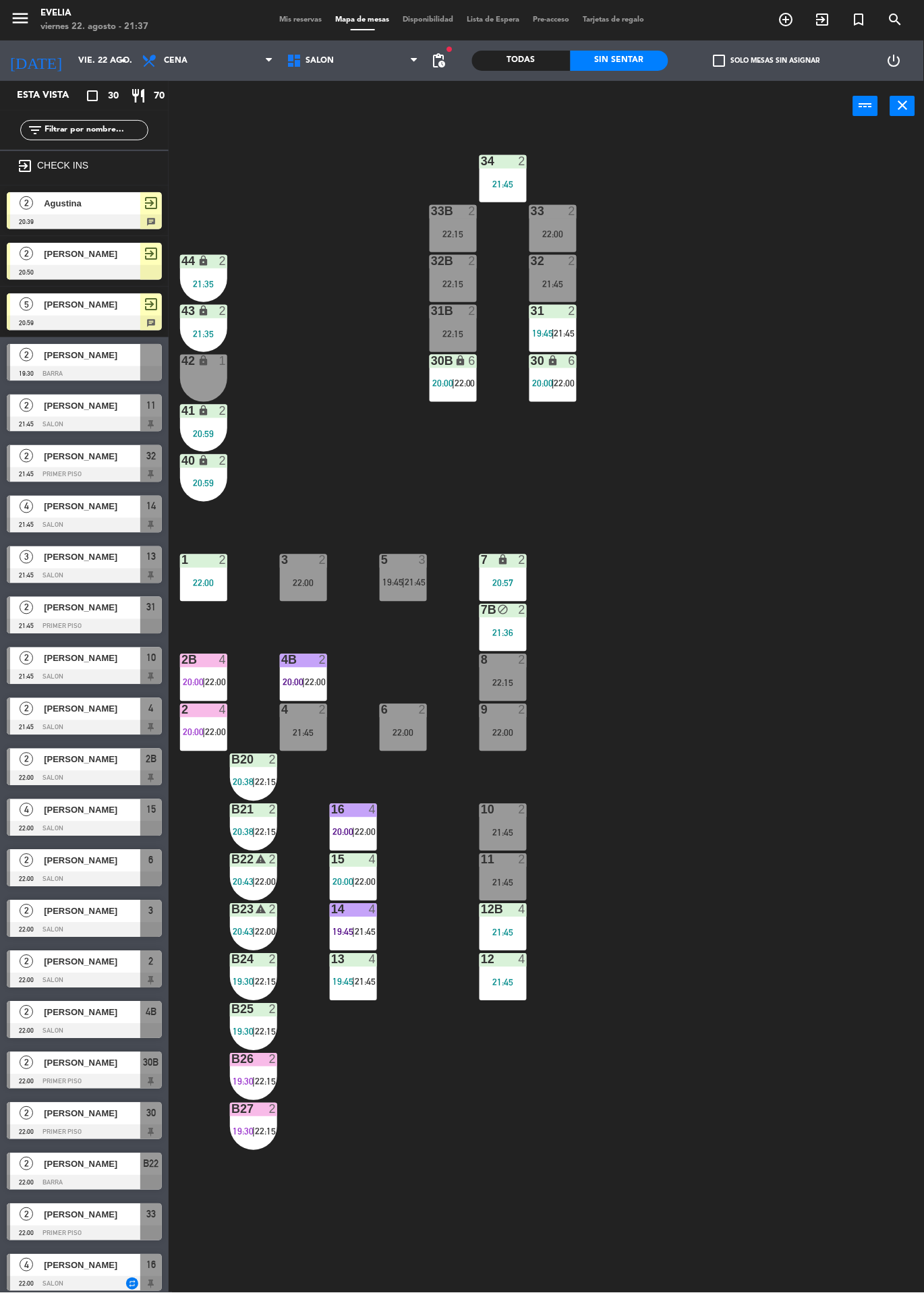
click at [36, 1218] on div "2" at bounding box center [26, 1215] width 33 height 22
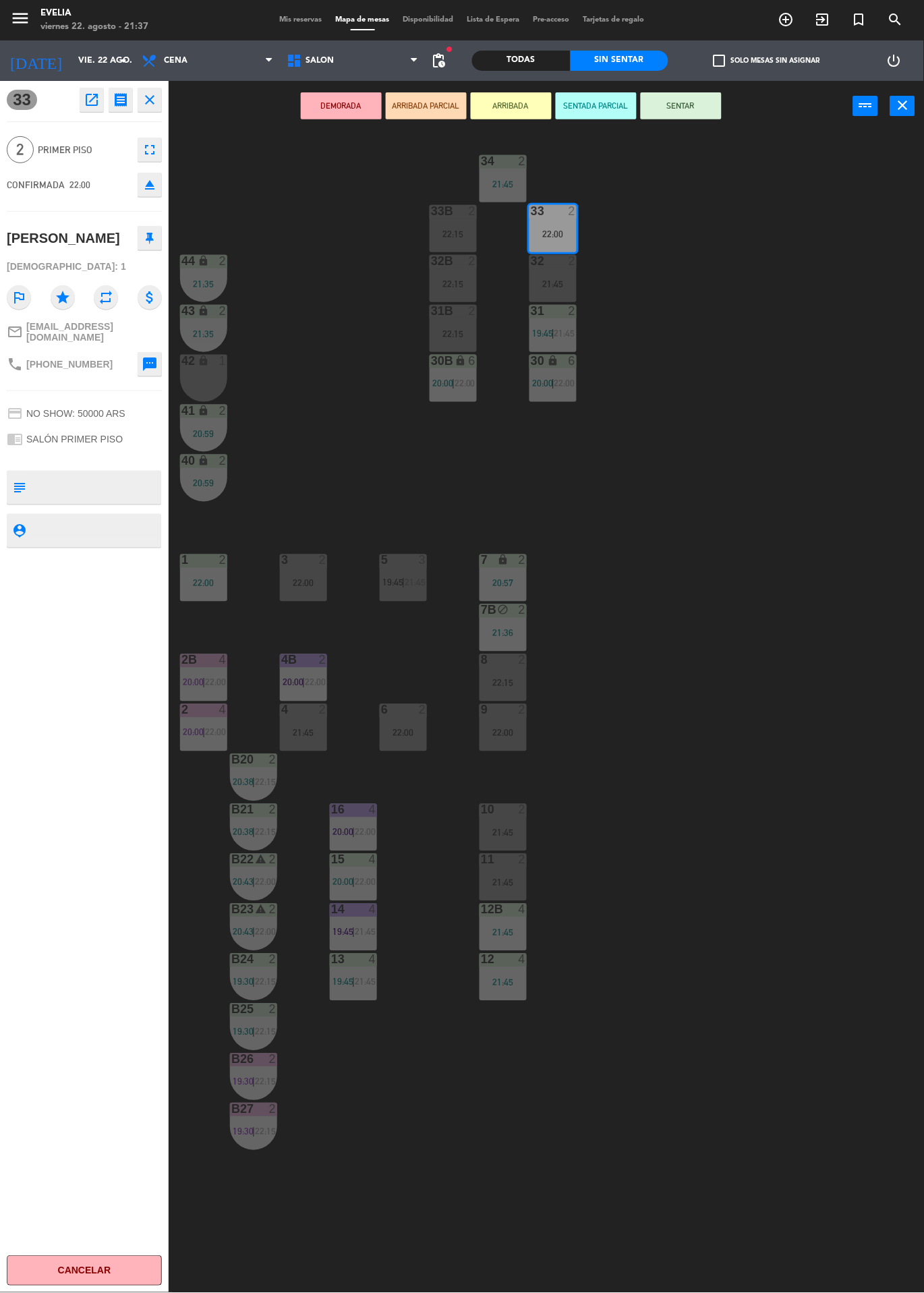
click at [663, 100] on button "SENTAR" at bounding box center [682, 105] width 81 height 27
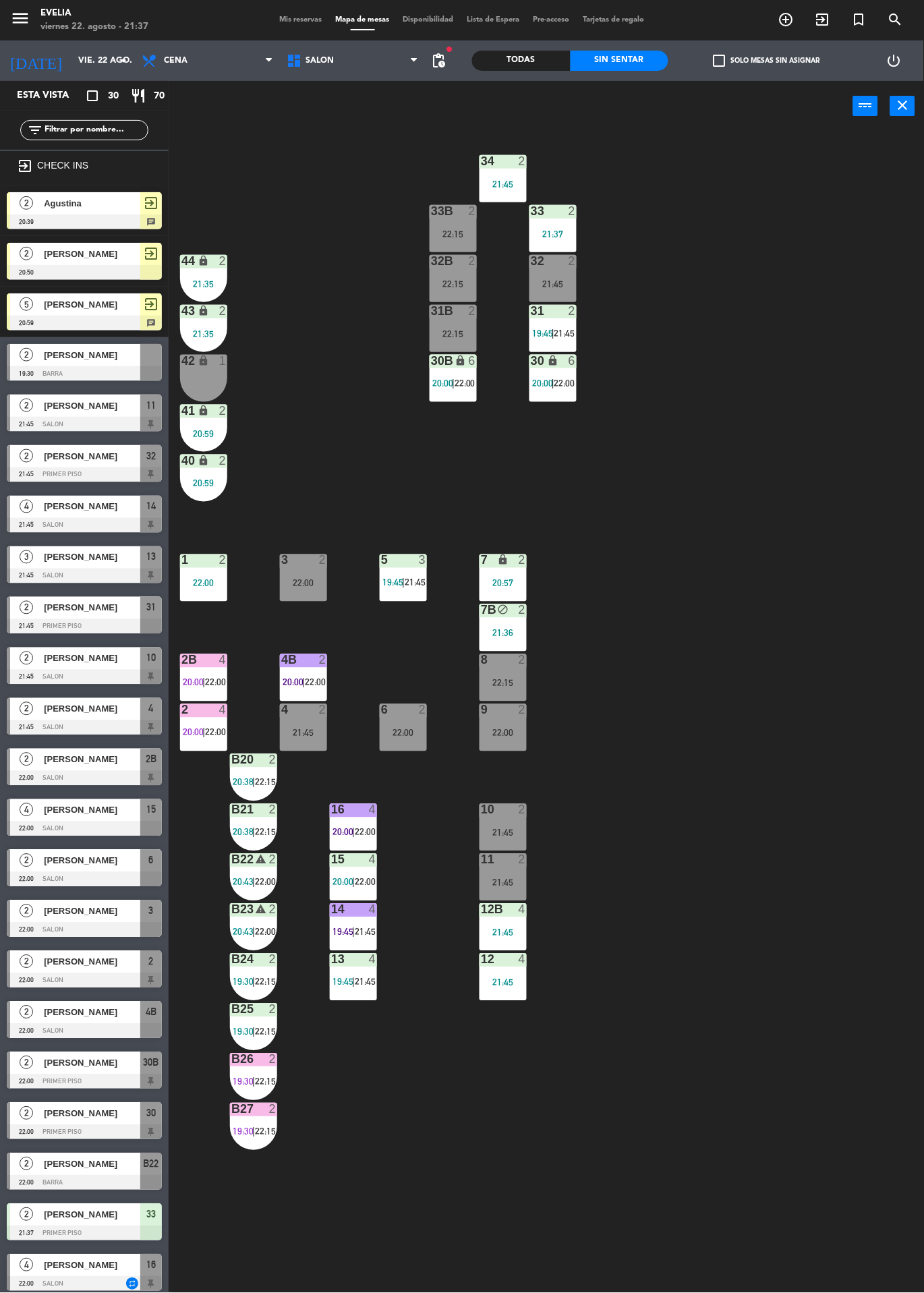
scroll to position [44, 0]
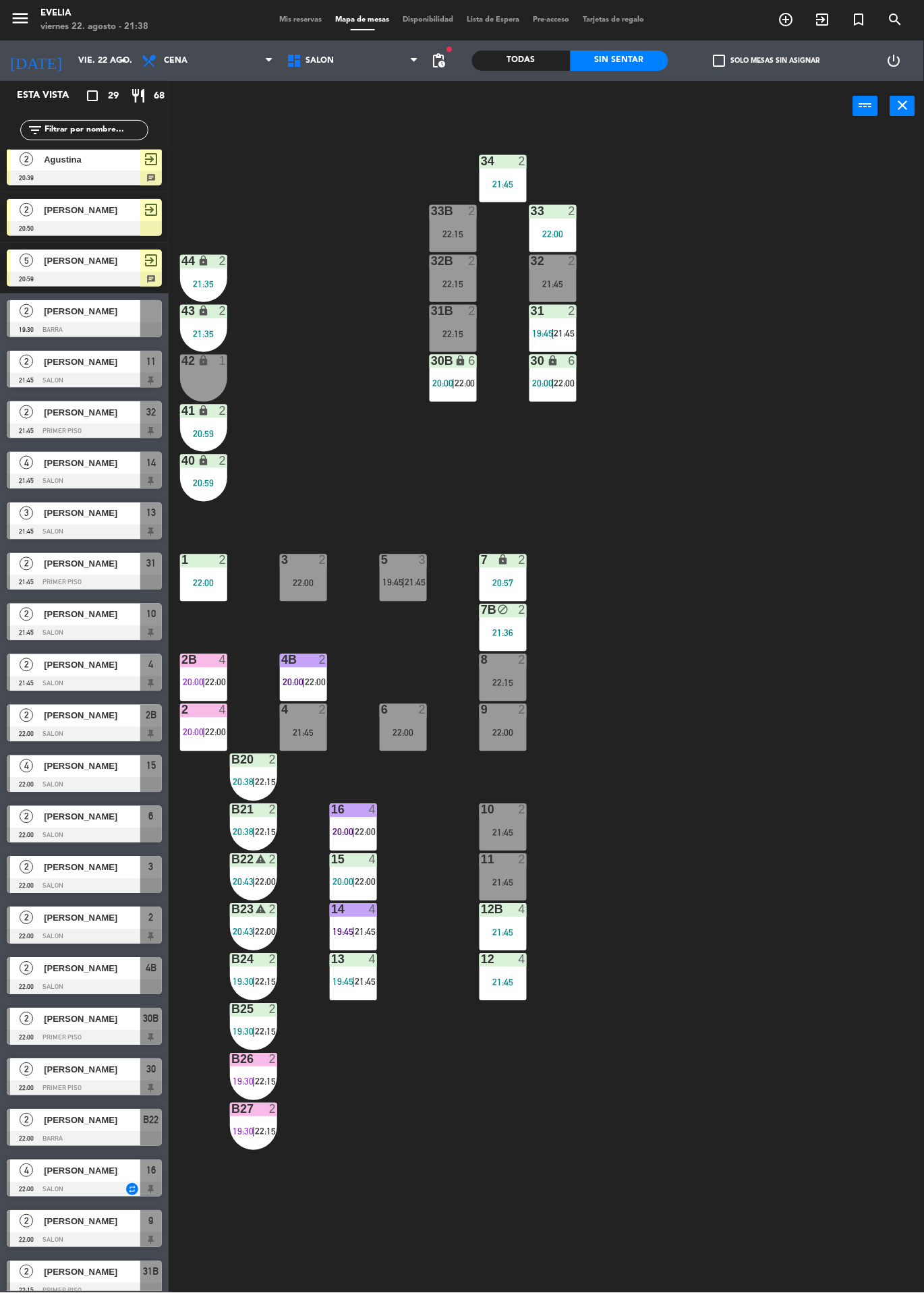
click at [503, 883] on div "21:45" at bounding box center [503, 883] width 47 height 9
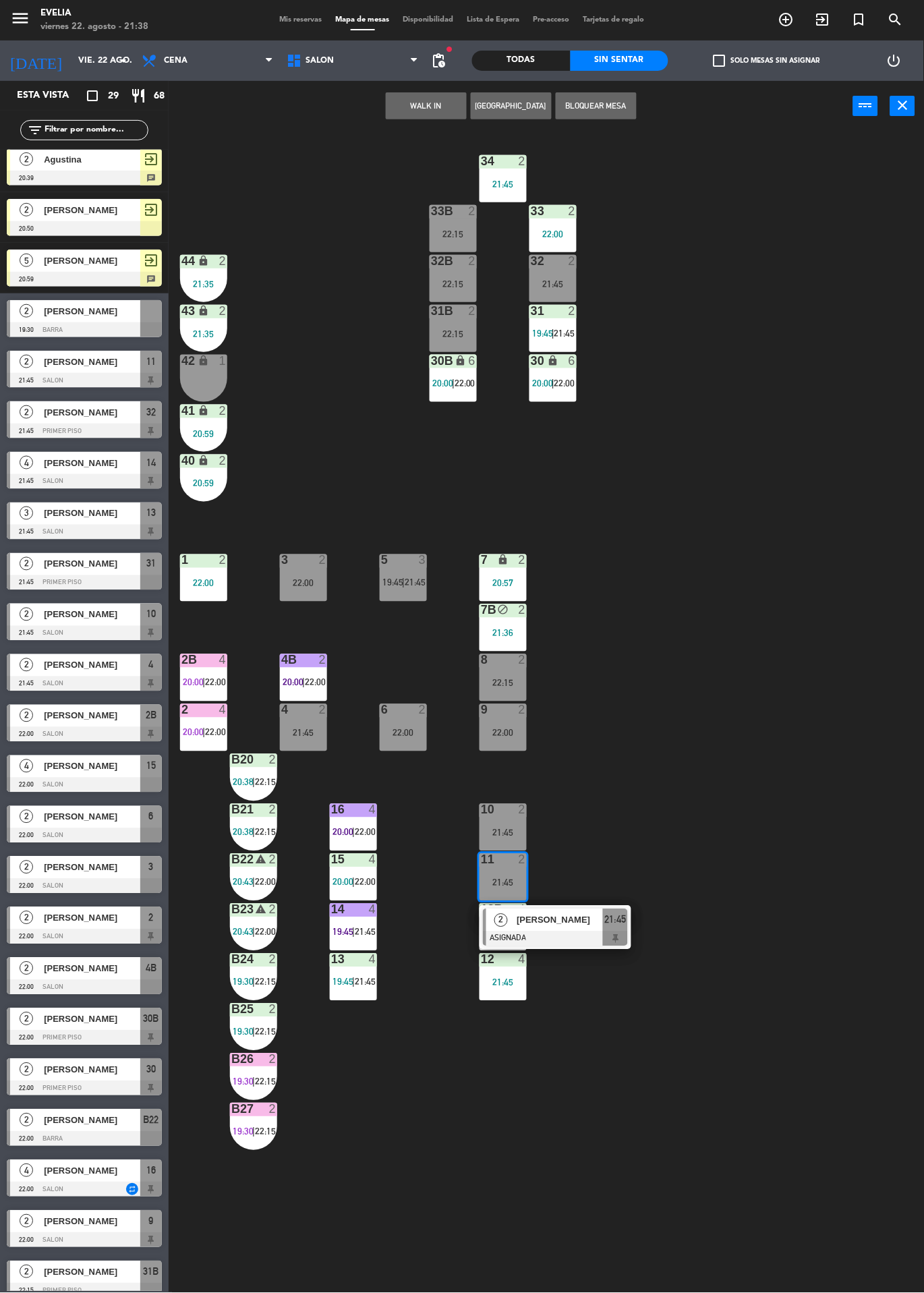
click at [483, 938] on div at bounding box center [556, 939] width 145 height 15
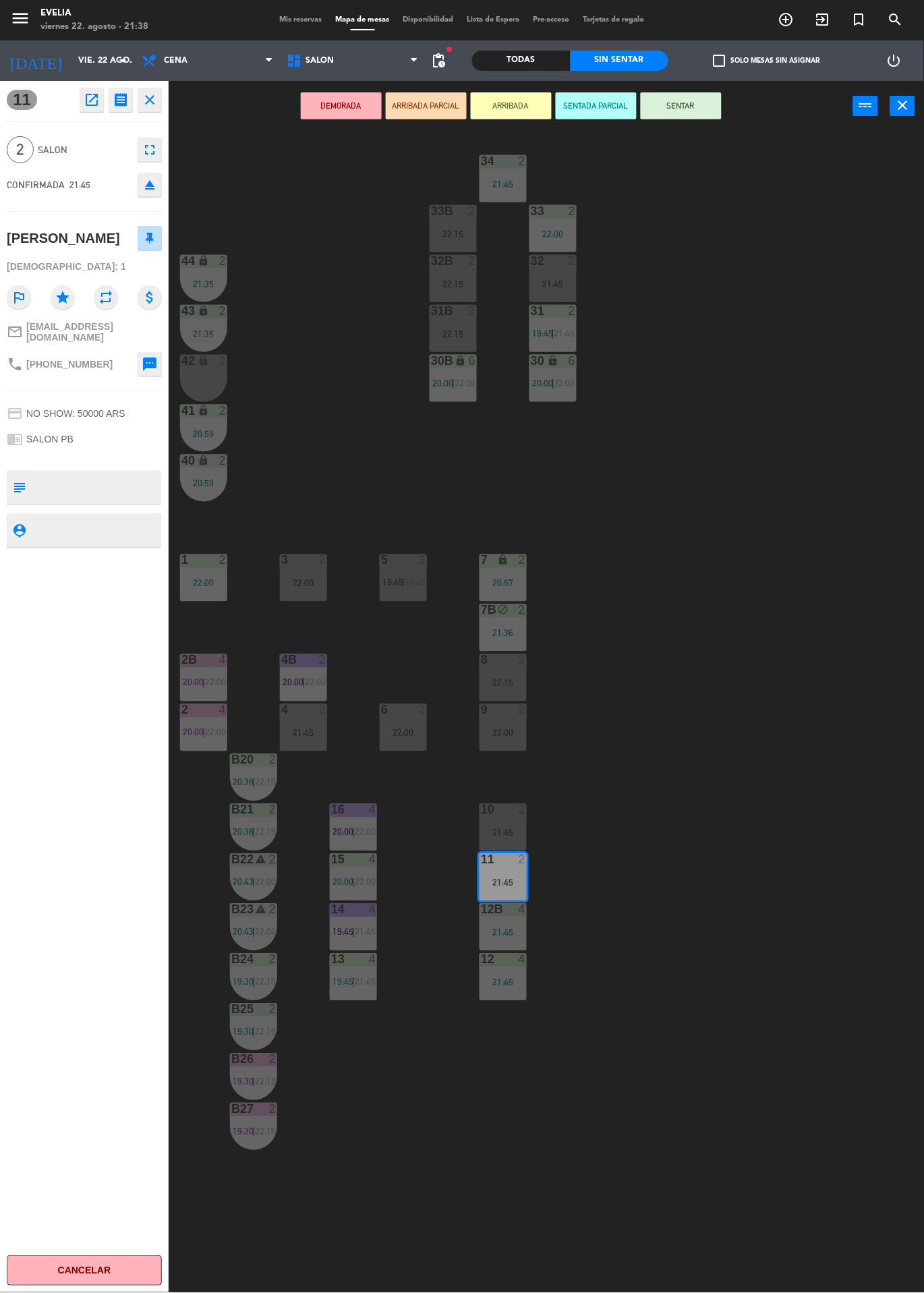
click at [653, 96] on button "SENTAR" at bounding box center [682, 105] width 81 height 27
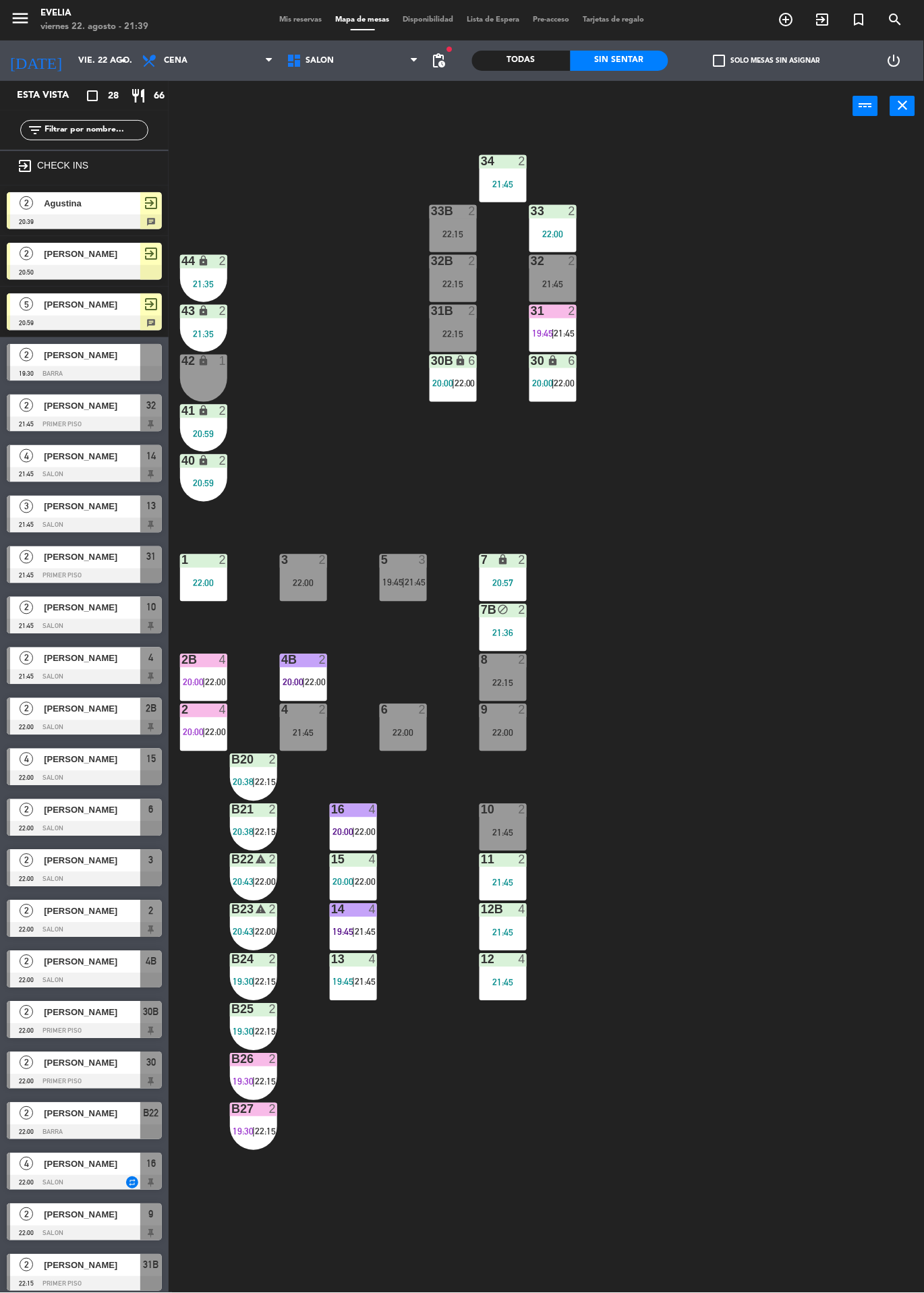
click at [147, 415] on div "32" at bounding box center [151, 405] width 22 height 22
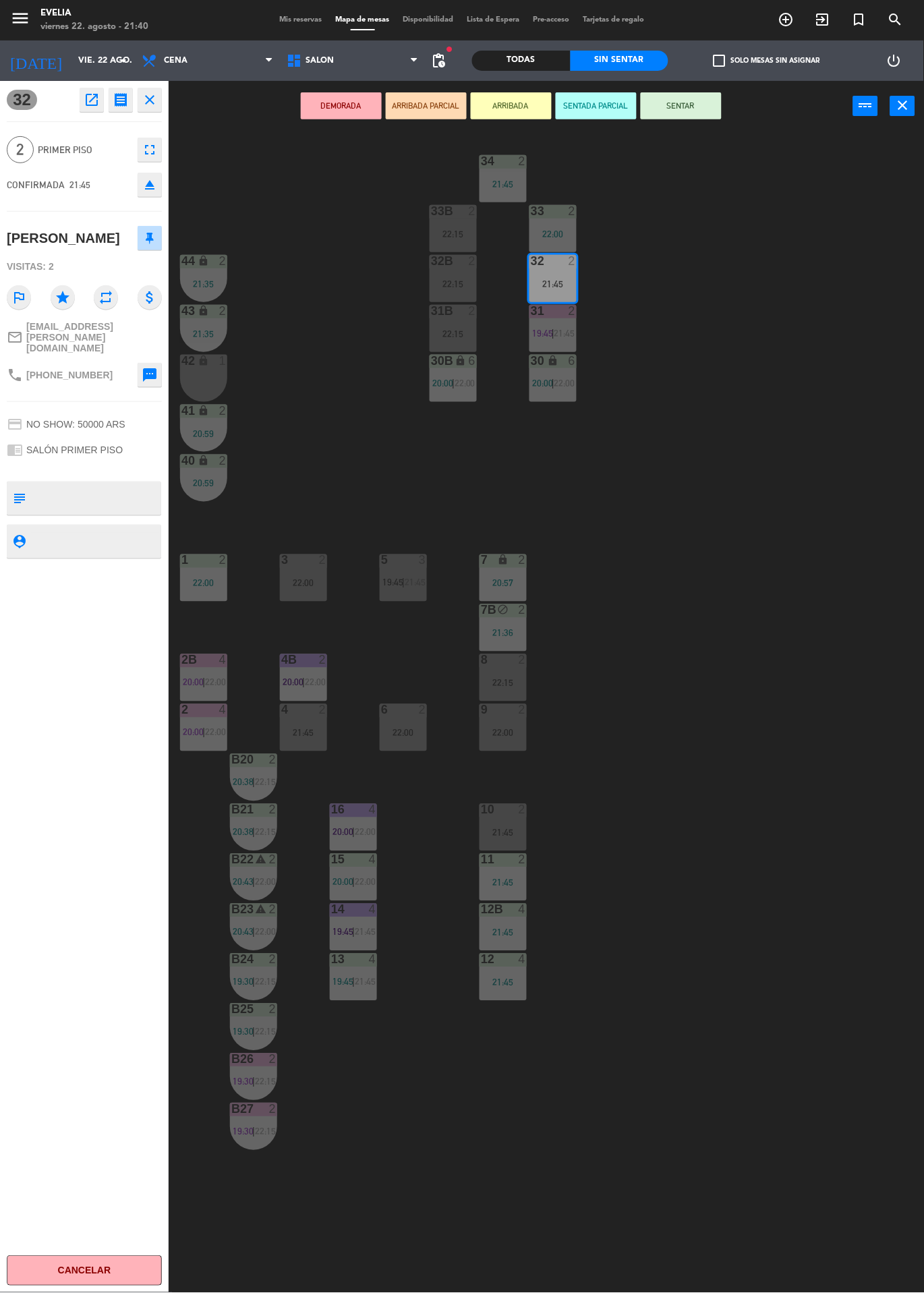
click at [696, 116] on button "SENTAR" at bounding box center [682, 105] width 81 height 27
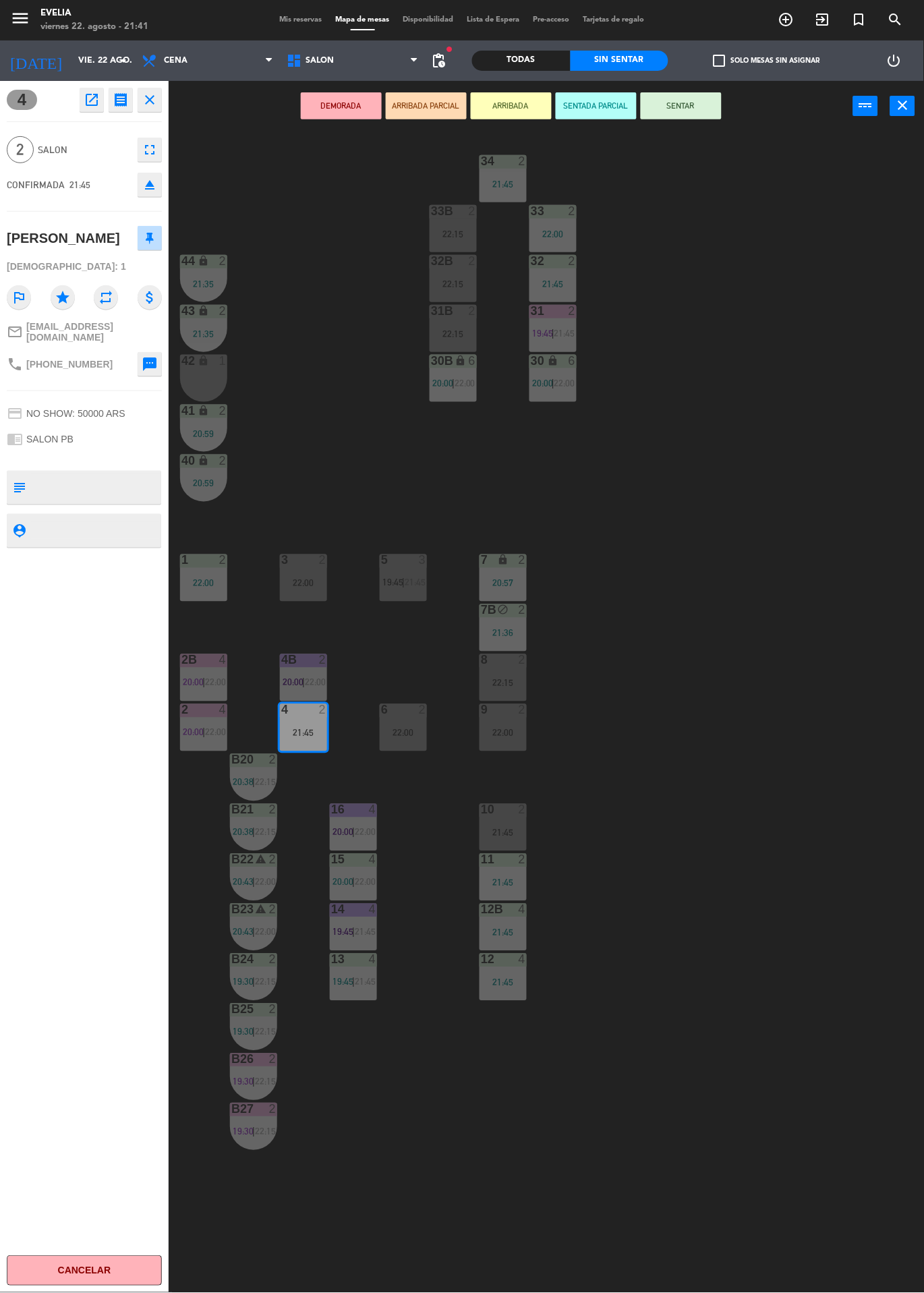
click at [707, 111] on button "SENTAR" at bounding box center [682, 105] width 81 height 27
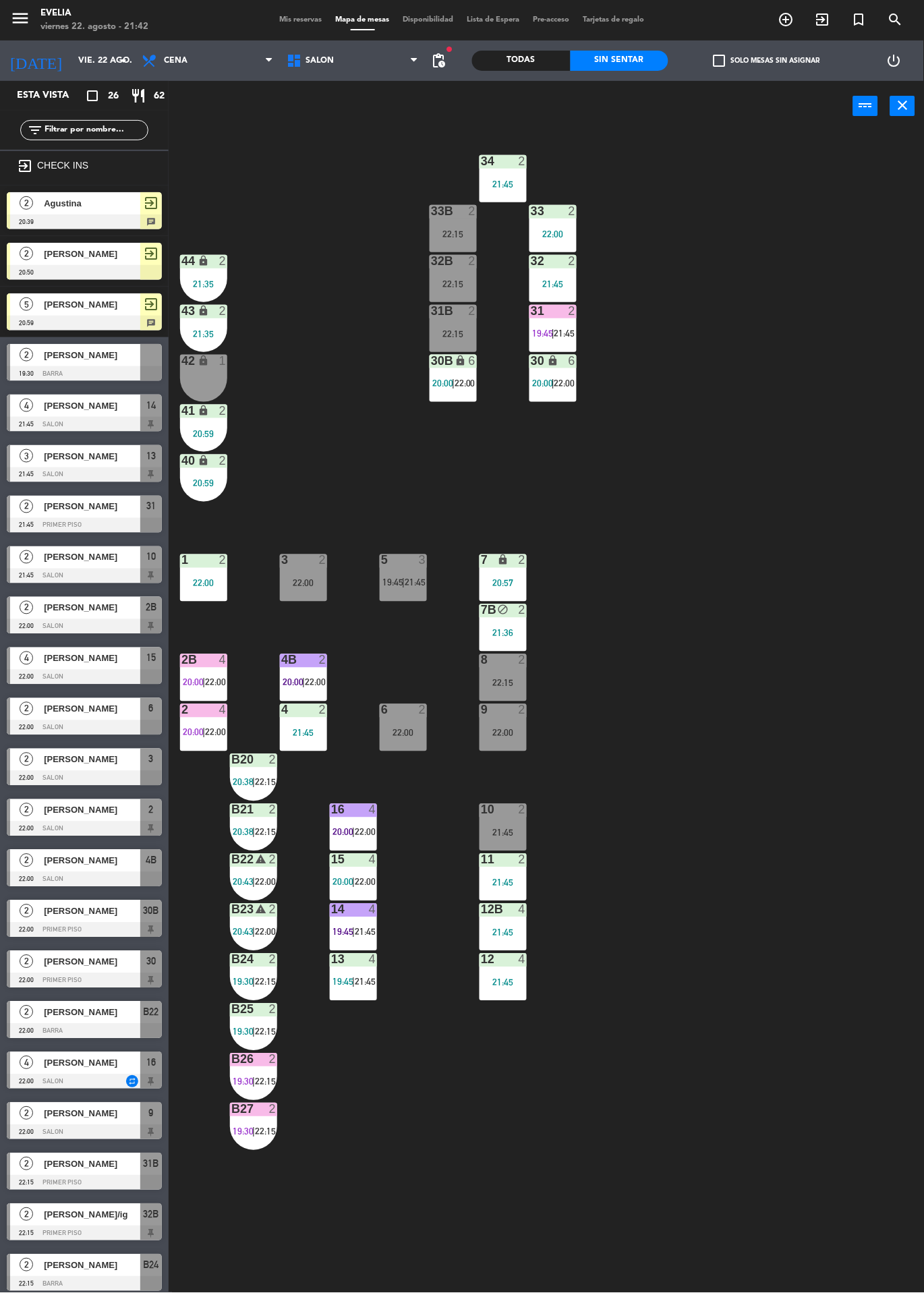
click at [36, 516] on div "2" at bounding box center [26, 507] width 33 height 22
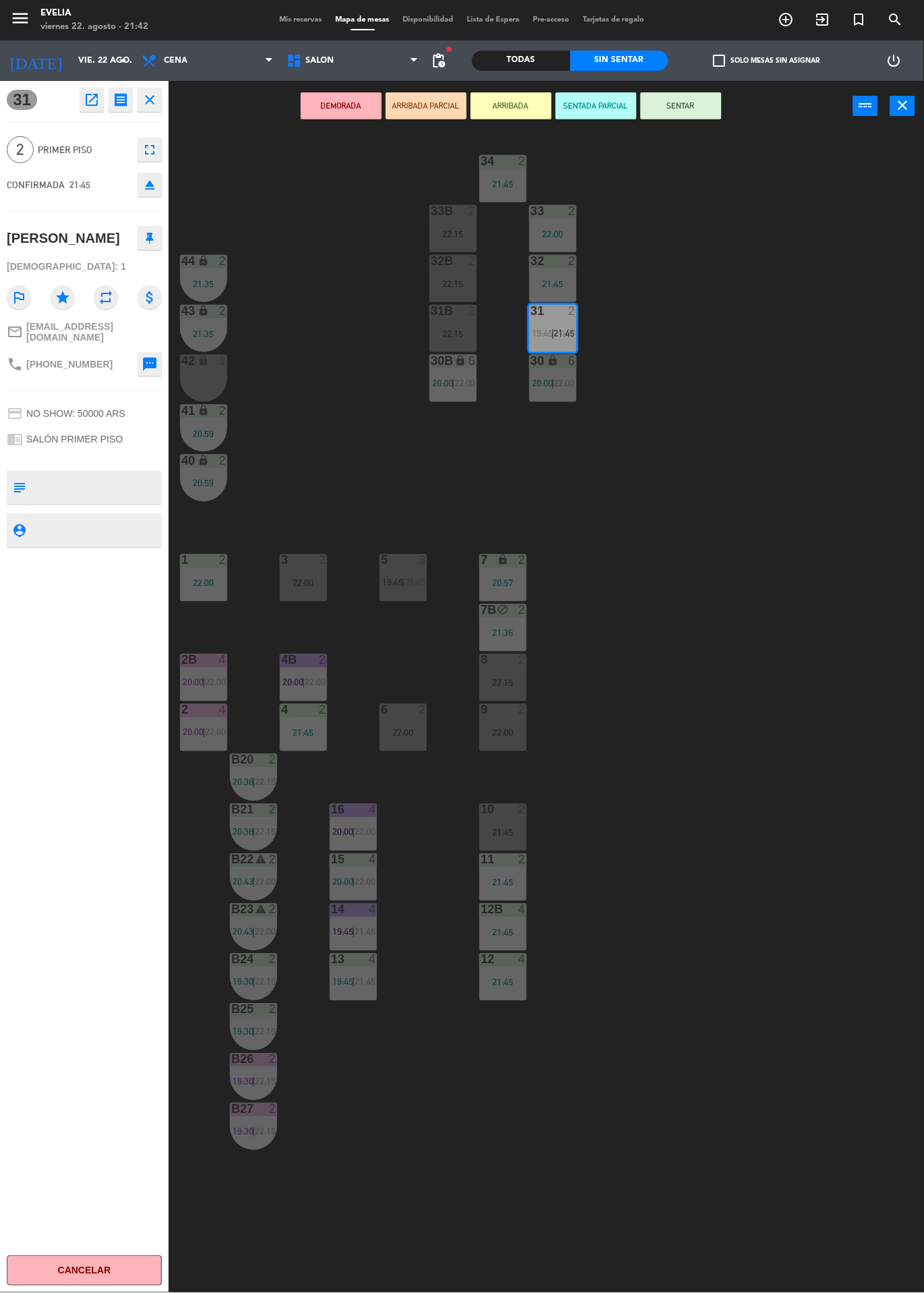
click at [762, 311] on div "34 2 21:45 33B 2 22:15 33 2 22:00 44 lock 2 21:35 32B 2 22:15 32 2 21:45 43 loc…" at bounding box center [551, 712] width 746 height 1162
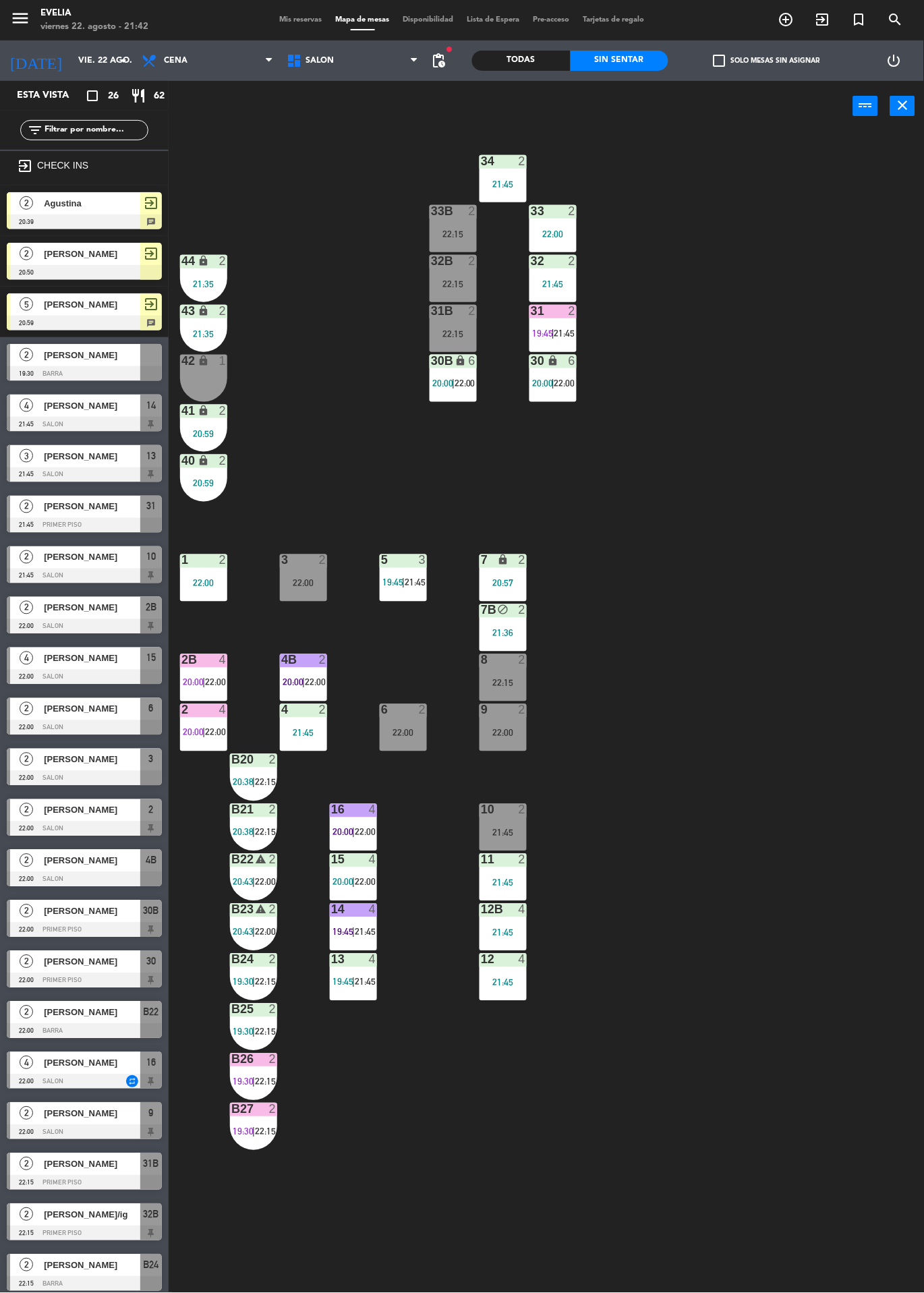
click at [574, 344] on div "31 2 19:45 | 21:45" at bounding box center [553, 328] width 47 height 47
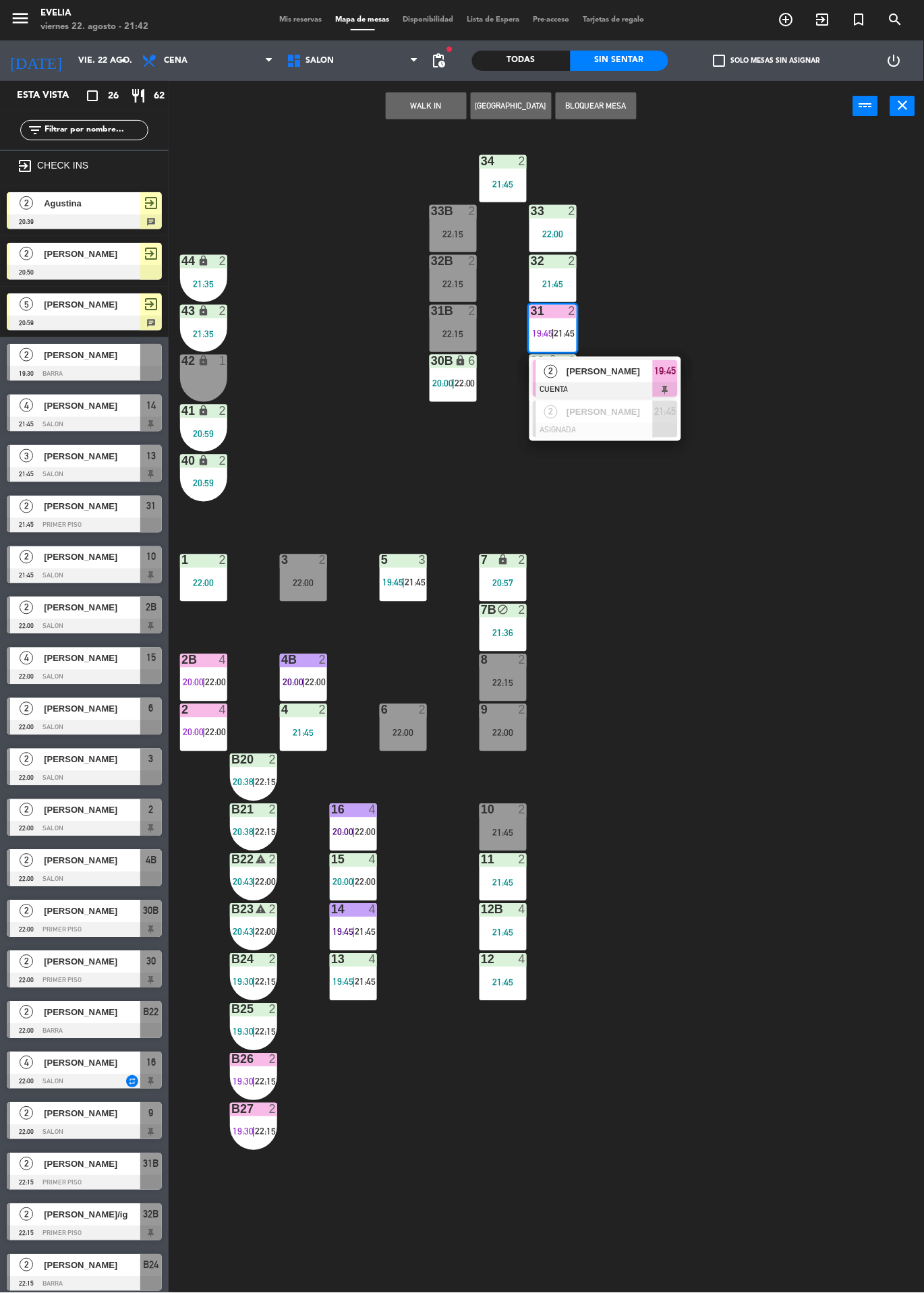
click at [631, 433] on div at bounding box center [606, 430] width 145 height 15
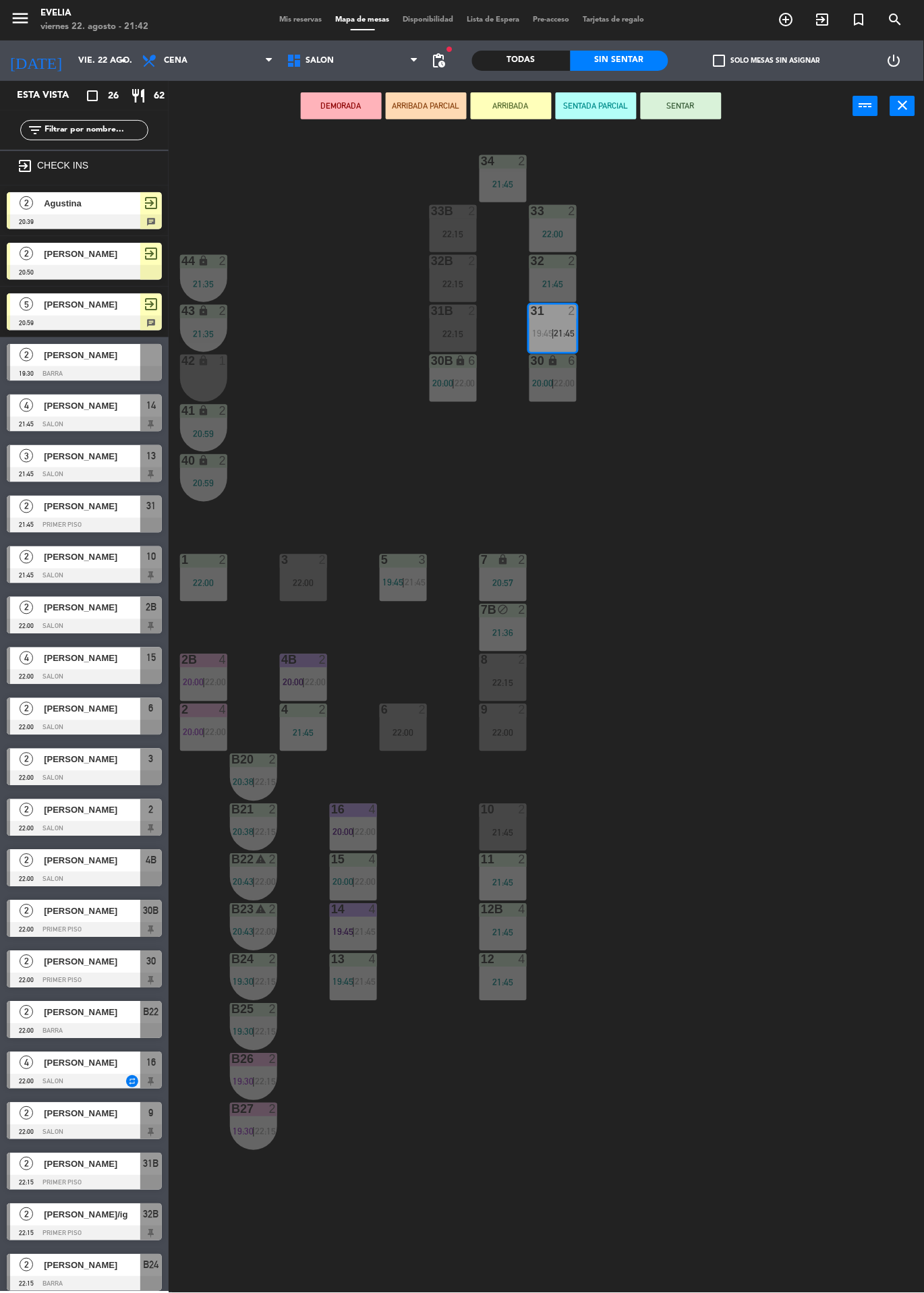
click at [475, 333] on div "22:15" at bounding box center [453, 334] width 47 height 9
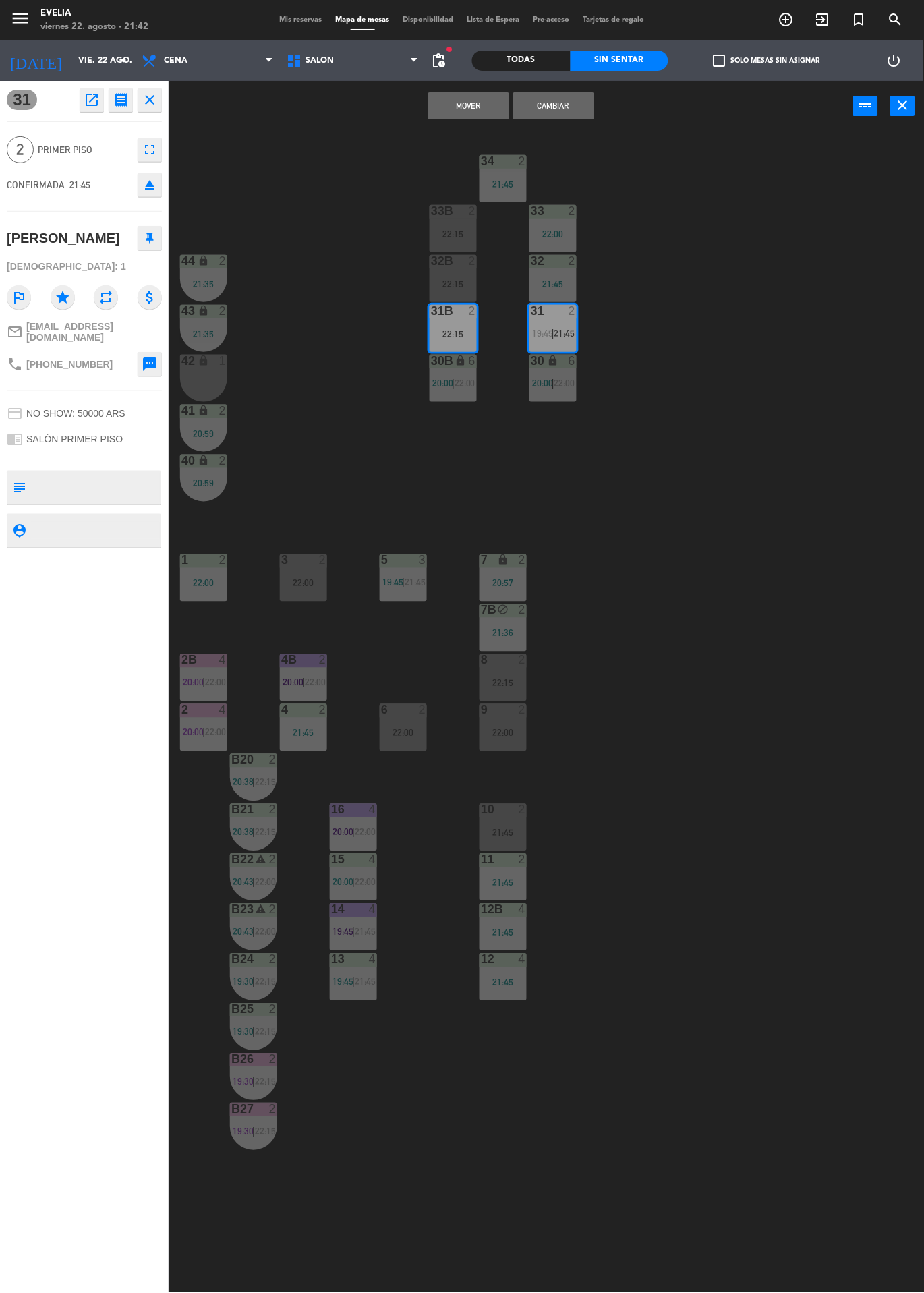
click at [580, 112] on button "Cambiar" at bounding box center [554, 105] width 81 height 27
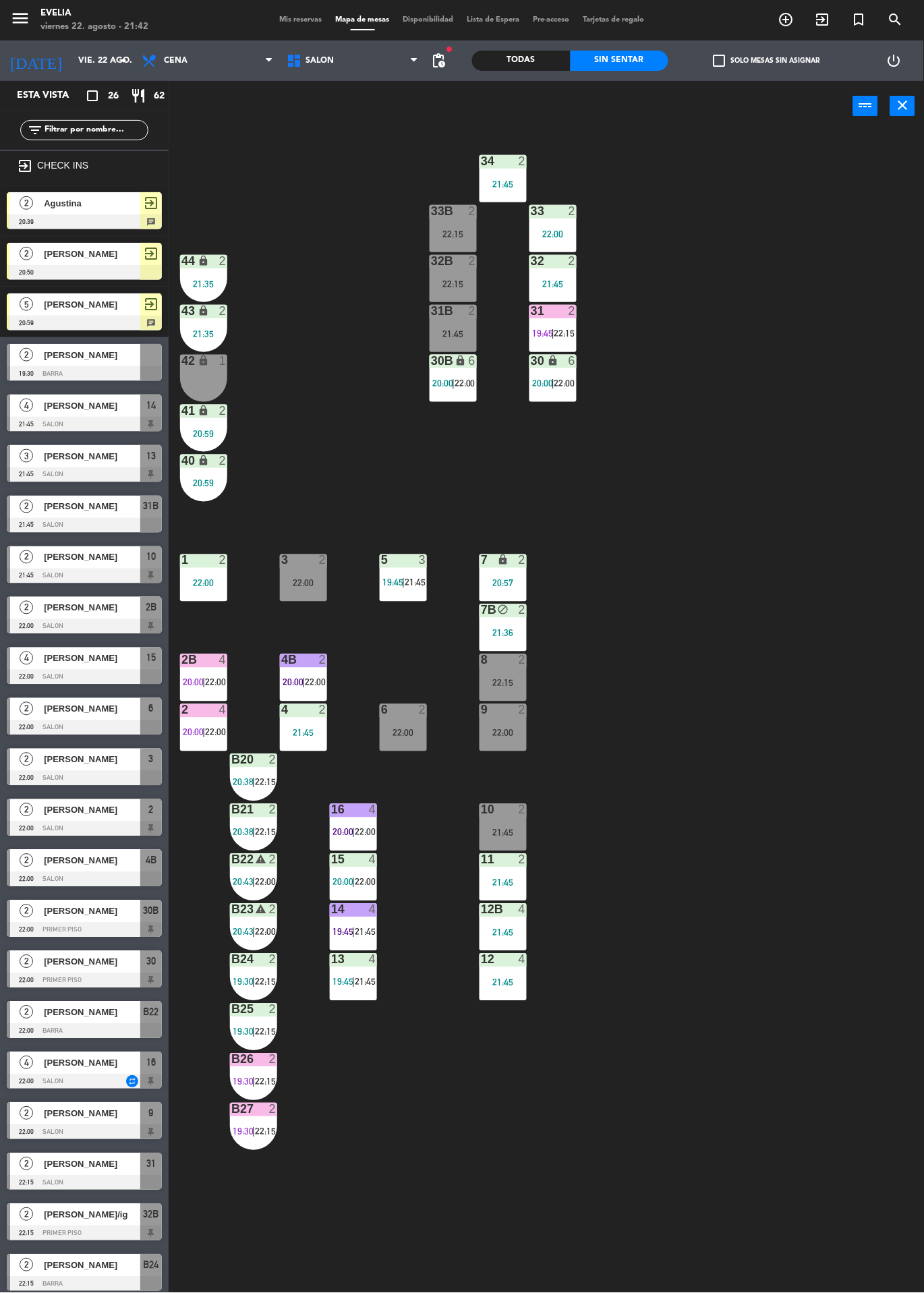
click at [448, 334] on div "21:45" at bounding box center [453, 334] width 47 height 9
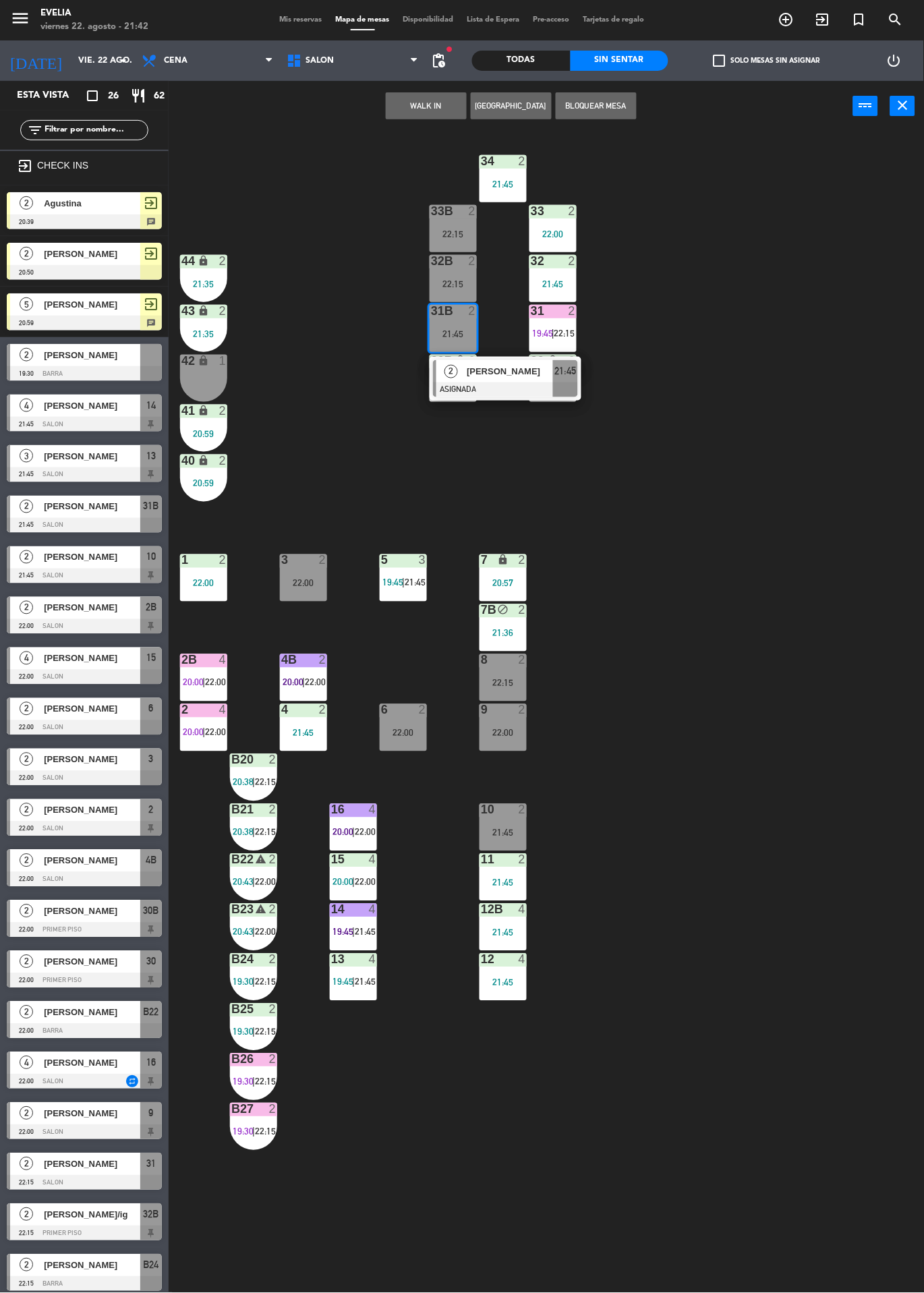
click at [531, 373] on span "[PERSON_NAME]" at bounding box center [510, 371] width 86 height 15
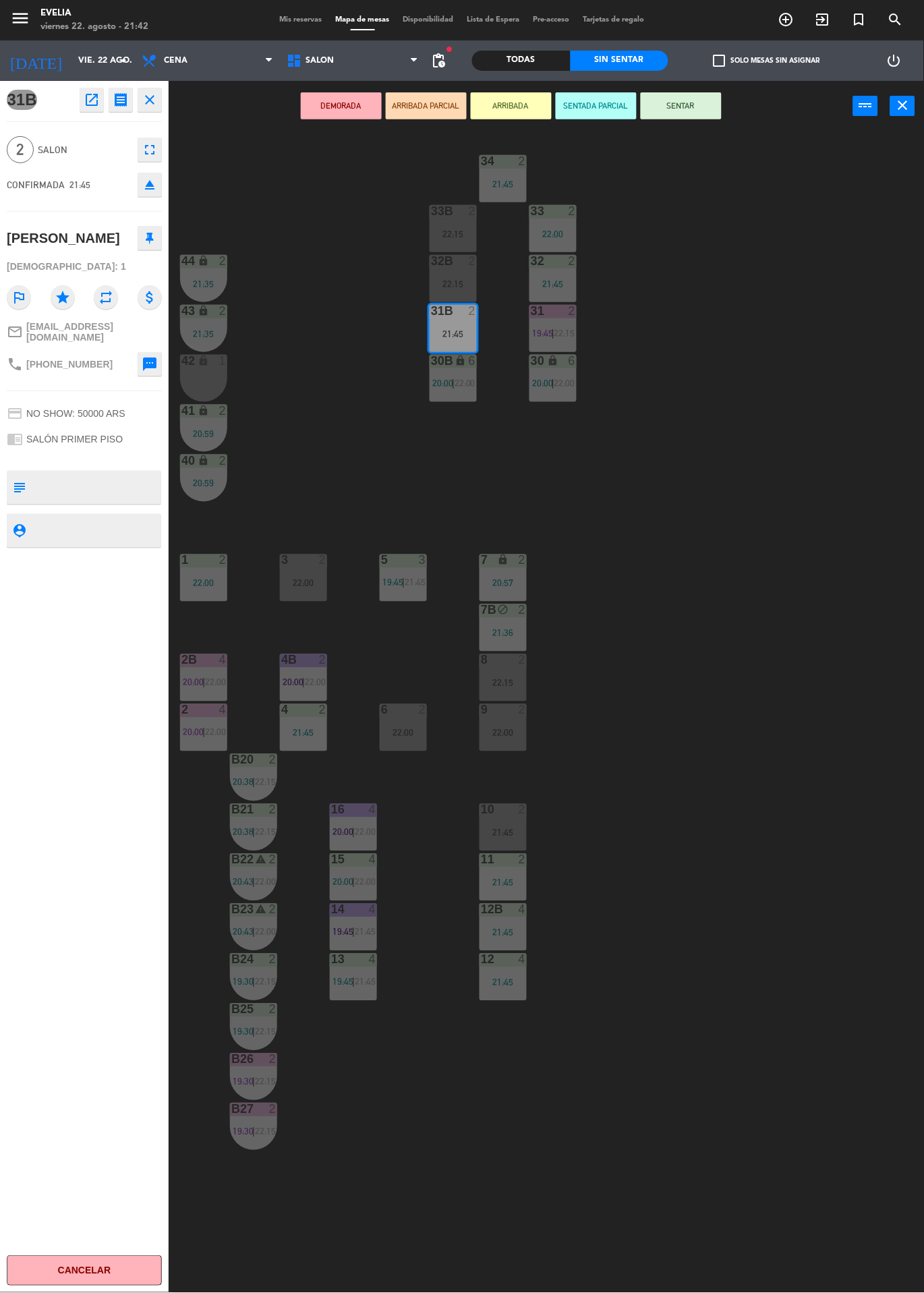
click at [709, 111] on button "SENTAR" at bounding box center [682, 105] width 81 height 27
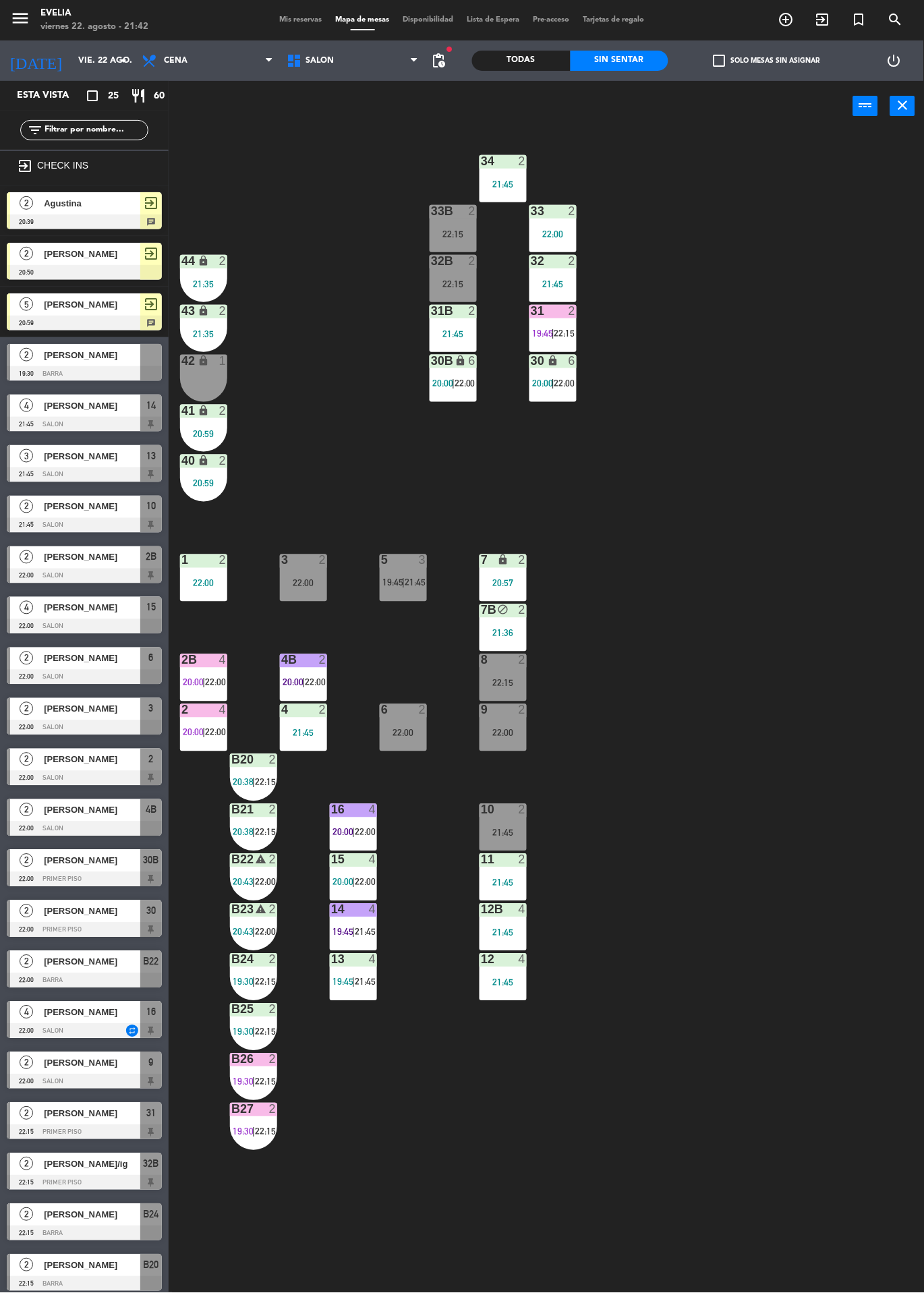
click at [731, 554] on div "34 2 21:45 33B 2 22:15 33 2 22:00 44 lock 2 21:35 32B 2 22:15 32 2 21:45 43 loc…" at bounding box center [551, 712] width 746 height 1162
click at [795, 20] on icon "exit_to_app" at bounding box center [786, 20] width 16 height 16
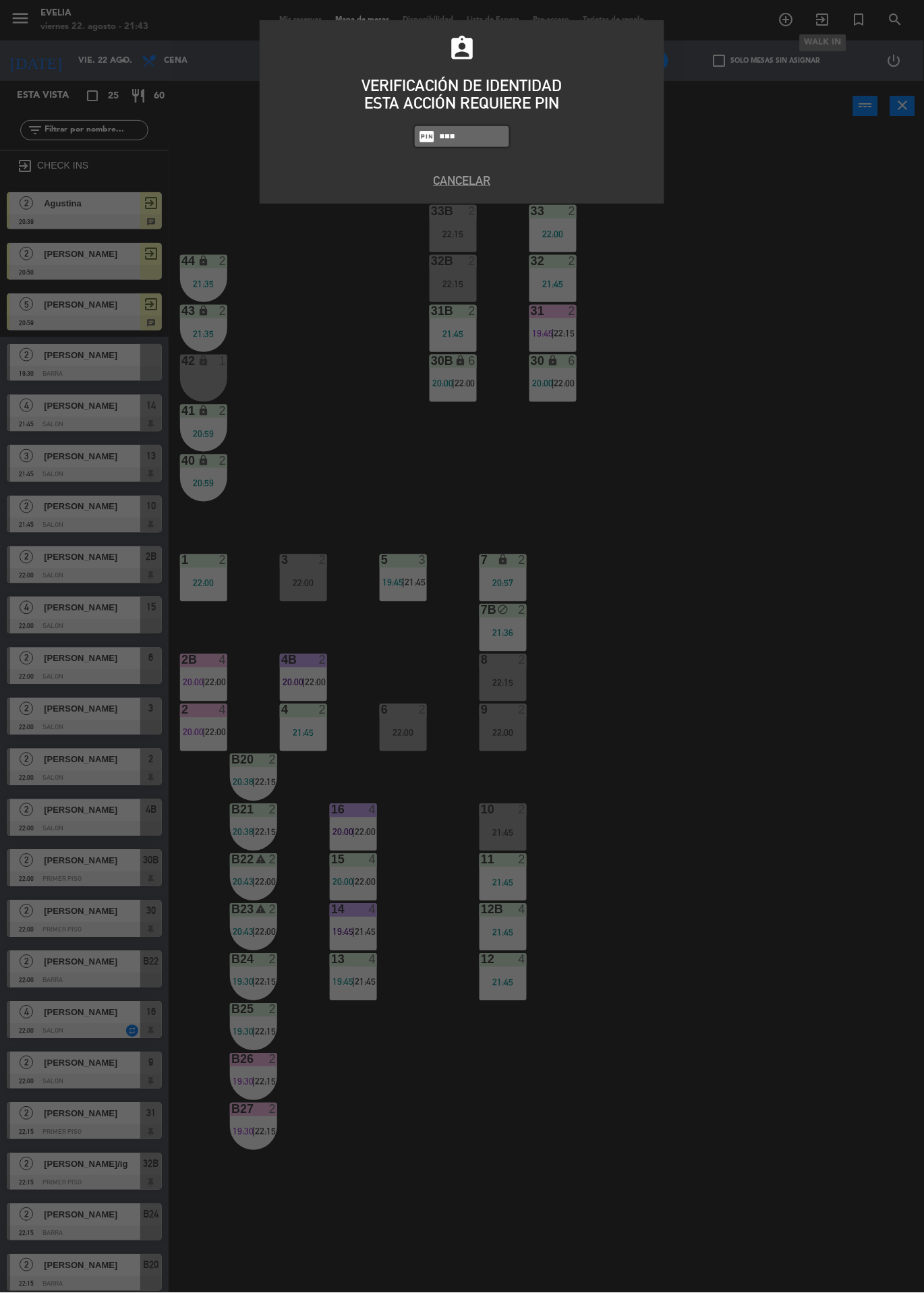
type input "6389"
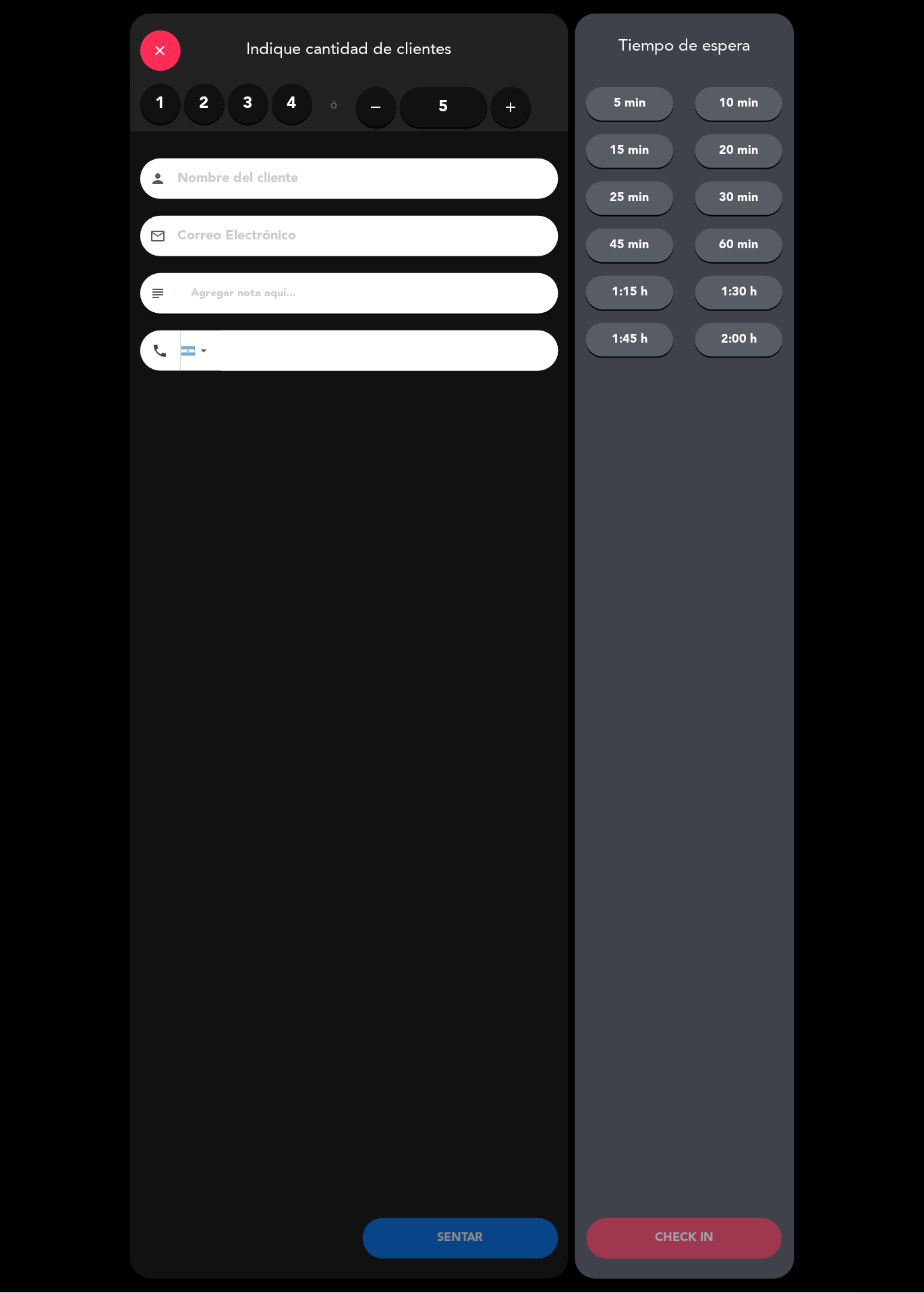
click at [149, 41] on div "close" at bounding box center [160, 51] width 41 height 41
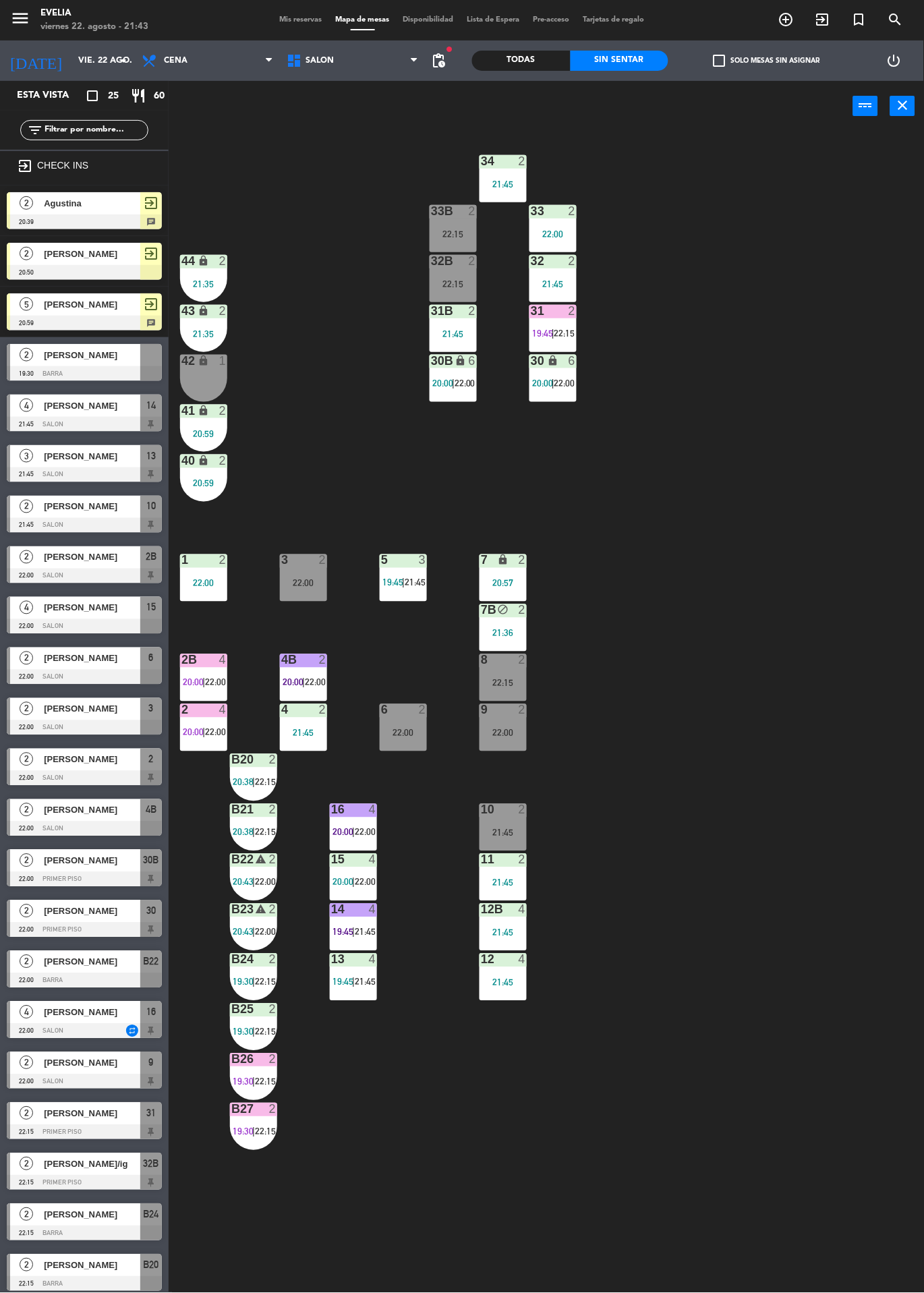
click at [722, 298] on div "34 2 21:45 33B 2 22:15 33 2 22:00 44 lock 2 21:35 32B 2 22:15 32 2 21:45 43 loc…" at bounding box center [551, 712] width 746 height 1162
click at [795, 24] on icon "exit_to_app" at bounding box center [786, 20] width 16 height 16
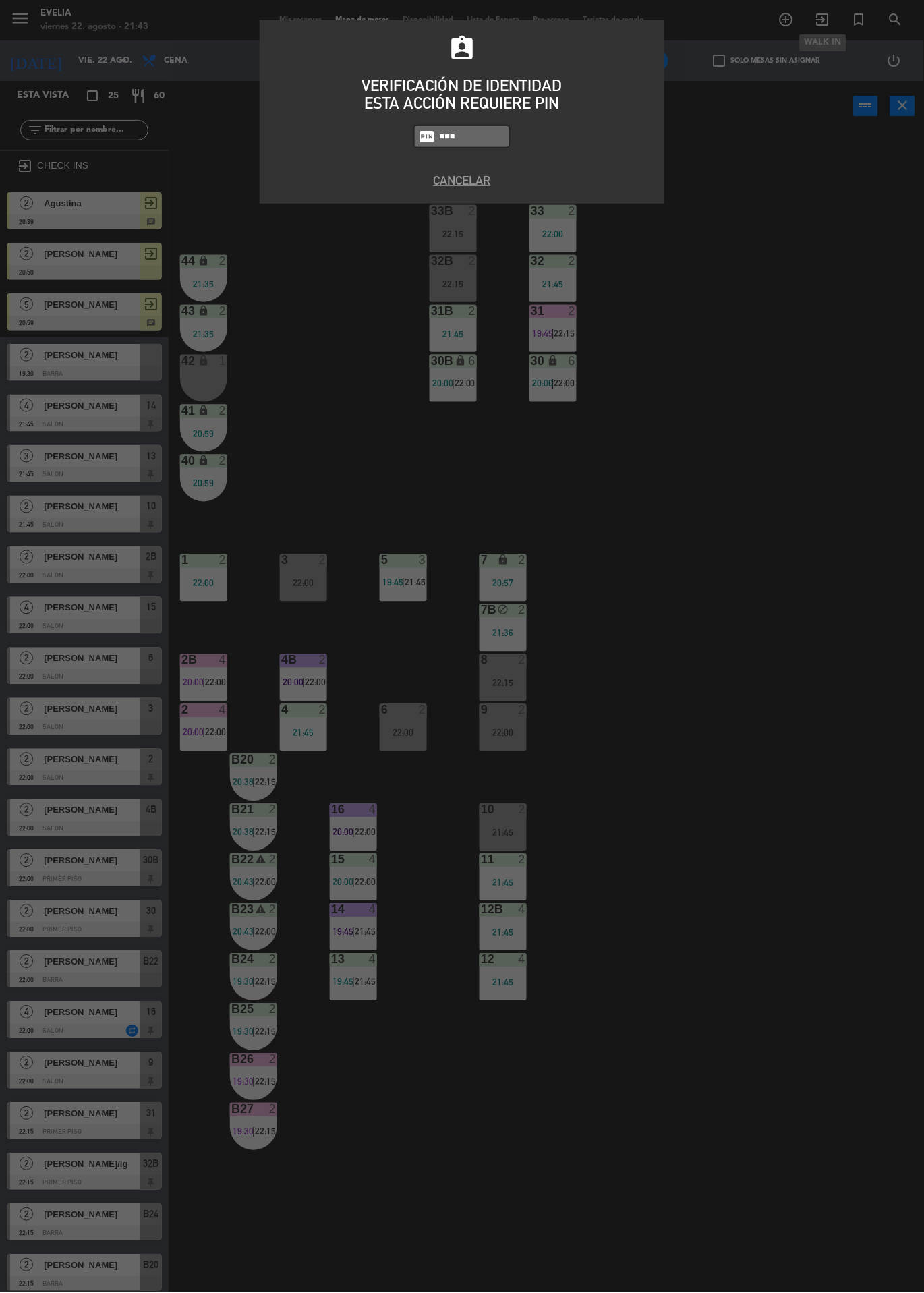
type input "6389"
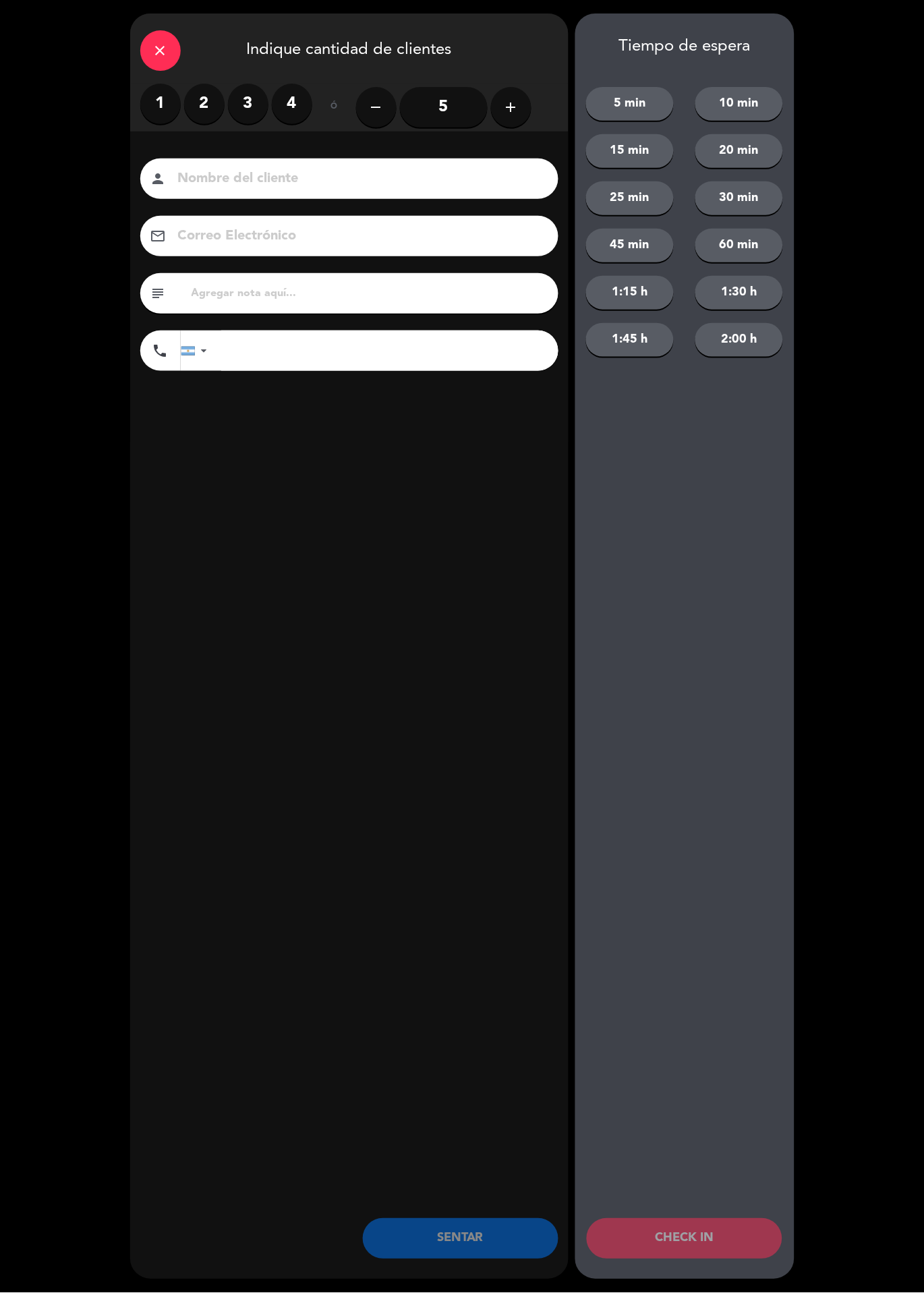
click at [245, 115] on label "3" at bounding box center [248, 104] width 41 height 41
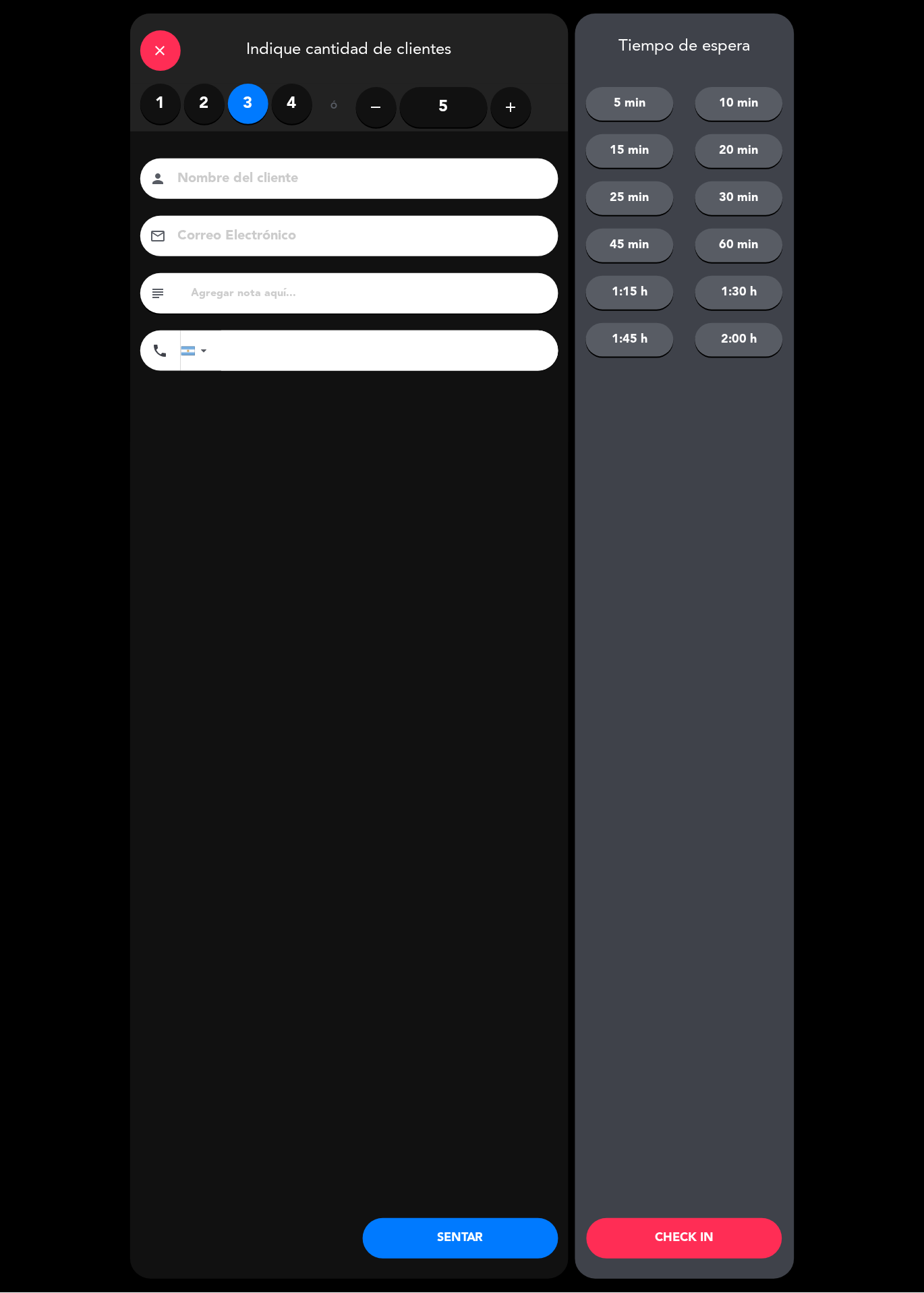
click at [230, 171] on input at bounding box center [359, 179] width 364 height 24
type input "Agustina"
click at [425, 553] on div "close Indique cantidad de clientes 1 2 3 4 ó remove 5 add Nombre del cliente pe…" at bounding box center [350, 647] width 439 height 1266
click at [377, 284] on input "text" at bounding box center [369, 294] width 358 height 19
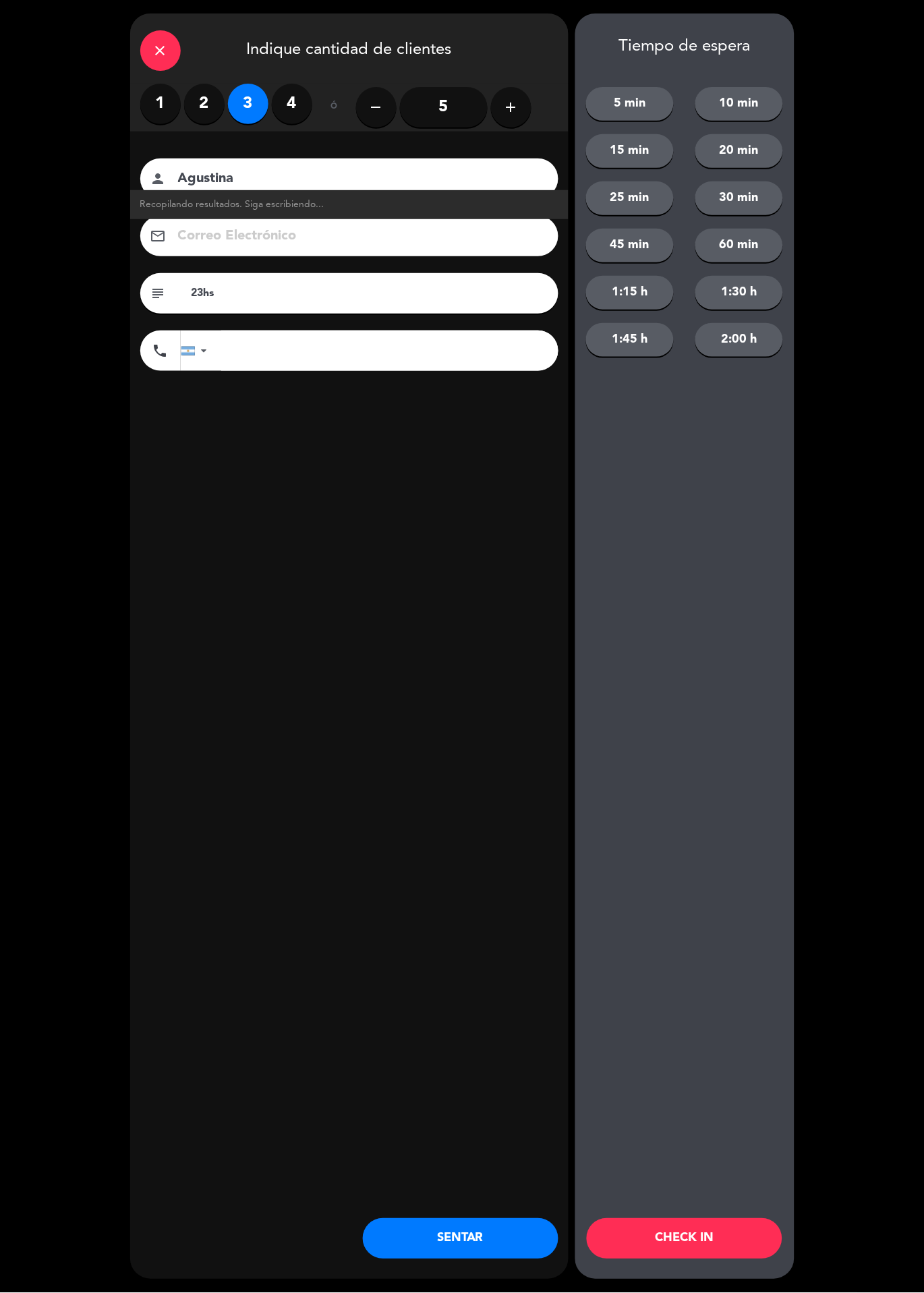
type input "23hs"
click at [434, 587] on div "close Indique cantidad de clientes 1 2 3 4 ó remove 5 add Nombre del cliente pe…" at bounding box center [350, 647] width 439 height 1266
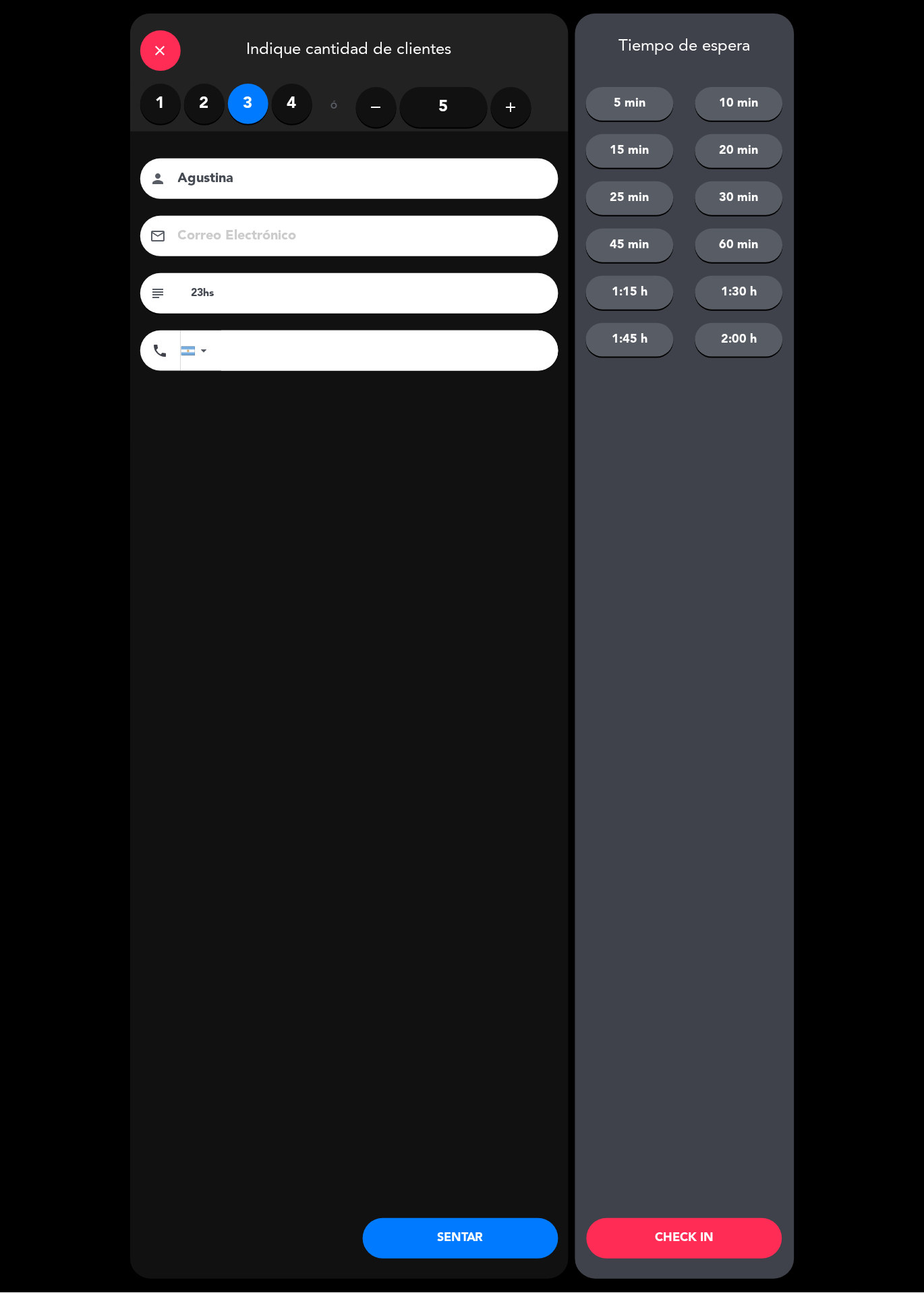
click at [724, 1241] on button "CHECK IN" at bounding box center [685, 1239] width 196 height 41
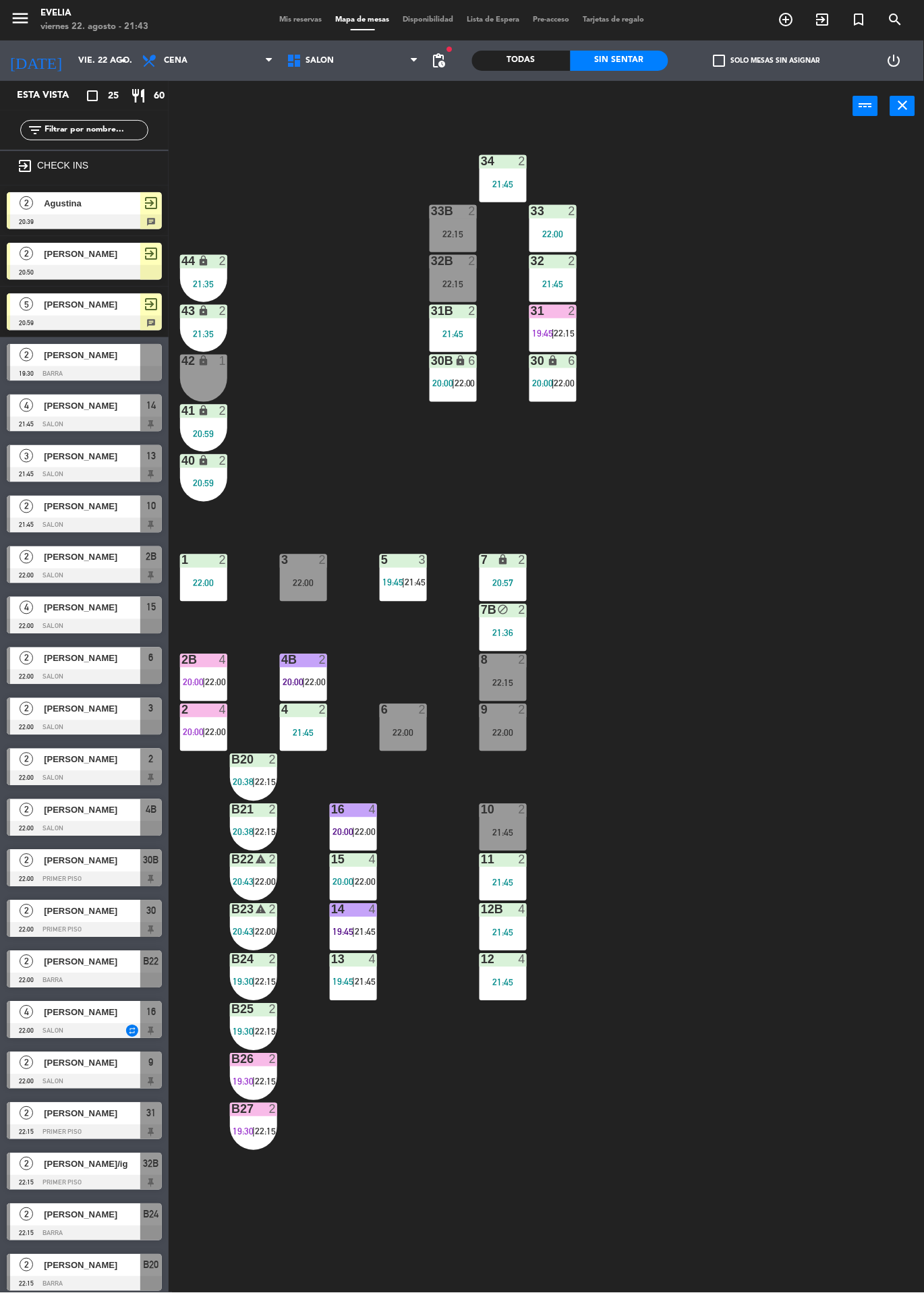
click at [719, 787] on div "34 2 21:45 33B 2 22:15 33 2 22:00 44 lock 2 21:35 32B 2 22:15 32 2 21:45 43 loc…" at bounding box center [551, 712] width 746 height 1162
click at [788, 749] on div "34 2 21:45 33B 2 22:15 33 2 22:00 44 lock 2 21:35 32B 2 22:15 32 2 21:45 43 loc…" at bounding box center [551, 712] width 746 height 1162
click at [123, 414] on div "[PERSON_NAME]" at bounding box center [91, 405] width 98 height 22
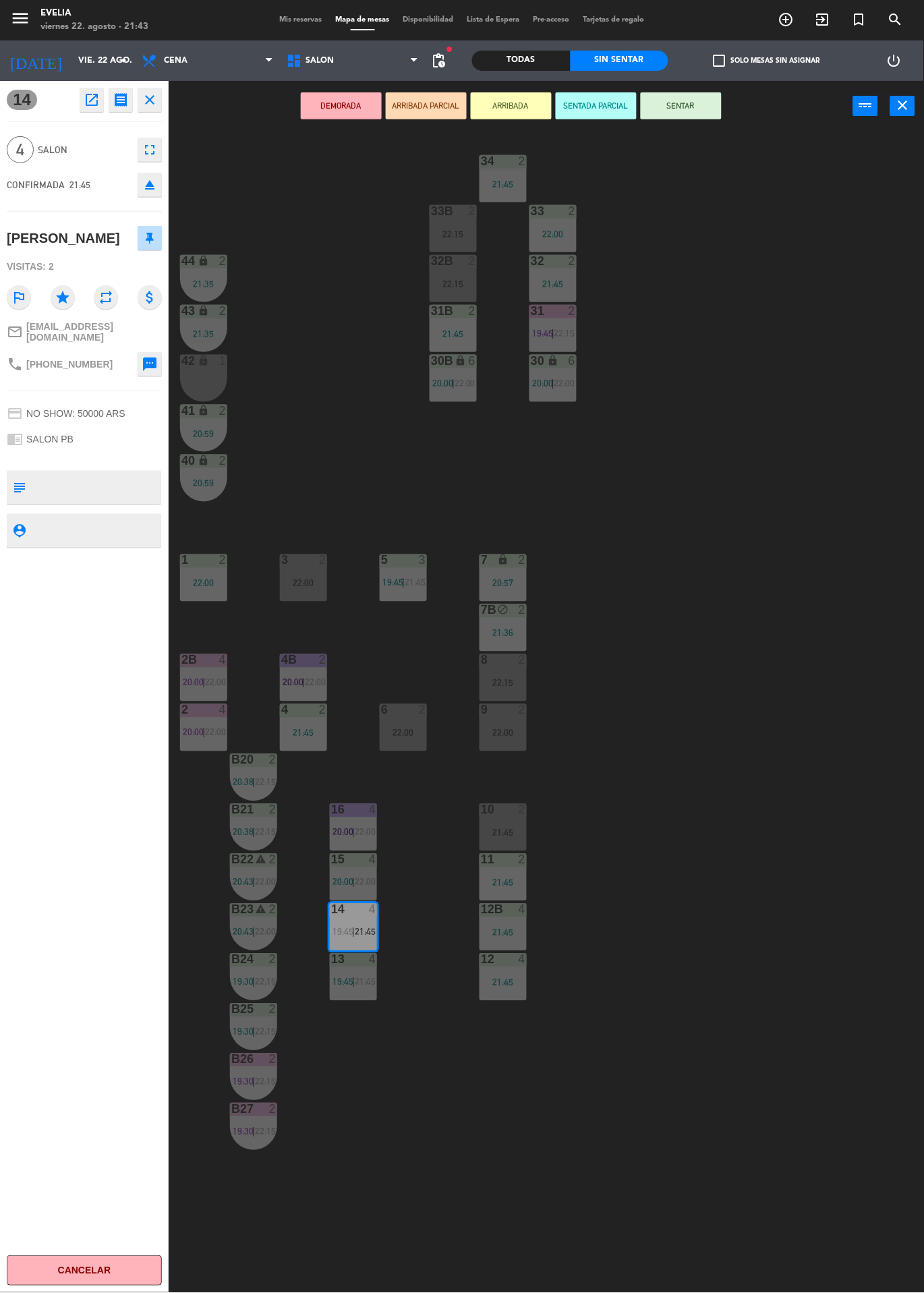
click at [516, 117] on button "ARRIBADA" at bounding box center [511, 105] width 81 height 27
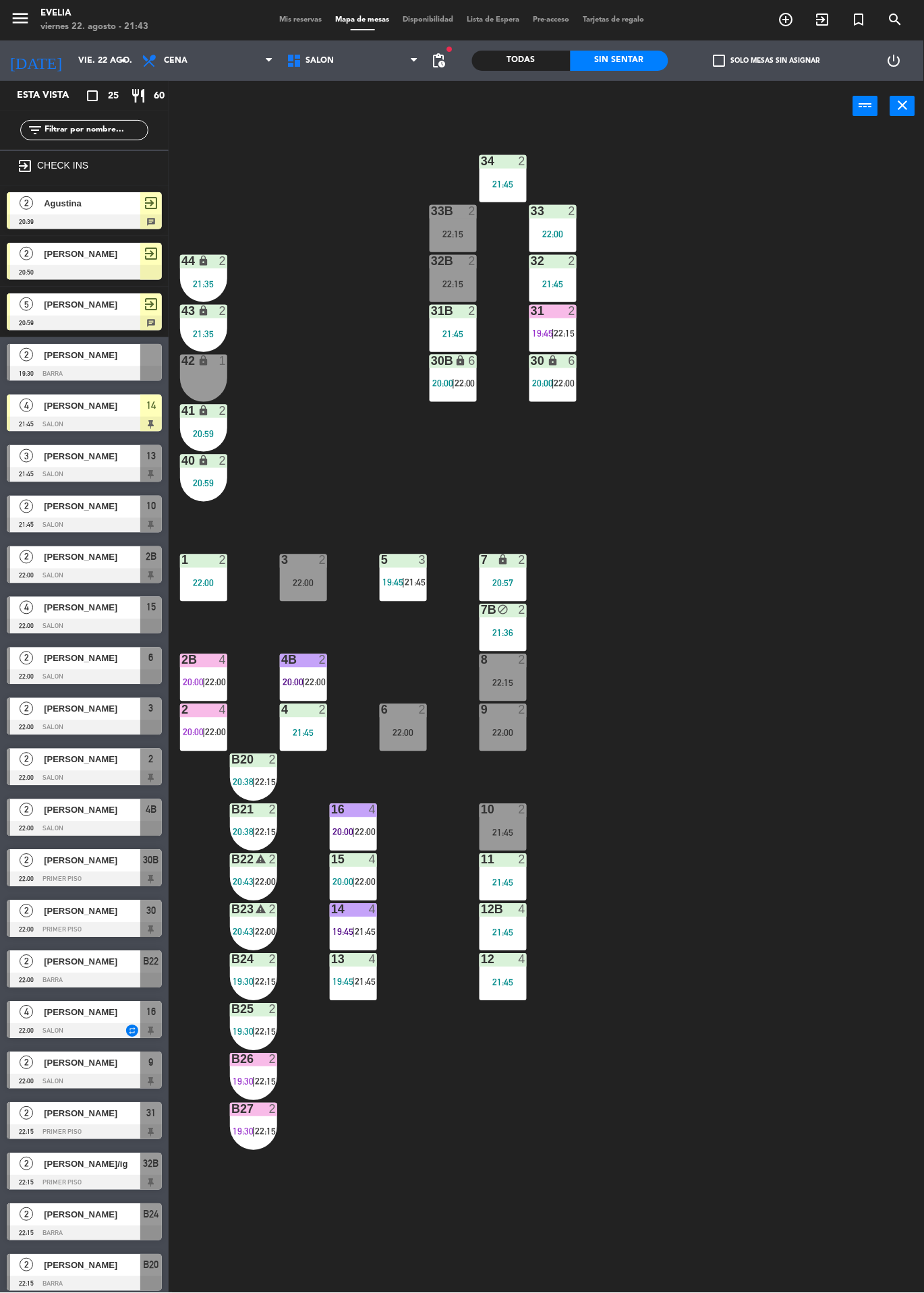
click at [706, 630] on div "34 2 21:45 33B 2 22:15 33 2 22:00 44 lock 2 21:35 32B 2 22:15 32 2 21:45 43 loc…" at bounding box center [551, 712] width 746 height 1162
click at [370, 882] on span "22:00" at bounding box center [365, 882] width 21 height 11
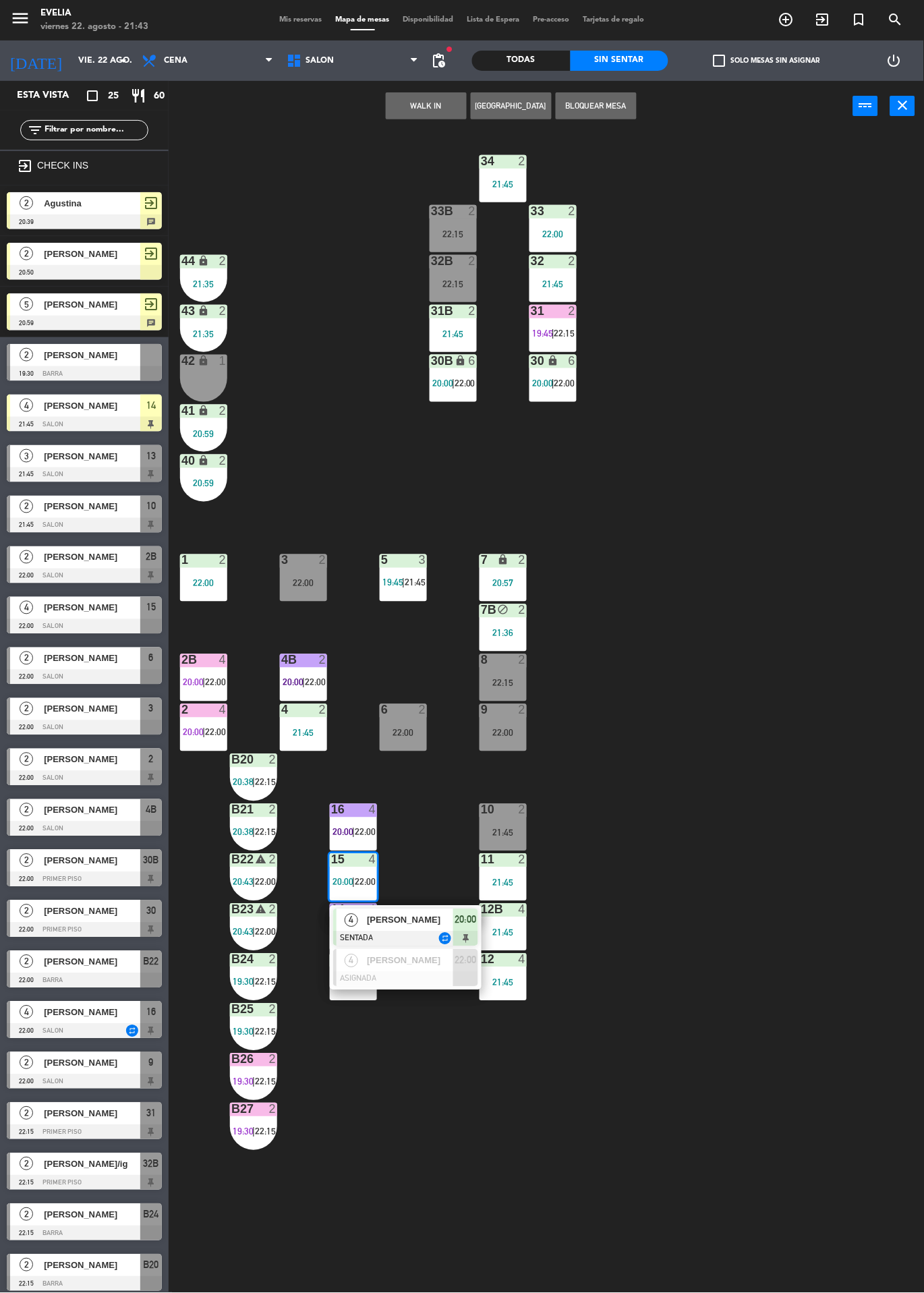
click at [448, 985] on div at bounding box center [406, 979] width 145 height 15
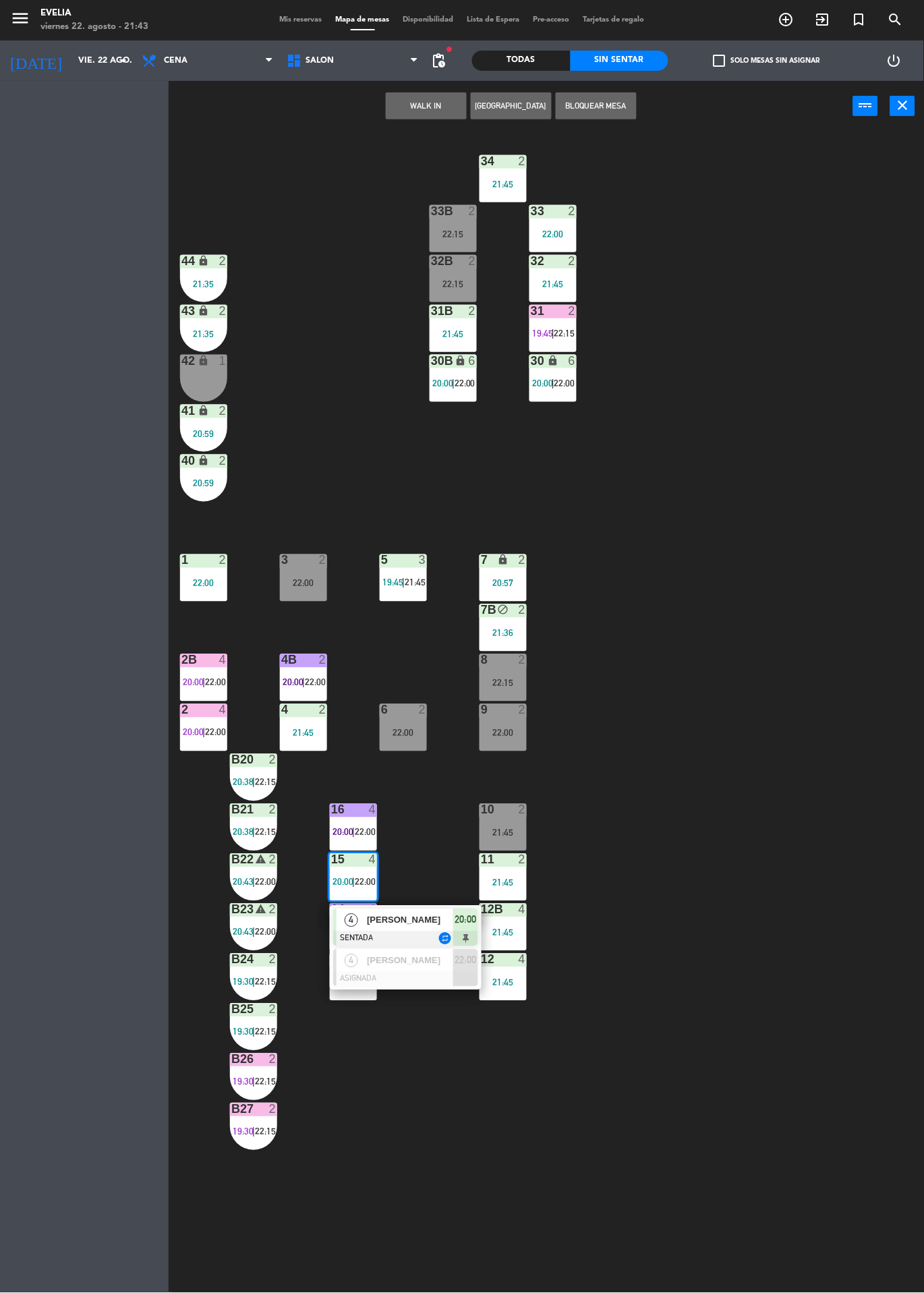
click at [734, 826] on div "34 2 21:45 33B 2 22:15 33 2 22:00 44 lock 2 21:35 32B 2 22:15 32 2 21:45 43 loc…" at bounding box center [551, 712] width 746 height 1162
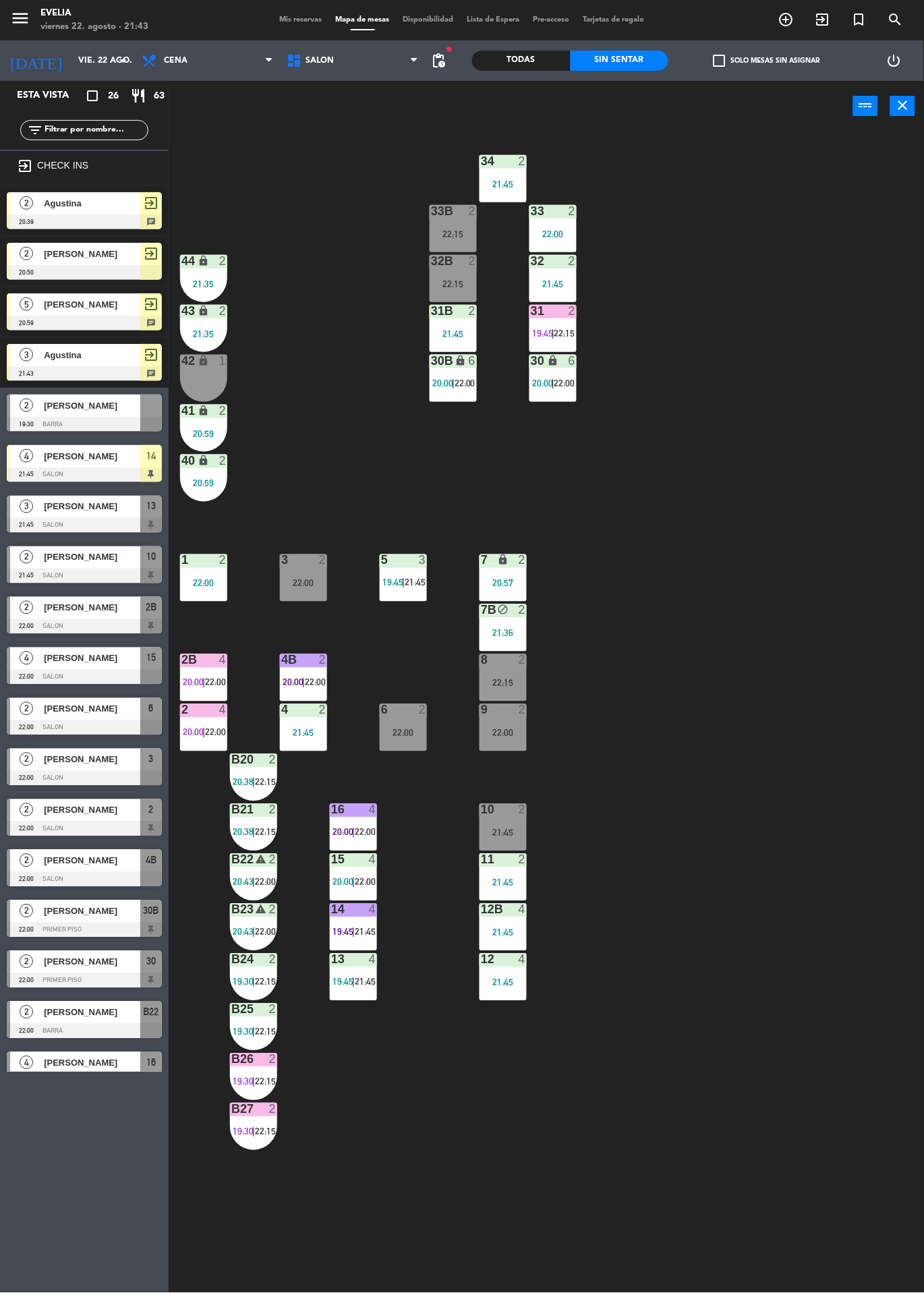
click at [372, 957] on div "4" at bounding box center [373, 959] width 8 height 12
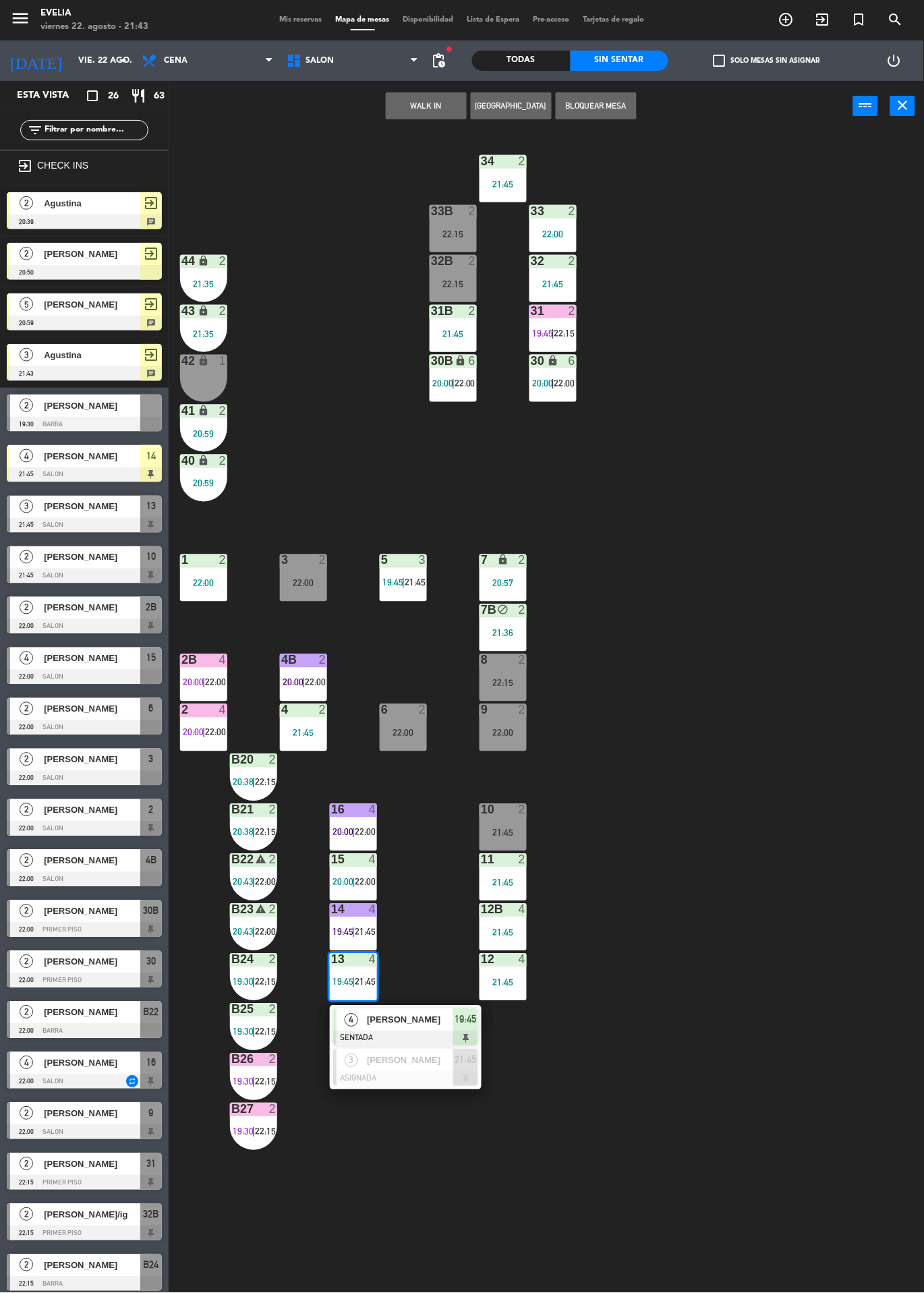
click at [803, 730] on div "34 2 21:45 33B 2 22:15 33 2 22:00 44 lock 2 21:35 32B 2 22:15 32 2 21:45 43 loc…" at bounding box center [551, 712] width 746 height 1162
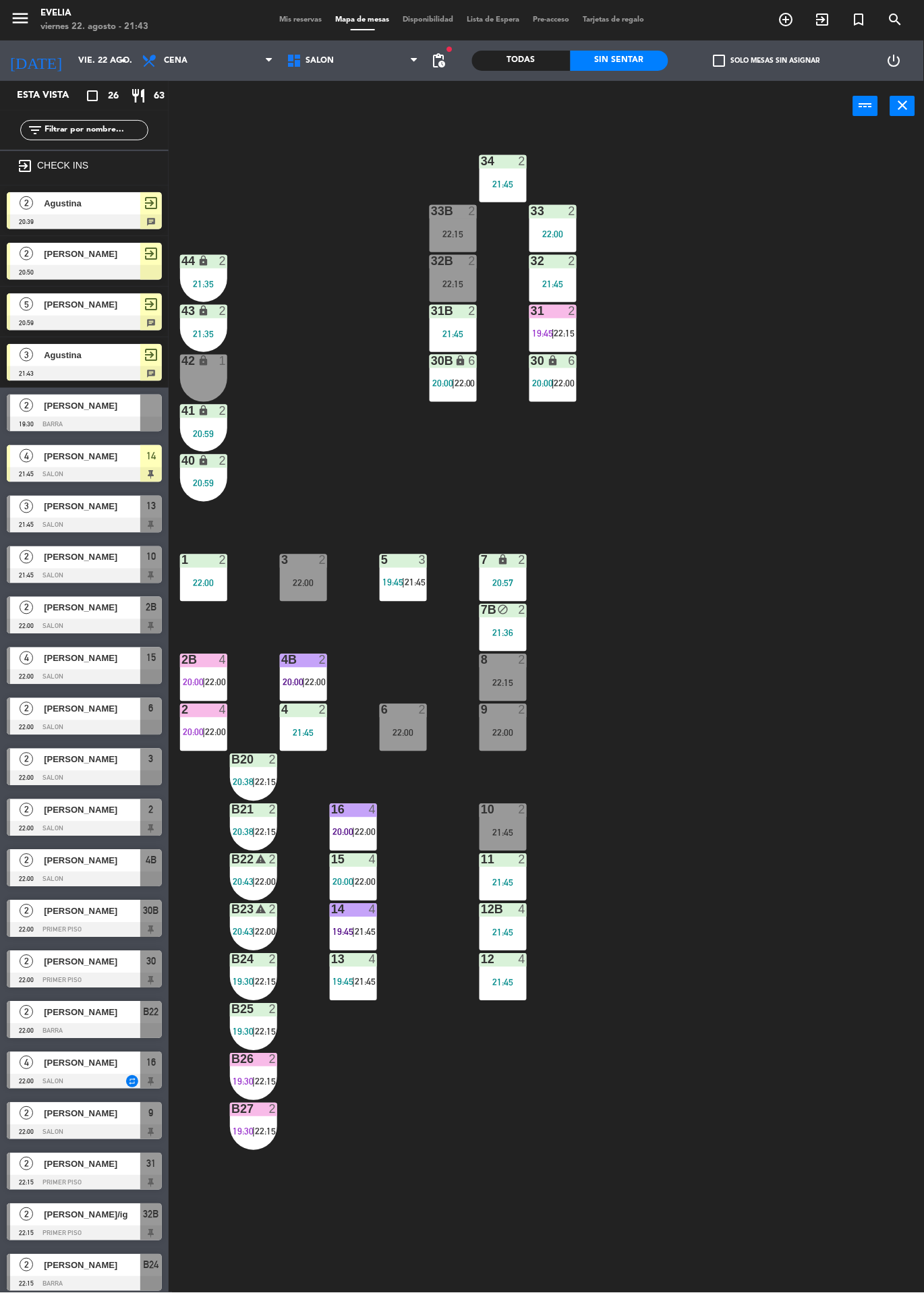
click at [358, 917] on div "14 4" at bounding box center [353, 910] width 47 height 14
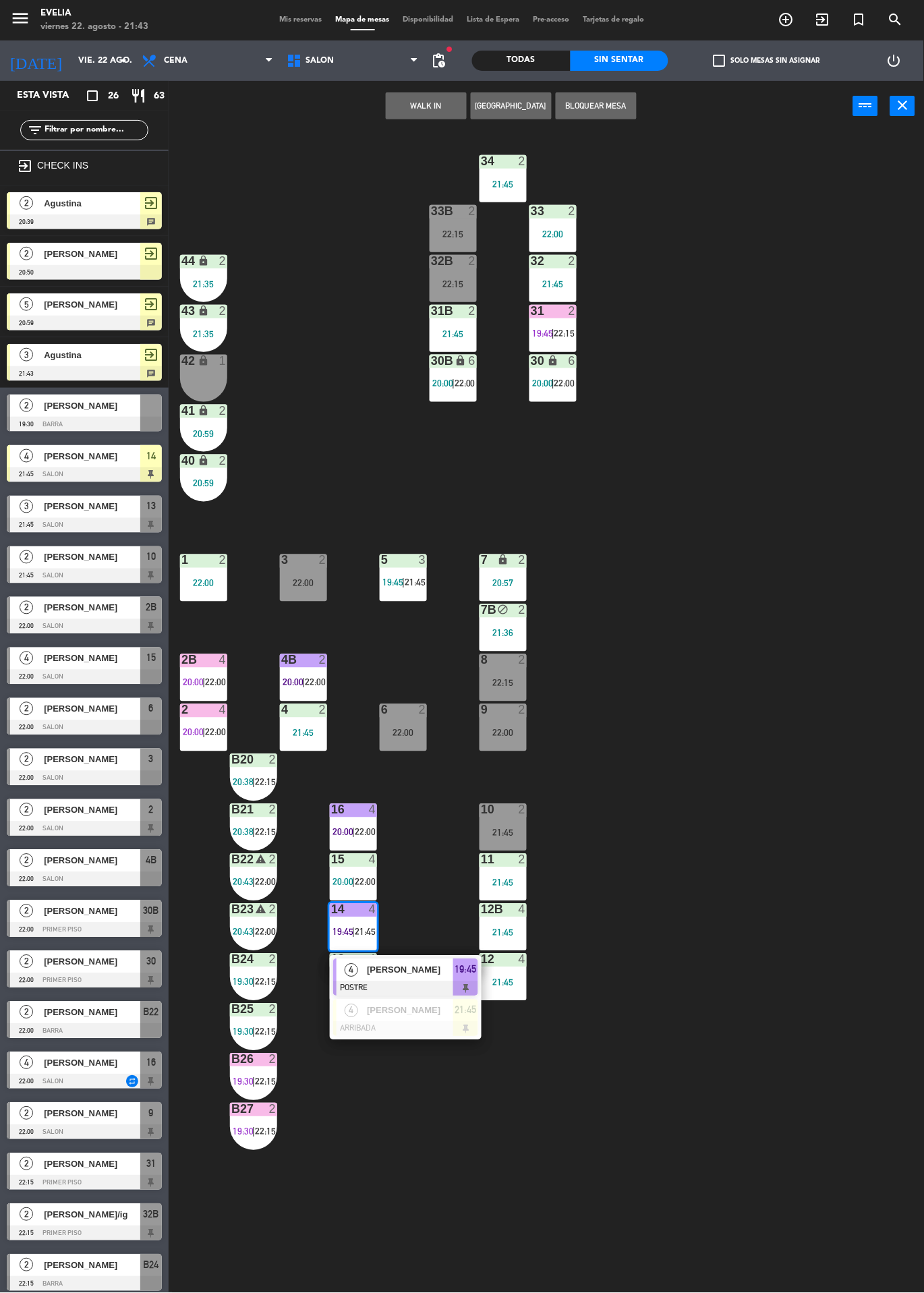
click at [429, 1030] on div at bounding box center [406, 1029] width 145 height 15
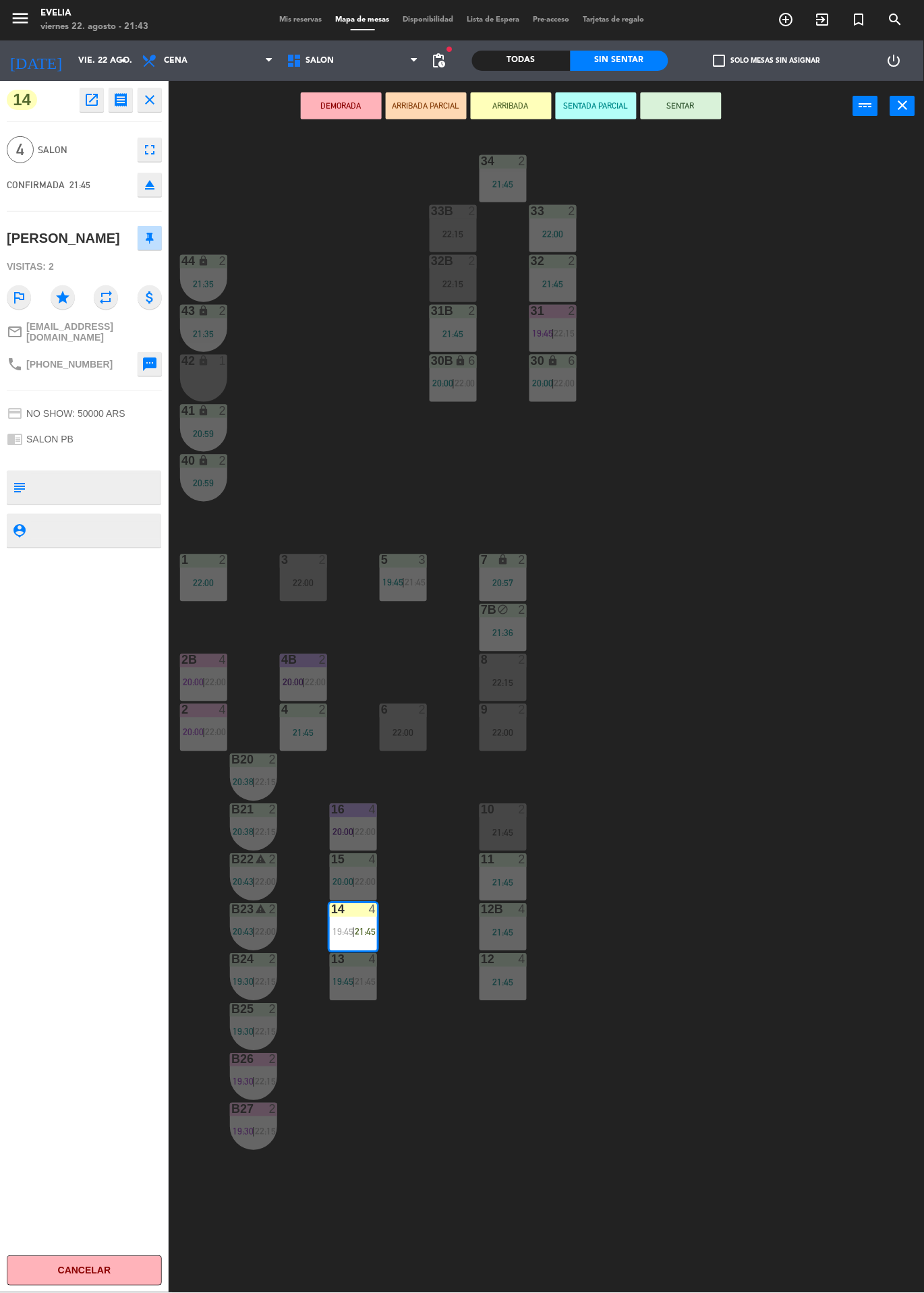
click at [723, 269] on div "34 2 21:45 33B 2 22:15 33 2 22:00 44 lock 2 21:35 32B 2 22:15 32 2 21:45 43 loc…" at bounding box center [551, 712] width 746 height 1162
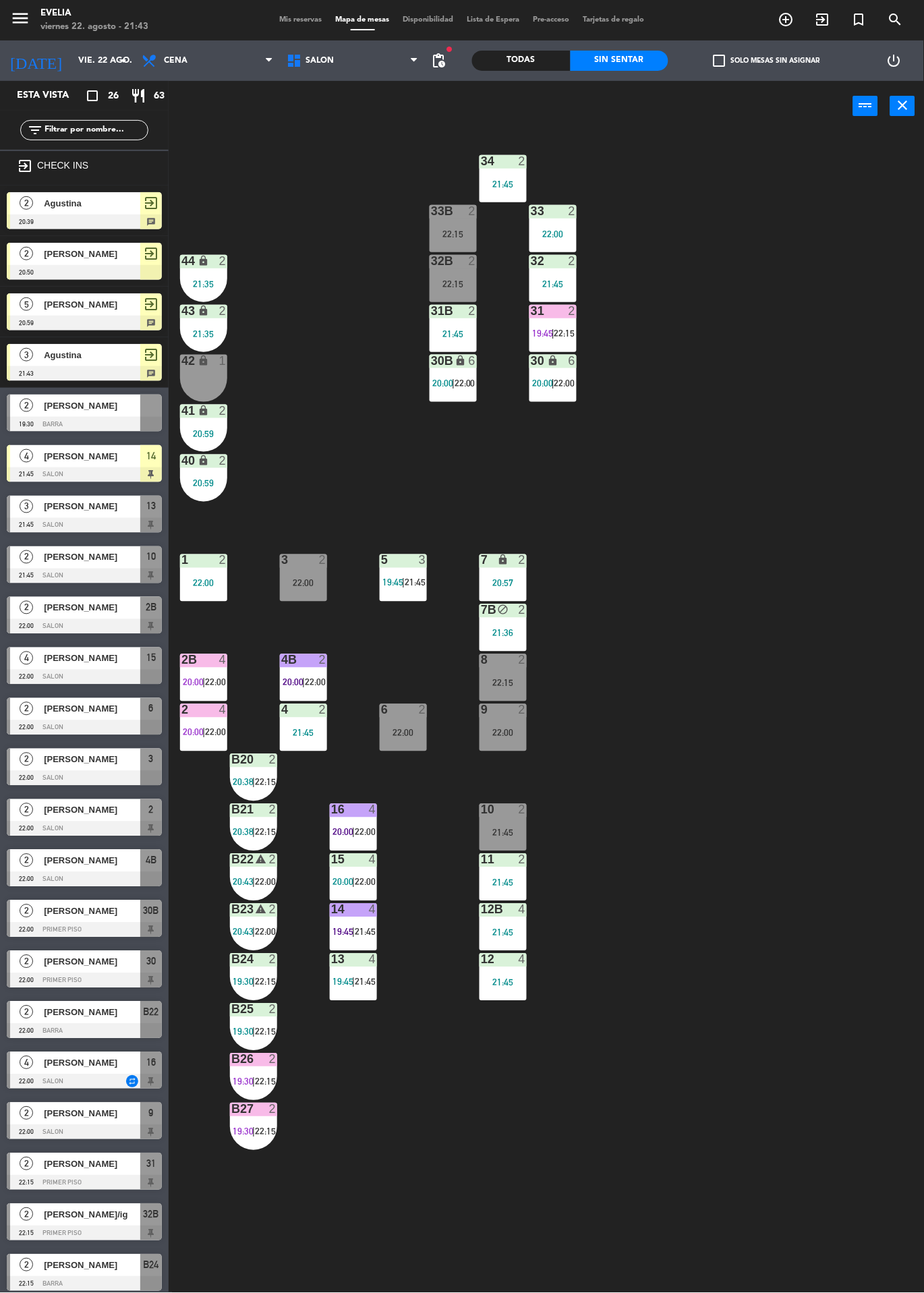
click at [351, 920] on div "14 4 19:45 | 21:45" at bounding box center [353, 927] width 47 height 47
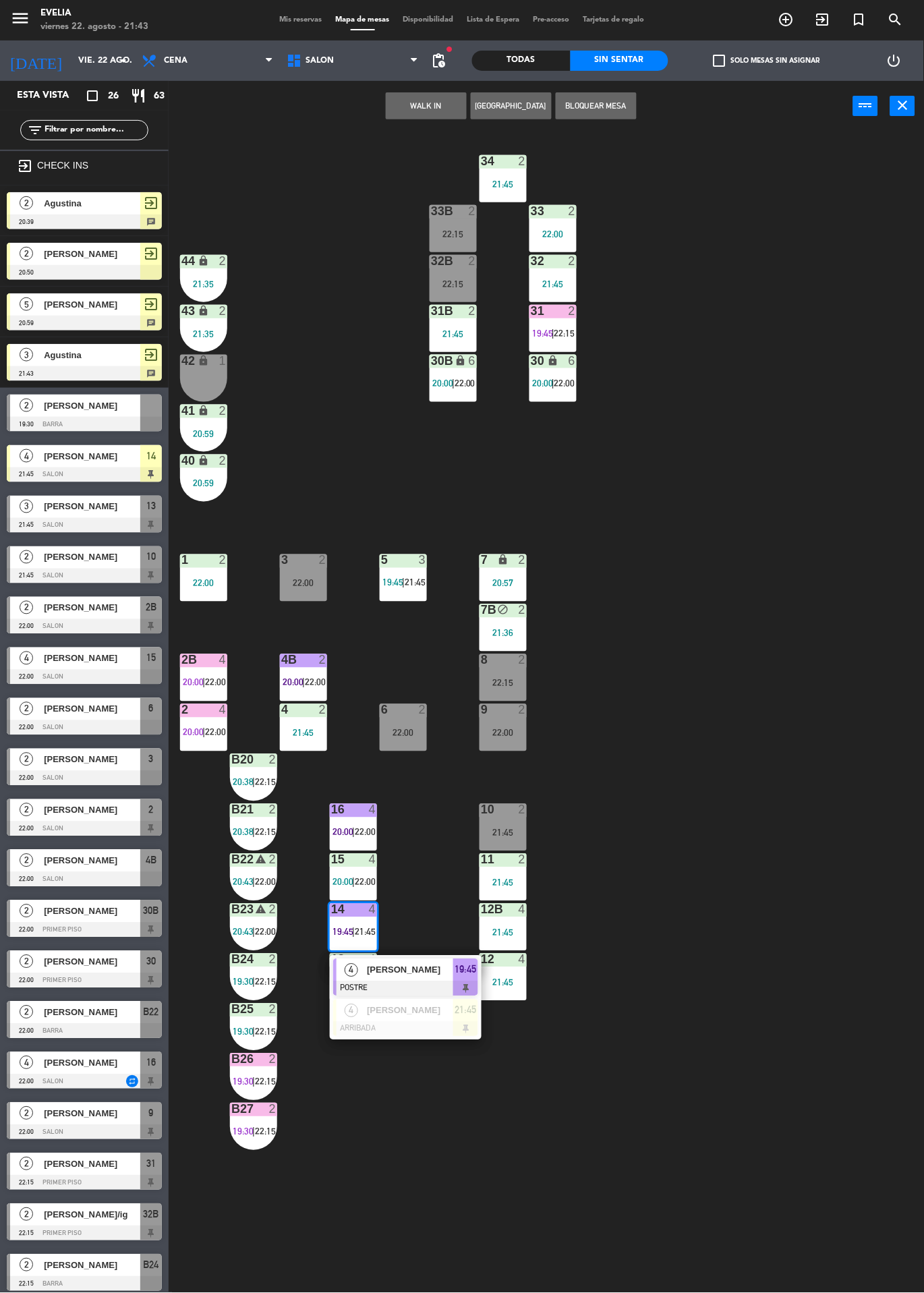
click at [420, 994] on div at bounding box center [406, 988] width 145 height 15
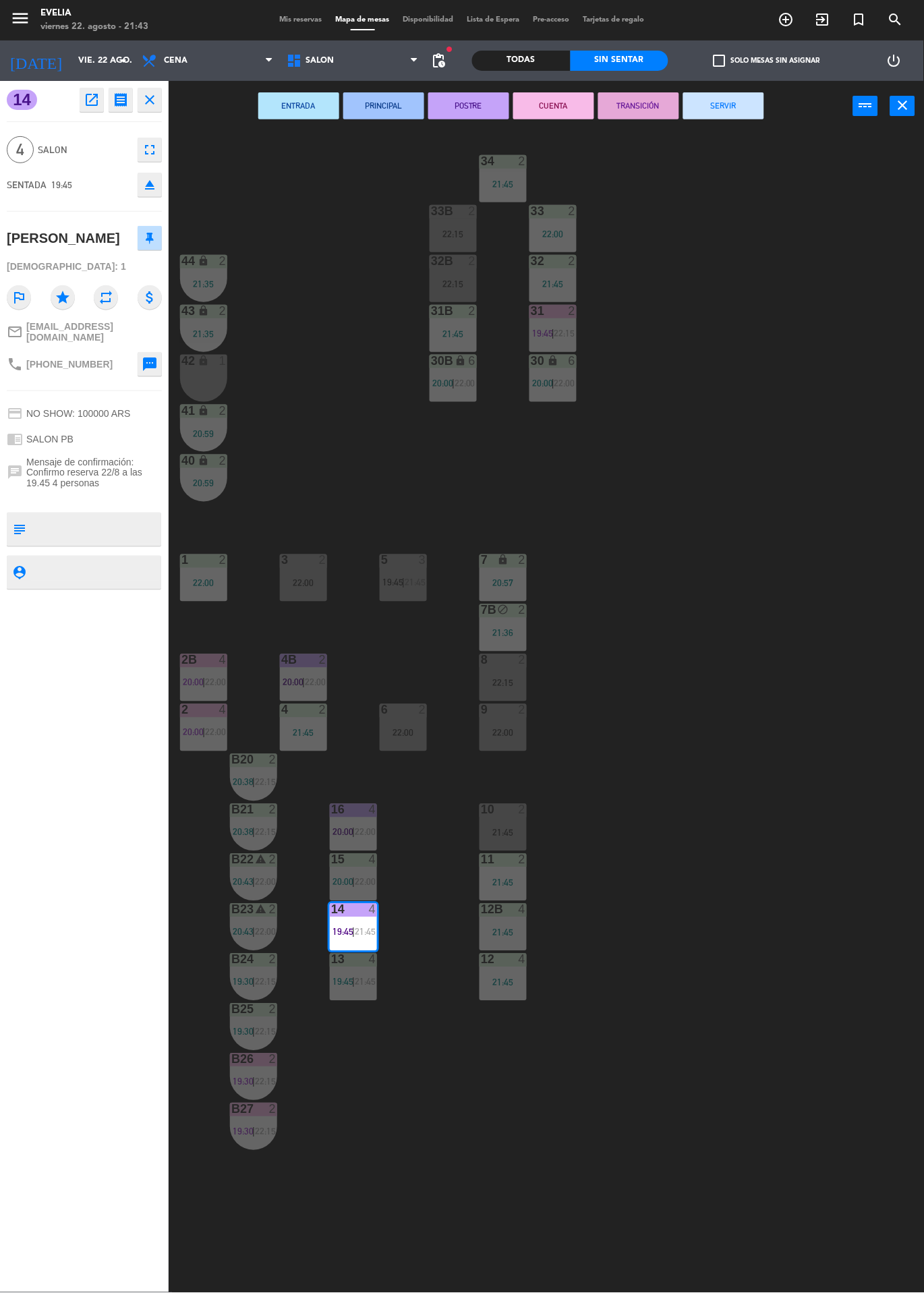
click at [131, 522] on textarea at bounding box center [96, 529] width 129 height 28
type textarea "Familia sra rubia"
click at [104, 655] on div "14 open_in_new receipt 7:45 PM vie., 22 ago. 4 personas Nora Azulay Mesa 14 EXP…" at bounding box center [84, 687] width 169 height 1213
click at [740, 627] on div "34 2 21:45 33B 2 22:15 33 2 22:00 44 lock 2 21:35 32B 2 22:15 32 2 21:45 43 loc…" at bounding box center [551, 712] width 746 height 1162
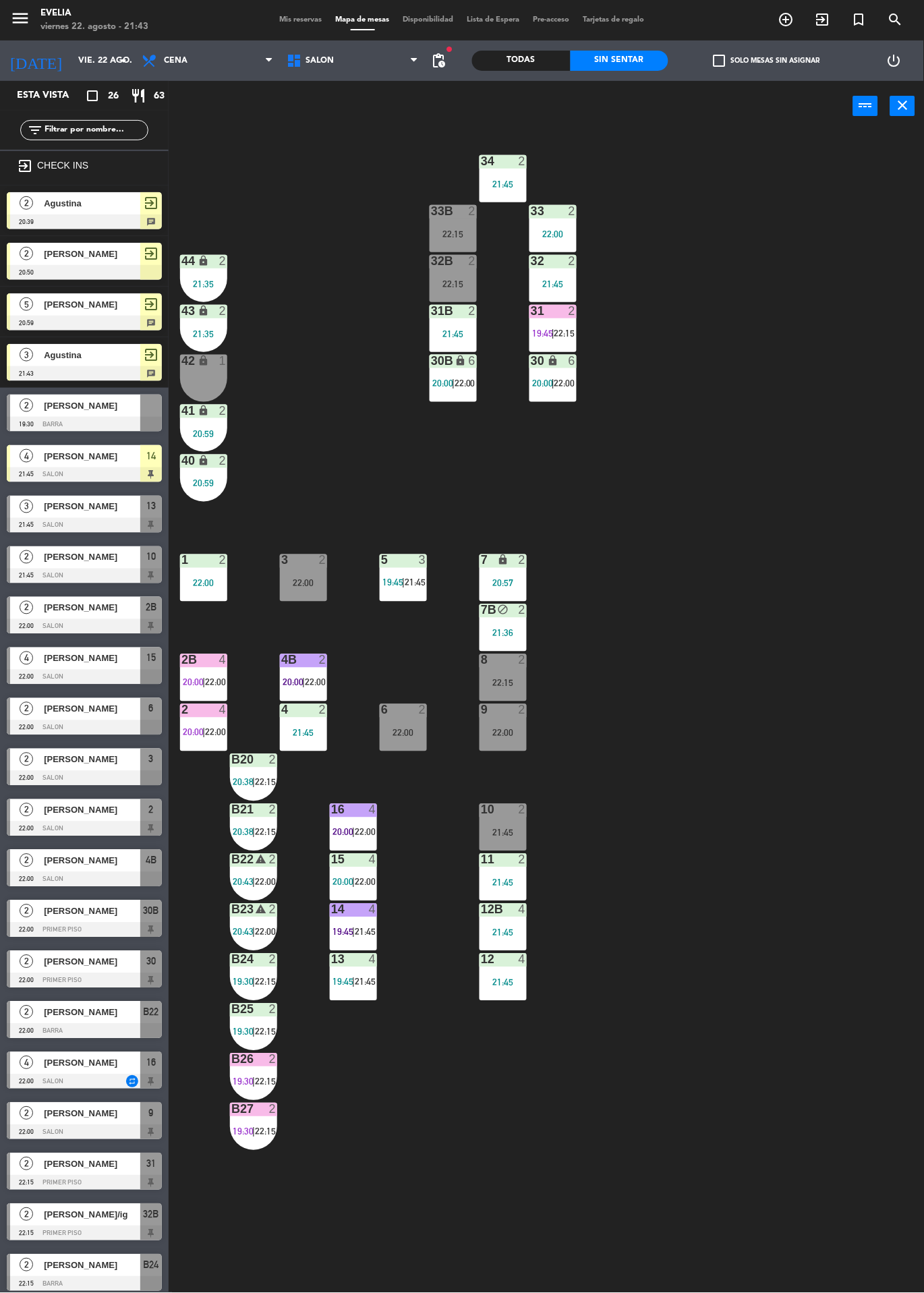
click at [367, 932] on span "21:45" at bounding box center [365, 932] width 21 height 11
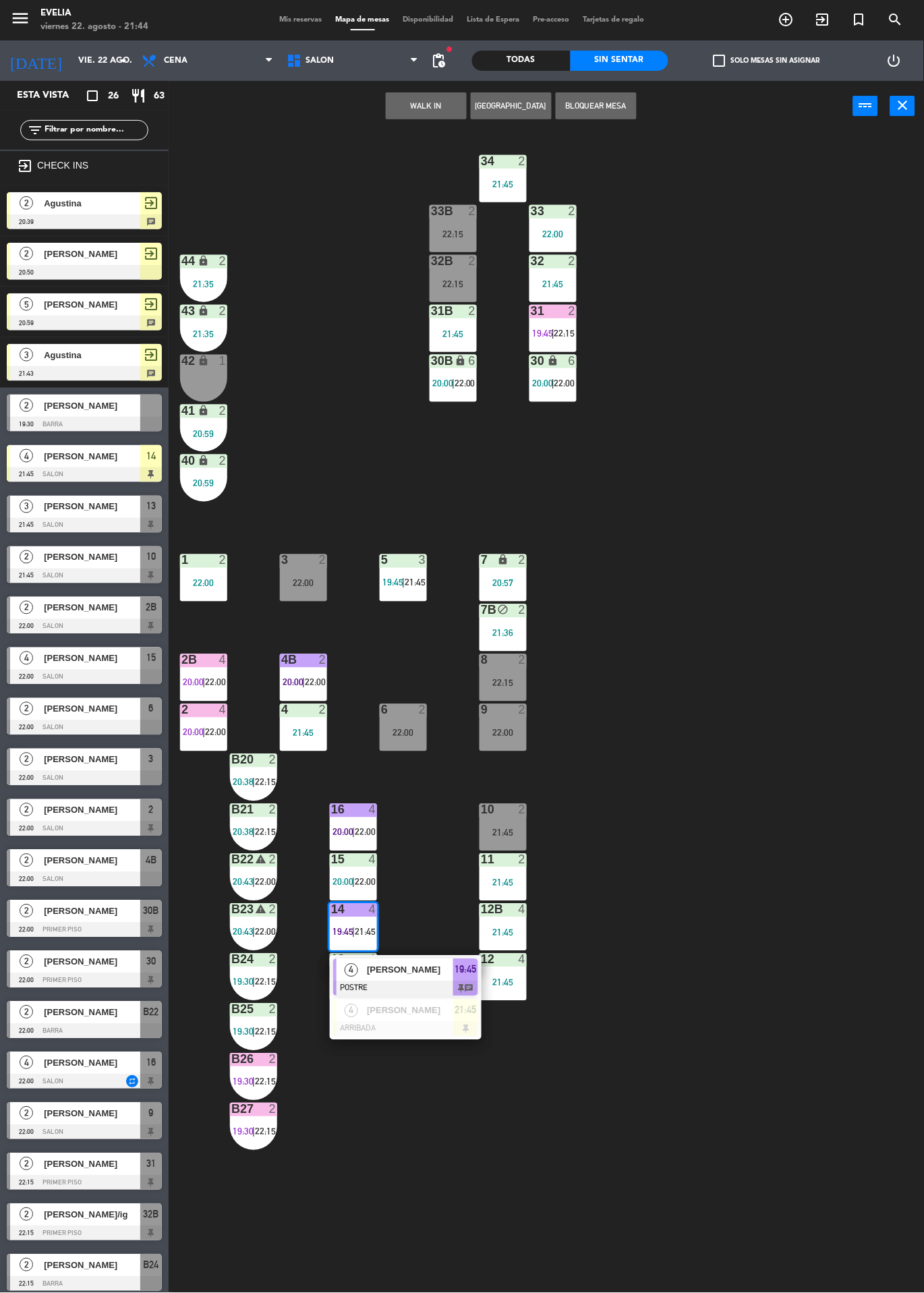
click at [717, 829] on div "34 2 21:45 33B 2 22:15 33 2 22:00 44 lock 2 21:35 32B 2 22:15 32 2 21:45 43 loc…" at bounding box center [551, 712] width 746 height 1162
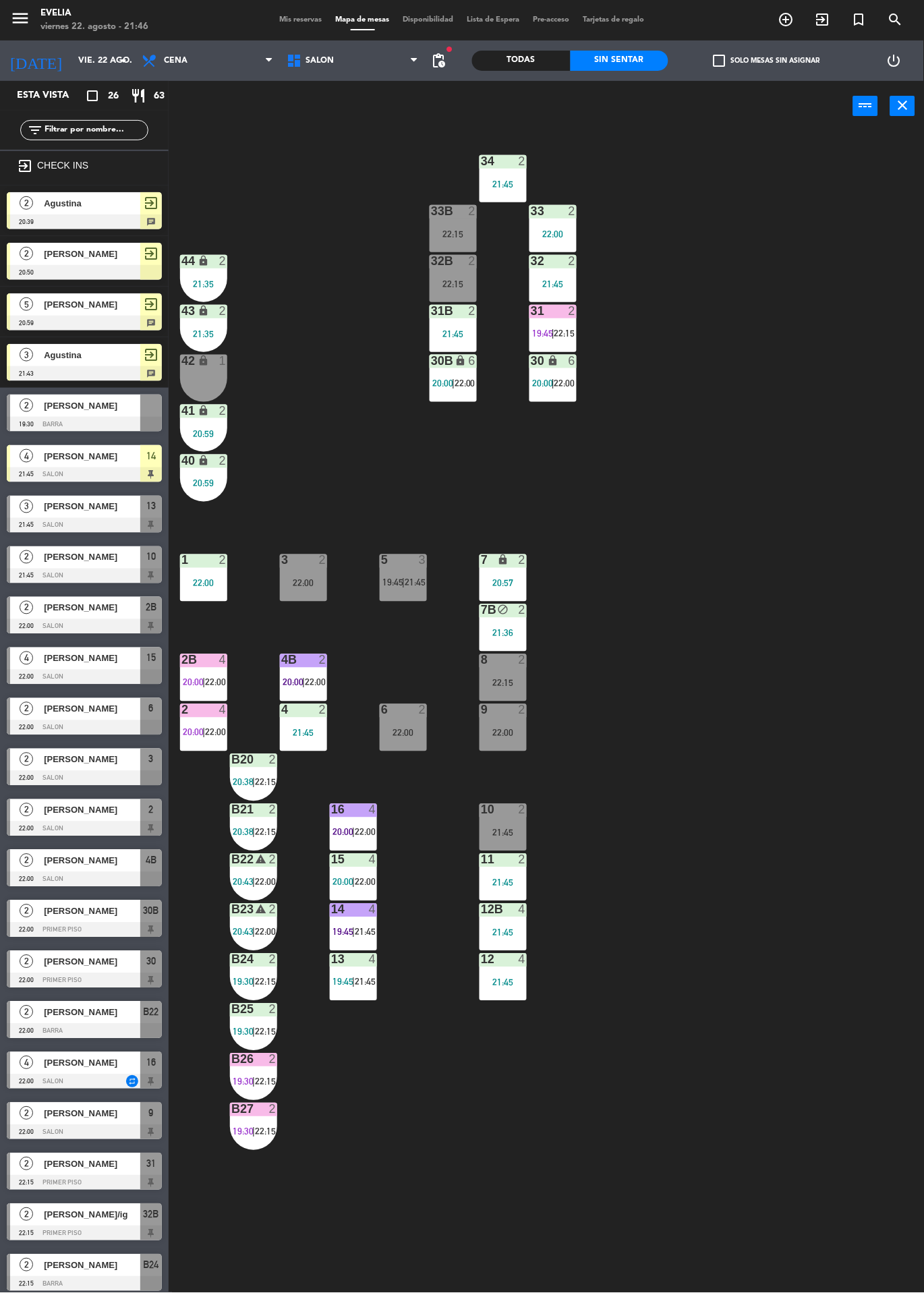
click at [33, 523] on div at bounding box center [84, 525] width 155 height 15
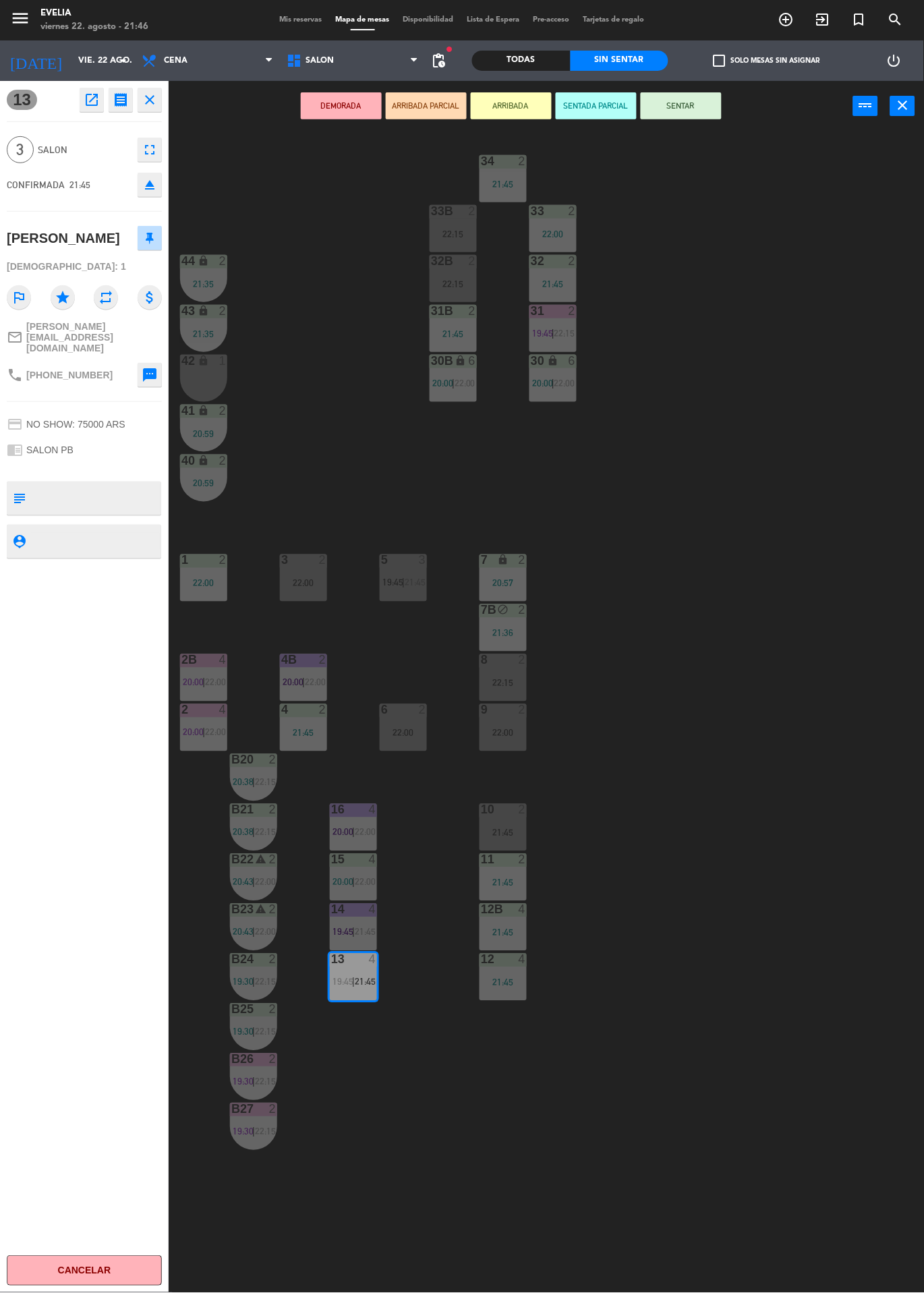
click at [491, 95] on button "ARRIBADA" at bounding box center [511, 105] width 81 height 27
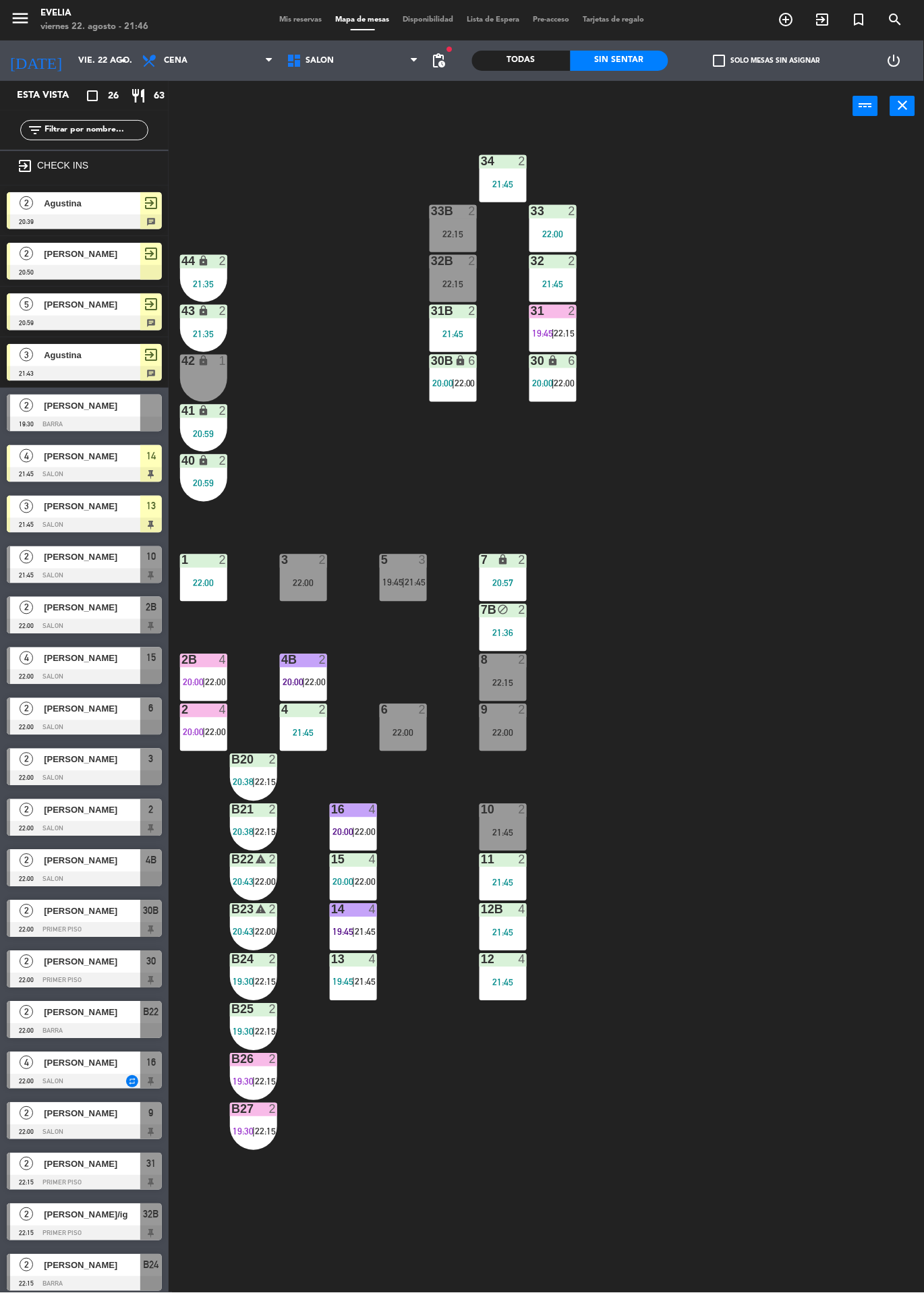
click at [360, 425] on div "34 2 21:45 33B 2 22:15 33 2 22:00 44 lock 2 21:35 32B 2 22:15 32 2 21:45 43 loc…" at bounding box center [551, 712] width 746 height 1162
click at [41, 523] on div at bounding box center [84, 525] width 155 height 15
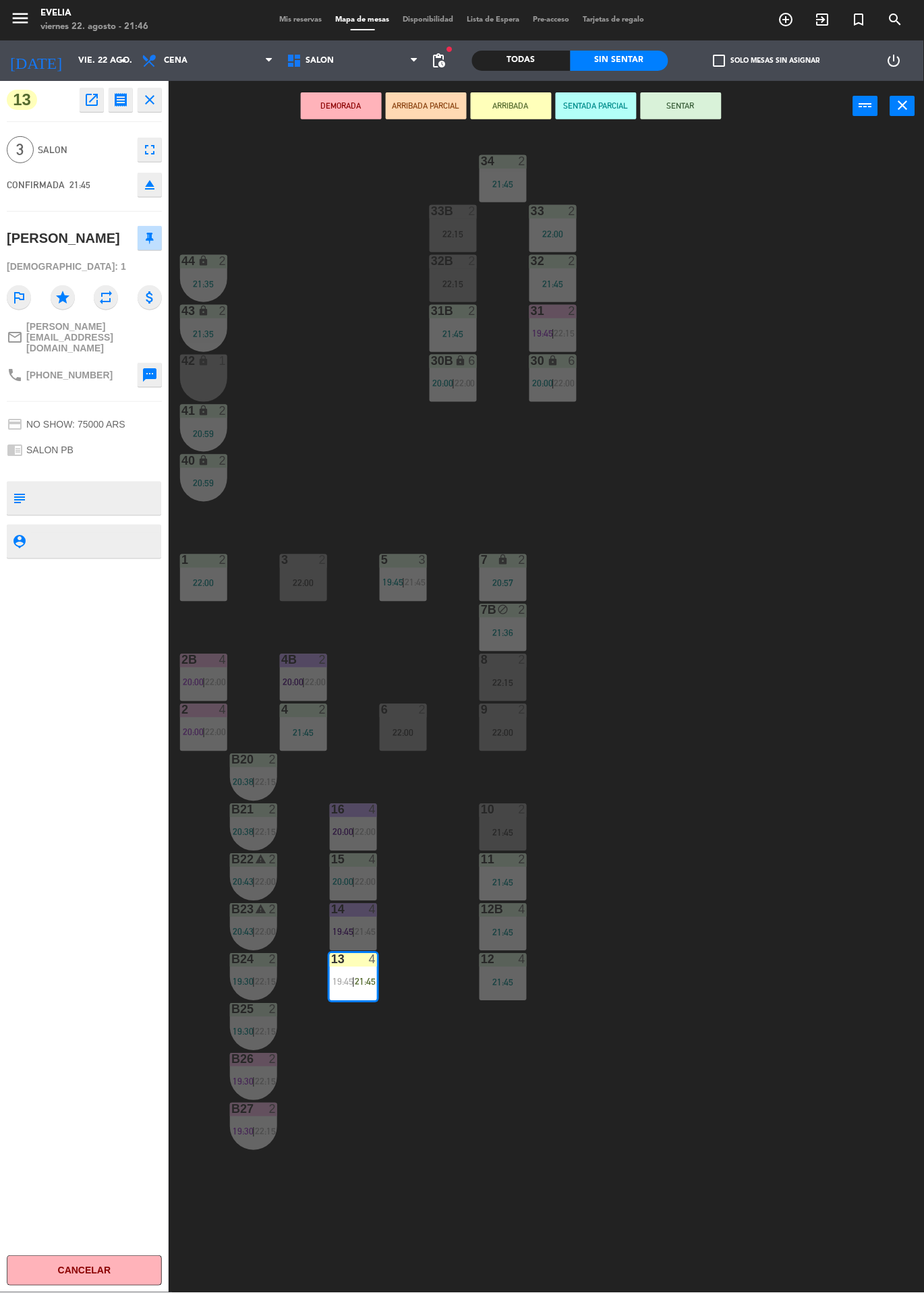
click at [334, 322] on div "34 2 21:45 33B 2 22:15 33 2 22:00 44 lock 2 21:35 32B 2 22:15 32 2 21:45 43 loc…" at bounding box center [551, 712] width 746 height 1162
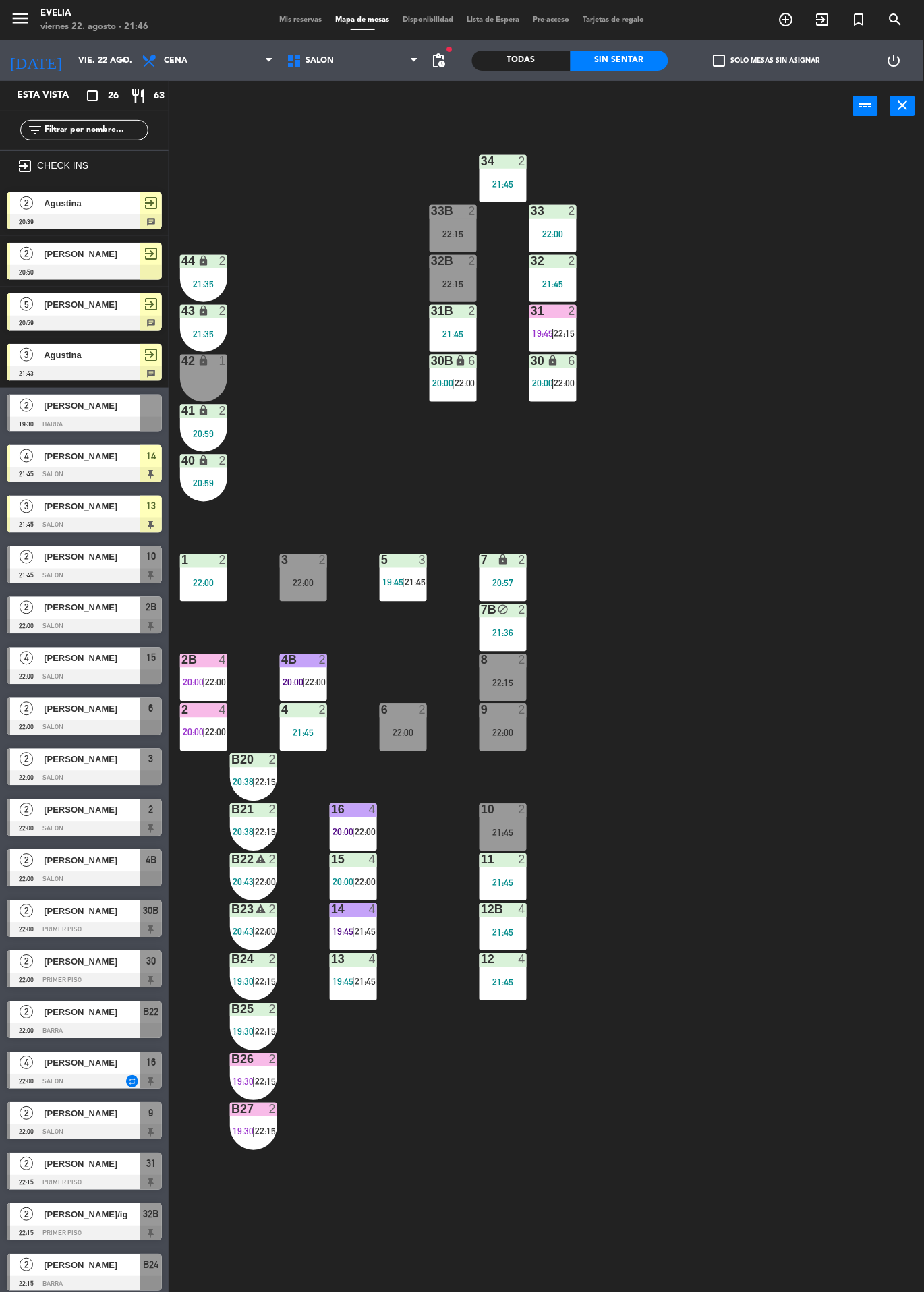
click at [517, 682] on div "22:15" at bounding box center [503, 683] width 47 height 9
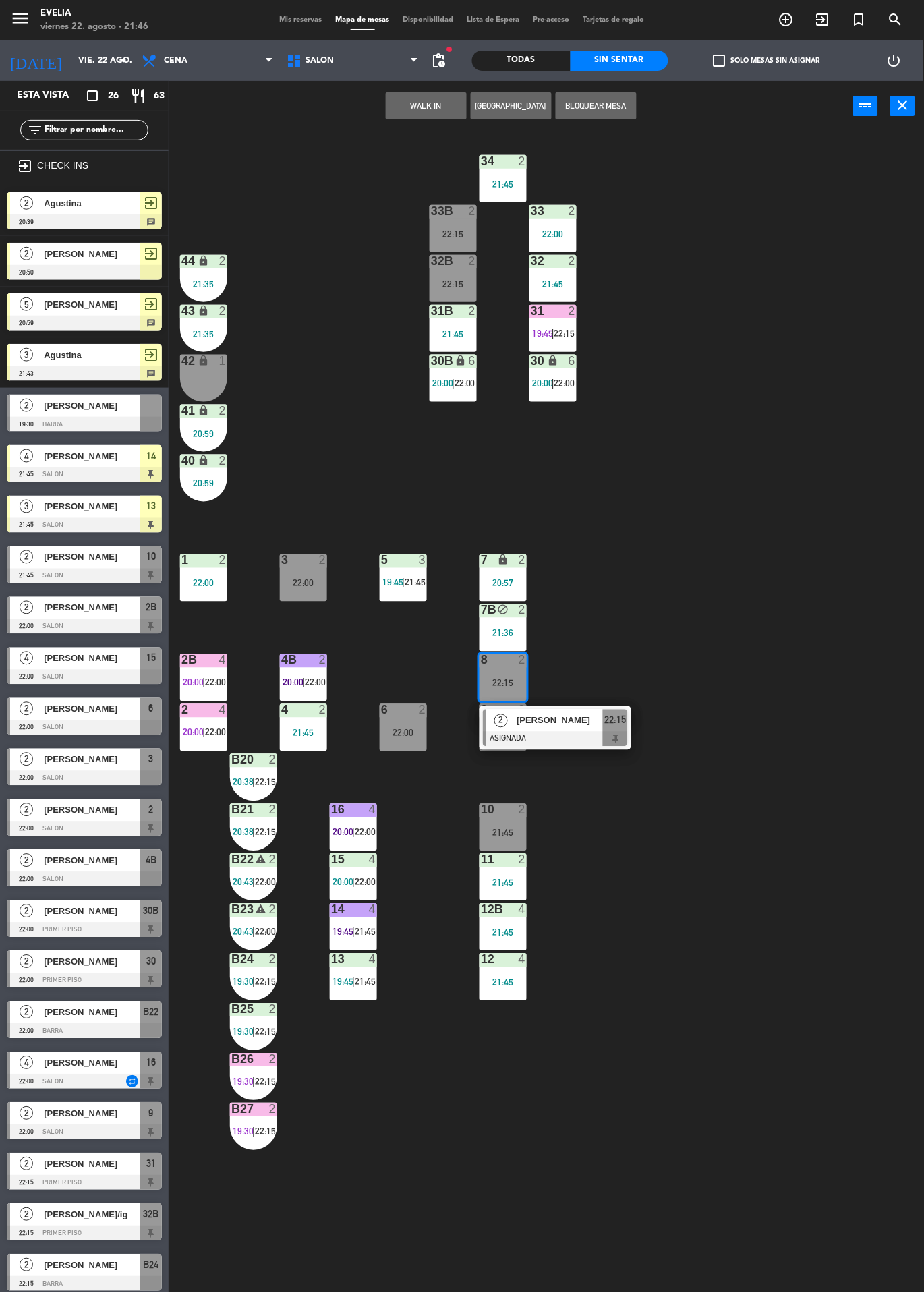
click at [756, 658] on div "34 2 21:45 33B 2 22:15 33 2 22:00 44 lock 2 21:35 32B 2 22:15 32 2 21:45 43 loc…" at bounding box center [551, 712] width 746 height 1162
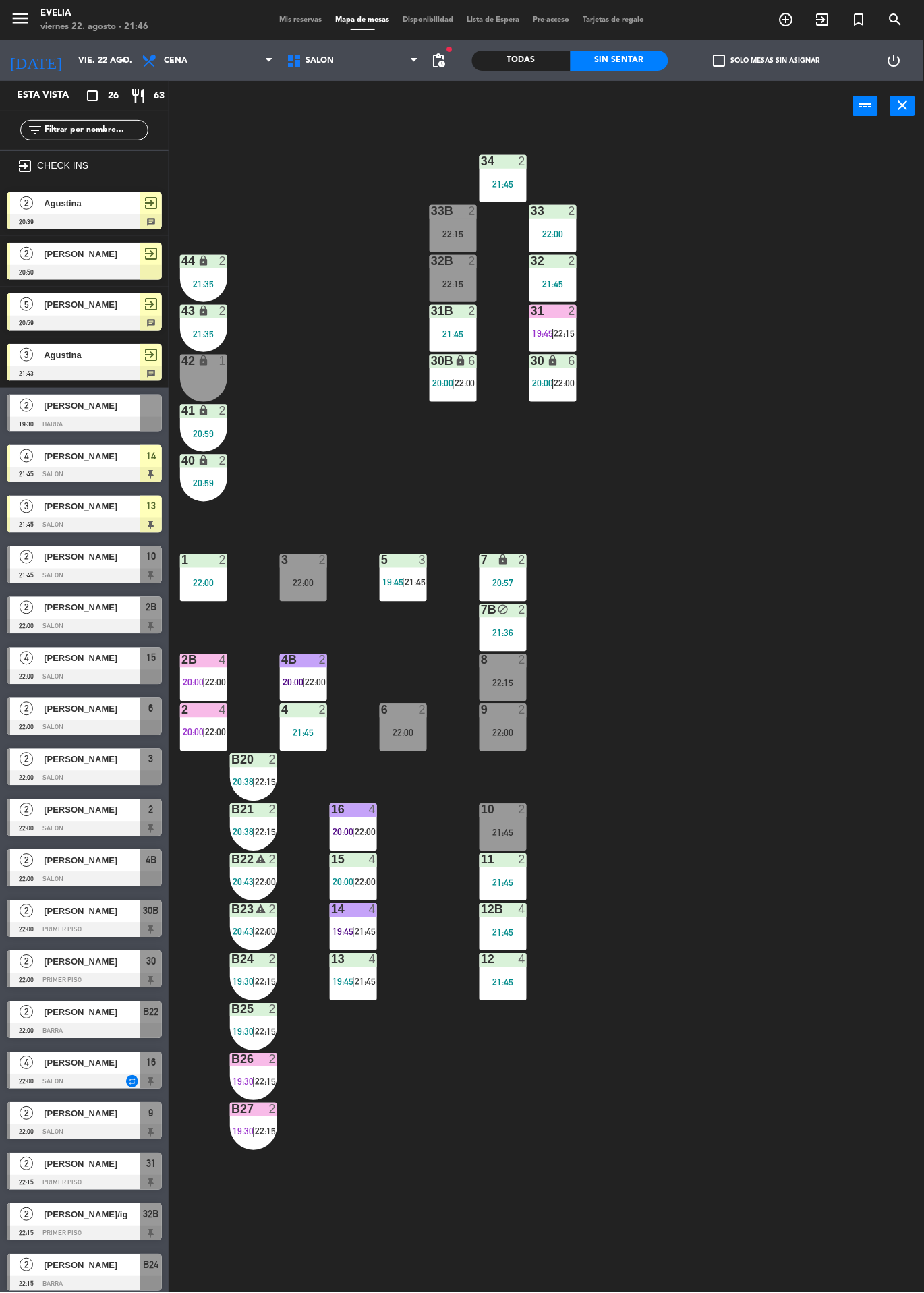
click at [516, 716] on div "2" at bounding box center [526, 710] width 22 height 12
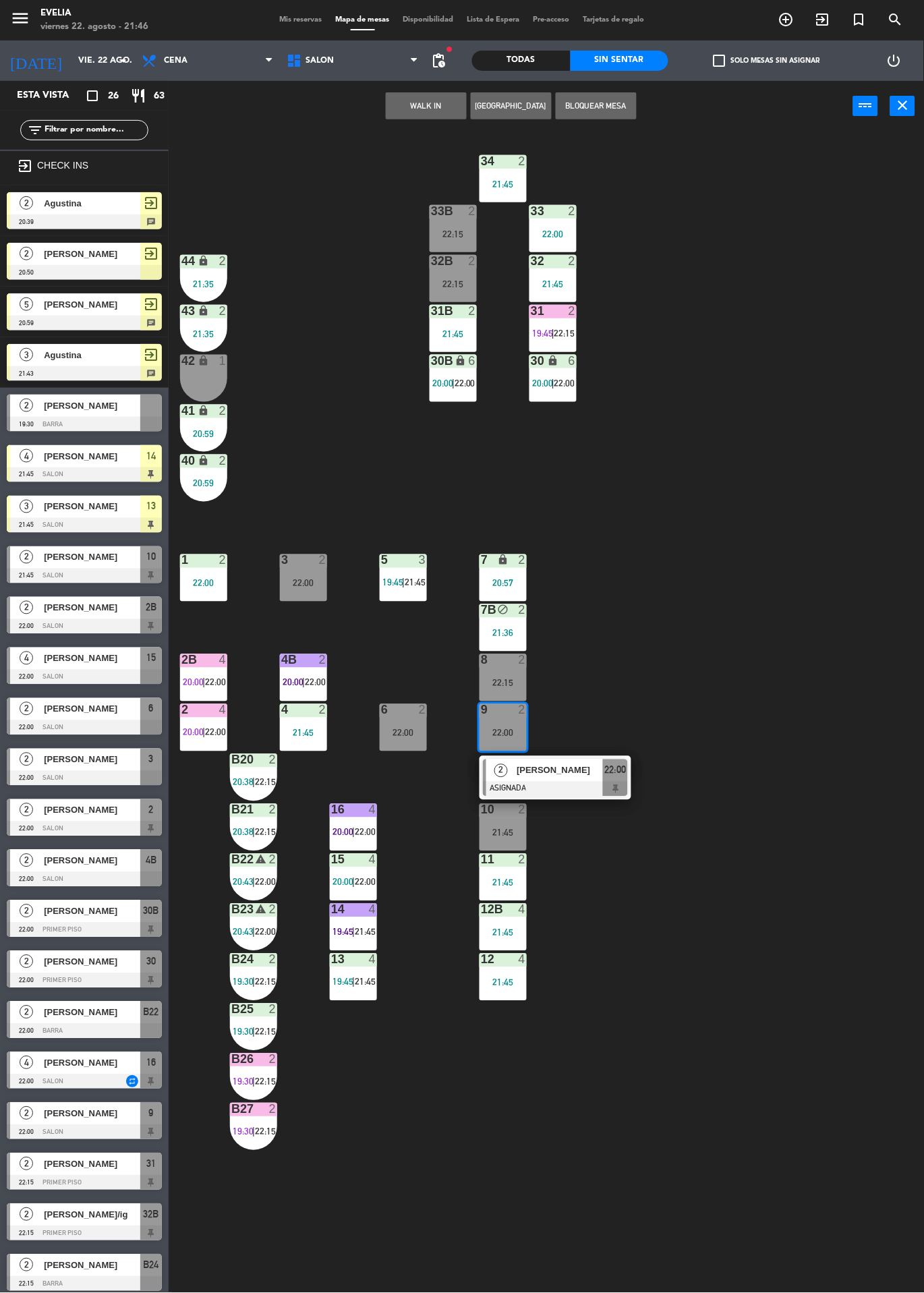
click at [702, 834] on div "34 2 21:45 33B 2 22:15 33 2 22:00 44 lock 2 21:35 32B 2 22:15 32 2 21:45 43 loc…" at bounding box center [551, 712] width 746 height 1162
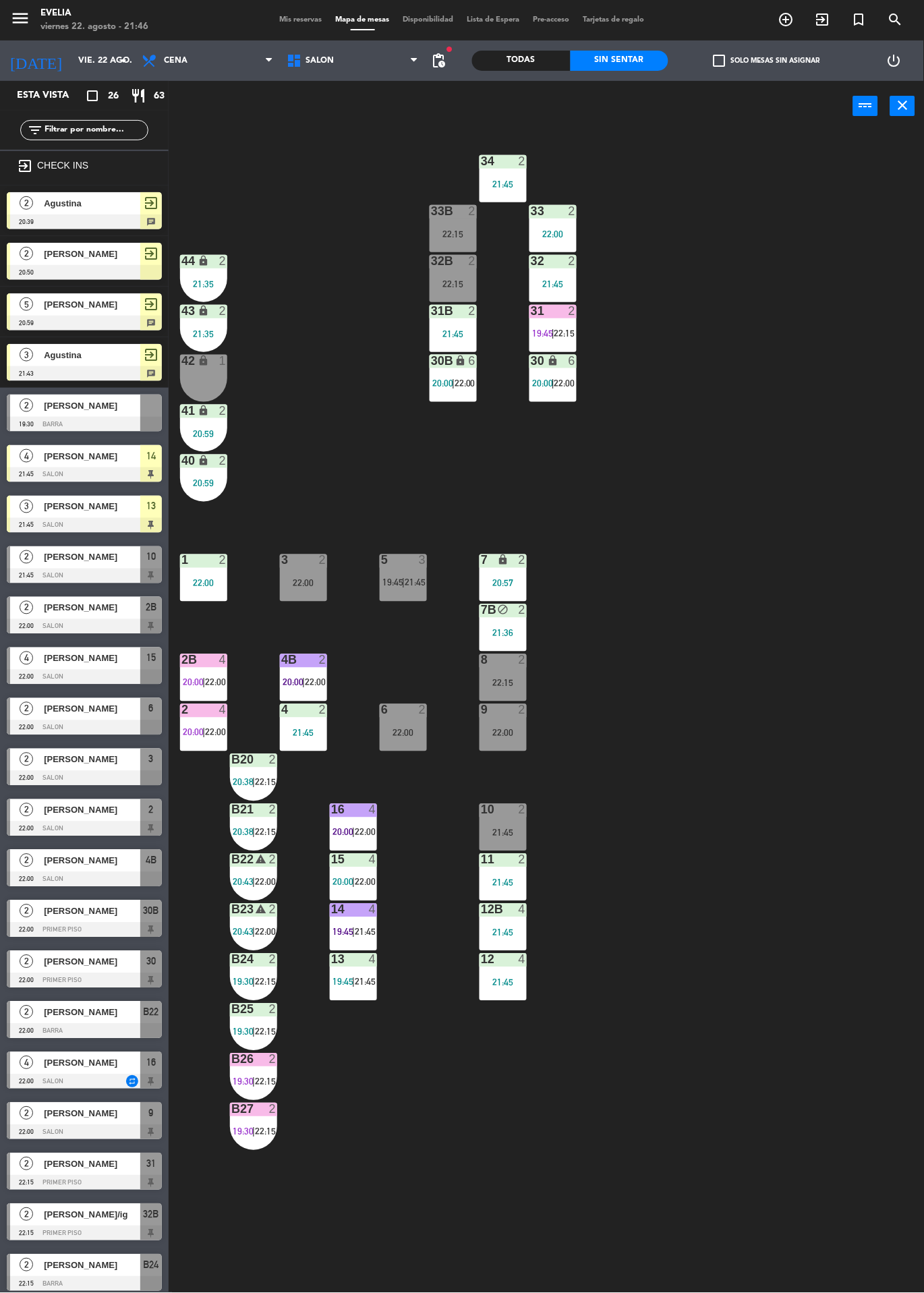
scroll to position [208, 0]
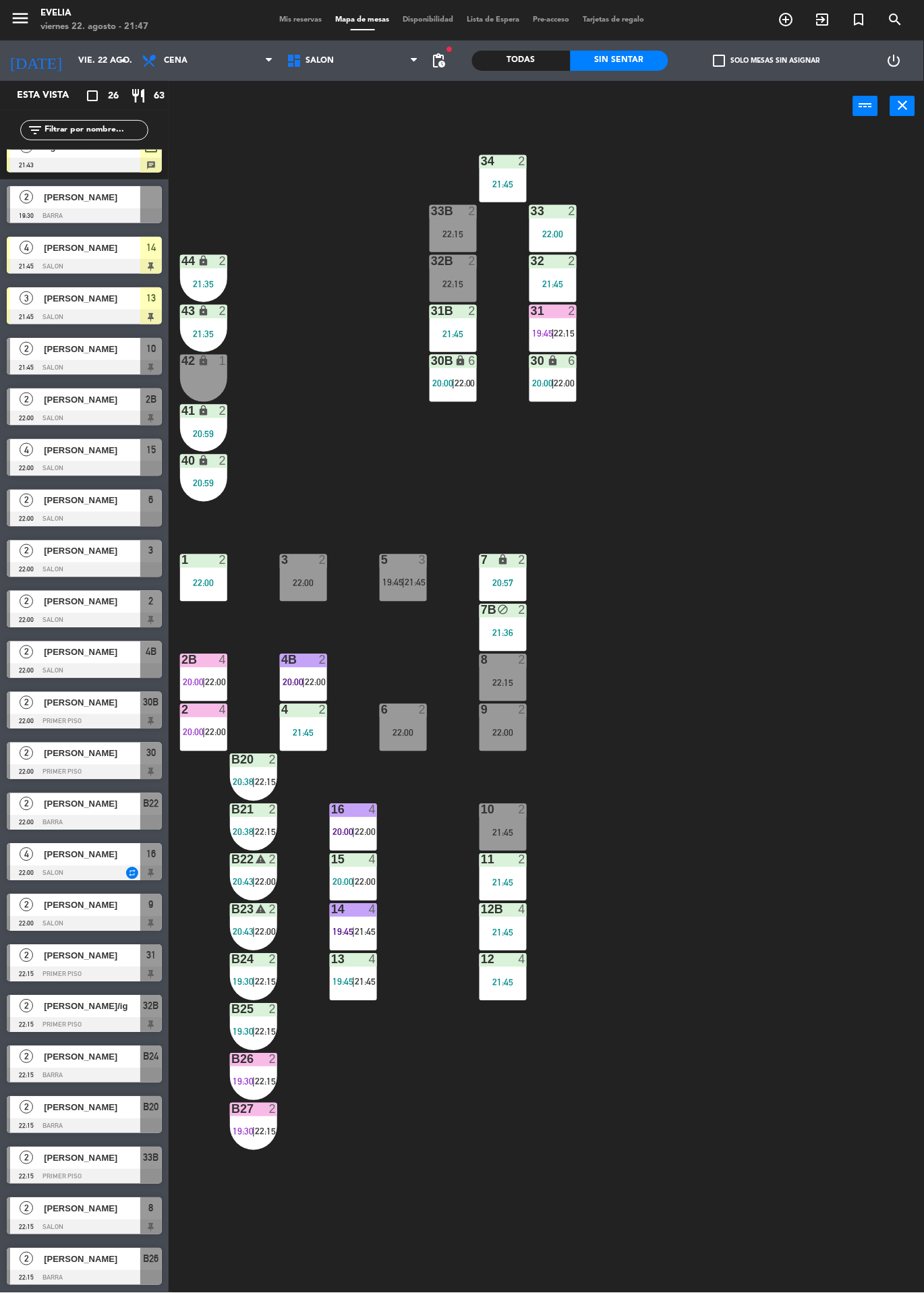
click at [426, 594] on div "5 3 19:45 | 21:45" at bounding box center [403, 578] width 47 height 47
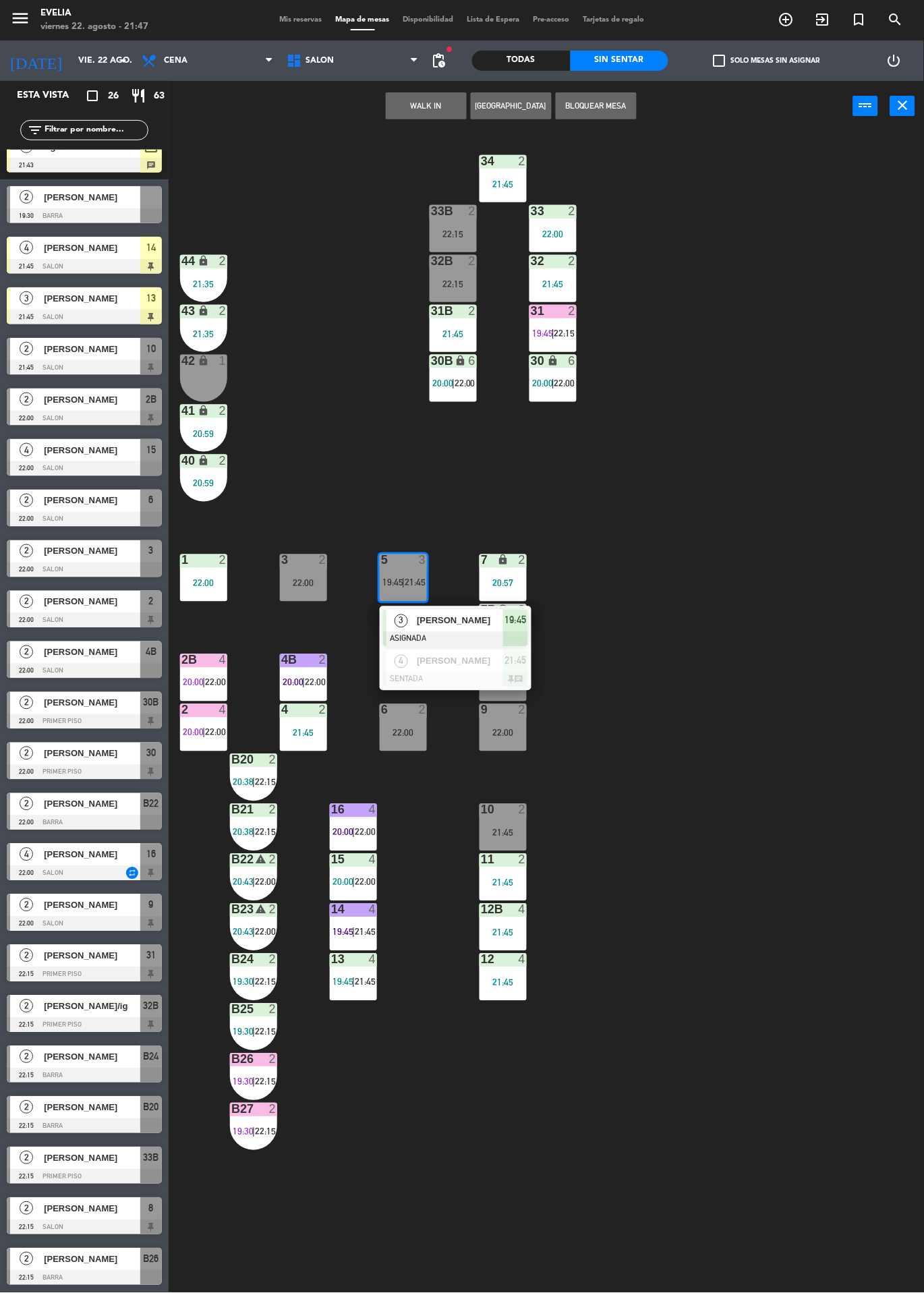
click at [401, 620] on span "3" at bounding box center [401, 621] width 14 height 14
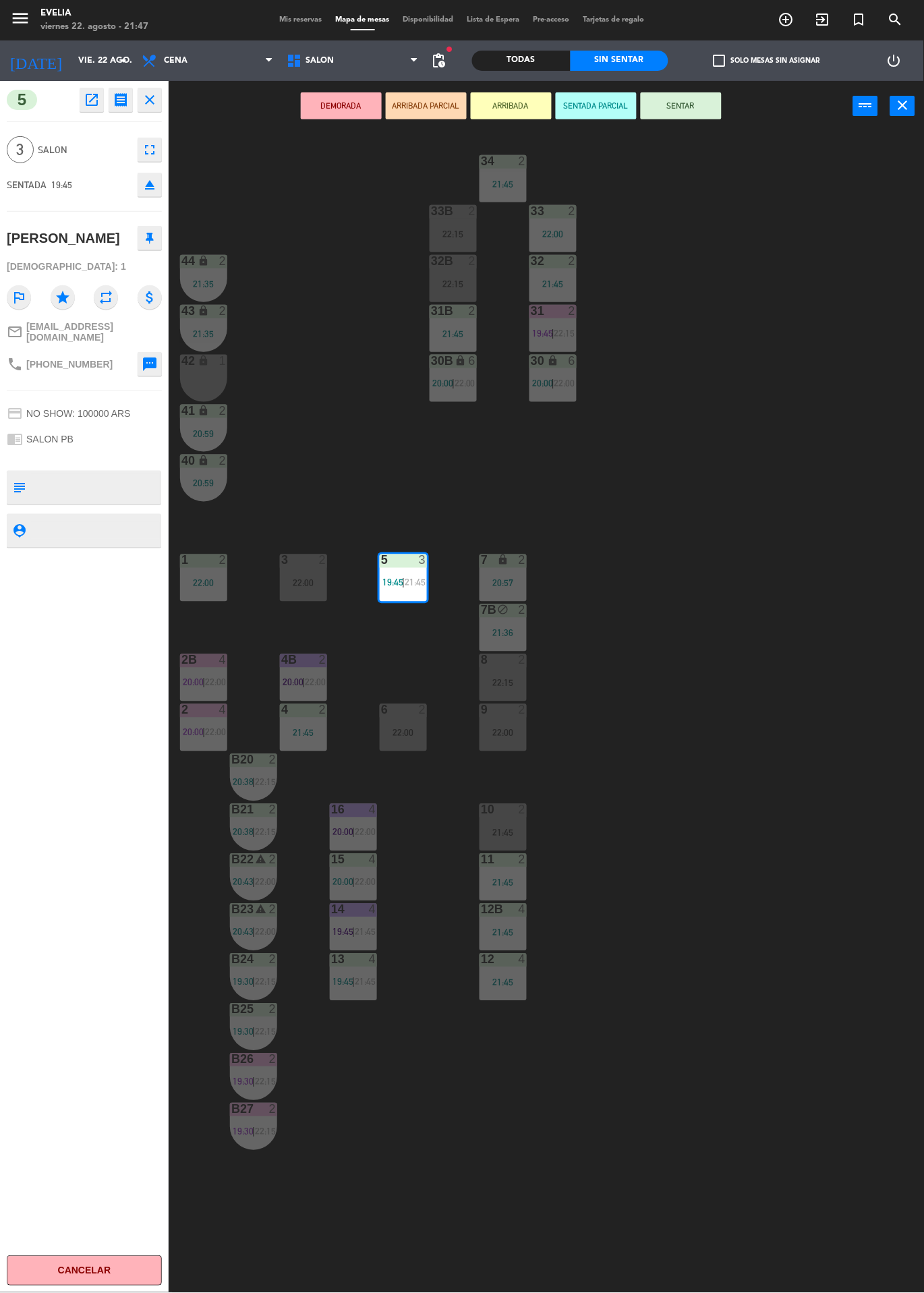
click at [284, 312] on div "34 2 21:45 33B 2 22:15 33 2 22:00 44 lock 2 21:35 32B 2 22:15 32 2 21:45 43 loc…" at bounding box center [551, 712] width 746 height 1162
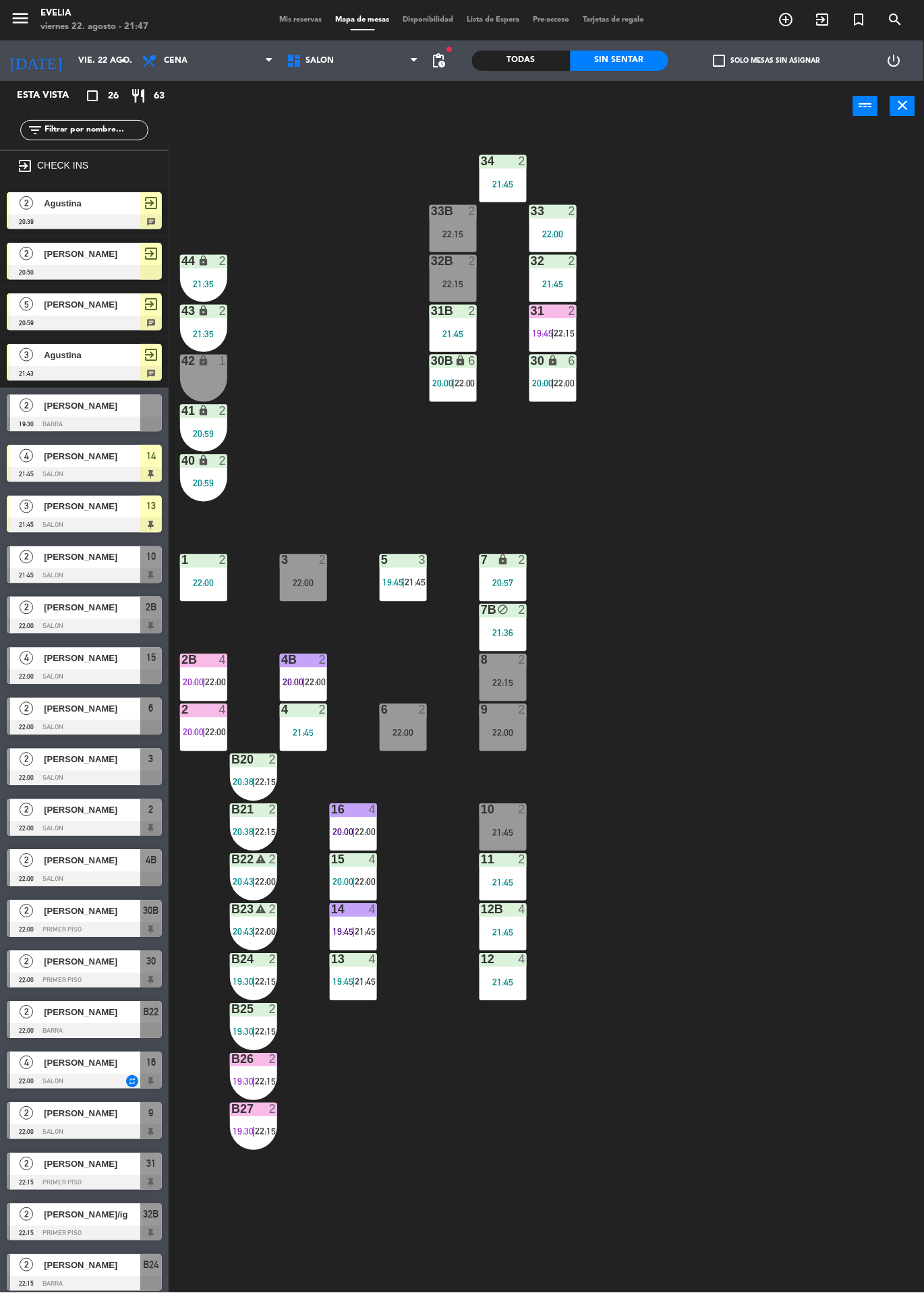
click at [398, 565] on div at bounding box center [403, 561] width 22 height 12
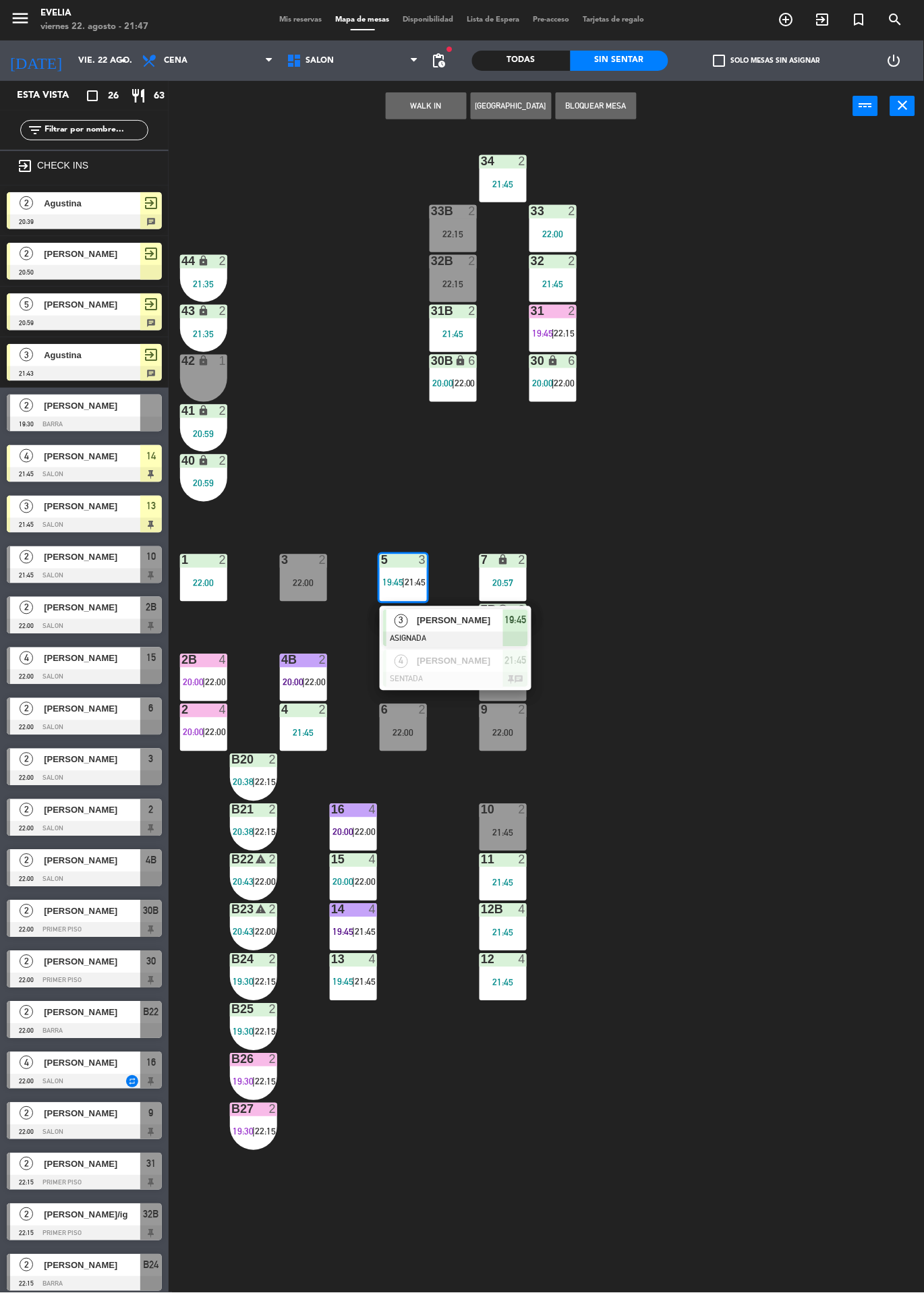
click at [310, 387] on div "34 2 21:45 33B 2 22:15 33 2 22:00 44 lock 2 21:35 32B 2 22:15 32 2 21:45 43 loc…" at bounding box center [551, 712] width 746 height 1162
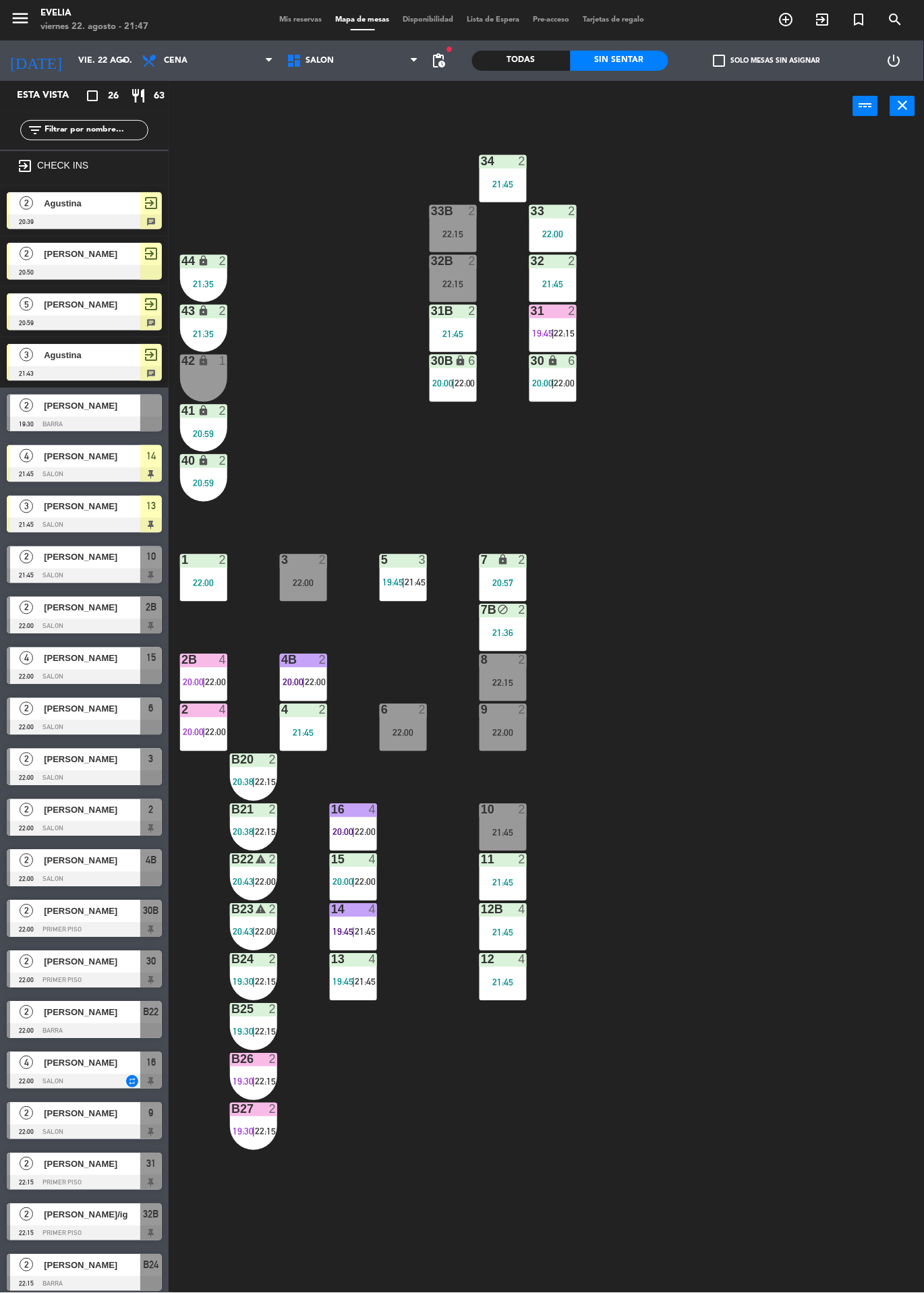
click at [398, 555] on div at bounding box center [403, 561] width 22 height 12
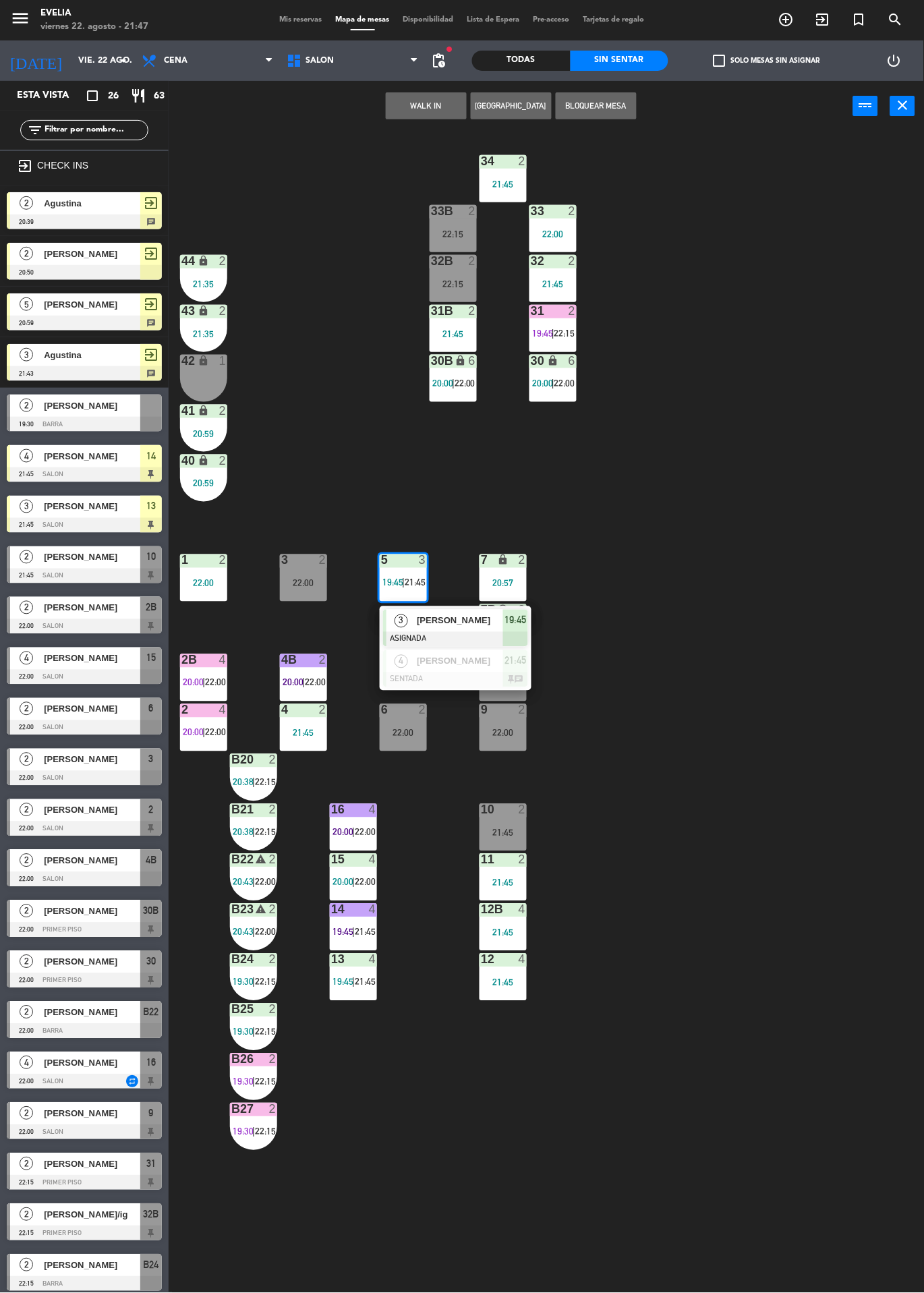
click at [404, 619] on span "3" at bounding box center [401, 621] width 14 height 14
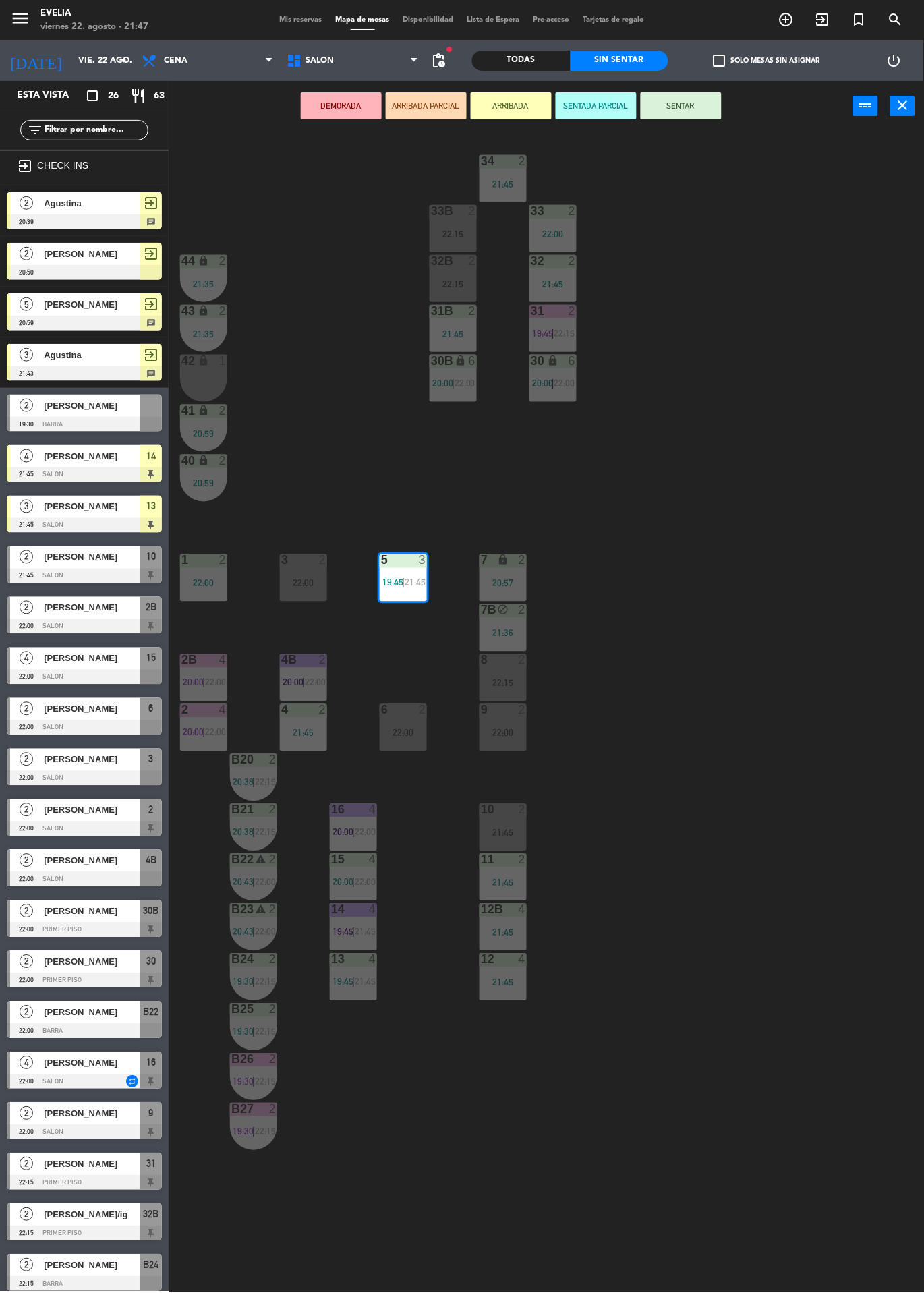
click at [307, 342] on div "34 2 21:45 33B 2 22:15 33 2 22:00 44 lock 2 21:35 32B 2 22:15 32 2 21:45 43 loc…" at bounding box center [551, 712] width 746 height 1162
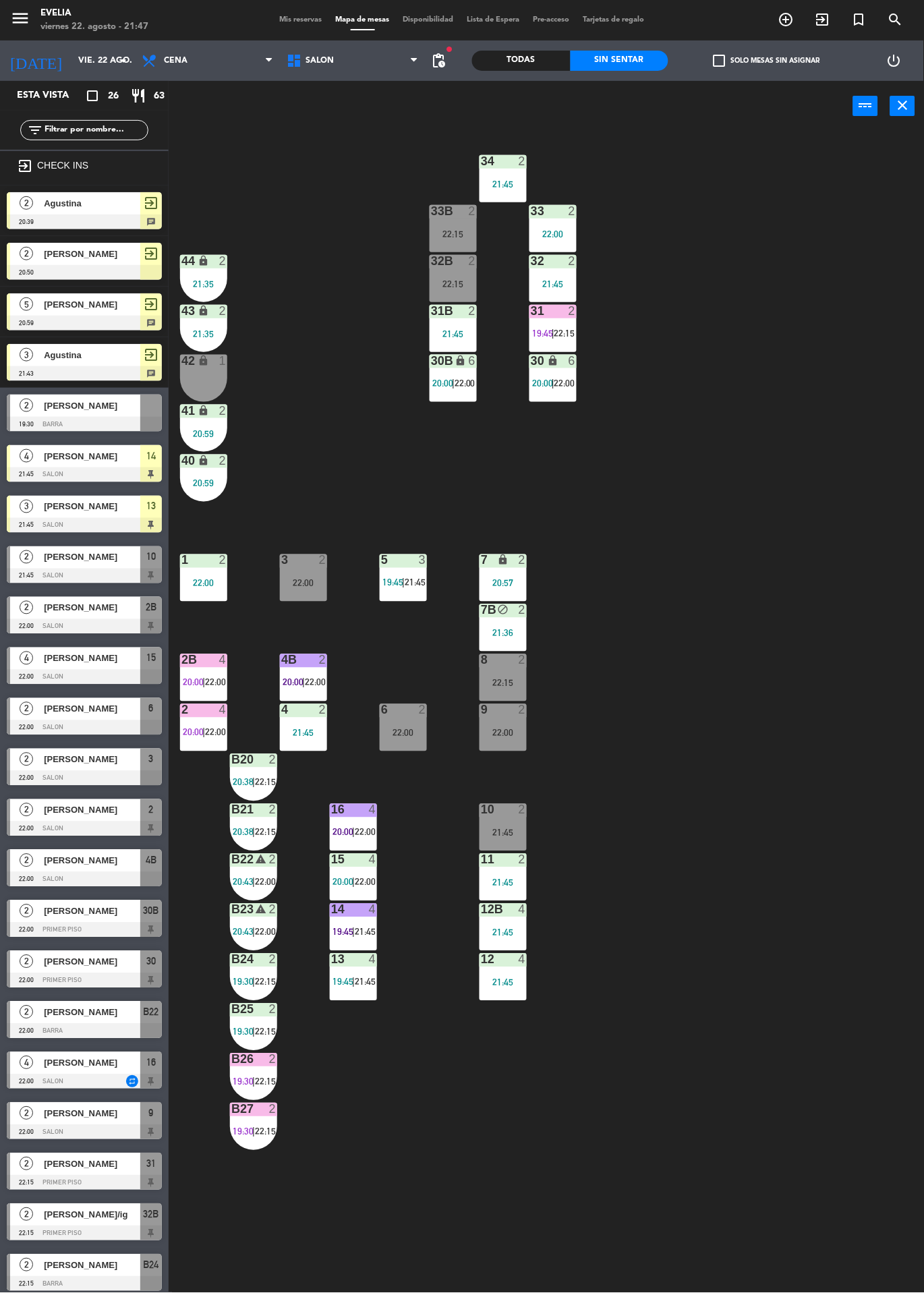
click at [189, 677] on span "20:00" at bounding box center [193, 682] width 21 height 11
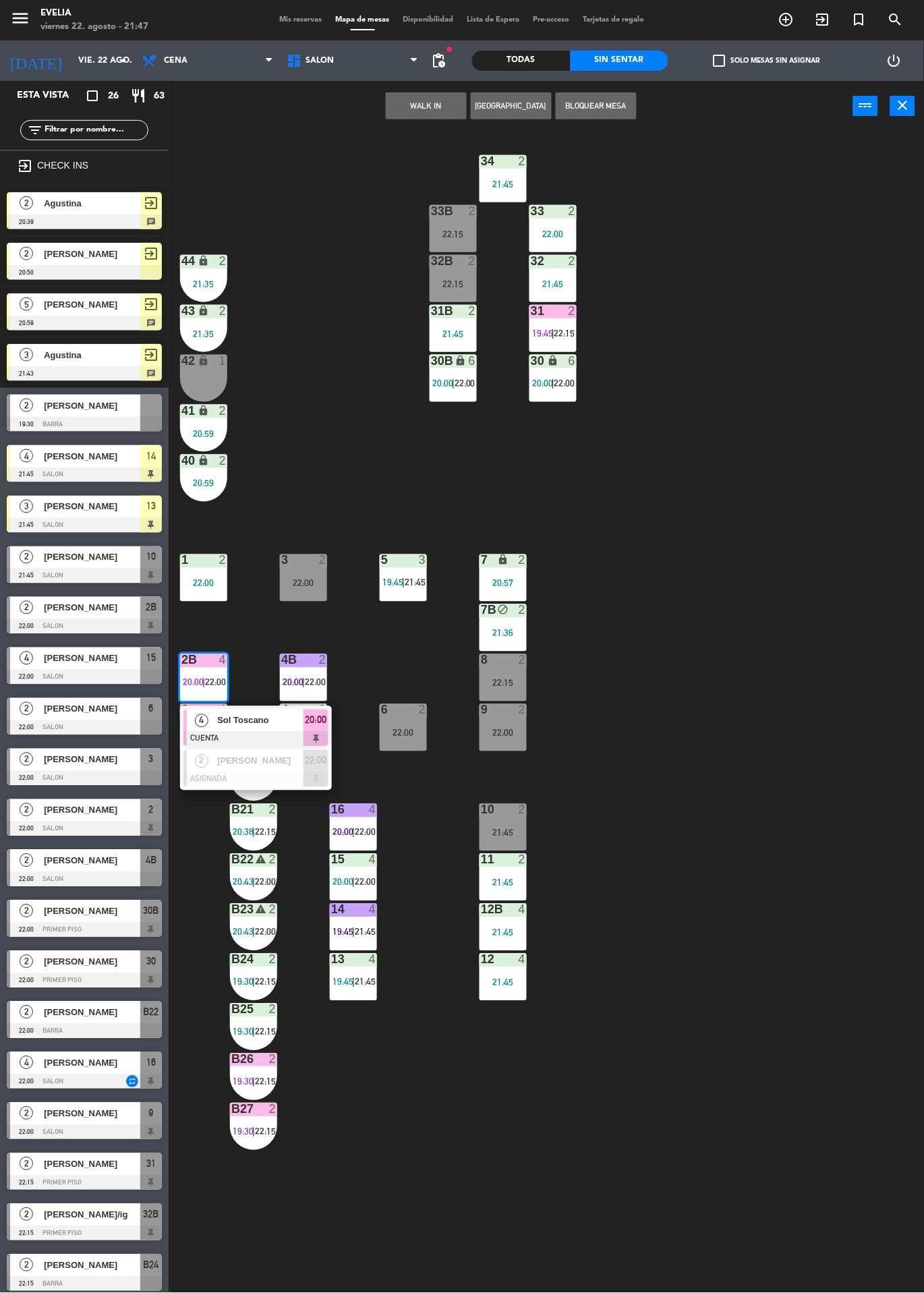
click at [284, 448] on div "34 2 21:45 33B 2 22:15 33 2 22:00 44 lock 2 21:35 32B 2 22:15 32 2 21:45 43 loc…" at bounding box center [551, 712] width 746 height 1162
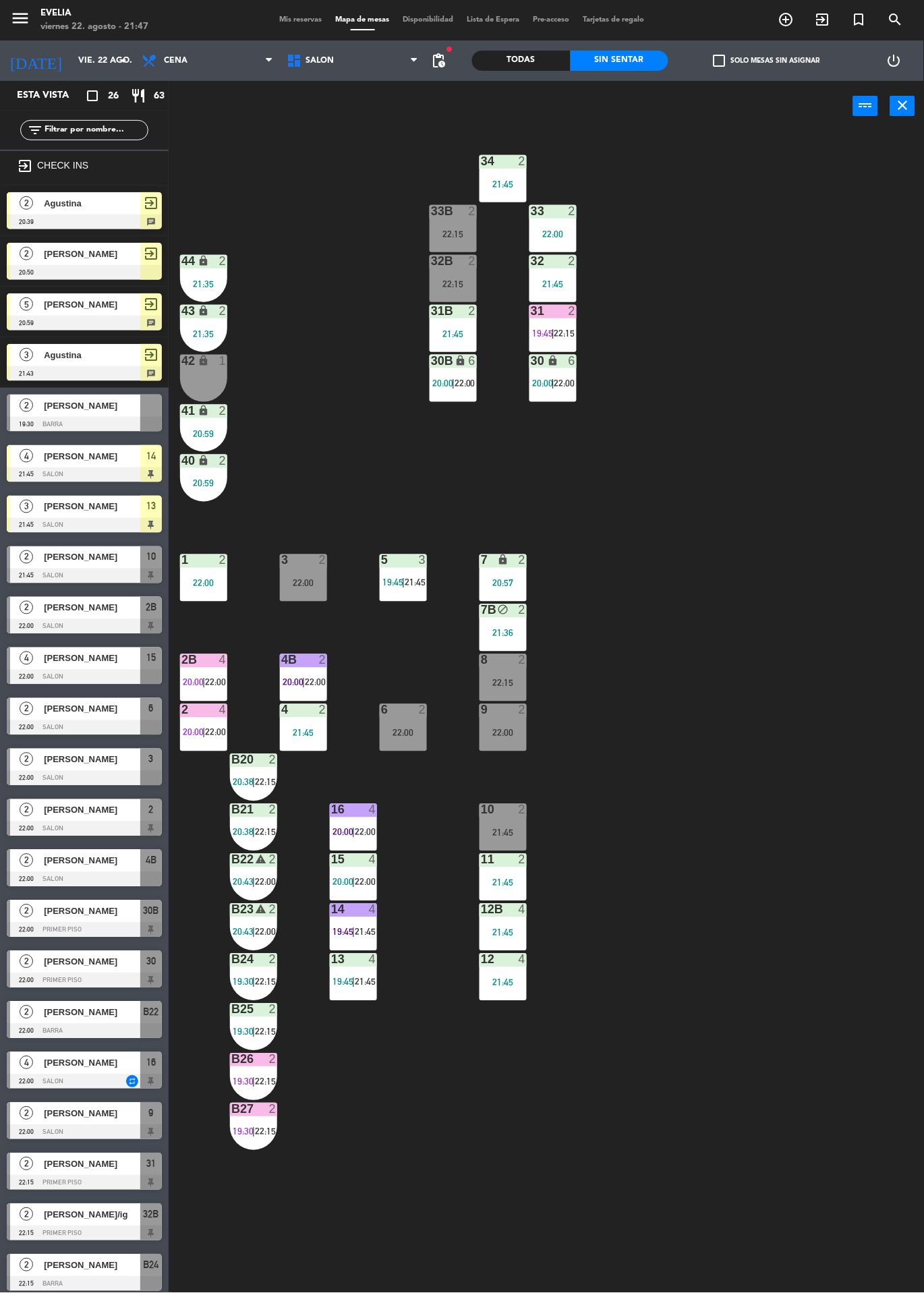
click at [506, 560] on icon "lock" at bounding box center [503, 561] width 12 height 12
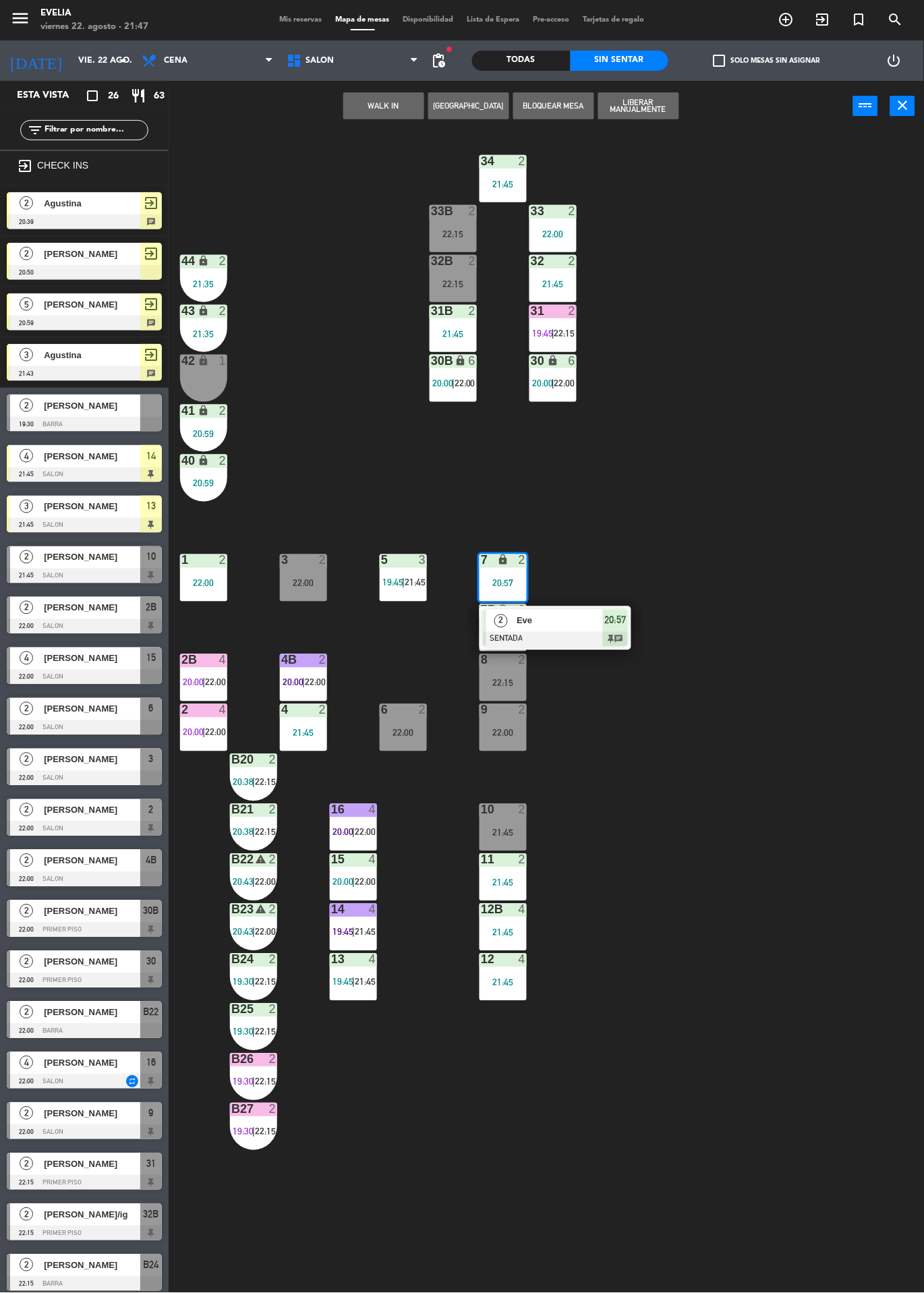
click at [283, 391] on div "34 2 21:45 33B 2 22:15 33 2 22:00 44 lock 2 21:35 32B 2 22:15 32 2 21:45 43 loc…" at bounding box center [551, 712] width 746 height 1162
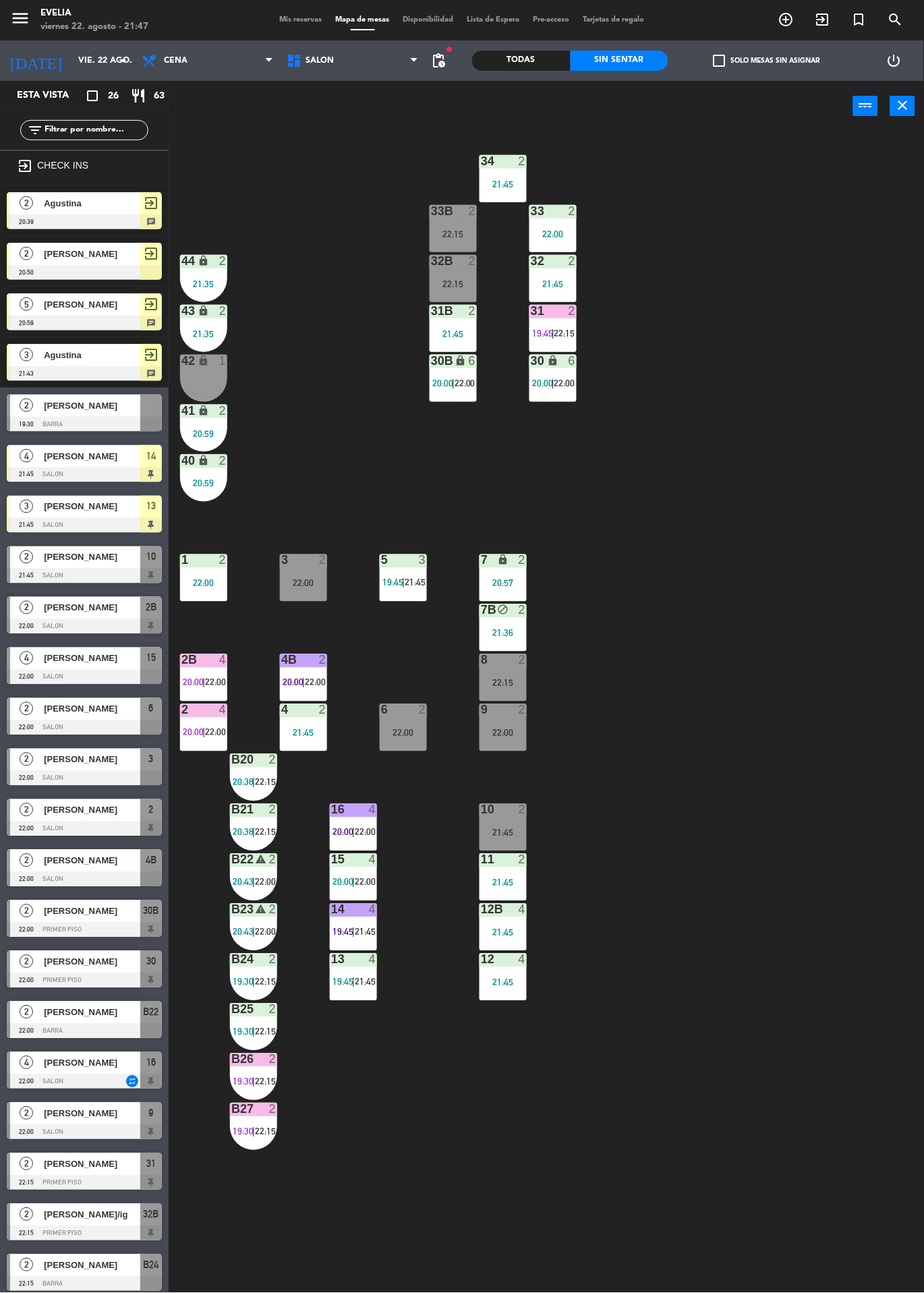
click at [381, 566] on div "5" at bounding box center [381, 561] width 1 height 12
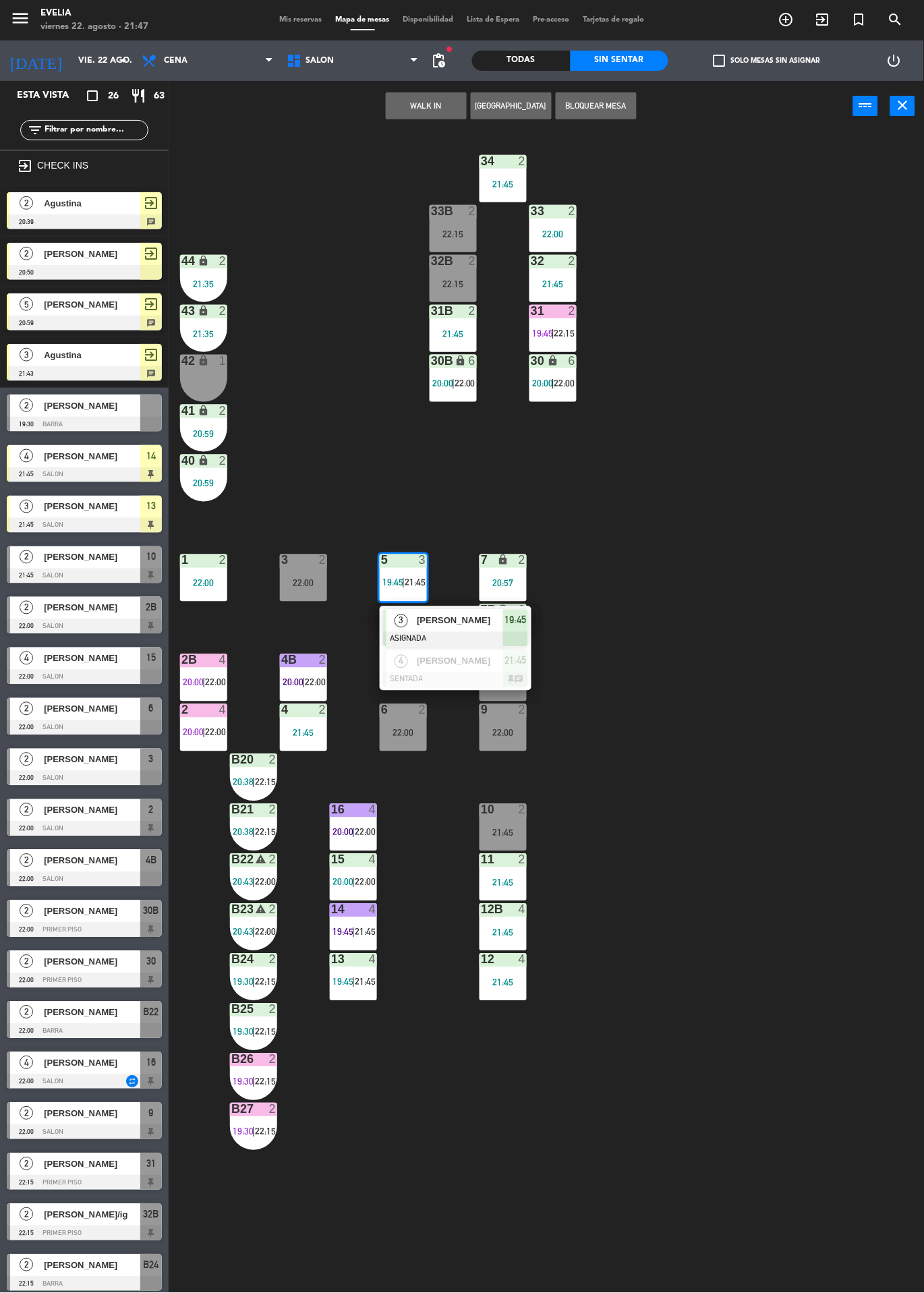
click at [439, 666] on span "[PERSON_NAME]" at bounding box center [460, 661] width 86 height 15
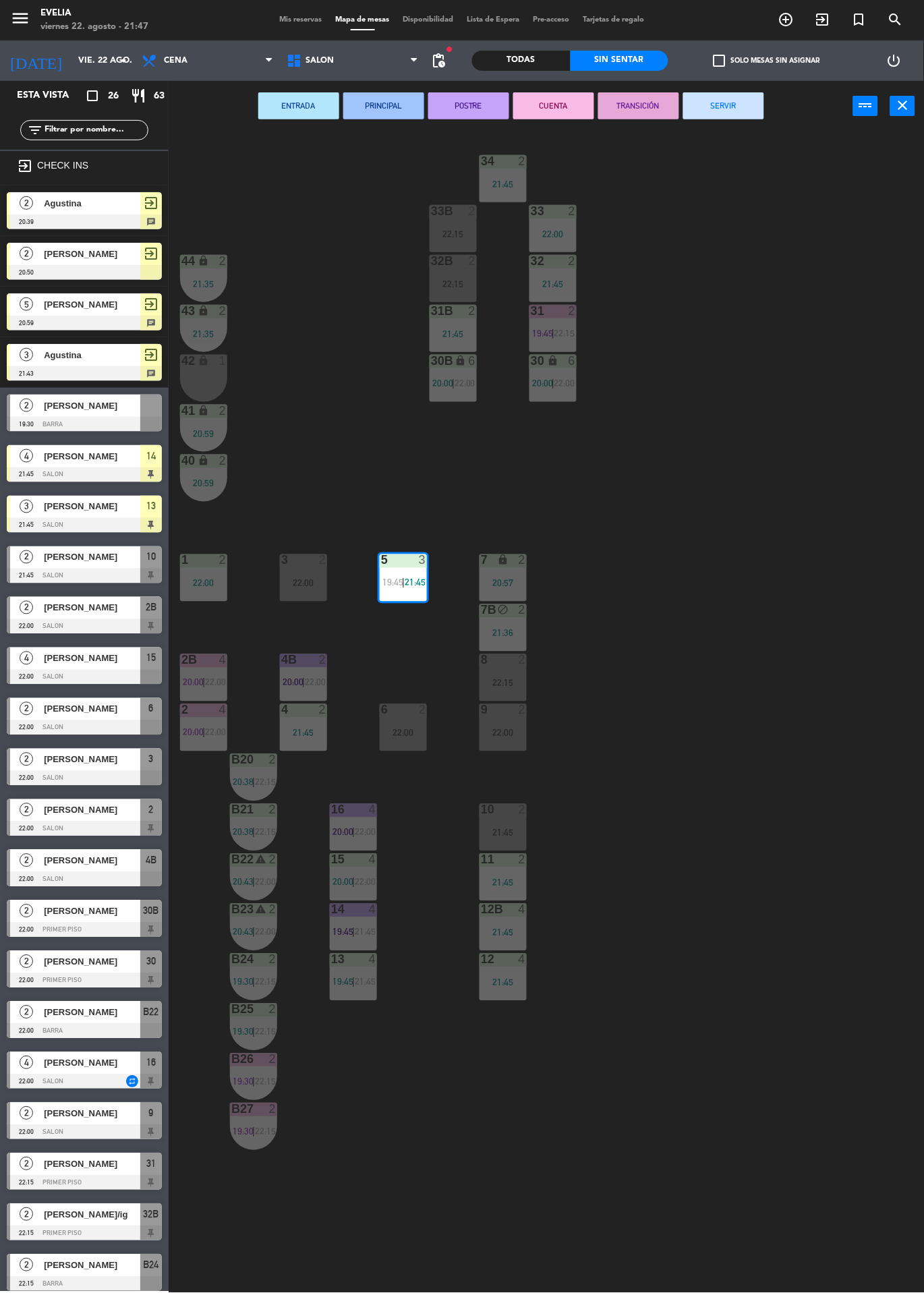
click at [305, 413] on div "34 2 21:45 33B 2 22:15 33 2 22:00 44 lock 2 21:35 32B 2 22:15 32 2 21:45 43 loc…" at bounding box center [551, 712] width 746 height 1162
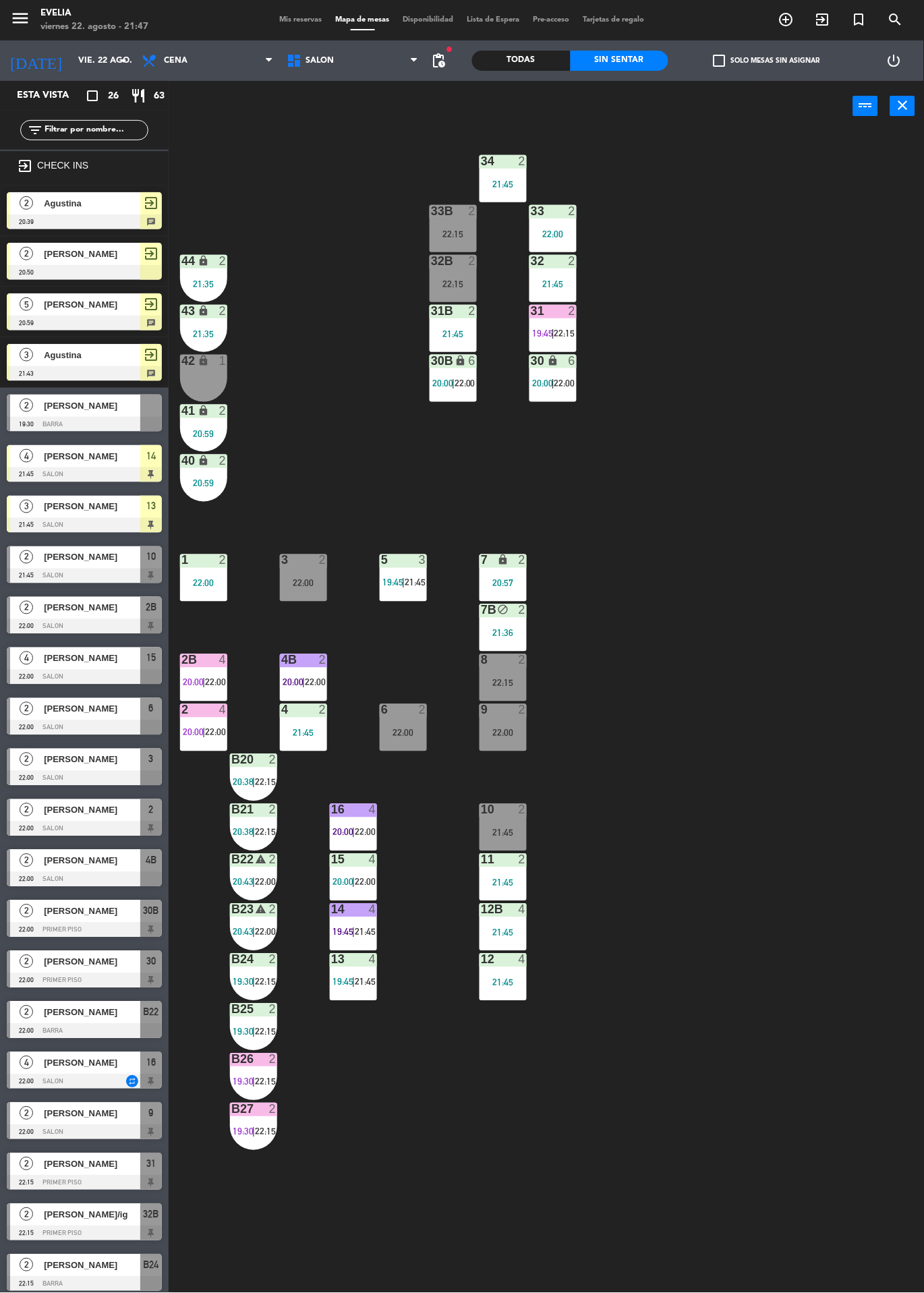
click at [403, 565] on div at bounding box center [403, 561] width 22 height 12
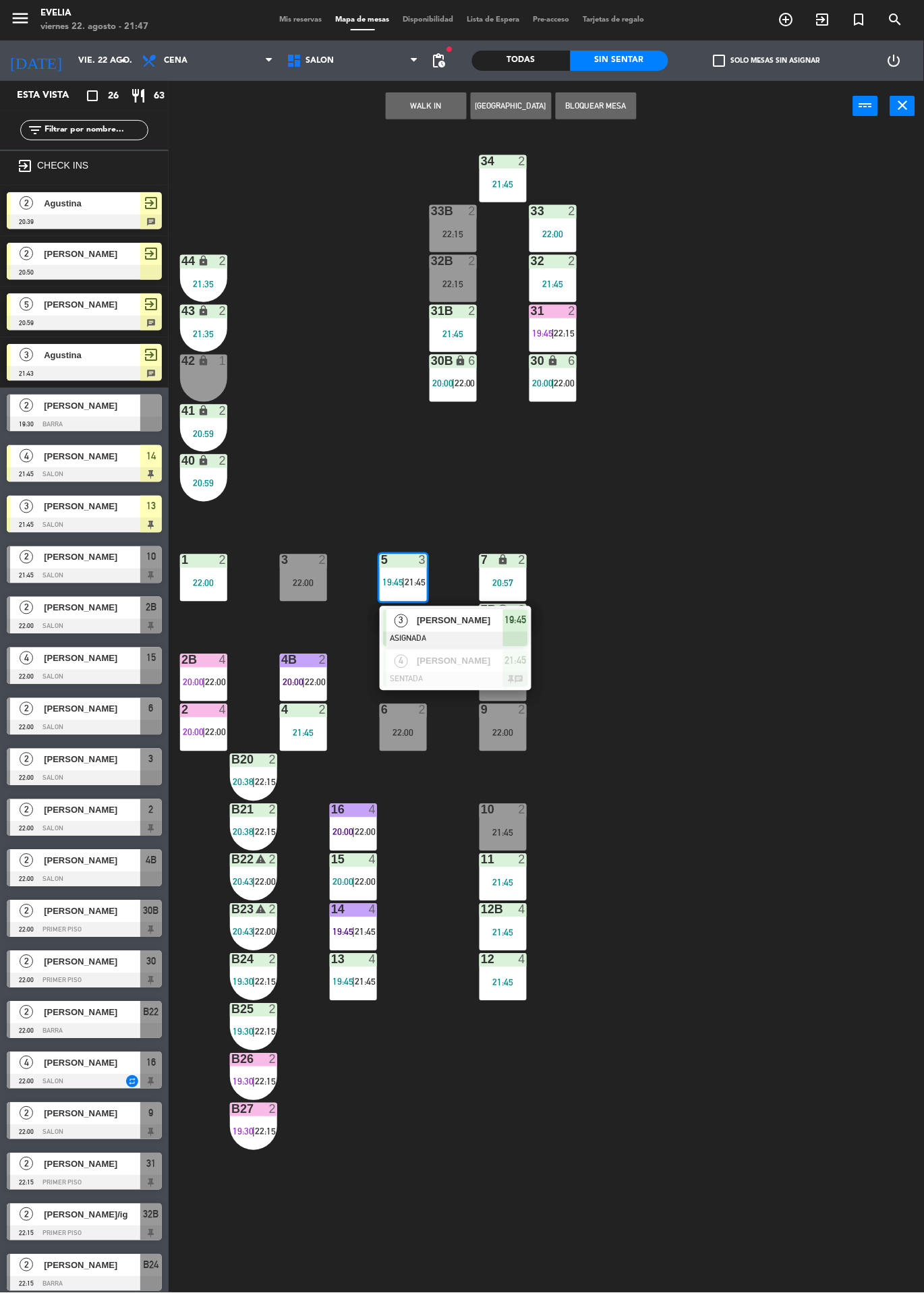
click at [416, 635] on div at bounding box center [455, 640] width 145 height 15
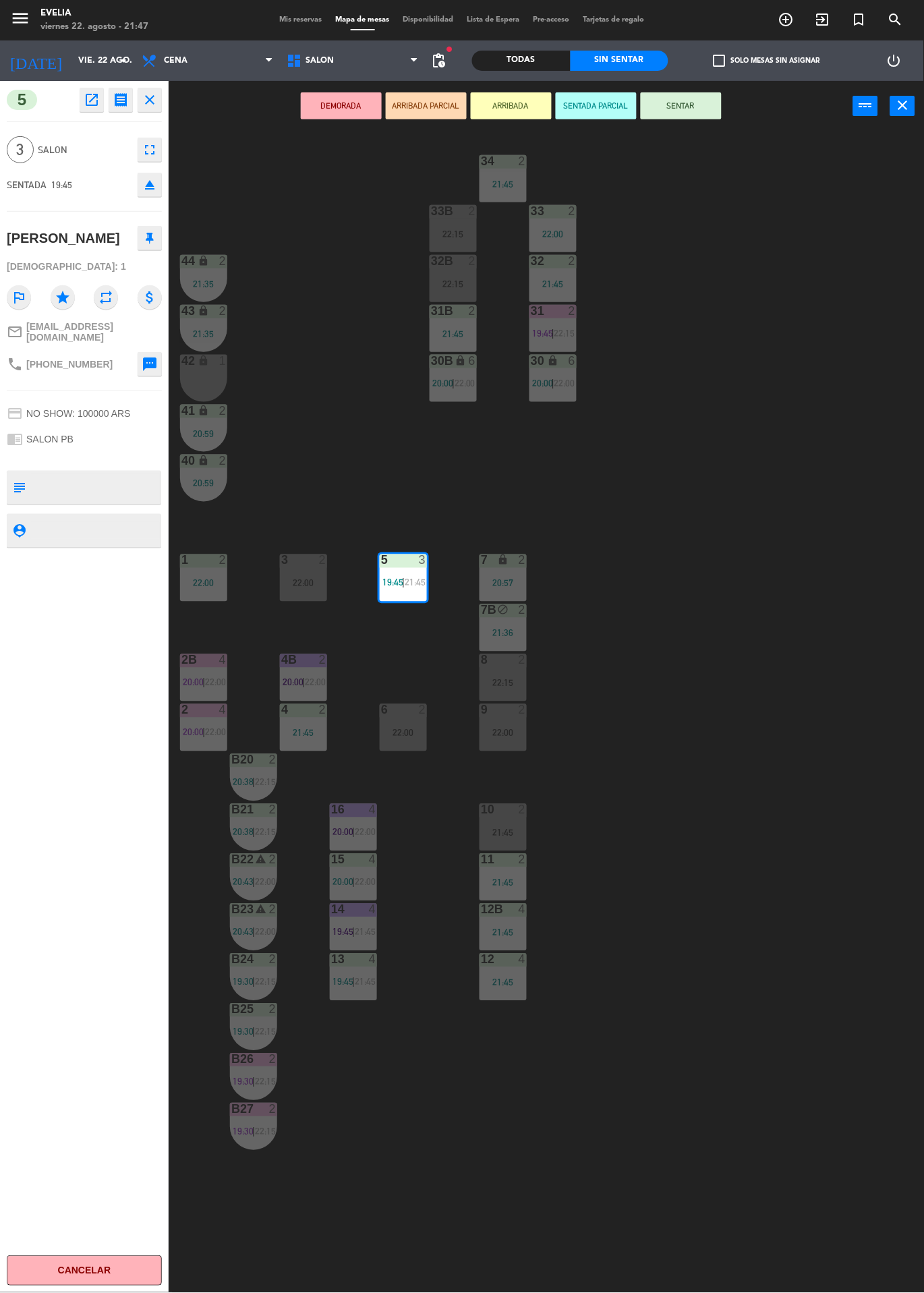
click at [707, 115] on button "SENTAR" at bounding box center [682, 105] width 81 height 27
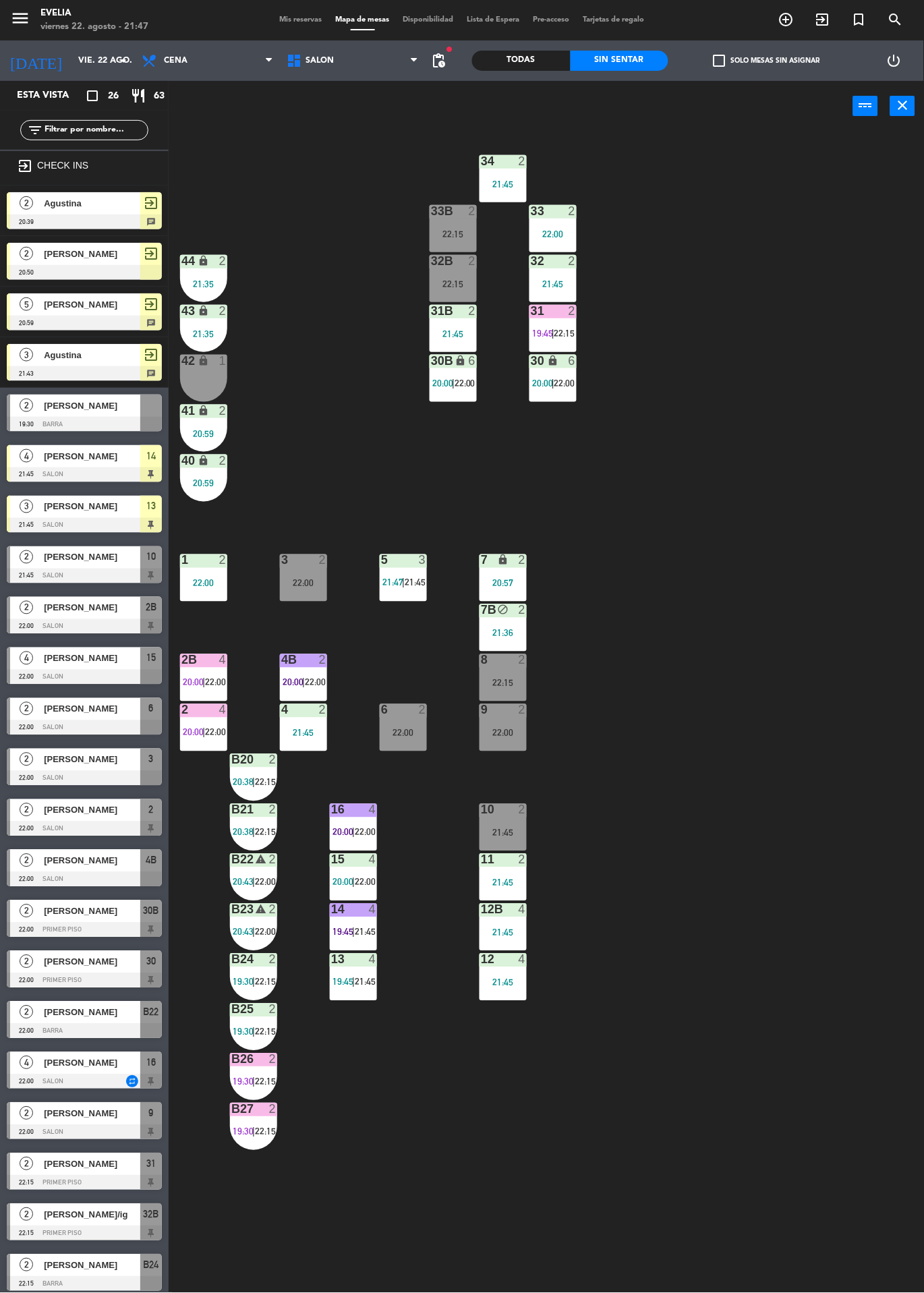
click at [412, 586] on span "21:45" at bounding box center [415, 582] width 21 height 11
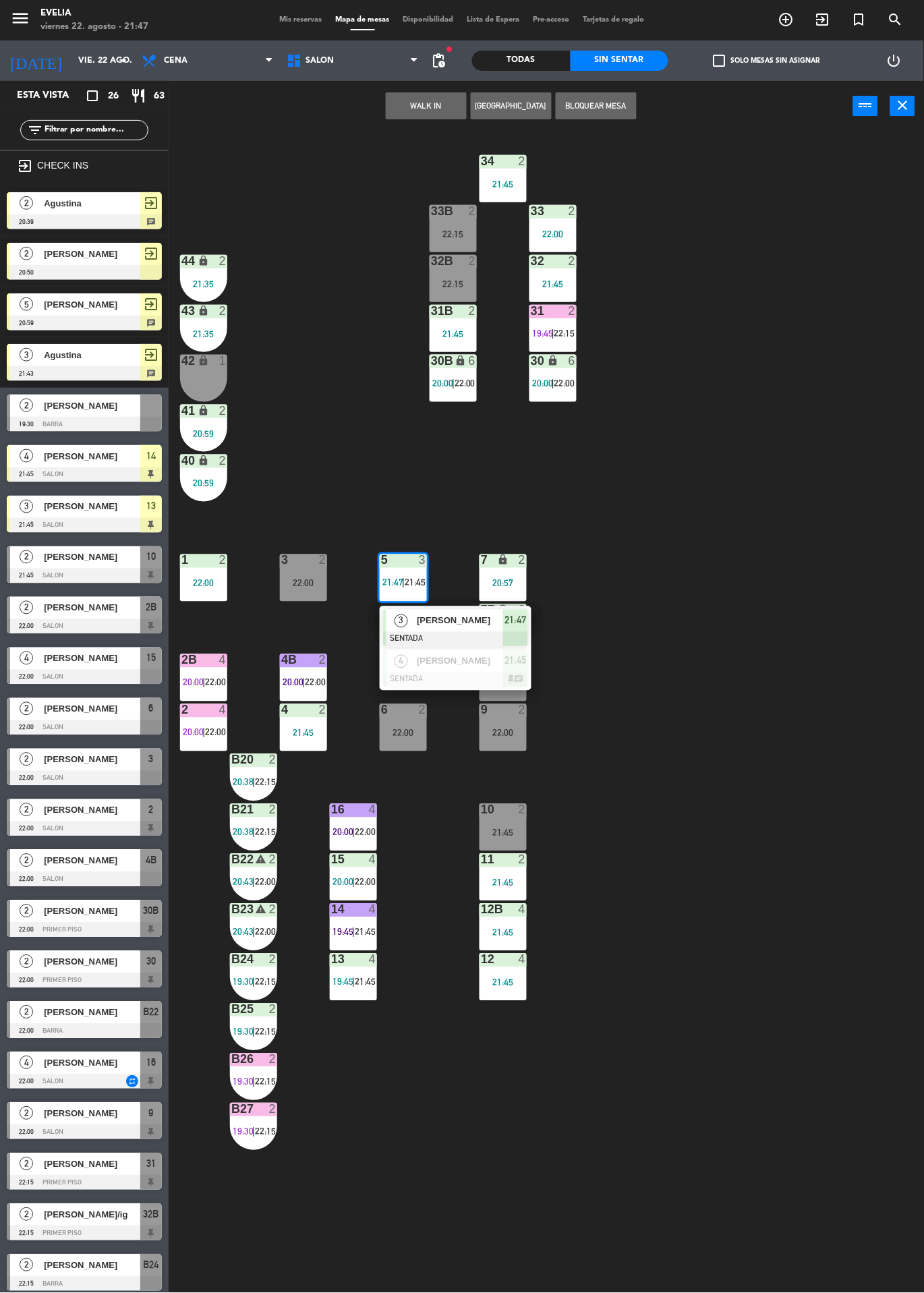
click at [411, 623] on div "3" at bounding box center [401, 621] width 29 height 22
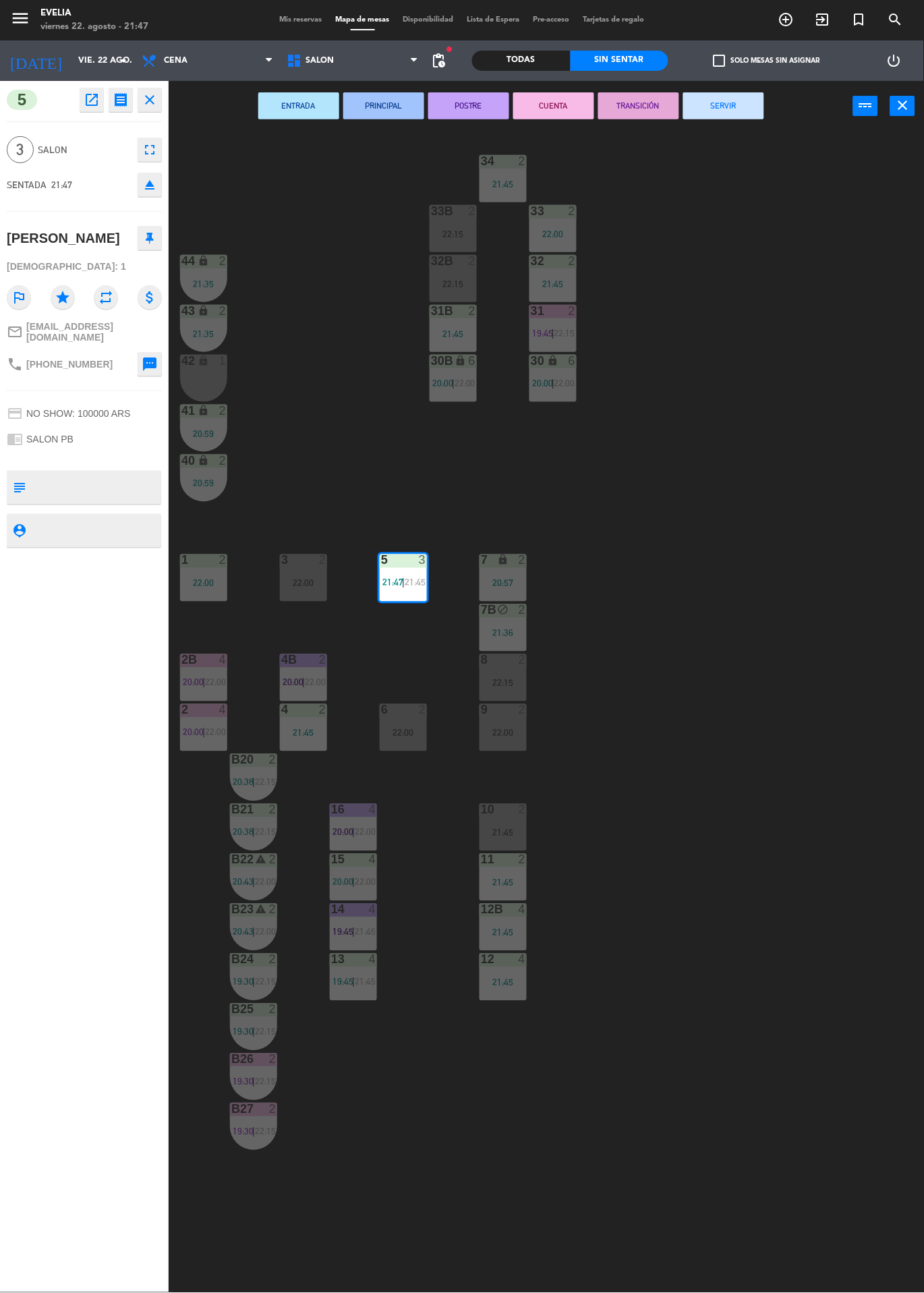
click at [727, 104] on button "SERVIR" at bounding box center [724, 105] width 81 height 27
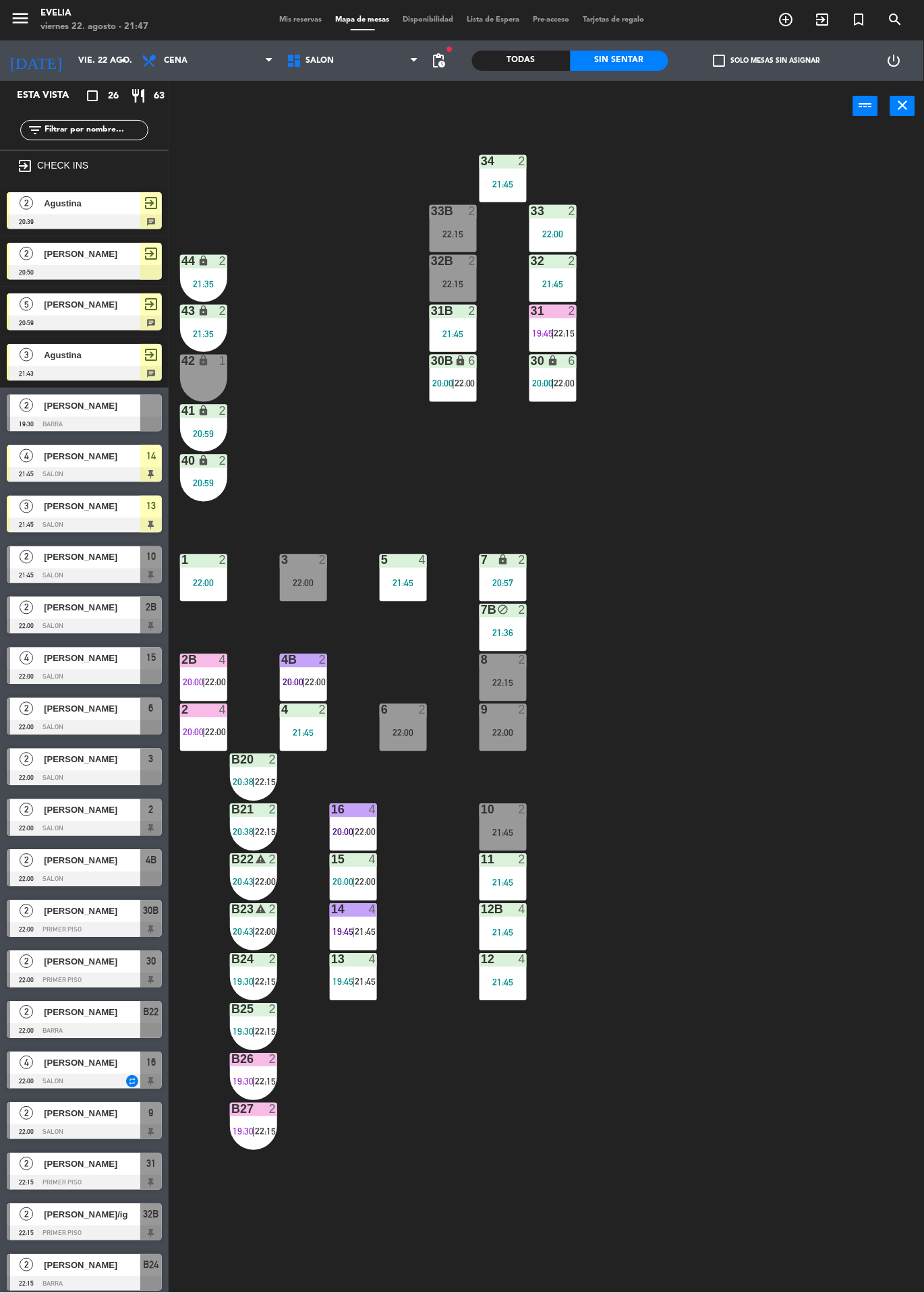
click at [381, 582] on div "21:45" at bounding box center [403, 583] width 47 height 9
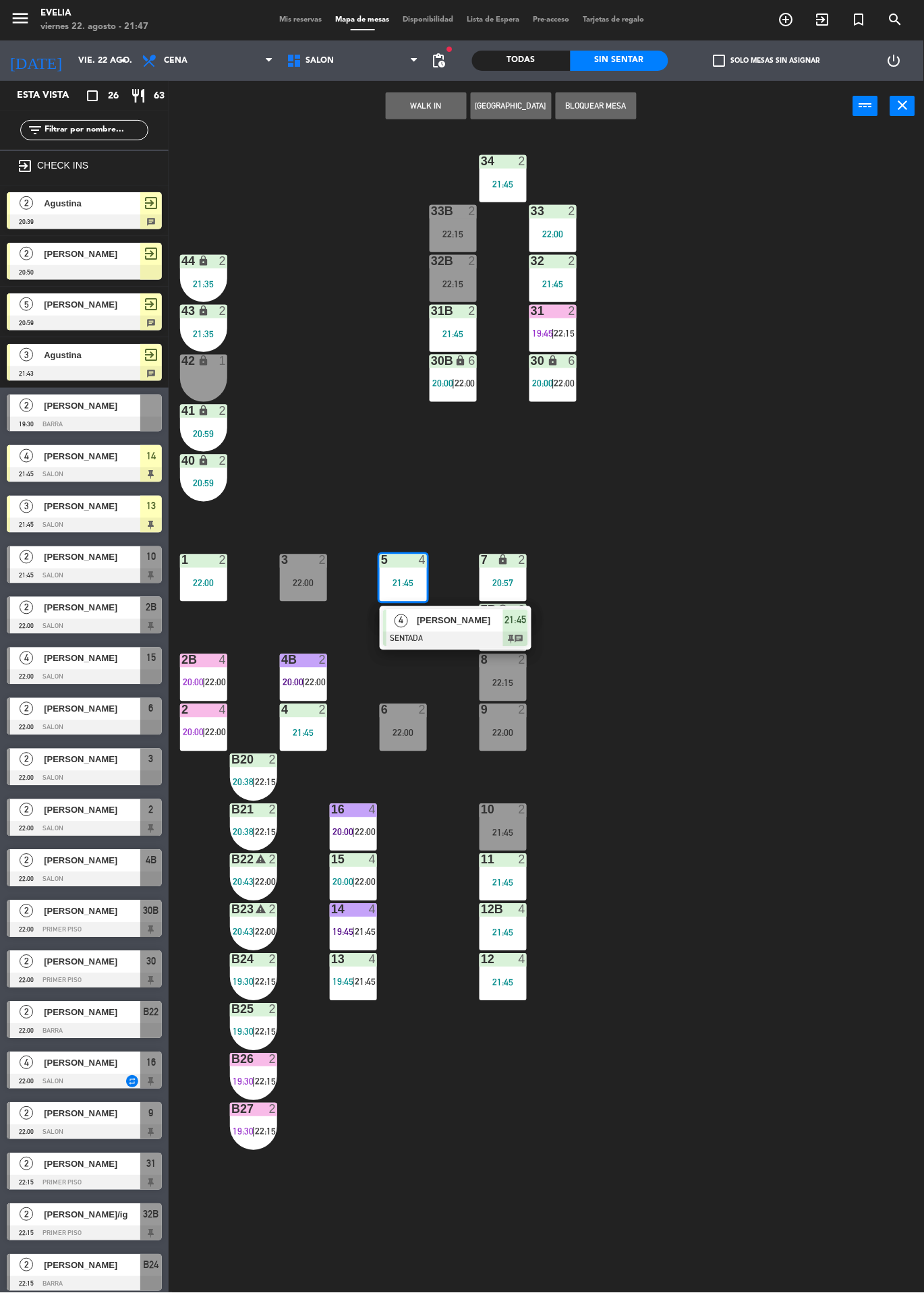
click at [398, 618] on span "4" at bounding box center [401, 621] width 14 height 14
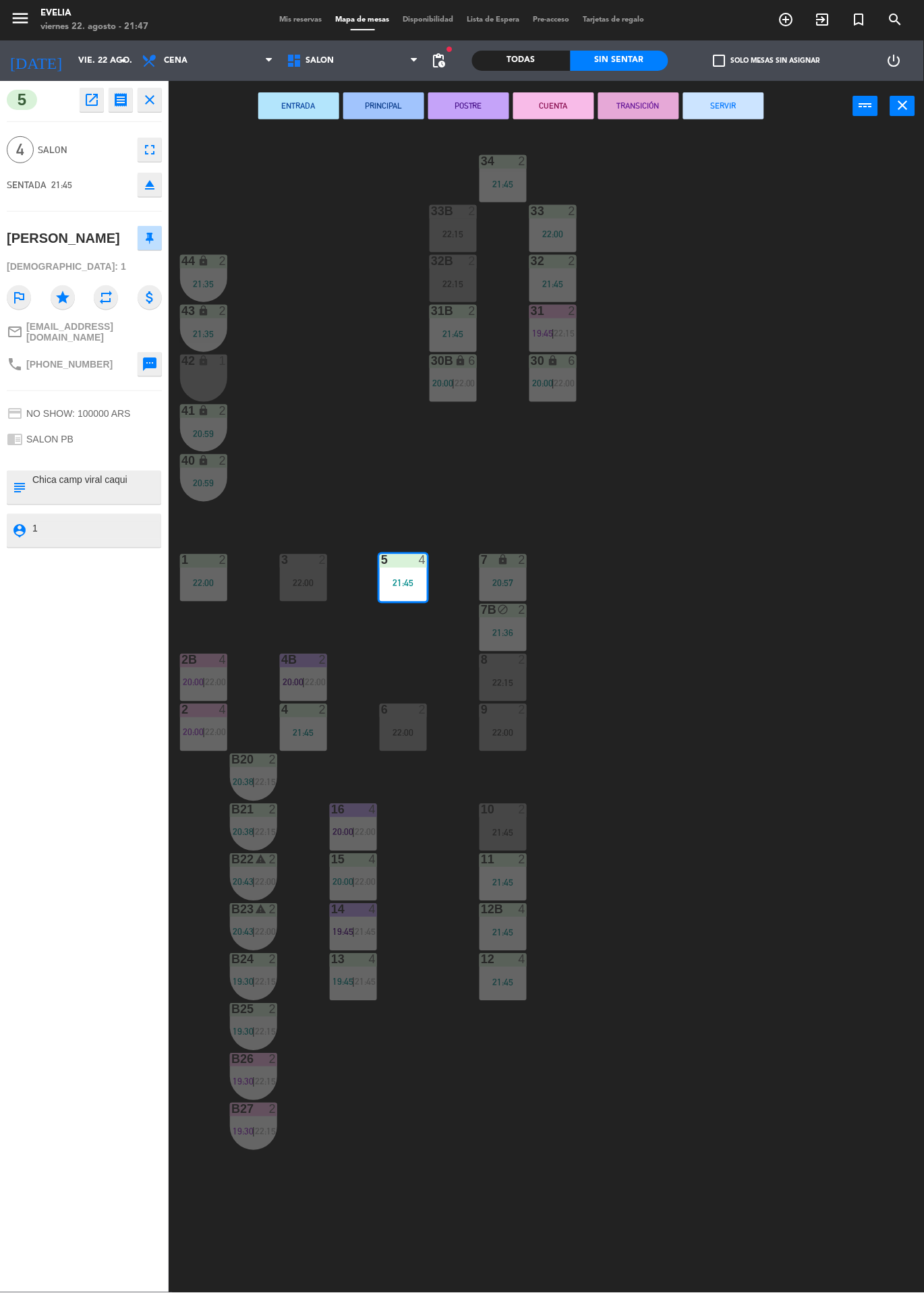
click at [326, 387] on div "34 2 21:45 33B 2 22:15 33 2 22:00 44 lock 2 21:35 32B 2 22:15 32 2 21:45 43 loc…" at bounding box center [551, 712] width 746 height 1162
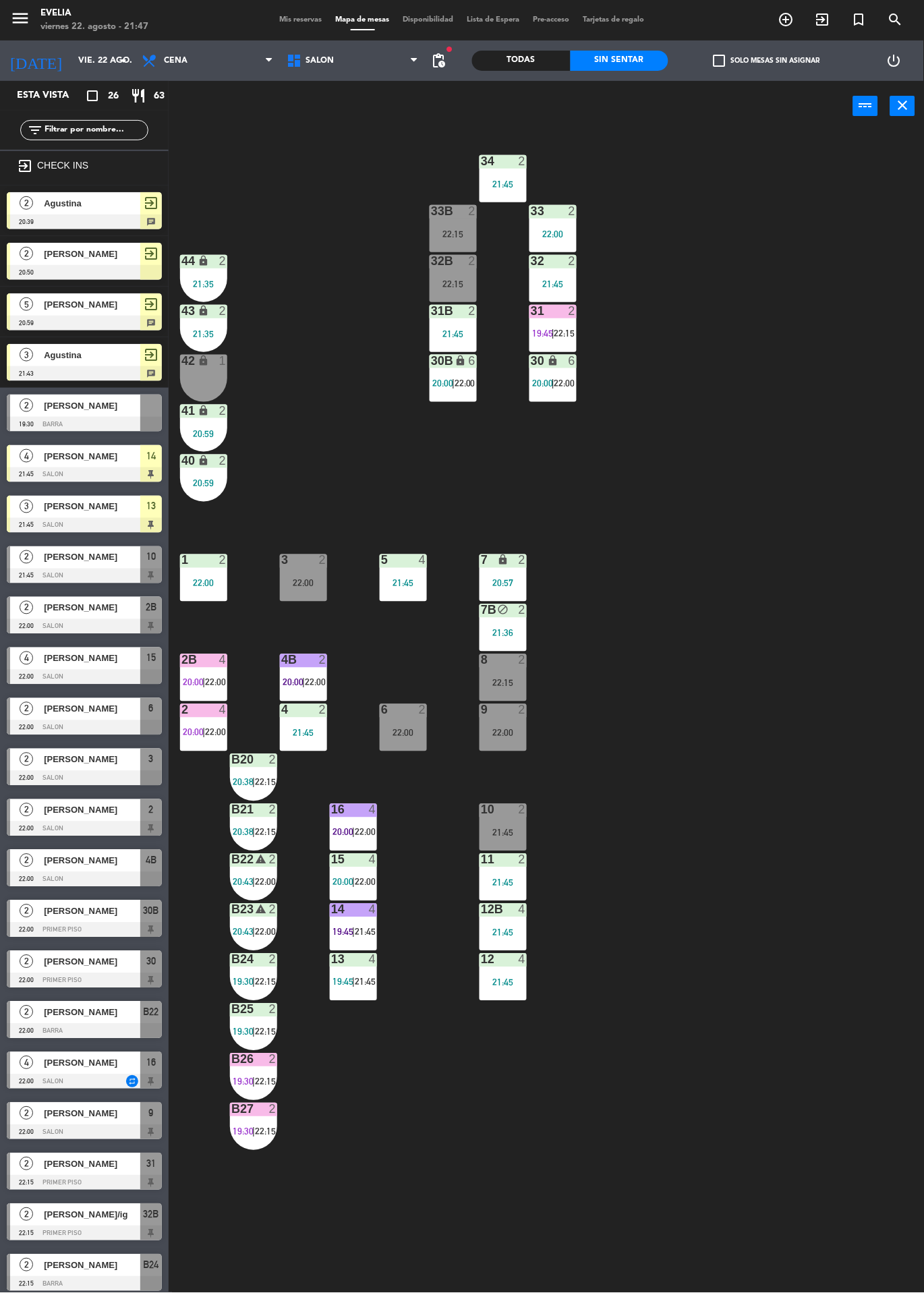
click at [40, 455] on div "4" at bounding box center [26, 456] width 33 height 22
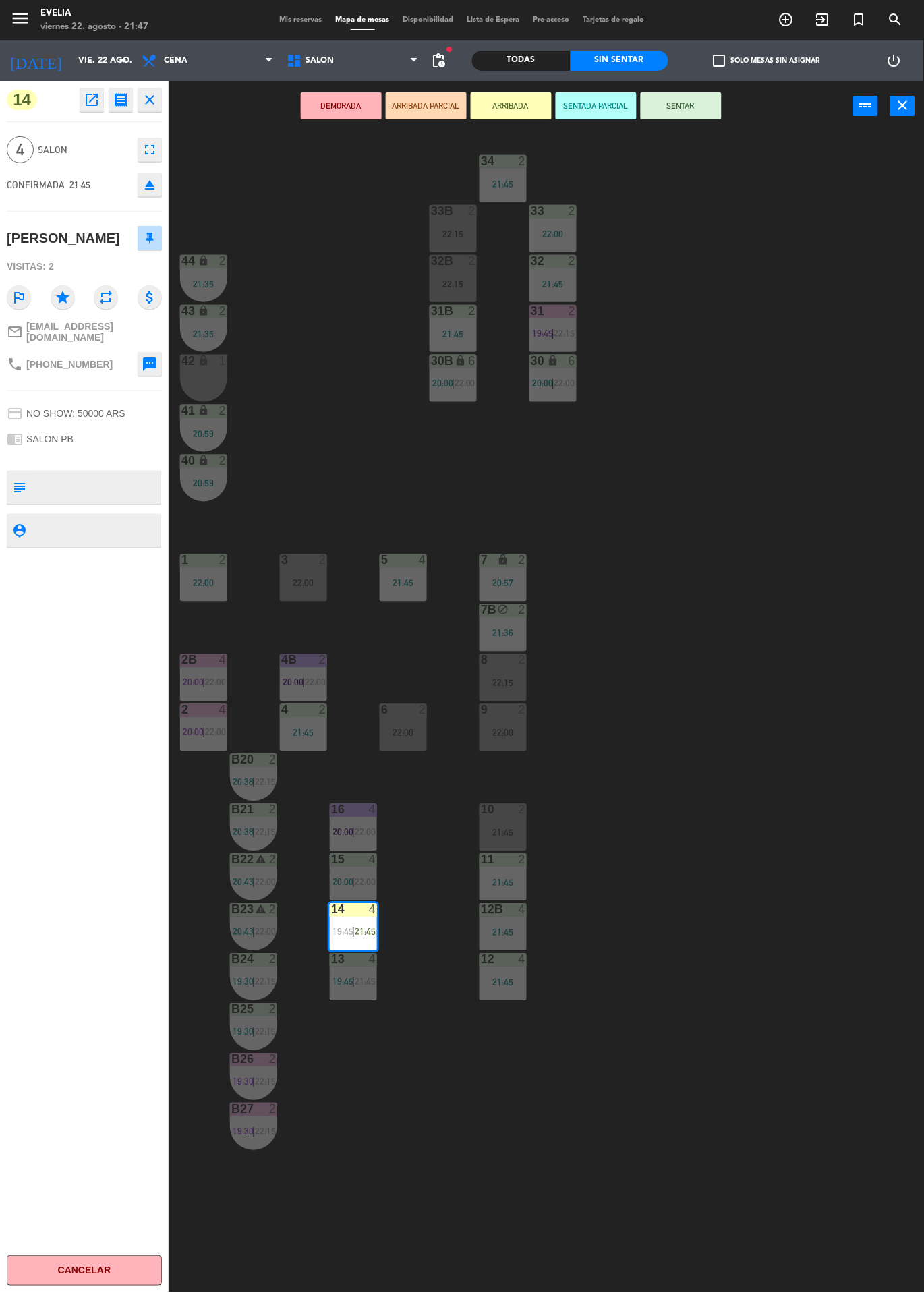
click at [261, 445] on div "34 2 21:45 33B 2 22:15 33 2 22:00 44 lock 2 21:35 32B 2 22:15 32 2 21:45 43 loc…" at bounding box center [551, 712] width 746 height 1162
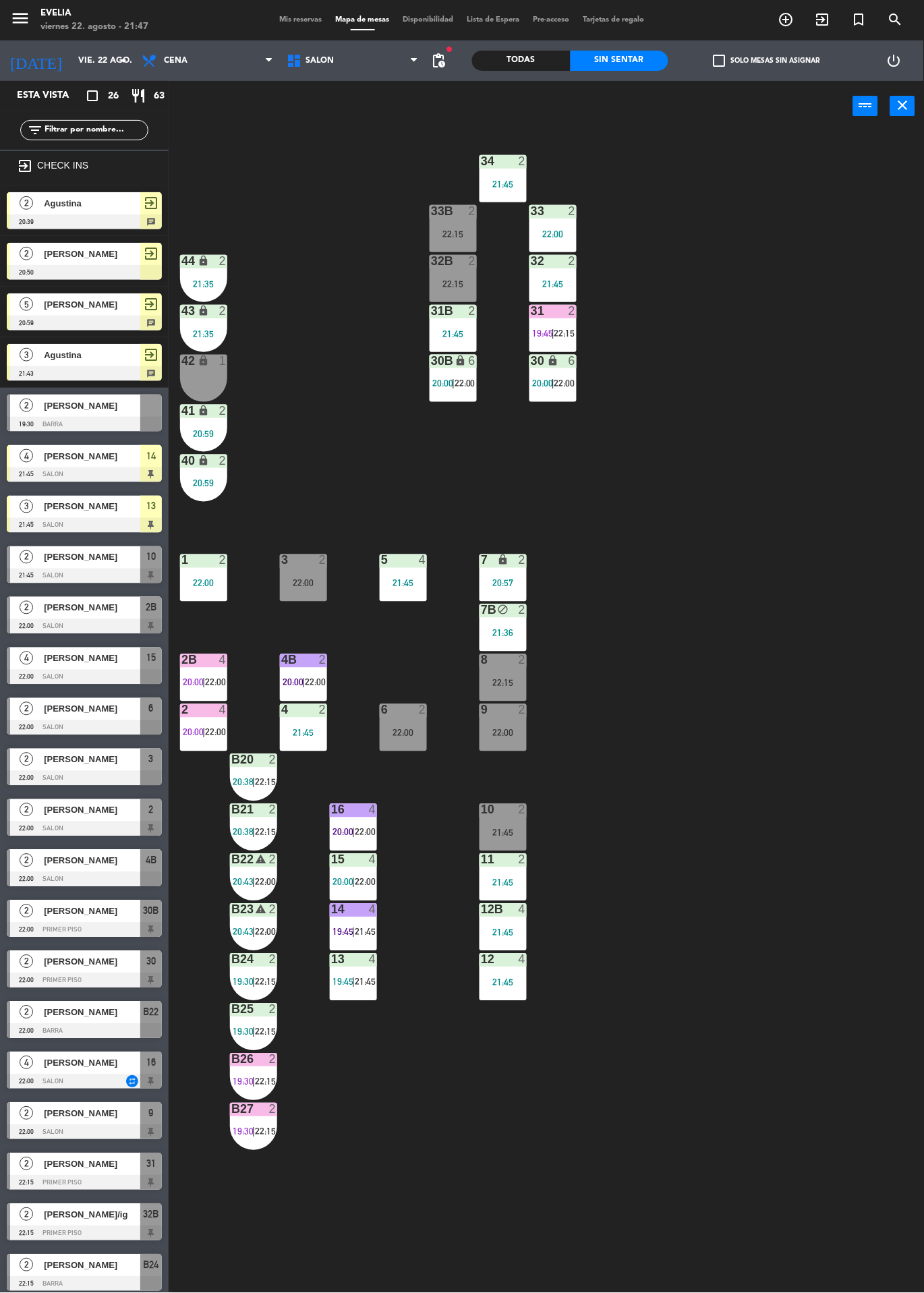
click at [64, 519] on div at bounding box center [84, 525] width 155 height 15
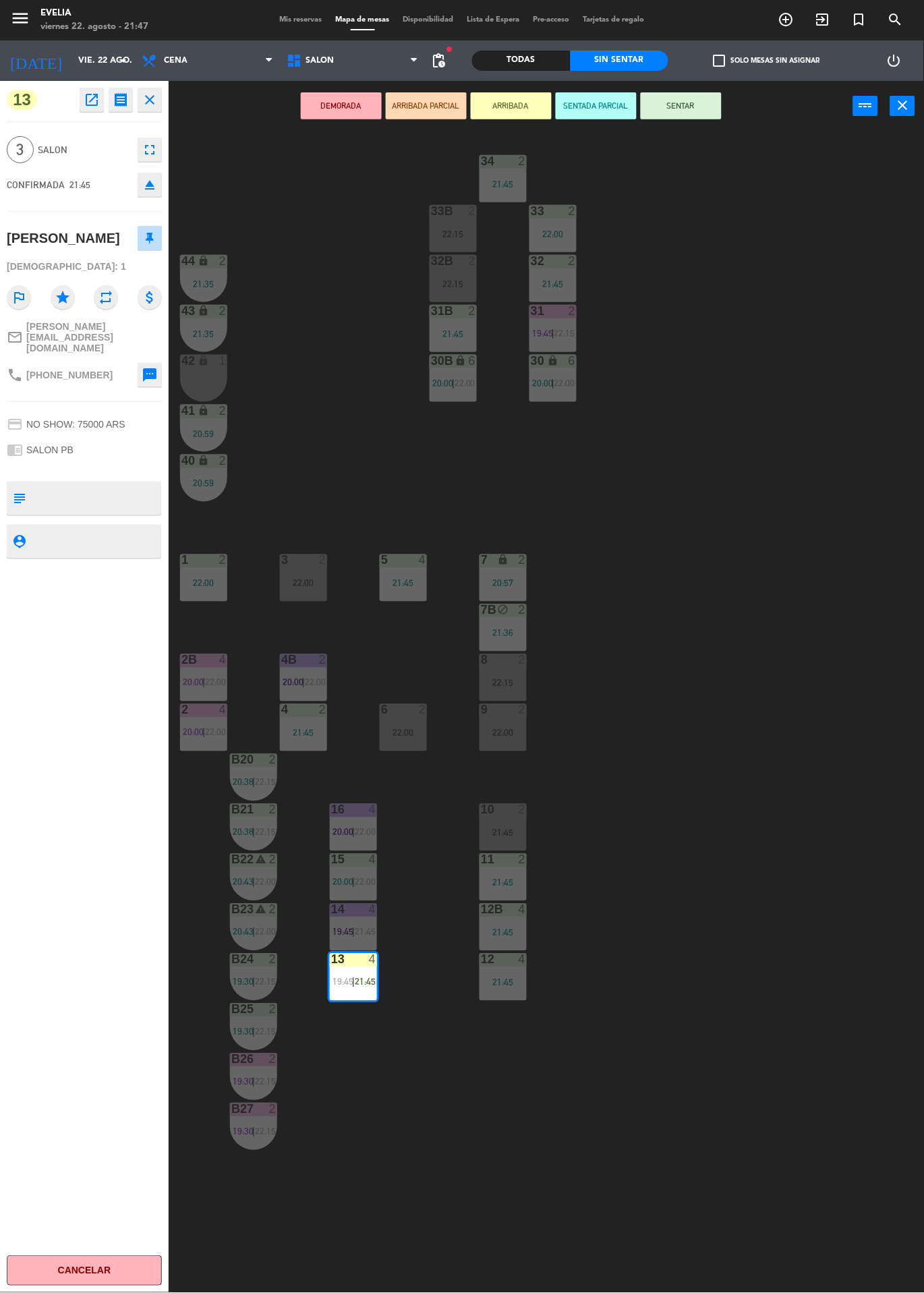
click at [286, 415] on div "34 2 21:45 33B 2 22:15 33 2 22:00 44 lock 2 21:35 32B 2 22:15 32 2 21:45 43 loc…" at bounding box center [551, 712] width 746 height 1162
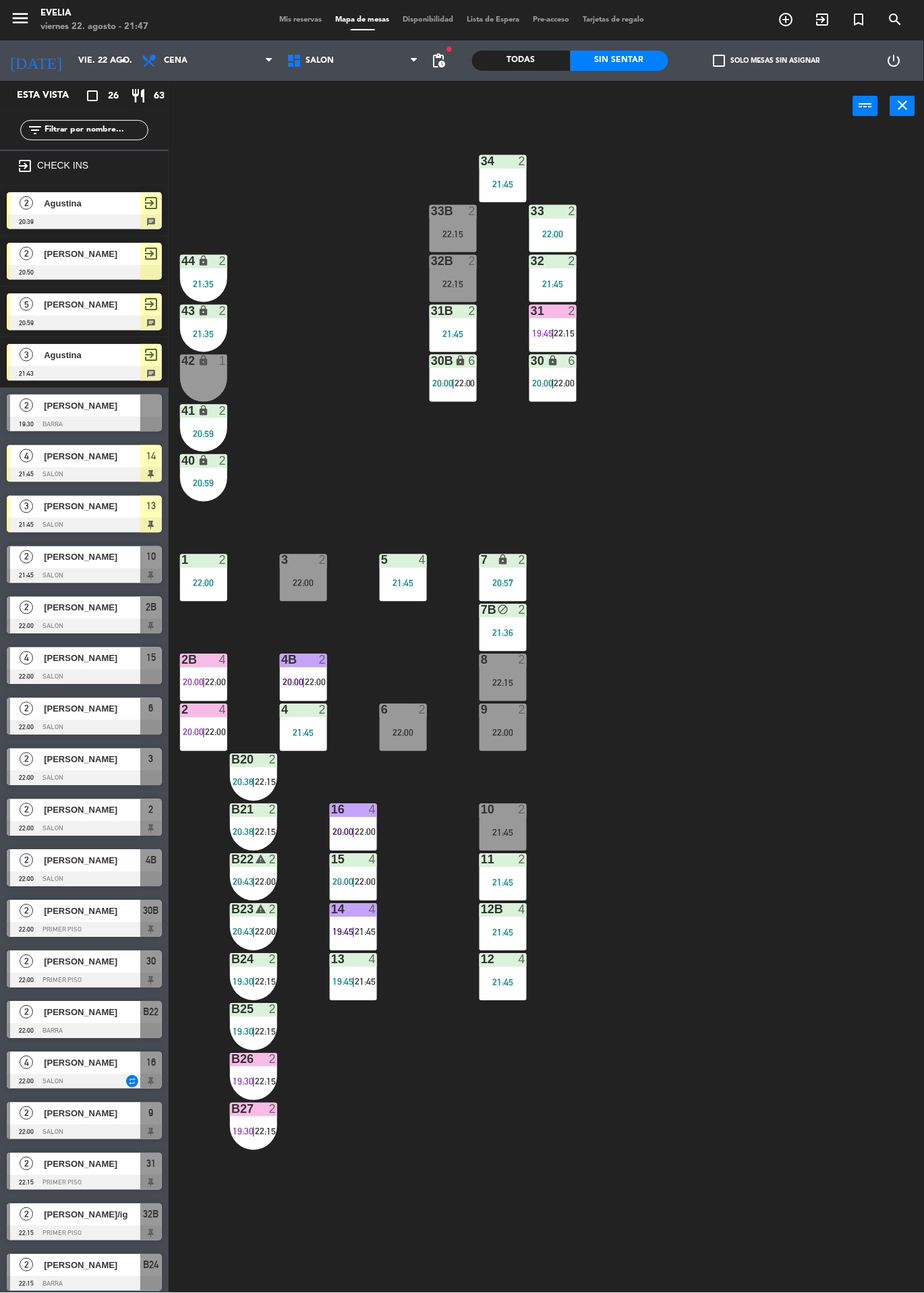
click at [48, 450] on span "[PERSON_NAME]" at bounding box center [91, 456] width 96 height 15
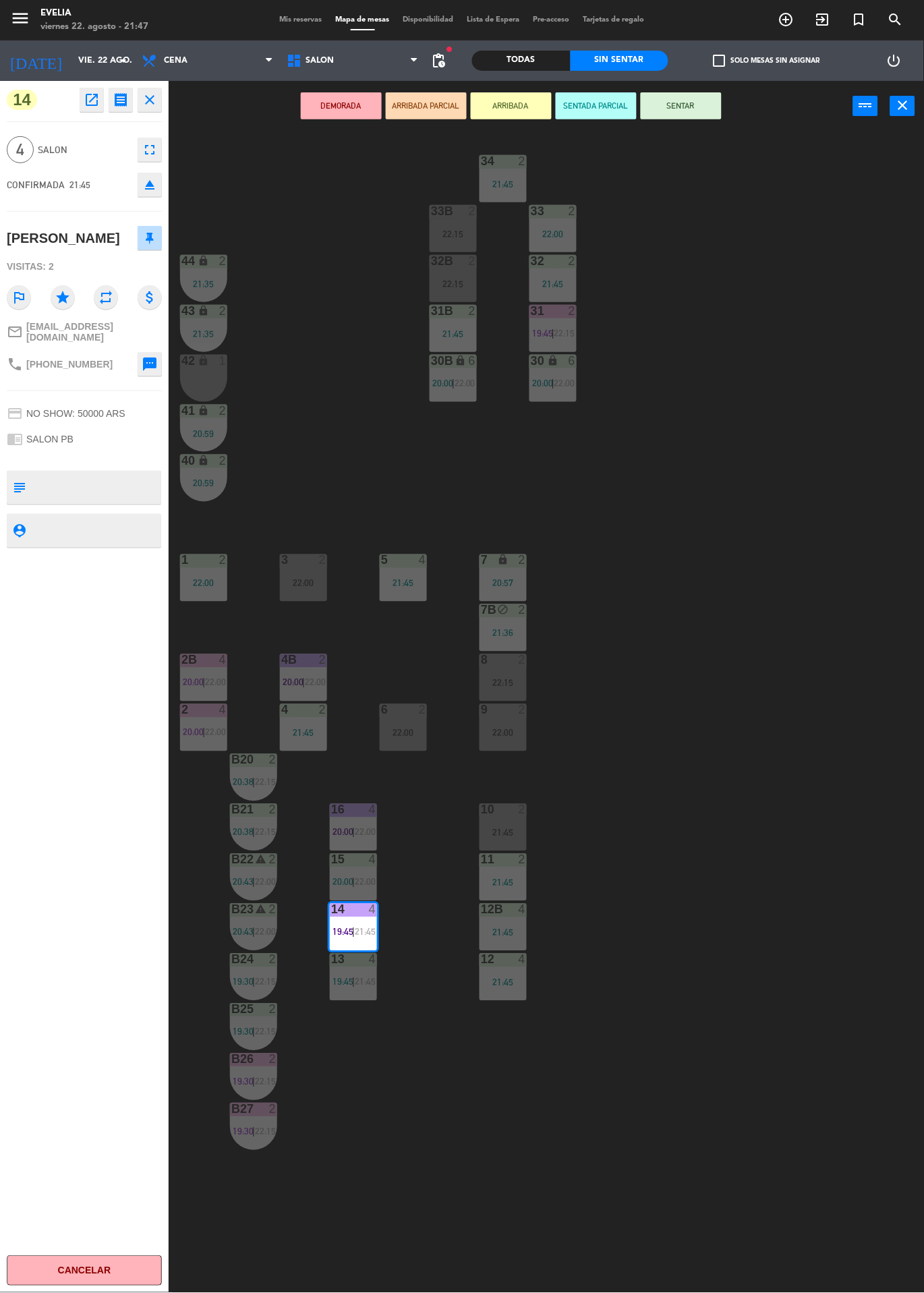
click at [815, 668] on div "34 2 21:45 33B 2 22:15 33 2 22:00 44 lock 2 21:35 32B 2 22:15 32 2 21:45 43 loc…" at bounding box center [551, 712] width 746 height 1162
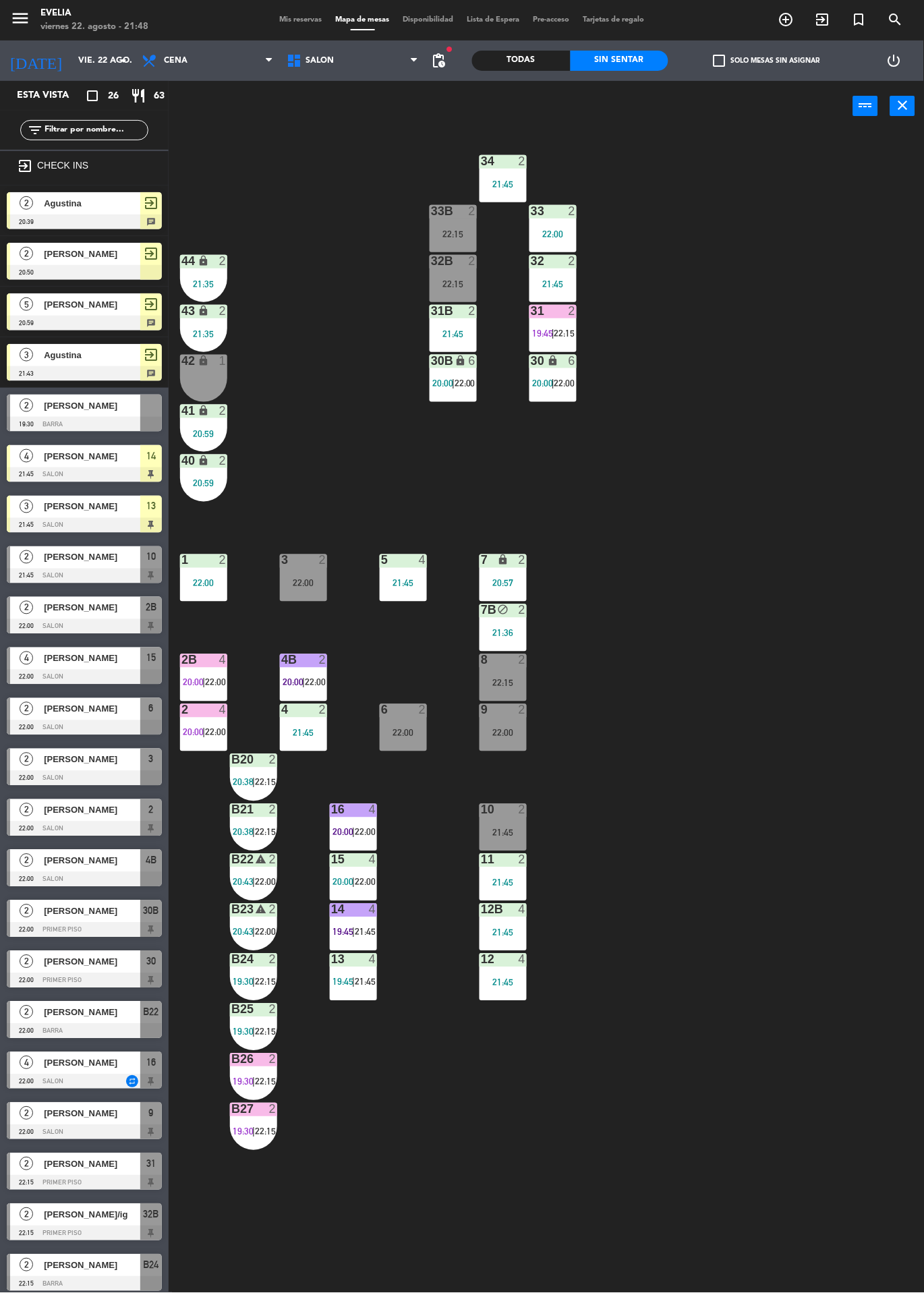
click at [122, 1133] on div at bounding box center [84, 1133] width 155 height 15
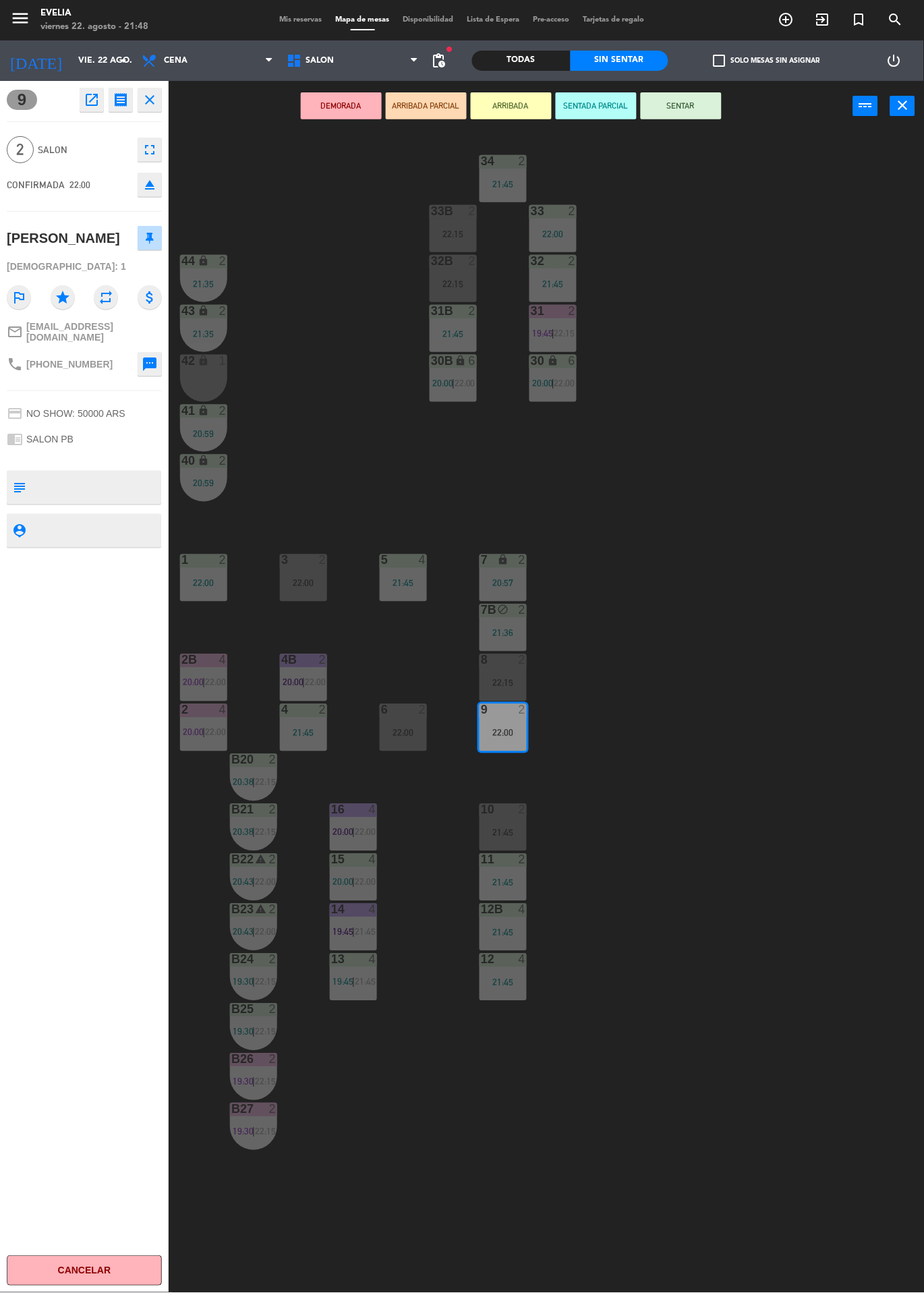
click at [790, 835] on div "34 2 21:45 33B 2 22:15 33 2 22:00 44 lock 2 21:35 32B 2 22:15 32 2 21:45 43 loc…" at bounding box center [551, 712] width 746 height 1162
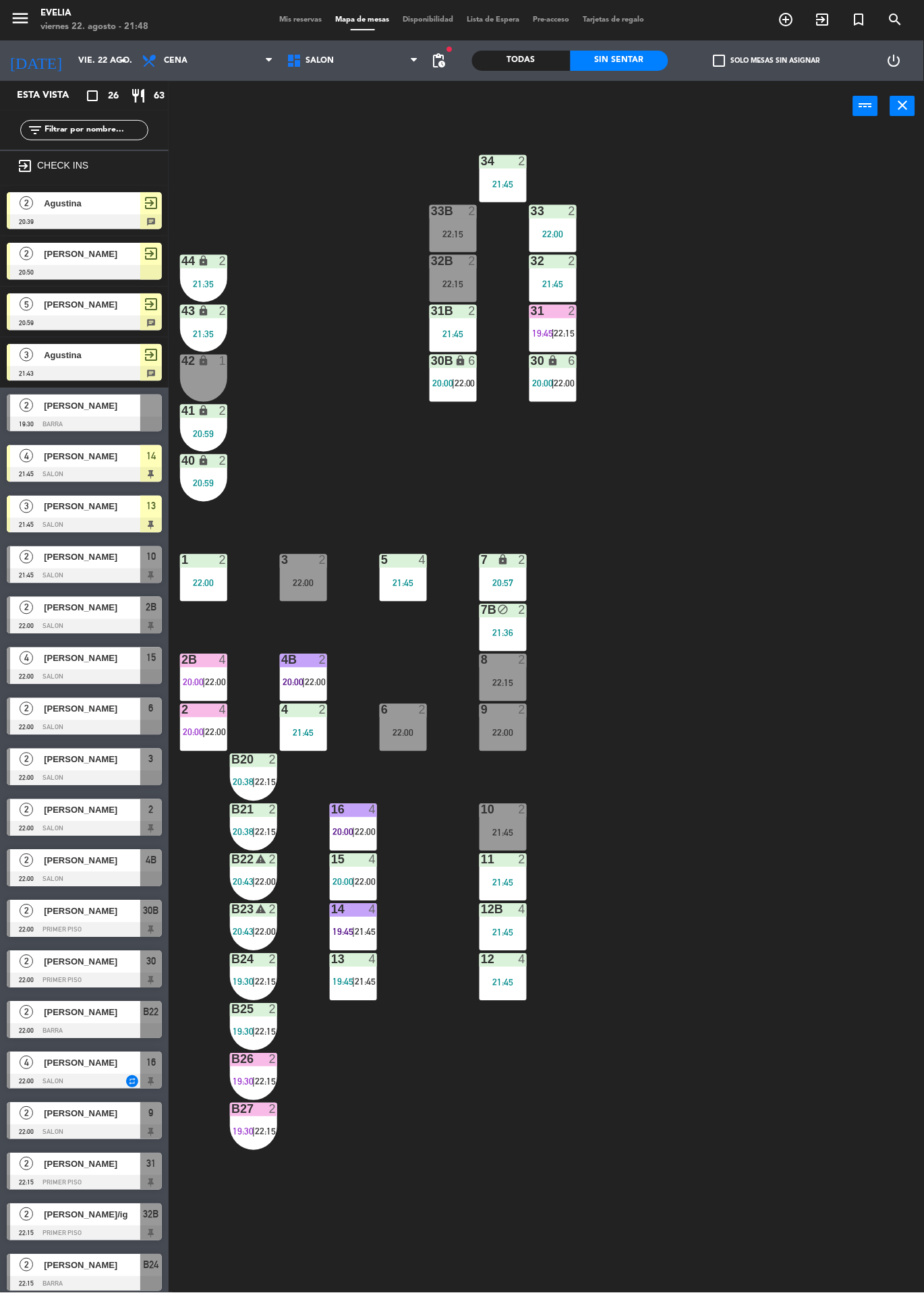
scroll to position [73, 0]
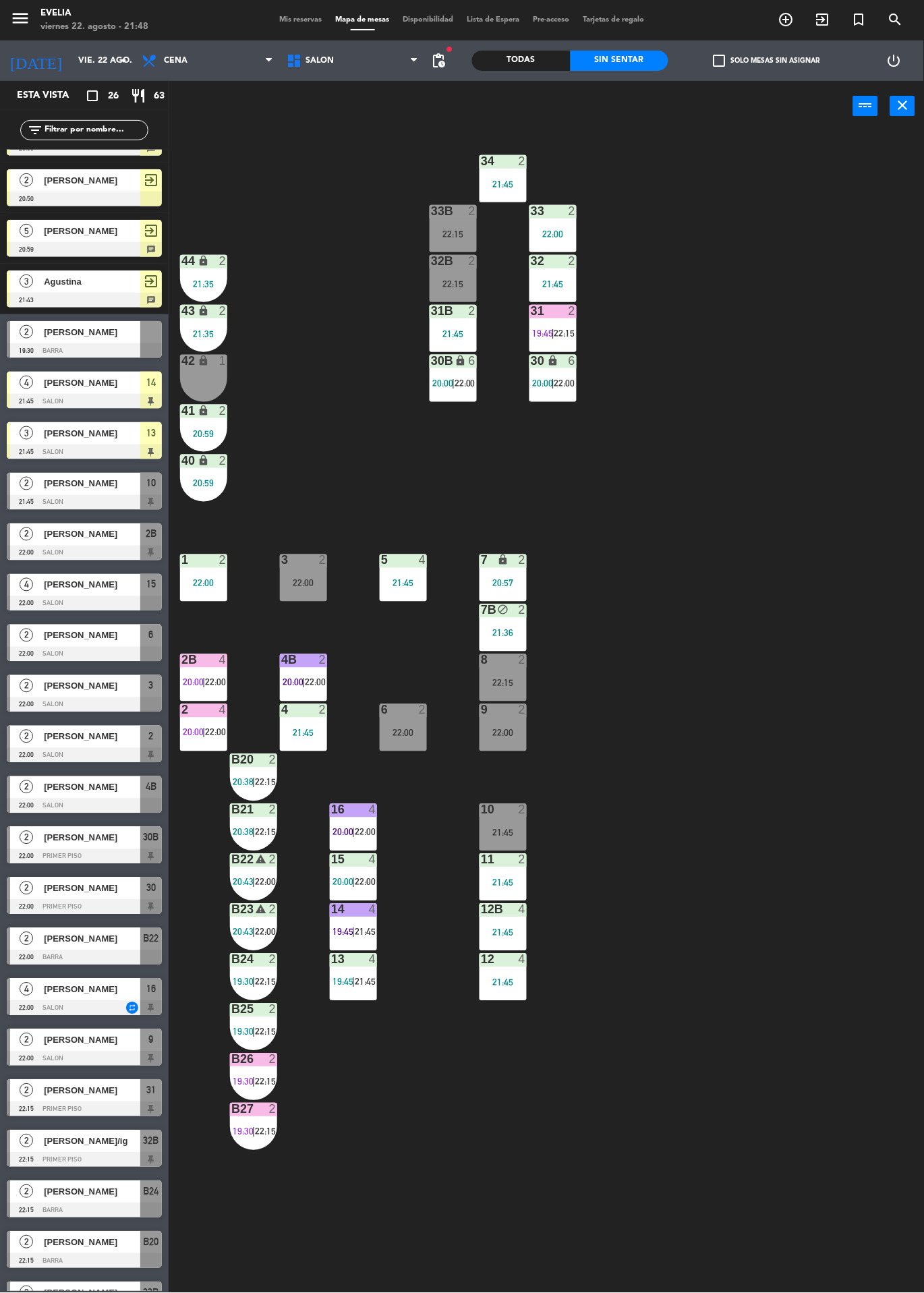
click at [522, 711] on div "2" at bounding box center [522, 710] width 8 height 12
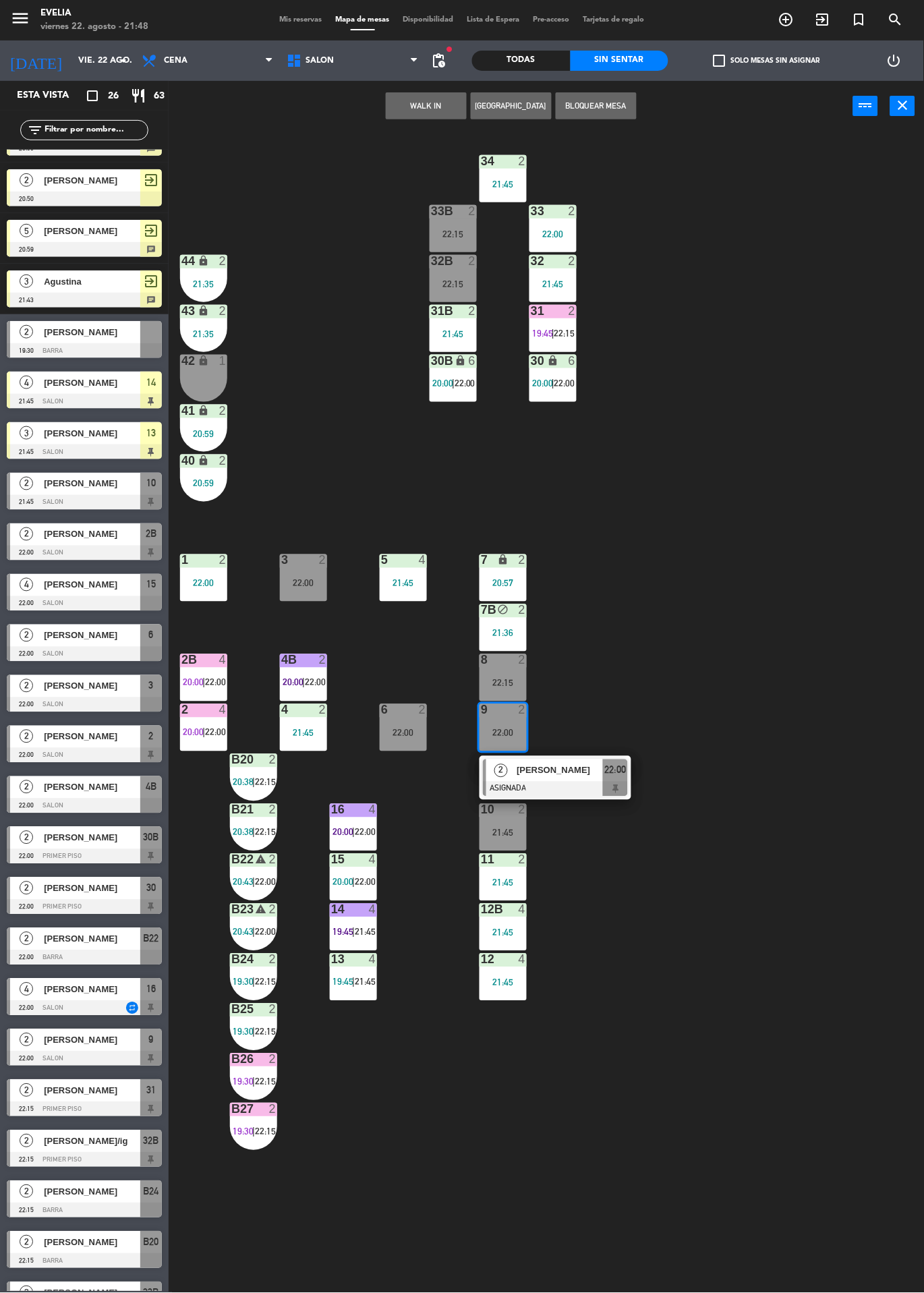
click at [558, 764] on span "[PERSON_NAME]" at bounding box center [560, 771] width 86 height 15
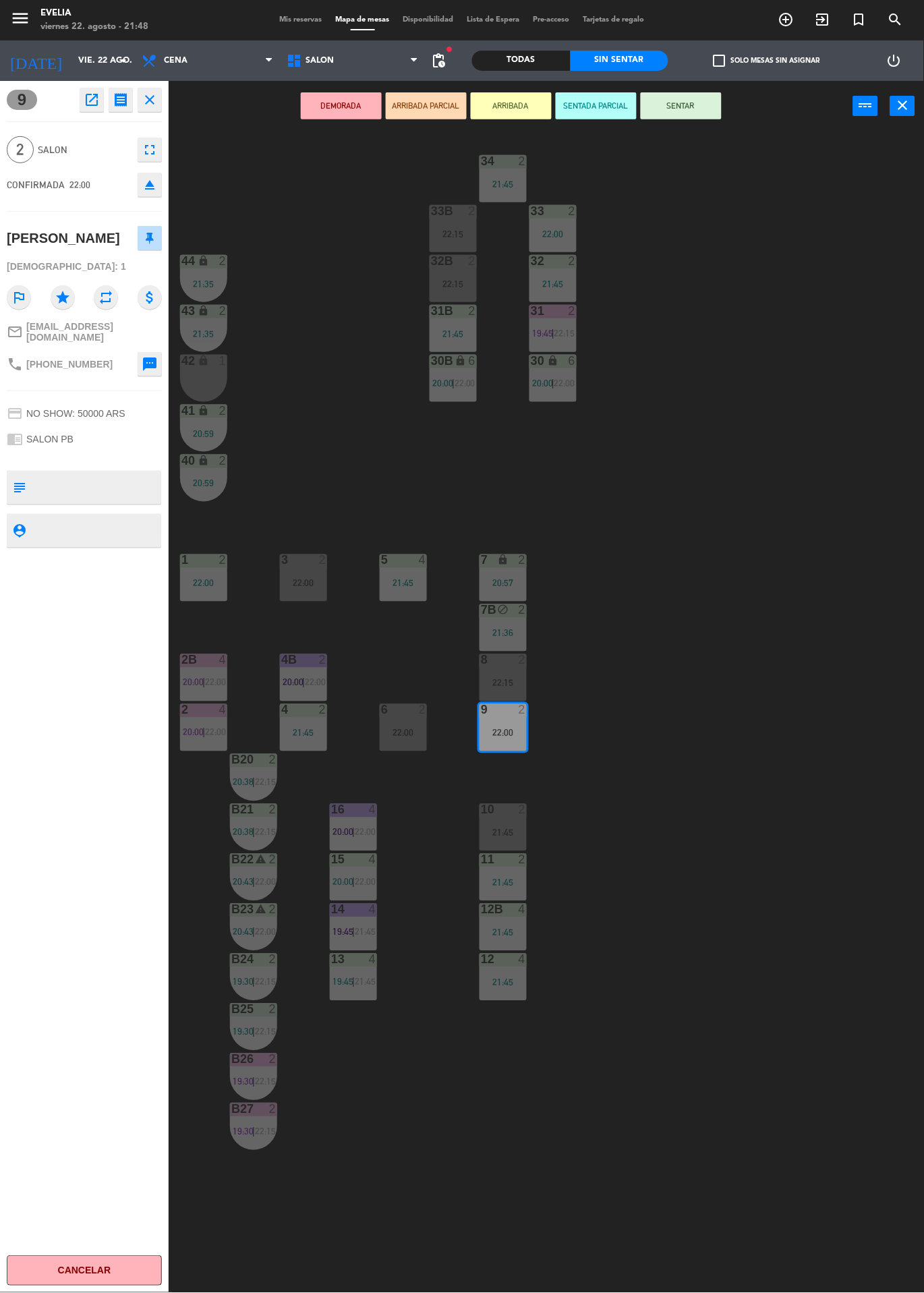
click at [381, 710] on div "6" at bounding box center [381, 710] width 1 height 12
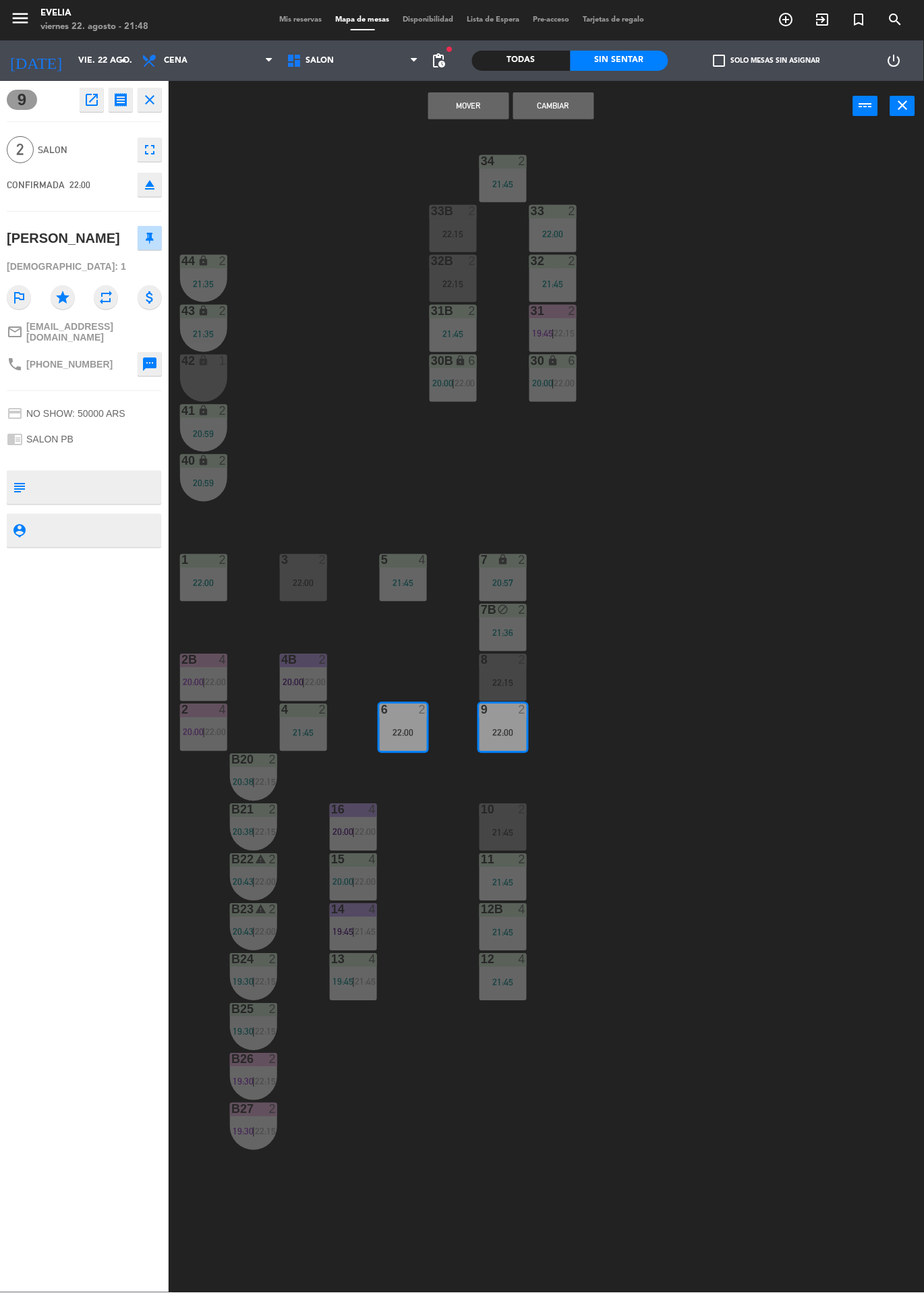
click at [552, 102] on button "Cambiar" at bounding box center [554, 105] width 81 height 27
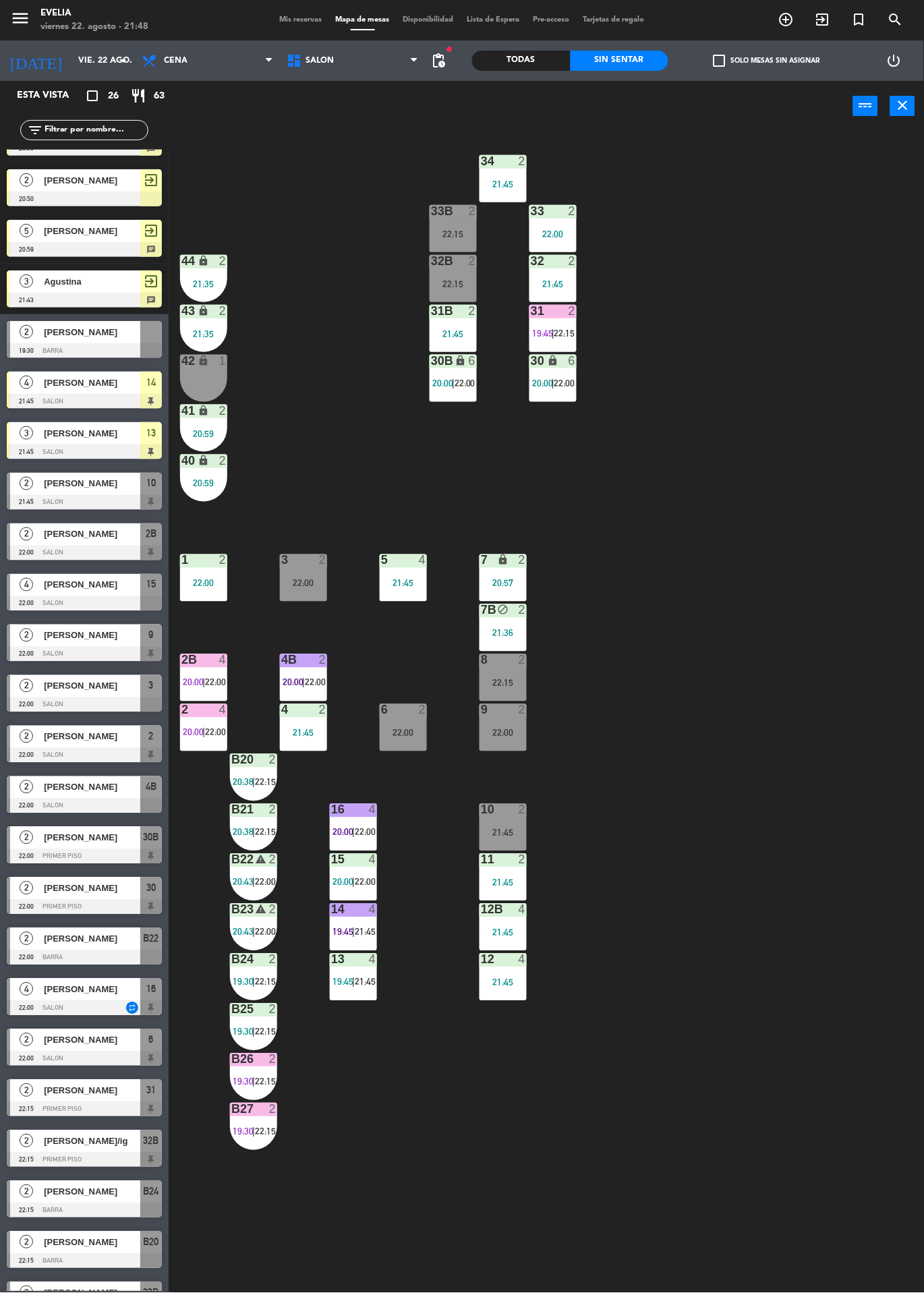
click at [392, 729] on div "22:00" at bounding box center [403, 733] width 47 height 9
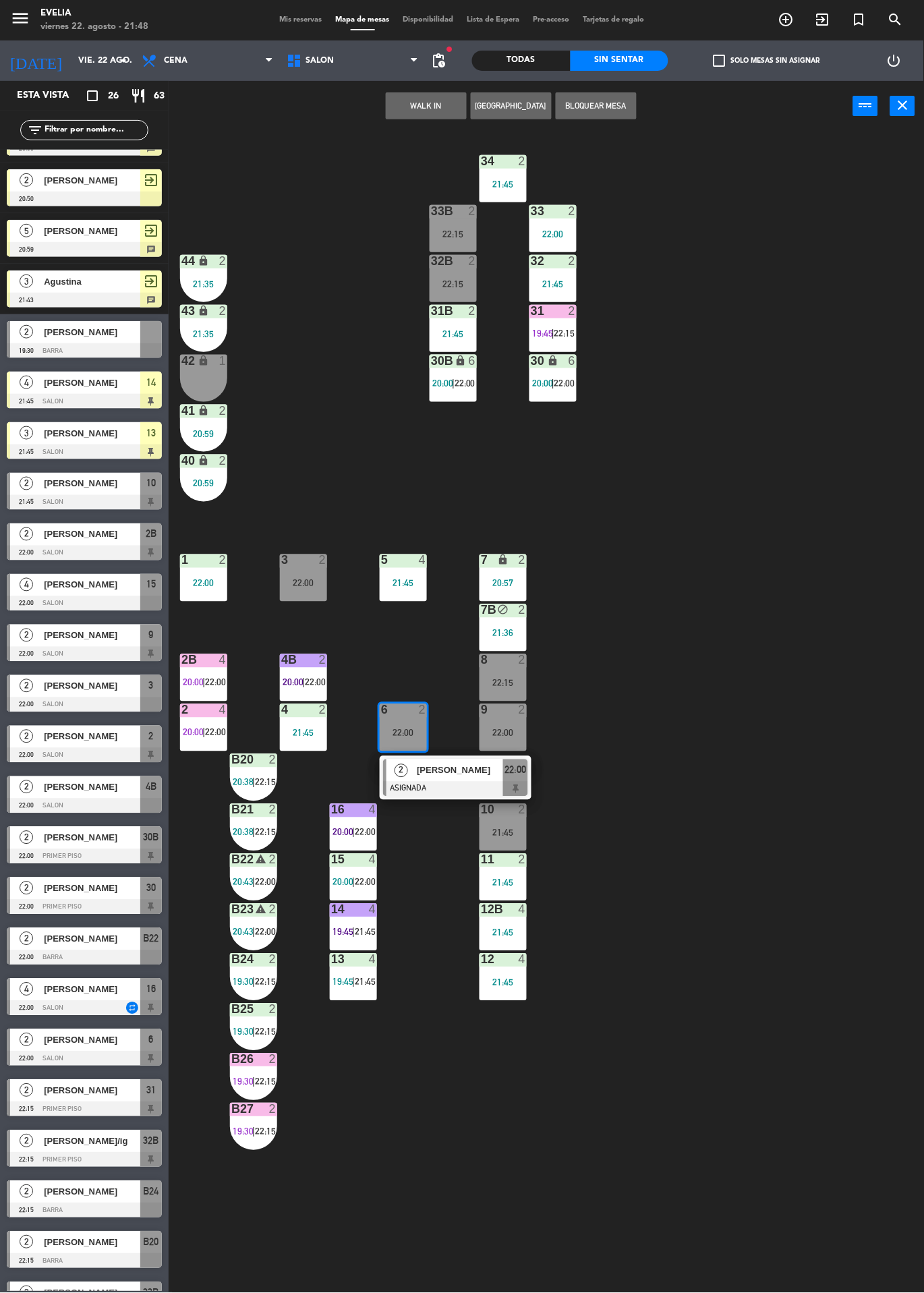
click at [487, 775] on span "[PERSON_NAME]" at bounding box center [460, 771] width 86 height 15
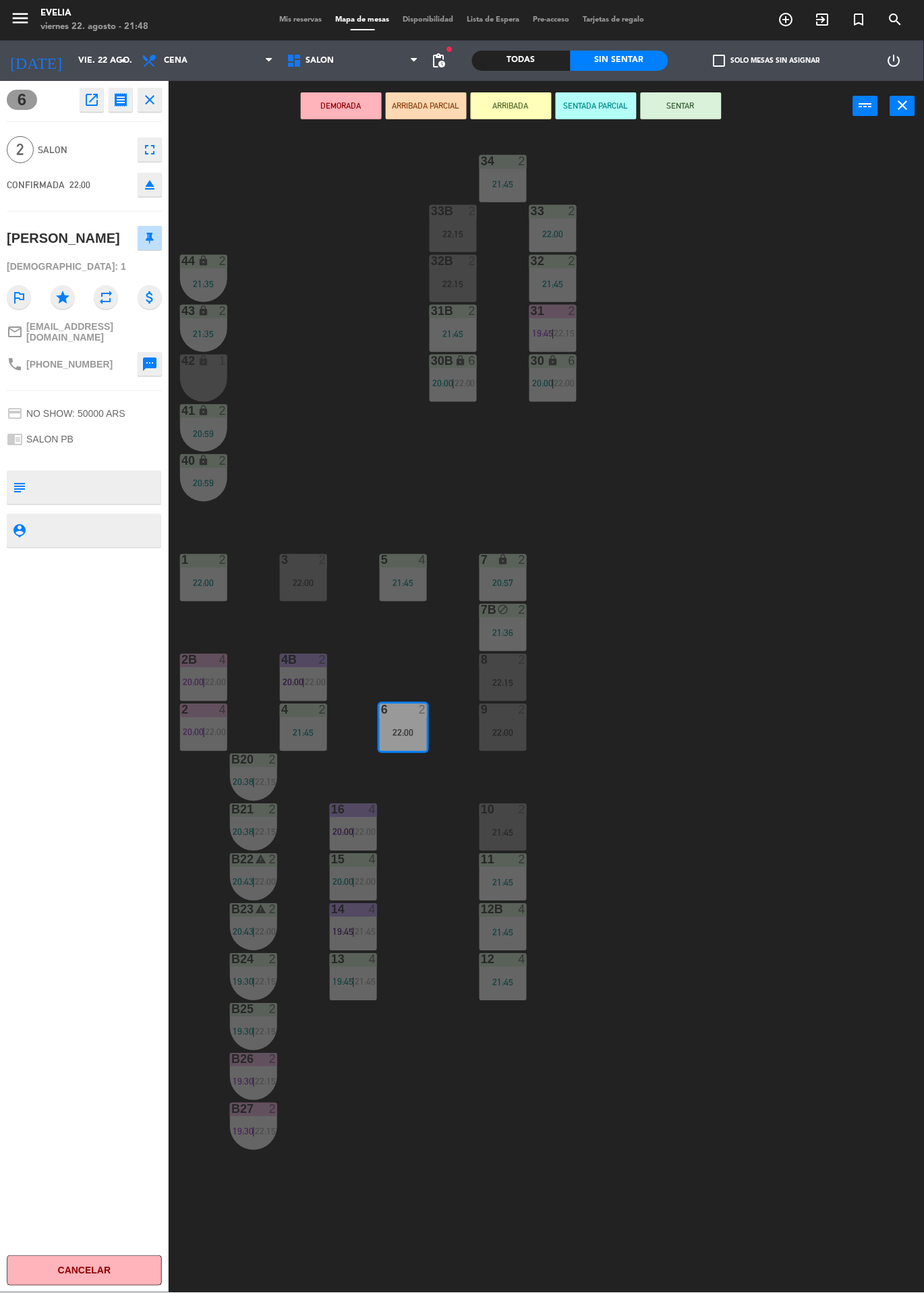
click at [314, 569] on div "3 2 22:00" at bounding box center [303, 578] width 47 height 47
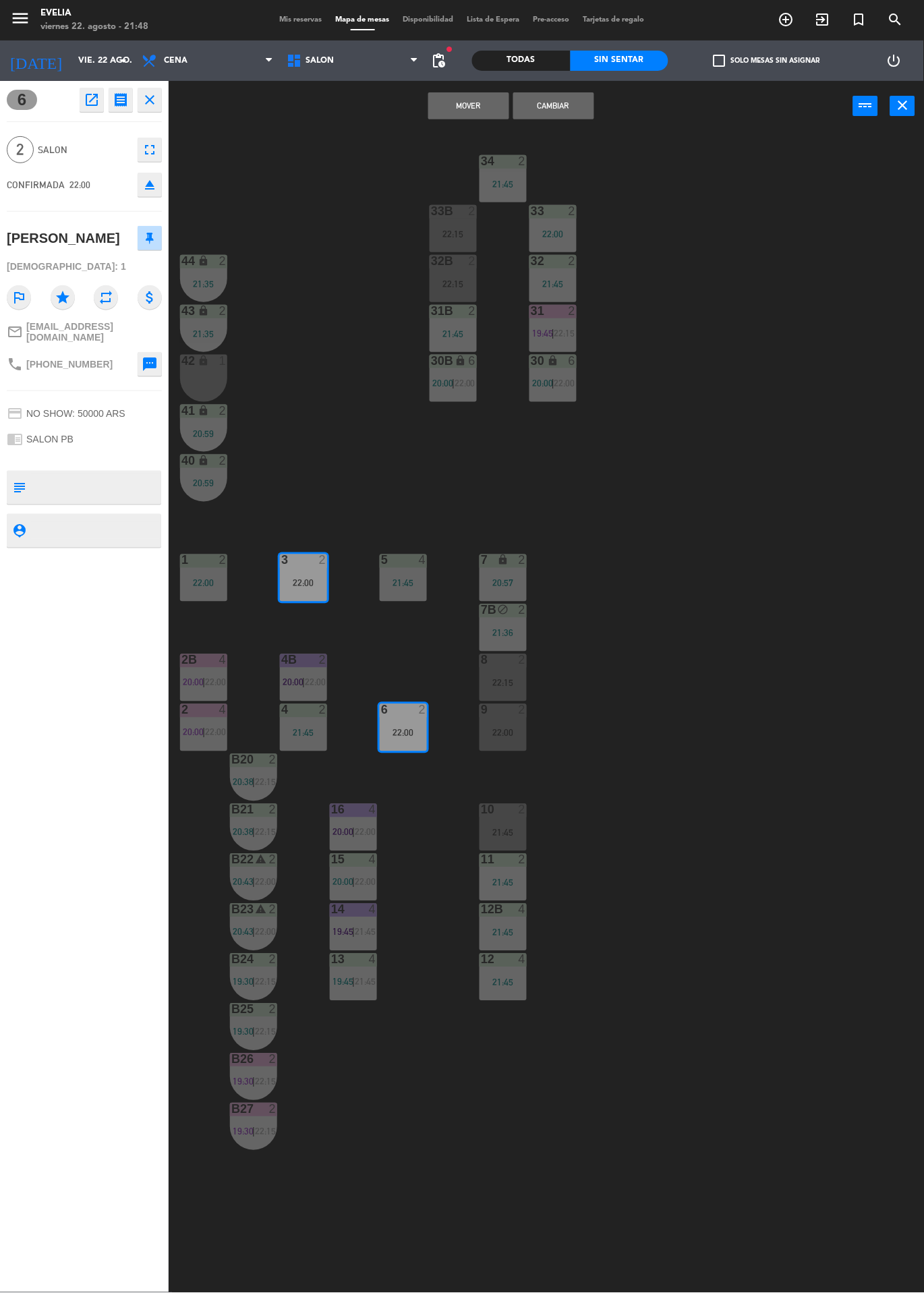
click at [575, 116] on button "Cambiar" at bounding box center [554, 105] width 81 height 27
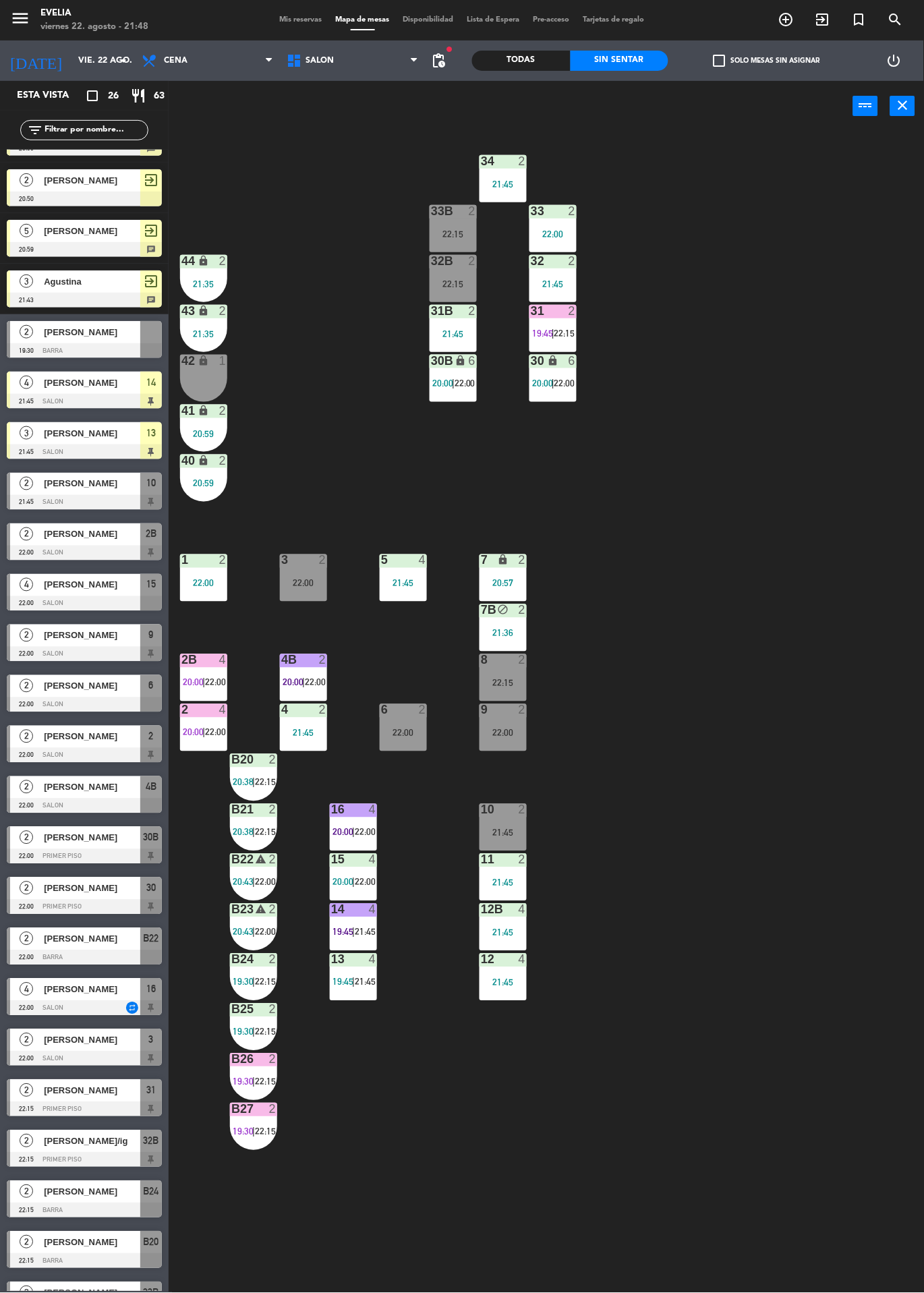
click at [302, 584] on div "22:00" at bounding box center [303, 583] width 47 height 9
click at [923, 369] on div "34 2 21:45 33B 2 22:15 33 2 22:00 44 lock 2 21:35 32B 2 22:15 32 2 21:45 43 loc…" at bounding box center [551, 712] width 746 height 1162
click at [323, 561] on div "2" at bounding box center [323, 561] width 8 height 12
click at [921, 364] on div "34 2 21:45 33B 2 22:15 33 2 22:00 44 lock 2 21:35 32B 2 22:15 32 2 21:45 43 loc…" at bounding box center [551, 712] width 746 height 1162
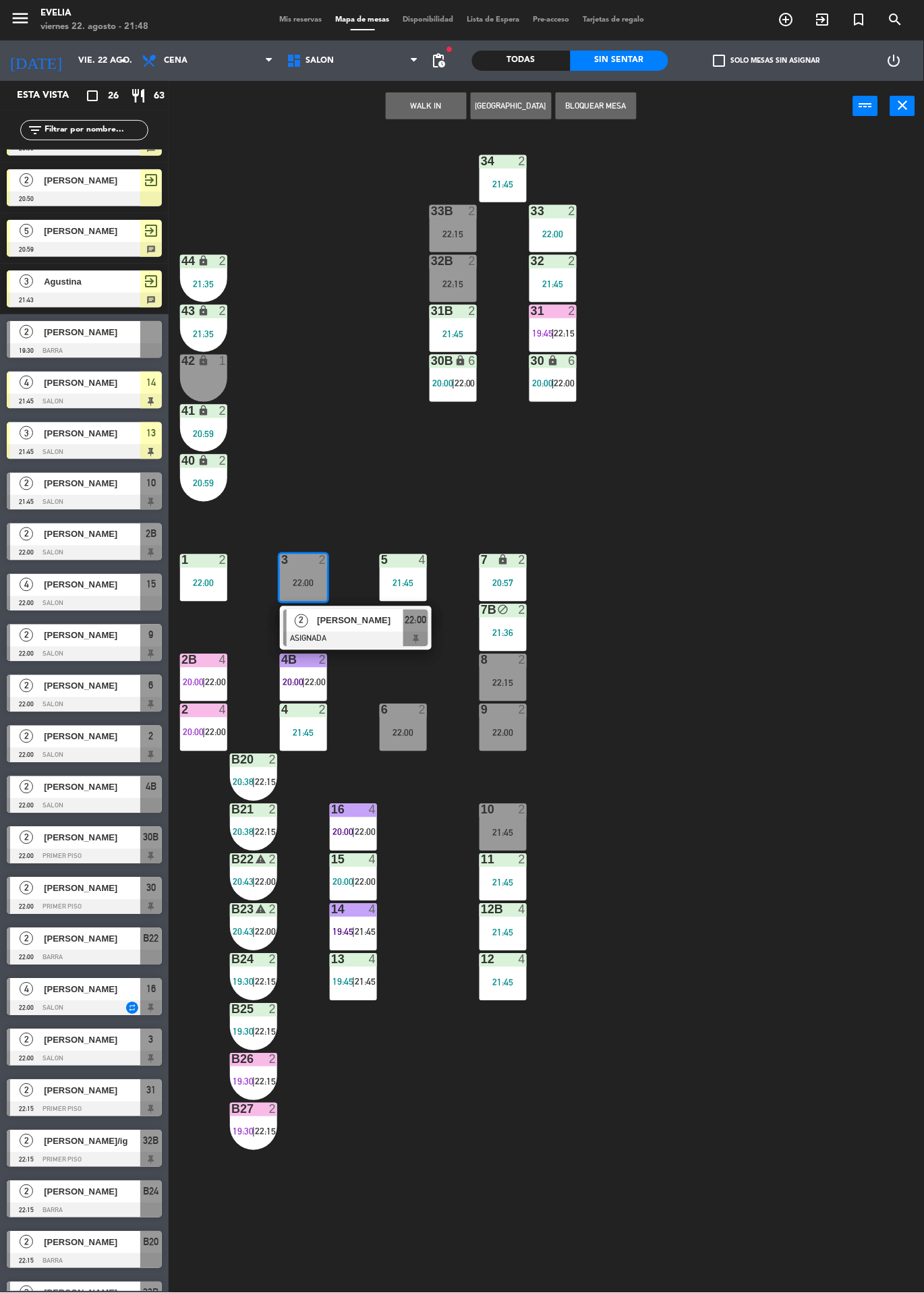
click at [358, 641] on div at bounding box center [356, 640] width 145 height 15
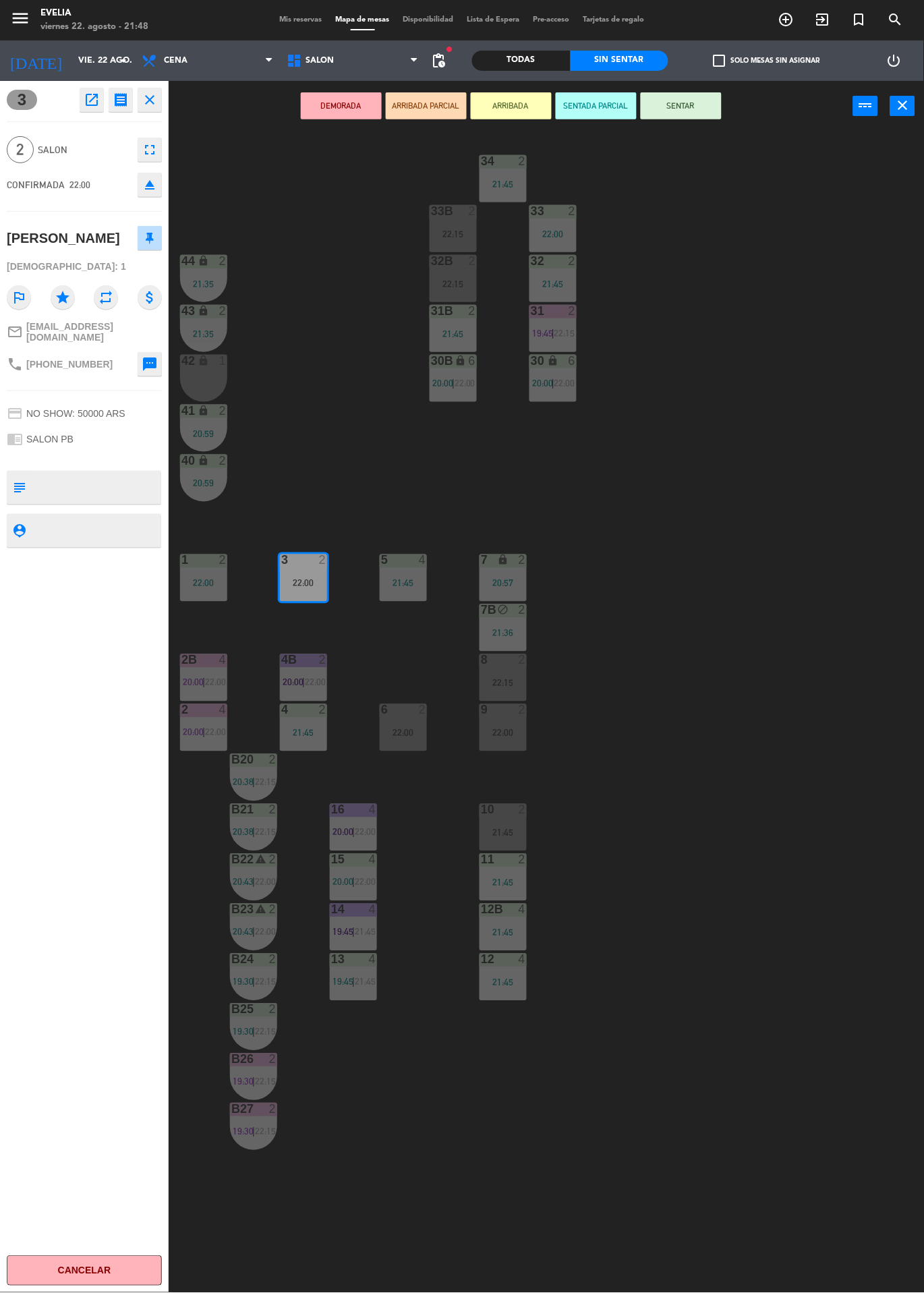
click at [710, 114] on button "SENTAR" at bounding box center [682, 105] width 81 height 27
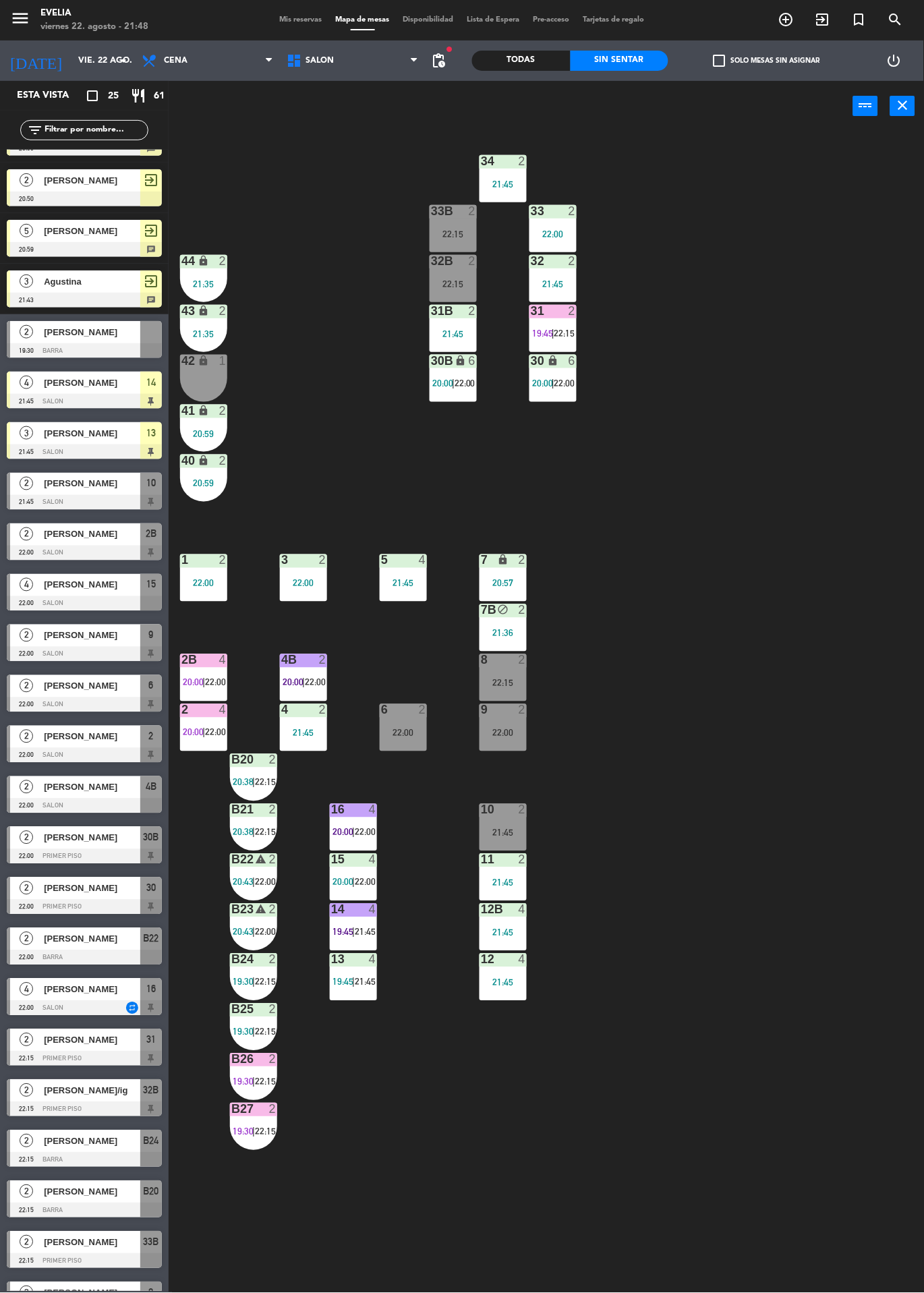
click at [31, 544] on div "2" at bounding box center [26, 534] width 33 height 22
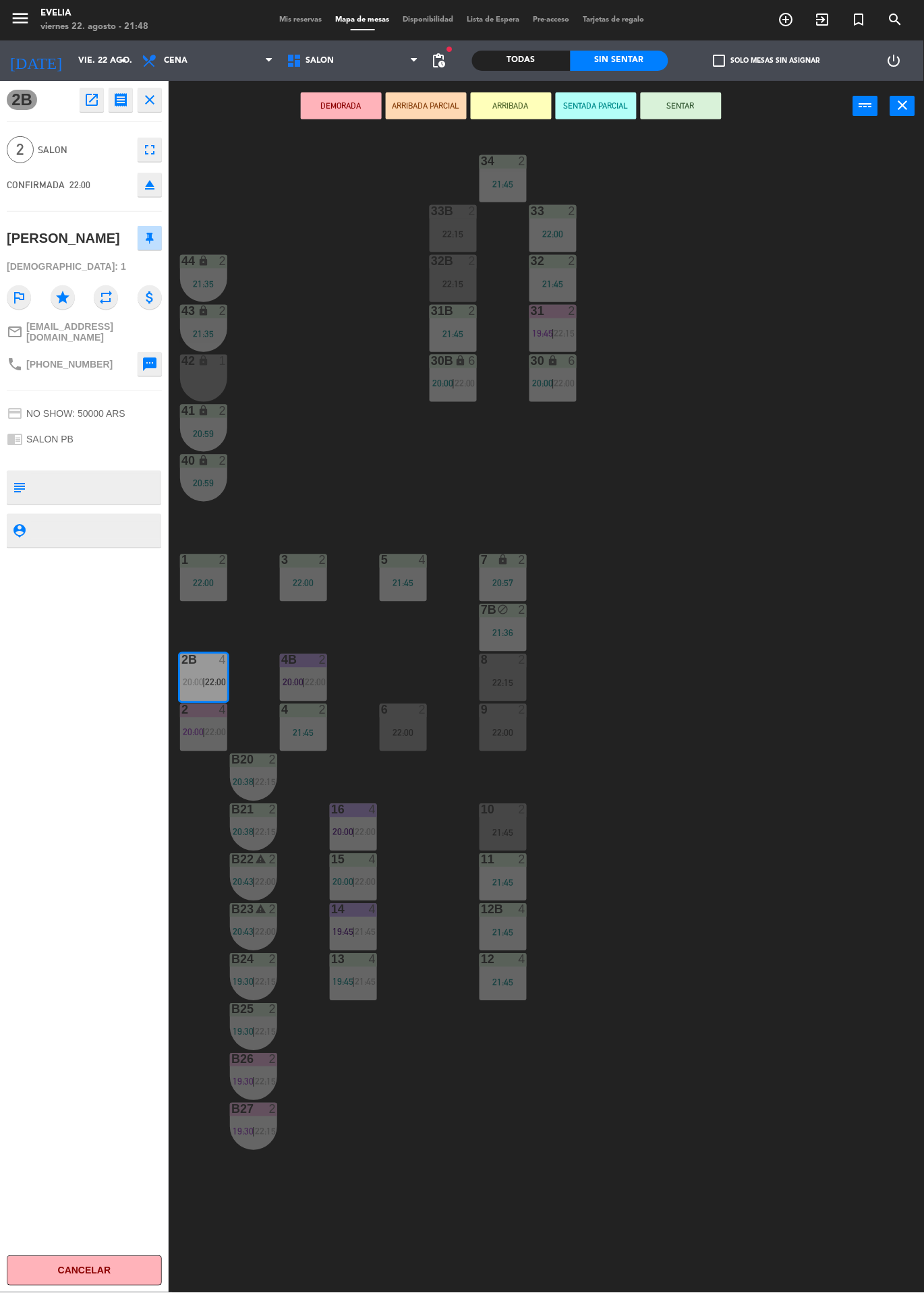
click at [284, 210] on div "34 2 21:45 33B 2 22:15 33 2 22:00 44 lock 2 21:35 32B 2 22:15 32 2 21:45 43 loc…" at bounding box center [551, 712] width 746 height 1162
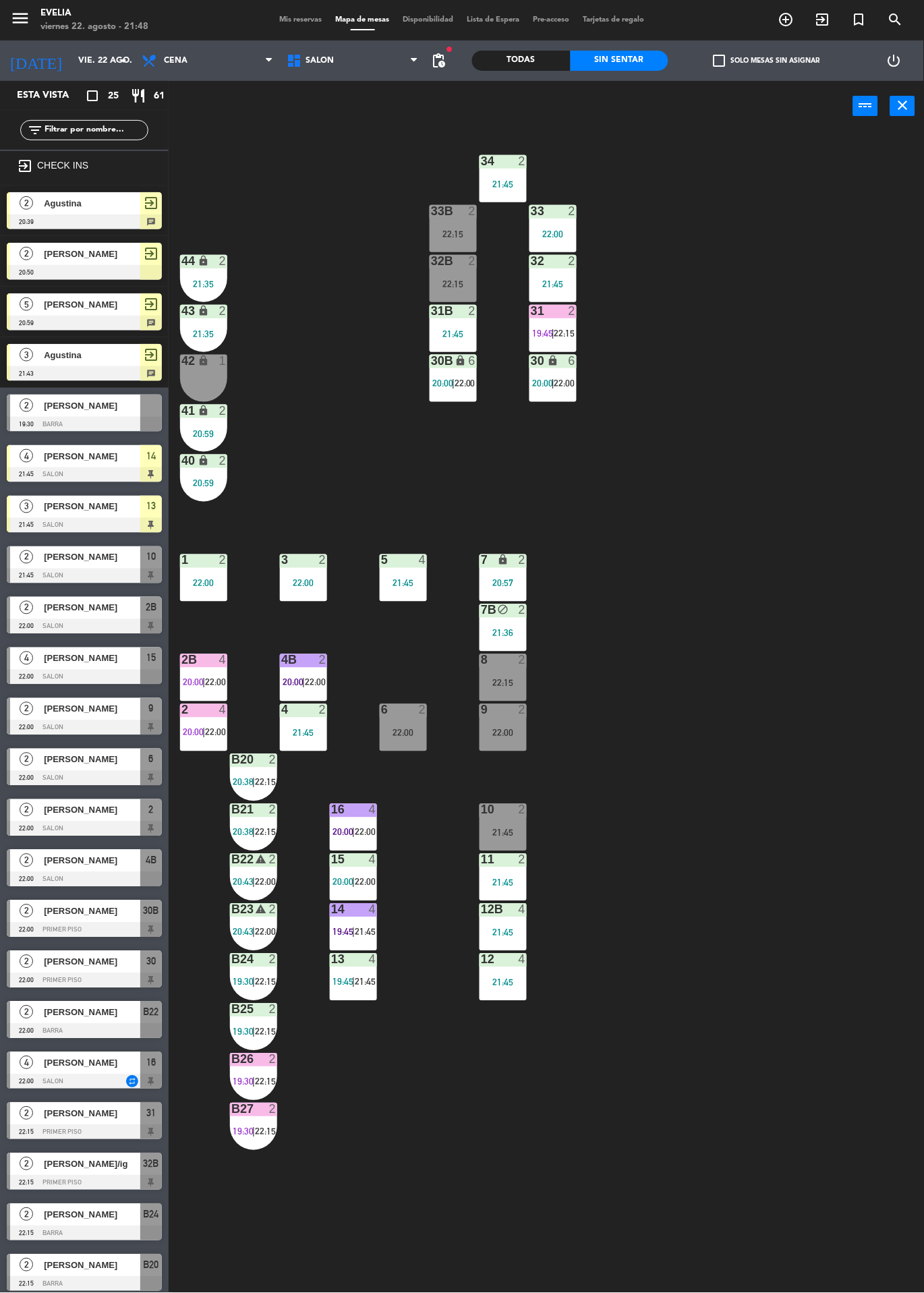
click at [182, 674] on div "2B 4 20:00 | 22:00" at bounding box center [203, 677] width 47 height 47
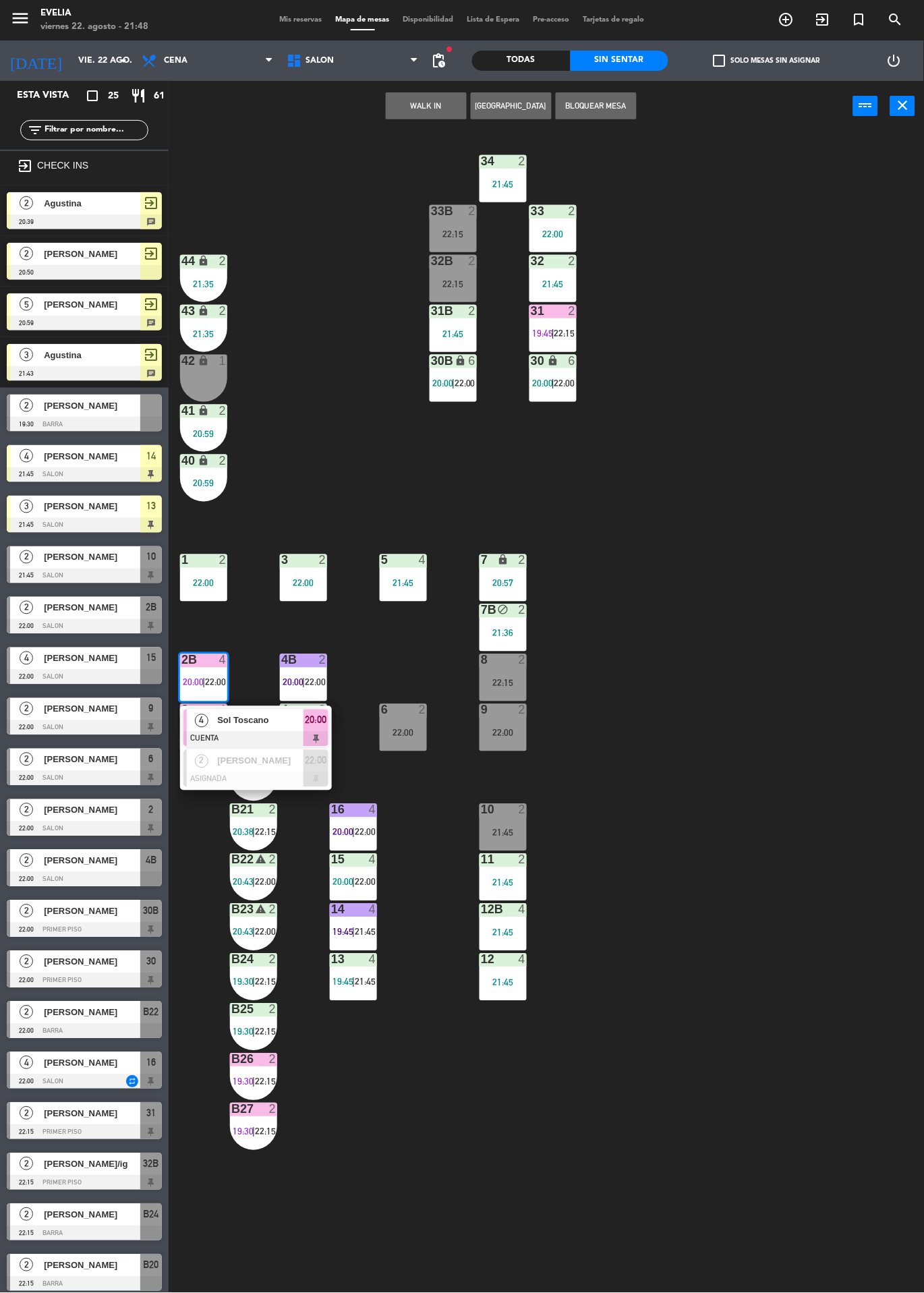
click at [305, 381] on div "34 2 21:45 33B 2 22:15 33 2 22:00 44 lock 2 21:35 32B 2 22:15 32 2 21:45 43 loc…" at bounding box center [551, 712] width 746 height 1162
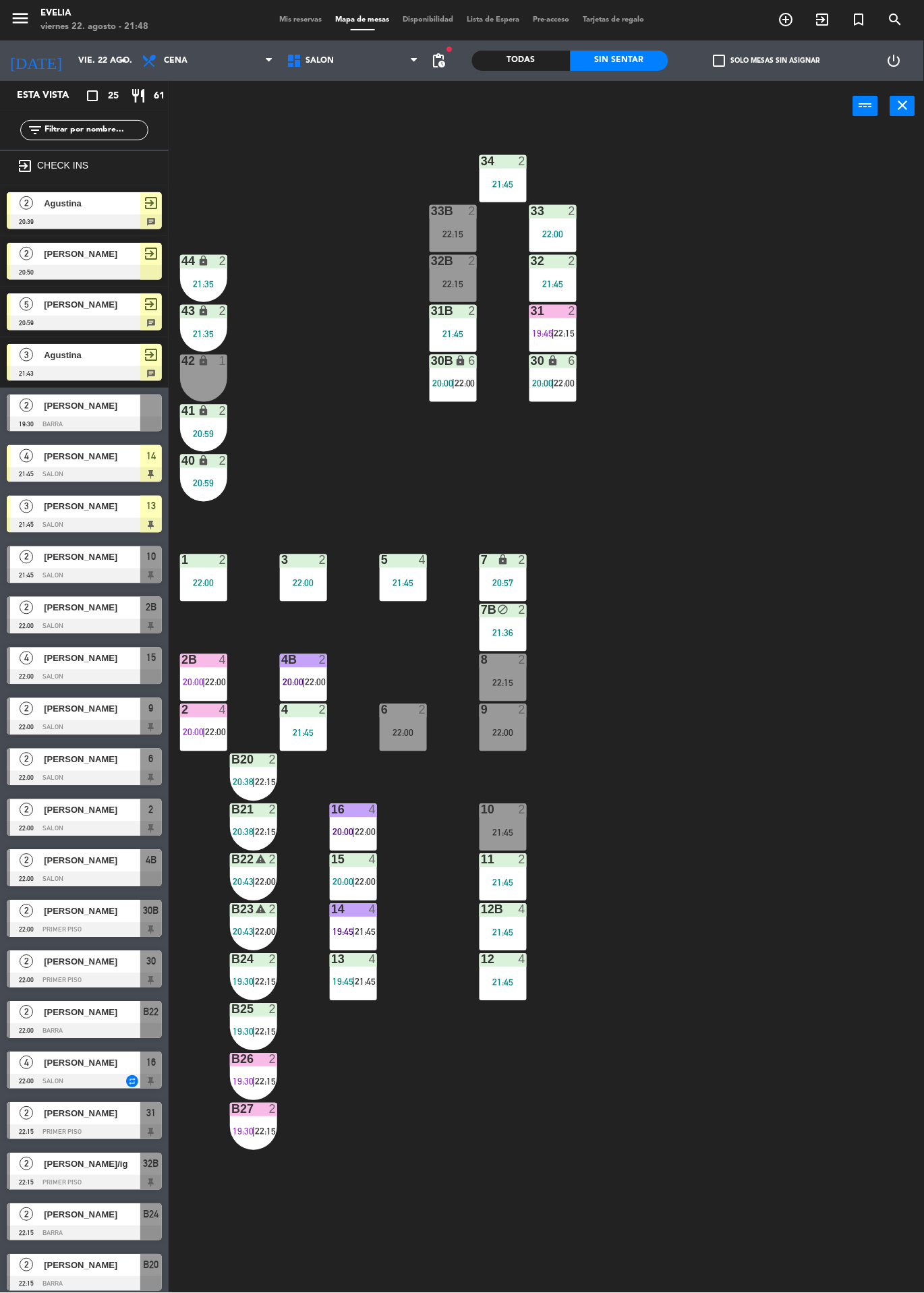
click at [223, 661] on div "4" at bounding box center [223, 660] width 8 height 12
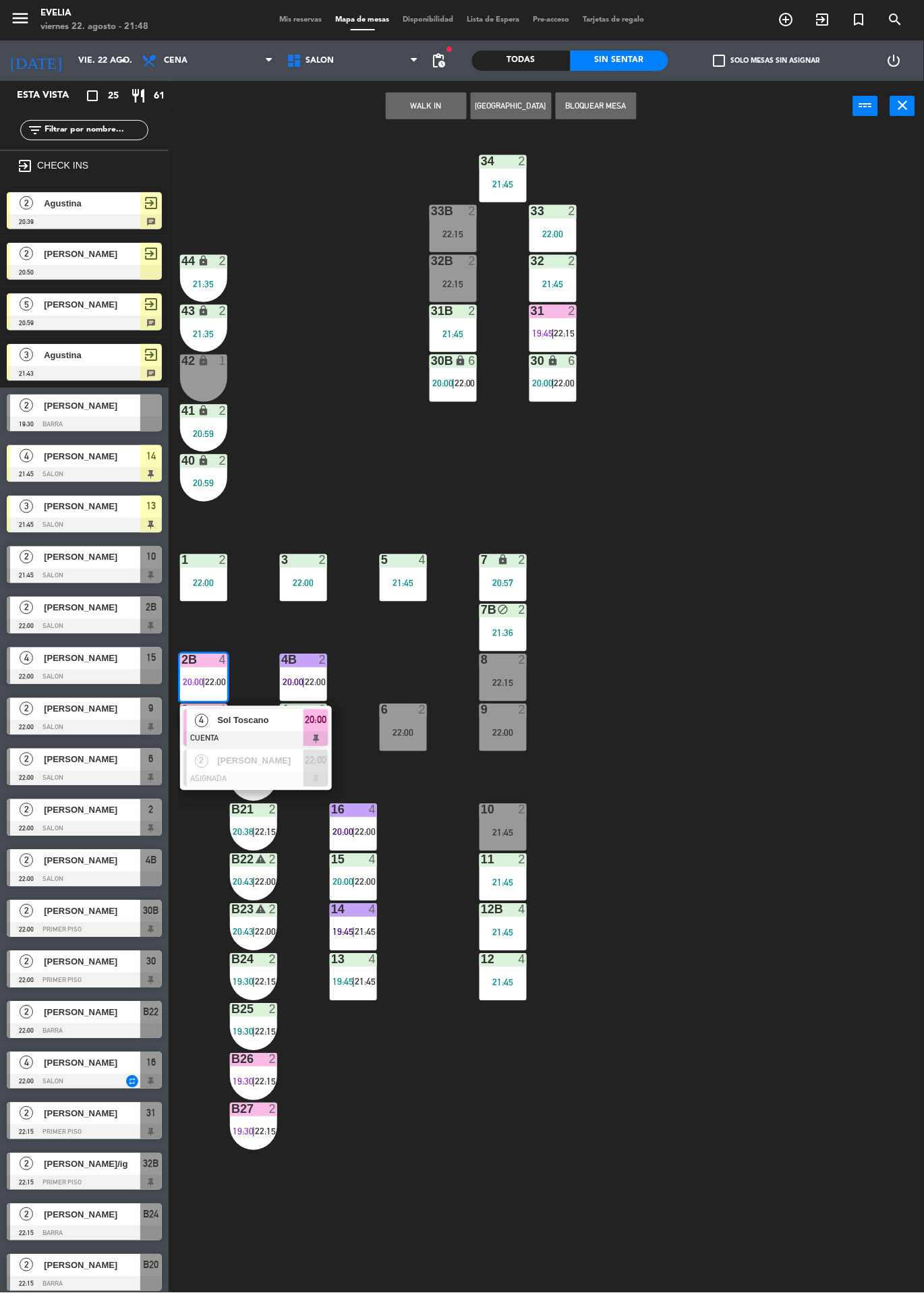
click at [289, 779] on div at bounding box center [256, 780] width 145 height 15
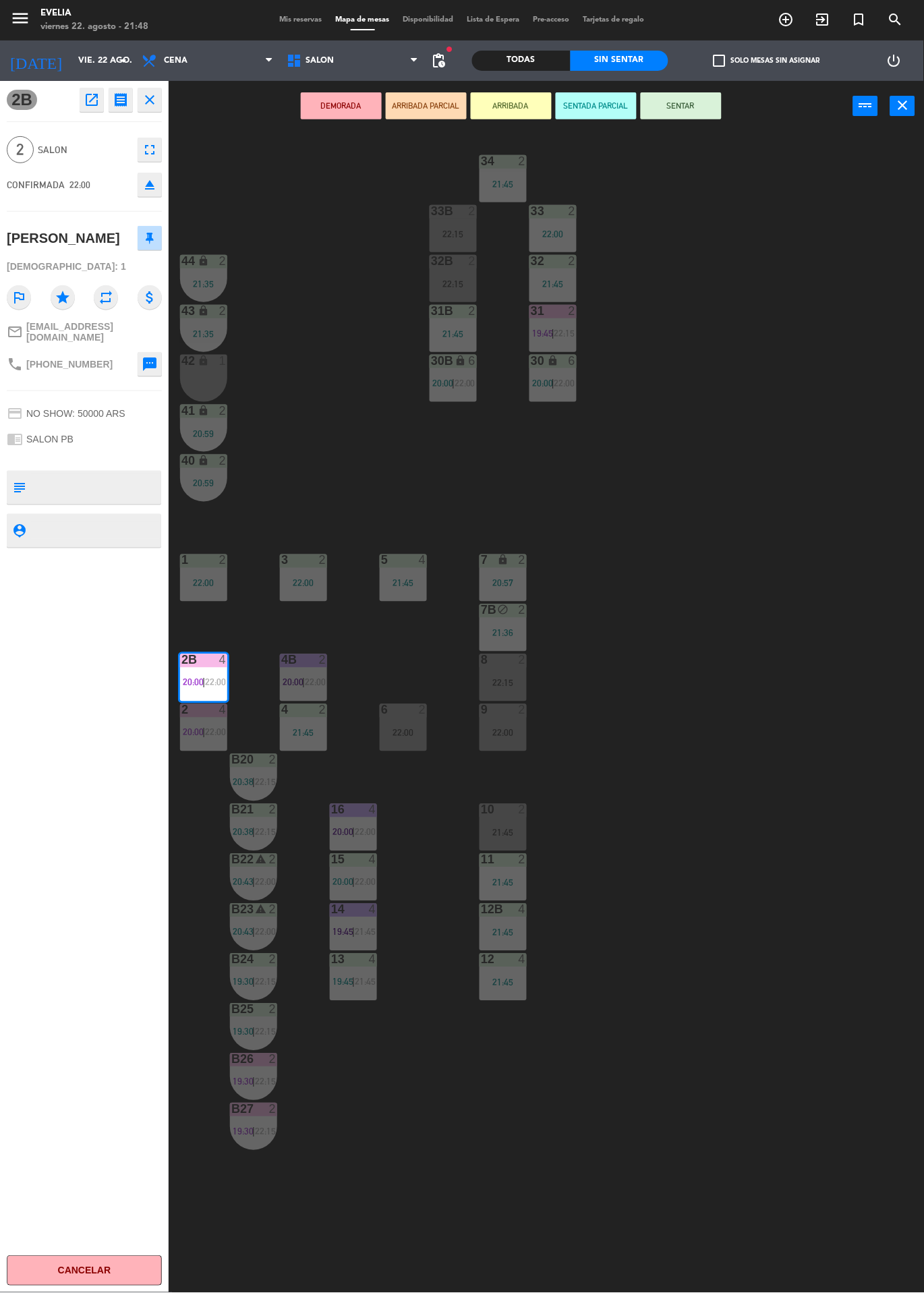
click at [520, 104] on button "ARRIBADA" at bounding box center [511, 105] width 81 height 27
click at [203, 661] on div at bounding box center [204, 660] width 22 height 12
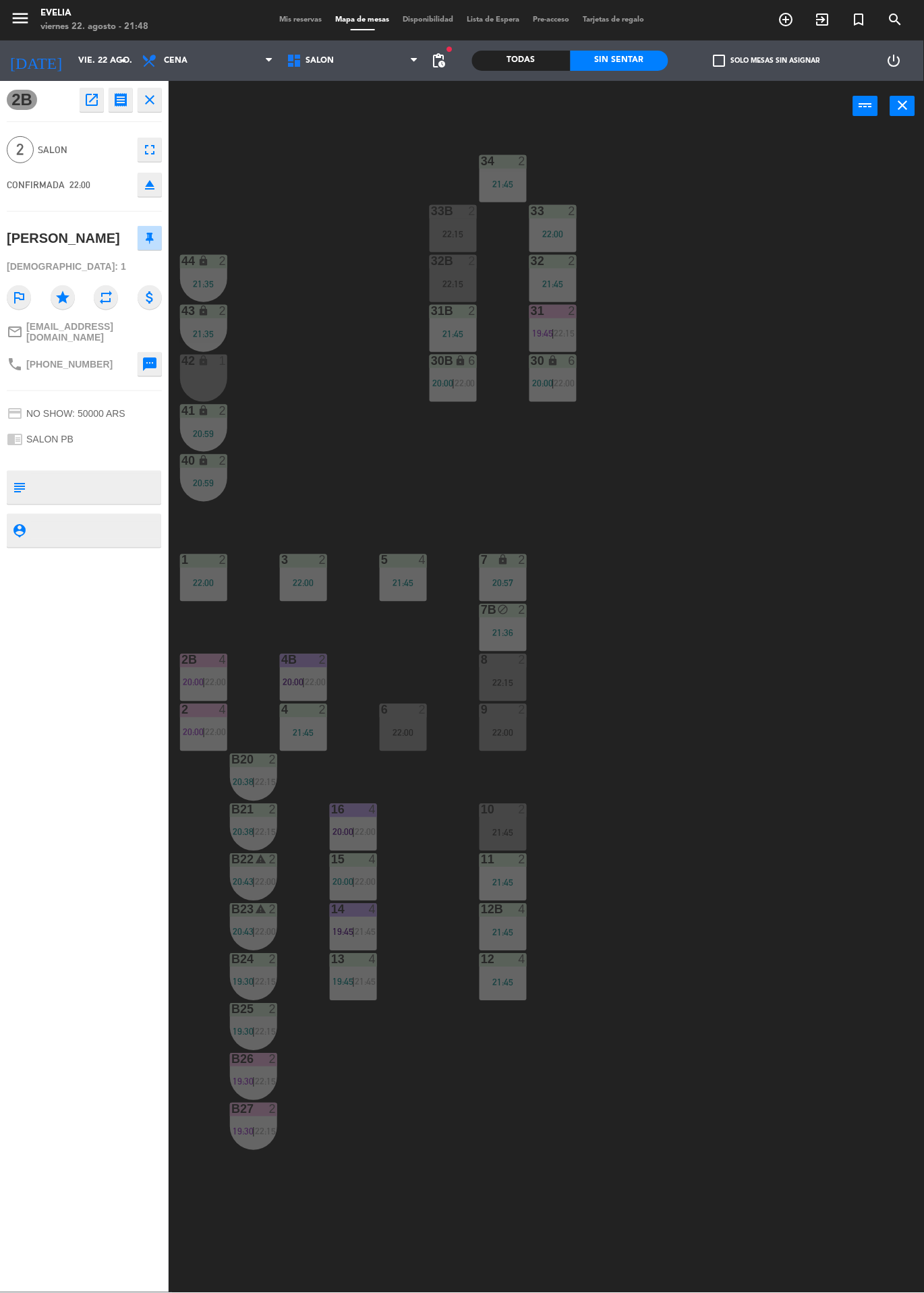
click at [653, 446] on div "34 2 21:45 33B 2 22:15 33 2 22:00 44 lock 2 21:35 32B 2 22:15 32 2 21:45 43 loc…" at bounding box center [551, 712] width 746 height 1162
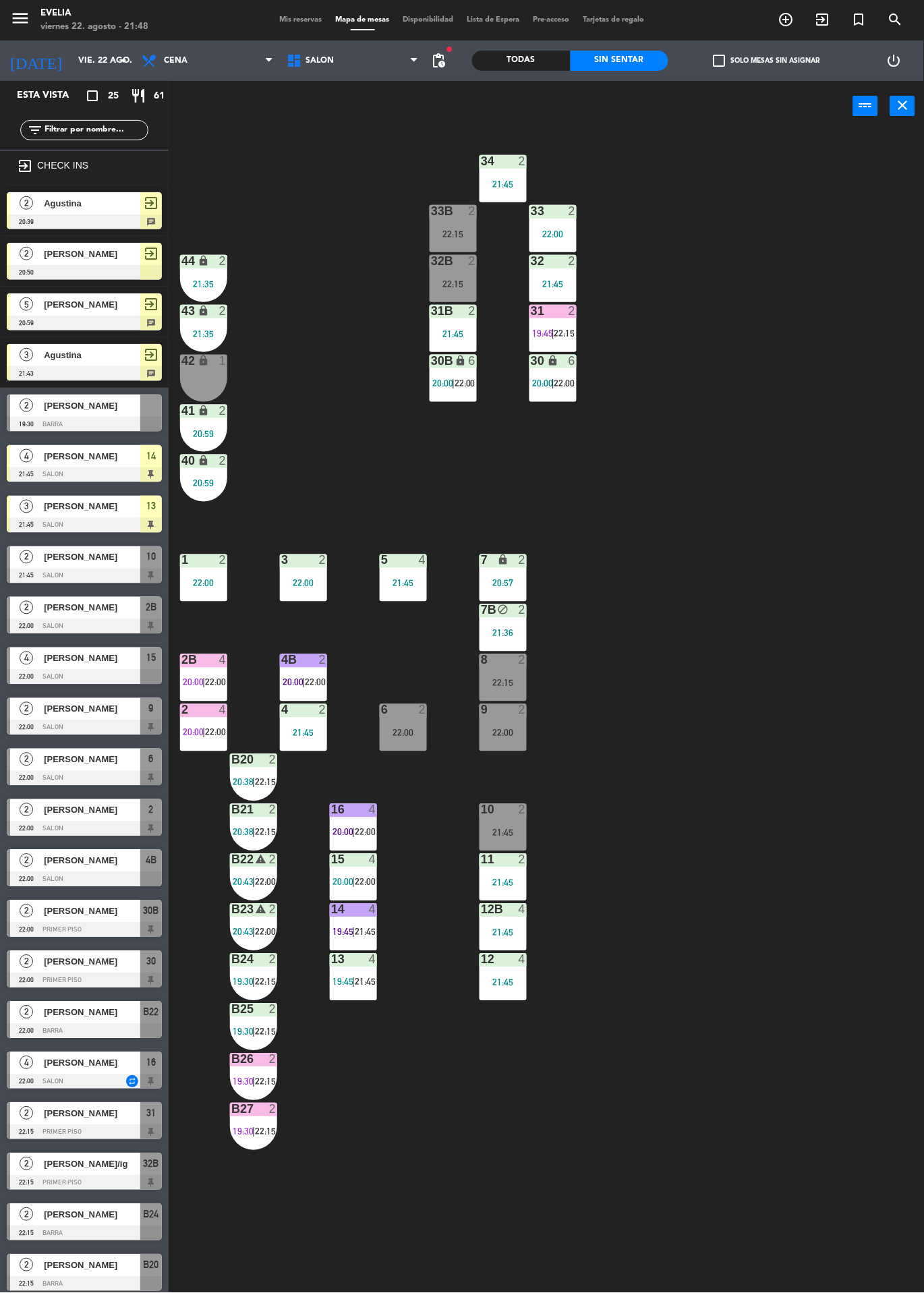
click at [202, 672] on div "2B 4 20:00 | 22:00" at bounding box center [203, 677] width 47 height 47
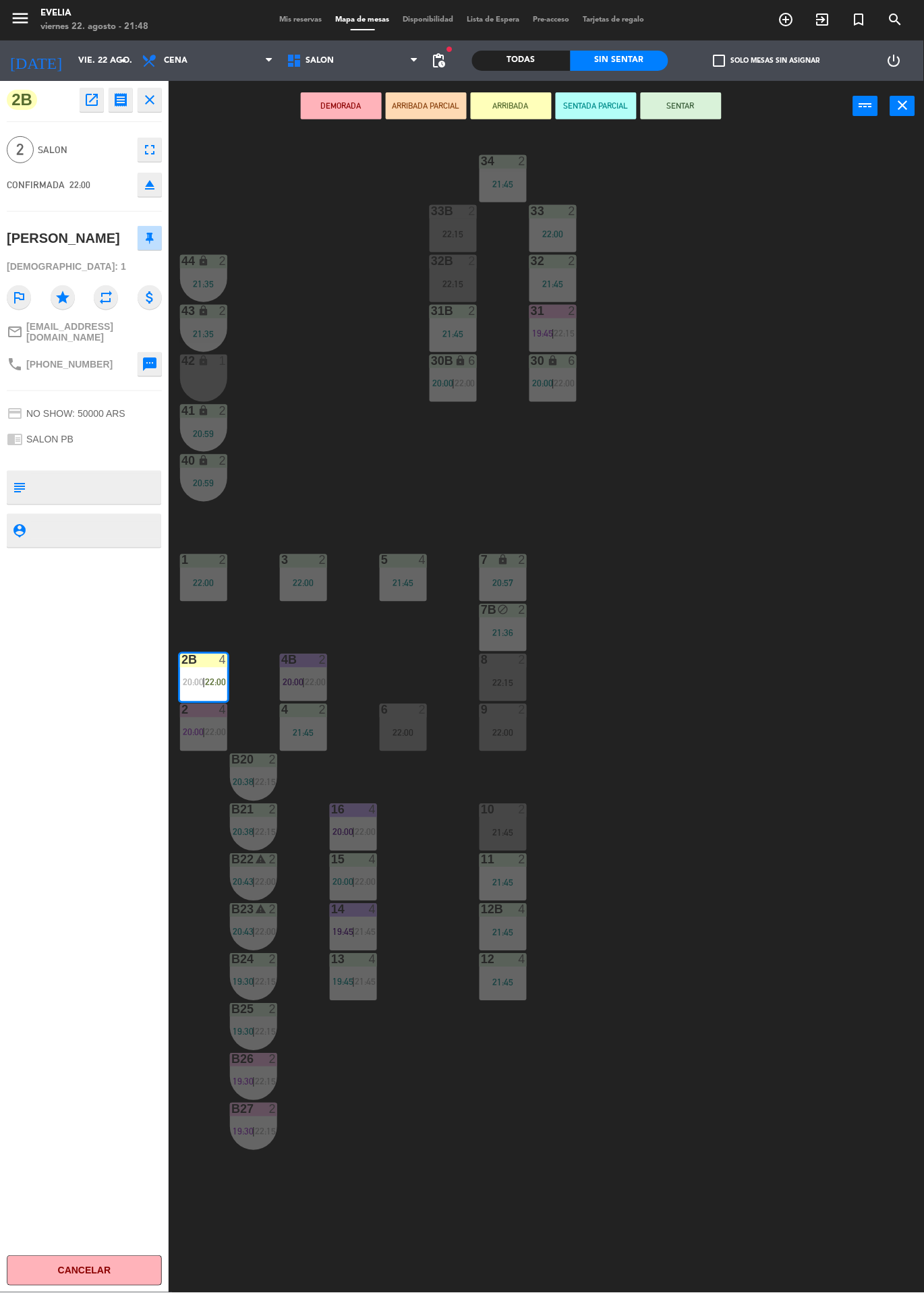
click at [509, 112] on button "ARRIBADA" at bounding box center [511, 105] width 81 height 27
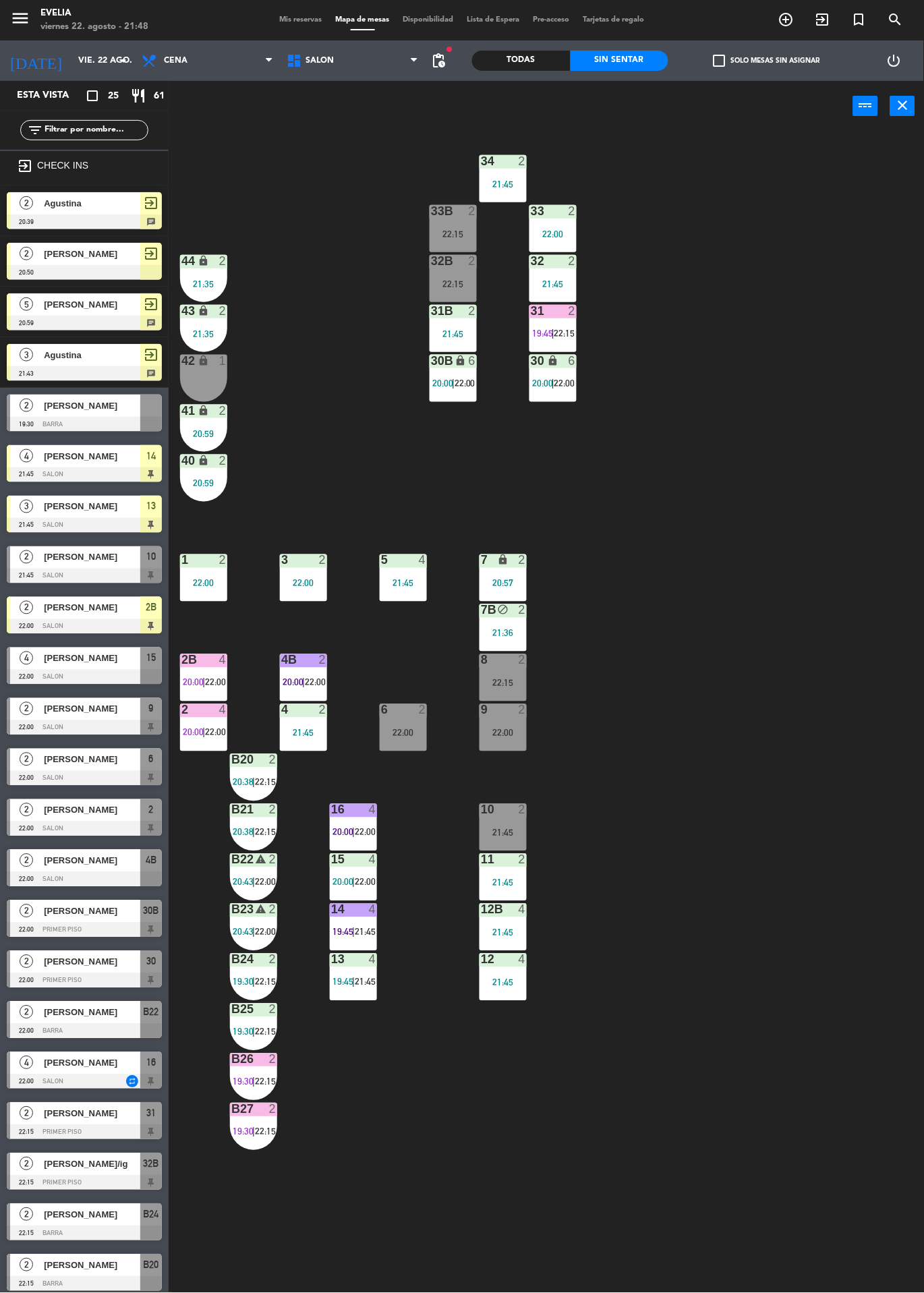
click at [677, 497] on div "34 2 21:45 33B 2 22:15 33 2 22:00 44 lock 2 21:35 32B 2 22:15 32 2 21:45 43 loc…" at bounding box center [551, 712] width 746 height 1162
click at [215, 682] on span "22:00" at bounding box center [215, 682] width 21 height 11
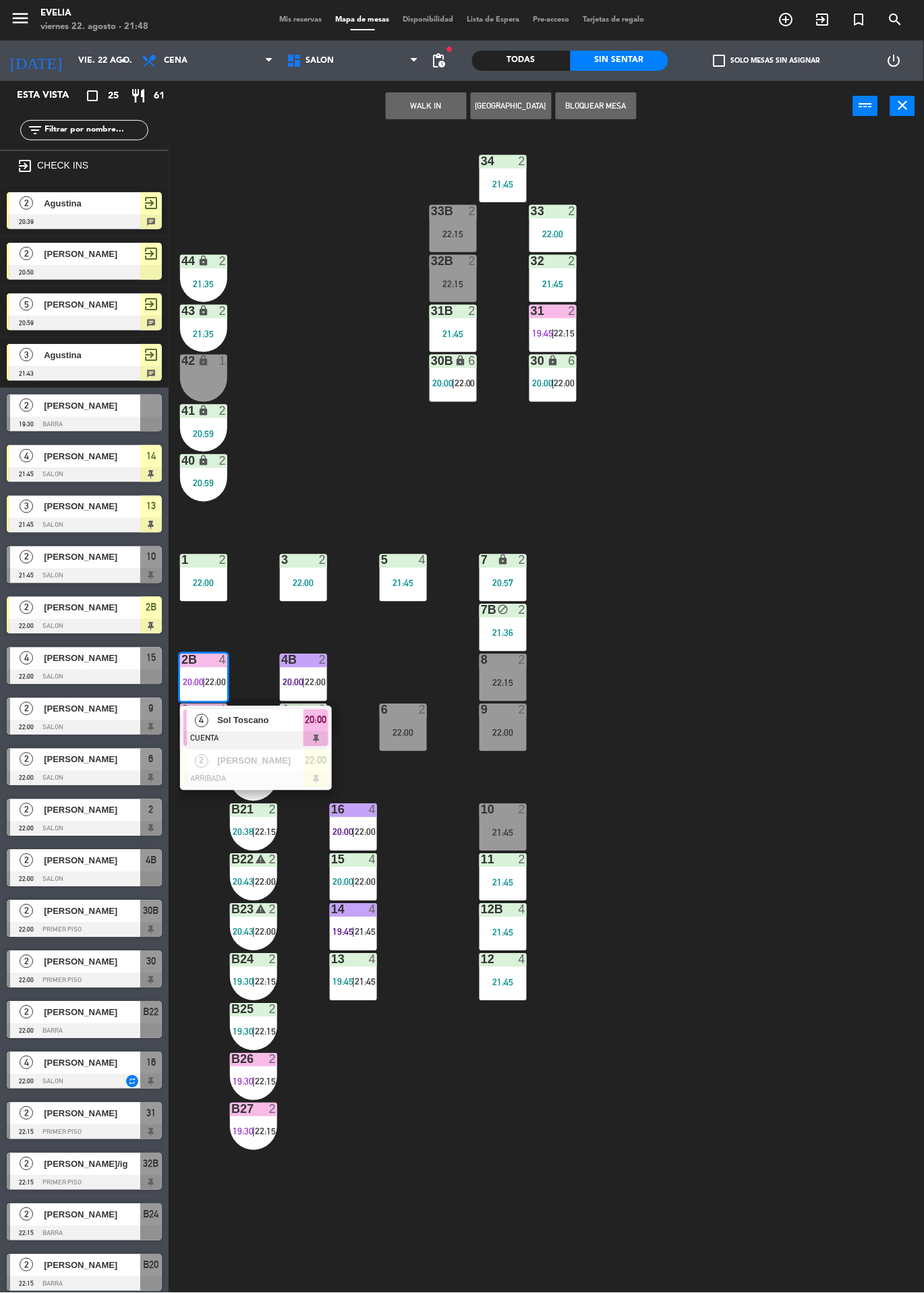
click at [283, 761] on span "[PERSON_NAME]" at bounding box center [260, 761] width 86 height 15
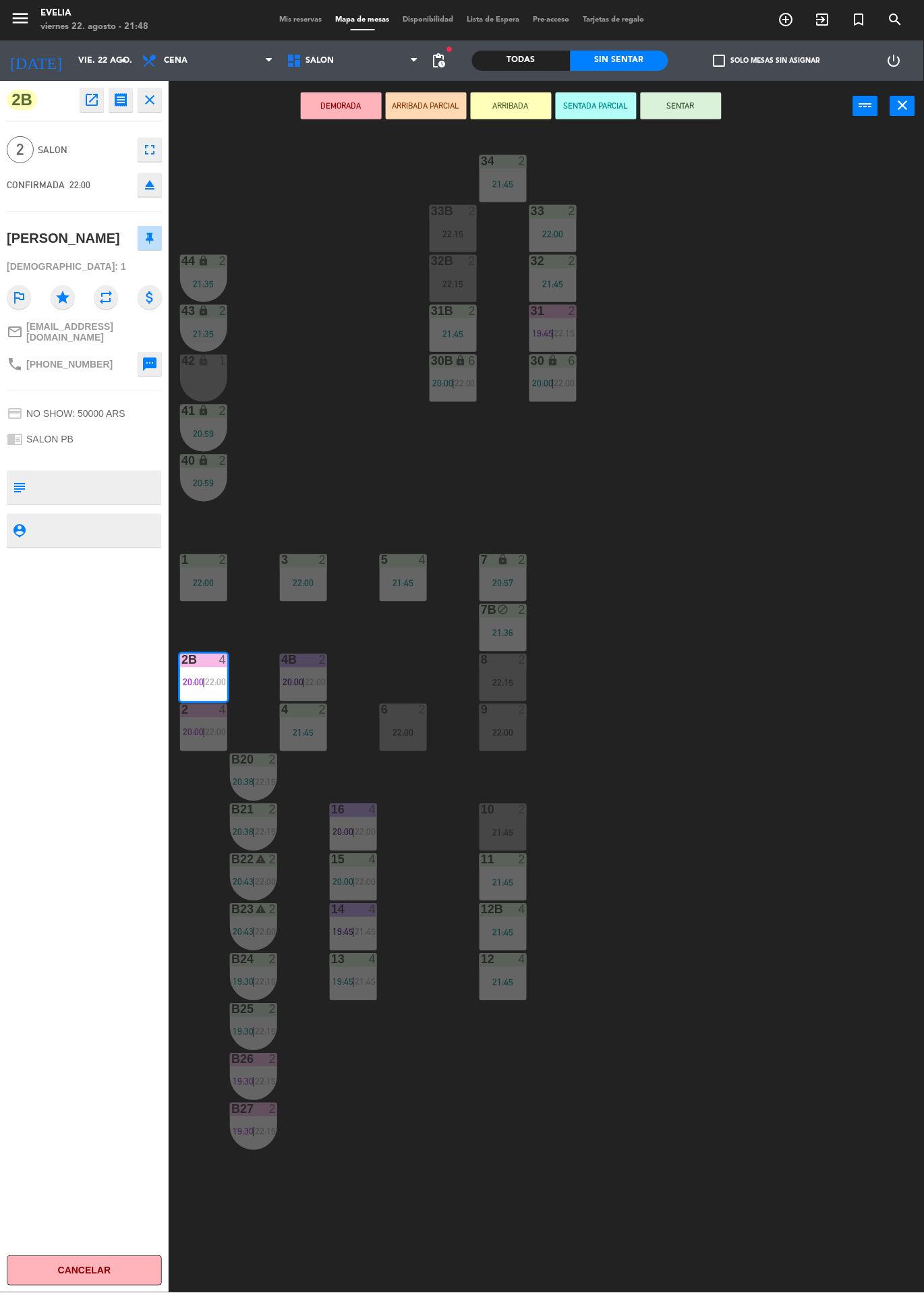
click at [123, 475] on textarea at bounding box center [96, 487] width 129 height 28
type textarea "Abrigo Michelin peluche"
click at [117, 661] on div "2B open_in_new receipt 10:00 PM vie., 22 ago. 2 personas Ana Luna Mesa 2B EXPER…" at bounding box center [84, 687] width 169 height 1213
click at [746, 632] on div "34 2 21:45 33B 2 22:15 33 2 22:00 44 lock 2 21:35 32B 2 22:15 32 2 21:45 43 loc…" at bounding box center [551, 712] width 746 height 1162
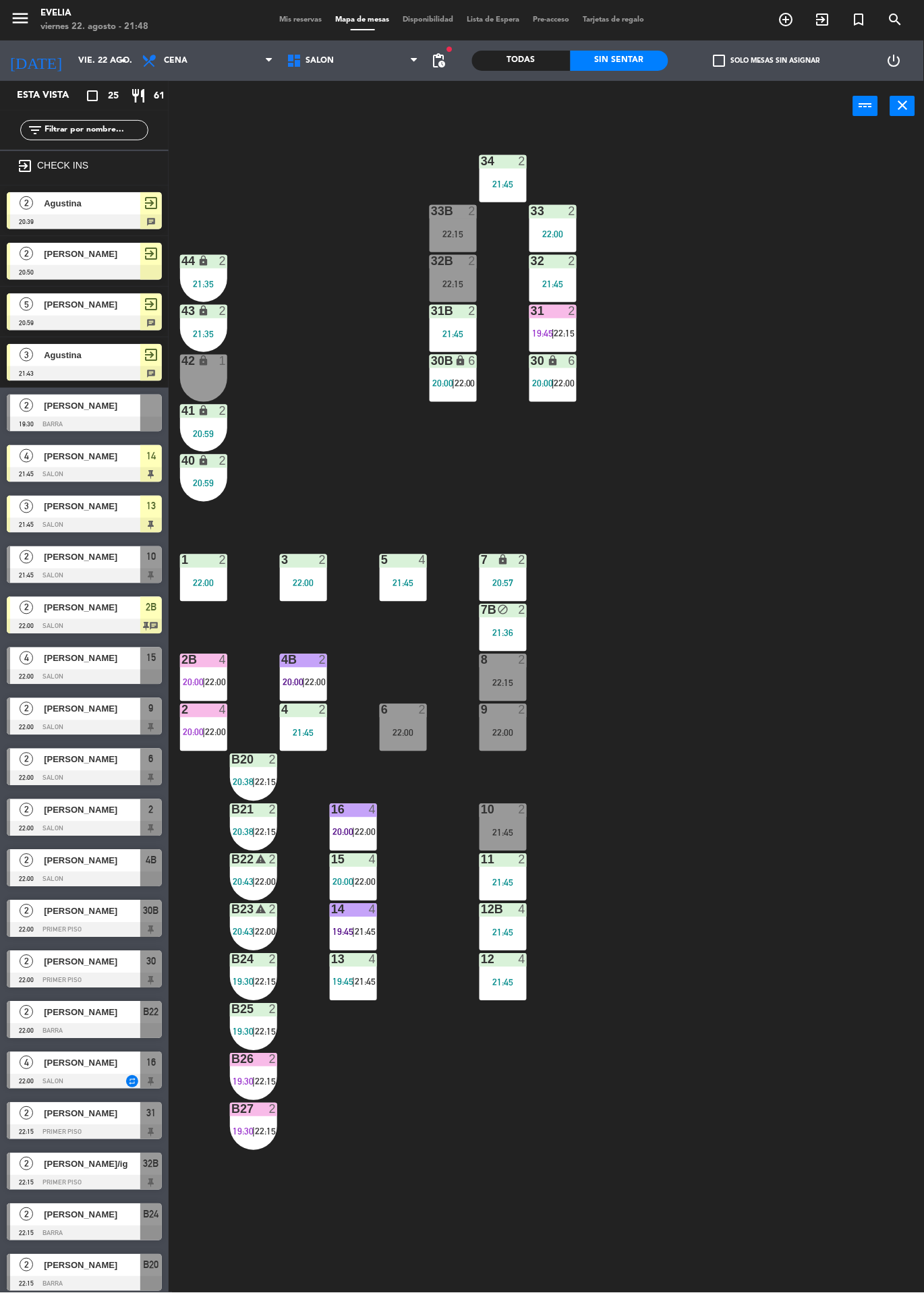
click at [102, 516] on div "[PERSON_NAME]" at bounding box center [91, 507] width 98 height 22
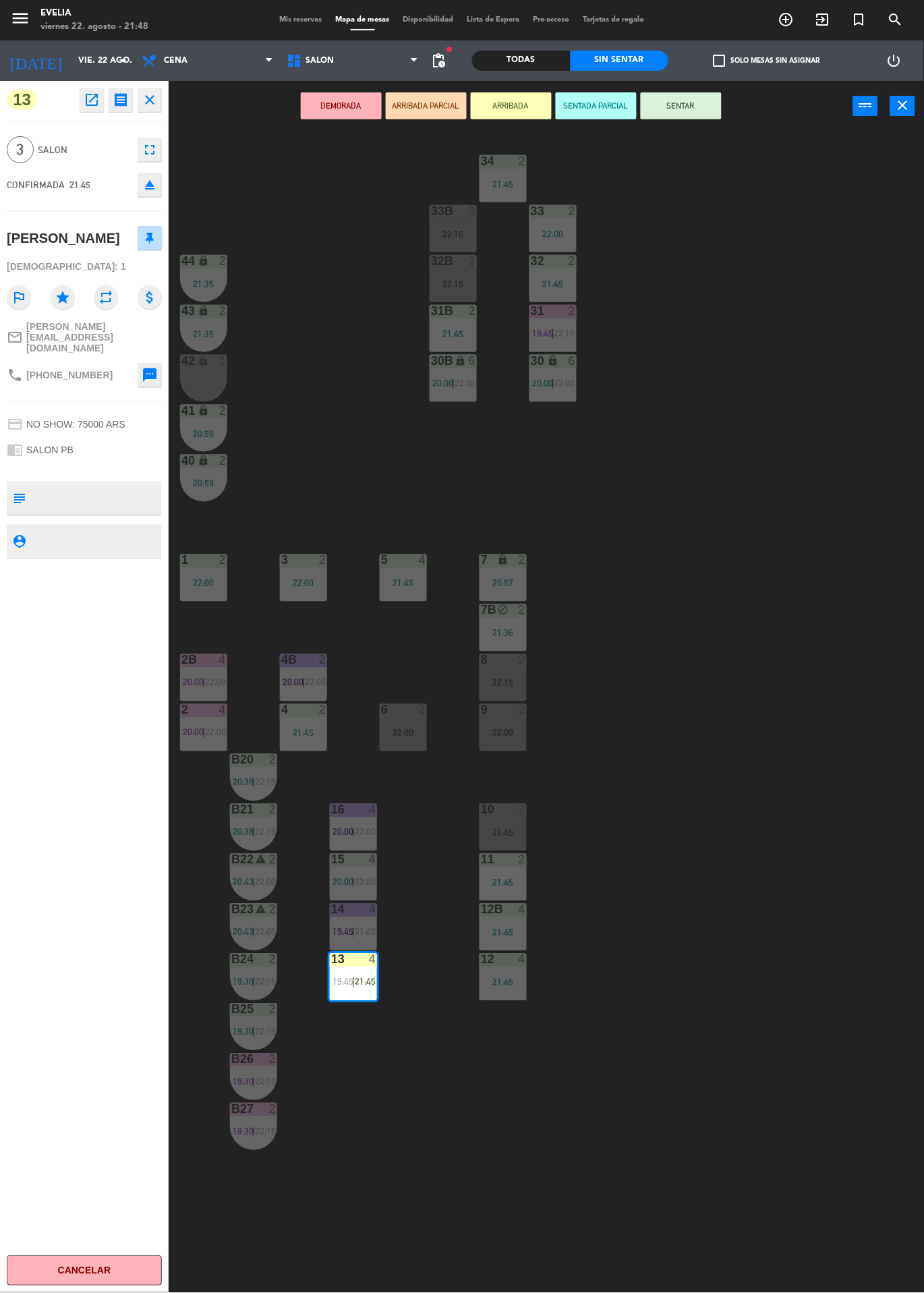
click at [112, 484] on textarea at bounding box center [96, 498] width 129 height 28
type textarea "Abrigo caqui largo"
click at [102, 705] on div "13 open_in_new receipt 9:45 PM vie., 22 ago. 3 personas Mati Capdevila Mesa 13 …" at bounding box center [84, 687] width 169 height 1213
click at [753, 599] on div "34 2 21:45 33B 2 22:15 33 2 22:00 44 lock 2 21:35 32B 2 22:15 32 2 21:45 43 loc…" at bounding box center [551, 712] width 746 height 1162
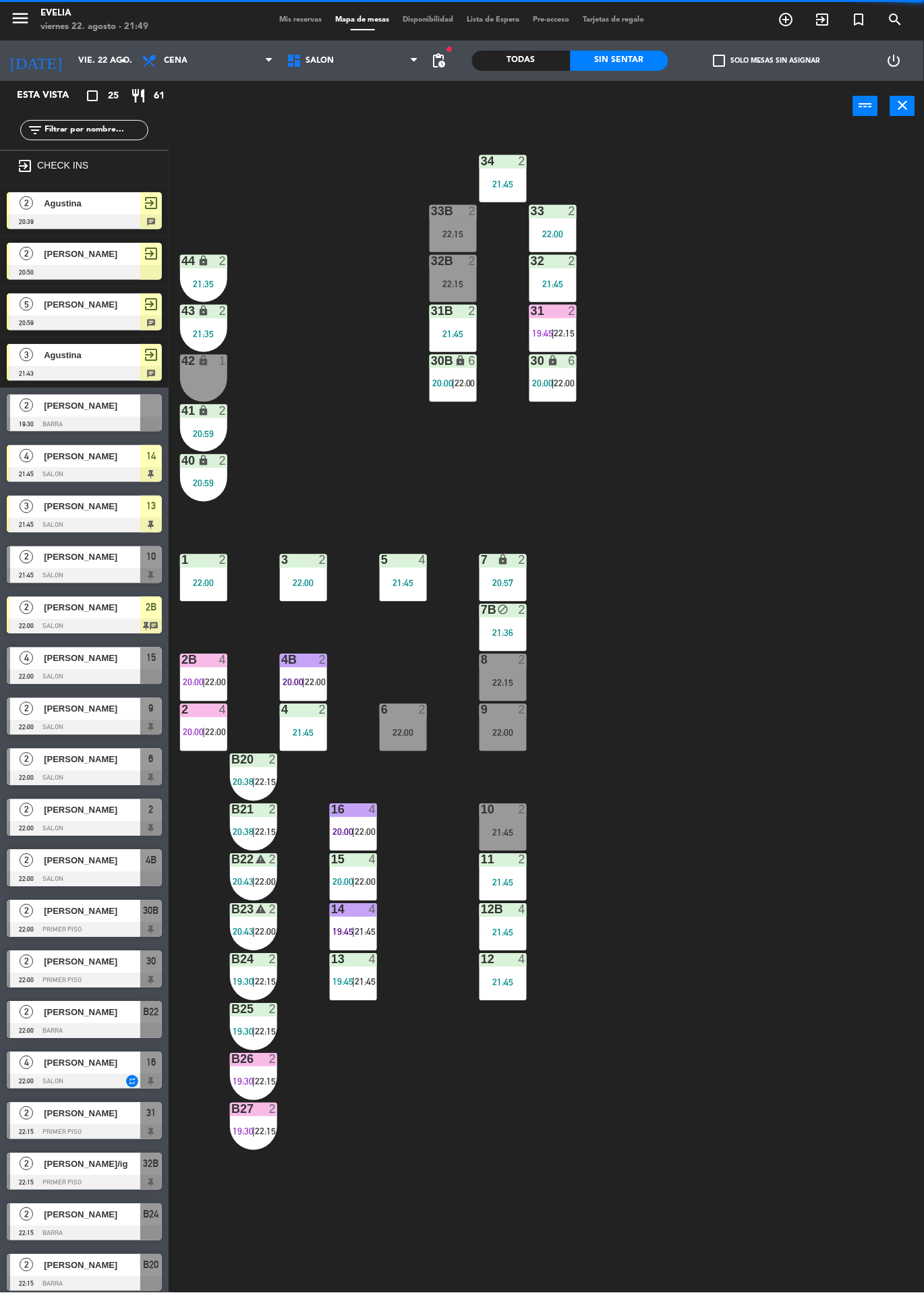
click at [355, 978] on div "21:45" at bounding box center [364, 982] width 20 height 9
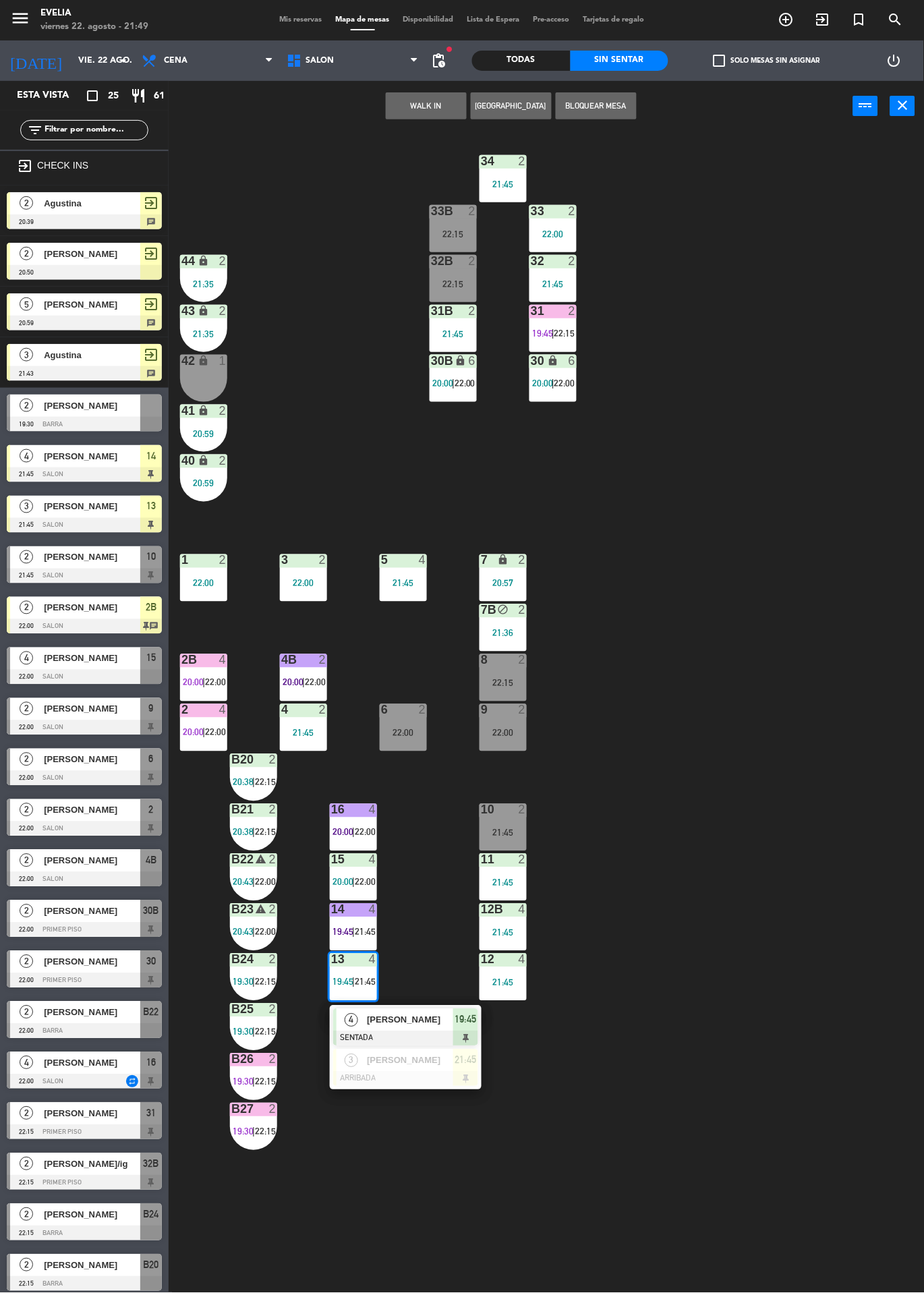
click at [761, 930] on div "34 2 21:45 33B 2 22:15 33 2 22:00 44 lock 2 21:35 32B 2 22:15 32 2 21:45 43 loc…" at bounding box center [551, 712] width 746 height 1162
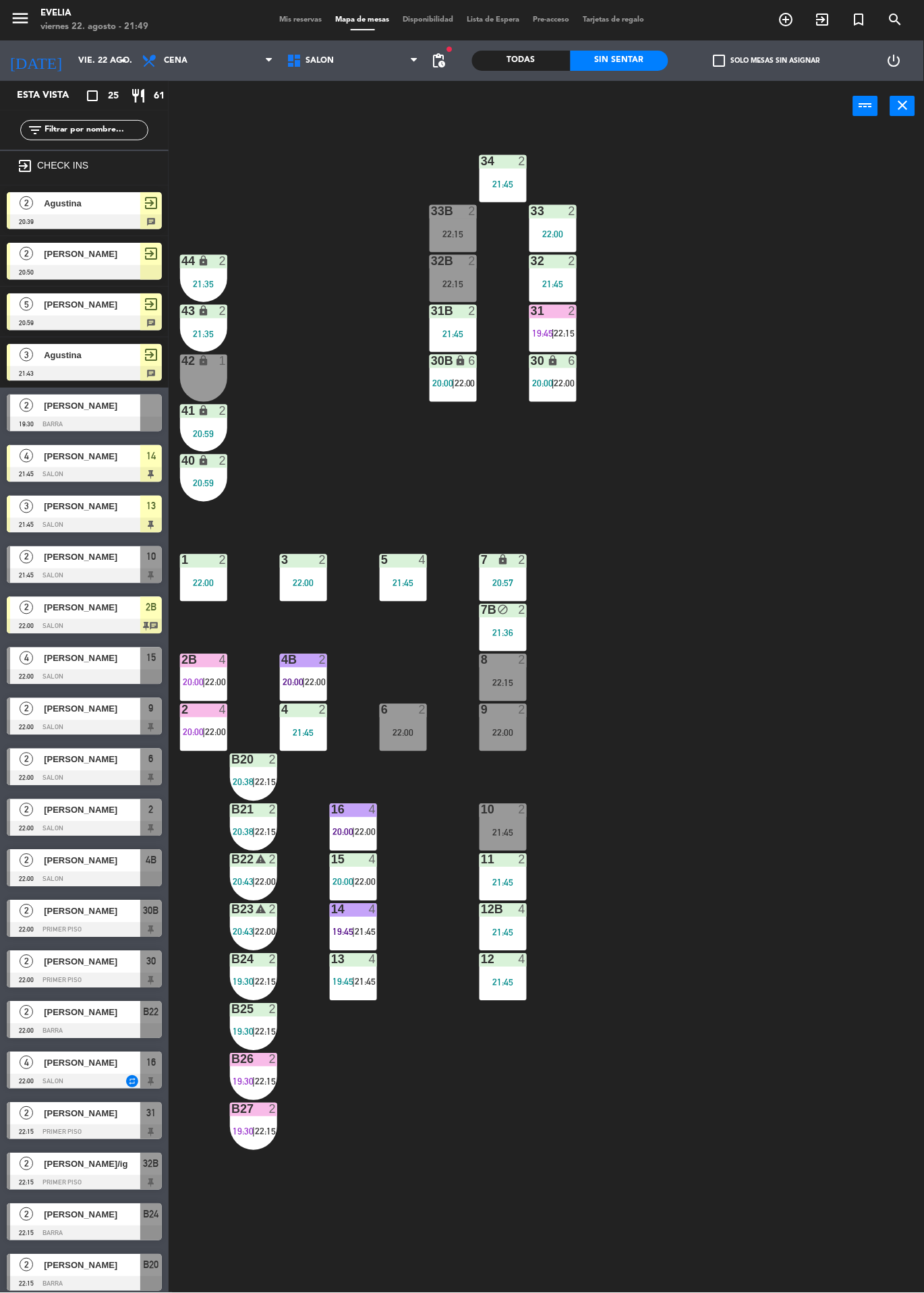
click at [776, 928] on div "34 2 21:45 33B 2 22:15 33 2 22:00 44 lock 2 21:35 32B 2 22:15 32 2 21:45 43 loc…" at bounding box center [551, 712] width 746 height 1162
click at [363, 819] on div "16 4 20:00 | 22:00" at bounding box center [353, 827] width 47 height 47
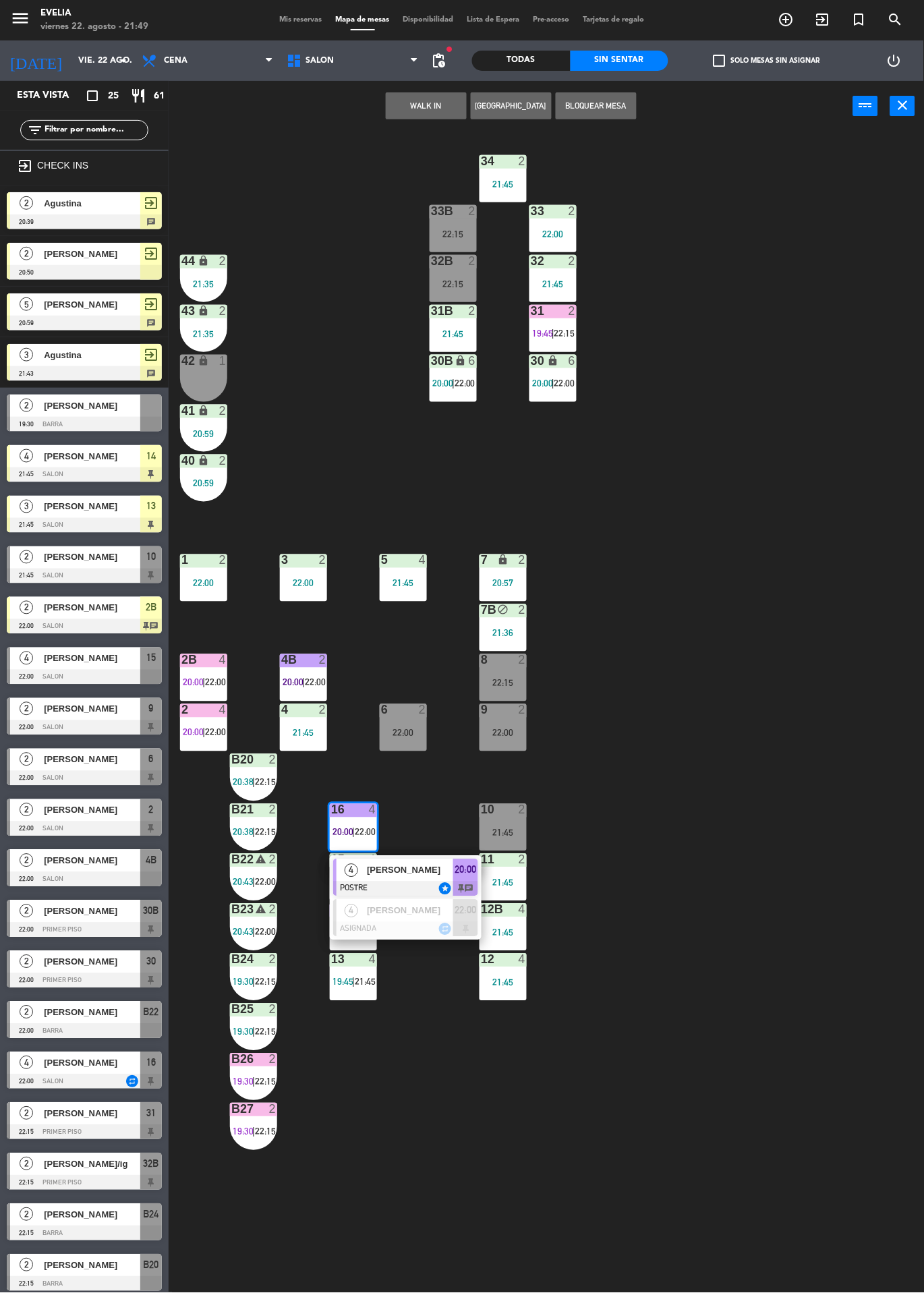
click at [431, 869] on span "[PERSON_NAME]" at bounding box center [410, 871] width 86 height 15
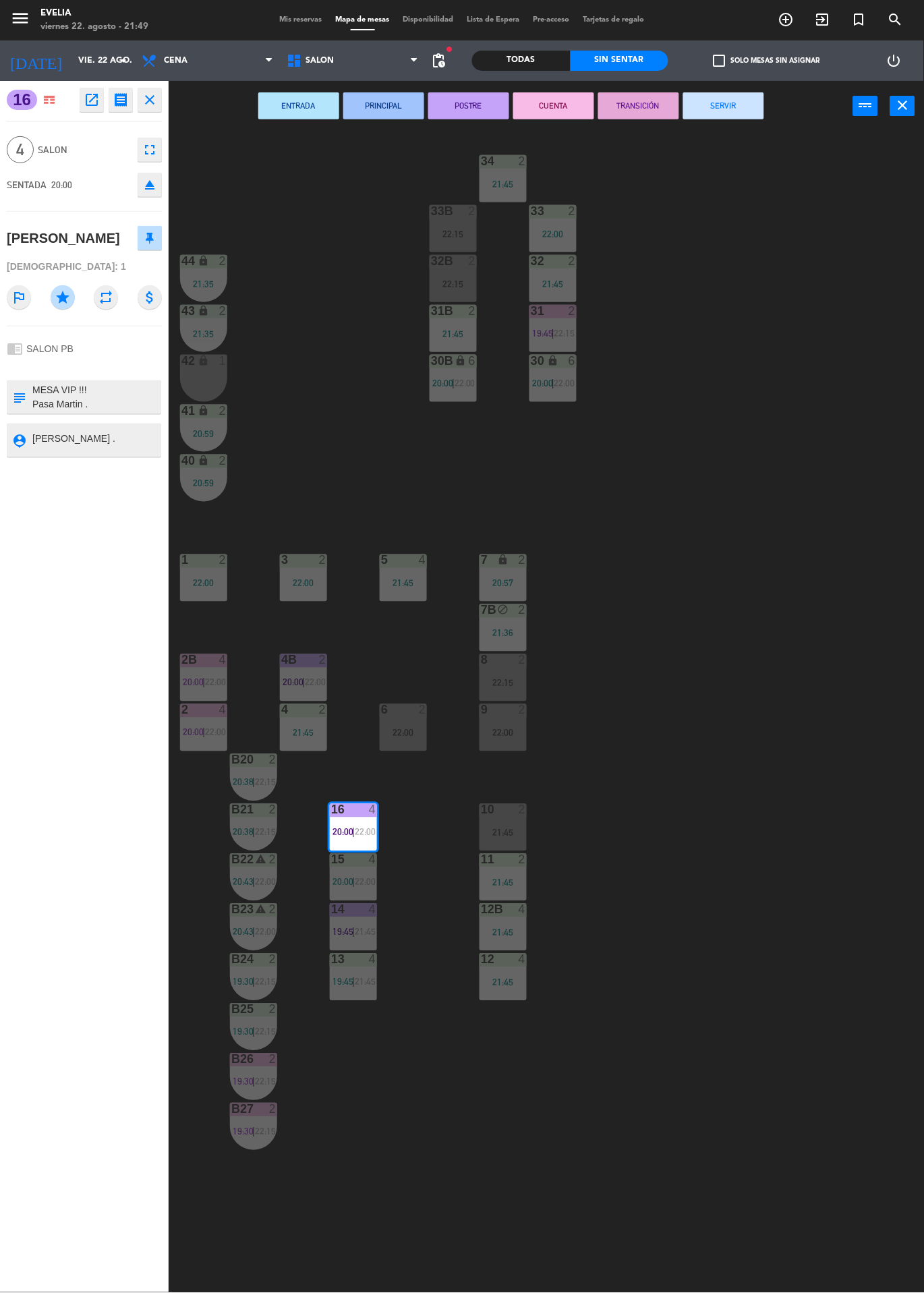
click at [748, 95] on button "SERVIR" at bounding box center [724, 105] width 81 height 27
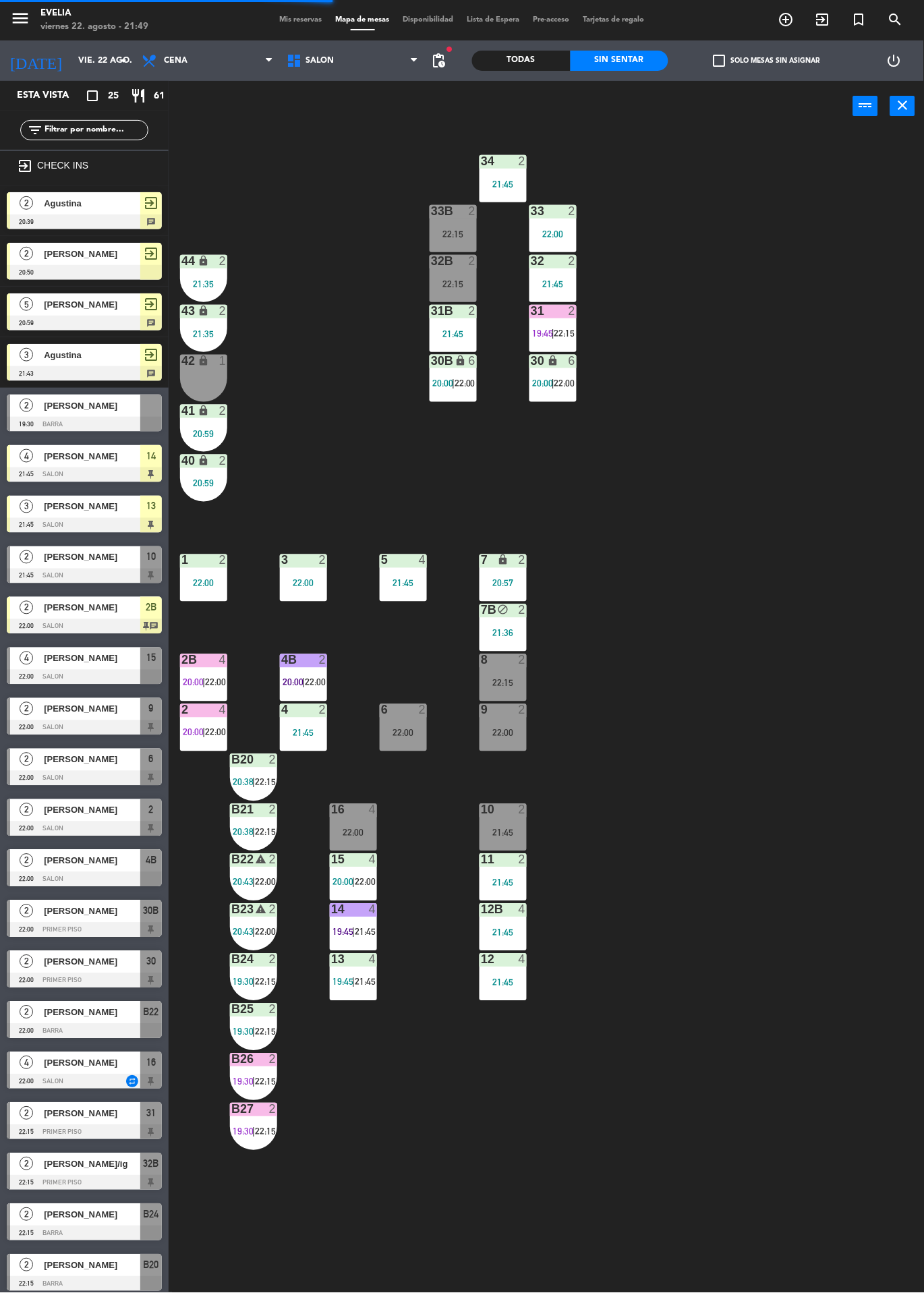
click at [360, 911] on div at bounding box center [354, 909] width 22 height 12
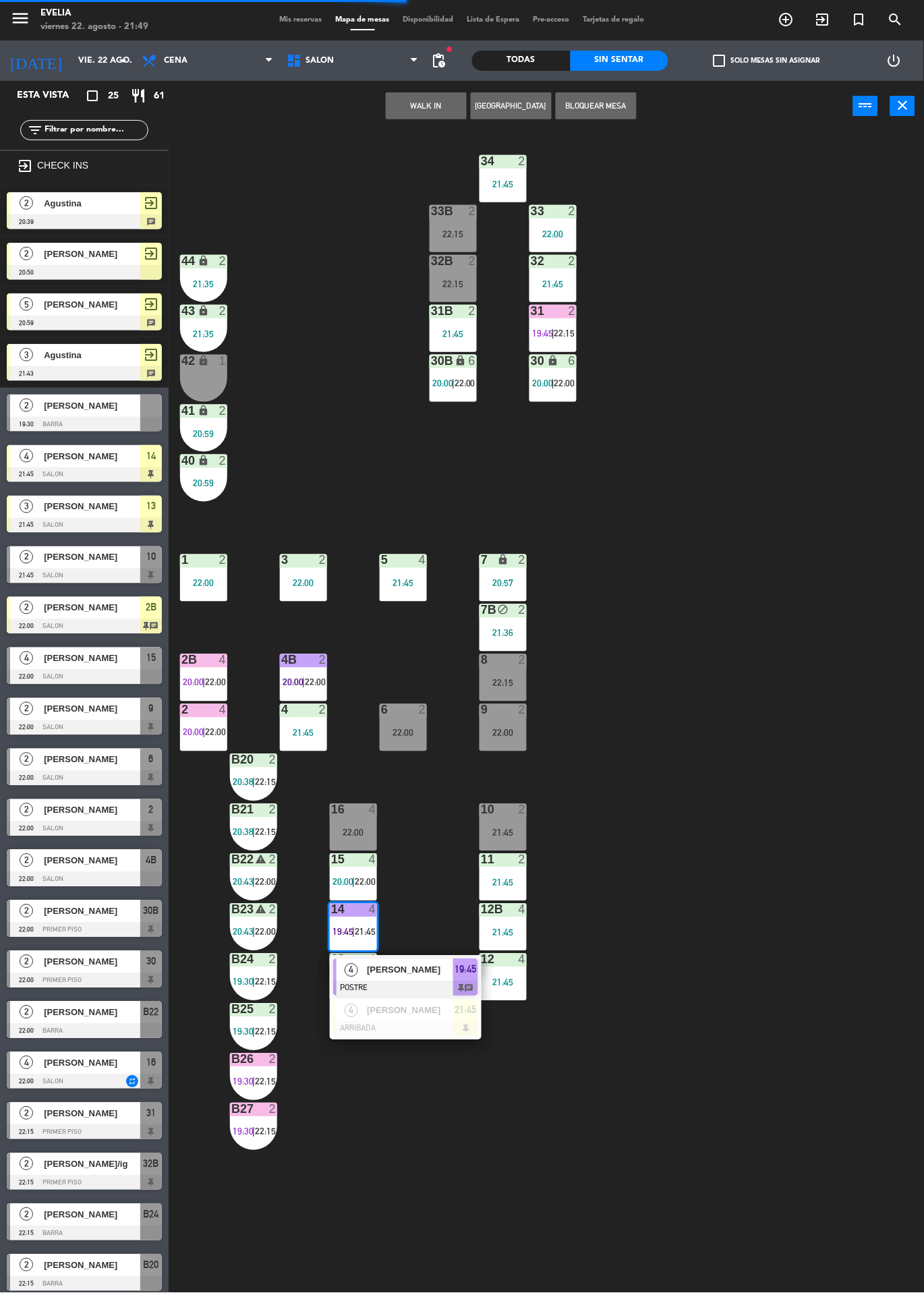
click at [458, 1022] on div at bounding box center [406, 1029] width 145 height 15
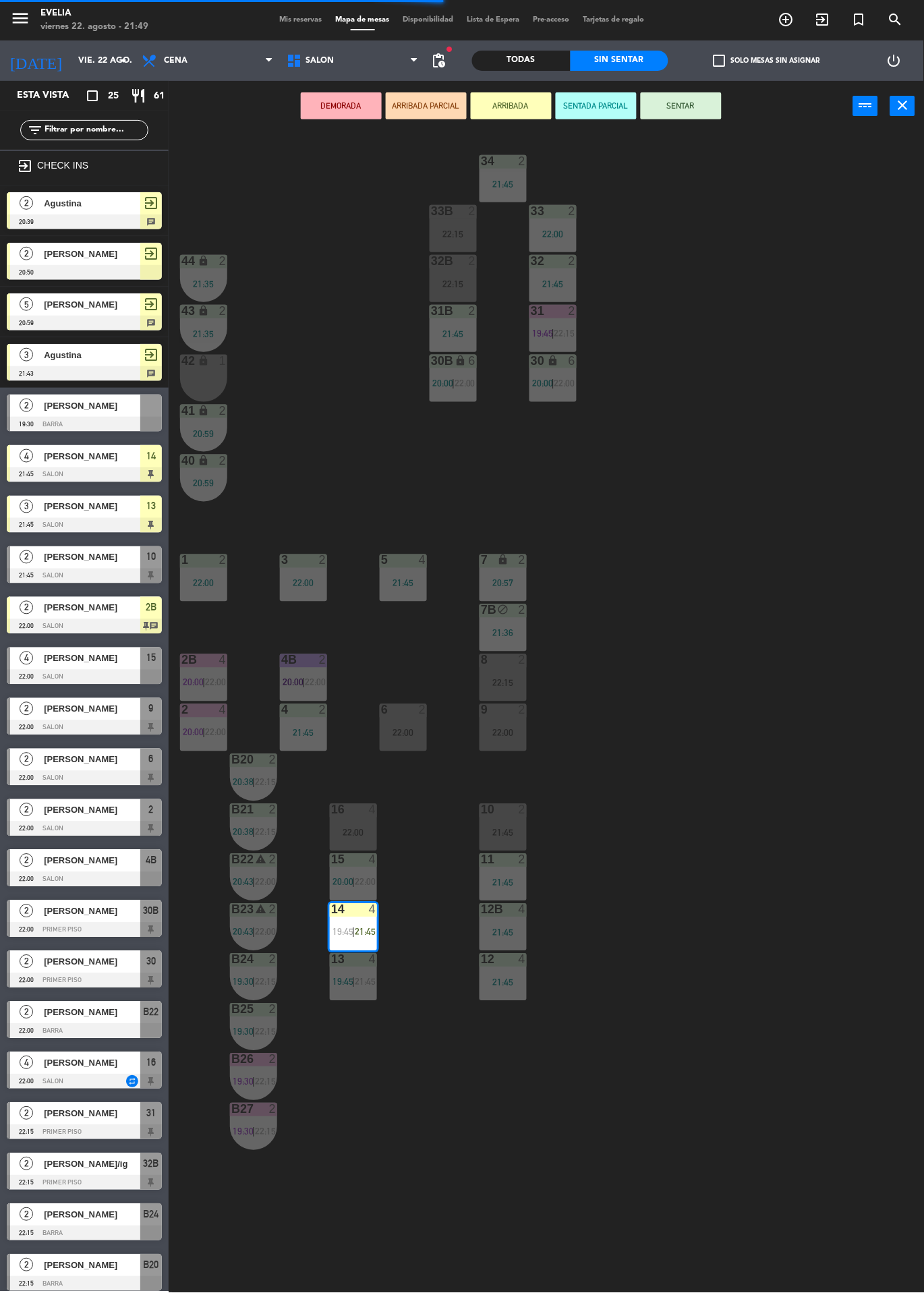
click at [352, 816] on div at bounding box center [354, 810] width 22 height 12
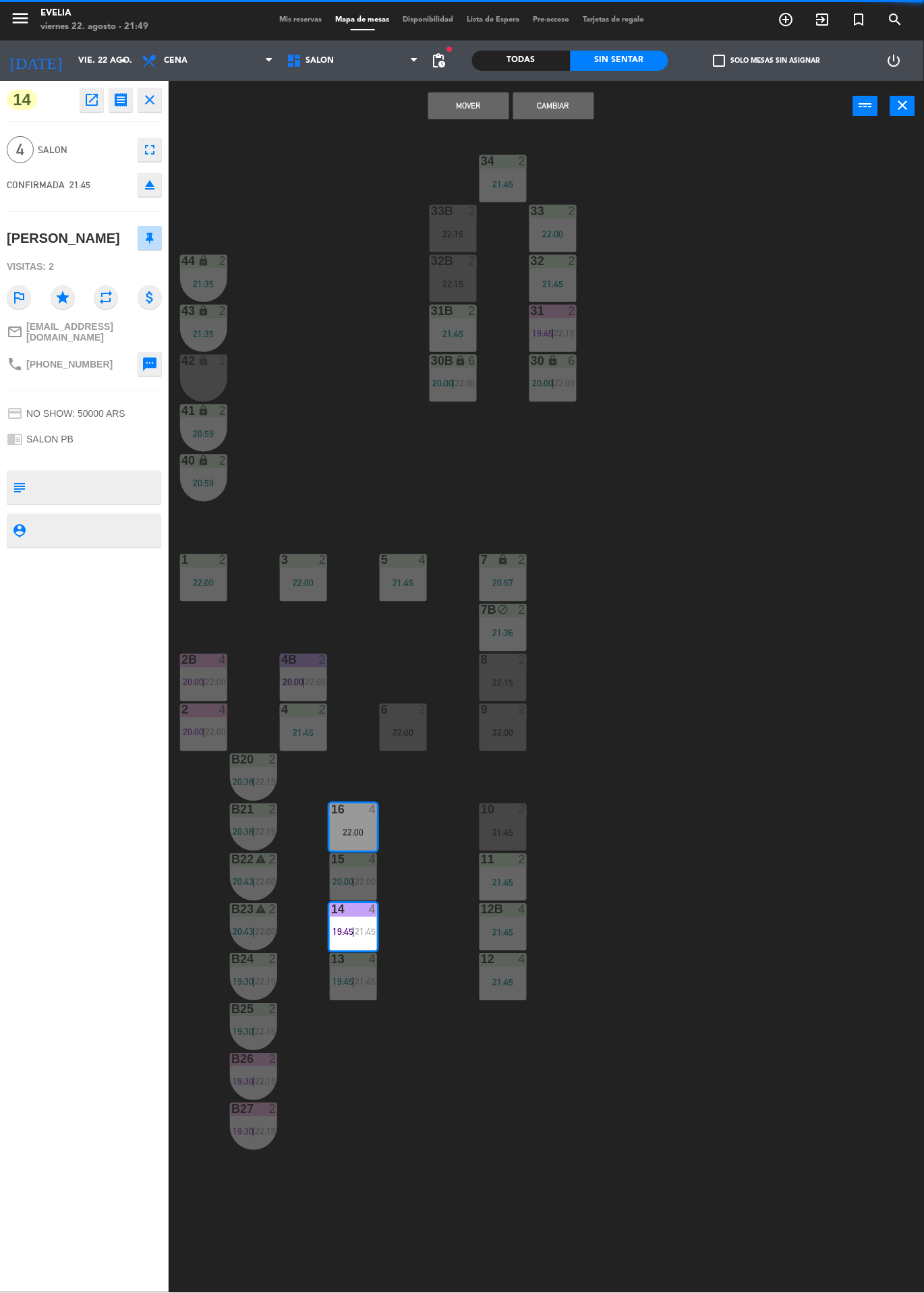
click at [579, 112] on button "Cambiar" at bounding box center [554, 105] width 81 height 27
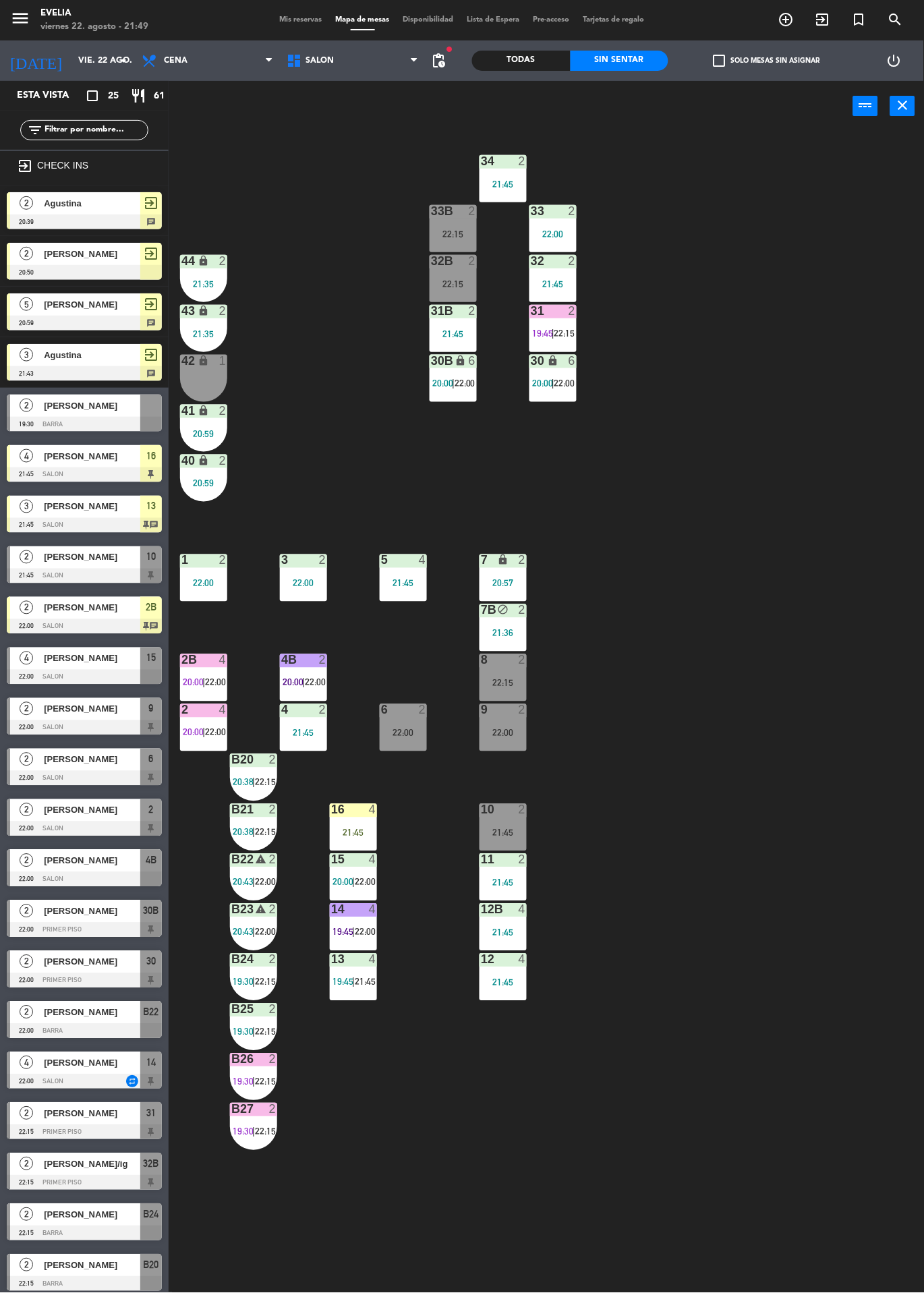
click at [252, 1077] on span "19:30" at bounding box center [243, 1082] width 21 height 11
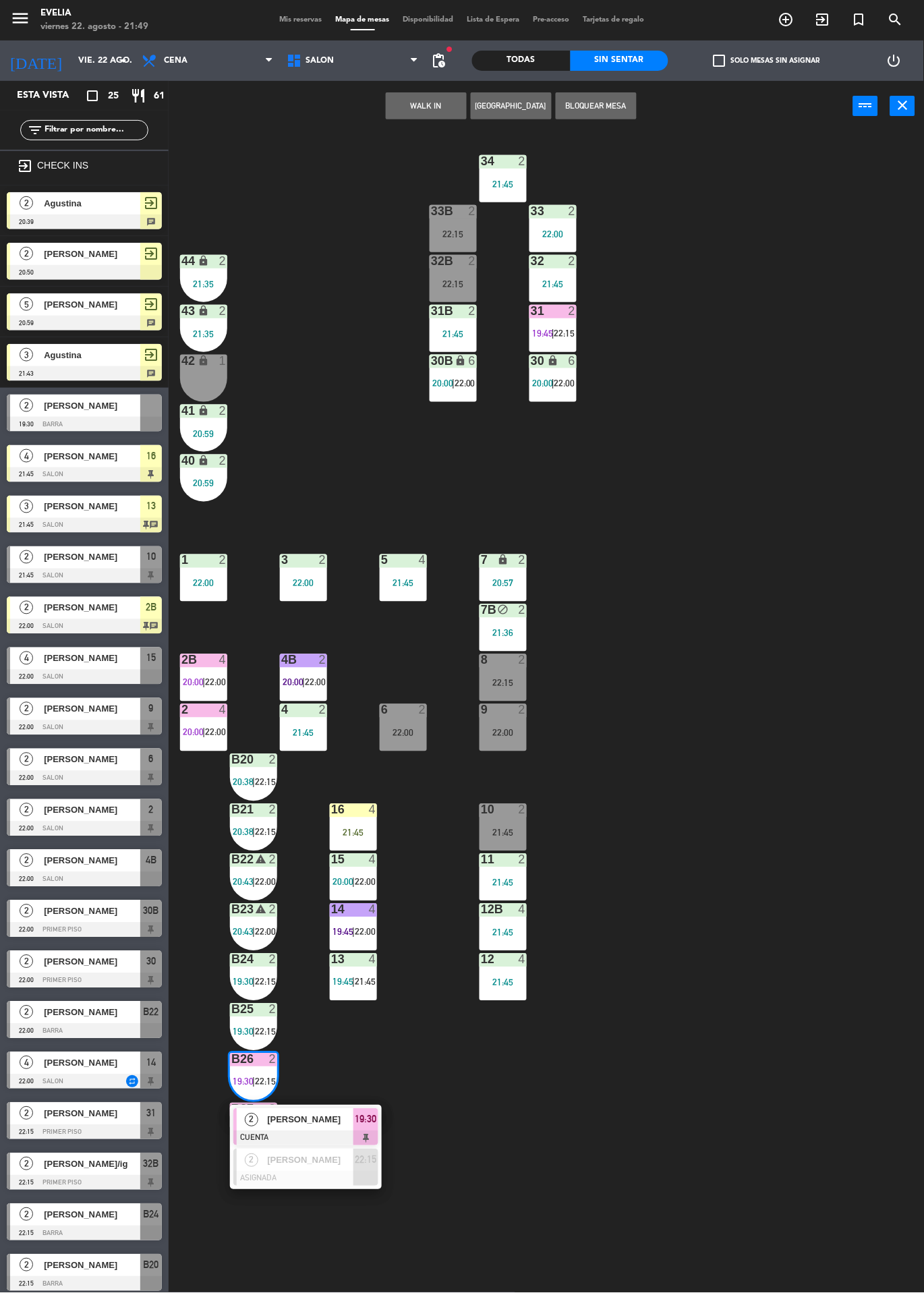
click at [322, 1120] on span "[PERSON_NAME]" at bounding box center [310, 1120] width 86 height 15
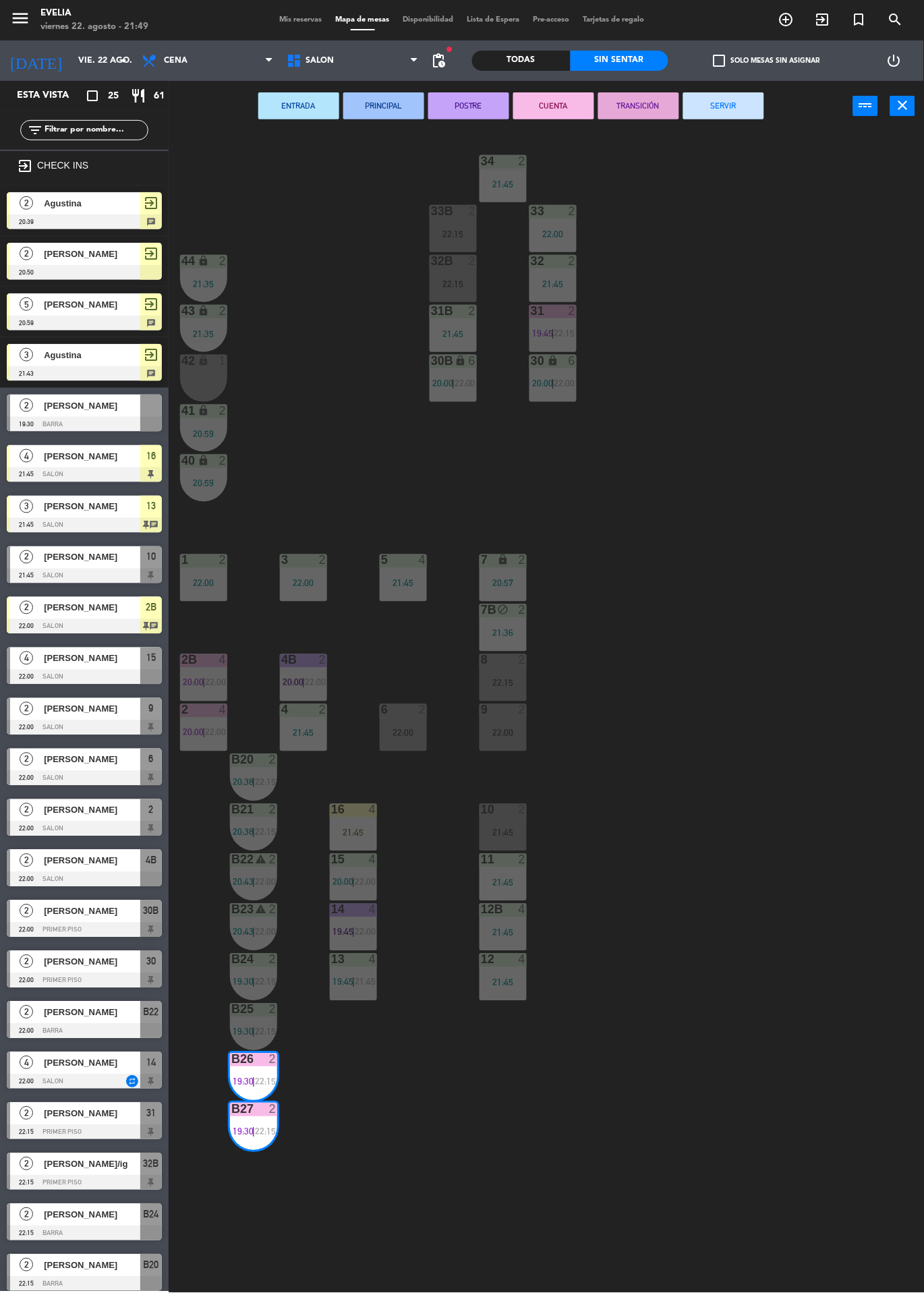
click at [739, 99] on button "SERVIR" at bounding box center [724, 105] width 81 height 27
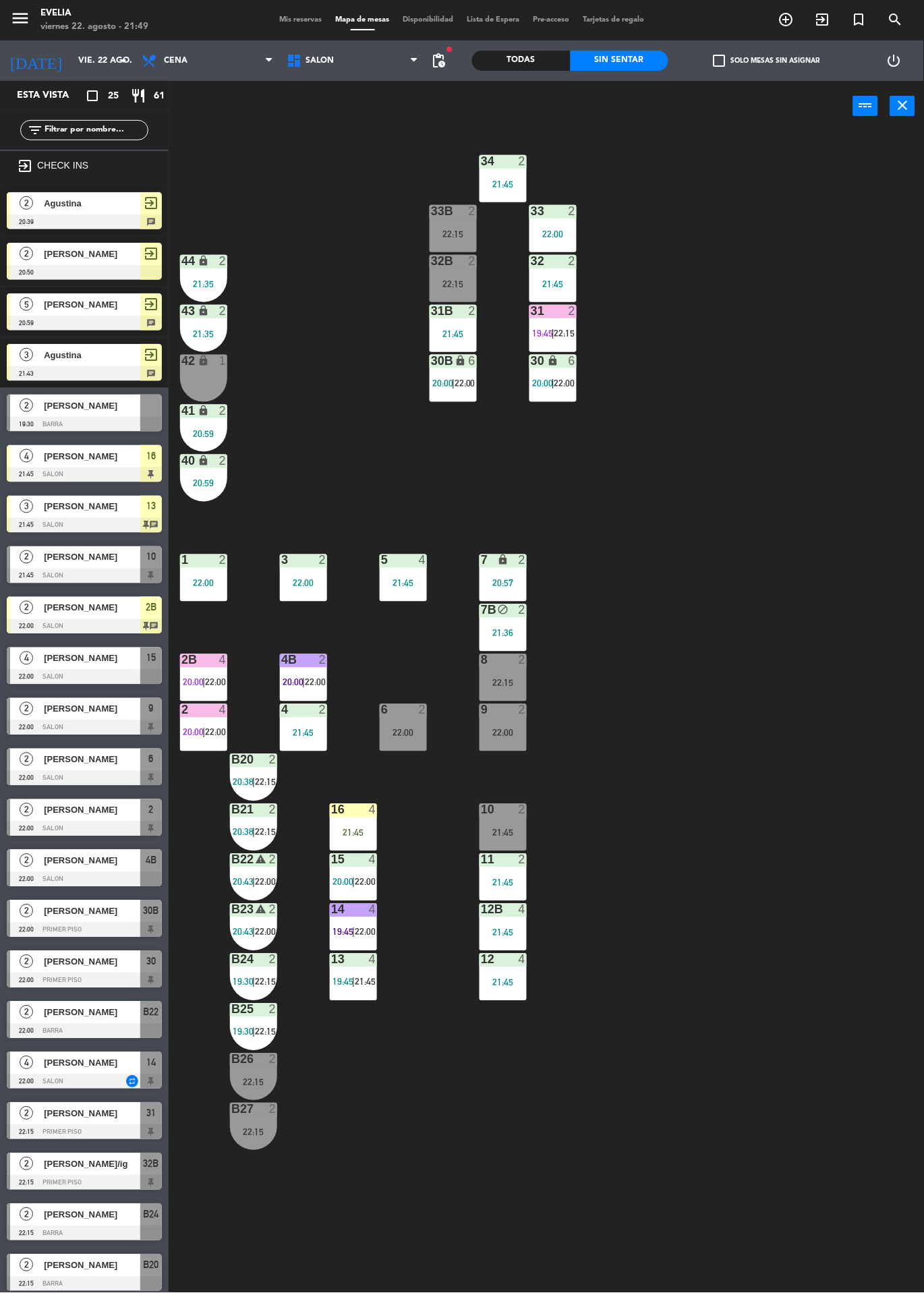
click at [372, 807] on div "4" at bounding box center [373, 810] width 8 height 12
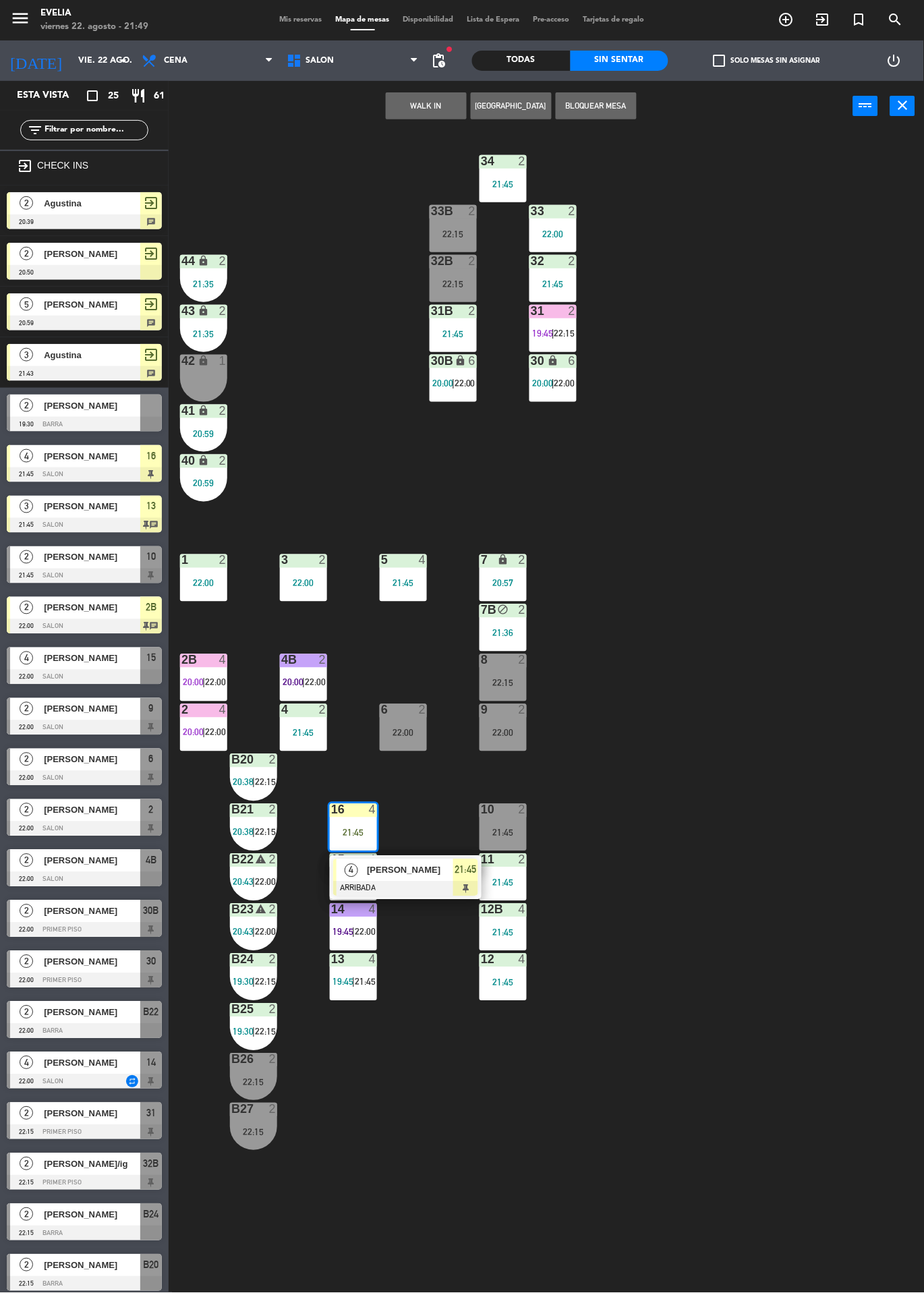
click at [429, 861] on div "[PERSON_NAME]" at bounding box center [409, 870] width 88 height 22
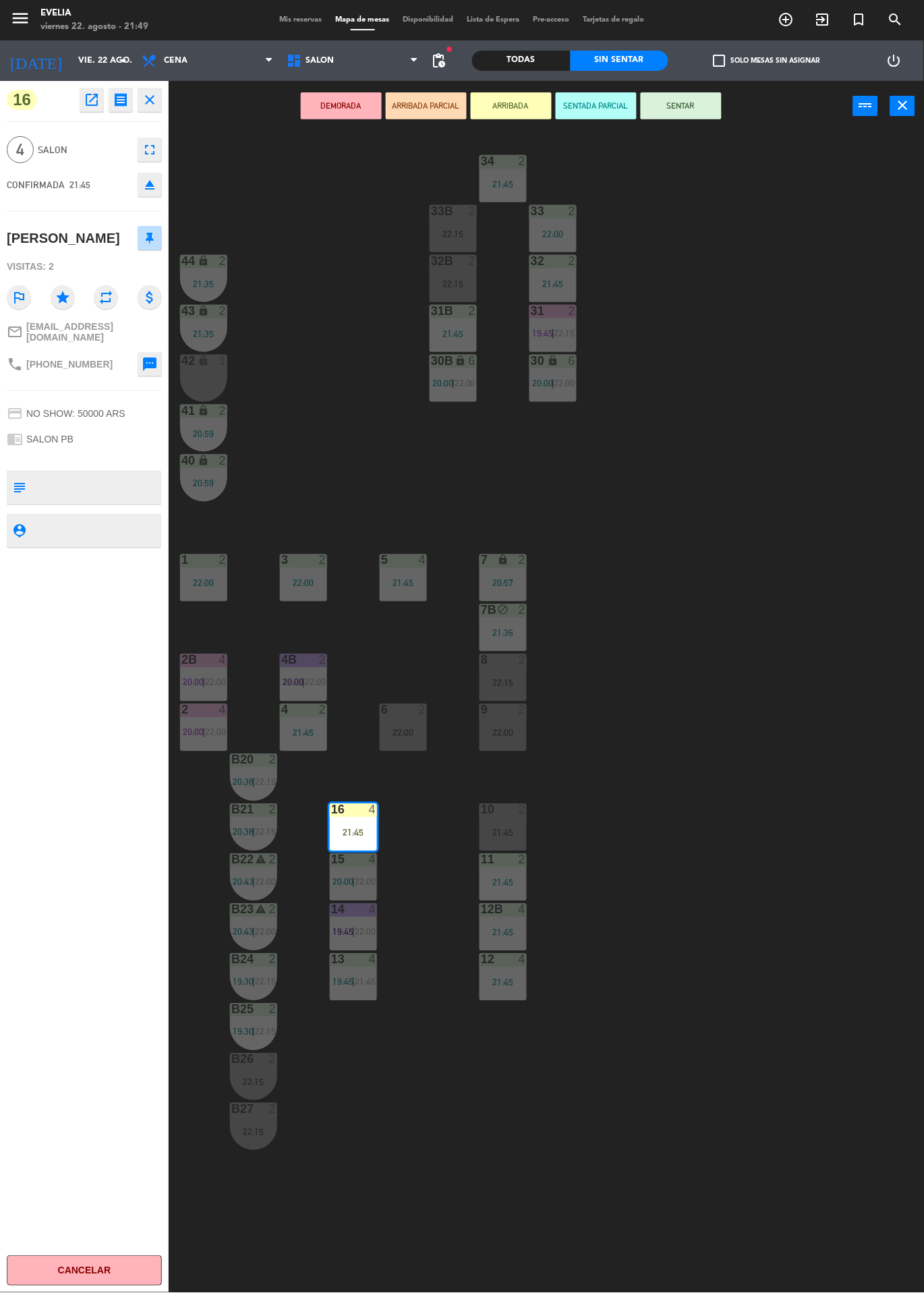
click at [704, 705] on div "34 2 21:45 33B 2 22:15 33 2 22:00 44 lock 2 21:35 32B 2 22:15 32 2 21:45 43 loc…" at bounding box center [551, 712] width 746 height 1162
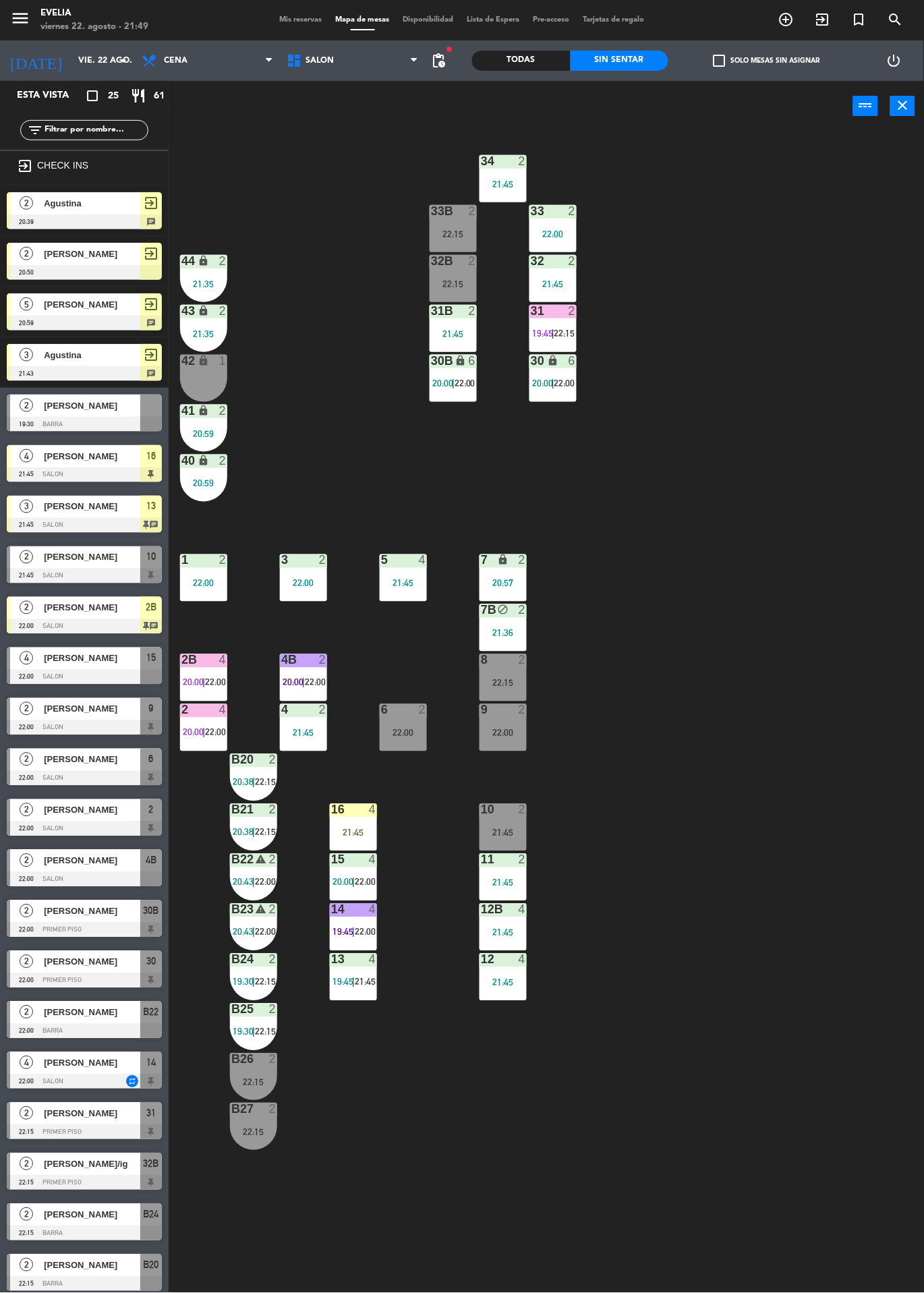
click at [106, 554] on span "[PERSON_NAME]" at bounding box center [91, 558] width 96 height 15
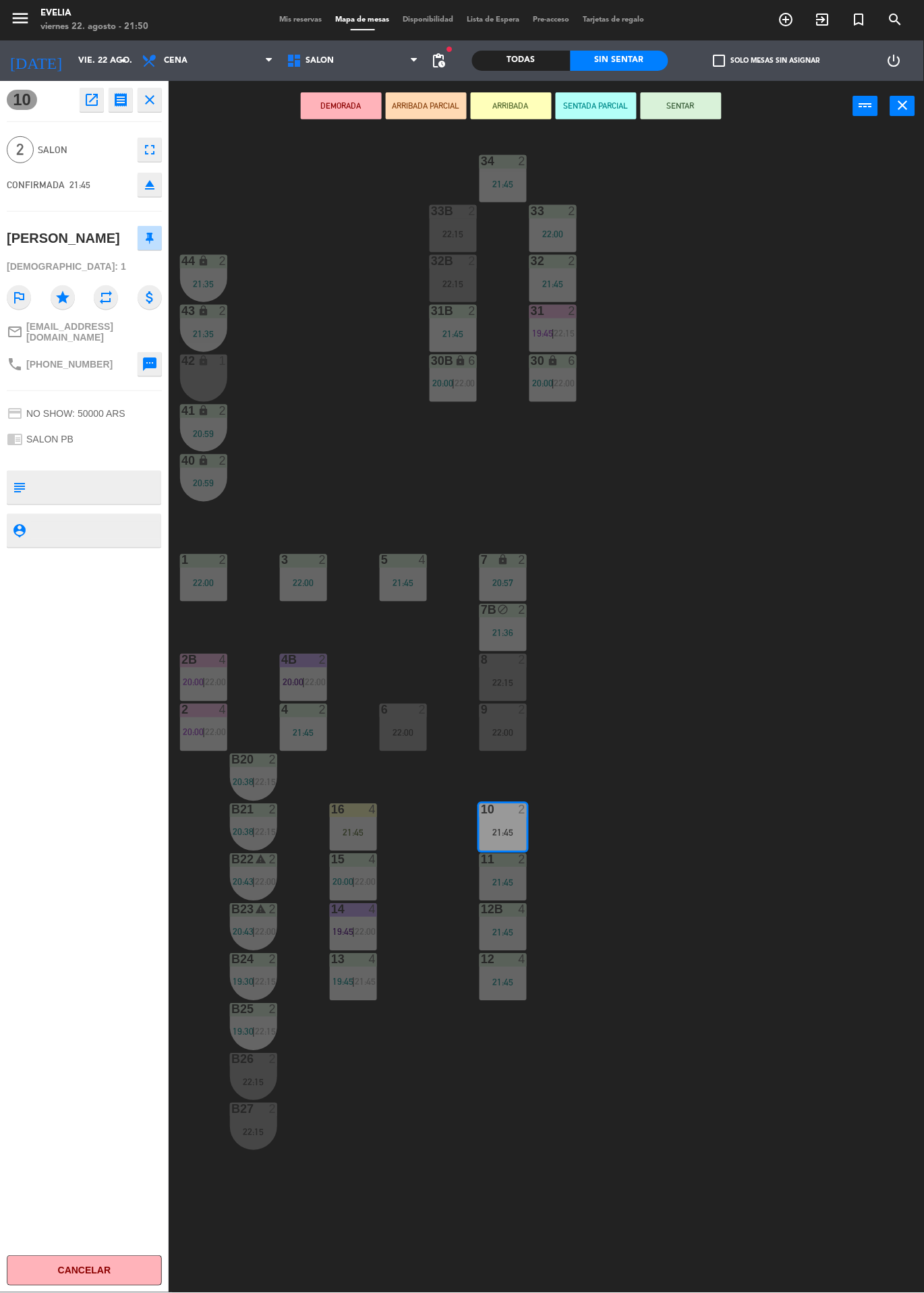
click at [711, 114] on button "SENTAR" at bounding box center [682, 105] width 81 height 27
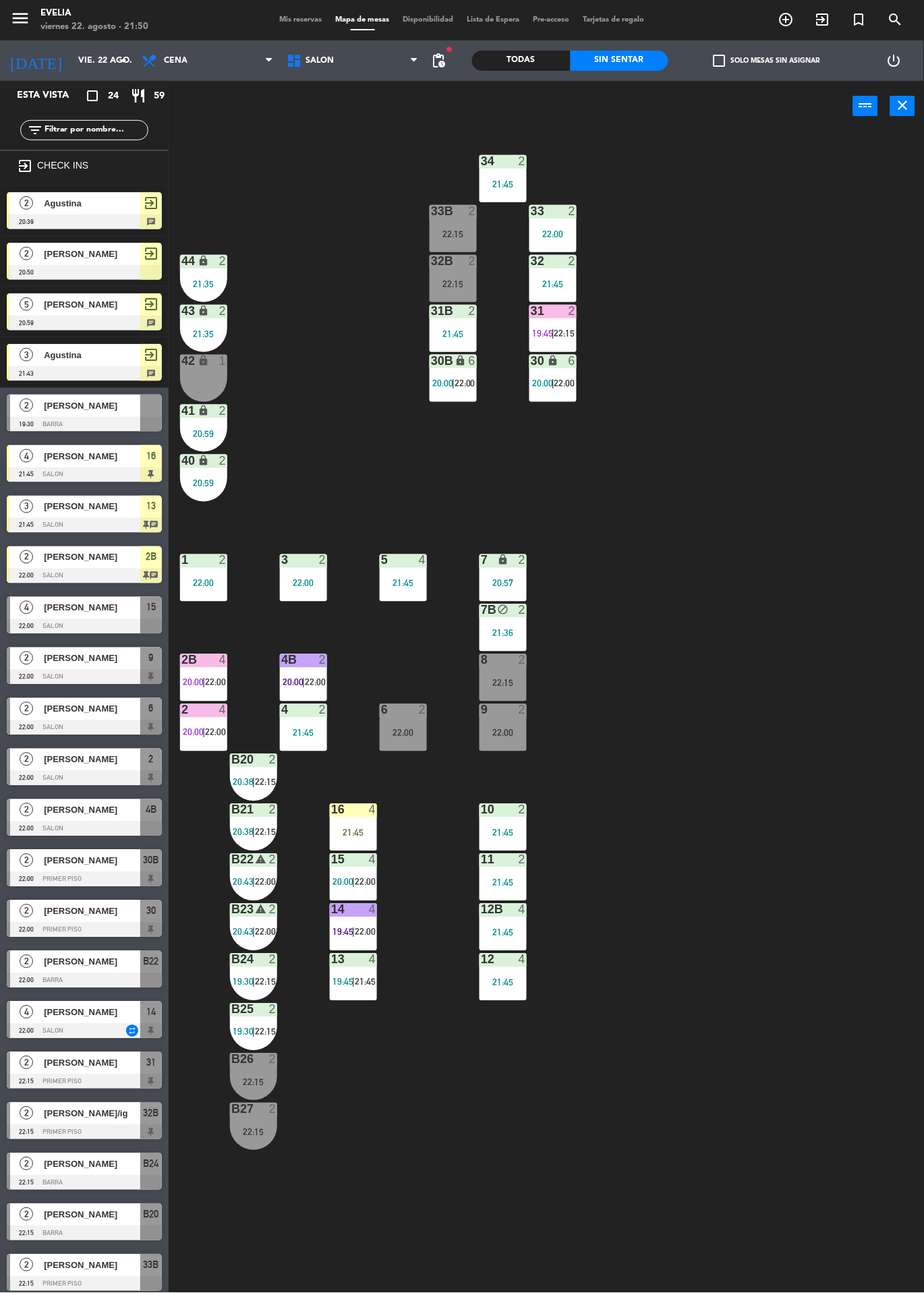
click at [41, 819] on div "2" at bounding box center [26, 810] width 33 height 22
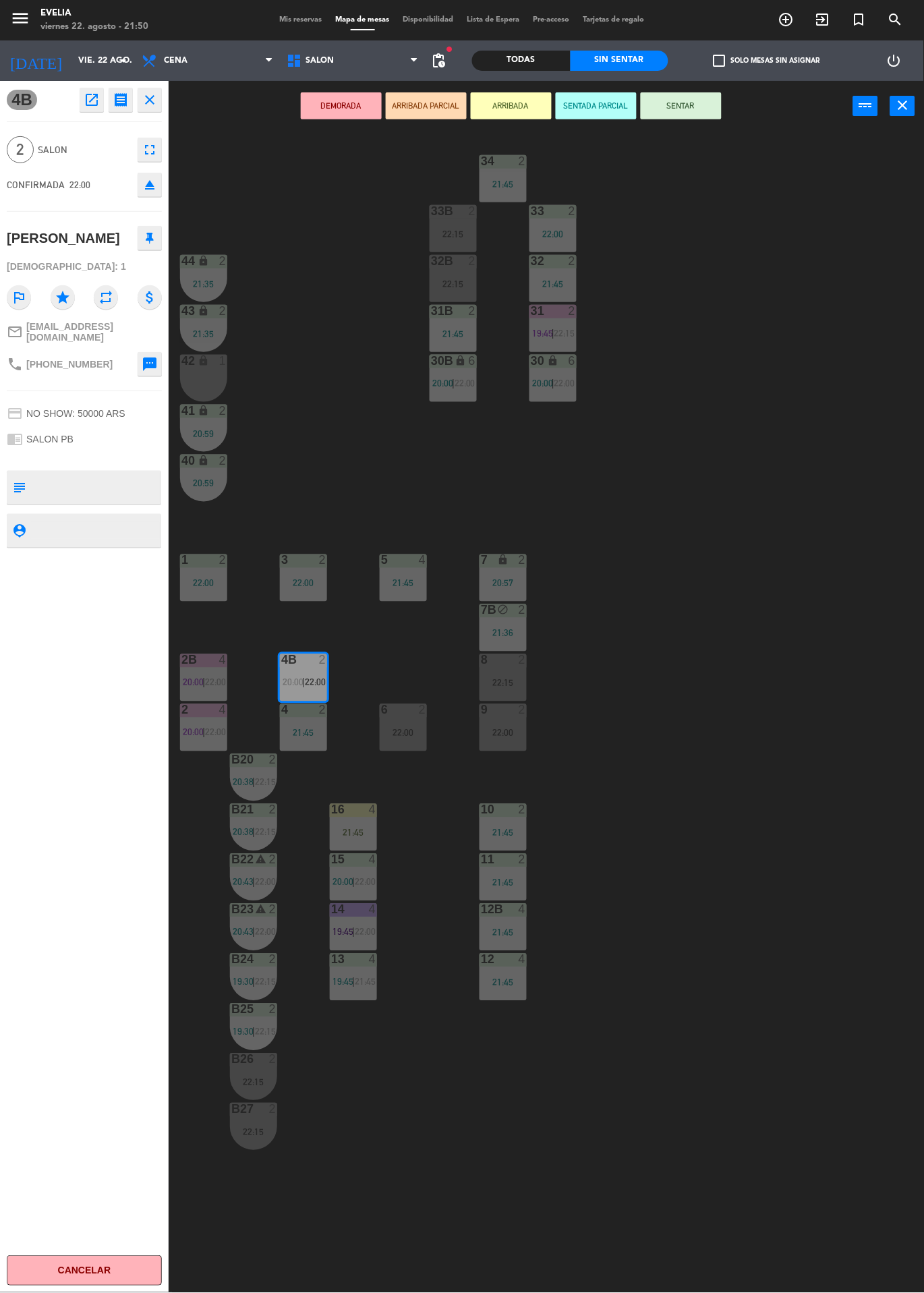
click at [521, 68] on div "Todas" at bounding box center [521, 61] width 99 height 20
click at [320, 393] on div "34 2 21:45 33B 2 22:15 33 2 22:00 44 lock 2 21:35 32B 2 22:15 32 2 21:45 43 loc…" at bounding box center [551, 712] width 746 height 1162
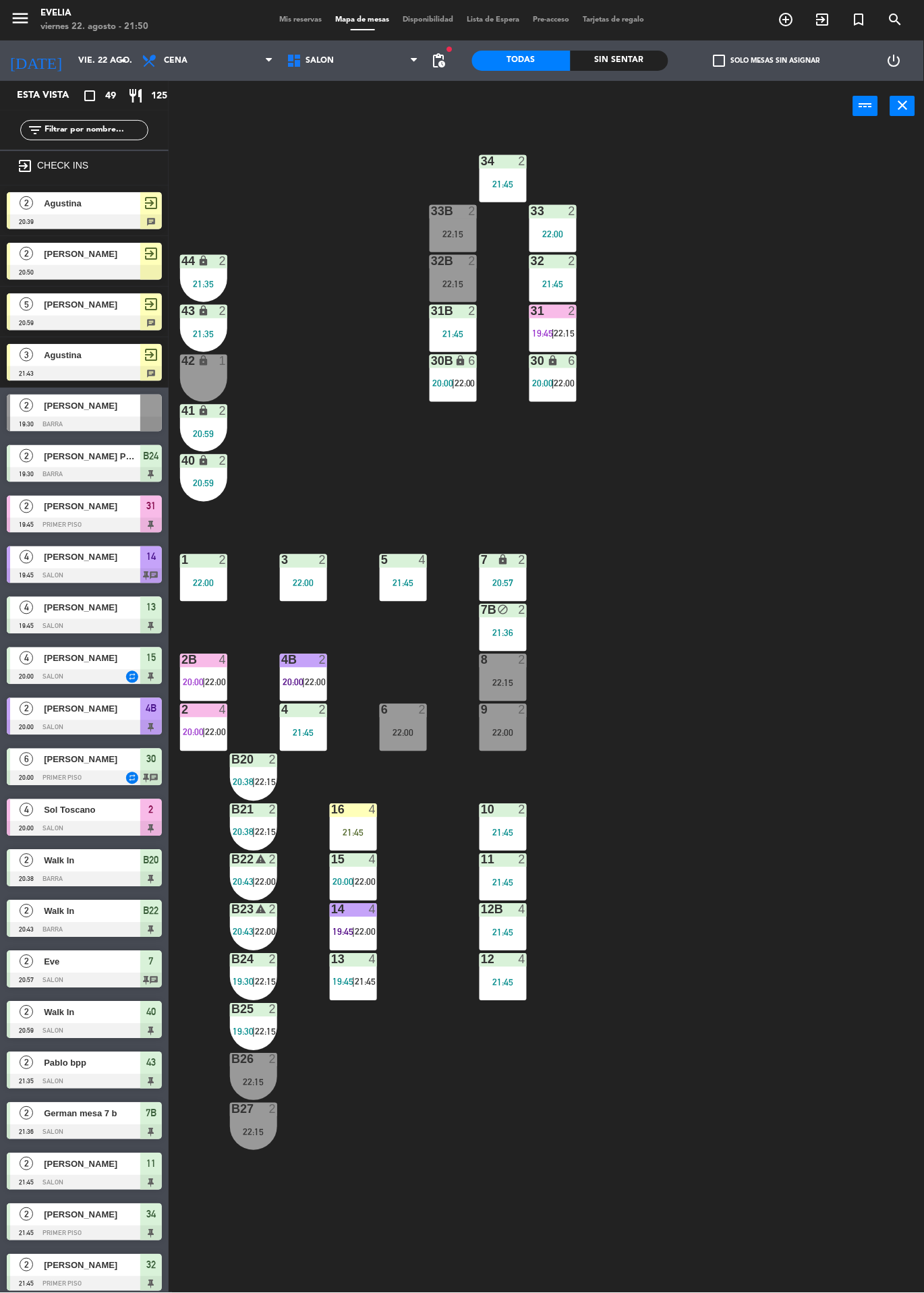
scroll to position [0, 0]
click at [301, 639] on div "34 2 21:45 33B 2 22:15 33 2 22:00 44 lock 2 21:35 32B 2 22:15 32 2 21:45 43 loc…" at bounding box center [551, 712] width 746 height 1162
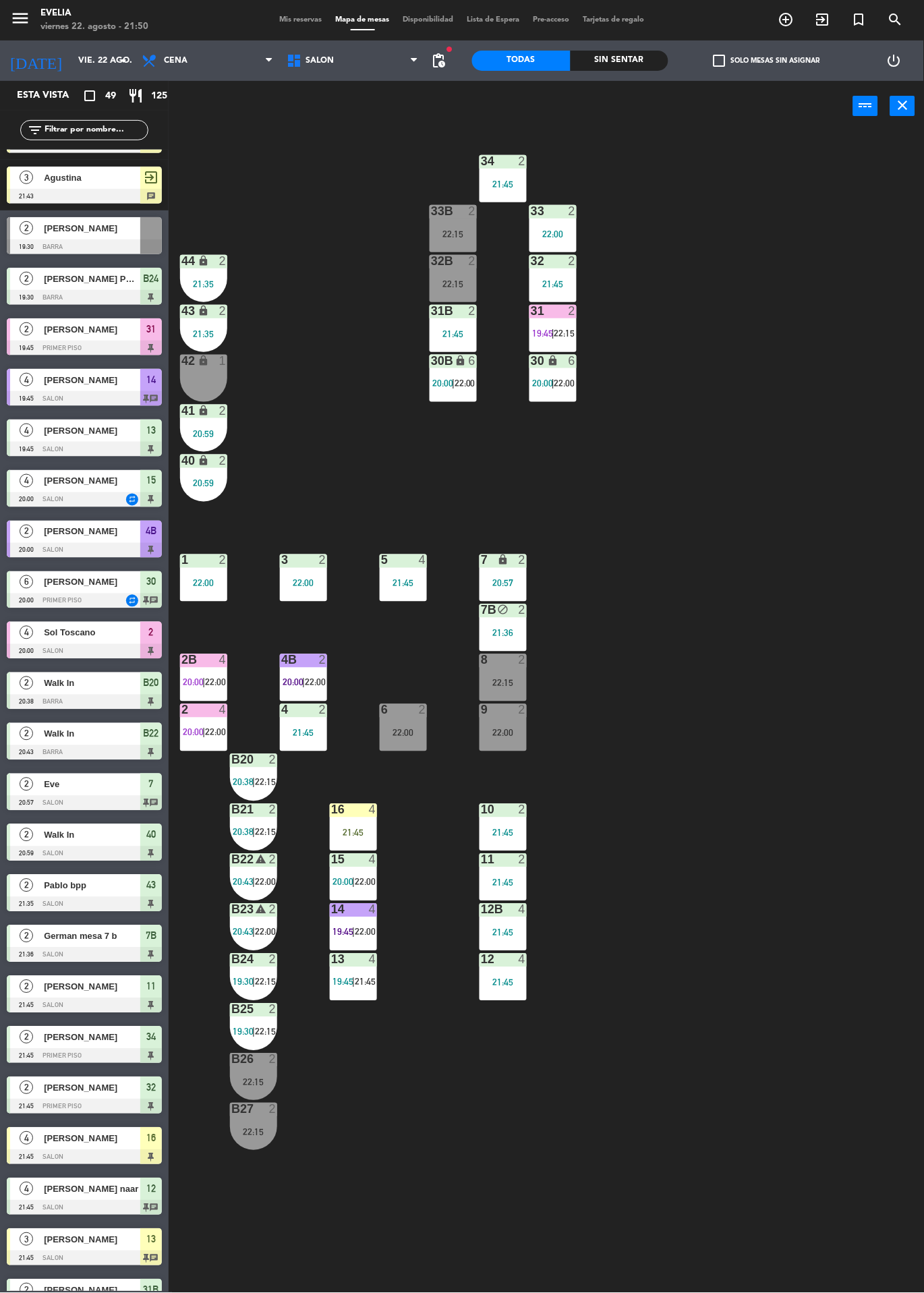
click at [310, 694] on div "4B 2 20:00 | 22:00" at bounding box center [303, 677] width 47 height 47
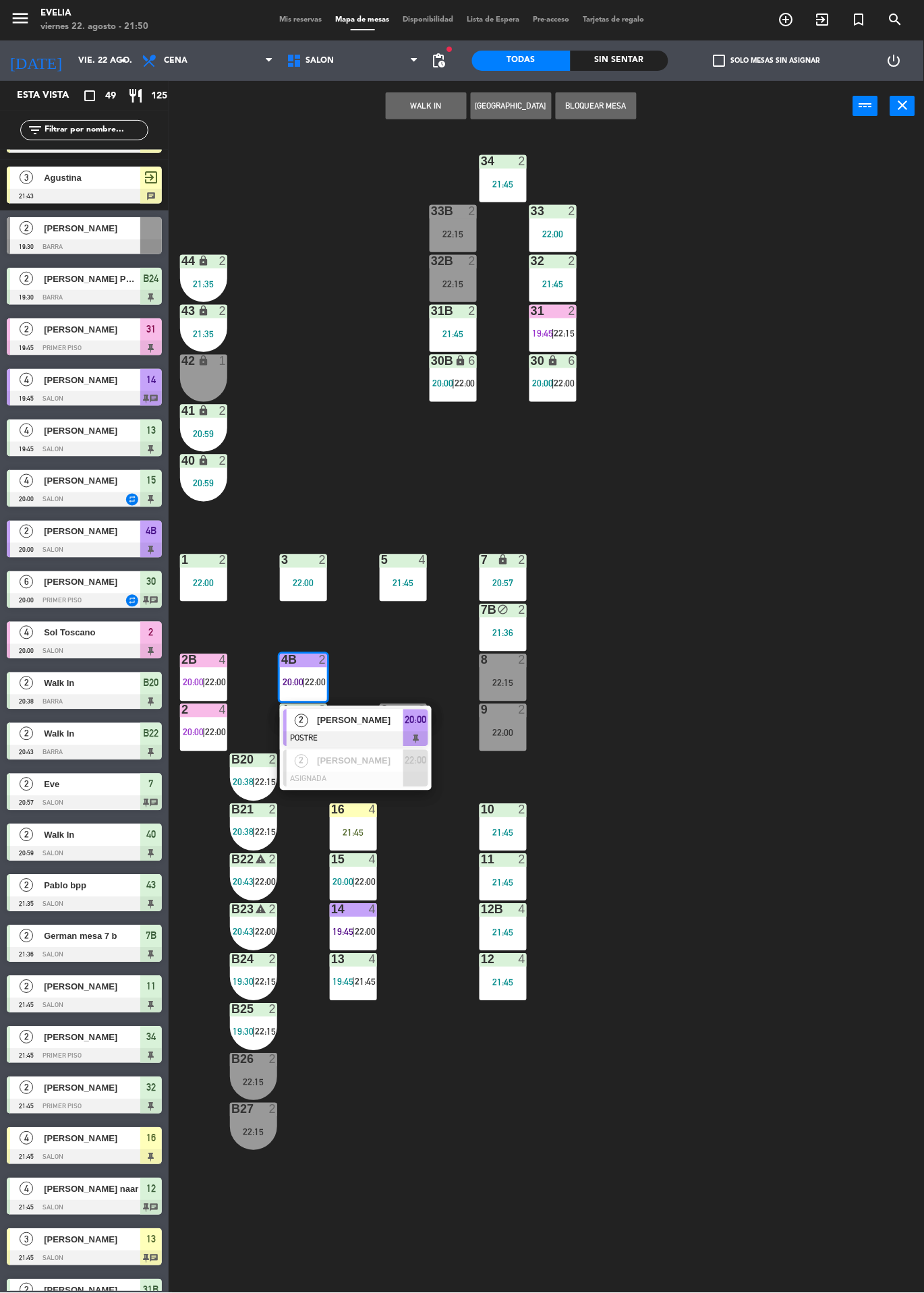
click at [307, 774] on div at bounding box center [356, 780] width 145 height 15
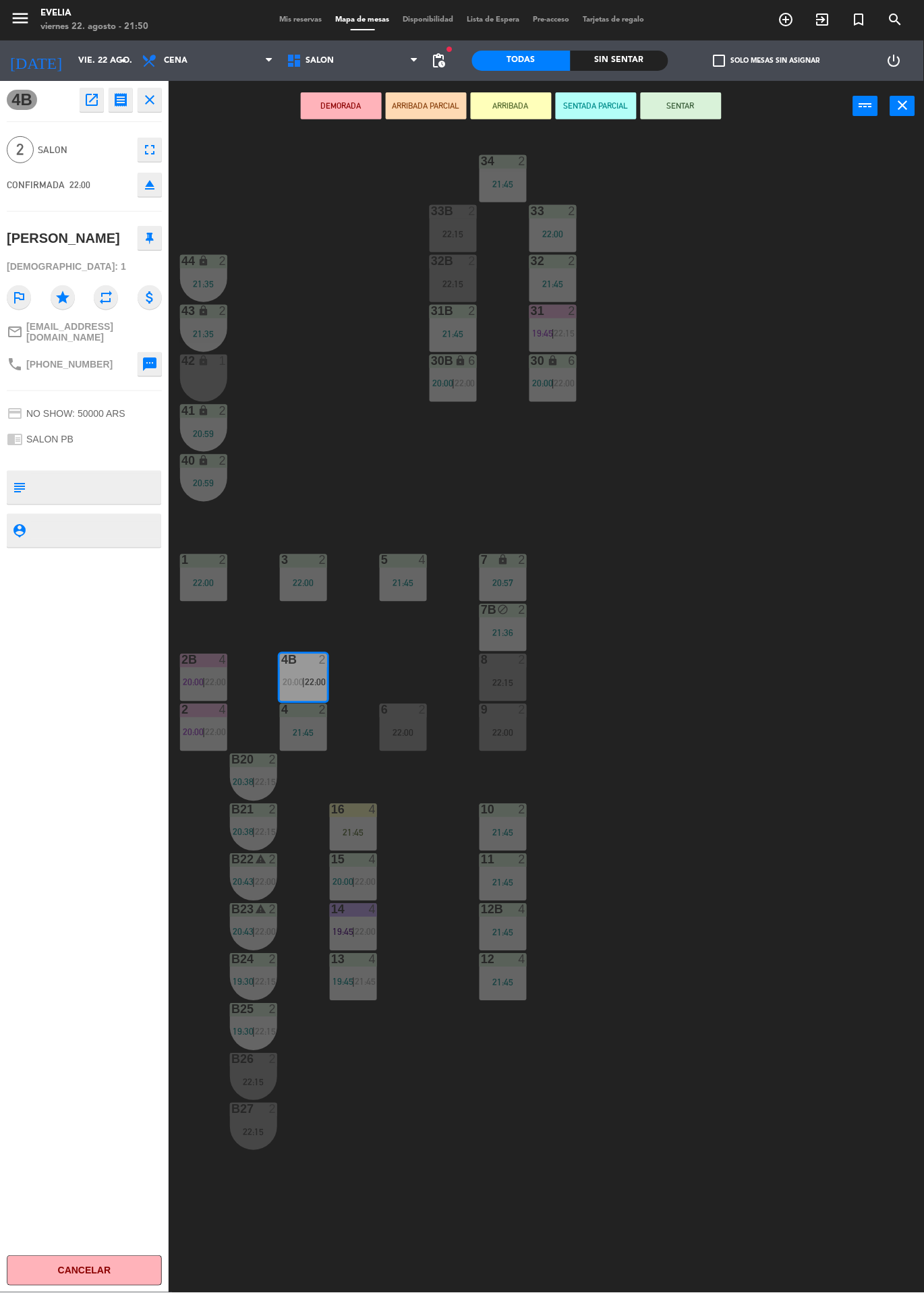
click at [464, 96] on button "ARRIBADA PARCIAL" at bounding box center [426, 105] width 81 height 27
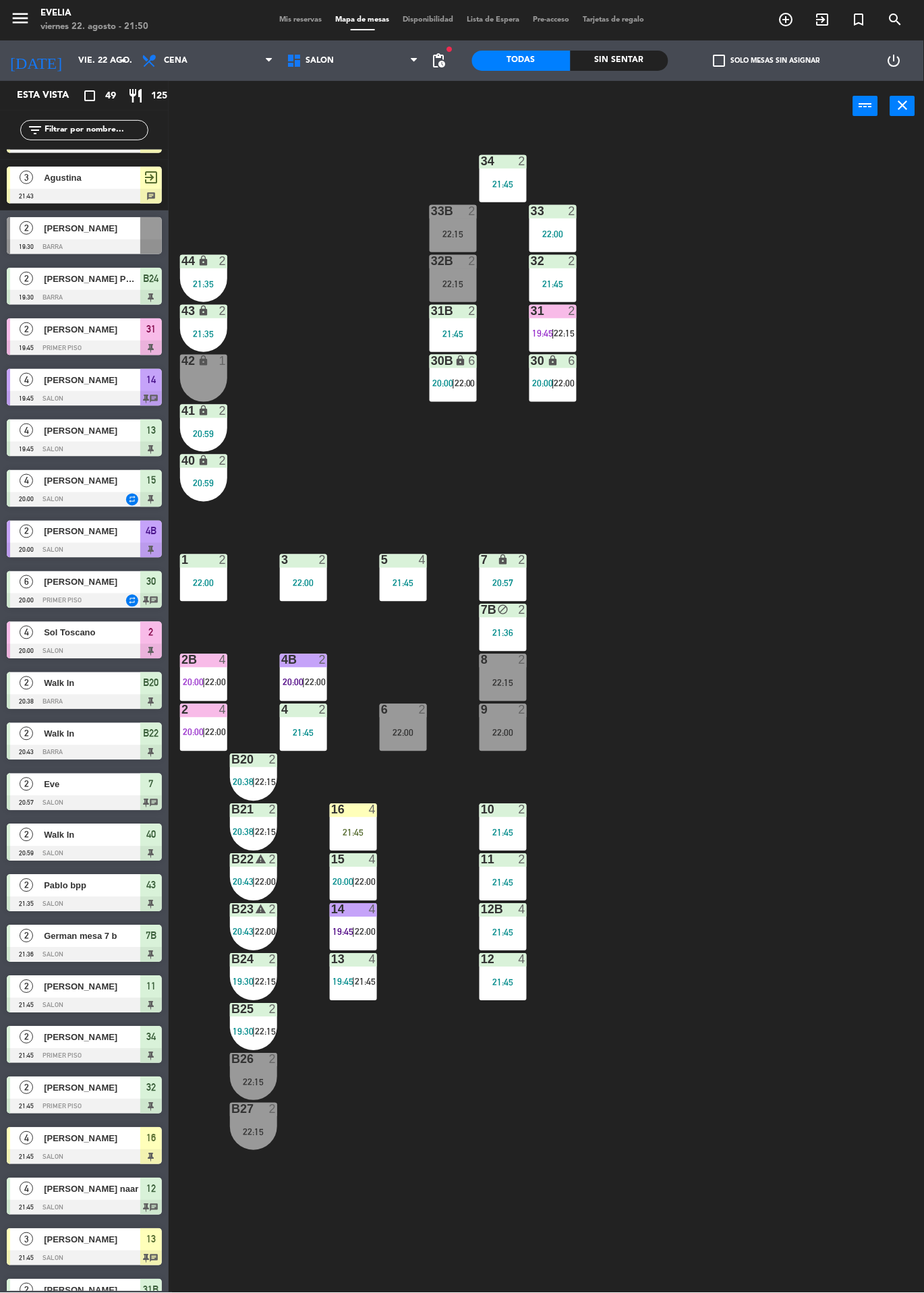
click at [347, 504] on div "34 2 21:45 33B 2 22:15 33 2 22:00 44 lock 2 21:35 32B 2 22:15 32 2 21:45 43 loc…" at bounding box center [551, 712] width 746 height 1162
click at [331, 710] on div "2" at bounding box center [326, 710] width 22 height 12
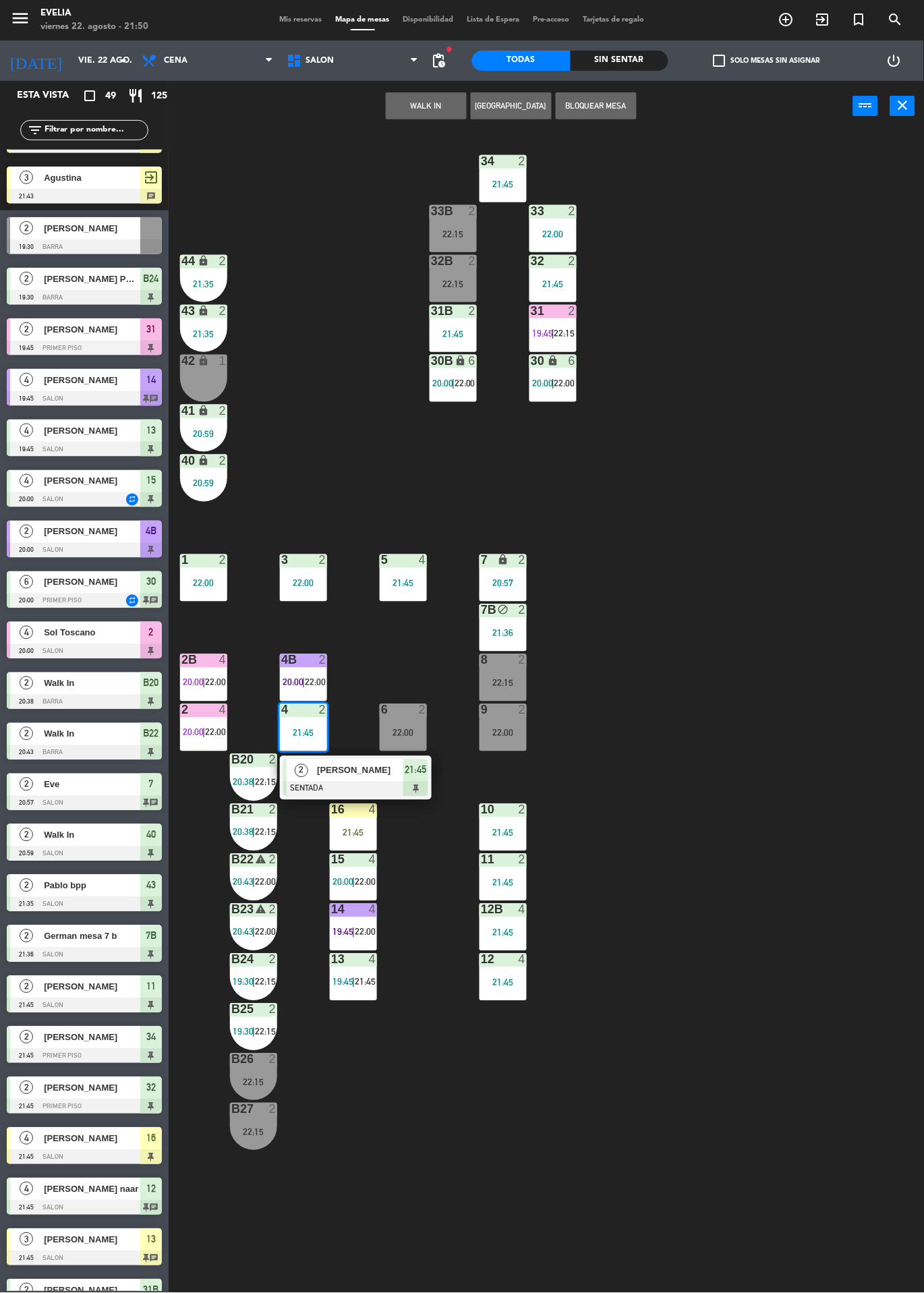
click at [697, 614] on div "34 2 21:45 33B 2 22:15 33 2 22:00 44 lock 2 21:35 32B 2 22:15 32 2 21:45 43 loc…" at bounding box center [551, 712] width 746 height 1162
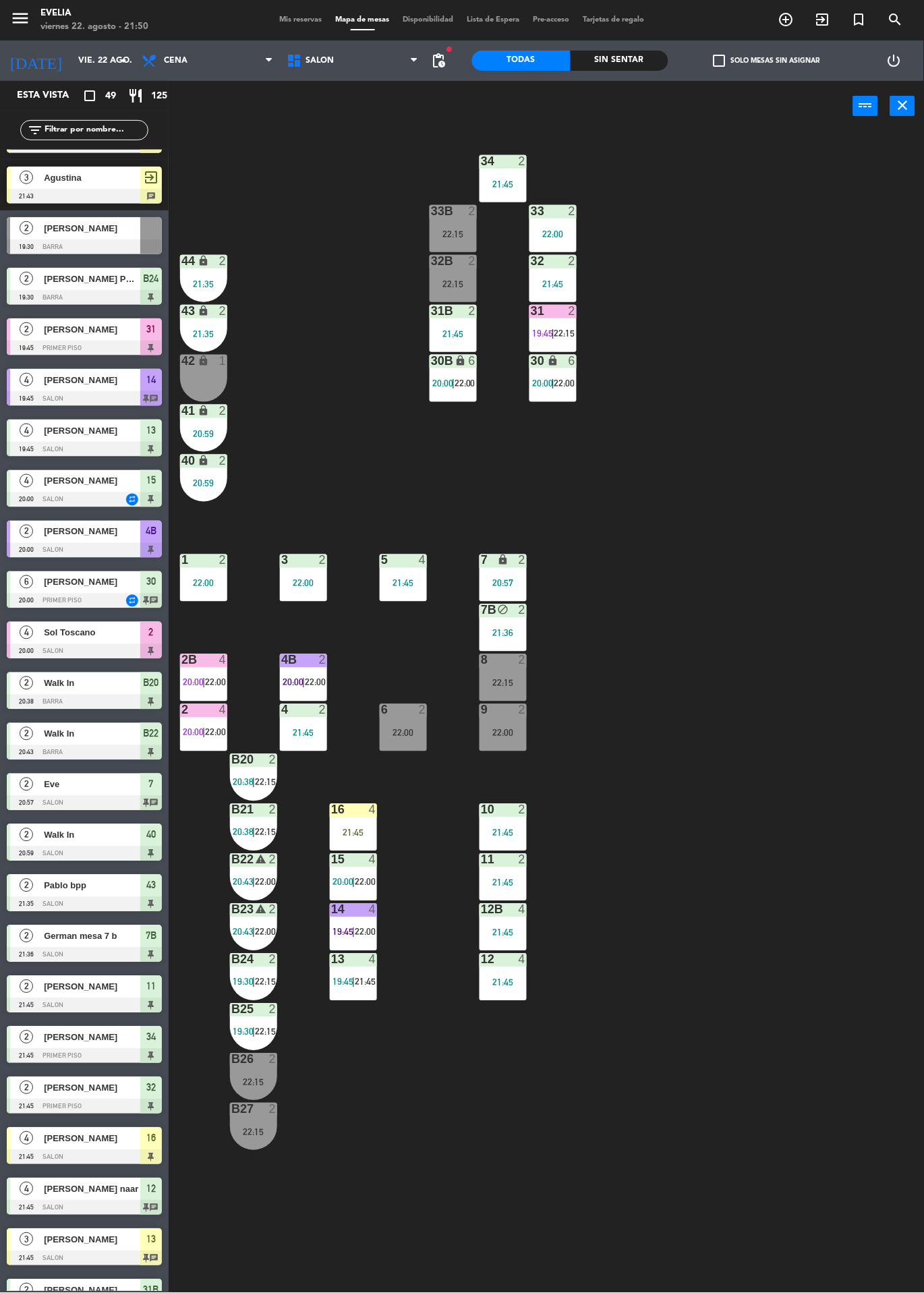
click at [329, 661] on div "2" at bounding box center [326, 660] width 22 height 12
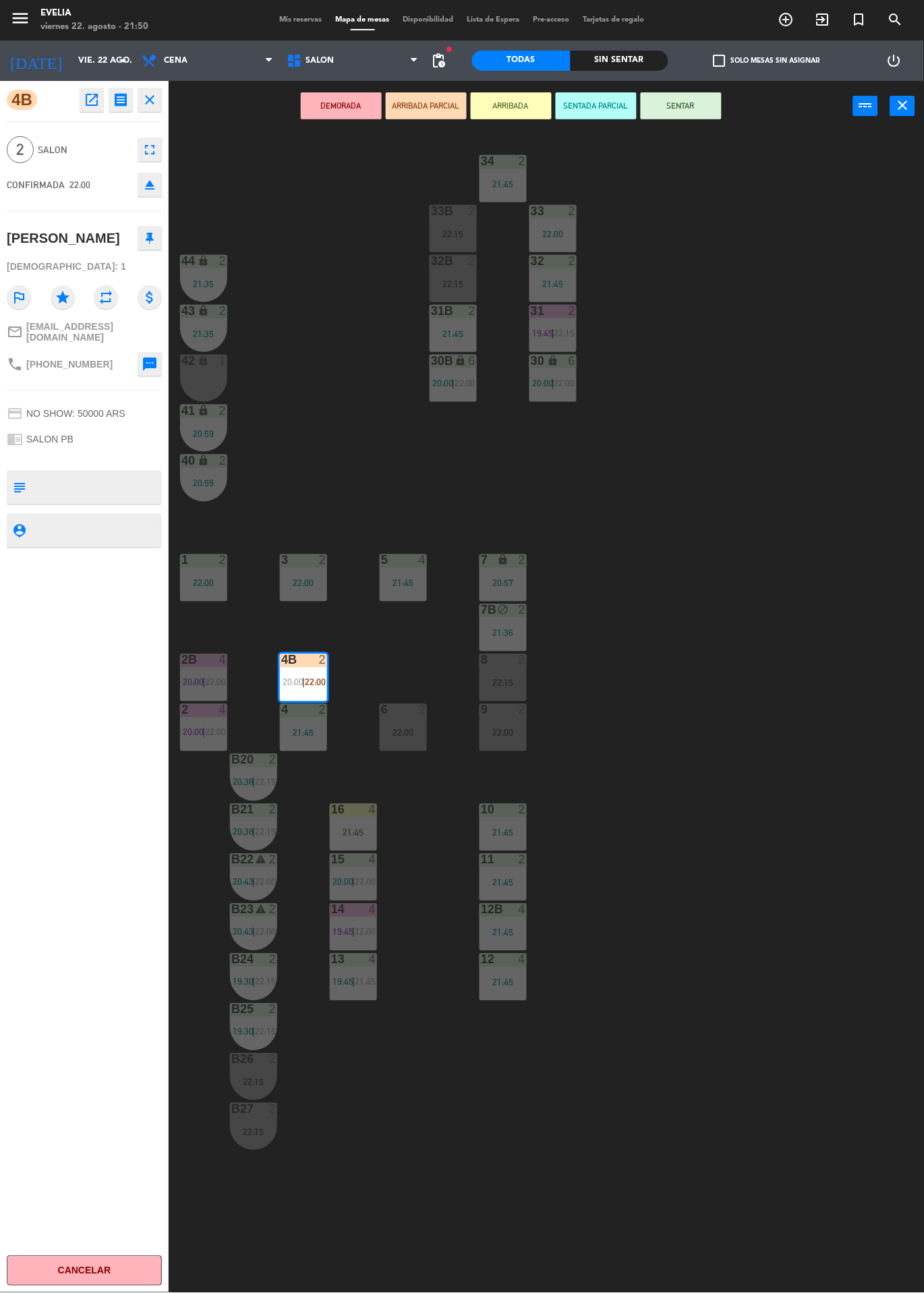
click at [111, 500] on textarea at bounding box center [96, 487] width 129 height 28
click at [755, 498] on div "34 2 21:45 33B 2 22:15 33 2 22:00 44 lock 2 21:35 32B 2 22:15 32 2 21:45 43 loc…" at bounding box center [551, 712] width 746 height 1162
click at [305, 655] on div at bounding box center [304, 660] width 22 height 12
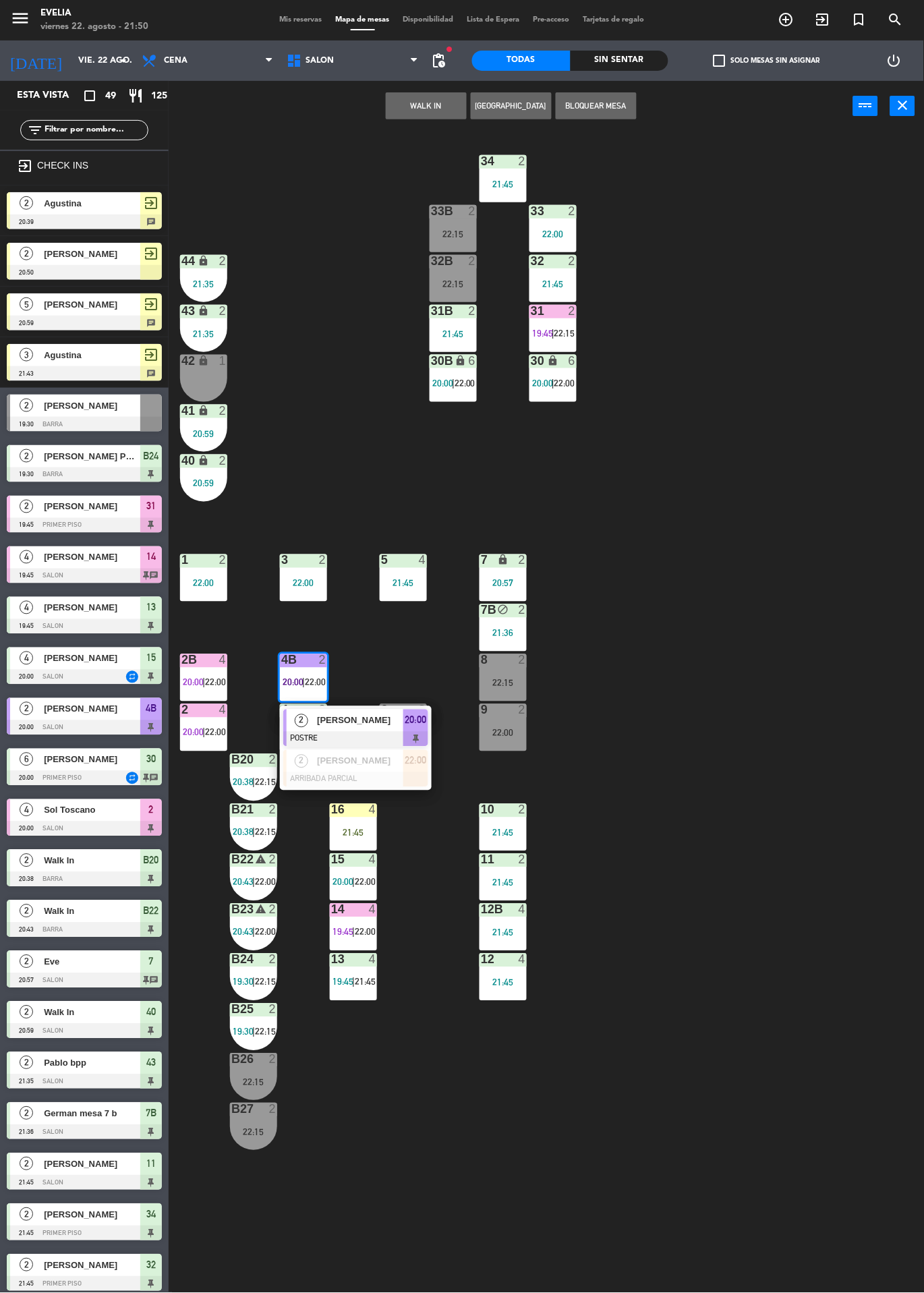
scroll to position [835, 0]
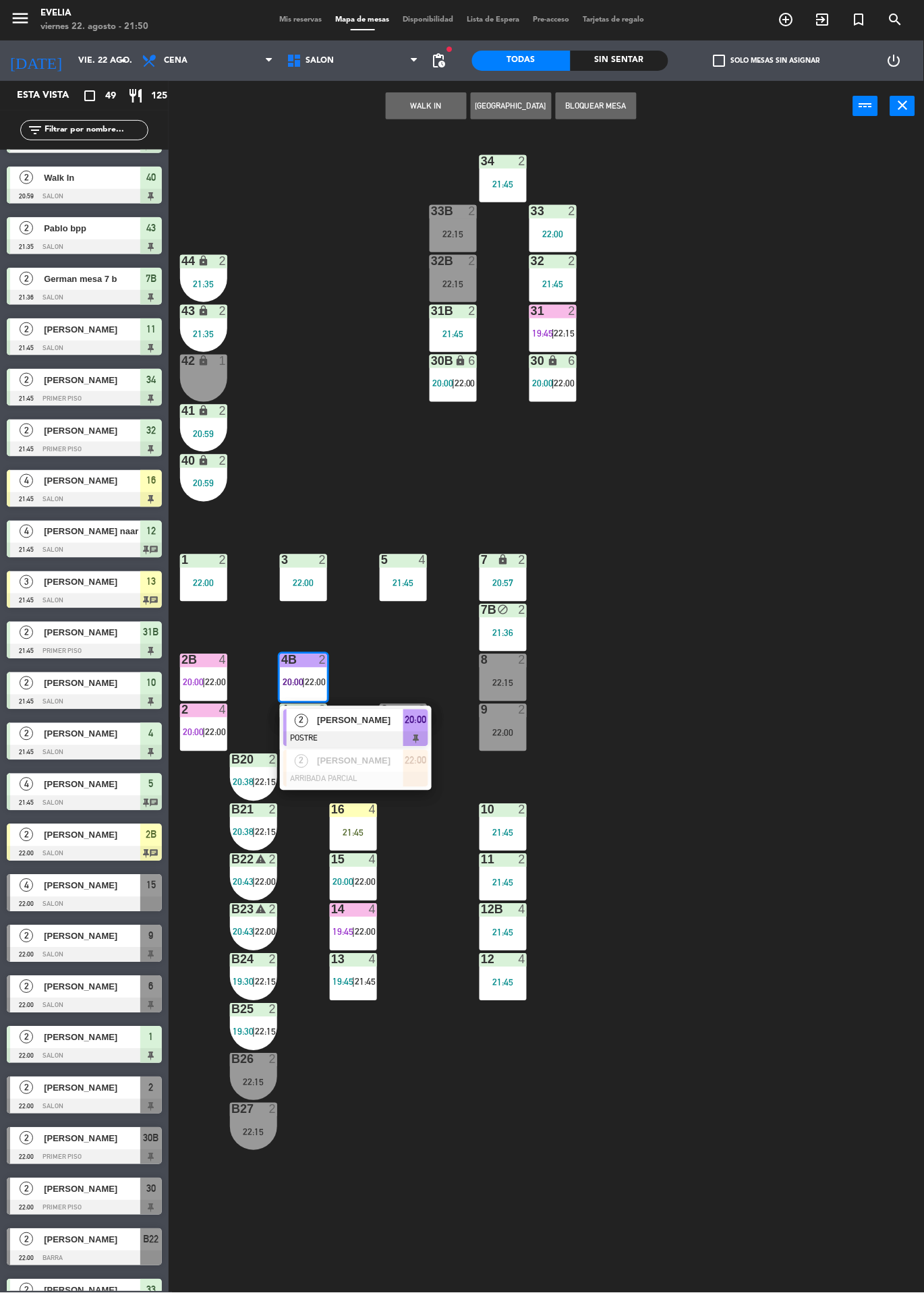
click at [382, 769] on div "[PERSON_NAME]" at bounding box center [359, 761] width 88 height 22
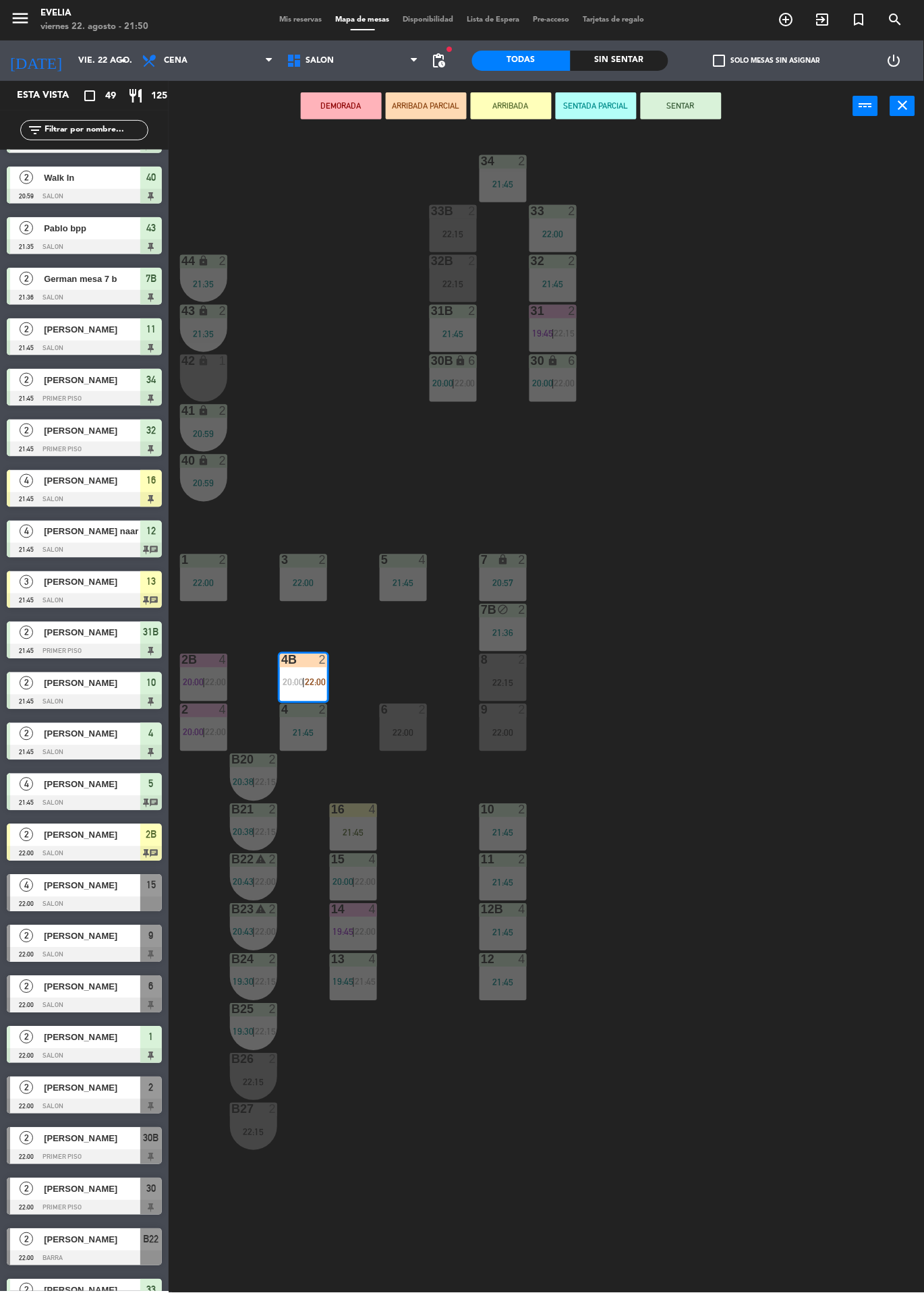
click at [513, 104] on button "ARRIBADA" at bounding box center [511, 105] width 81 height 27
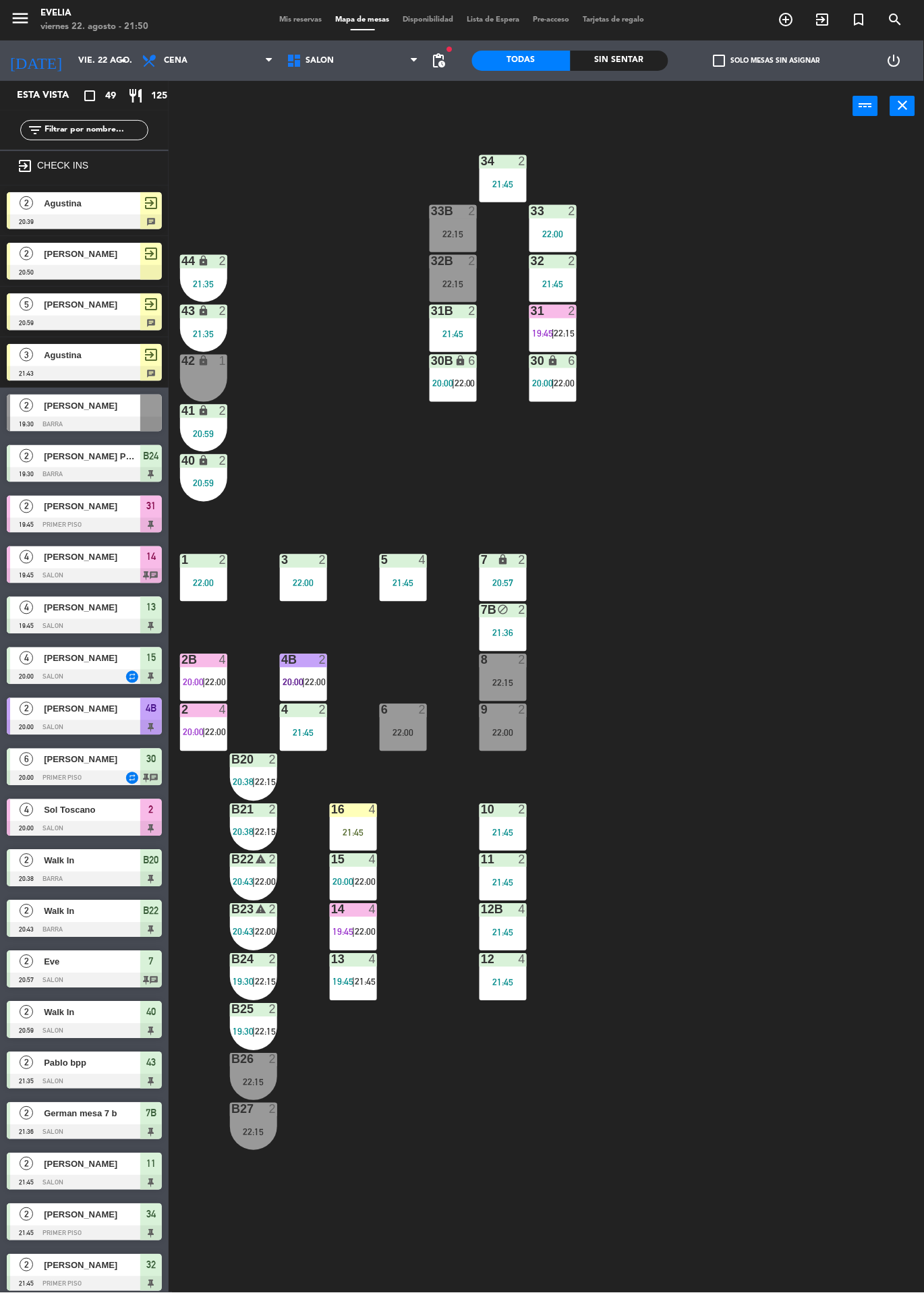
click at [750, 495] on div "34 2 21:45 33B 2 22:15 33 2 22:00 44 lock 2 21:35 32B 2 22:15 32 2 21:45 43 loc…" at bounding box center [551, 712] width 746 height 1162
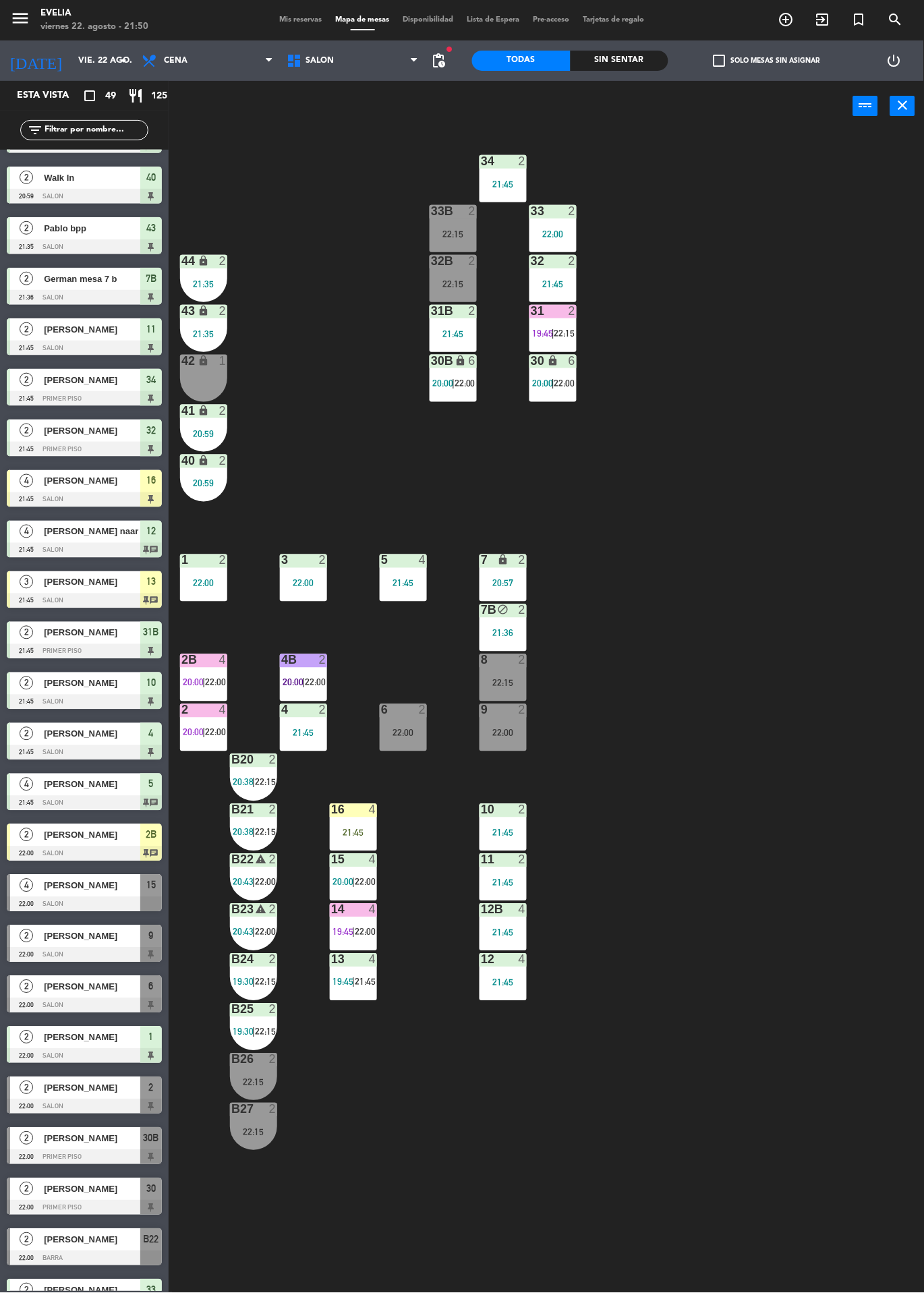
click at [311, 666] on div at bounding box center [304, 660] width 22 height 12
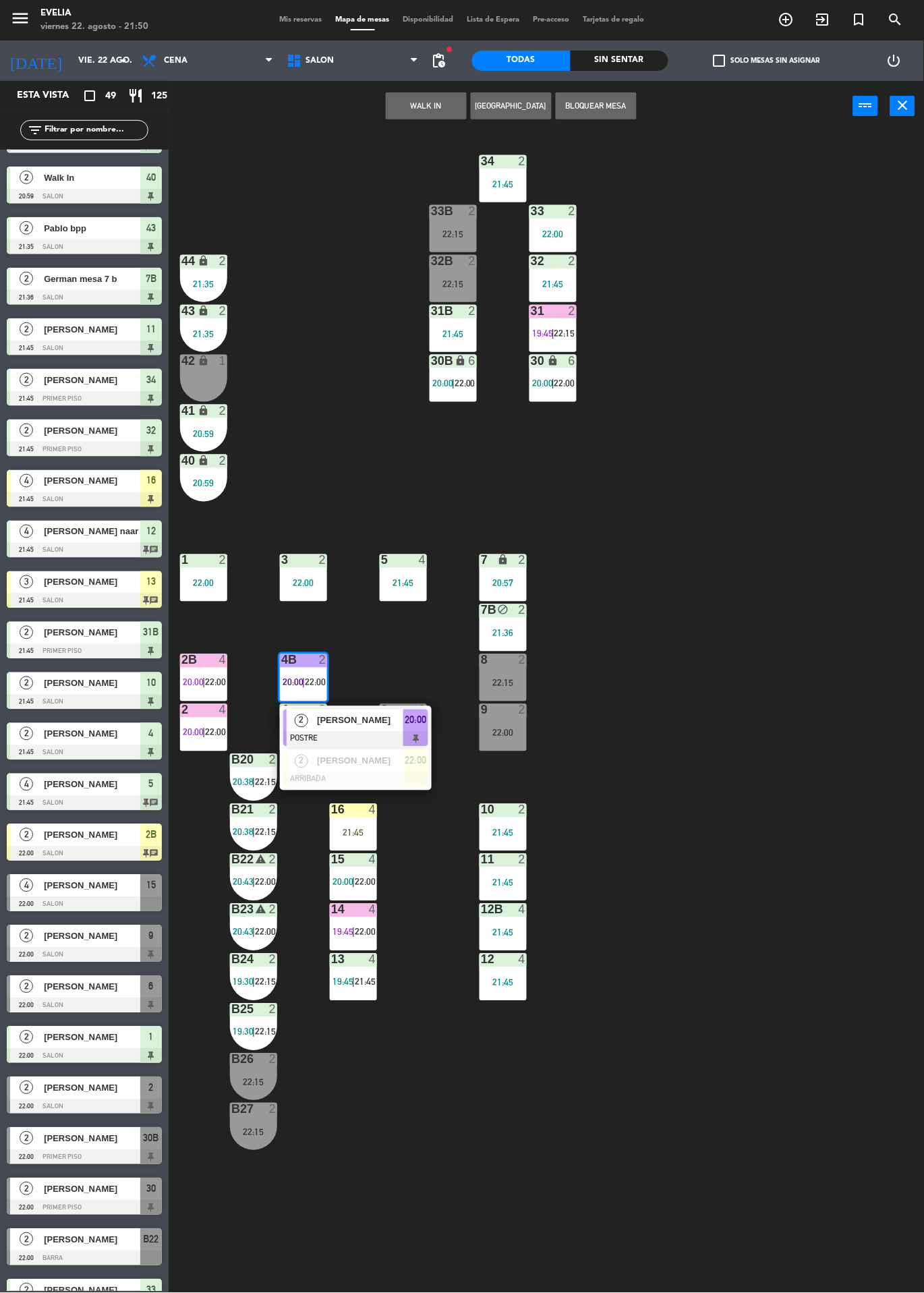
click at [366, 782] on div at bounding box center [356, 780] width 145 height 15
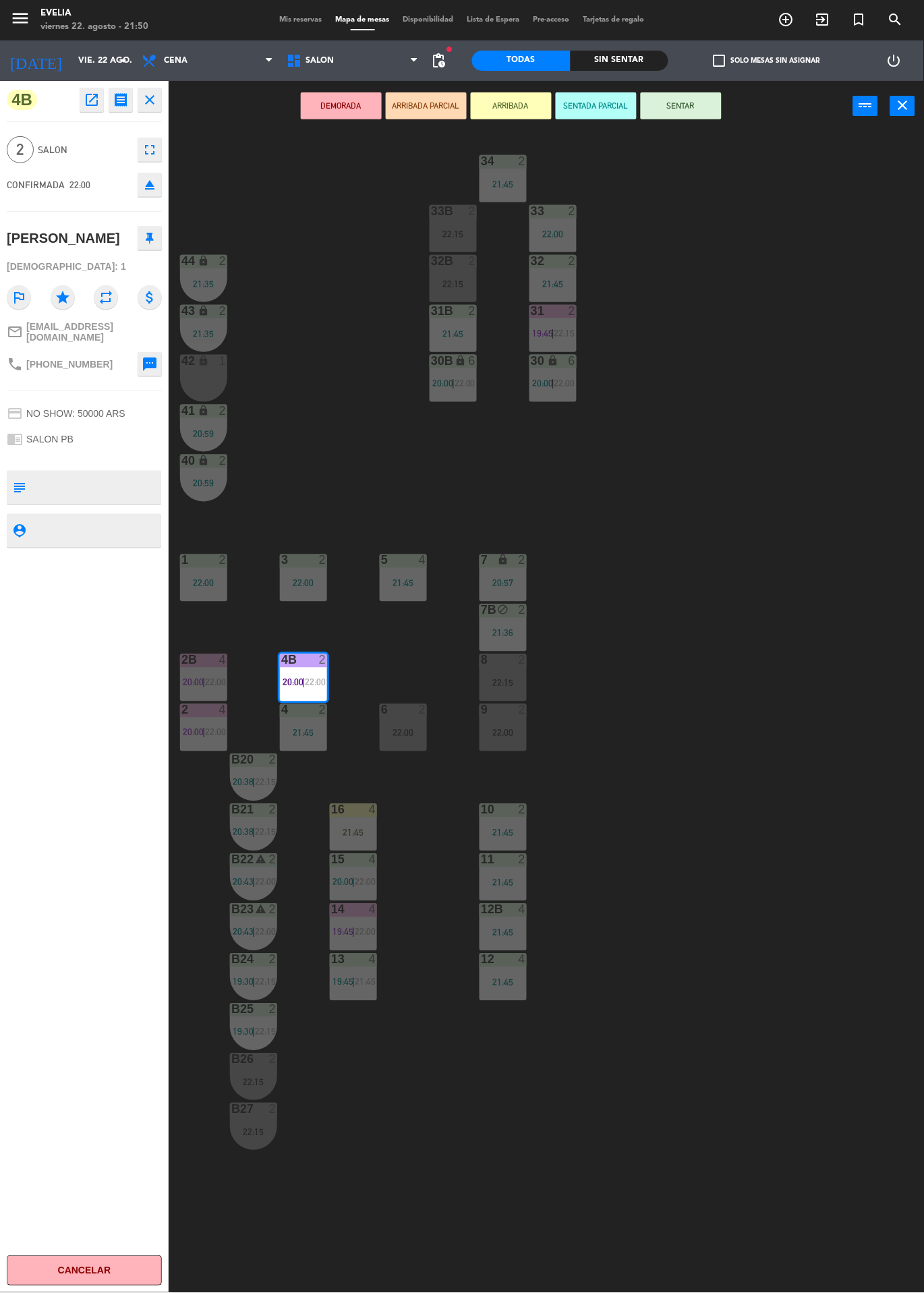
click at [140, 497] on textarea at bounding box center [96, 487] width 129 height 28
click at [111, 672] on div "4B open_in_new receipt 10:00 PM vie., 22 ago. 2 personas Joaquín Méndez Köncke …" at bounding box center [84, 687] width 169 height 1213
click at [147, 502] on textarea at bounding box center [96, 487] width 129 height 28
type textarea "Sra azul aqua cerave"
click at [102, 697] on div "4B open_in_new receipt 10:00 PM vie., 22 ago. 2 personas Joaquín Méndez Köncke …" at bounding box center [84, 687] width 169 height 1213
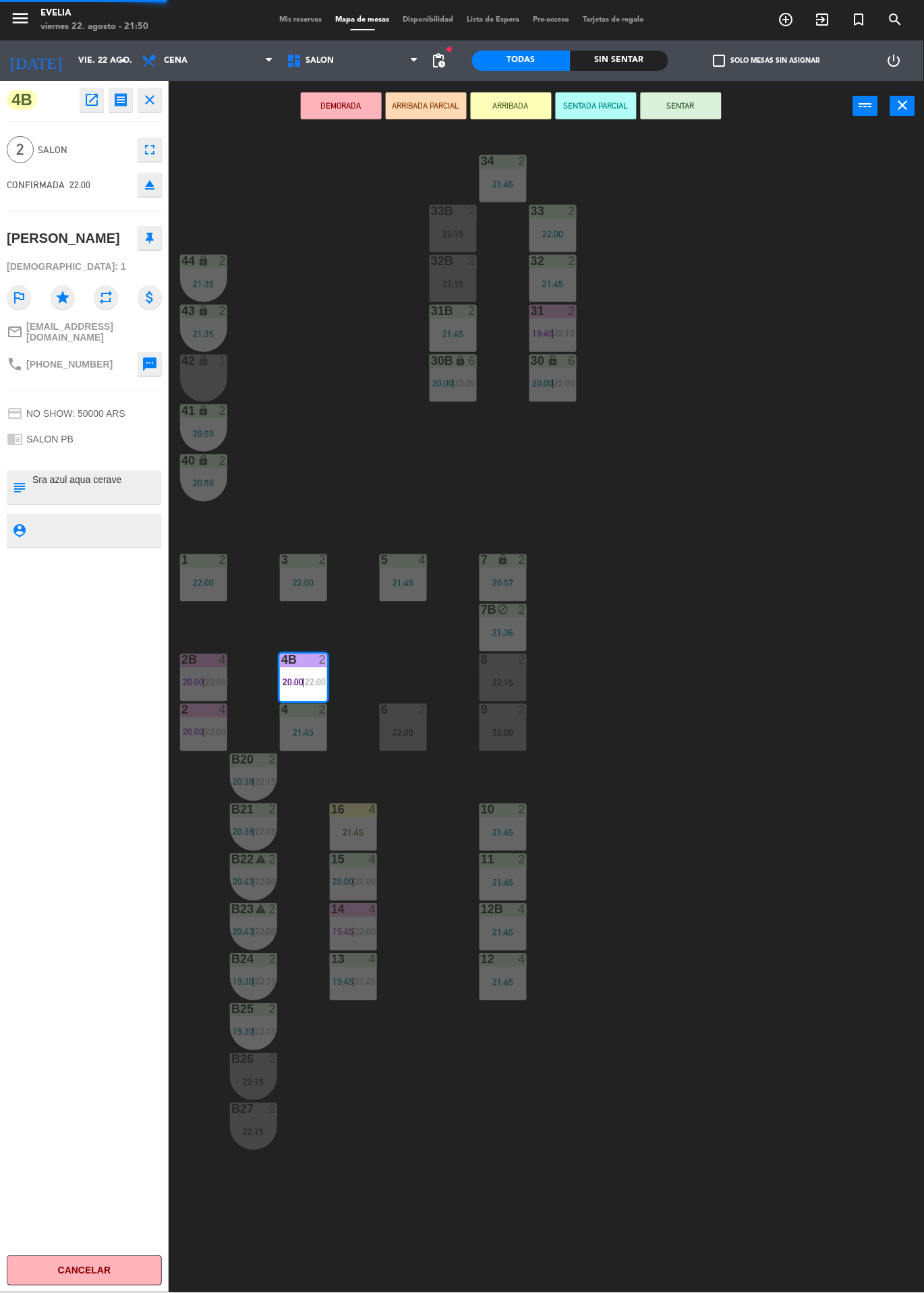
click at [767, 668] on div "34 2 21:45 33B 2 22:15 33 2 22:00 44 lock 2 21:35 32B 2 22:15 32 2 21:45 43 loc…" at bounding box center [551, 712] width 746 height 1162
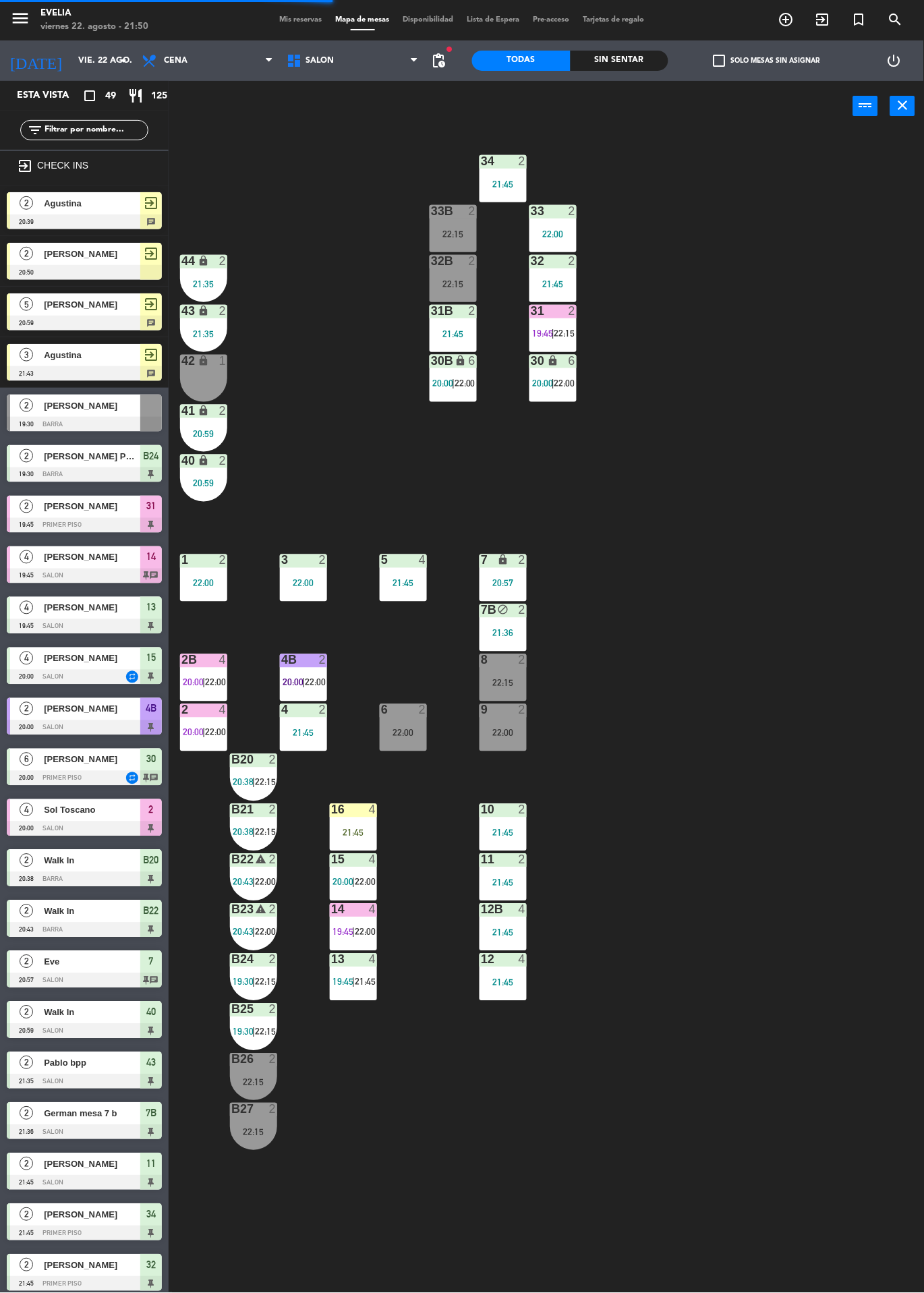
scroll to position [178, 0]
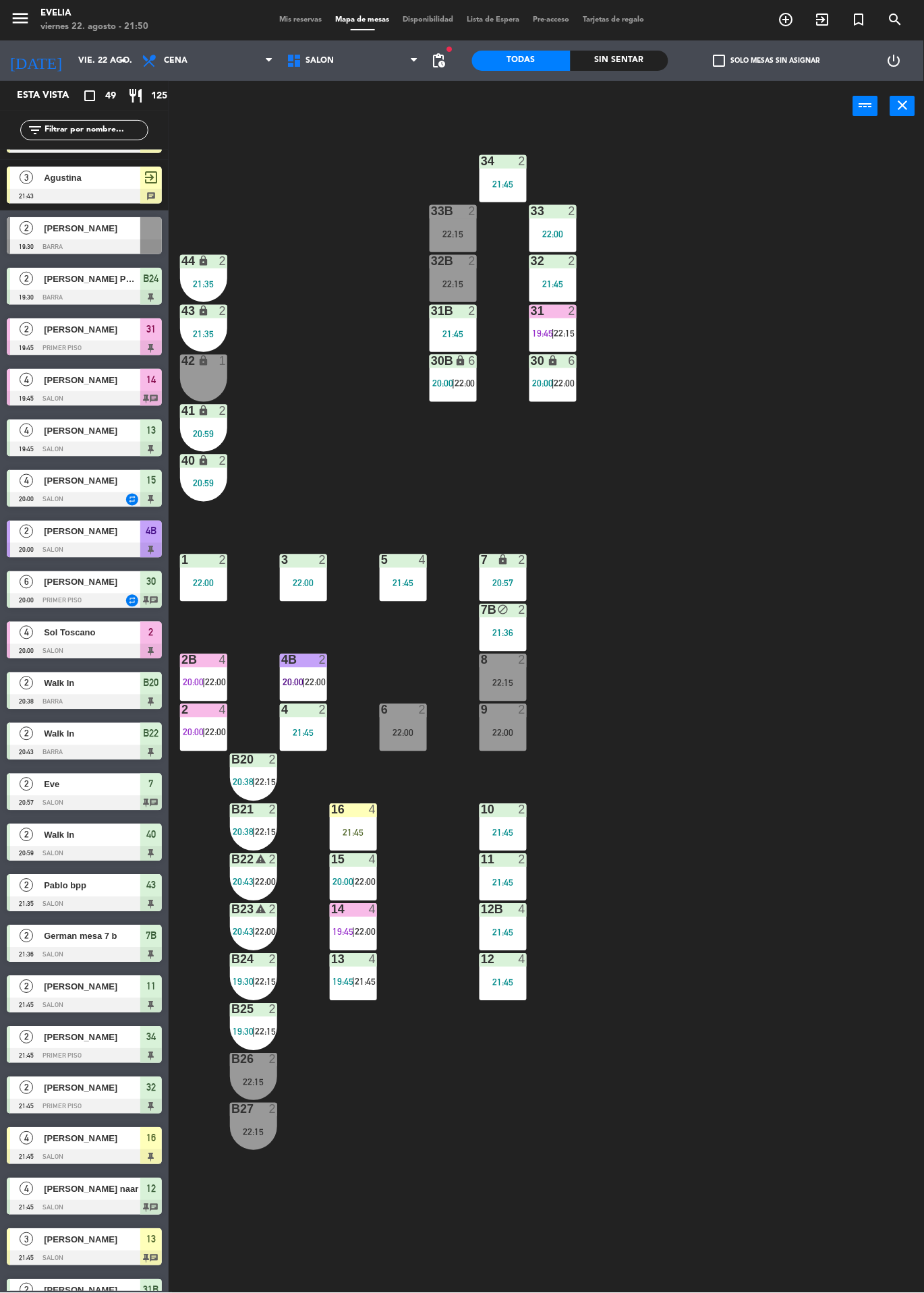
click at [260, 971] on div "B24 2 19:30 | 22:15" at bounding box center [253, 977] width 47 height 47
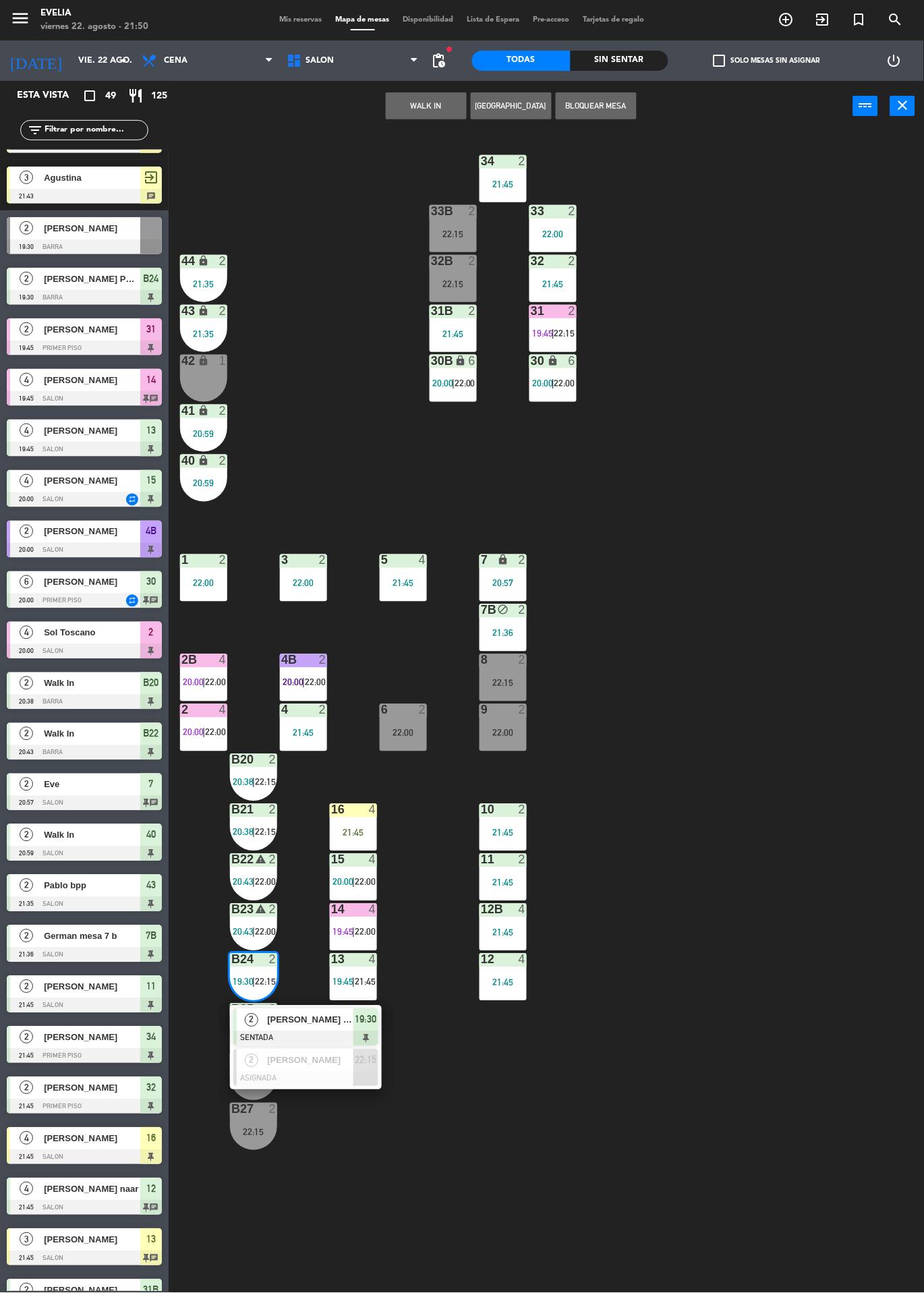
click at [338, 1029] on div "[PERSON_NAME] PROPIEDADES" at bounding box center [309, 1020] width 88 height 22
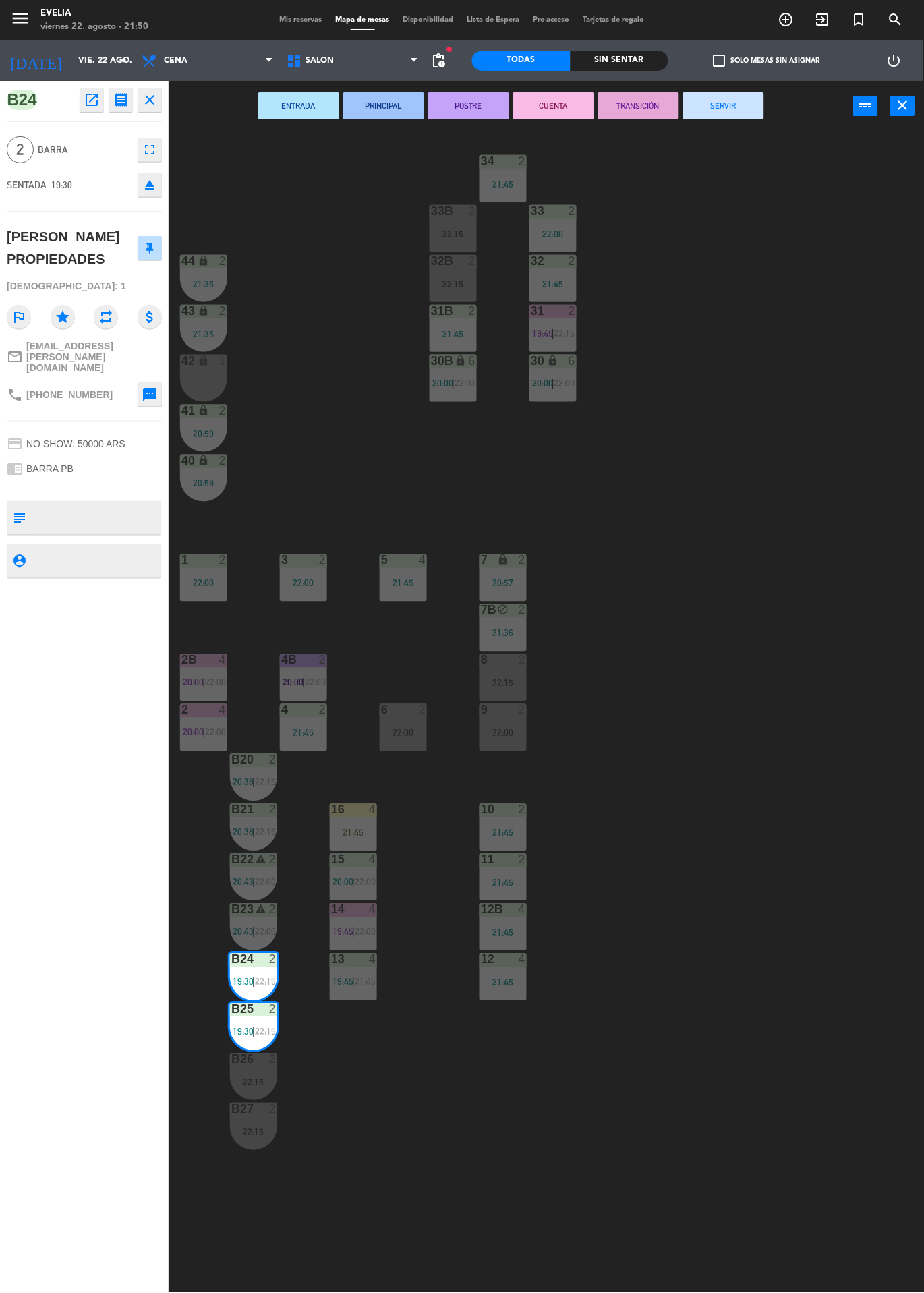
click at [727, 138] on div "34 2 21:45 33B 2 22:15 33 2 22:00 44 lock 2 21:35 32B 2 22:15 32 2 21:45 43 loc…" at bounding box center [551, 712] width 746 height 1162
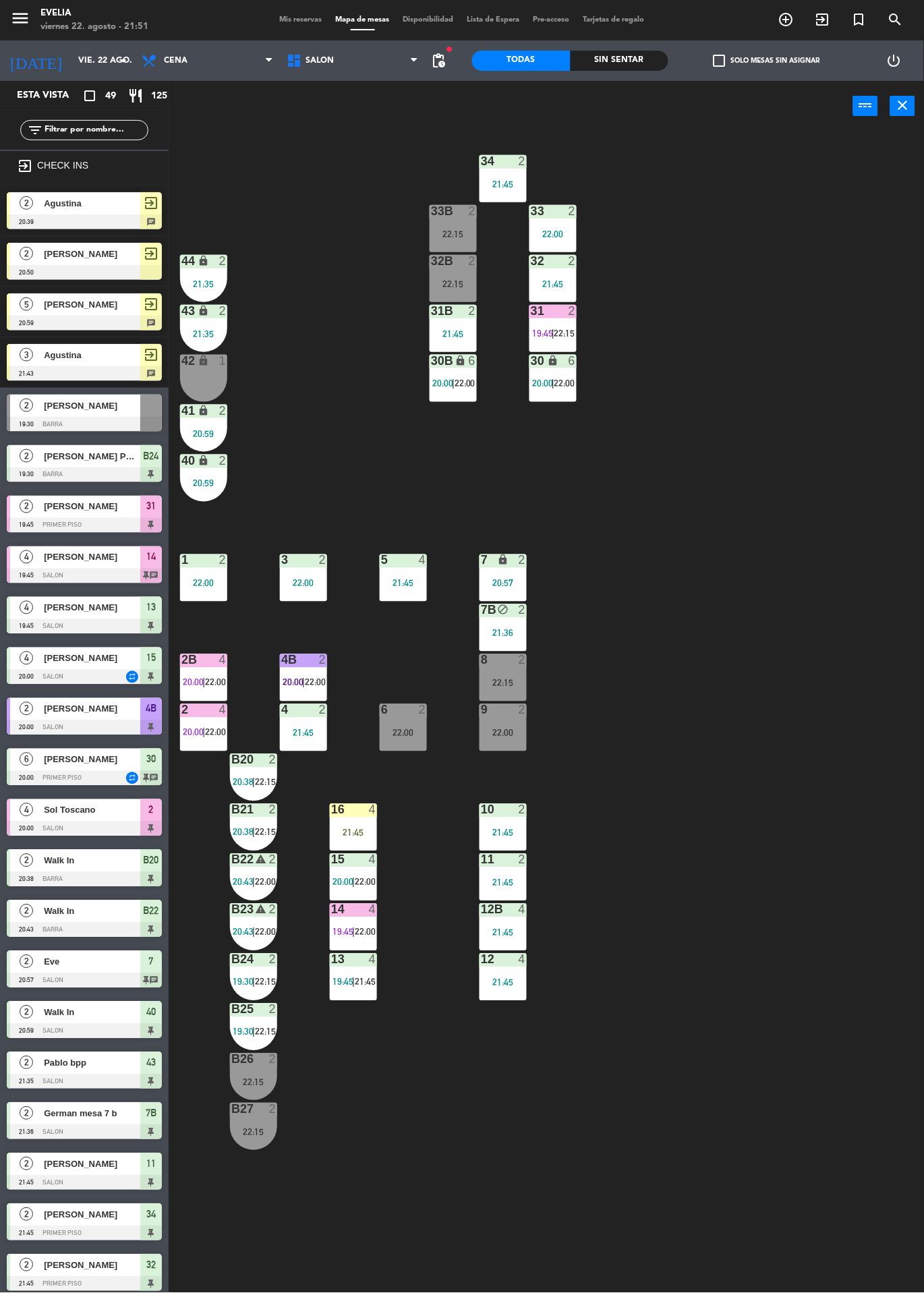
click at [263, 962] on div at bounding box center [254, 959] width 22 height 12
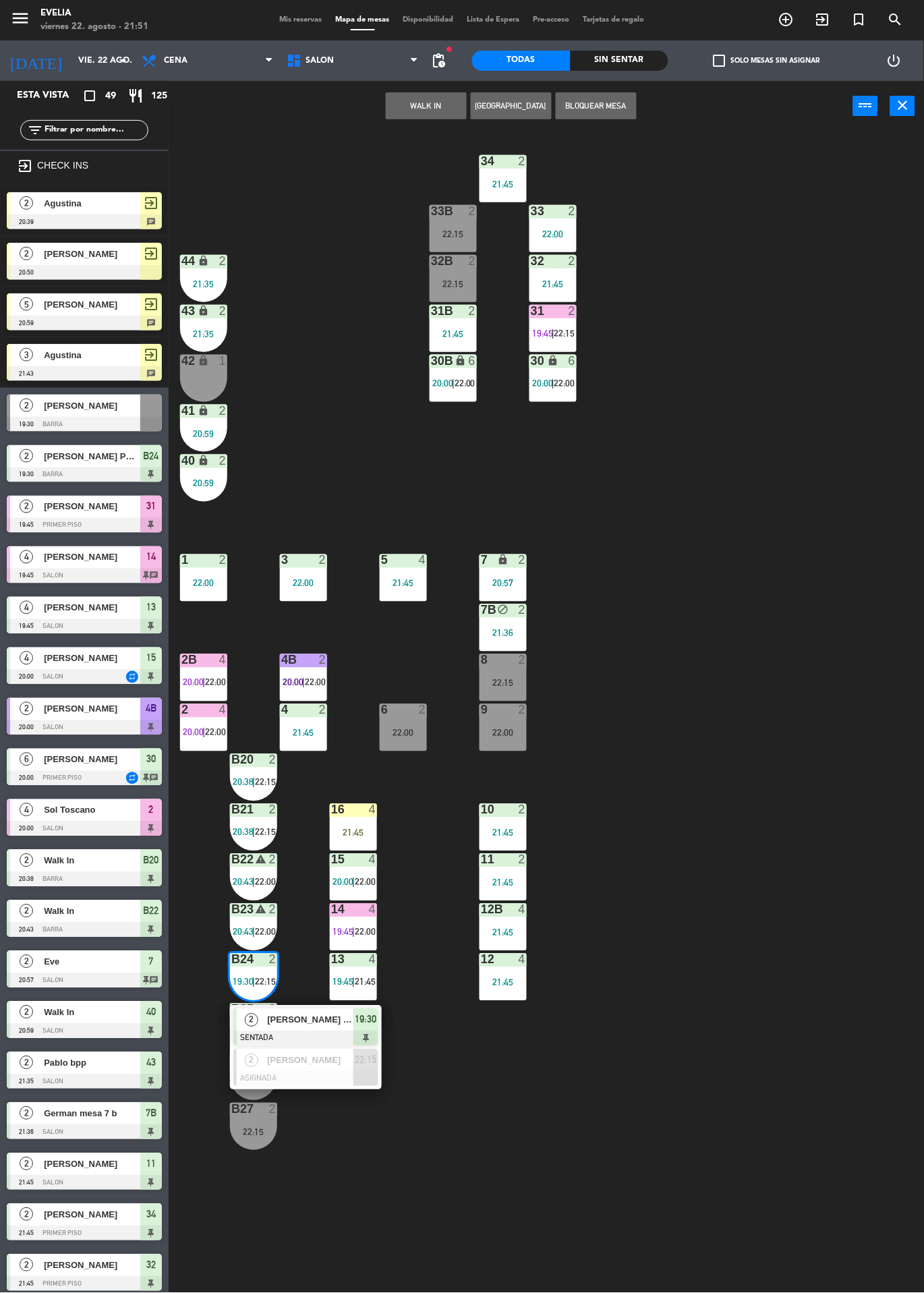
click at [337, 1030] on div "[PERSON_NAME] PROPIEDADES" at bounding box center [309, 1020] width 88 height 22
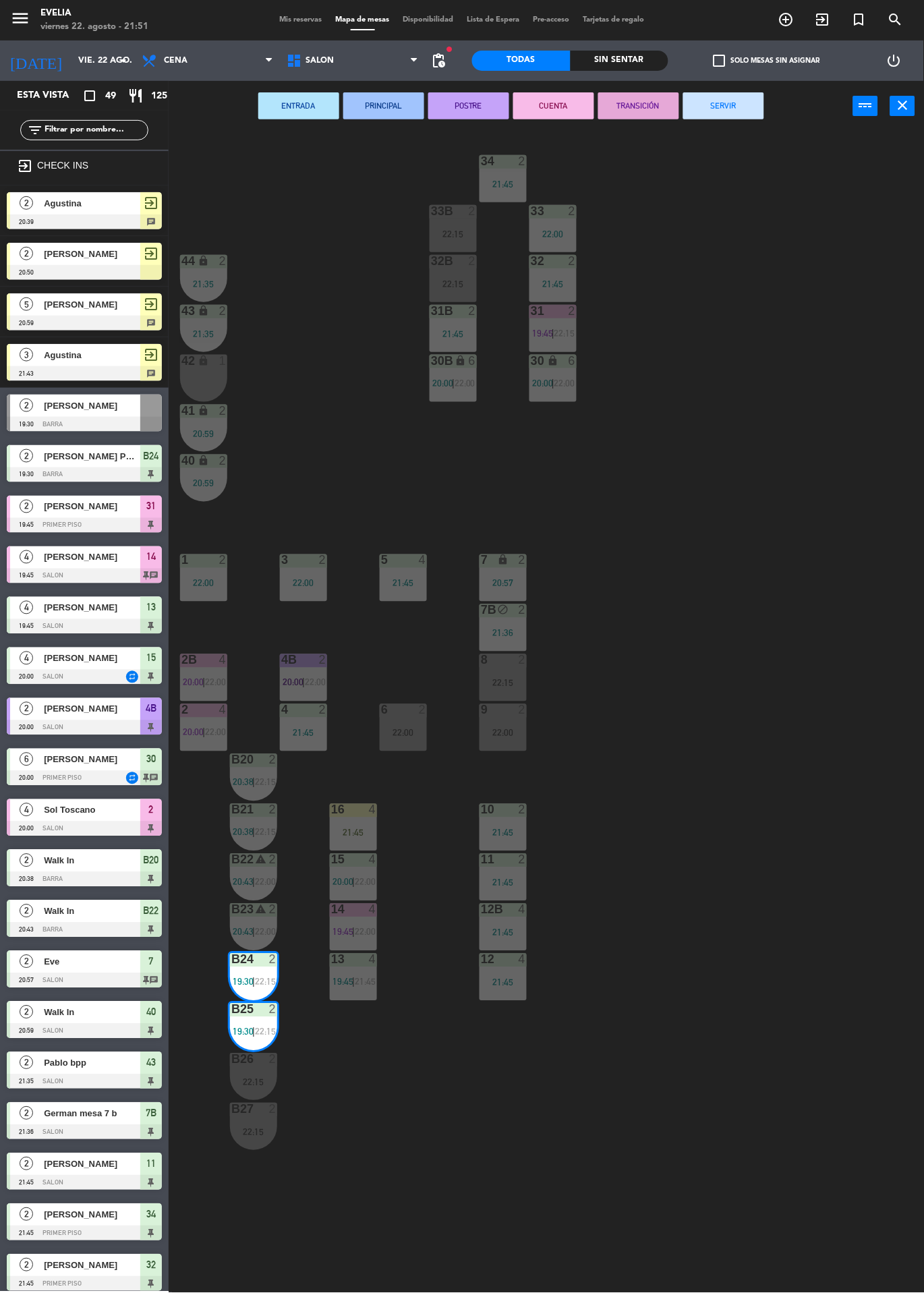
click at [730, 133] on div "34 2 21:45 33B 2 22:15 33 2 22:00 44 lock 2 21:35 32B 2 22:15 32 2 21:45 43 loc…" at bounding box center [551, 712] width 746 height 1162
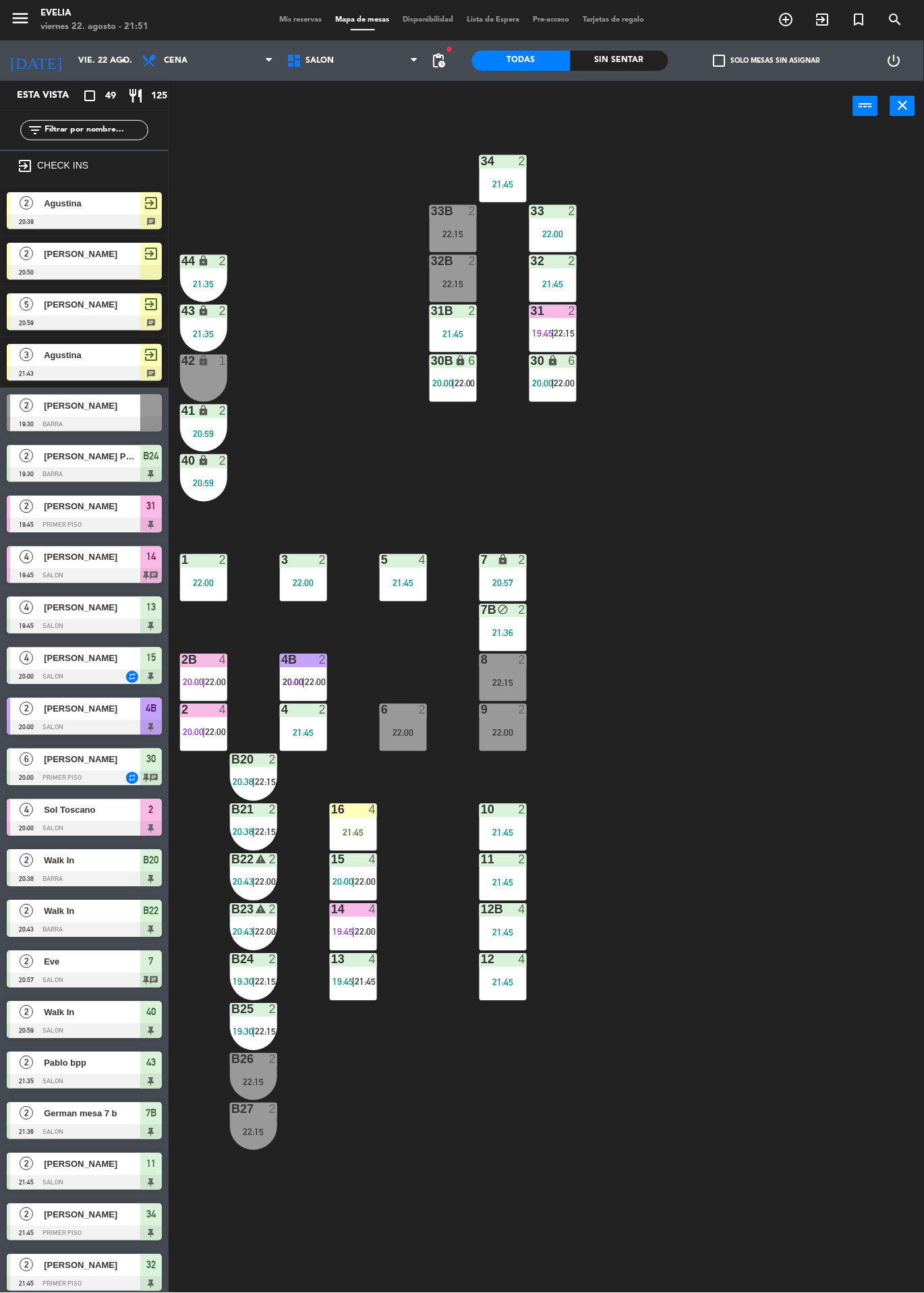
click at [263, 970] on div "B24 2 19:30 | 22:15" at bounding box center [253, 977] width 47 height 47
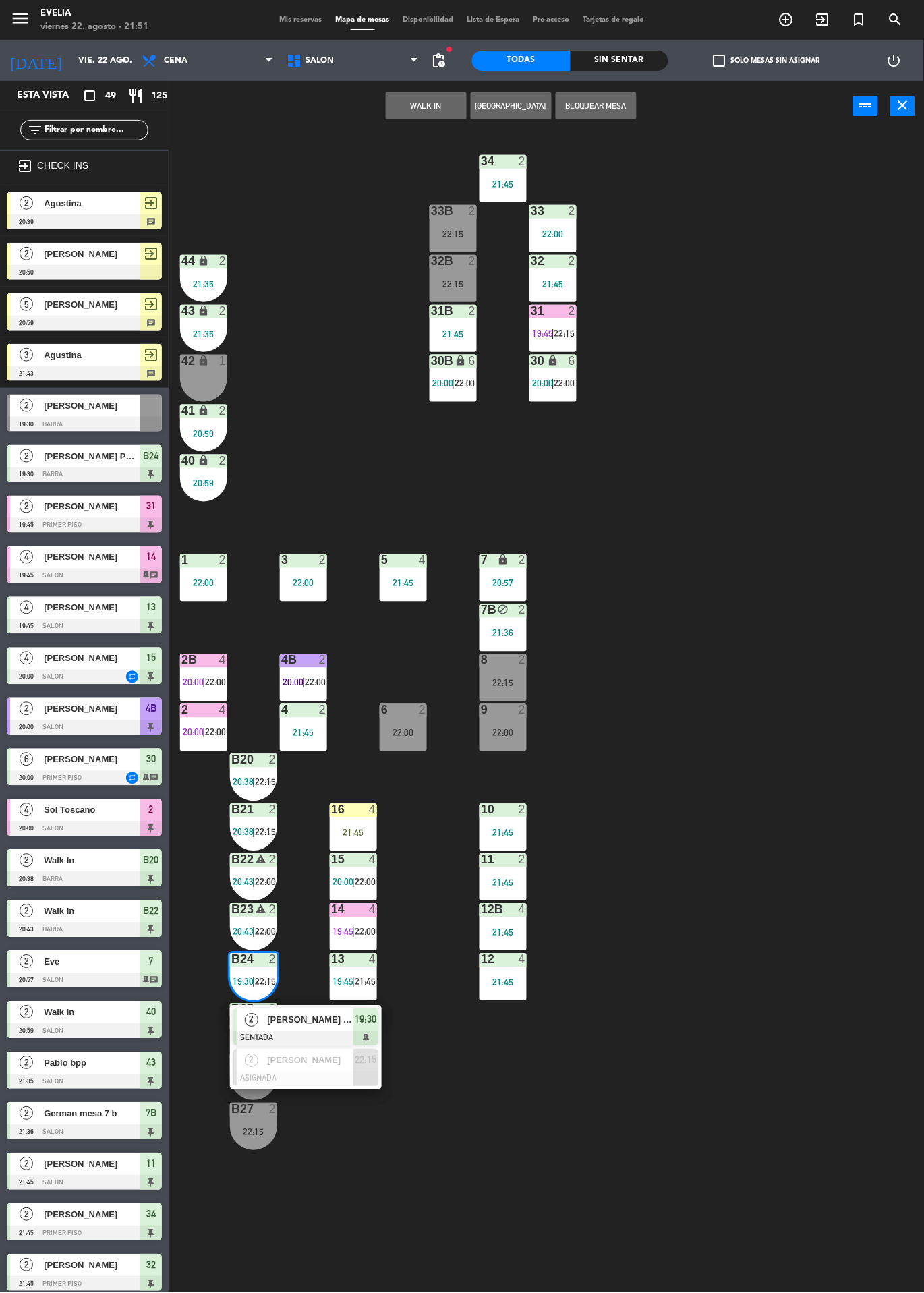
click at [318, 1018] on span "[PERSON_NAME] PROPIEDADES" at bounding box center [310, 1020] width 86 height 15
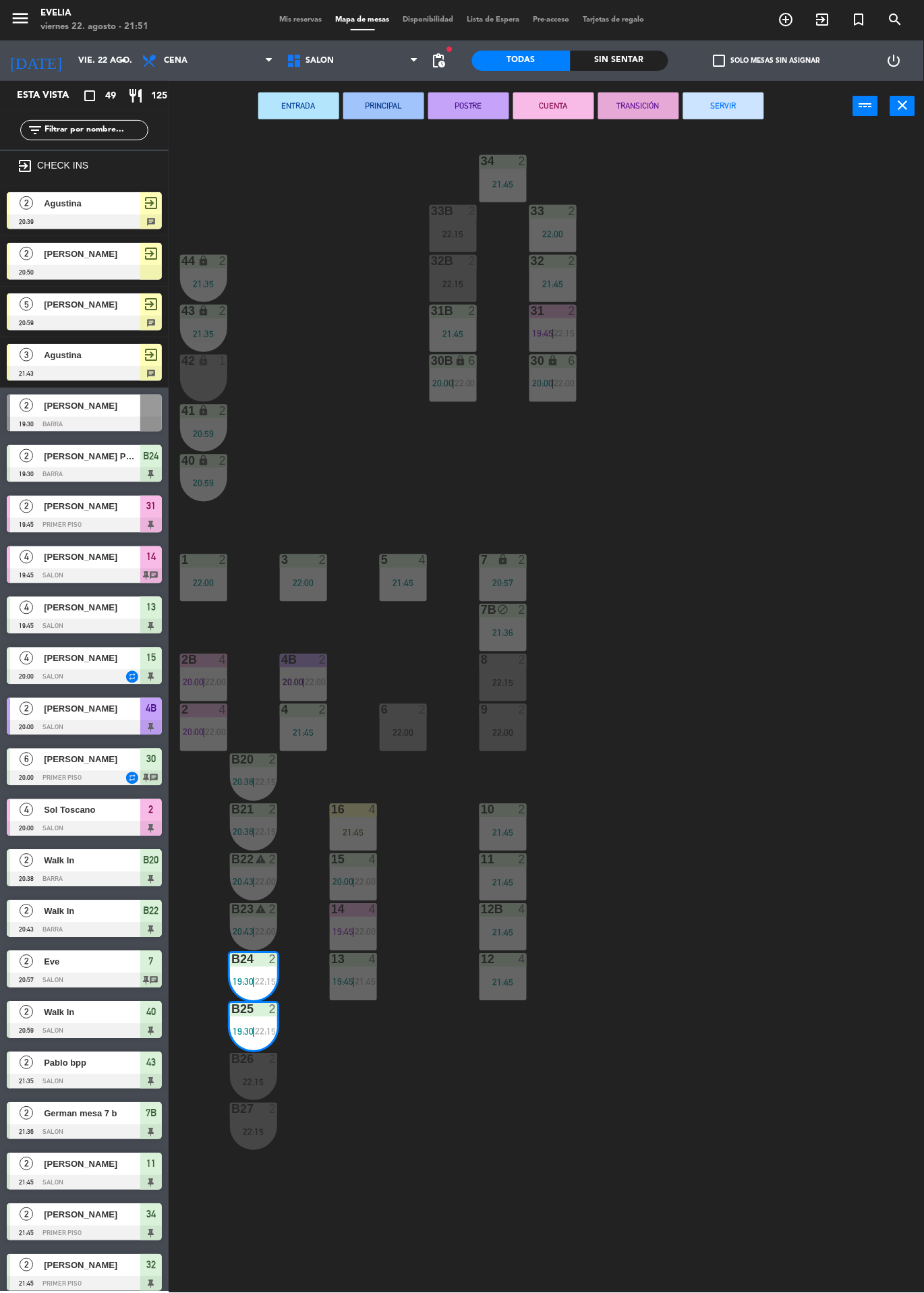
click at [732, 111] on button "SERVIR" at bounding box center [724, 105] width 81 height 27
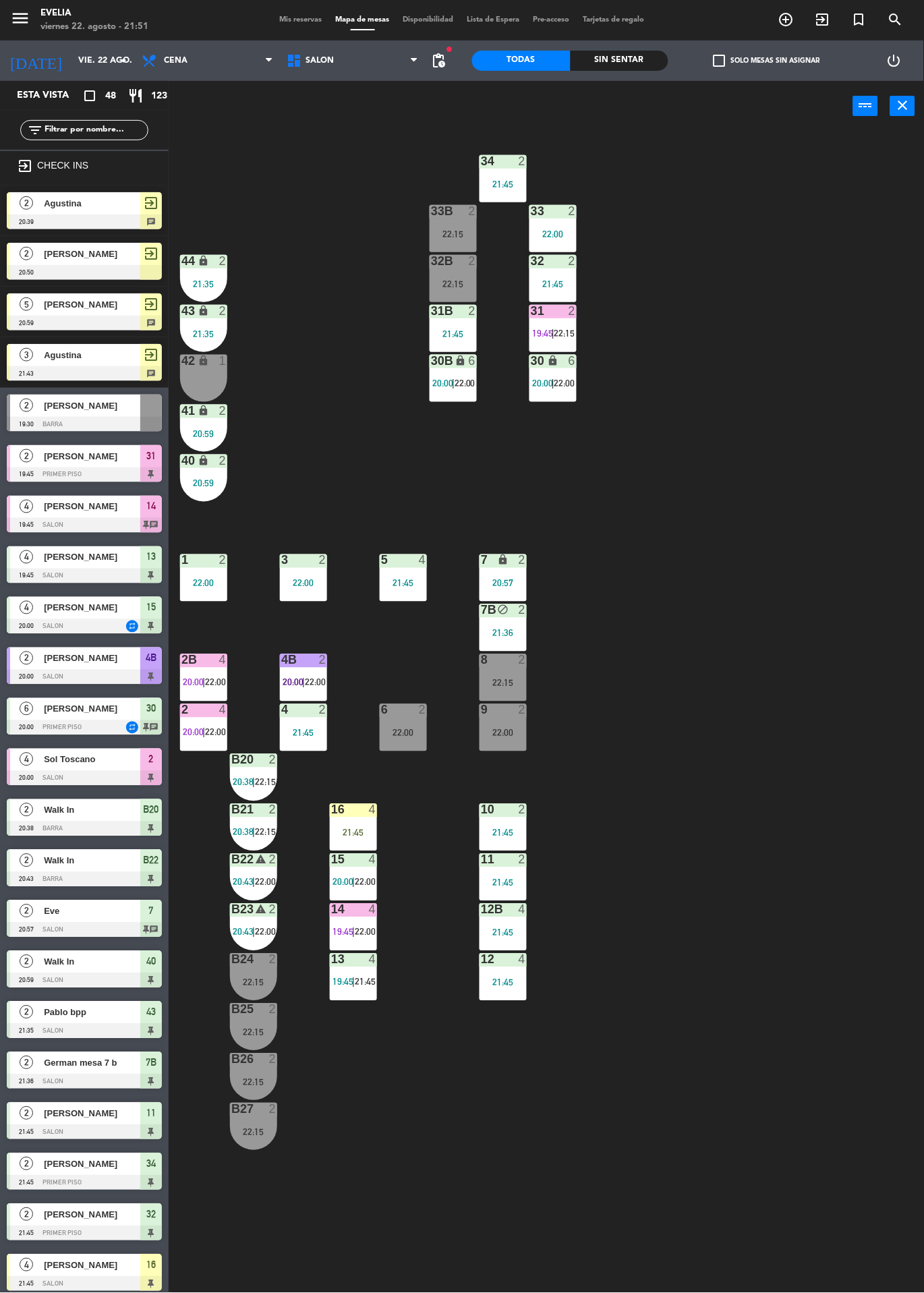
click at [360, 928] on span "22:00" at bounding box center [365, 932] width 21 height 11
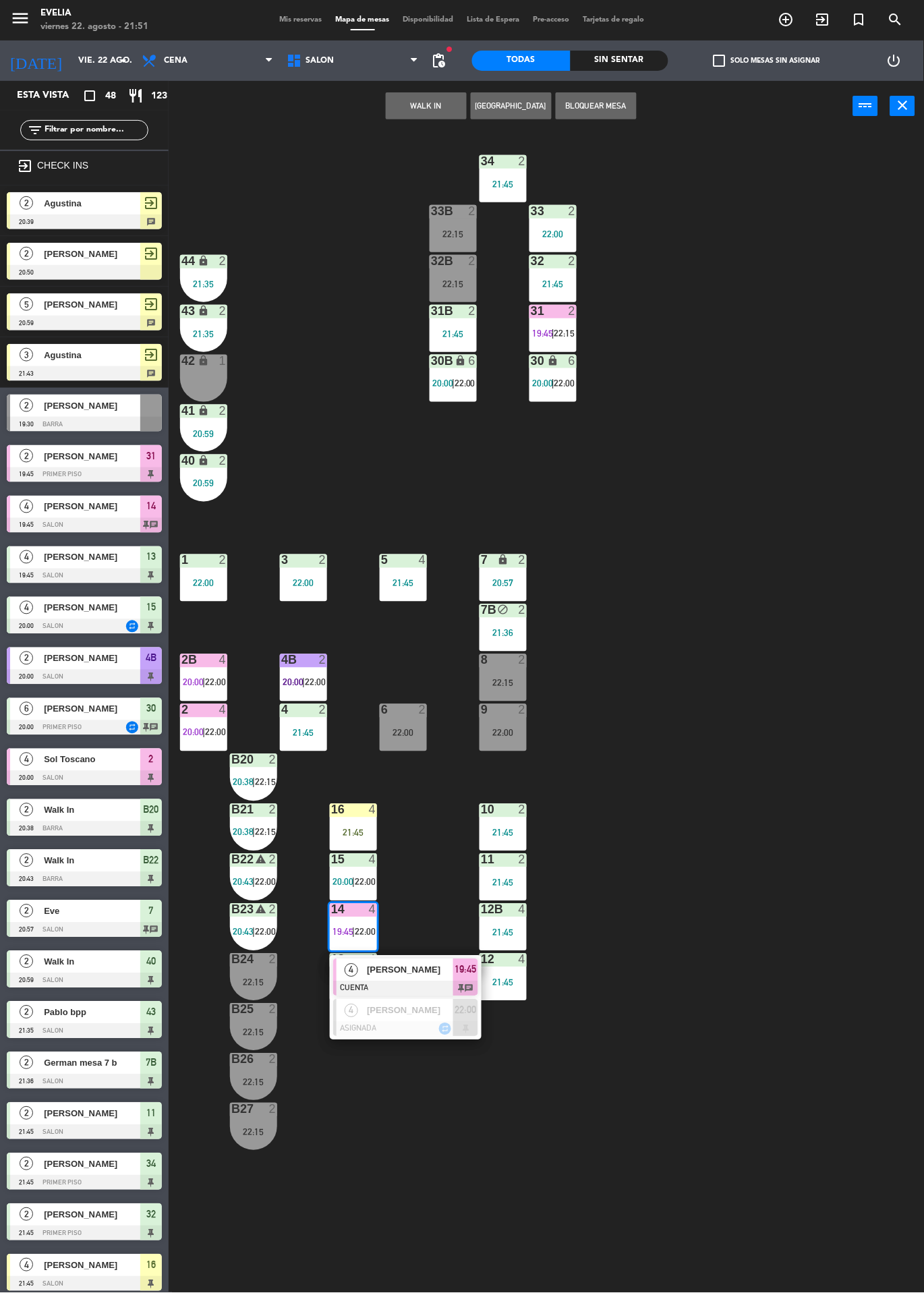
click at [440, 966] on span "[PERSON_NAME]" at bounding box center [410, 970] width 86 height 15
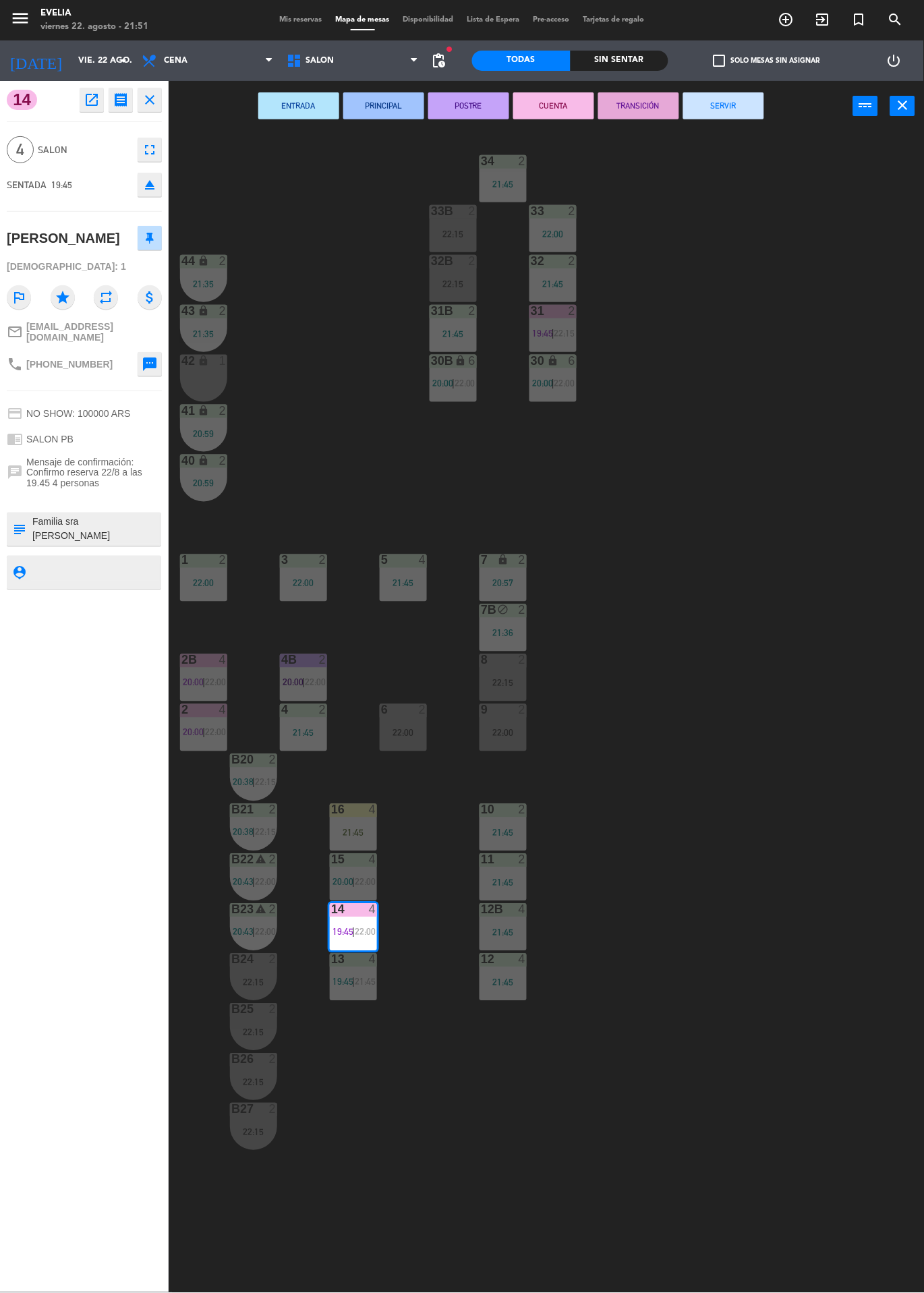
click at [737, 117] on button "SERVIR" at bounding box center [724, 105] width 81 height 27
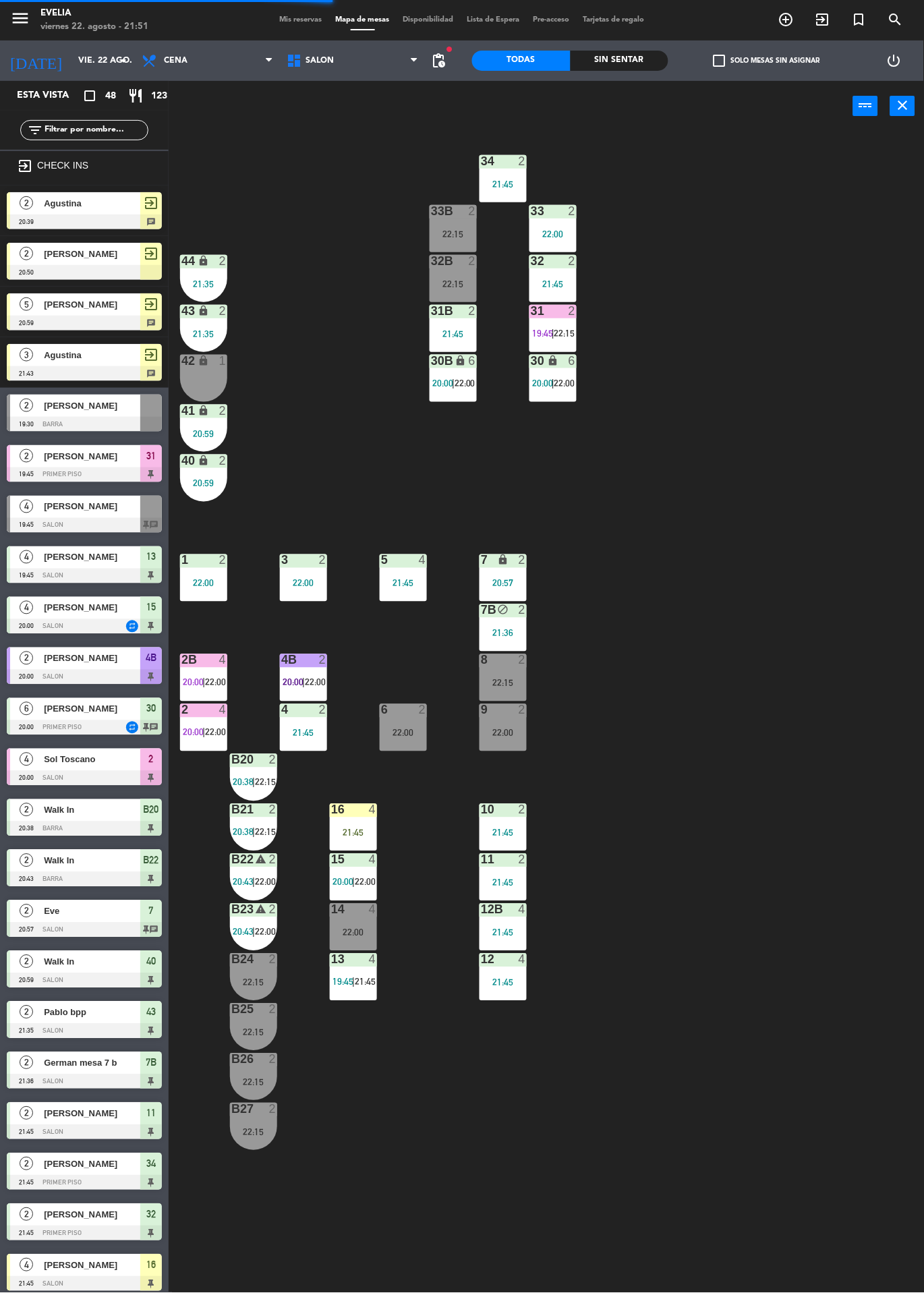
click at [614, 57] on div "Sin sentar" at bounding box center [620, 61] width 99 height 20
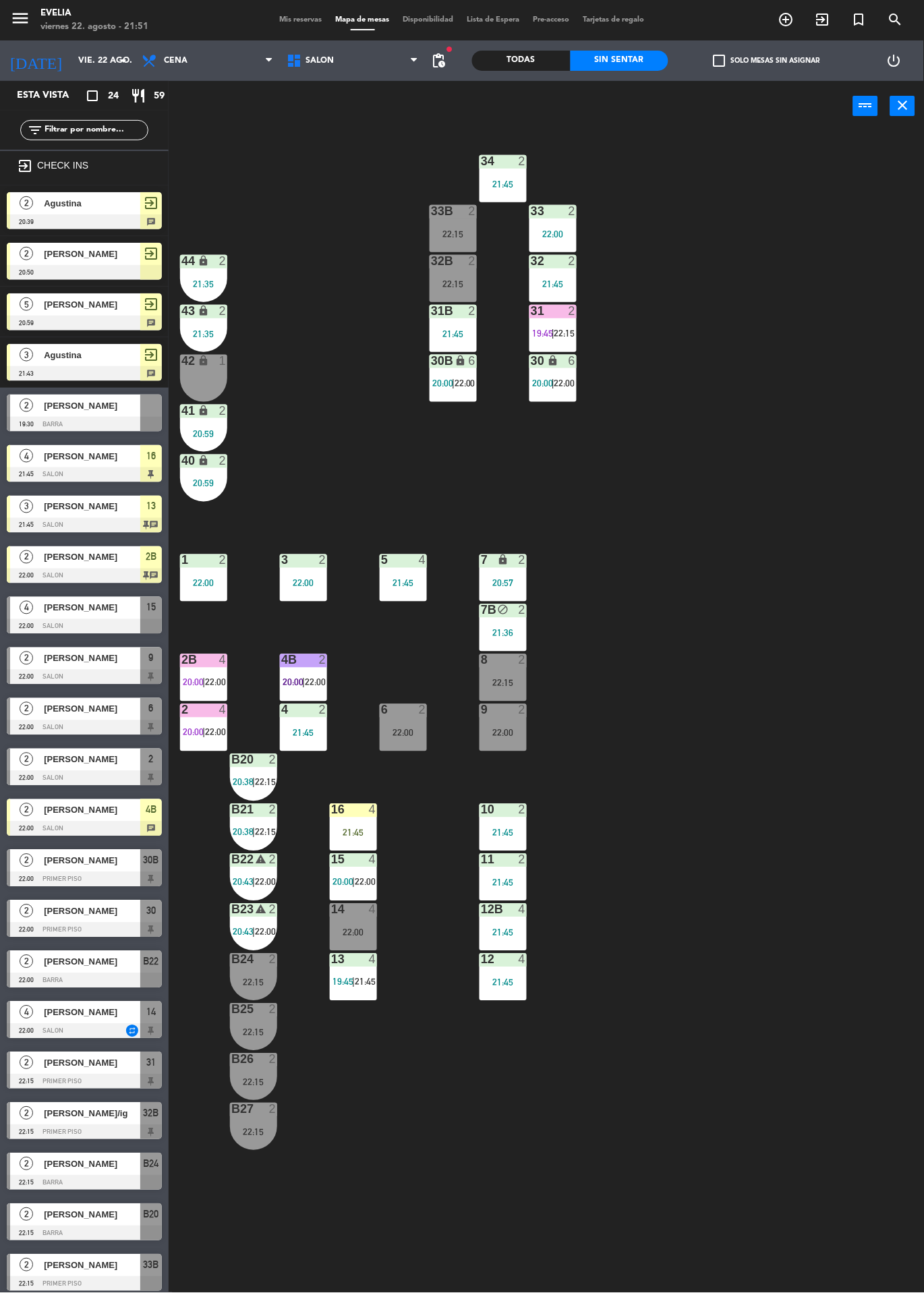
click at [361, 980] on span "21:45" at bounding box center [365, 982] width 21 height 11
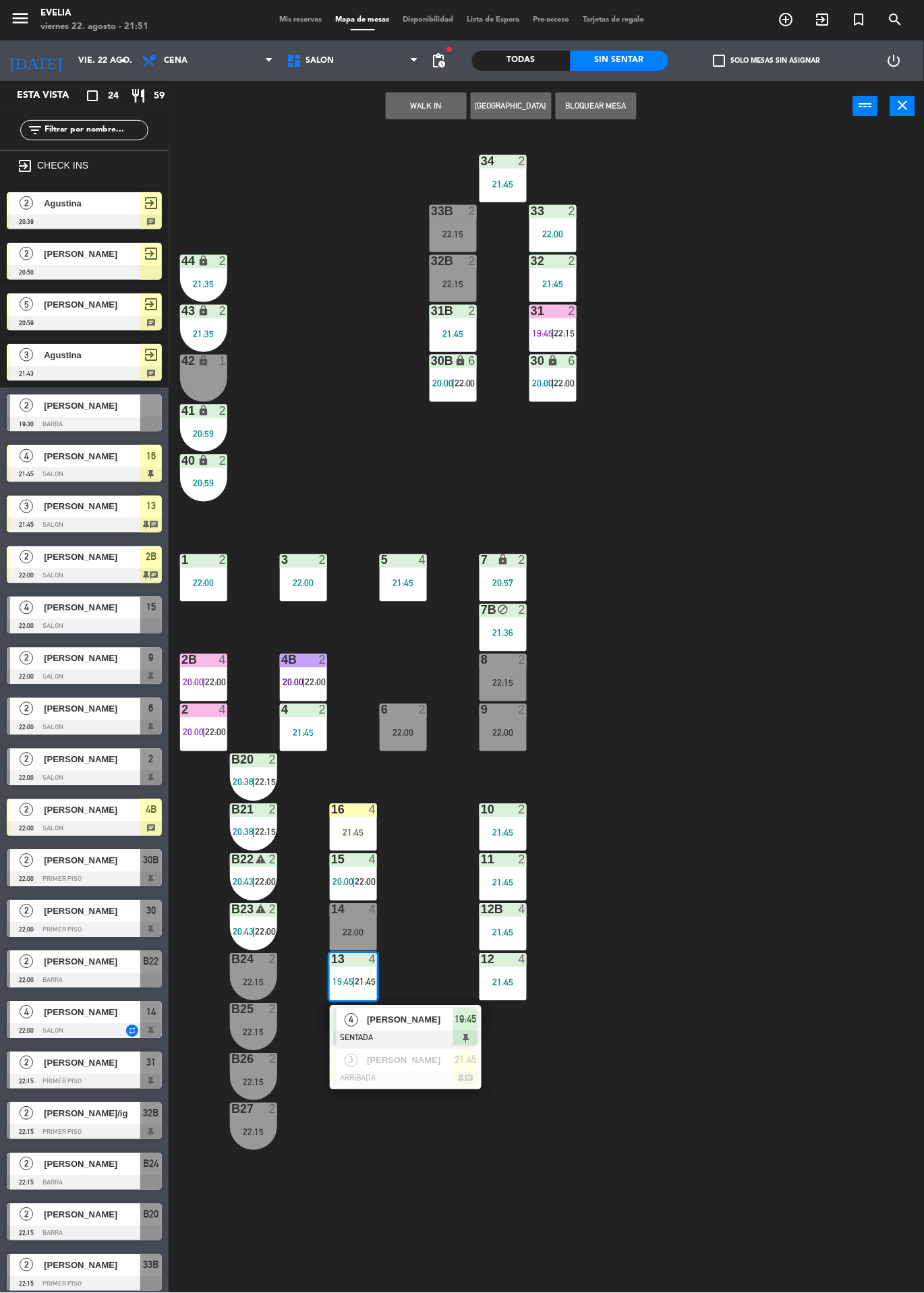
click at [450, 1084] on div at bounding box center [406, 1079] width 145 height 15
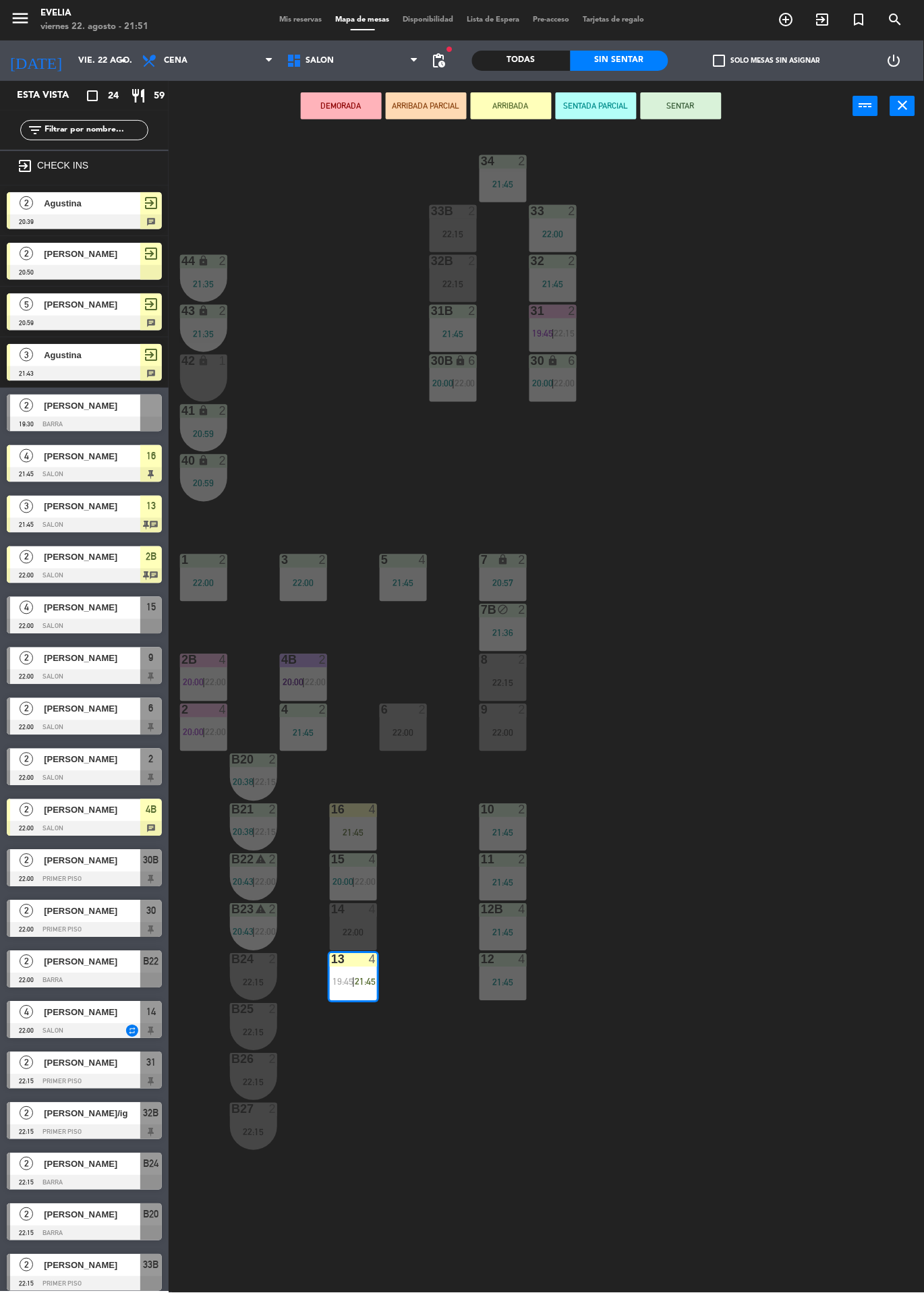
click at [368, 932] on div "22:00" at bounding box center [353, 933] width 47 height 9
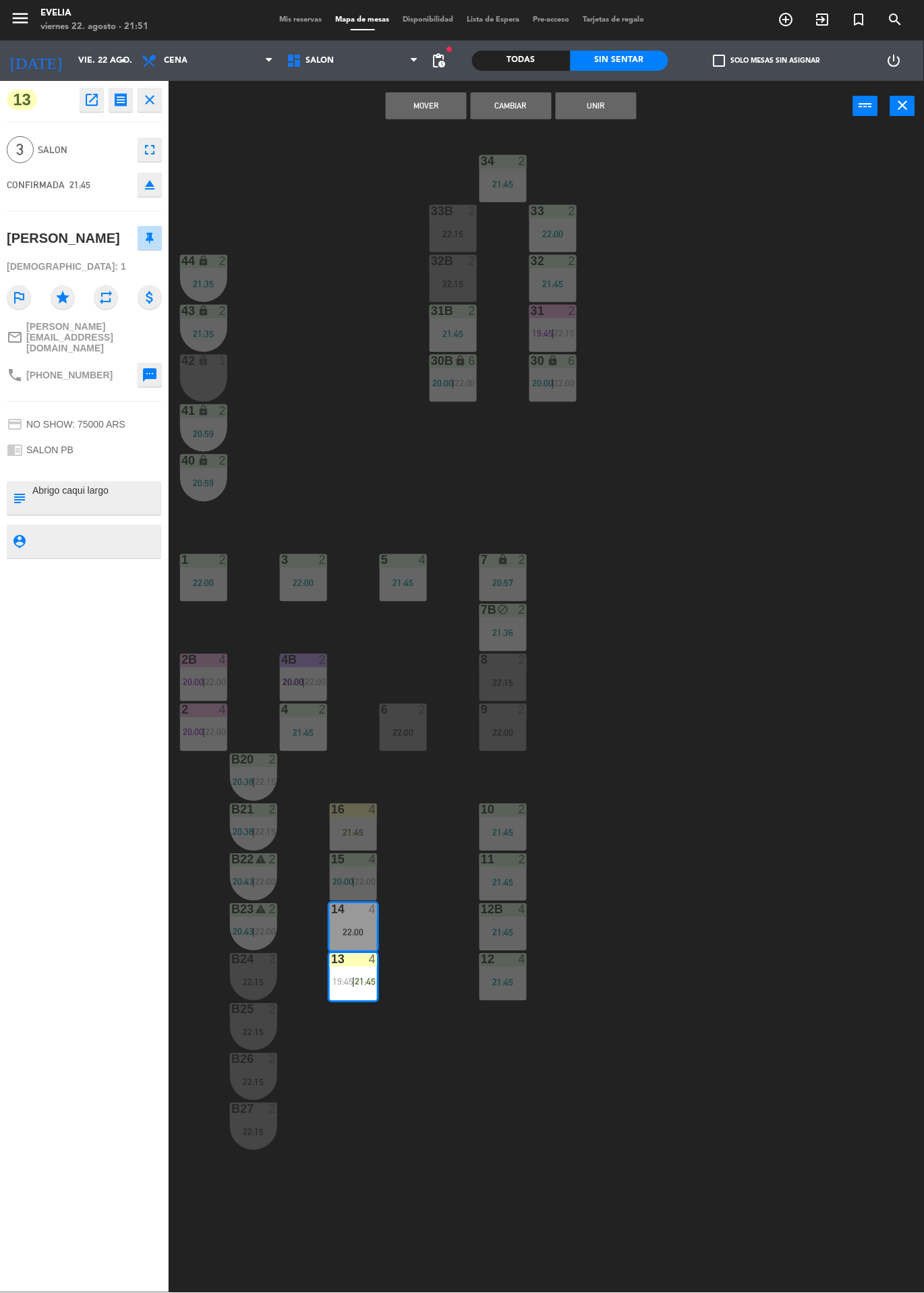
click at [582, 115] on button "Unir" at bounding box center [596, 105] width 81 height 27
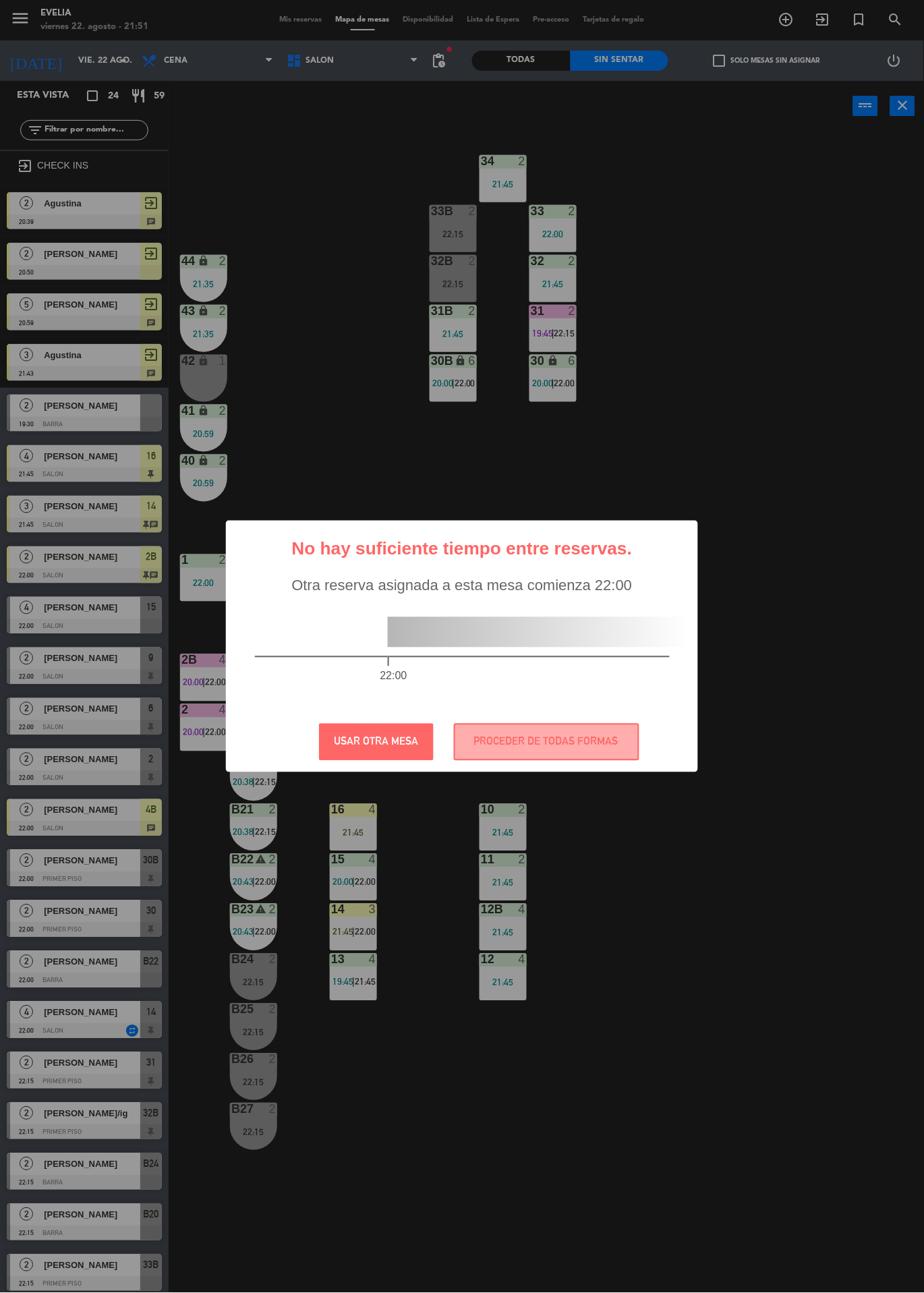
click at [397, 754] on button "USAR OTRA MESA" at bounding box center [376, 742] width 115 height 37
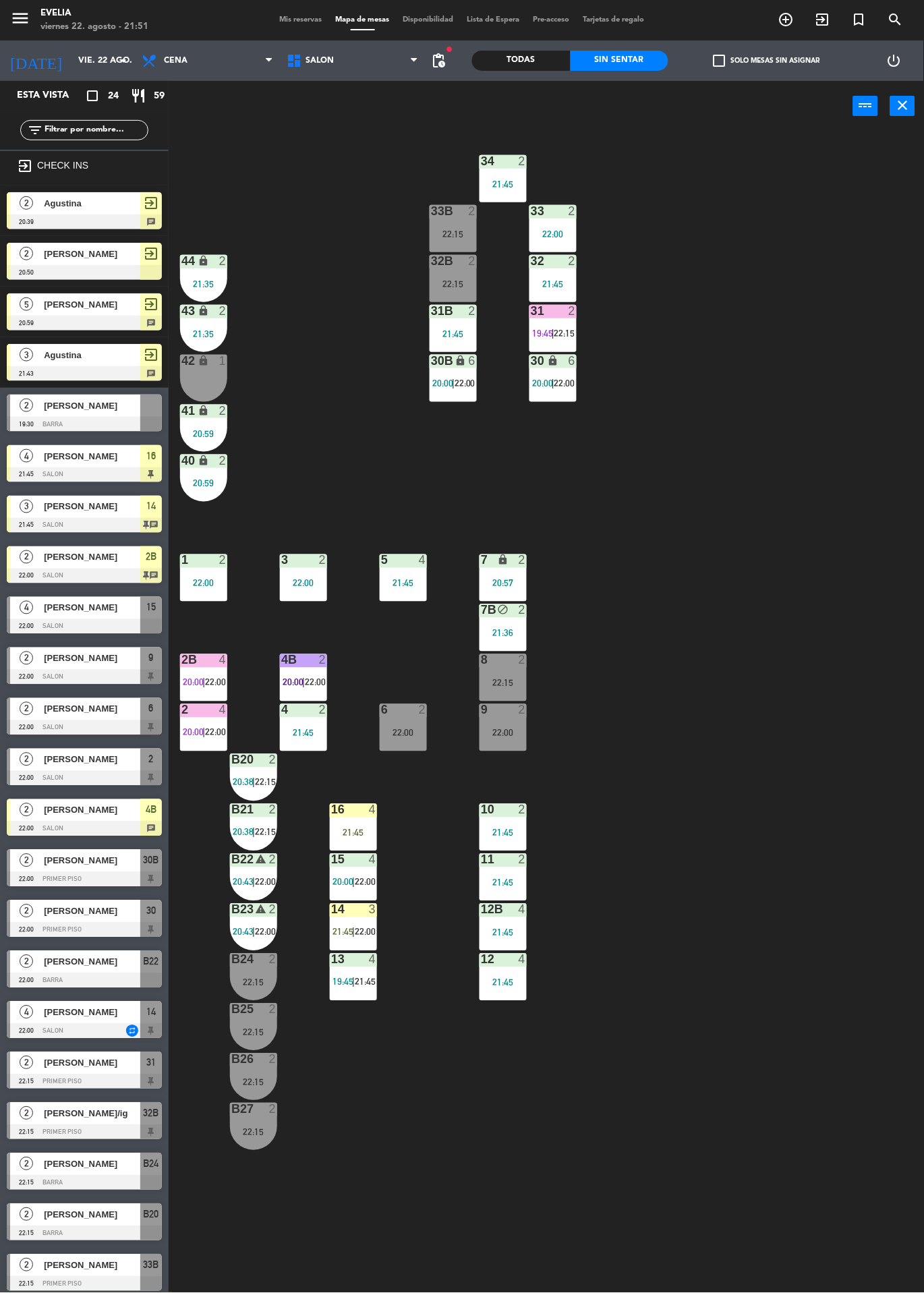
click at [367, 993] on div "13 4 19:45 | 21:45" at bounding box center [353, 977] width 47 height 47
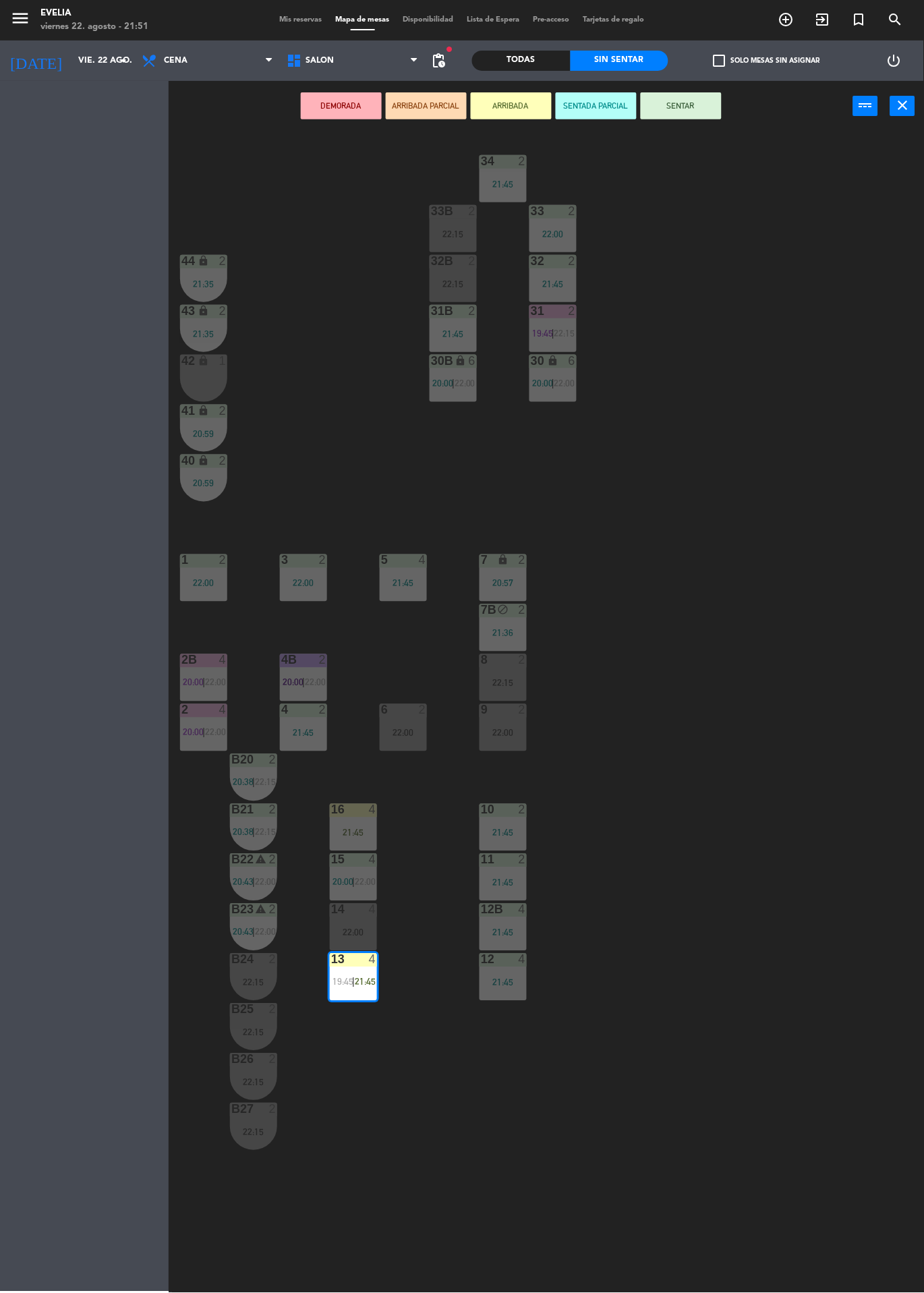
click at [349, 923] on div "14 4 22:00" at bounding box center [353, 927] width 47 height 47
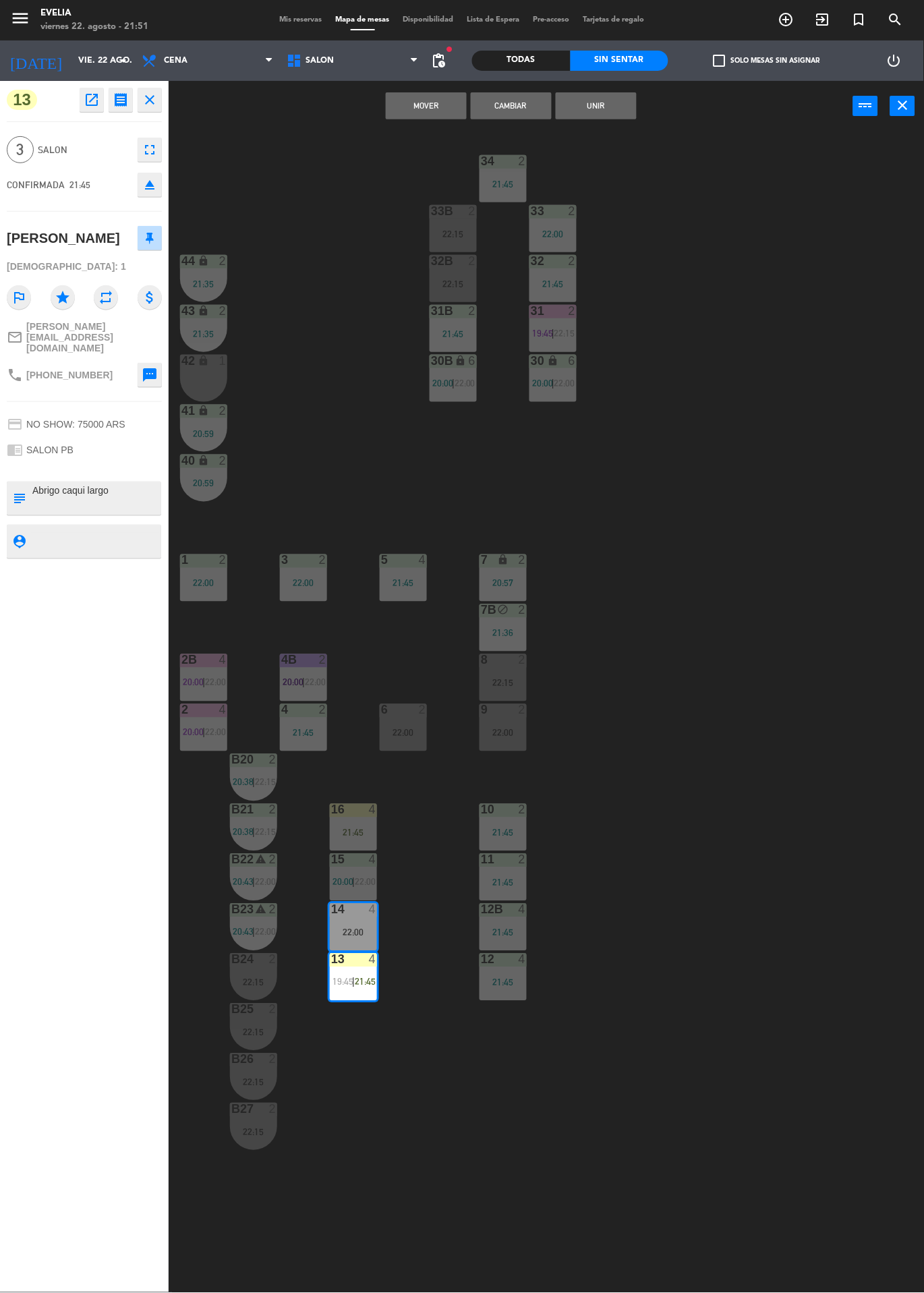
click at [513, 104] on button "Cambiar" at bounding box center [511, 105] width 81 height 27
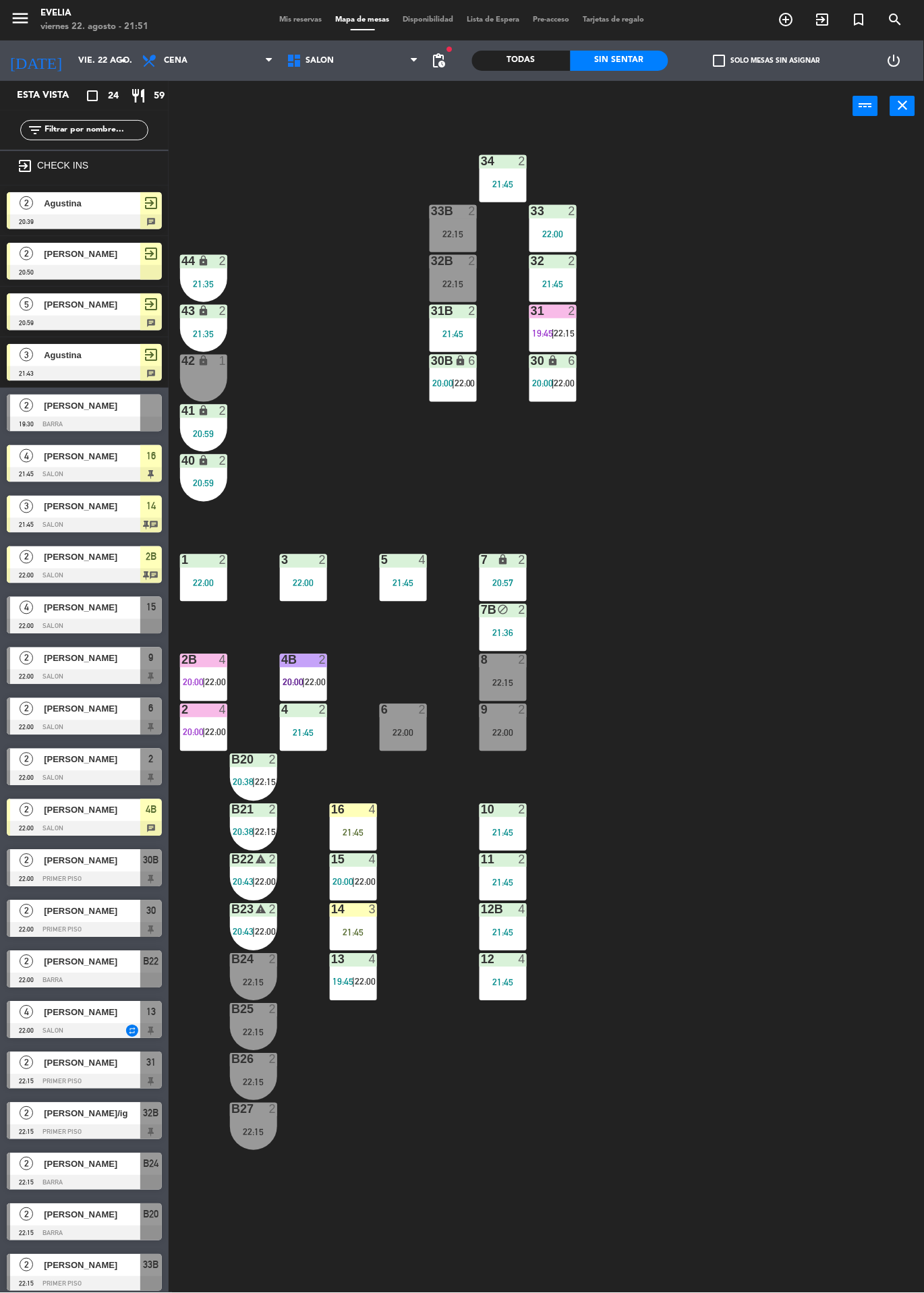
click at [378, 911] on div "3" at bounding box center [376, 909] width 22 height 12
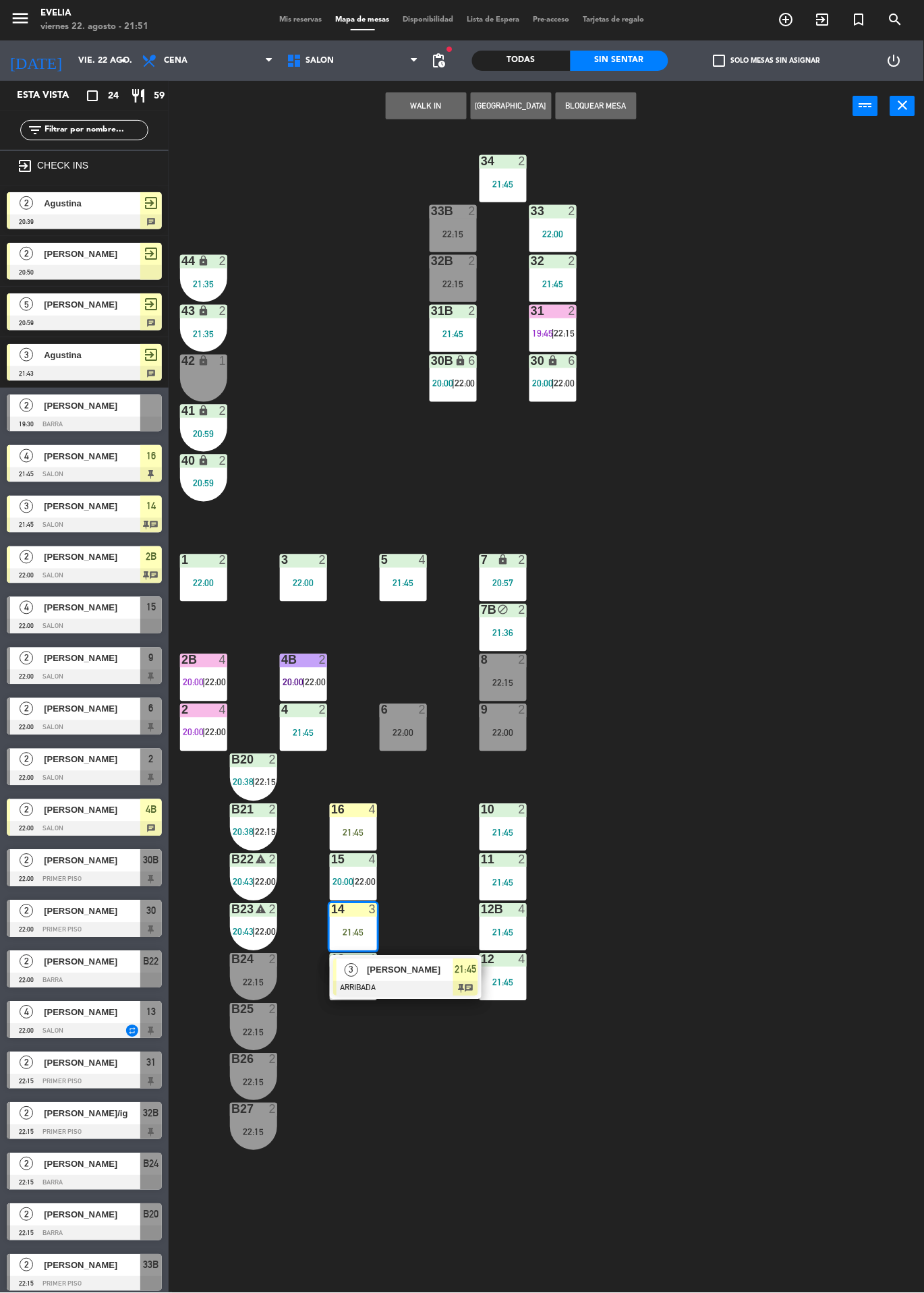
click at [764, 666] on div "34 2 21:45 33B 2 22:15 33 2 22:00 44 lock 2 21:35 32B 2 22:15 32 2 21:45 43 loc…" at bounding box center [551, 712] width 746 height 1162
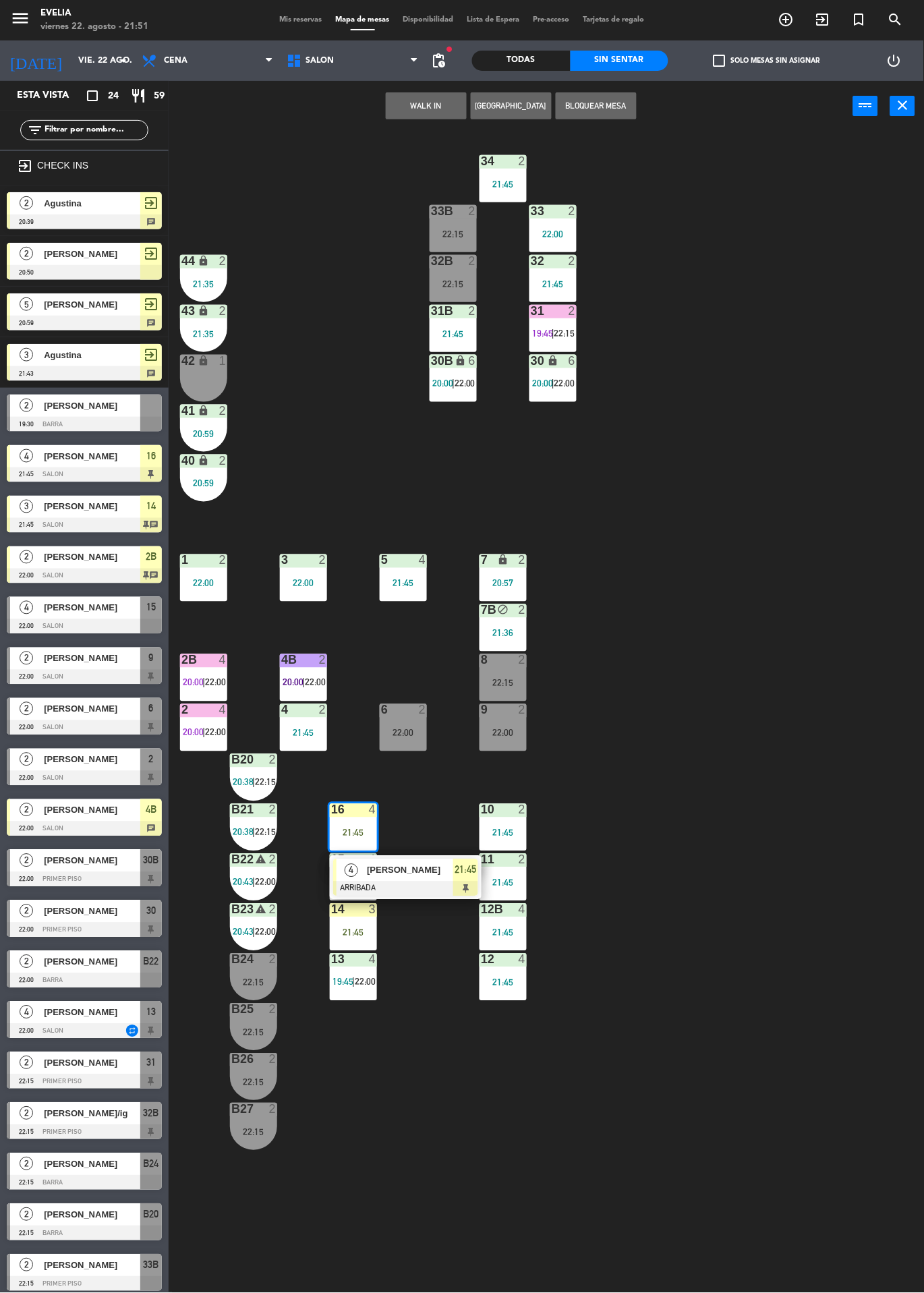
click at [423, 872] on span "[PERSON_NAME]" at bounding box center [410, 871] width 86 height 15
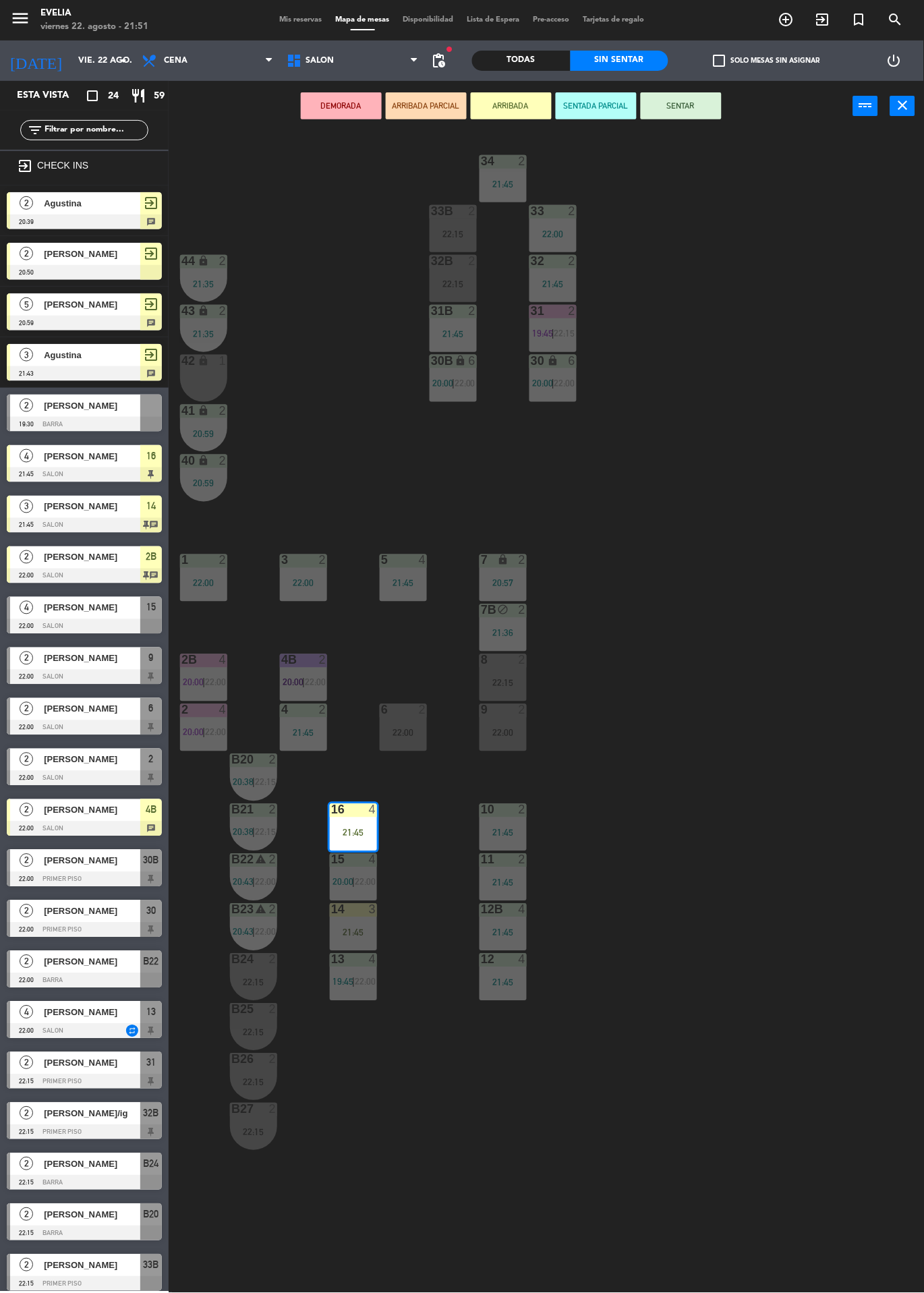
click at [722, 637] on div "34 2 21:45 33B 2 22:15 33 2 22:00 44 lock 2 21:35 32B 2 22:15 32 2 21:45 43 loc…" at bounding box center [551, 712] width 746 height 1162
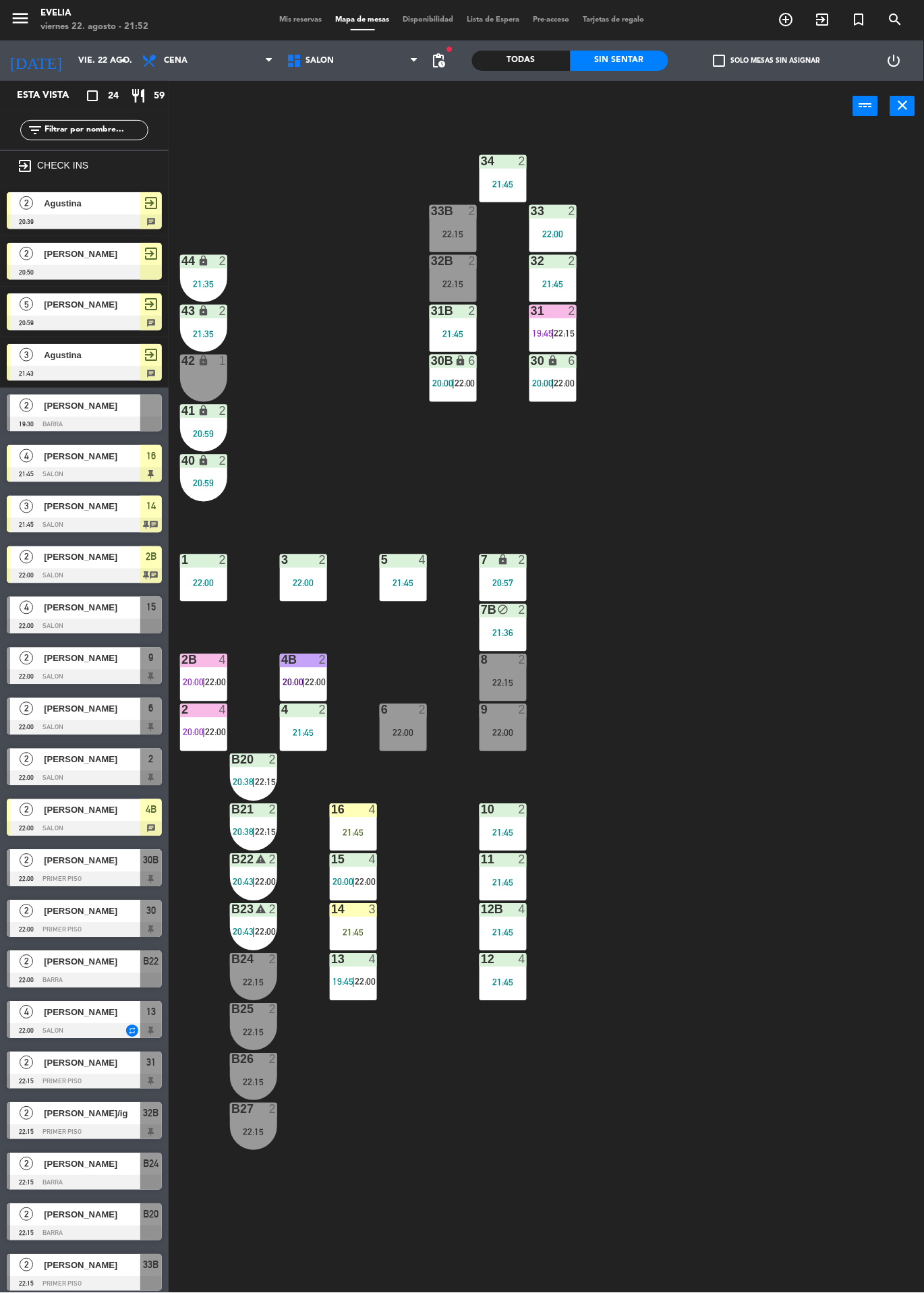
click at [193, 661] on div at bounding box center [204, 660] width 22 height 12
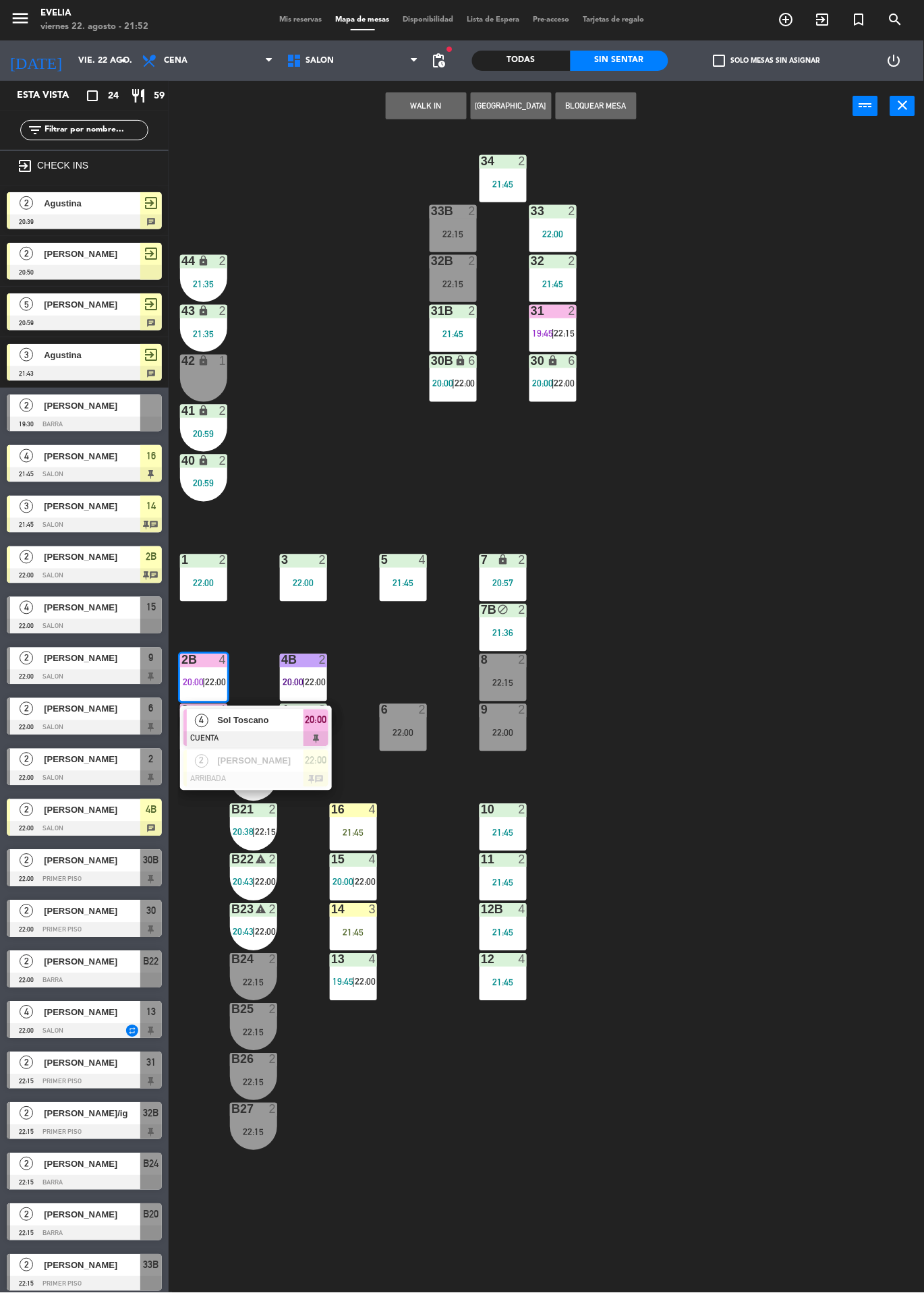
click at [202, 705] on div at bounding box center [204, 710] width 22 height 12
click at [247, 718] on span "Sol Toscano" at bounding box center [260, 721] width 86 height 15
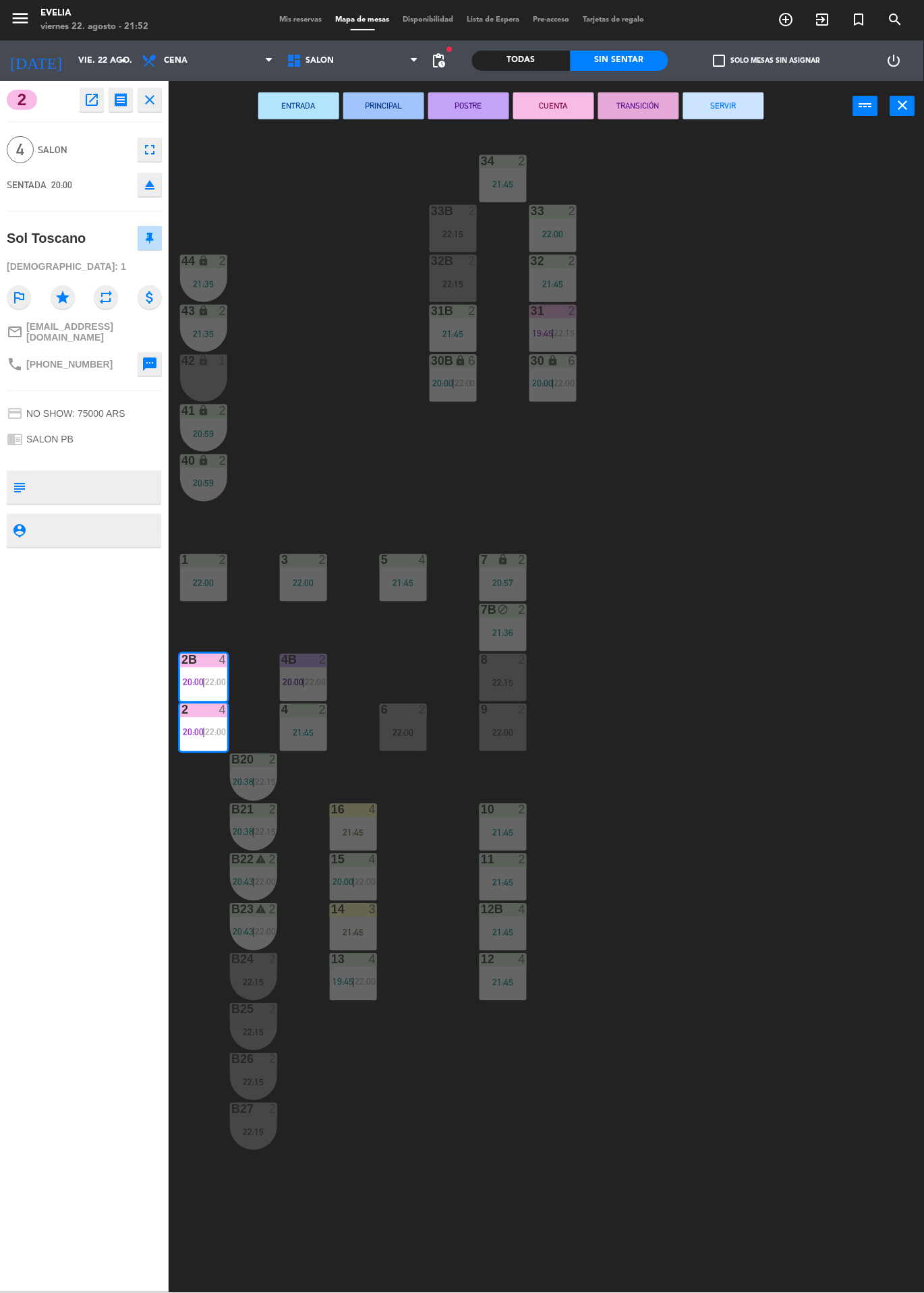
click at [727, 101] on button "SERVIR" at bounding box center [724, 105] width 81 height 27
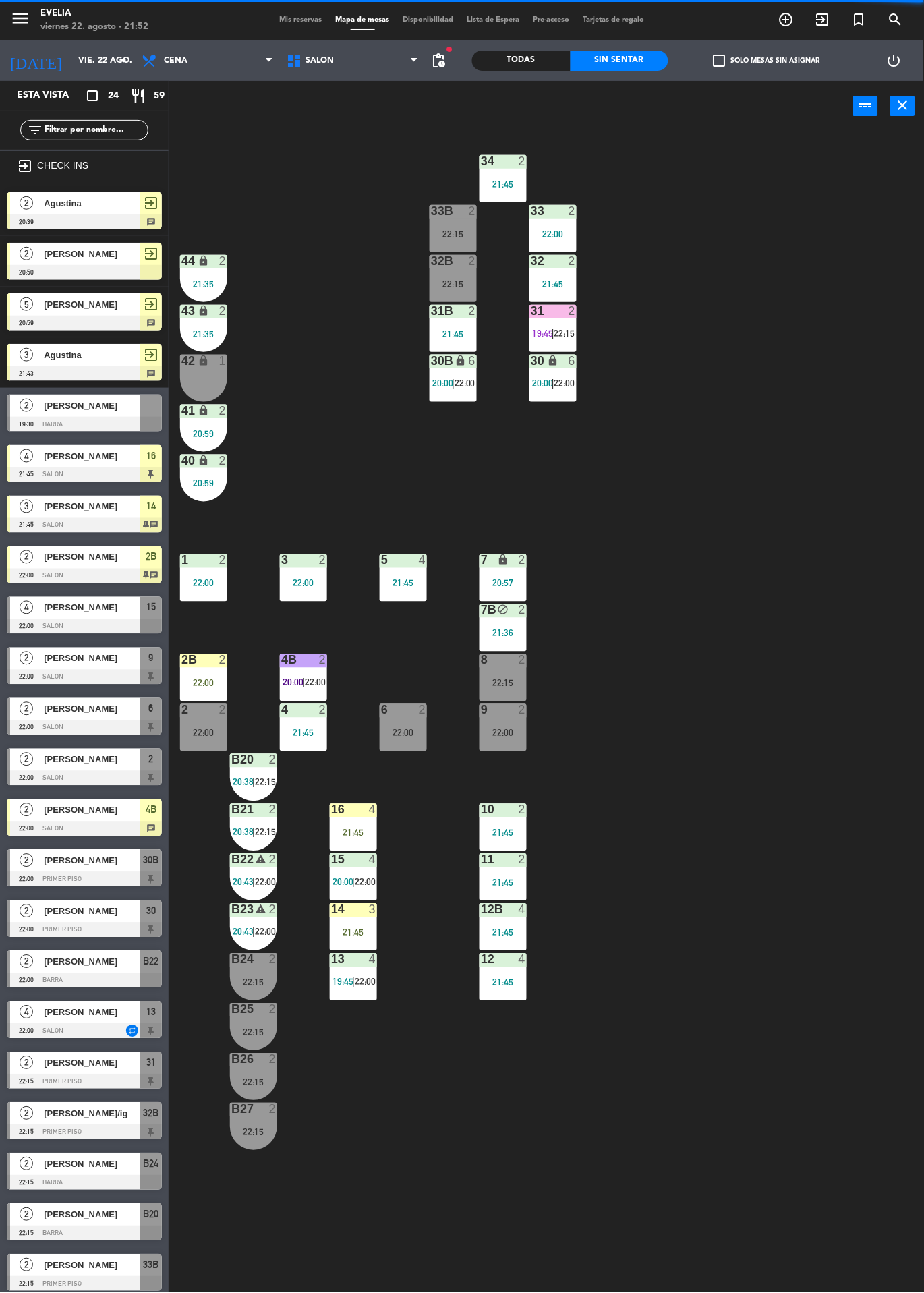
click at [322, 682] on span "22:00" at bounding box center [315, 682] width 21 height 11
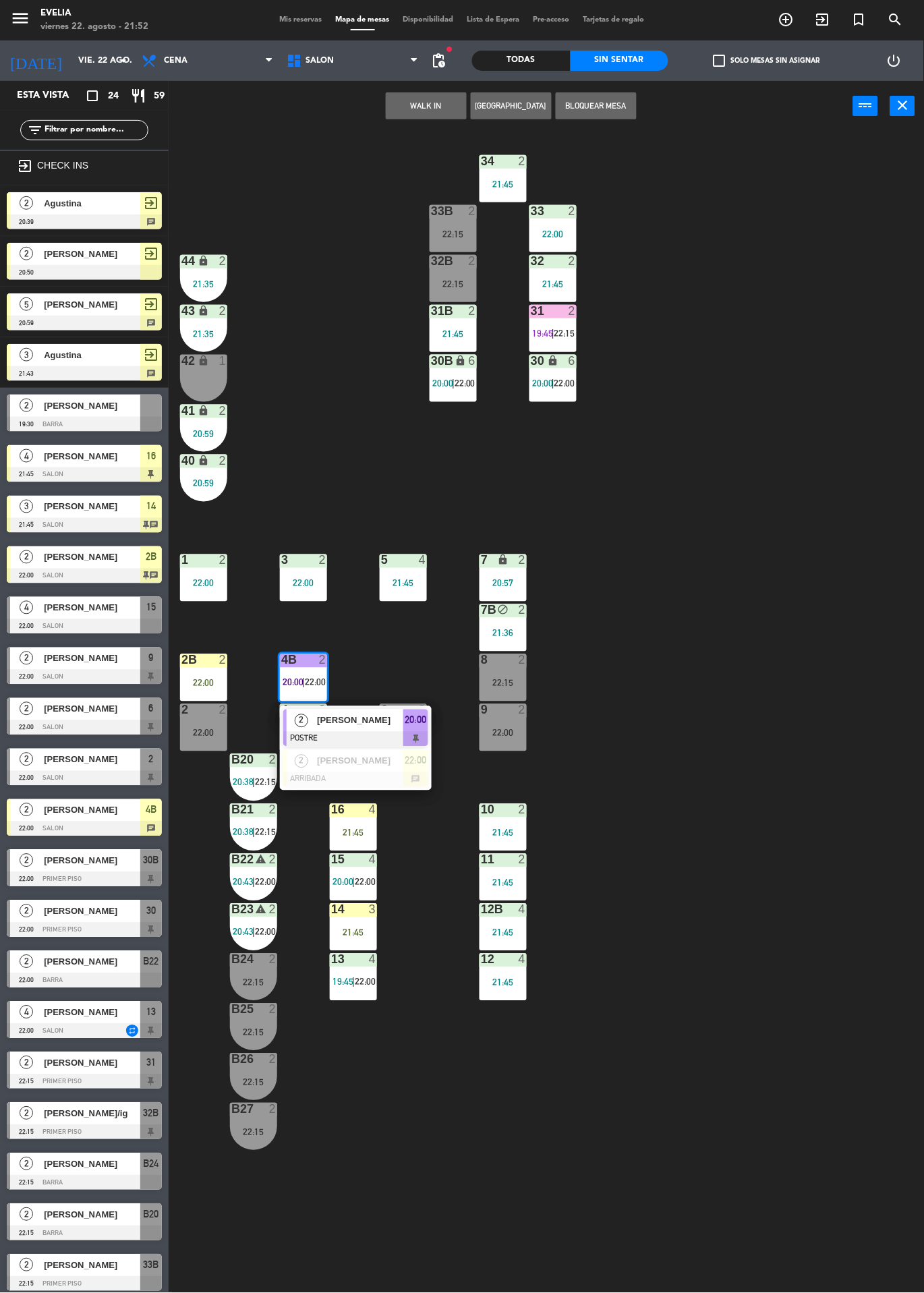
click at [308, 780] on div at bounding box center [356, 780] width 145 height 15
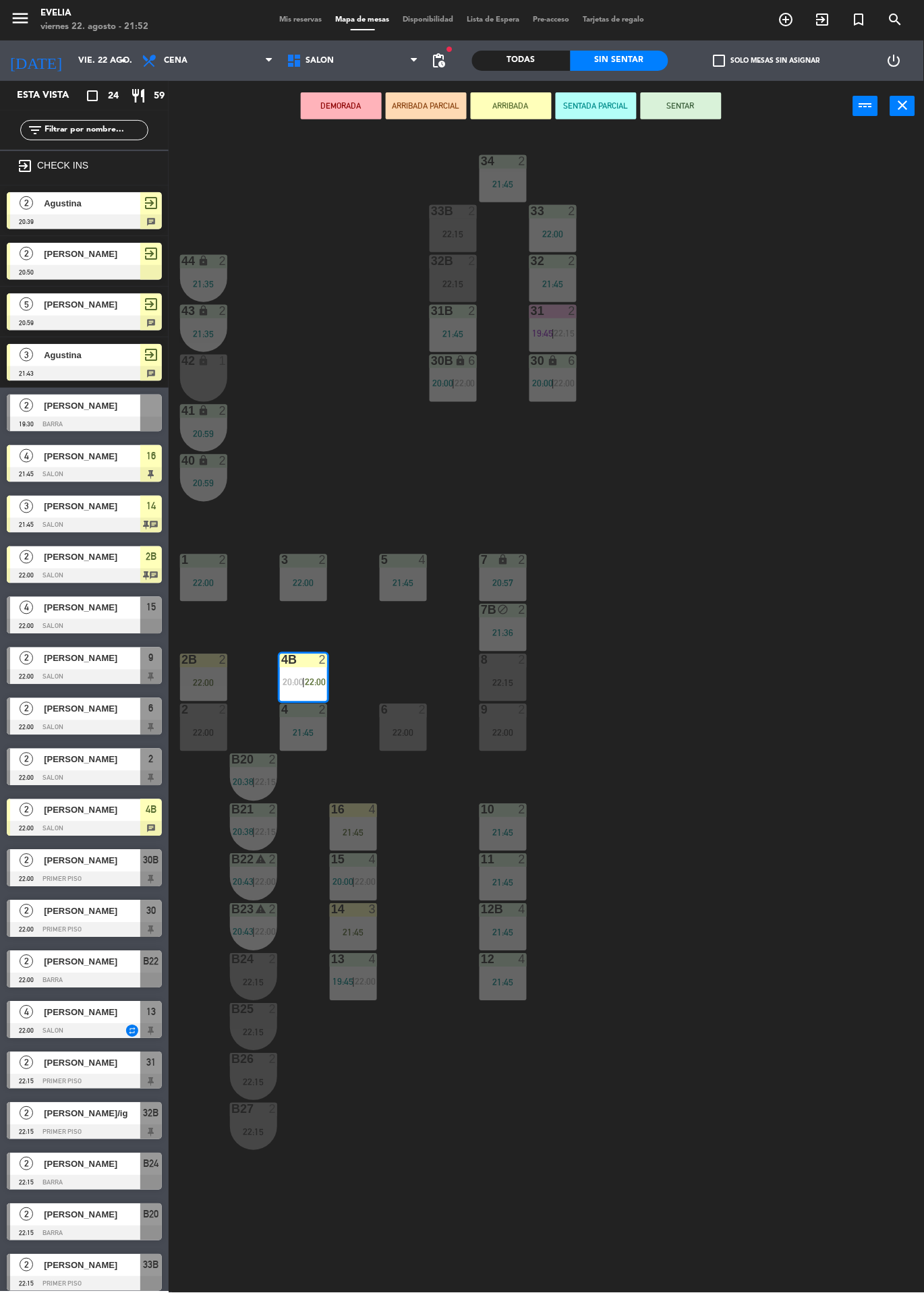
click at [181, 710] on div "2" at bounding box center [181, 710] width 1 height 12
click at [197, 731] on div "22:00" at bounding box center [203, 733] width 47 height 9
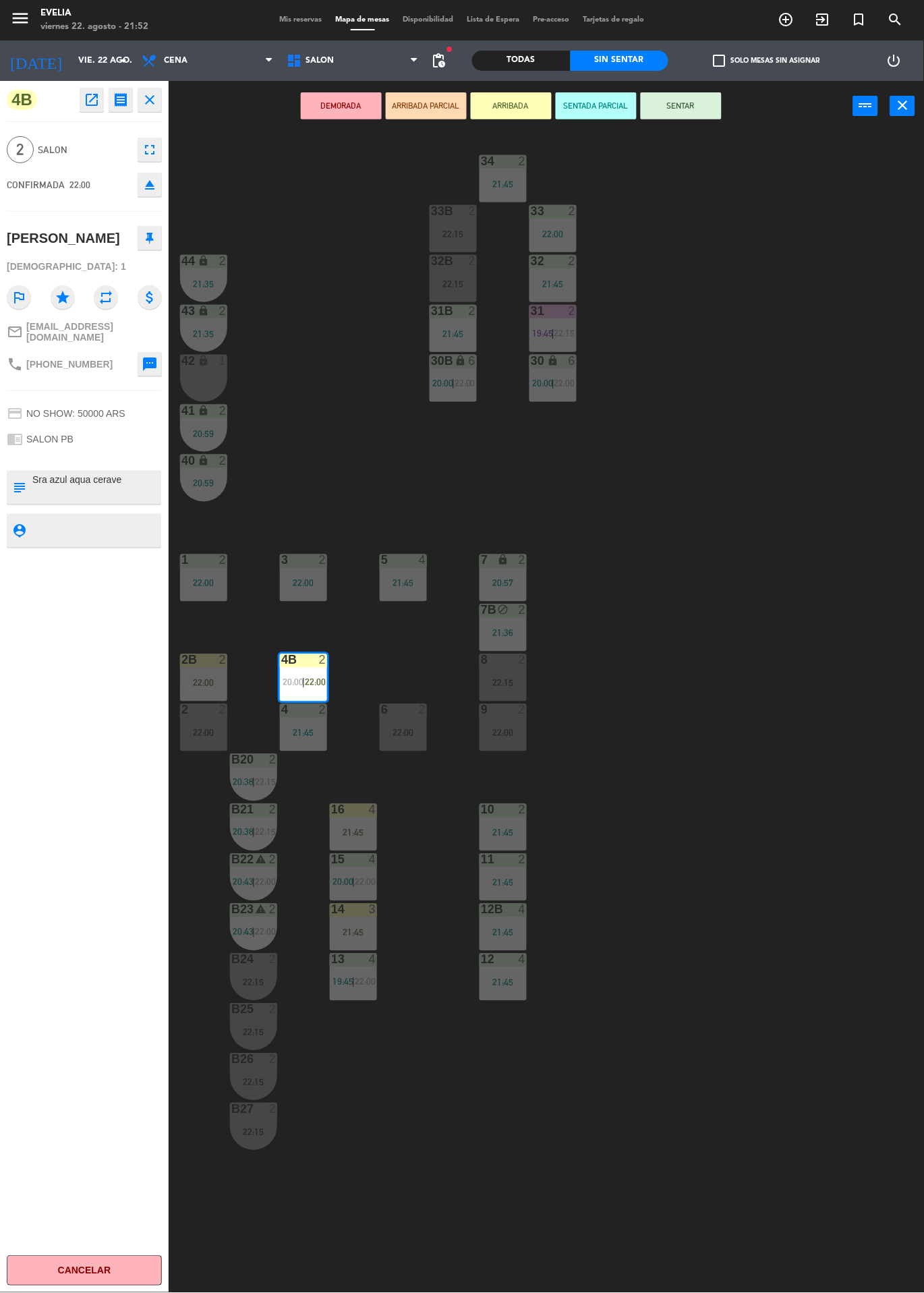
click at [194, 724] on div "2 2 22:00" at bounding box center [203, 727] width 47 height 47
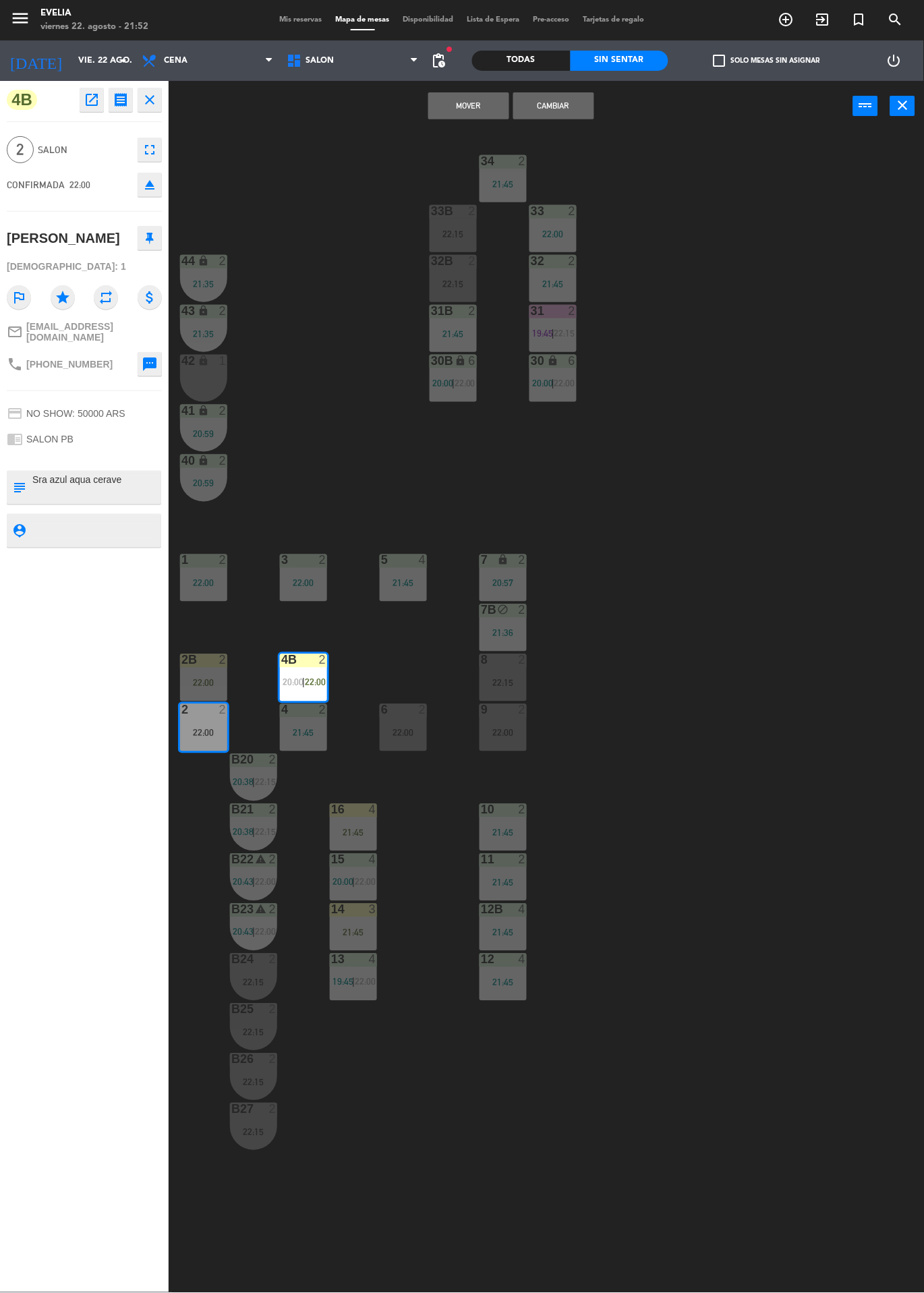
click at [268, 305] on div "34 2 21:45 33B 2 22:15 33 2 22:00 44 lock 2 21:35 32B 2 22:15 32 2 21:45 43 loc…" at bounding box center [551, 712] width 746 height 1162
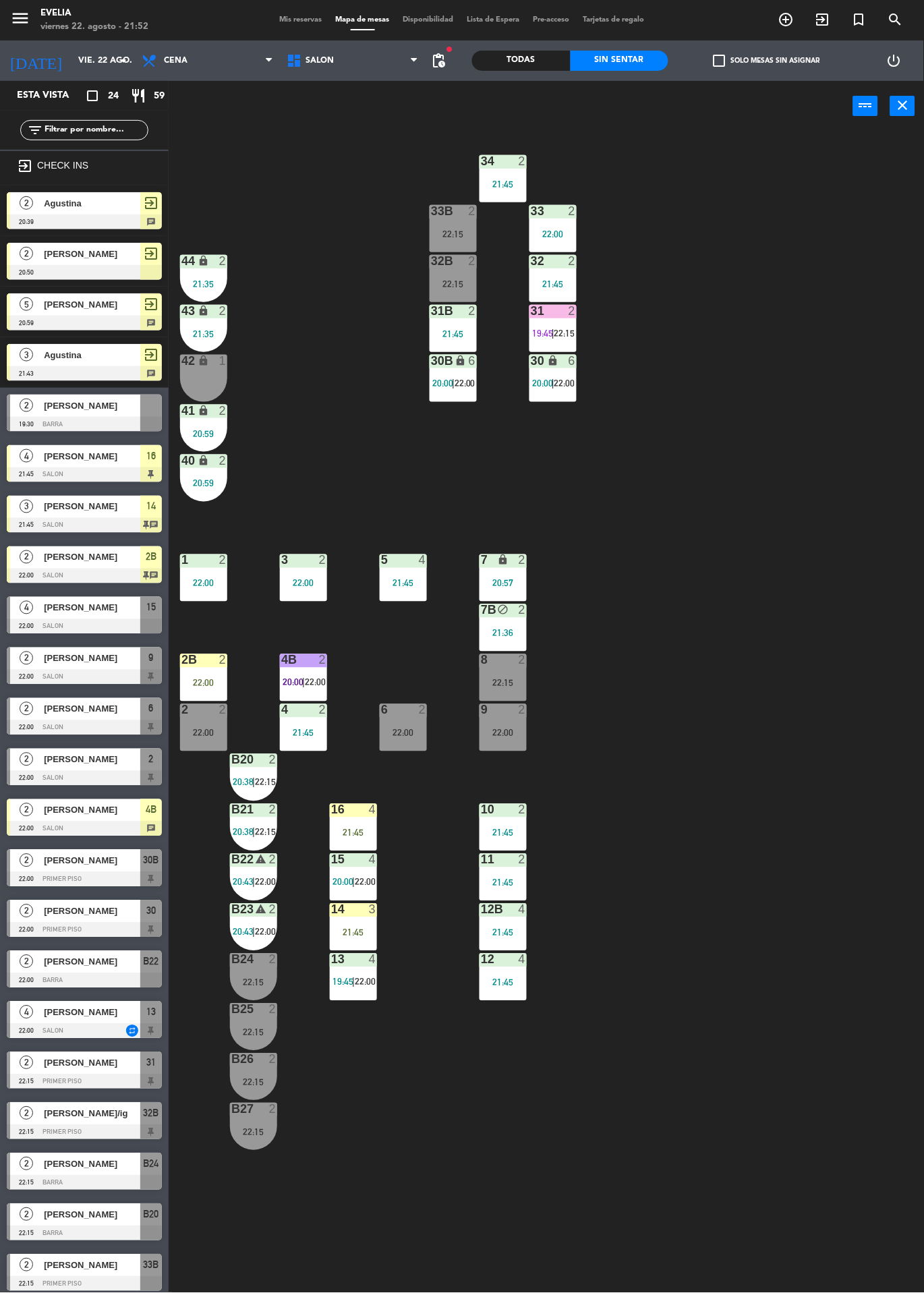
click at [750, 56] on label "check_box_outline_blank Solo mesas sin asignar" at bounding box center [767, 60] width 107 height 12
click at [767, 61] on input "check_box_outline_blank Solo mesas sin asignar" at bounding box center [767, 61] width 0 height 0
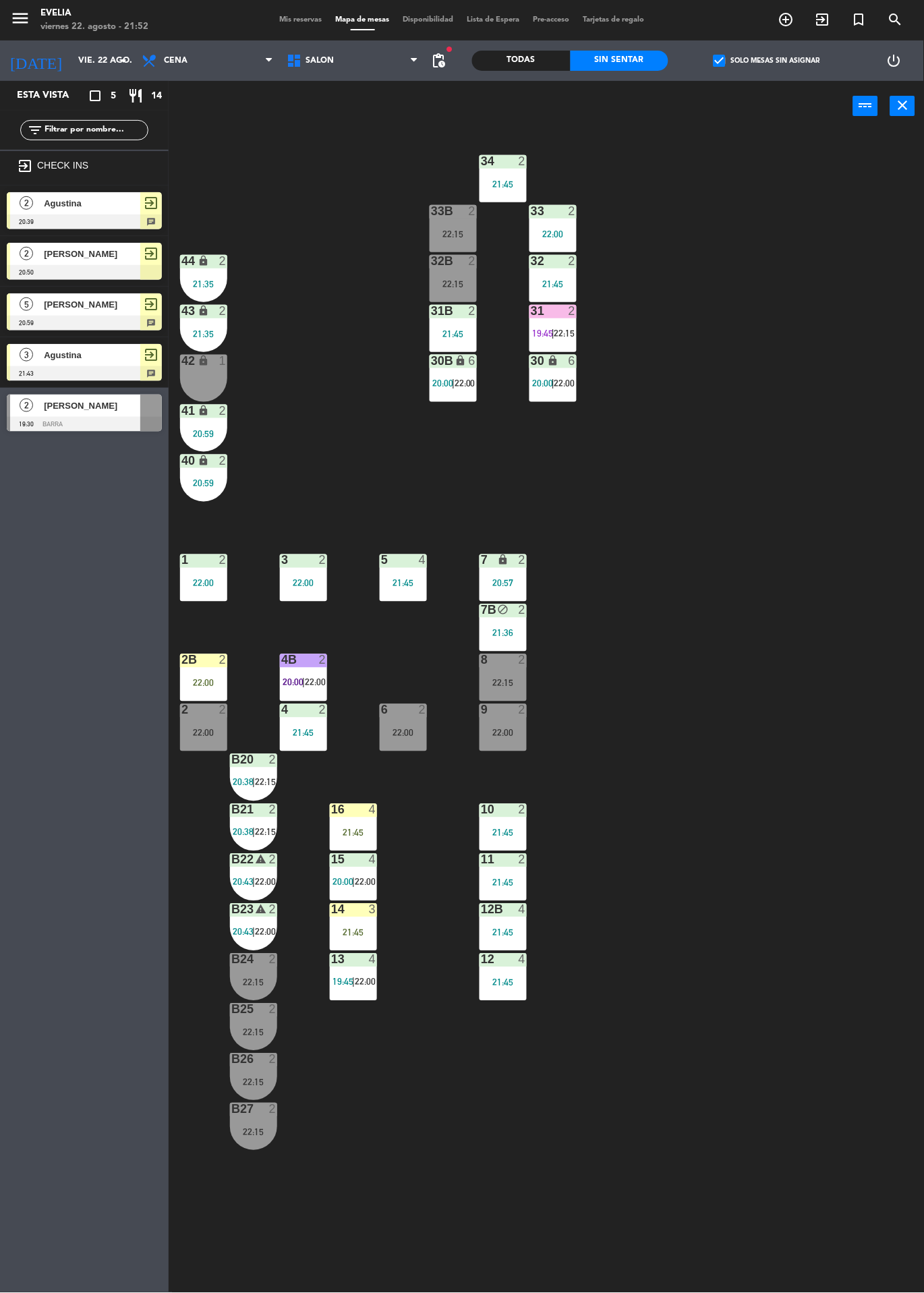
click at [775, 54] on label "check_box Solo mesas sin asignar" at bounding box center [767, 60] width 107 height 12
click at [767, 61] on input "check_box Solo mesas sin asignar" at bounding box center [767, 61] width 0 height 0
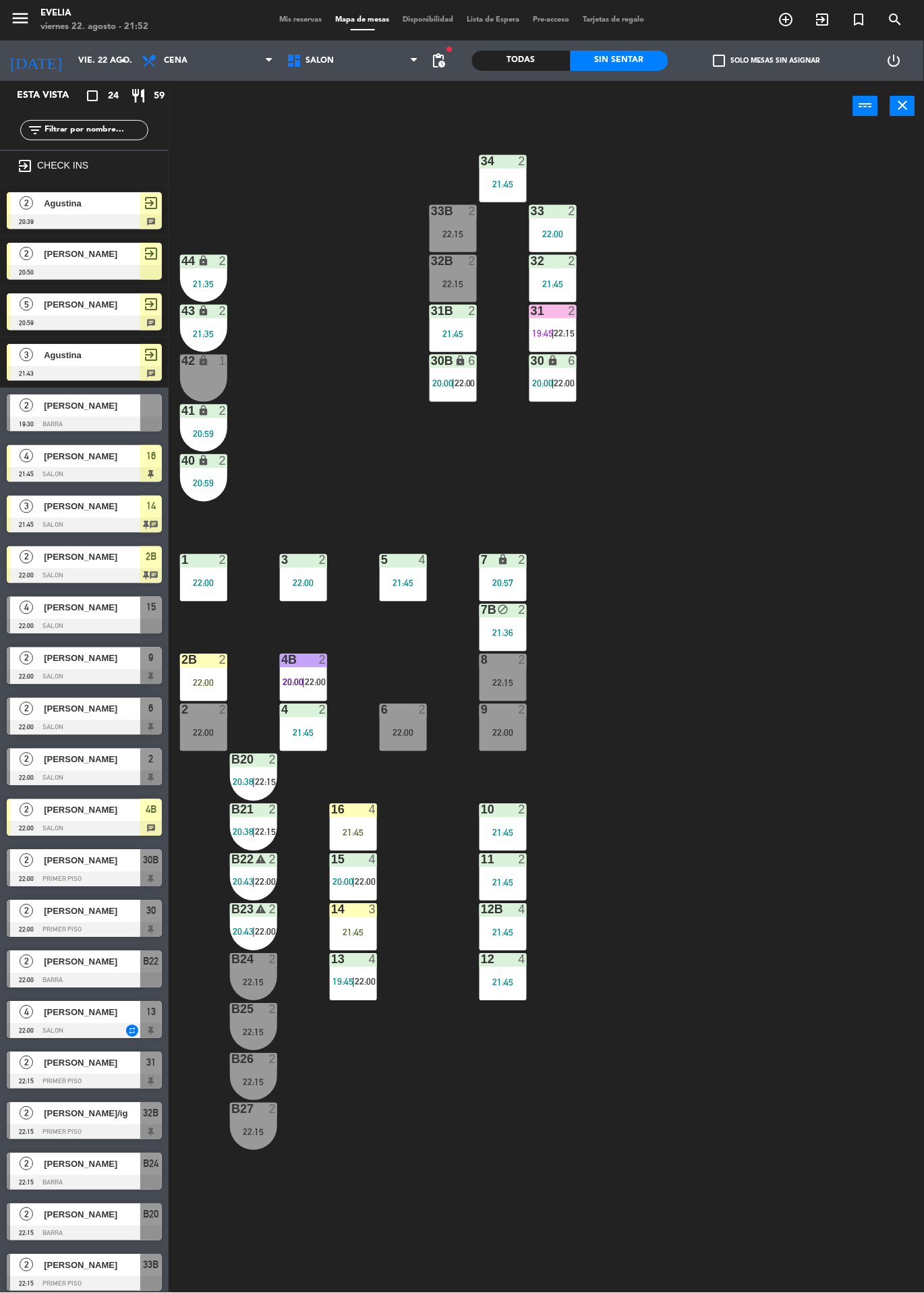
click at [511, 683] on div "22:15" at bounding box center [503, 683] width 47 height 9
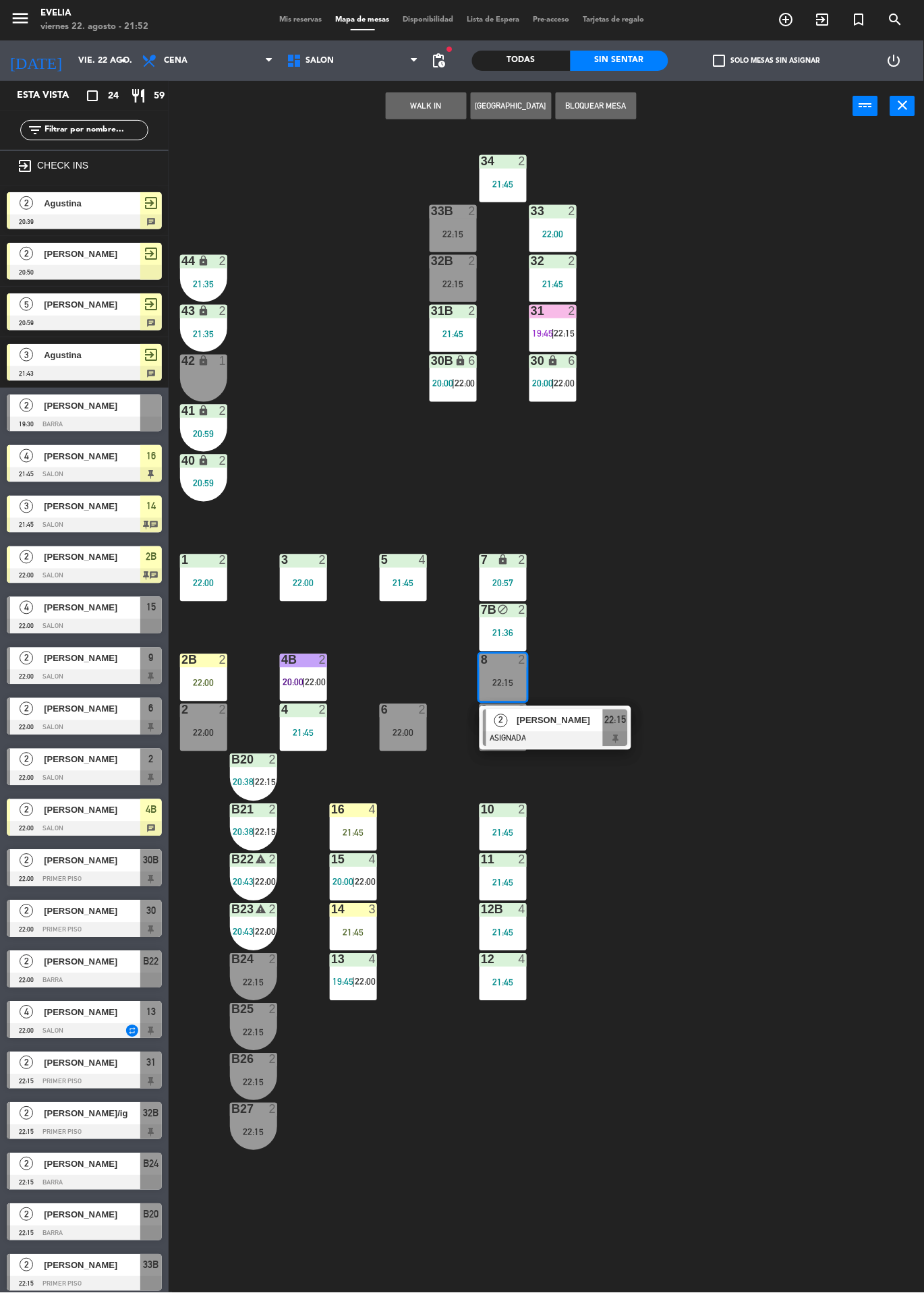
click at [319, 661] on div "2" at bounding box center [323, 660] width 8 height 12
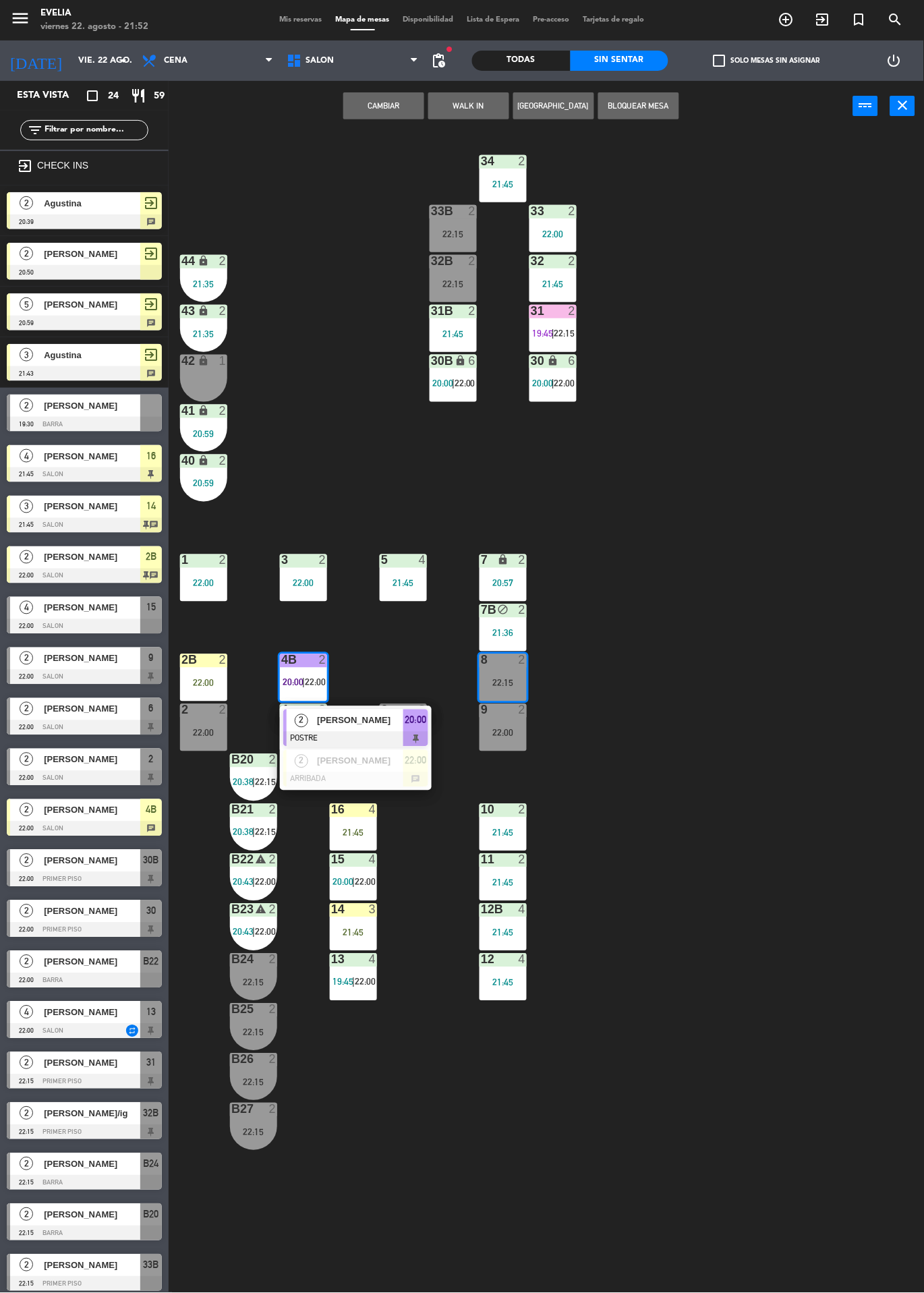
click at [403, 775] on div at bounding box center [356, 780] width 145 height 15
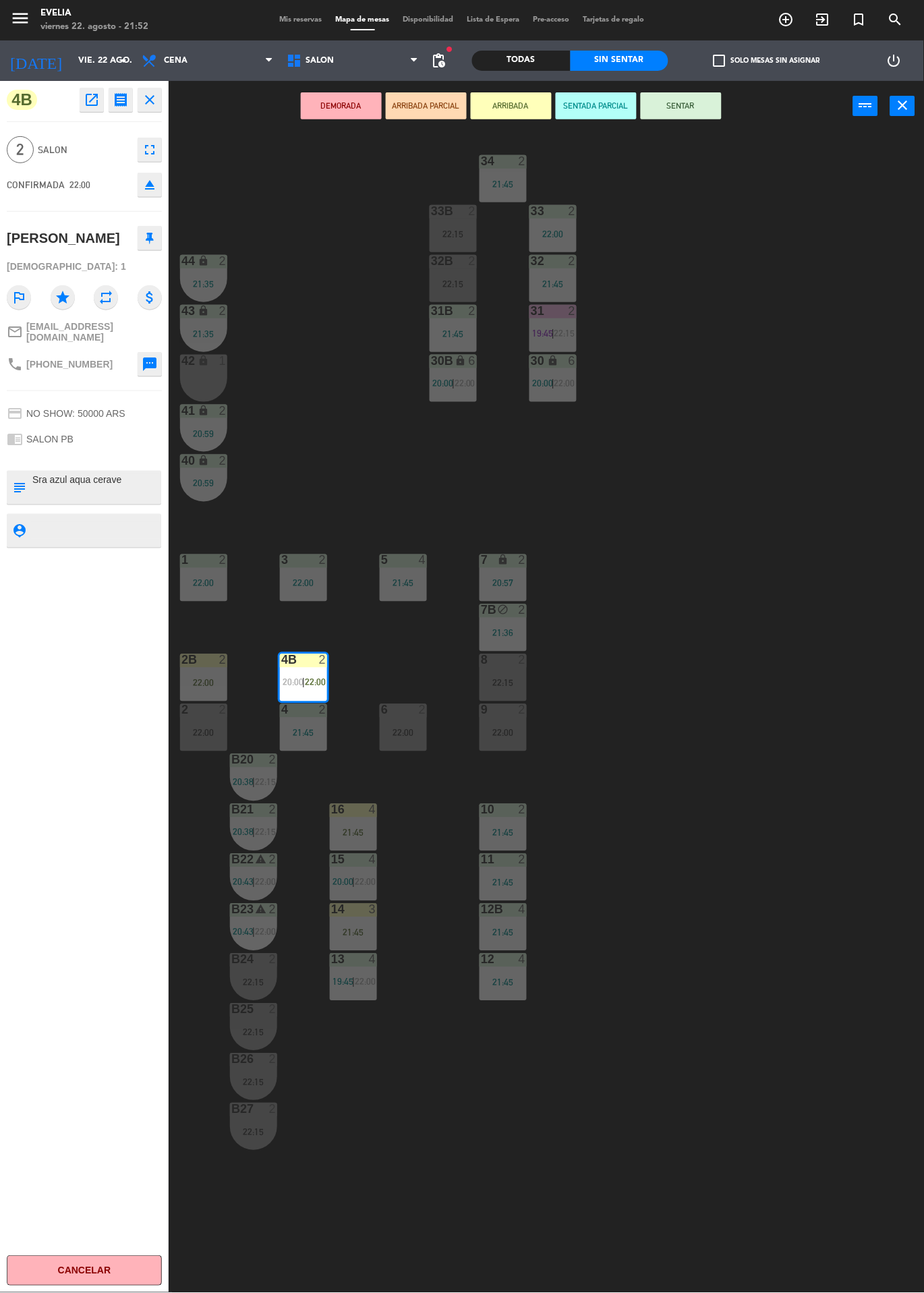
click at [508, 105] on button "ARRIBADA" at bounding box center [511, 105] width 81 height 27
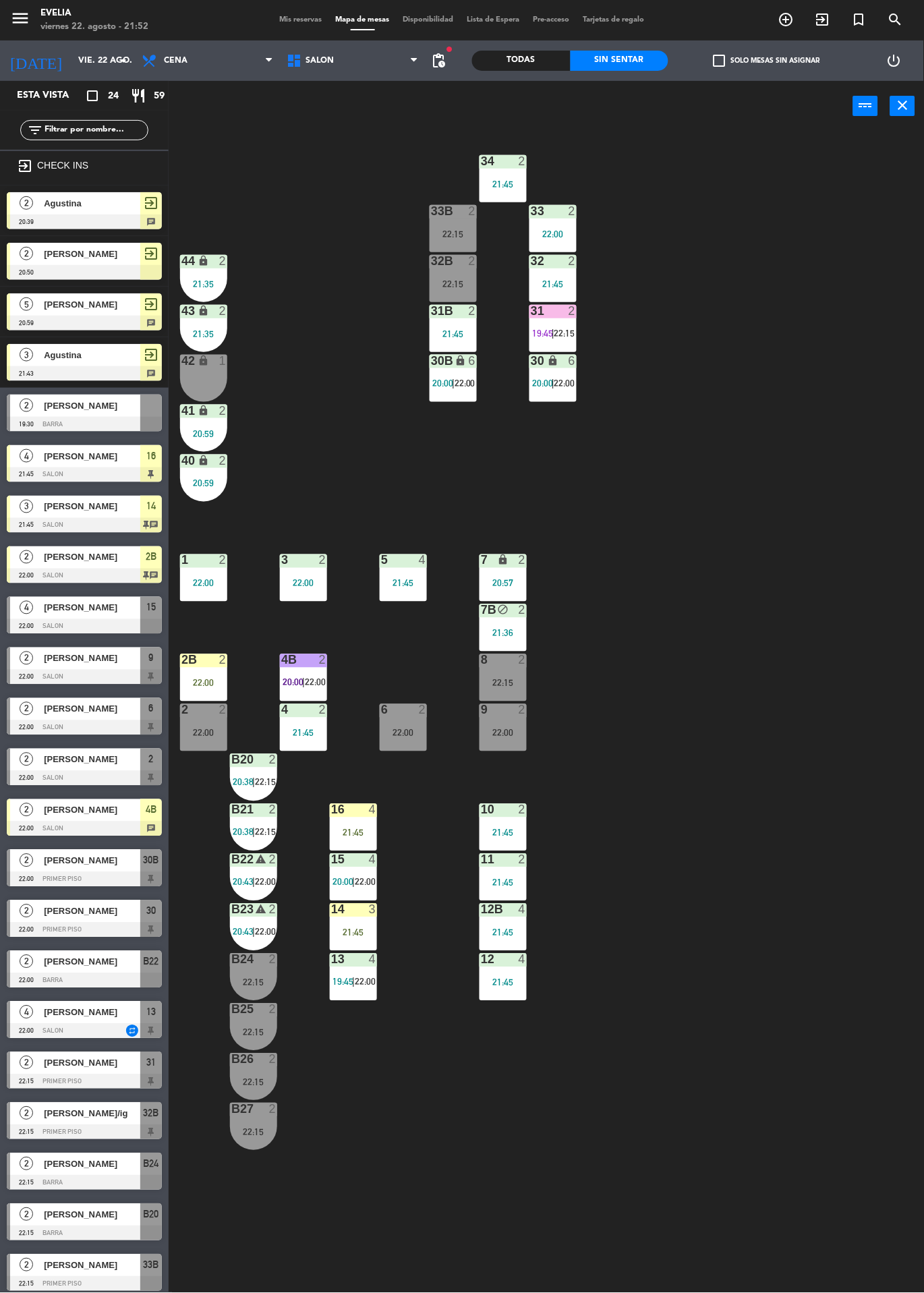
click at [517, 682] on div "22:15" at bounding box center [503, 683] width 47 height 9
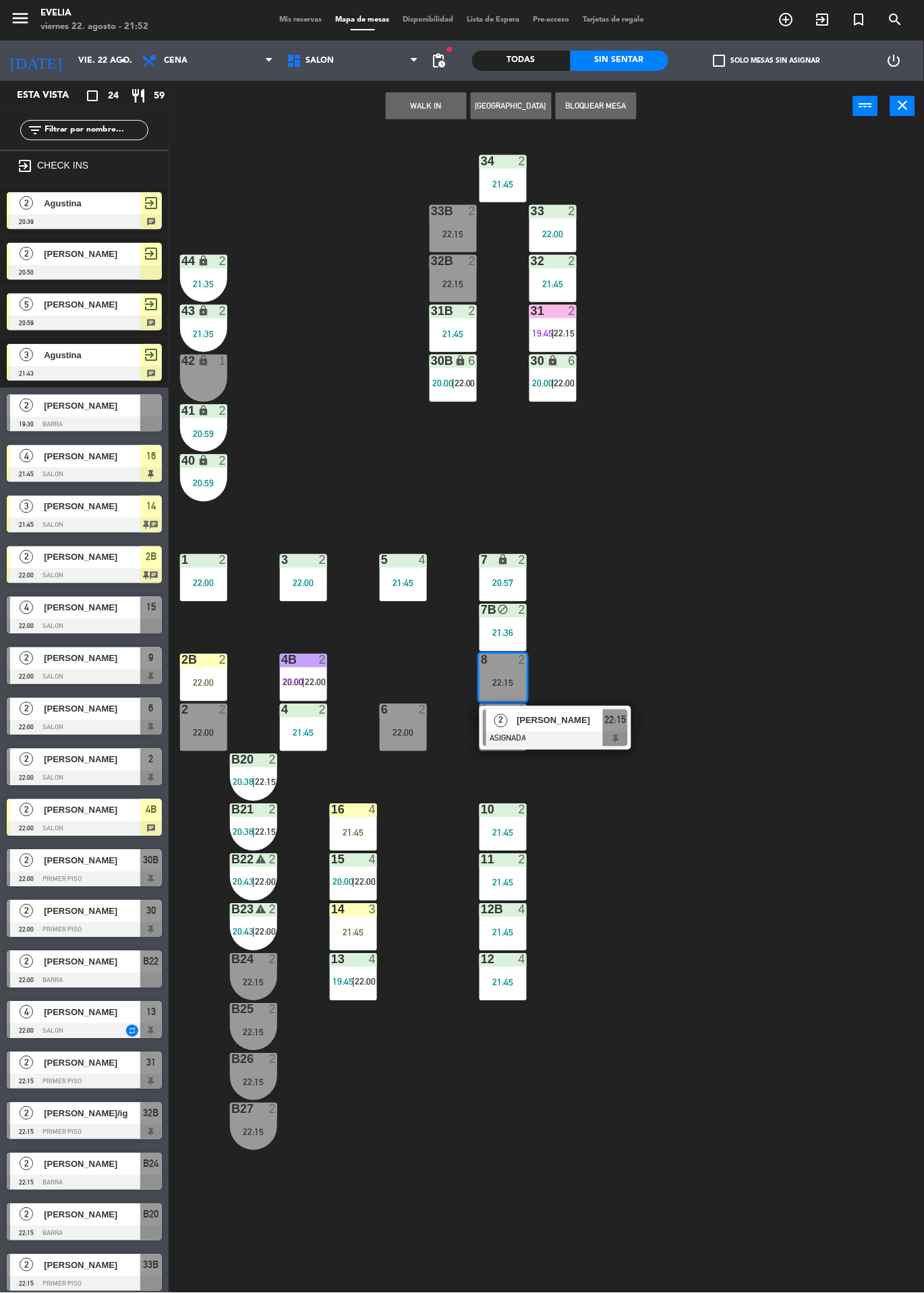
click at [585, 739] on div at bounding box center [556, 739] width 145 height 15
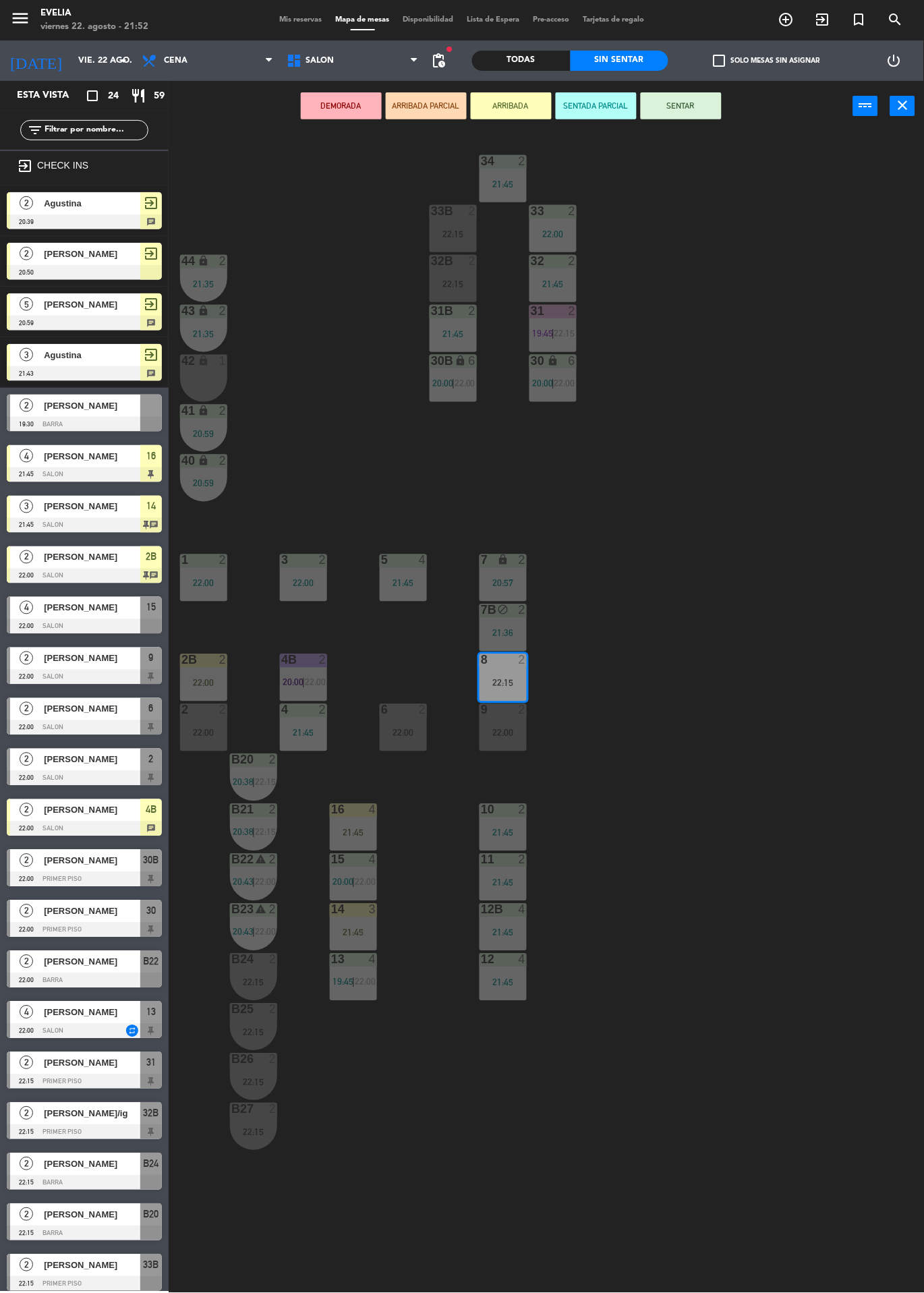
click at [308, 673] on div "4B 2 20:00 | 22:00" at bounding box center [303, 677] width 47 height 47
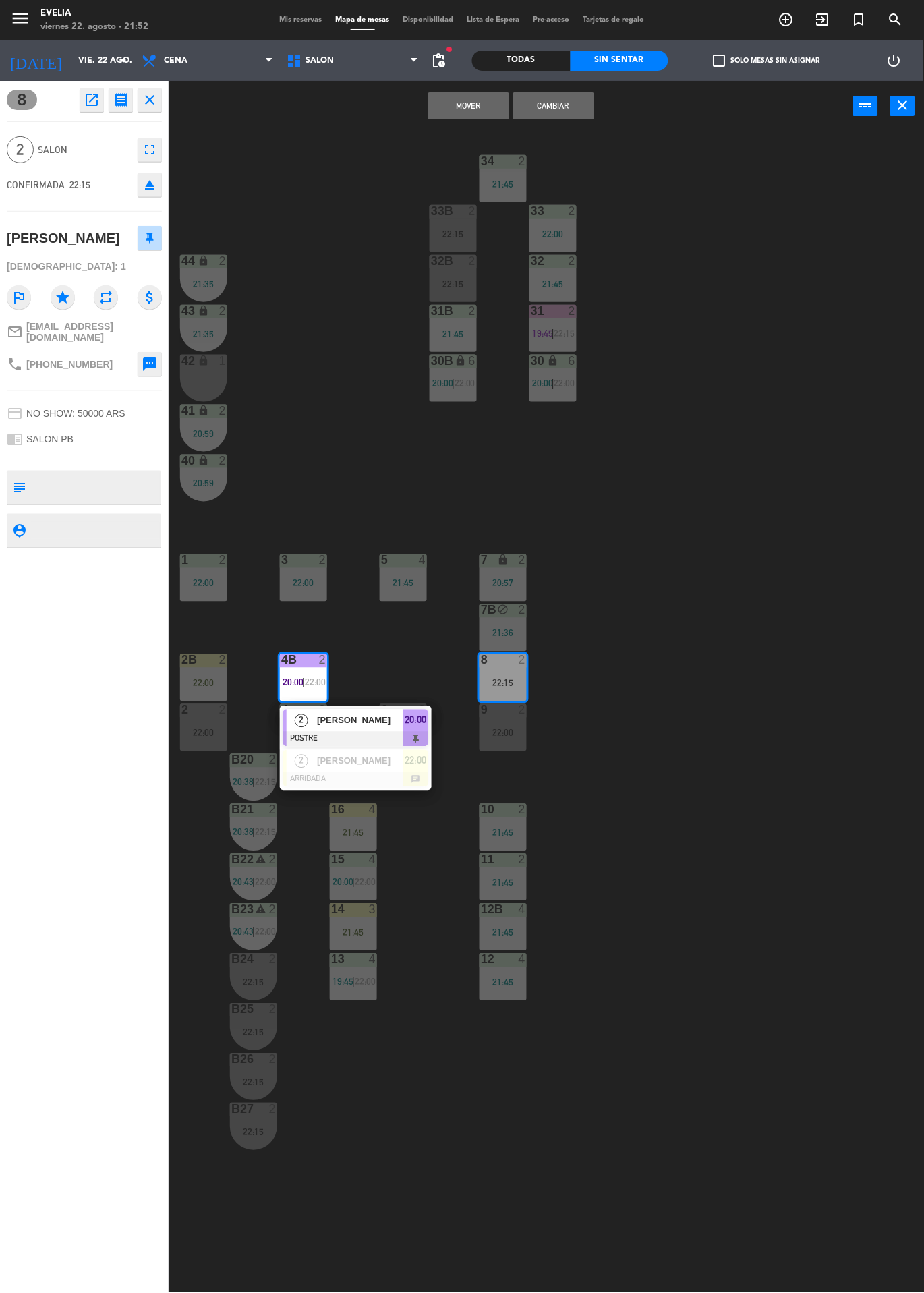
click at [402, 772] on div at bounding box center [356, 780] width 145 height 15
click at [558, 104] on button "Cambiar" at bounding box center [554, 105] width 81 height 27
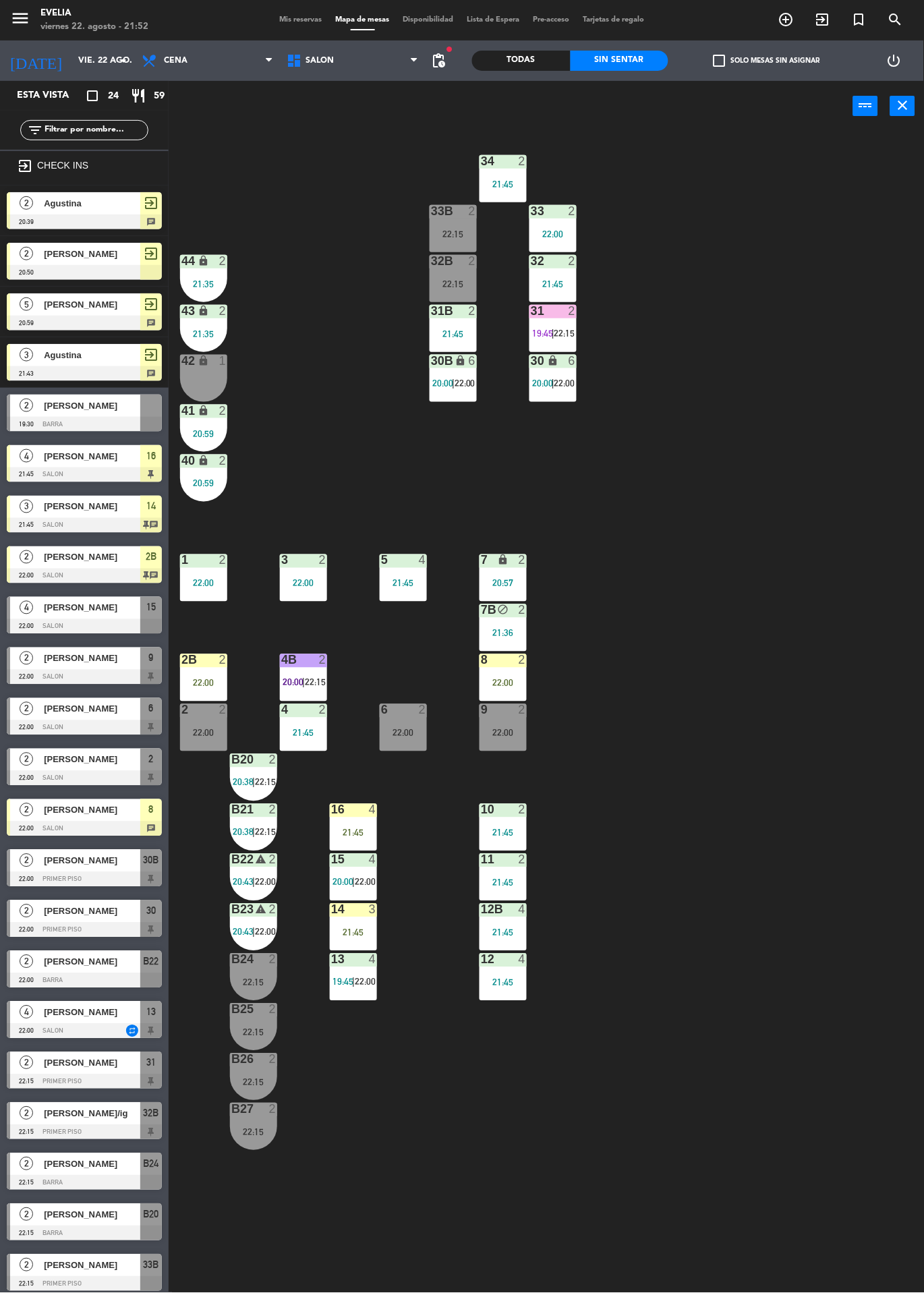
scroll to position [107, 0]
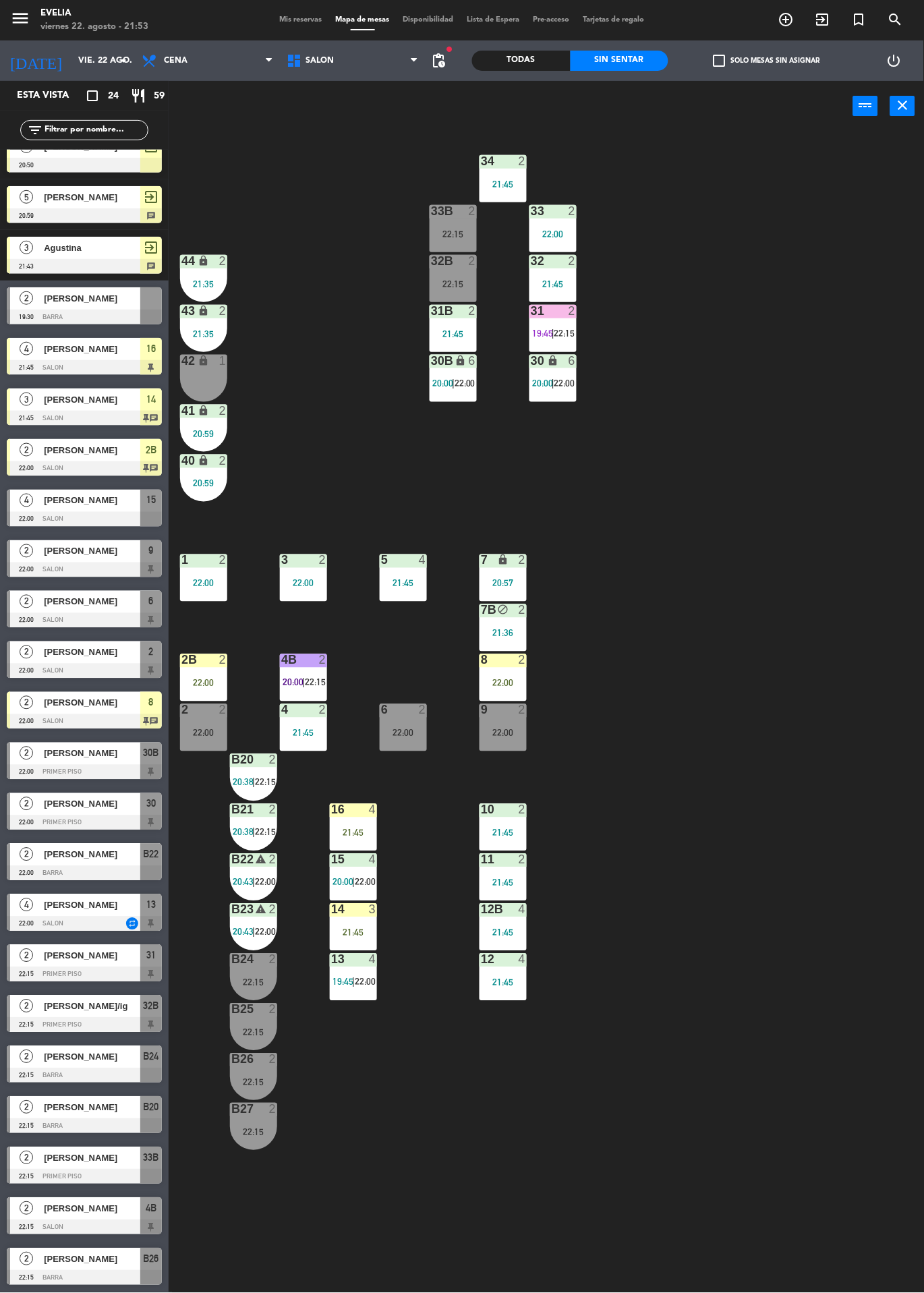
click at [795, 20] on icon "exit_to_app" at bounding box center [786, 20] width 16 height 16
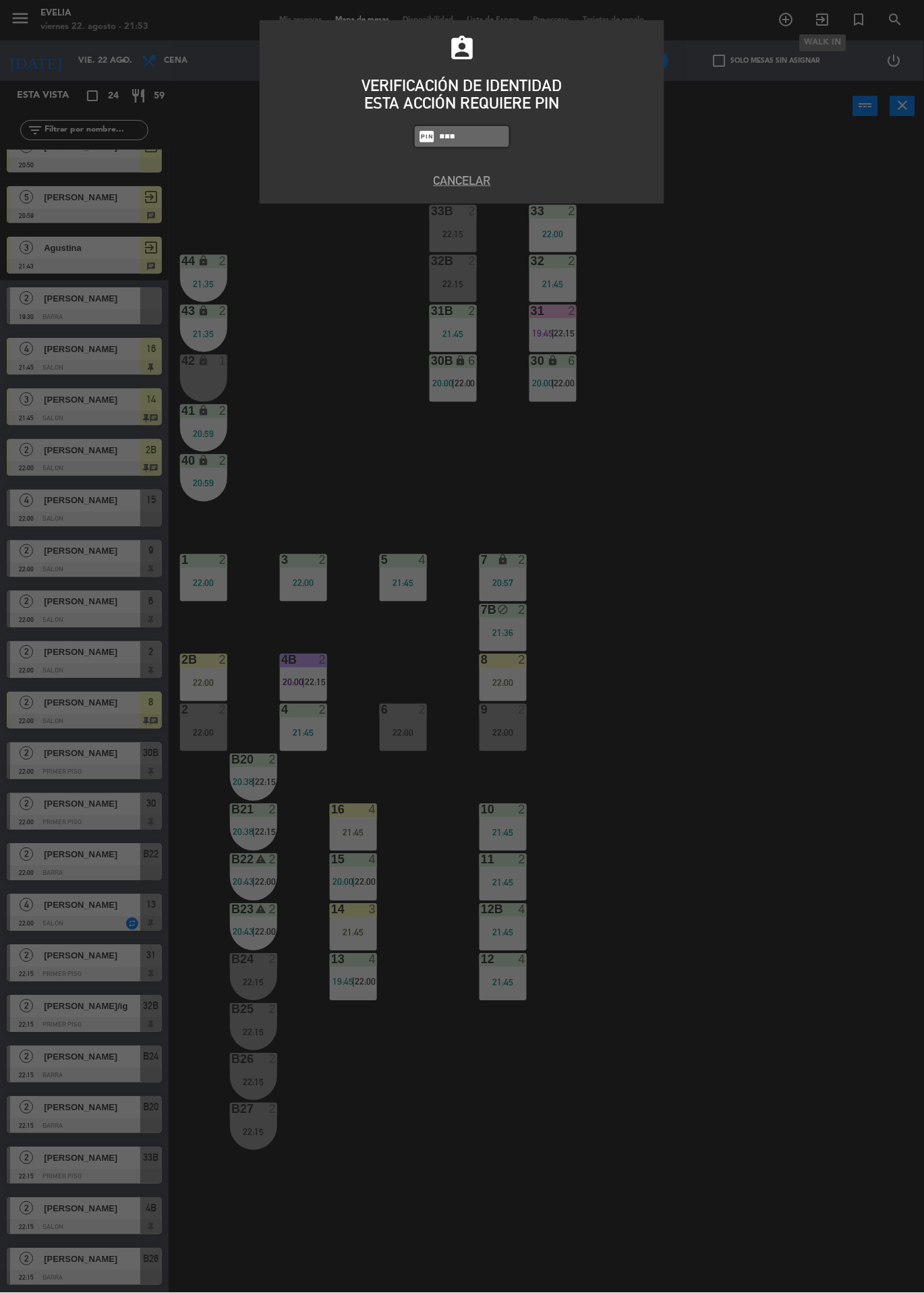
type input "6389"
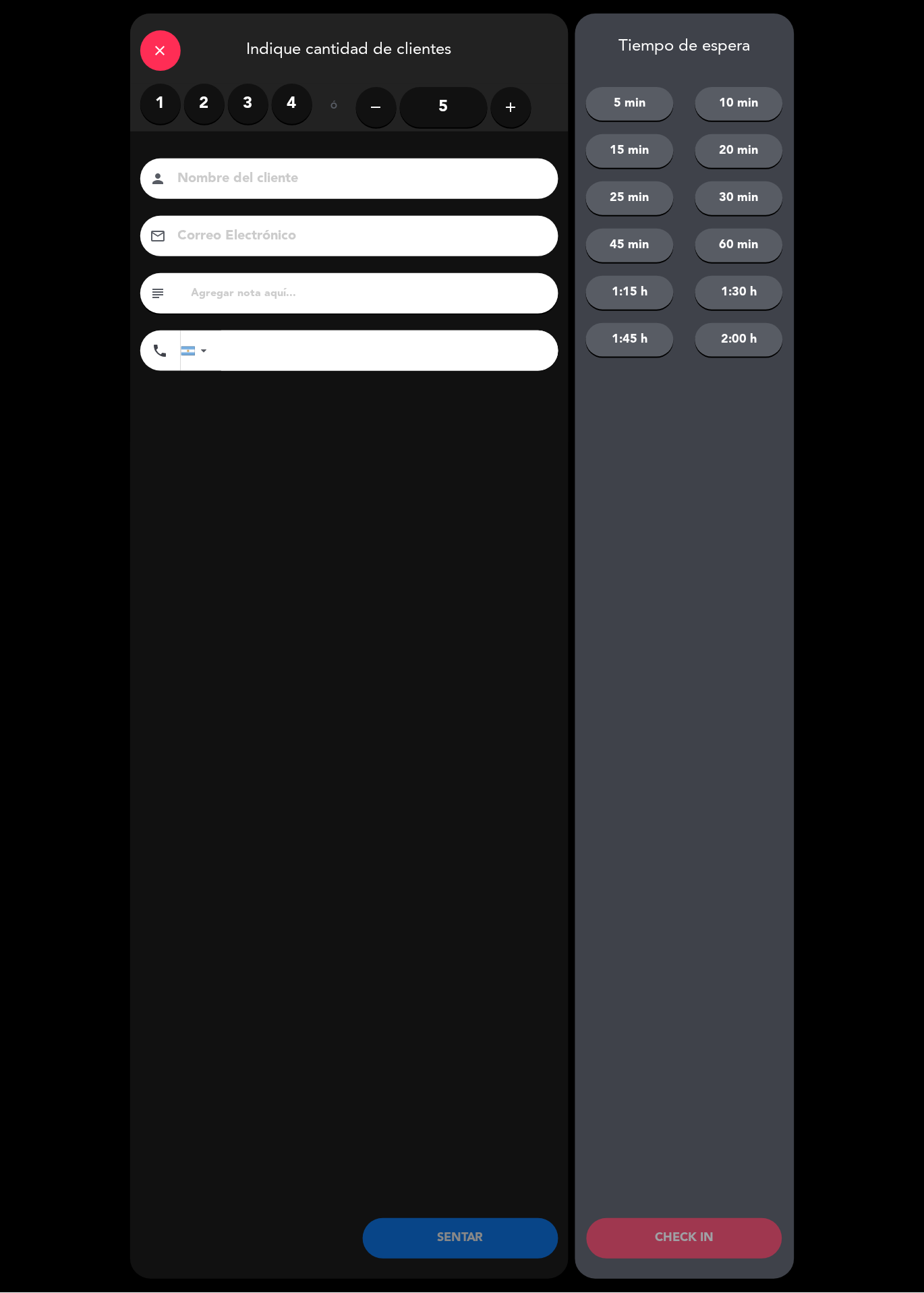
click at [200, 120] on label "2" at bounding box center [205, 104] width 41 height 41
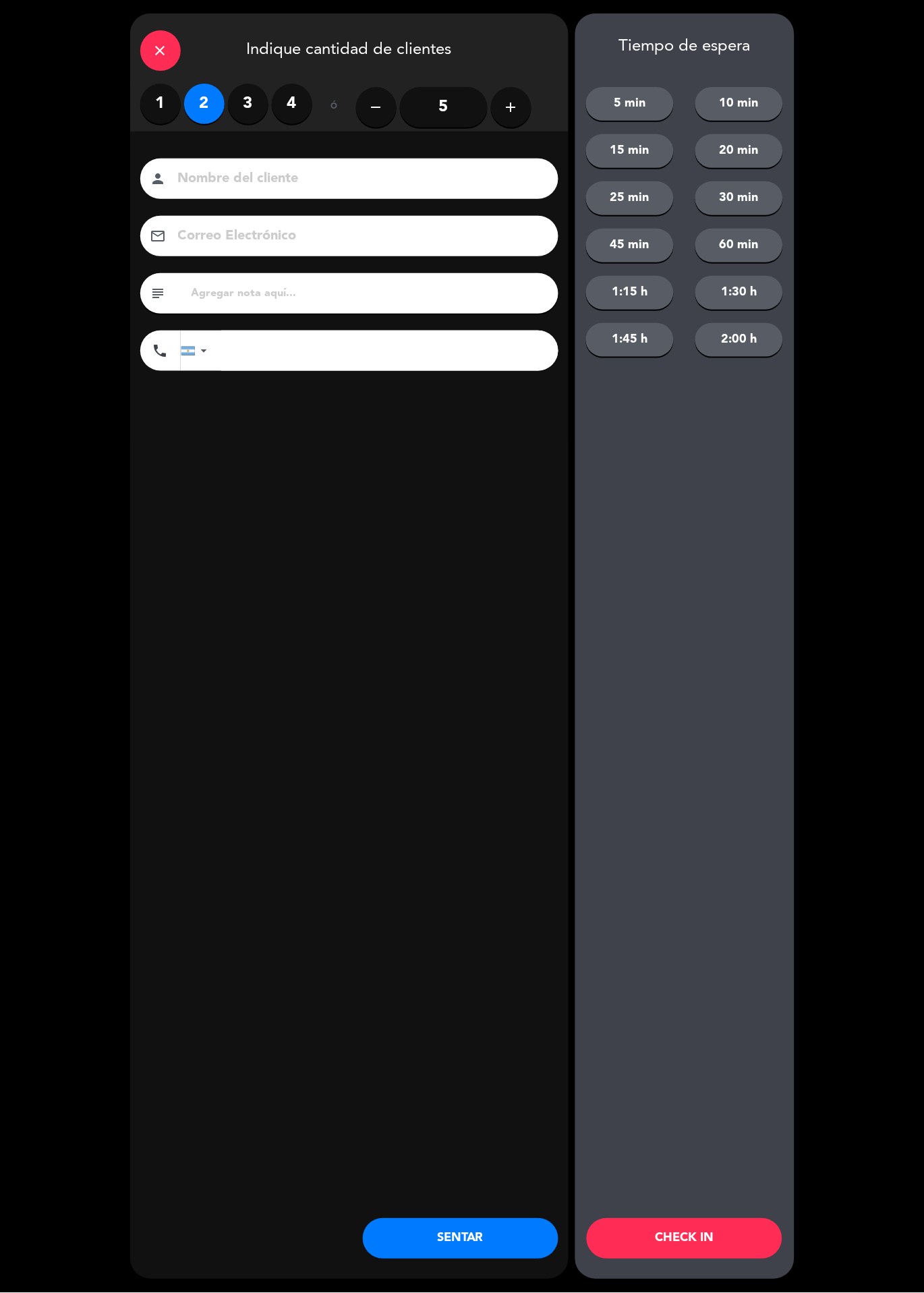
click at [764, 231] on button "60 min" at bounding box center [739, 245] width 88 height 34
click at [479, 170] on input at bounding box center [359, 179] width 364 height 24
type input "Valentina"
click at [414, 603] on div "close Indique cantidad de clientes 1 2 3 4 ó remove 5 add Nombre del cliente pe…" at bounding box center [350, 647] width 439 height 1266
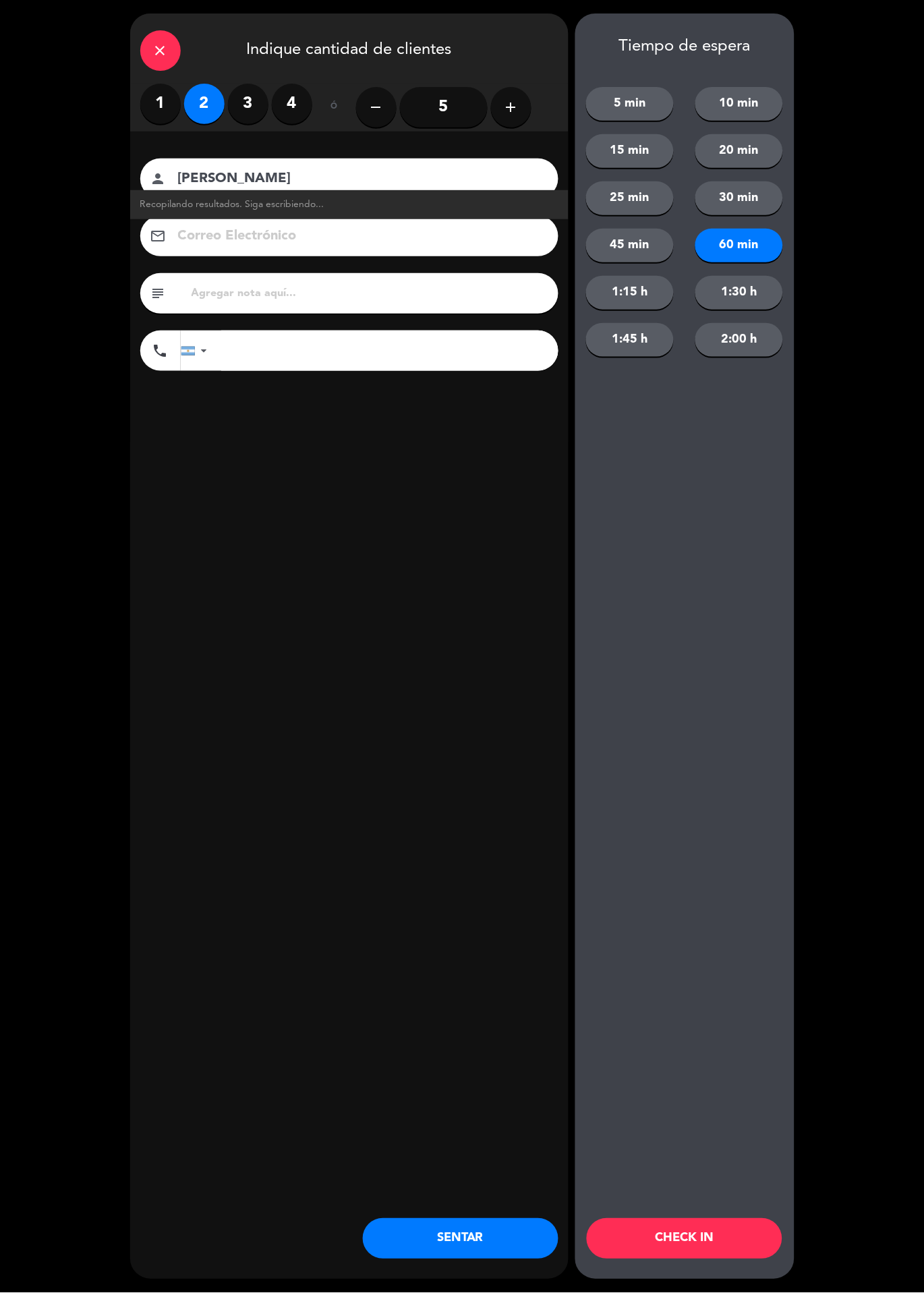
click at [713, 1244] on button "CHECK IN" at bounding box center [685, 1239] width 196 height 41
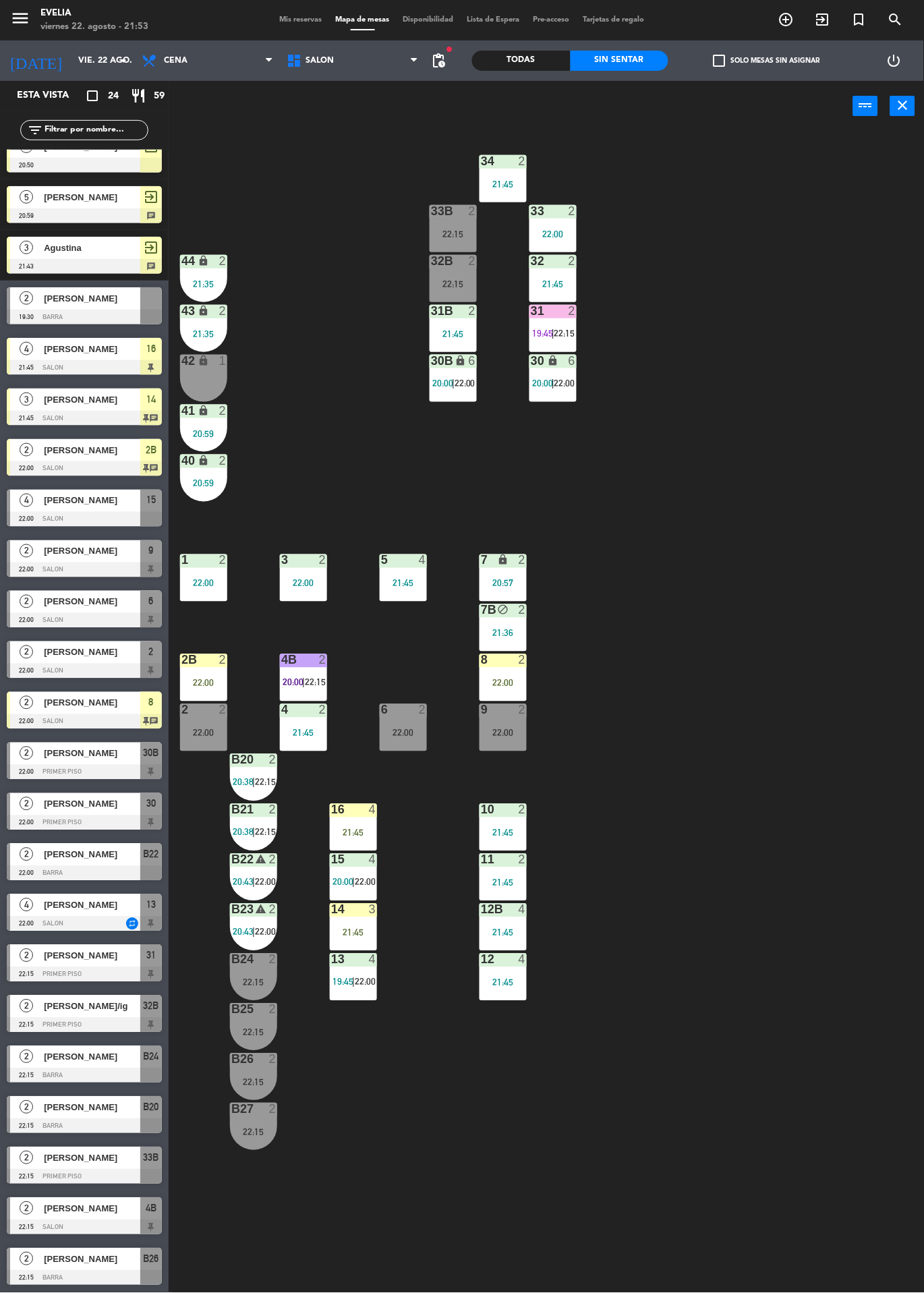
click at [24, 976] on div at bounding box center [84, 975] width 155 height 15
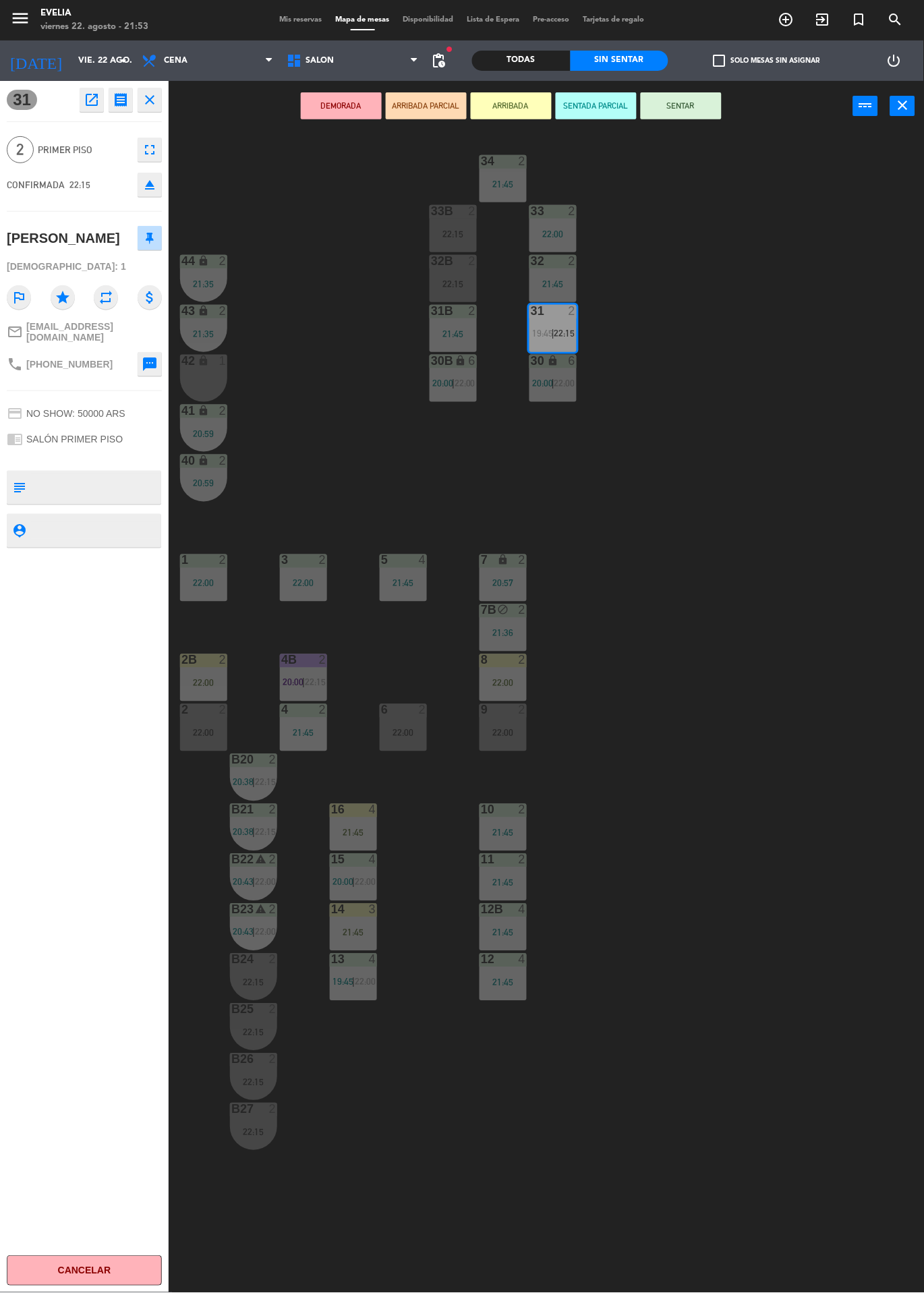
click at [807, 370] on div "34 2 21:45 33B 2 22:15 33 2 22:00 44 lock 2 21:35 32B 2 22:15 32 2 21:45 43 loc…" at bounding box center [551, 712] width 746 height 1162
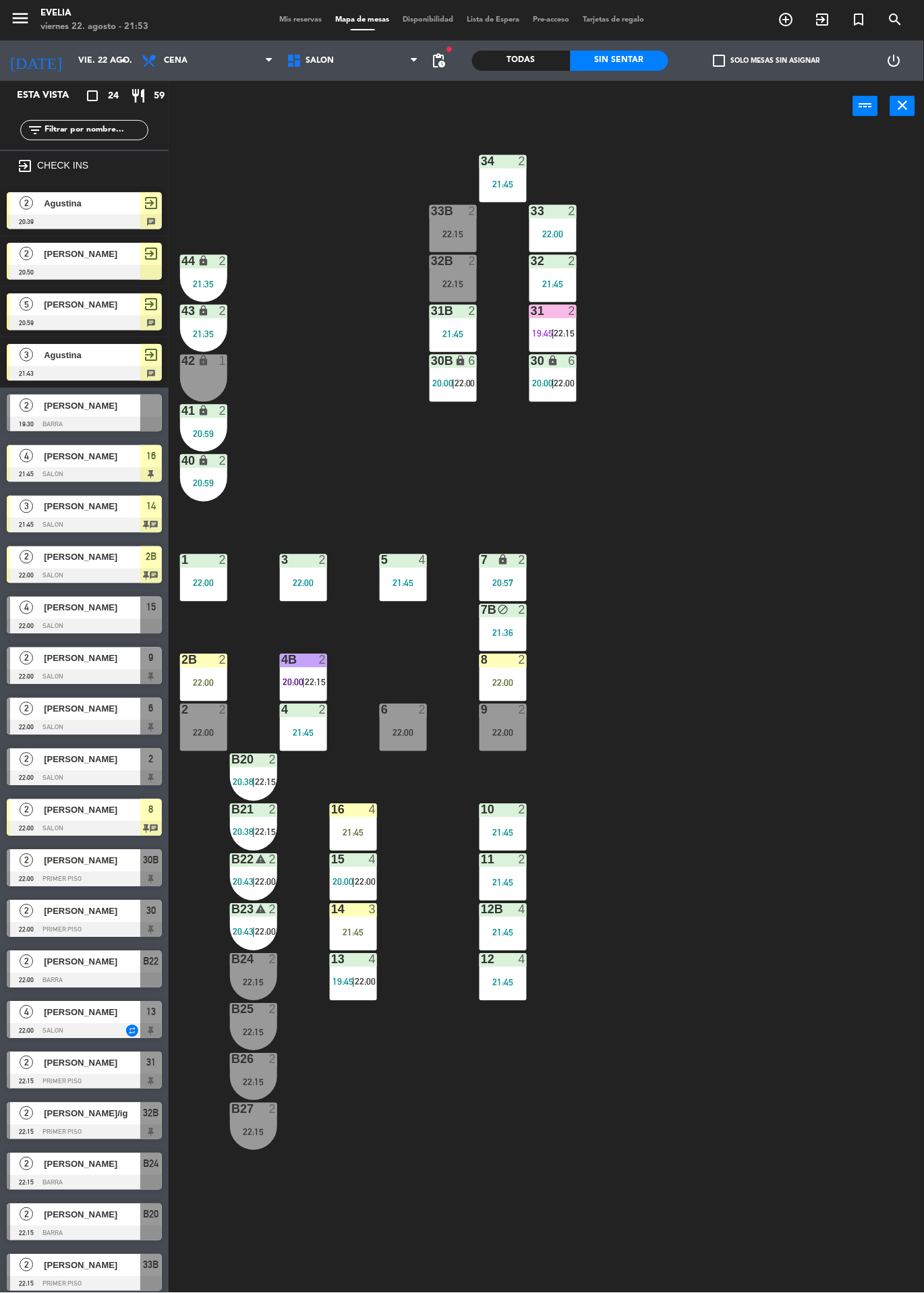
scroll to position [89, 0]
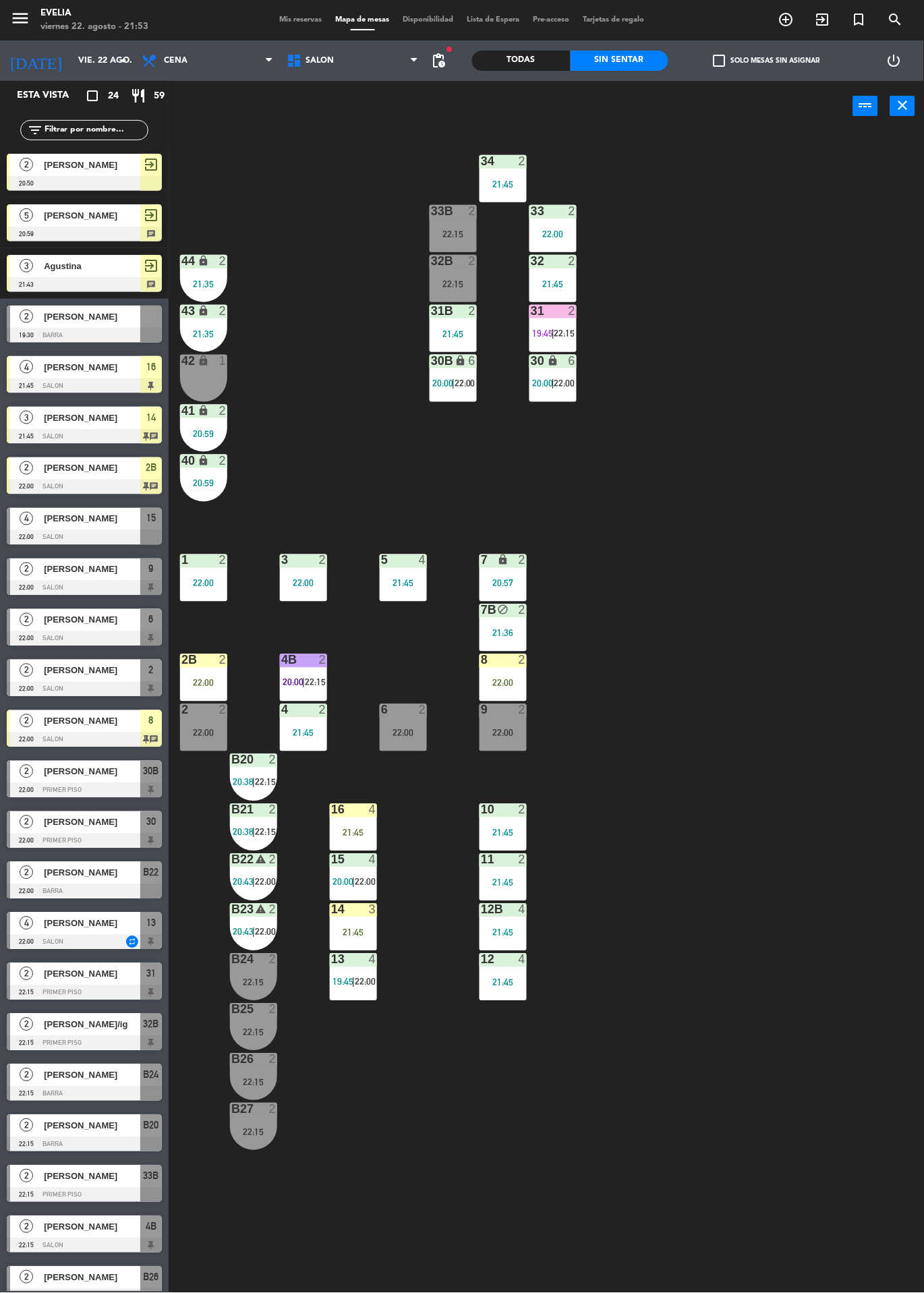
click at [566, 333] on span "22:15" at bounding box center [565, 333] width 21 height 11
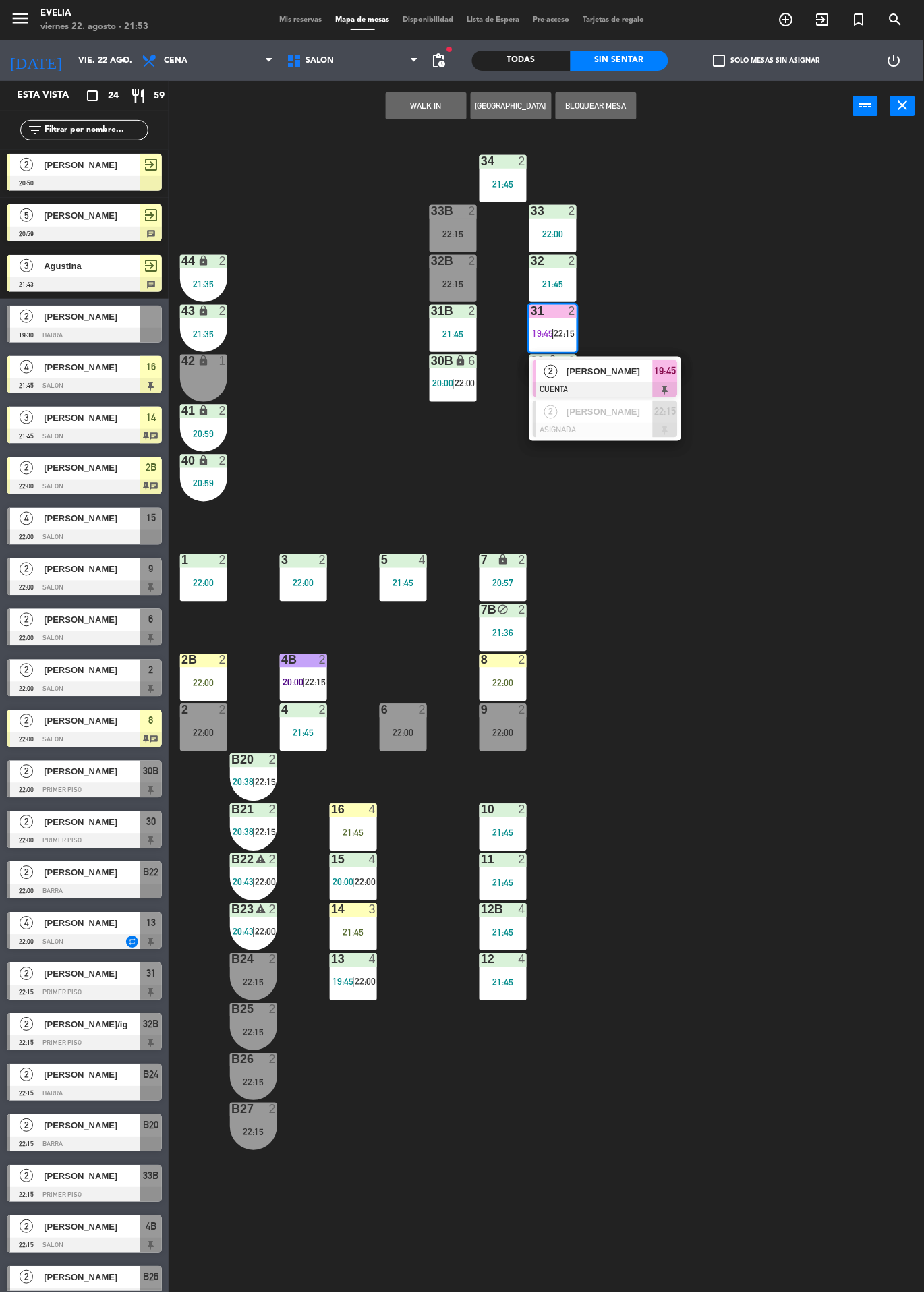
click at [641, 431] on div at bounding box center [606, 430] width 145 height 15
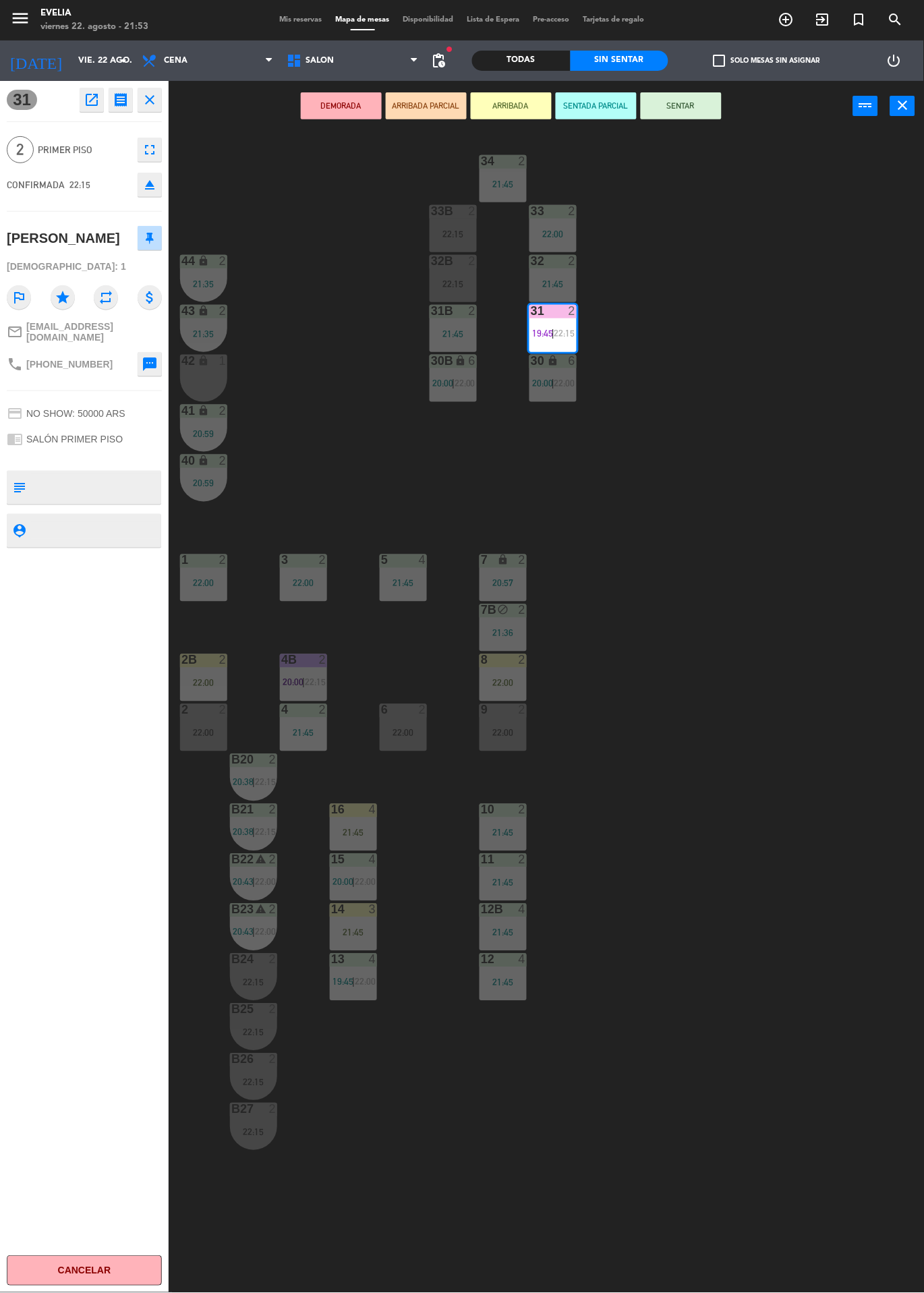
click at [724, 355] on div "34 2 21:45 33B 2 22:15 33 2 22:00 44 lock 2 21:35 32B 2 22:15 32 2 21:45 43 loc…" at bounding box center [551, 712] width 746 height 1162
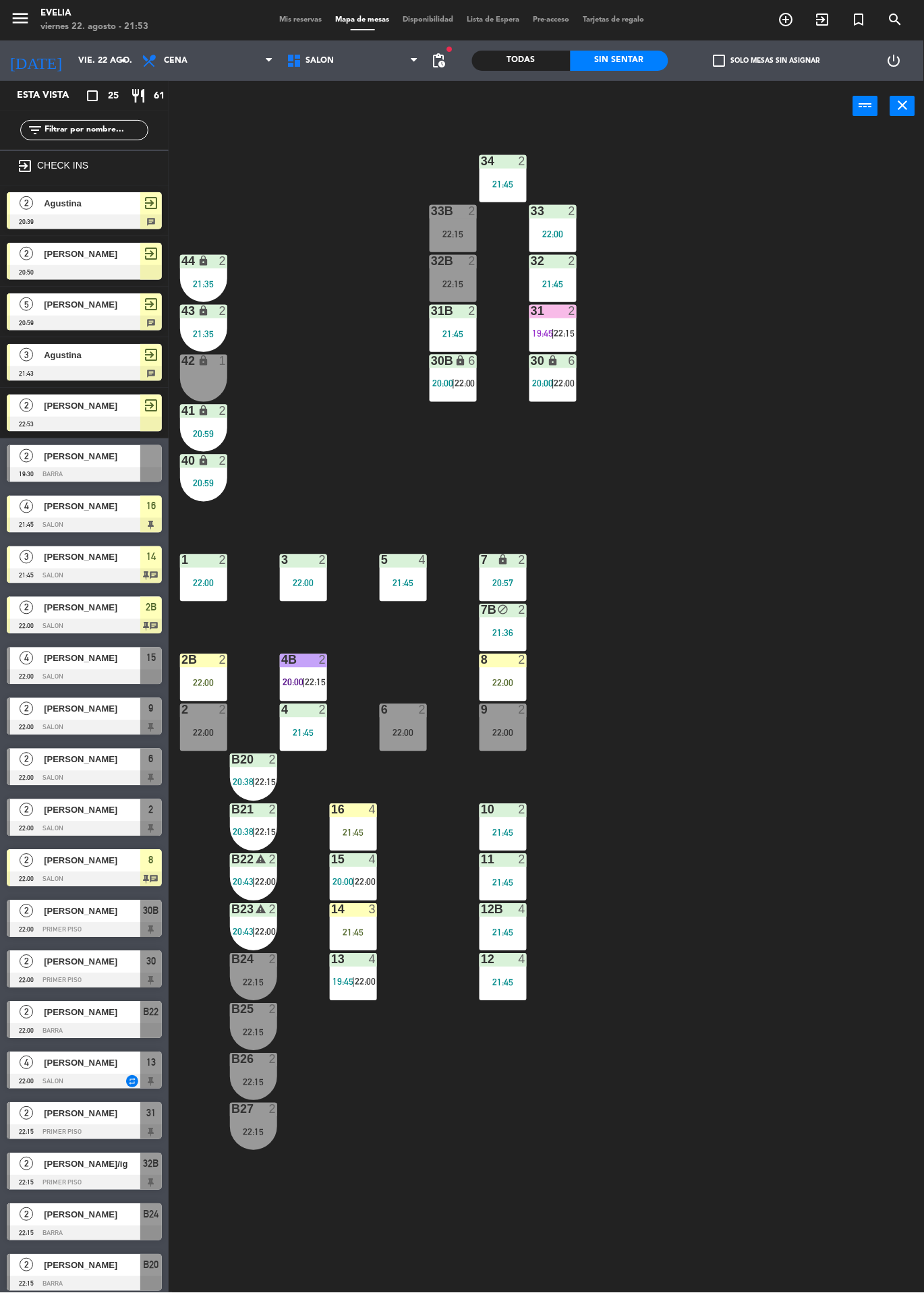
scroll to position [107, 0]
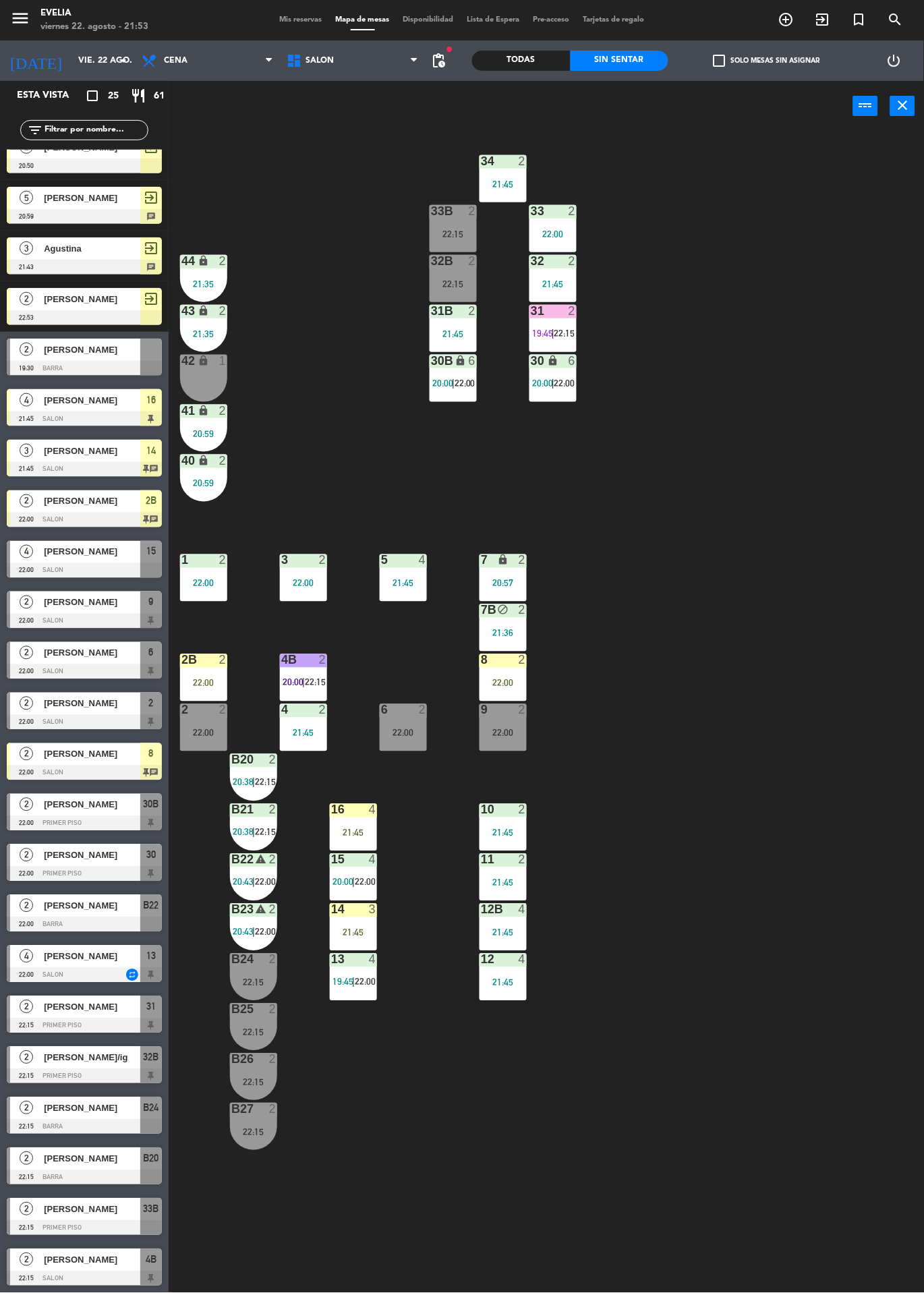
click at [572, 331] on span "22:15" at bounding box center [565, 333] width 21 height 11
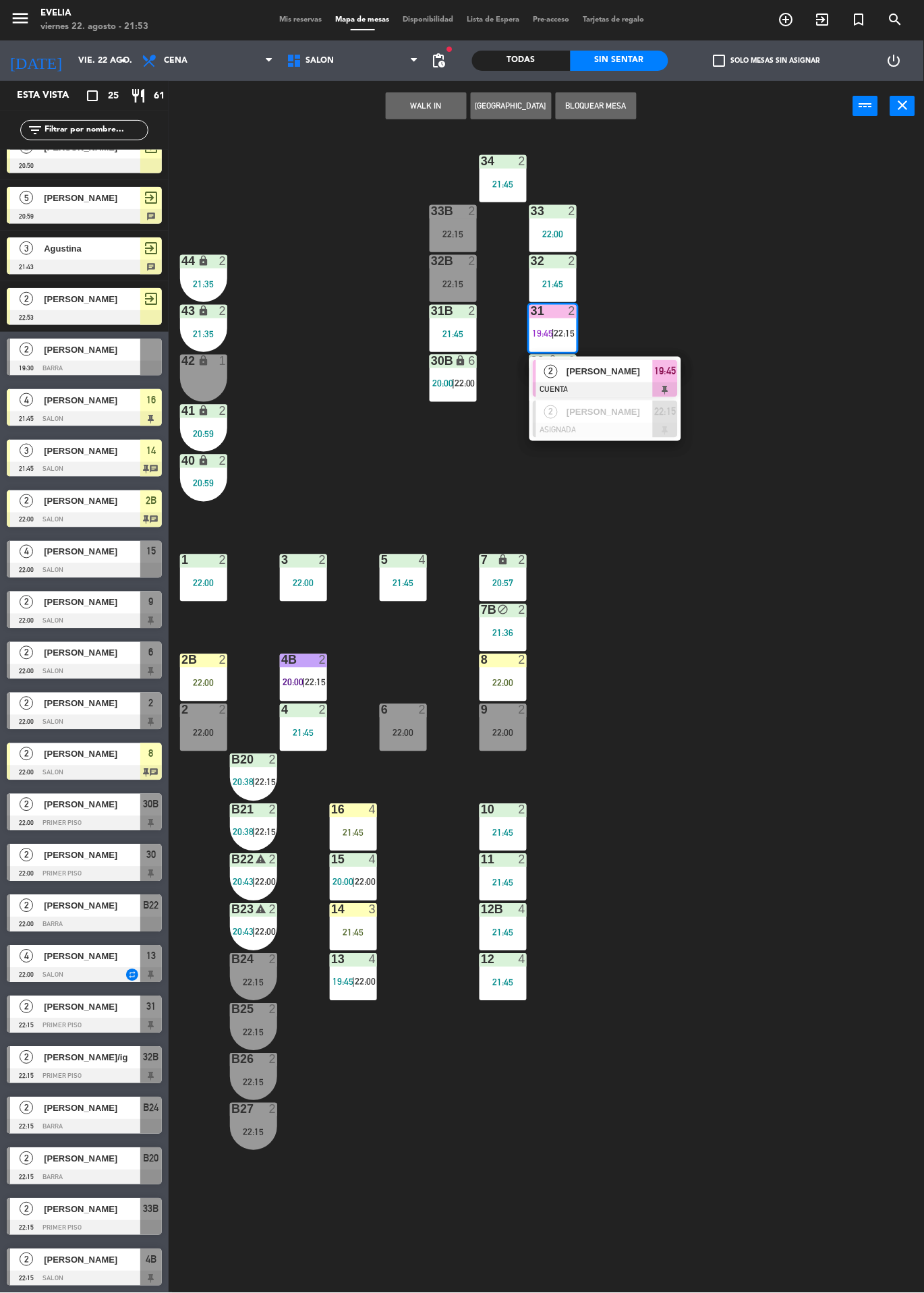
click at [635, 435] on div at bounding box center [606, 430] width 145 height 15
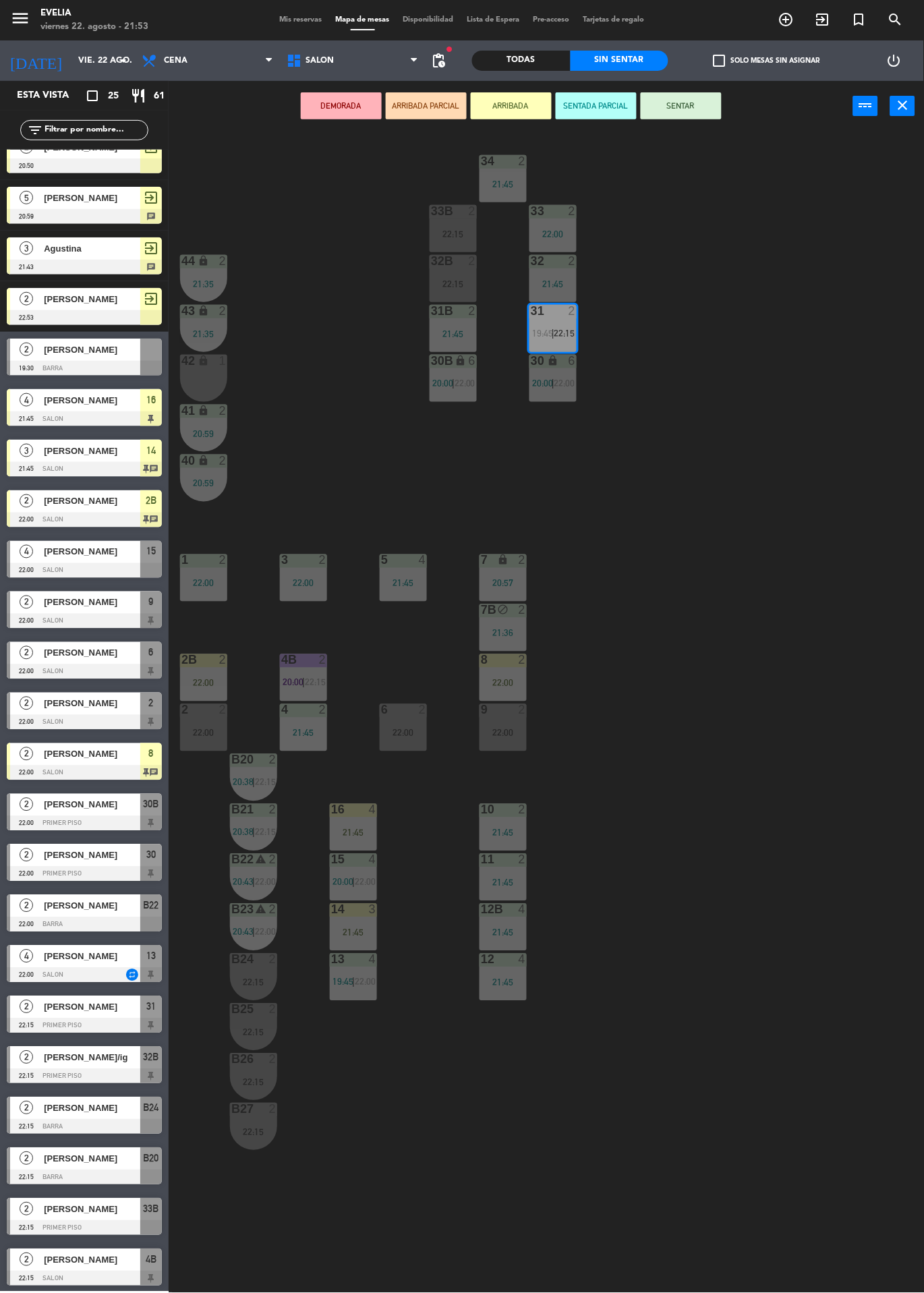
click at [455, 279] on div "22:15" at bounding box center [453, 284] width 47 height 9
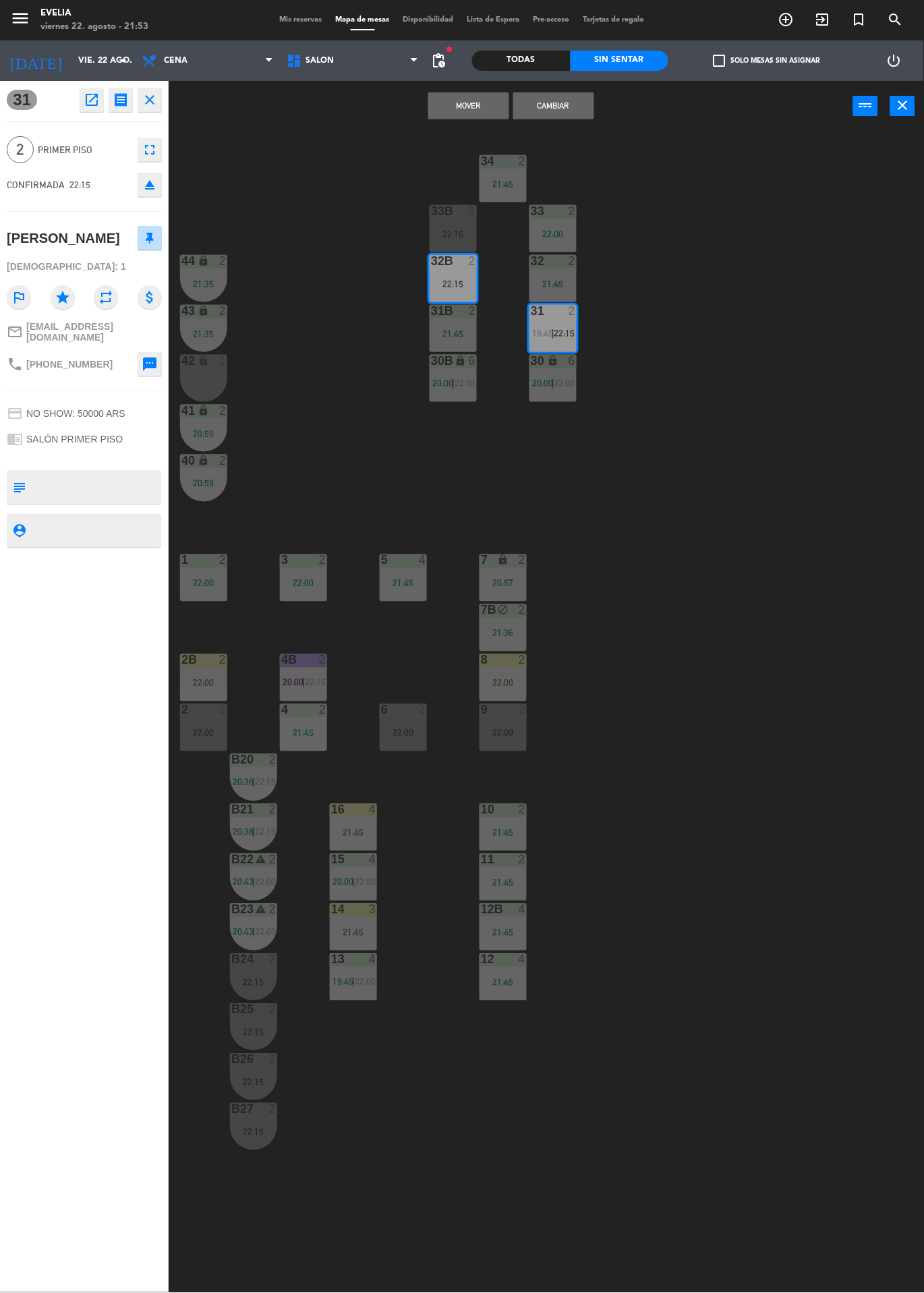
click at [564, 112] on button "Cambiar" at bounding box center [554, 105] width 81 height 27
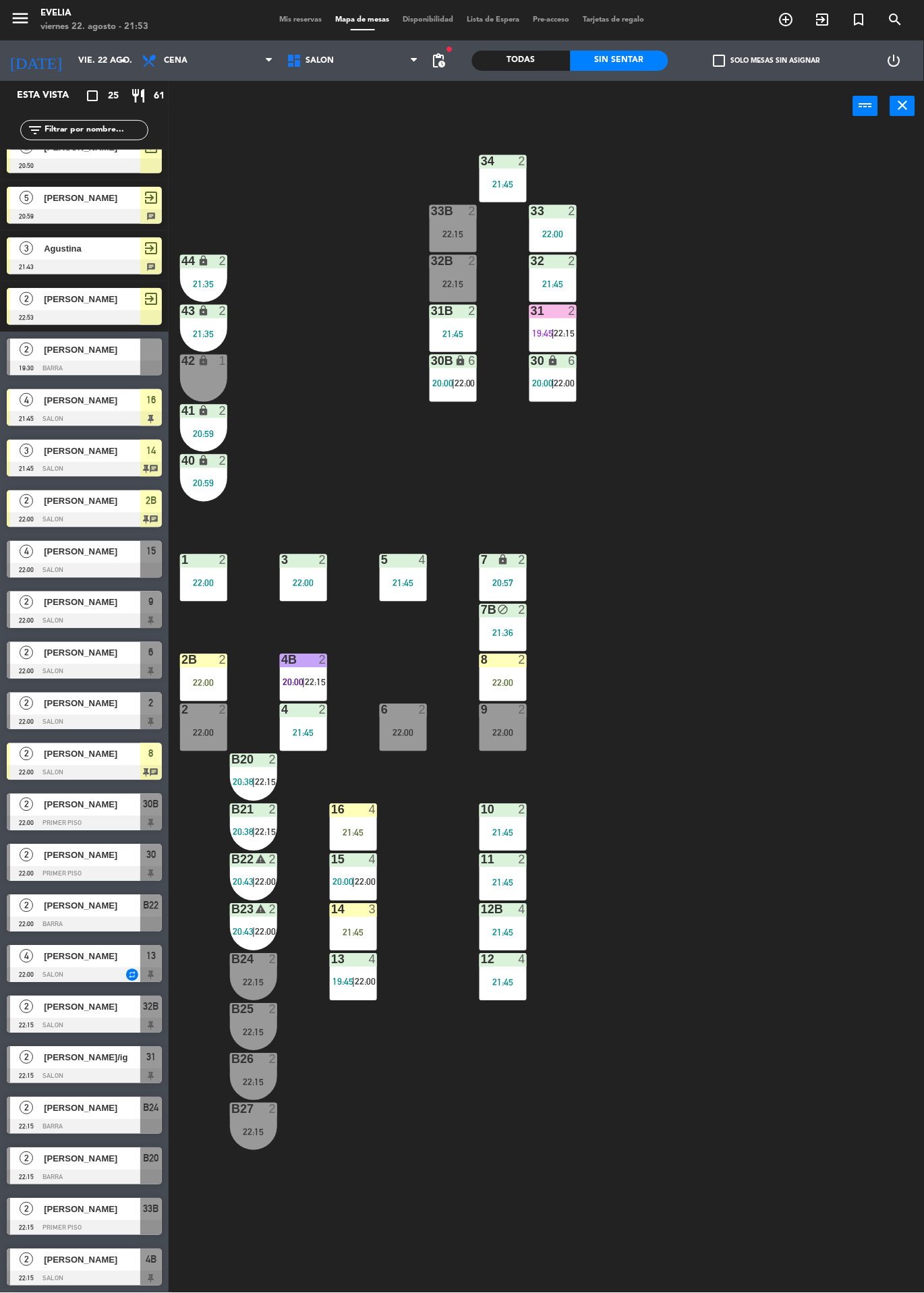
click at [465, 261] on div "2" at bounding box center [476, 261] width 22 height 12
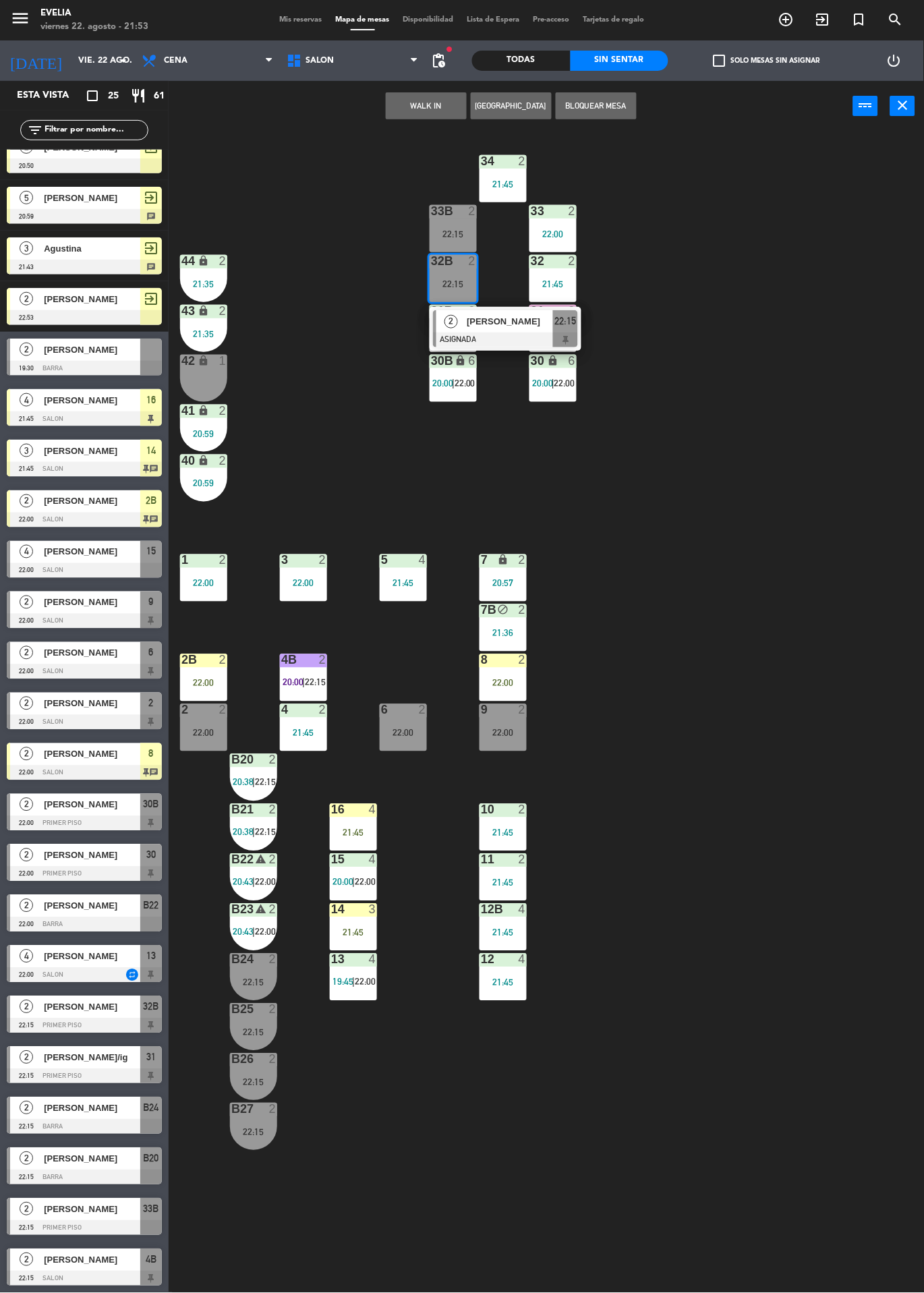
click at [526, 333] on div at bounding box center [506, 340] width 145 height 15
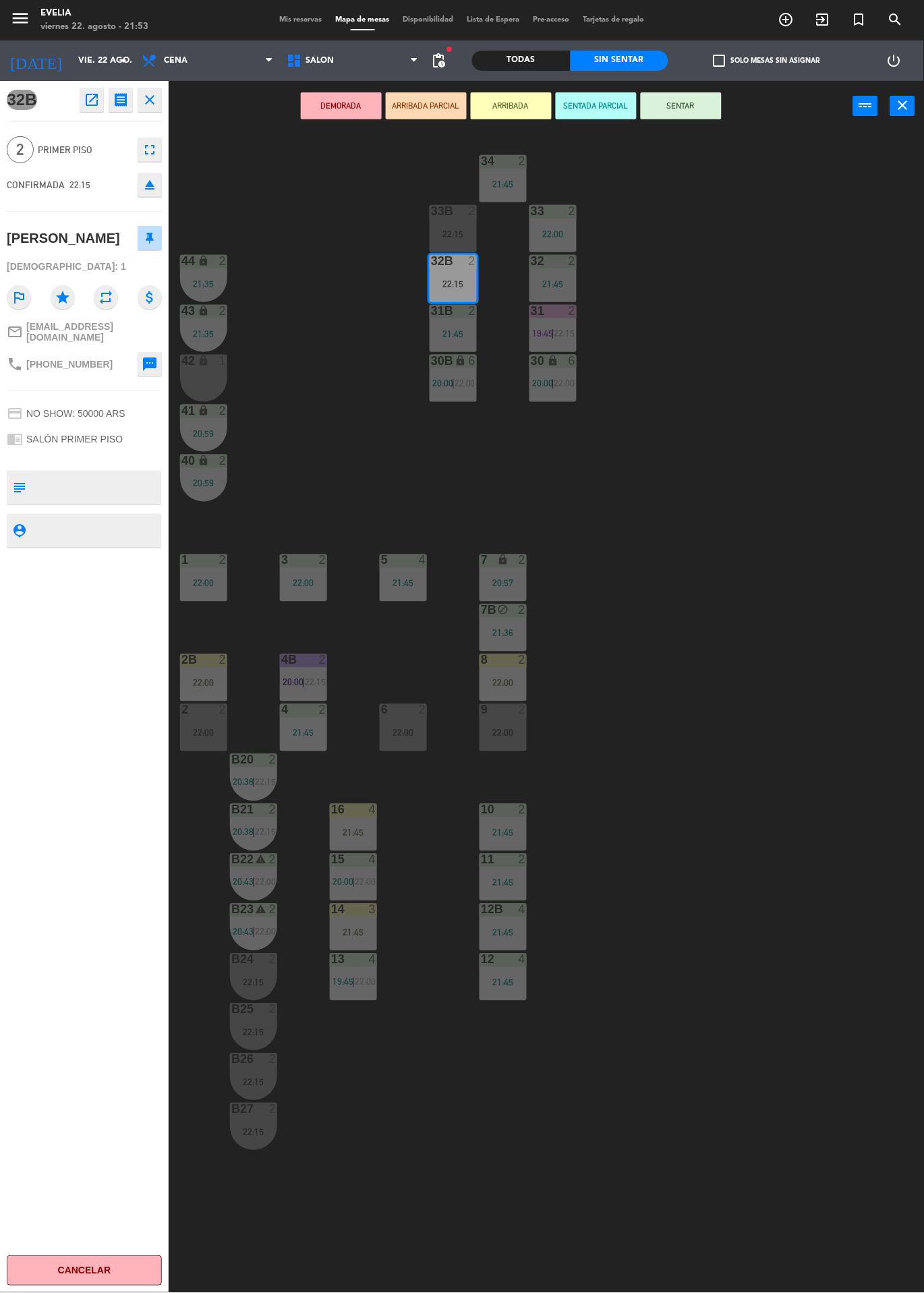
click at [672, 95] on button "SENTAR" at bounding box center [682, 105] width 81 height 27
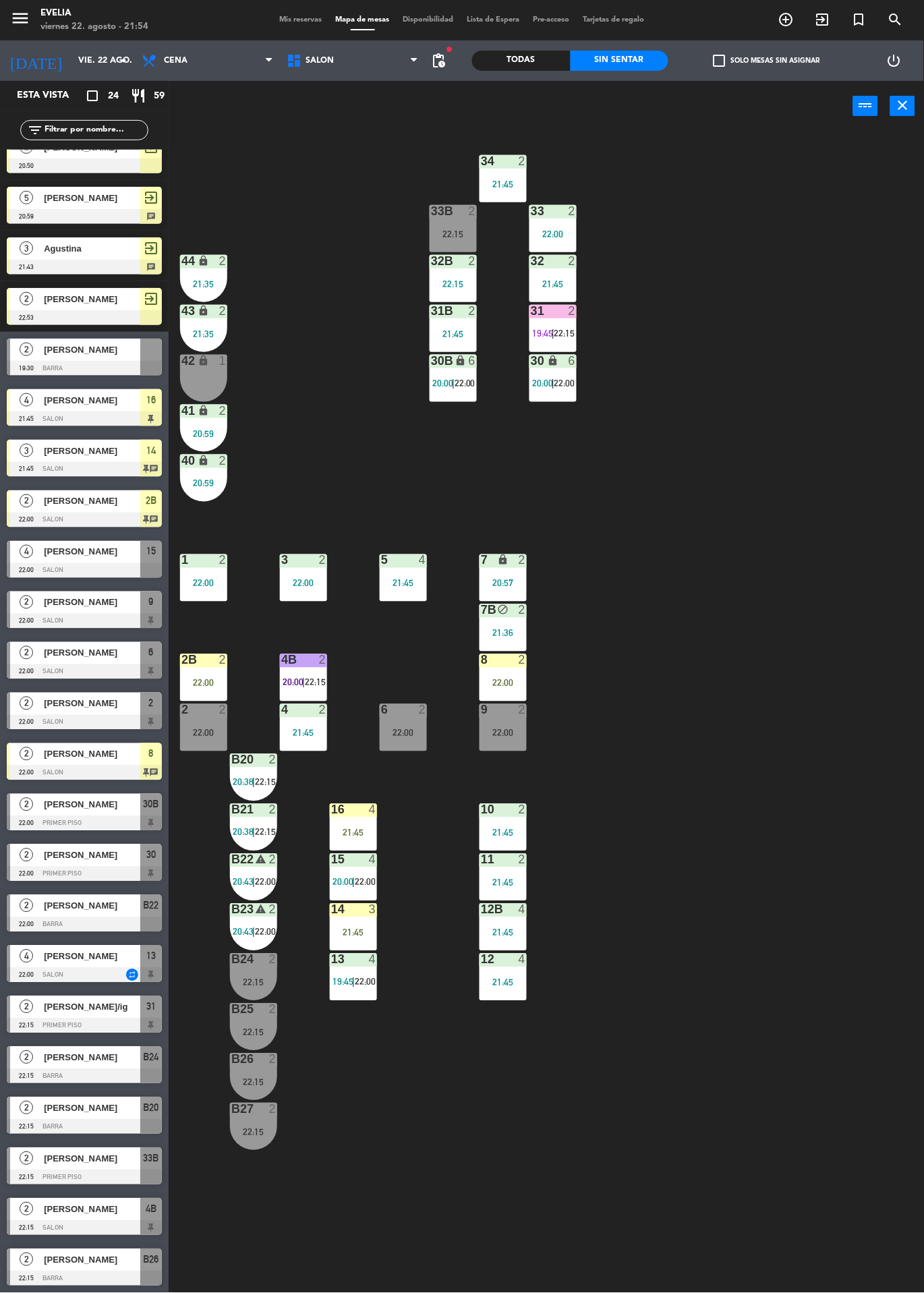
click at [98, 951] on span "[PERSON_NAME]" at bounding box center [91, 957] width 96 height 15
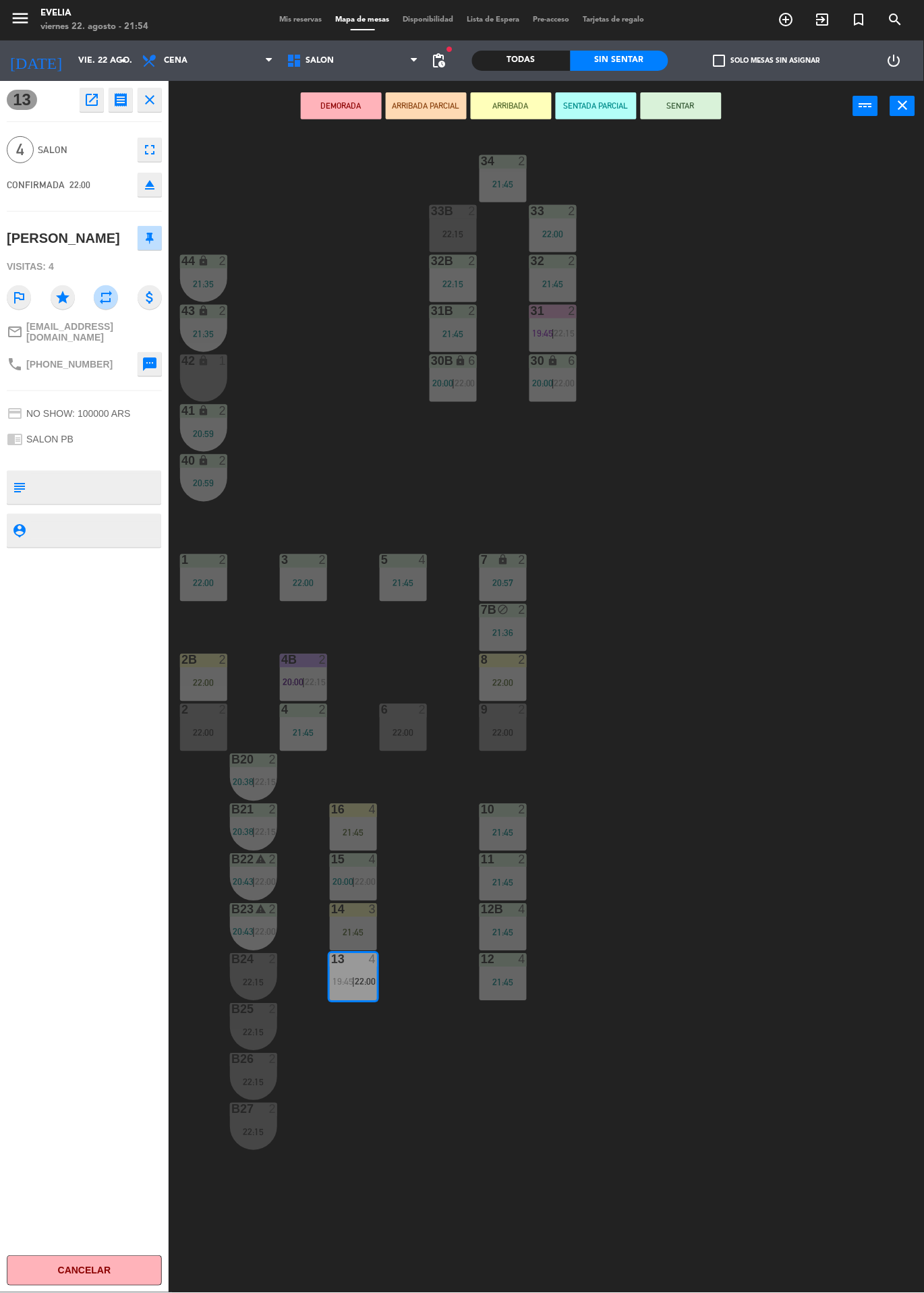
click at [514, 106] on button "ARRIBADA" at bounding box center [511, 105] width 81 height 27
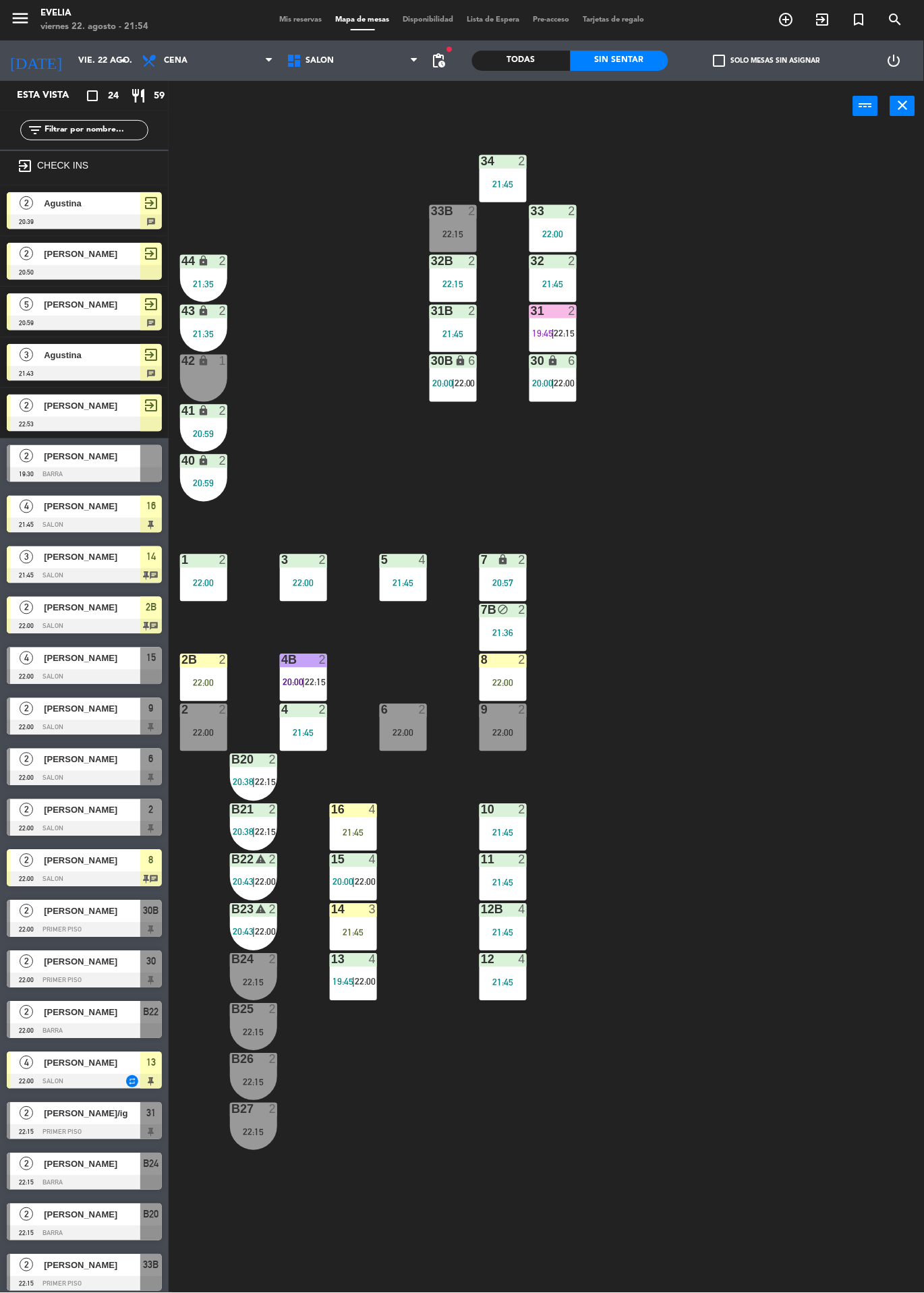
scroll to position [89, 0]
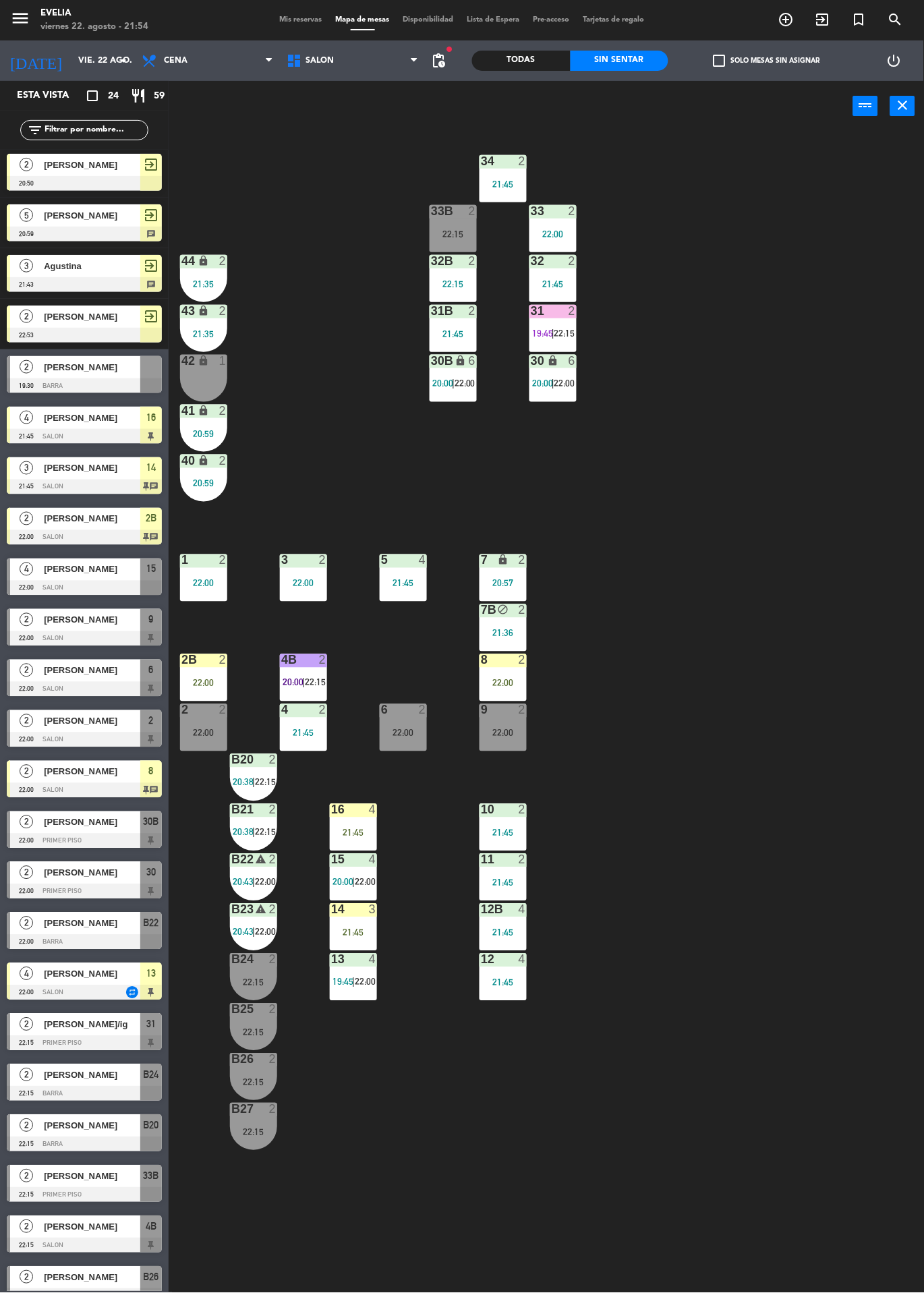
click at [739, 710] on div "34 2 21:45 33B 2 22:15 33 2 22:00 44 lock 2 21:35 32B 2 22:15 32 2 21:45 43 loc…" at bounding box center [551, 712] width 746 height 1162
click at [369, 983] on span "22:00" at bounding box center [365, 982] width 21 height 11
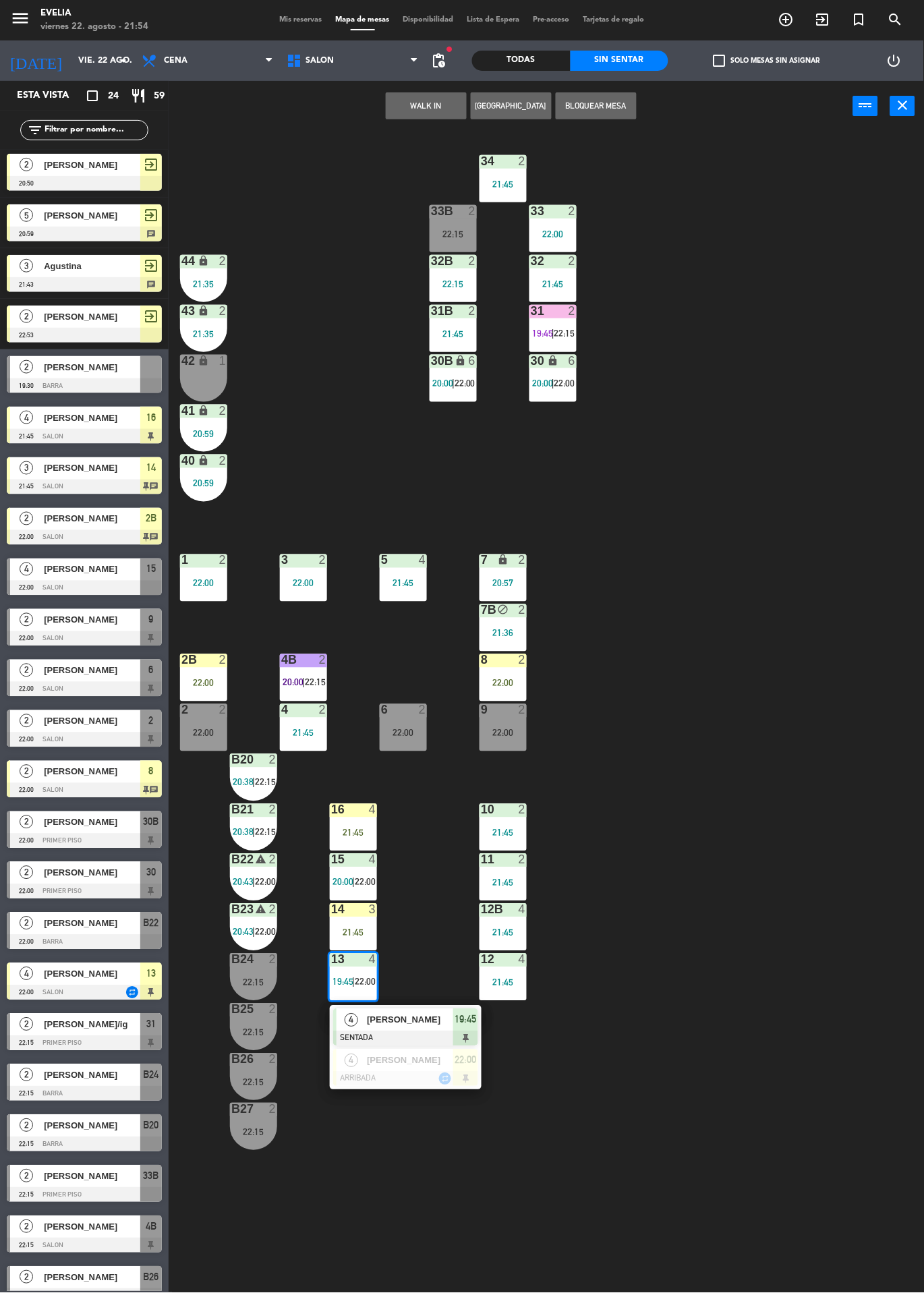
click at [439, 1077] on div at bounding box center [406, 1079] width 145 height 15
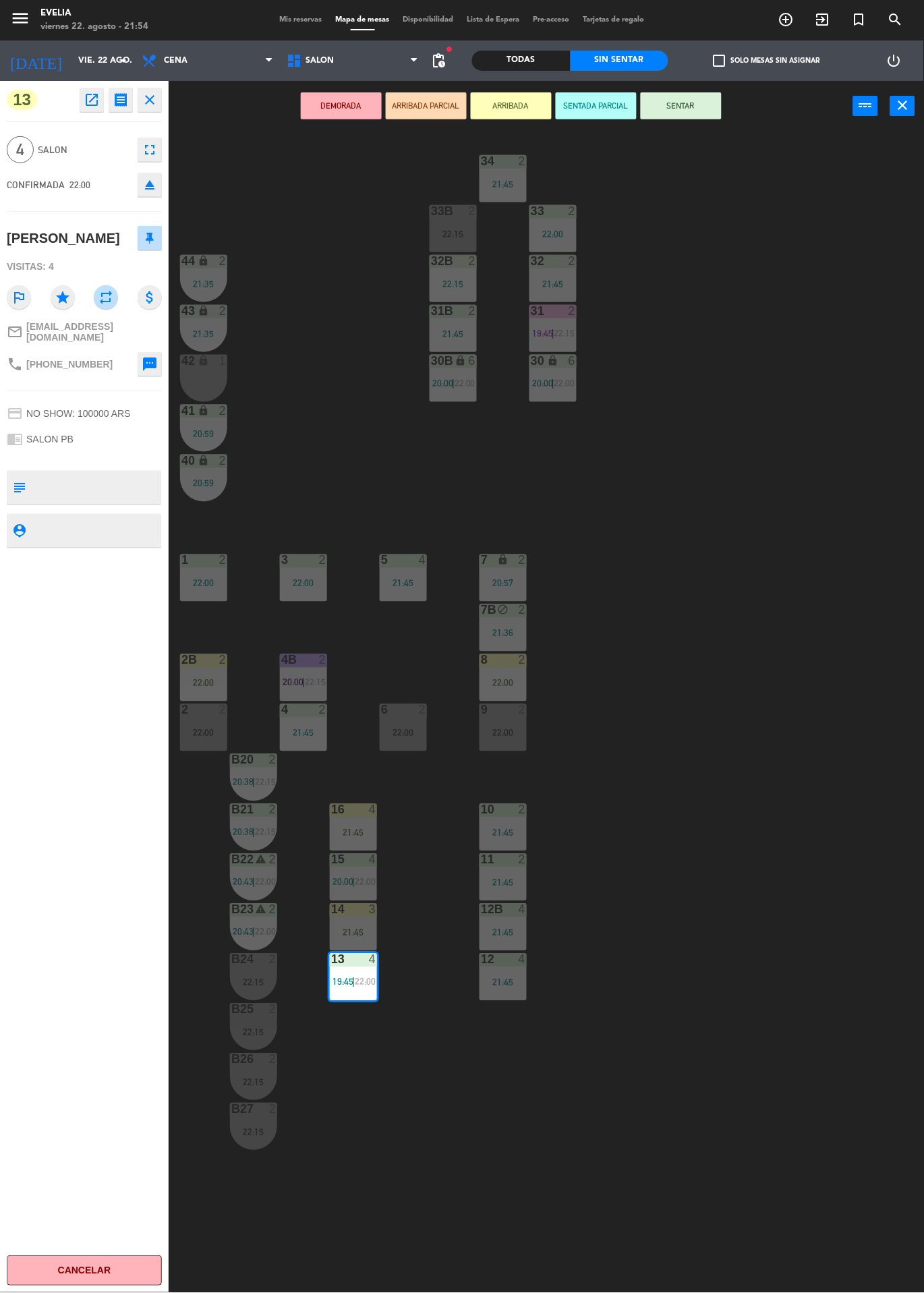
click at [117, 490] on textarea at bounding box center [96, 487] width 129 height 28
type textarea "Camp cuero café ella semi pelirroja"
click at [91, 715] on div "13 open_in_new receipt 10:00 PM vie., 22 ago. 4 personas Paula varela Mesa 13 R…" at bounding box center [84, 687] width 169 height 1213
click at [737, 657] on div "34 2 21:45 33B 2 22:15 33 2 22:00 44 lock 2 21:35 32B 2 22:15 32 2 21:45 43 loc…" at bounding box center [551, 712] width 746 height 1162
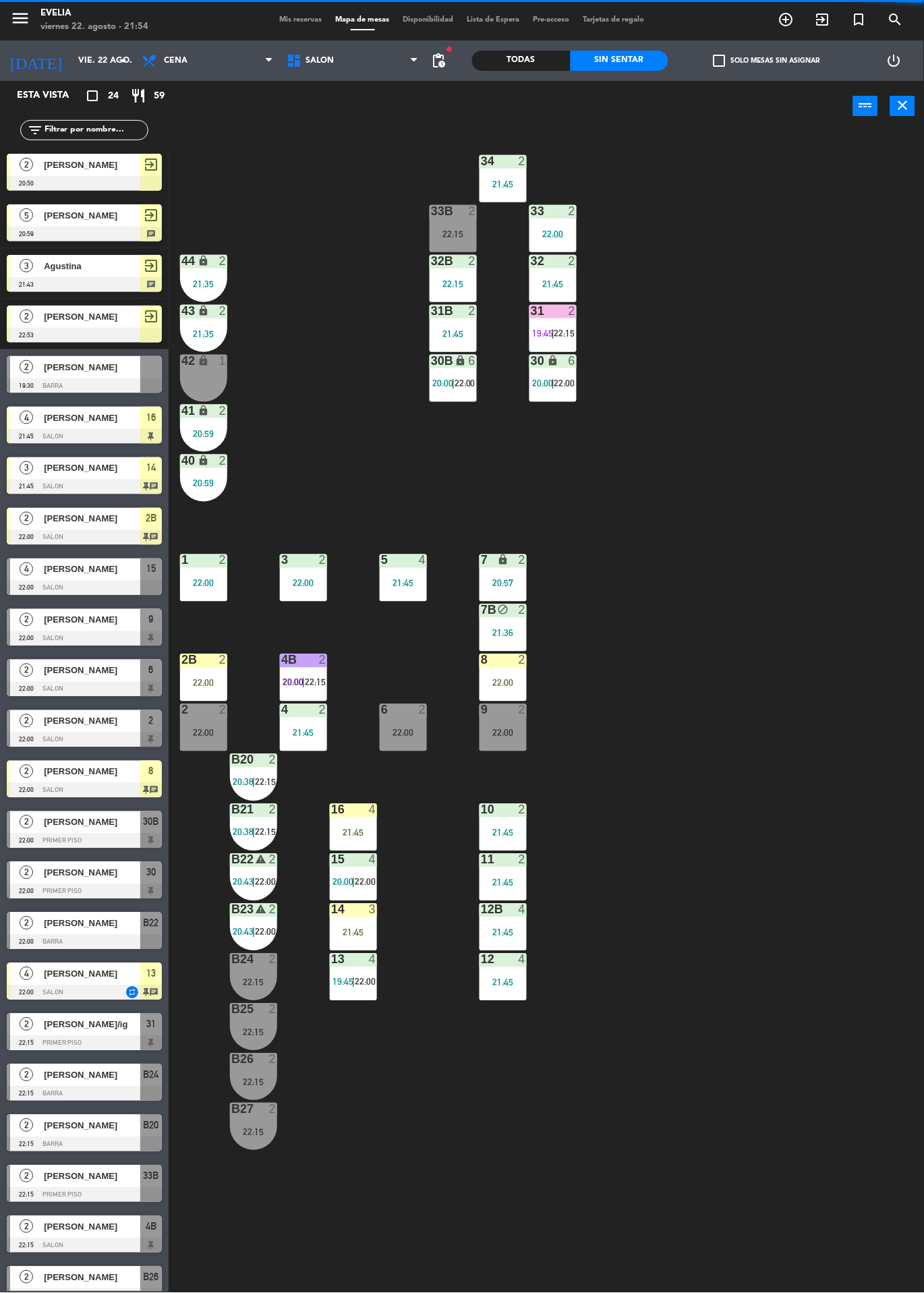
click at [372, 809] on div "4" at bounding box center [373, 810] width 8 height 12
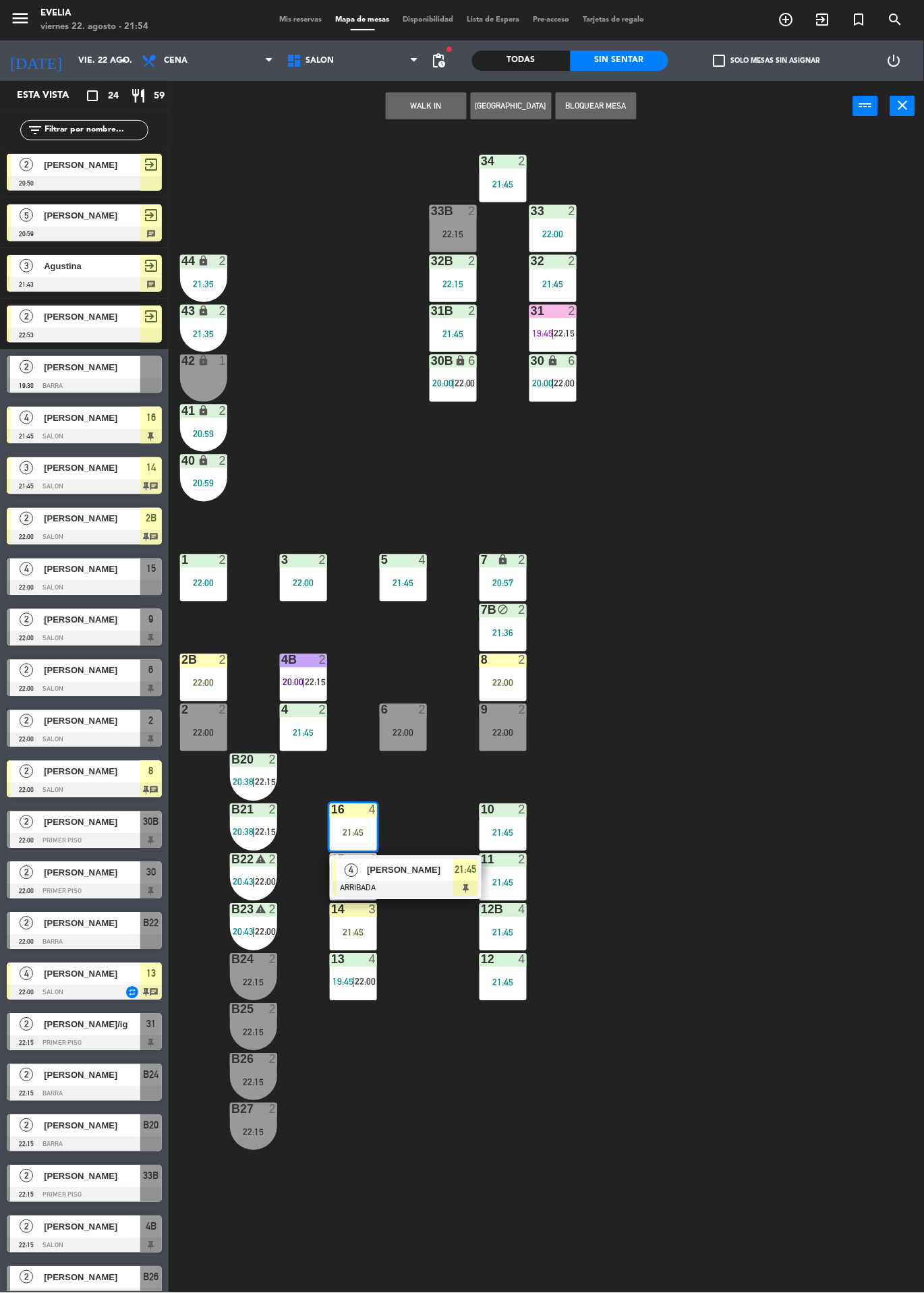
click at [429, 883] on div at bounding box center [406, 889] width 145 height 15
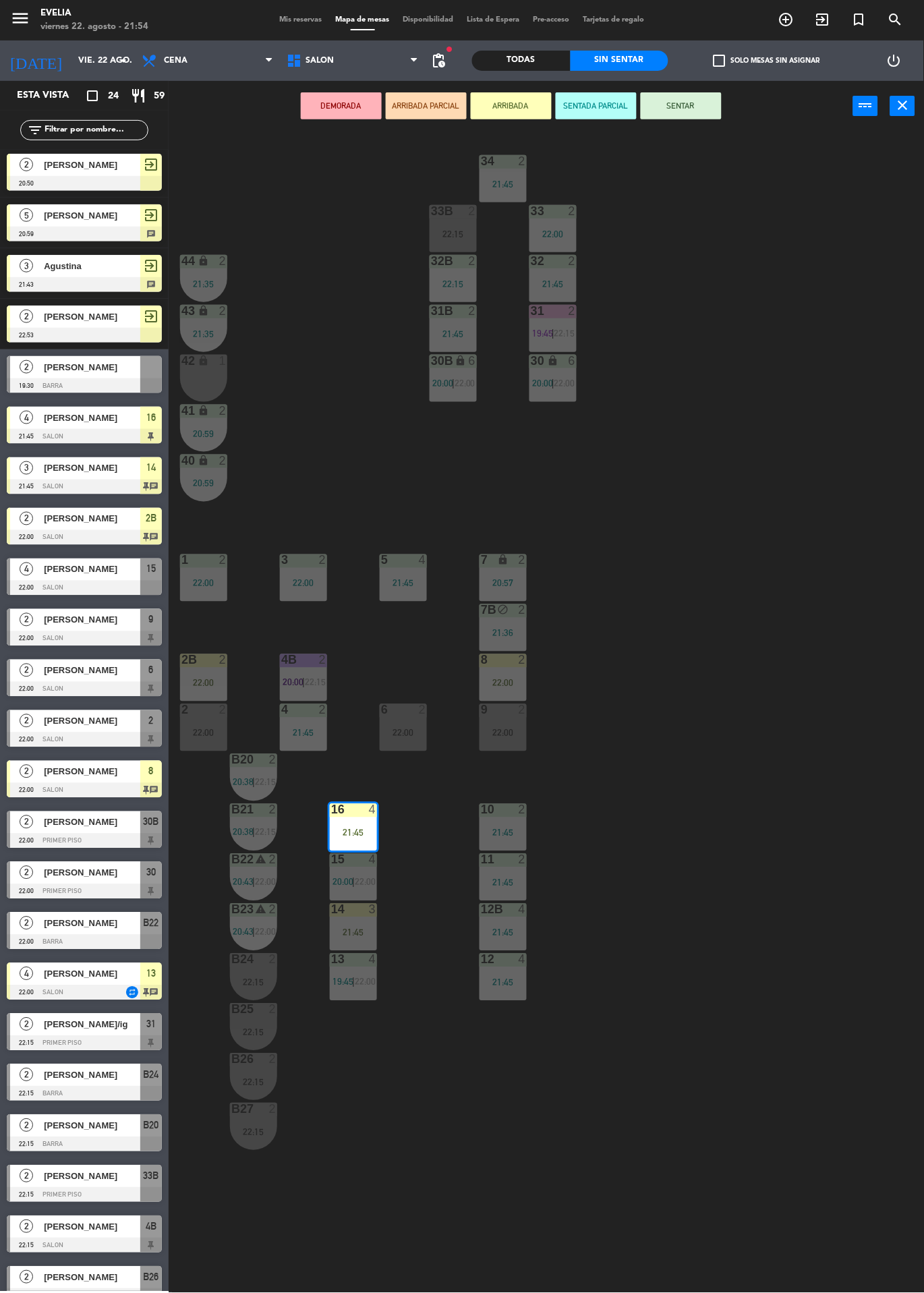
click at [370, 935] on div "21:45" at bounding box center [353, 933] width 47 height 9
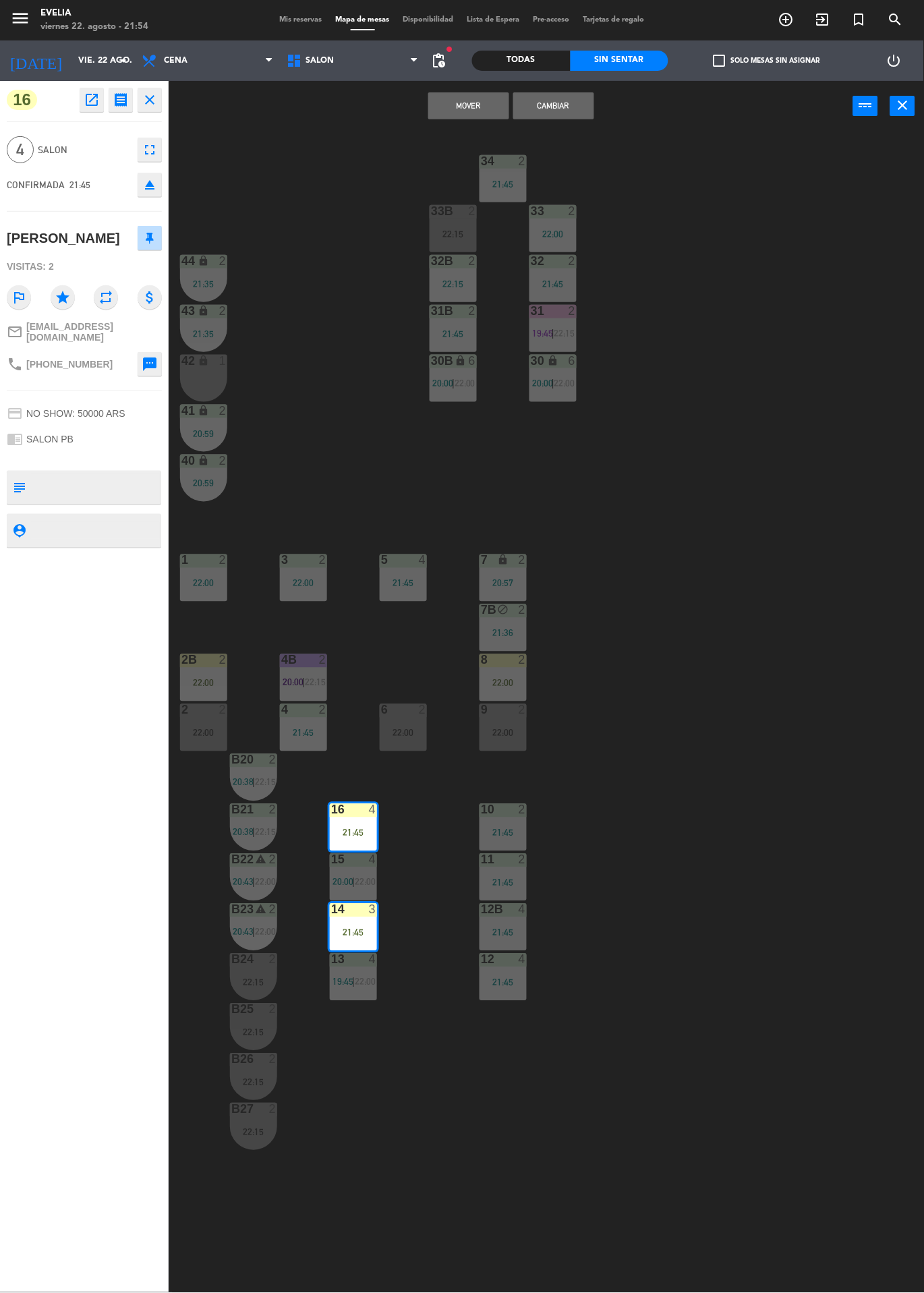
click at [550, 102] on button "Cambiar" at bounding box center [554, 105] width 81 height 27
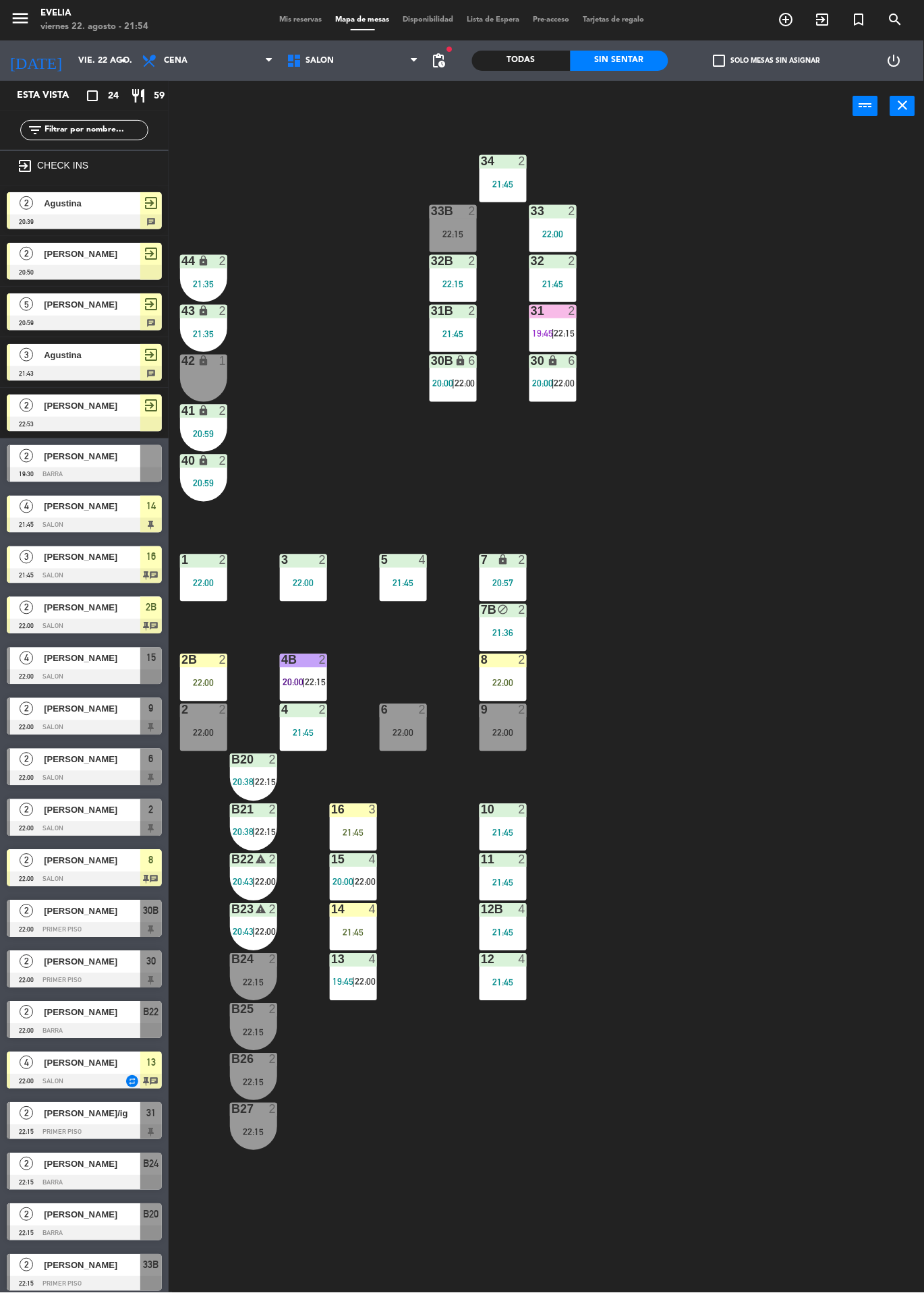
click at [352, 938] on div "14 4 21:45" at bounding box center [353, 927] width 47 height 47
click at [716, 785] on div "34 2 21:45 33B 2 22:15 33 2 22:00 44 lock 2 21:35 32B 2 22:15 32 2 21:45 43 loc…" at bounding box center [551, 712] width 746 height 1162
click at [519, 672] on div "8 2 22:00" at bounding box center [503, 677] width 47 height 47
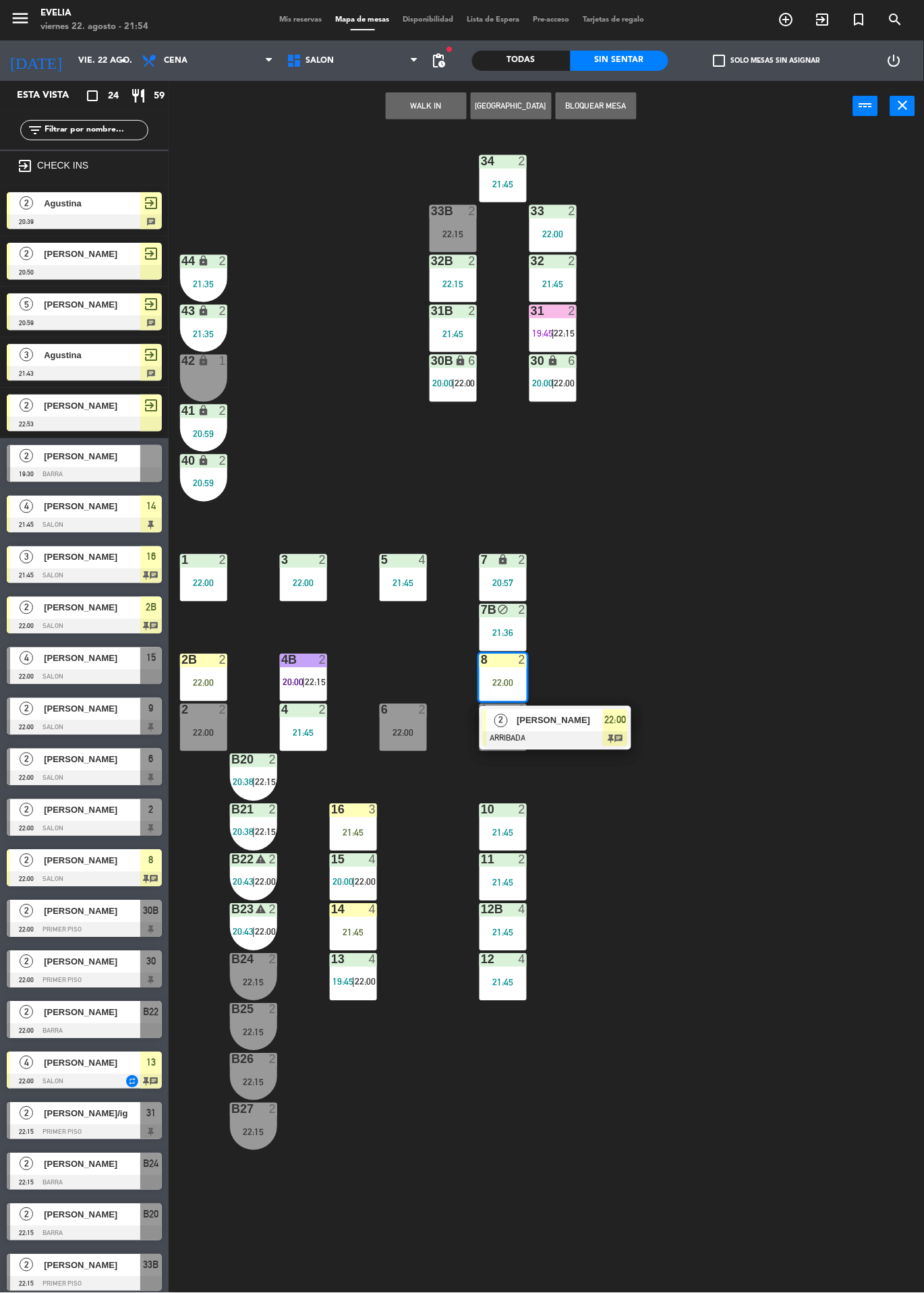
click at [685, 611] on div "34 2 21:45 33B 2 22:15 33 2 22:00 44 lock 2 21:35 32B 2 22:15 32 2 21:45 43 loc…" at bounding box center [551, 712] width 746 height 1162
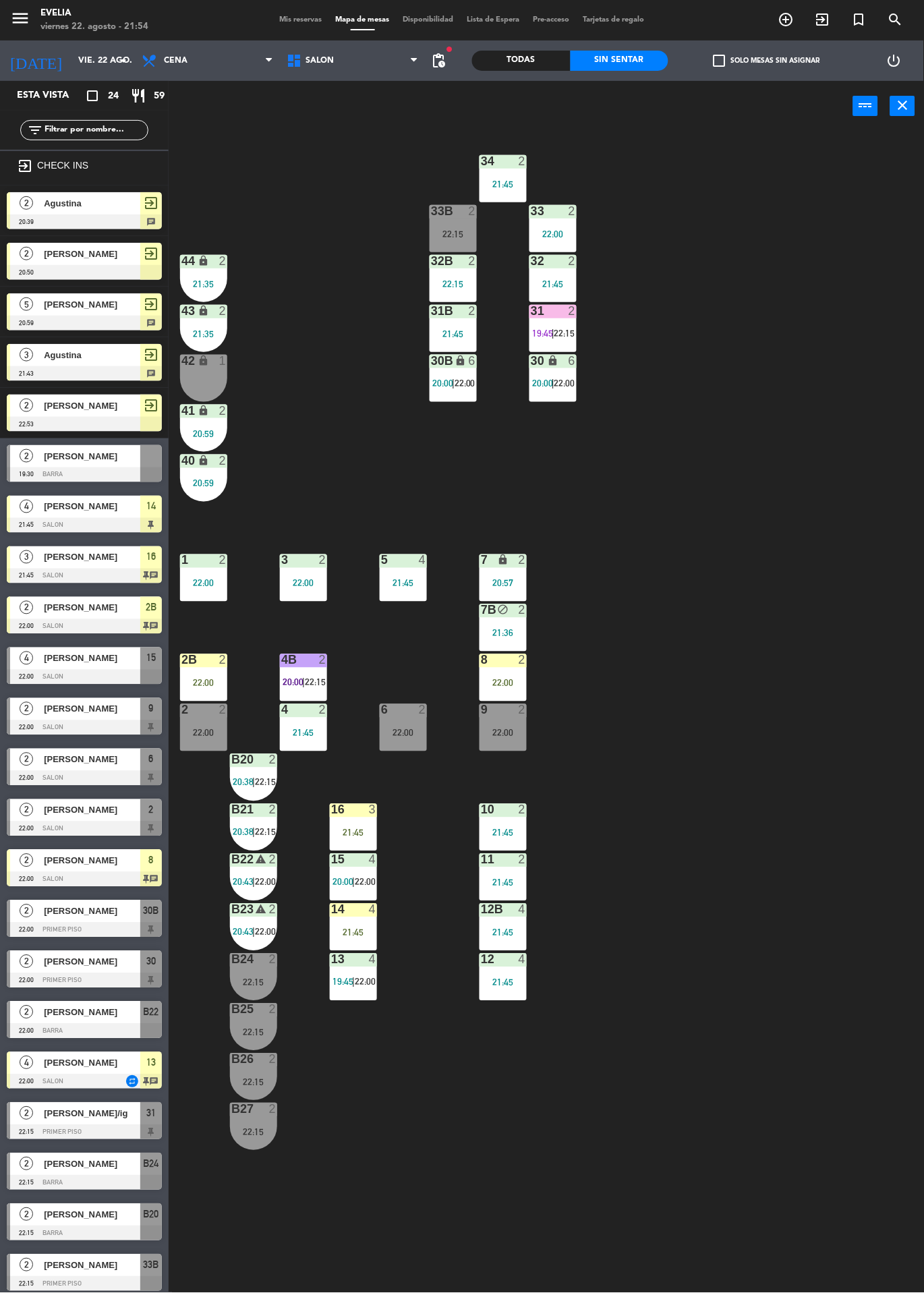
click at [561, 321] on div "31 2 19:45 | 22:15" at bounding box center [553, 328] width 47 height 47
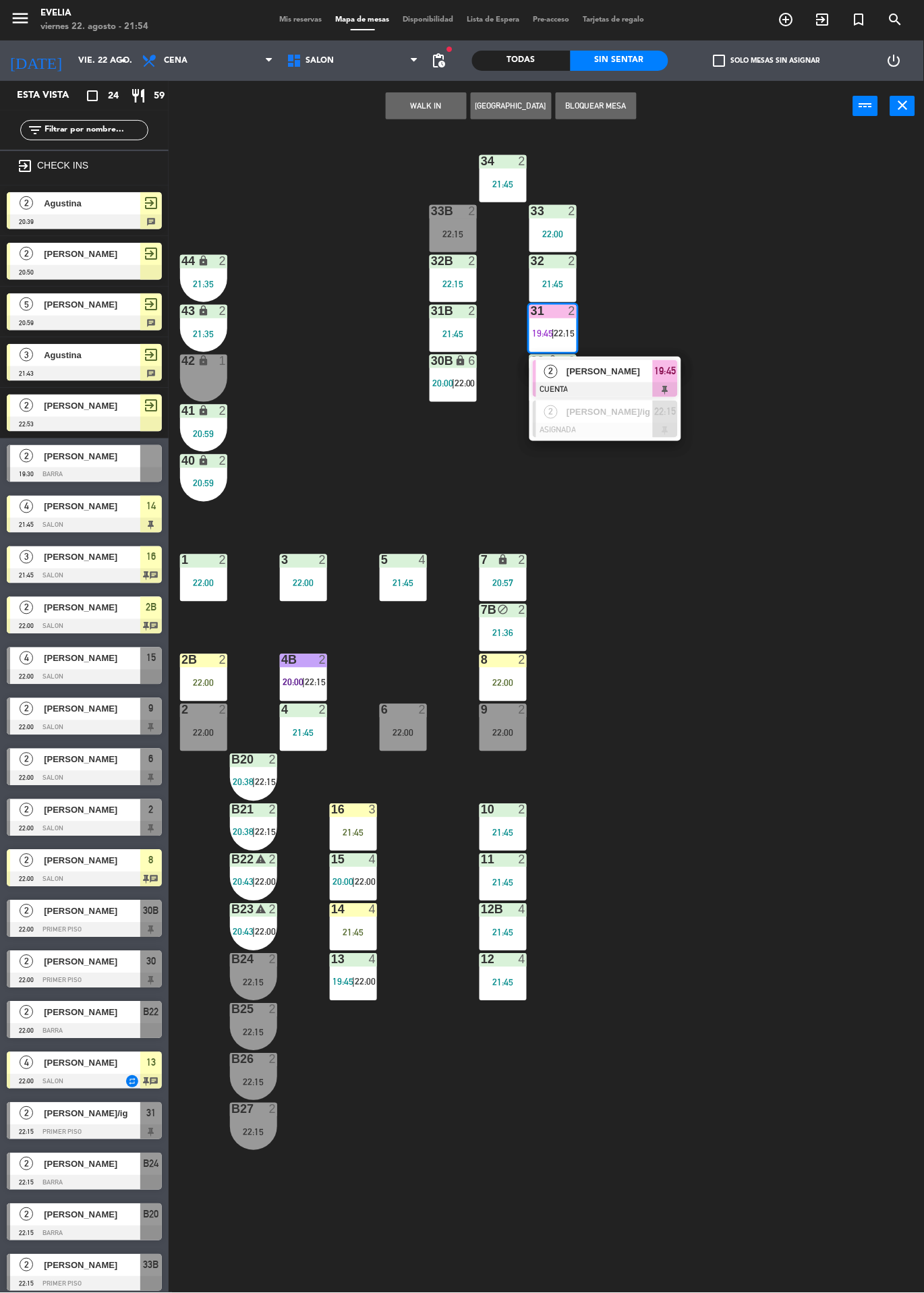
click at [621, 357] on div "2 Magalí Cardaci CUENTA 19:45" at bounding box center [605, 379] width 152 height 44
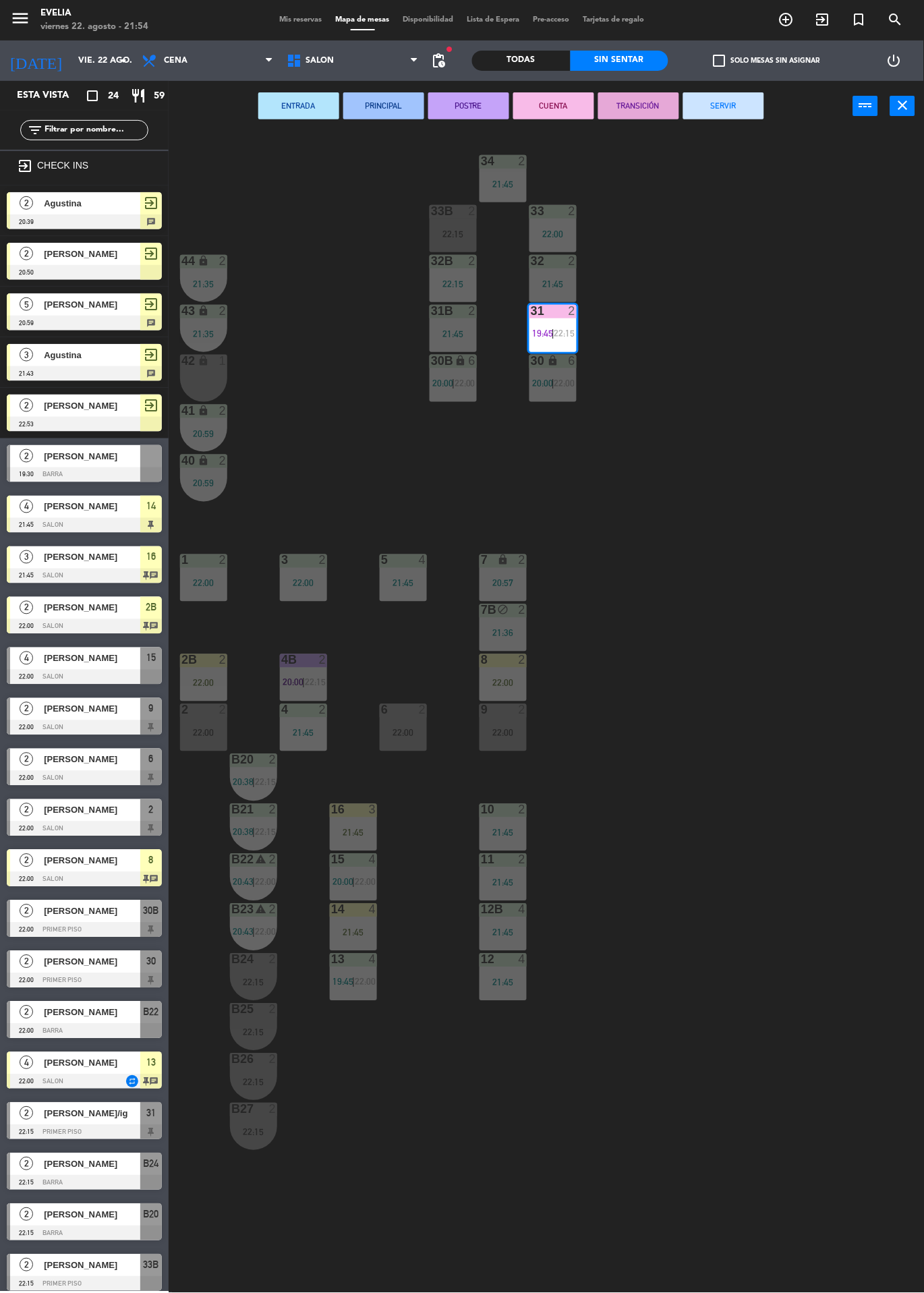
click at [699, 112] on button "SERVIR" at bounding box center [724, 105] width 81 height 27
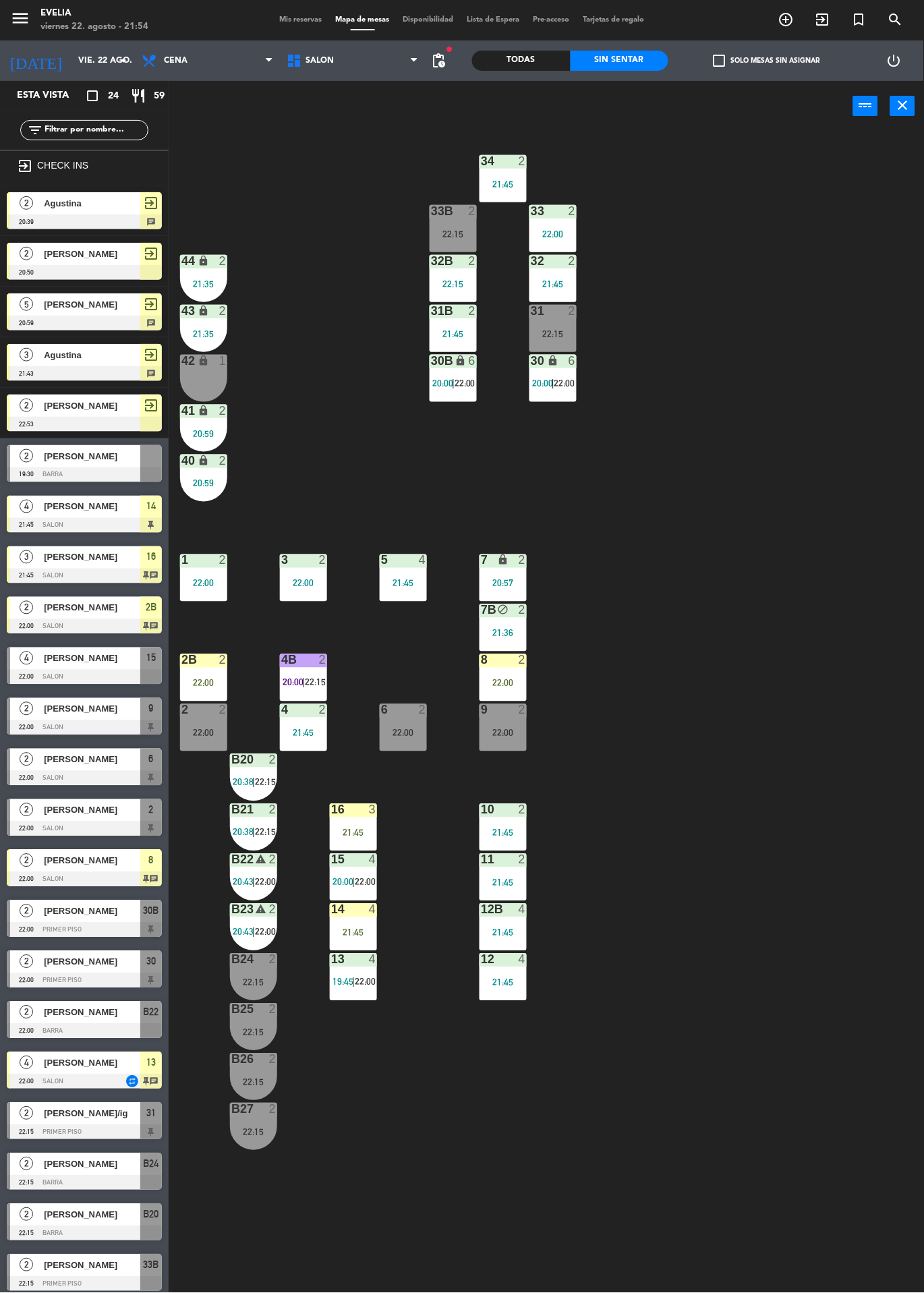
click at [795, 19] on icon "turned_in_not" at bounding box center [786, 20] width 16 height 16
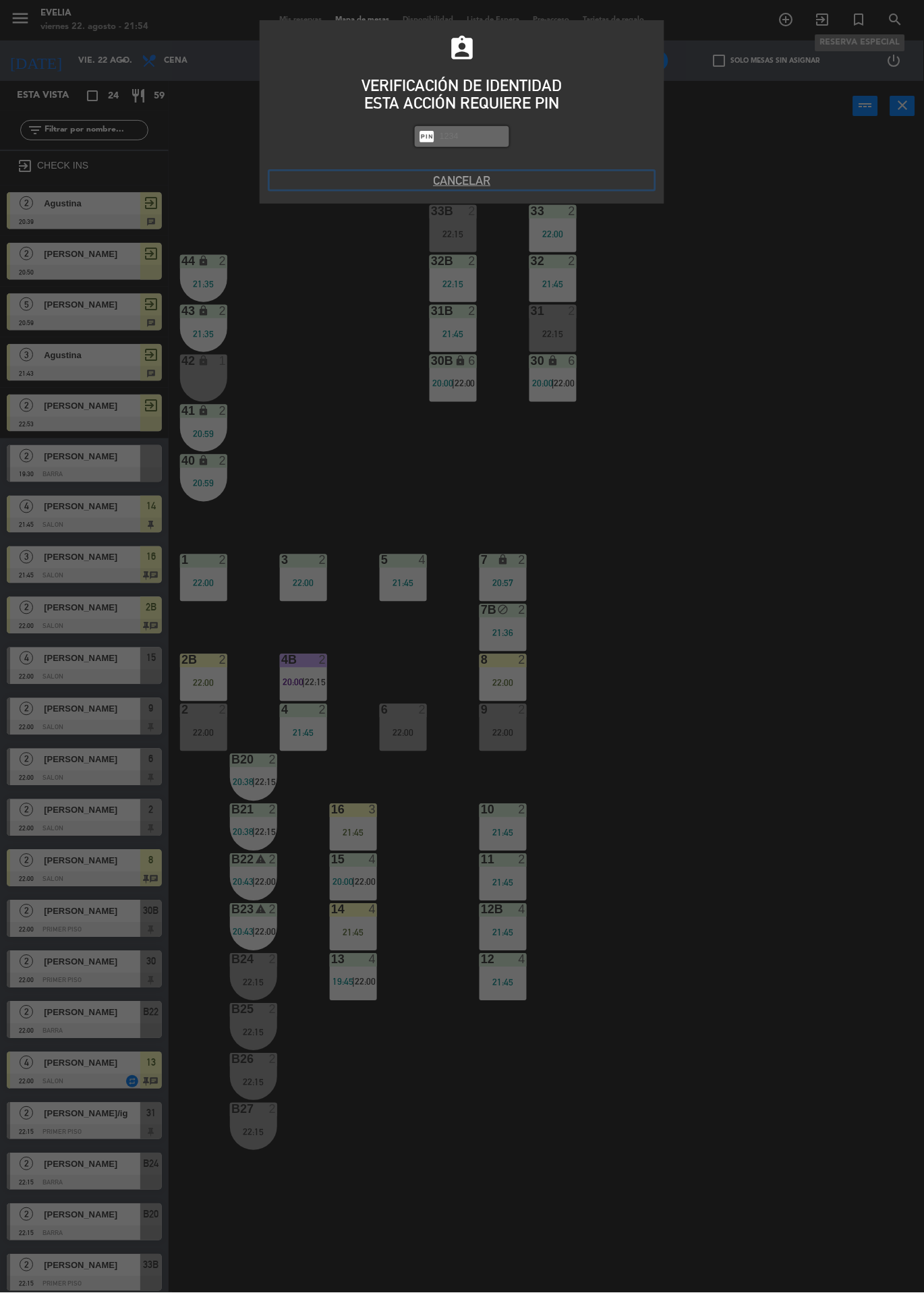
click at [462, 174] on button "Cancelar" at bounding box center [462, 180] width 384 height 18
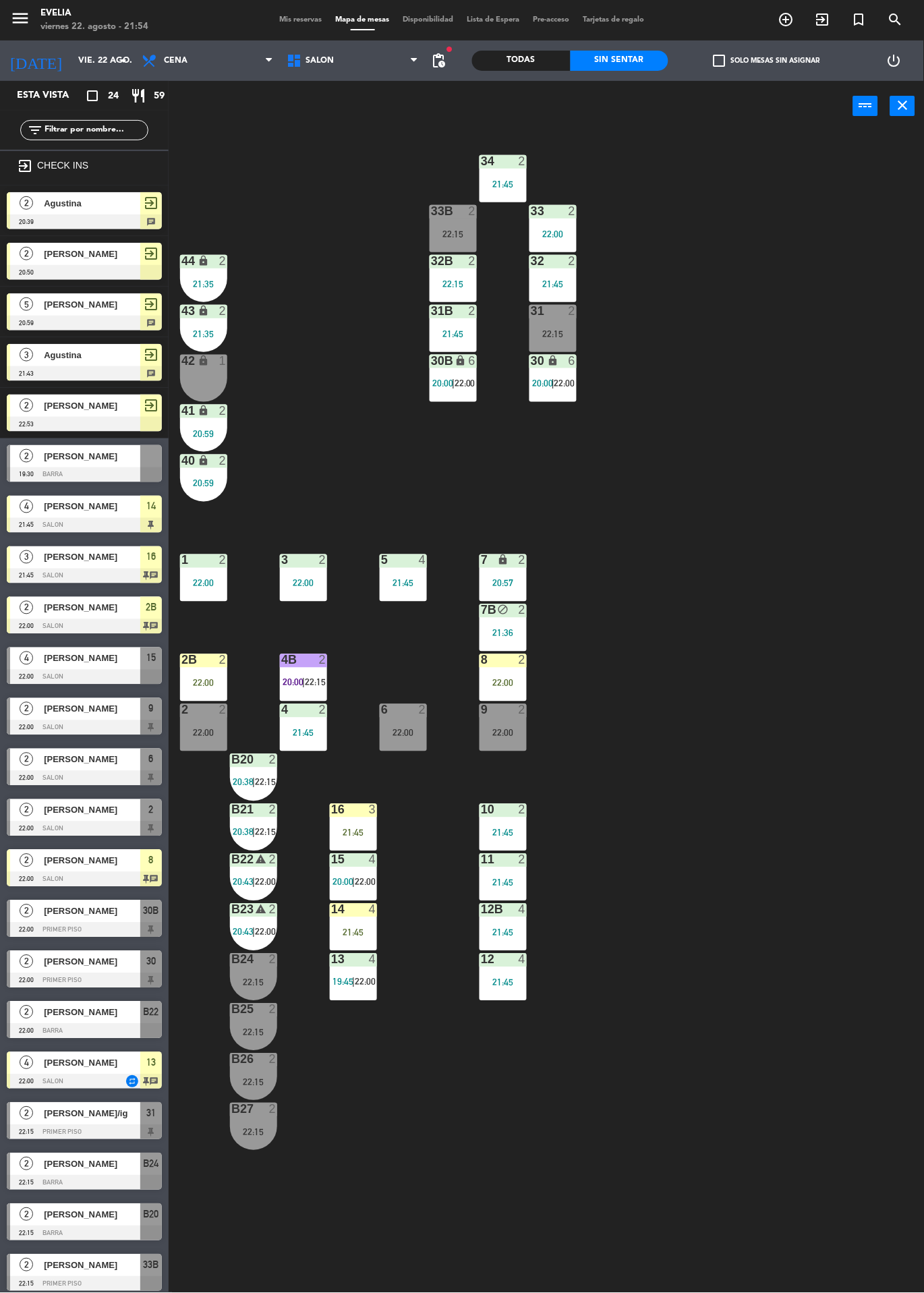
click at [795, 20] on icon "exit_to_app" at bounding box center [786, 20] width 16 height 16
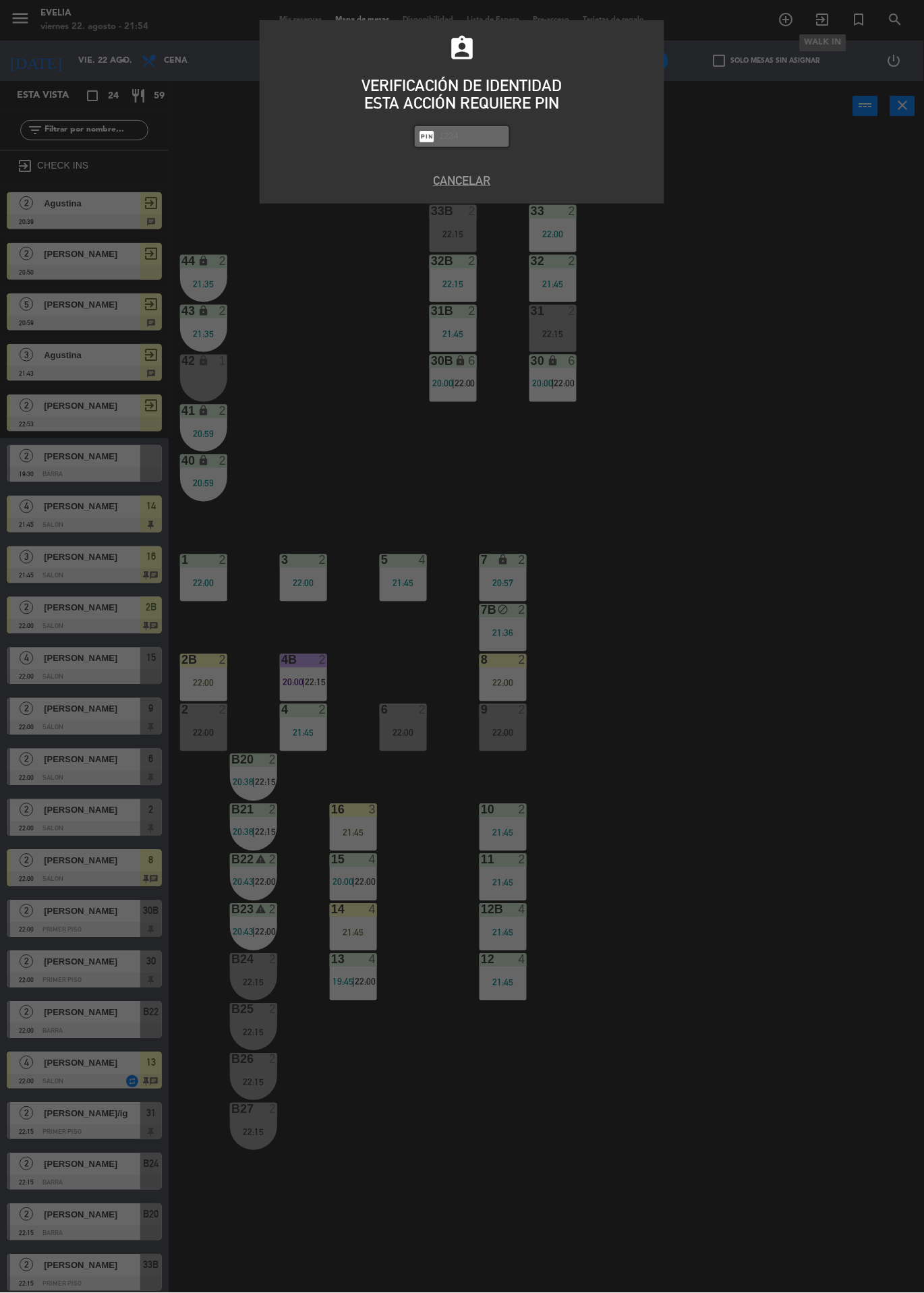
type input "3"
type input "6389"
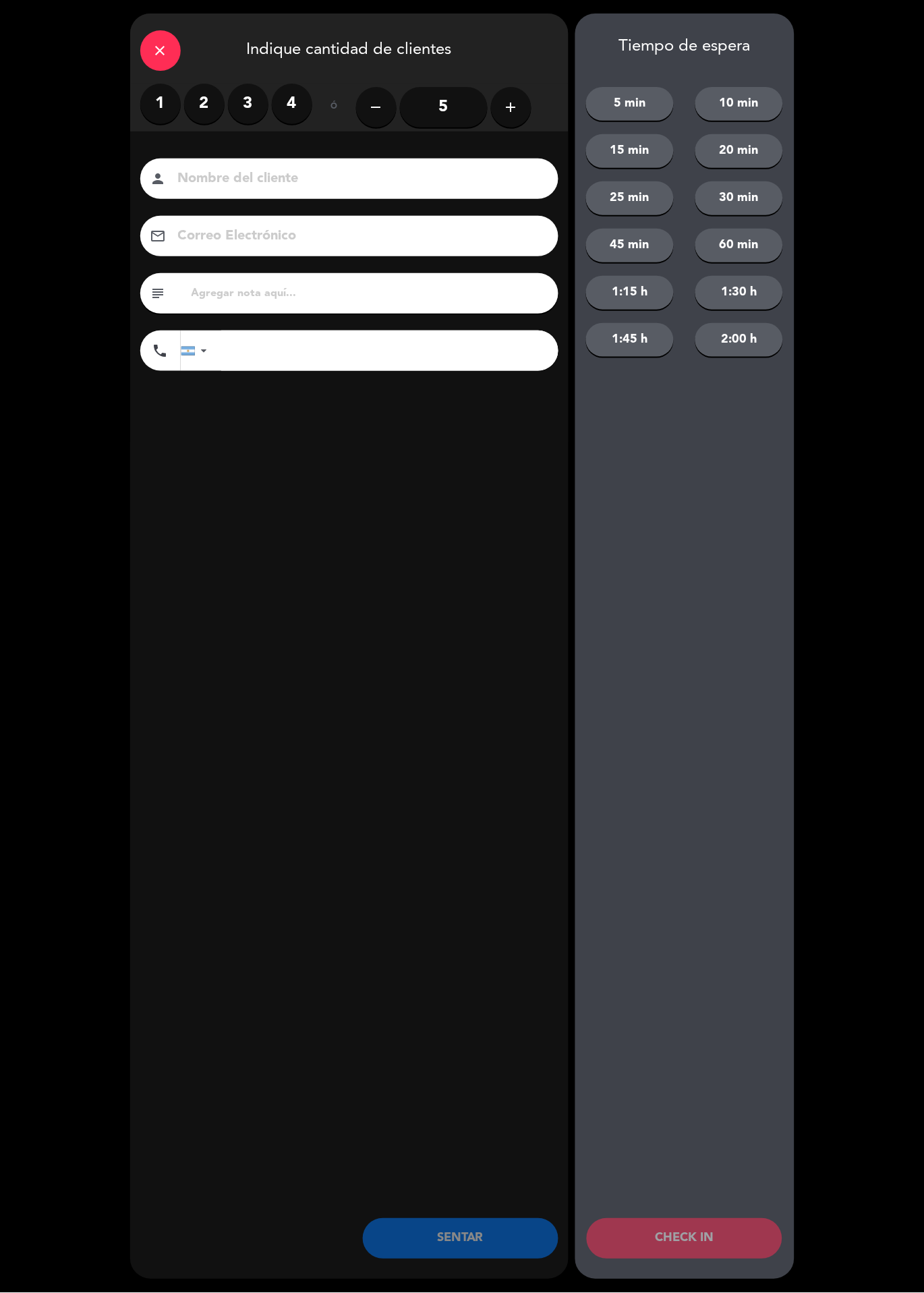
click at [204, 103] on label "2" at bounding box center [205, 104] width 41 height 41
click at [285, 169] on input at bounding box center [359, 179] width 364 height 24
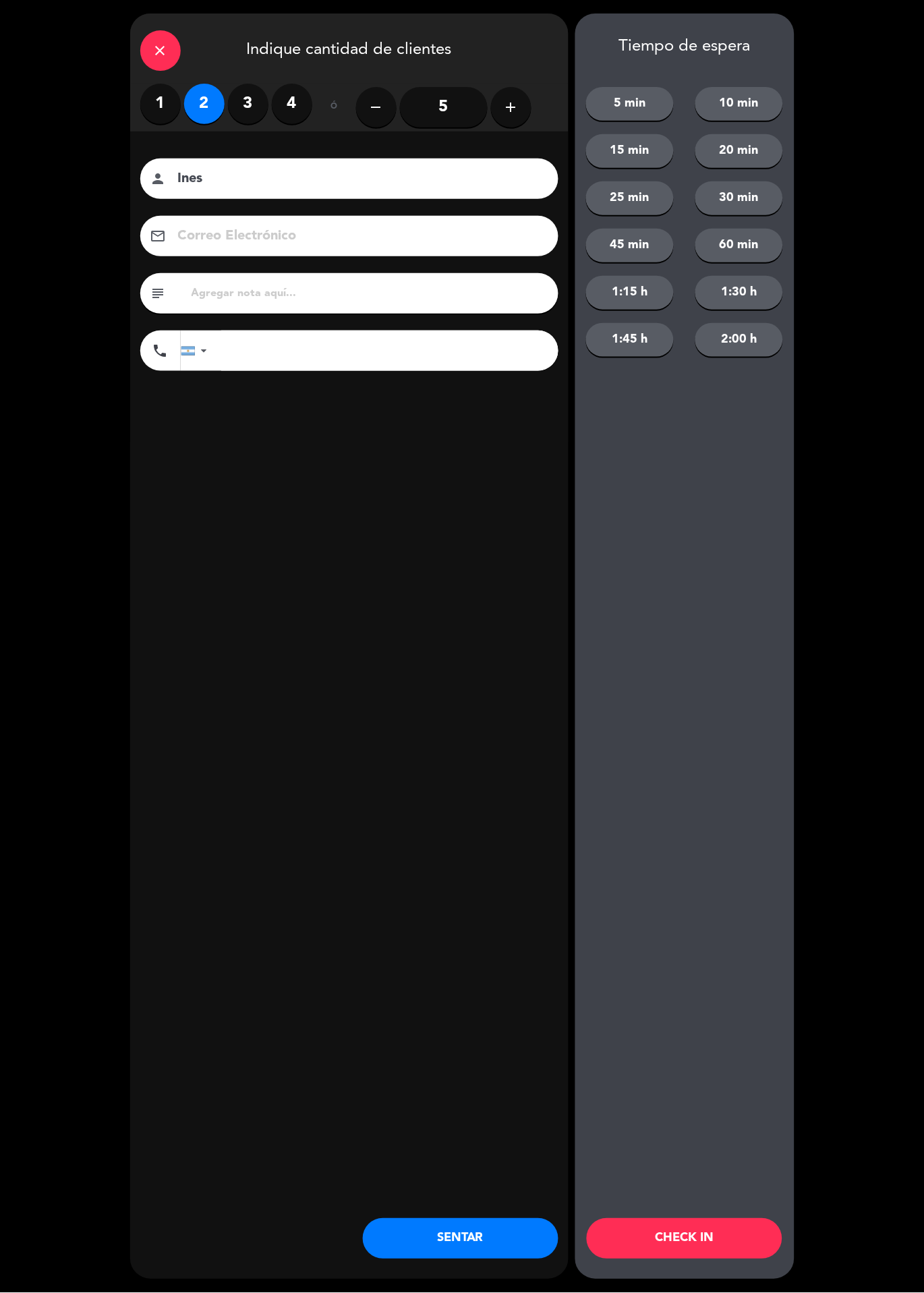
type input "Ines"
click at [765, 294] on button "1:30 h" at bounding box center [739, 292] width 88 height 34
click at [764, 247] on button "60 min" at bounding box center [739, 245] width 88 height 34
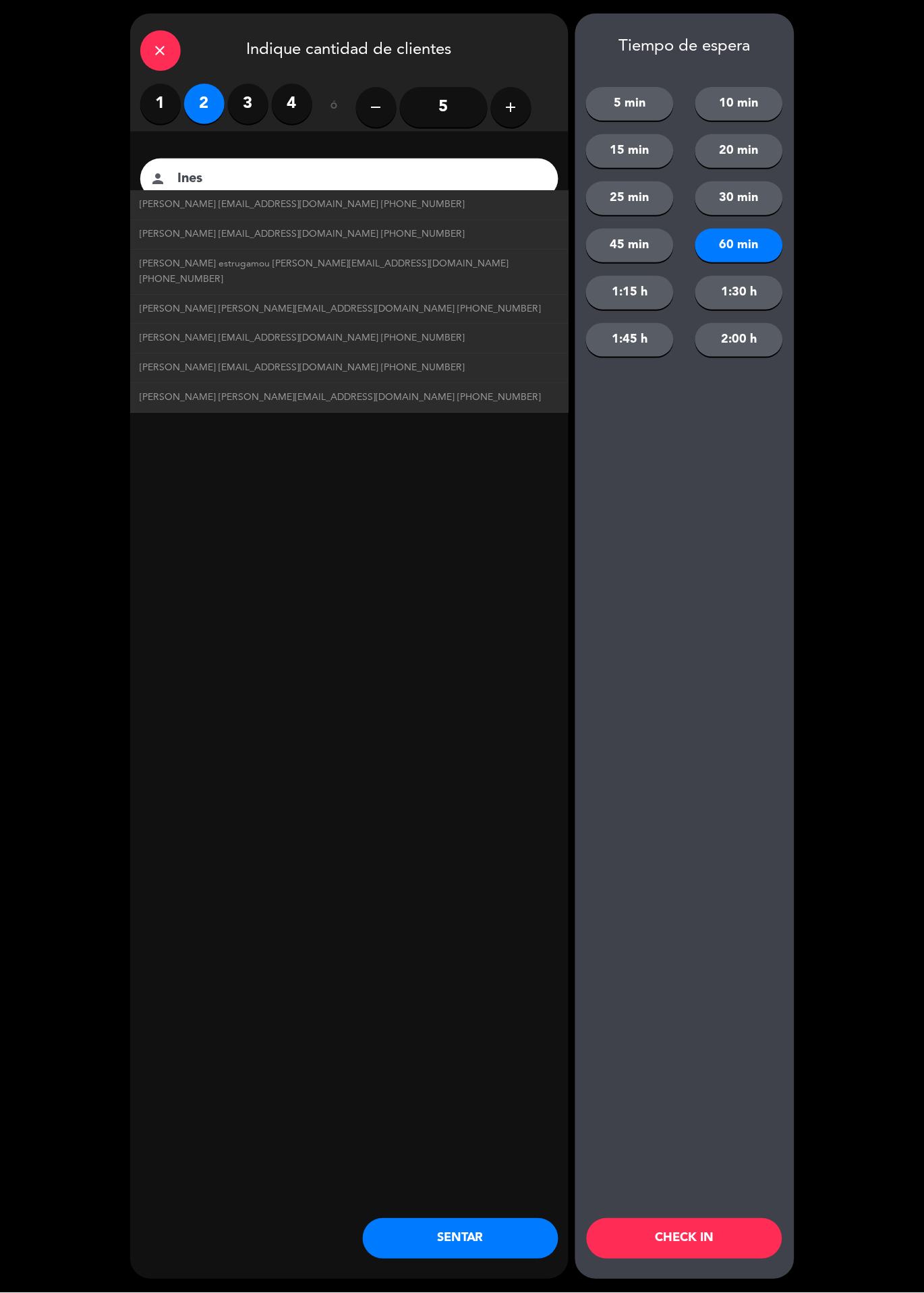
click at [730, 1235] on button "CHECK IN" at bounding box center [685, 1239] width 196 height 41
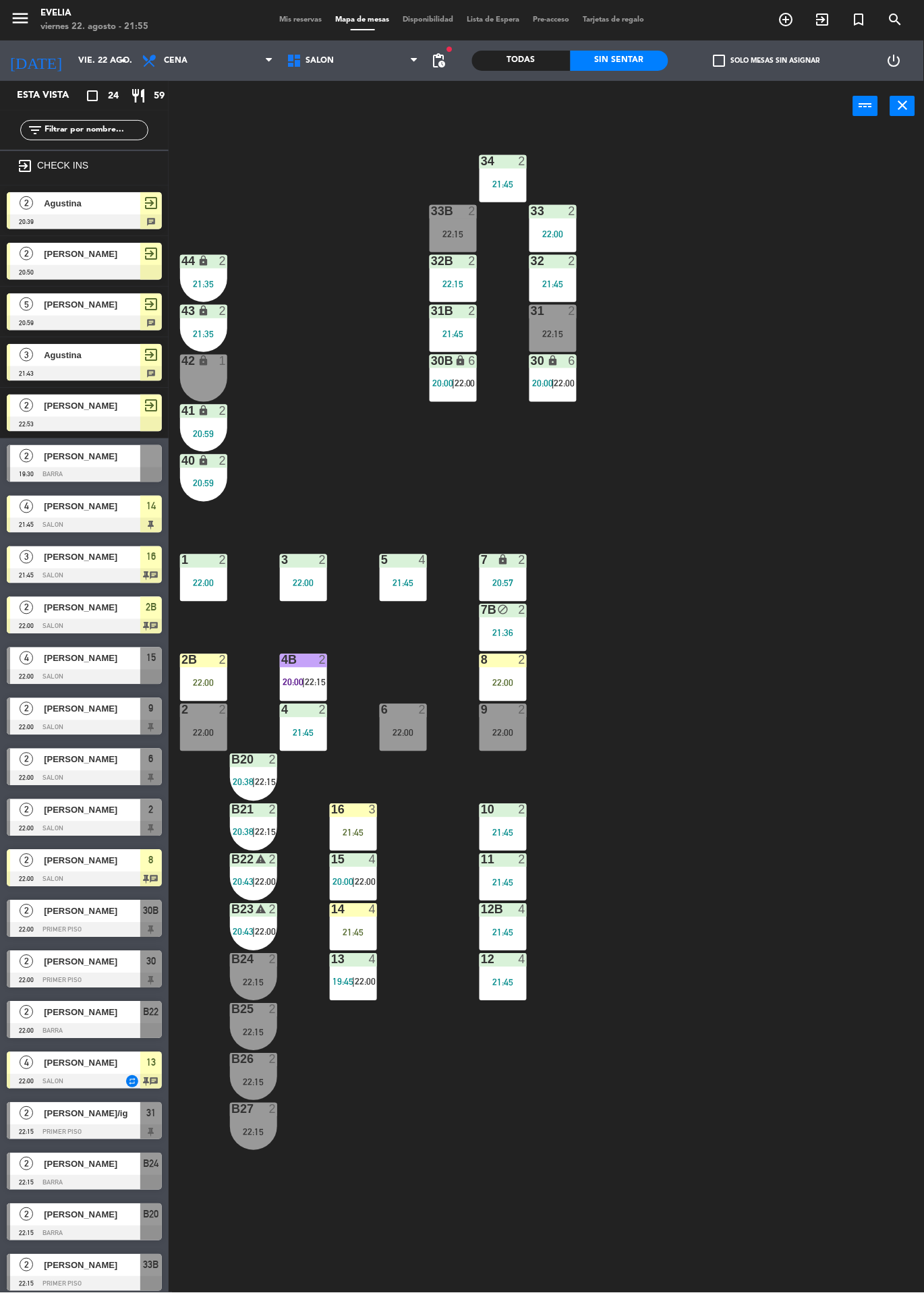
click at [799, 871] on div "34 2 21:45 33B 2 22:15 33 2 22:00 44 lock 2 21:35 32B 2 22:15 32 2 21:45 43 loc…" at bounding box center [551, 712] width 746 height 1162
click at [360, 922] on div "14 4 21:45" at bounding box center [353, 927] width 47 height 47
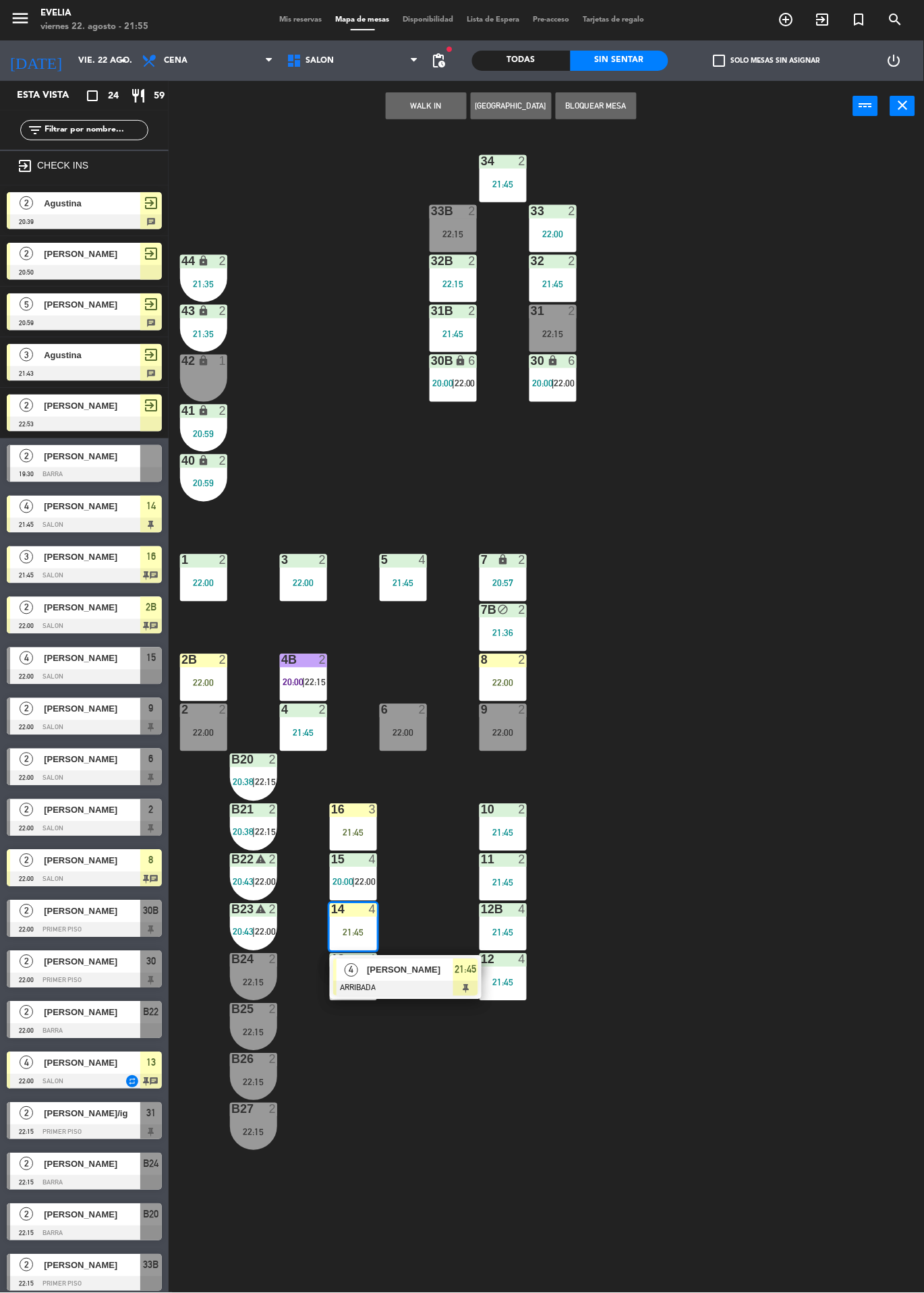
click at [418, 990] on div at bounding box center [406, 988] width 145 height 15
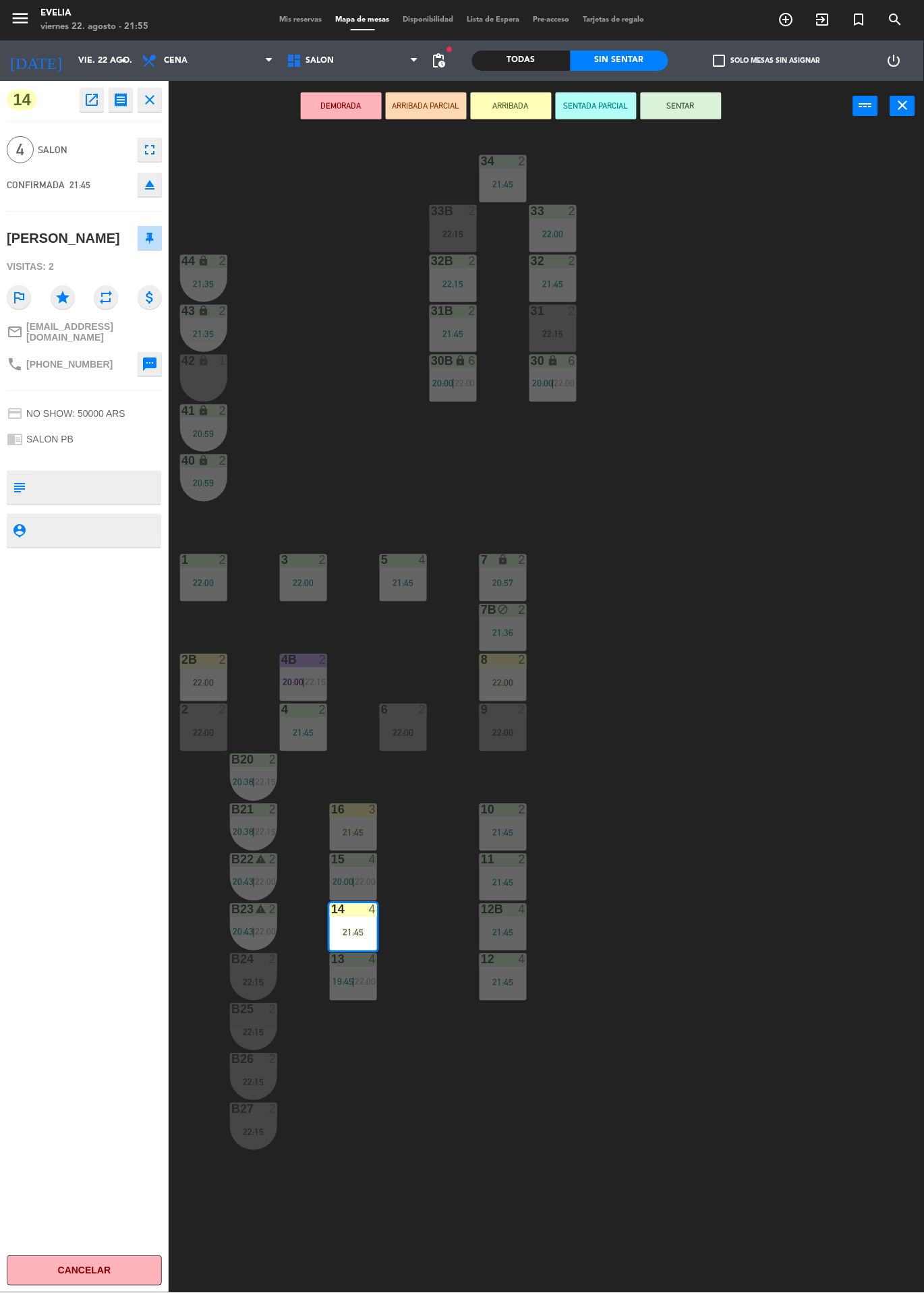
click at [712, 103] on button "SENTAR" at bounding box center [682, 105] width 81 height 27
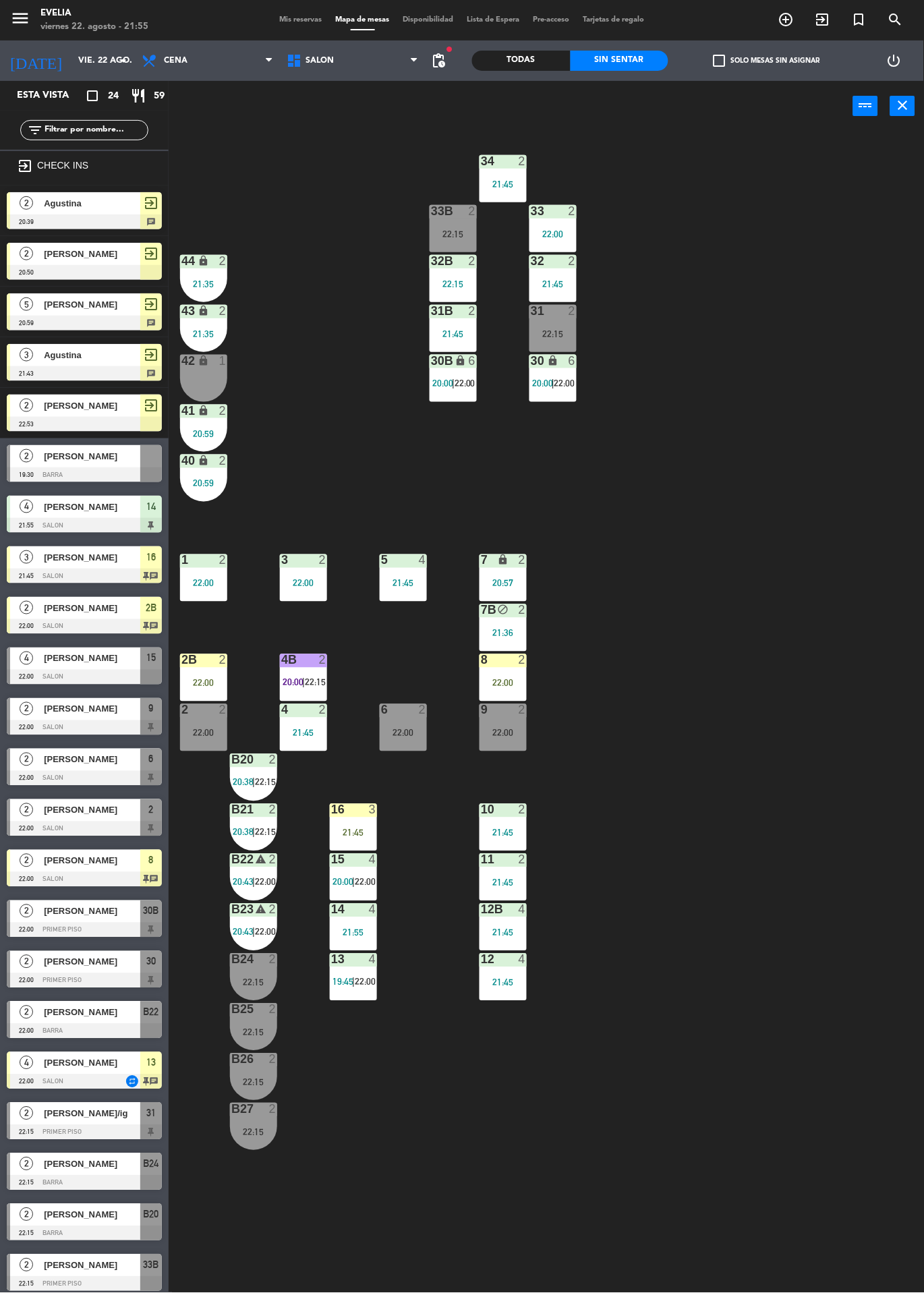
click at [817, 507] on div "34 2 21:45 33B 2 22:15 33 2 22:00 44 lock 2 21:35 32B 2 22:15 32 2 21:45 43 loc…" at bounding box center [551, 712] width 746 height 1162
click at [372, 809] on div "3" at bounding box center [373, 810] width 8 height 12
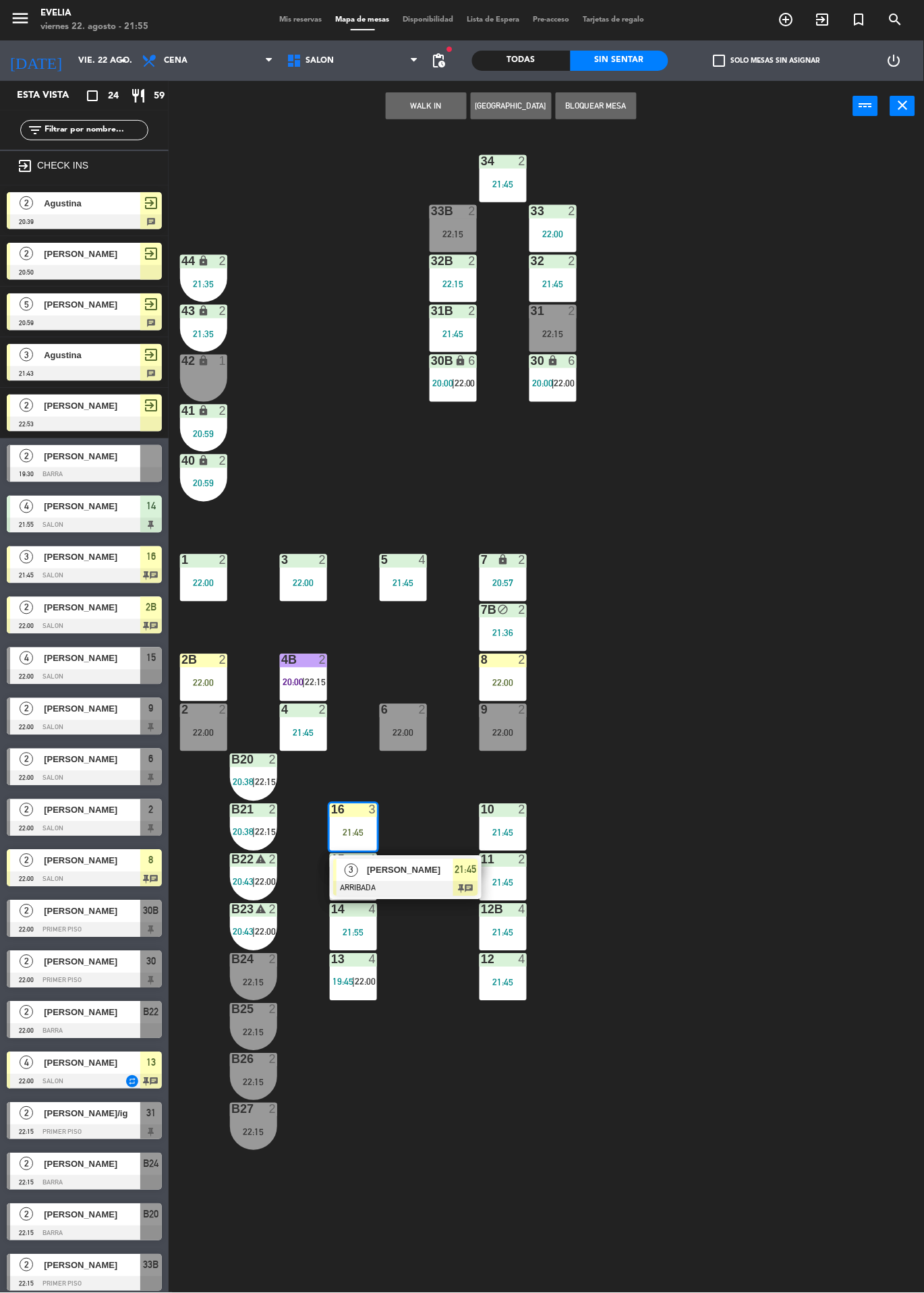
click at [425, 867] on span "[PERSON_NAME]" at bounding box center [410, 871] width 86 height 15
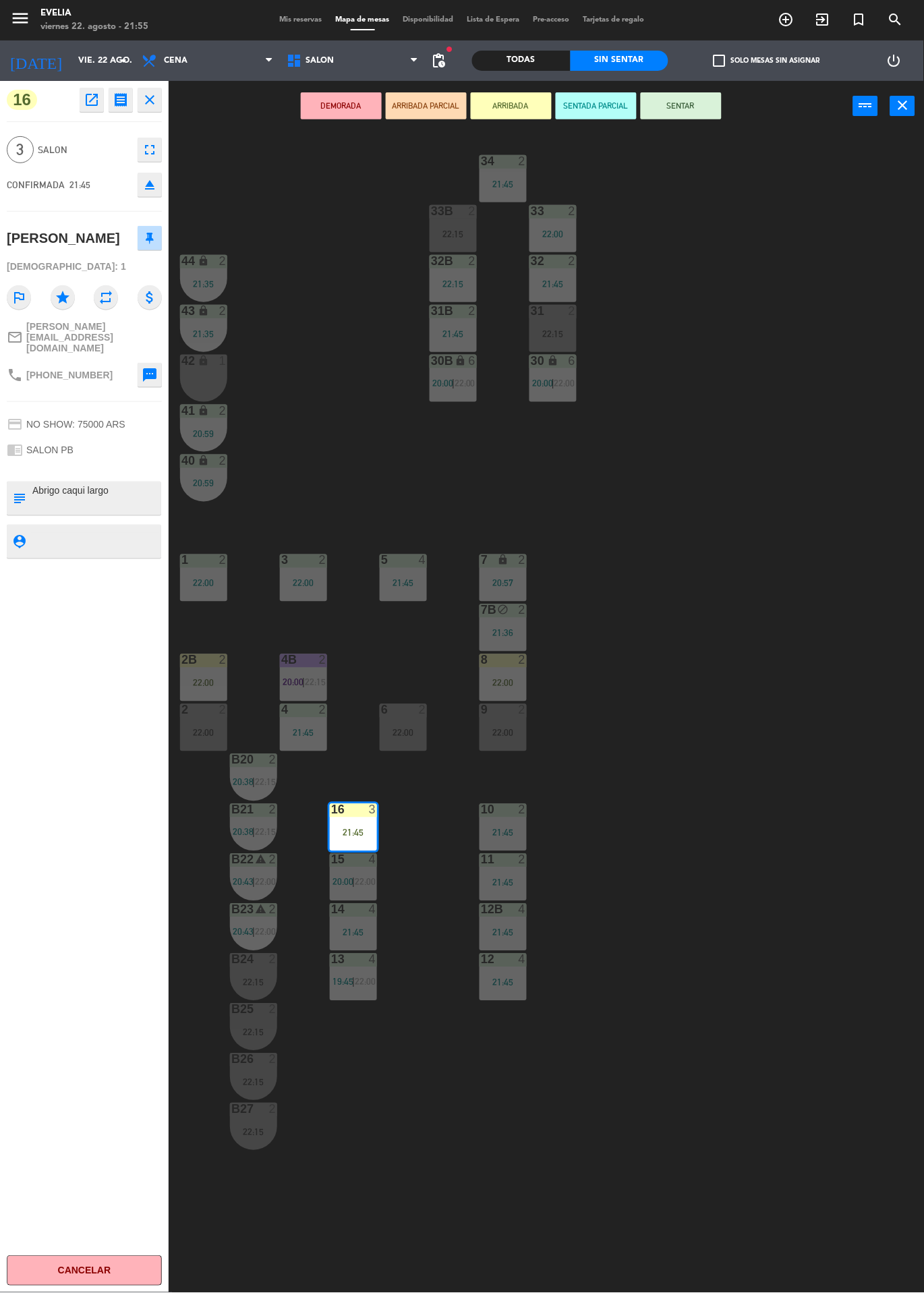
click at [826, 883] on div "34 2 21:45 33B 2 22:15 33 2 22:00 44 lock 2 21:35 32B 2 22:15 32 2 21:45 43 loc…" at bounding box center [551, 712] width 746 height 1162
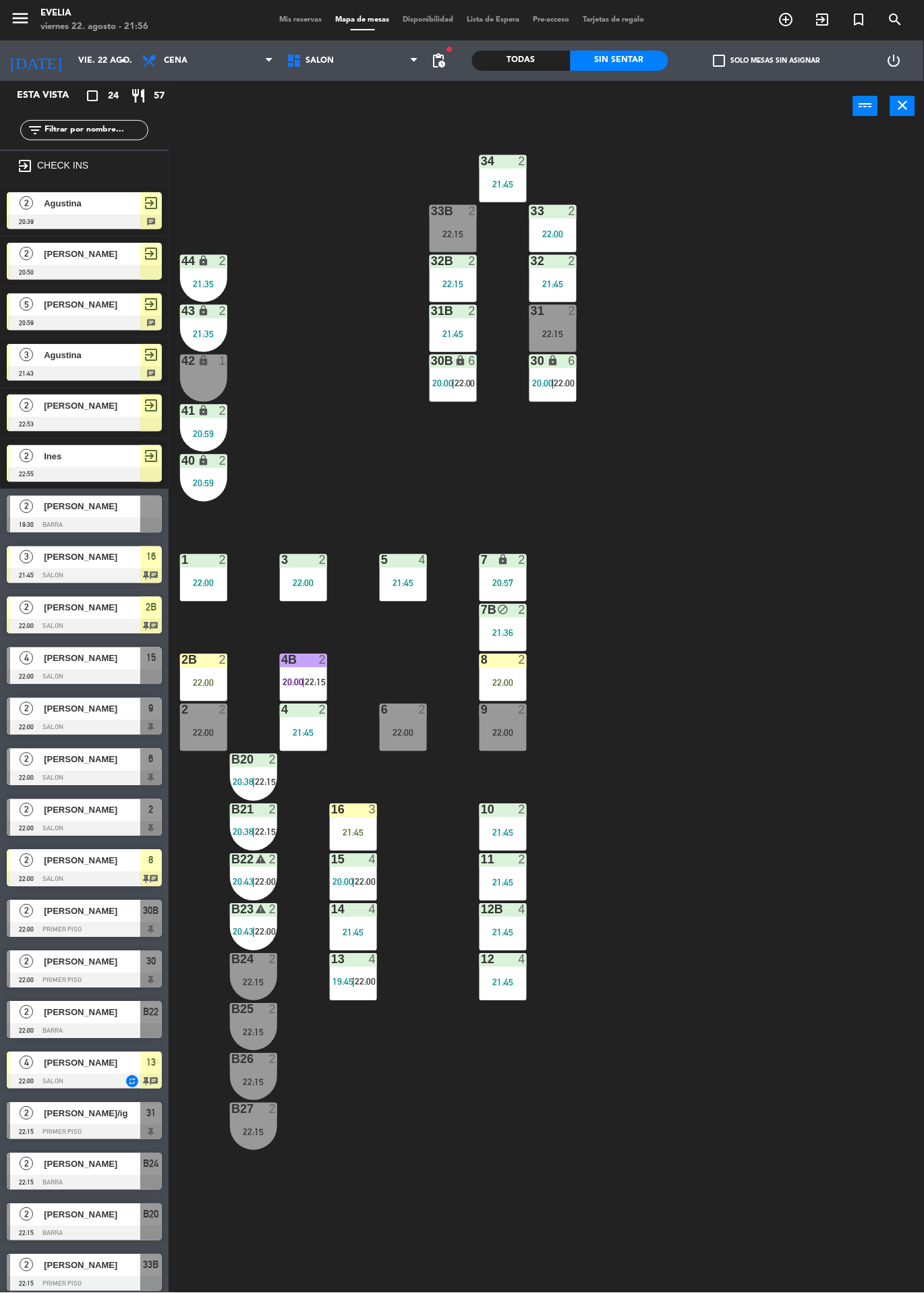
click at [440, 382] on span "20:00" at bounding box center [442, 383] width 21 height 11
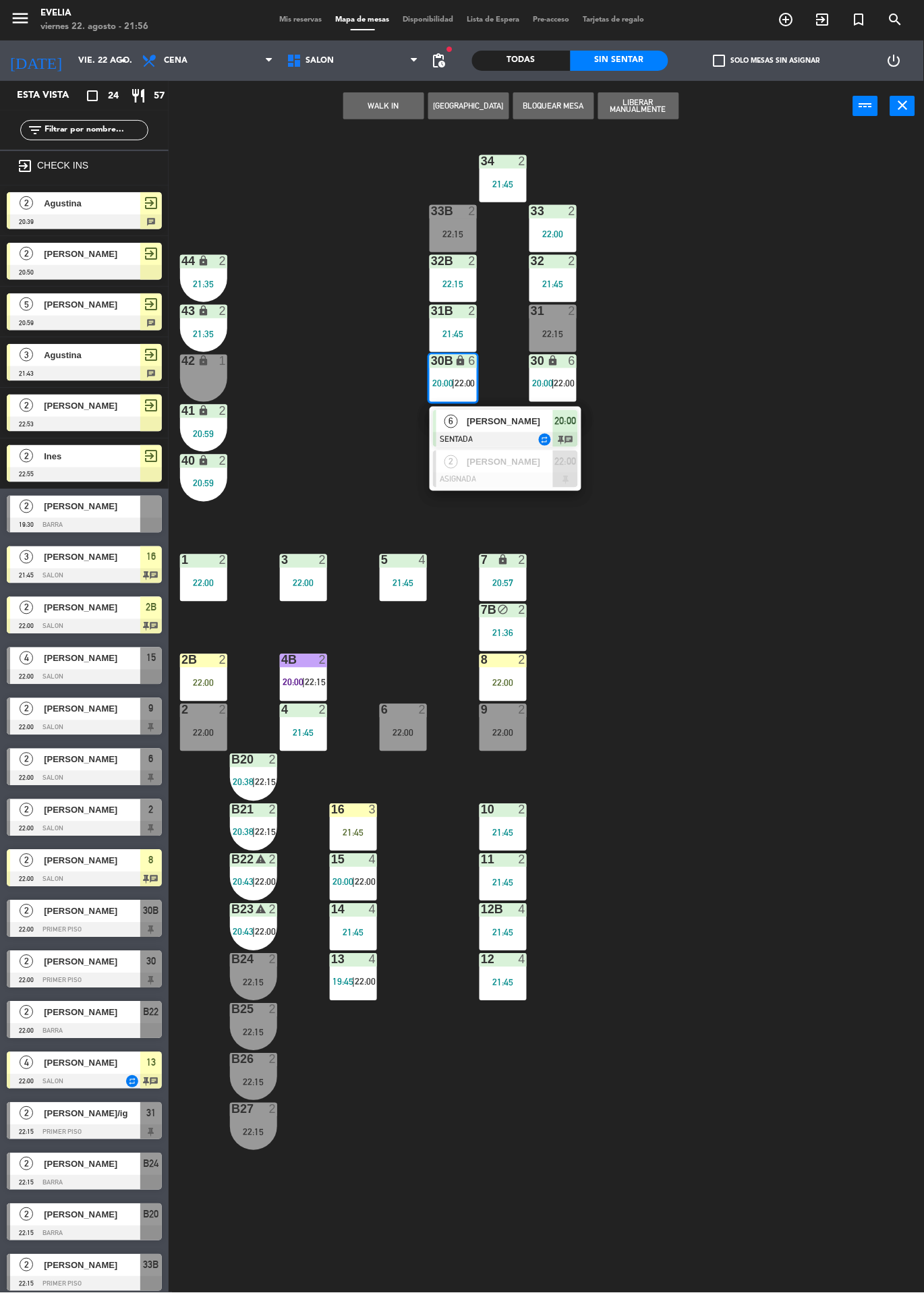
click at [348, 363] on div "34 2 21:45 33B 2 22:15 33 2 22:00 44 lock 2 21:35 32B 2 22:15 32 2 21:45 43 loc…" at bounding box center [551, 712] width 746 height 1162
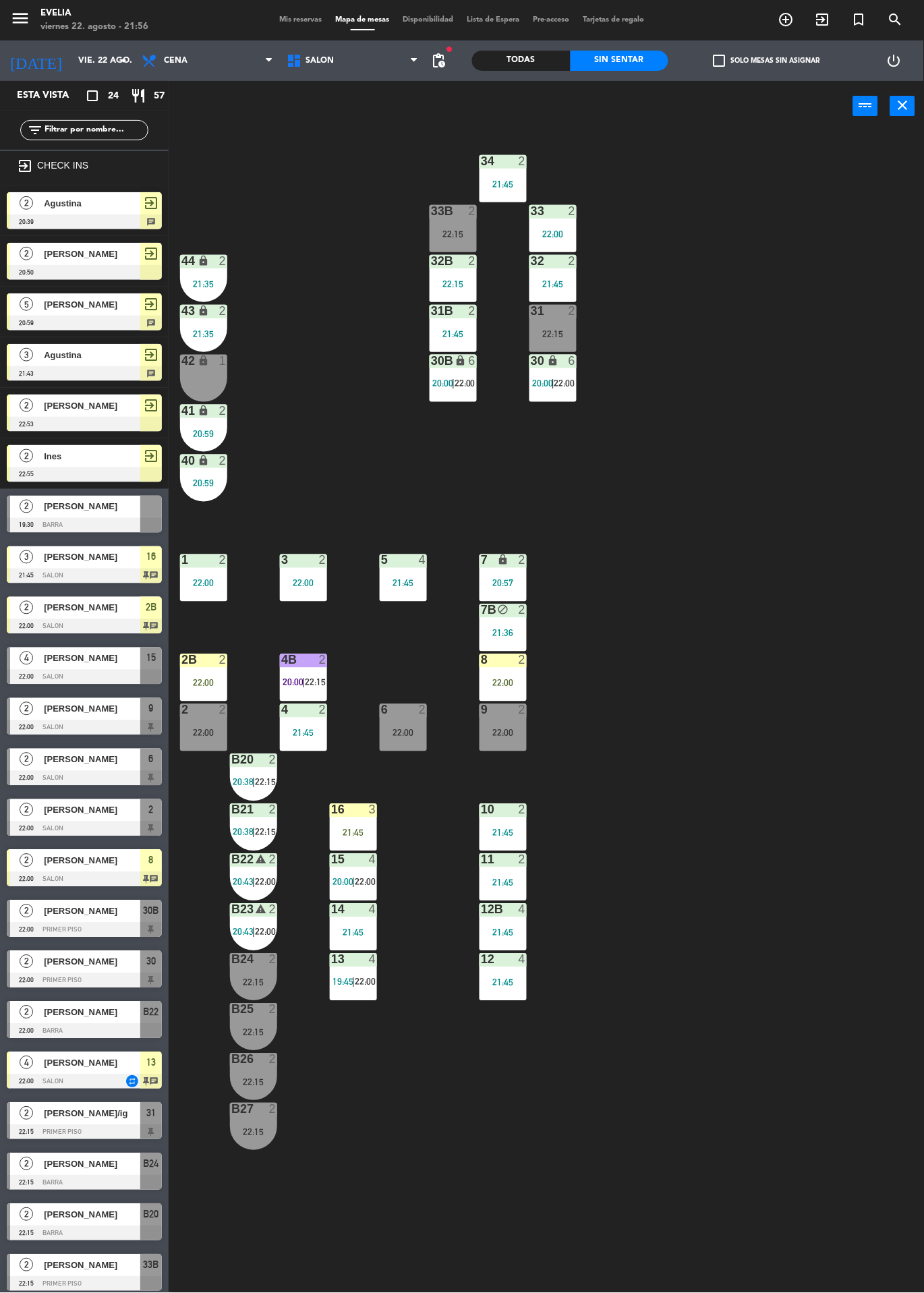
click at [561, 325] on div "31 2 22:15" at bounding box center [553, 328] width 47 height 47
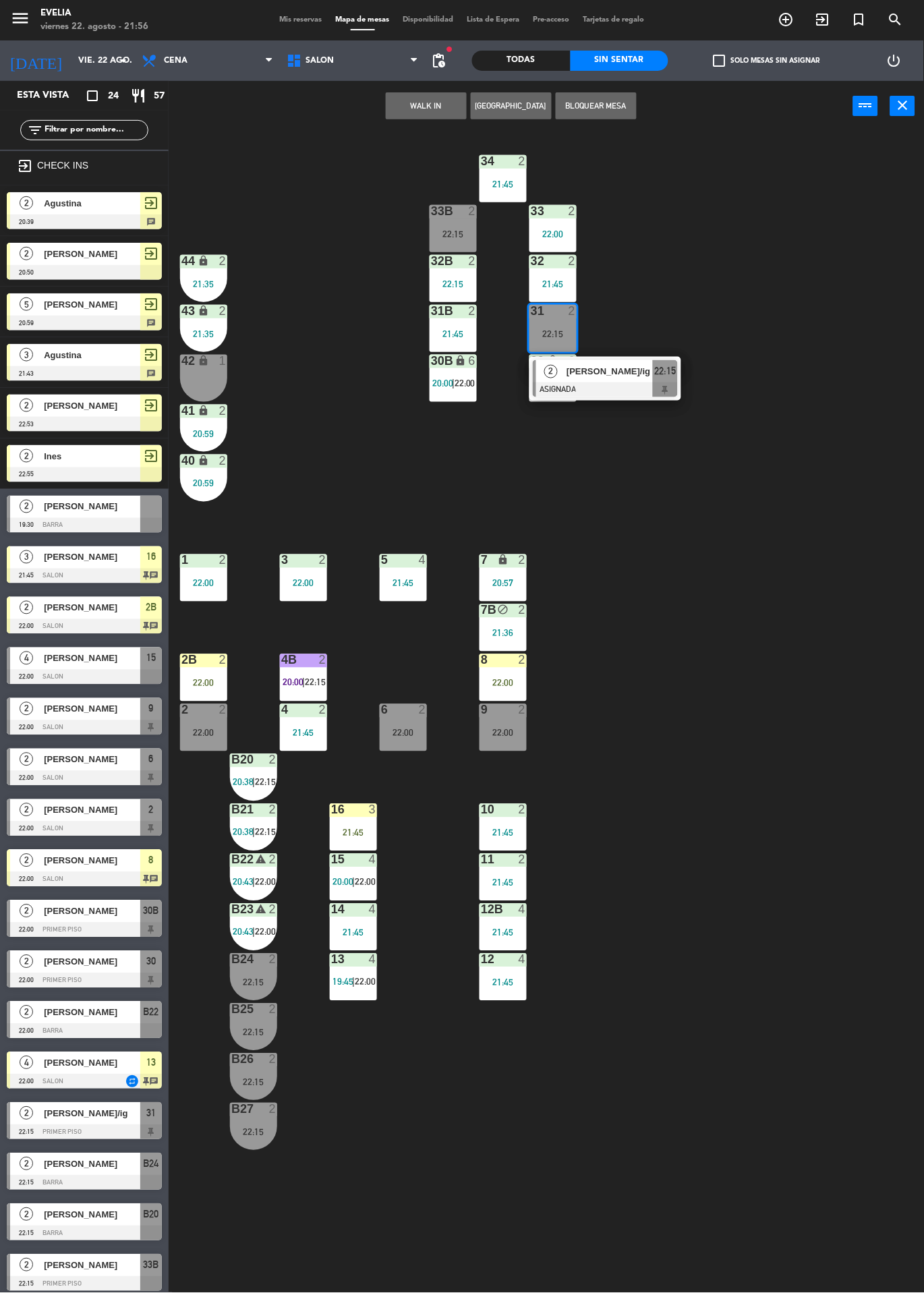
click at [645, 482] on div "34 2 21:45 33B 2 22:15 33 2 22:00 44 lock 2 21:35 32B 2 22:15 32 2 21:45 43 loc…" at bounding box center [551, 712] width 746 height 1162
click at [565, 383] on span "22:00" at bounding box center [565, 383] width 21 height 11
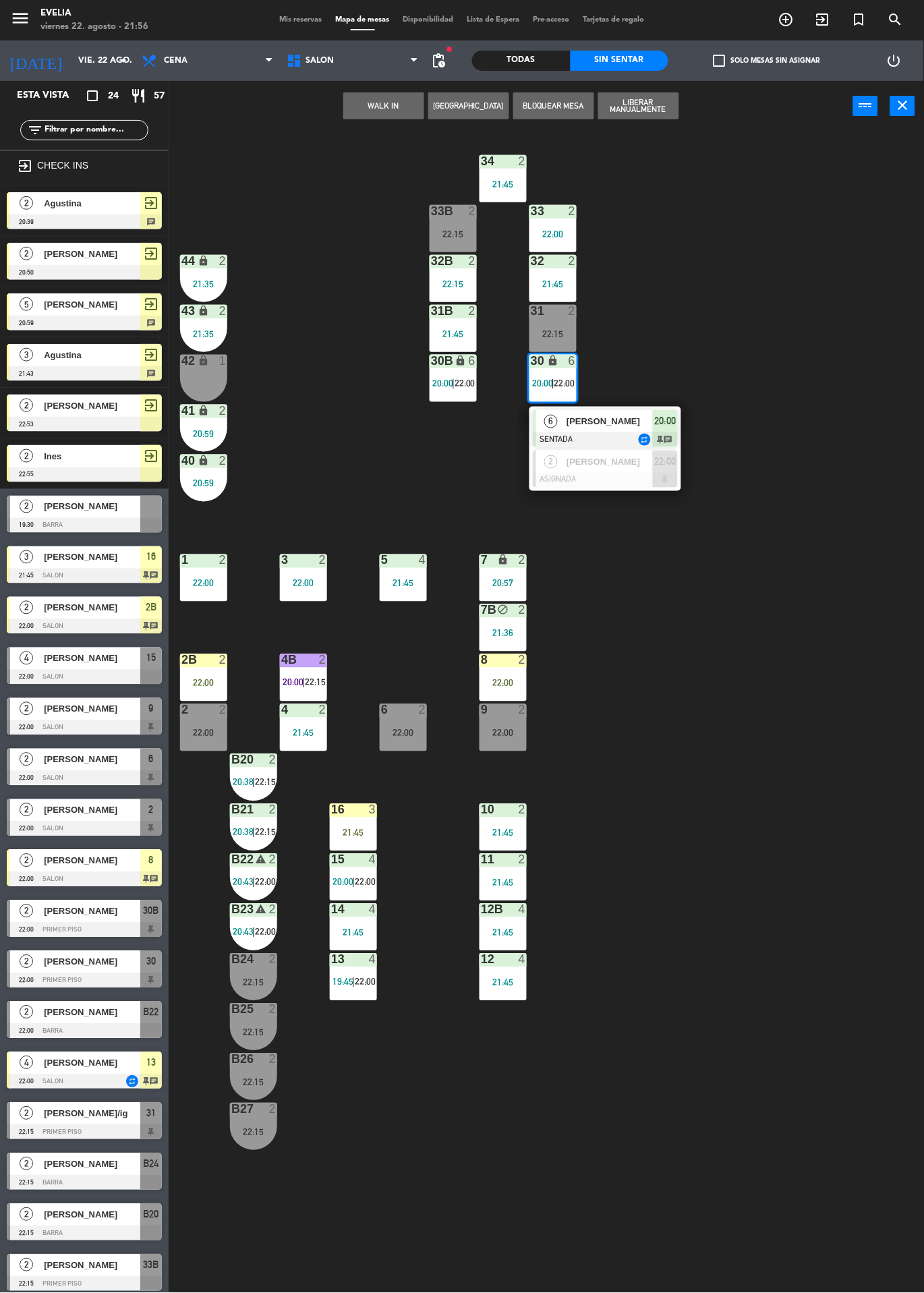
click at [645, 479] on div at bounding box center [606, 480] width 145 height 15
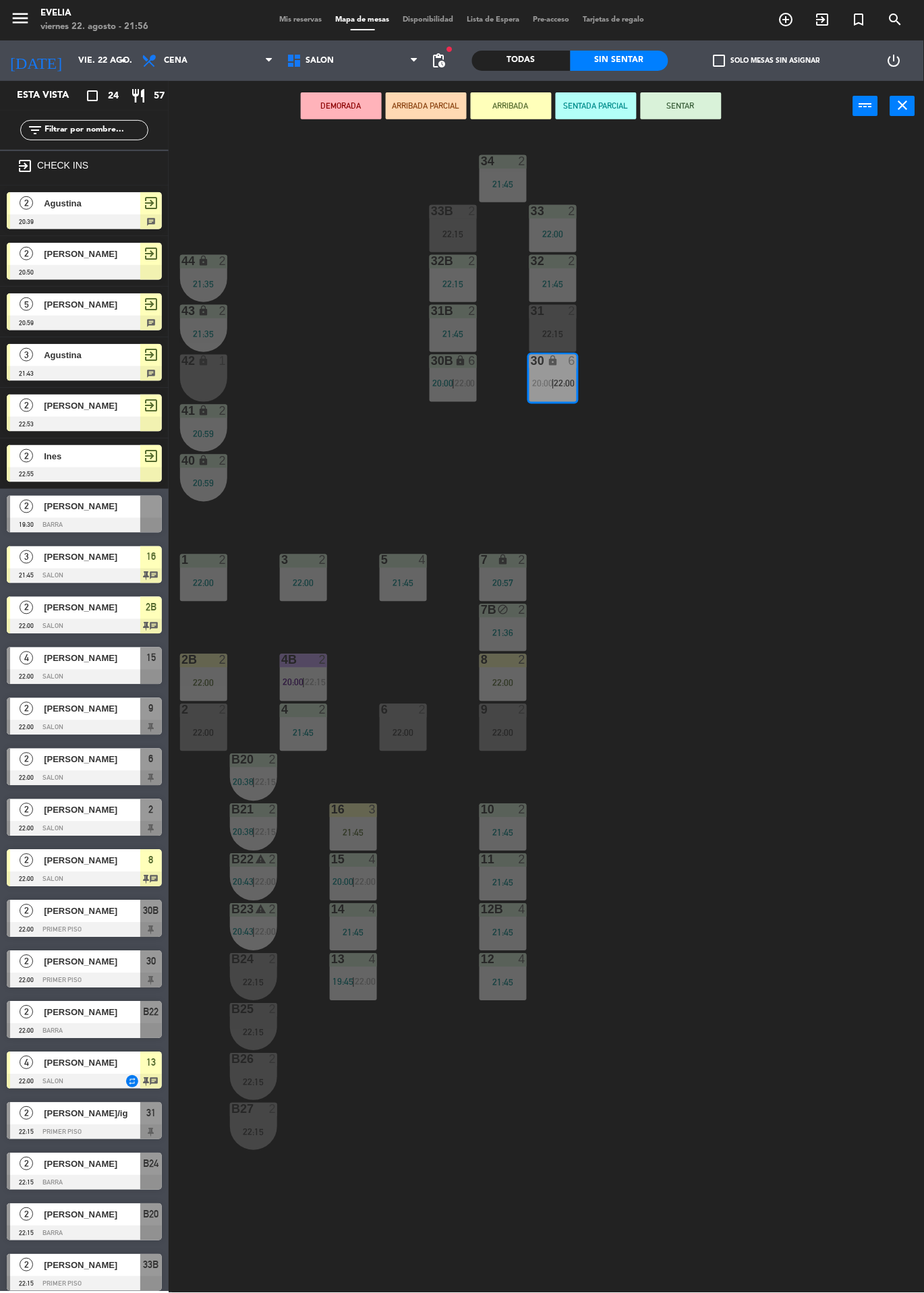
click at [568, 338] on div "22:15" at bounding box center [553, 334] width 47 height 9
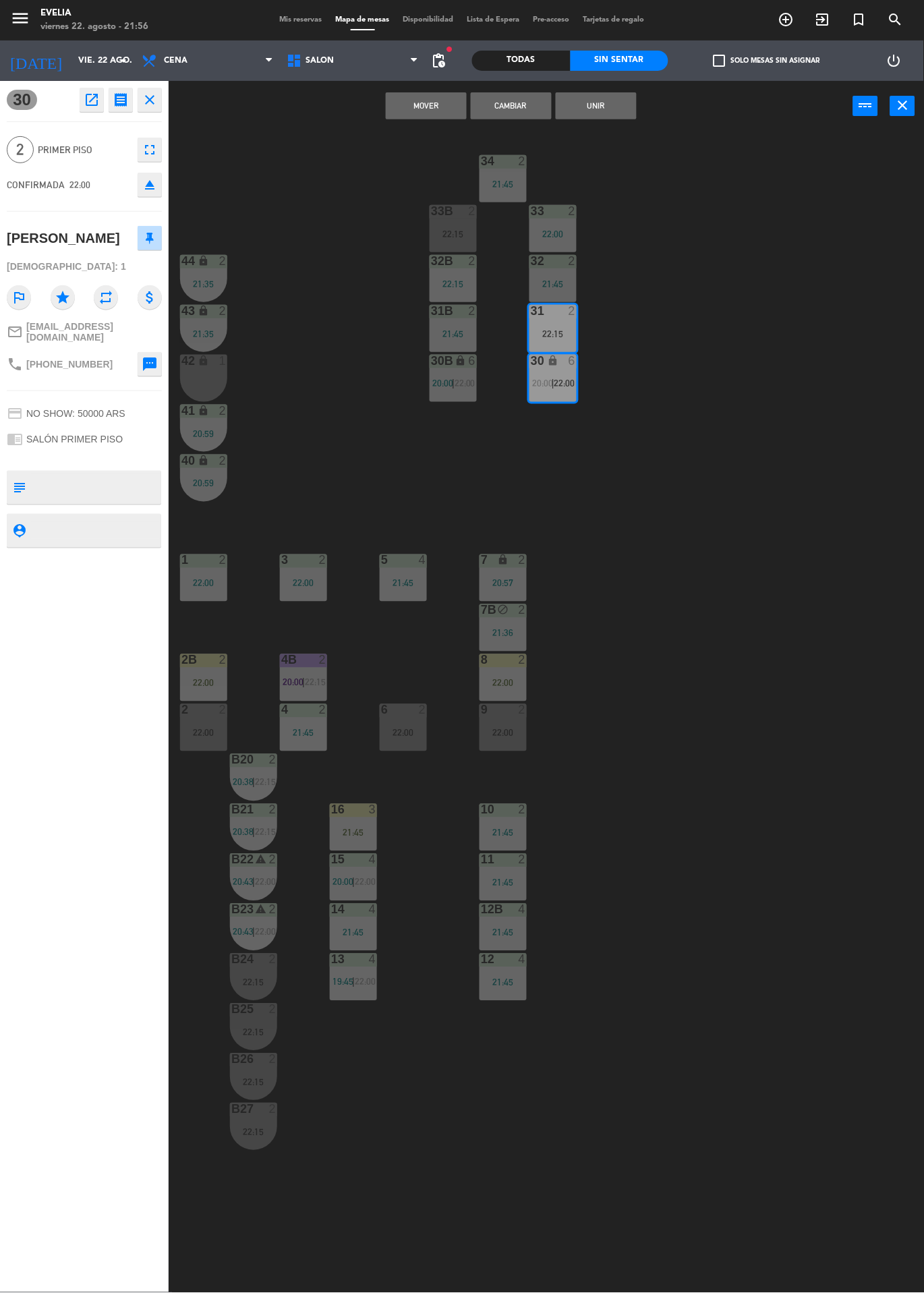
click at [539, 115] on button "Cambiar" at bounding box center [511, 105] width 81 height 27
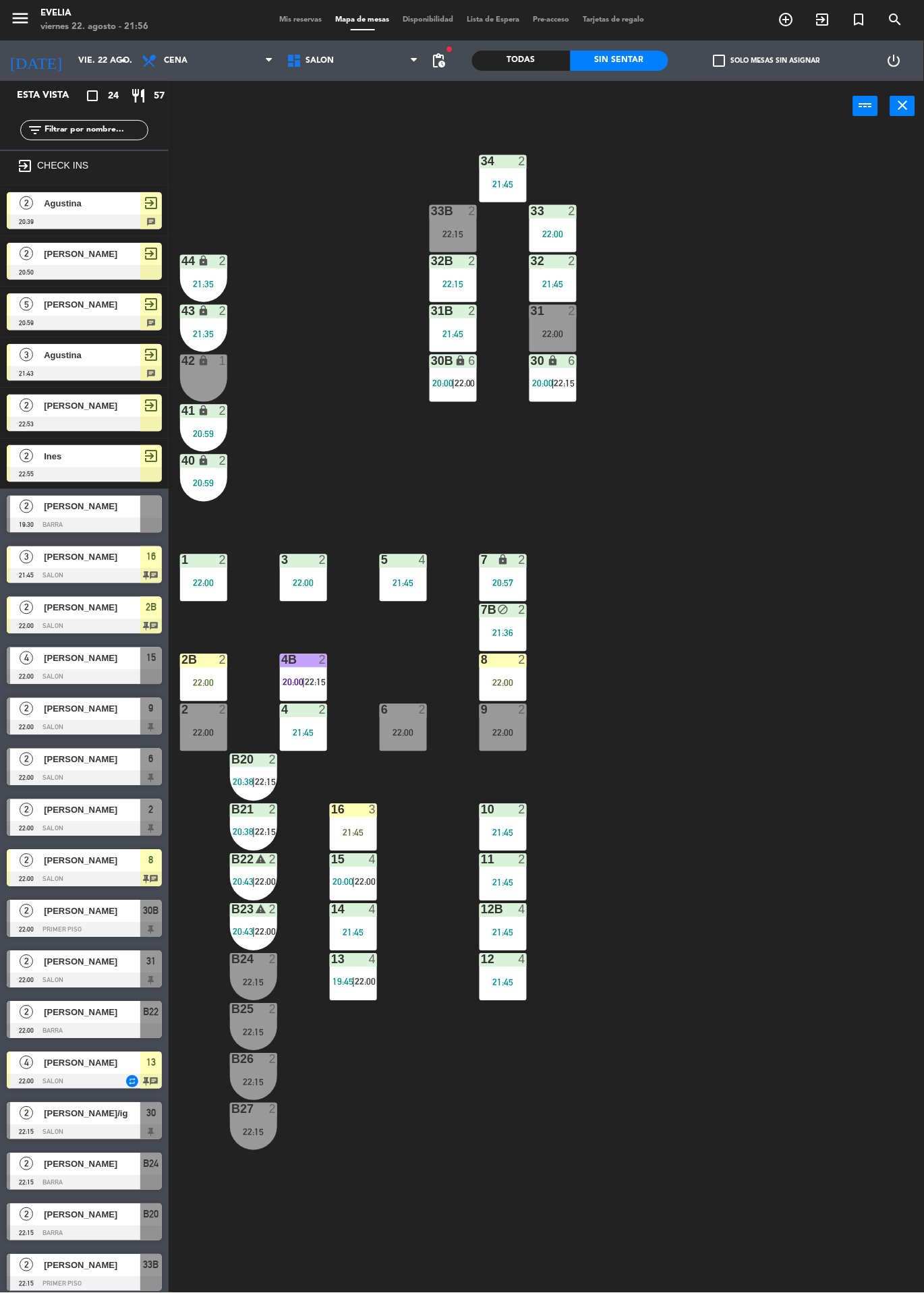
click at [455, 382] on span "|" at bounding box center [453, 383] width 3 height 11
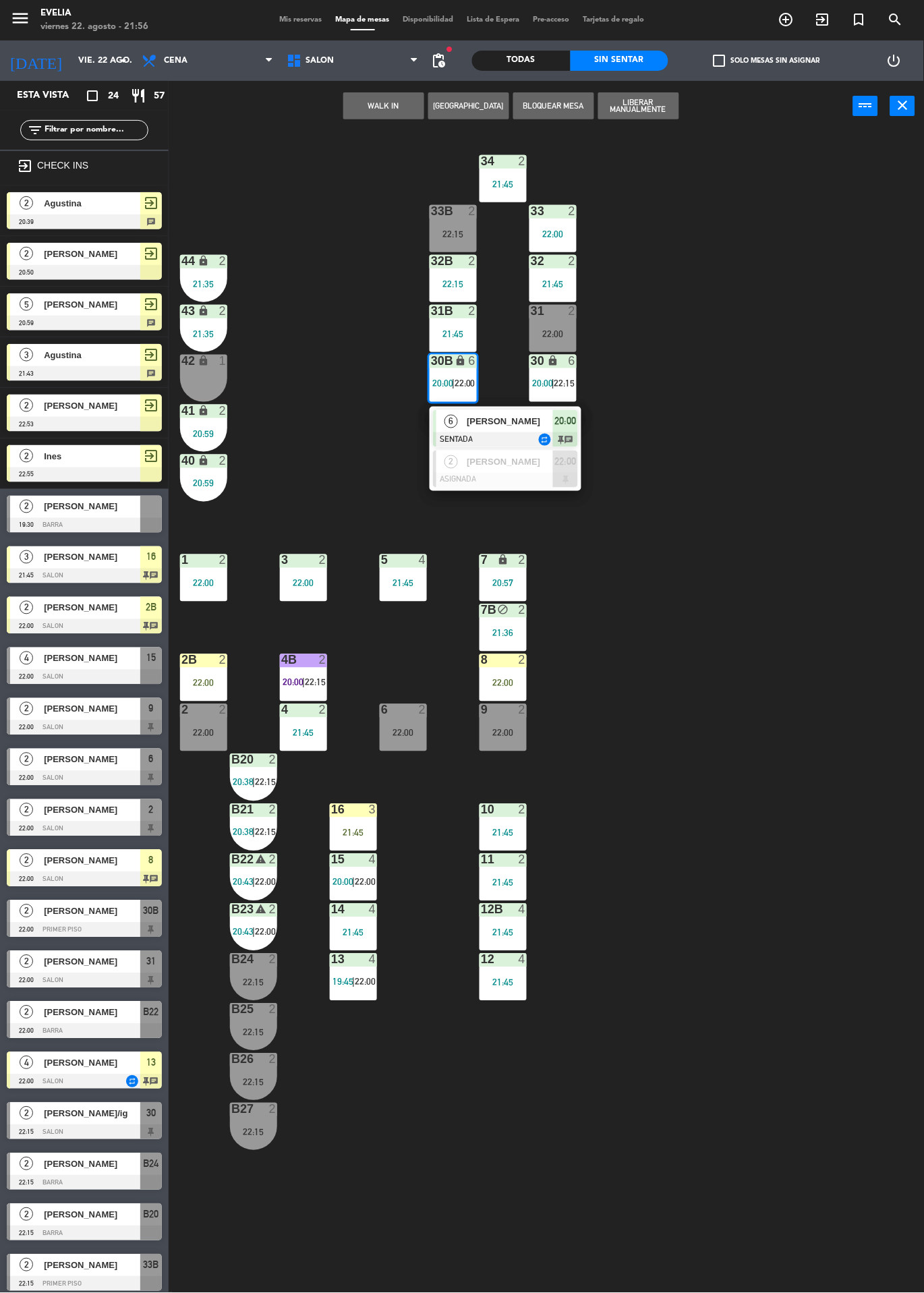
click at [545, 468] on div "[PERSON_NAME]" at bounding box center [509, 461] width 88 height 22
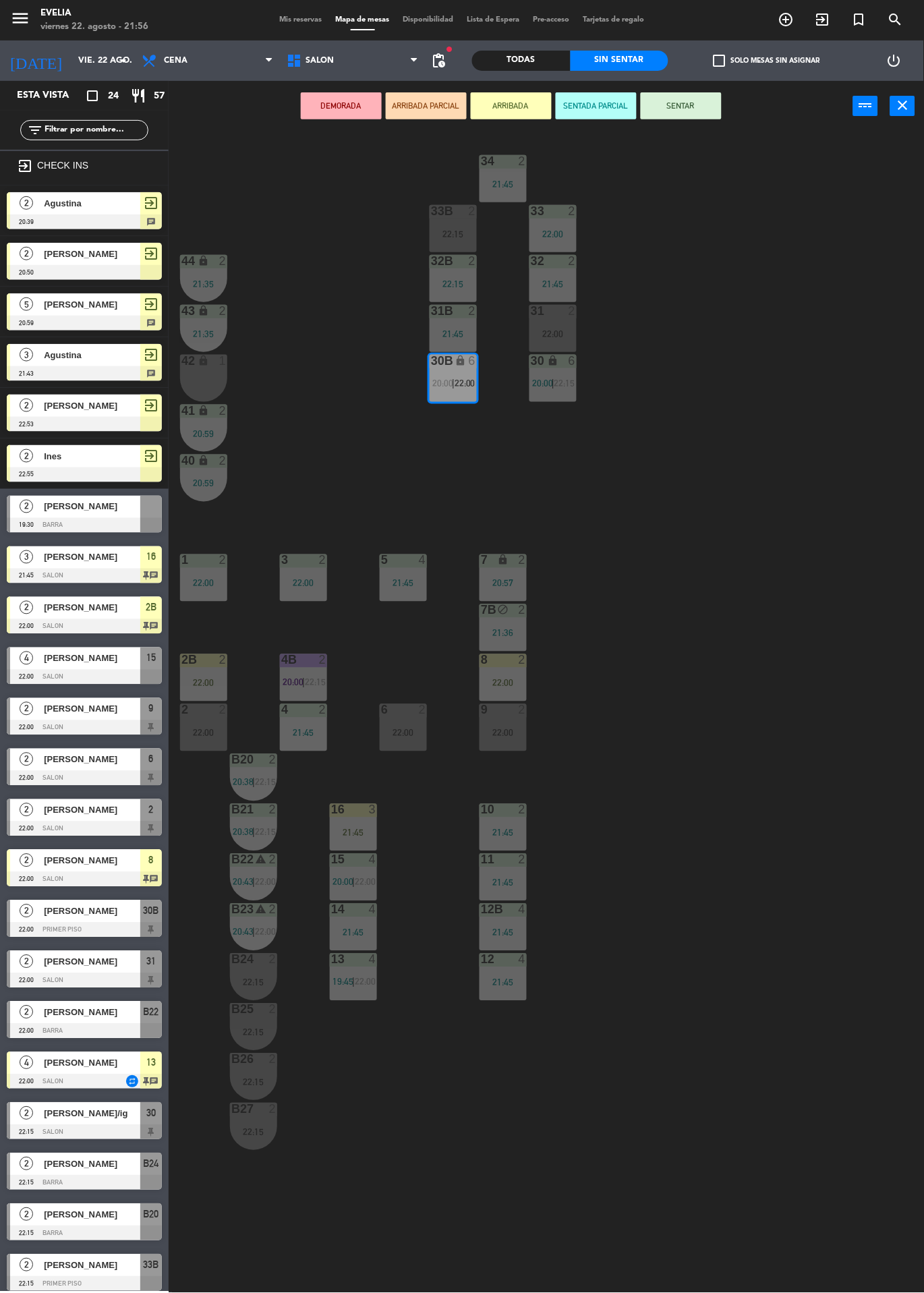
click at [453, 214] on div at bounding box center [453, 211] width 22 height 12
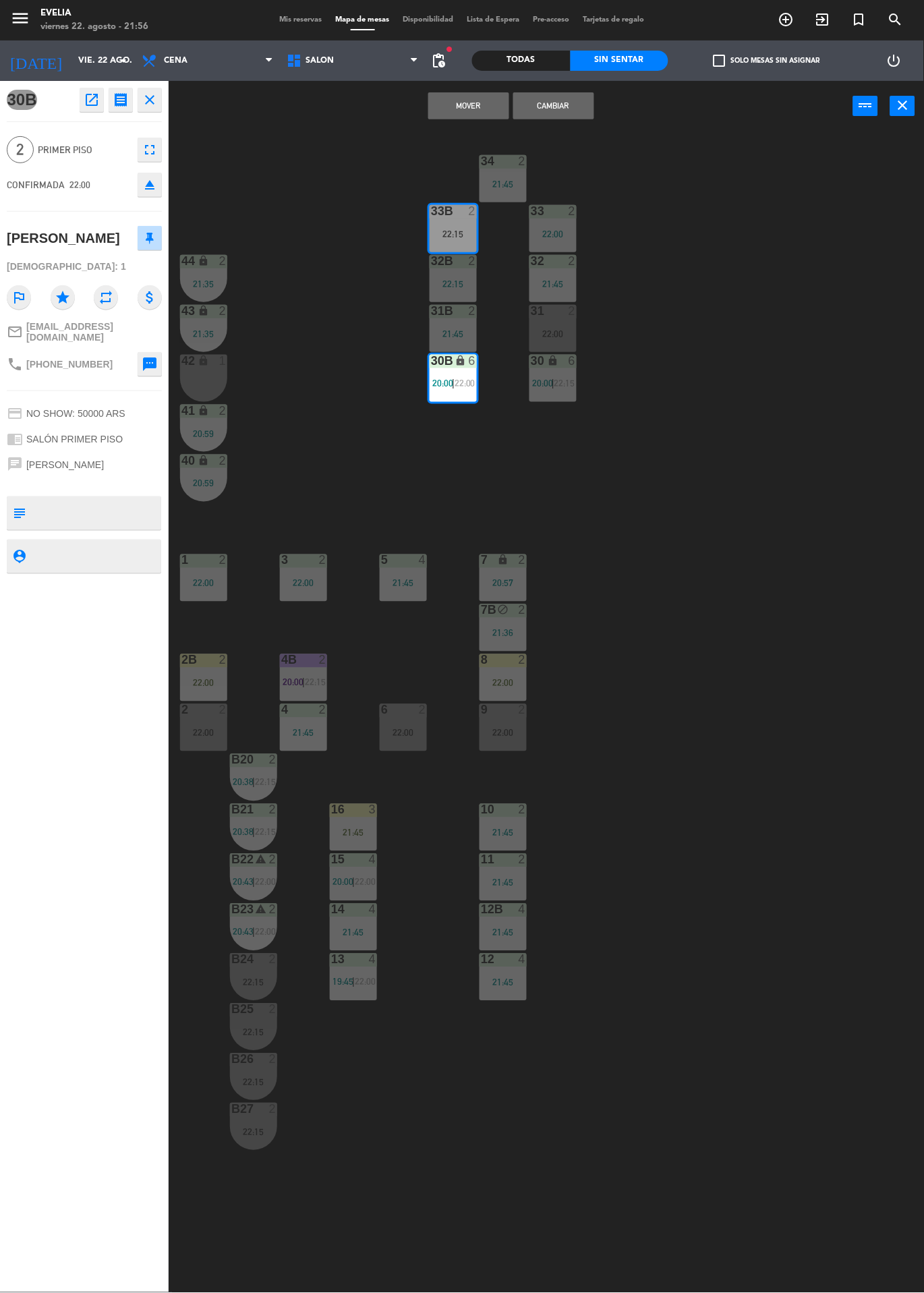
click at [566, 110] on button "Cambiar" at bounding box center [554, 105] width 81 height 27
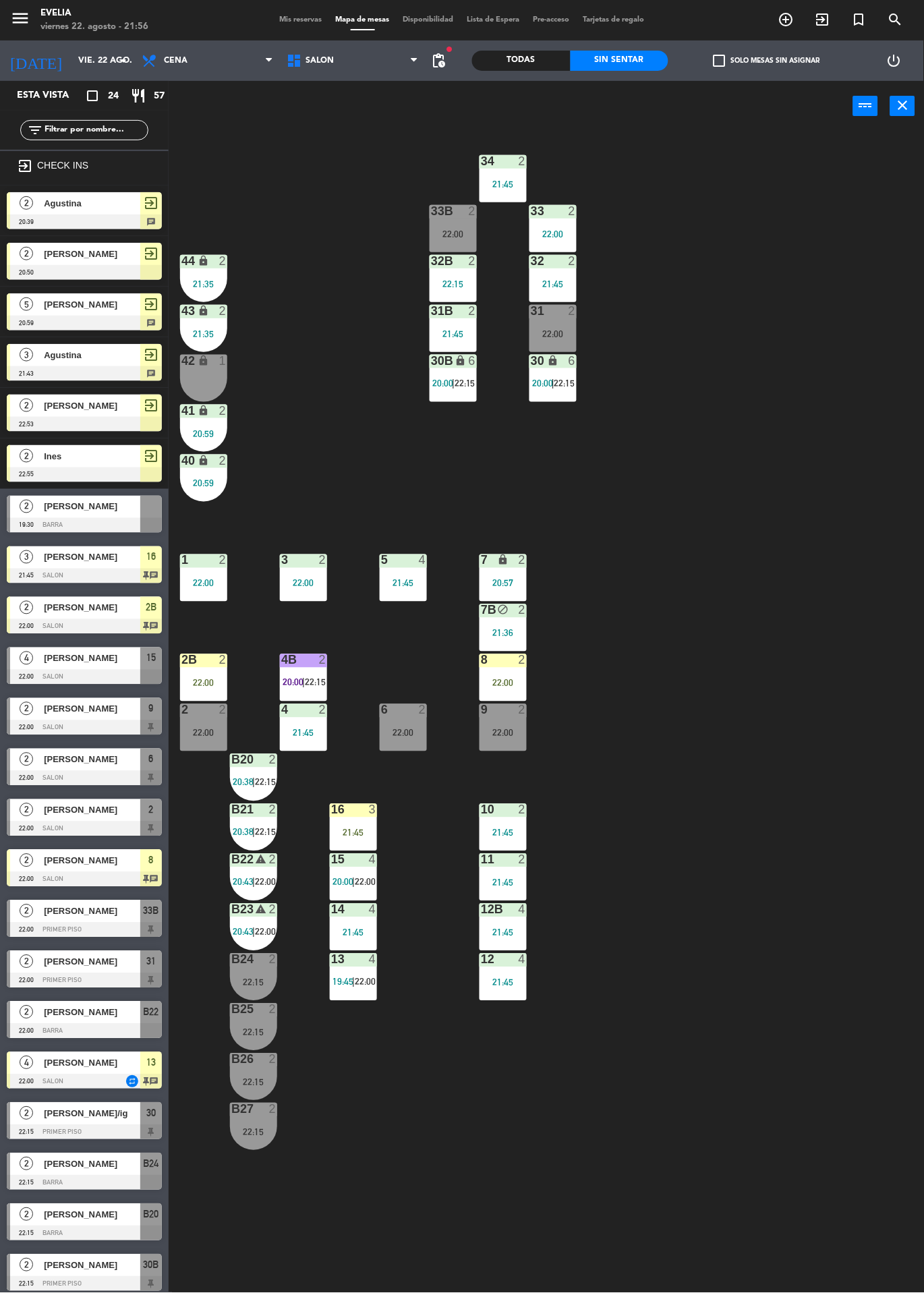
click at [372, 809] on div "3" at bounding box center [373, 810] width 8 height 12
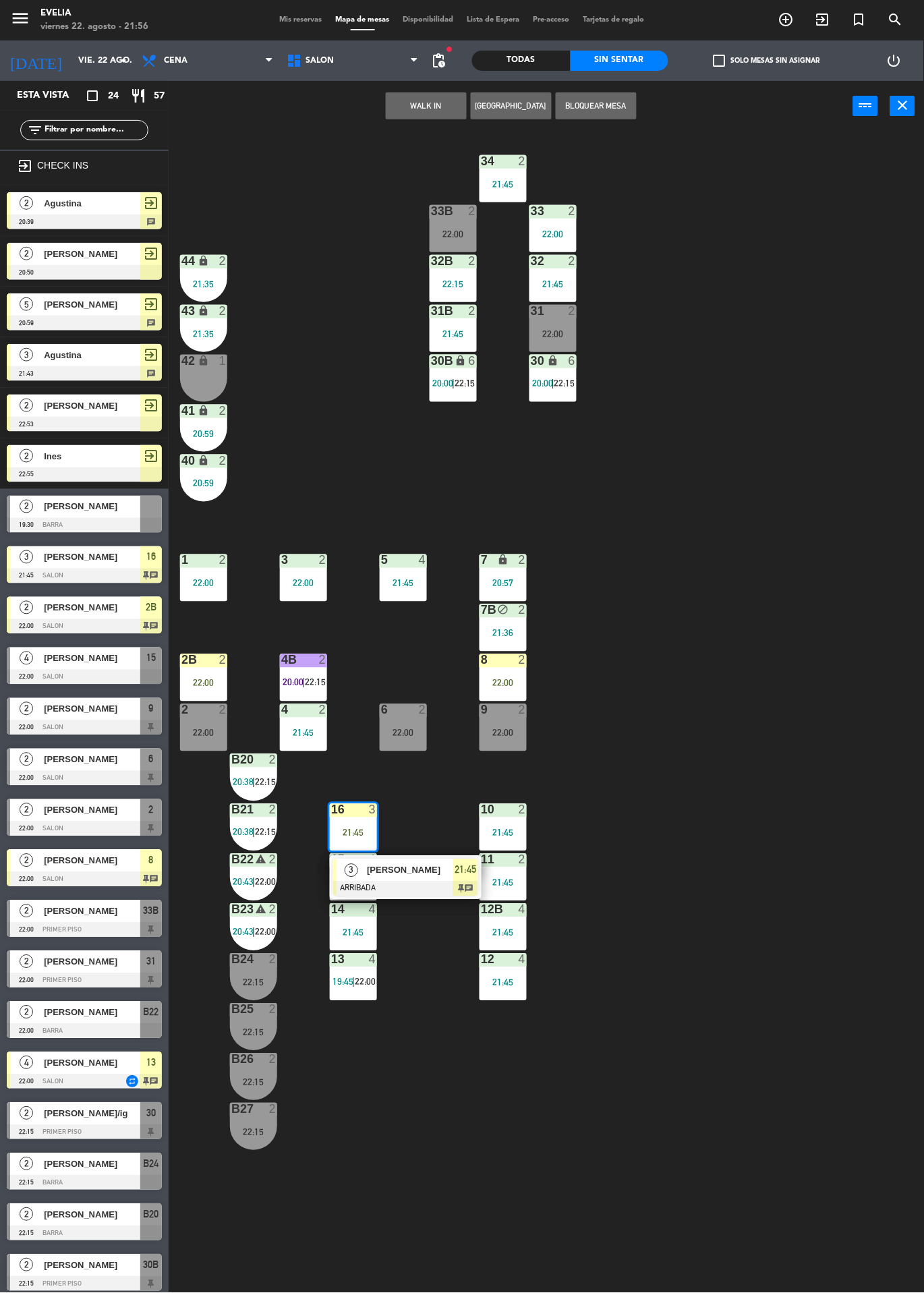
click at [440, 868] on span "[PERSON_NAME]" at bounding box center [410, 871] width 86 height 15
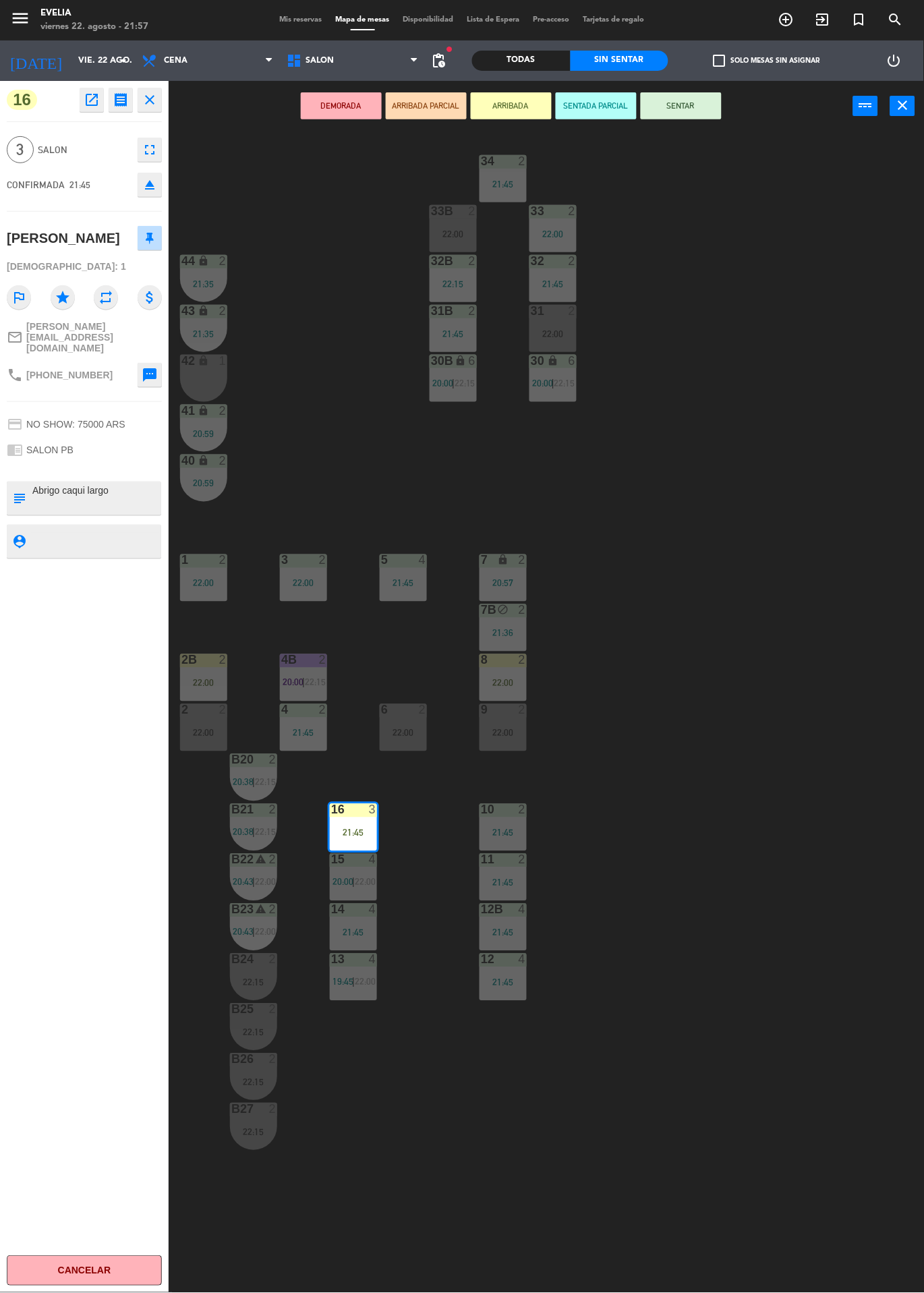
click at [680, 93] on button "SENTAR" at bounding box center [682, 105] width 81 height 27
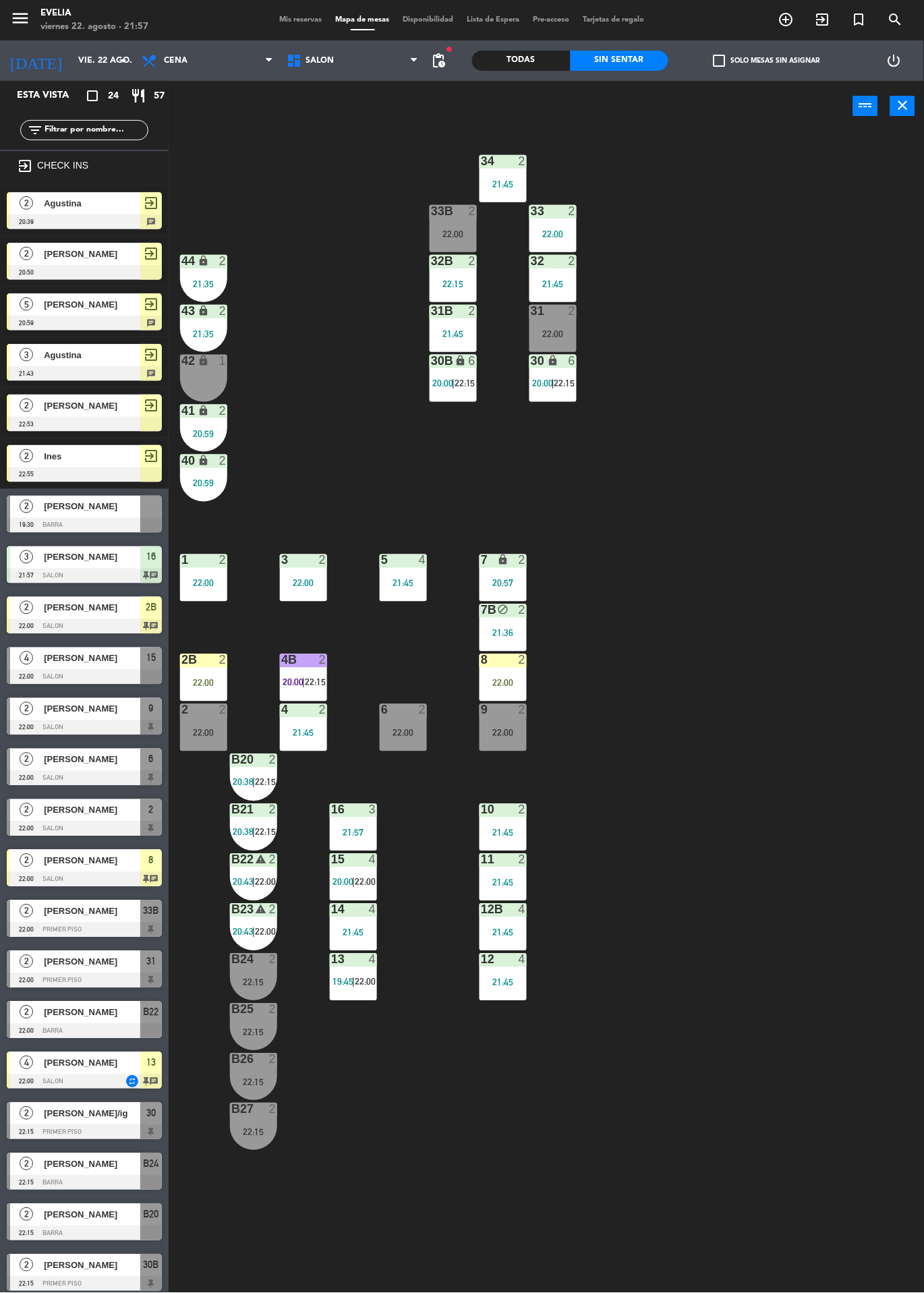
click at [188, 679] on div "22:00" at bounding box center [203, 683] width 47 height 9
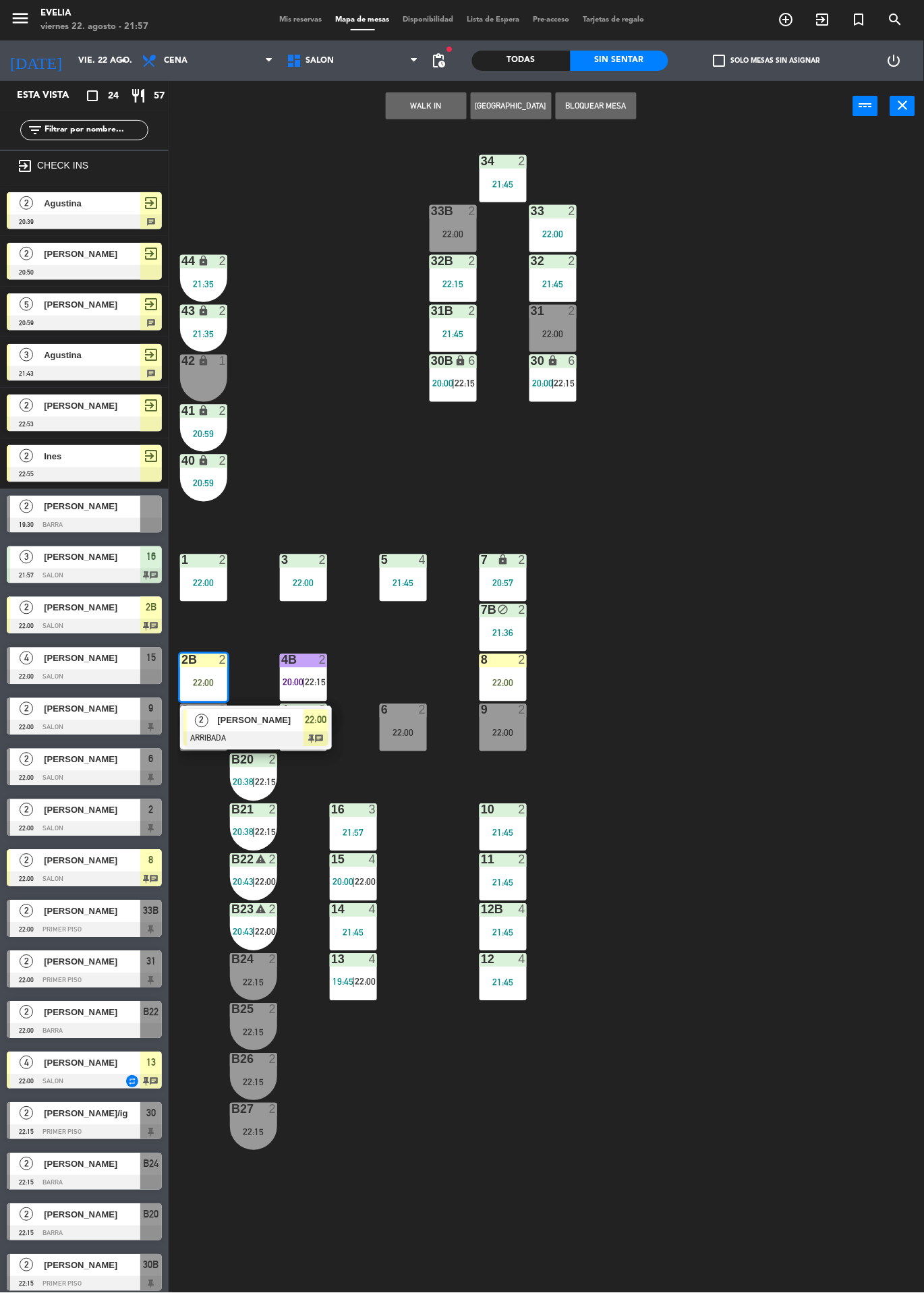
click at [198, 737] on div at bounding box center [256, 739] width 145 height 15
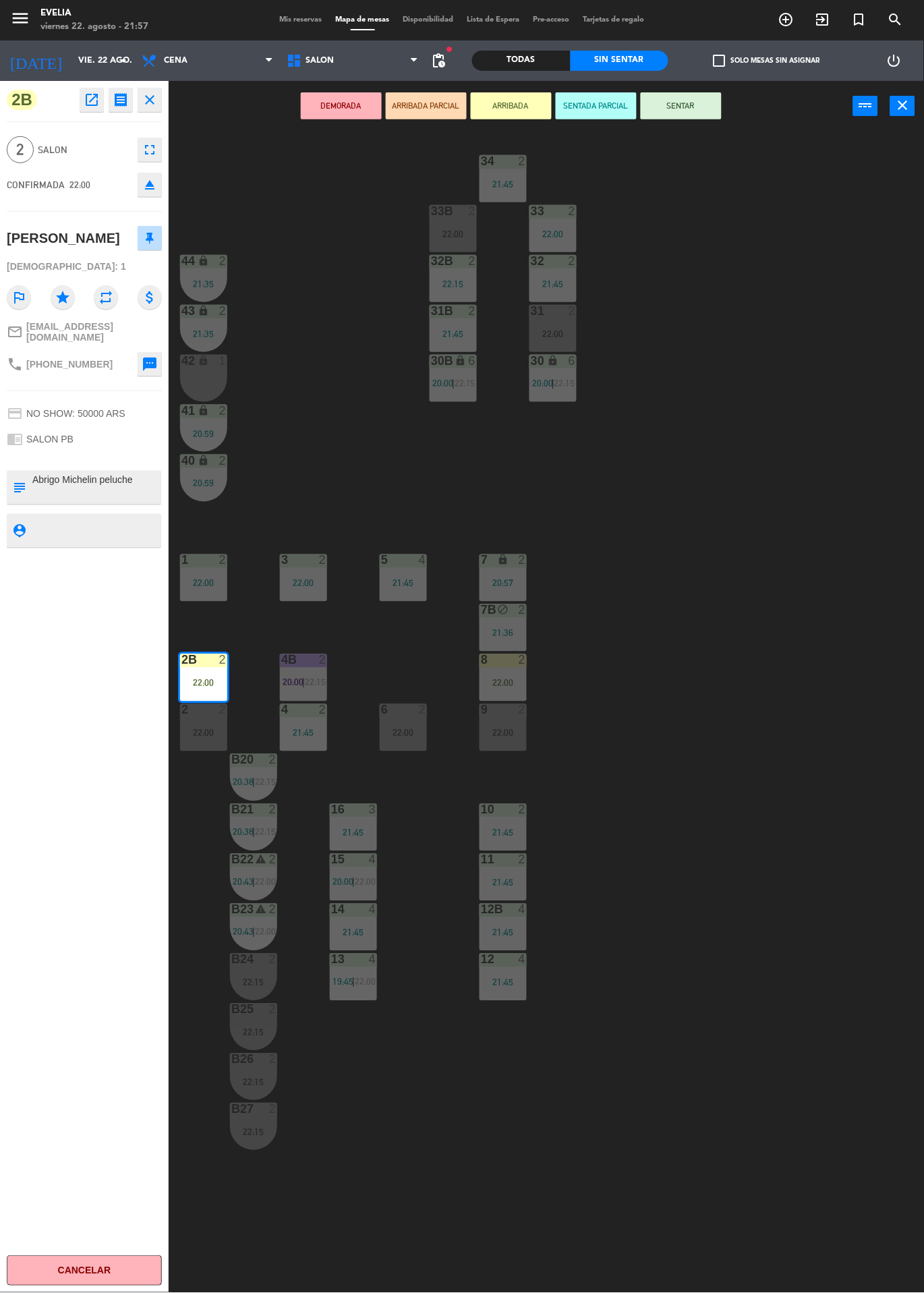
click at [710, 104] on button "SENTAR" at bounding box center [682, 105] width 81 height 27
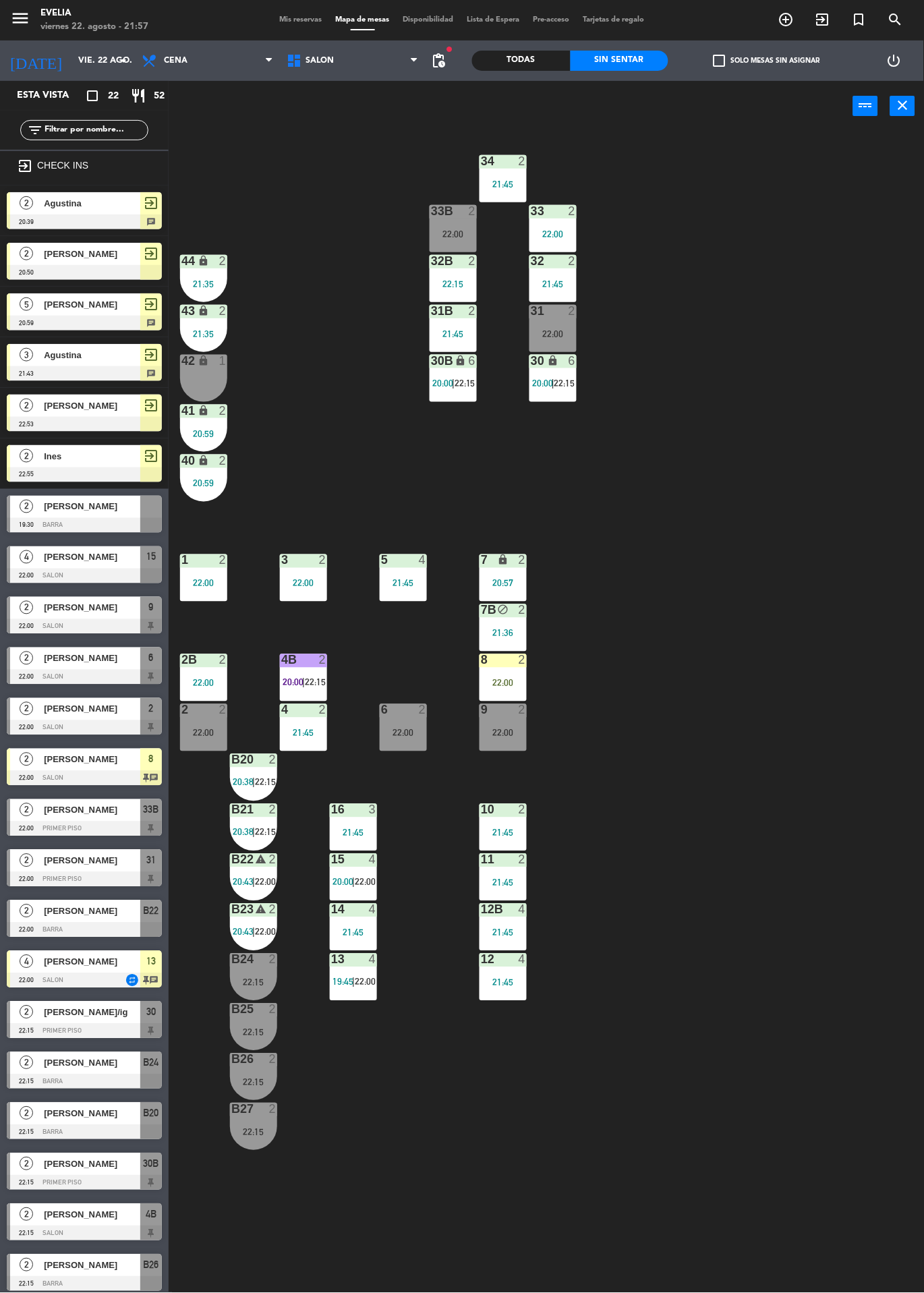
click at [395, 733] on div "22:00" at bounding box center [403, 733] width 47 height 9
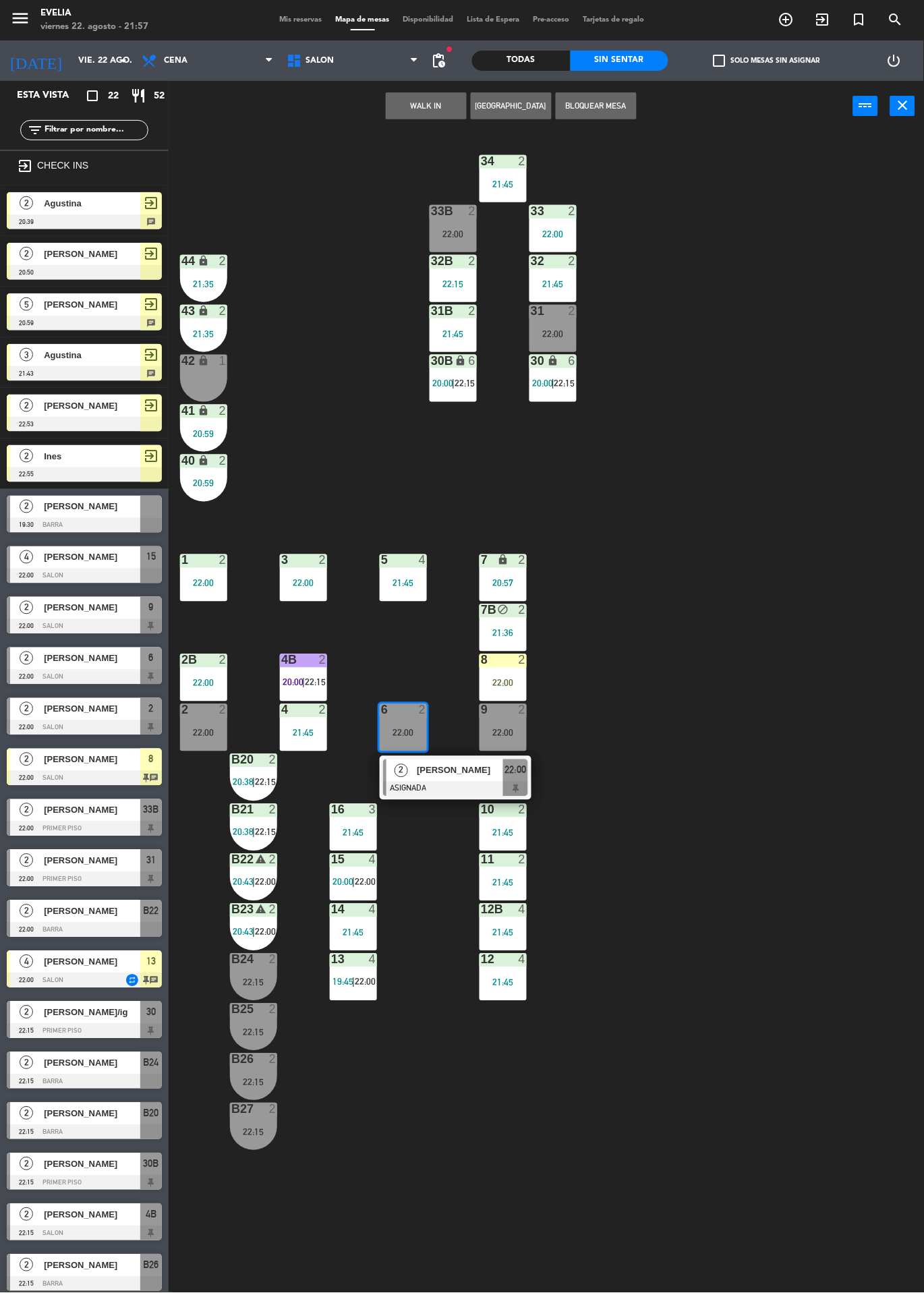
click at [677, 666] on div "34 2 21:45 33B 2 22:00 33 2 22:00 44 lock 2 21:35 32B 2 22:15 32 2 21:45 43 loc…" at bounding box center [551, 712] width 746 height 1162
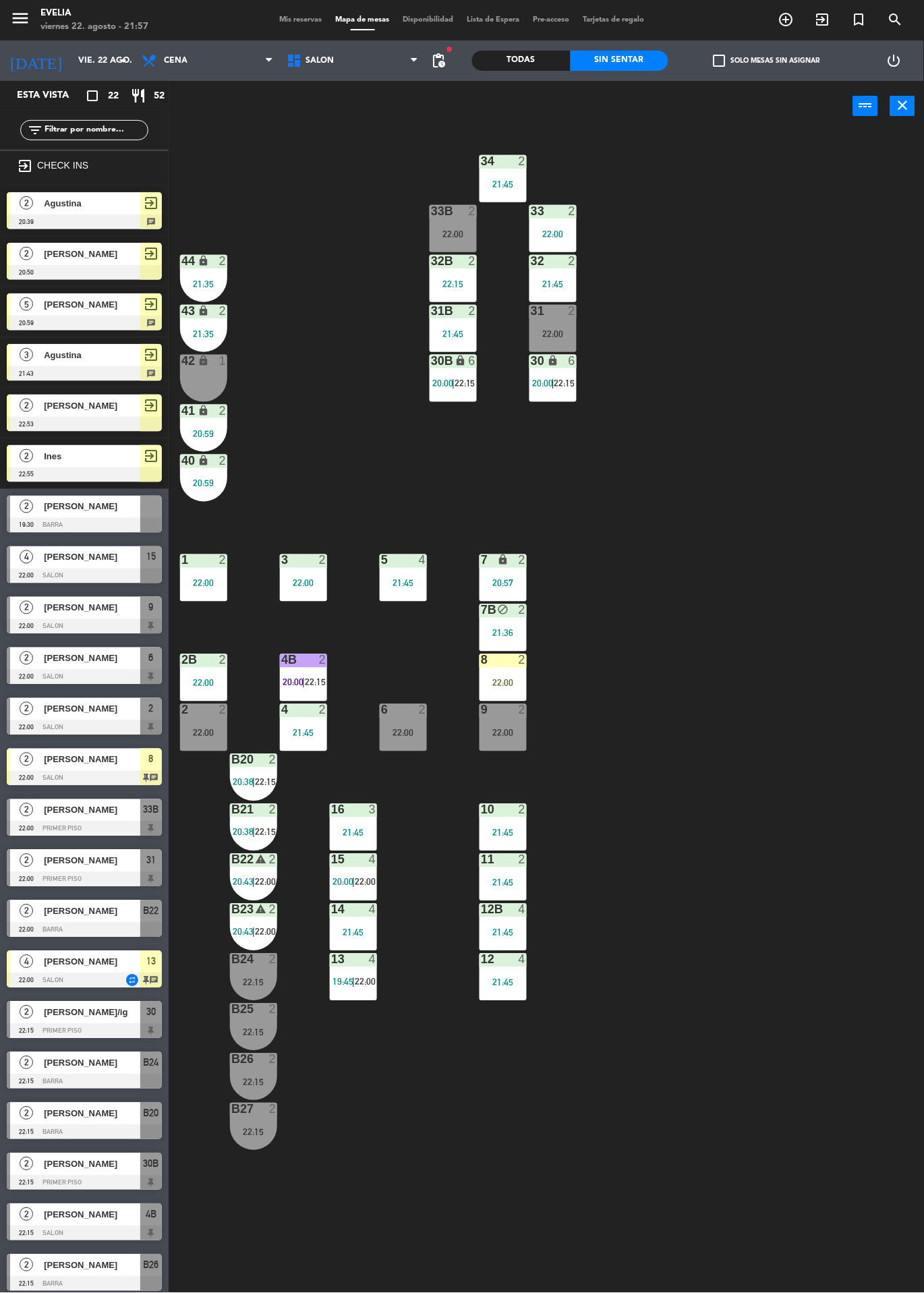
click at [511, 673] on div "8 2 22:00" at bounding box center [503, 677] width 47 height 47
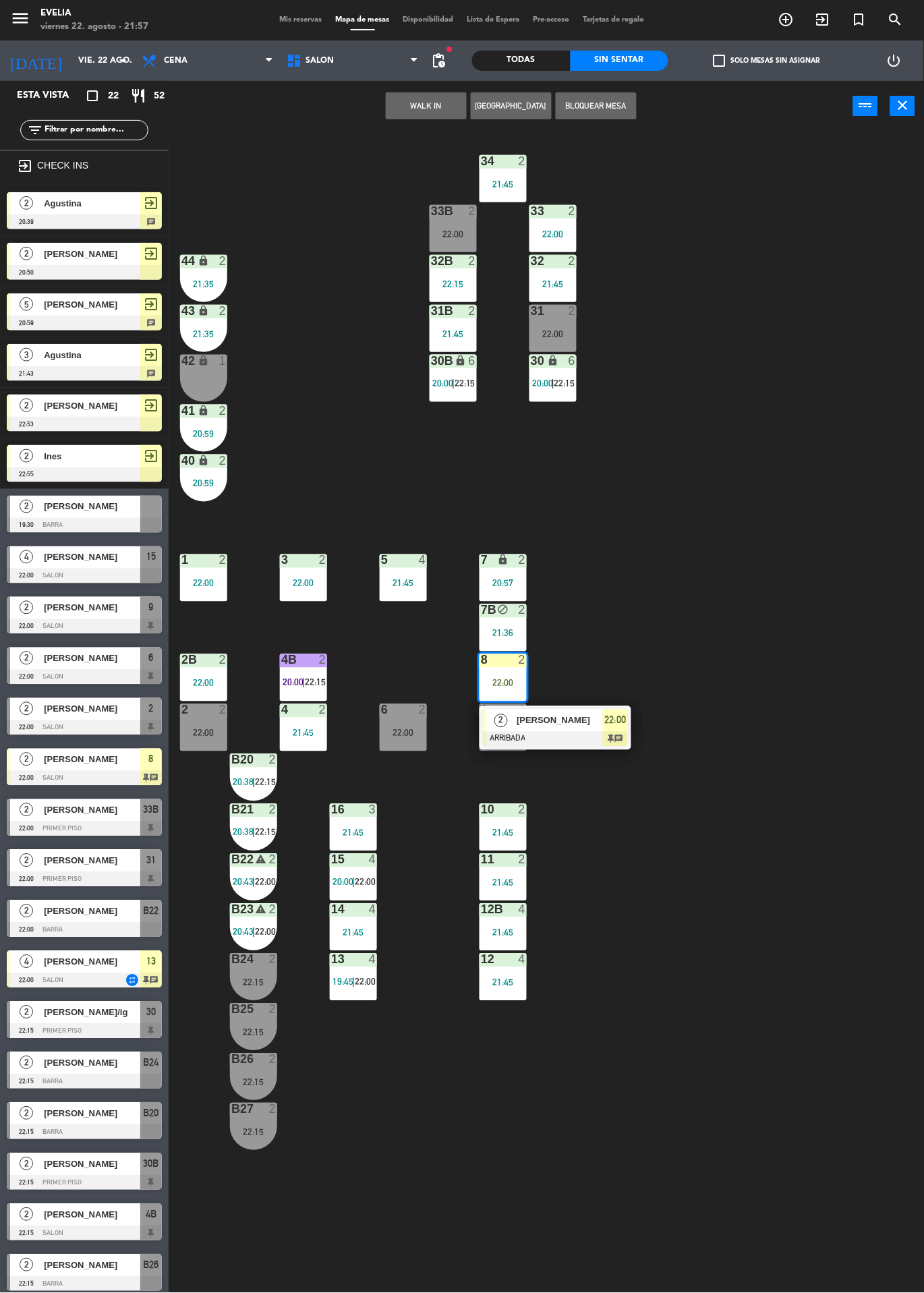
click at [583, 732] on div at bounding box center [556, 739] width 145 height 15
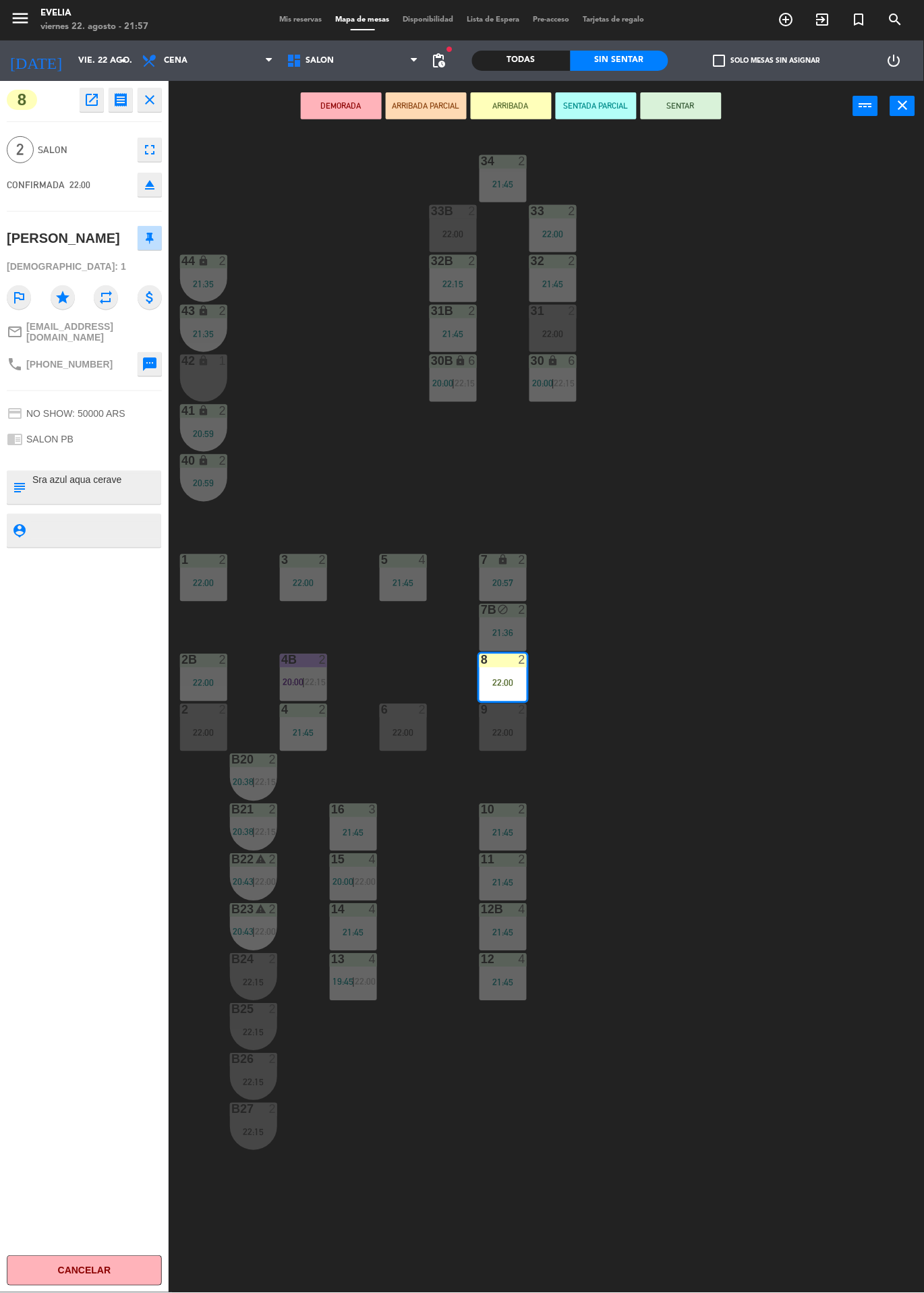
click at [207, 729] on div "22:00" at bounding box center [203, 733] width 47 height 9
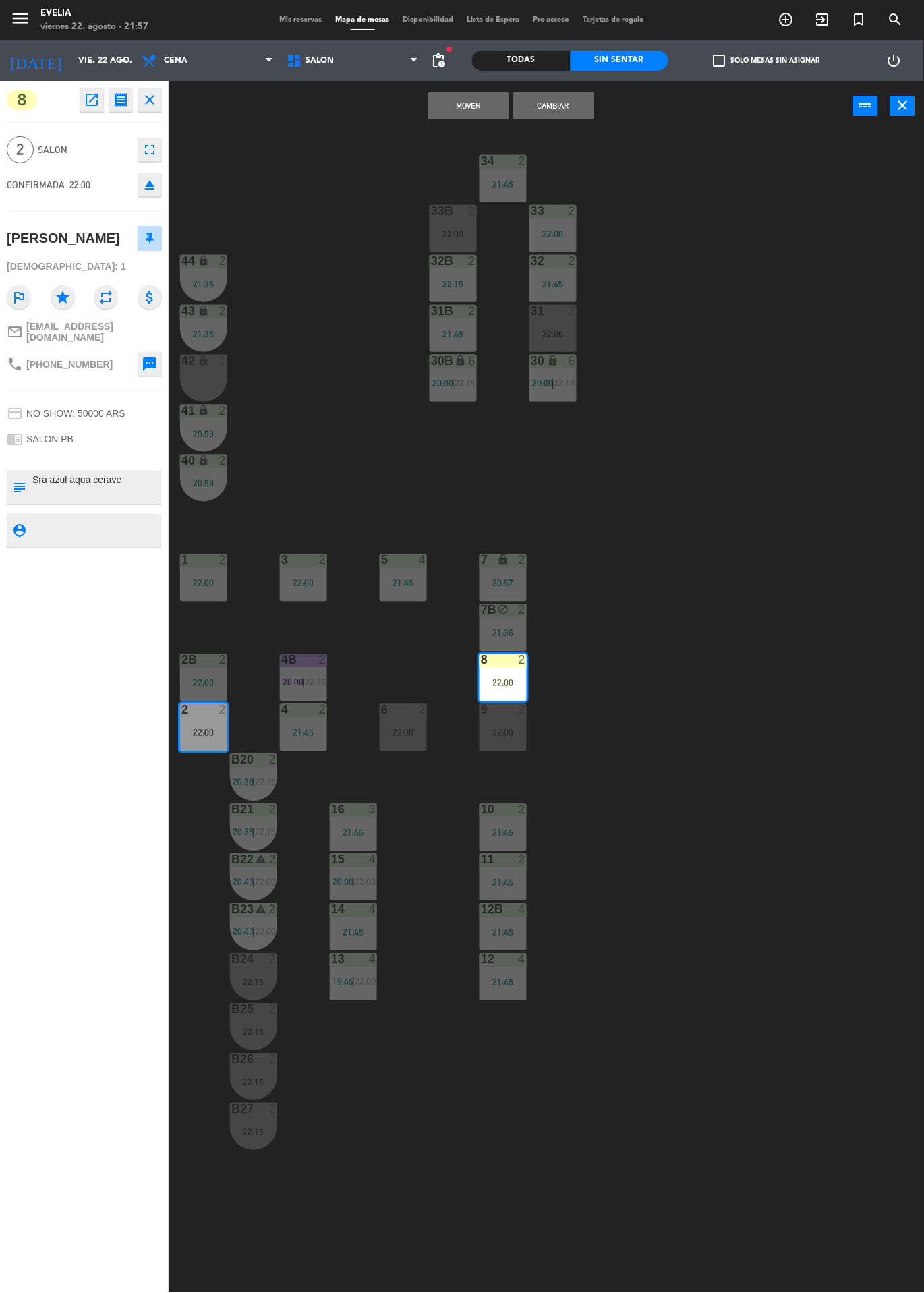
click at [566, 99] on button "Cambiar" at bounding box center [554, 105] width 81 height 27
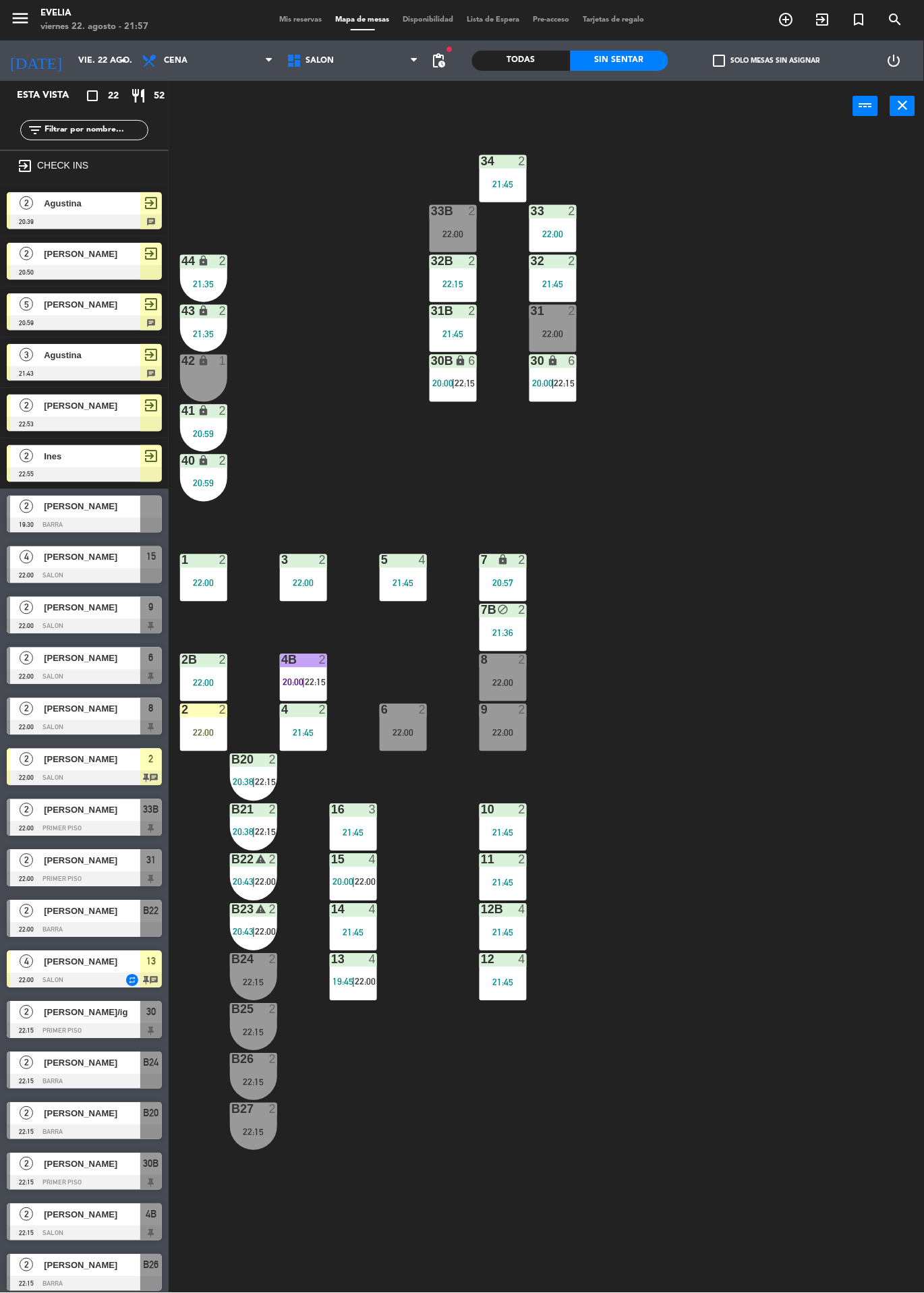
click at [225, 732] on div "22:00" at bounding box center [203, 733] width 47 height 9
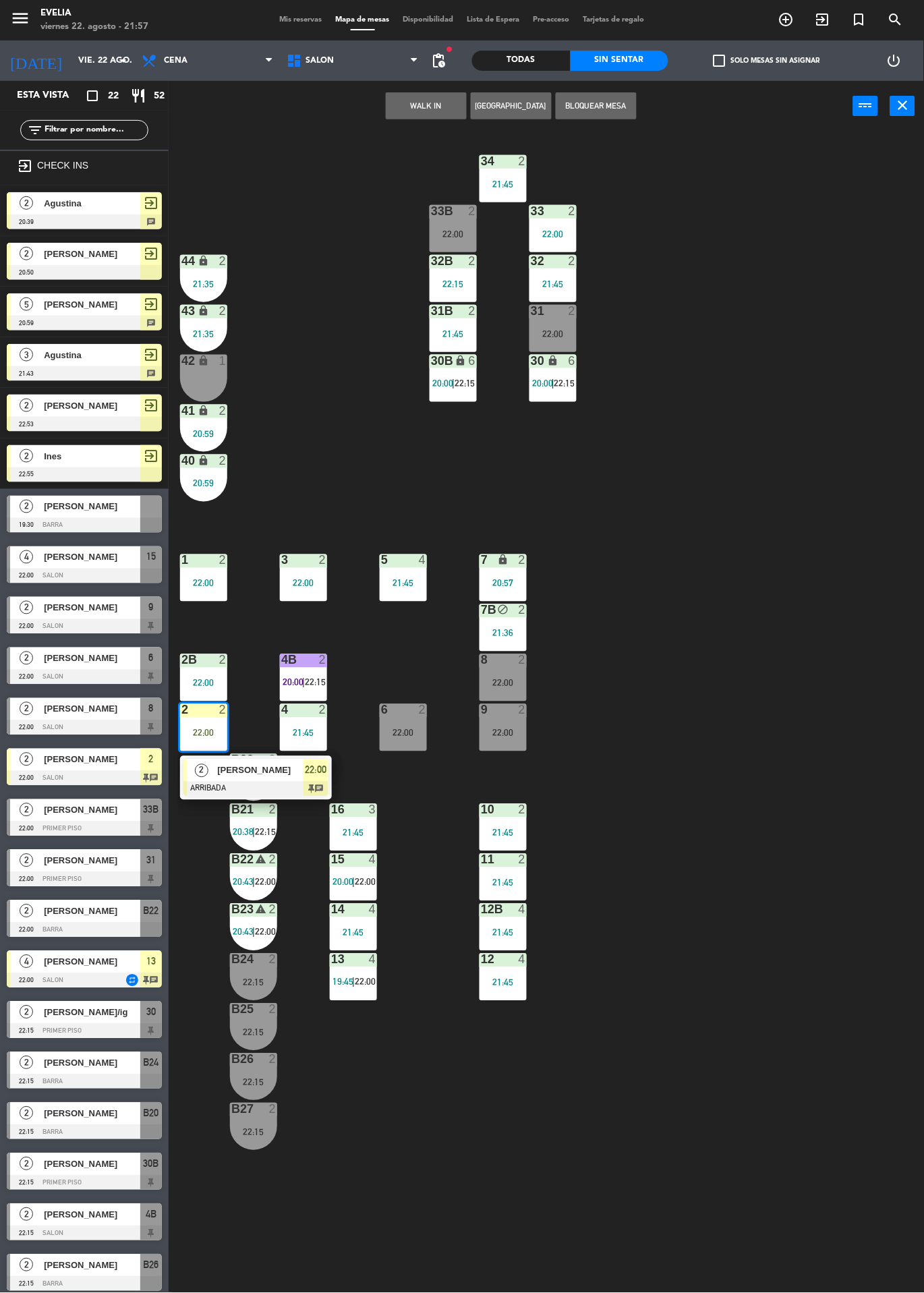
click at [282, 772] on span "[PERSON_NAME]" at bounding box center [260, 771] width 86 height 15
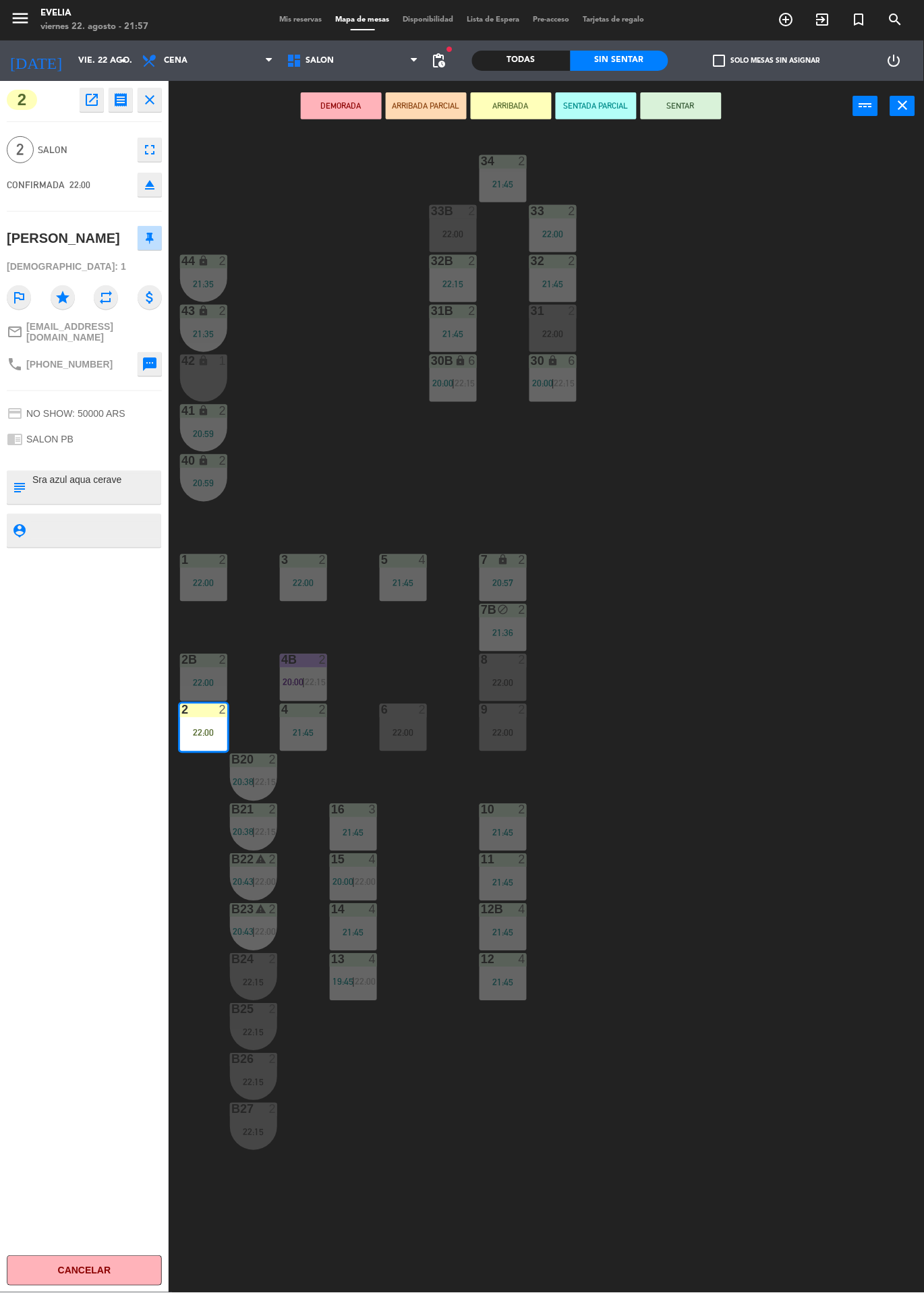
click at [695, 112] on button "SENTAR" at bounding box center [682, 105] width 81 height 27
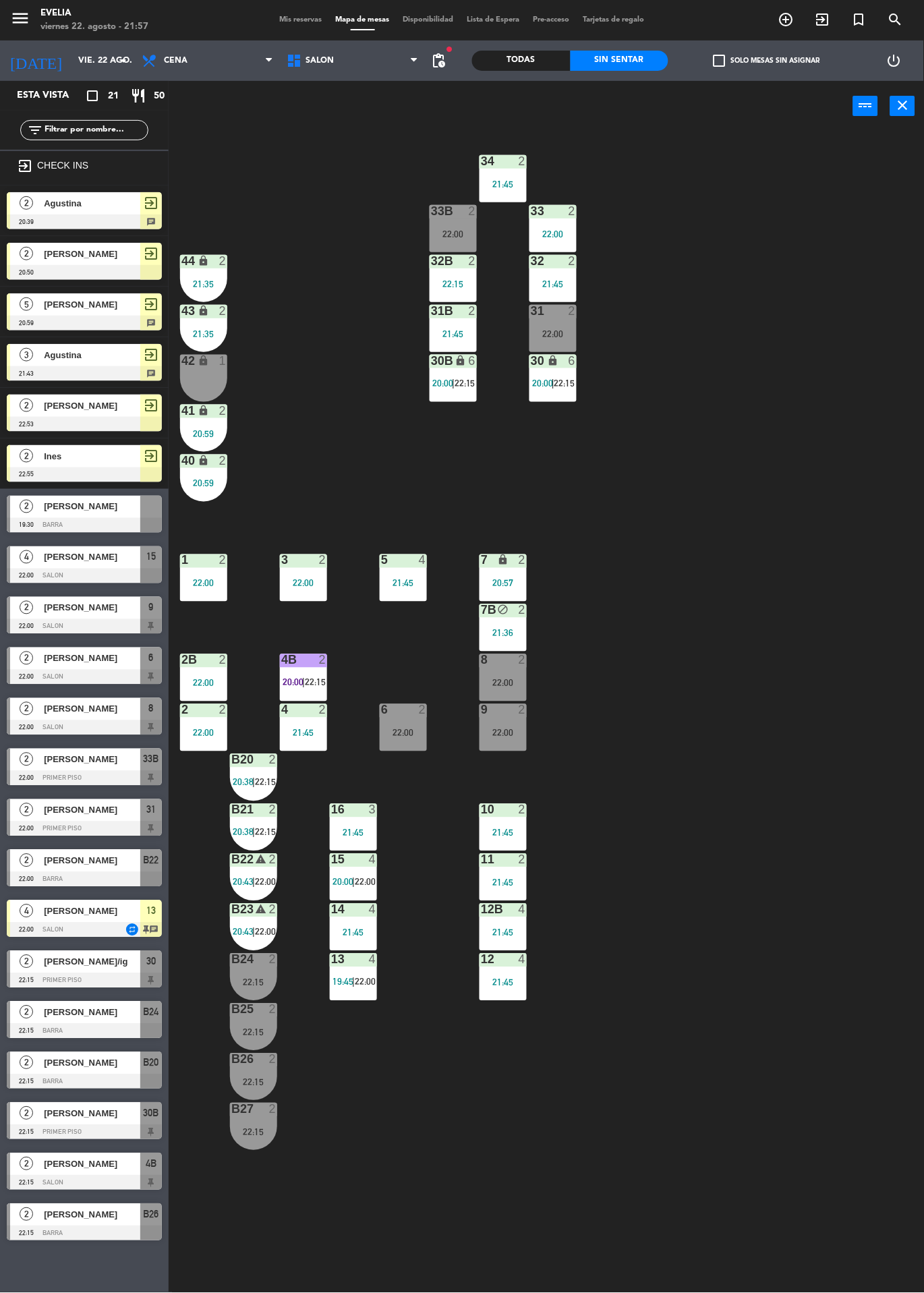
click at [141, 1026] on div at bounding box center [84, 1031] width 155 height 15
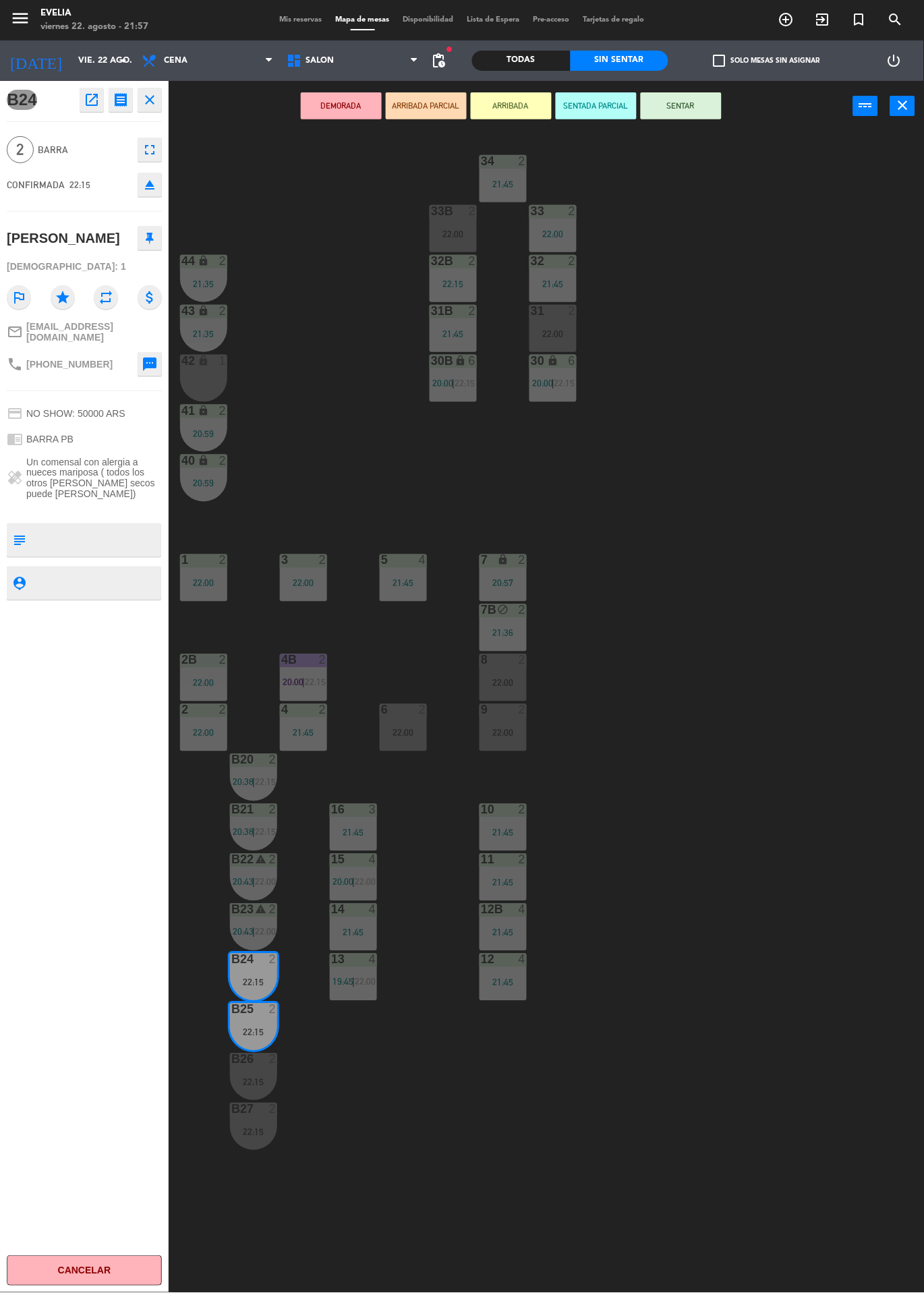
click at [699, 92] on button "SENTAR" at bounding box center [682, 105] width 81 height 27
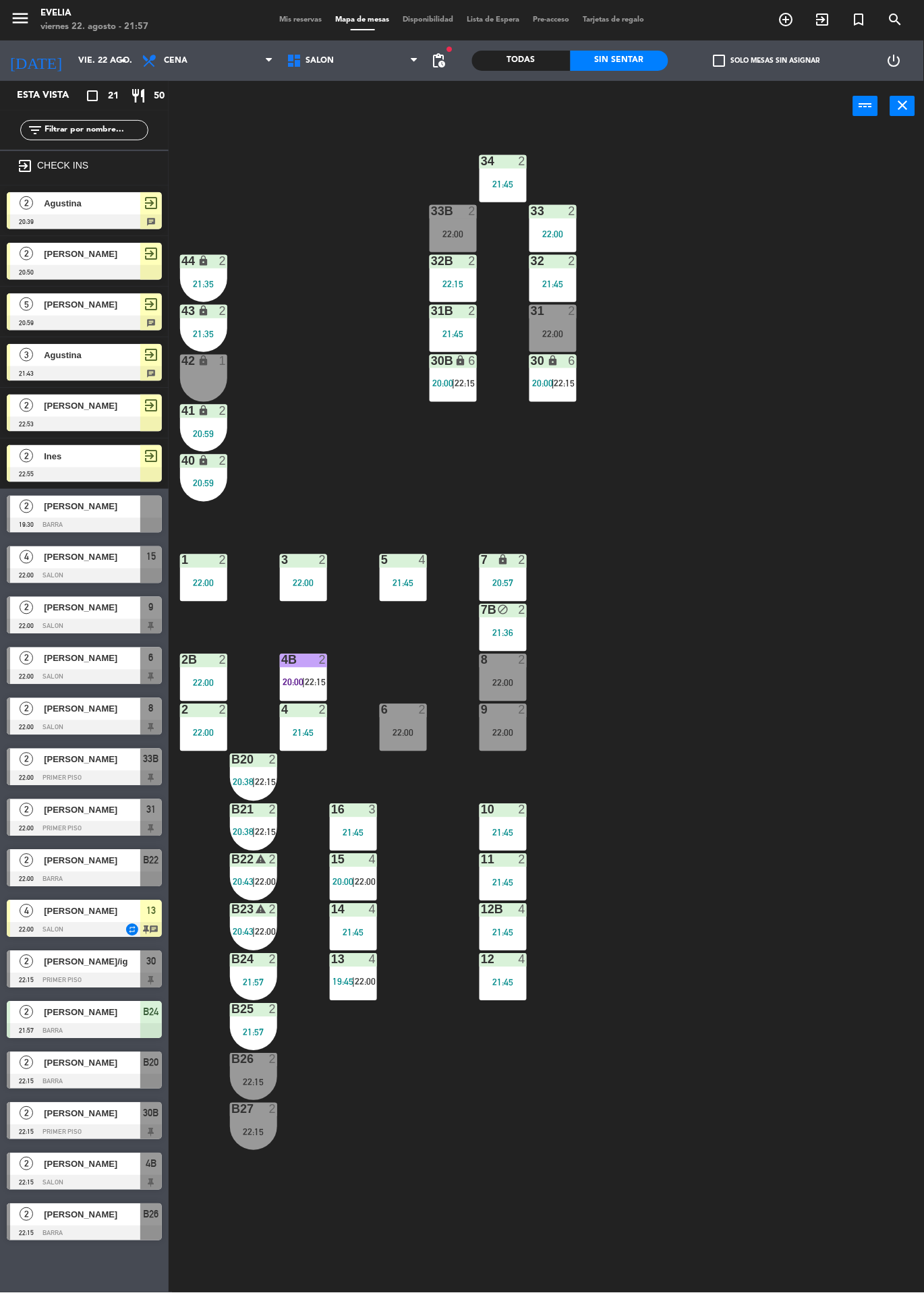
click at [265, 982] on div "21:57" at bounding box center [253, 983] width 47 height 9
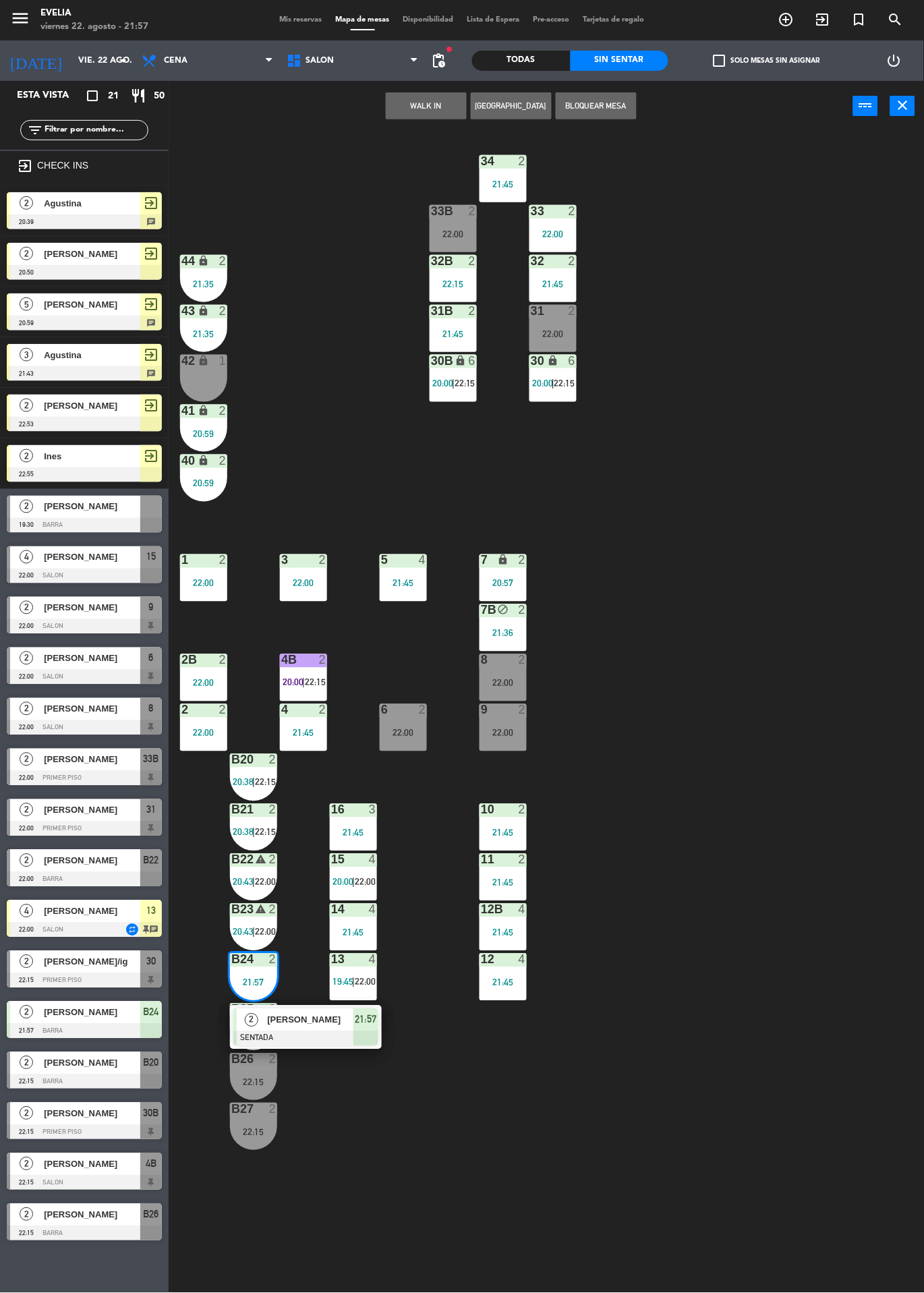
click at [691, 764] on div "34 2 21:45 33B 2 22:00 33 2 22:00 44 lock 2 21:35 32B 2 22:15 32 2 21:45 43 loc…" at bounding box center [551, 712] width 746 height 1162
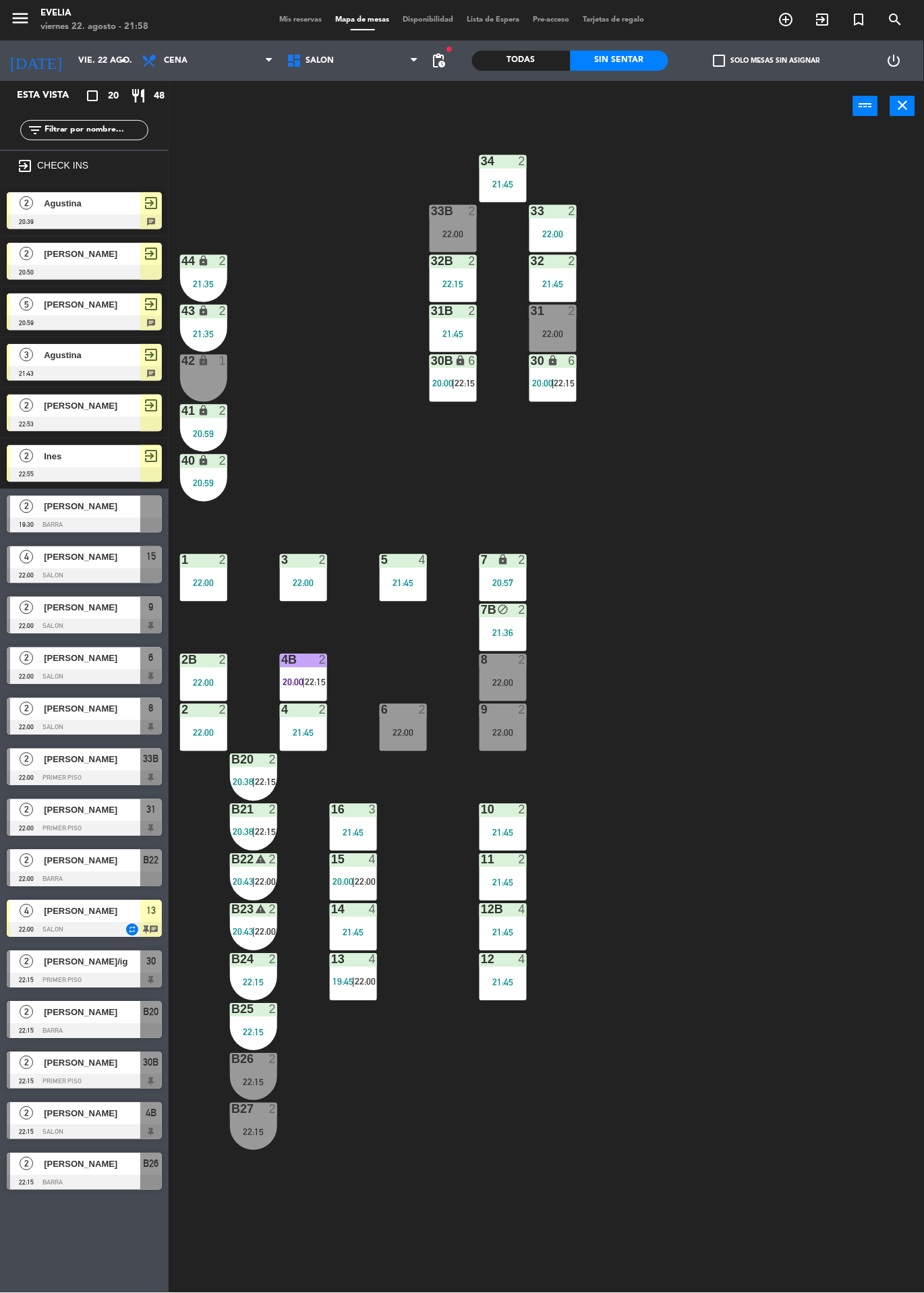
click at [664, 669] on div "34 2 21:45 33B 2 22:00 33 2 22:00 44 lock 2 21:35 32B 2 22:15 32 2 21:45 43 loc…" at bounding box center [551, 712] width 746 height 1162
click at [707, 769] on div "34 2 21:45 33B 2 22:00 33 2 22:00 44 lock 2 21:35 32B 2 22:15 32 2 21:45 43 loc…" at bounding box center [551, 712] width 746 height 1162
click at [253, 1009] on div at bounding box center [254, 1009] width 22 height 12
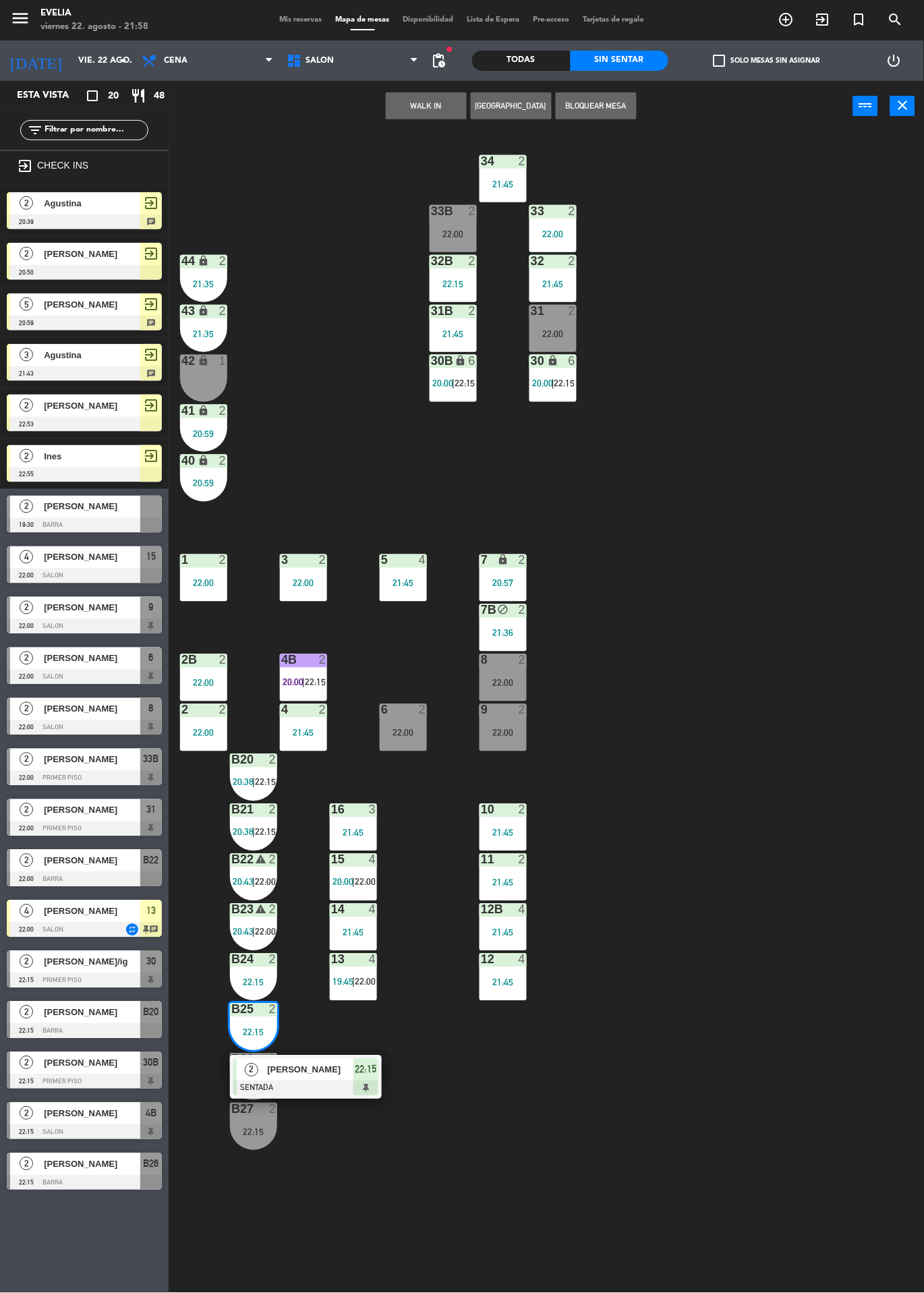
click at [338, 1064] on span "[PERSON_NAME]" at bounding box center [310, 1070] width 86 height 15
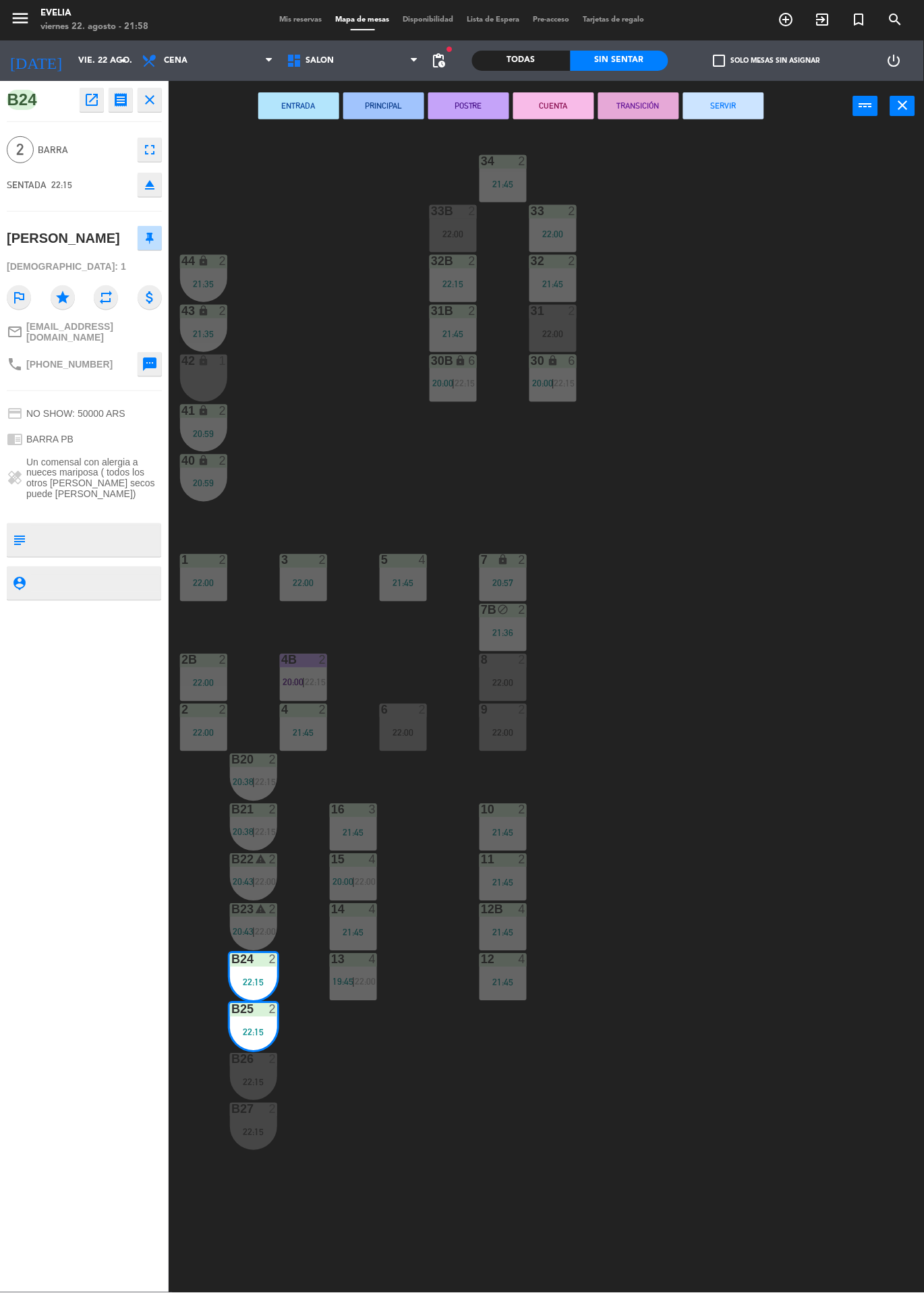
click at [255, 1070] on div "B26 2 22:15" at bounding box center [253, 1077] width 47 height 47
click at [273, 1110] on div "2" at bounding box center [273, 1110] width 8 height 12
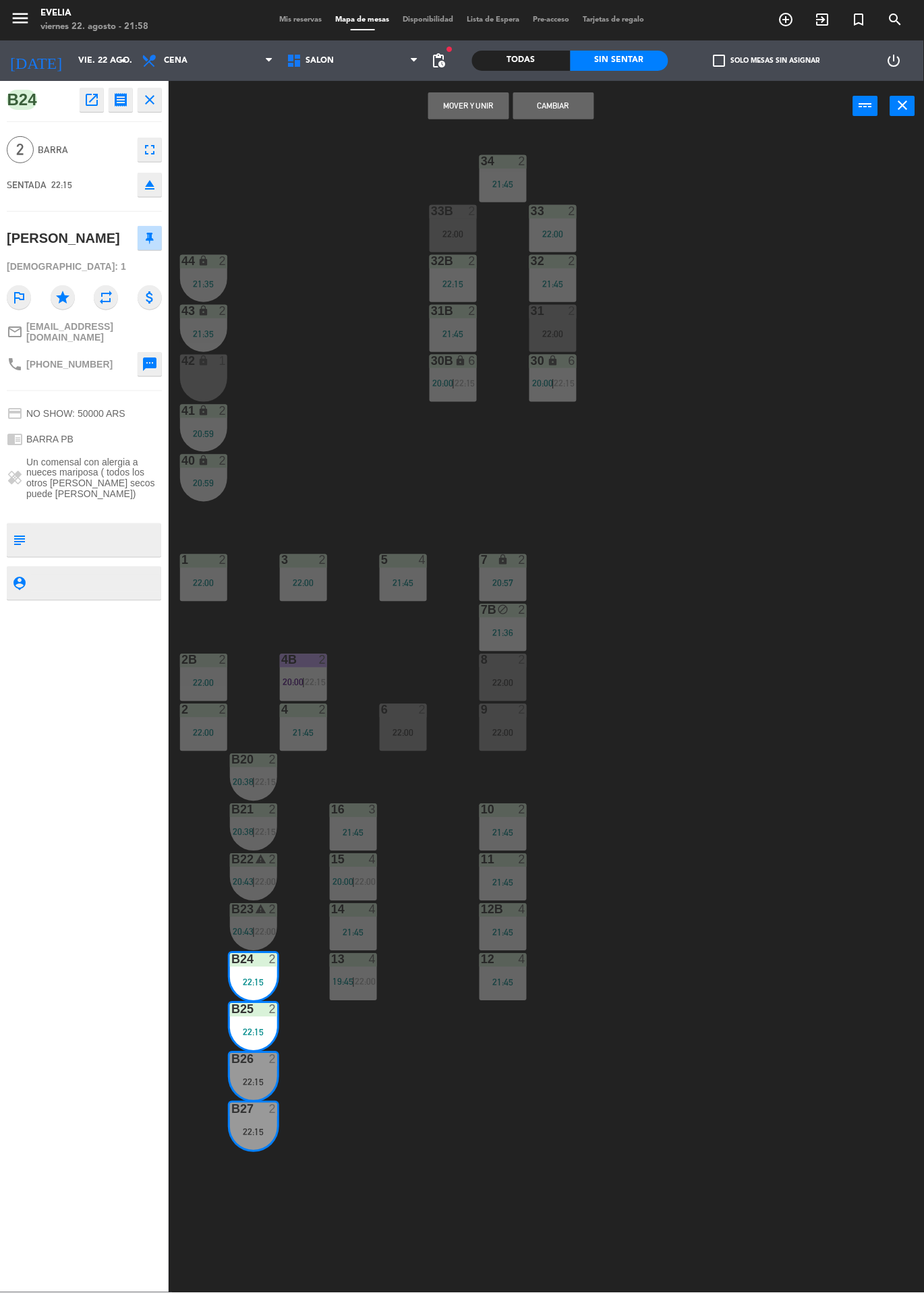
click at [561, 111] on button "Cambiar" at bounding box center [554, 105] width 81 height 27
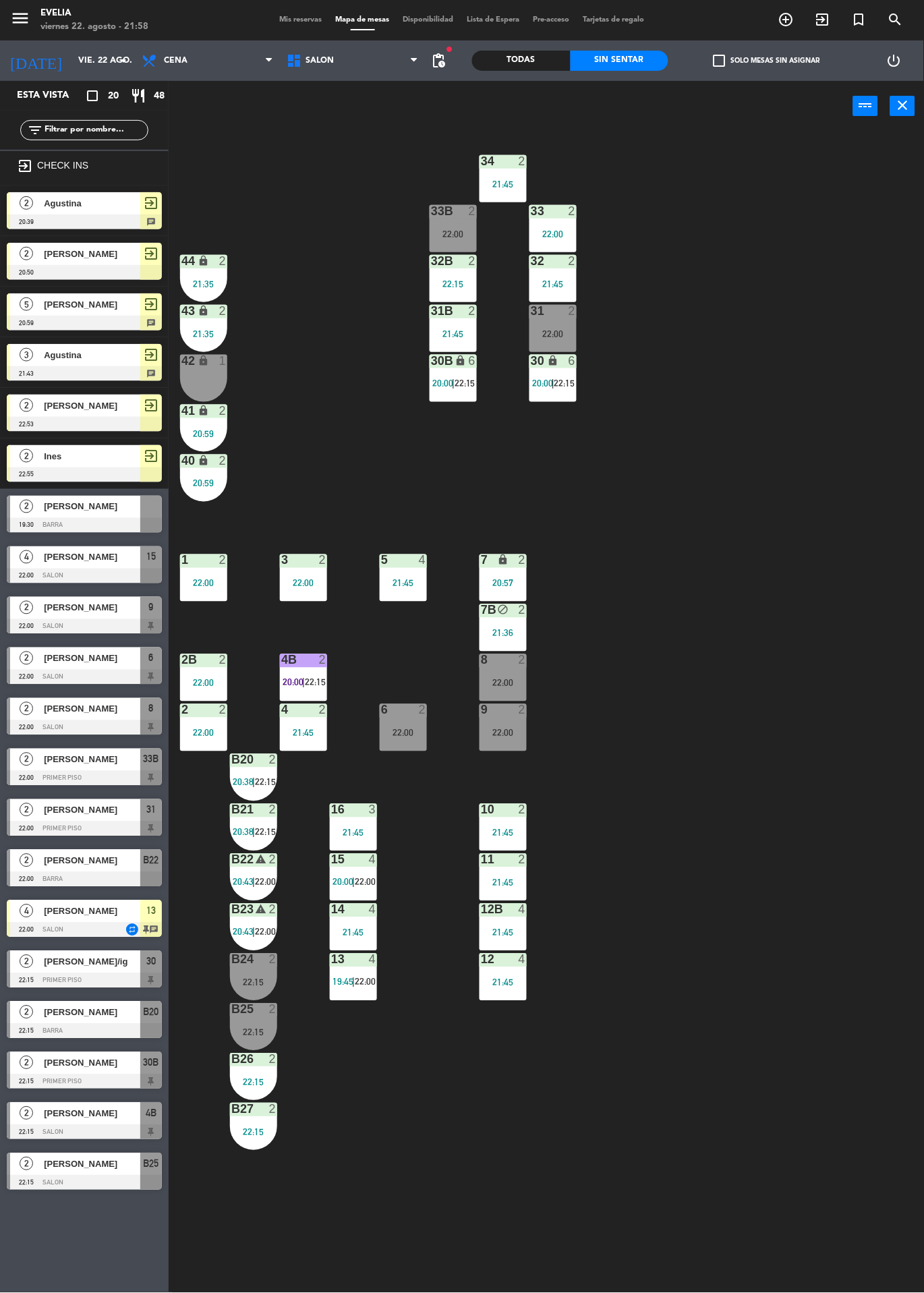
click at [273, 983] on div "22:15" at bounding box center [253, 983] width 47 height 9
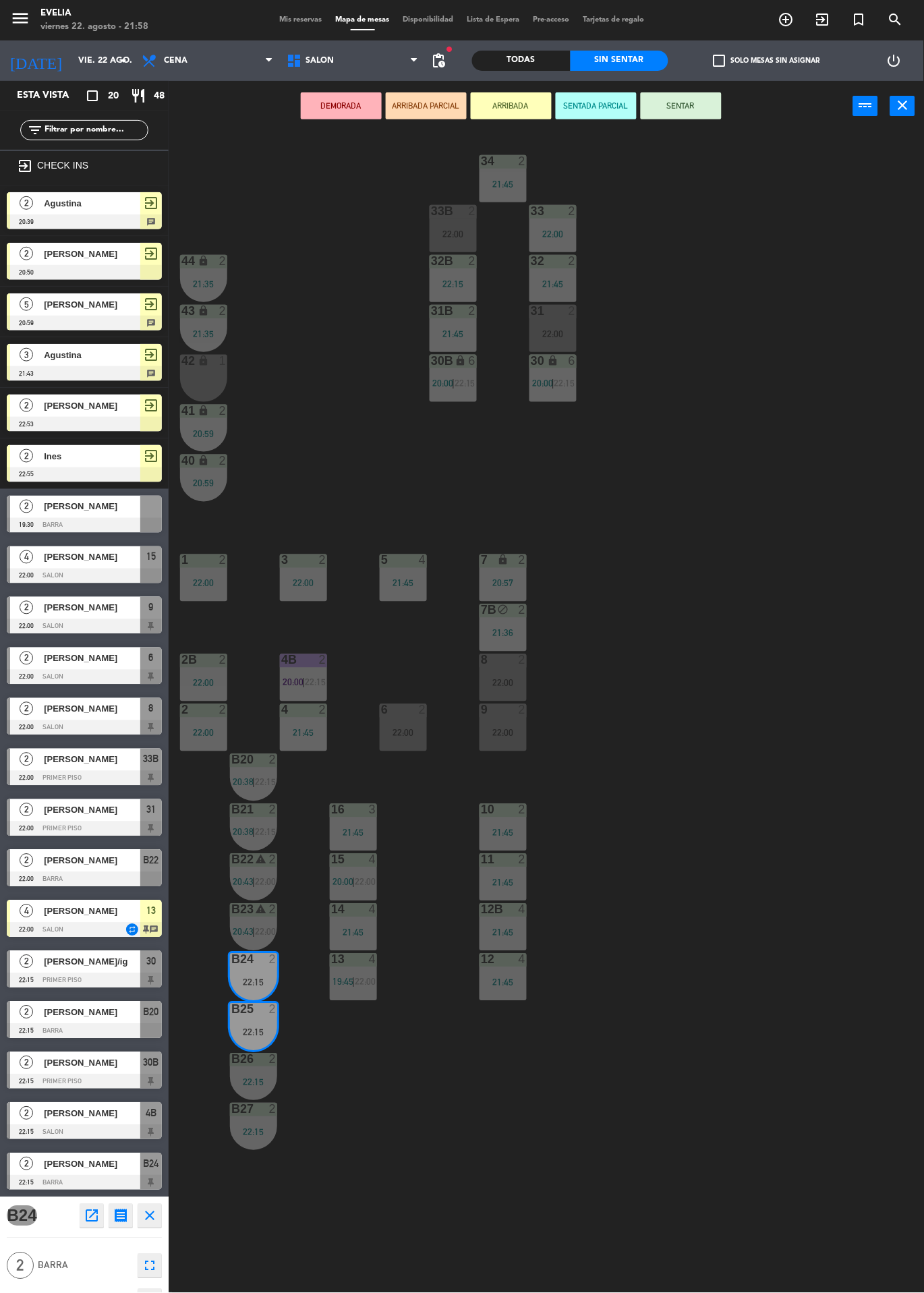
click at [273, 876] on div "B22 warning 2 20:43 | 22:00" at bounding box center [253, 877] width 47 height 47
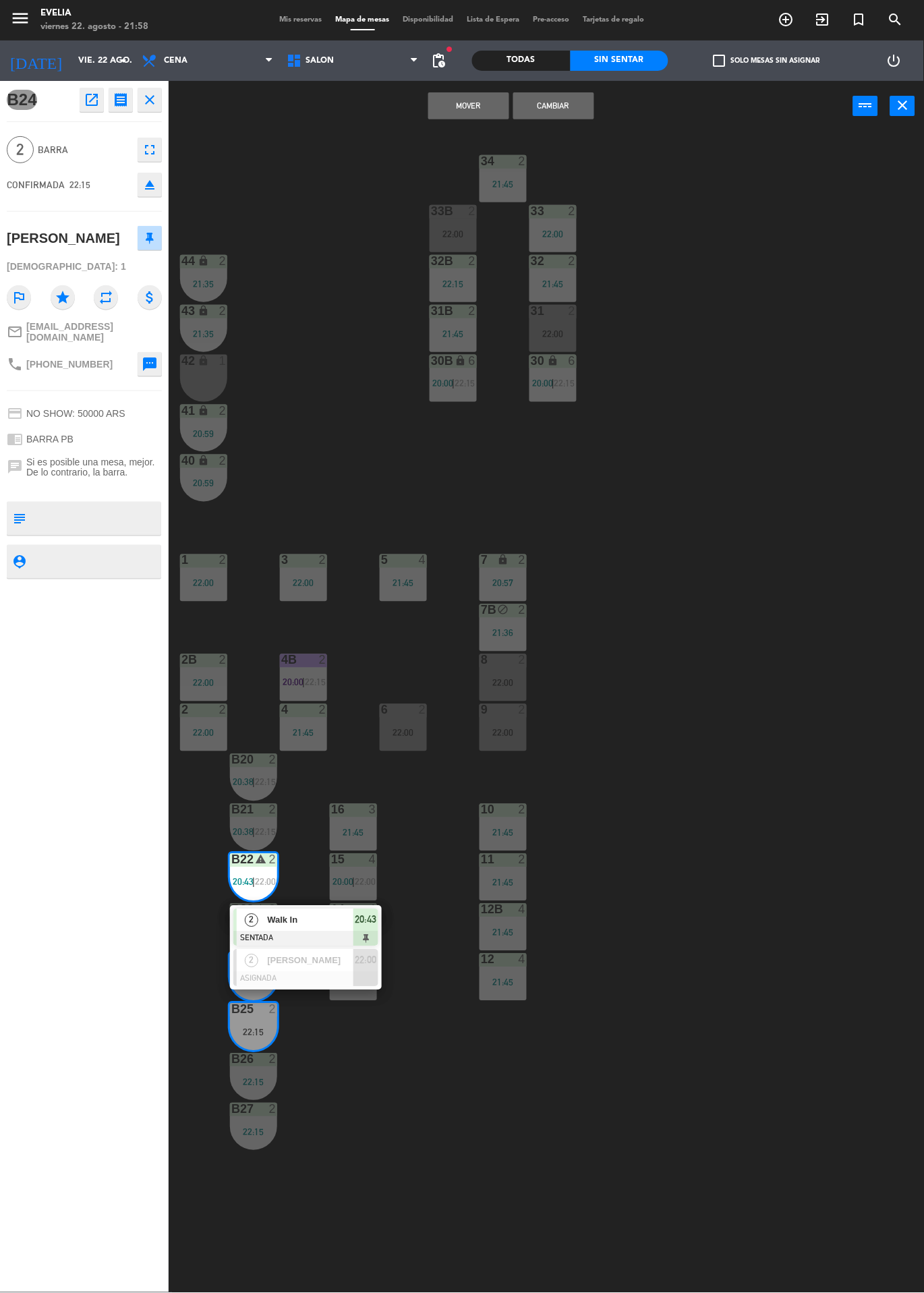
click at [349, 977] on div at bounding box center [306, 979] width 145 height 15
click at [569, 110] on button "Cambiar" at bounding box center [554, 105] width 81 height 27
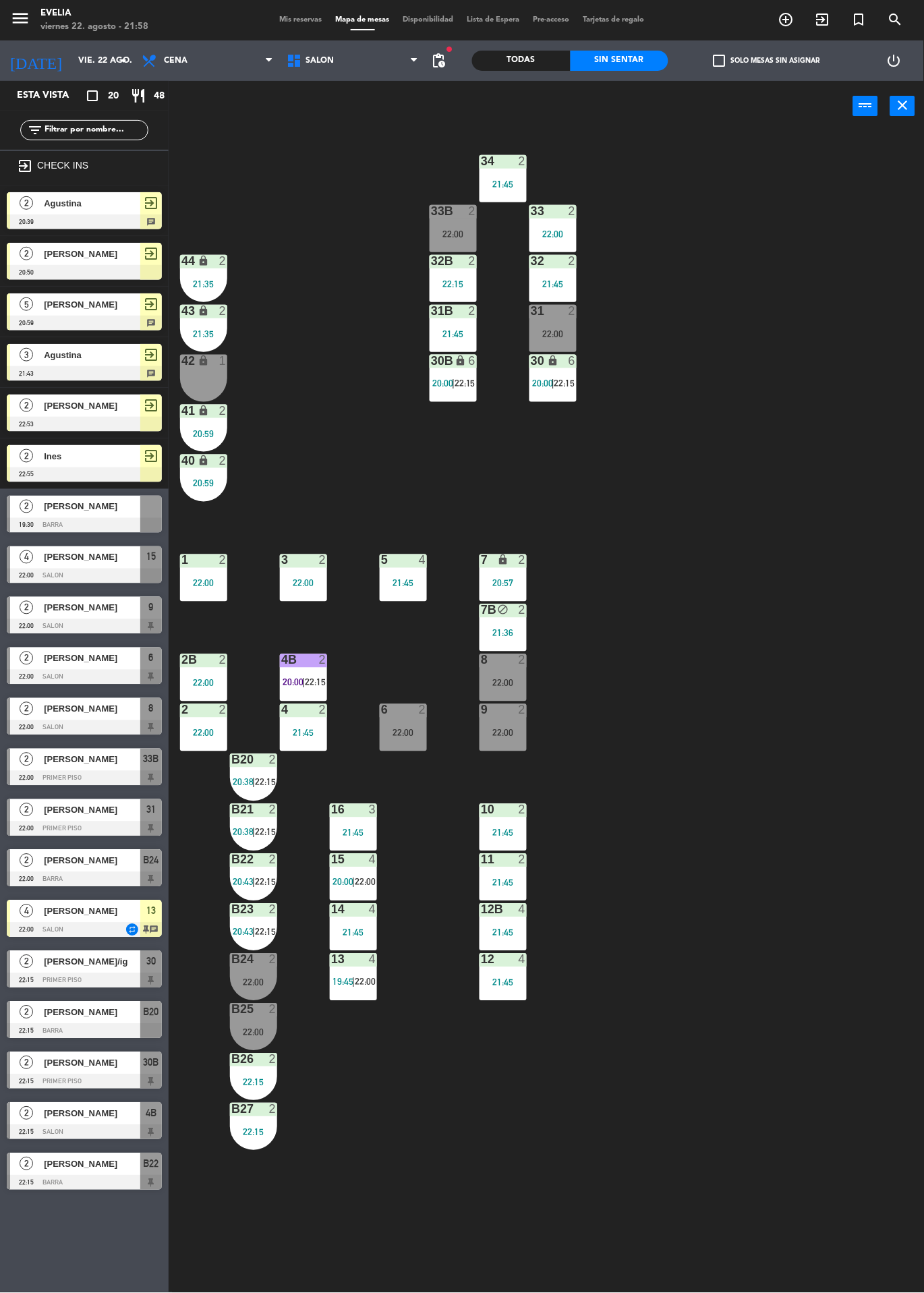
click at [334, 884] on span "20:00" at bounding box center [343, 882] width 21 height 11
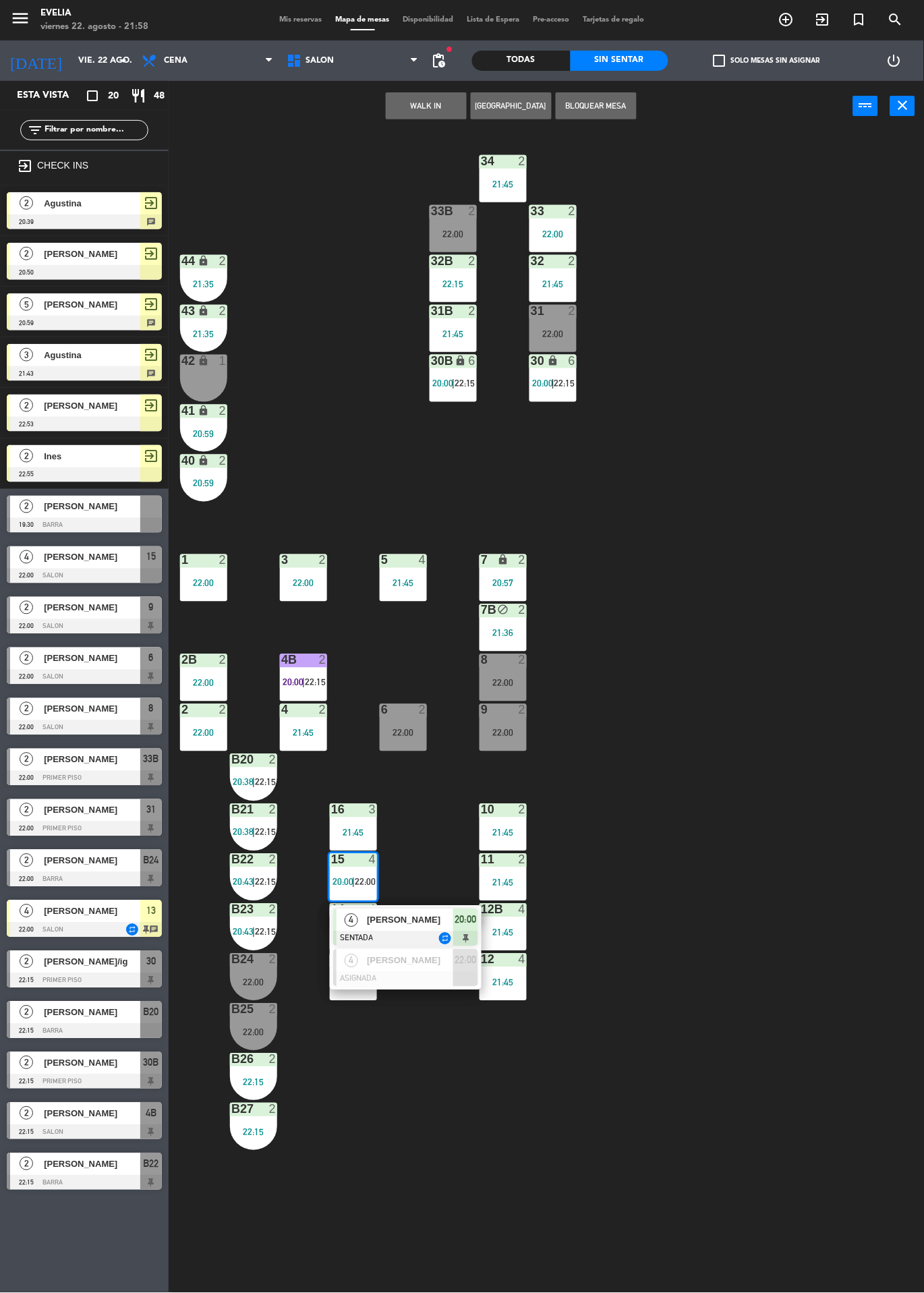
click at [351, 921] on span "4" at bounding box center [351, 920] width 14 height 14
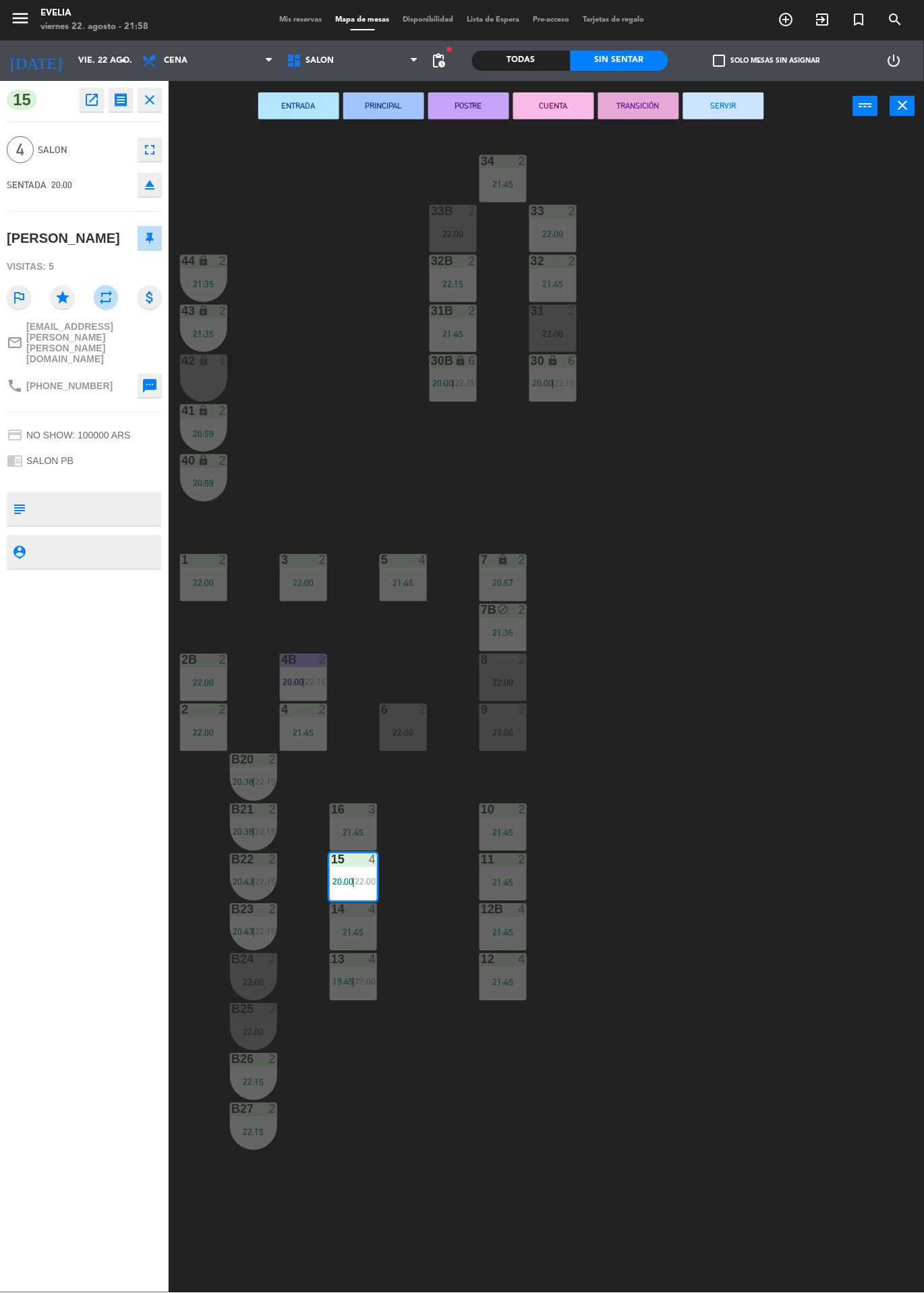
click at [469, 104] on button "POSTRE" at bounding box center [469, 105] width 81 height 27
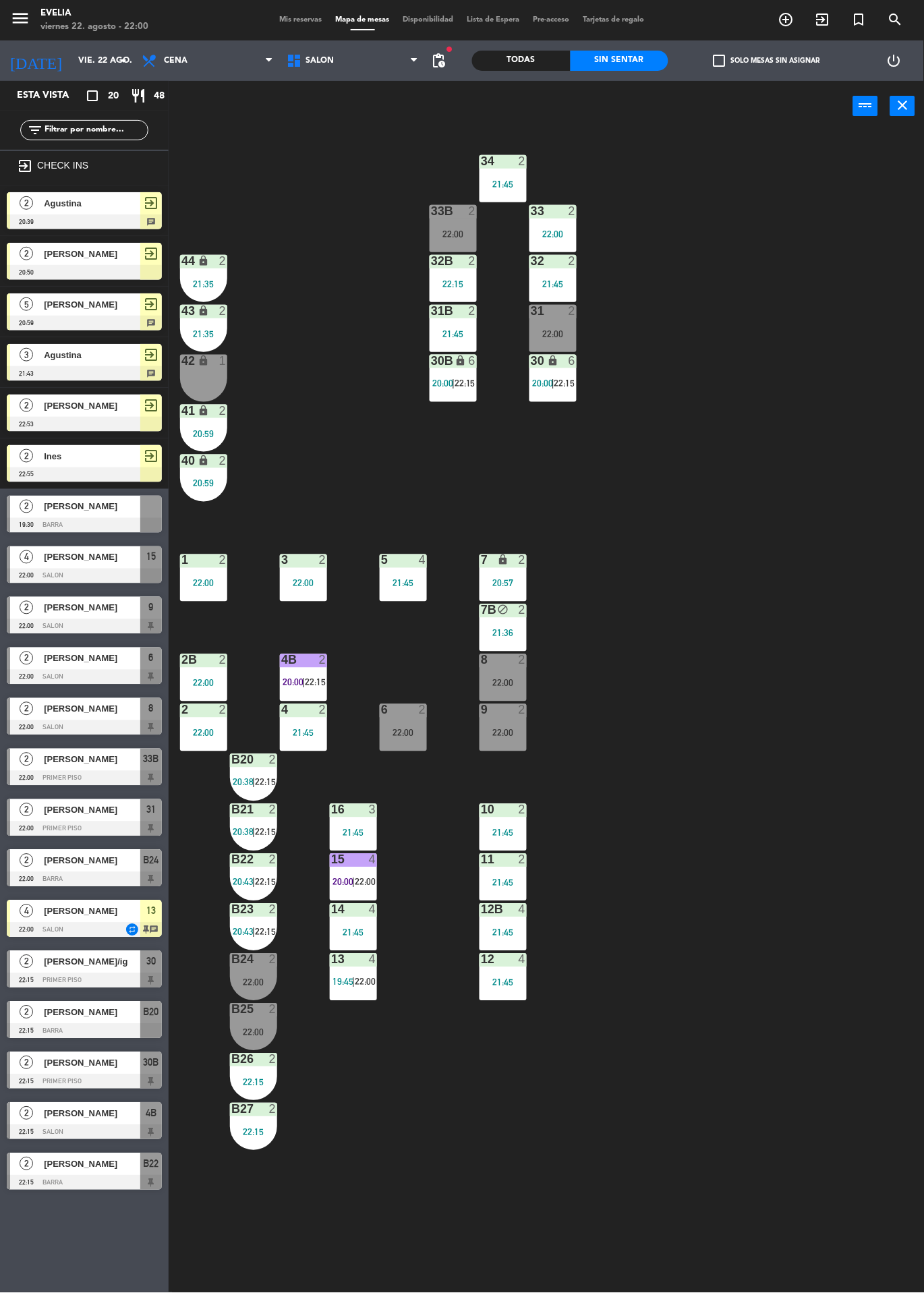
click at [118, 566] on div "[PERSON_NAME]" at bounding box center [91, 557] width 98 height 22
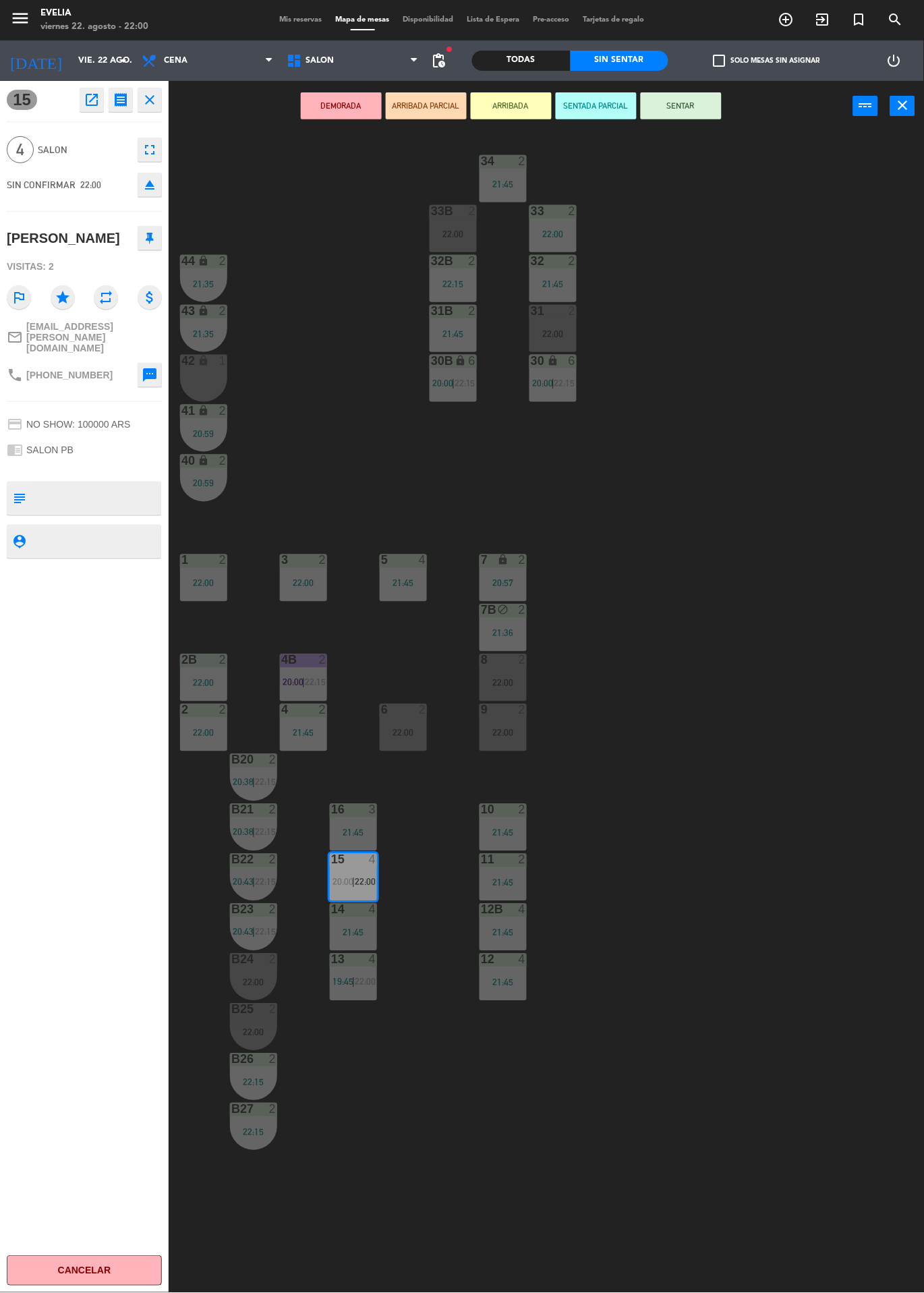
click at [517, 104] on button "ARRIBADA" at bounding box center [511, 105] width 81 height 27
click at [738, 569] on div "34 2 21:45 33B 2 22:00 33 2 22:00 44 lock 2 21:35 32B 2 22:15 32 2 21:45 43 loc…" at bounding box center [551, 712] width 746 height 1162
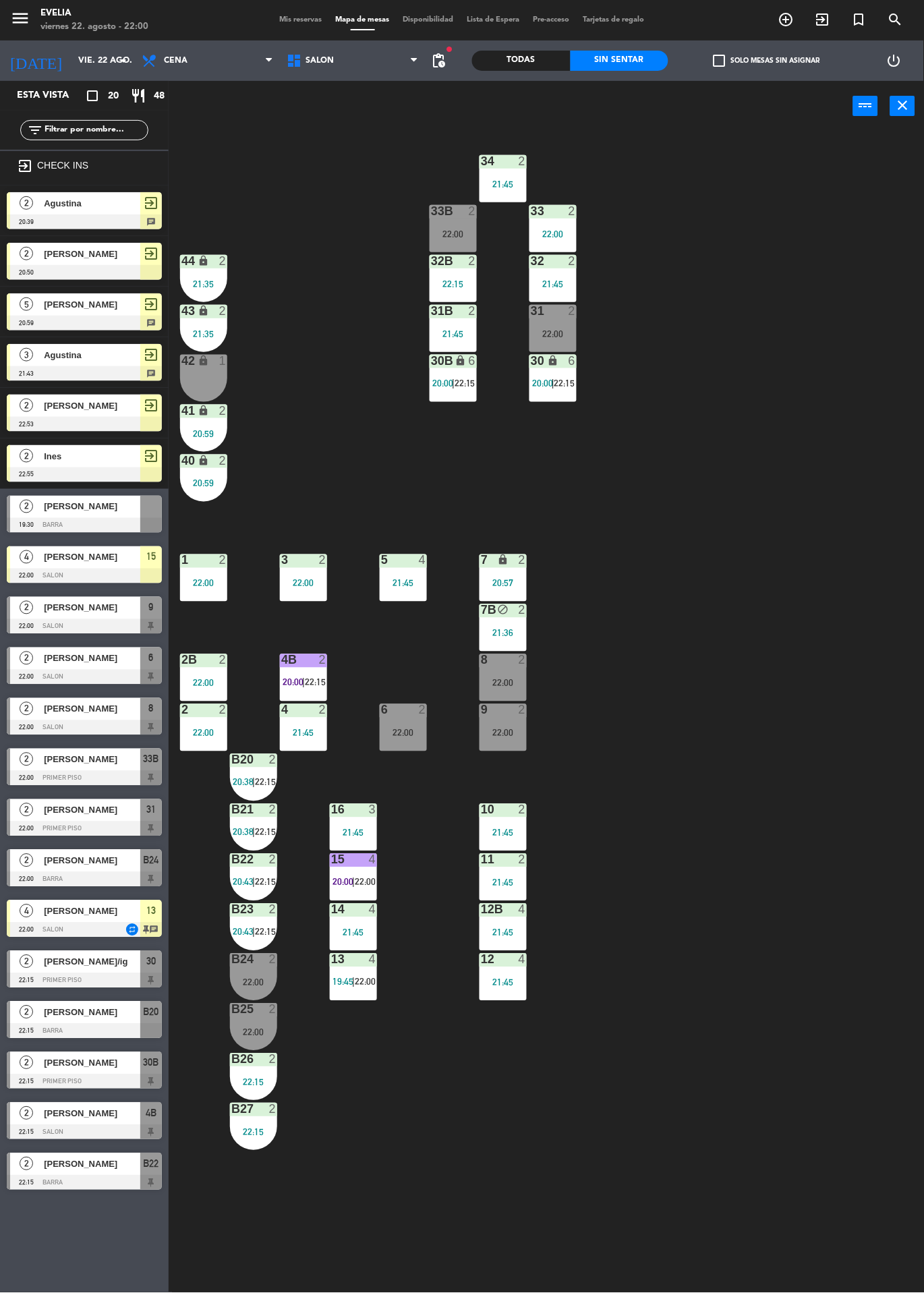
click at [371, 841] on div "16 3 21:45" at bounding box center [353, 827] width 47 height 47
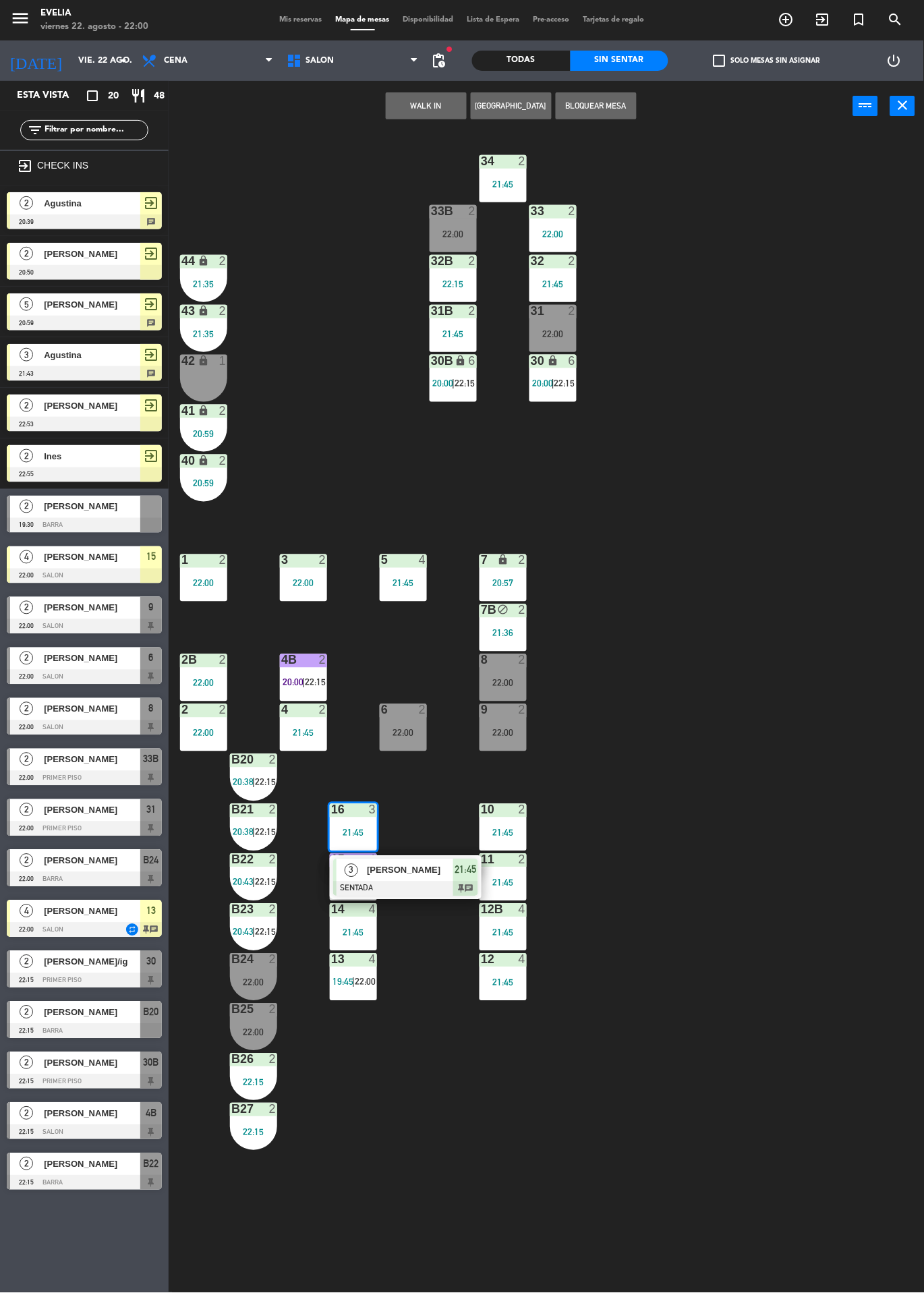
click at [719, 720] on div "34 2 21:45 33B 2 22:00 33 2 22:00 44 lock 2 21:35 32B 2 22:15 32 2 21:45 43 loc…" at bounding box center [551, 712] width 746 height 1162
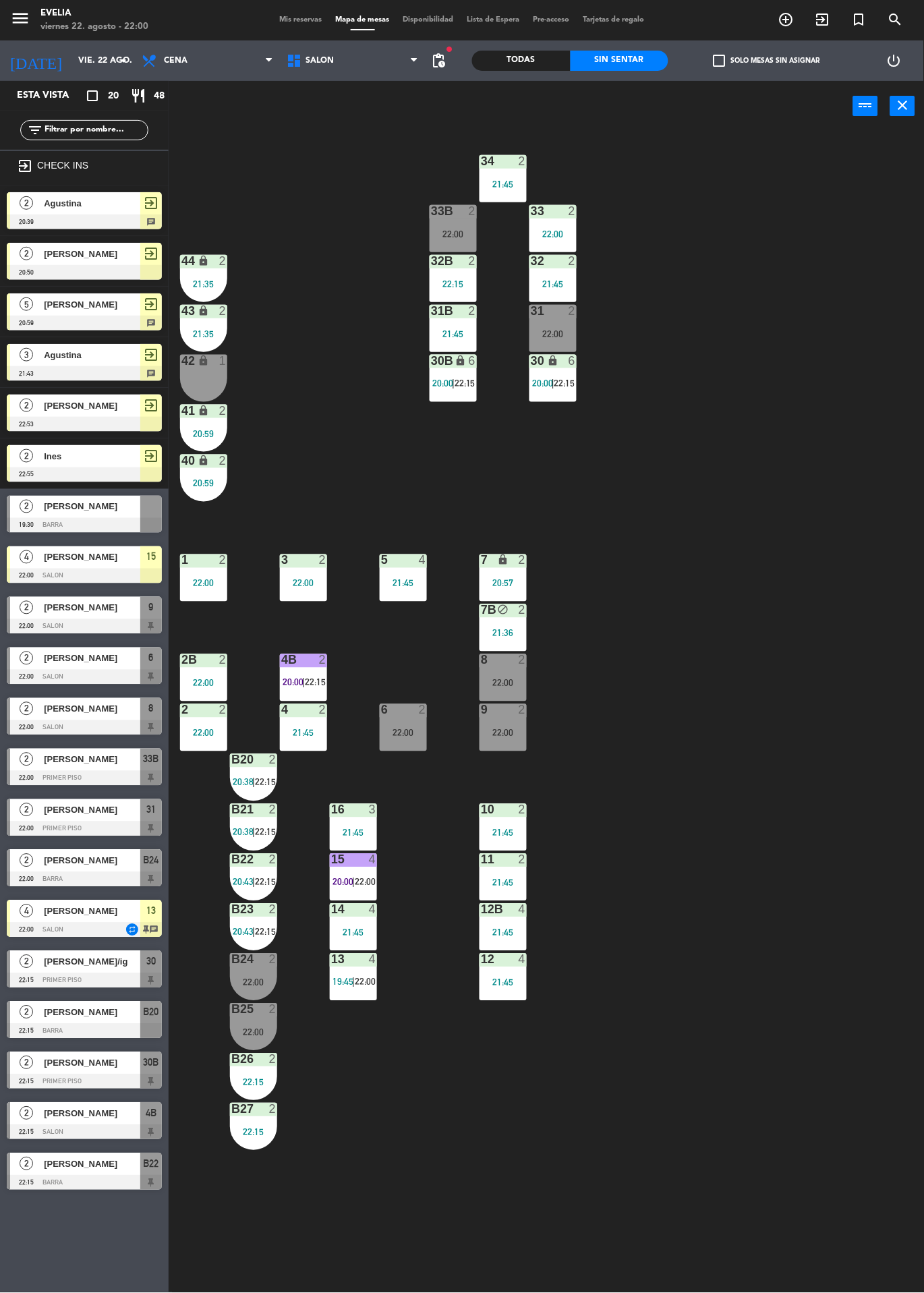
click at [370, 895] on div "15 4 20:00 | 22:00" at bounding box center [353, 877] width 47 height 47
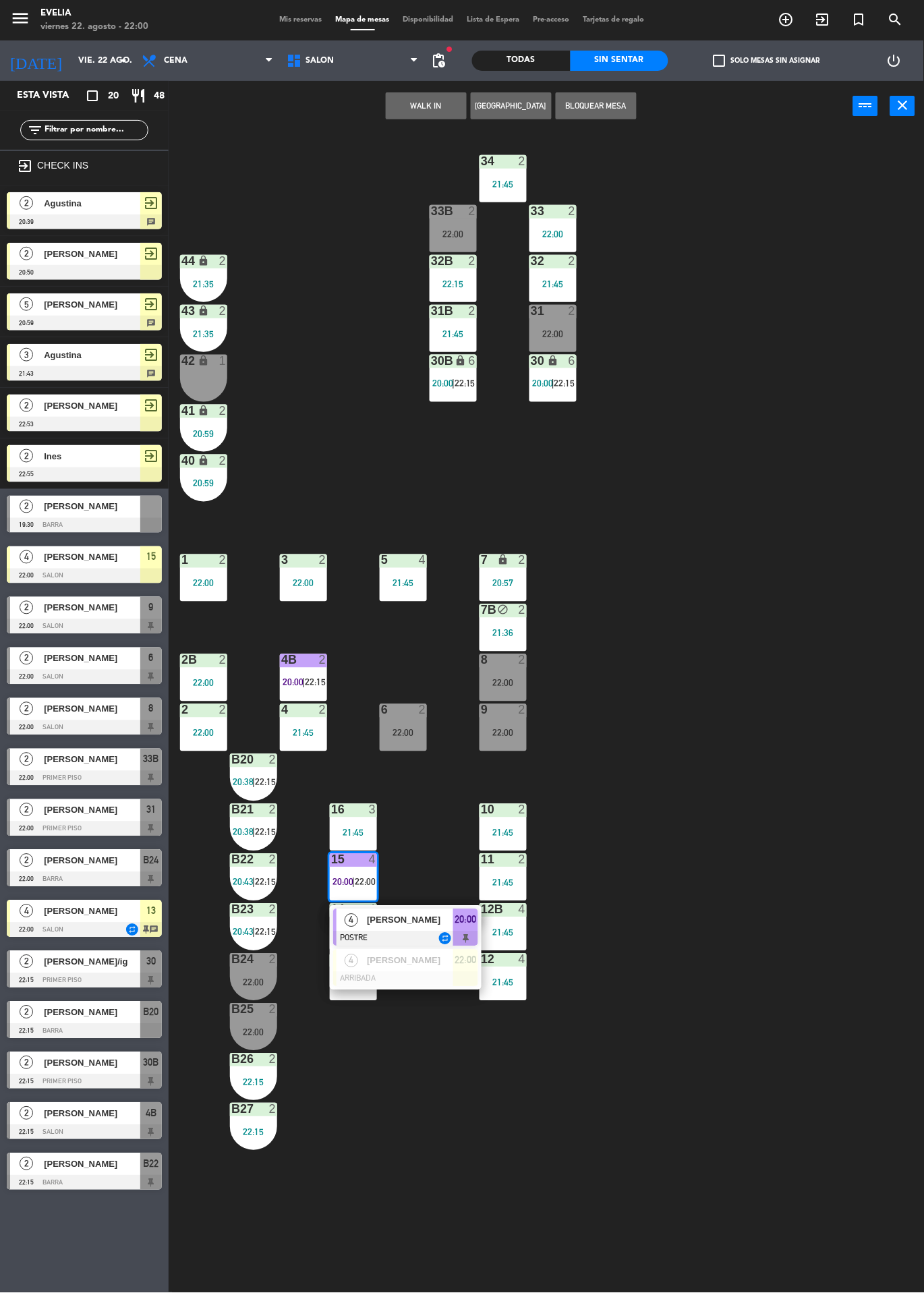
click at [436, 972] on div at bounding box center [406, 979] width 145 height 15
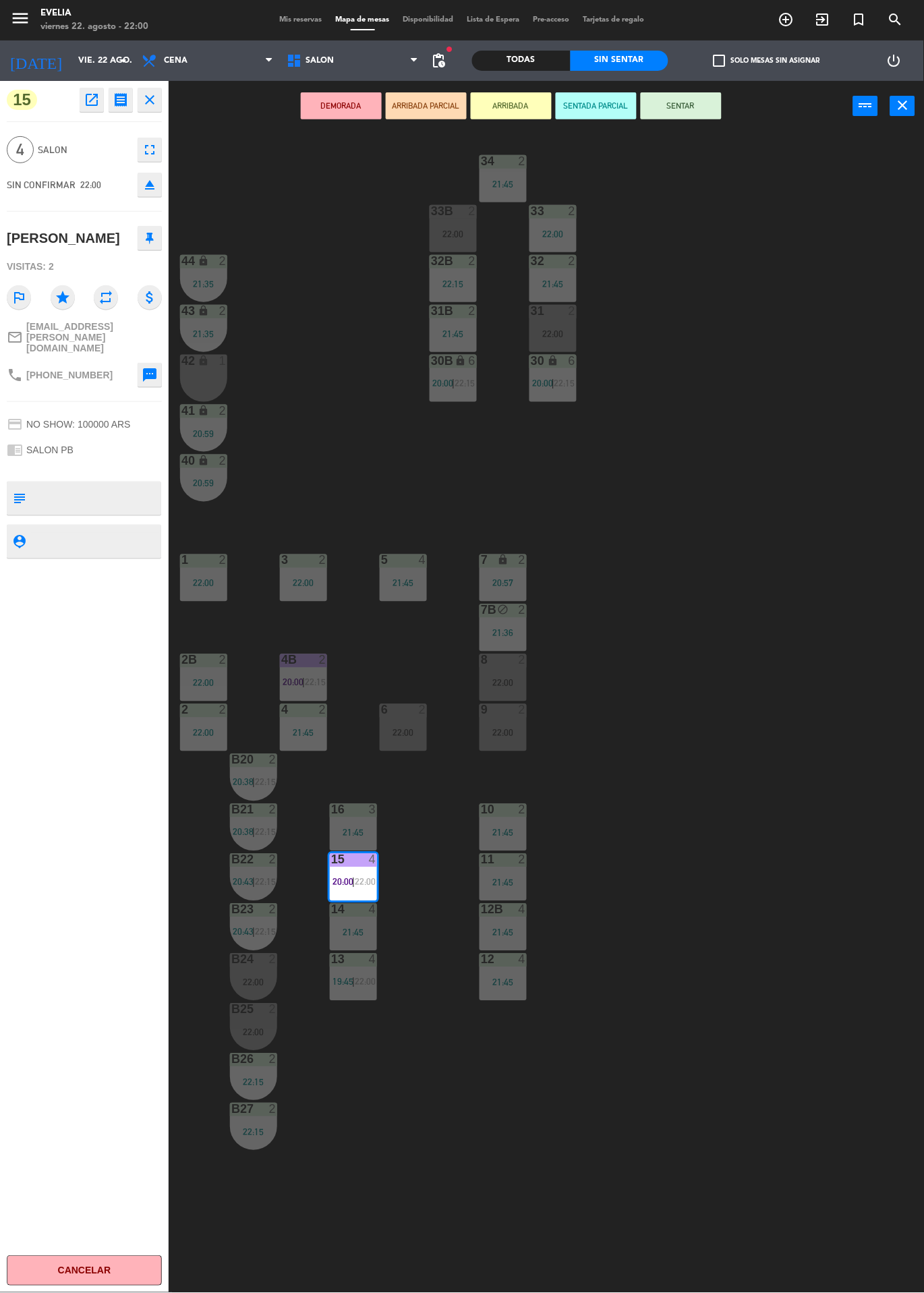
click at [94, 484] on textarea at bounding box center [96, 498] width 129 height 28
type textarea "Sr pela barba ella"
click at [144, 690] on div "15 open_in_new receipt 10:00 PM vie., 22 ago. 4 personas Ayelen Martinelli Mesa…" at bounding box center [84, 687] width 169 height 1213
click at [695, 659] on div "34 2 21:45 33B 2 22:00 33 2 22:00 44 lock 2 21:35 32B 2 22:15 32 2 21:45 43 loc…" at bounding box center [551, 712] width 746 height 1162
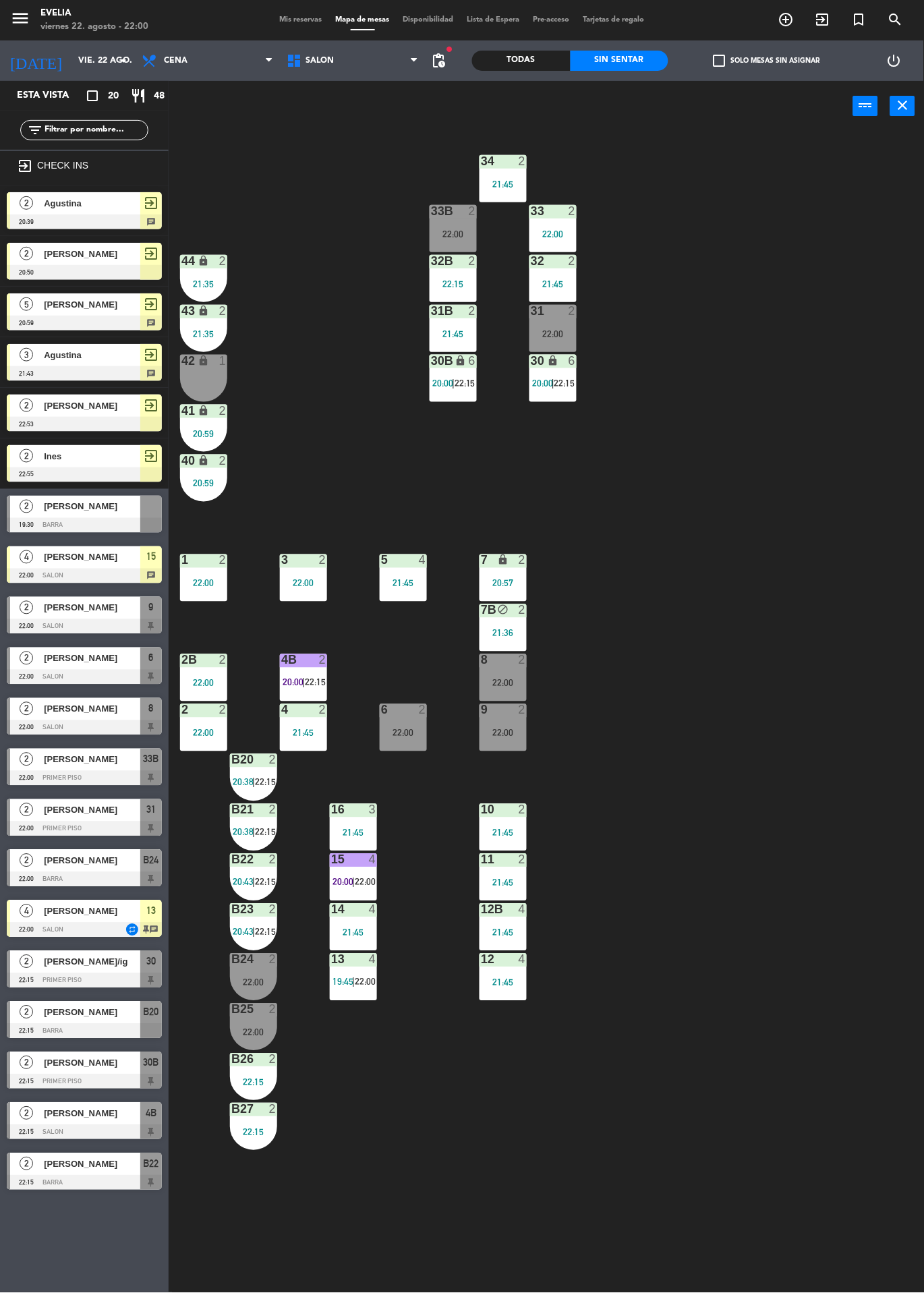
click at [141, 724] on div at bounding box center [84, 727] width 155 height 15
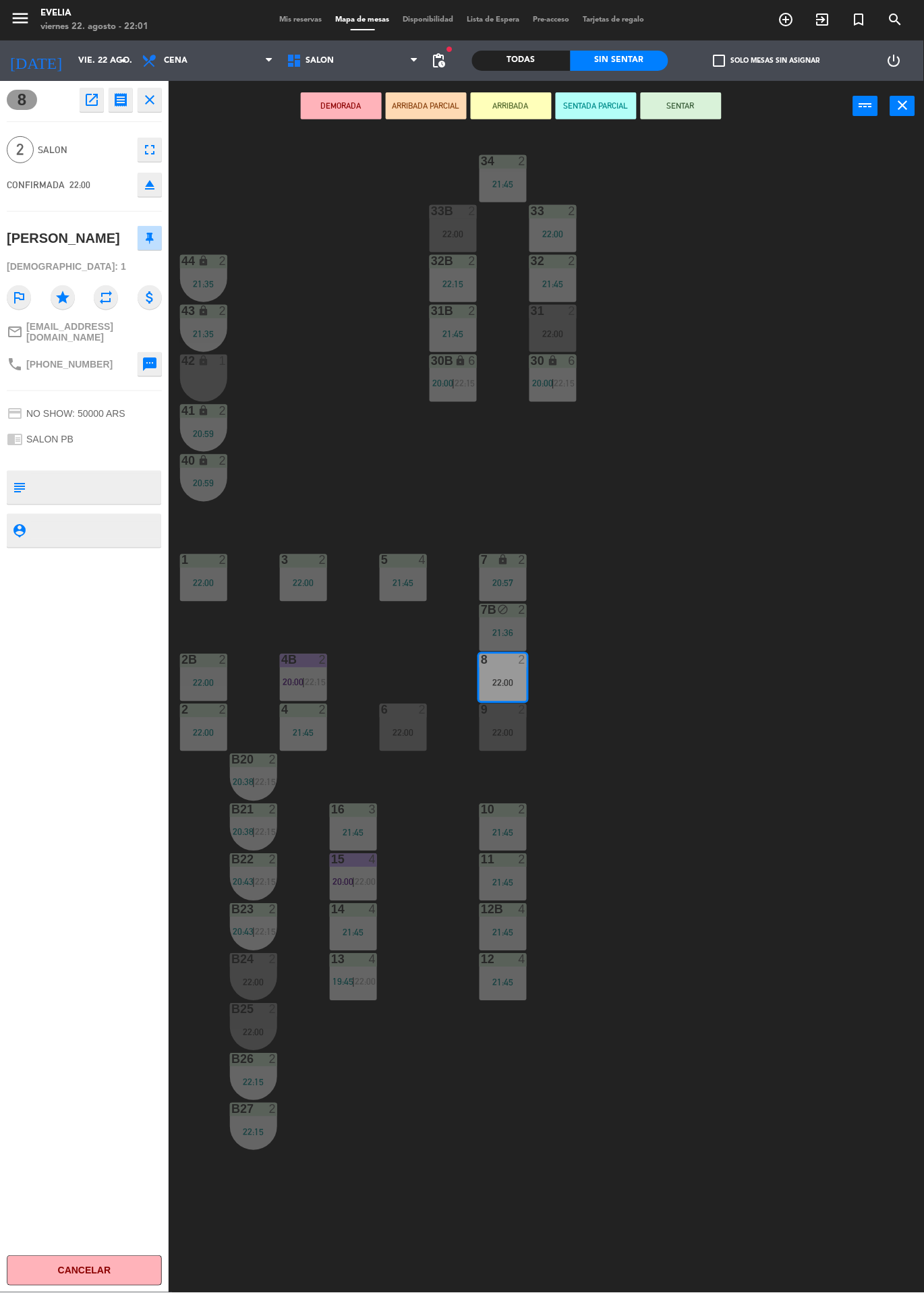
click at [393, 732] on div "22:00" at bounding box center [403, 733] width 47 height 9
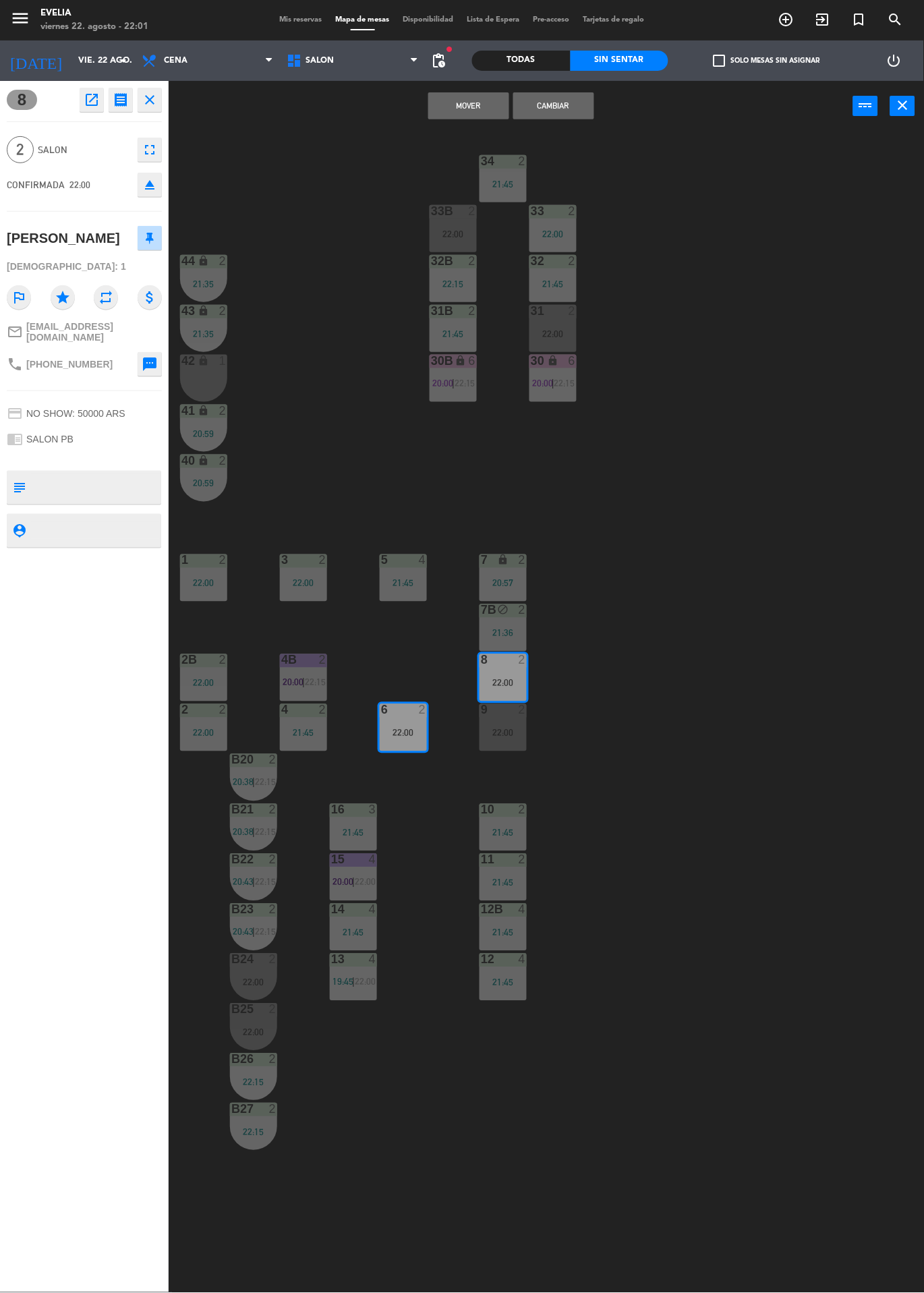
click at [559, 118] on button "Cambiar" at bounding box center [554, 105] width 81 height 27
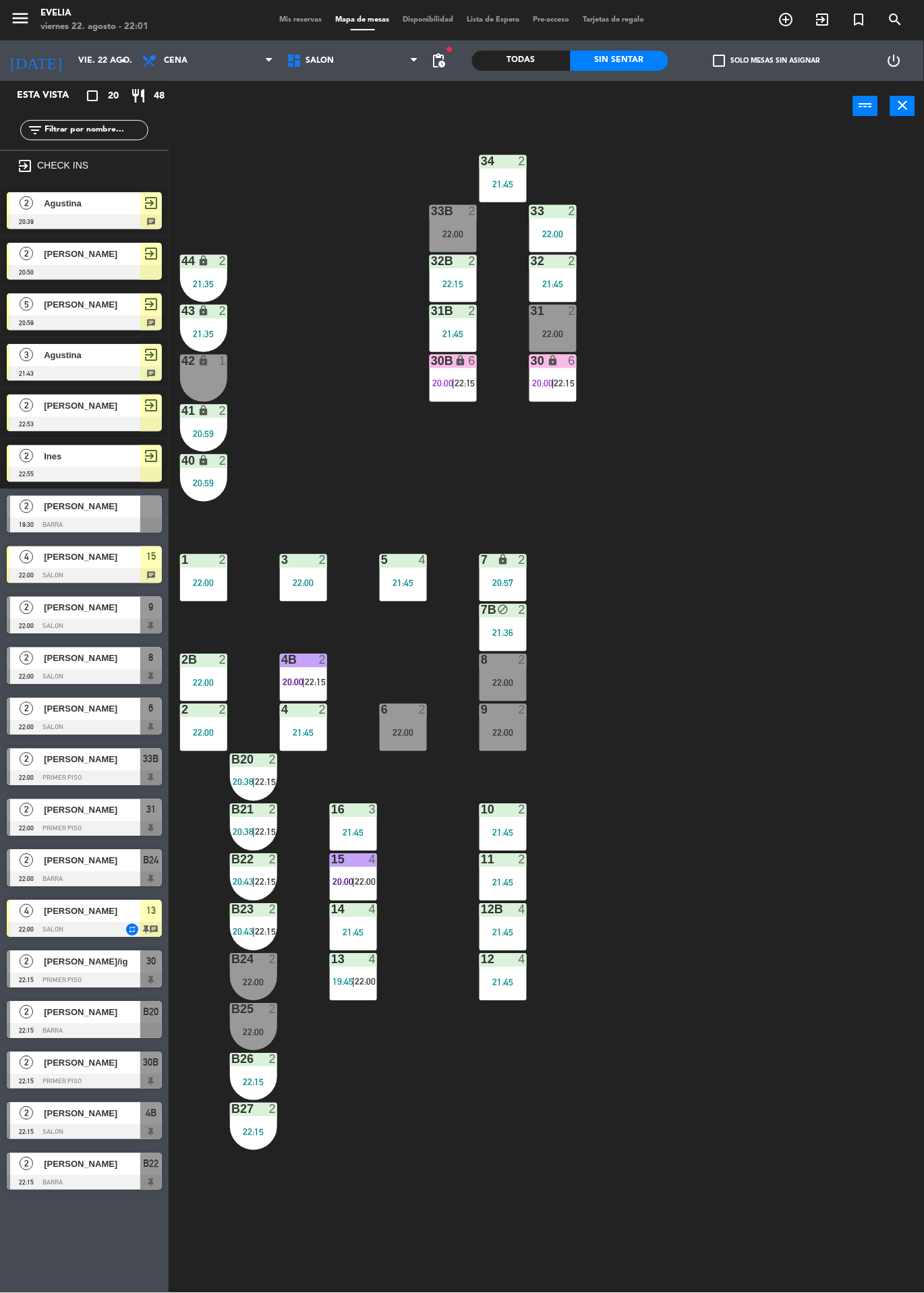
click at [421, 744] on div "6 2 22:00" at bounding box center [403, 727] width 47 height 47
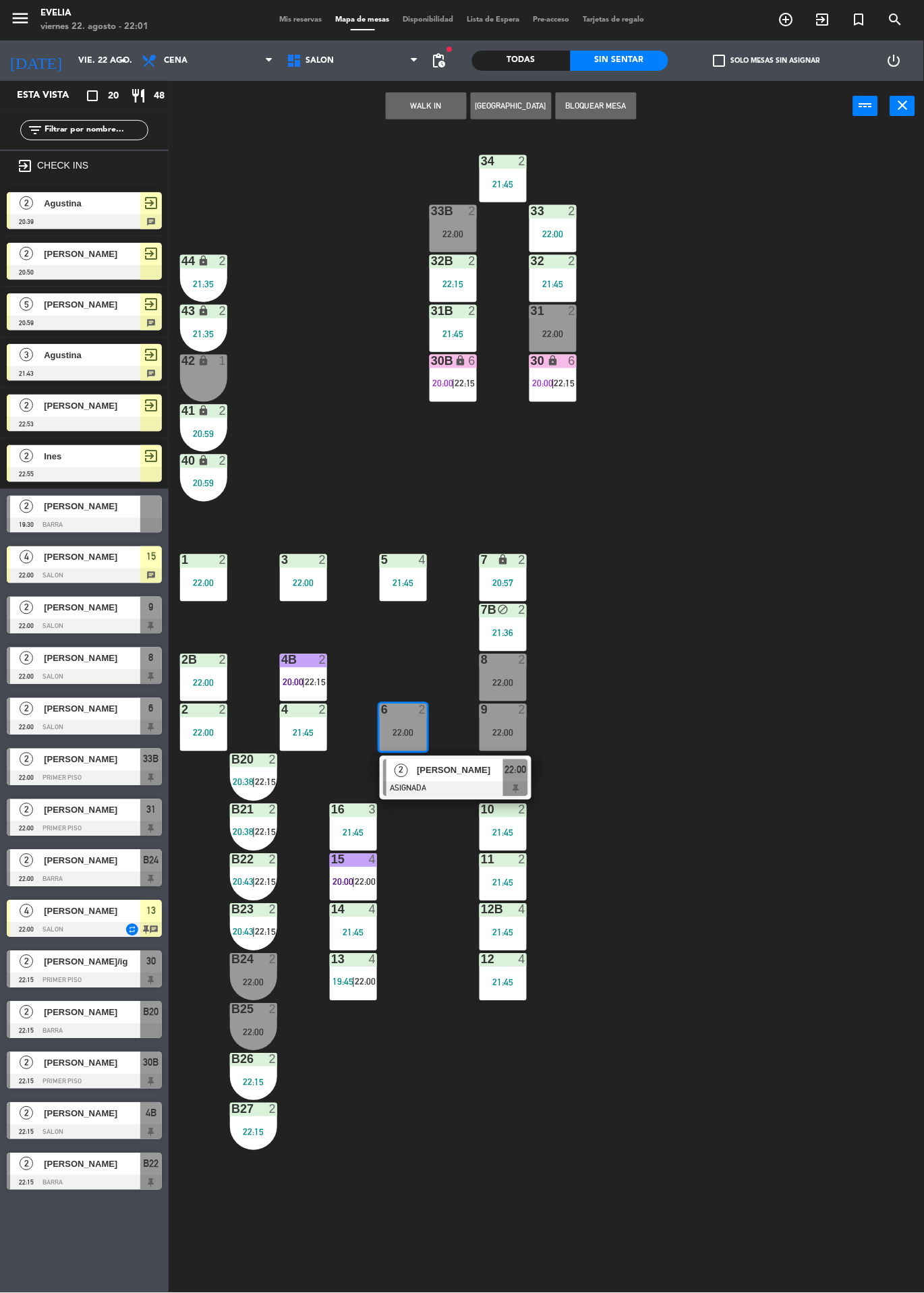
click at [467, 756] on div "2 Gonzalo Giliberti ASIGNADA 22:00" at bounding box center [455, 778] width 152 height 44
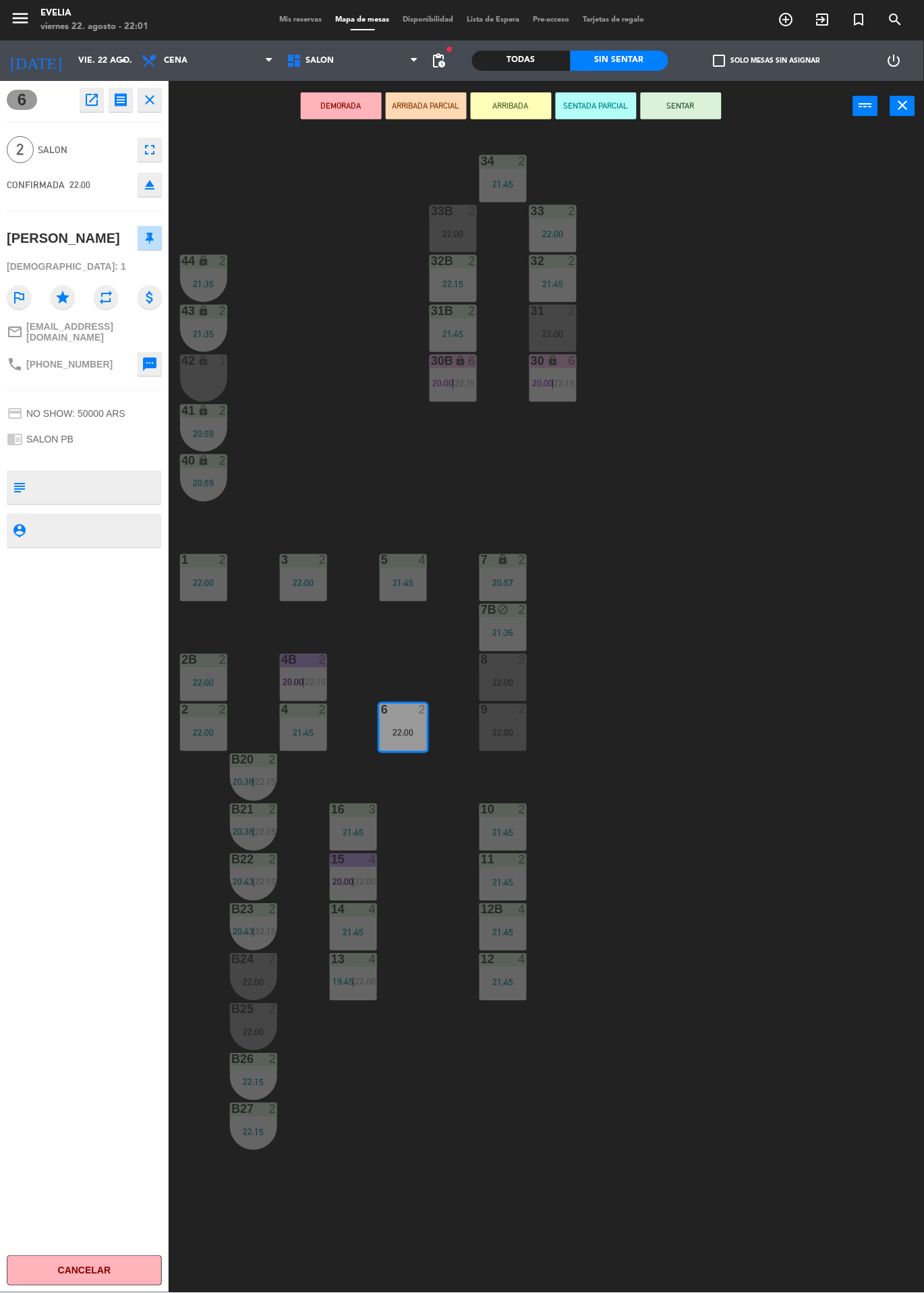
click at [711, 117] on button "SENTAR" at bounding box center [682, 105] width 81 height 27
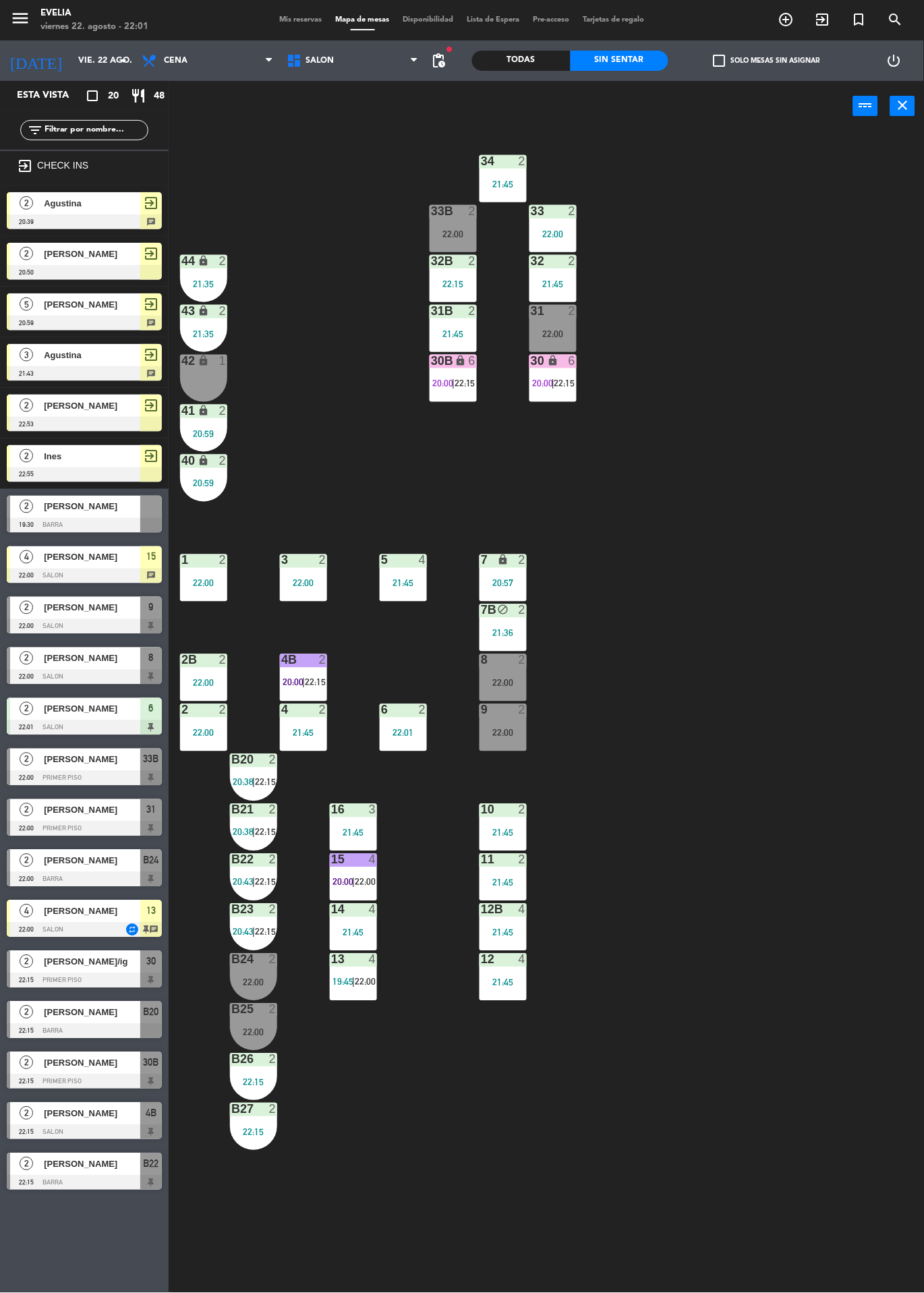
click at [263, 1004] on div at bounding box center [254, 1009] width 22 height 12
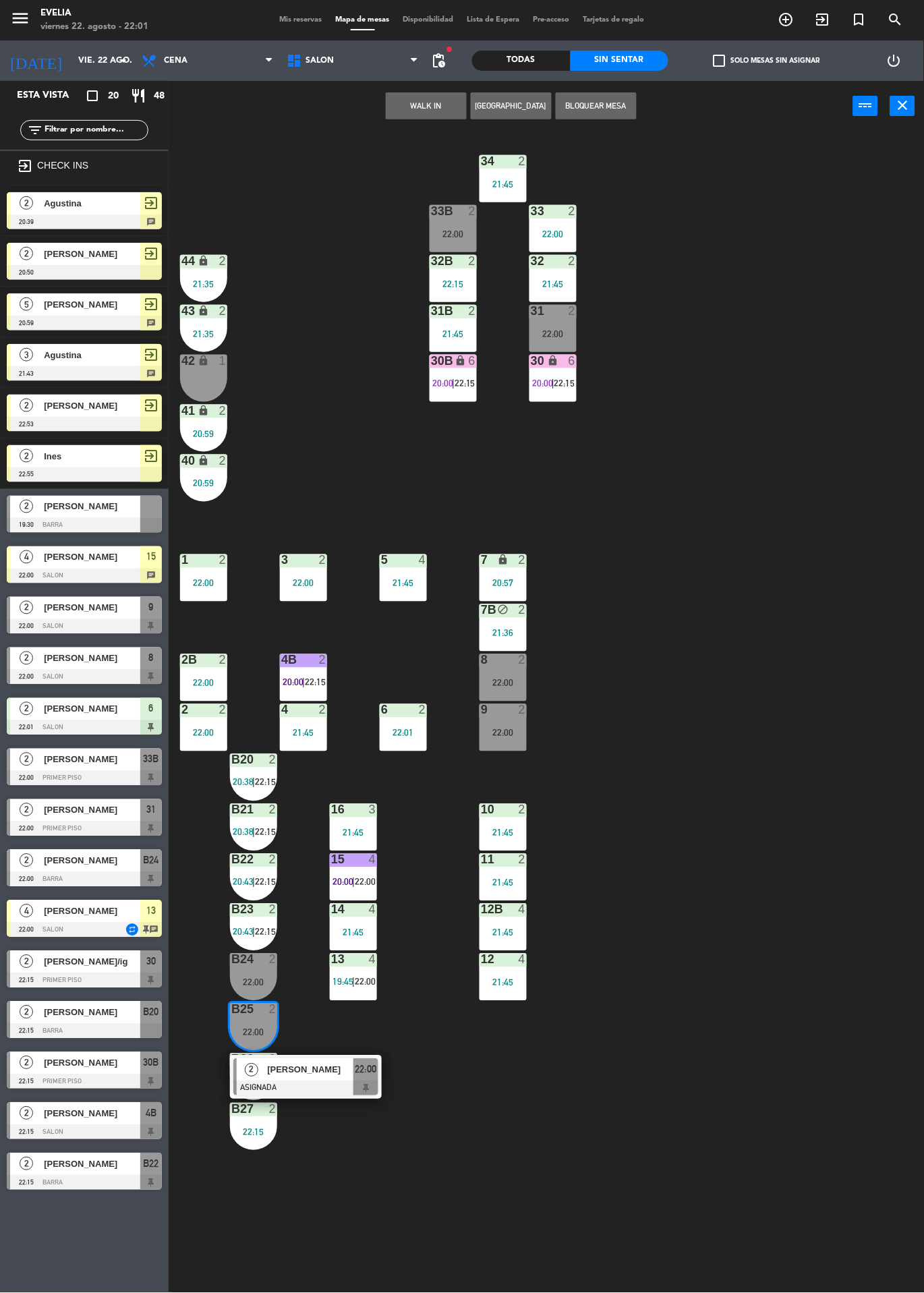
click at [513, 1067] on div "34 2 21:45 33B 2 22:00 33 2 22:00 44 lock 2 21:35 32B 2 22:15 32 2 21:45 43 loc…" at bounding box center [551, 712] width 746 height 1162
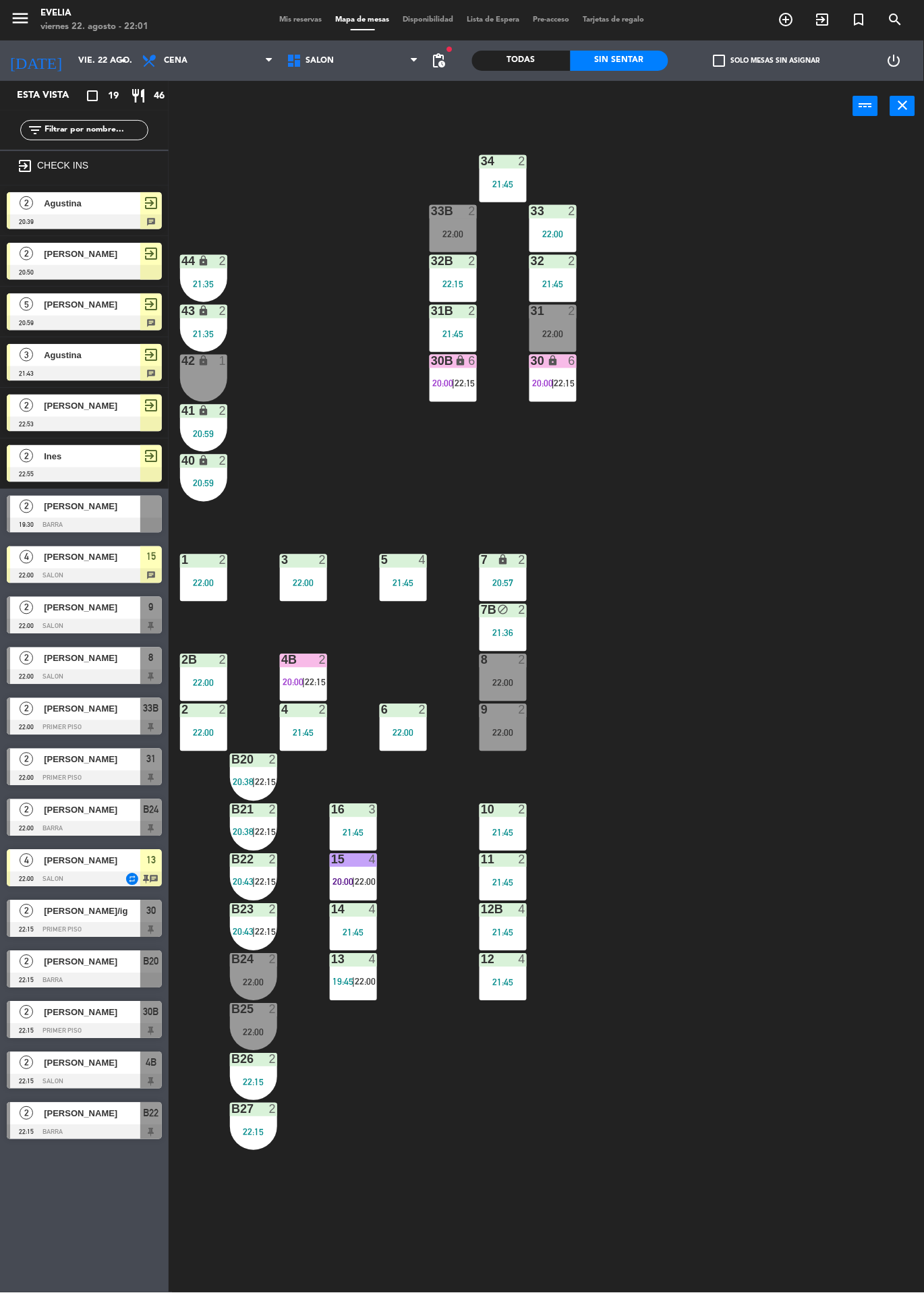
click at [252, 964] on div at bounding box center [254, 959] width 22 height 12
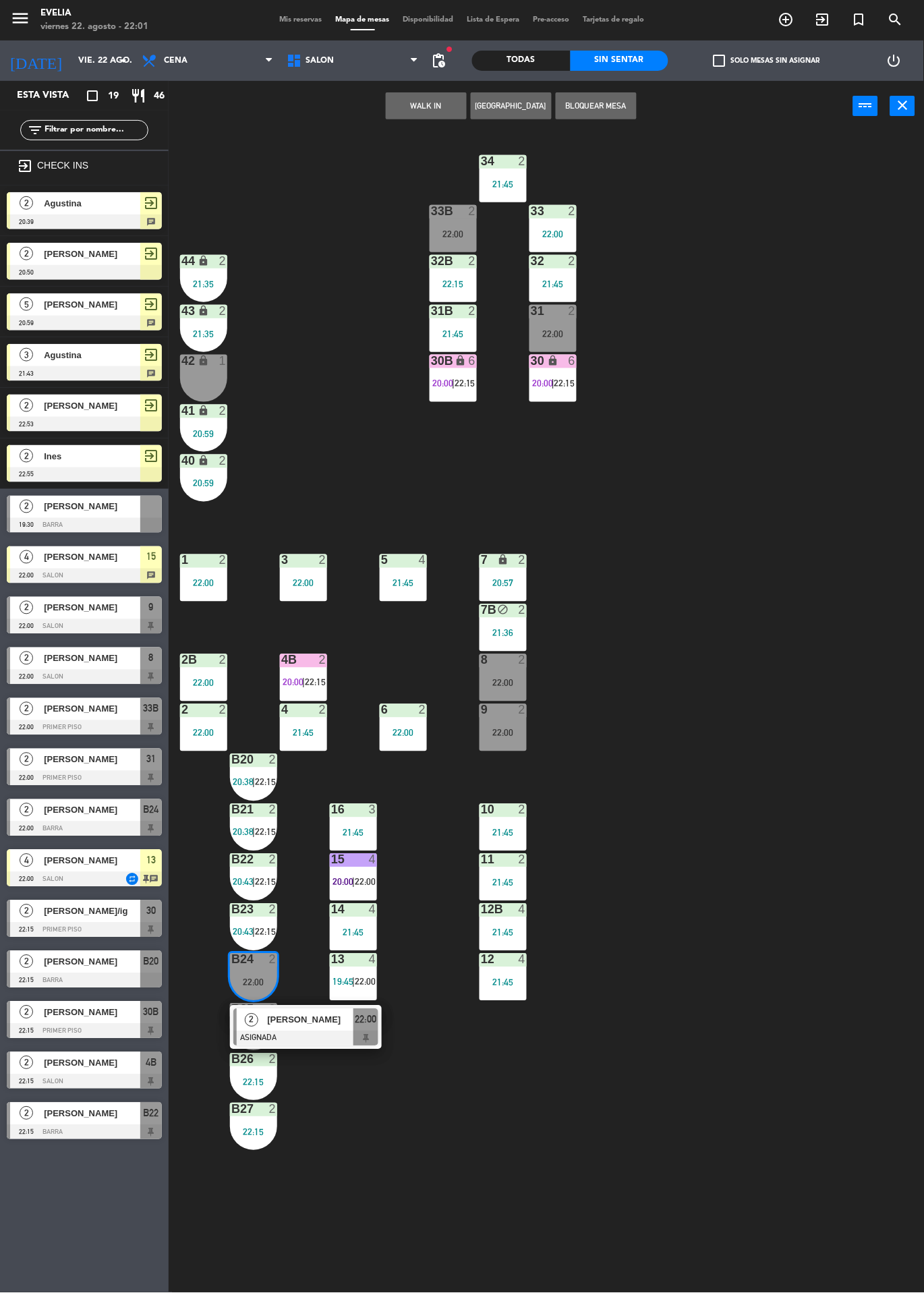
click at [342, 1015] on span "[PERSON_NAME]" at bounding box center [310, 1020] width 86 height 15
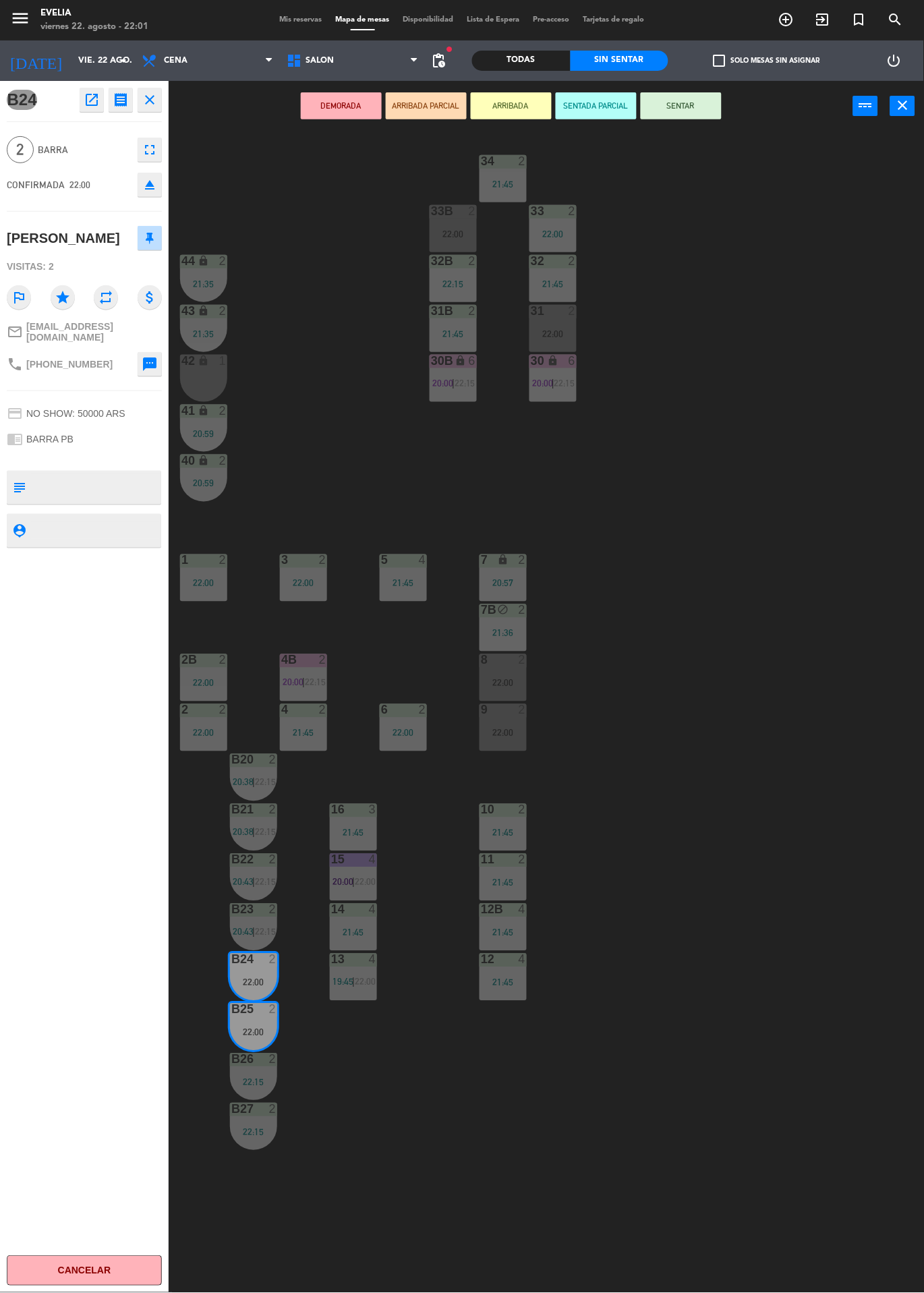
click at [680, 106] on button "SENTAR" at bounding box center [682, 105] width 81 height 27
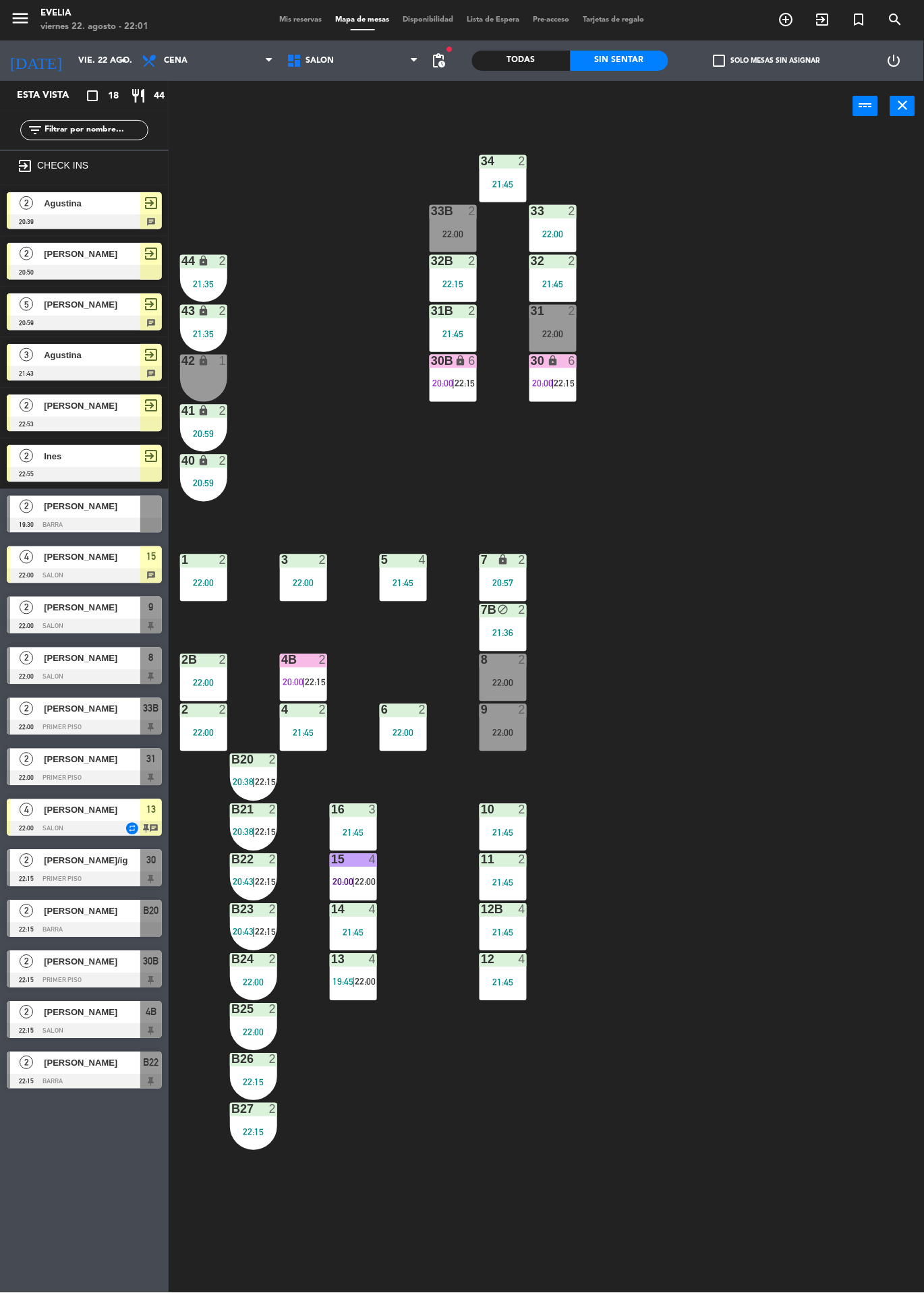
click at [120, 624] on div at bounding box center [84, 627] width 155 height 15
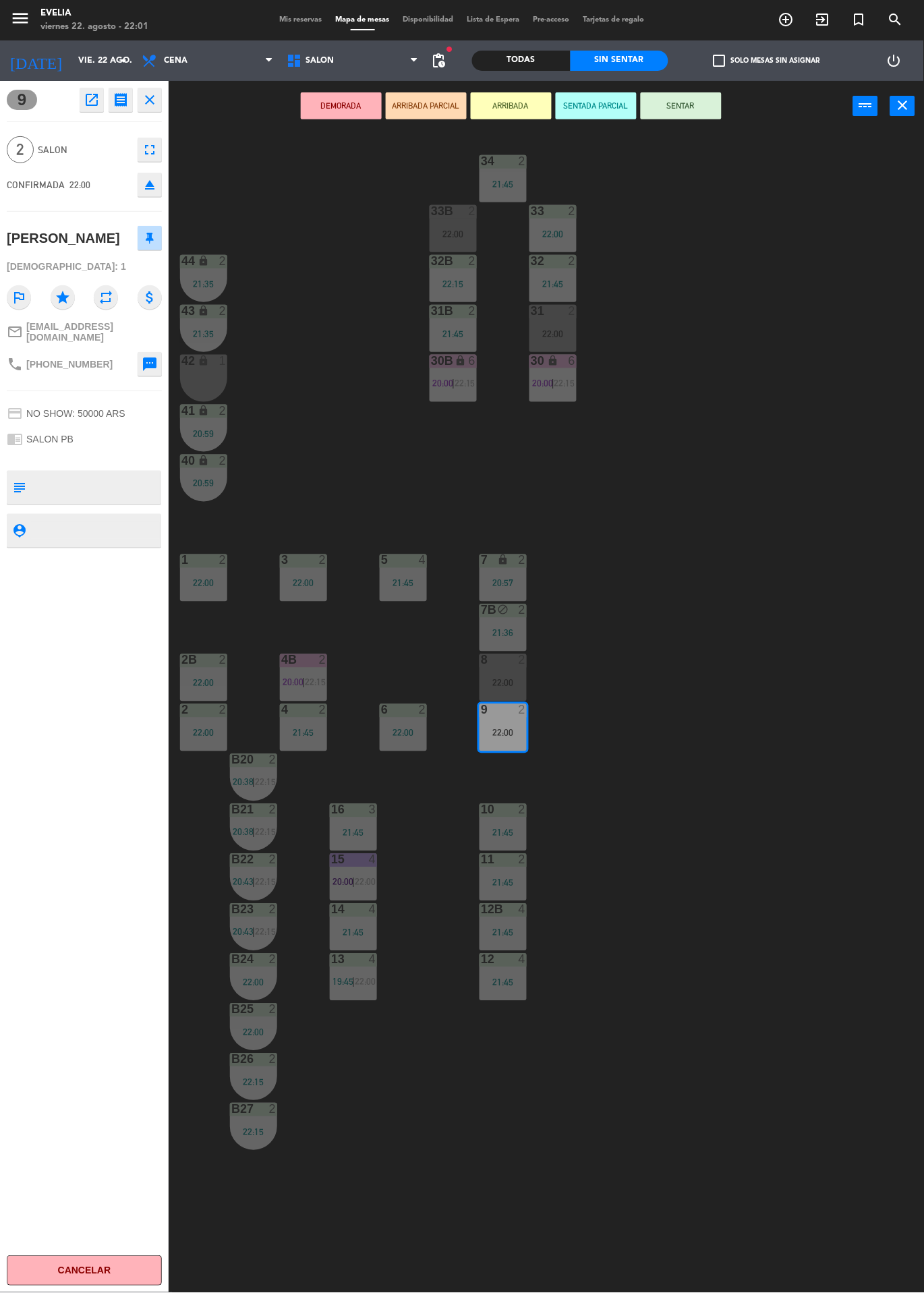
click at [523, 115] on button "ARRIBADA" at bounding box center [511, 105] width 81 height 27
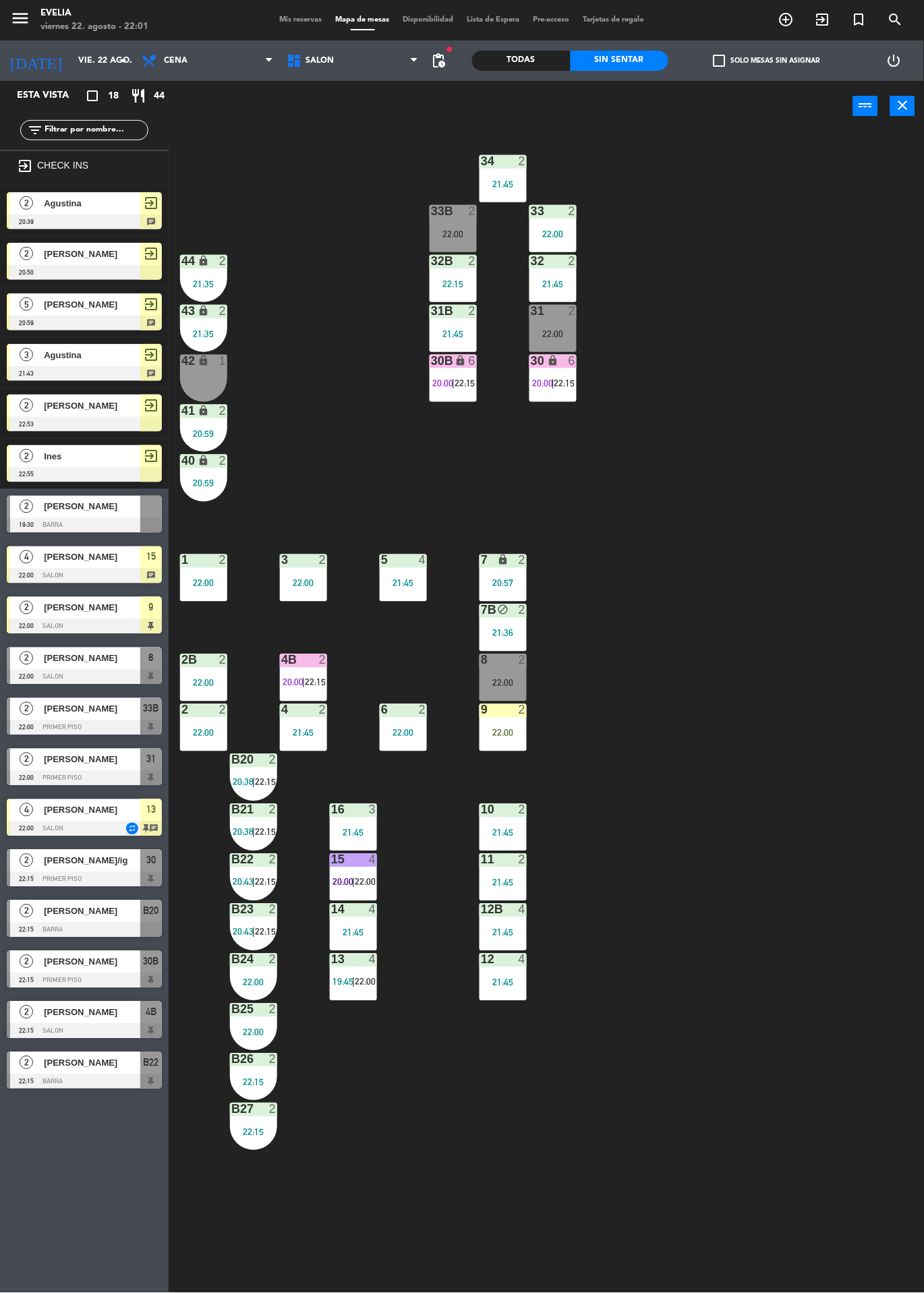
click at [721, 456] on div "34 2 21:45 33B 2 22:00 33 2 22:00 44 lock 2 21:35 32B 2 22:15 32 2 21:45 43 loc…" at bounding box center [551, 712] width 746 height 1162
click at [519, 737] on div "22:00" at bounding box center [503, 733] width 47 height 9
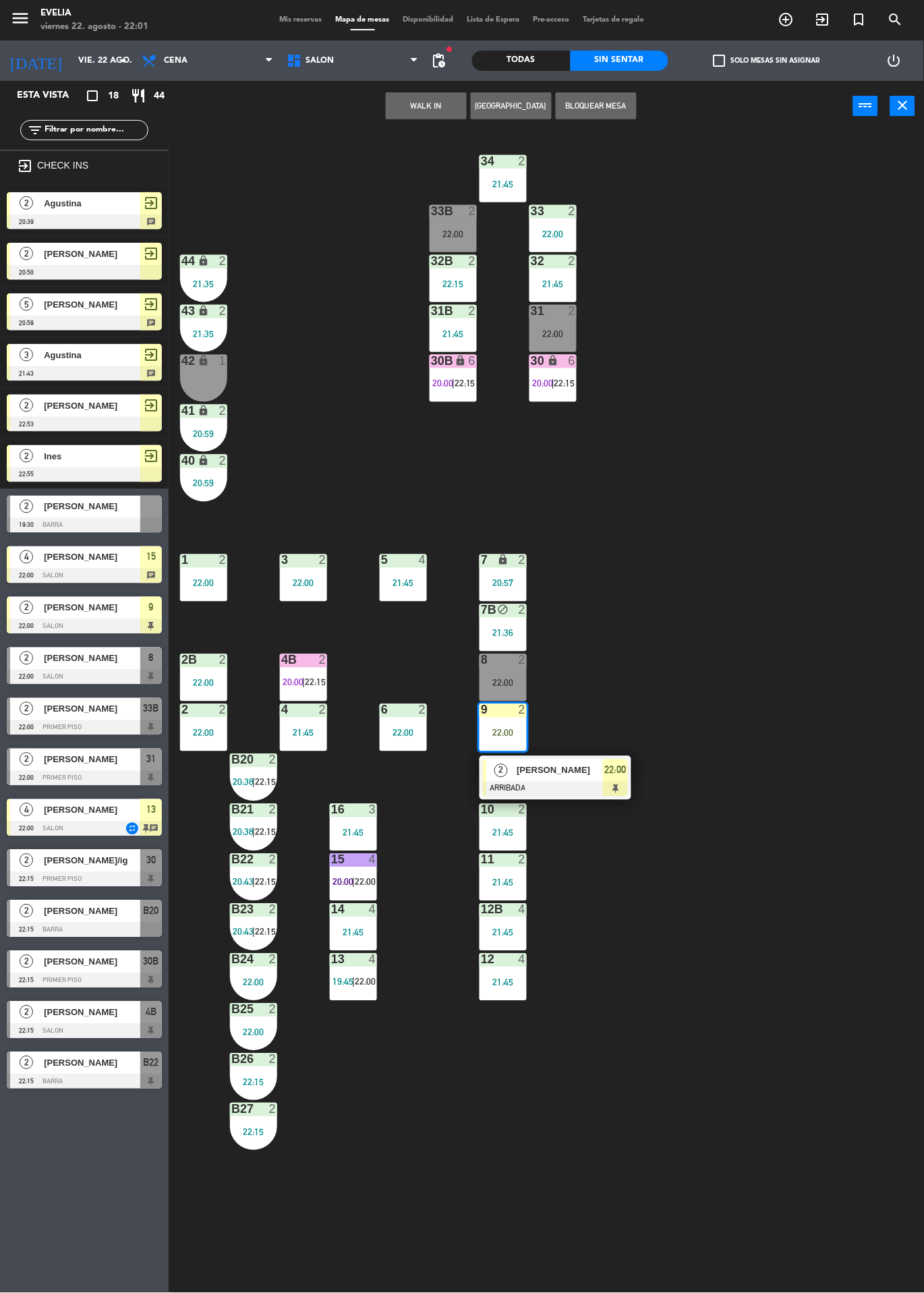
click at [565, 764] on span "[PERSON_NAME]" at bounding box center [560, 771] width 86 height 15
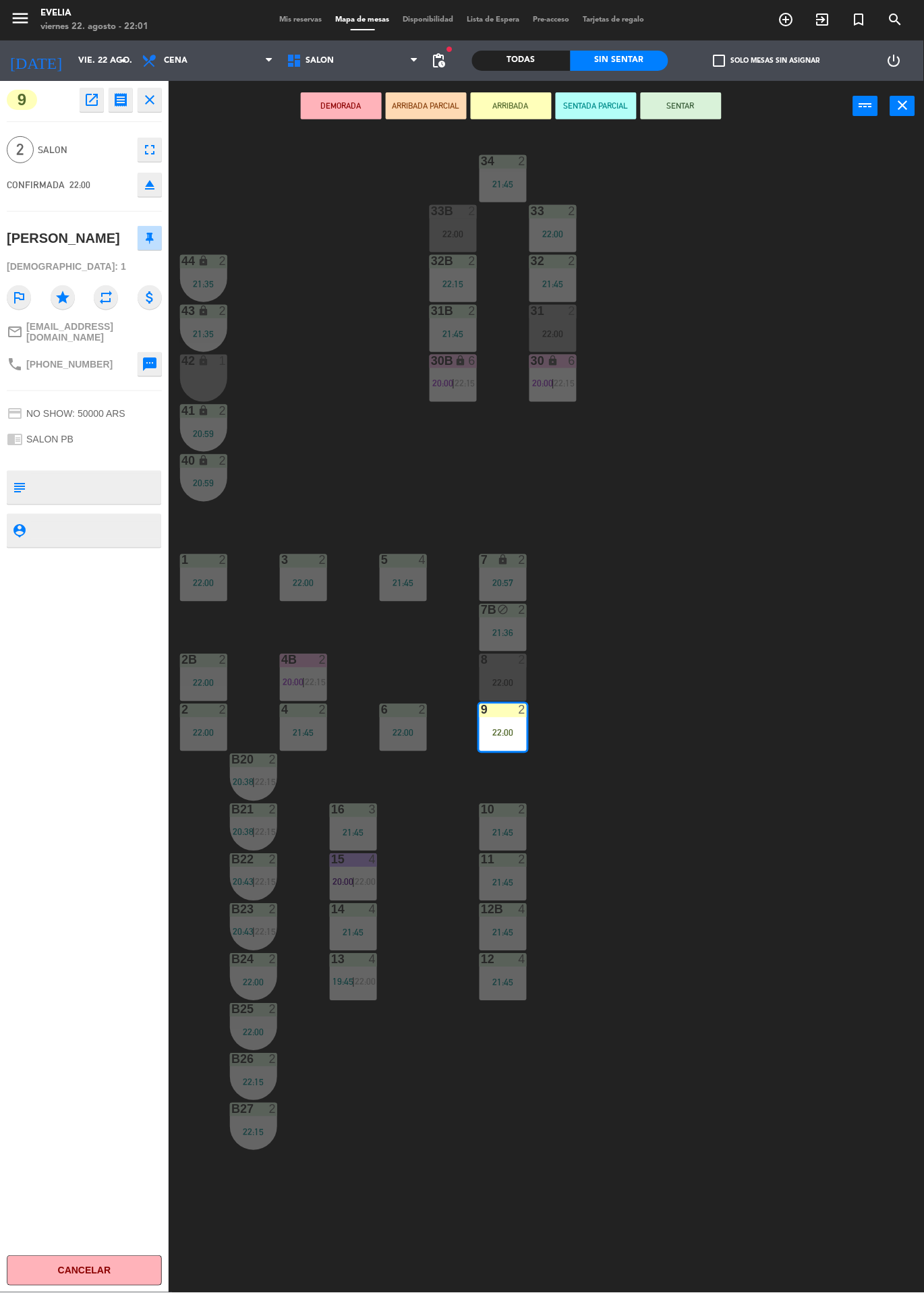
click at [120, 489] on textarea at bounding box center [96, 487] width 129 height 28
type textarea "Pant verde"
click at [76, 705] on div "9 open_in_new receipt 10:00 PM vie., 22 ago. 2 personas camila castanier Mesa 9…" at bounding box center [84, 687] width 169 height 1213
click at [781, 640] on div "34 2 21:45 33B 2 22:00 33 2 22:00 44 lock 2 21:35 32B 2 22:15 32 2 21:45 43 loc…" at bounding box center [551, 712] width 746 height 1162
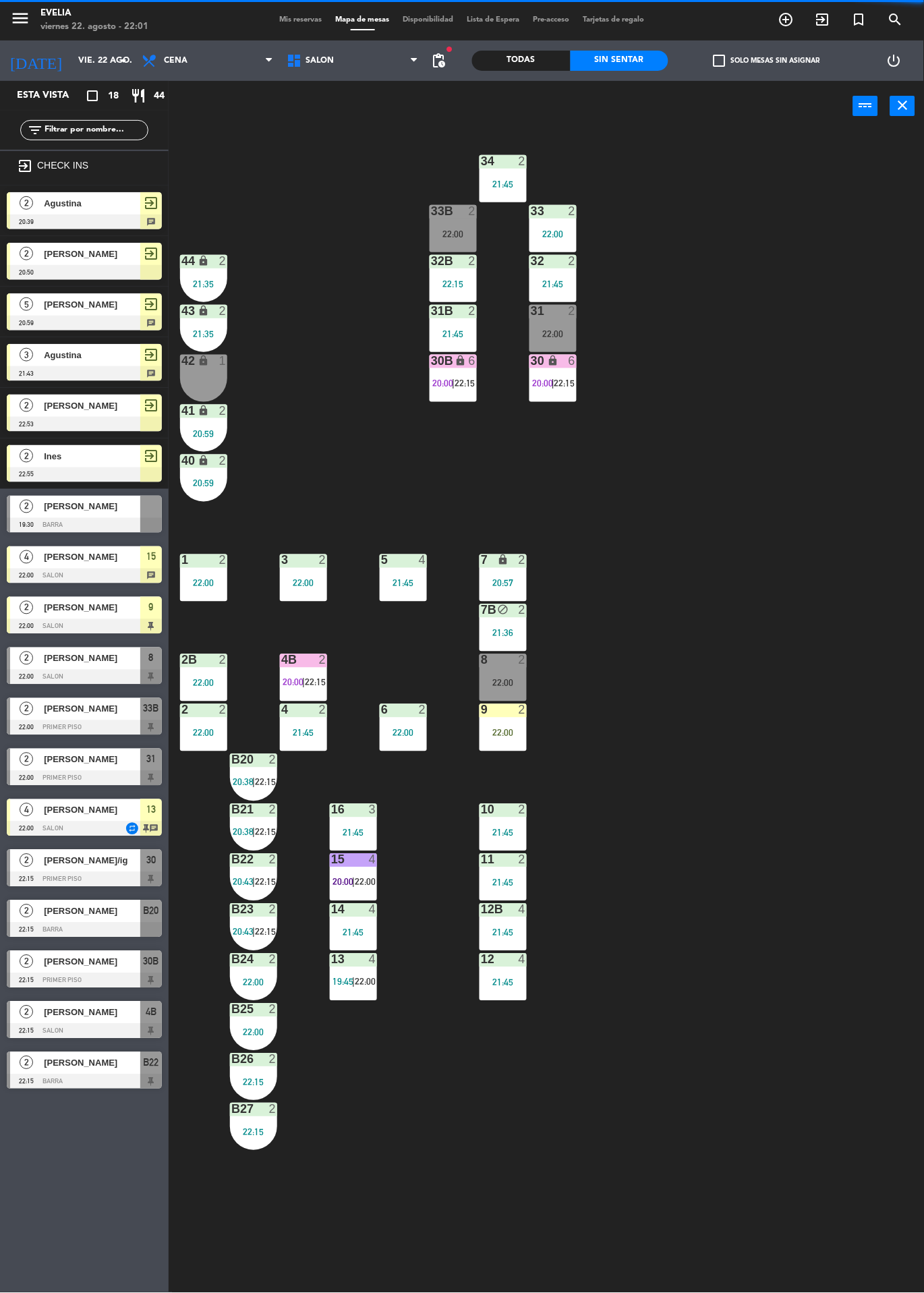
click at [310, 693] on div "4B 2 20:00 | 22:15" at bounding box center [303, 677] width 47 height 47
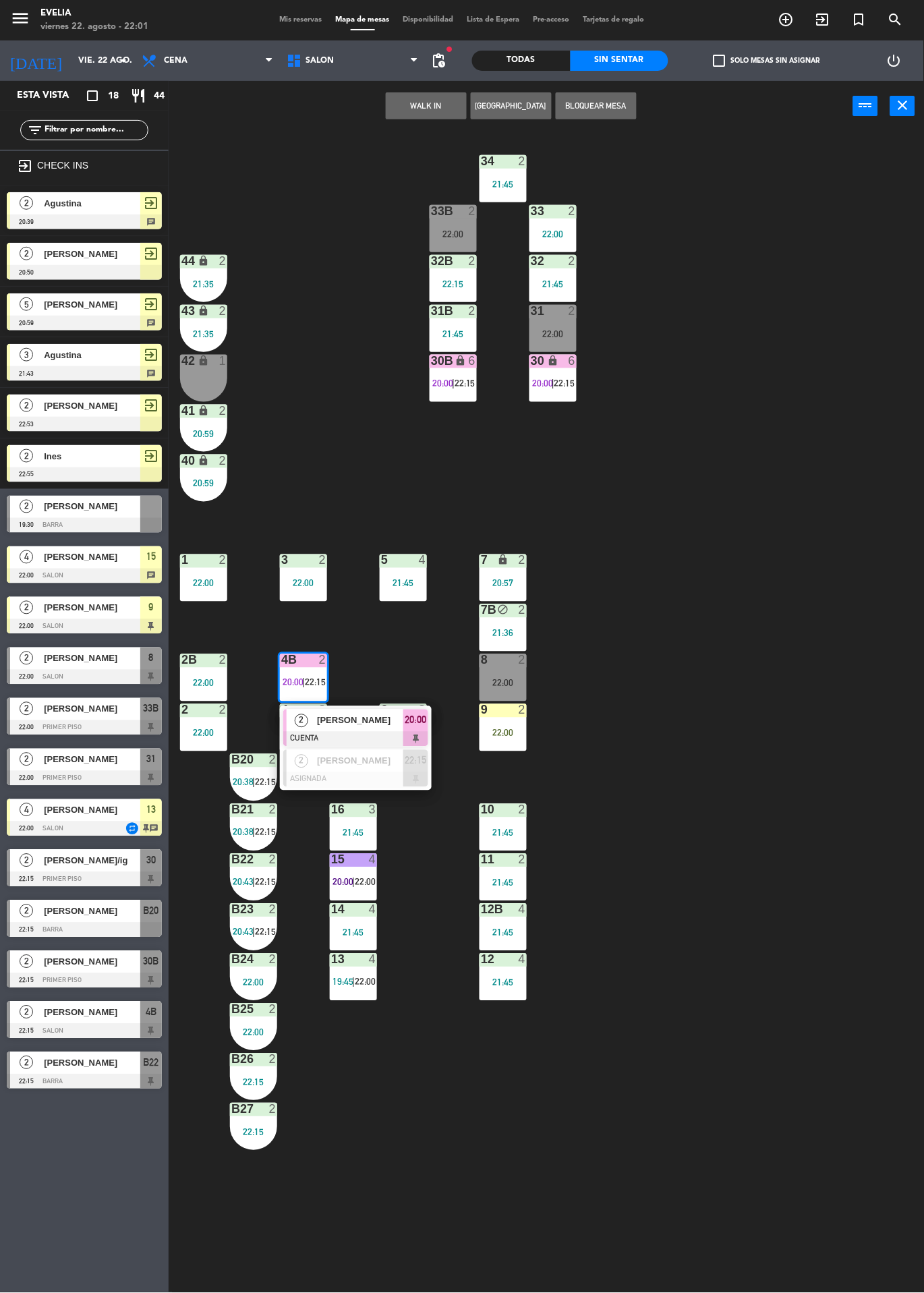
click at [719, 637] on div "34 2 21:45 33B 2 22:00 33 2 22:00 44 lock 2 21:35 32B 2 22:15 32 2 21:45 43 loc…" at bounding box center [551, 712] width 746 height 1162
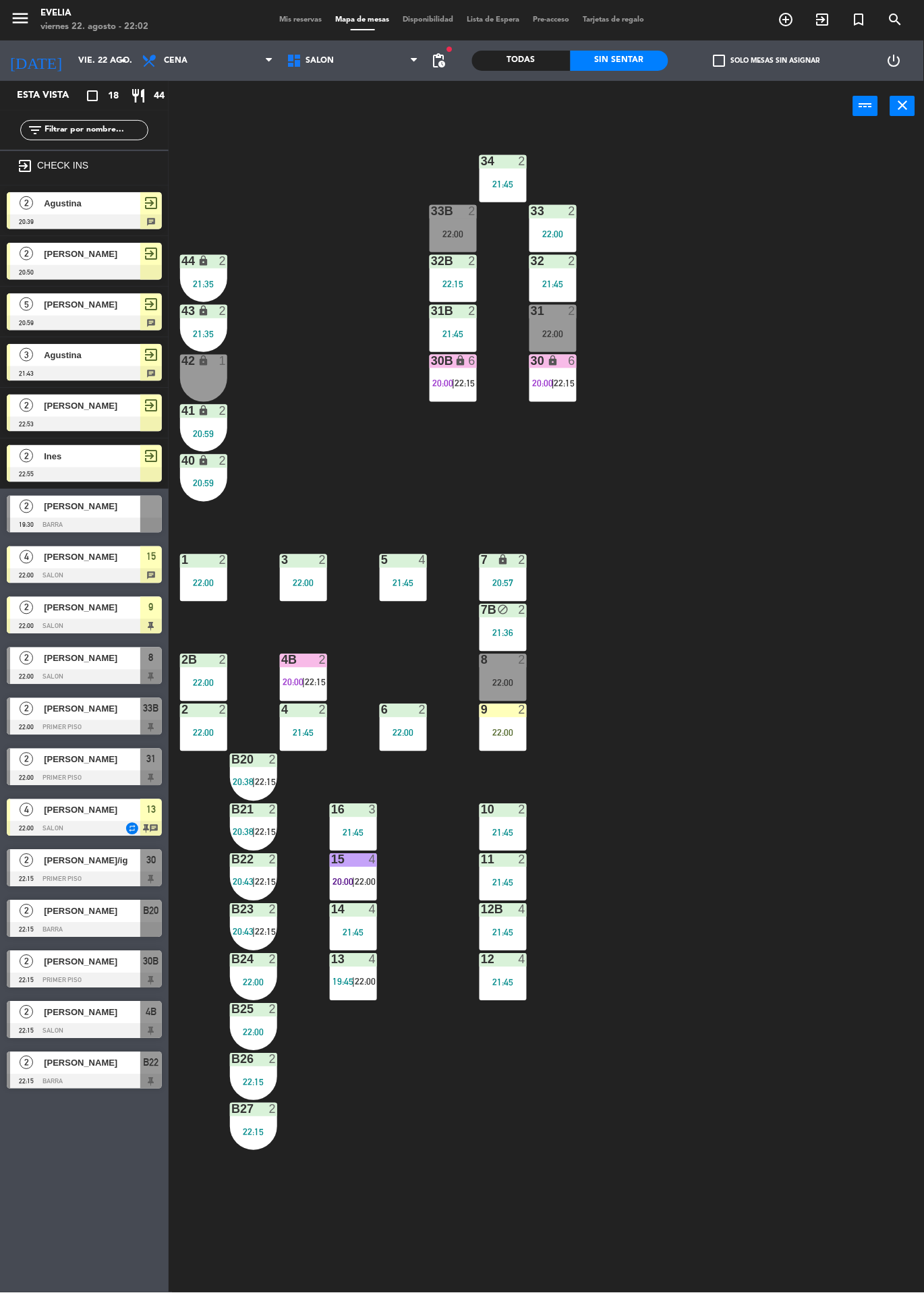
click at [347, 959] on div at bounding box center [354, 959] width 22 height 12
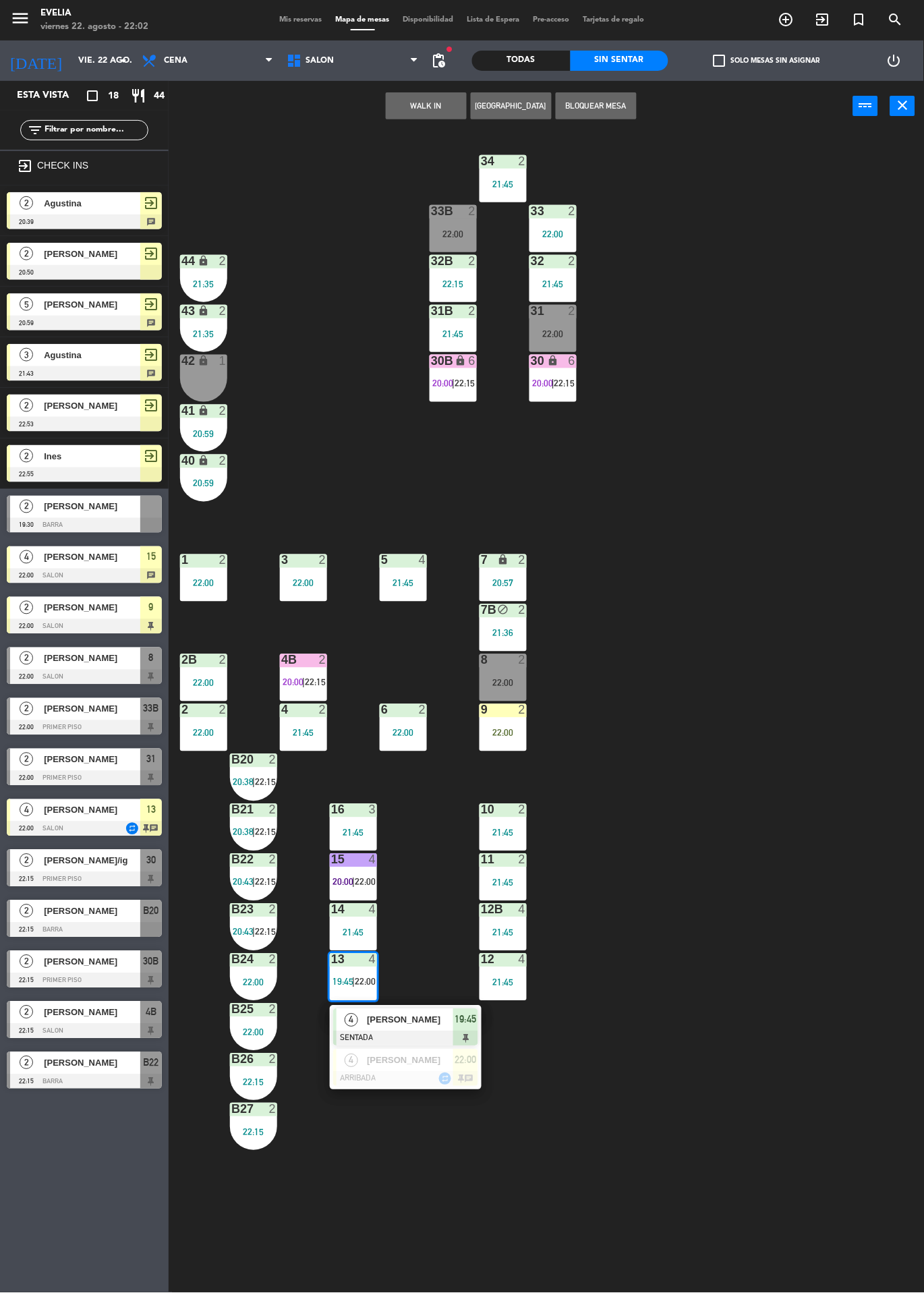
click at [339, 1012] on div "4" at bounding box center [351, 1020] width 29 height 22
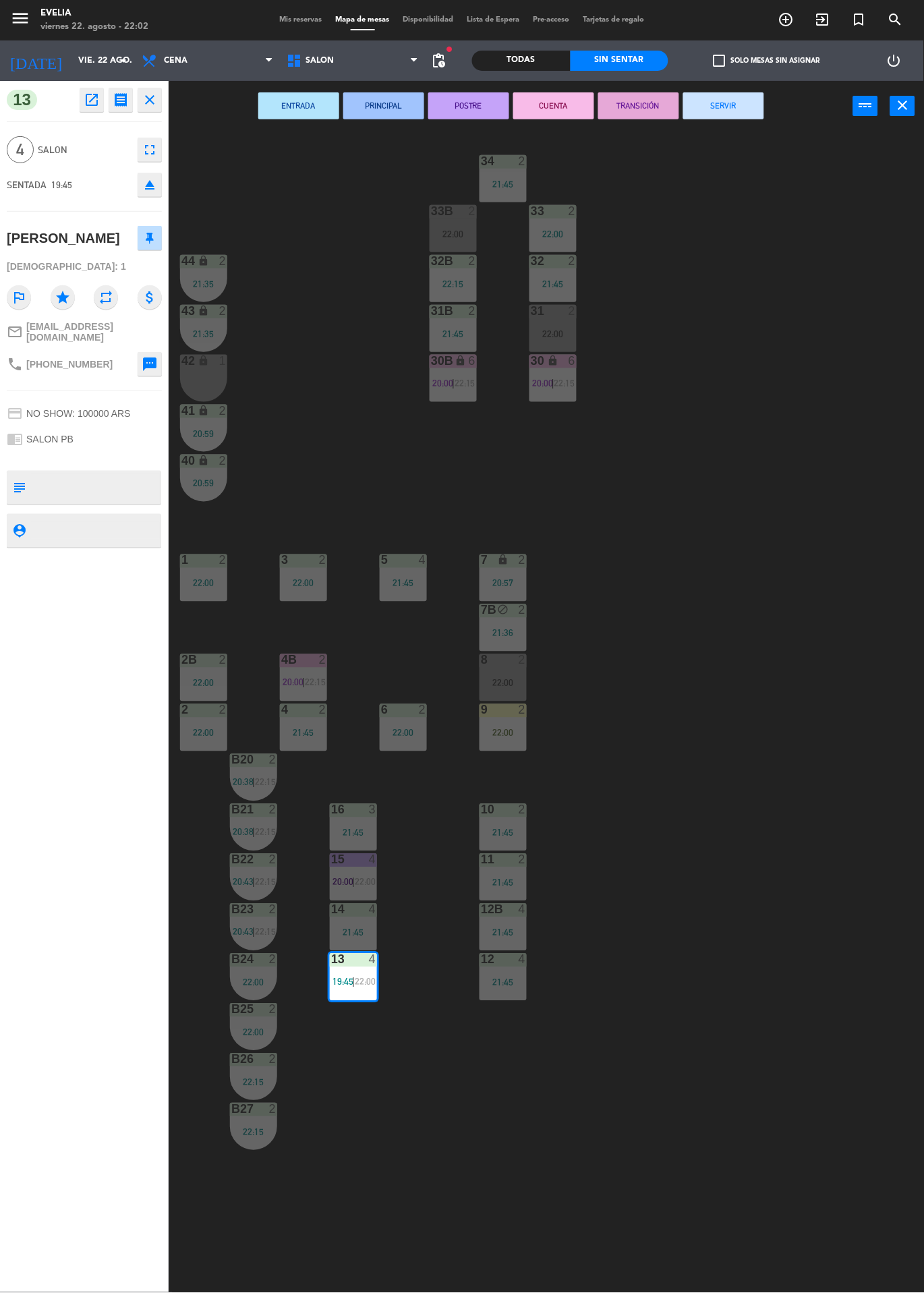
click at [541, 96] on button "CUENTA" at bounding box center [554, 105] width 81 height 27
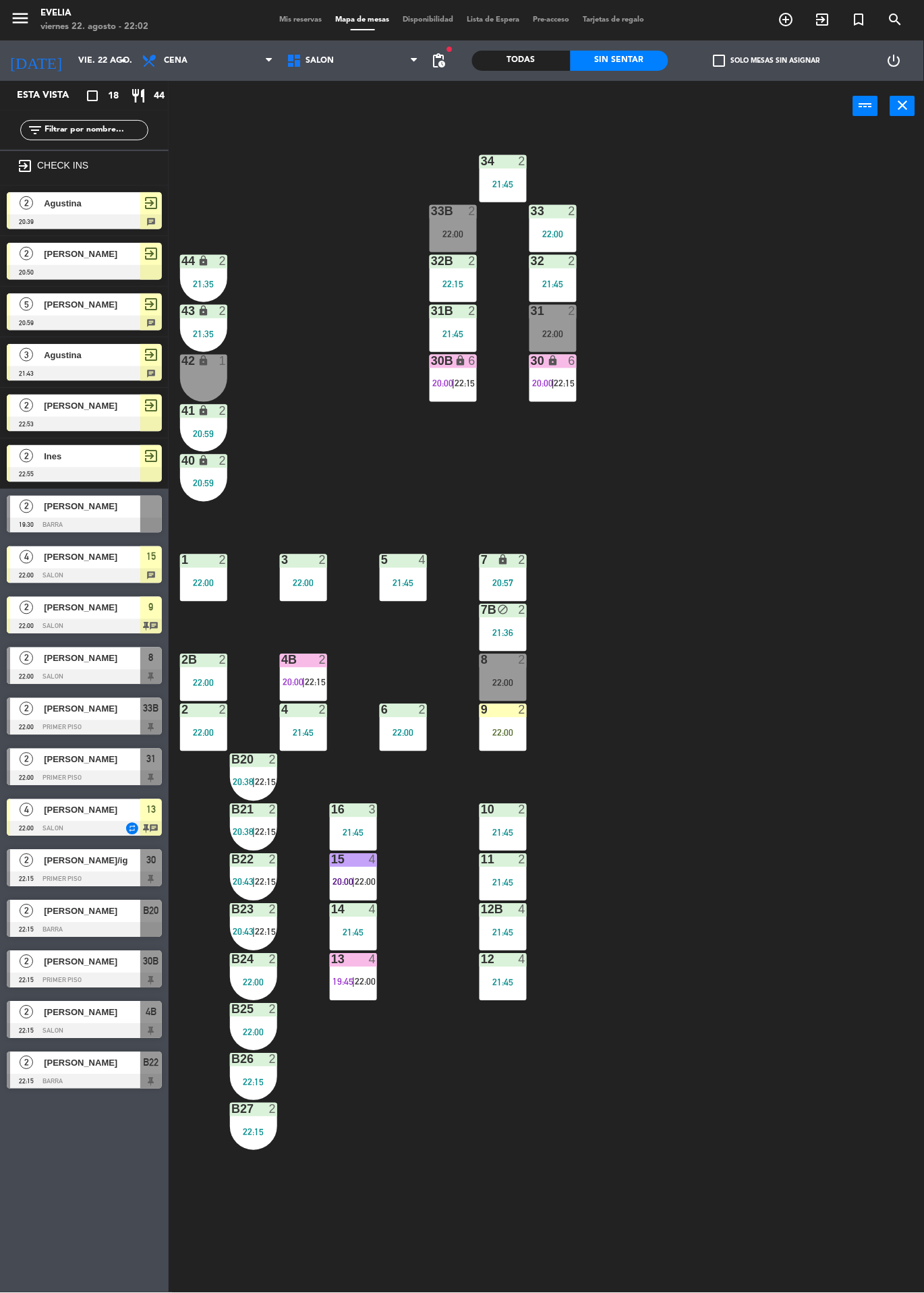
click at [25, 780] on div at bounding box center [84, 778] width 155 height 15
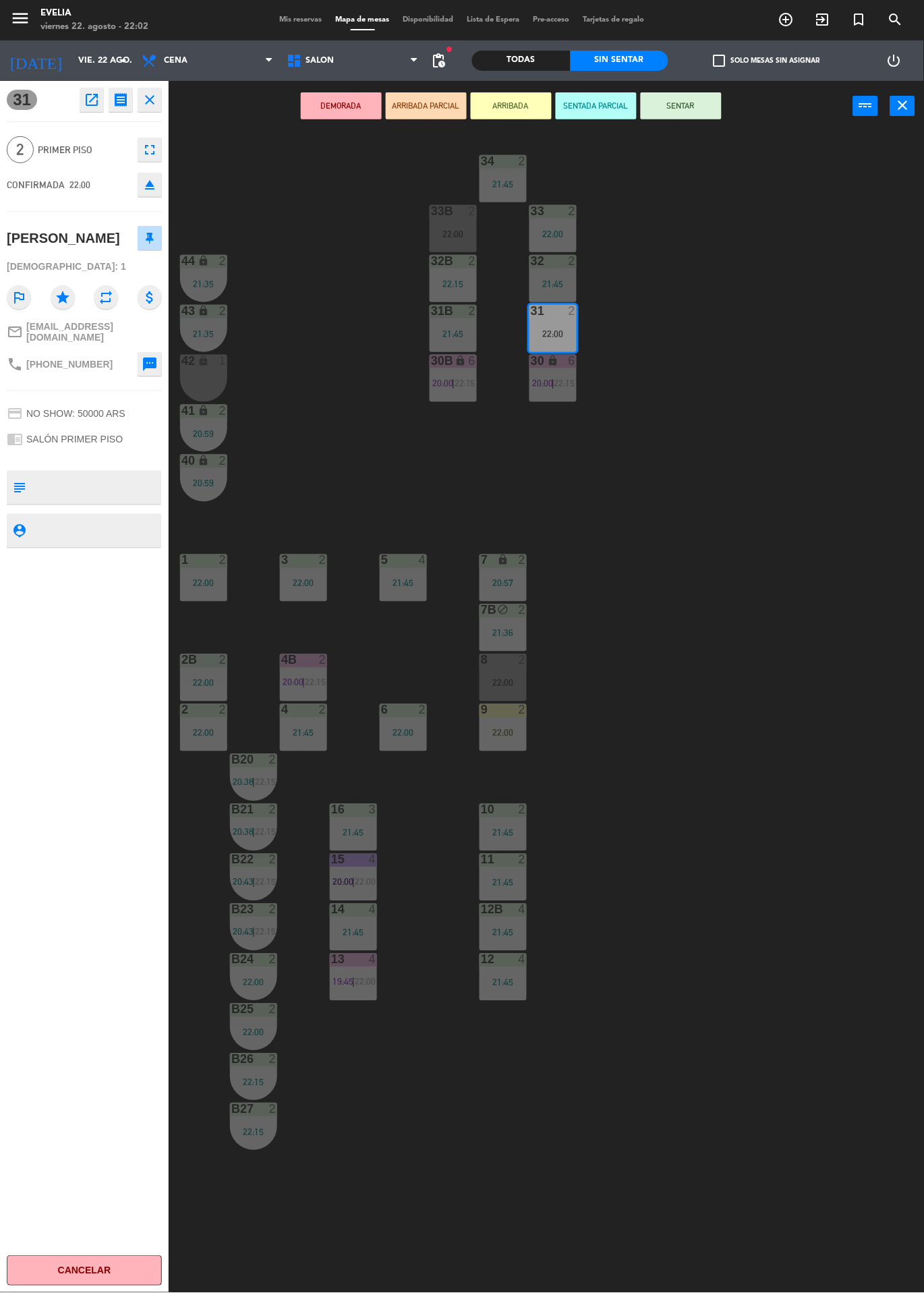
click at [691, 111] on button "SENTAR" at bounding box center [682, 105] width 81 height 27
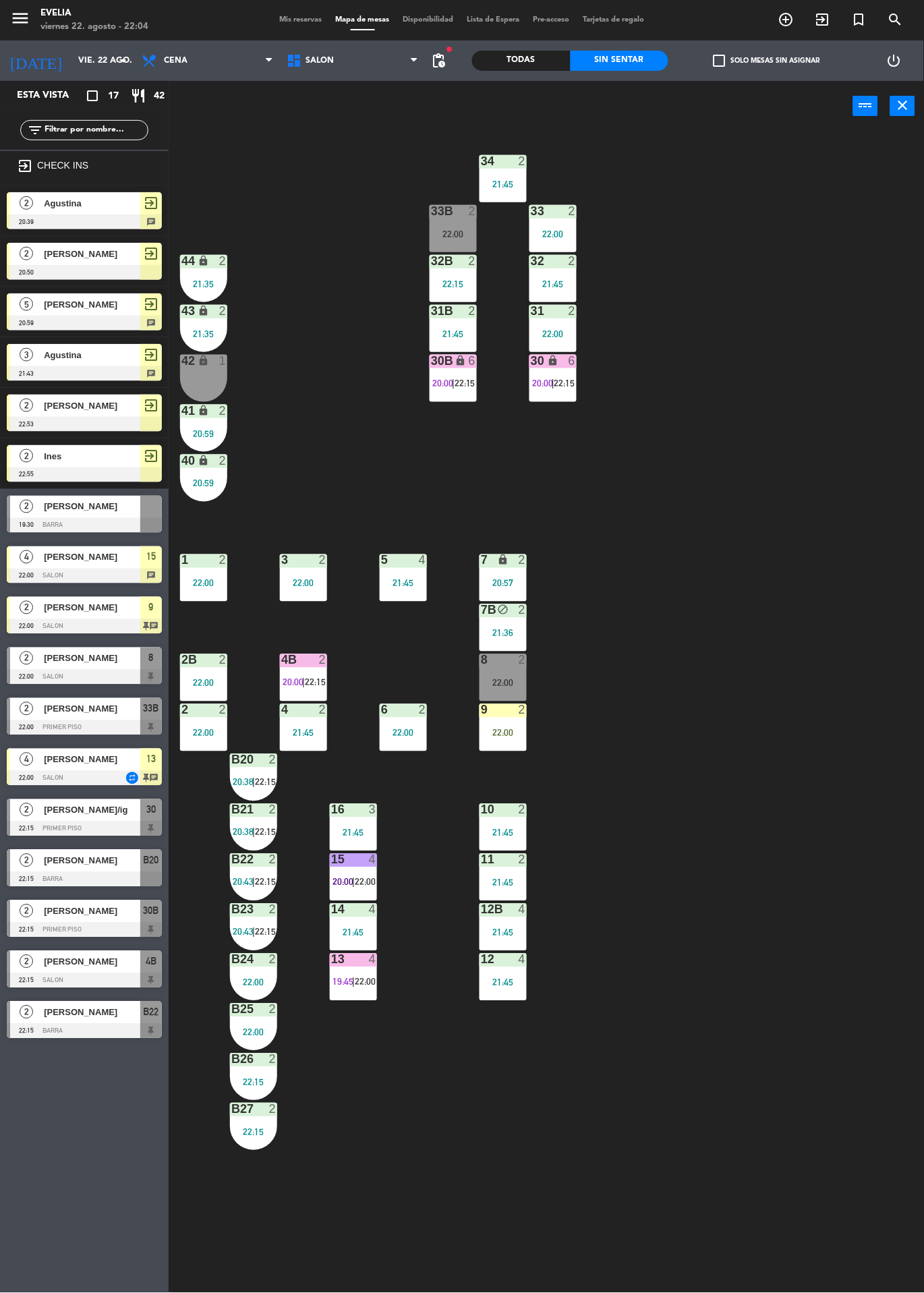
click at [474, 395] on div "30B lock 6 20:00 | 22:15" at bounding box center [453, 378] width 47 height 47
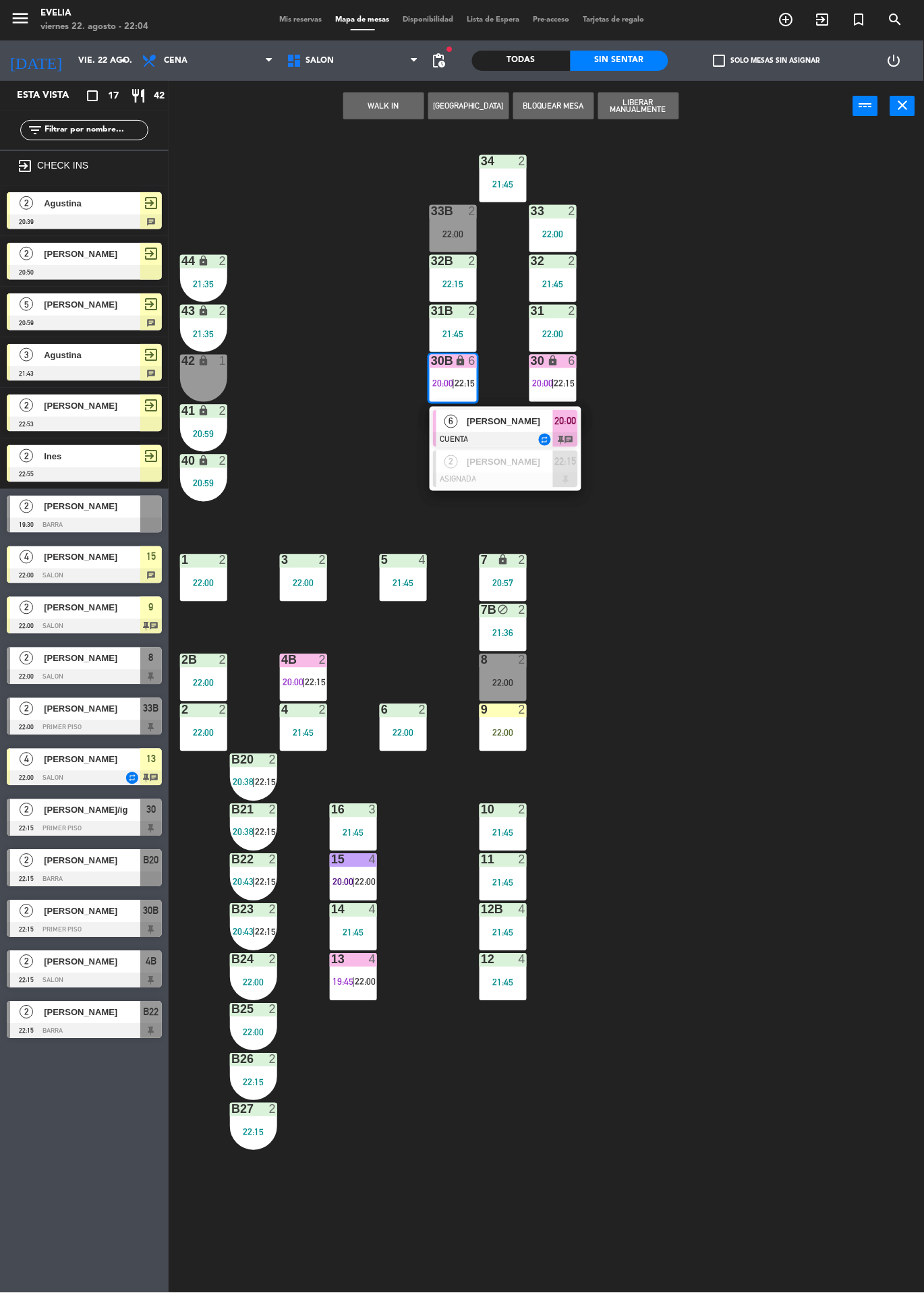
click at [323, 372] on div "34 2 21:45 33B 2 22:00 33 2 22:00 44 lock 2 21:35 32B 2 22:15 32 2 21:45 43 loc…" at bounding box center [551, 712] width 746 height 1162
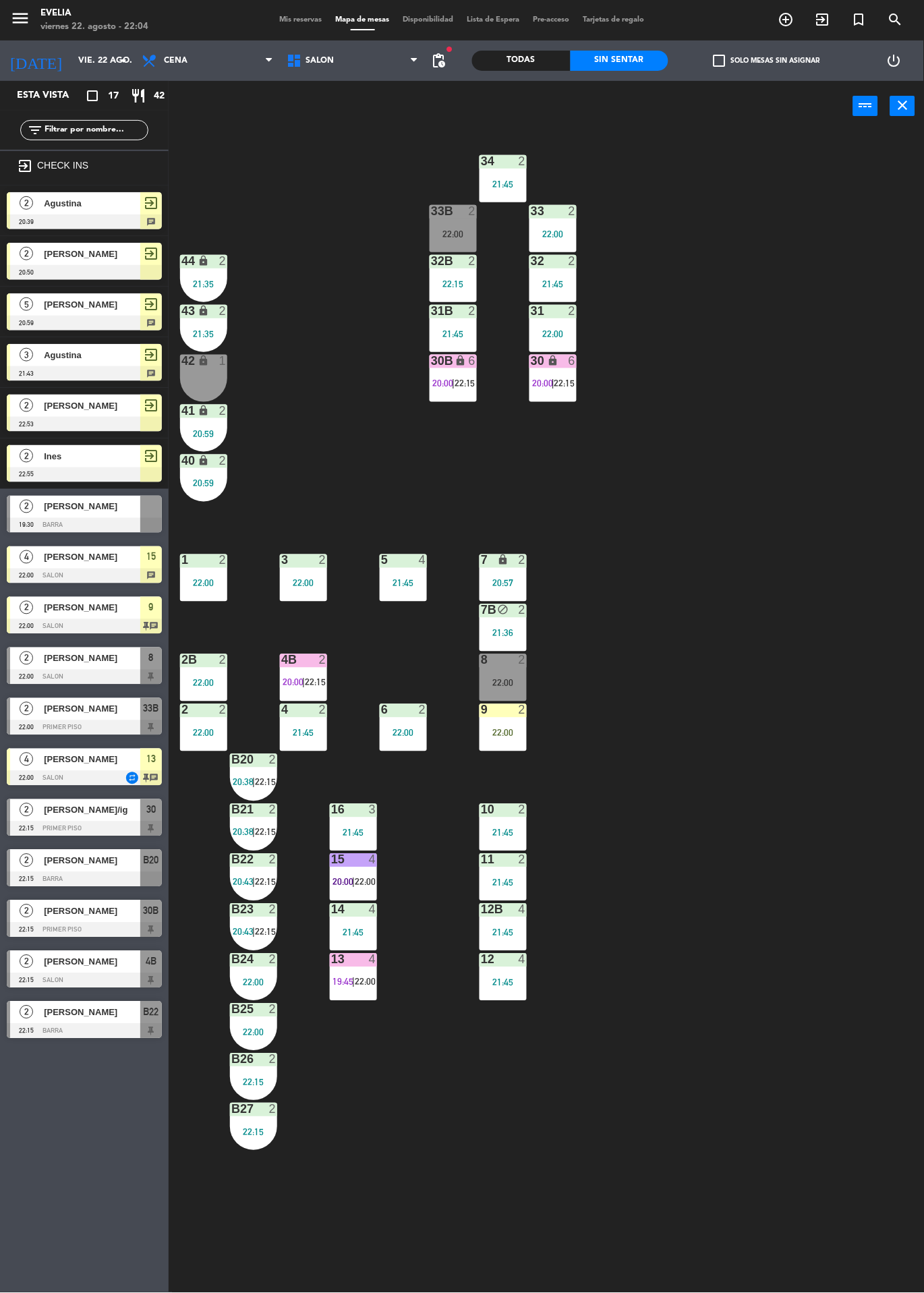
click at [524, 722] on div "9 2 22:00" at bounding box center [503, 727] width 47 height 47
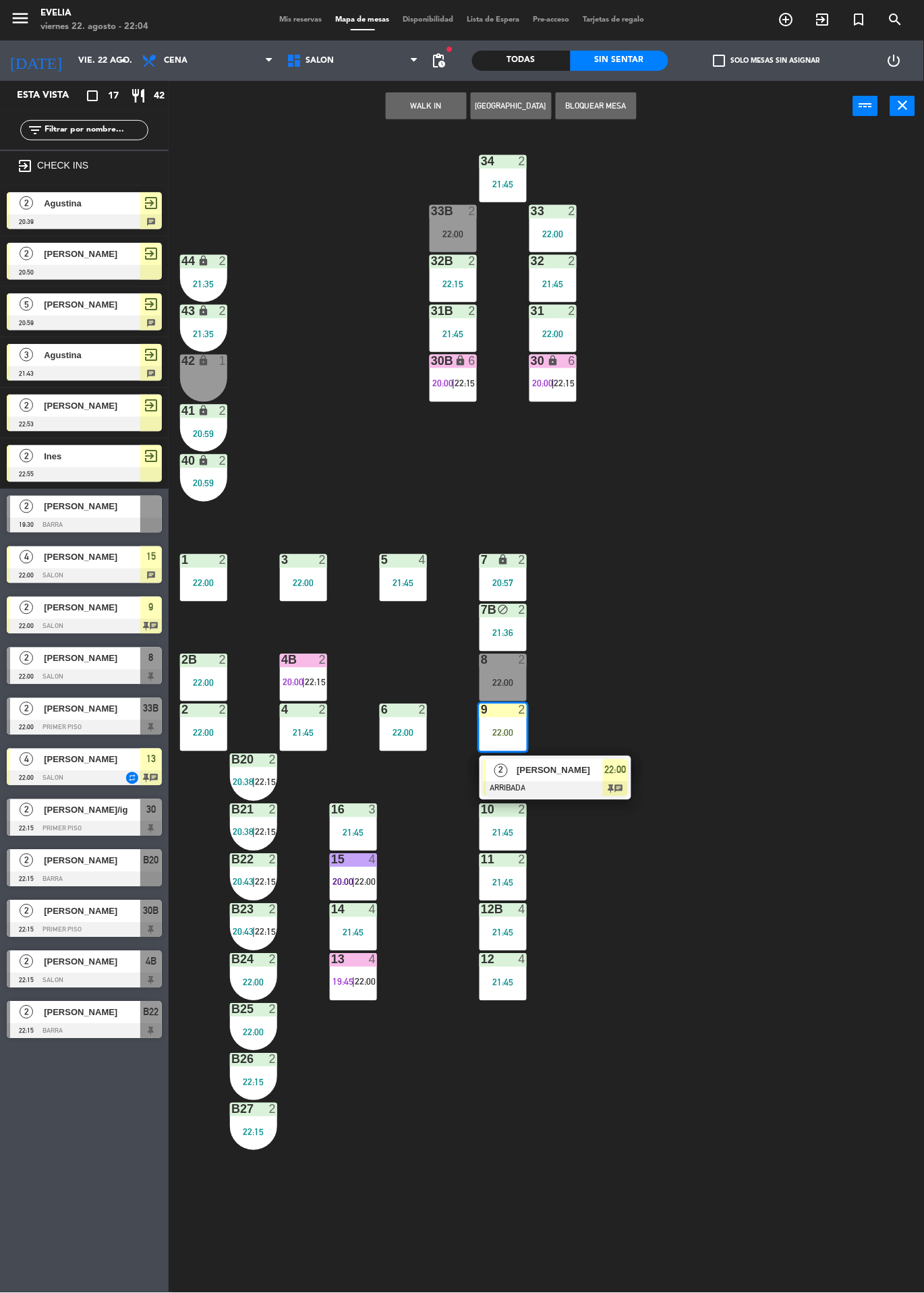
click at [497, 769] on span "2" at bounding box center [501, 771] width 14 height 14
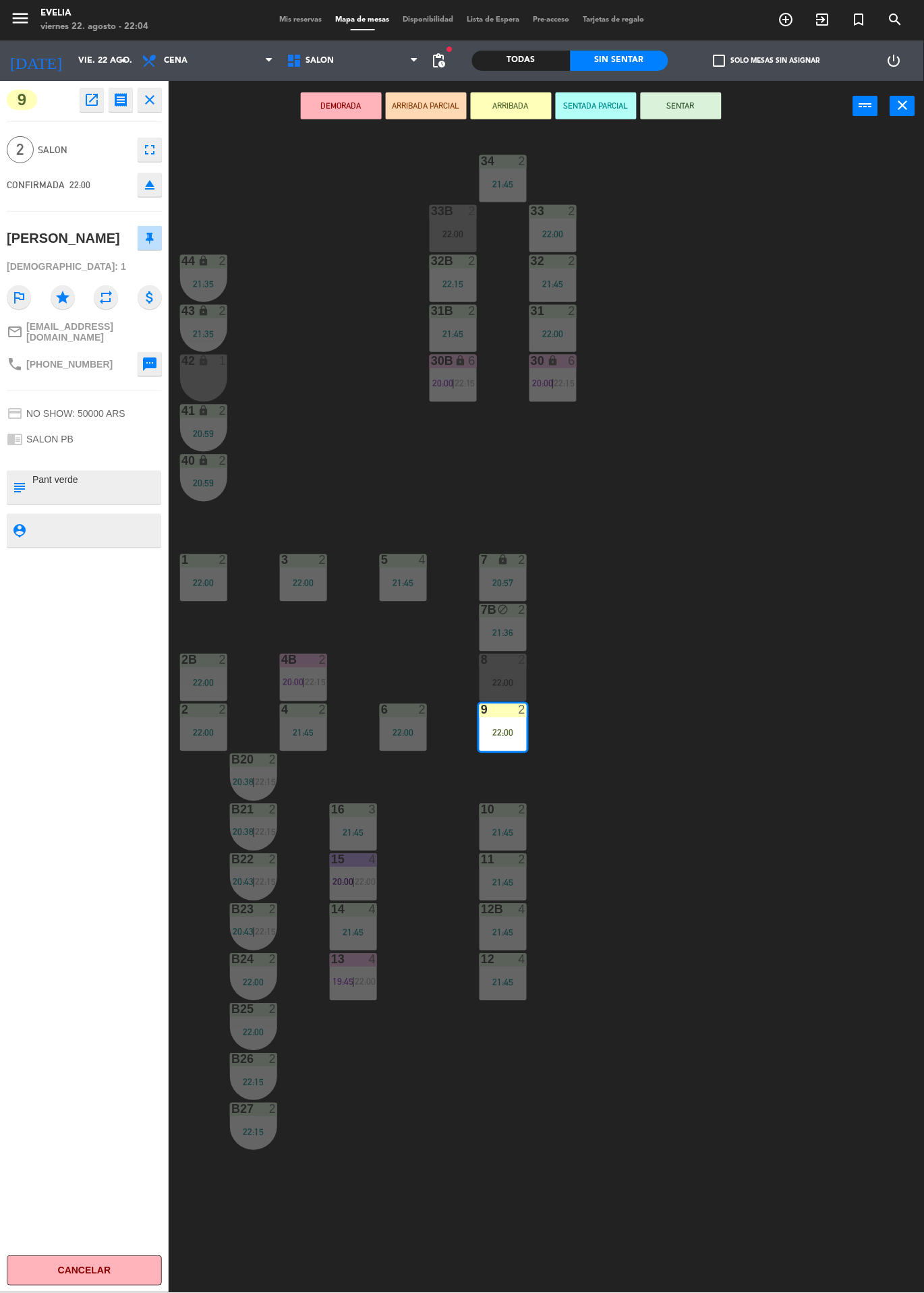
click at [494, 682] on div "22:00" at bounding box center [503, 683] width 47 height 9
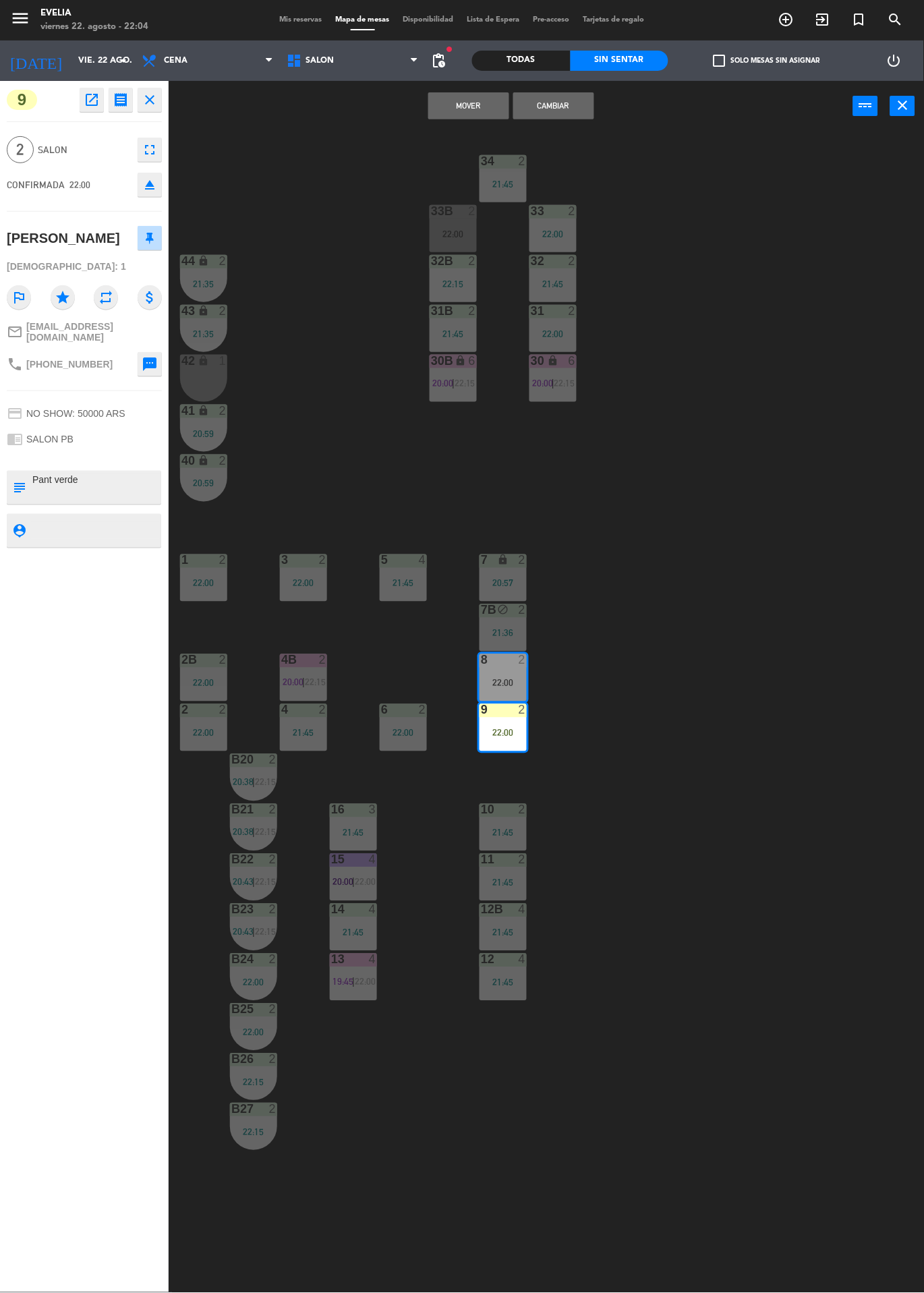
click at [553, 106] on button "Cambiar" at bounding box center [554, 105] width 81 height 27
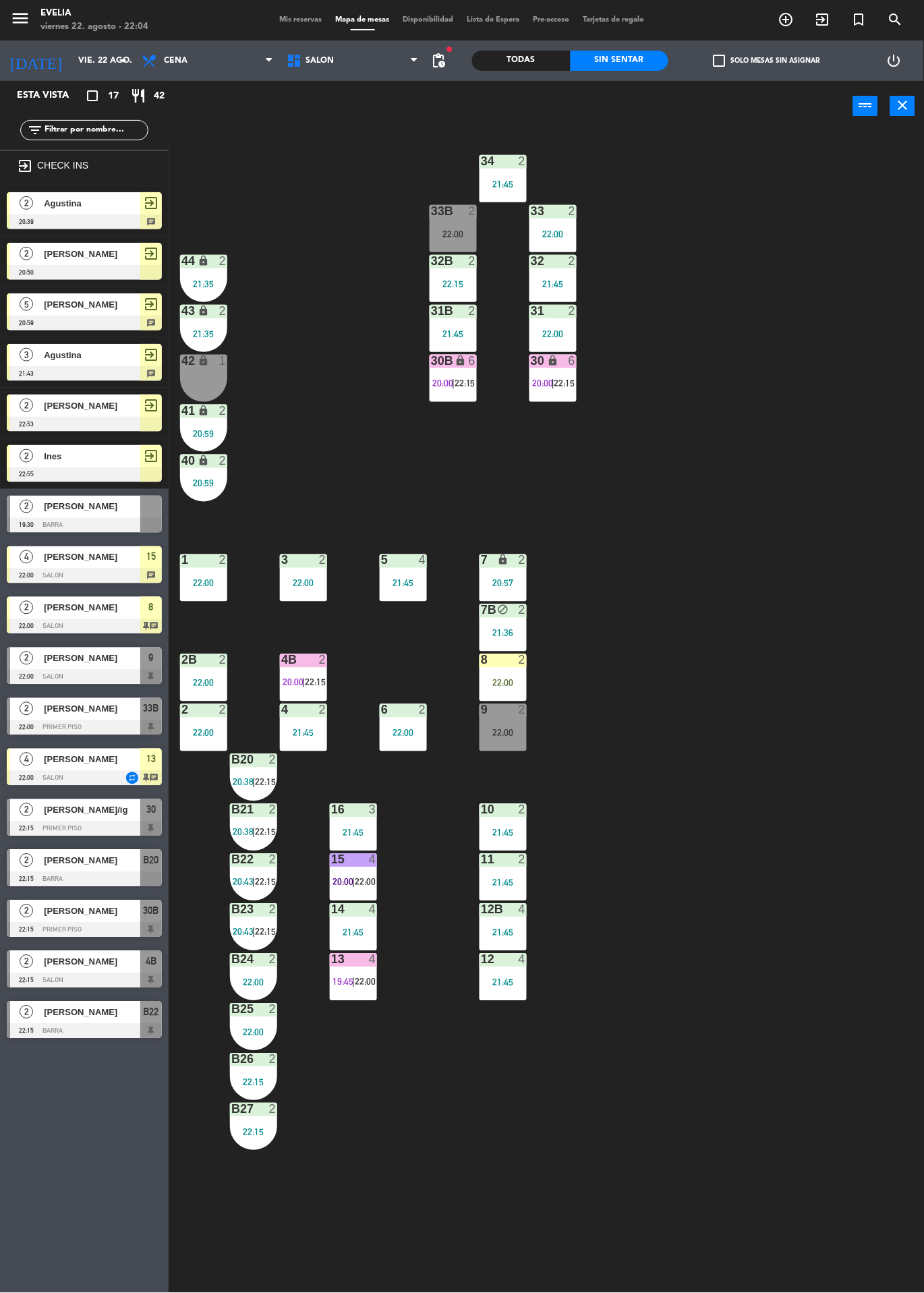
click at [534, 661] on div "2" at bounding box center [526, 660] width 22 height 12
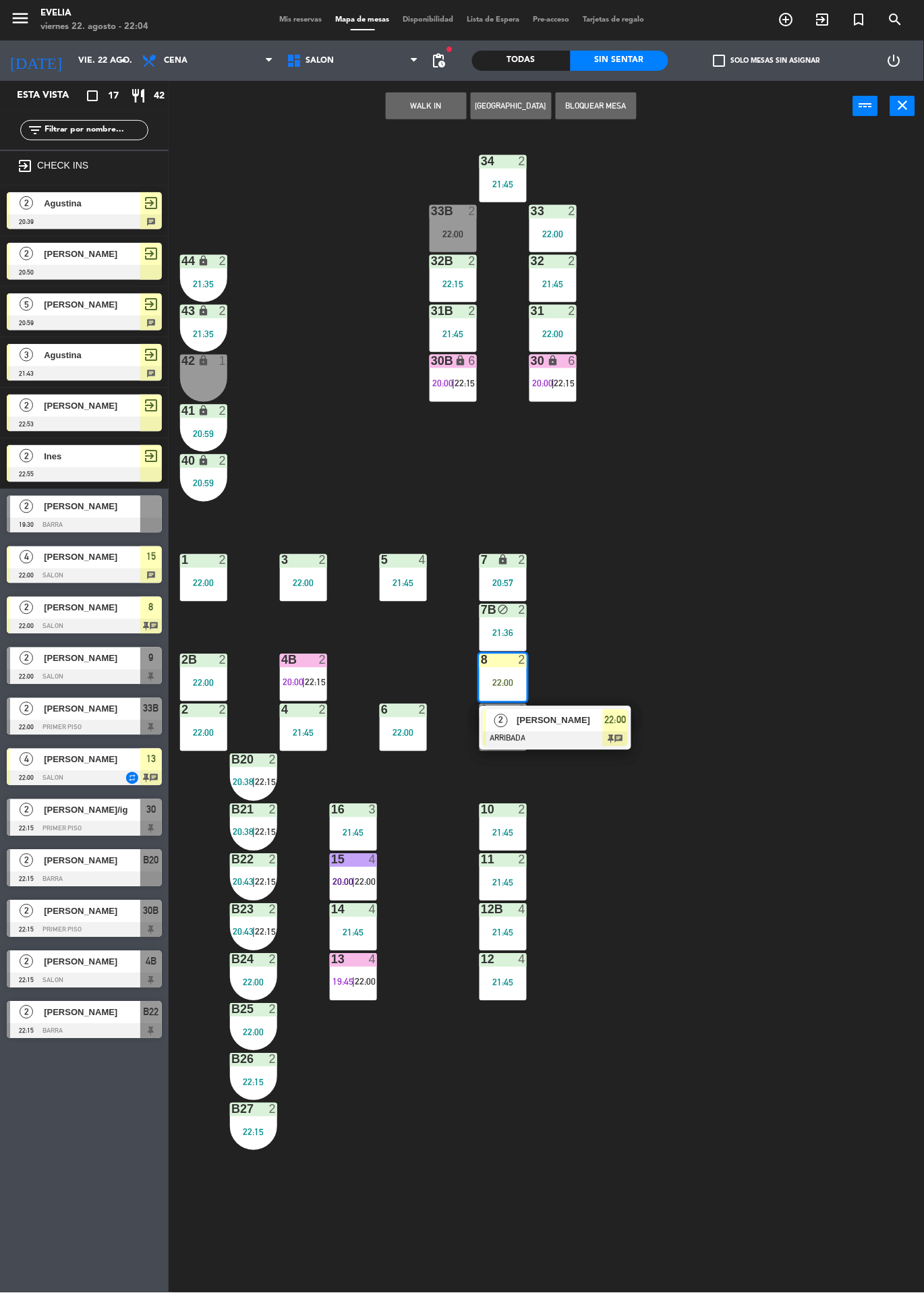
click at [537, 744] on div at bounding box center [556, 739] width 145 height 15
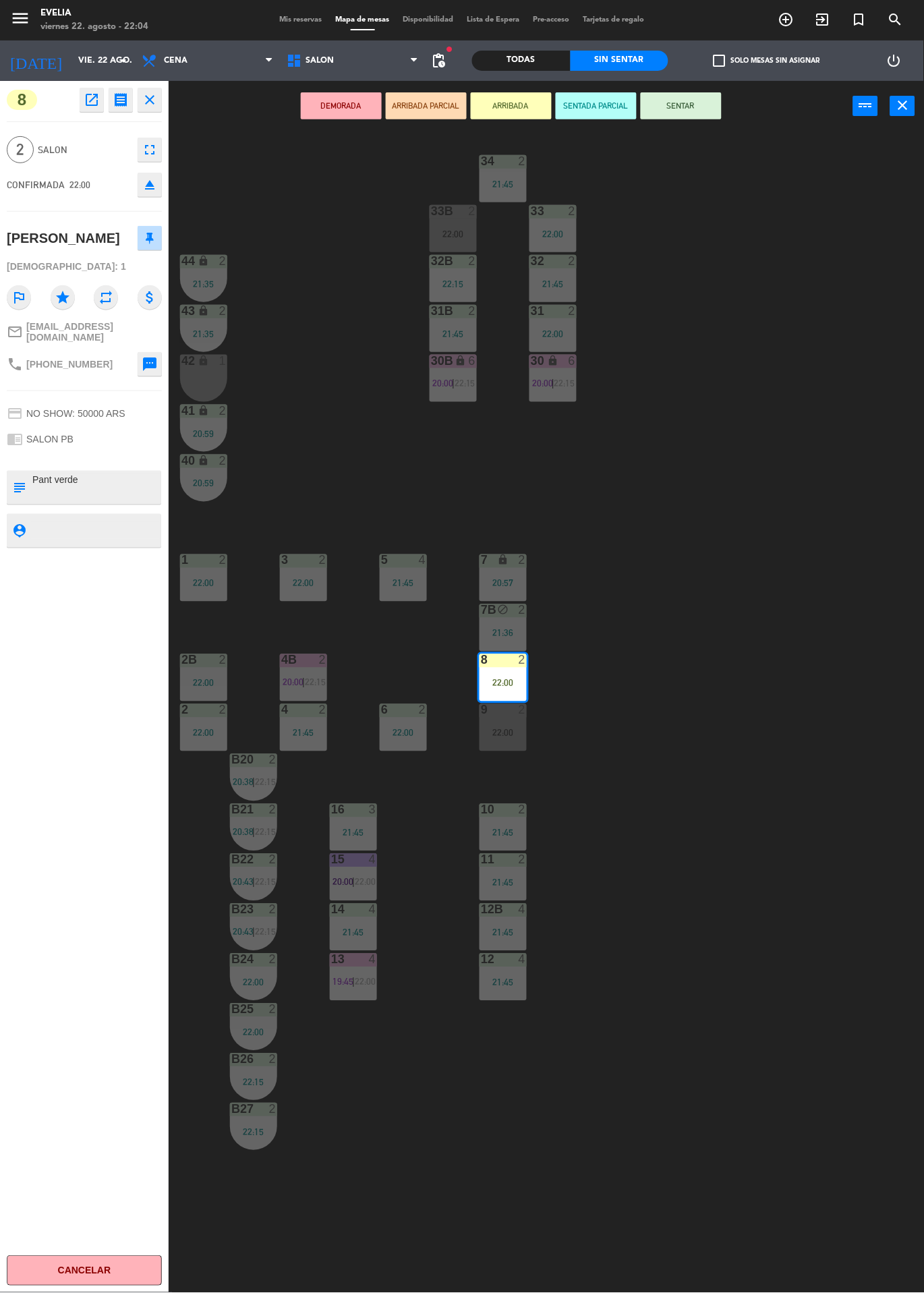
click at [717, 99] on button "SENTAR" at bounding box center [682, 105] width 81 height 27
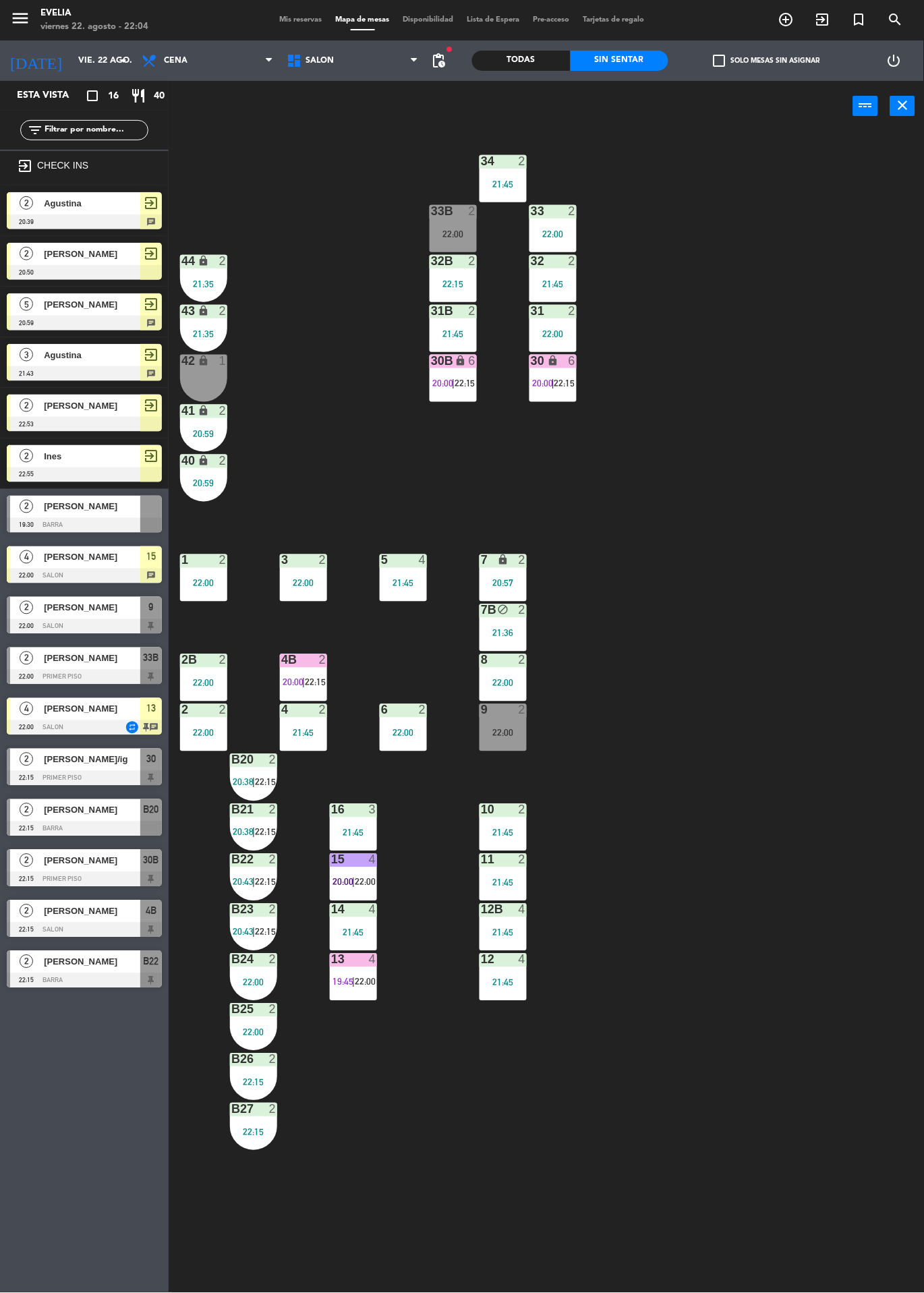
click at [795, 23] on icon "exit_to_app" at bounding box center [786, 20] width 16 height 16
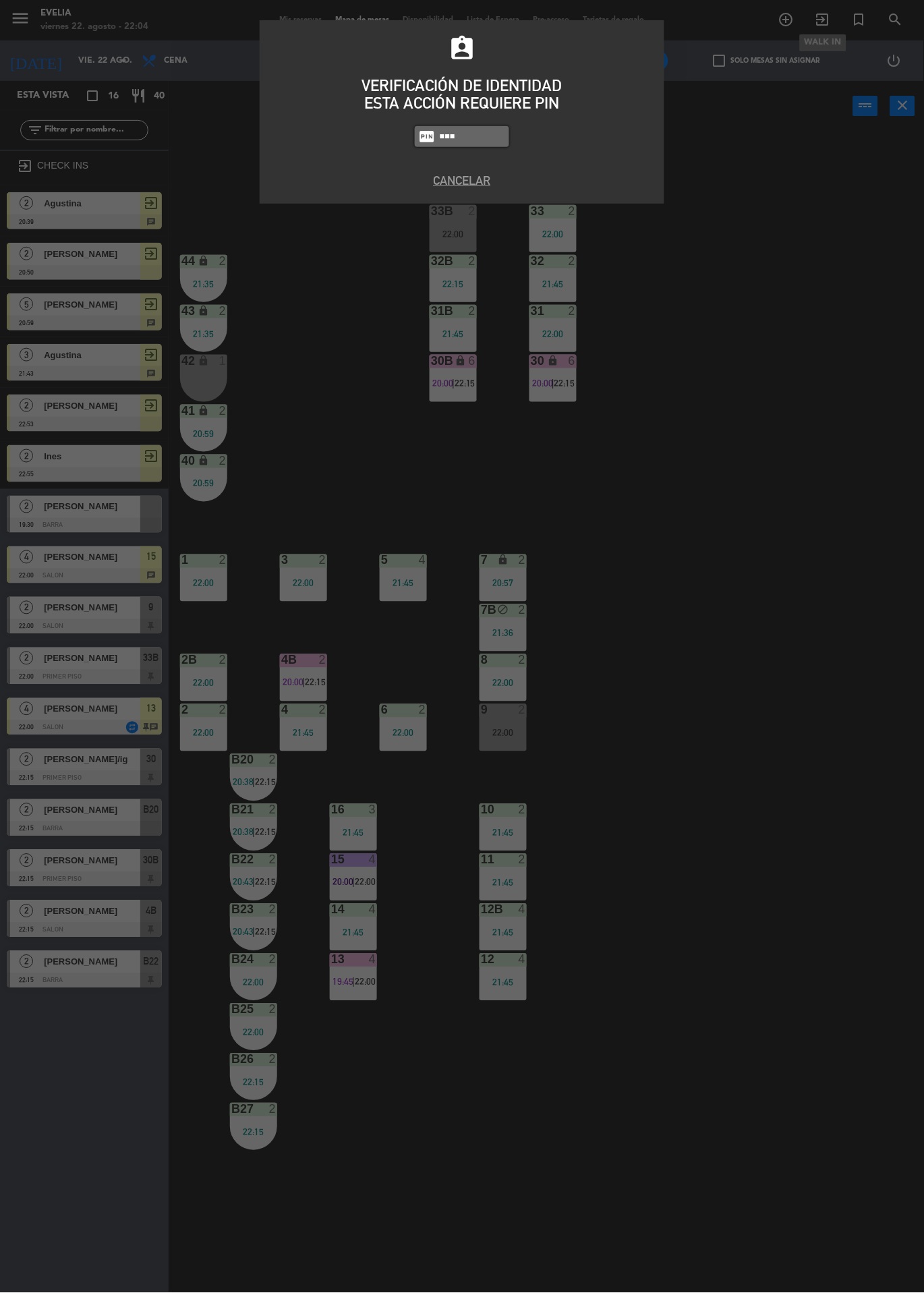
type input "6389"
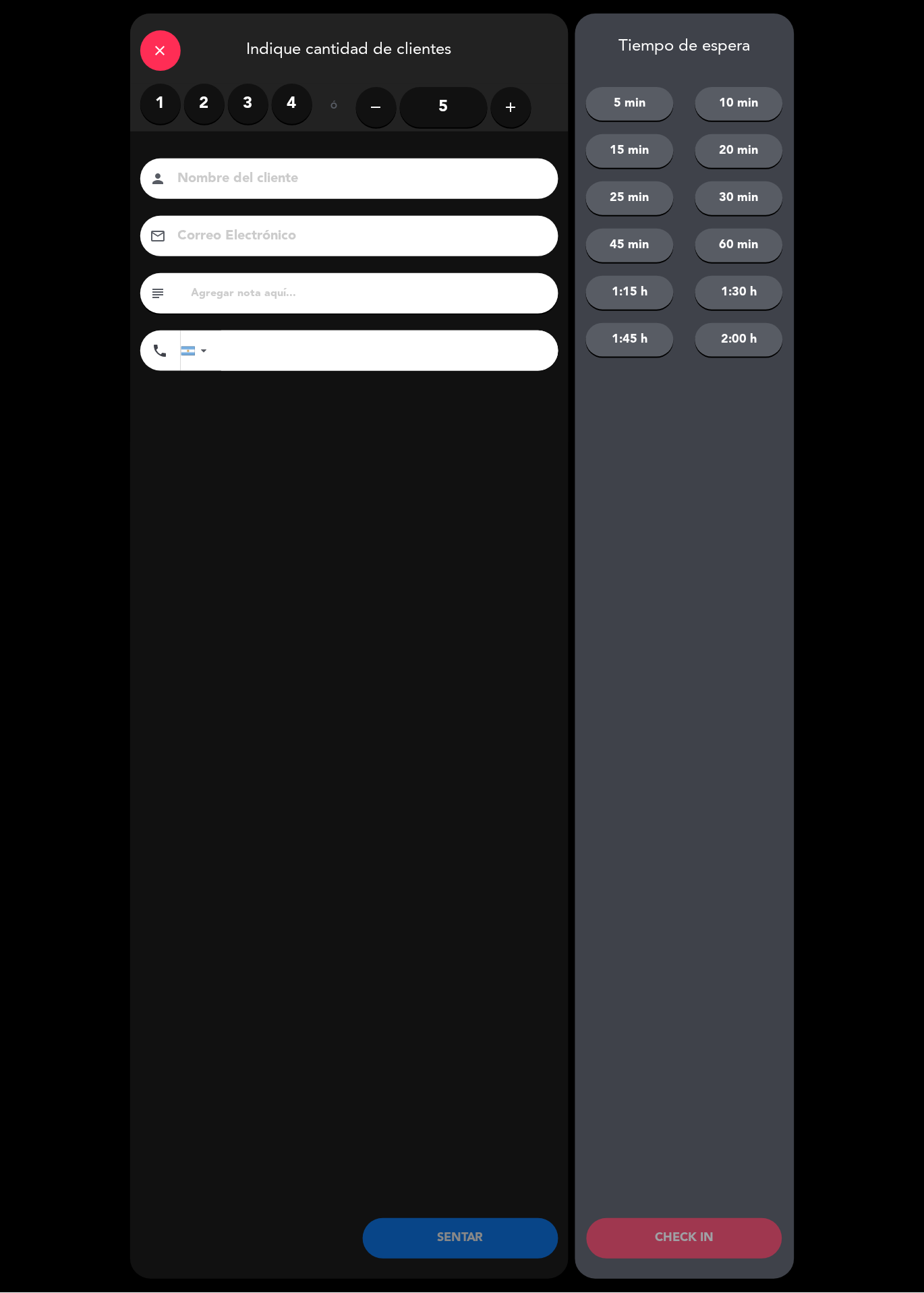
click at [222, 114] on div "1 2 3 4" at bounding box center [226, 104] width 172 height 41
click at [205, 91] on label "2" at bounding box center [205, 104] width 41 height 41
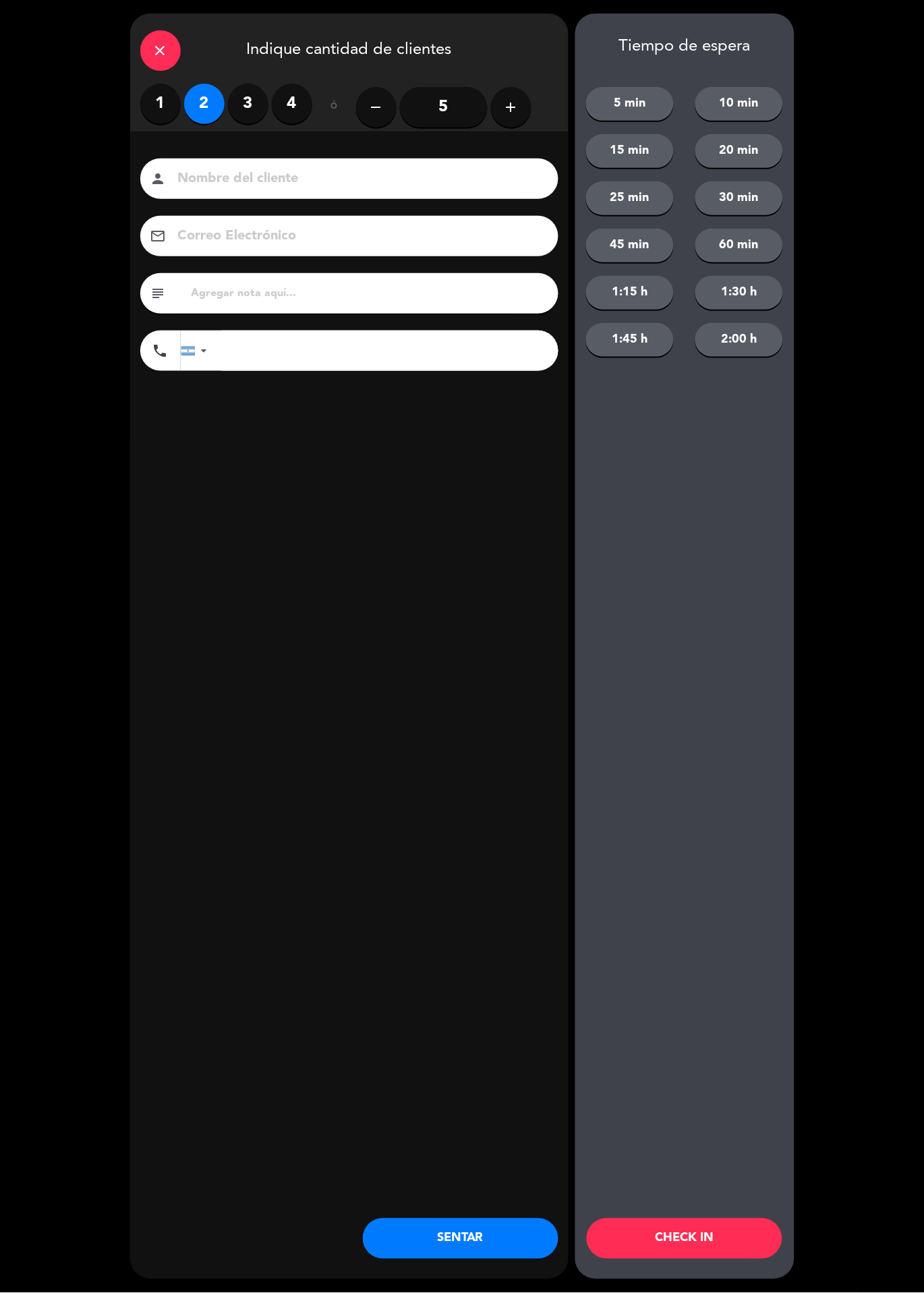
click at [308, 189] on input at bounding box center [359, 179] width 364 height 24
type input "Andre"
click at [410, 559] on div "close Indique cantidad de clientes 1 2 3 4 ó remove 5 add Nombre del cliente pe…" at bounding box center [350, 647] width 439 height 1266
click at [748, 236] on button "60 min" at bounding box center [739, 245] width 88 height 34
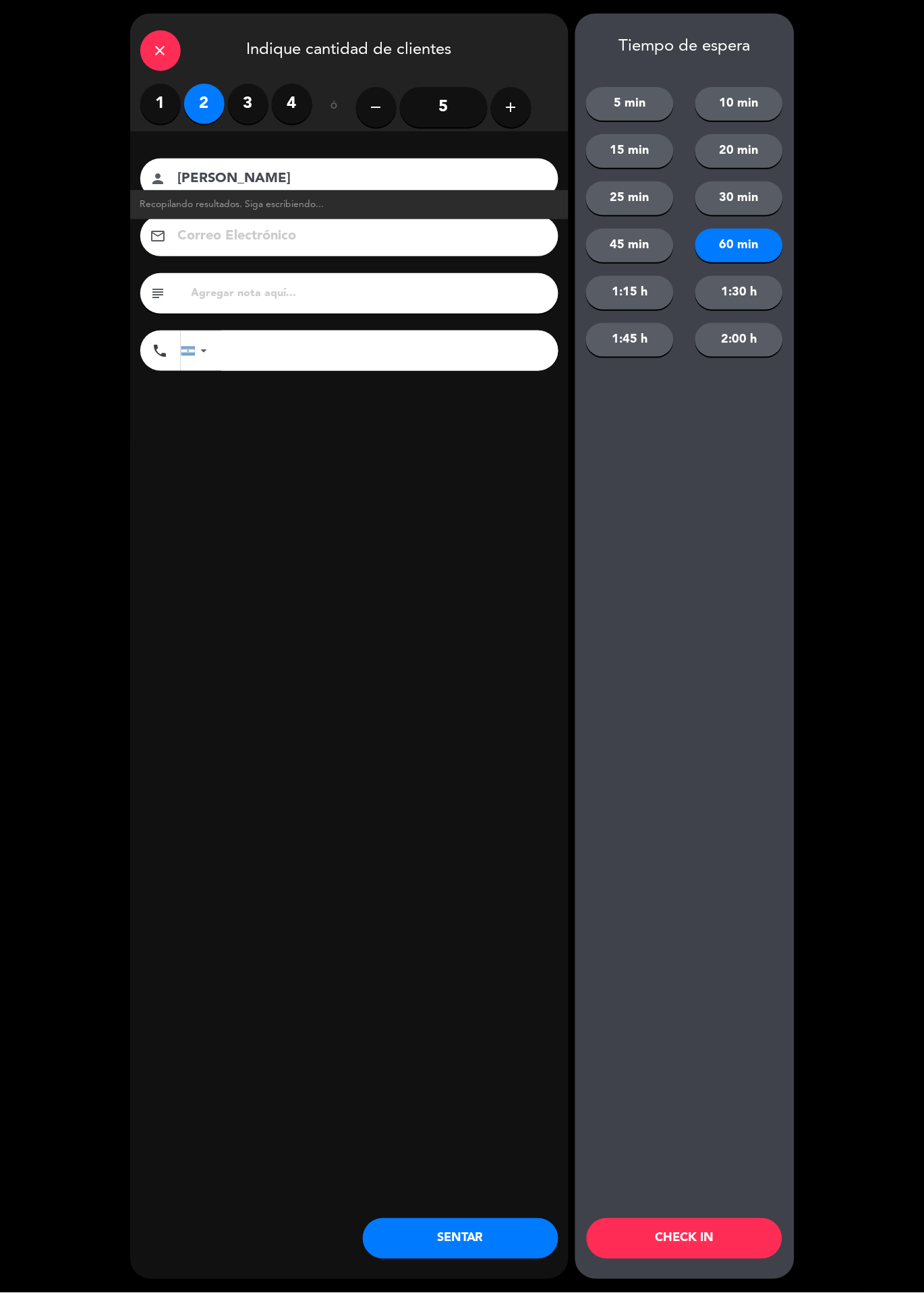
click at [701, 1248] on button "CHECK IN" at bounding box center [685, 1239] width 196 height 41
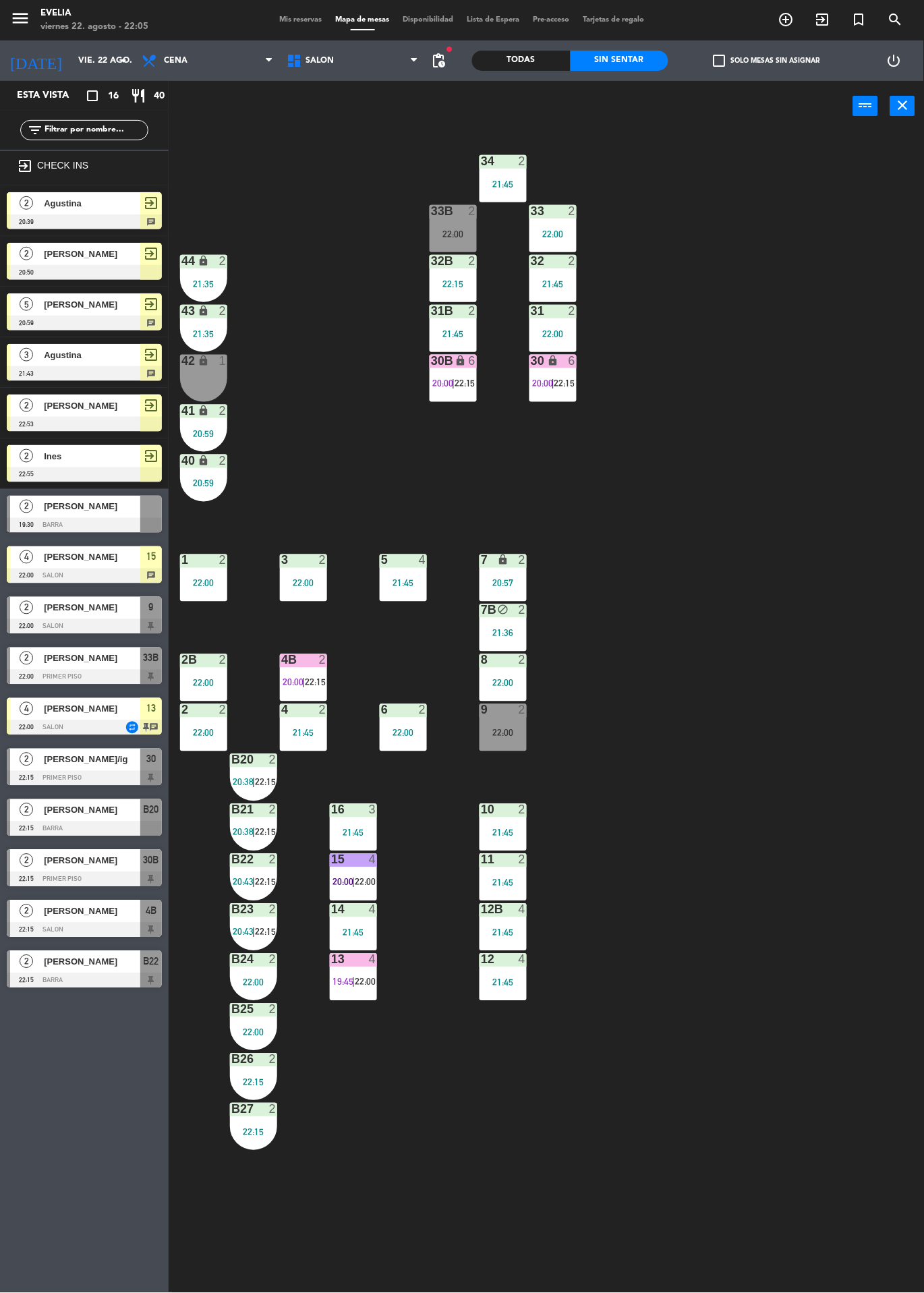
click at [812, 511] on div "34 2 21:45 33B 2 22:00 33 2 22:00 44 lock 2 21:35 32B 2 22:15 32 2 21:45 43 loc…" at bounding box center [551, 712] width 746 height 1162
click at [895, 360] on div "34 2 21:45 33B 2 22:00 33 2 22:00 44 lock 2 21:35 32B 2 22:15 32 2 21:45 43 loc…" at bounding box center [551, 712] width 746 height 1162
click at [350, 997] on div "13 4 19:45 | 22:00" at bounding box center [353, 977] width 47 height 47
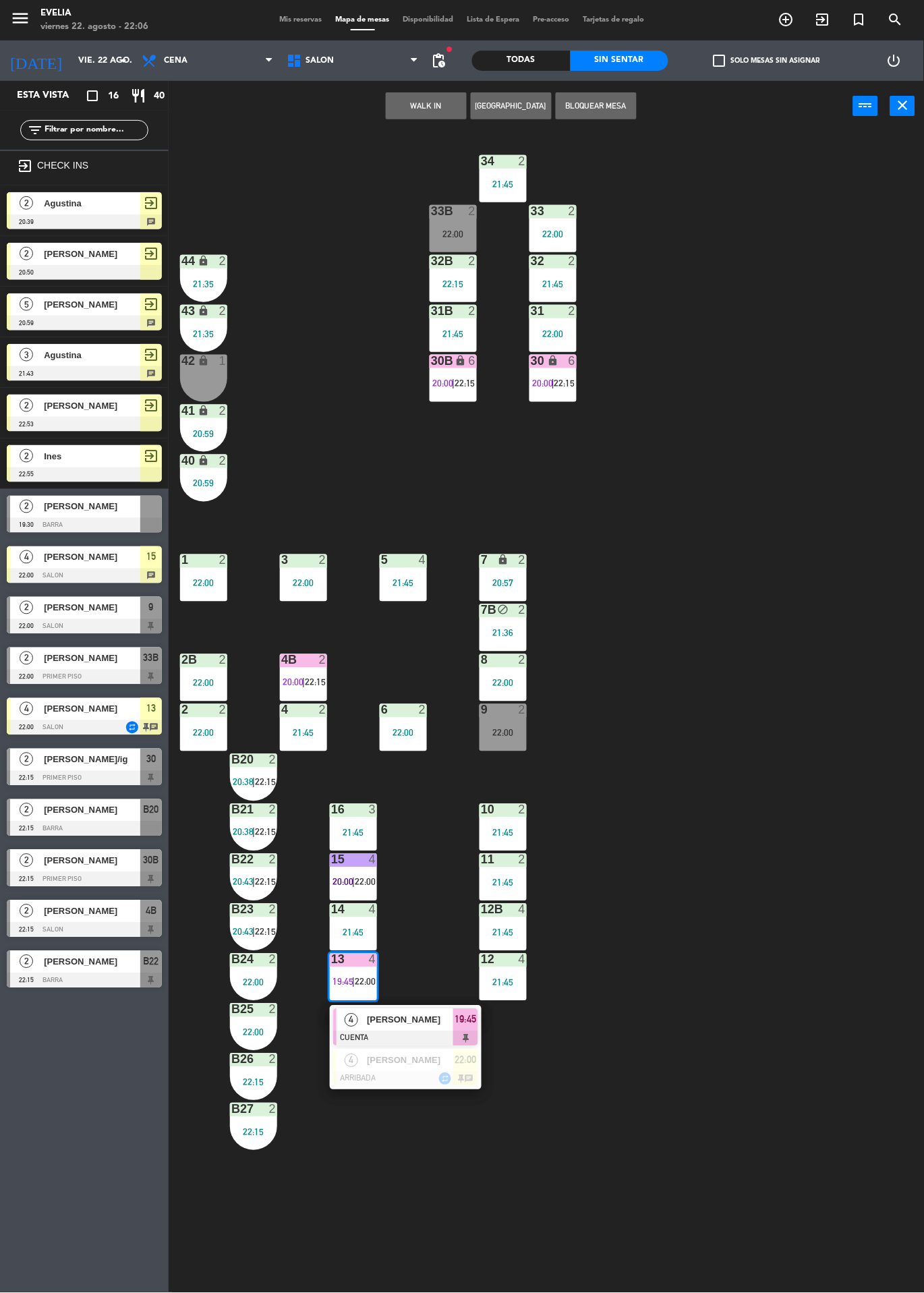
click at [405, 1018] on span "[PERSON_NAME]" at bounding box center [410, 1020] width 86 height 15
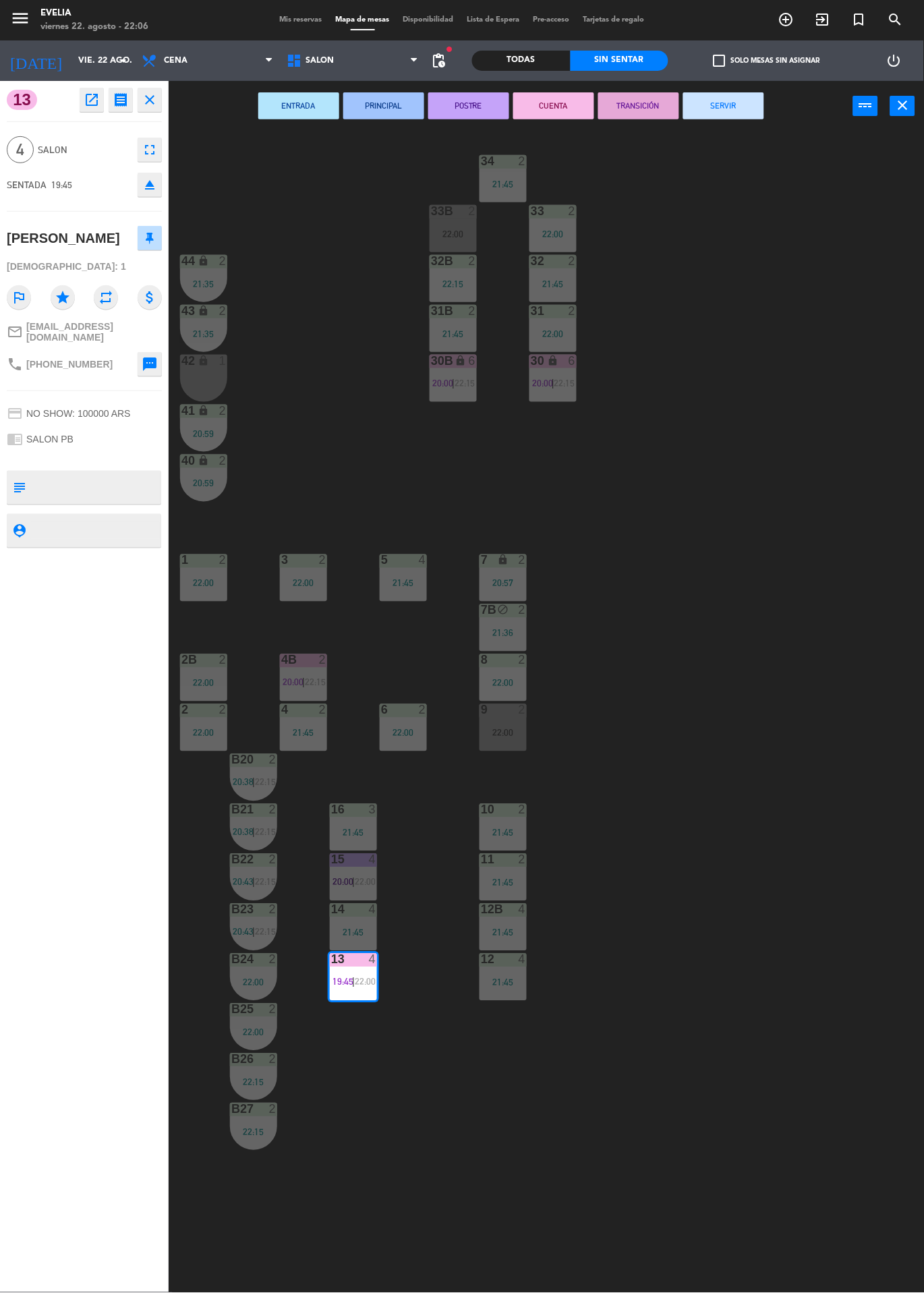
click at [725, 112] on button "SERVIR" at bounding box center [724, 105] width 81 height 27
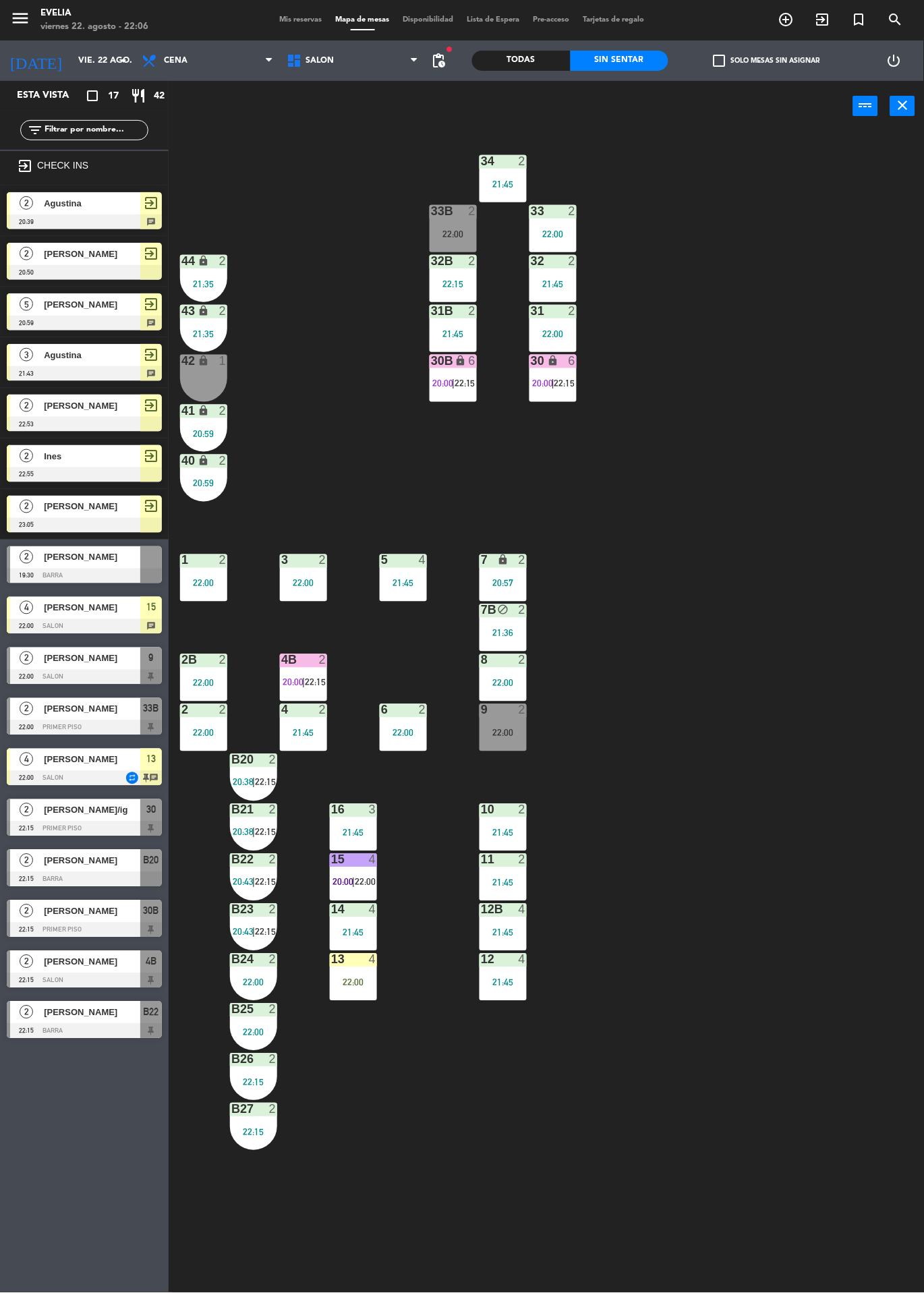
click at [115, 815] on span "[PERSON_NAME]/ig" at bounding box center [91, 811] width 96 height 15
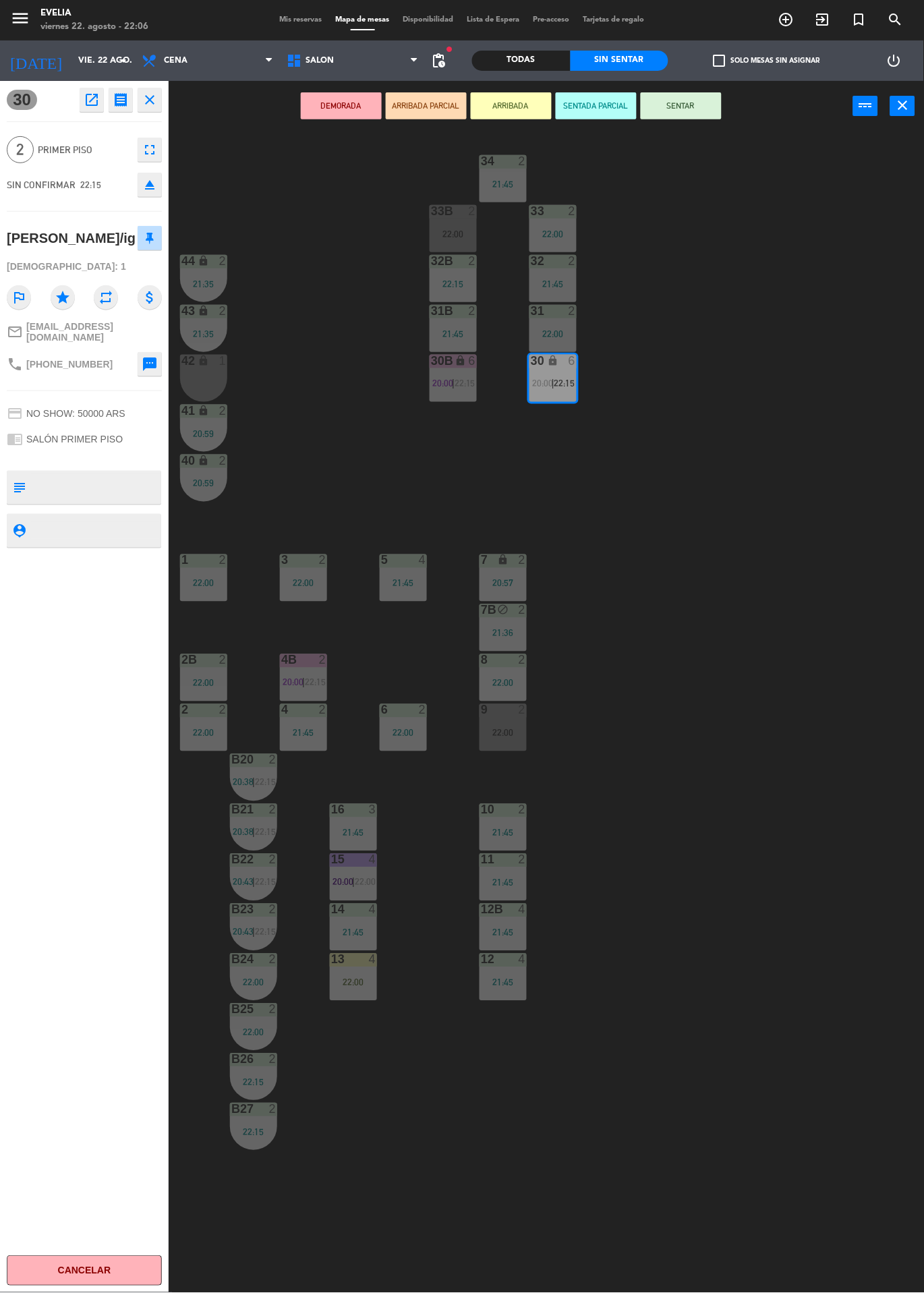
click at [755, 421] on div "34 2 21:45 33B 2 22:00 33 2 22:00 44 lock 2 21:35 32B 2 22:15 32 2 21:45 43 loc…" at bounding box center [551, 712] width 746 height 1162
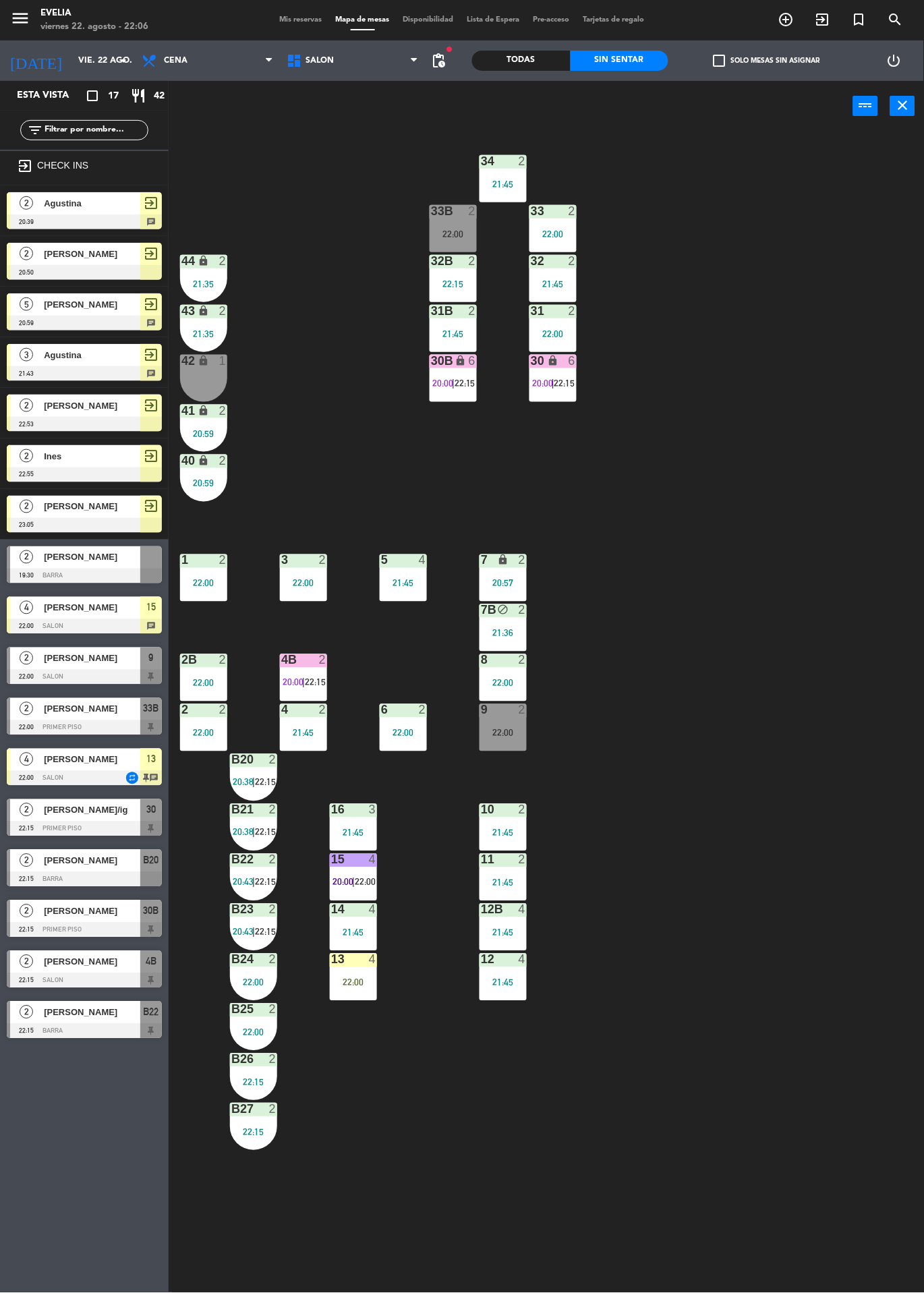
click at [572, 382] on span "22:15" at bounding box center [565, 383] width 21 height 11
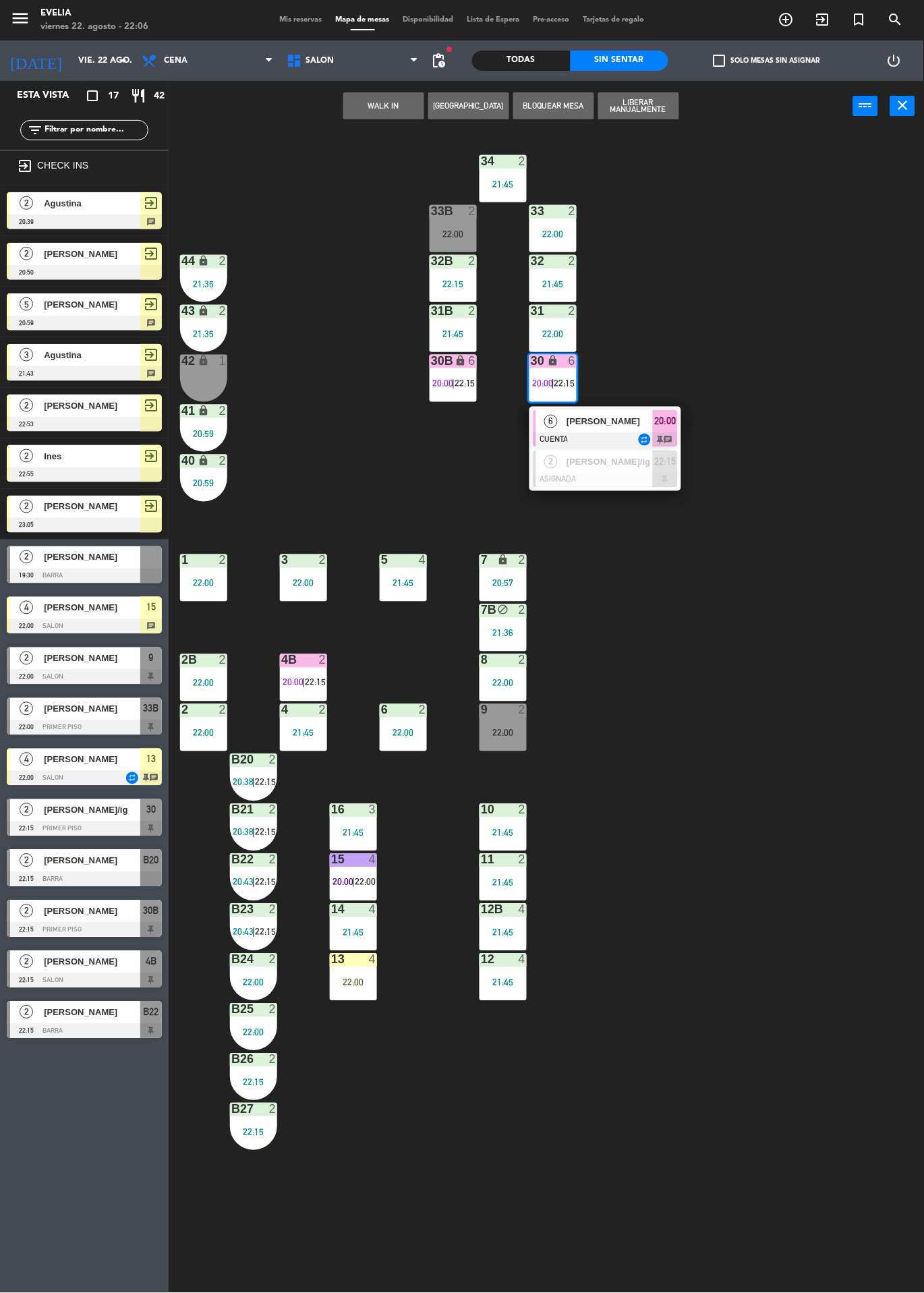
click at [664, 480] on div at bounding box center [606, 480] width 145 height 15
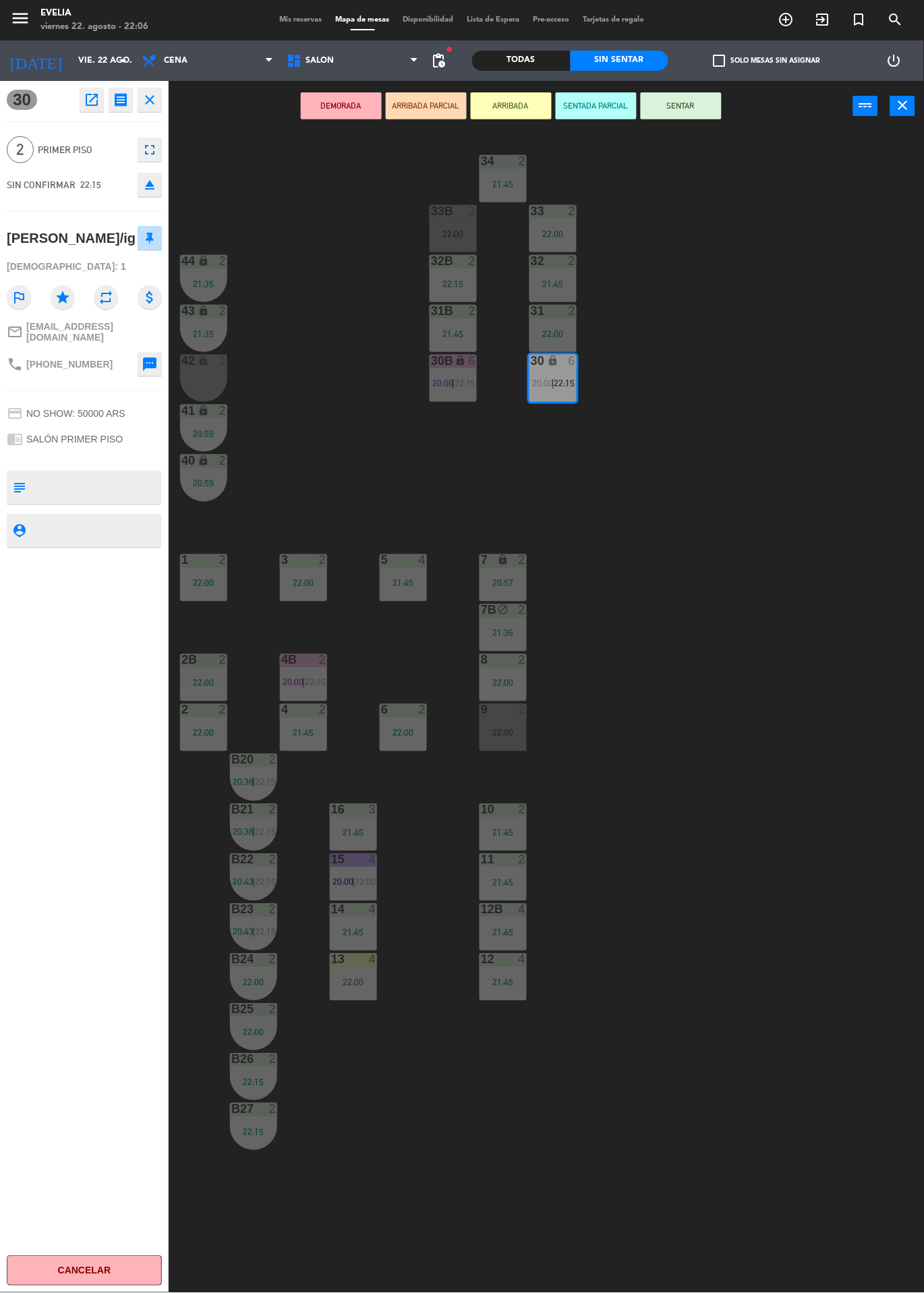
click at [452, 223] on div "33B 2 22:00" at bounding box center [453, 228] width 47 height 47
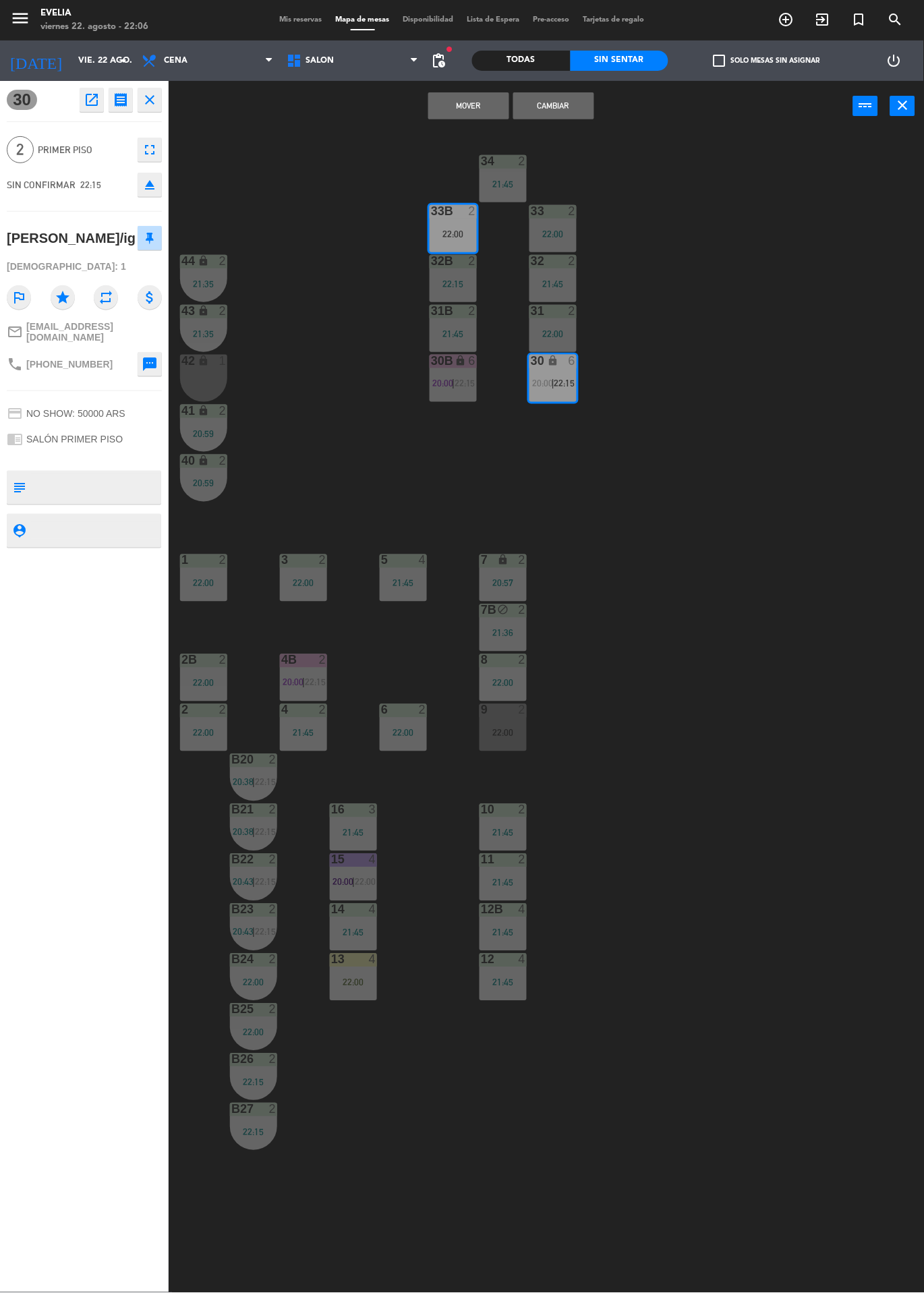
click at [585, 111] on button "Cambiar" at bounding box center [554, 105] width 81 height 27
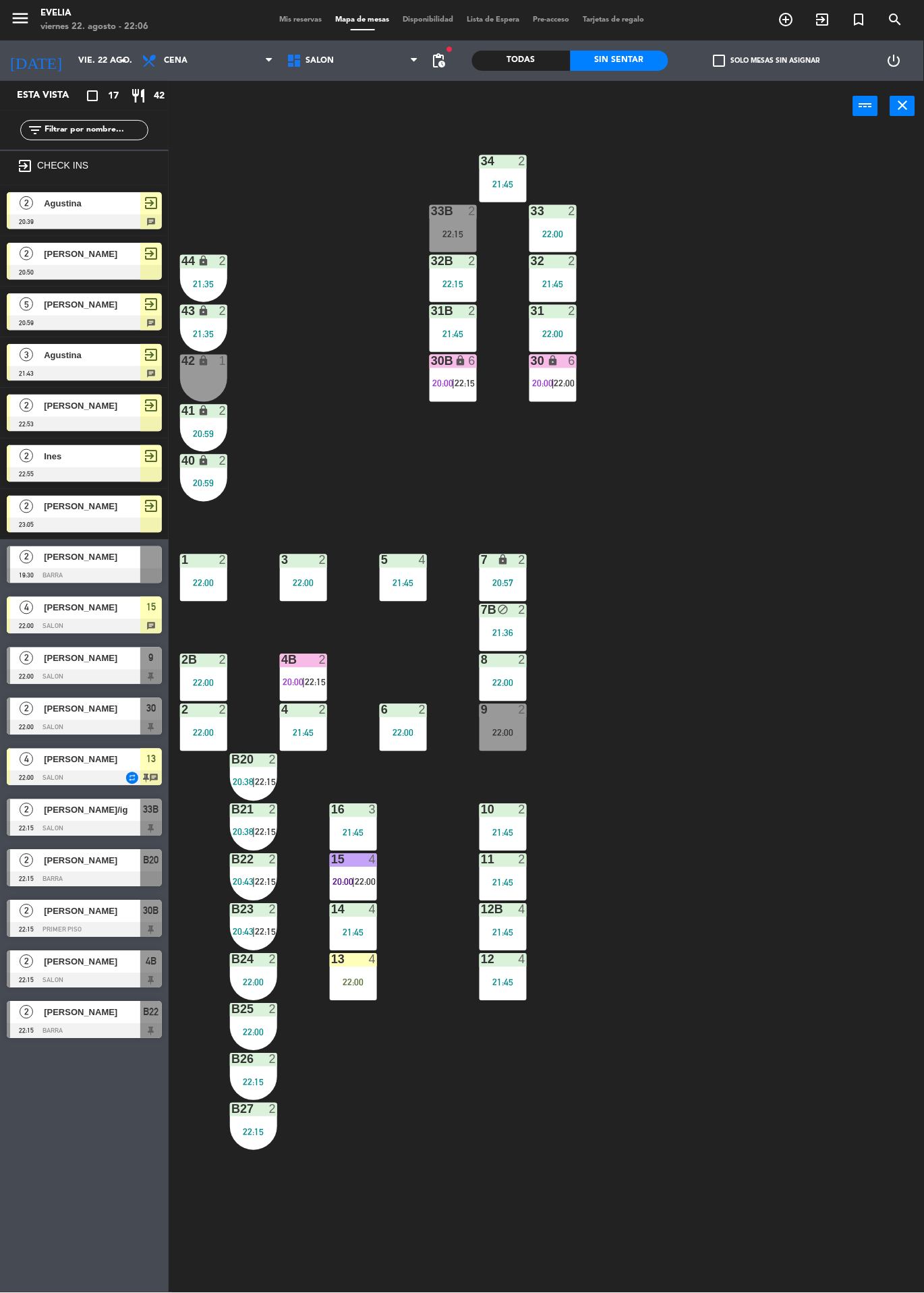
click at [473, 234] on div "22:15" at bounding box center [453, 234] width 47 height 9
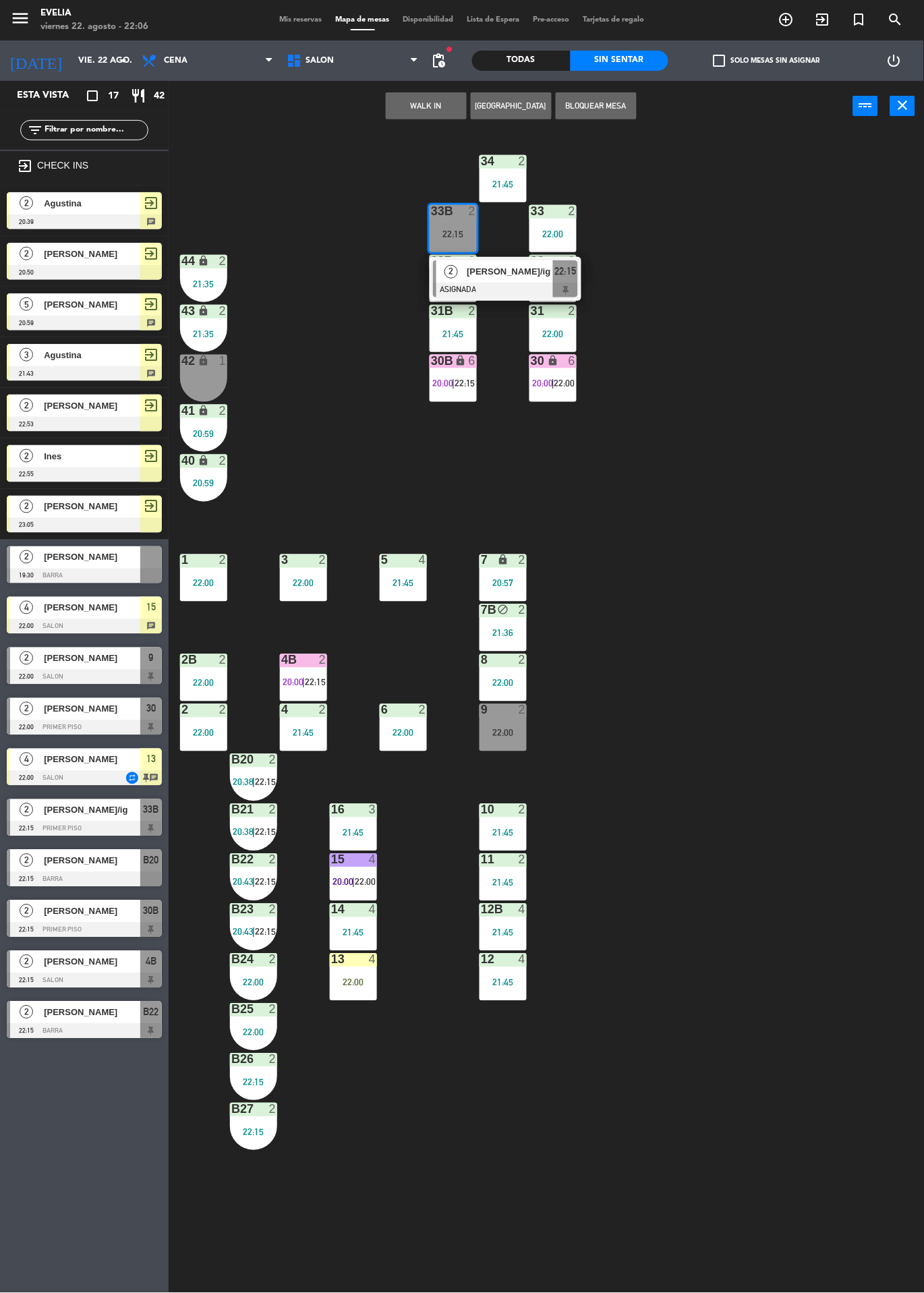
click at [547, 381] on span "20:00" at bounding box center [543, 383] width 21 height 11
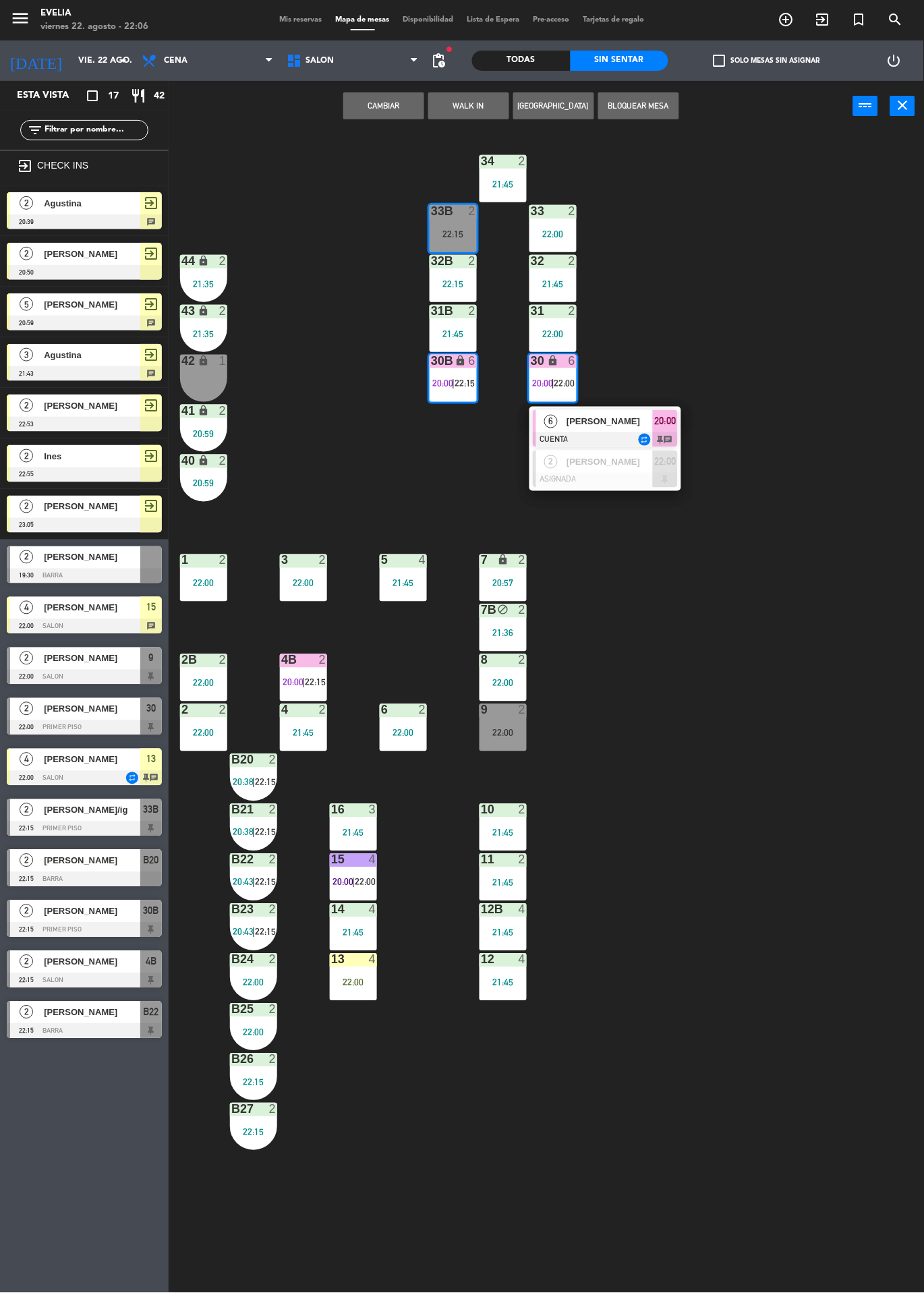
click at [610, 484] on div at bounding box center [606, 480] width 145 height 15
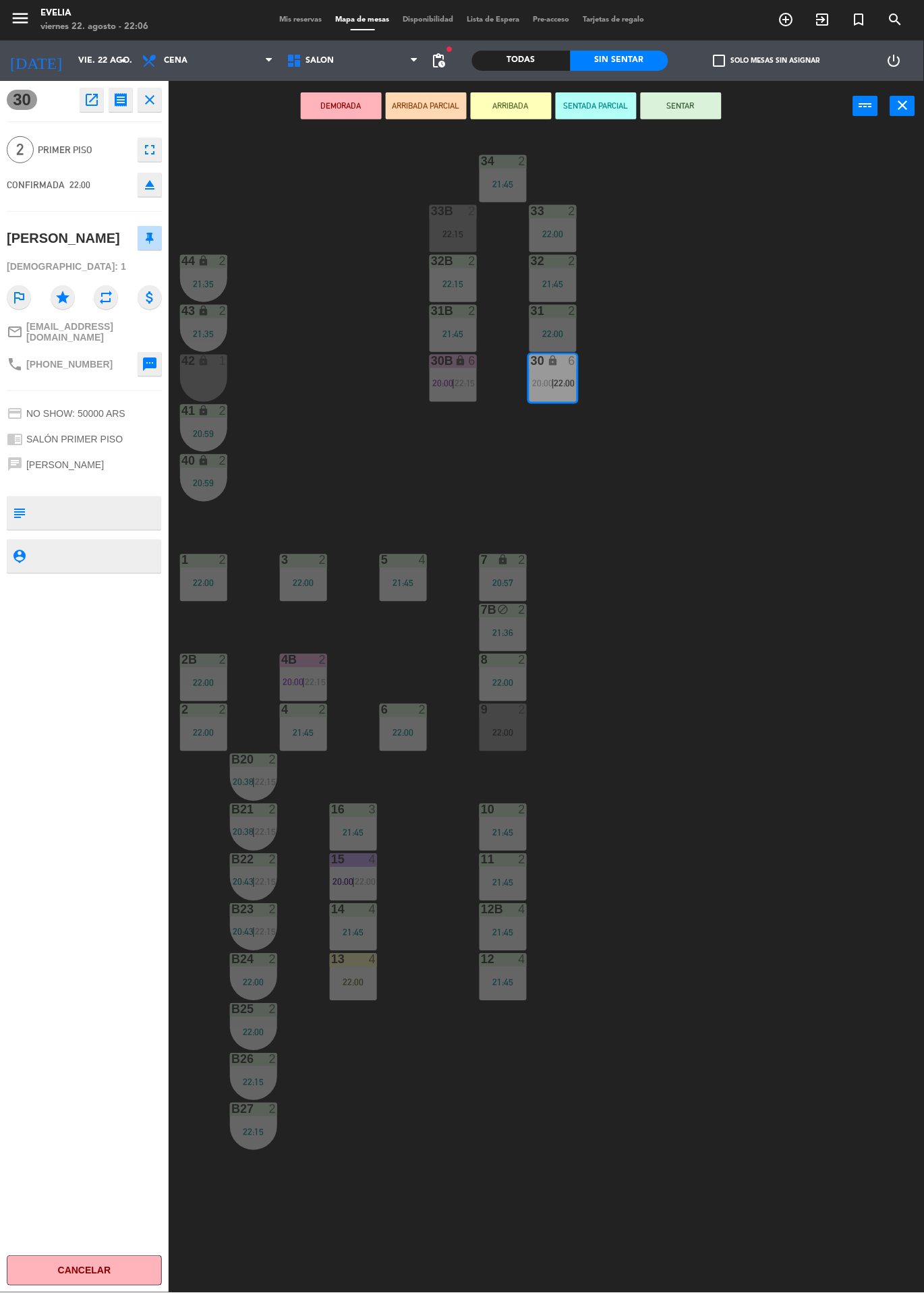
click at [736, 275] on div "34 2 21:45 33B 2 22:15 33 2 22:00 44 lock 2 21:35 32B 2 22:15 32 2 21:45 43 loc…" at bounding box center [551, 712] width 746 height 1162
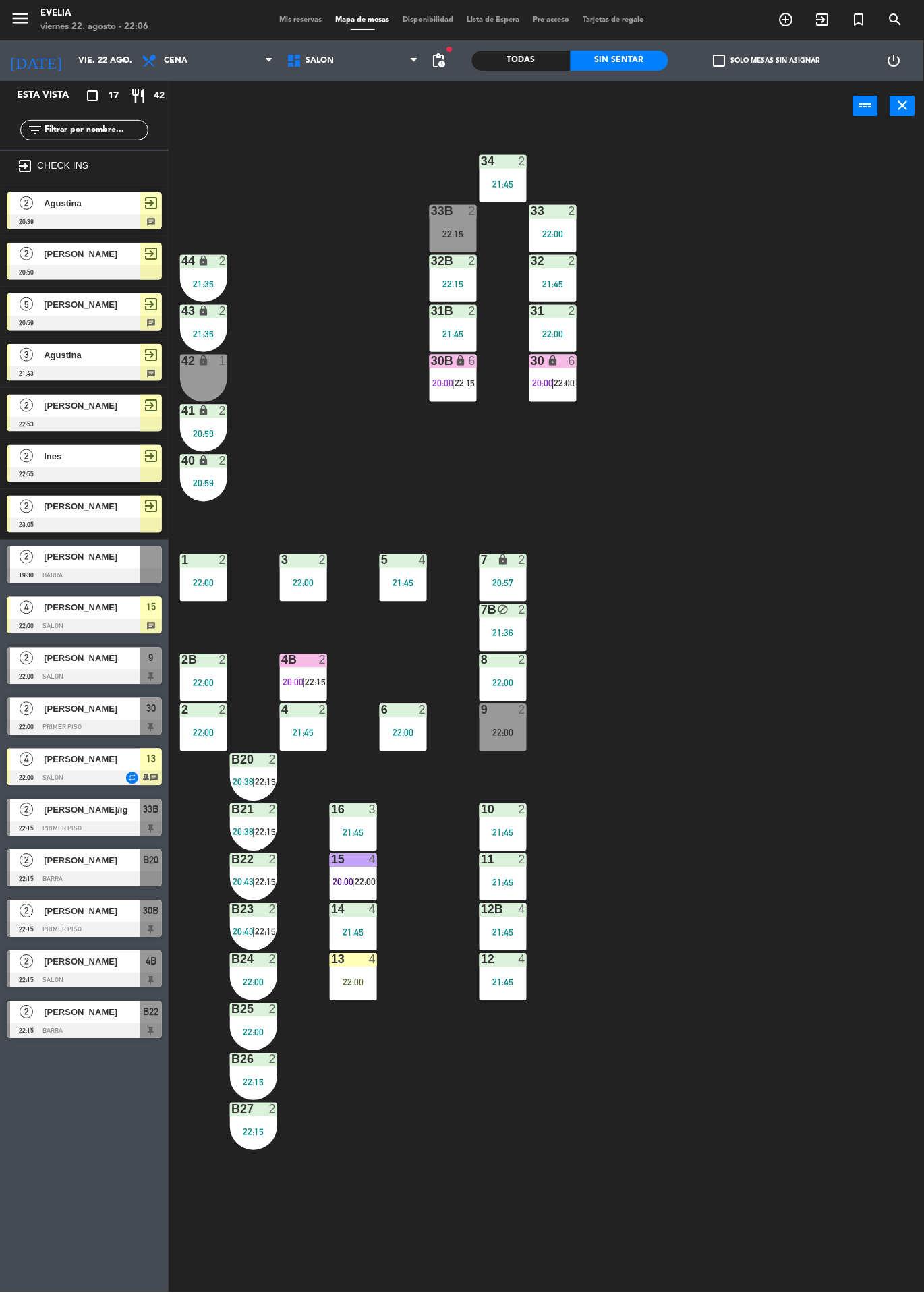
click at [458, 217] on div at bounding box center [453, 211] width 22 height 12
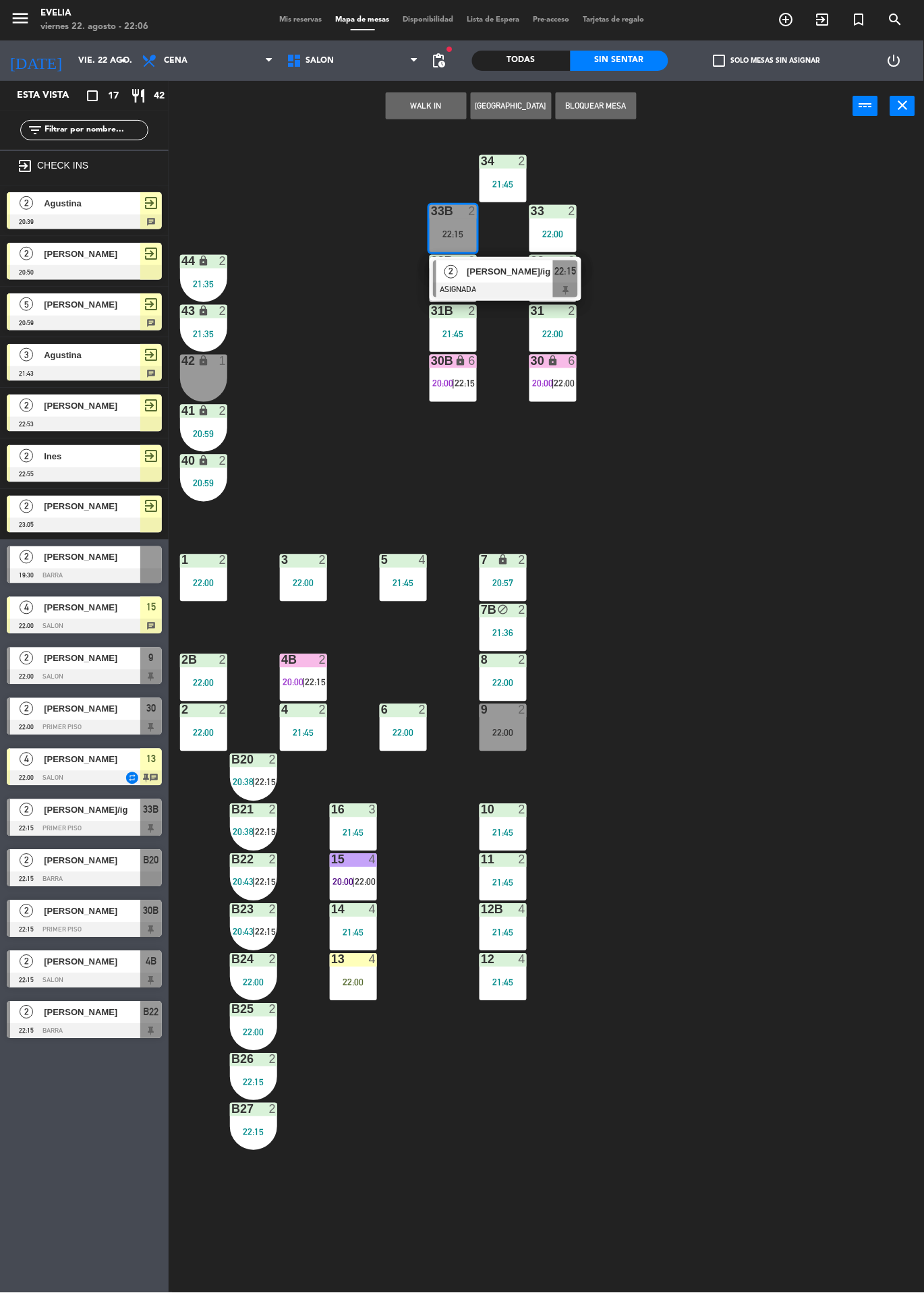
click at [521, 276] on span "[PERSON_NAME]/ig" at bounding box center [510, 272] width 86 height 15
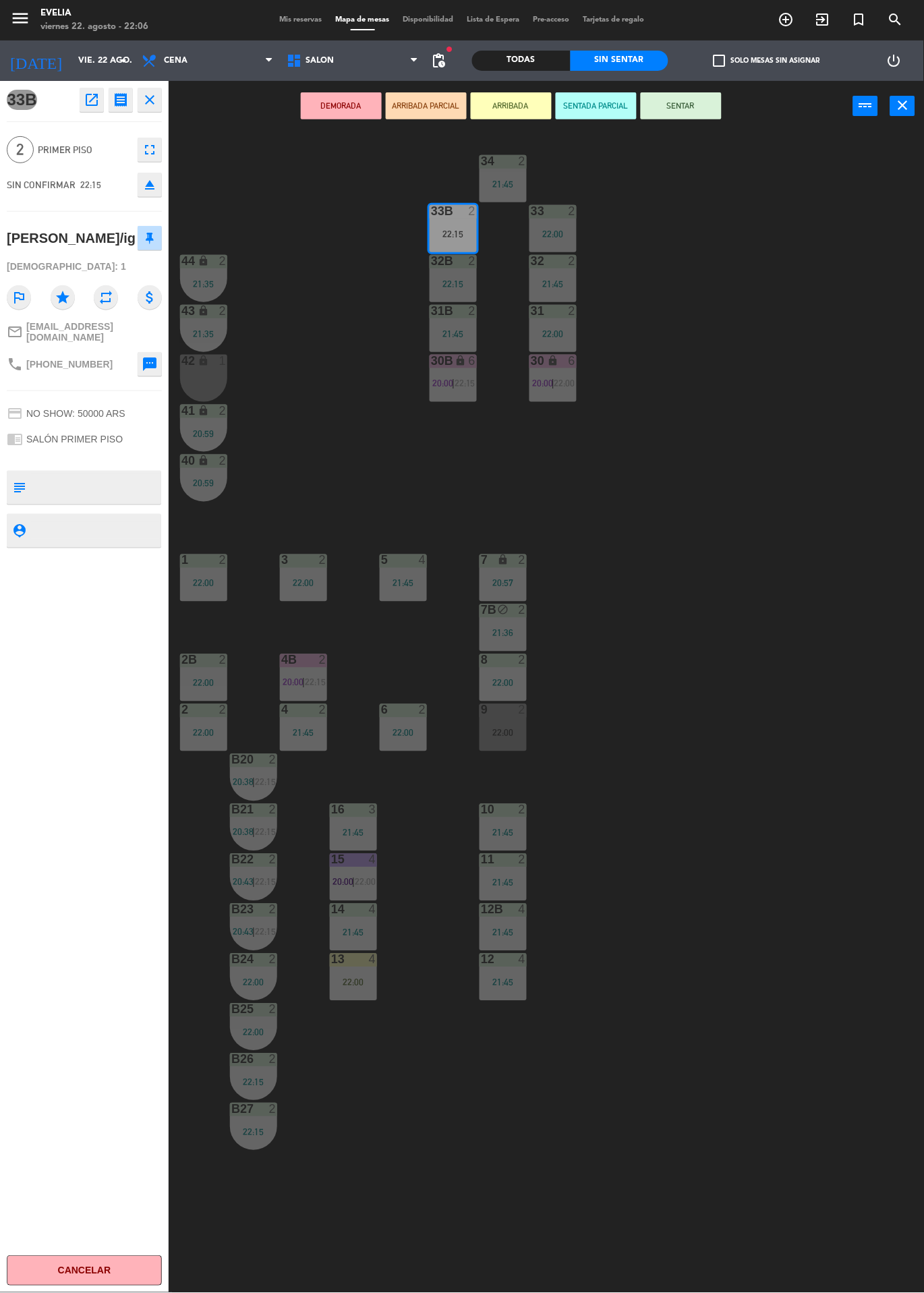
click at [120, 482] on textarea at bounding box center [96, 487] width 129 height 28
type textarea "Dos chubby de negro matrimonio"
click at [111, 655] on div "33B open_in_new receipt 10:15 PM vie., 22 ago. 2 personas Aylen martinez/ig Mes…" at bounding box center [84, 687] width 169 height 1213
click at [517, 104] on button "ARRIBADA" at bounding box center [511, 105] width 81 height 27
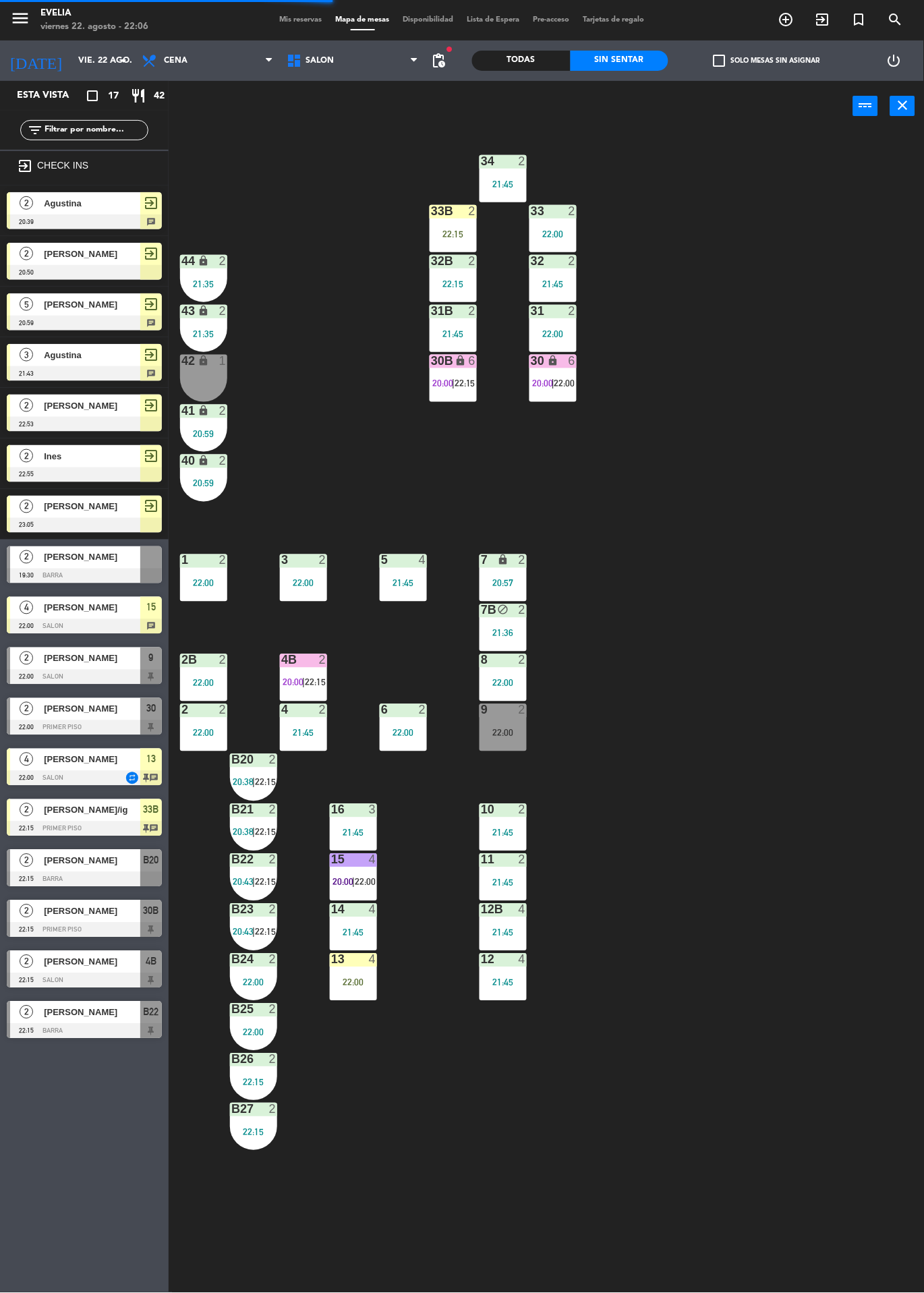
click at [719, 297] on div "34 2 21:45 33B 2 22:15 33 2 22:00 44 lock 2 21:35 32B 2 22:15 32 2 21:45 43 loc…" at bounding box center [551, 712] width 746 height 1162
click at [455, 207] on div at bounding box center [453, 211] width 22 height 12
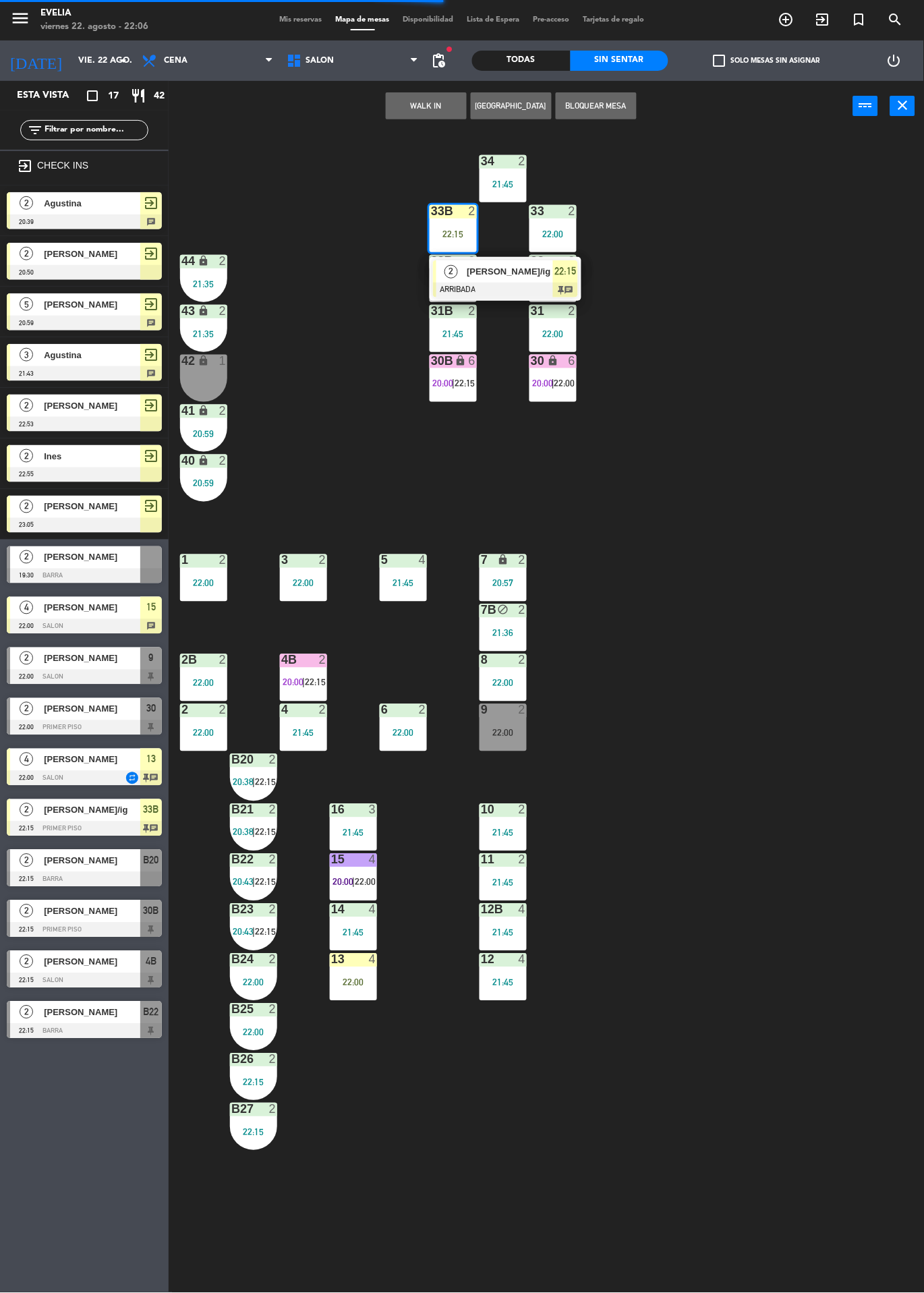
click at [520, 284] on div at bounding box center [506, 290] width 145 height 15
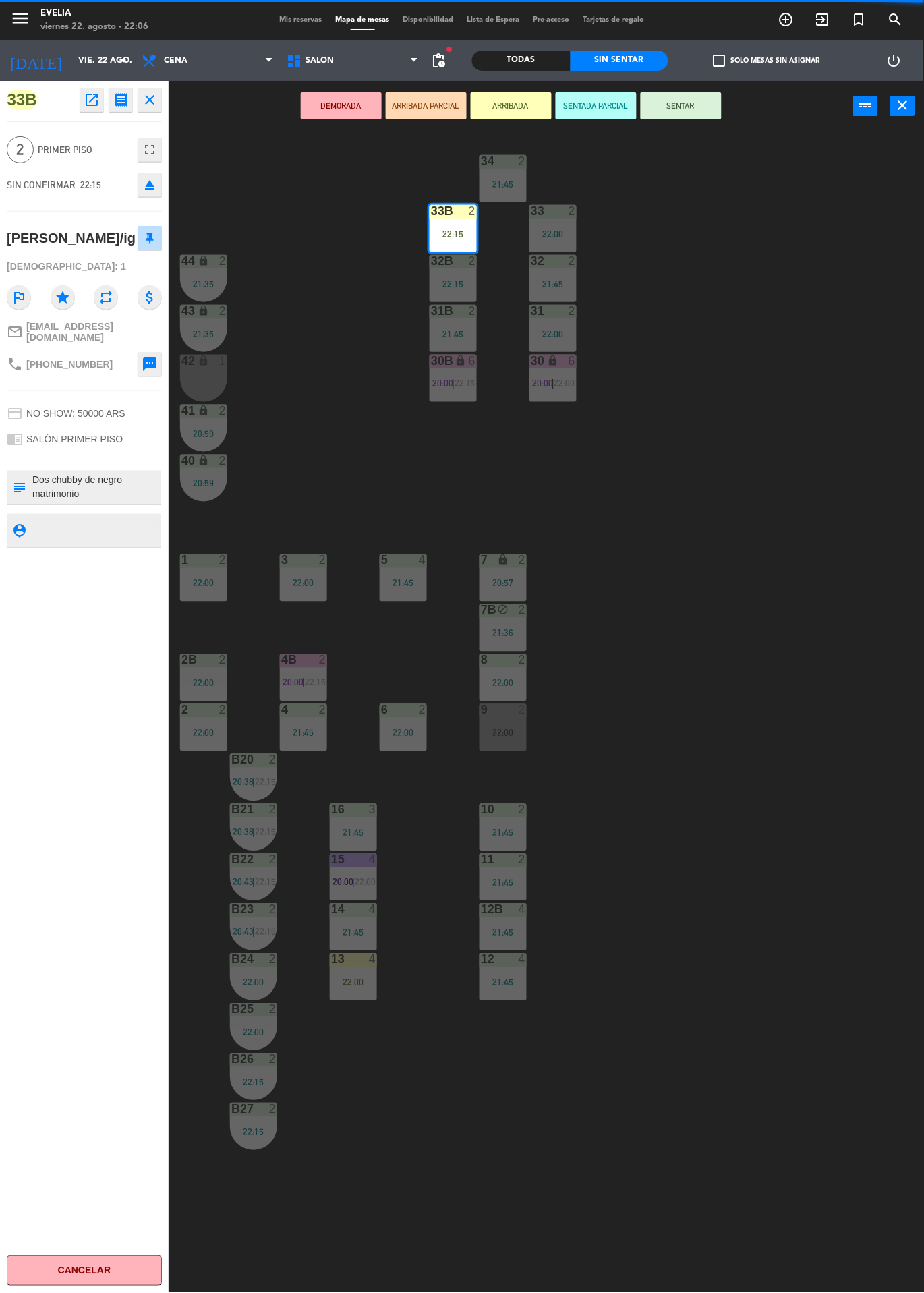
click at [758, 371] on div "34 2 21:45 33B 2 22:15 33 2 22:00 44 lock 2 21:35 32B 2 22:15 32 2 21:45 43 loc…" at bounding box center [551, 712] width 746 height 1162
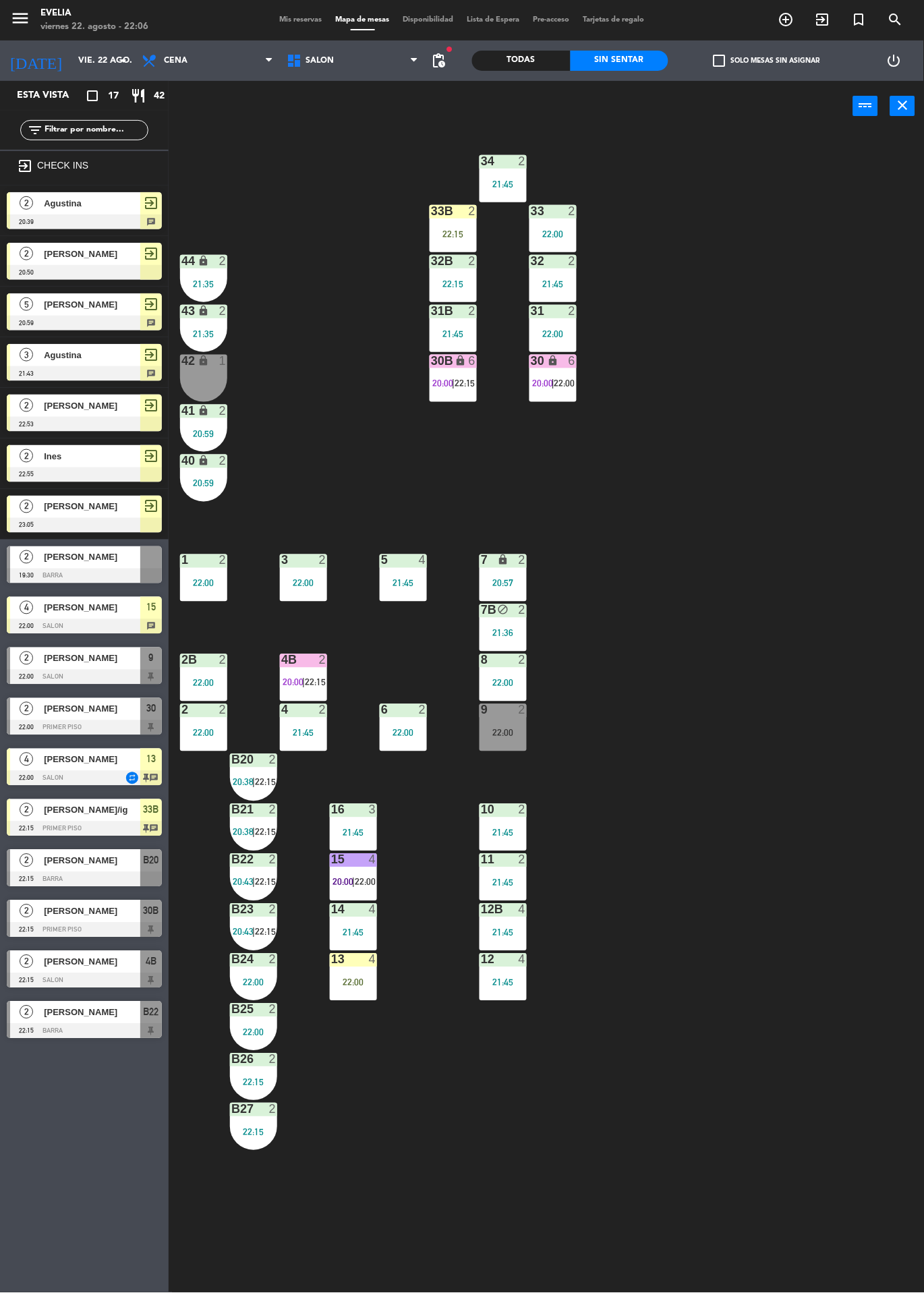
click at [107, 632] on div at bounding box center [84, 627] width 155 height 15
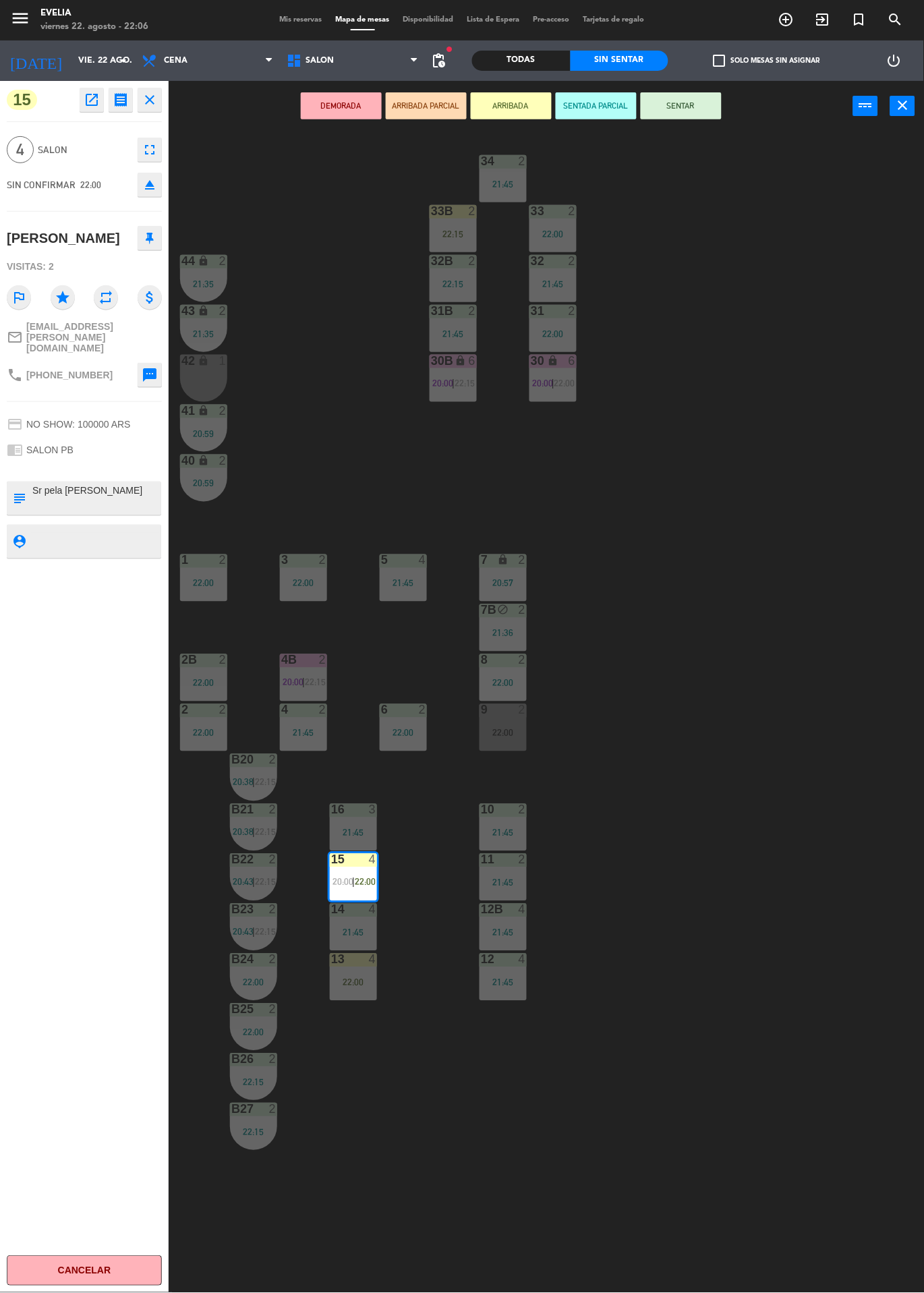
click at [756, 623] on div "34 2 21:45 33B 2 22:15 33 2 22:00 44 lock 2 21:35 32B 2 22:15 32 2 21:45 43 loc…" at bounding box center [551, 712] width 746 height 1162
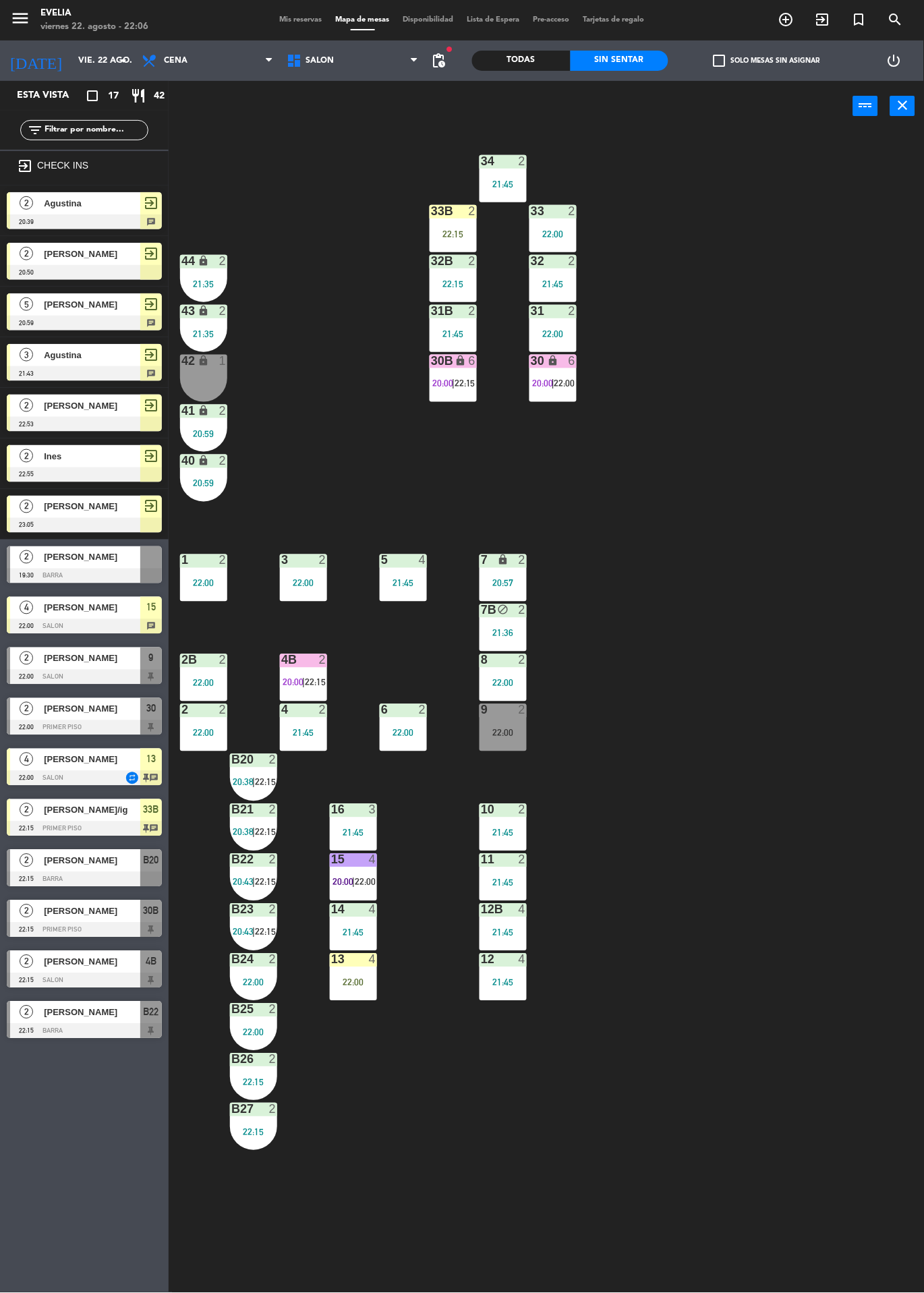
click at [360, 971] on div "13 4 22:00" at bounding box center [353, 977] width 47 height 47
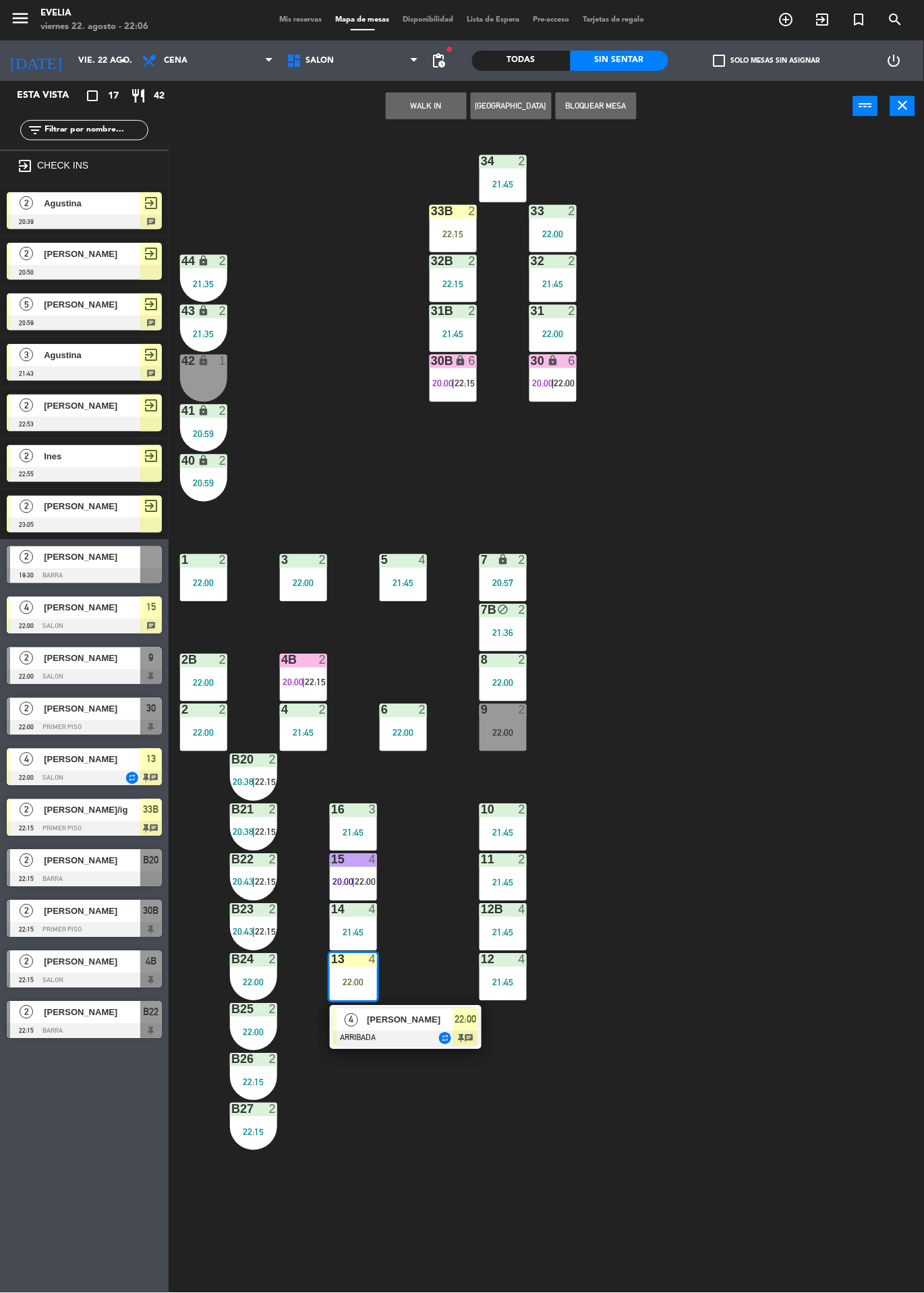
click at [442, 1040] on div at bounding box center [406, 1038] width 145 height 15
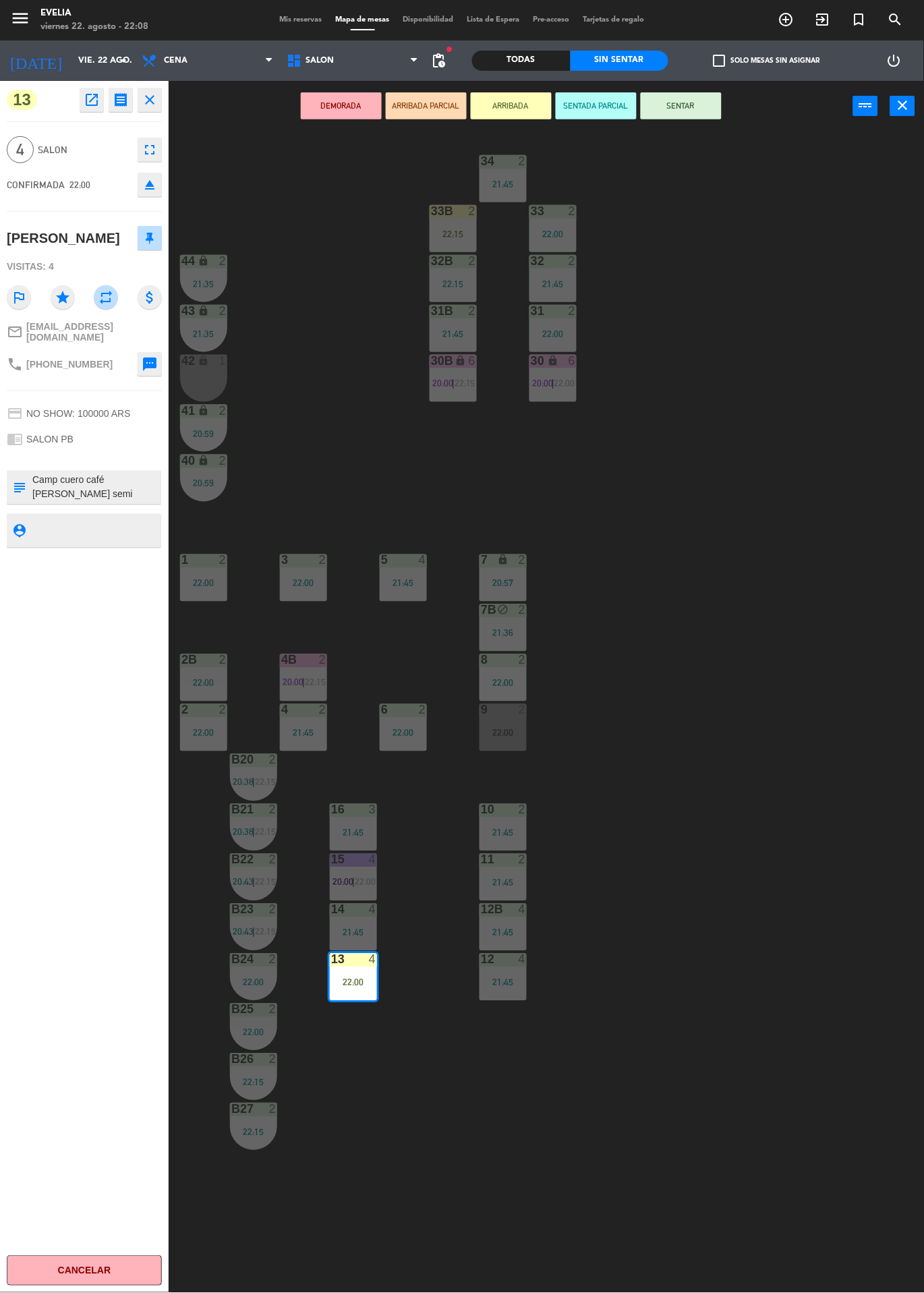
click at [667, 67] on div "Todas Sin sentar" at bounding box center [570, 61] width 197 height 41
click at [705, 92] on button "SENTAR" at bounding box center [682, 105] width 81 height 27
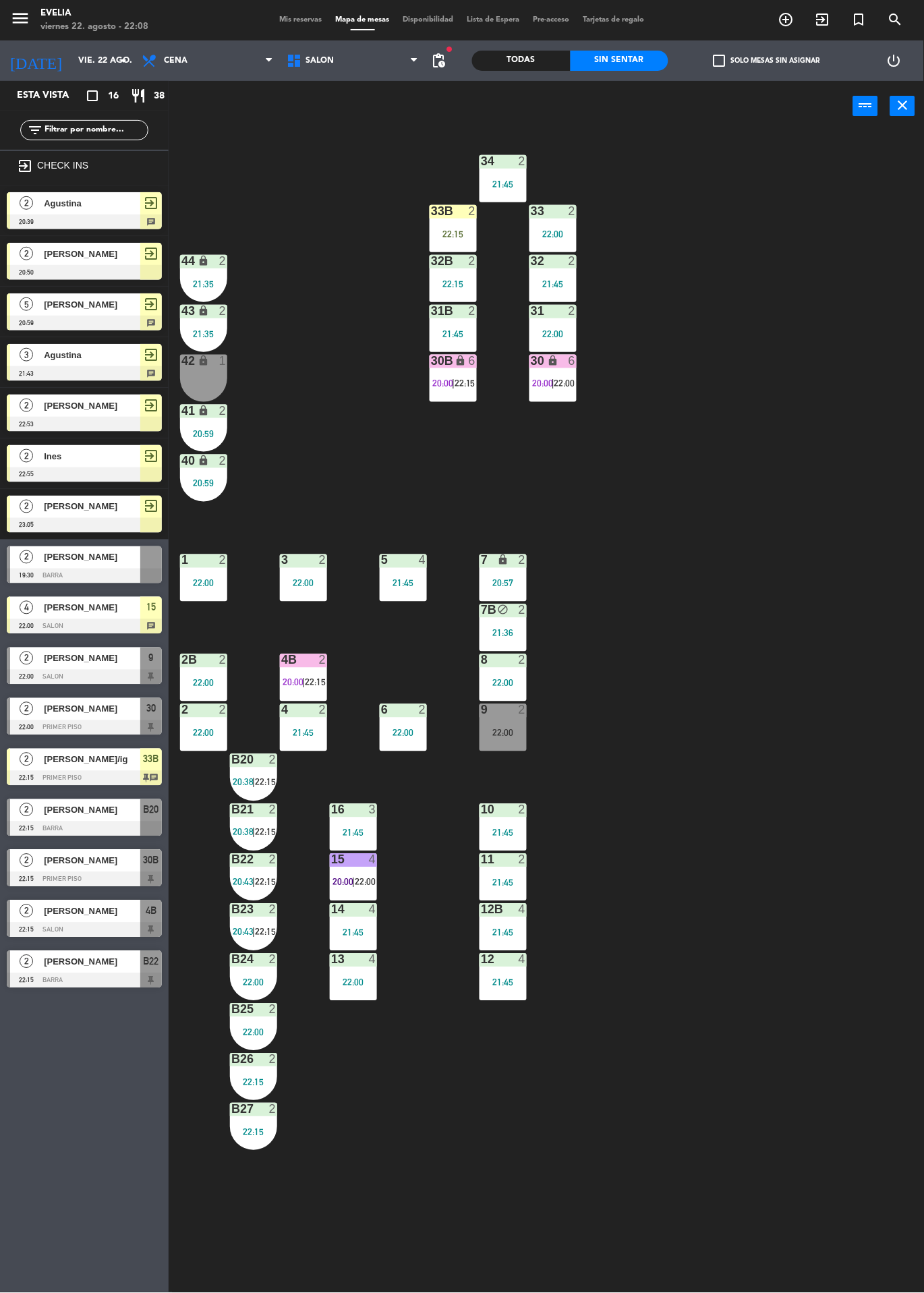
click at [22, 819] on div "2" at bounding box center [26, 810] width 33 height 22
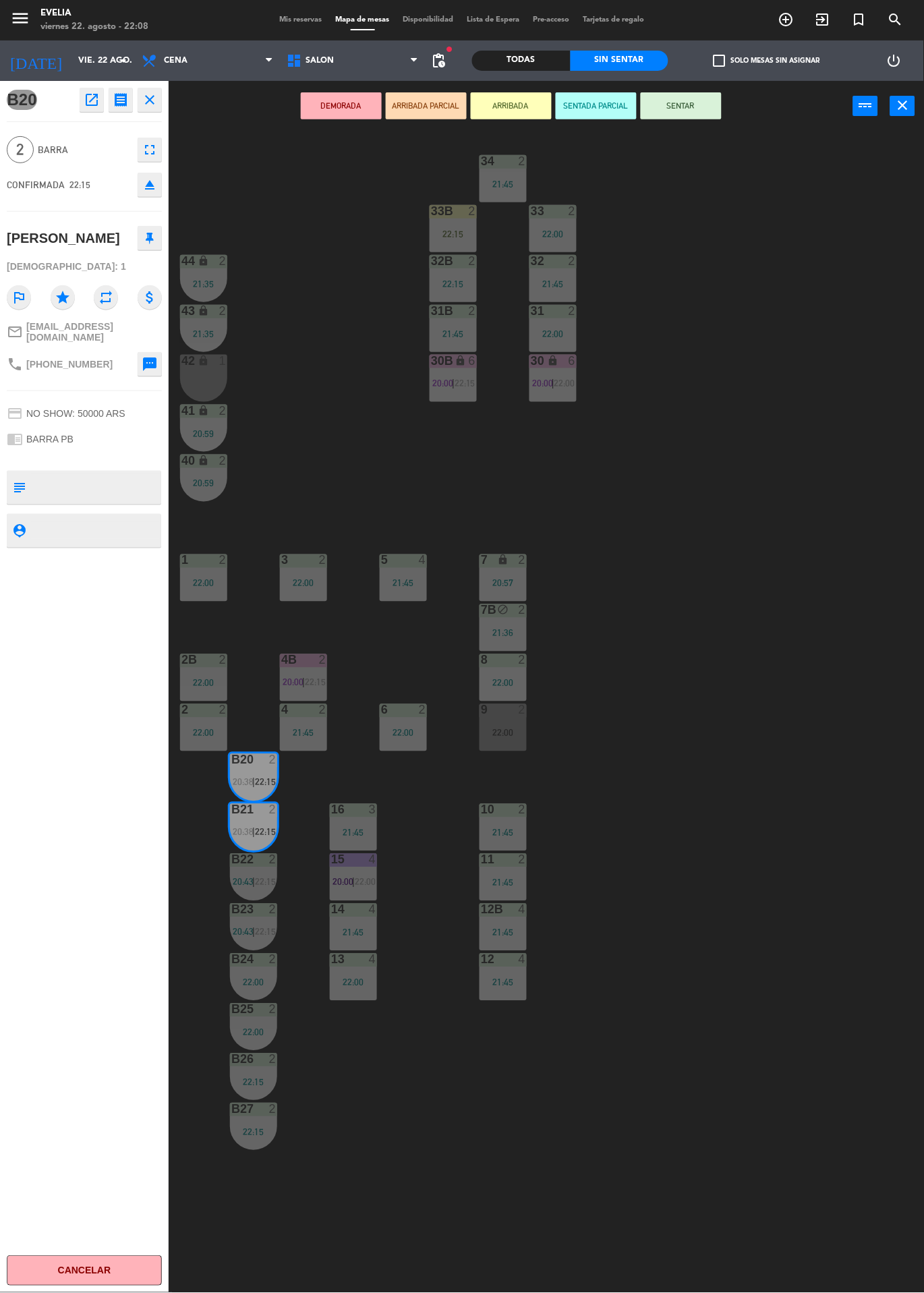
click at [502, 104] on button "ARRIBADA" at bounding box center [511, 105] width 81 height 27
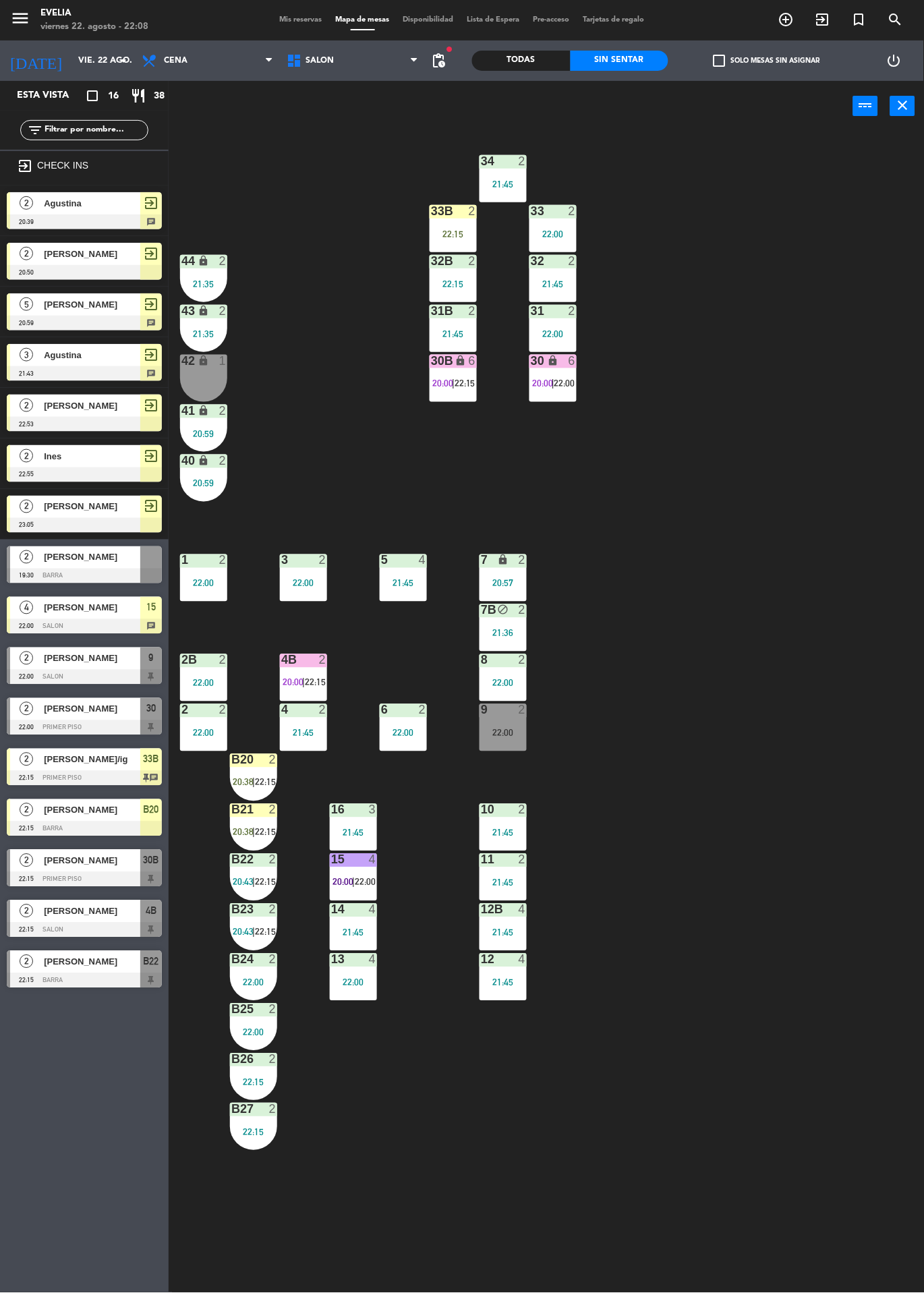
scroll to position [0, 0]
click at [260, 767] on div "B20 2" at bounding box center [253, 761] width 47 height 14
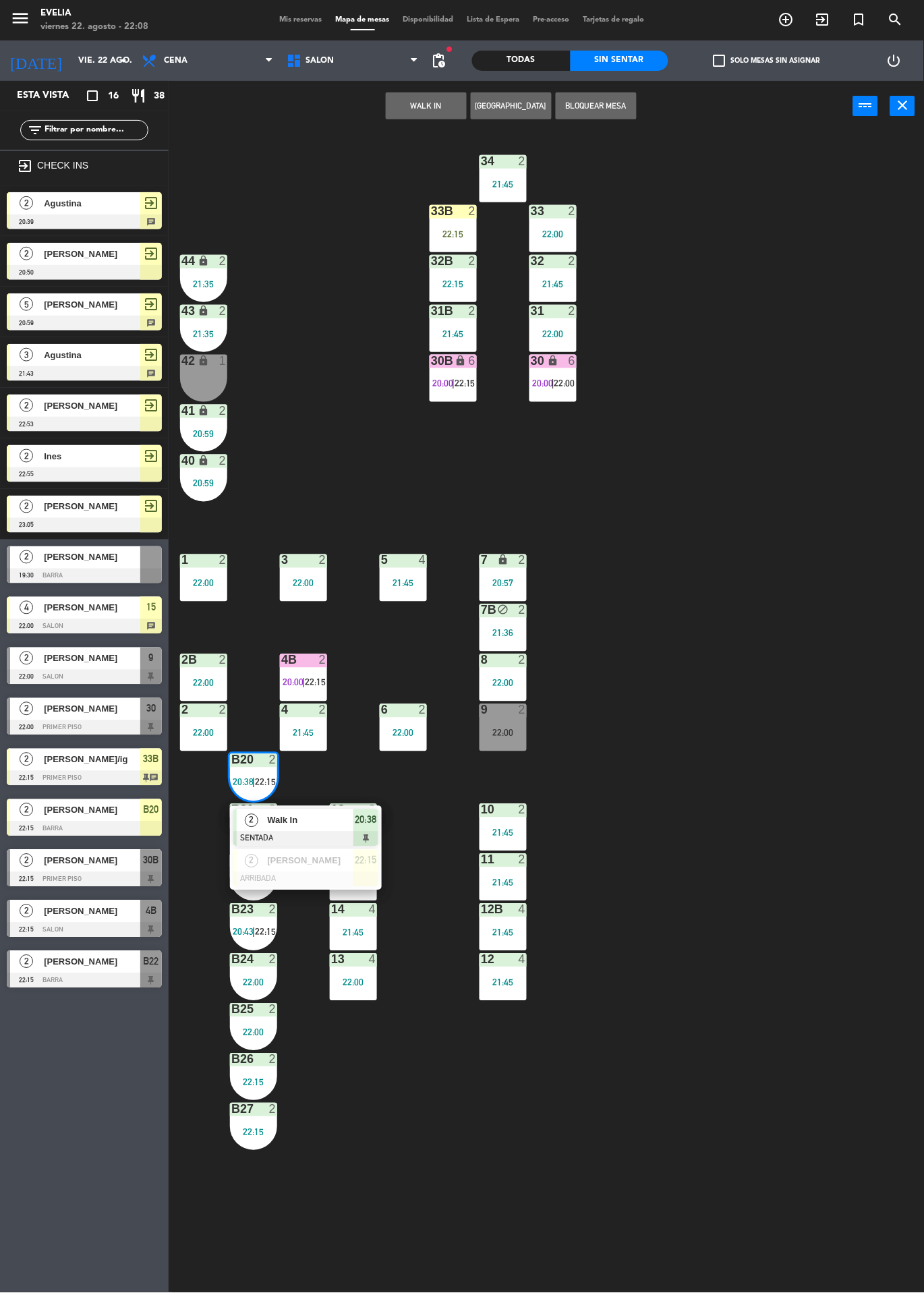
click at [348, 872] on div at bounding box center [306, 880] width 145 height 15
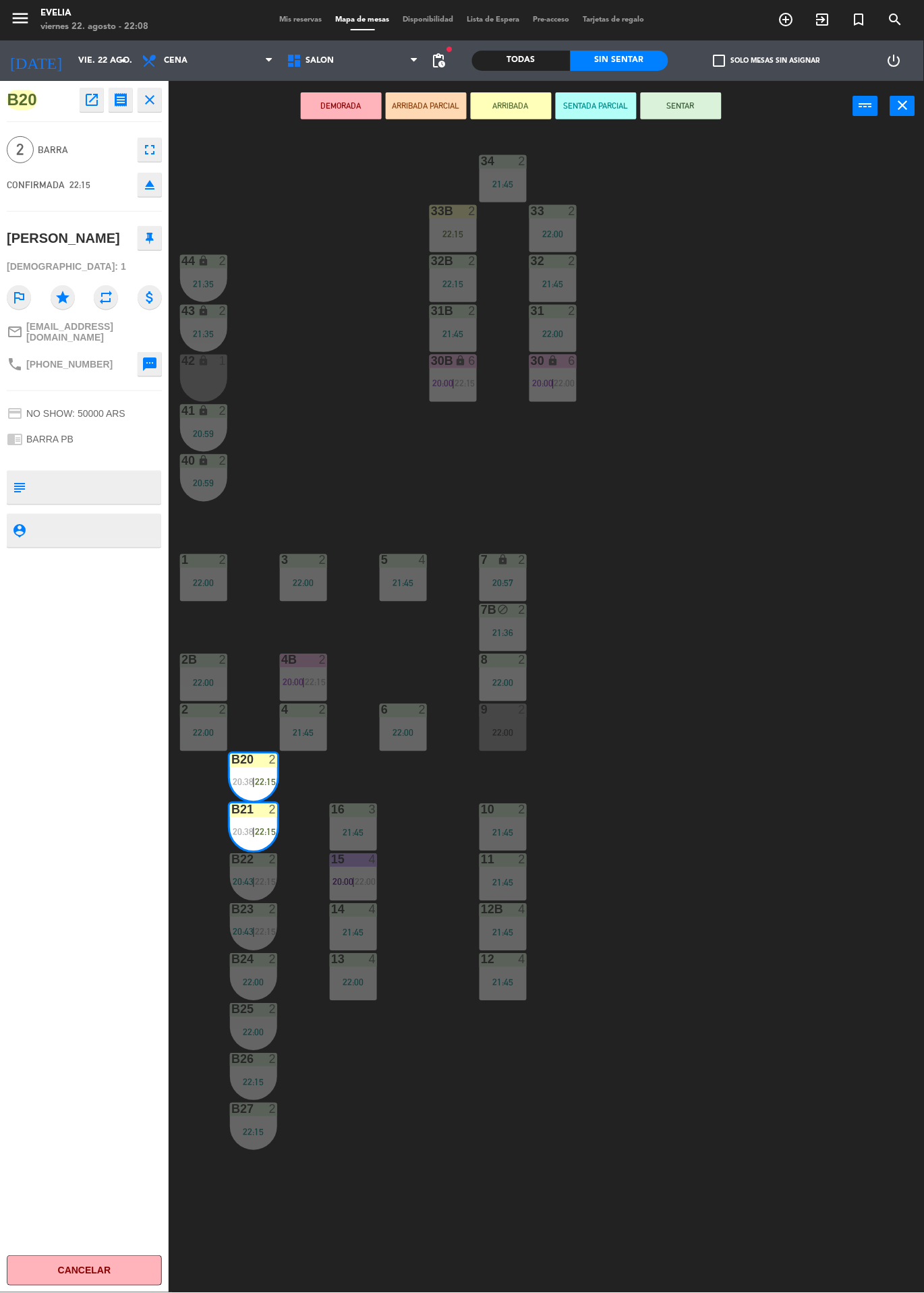
click at [138, 474] on textarea at bounding box center [96, 487] width 129 height 28
type textarea "Pant blanco"
click at [138, 682] on div "B20 open_in_new receipt 10:15 PM vie., 22 ago. 2 personas ernestina Duenk Mesa …" at bounding box center [84, 687] width 169 height 1213
click at [712, 587] on div "34 2 21:45 33B 2 22:15 33 2 22:00 44 lock 2 21:35 32B 2 22:15 32 2 21:45 43 loc…" at bounding box center [551, 712] width 746 height 1162
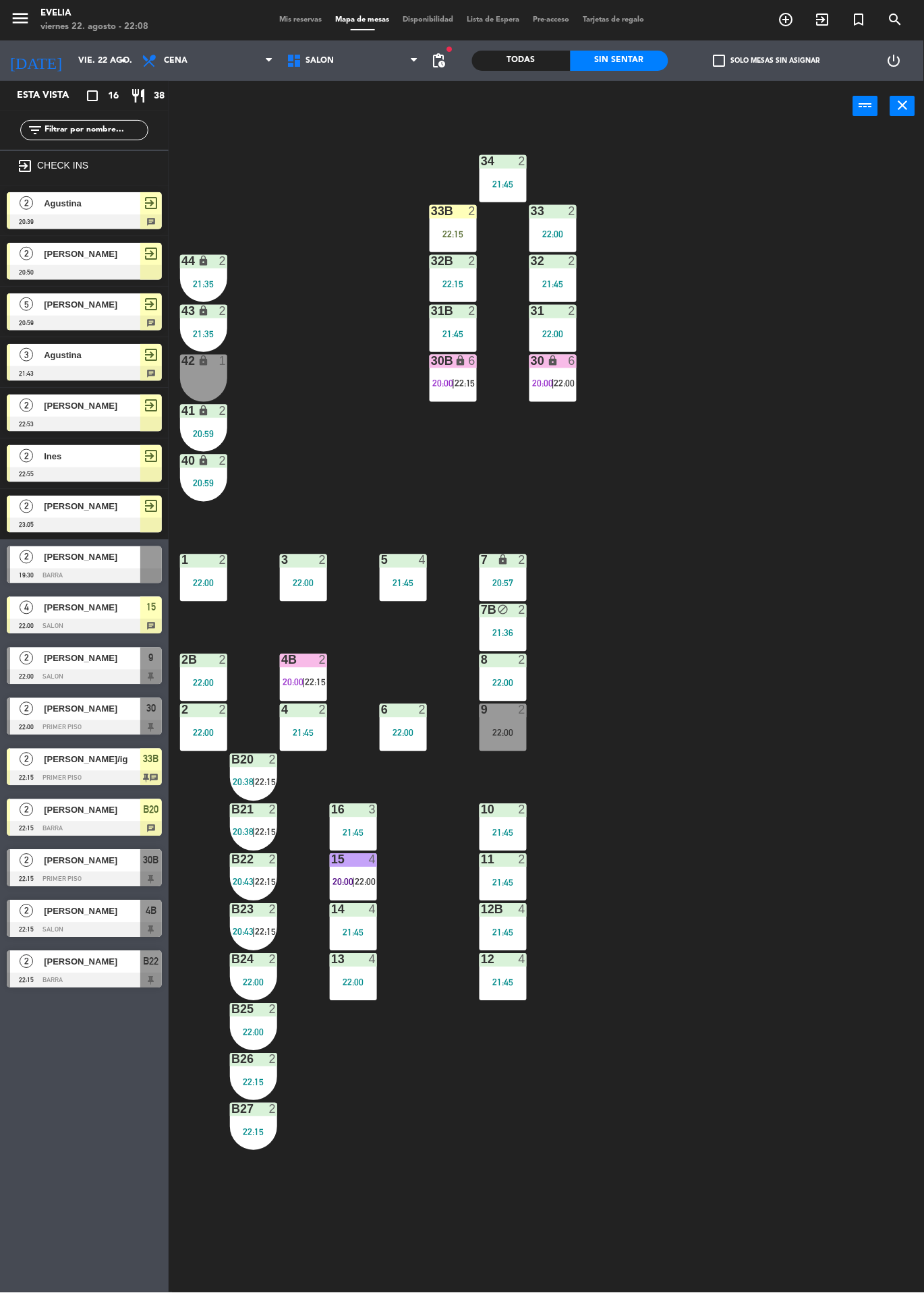
click at [752, 640] on div "34 2 21:45 33B 2 22:15 33 2 22:00 44 lock 2 21:35 32B 2 22:15 32 2 21:45 43 loc…" at bounding box center [551, 712] width 746 height 1162
click at [564, 376] on div "30 lock 6 20:00 | 22:00" at bounding box center [553, 378] width 47 height 47
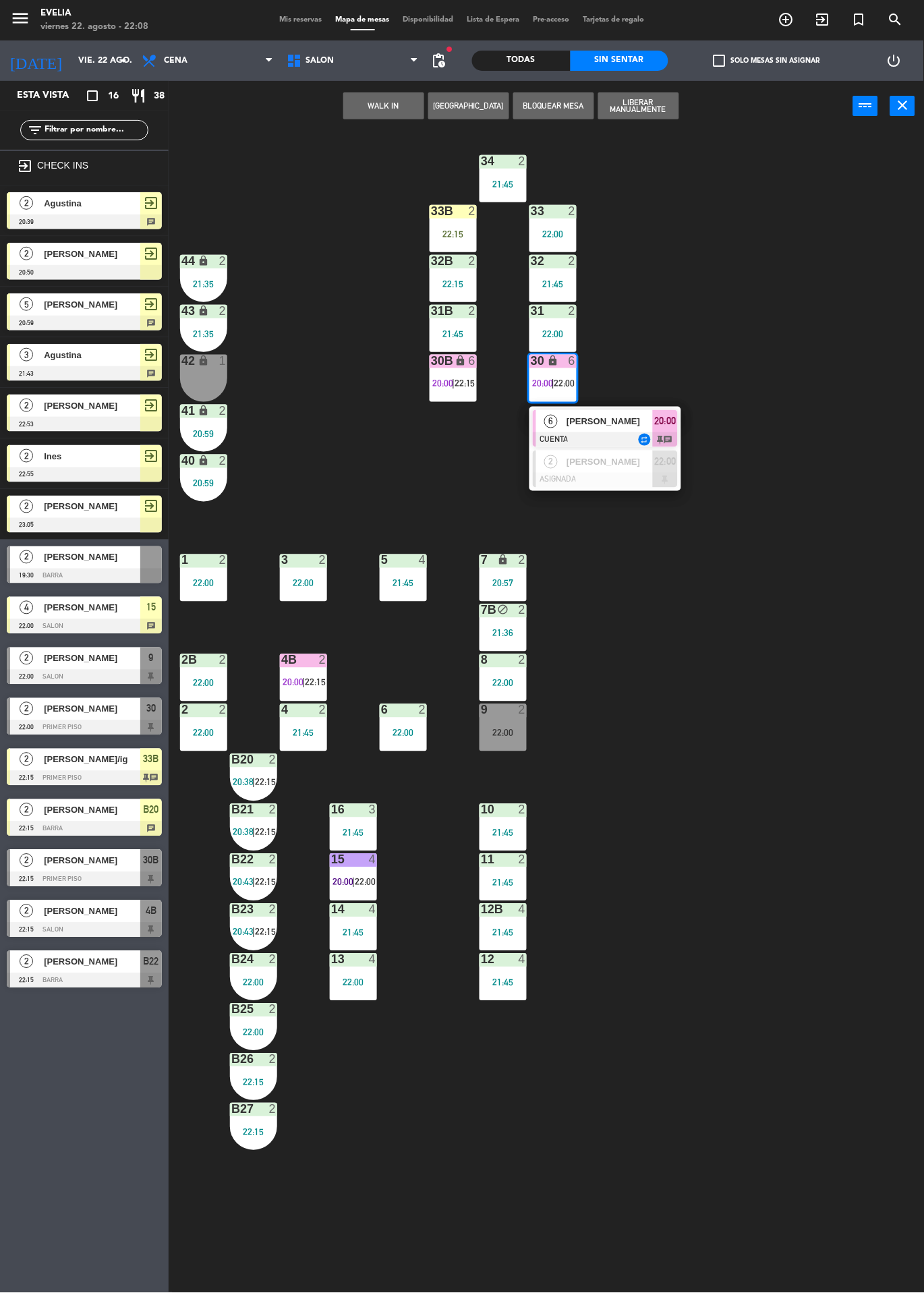
click at [652, 411] on div "[PERSON_NAME]" at bounding box center [609, 421] width 88 height 22
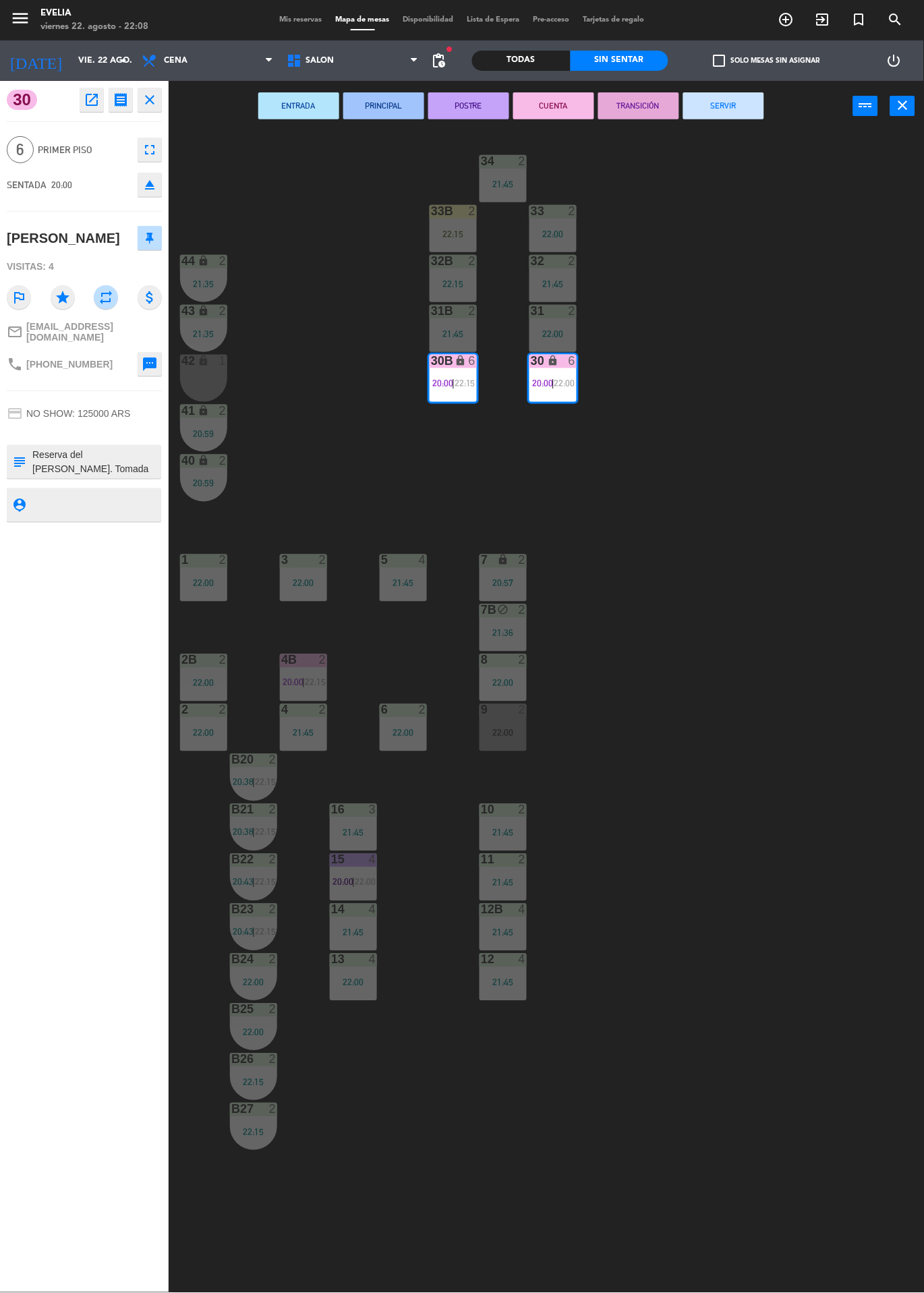
click at [738, 111] on button "SERVIR" at bounding box center [724, 105] width 81 height 27
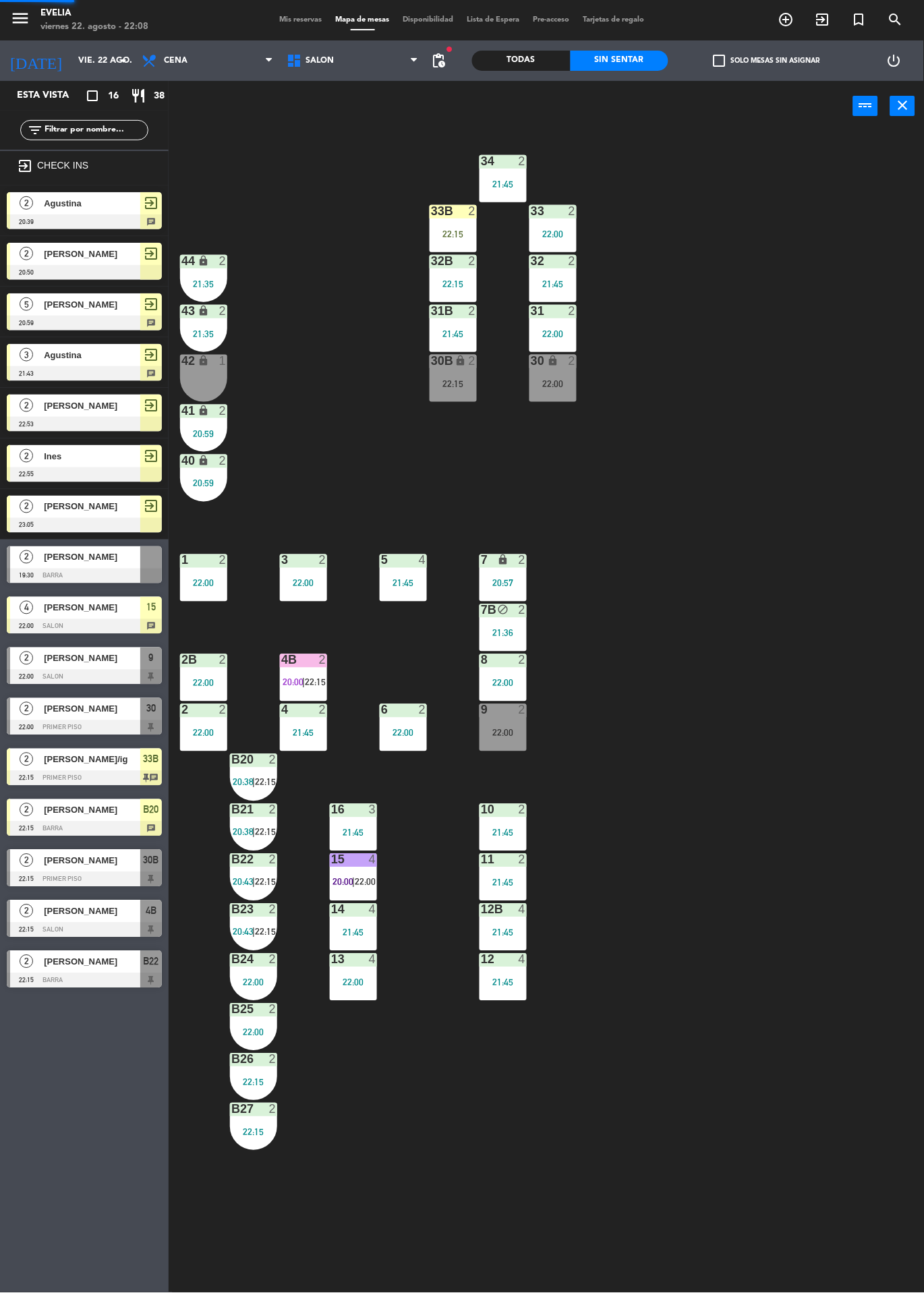
click at [761, 385] on div "34 2 21:45 33B 2 22:15 33 2 22:00 44 lock 2 21:35 32B 2 22:15 32 2 21:45 43 loc…" at bounding box center [551, 712] width 746 height 1162
click at [574, 383] on div "22:00" at bounding box center [553, 384] width 47 height 9
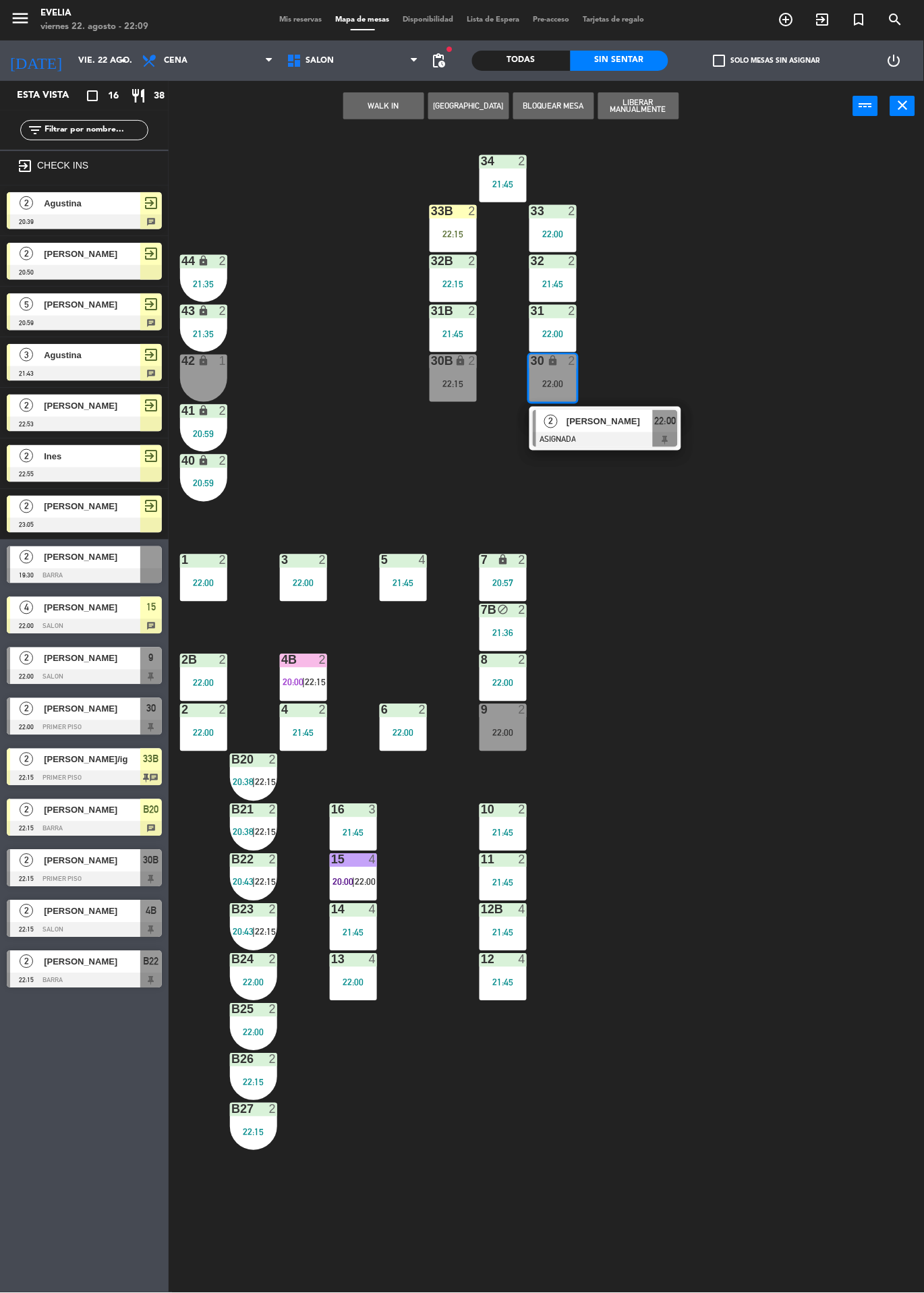
click at [359, 877] on span "22:00" at bounding box center [365, 882] width 21 height 11
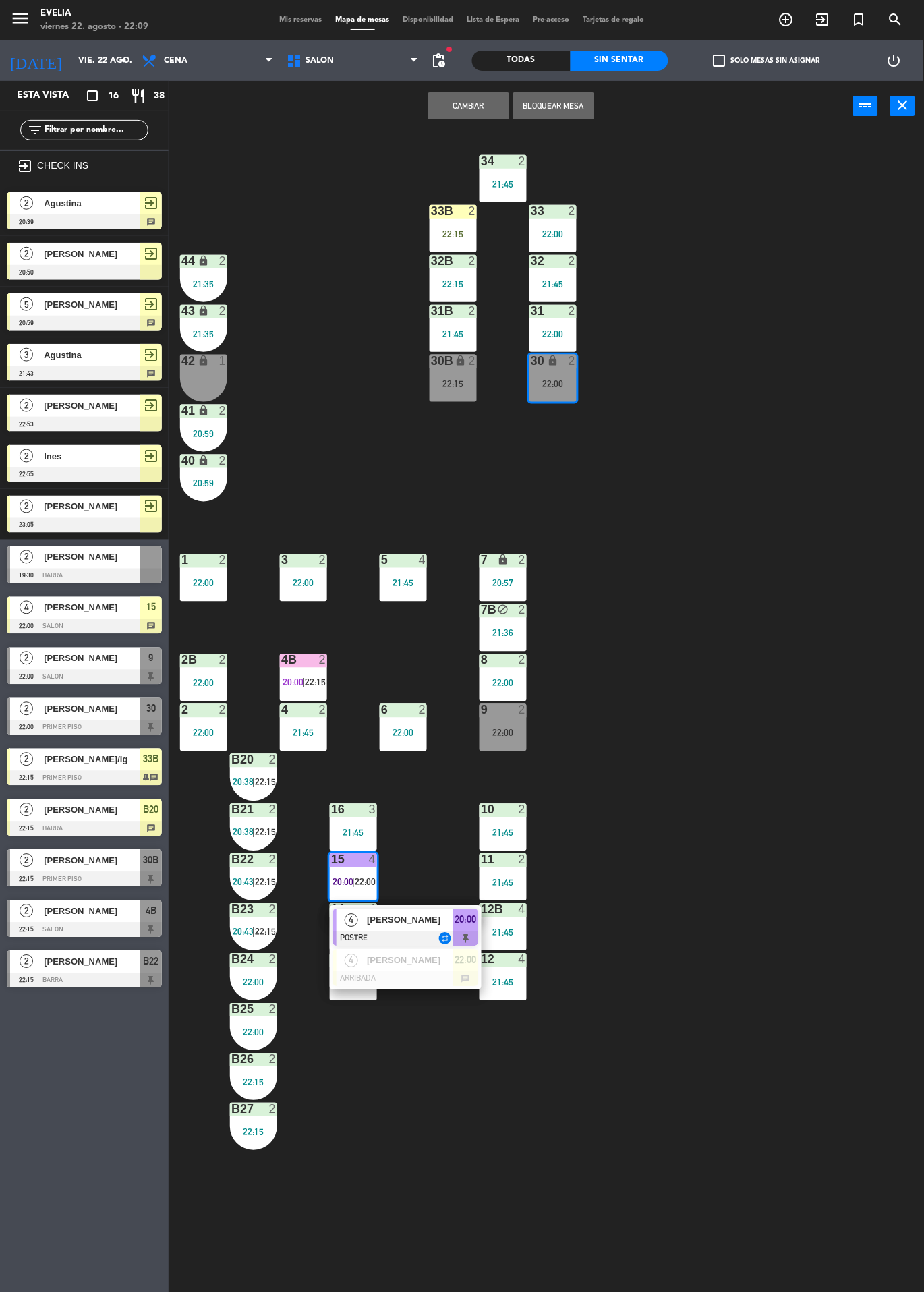
click at [442, 909] on div "[PERSON_NAME]" at bounding box center [409, 920] width 88 height 22
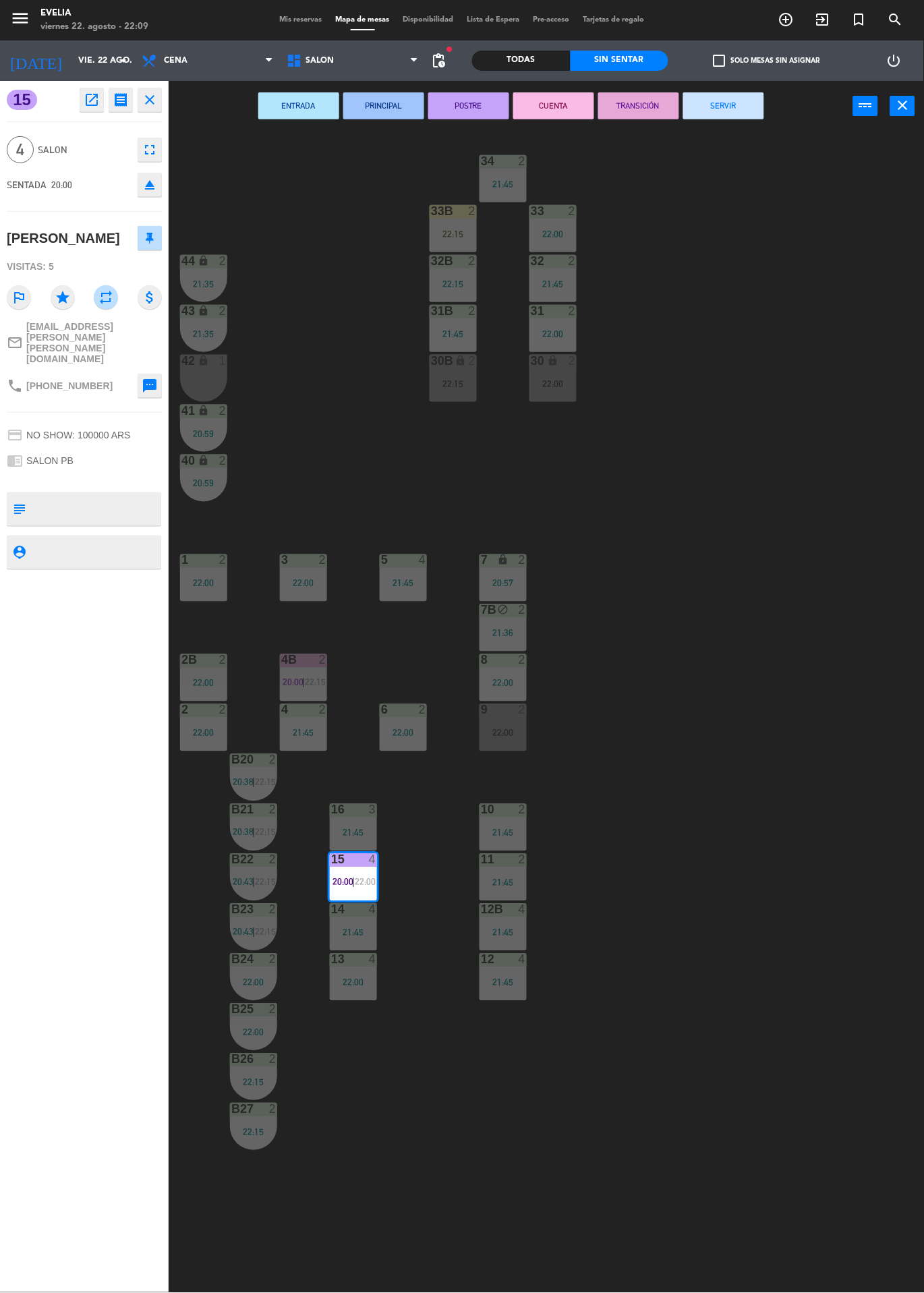
click at [560, 104] on button "CUENTA" at bounding box center [554, 105] width 81 height 27
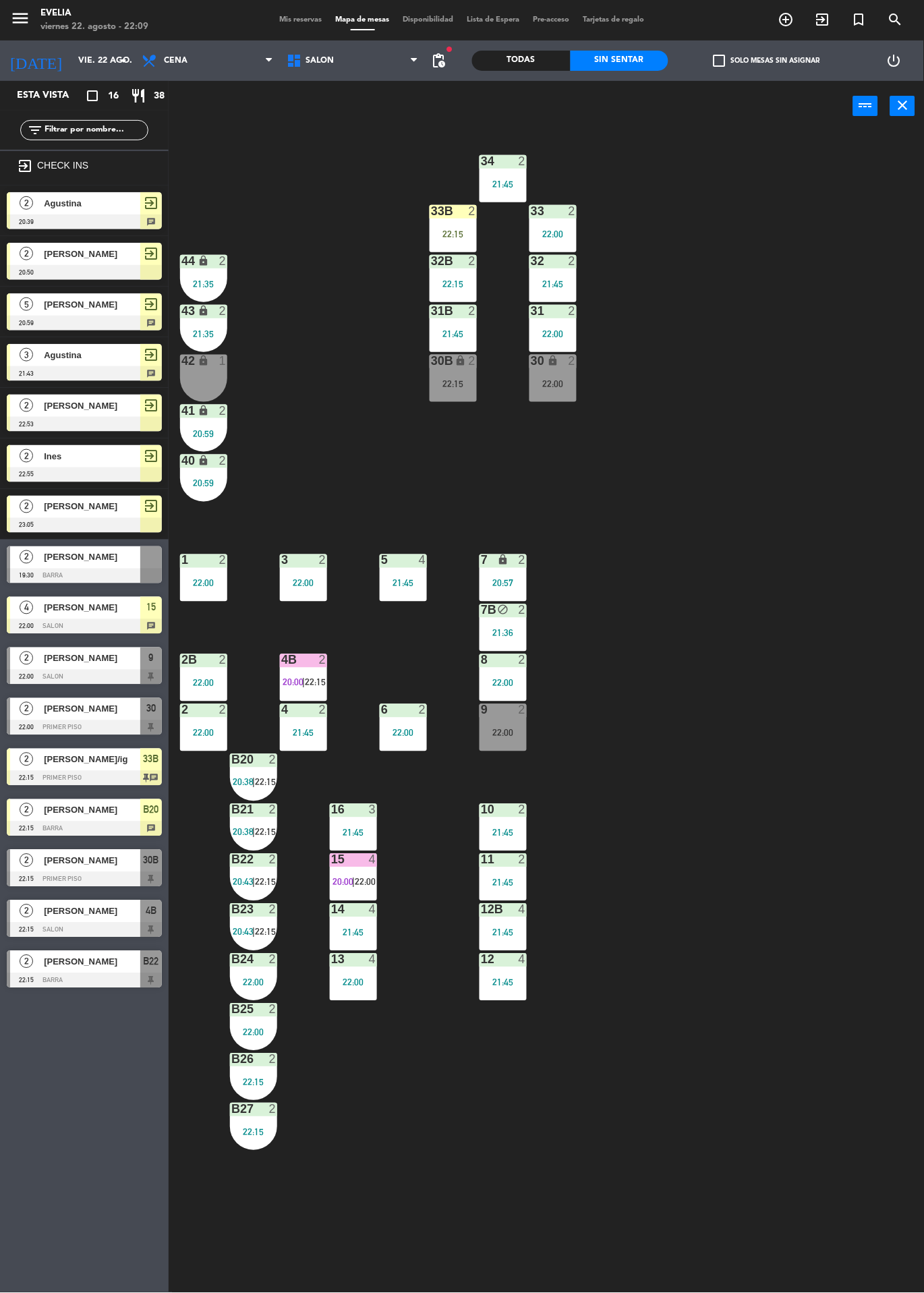
click at [667, 605] on div "34 2 21:45 33B 2 22:15 33 2 22:00 44 lock 2 21:35 32B 2 22:15 32 2 21:45 43 loc…" at bounding box center [551, 712] width 746 height 1162
click at [469, 226] on div "33B 2 22:15" at bounding box center [453, 228] width 47 height 47
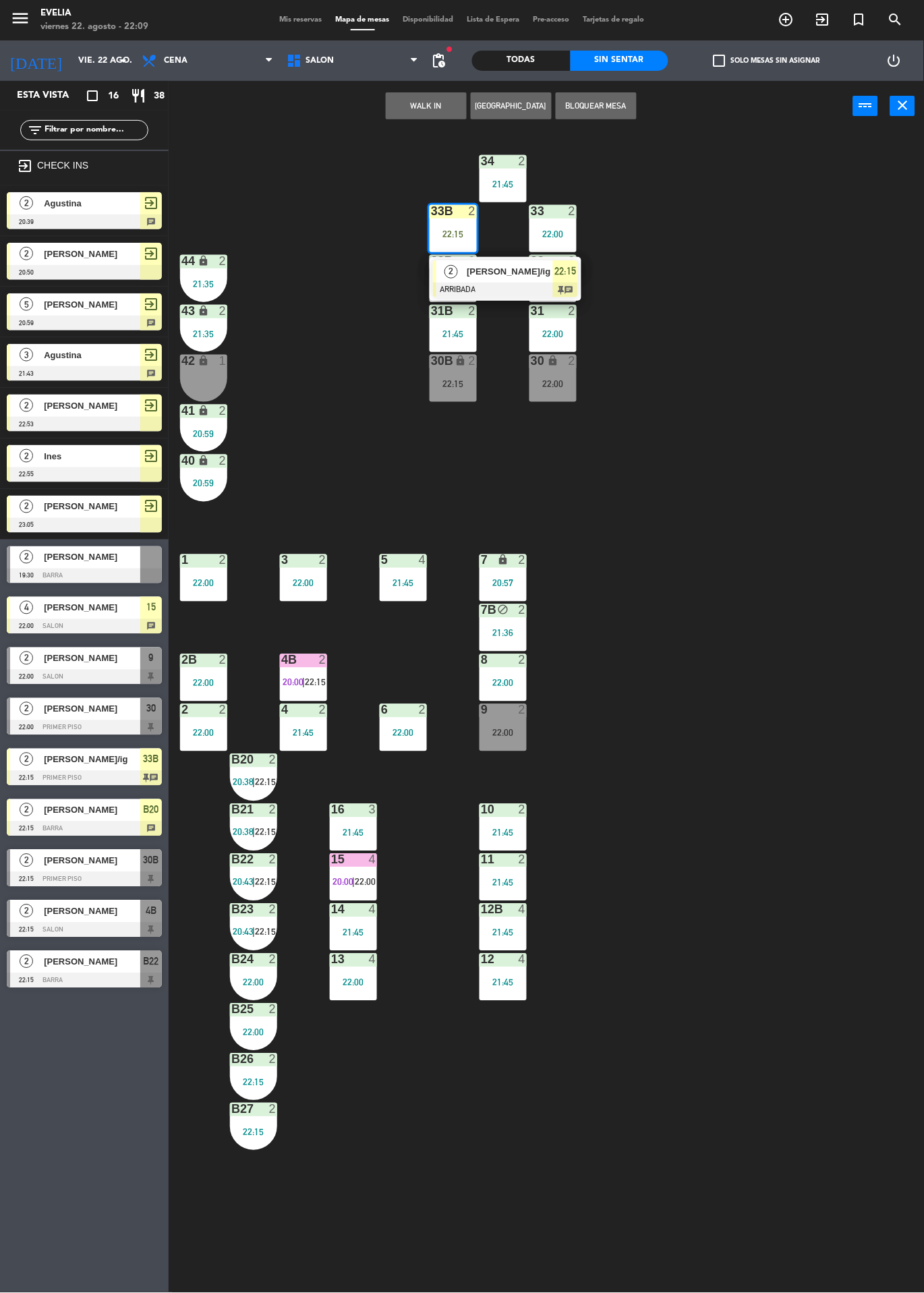
click at [508, 280] on div "[PERSON_NAME]/ig" at bounding box center [509, 271] width 88 height 22
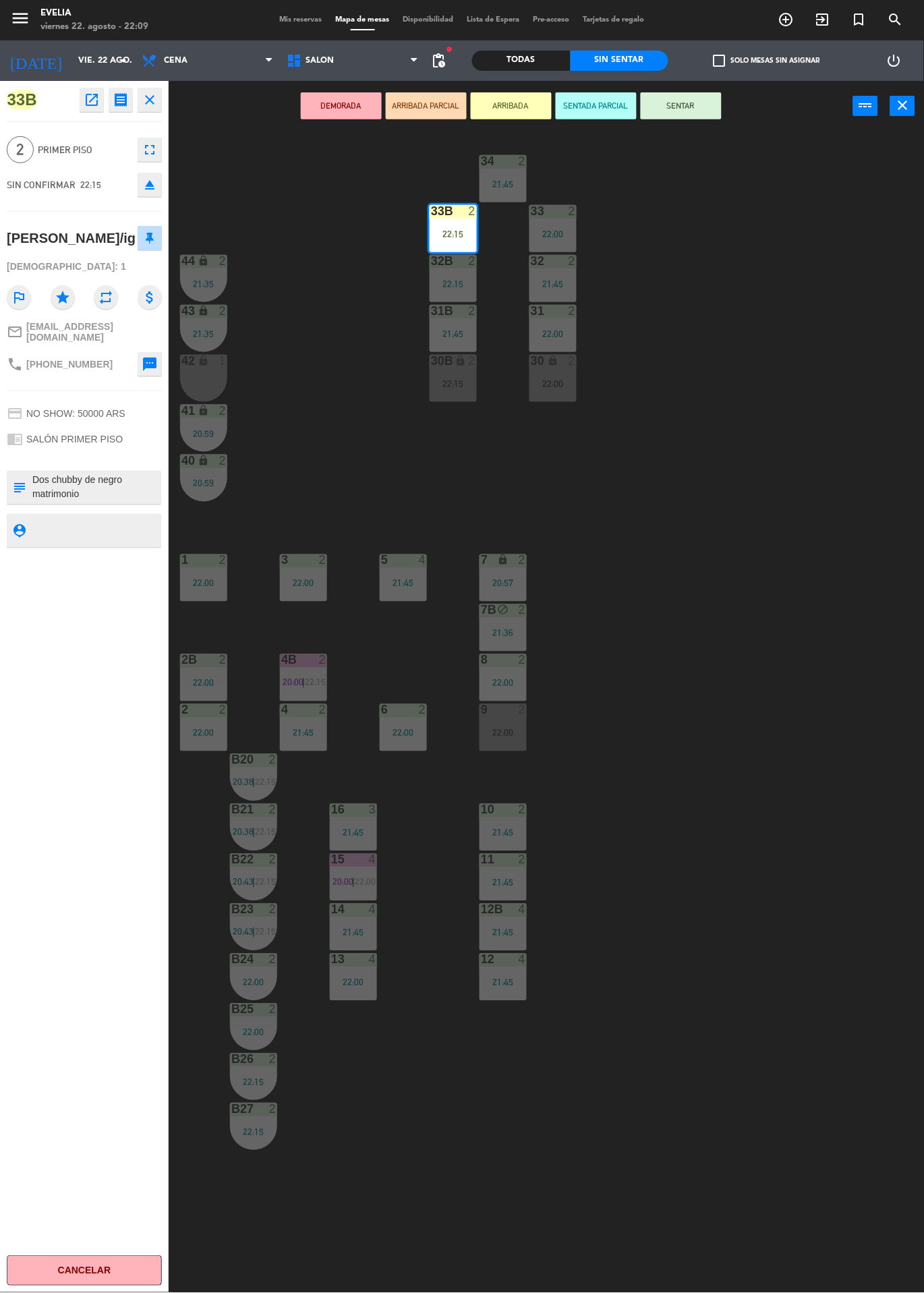
click at [751, 292] on div "34 2 21:45 33B 2 22:15 33 2 22:00 44 lock 2 21:35 32B 2 22:15 32 2 21:45 43 loc…" at bounding box center [551, 712] width 746 height 1162
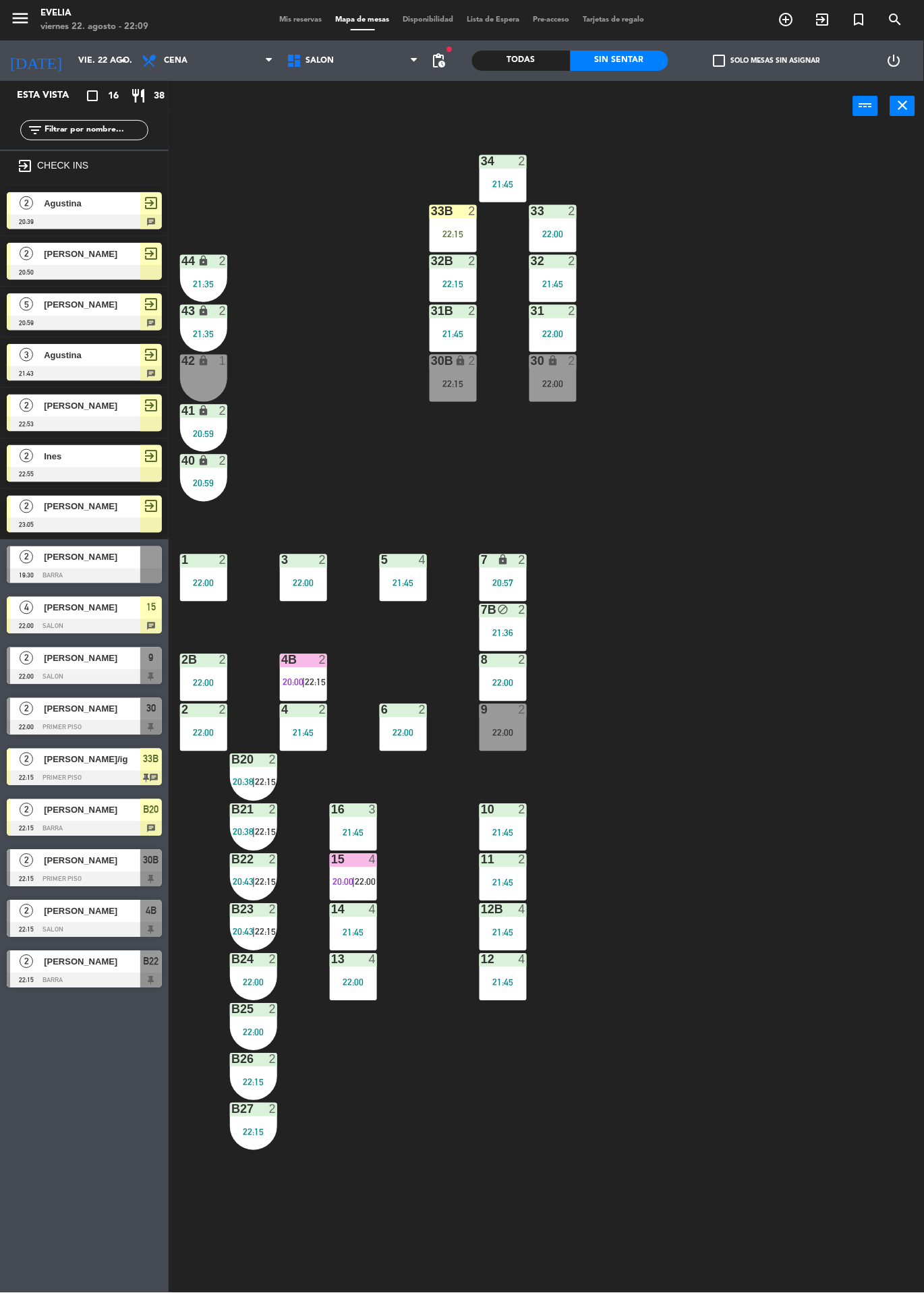
click at [117, 725] on div at bounding box center [84, 727] width 155 height 15
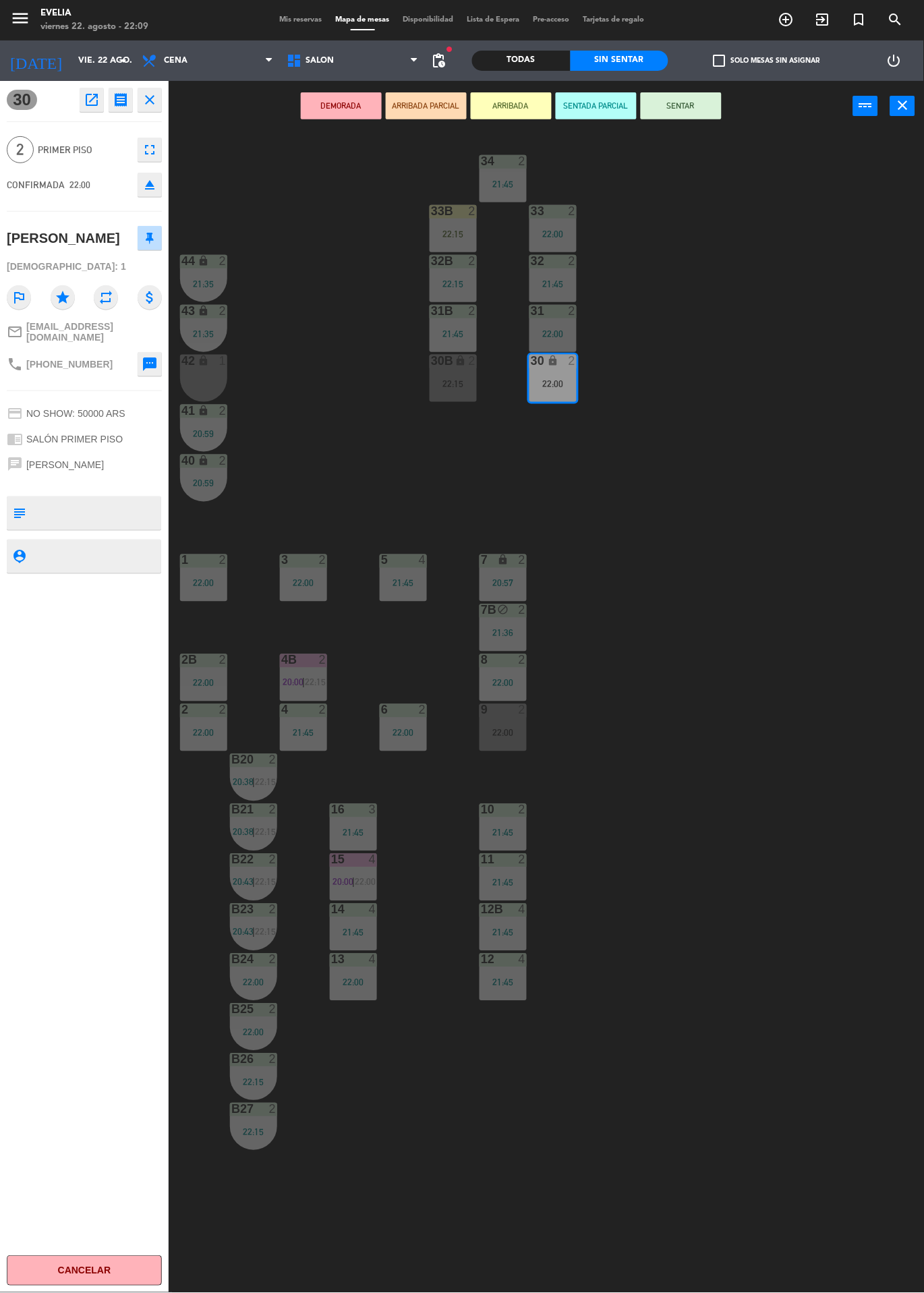
click at [516, 117] on button "ARRIBADA" at bounding box center [511, 105] width 81 height 27
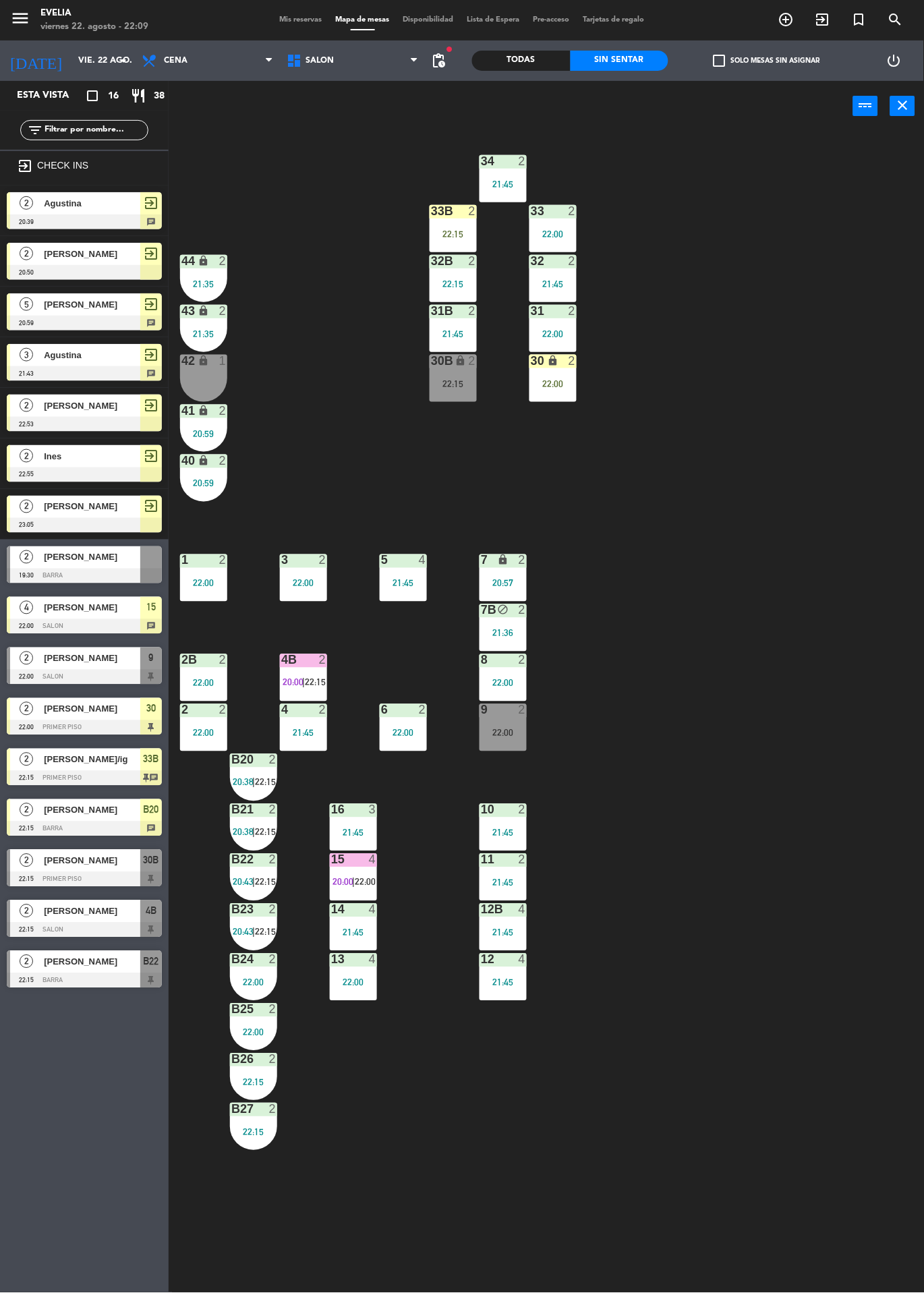
click at [710, 321] on div "34 2 21:45 33B 2 22:15 33 2 22:00 44 lock 2 21:35 32B 2 22:15 32 2 21:45 43 loc…" at bounding box center [551, 712] width 746 height 1162
click at [565, 397] on div "30 lock 2 22:00" at bounding box center [553, 378] width 47 height 47
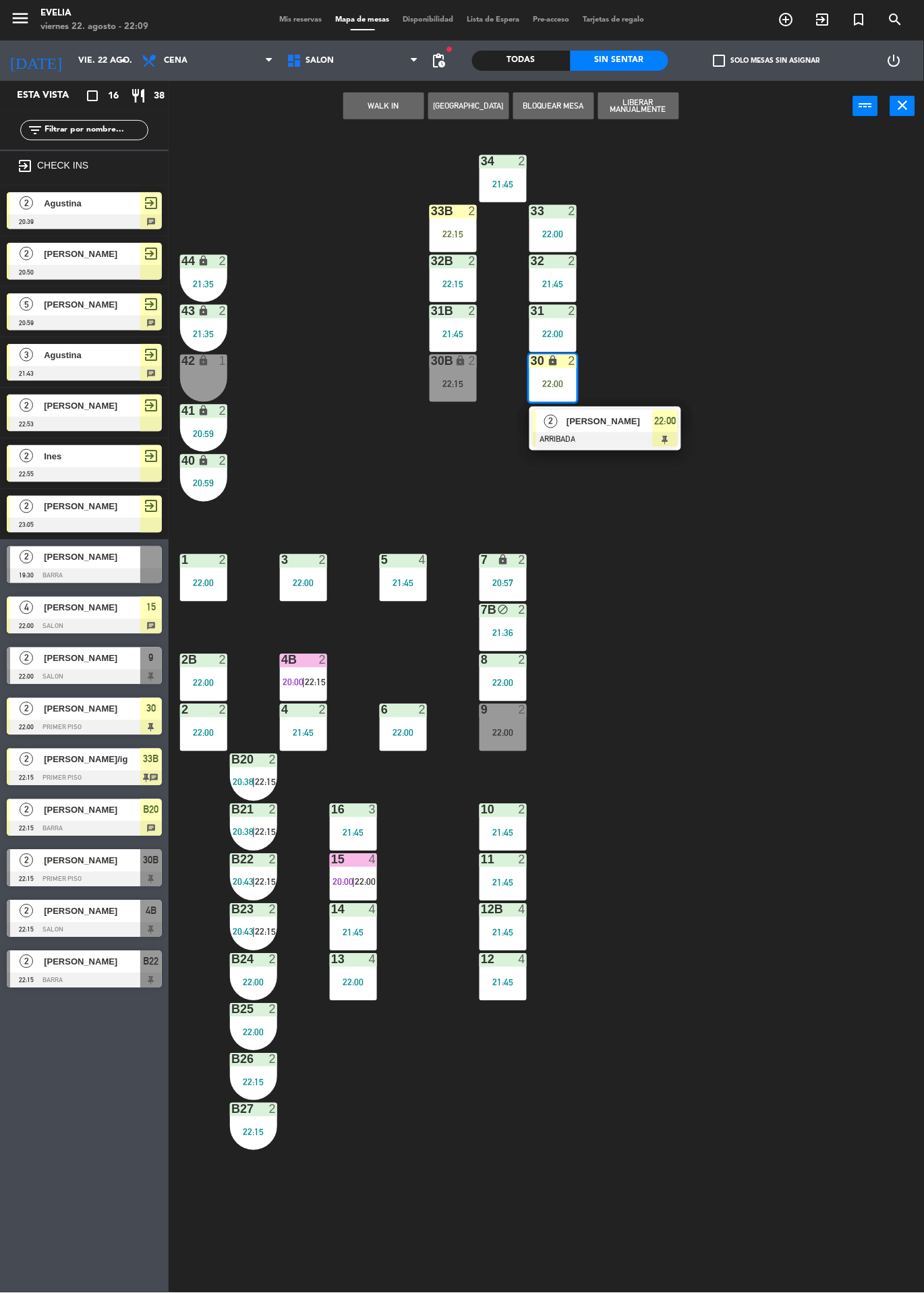
click at [630, 429] on div "[PERSON_NAME]" at bounding box center [609, 421] width 88 height 22
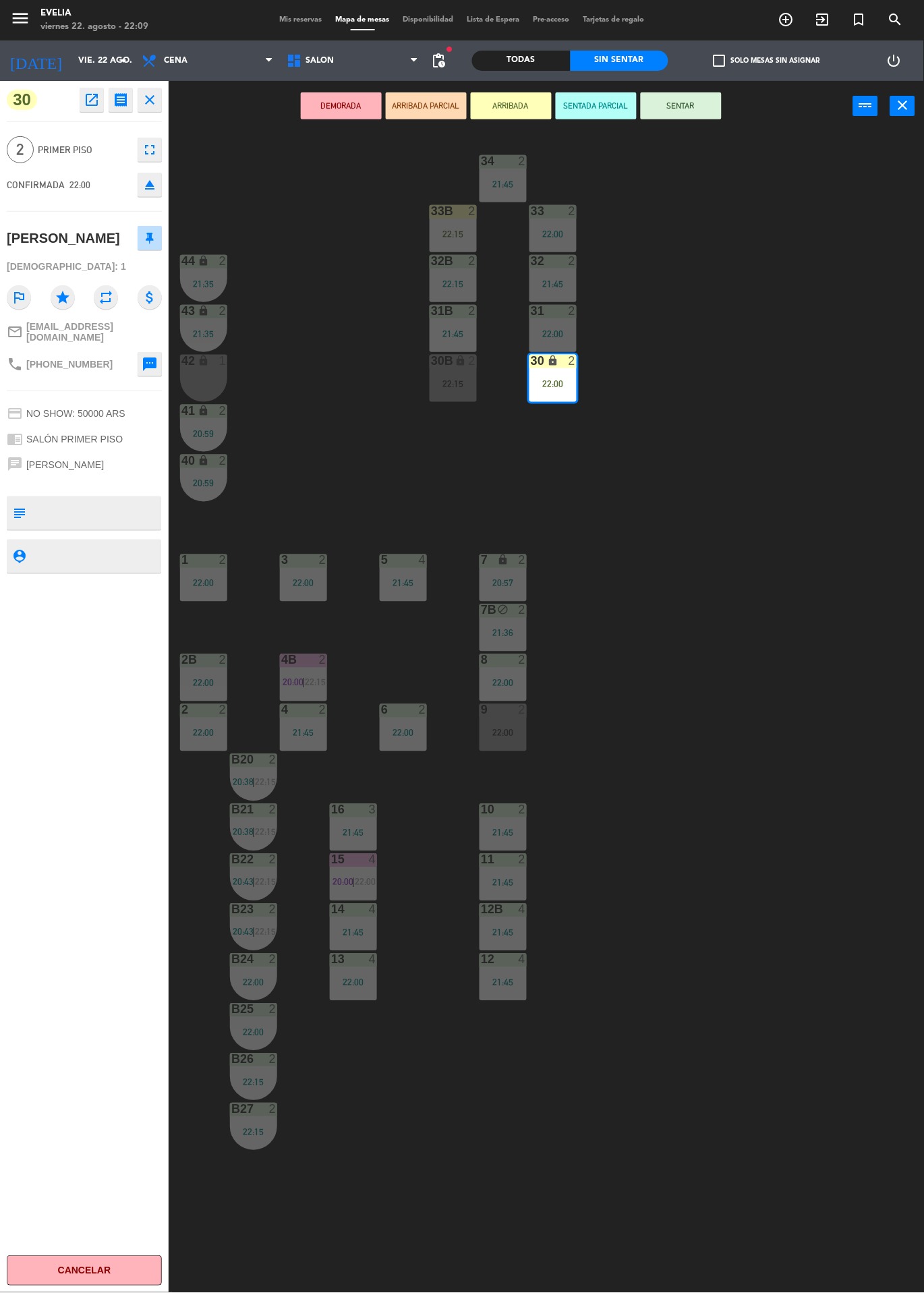
click at [123, 499] on textarea at bounding box center [96, 513] width 129 height 28
type textarea "Bigote streetview"
click at [121, 678] on div "30 open_in_new receipt 10:00 PM vie., 22 ago. 2 personas Joaquina Pizzo Mesa 30…" at bounding box center [84, 687] width 169 height 1213
click at [716, 659] on div "34 2 21:45 33B 2 22:15 33 2 22:00 44 lock 2 21:35 32B 2 22:15 32 2 21:45 43 loc…" at bounding box center [551, 712] width 746 height 1162
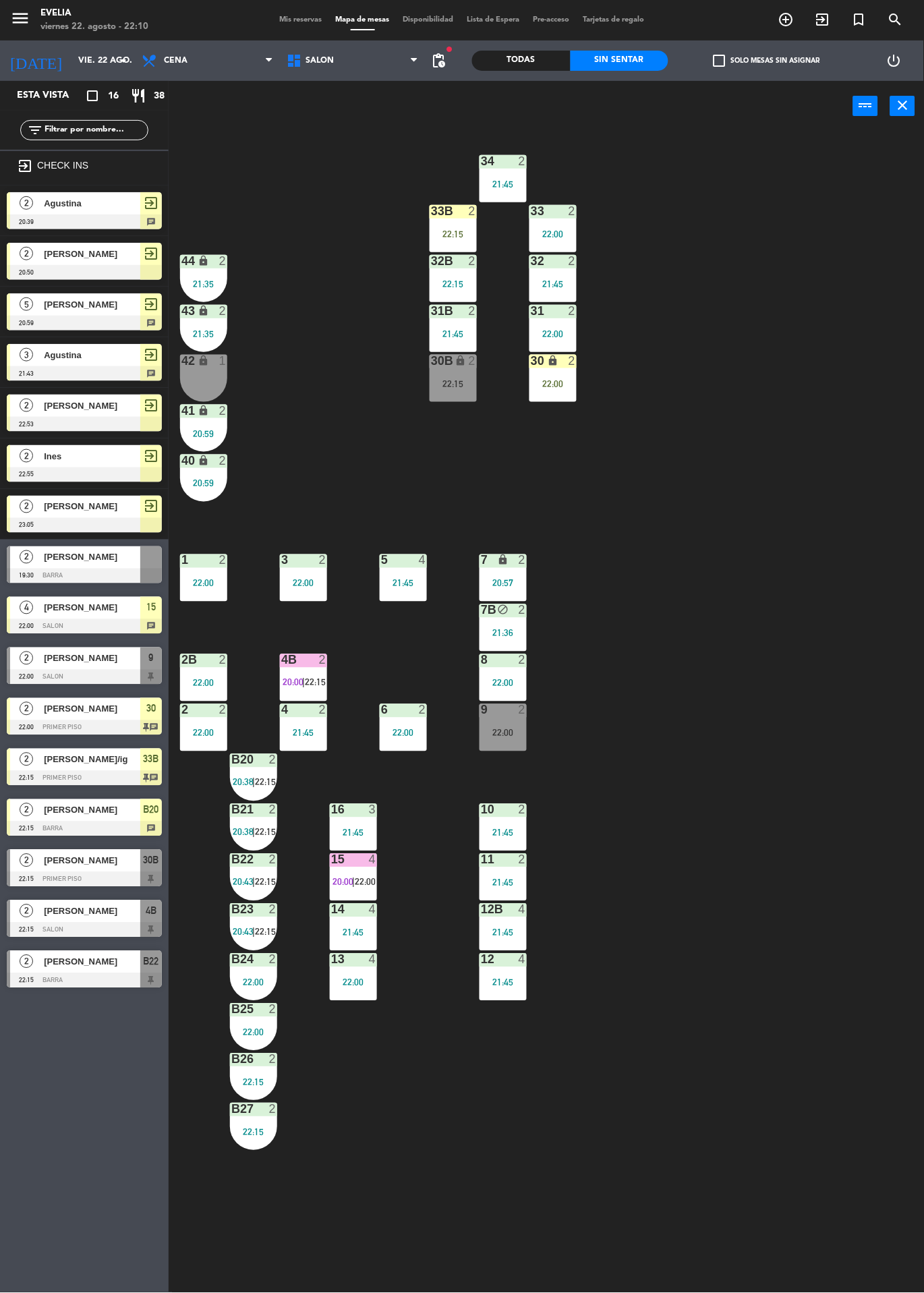
click at [300, 684] on span "20:00" at bounding box center [293, 682] width 21 height 11
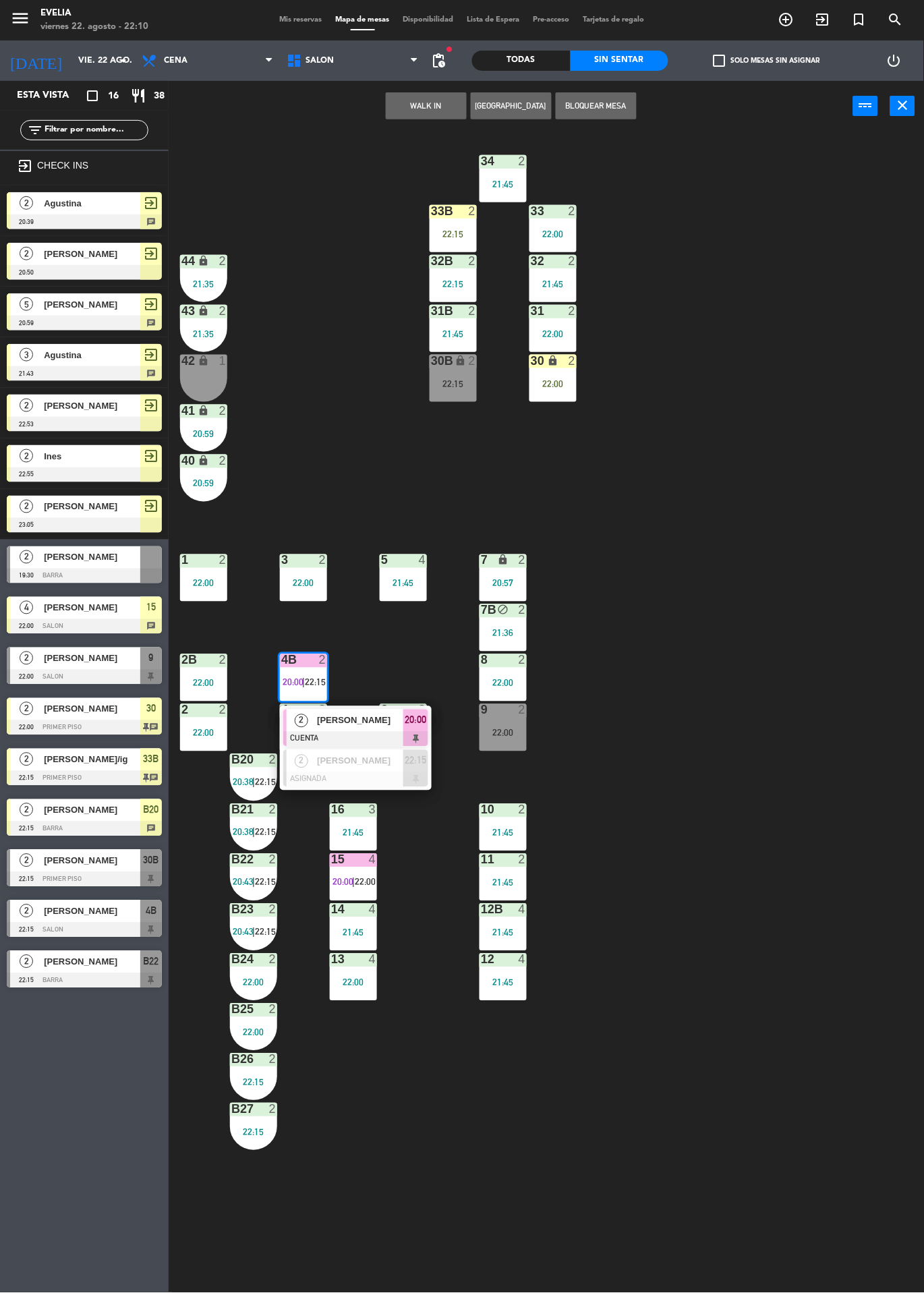
click at [397, 730] on div "[PERSON_NAME]" at bounding box center [359, 721] width 88 height 22
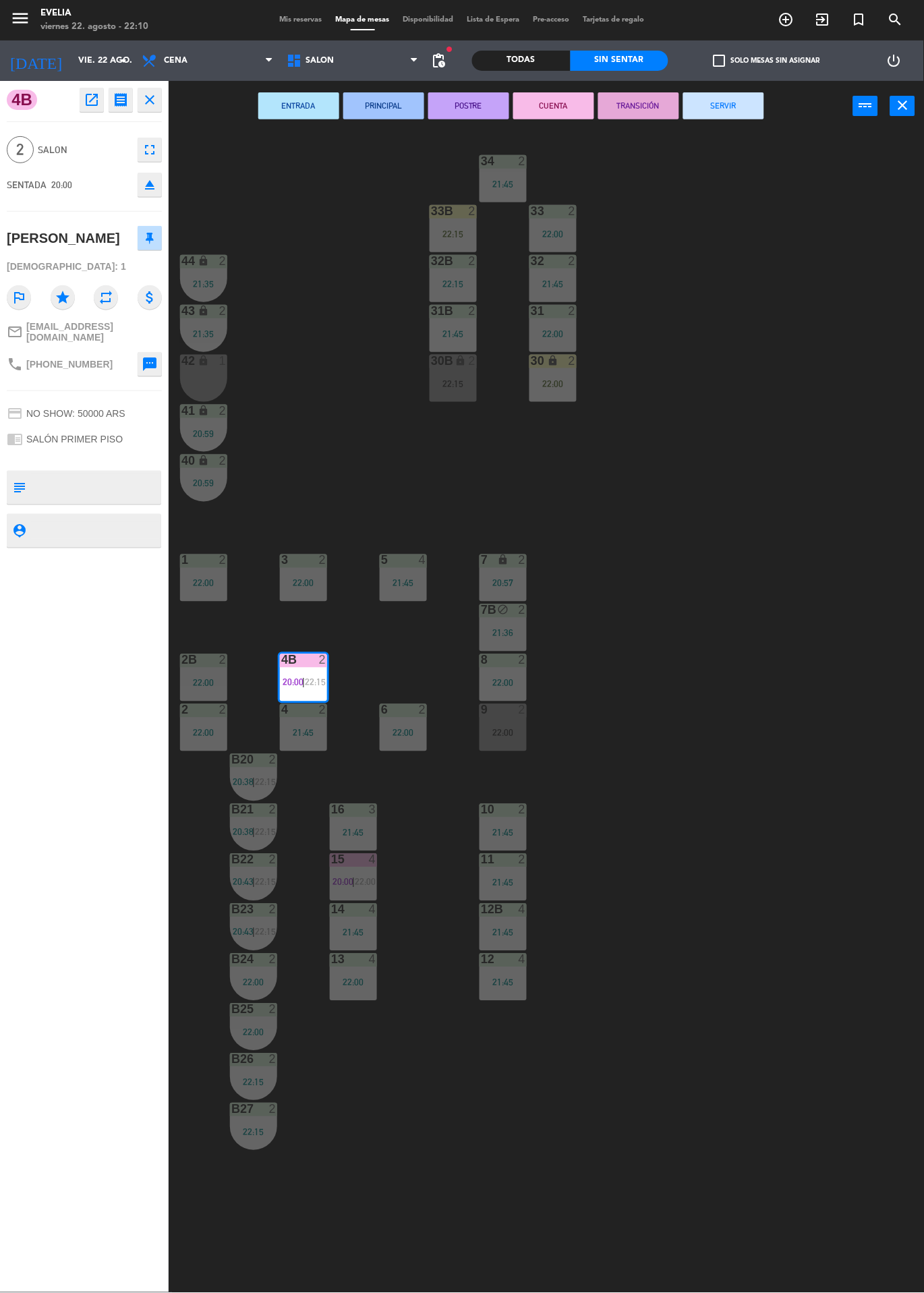
click at [735, 140] on div "34 2 21:45 33B 2 22:15 33 2 22:00 44 lock 2 21:35 32B 2 22:15 32 2 21:45 43 loc…" at bounding box center [551, 712] width 746 height 1162
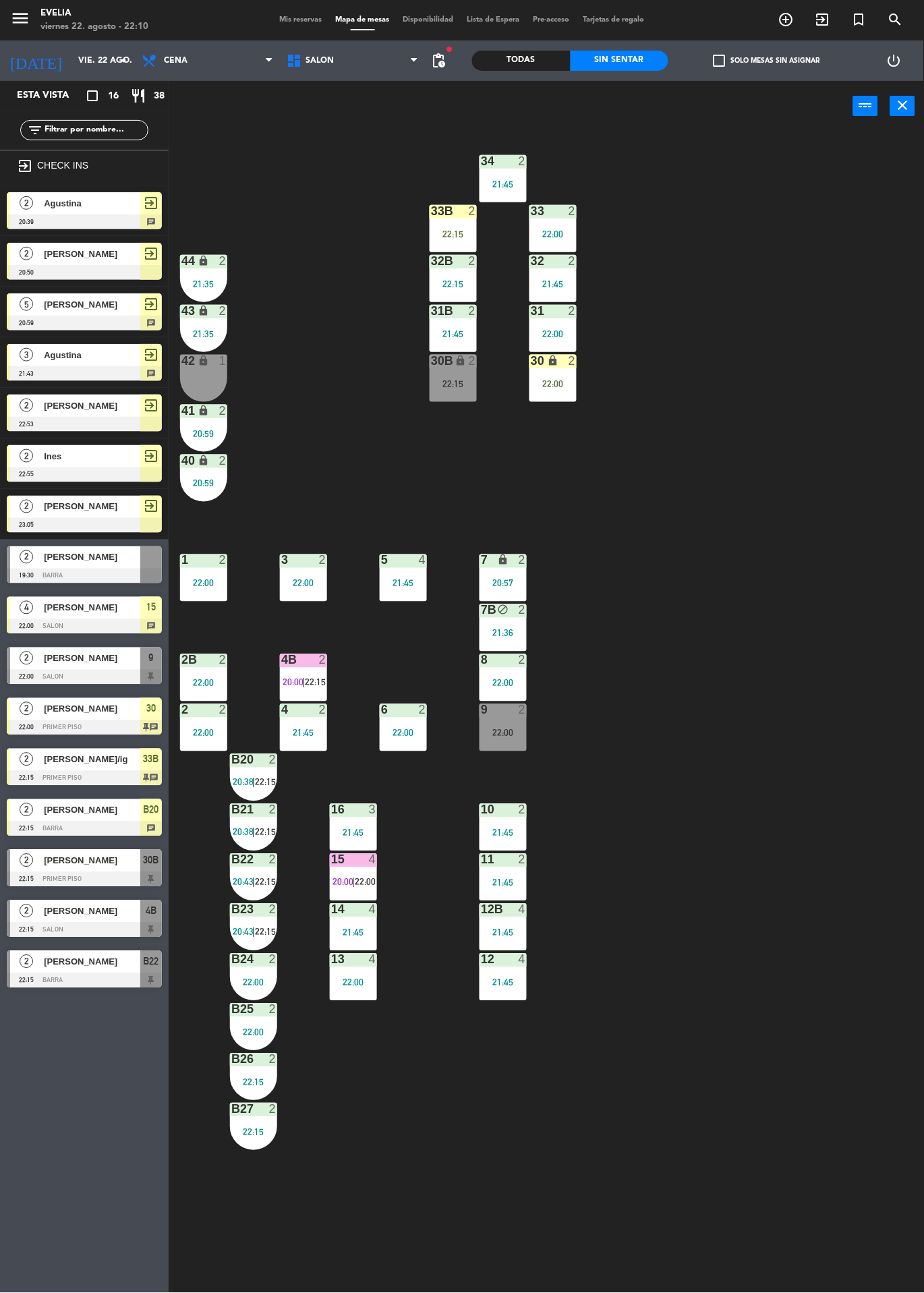
click at [318, 672] on div "4B 2 20:00 | 22:15" at bounding box center [303, 677] width 47 height 47
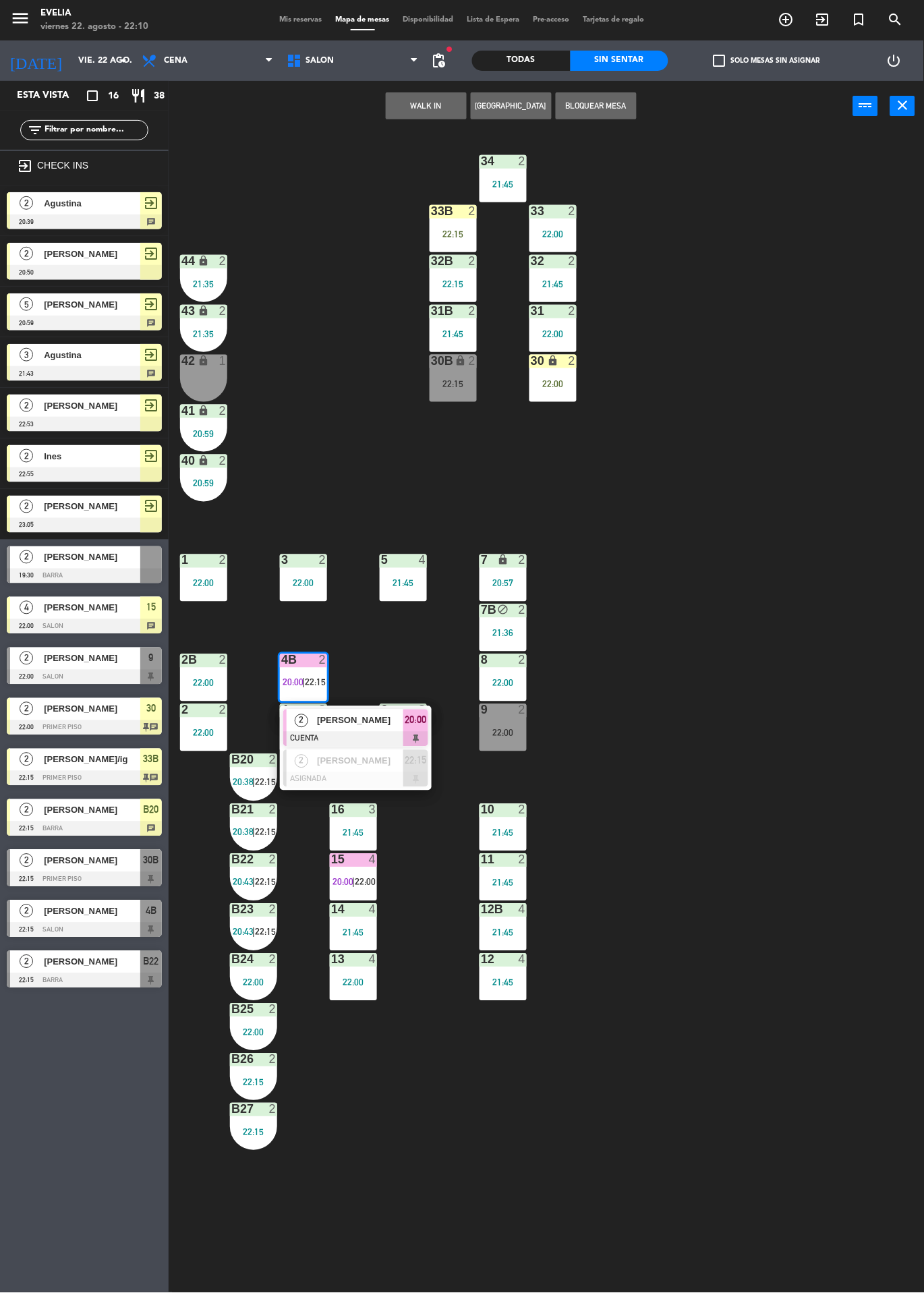
click at [379, 738] on div at bounding box center [356, 739] width 145 height 15
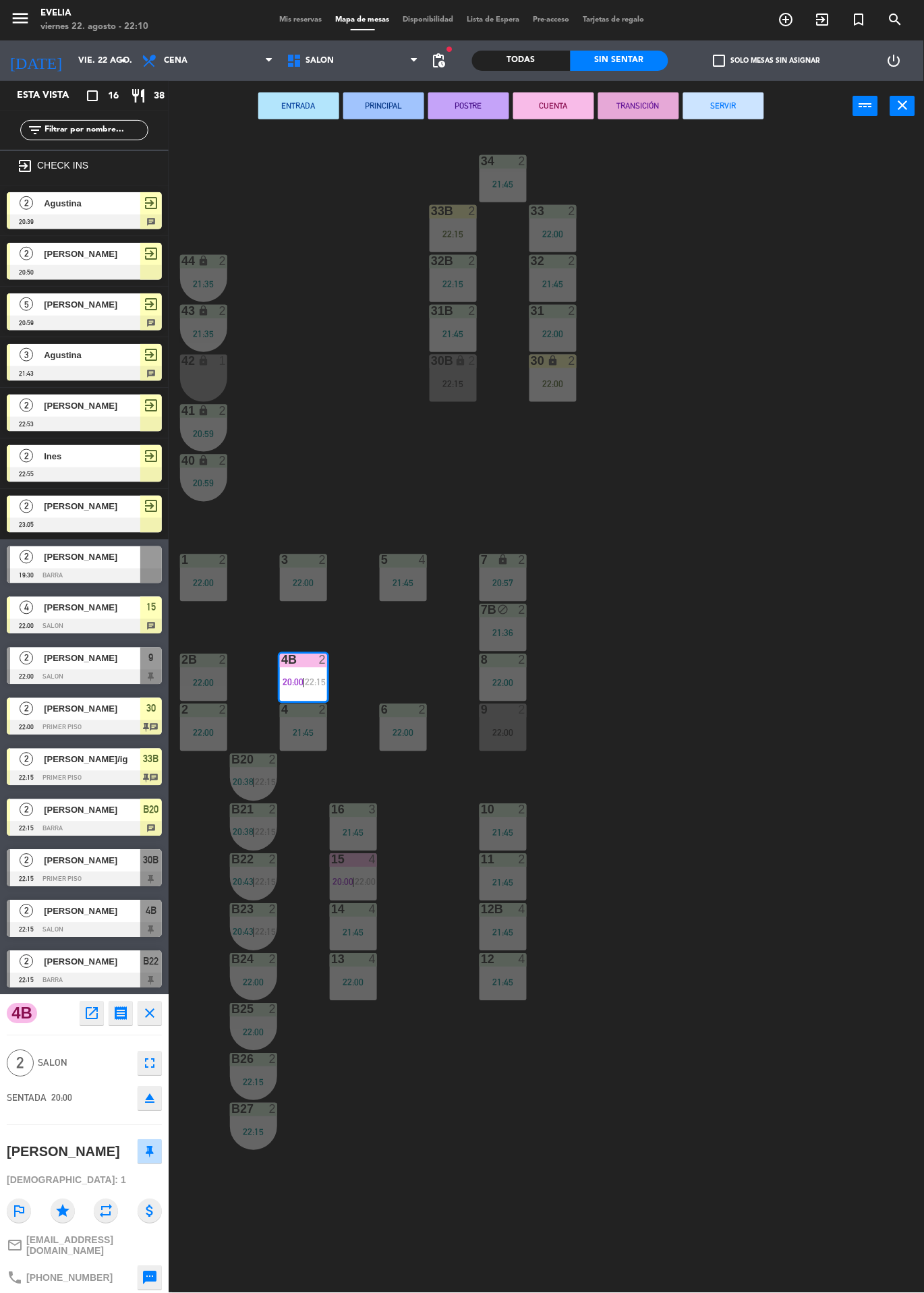
click at [733, 110] on button "SERVIR" at bounding box center [724, 105] width 81 height 27
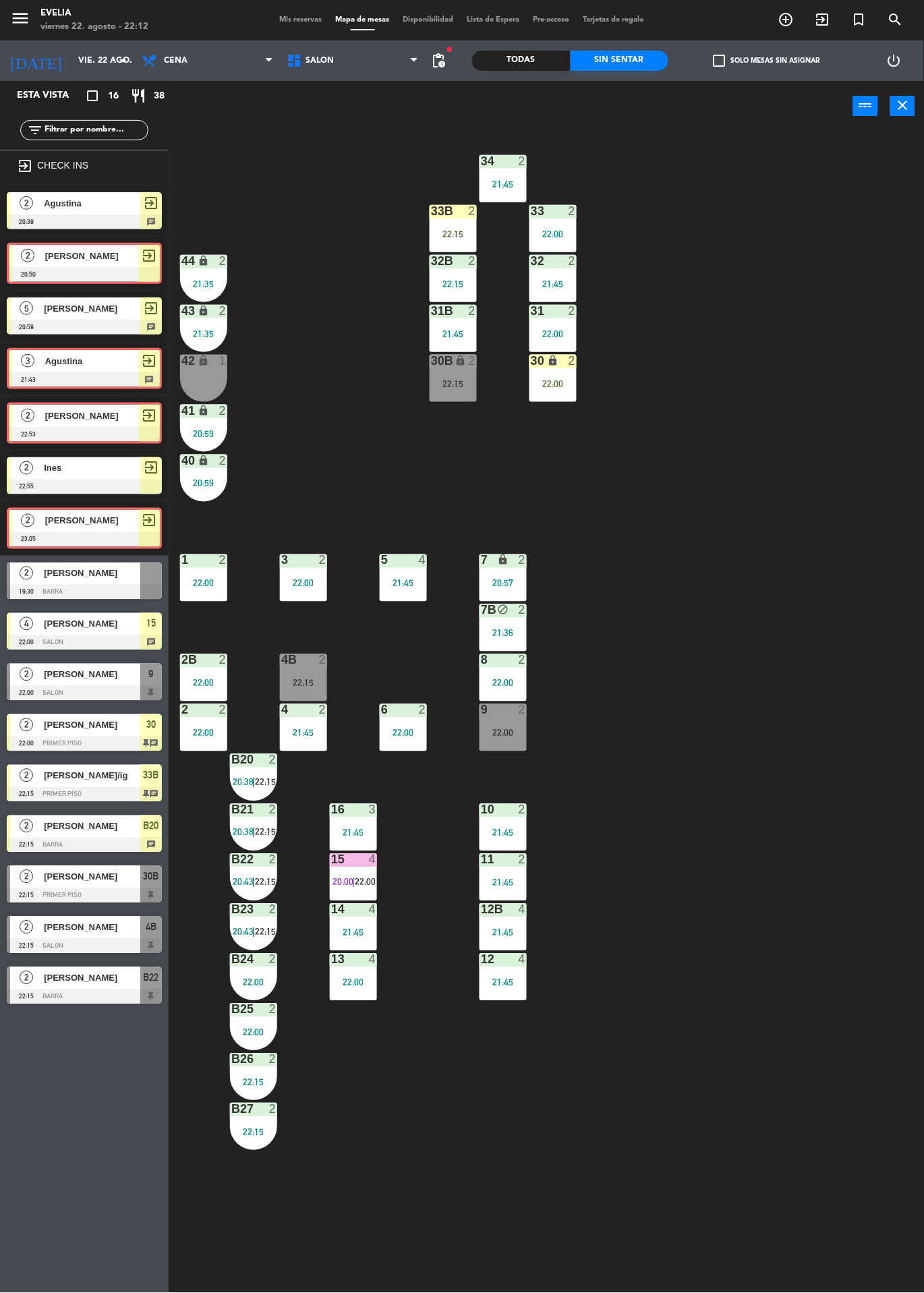
click at [560, 373] on div "30 lock 2 22:00" at bounding box center [553, 378] width 47 height 47
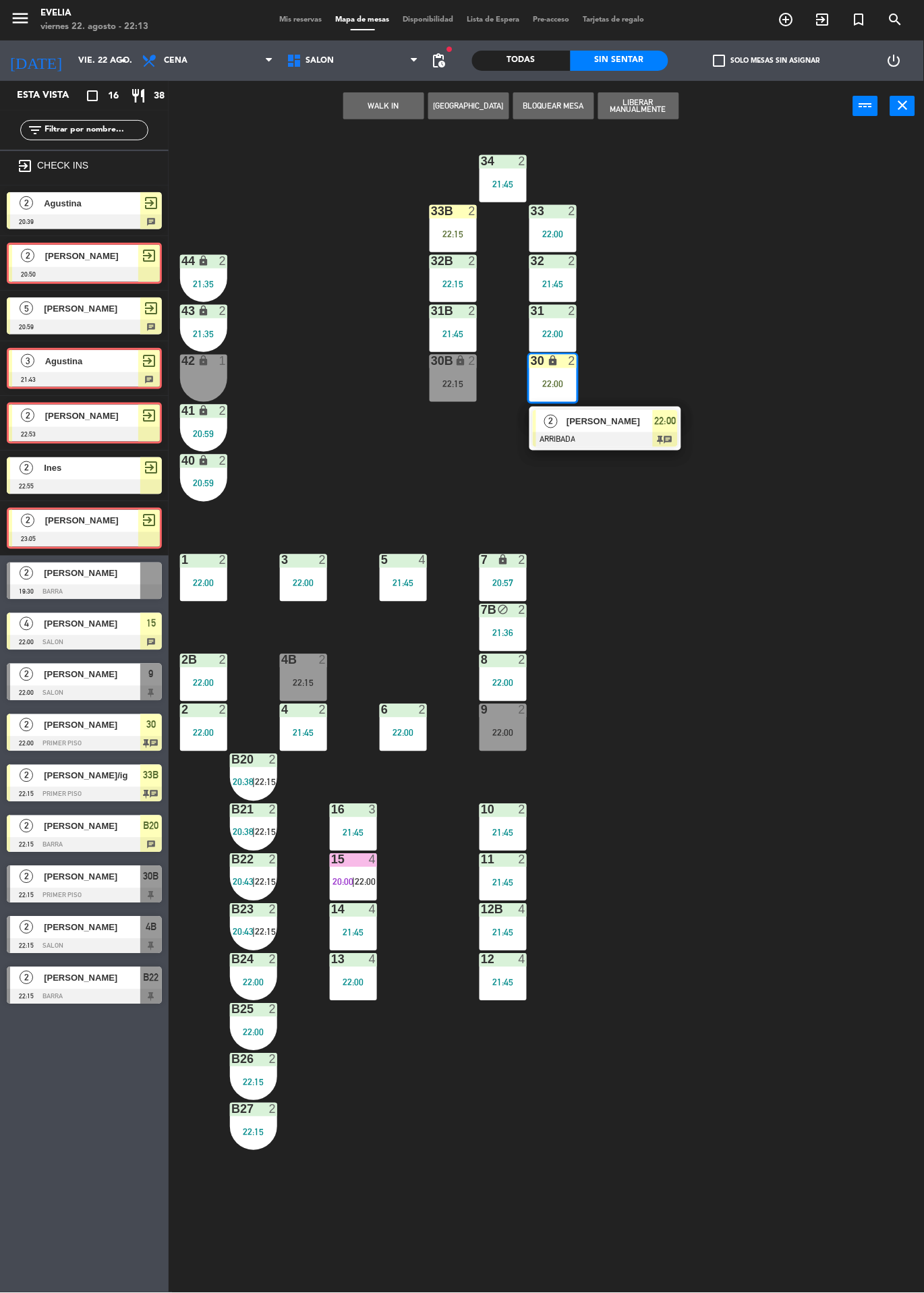
click at [793, 698] on div "34 2 21:45 33B 2 22:15 33 2 22:00 44 lock 2 21:35 32B 2 22:15 32 2 21:45 43 loc…" at bounding box center [551, 712] width 746 height 1162
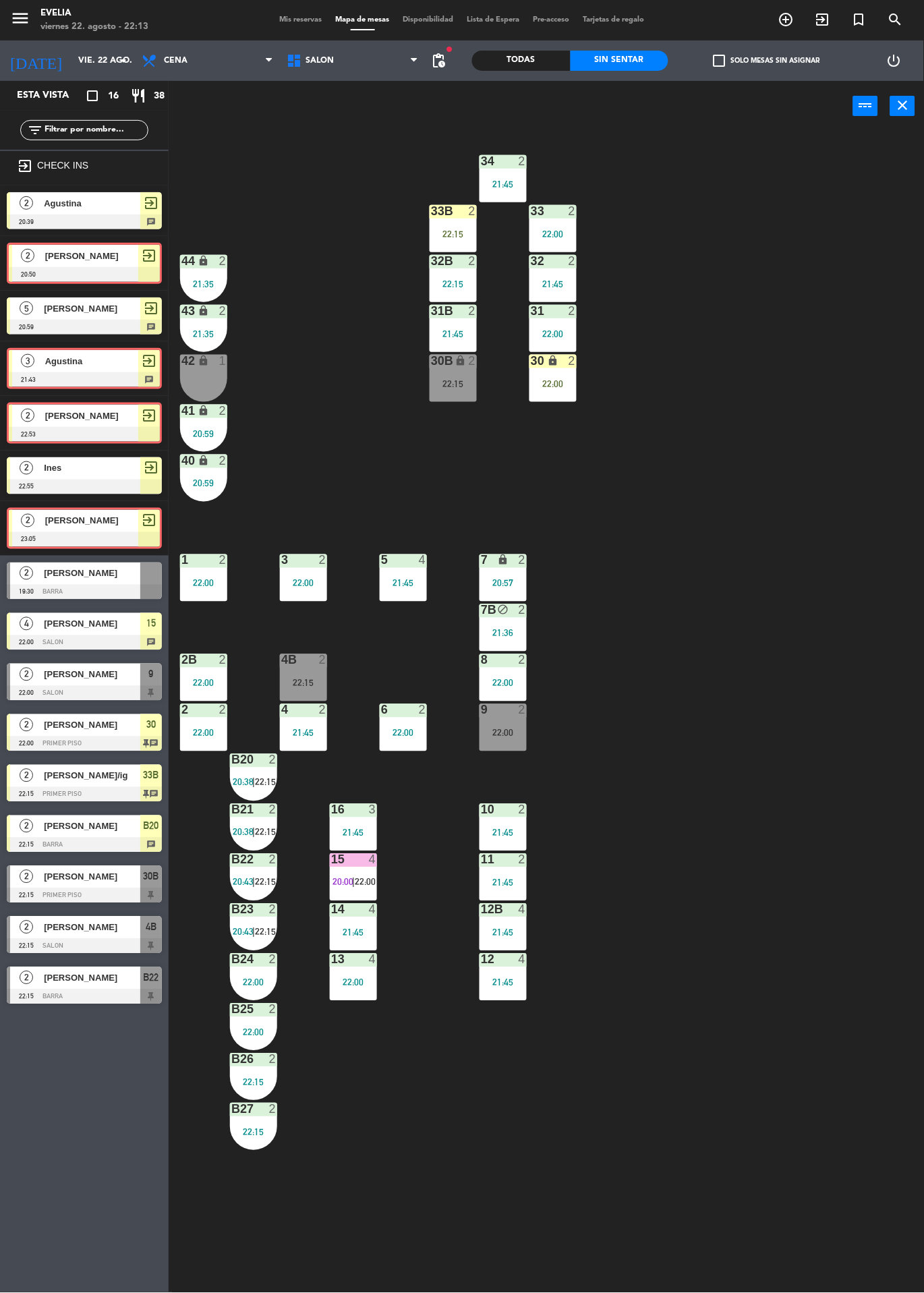
click at [140, 932] on div "4B" at bounding box center [151, 928] width 22 height 22
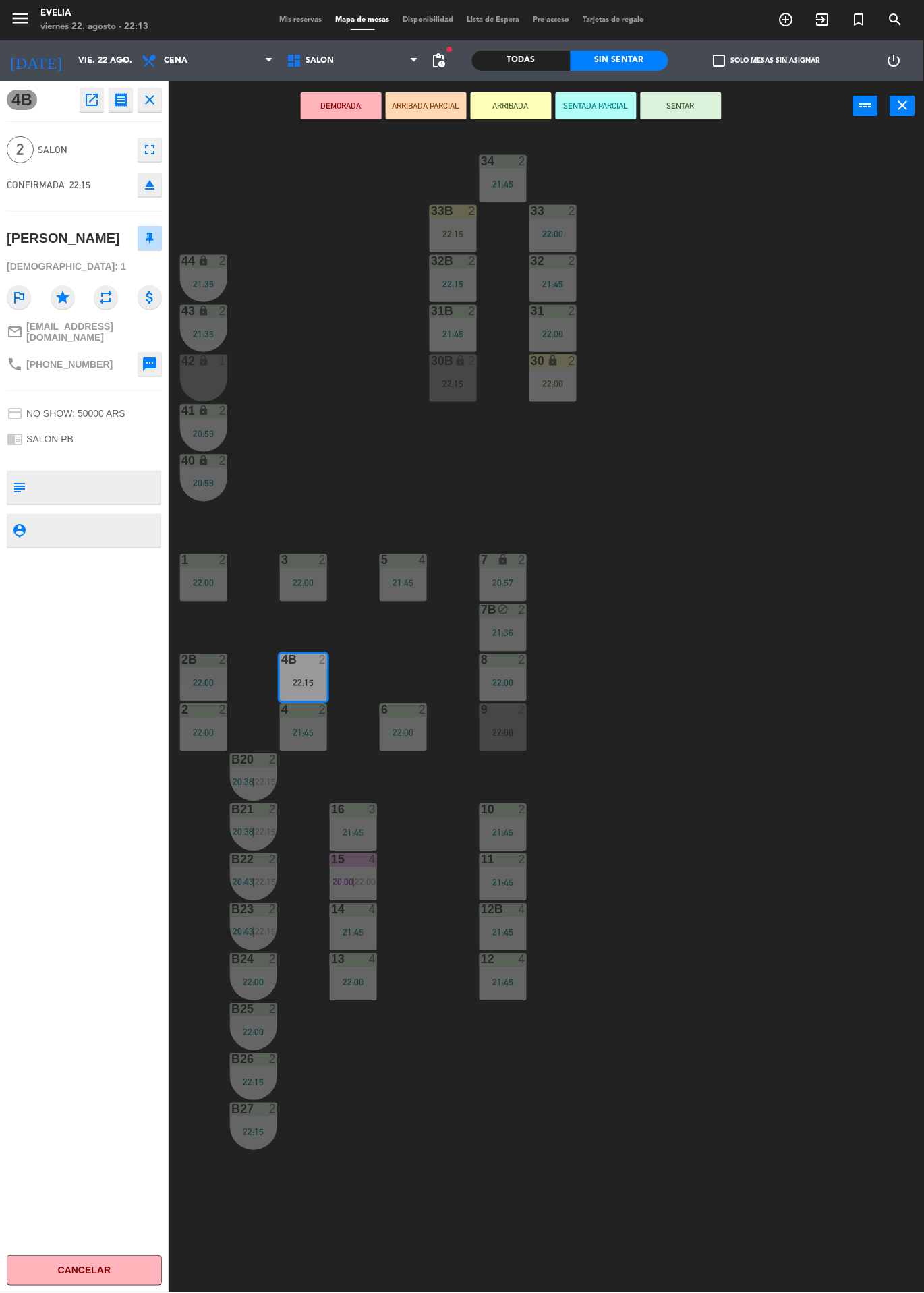
click at [507, 115] on button "ARRIBADA" at bounding box center [511, 105] width 81 height 27
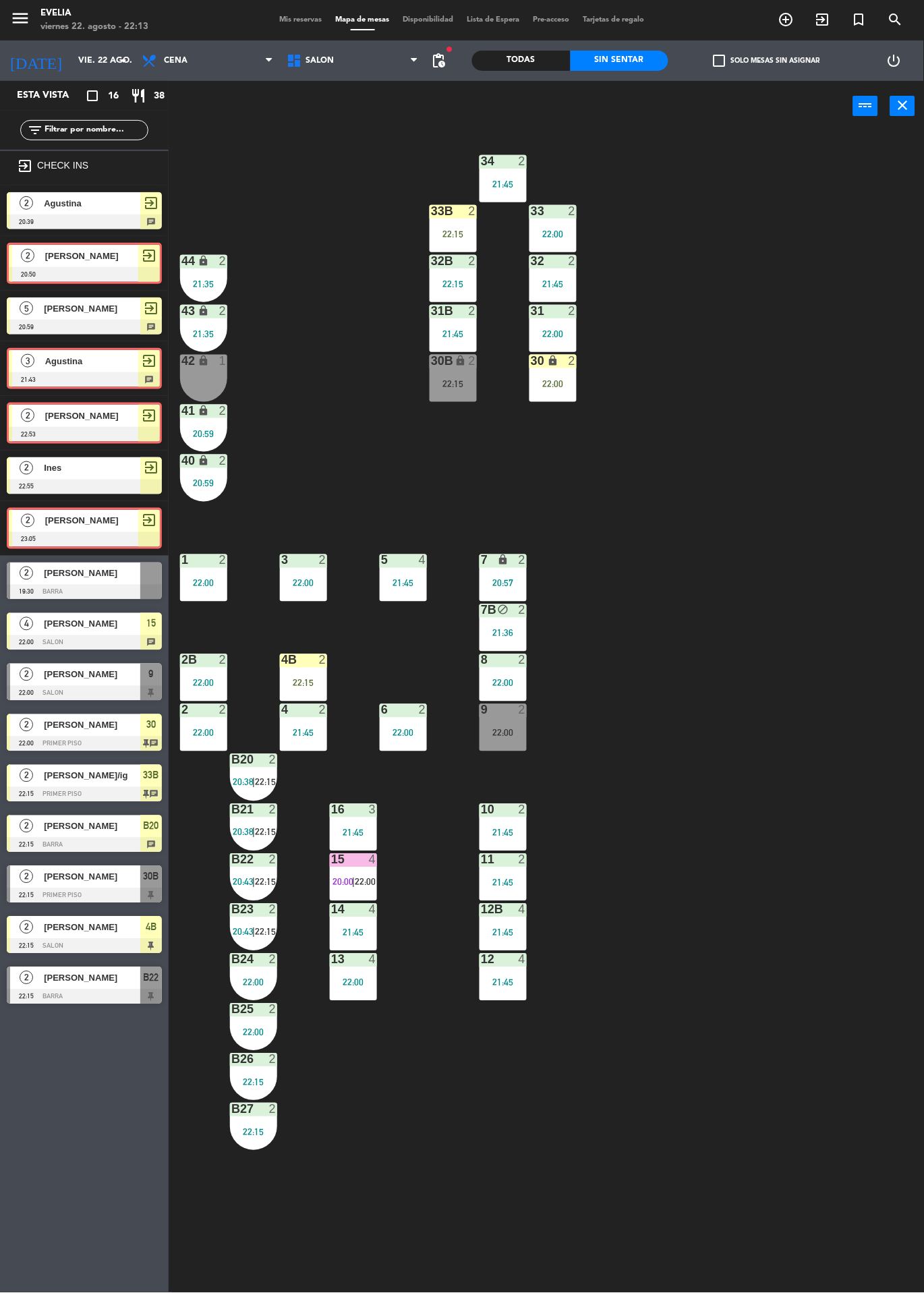
click at [697, 495] on div "34 2 21:45 33B 2 22:15 33 2 22:00 44 lock 2 21:35 32B 2 22:15 32 2 21:45 43 loc…" at bounding box center [551, 712] width 746 height 1162
click at [298, 664] on div at bounding box center [304, 660] width 22 height 12
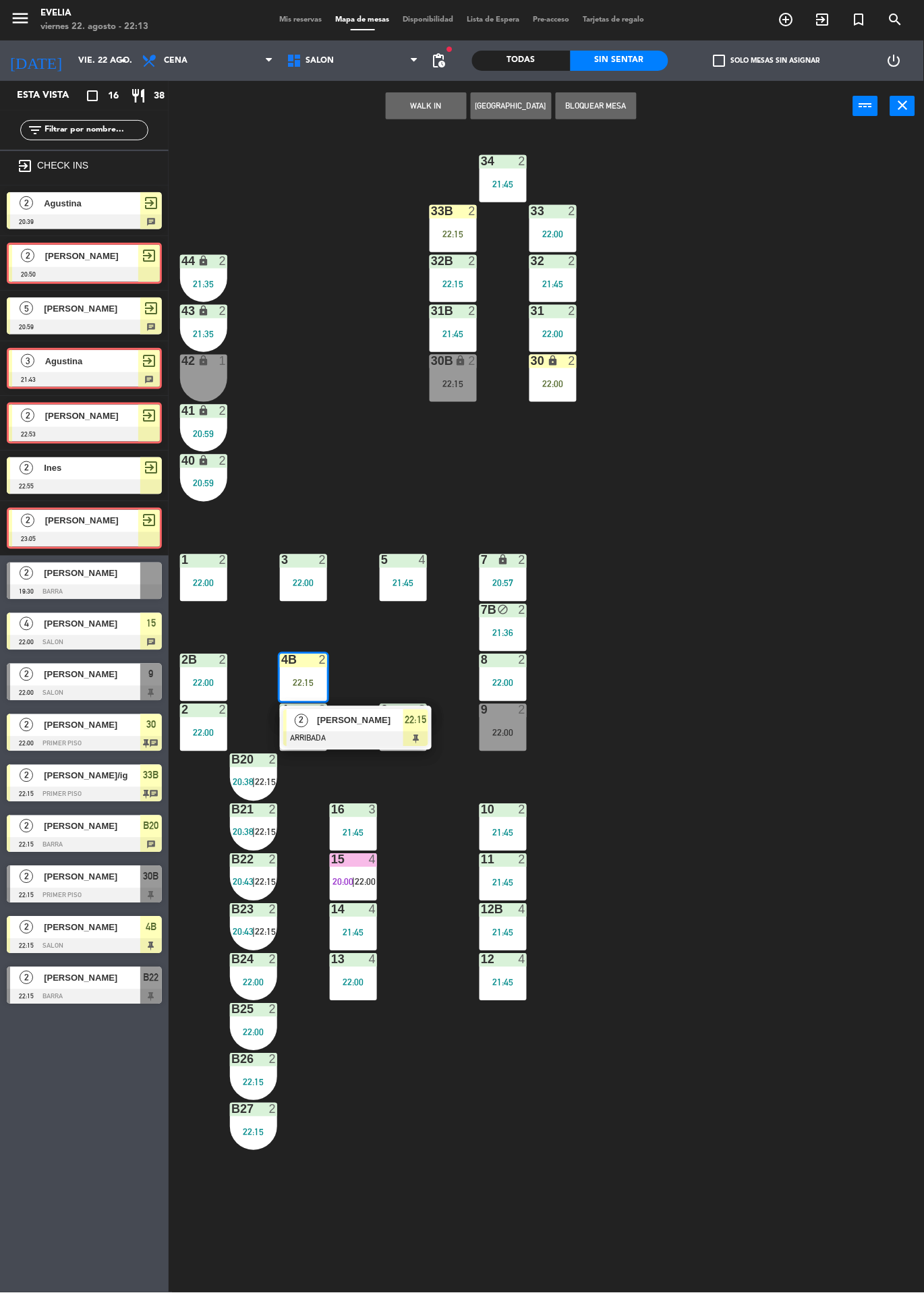
click at [351, 720] on span "[PERSON_NAME]" at bounding box center [360, 721] width 86 height 15
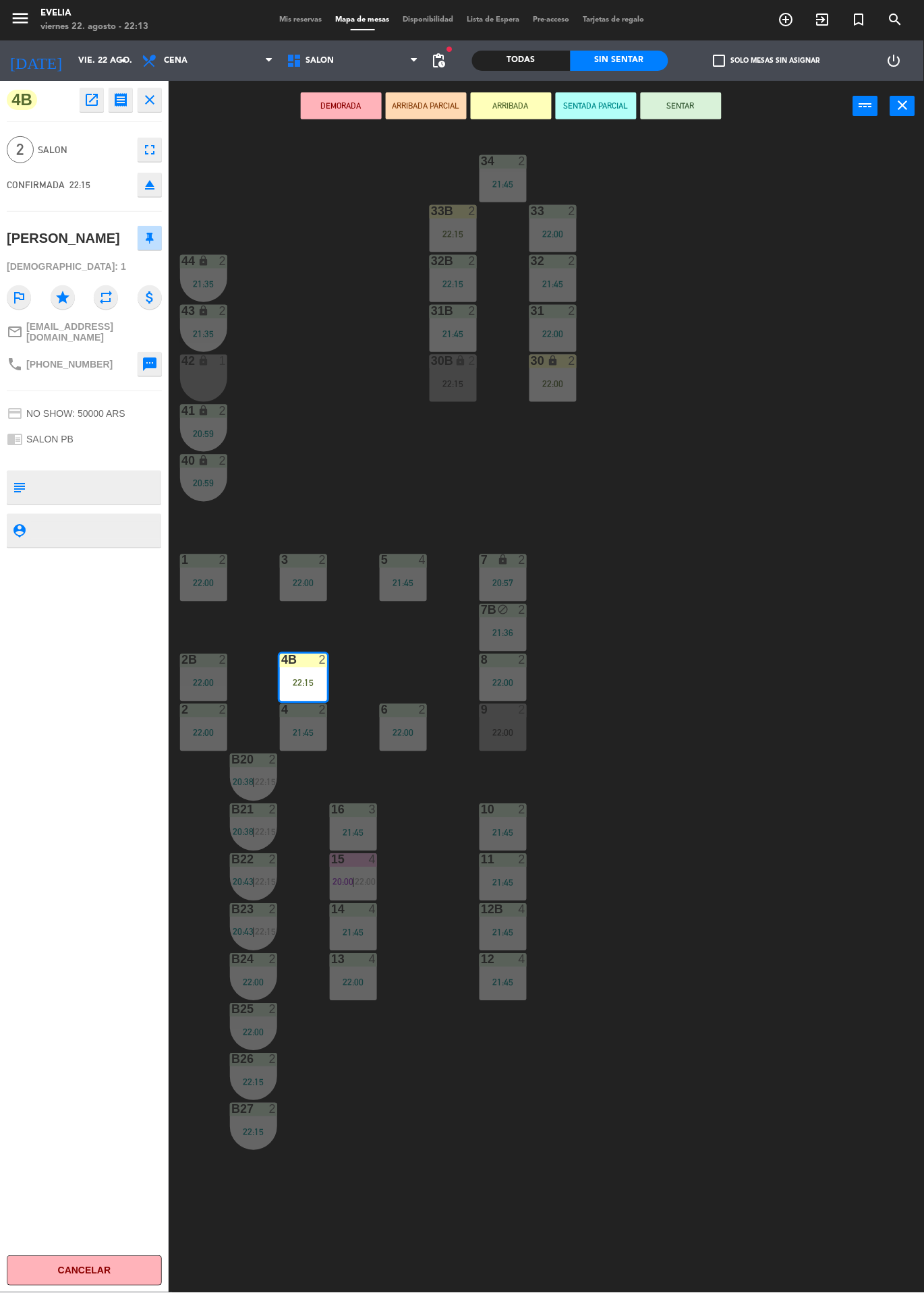
click at [116, 478] on textarea at bounding box center [96, 487] width 129 height 28
click at [92, 662] on div "4B open_in_new receipt 10:15 PM vie., 22 ago. 2 personas Nazarena spina Mesa 4B…" at bounding box center [84, 687] width 169 height 1213
click at [150, 477] on textarea at bounding box center [96, 487] width 129 height 28
type textarea "De blanco y cerave"
click at [110, 701] on div "4B open_in_new receipt 10:15 PM vie., 22 ago. 2 personas Nazarena spina Mesa 4B…" at bounding box center [84, 687] width 169 height 1213
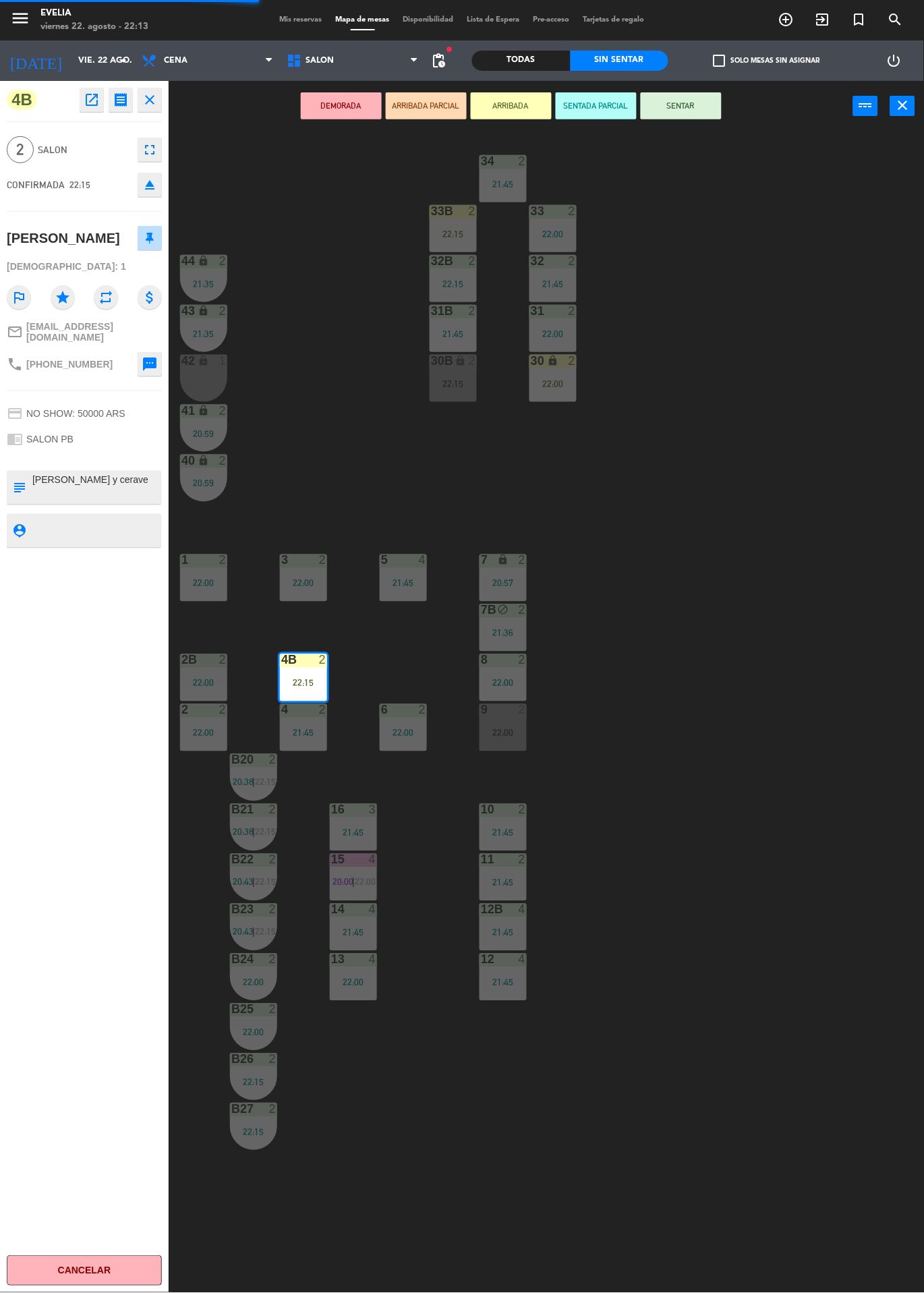
click at [733, 500] on div "34 2 21:45 33B 2 22:15 33 2 22:00 44 lock 2 21:35 32B 2 22:15 32 2 21:45 43 loc…" at bounding box center [551, 712] width 746 height 1162
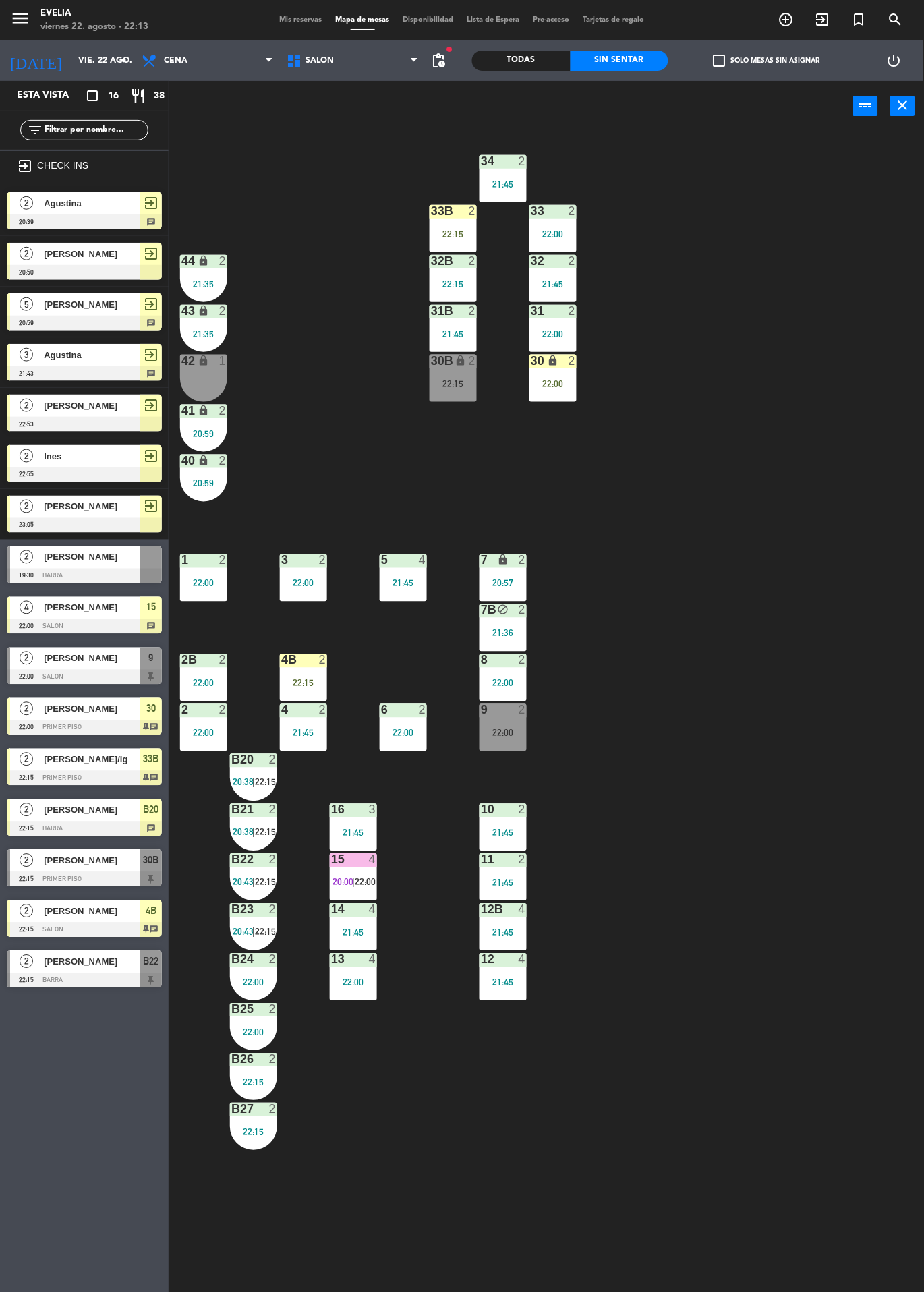
click at [292, 20] on span "Mis reservas" at bounding box center [301, 20] width 56 height 7
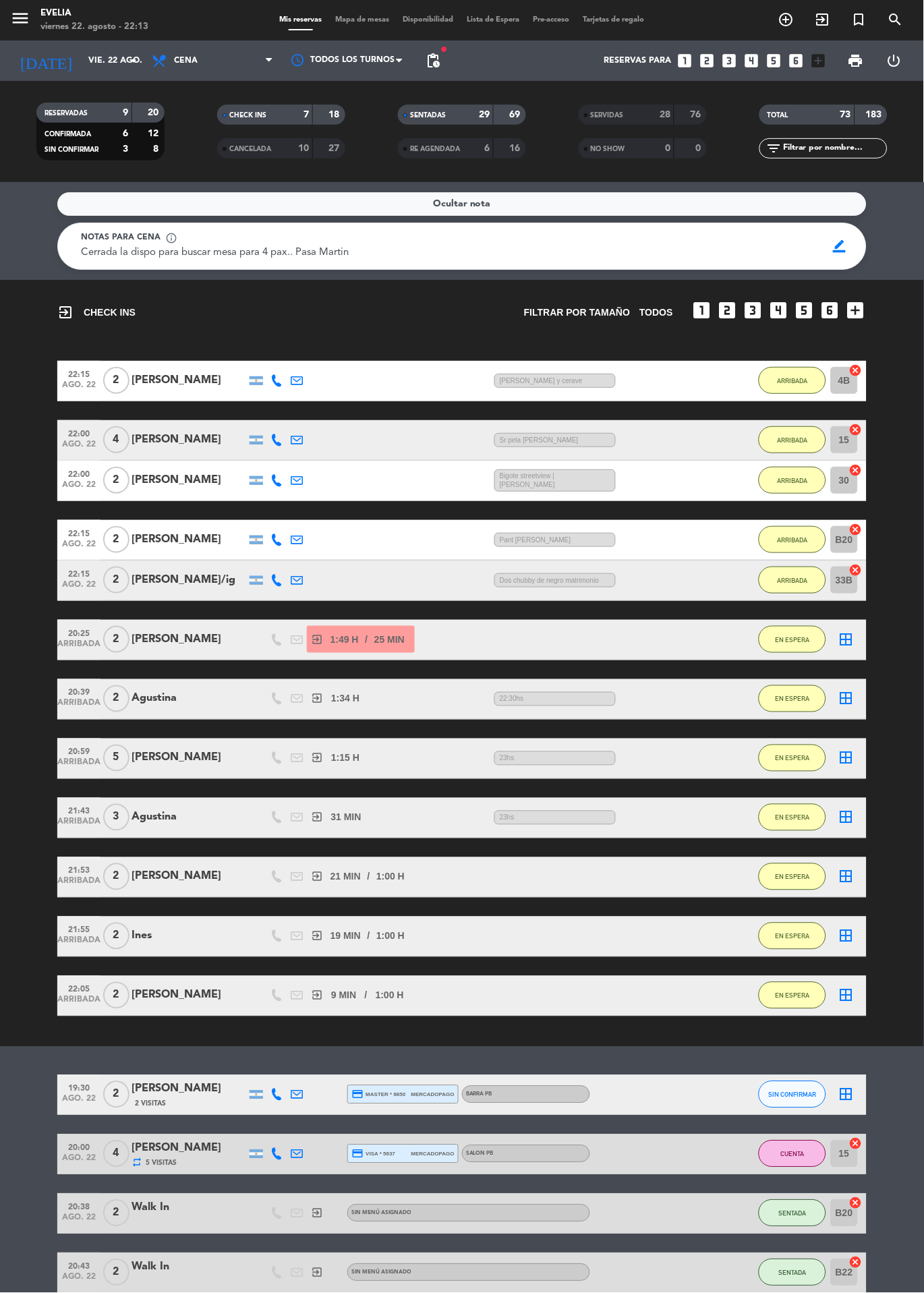
click at [362, 17] on span "Mapa de mesas" at bounding box center [363, 20] width 67 height 7
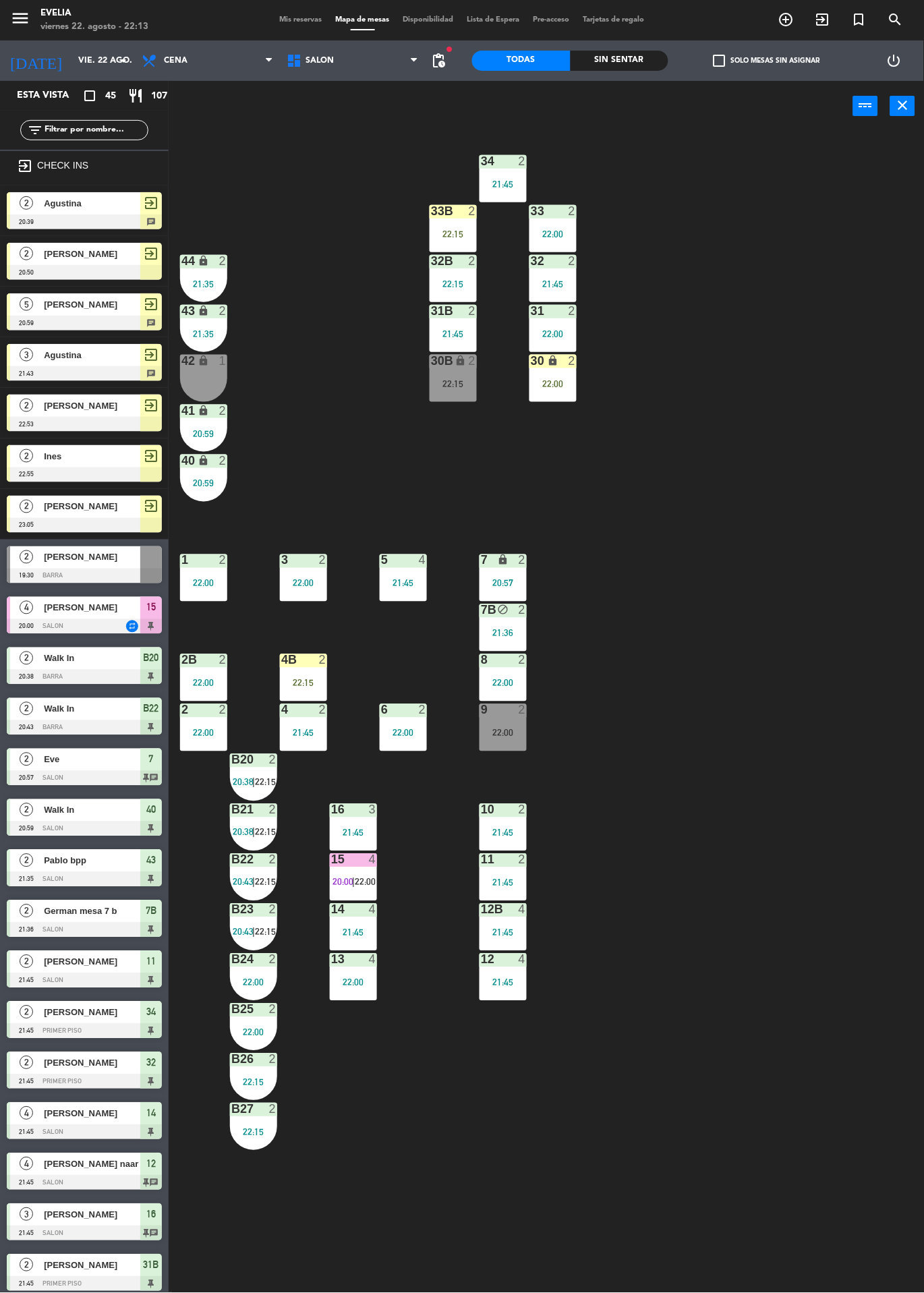
click at [372, 860] on div "4" at bounding box center [373, 860] width 8 height 12
click at [748, 845] on div "34 2 21:45 33B 2 22:15 33 2 22:00 44 lock 2 21:35 32B 2 22:15 32 2 21:45 43 loc…" at bounding box center [551, 712] width 746 height 1162
click at [647, 64] on div "Sin sentar" at bounding box center [620, 61] width 99 height 20
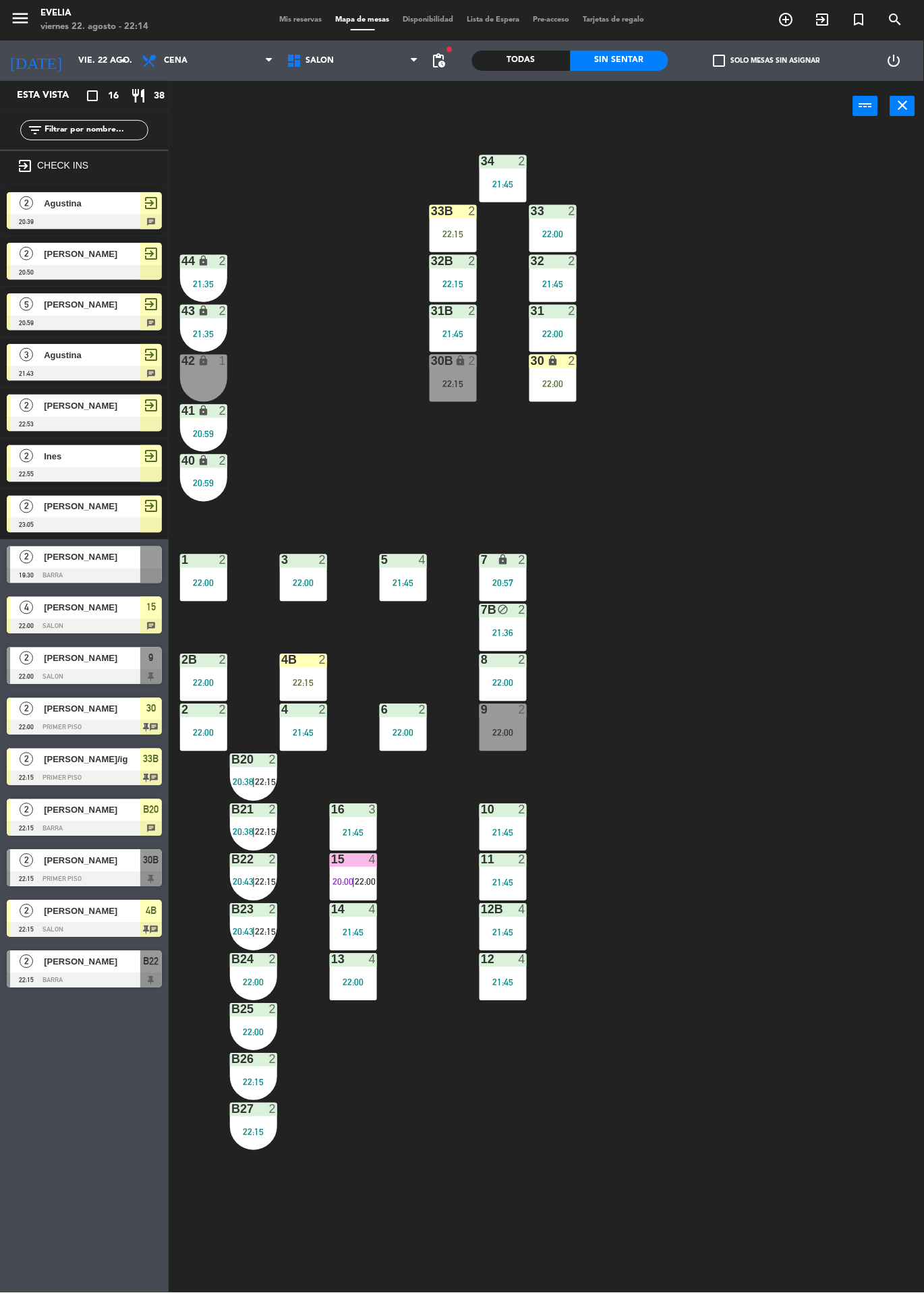
click at [572, 382] on div "22:00" at bounding box center [553, 384] width 47 height 9
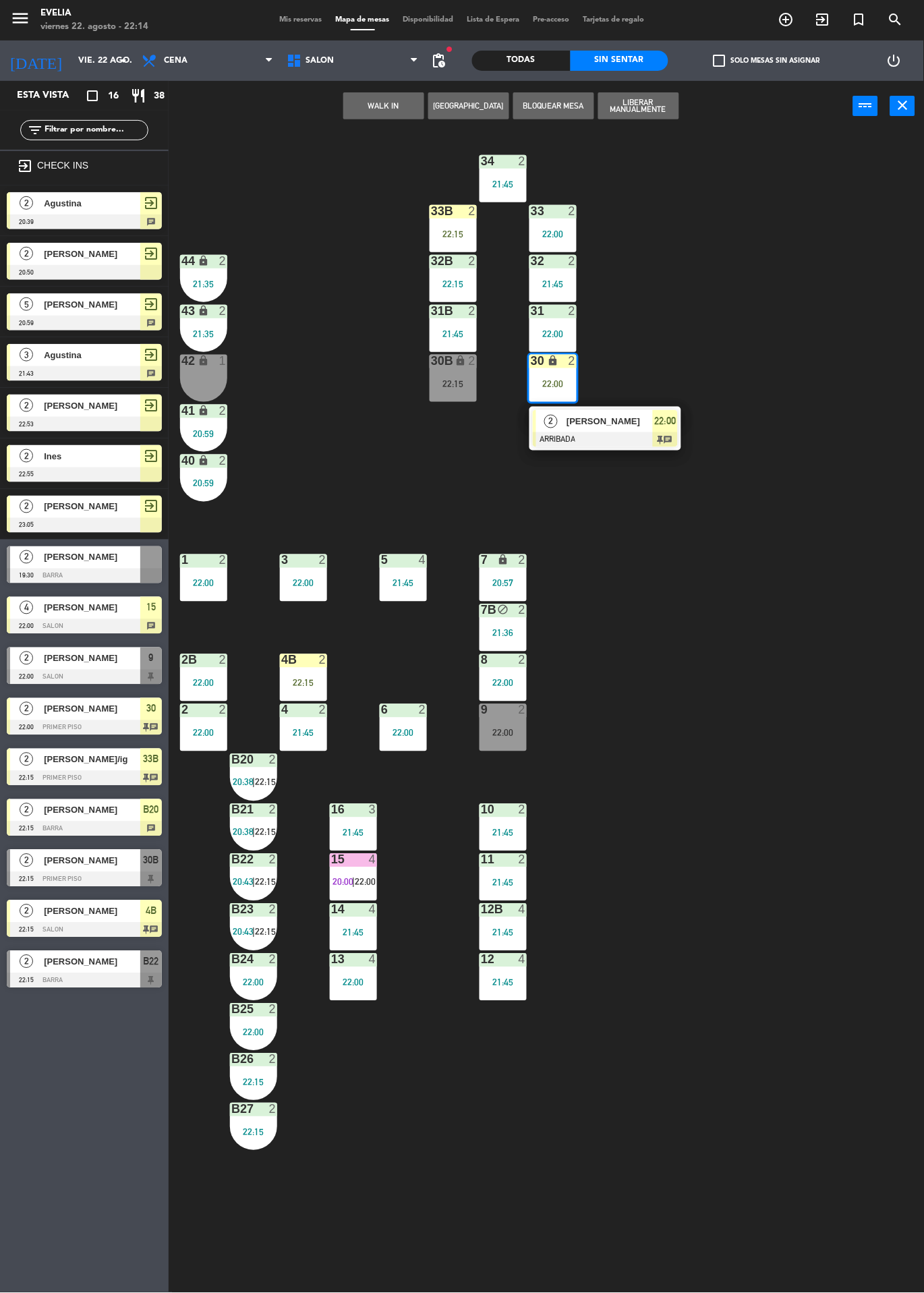
click at [632, 418] on span "[PERSON_NAME]" at bounding box center [609, 421] width 86 height 15
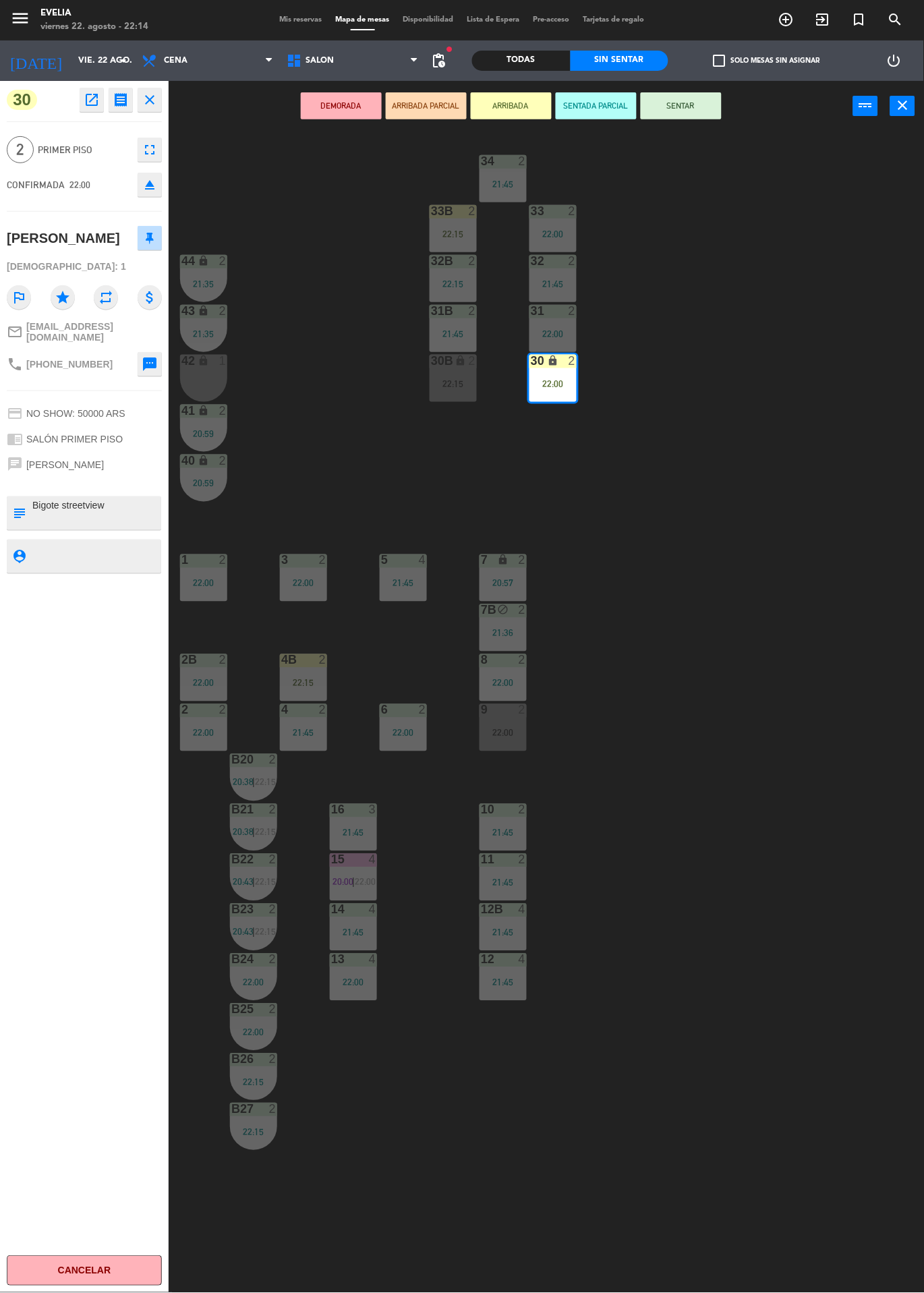
click at [727, 658] on div "34 2 21:45 33B 2 22:15 33 2 22:00 44 lock 2 21:35 32B 2 22:15 32 2 21:45 43 loc…" at bounding box center [551, 712] width 746 height 1162
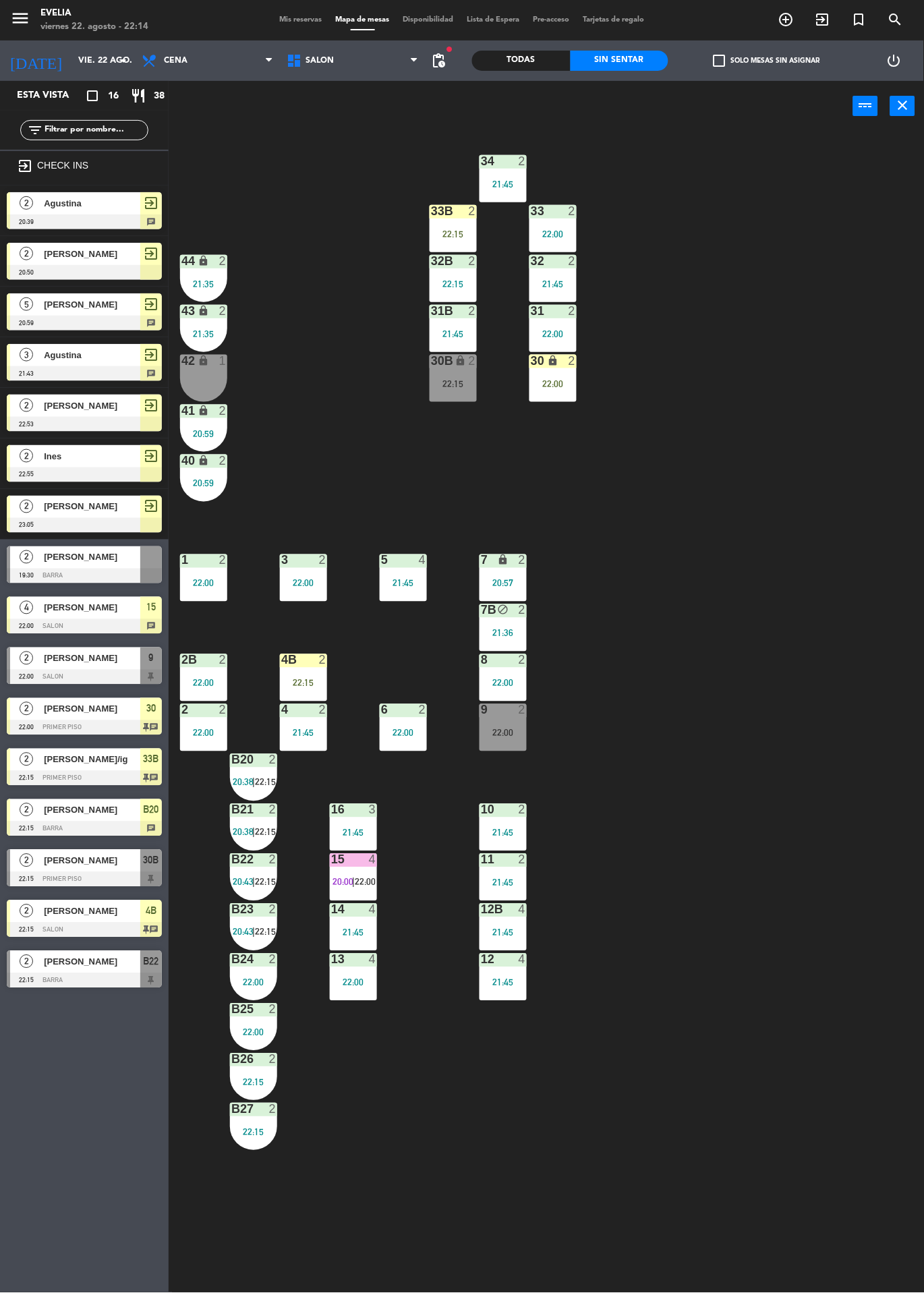
click at [312, 667] on div "4B 2" at bounding box center [303, 661] width 47 height 14
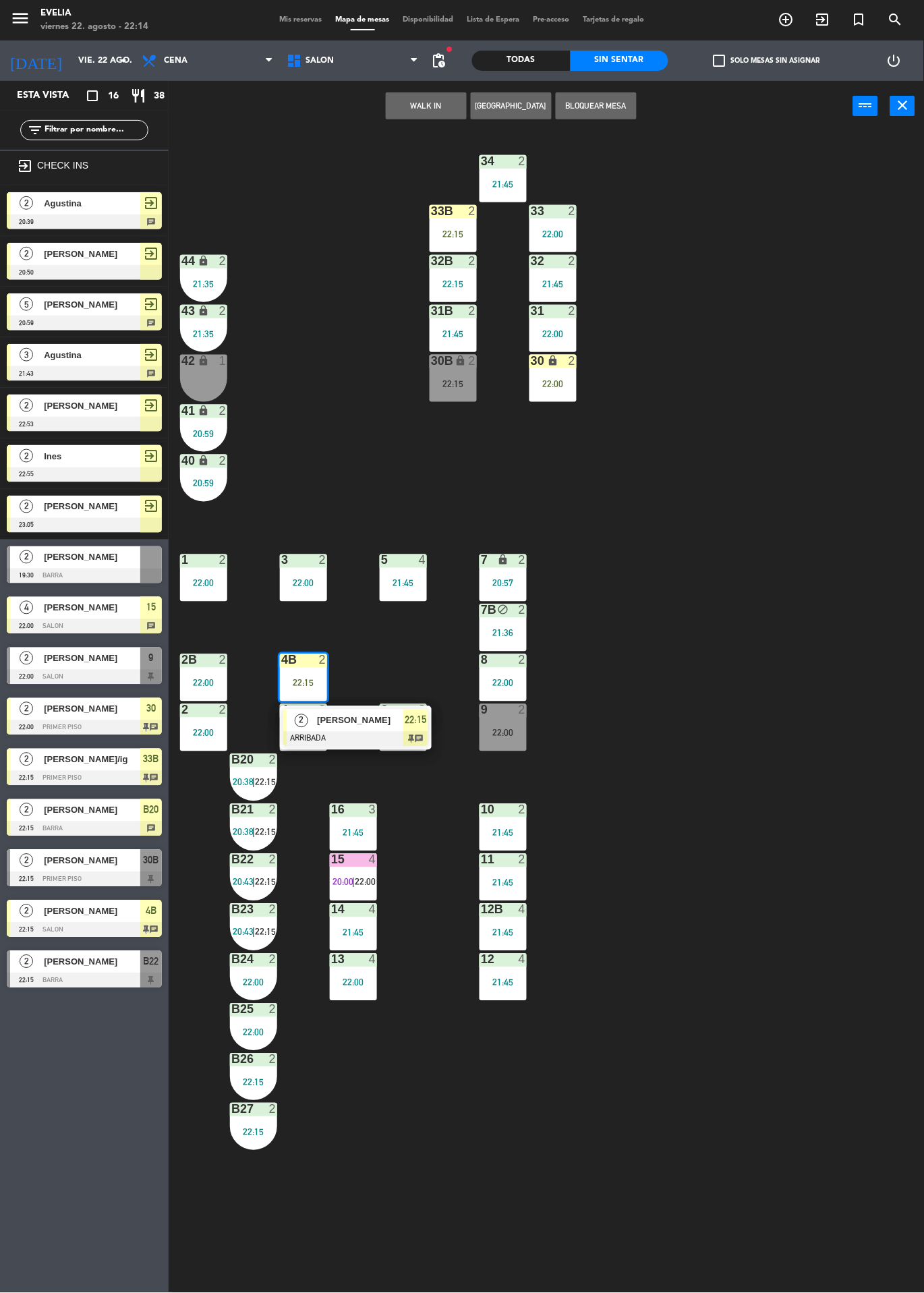
click at [717, 583] on div "34 2 21:45 33B 2 22:15 33 2 22:00 44 lock 2 21:35 32B 2 22:15 32 2 21:45 43 loc…" at bounding box center [551, 712] width 746 height 1162
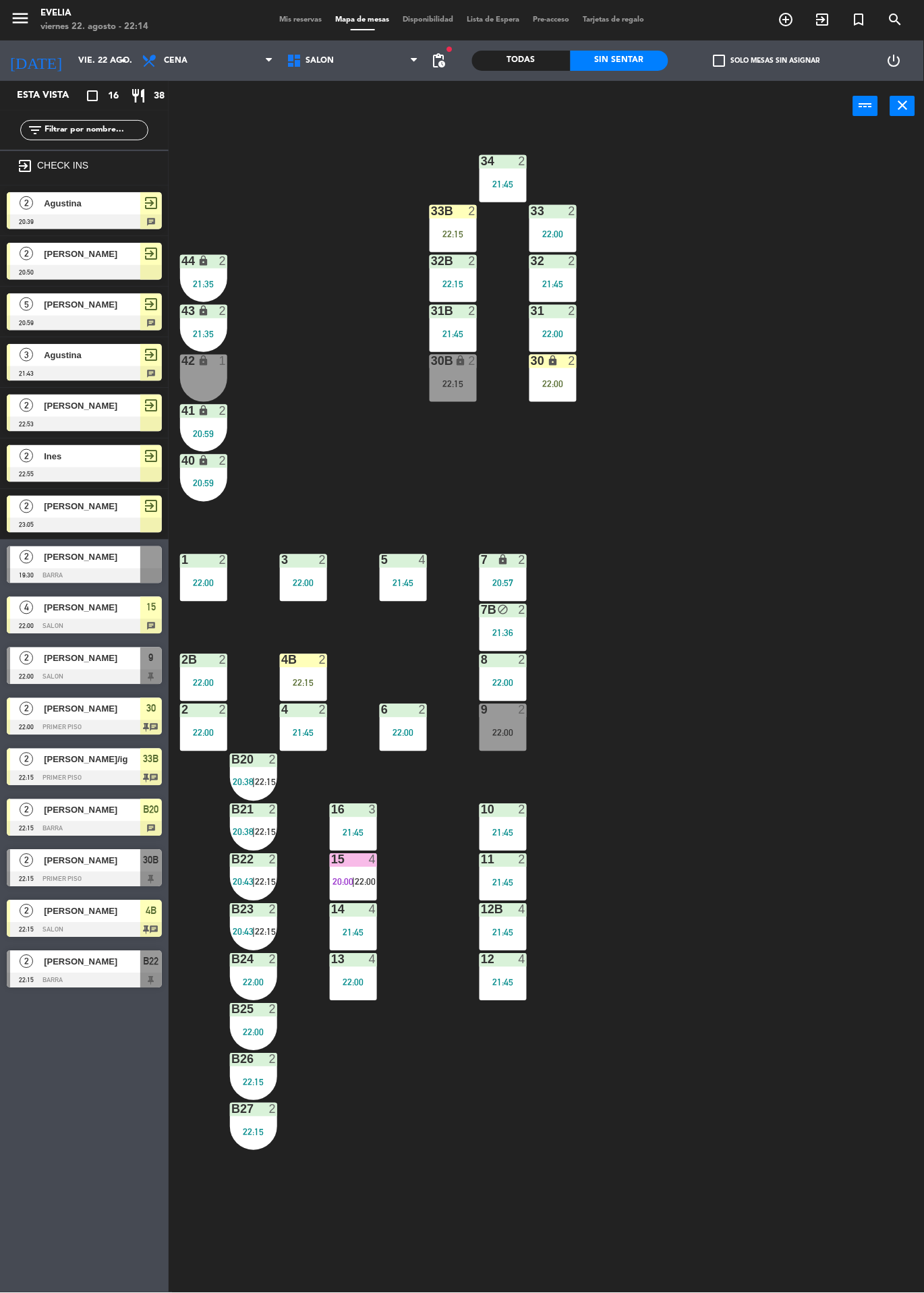
click at [561, 397] on div "30 lock 2 22:00" at bounding box center [553, 378] width 47 height 47
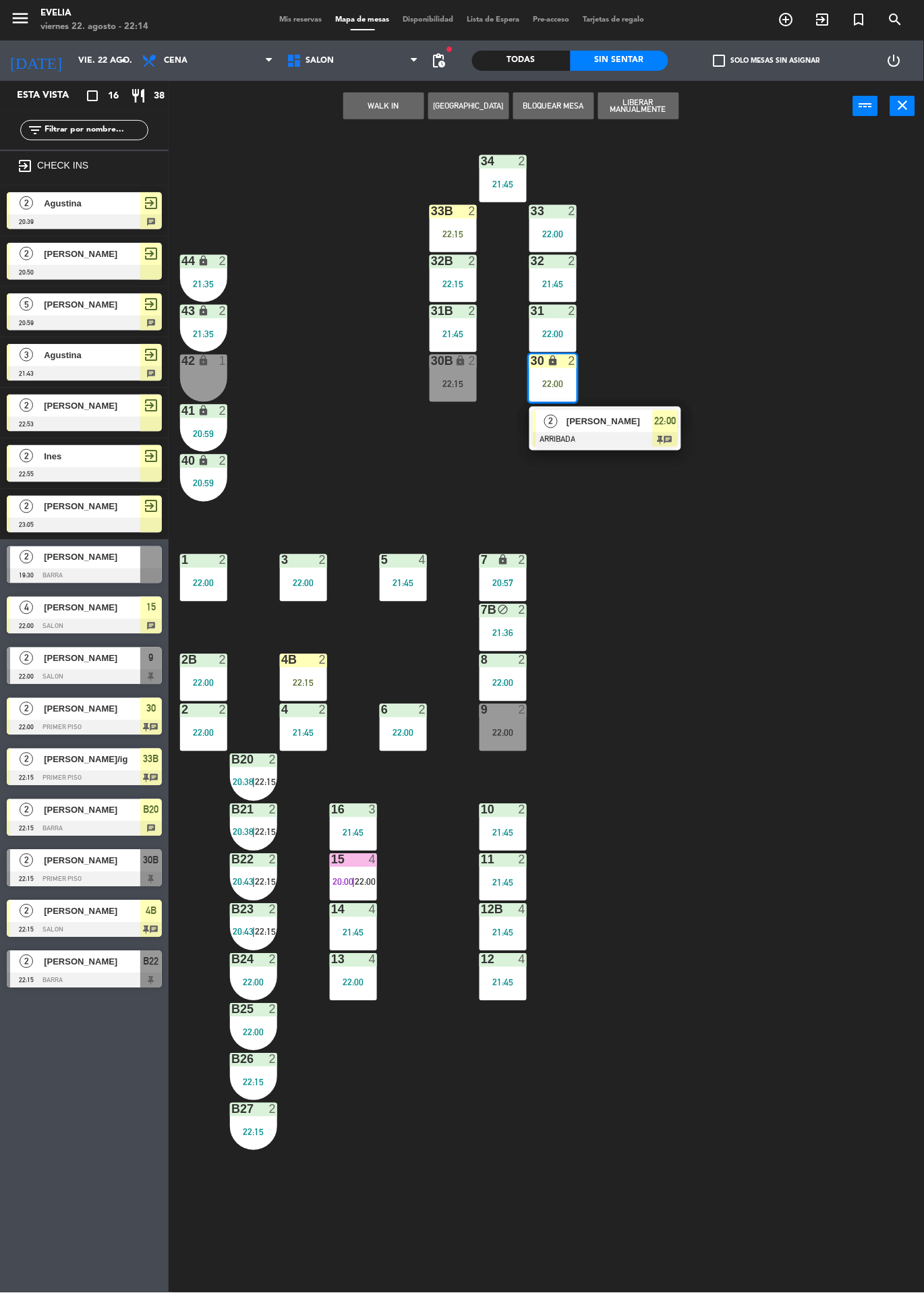
click at [612, 431] on div "[PERSON_NAME]" at bounding box center [609, 421] width 88 height 22
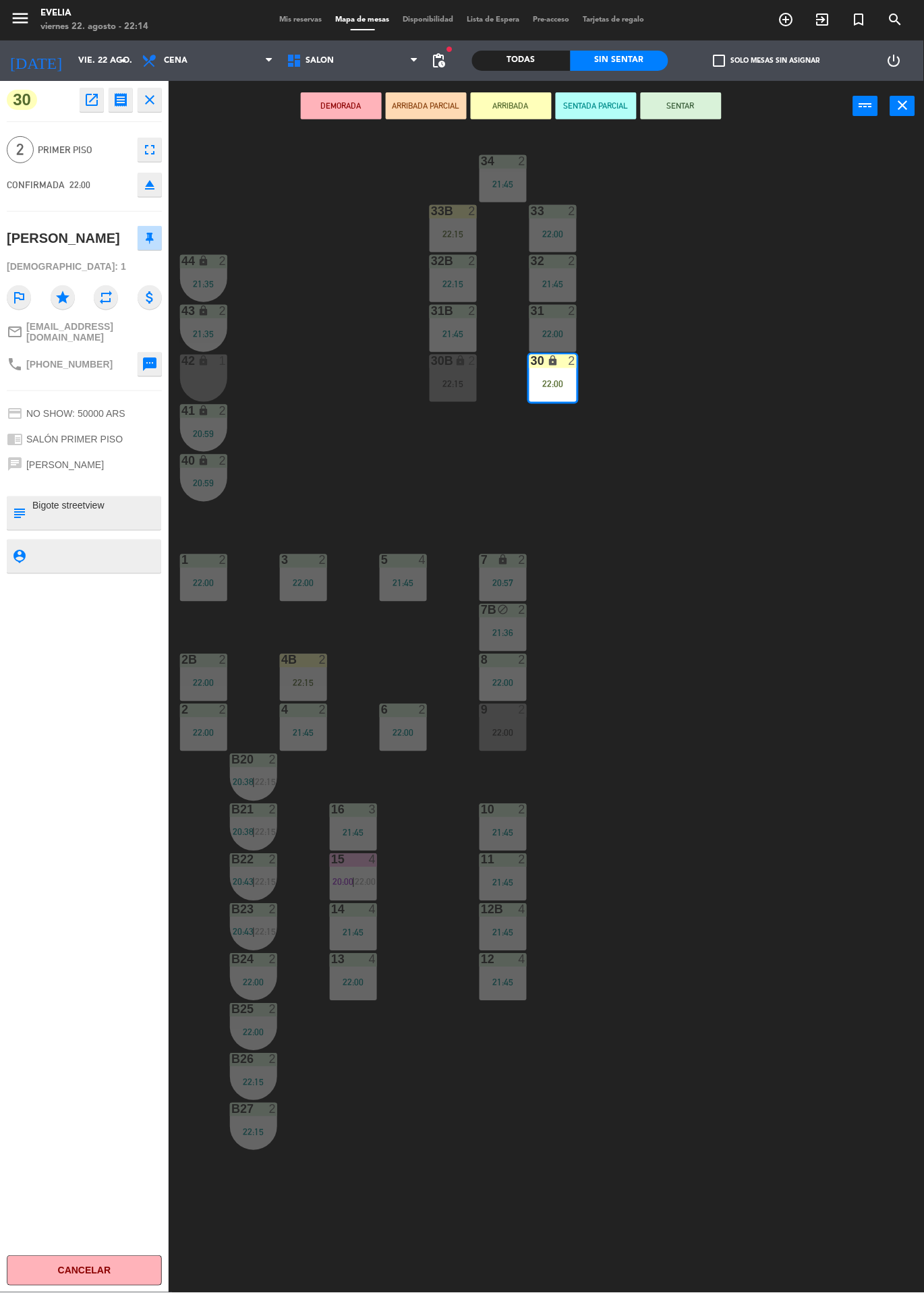
click at [701, 116] on button "SENTAR" at bounding box center [682, 105] width 81 height 27
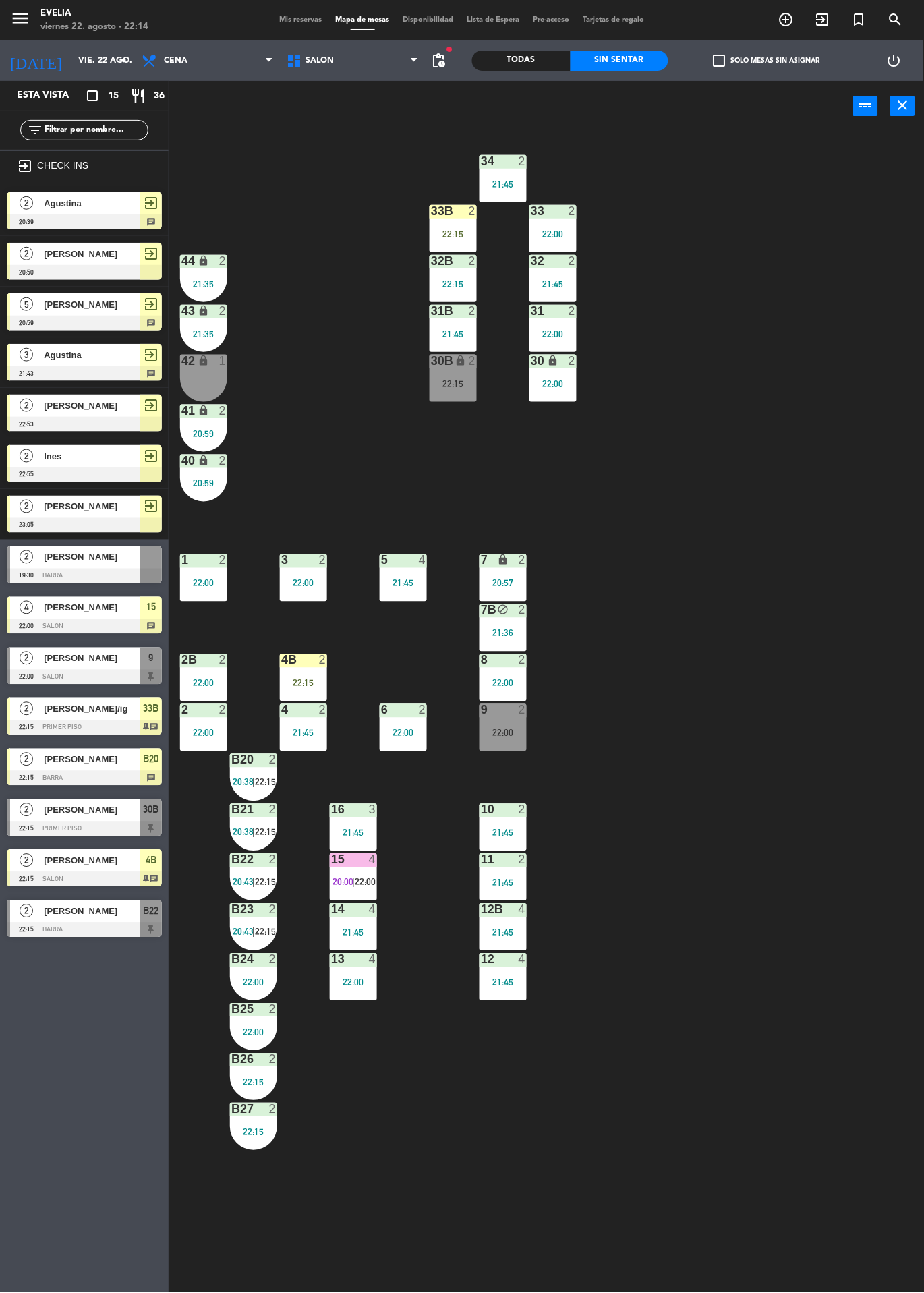
click at [372, 872] on div "15 4 20:00 | 22:00" at bounding box center [353, 877] width 47 height 47
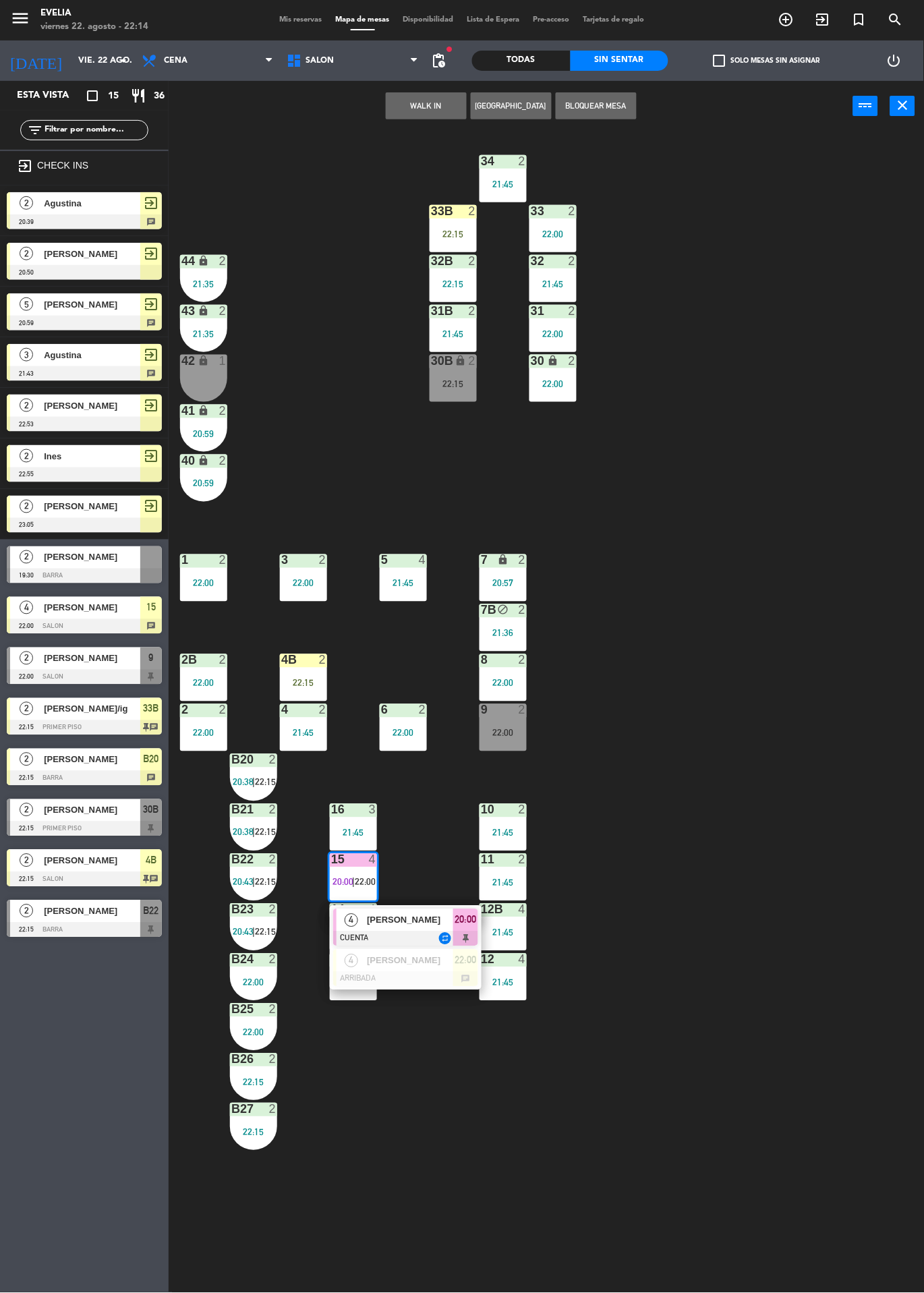
click at [380, 978] on div at bounding box center [406, 979] width 145 height 15
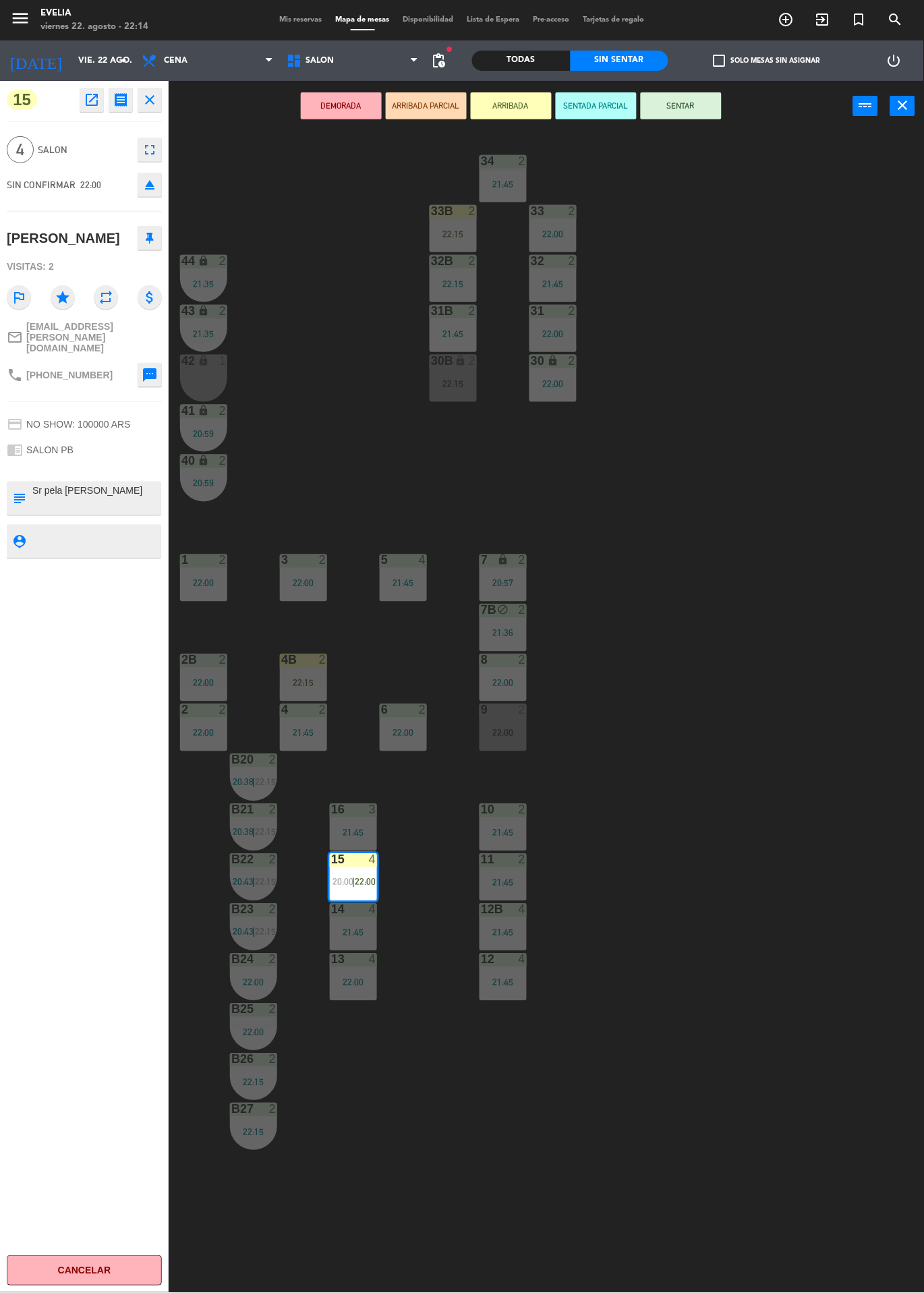
click at [296, 401] on div "34 2 21:45 33B 2 22:15 33 2 22:00 44 lock 2 21:35 32B 2 22:15 32 2 21:45 43 loc…" at bounding box center [551, 712] width 746 height 1162
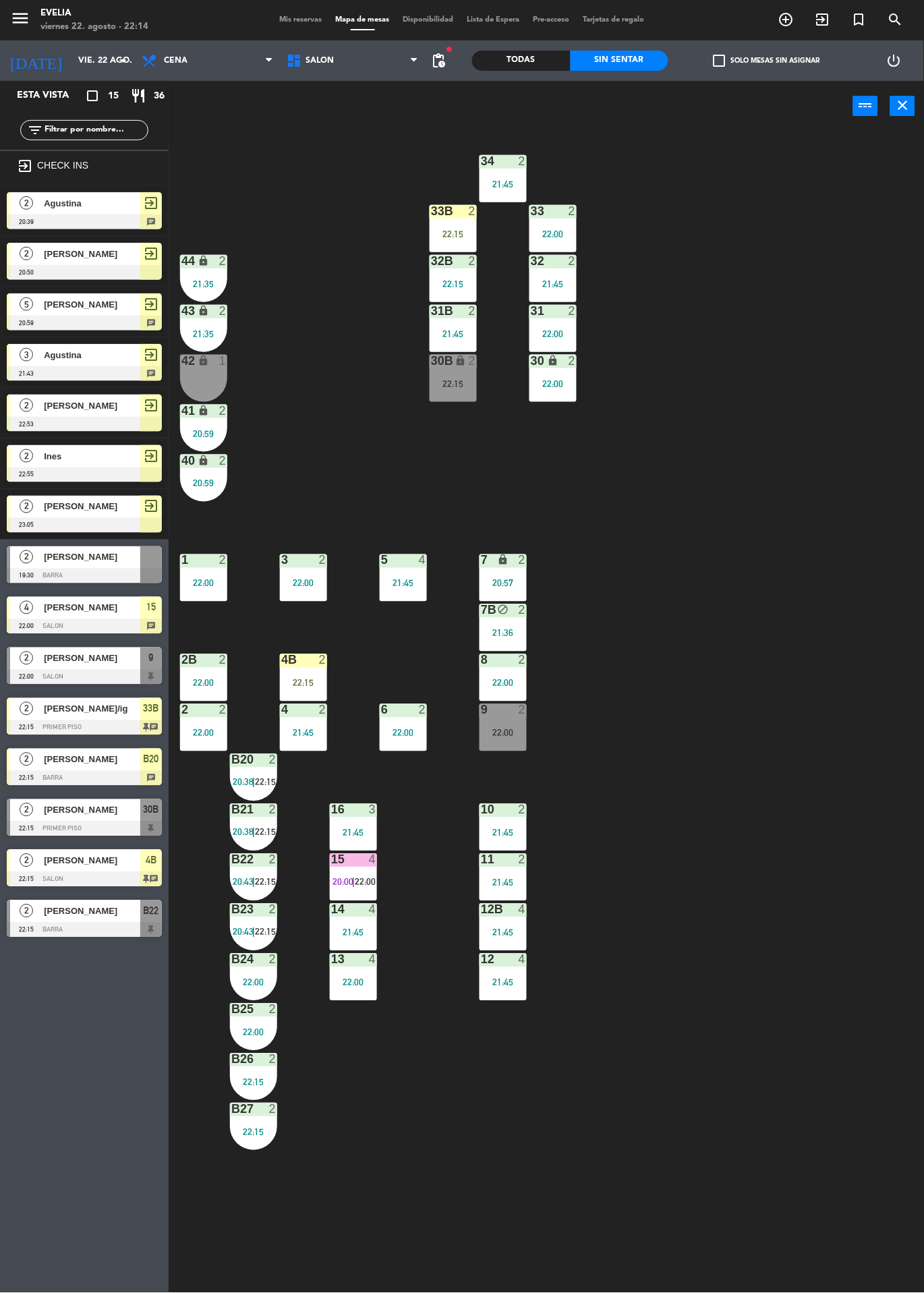
click at [372, 856] on div "4" at bounding box center [373, 860] width 8 height 12
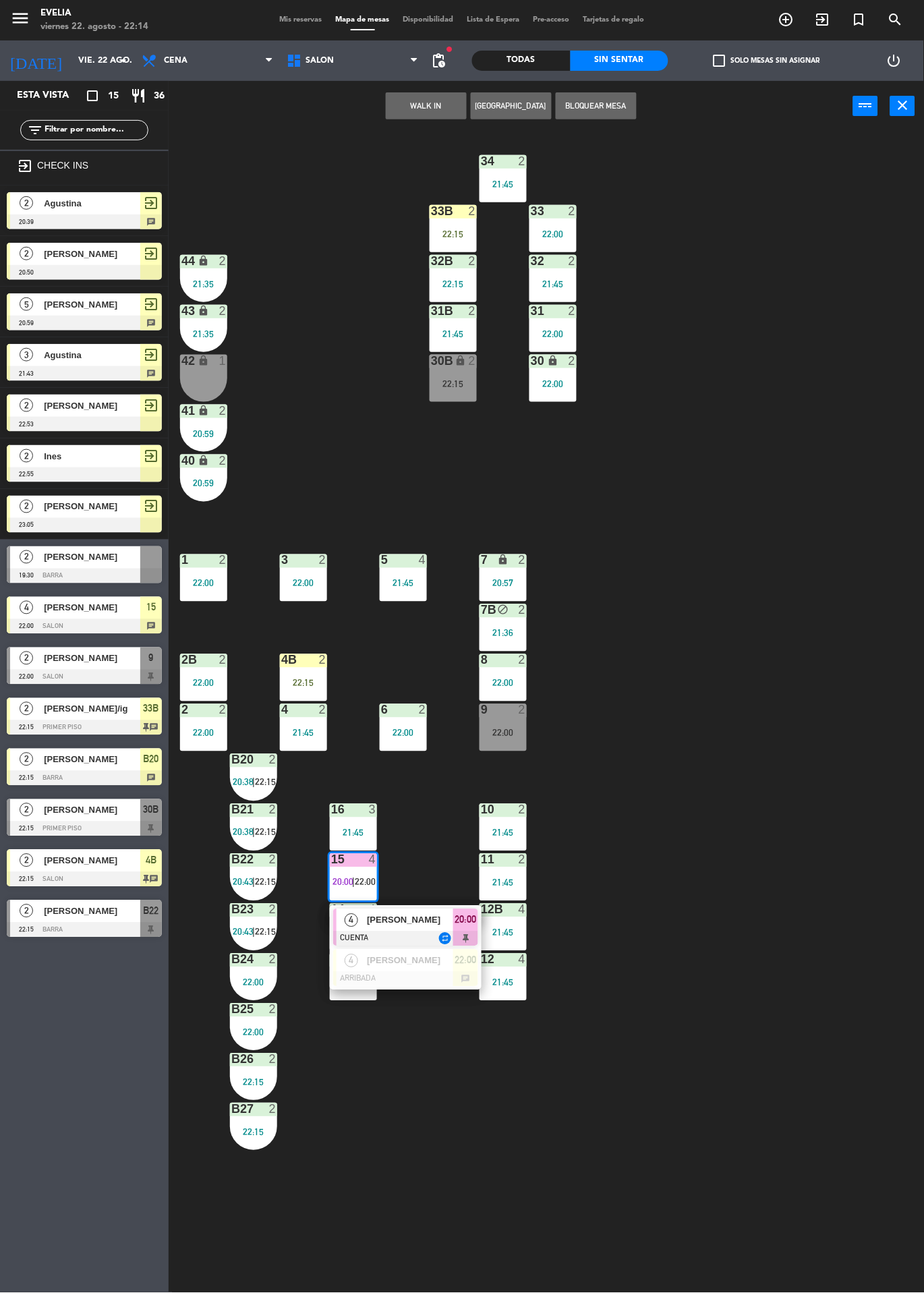
click at [364, 952] on div "4" at bounding box center [351, 961] width 29 height 22
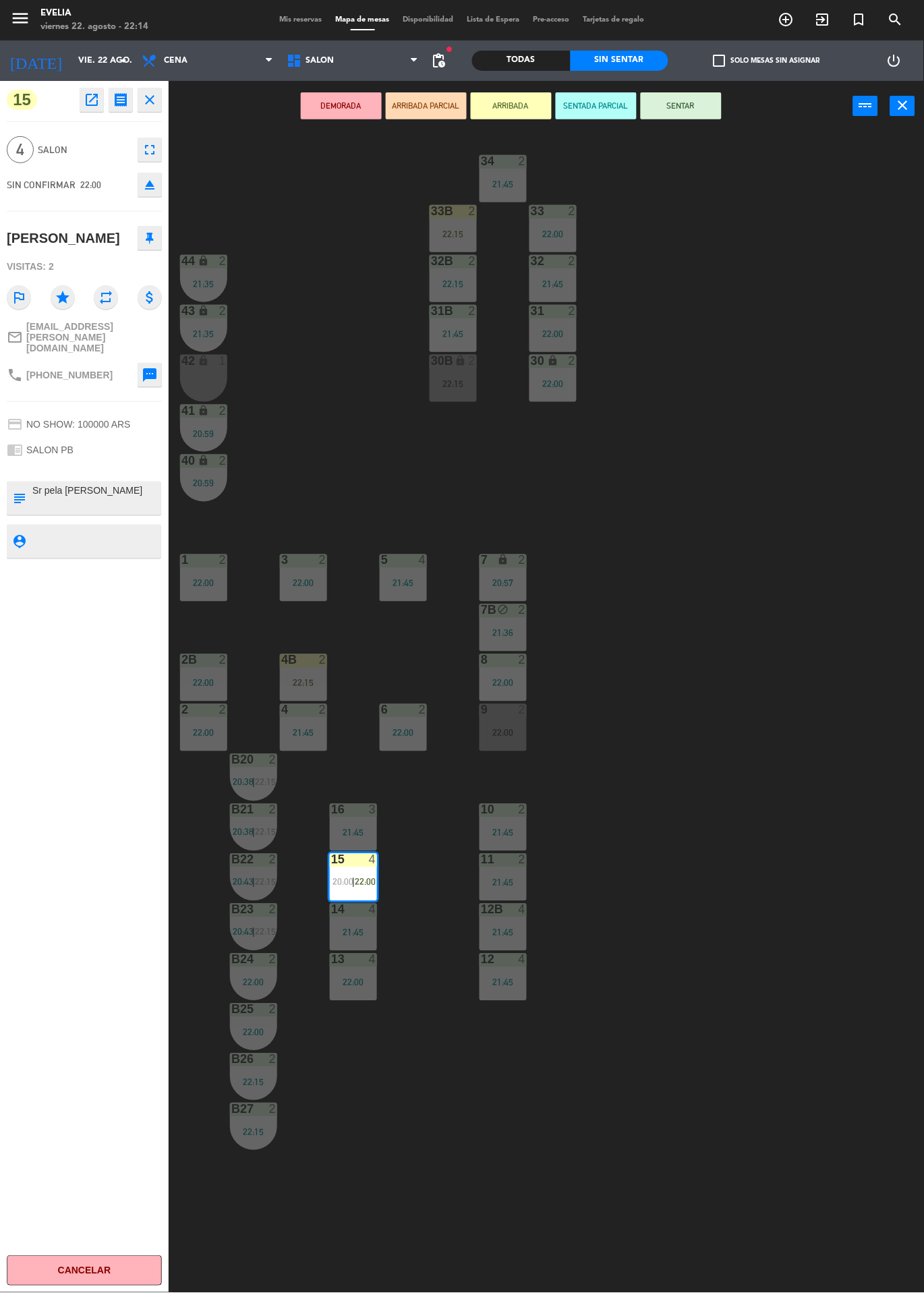
click at [316, 460] on div "34 2 21:45 33B 2 22:15 33 2 22:00 44 lock 2 21:35 32B 2 22:15 32 2 21:45 43 loc…" at bounding box center [551, 712] width 746 height 1162
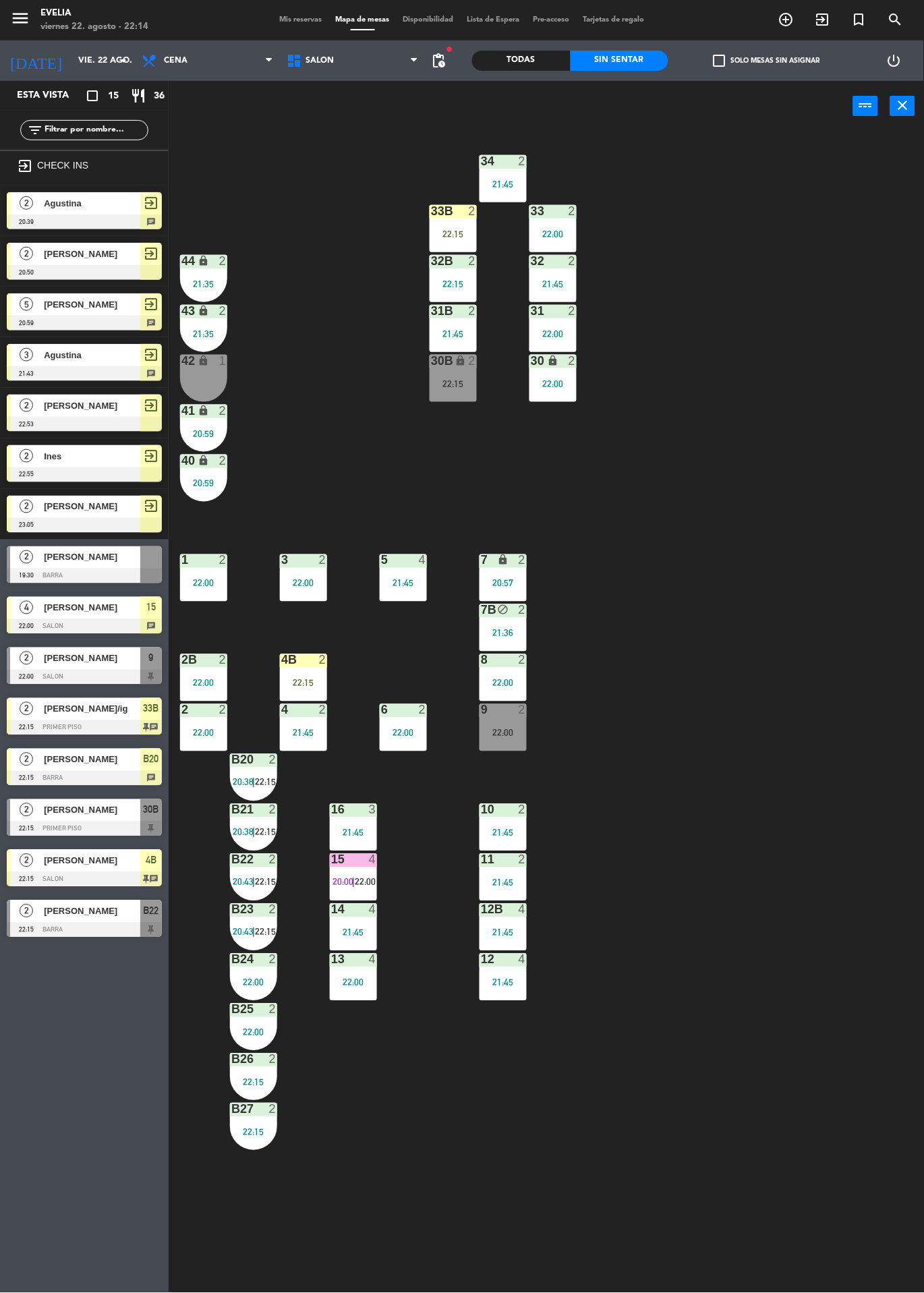
click at [333, 410] on div "34 2 21:45 33B 2 22:15 33 2 22:00 44 lock 2 21:35 32B 2 22:15 32 2 21:45 43 loc…" at bounding box center [551, 712] width 746 height 1162
click at [337, 880] on span "20:00" at bounding box center [343, 882] width 21 height 11
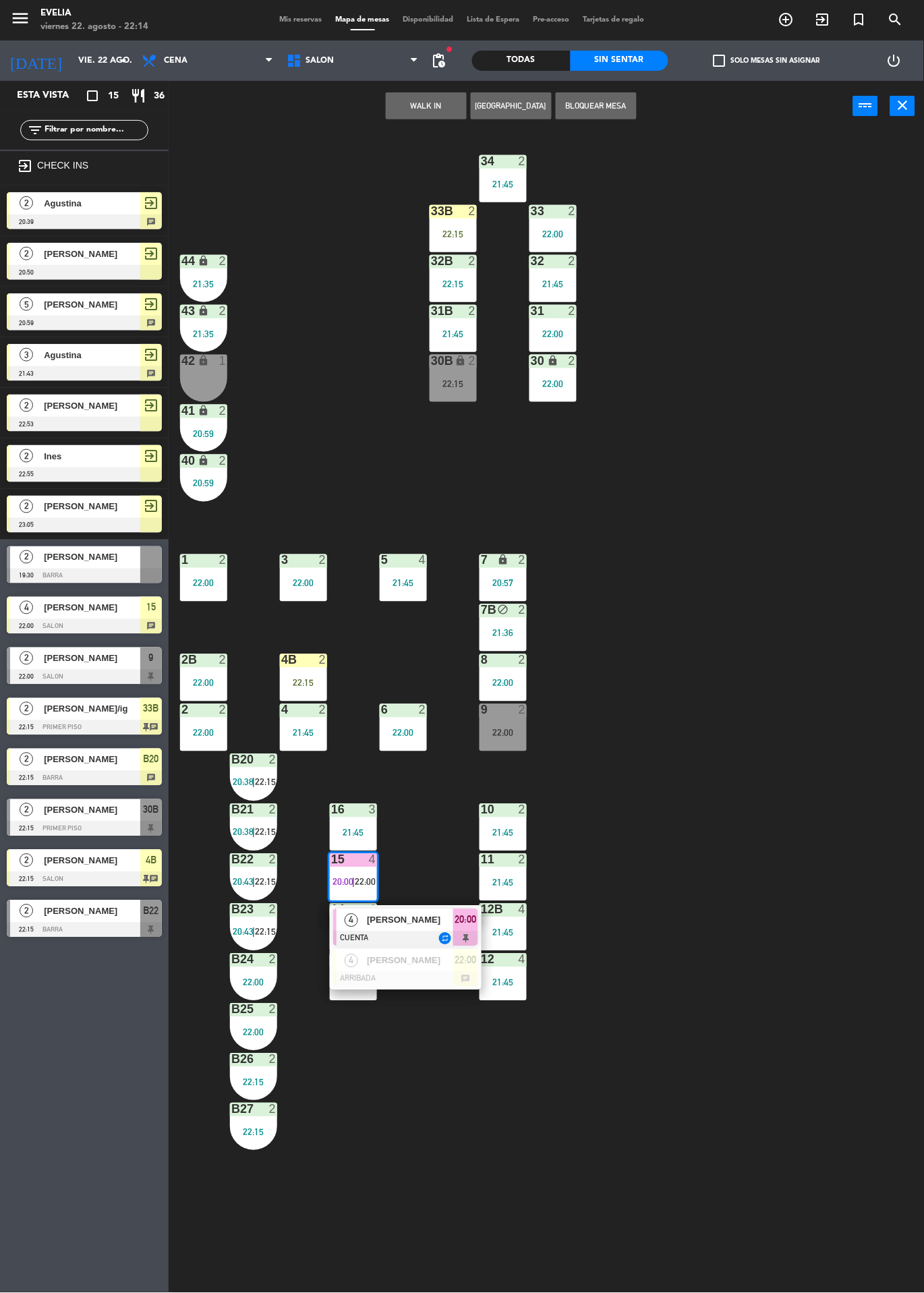
click at [360, 972] on div at bounding box center [406, 979] width 145 height 15
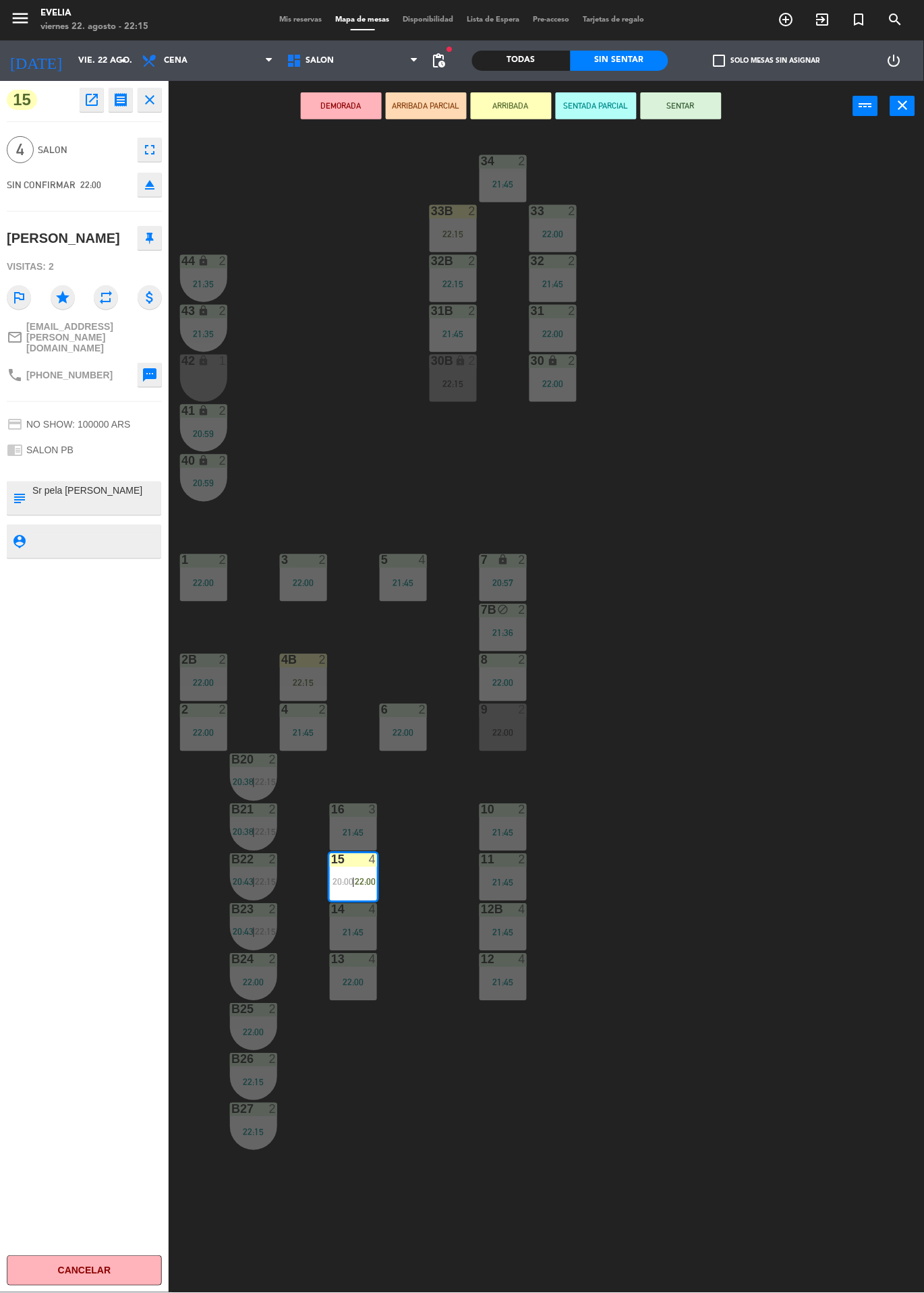
click at [328, 284] on div "34 2 21:45 33B 2 22:15 33 2 22:00 44 lock 2 21:35 32B 2 22:15 32 2 21:45 43 loc…" at bounding box center [551, 712] width 746 height 1162
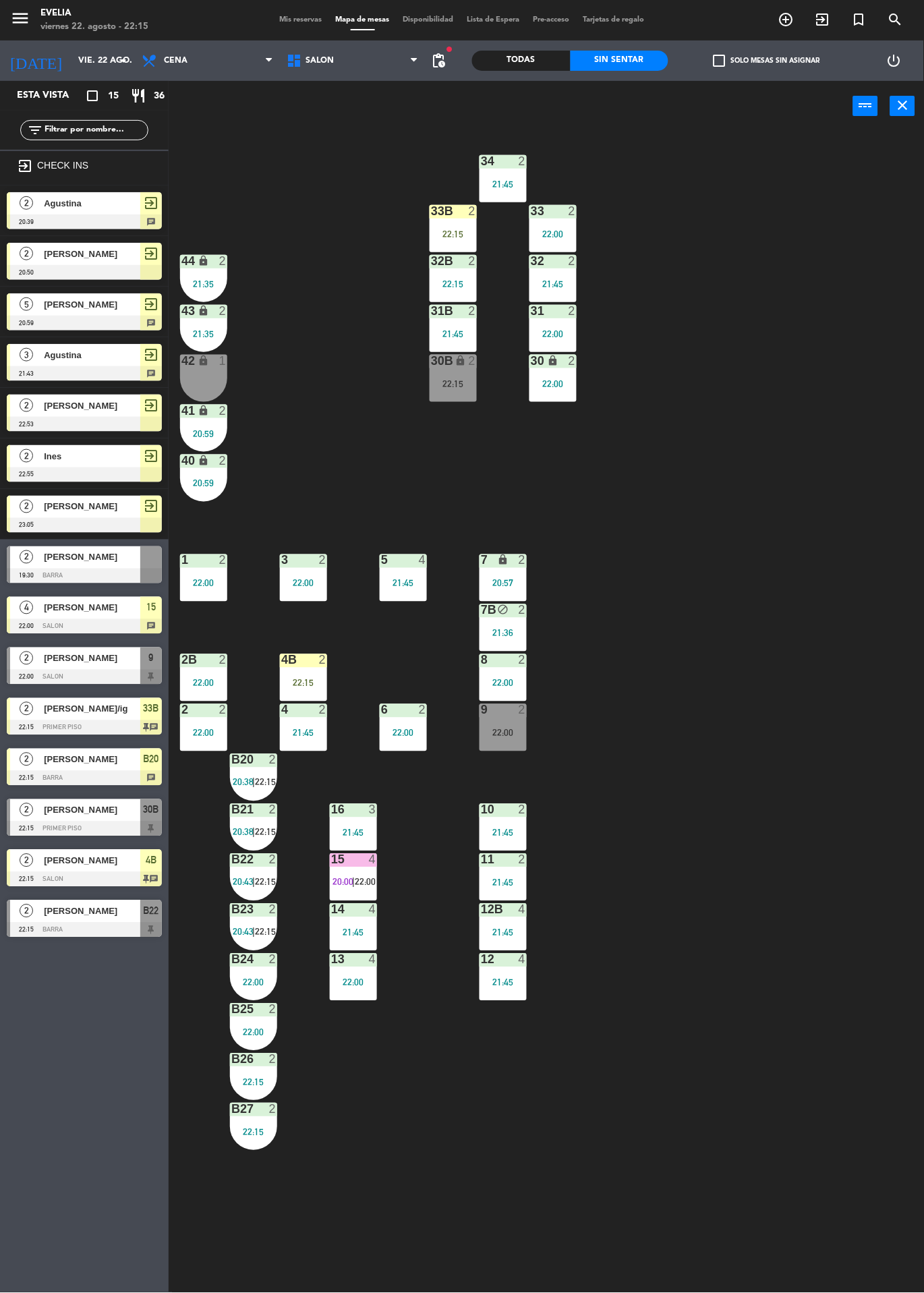
click at [295, 732] on div "21:45" at bounding box center [303, 733] width 47 height 9
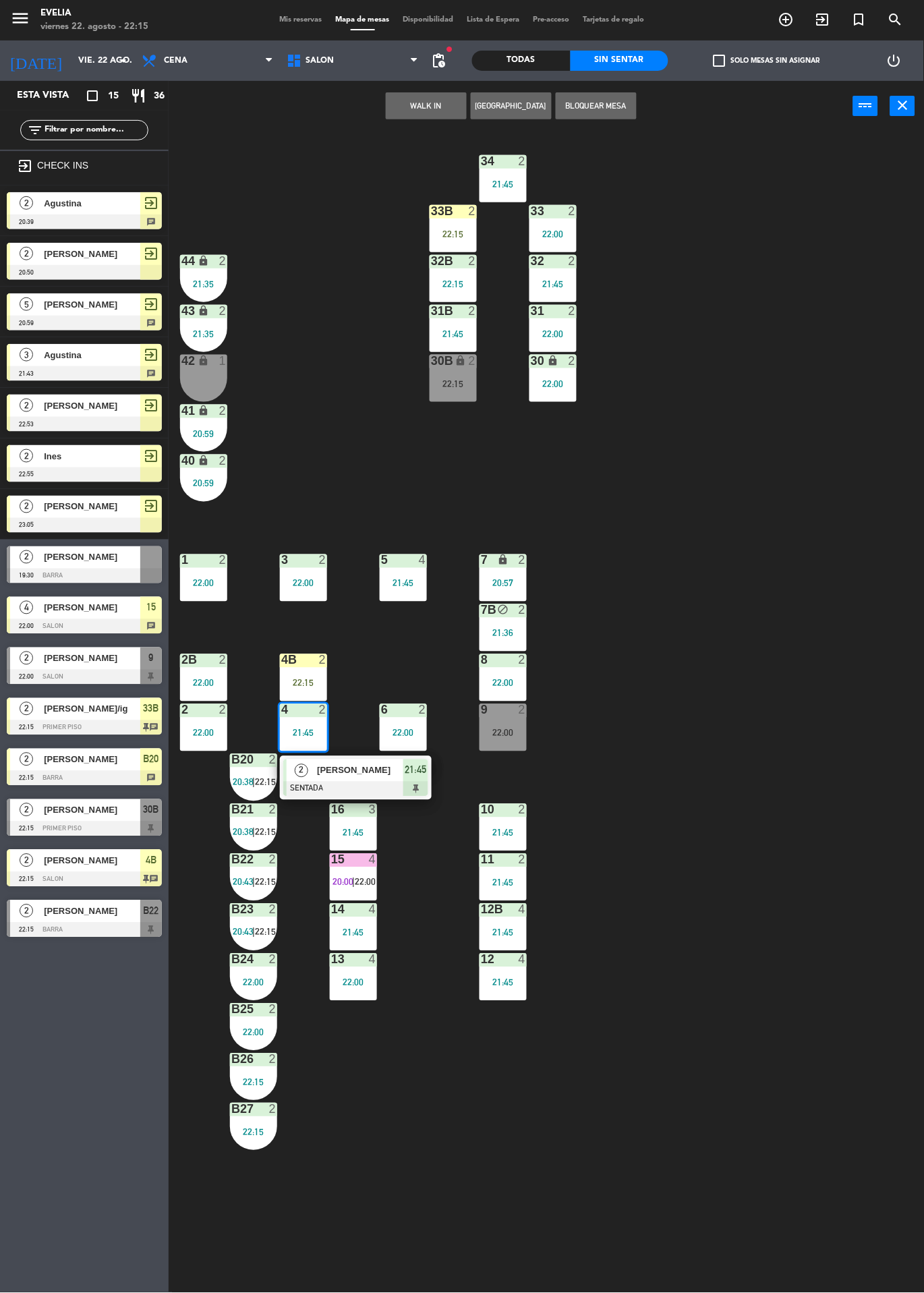
click at [342, 295] on div "34 2 21:45 33B 2 22:15 33 2 22:00 44 lock 2 21:35 32B 2 22:15 32 2 21:45 43 loc…" at bounding box center [551, 712] width 746 height 1162
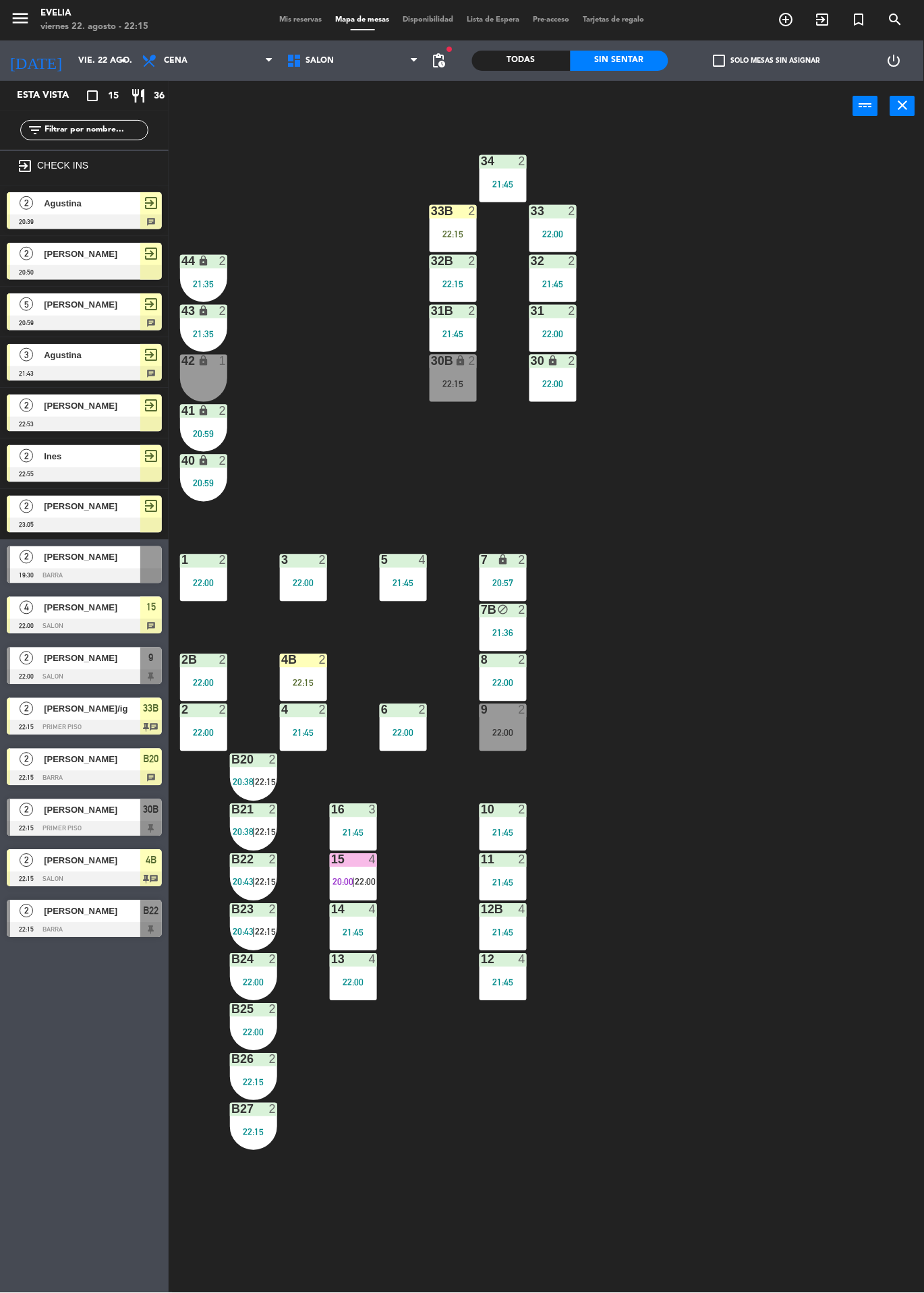
click at [469, 207] on div "2" at bounding box center [472, 211] width 8 height 12
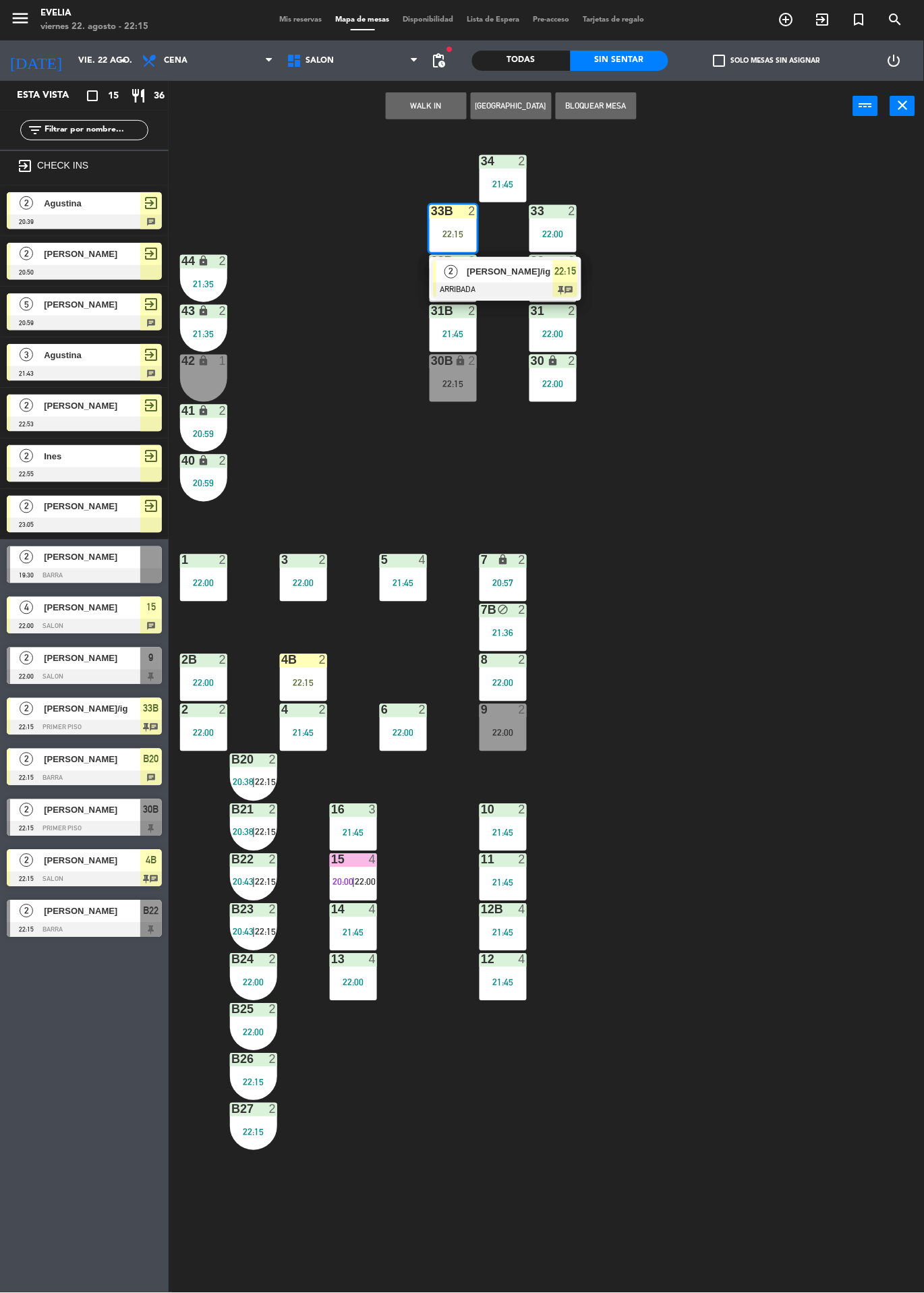
click at [294, 230] on div "34 2 21:45 33B 2 22:15 2 Aylen martinez/ig ARRIBADA 22:15 chat 33 2 22:00 44 lo…" at bounding box center [551, 712] width 746 height 1162
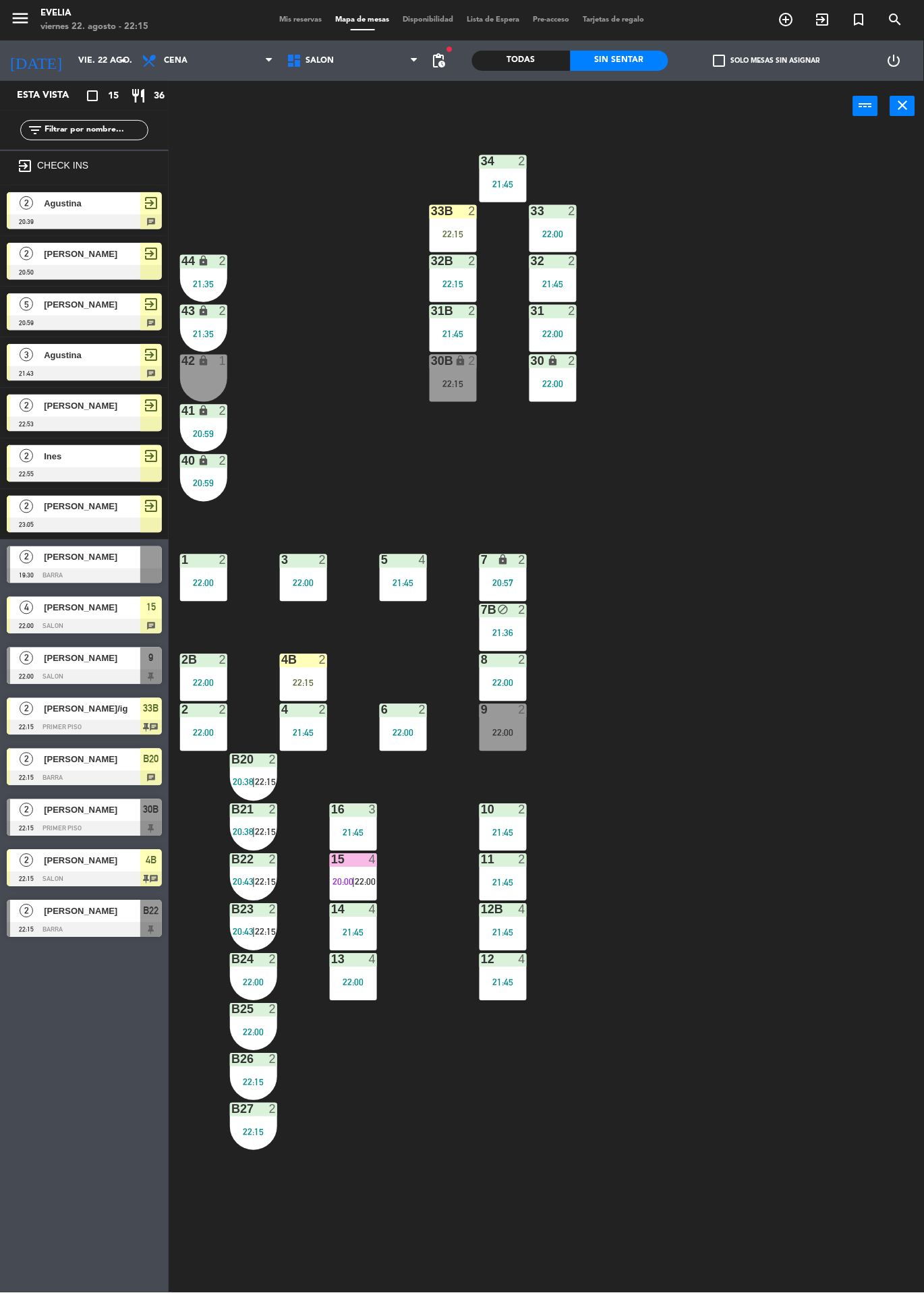
click at [463, 229] on div "22:15" at bounding box center [453, 234] width 47 height 9
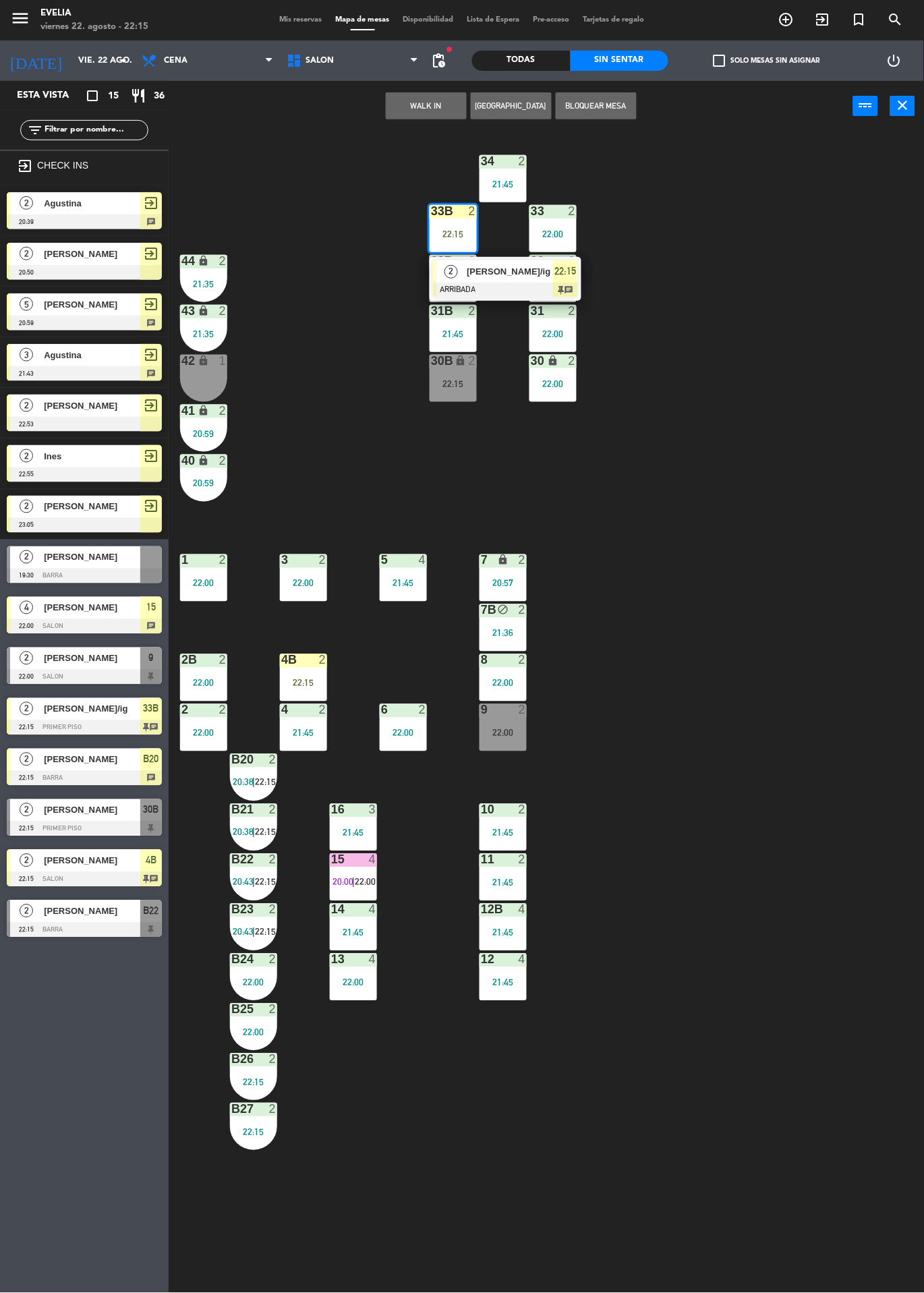
click at [316, 313] on div "34 2 21:45 33B 2 22:15 2 Aylen martinez/ig ARRIBADA 22:15 chat 33 2 22:00 44 lo…" at bounding box center [551, 712] width 746 height 1162
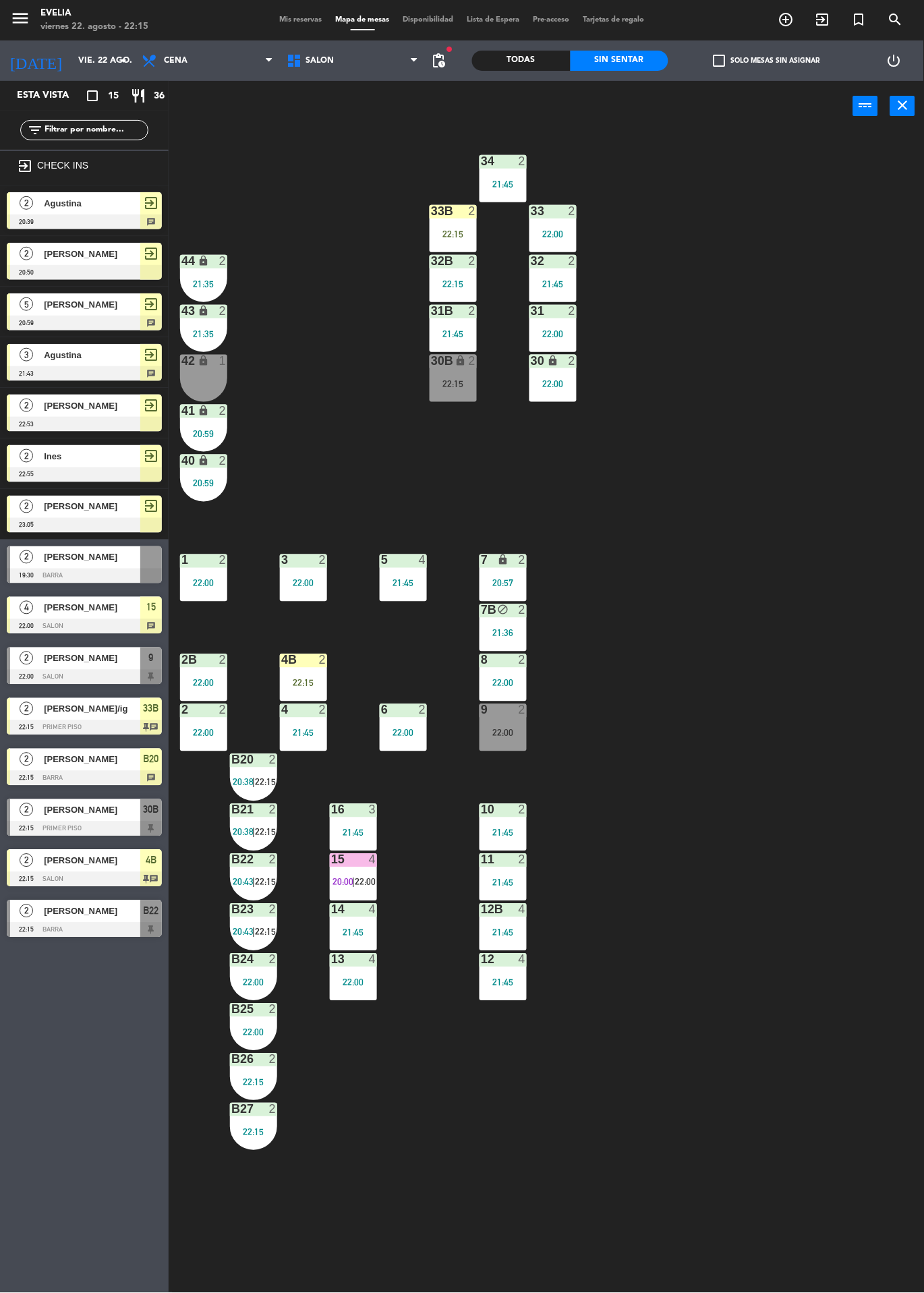
click at [257, 785] on span "22:15" at bounding box center [265, 782] width 21 height 11
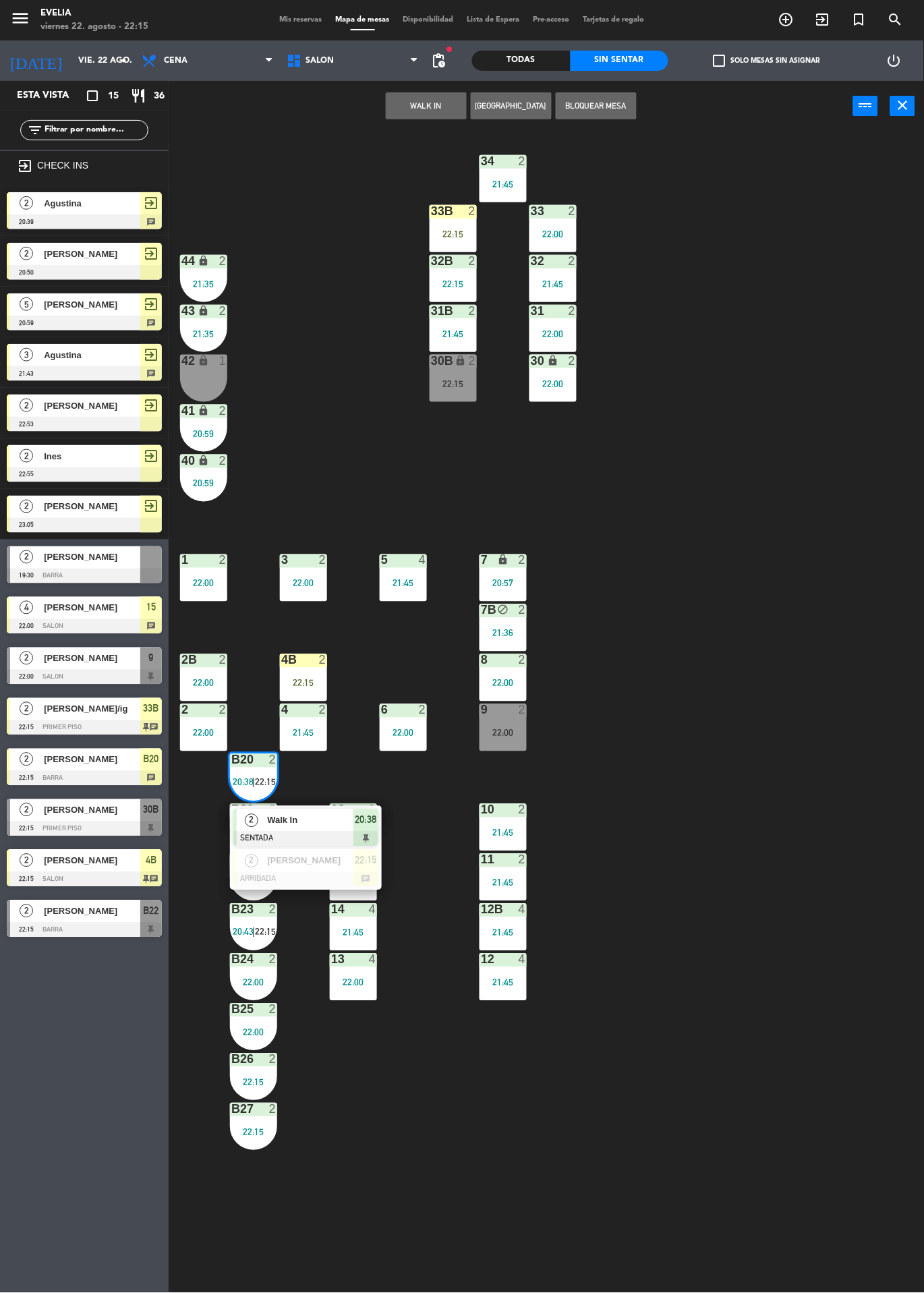
click at [287, 880] on div at bounding box center [306, 880] width 145 height 15
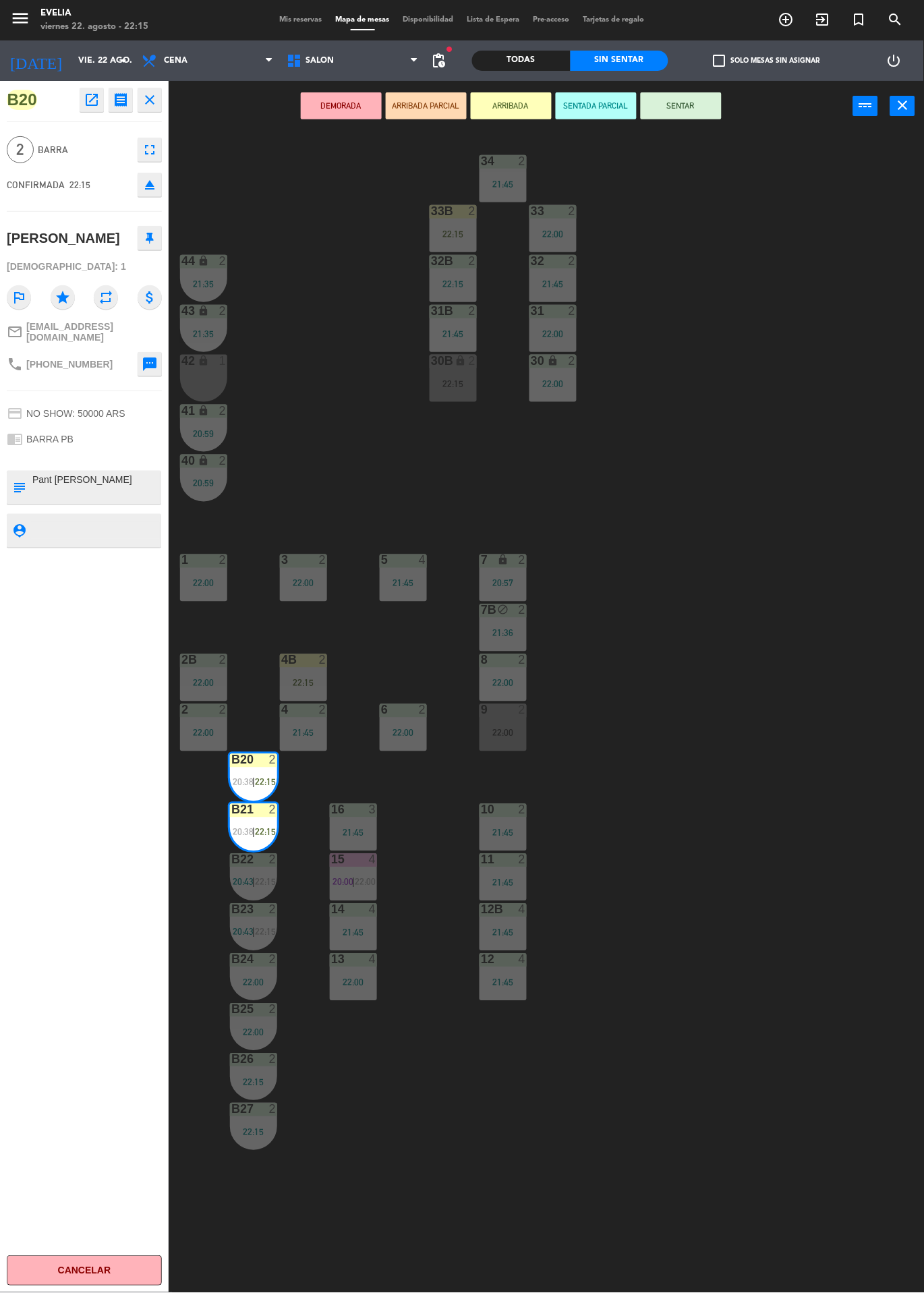
click at [0, 772] on div "B20 open_in_new receipt 10:15 PM vie., 22 ago. 2 personas ernestina Duenk Mesa …" at bounding box center [84, 687] width 169 height 1213
click at [517, 737] on div "22:00" at bounding box center [503, 733] width 47 height 9
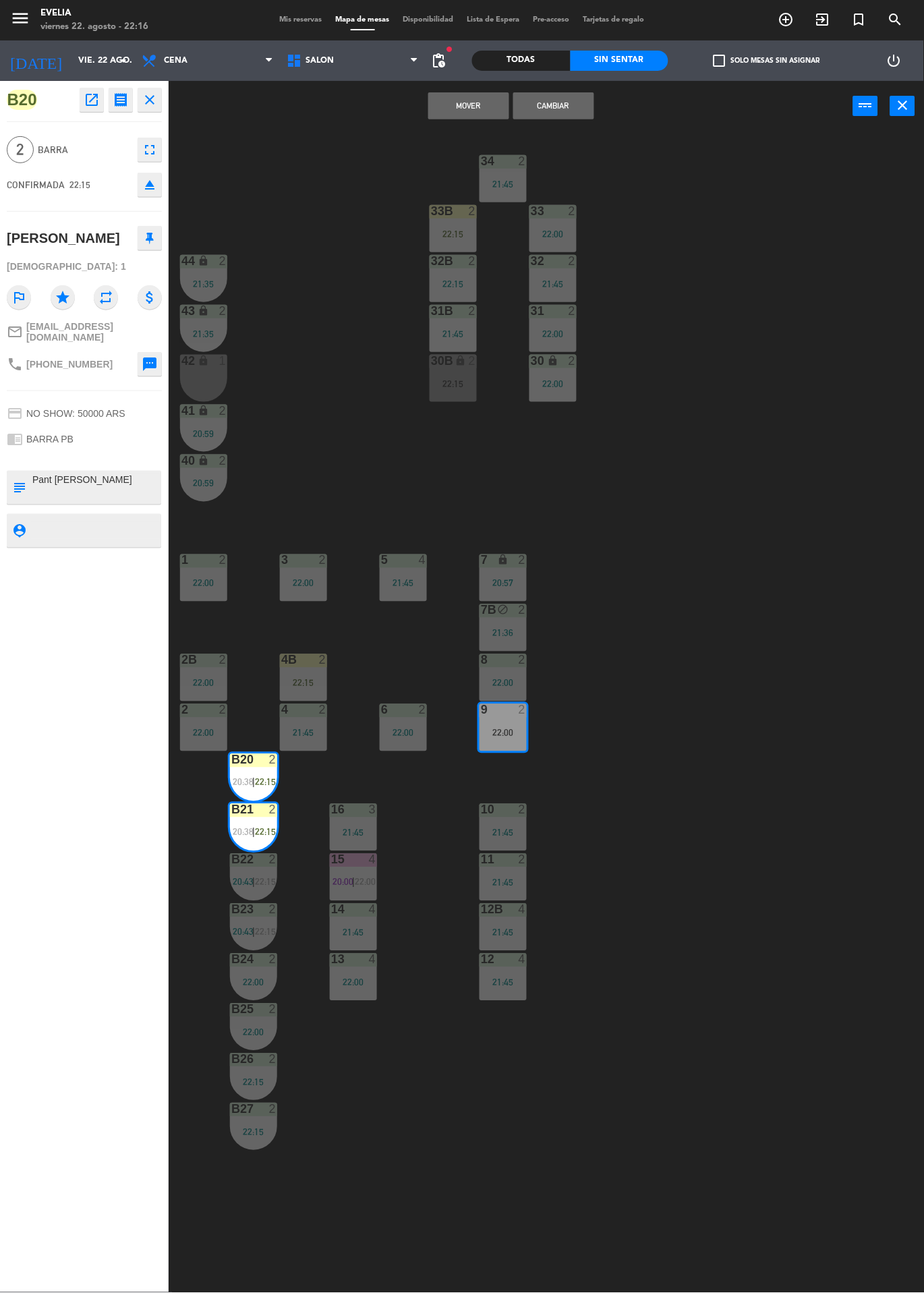
click at [569, 112] on button "Cambiar" at bounding box center [554, 105] width 81 height 27
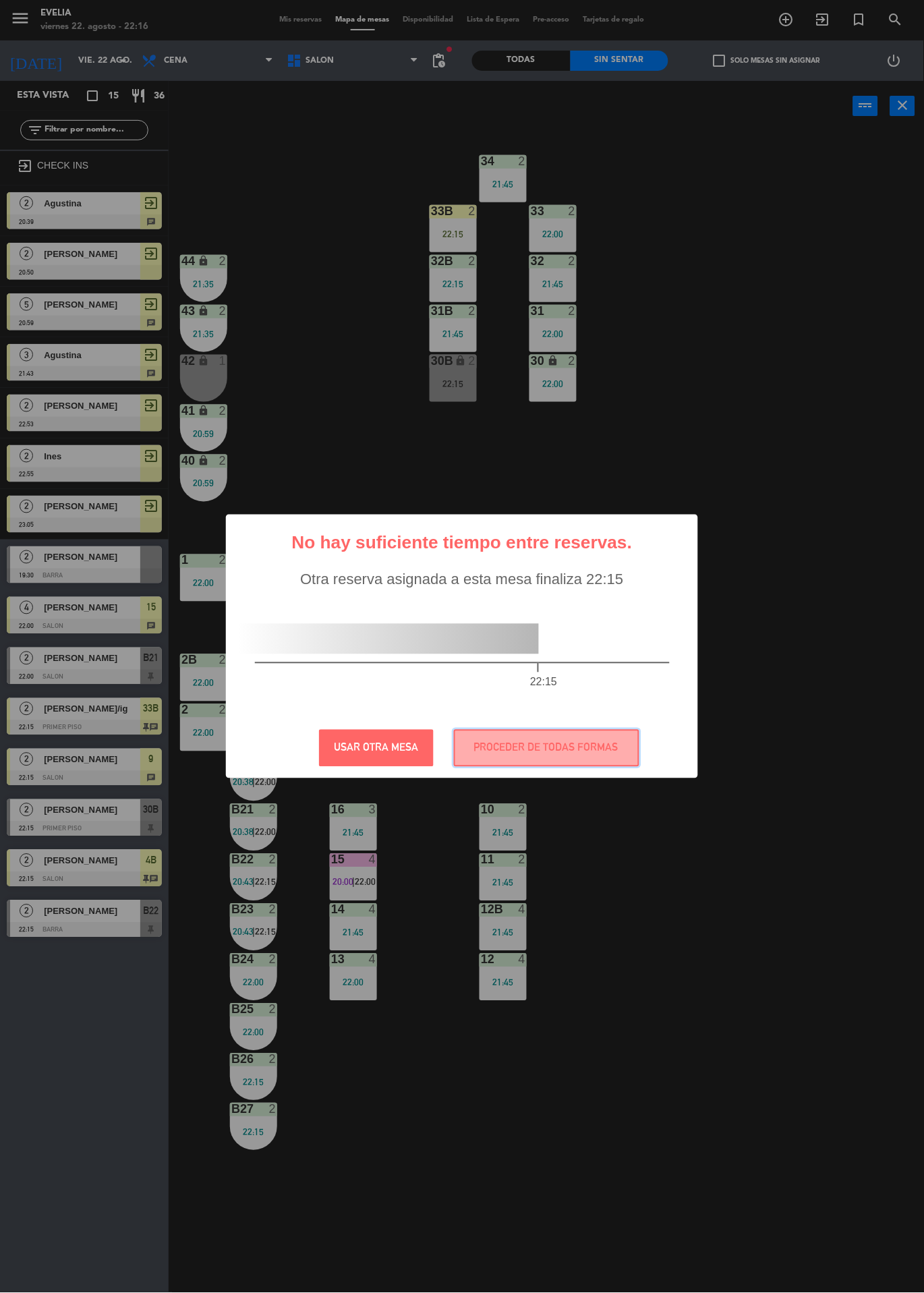
click at [512, 736] on button "PROCEDER DE TODAS FORMAS" at bounding box center [547, 748] width 186 height 37
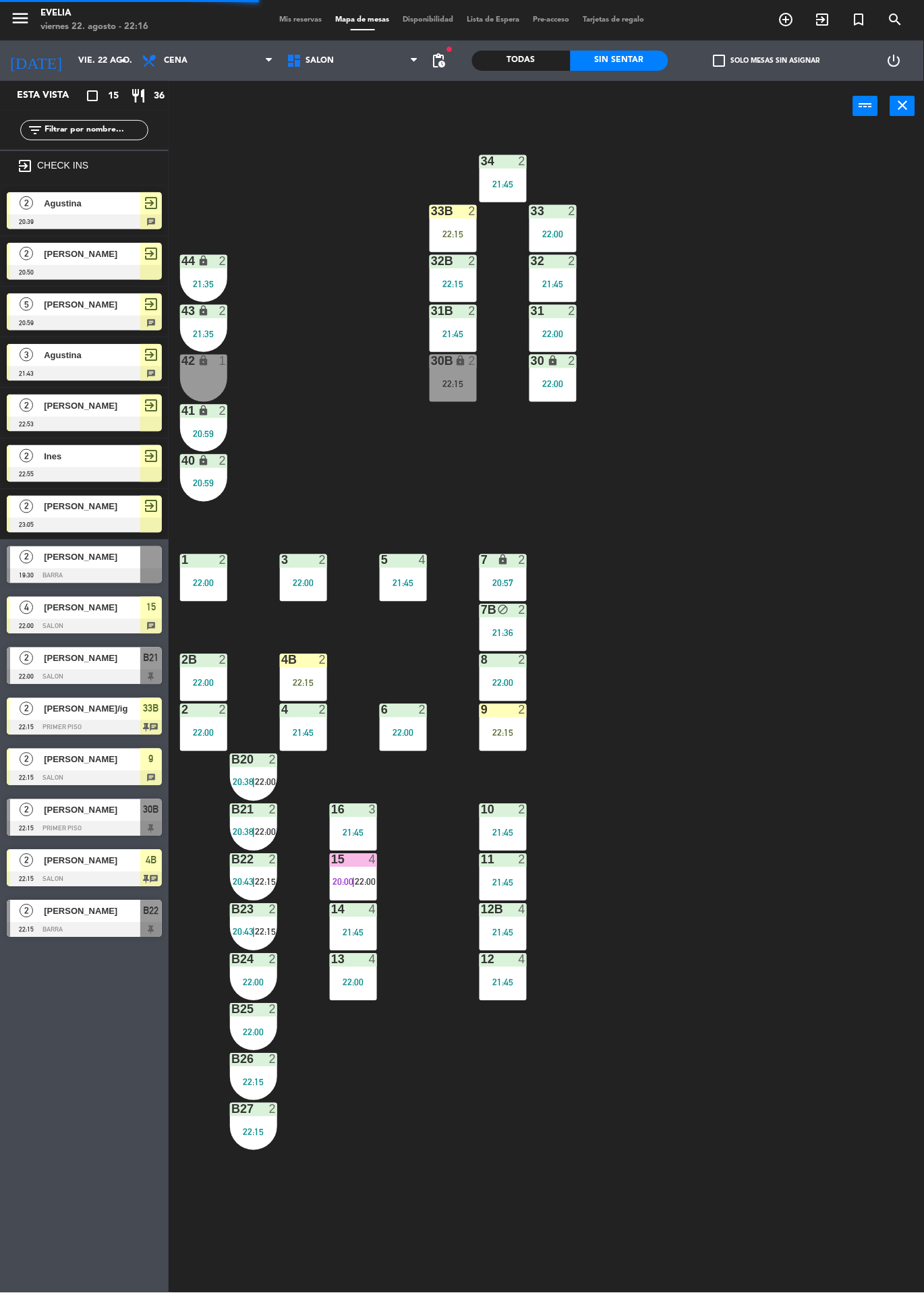
click at [524, 744] on div "9 2 22:15" at bounding box center [503, 727] width 47 height 47
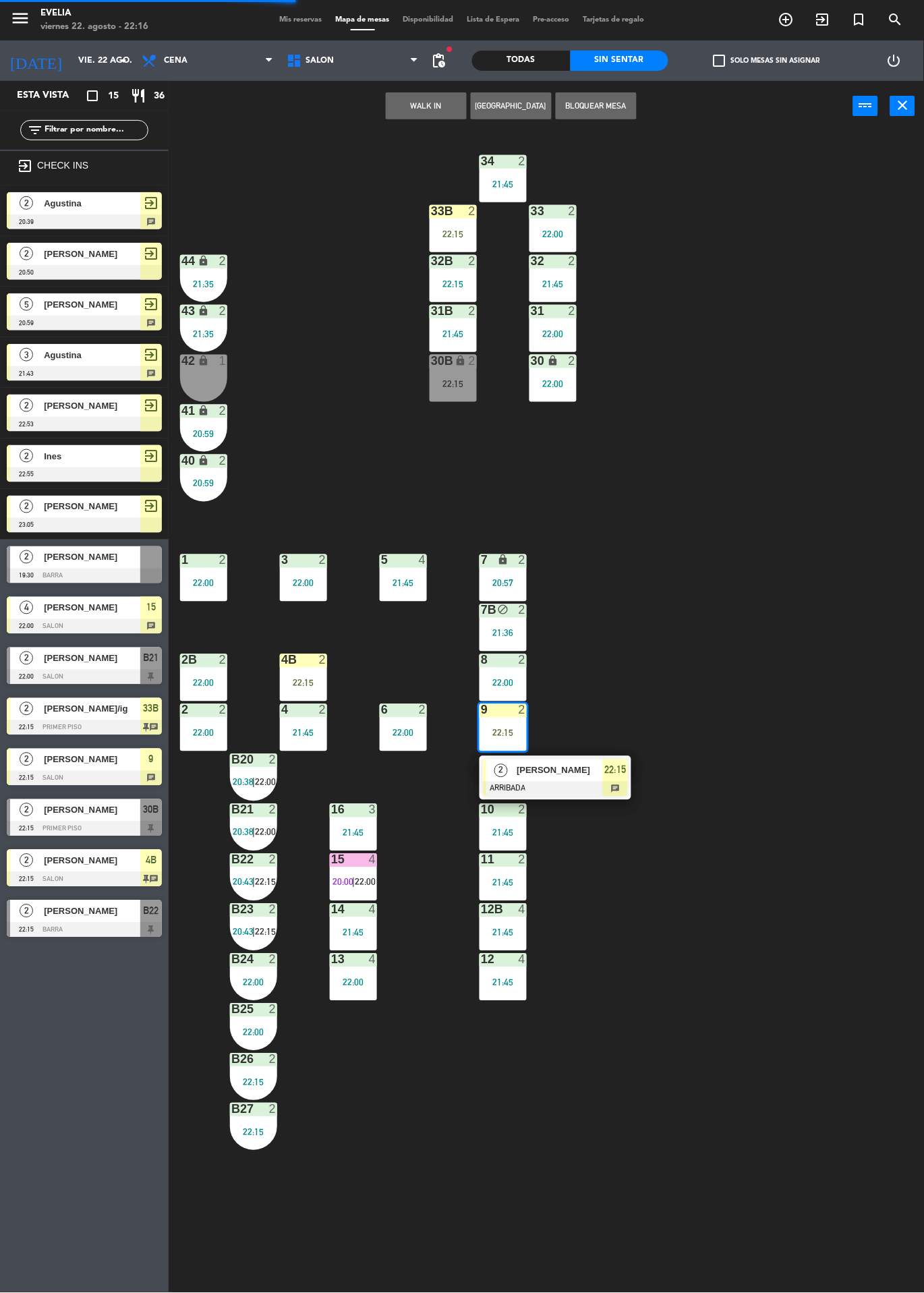
click at [583, 792] on div at bounding box center [556, 789] width 145 height 15
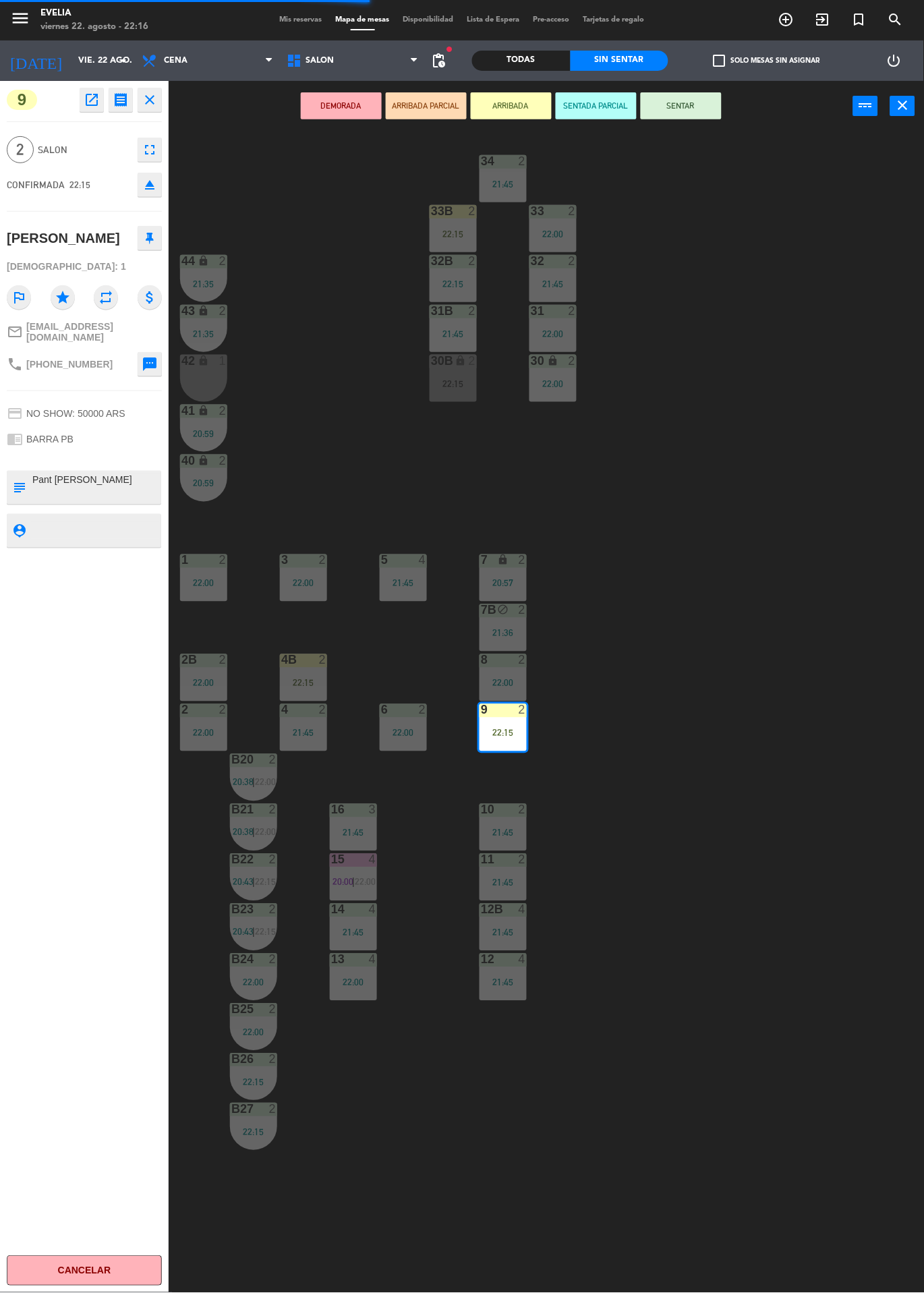
click at [696, 101] on button "SENTAR" at bounding box center [682, 105] width 81 height 27
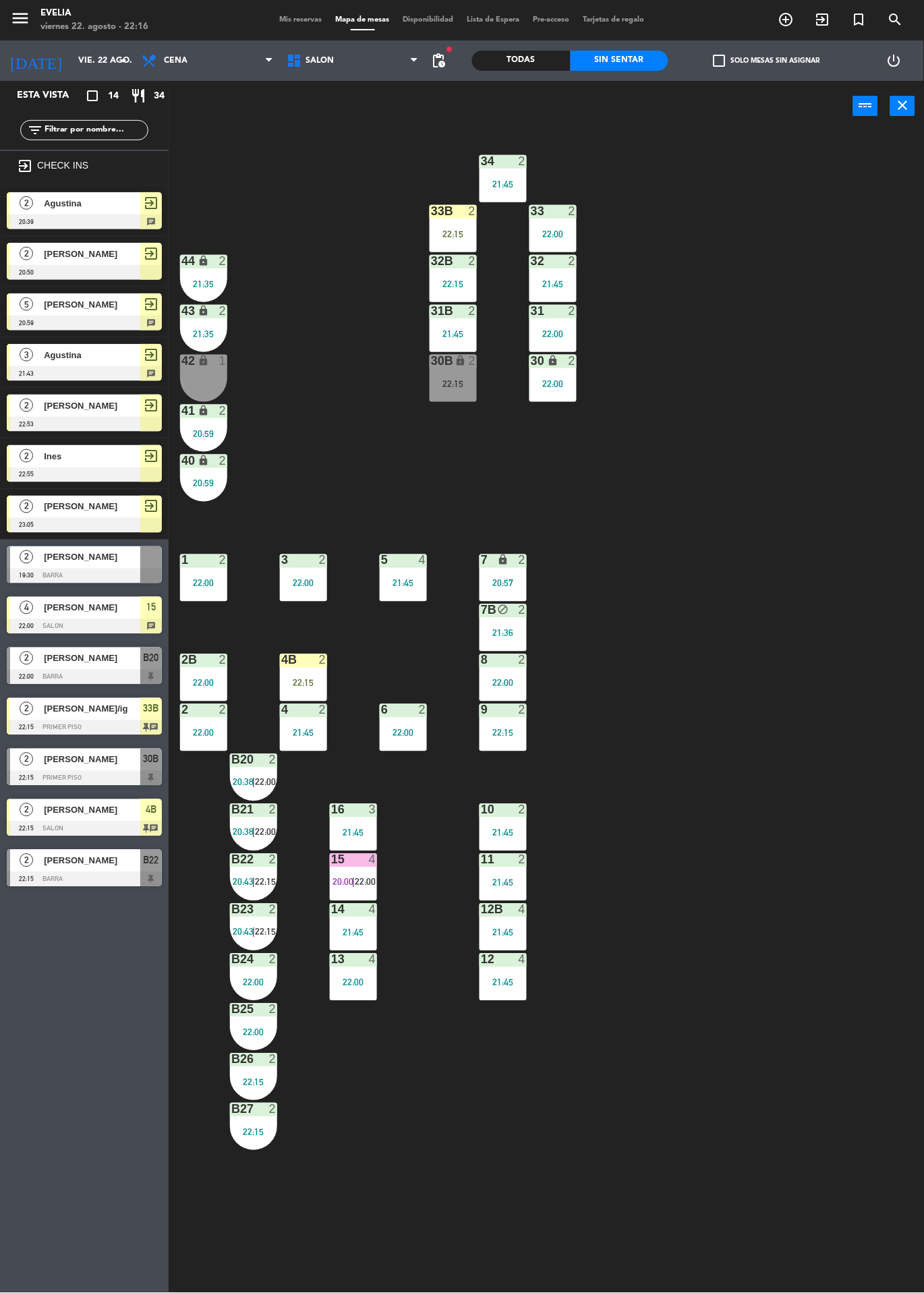
click at [463, 222] on div "33B 2 22:15" at bounding box center [453, 228] width 47 height 47
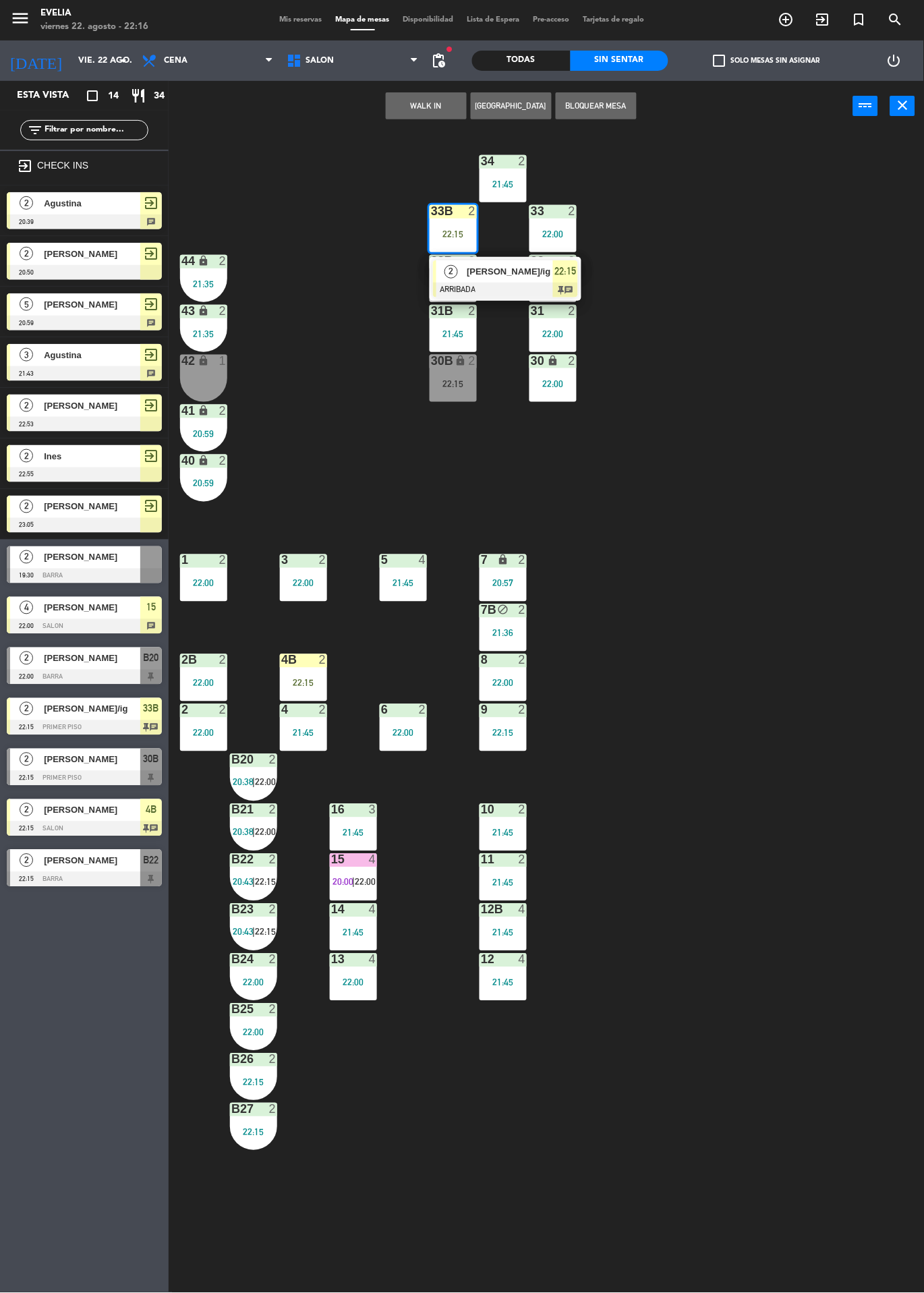
click at [503, 284] on div at bounding box center [506, 290] width 145 height 15
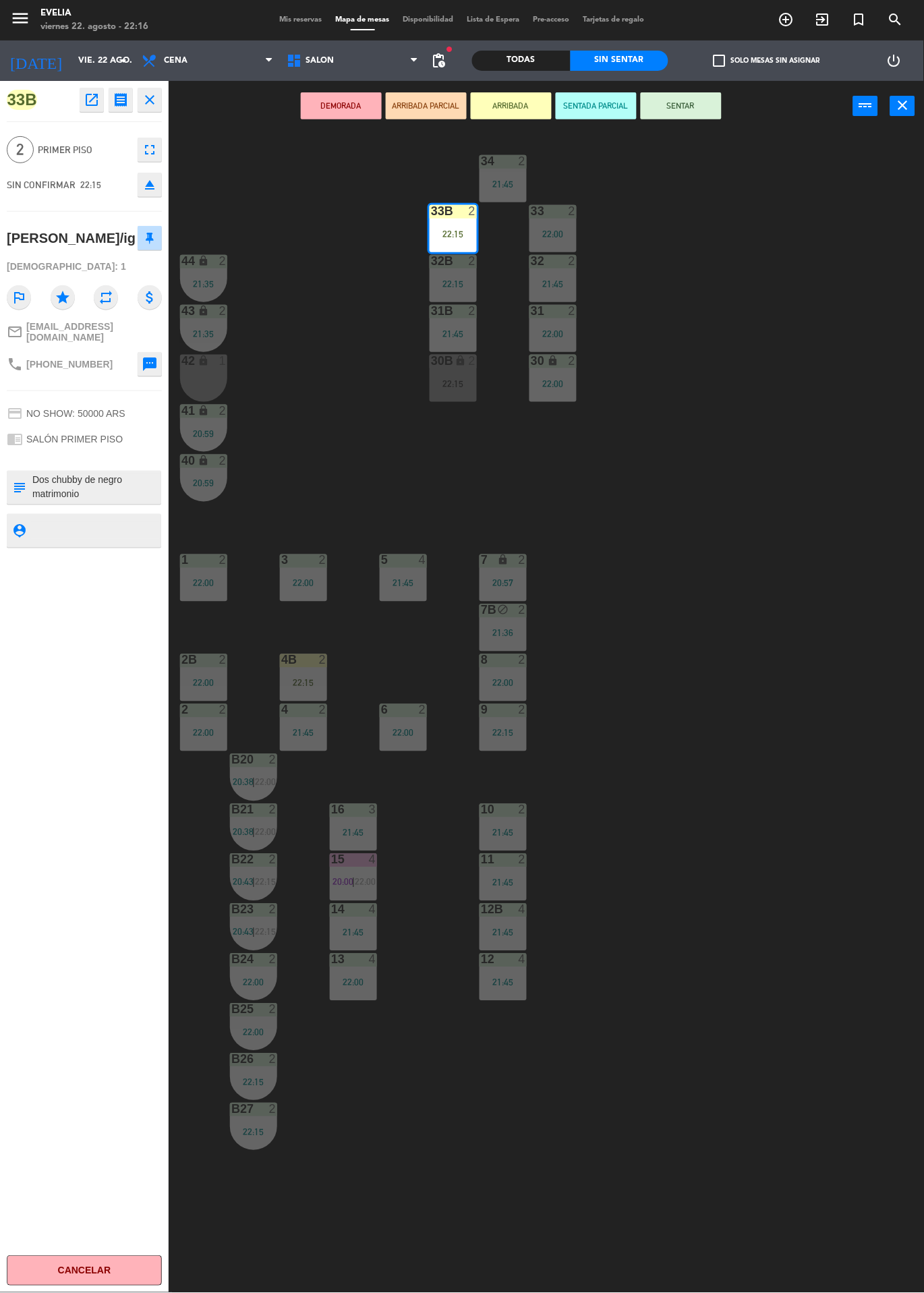
click at [695, 115] on button "SENTAR" at bounding box center [682, 105] width 81 height 27
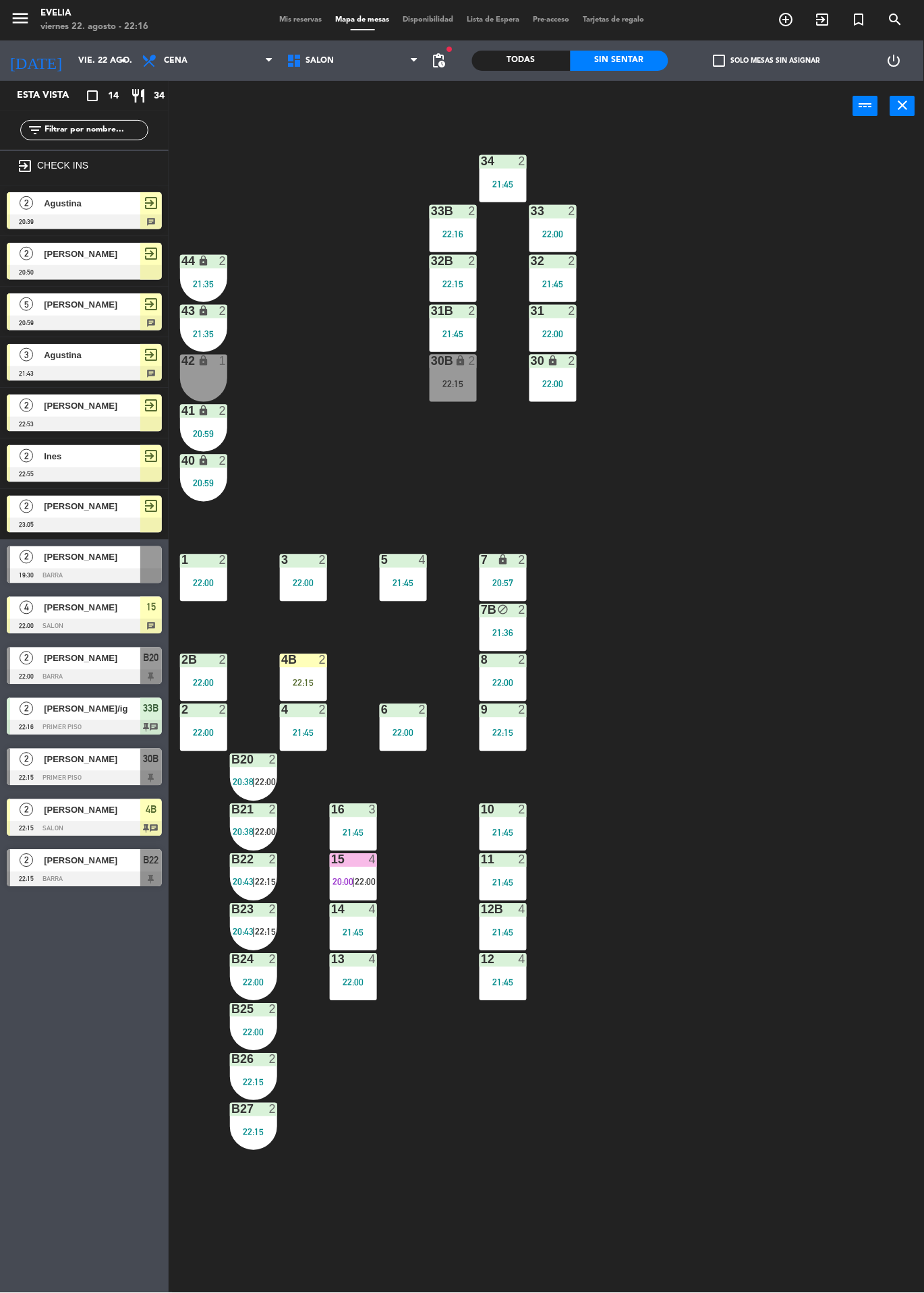
click at [310, 633] on div "34 2 21:45 33B 2 22:16 33 2 22:00 44 lock 2 21:35 32B 2 22:15 32 2 21:45 43 loc…" at bounding box center [551, 712] width 746 height 1162
click at [309, 683] on div "22:15" at bounding box center [303, 683] width 47 height 9
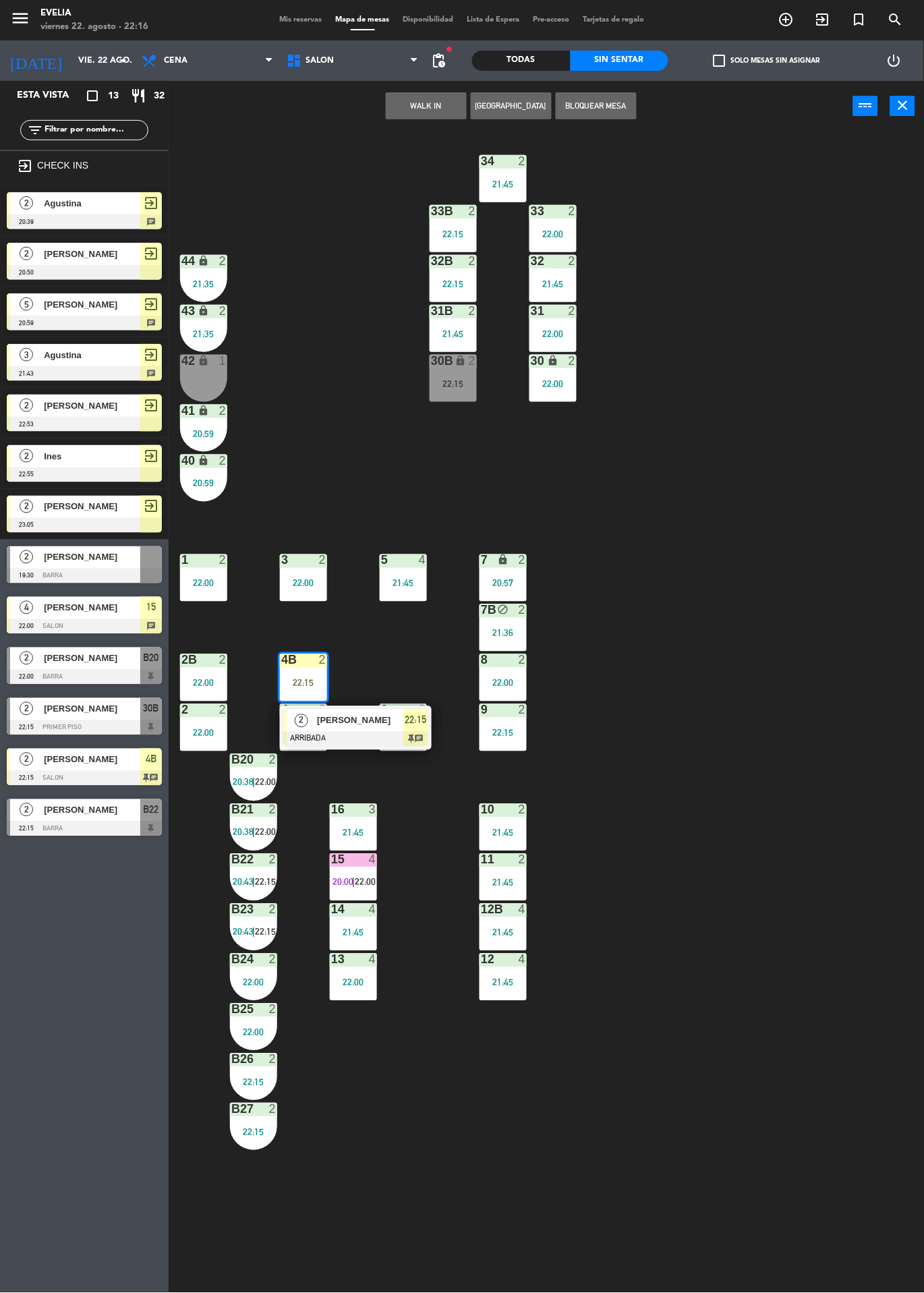
click at [321, 726] on span "[PERSON_NAME]" at bounding box center [360, 721] width 86 height 15
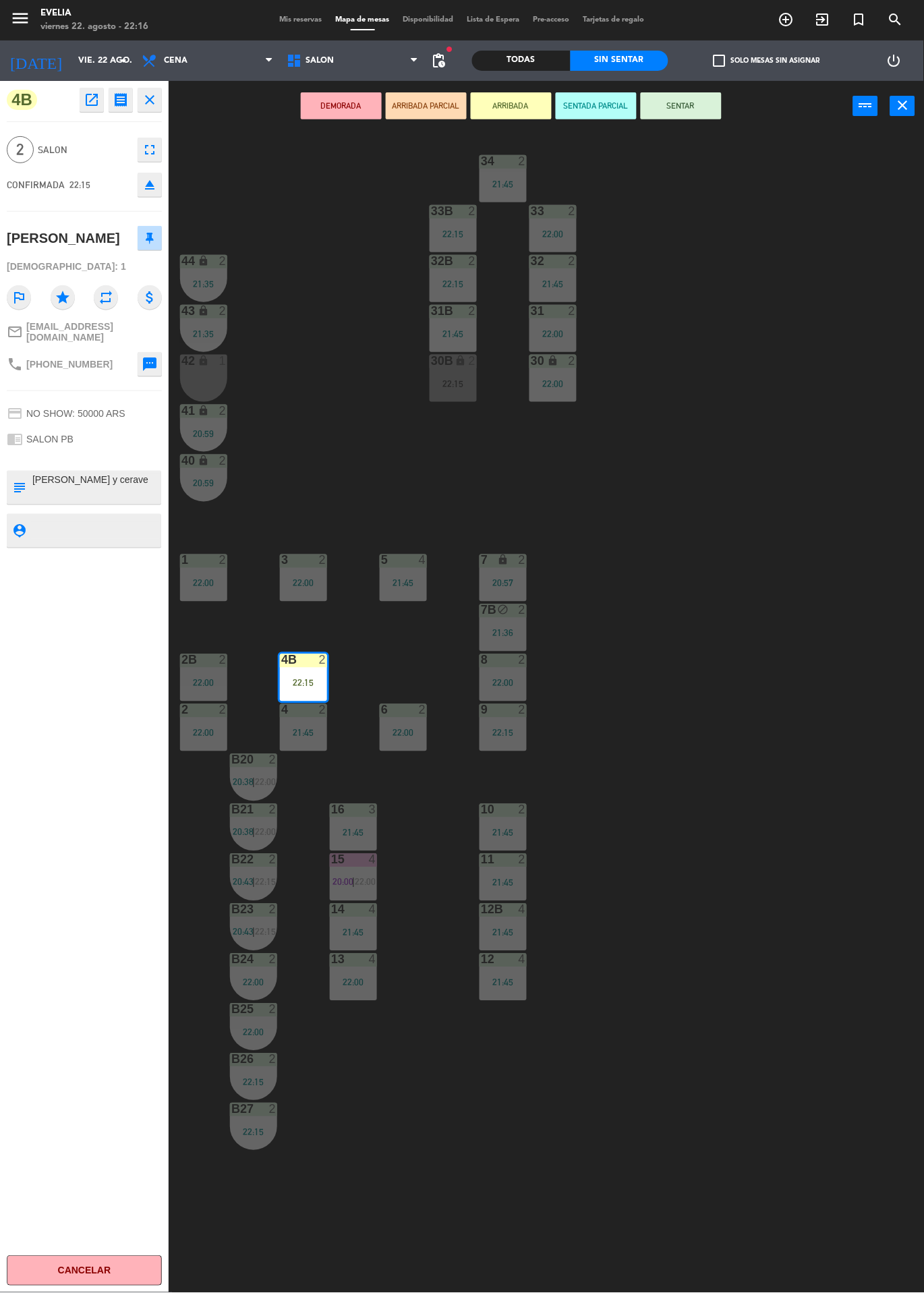
click at [701, 94] on button "SENTAR" at bounding box center [682, 105] width 81 height 27
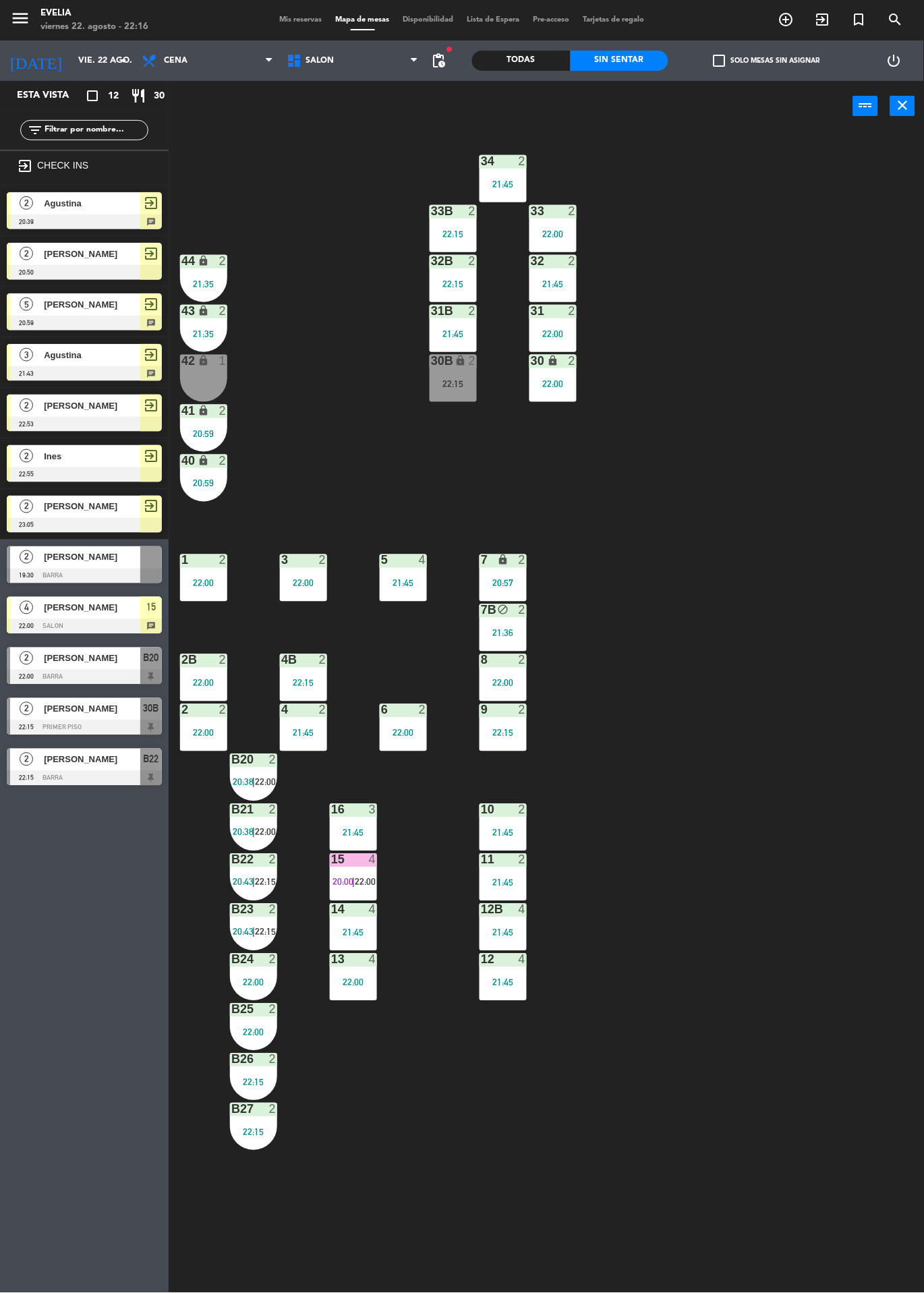
click at [7, 669] on div at bounding box center [8, 666] width 4 height 37
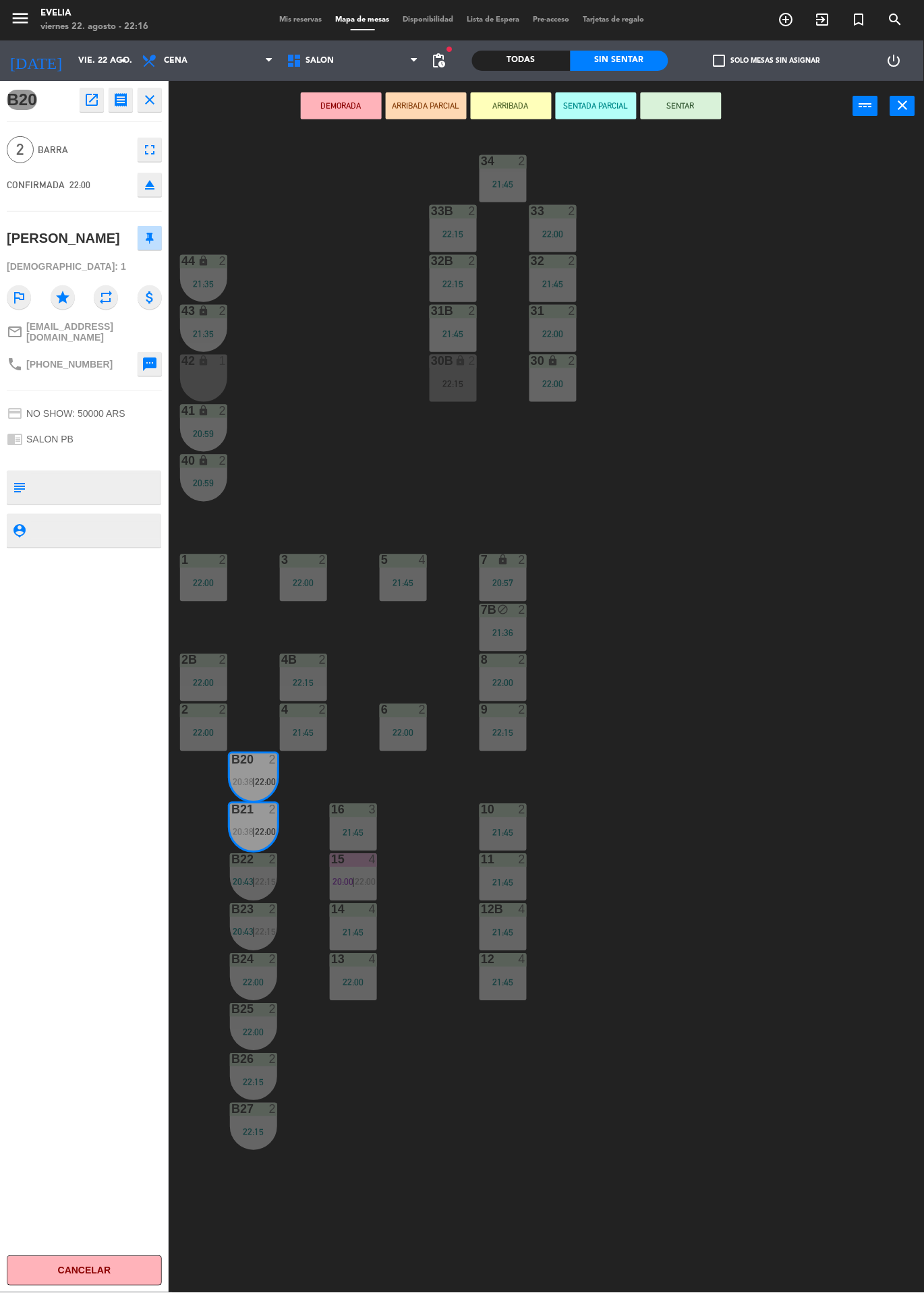
click at [334, 104] on button "DEMORADA" at bounding box center [342, 105] width 81 height 27
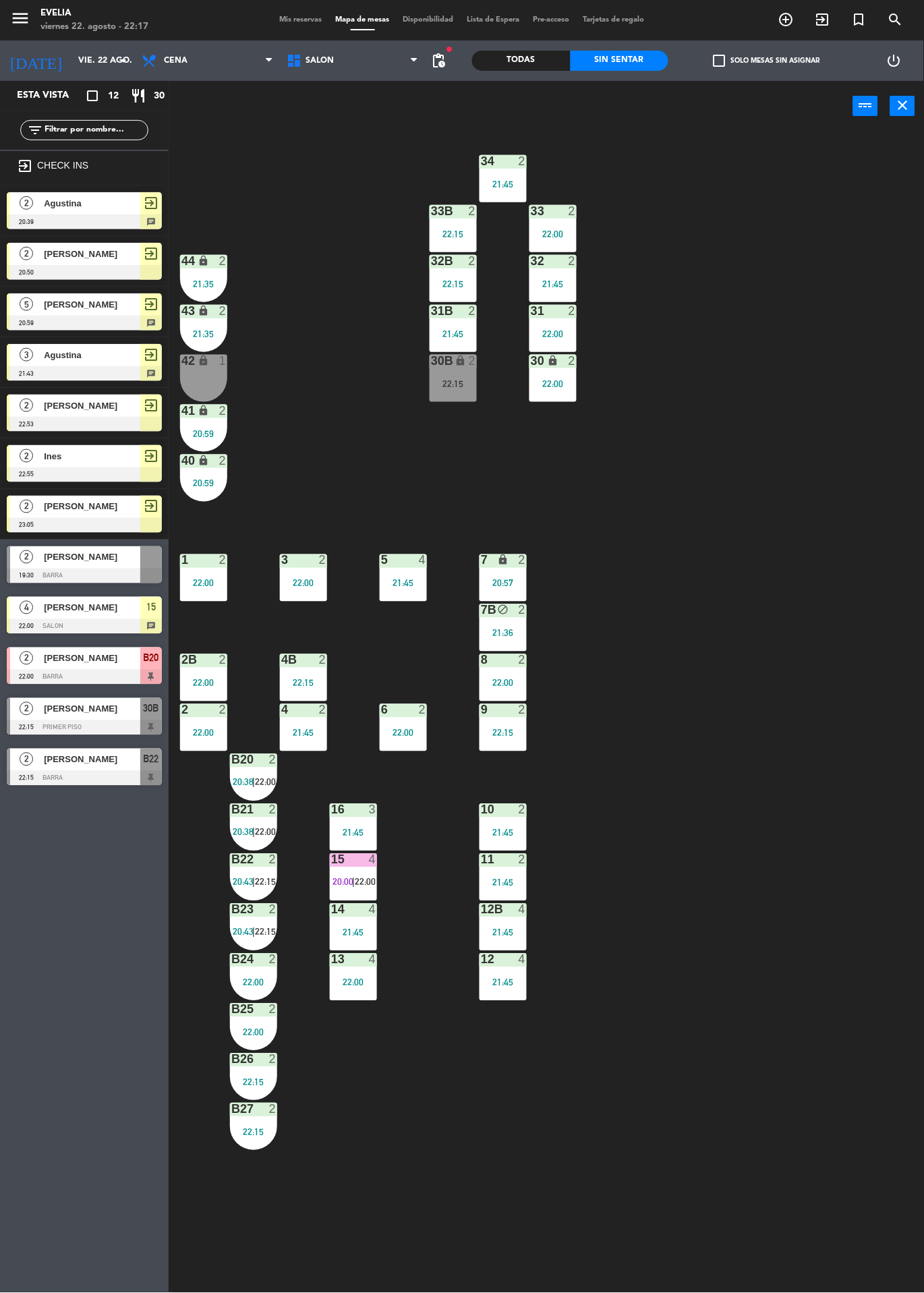
click at [282, 20] on span "Mis reservas" at bounding box center [301, 20] width 56 height 7
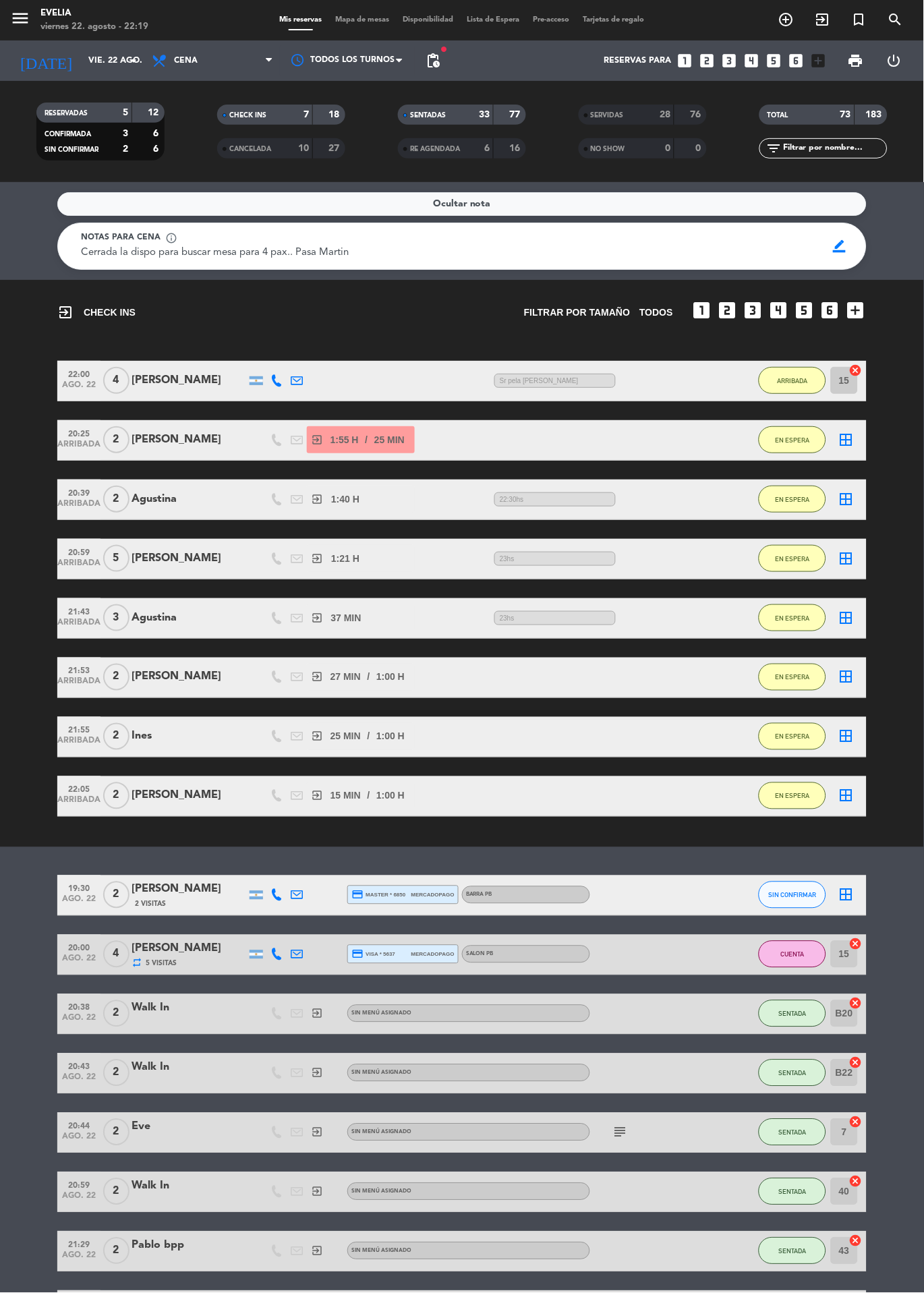
click at [344, 20] on span "Mapa de mesas" at bounding box center [363, 20] width 67 height 7
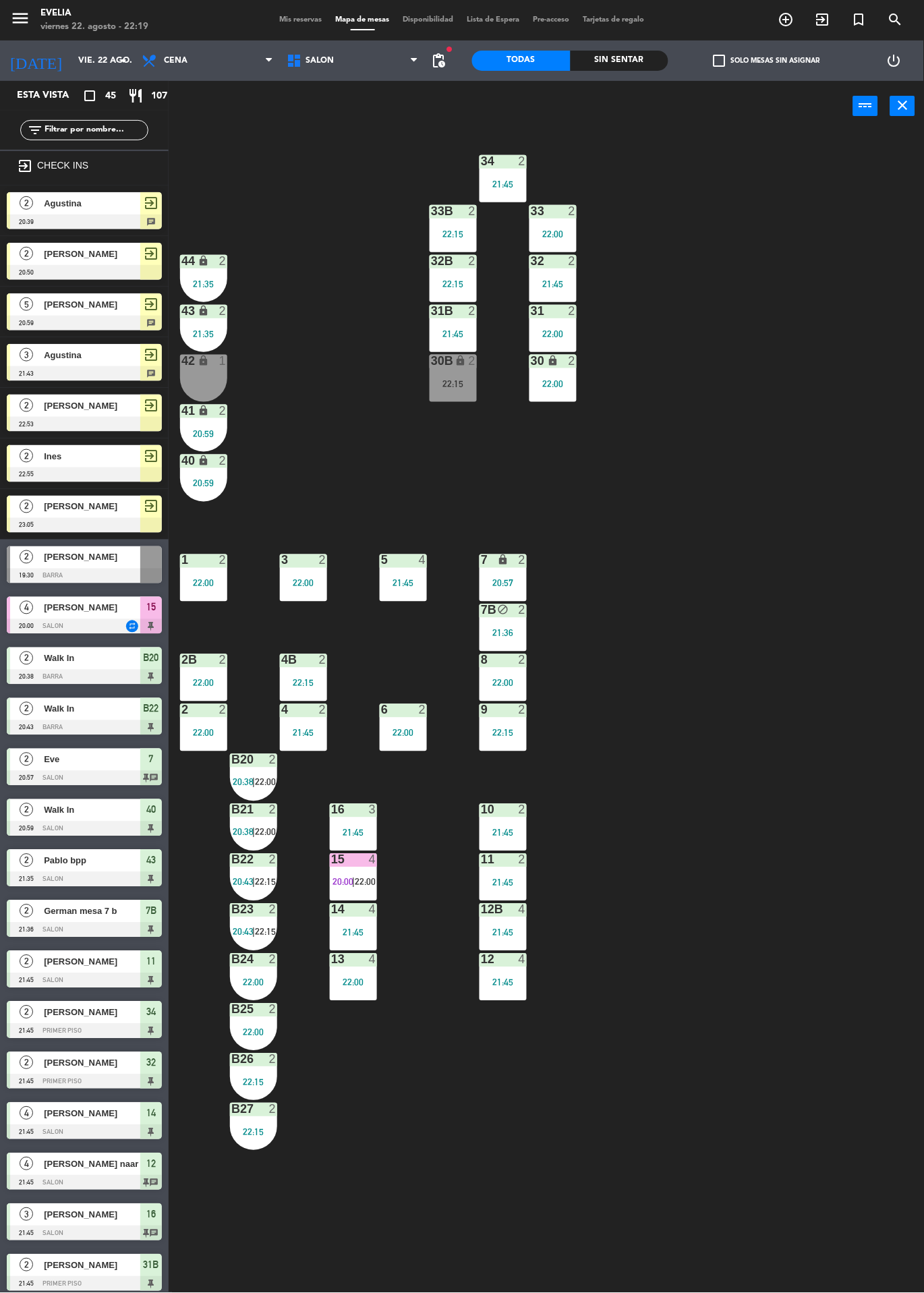
click at [650, 63] on div "Sin sentar" at bounding box center [620, 61] width 99 height 20
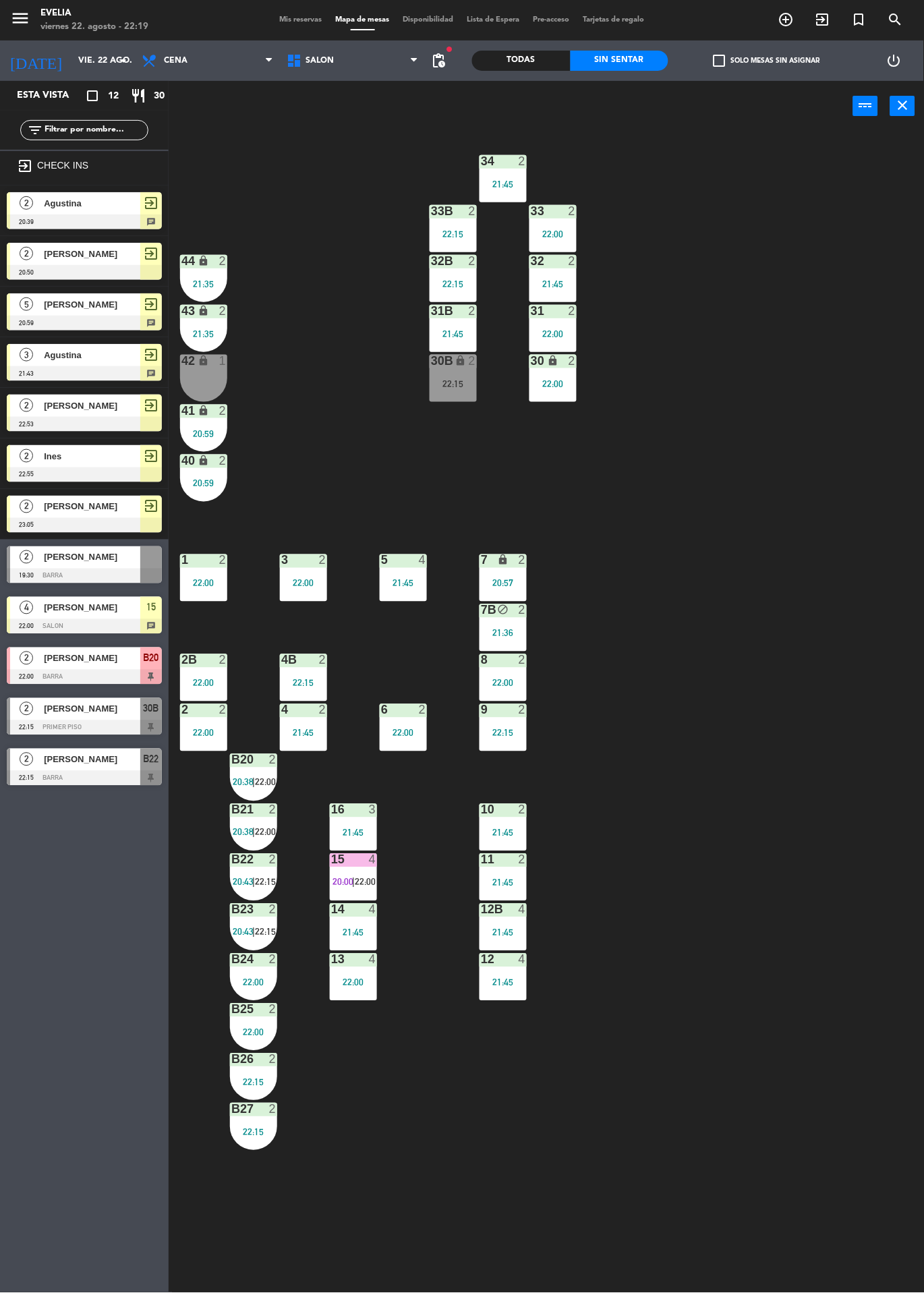
click at [116, 777] on div at bounding box center [84, 778] width 155 height 15
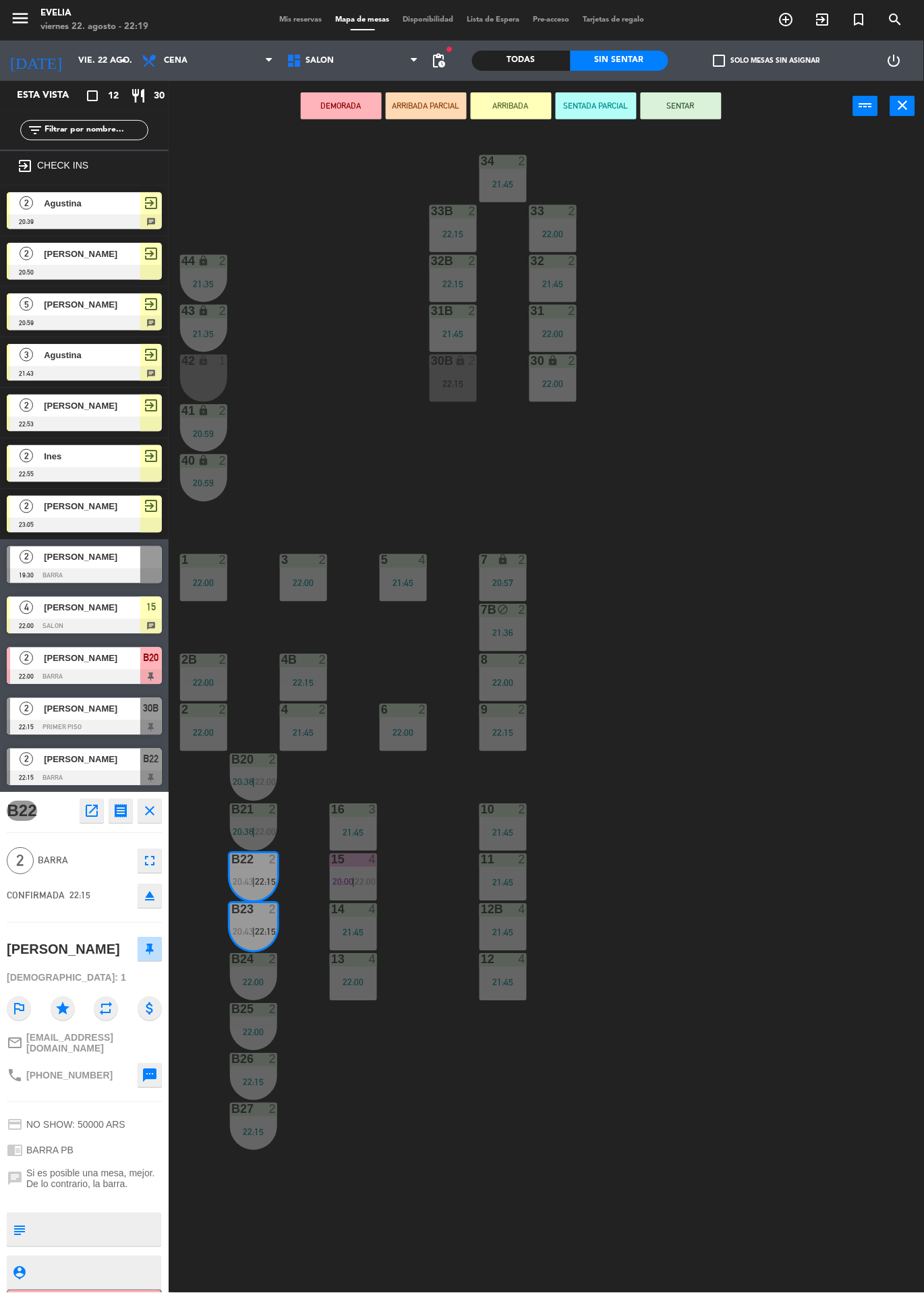
click at [720, 629] on div "34 2 21:45 33B 2 22:15 33 2 22:00 44 lock 2 21:35 32B 2 22:15 32 2 21:45 43 loc…" at bounding box center [551, 712] width 746 height 1162
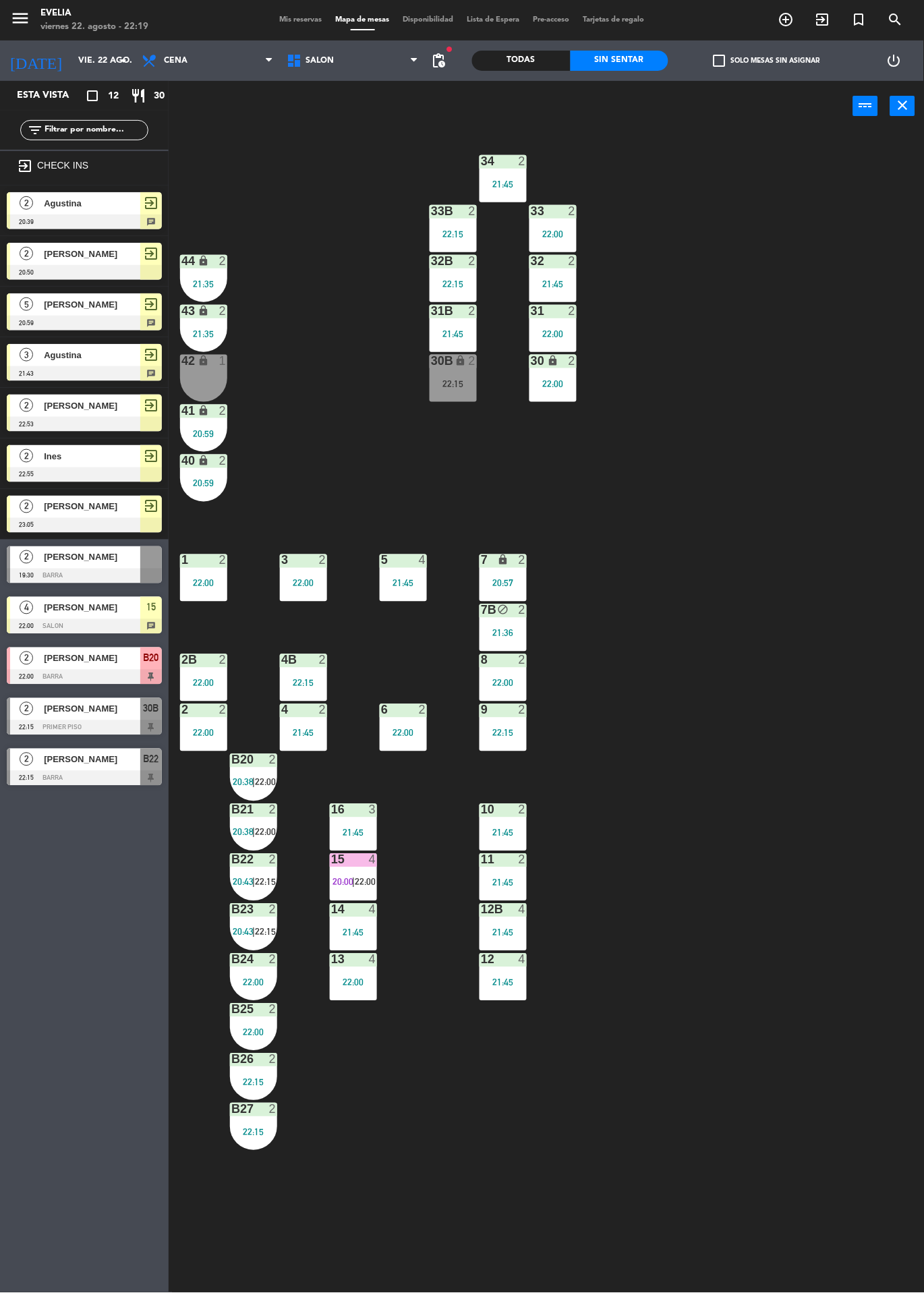
click at [269, 883] on span "22:15" at bounding box center [265, 882] width 21 height 11
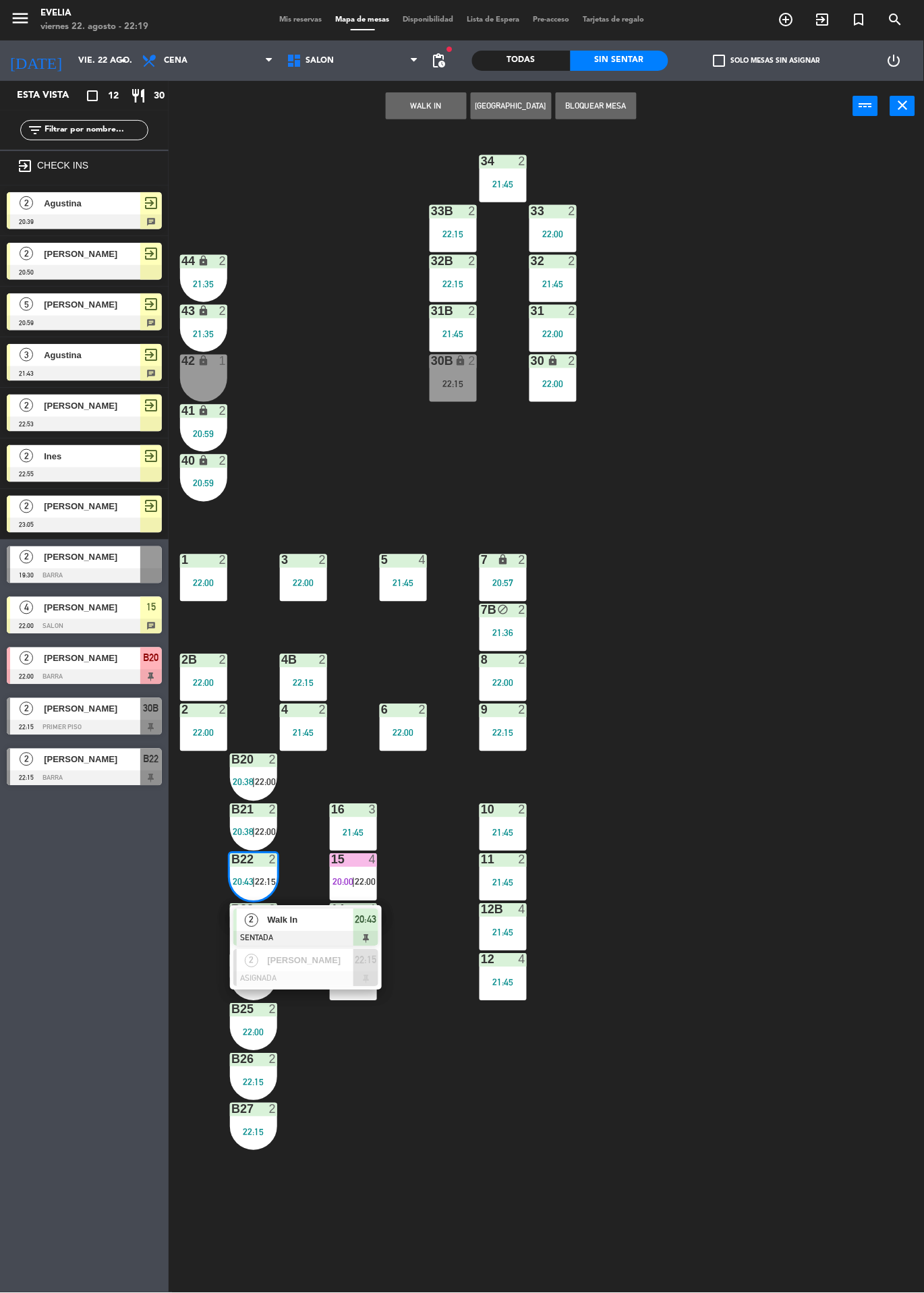
click at [326, 957] on span "[PERSON_NAME]" at bounding box center [310, 961] width 86 height 15
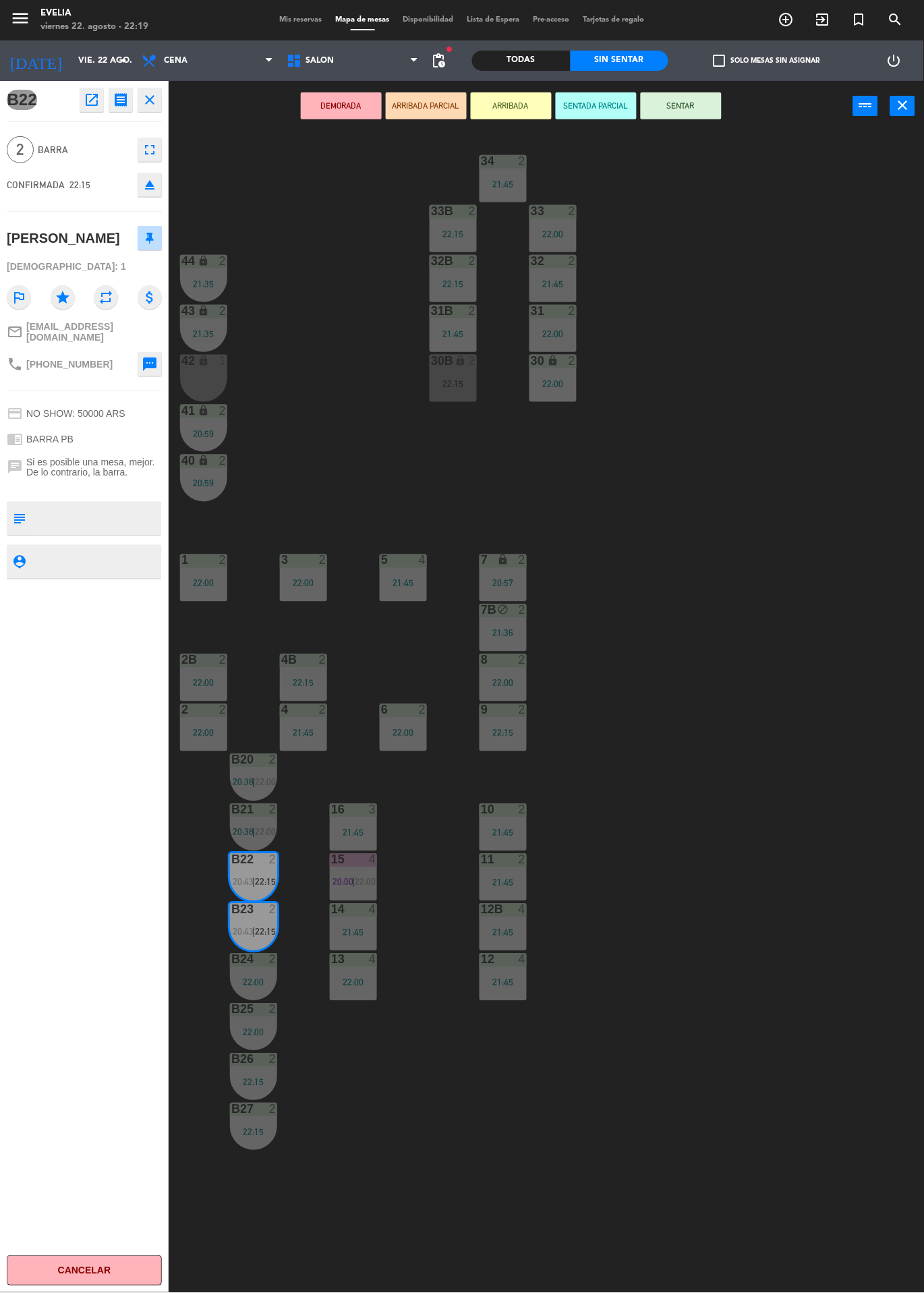
click at [532, 110] on button "ARRIBADA" at bounding box center [511, 105] width 81 height 27
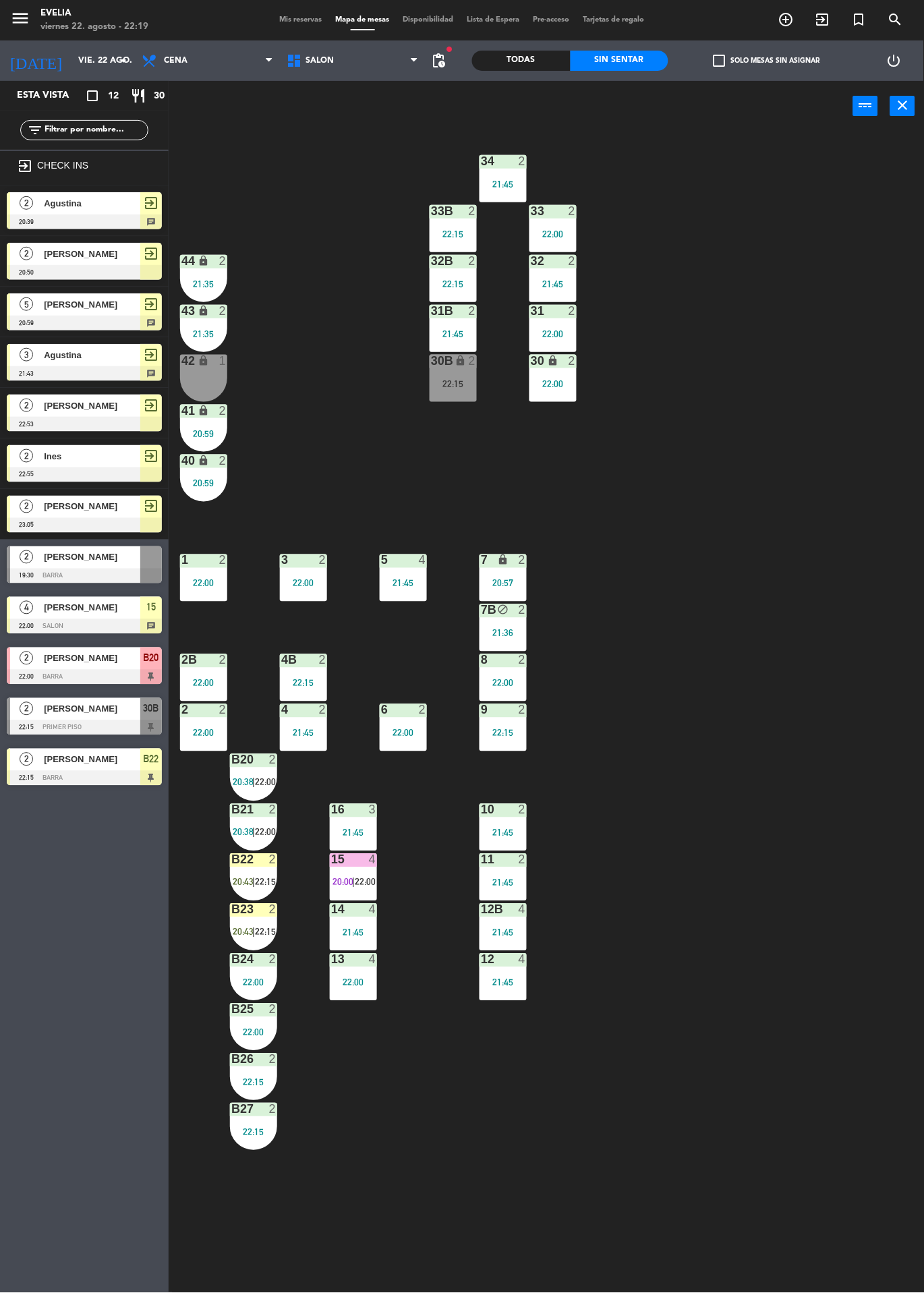
click at [719, 581] on div "34 2 21:45 33B 2 22:15 33 2 22:00 44 lock 2 21:35 32B 2 22:15 32 2 21:45 43 loc…" at bounding box center [551, 712] width 746 height 1162
click at [253, 907] on div at bounding box center [254, 909] width 22 height 12
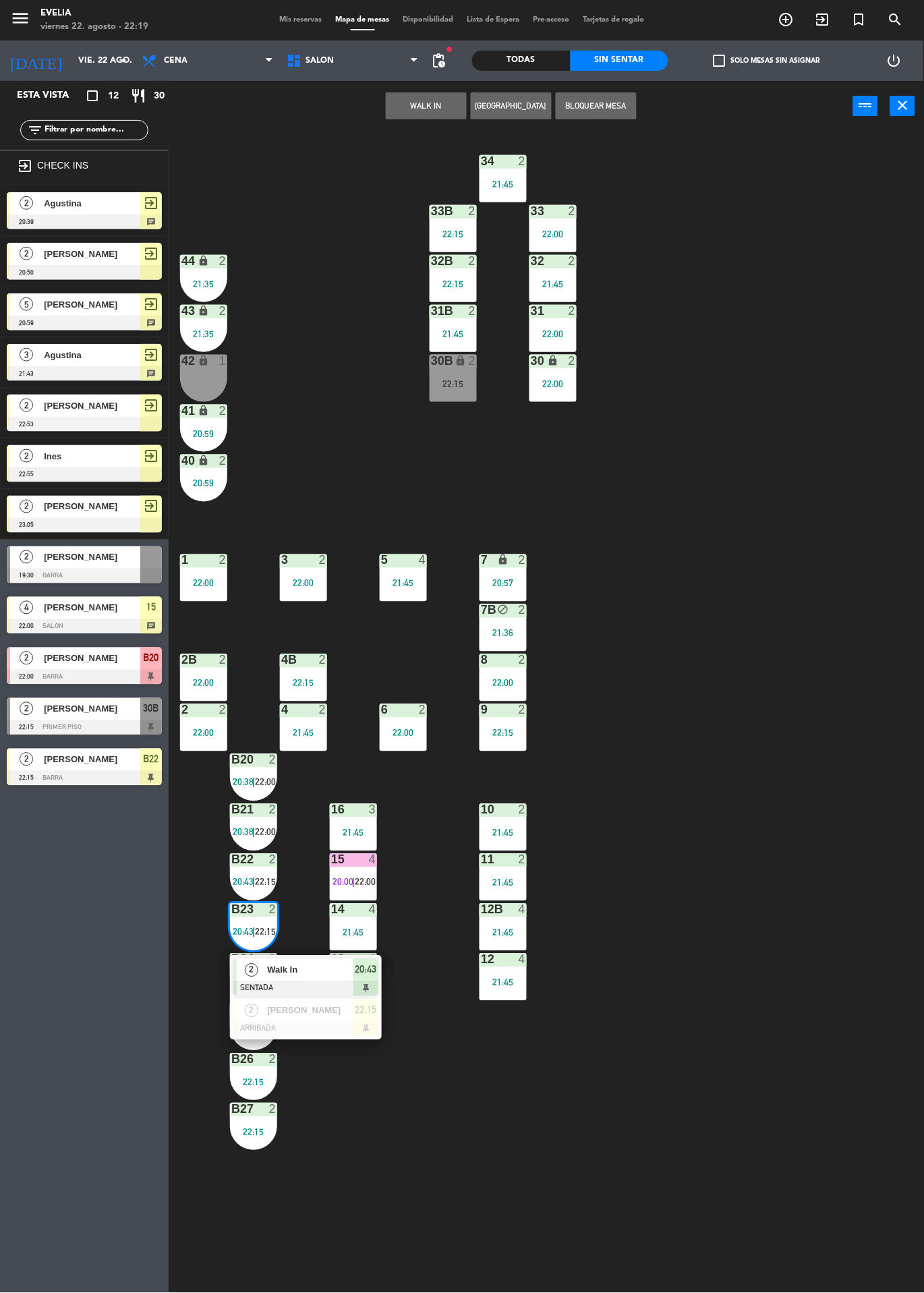
click at [720, 769] on div "34 2 21:45 33B 2 22:15 33 2 22:00 44 lock 2 21:35 32B 2 22:15 32 2 21:45 43 loc…" at bounding box center [551, 712] width 746 height 1162
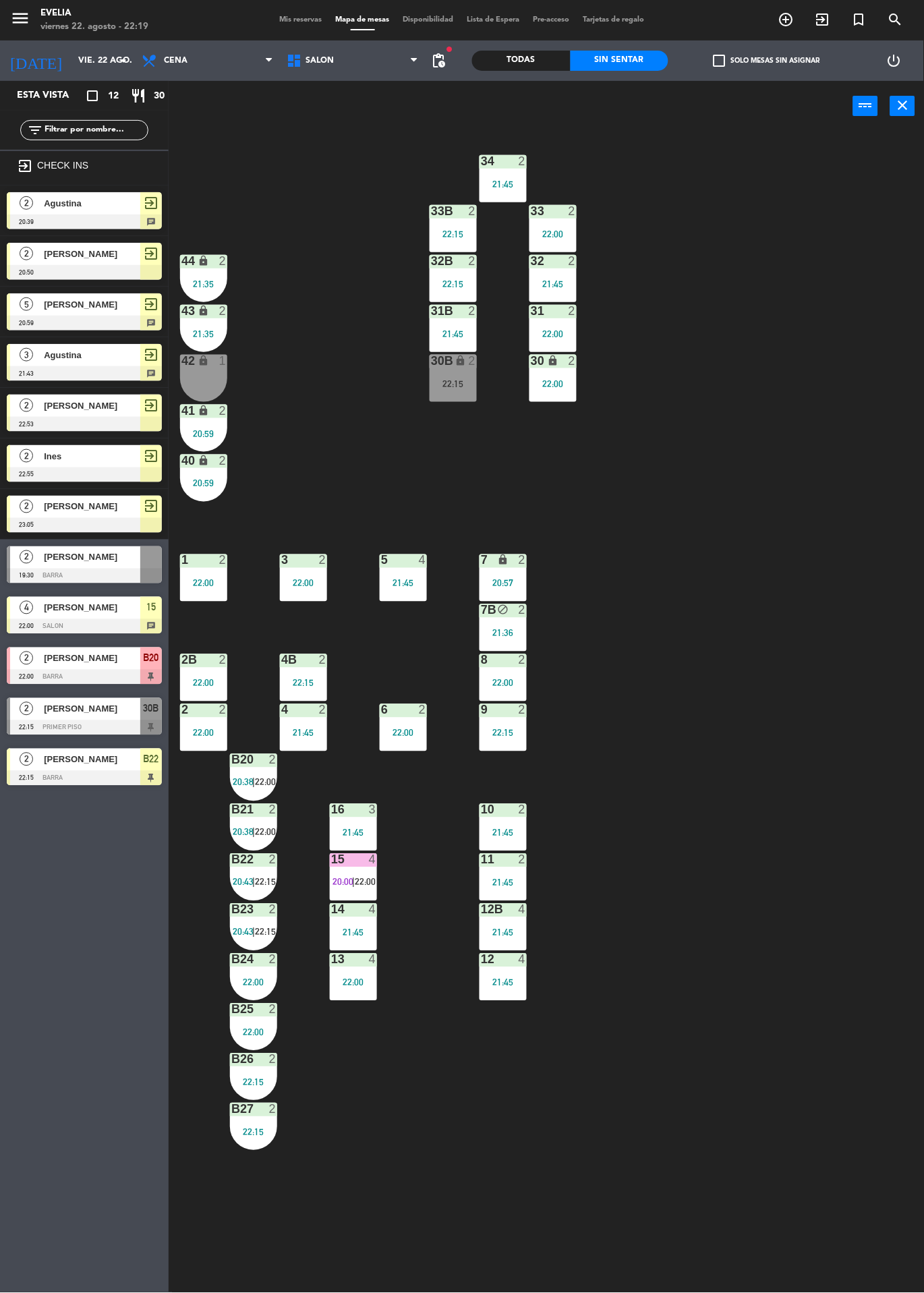
click at [265, 788] on div "B20 2 20:38 | 22:00" at bounding box center [253, 777] width 47 height 47
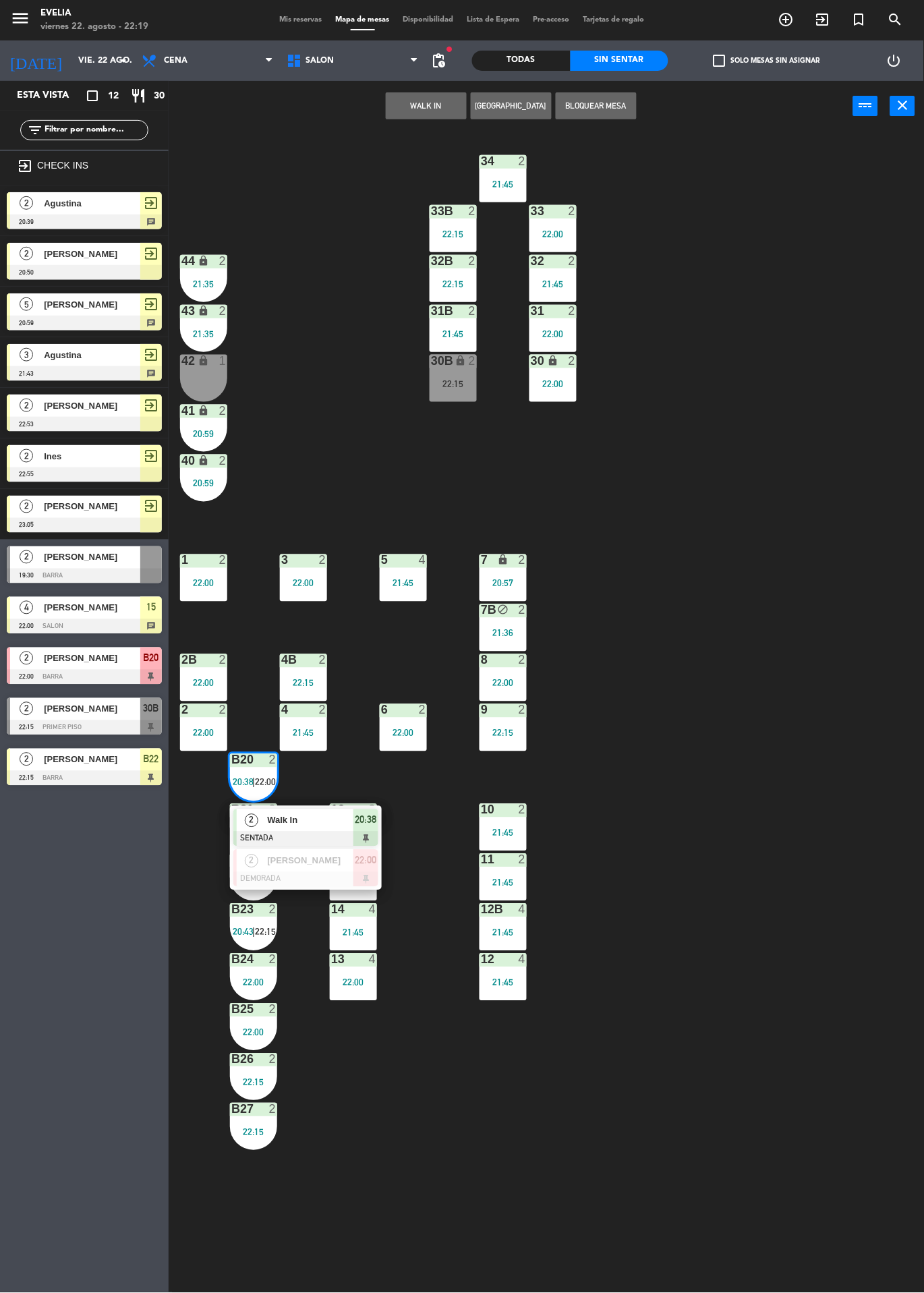
click at [338, 822] on span "Walk In" at bounding box center [310, 821] width 86 height 15
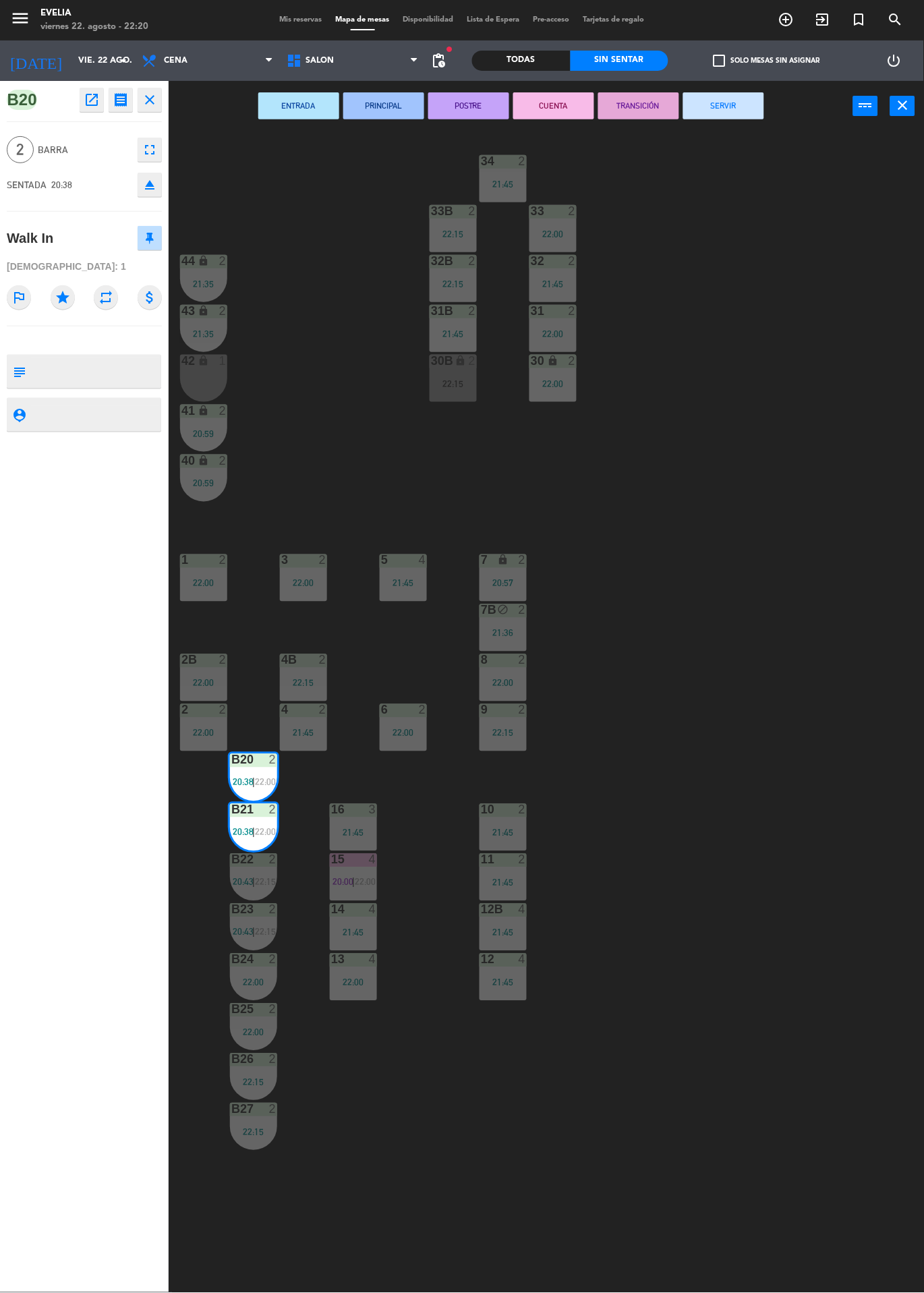
click at [724, 104] on button "SERVIR" at bounding box center [724, 105] width 81 height 27
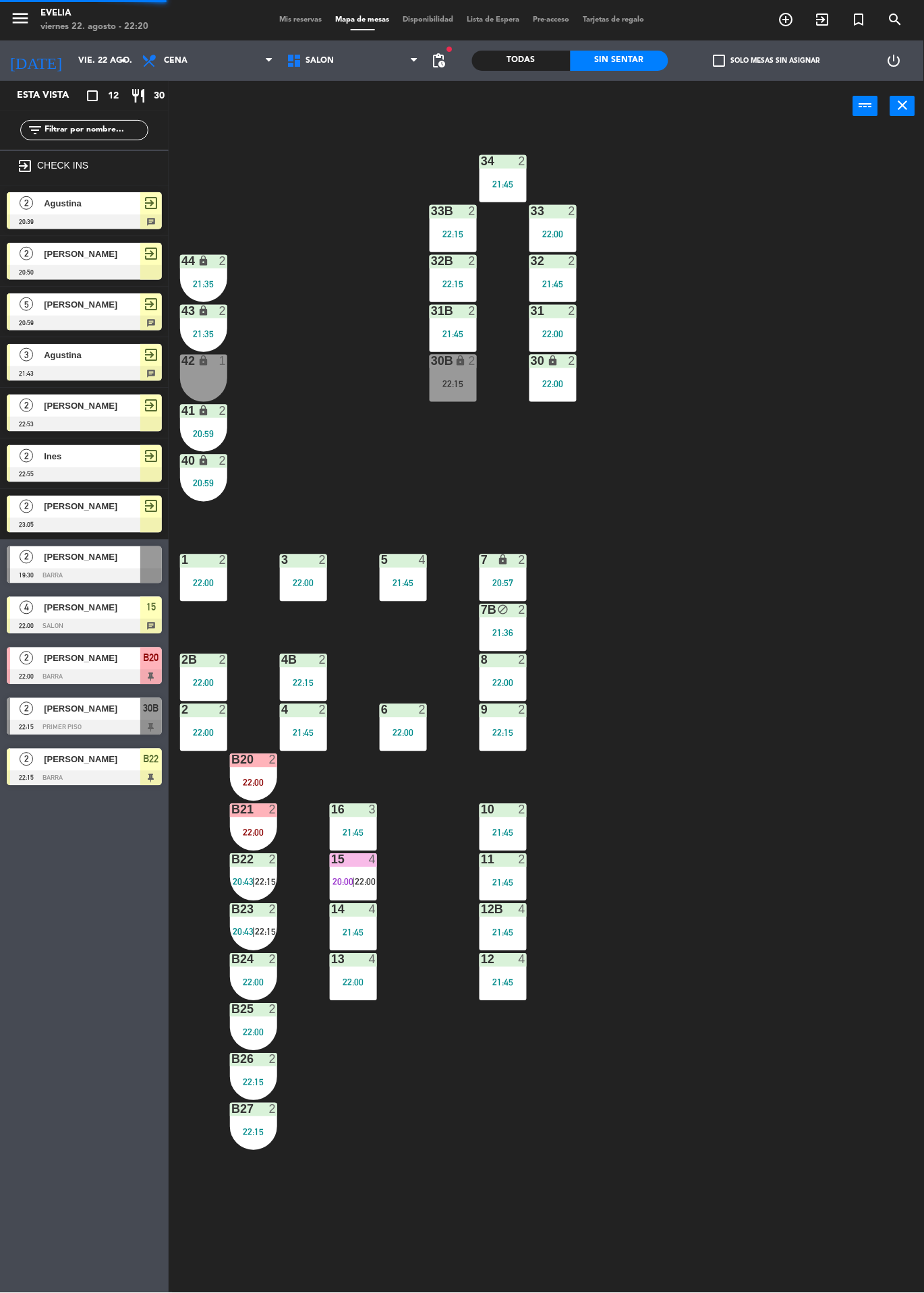
click at [267, 877] on span "22:15" at bounding box center [265, 882] width 21 height 11
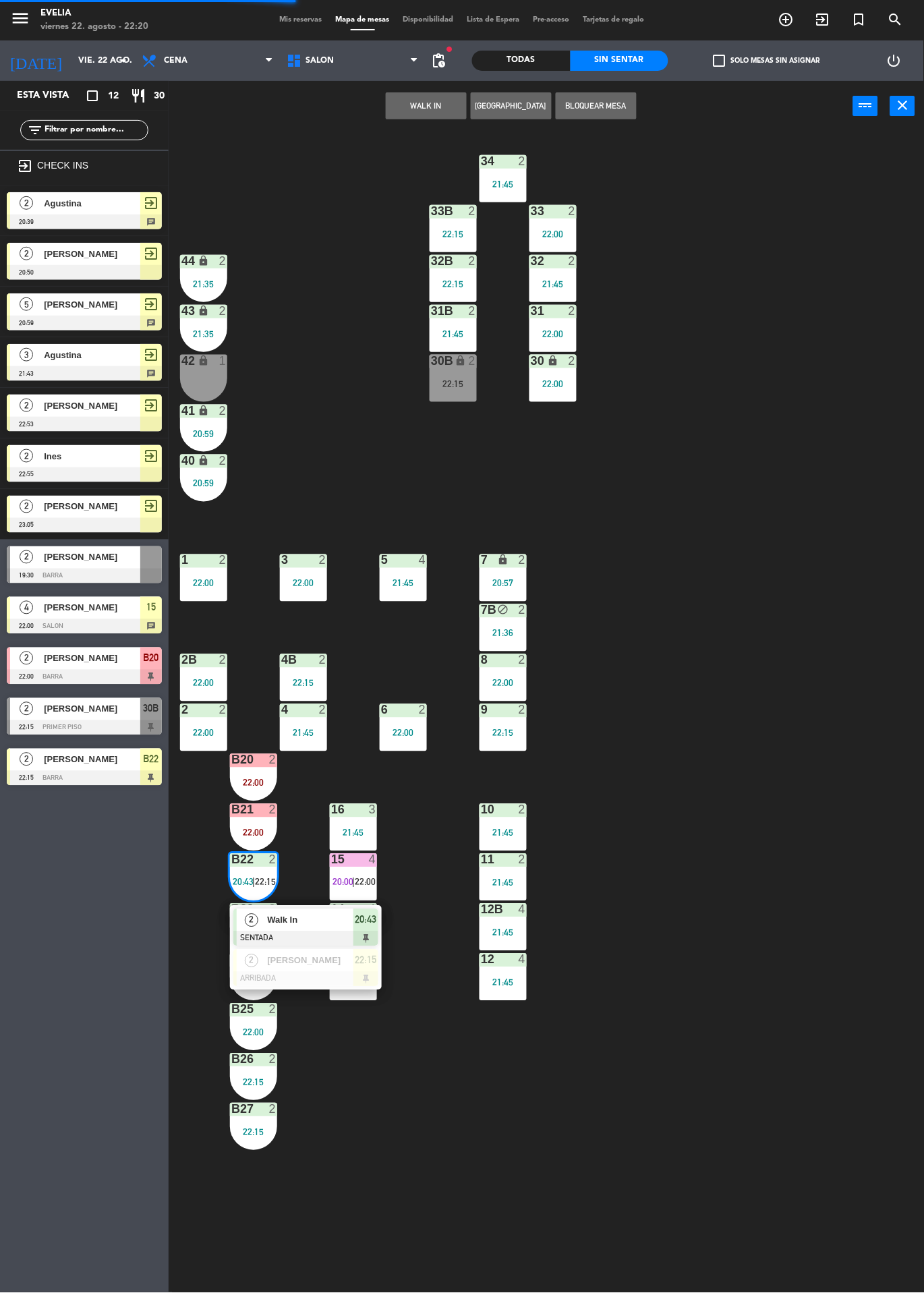
click at [711, 618] on div "34 2 21:45 33B 2 22:15 33 2 22:00 44 lock 2 21:35 32B 2 22:15 32 2 21:45 43 loc…" at bounding box center [551, 712] width 746 height 1162
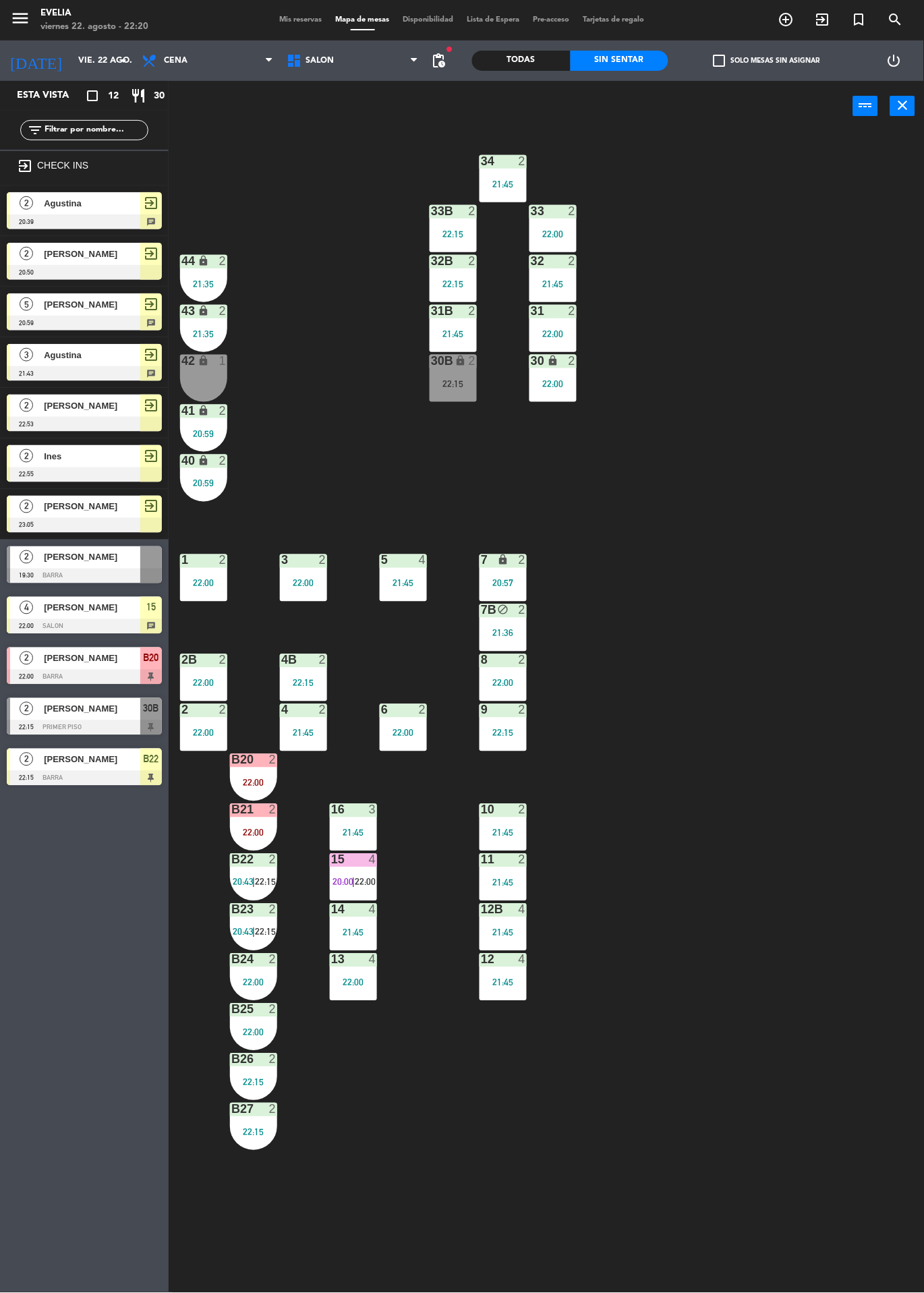
click at [352, 894] on div "15 4 20:00 | 22:00" at bounding box center [353, 877] width 47 height 47
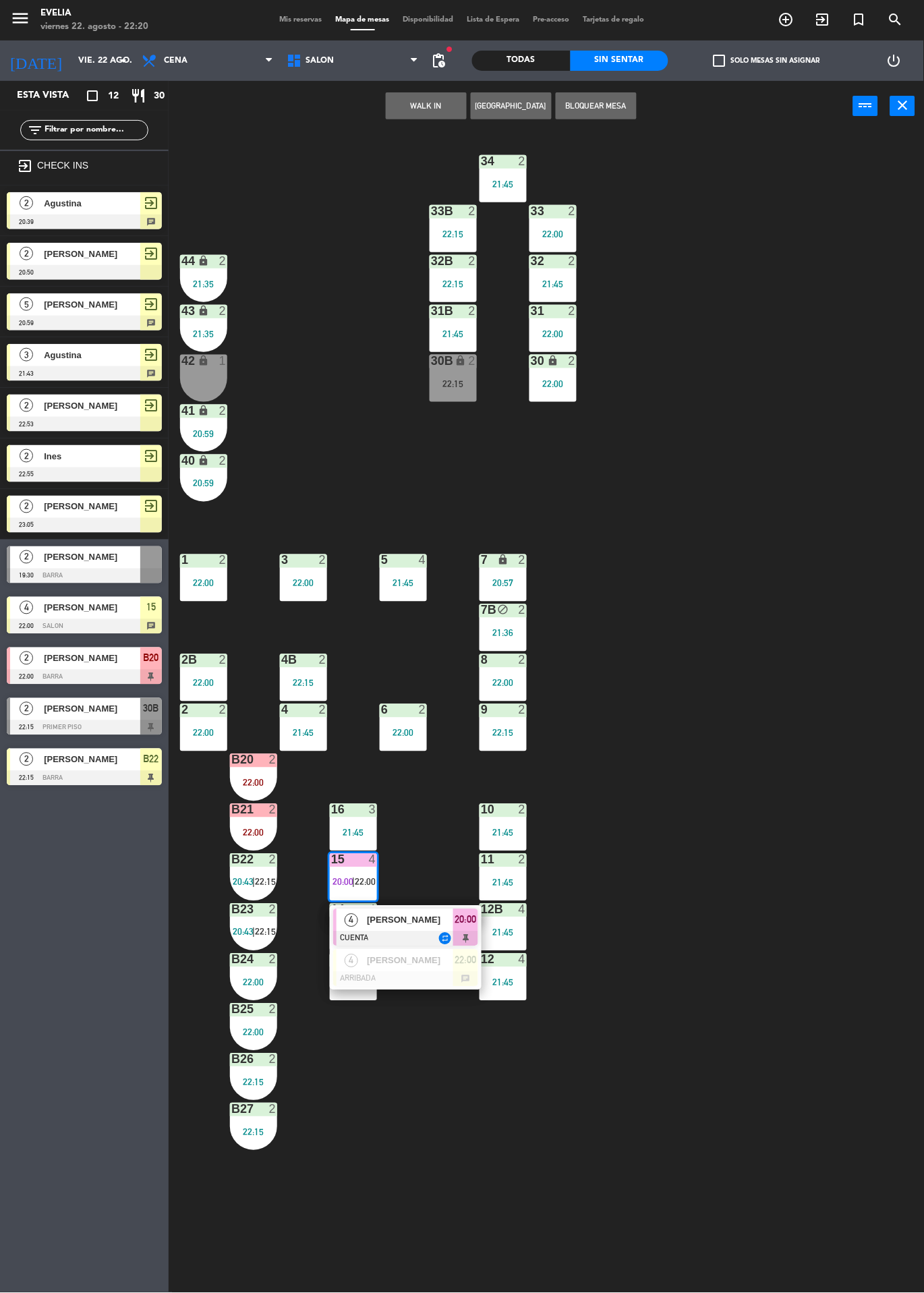
click at [816, 586] on div "34 2 21:45 33B 2 22:15 33 2 22:00 44 lock 2 21:35 32B 2 22:15 32 2 21:45 43 loc…" at bounding box center [551, 712] width 746 height 1162
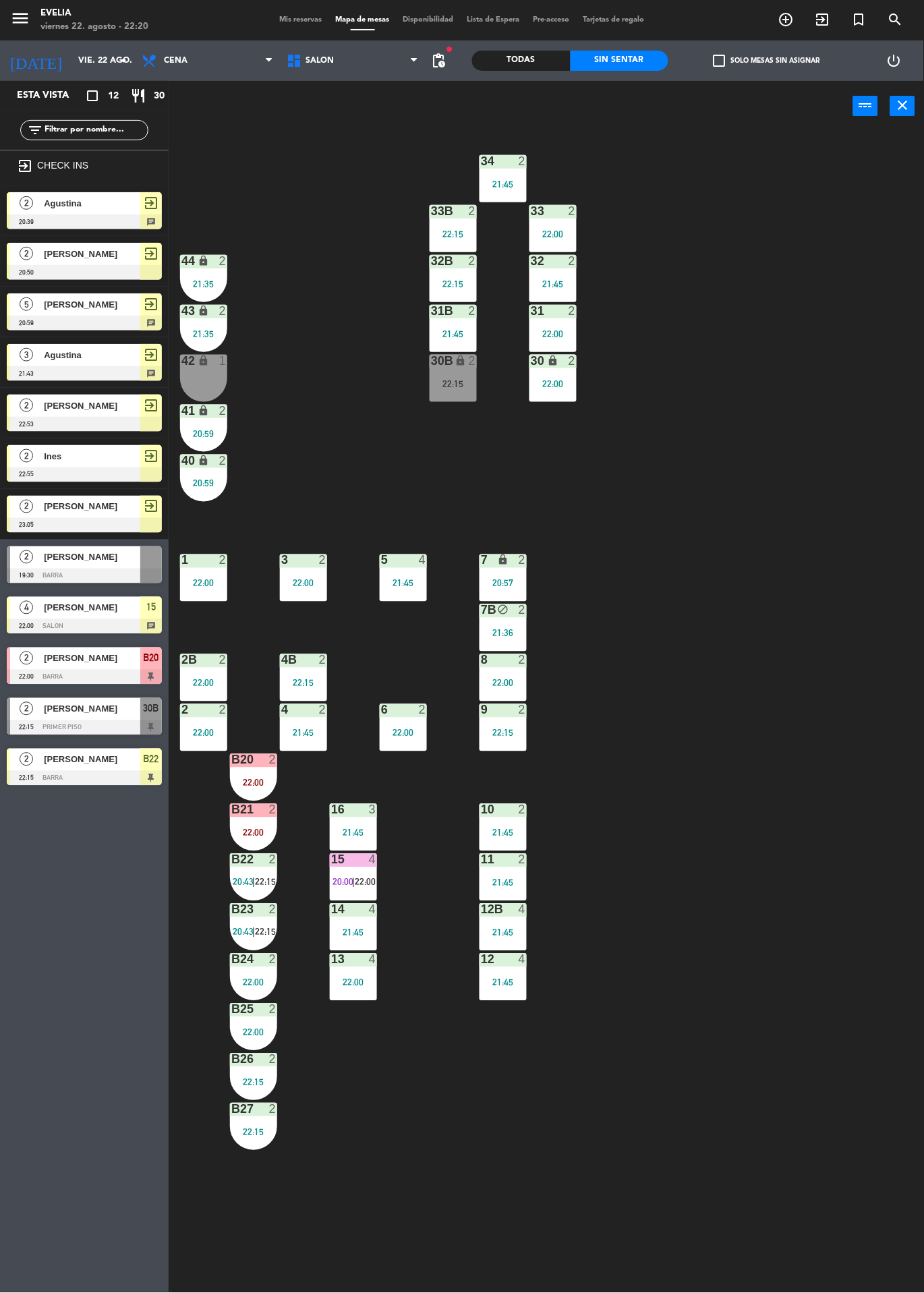
click at [458, 387] on div "22:15" at bounding box center [453, 384] width 47 height 9
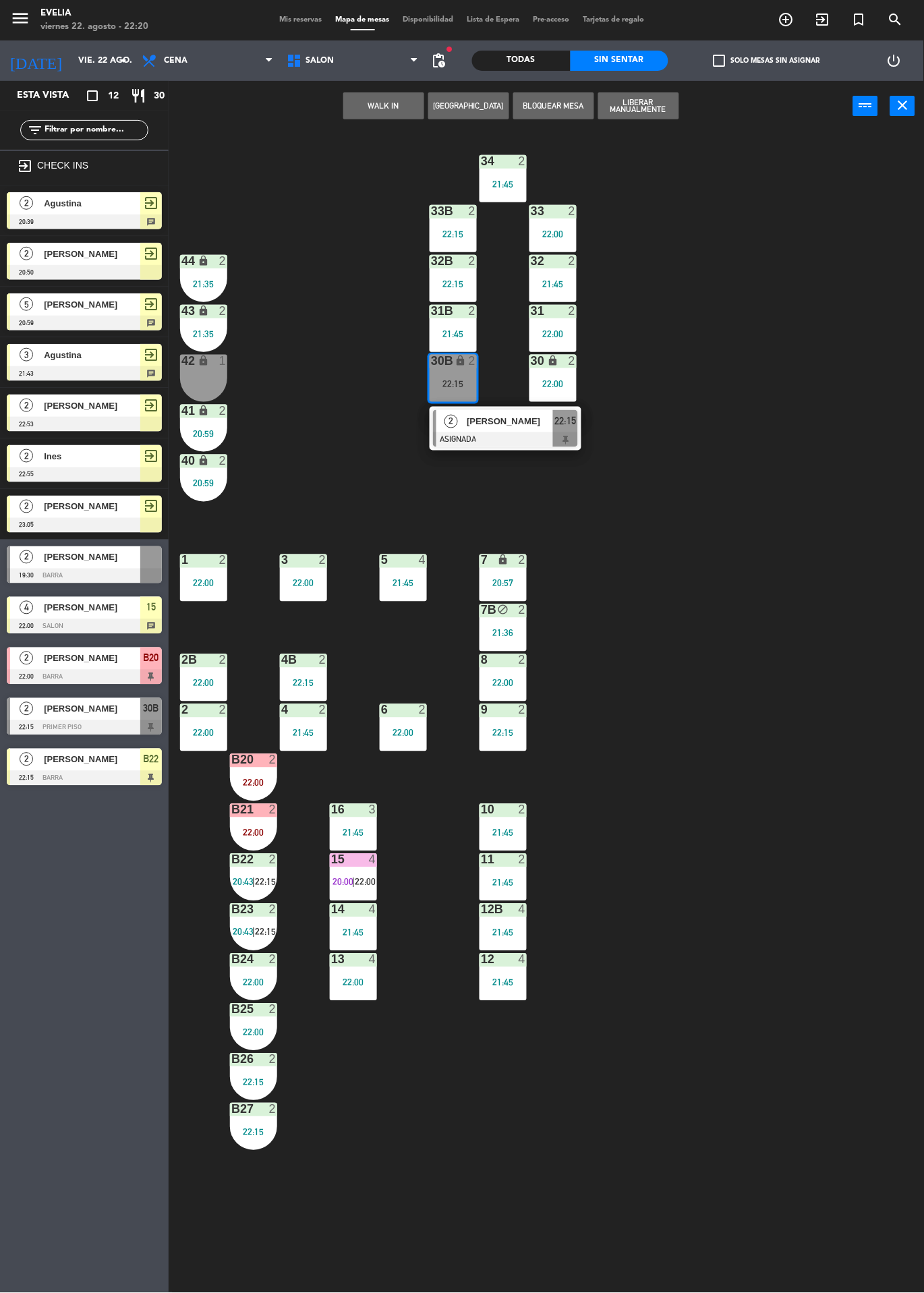
click at [788, 834] on div "34 2 21:45 33B 2 22:15 33 2 22:00 44 lock 2 21:35 32B 2 22:15 32 2 21:45 43 loc…" at bounding box center [551, 712] width 746 height 1162
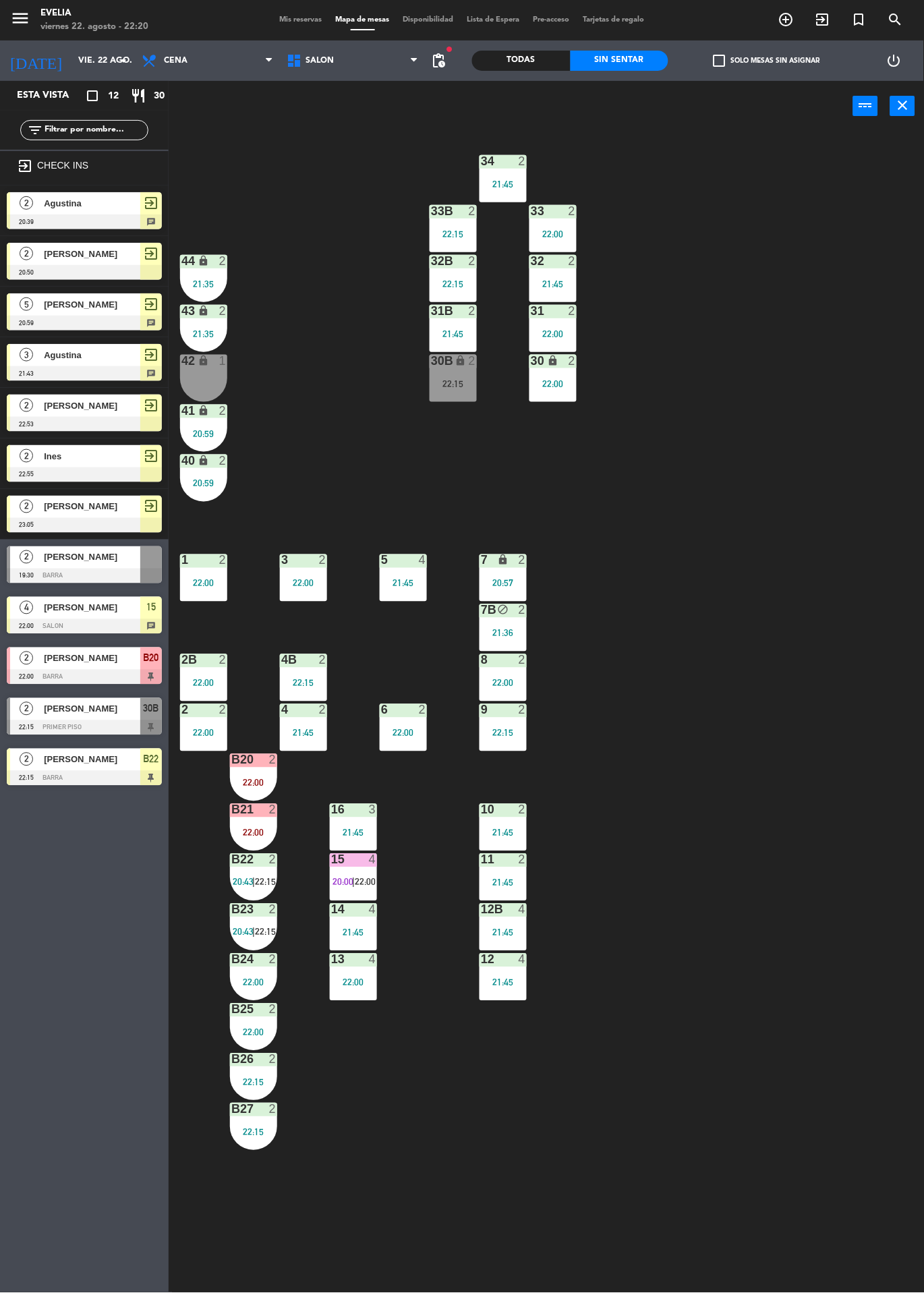
click at [258, 786] on div "22:00" at bounding box center [253, 782] width 47 height 9
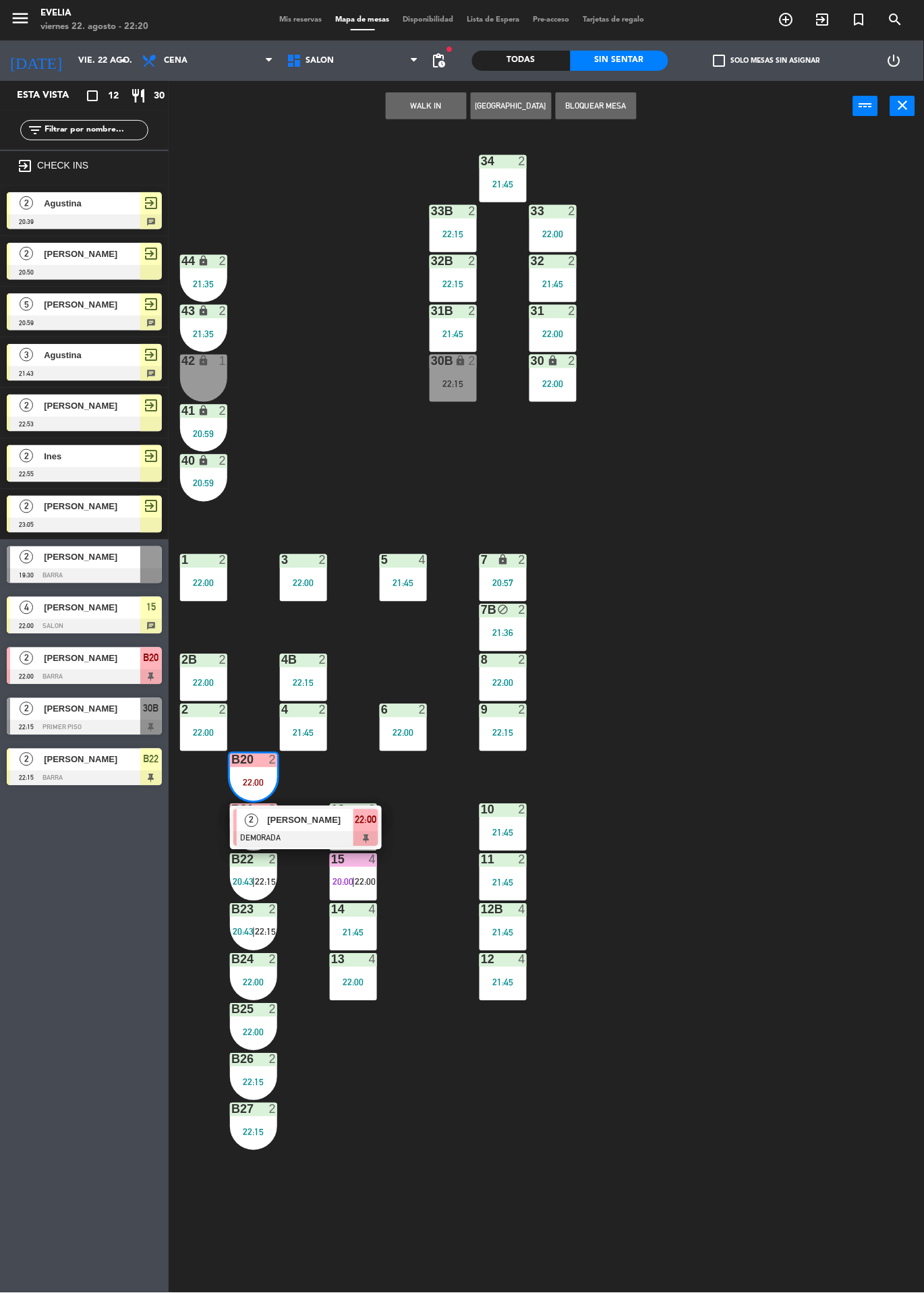
click at [313, 814] on span "[PERSON_NAME]" at bounding box center [310, 821] width 86 height 15
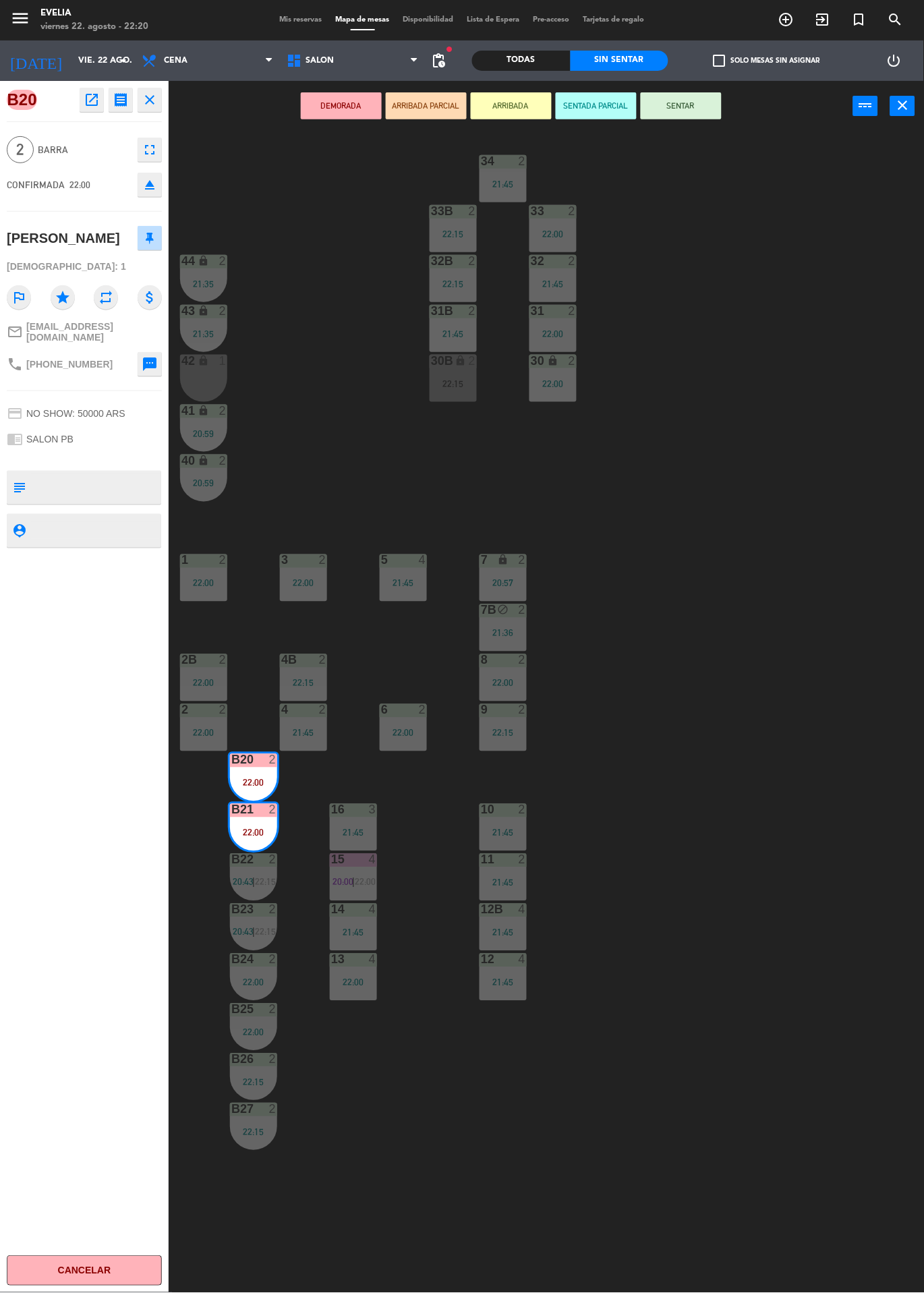
click at [157, 186] on icon "eject" at bounding box center [149, 185] width 16 height 16
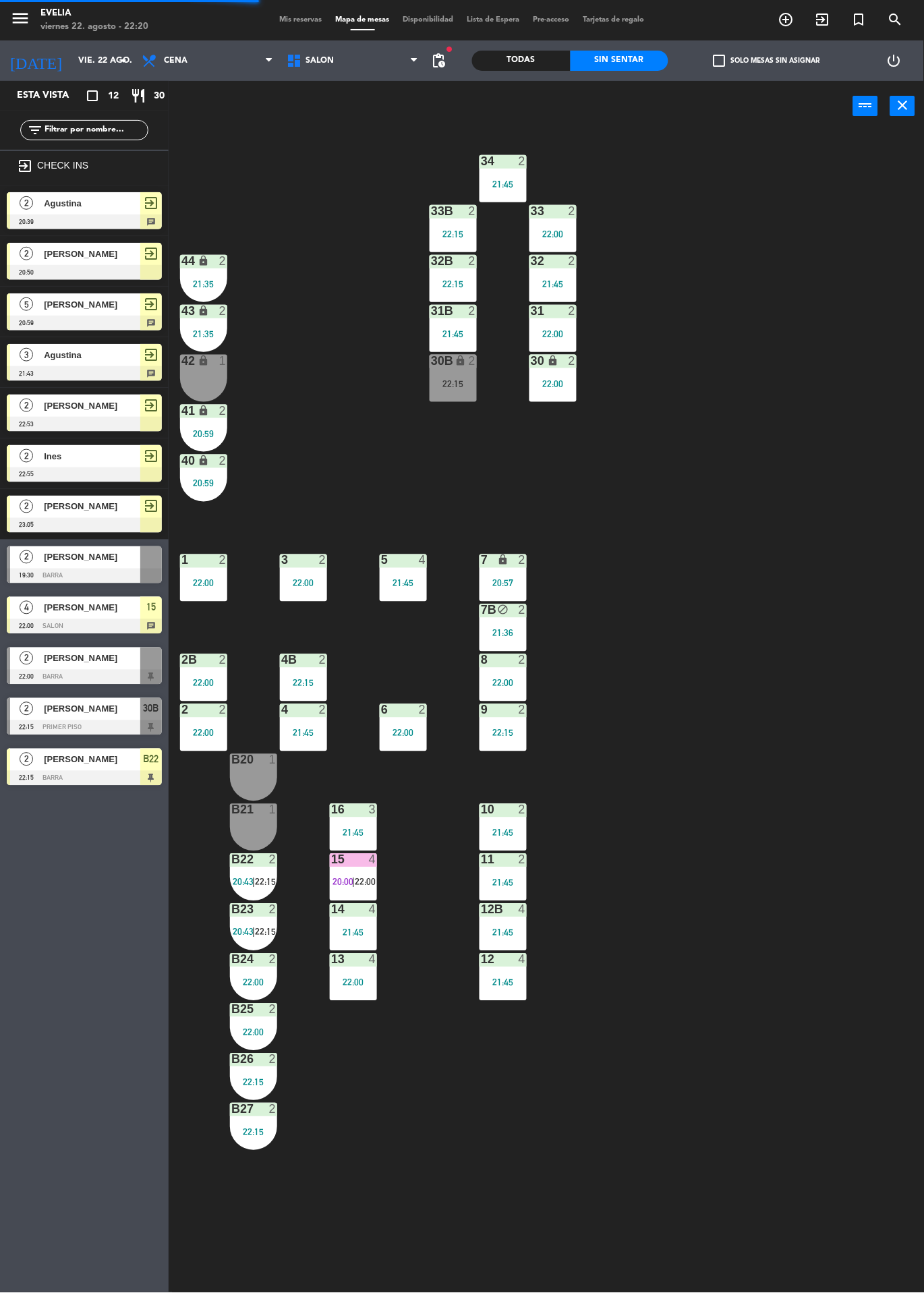
click at [269, 861] on div "2" at bounding box center [273, 860] width 8 height 12
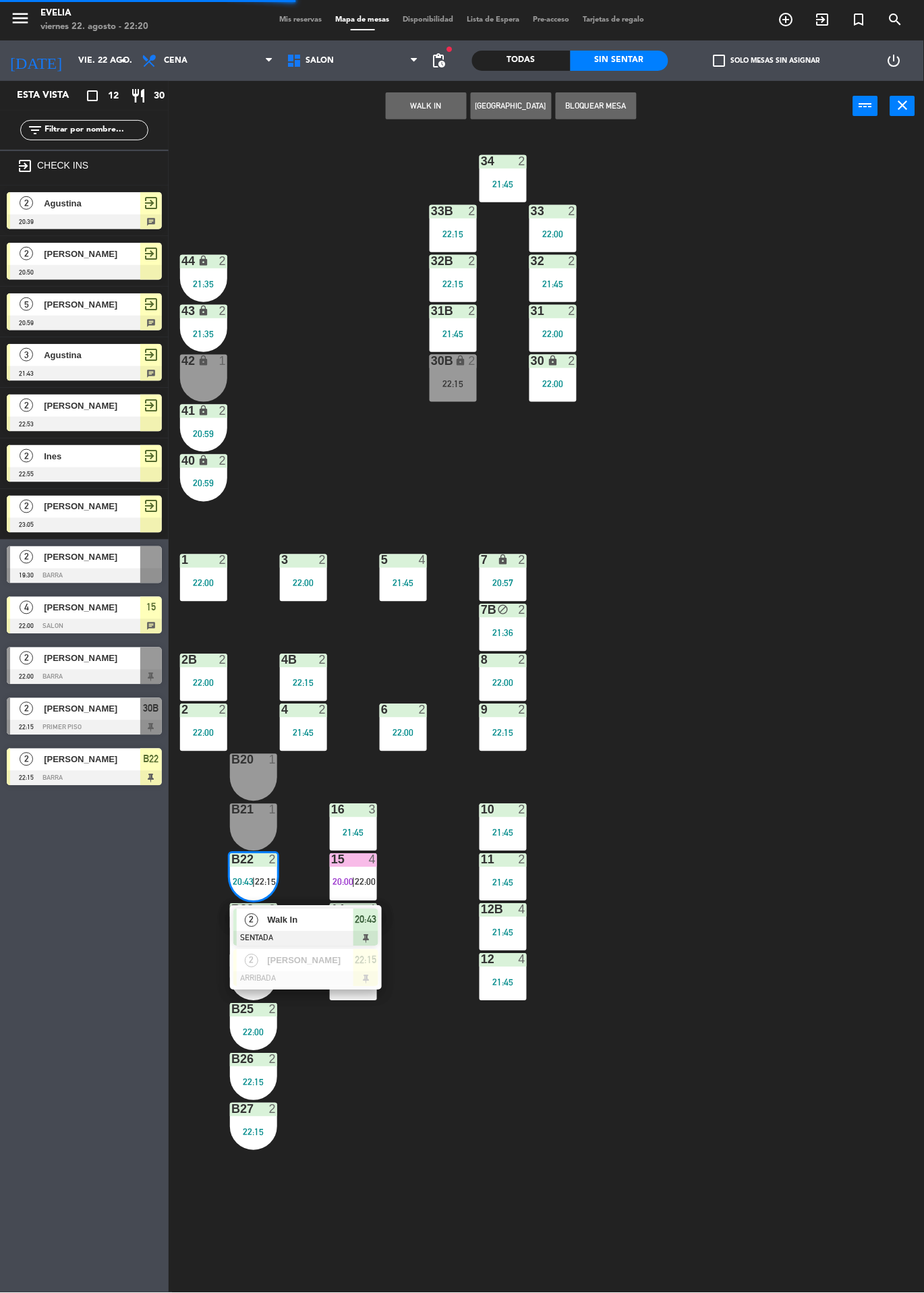
click at [343, 980] on div at bounding box center [306, 979] width 145 height 15
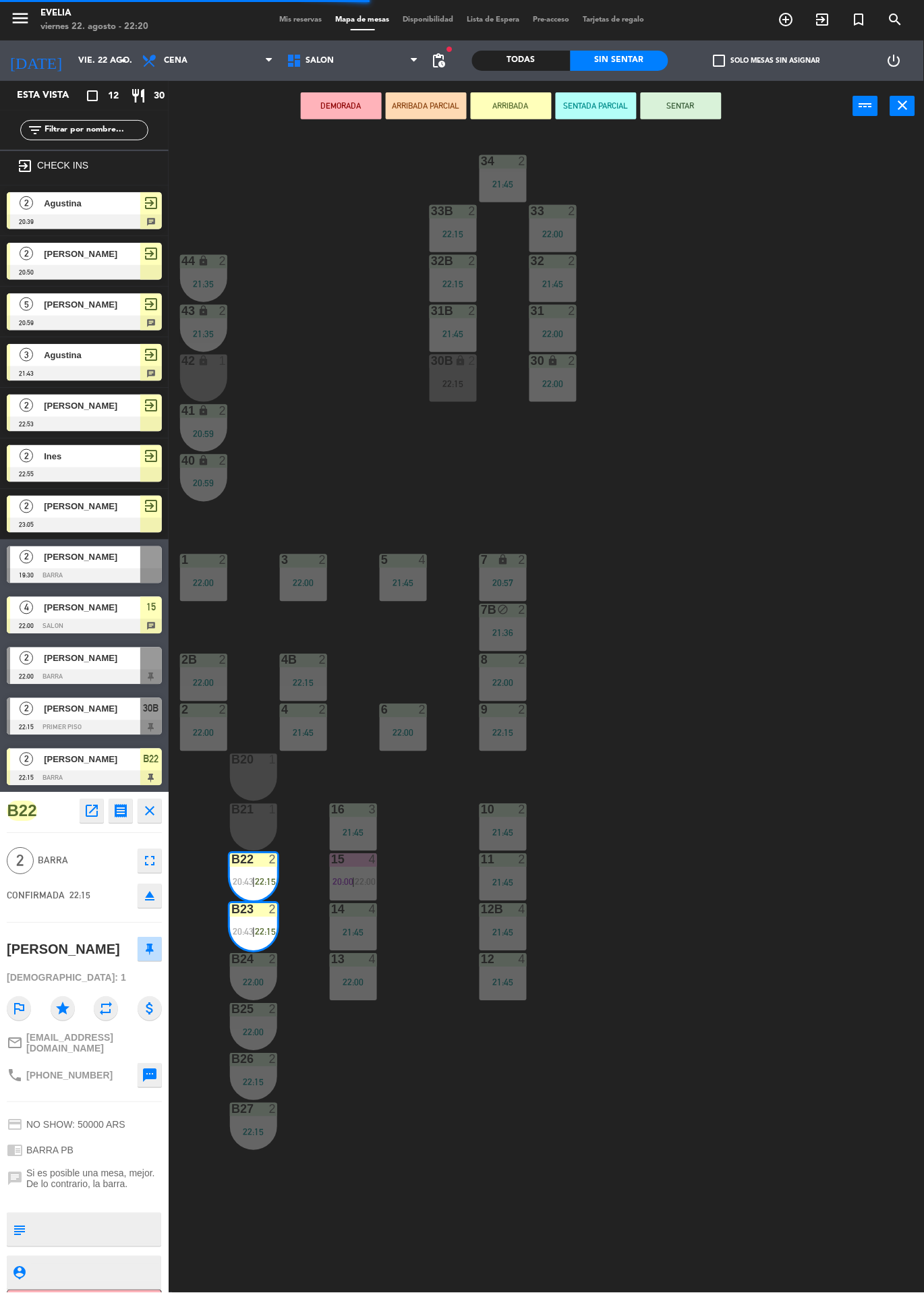
click at [255, 756] on div at bounding box center [254, 760] width 22 height 12
click at [260, 810] on div at bounding box center [254, 810] width 22 height 12
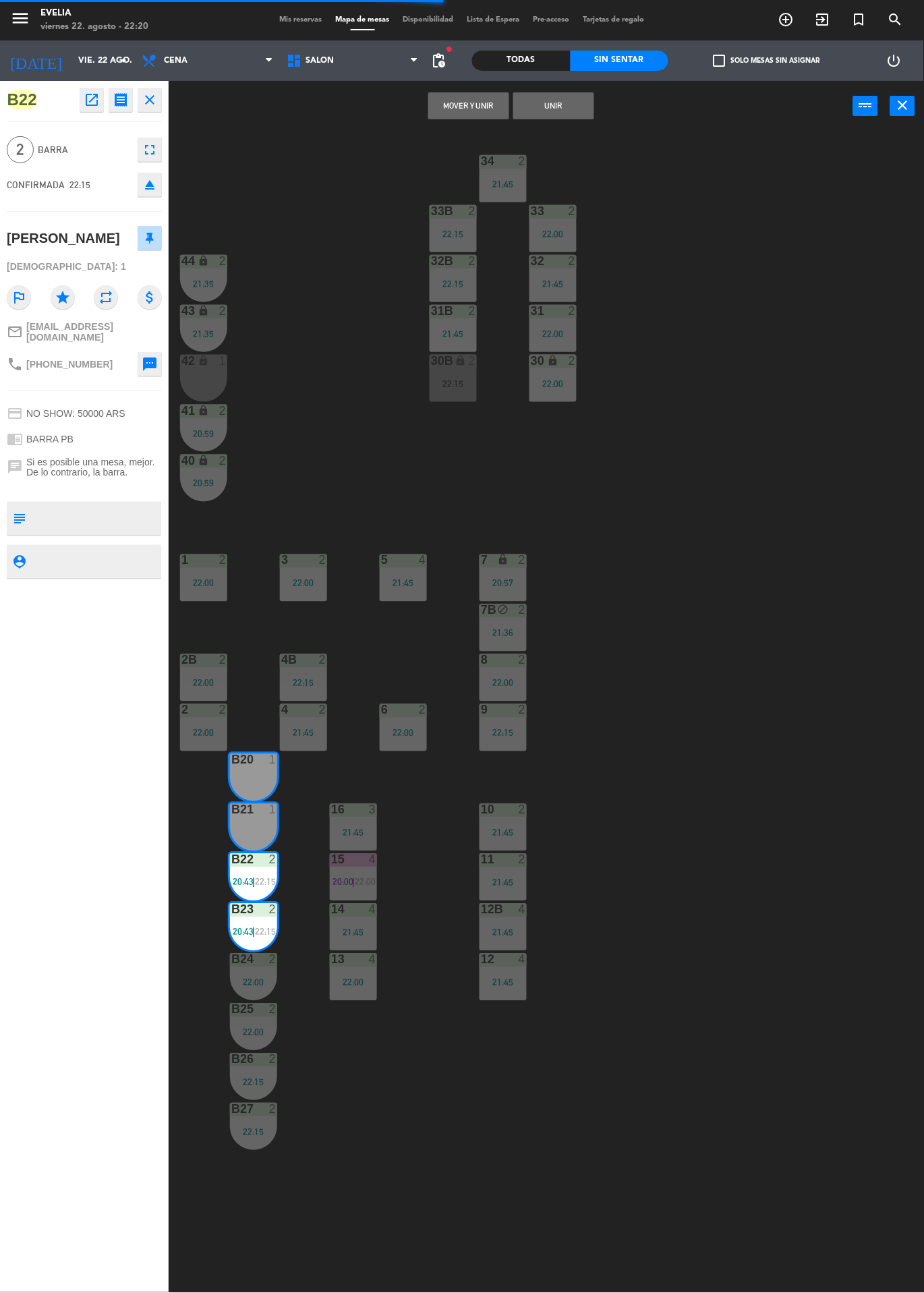
click at [490, 117] on button "Mover y Unir" at bounding box center [469, 105] width 81 height 27
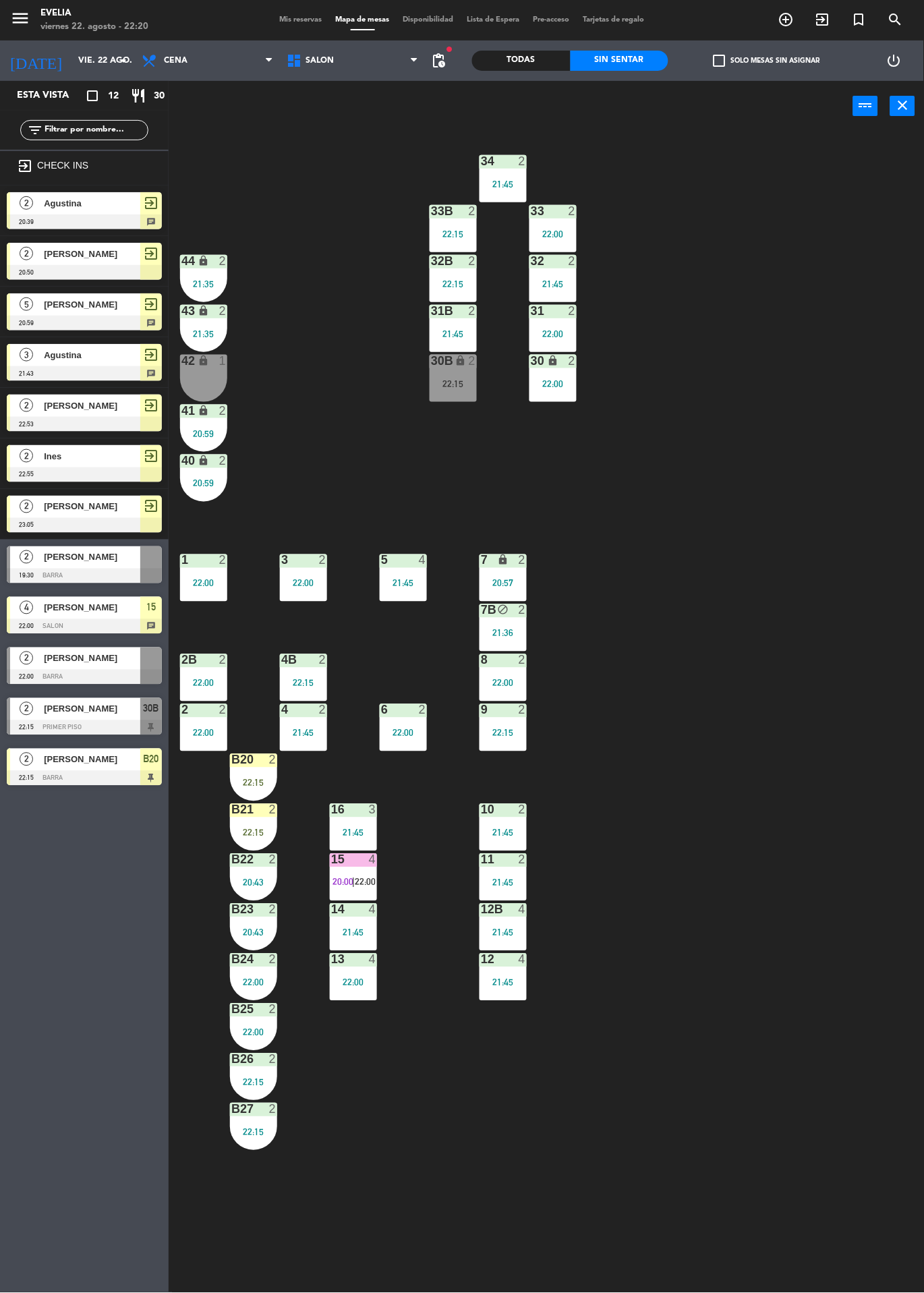
click at [697, 759] on div "34 2 21:45 33B 2 22:15 33 2 22:00 44 lock 2 21:35 32B 2 22:15 32 2 21:45 43 loc…" at bounding box center [551, 712] width 746 height 1162
click at [724, 722] on div "34 2 21:45 33B 2 22:15 33 2 22:00 44 lock 2 21:35 32B 2 22:15 32 2 21:45 43 loc…" at bounding box center [551, 712] width 746 height 1162
click at [272, 806] on div "2" at bounding box center [273, 810] width 8 height 12
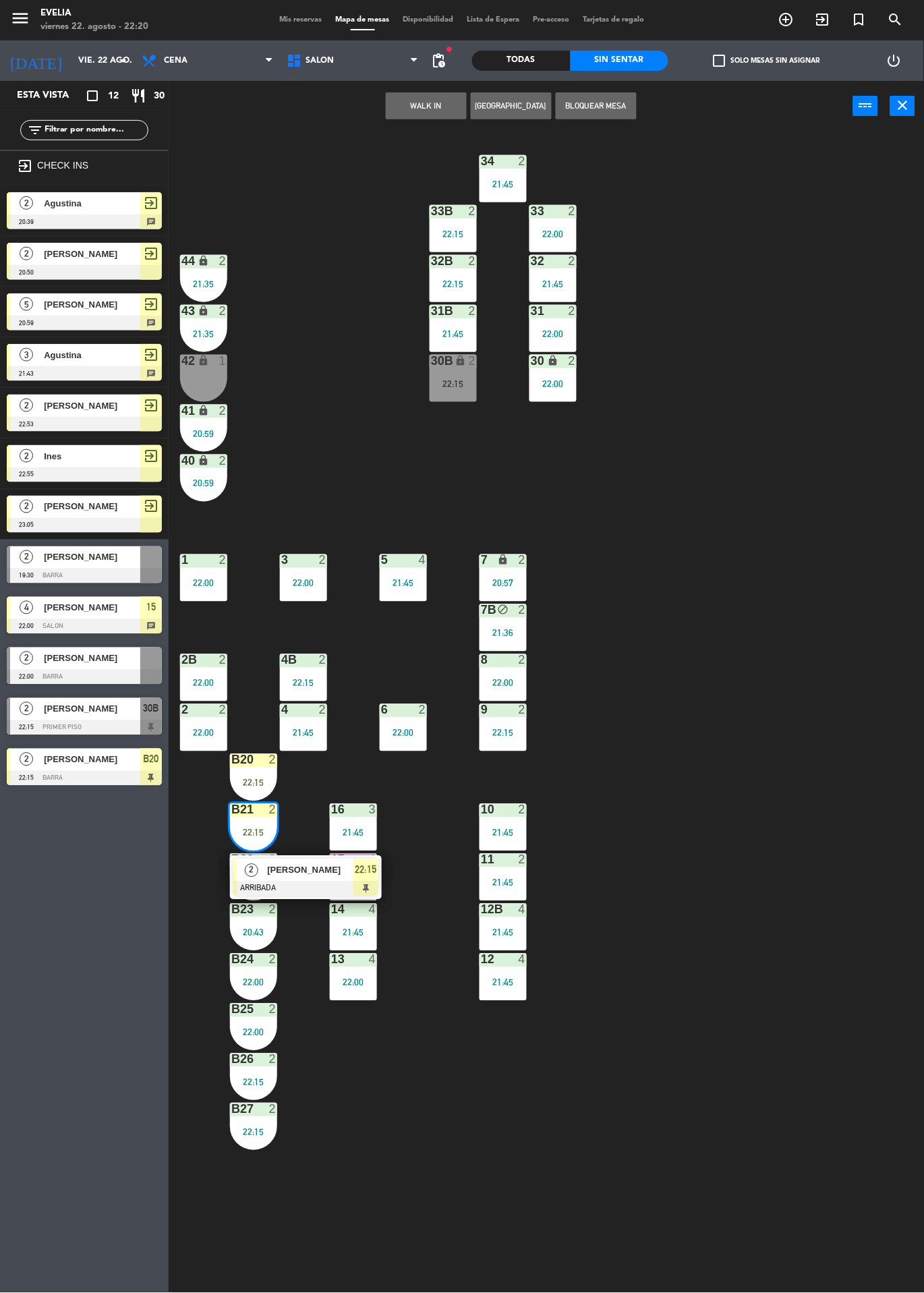
click at [313, 864] on span "[PERSON_NAME]" at bounding box center [310, 871] width 86 height 15
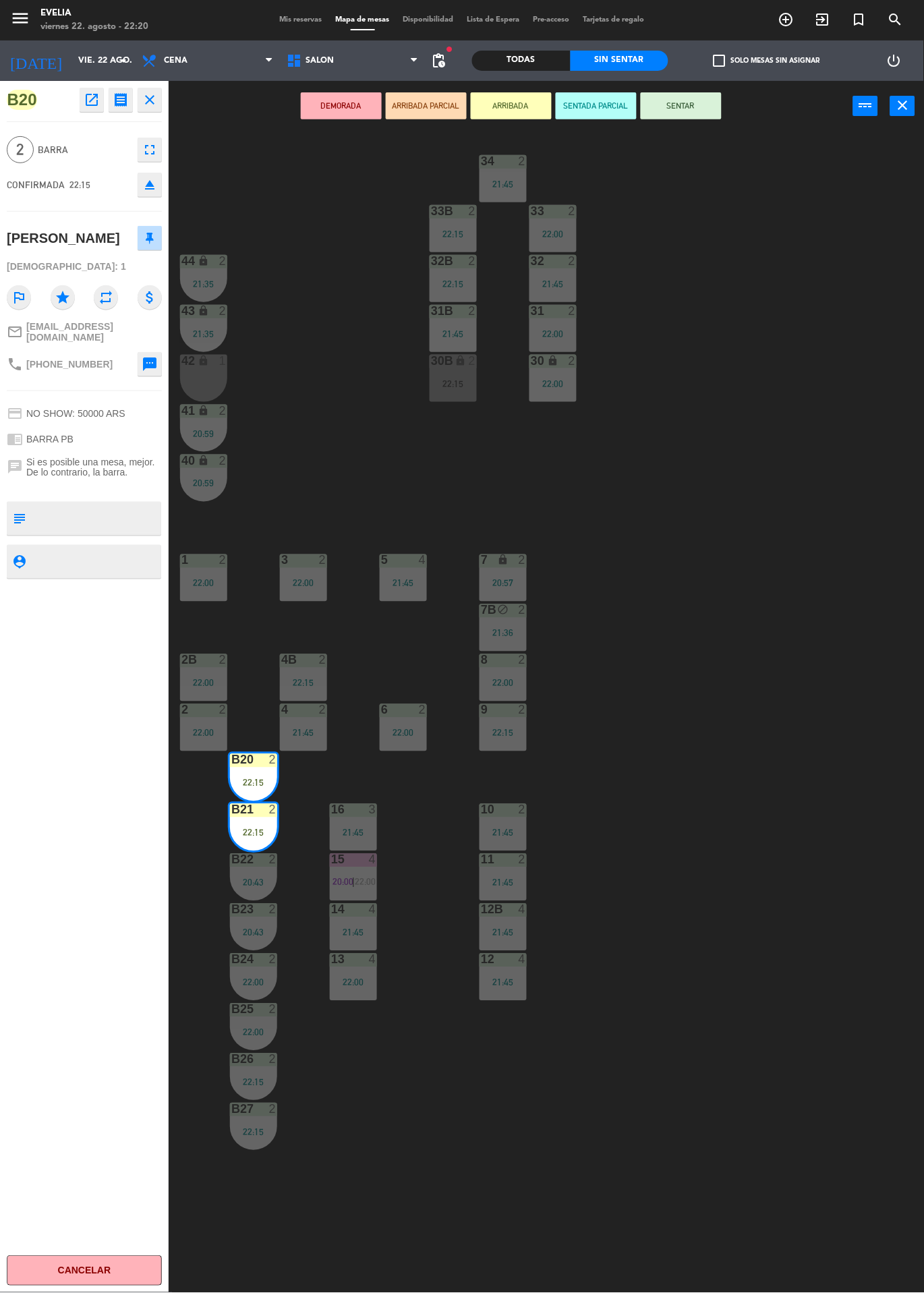
click at [709, 689] on div "34 2 21:45 33B 2 22:15 33 2 22:00 44 lock 2 21:35 32B 2 22:15 32 2 21:45 43 loc…" at bounding box center [551, 712] width 746 height 1162
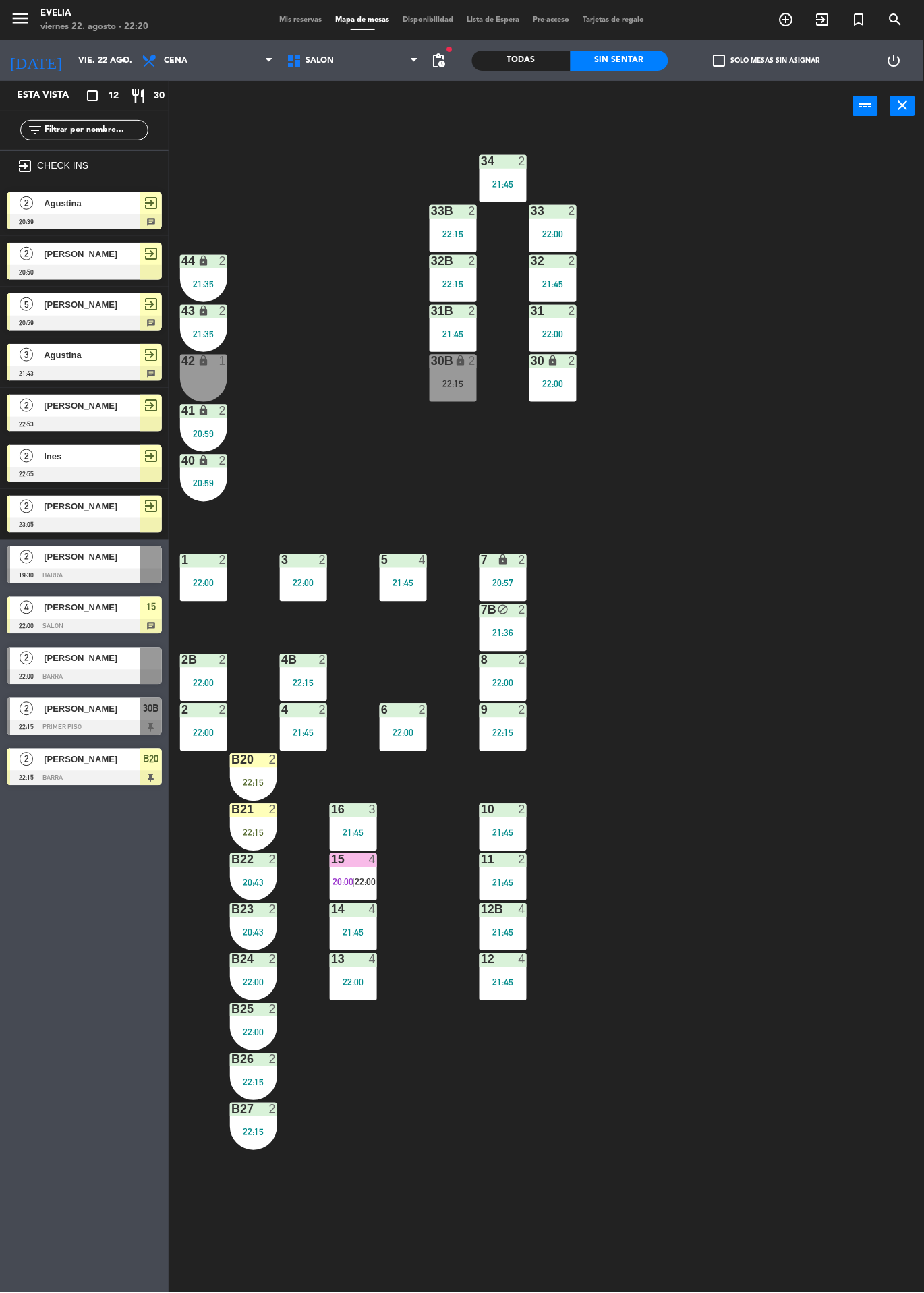
click at [273, 775] on div "B20 2 22:15" at bounding box center [253, 777] width 47 height 47
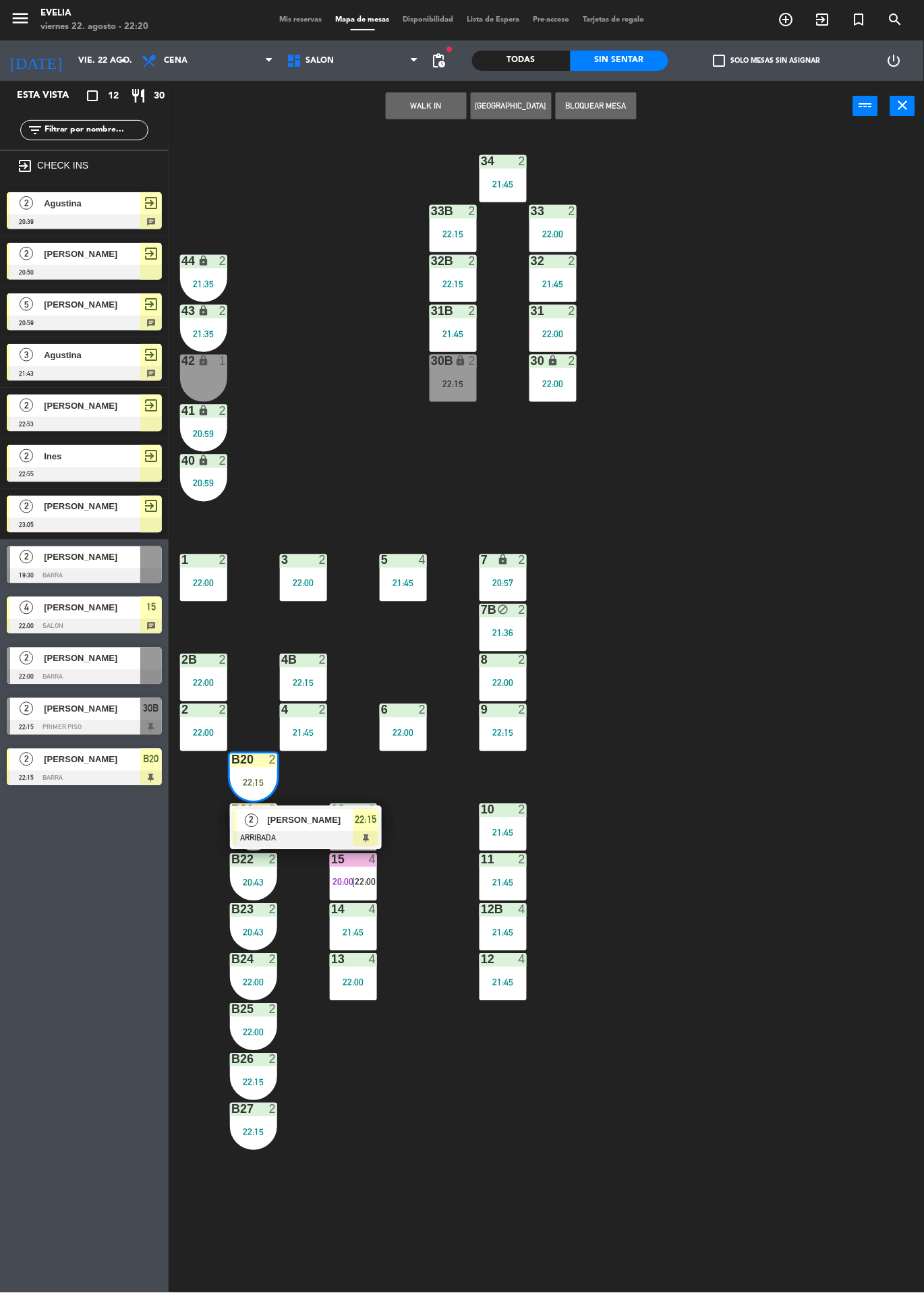
click at [327, 818] on span "[PERSON_NAME]" at bounding box center [310, 821] width 86 height 15
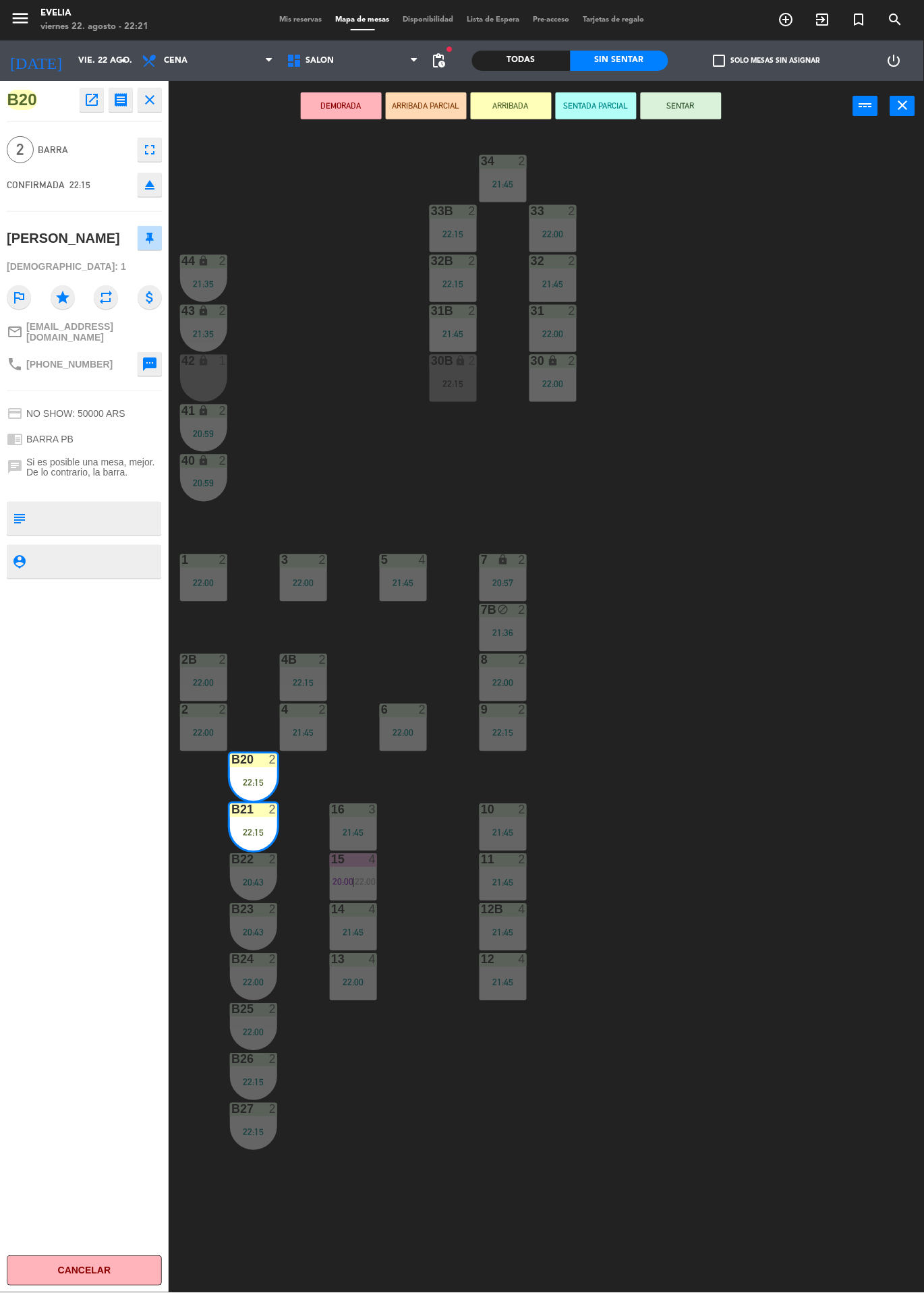
click at [689, 111] on button "SENTAR" at bounding box center [682, 105] width 81 height 27
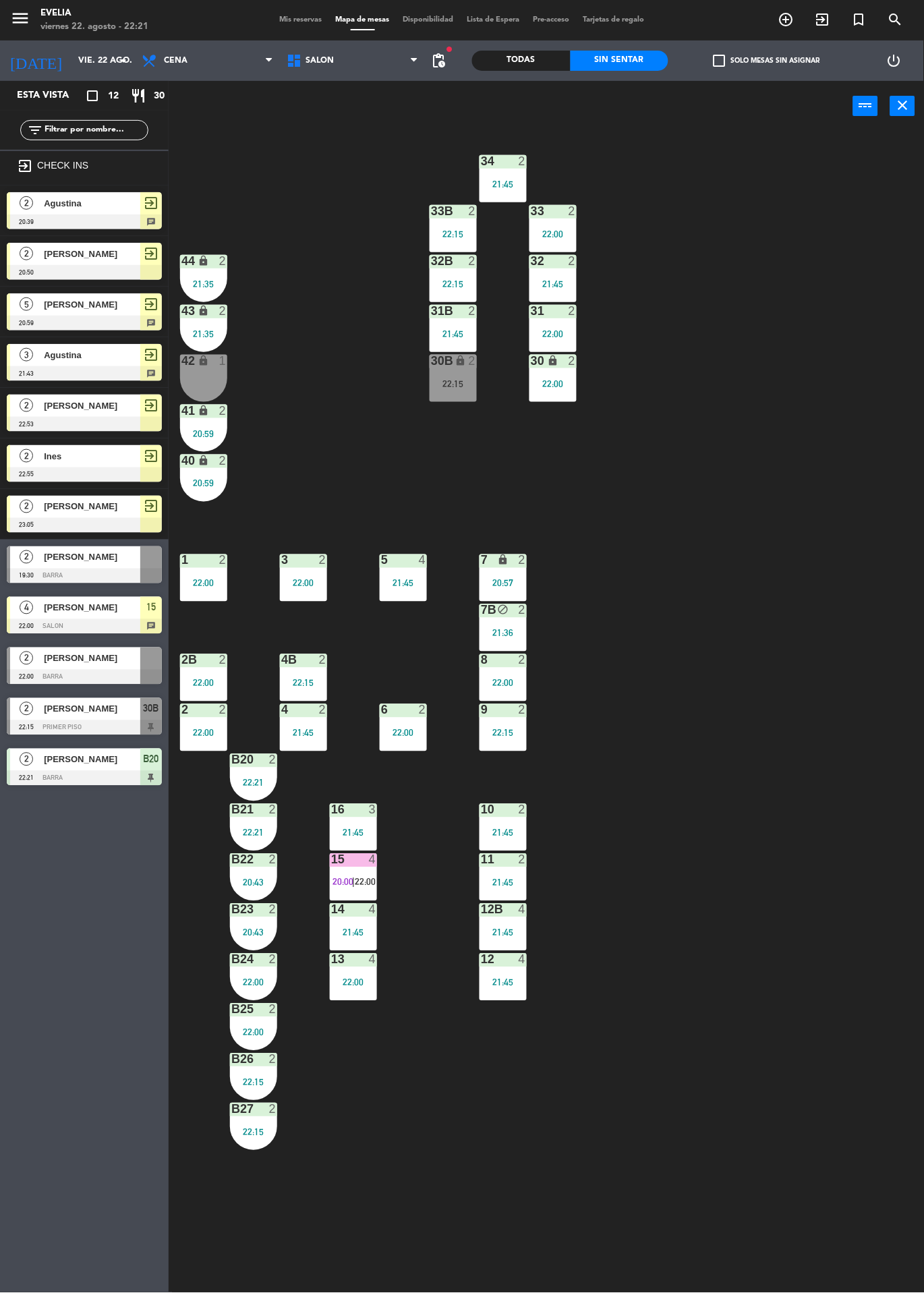
click at [797, 587] on div "34 2 21:45 33B 2 22:15 33 2 22:00 44 lock 2 21:35 32B 2 22:15 32 2 21:45 43 loc…" at bounding box center [551, 712] width 746 height 1162
click at [343, 879] on span "20:00" at bounding box center [343, 882] width 21 height 11
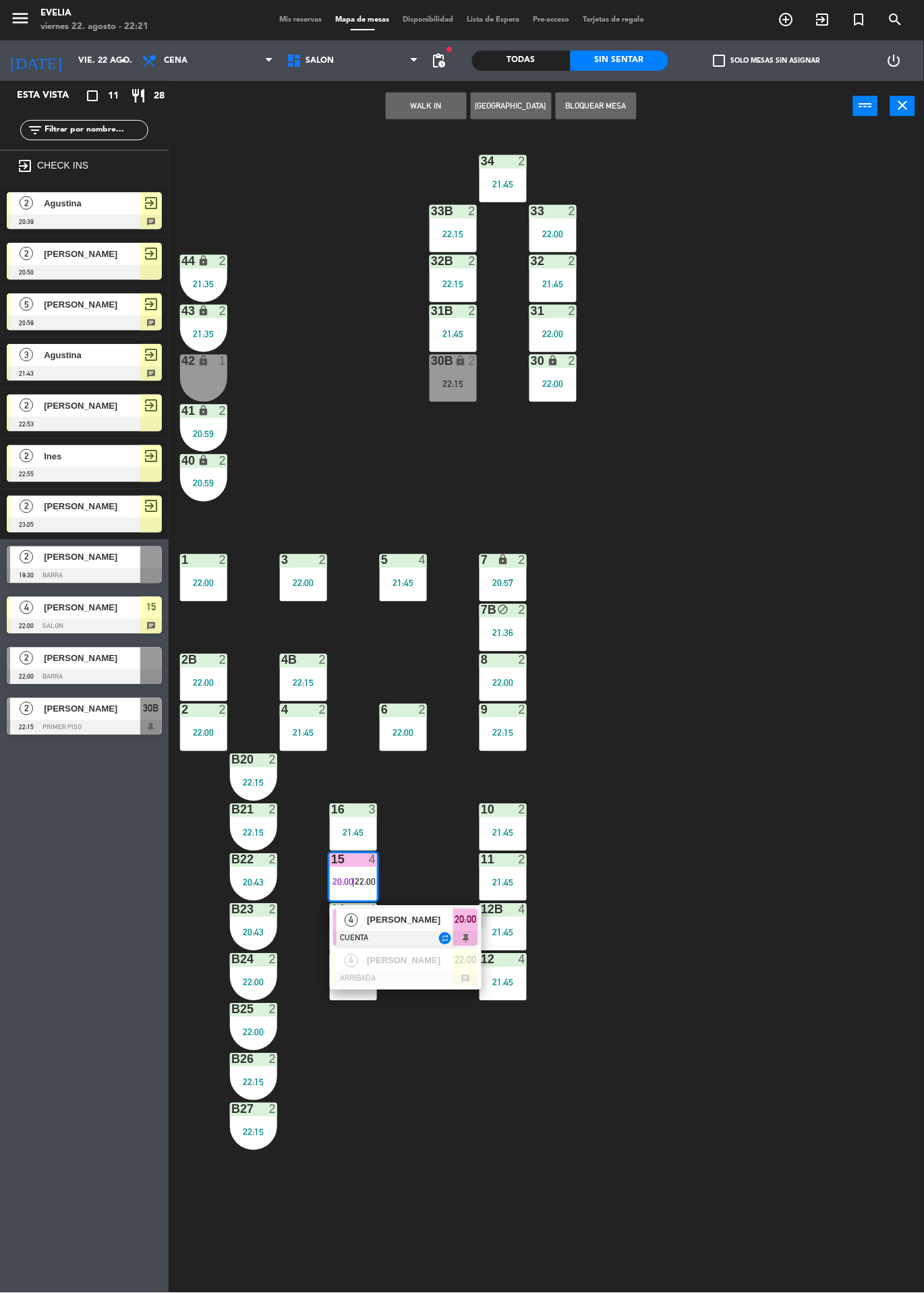
click at [721, 761] on div "34 2 21:45 33B 2 22:15 33 2 22:00 44 lock 2 21:35 32B 2 22:15 32 2 21:45 43 loc…" at bounding box center [551, 712] width 746 height 1162
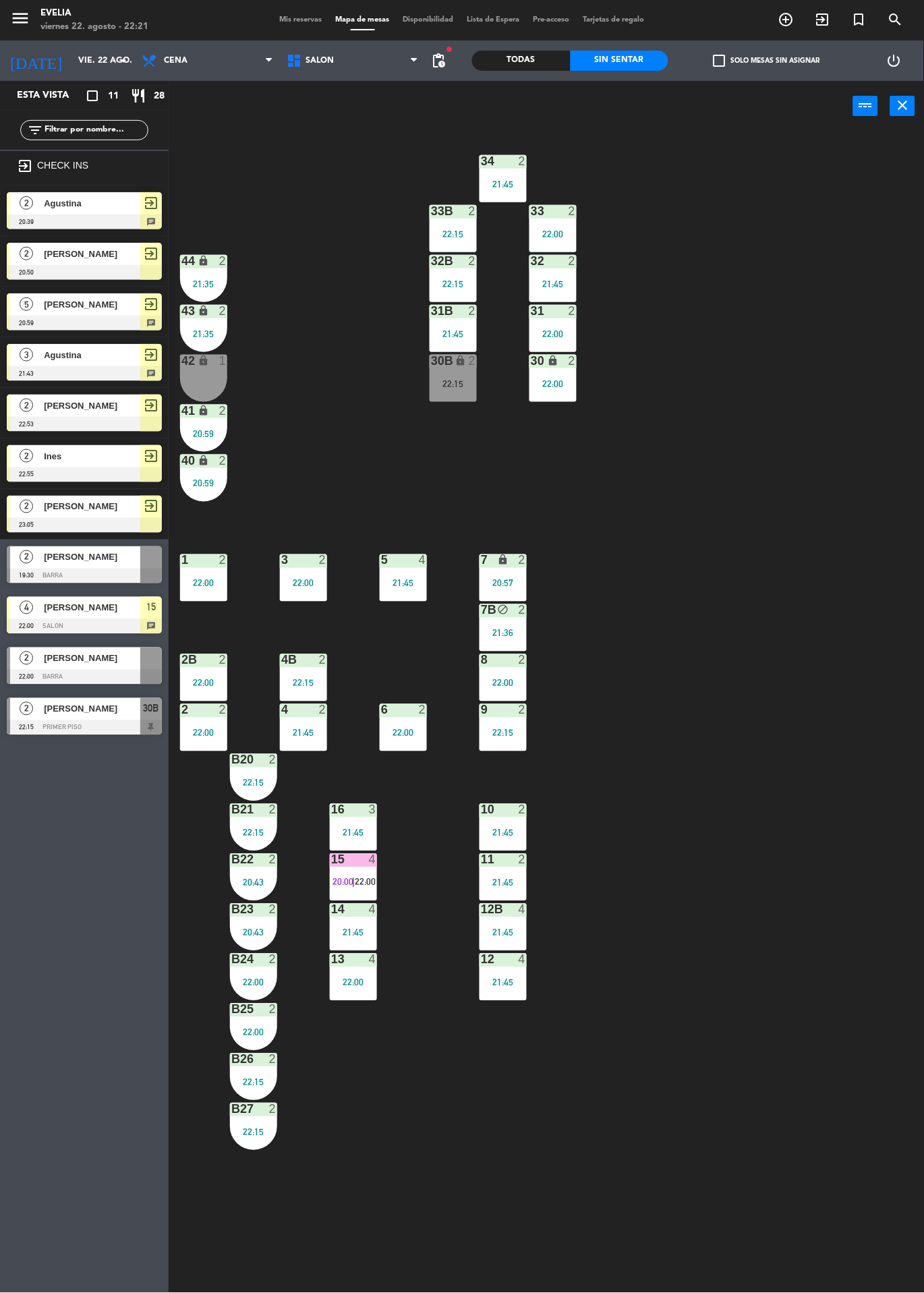
click at [351, 861] on div at bounding box center [354, 860] width 22 height 12
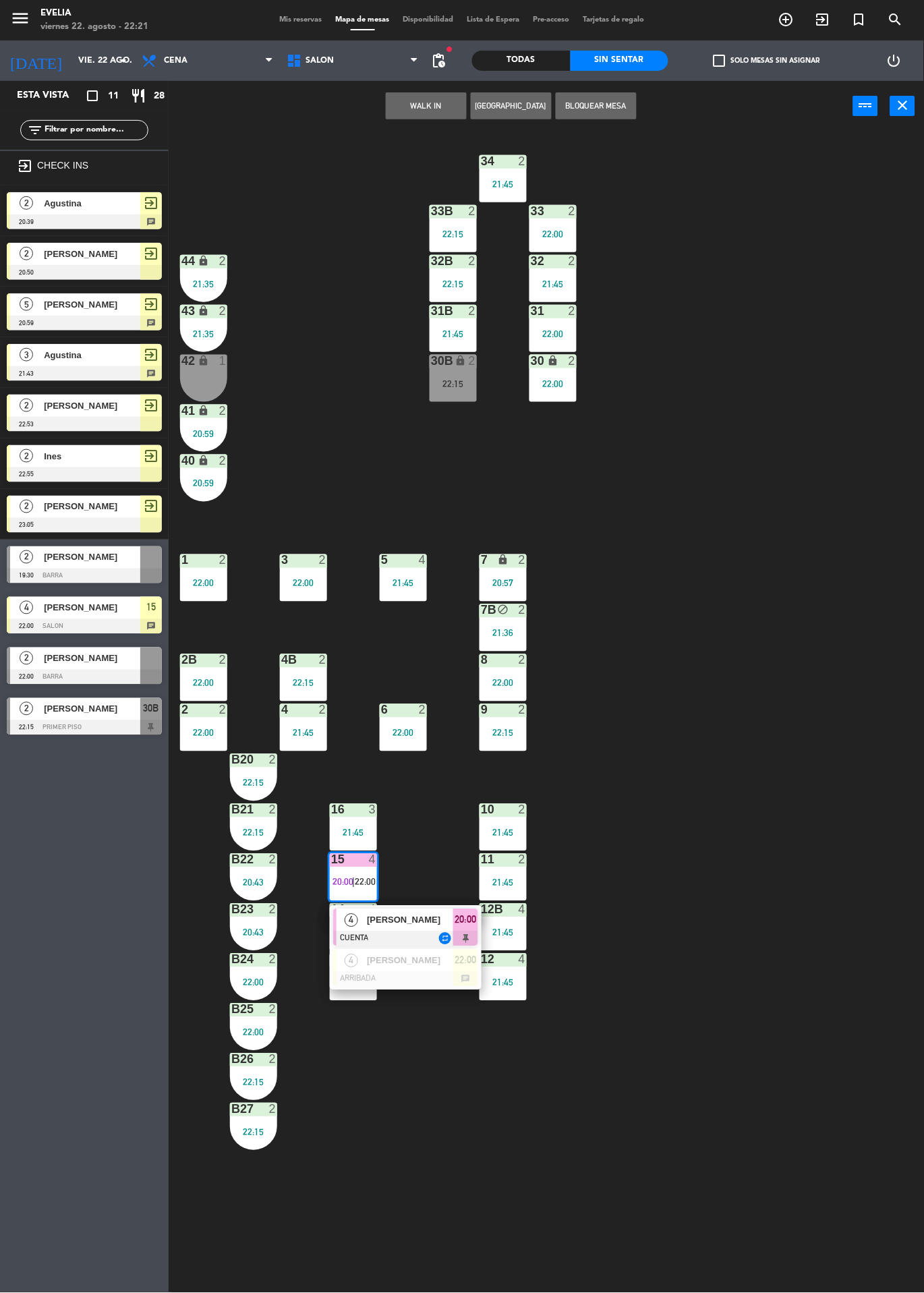
click at [428, 916] on span "[PERSON_NAME]" at bounding box center [410, 920] width 86 height 15
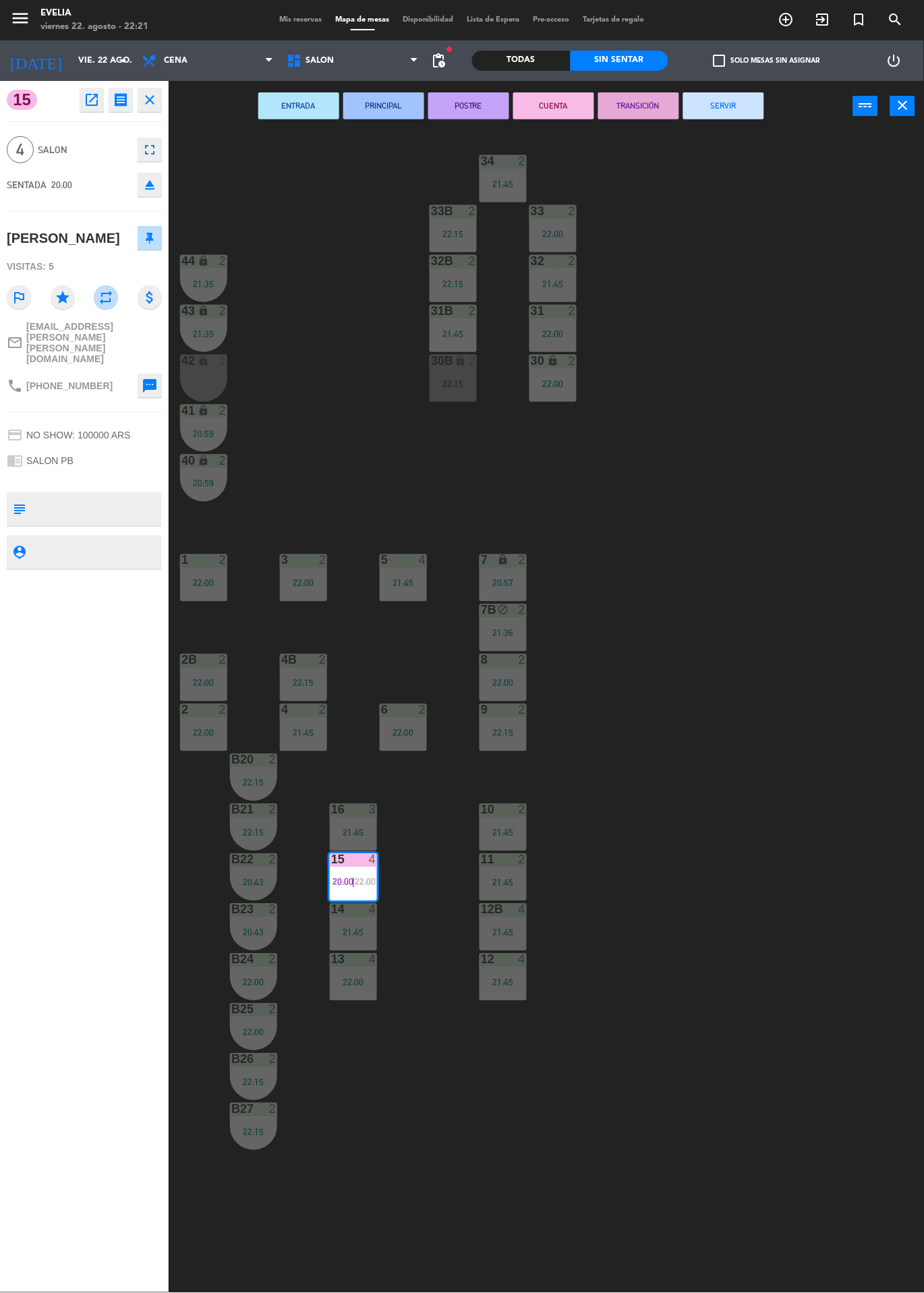
click at [725, 96] on button "SERVIR" at bounding box center [724, 105] width 81 height 27
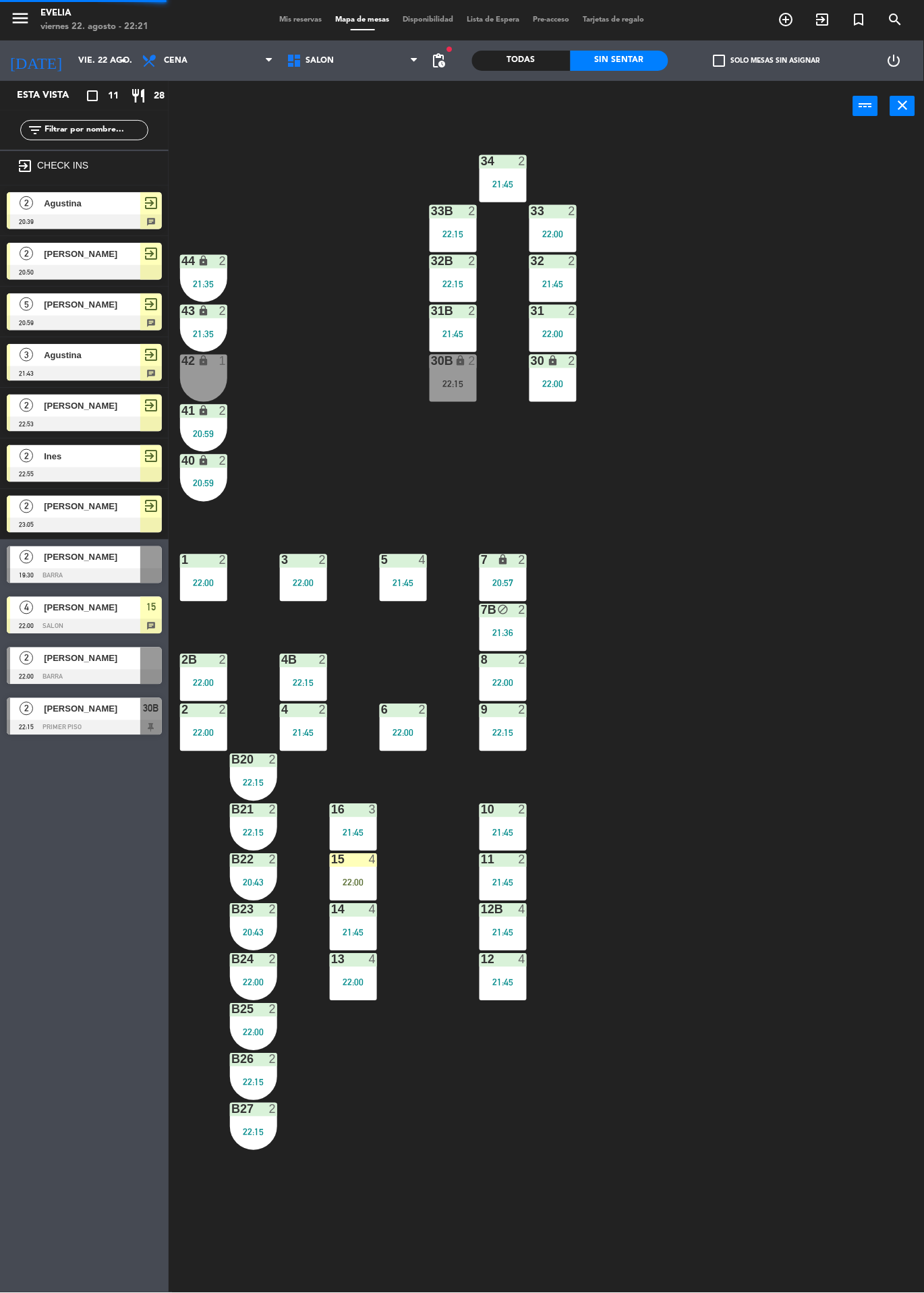
click at [363, 871] on div "15 4 22:00" at bounding box center [353, 877] width 47 height 47
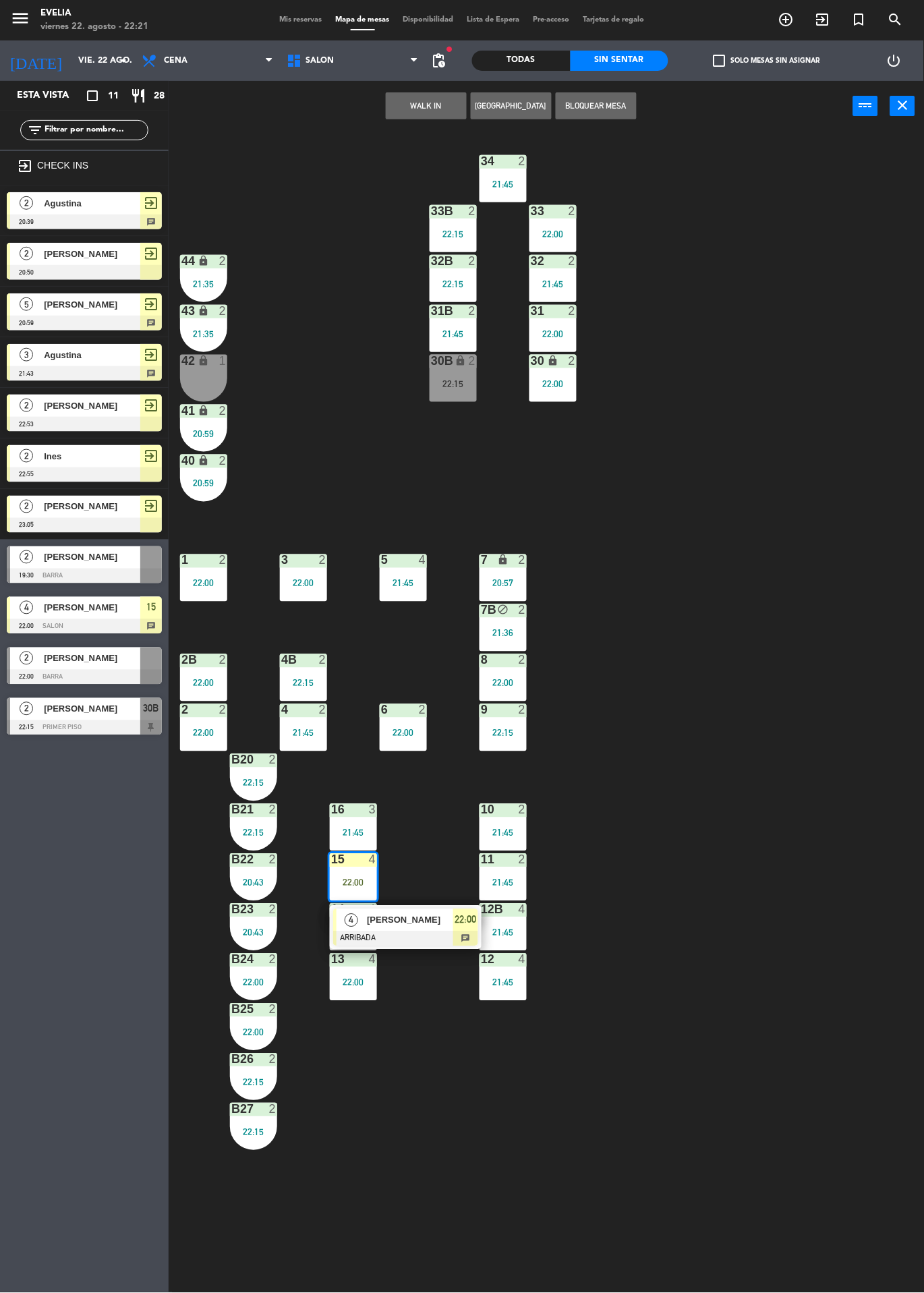
click at [450, 919] on span "[PERSON_NAME]" at bounding box center [410, 920] width 86 height 15
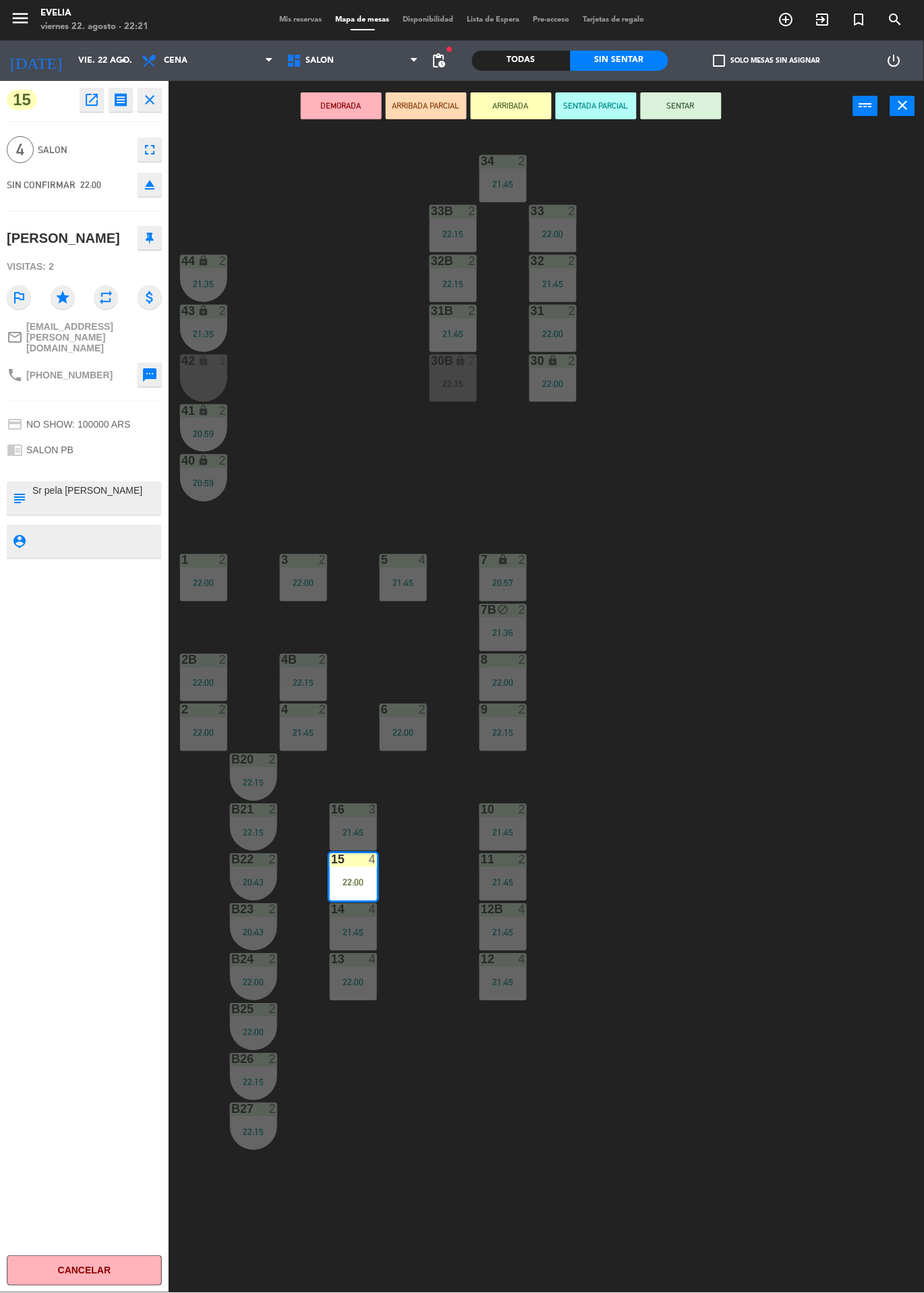
click at [698, 139] on div "34 2 21:45 33B 2 22:15 33 2 22:00 44 lock 2 21:35 32B 2 22:15 32 2 21:45 43 loc…" at bounding box center [551, 712] width 746 height 1162
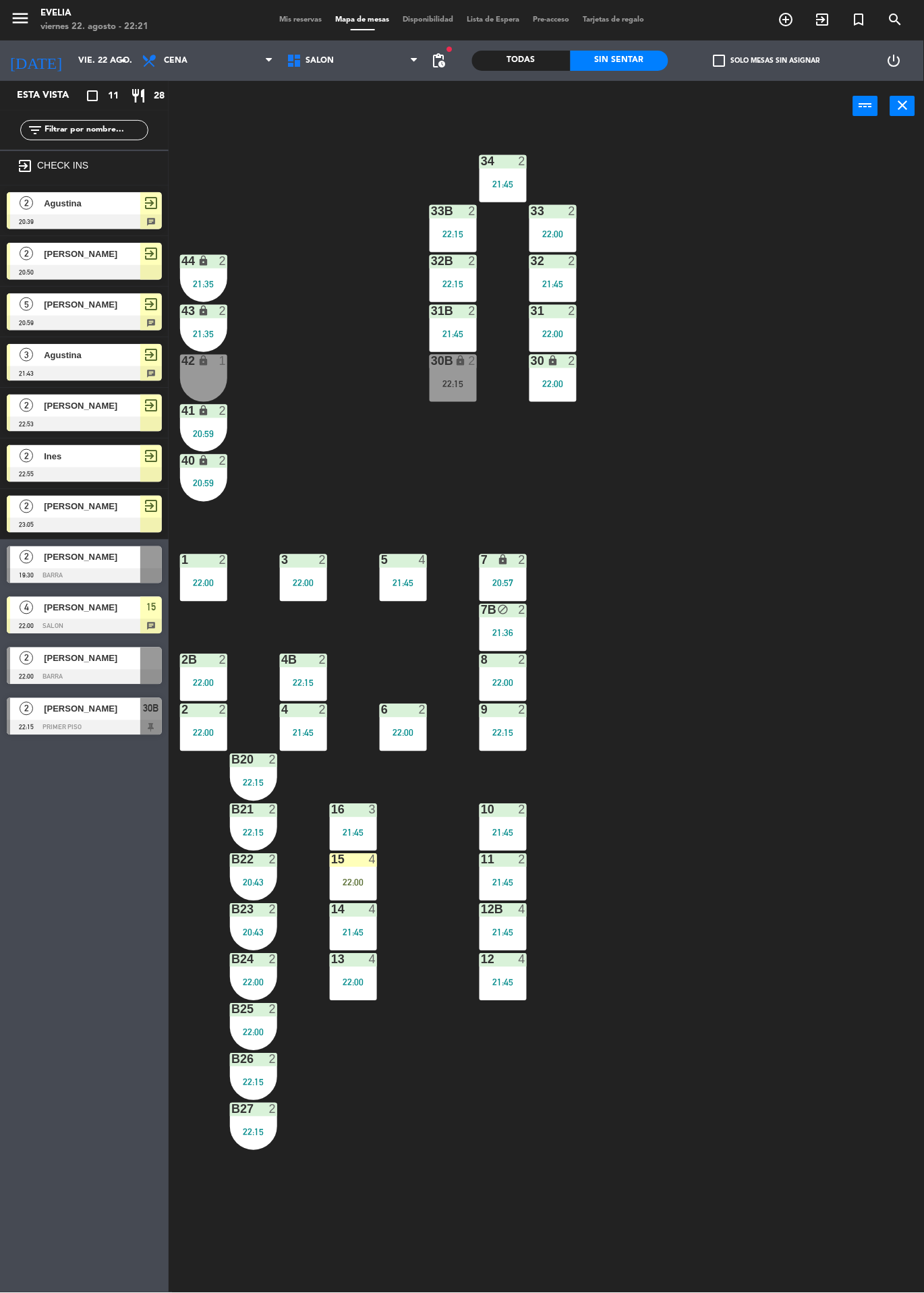
click at [347, 878] on div "22:00" at bounding box center [353, 883] width 47 height 9
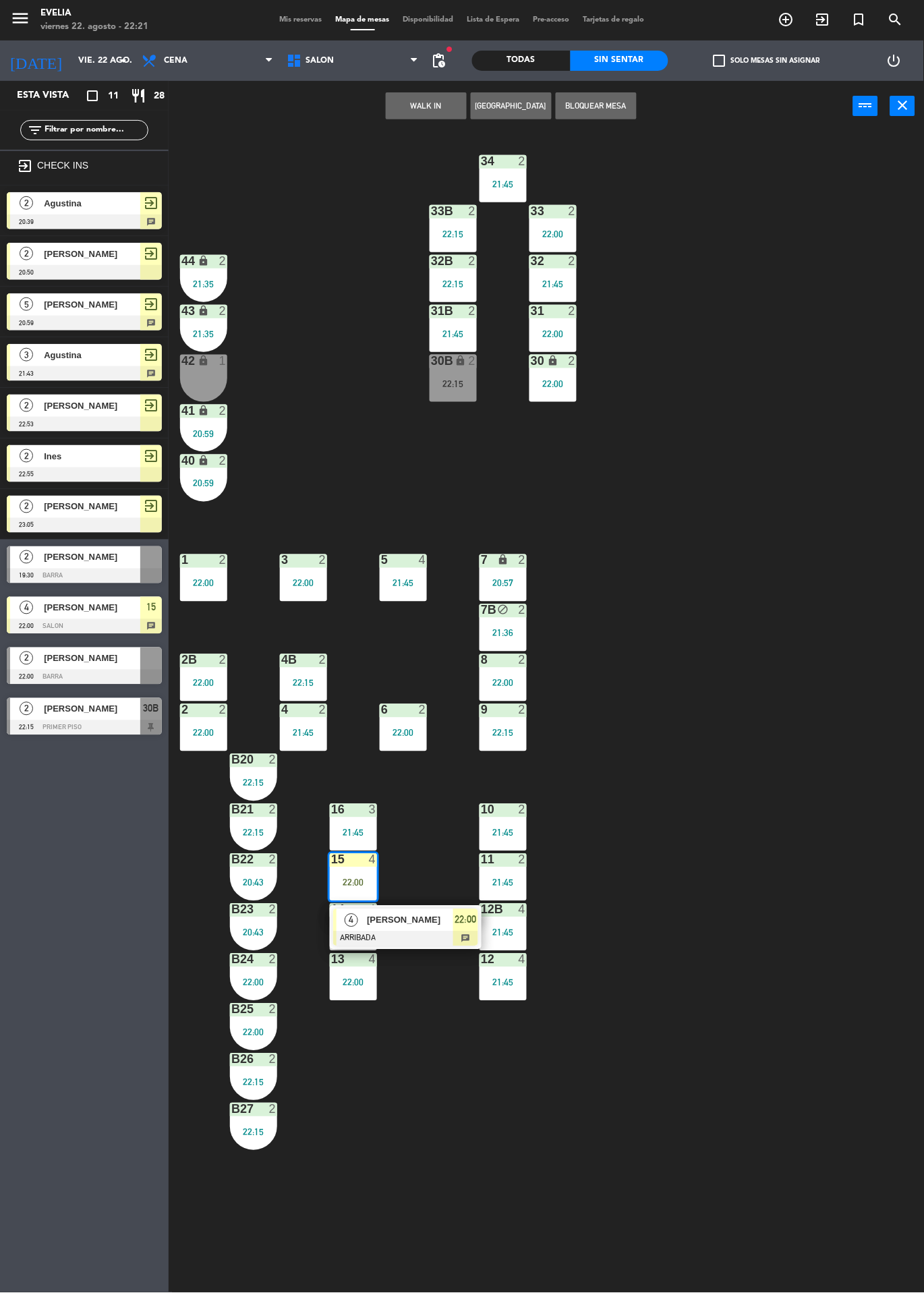
click at [426, 942] on div at bounding box center [406, 939] width 145 height 15
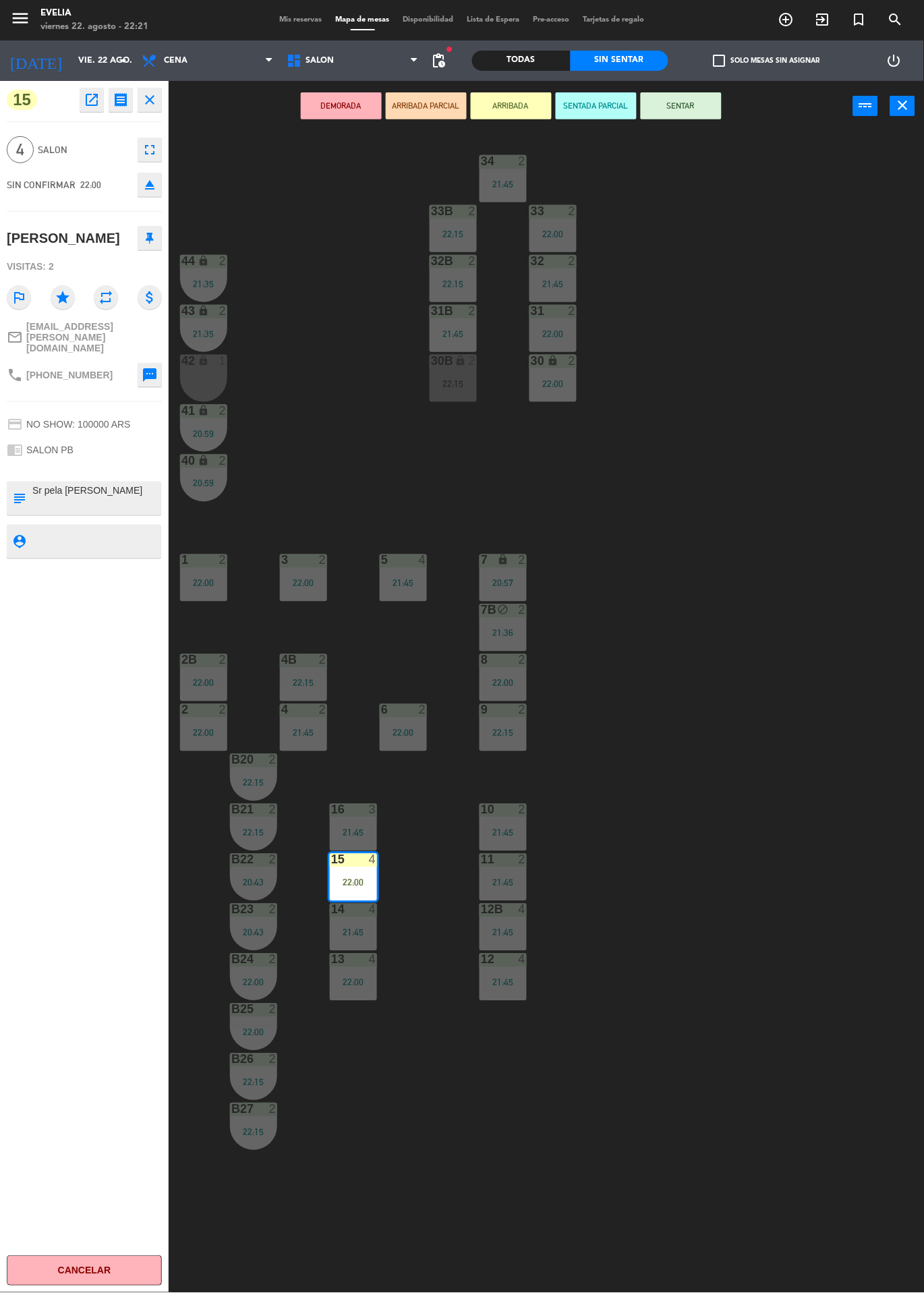
click at [681, 104] on button "SENTAR" at bounding box center [682, 105] width 81 height 27
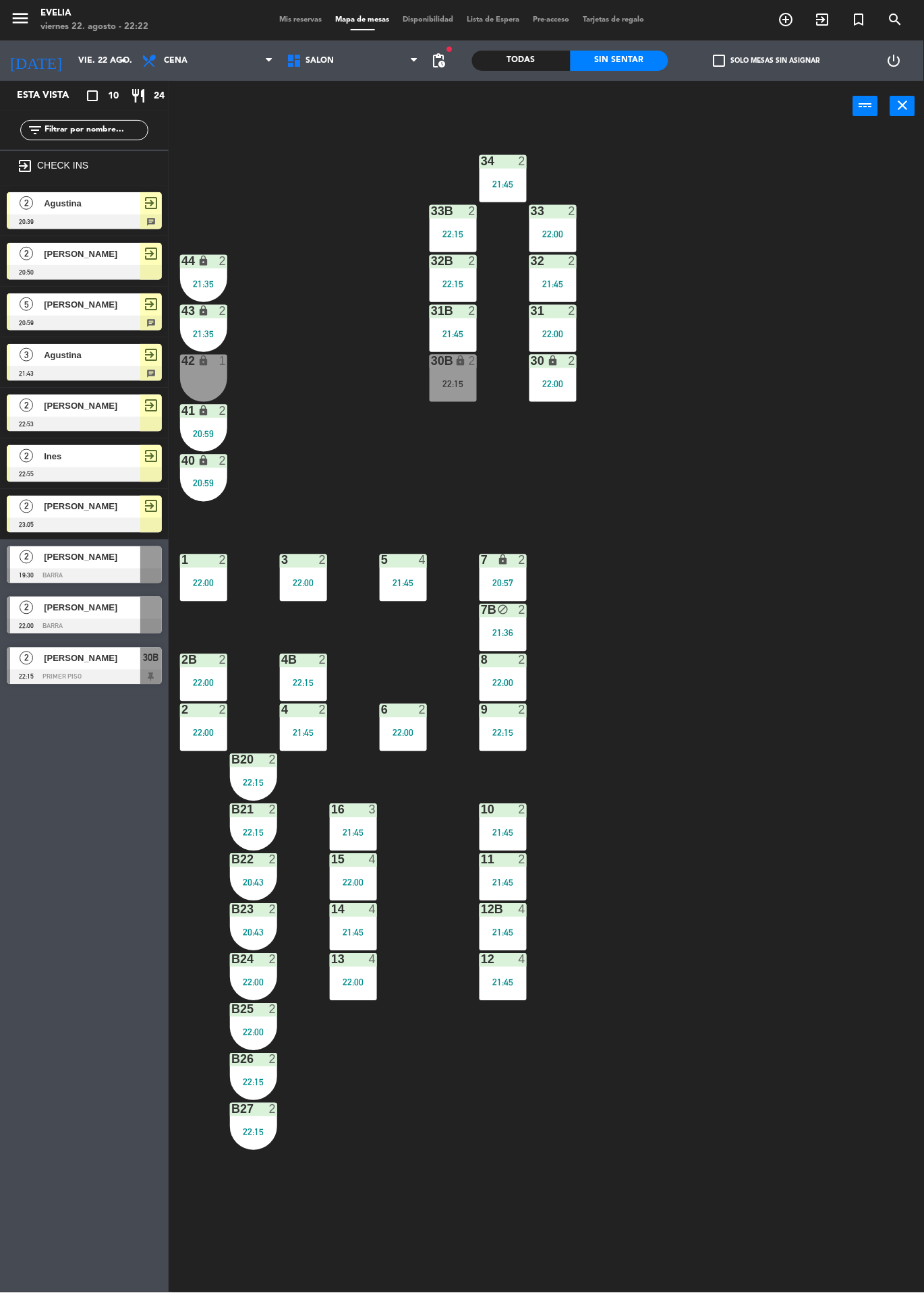
click at [862, 348] on div "34 2 21:45 33B 2 22:15 33 2 22:00 44 lock 2 21:35 32B 2 22:15 32 2 21:45 43 loc…" at bounding box center [551, 712] width 746 height 1162
click at [780, 348] on div "34 2 21:45 33B 2 22:15 33 2 22:00 44 lock 2 21:35 32B 2 22:15 32 2 21:45 43 loc…" at bounding box center [551, 712] width 746 height 1162
click at [208, 408] on icon "lock" at bounding box center [204, 410] width 12 height 12
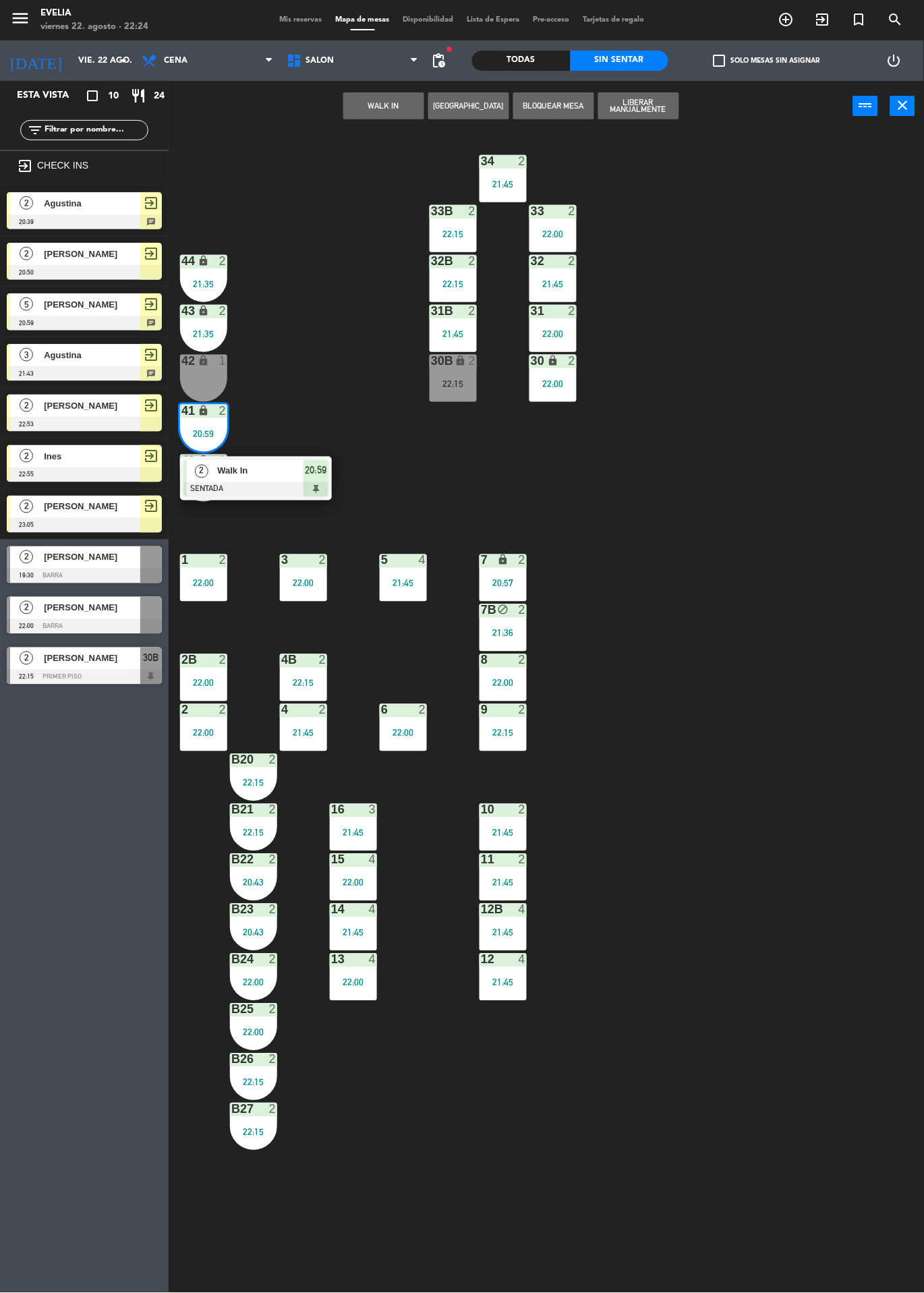
click at [285, 458] on div "2 Walk In SENTADA 20:59" at bounding box center [255, 479] width 152 height 44
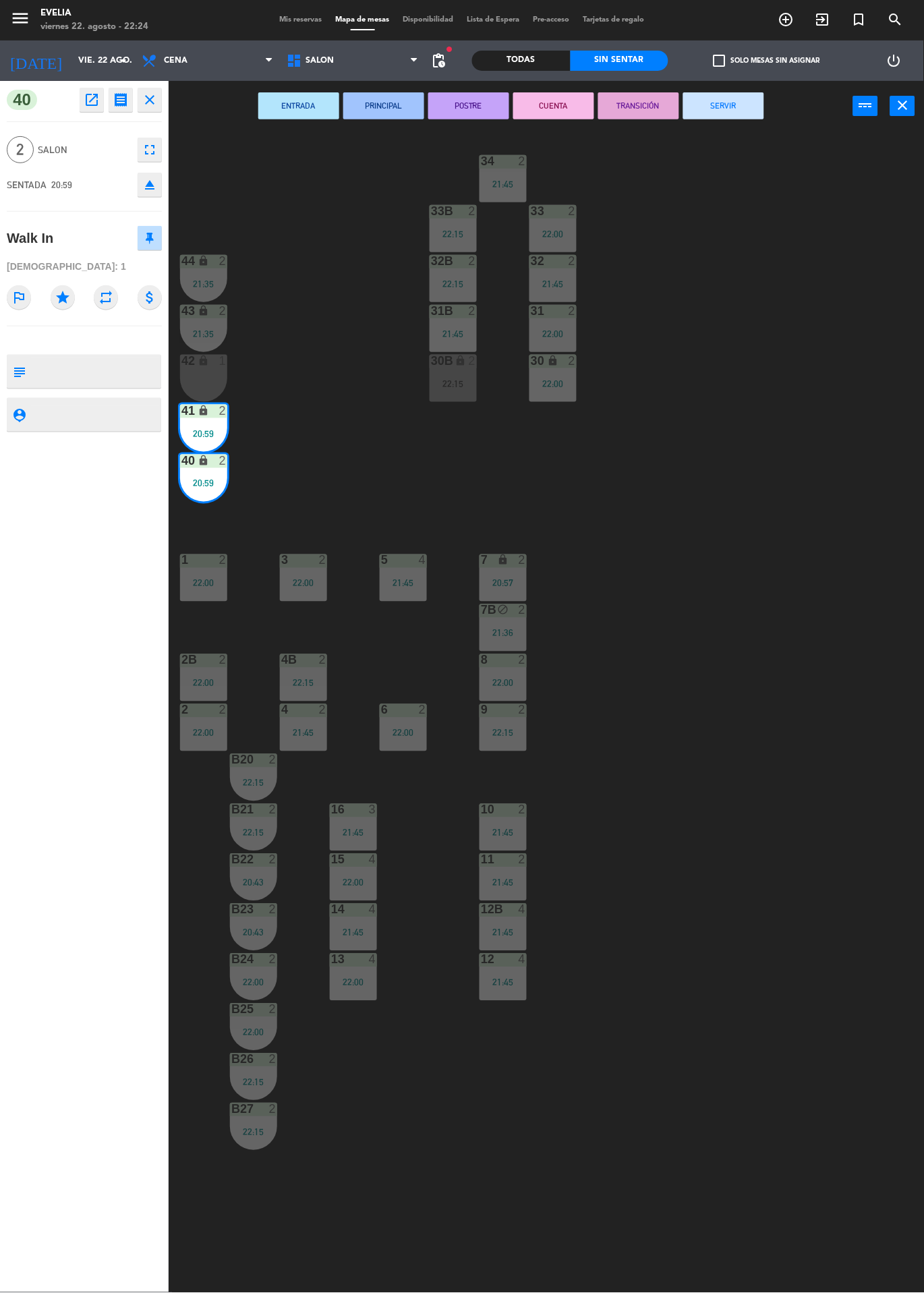
click at [715, 67] on span "check_box_outline_blank" at bounding box center [719, 60] width 12 height 12
click at [767, 61] on input "check_box_outline_blank Solo mesas sin asignar" at bounding box center [767, 61] width 0 height 0
click at [748, 106] on button "SERVIR" at bounding box center [724, 105] width 81 height 27
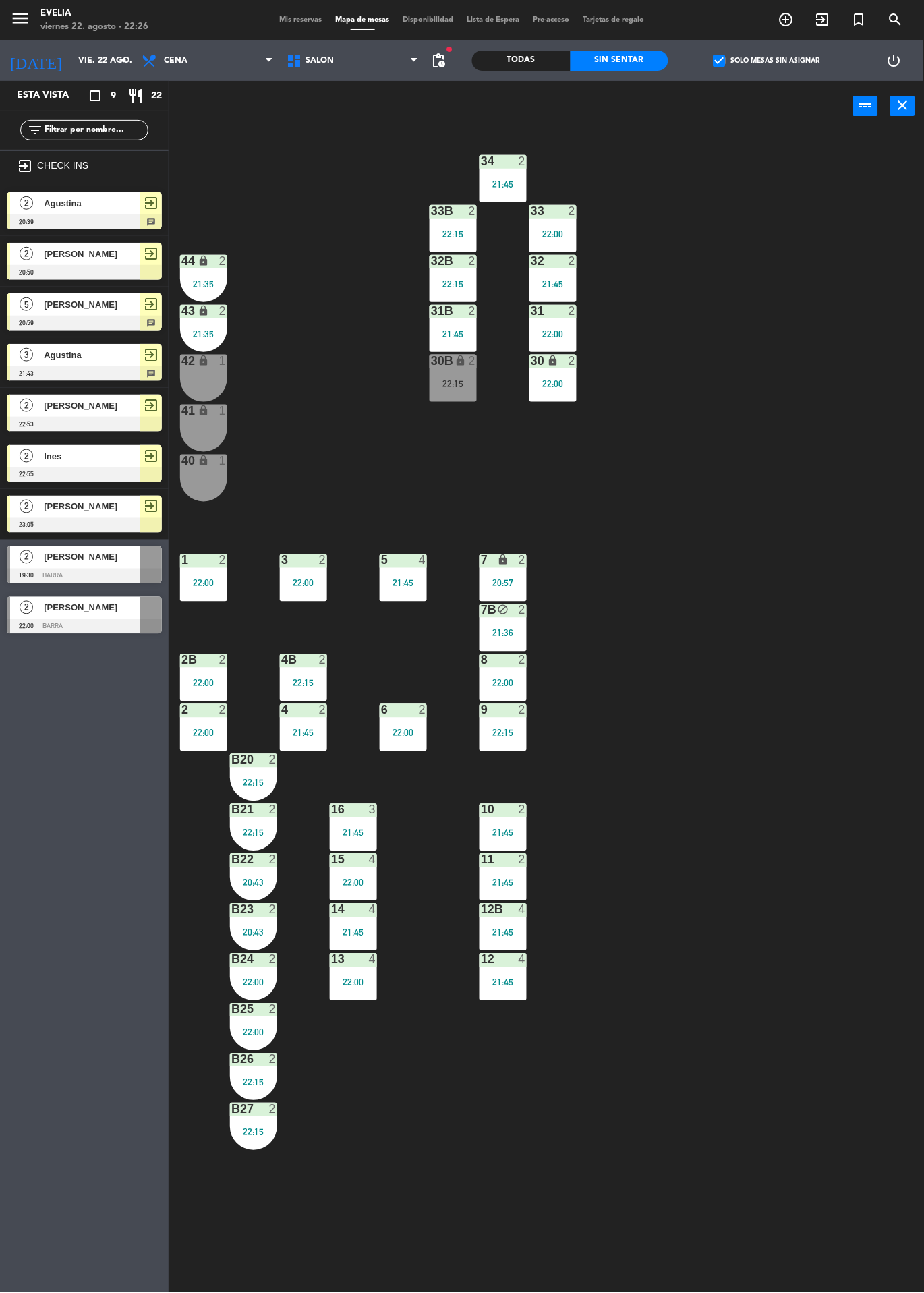
click at [369, 1113] on div "34 2 21:45 33B 2 22:15 33 2 22:00 44 lock 2 21:35 32B 2 22:15 32 2 21:45 43 loc…" at bounding box center [551, 712] width 746 height 1162
click at [257, 884] on div "20:43" at bounding box center [253, 883] width 47 height 9
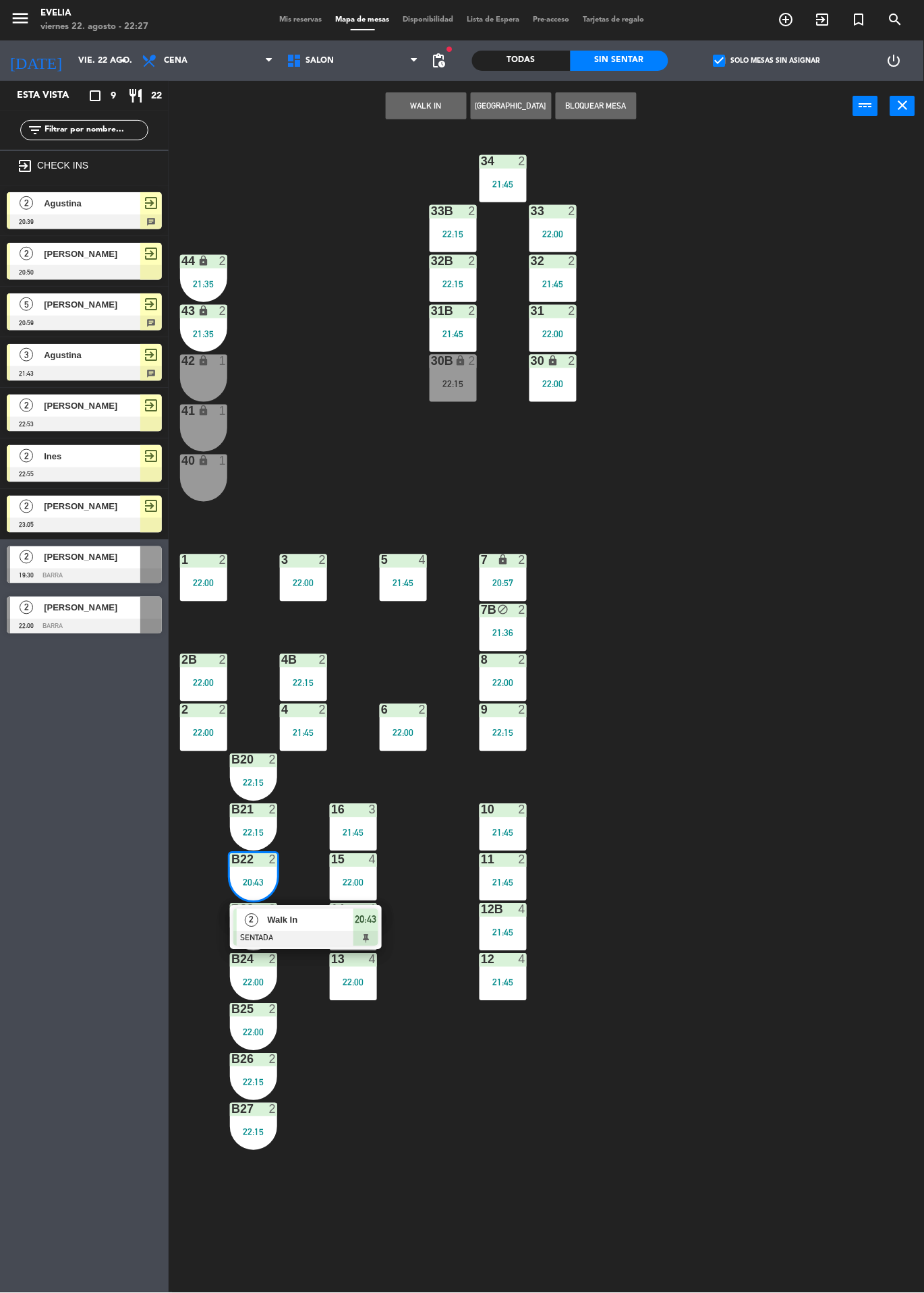
click at [331, 959] on div "13" at bounding box center [331, 959] width 1 height 12
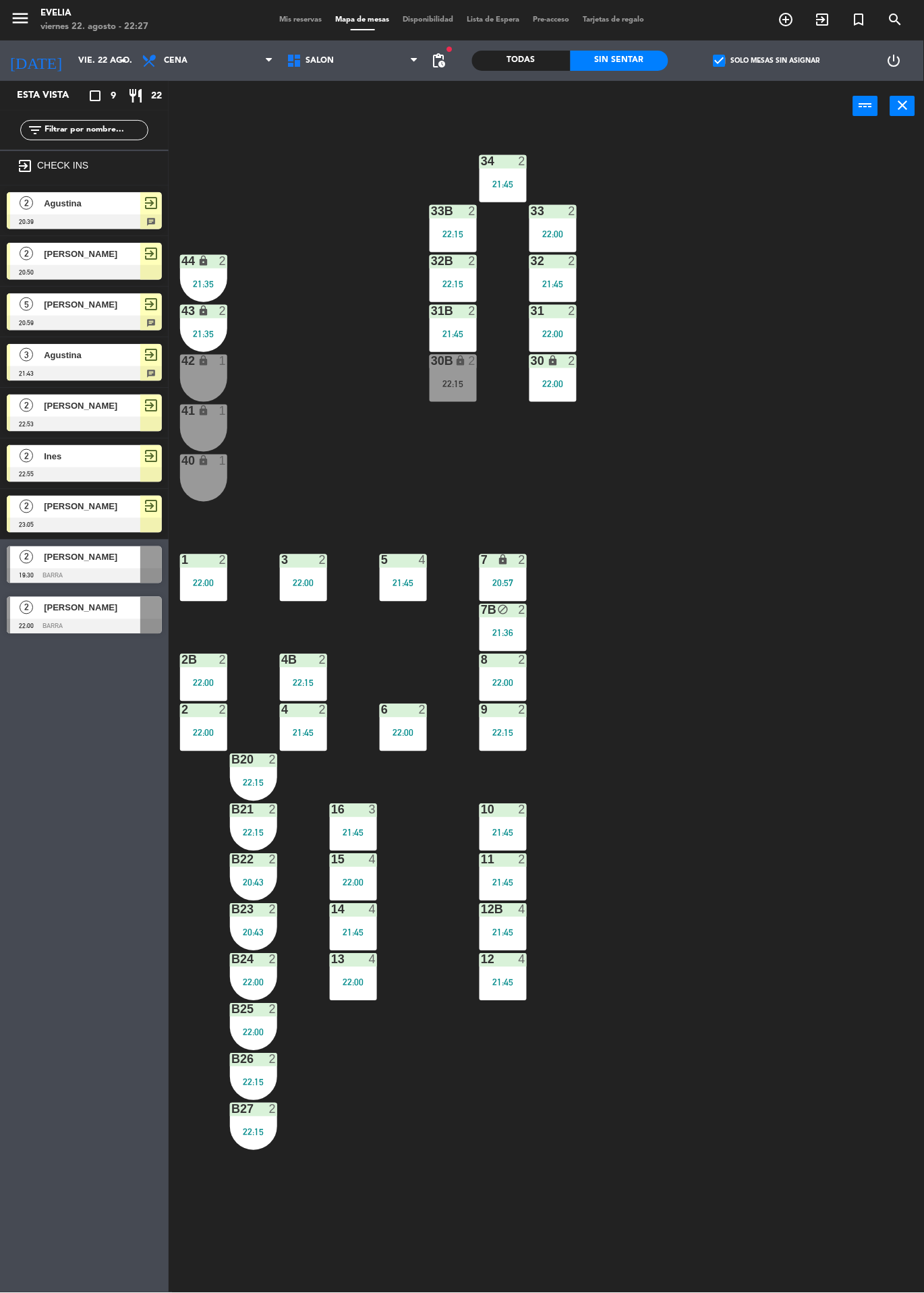
click at [253, 883] on div "20:43" at bounding box center [253, 883] width 47 height 9
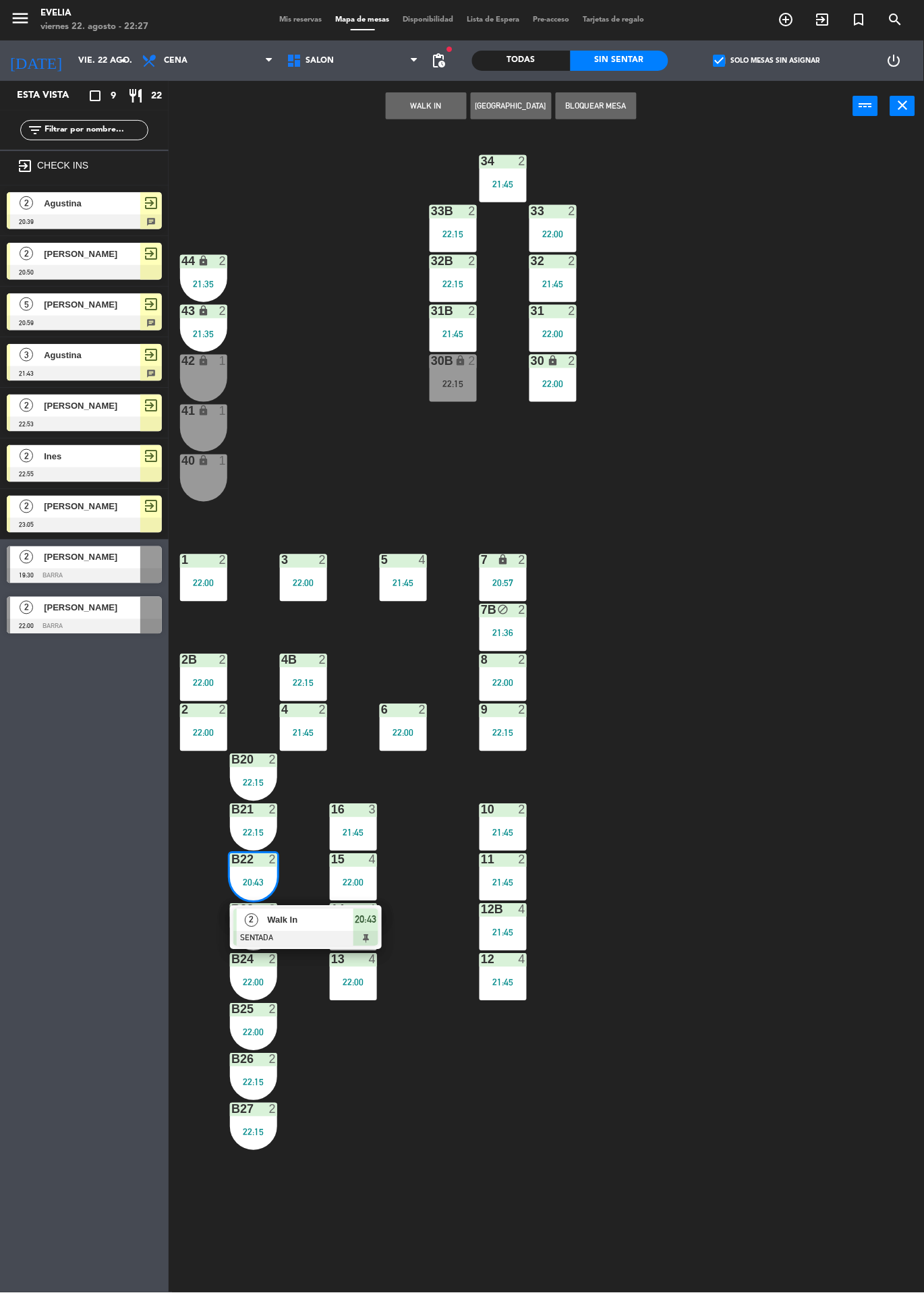
click at [334, 925] on span "Walk In" at bounding box center [310, 920] width 86 height 15
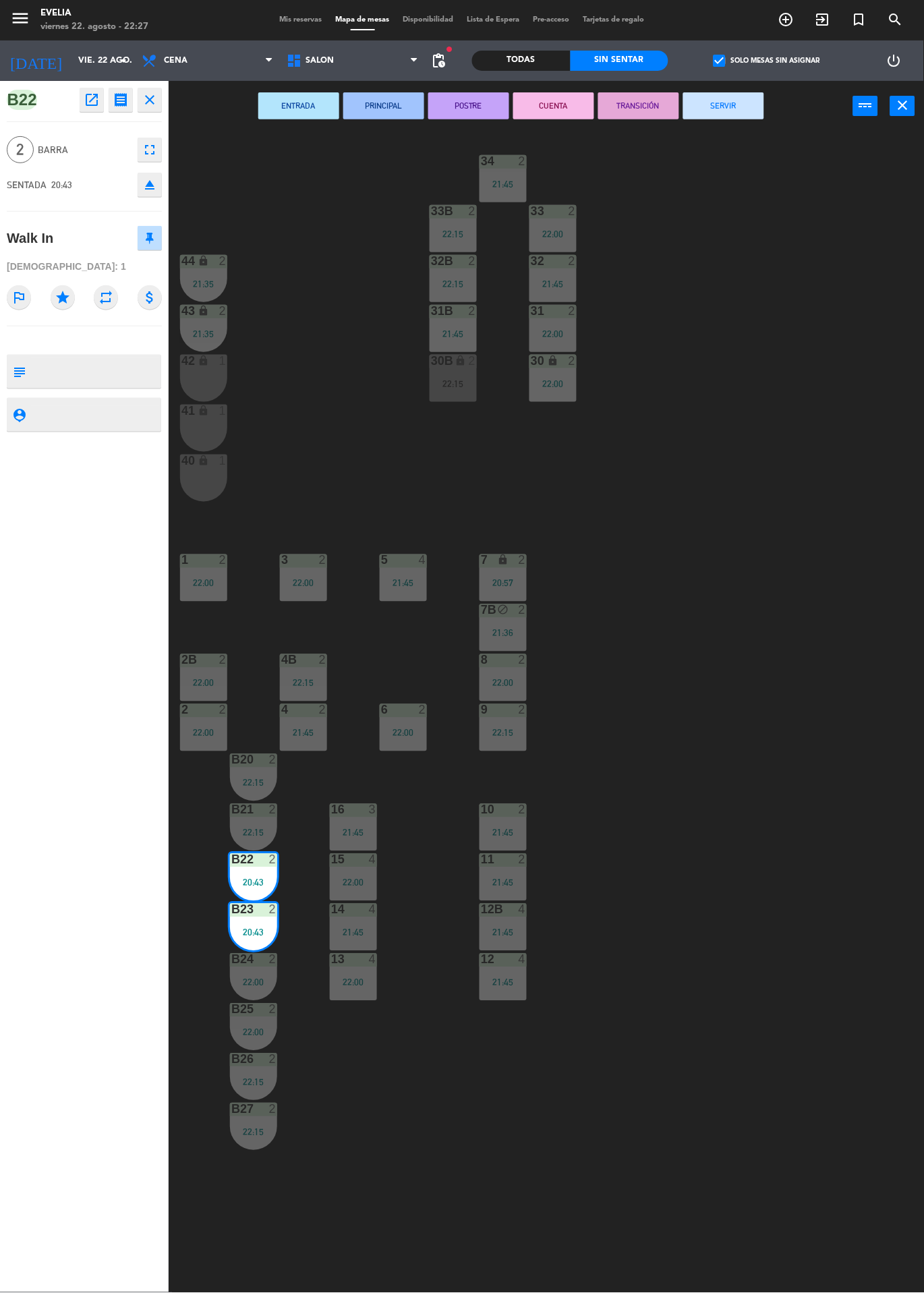
click at [748, 93] on button "SERVIR" at bounding box center [724, 105] width 81 height 27
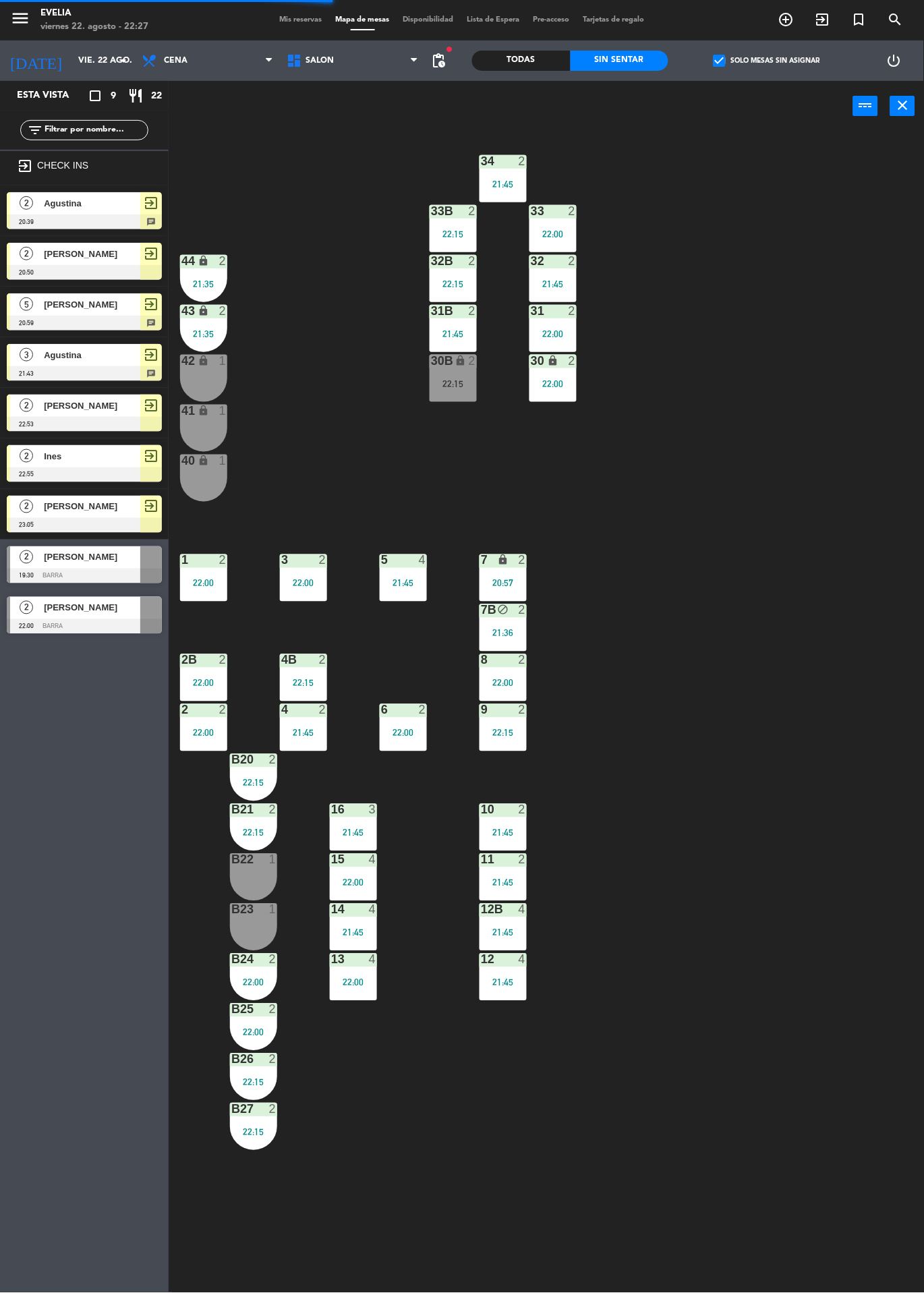
click at [128, 614] on span "[PERSON_NAME]" at bounding box center [91, 608] width 96 height 15
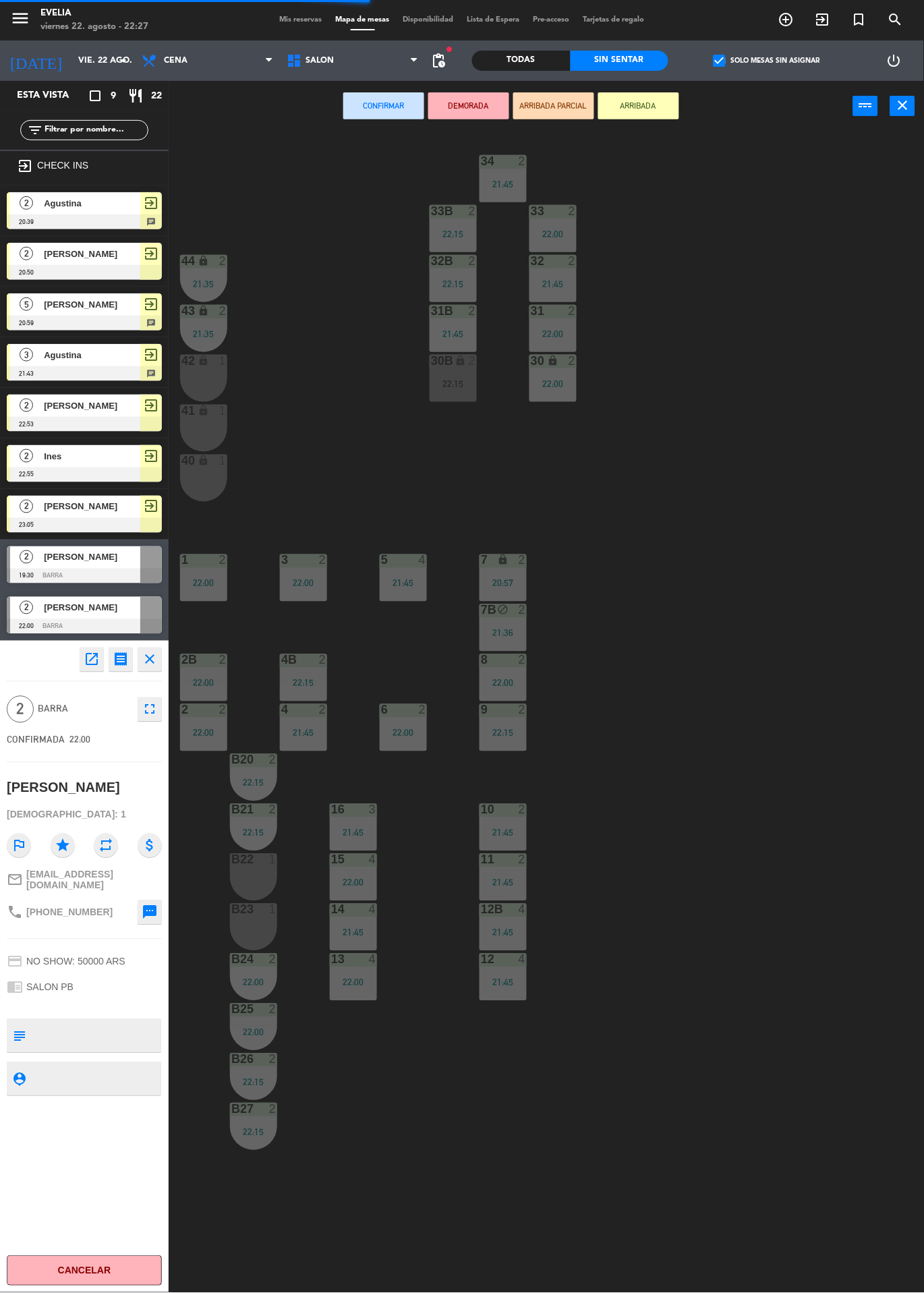
click at [251, 887] on div "B22 1" at bounding box center [253, 877] width 47 height 47
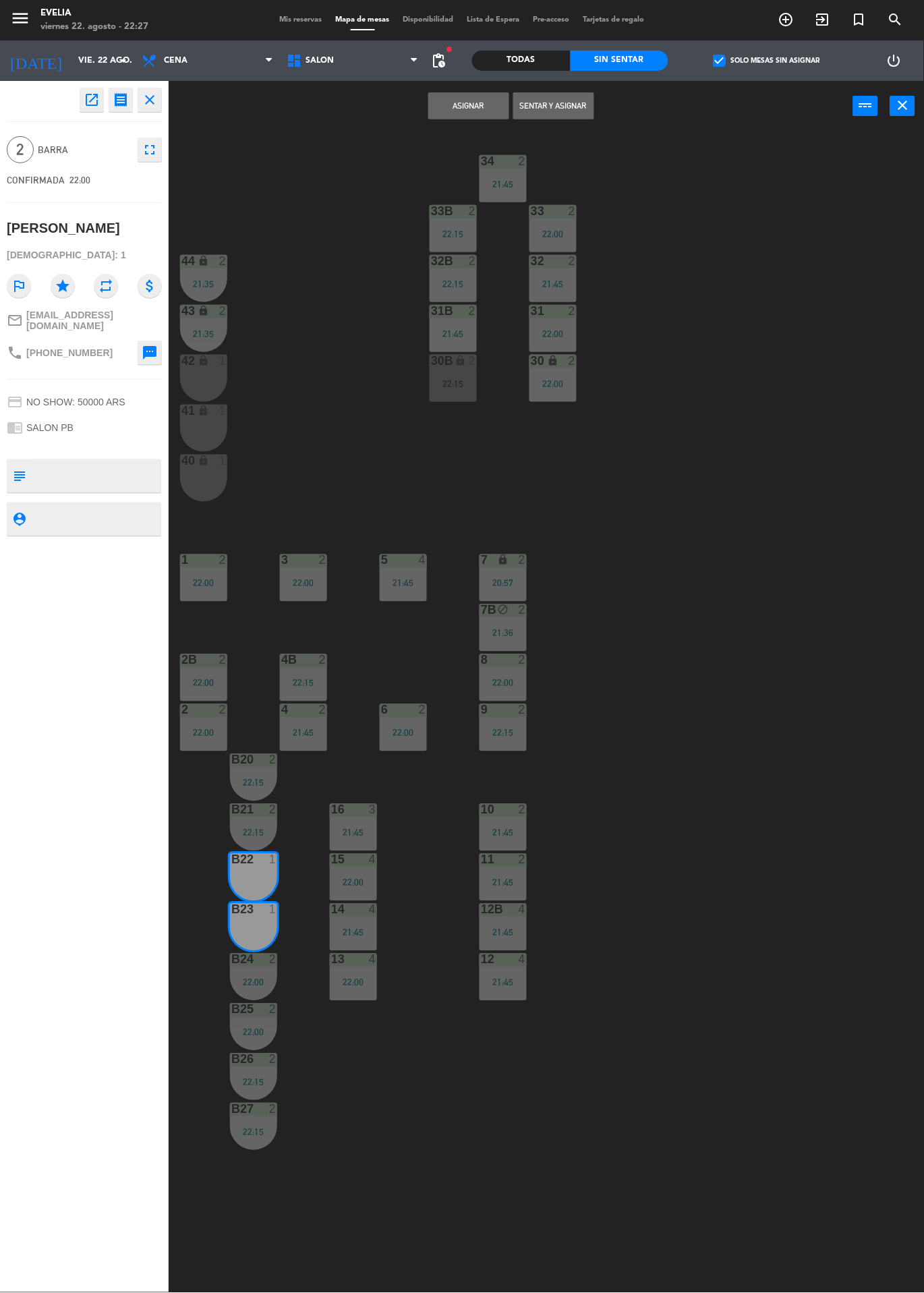
click at [547, 104] on button "Sentar y Asignar" at bounding box center [554, 105] width 81 height 27
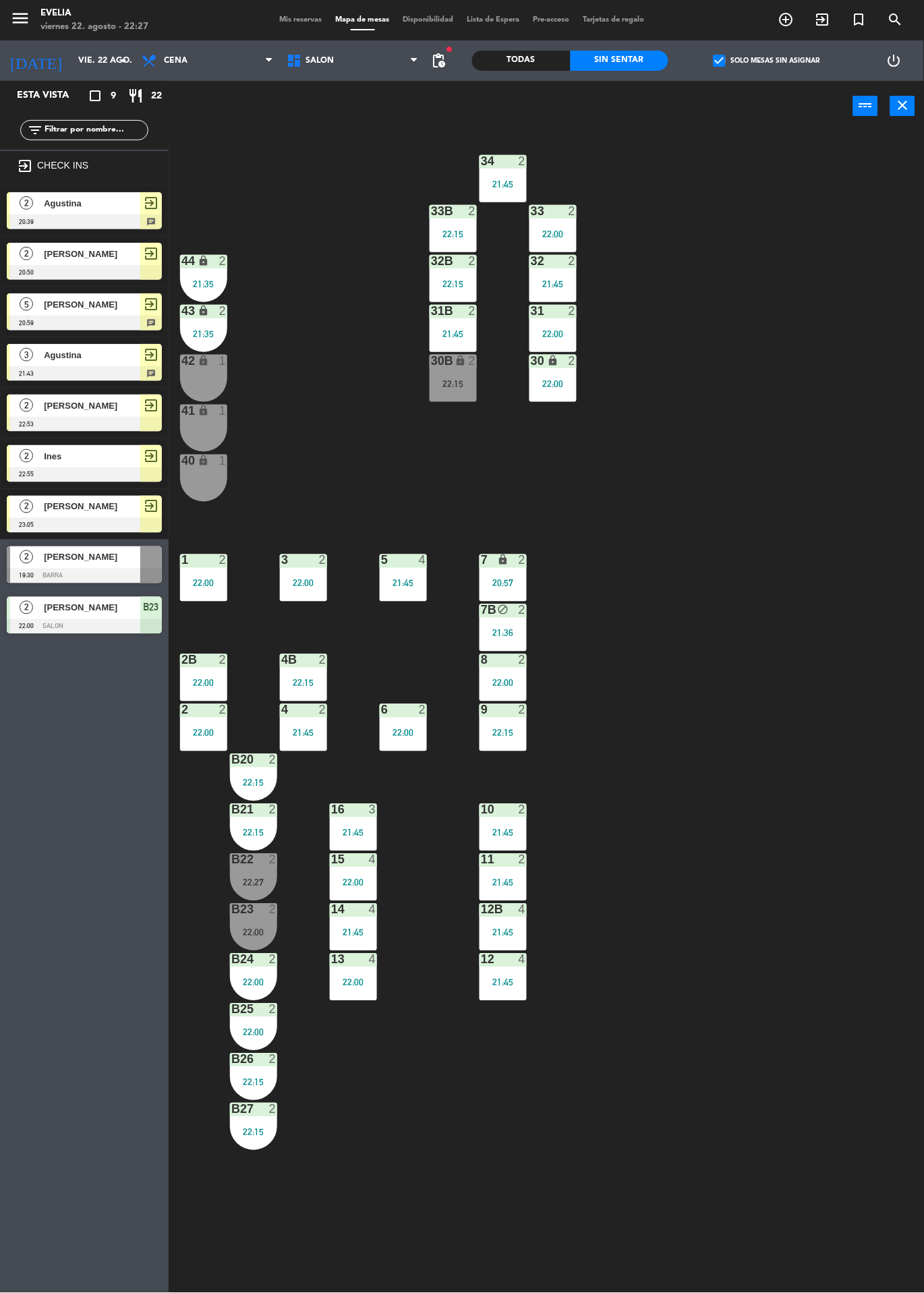
click at [273, 862] on div "2" at bounding box center [273, 860] width 8 height 12
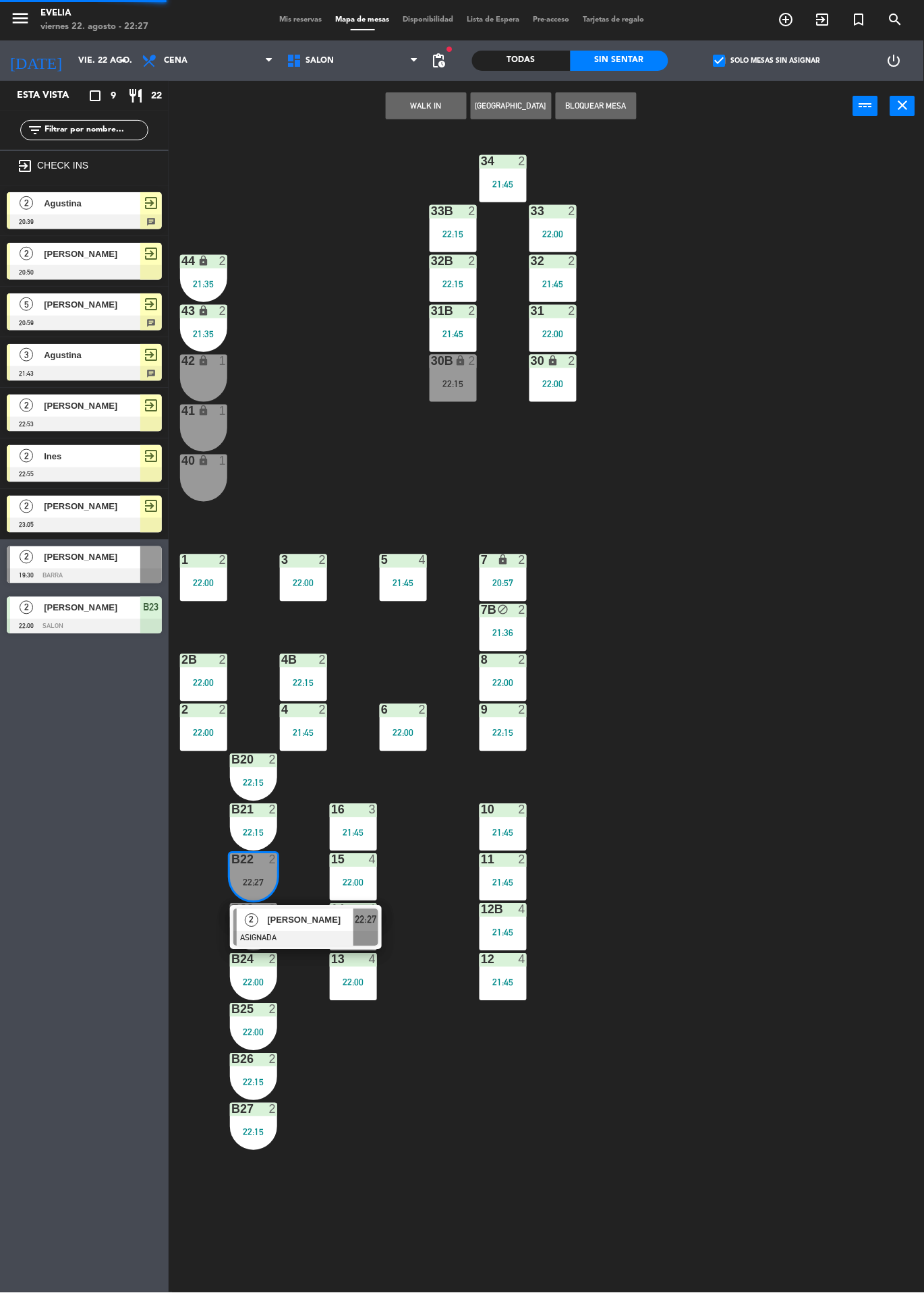
click at [314, 932] on div at bounding box center [306, 939] width 145 height 15
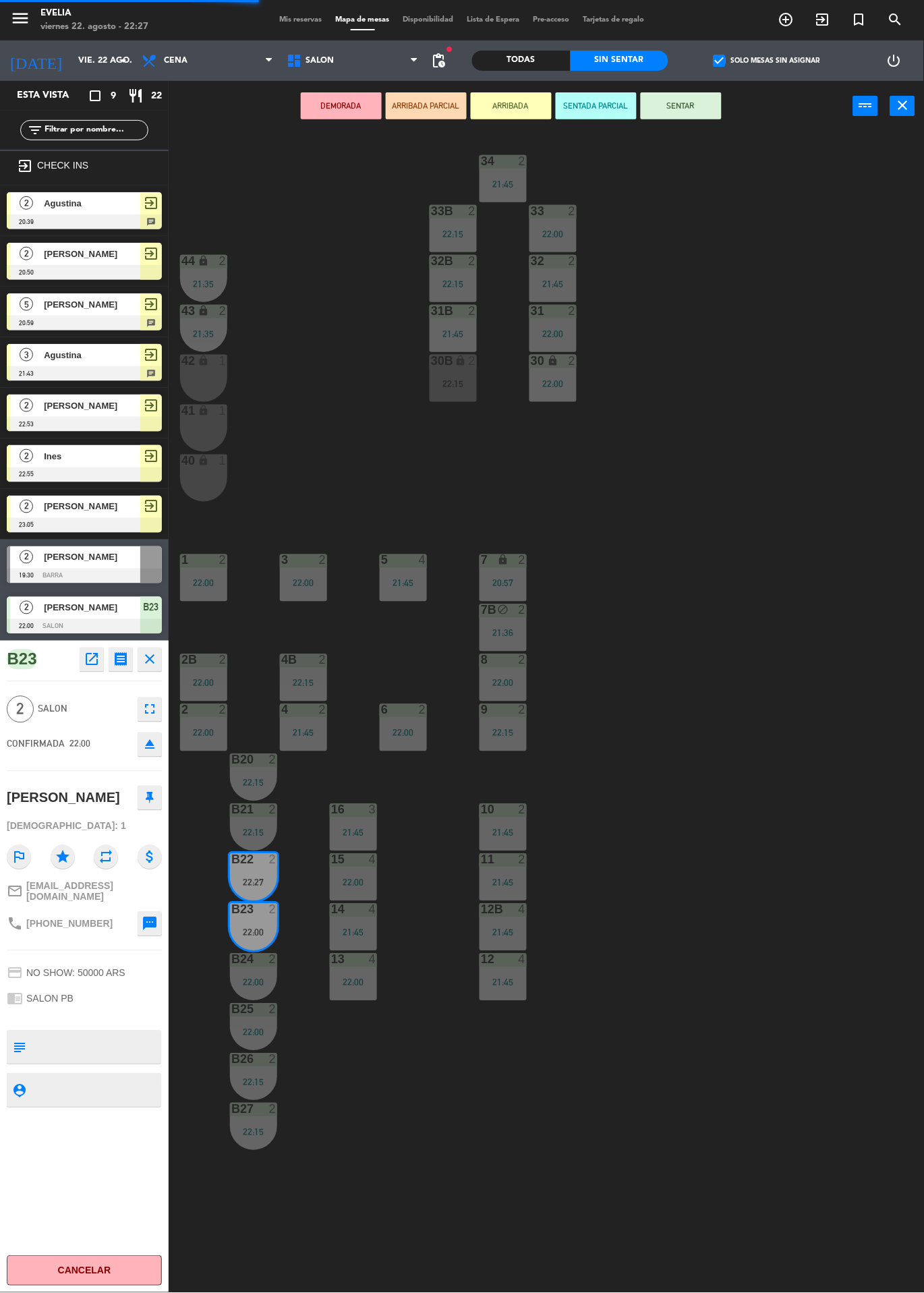
click at [672, 107] on button "SENTAR" at bounding box center [682, 105] width 81 height 27
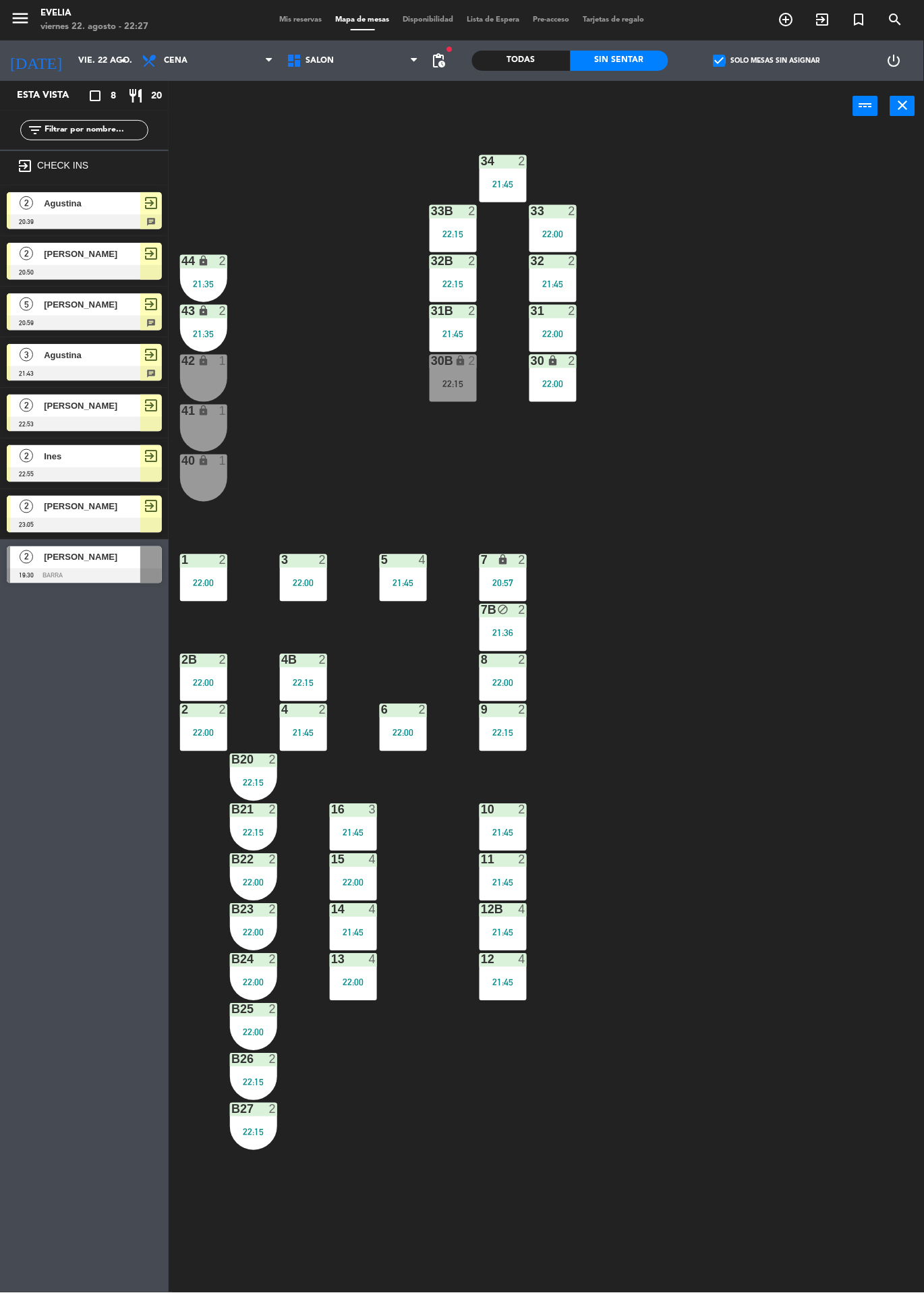
click at [629, 61] on div "Sin sentar" at bounding box center [620, 61] width 99 height 20
click at [793, 66] on label "check_box Solo mesas sin asignar" at bounding box center [767, 60] width 107 height 12
click at [767, 61] on input "check_box Solo mesas sin asignar" at bounding box center [767, 61] width 0 height 0
click at [518, 67] on div "Todas" at bounding box center [521, 61] width 99 height 20
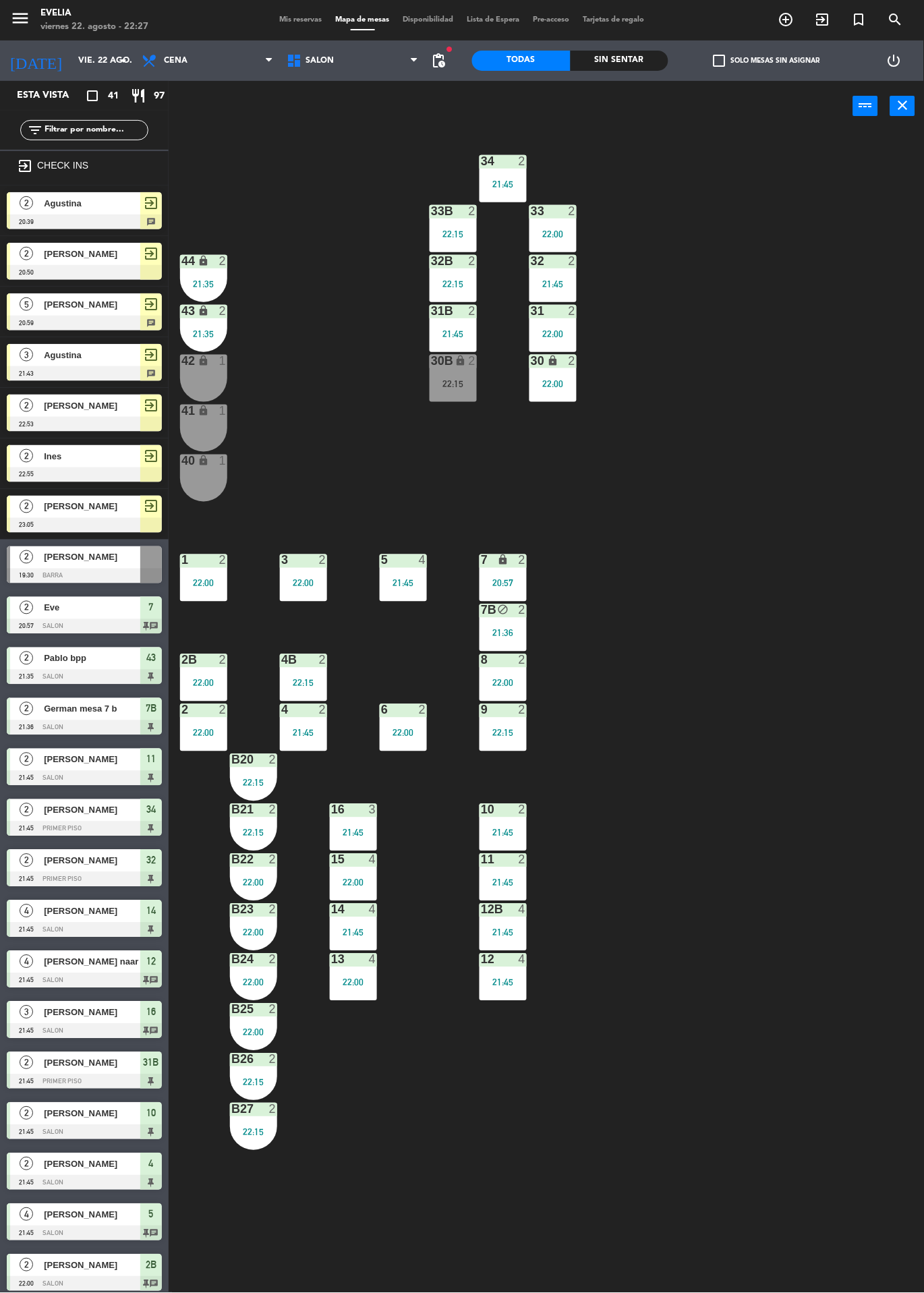
click at [607, 56] on div "Sin sentar" at bounding box center [620, 61] width 99 height 20
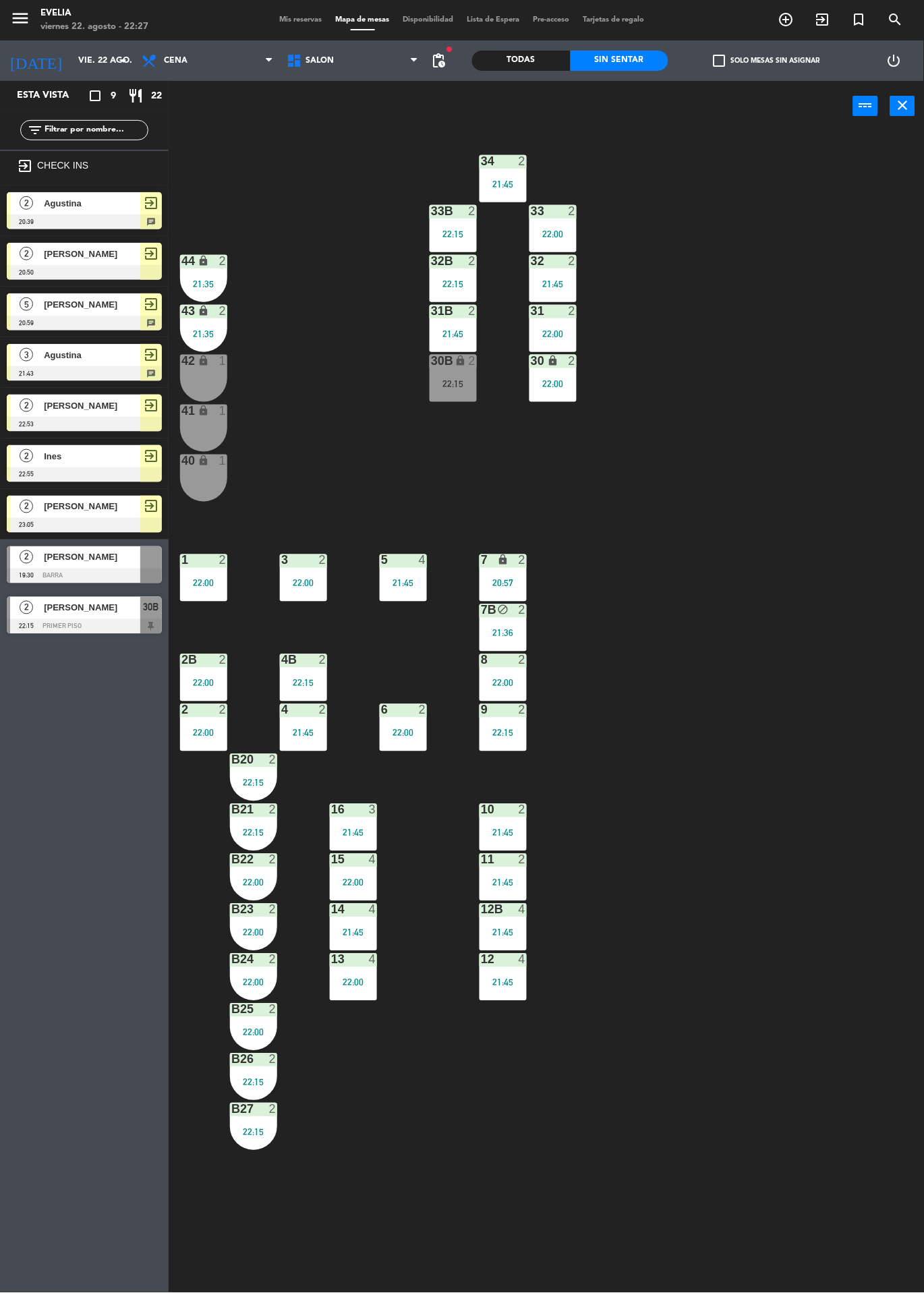
click at [301, 20] on span "Mis reservas" at bounding box center [301, 20] width 56 height 7
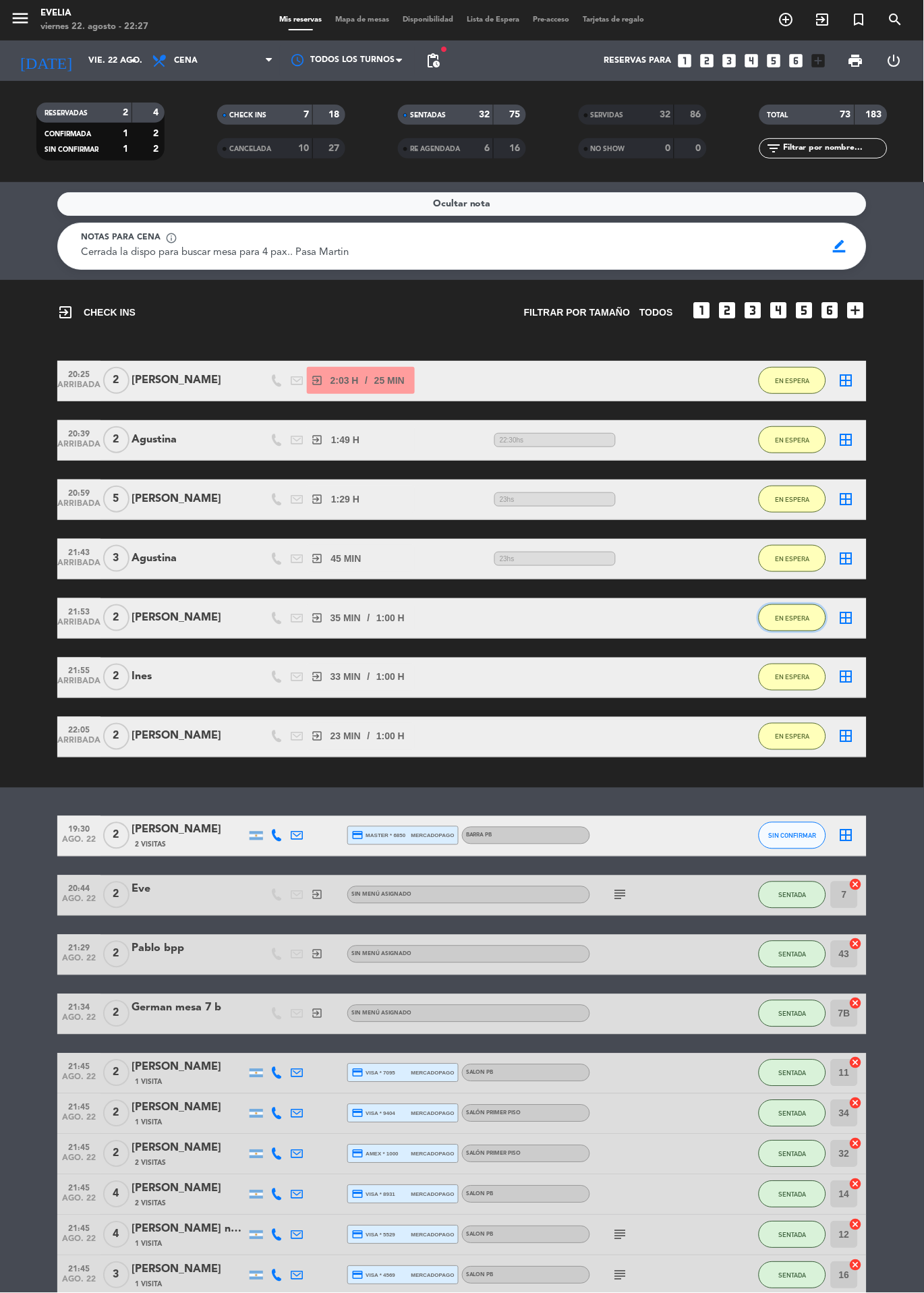
click at [788, 619] on span "EN ESPERA" at bounding box center [793, 618] width 34 height 7
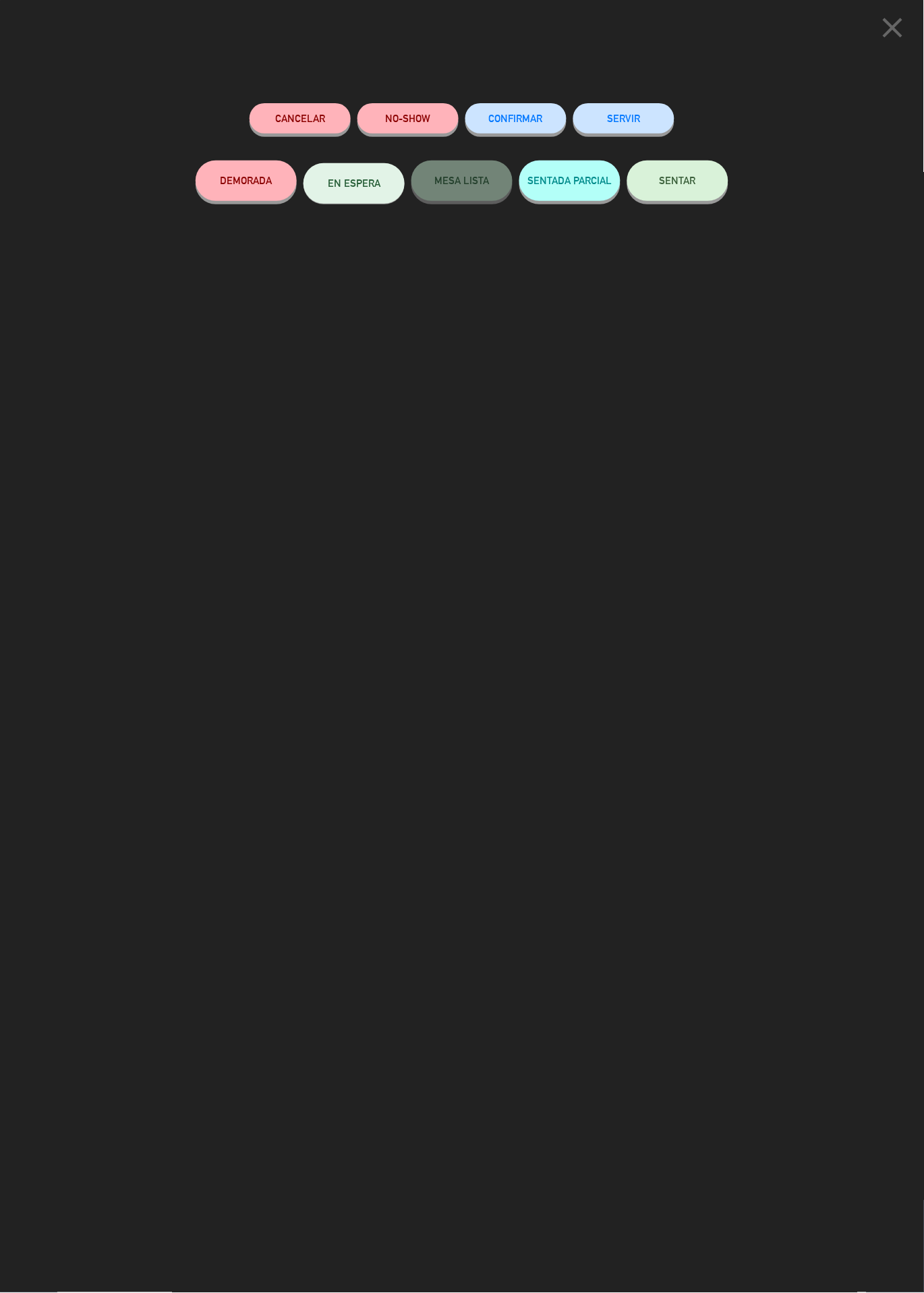
click at [911, 30] on button "close" at bounding box center [894, 30] width 42 height 40
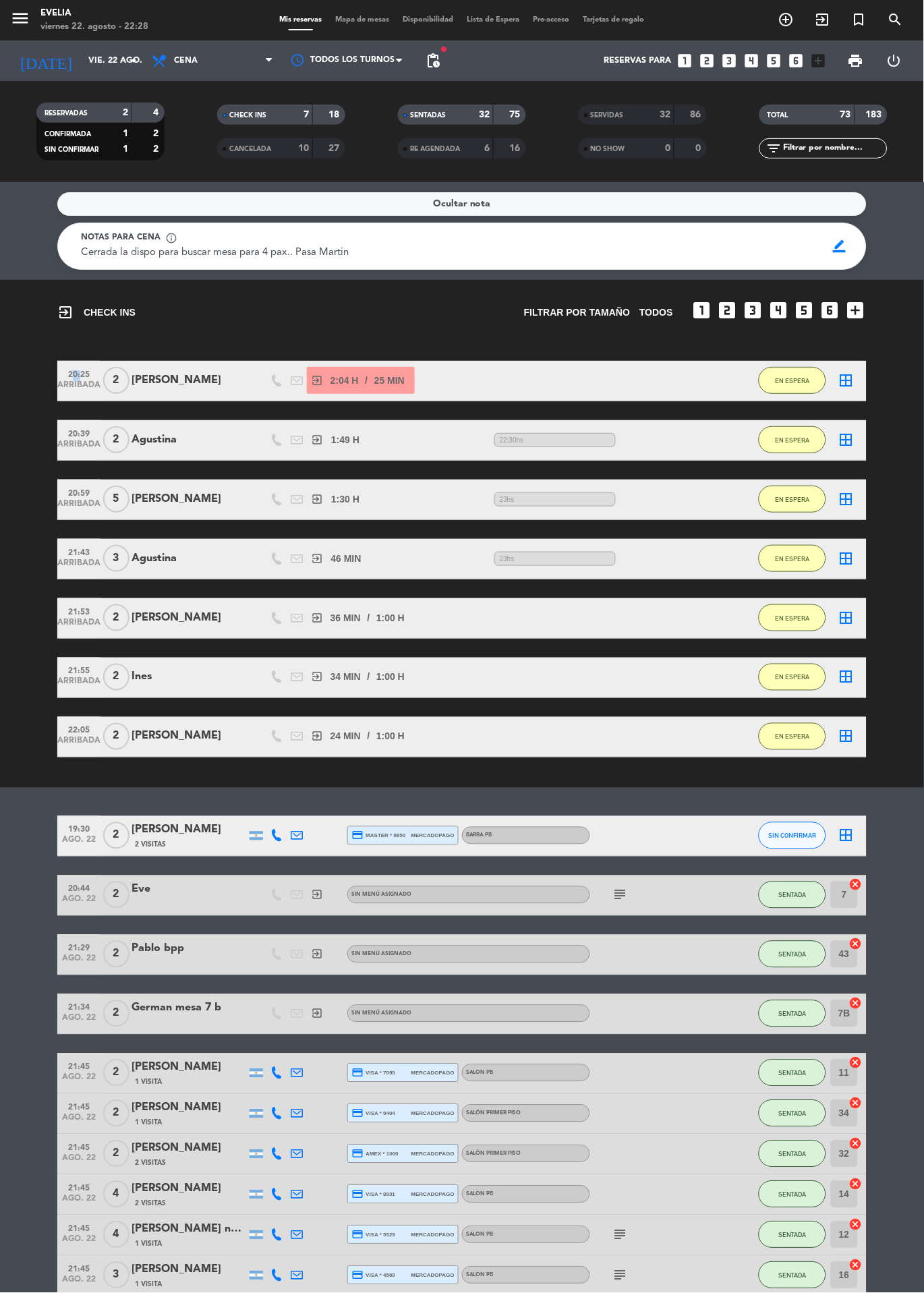
click at [337, 20] on span "Mapa de mesas" at bounding box center [363, 20] width 67 height 7
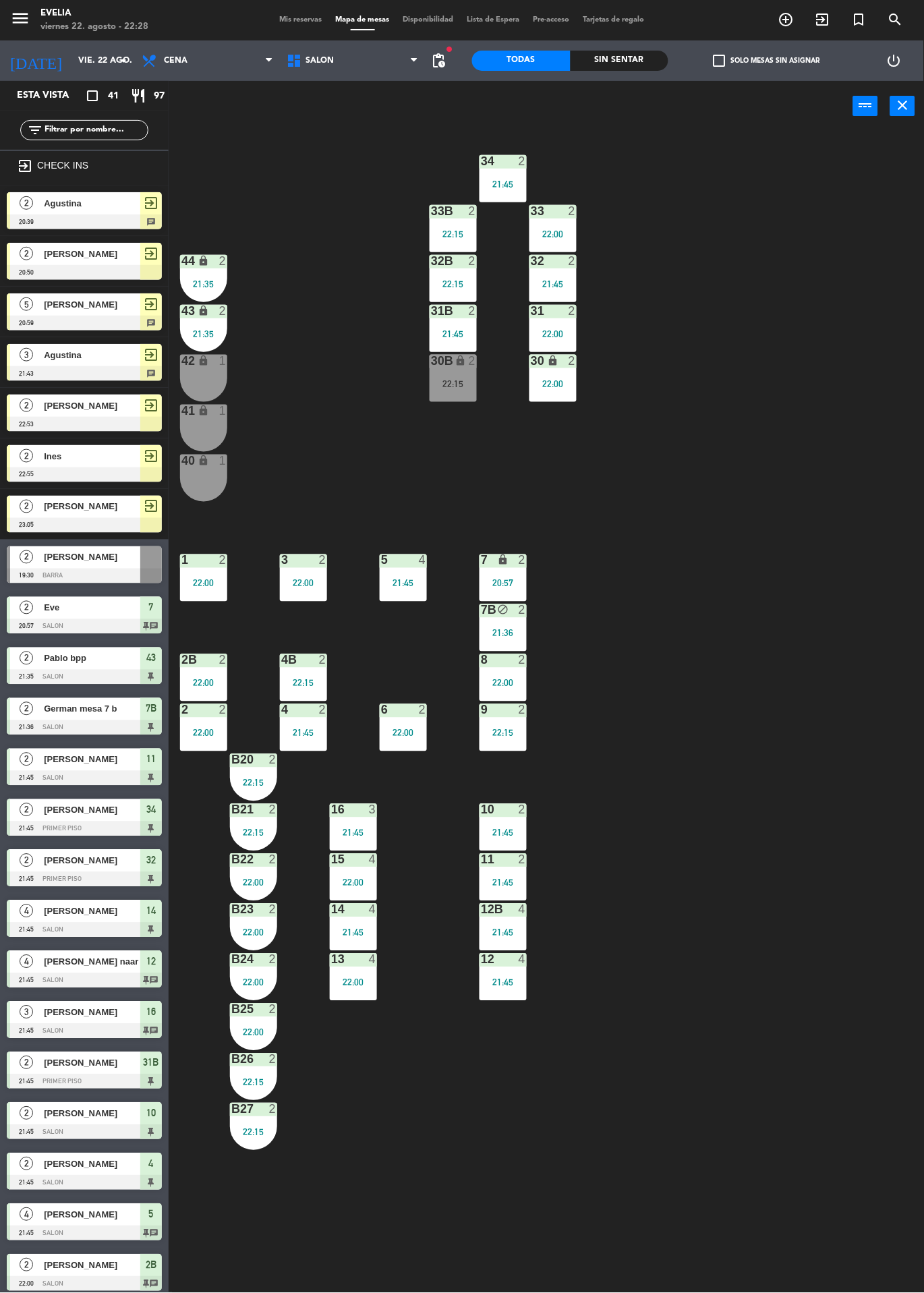
click at [446, 371] on div "30B lock 2 22:15" at bounding box center [453, 378] width 47 height 47
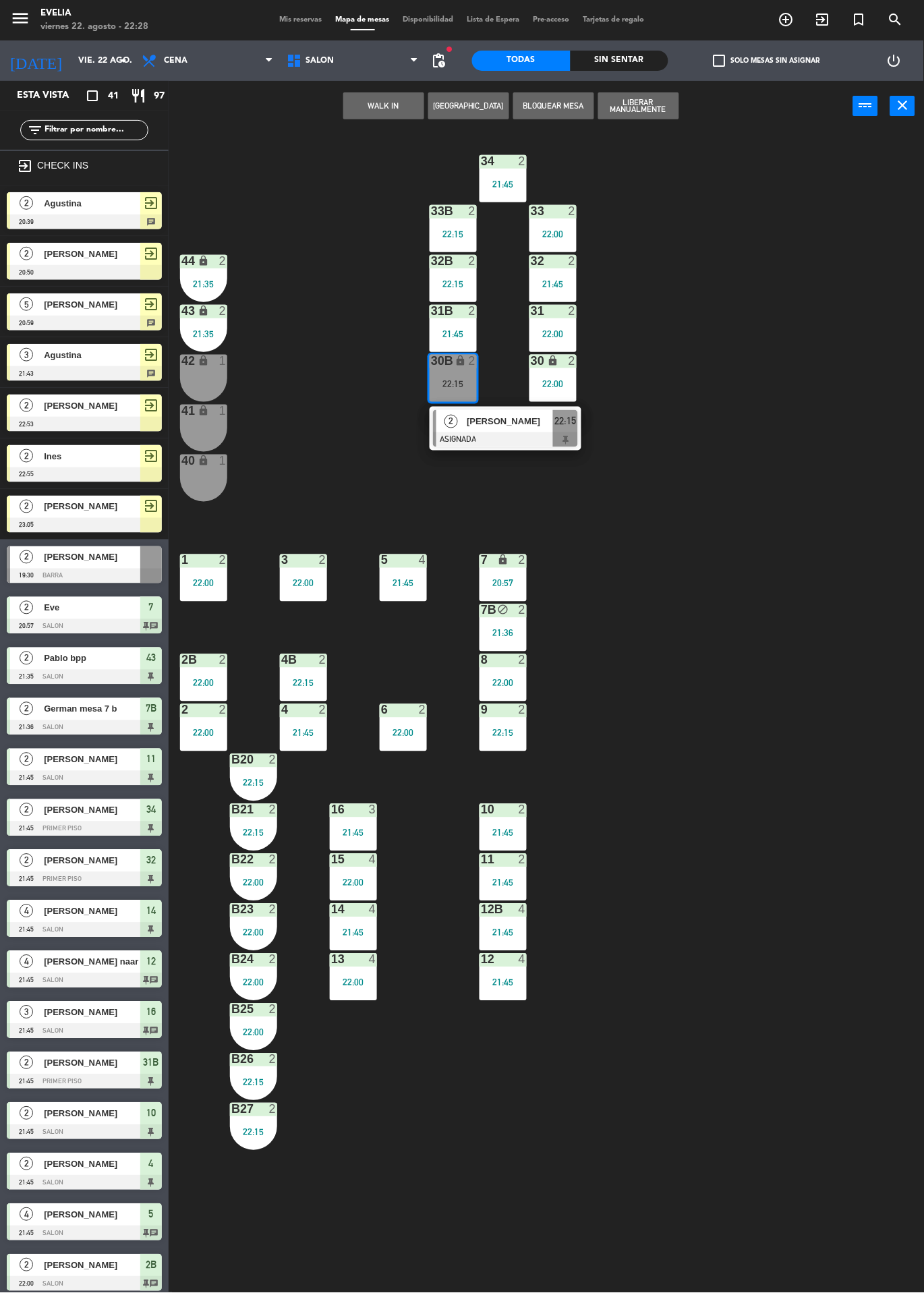
click at [519, 421] on span "[PERSON_NAME]" at bounding box center [510, 421] width 86 height 15
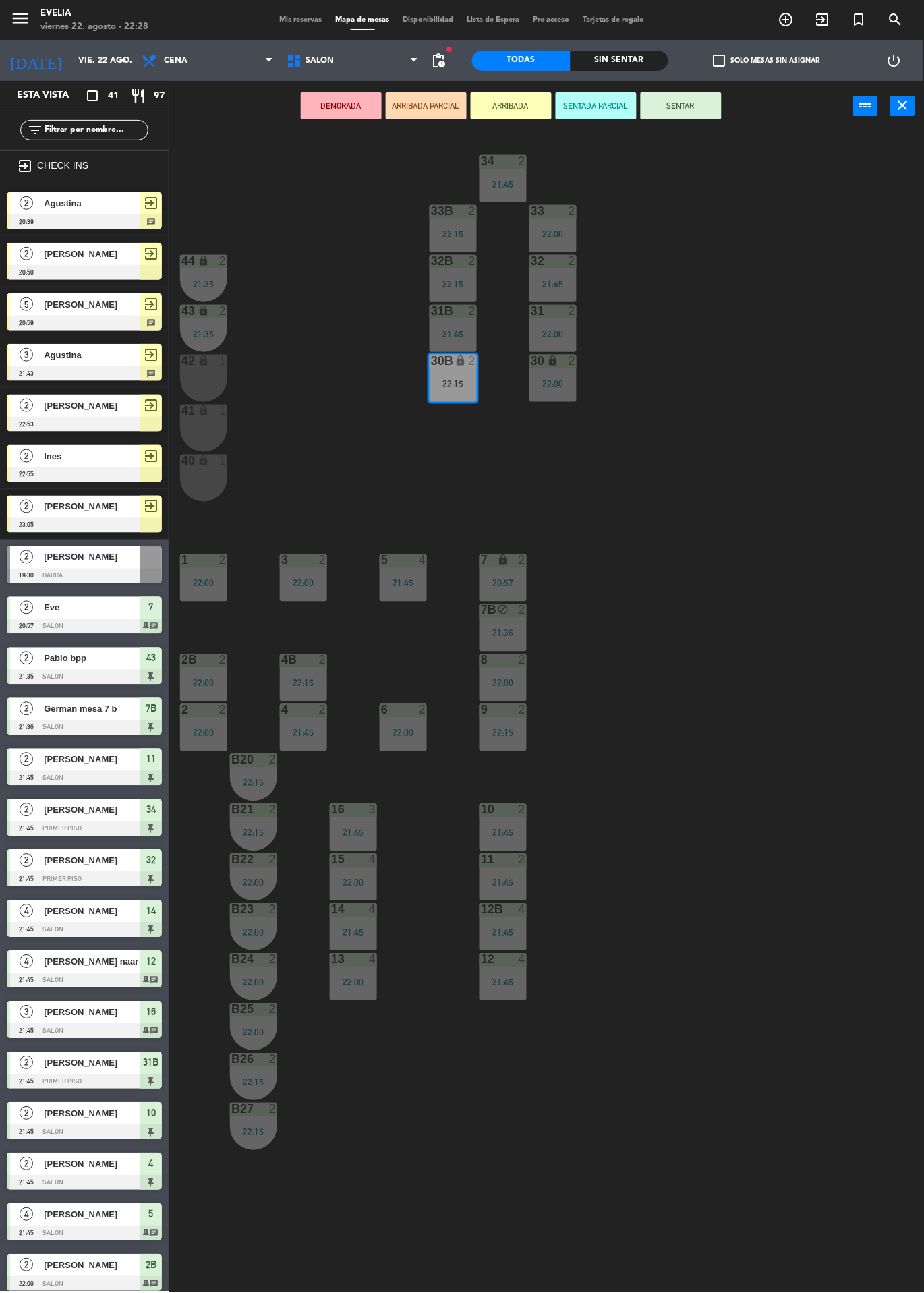
click at [689, 96] on button "SENTAR" at bounding box center [682, 105] width 81 height 27
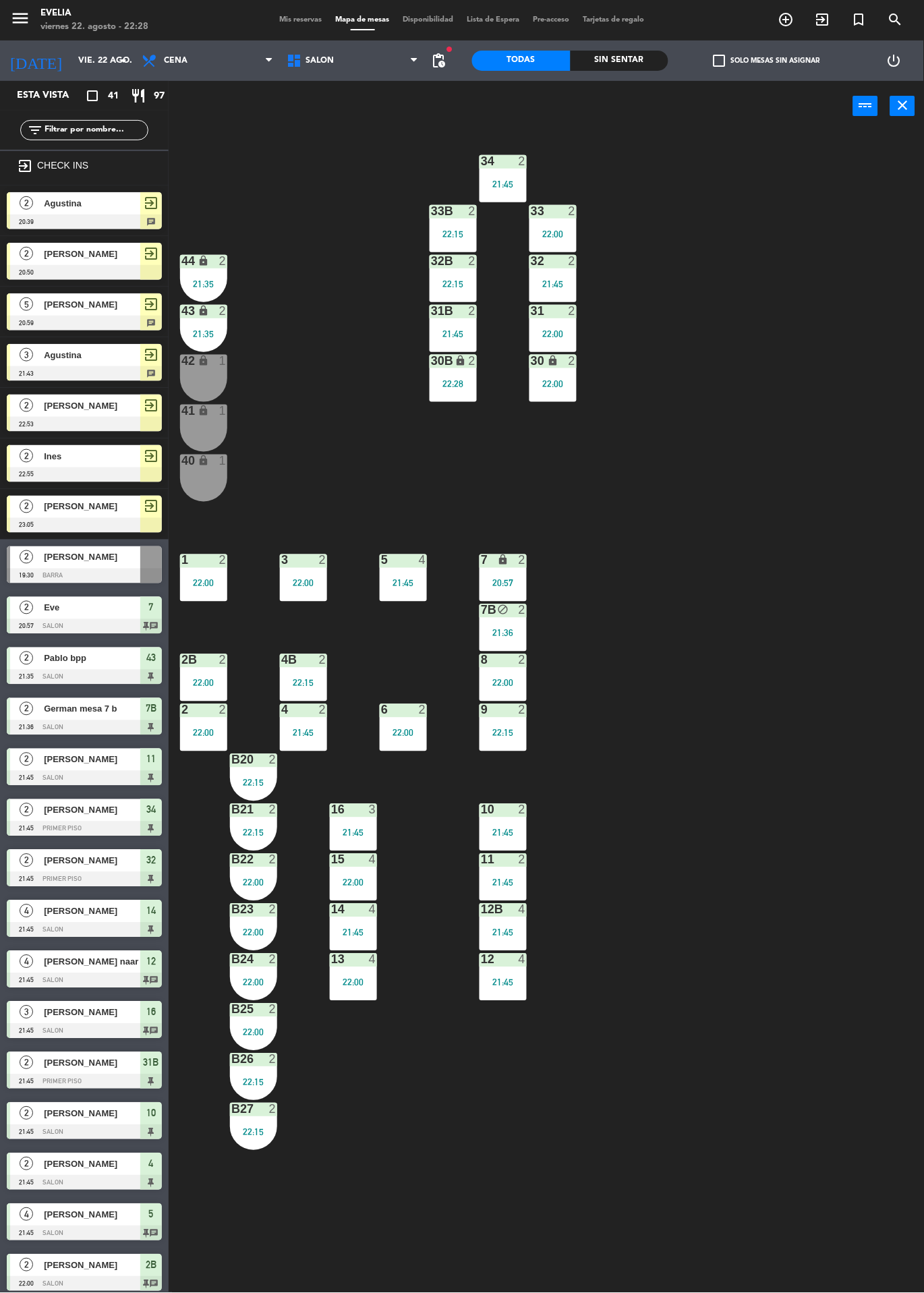
scroll to position [592, 0]
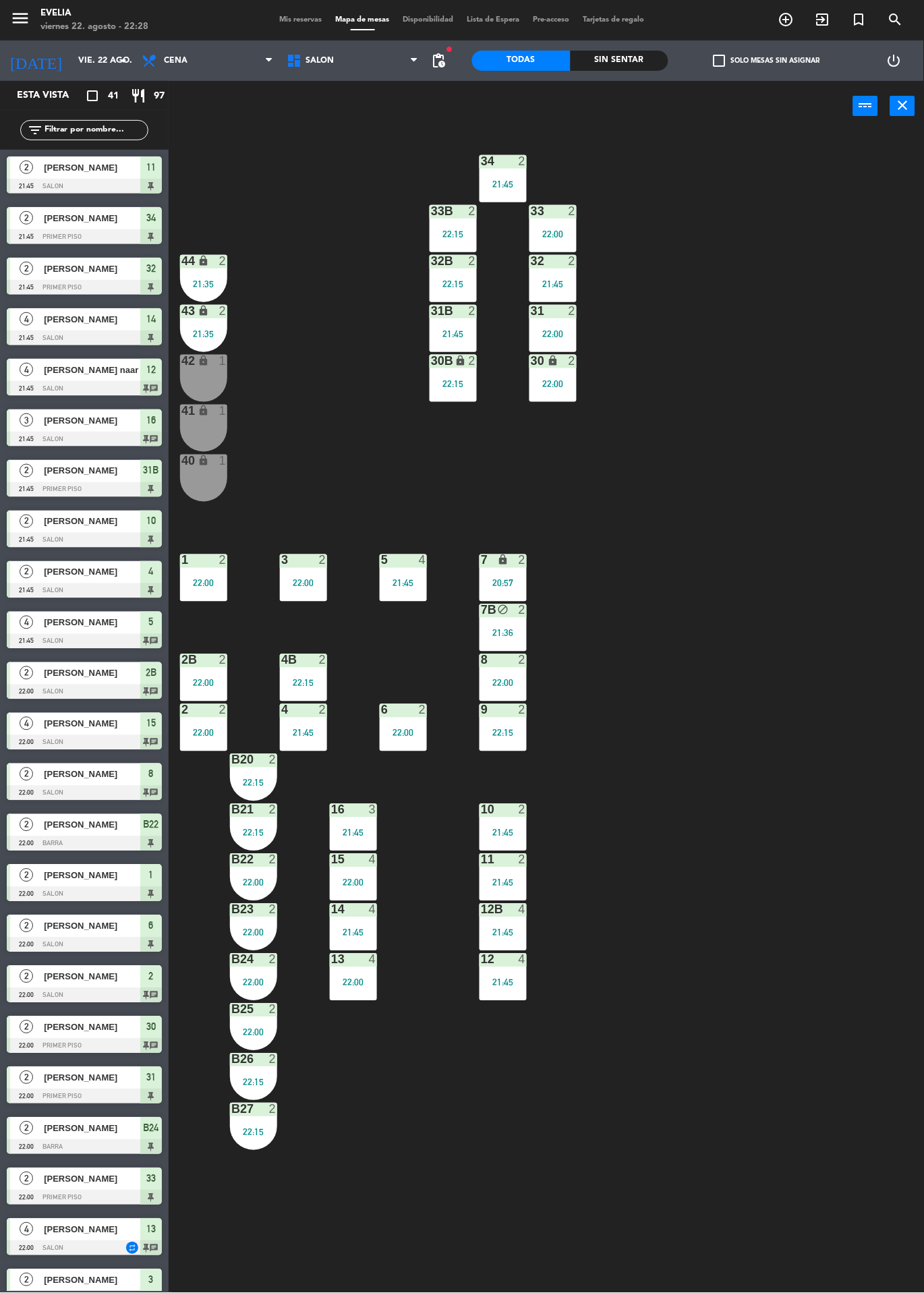
click at [222, 363] on div "1" at bounding box center [223, 360] width 8 height 12
click at [372, 366] on div "34 2 21:45 33B 2 22:15 33 2 22:00 44 lock 2 21:35 32B 2 22:15 32 2 21:45 43 loc…" at bounding box center [551, 712] width 746 height 1162
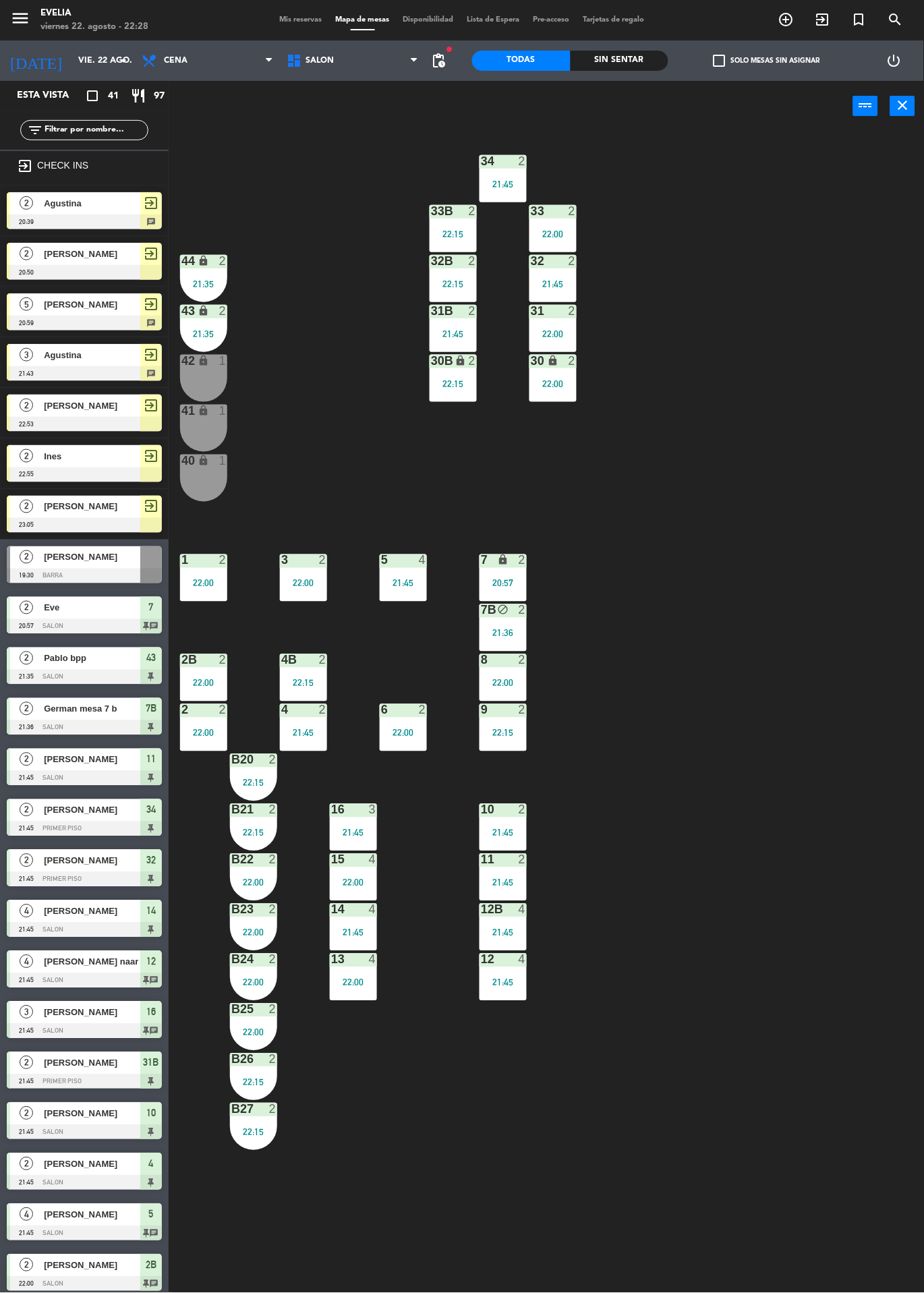
click at [120, 414] on div "Valentina" at bounding box center [91, 405] width 98 height 22
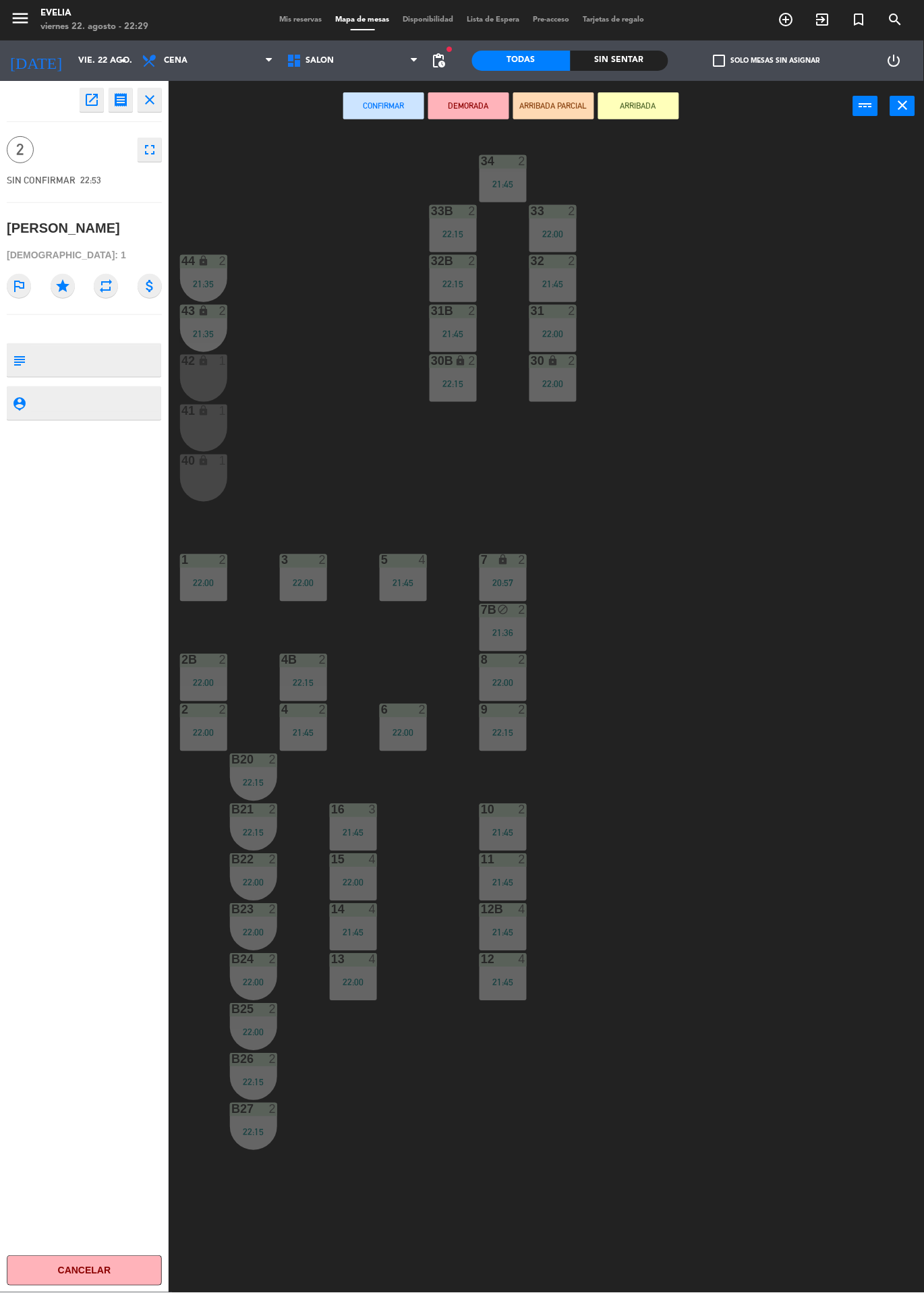
click at [204, 371] on div "42 lock 1" at bounding box center [203, 378] width 47 height 47
click at [191, 446] on div "41 lock 1" at bounding box center [203, 428] width 47 height 47
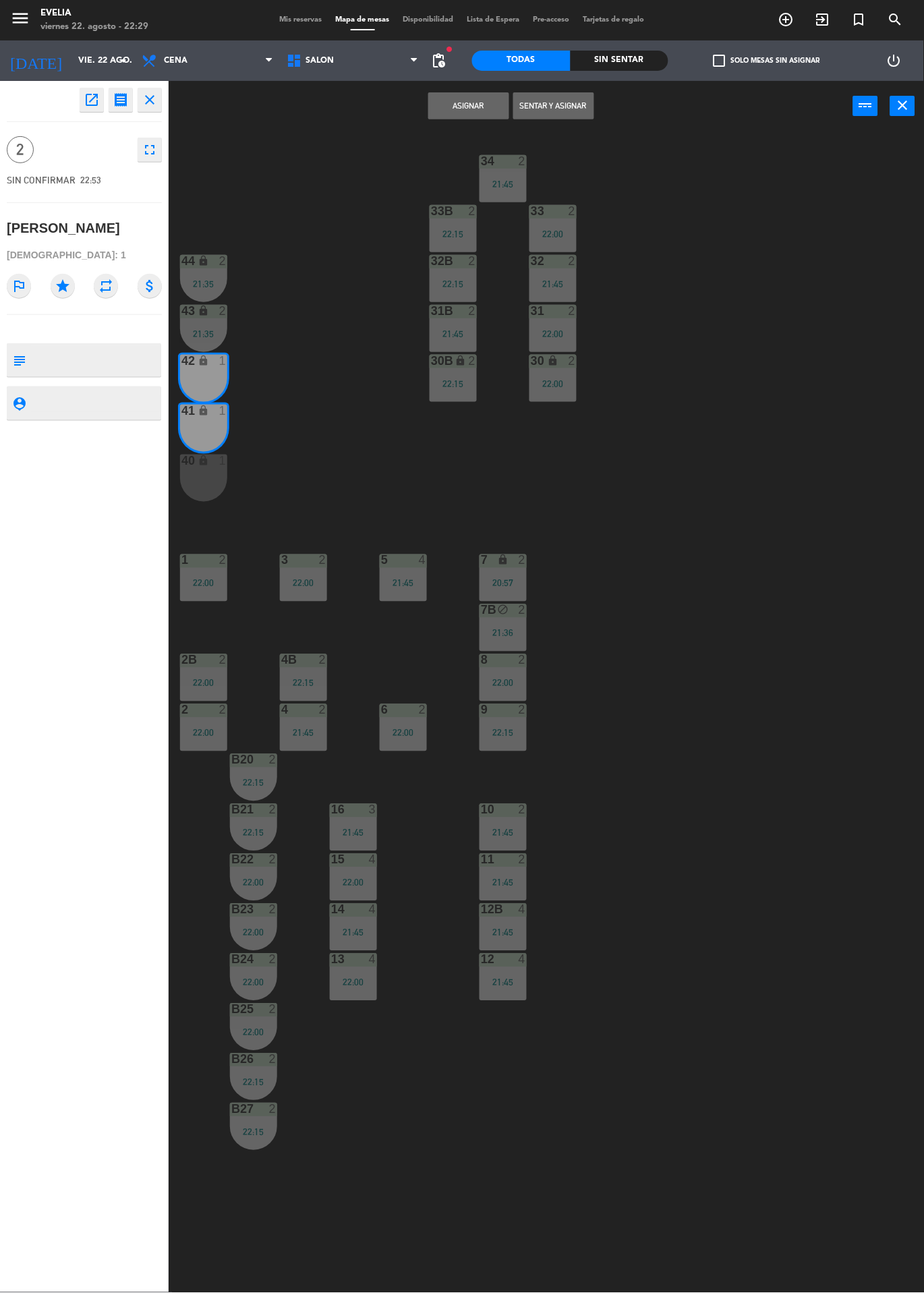
click at [558, 103] on button "Sentar y Asignar" at bounding box center [554, 105] width 81 height 27
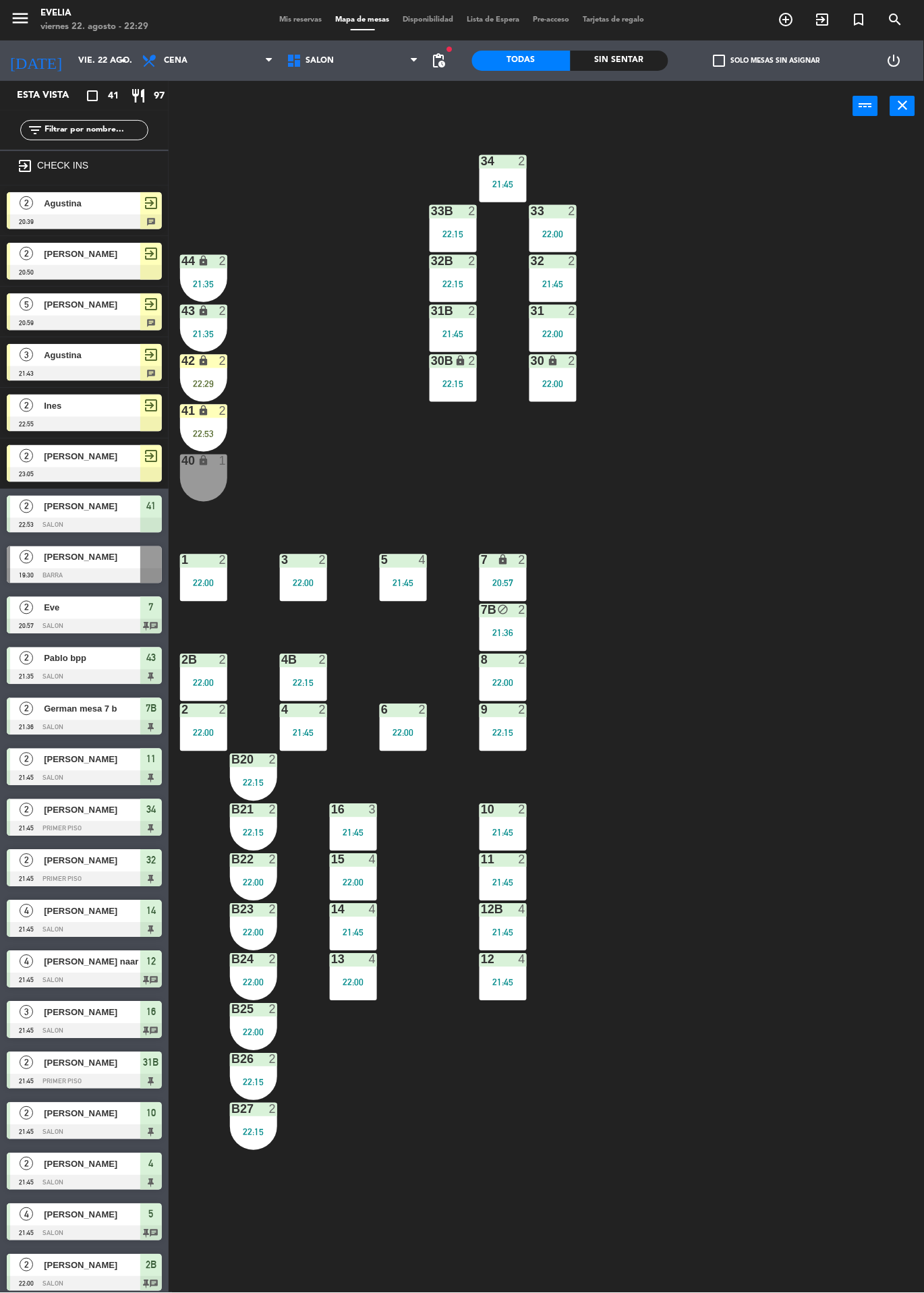
click at [208, 382] on div "22:29" at bounding box center [203, 384] width 47 height 9
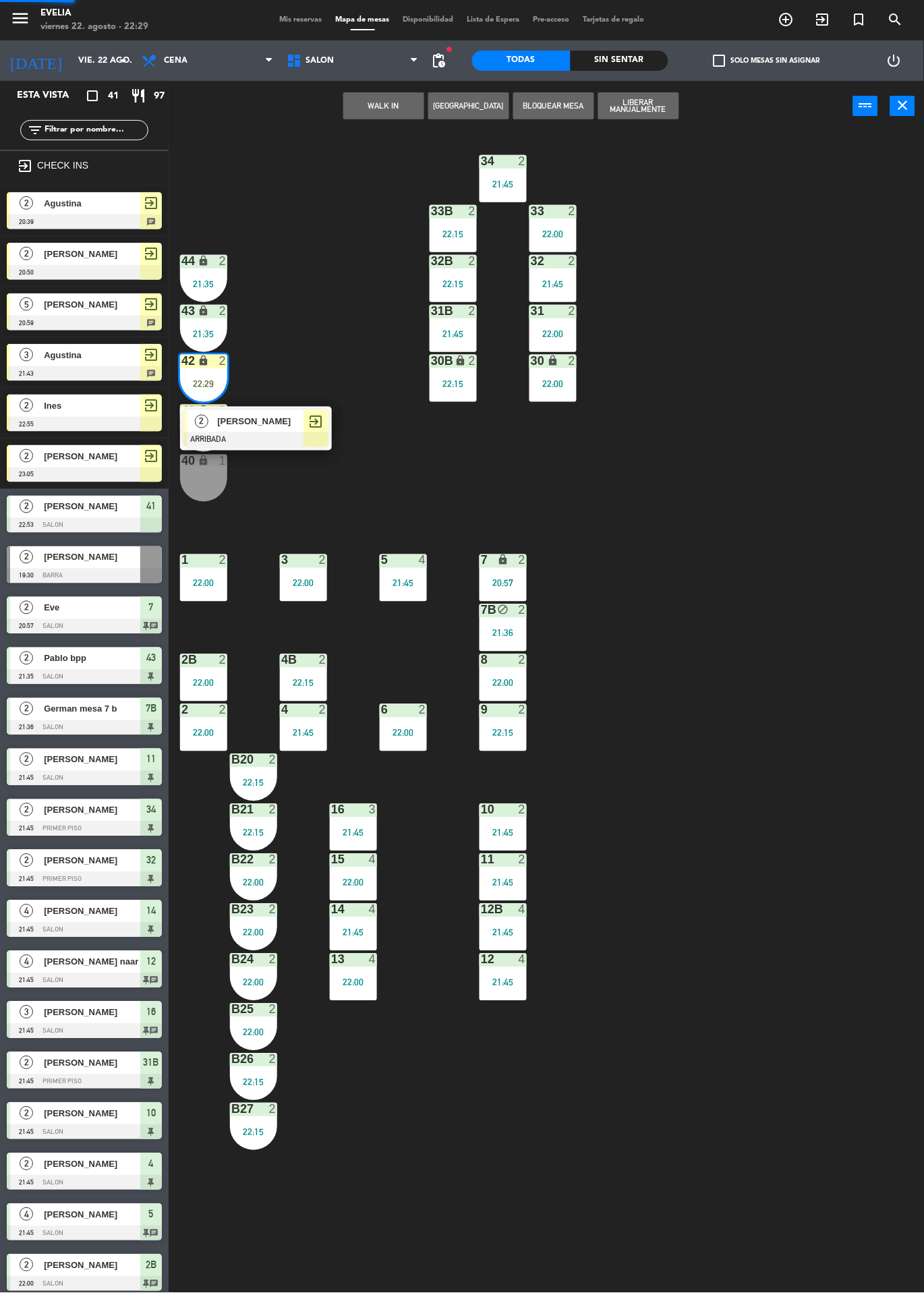
click at [287, 426] on span "Valentina" at bounding box center [260, 421] width 86 height 15
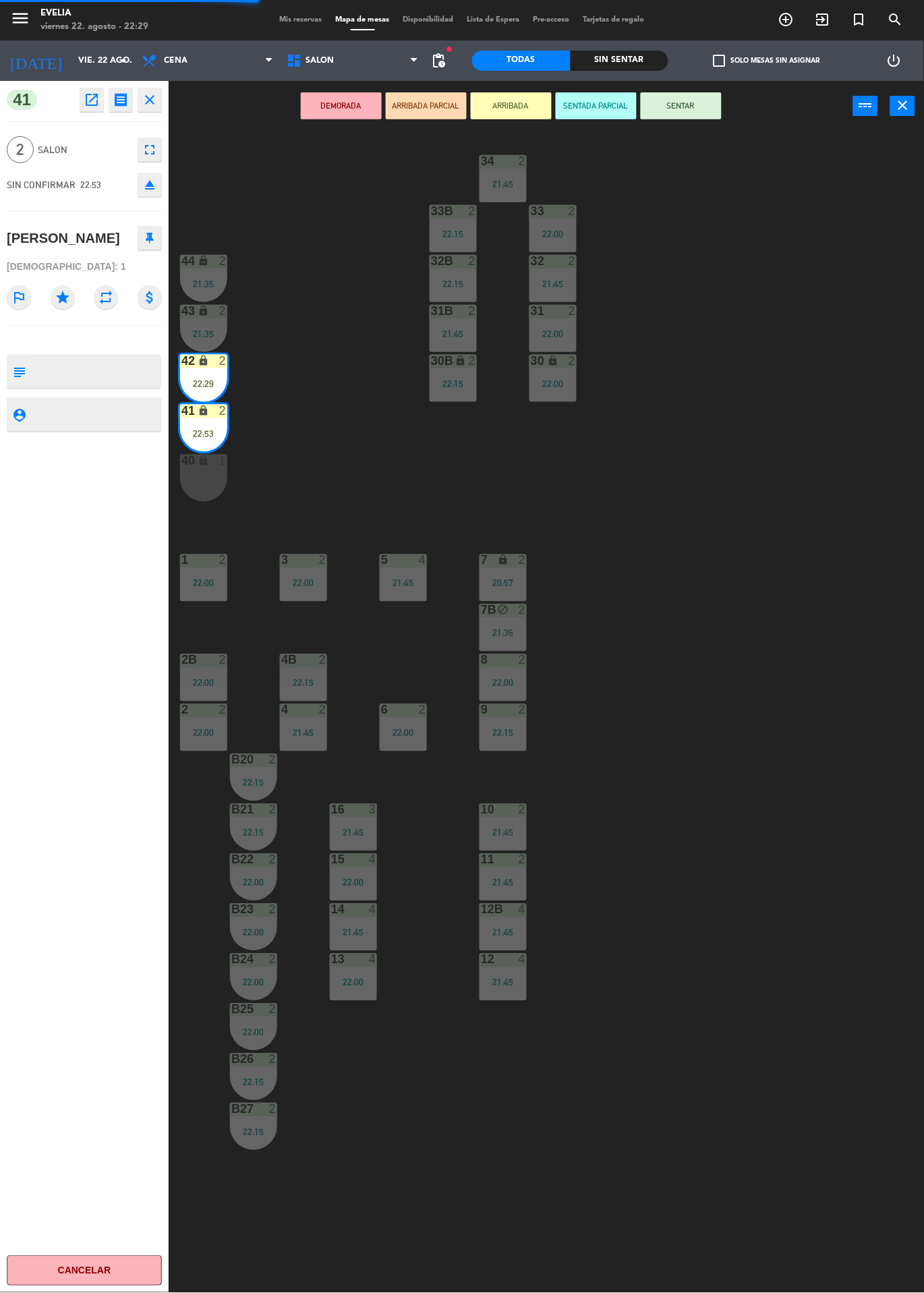
click at [714, 96] on button "SENTAR" at bounding box center [682, 105] width 81 height 27
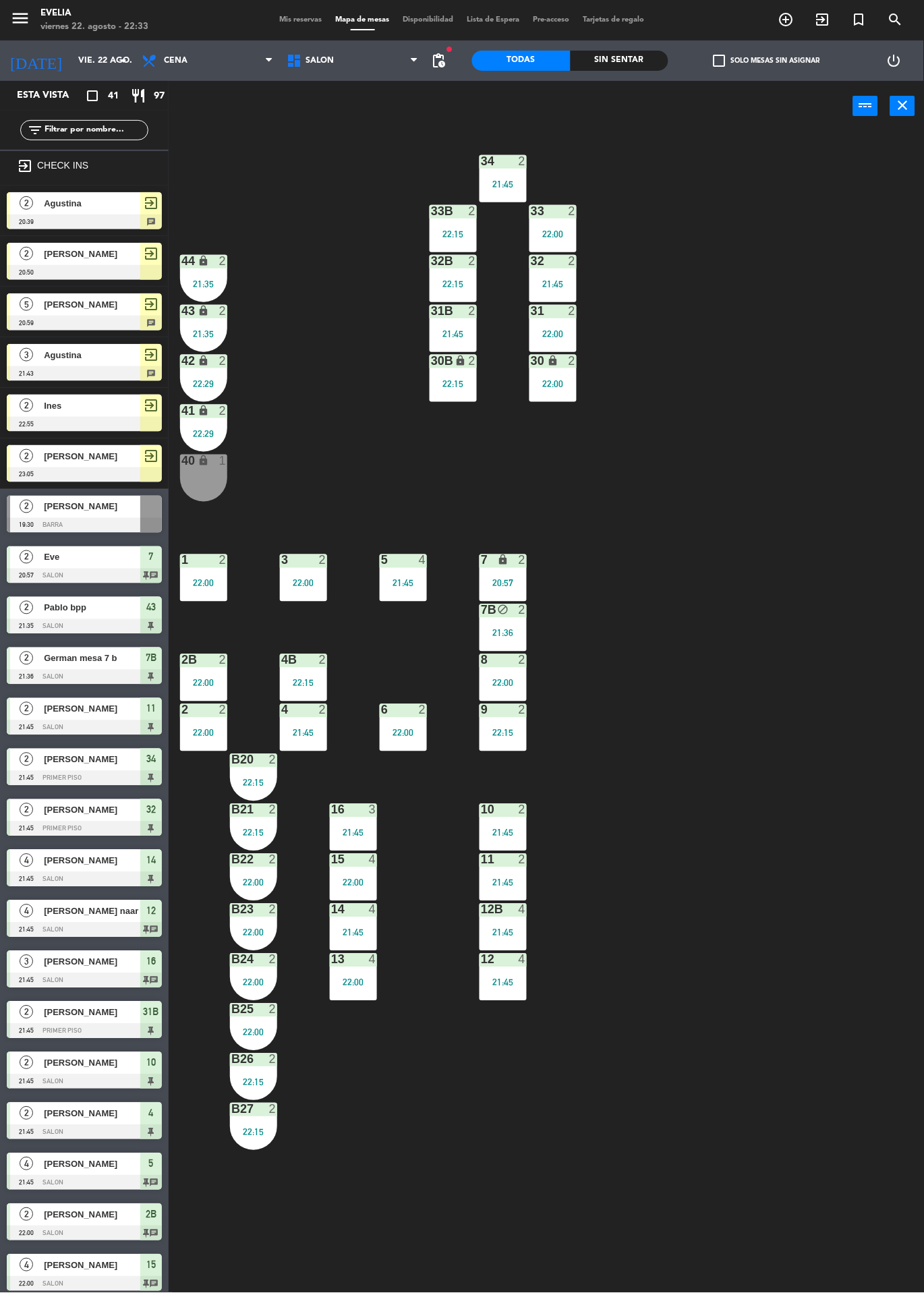
click at [795, 20] on icon "exit_to_app" at bounding box center [786, 20] width 16 height 16
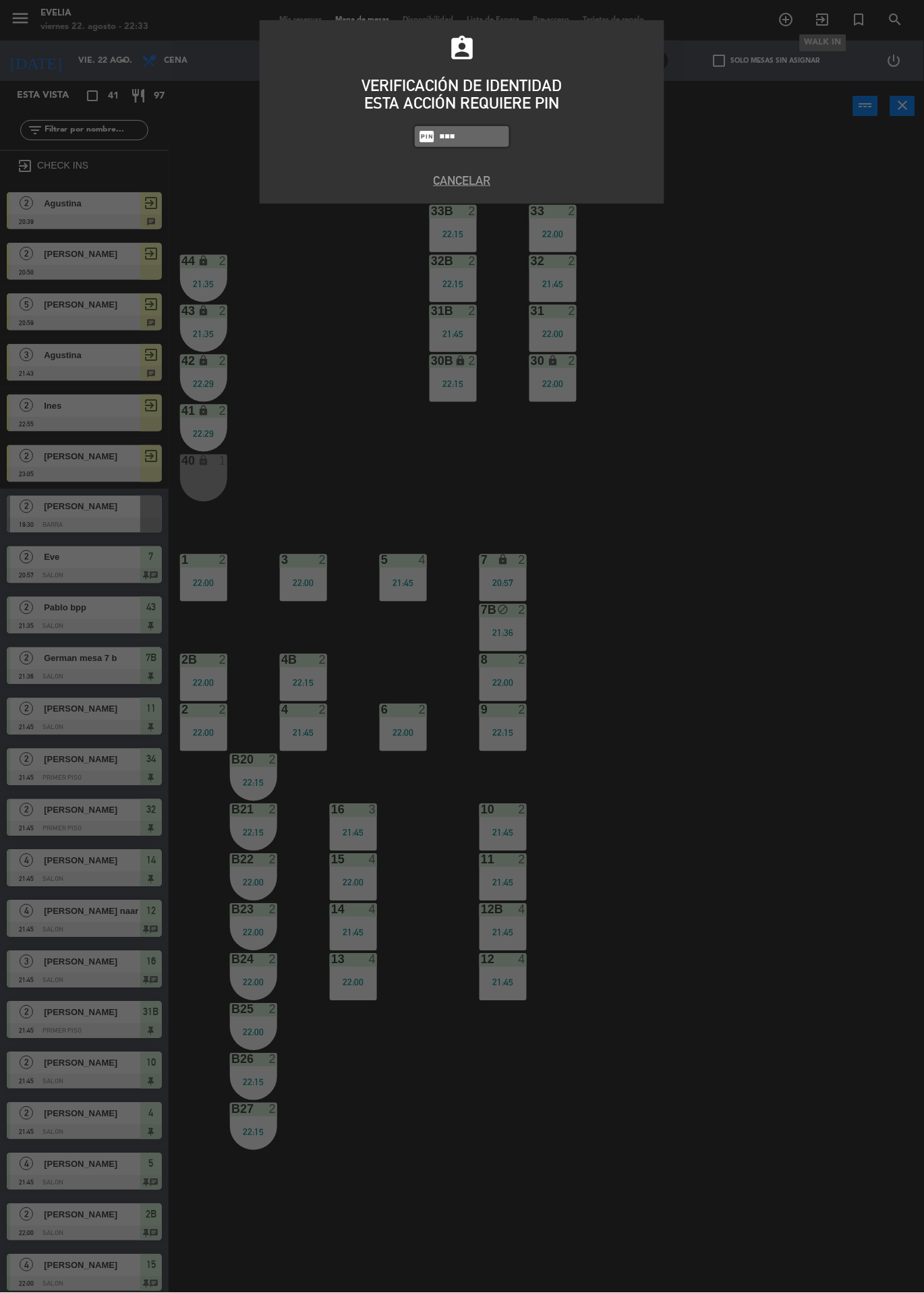
type input "6389"
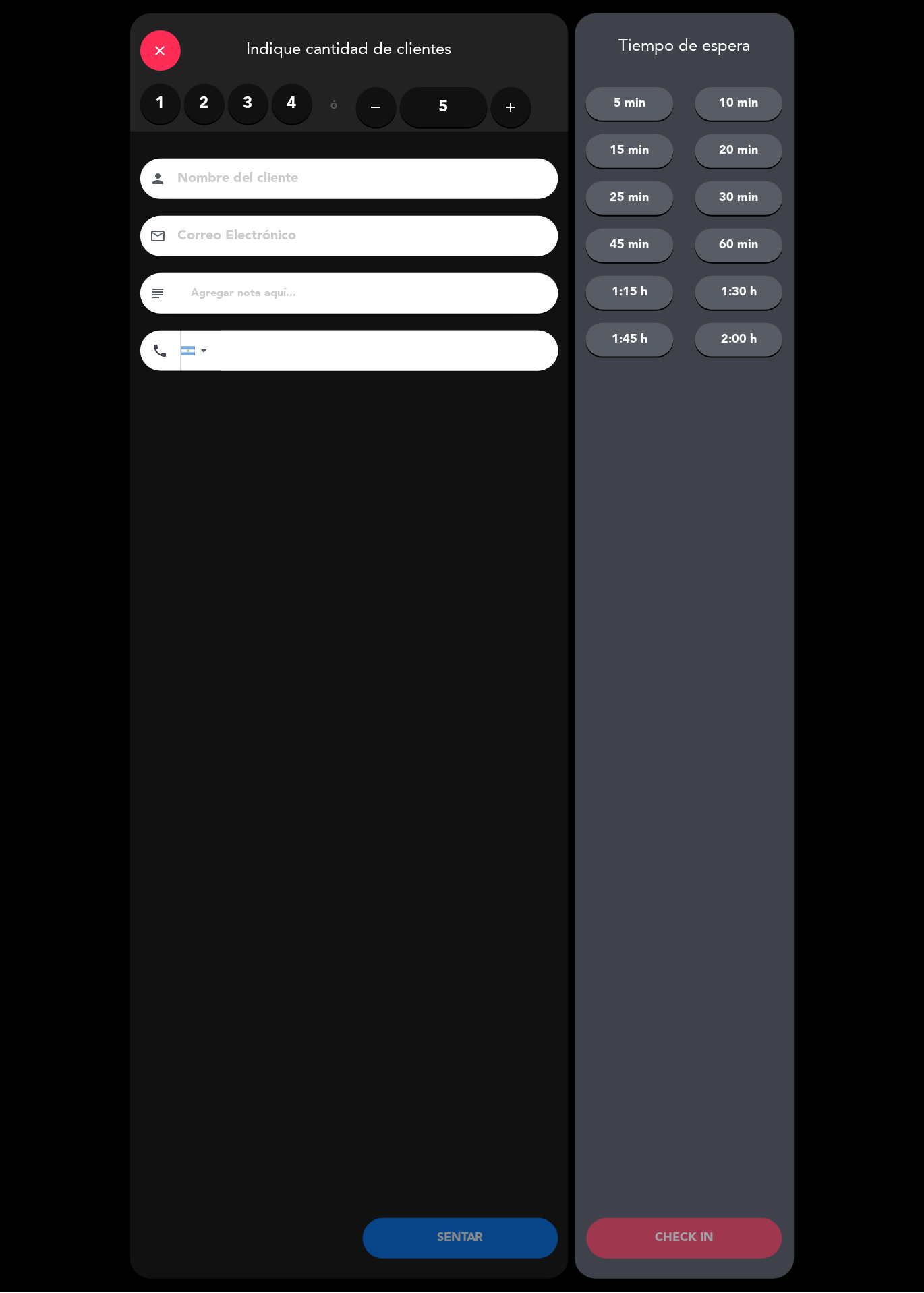
click at [191, 88] on label "2" at bounding box center [205, 104] width 41 height 41
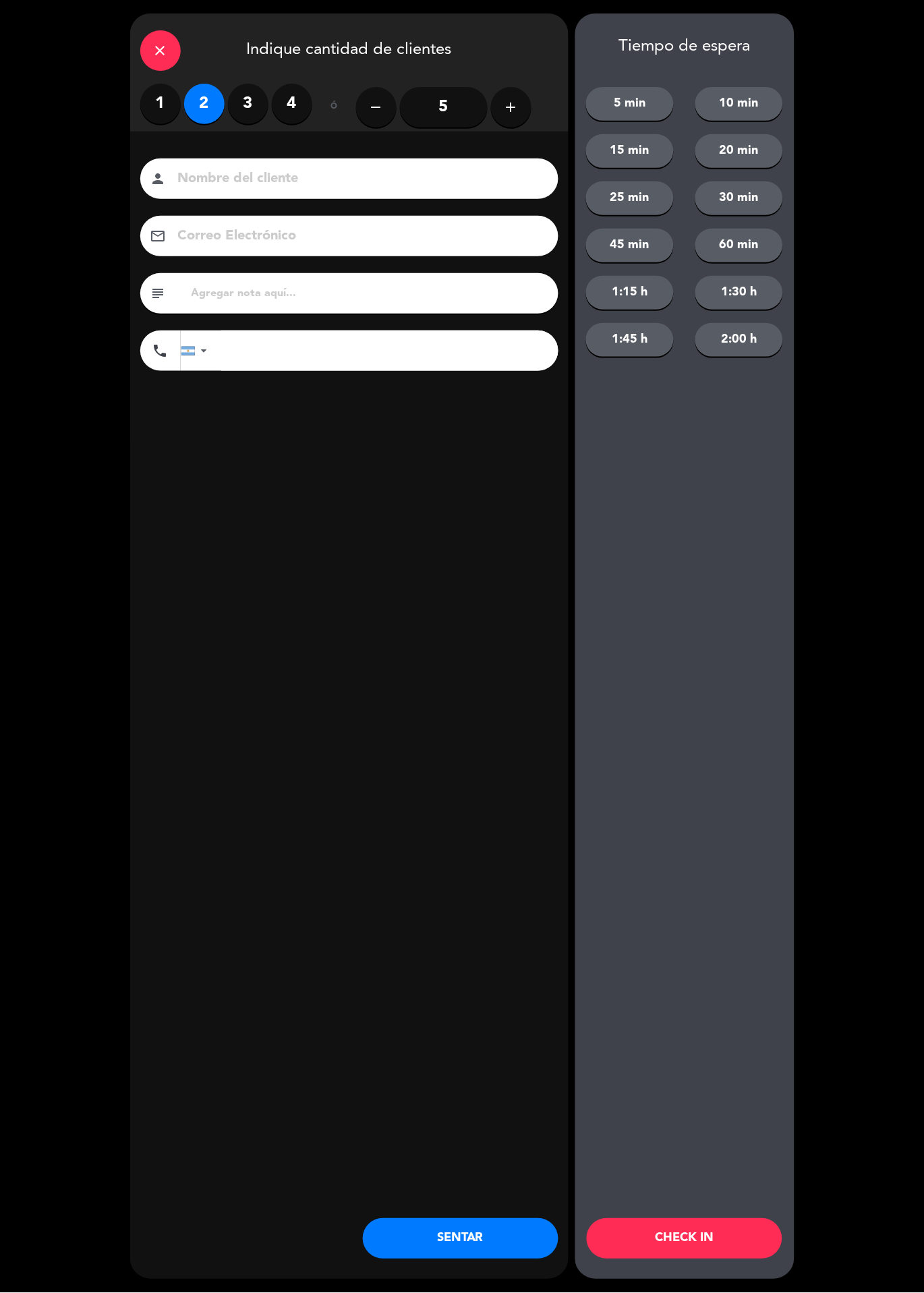
click at [289, 172] on input at bounding box center [359, 179] width 364 height 24
click at [351, 550] on div "close Indique cantidad de clientes 1 2 3 4 ó remove 5 add Nombre del cliente pe…" at bounding box center [350, 647] width 439 height 1266
click at [430, 175] on input "Marinw" at bounding box center [359, 179] width 364 height 24
type input "Marina"
click at [321, 524] on div "close Indique cantidad de clientes 1 2 3 4 ó remove 5 add Nombre del cliente pe…" at bounding box center [350, 647] width 439 height 1266
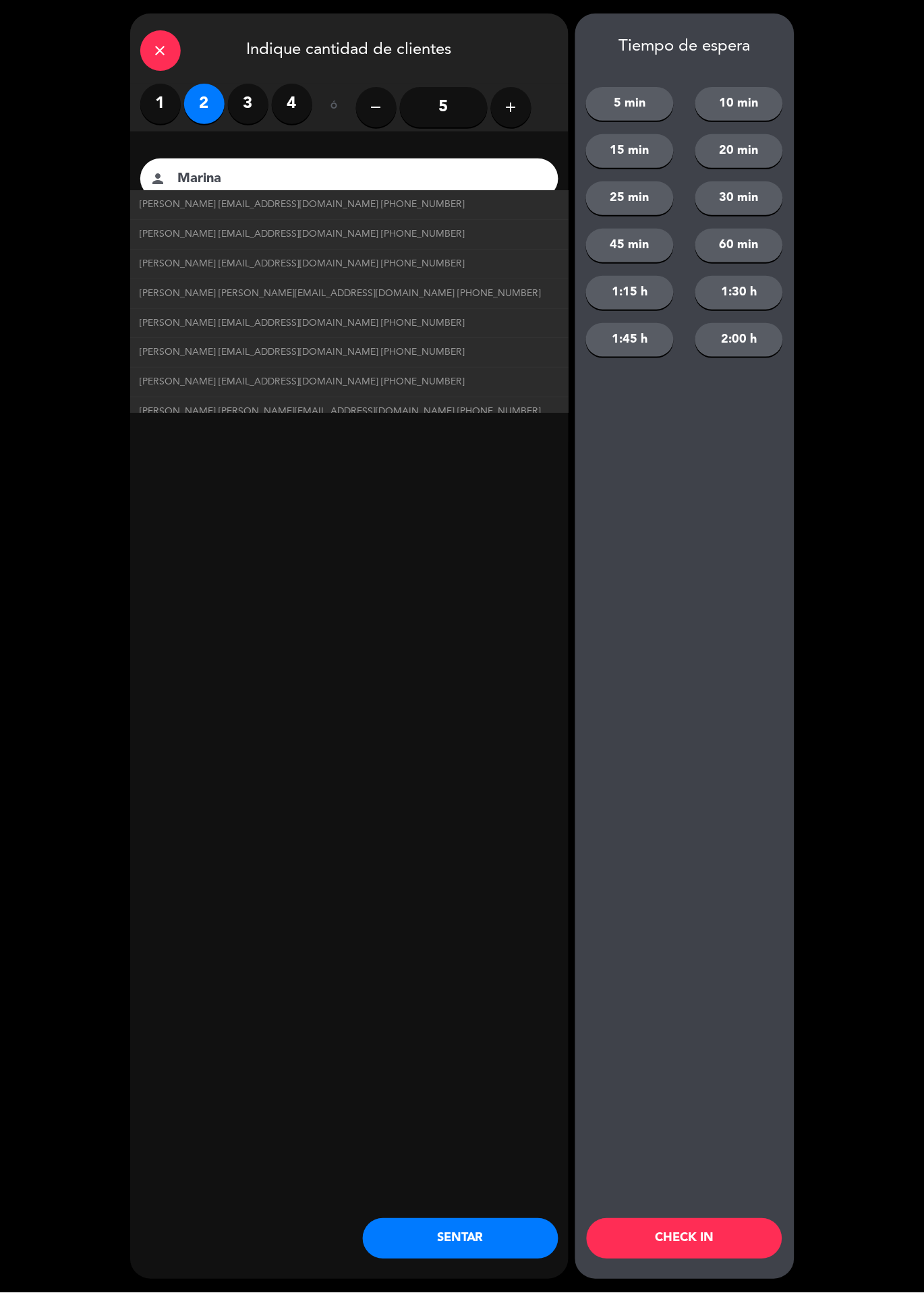
click at [528, 832] on div "close Indique cantidad de clientes 1 2 3 4 ó remove 5 add Nombre del cliente pe…" at bounding box center [350, 647] width 439 height 1266
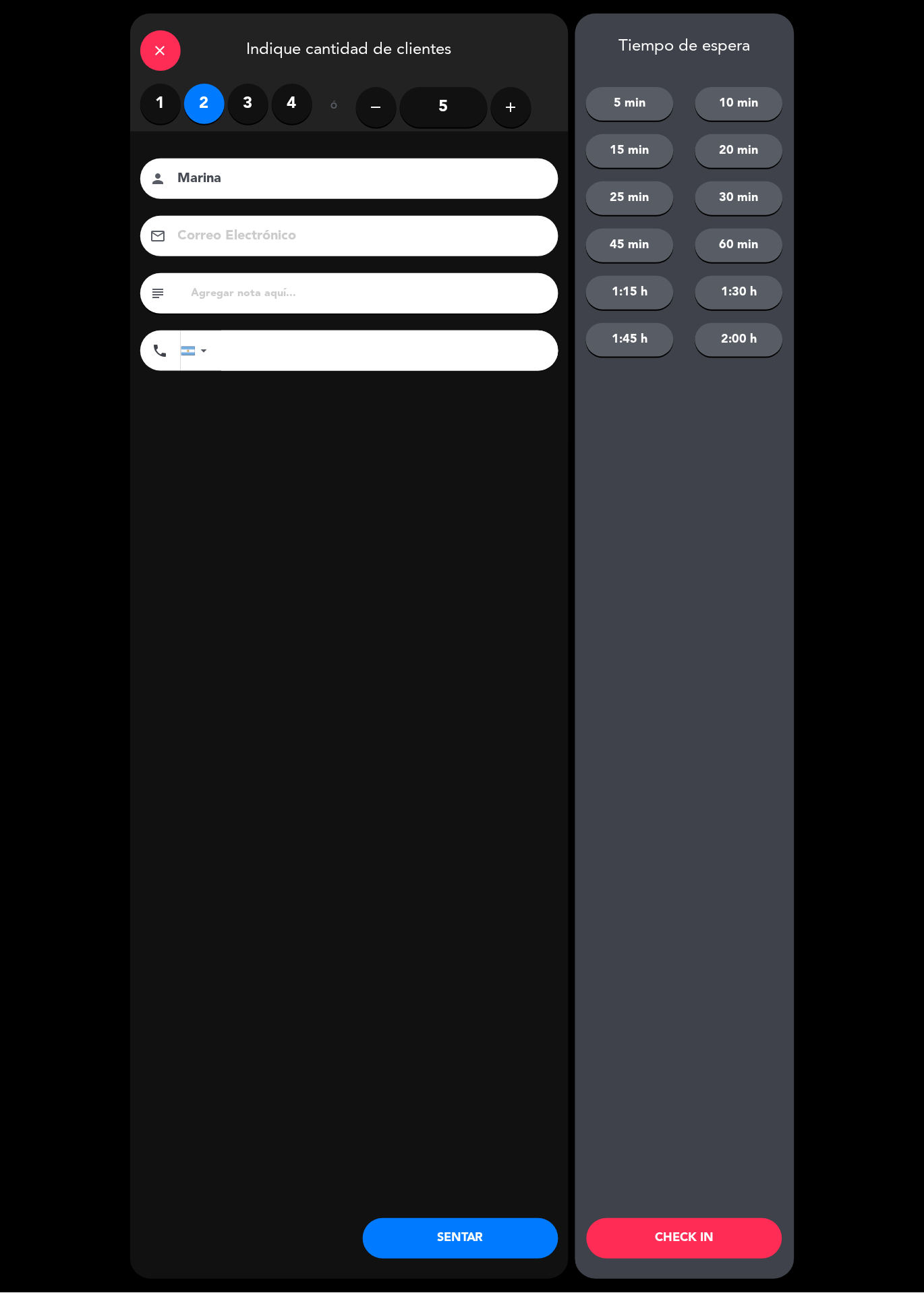
click at [754, 249] on button "60 min" at bounding box center [739, 245] width 88 height 34
click at [706, 1239] on button "CHECK IN" at bounding box center [685, 1239] width 196 height 41
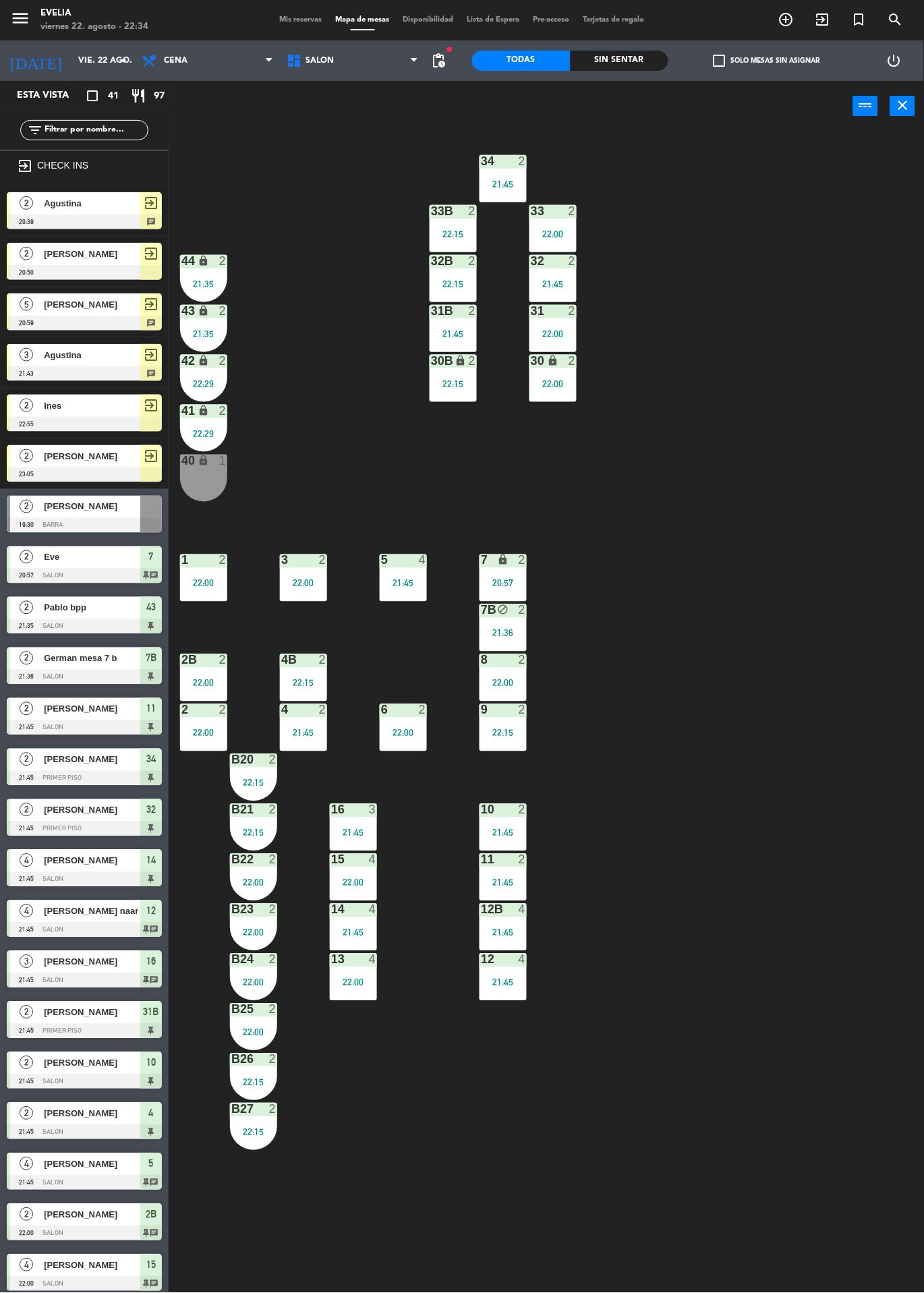
click at [813, 437] on div "34 2 21:45 33B 2 22:15 33 2 22:00 44 lock 2 21:35 32B 2 22:15 32 2 21:45 43 loc…" at bounding box center [551, 712] width 746 height 1162
click at [309, 21] on span "Mis reservas" at bounding box center [301, 20] width 56 height 7
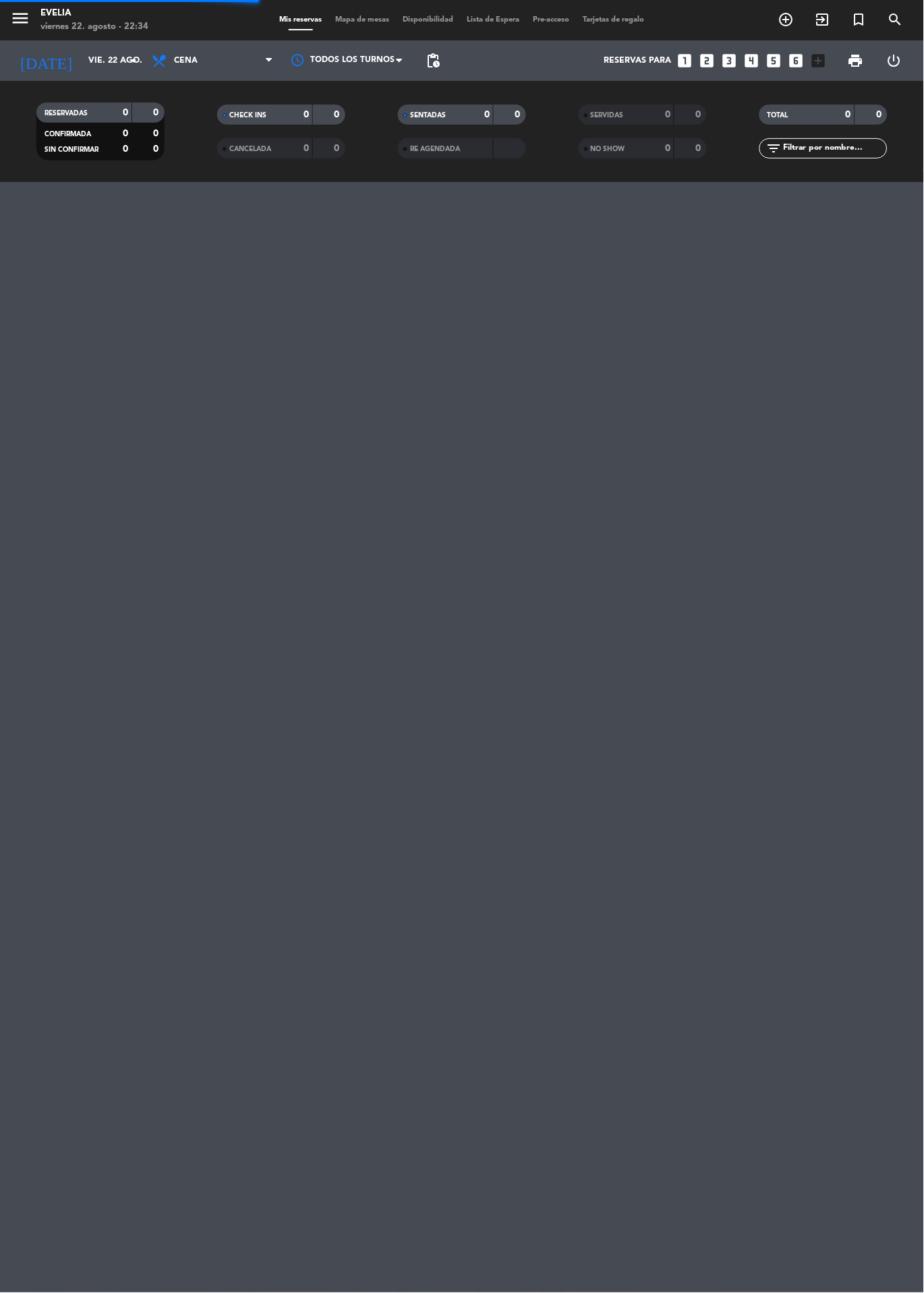
click at [387, 20] on span "Mapa de mesas" at bounding box center [363, 20] width 67 height 7
